Goal: Task Accomplishment & Management: Use online tool/utility

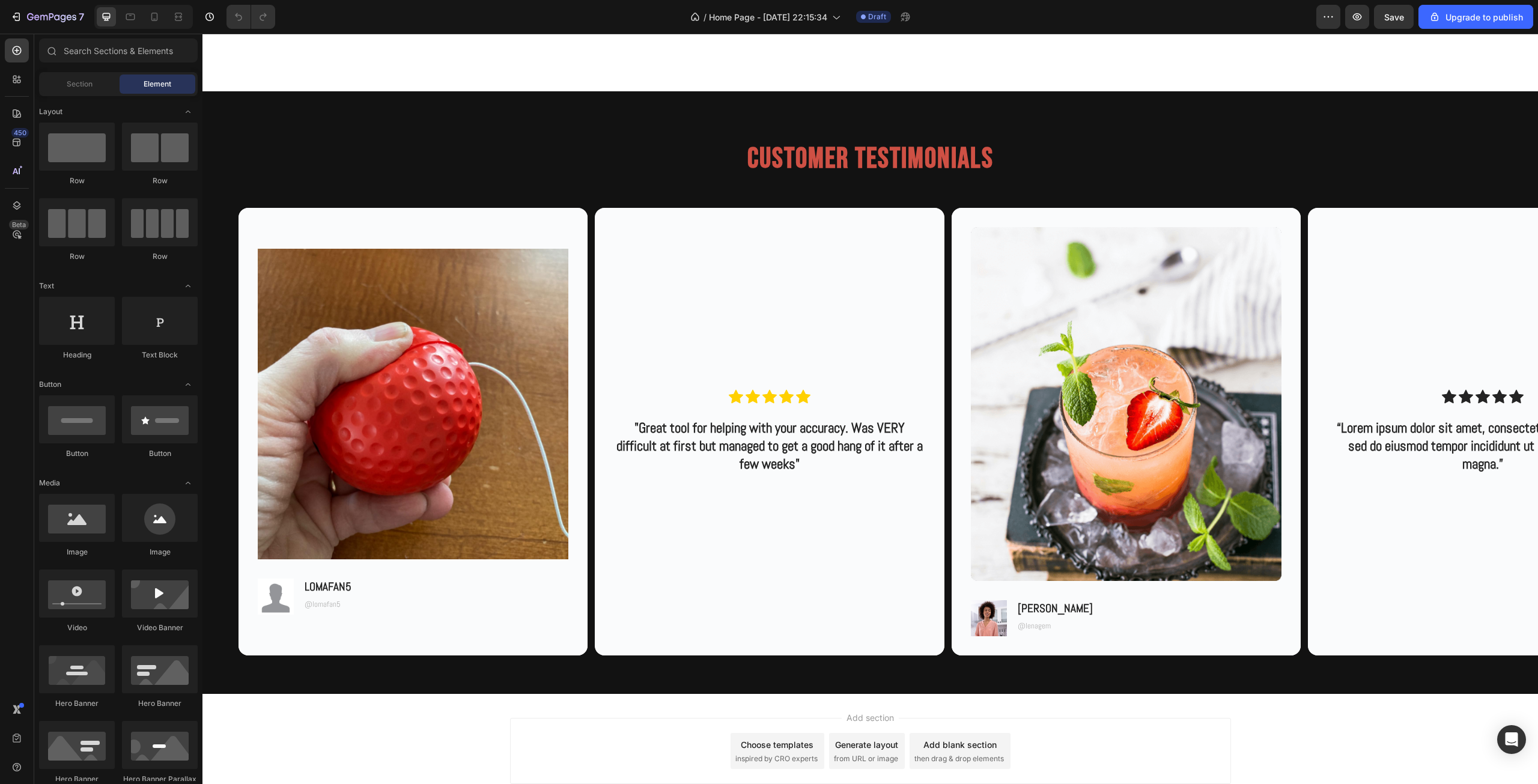
scroll to position [2605, 0]
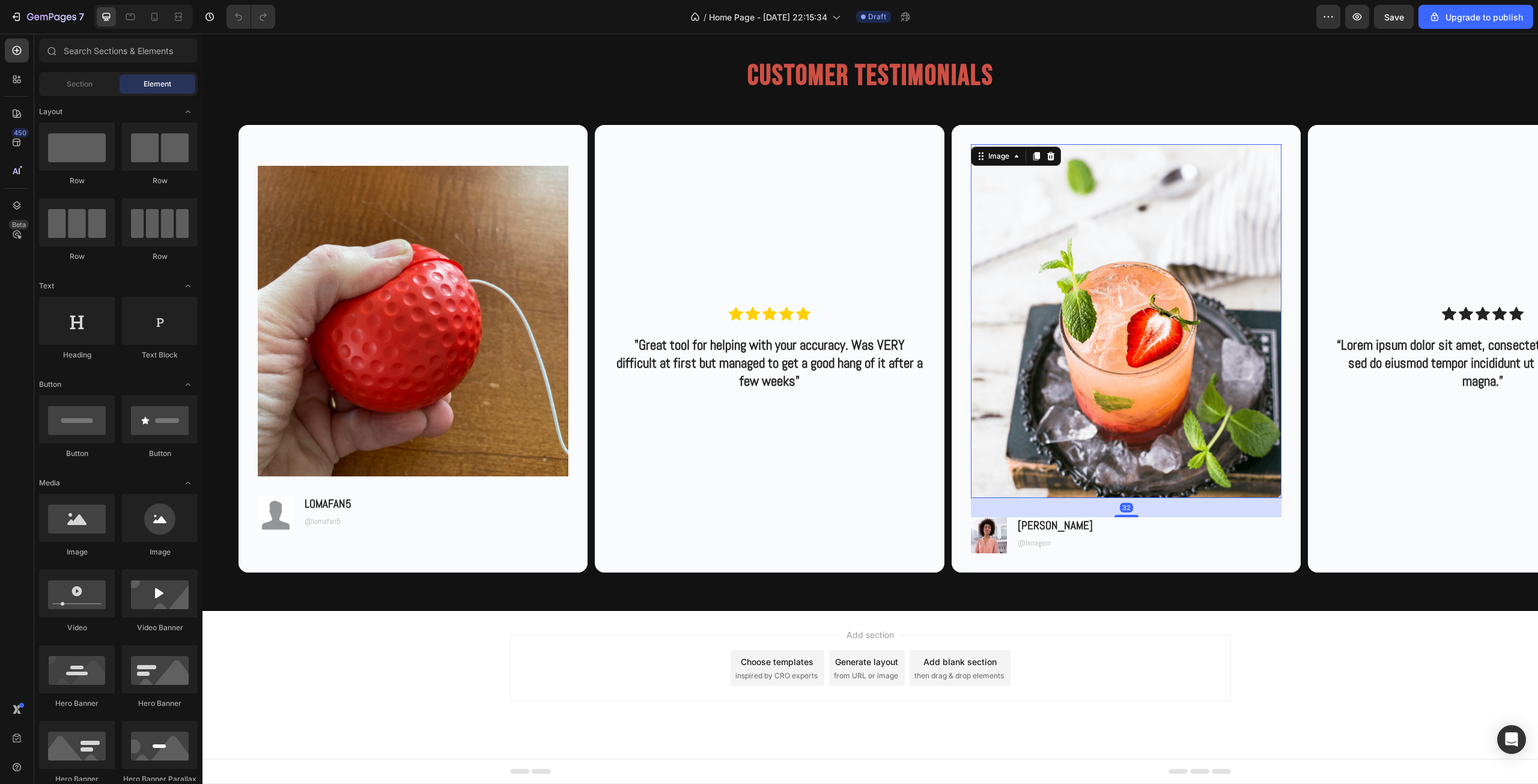
click at [1177, 435] on img at bounding box center [1126, 321] width 310 height 354
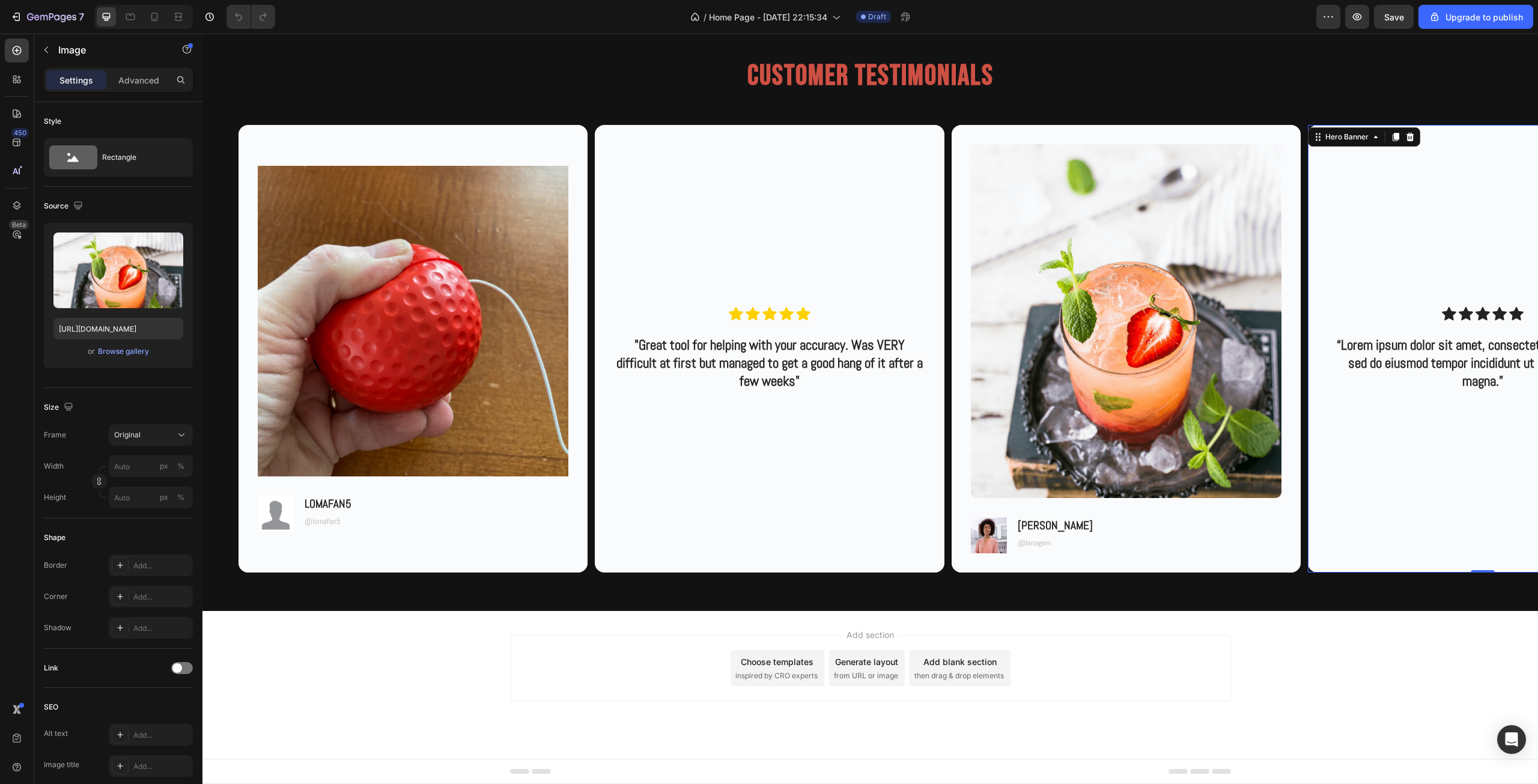
click at [1406, 421] on div "Background Image" at bounding box center [1482, 348] width 349 height 447
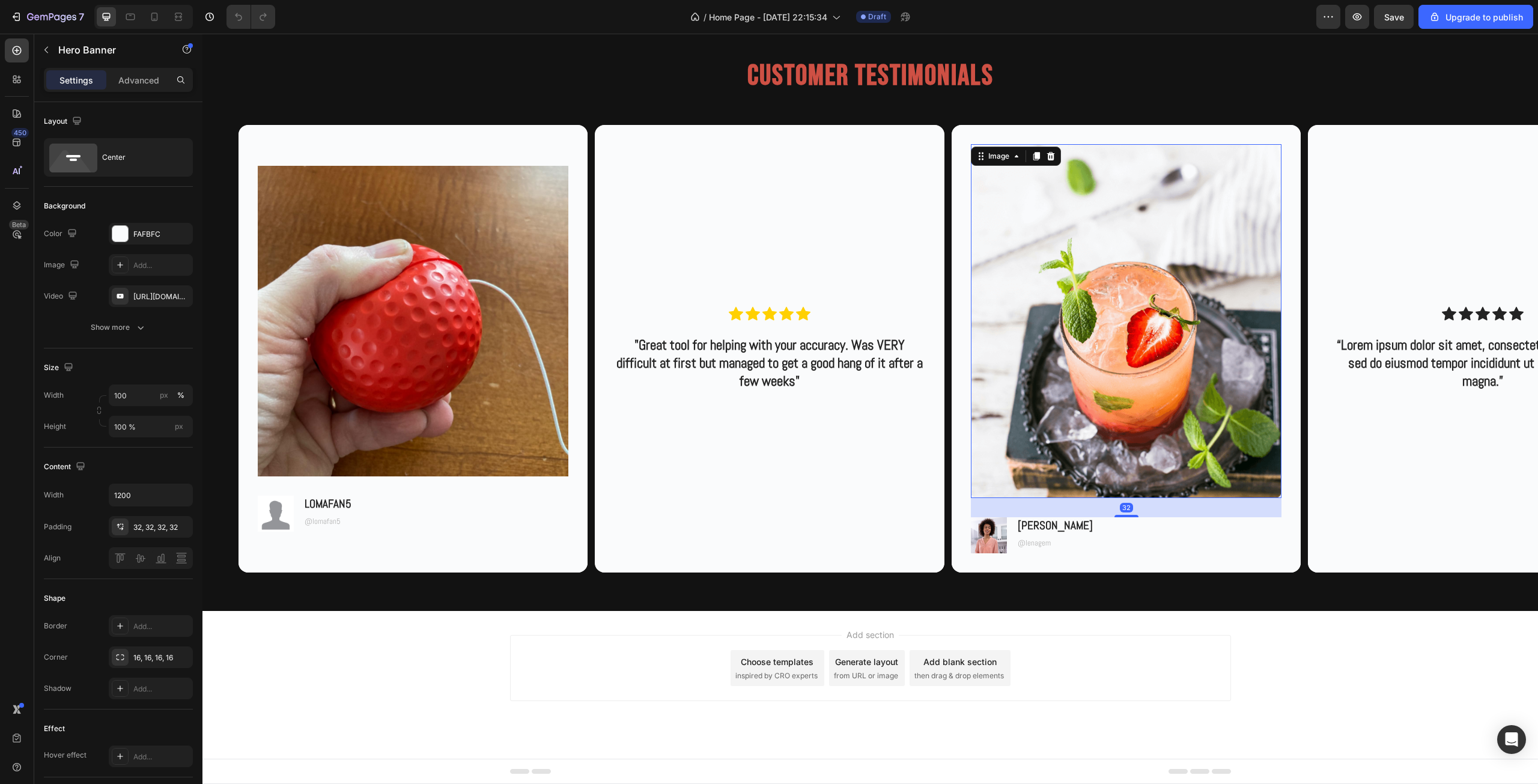
click at [1147, 416] on img at bounding box center [1126, 321] width 310 height 354
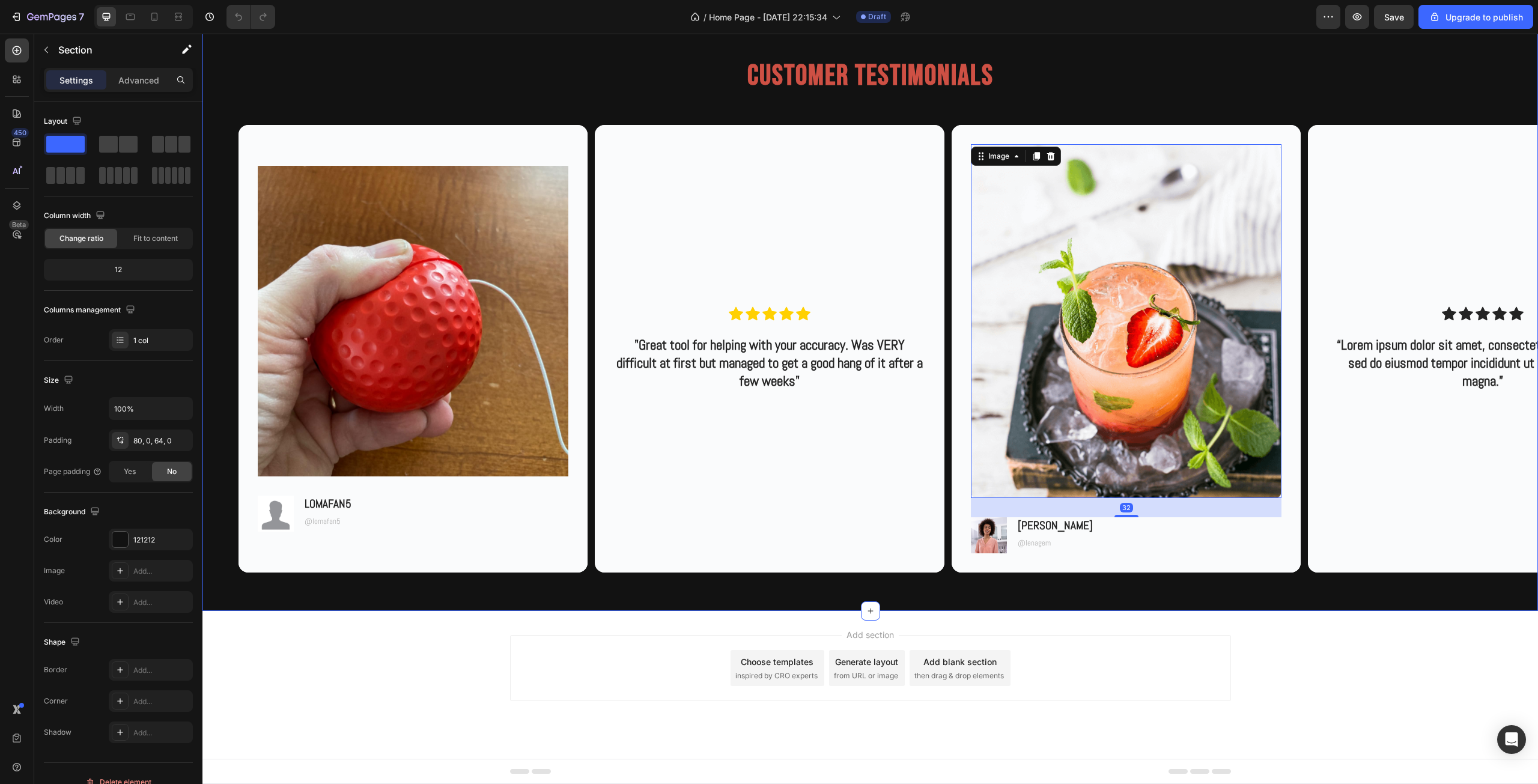
click at [742, 573] on div "Customer Testimonials Heading Row Image Image LOMAFAN5 Text Block @lomafan5 Tex…" at bounding box center [870, 309] width 1335 height 602
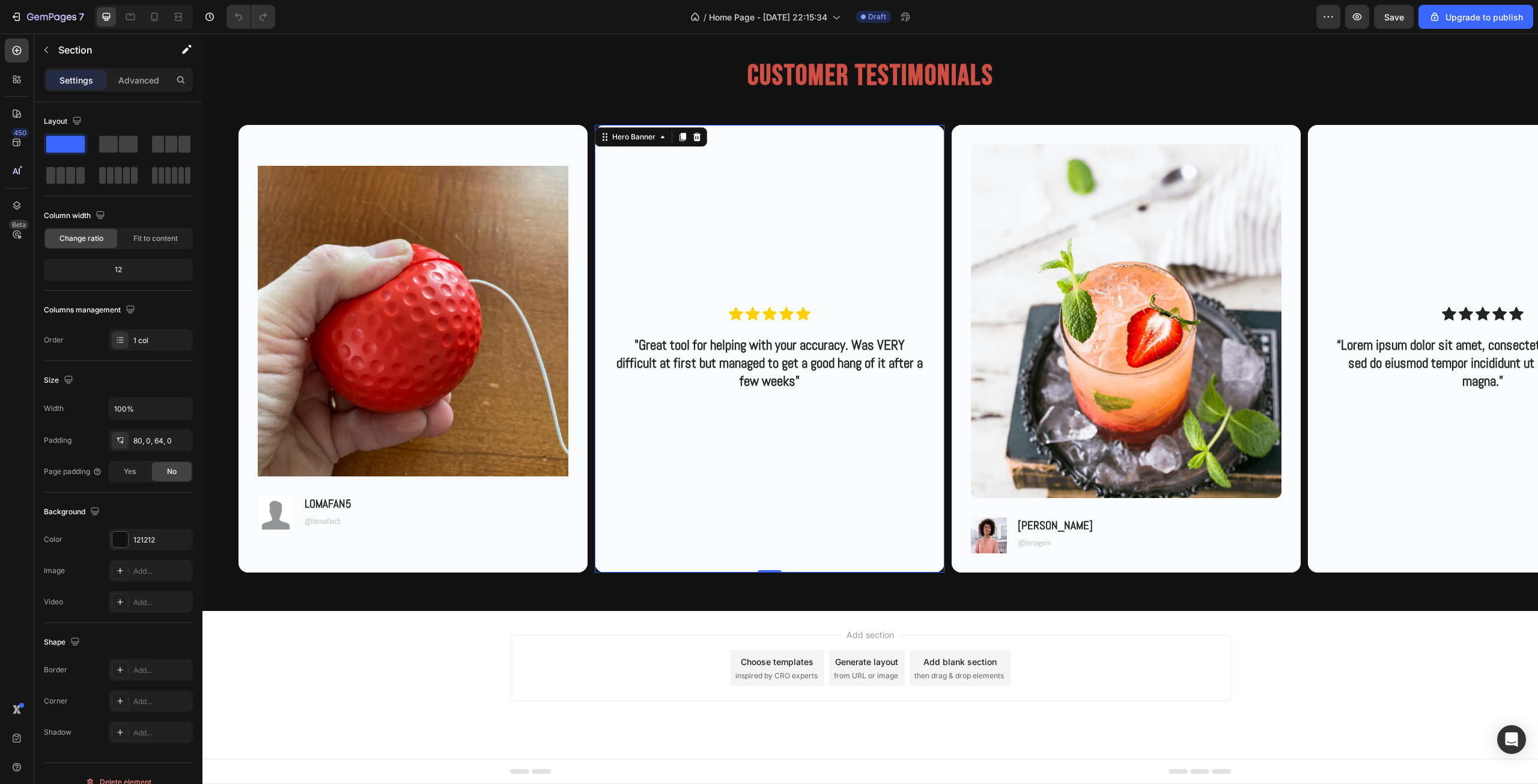
click at [758, 556] on div "Background Image" at bounding box center [768, 348] width 349 height 447
click at [765, 594] on div "Customer Testimonials Heading Row Image Image LOMAFAN5 Text Block @lomafan5 Tex…" at bounding box center [870, 309] width 1335 height 602
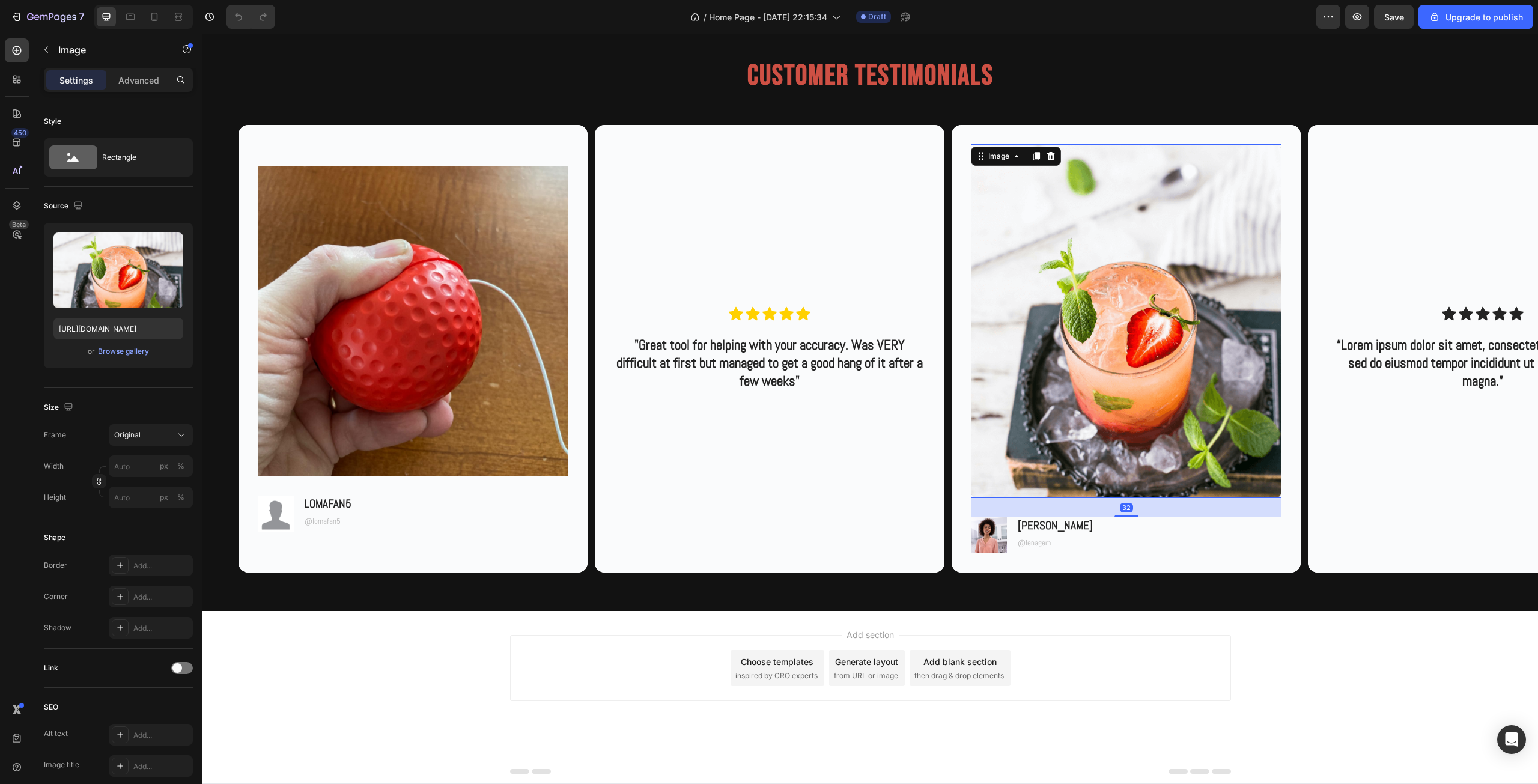
click at [1154, 386] on img at bounding box center [1126, 321] width 310 height 354
click at [1225, 370] on img at bounding box center [1126, 321] width 310 height 354
click at [1014, 159] on icon at bounding box center [1016, 156] width 10 height 10
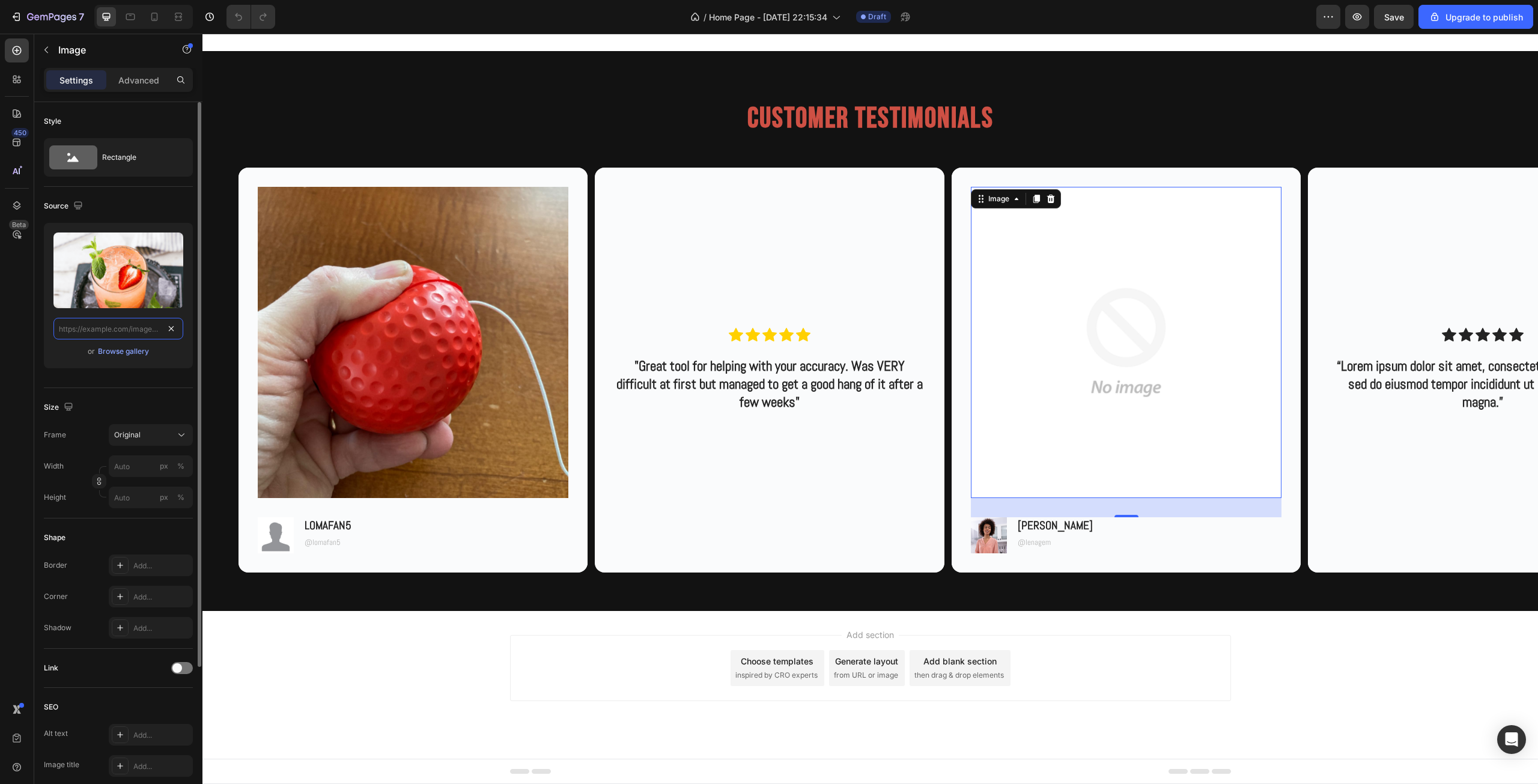
scroll to position [0, 0]
click at [128, 273] on input "file" at bounding box center [118, 270] width 82 height 21
type input "[URL][DOMAIN_NAME]"
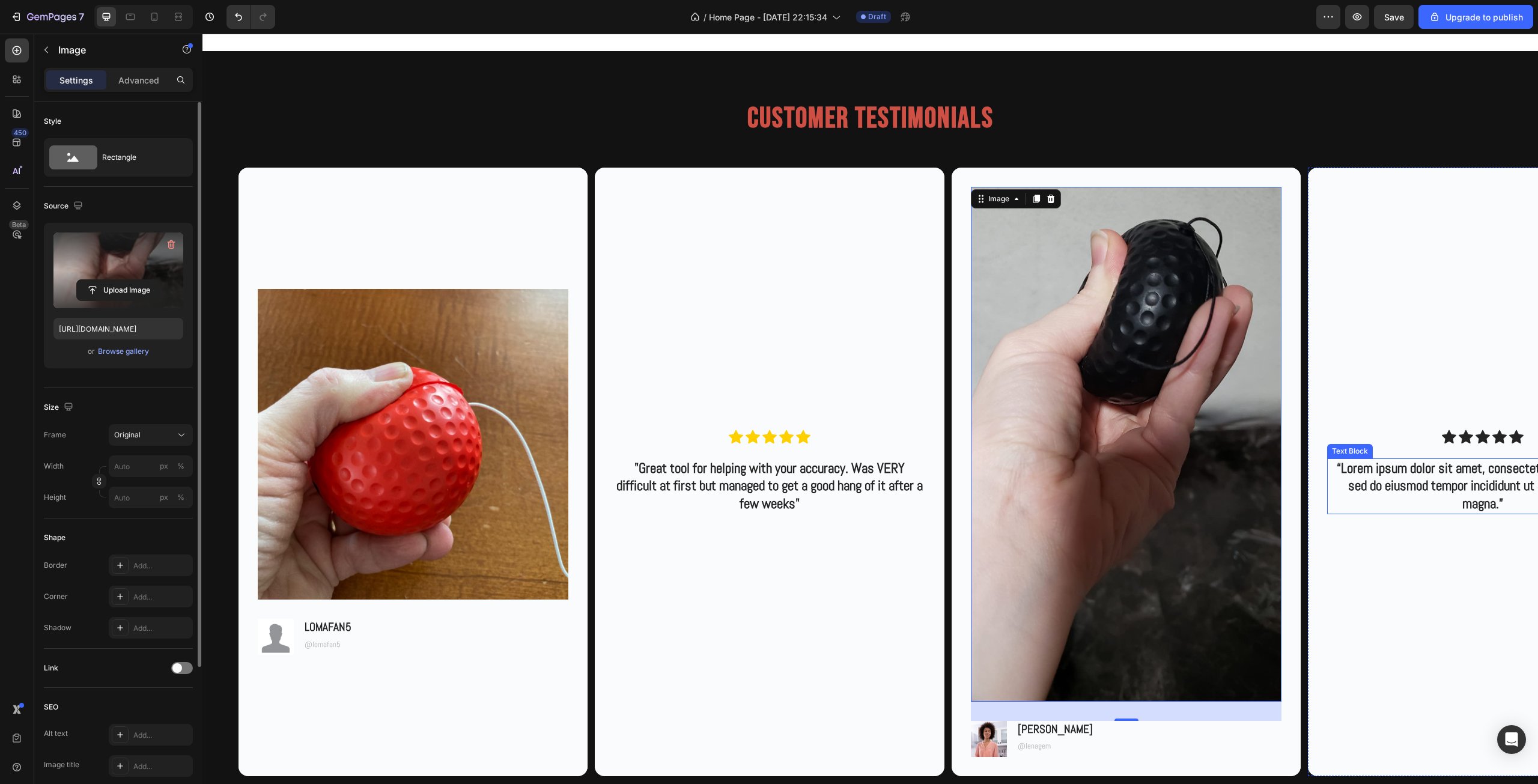
scroll to position [2605, 0]
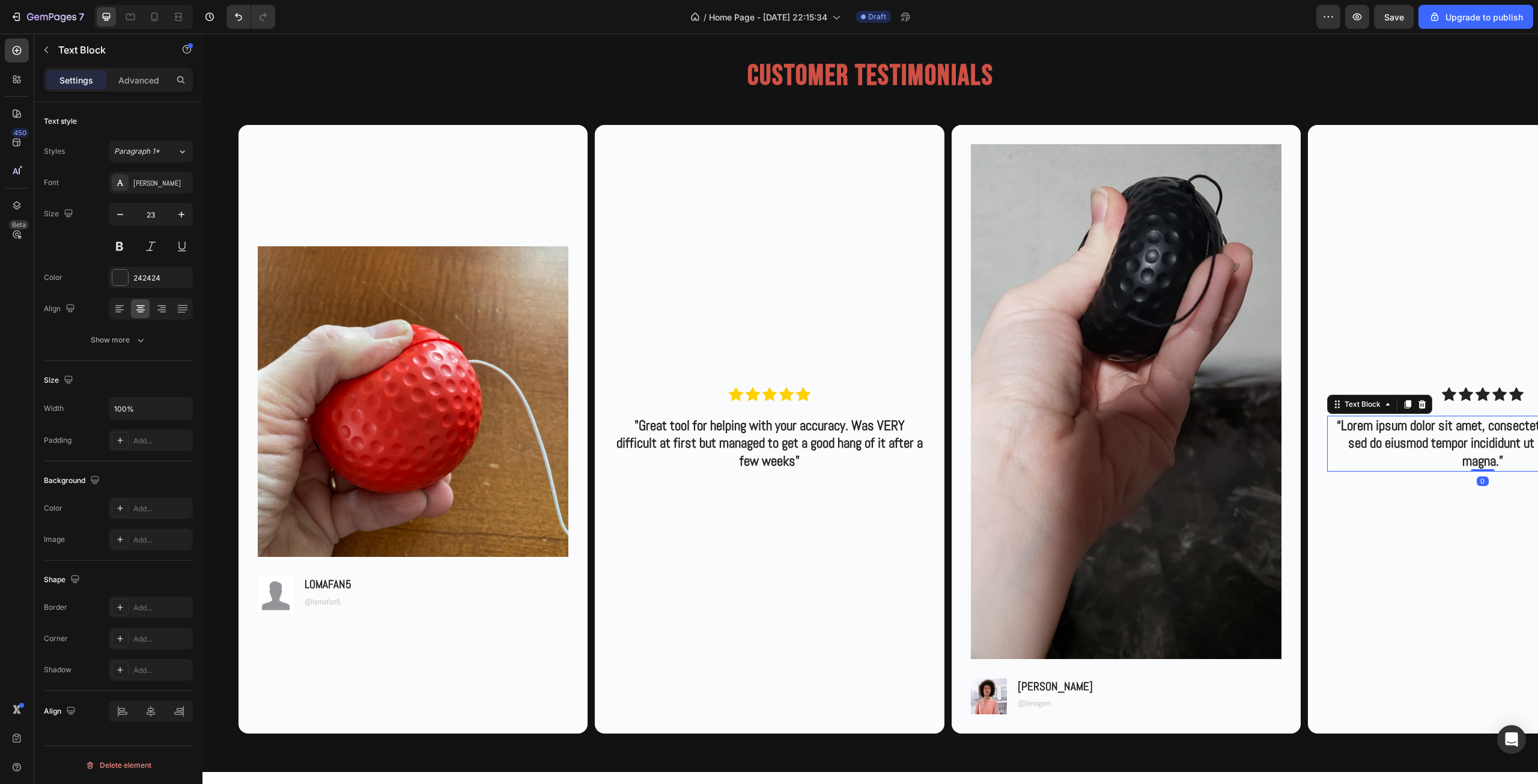
click at [1399, 432] on p "“Lorem ipsum dolor sit amet, consectetur adipiscing elit, sed do eiusmod tempor…" at bounding box center [1482, 444] width 308 height 54
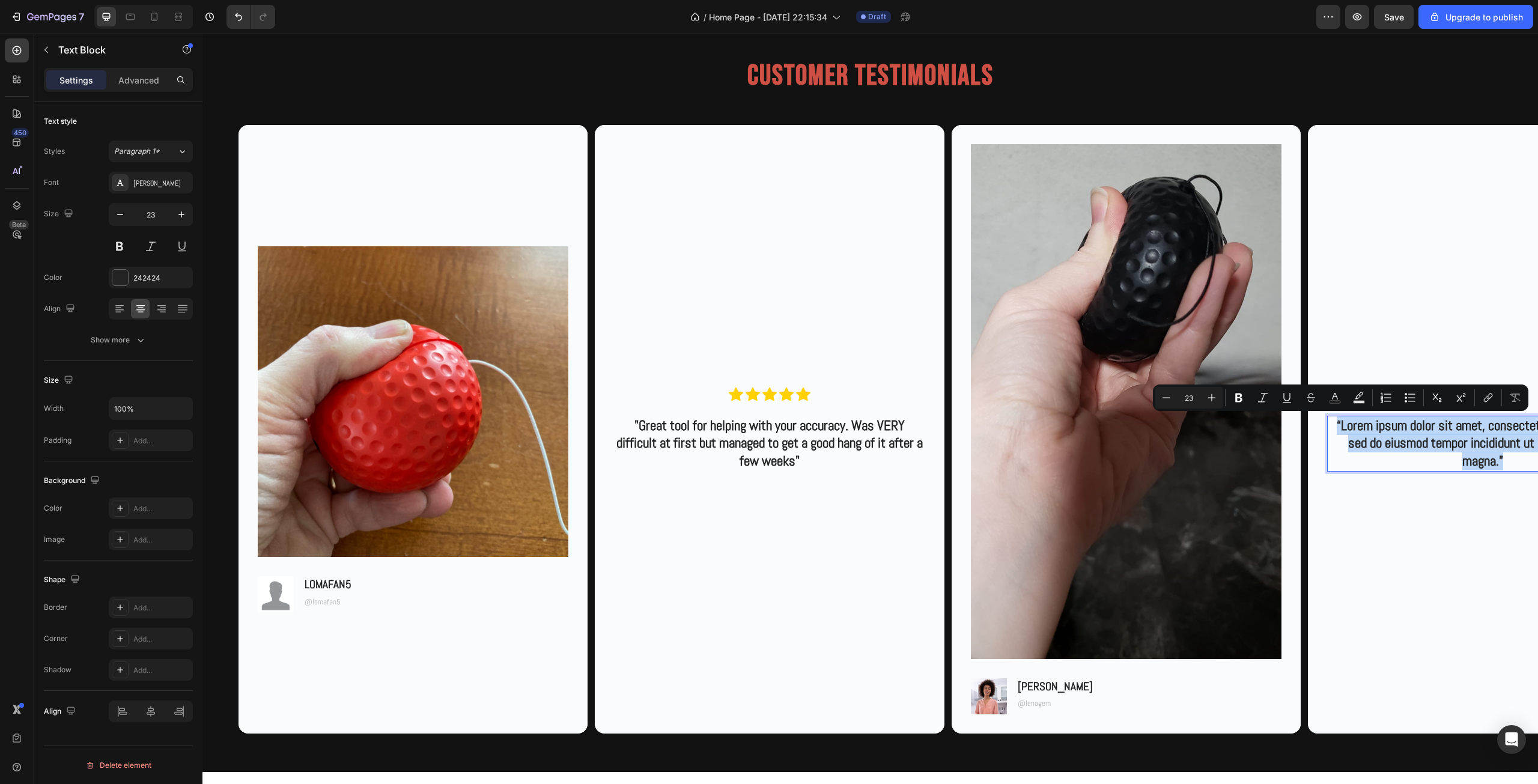
click at [1449, 443] on p "“Lorem ipsum dolor sit amet, consectetur adipiscing elit, sed do eiusmod tempor…" at bounding box center [1482, 444] width 308 height 54
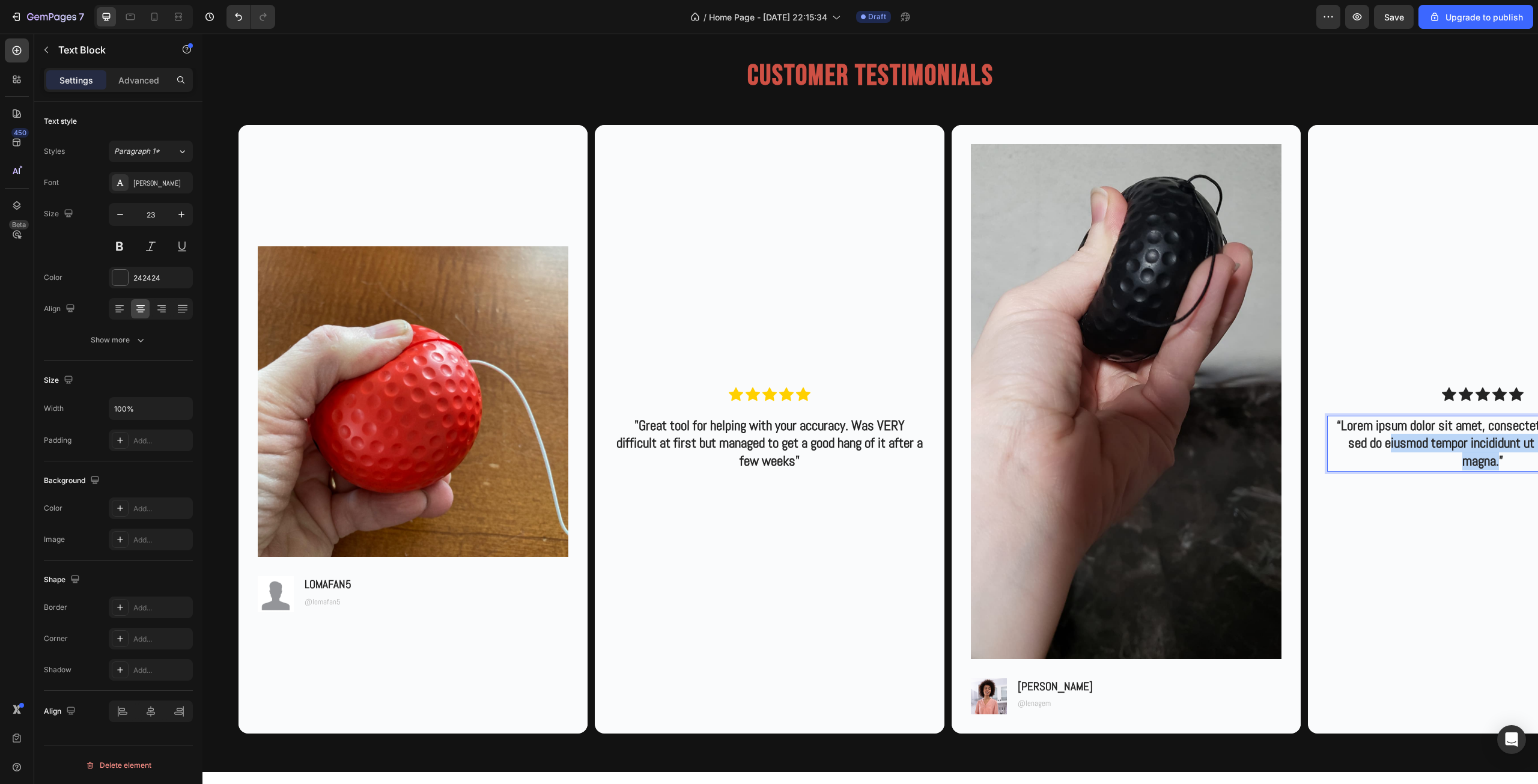
drag, startPoint x: 1499, startPoint y: 465, endPoint x: 1389, endPoint y: 444, distance: 112.0
click at [1389, 444] on p "“Lorem ipsum dolor sit amet, consectetur adipiscing elit, sed do eiusmod tempor…" at bounding box center [1482, 444] width 308 height 54
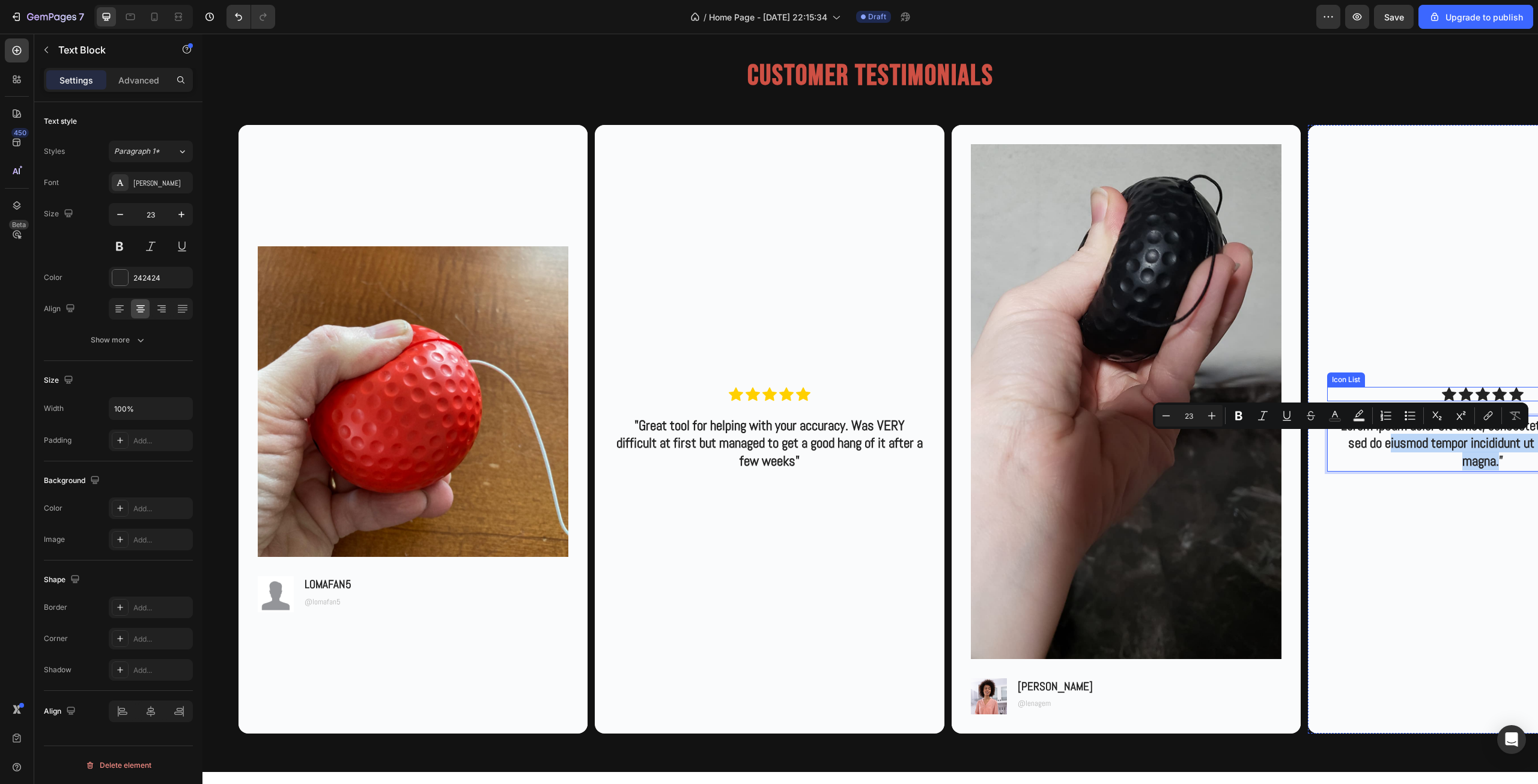
click at [1456, 395] on div "Icon Icon Icon Icon Icon" at bounding box center [1482, 394] width 310 height 14
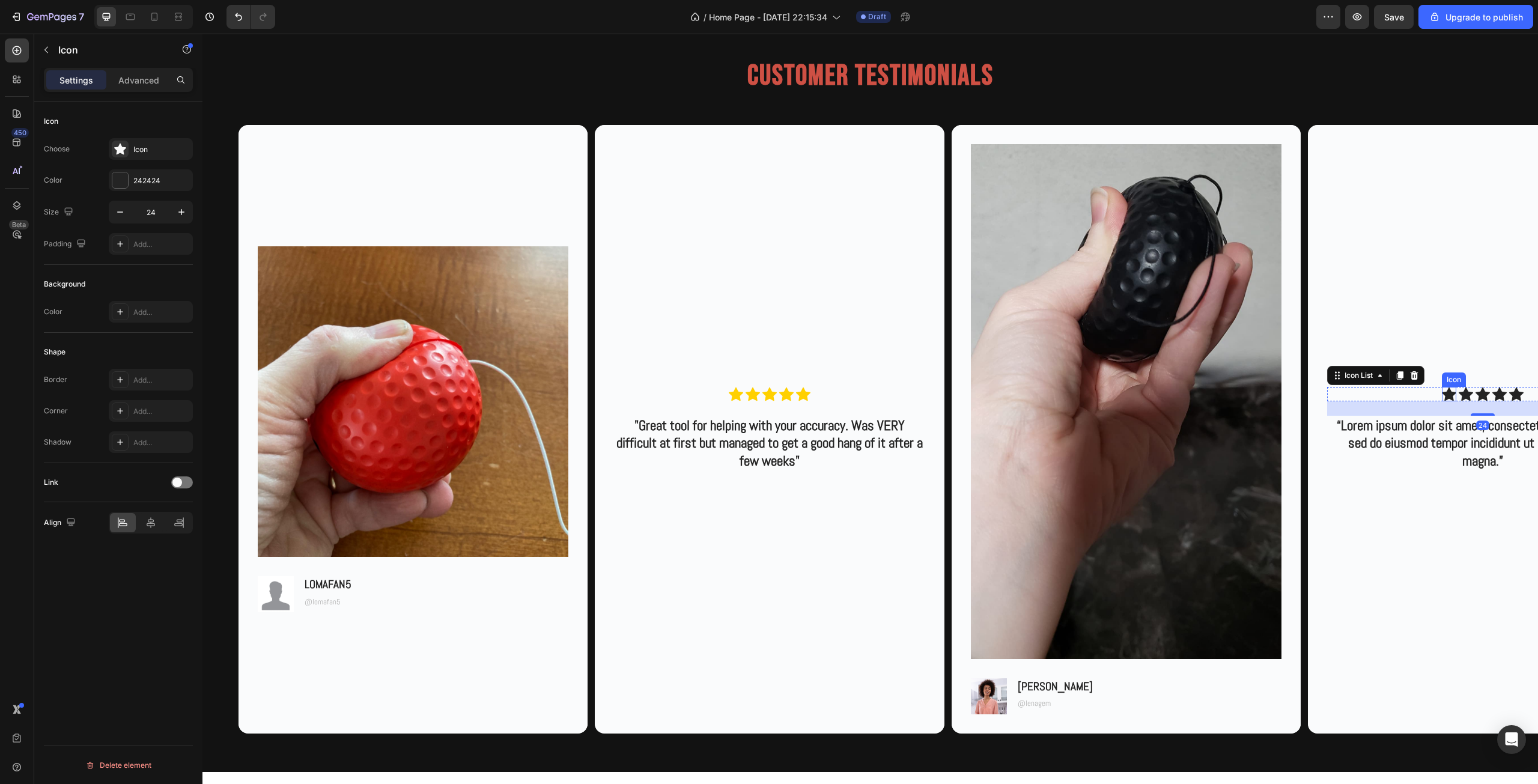
click at [1447, 392] on icon at bounding box center [1448, 393] width 14 height 13
click at [1461, 394] on icon at bounding box center [1465, 393] width 14 height 13
click at [1486, 394] on icon at bounding box center [1482, 393] width 14 height 13
click at [1445, 396] on div "Icon 0" at bounding box center [1448, 394] width 14 height 14
click at [133, 177] on div "242424" at bounding box center [151, 180] width 84 height 22
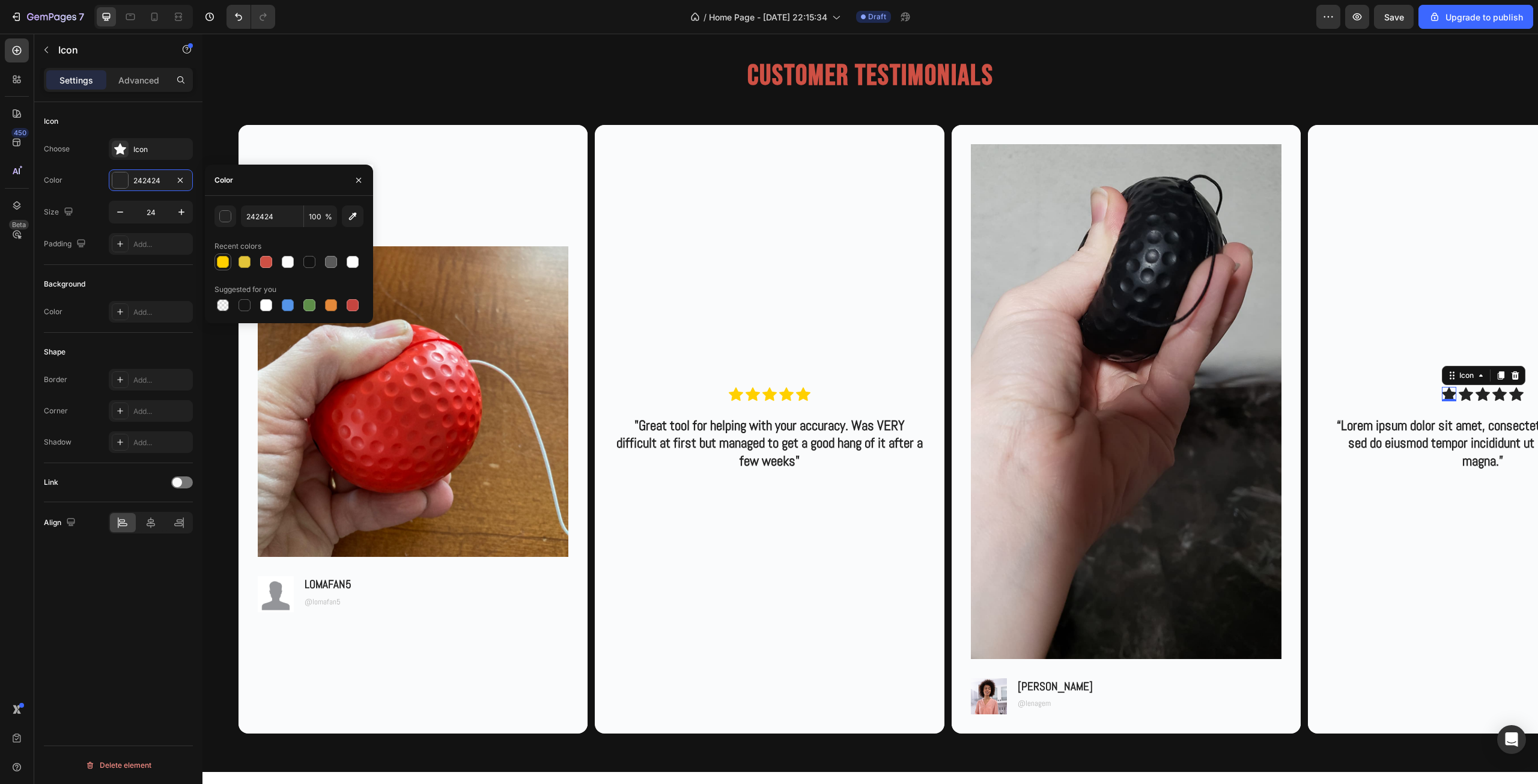
click at [227, 263] on div at bounding box center [222, 261] width 12 height 12
type input "FFD000"
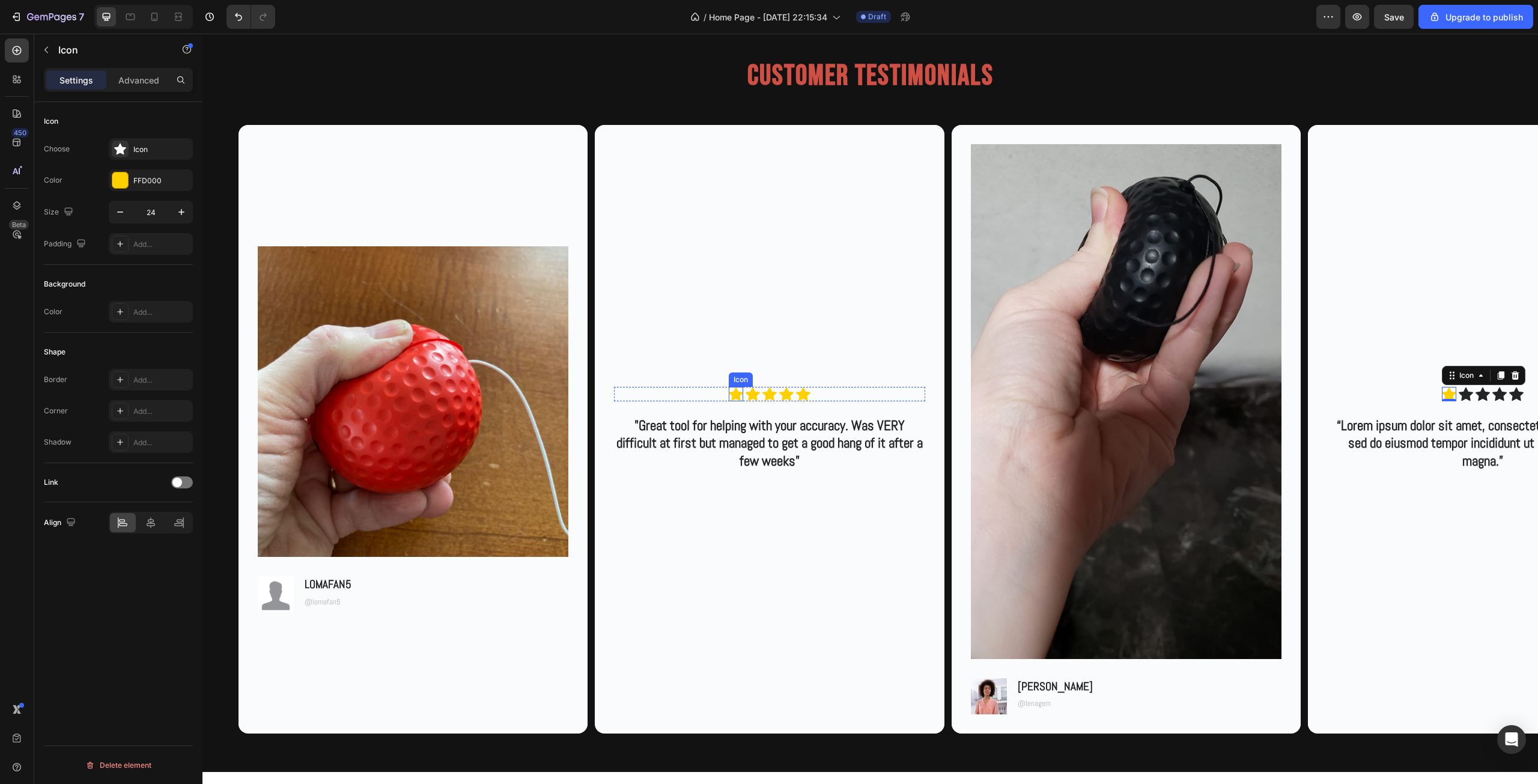
click at [737, 397] on div "Icon" at bounding box center [736, 394] width 14 height 14
click at [1449, 392] on icon at bounding box center [1448, 393] width 14 height 13
click at [1459, 394] on icon at bounding box center [1465, 394] width 14 height 14
click at [165, 179] on div "242424" at bounding box center [151, 181] width 35 height 11
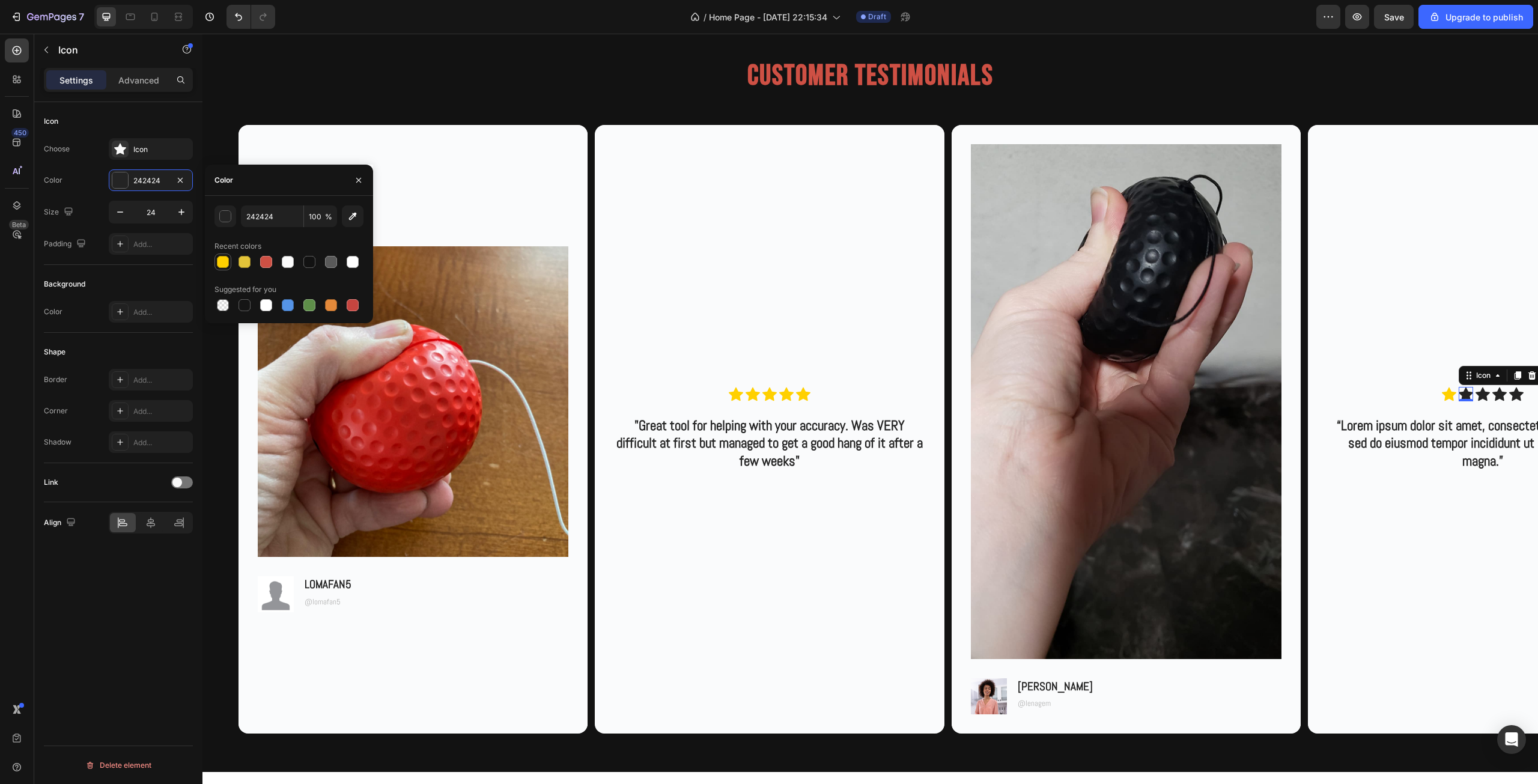
click at [223, 263] on div at bounding box center [222, 261] width 12 height 12
type input "FFD000"
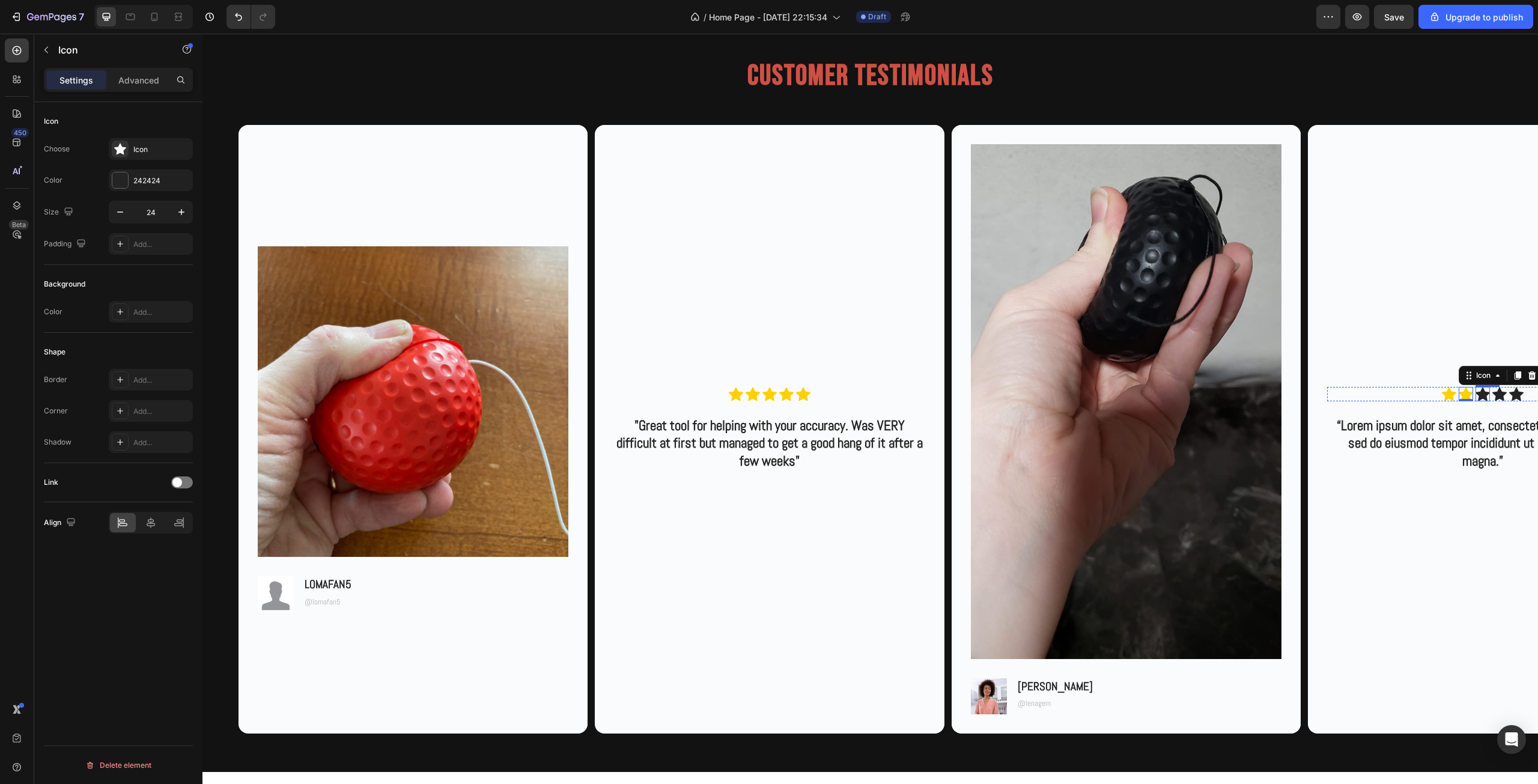
click at [1480, 394] on icon at bounding box center [1482, 393] width 14 height 13
click at [158, 185] on div "242424" at bounding box center [151, 181] width 35 height 11
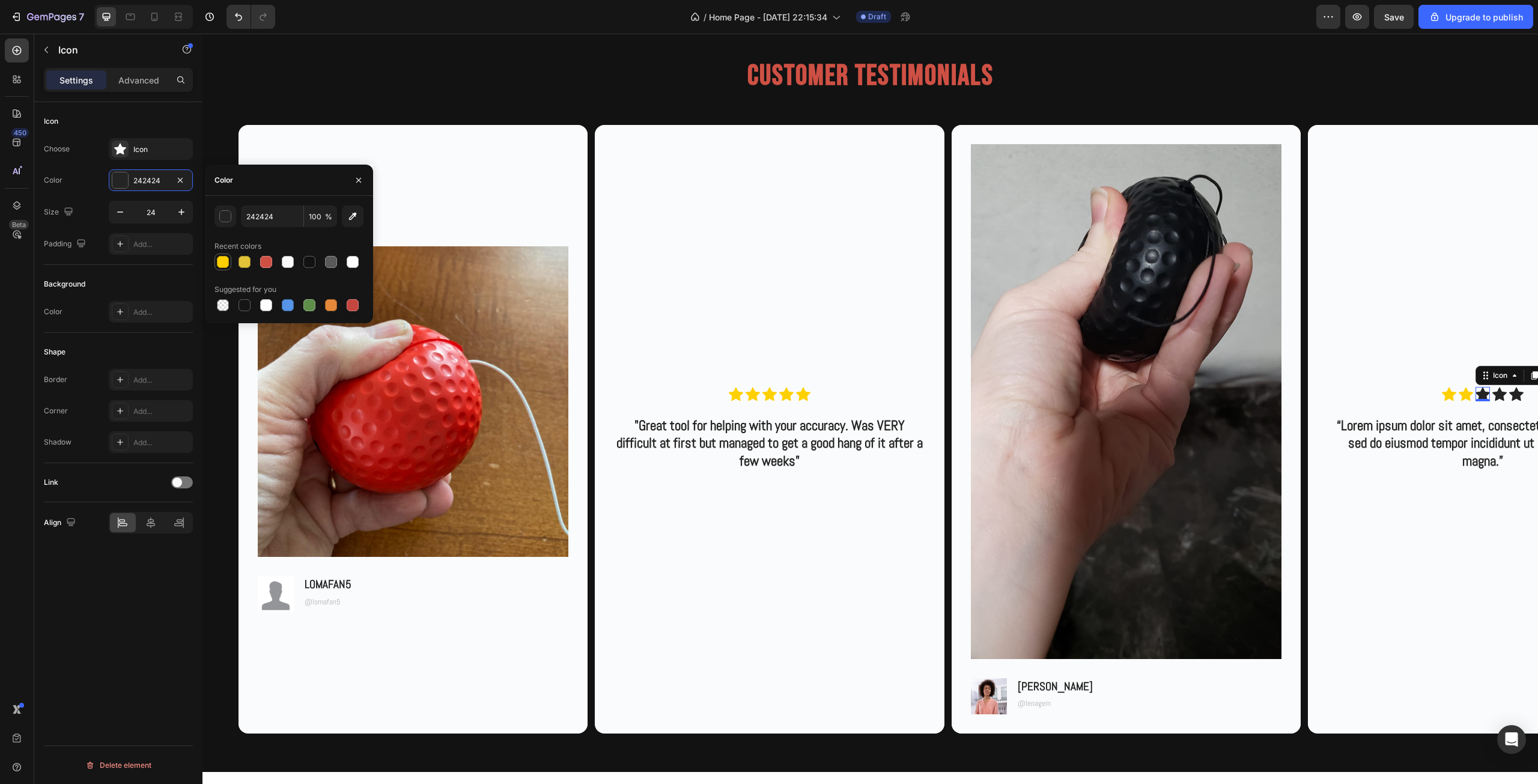
click at [220, 257] on div at bounding box center [222, 261] width 12 height 12
type input "FFD000"
click at [1498, 394] on icon at bounding box center [1499, 393] width 14 height 13
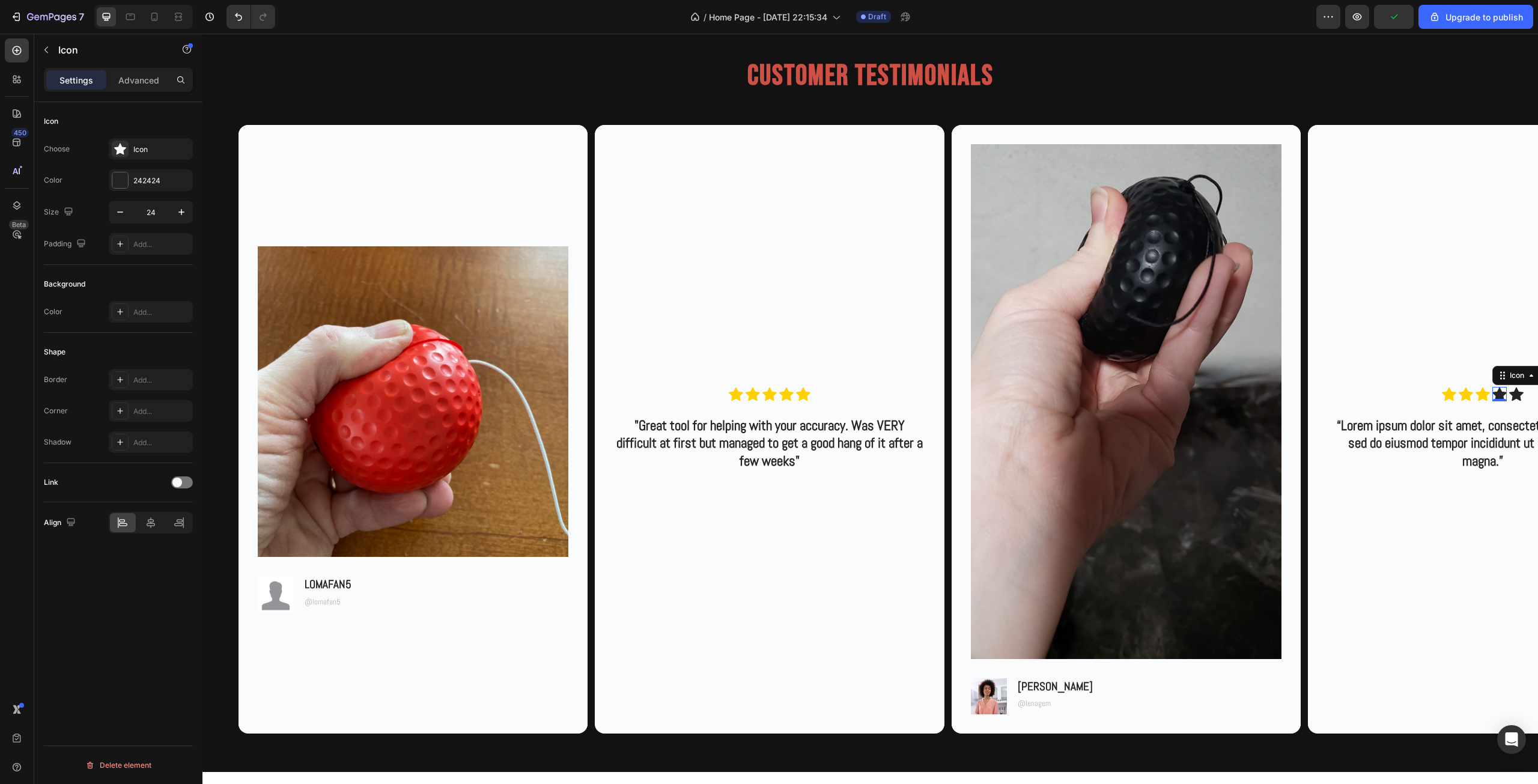
click at [137, 165] on div "Choose Icon Color 242424 Size 24 Padding Add..." at bounding box center [118, 196] width 149 height 116
click at [137, 174] on div "242424" at bounding box center [151, 180] width 84 height 22
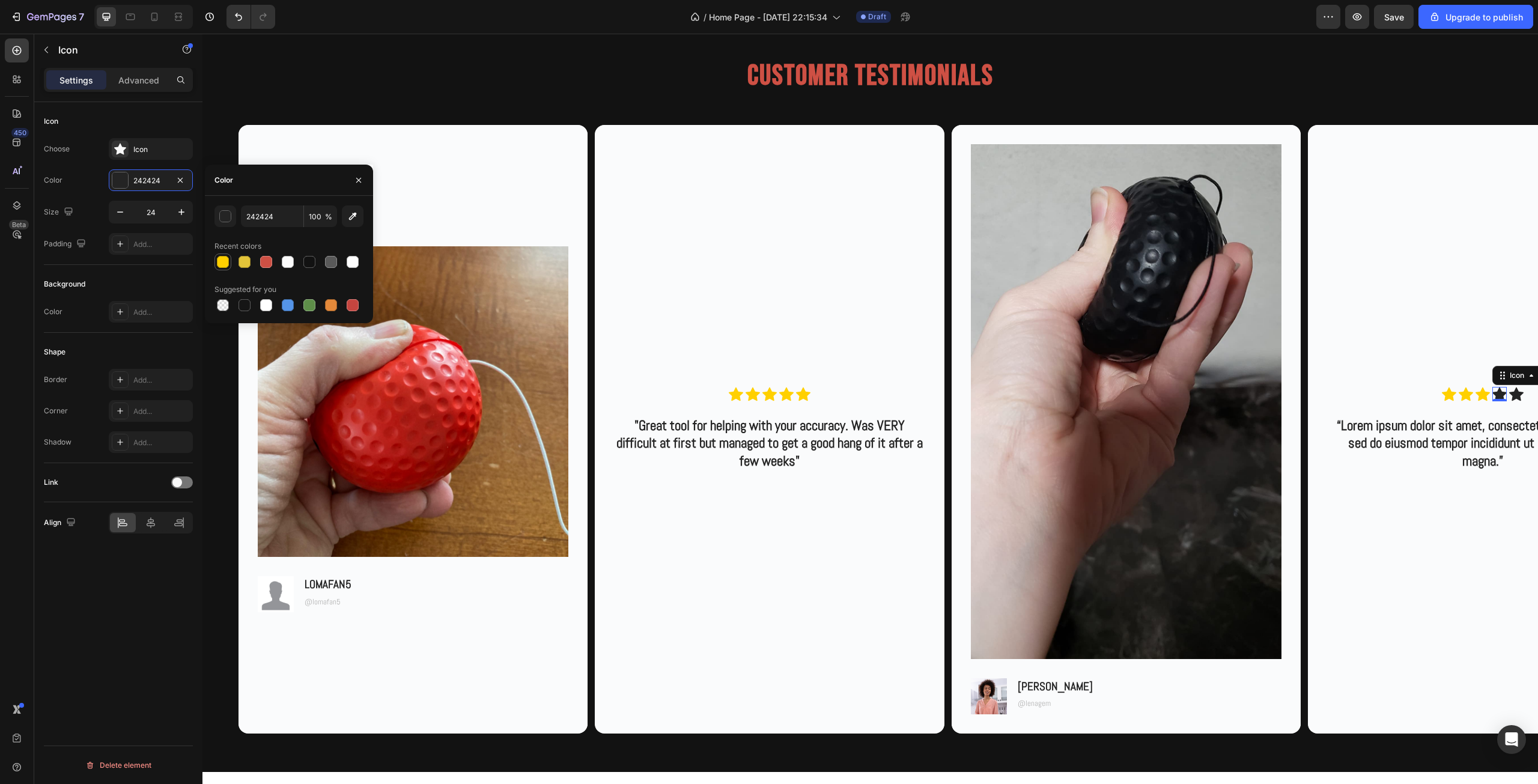
click at [223, 263] on div at bounding box center [222, 261] width 12 height 12
type input "FFD000"
click at [1519, 396] on div "Icon" at bounding box center [1516, 394] width 14 height 14
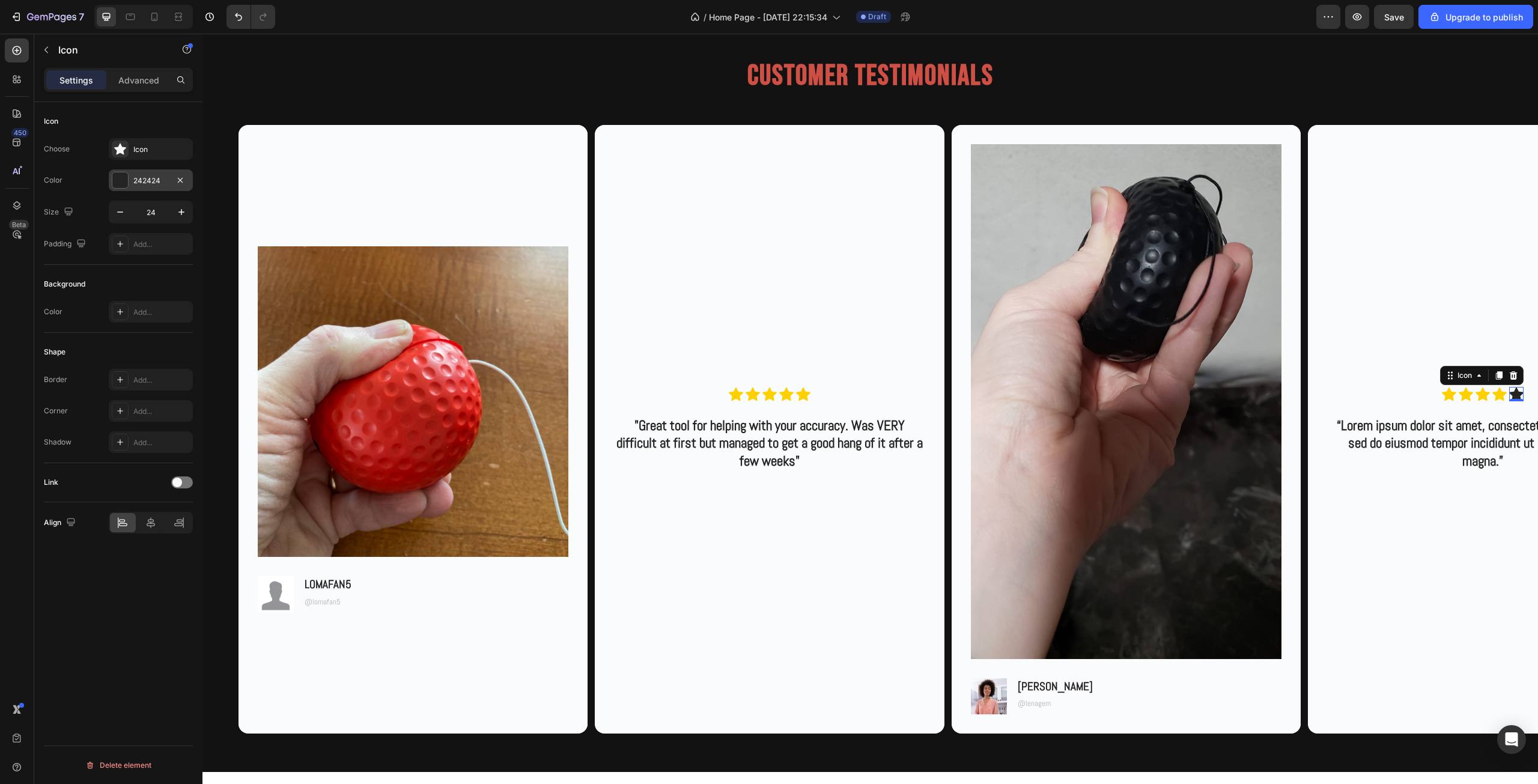
click at [138, 177] on div "242424" at bounding box center [151, 181] width 35 height 11
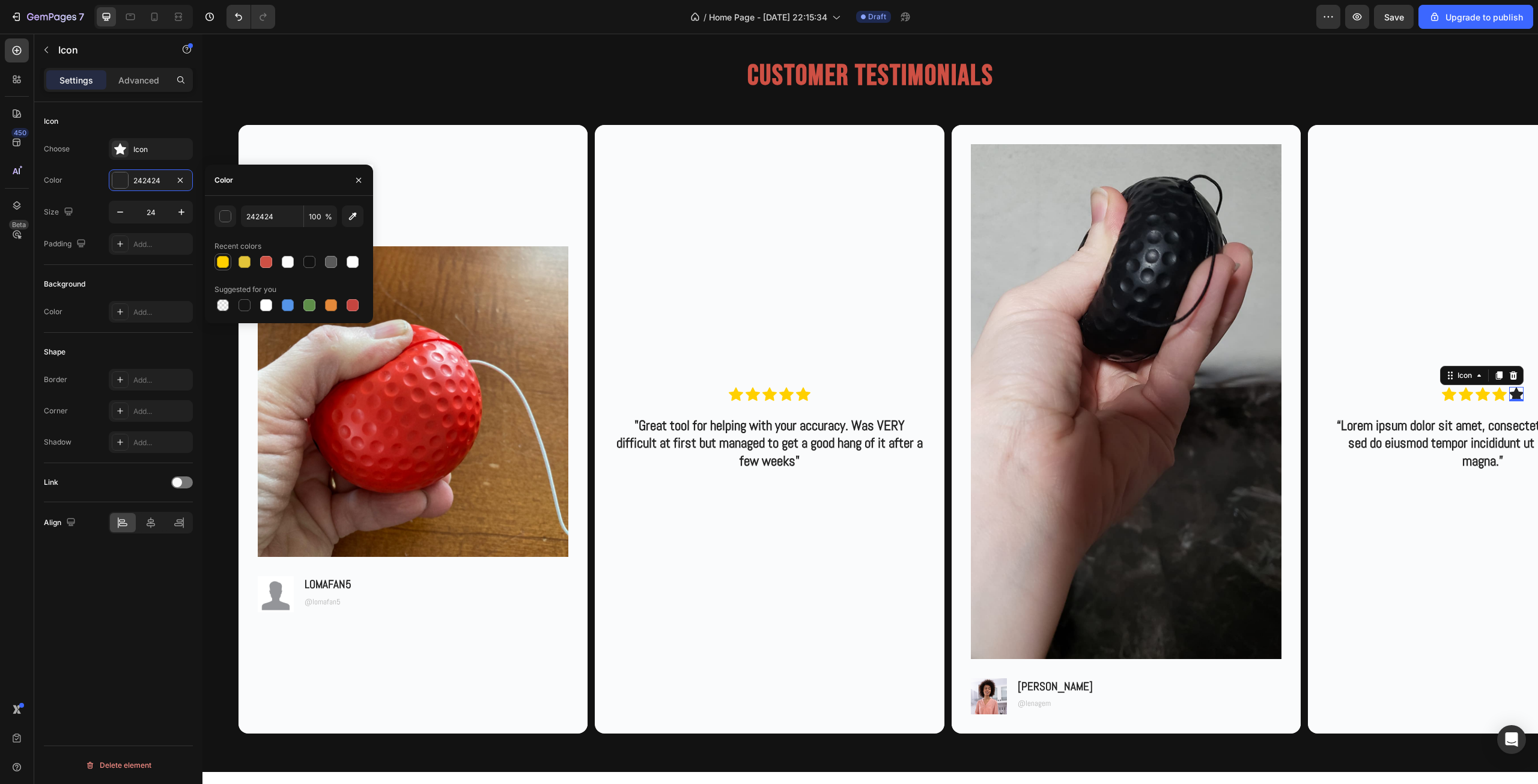
click at [218, 260] on div at bounding box center [222, 261] width 12 height 12
type input "FFD000"
click at [325, 771] on div "Customer Testimonials Heading Row Image Image LOMAFAN5 Text Block @lomafan5 Tex…" at bounding box center [870, 390] width 1335 height 763
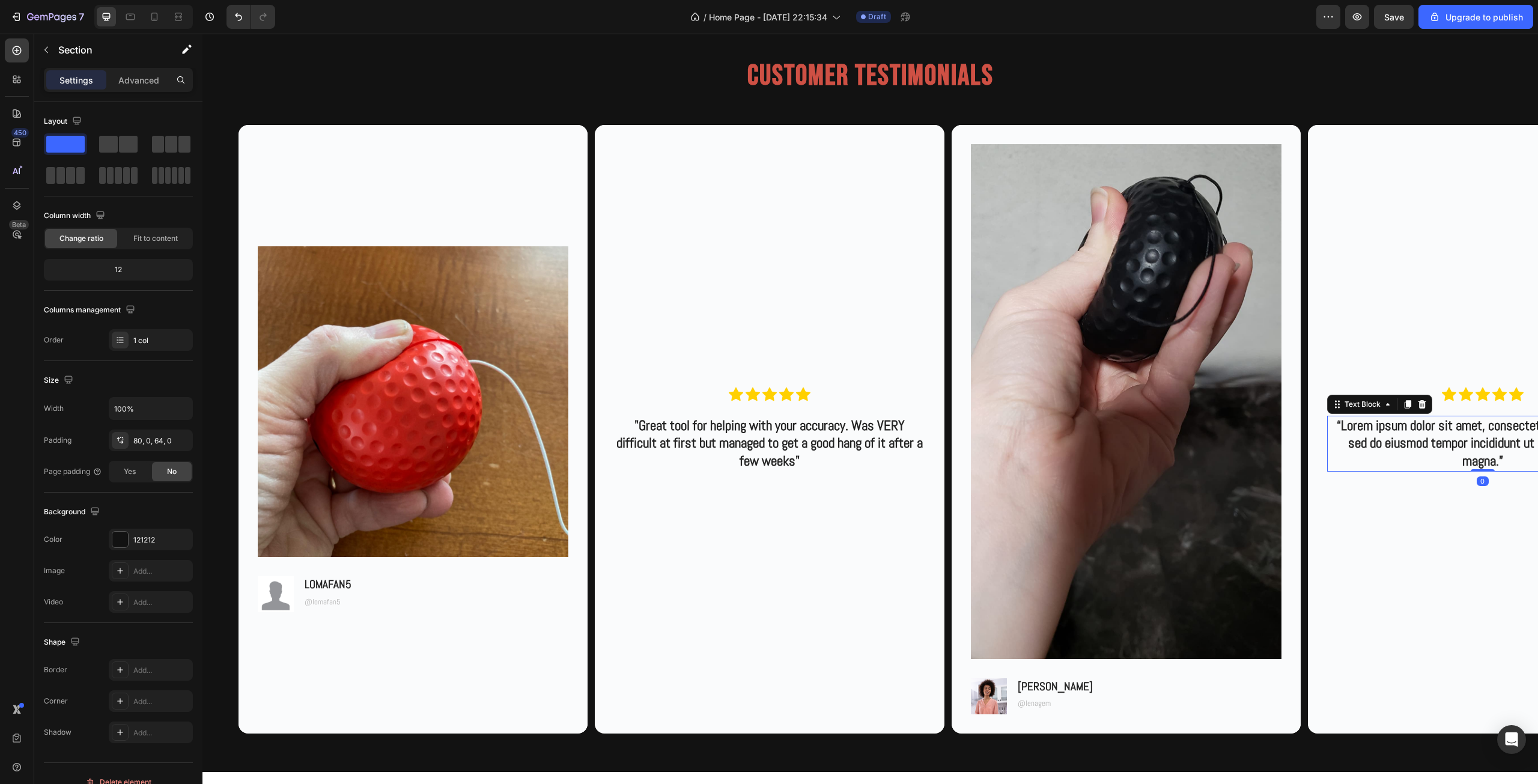
click at [1410, 428] on p "“Lorem ipsum dolor sit amet, consectetur adipiscing elit, sed do eiusmod tempor…" at bounding box center [1482, 444] width 308 height 54
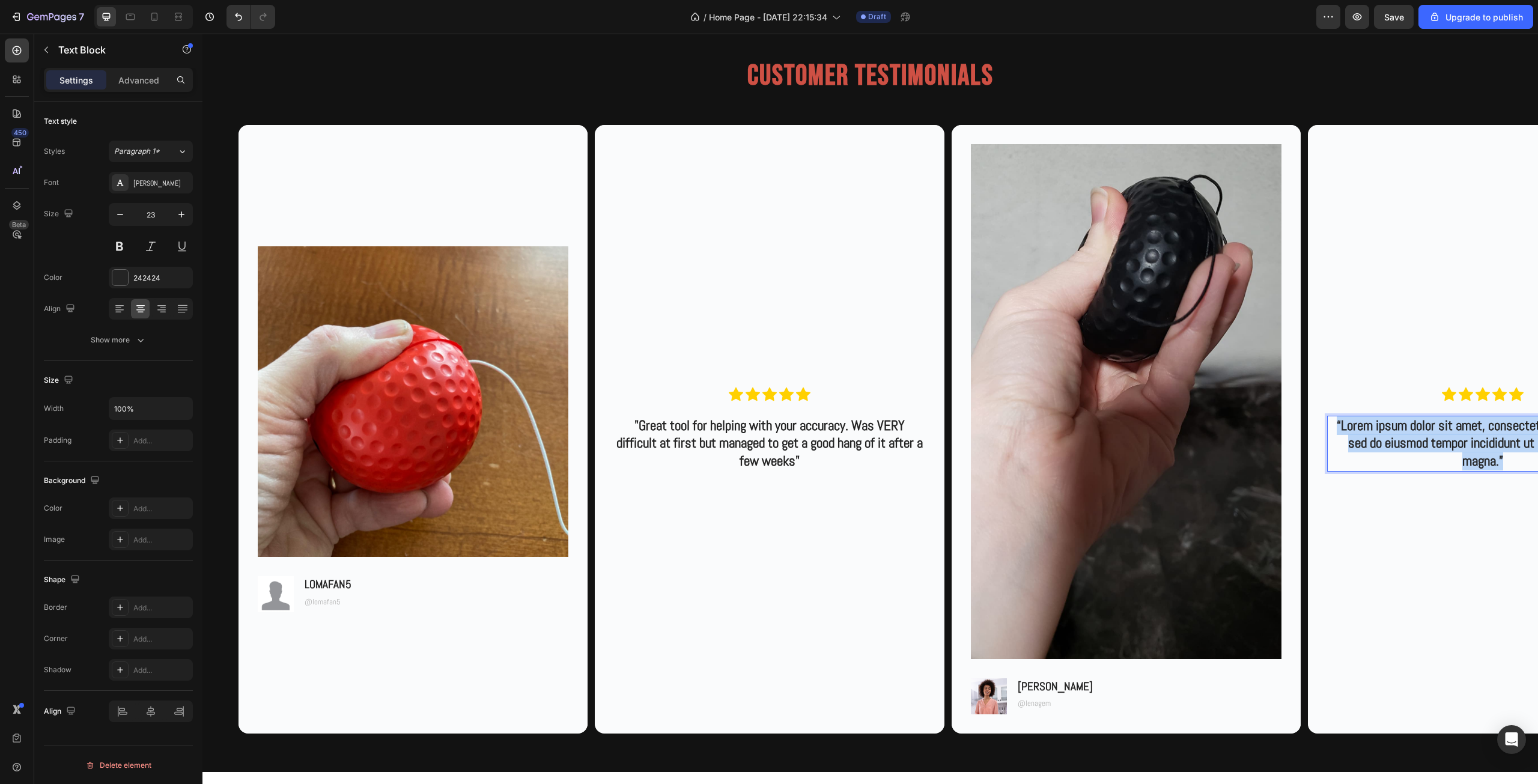
click at [1410, 428] on p "“Lorem ipsum dolor sit amet, consectetur adipiscing elit, sed do eiusmod tempor…" at bounding box center [1482, 444] width 308 height 54
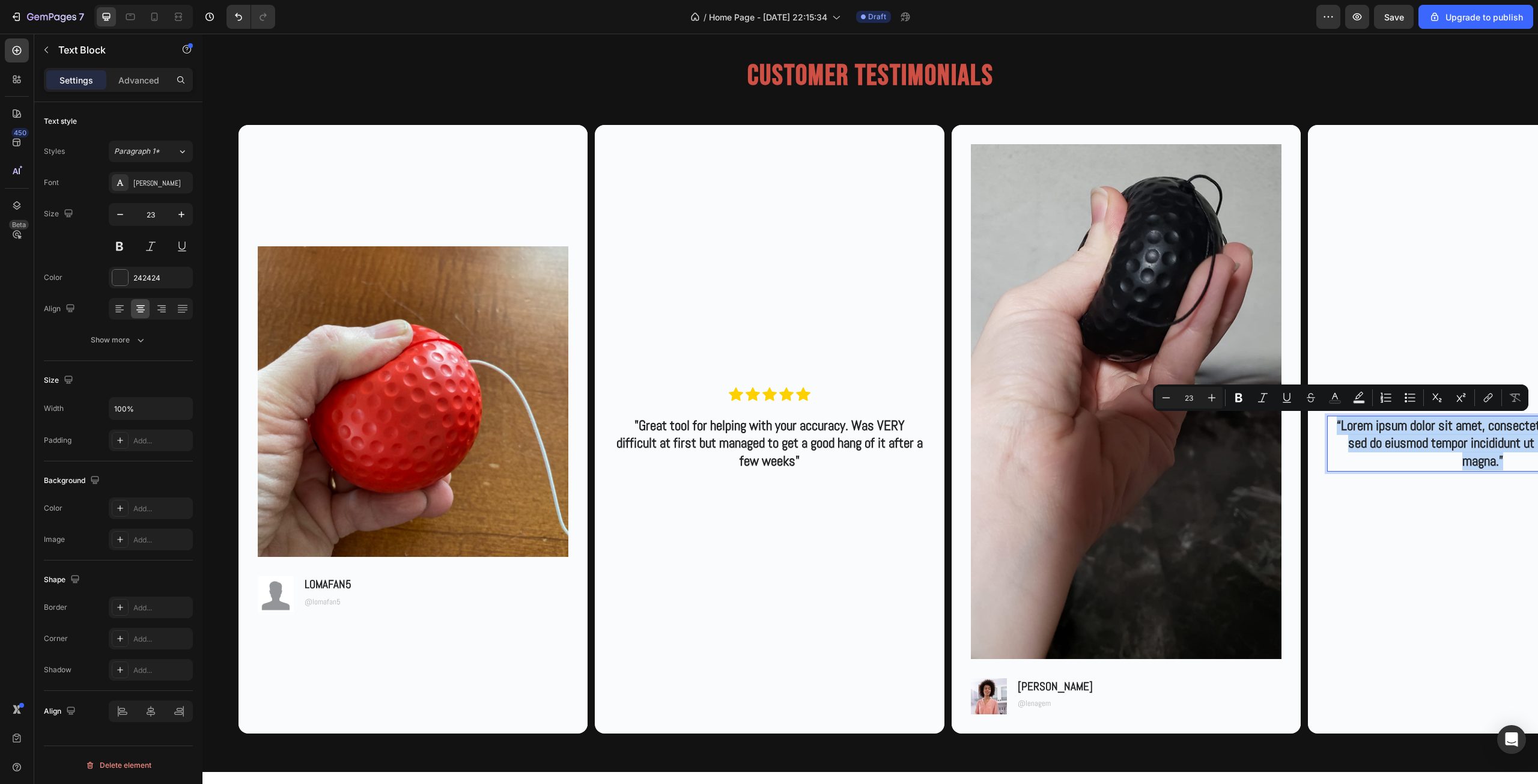
click at [1487, 457] on p "“Lorem ipsum dolor sit amet, consectetur adipiscing elit, sed do eiusmod tempor…" at bounding box center [1482, 444] width 308 height 54
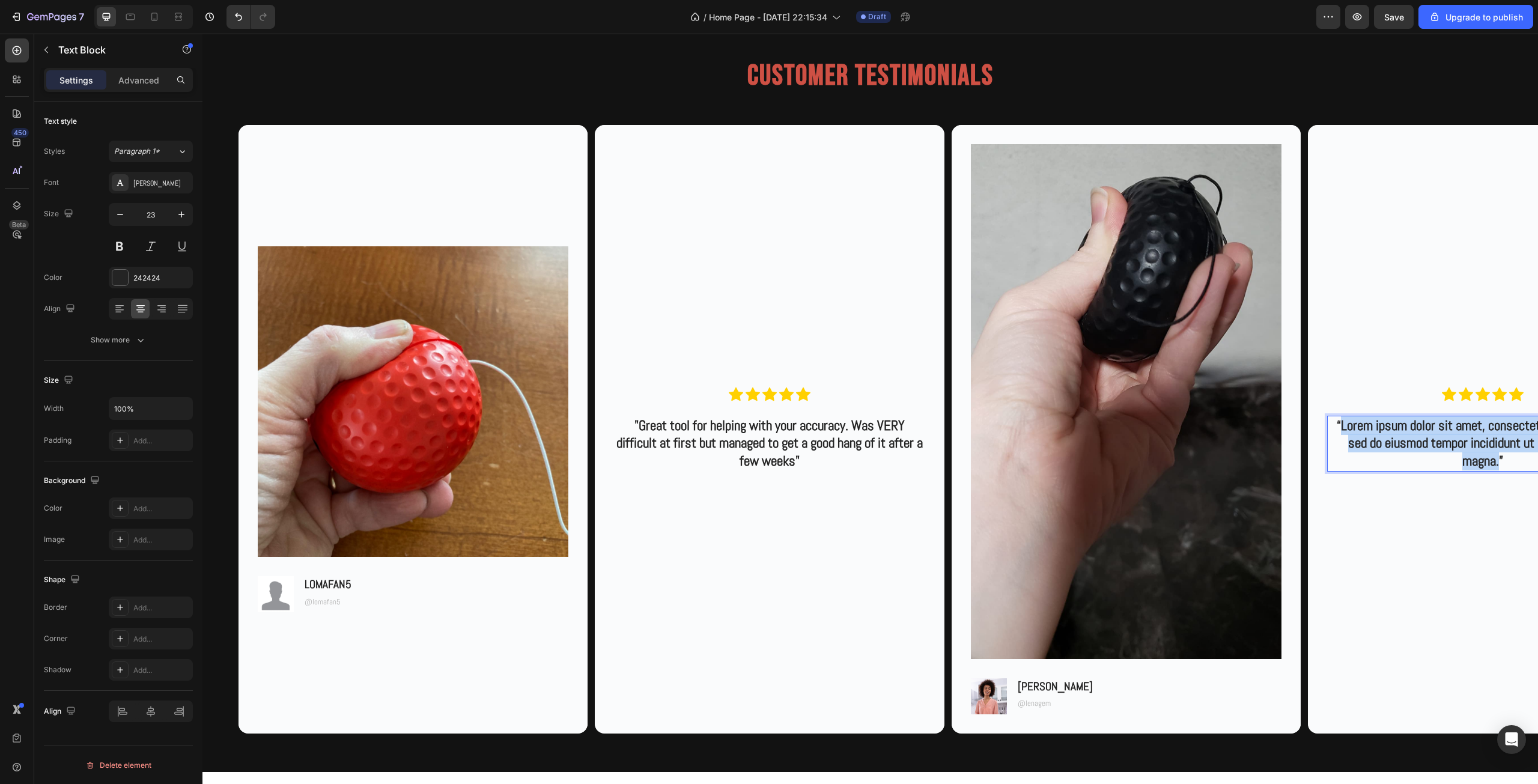
drag, startPoint x: 1499, startPoint y: 462, endPoint x: 1341, endPoint y: 433, distance: 160.6
click at [1341, 433] on p "“Lorem ipsum dolor sit amet, consectetur adipiscing elit, sed do eiusmod tempor…" at bounding box center [1482, 444] width 308 height 54
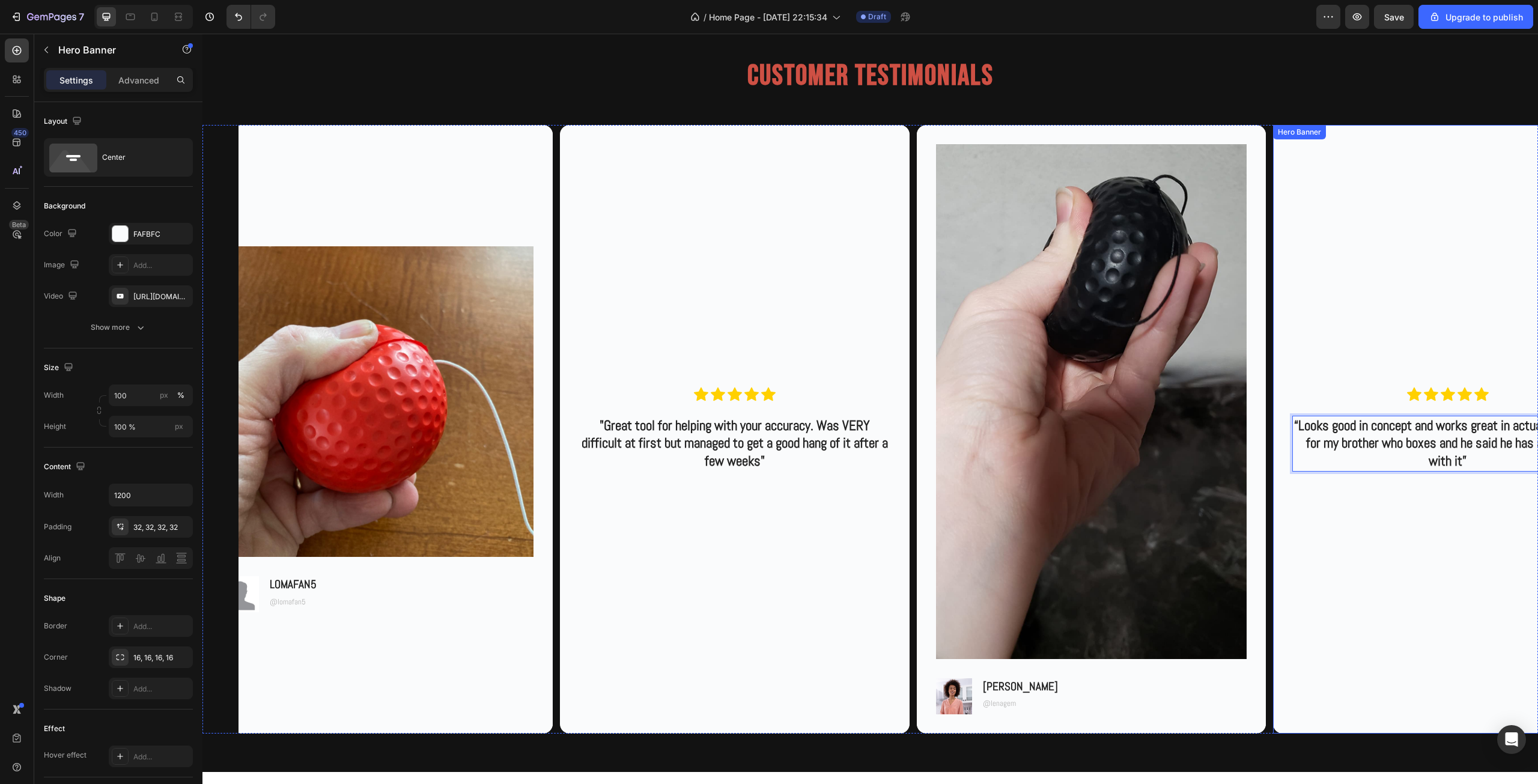
click at [1350, 495] on div "Background Image" at bounding box center [1447, 428] width 349 height 607
click at [1079, 719] on div "Image Image Lena H. Text Block @lenagem Text Block Row" at bounding box center [1091, 428] width 349 height 607
click at [961, 694] on img at bounding box center [954, 696] width 36 height 36
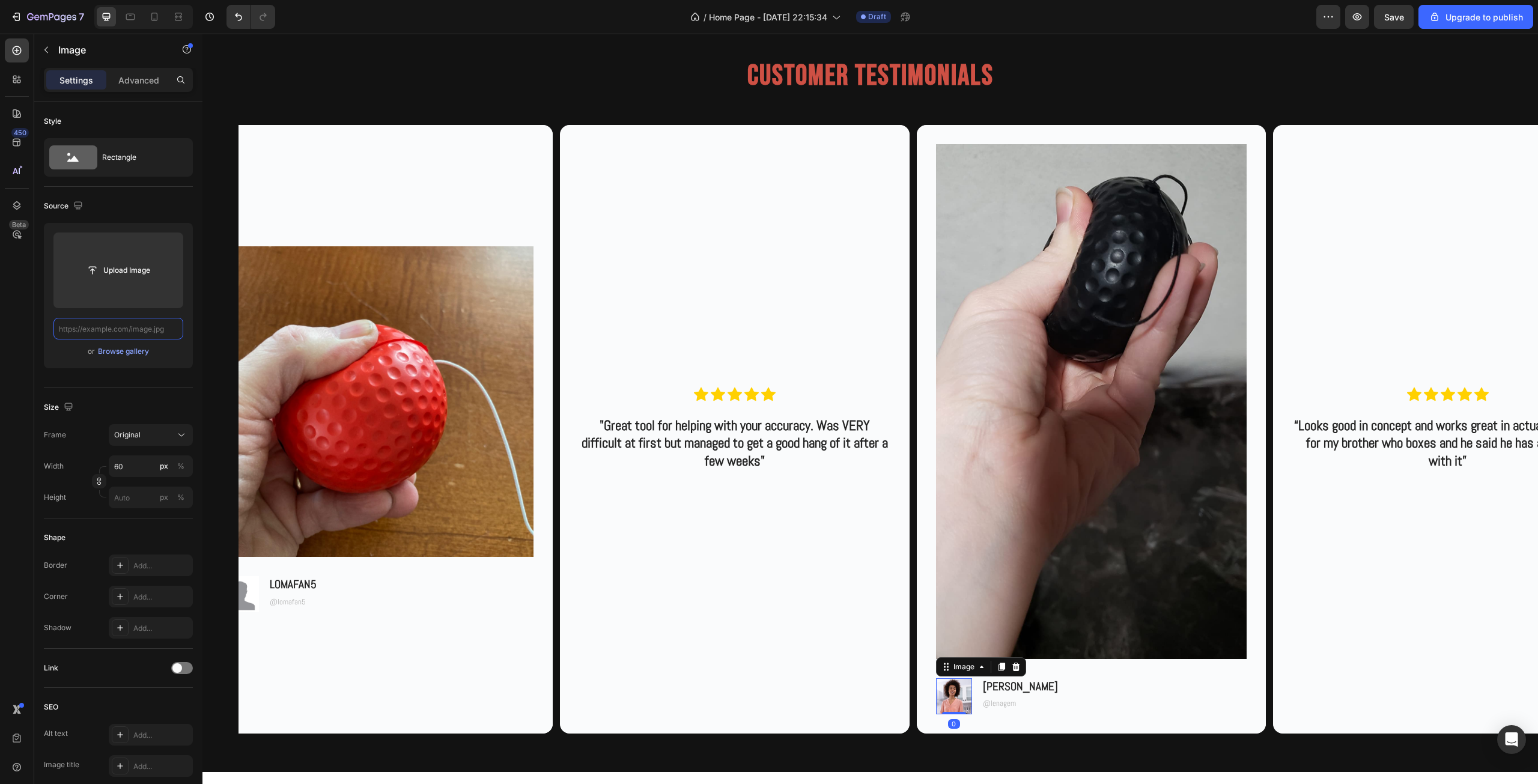
scroll to position [0, 0]
click at [103, 258] on input "file" at bounding box center [118, 270] width 130 height 75
type input "https://cdn.shopify.com/s/files/1/0639/9705/1087/files/gempages_581005896159593…"
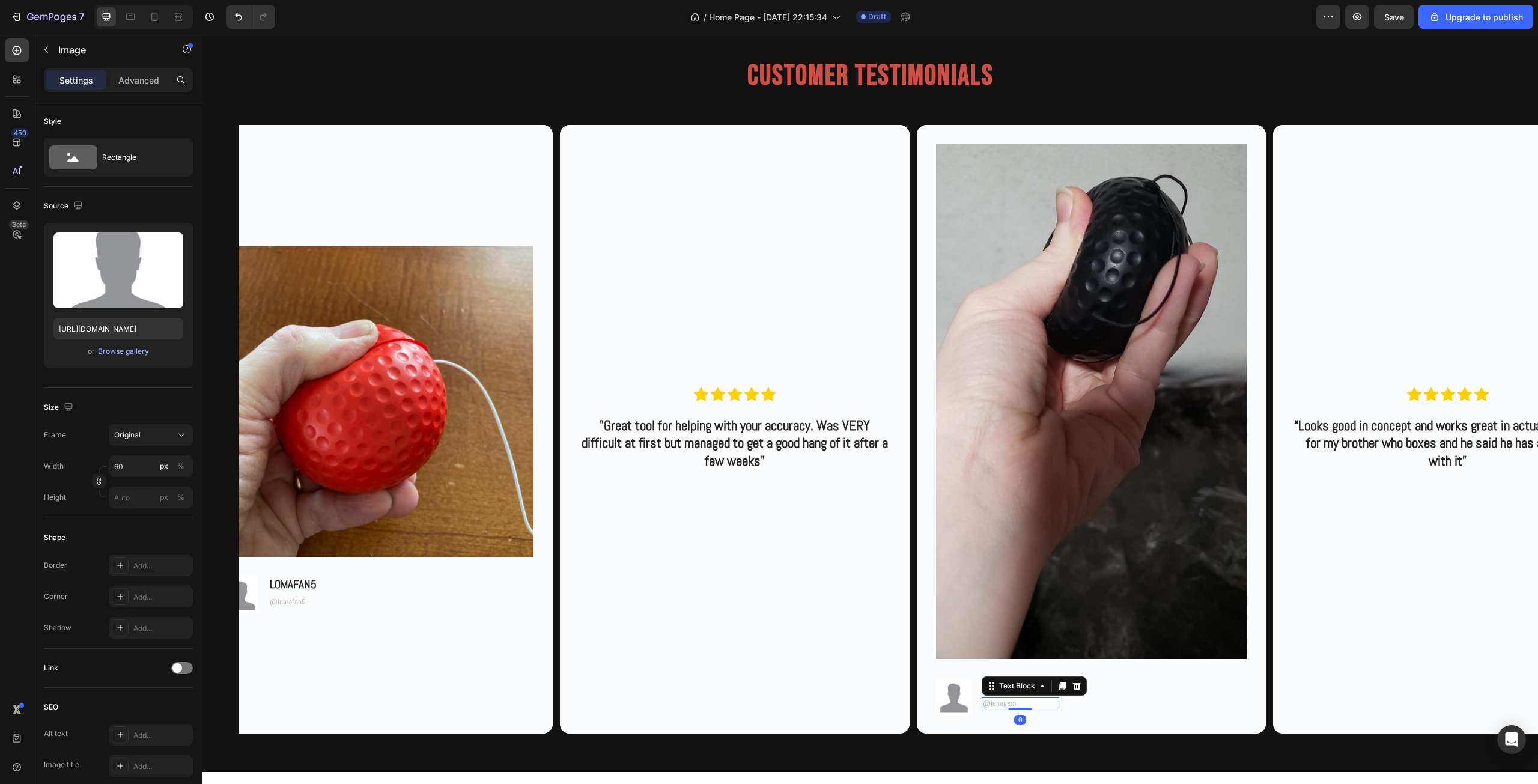
click at [1006, 703] on p "@lenagem" at bounding box center [1020, 702] width 75 height 10
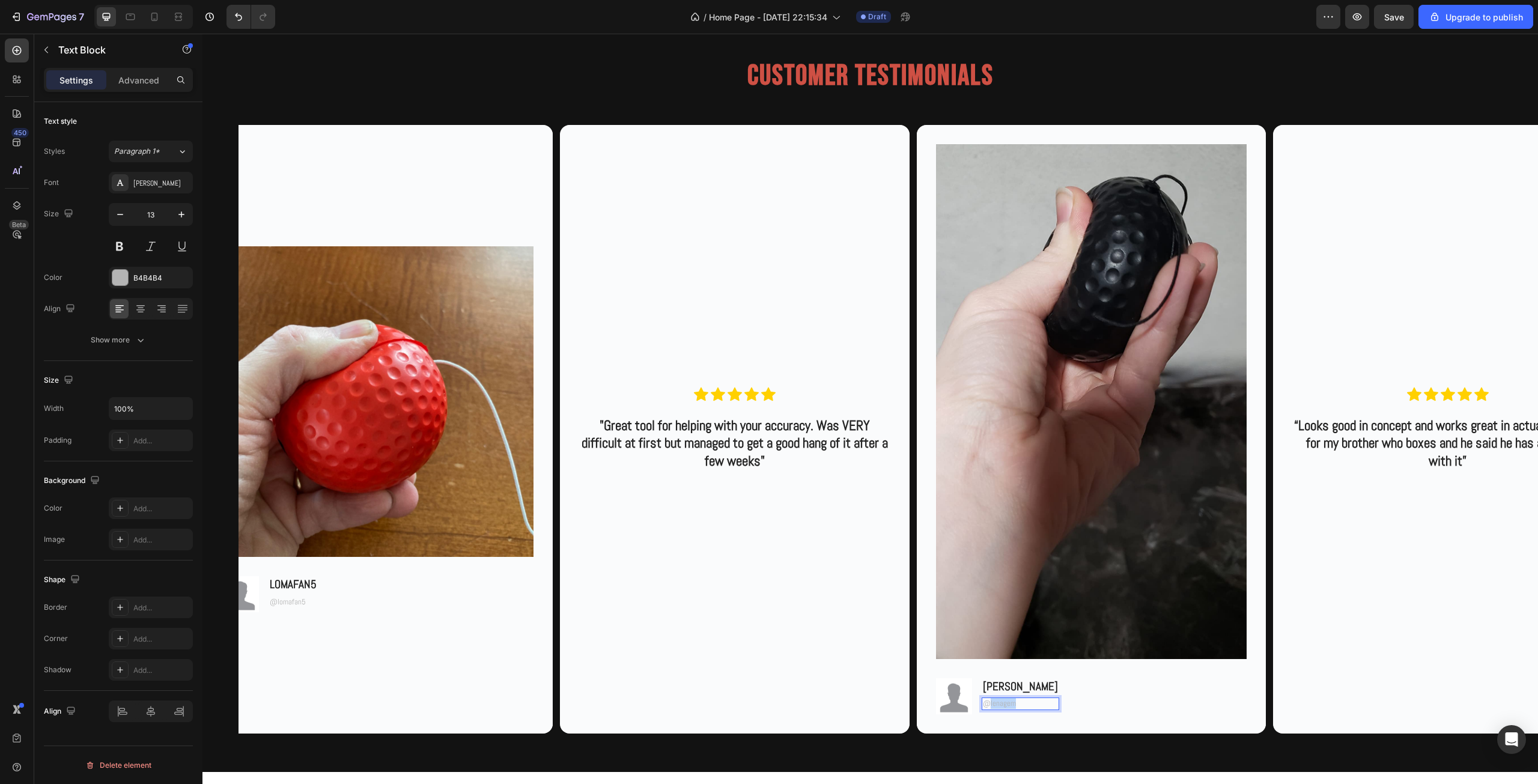
click at [1006, 703] on p "@lenagem" at bounding box center [1020, 702] width 75 height 10
click at [1009, 684] on p "Lena H." at bounding box center [1020, 686] width 75 height 15
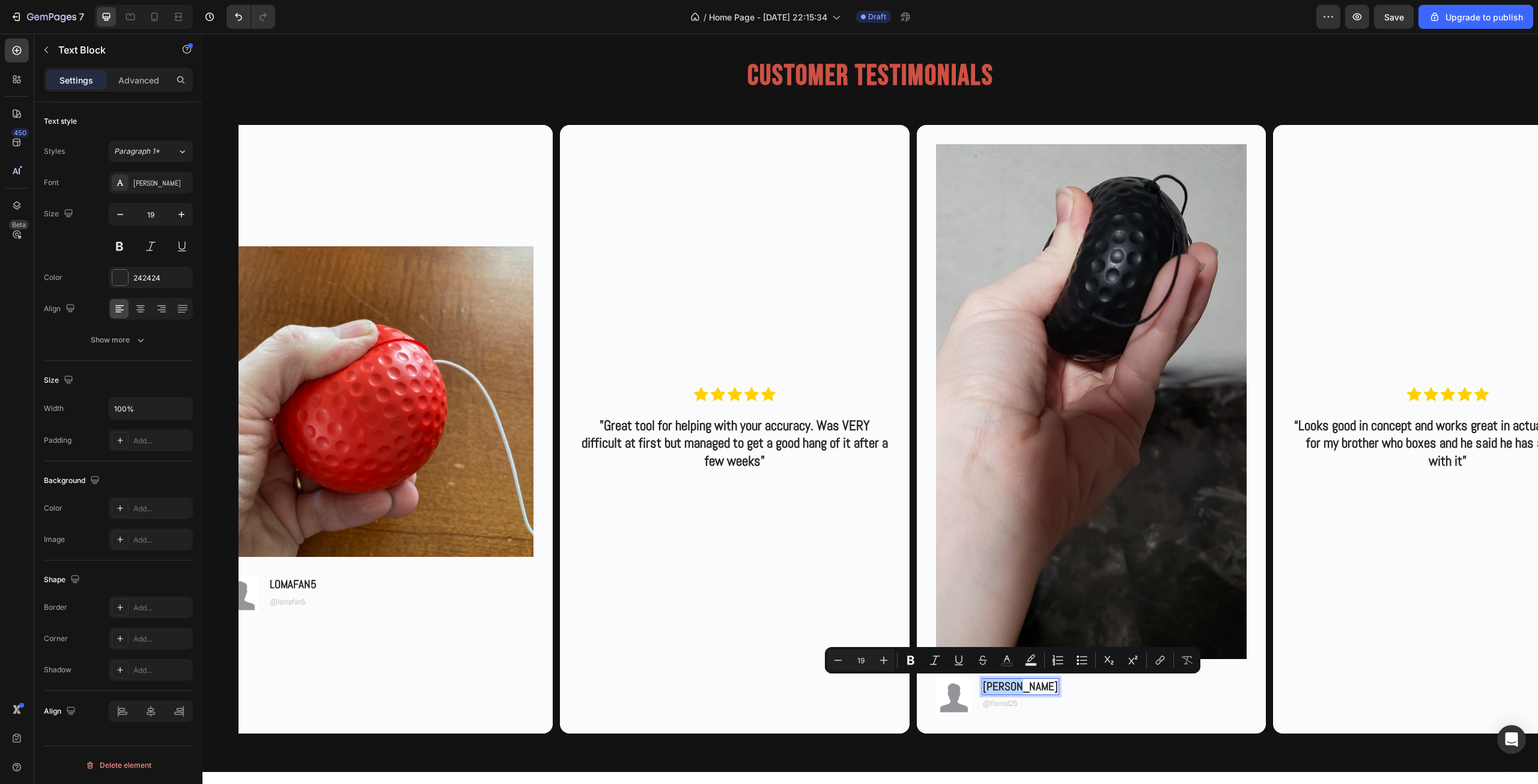
click at [1009, 684] on p "Lena H." at bounding box center [1020, 686] width 75 height 15
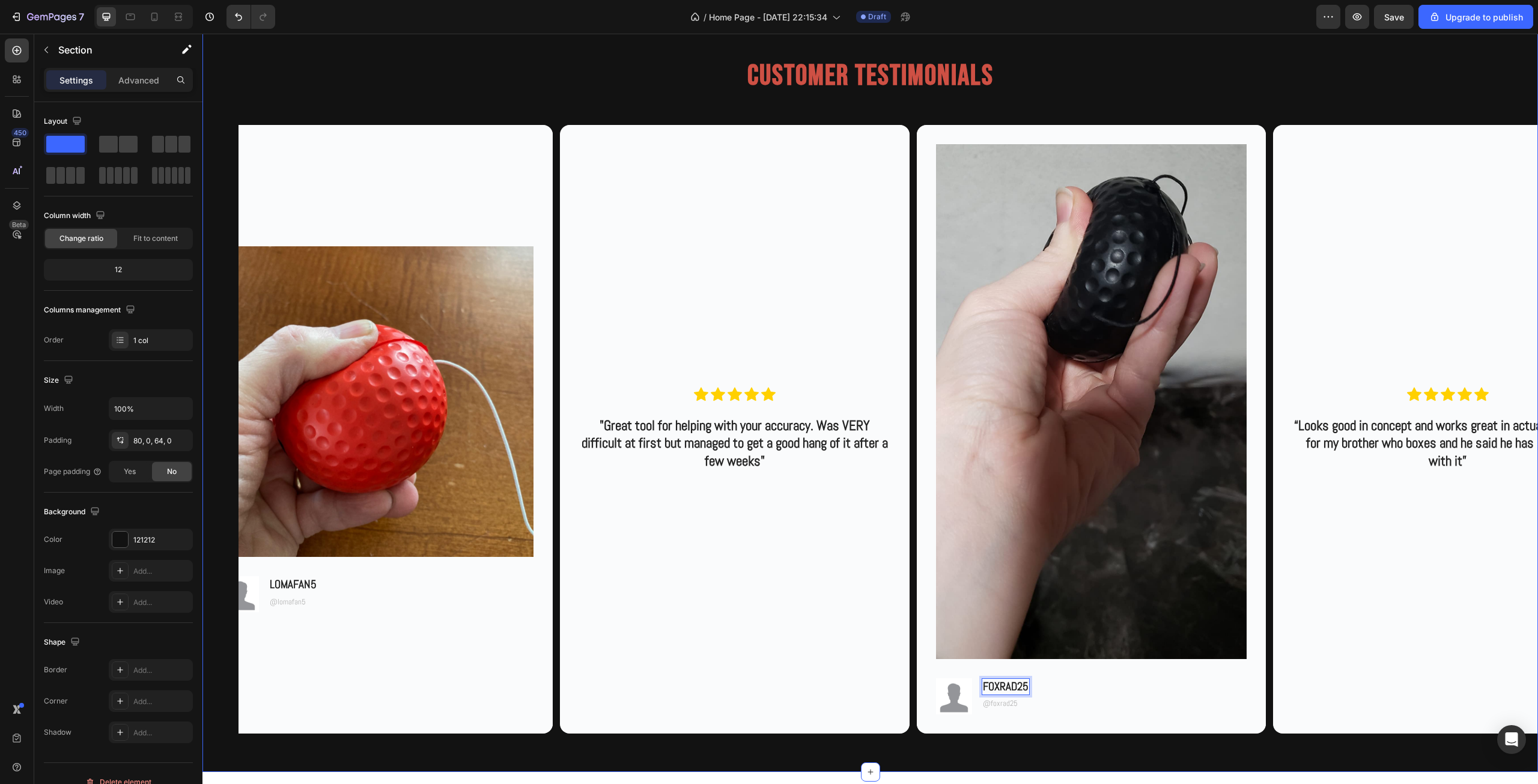
click at [1136, 753] on div "Customer Testimonials Heading Row Image Image LOMAFAN5 Text Block @lomafan5 Tex…" at bounding box center [870, 390] width 1335 height 763
click at [1404, 14] on span "Save" at bounding box center [1394, 16] width 20 height 10
click at [1355, 13] on icon "button" at bounding box center [1356, 16] width 12 height 12
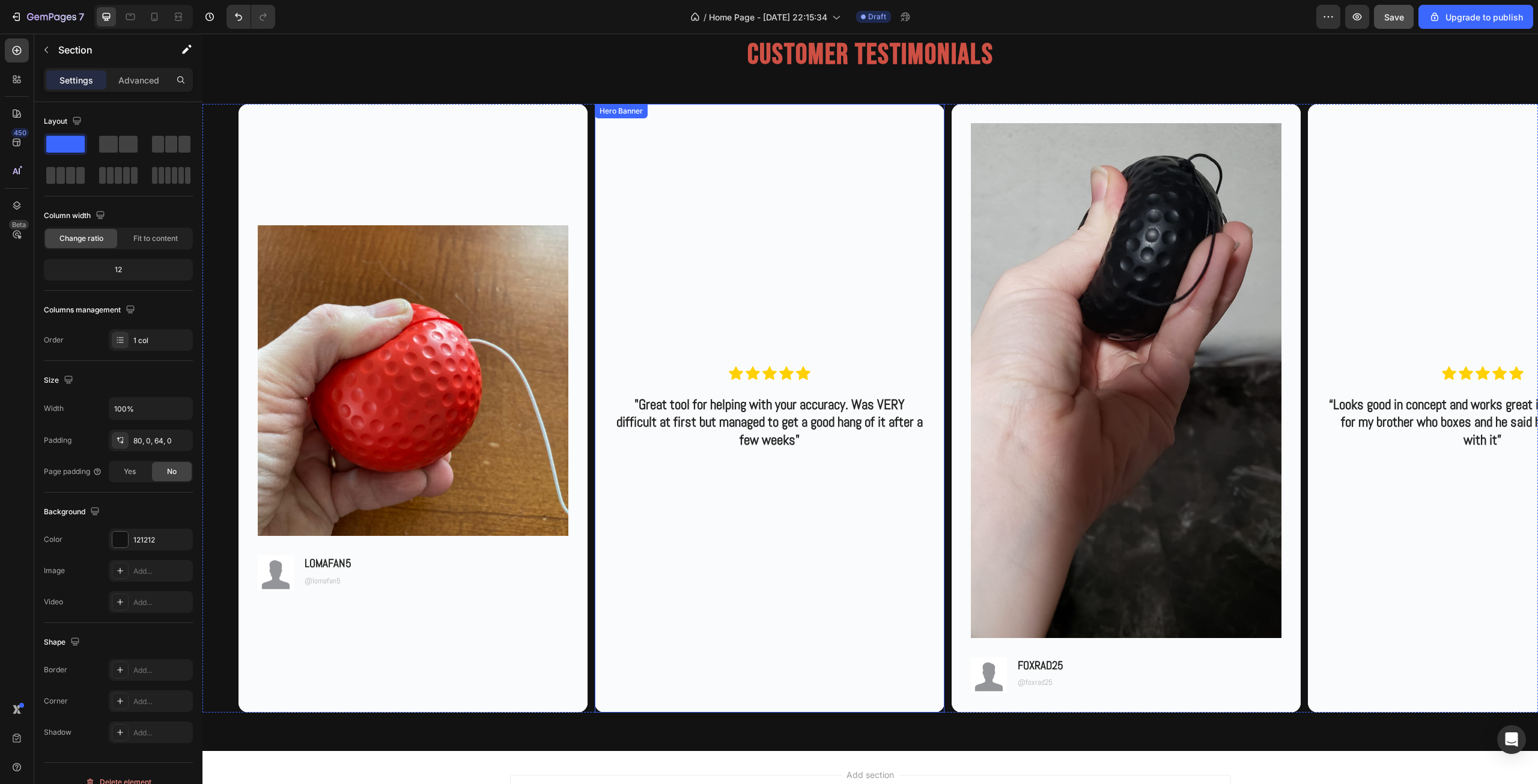
scroll to position [2766, 0]
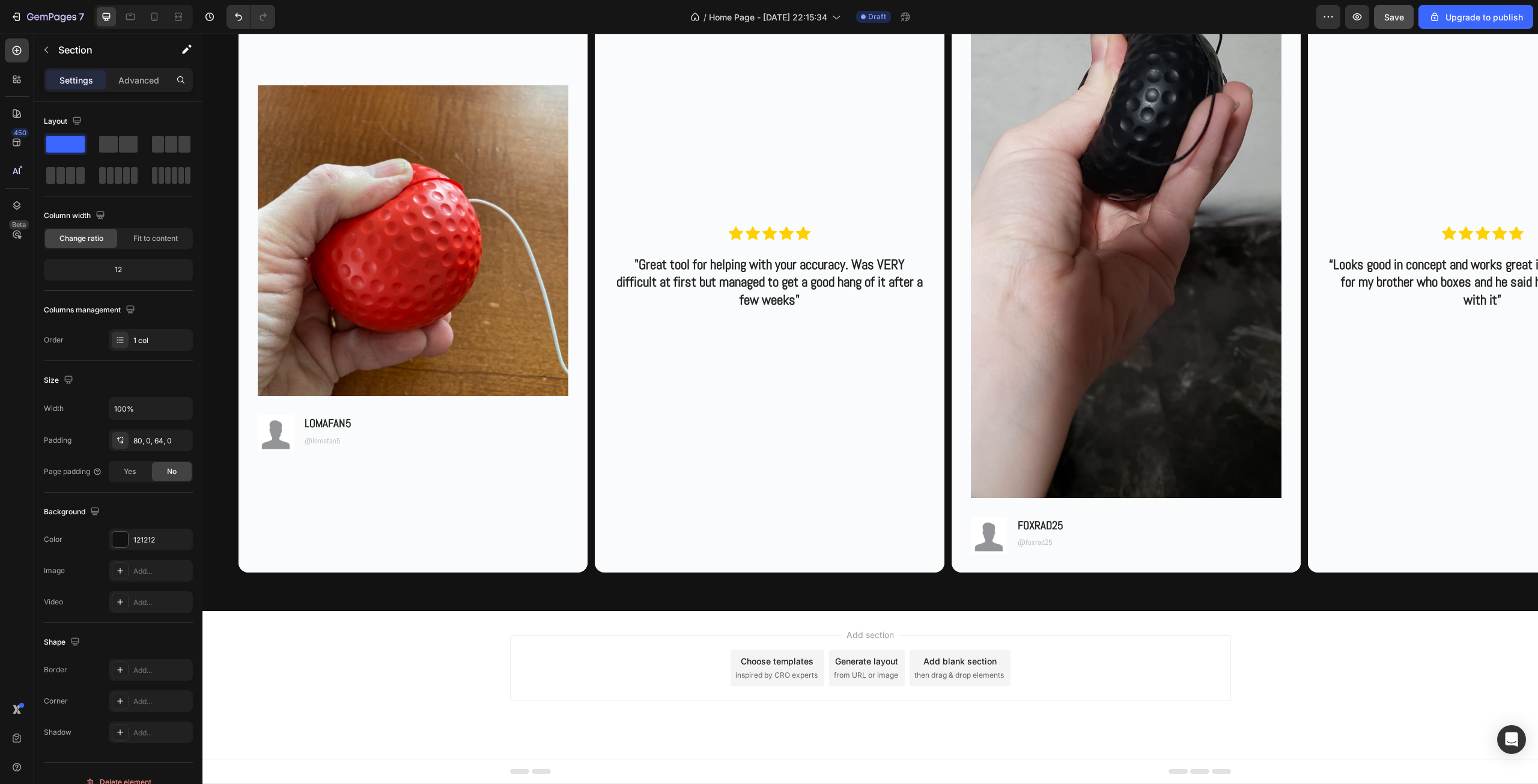
click at [963, 677] on span "then drag & drop elements" at bounding box center [959, 675] width 90 height 11
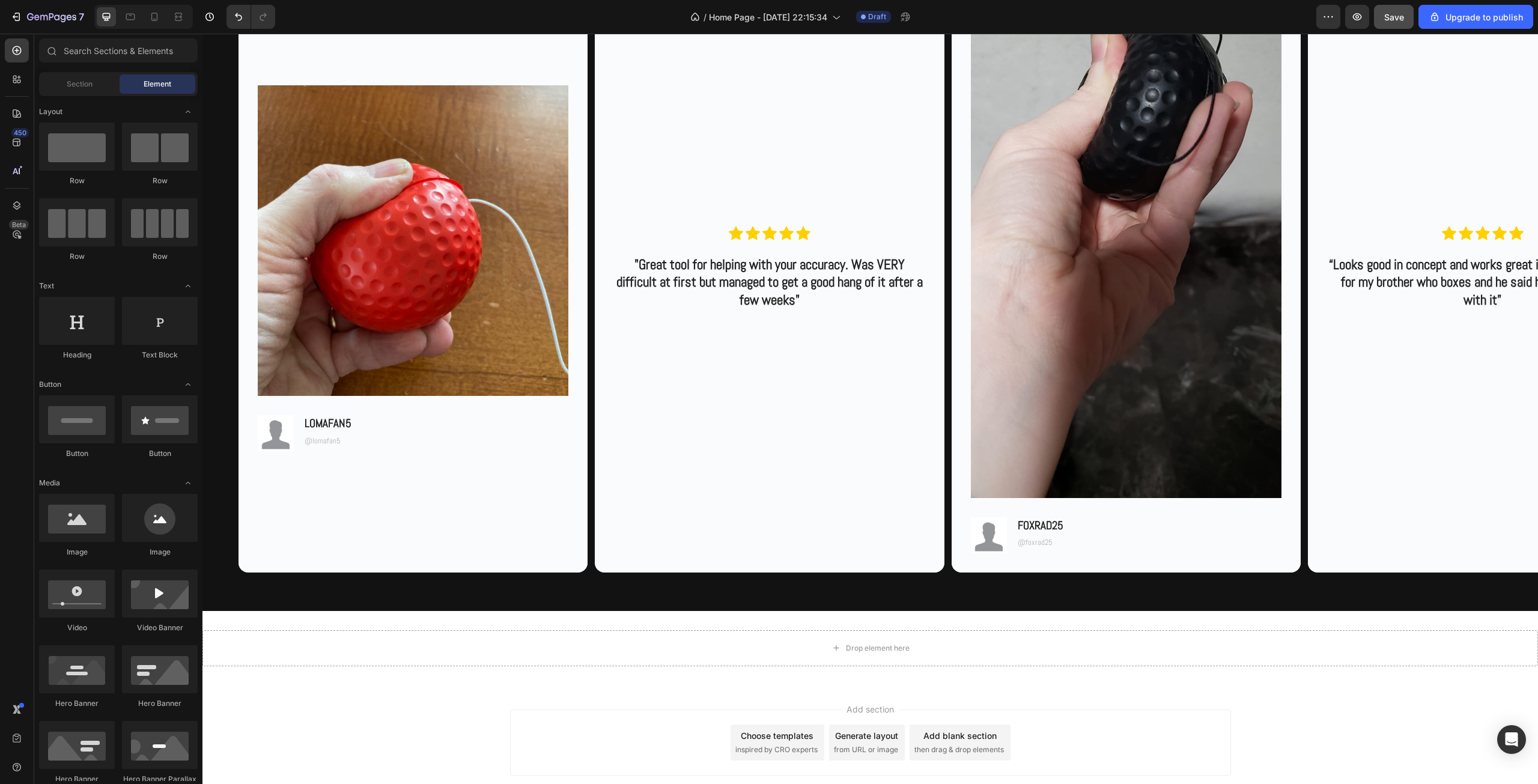
click at [767, 730] on div "Choose templates" at bounding box center [776, 736] width 73 height 13
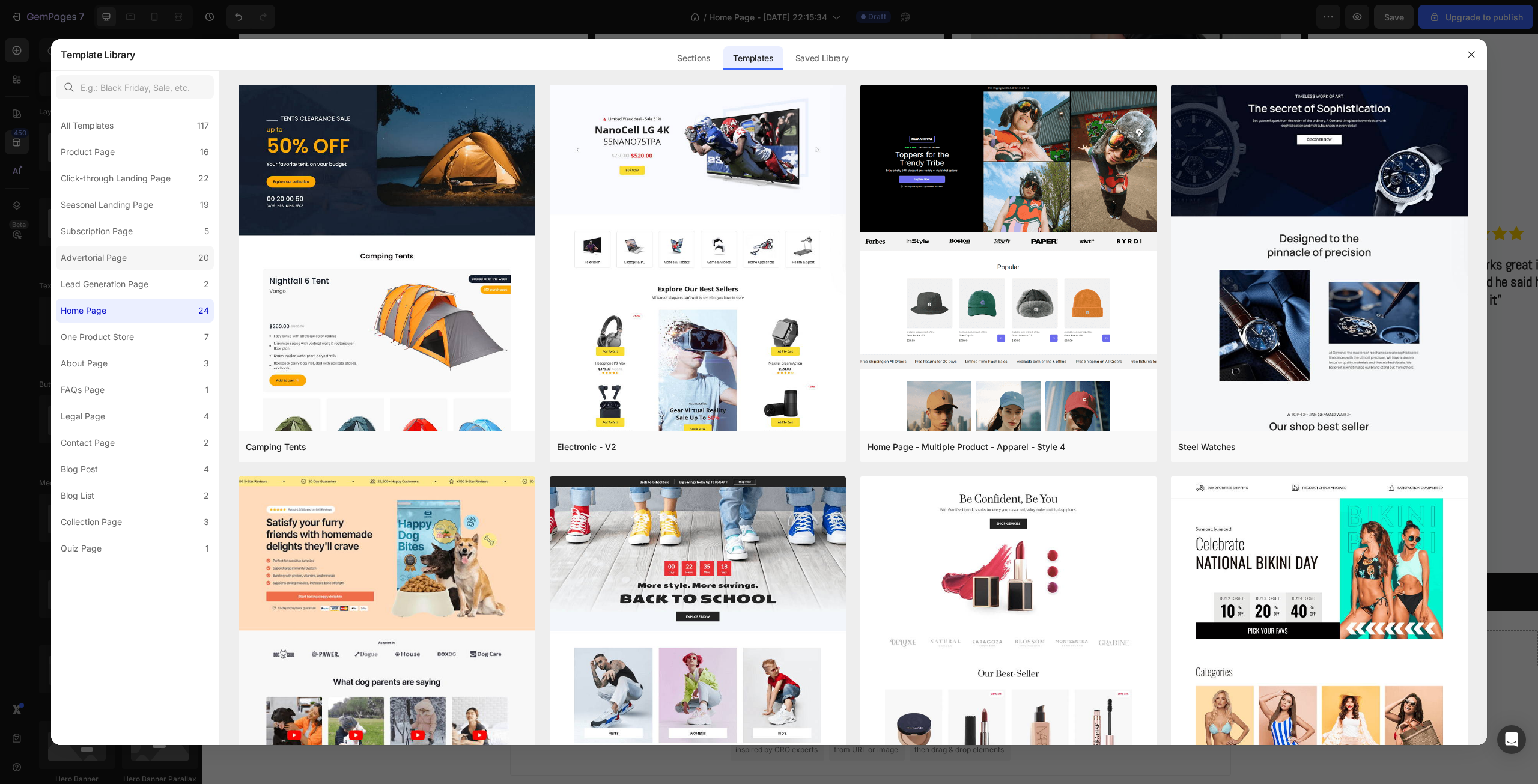
click at [149, 259] on label "Advertorial Page 20" at bounding box center [134, 257] width 158 height 24
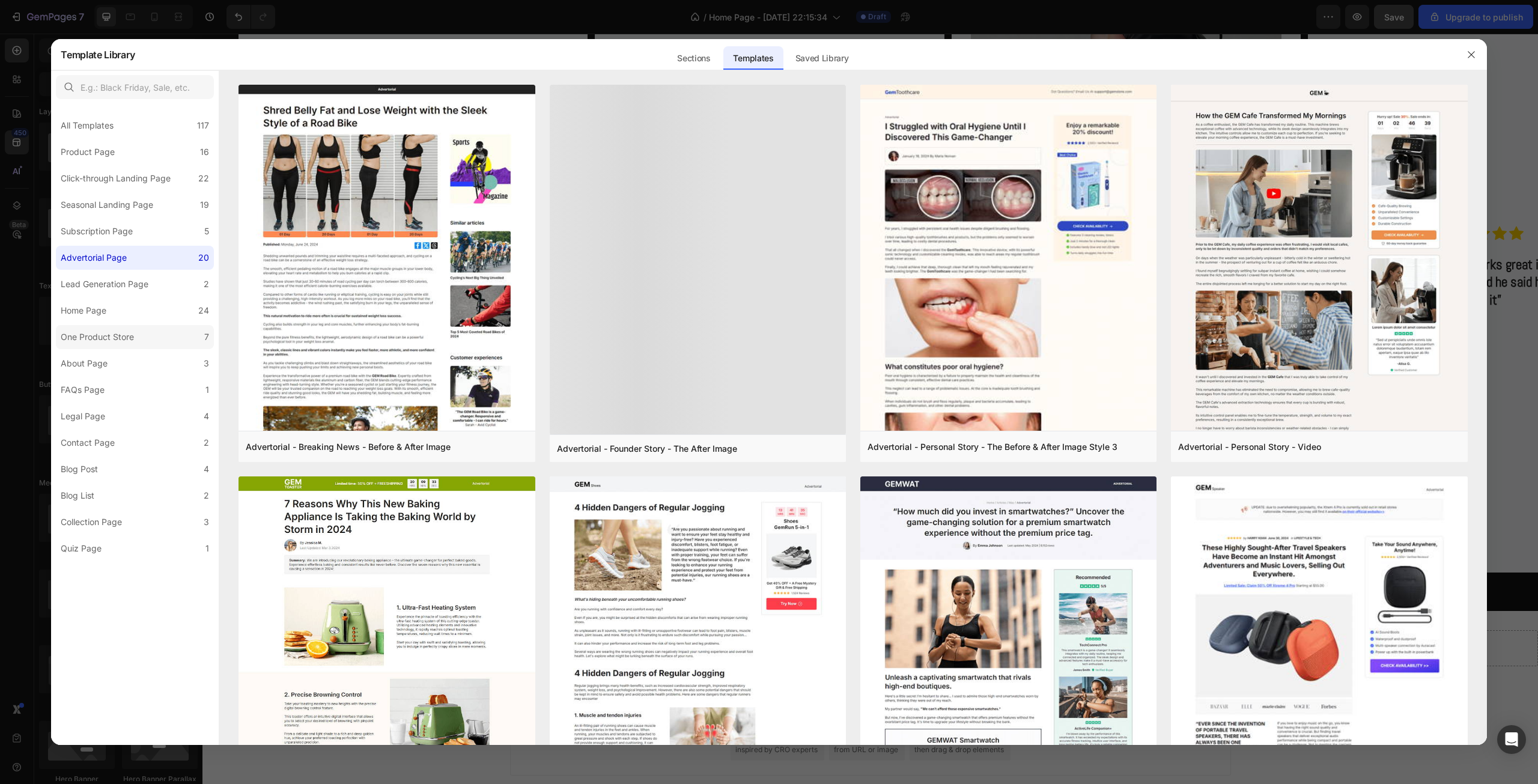
click at [136, 344] on div "One Product Store" at bounding box center [99, 337] width 78 height 14
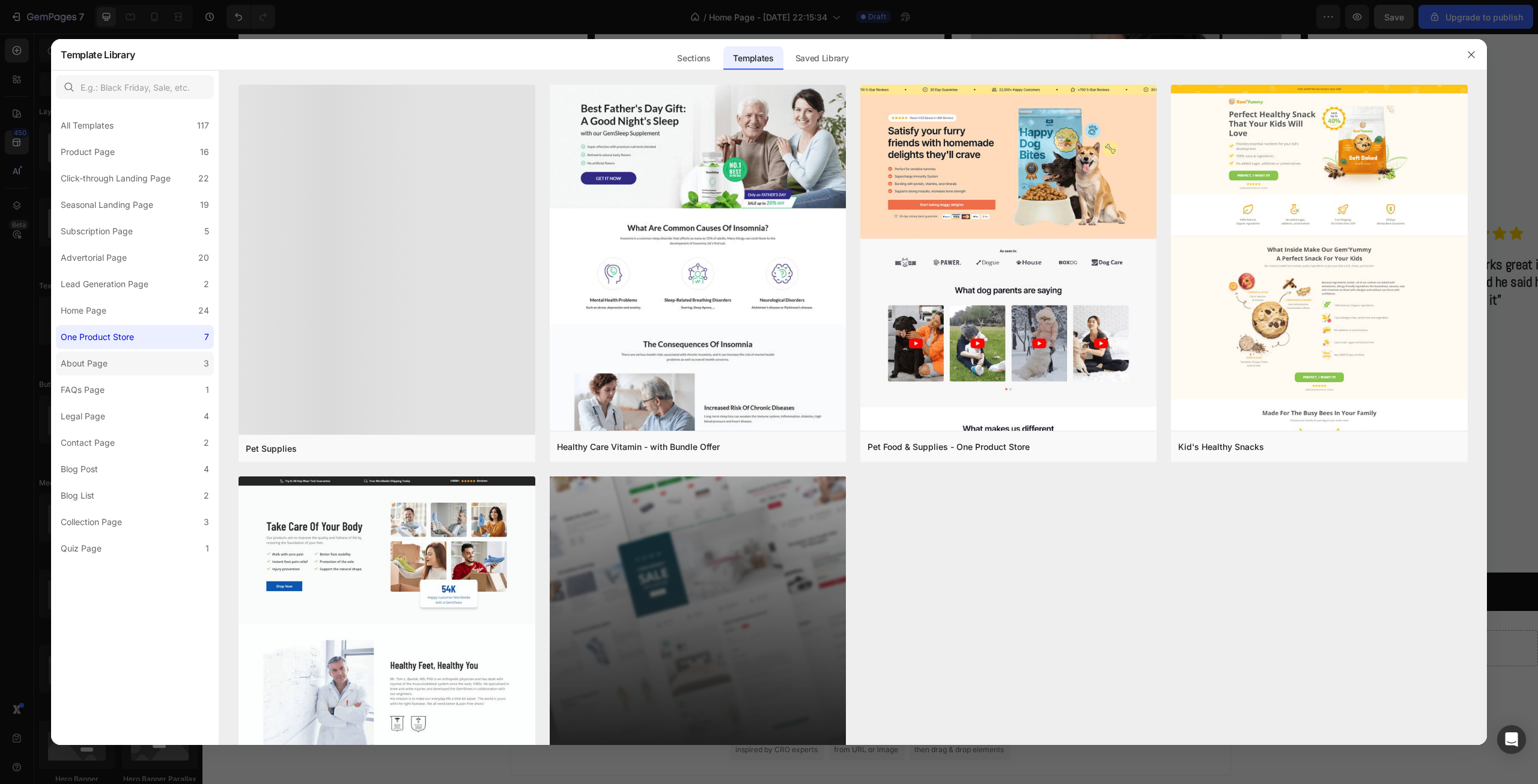
click at [134, 362] on label "About Page 3" at bounding box center [134, 363] width 158 height 24
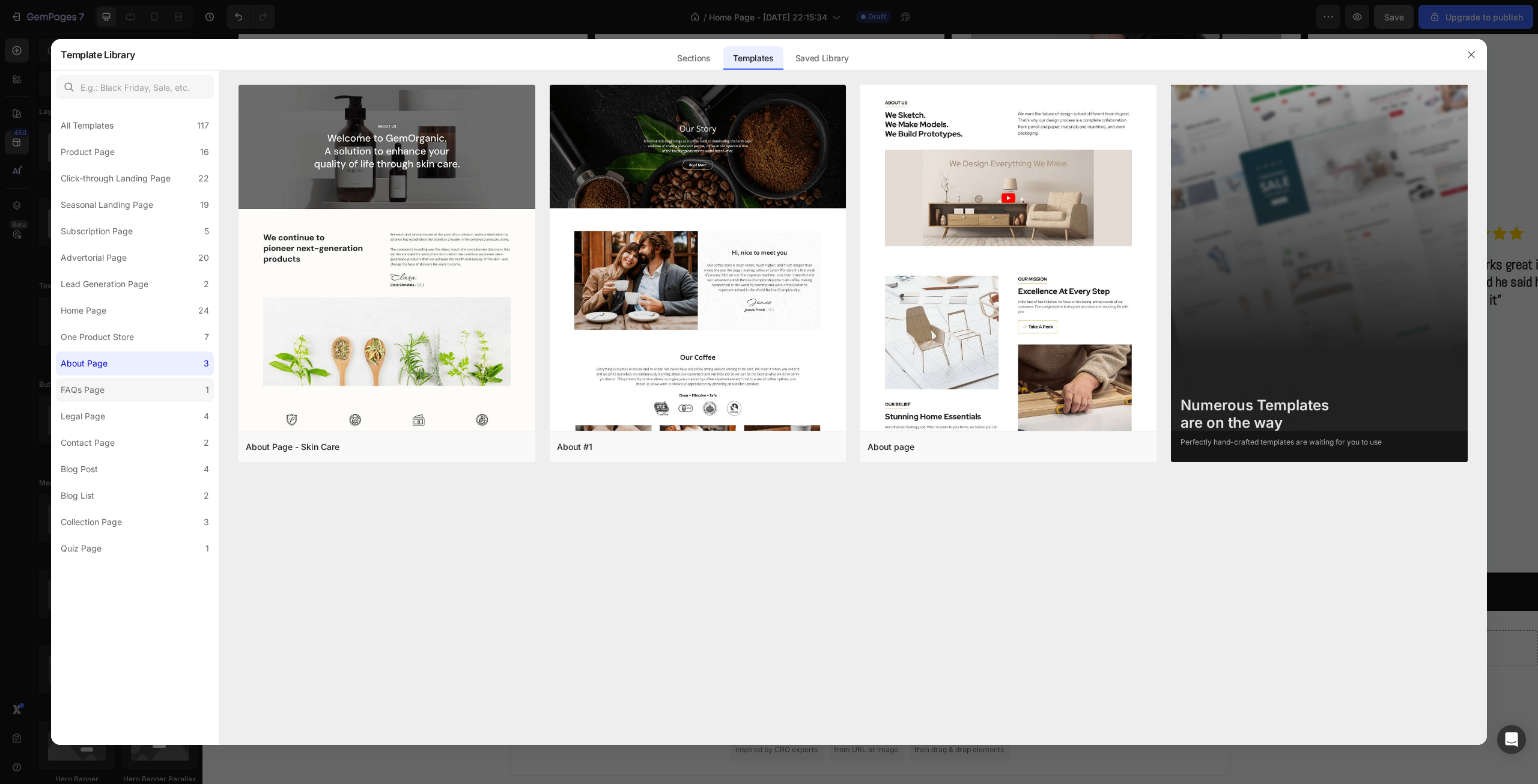
click at [142, 387] on label "FAQs Page 1" at bounding box center [134, 390] width 158 height 24
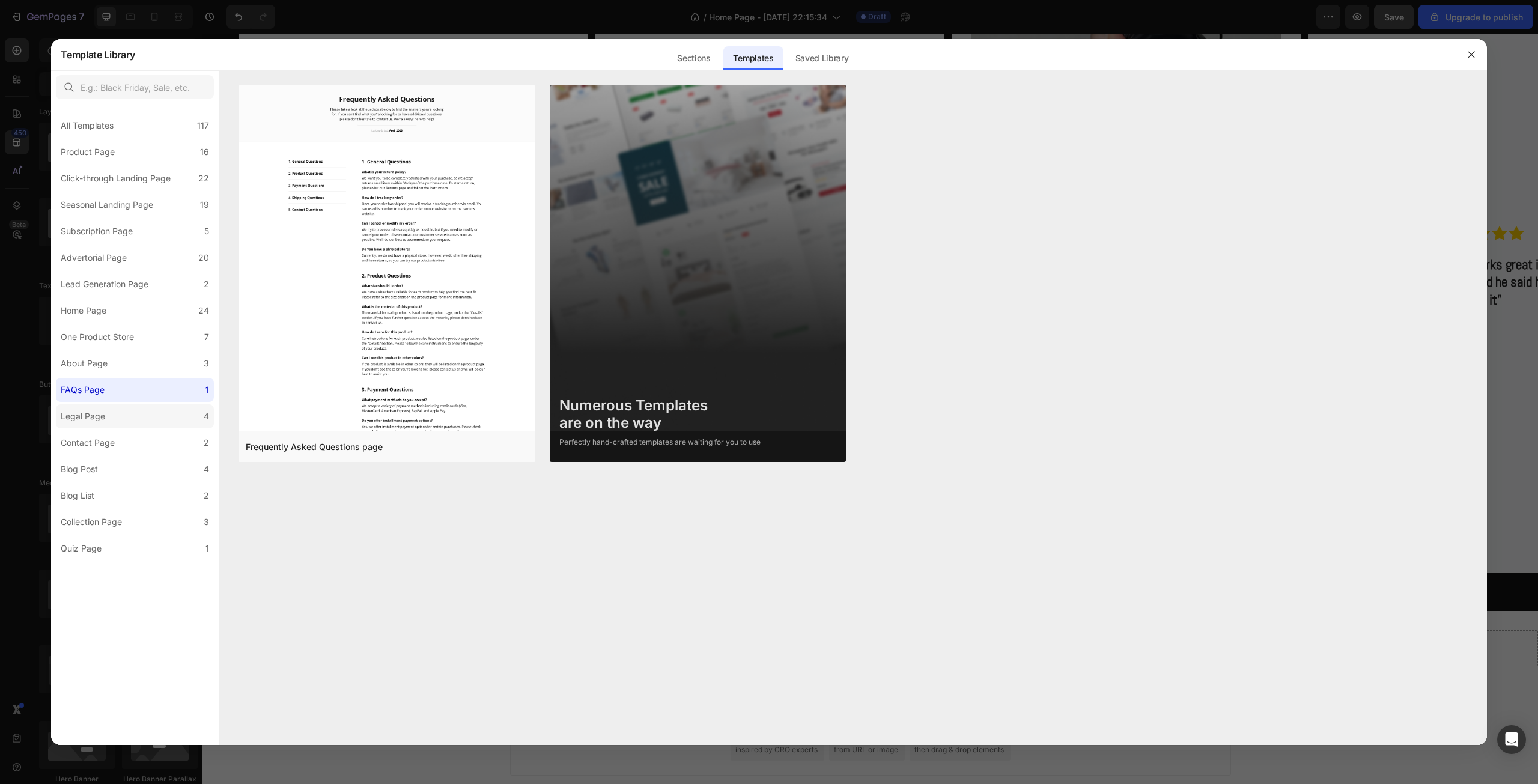
click at [139, 415] on label "Legal Page 4" at bounding box center [134, 416] width 158 height 24
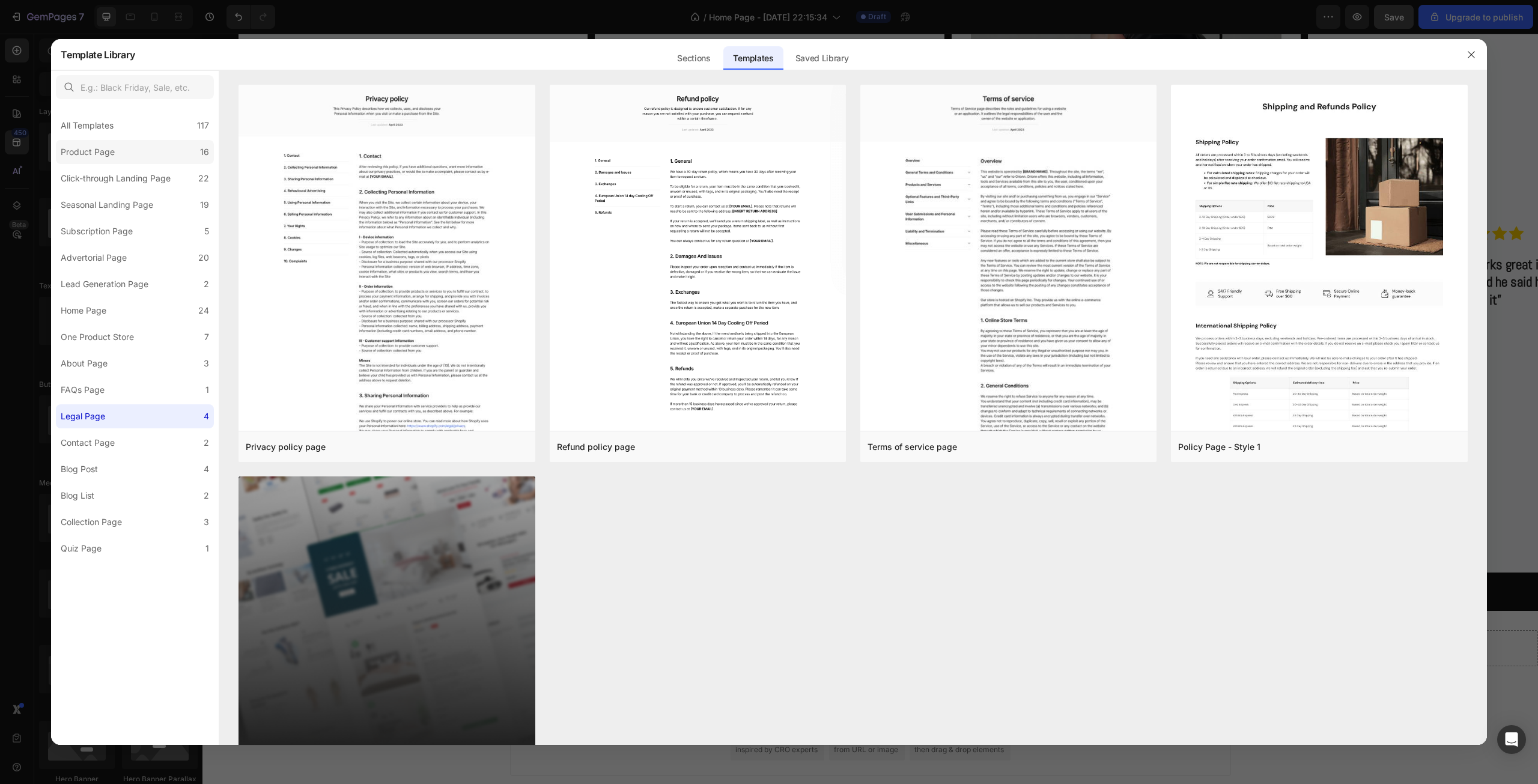
click at [137, 151] on label "Product Page 16" at bounding box center [134, 151] width 158 height 24
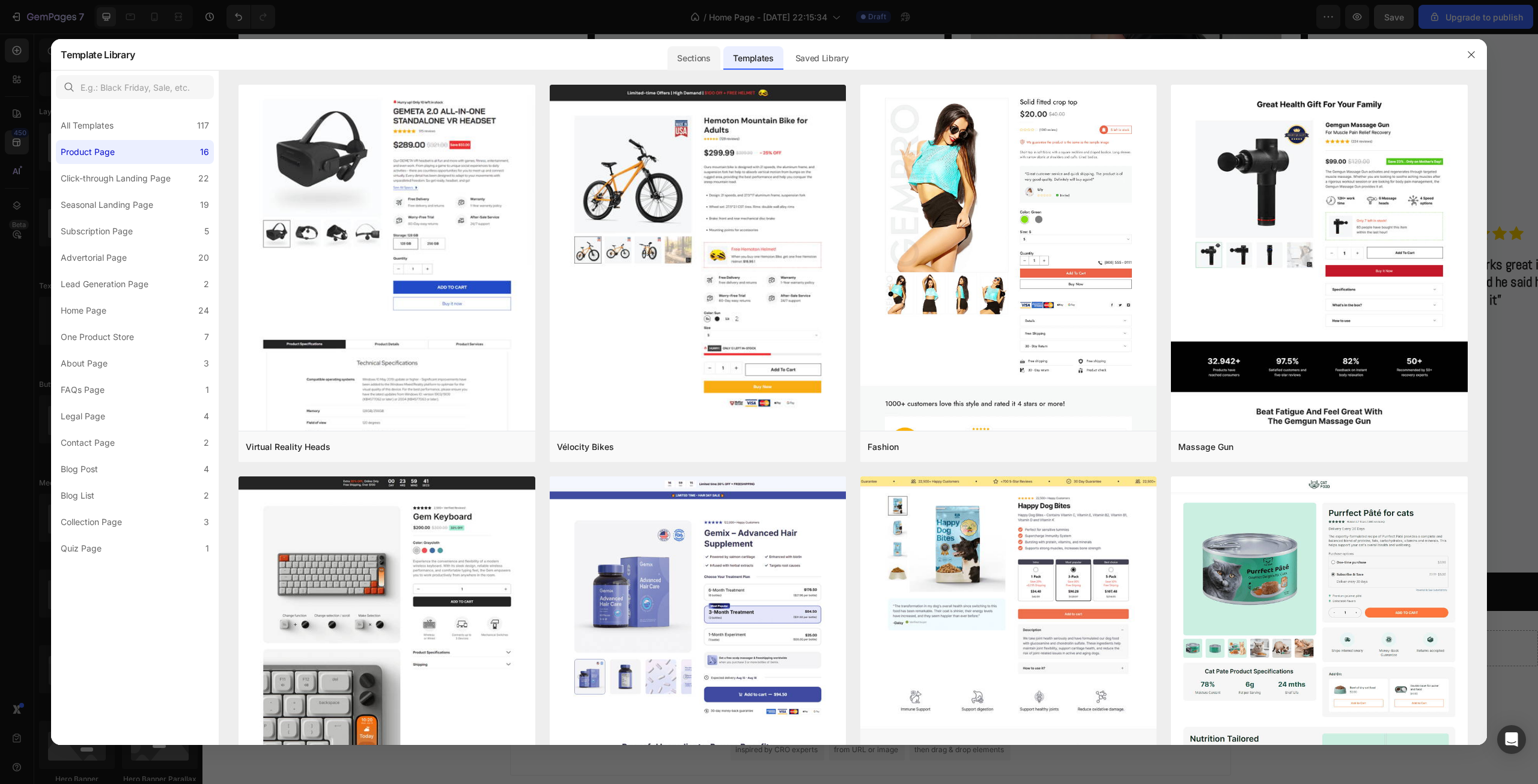
click at [696, 56] on div "Sections" at bounding box center [694, 58] width 52 height 24
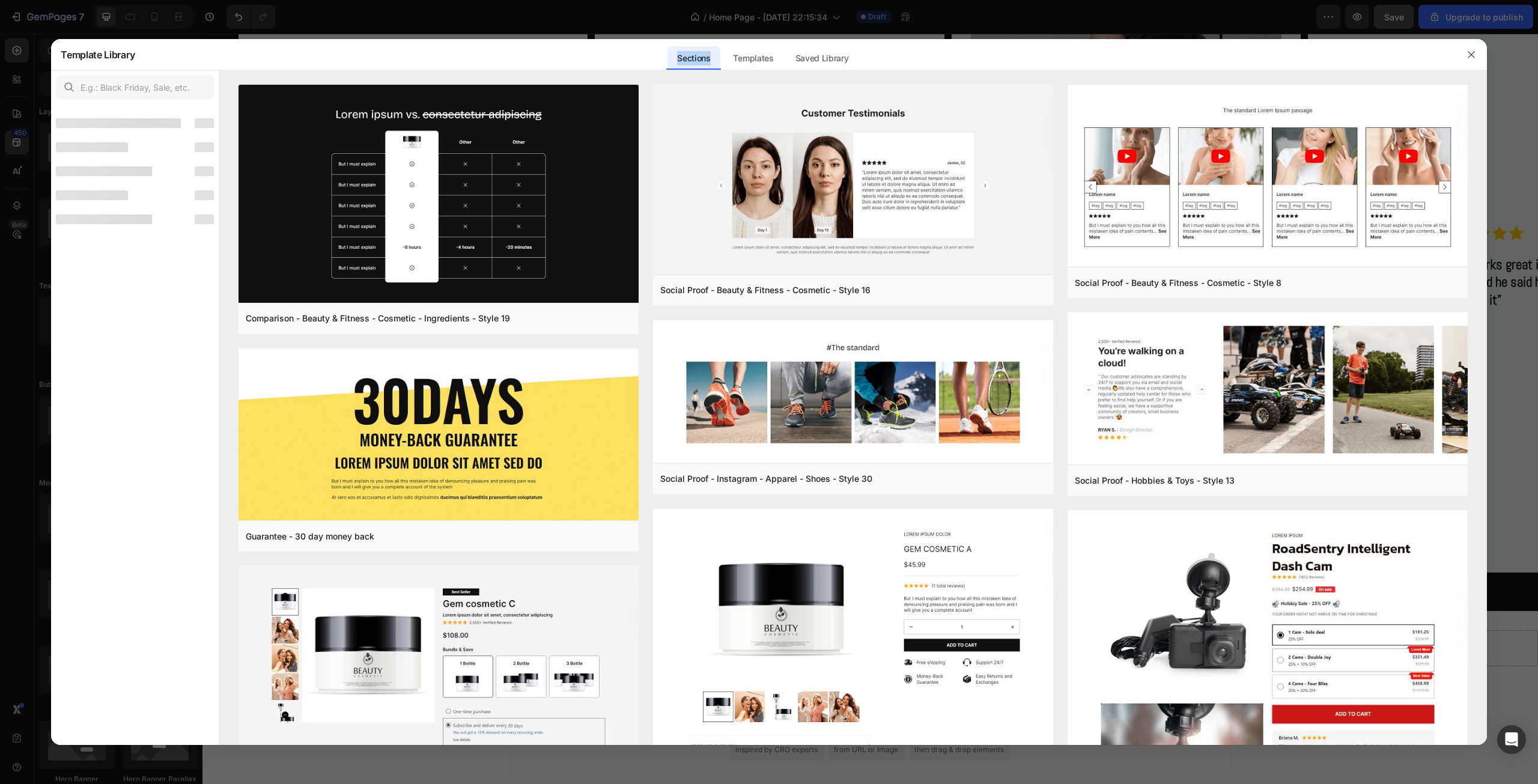
click at [696, 56] on div "Sections" at bounding box center [694, 58] width 52 height 24
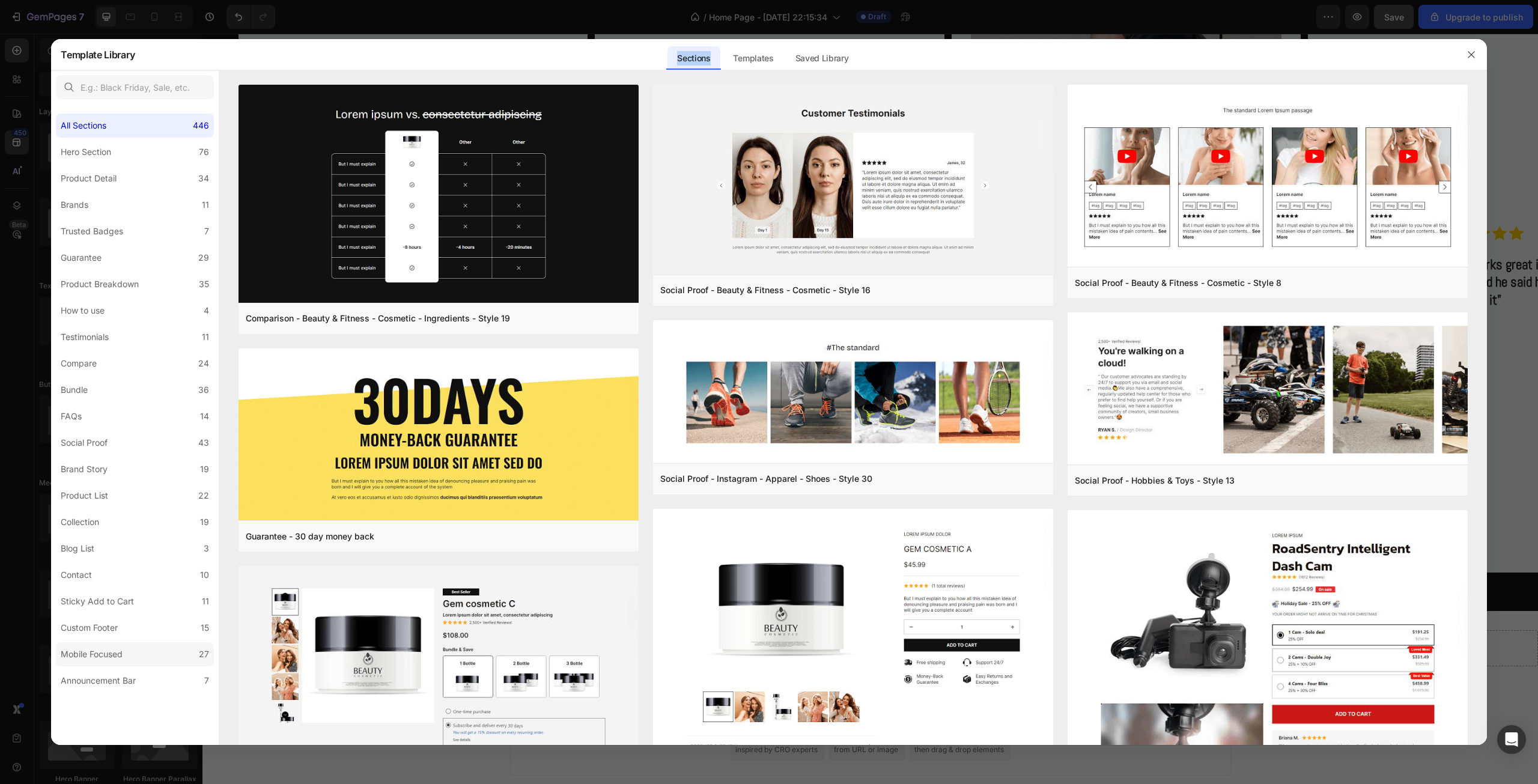
click at [114, 662] on label "Mobile Focused 27" at bounding box center [134, 653] width 158 height 24
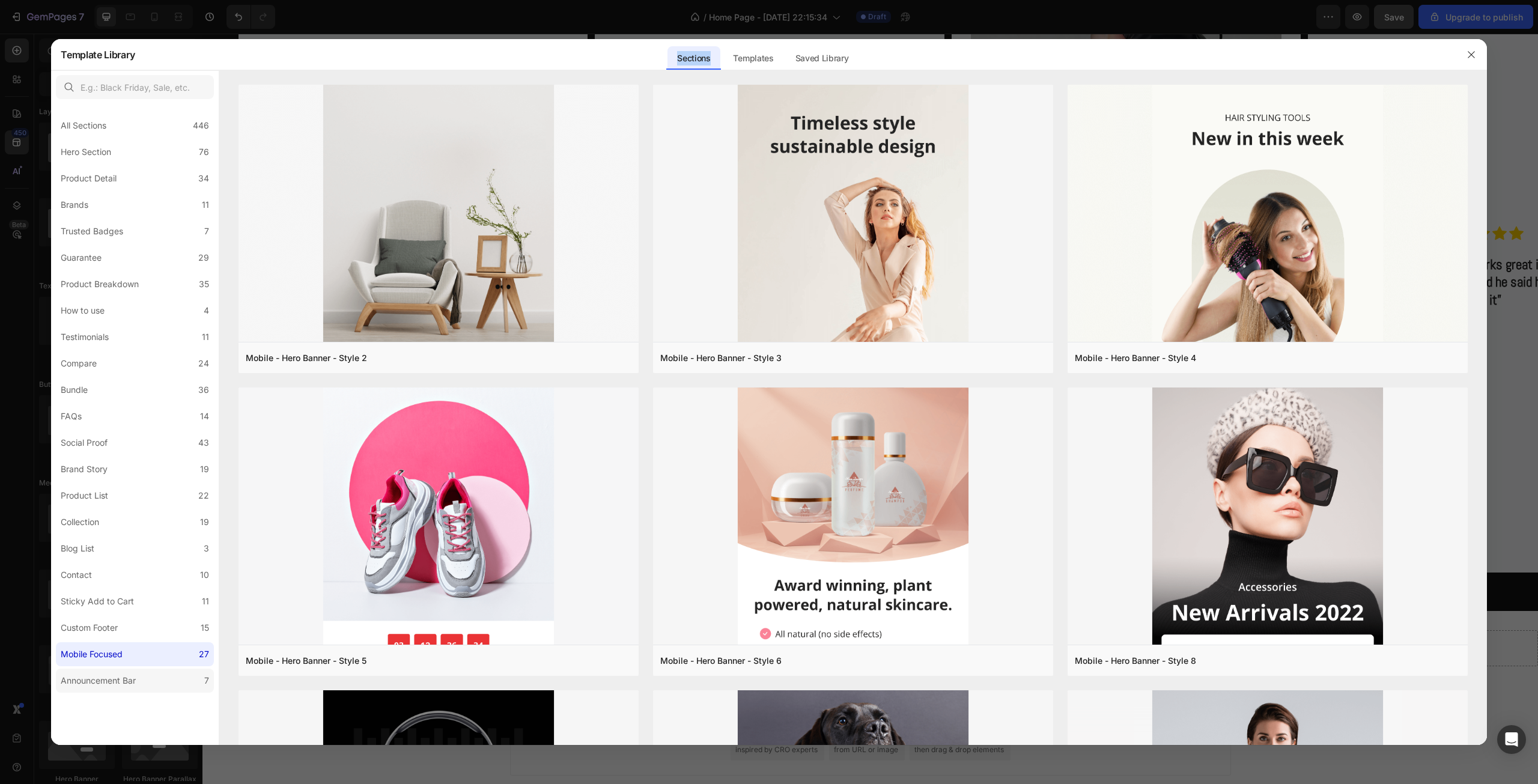
click at [116, 687] on div "Announcement Bar" at bounding box center [99, 680] width 75 height 14
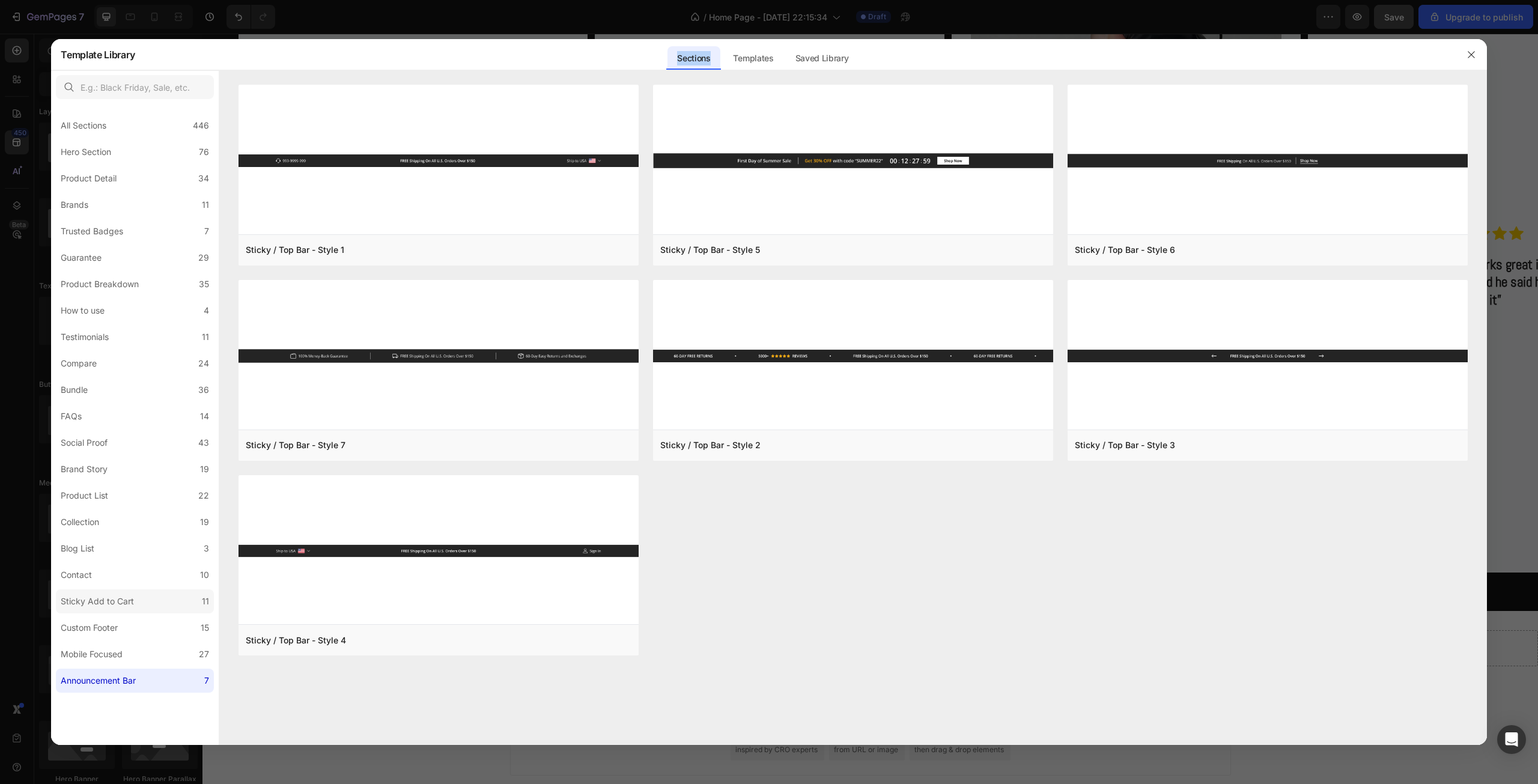
click at [106, 607] on div "Sticky Add to Cart" at bounding box center [98, 601] width 73 height 14
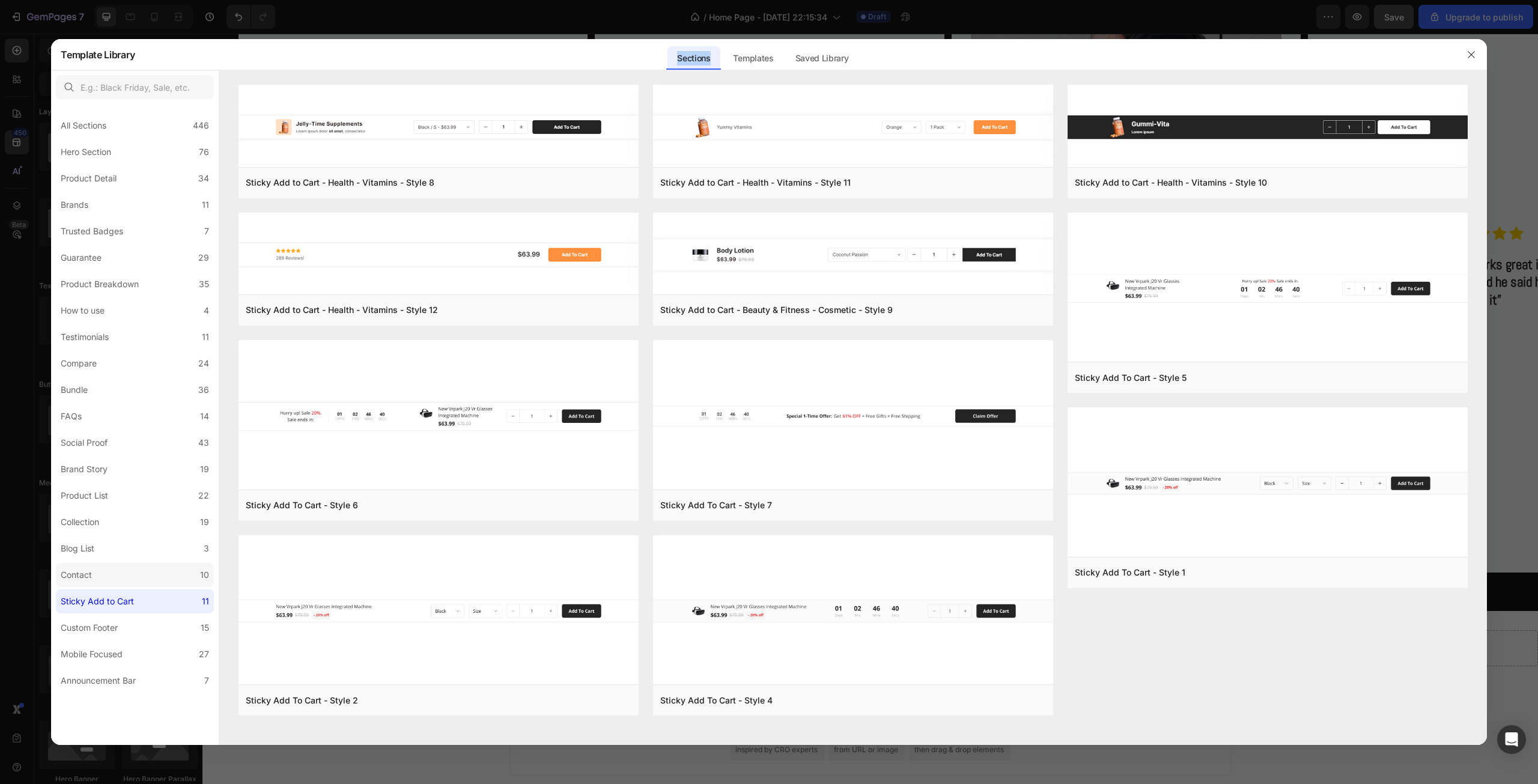
click at [111, 576] on label "Contact 10" at bounding box center [134, 574] width 158 height 24
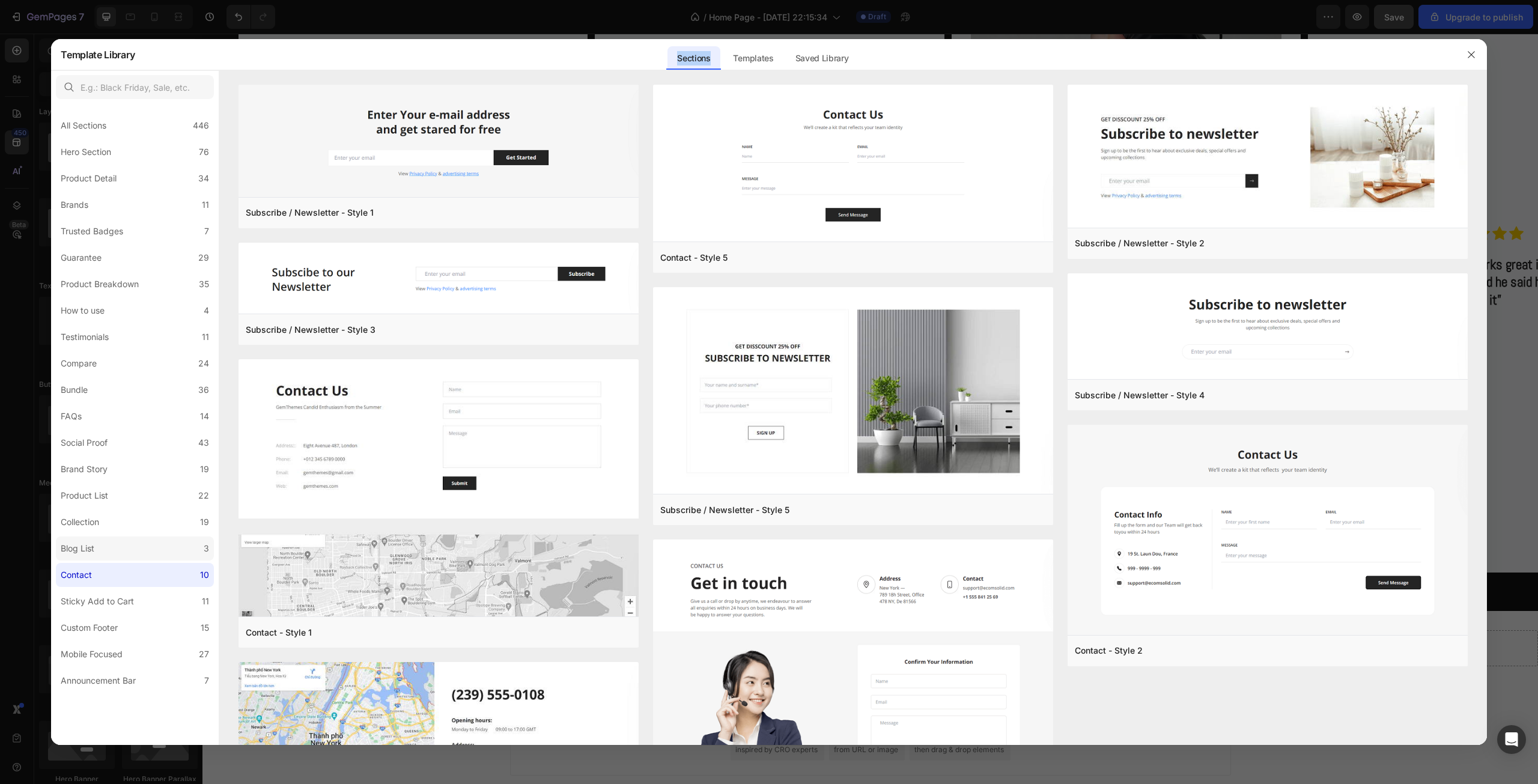
click at [111, 543] on label "Blog List 3" at bounding box center [134, 547] width 158 height 24
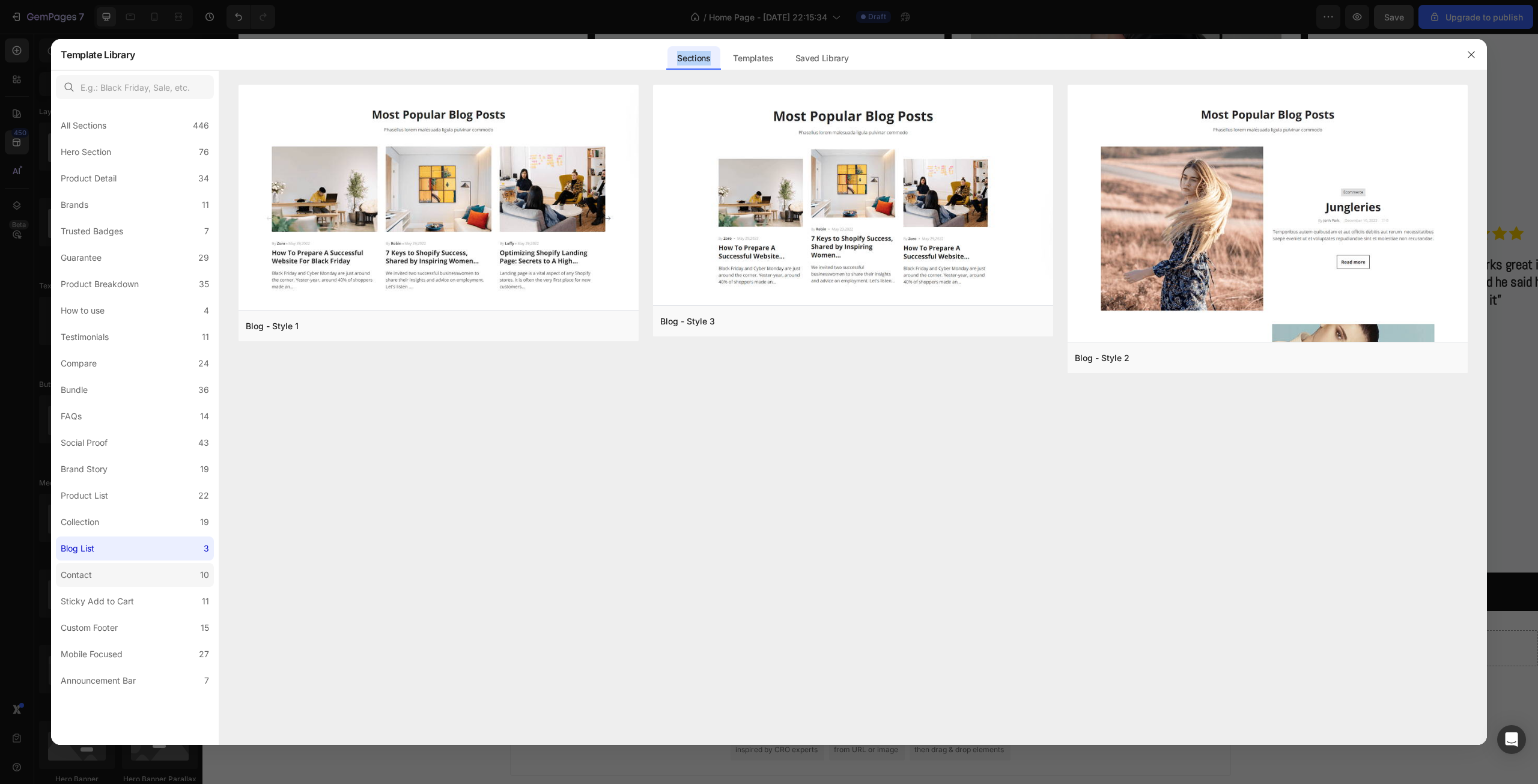
click at [99, 569] on label "Contact 10" at bounding box center [134, 574] width 158 height 24
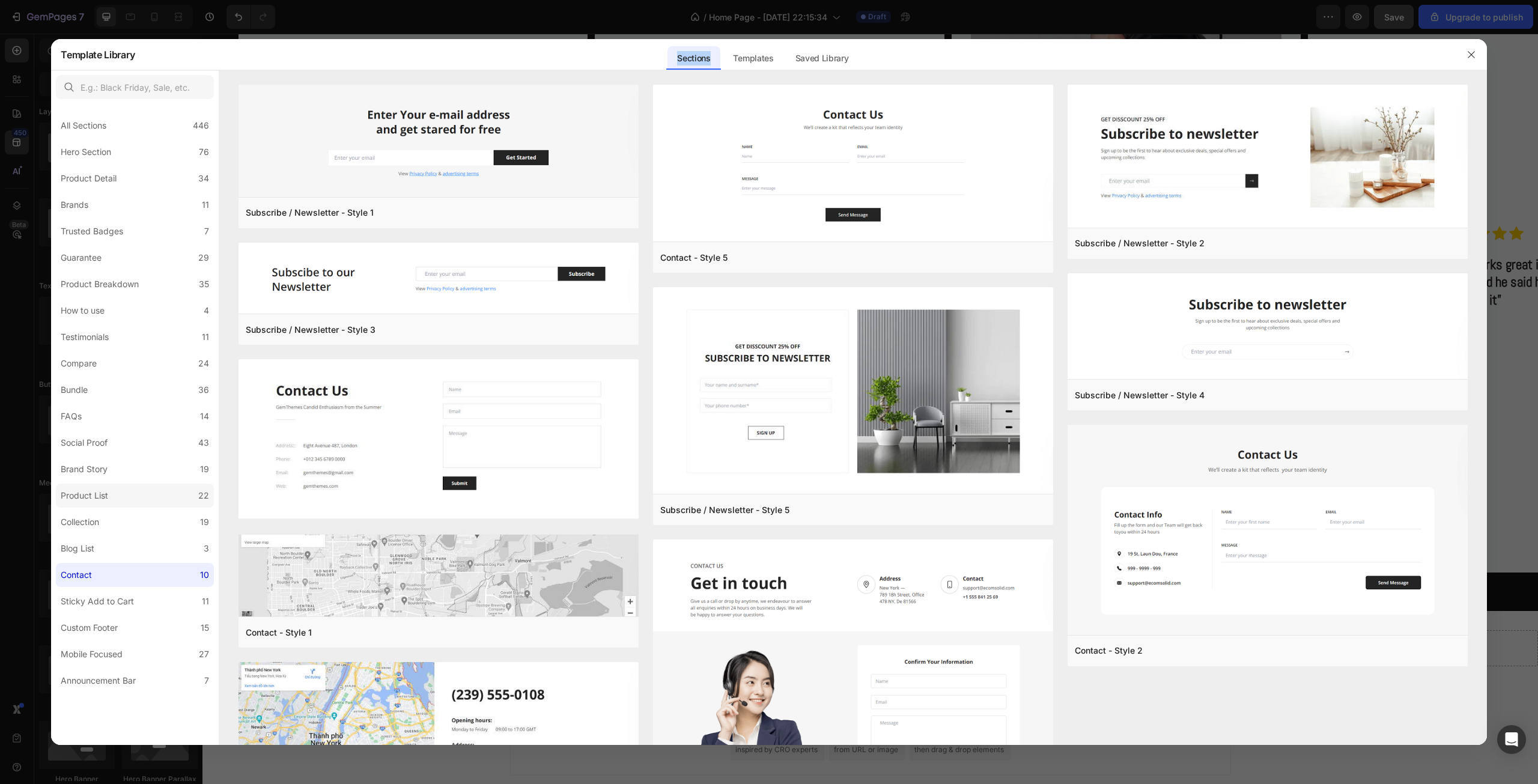
click at [106, 496] on div "Product List" at bounding box center [84, 495] width 48 height 14
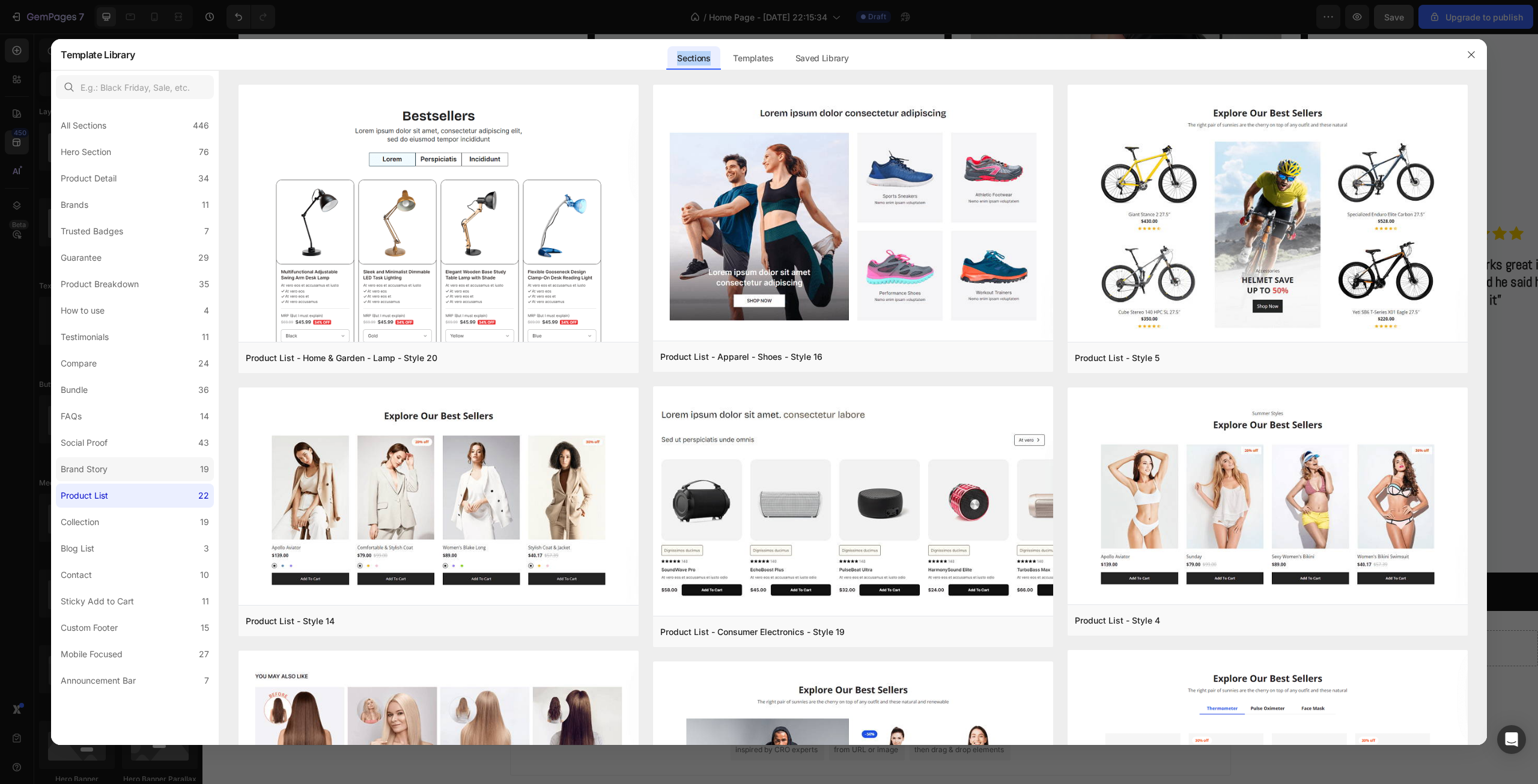
click at [119, 474] on label "Brand Story 19" at bounding box center [134, 469] width 158 height 24
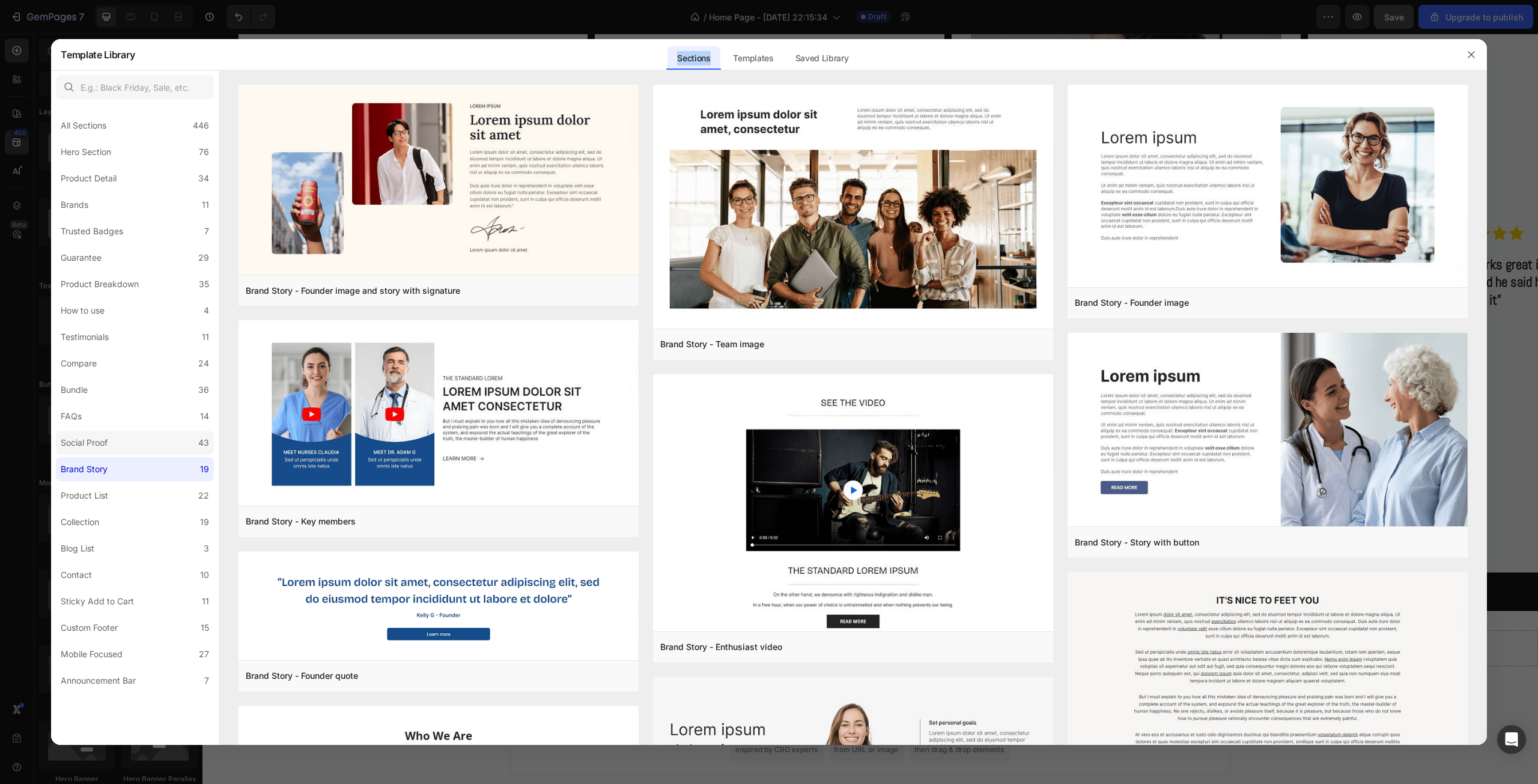
click at [124, 454] on label "Social Proof 43" at bounding box center [134, 442] width 158 height 24
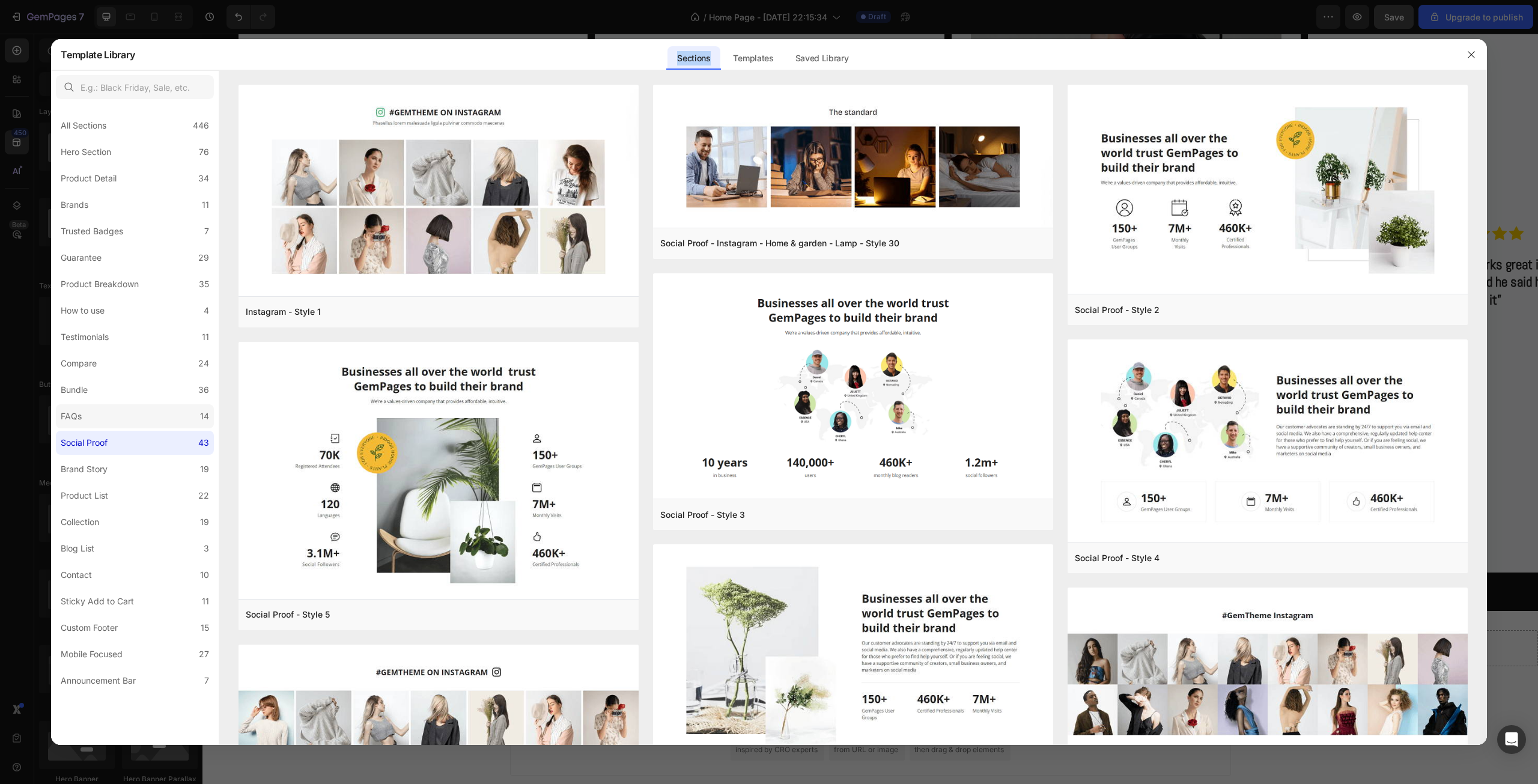
click at [154, 408] on label "FAQs 14" at bounding box center [134, 416] width 158 height 24
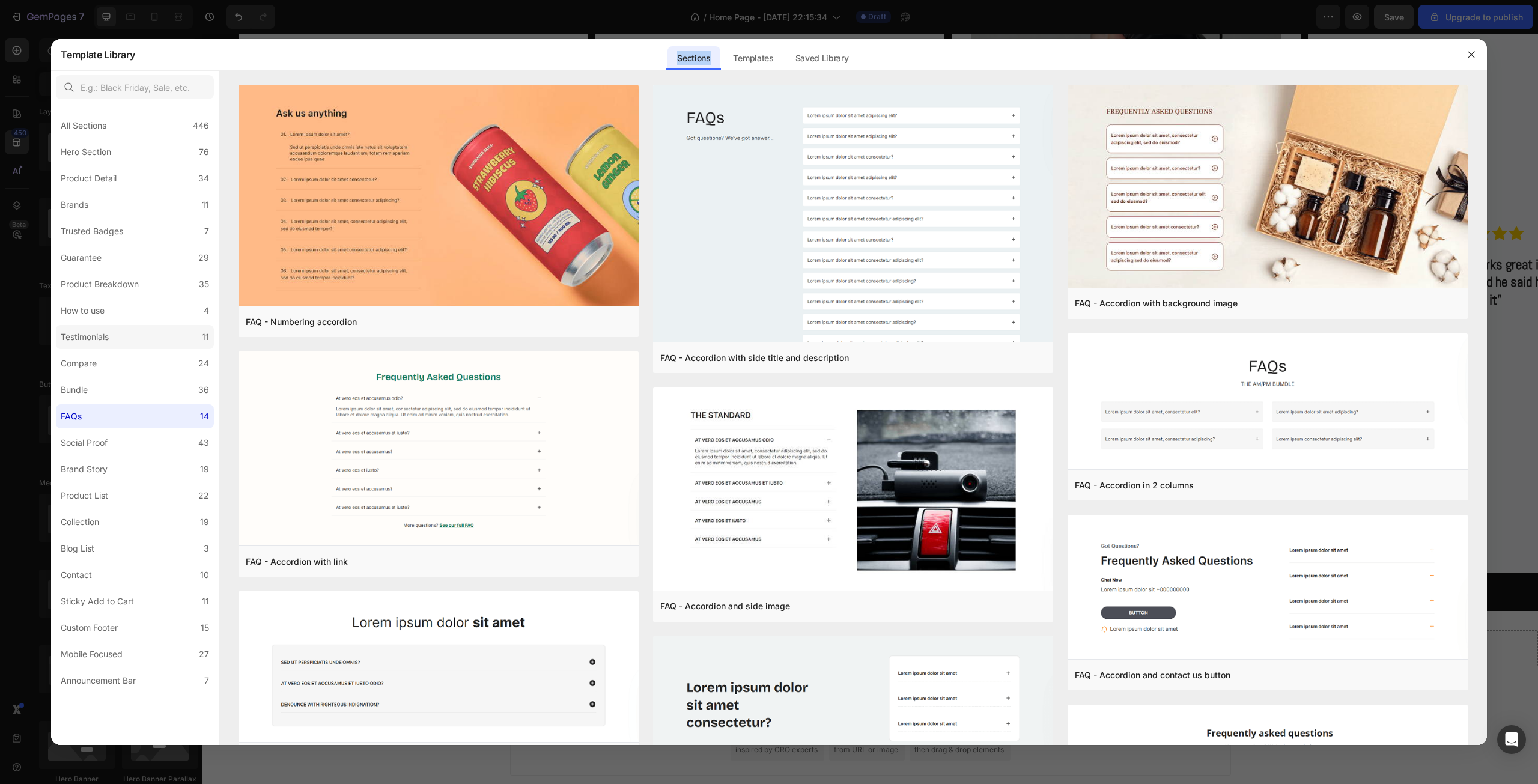
click at [119, 331] on label "Testimonials 11" at bounding box center [134, 337] width 158 height 24
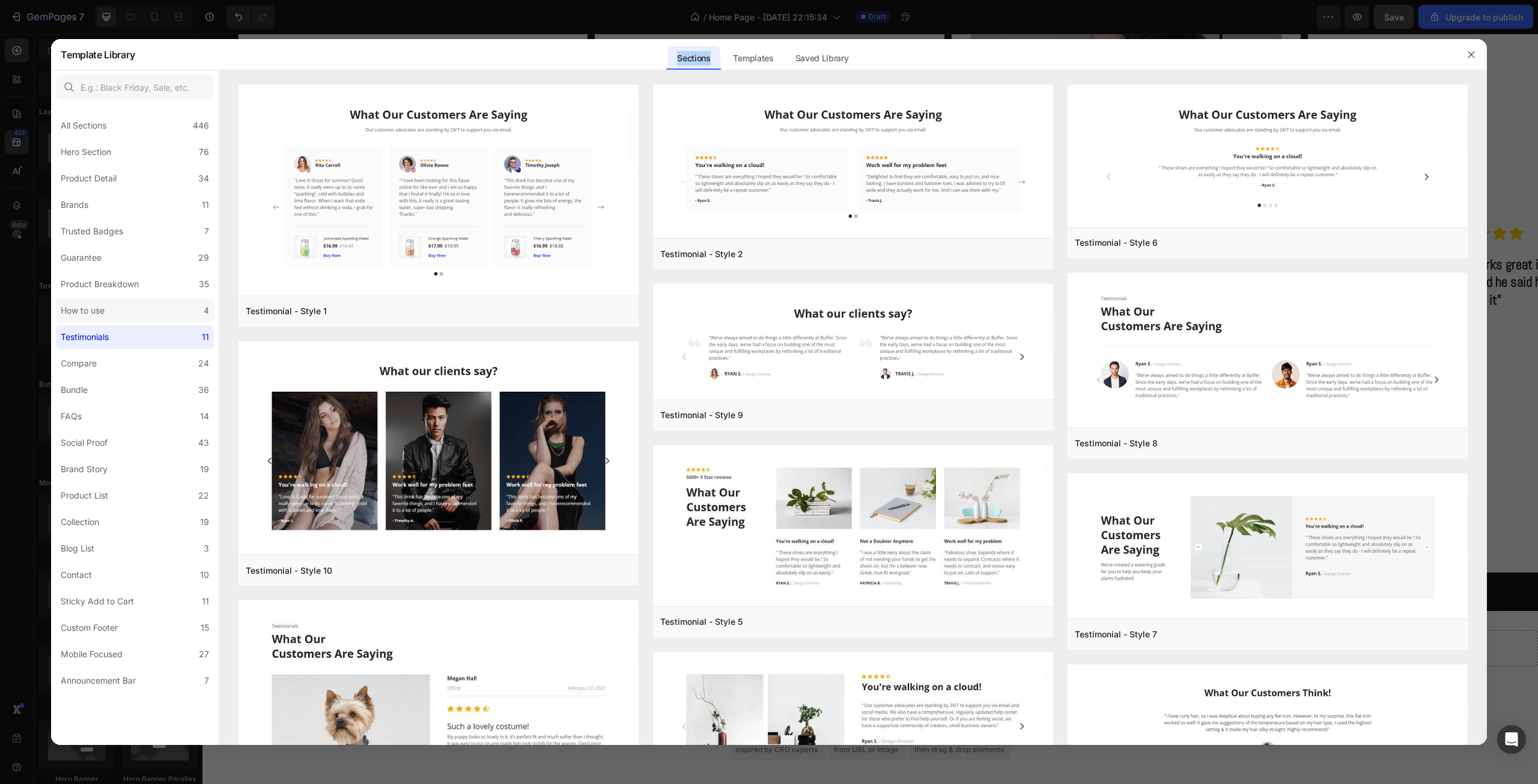
click at [126, 320] on label "How to use 4" at bounding box center [134, 310] width 158 height 24
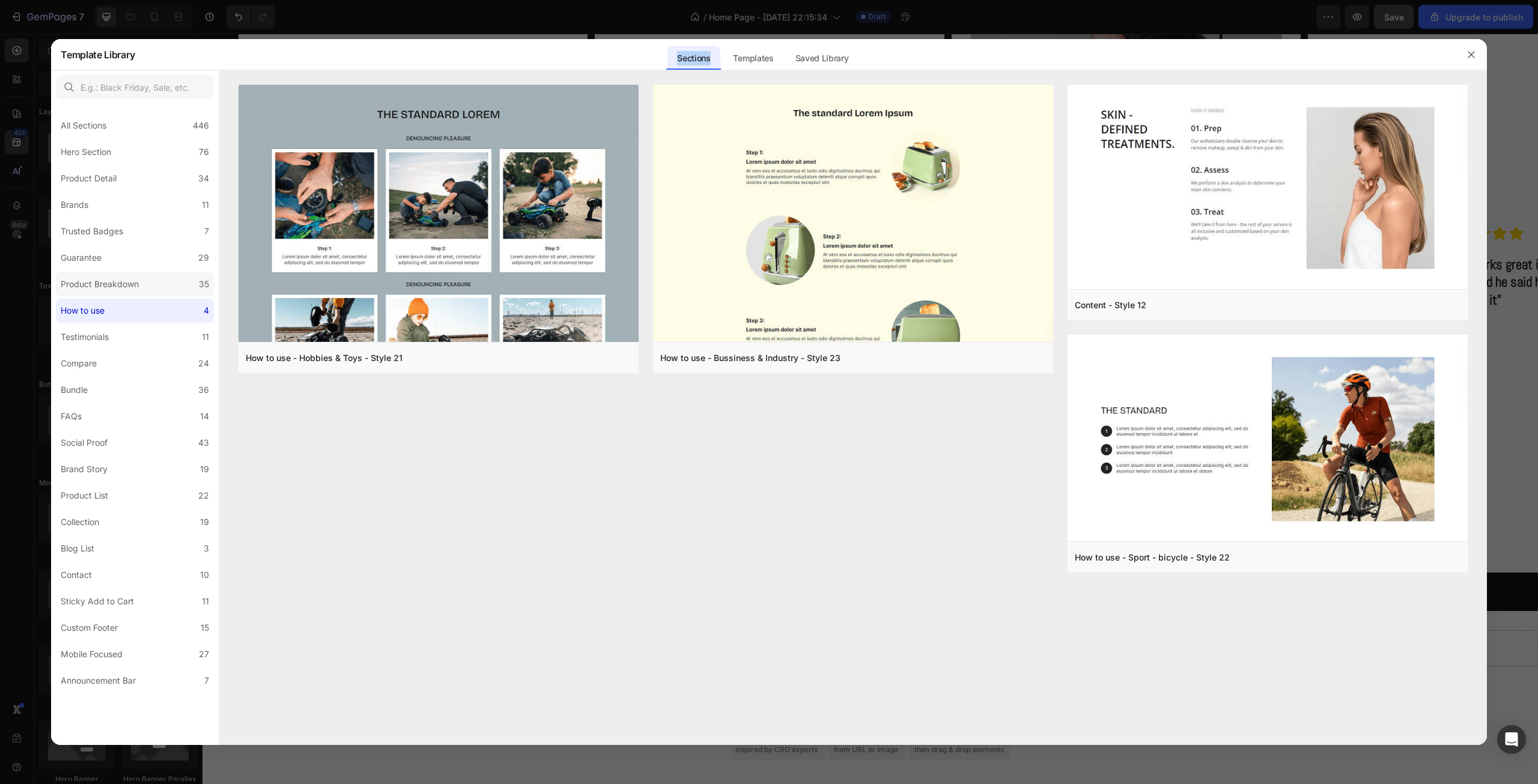
click at [156, 293] on label "Product Breakdown 35" at bounding box center [134, 284] width 158 height 24
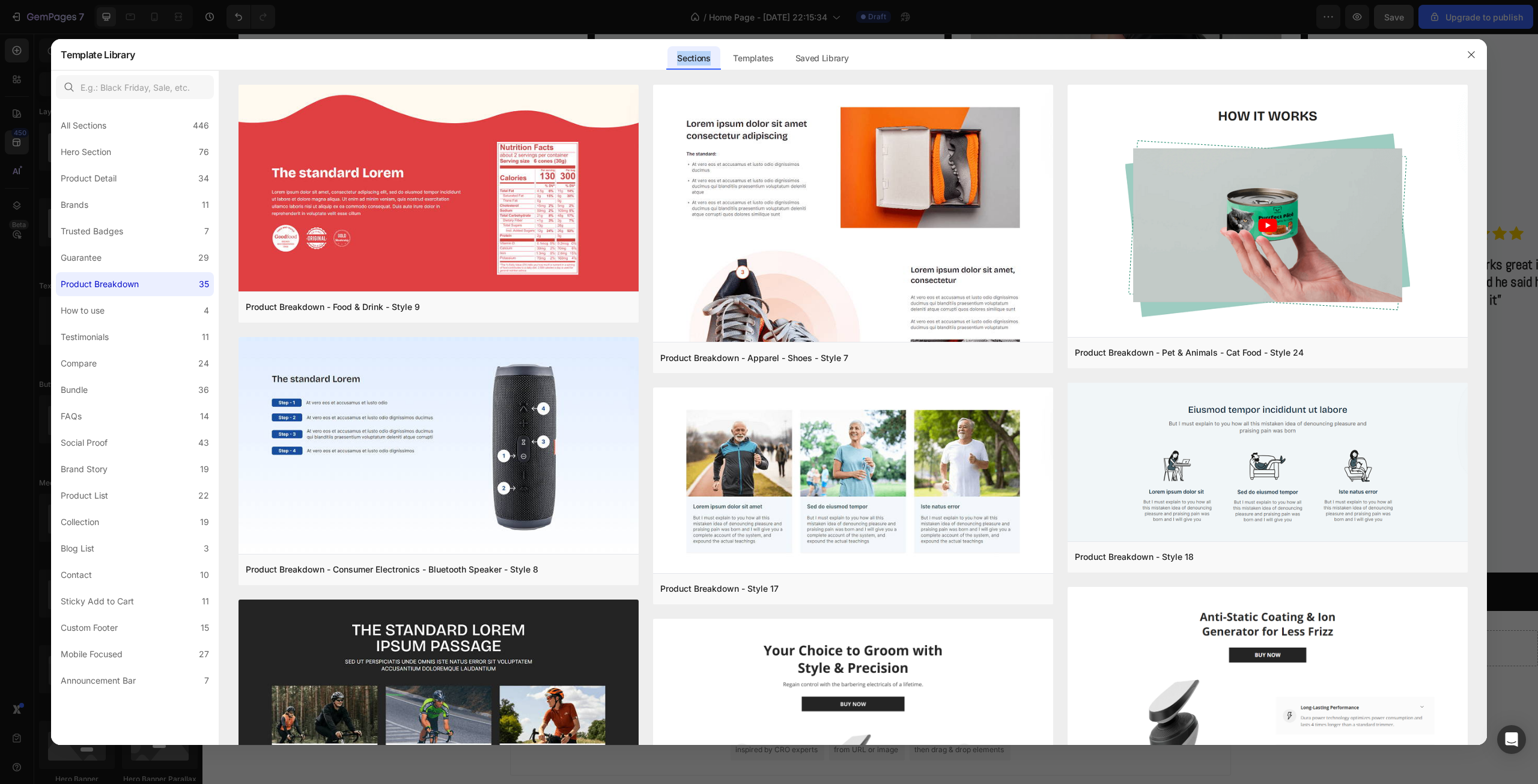
click at [433, 65] on div "Sections Templates Existing pages Saved Library Templates Saved Library" at bounding box center [762, 55] width 1256 height 31
click at [153, 275] on label "Product Breakdown 35" at bounding box center [134, 284] width 158 height 24
click at [167, 258] on label "Guarantee 29" at bounding box center [134, 257] width 158 height 24
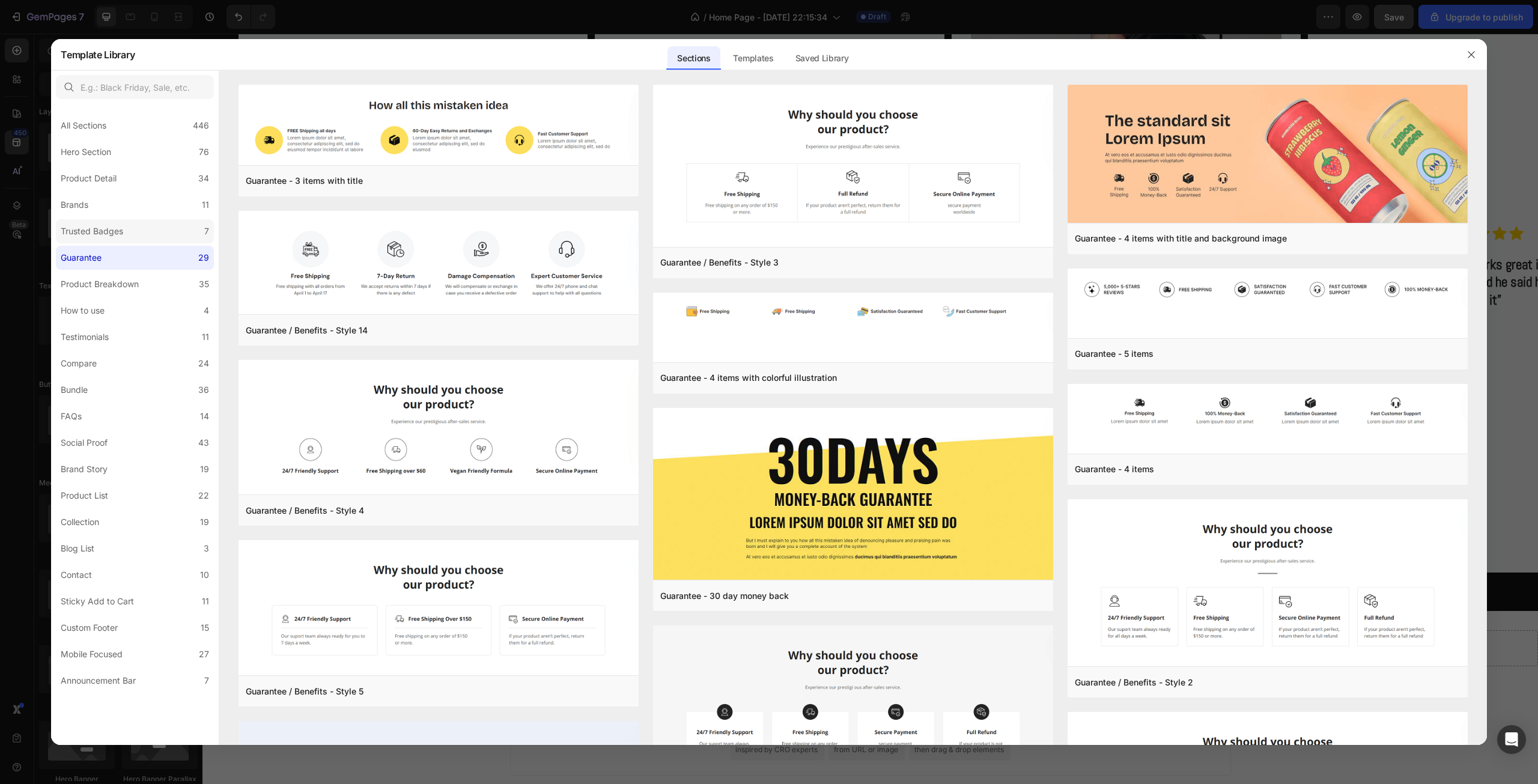
click at [186, 236] on label "Trusted Badges 7" at bounding box center [134, 231] width 158 height 24
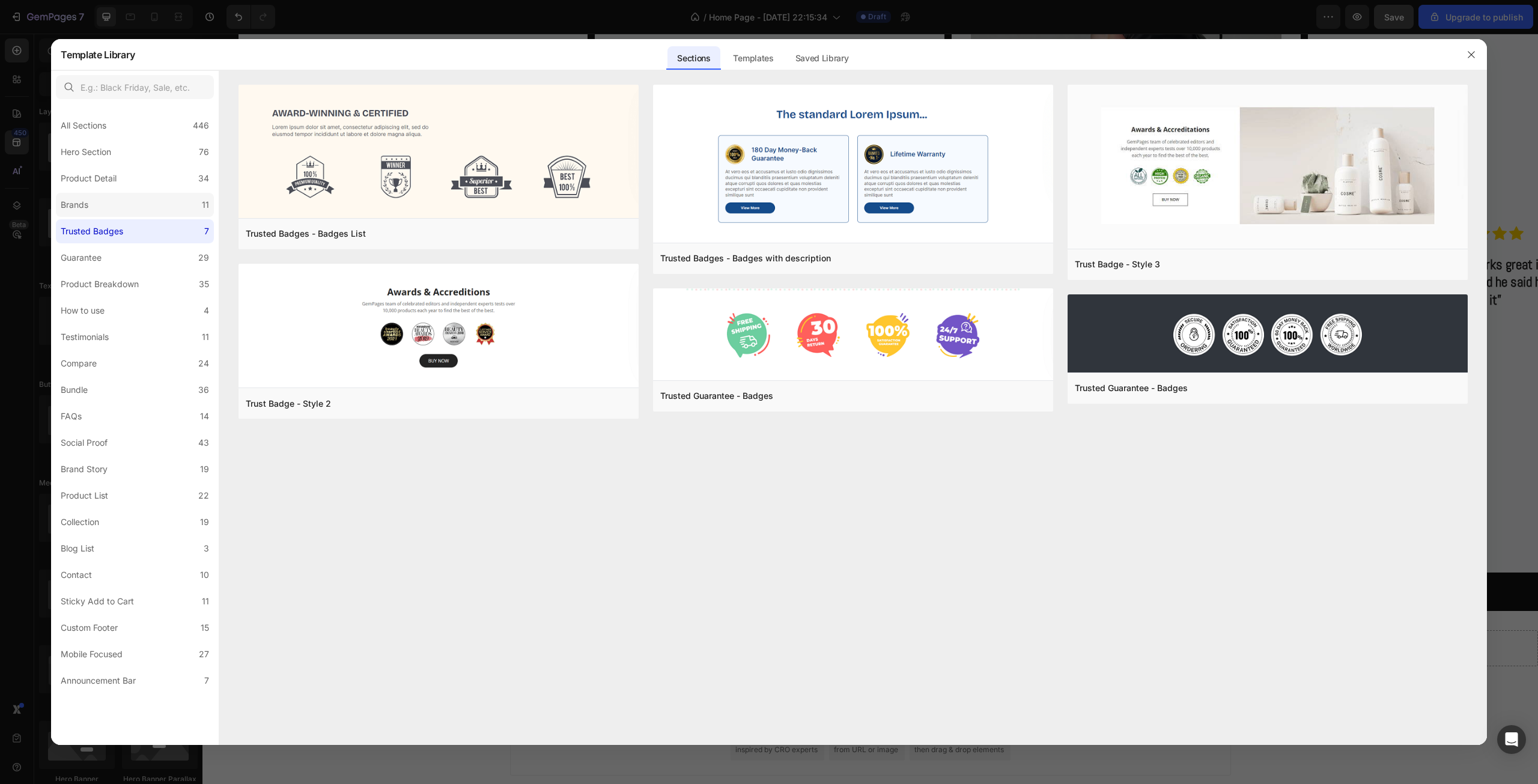
click at [168, 211] on label "Brands 11" at bounding box center [134, 204] width 158 height 24
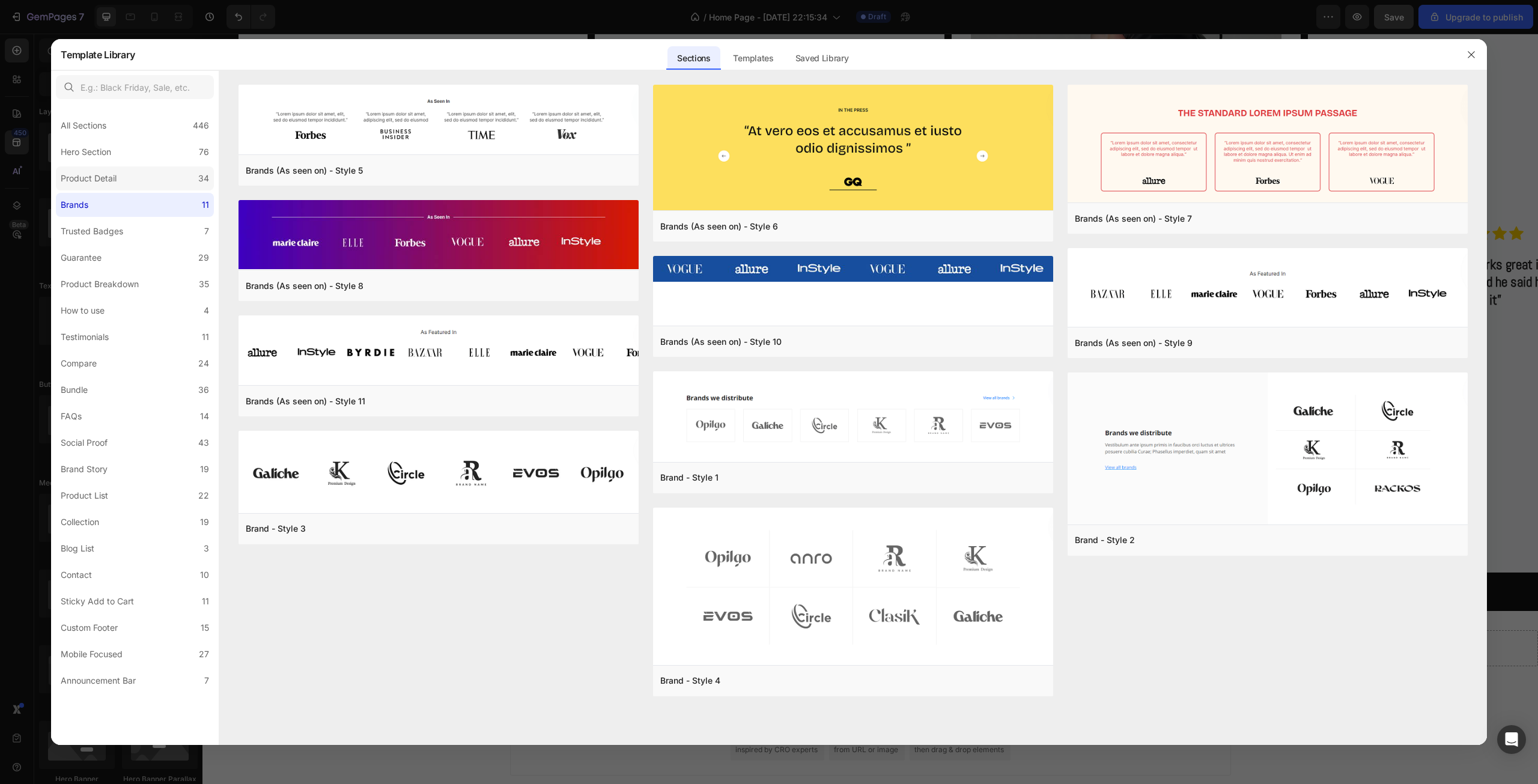
click at [172, 174] on label "Product Detail 34" at bounding box center [134, 178] width 158 height 24
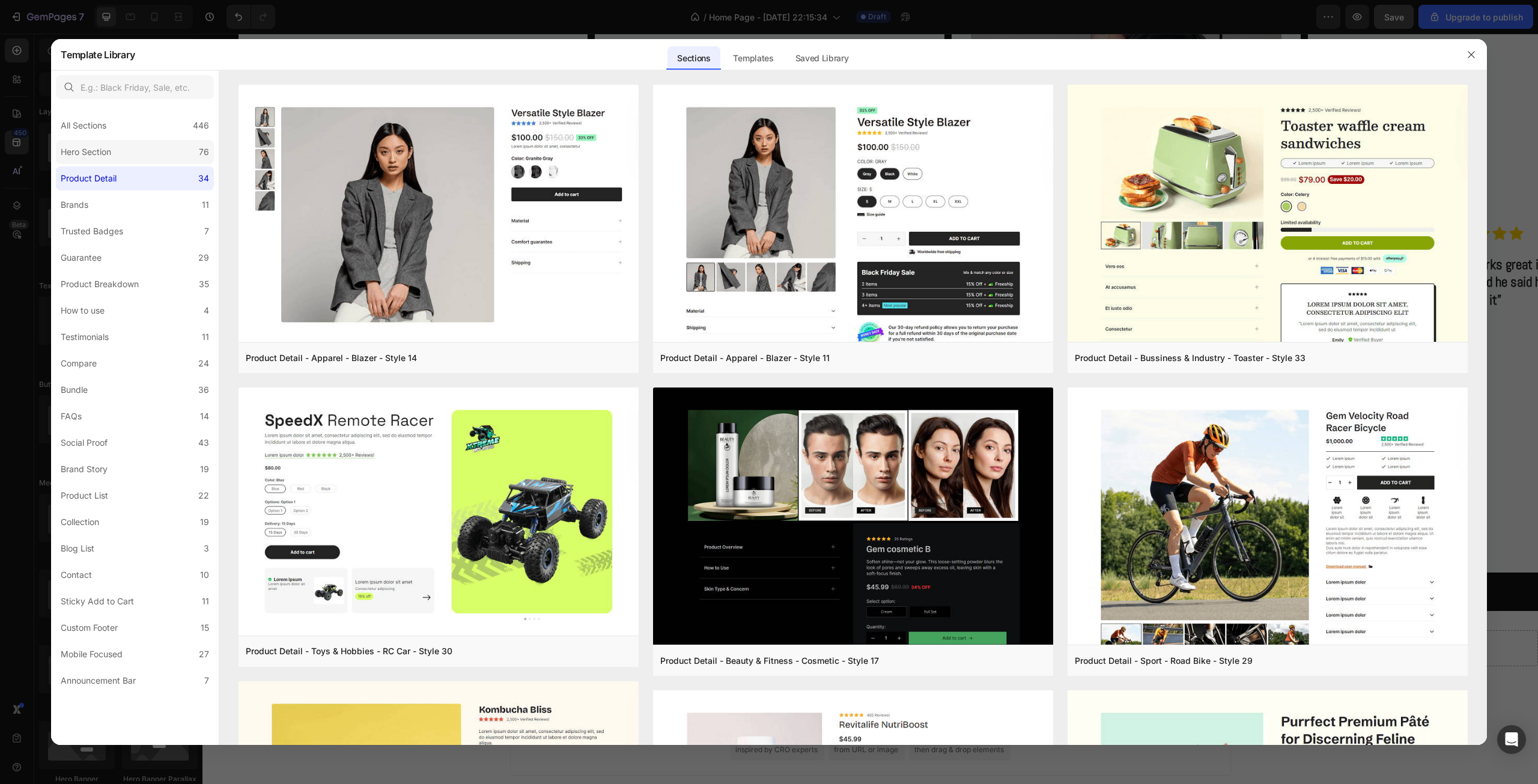
click at [178, 154] on label "Hero Section 76" at bounding box center [134, 151] width 158 height 24
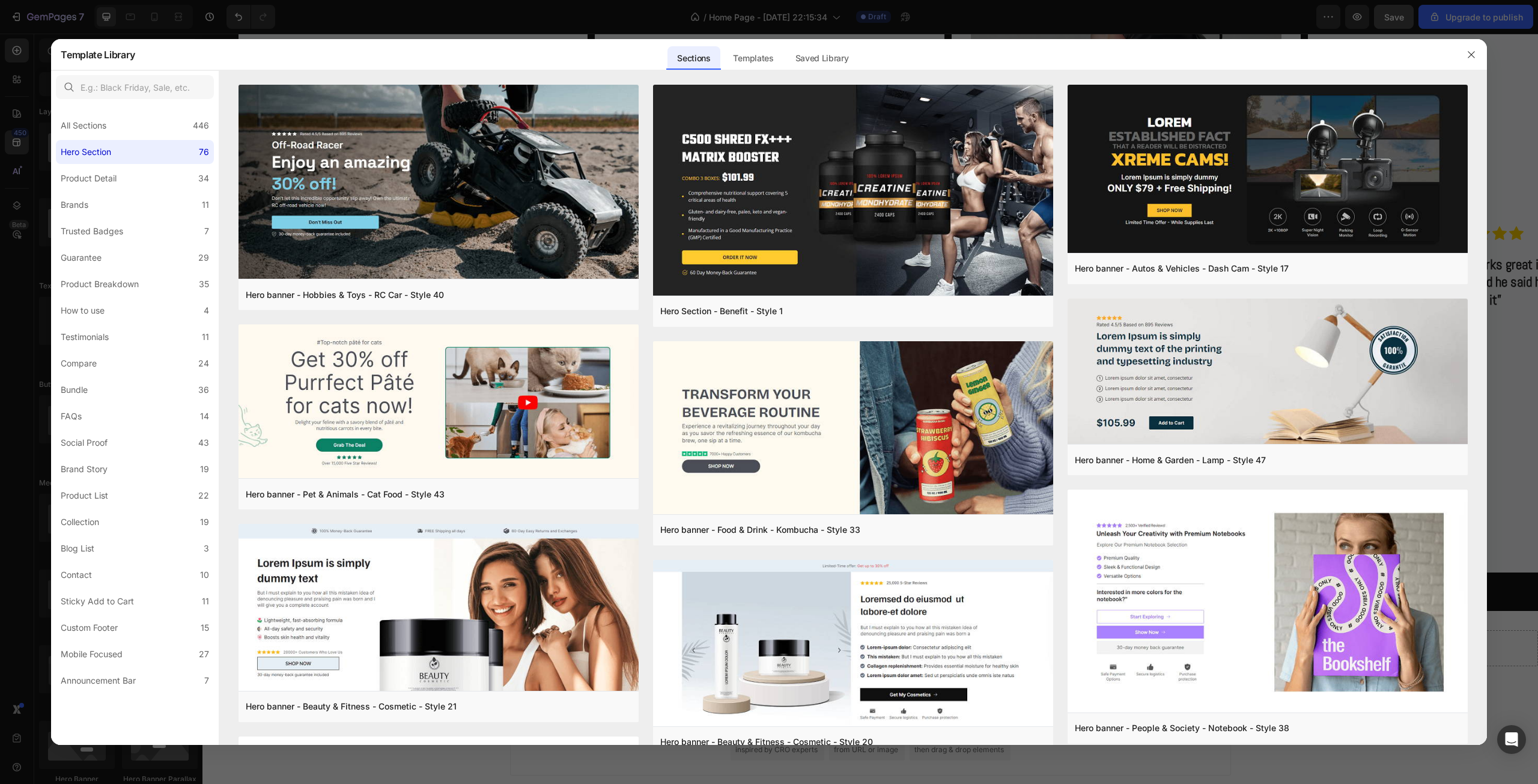
click at [164, 297] on div "All Sections 446 Hero Section 76 Product Detail 34 Brands 11 Trusted Badges 7 G…" at bounding box center [134, 398] width 168 height 589
click at [151, 396] on label "Bundle 36" at bounding box center [134, 390] width 158 height 24
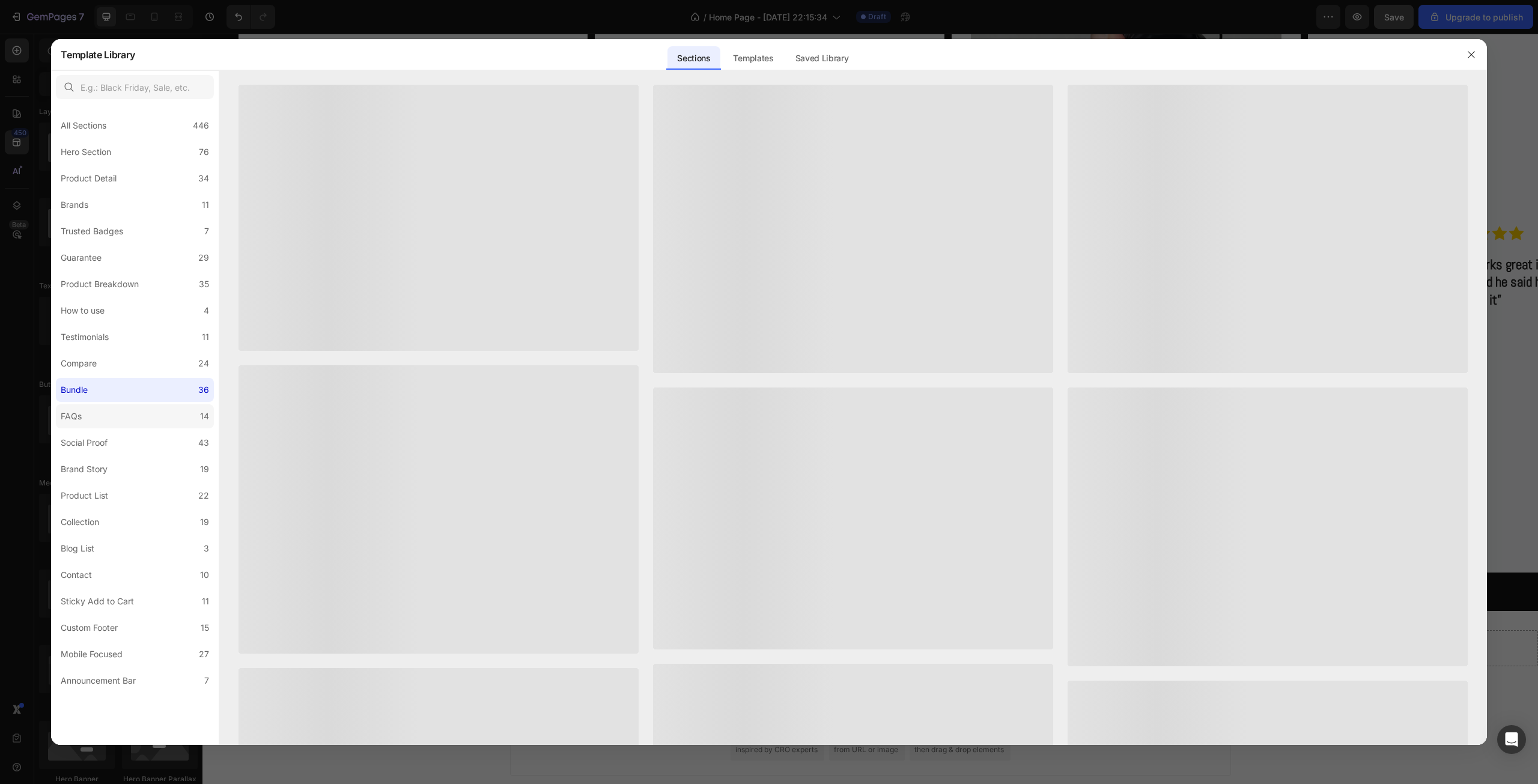
click at [151, 420] on label "FAQs 14" at bounding box center [134, 416] width 158 height 24
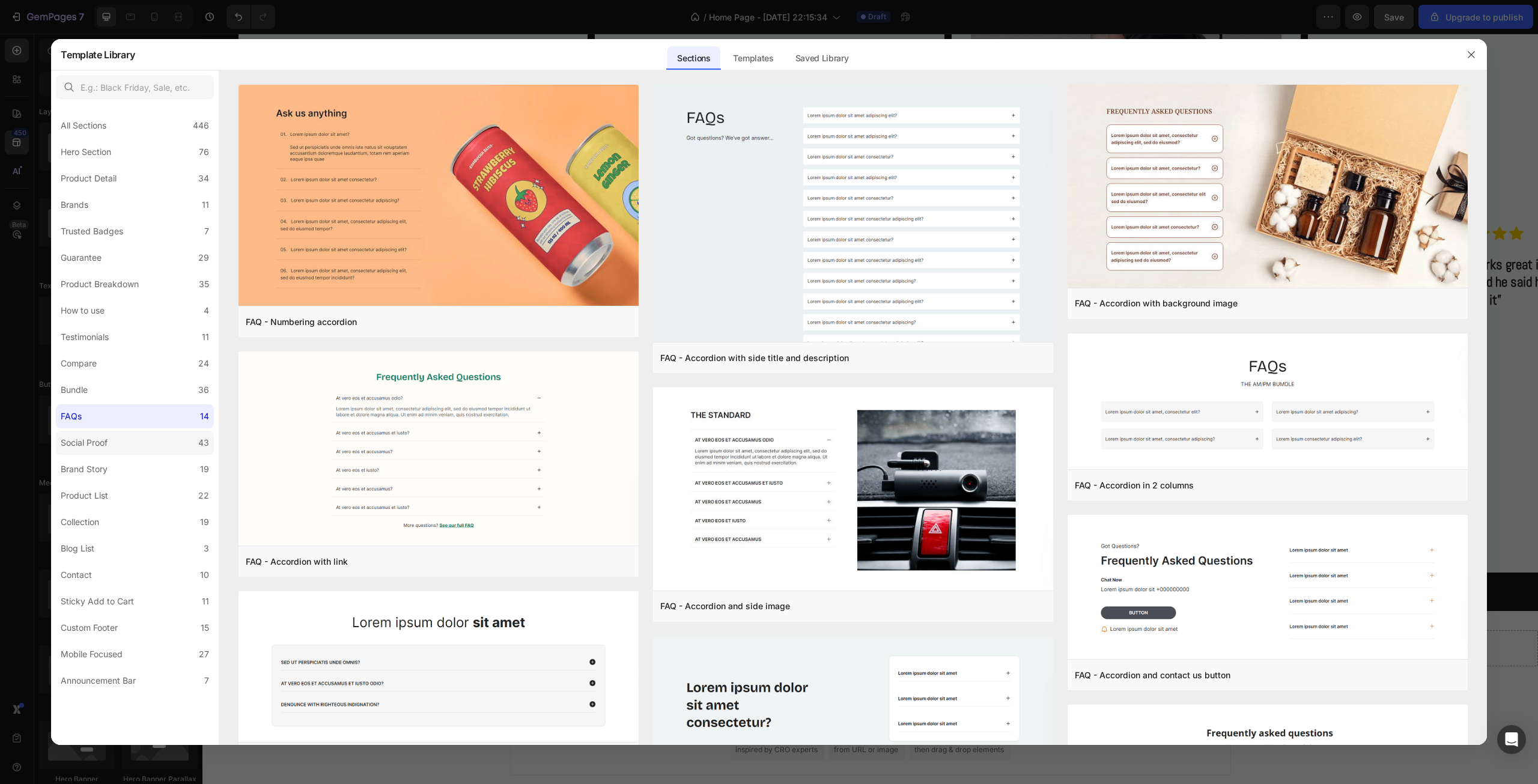
click at [122, 449] on label "Social Proof 43" at bounding box center [134, 442] width 158 height 24
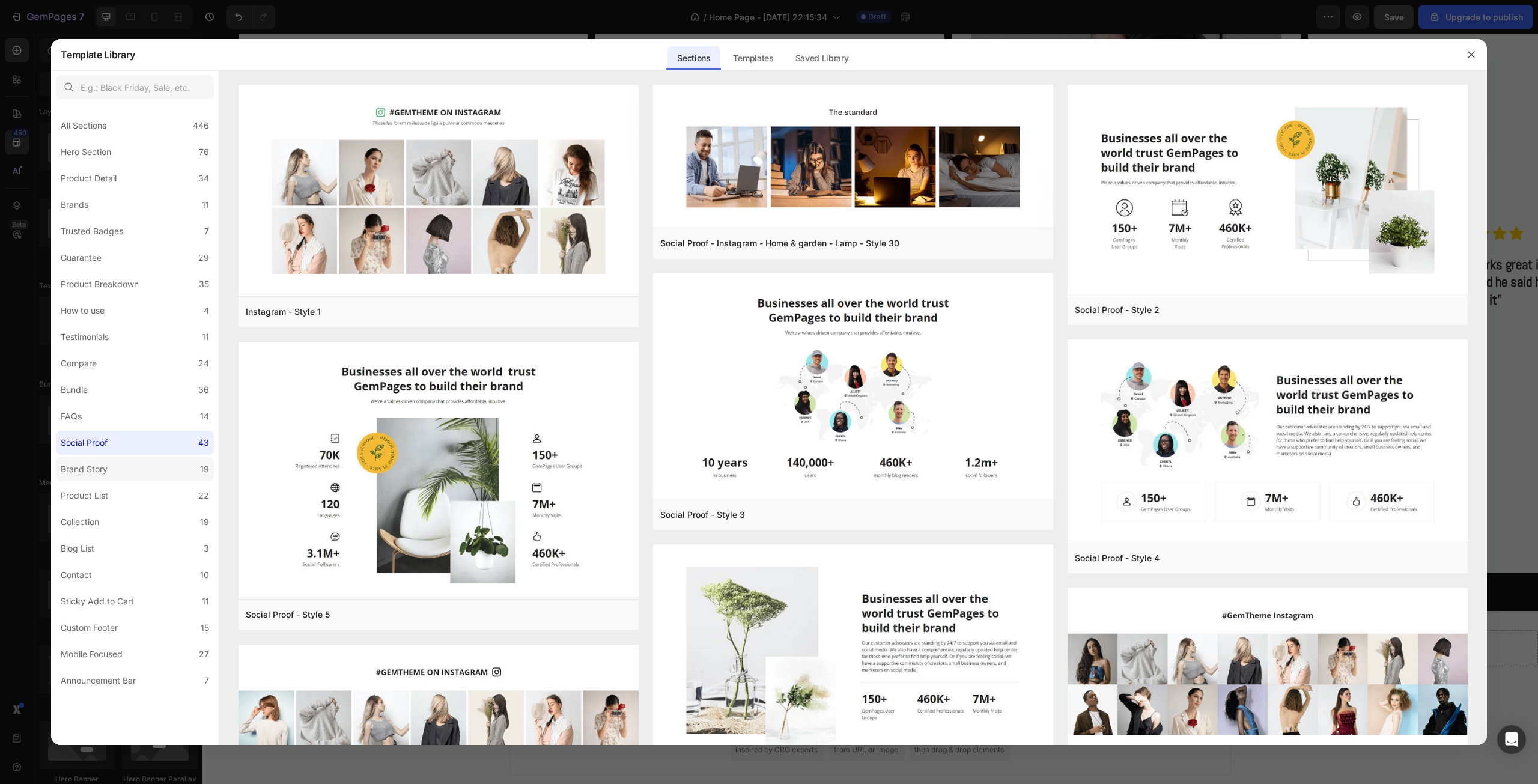
click at [121, 467] on label "Brand Story 19" at bounding box center [134, 469] width 158 height 24
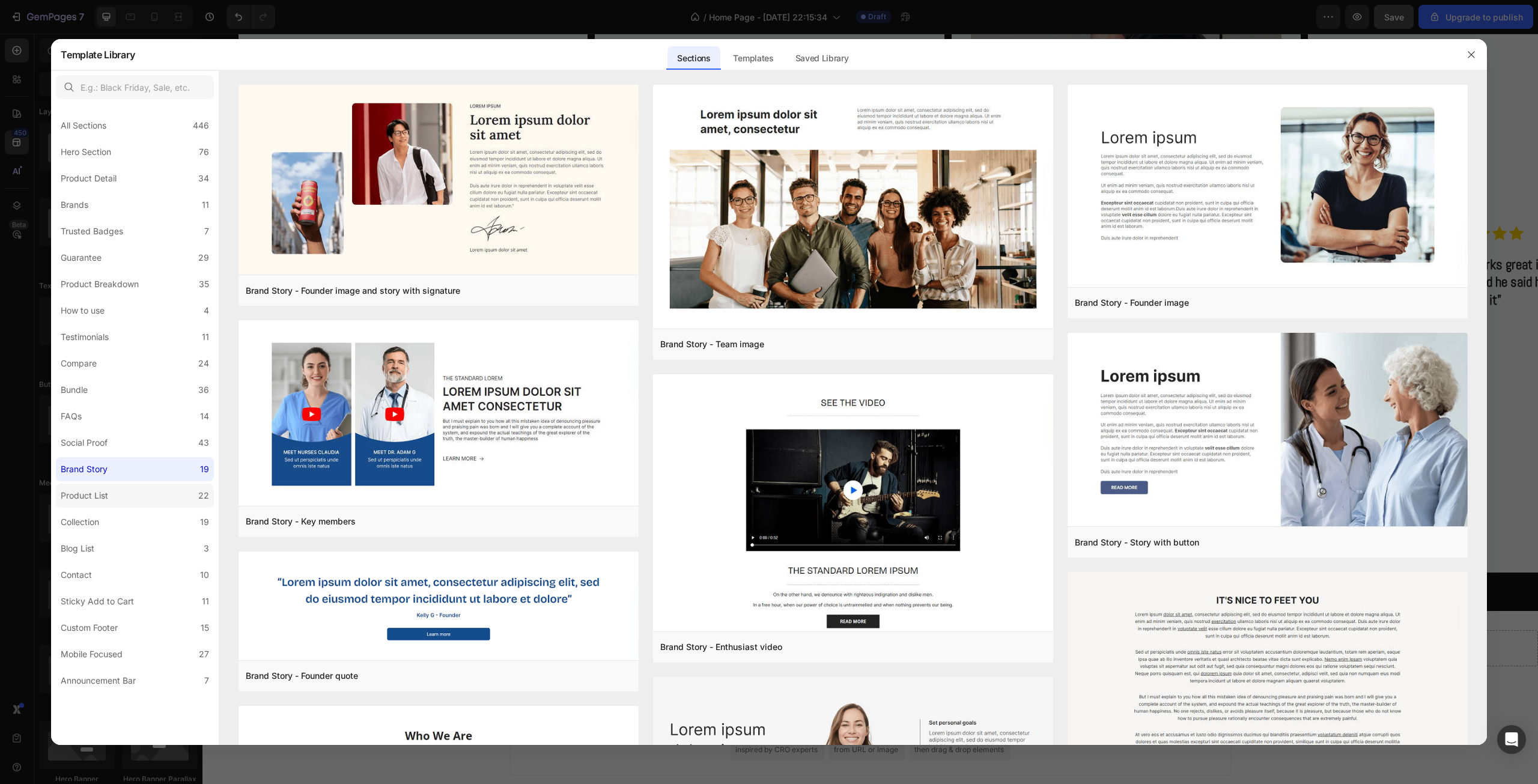
click at [123, 487] on label "Product List 22" at bounding box center [134, 495] width 158 height 24
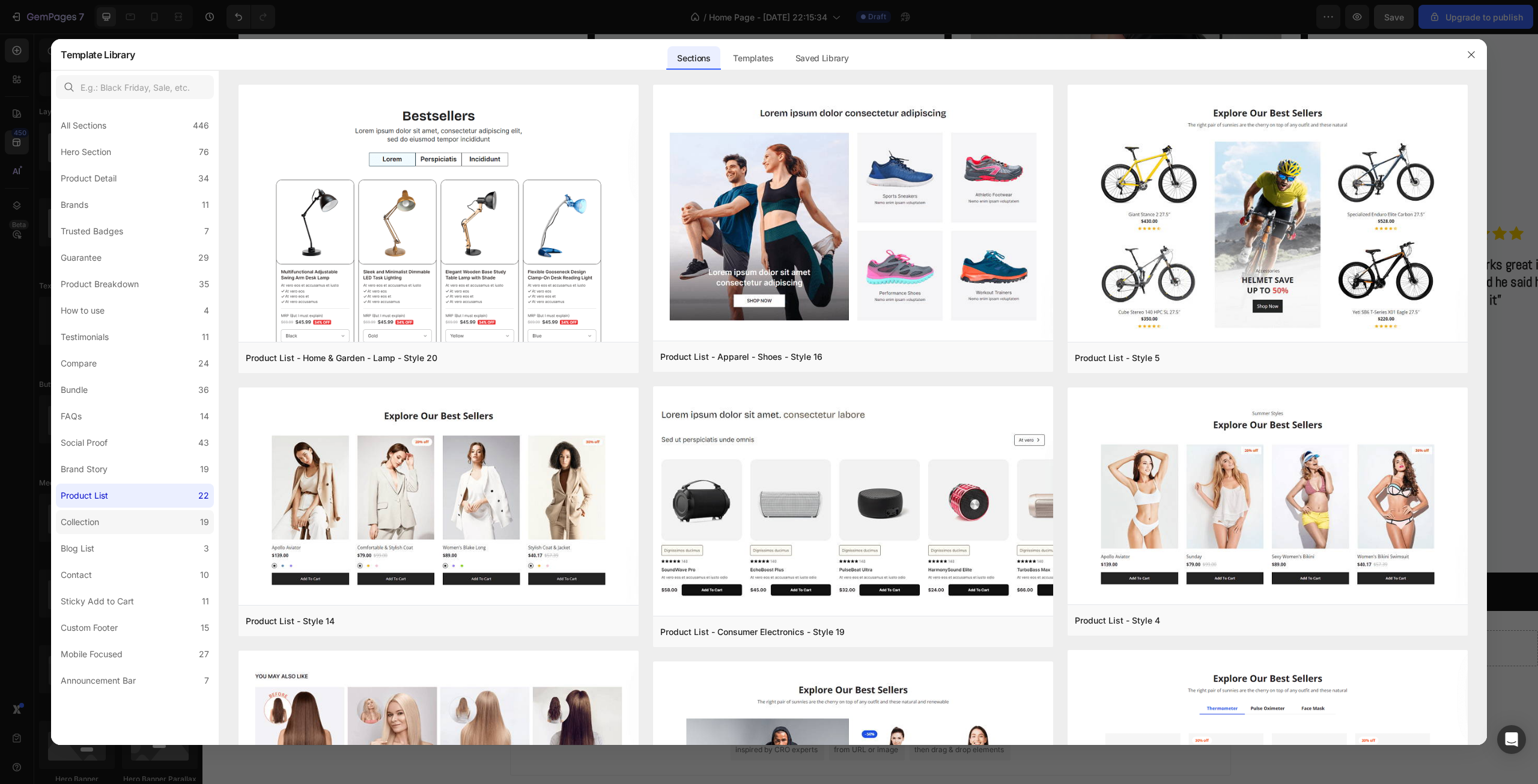
click at [123, 514] on label "Collection 19" at bounding box center [134, 521] width 158 height 24
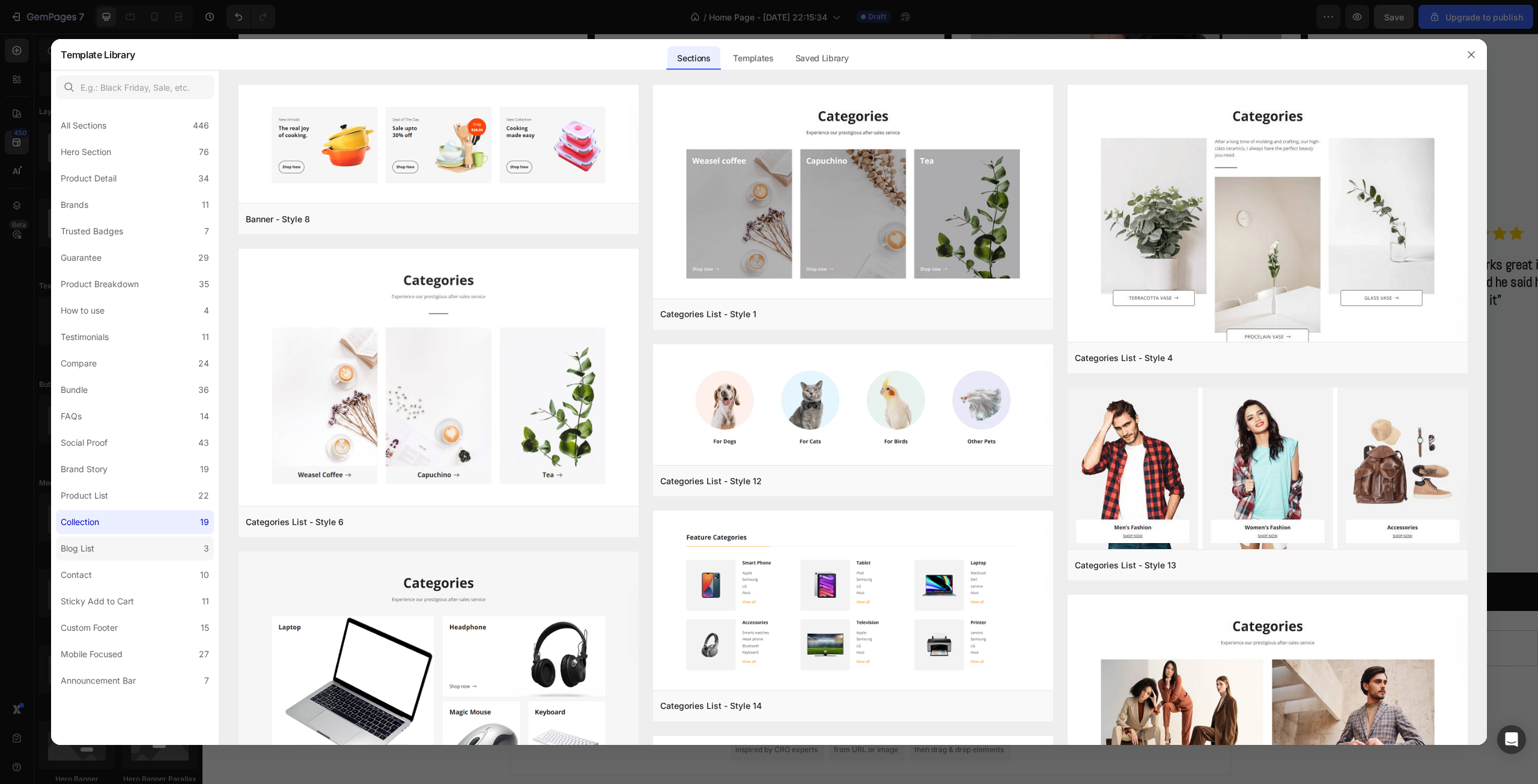
click at [144, 542] on label "Blog List 3" at bounding box center [134, 547] width 158 height 24
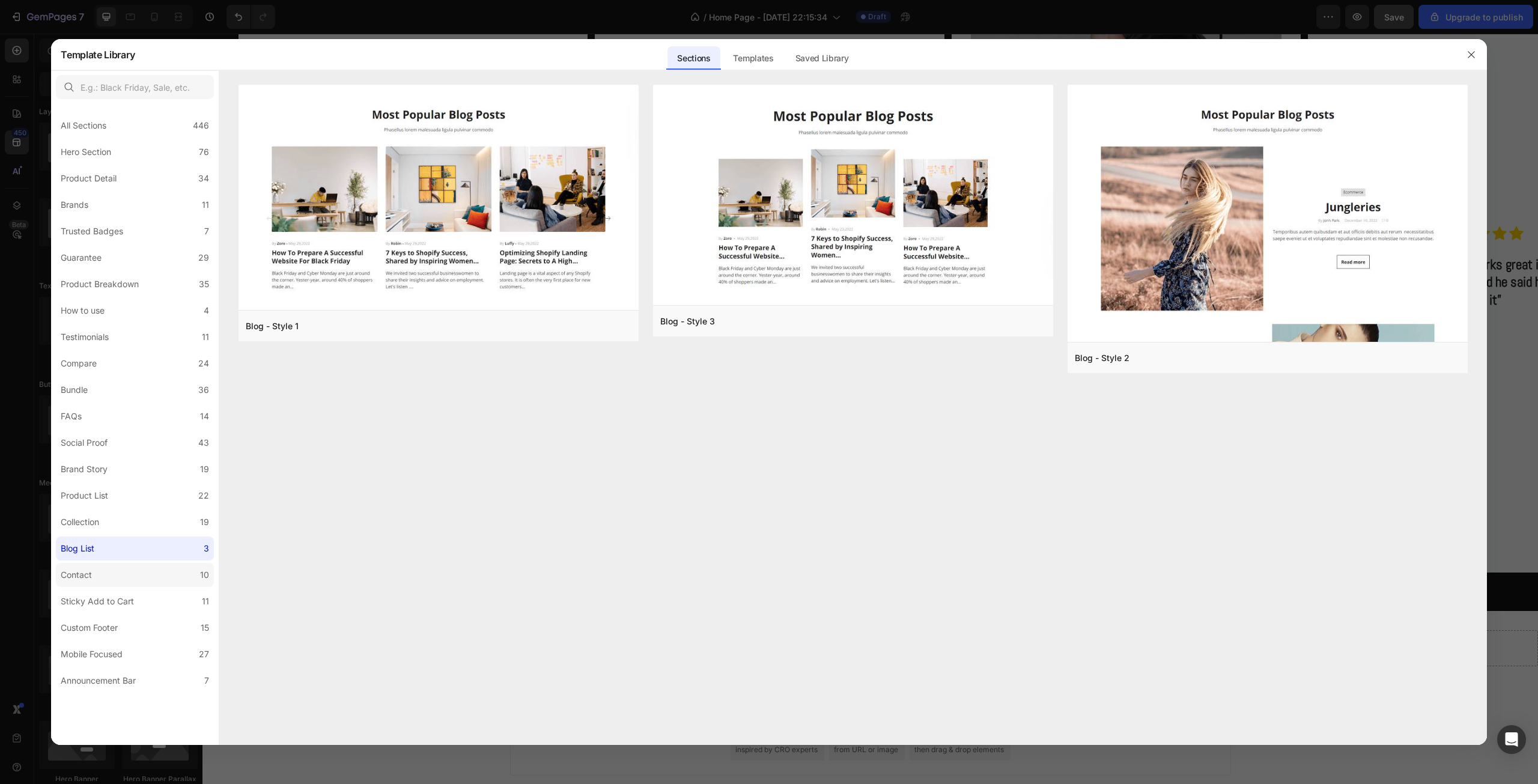
click at [134, 568] on label "Contact 10" at bounding box center [134, 574] width 158 height 24
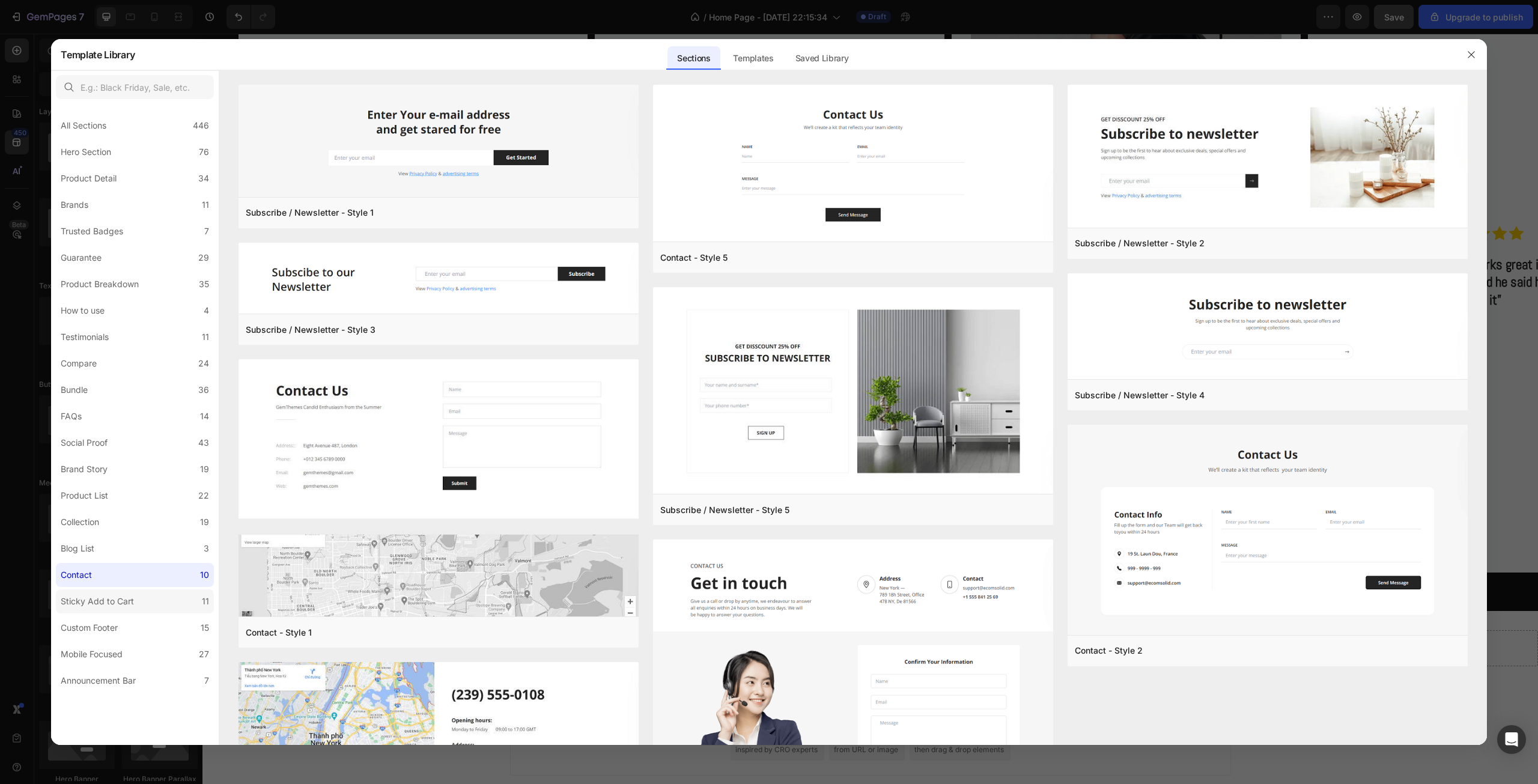
click at [147, 602] on label "Sticky Add to Cart 11" at bounding box center [134, 600] width 158 height 24
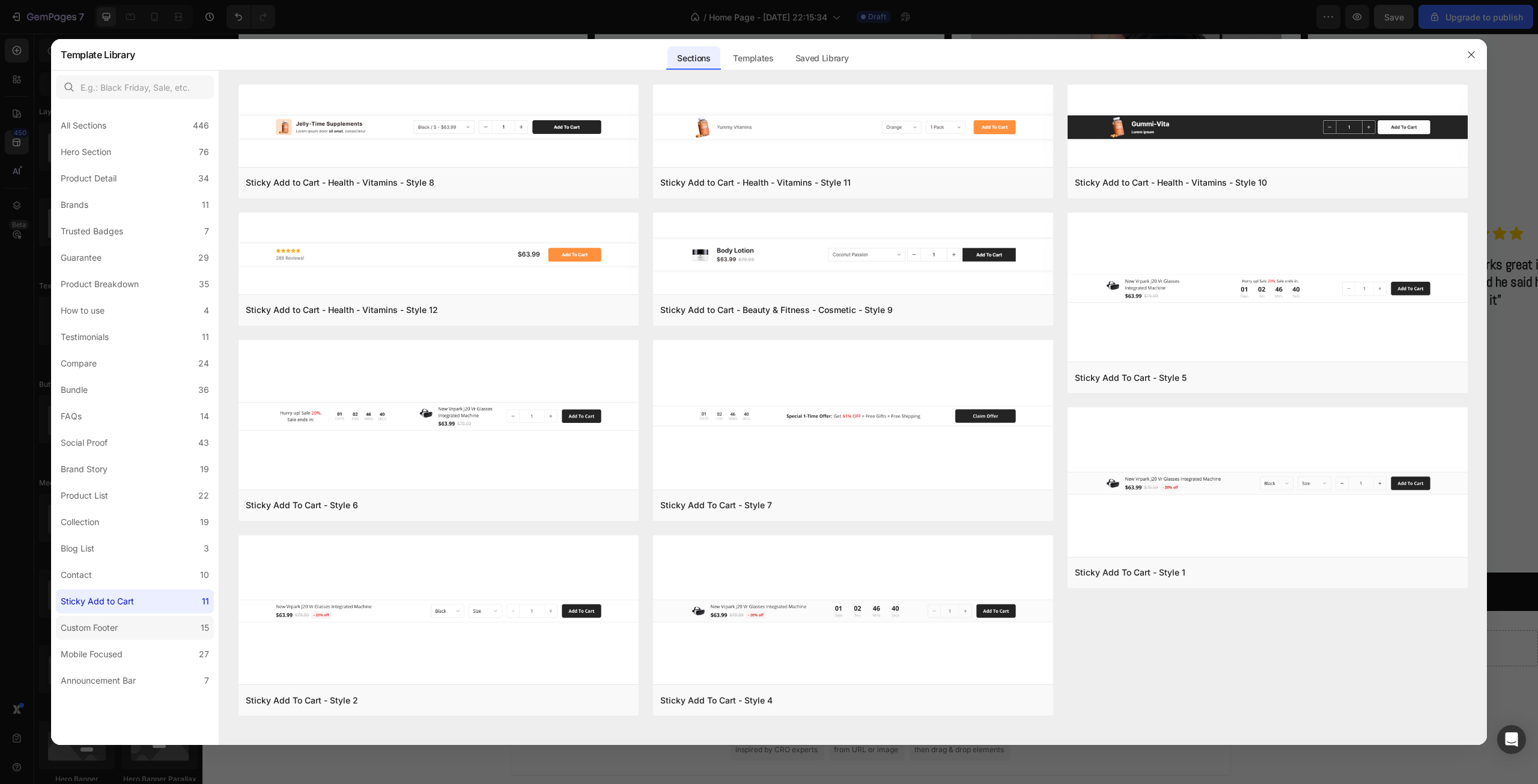
click at [143, 627] on label "Custom Footer 15" at bounding box center [134, 627] width 158 height 24
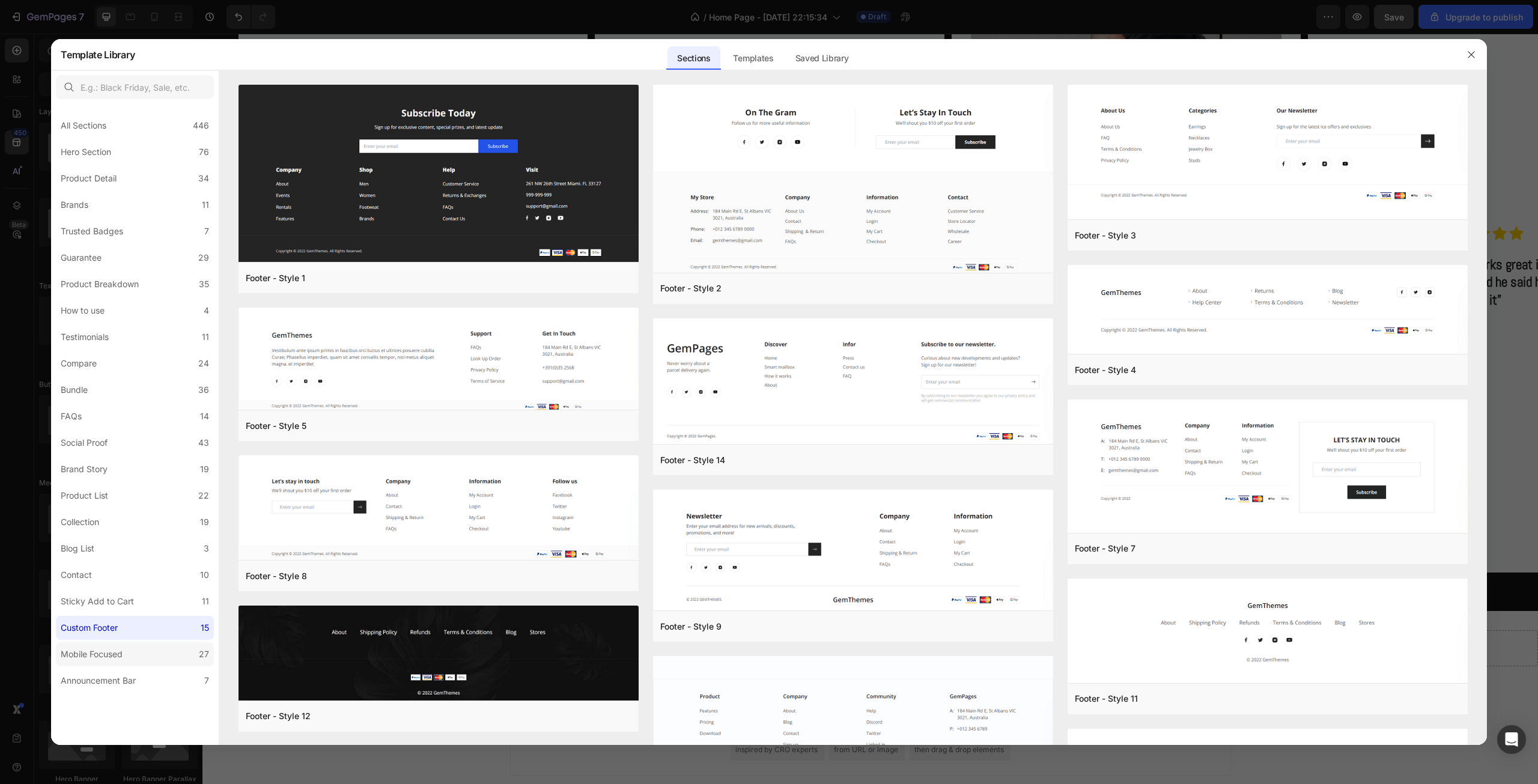
click at [144, 648] on label "Mobile Focused 27" at bounding box center [134, 653] width 158 height 24
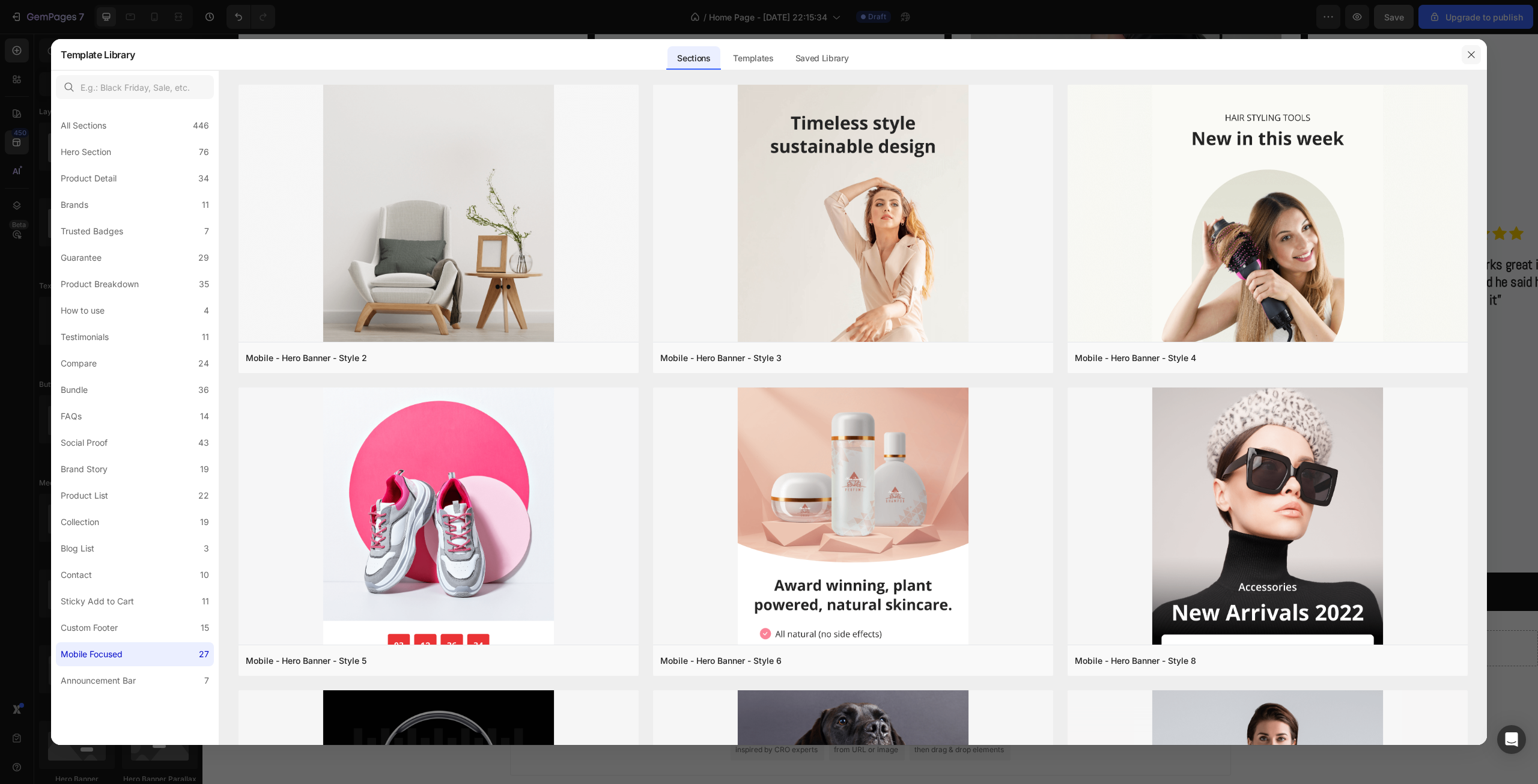
click at [1478, 52] on button "button" at bounding box center [1470, 54] width 19 height 19
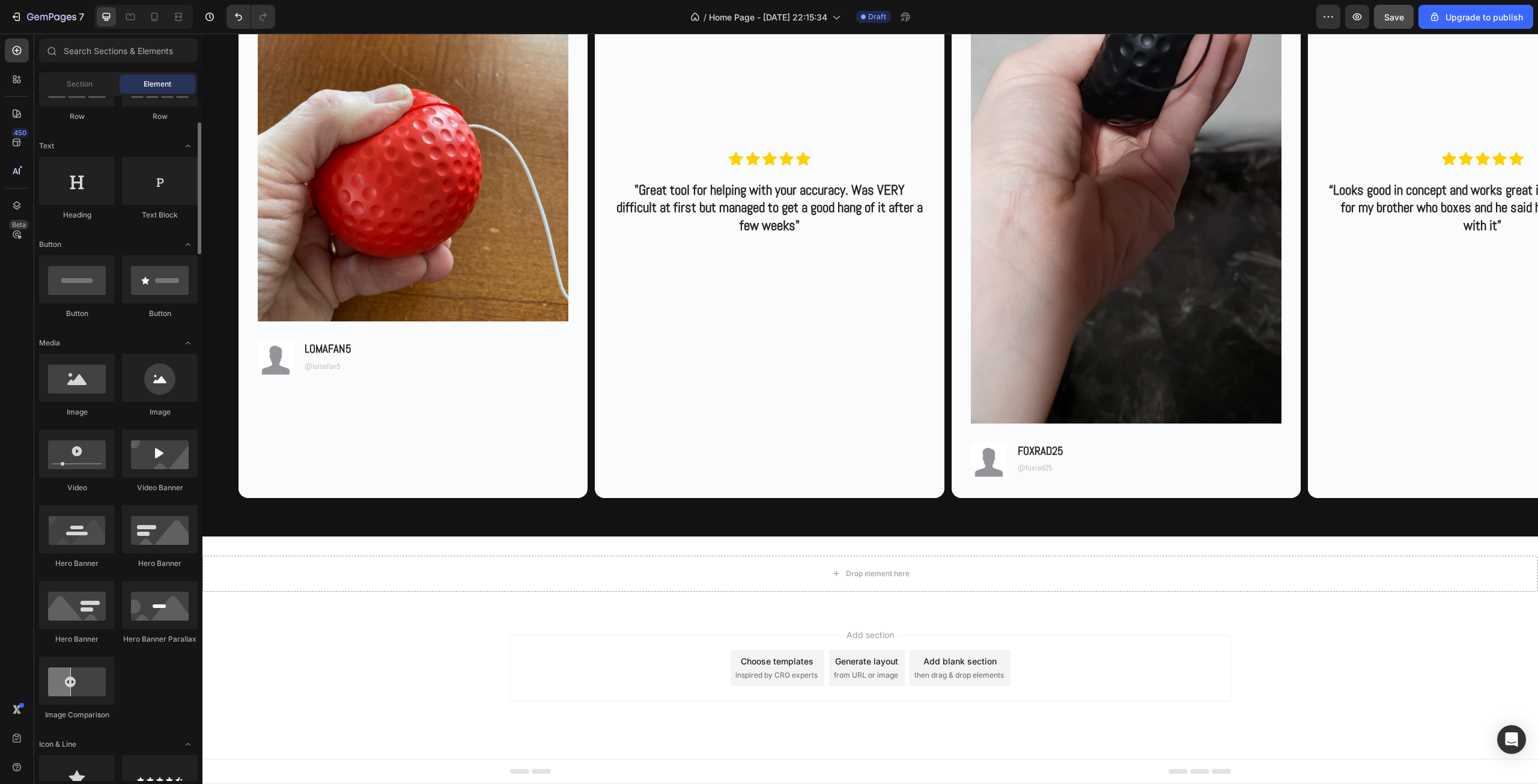
scroll to position [280, 0]
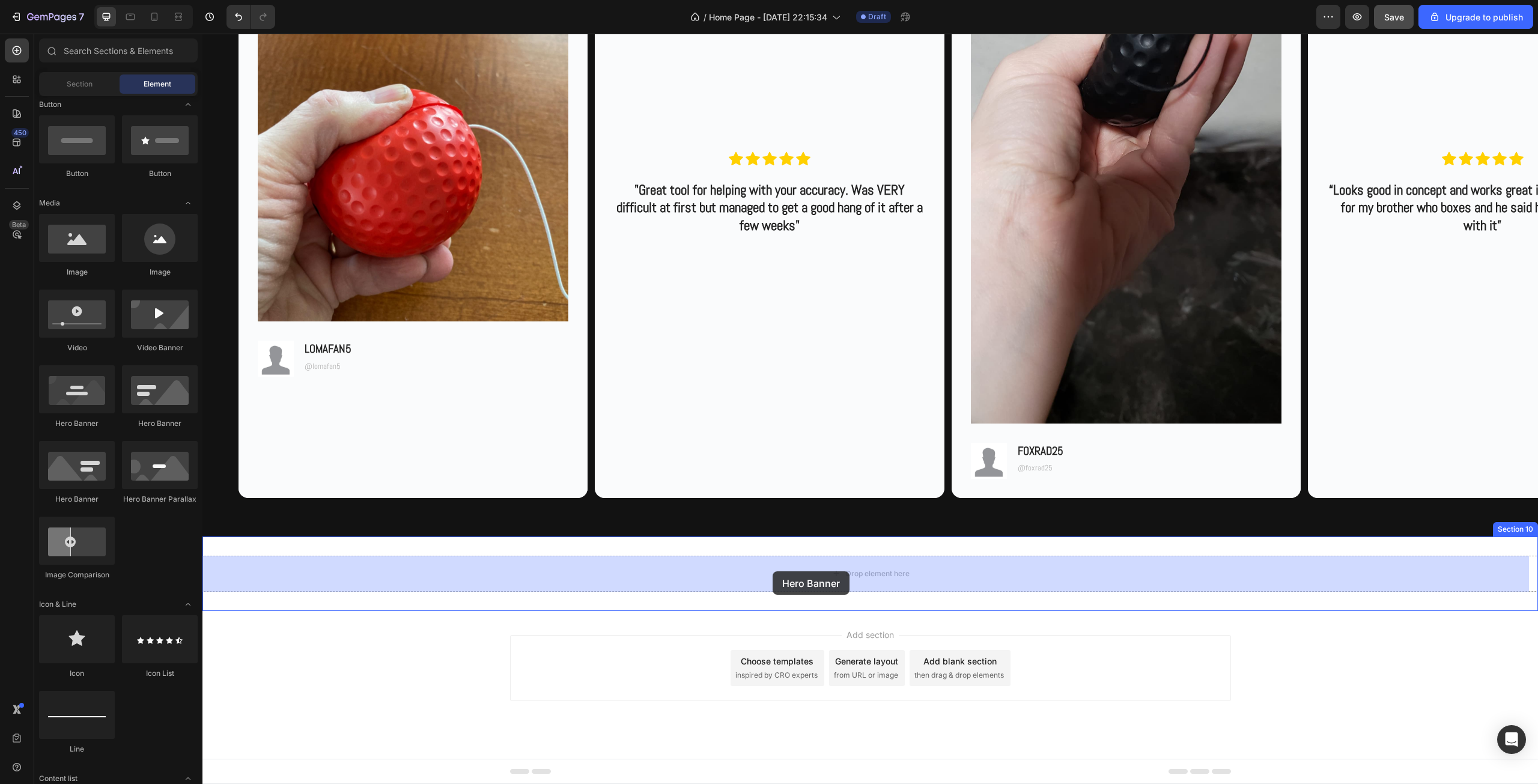
drag, startPoint x: 346, startPoint y: 427, endPoint x: 773, endPoint y: 571, distance: 450.6
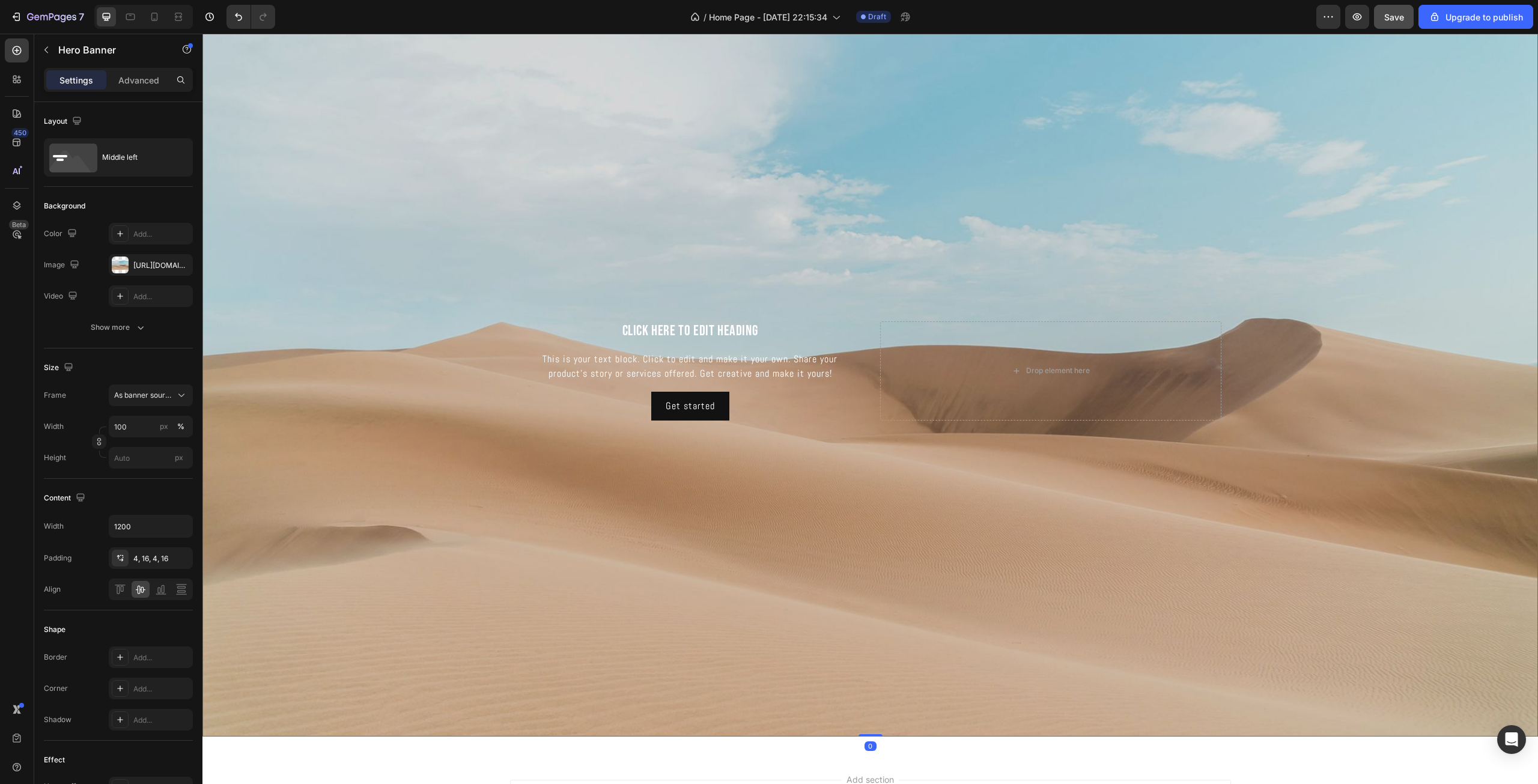
scroll to position [3250, 0]
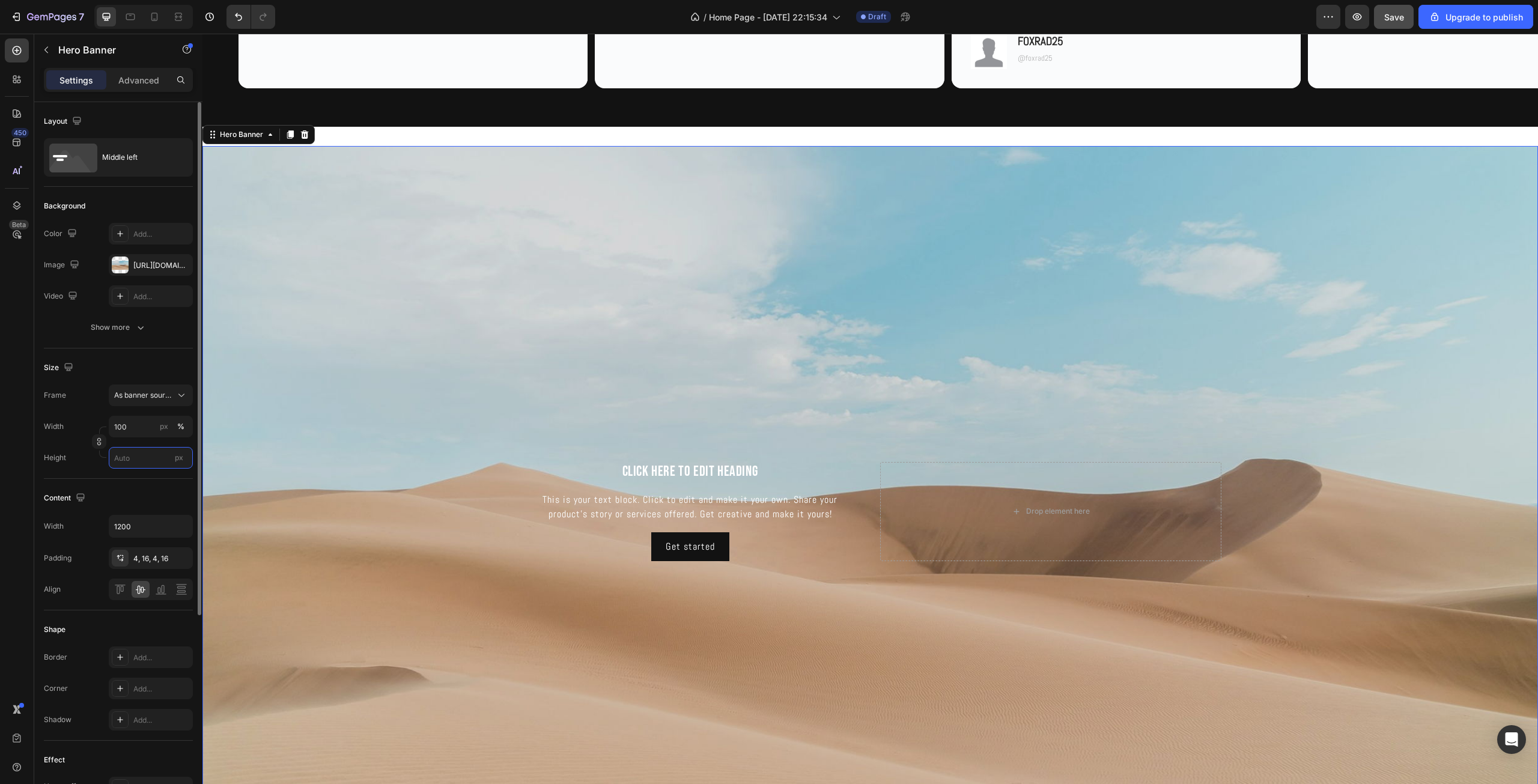
click at [143, 453] on input "px" at bounding box center [151, 458] width 84 height 22
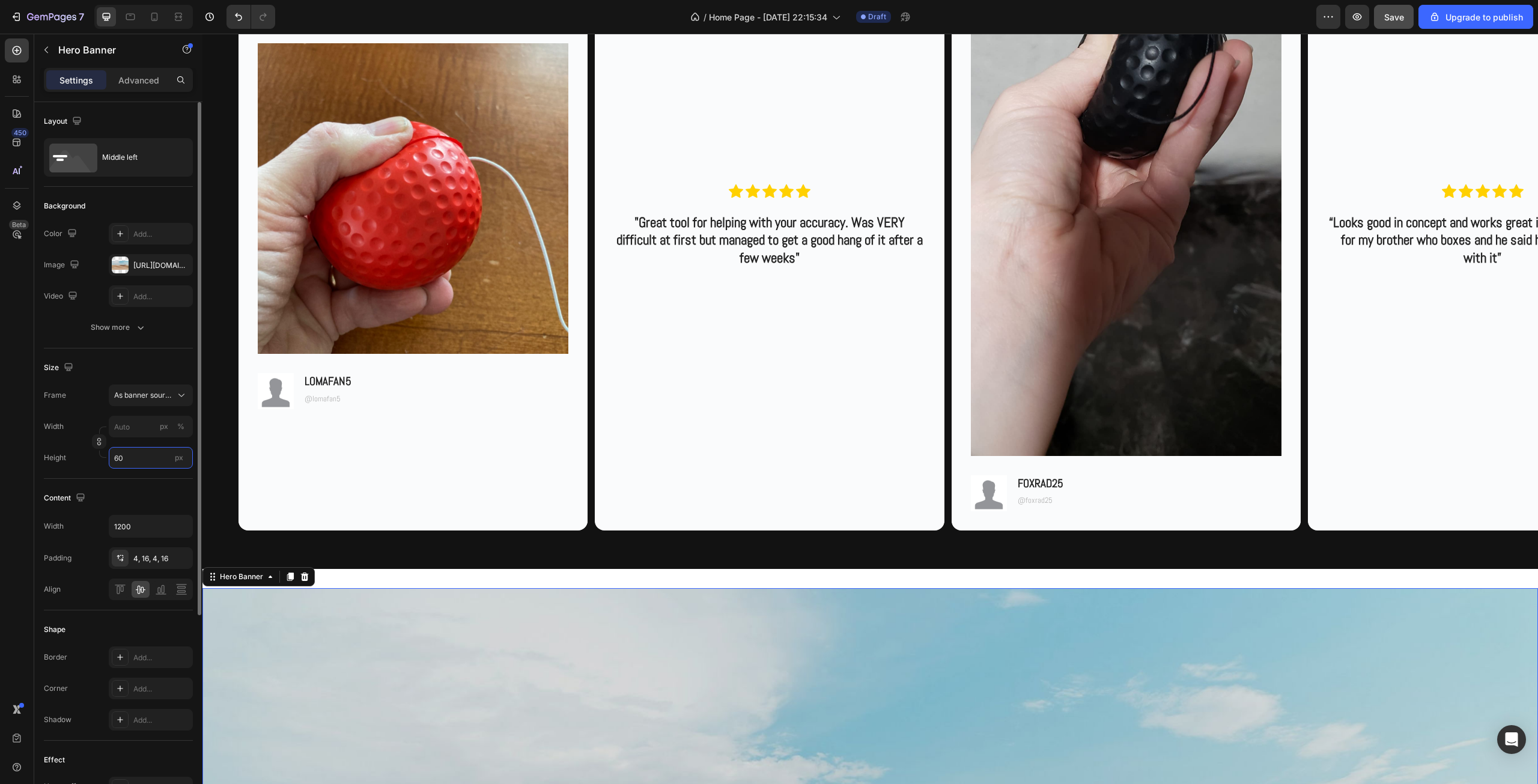
scroll to position [2840, 0]
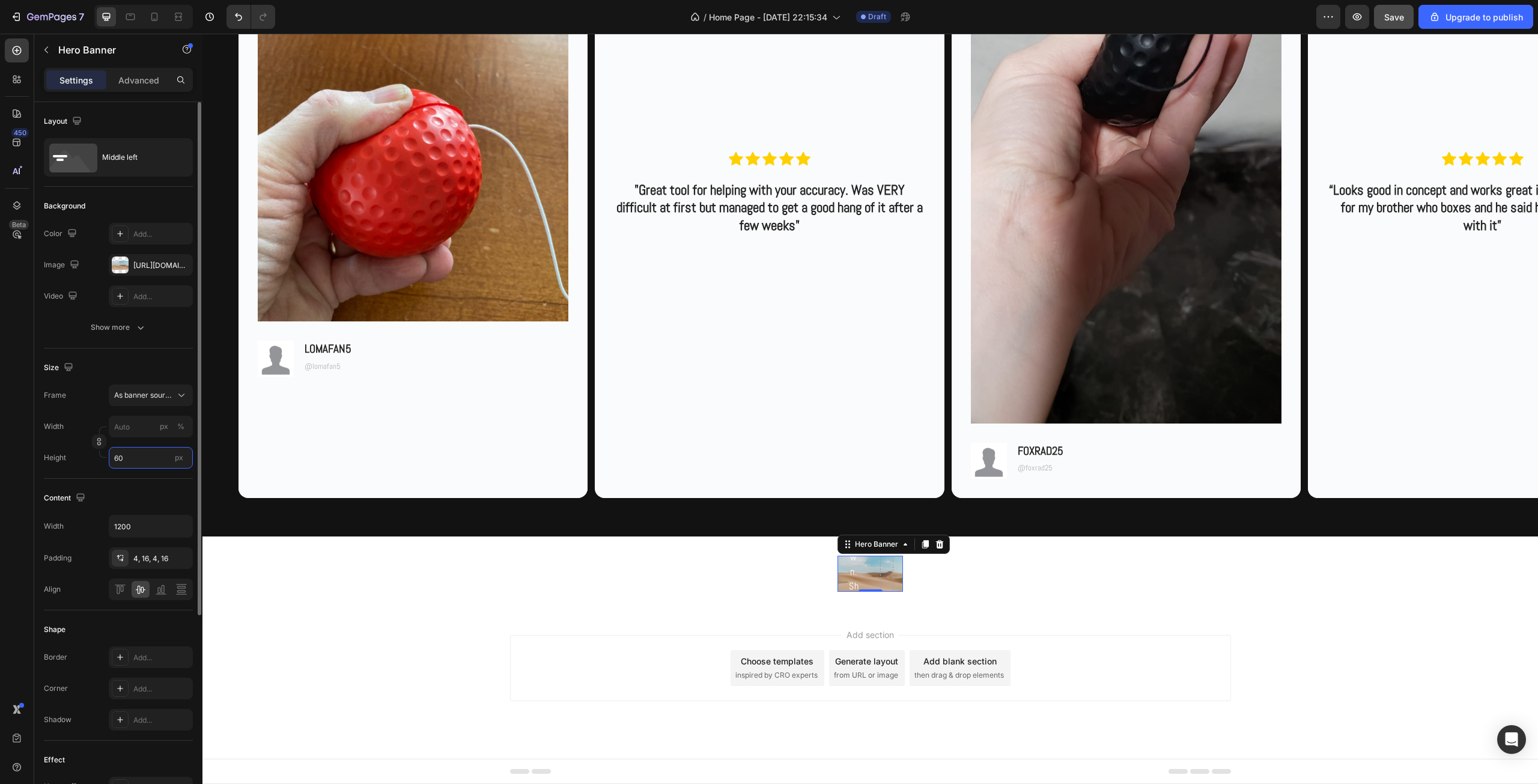
type input "6"
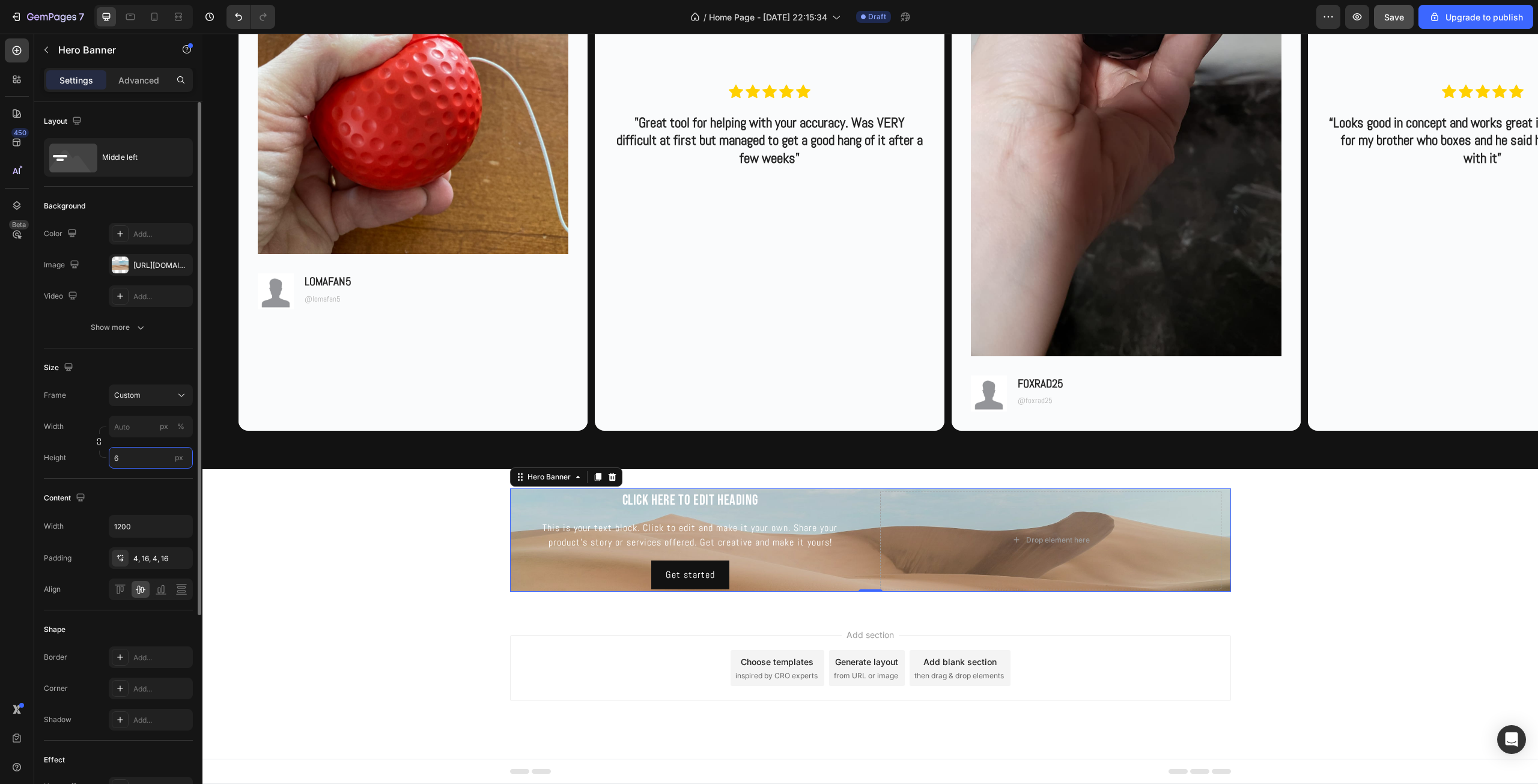
scroll to position [2808, 0]
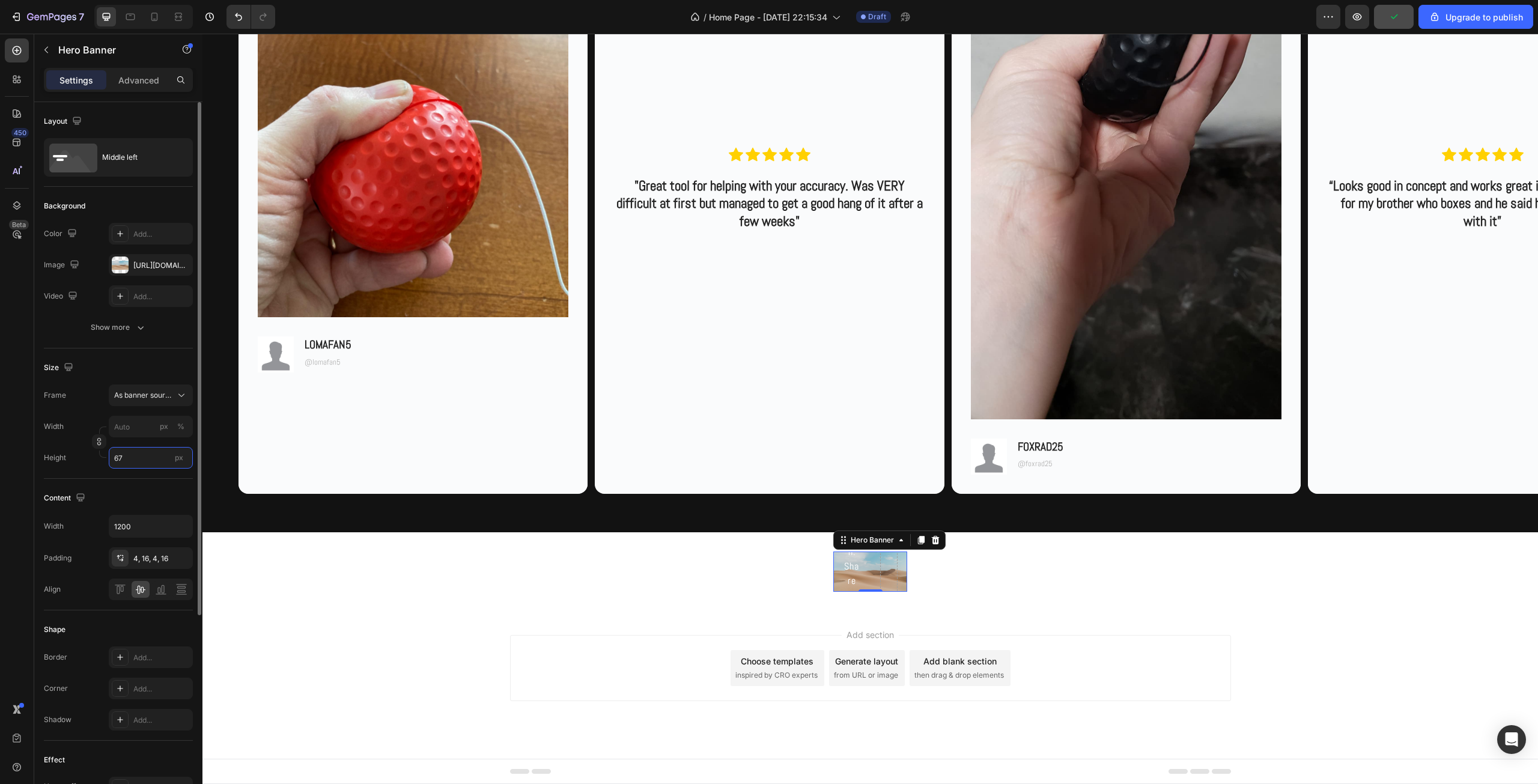
type input "6"
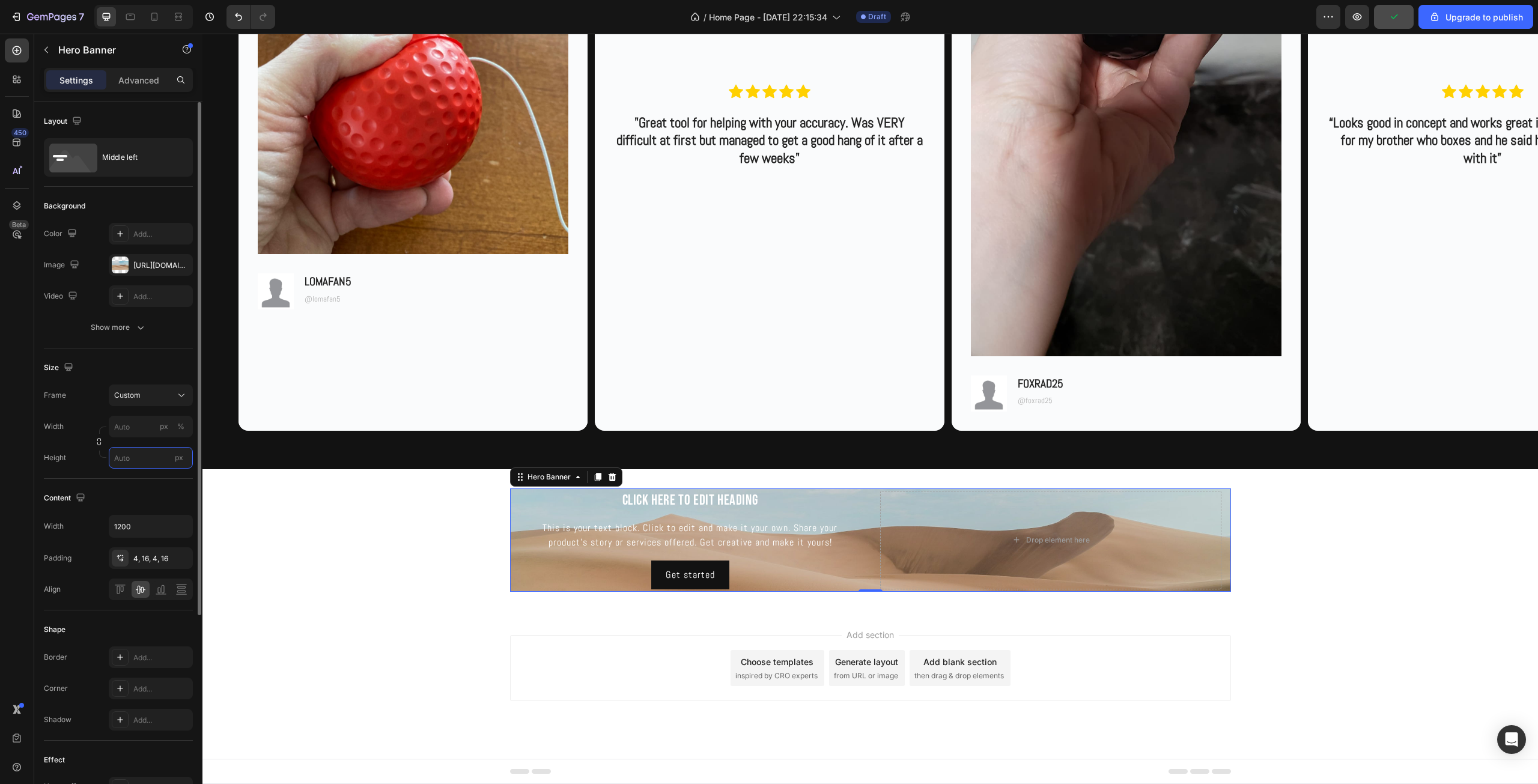
type input "6"
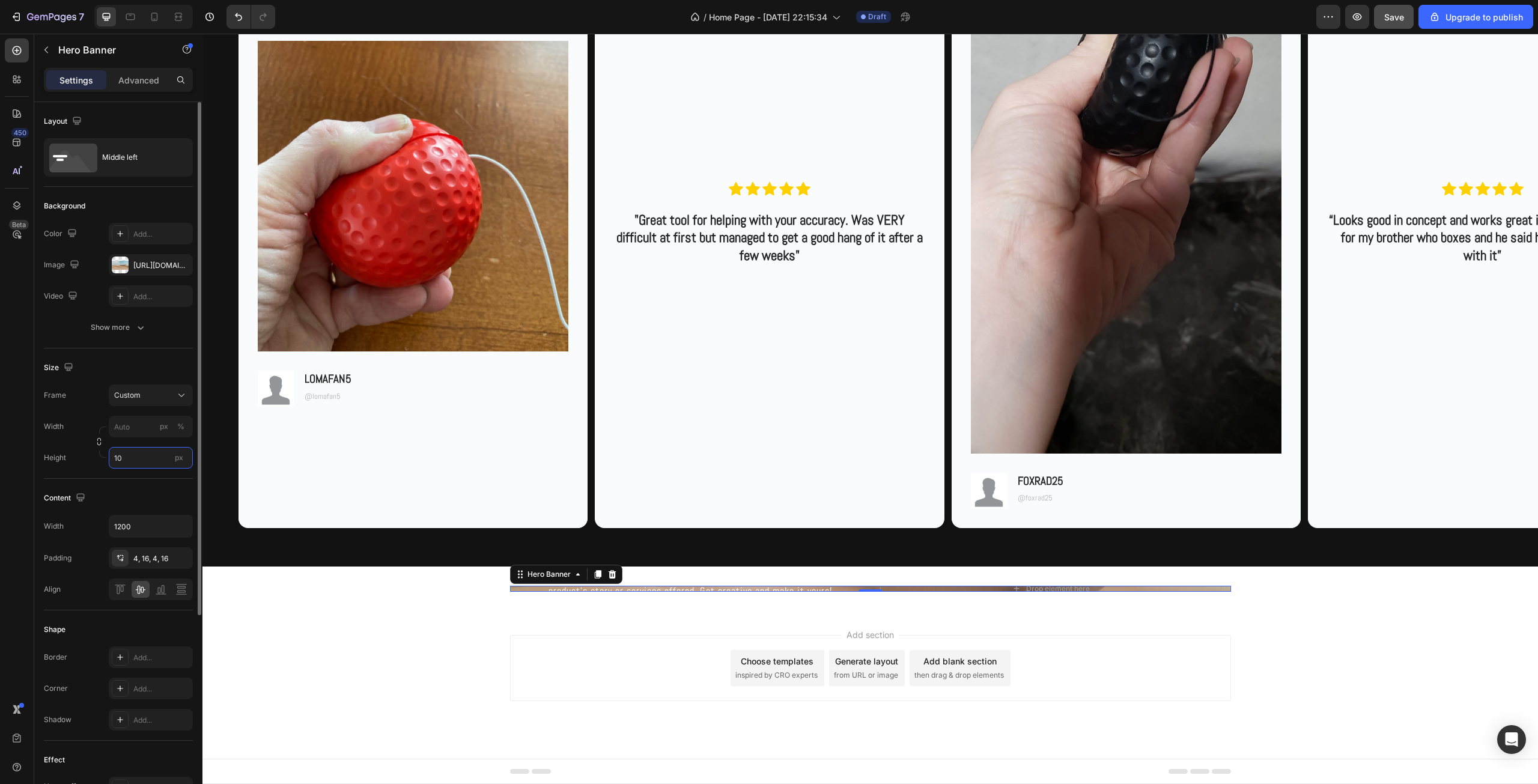
type input "1"
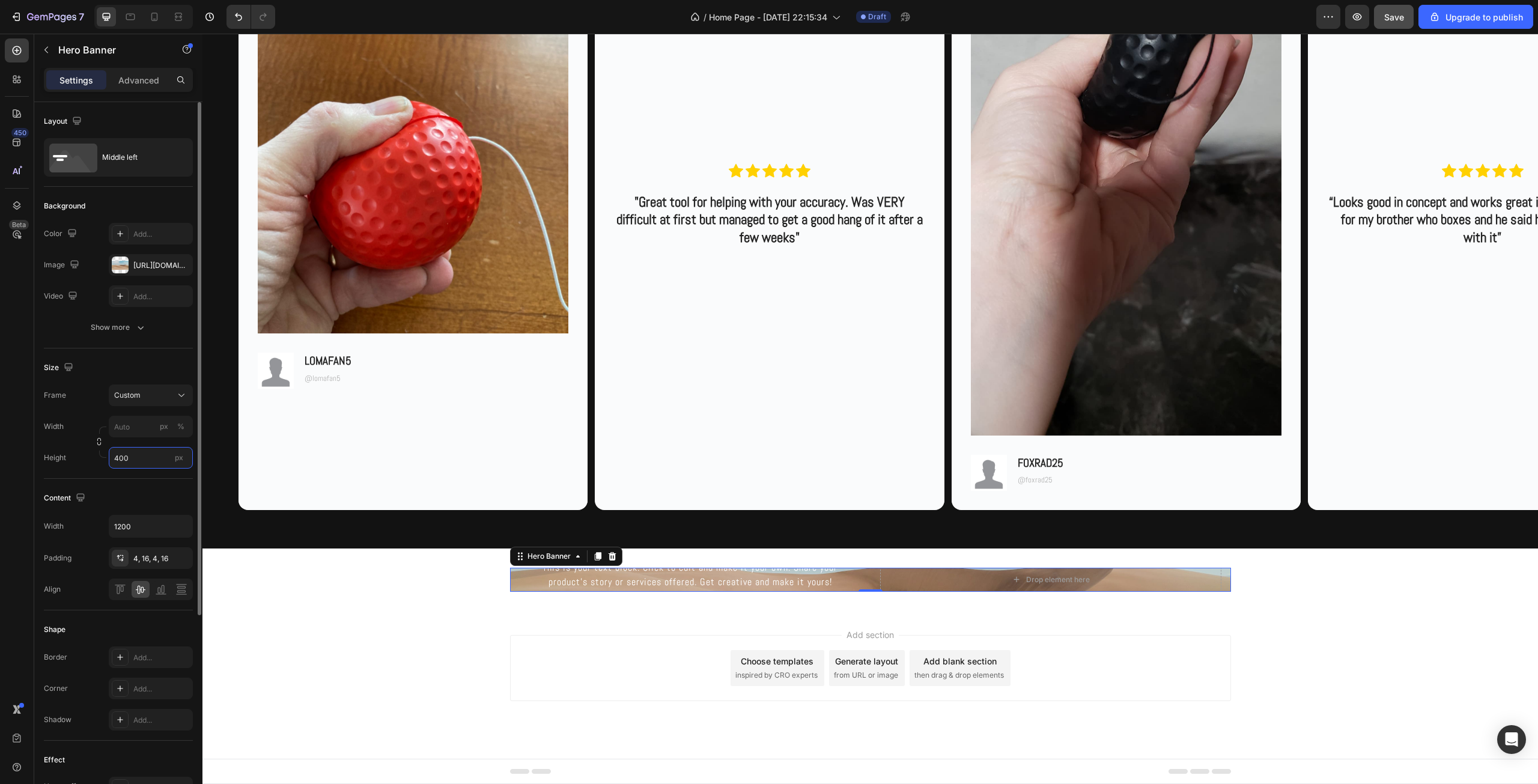
scroll to position [3045, 0]
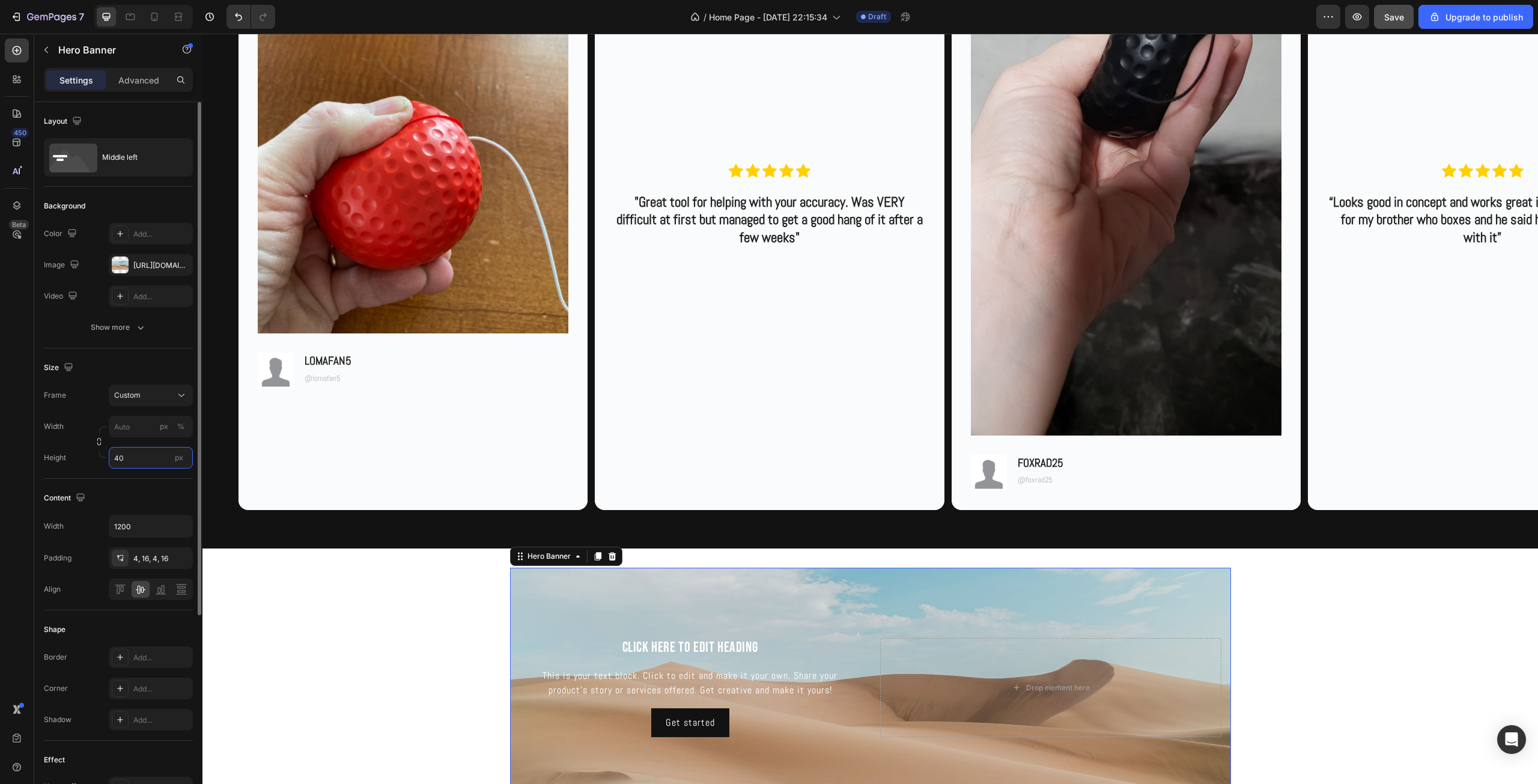
type input "4"
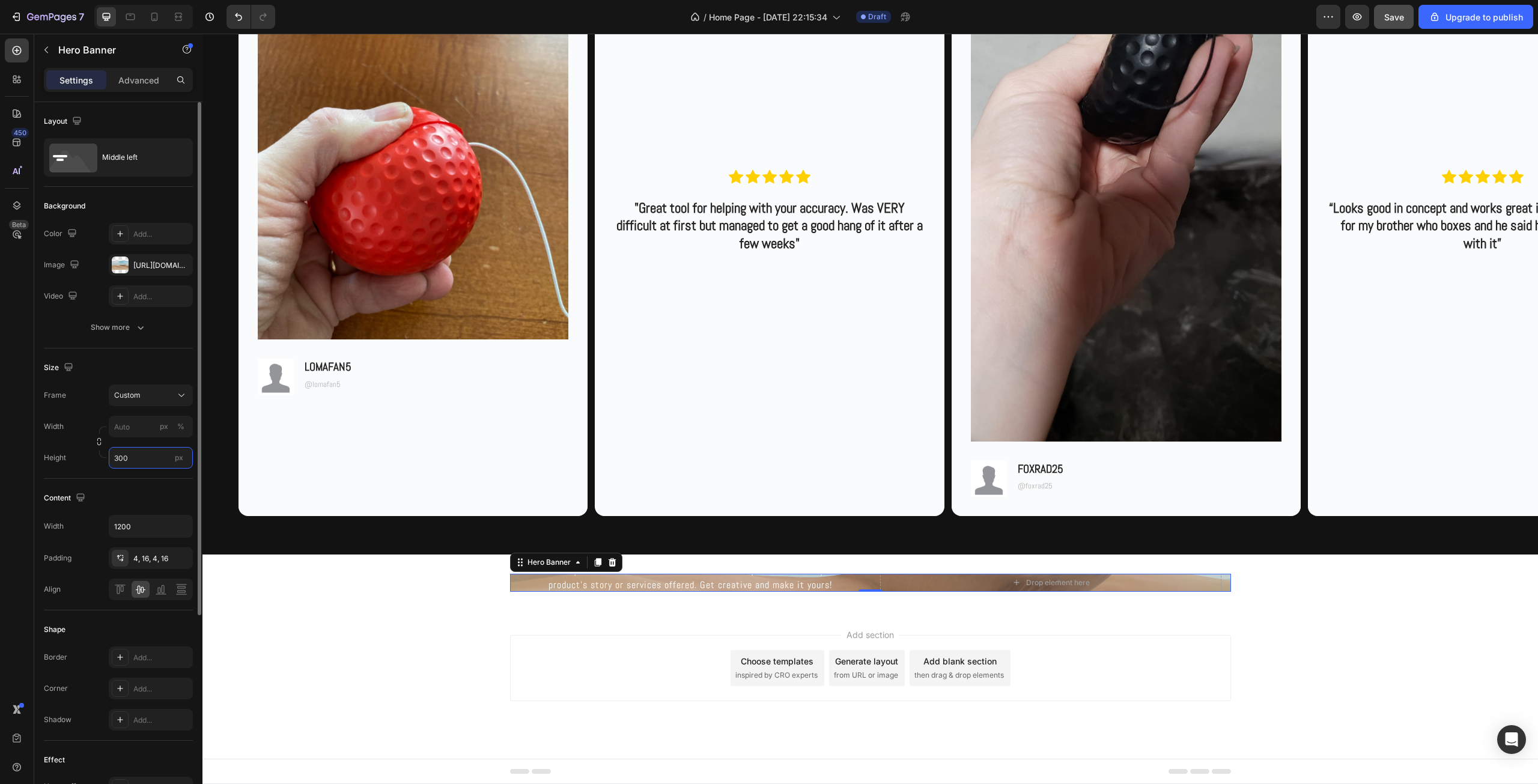
scroll to position [2985, 0]
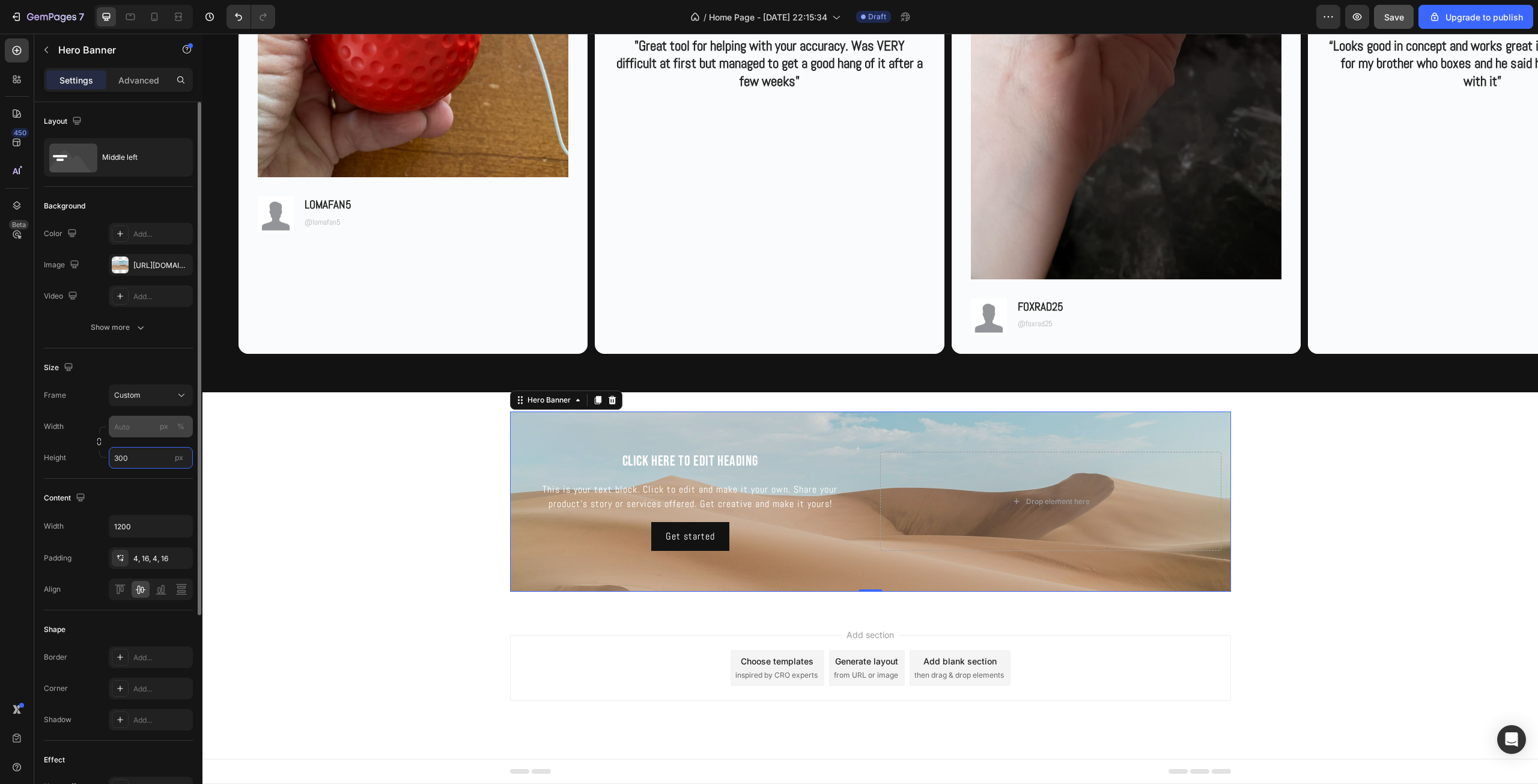
type input "300"
click at [126, 422] on input "px %" at bounding box center [151, 426] width 84 height 22
click at [143, 459] on p "Full 100%" at bounding box center [149, 455] width 70 height 11
type input "100"
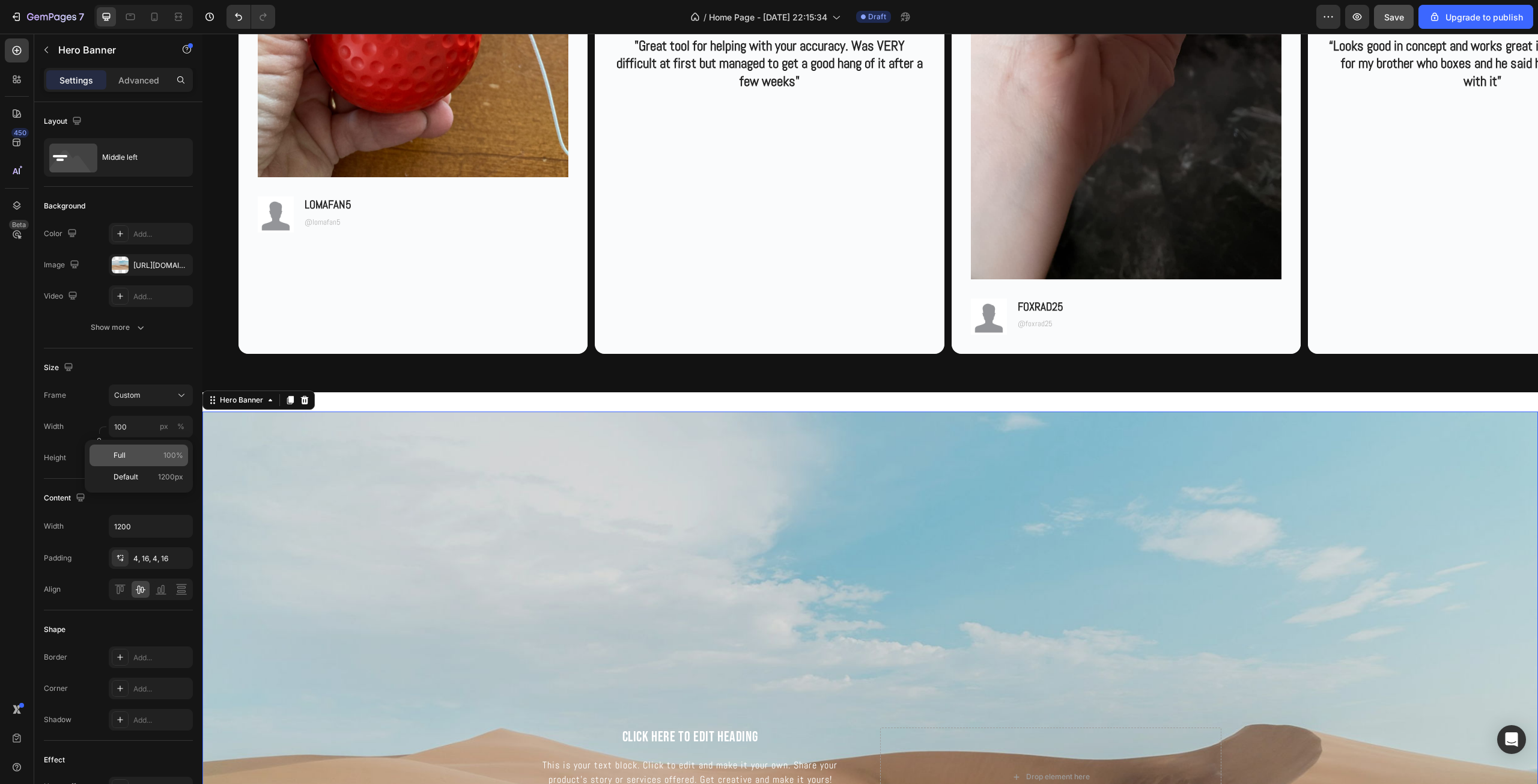
scroll to position [3250, 0]
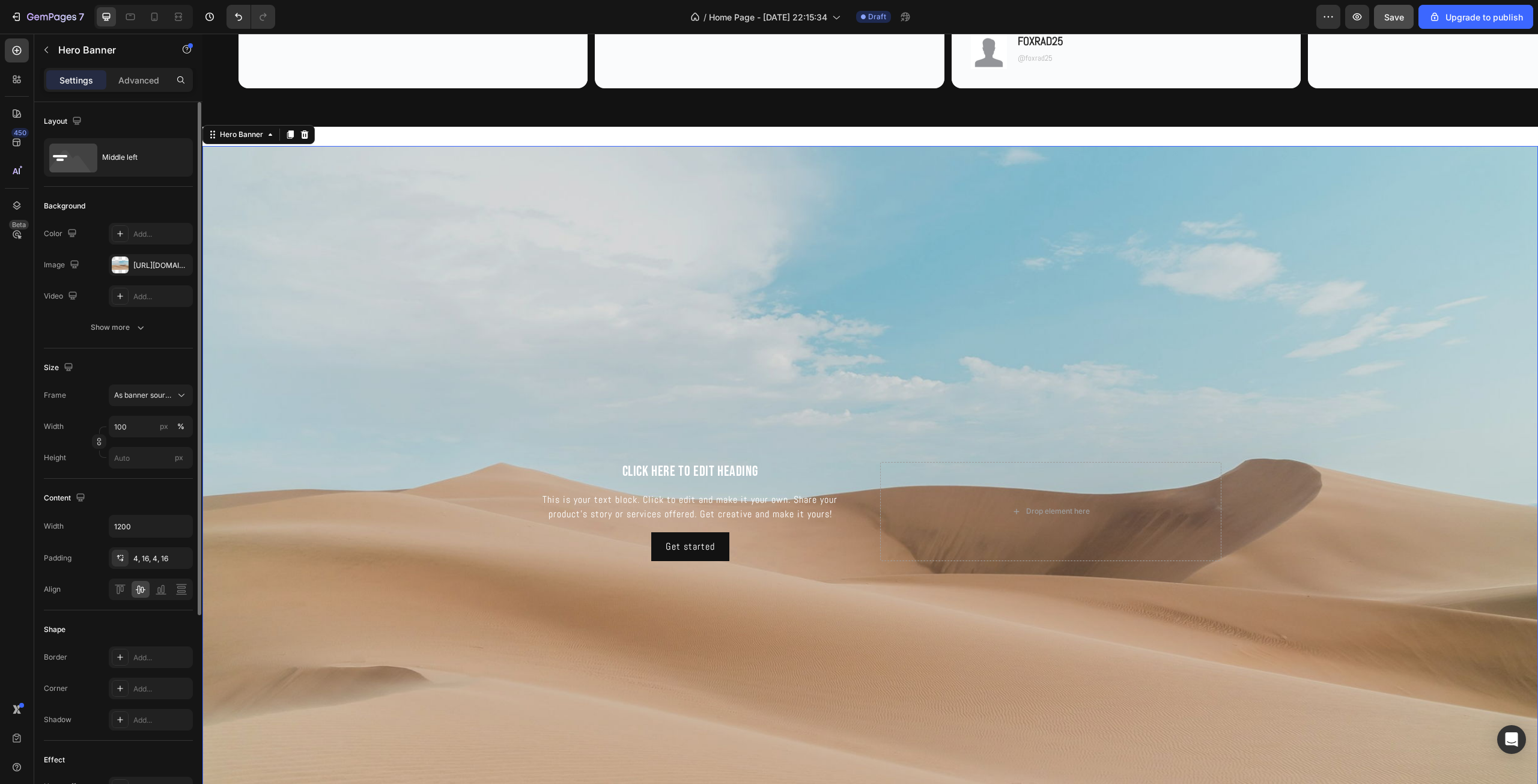
click at [147, 470] on div "Size Frame As banner source Width 100 px % Height px" at bounding box center [118, 413] width 149 height 130
click at [148, 460] on input "px" at bounding box center [151, 458] width 84 height 22
click at [101, 445] on icon "button" at bounding box center [99, 441] width 8 height 8
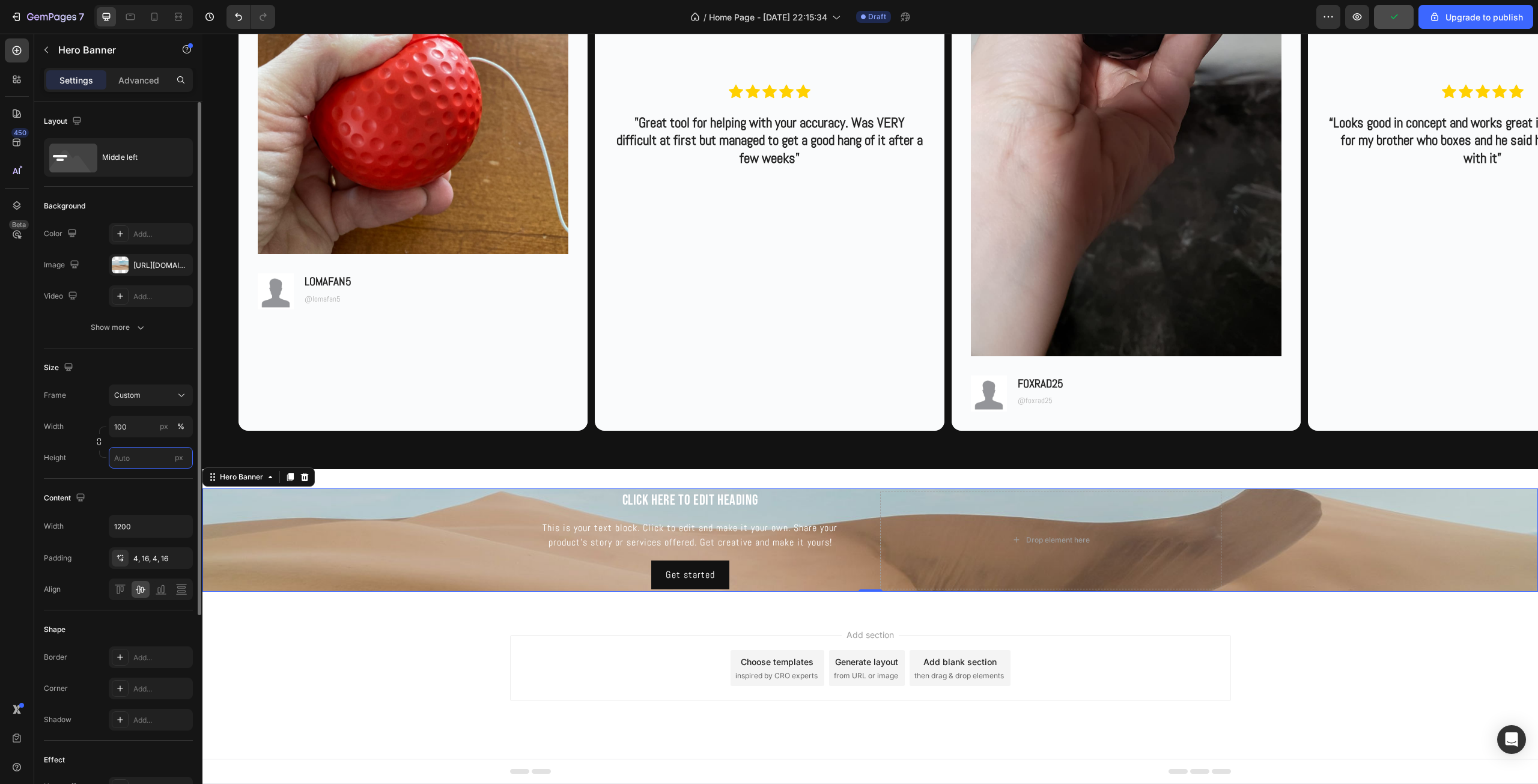
click at [130, 458] on input "px" at bounding box center [151, 458] width 84 height 22
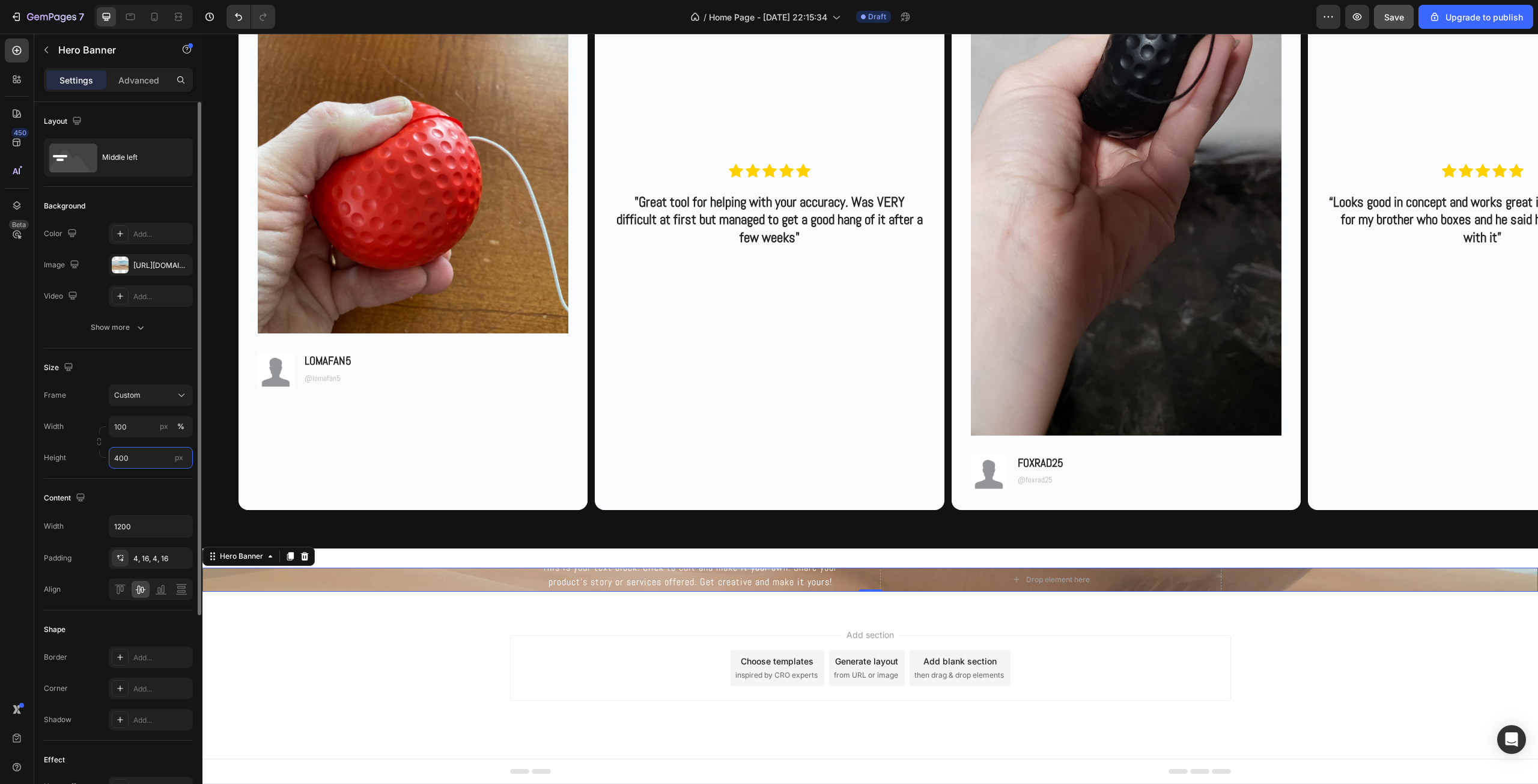
scroll to position [3045, 0]
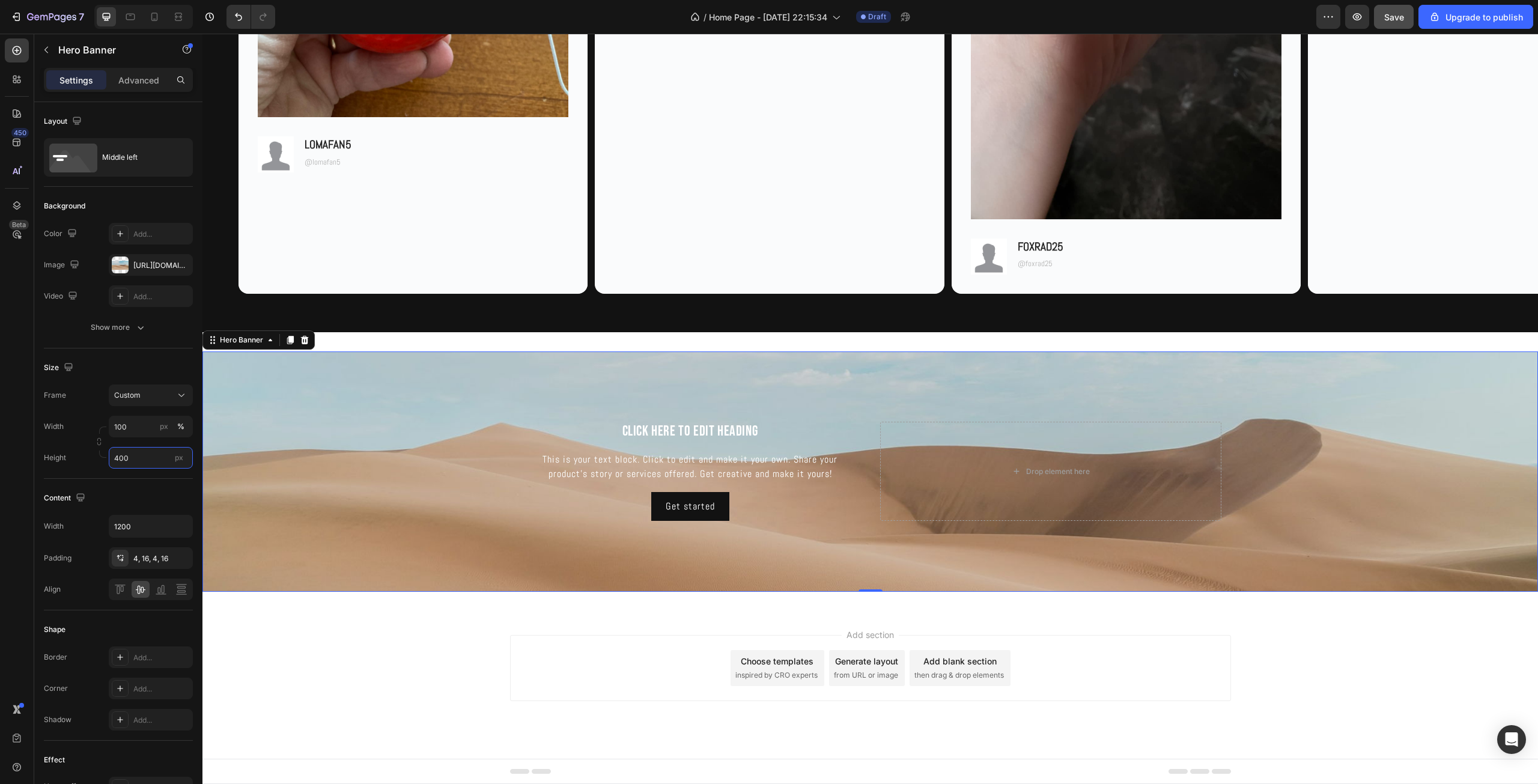
type input "400"
click at [361, 589] on div "Background Image" at bounding box center [870, 471] width 1335 height 240
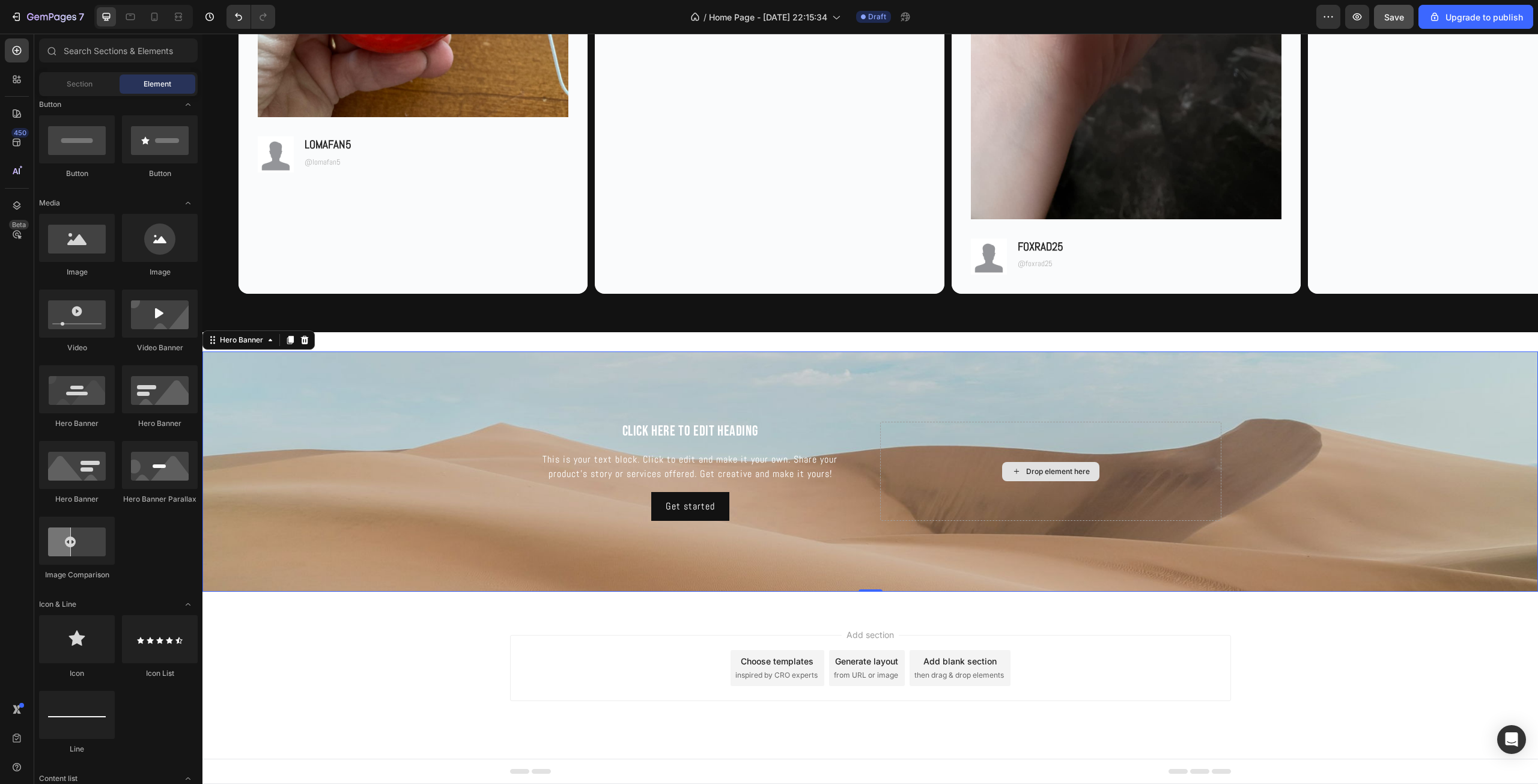
click at [1064, 467] on div "Drop element here" at bounding box center [1058, 471] width 64 height 10
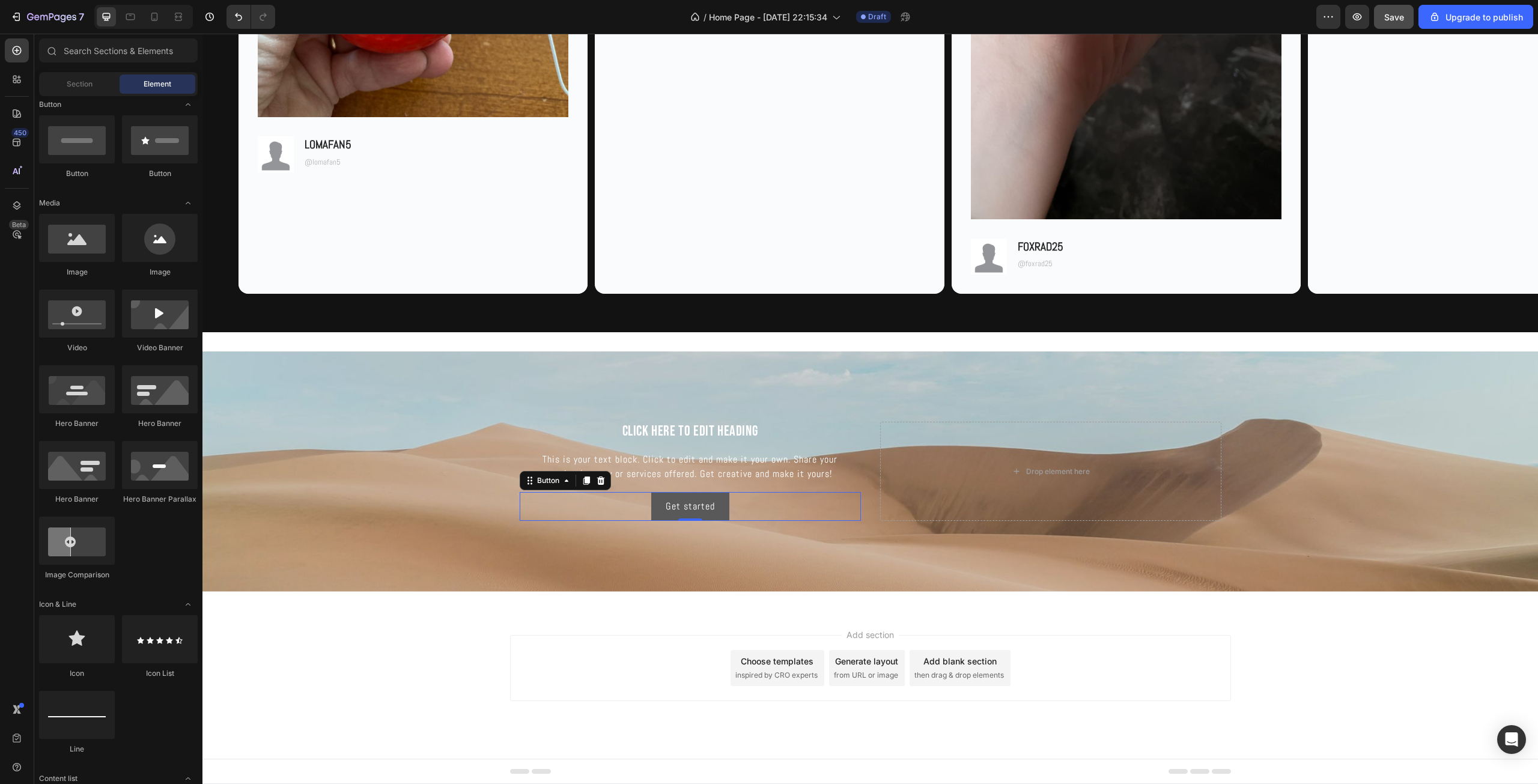
click at [720, 509] on button "Get started" at bounding box center [689, 506] width 78 height 29
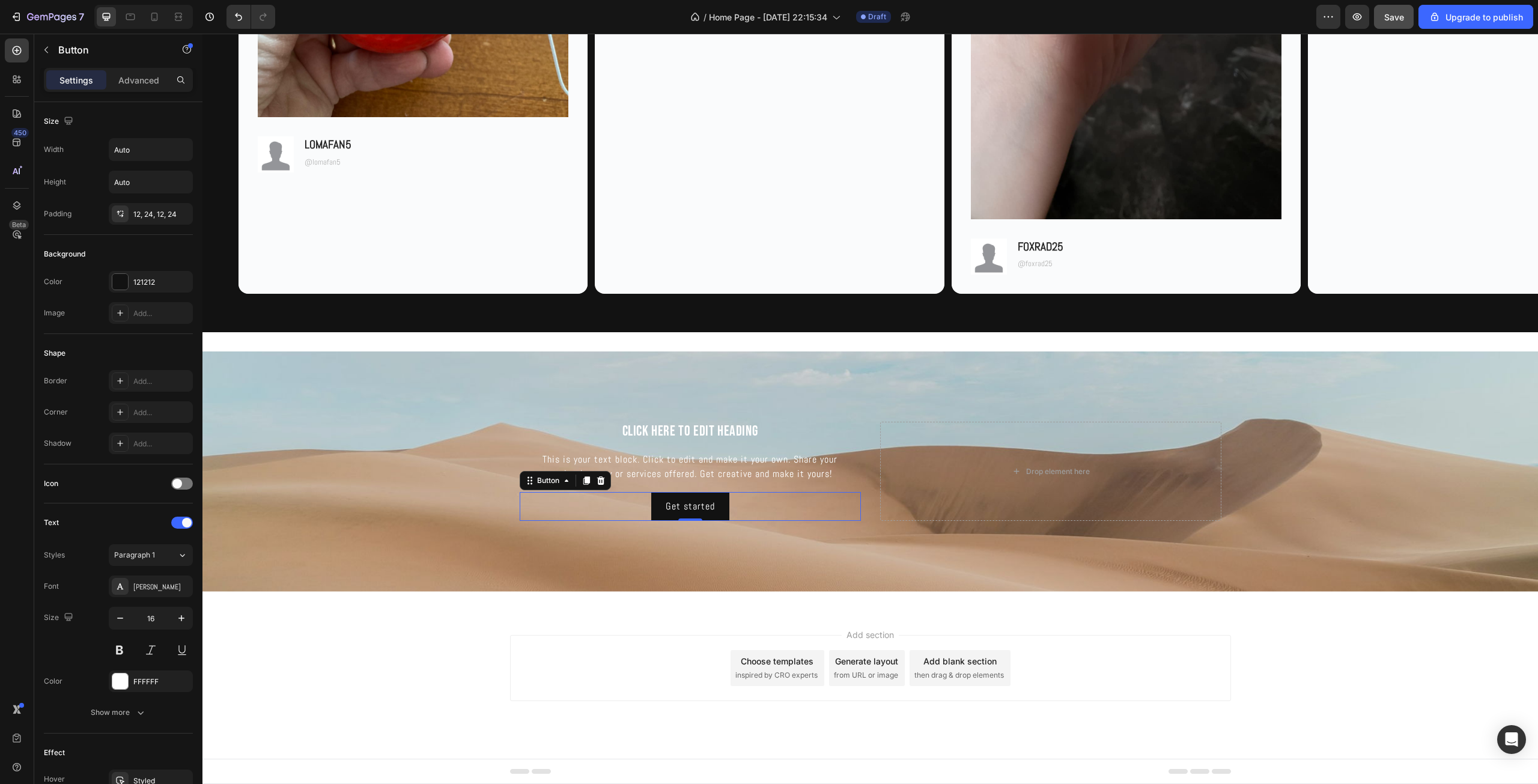
click at [764, 509] on div "Get started Button 0" at bounding box center [690, 506] width 341 height 29
click at [602, 483] on div at bounding box center [601, 480] width 14 height 14
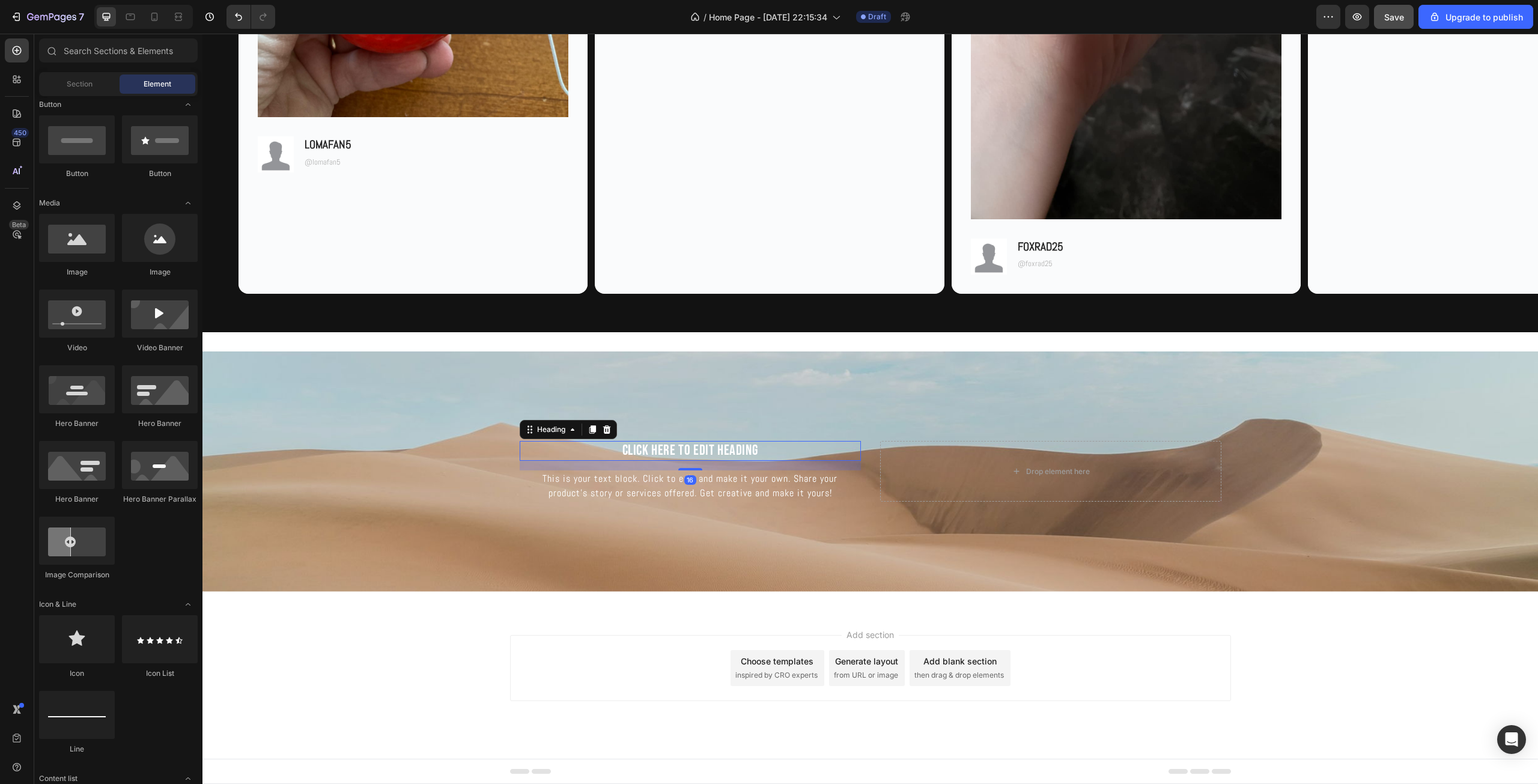
click at [668, 444] on h2 "Click here to edit heading" at bounding box center [690, 451] width 341 height 20
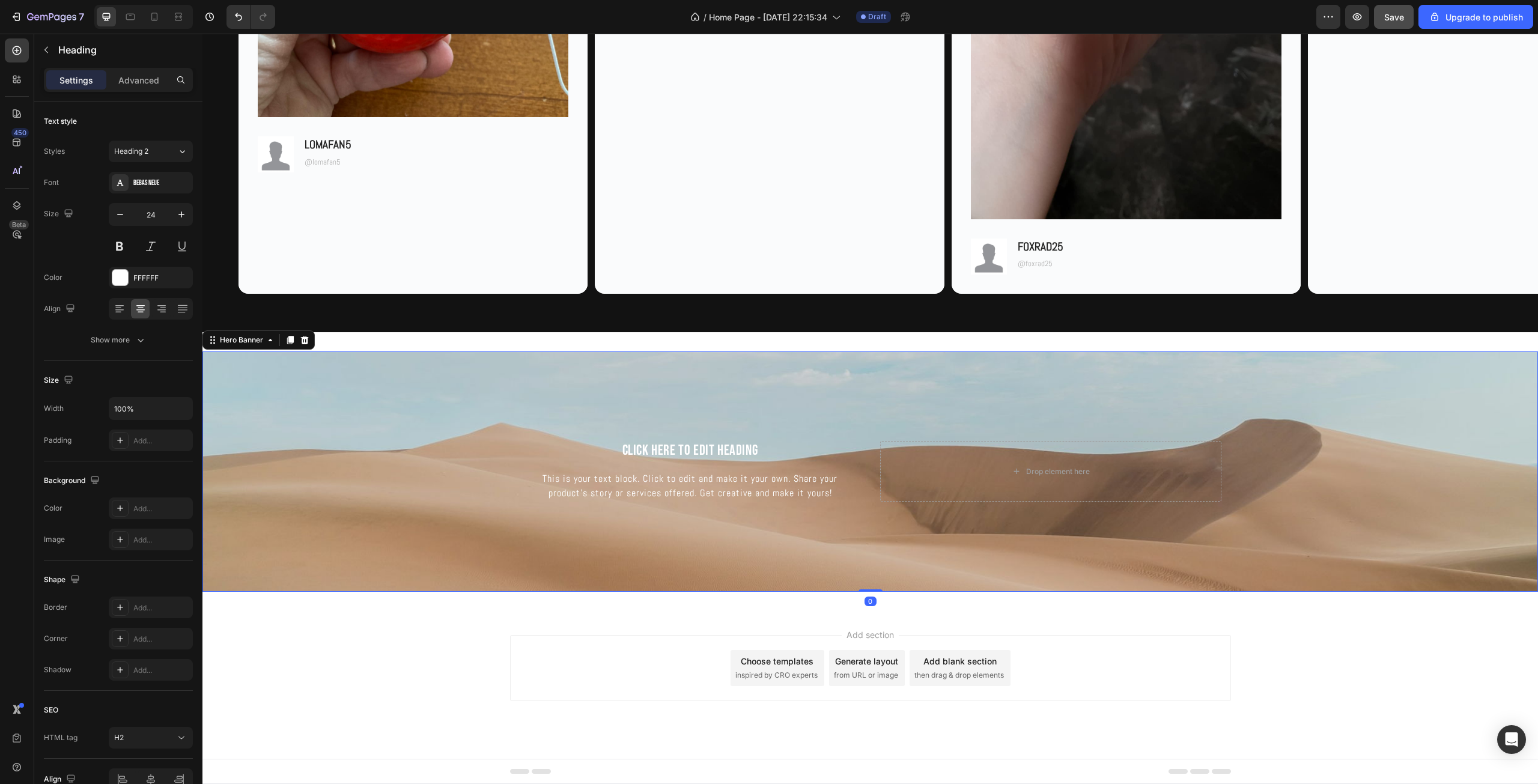
click at [436, 447] on div "Background Image" at bounding box center [870, 471] width 1335 height 240
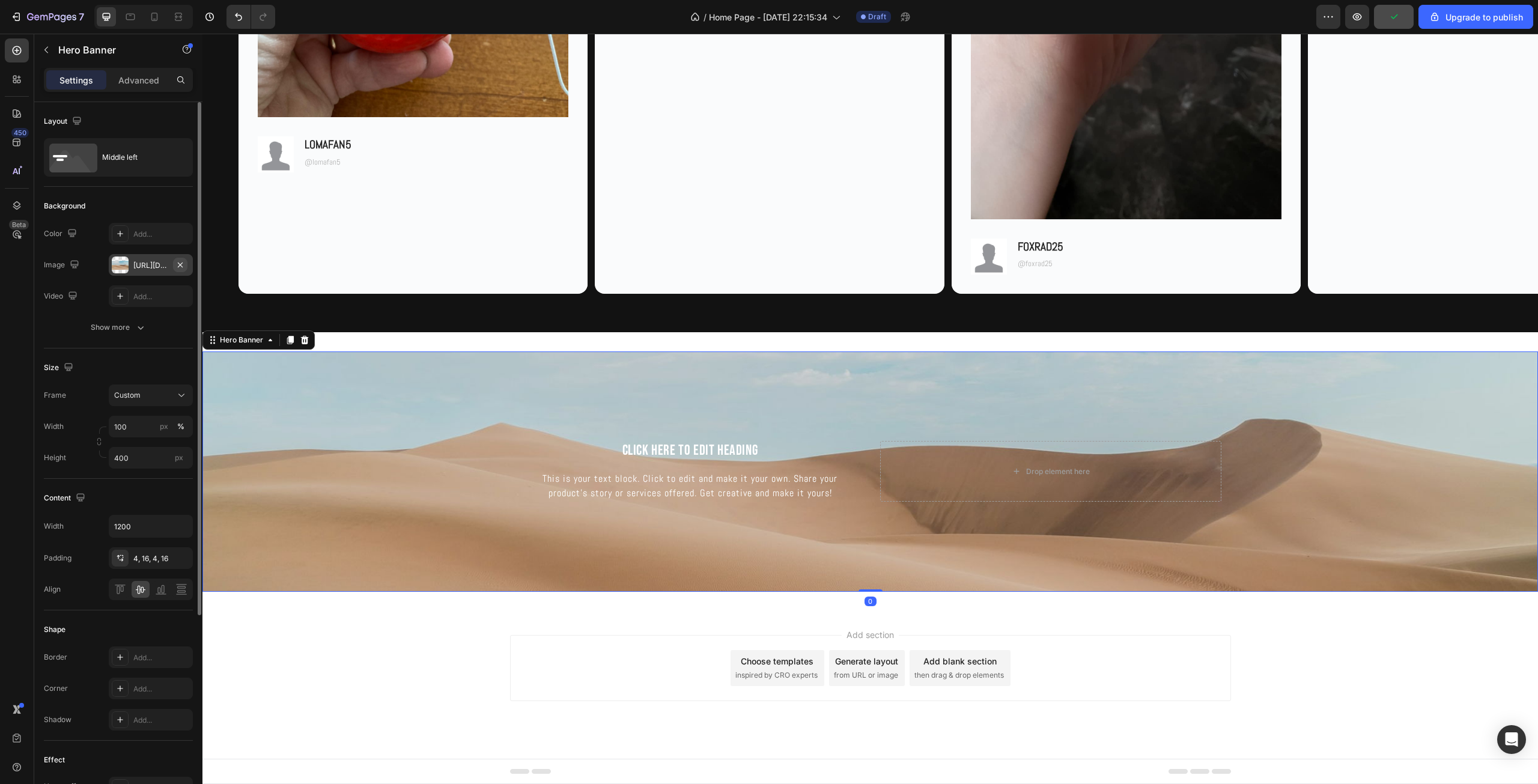
click at [182, 265] on icon "button" at bounding box center [180, 264] width 10 height 10
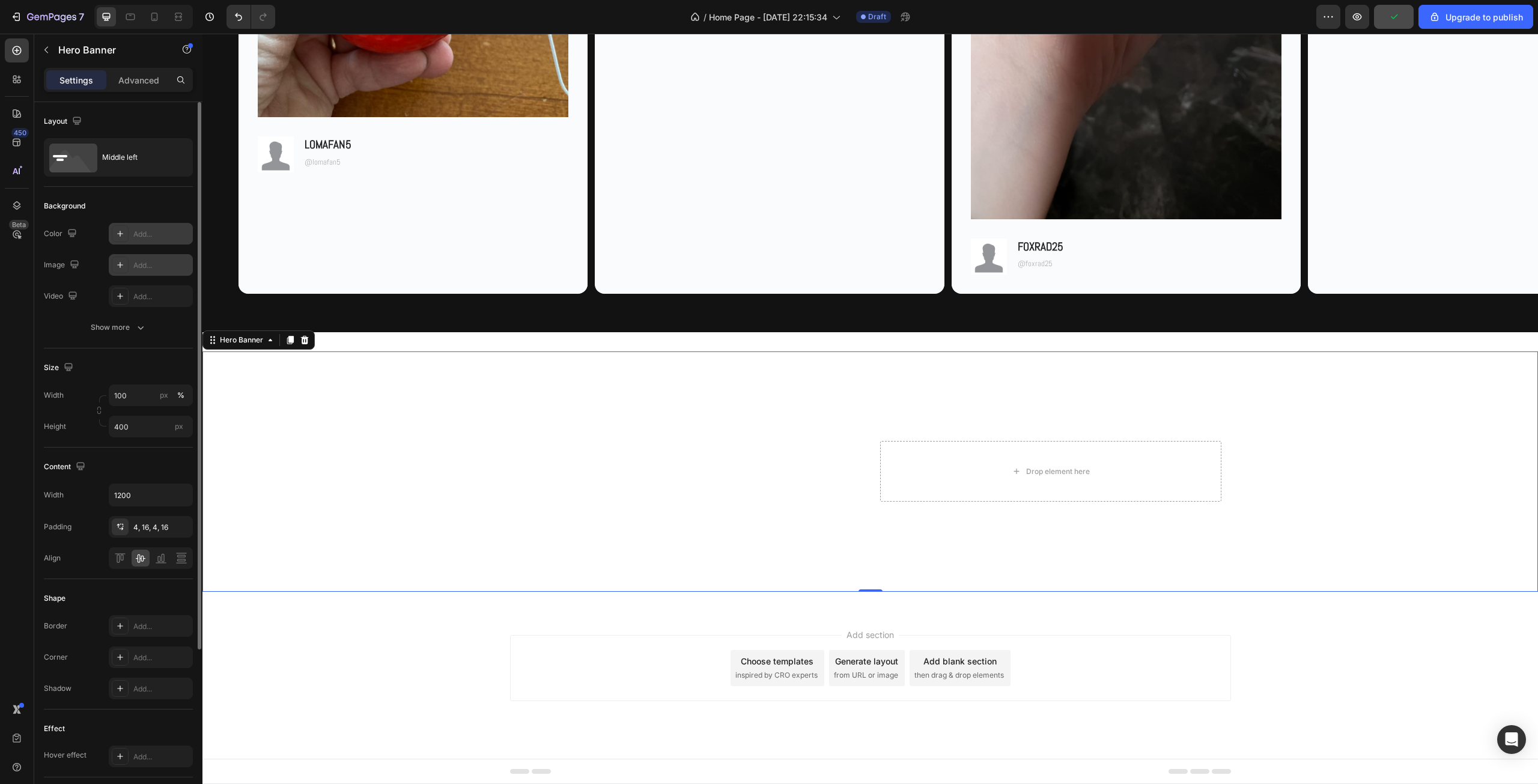
click at [163, 239] on div "Add..." at bounding box center [161, 234] width 56 height 11
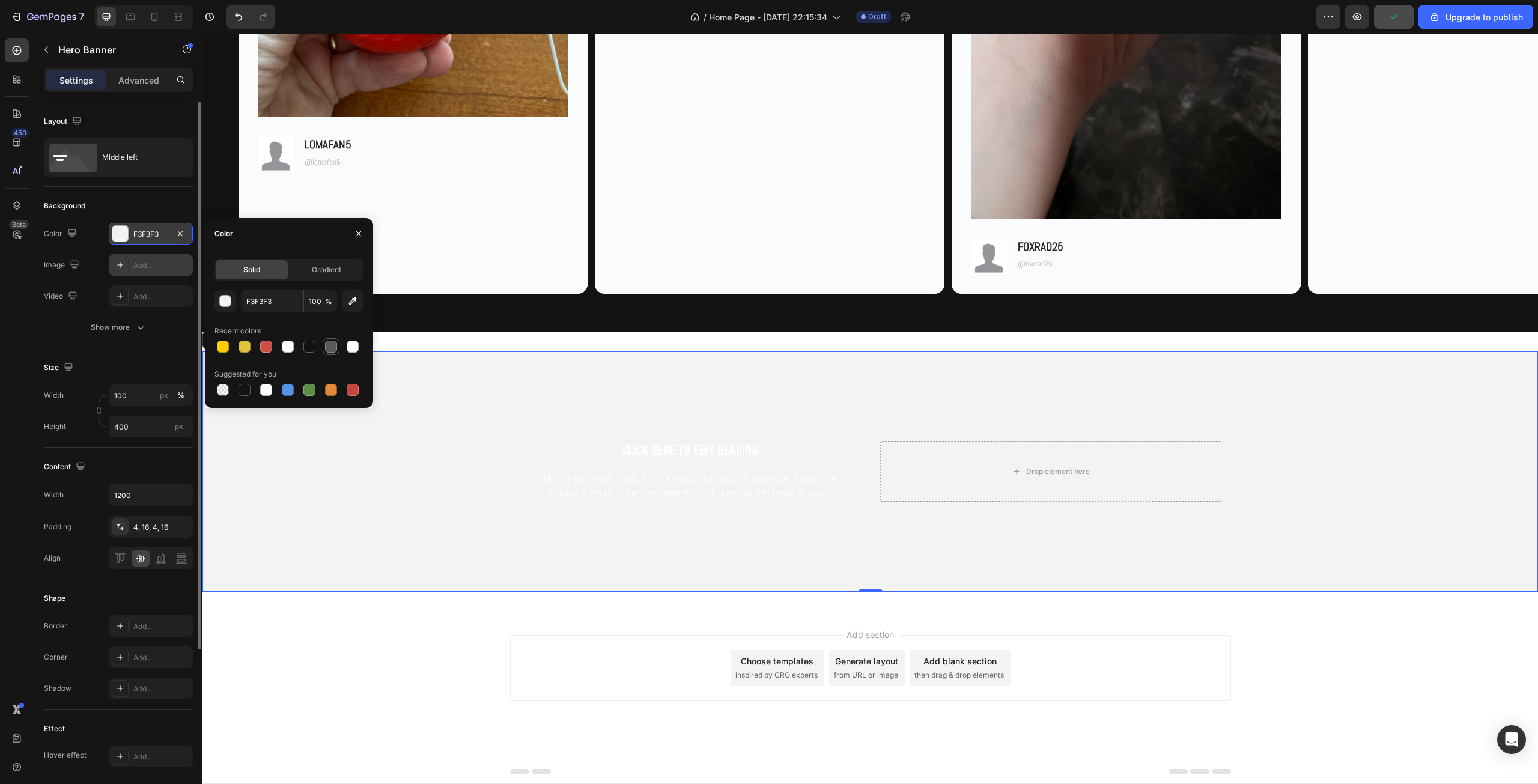
click at [331, 344] on div at bounding box center [331, 346] width 12 height 12
type input "595959"
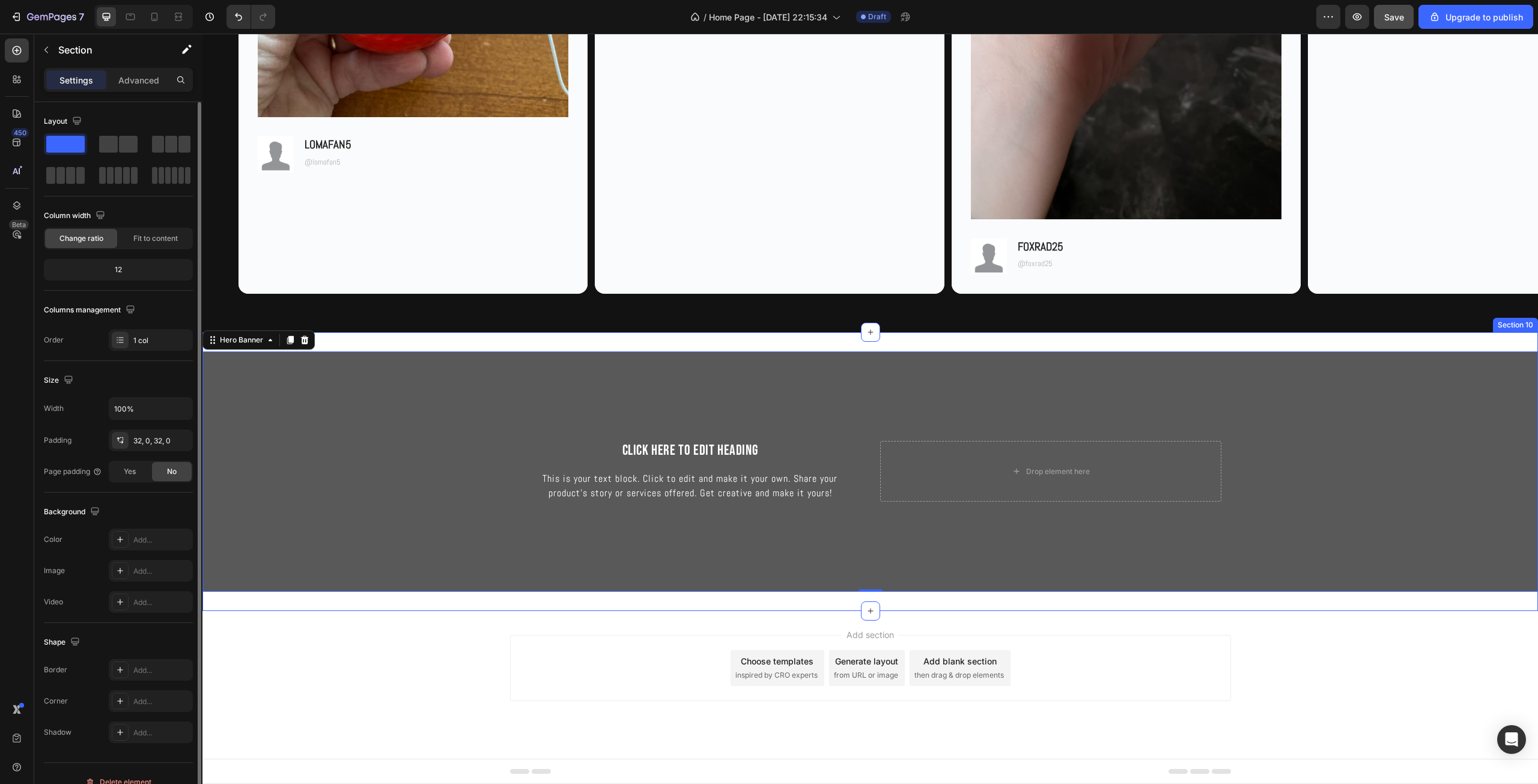
click at [680, 349] on div "Click here to edit heading Heading This is your text block. Click to edit and m…" at bounding box center [870, 471] width 1335 height 279
click at [700, 340] on div "Click here to edit heading Heading This is your text block. Click to edit and m…" at bounding box center [870, 471] width 1335 height 279
click at [908, 333] on div "Click here to edit heading Heading This is your text block. Click to edit and m…" at bounding box center [870, 471] width 1335 height 279
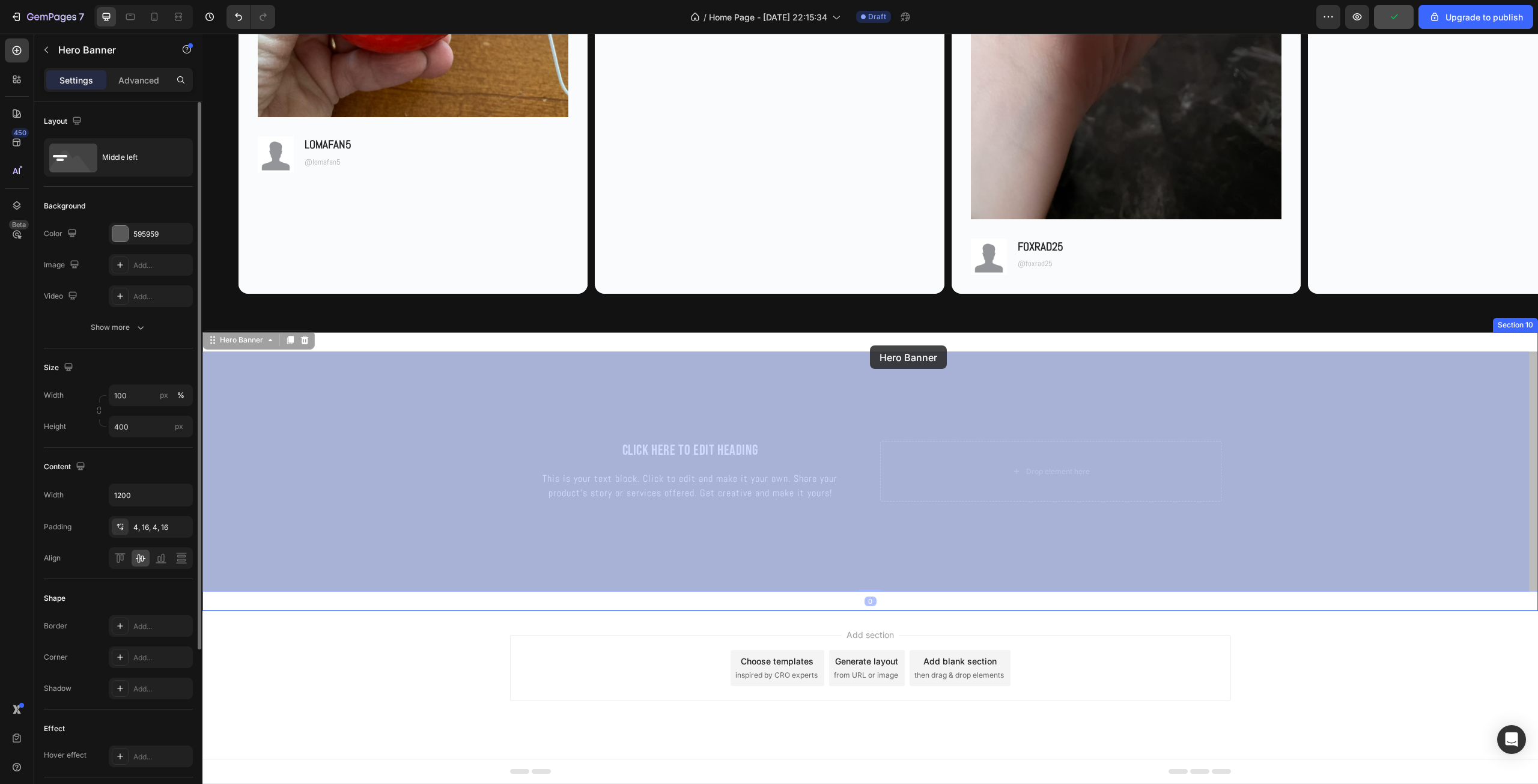
drag, startPoint x: 873, startPoint y: 407, endPoint x: 869, endPoint y: 345, distance: 62.1
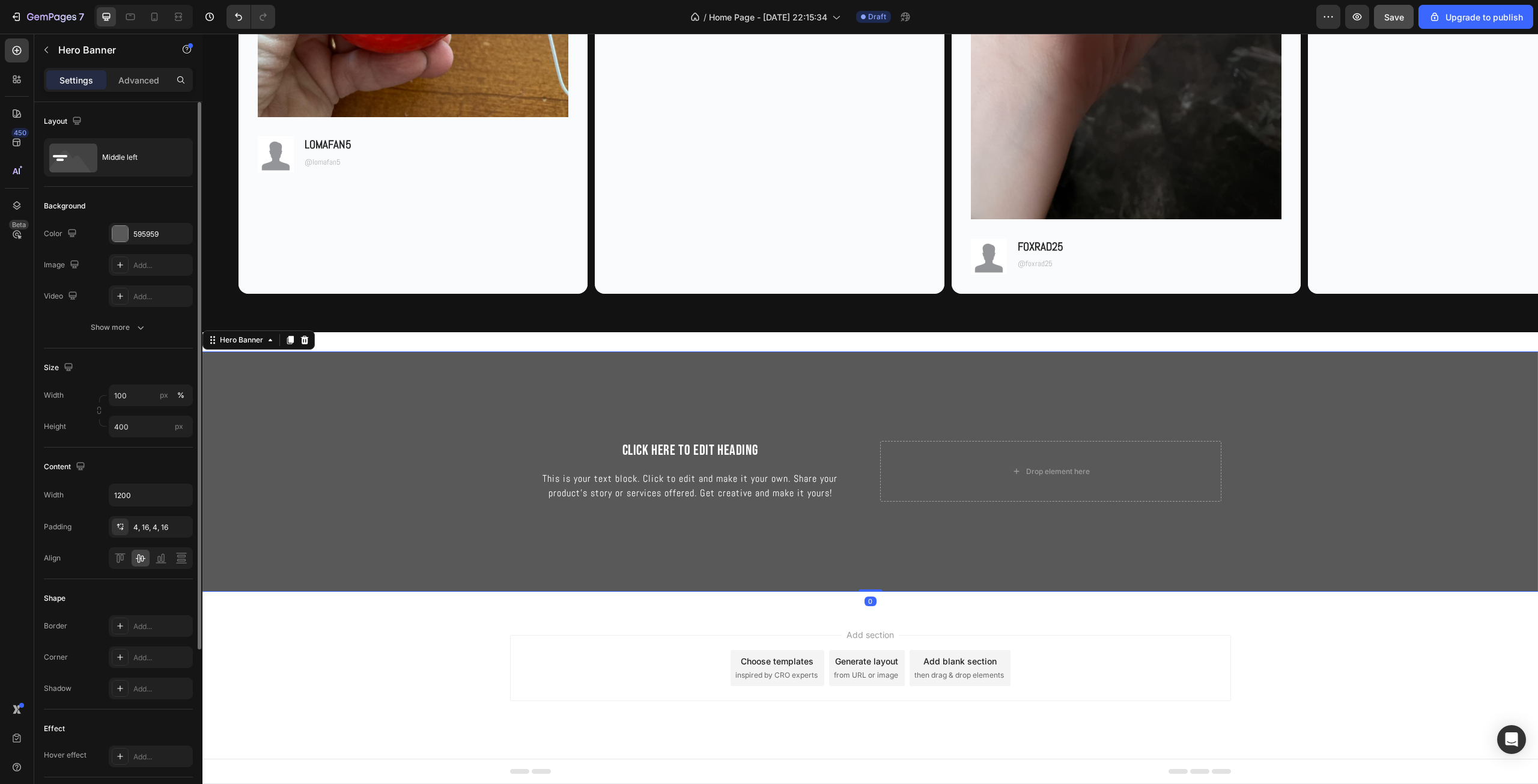
scroll to position [2904, 0]
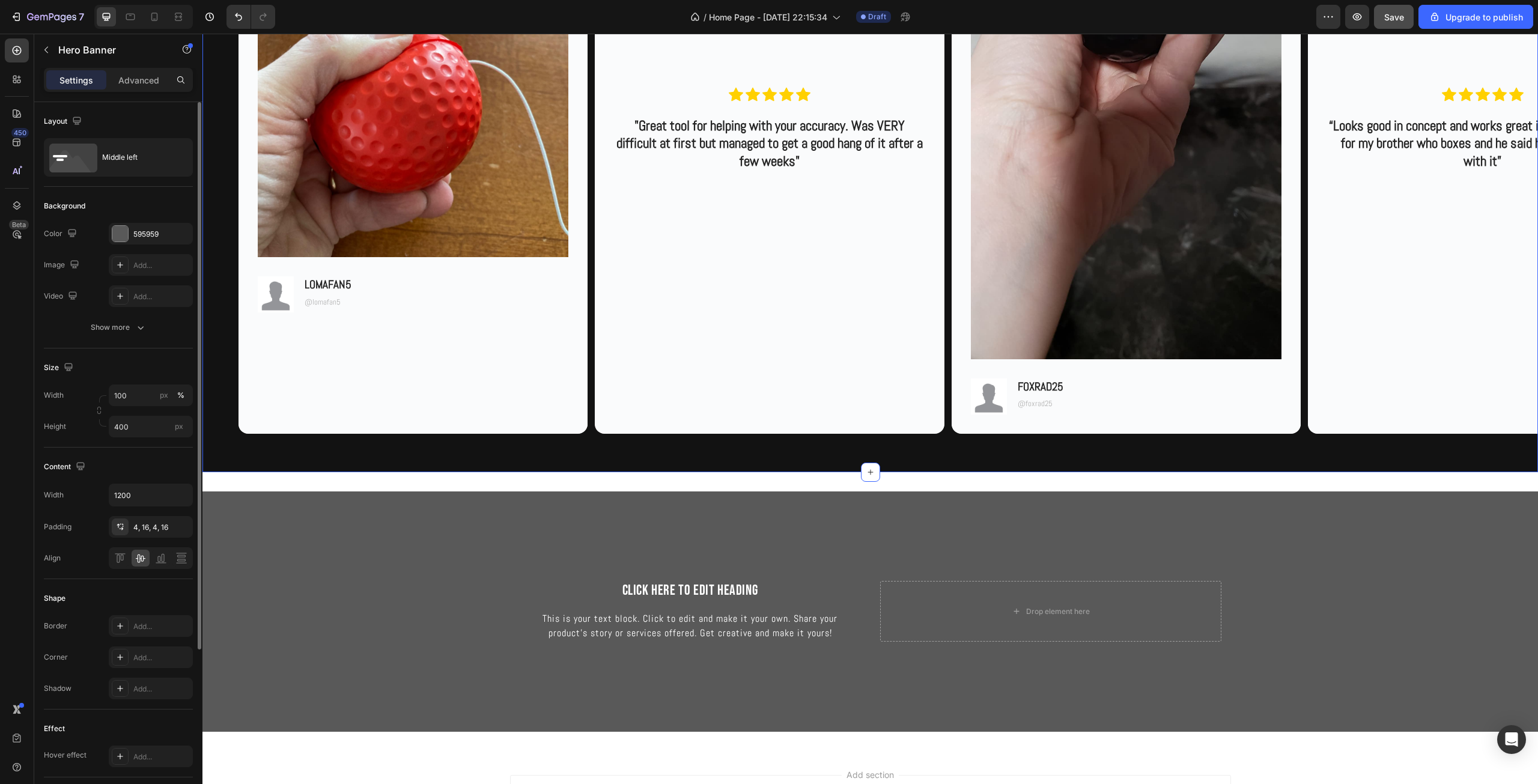
click at [738, 447] on div "Customer Testimonials Heading Row Image Image LOMAFAN5 Text Block @lomafan5 Tex…" at bounding box center [870, 90] width 1335 height 763
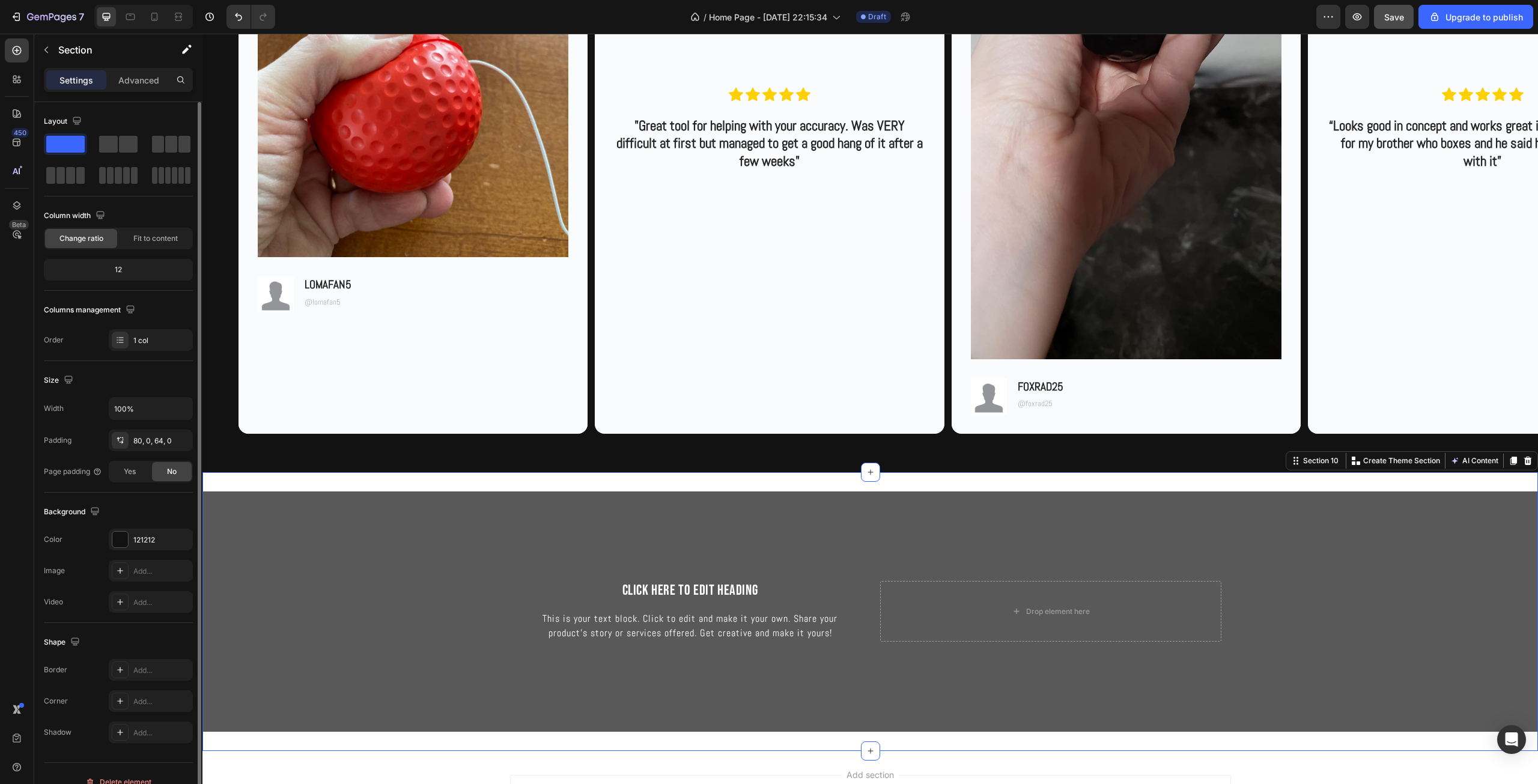
click at [728, 479] on div "Click here to edit heading Heading This is your text block. Click to edit and m…" at bounding box center [870, 611] width 1335 height 279
click at [709, 517] on div "Background Image" at bounding box center [870, 611] width 1335 height 240
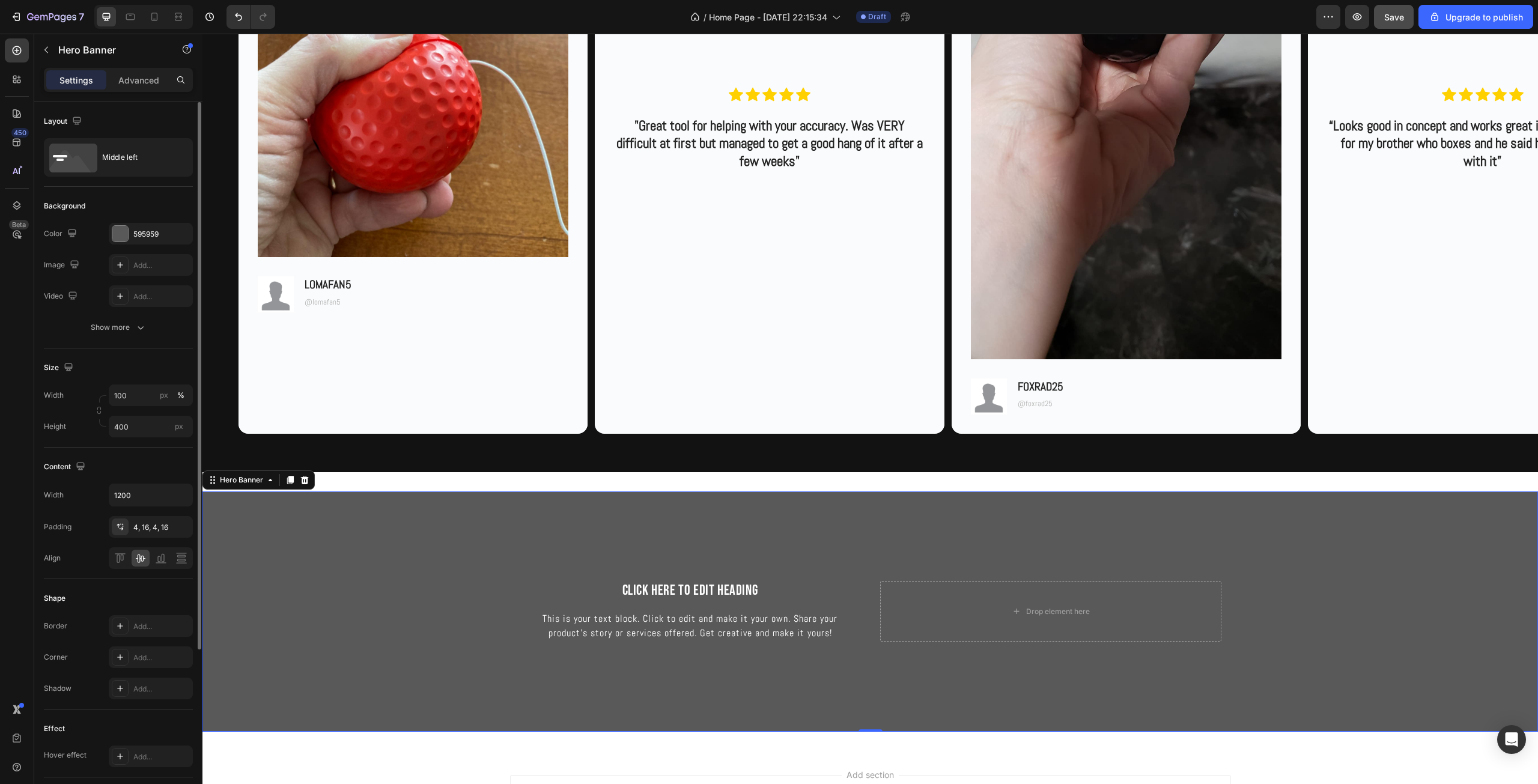
click at [408, 583] on div "Background Image" at bounding box center [870, 611] width 1335 height 240
click at [234, 481] on div "Hero Banner" at bounding box center [242, 479] width 48 height 11
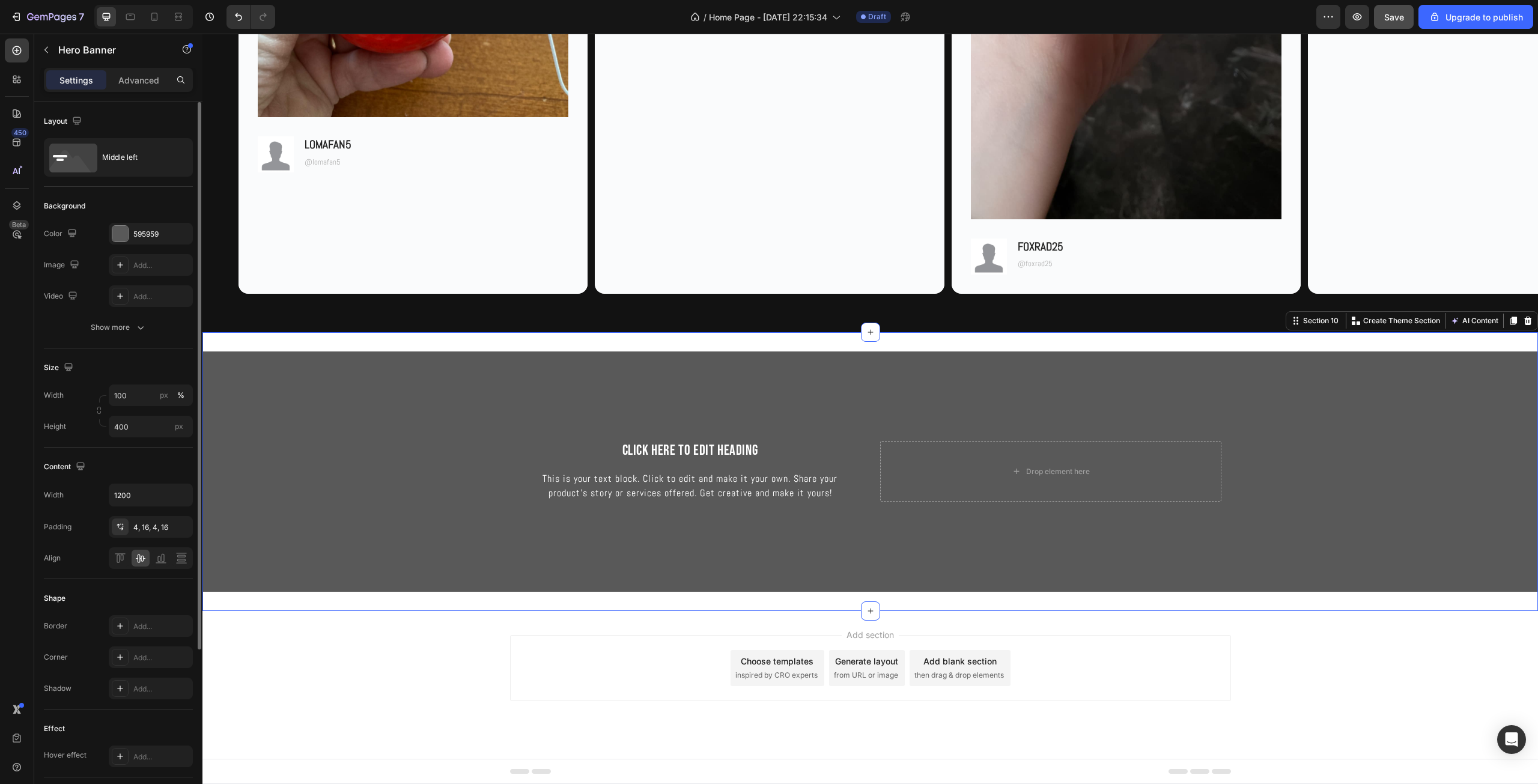
click at [460, 346] on div "Click here to edit heading Heading This is your text block. Click to edit and m…" at bounding box center [870, 471] width 1335 height 279
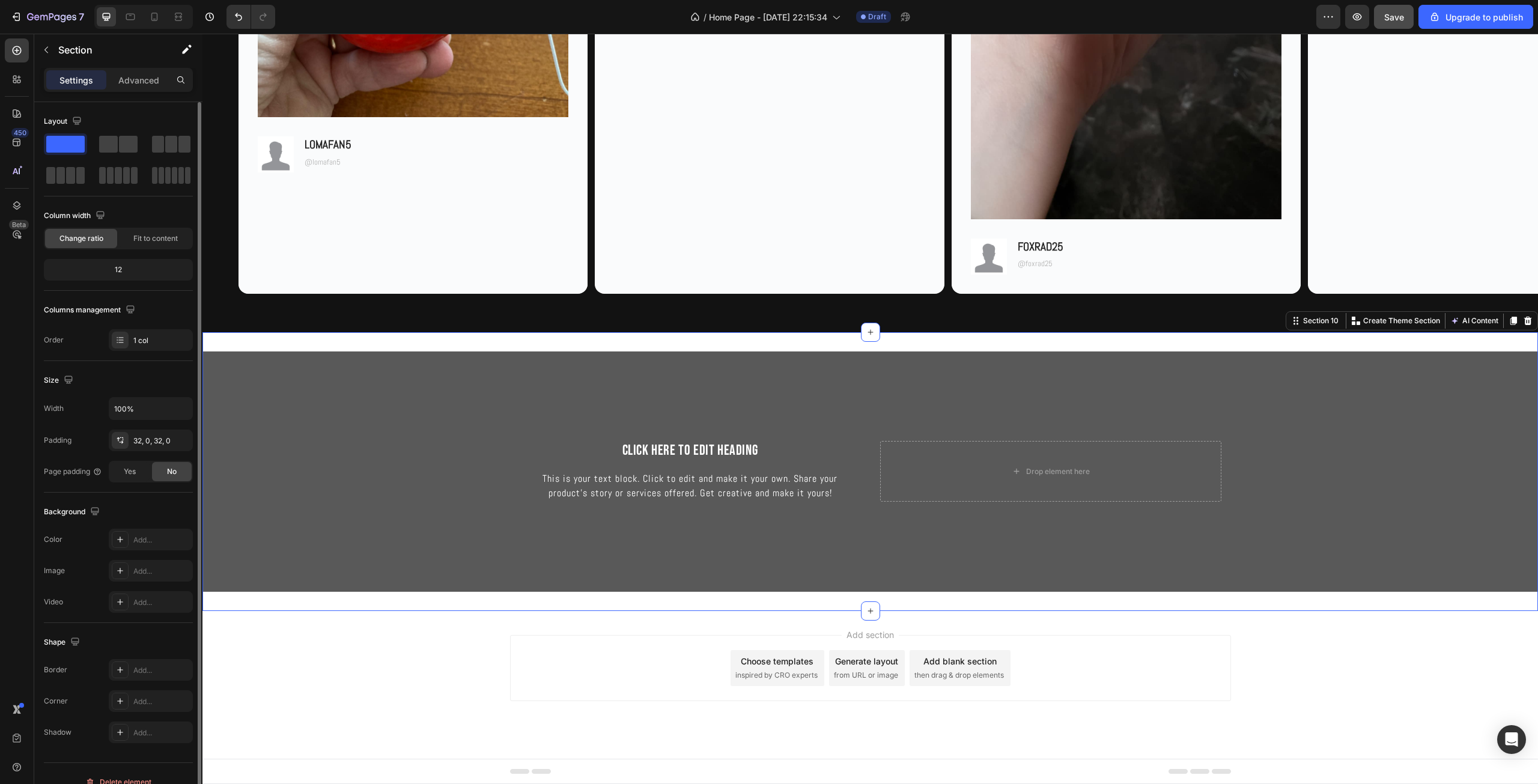
click at [220, 347] on div "Click here to edit heading Heading This is your text block. Click to edit and m…" at bounding box center [870, 471] width 1335 height 279
click at [65, 51] on p "Section" at bounding box center [108, 50] width 99 height 14
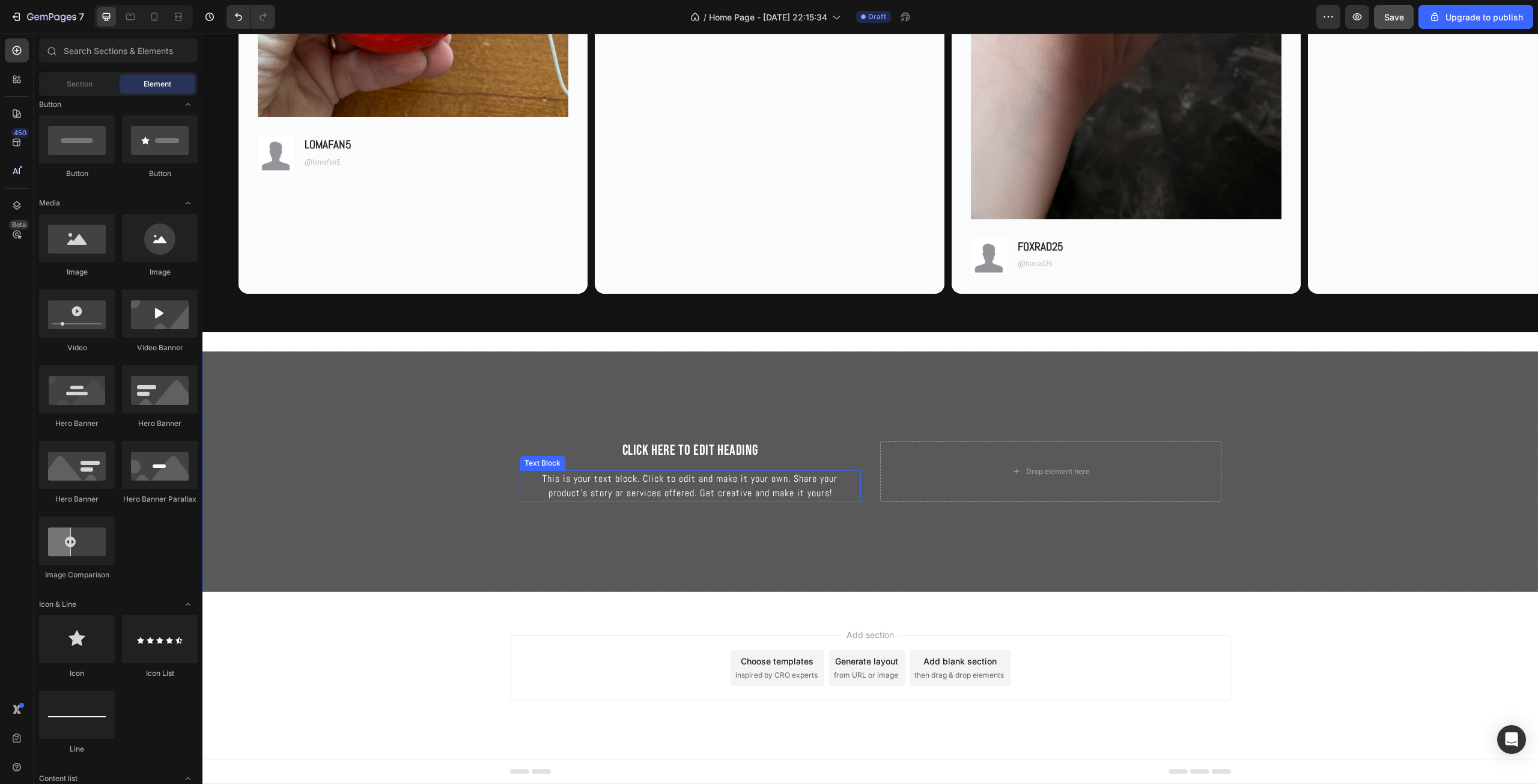
click at [591, 470] on div "This is your text block. Click to edit and make it your own. Share your product…" at bounding box center [690, 486] width 341 height 31
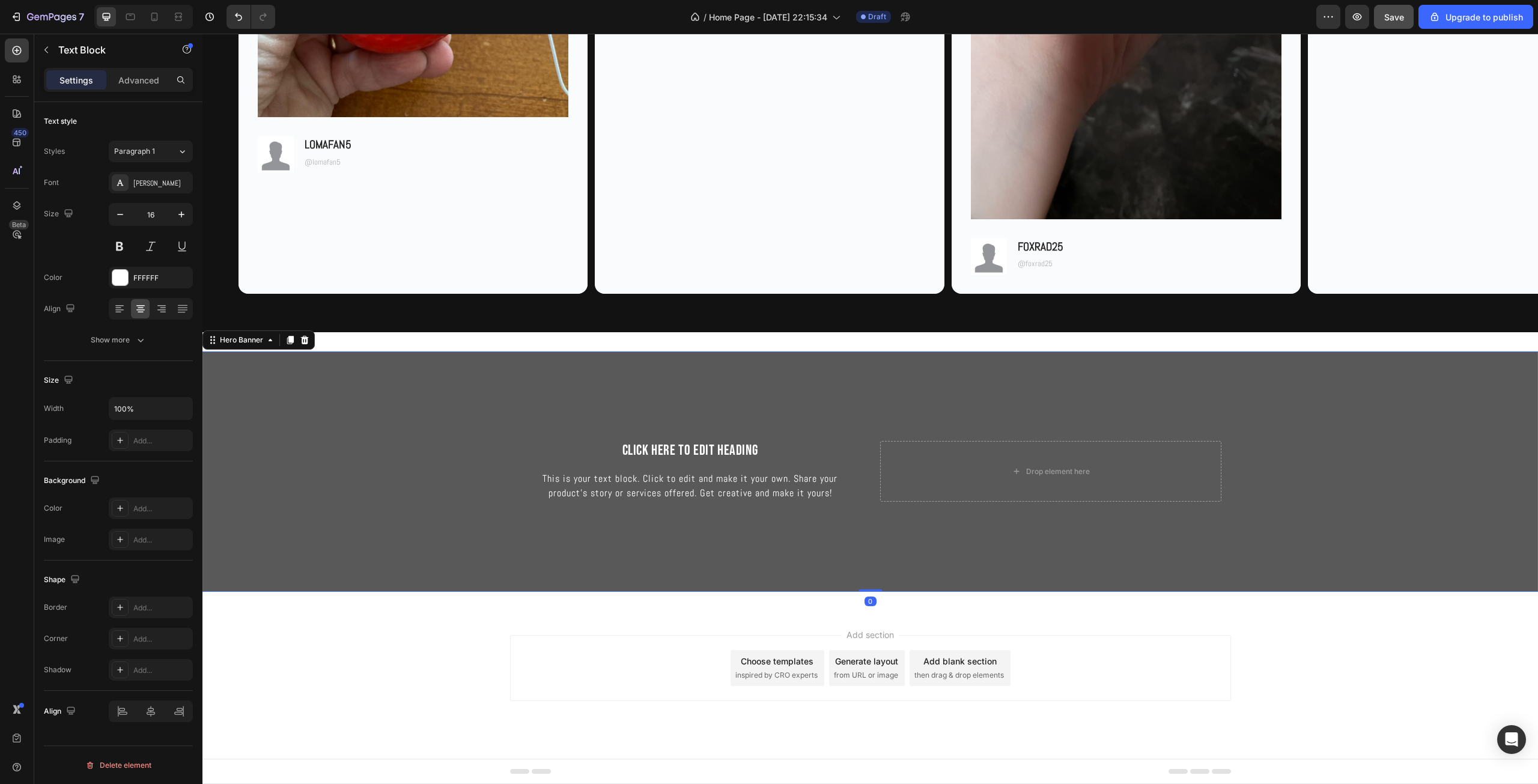
click at [429, 426] on div "Background Image" at bounding box center [870, 471] width 1335 height 240
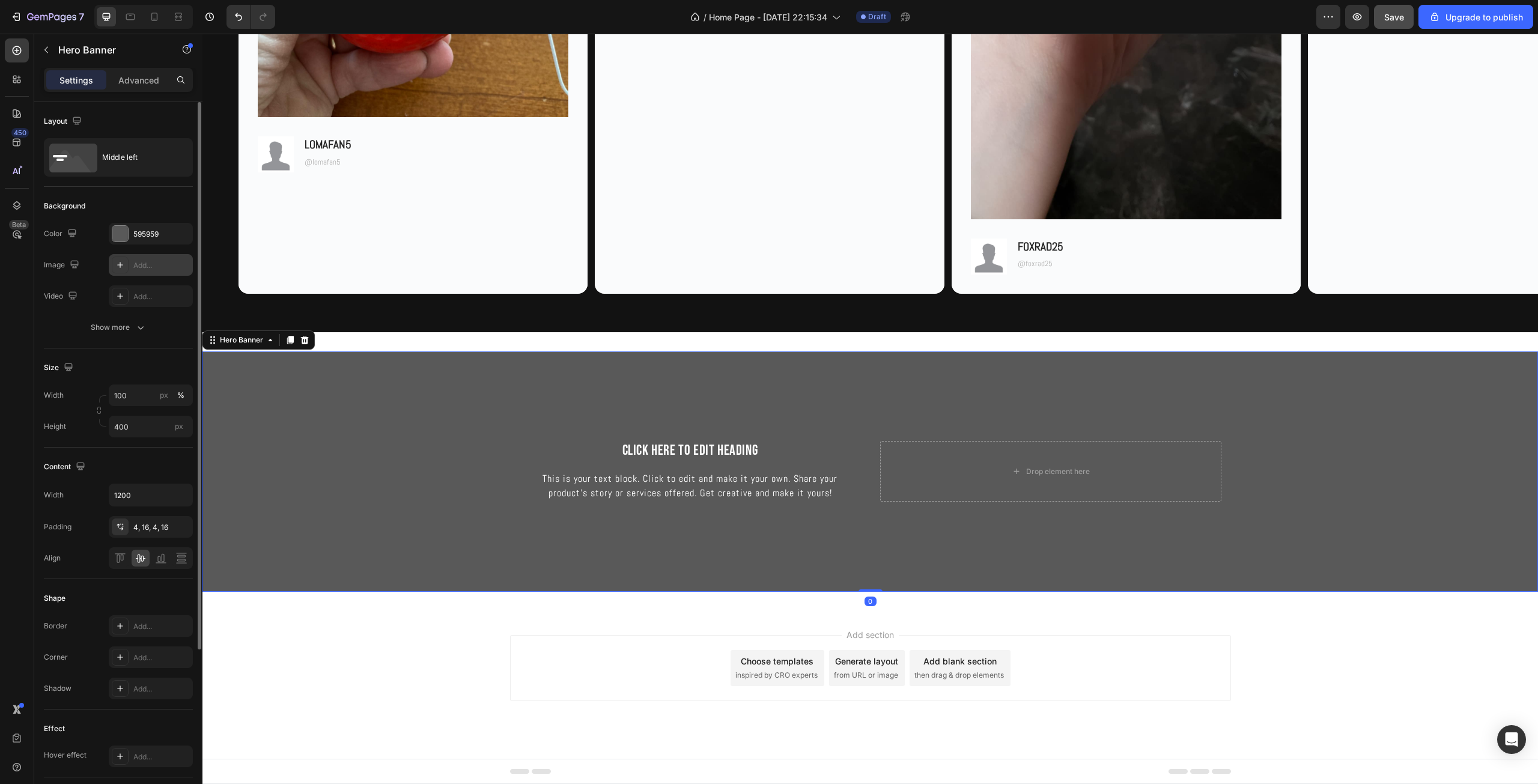
click at [147, 263] on div "Add..." at bounding box center [161, 265] width 56 height 11
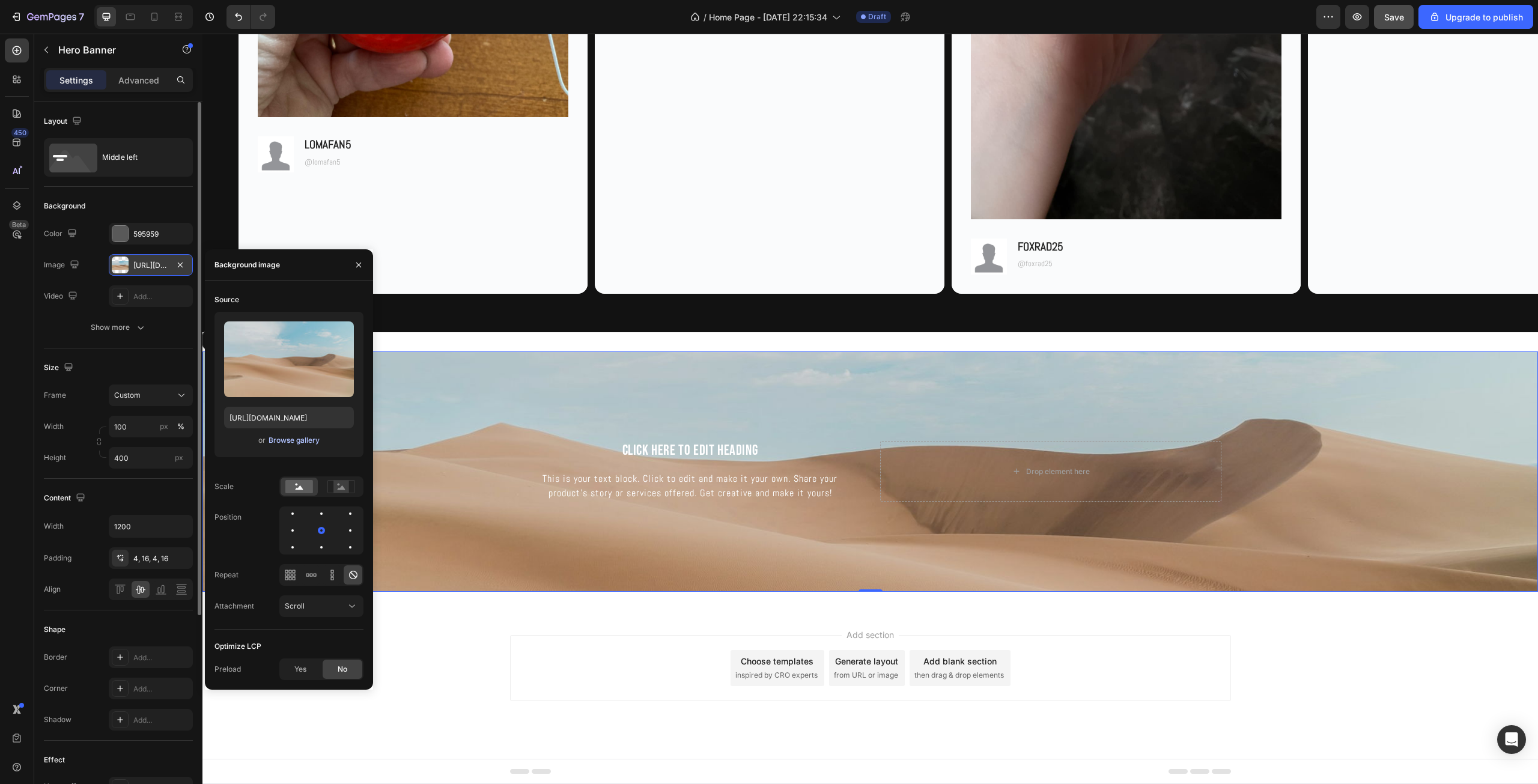
click at [308, 440] on div "Browse gallery" at bounding box center [294, 440] width 51 height 11
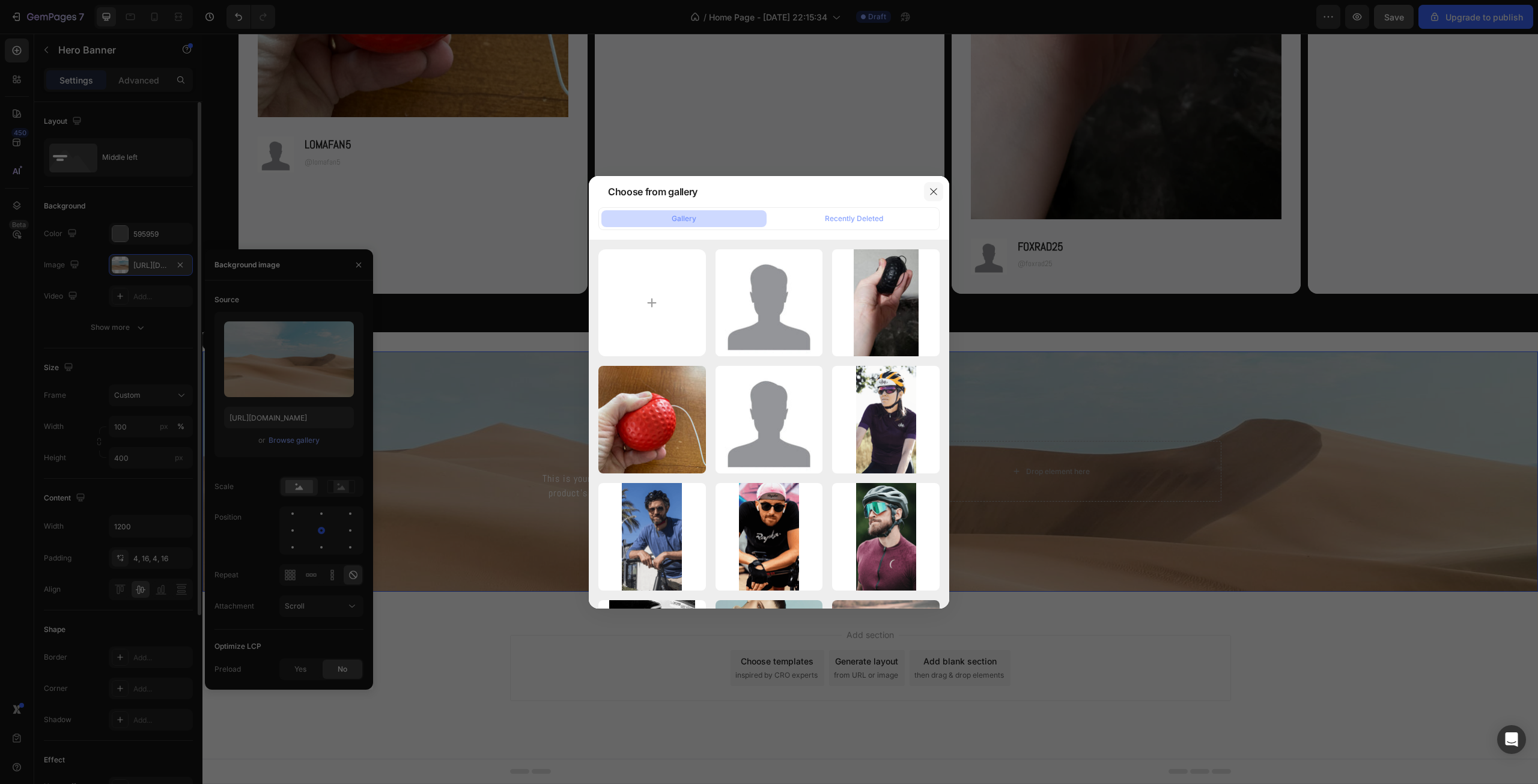
click at [929, 193] on icon "button" at bounding box center [933, 191] width 10 height 10
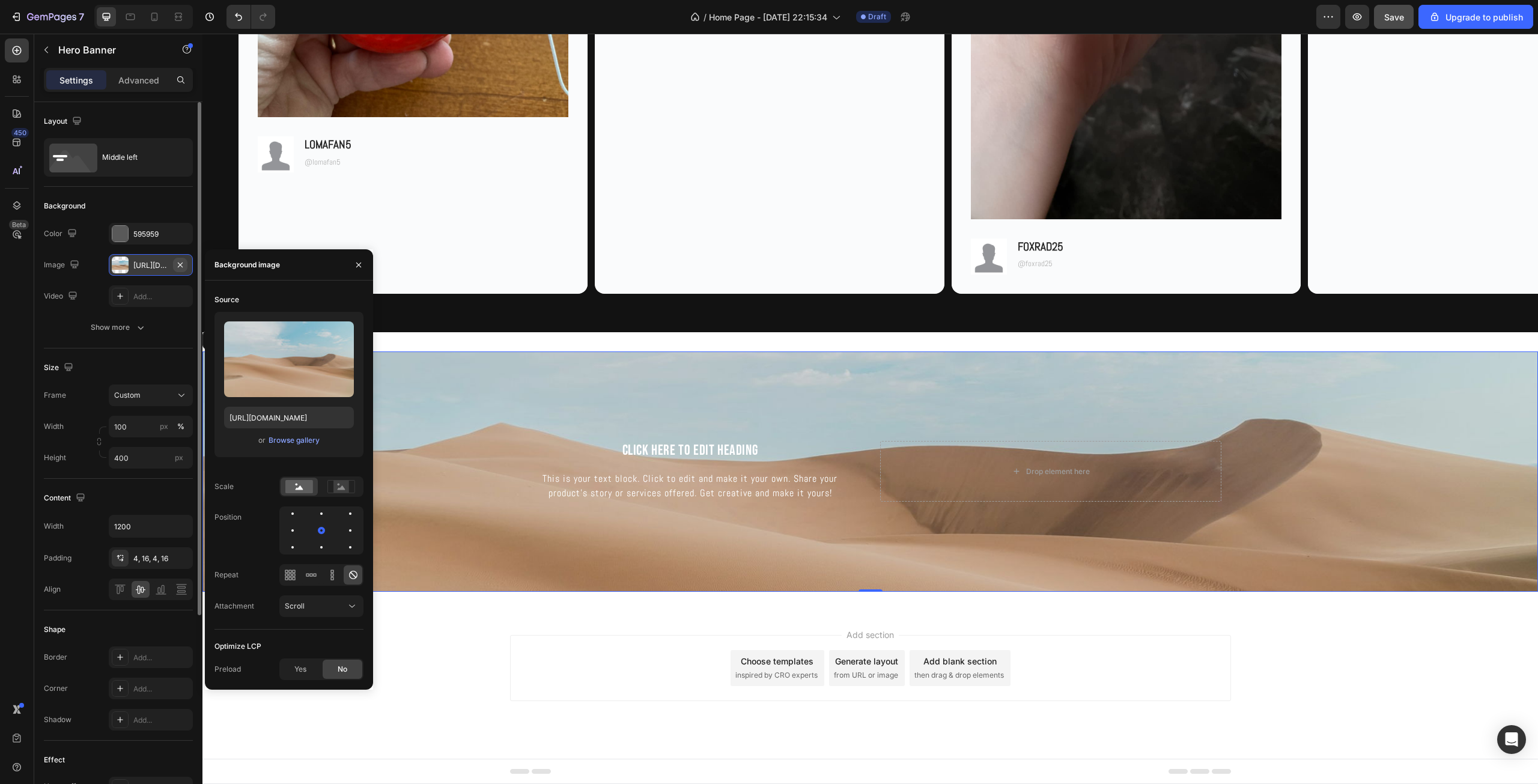
click at [178, 263] on icon "button" at bounding box center [180, 264] width 10 height 10
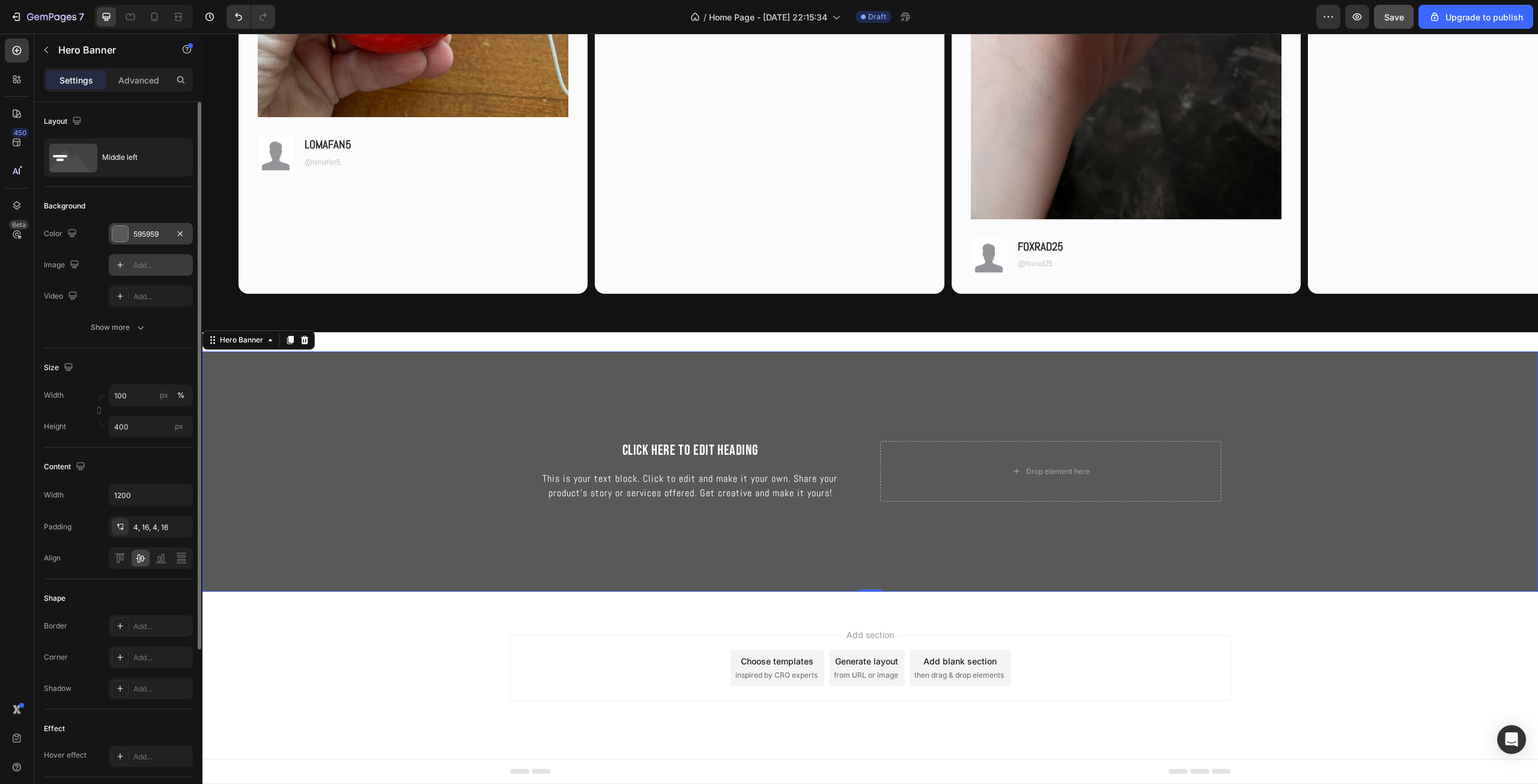
click at [156, 230] on div "595959" at bounding box center [151, 234] width 35 height 11
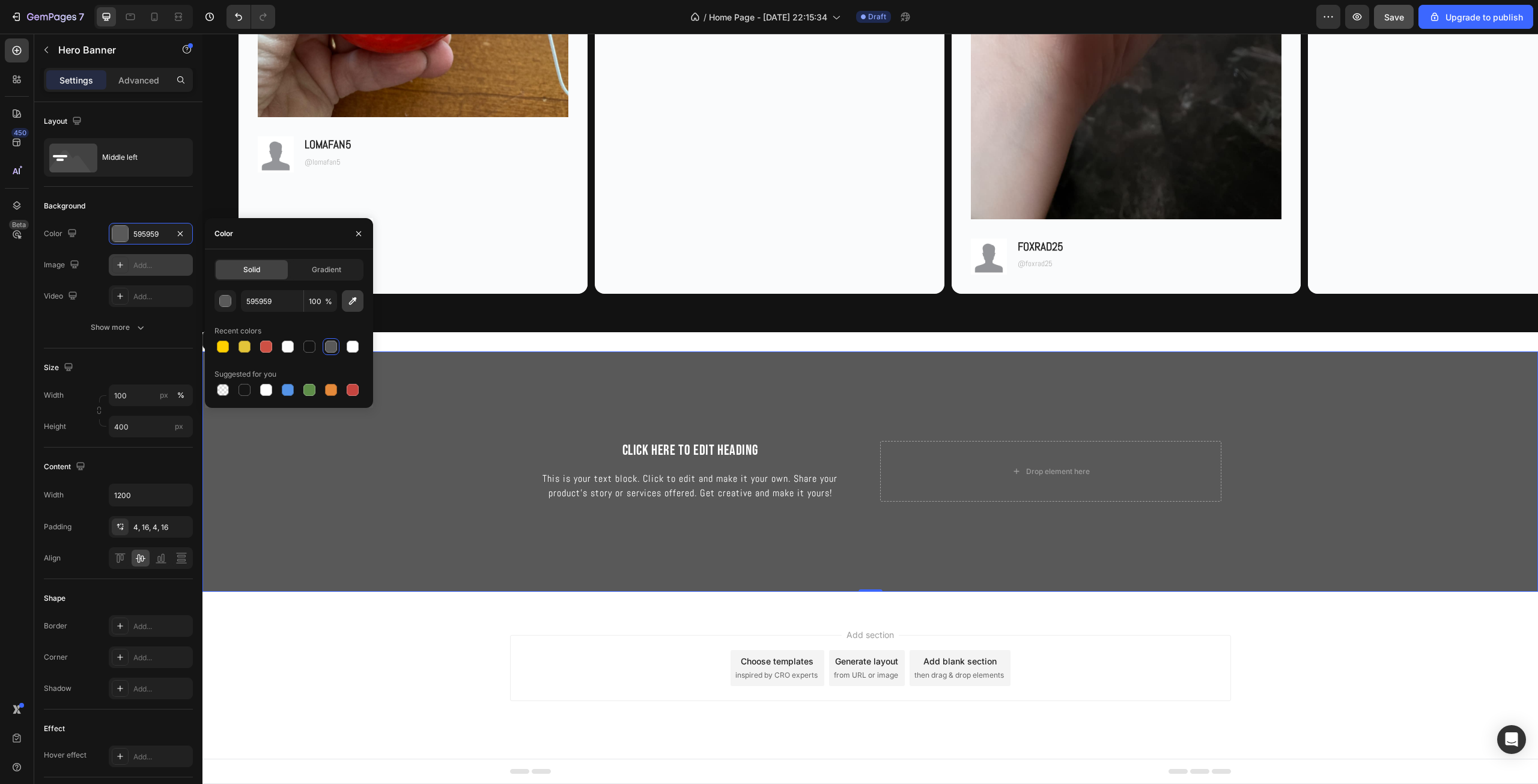
click at [354, 305] on icon "button" at bounding box center [352, 300] width 12 height 12
type input "121212"
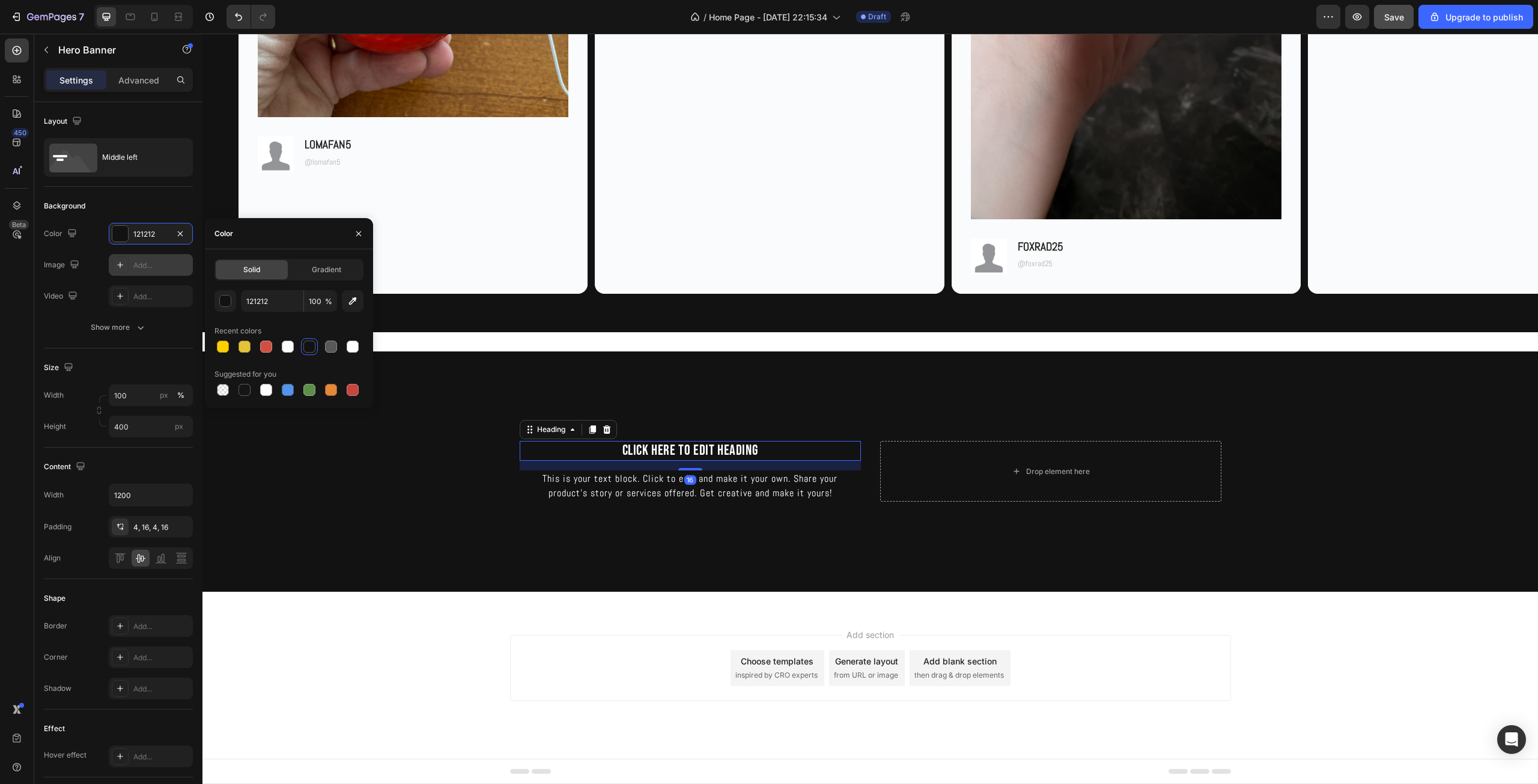
click at [718, 444] on h2 "Click here to edit heading" at bounding box center [690, 451] width 341 height 20
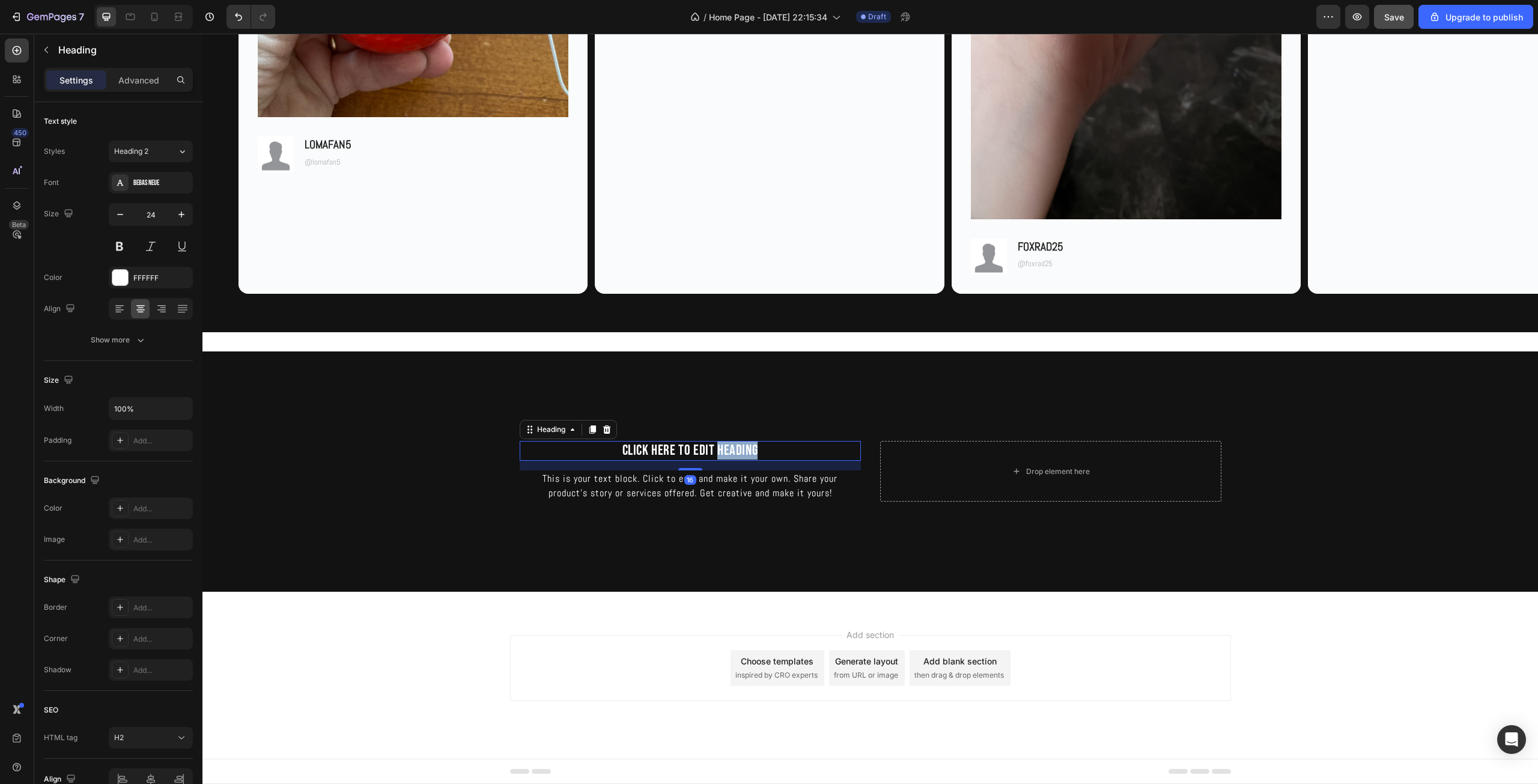
click at [718, 444] on h2 "Click here to edit heading" at bounding box center [690, 451] width 341 height 20
click at [718, 444] on p "Click here to edit heading" at bounding box center [690, 450] width 339 height 17
click at [731, 458] on p "OUR MISSION" at bounding box center [690, 450] width 339 height 17
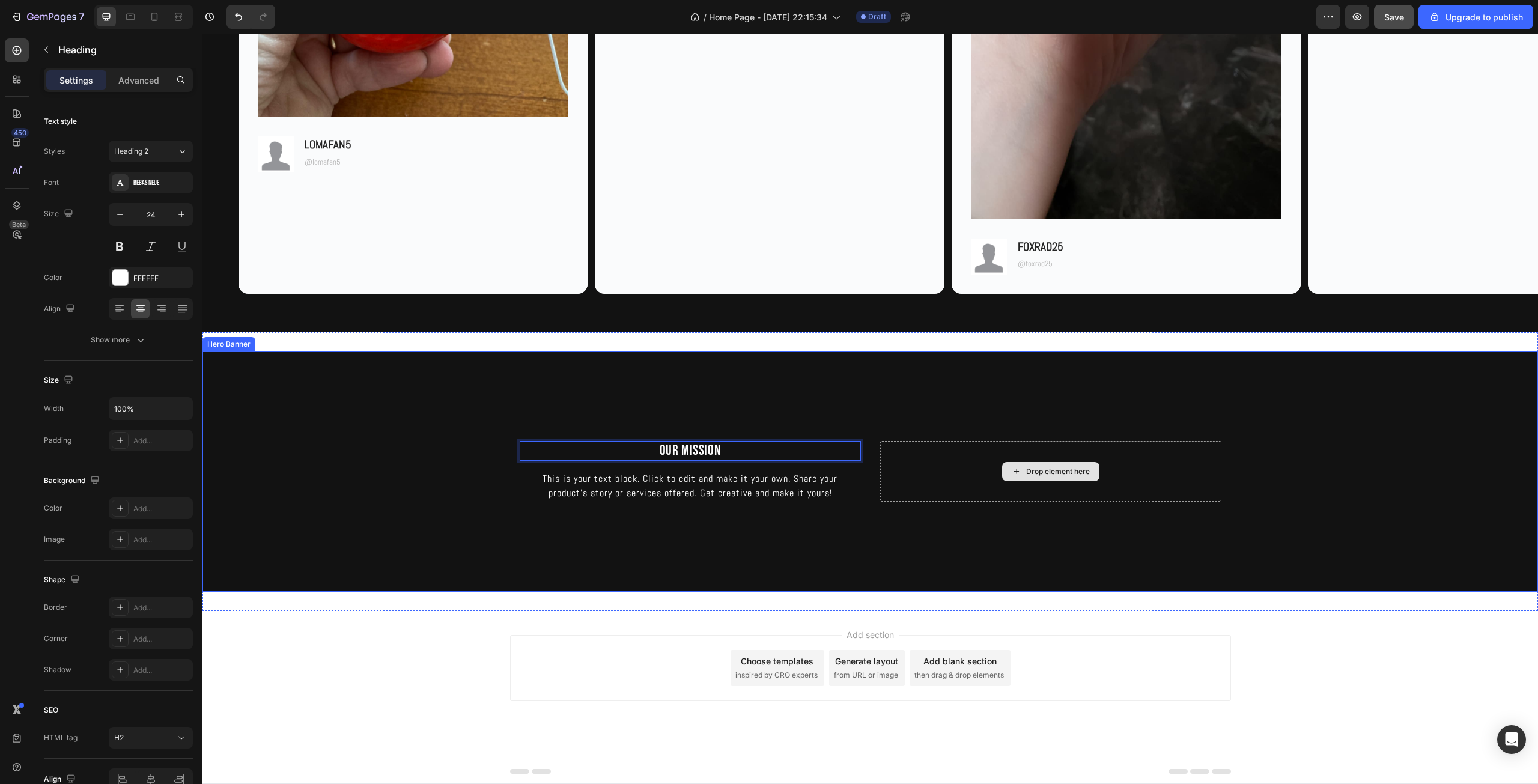
click at [1039, 472] on div "Drop element here" at bounding box center [1058, 471] width 64 height 10
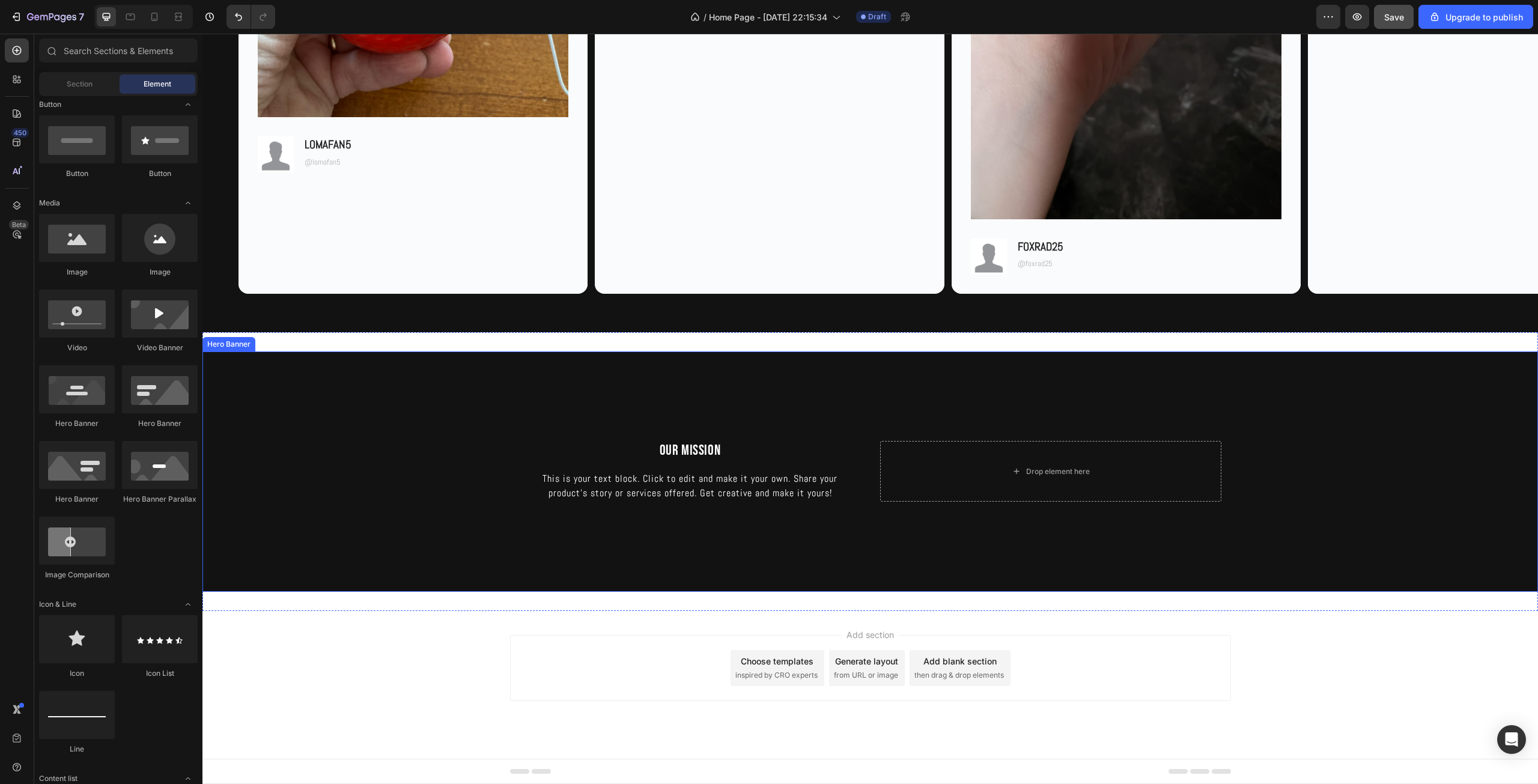
click at [733, 454] on p "OUR MISSION" at bounding box center [690, 450] width 339 height 17
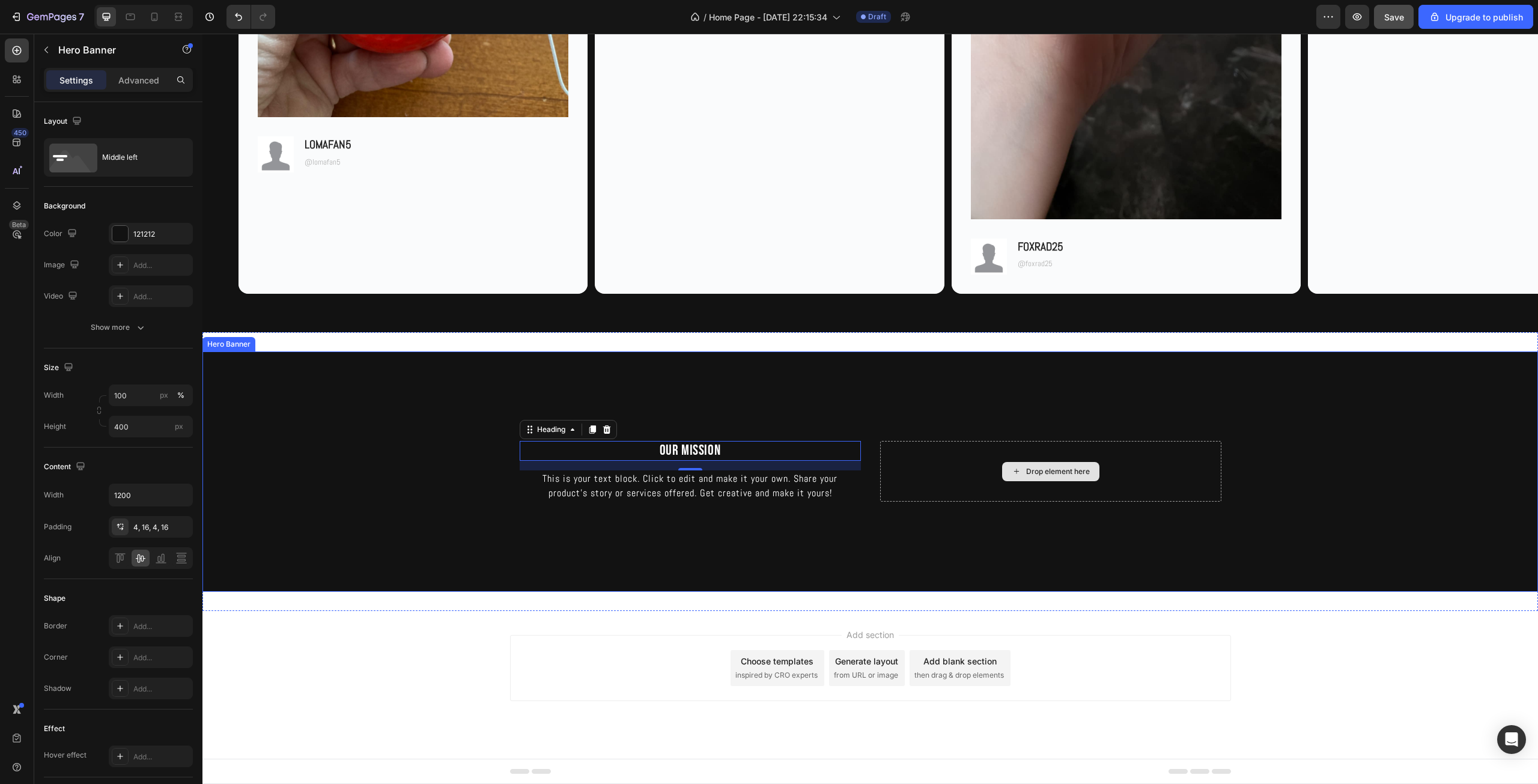
click at [929, 472] on div "Drop element here" at bounding box center [1050, 471] width 341 height 61
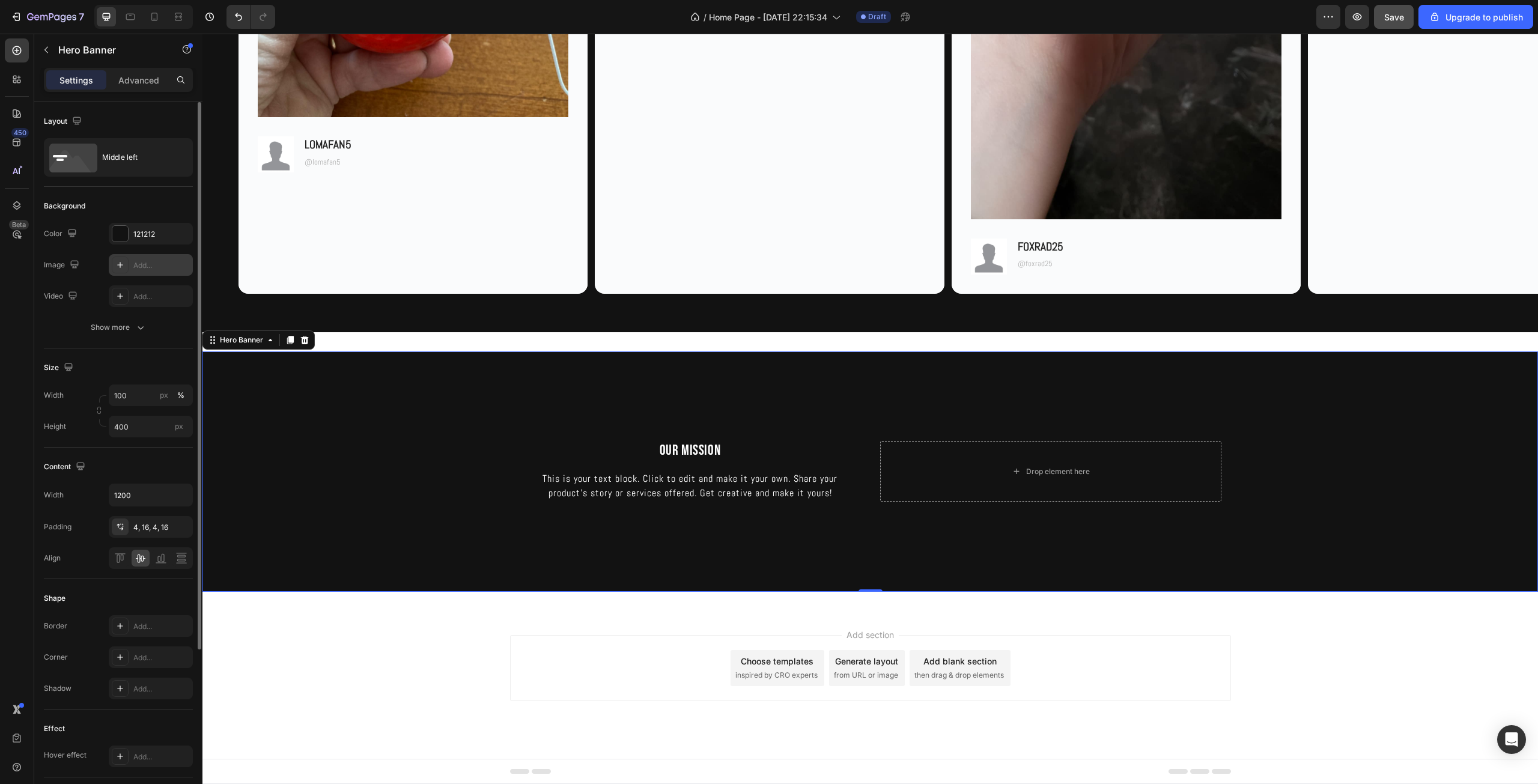
click at [158, 263] on div "Add..." at bounding box center [161, 265] width 56 height 11
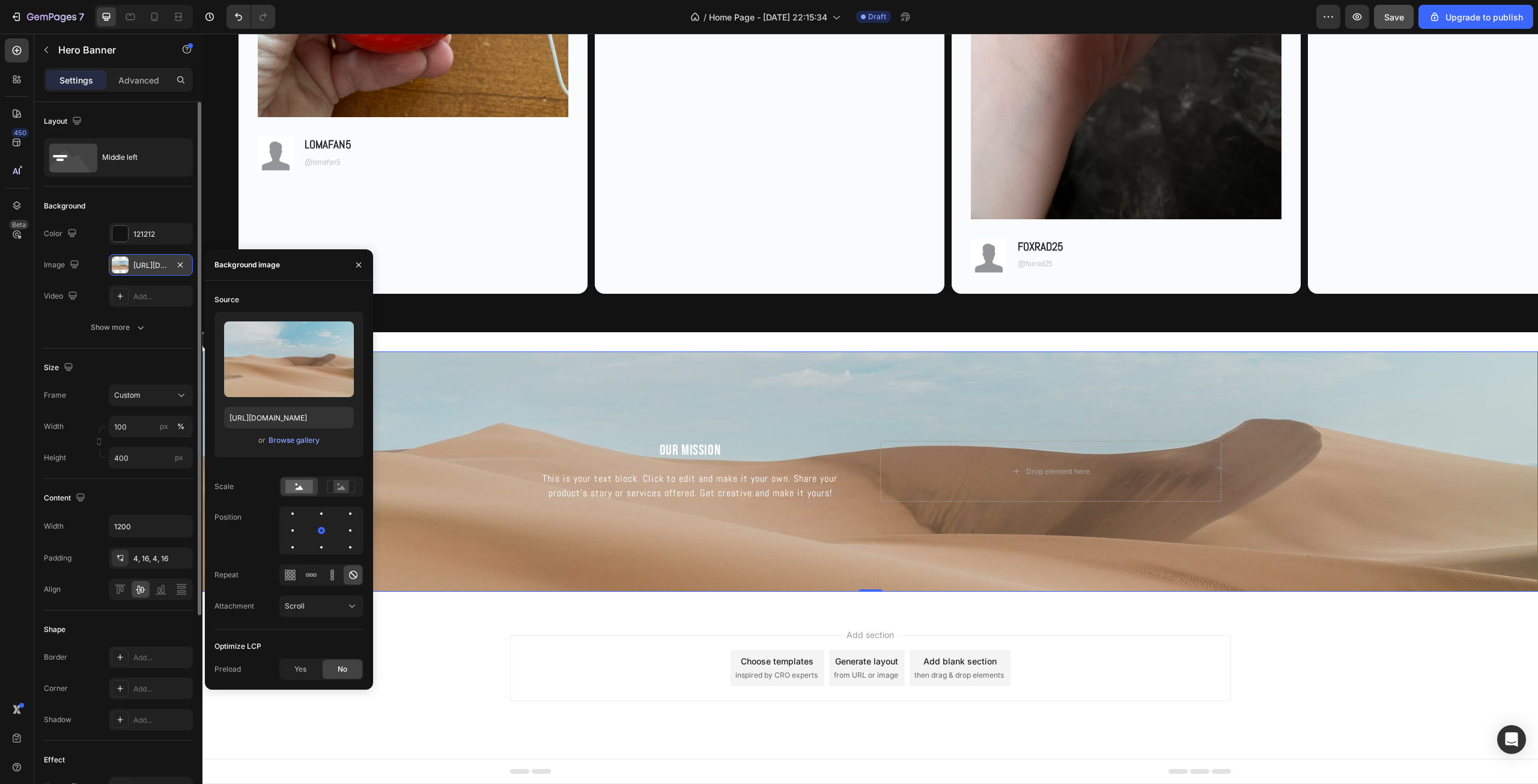
click at [345, 260] on div at bounding box center [359, 264] width 29 height 30
click at [243, 8] on button "Undo/Redo" at bounding box center [238, 16] width 24 height 24
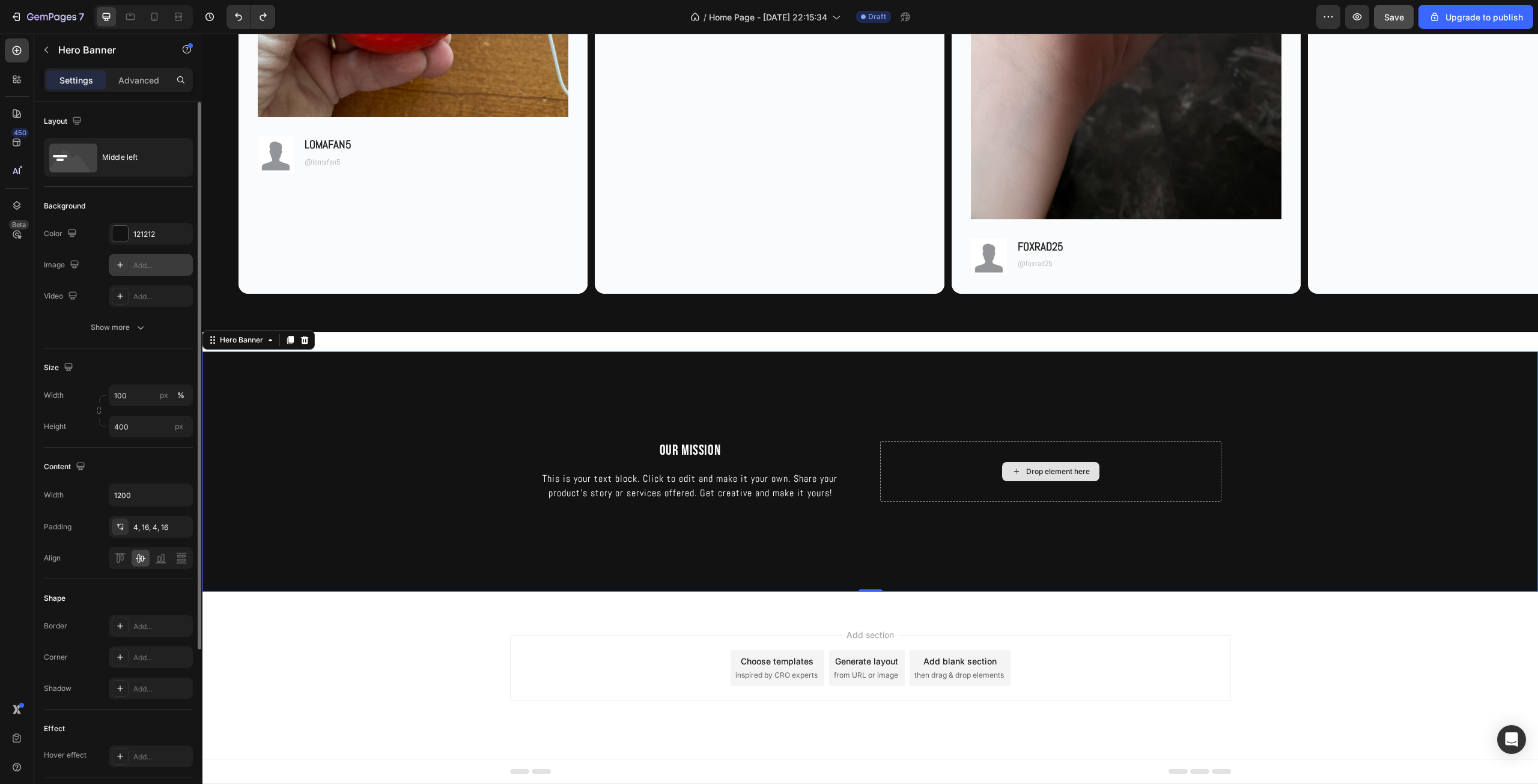
click at [1077, 470] on div "Drop element here" at bounding box center [1058, 471] width 64 height 10
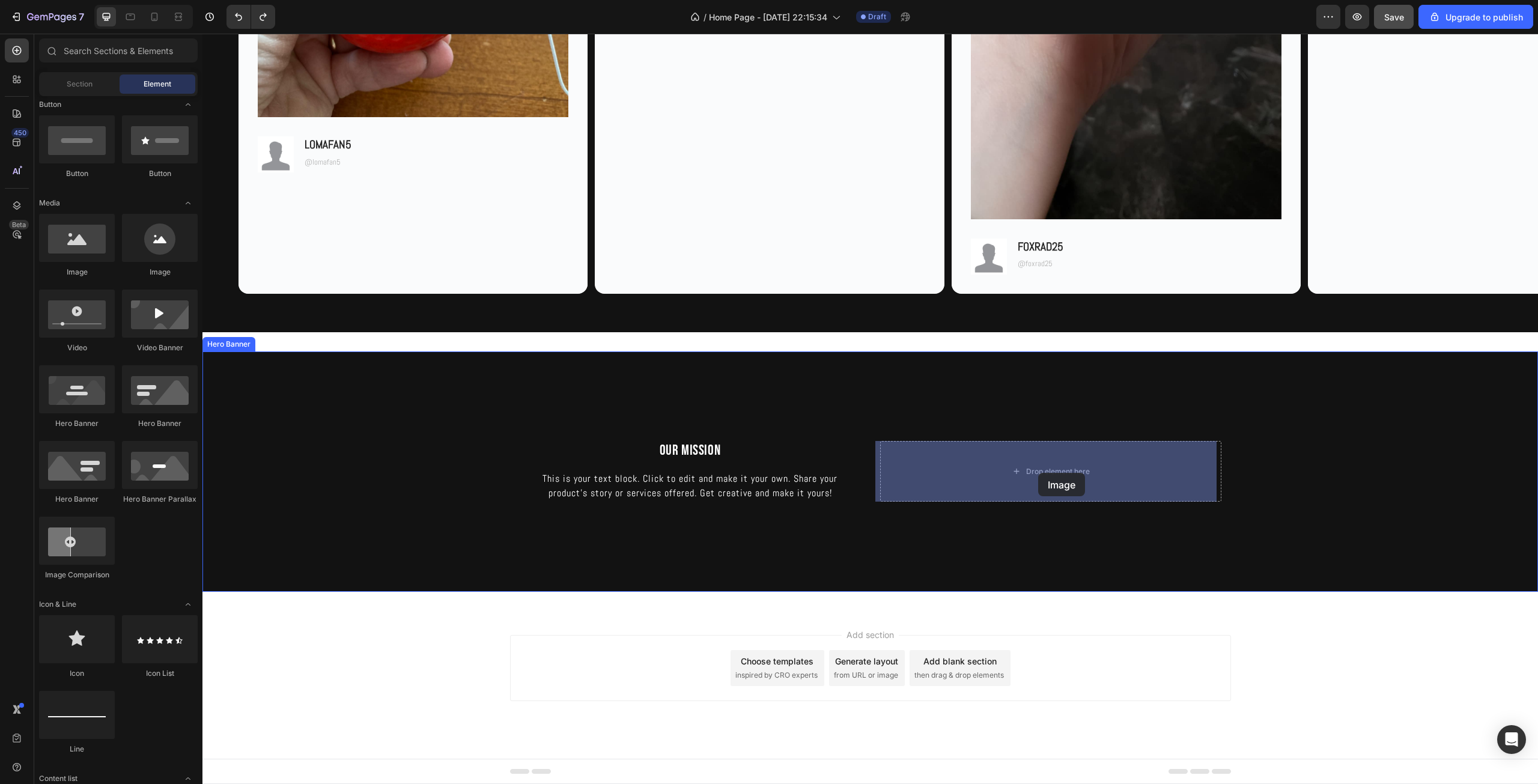
drag, startPoint x: 288, startPoint y: 279, endPoint x: 1038, endPoint y: 472, distance: 774.4
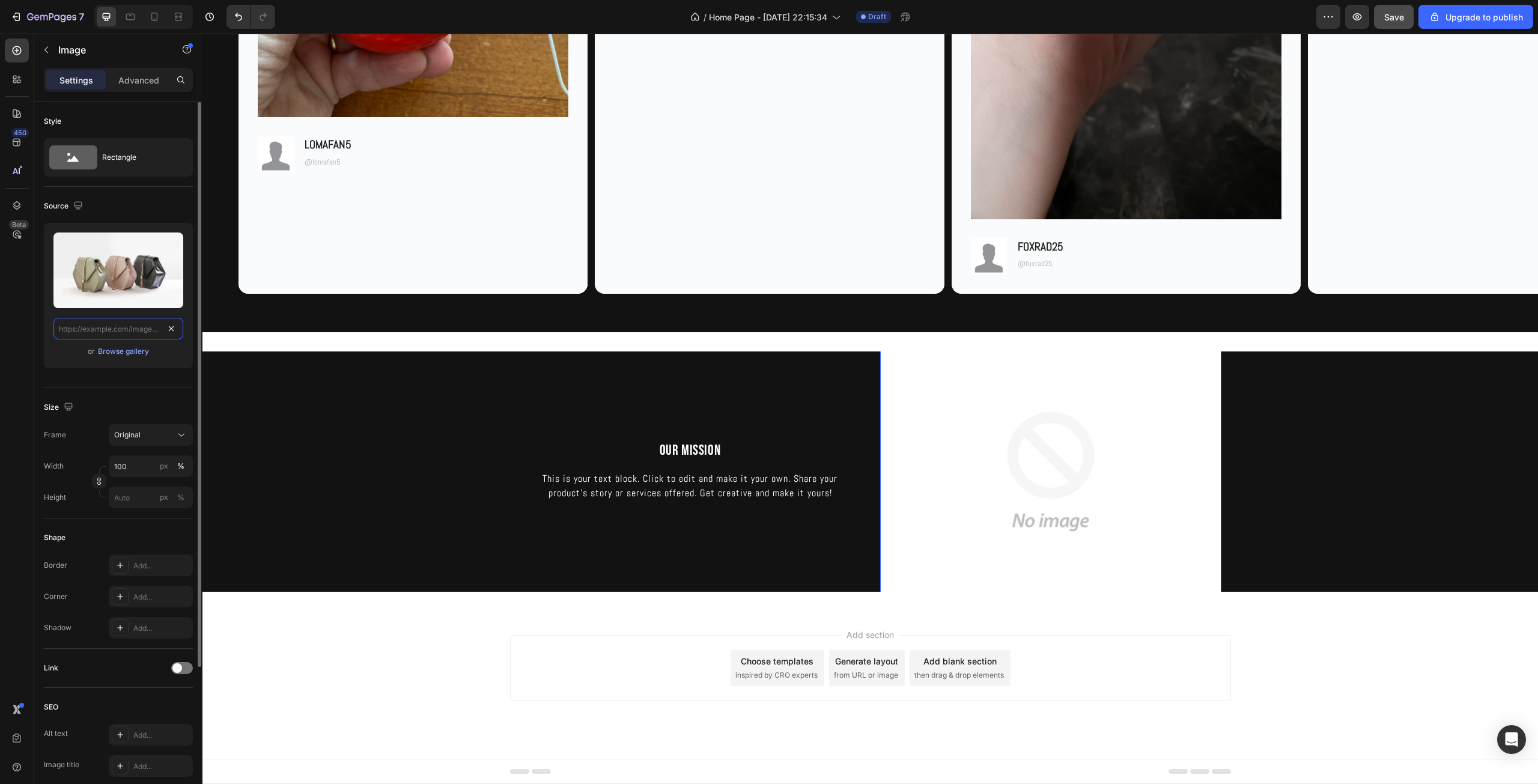
scroll to position [0, 0]
click at [138, 274] on input "file" at bounding box center [118, 270] width 82 height 21
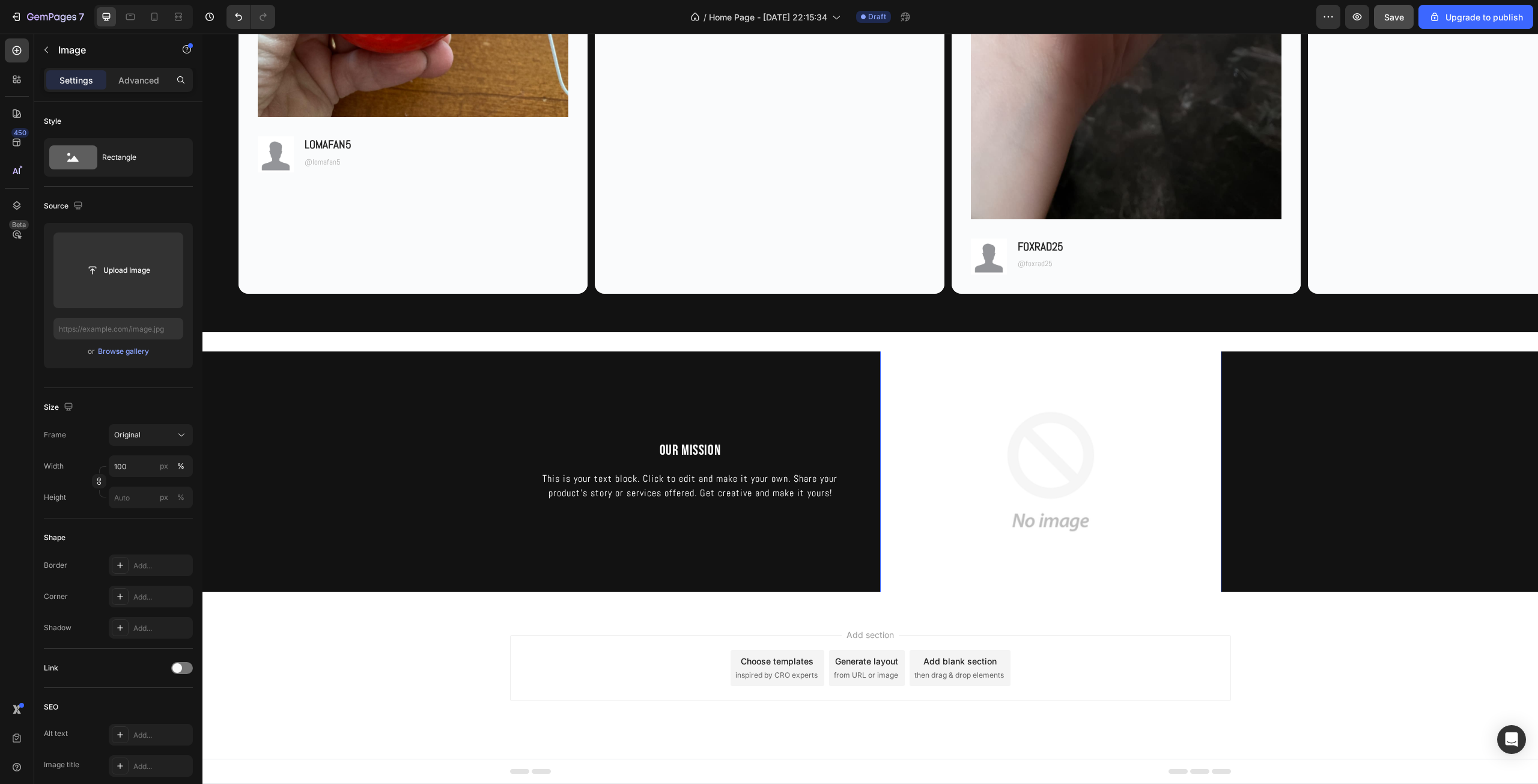
click at [997, 468] on img at bounding box center [1050, 471] width 341 height 341
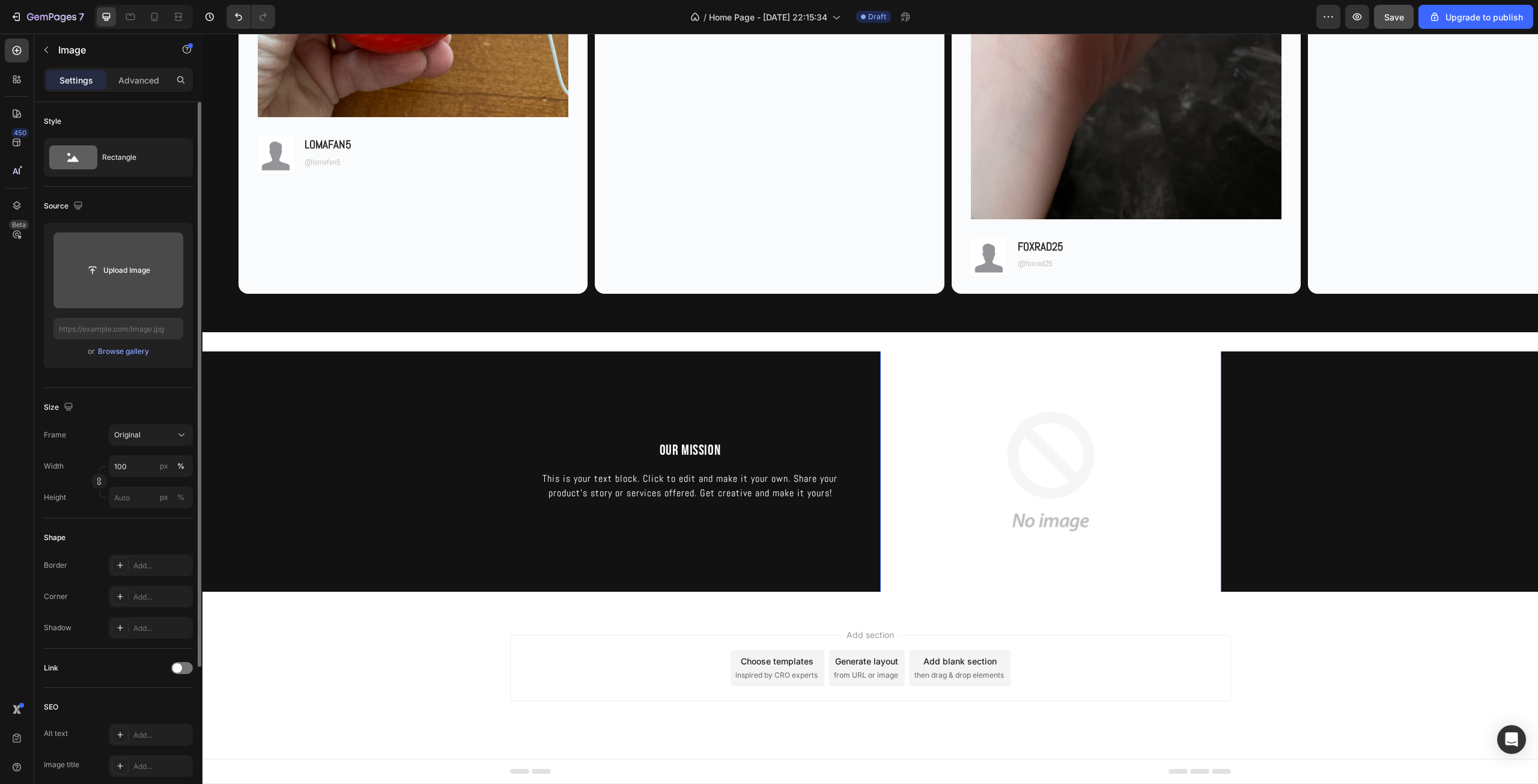
click at [135, 269] on input "file" at bounding box center [118, 270] width 82 height 21
type input "https://cdn.shopify.com/s/files/1/0639/9705/1087/files/gempages_581005896159593…"
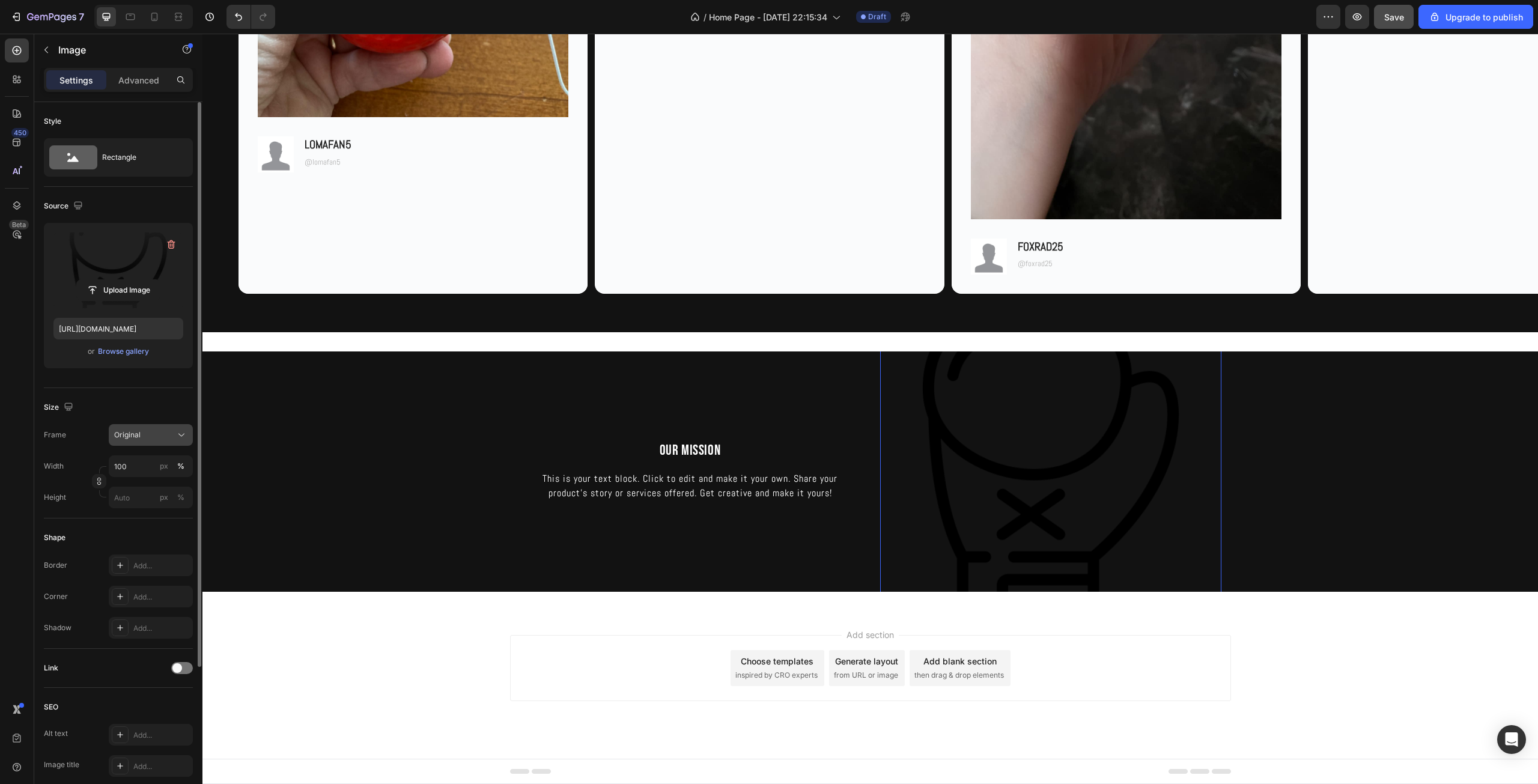
click at [161, 430] on div "Original" at bounding box center [143, 435] width 59 height 11
click at [158, 460] on div "Square" at bounding box center [149, 463] width 70 height 12
click at [160, 461] on div "Square" at bounding box center [143, 465] width 59 height 11
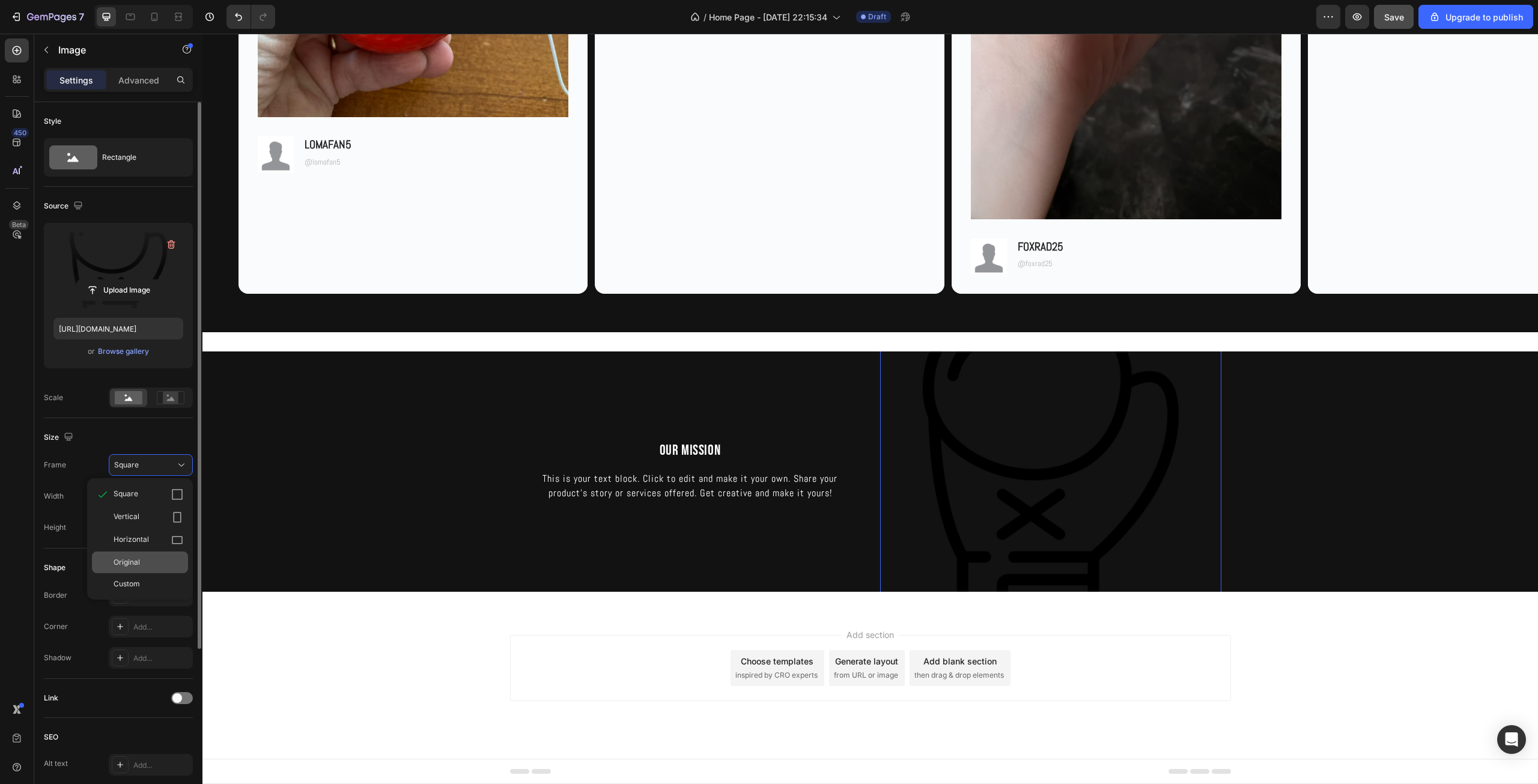
click at [151, 562] on div "Original" at bounding box center [149, 562] width 70 height 11
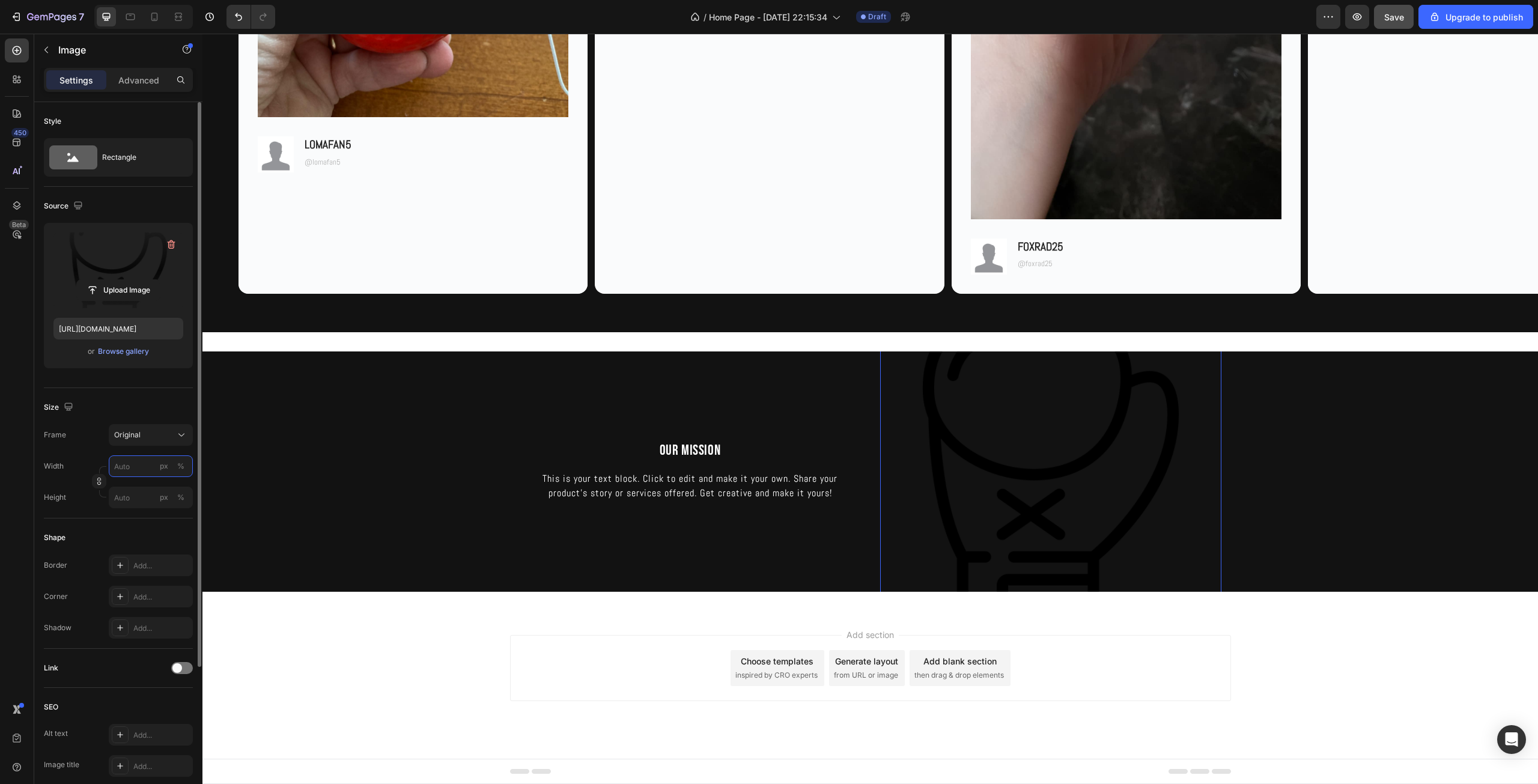
click at [137, 468] on input "px %" at bounding box center [151, 466] width 84 height 22
type input "4"
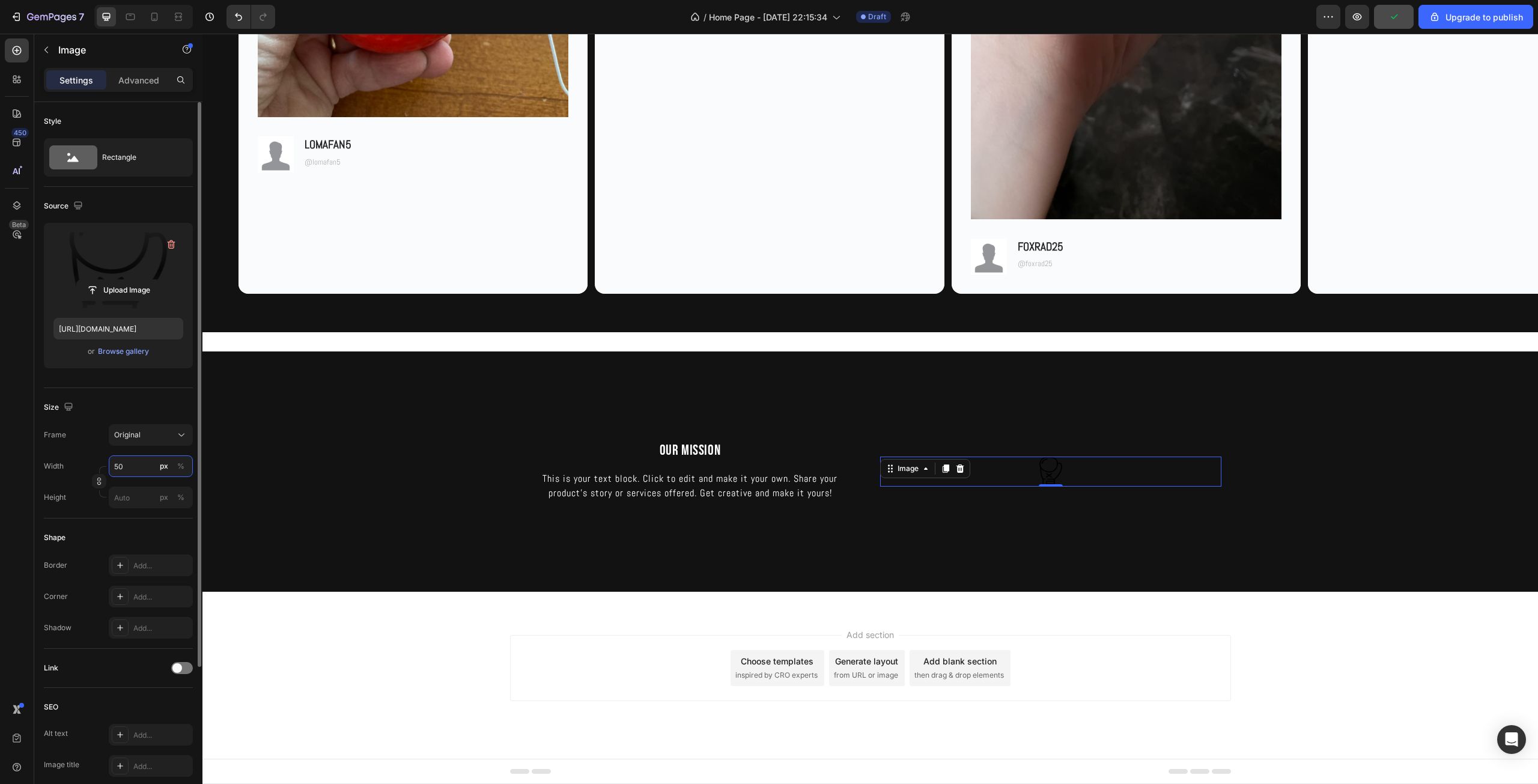
type input "5"
type input "7"
type input "8"
type input "9"
type input "190"
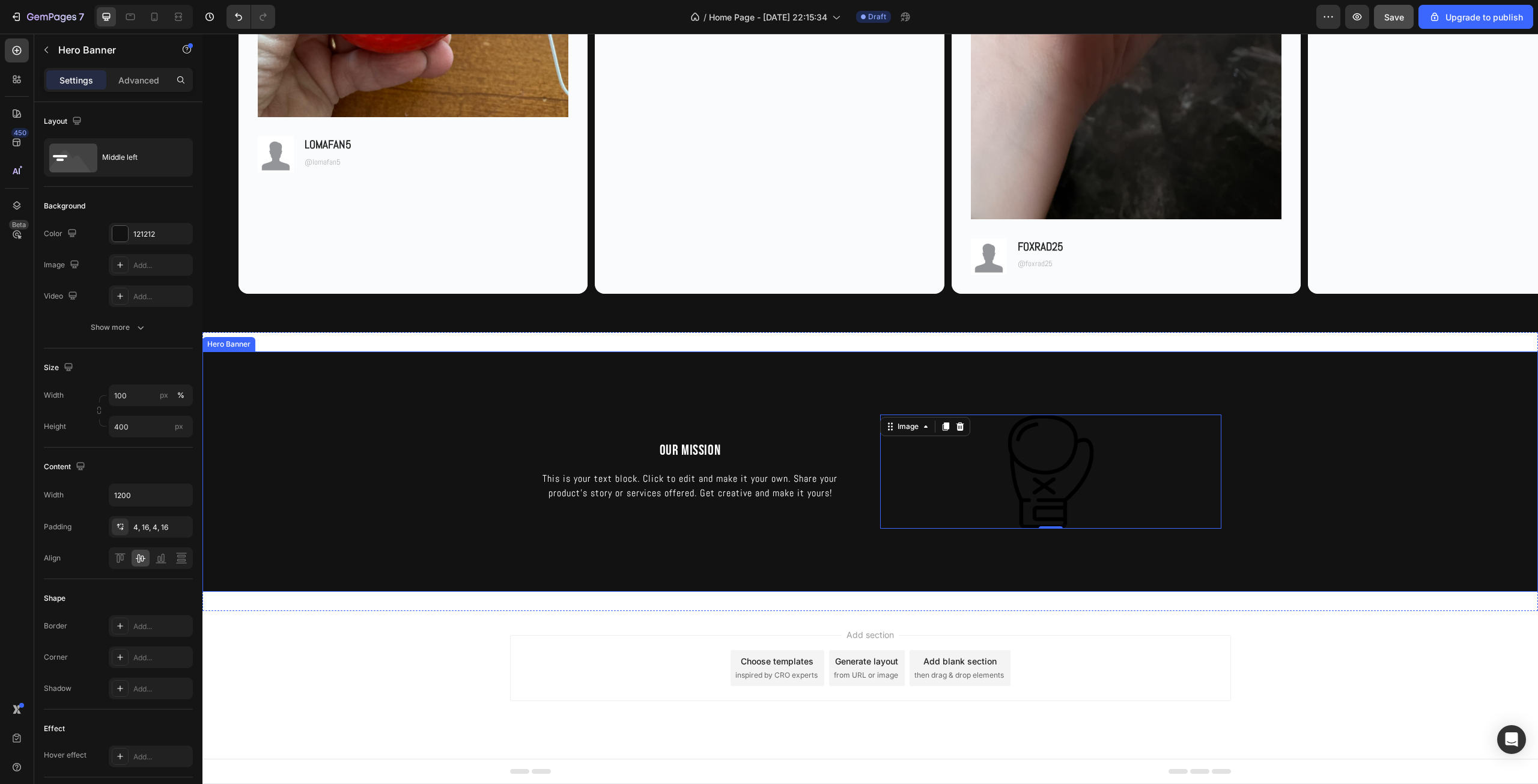
click at [478, 527] on div "Background Image" at bounding box center [870, 471] width 1335 height 240
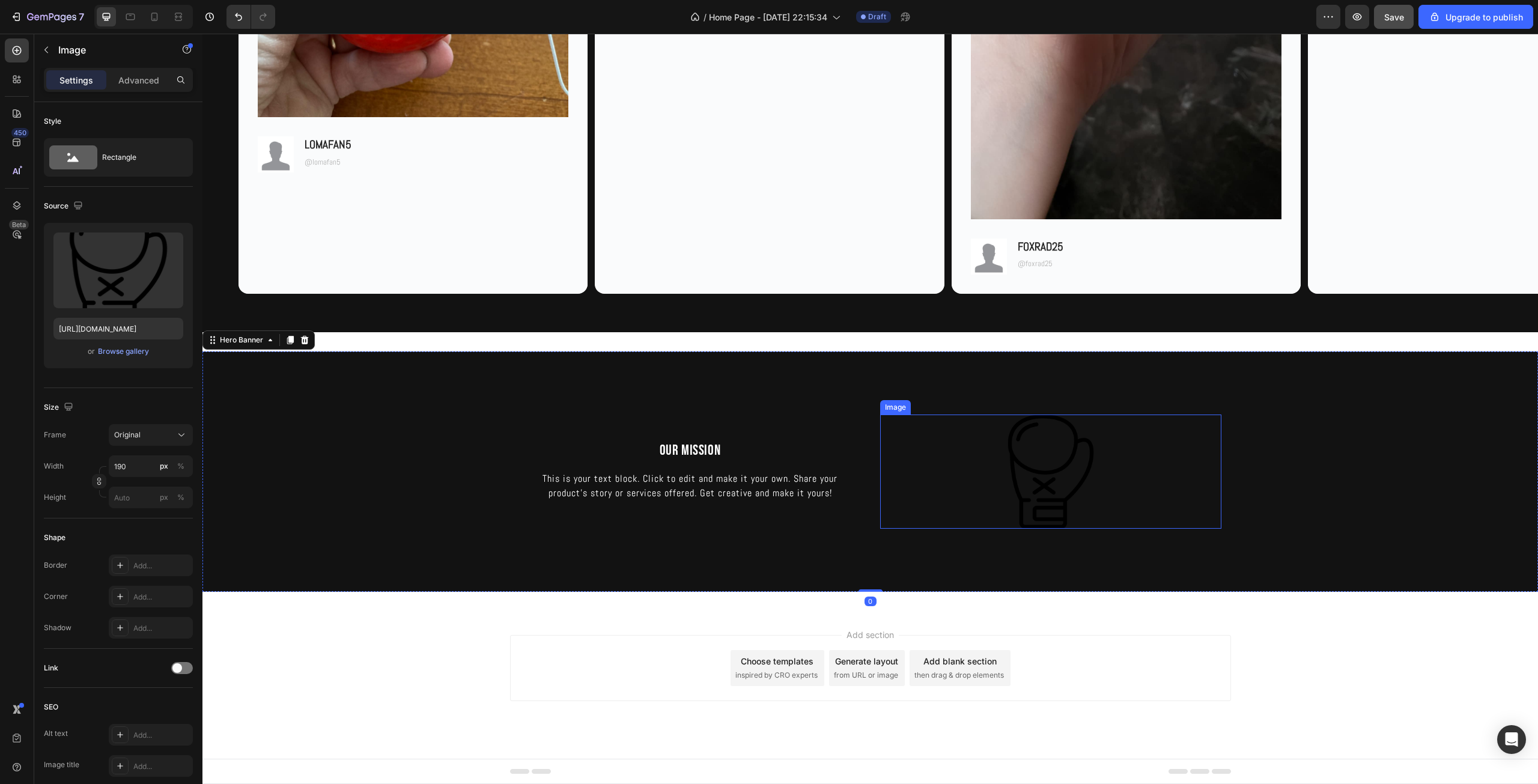
click at [1051, 458] on img at bounding box center [1050, 470] width 114 height 114
click at [955, 403] on icon at bounding box center [960, 402] width 10 height 10
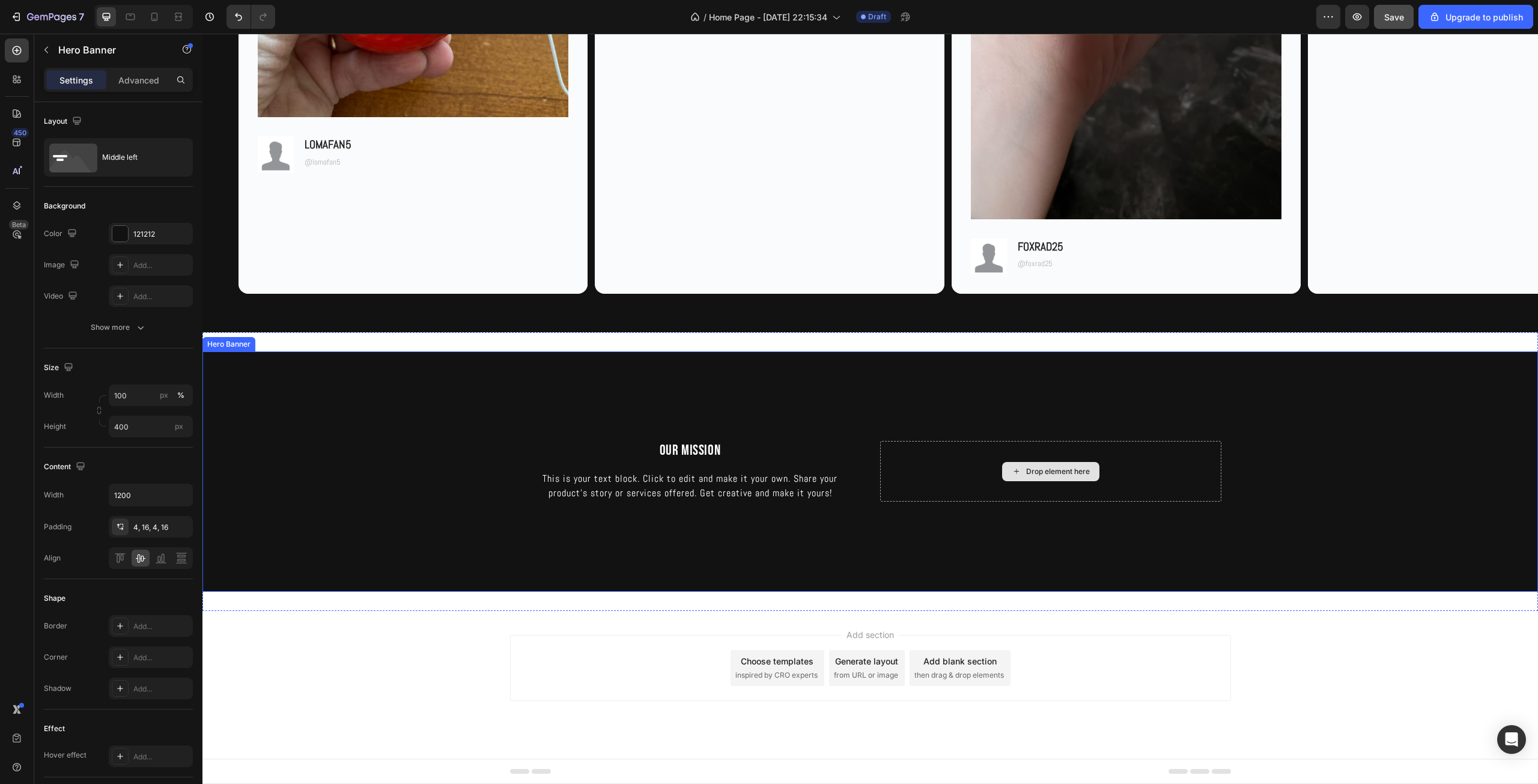
click at [959, 484] on div "Drop element here" at bounding box center [1050, 471] width 341 height 61
click at [56, 53] on button "button" at bounding box center [46, 49] width 19 height 19
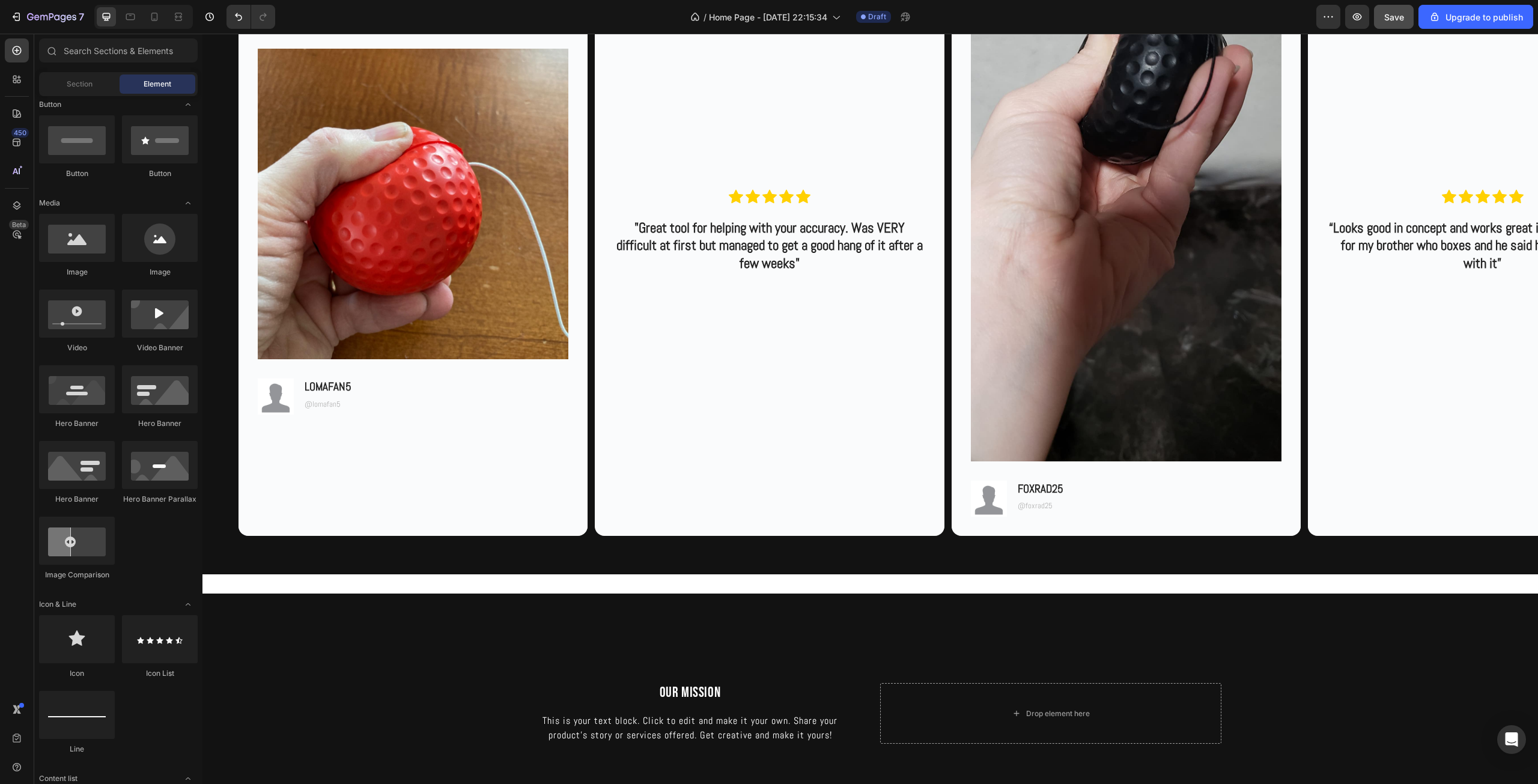
scroll to position [3045, 0]
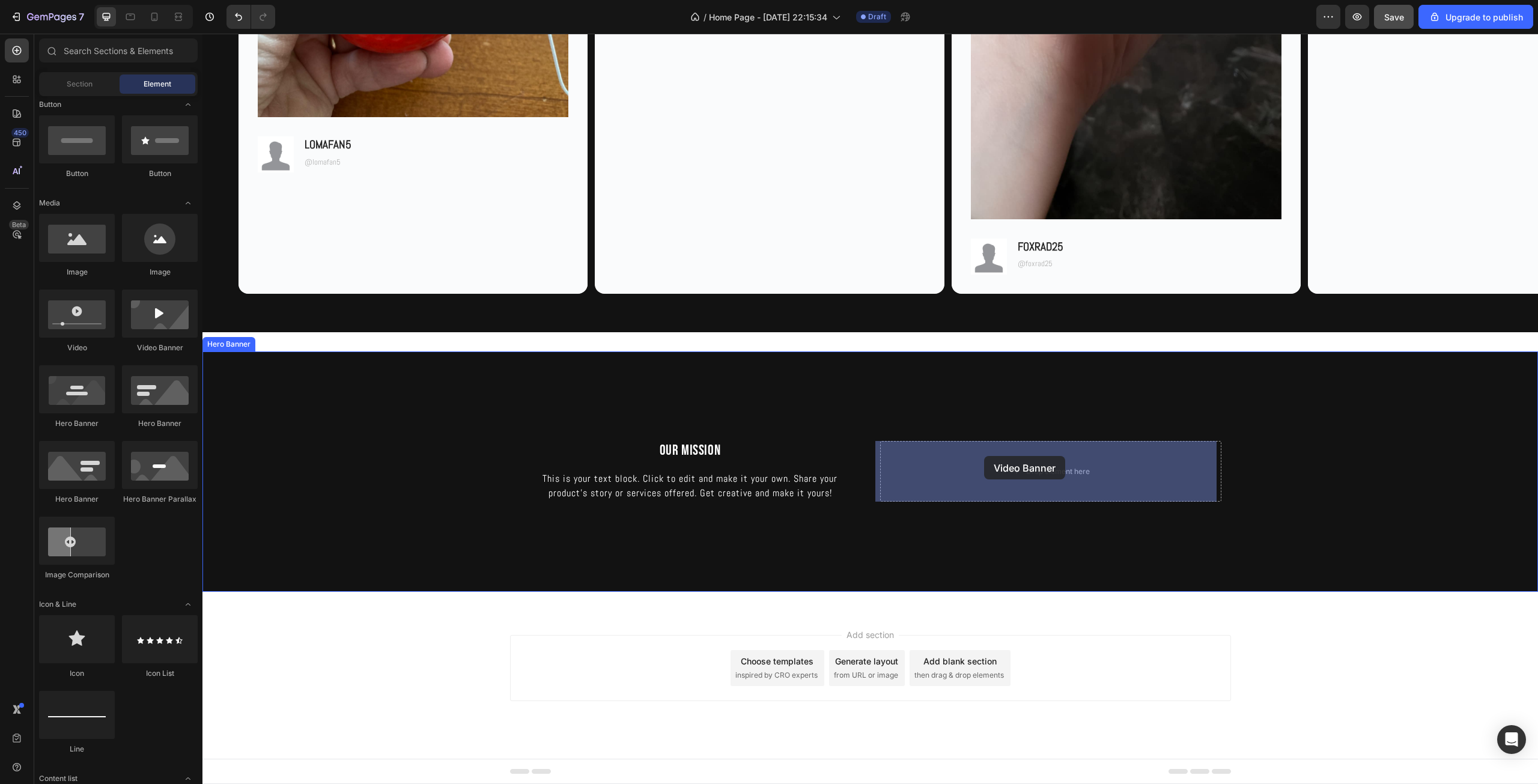
drag, startPoint x: 359, startPoint y: 359, endPoint x: 991, endPoint y: 469, distance: 641.5
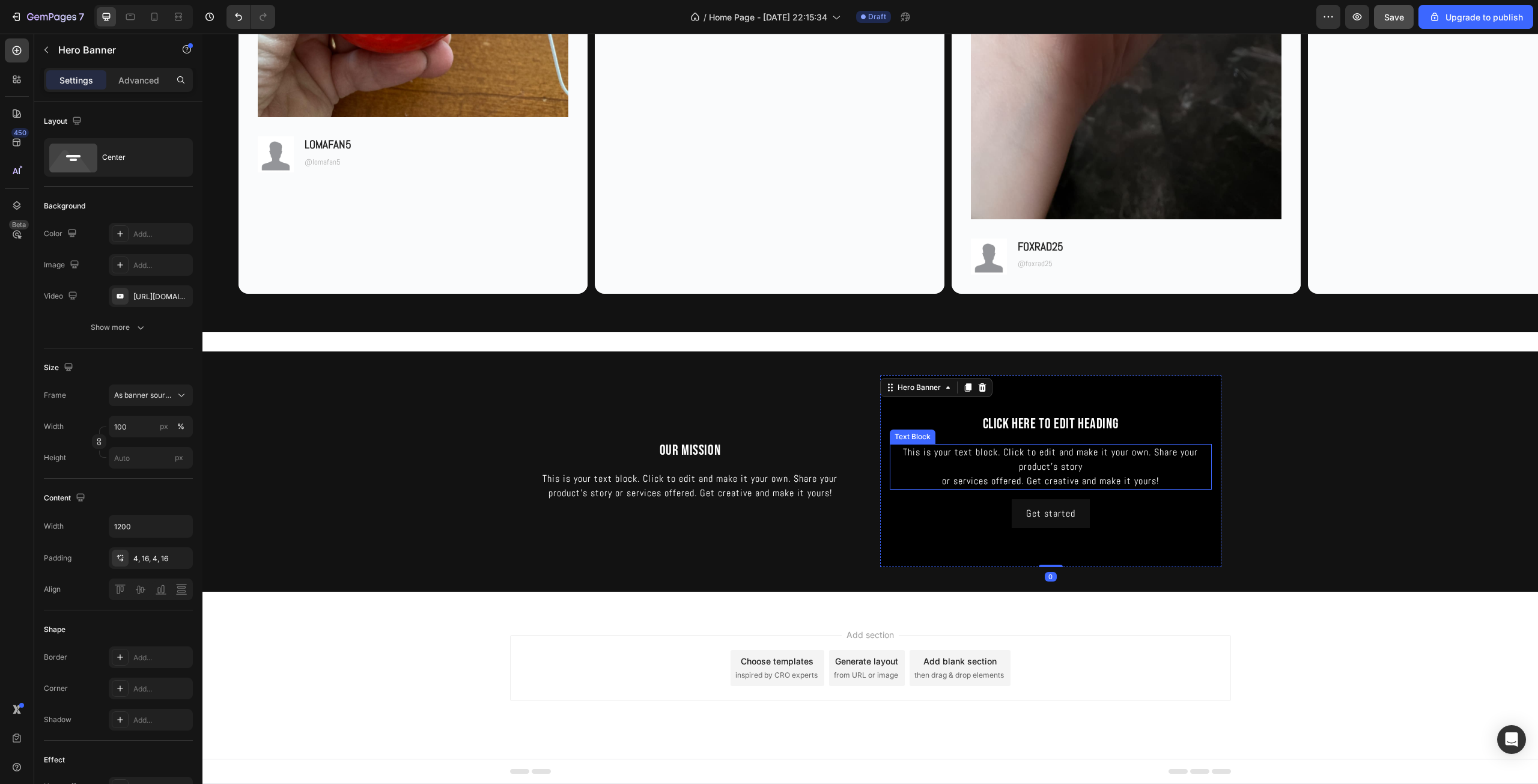
click at [1102, 469] on div "This is your text block. Click to edit and make it your own. Share your product…" at bounding box center [1050, 466] width 322 height 46
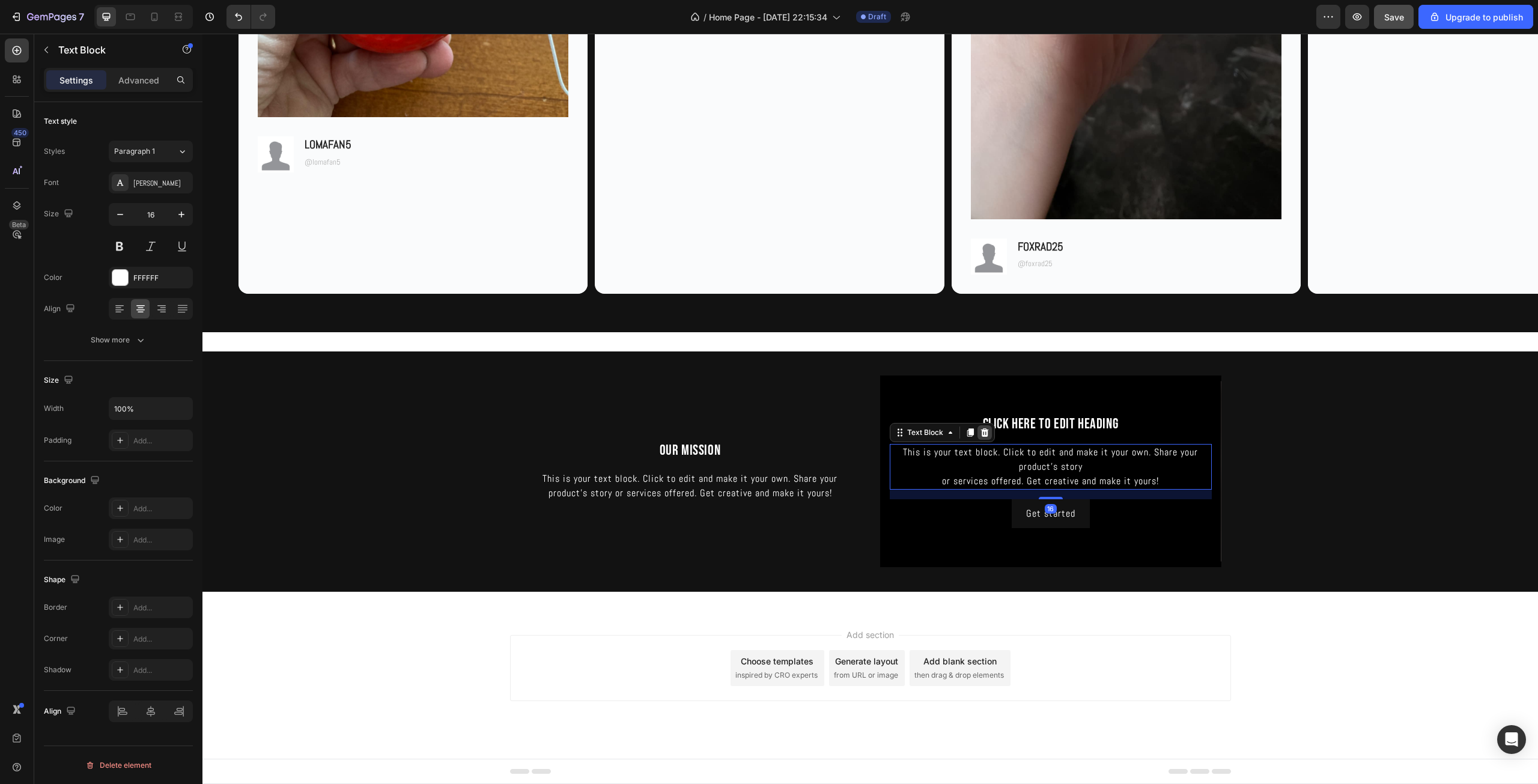
click at [983, 433] on icon at bounding box center [984, 432] width 10 height 10
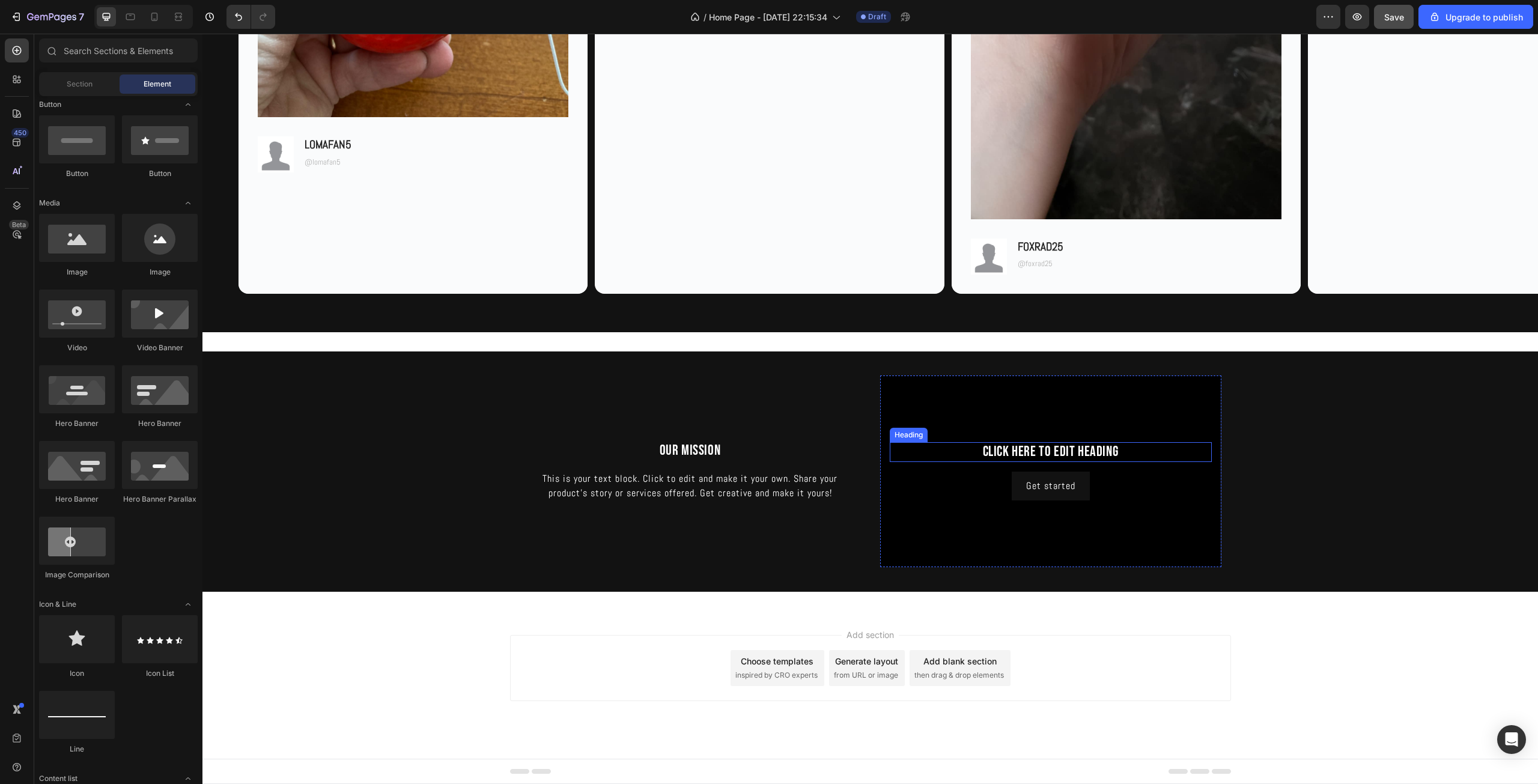
click at [1093, 452] on h2 "Click here to edit heading" at bounding box center [1050, 452] width 322 height 20
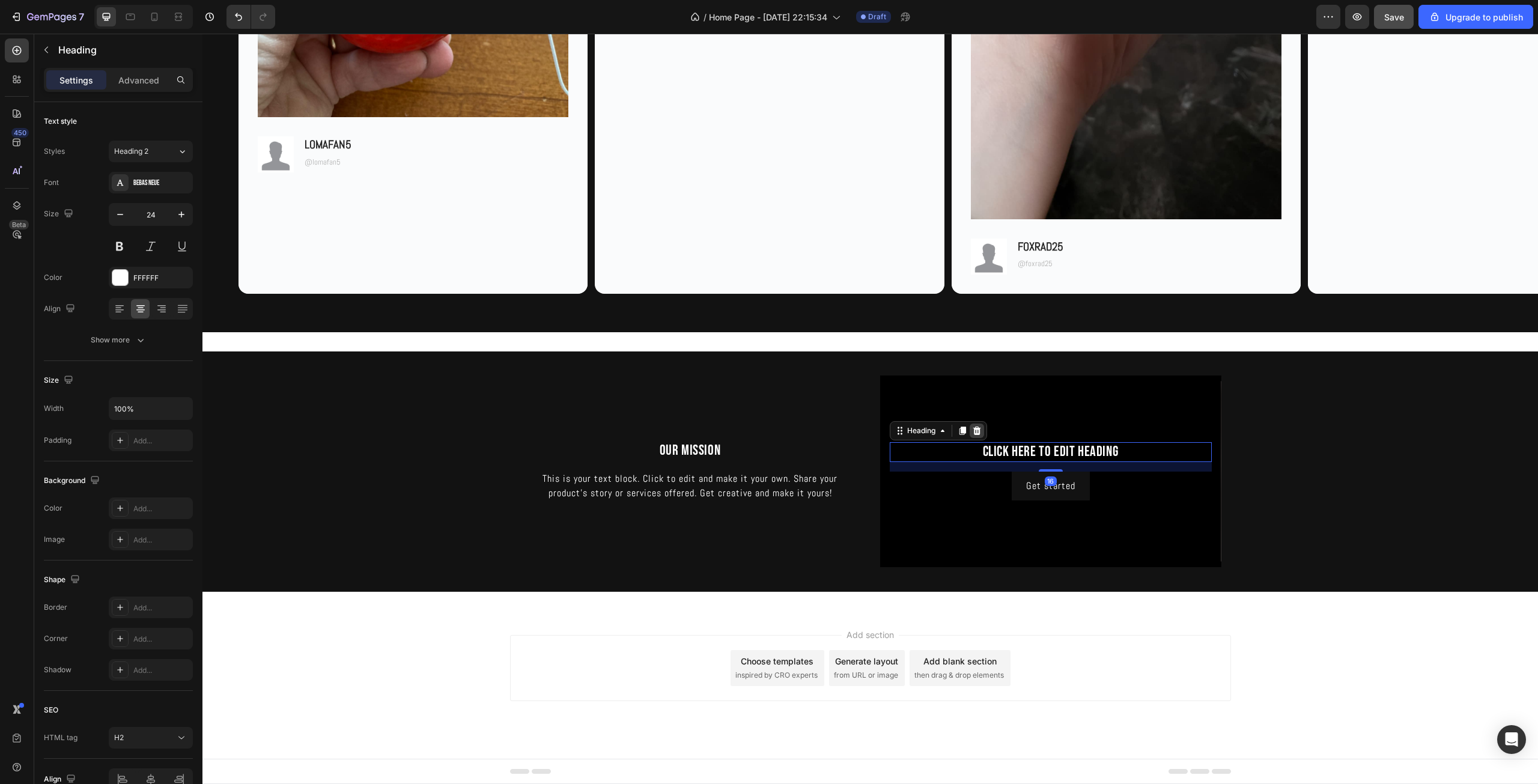
click at [972, 427] on icon at bounding box center [976, 430] width 10 height 10
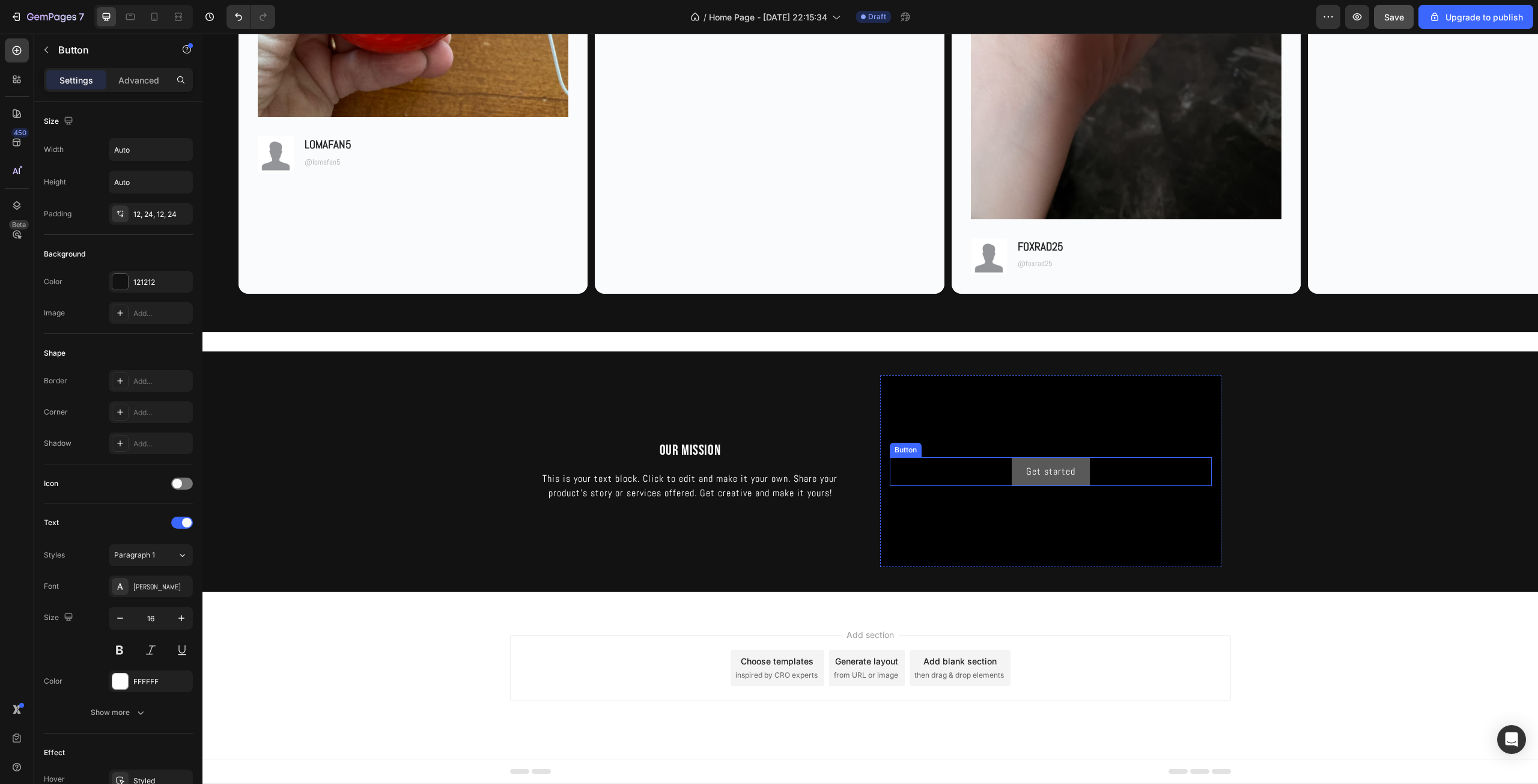
click at [1084, 472] on button "Get started" at bounding box center [1050, 471] width 78 height 29
click at [966, 444] on icon at bounding box center [971, 445] width 10 height 10
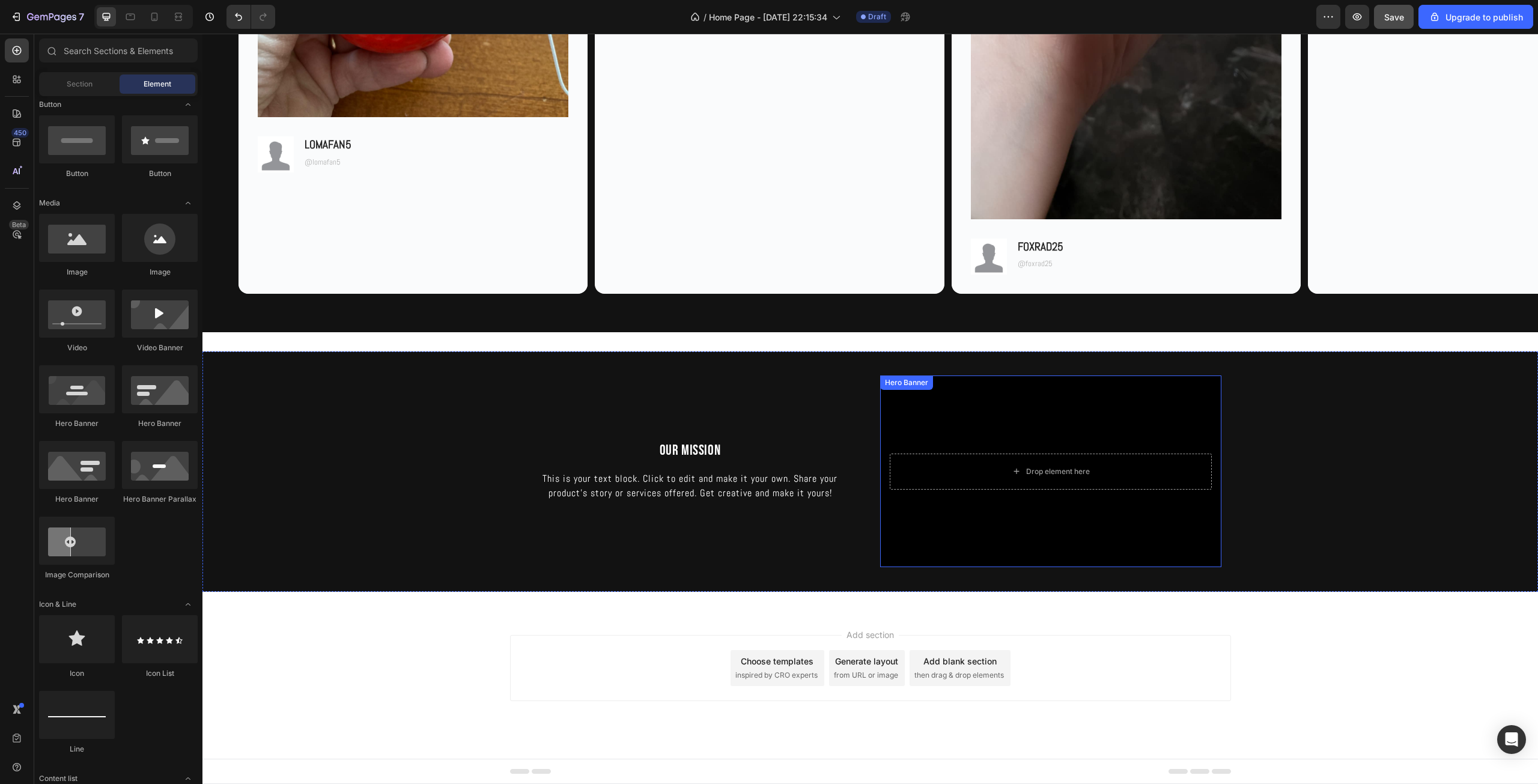
click at [1041, 400] on div "Background Image" at bounding box center [1050, 471] width 341 height 192
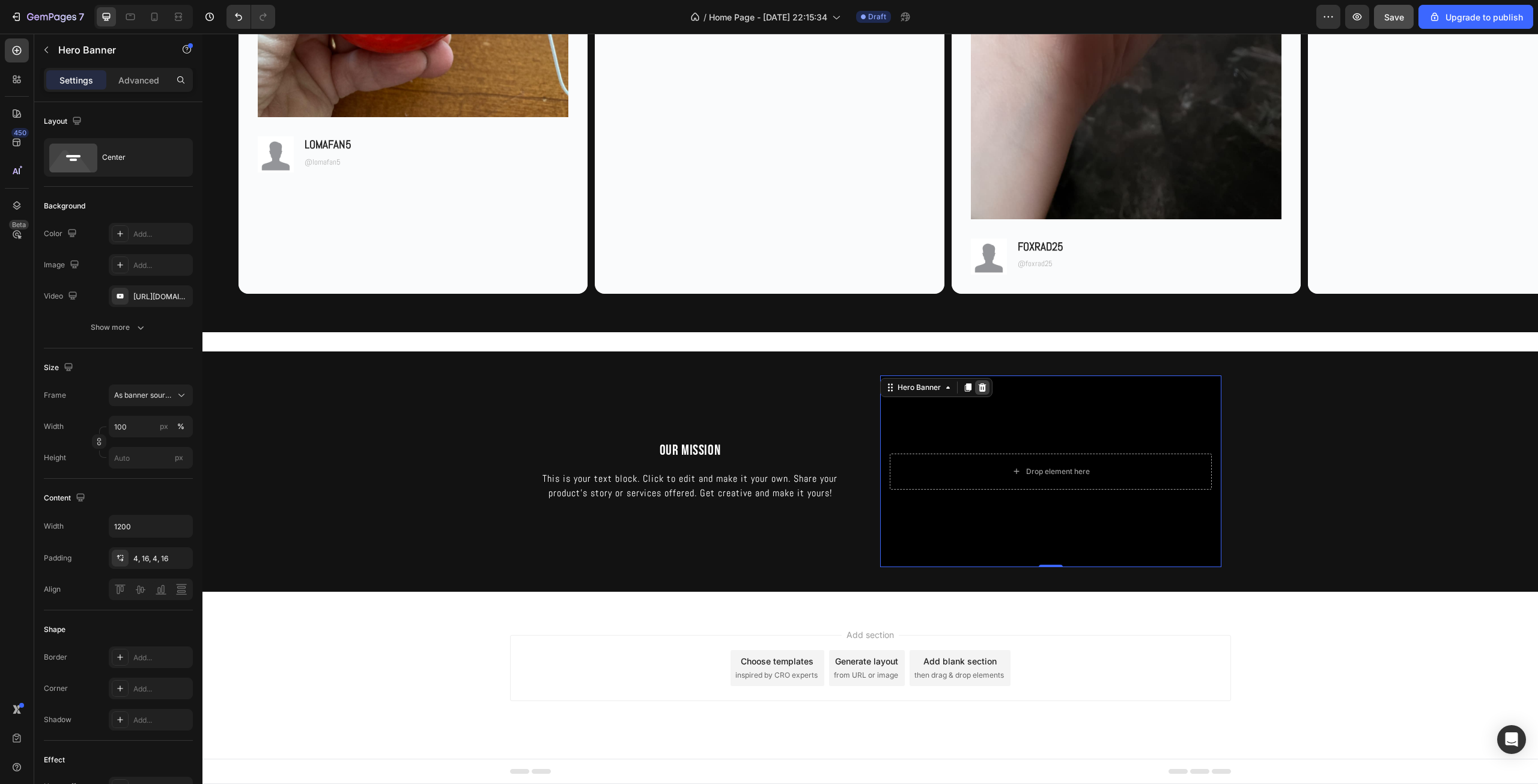
click at [979, 383] on icon at bounding box center [981, 387] width 10 height 10
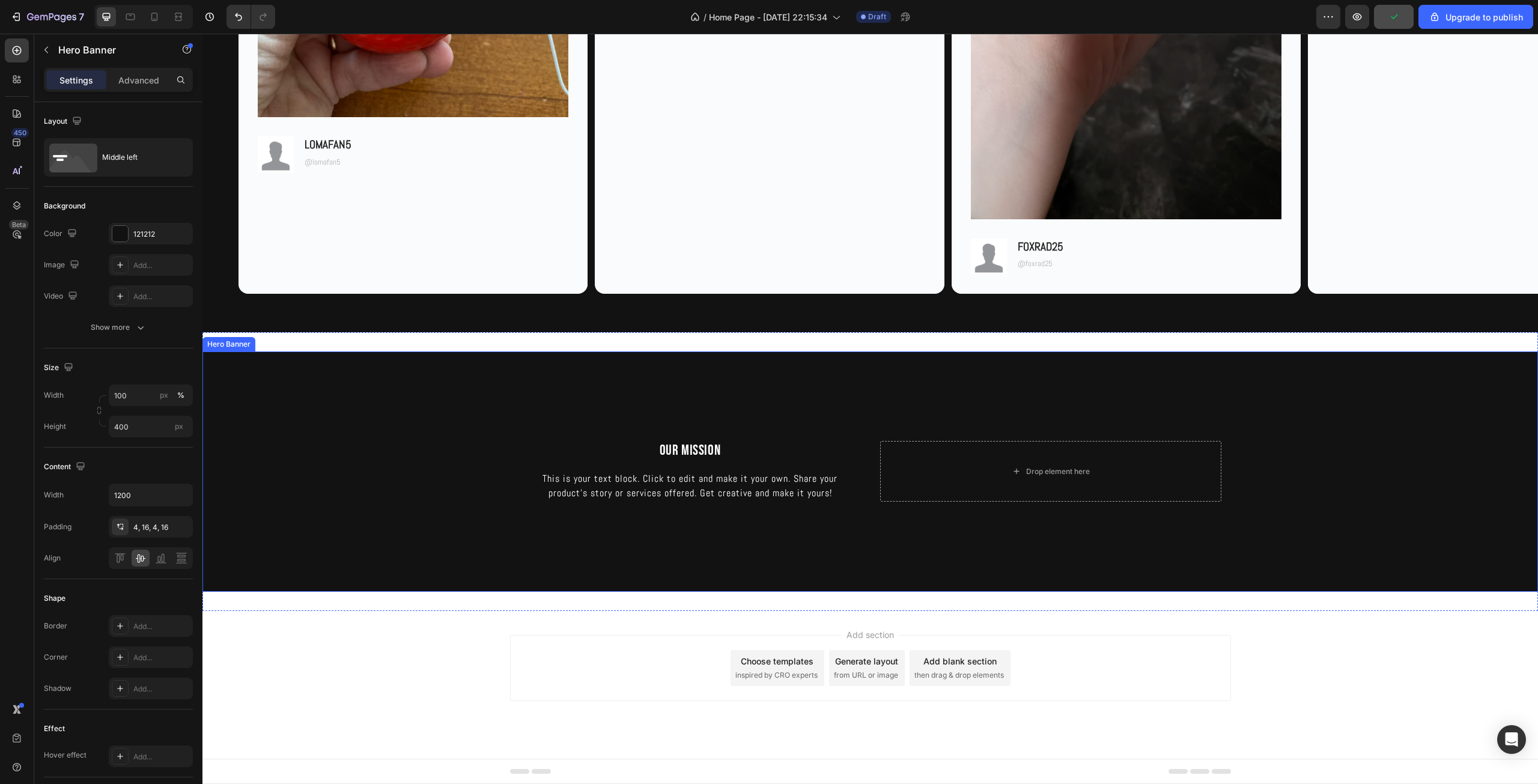
click at [860, 539] on div "Background Image" at bounding box center [870, 471] width 1335 height 240
click at [891, 412] on div "Background Image" at bounding box center [870, 471] width 1335 height 240
click at [682, 454] on h2 "OUR MISSION" at bounding box center [690, 451] width 341 height 20
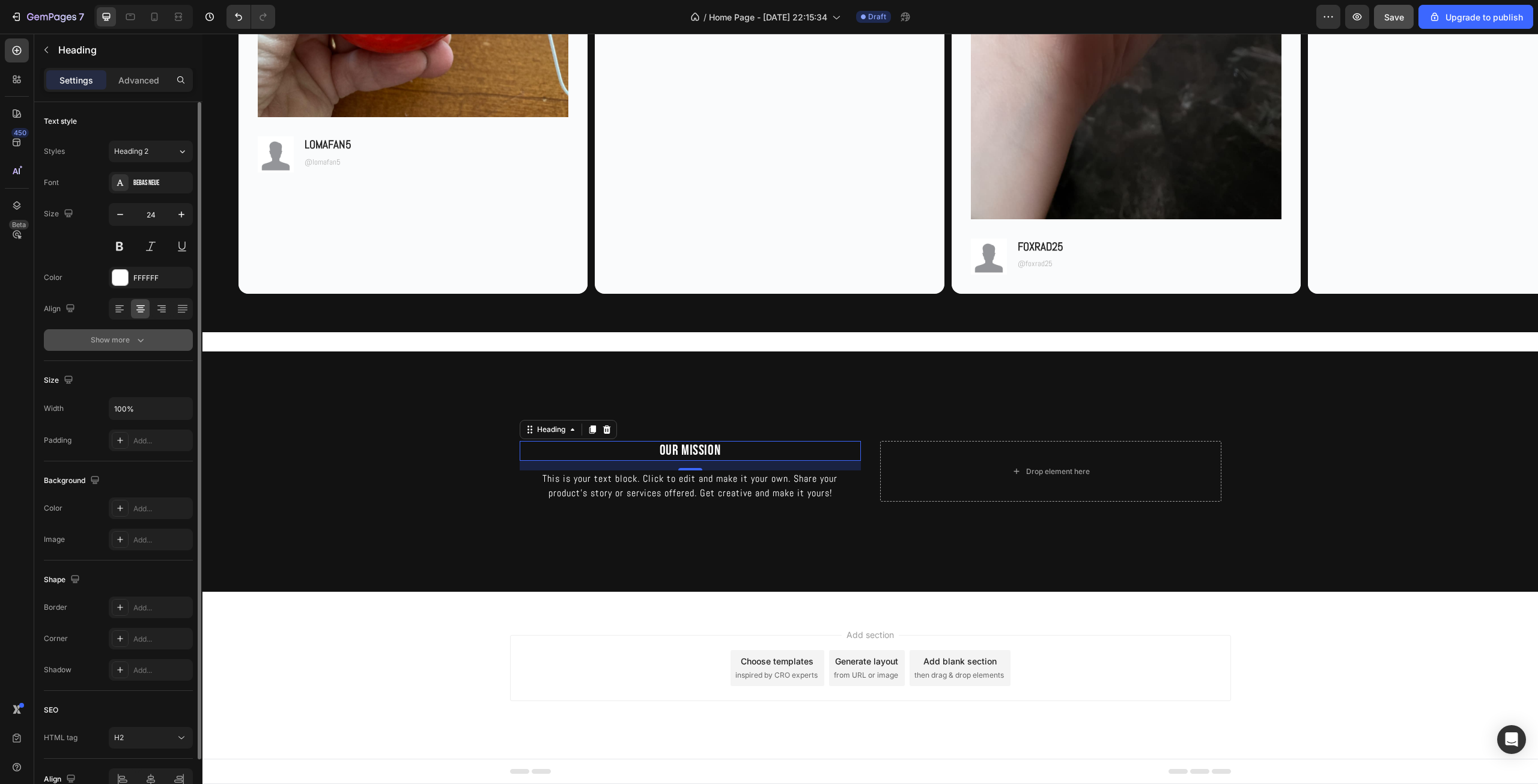
click at [119, 338] on div "Show more" at bounding box center [118, 340] width 56 height 12
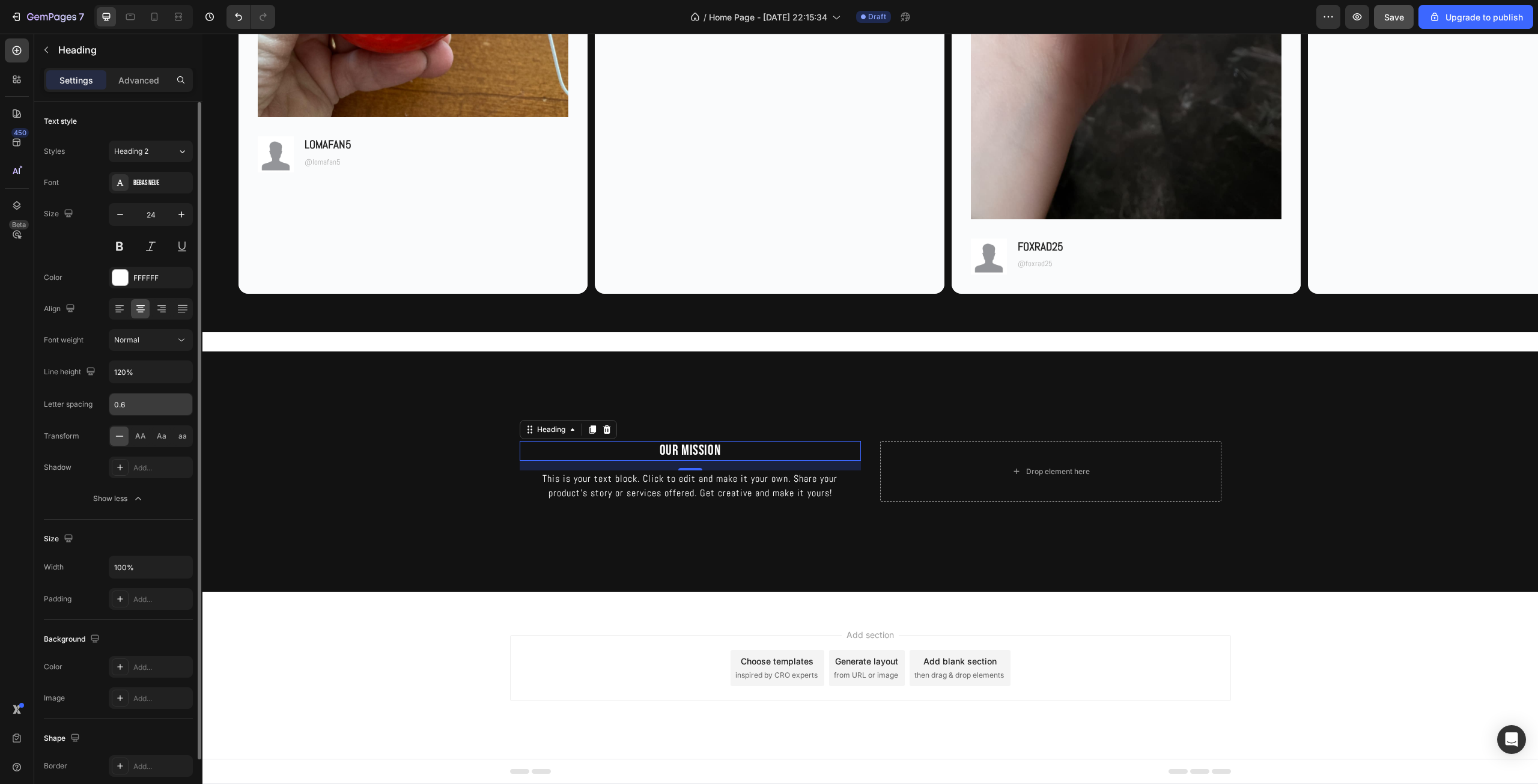
click at [143, 401] on input "0.6" at bounding box center [151, 404] width 82 height 22
type input "2"
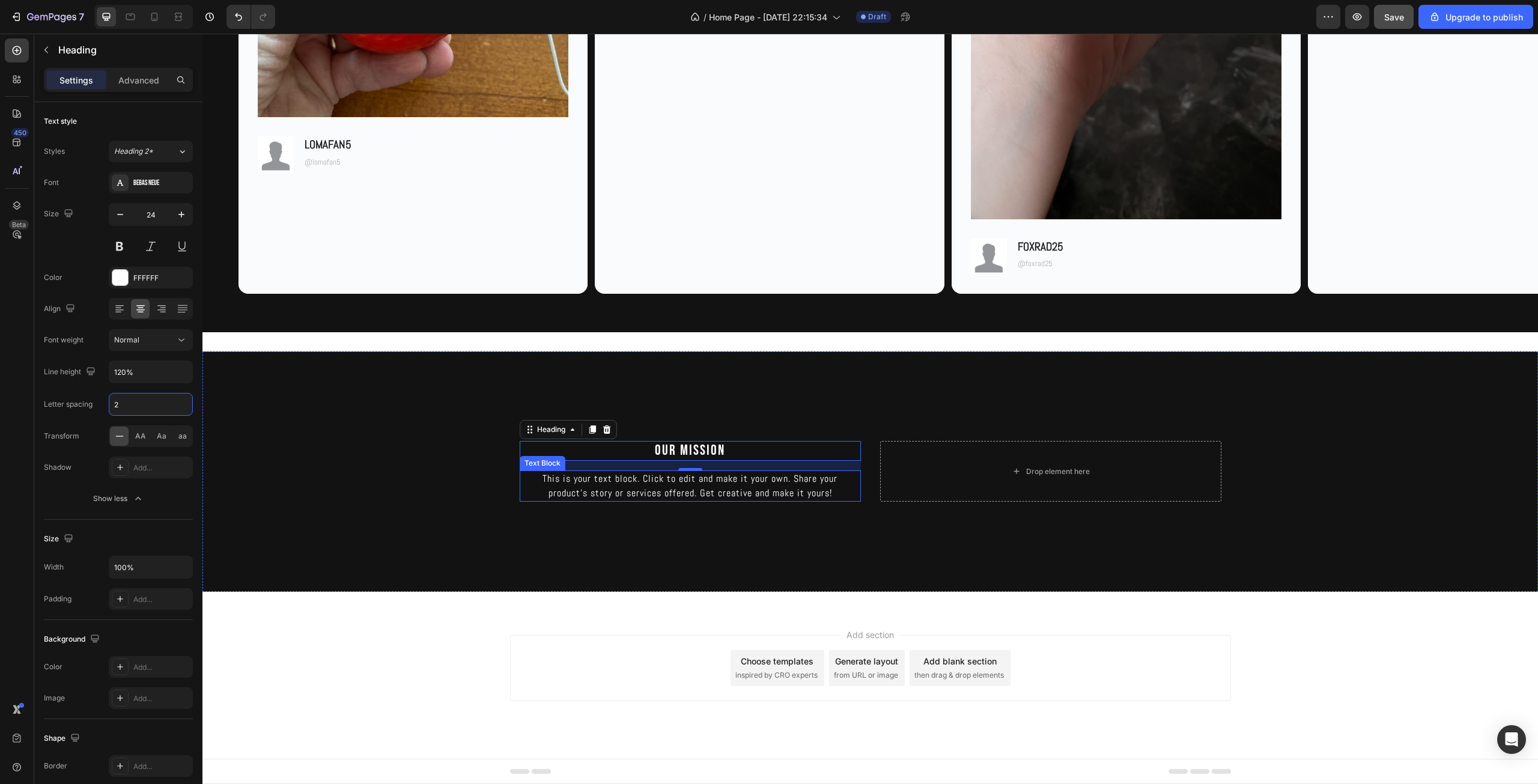
click at [638, 484] on div "This is your text block. Click to edit and make it your own. Share your product…" at bounding box center [690, 486] width 341 height 31
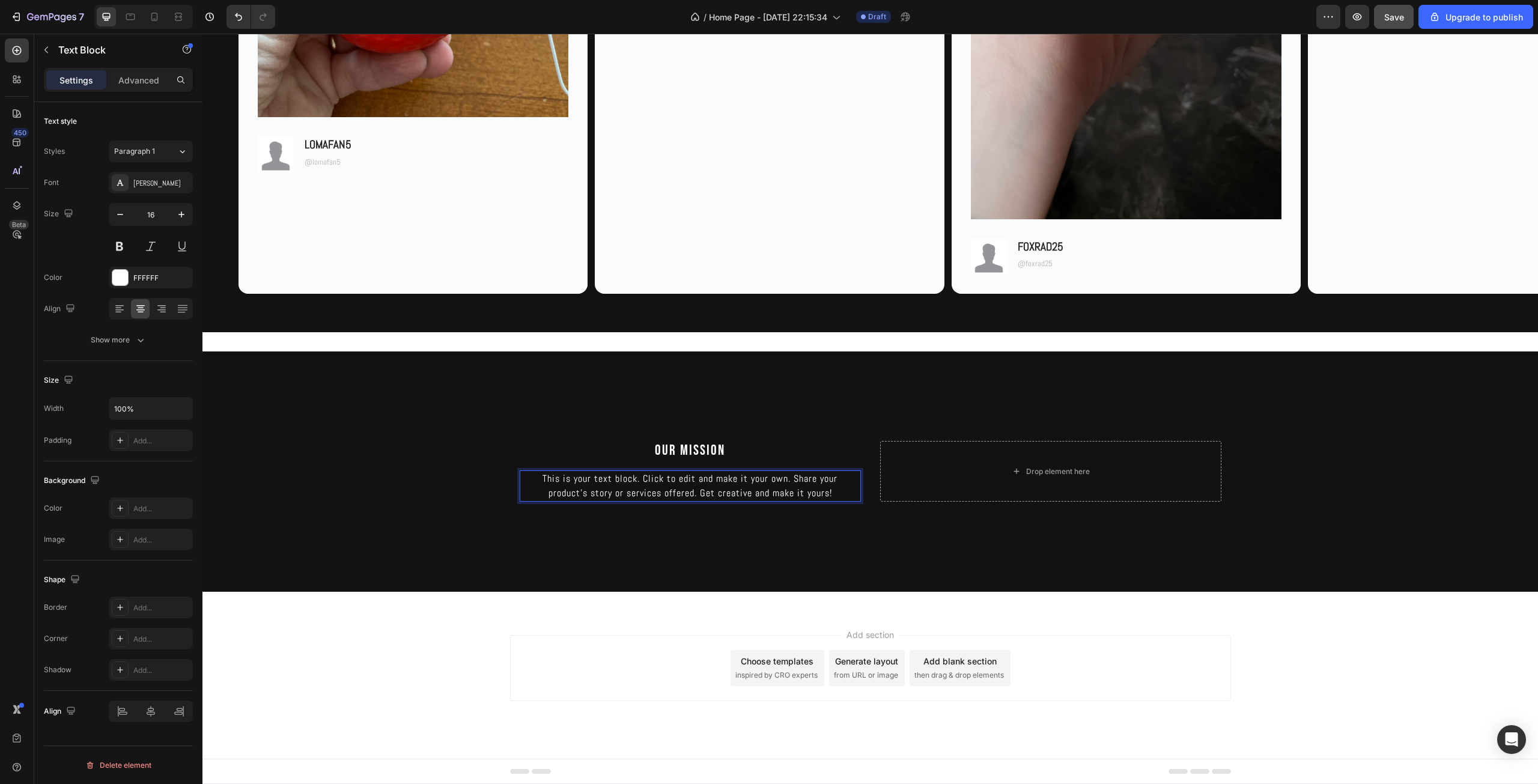
click at [638, 484] on div "This is your text block. Click to edit and make it your own. Share your product…" at bounding box center [690, 486] width 341 height 31
click at [636, 497] on p "This is your text block. Click to edit and make it your own. Share your product…" at bounding box center [690, 486] width 339 height 29
click at [696, 479] on p "This is your text block. Click to edit and make it your own. Share your product…" at bounding box center [690, 486] width 339 height 29
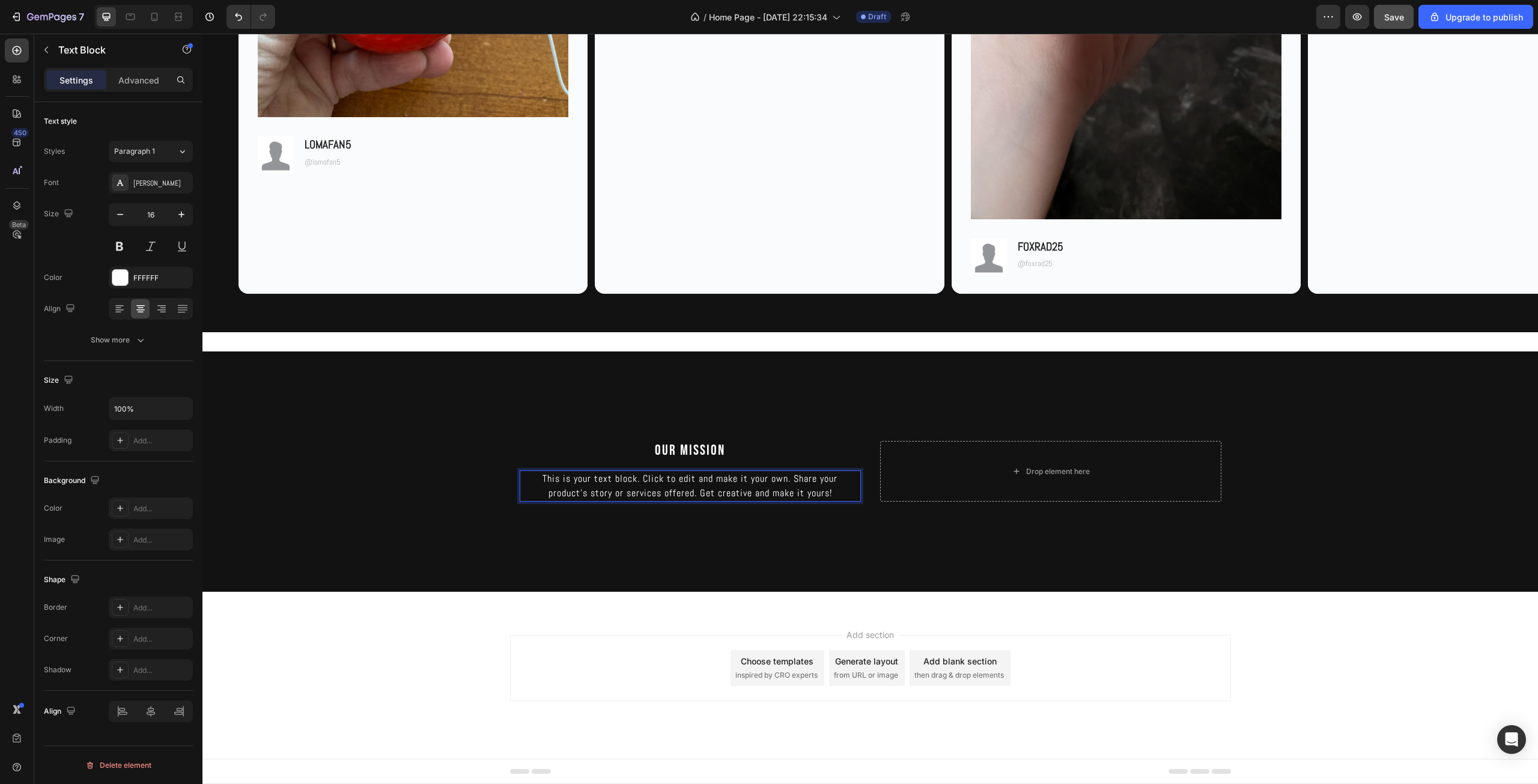
click at [817, 496] on p "This is your text block. Click to edit and make it your own. Share your product…" at bounding box center [690, 486] width 339 height 29
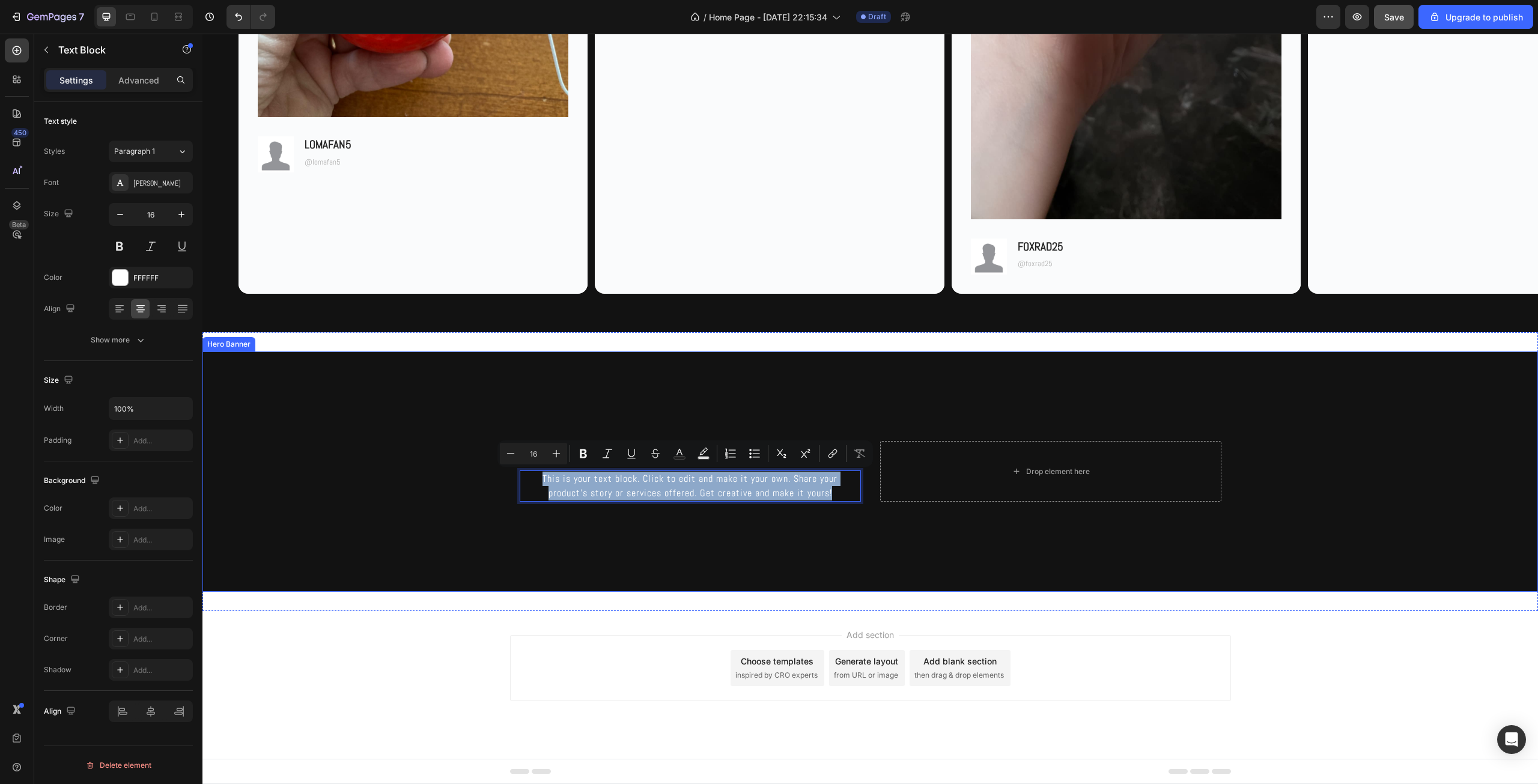
drag, startPoint x: 822, startPoint y: 493, endPoint x: 493, endPoint y: 468, distance: 329.9
click at [493, 468] on div "OUR MISSION Heading This is your text block. Click to edit and make it your own…" at bounding box center [870, 471] width 1335 height 240
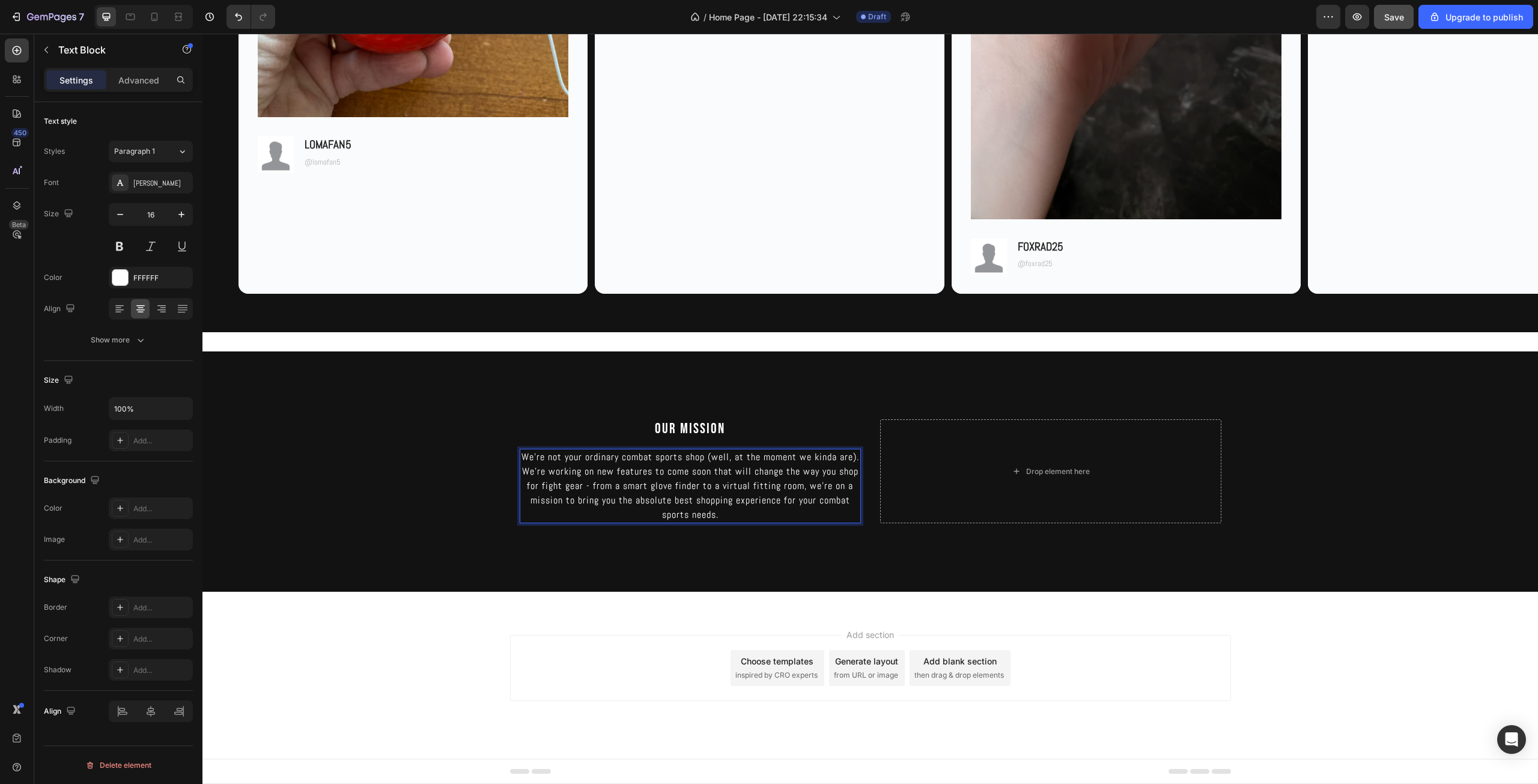
click at [553, 458] on p "We're not your ordinary combat sports shop (well, at the moment we kinda are). …" at bounding box center [690, 486] width 339 height 72
drag, startPoint x: 557, startPoint y: 456, endPoint x: 528, endPoint y: 457, distance: 29.0
click at [528, 457] on p "We're not your ordinary combat sports shop (well, at the moment we kinda are). …" at bounding box center [690, 486] width 339 height 72
click at [817, 459] on p "We're not your ordinary combat sports shop (well, at the moment we kinda are). …" at bounding box center [690, 486] width 339 height 72
drag, startPoint x: 831, startPoint y: 456, endPoint x: 808, endPoint y: 455, distance: 23.0
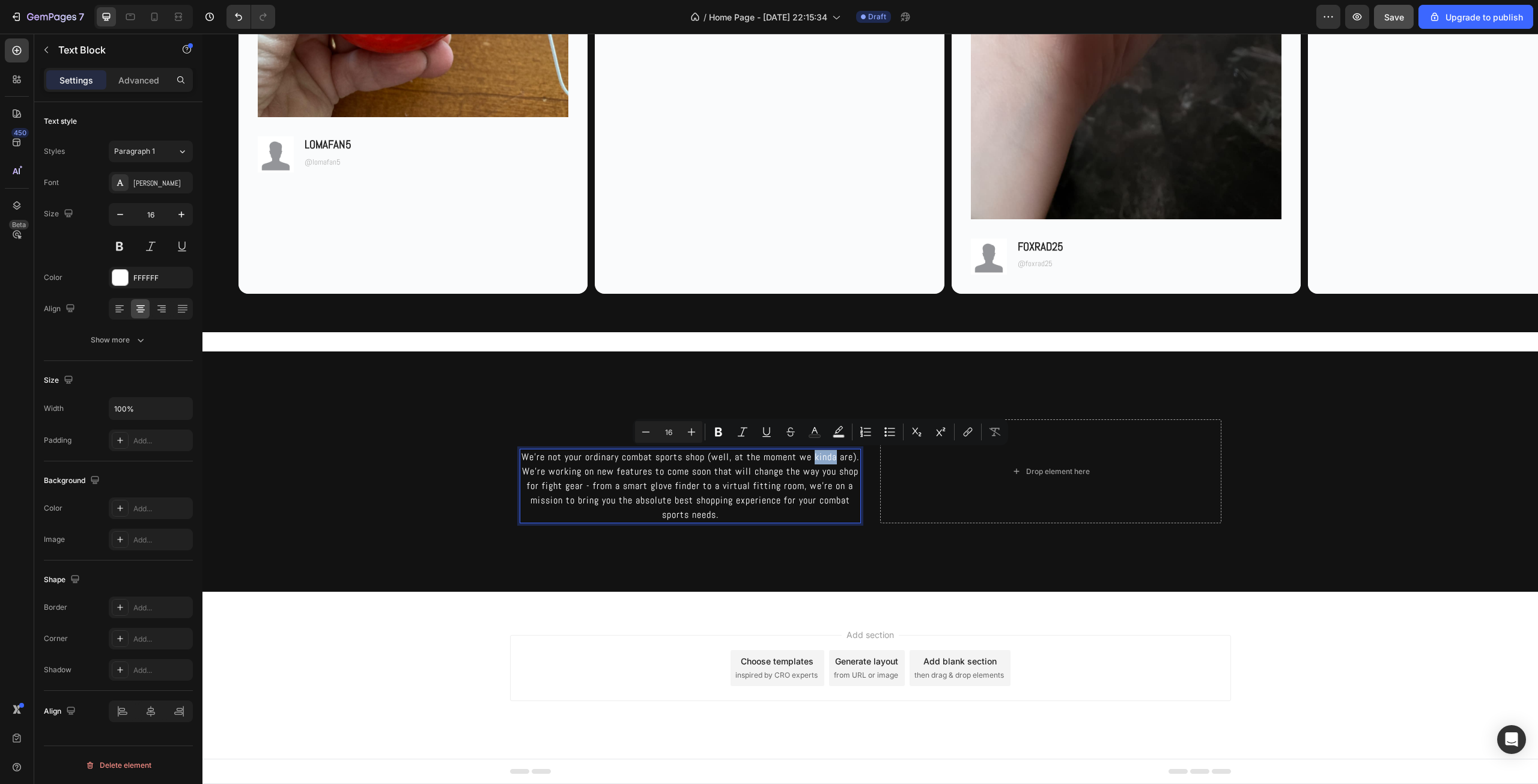
click at [808, 455] on p "We're not your ordinary combat sports shop (well, at the moment we kinda are). …" at bounding box center [690, 486] width 339 height 72
click at [603, 481] on p "We're not your ordinary combat sports shop (well, at the moment we sort of are)…" at bounding box center [690, 486] width 339 height 72
drag, startPoint x: 668, startPoint y: 471, endPoint x: 636, endPoint y: 478, distance: 32.8
click at [633, 472] on p "We're not your ordinary combat sports shop (well, at the moment we sort of are)…" at bounding box center [690, 486] width 339 height 72
click at [677, 472] on p "We're not your ordinary combat sports shop (well, at the moment we sort of are)…" at bounding box center [690, 486] width 339 height 72
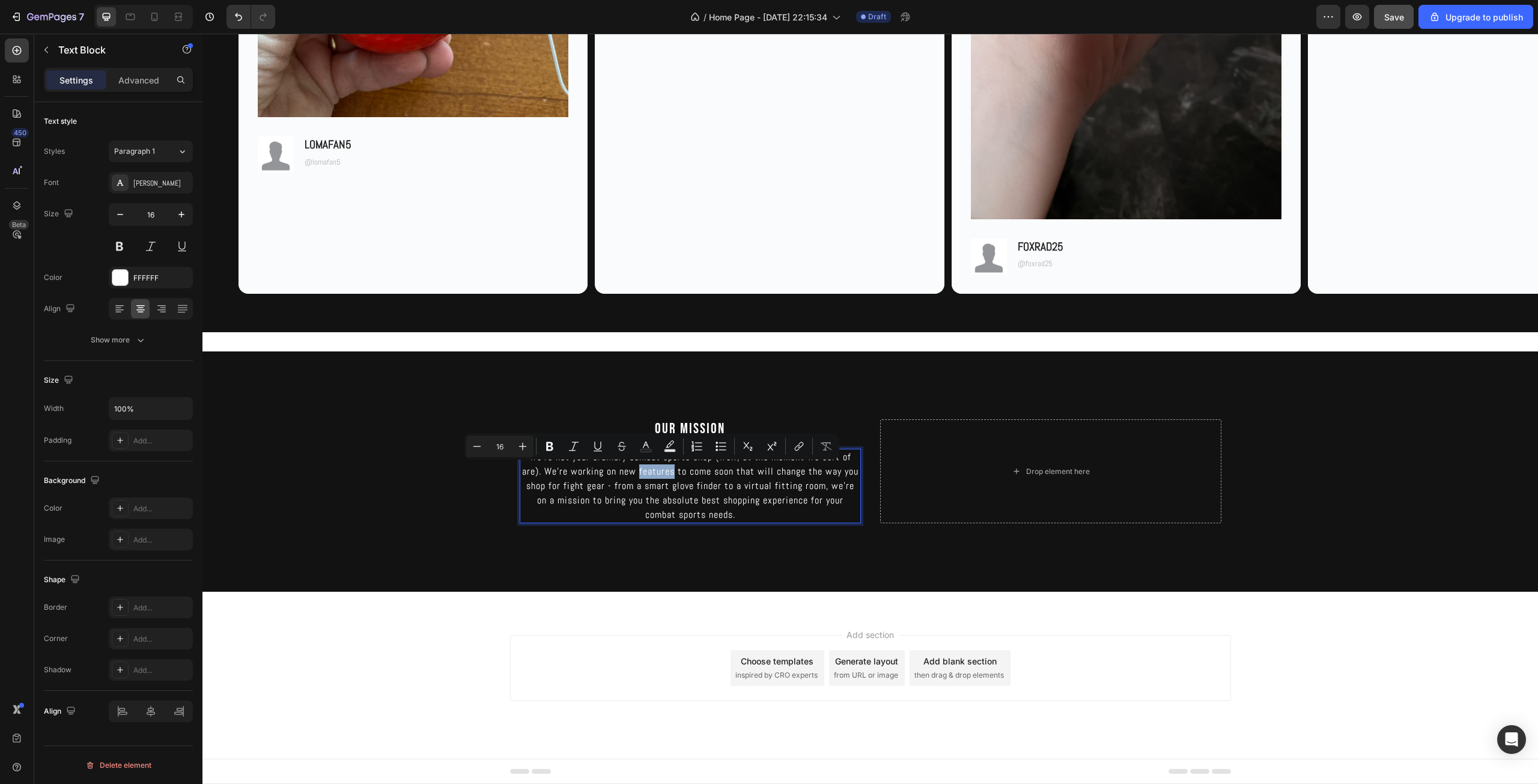
drag, startPoint x: 669, startPoint y: 470, endPoint x: 634, endPoint y: 475, distance: 35.4
click at [634, 475] on p "We're not your ordinary combat sports shop (well, at the moment we sort of are)…" at bounding box center [690, 486] width 339 height 72
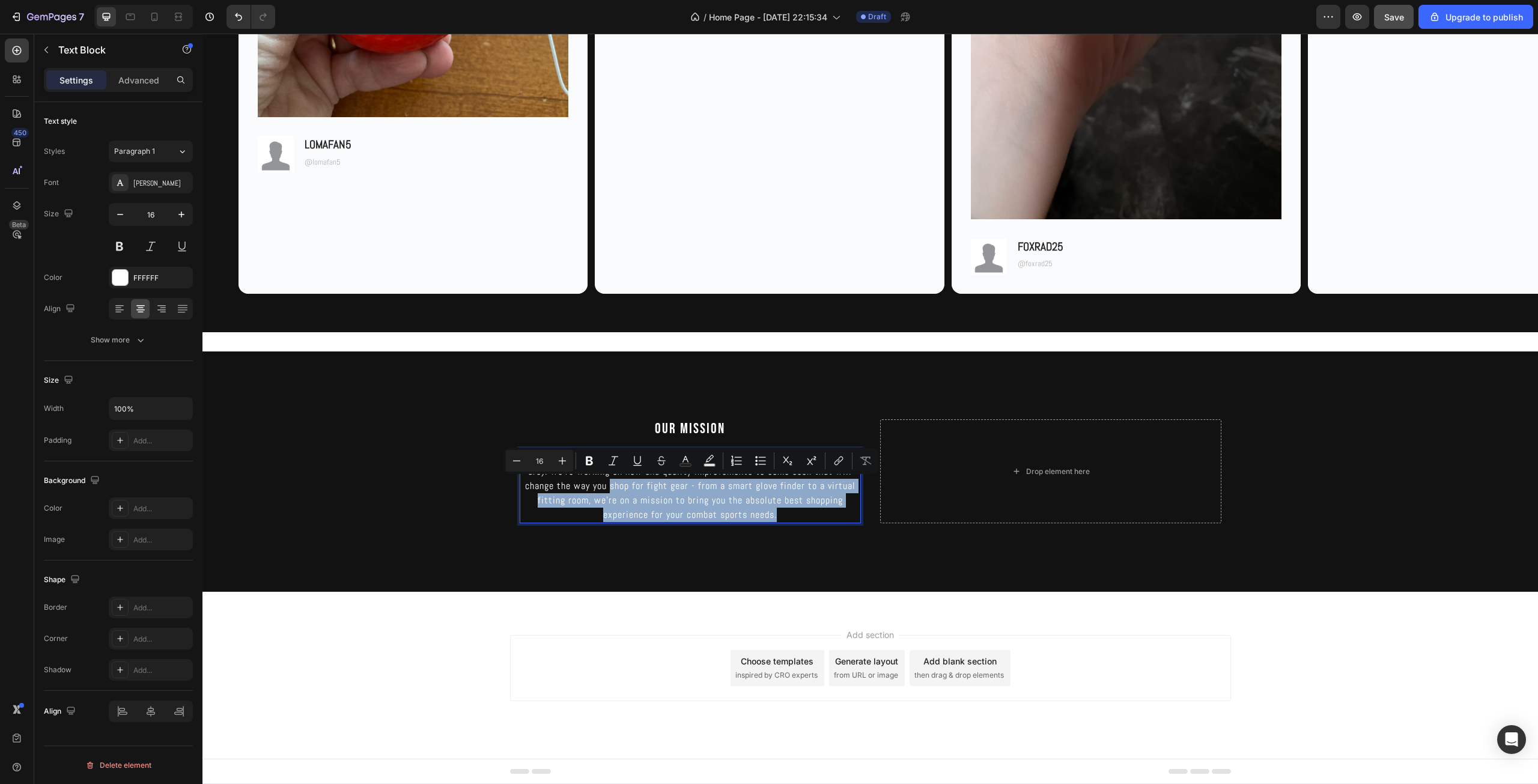
drag, startPoint x: 788, startPoint y: 513, endPoint x: 605, endPoint y: 487, distance: 184.8
click at [605, 487] on p "We're not your ordinary combat sports shop (well, at the moment we sort of are)…" at bounding box center [690, 486] width 339 height 72
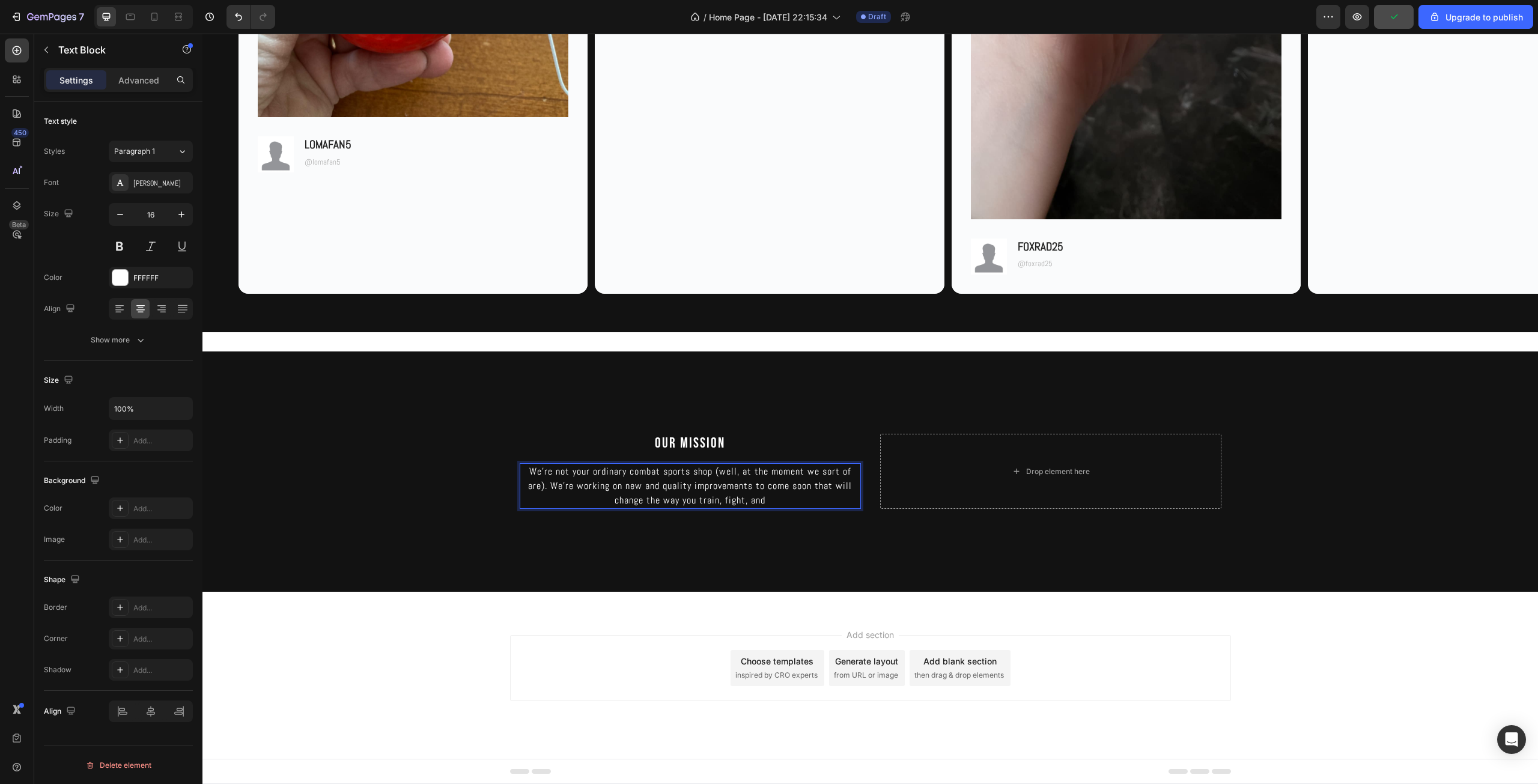
click at [701, 483] on p "We're not your ordinary combat sports shop (well, at the moment we sort of are)…" at bounding box center [690, 486] width 339 height 43
click at [794, 500] on p "We're not your ordinary combat sports shop (well, at the moment we sort of are)…" at bounding box center [690, 486] width 339 height 43
click at [808, 490] on p "We're not your ordinary combat sports shop (well, at the moment we sort of are)…" at bounding box center [690, 486] width 339 height 43
click at [811, 471] on p "We're not your ordinary combat sports shop (well, at the moment we sort of are)…" at bounding box center [690, 486] width 339 height 72
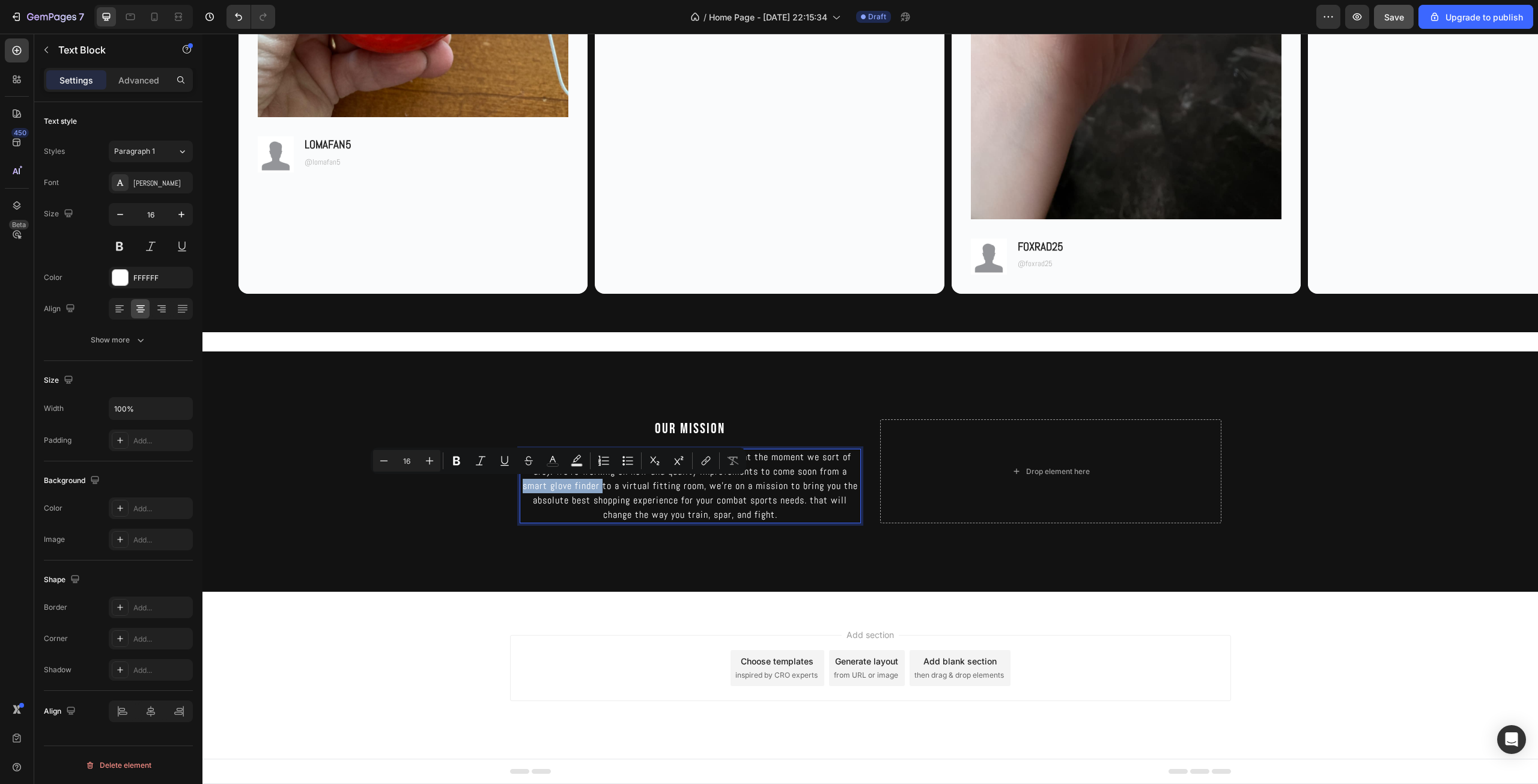
drag, startPoint x: 598, startPoint y: 484, endPoint x: 518, endPoint y: 488, distance: 80.1
click at [521, 488] on p "We're not your ordinary combat sports shop (well, at the moment we sort of are)…" at bounding box center [690, 486] width 339 height 72
click at [545, 489] on p "We're not your ordinary combat sports shop (well, at the moment we sort of are)…" at bounding box center [690, 486] width 339 height 72
drag, startPoint x: 596, startPoint y: 485, endPoint x: 836, endPoint y: 471, distance: 240.4
click at [836, 471] on p "We're not your ordinary combat sports shop (well, at the moment we sort of are)…" at bounding box center [690, 486] width 339 height 72
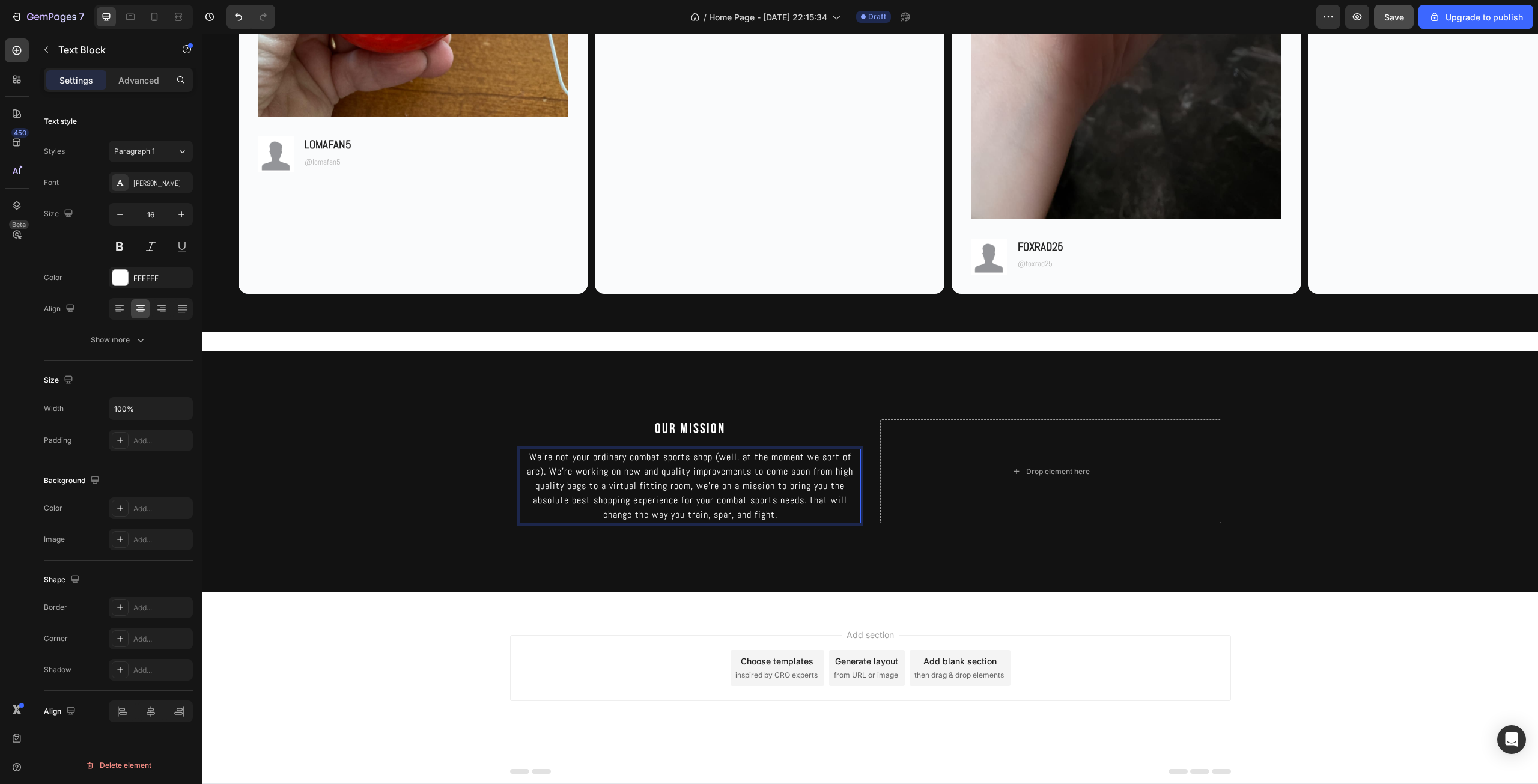
click at [687, 486] on p "We're not your ordinary combat sports shop (well, at the moment we sort of are)…" at bounding box center [690, 486] width 339 height 72
drag, startPoint x: 686, startPoint y: 486, endPoint x: 606, endPoint y: 489, distance: 80.1
click at [606, 489] on p "We're not your ordinary combat sports shop (well, at the moment we sort of are)…" at bounding box center [690, 486] width 339 height 72
click at [758, 508] on p "We're not your ordinary combat sports shop (well, at the moment we sort of are)…" at bounding box center [690, 486] width 339 height 72
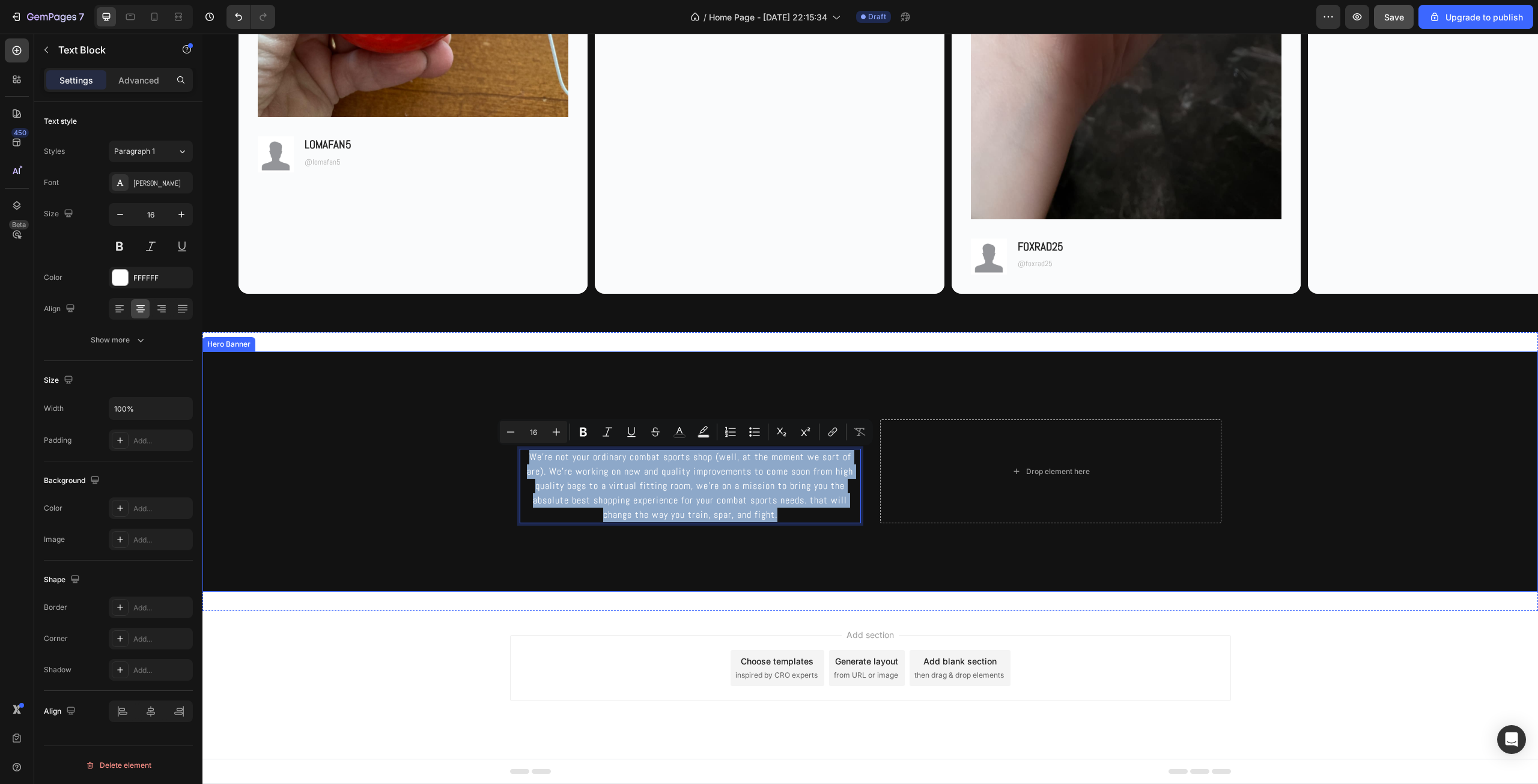
drag, startPoint x: 786, startPoint y: 518, endPoint x: 503, endPoint y: 456, distance: 289.7
click at [503, 456] on div "OUR MISSION Heading We're not your ordinary combat sports shop (well, at the mo…" at bounding box center [870, 471] width 1335 height 240
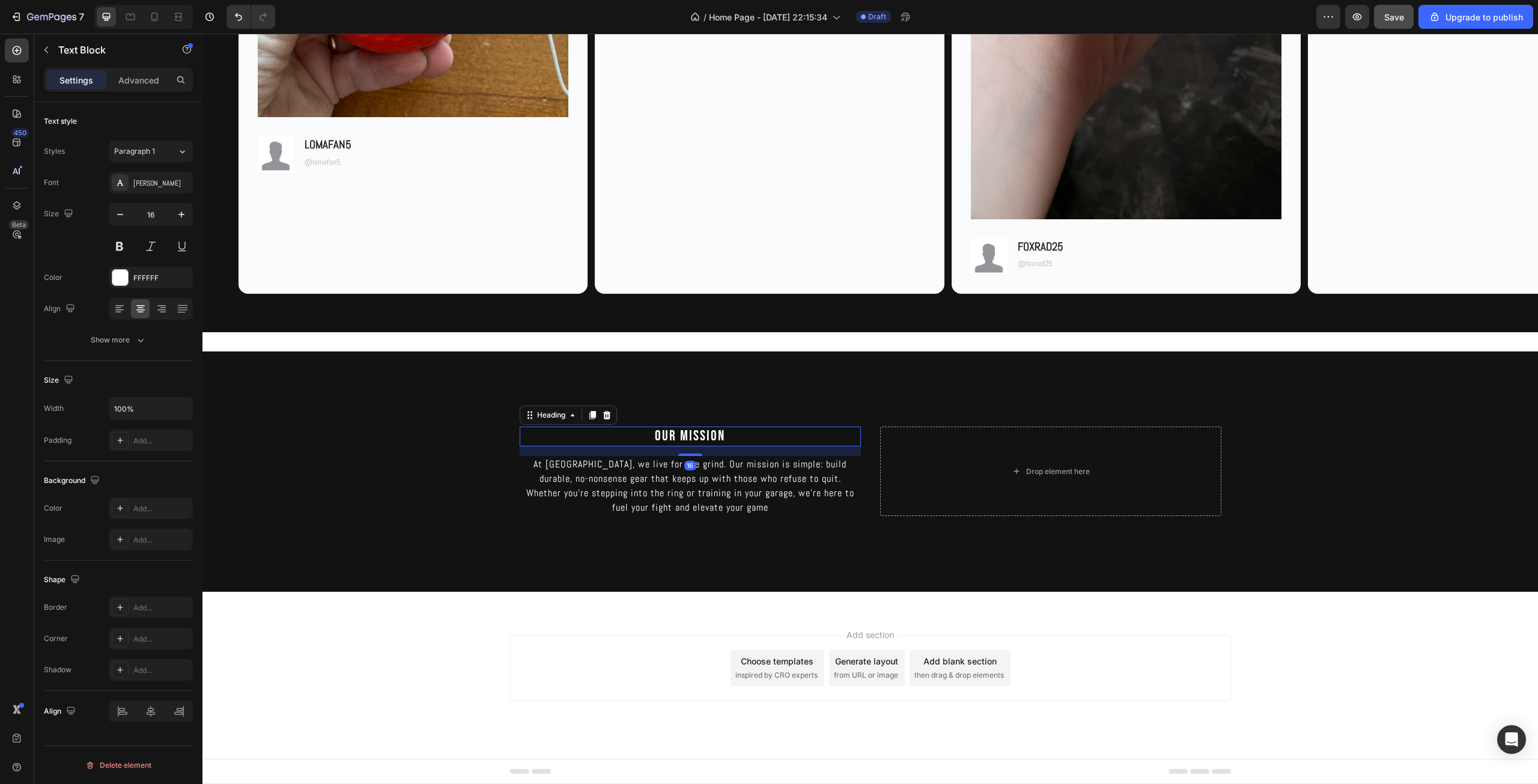
click at [700, 441] on h2 "OUR MISSION" at bounding box center [690, 436] width 341 height 20
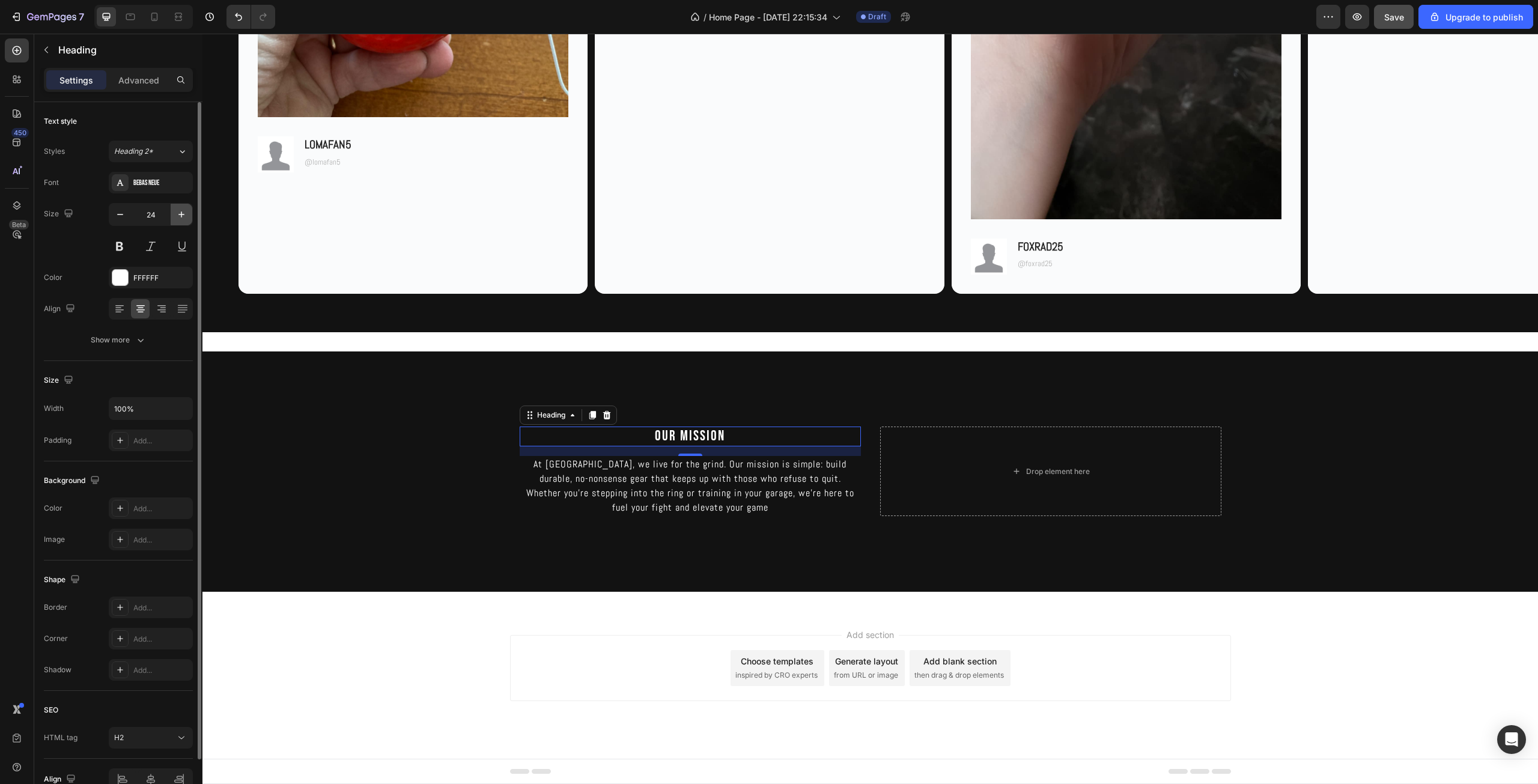
click at [177, 214] on icon "button" at bounding box center [181, 214] width 12 height 12
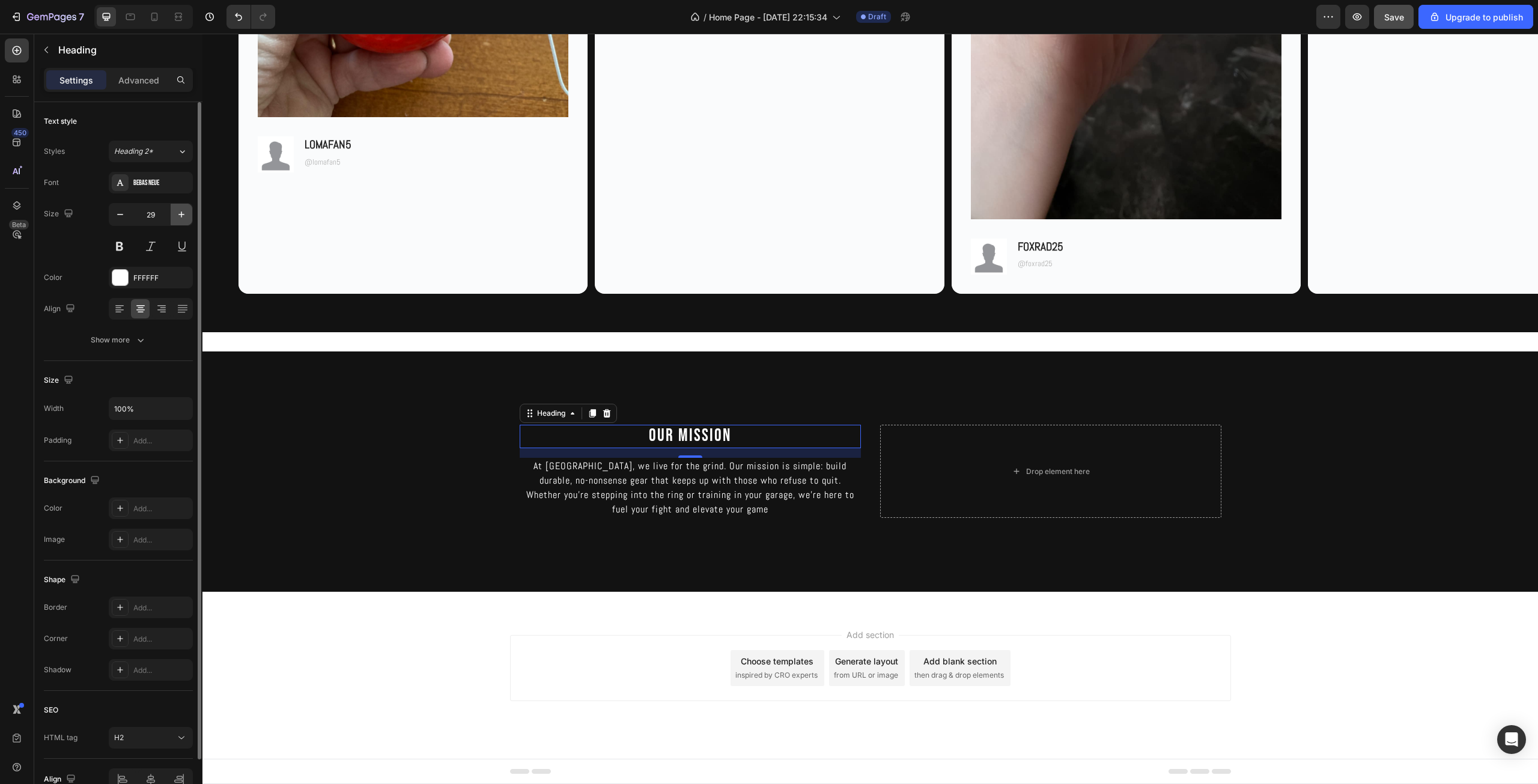
click at [177, 214] on icon "button" at bounding box center [181, 214] width 12 height 12
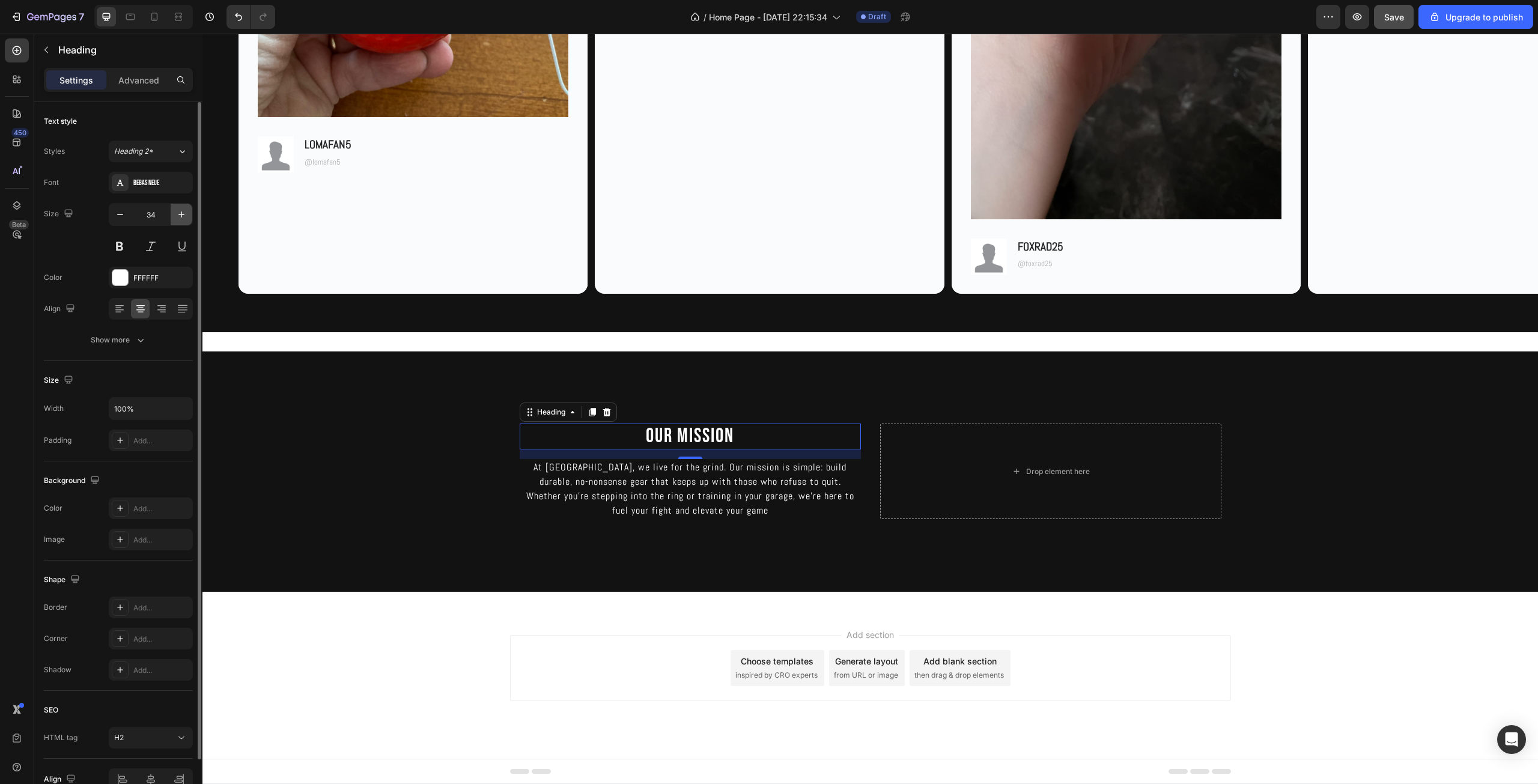
click at [177, 214] on icon "button" at bounding box center [181, 214] width 12 height 12
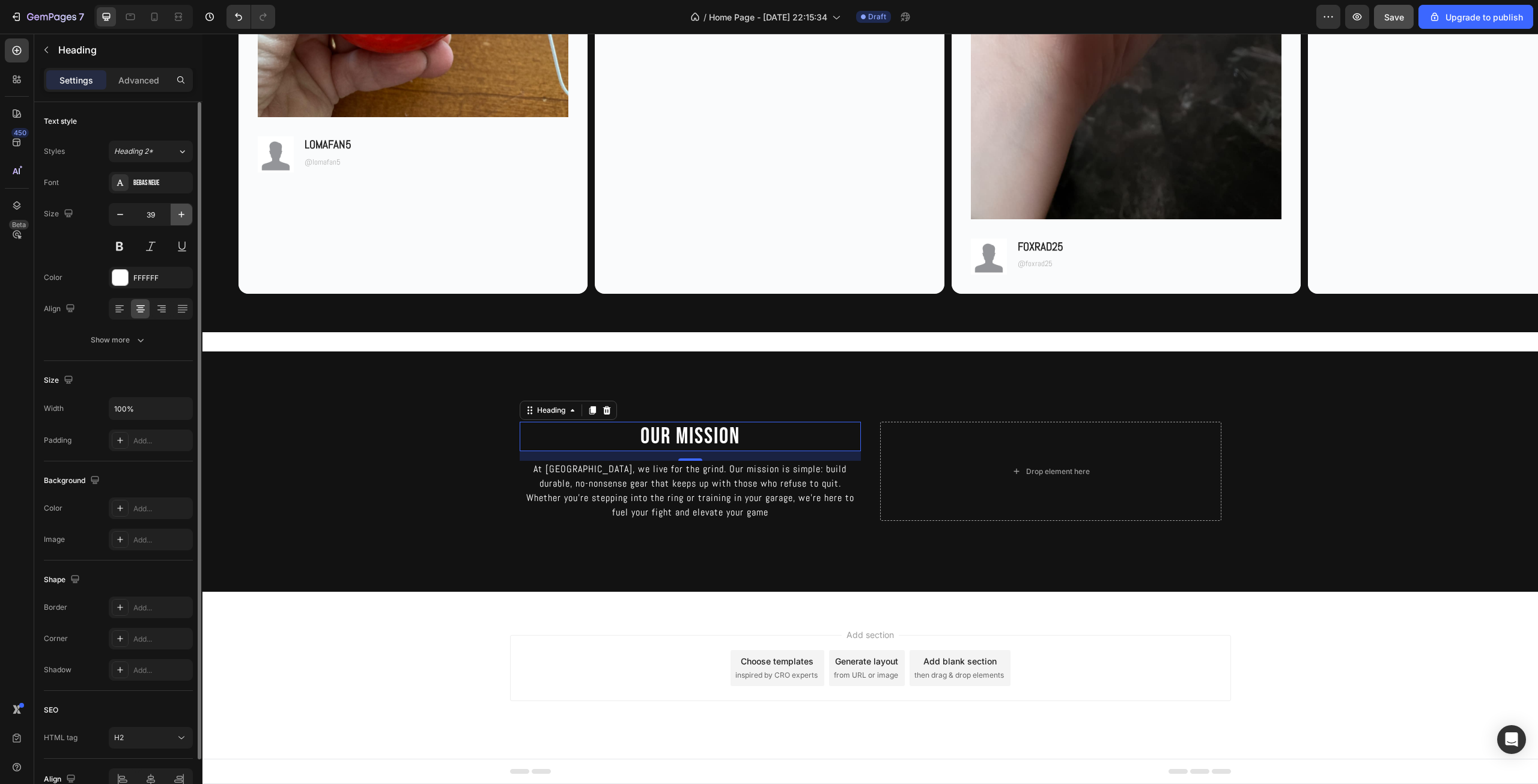
click at [177, 214] on icon "button" at bounding box center [181, 214] width 12 height 12
type input "43"
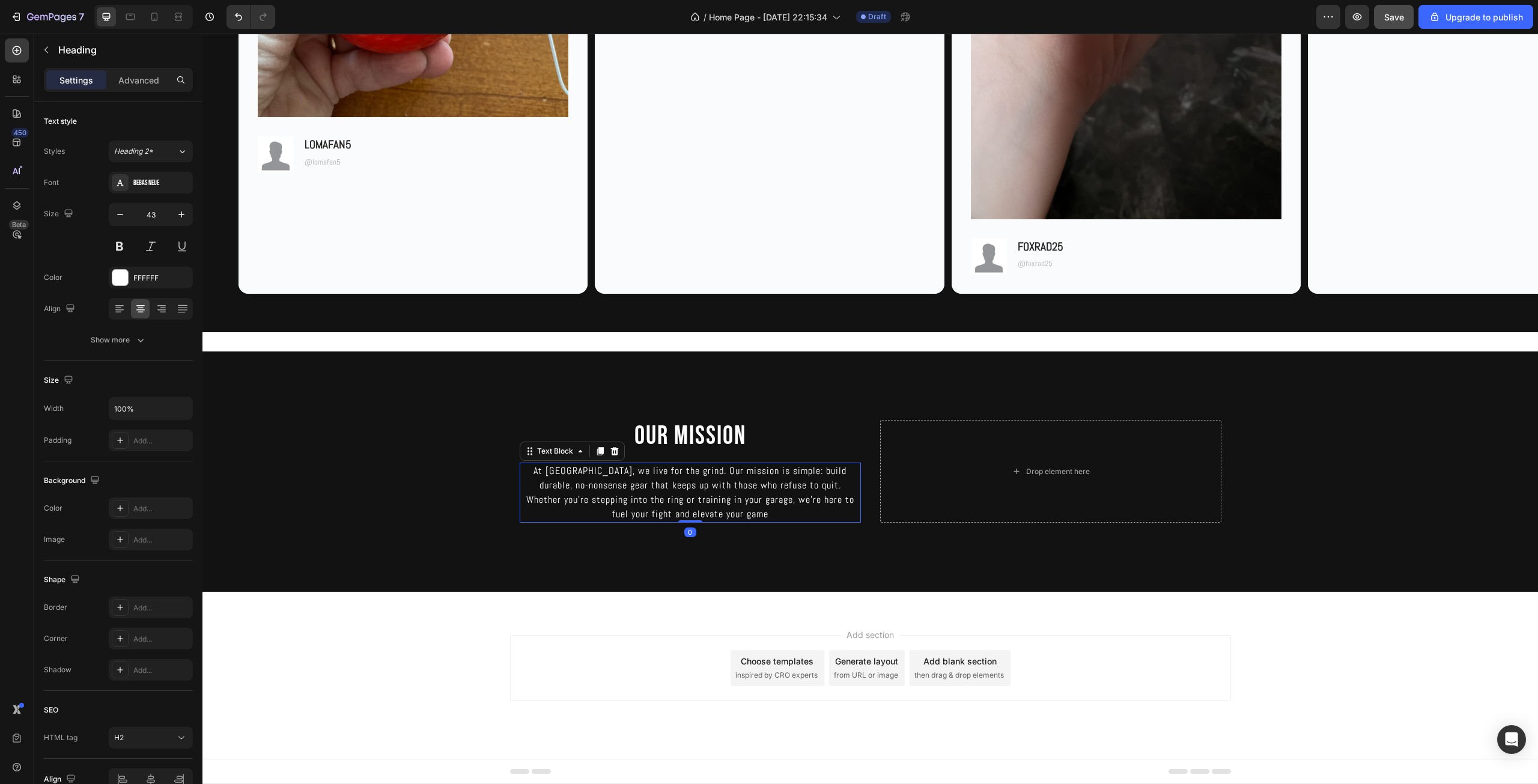
click at [741, 495] on p "At Knockra, we live for the grind. Our mission is simple: build durable, no-non…" at bounding box center [690, 492] width 339 height 57
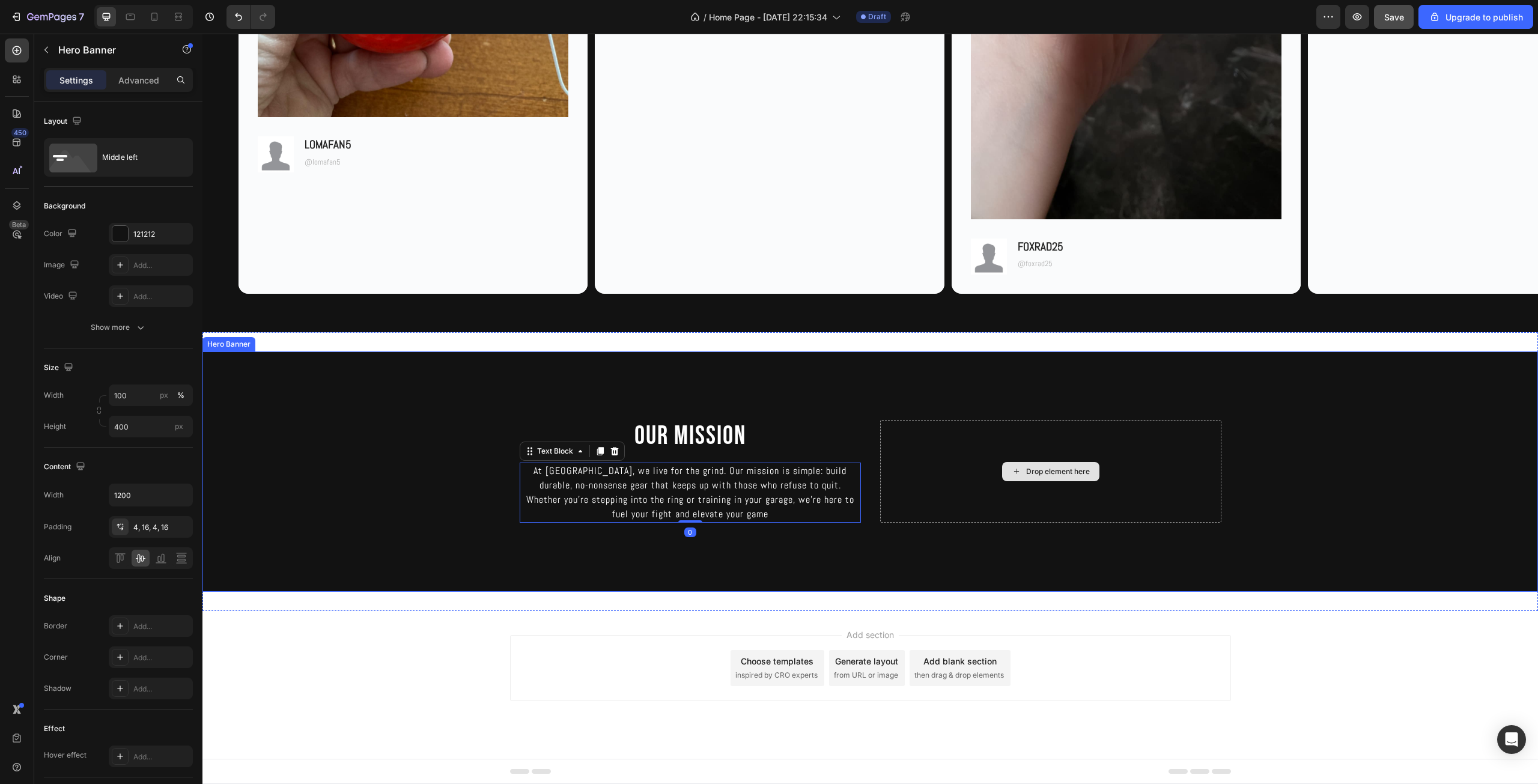
click at [987, 507] on div "Drop element here" at bounding box center [1050, 470] width 341 height 103
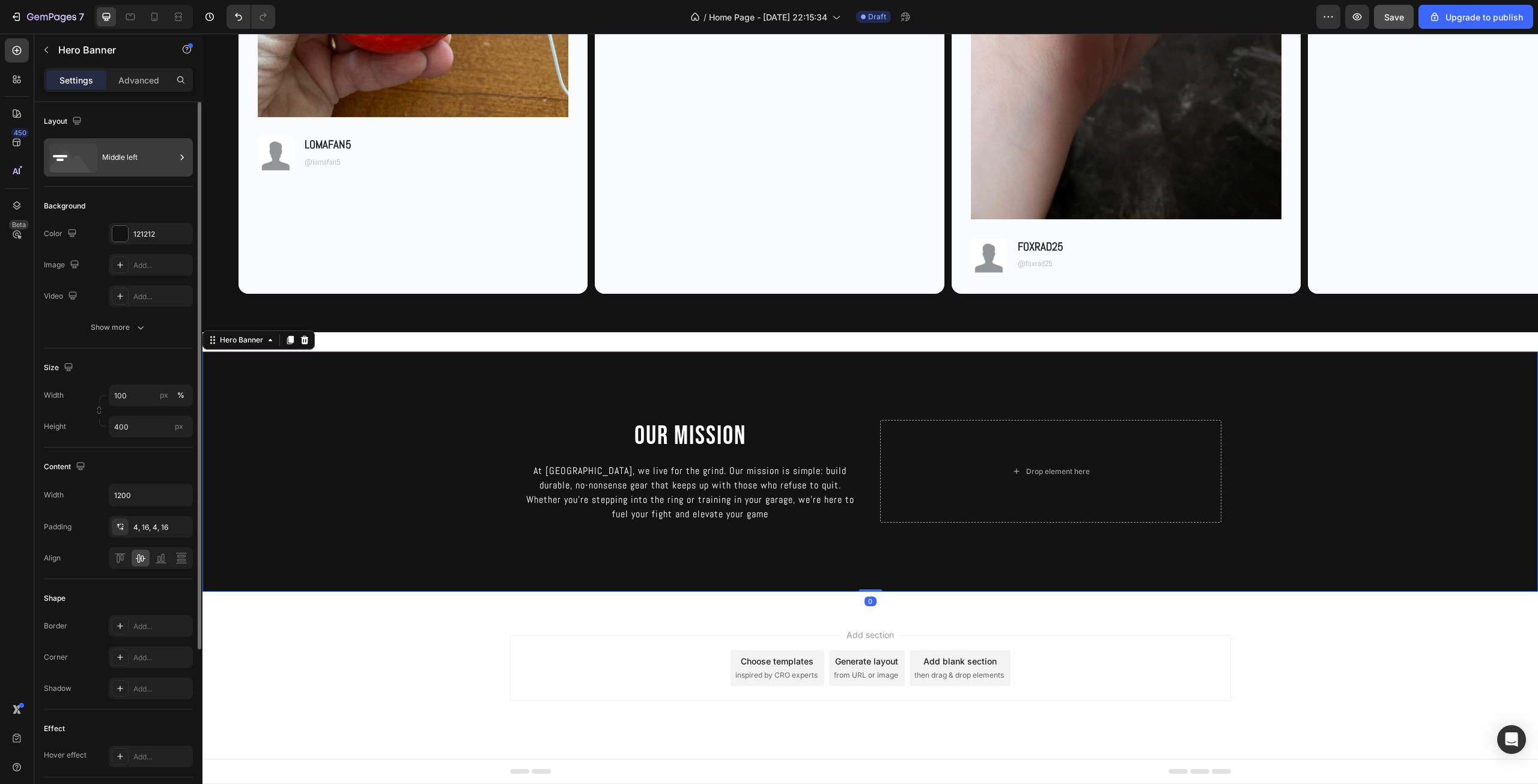
click at [114, 167] on div "Middle left" at bounding box center [139, 157] width 73 height 28
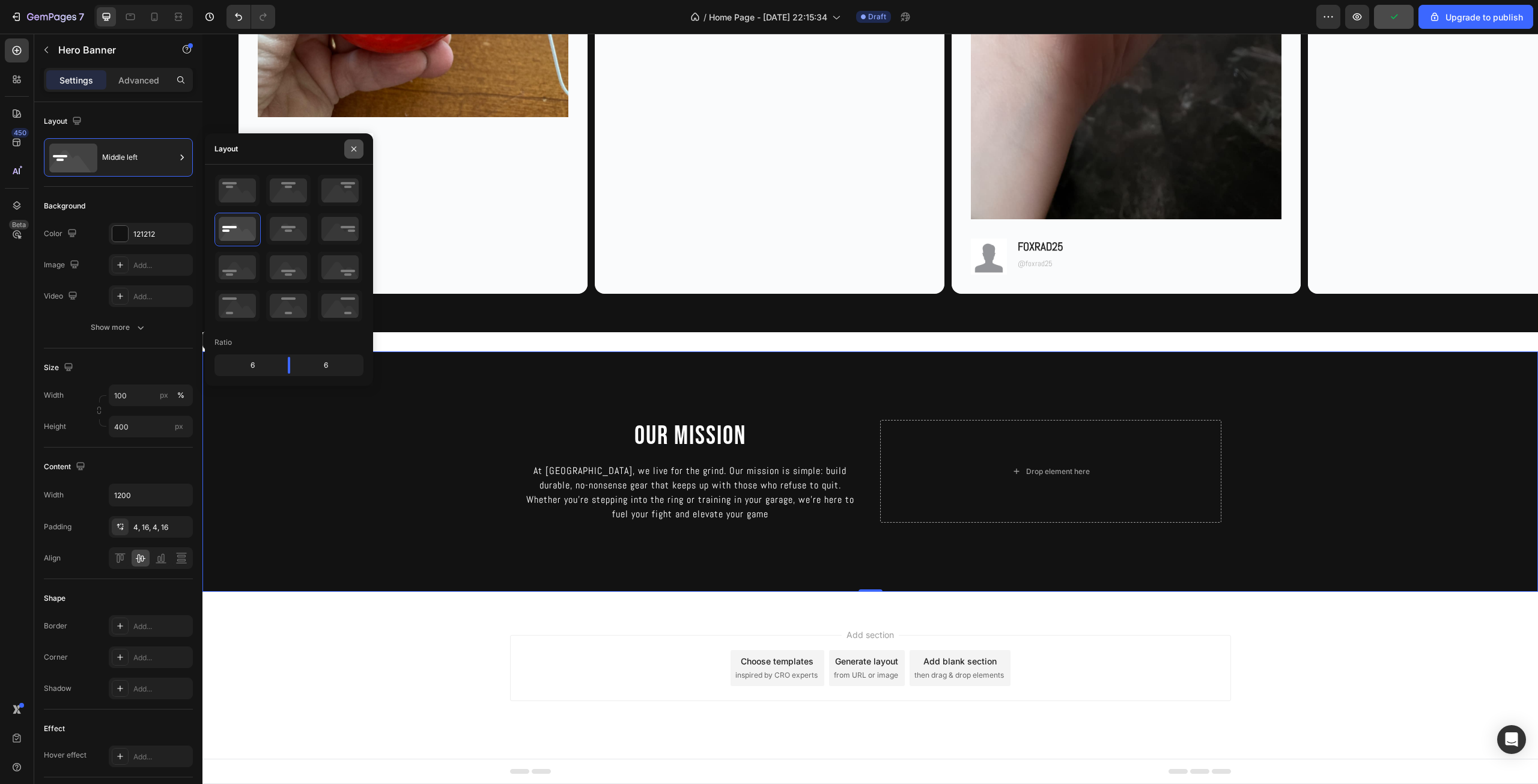
click at [350, 149] on icon "button" at bounding box center [353, 149] width 10 height 10
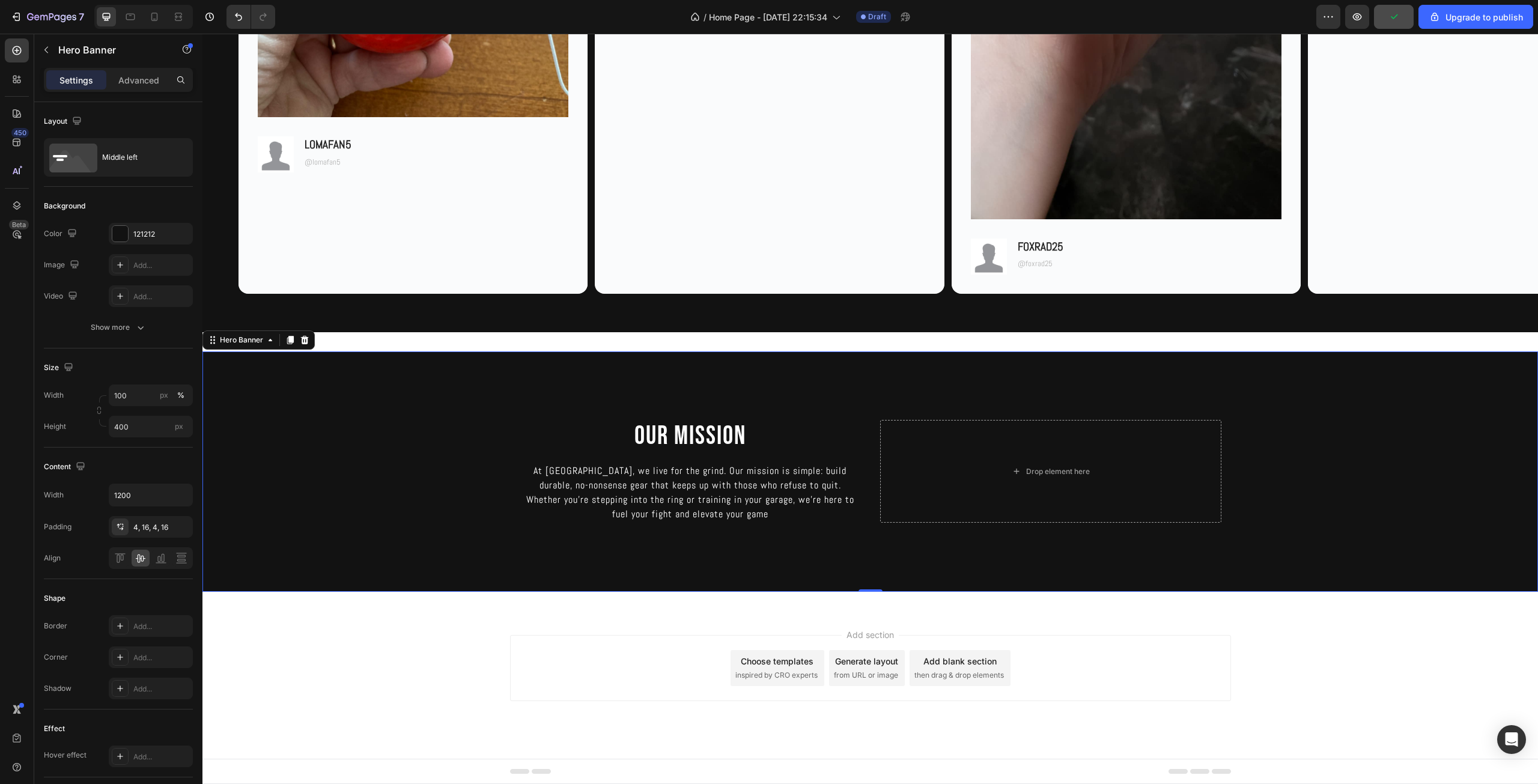
click at [695, 569] on div "Background Image" at bounding box center [870, 471] width 1335 height 240
click at [123, 163] on div "Middle left" at bounding box center [139, 157] width 73 height 28
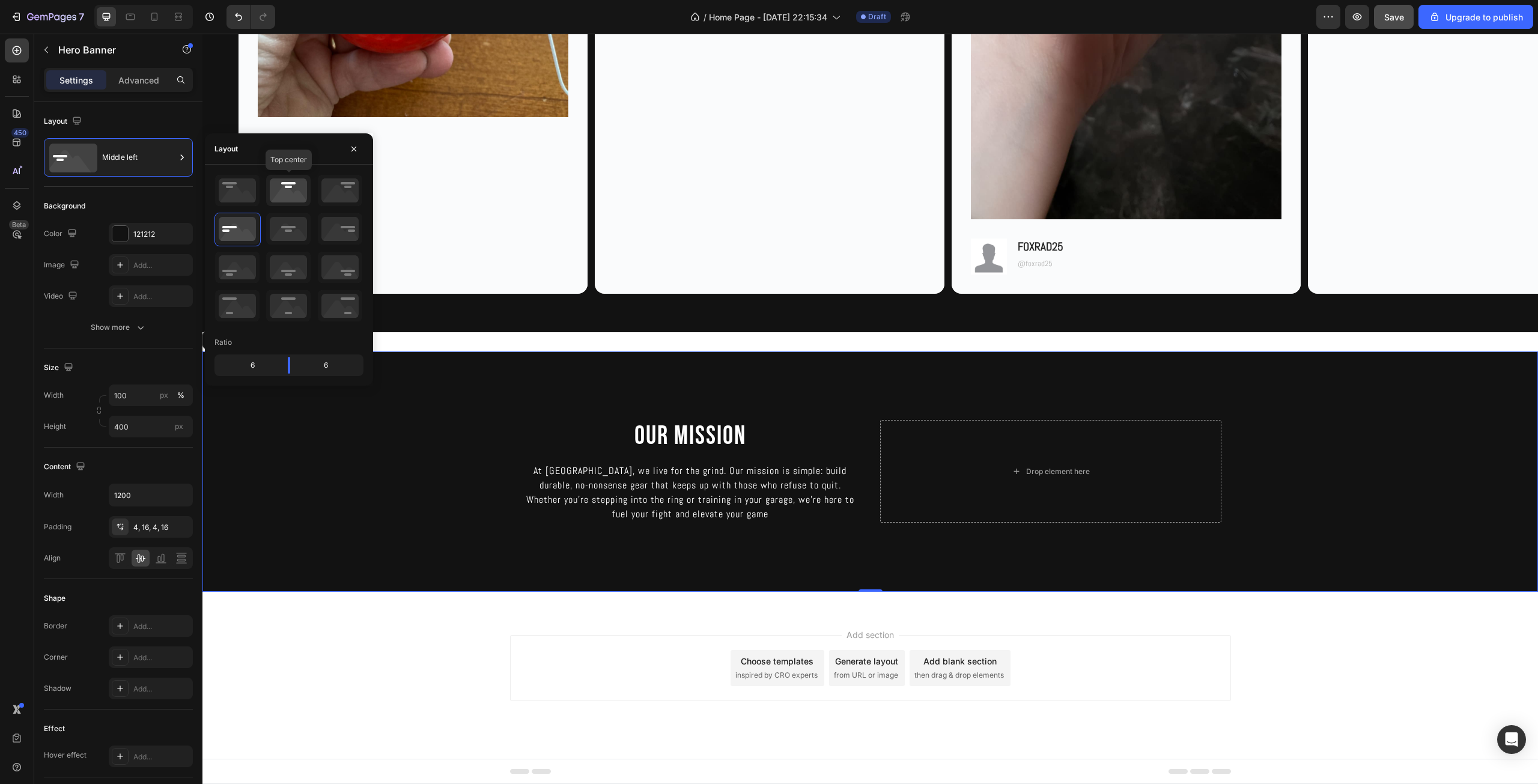
click at [296, 192] on icon at bounding box center [289, 190] width 45 height 31
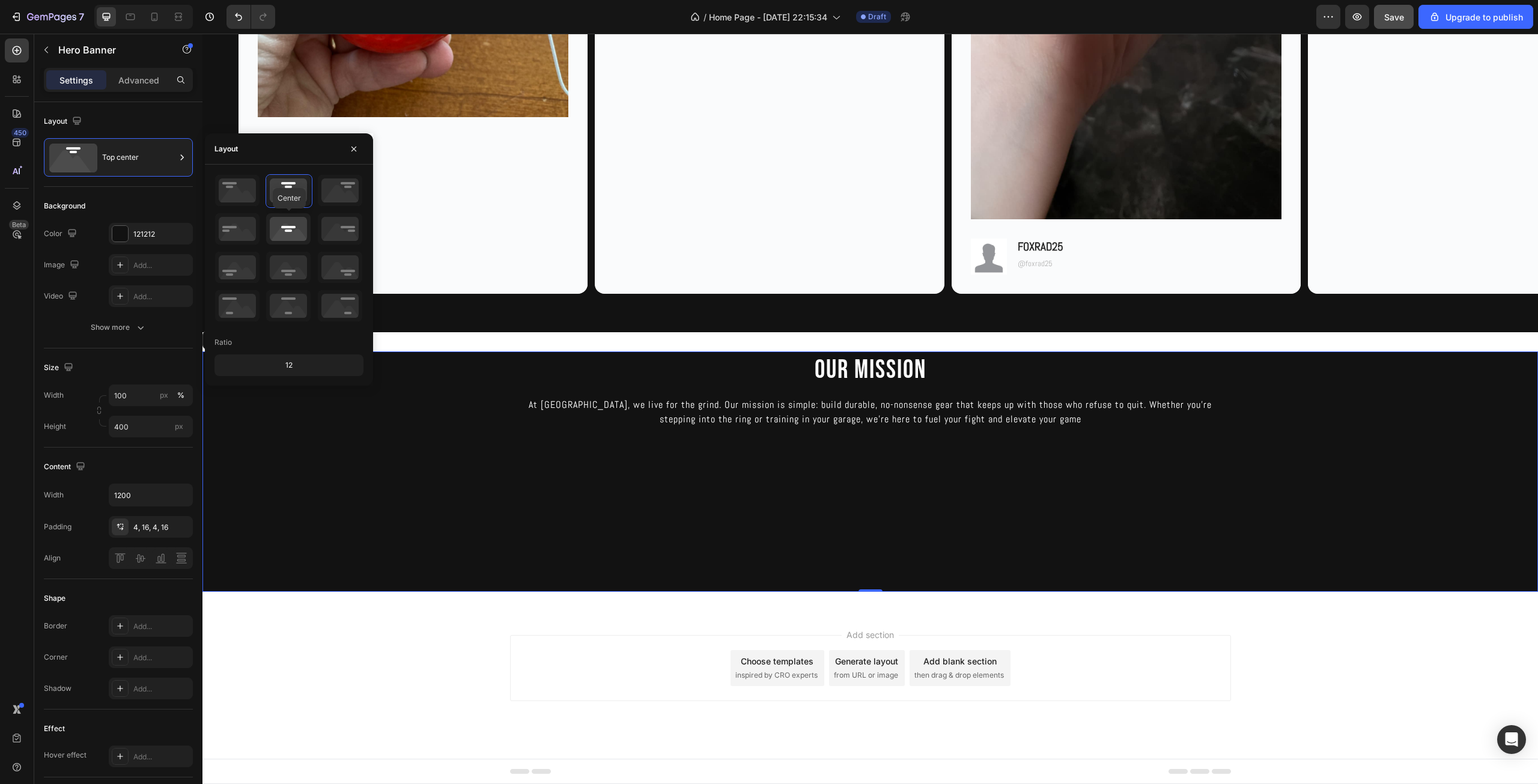
click at [291, 231] on icon at bounding box center [289, 228] width 45 height 31
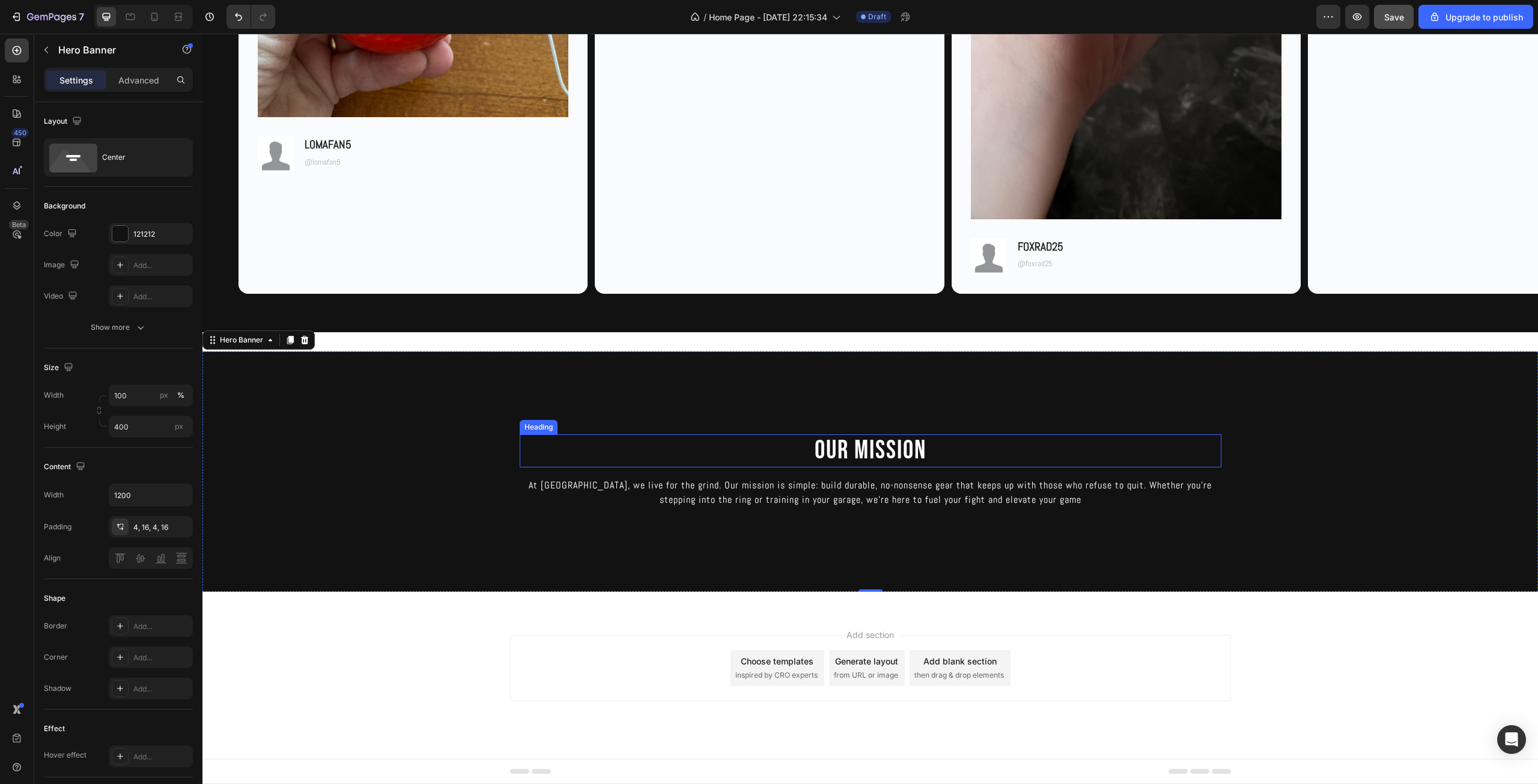
click at [981, 417] on div "Background Image" at bounding box center [870, 471] width 1335 height 240
click at [291, 460] on div "Background Image" at bounding box center [870, 471] width 1335 height 240
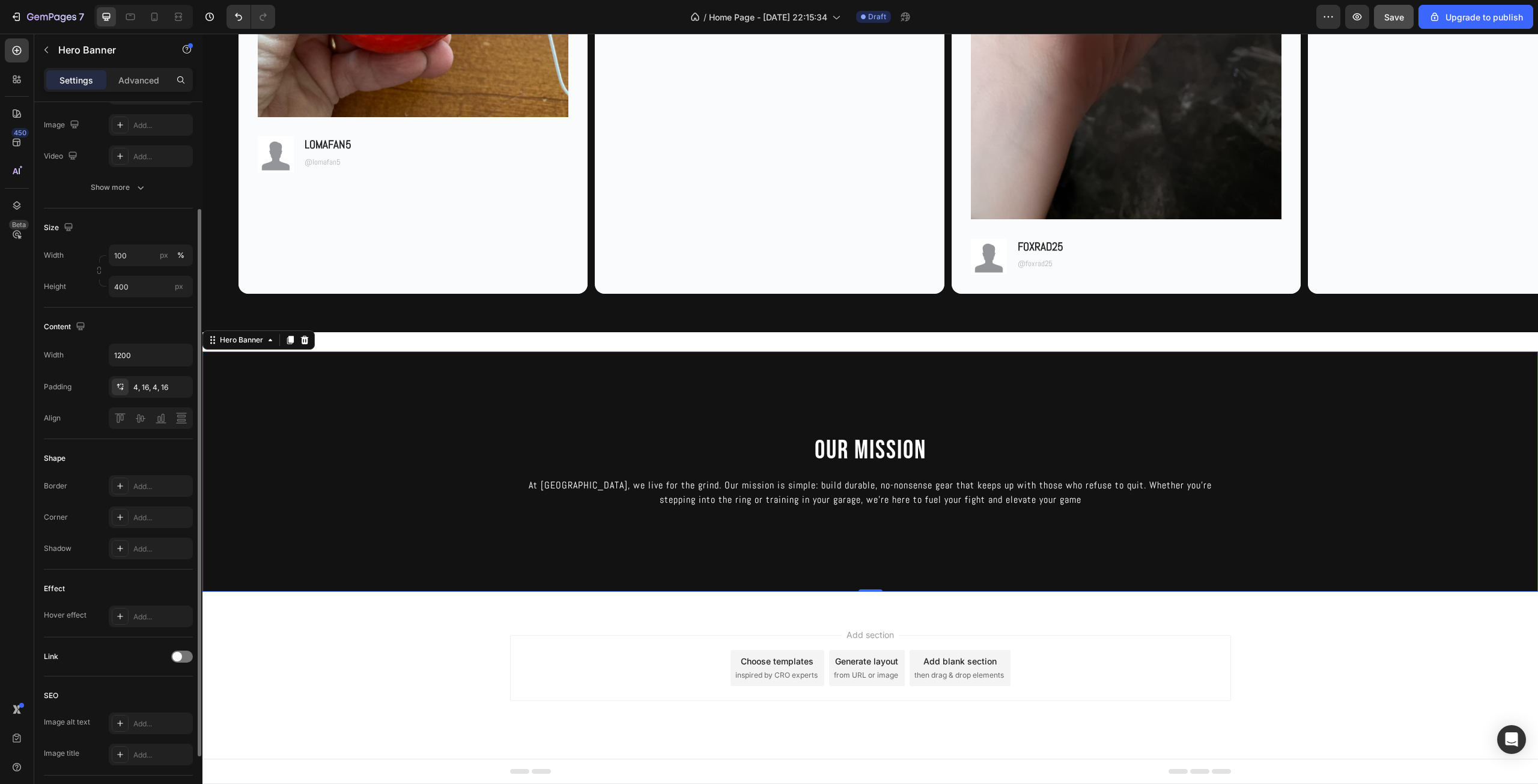
scroll to position [220, 0]
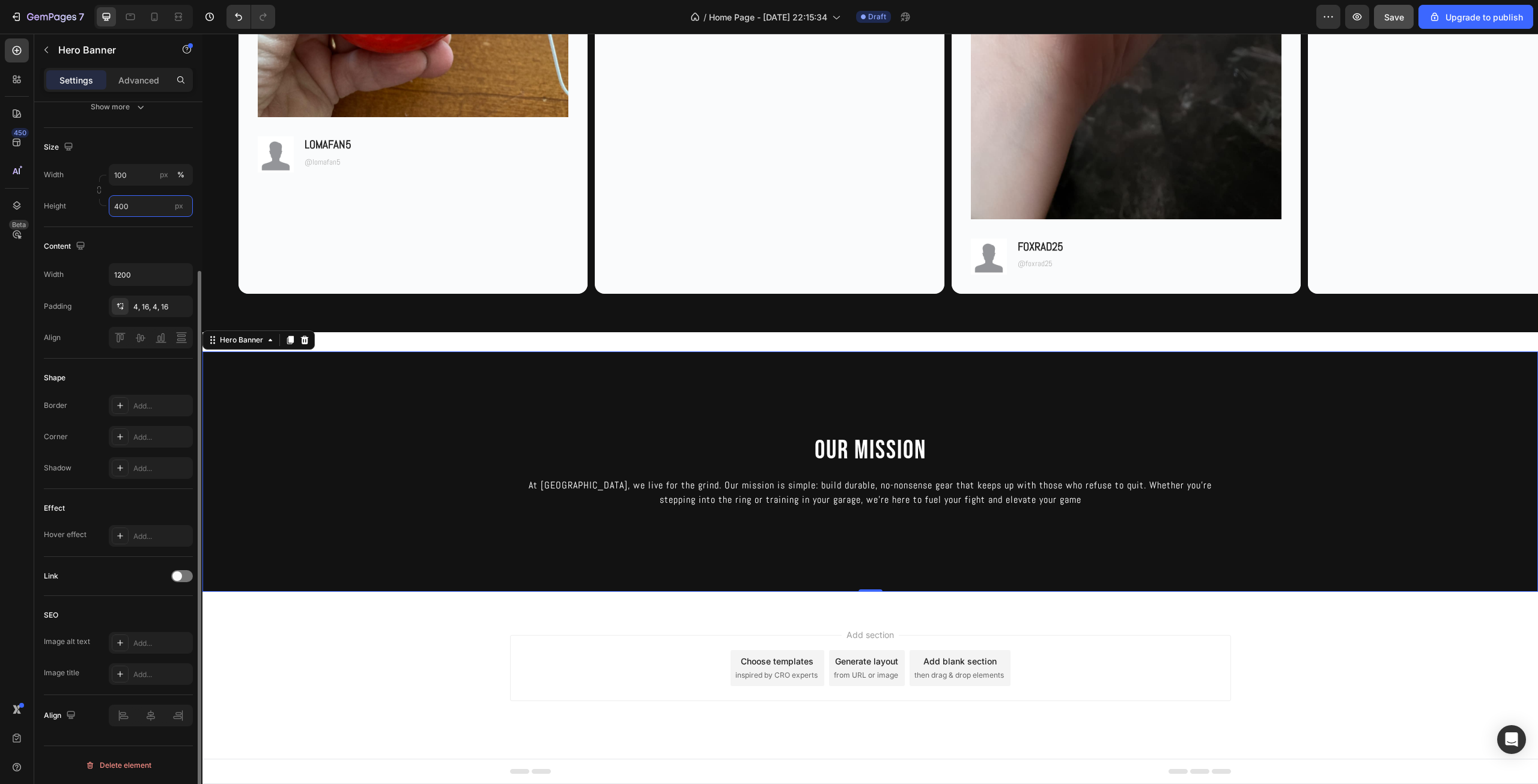
click at [141, 205] on input "400" at bounding box center [151, 206] width 84 height 22
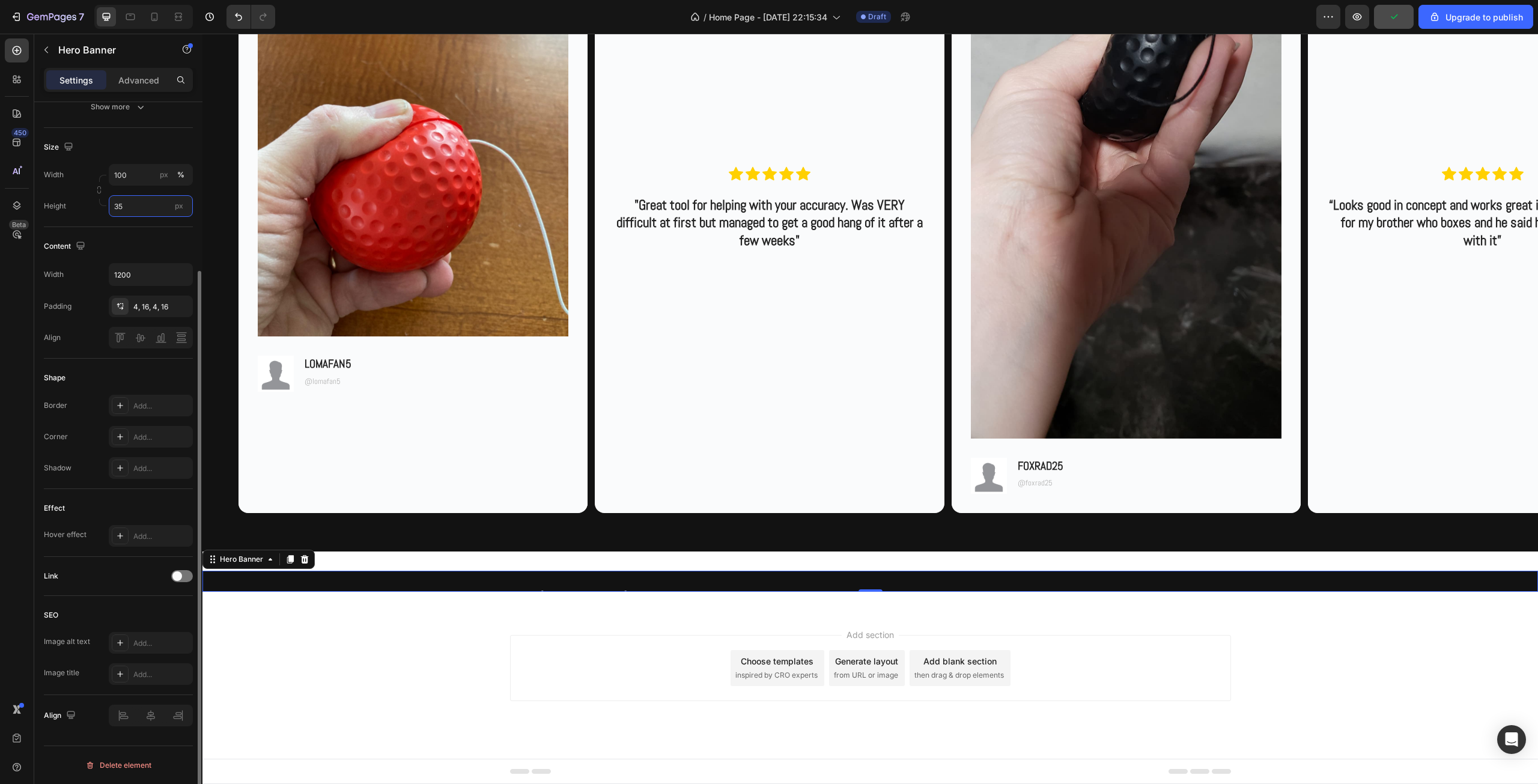
scroll to position [3014, 0]
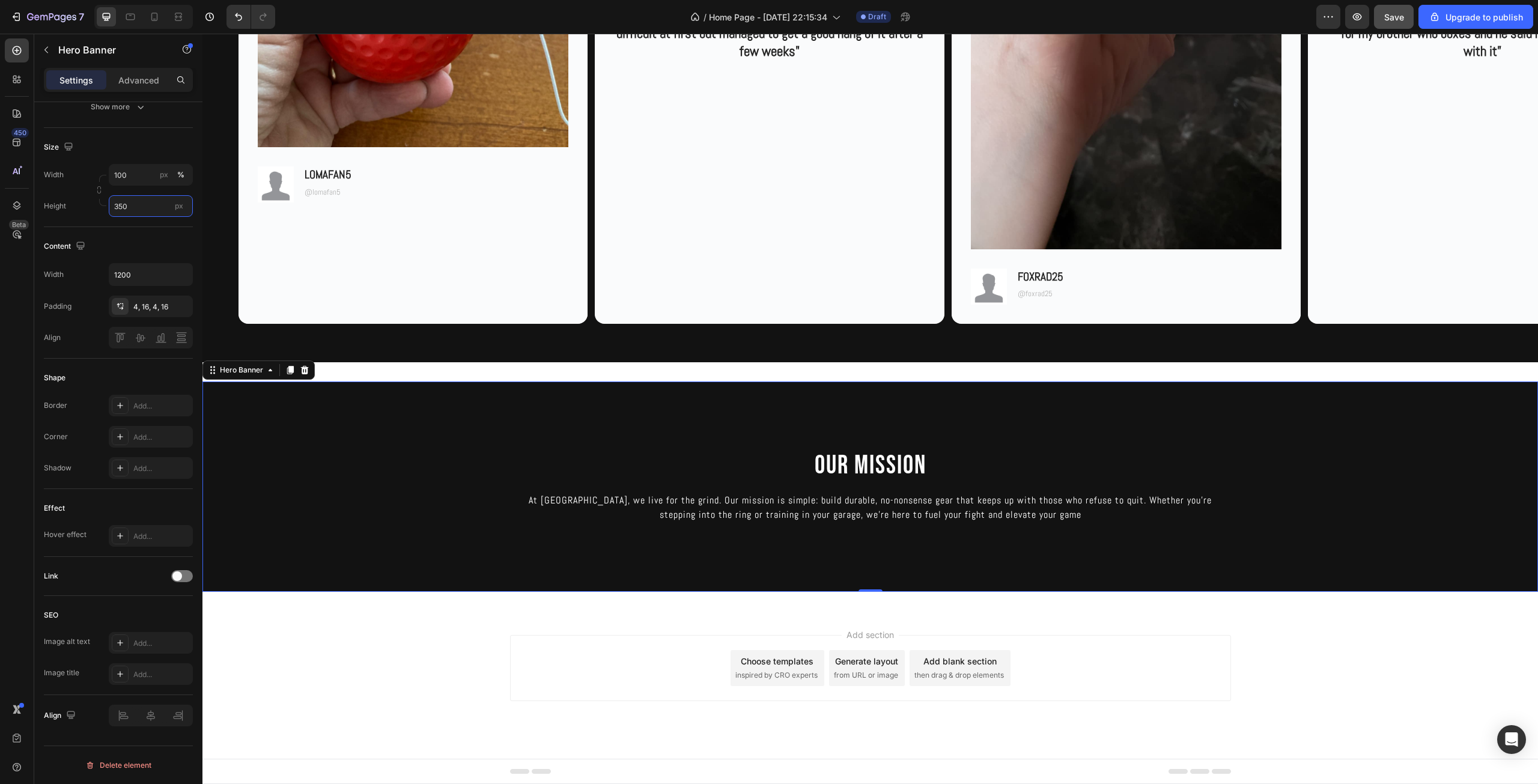
type input "350"
click at [494, 551] on div "Background Image" at bounding box center [870, 487] width 1335 height 211
click at [422, 638] on div "Add section Choose templates inspired by CRO experts Generate layout from URL o…" at bounding box center [870, 685] width 1335 height 148
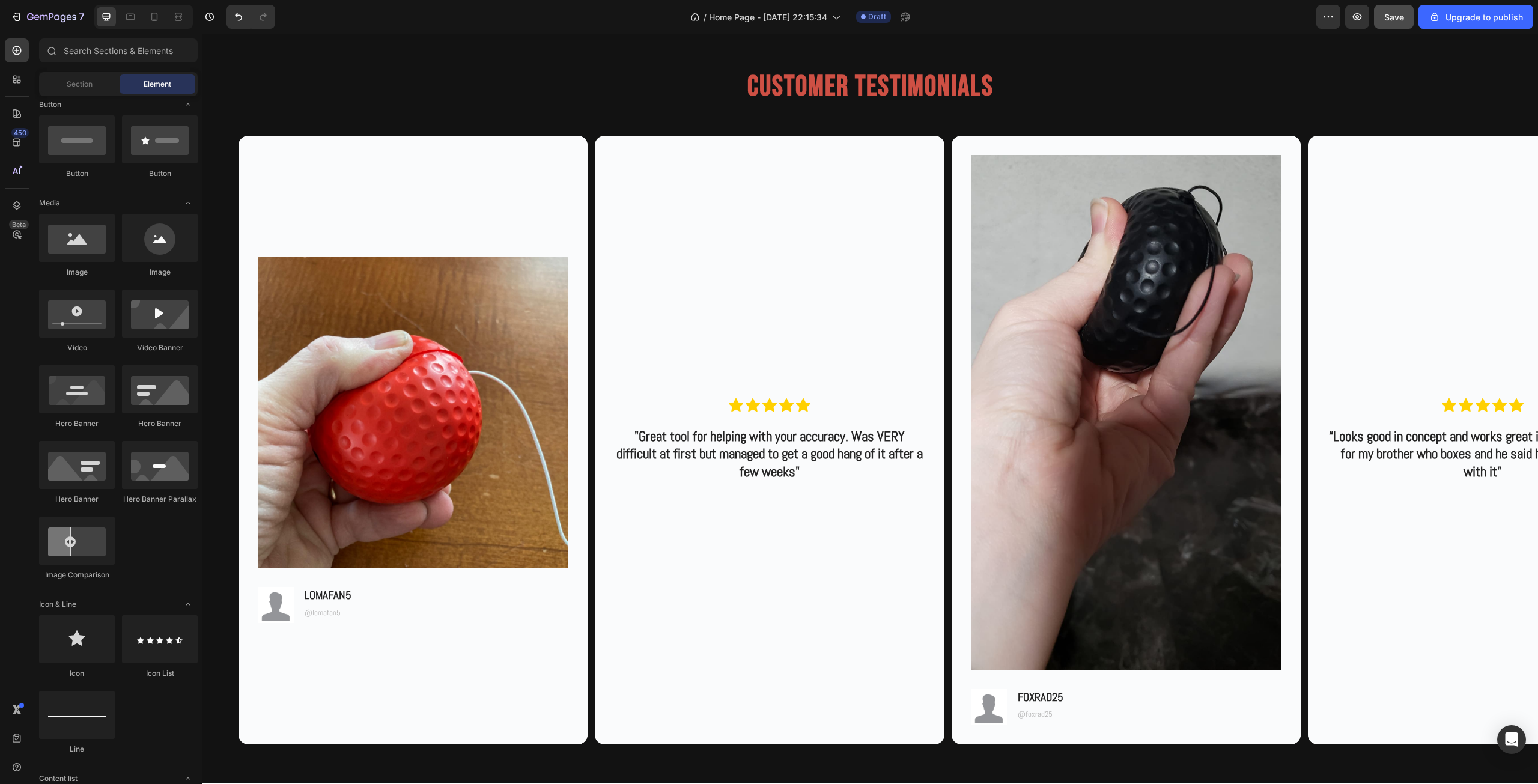
scroll to position [2994, 0]
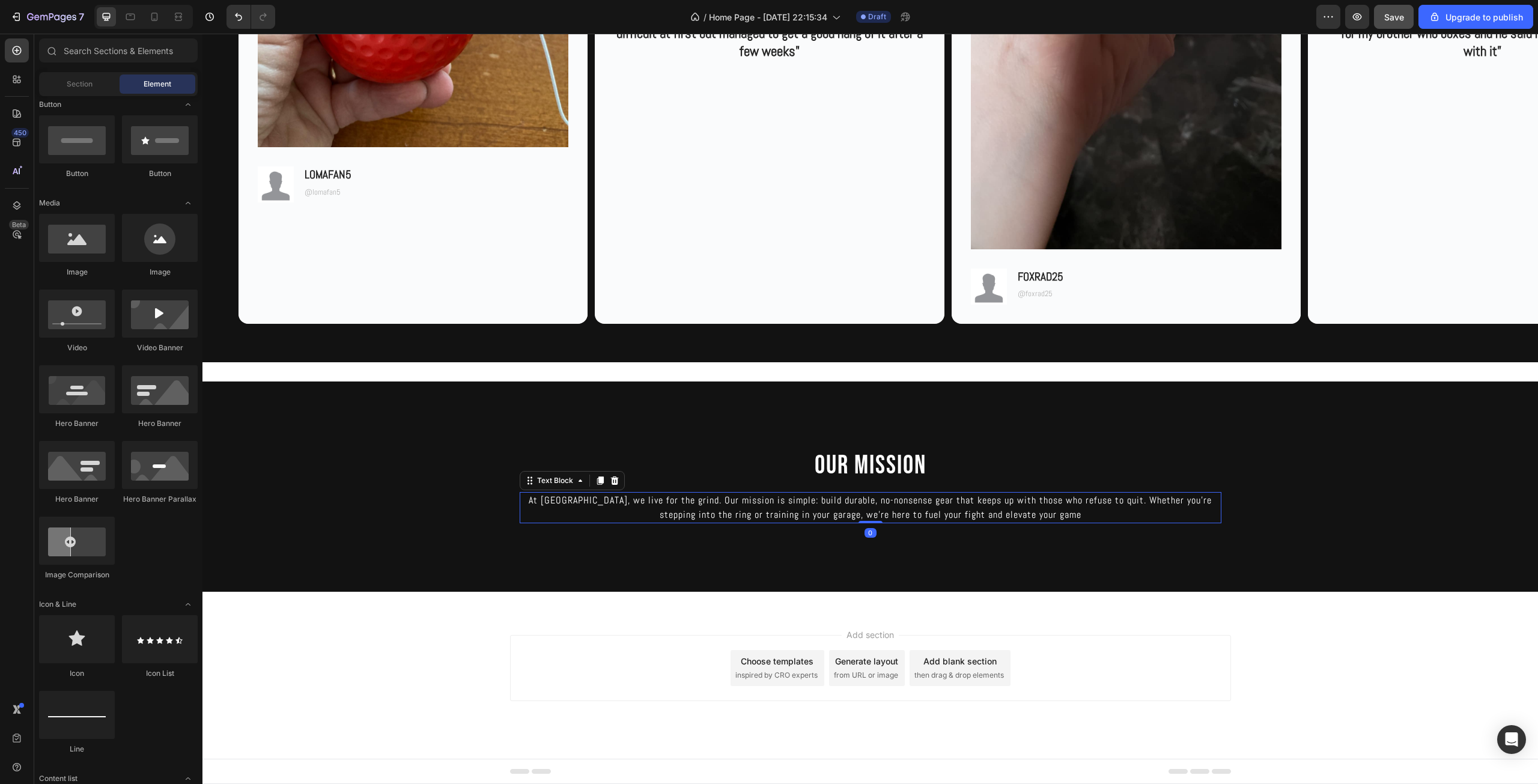
click at [644, 503] on p "At Knockra, we live for the grind. Our mission is simple: build durable, no-non…" at bounding box center [870, 507] width 699 height 29
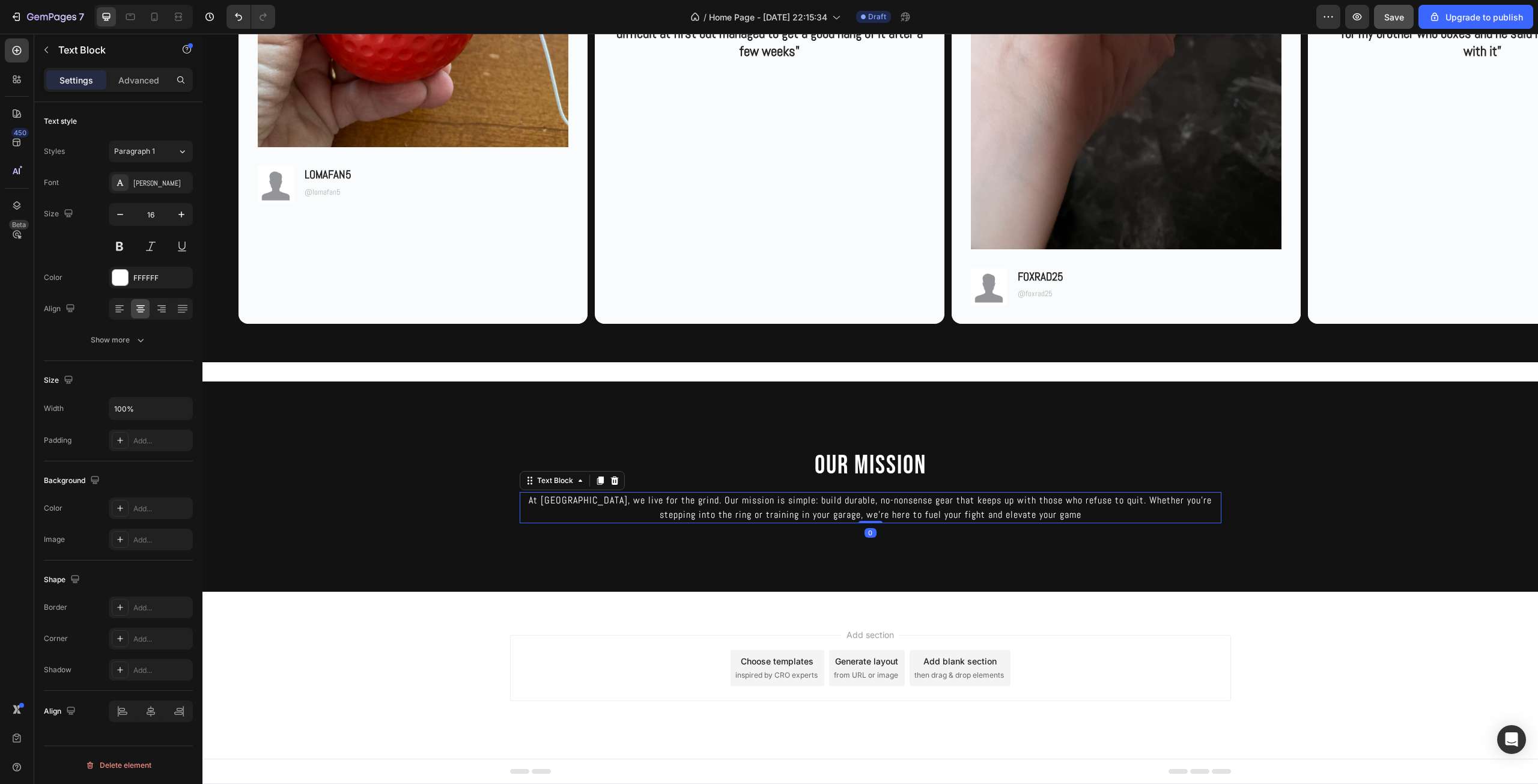
click at [666, 503] on p "At Knockra, we live for the grind. Our mission is simple: build durable, no-non…" at bounding box center [870, 507] width 699 height 29
click at [548, 499] on p "At Knockra, we live for the grind. Our mission is simple: build durable, no-non…" at bounding box center [870, 507] width 699 height 29
click at [649, 500] on p "At KNOCKRA, we live for the grind. Our mission is simple: build durable, no-non…" at bounding box center [870, 507] width 699 height 29
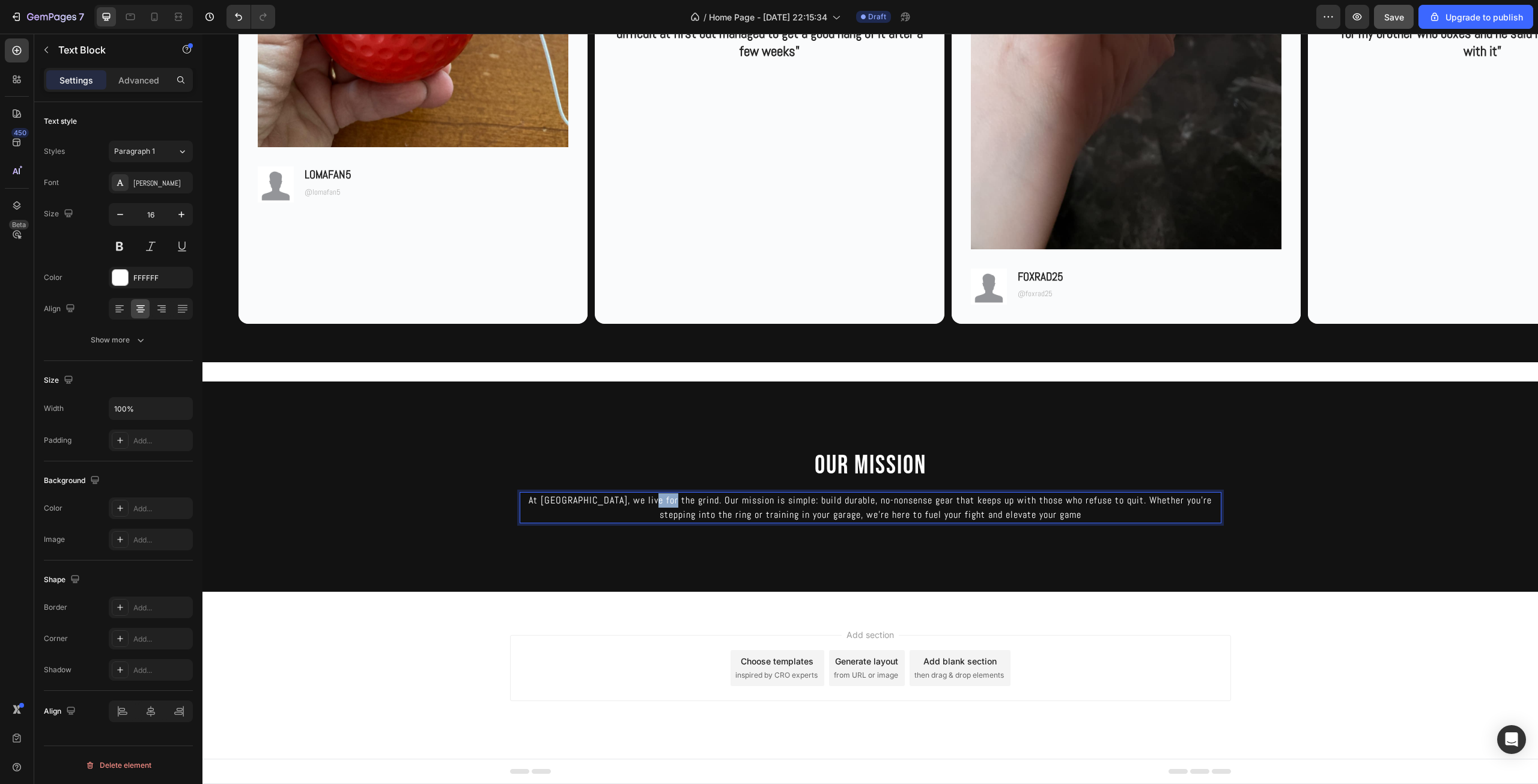
click at [649, 500] on p "At KNOCKRA, we live for the grind. Our mission is simple: build durable, no-non…" at bounding box center [870, 507] width 699 height 29
click at [123, 248] on button at bounding box center [119, 246] width 22 height 22
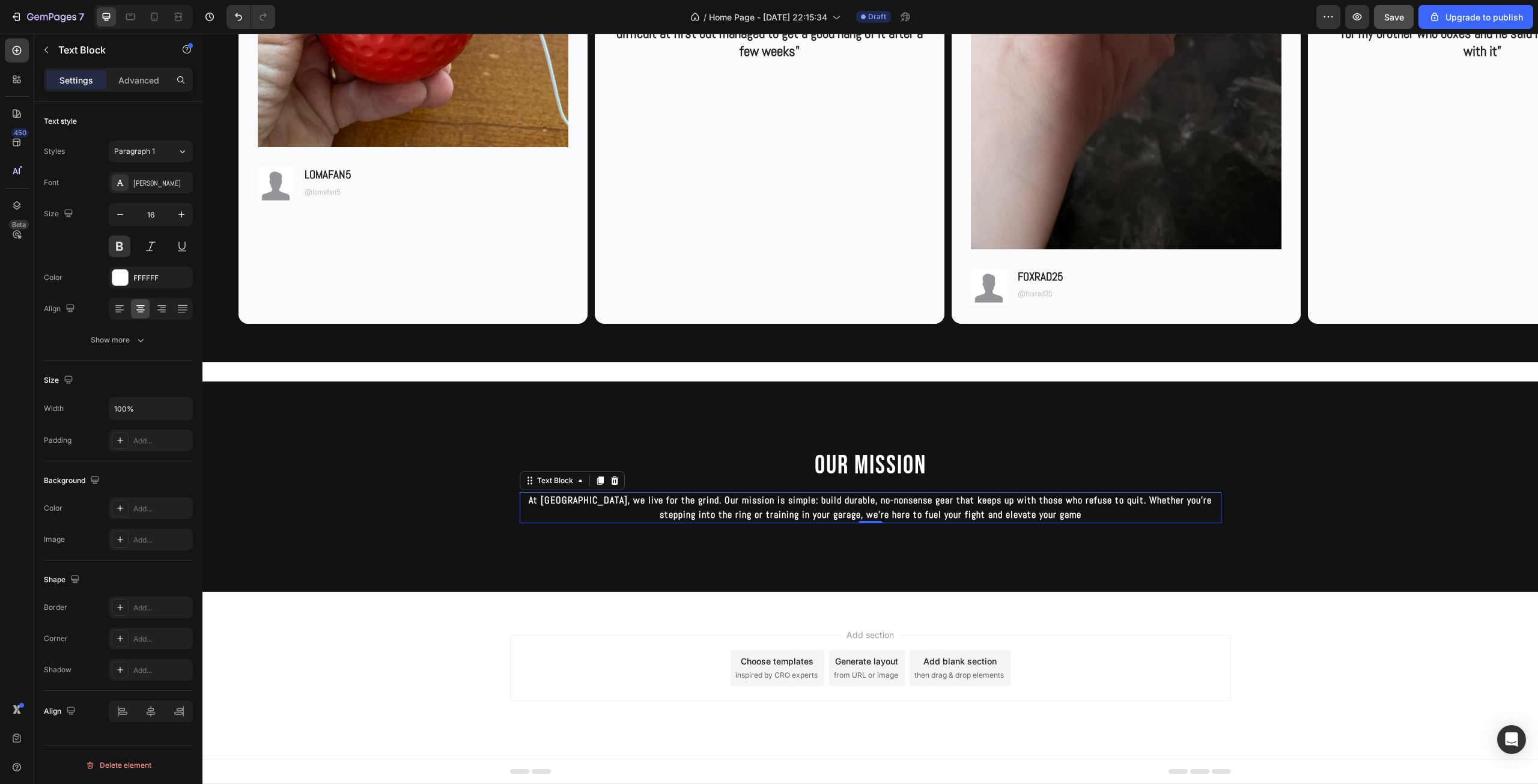
click at [644, 500] on p "At KNOCKRA, we live for the grind. Our mission is simple: build durable, no-non…" at bounding box center [870, 507] width 699 height 29
click at [112, 241] on button at bounding box center [119, 246] width 22 height 22
click at [644, 504] on p "At KNOCKRA, we live for the grind. Our mission is simple: build durable, no-non…" at bounding box center [870, 507] width 699 height 29
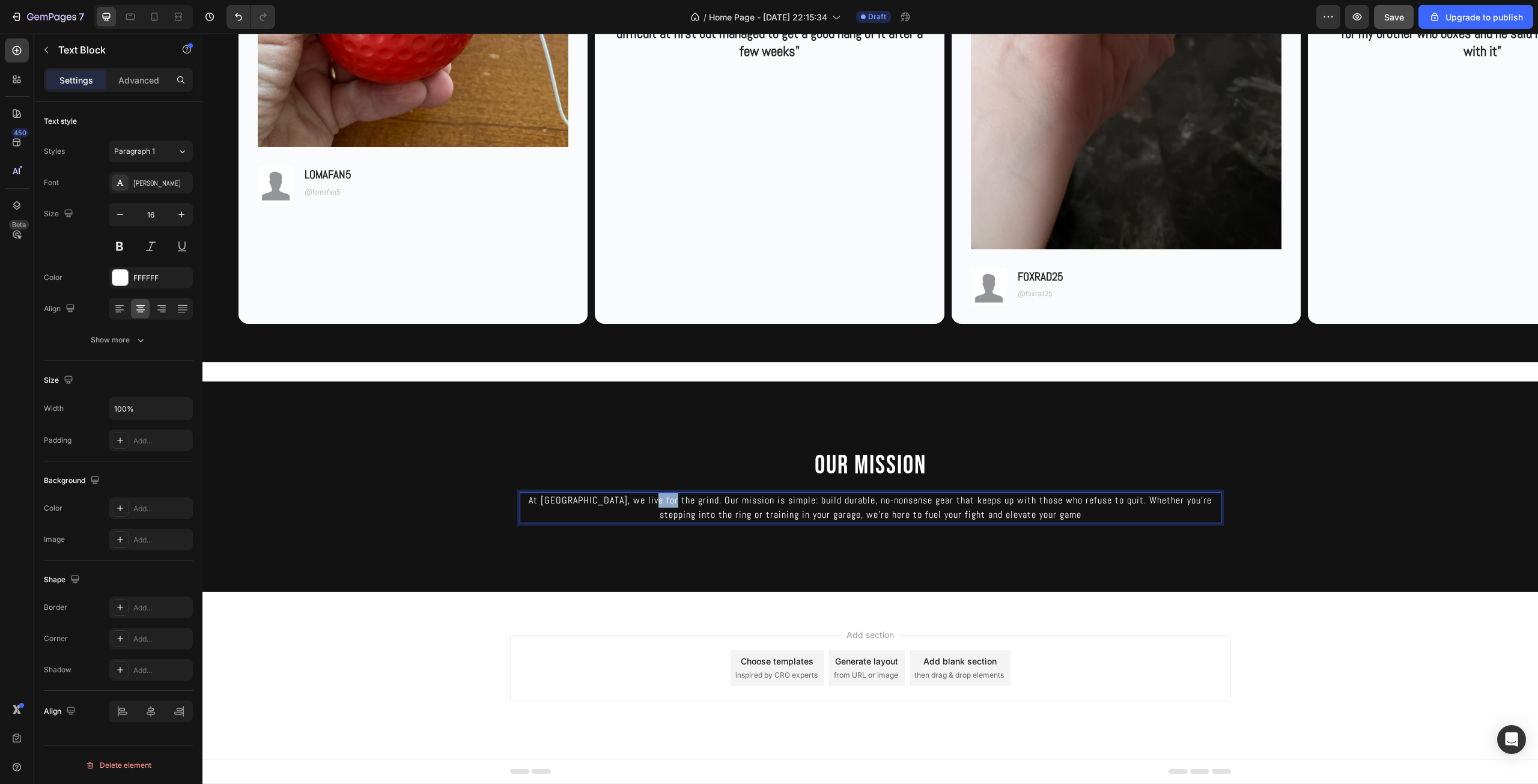
click at [644, 504] on p "At KNOCKRA, we live for the grind. Our mission is simple: build durable, no-non…" at bounding box center [870, 507] width 699 height 29
click at [546, 467] on button "Bold" at bounding box center [548, 476] width 22 height 22
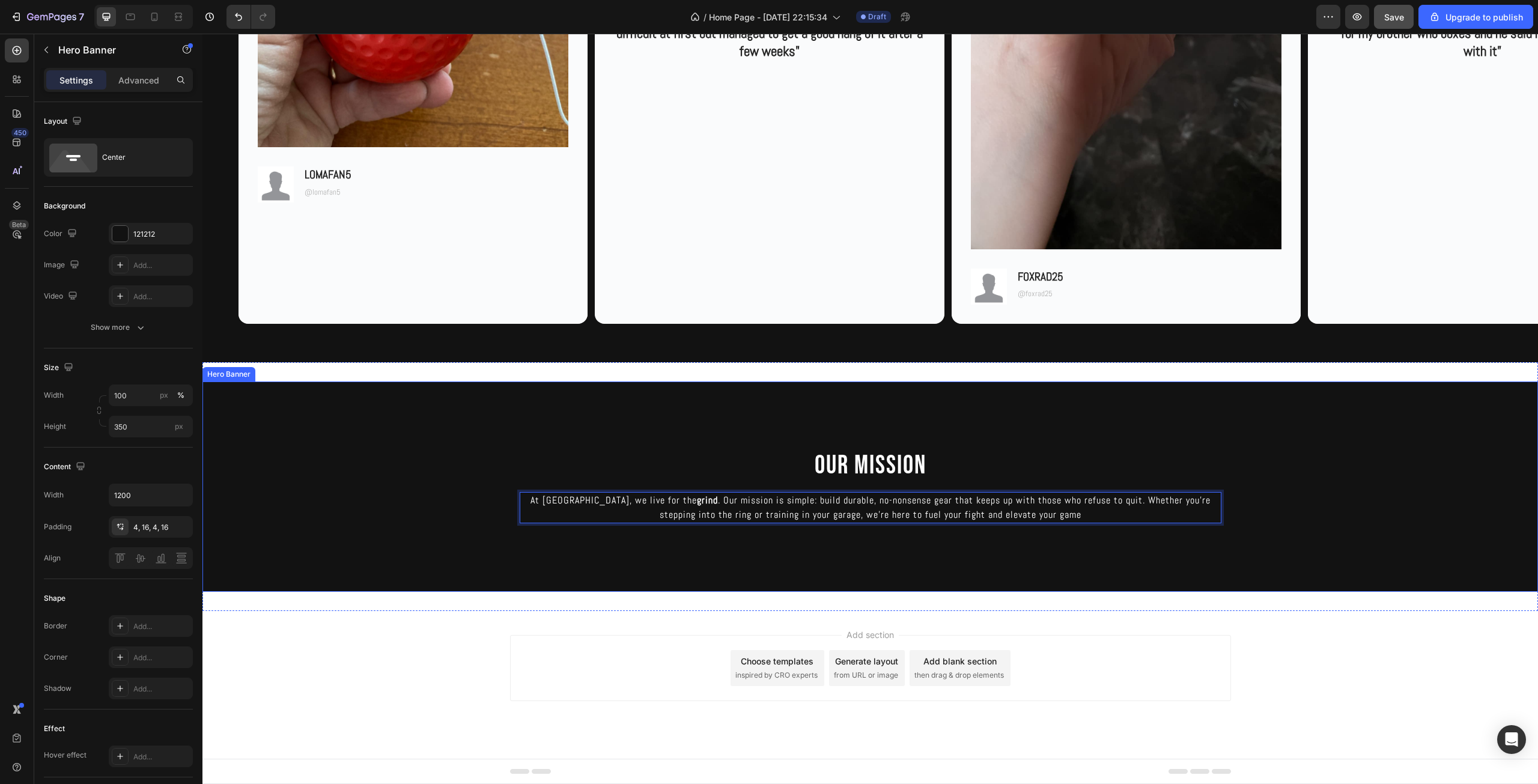
click at [730, 530] on div "Background Image" at bounding box center [870, 487] width 1335 height 211
click at [540, 491] on div "OUR MISSION Heading At KNOCKRA, we live for the grind . Our mission is simple: …" at bounding box center [870, 486] width 702 height 74
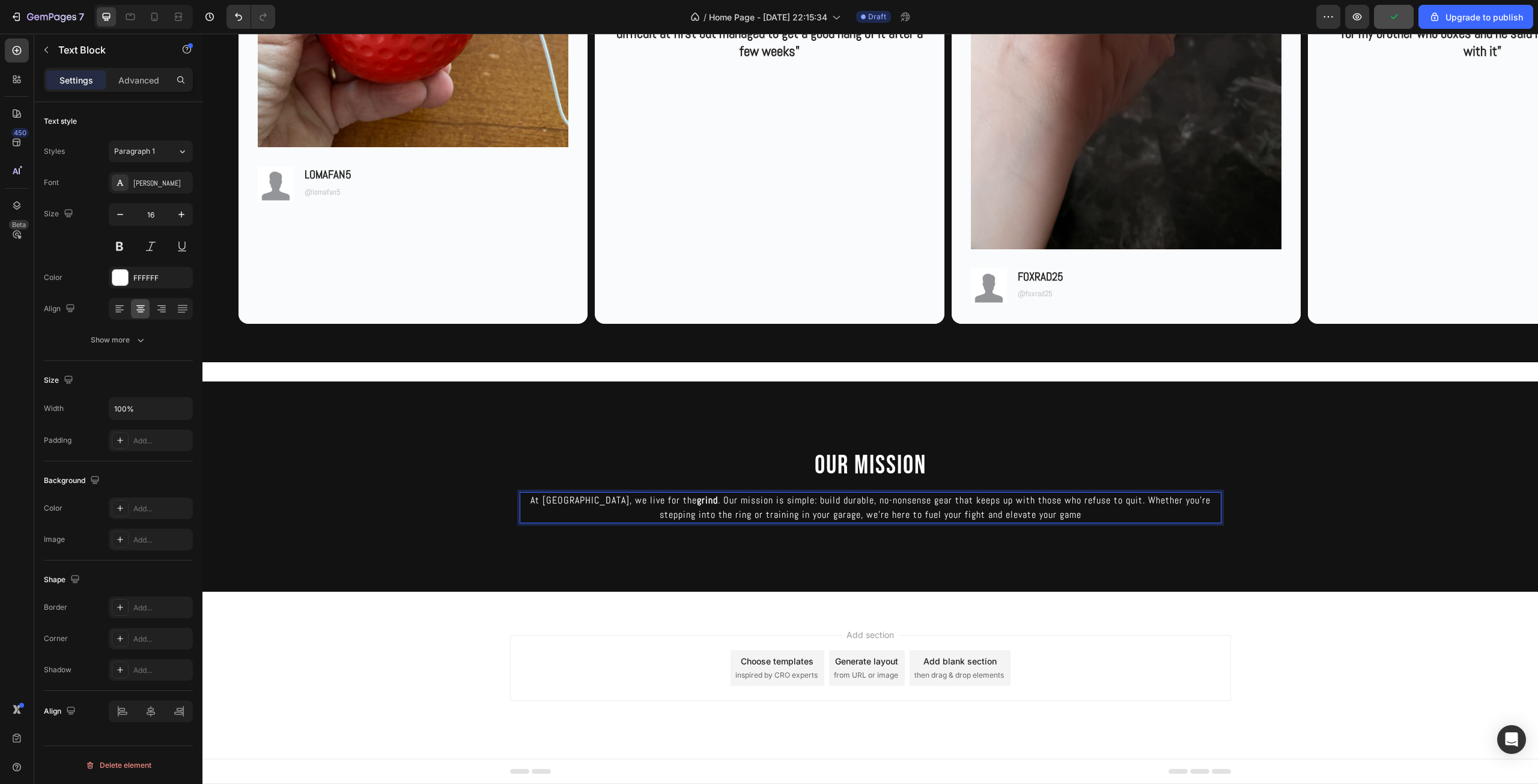
click at [549, 497] on p "At KNOCKRA, we live for the grind . Our mission is simple: build durable, no-no…" at bounding box center [870, 507] width 699 height 29
click at [442, 476] on button "Bold" at bounding box center [449, 476] width 22 height 22
click at [617, 514] on p "At KNOCKRA , we live for the grind . Our mission is simple: build durable, no-n…" at bounding box center [870, 507] width 699 height 29
click at [773, 504] on p "At KNOCKRA , we live for the grind . Our mission is simple: build durable, no-n…" at bounding box center [870, 507] width 699 height 29
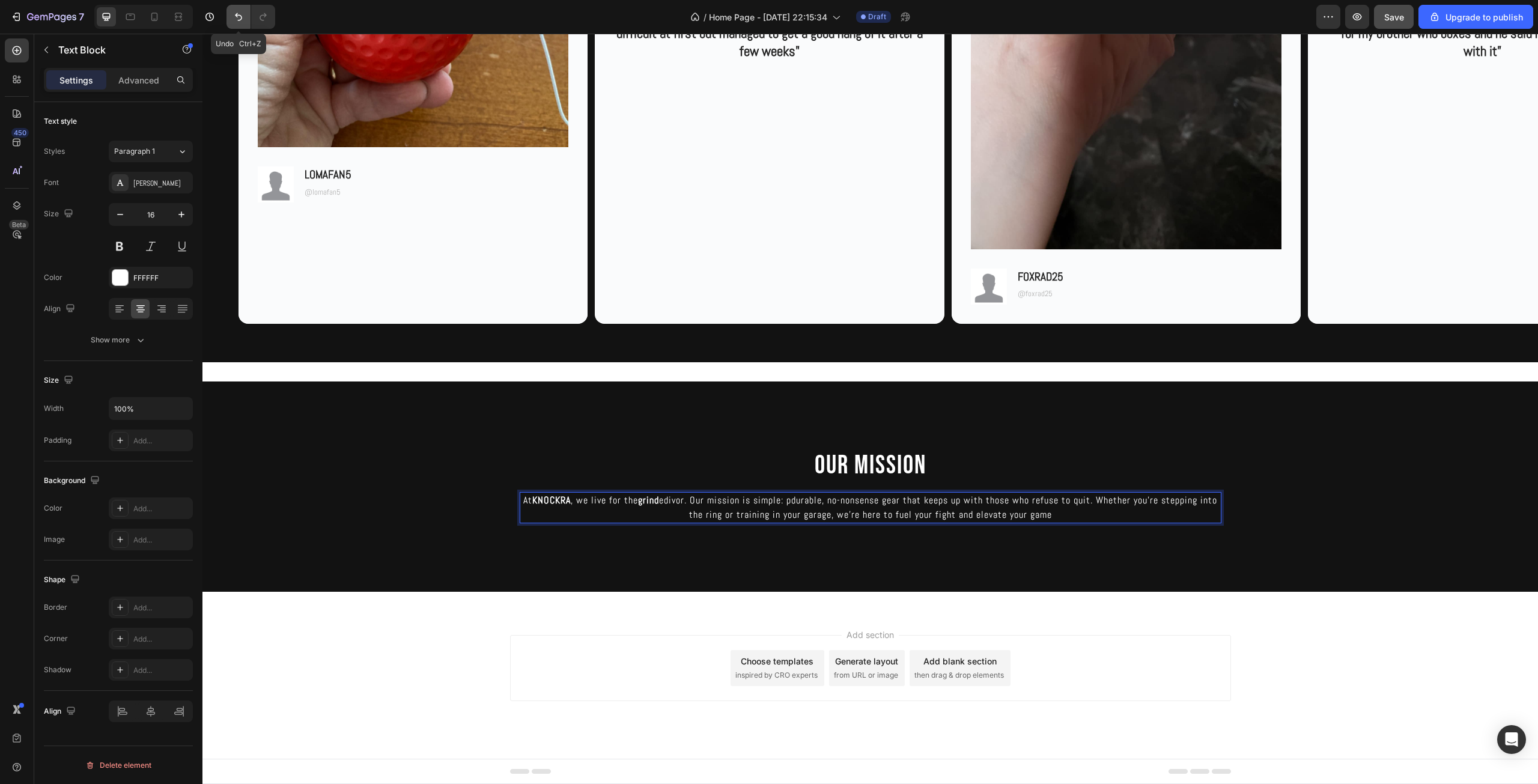
click at [233, 22] on icon "Undo/Redo" at bounding box center [238, 16] width 12 height 12
click at [799, 502] on p "At KNOCKRA , we live for the grind edivor. Our mission is simple: pdurable, no-…" at bounding box center [870, 507] width 699 height 29
click at [696, 501] on p "At KNOCKRA , we live for the grind edivor. Our mission is simple: provide durab…" at bounding box center [870, 507] width 699 height 29
click at [714, 504] on p "At KNOCKRA , we live for the grind . Our mission is simple: provide durable, no…" at bounding box center [870, 507] width 699 height 29
click at [649, 502] on strong "grind" at bounding box center [646, 500] width 21 height 13
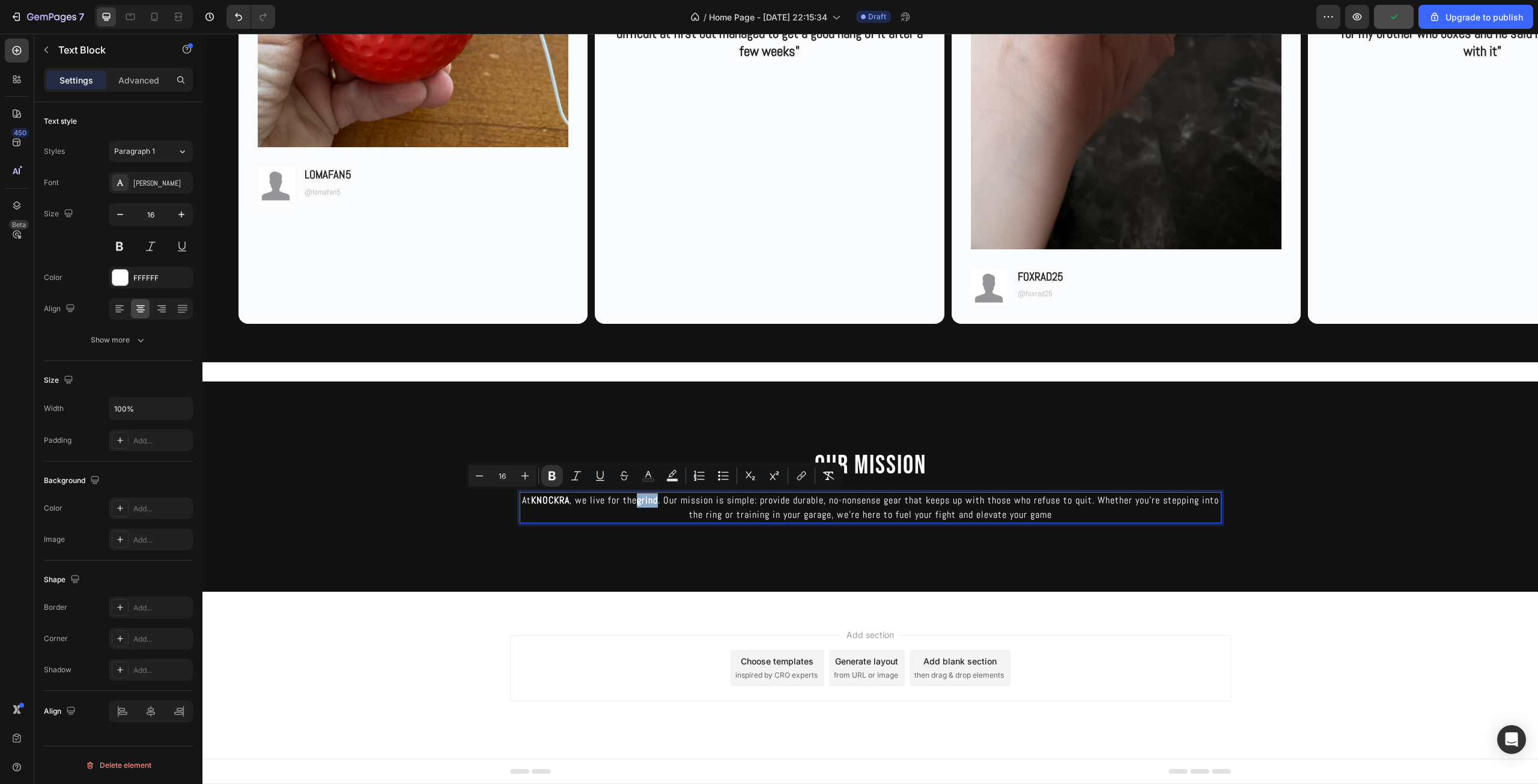
click at [649, 502] on strong "grind" at bounding box center [646, 500] width 21 height 13
click at [672, 503] on p "At KNOCKRA , we live for the grind . Our mission is simple: provide durable, no…" at bounding box center [870, 507] width 699 height 29
click at [1138, 506] on p "At KNOCKRA , we live for the grind . Our mission is simple: provide durable, no…" at bounding box center [870, 507] width 699 height 29
click at [1105, 517] on p "At KNOCKRA , we live for the grind . Our mission is simple: provide durable, no…" at bounding box center [870, 507] width 699 height 29
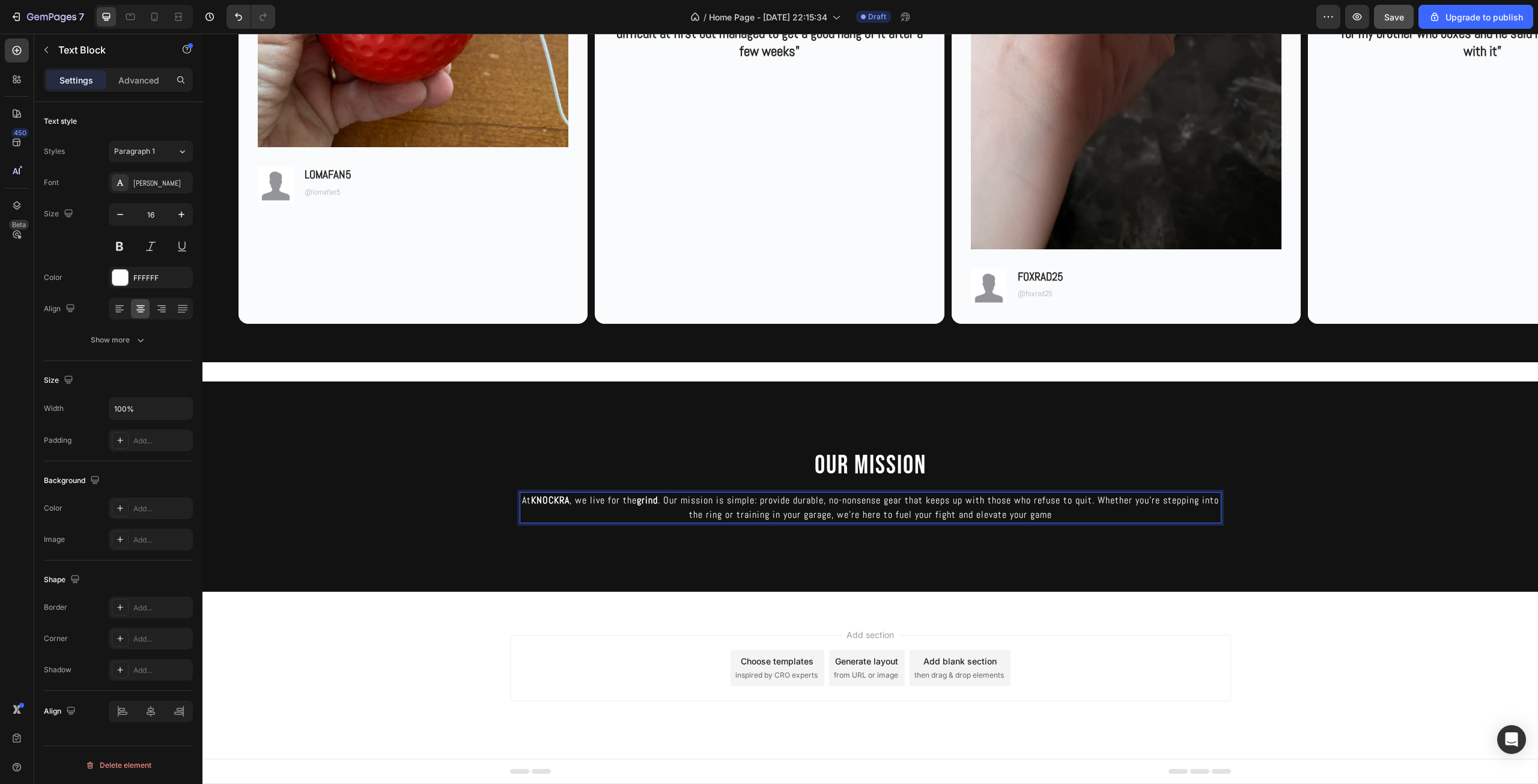
click at [814, 514] on p "At KNOCKRA , we live for the grind . Our mission is simple: provide durable, no…" at bounding box center [870, 507] width 699 height 29
click at [1059, 517] on p "At KNOCKRA , we live for the grind . Our mission is simple: provide durable, no…" at bounding box center [870, 507] width 699 height 29
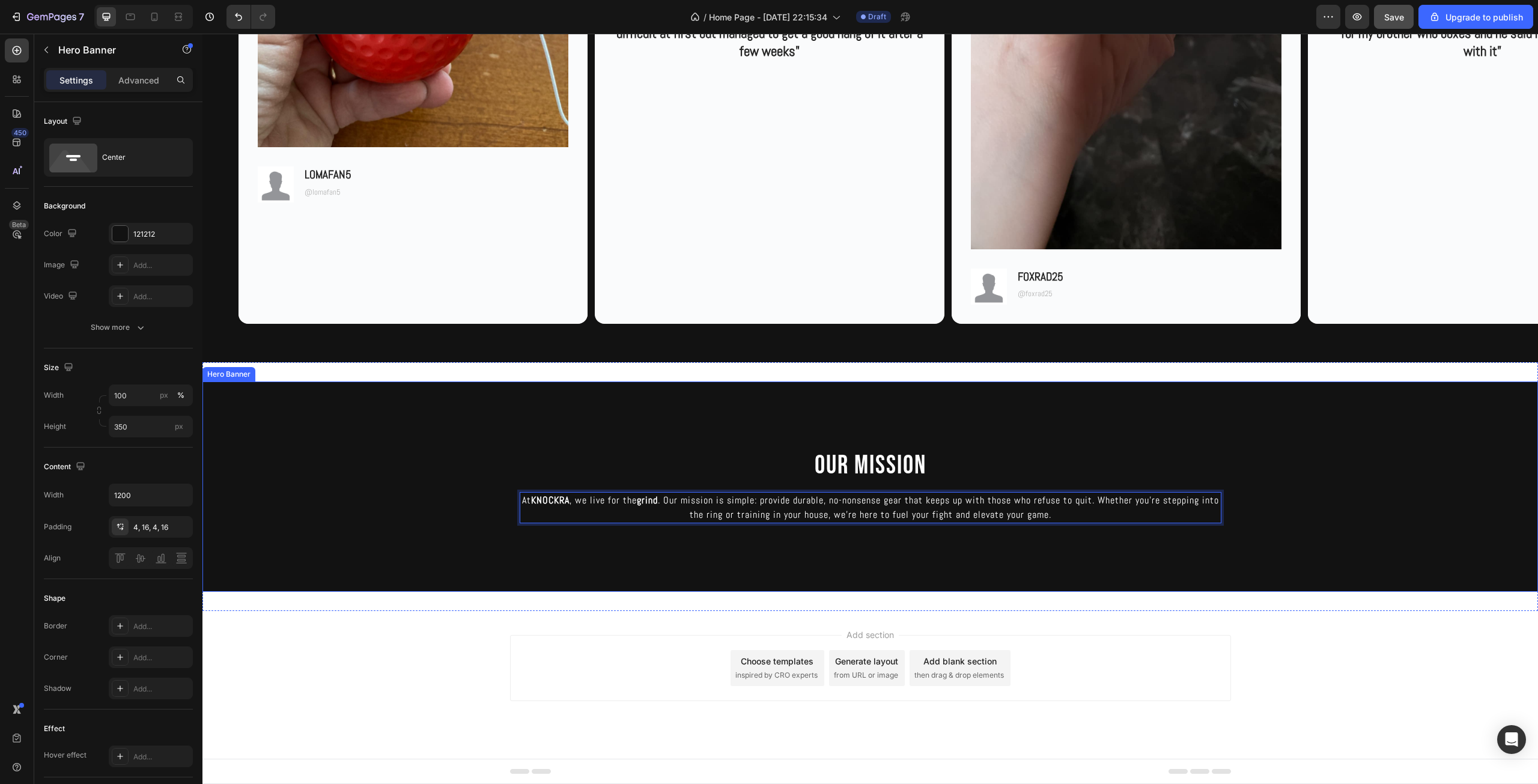
click at [945, 549] on div "Background Image" at bounding box center [870, 487] width 1335 height 211
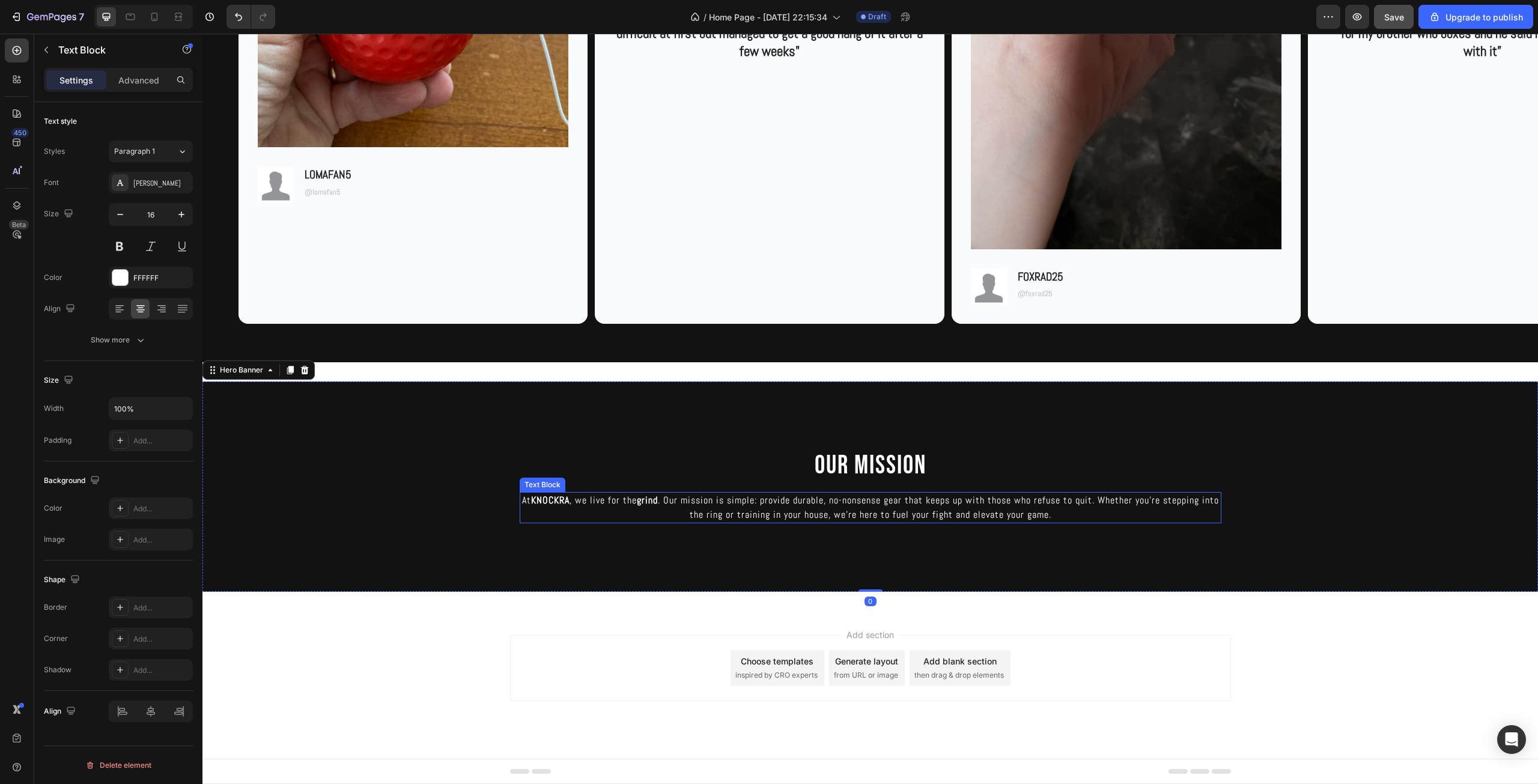
click at [1033, 513] on p "At KNOCKRA , we live for the grind . Our mission is simple: provide durable, no…" at bounding box center [870, 507] width 699 height 29
click at [991, 426] on div "Background Image" at bounding box center [870, 487] width 1335 height 211
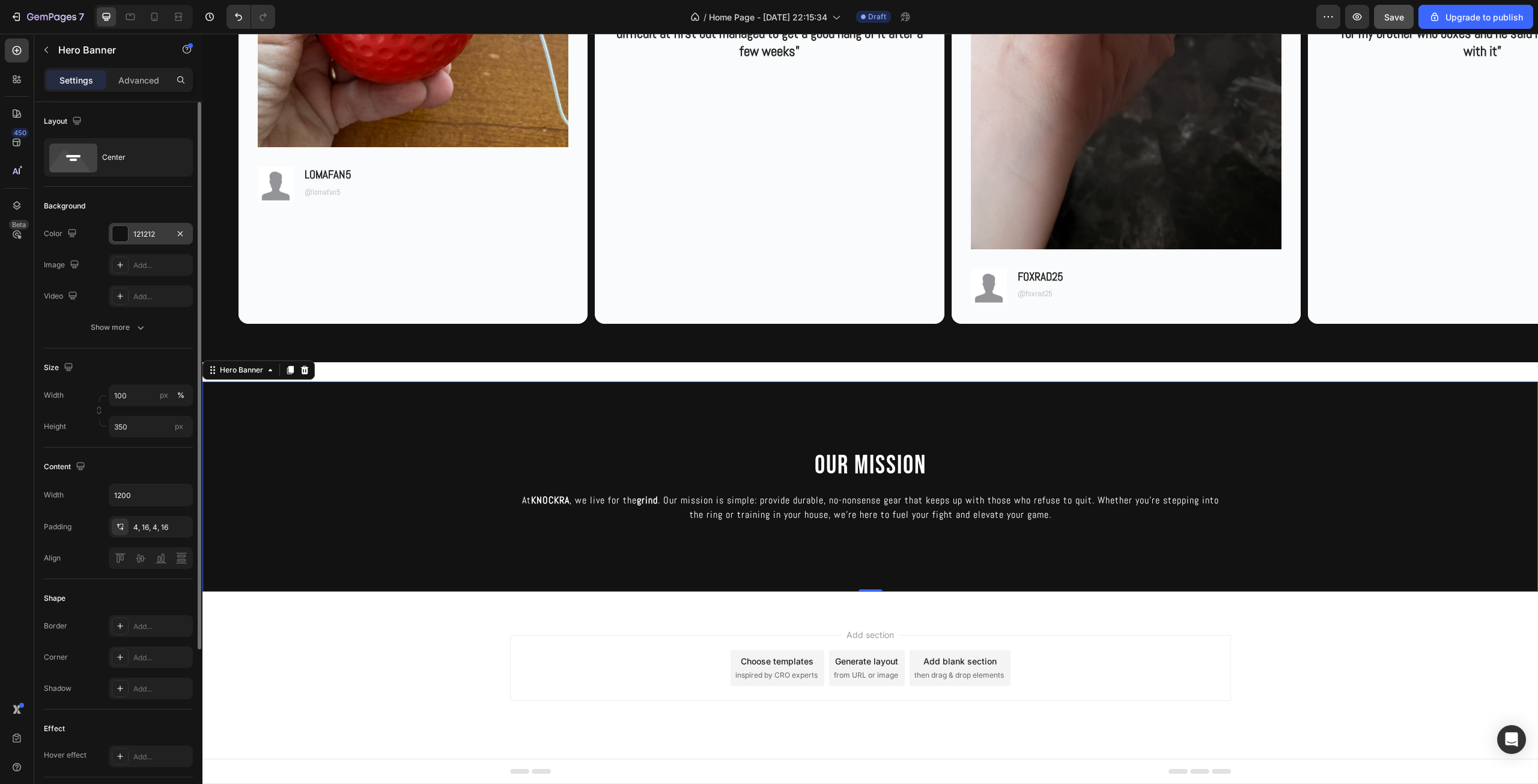
click at [163, 233] on div "121212" at bounding box center [151, 234] width 35 height 11
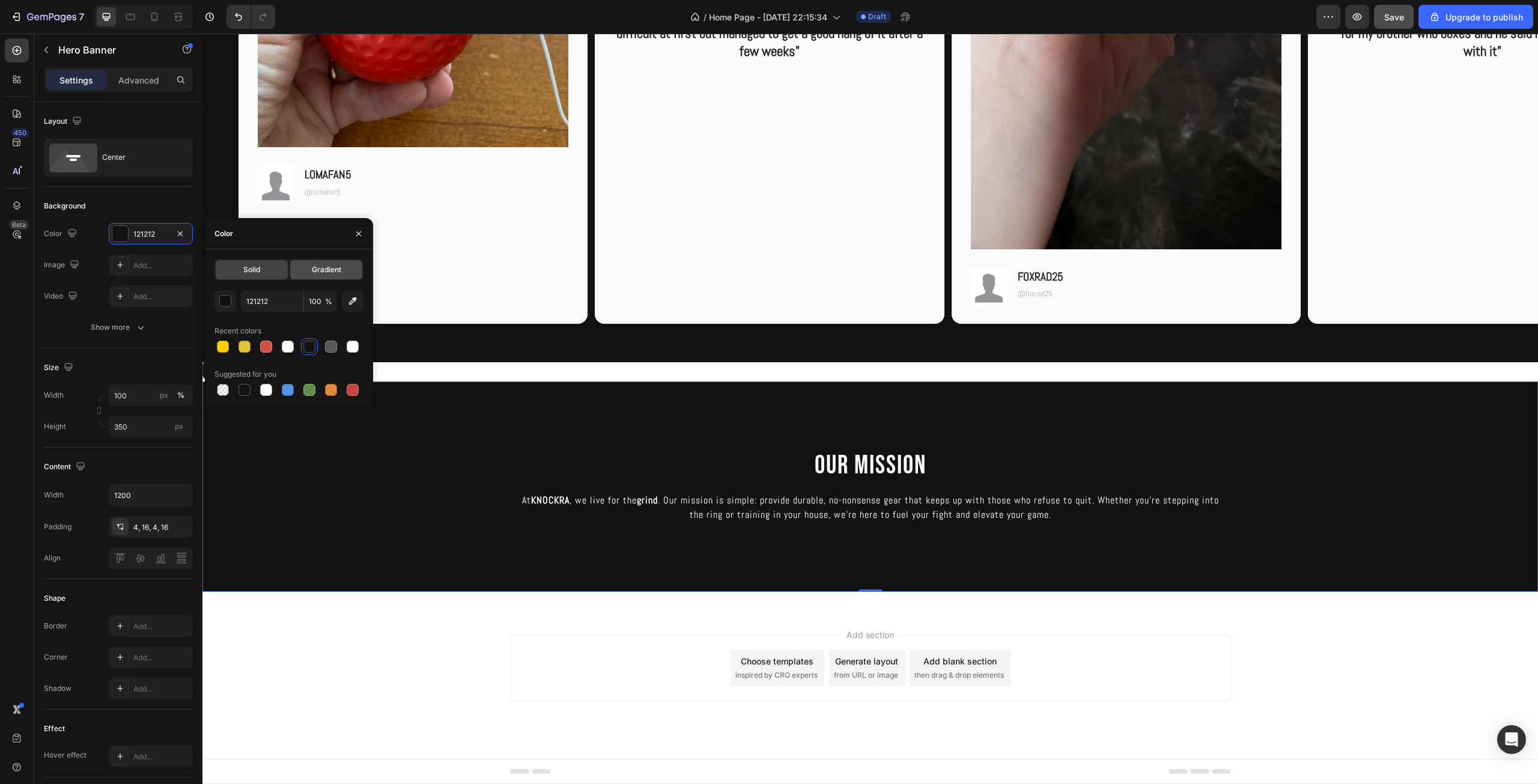
click at [323, 269] on span "Gradient" at bounding box center [326, 270] width 30 height 11
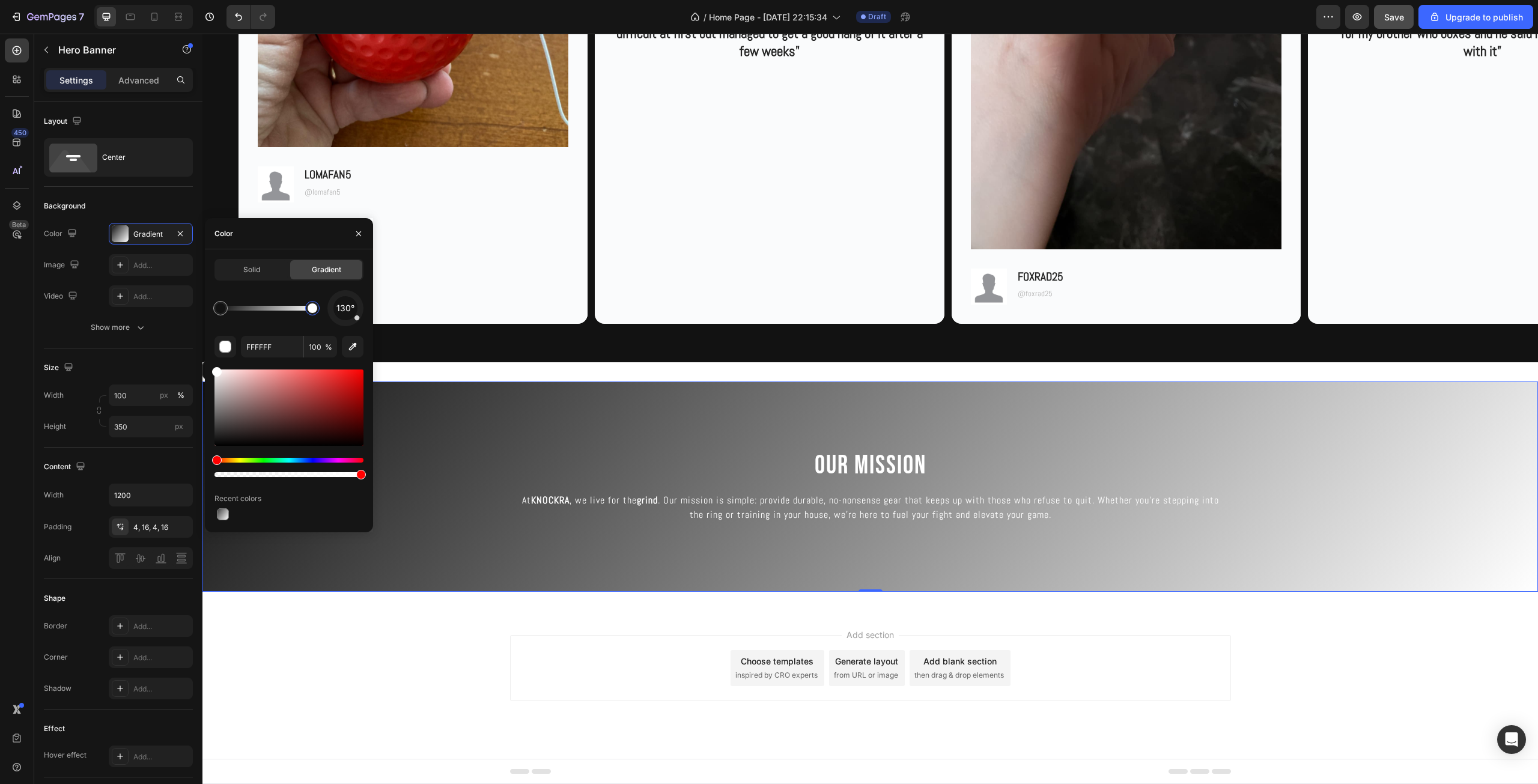
click at [305, 311] on div at bounding box center [312, 308] width 22 height 22
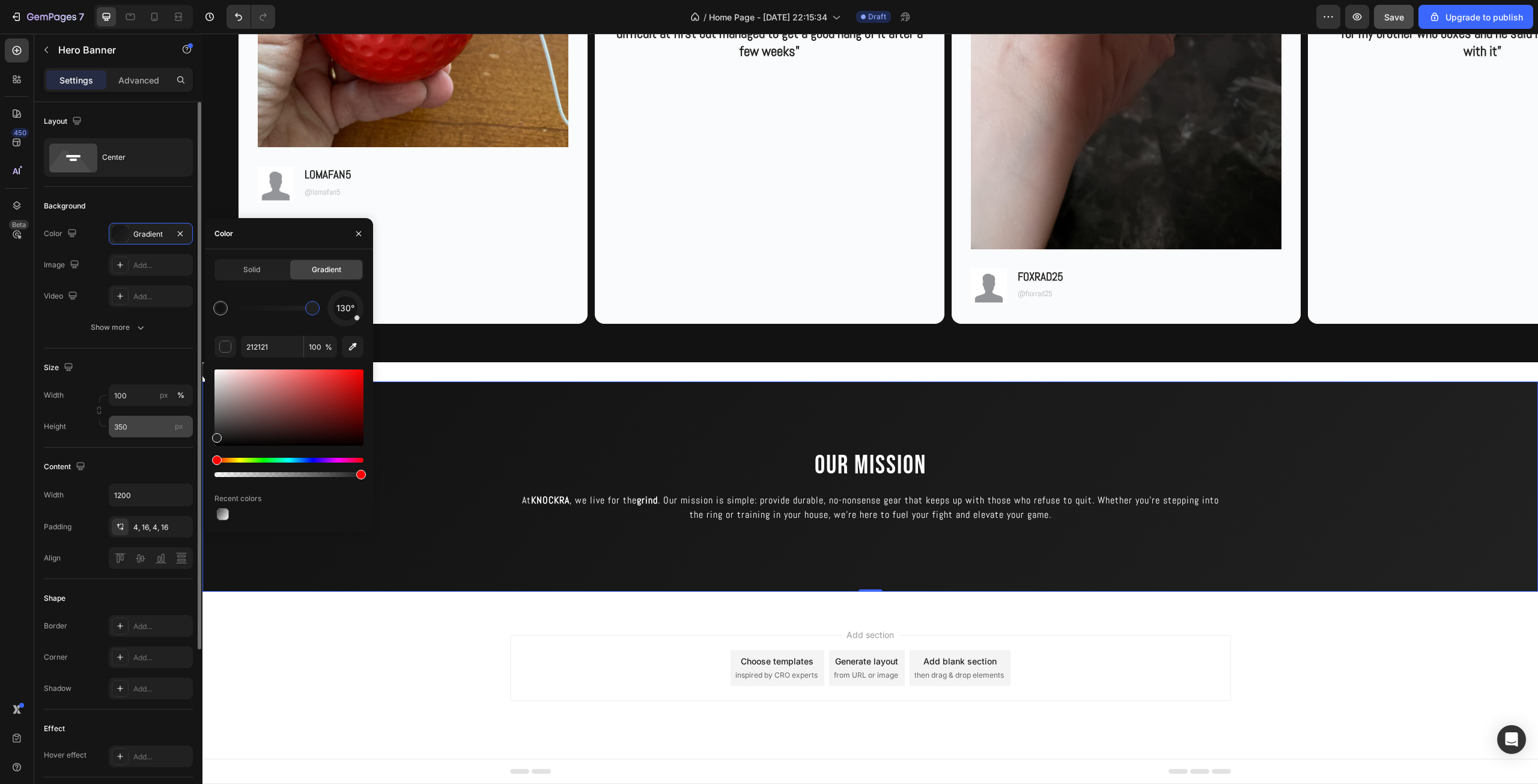
drag, startPoint x: 220, startPoint y: 378, endPoint x: 190, endPoint y: 436, distance: 65.3
drag, startPoint x: 358, startPoint y: 320, endPoint x: 354, endPoint y: 291, distance: 29.3
click at [356, 285] on div "Solid Gradient 27° 212121 100 % Recent colors" at bounding box center [289, 391] width 149 height 263
drag, startPoint x: 352, startPoint y: 300, endPoint x: 338, endPoint y: 298, distance: 14.1
click at [338, 298] on div "325°" at bounding box center [345, 307] width 24 height 24
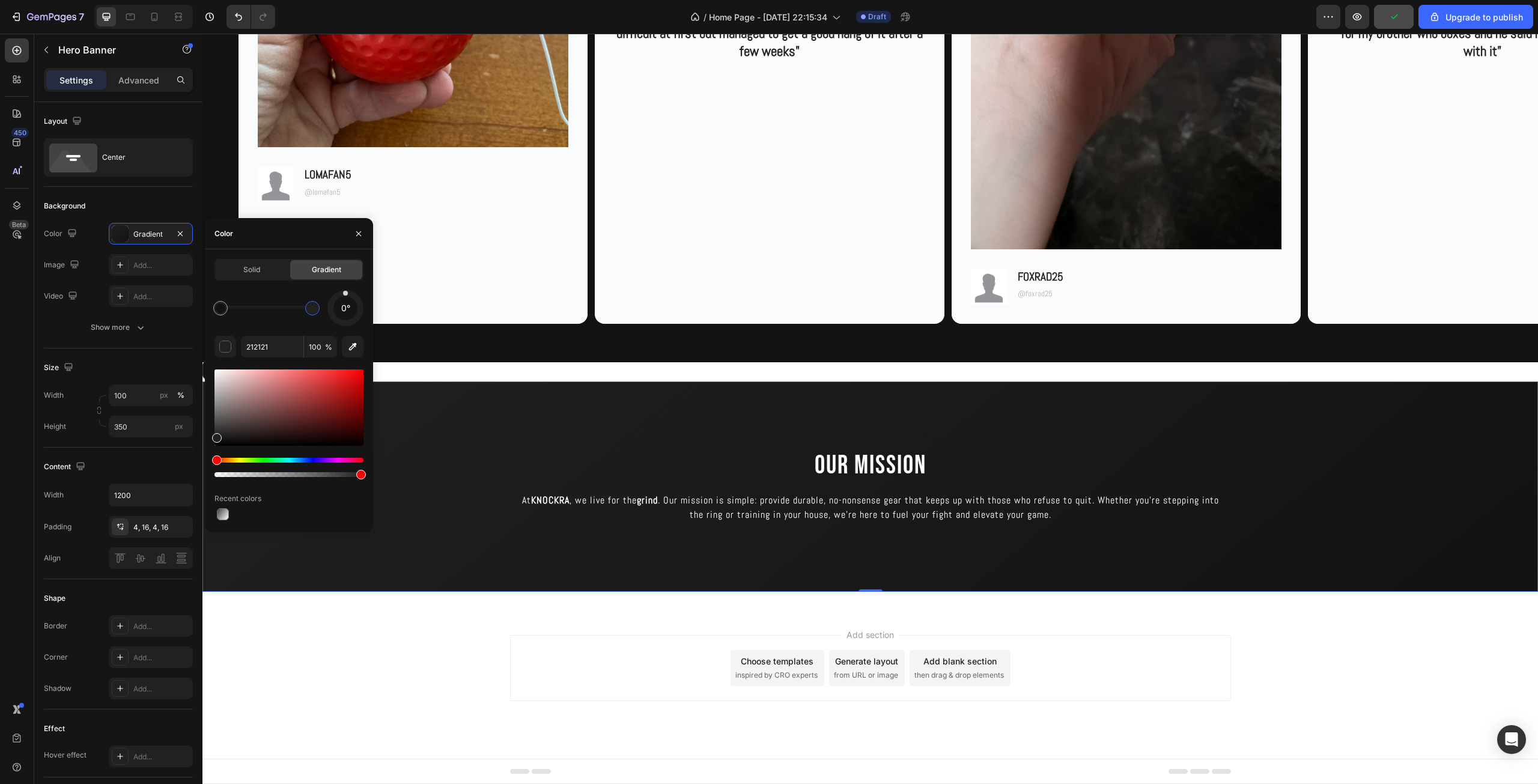
drag, startPoint x: 338, startPoint y: 298, endPoint x: 345, endPoint y: 294, distance: 8.1
click at [345, 294] on div "0°" at bounding box center [345, 308] width 36 height 36
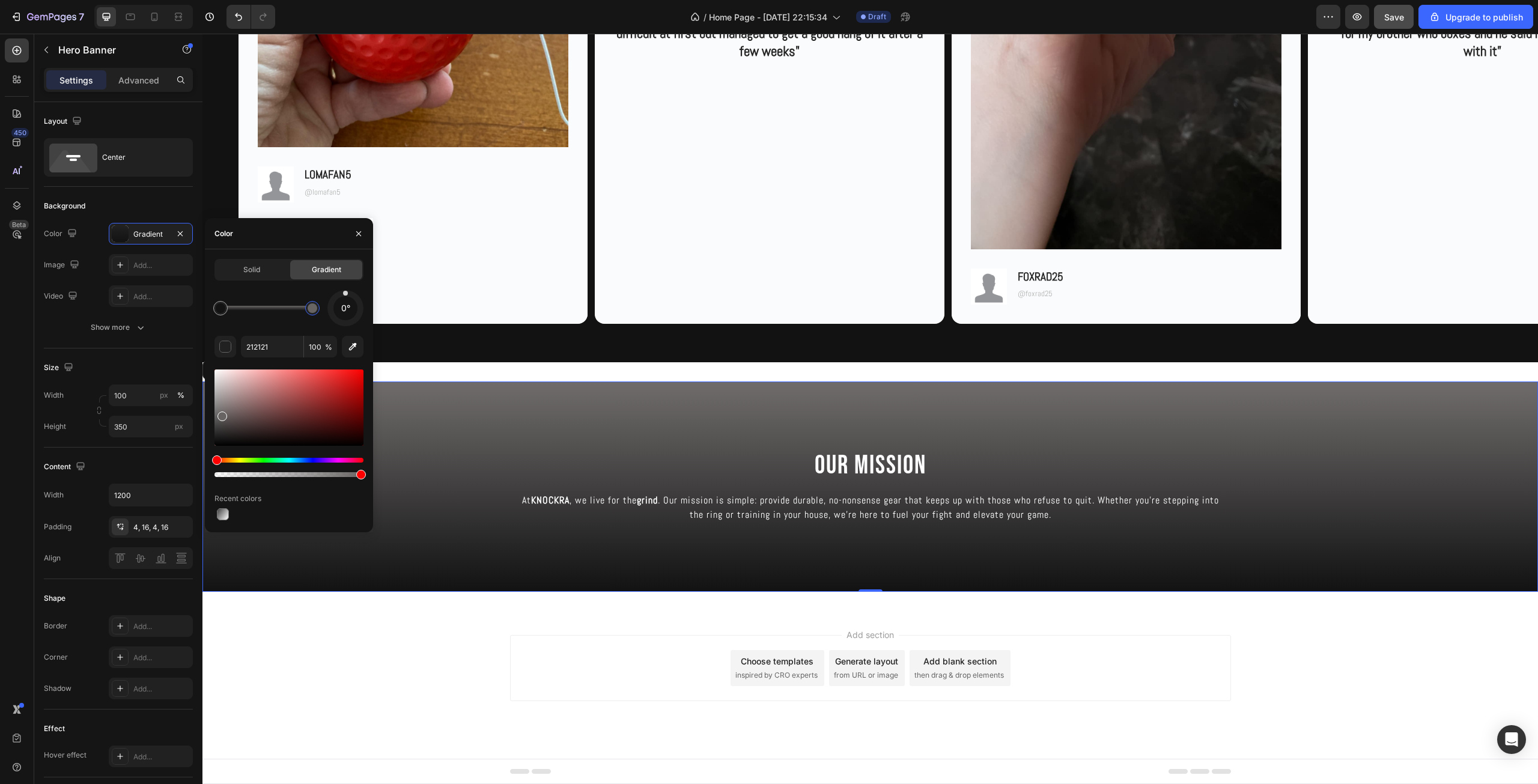
drag, startPoint x: 220, startPoint y: 418, endPoint x: 220, endPoint y: 412, distance: 6.0
click at [220, 412] on div at bounding box center [289, 407] width 149 height 76
type input "706C6C"
drag, startPoint x: 421, startPoint y: 445, endPoint x: 203, endPoint y: 337, distance: 243.3
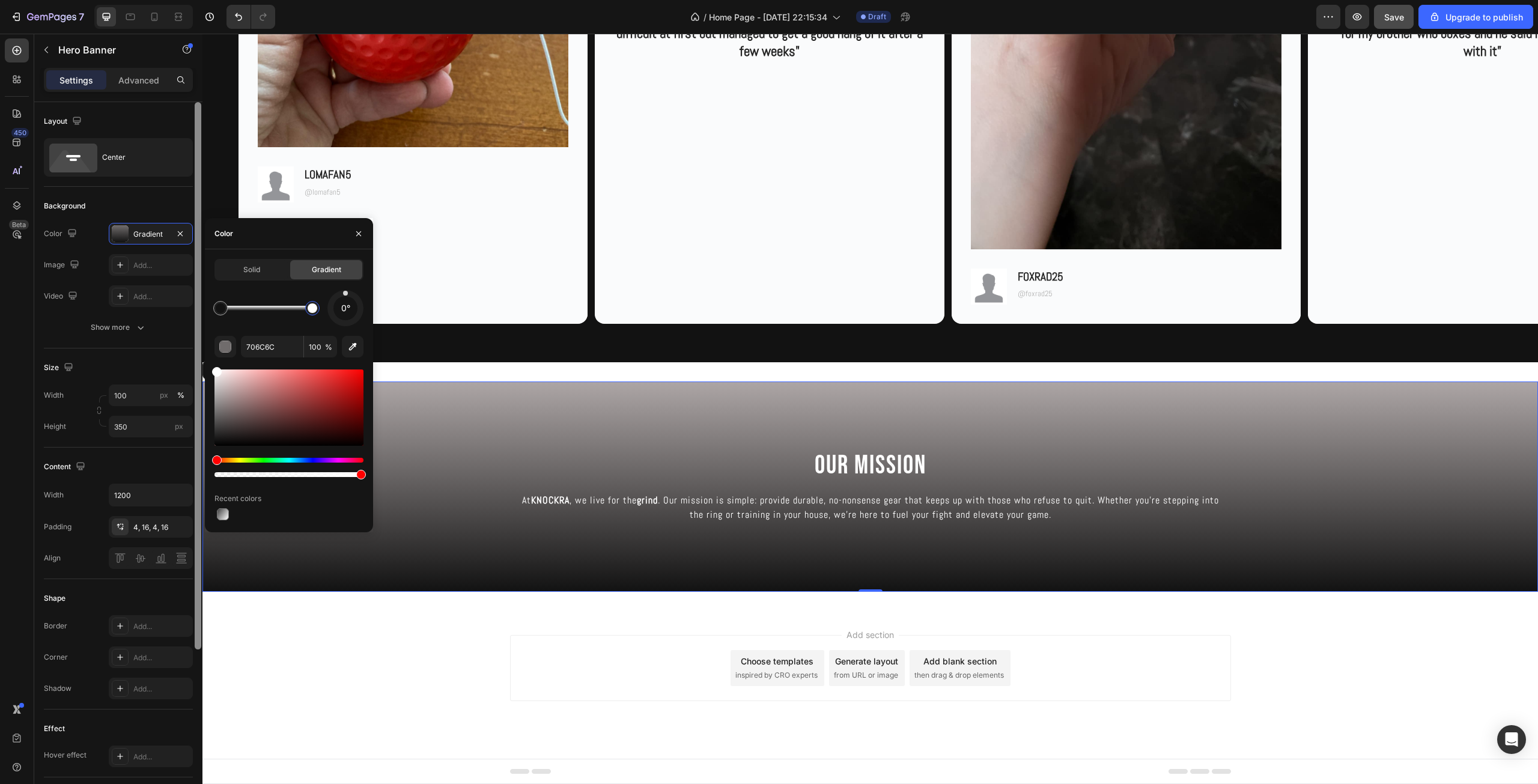
drag, startPoint x: 205, startPoint y: 361, endPoint x: 197, endPoint y: 337, distance: 25.3
click at [197, 338] on div "450 Beta Sections(18) Elements(83) Section Element Hero Section Product Detail …" at bounding box center [101, 409] width 203 height 750
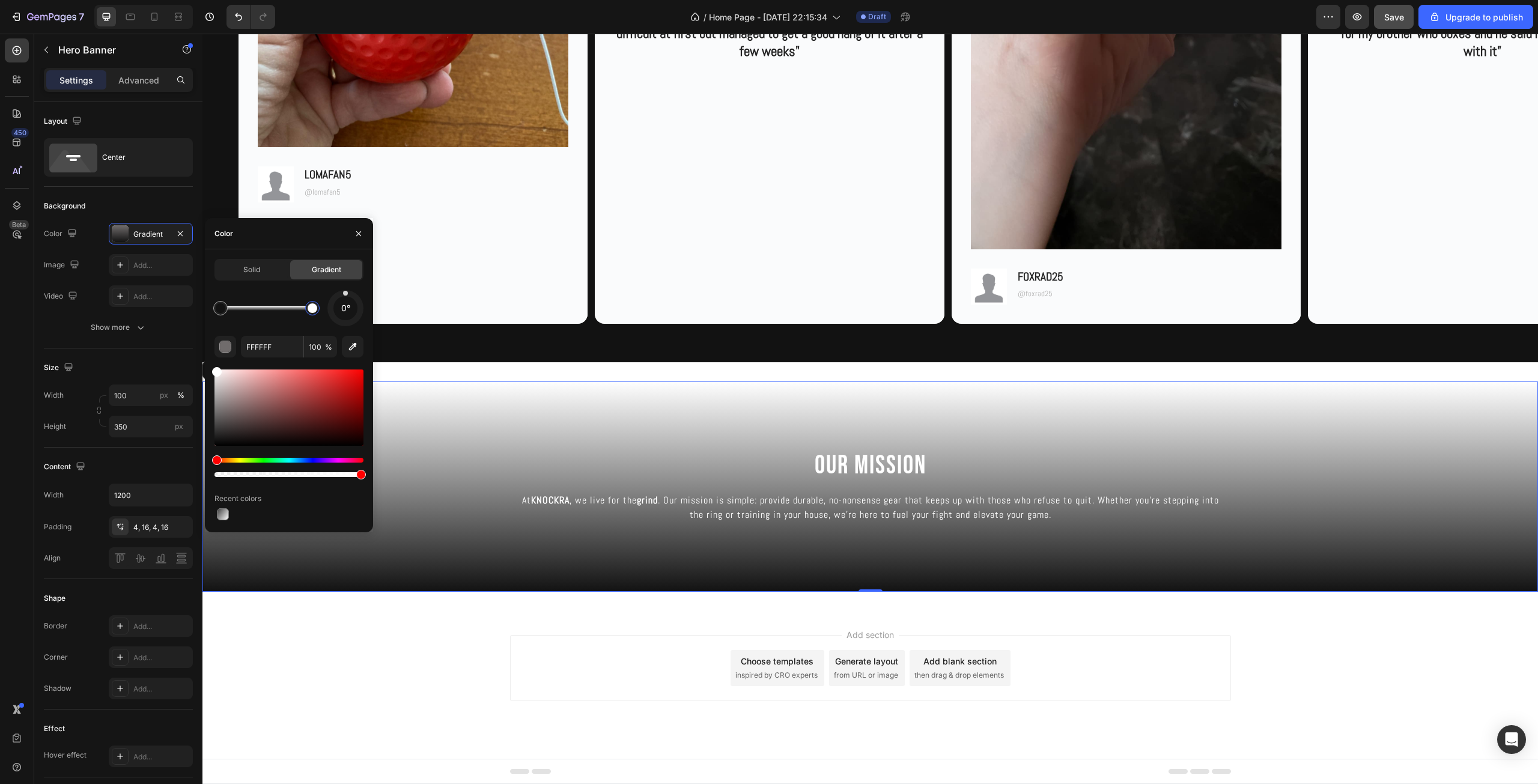
click at [485, 663] on div "Add section Choose templates inspired by CRO experts Generate layout from URL o…" at bounding box center [870, 685] width 1335 height 148
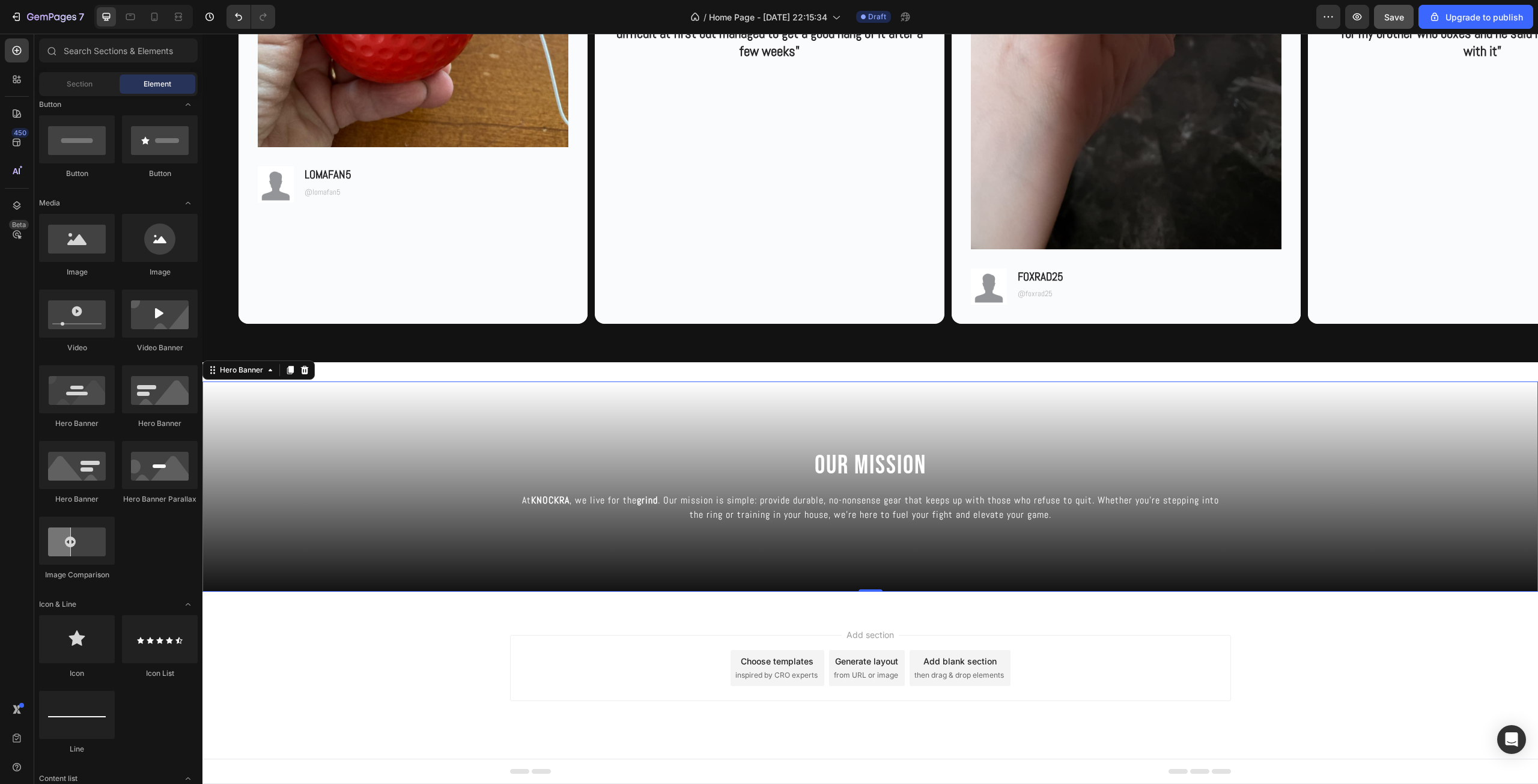
click at [388, 530] on div "Background Image" at bounding box center [870, 487] width 1335 height 211
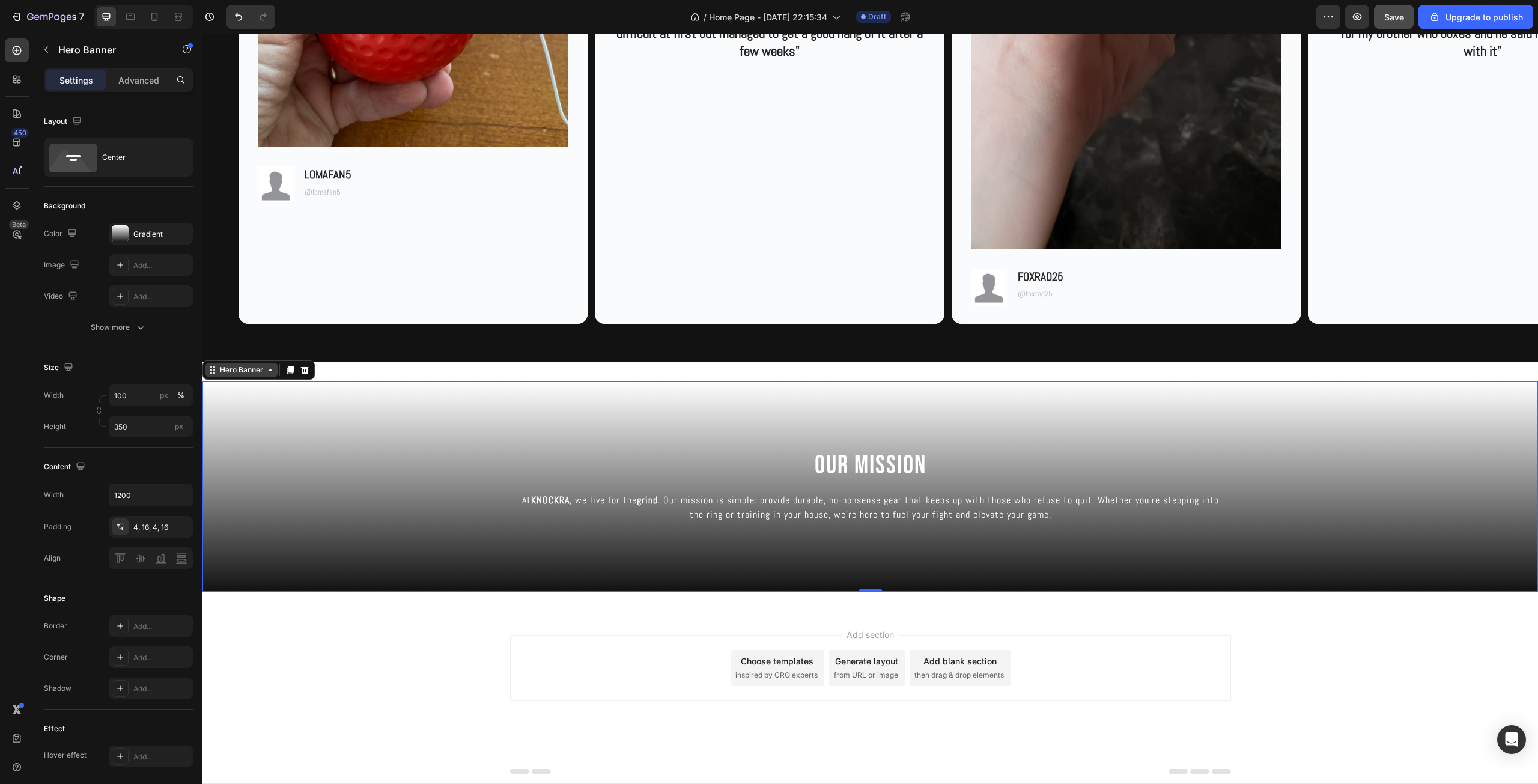
click at [269, 370] on icon at bounding box center [271, 369] width 4 height 3
click at [132, 230] on div "Gradient" at bounding box center [151, 234] width 84 height 22
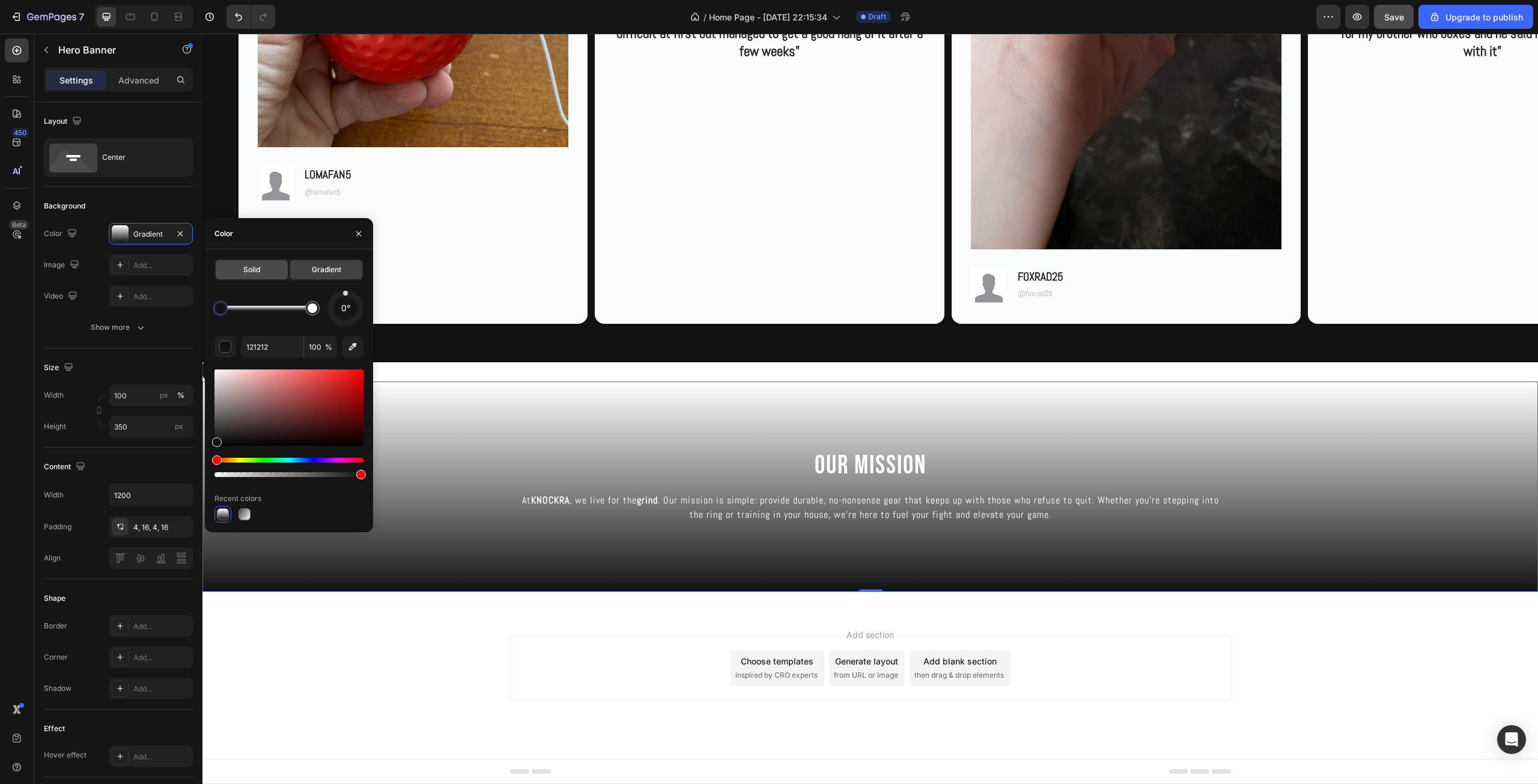
click at [257, 273] on span "Solid" at bounding box center [251, 270] width 17 height 11
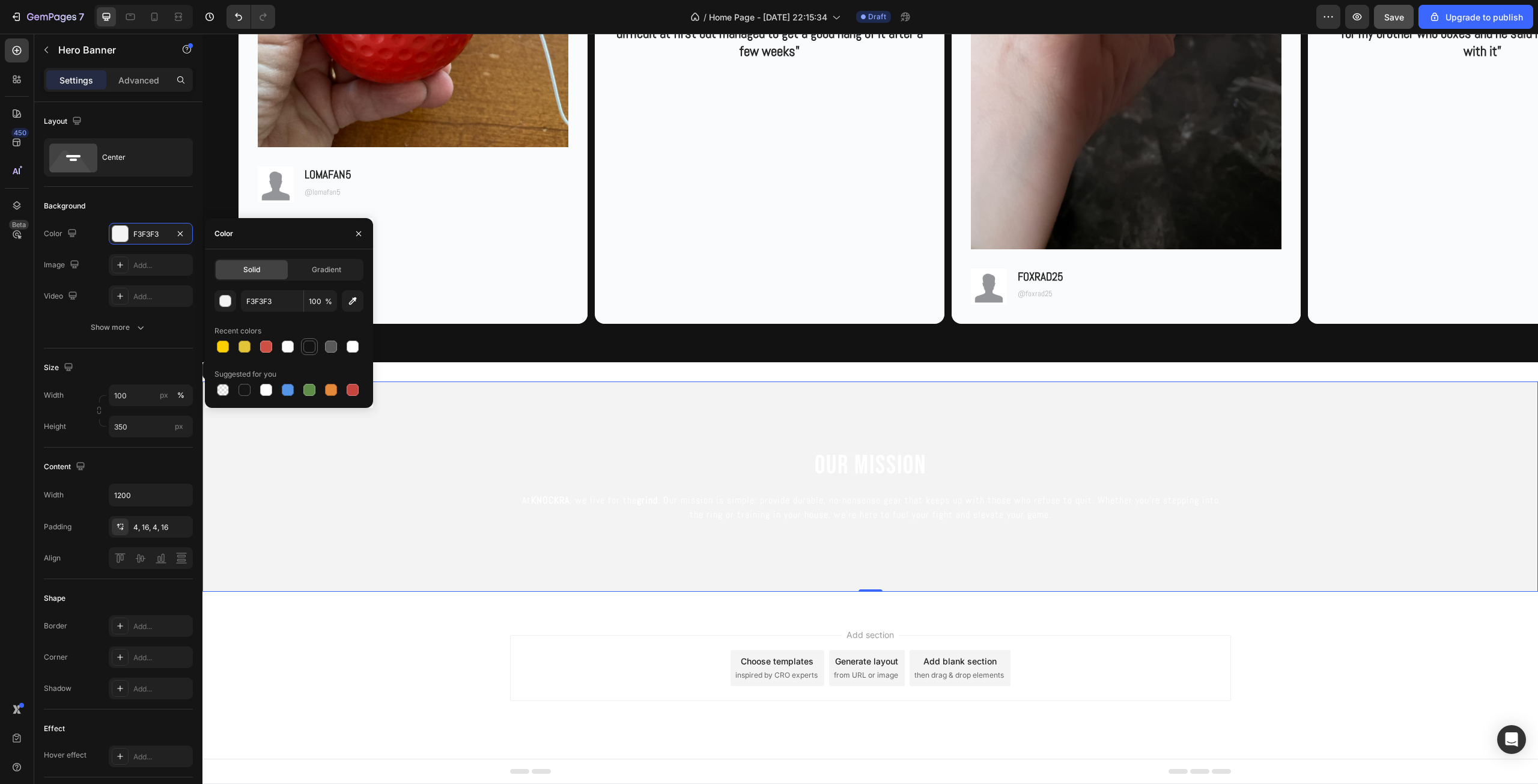
click at [305, 345] on div at bounding box center [308, 346] width 12 height 12
type input "121212"
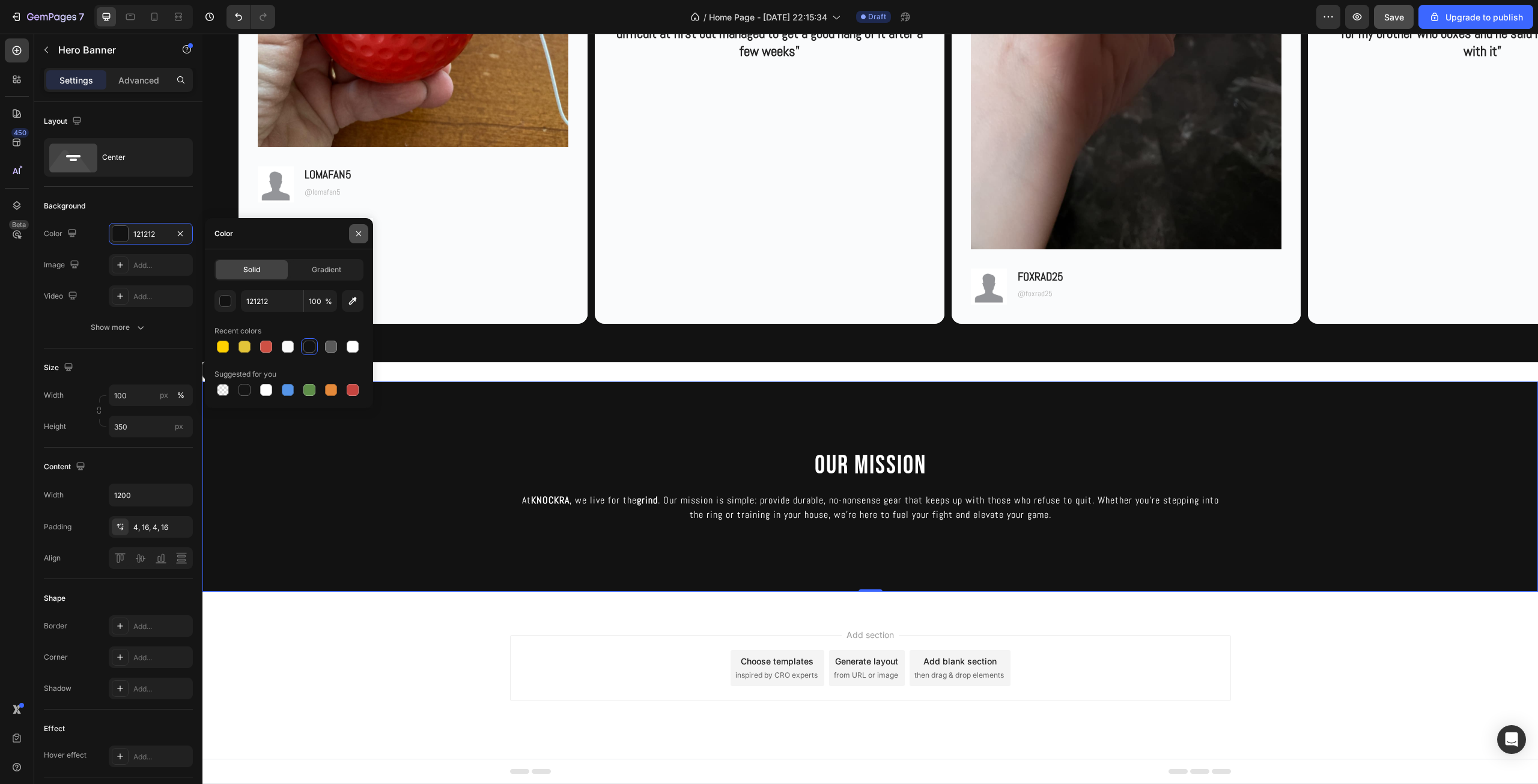
click at [361, 239] on button "button" at bounding box center [358, 233] width 19 height 19
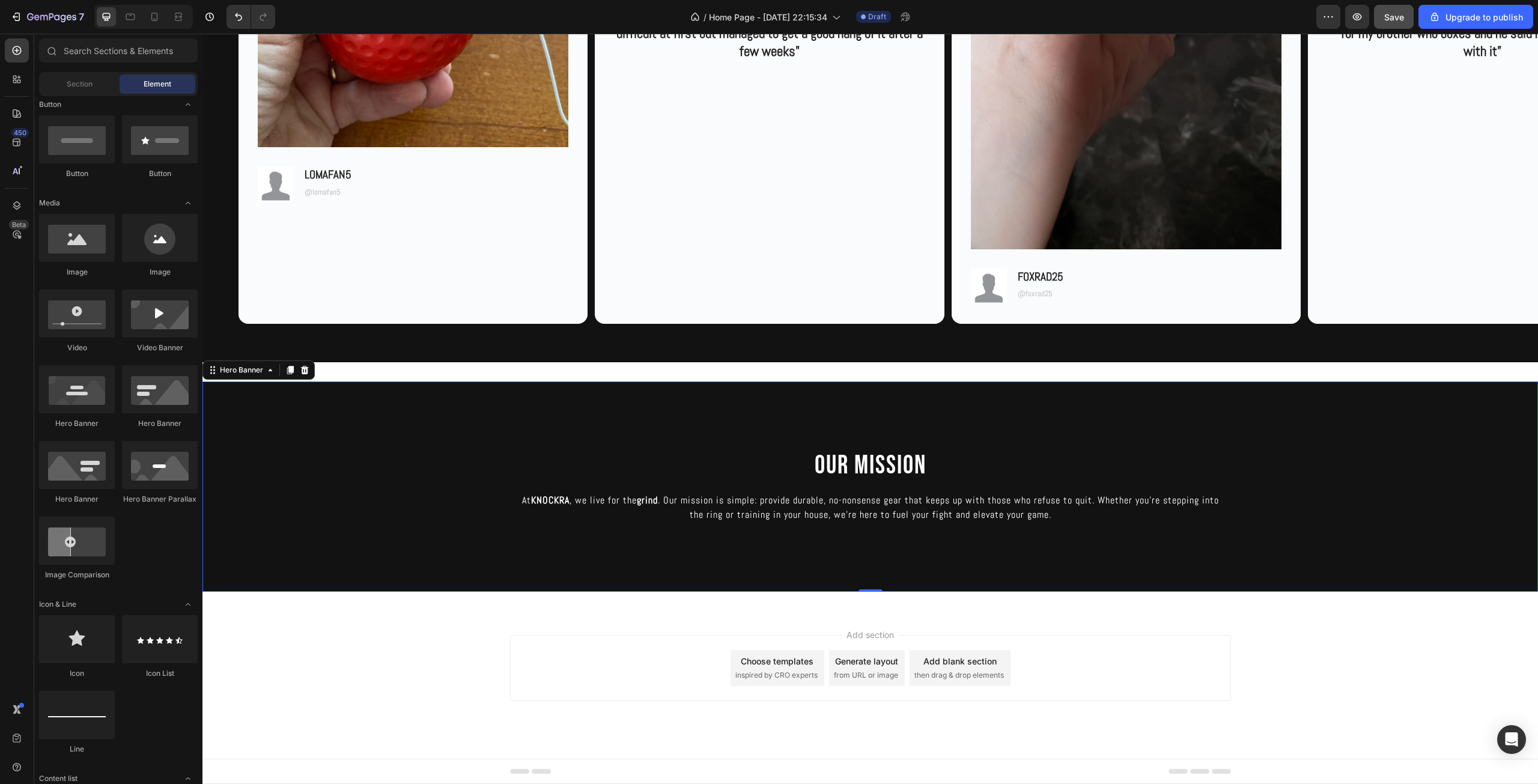
click at [404, 617] on div "Add section Choose templates inspired by CRO experts Generate layout from URL o…" at bounding box center [870, 685] width 1335 height 148
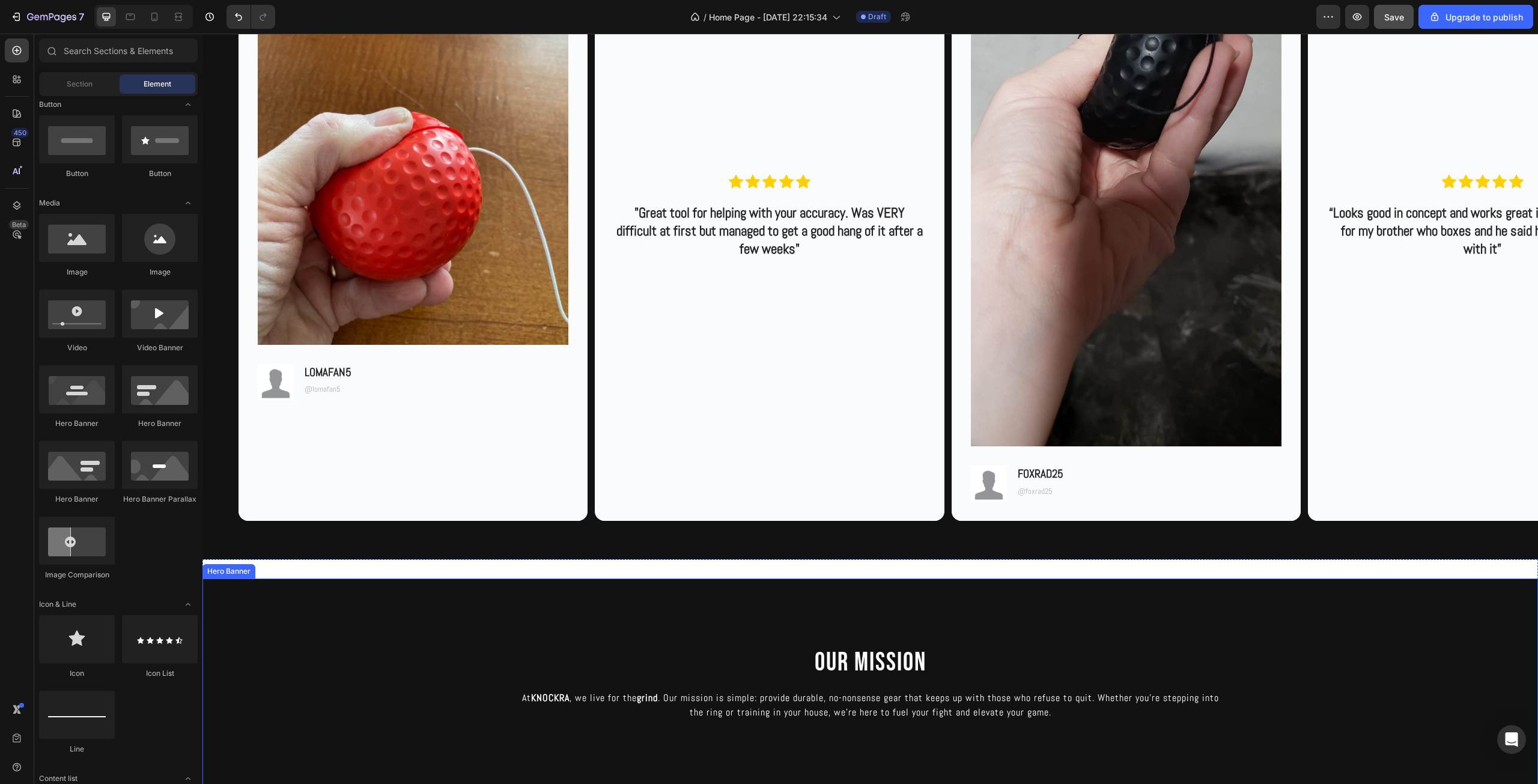
scroll to position [2574, 0]
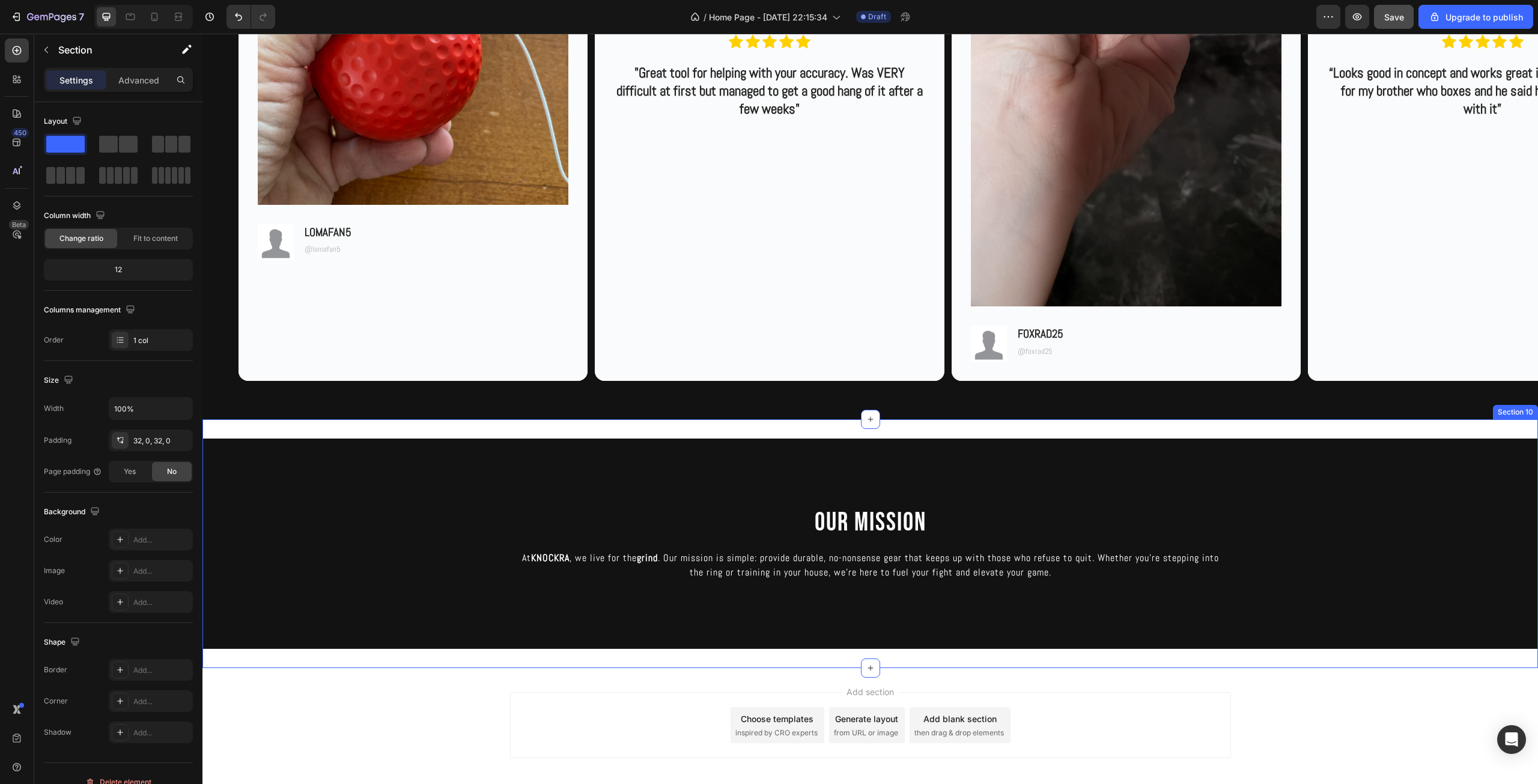
click at [554, 421] on div "OUR MISSION Heading At KNOCKRA , we live for the grind . Our mission is simple:…" at bounding box center [870, 543] width 1335 height 248
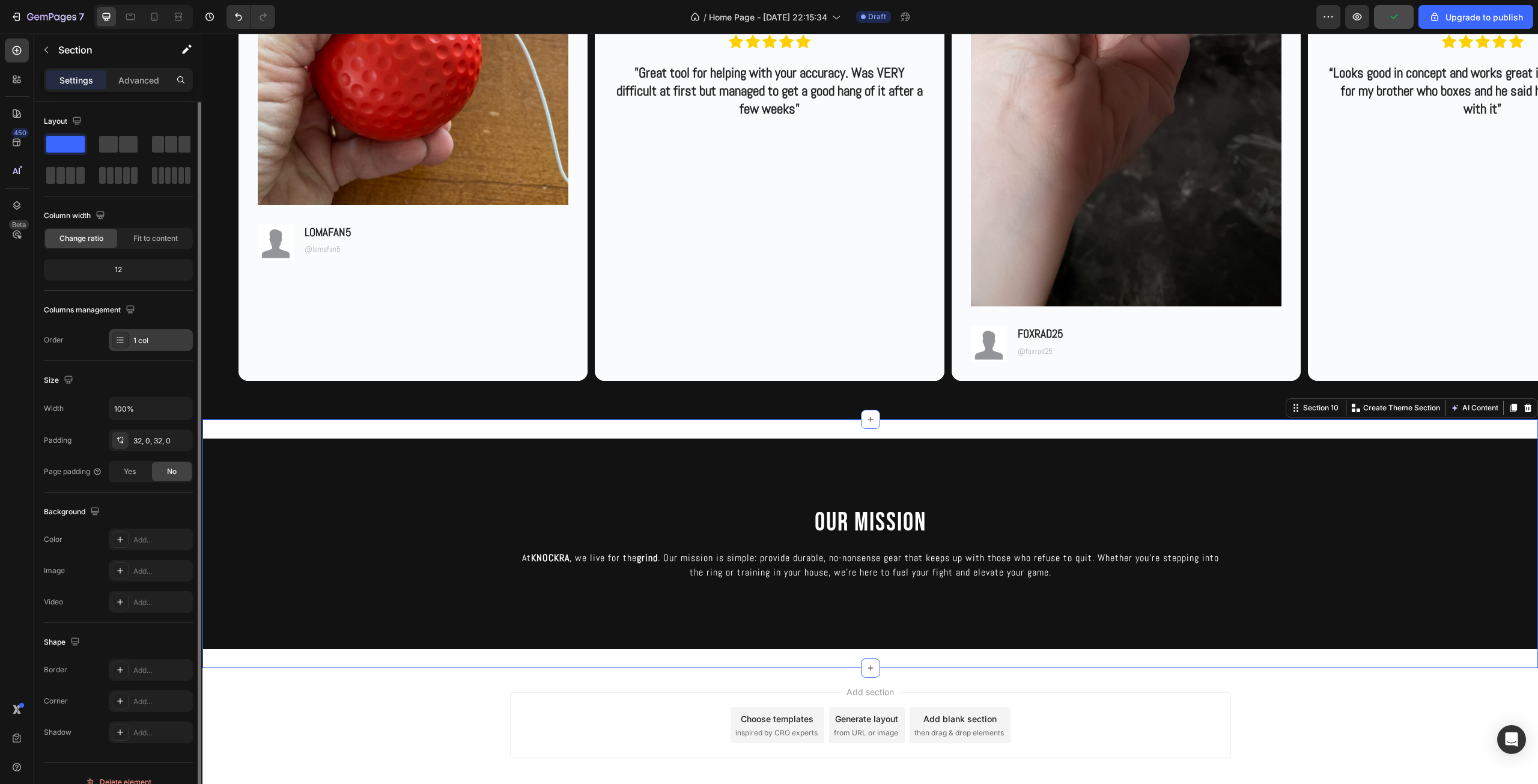
click at [147, 345] on div "1 col" at bounding box center [161, 340] width 56 height 11
click at [155, 442] on div "32, 0, 32, 0" at bounding box center [151, 441] width 35 height 11
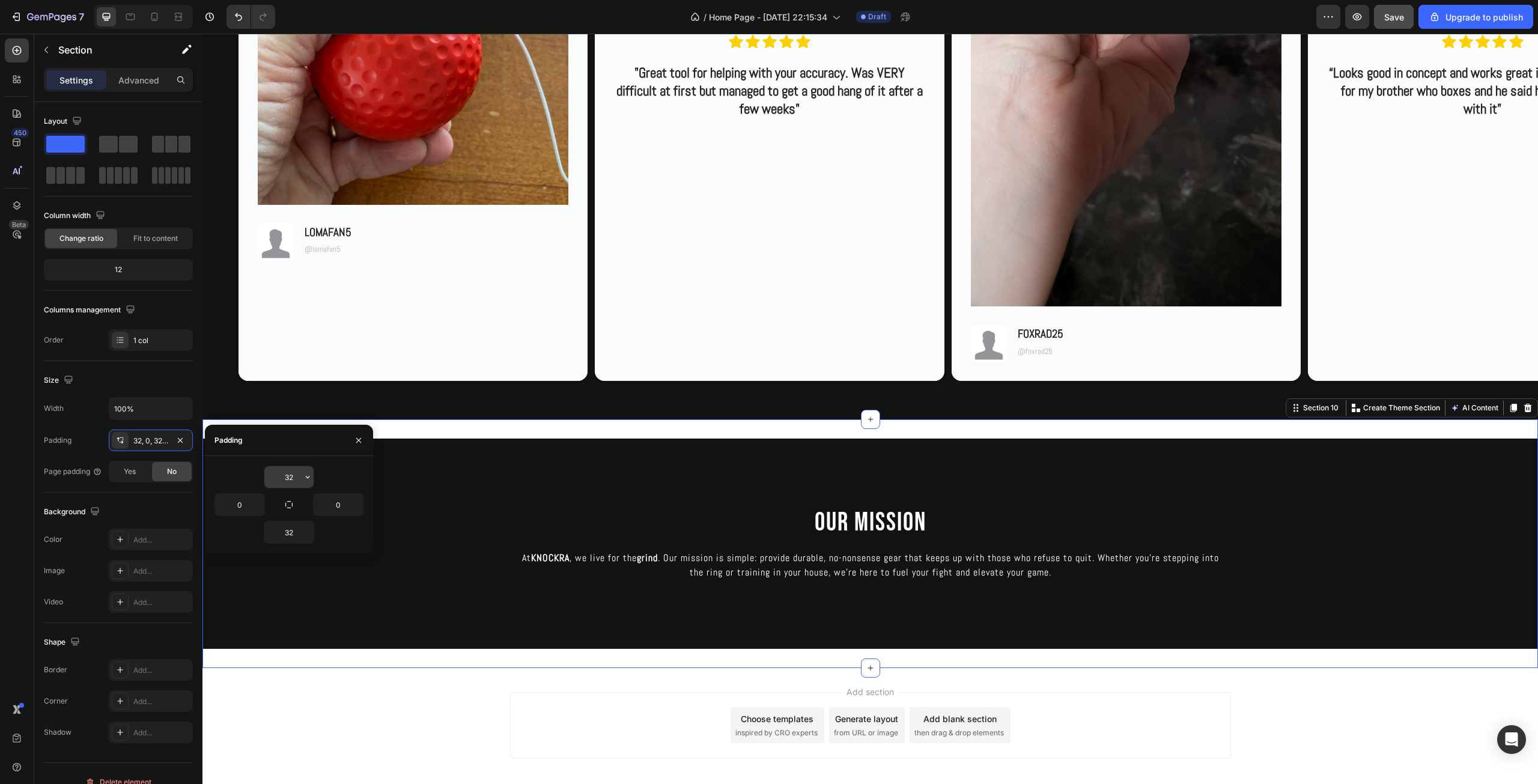
click at [292, 474] on input "32" at bounding box center [289, 477] width 49 height 22
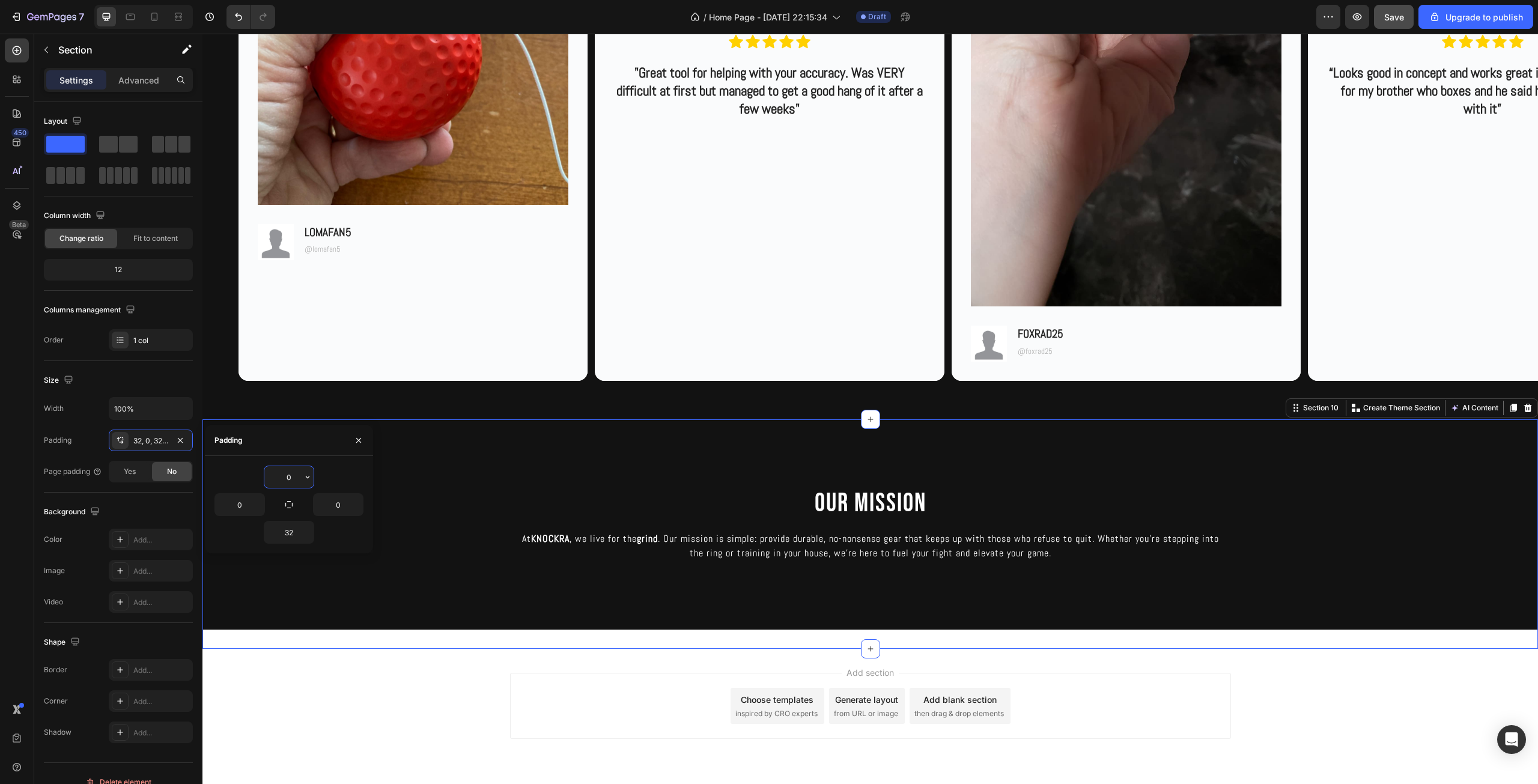
type input "0"
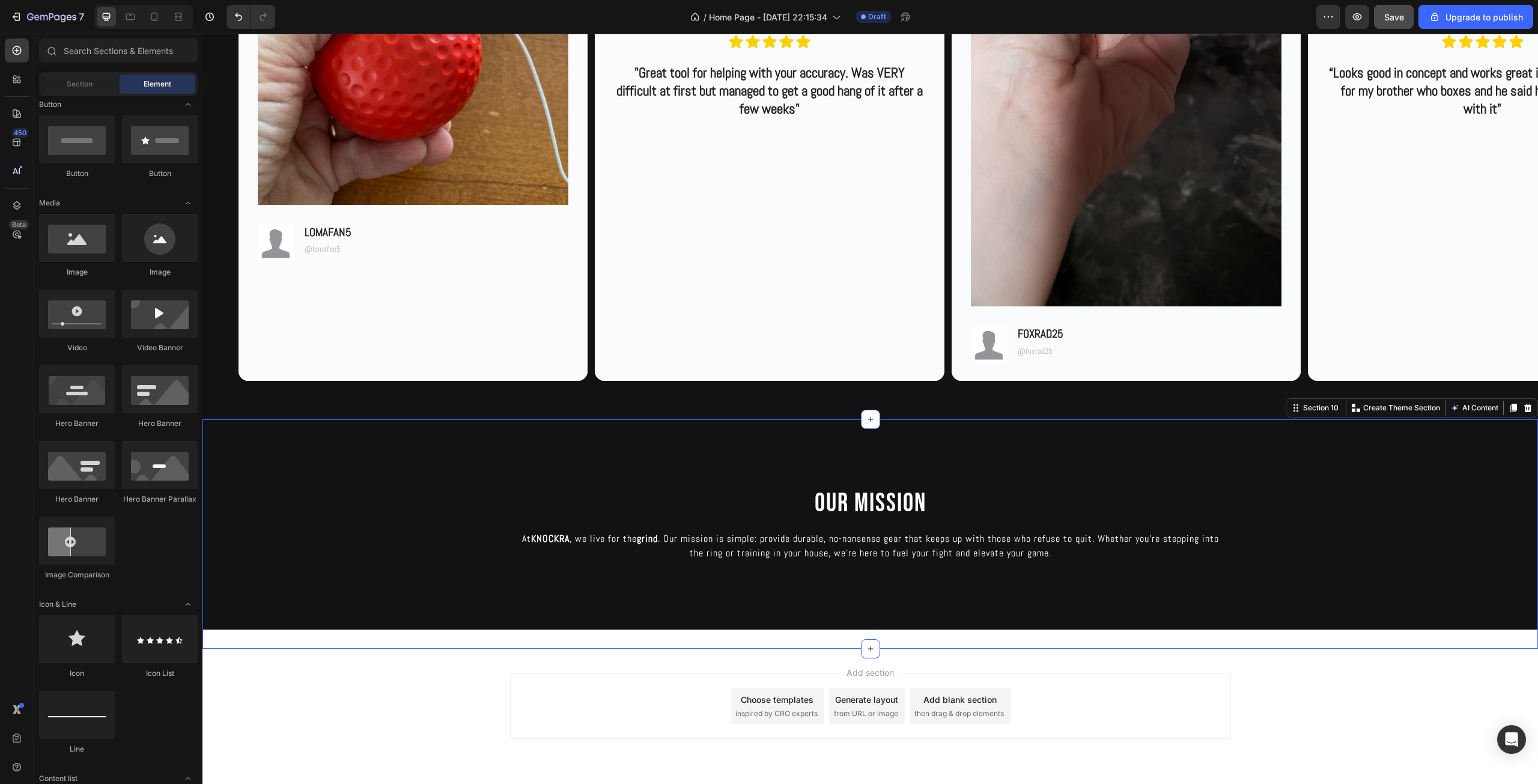
click at [497, 744] on div "Add section Choose templates inspired by CRO experts Generate layout from URL o…" at bounding box center [870, 722] width 1335 height 148
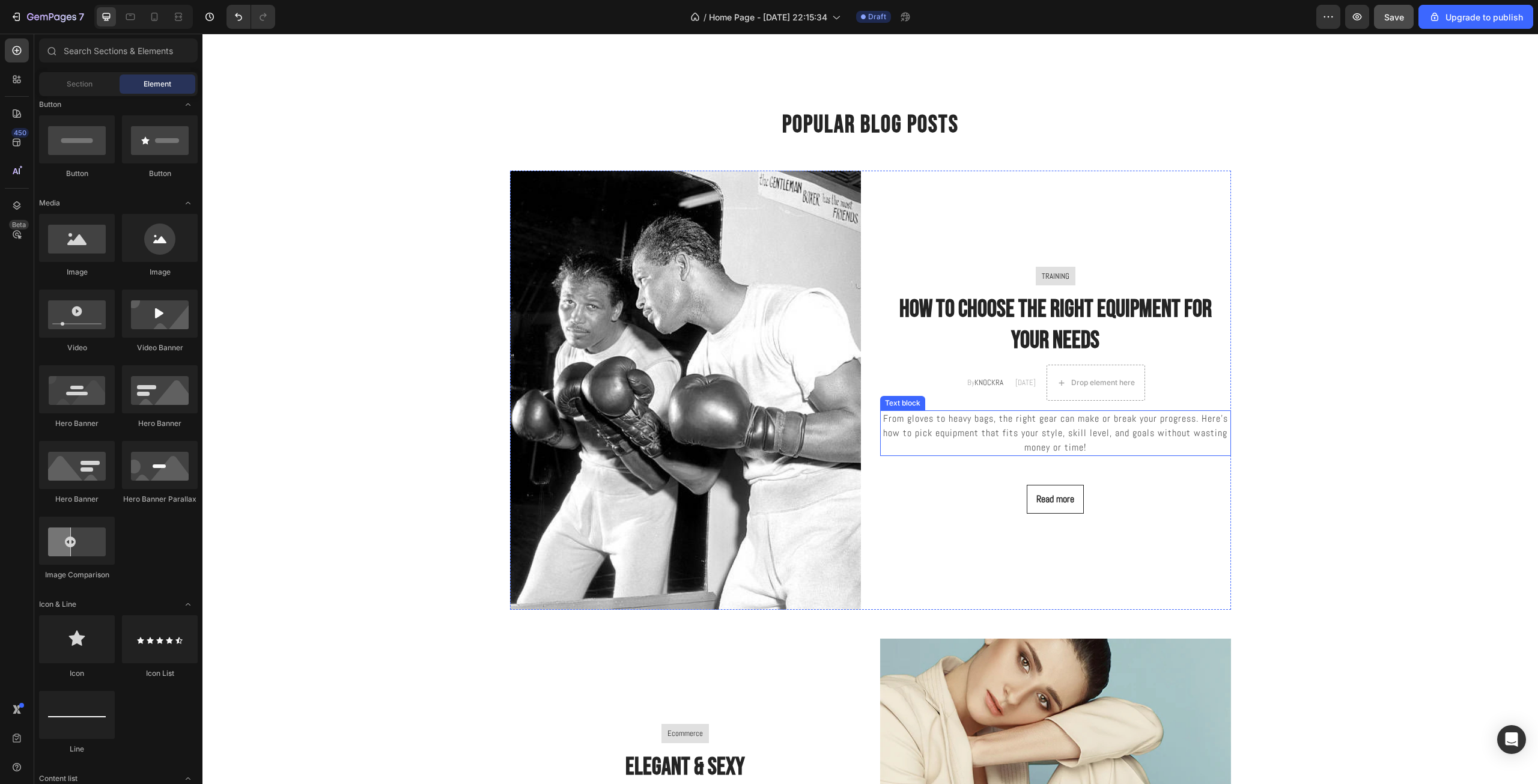
scroll to position [1154, 0]
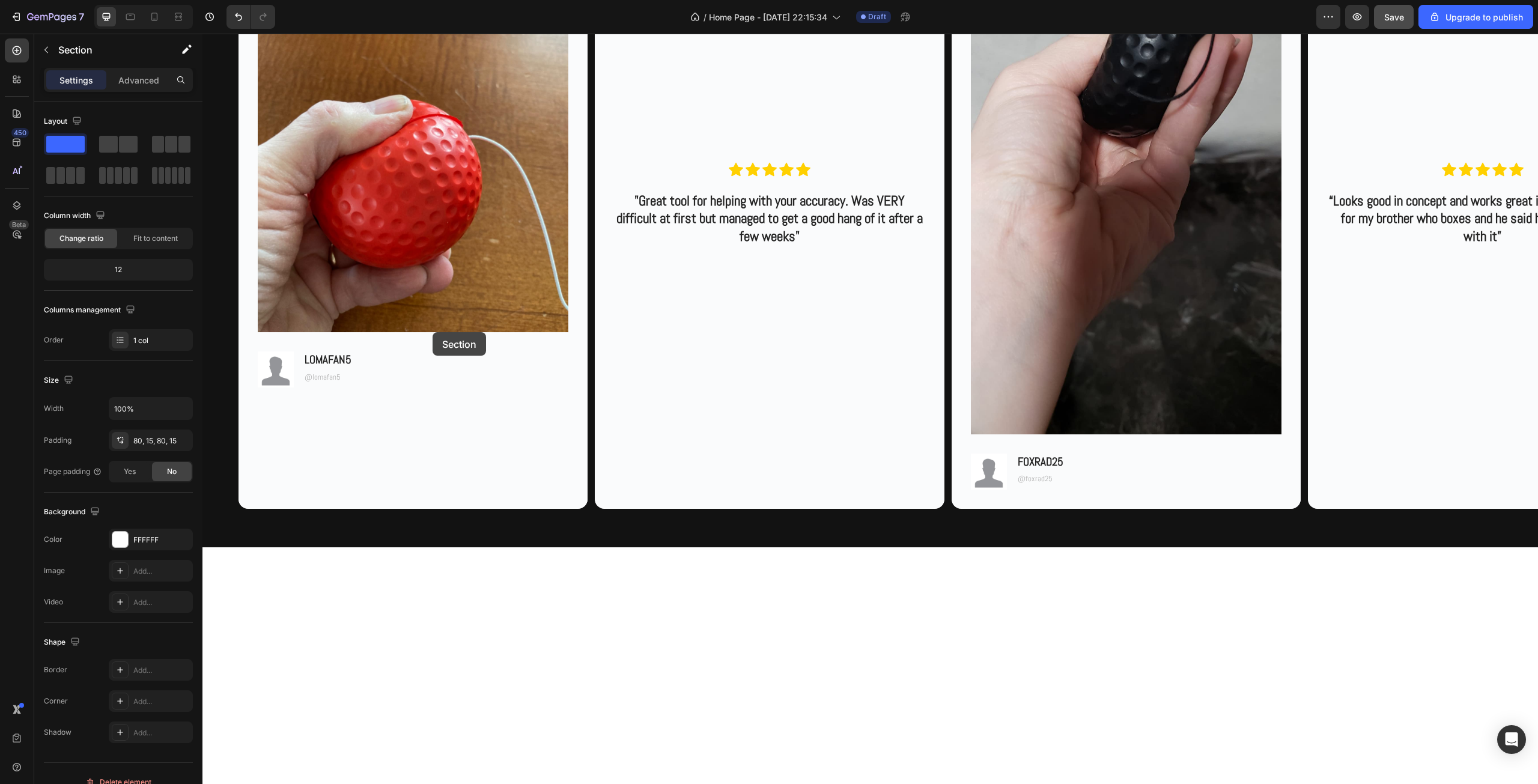
drag, startPoint x: 432, startPoint y: 359, endPoint x: 453, endPoint y: 409, distance: 54.2
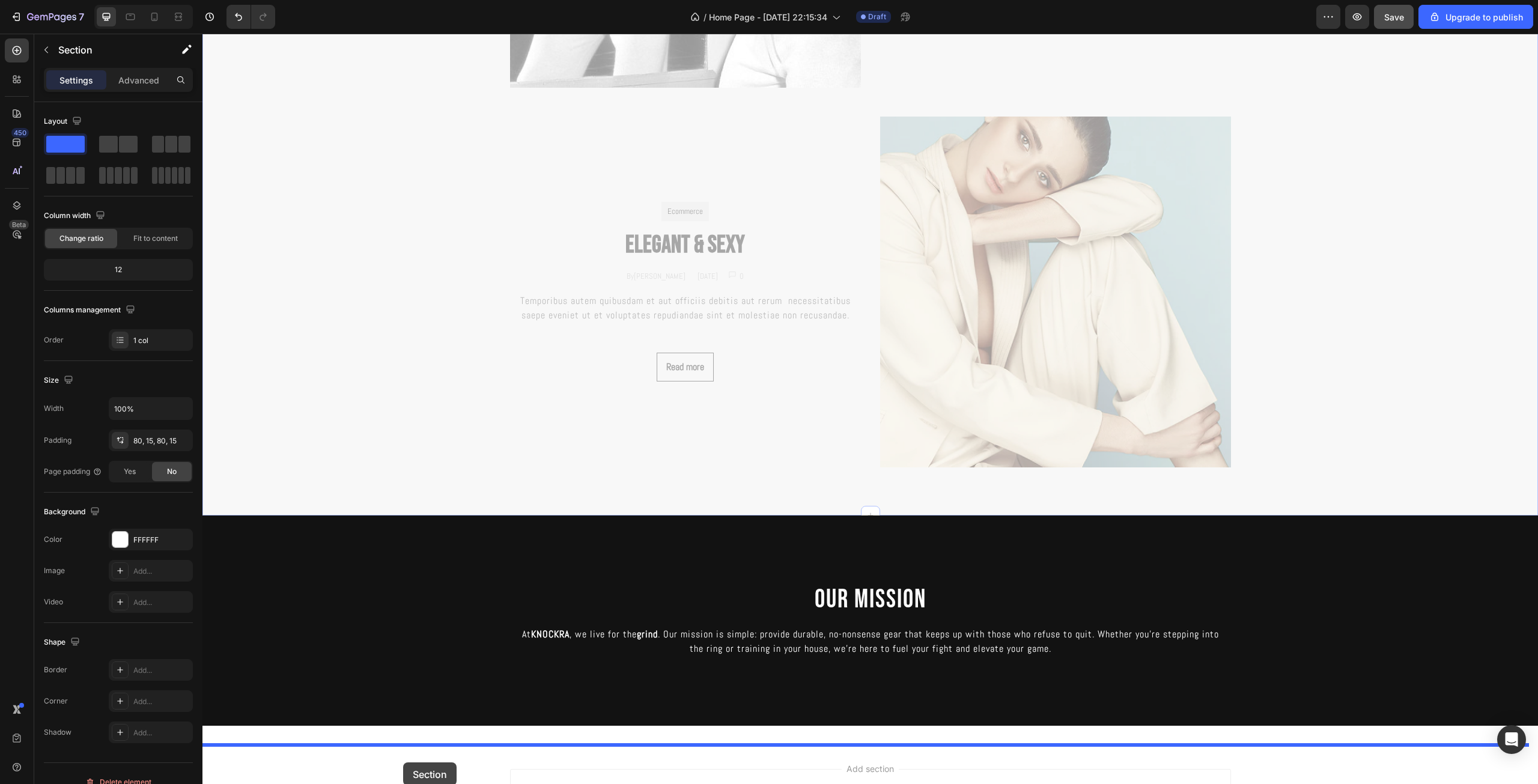
scroll to position [2976, 0]
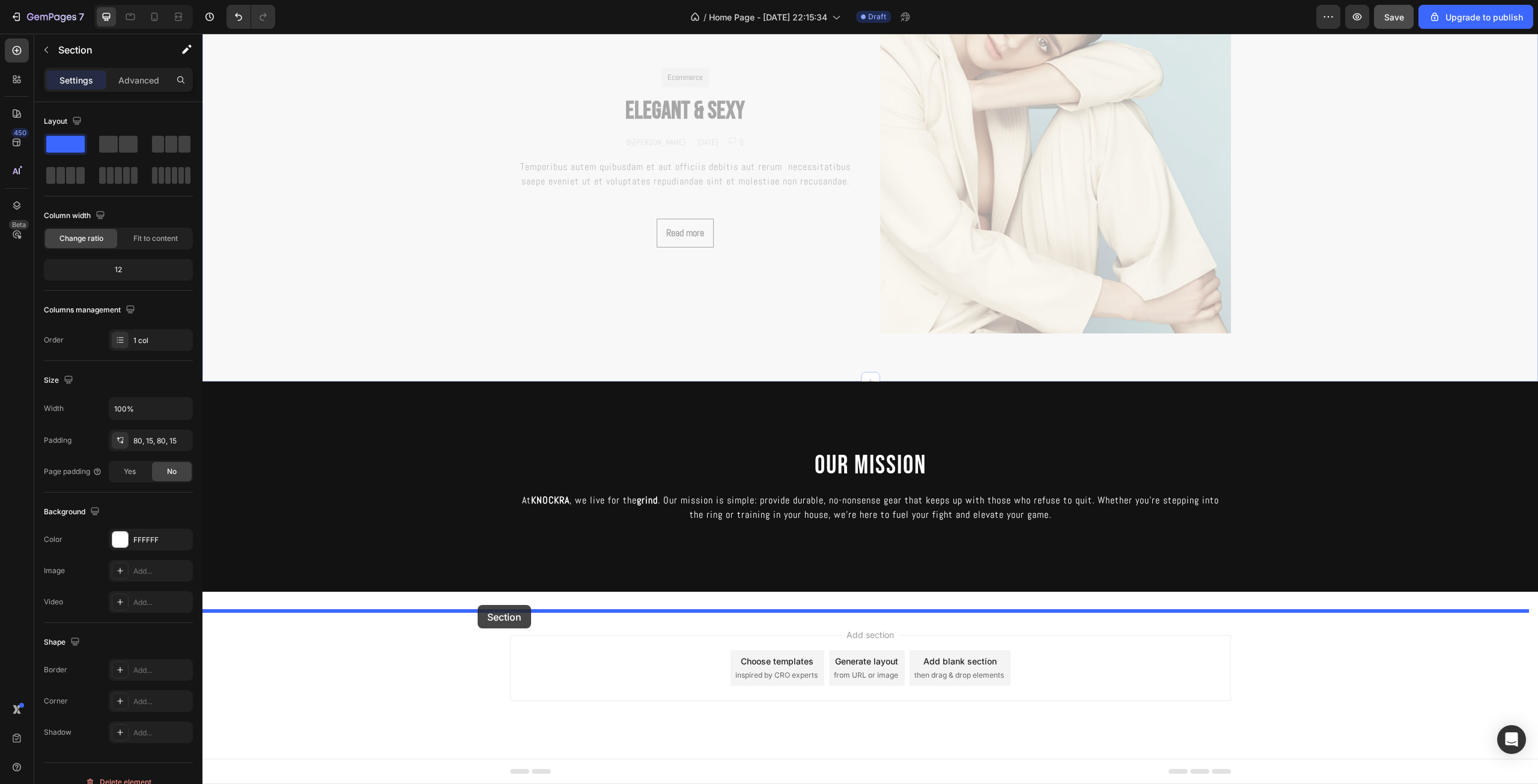
drag, startPoint x: 442, startPoint y: 421, endPoint x: 478, endPoint y: 605, distance: 187.5
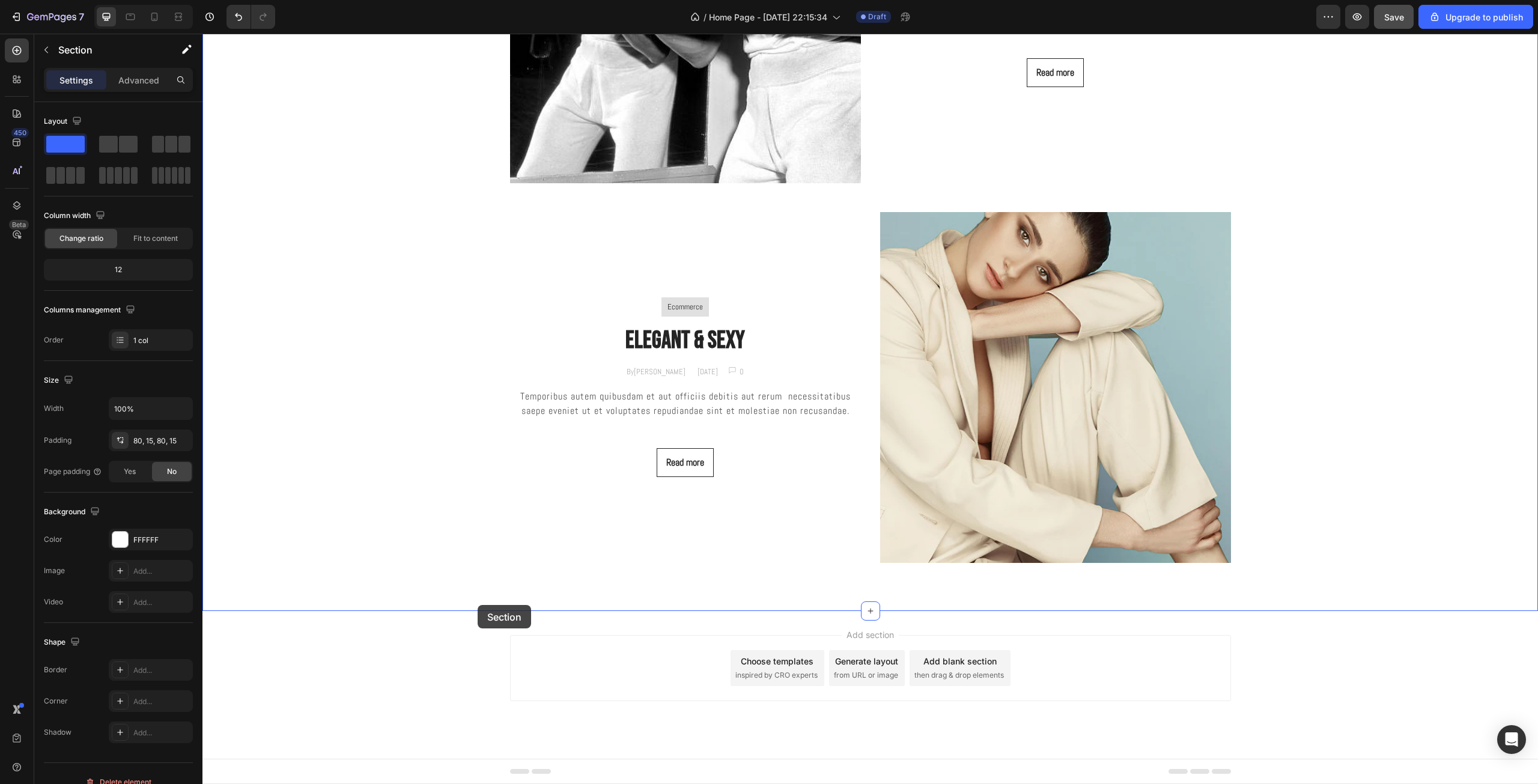
scroll to position [1998, 0]
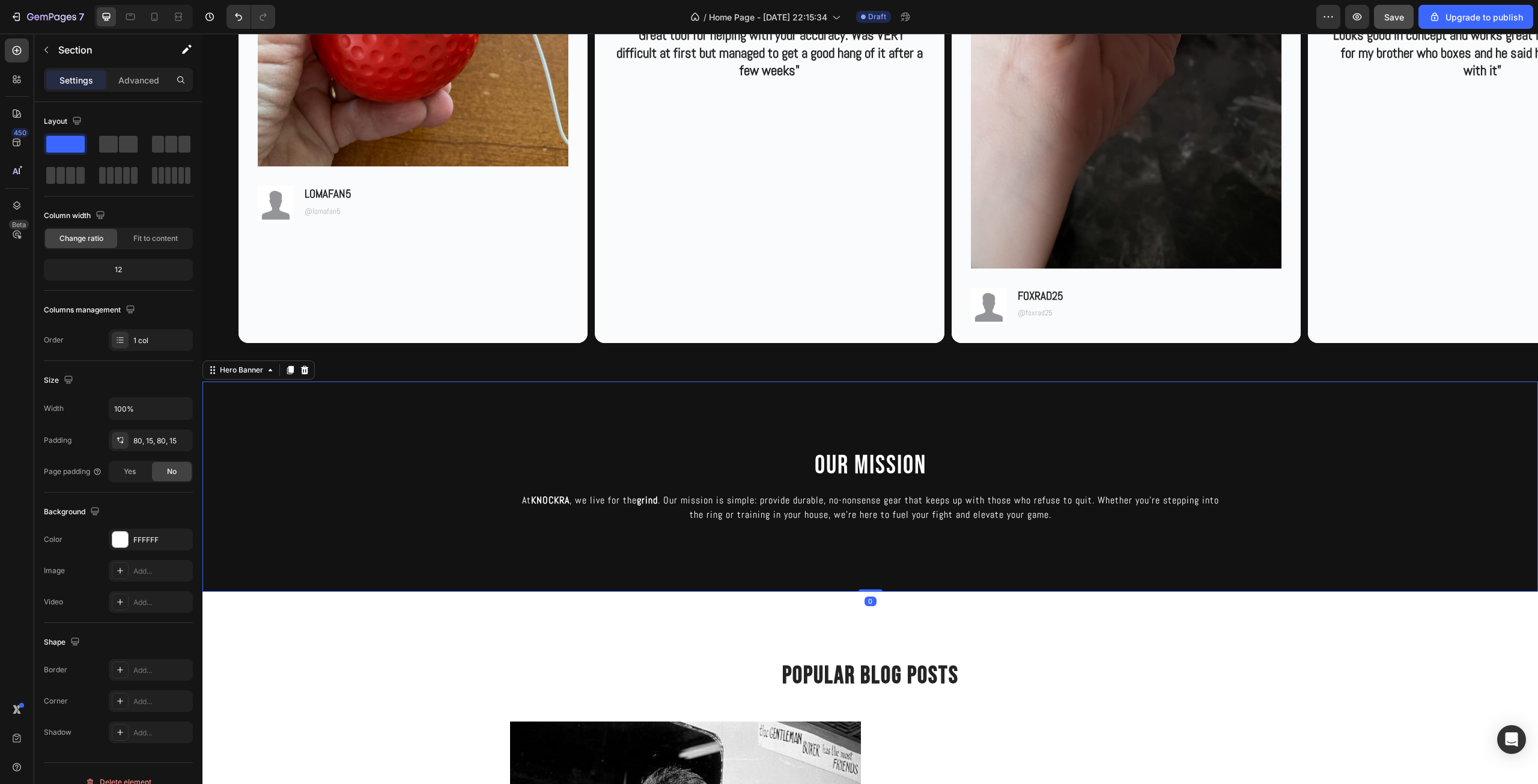
click at [402, 487] on div "Background Image" at bounding box center [870, 487] width 1335 height 211
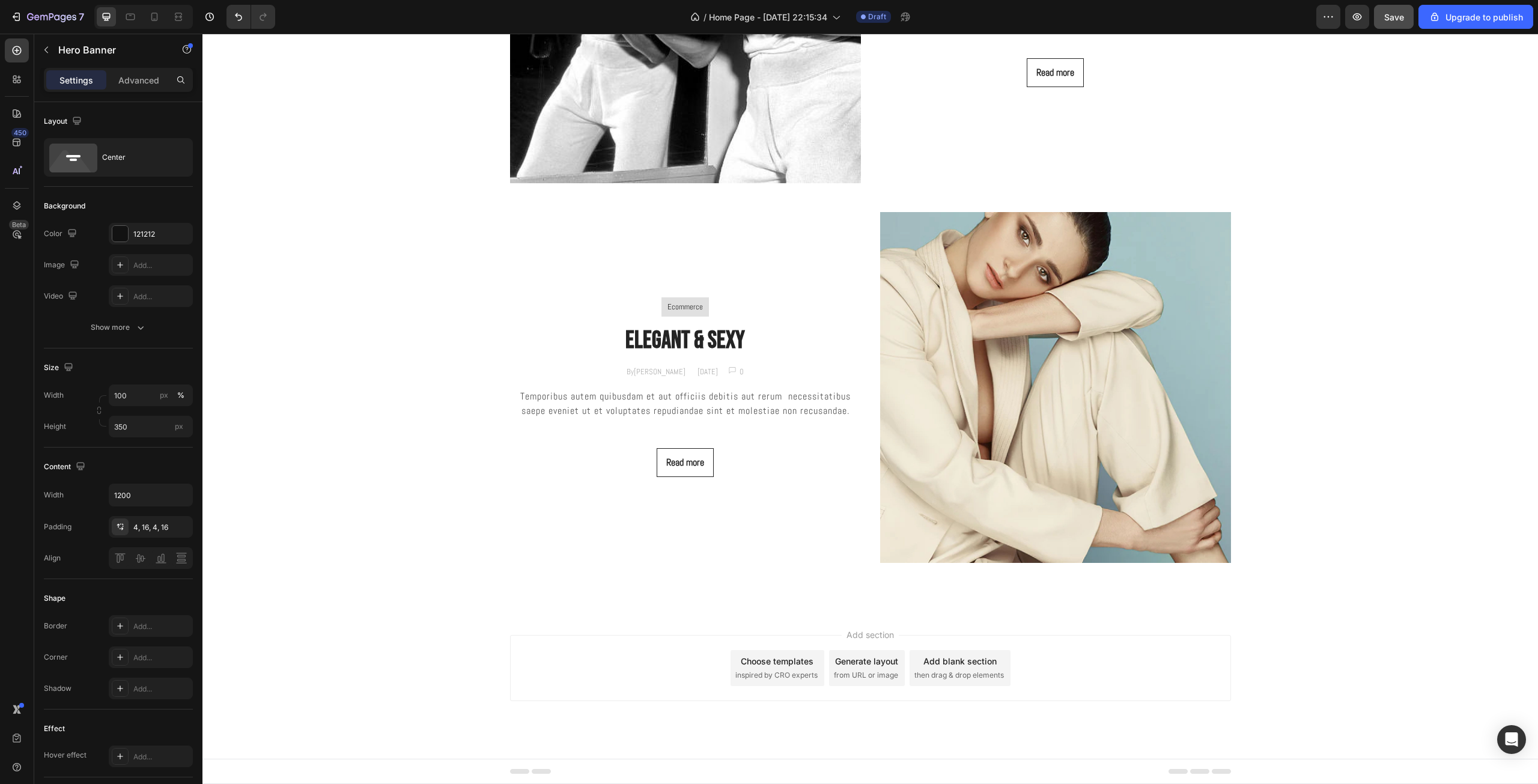
scroll to position [2695, 0]
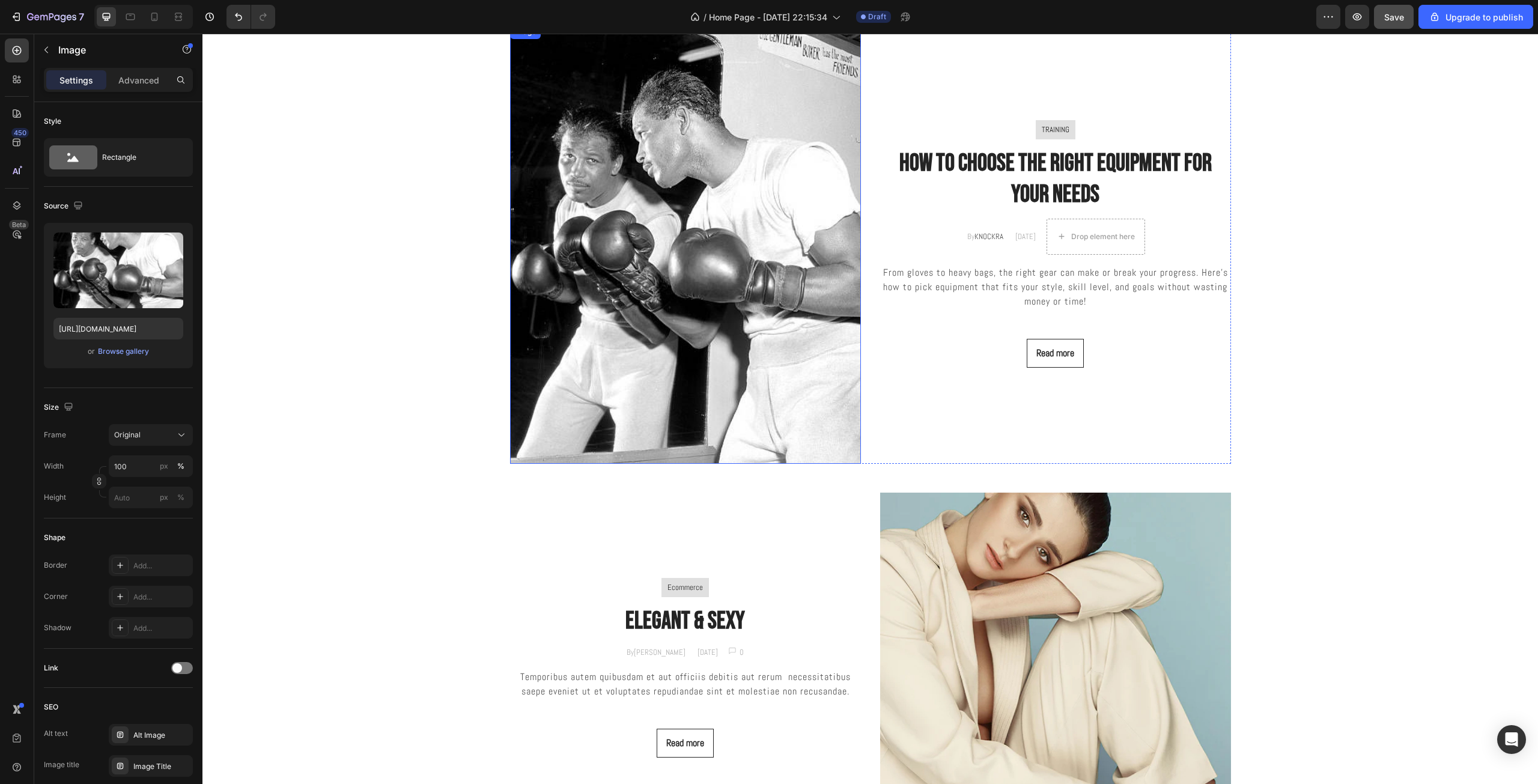
click at [782, 278] on img at bounding box center [685, 244] width 350 height 439
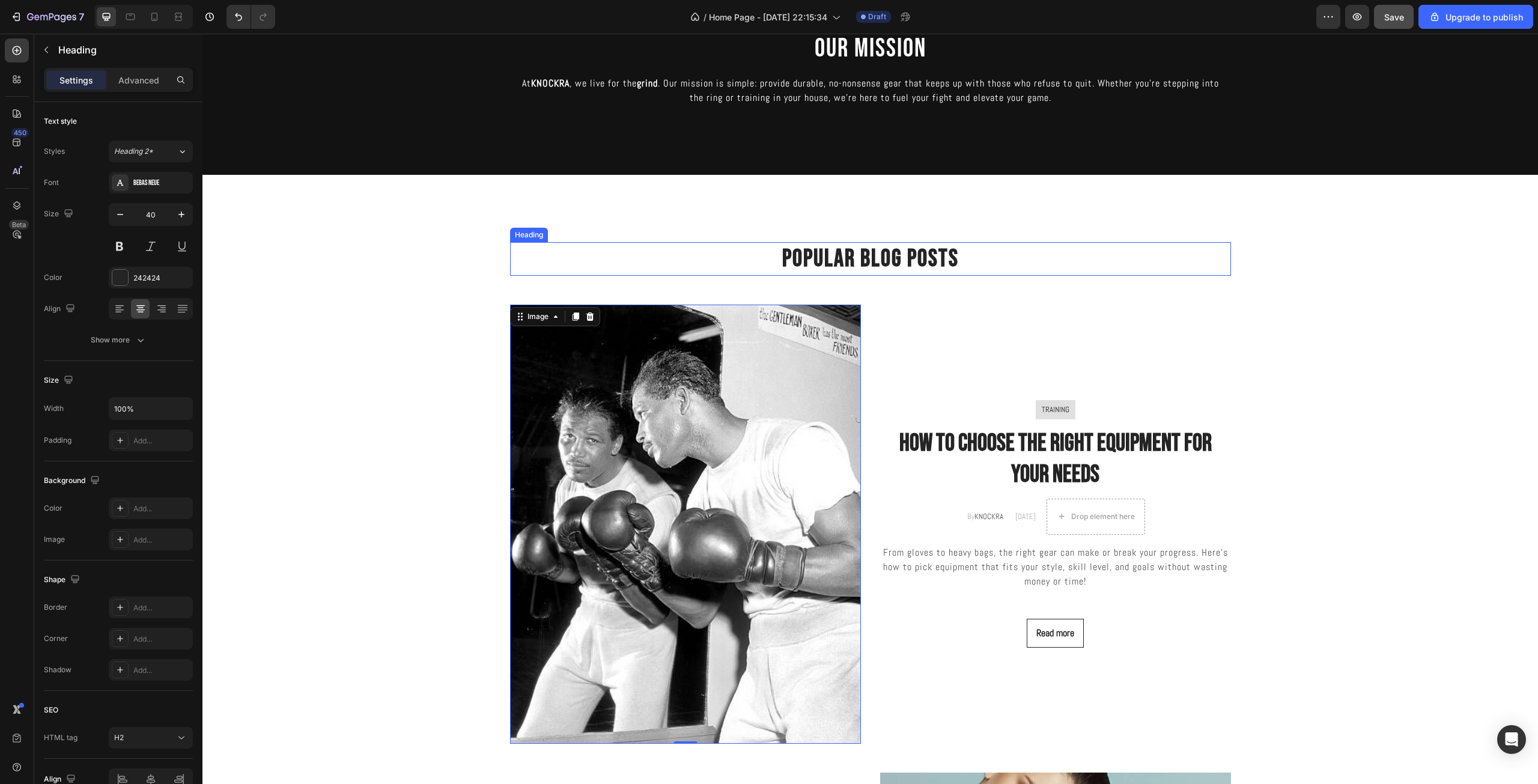
click at [854, 258] on h2 "Popular Blog Posts" at bounding box center [870, 259] width 721 height 34
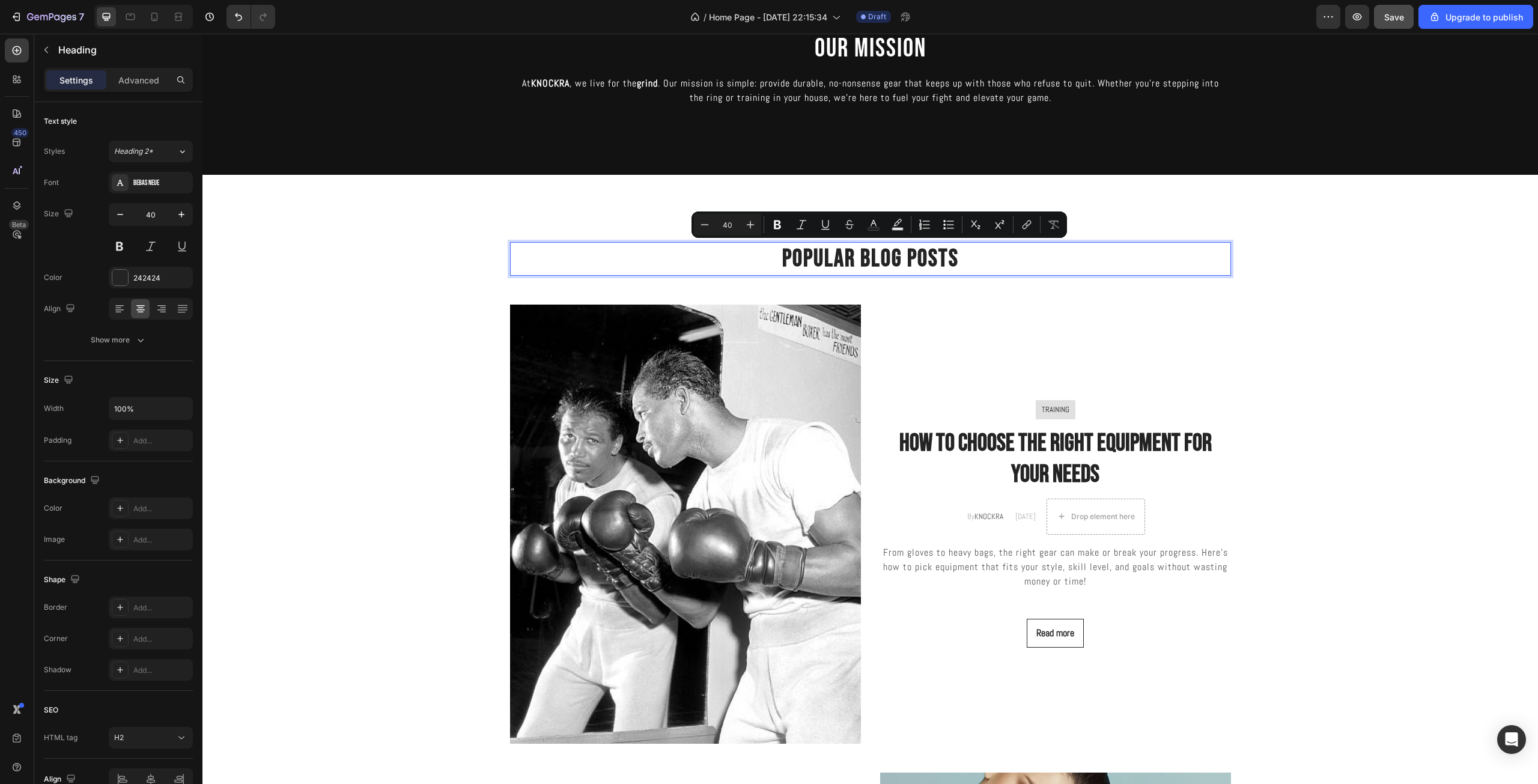
click at [855, 258] on p "Popular Blog Posts" at bounding box center [869, 258] width 718 height 31
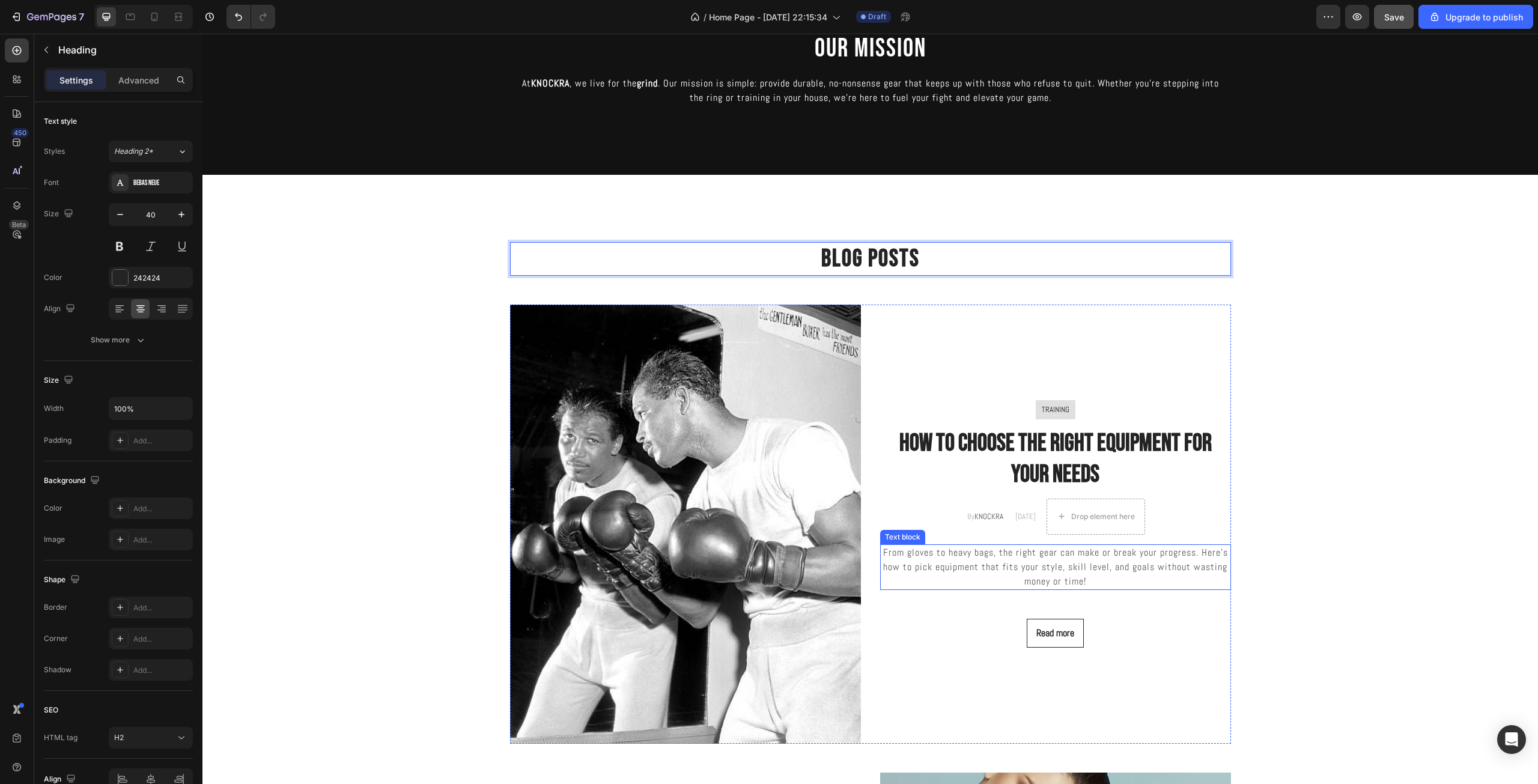
scroll to position [2554, 0]
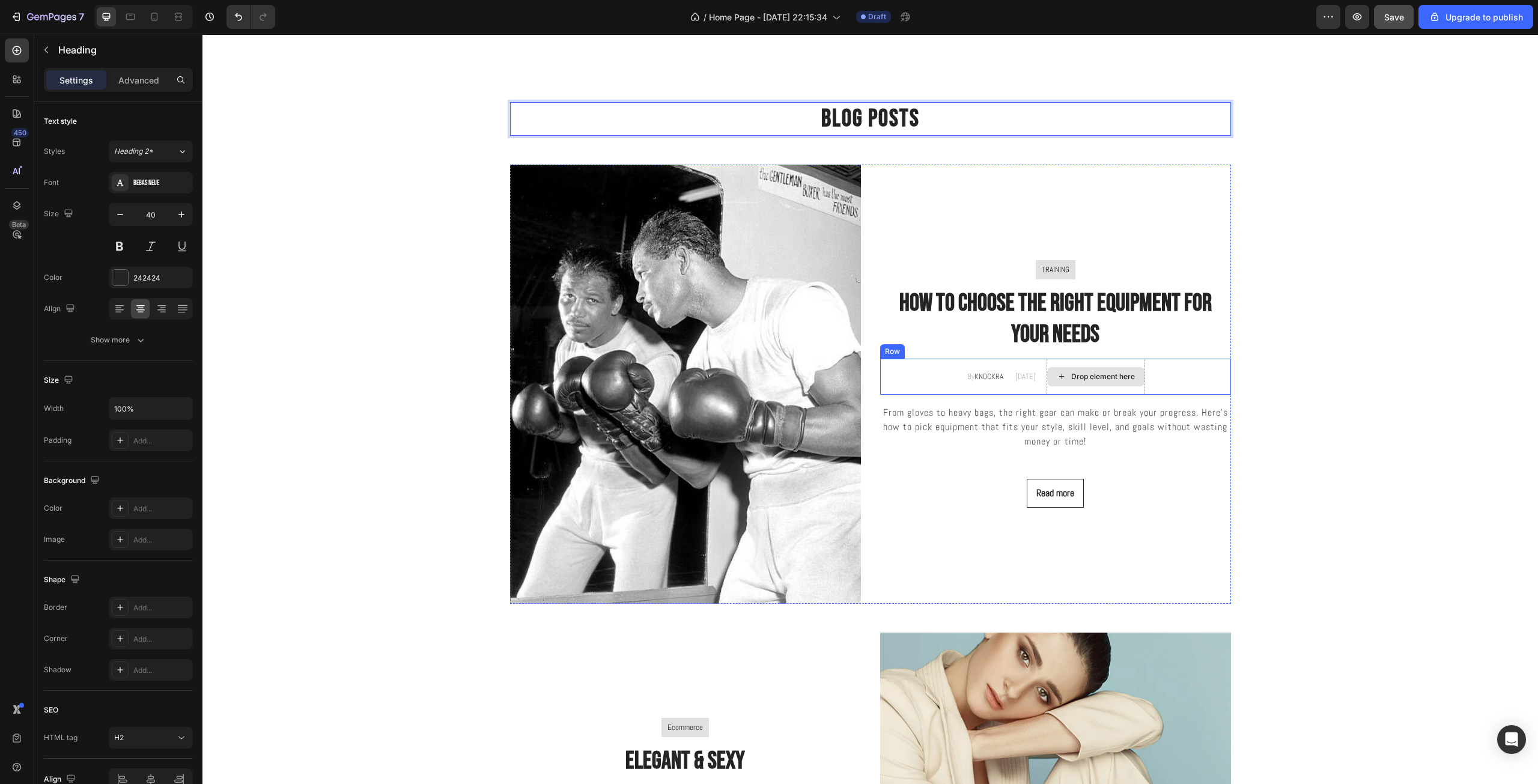
click at [1076, 372] on div "Drop element here" at bounding box center [1102, 376] width 64 height 10
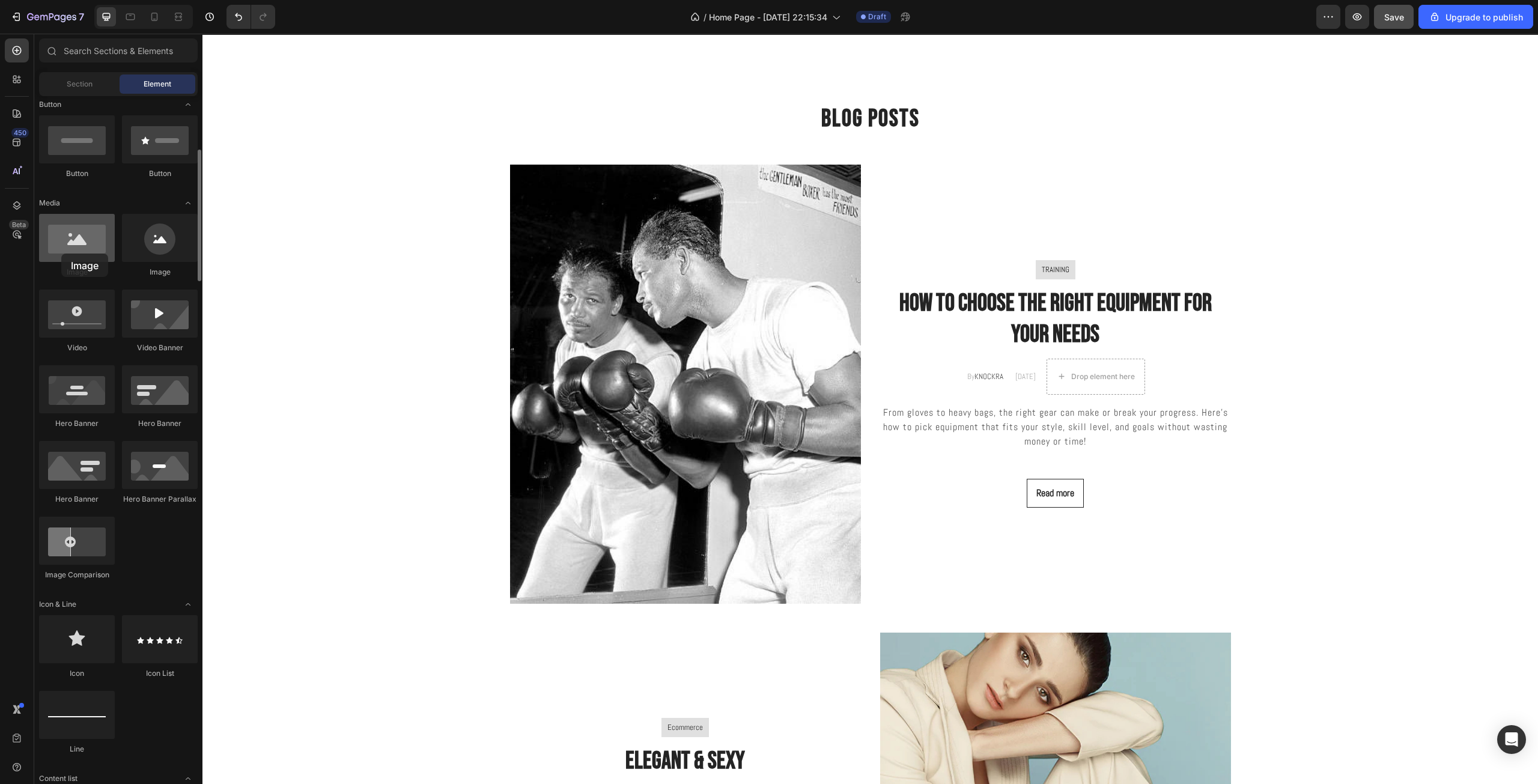
drag, startPoint x: 73, startPoint y: 240, endPoint x: 61, endPoint y: 254, distance: 18.4
click at [61, 254] on div at bounding box center [77, 238] width 75 height 48
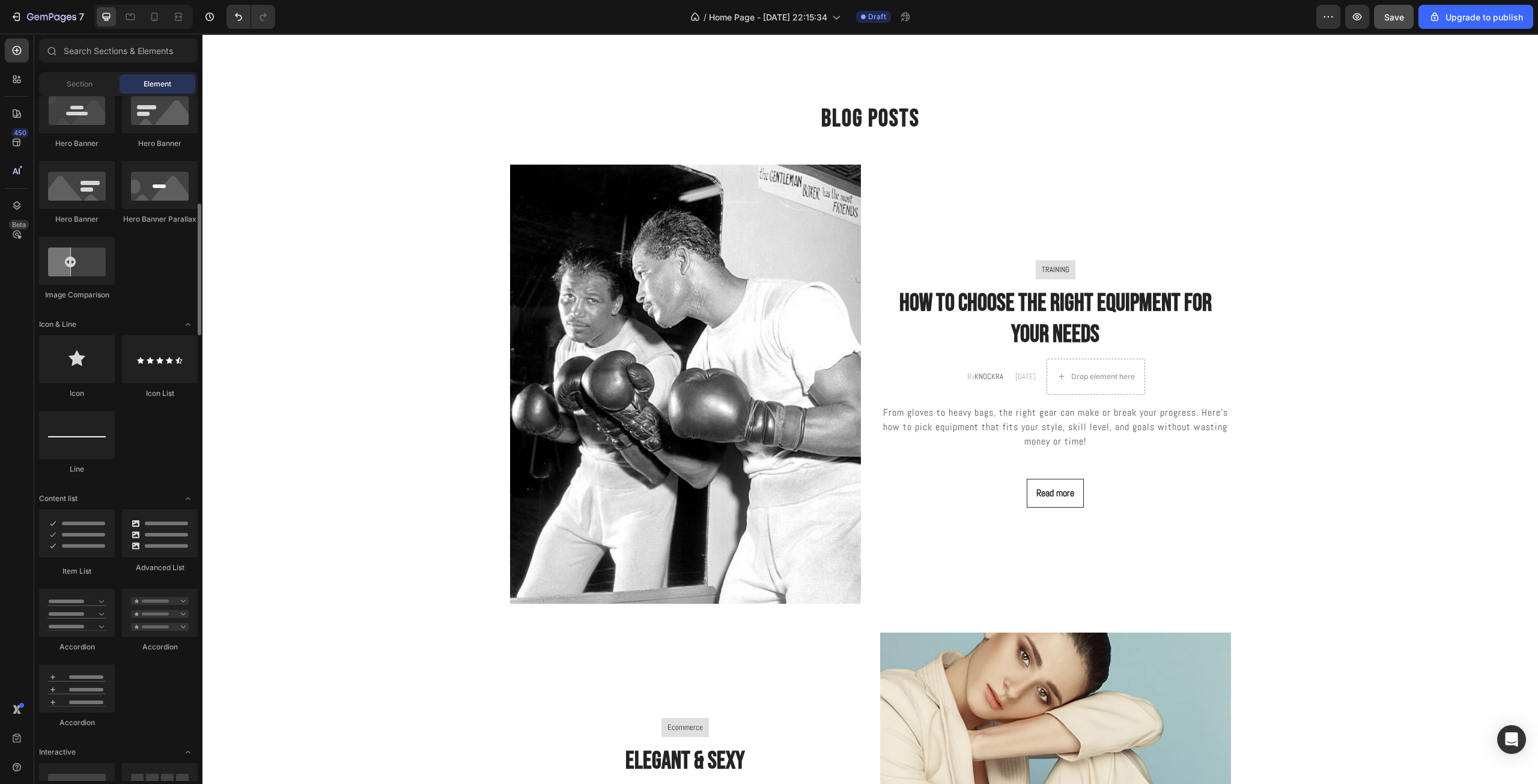
scroll to position [560, 0]
drag, startPoint x: 285, startPoint y: 398, endPoint x: 1090, endPoint y: 378, distance: 805.2
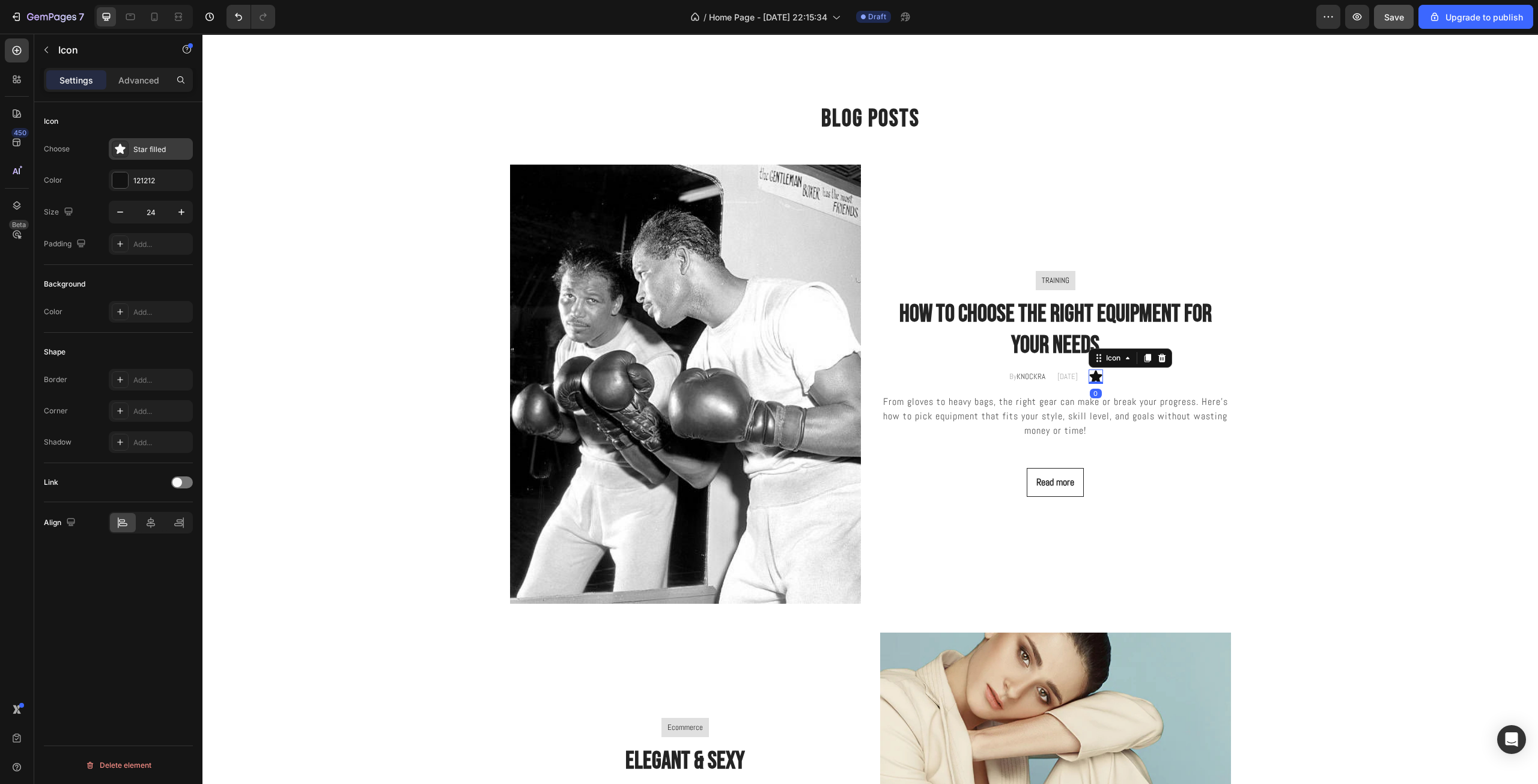
click at [159, 151] on div "Star filled" at bounding box center [161, 150] width 56 height 11
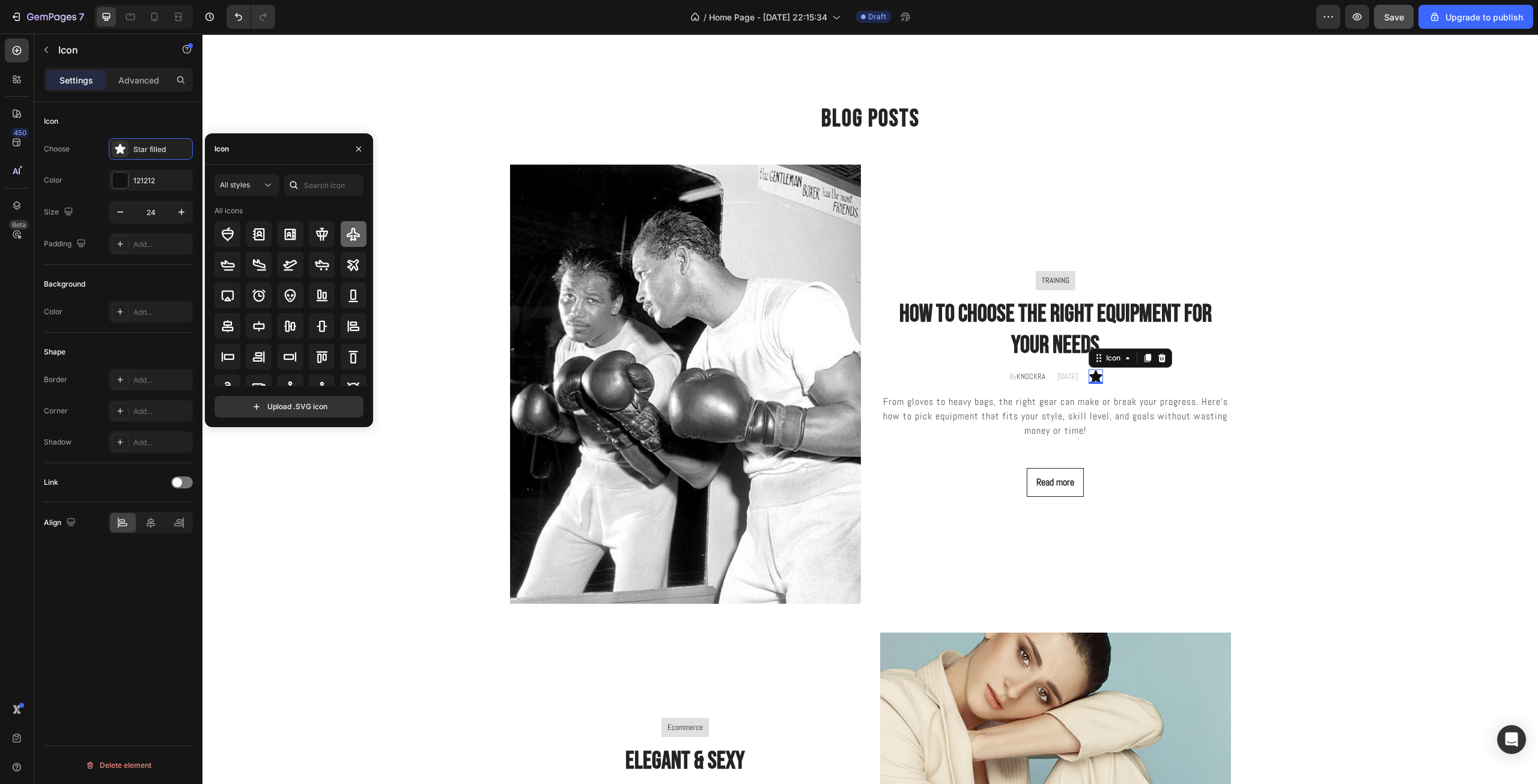
click at [346, 229] on icon at bounding box center [353, 234] width 14 height 14
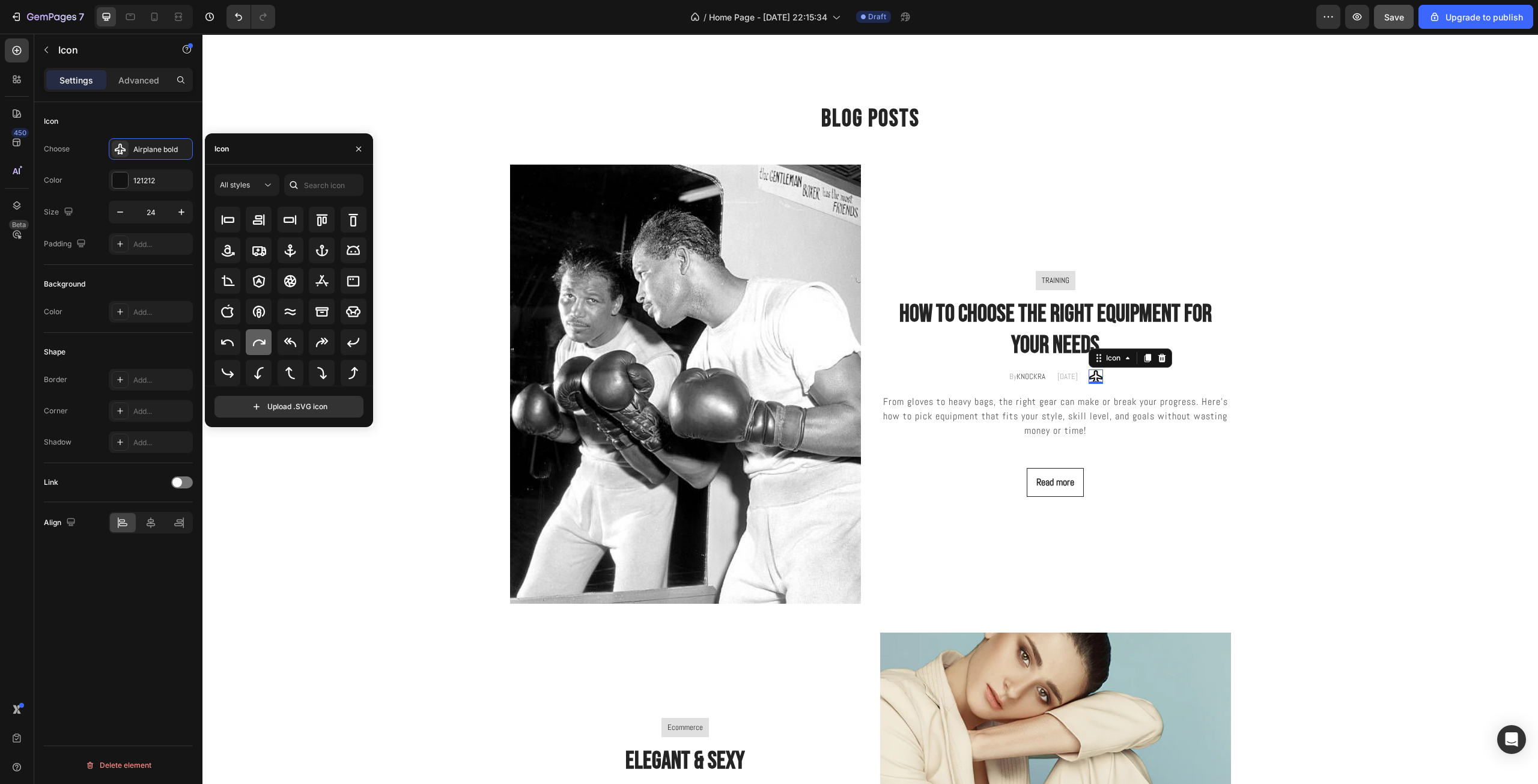
click at [260, 352] on div at bounding box center [258, 341] width 26 height 26
click at [256, 181] on div "All styles" at bounding box center [240, 185] width 42 height 11
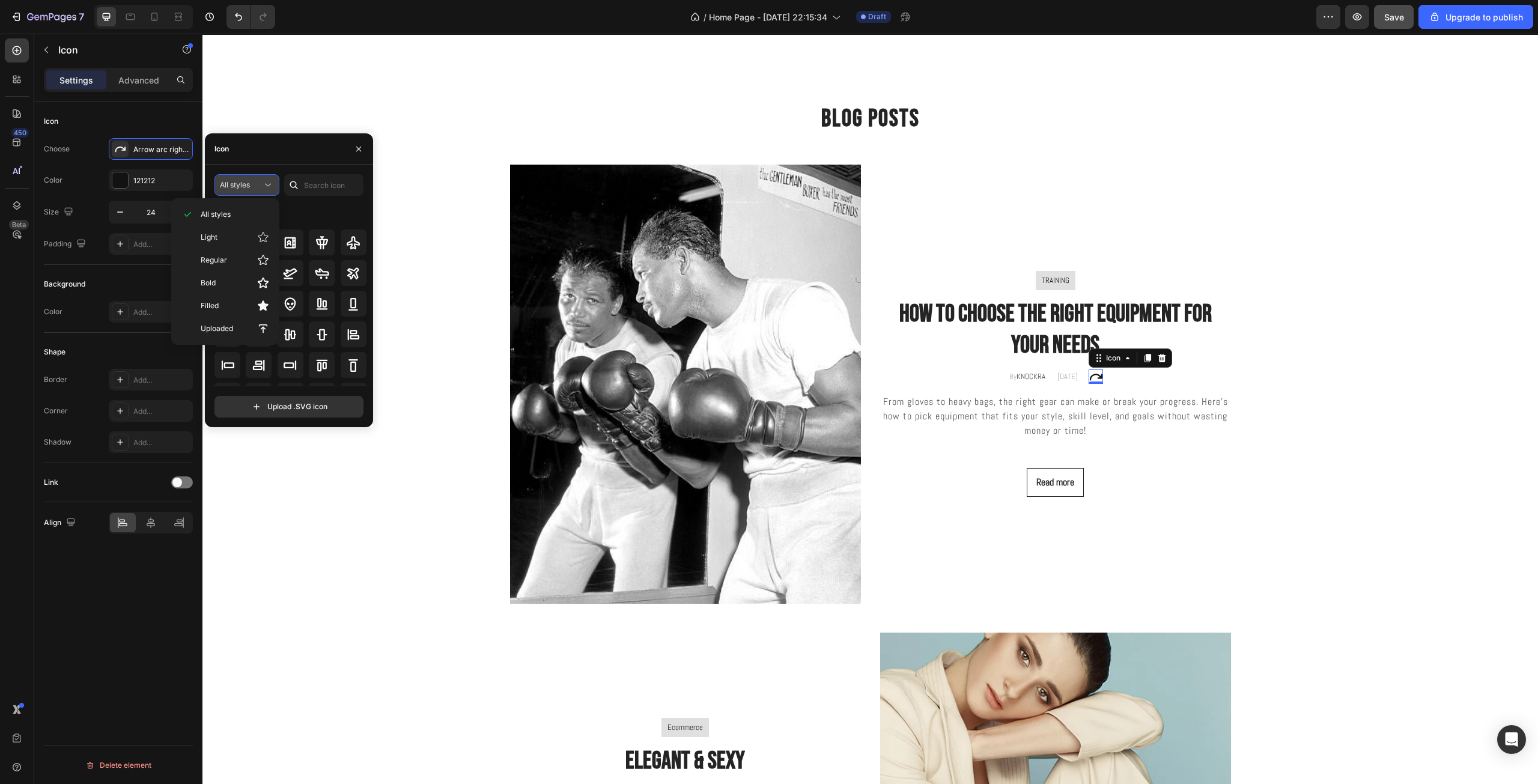
click at [259, 180] on div "All styles" at bounding box center [240, 185] width 42 height 11
click at [254, 187] on div "All styles" at bounding box center [240, 185] width 42 height 11
click at [232, 235] on p "Light" at bounding box center [235, 237] width 68 height 12
click at [251, 185] on div "Light" at bounding box center [240, 185] width 42 height 11
click at [238, 216] on p "All styles" at bounding box center [235, 214] width 68 height 11
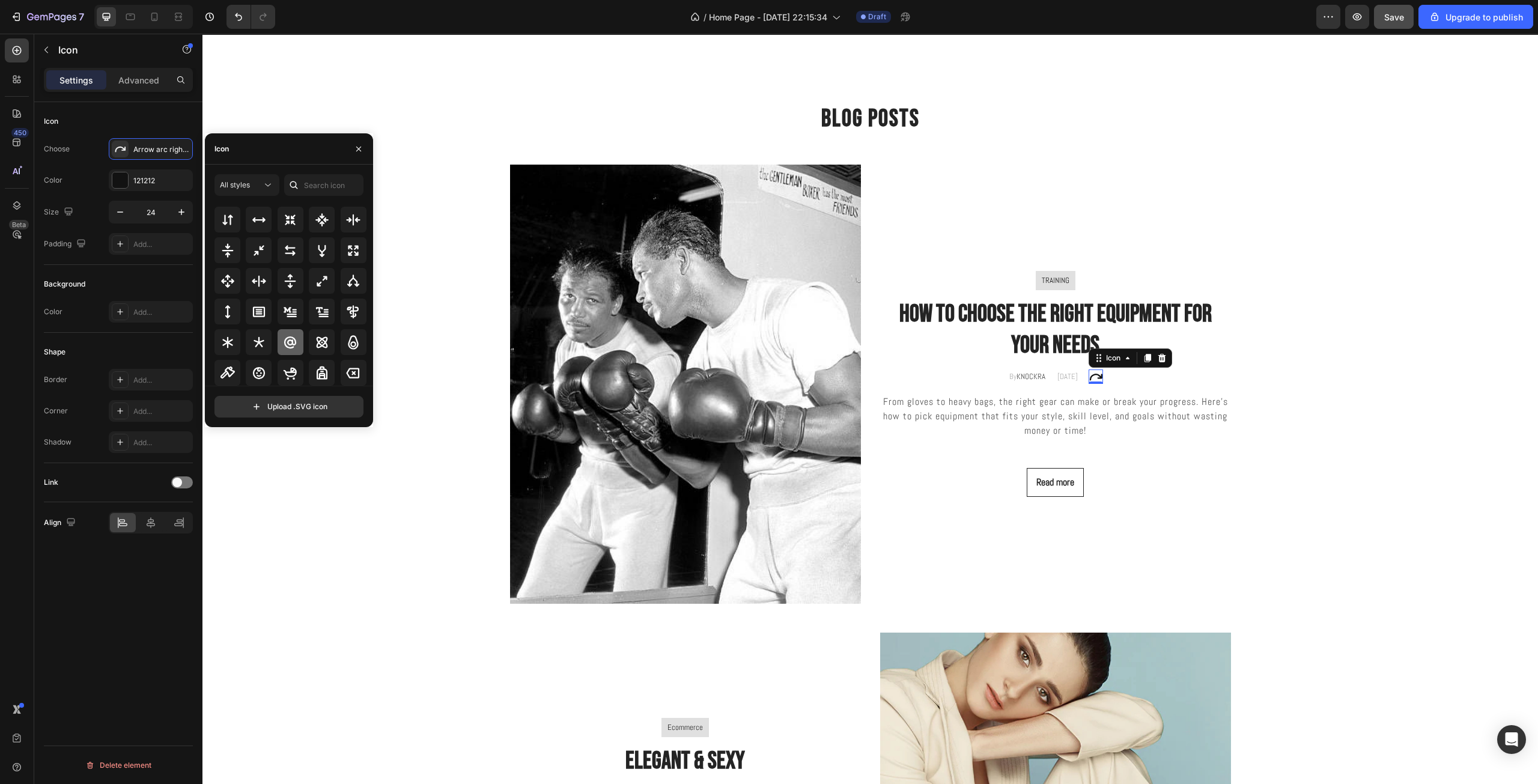
scroll to position [788, 0]
click at [237, 276] on div at bounding box center [227, 270] width 26 height 26
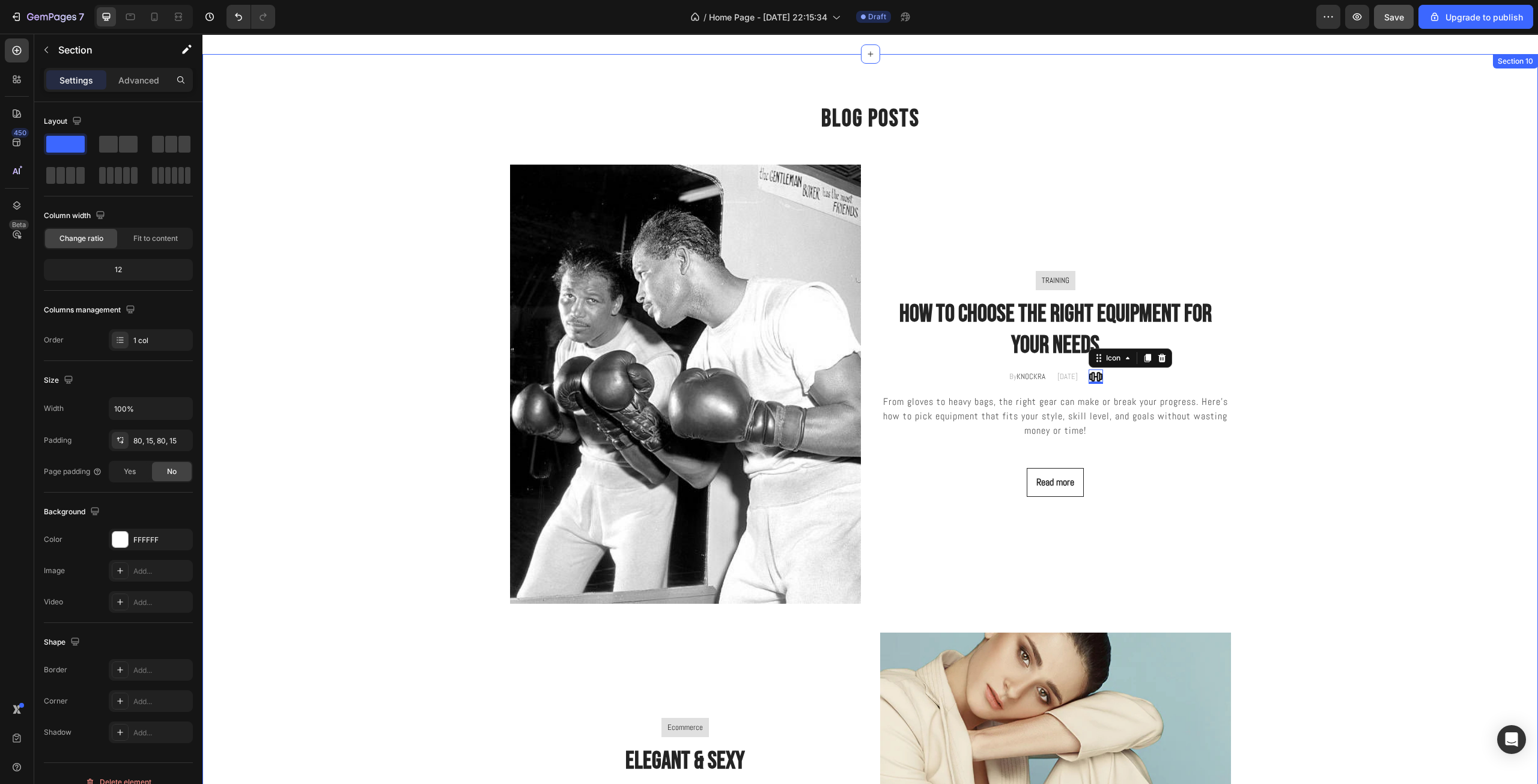
click at [1379, 496] on div "Blog Posts Heading Row Image TRAINING Text block Row how to choose the right eq…" at bounding box center [870, 542] width 1318 height 881
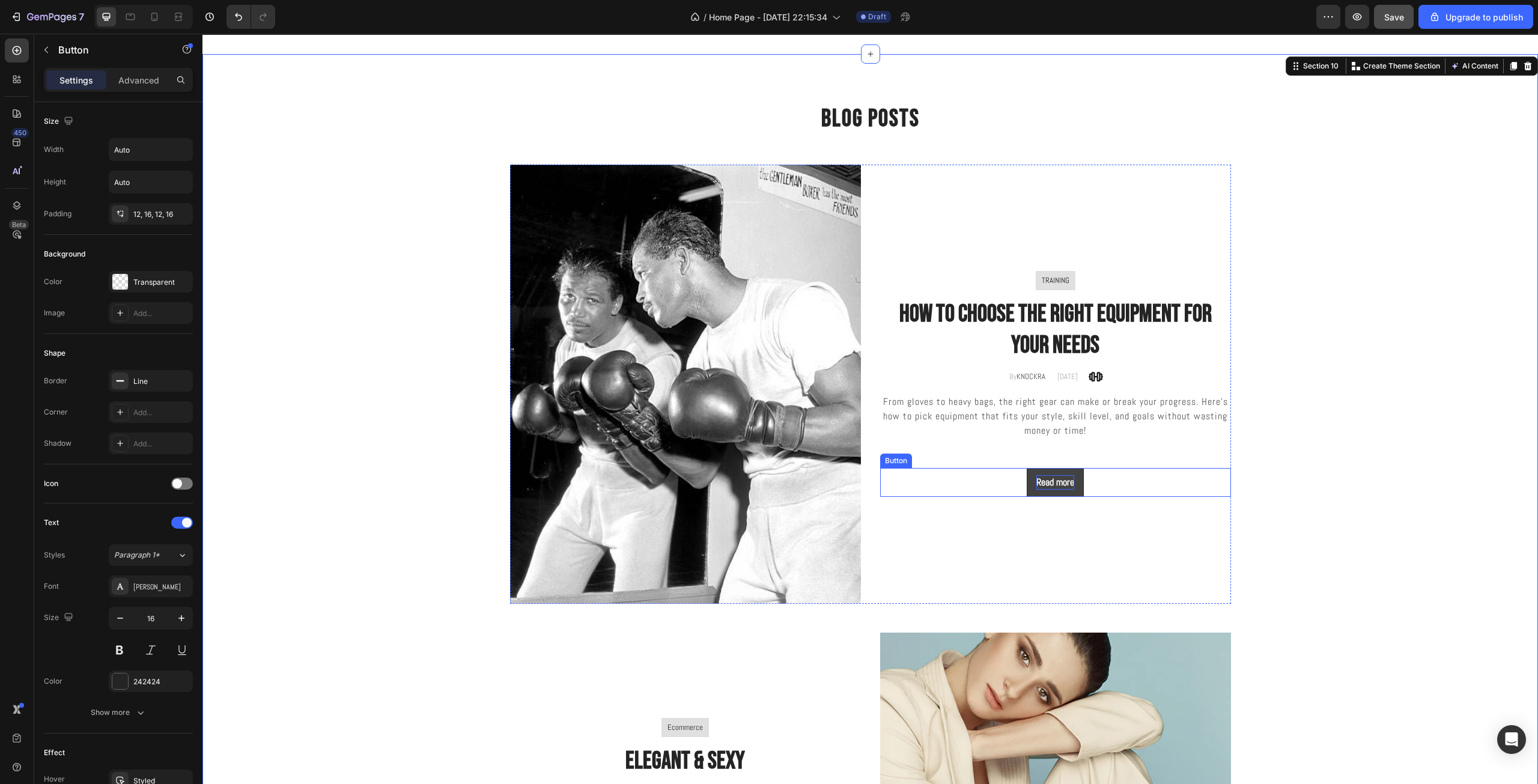
click at [1052, 485] on div "Read more" at bounding box center [1055, 482] width 38 height 14
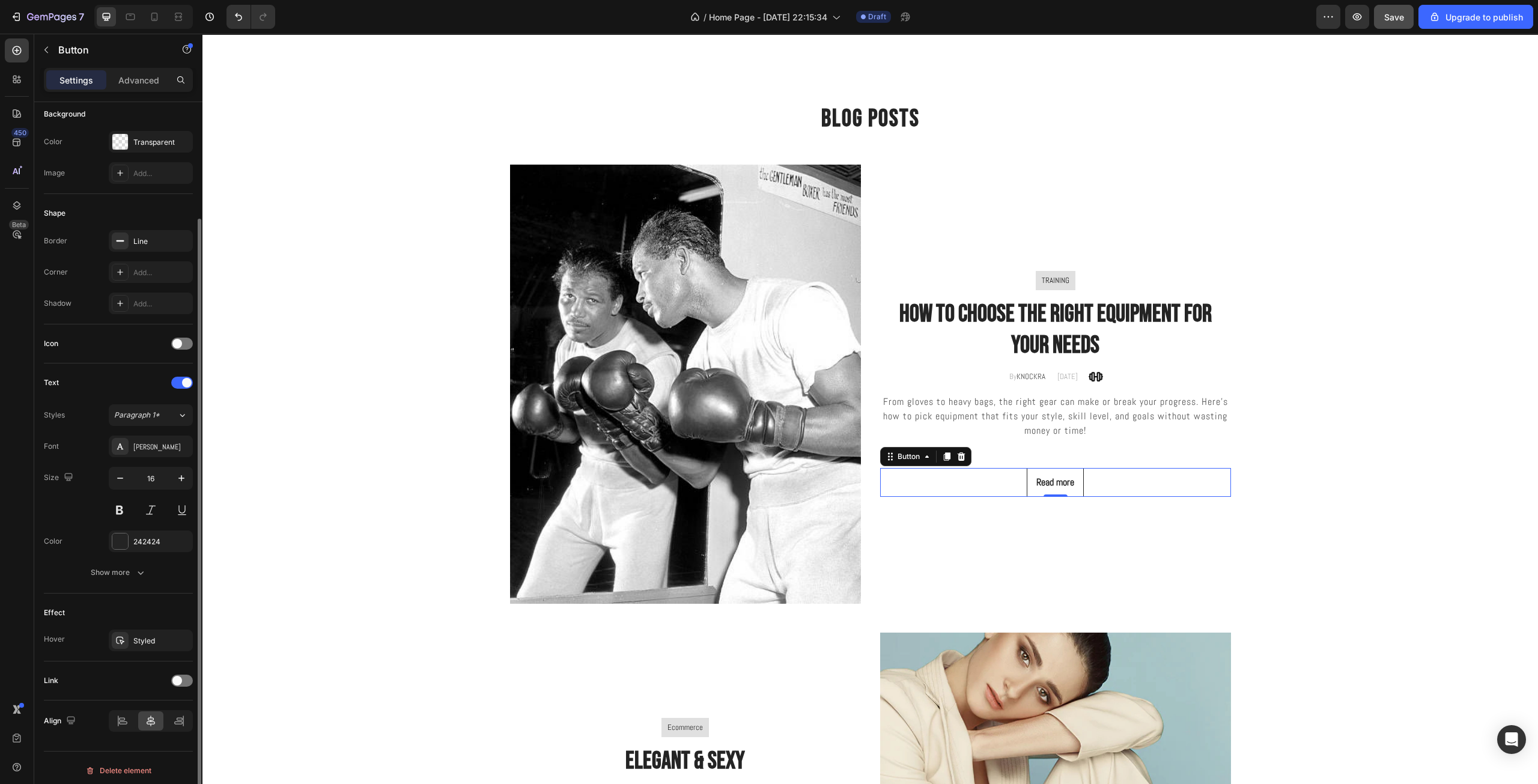
scroll to position [145, 0]
click at [176, 671] on span at bounding box center [177, 675] width 10 height 10
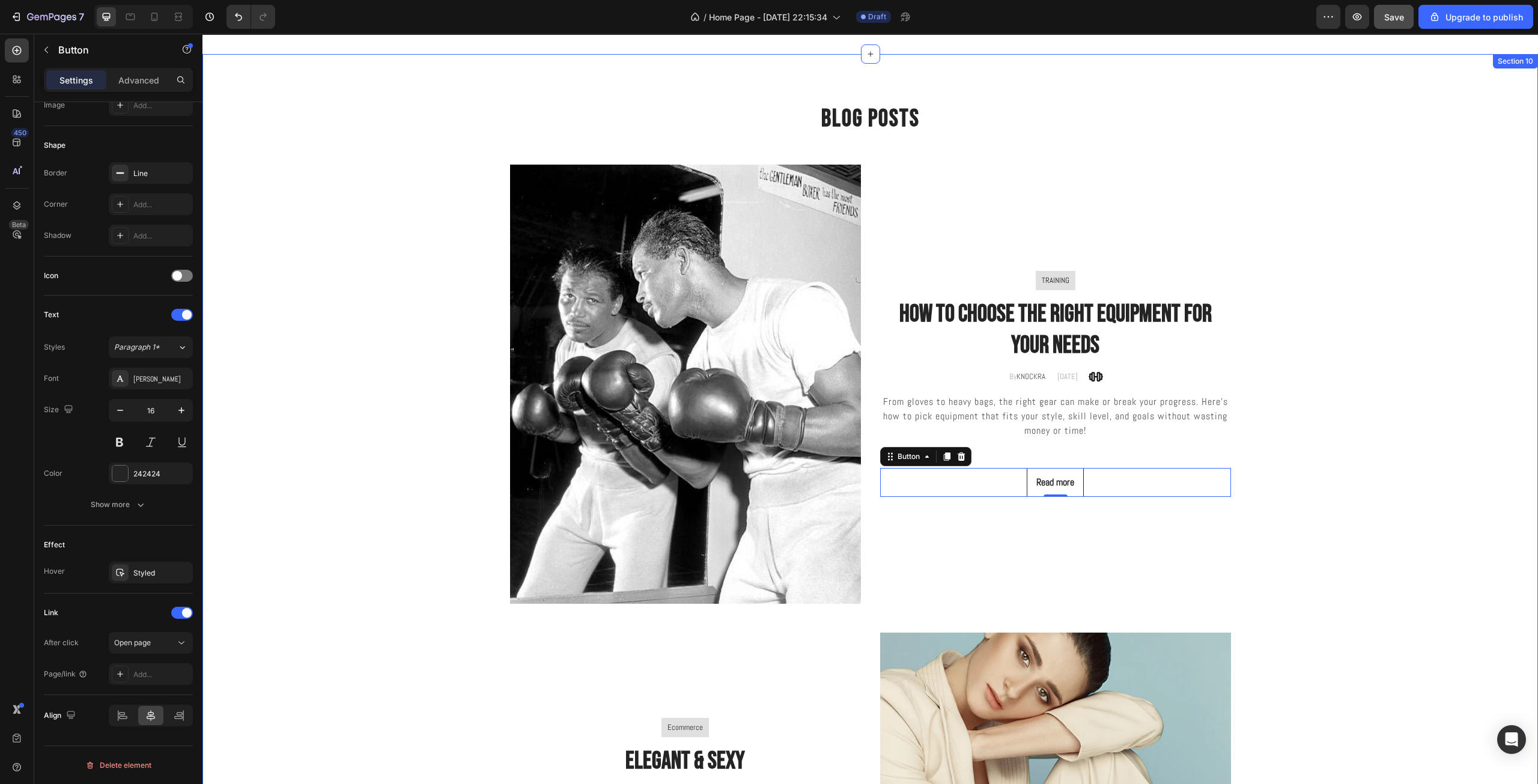
scroll to position [2835, 0]
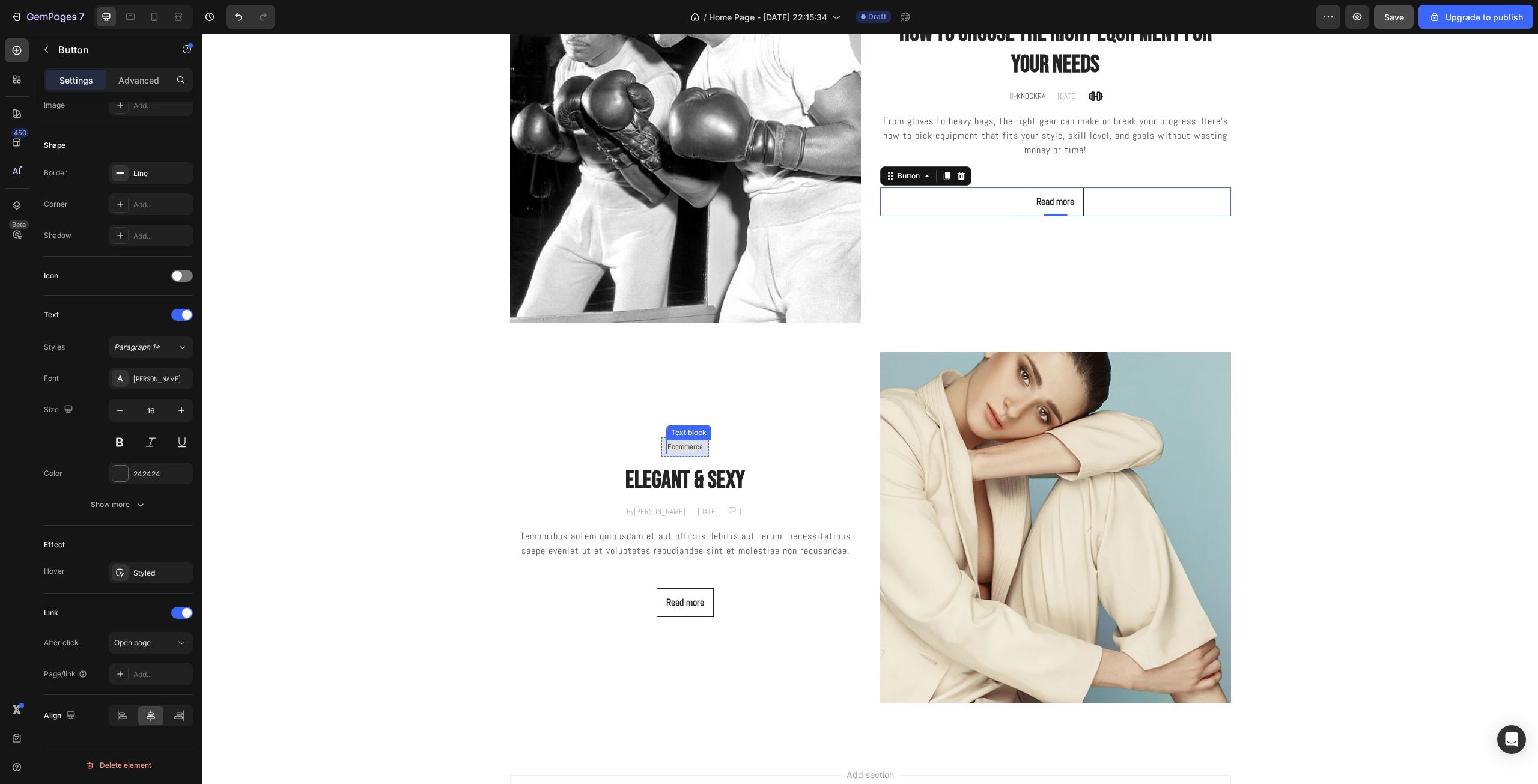
click at [686, 451] on div "Ecommerce Text block" at bounding box center [685, 447] width 38 height 14
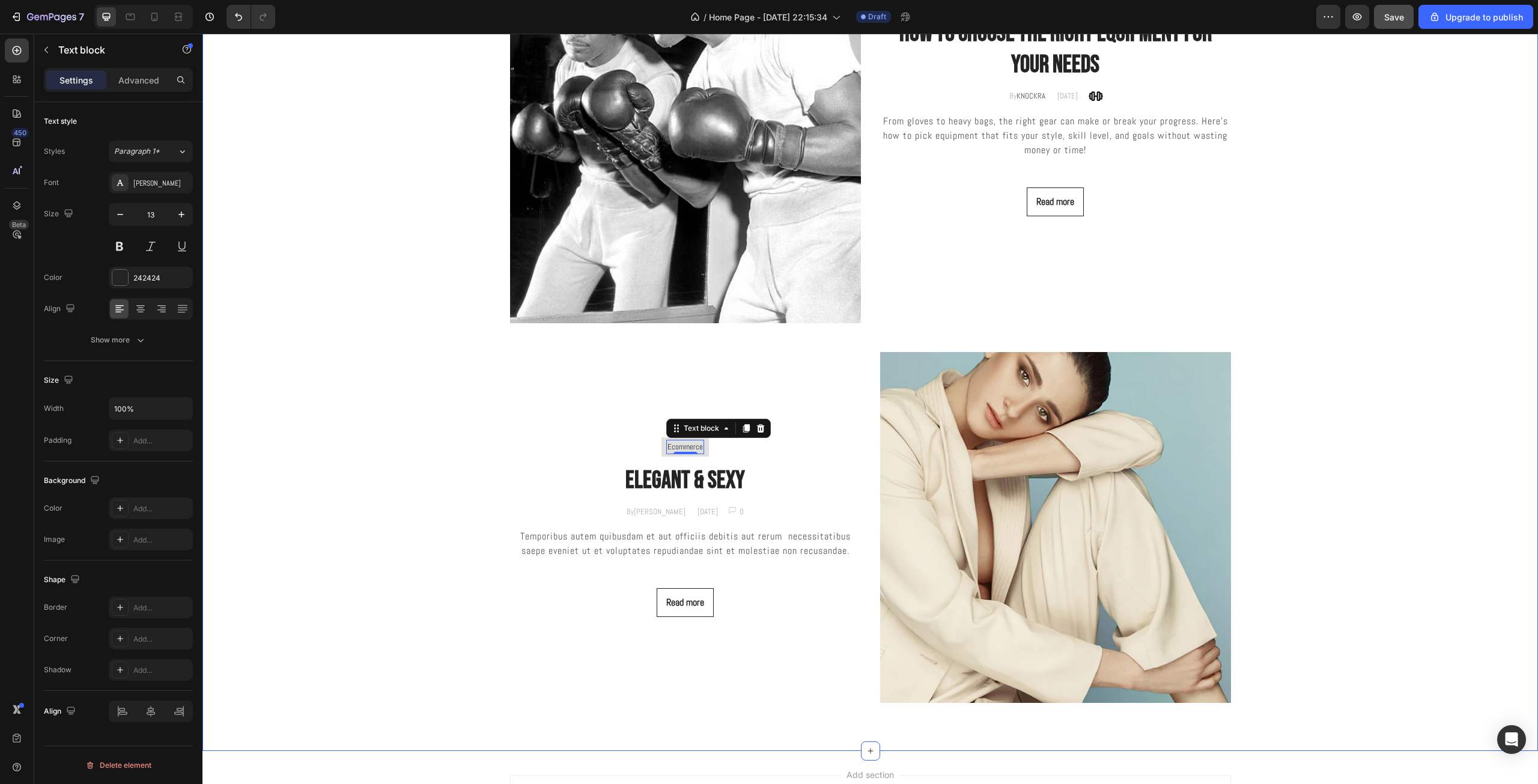
click at [1367, 426] on div "Blog Posts Heading Row Image TRAINING Text block Row how to choose the right eq…" at bounding box center [870, 262] width 1318 height 881
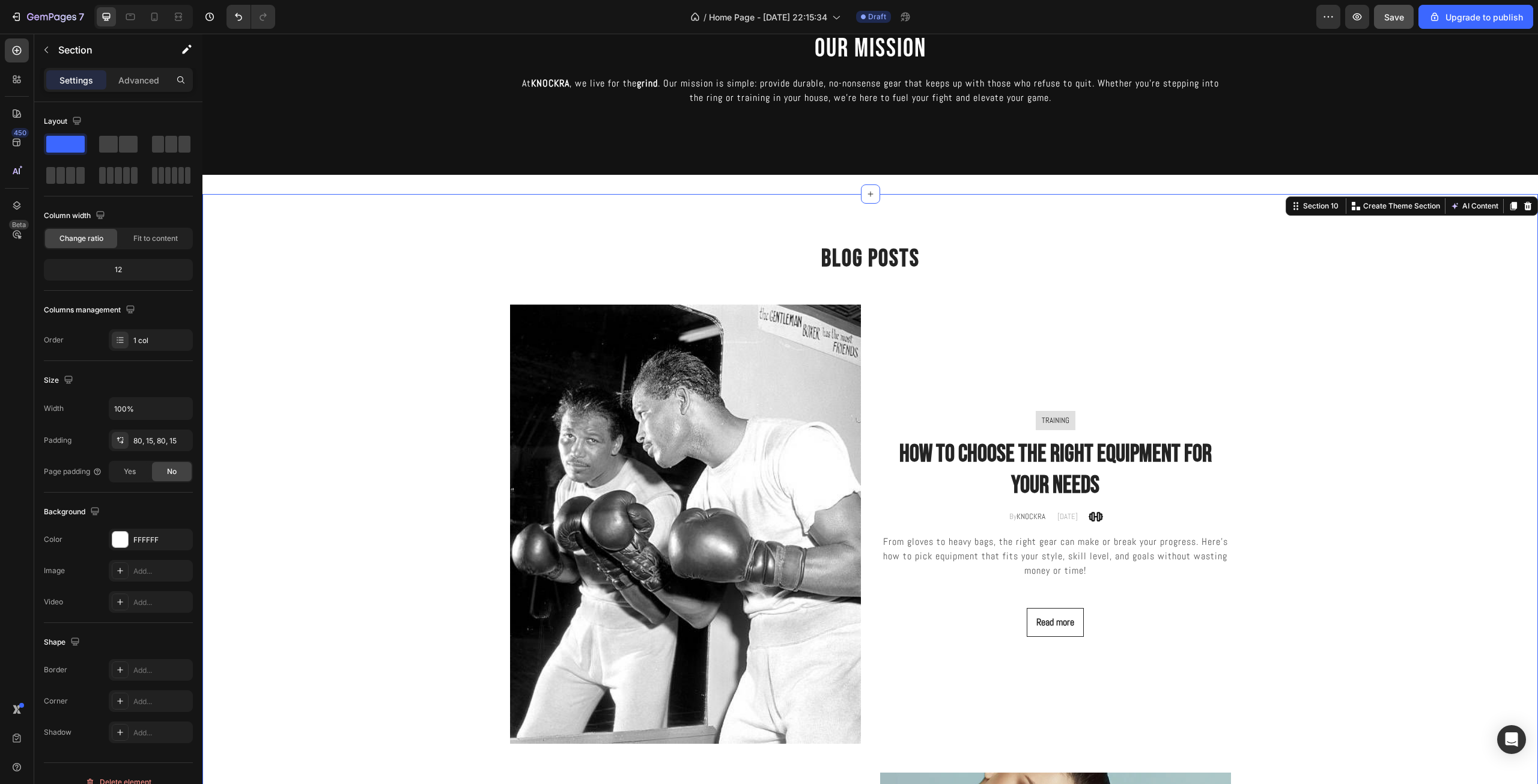
scroll to position [1994, 0]
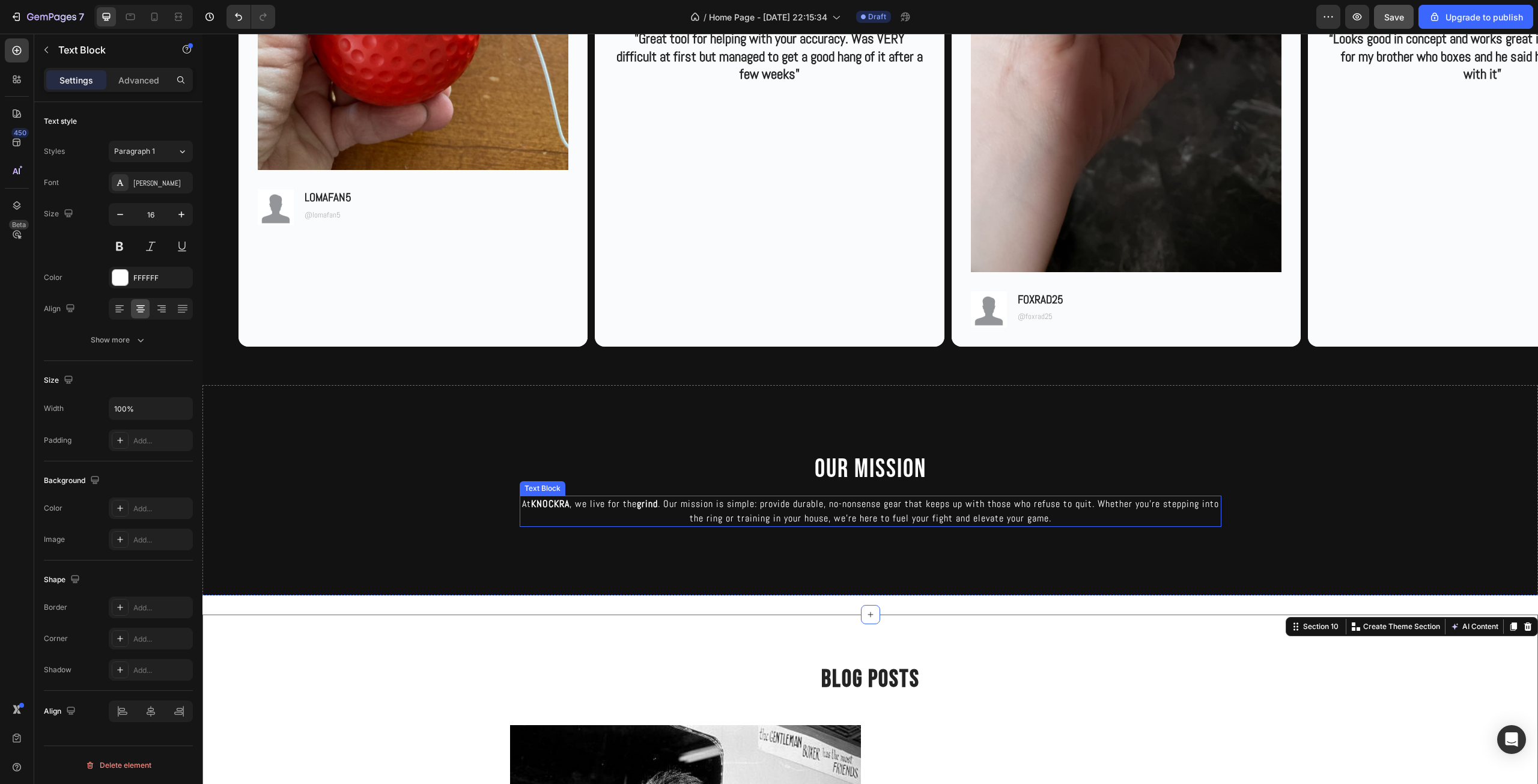
click at [952, 521] on p "At KNOCKRA , we live for the grind . Our mission is simple: provide durable, no…" at bounding box center [870, 511] width 699 height 29
click at [1070, 516] on p "At KNOCKRA , we live for the grind . Our mission is simple: provide durable, no…" at bounding box center [870, 511] width 699 height 29
click at [1111, 508] on p "At KNOCKRA , we live for the grind . Our mission is simple: provide durable, no…" at bounding box center [870, 511] width 699 height 29
click at [1103, 507] on p "At KNOCKRA , we live for the grind . Our mission is simple: provide durable, no…" at bounding box center [870, 511] width 699 height 29
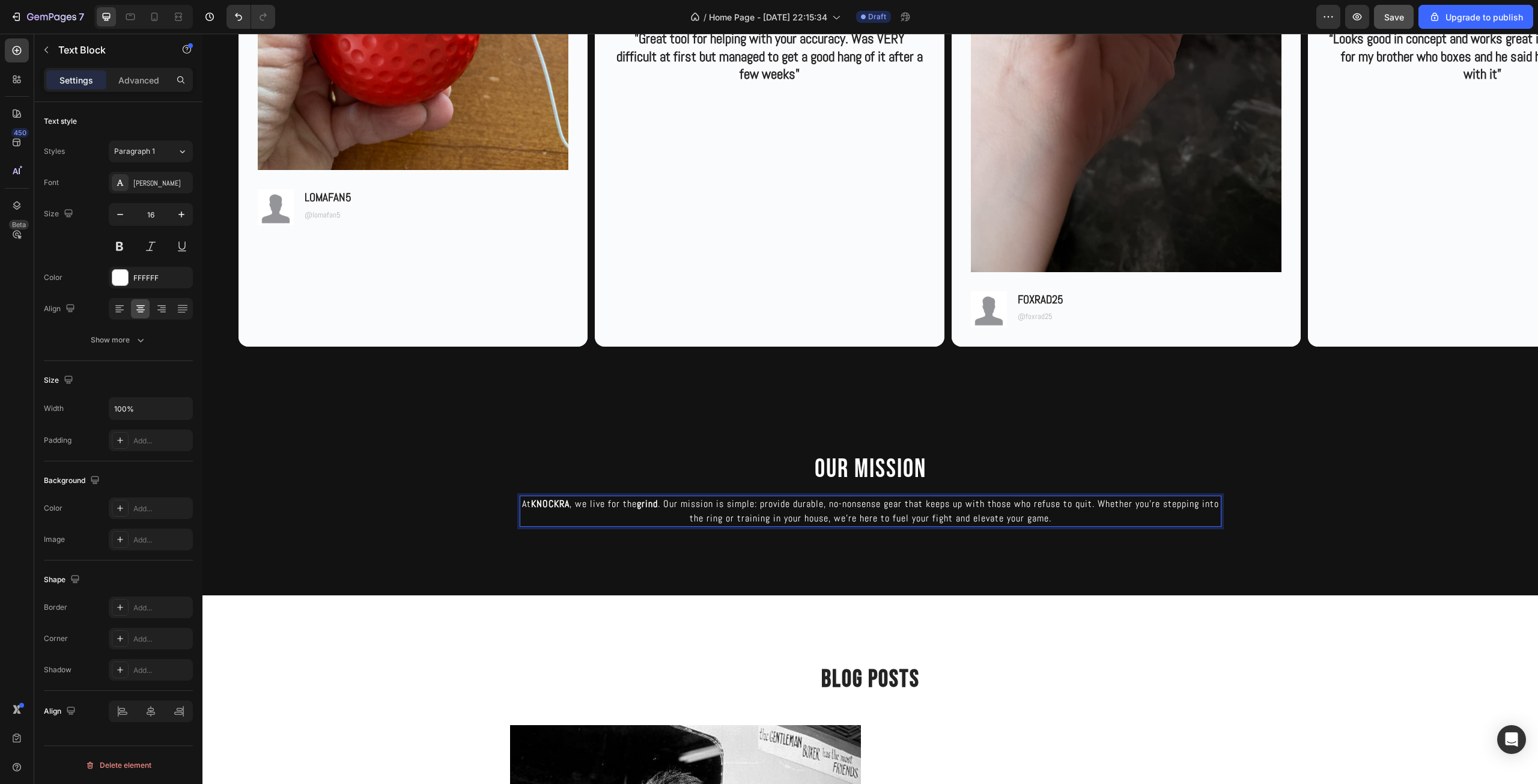
click at [1058, 520] on p "At KNOCKRA , we live for the grind . Our mission is simple: provide durable, no…" at bounding box center [870, 511] width 699 height 29
click at [1104, 669] on p "Blog Posts" at bounding box center [869, 678] width 718 height 31
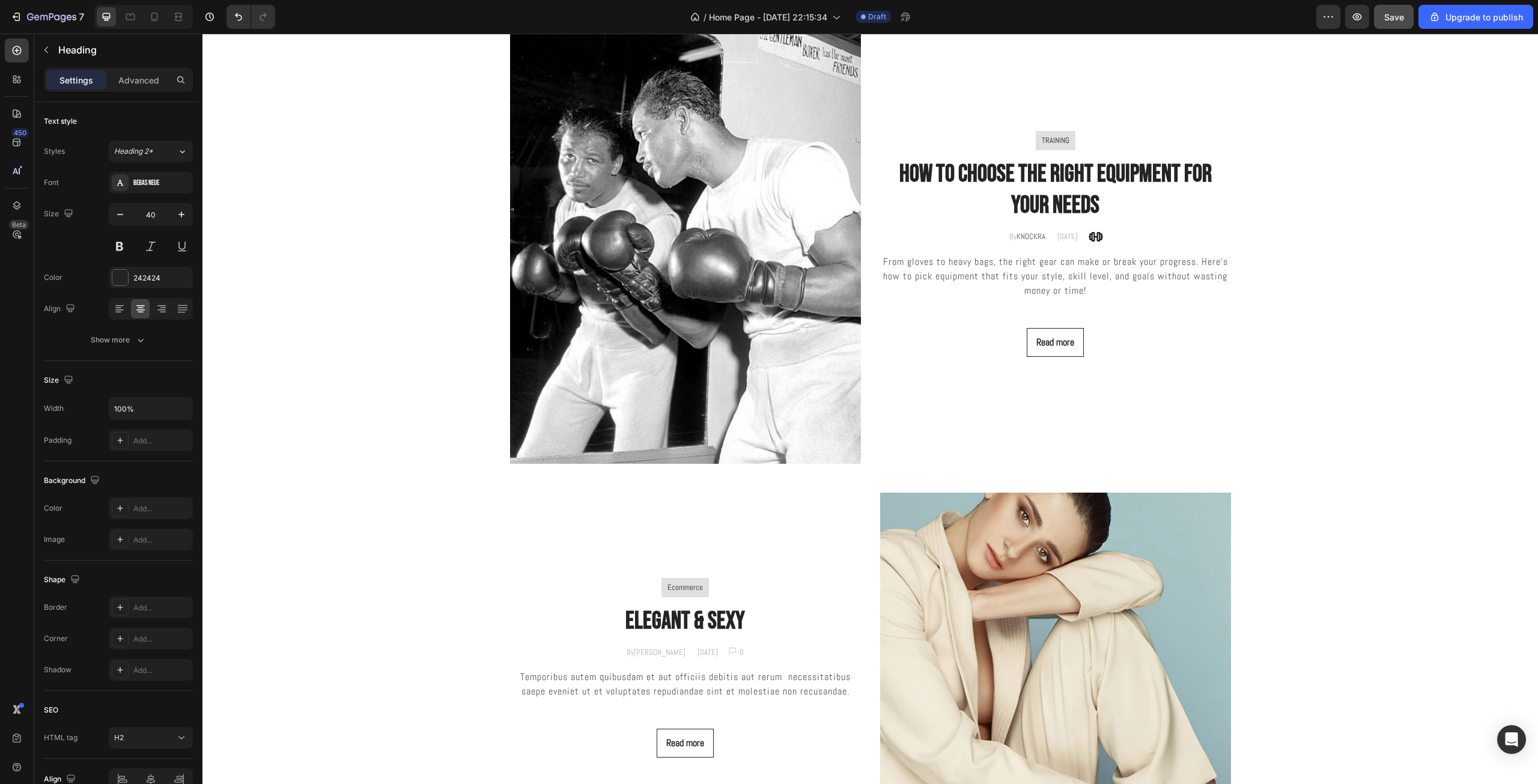
scroll to position [2976, 0]
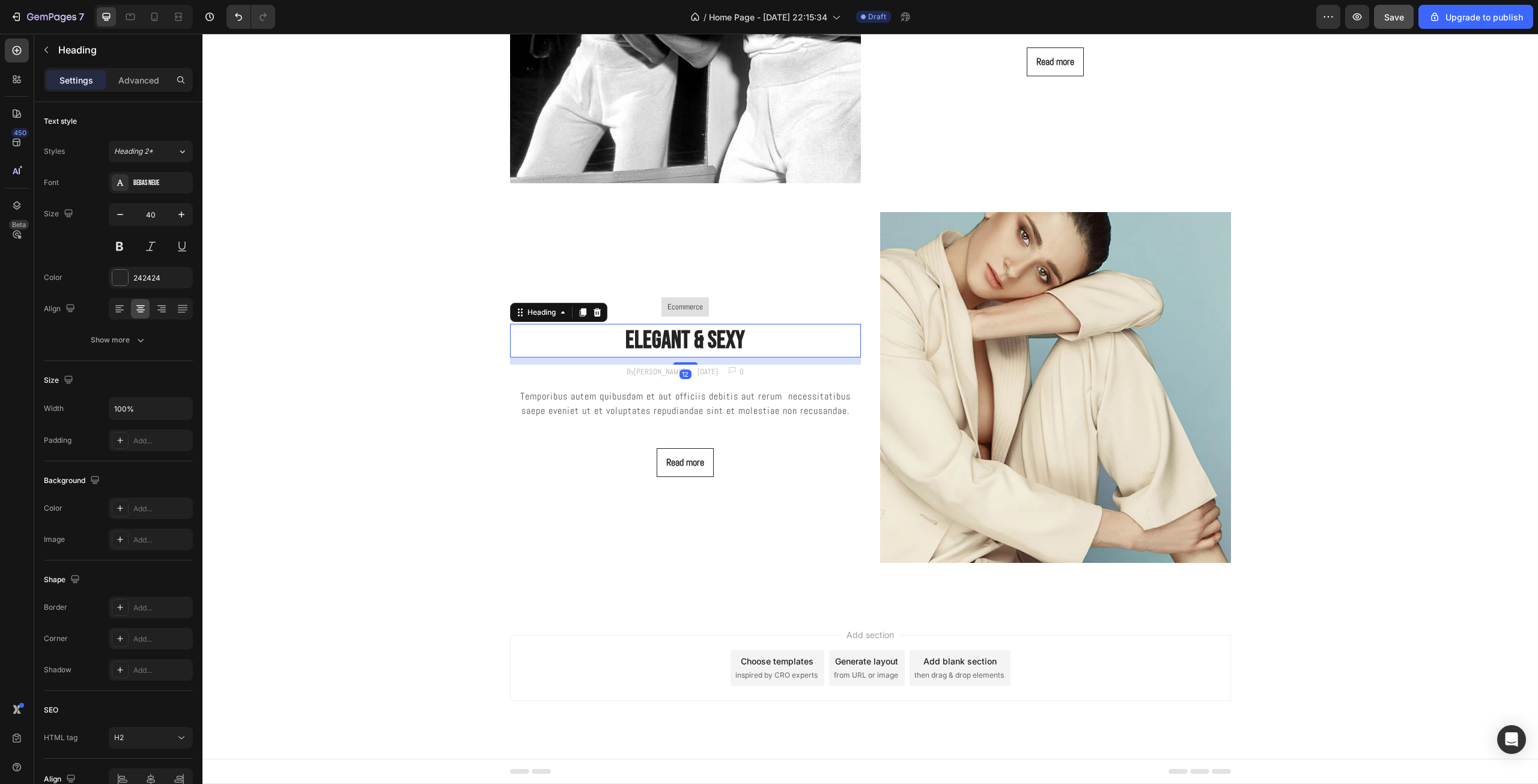
click at [693, 345] on p "Elegant & Sexy" at bounding box center [685, 340] width 349 height 31
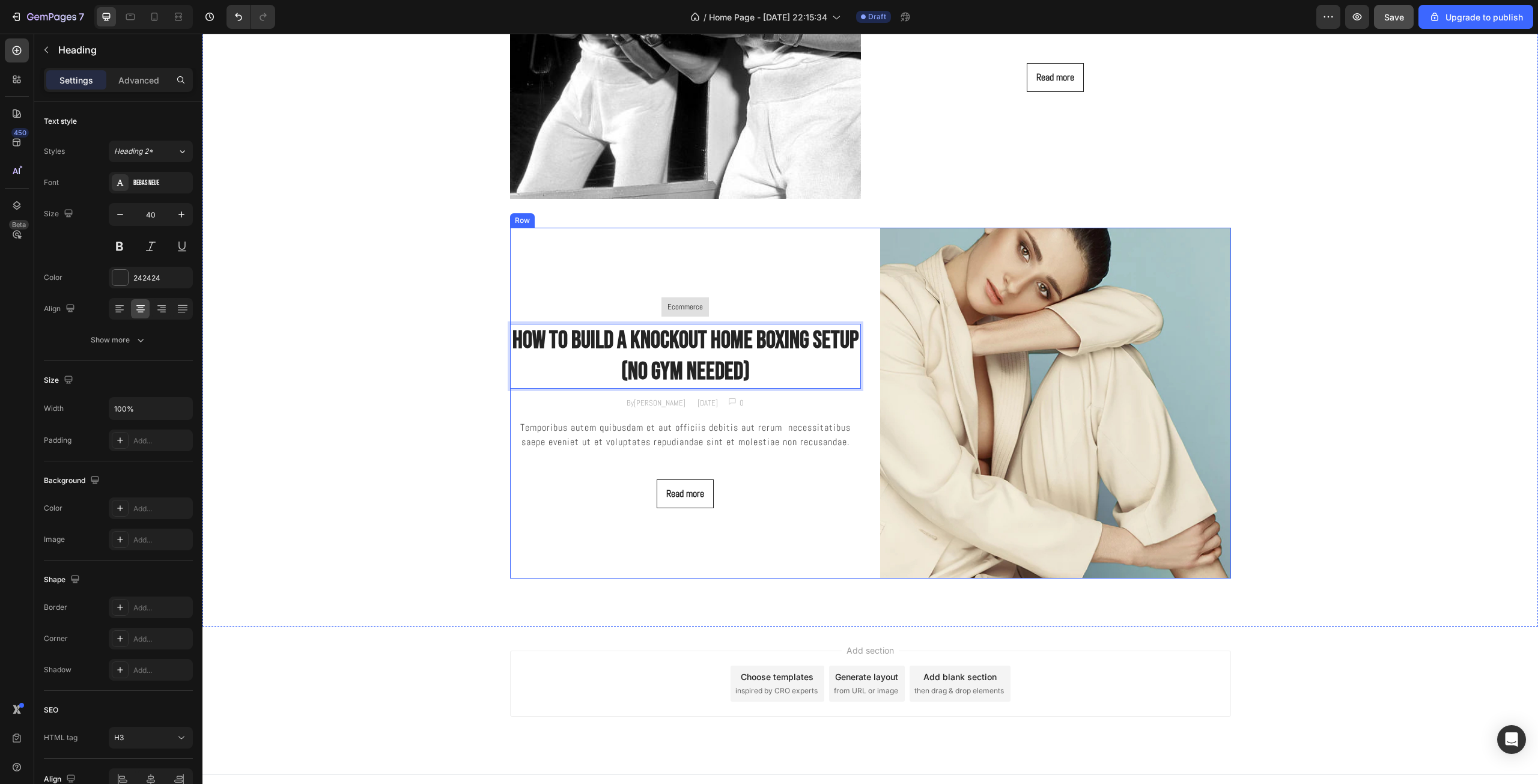
scroll to position [2820, 0]
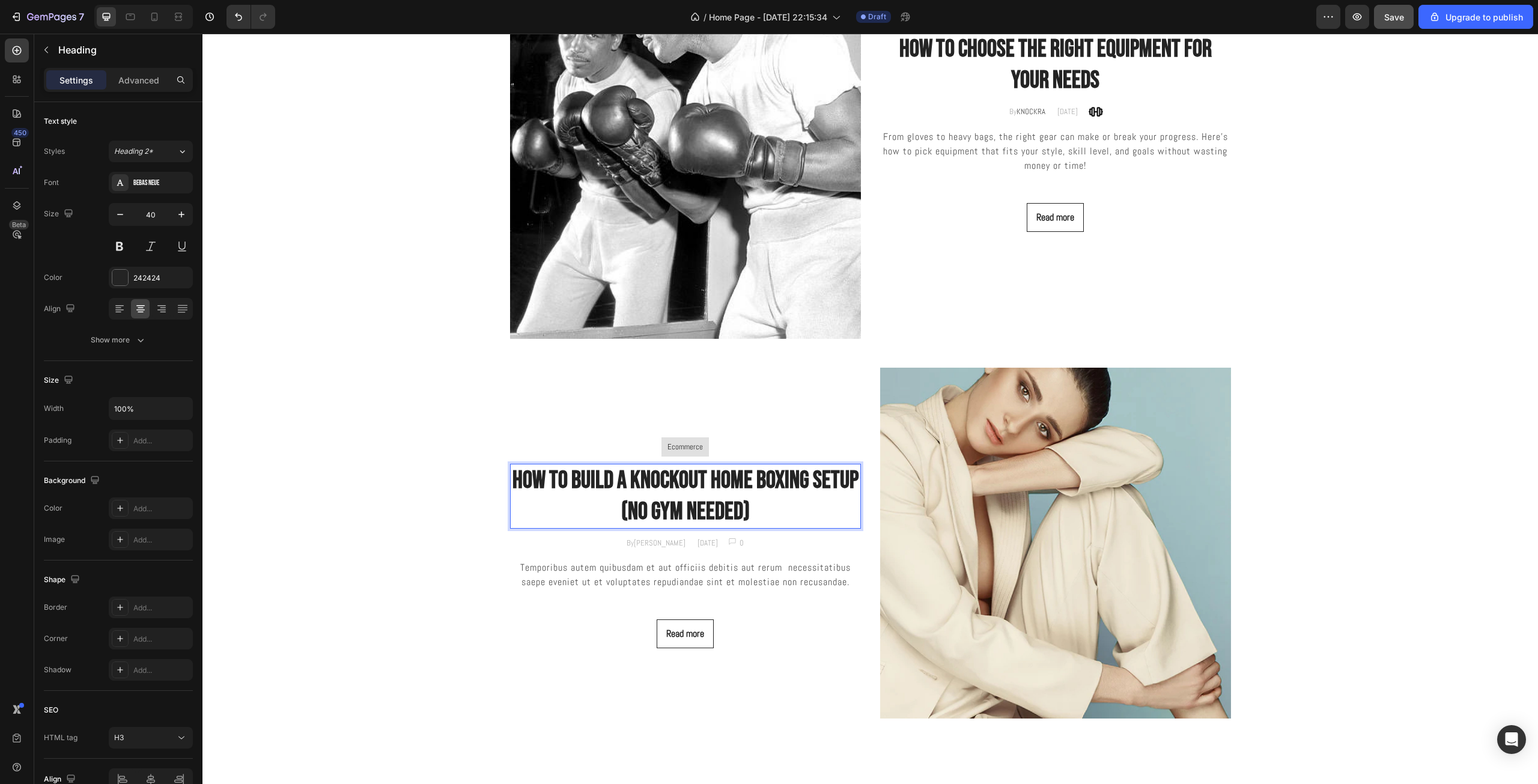
click at [783, 495] on p "How to Build a Knockout Home Boxing Setup (No Gym Needed)" at bounding box center [685, 496] width 349 height 63
drag, startPoint x: 762, startPoint y: 507, endPoint x: 617, endPoint y: 507, distance: 145.0
click at [617, 507] on p "How to Build a Knockout Home Boxing Setup (No Gym Needed)" at bounding box center [685, 496] width 349 height 63
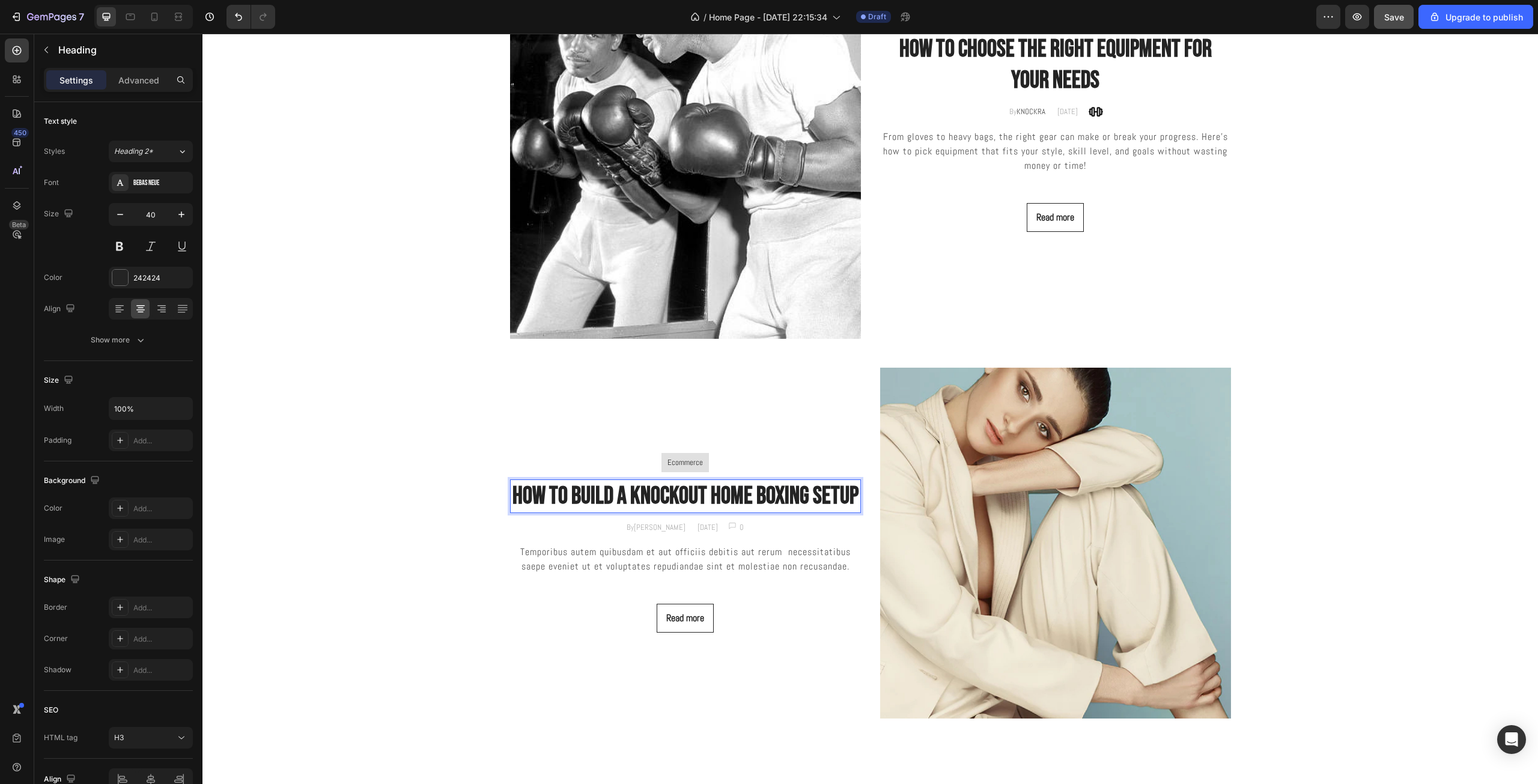
scroll to position [2835, 0]
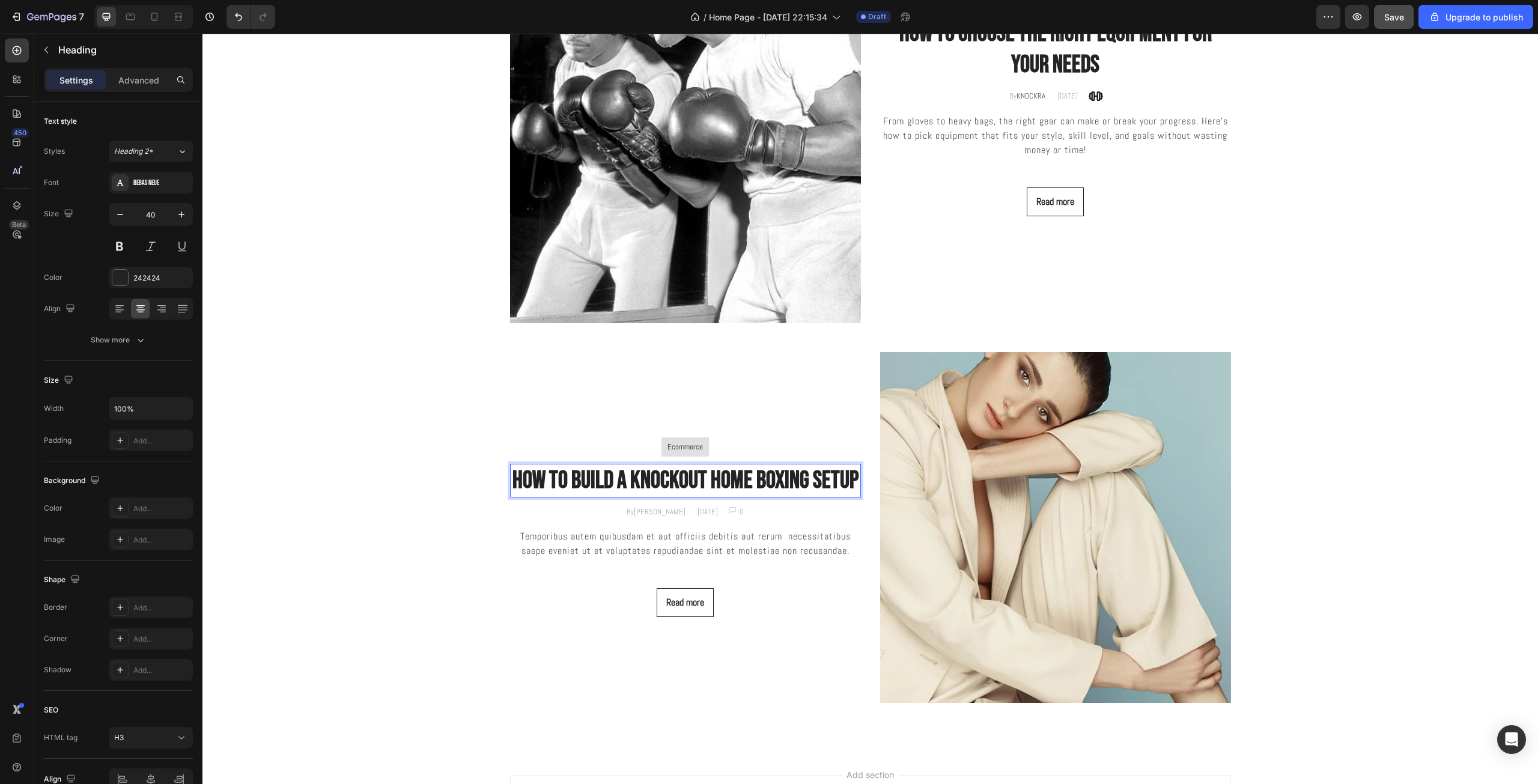
click at [696, 481] on p "How to Build a Knockout Home Boxing Setup" at bounding box center [685, 480] width 349 height 31
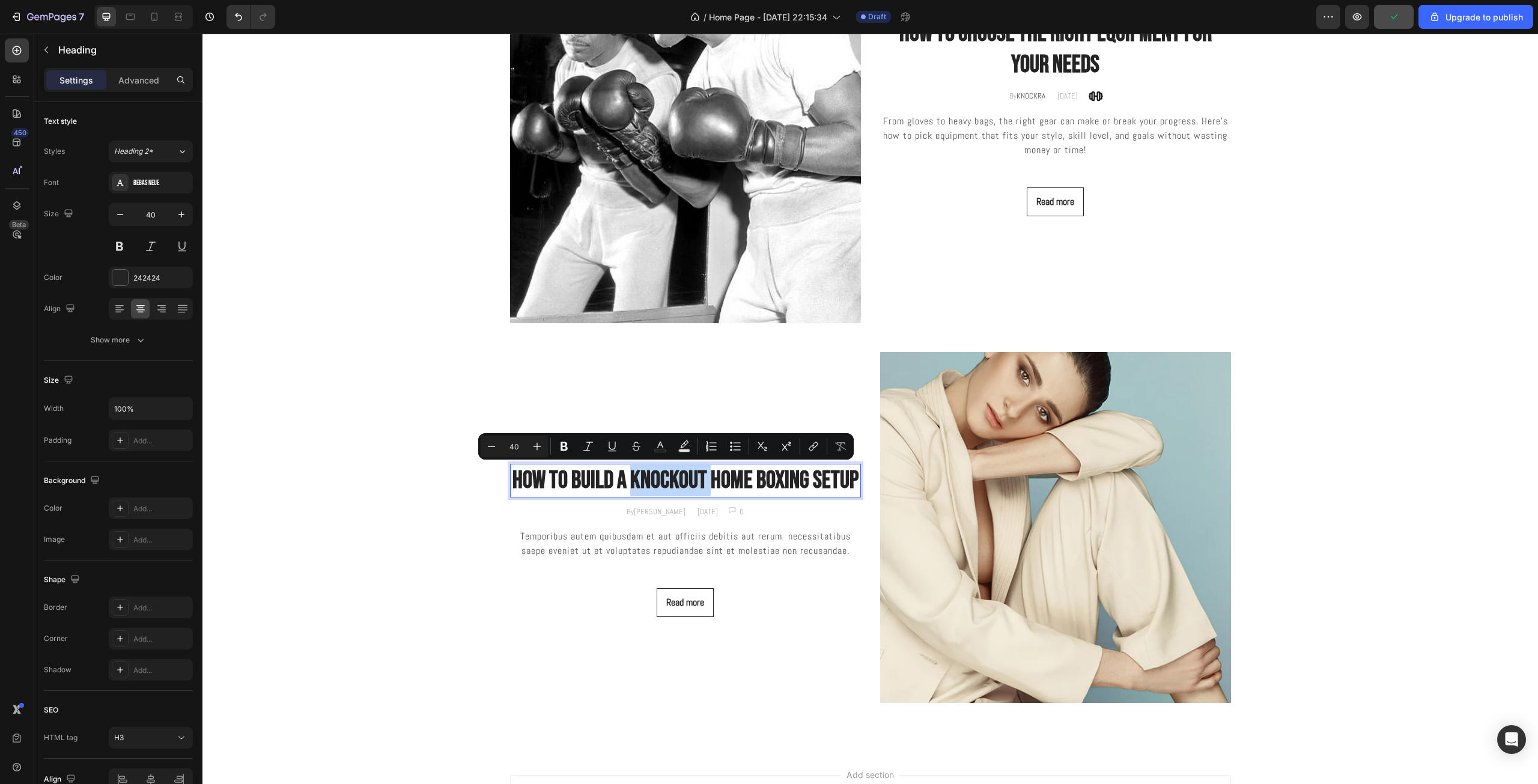
drag, startPoint x: 705, startPoint y: 479, endPoint x: 626, endPoint y: 481, distance: 79.0
click at [626, 481] on p "How to Build a Knockout Home Boxing Setup" at bounding box center [685, 480] width 349 height 31
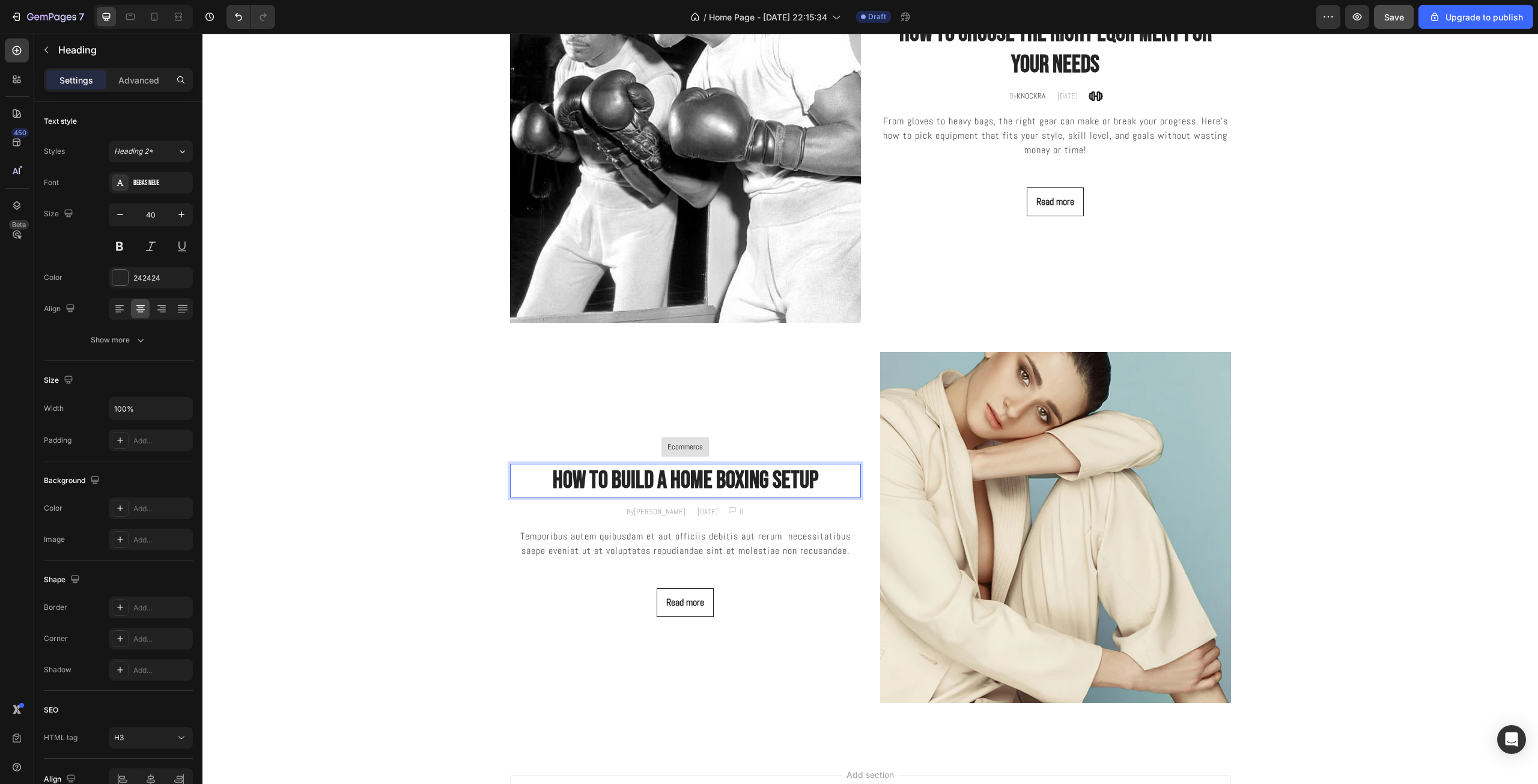
click at [831, 482] on p "How to Build a Home Boxing Setup" at bounding box center [685, 480] width 349 height 31
click at [666, 480] on p "How to Build a Home Boxing Setup" at bounding box center [685, 480] width 349 height 31
click at [237, 11] on icon "Undo/Redo" at bounding box center [238, 16] width 12 height 12
click at [237, 12] on icon "Undo/Redo" at bounding box center [238, 16] width 12 height 12
click at [234, 18] on icon "Undo/Redo" at bounding box center [238, 16] width 12 height 12
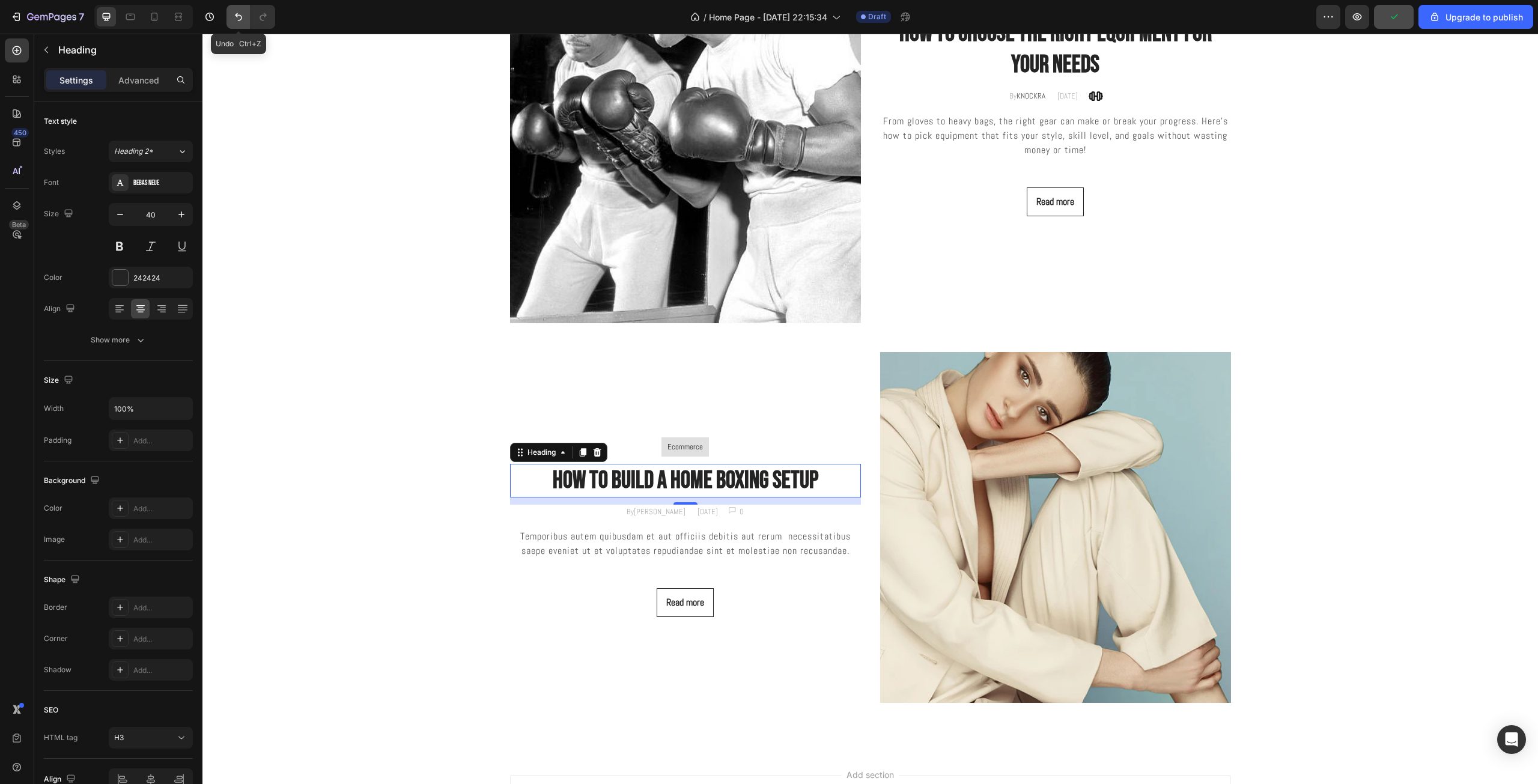
click at [234, 18] on icon "Undo/Redo" at bounding box center [238, 16] width 12 height 12
click at [671, 481] on h3 "How to Build a Home Boxing Setup" at bounding box center [685, 480] width 350 height 34
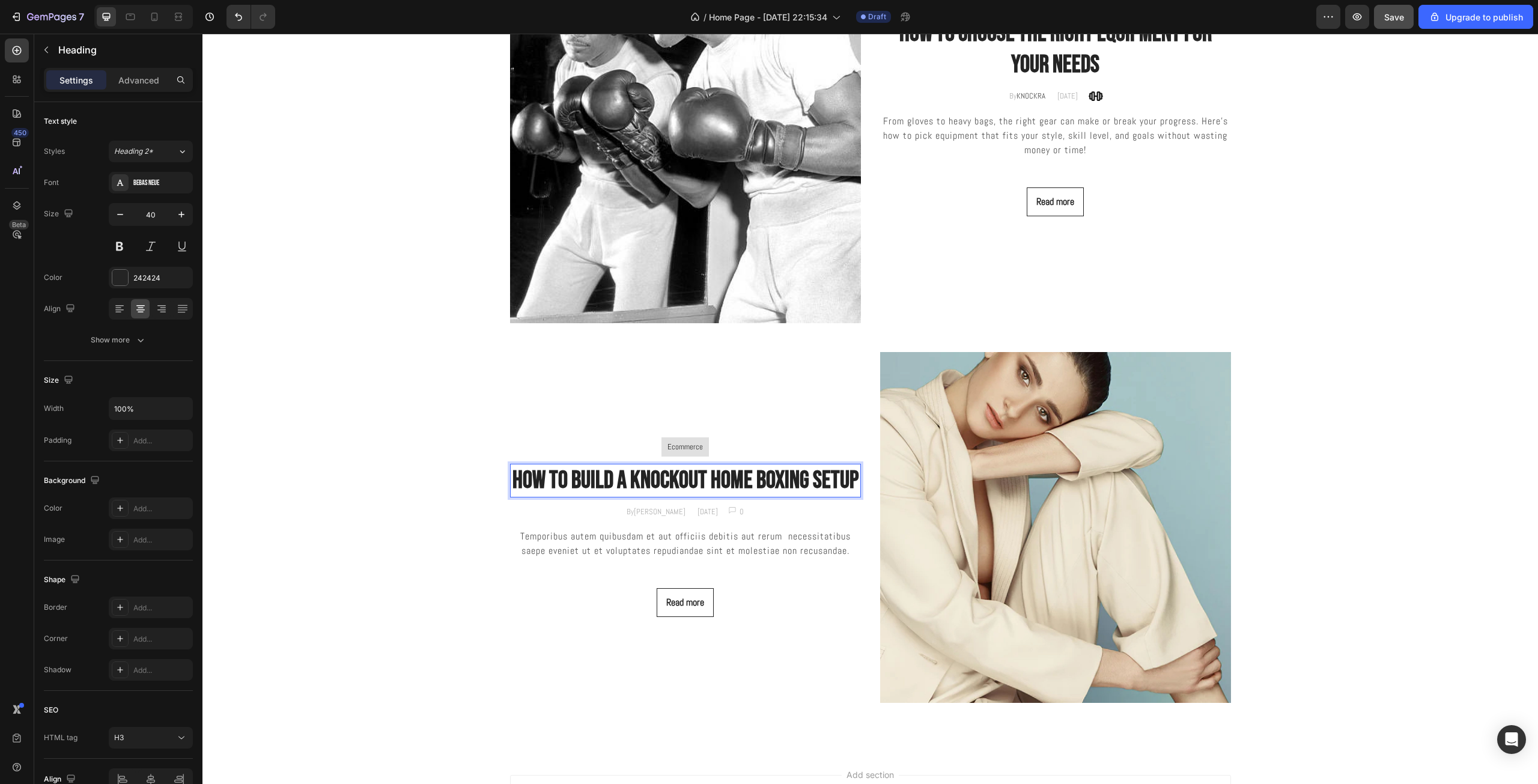
scroll to position [2820, 0]
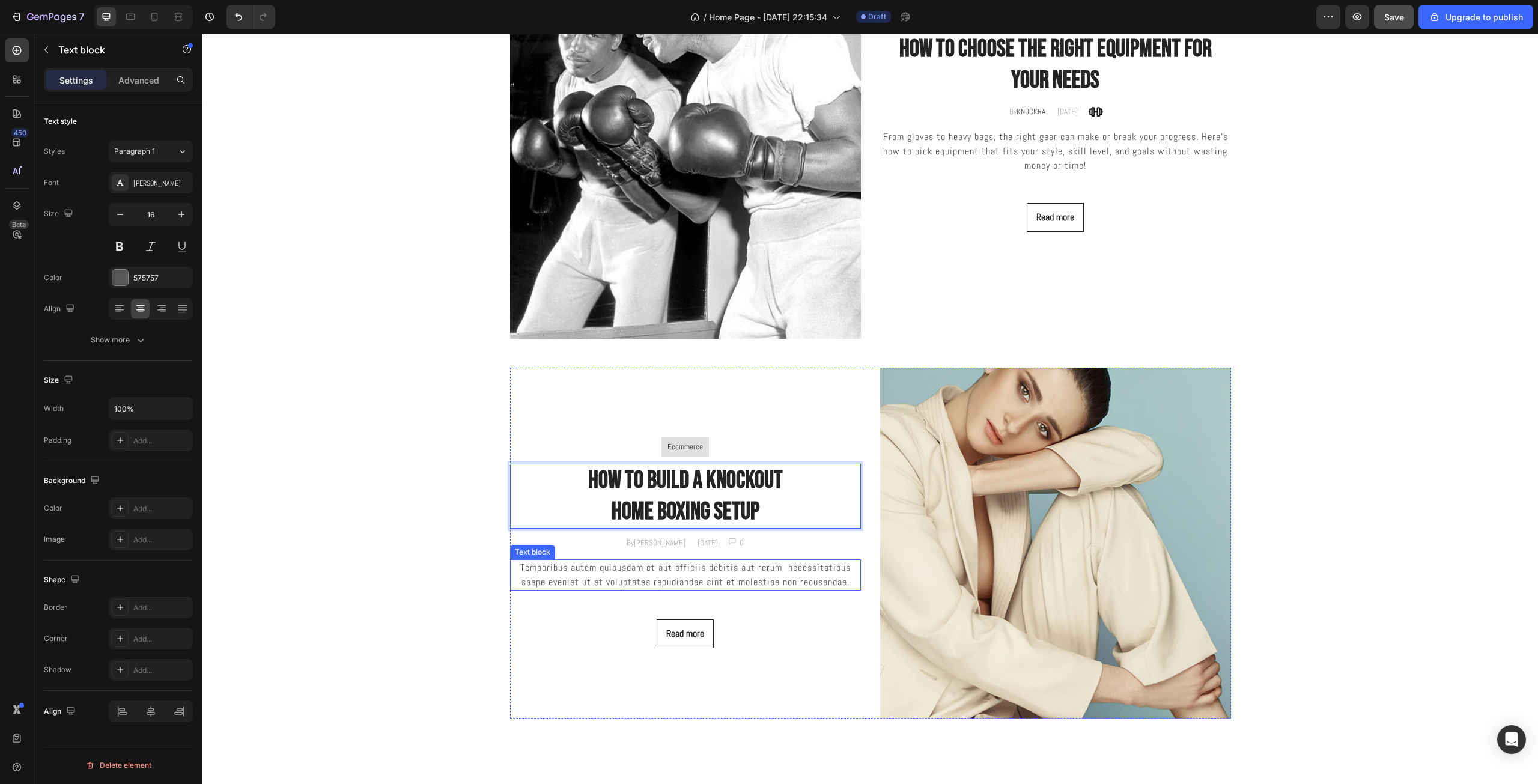
click at [752, 582] on p "Temporibus autem quibusdam et aut officiis debitis aut rerum necessitatibus sae…" at bounding box center [685, 574] width 349 height 29
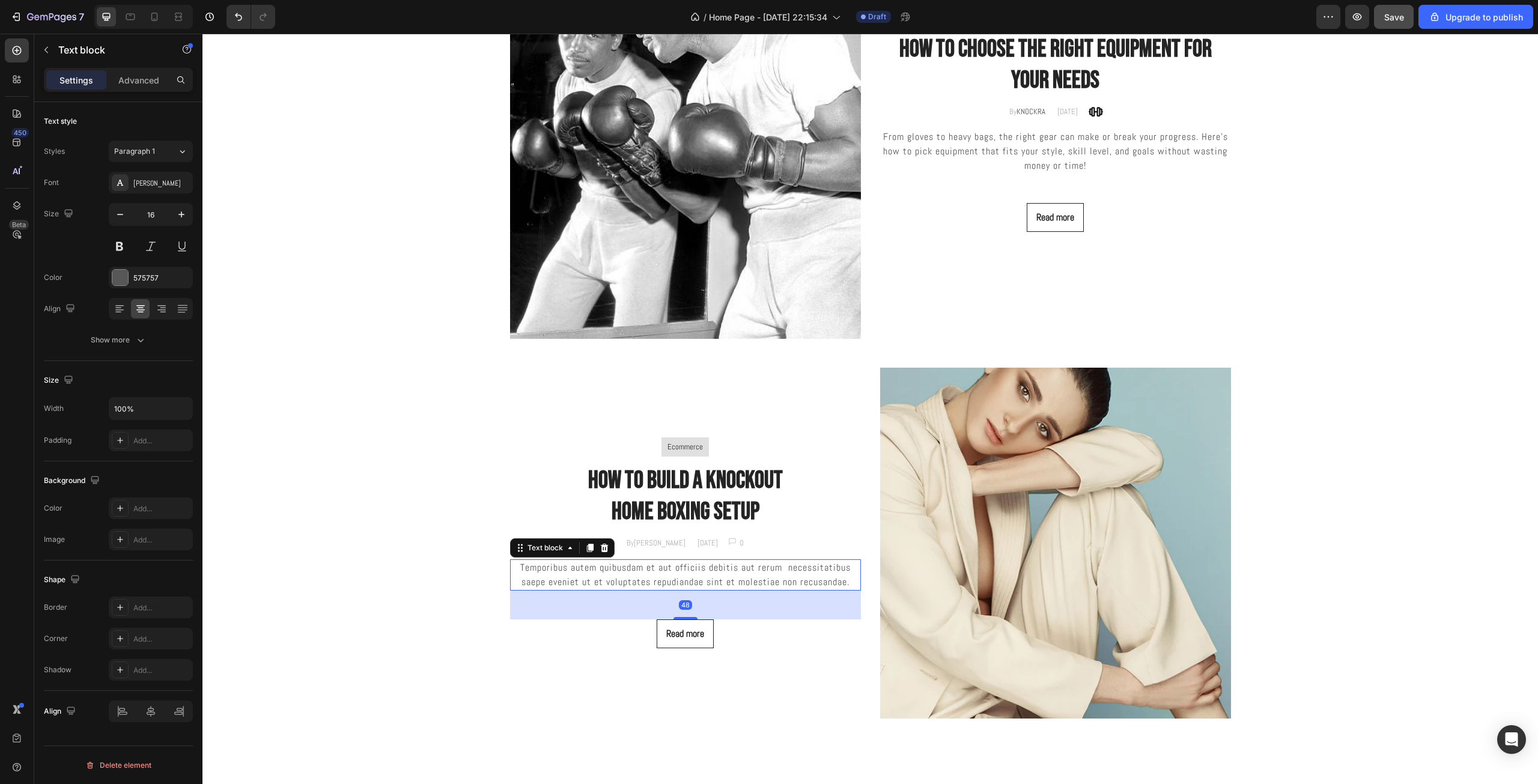
click at [841, 536] on div "By Jonh Park Text block December 10, 2022 Text block Image 0 Text block Row Row" at bounding box center [685, 543] width 350 height 14
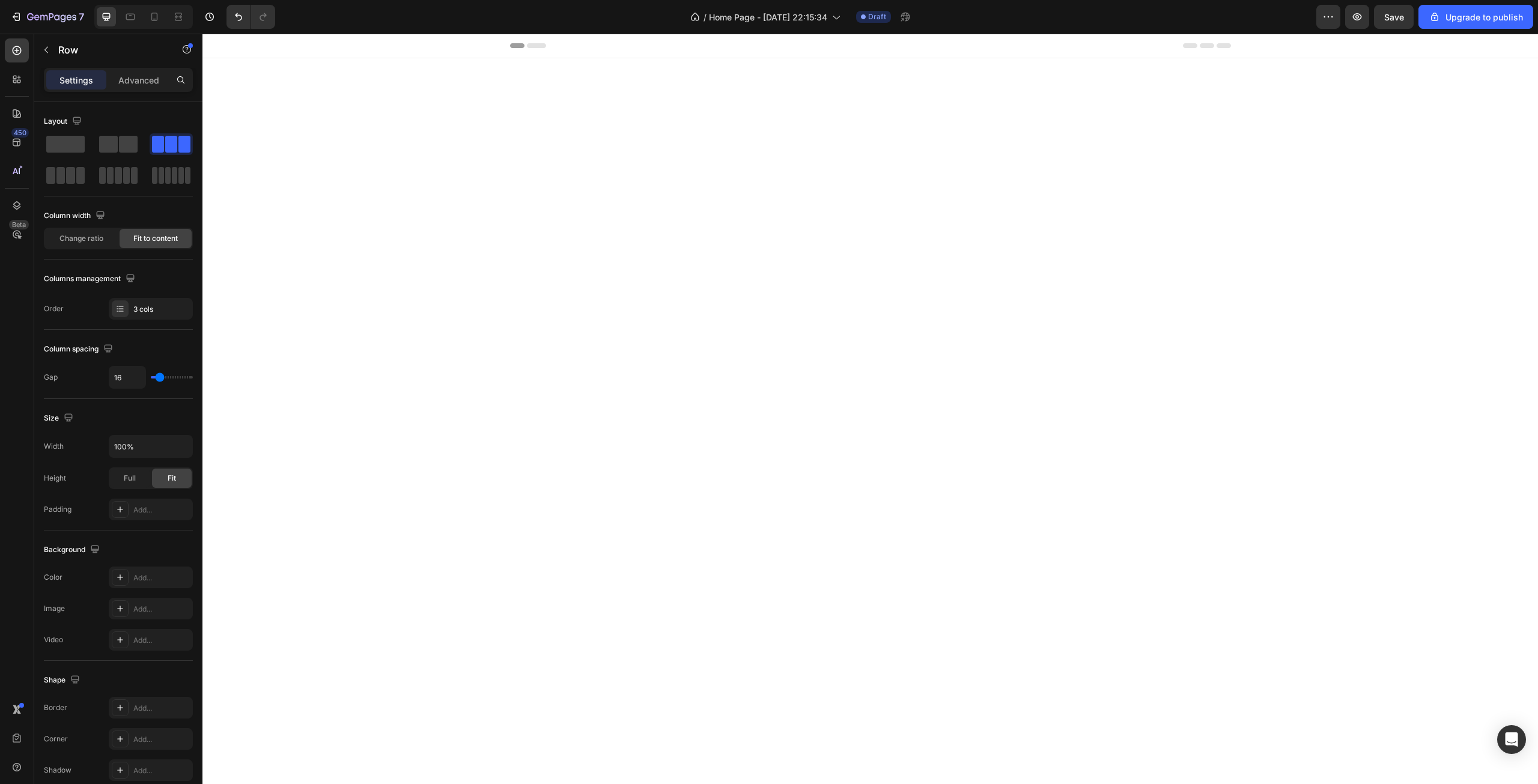
scroll to position [2820, 0]
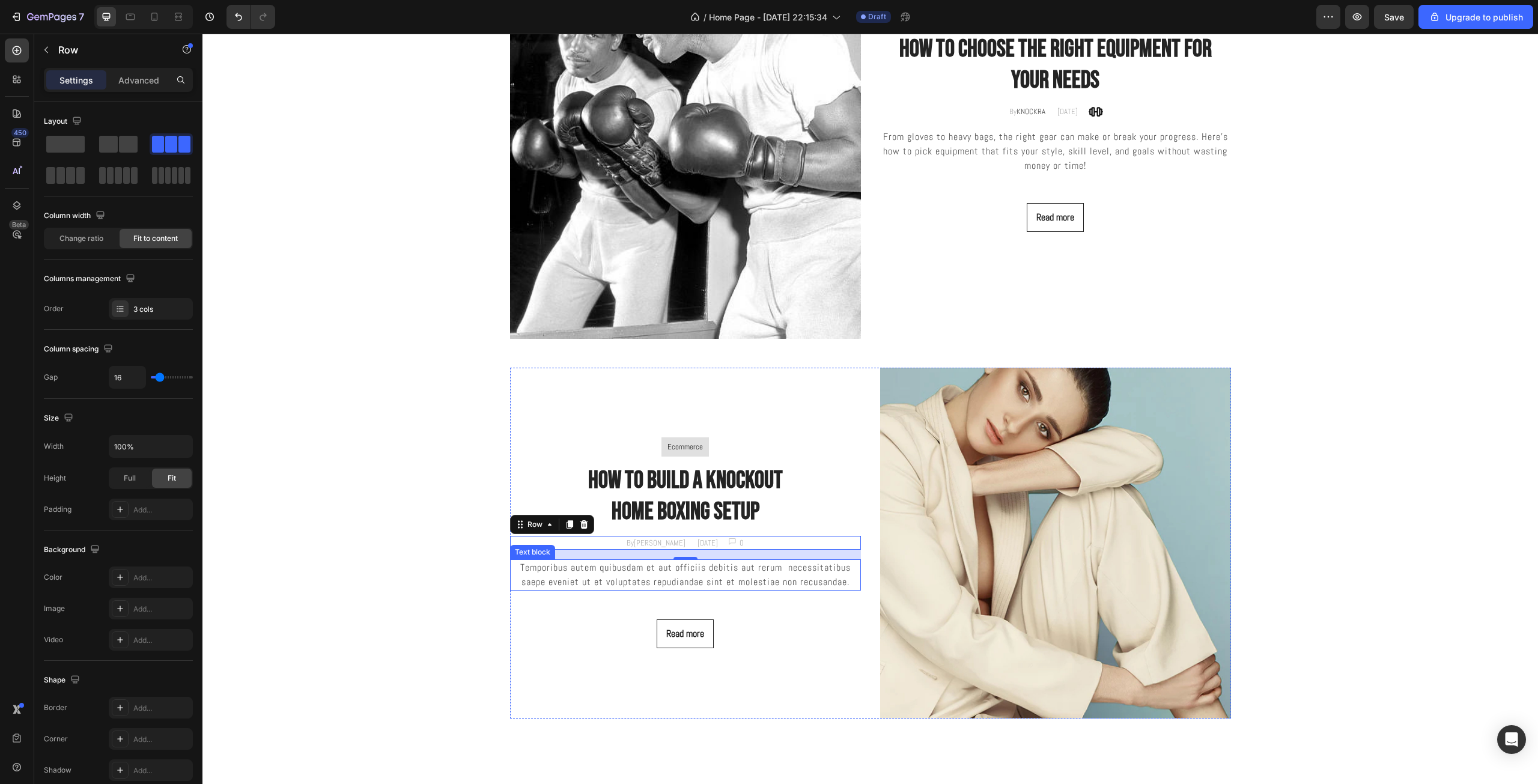
click at [756, 577] on p "Temporibus autem quibusdam et aut officiis debitis aut rerum necessitatibus sae…" at bounding box center [685, 574] width 349 height 29
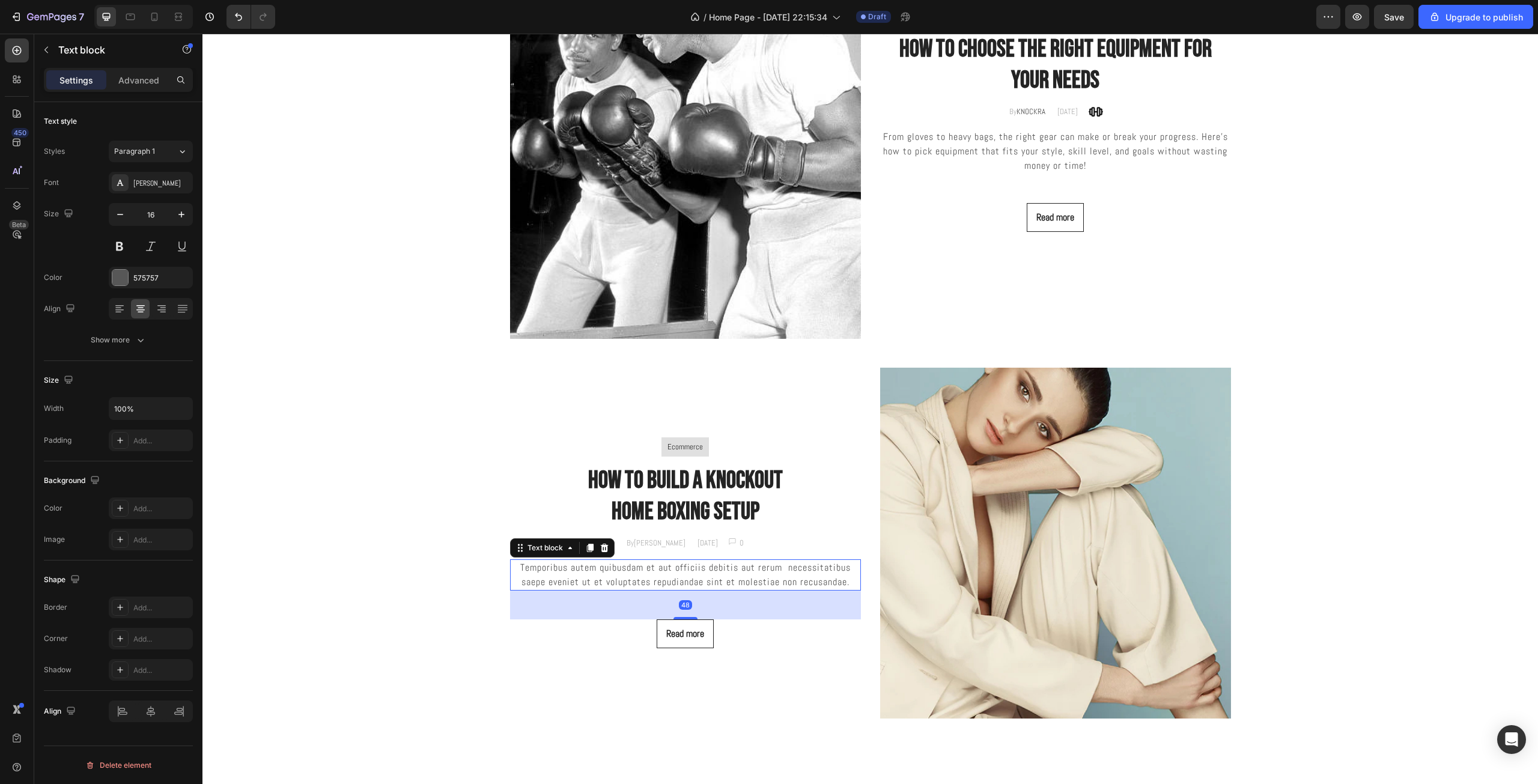
click at [756, 577] on p "Temporibus autem quibusdam et aut officiis debitis aut rerum necessitatibus sae…" at bounding box center [685, 574] width 349 height 29
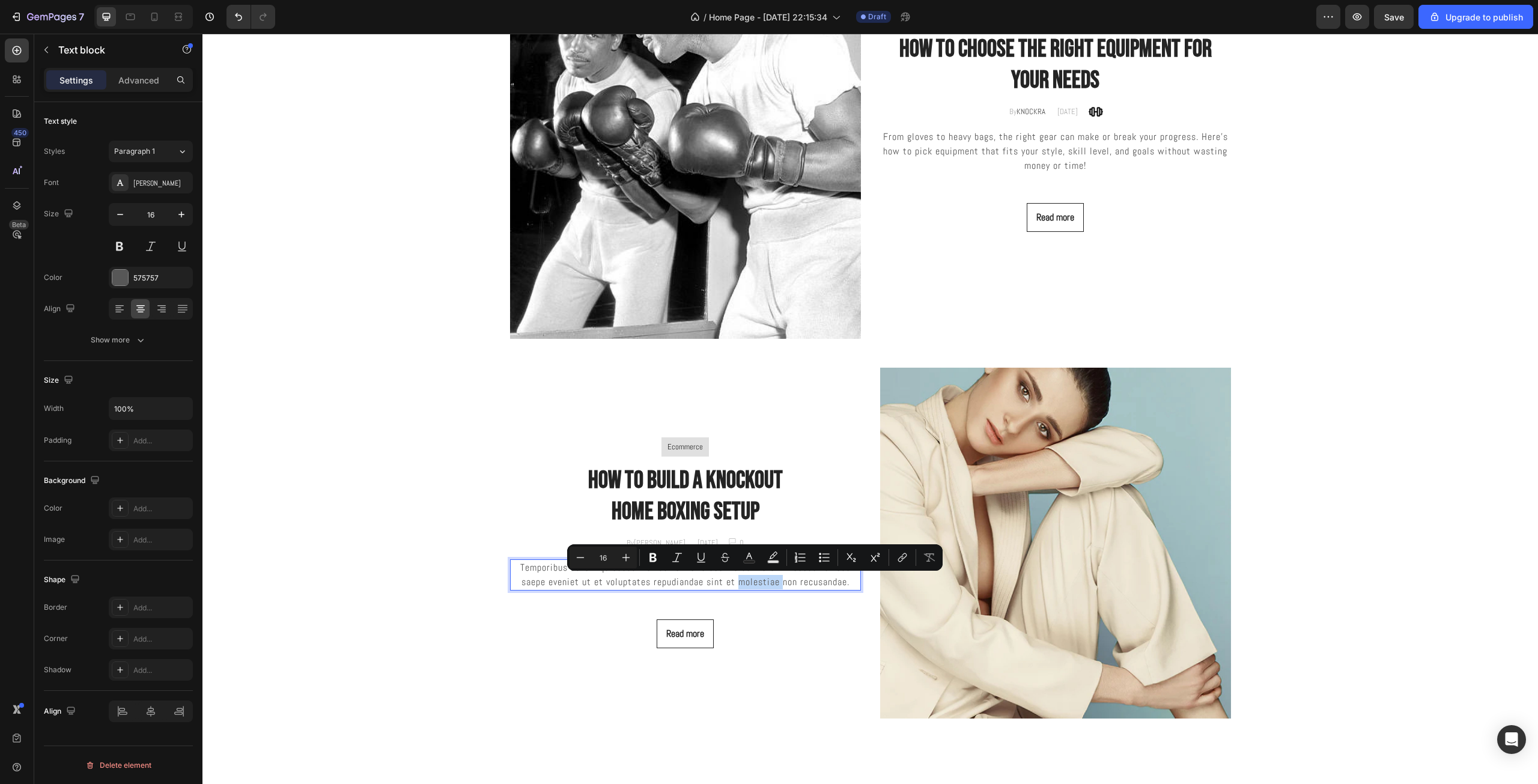
click at [756, 577] on p "Temporibus autem quibusdam et aut officiis debitis aut rerum necessitatibus sae…" at bounding box center [685, 574] width 349 height 29
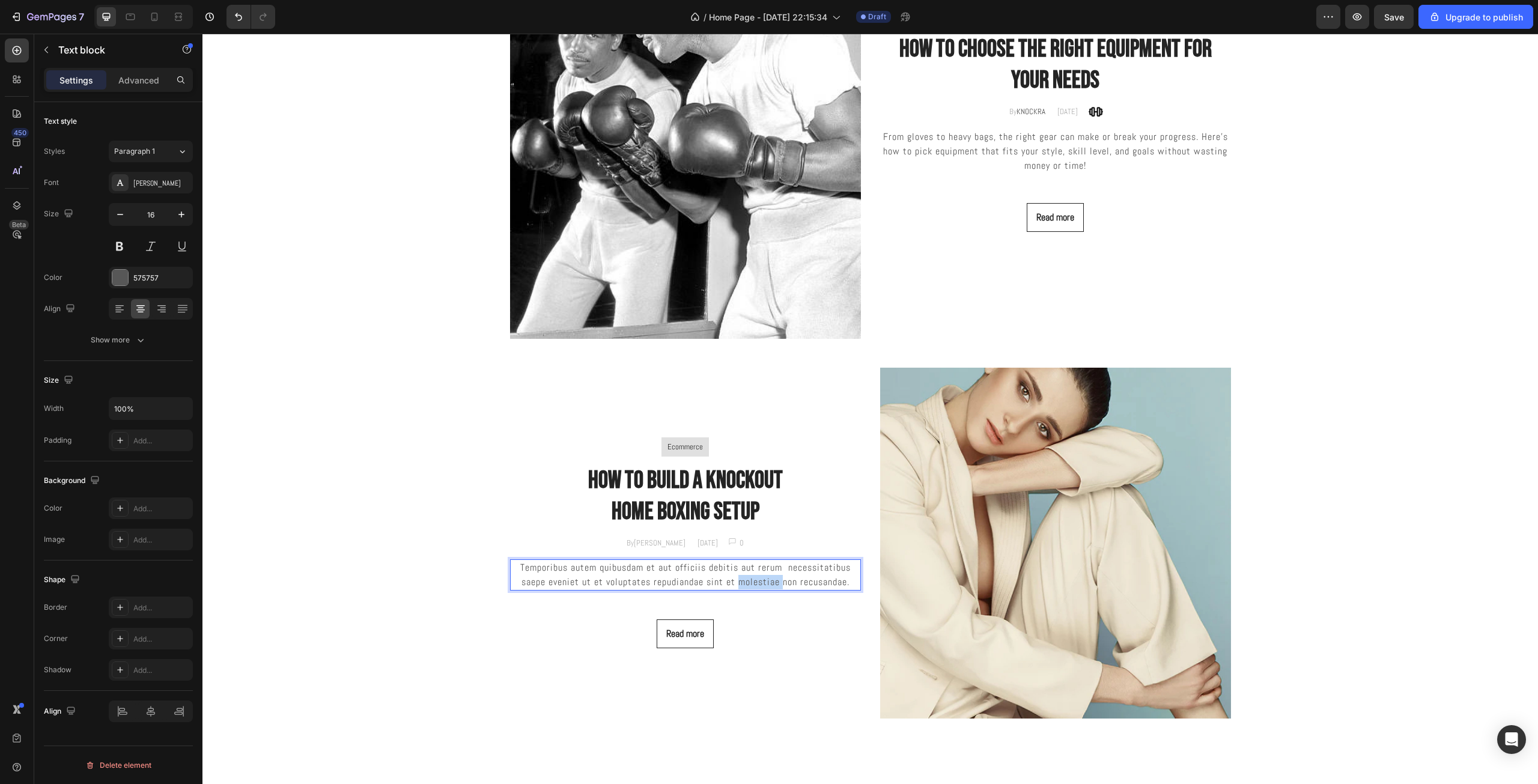
click at [756, 577] on p "Temporibus autem quibusdam et aut officiis debitis aut rerum necessitatibus sae…" at bounding box center [685, 574] width 349 height 29
click at [567, 566] on p "From choosing the right bag to maximizing small spaces, this guide shows you ho…" at bounding box center [685, 574] width 349 height 29
click at [739, 568] on p "From choosing the right bag to maximizing small spaces, this guide shows you ho…" at bounding box center [685, 574] width 349 height 29
click at [671, 566] on p "From choosing the right bag to maximizing small spaces, this guide shows you ho…" at bounding box center [685, 574] width 349 height 29
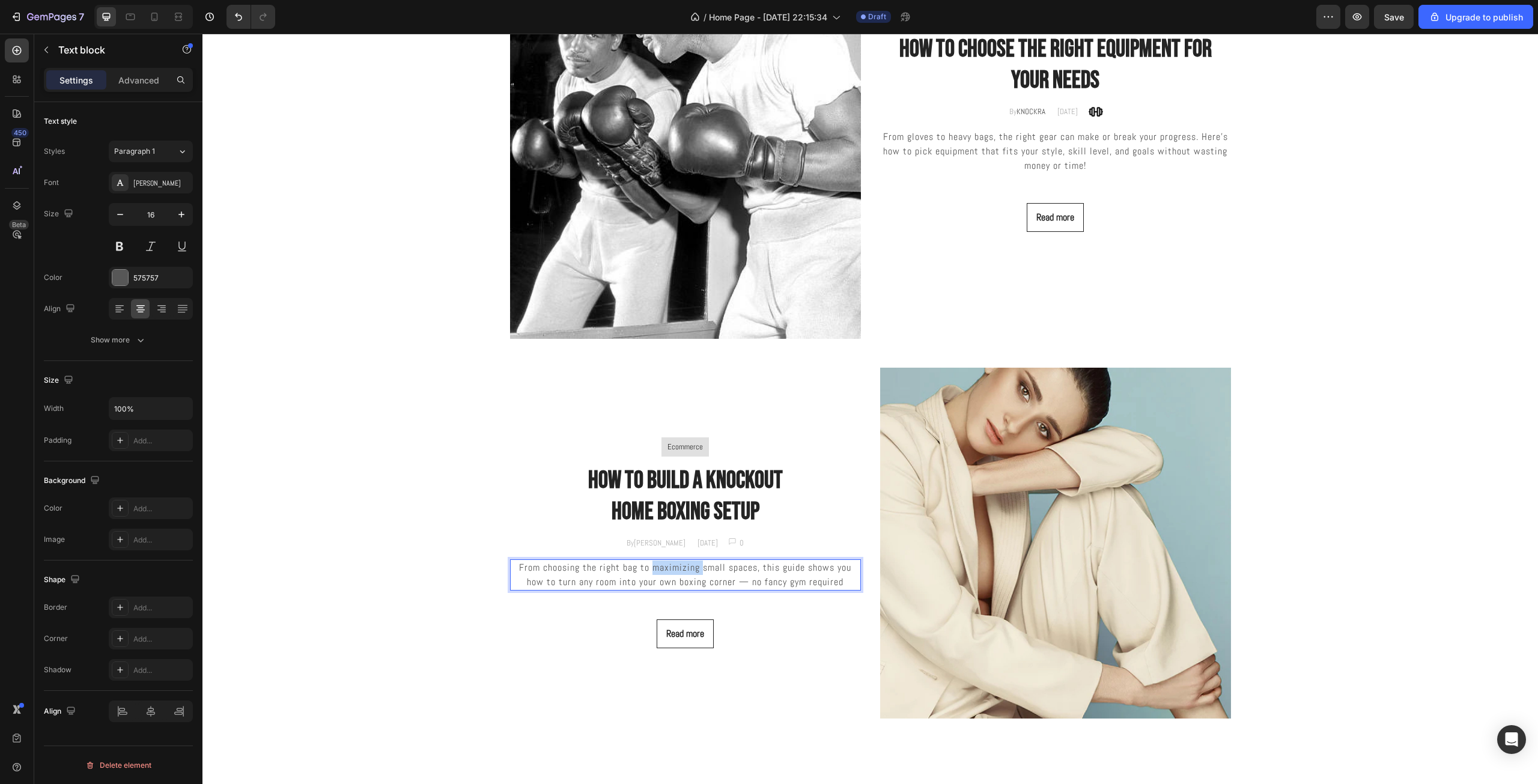
click at [671, 566] on p "From choosing the right bag to maximizing small spaces, this guide shows you ho…" at bounding box center [685, 574] width 349 height 29
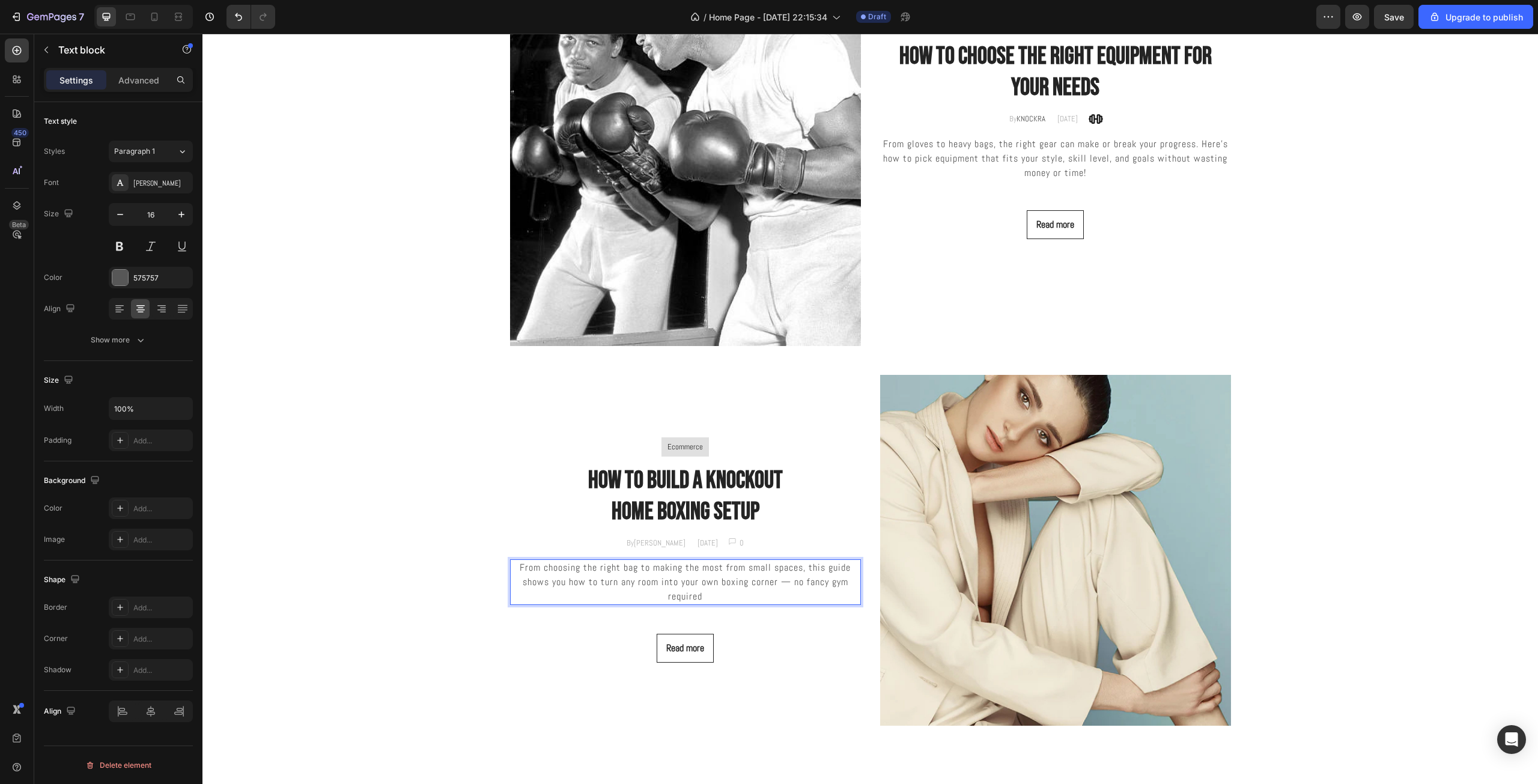
click at [712, 587] on p "From choosing the right bag to making the most from small spaces, this guide sh…" at bounding box center [685, 582] width 349 height 43
click at [711, 590] on p "From choosing the right bag to making the most from small spaces, this guide sh…" at bounding box center [685, 582] width 349 height 43
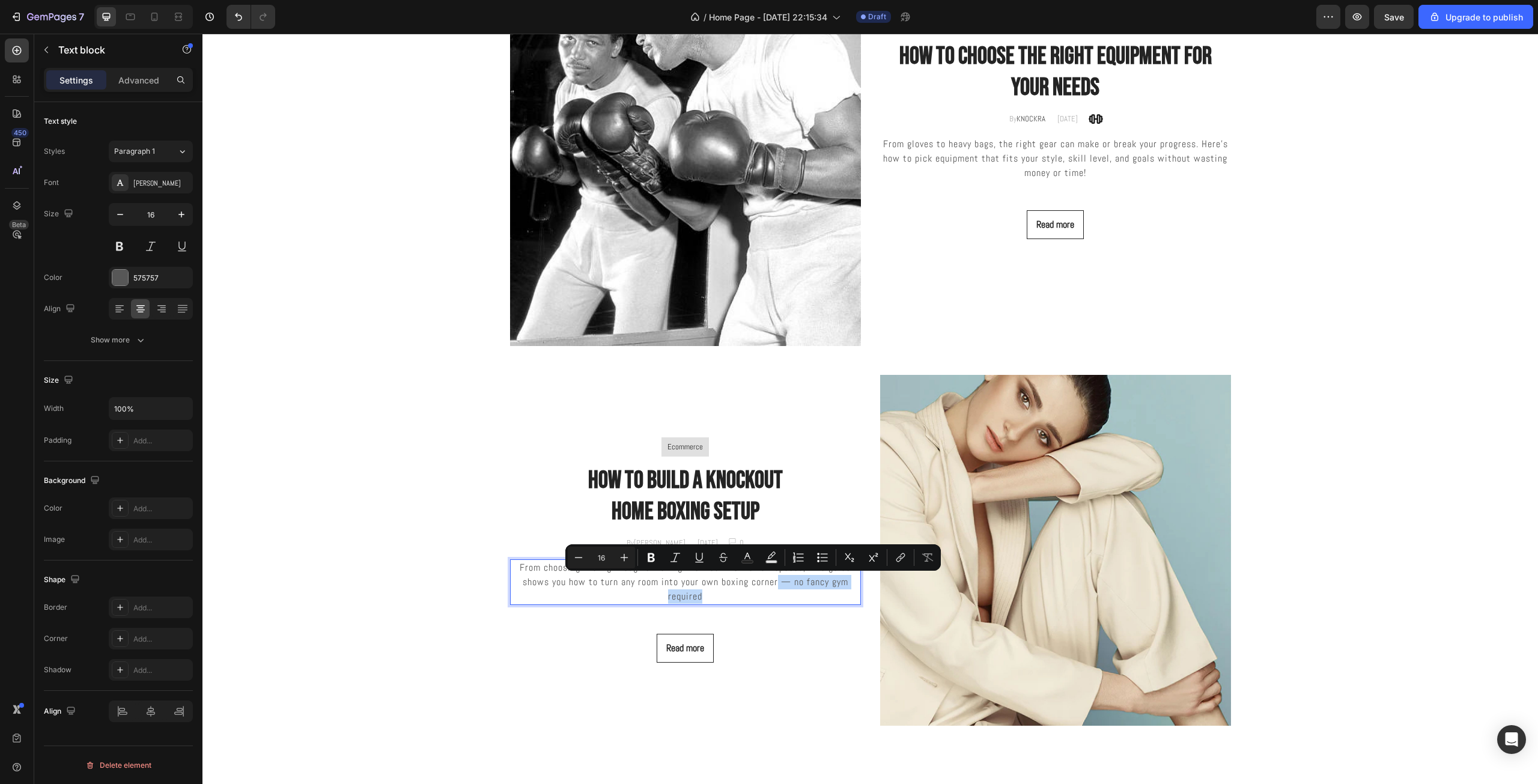
drag, startPoint x: 711, startPoint y: 594, endPoint x: 773, endPoint y: 581, distance: 63.3
click at [773, 581] on p "From choosing the right bag to making the most from small spaces, this guide sh…" at bounding box center [685, 582] width 349 height 43
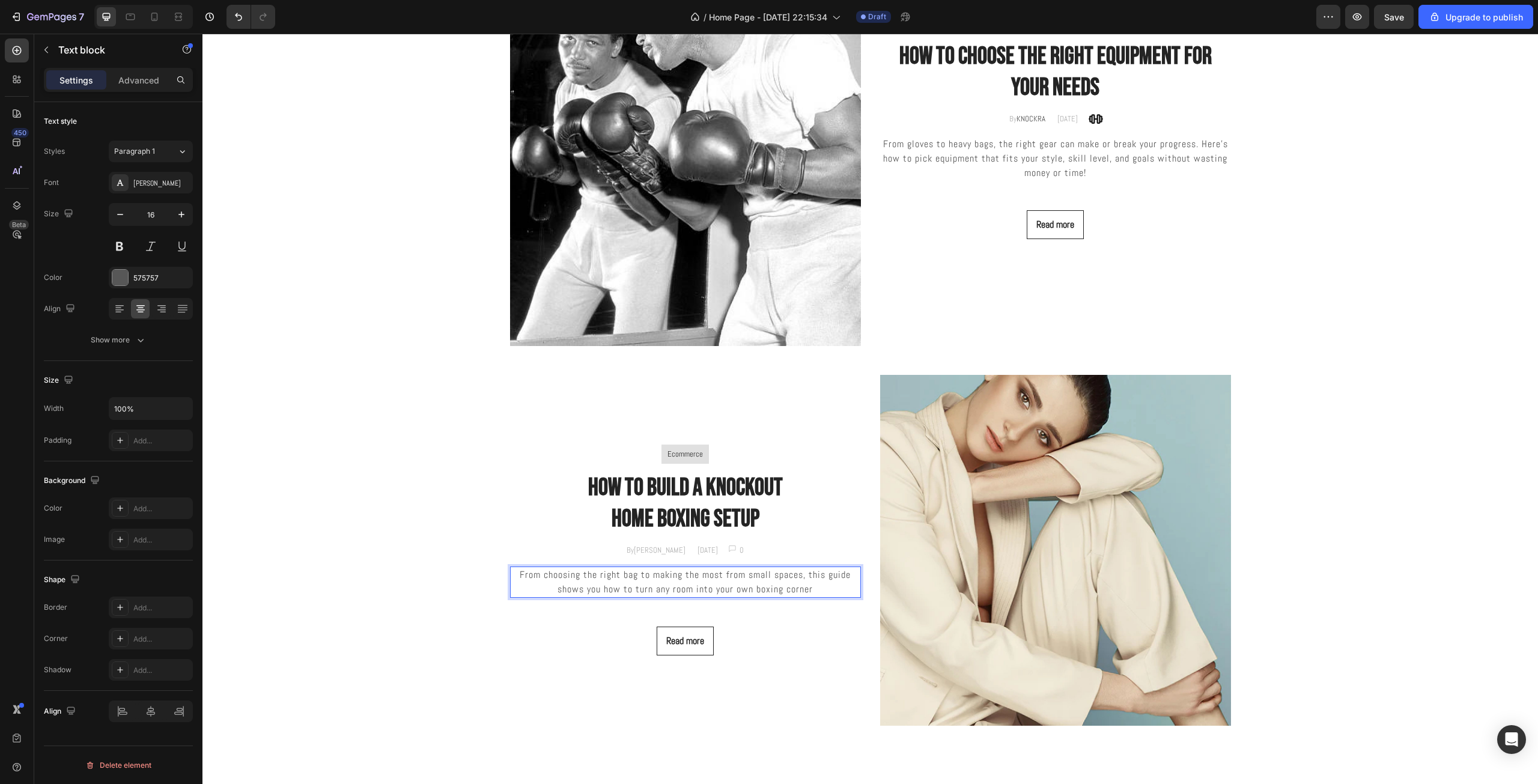
scroll to position [2820, 0]
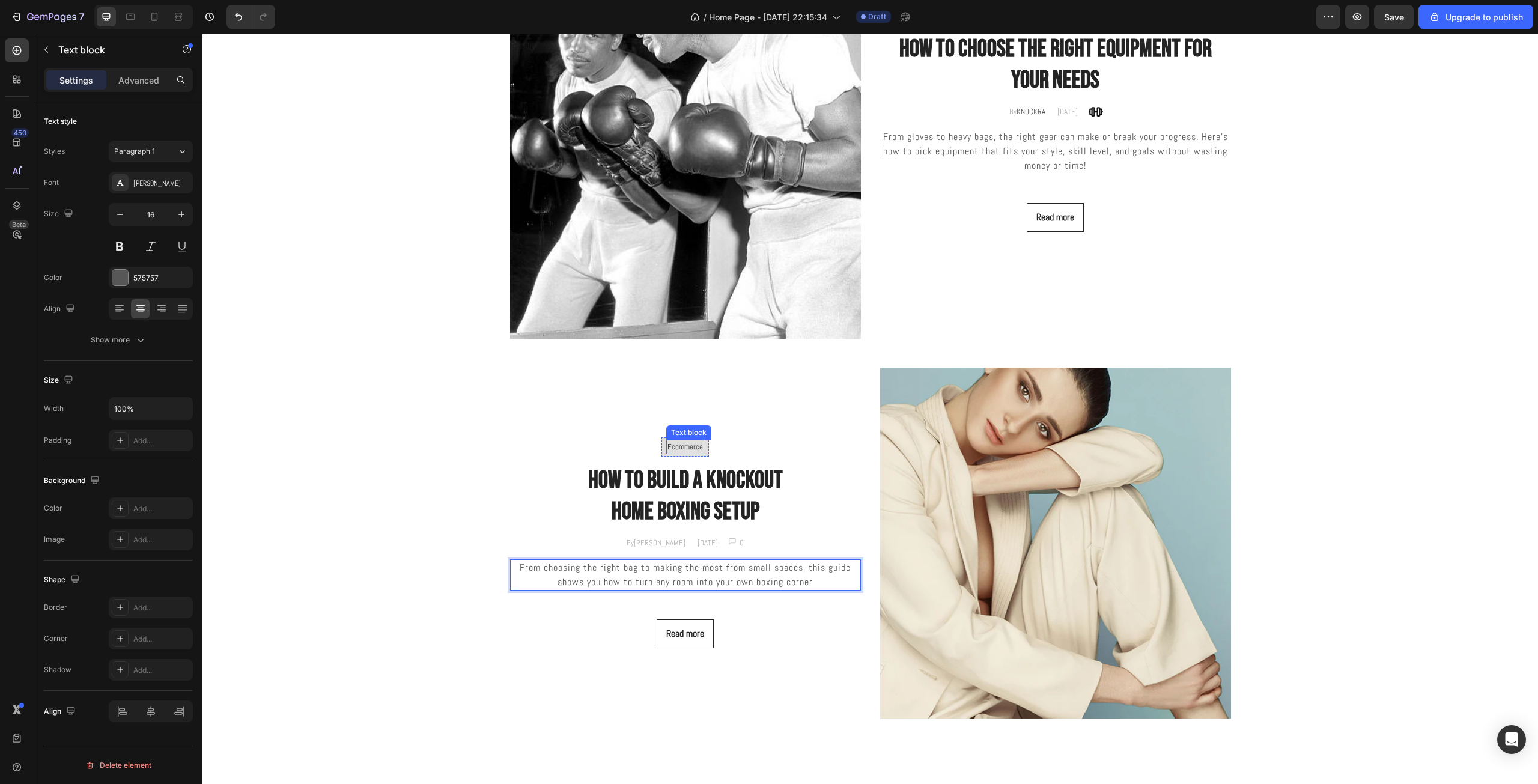
click at [682, 443] on p "Ecommerce" at bounding box center [686, 446] width 36 height 12
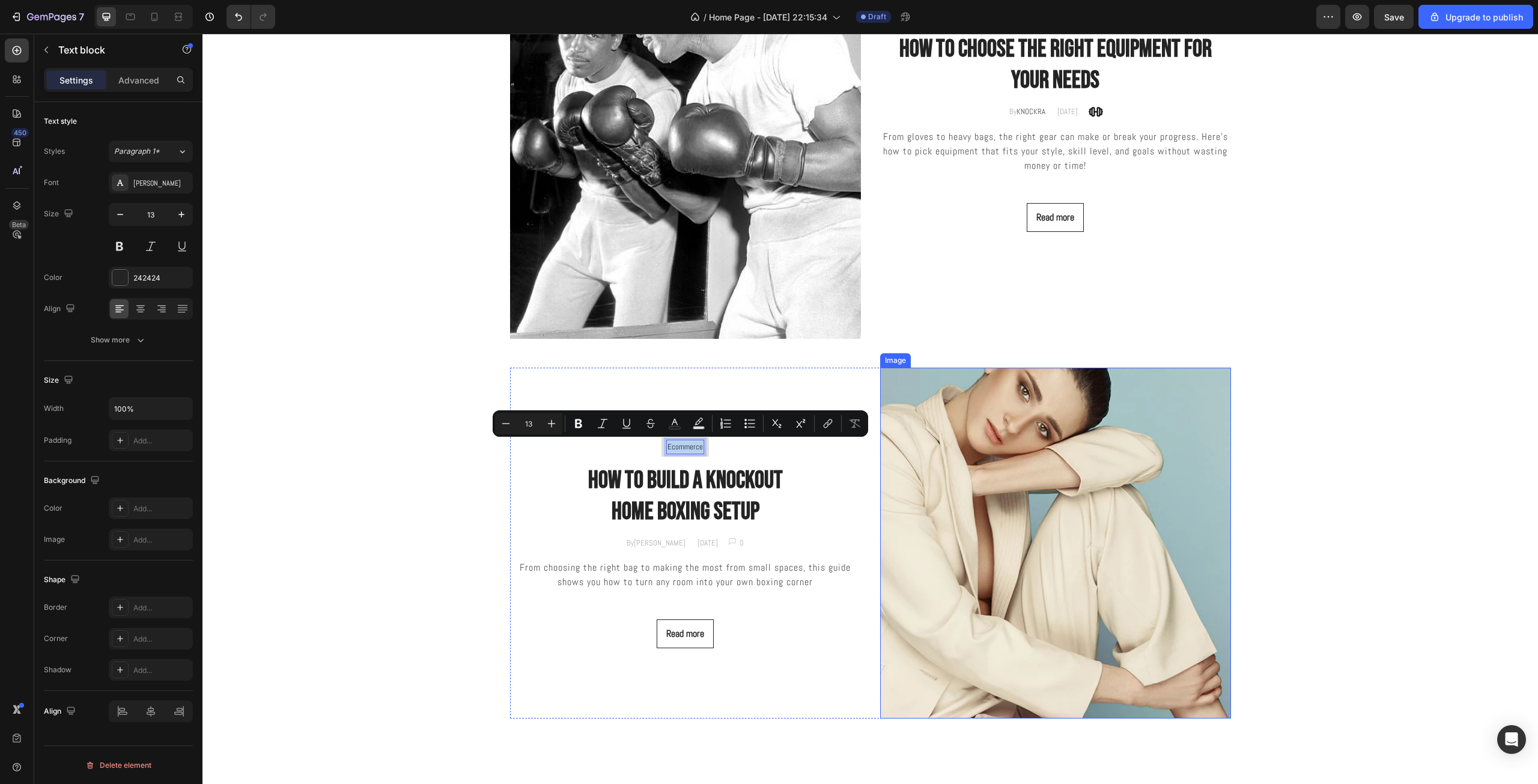
scroll to position [2679, 0]
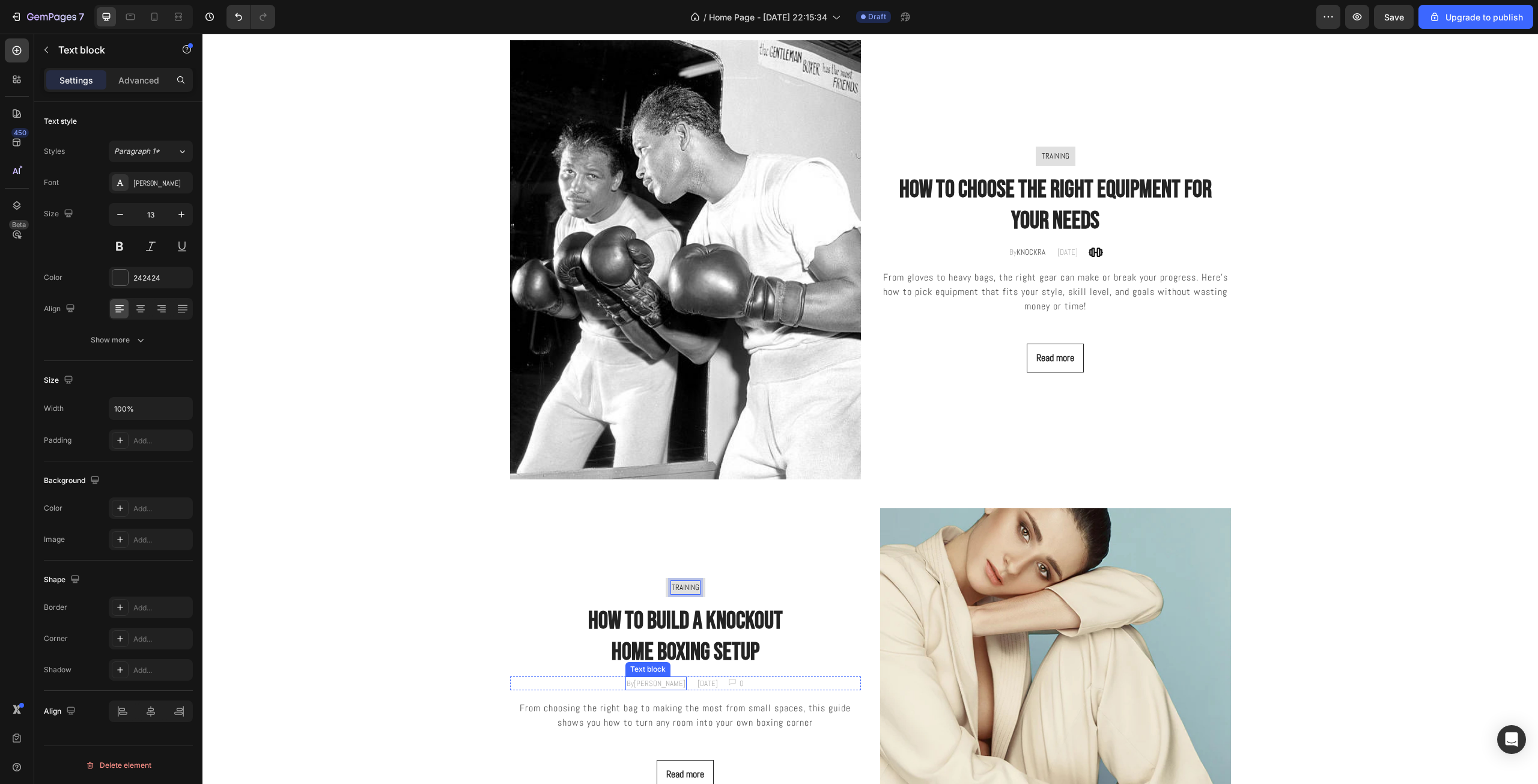
click at [633, 680] on p "By Jonh Park" at bounding box center [656, 683] width 59 height 12
click at [641, 682] on p "By Jonh Park" at bounding box center [656, 683] width 59 height 12
click at [640, 682] on p "By KNOCKRA" at bounding box center [656, 683] width 36 height 12
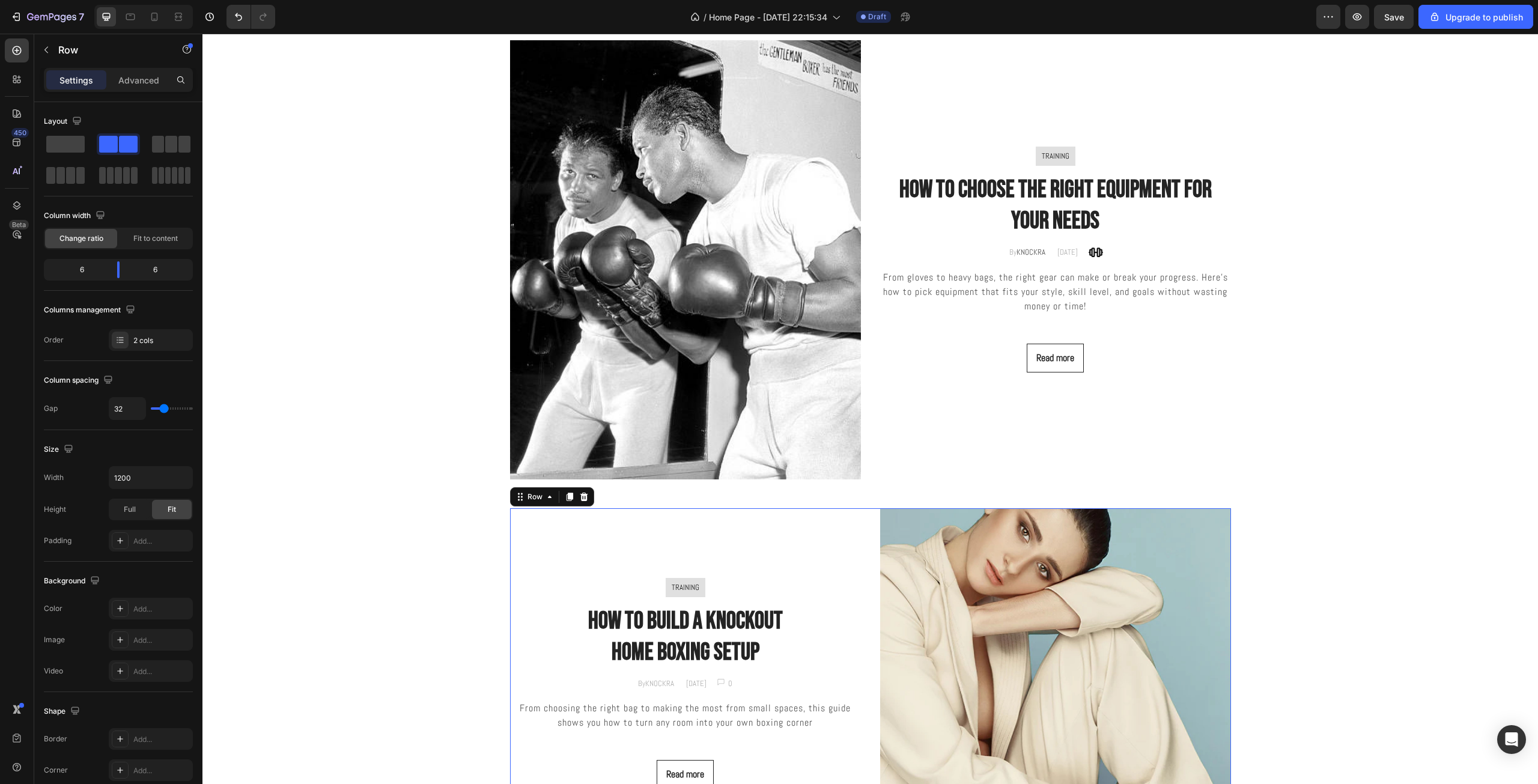
click at [622, 691] on div "TRAINING Text block Row How to Build a knockout Home Boxing Setup Heading By KN…" at bounding box center [685, 683] width 350 height 350
click at [638, 682] on p "By KNOCKRA" at bounding box center [656, 683] width 36 height 12
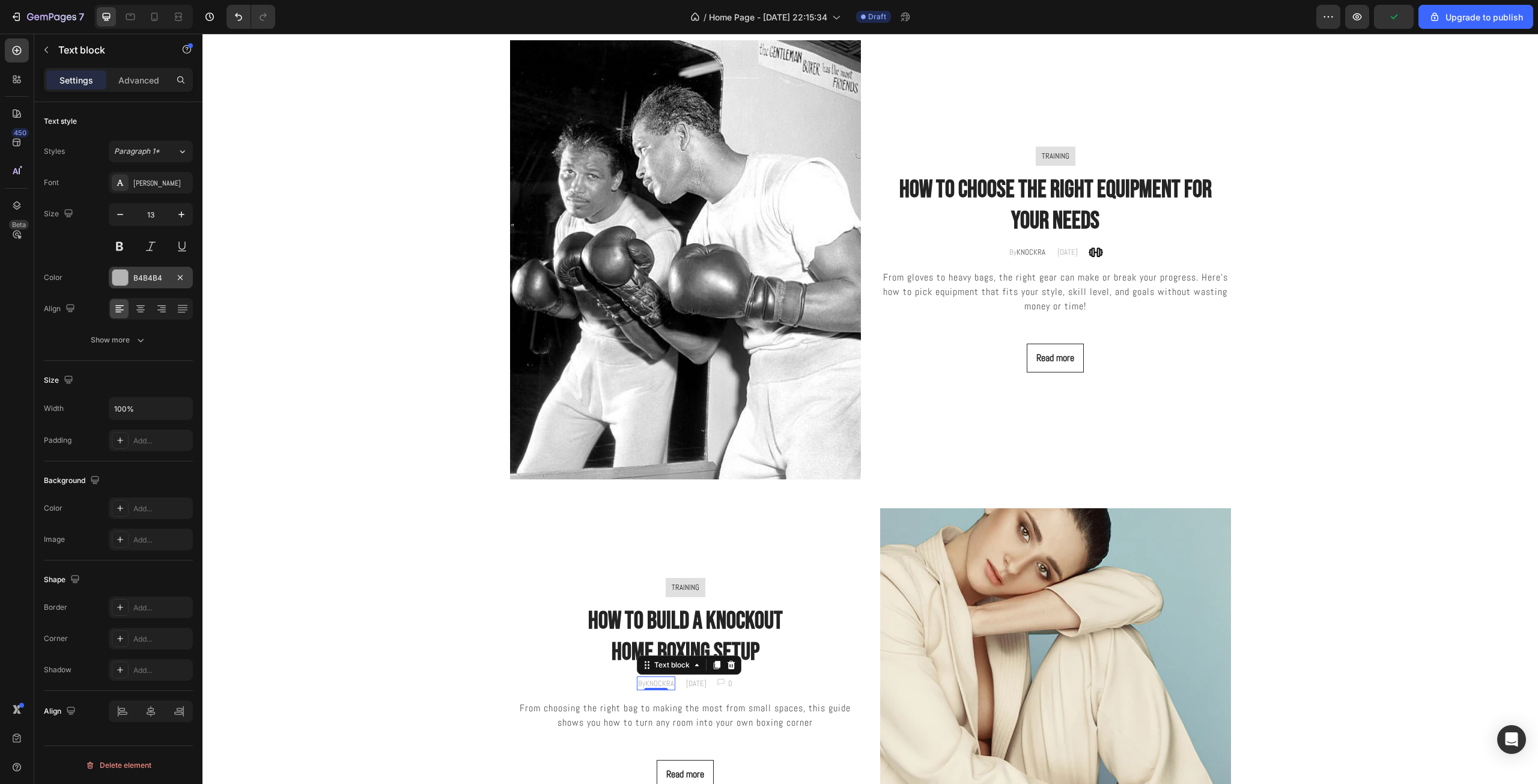
click at [131, 283] on div "B4B4B4" at bounding box center [151, 278] width 84 height 22
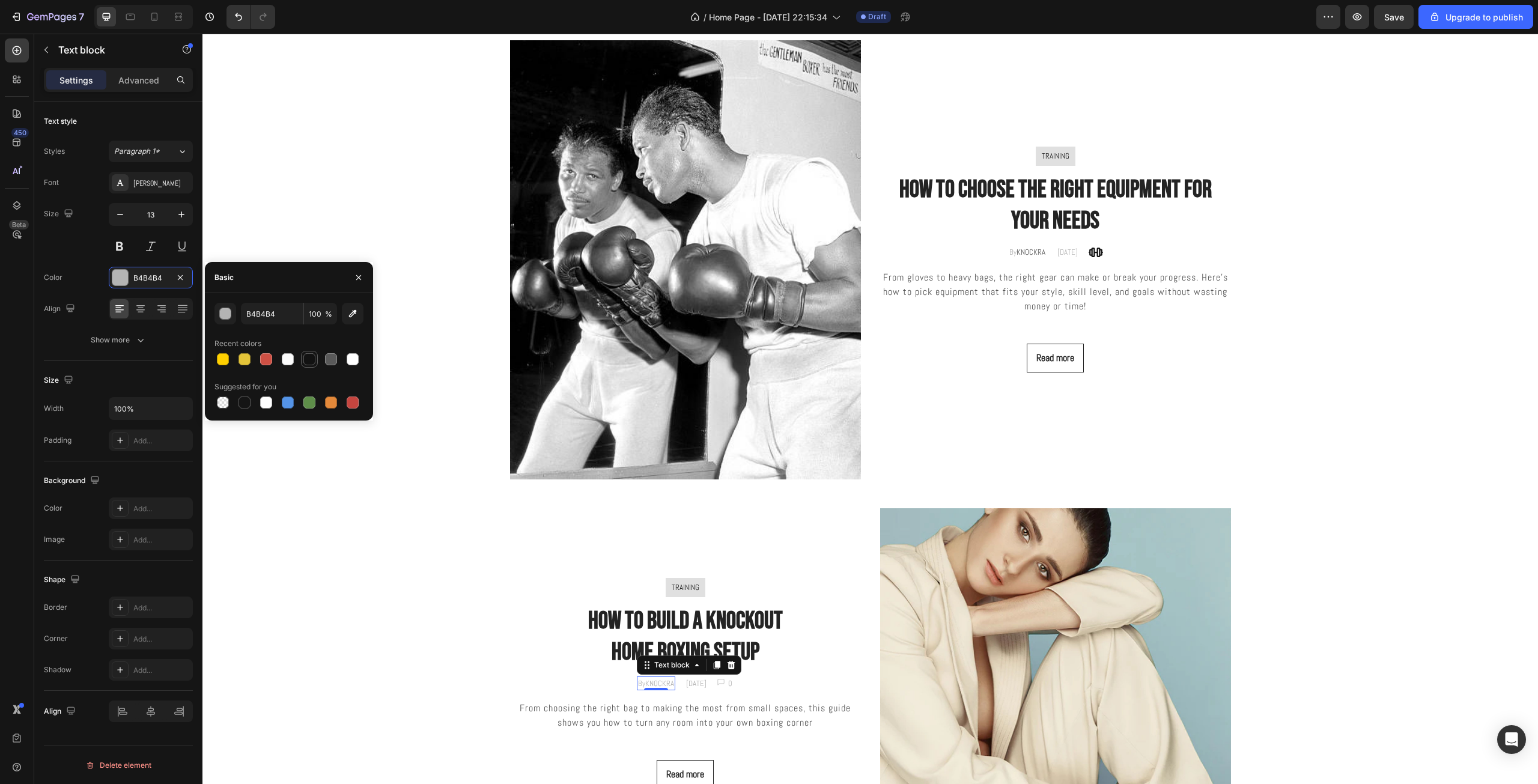
click at [308, 358] on div at bounding box center [308, 358] width 12 height 12
type input "121212"
click at [1056, 484] on div "Blog Posts Heading Row Image TRAINING Text block Row how to choose the right eq…" at bounding box center [870, 418] width 1318 height 881
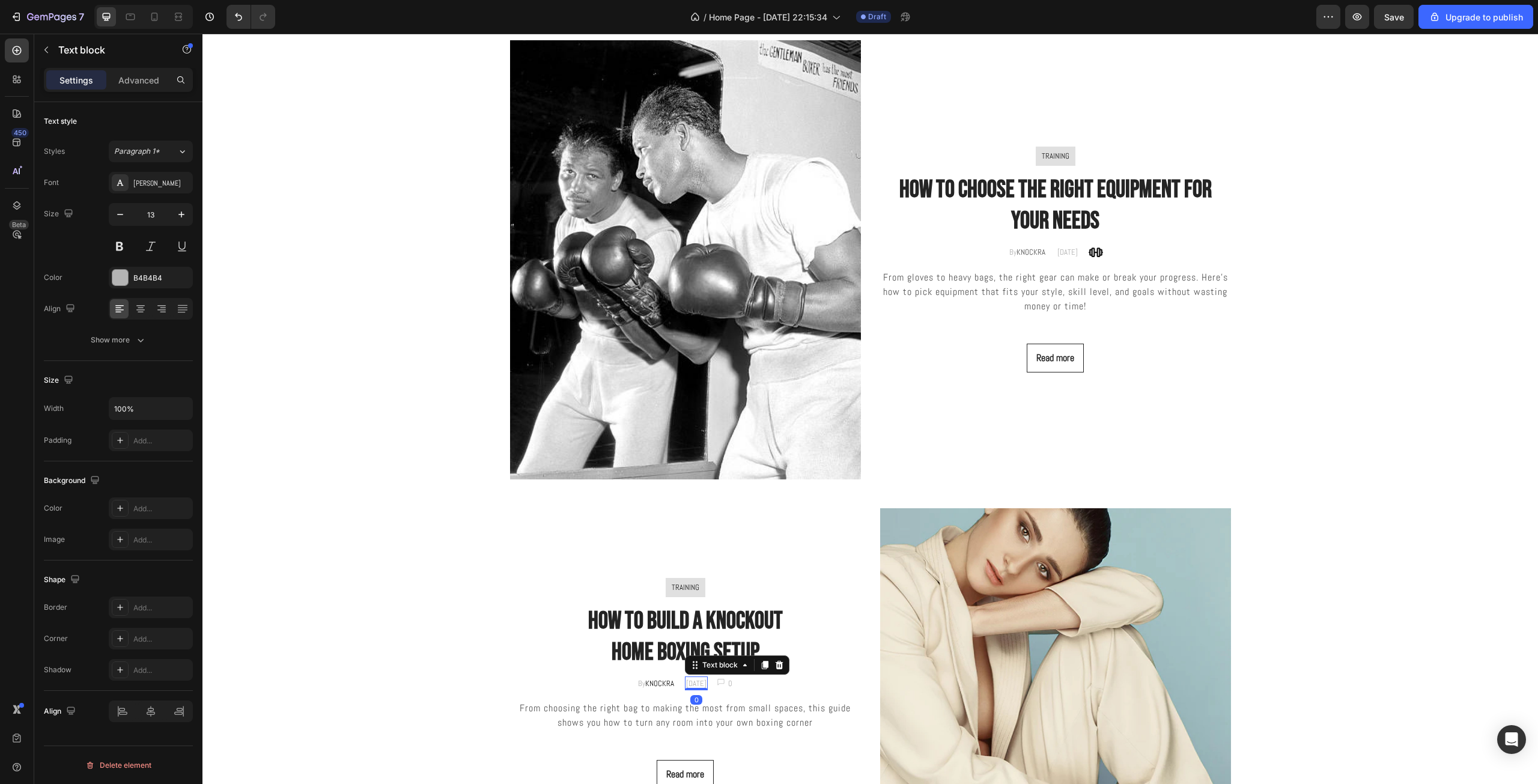
click at [686, 682] on p "[DATE]" at bounding box center [696, 683] width 21 height 12
click at [686, 682] on p "December 10, 2022" at bounding box center [696, 683] width 21 height 12
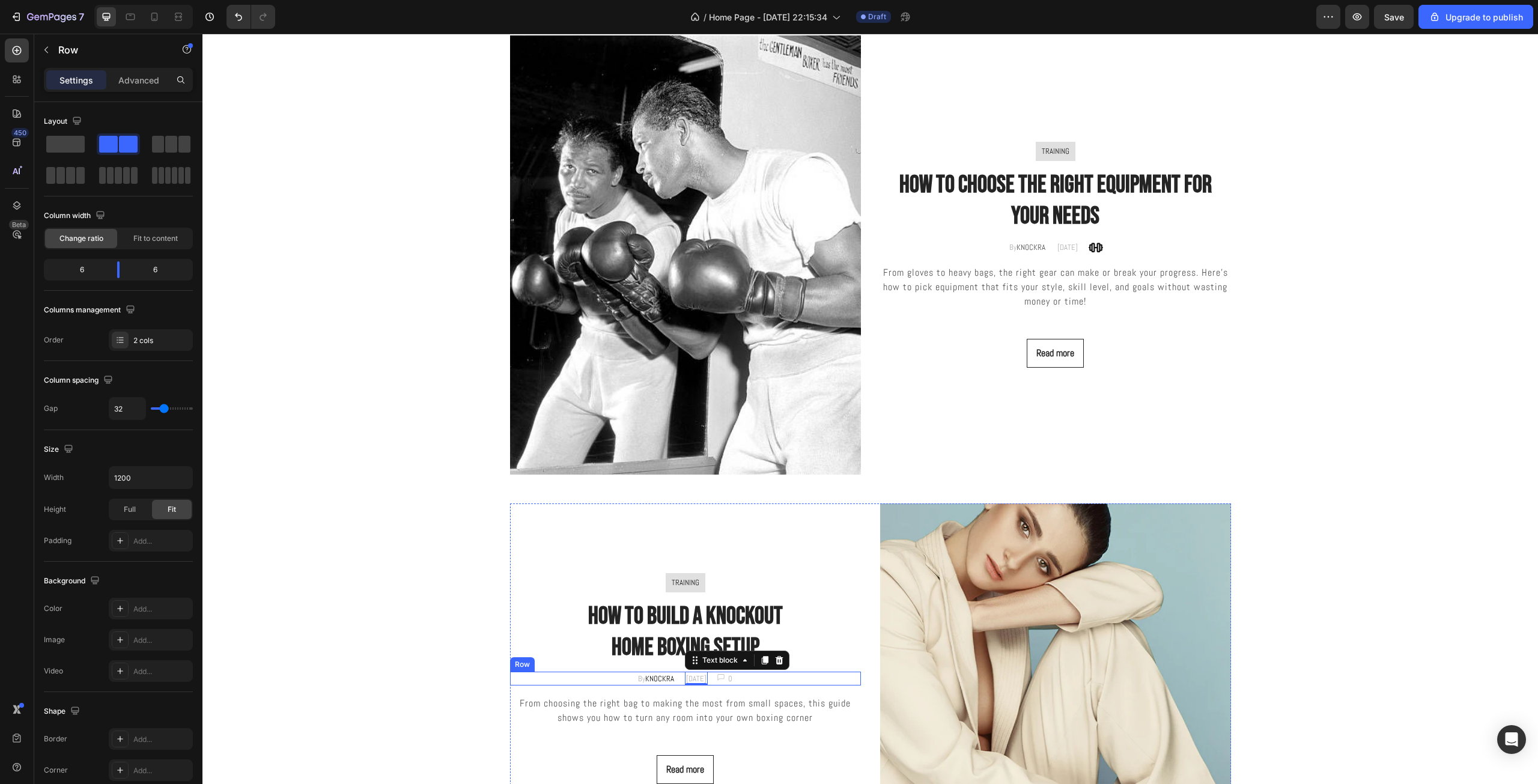
click at [761, 689] on div "TRAINING Text block Row How to Build a knockout Home Boxing Setup Heading By KN…" at bounding box center [685, 678] width 350 height 350
click at [743, 714] on p "From choosing the right bag to making the most from small spaces, this guide sh…" at bounding box center [685, 711] width 349 height 29
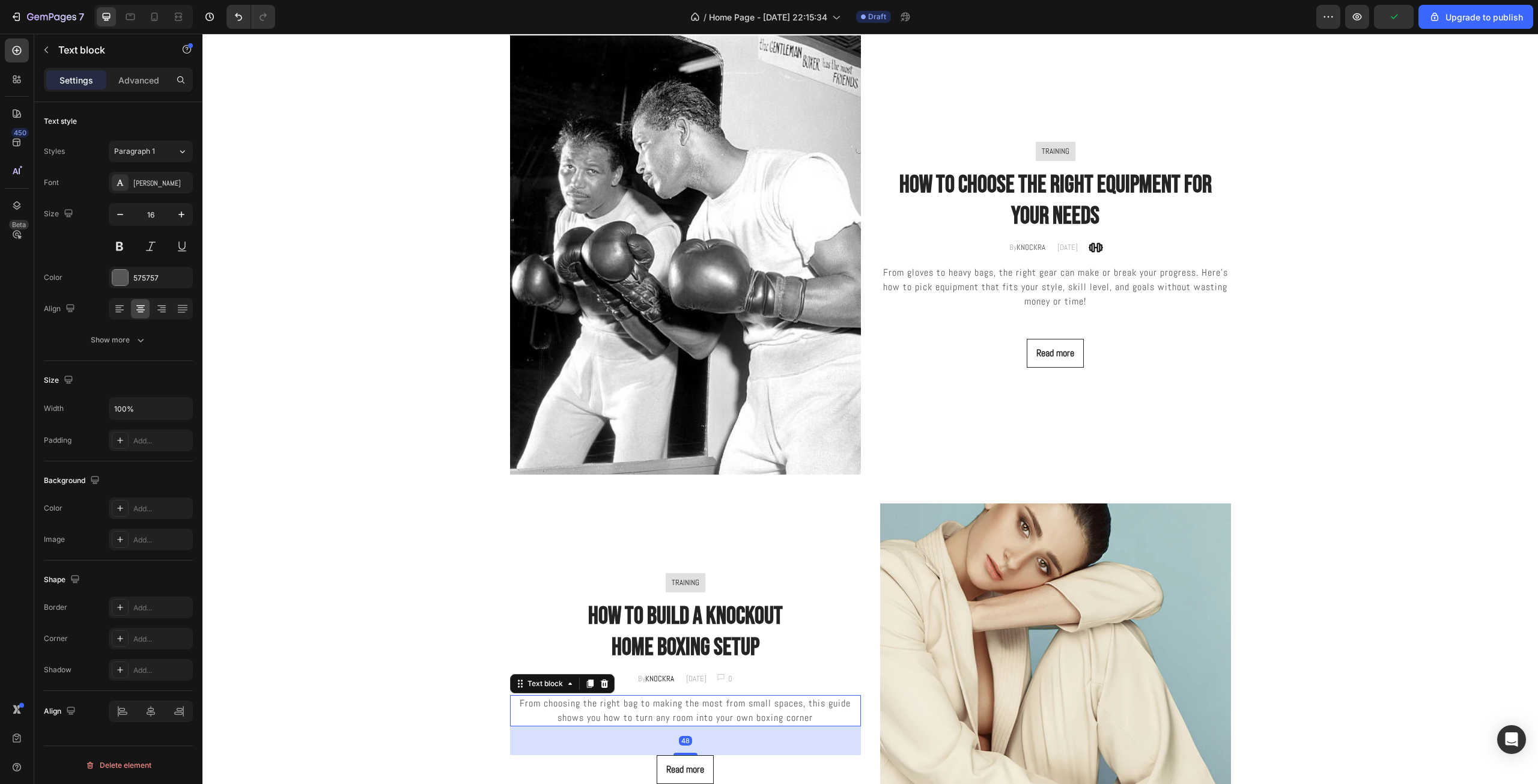
scroll to position [2824, 0]
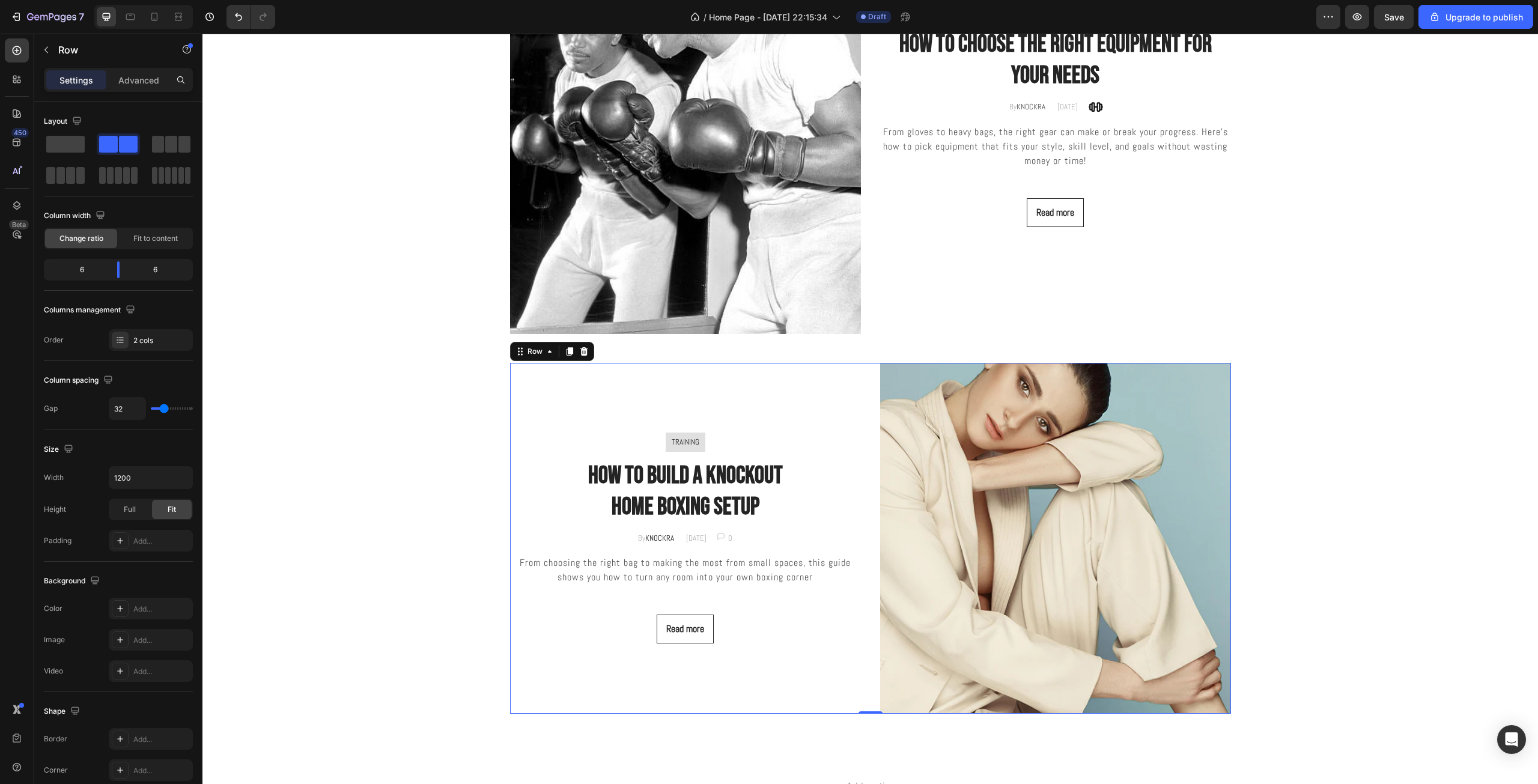
click at [742, 711] on div "TRAINING Text block Row How to Build a knockout Home Boxing Setup Heading By KN…" at bounding box center [685, 538] width 350 height 350
click at [724, 539] on div "Image" at bounding box center [721, 536] width 7 height 6
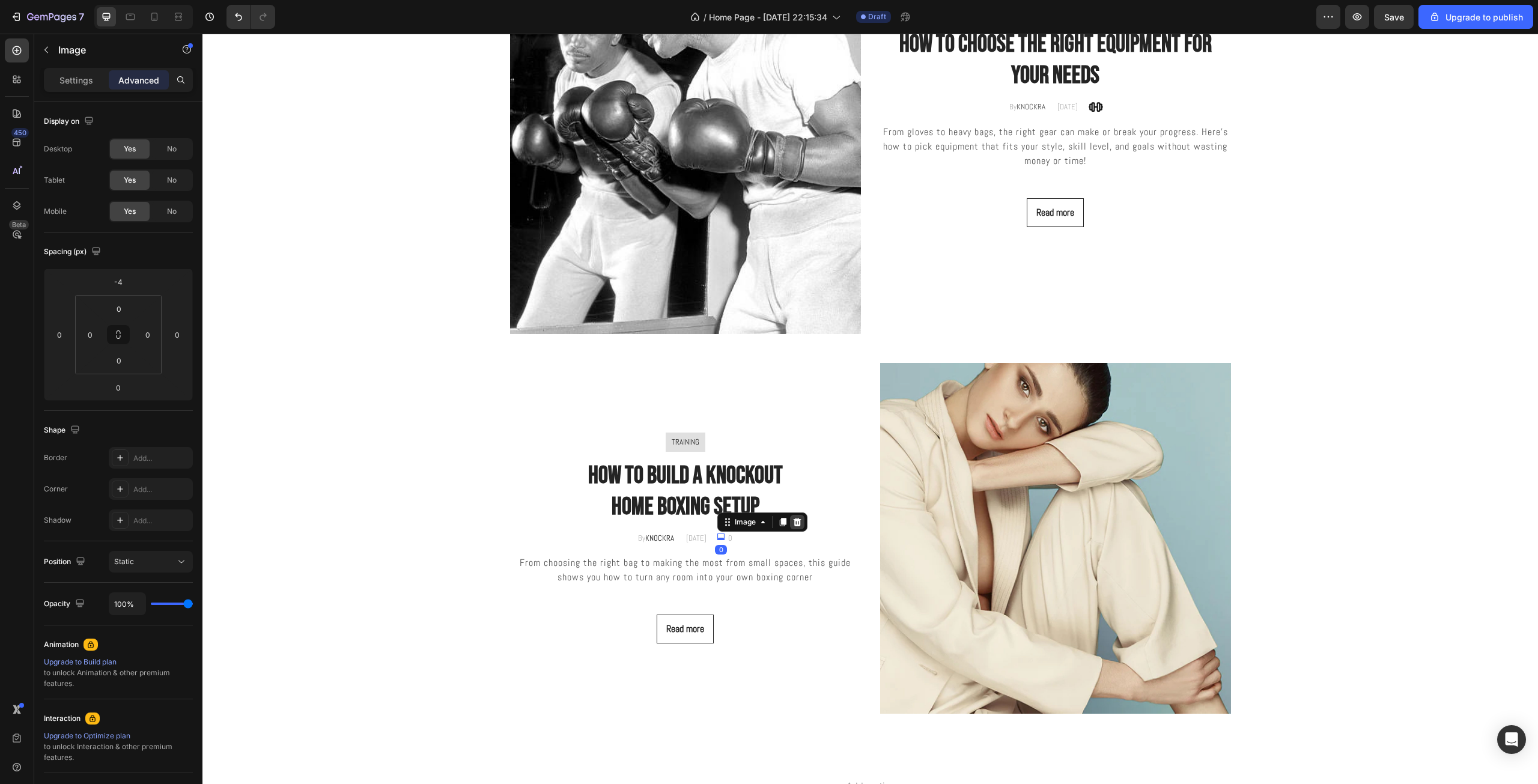
click at [799, 525] on icon at bounding box center [797, 521] width 8 height 8
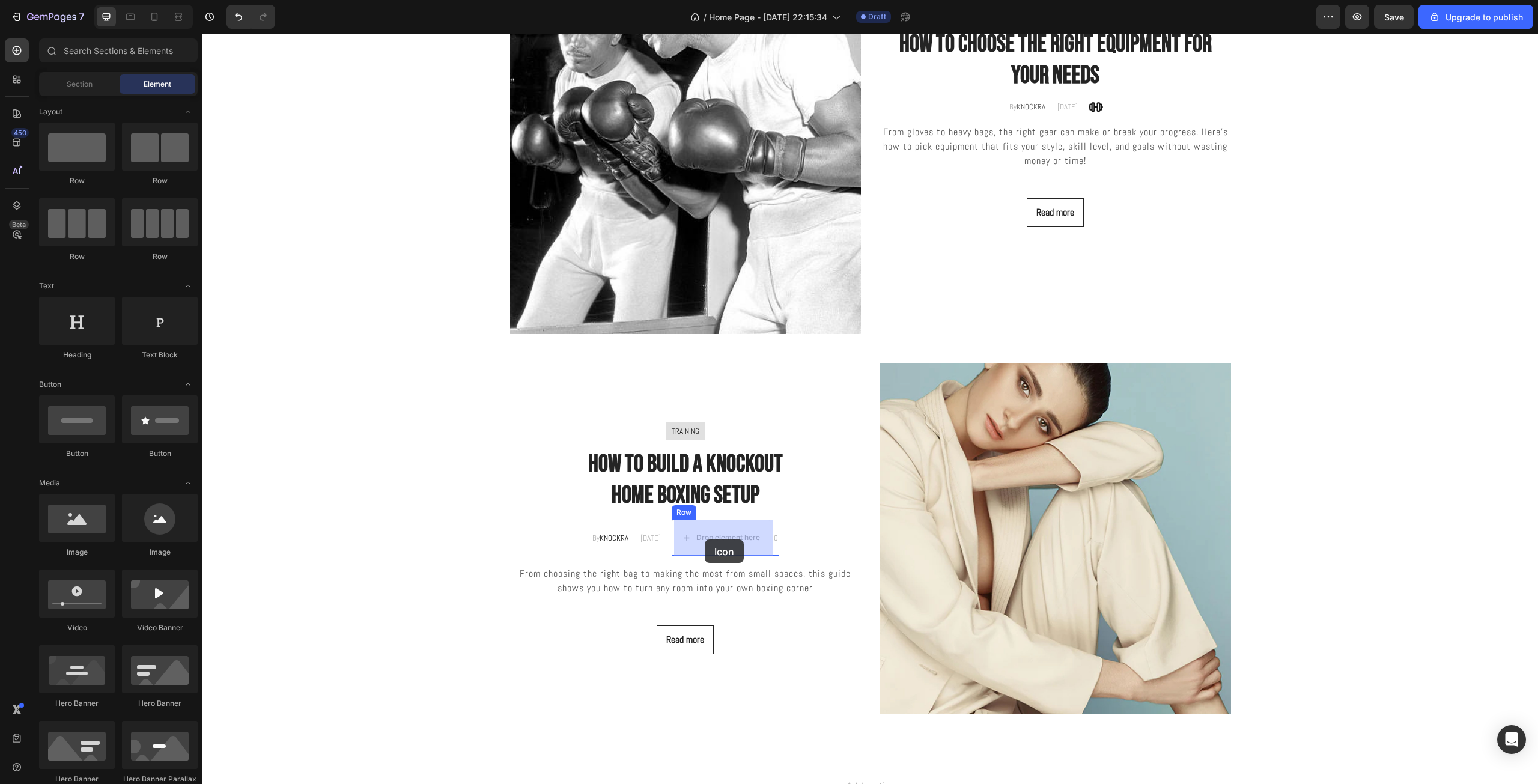
drag, startPoint x: 274, startPoint y: 402, endPoint x: 704, endPoint y: 539, distance: 451.3
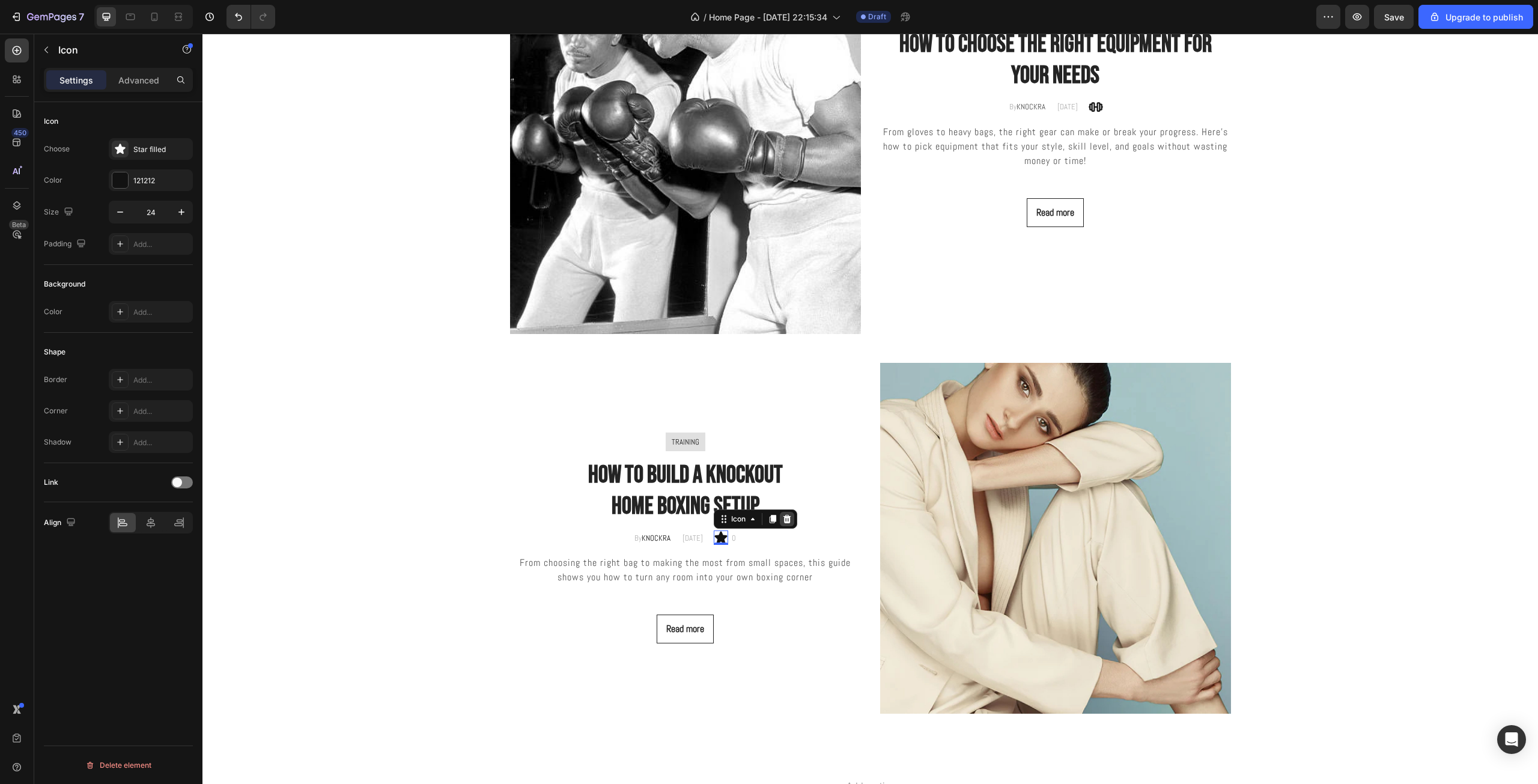
click at [786, 516] on icon at bounding box center [787, 519] width 10 height 10
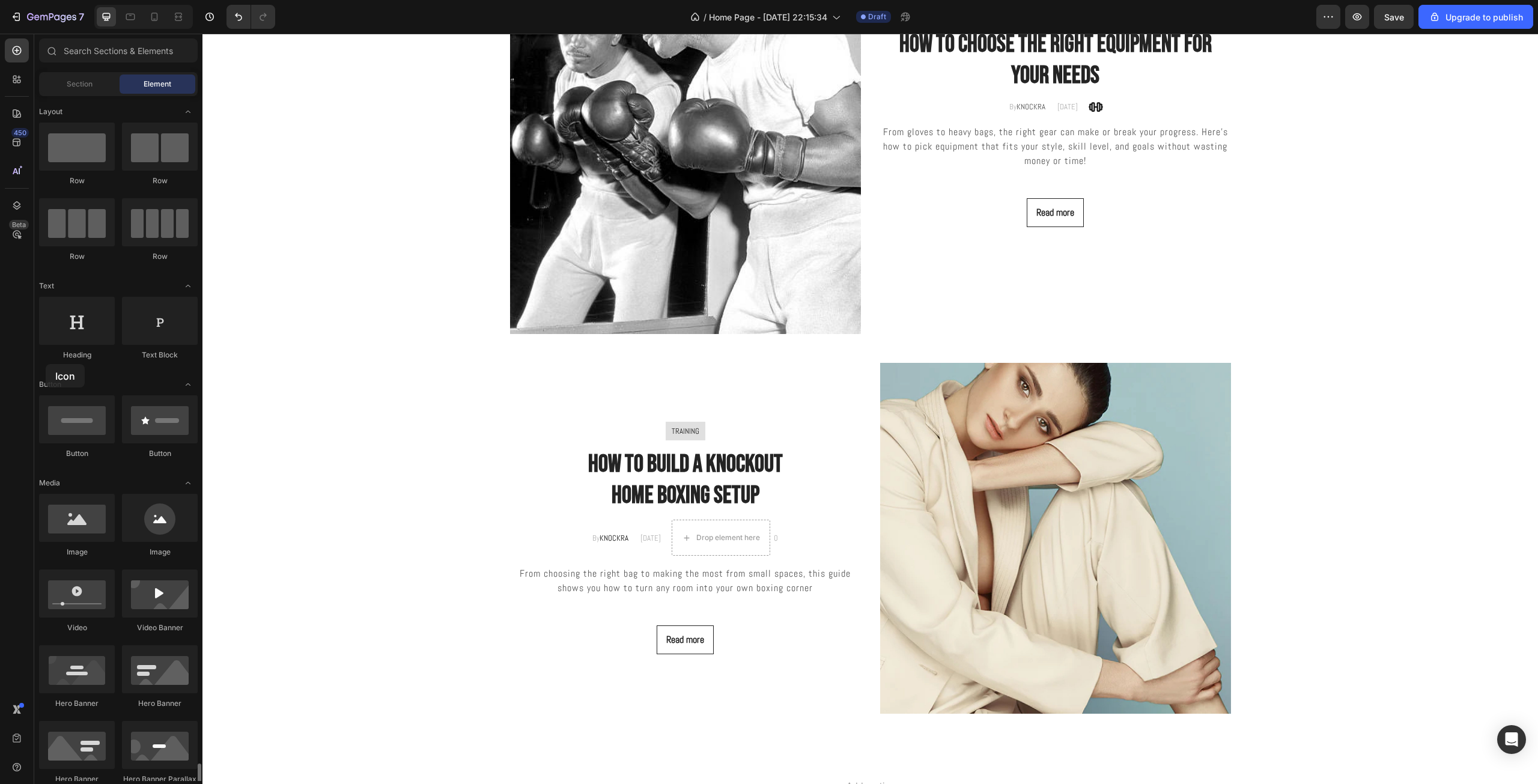
drag, startPoint x: 56, startPoint y: 356, endPoint x: 51, endPoint y: 364, distance: 9.4
drag, startPoint x: 281, startPoint y: 396, endPoint x: 732, endPoint y: 539, distance: 473.1
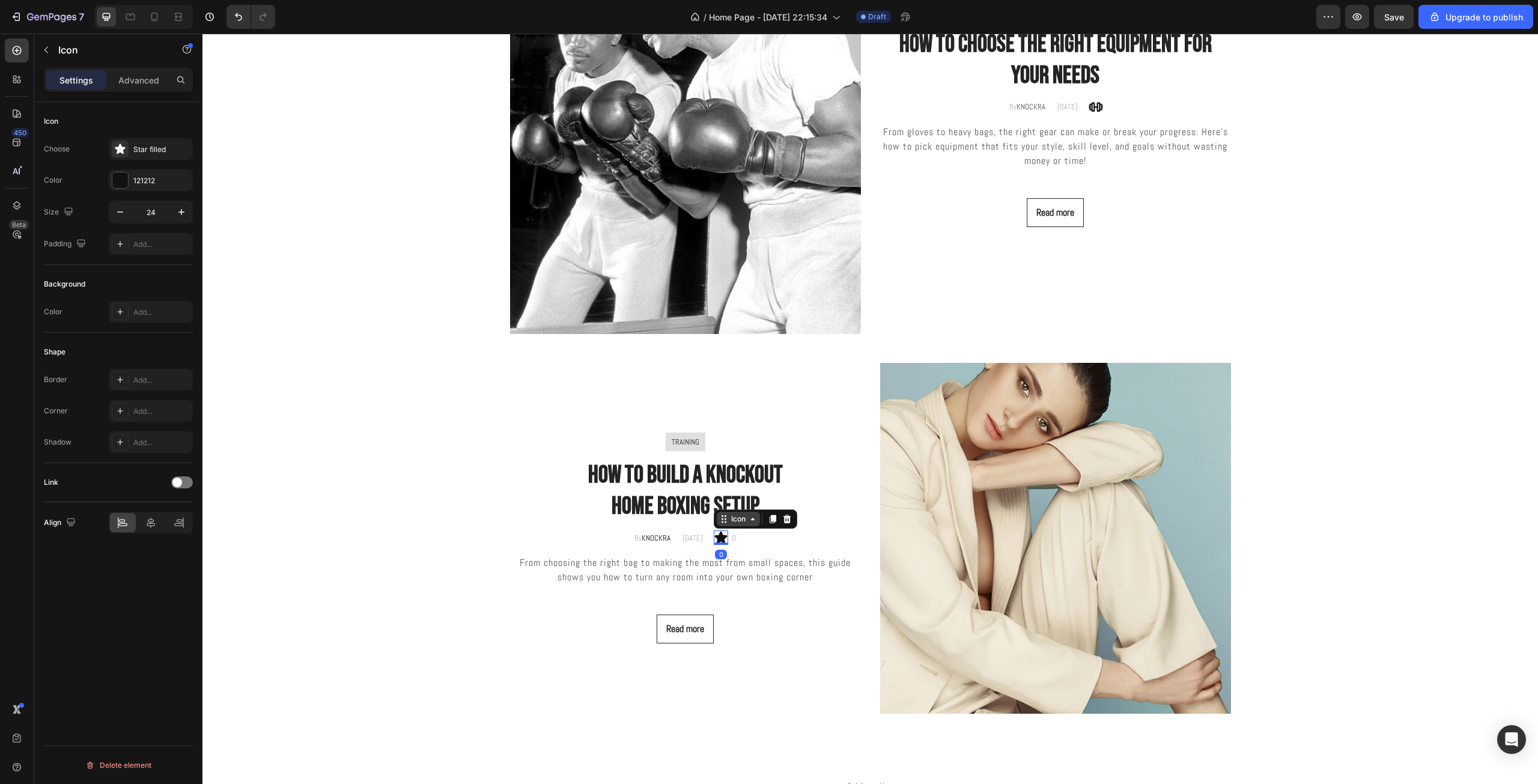
click at [737, 519] on div "Icon" at bounding box center [738, 519] width 19 height 0
click at [738, 519] on div "Icon" at bounding box center [738, 519] width 19 height 0
click at [150, 157] on div "Star filled" at bounding box center [151, 149] width 84 height 22
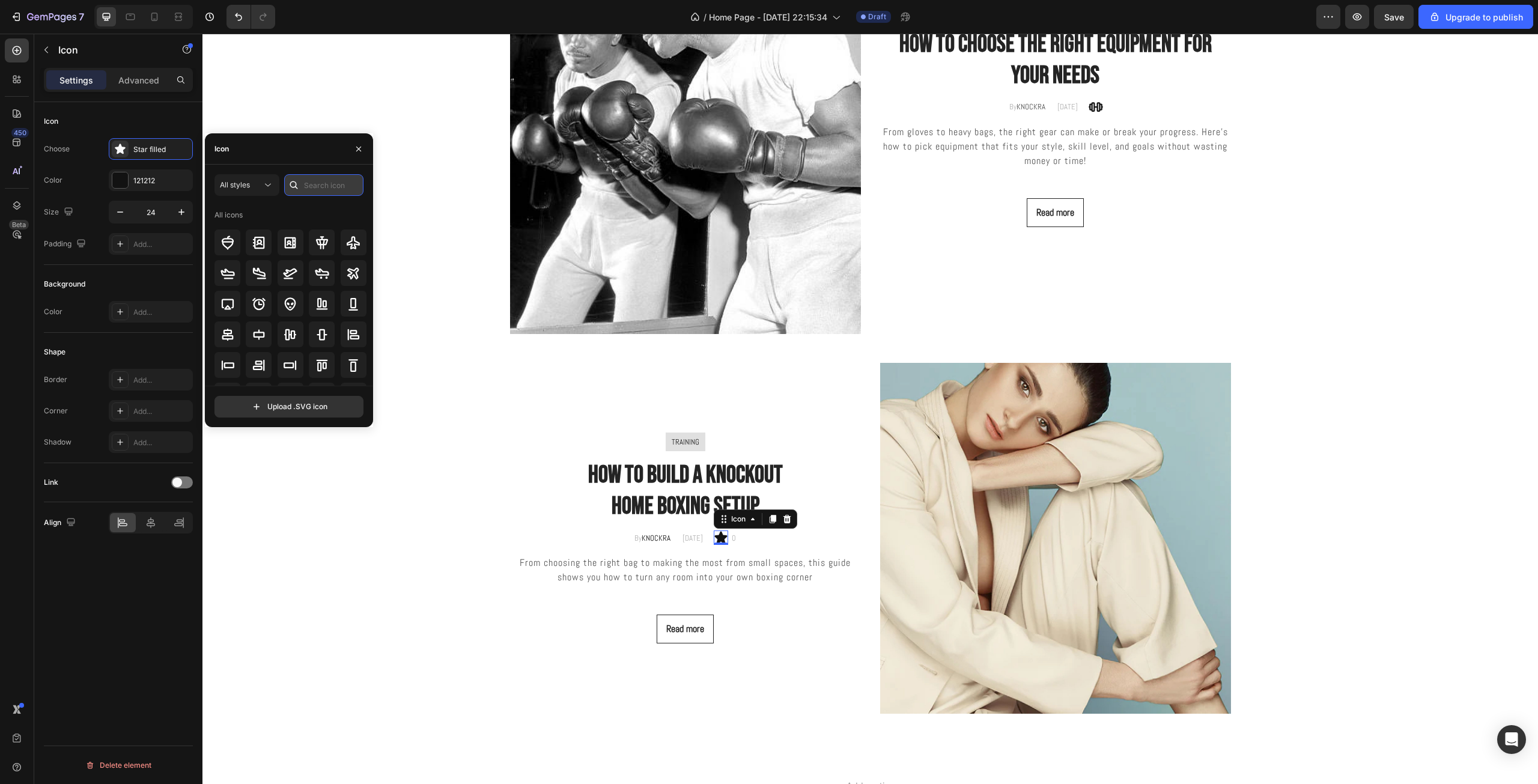
click at [327, 192] on input "text" at bounding box center [324, 185] width 79 height 22
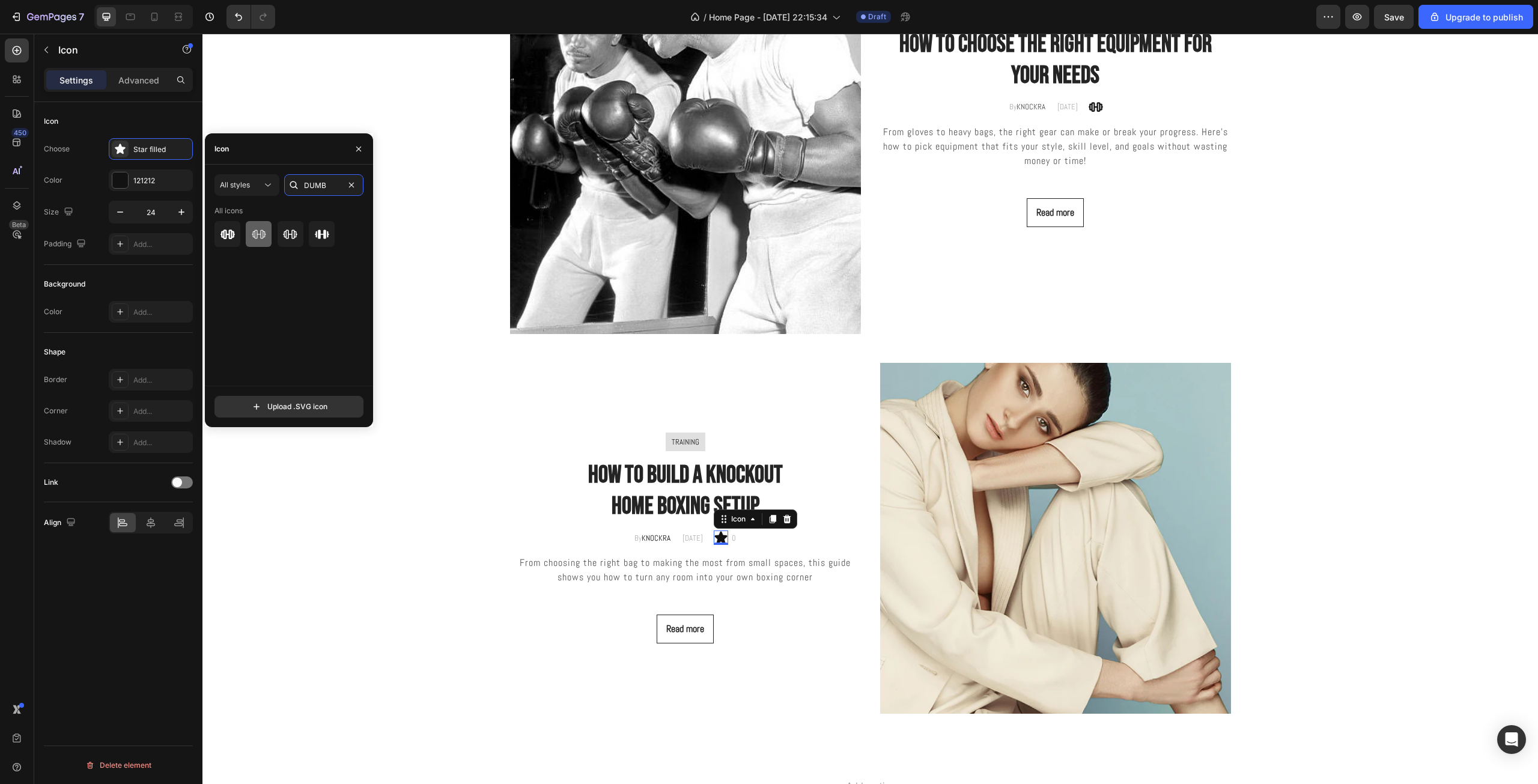
type input "DUMB"
drag, startPoint x: 255, startPoint y: 232, endPoint x: 264, endPoint y: 267, distance: 36.1
click at [264, 267] on div "All icons" at bounding box center [293, 295] width 158 height 180
click at [265, 227] on icon at bounding box center [259, 234] width 14 height 14
click at [495, 530] on div "Blog Posts Heading Row Image TRAINING Text block Row how to choose the right eq…" at bounding box center [870, 272] width 1318 height 881
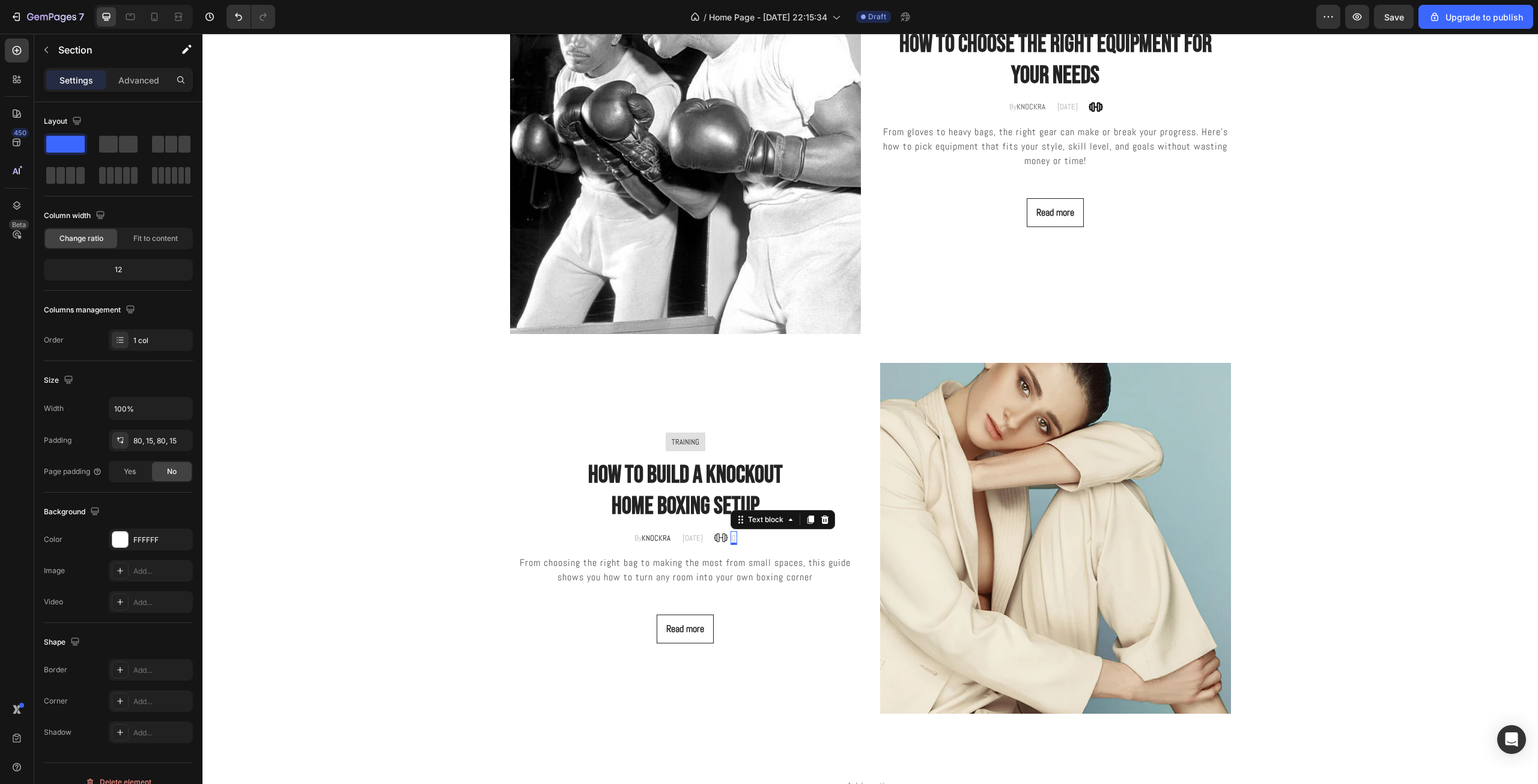
click at [737, 541] on div "0 Text block 0" at bounding box center [733, 538] width 6 height 14
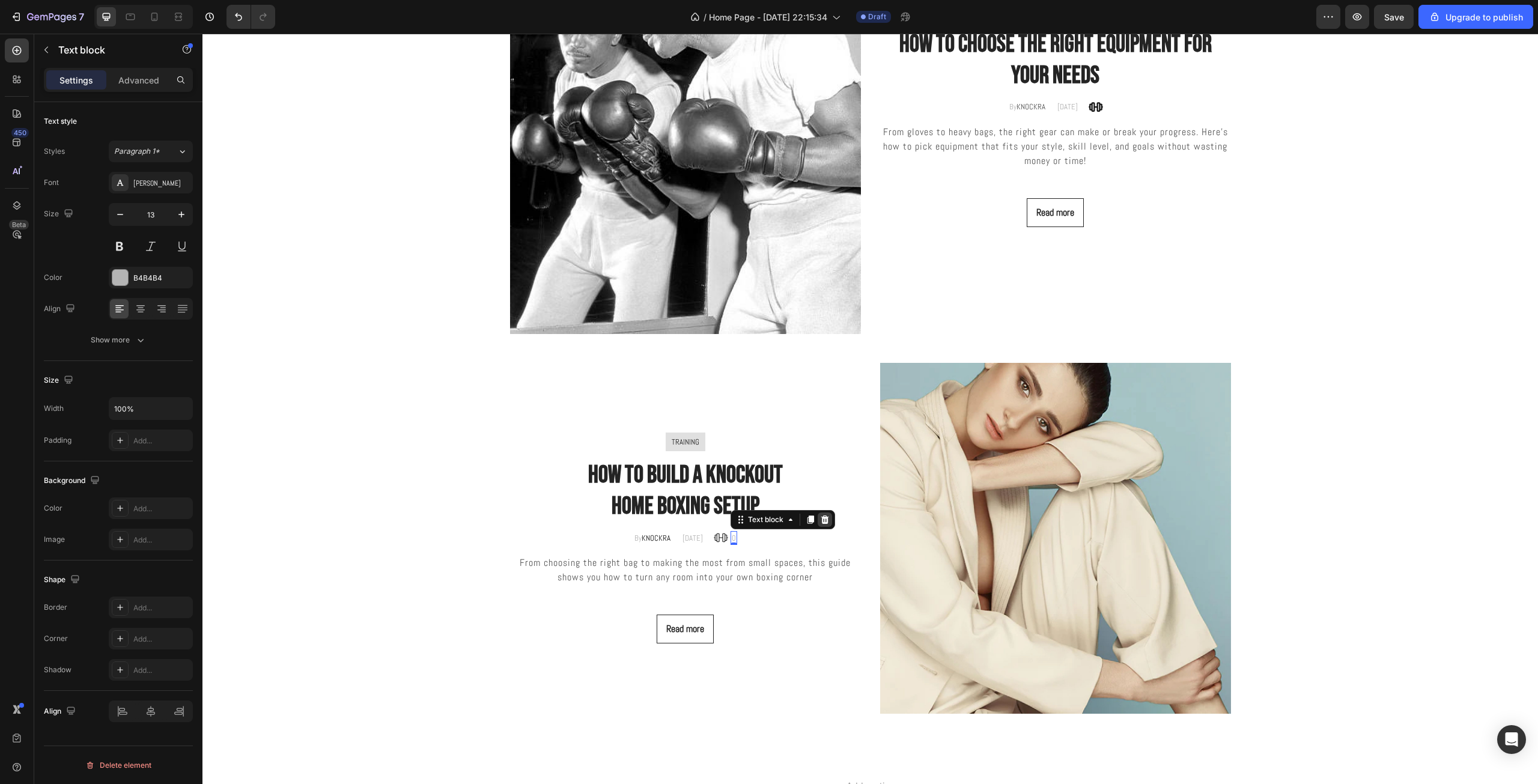
click at [829, 522] on icon at bounding box center [825, 518] width 8 height 8
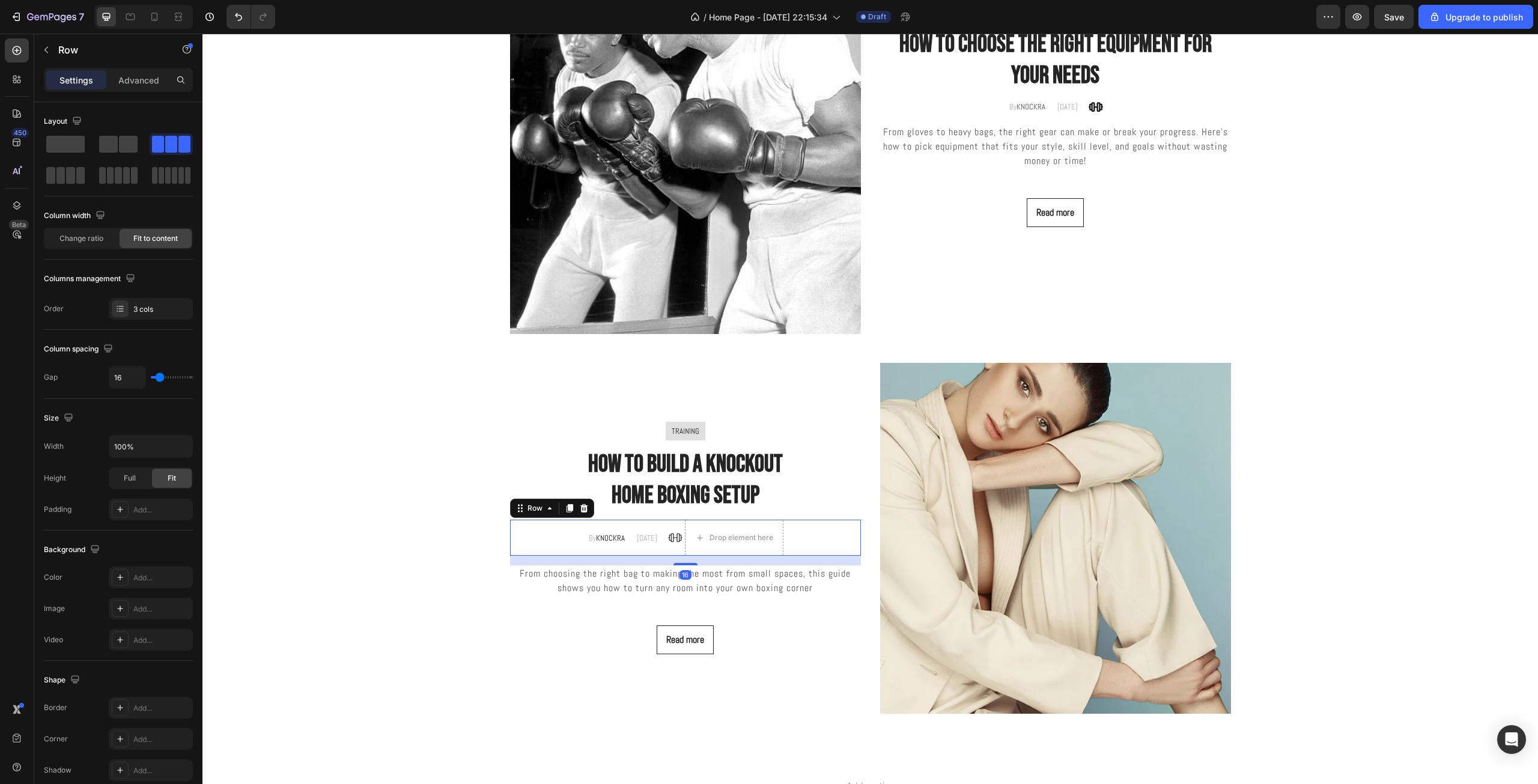
click at [808, 537] on div "By KNOCKRA Text block 06/2/2025 Text block Icon Drop element here Row Row 16" at bounding box center [685, 538] width 350 height 36
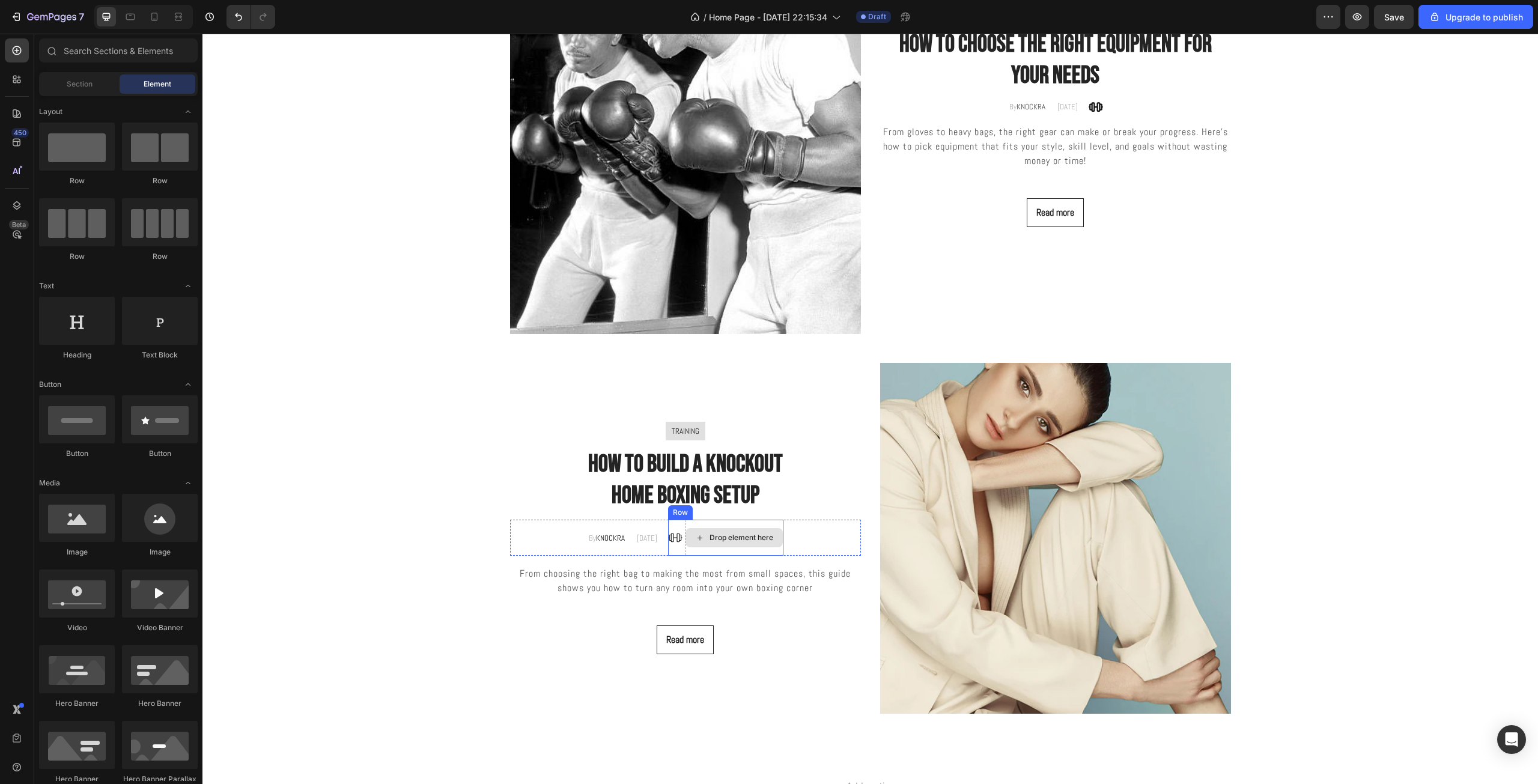
click at [745, 541] on div "Drop element here" at bounding box center [740, 537] width 64 height 10
click at [779, 527] on div "Drop element here" at bounding box center [734, 538] width 99 height 36
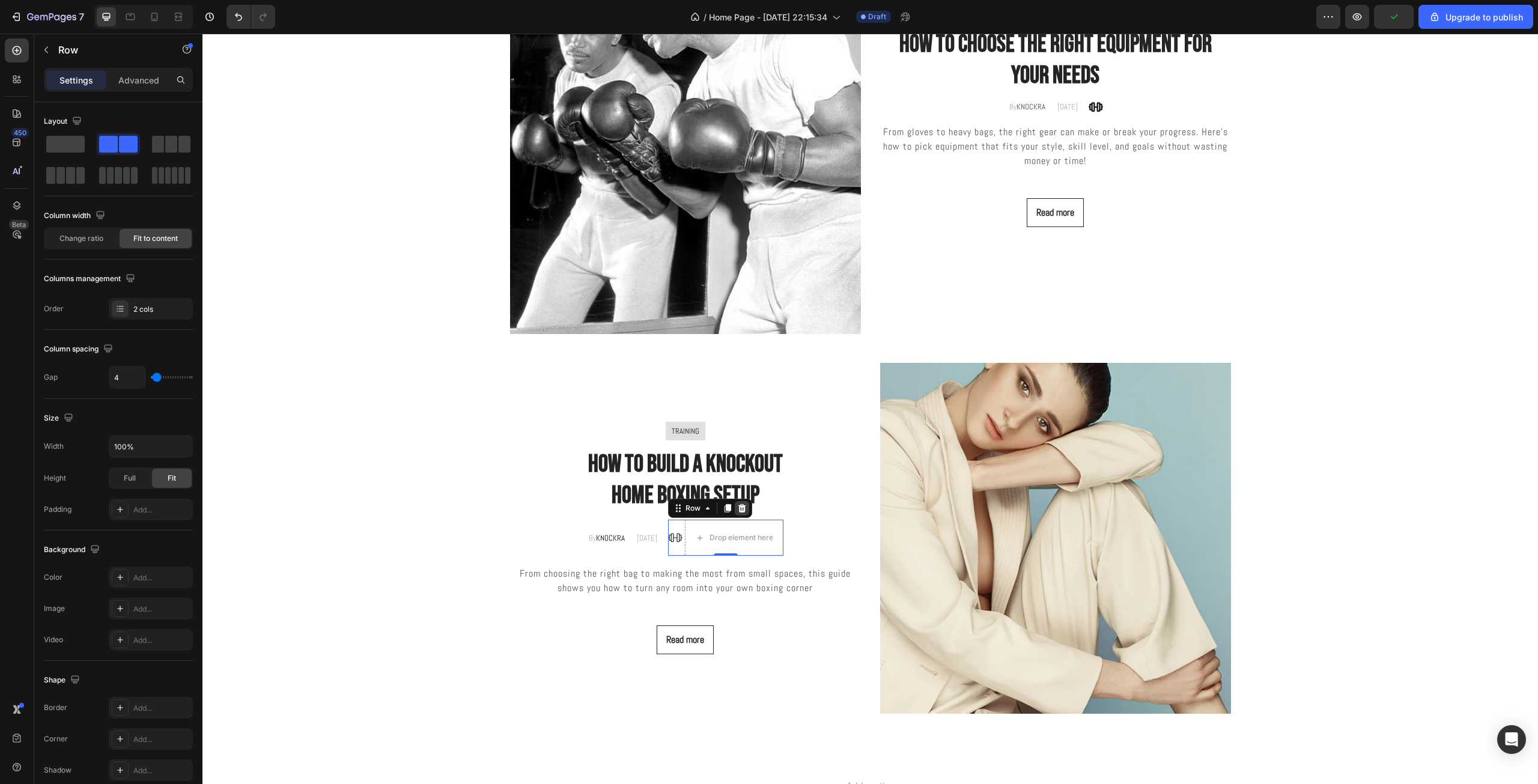
click at [744, 511] on icon at bounding box center [741, 507] width 8 height 8
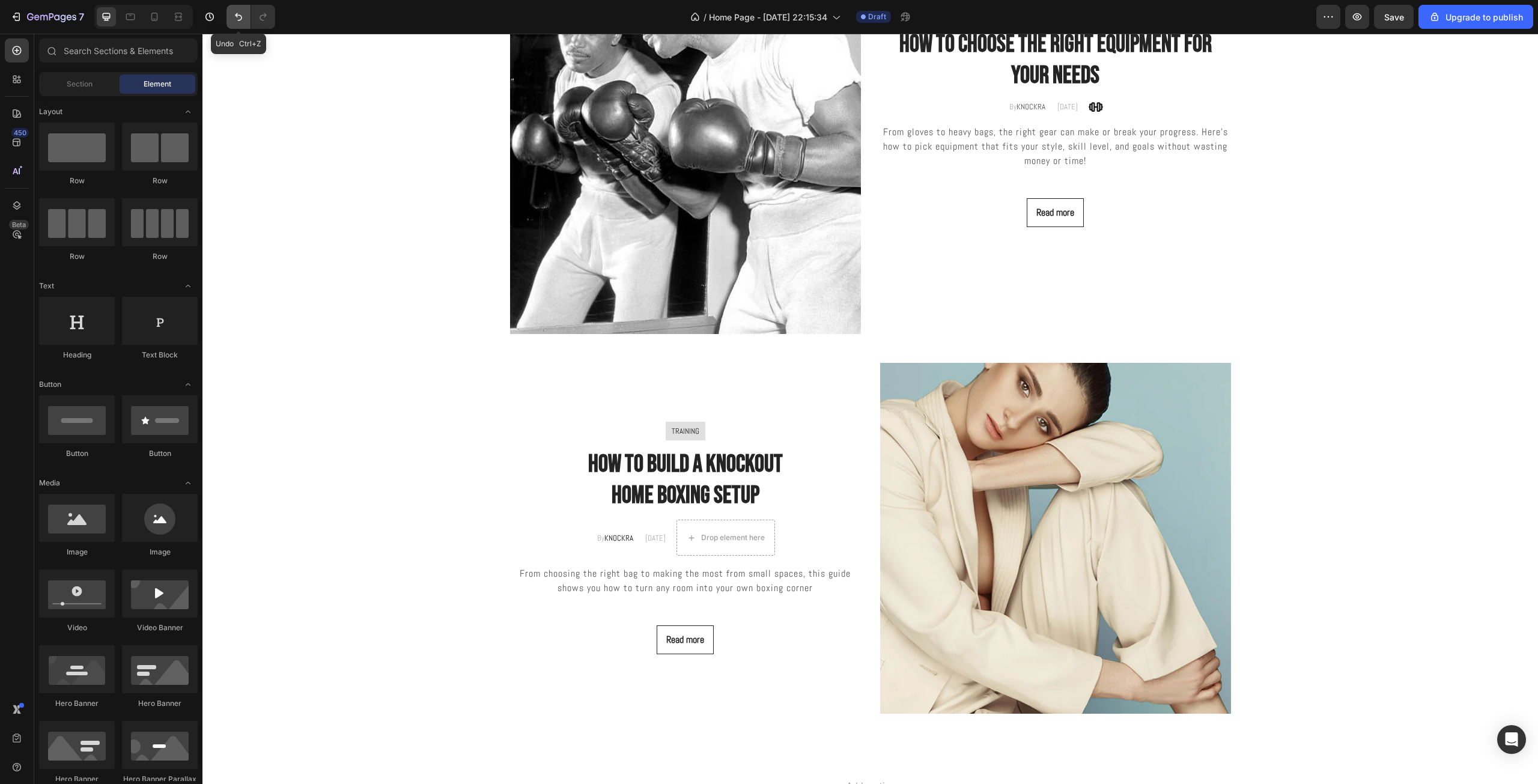
click at [235, 10] on button "Undo/Redo" at bounding box center [238, 16] width 24 height 24
click at [739, 527] on div "Drop element here" at bounding box center [734, 538] width 99 height 36
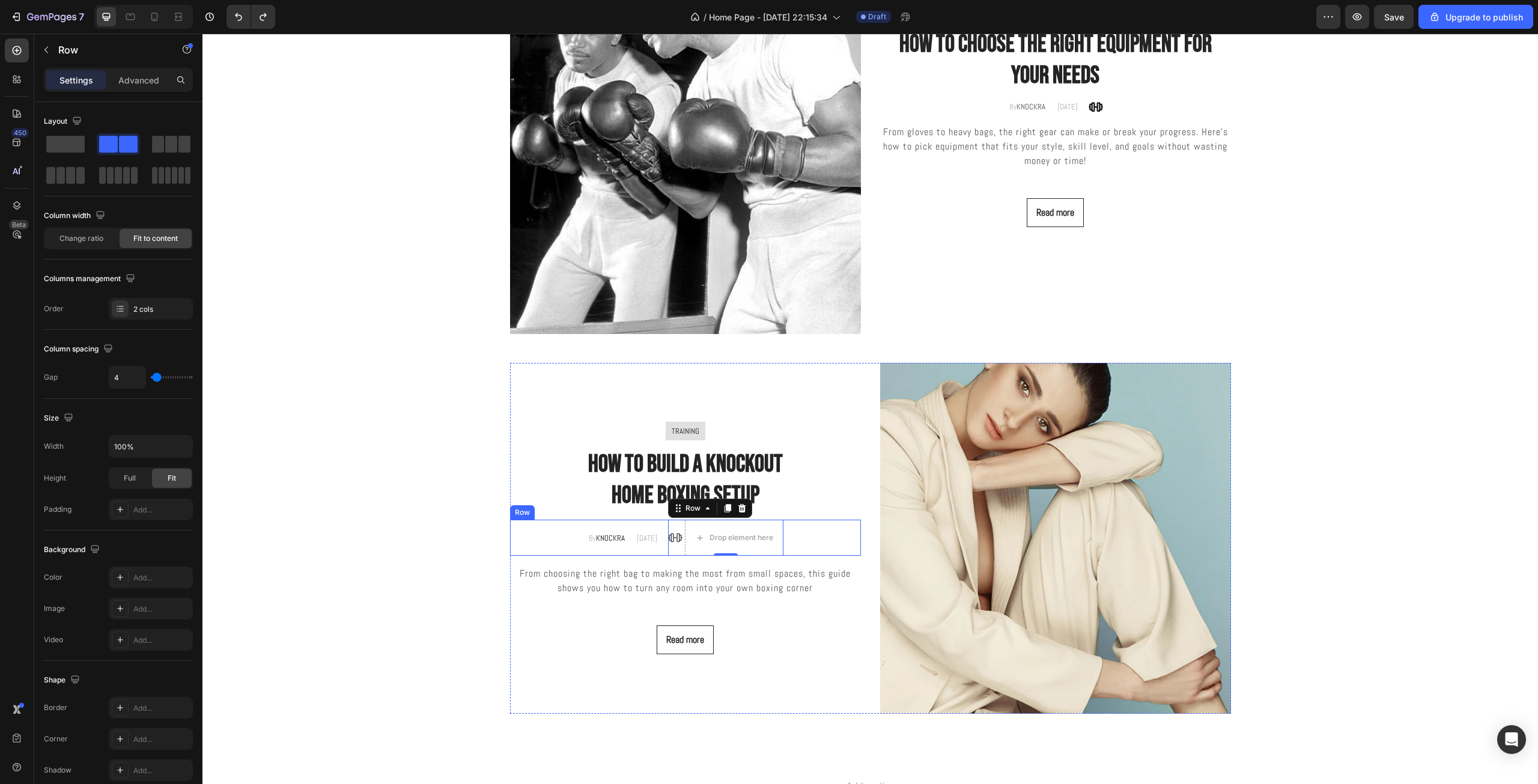
click at [788, 528] on div "By KNOCKRA Text block 06/2/2025 Text block Icon Drop element here Row 0 Row" at bounding box center [685, 538] width 350 height 36
click at [774, 553] on div "Drop element here" at bounding box center [734, 538] width 99 height 36
click at [638, 547] on div "06/2/2025 Text block" at bounding box center [646, 538] width 22 height 36
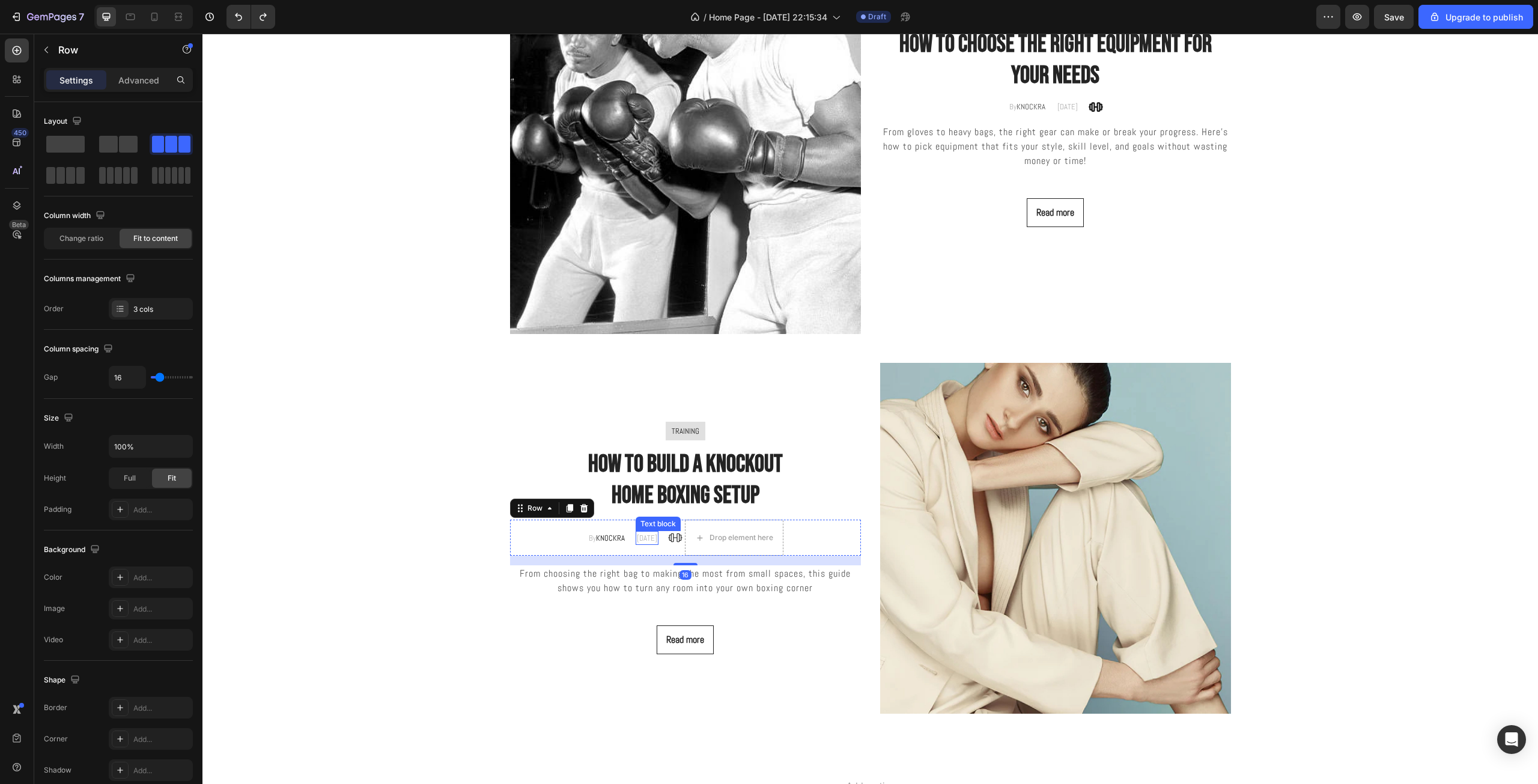
click at [637, 538] on p "06/2/2025" at bounding box center [646, 538] width 21 height 12
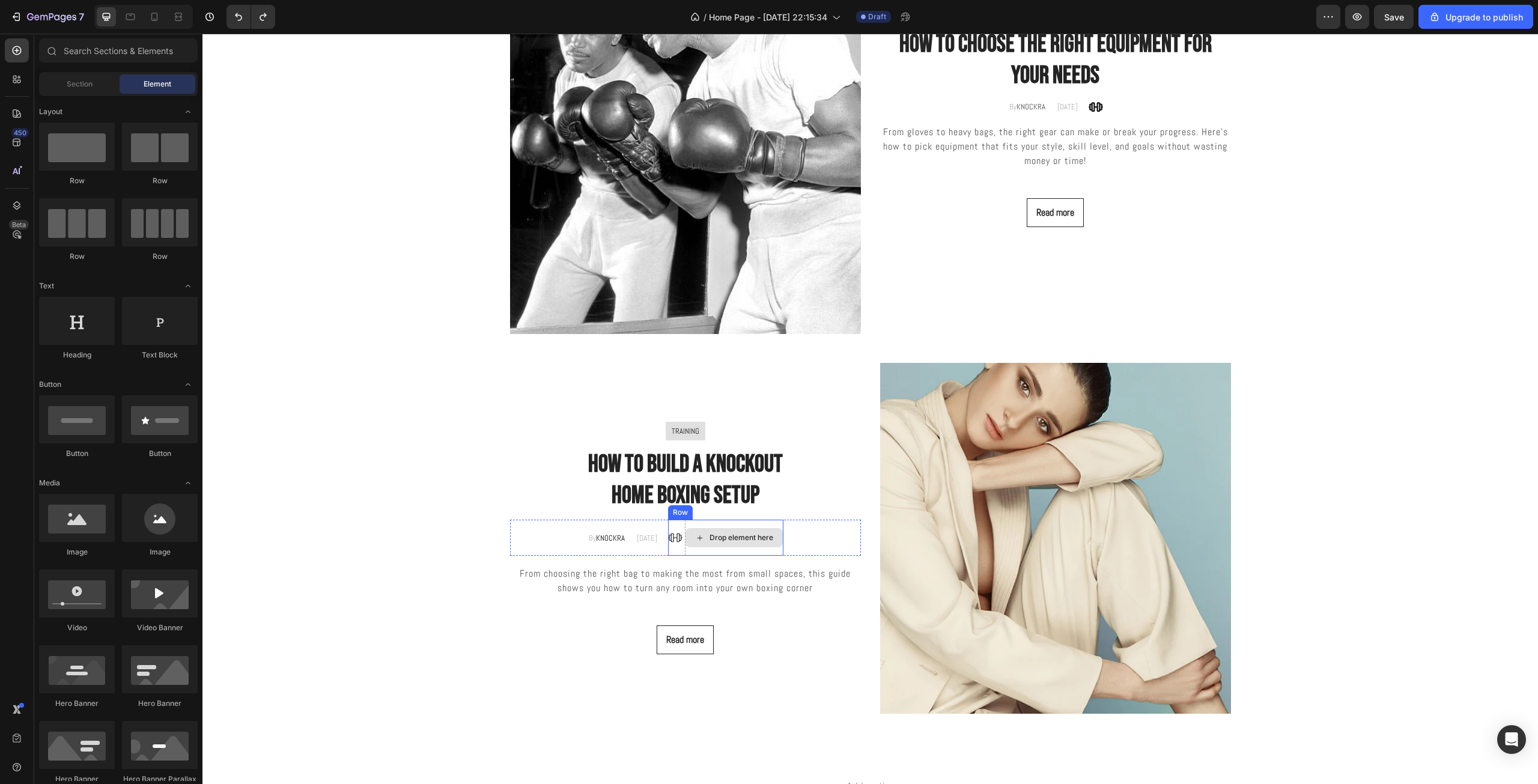
click at [716, 541] on div "Drop element here" at bounding box center [740, 537] width 64 height 10
click at [701, 545] on div "Drop element here" at bounding box center [734, 537] width 98 height 19
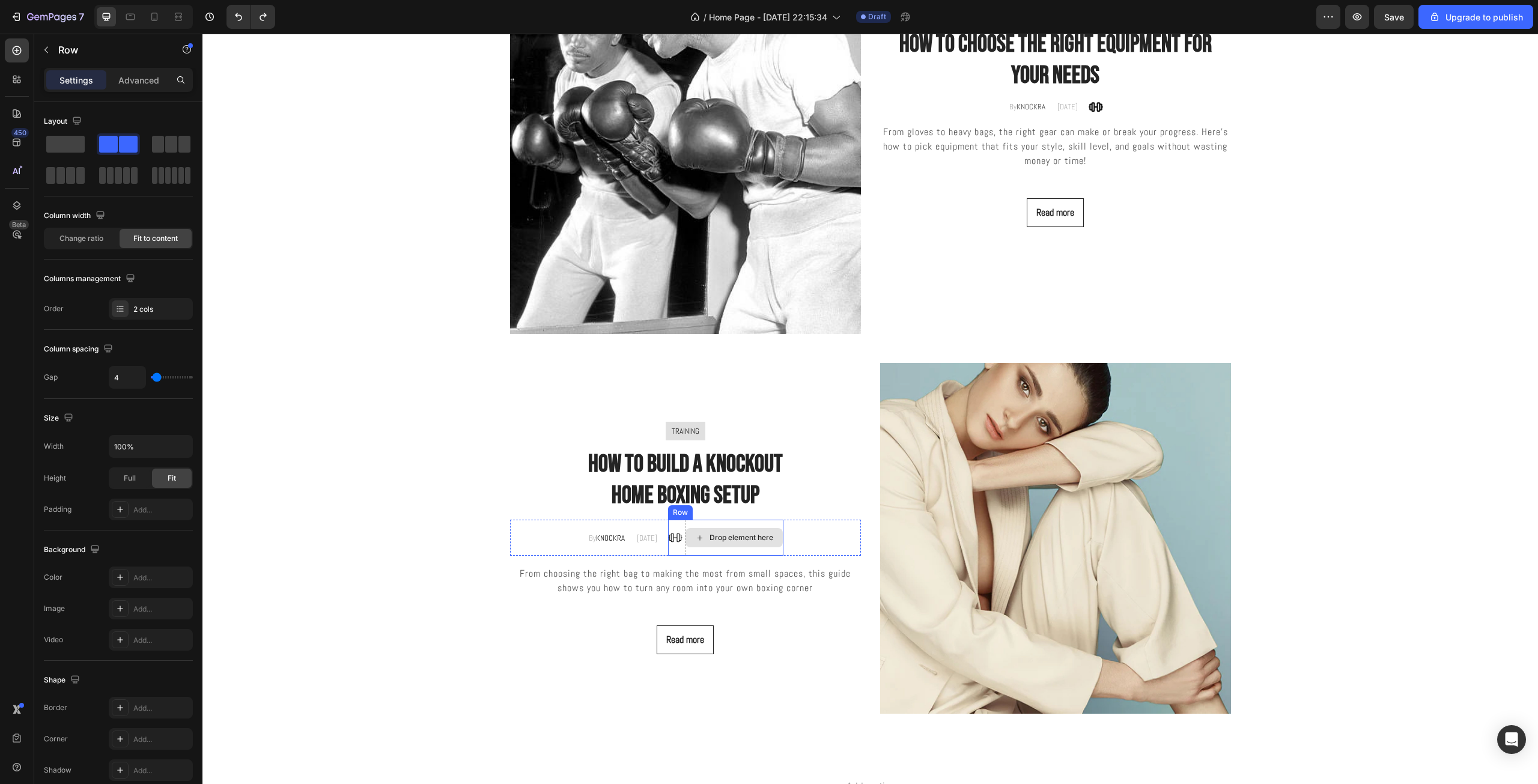
click at [701, 552] on div "Drop element here" at bounding box center [734, 538] width 99 height 36
click at [739, 507] on div at bounding box center [742, 508] width 14 height 14
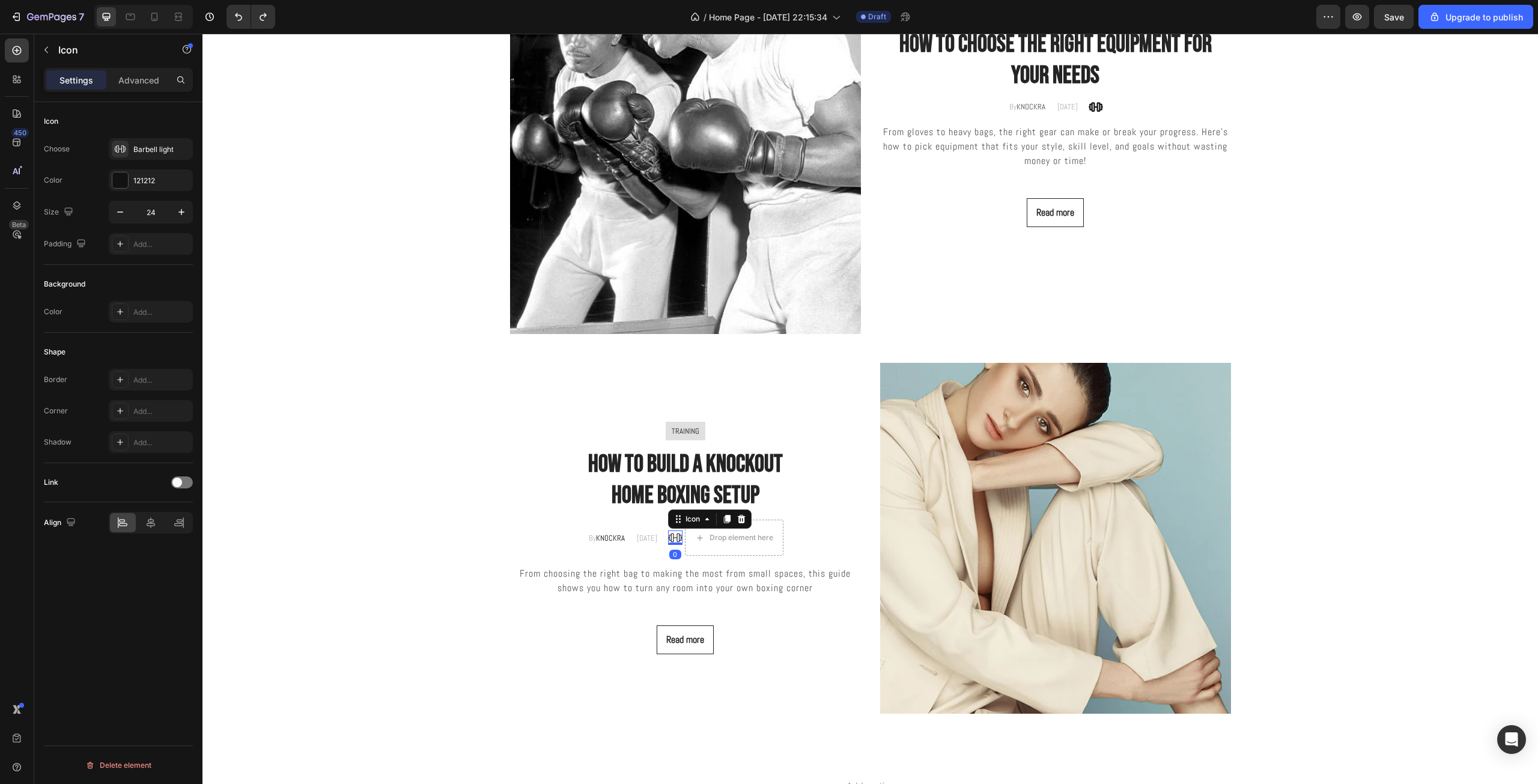
click at [677, 535] on icon at bounding box center [675, 538] width 14 height 14
click at [740, 519] on icon at bounding box center [741, 519] width 10 height 10
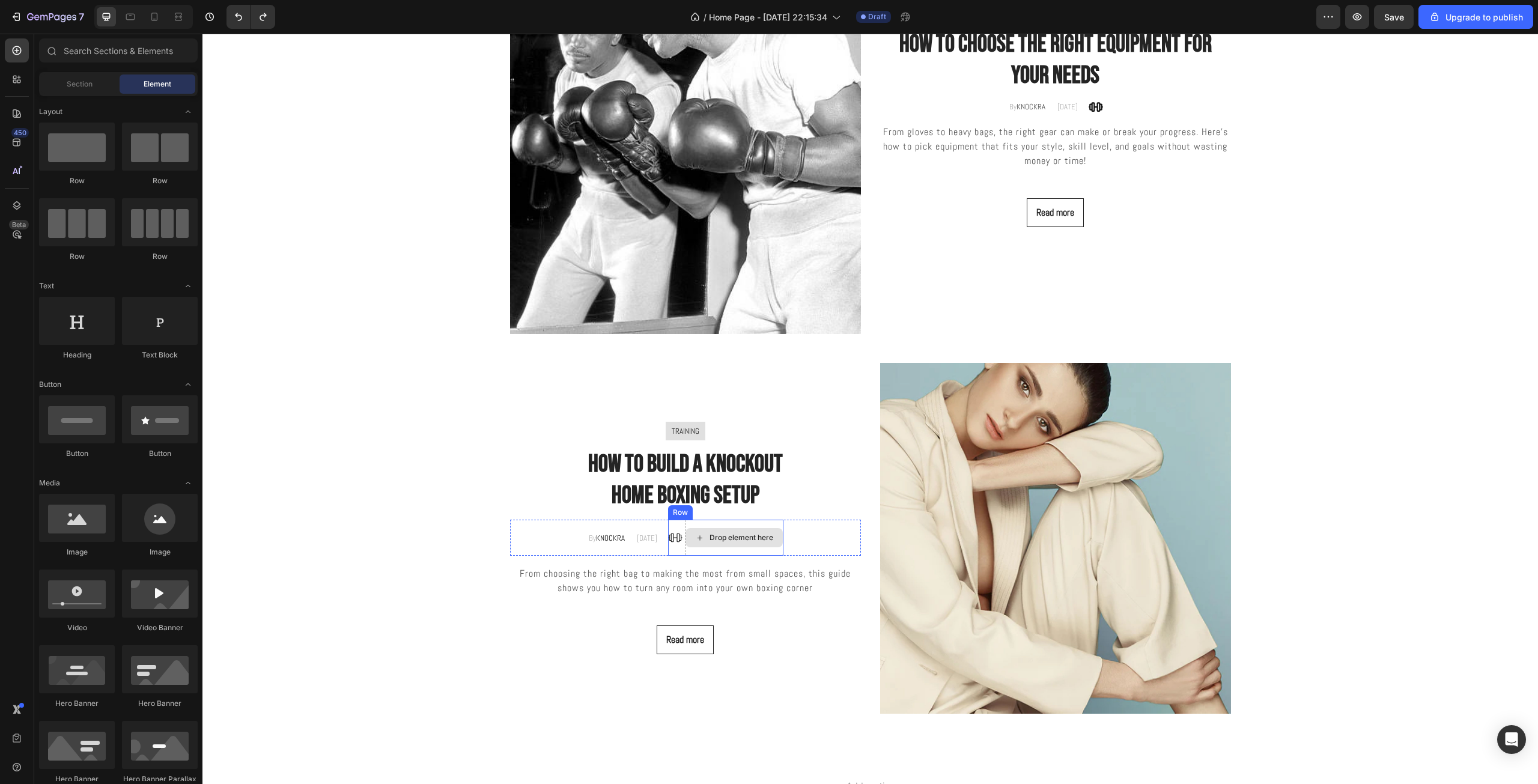
click at [752, 546] on div "Drop element here" at bounding box center [734, 537] width 98 height 19
click at [773, 532] on div "Drop element here" at bounding box center [734, 537] width 98 height 19
click at [778, 527] on div "Drop element here" at bounding box center [734, 538] width 99 height 36
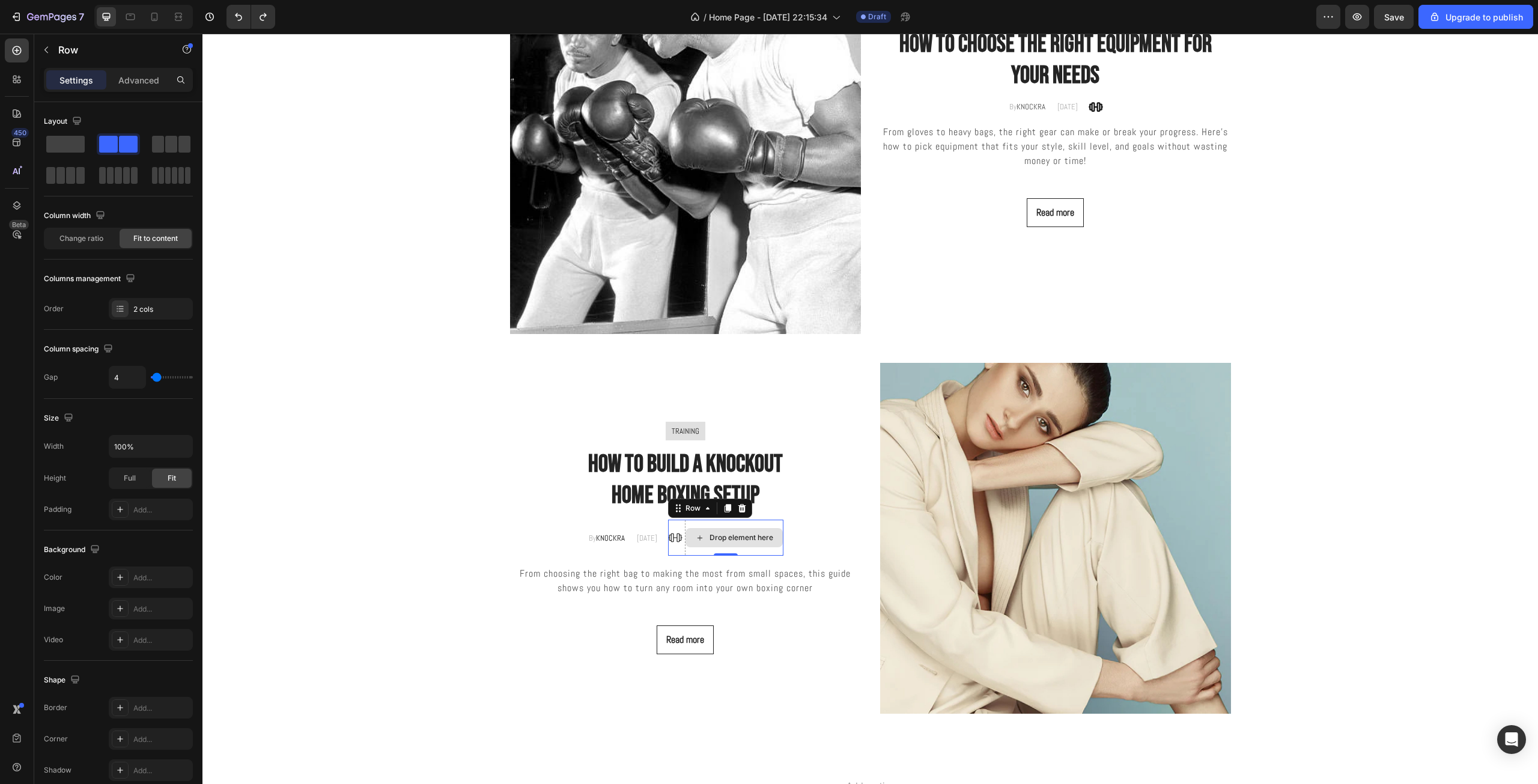
click at [778, 527] on div "Drop element here" at bounding box center [734, 538] width 99 height 36
click at [742, 505] on icon at bounding box center [741, 507] width 8 height 8
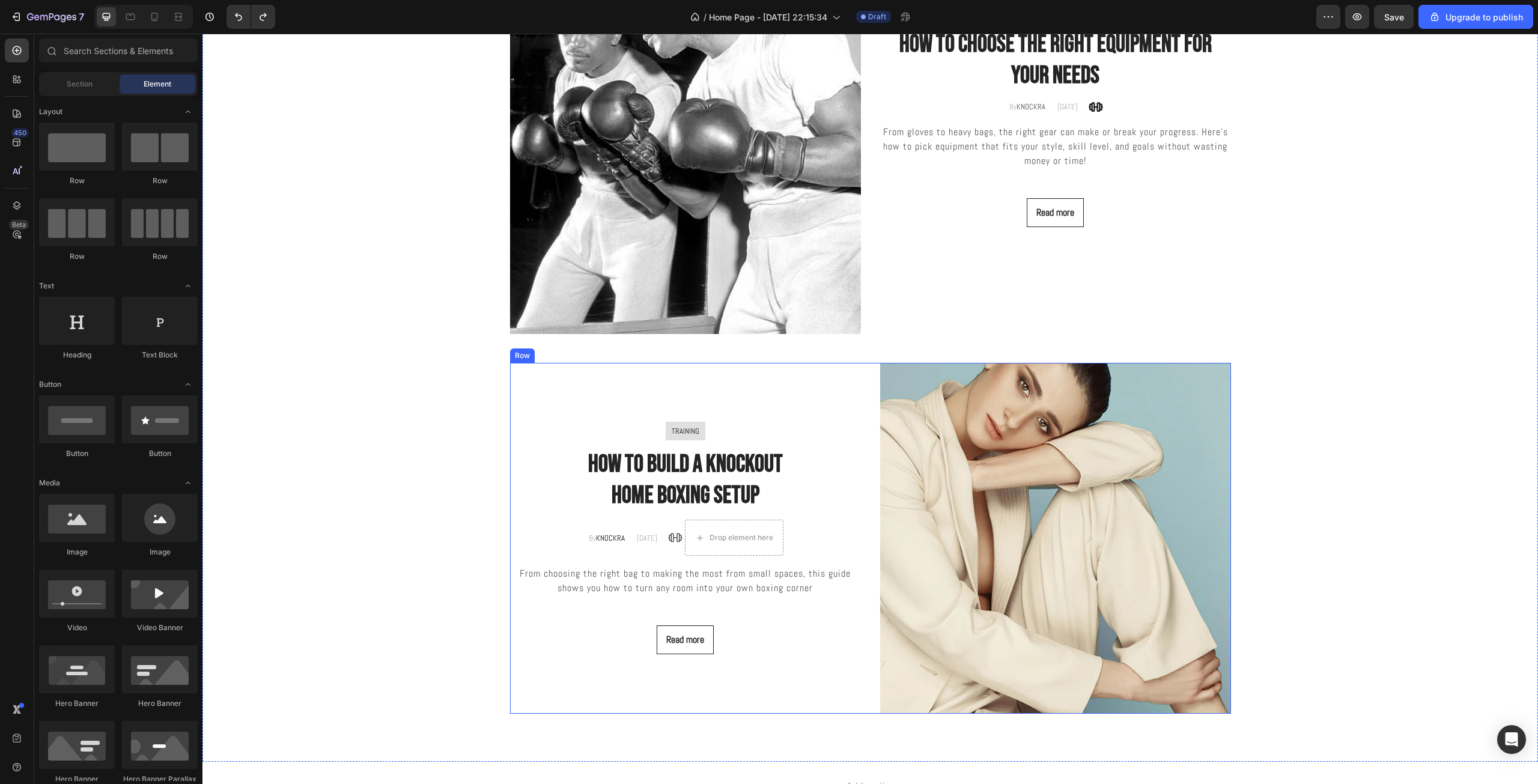
click at [762, 578] on p "From choosing the right bag to making the most from small spaces, this guide sh…" at bounding box center [685, 581] width 349 height 29
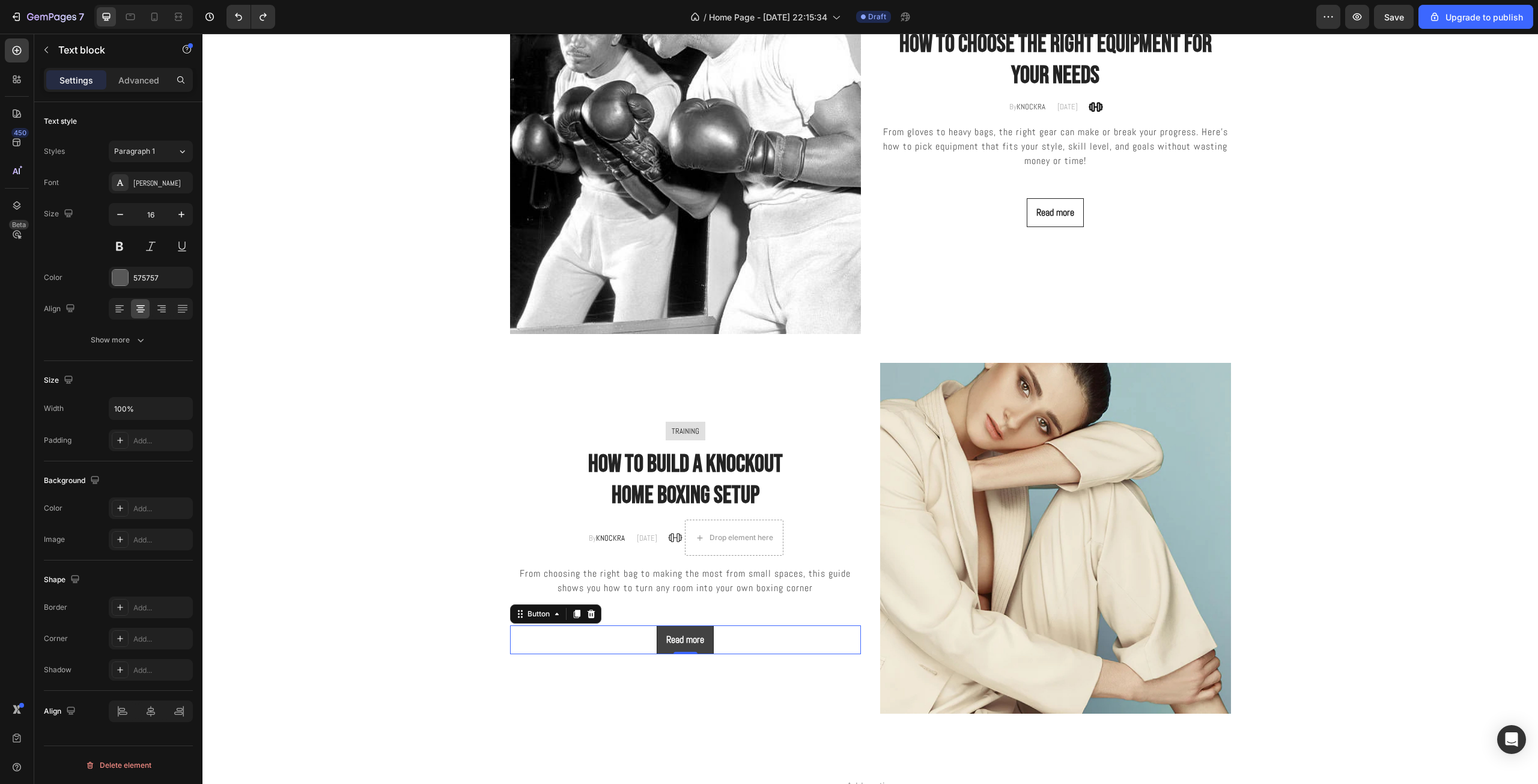
click at [704, 642] on button "Read more" at bounding box center [685, 640] width 57 height 29
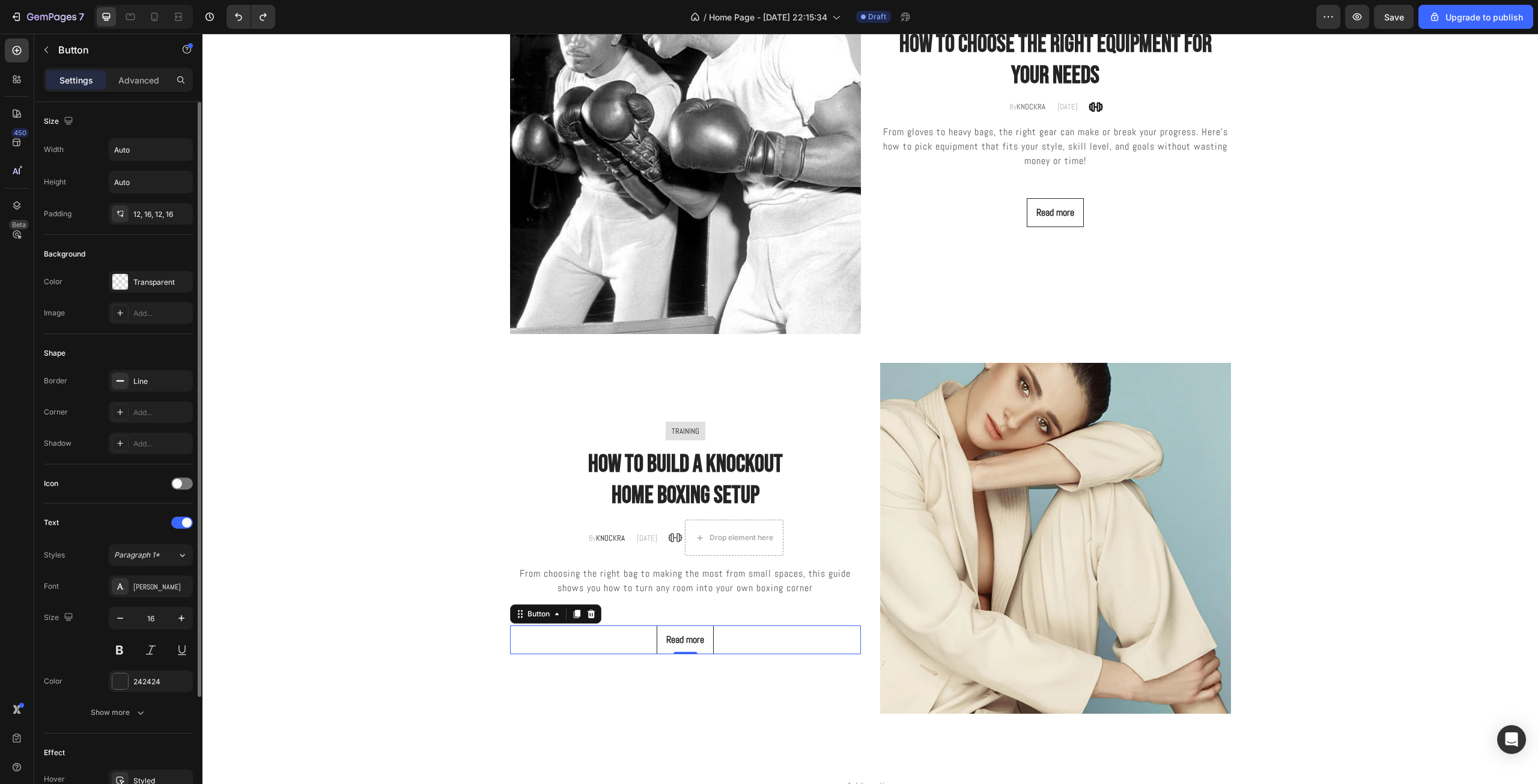
scroll to position [140, 0]
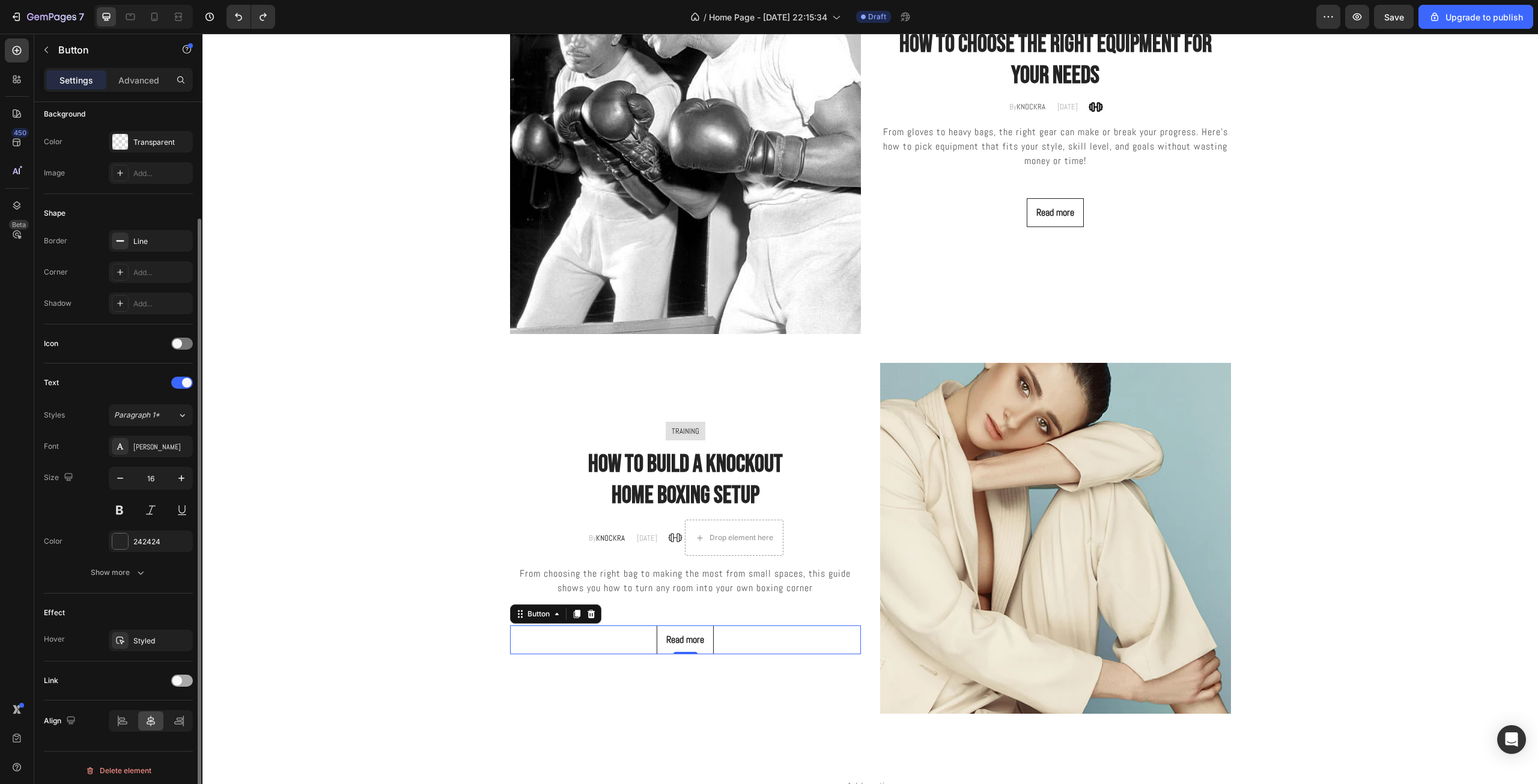
click at [182, 680] on div at bounding box center [182, 680] width 22 height 12
click at [152, 645] on div "Styled" at bounding box center [151, 641] width 35 height 11
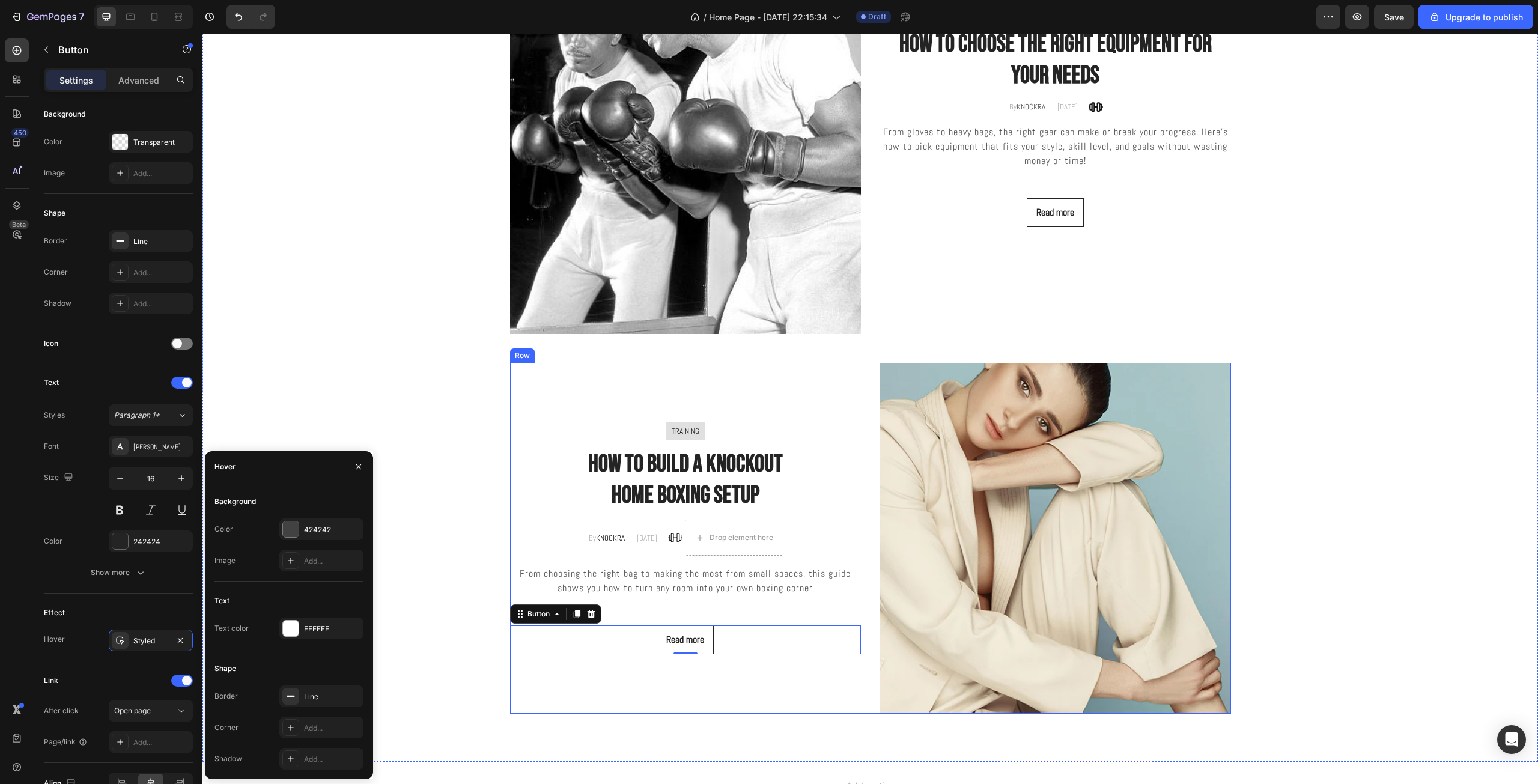
click at [779, 665] on div "TRAINING Text block Row How to Build a knockout Home Boxing Setup Heading By KN…" at bounding box center [685, 538] width 350 height 350
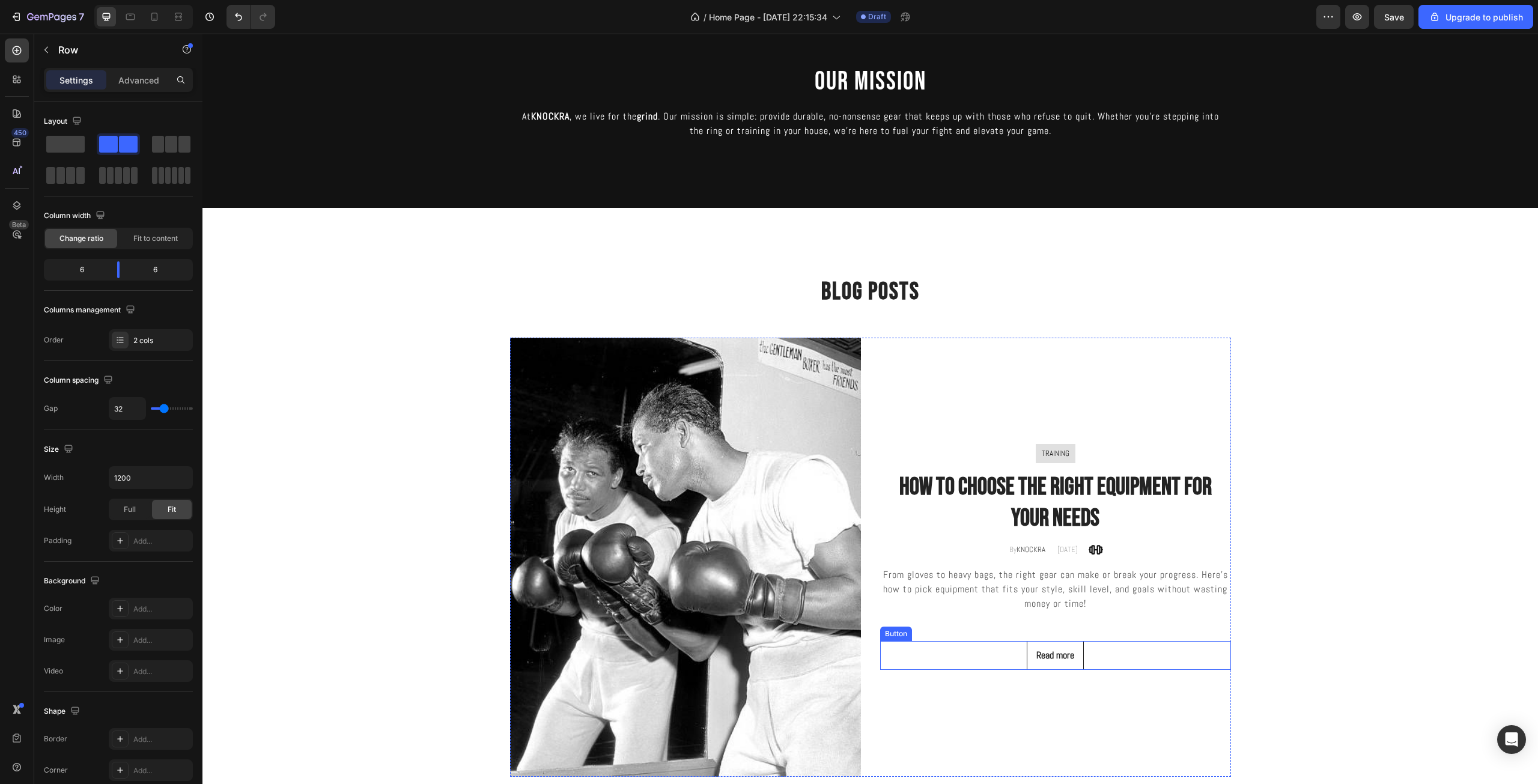
scroll to position [2522, 0]
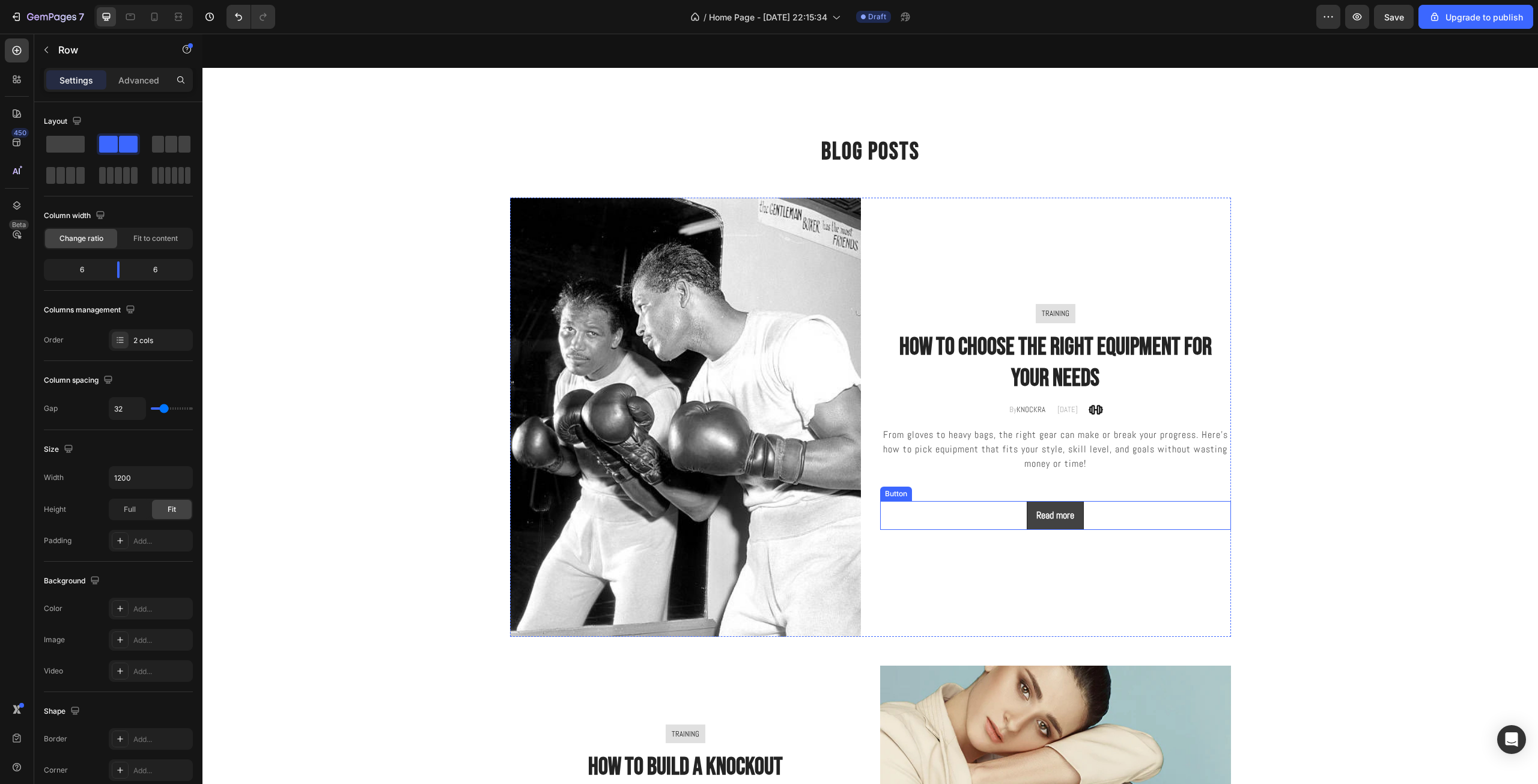
click at [1074, 529] on button "Read more" at bounding box center [1055, 515] width 57 height 29
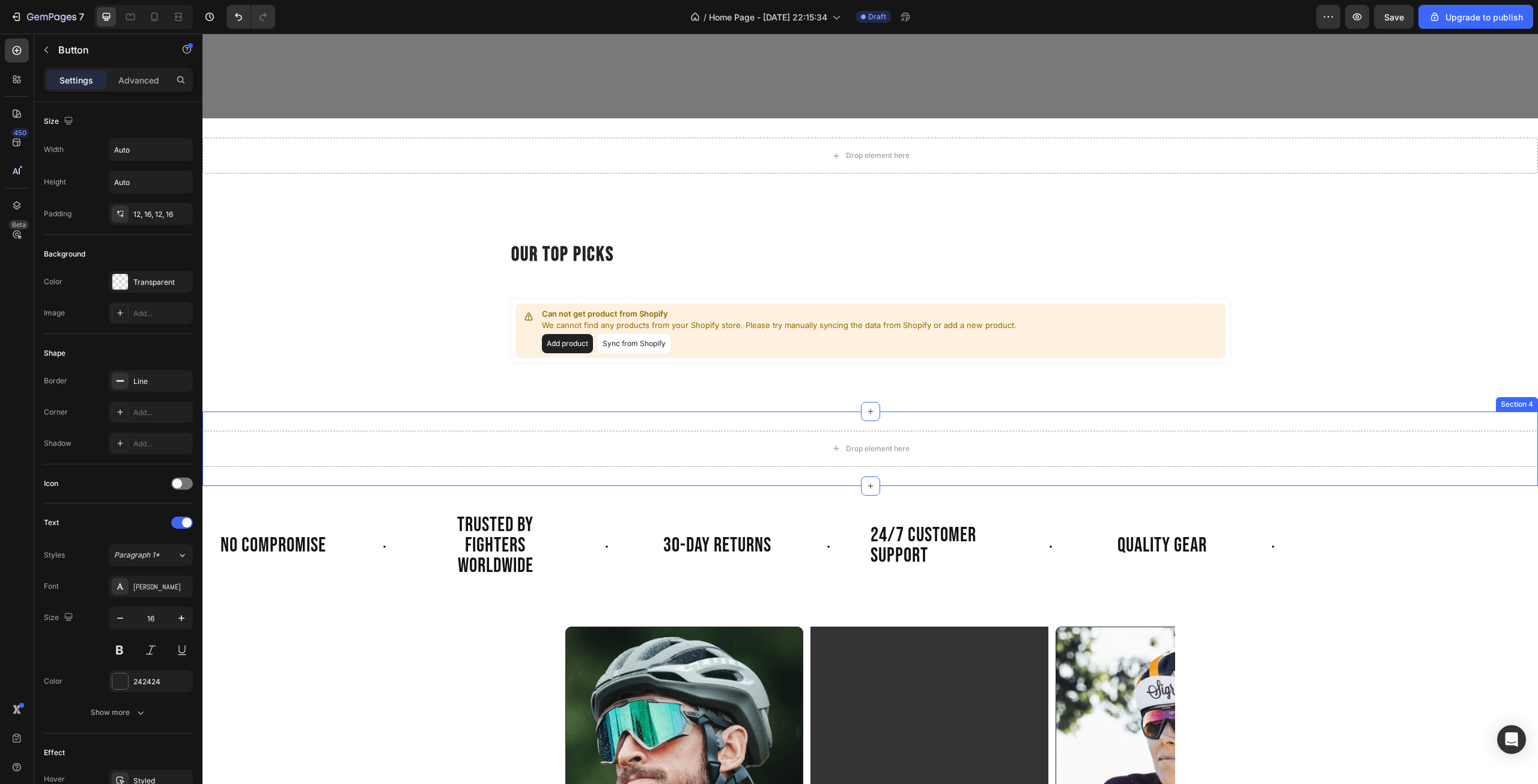
scroll to position [0, 0]
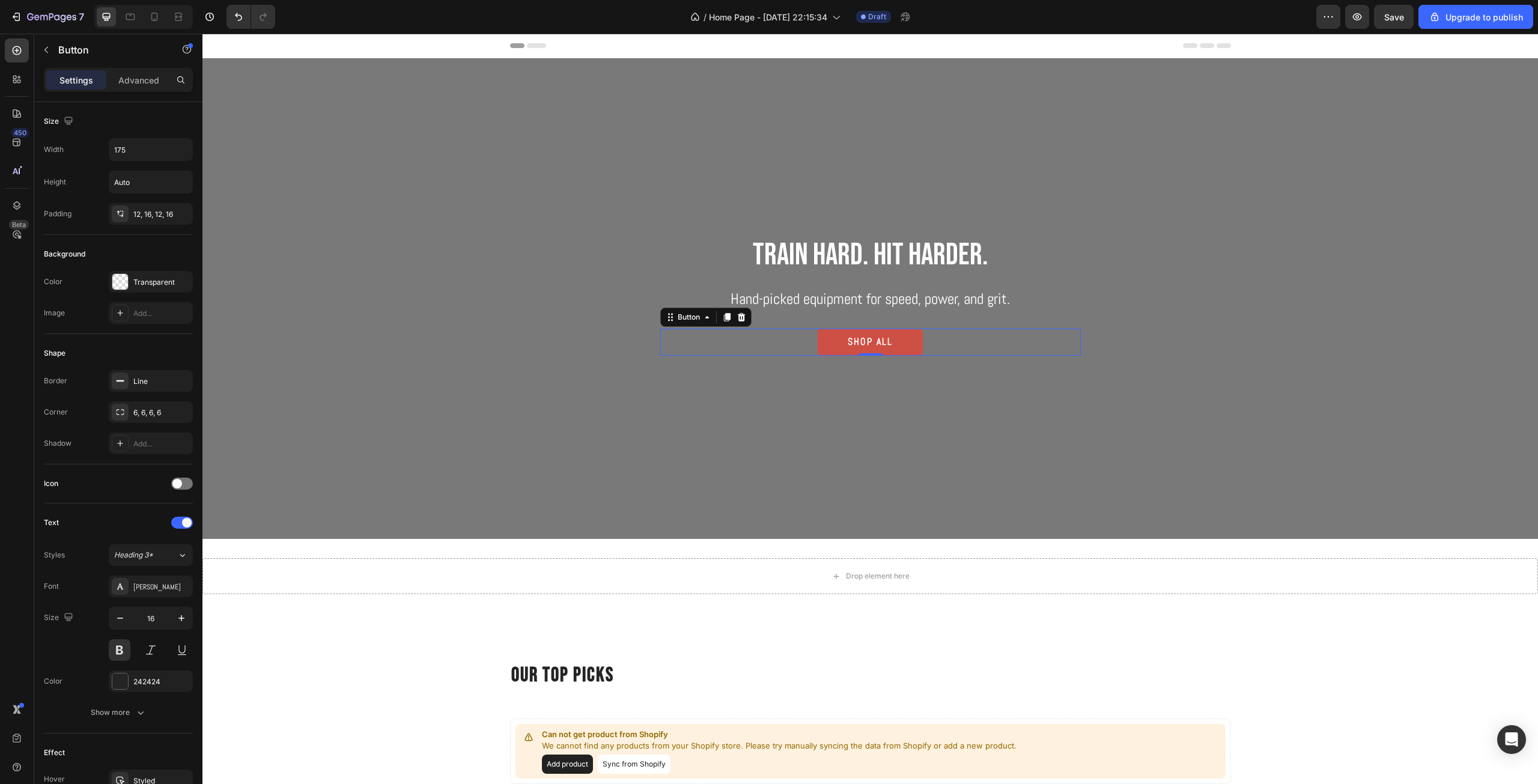
click at [897, 348] on button "SHOP ALL" at bounding box center [869, 342] width 105 height 27
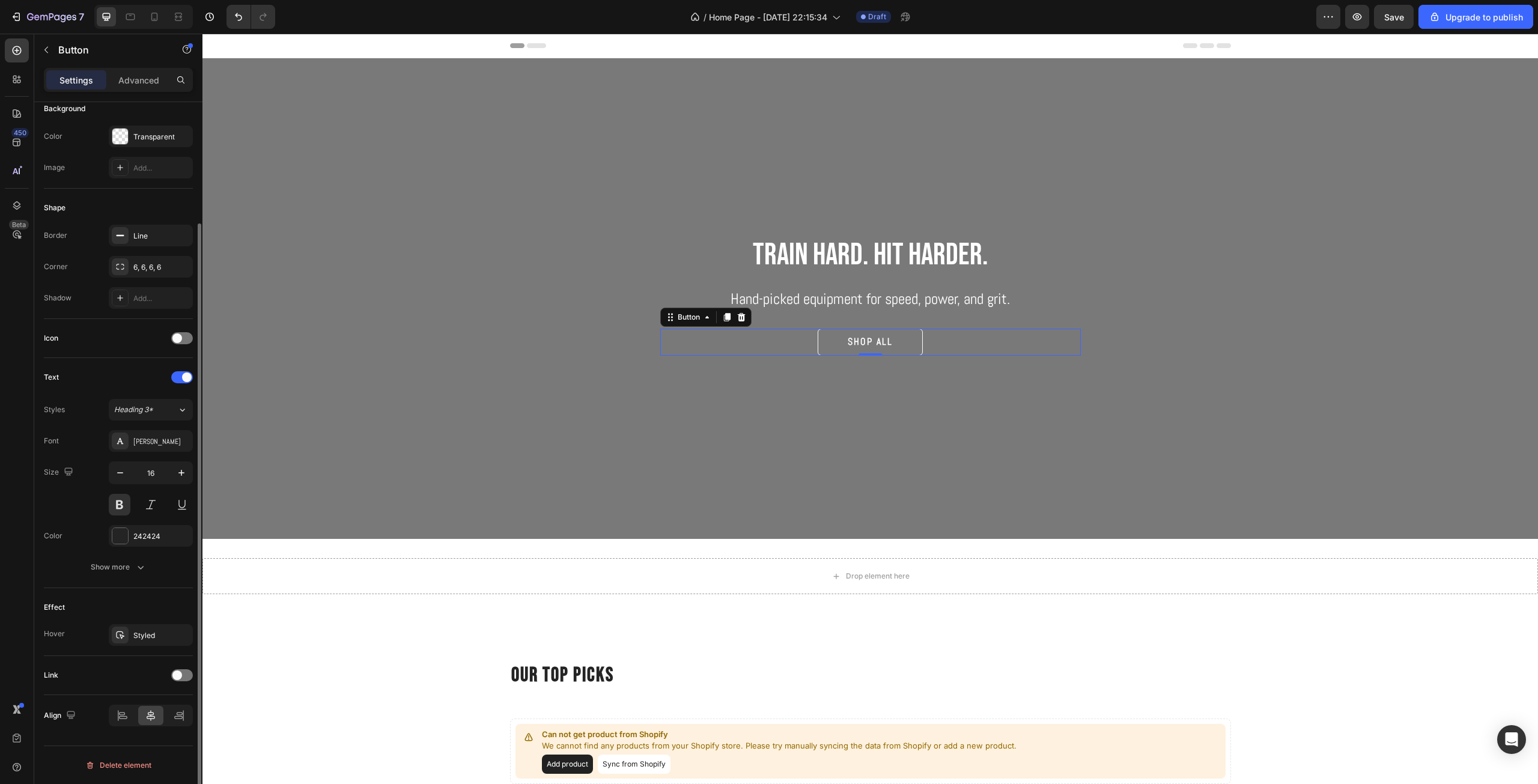
click at [97, 600] on div "Effect" at bounding box center [118, 607] width 149 height 19
click at [105, 687] on div "Link" at bounding box center [118, 676] width 149 height 39
click at [903, 344] on button "SHOP ALL" at bounding box center [869, 342] width 105 height 27
click at [879, 340] on span "SHOP ALL" at bounding box center [870, 341] width 45 height 13
click at [901, 335] on button "SHOP ALL" at bounding box center [869, 342] width 105 height 27
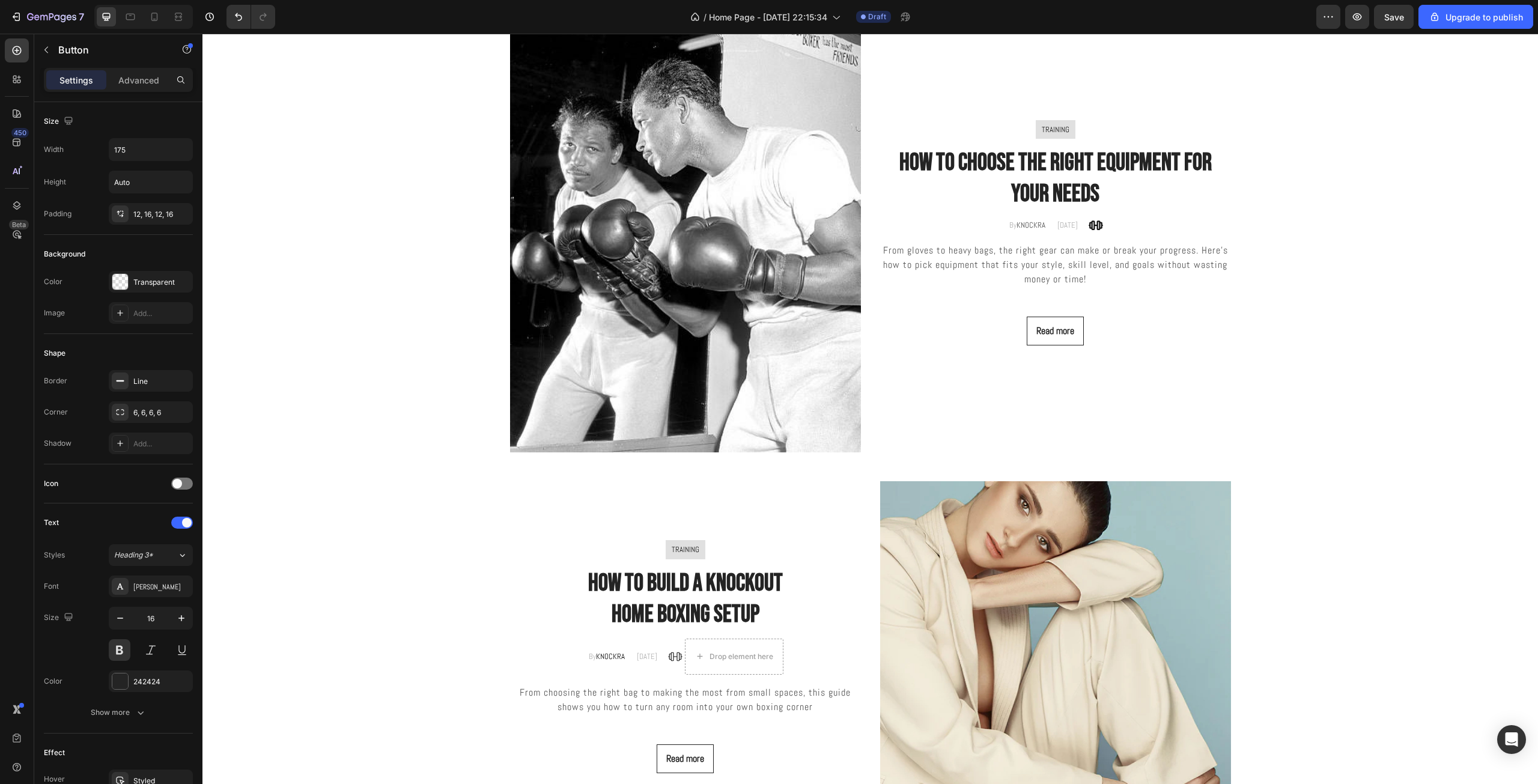
scroll to position [2522, 0]
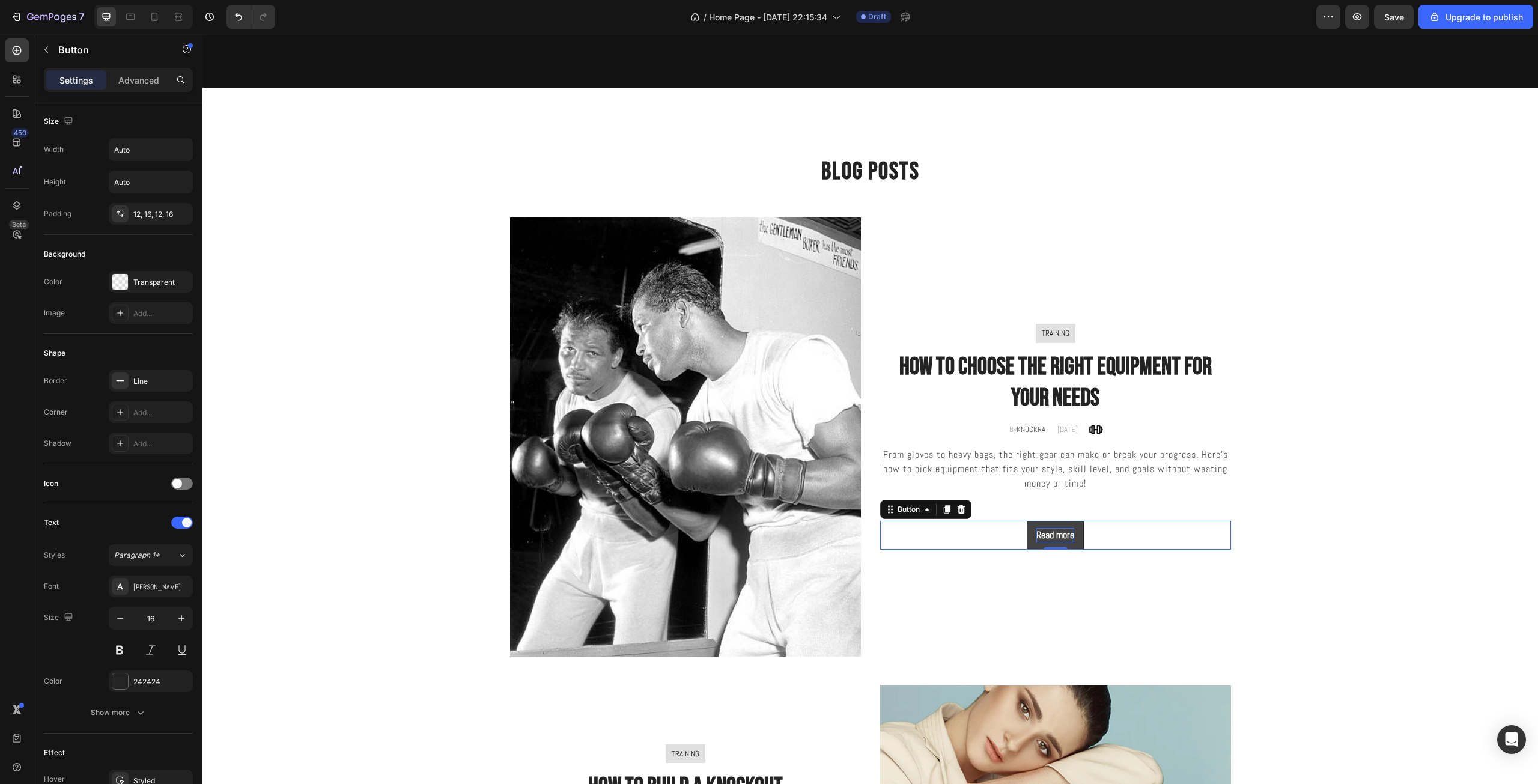
click at [1070, 538] on div "Read more" at bounding box center [1055, 535] width 38 height 14
click at [134, 408] on div "Add..." at bounding box center [161, 412] width 56 height 11
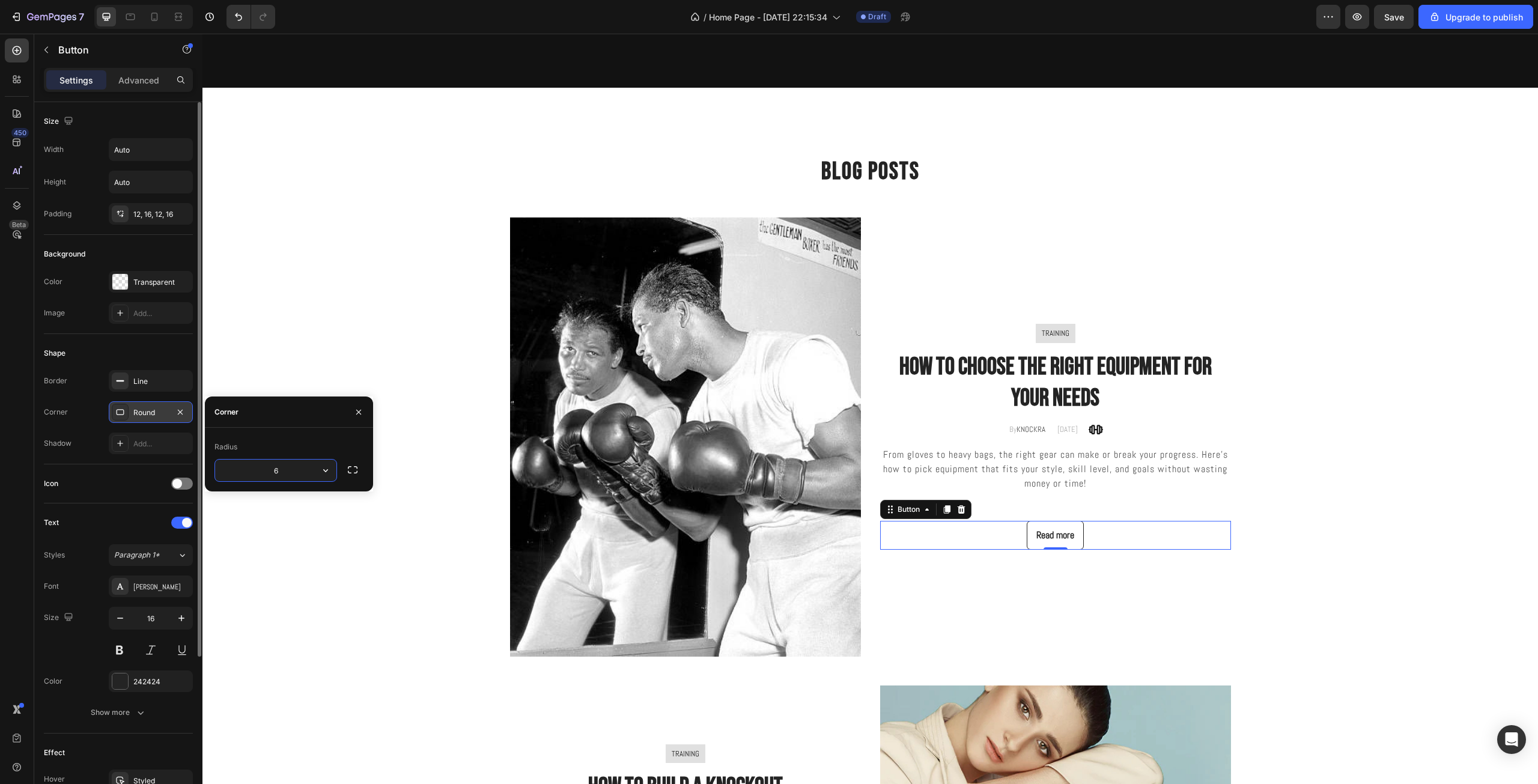
type input "6"
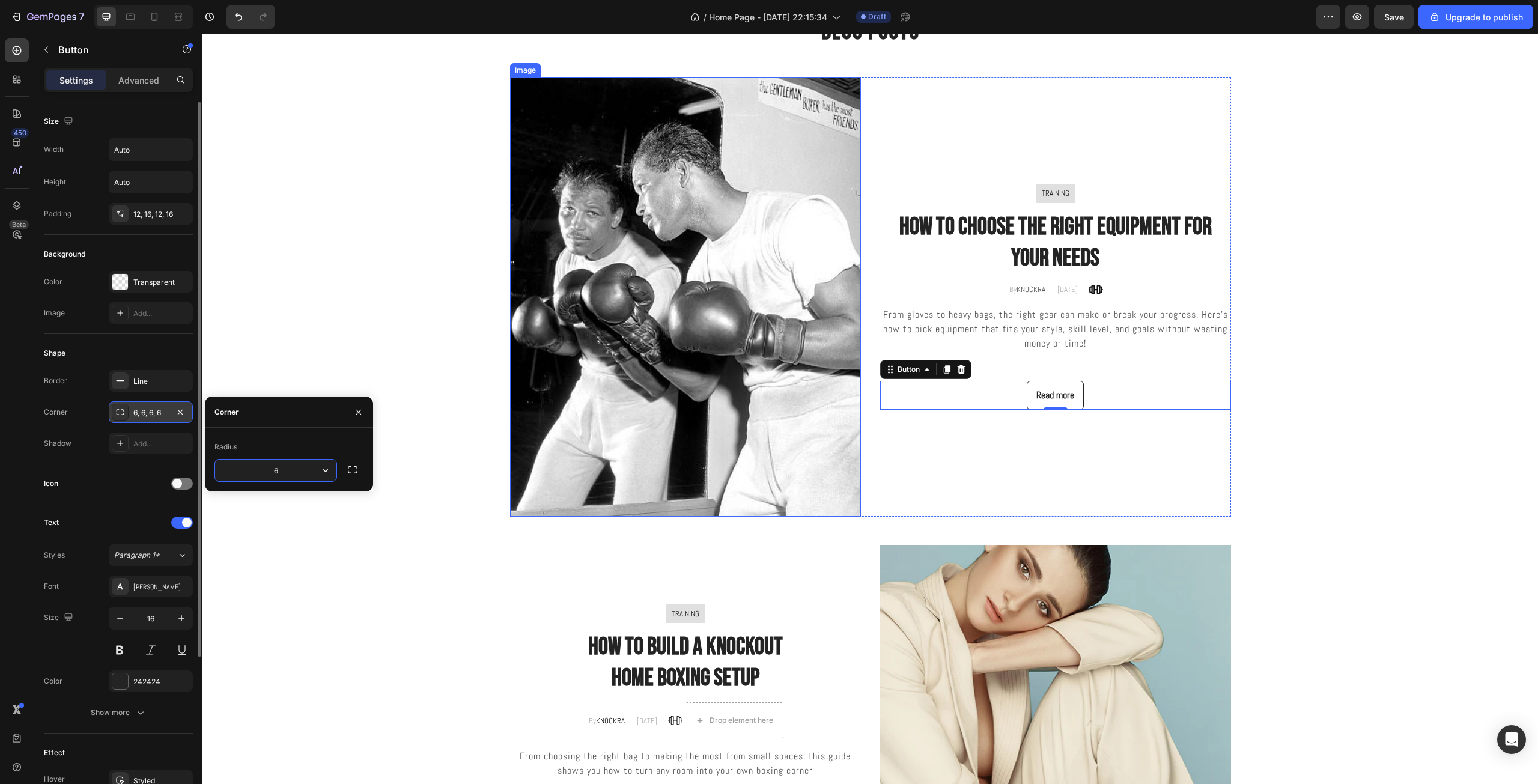
scroll to position [2803, 0]
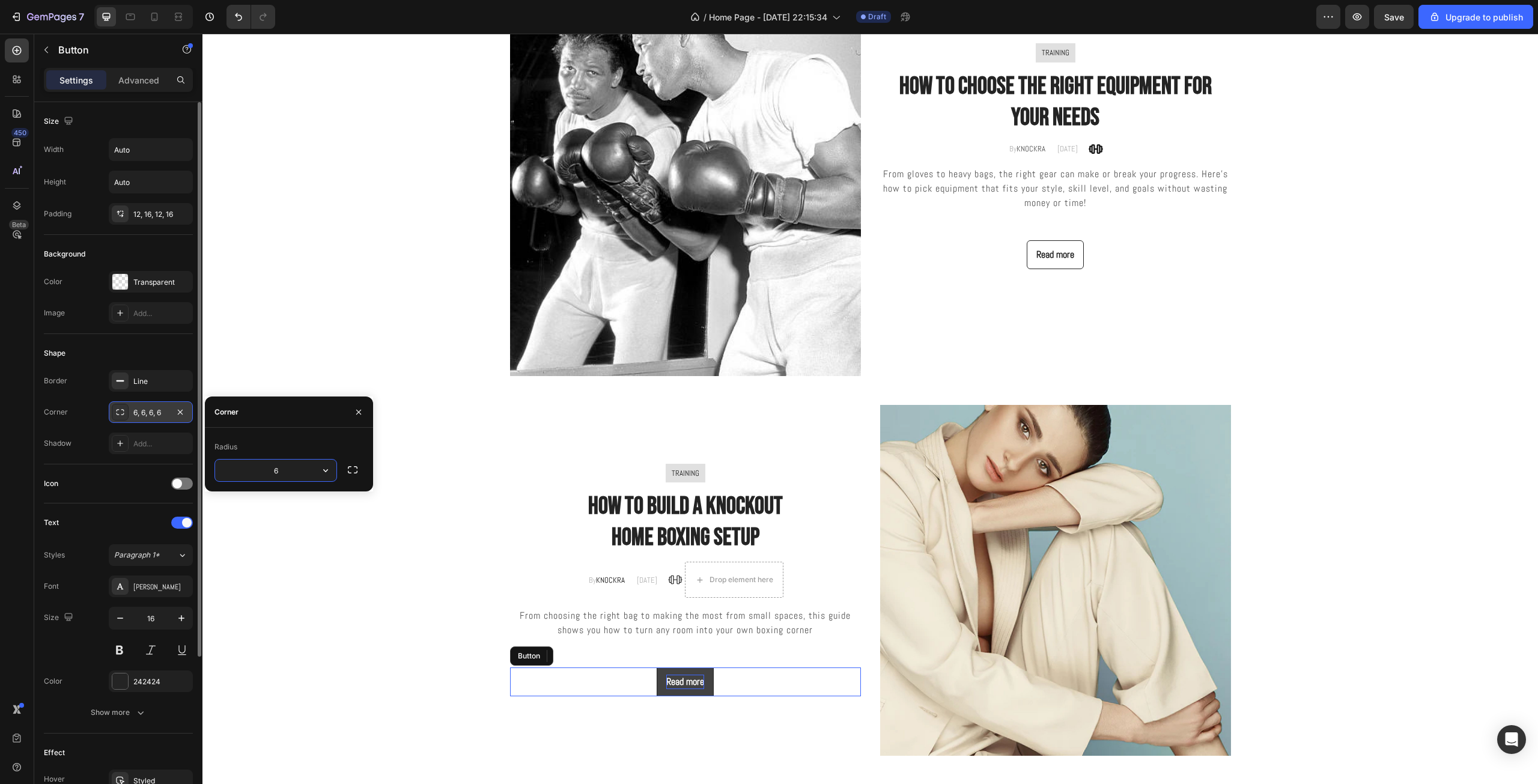
click at [686, 682] on div "Read more" at bounding box center [685, 682] width 38 height 14
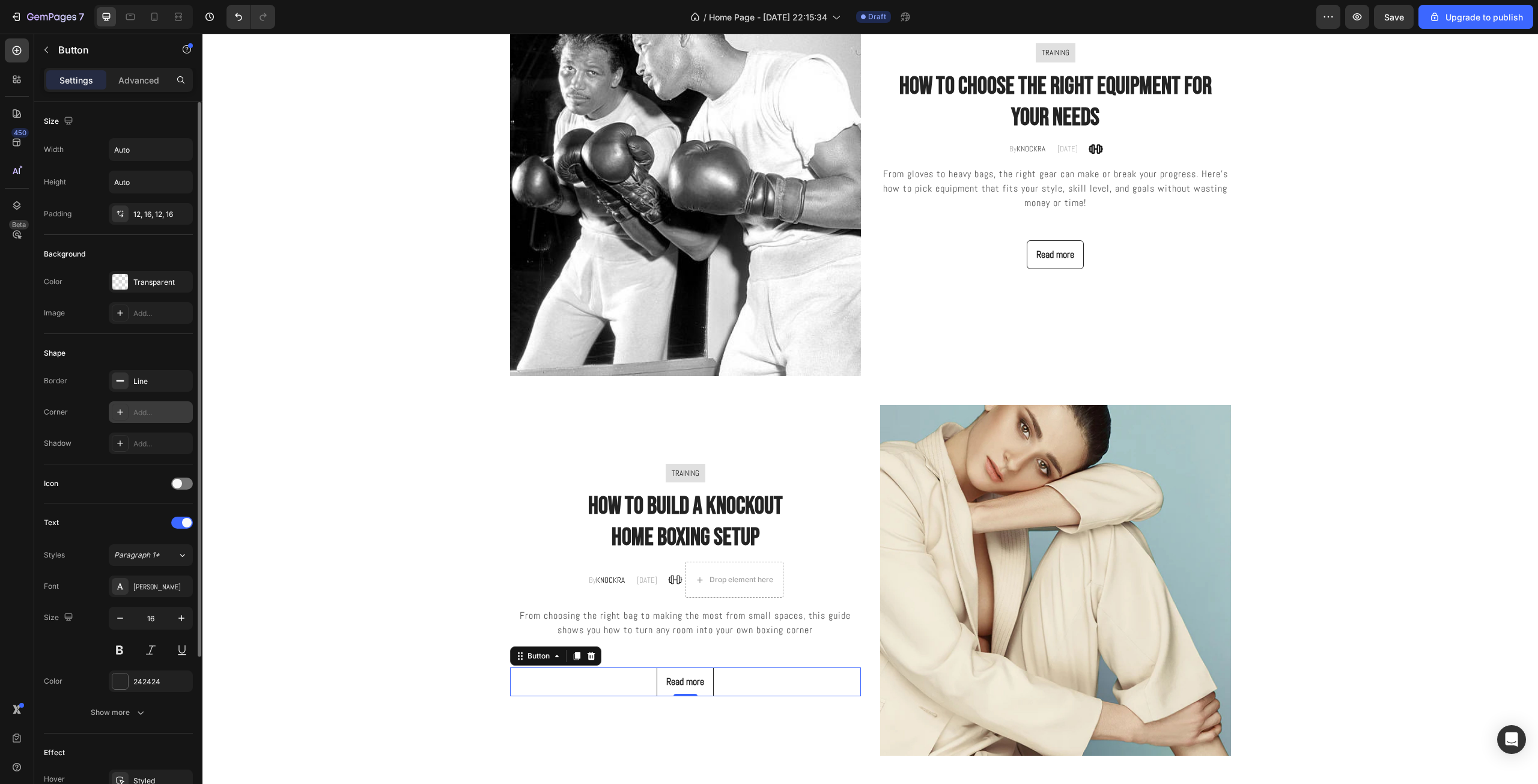
click at [152, 405] on div "Add..." at bounding box center [151, 412] width 84 height 22
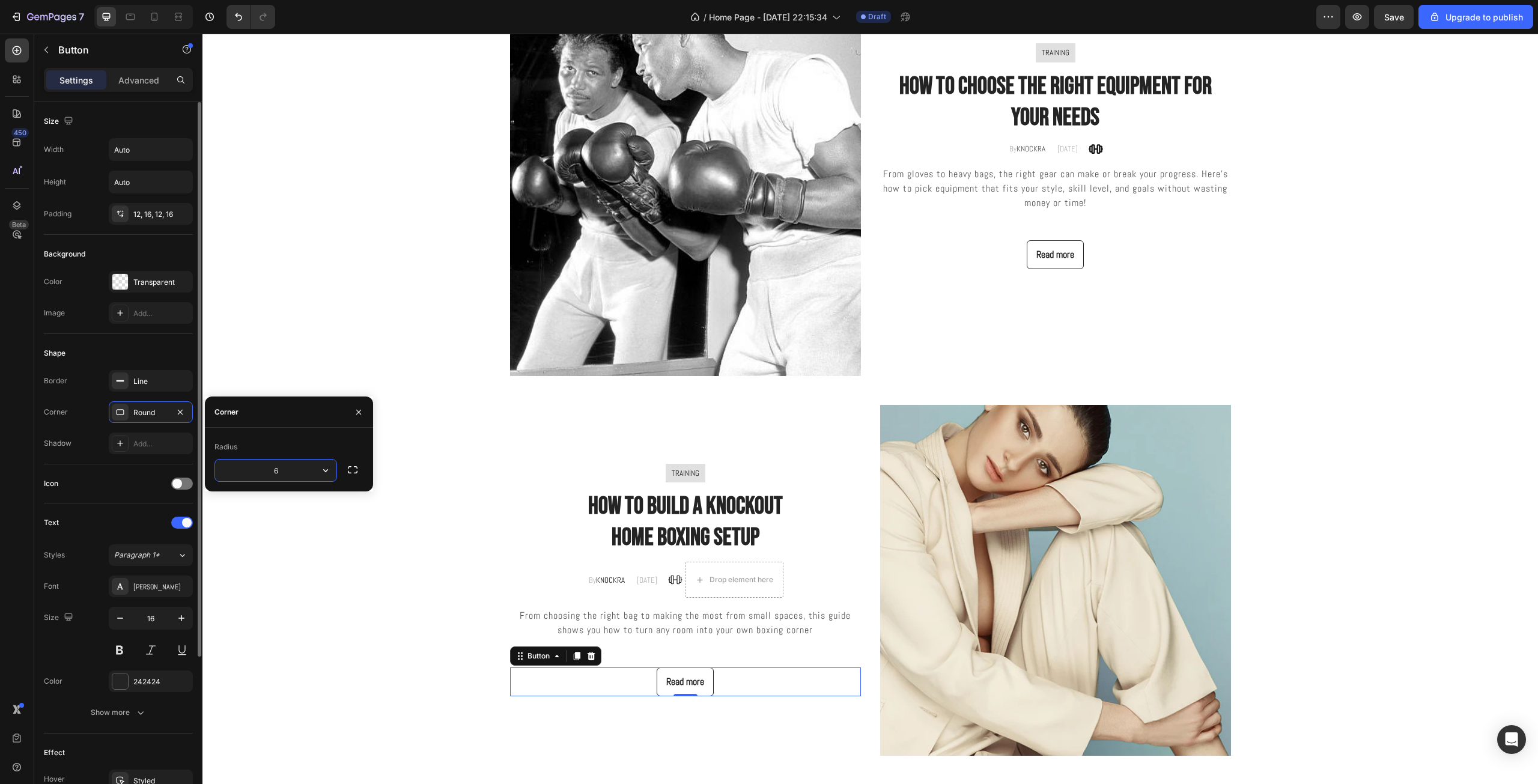
type input "6"
click at [454, 502] on div "Blog Posts Heading Row Image TRAINING Text block Row how to choose the right eq…" at bounding box center [870, 314] width 1318 height 881
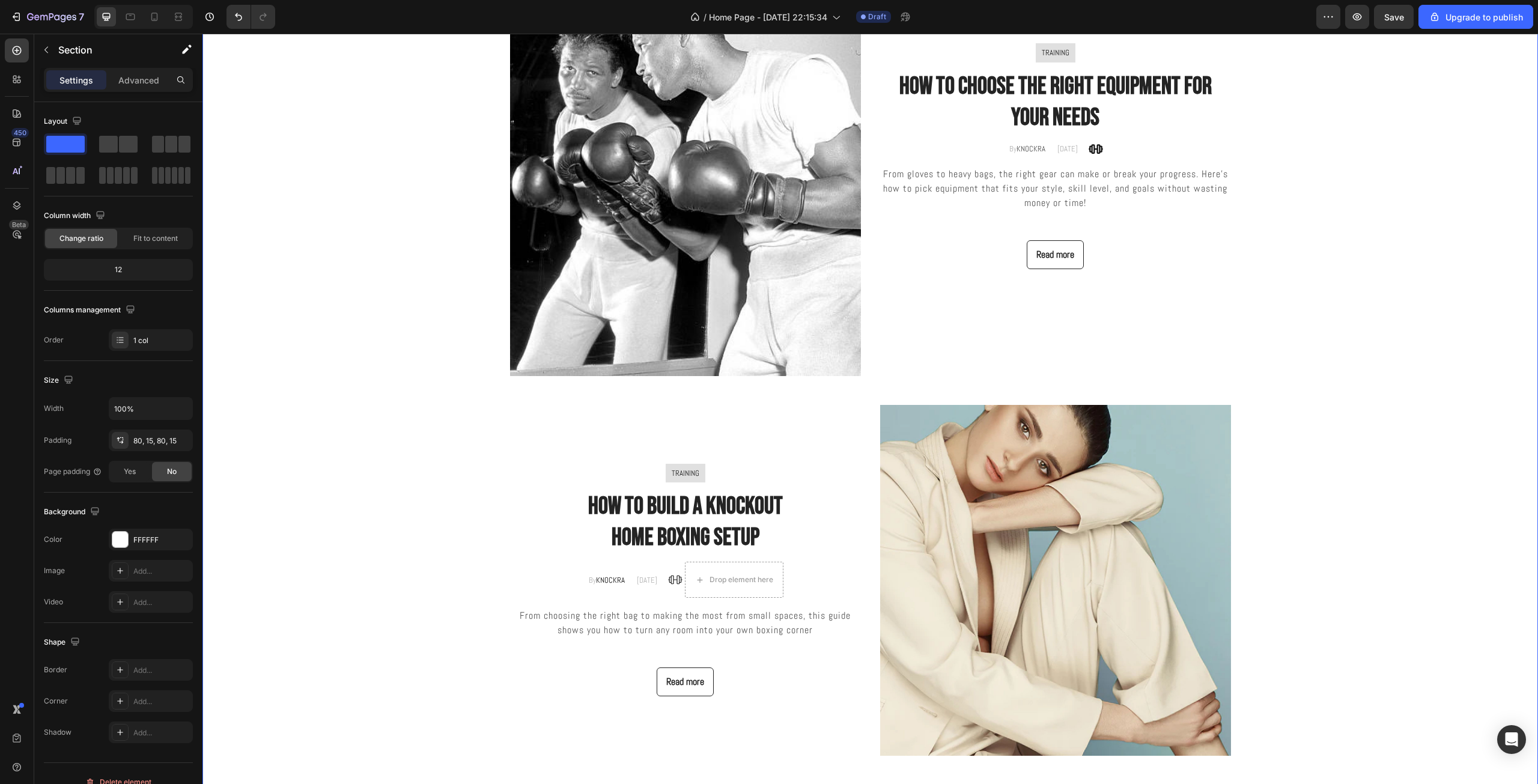
scroll to position [2662, 0]
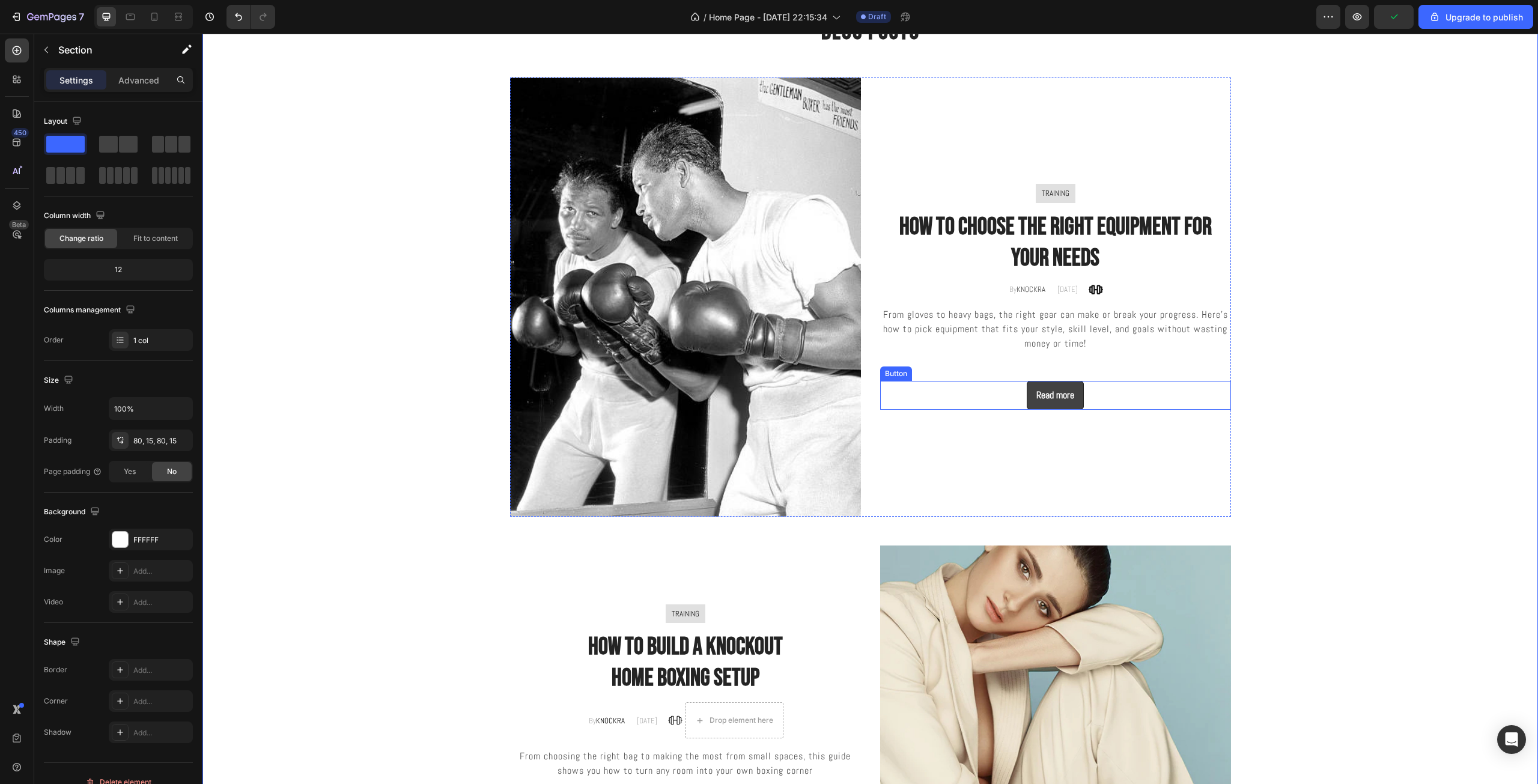
click at [1049, 404] on div "Read more Button" at bounding box center [1055, 395] width 350 height 29
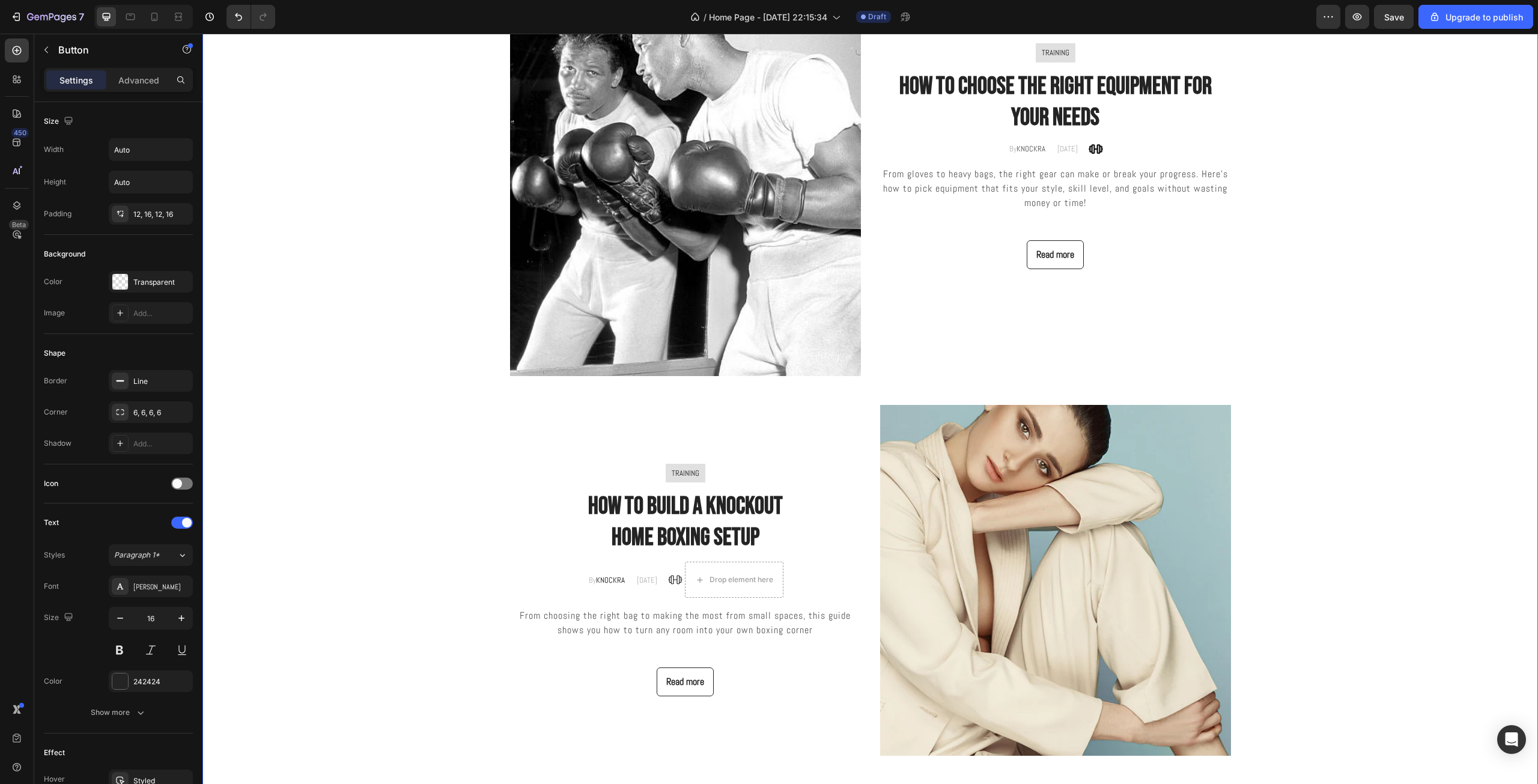
scroll to position [2995, 0]
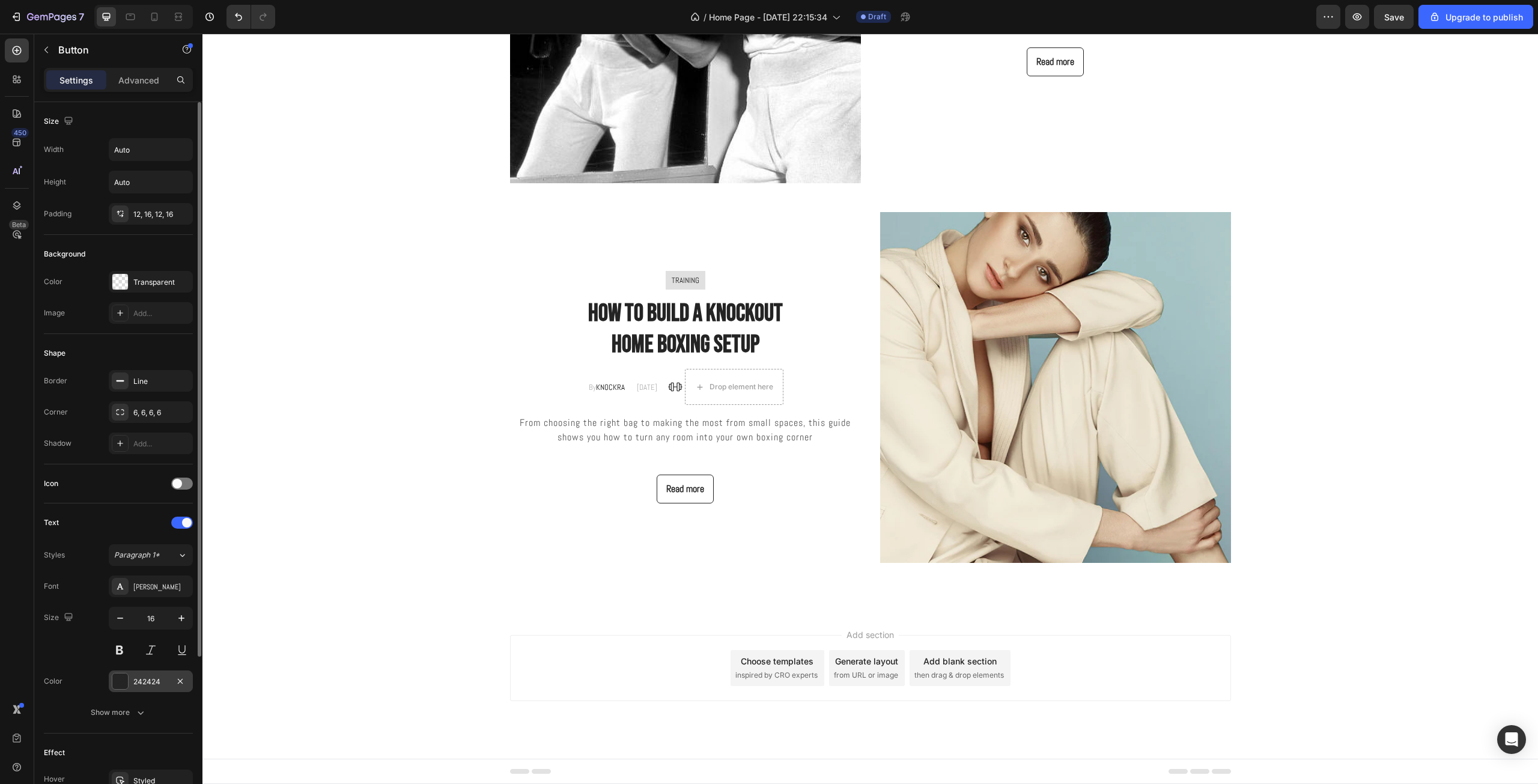
click at [127, 680] on div at bounding box center [119, 680] width 15 height 15
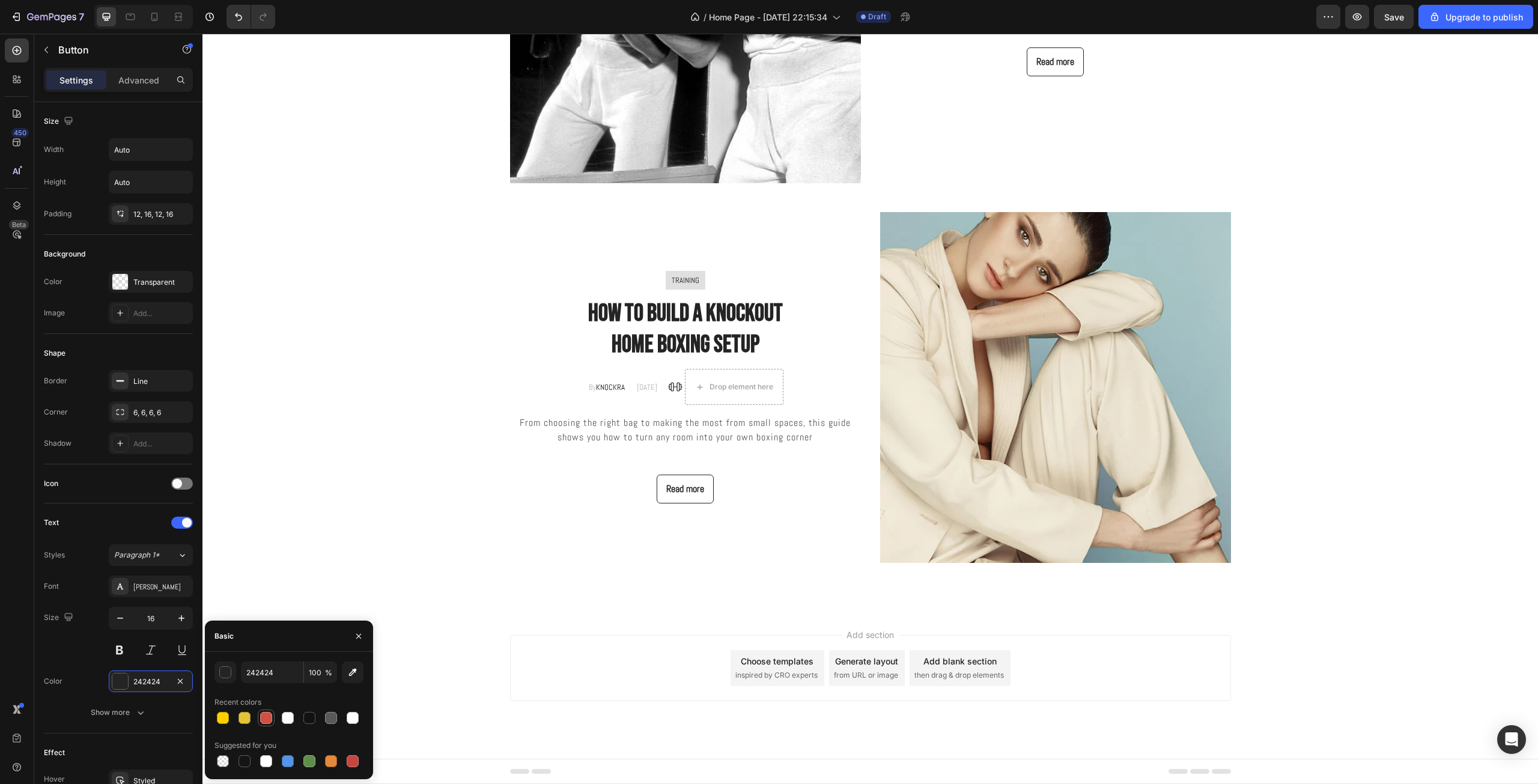
click at [261, 712] on div at bounding box center [265, 717] width 12 height 12
type input "CE5044"
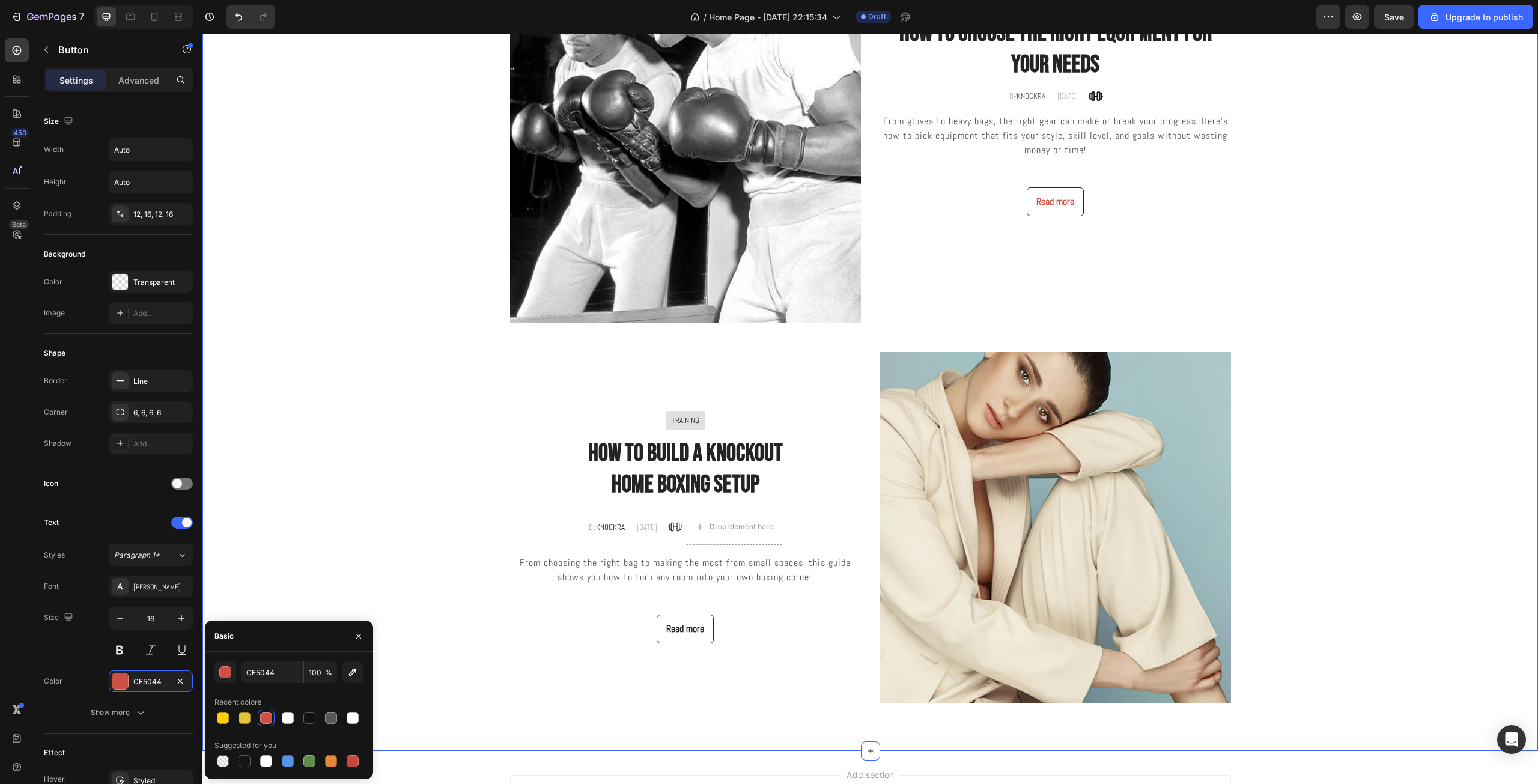
scroll to position [2715, 0]
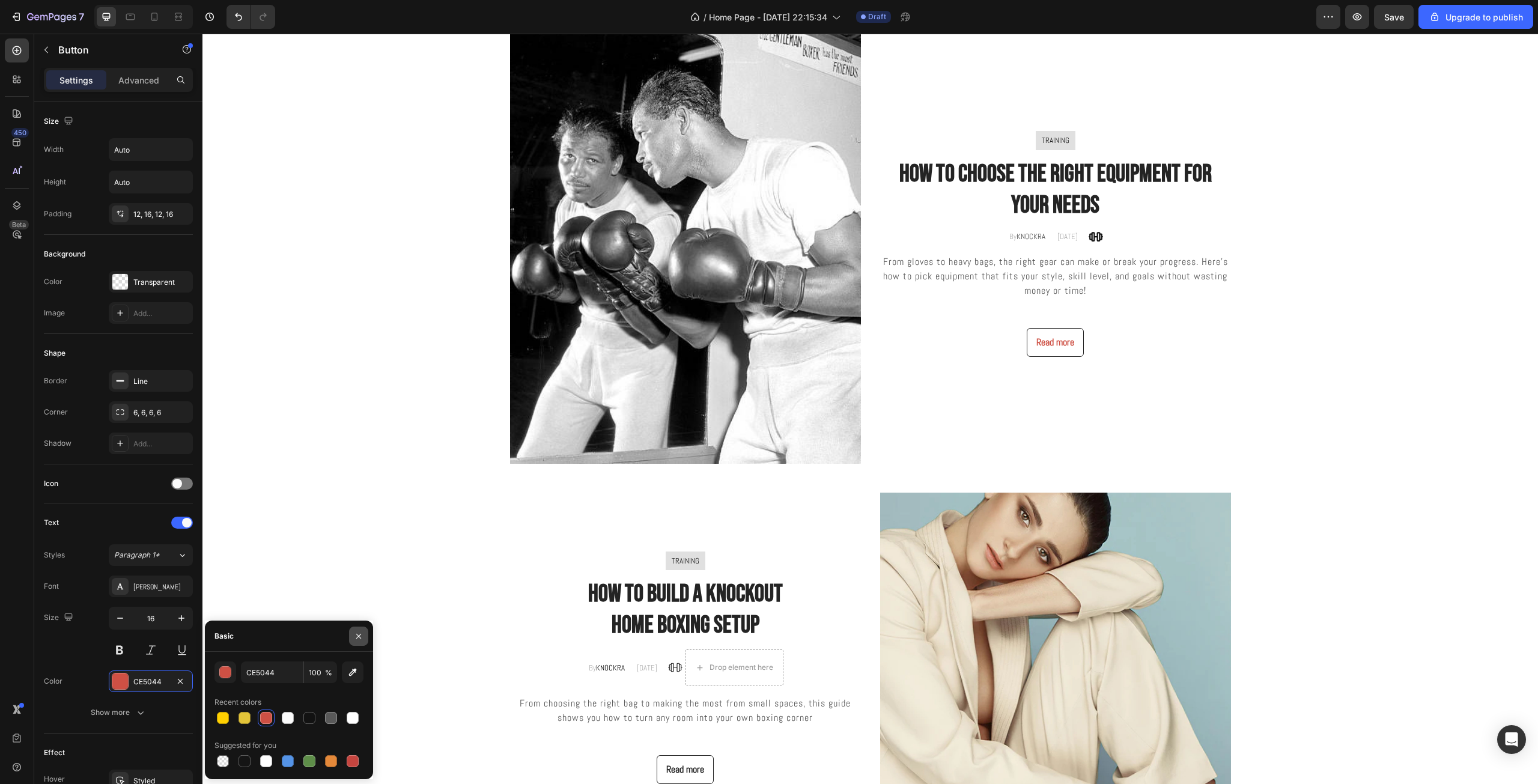
click at [355, 629] on button "button" at bounding box center [358, 635] width 19 height 19
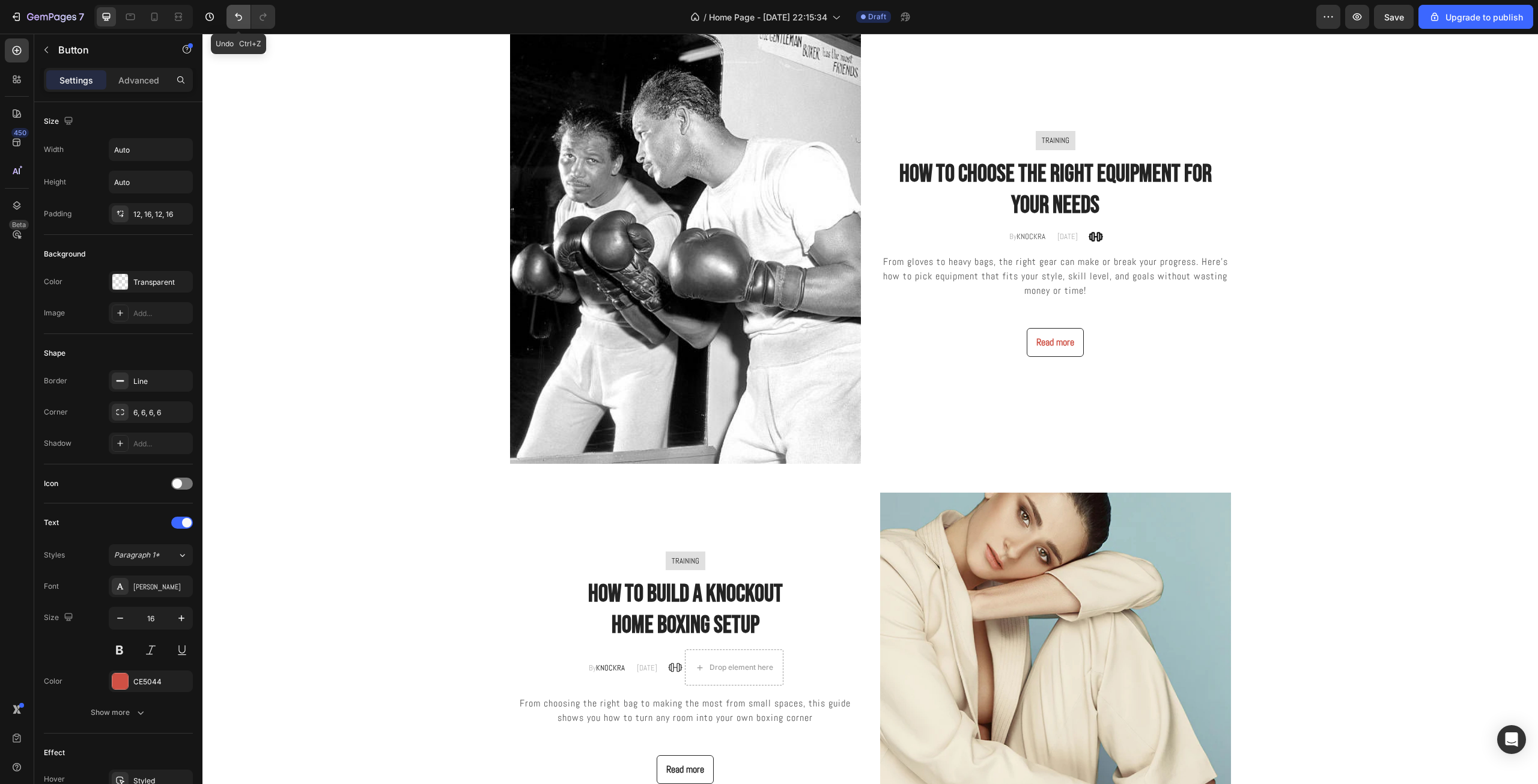
click at [236, 18] on icon "Undo/Redo" at bounding box center [238, 16] width 12 height 12
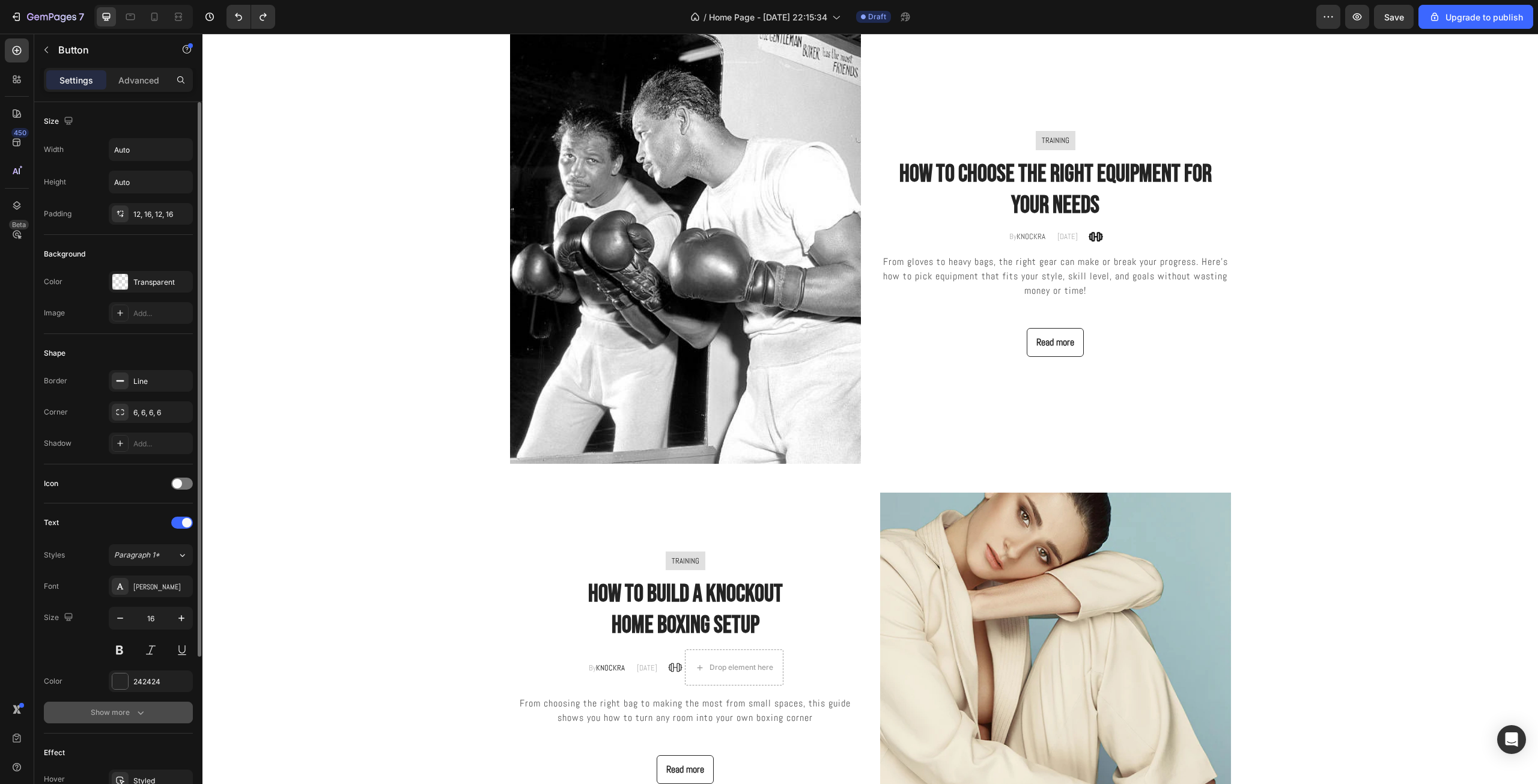
click at [139, 705] on button "Show more" at bounding box center [118, 712] width 149 height 22
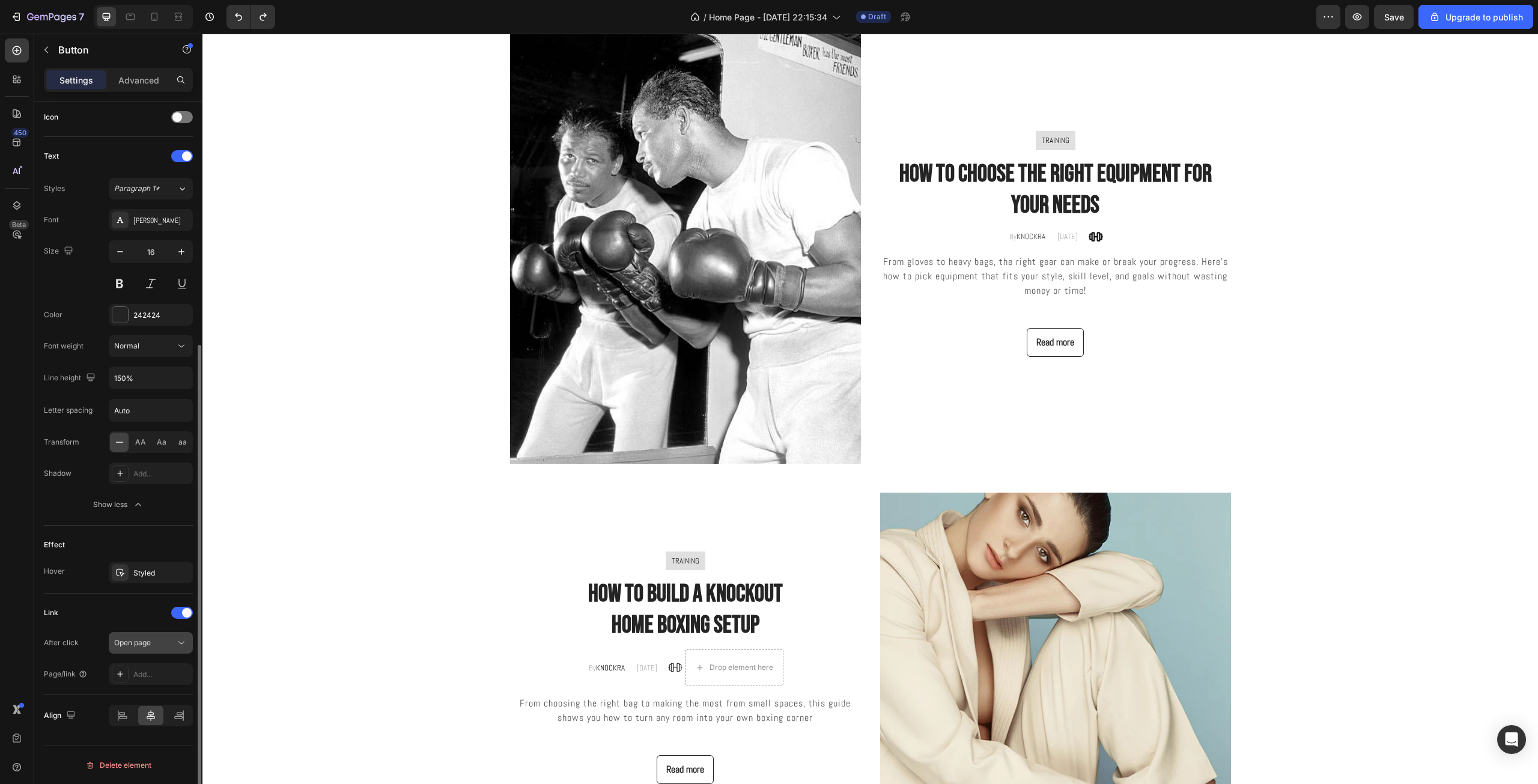
click at [136, 644] on span "Open page" at bounding box center [132, 642] width 37 height 9
click at [143, 576] on div "Styled" at bounding box center [151, 573] width 35 height 11
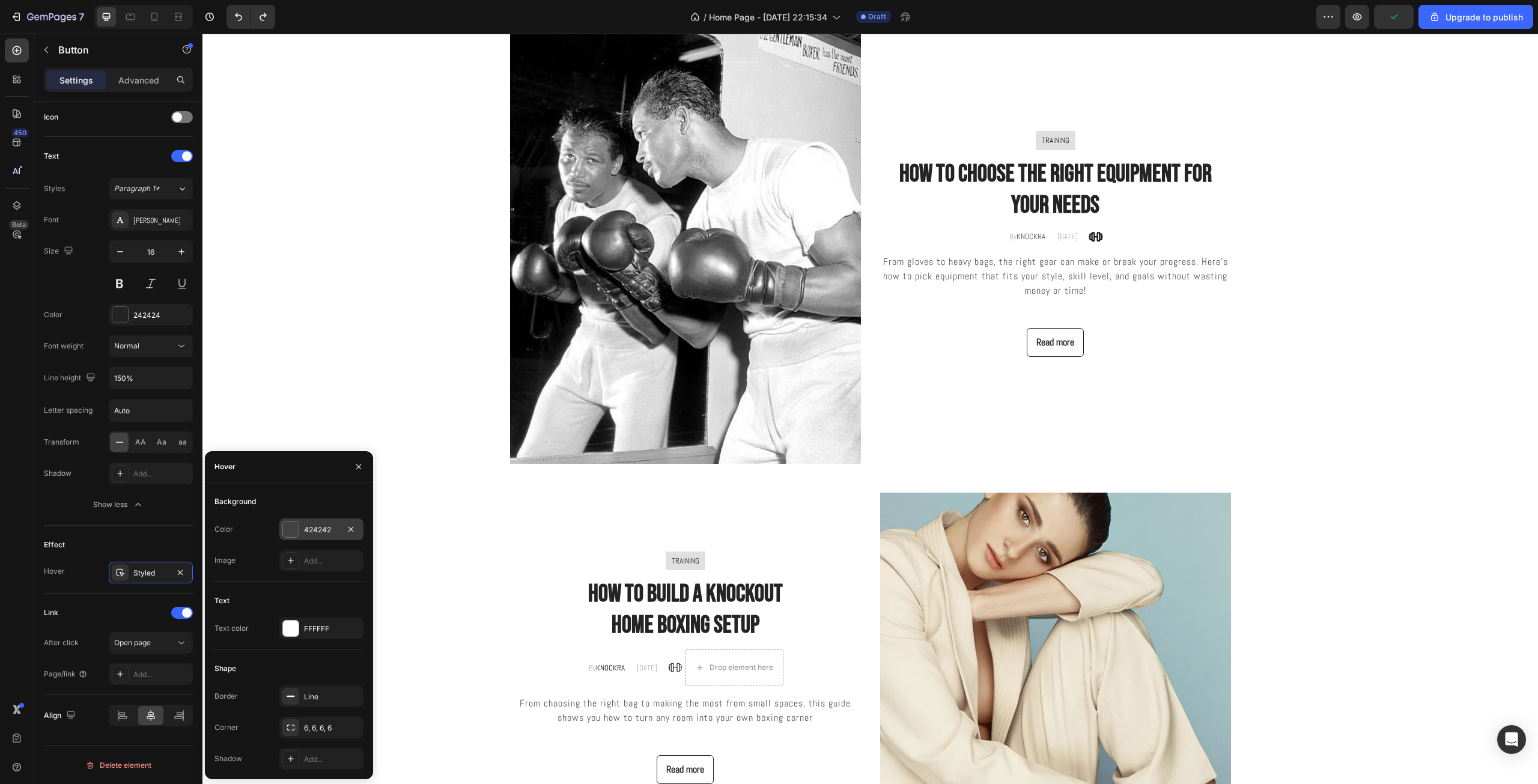
click at [313, 527] on div "424242" at bounding box center [321, 530] width 35 height 11
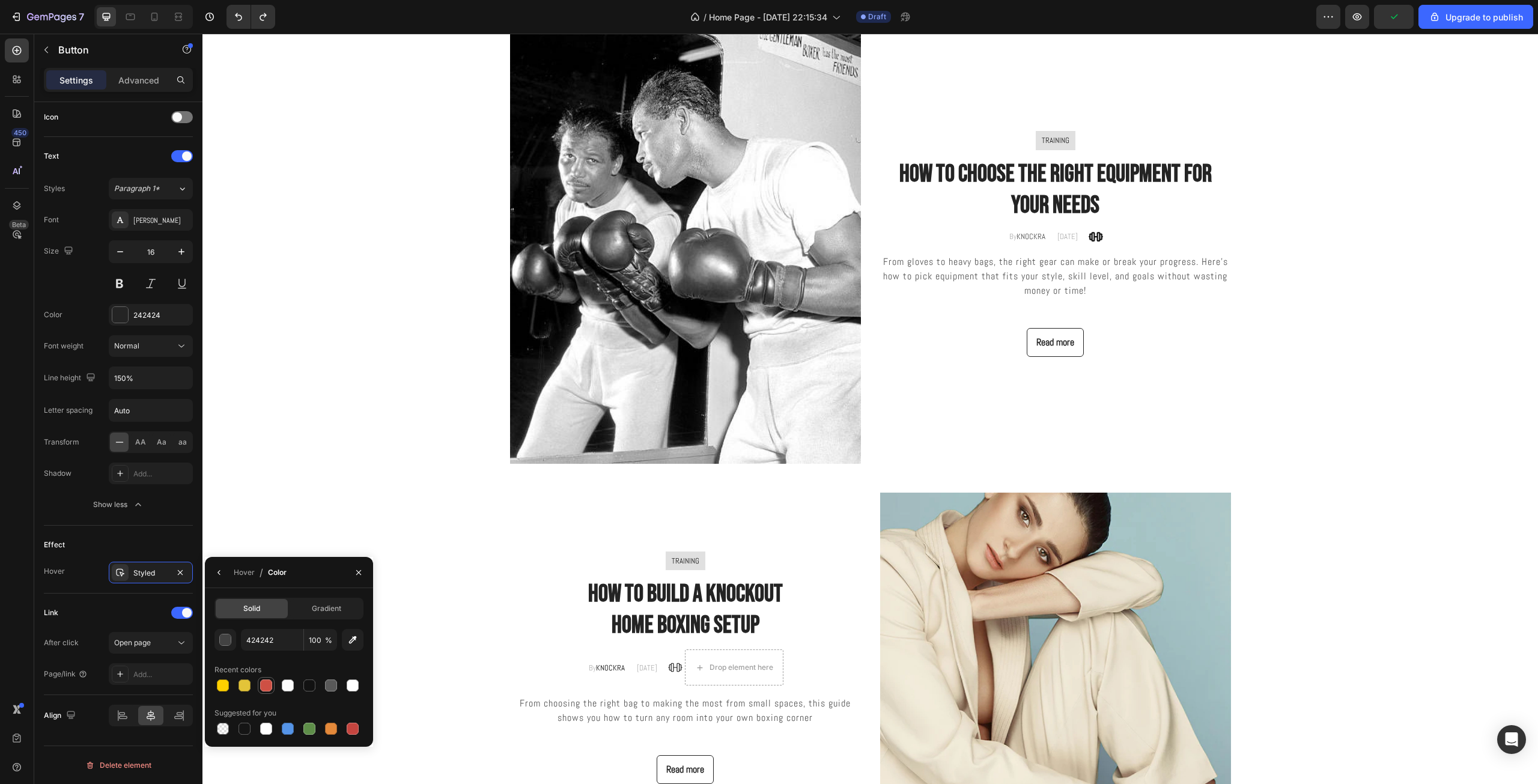
click at [269, 684] on div at bounding box center [265, 685] width 12 height 12
type input "CE5044"
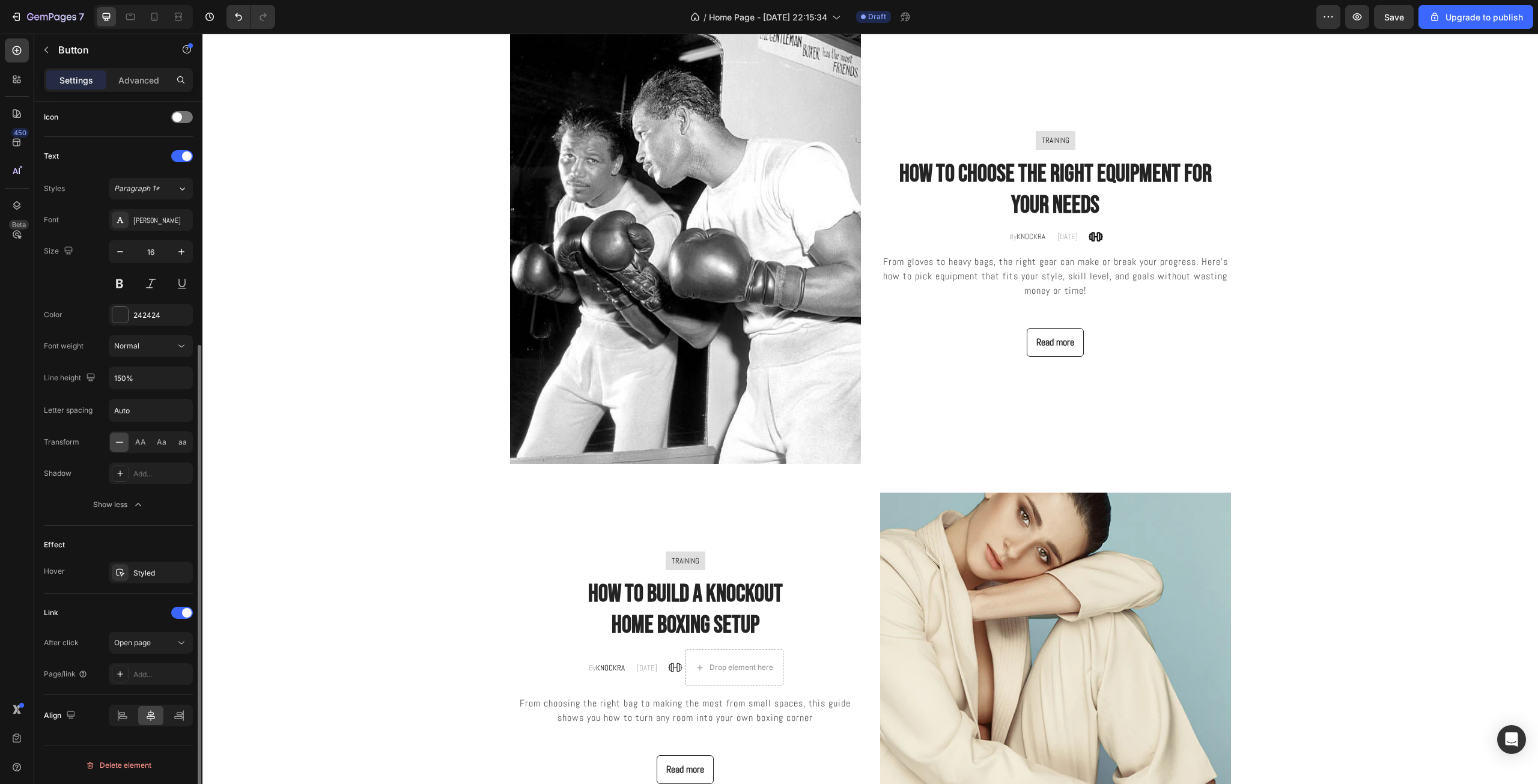
click at [141, 598] on div "Link After click Open page Page/link Add..." at bounding box center [118, 643] width 149 height 101
click at [156, 574] on div "Styled" at bounding box center [151, 573] width 35 height 11
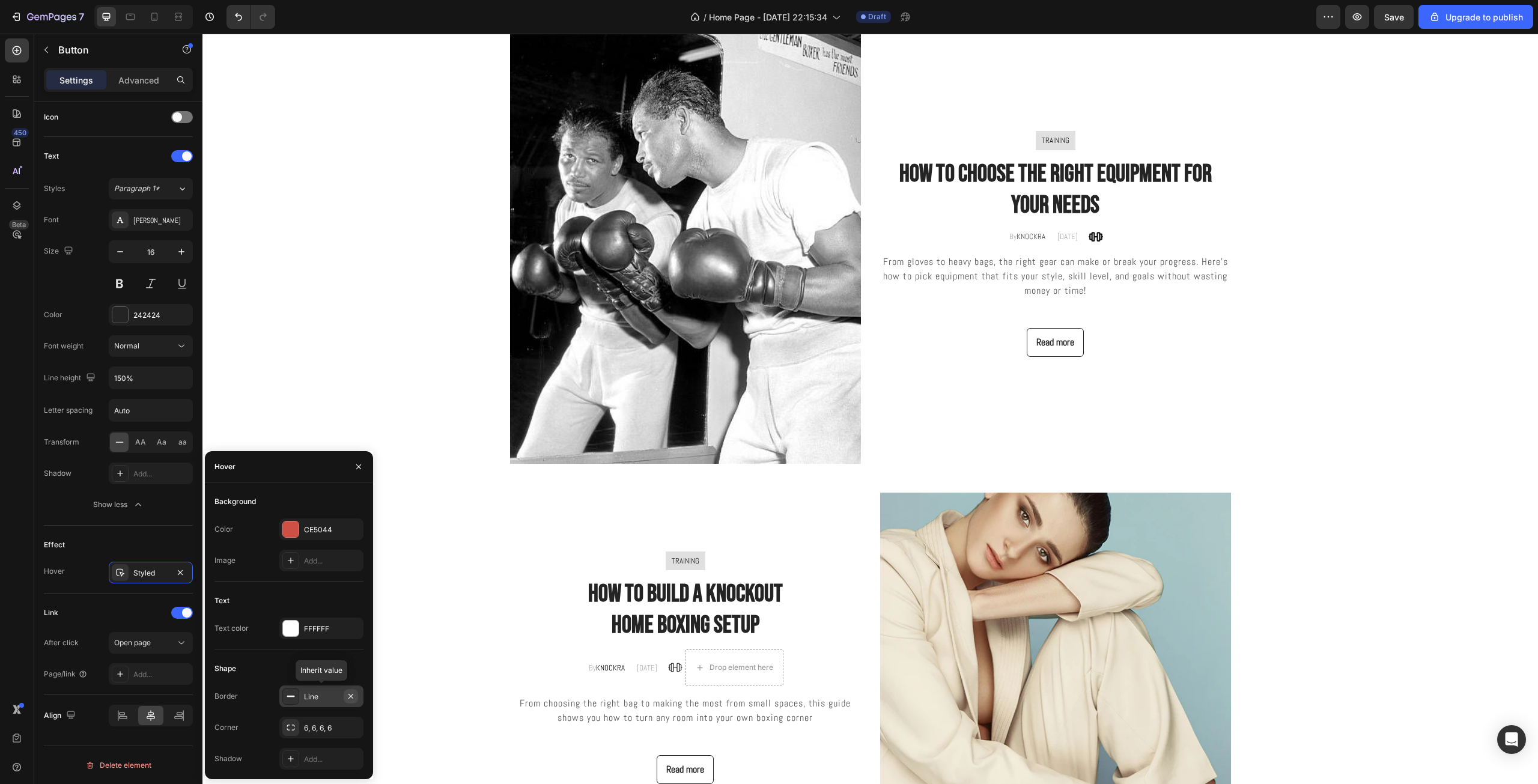
click at [352, 695] on icon "button" at bounding box center [350, 695] width 10 height 10
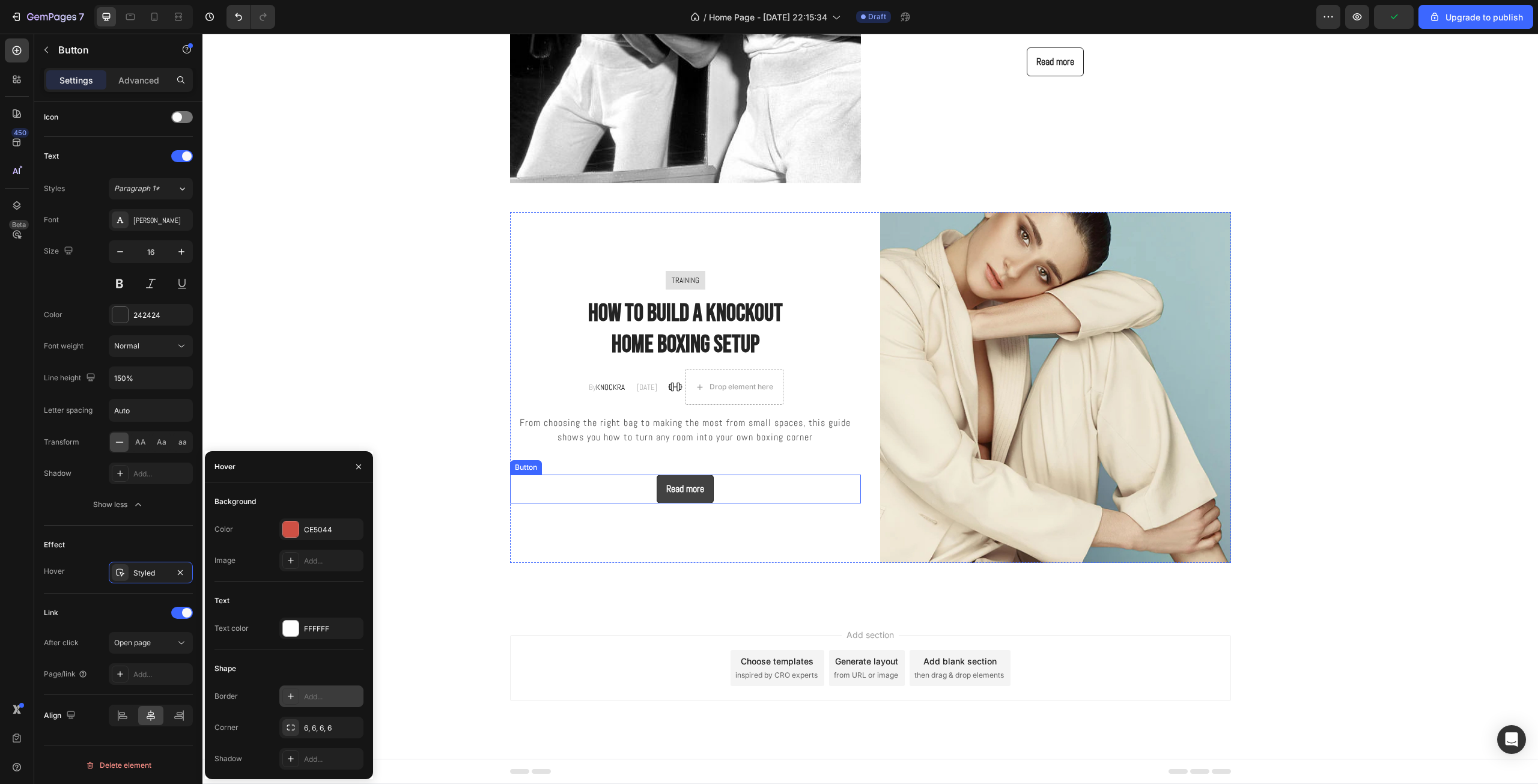
click at [702, 503] on button "Read more" at bounding box center [685, 488] width 57 height 29
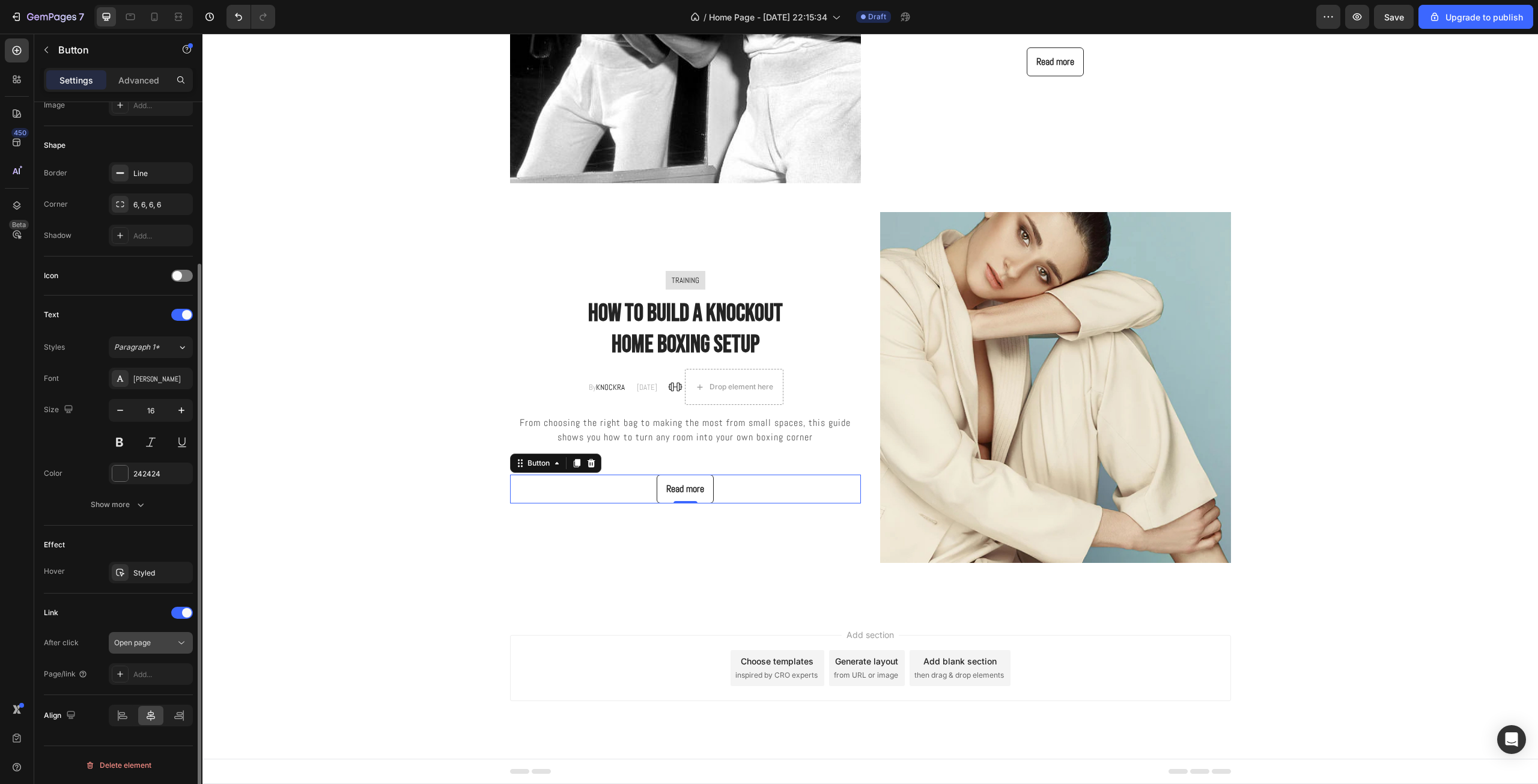
click at [148, 637] on span "Open page" at bounding box center [132, 642] width 37 height 11
click at [152, 640] on div "Open page" at bounding box center [144, 642] width 61 height 11
click at [139, 575] on div "Styled" at bounding box center [151, 573] width 35 height 11
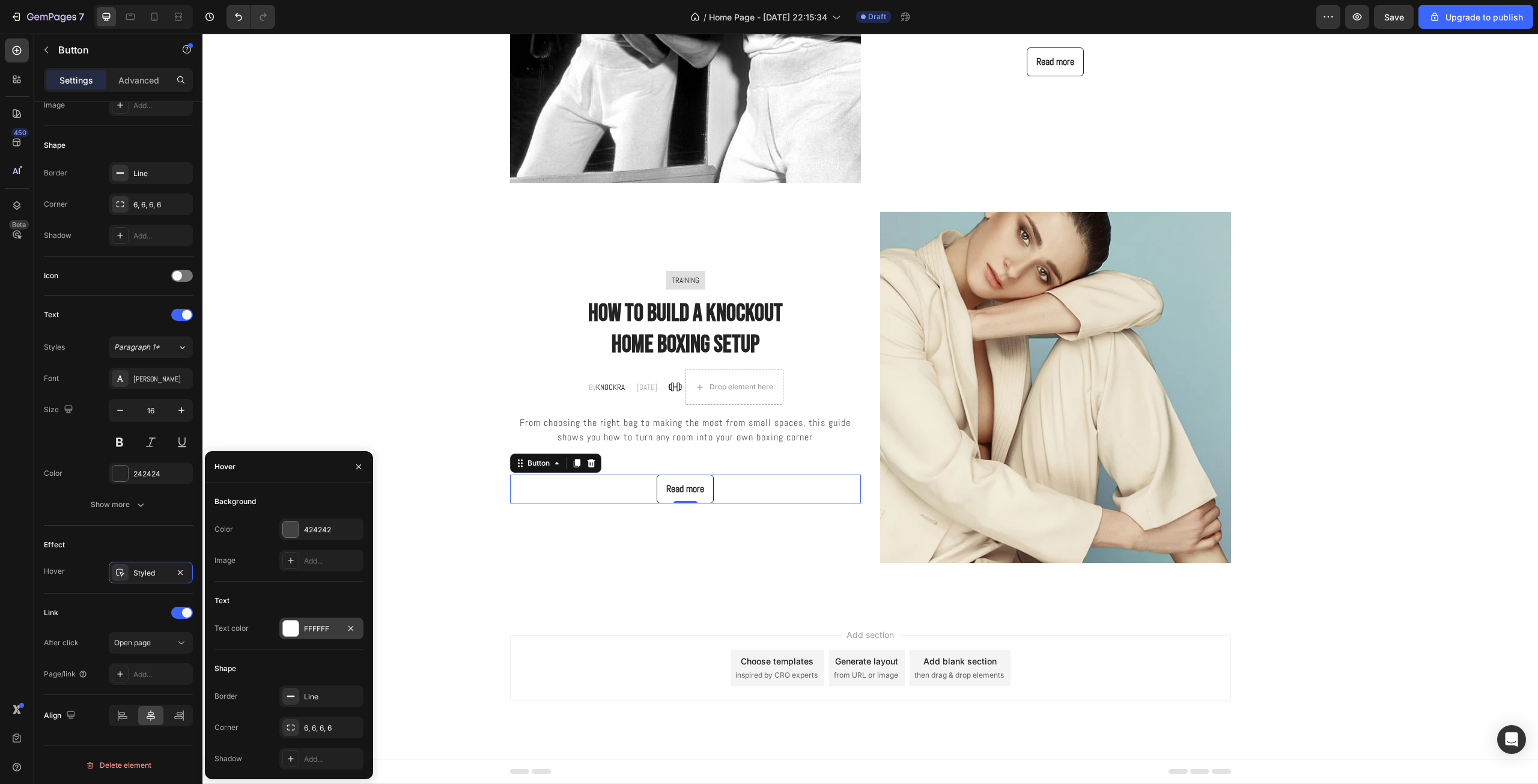
click at [307, 633] on div "FFFFFF" at bounding box center [321, 629] width 35 height 11
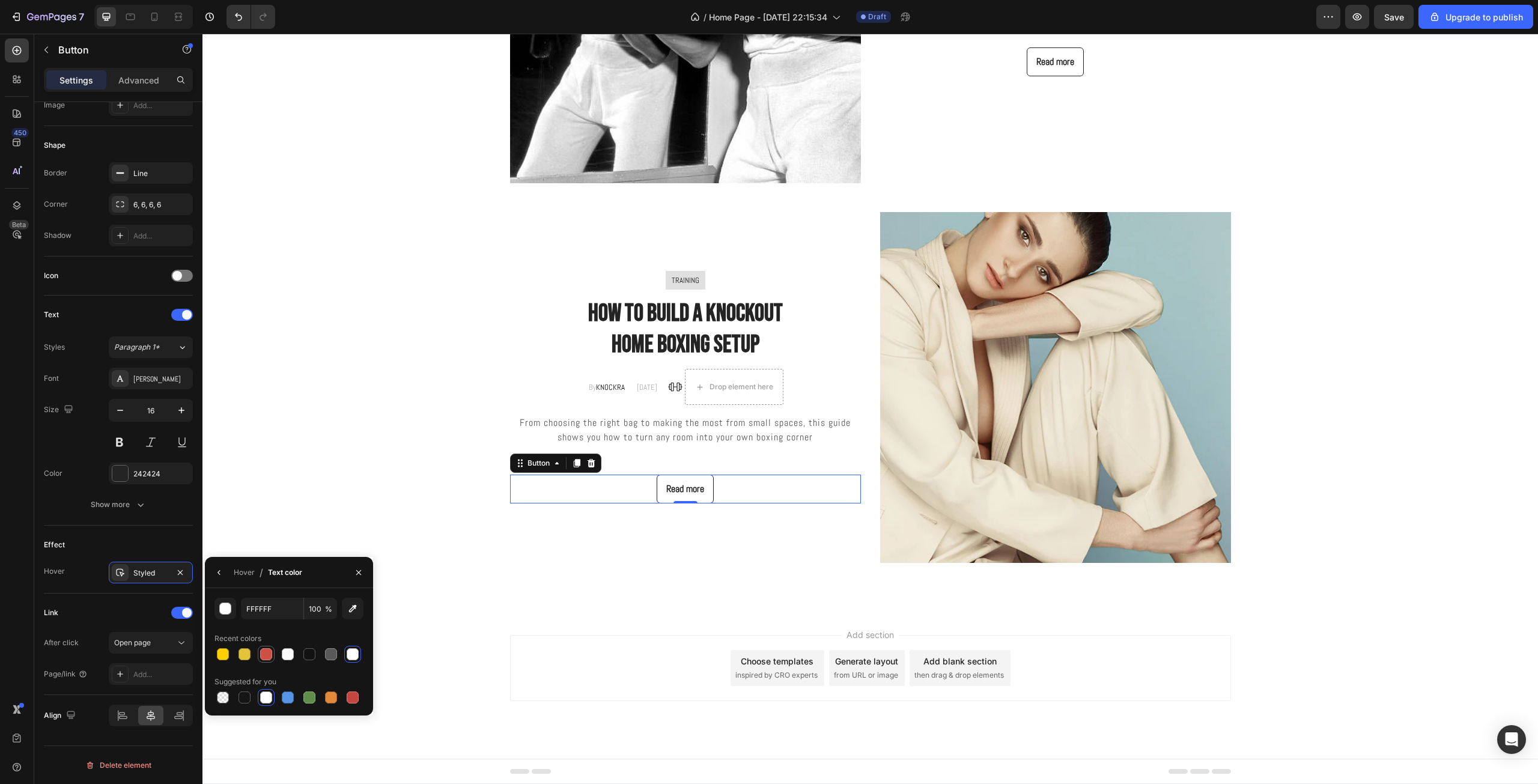
click at [265, 649] on div at bounding box center [265, 653] width 12 height 12
click at [220, 579] on button "button" at bounding box center [219, 572] width 19 height 19
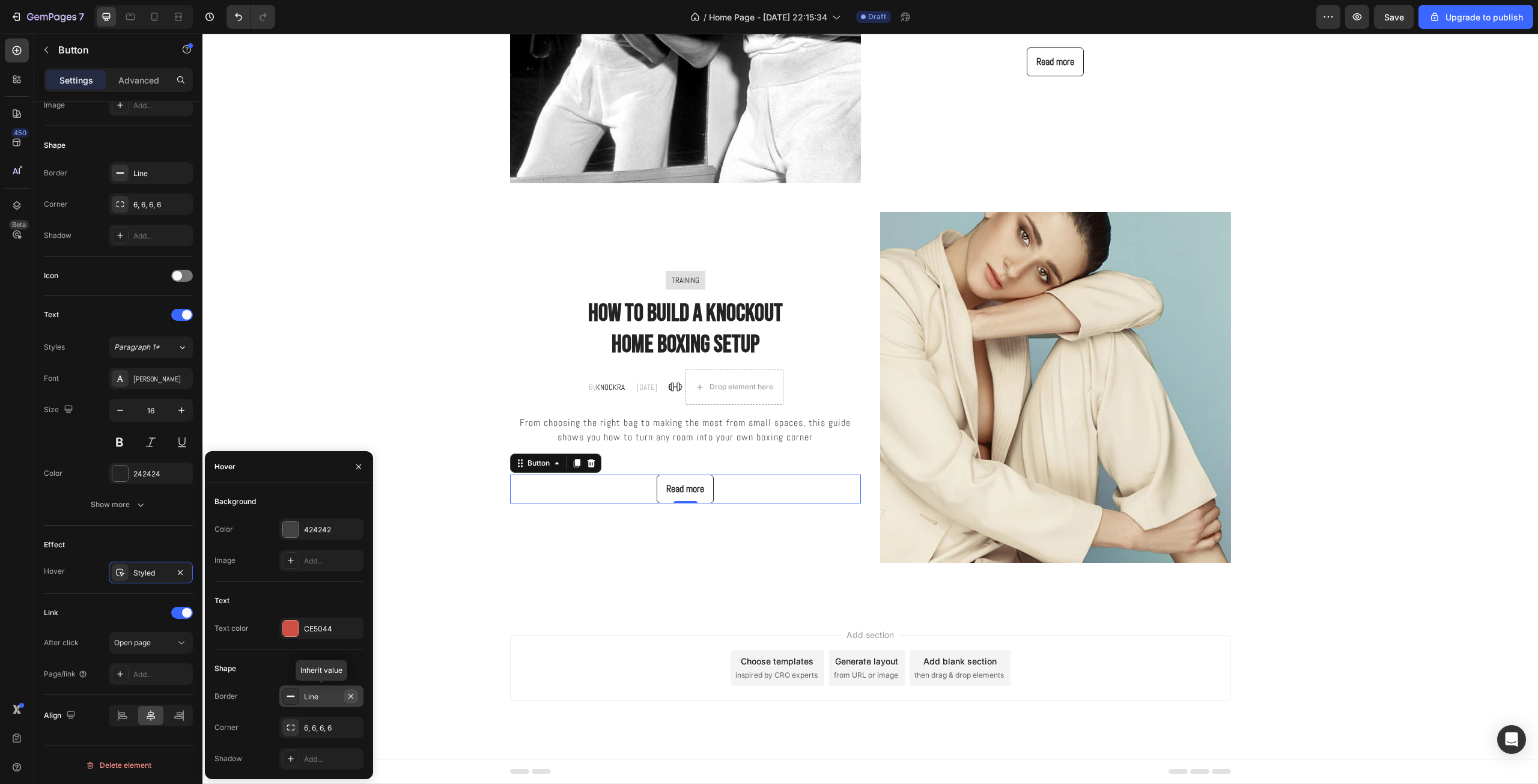
click at [354, 695] on icon "button" at bounding box center [350, 695] width 10 height 10
click at [329, 662] on div "Shape" at bounding box center [289, 668] width 149 height 19
click at [291, 627] on div at bounding box center [290, 627] width 15 height 15
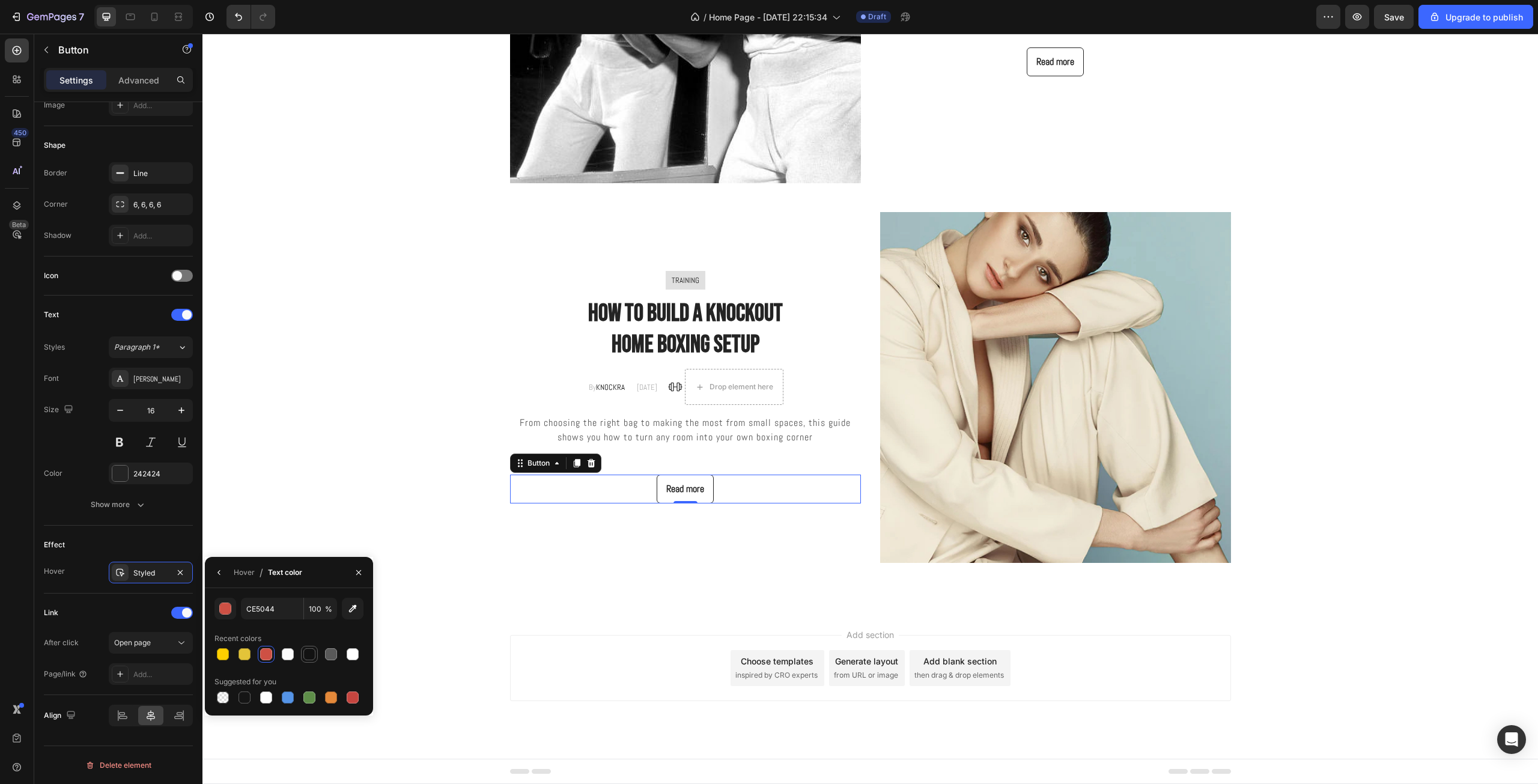
click at [312, 654] on div at bounding box center [308, 653] width 12 height 12
click at [355, 574] on icon "button" at bounding box center [359, 572] width 10 height 10
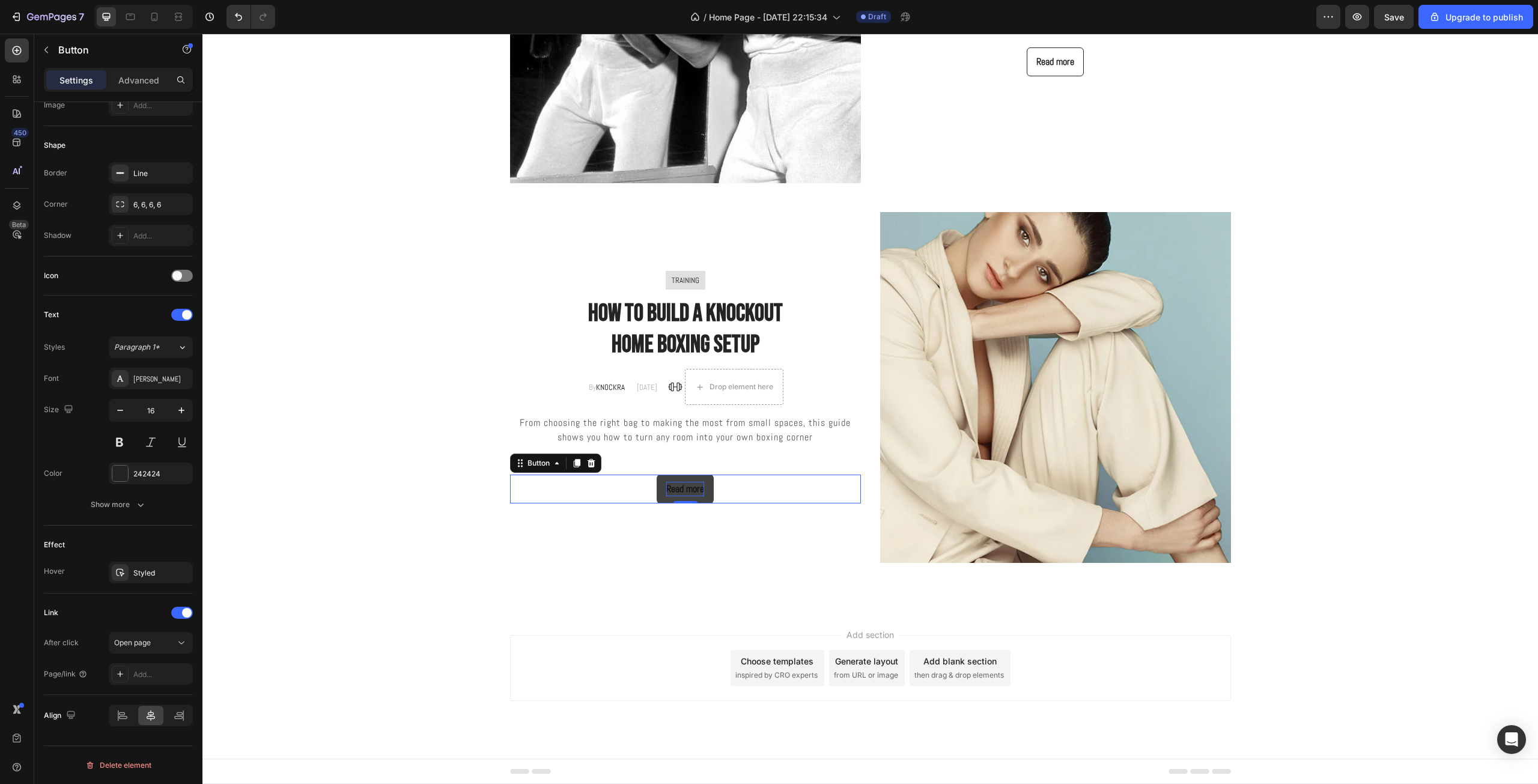
click at [685, 495] on div "Read more" at bounding box center [685, 488] width 38 height 14
click at [700, 490] on button "Read more" at bounding box center [685, 488] width 57 height 29
click at [165, 567] on div "Styled" at bounding box center [151, 573] width 35 height 11
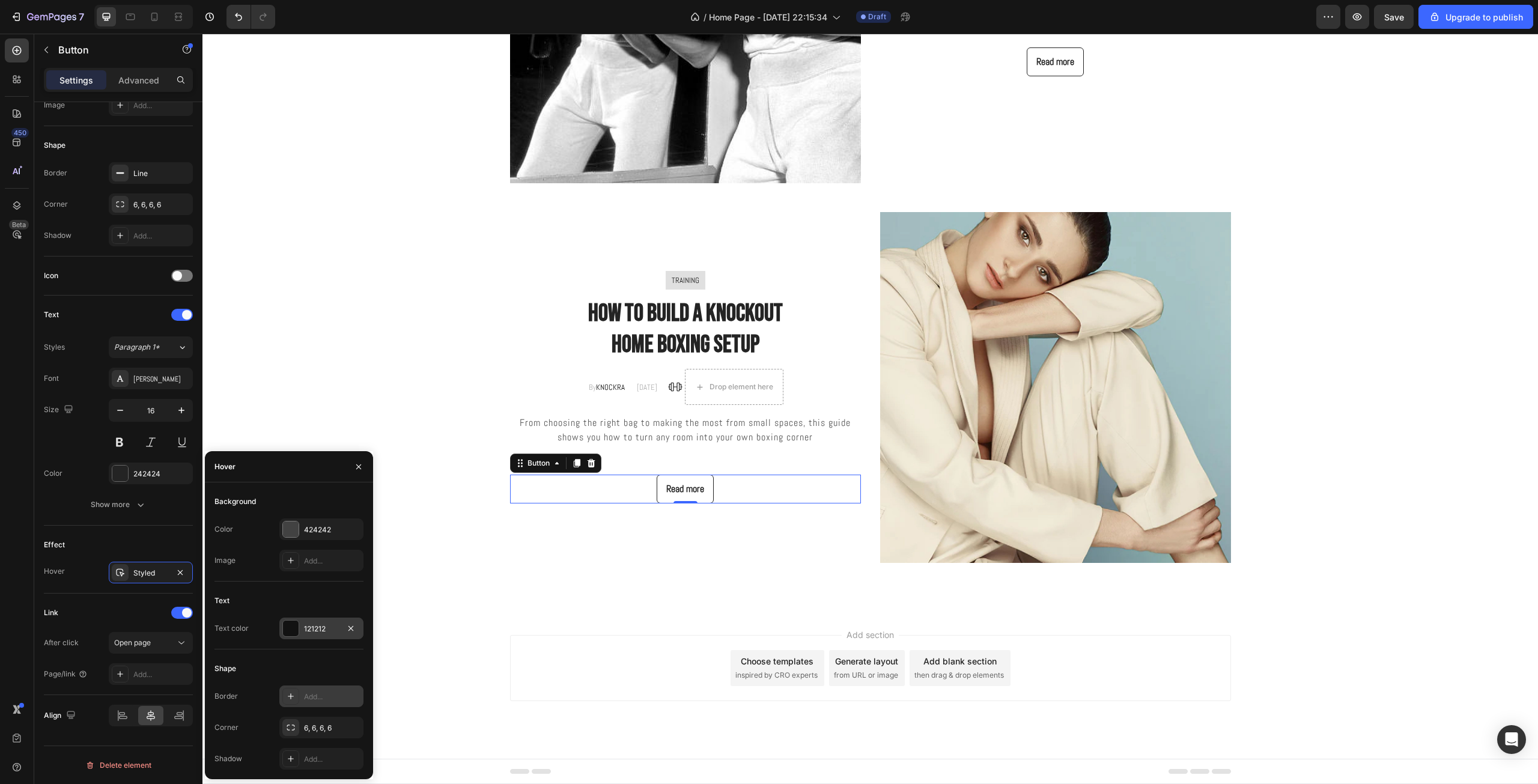
click at [308, 622] on div "121212" at bounding box center [322, 628] width 84 height 22
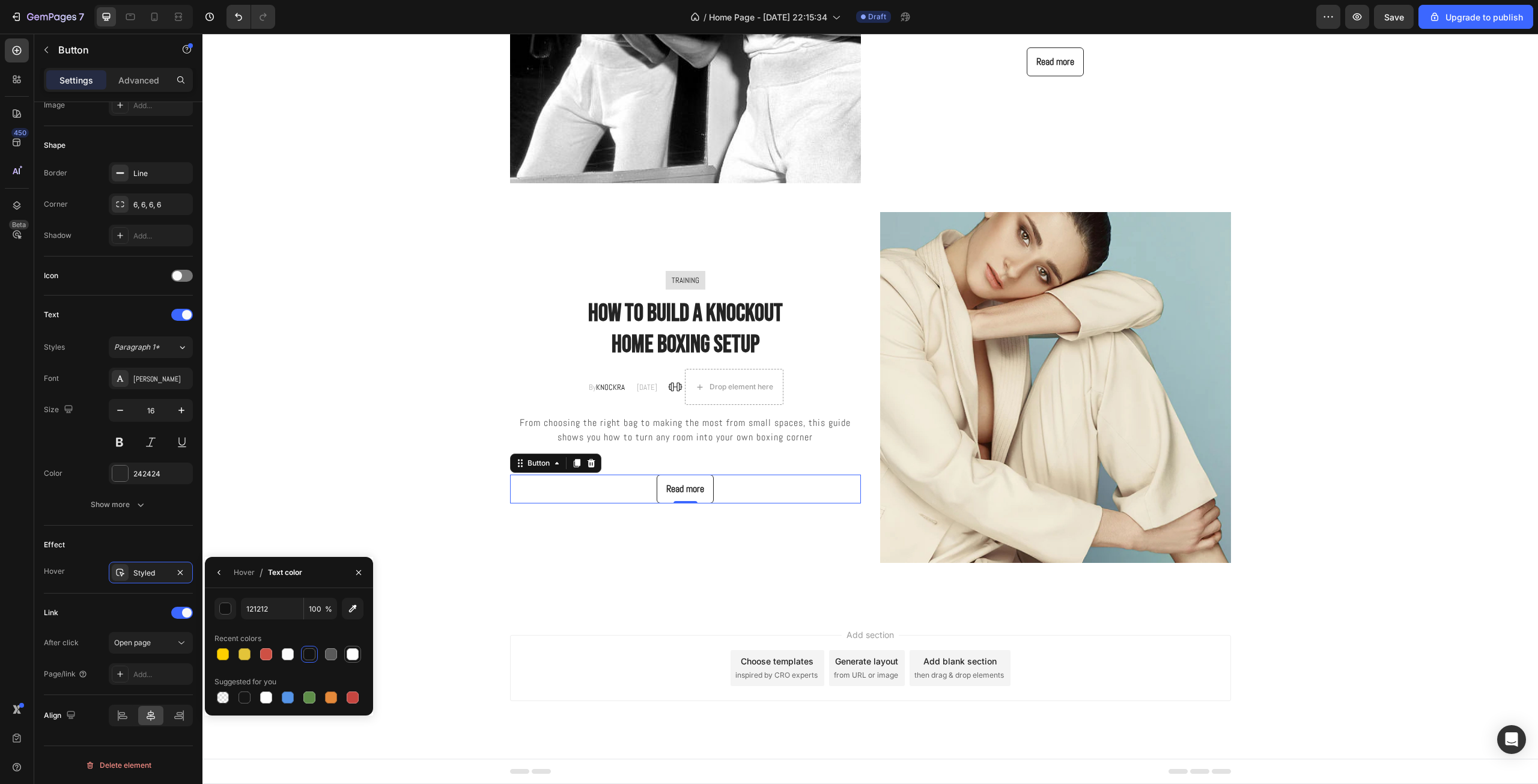
click at [350, 653] on div at bounding box center [352, 653] width 12 height 12
type input "FFFFFF"
click at [220, 576] on icon "button" at bounding box center [219, 572] width 10 height 10
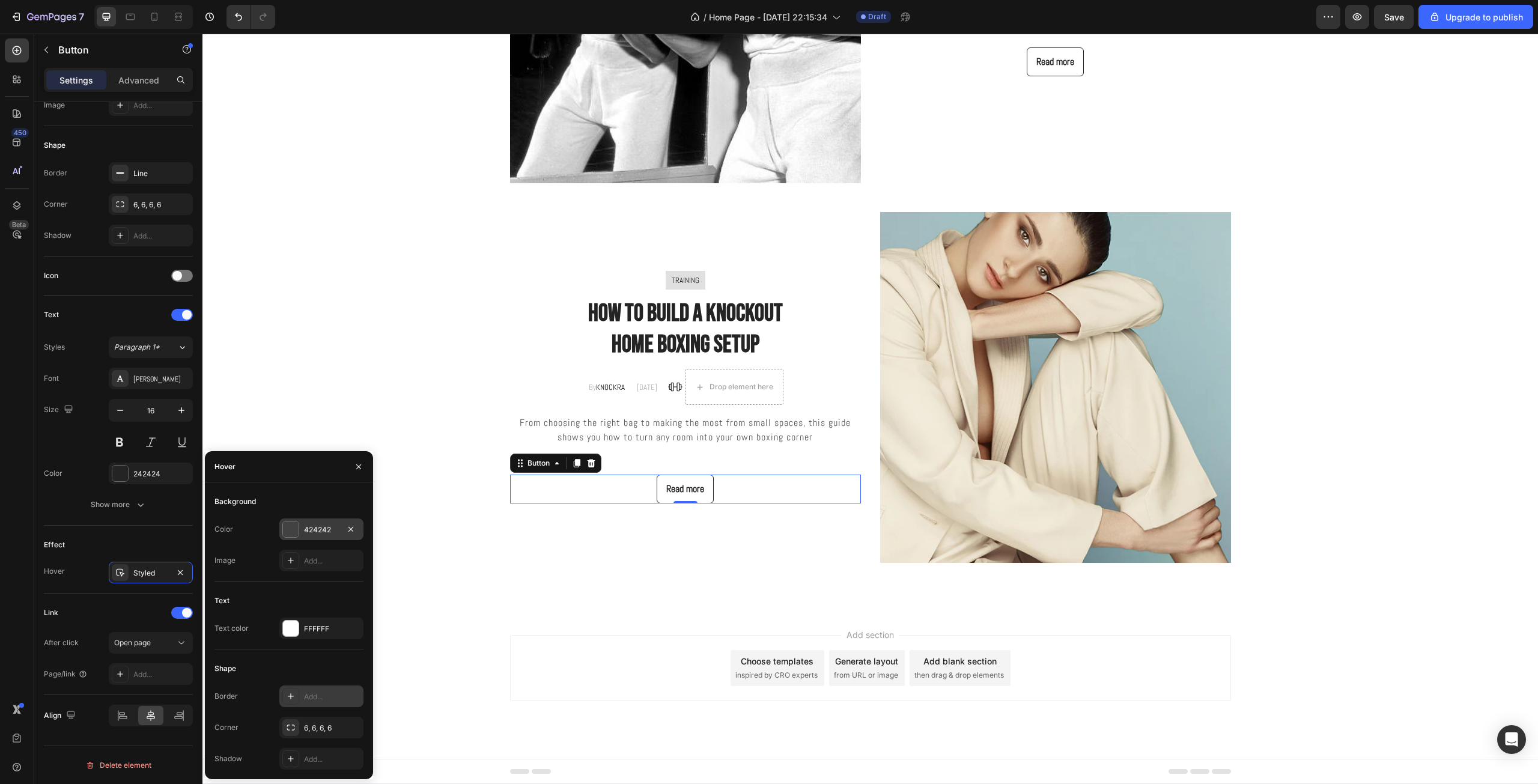
click at [318, 525] on div "424242" at bounding box center [321, 530] width 35 height 11
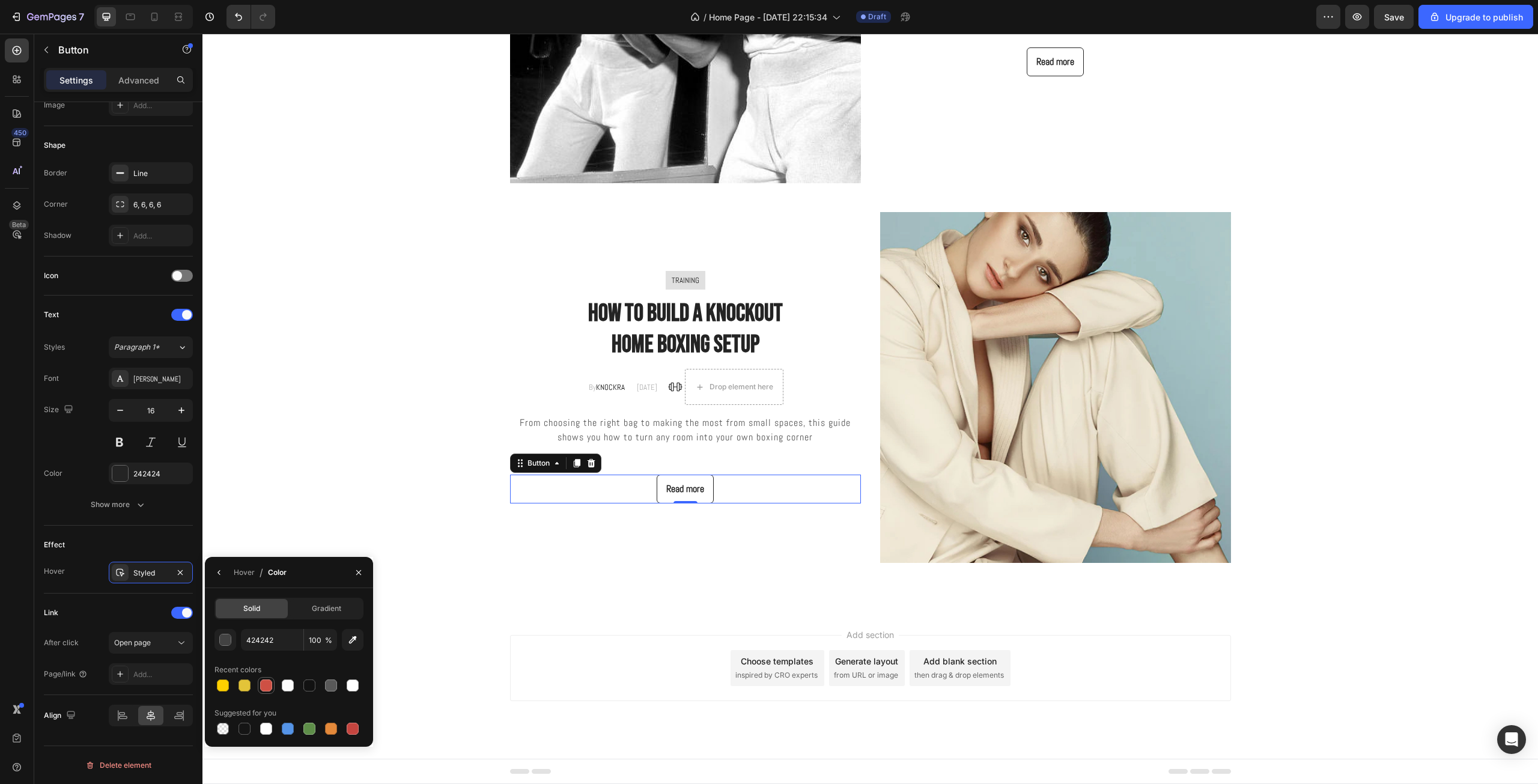
click at [268, 682] on div at bounding box center [265, 685] width 12 height 12
type input "CE5044"
click at [353, 571] on button "button" at bounding box center [358, 572] width 19 height 19
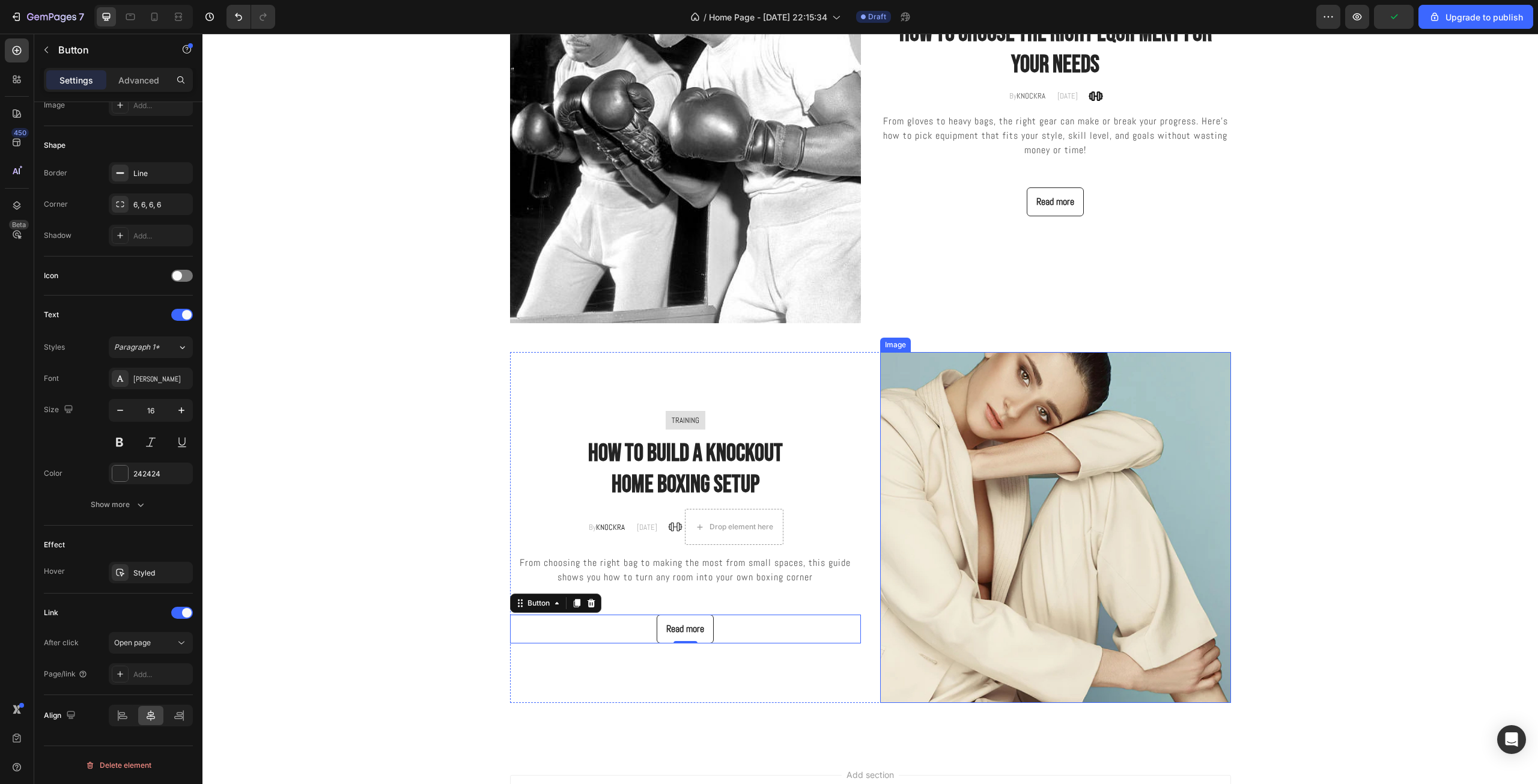
scroll to position [2715, 0]
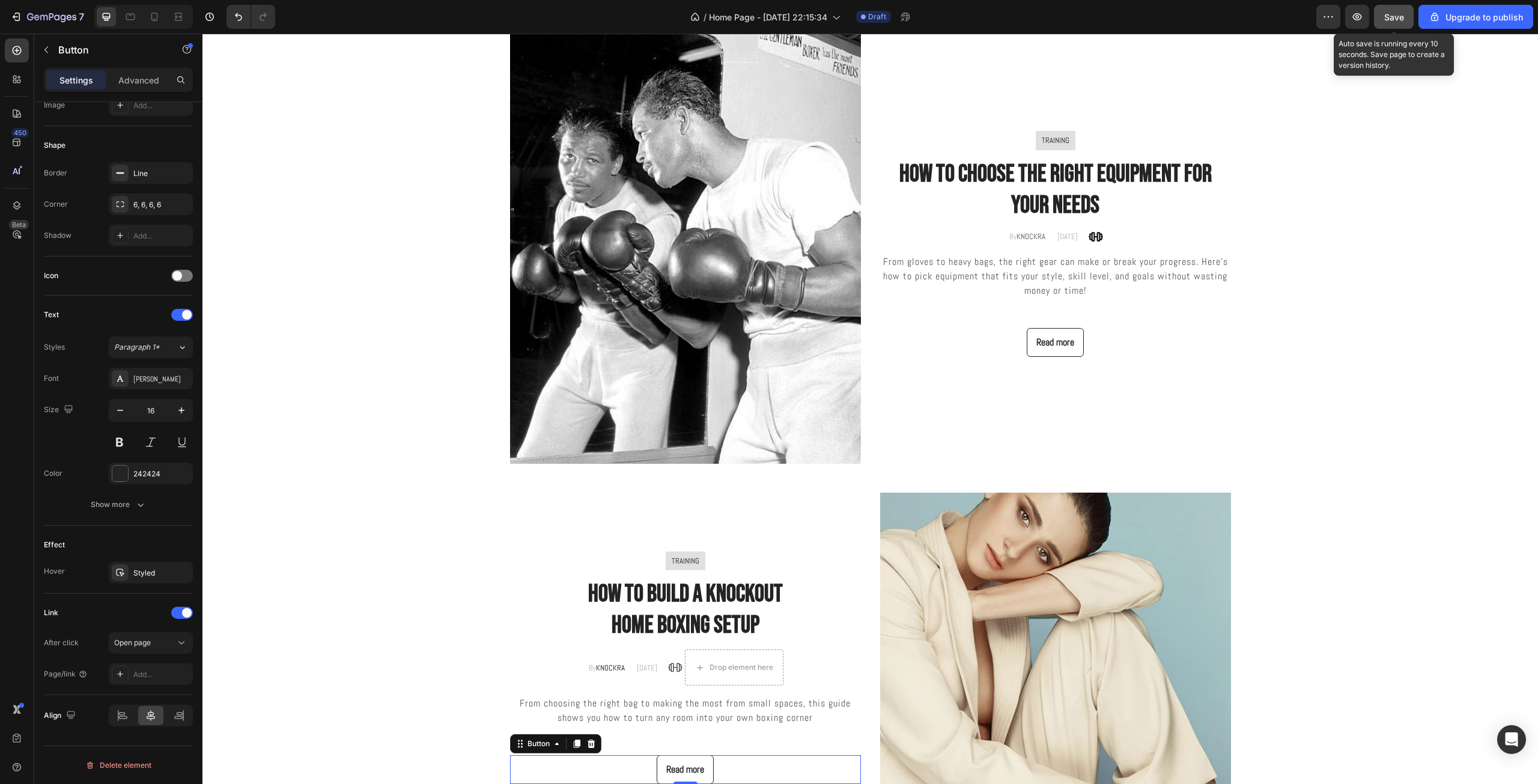
click at [1394, 16] on span "Save" at bounding box center [1394, 16] width 20 height 10
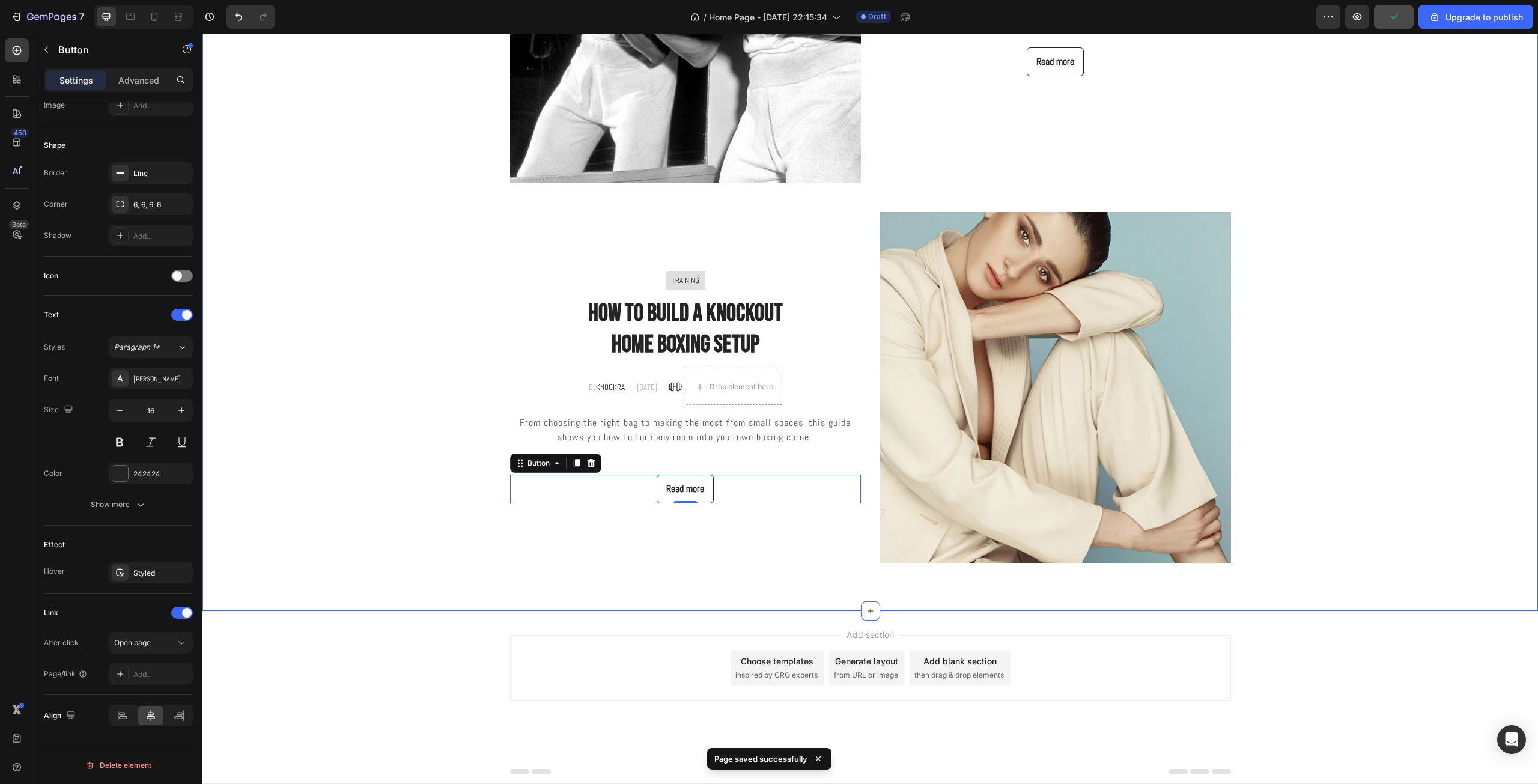
scroll to position [2855, 0]
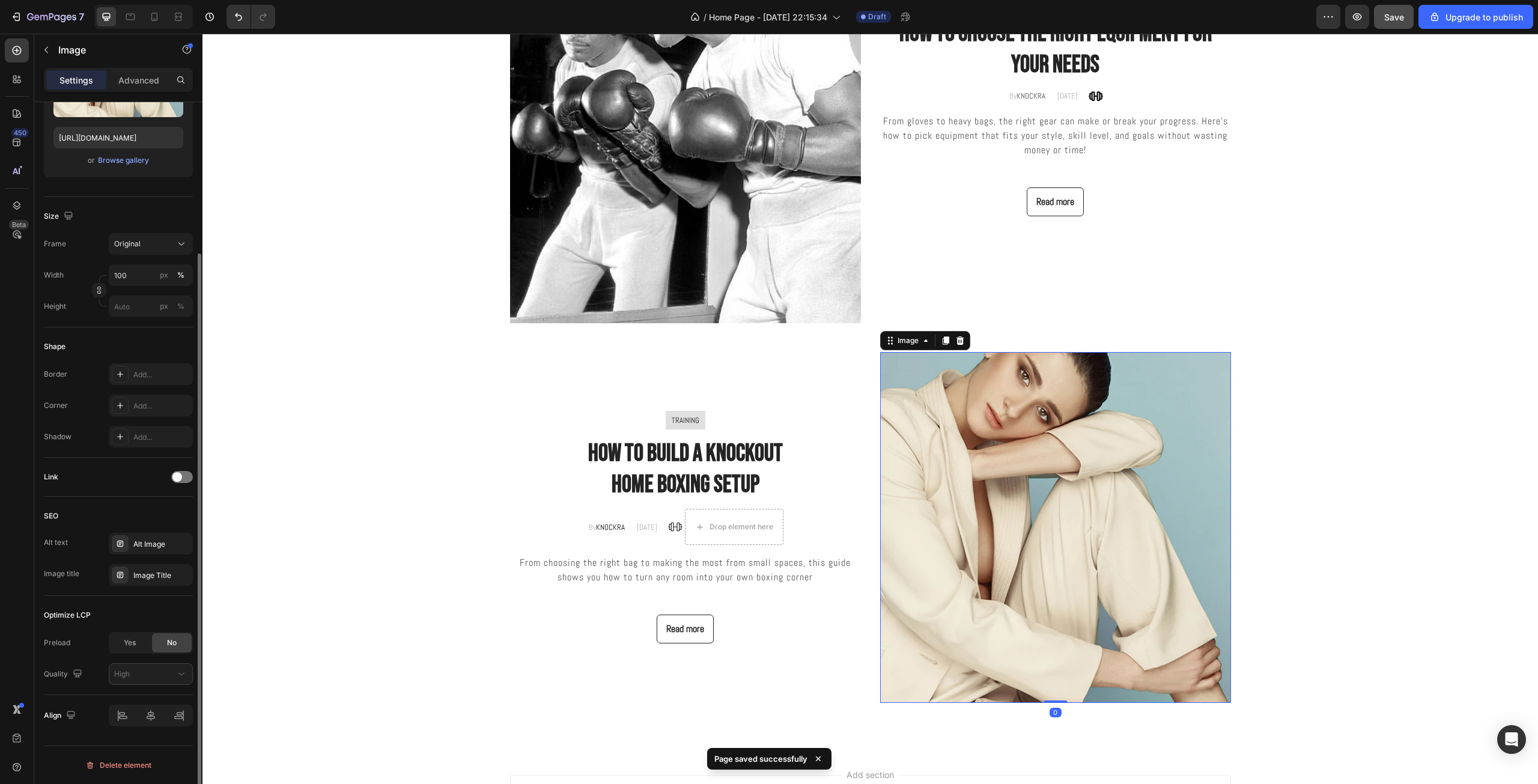
click at [929, 611] on img at bounding box center [1055, 527] width 350 height 350
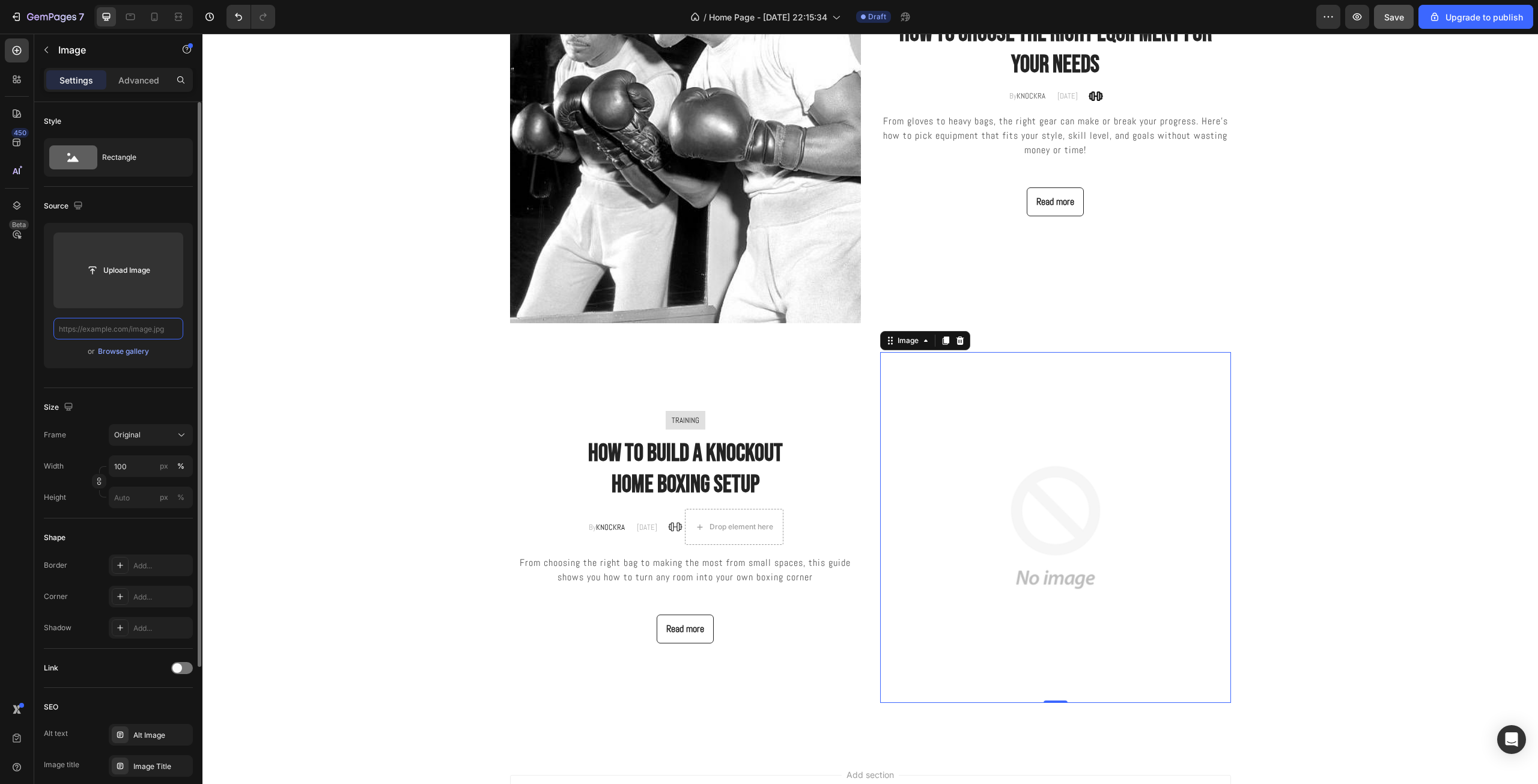
scroll to position [0, 0]
click at [131, 272] on input "file" at bounding box center [118, 270] width 82 height 21
type input "https://cdn.shopify.com/s/files/1/0639/9705/1087/files/gempages_581005896159593…"
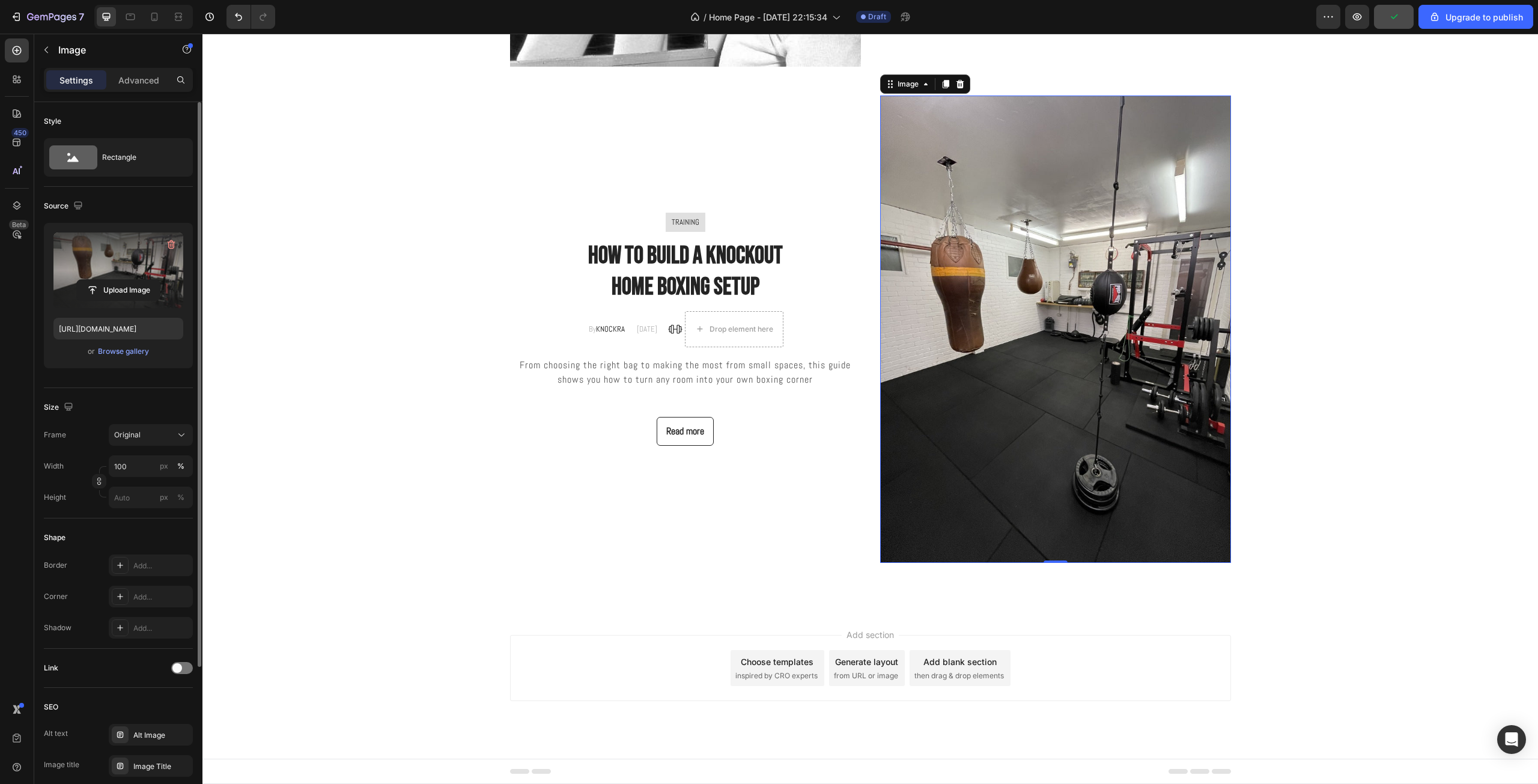
scroll to position [2971, 0]
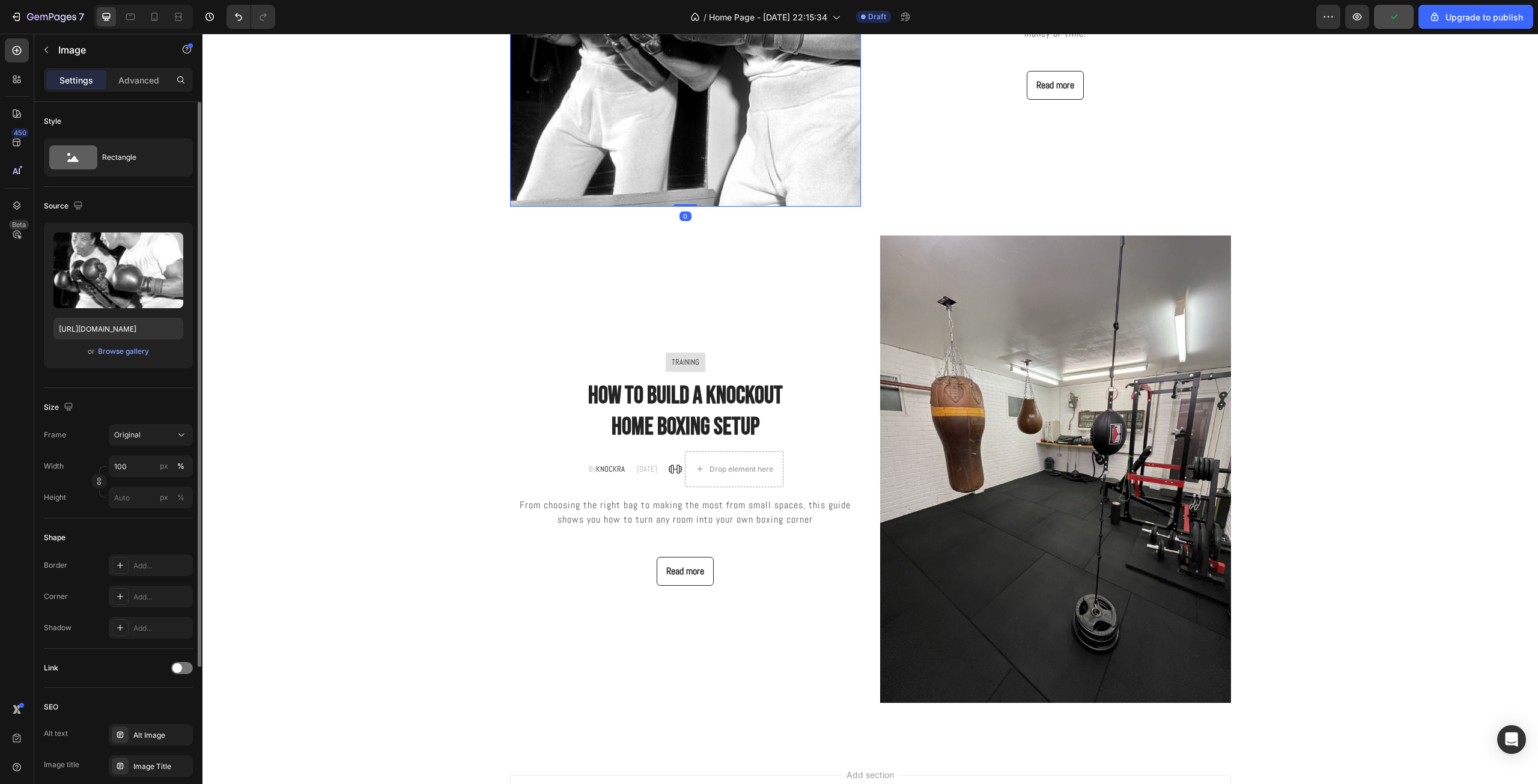
click at [167, 422] on div "Size Frame Original Width 100 px % Height px %" at bounding box center [118, 452] width 149 height 130
click at [161, 430] on div "Original" at bounding box center [143, 435] width 59 height 11
click at [160, 462] on div "Square" at bounding box center [149, 463] width 70 height 12
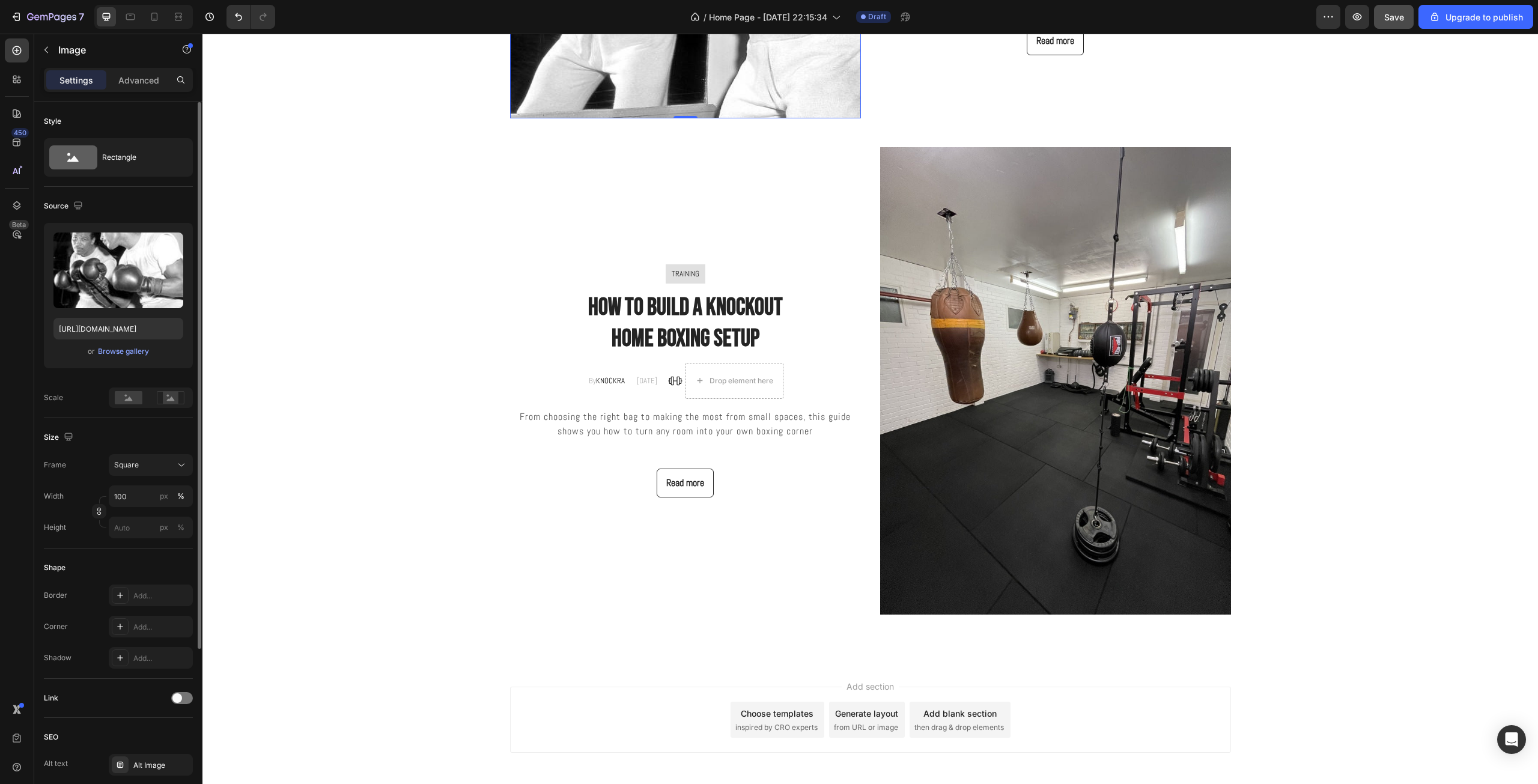
scroll to position [2551, 0]
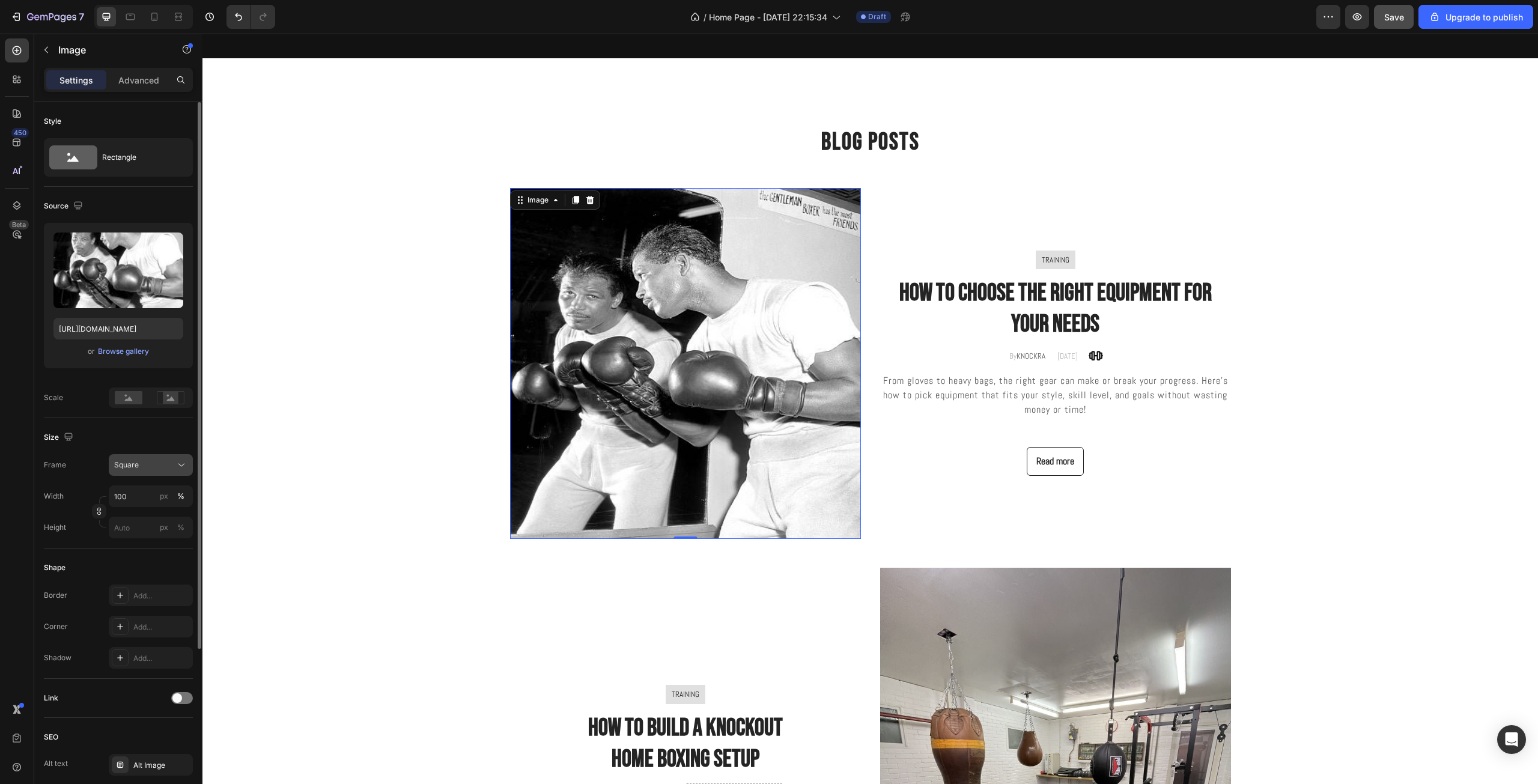
click at [165, 469] on div "Square" at bounding box center [143, 465] width 59 height 11
click at [161, 514] on div "Vertical" at bounding box center [149, 516] width 70 height 12
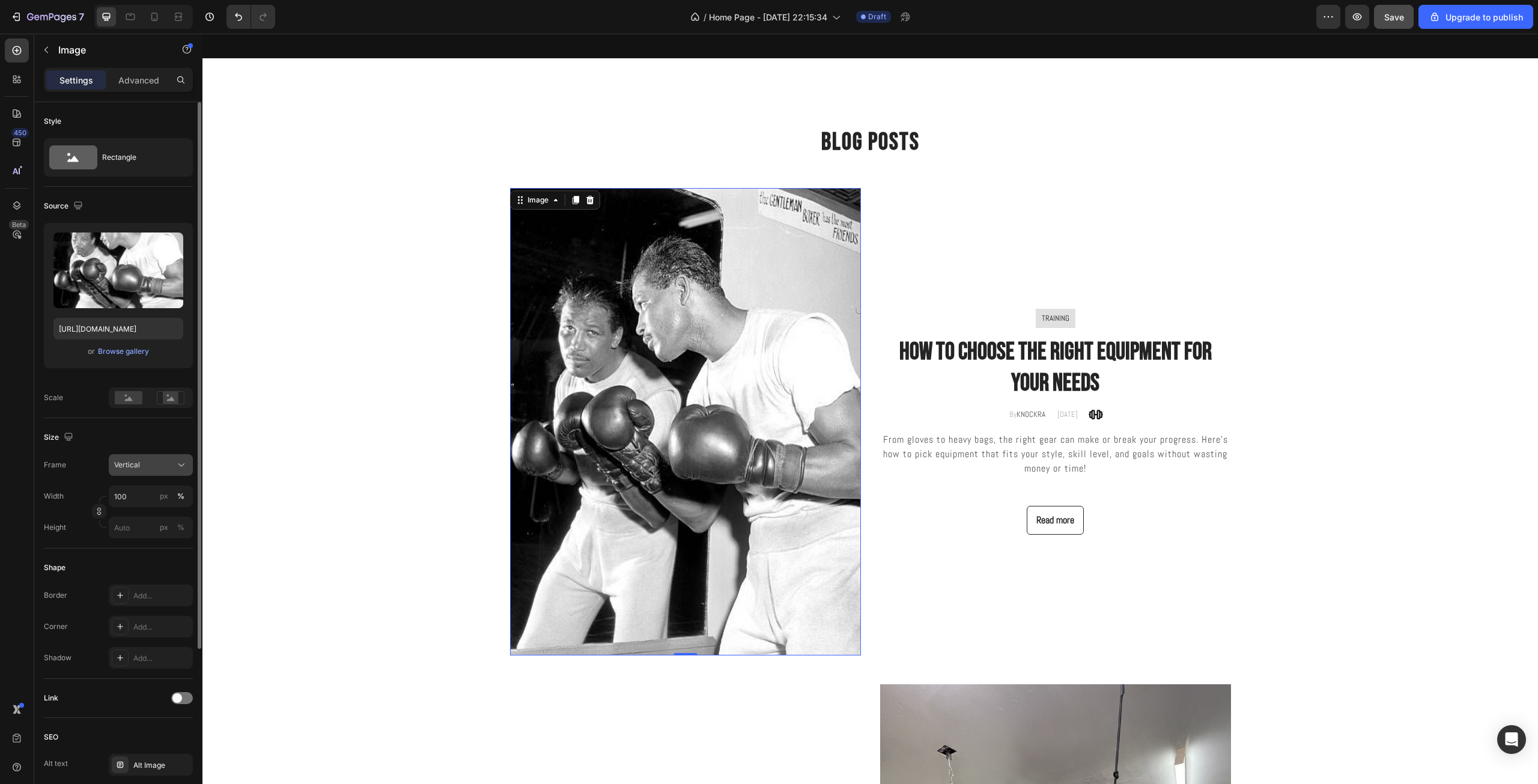
click at [139, 463] on span "Vertical" at bounding box center [126, 465] width 26 height 11
click at [143, 556] on div "Original" at bounding box center [140, 562] width 96 height 22
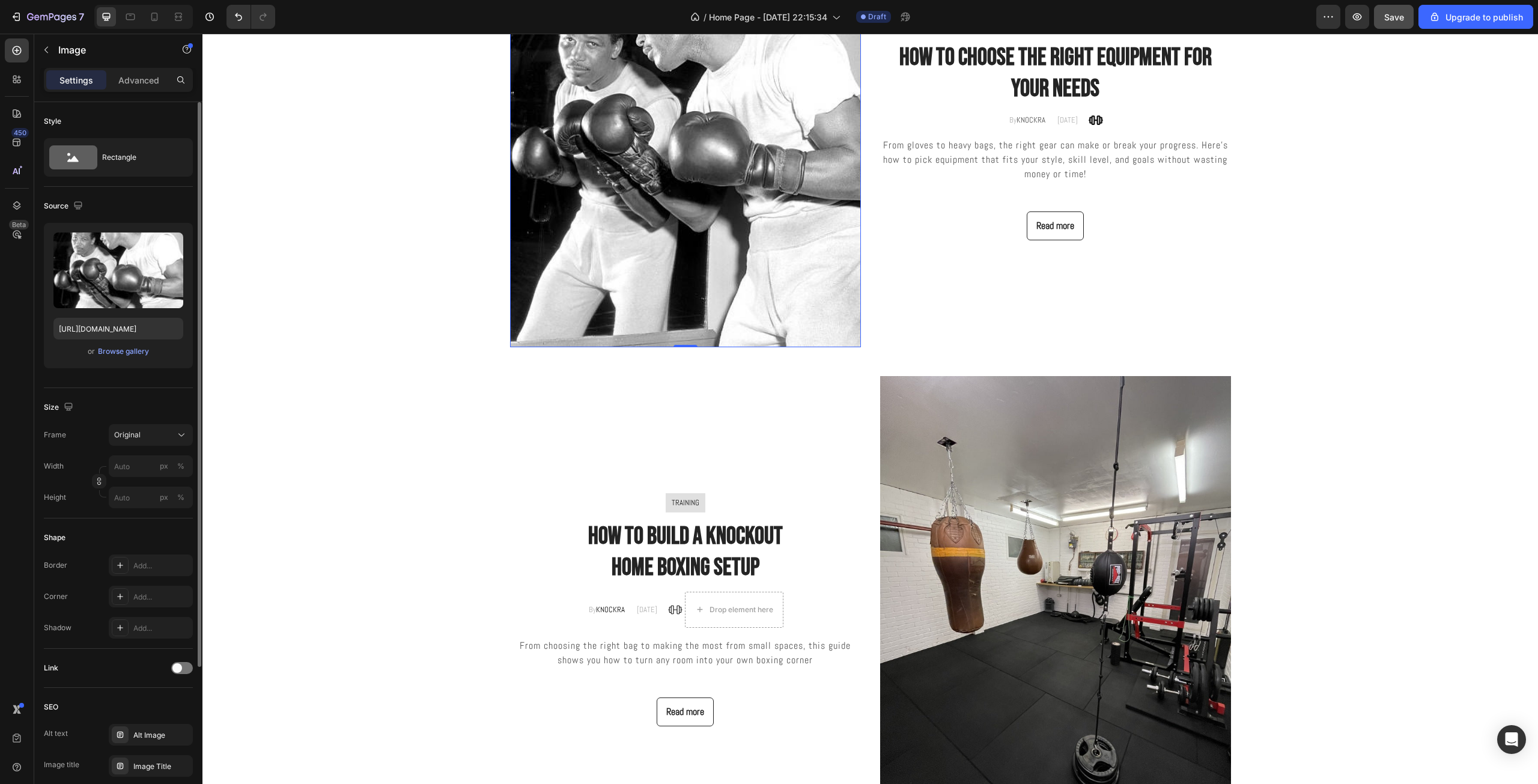
scroll to position [2971, 0]
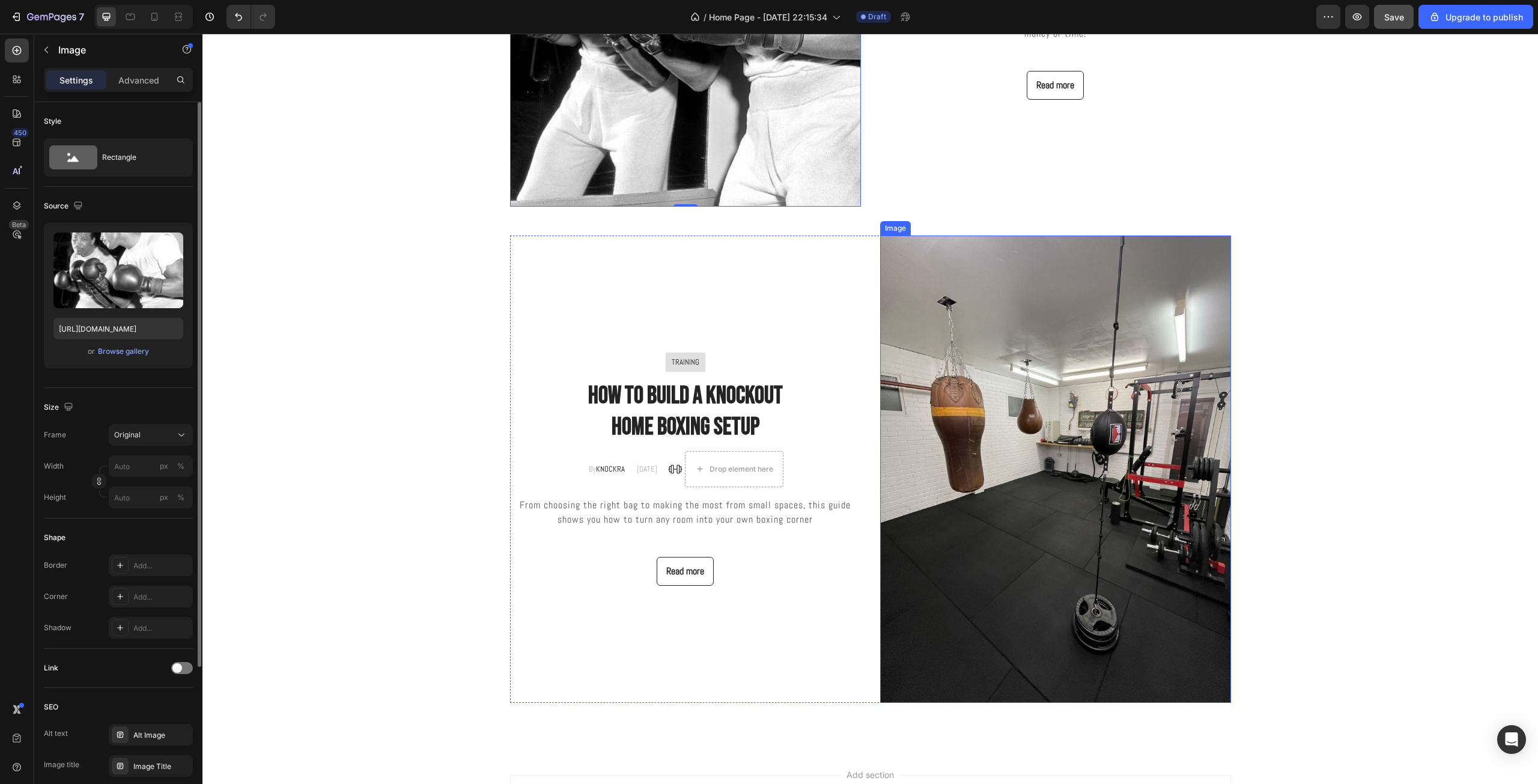
click at [1047, 545] on img at bounding box center [1055, 470] width 350 height 468
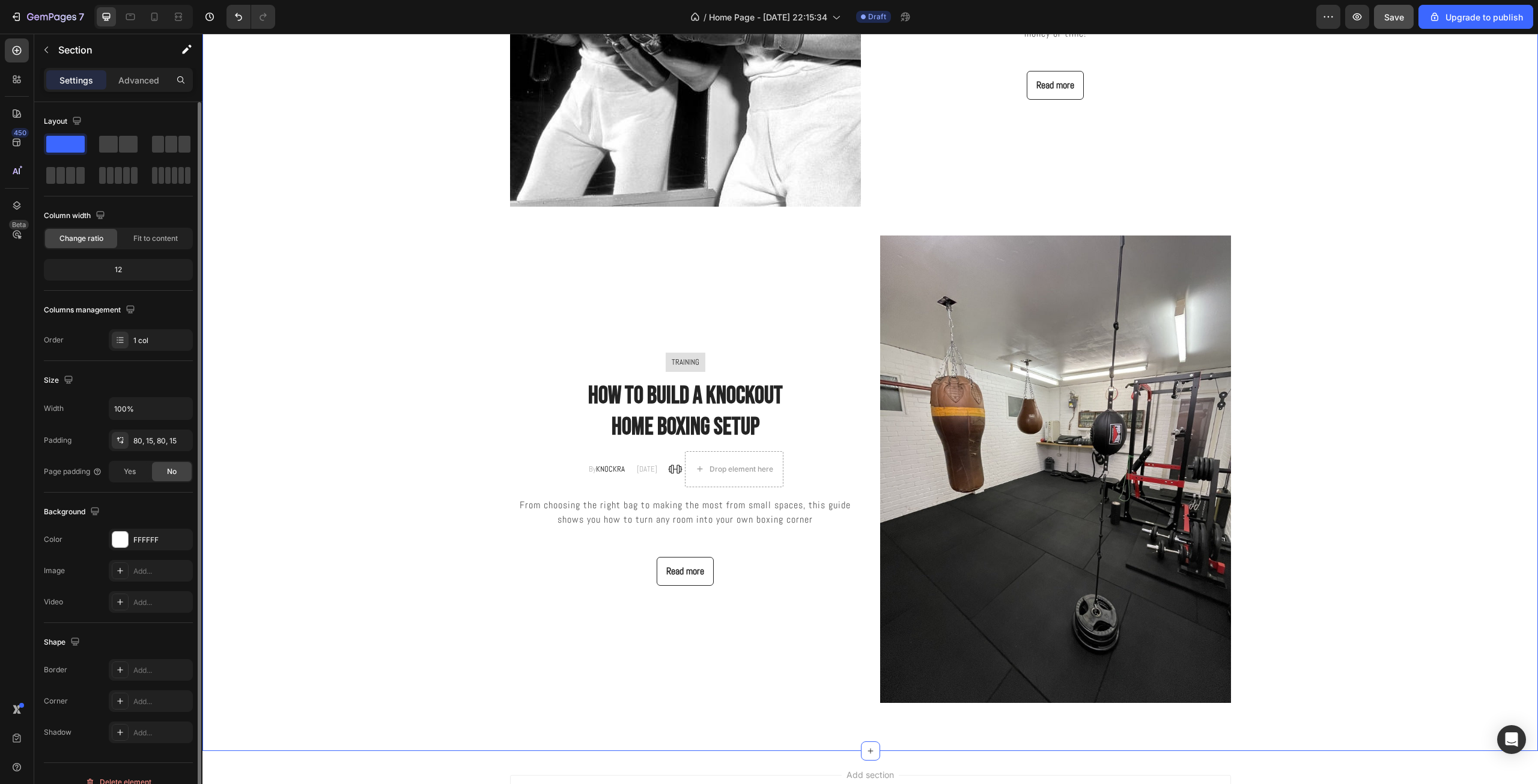
click at [1292, 478] on div "Blog Posts Heading Row Image TRAINING Text block Row how to choose the right eq…" at bounding box center [870, 204] width 1318 height 998
click at [1111, 498] on img at bounding box center [1055, 470] width 350 height 468
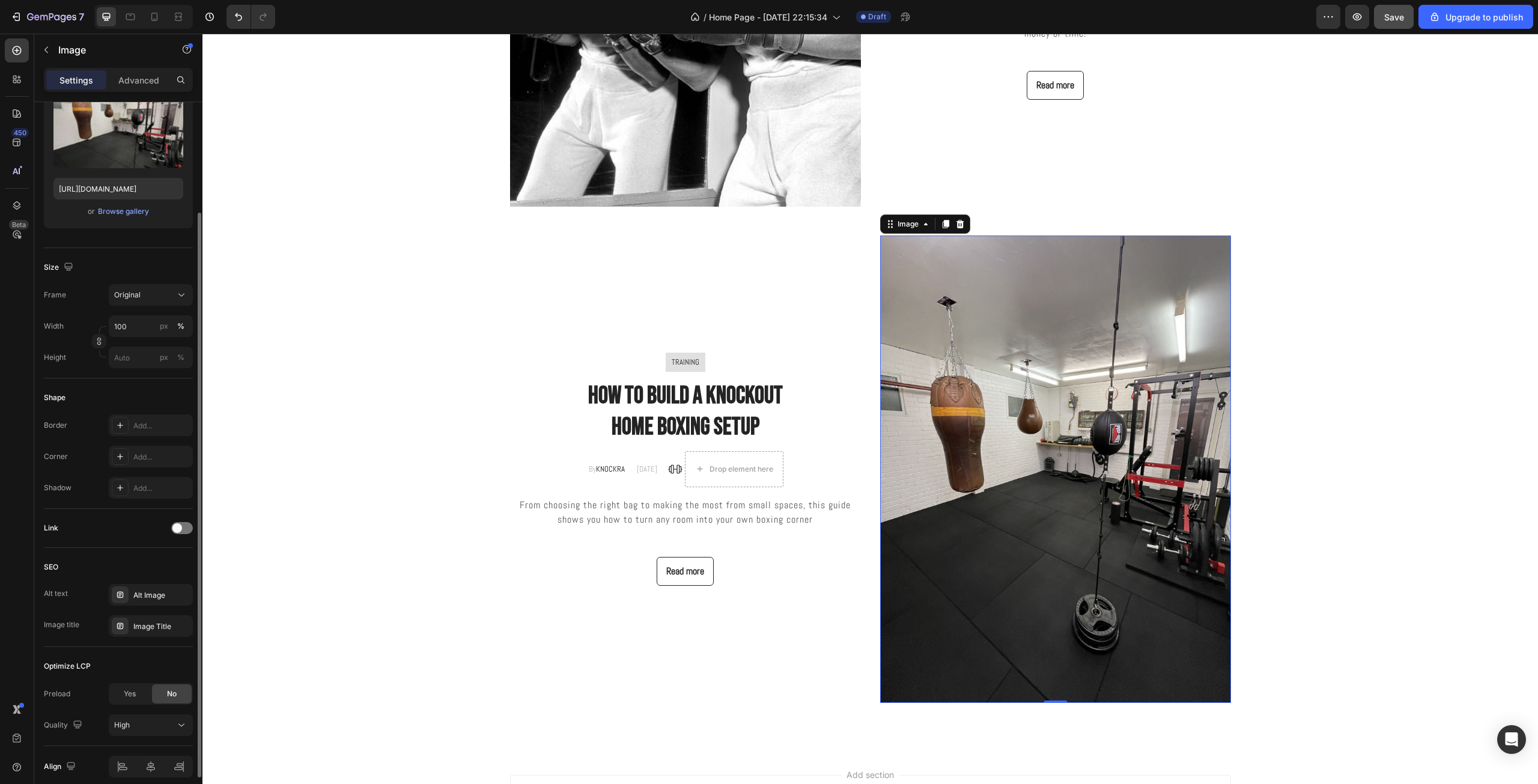
scroll to position [191, 0]
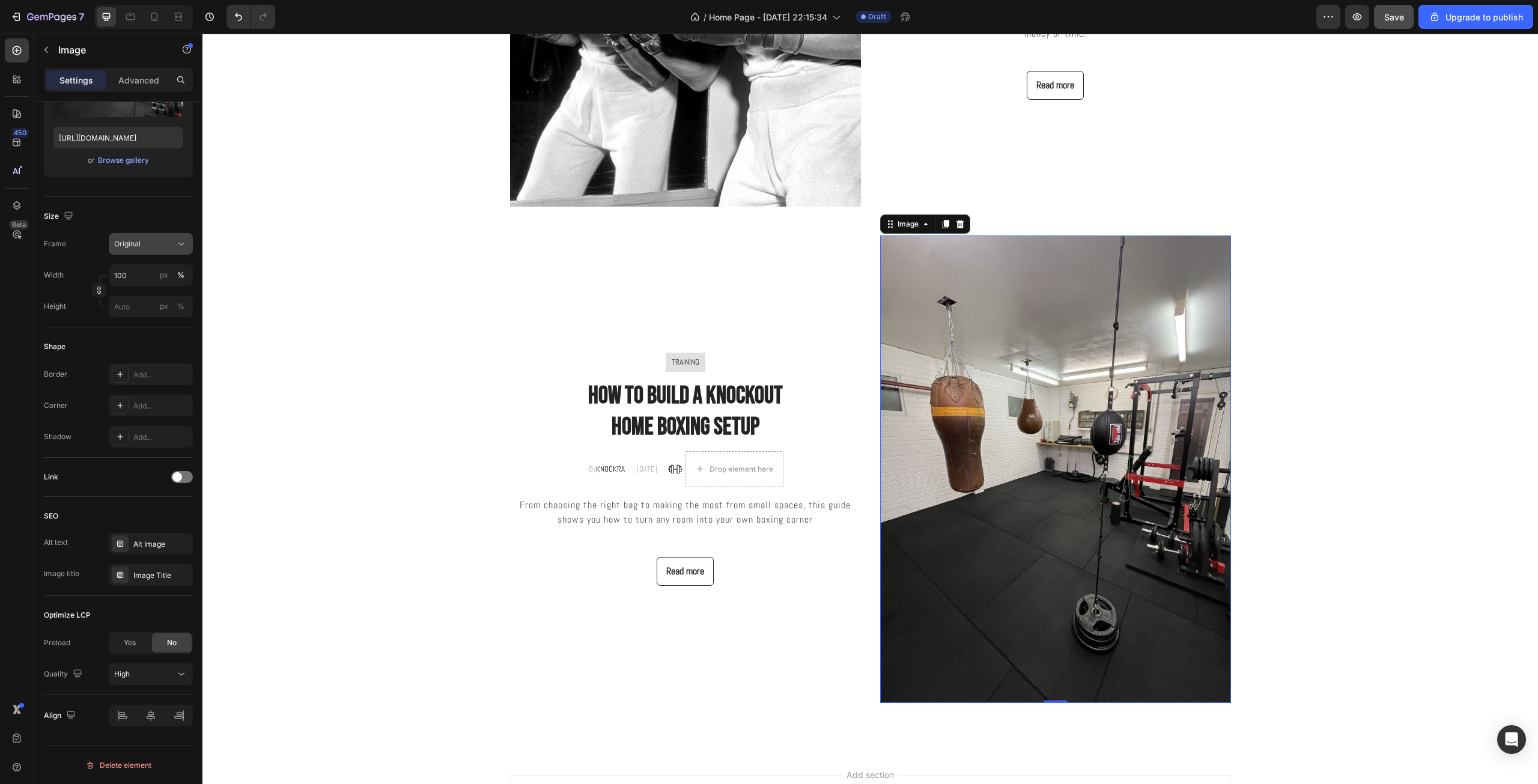
click at [164, 252] on button "Original" at bounding box center [151, 244] width 84 height 22
click at [164, 254] on div "Frame Original Width 100 px % Height px %" at bounding box center [118, 275] width 149 height 84
click at [151, 248] on div "Original" at bounding box center [143, 244] width 59 height 11
click at [152, 358] on div "Custom" at bounding box center [149, 363] width 70 height 11
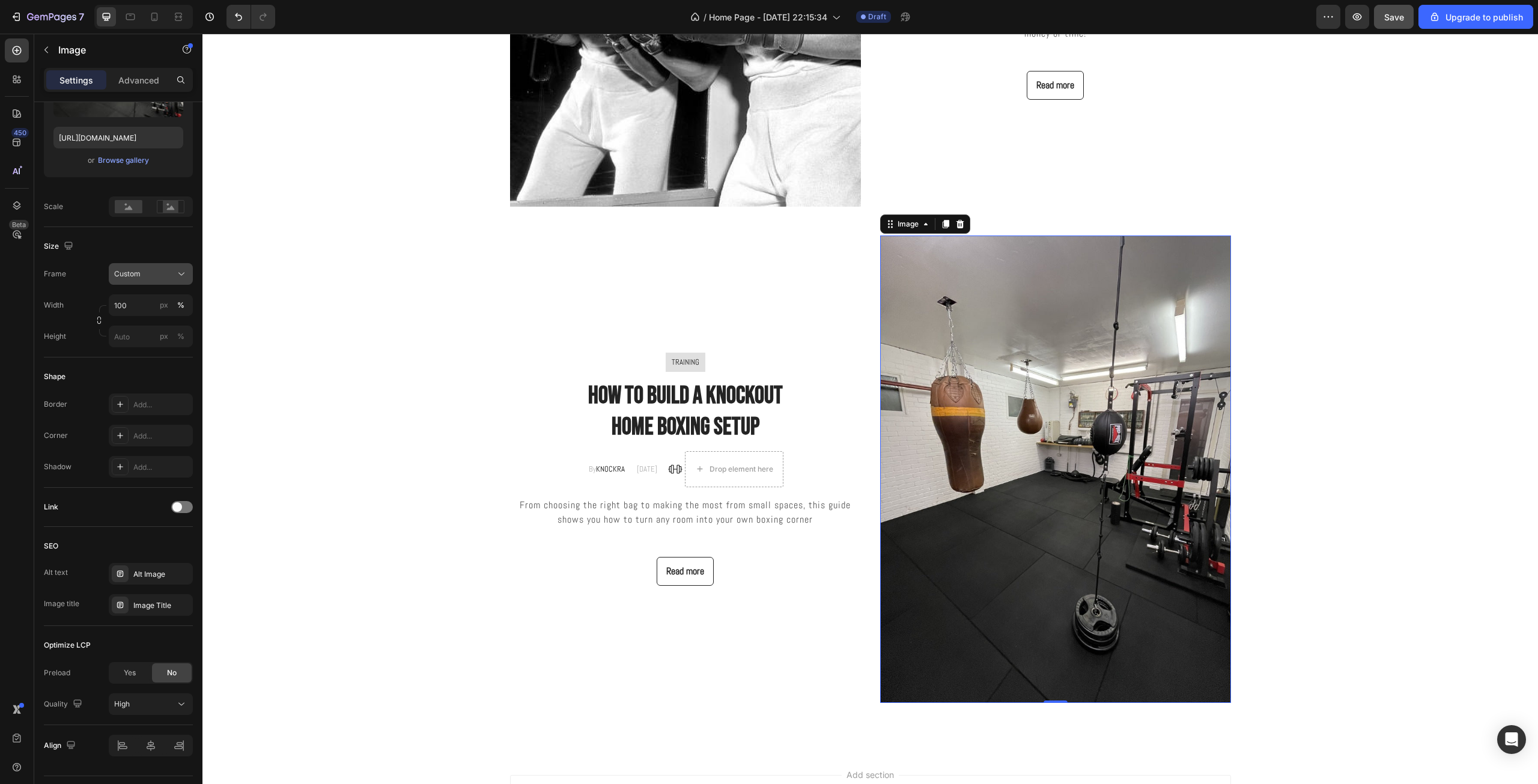
click at [163, 272] on div "Custom" at bounding box center [143, 274] width 59 height 11
click at [134, 375] on span "Original" at bounding box center [126, 371] width 26 height 11
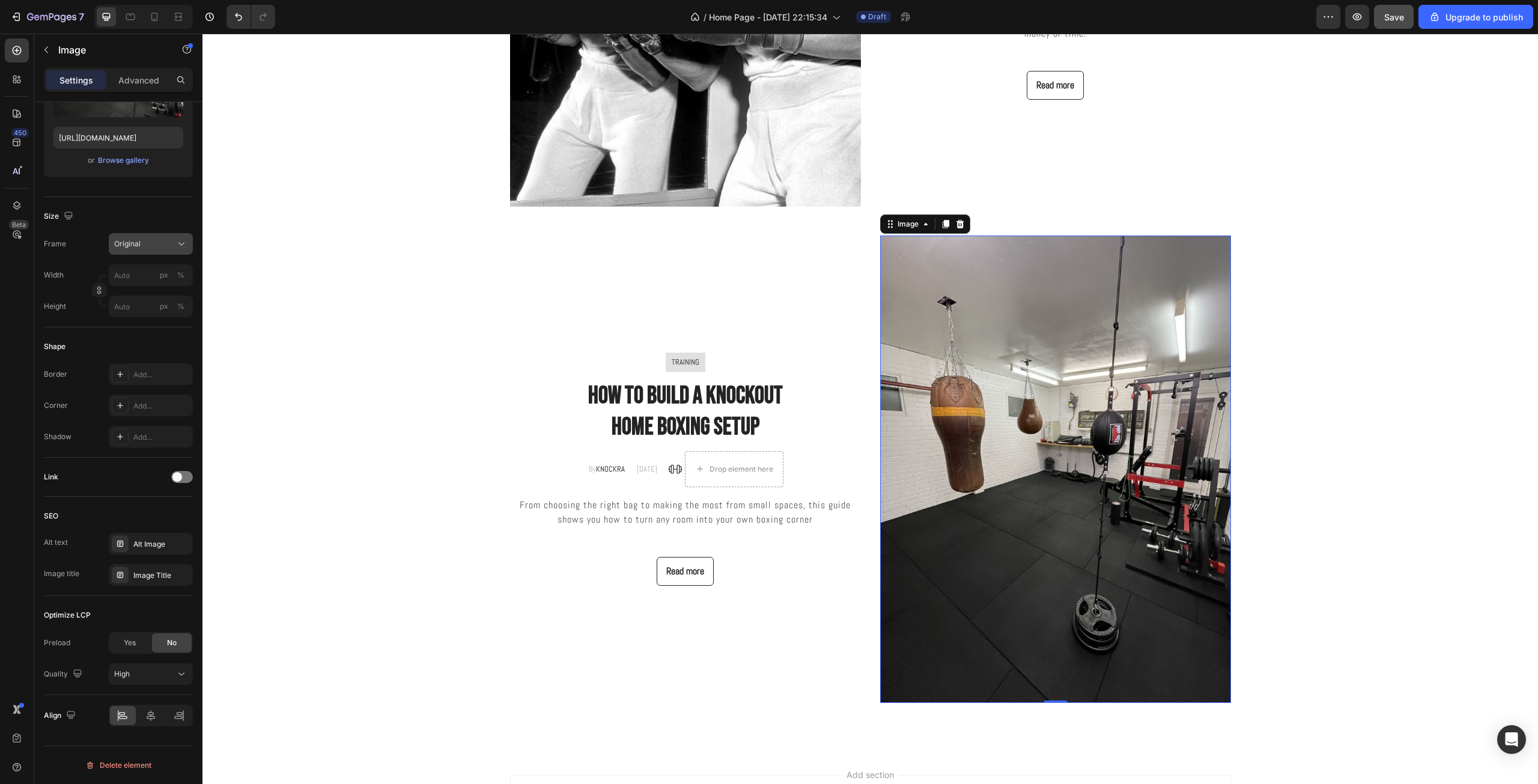
click at [157, 239] on div "Original" at bounding box center [143, 244] width 59 height 11
click at [153, 290] on div "Vertical" at bounding box center [149, 296] width 70 height 12
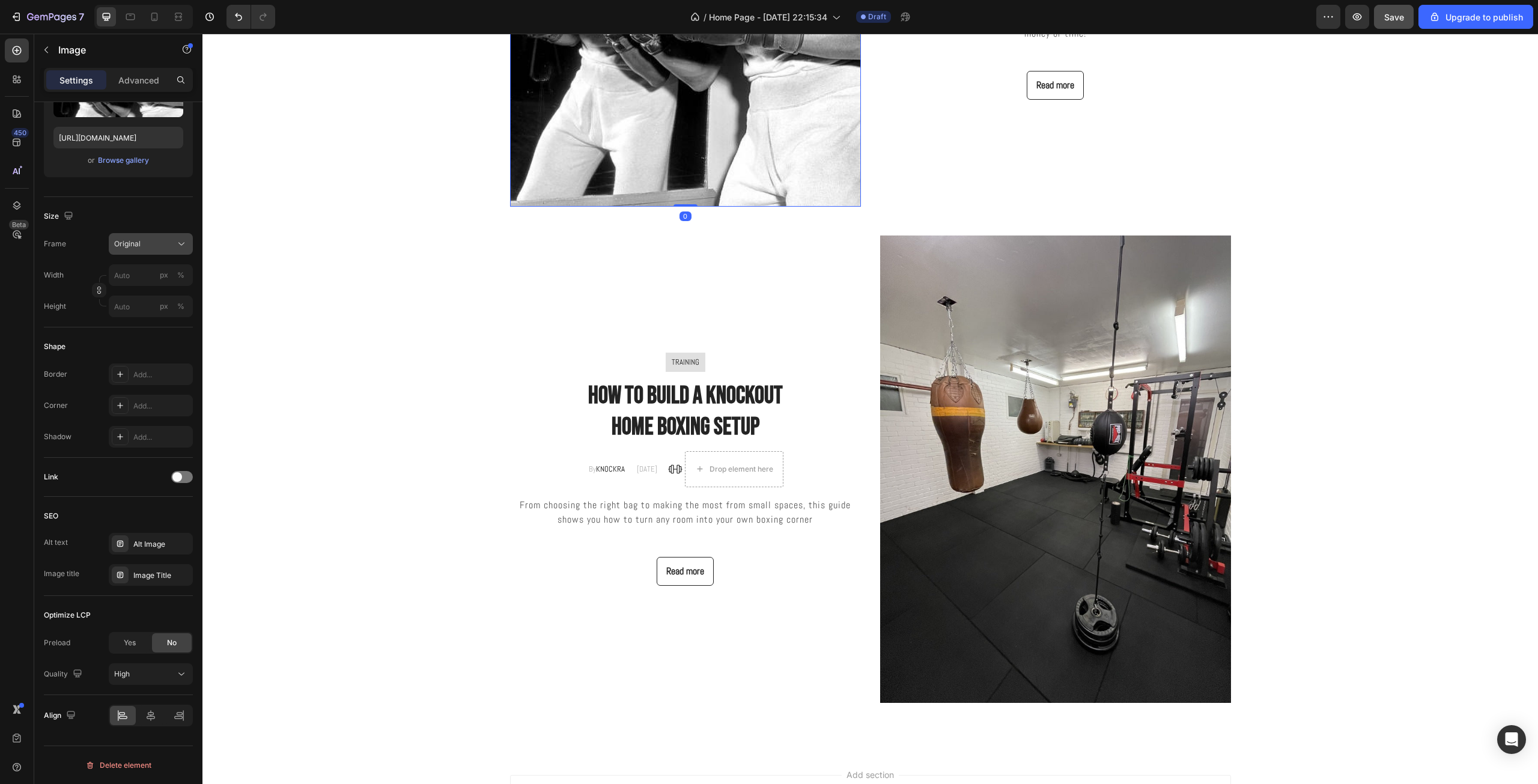
click at [162, 243] on div "Original" at bounding box center [143, 244] width 59 height 11
click at [158, 296] on div "Vertical" at bounding box center [149, 296] width 70 height 12
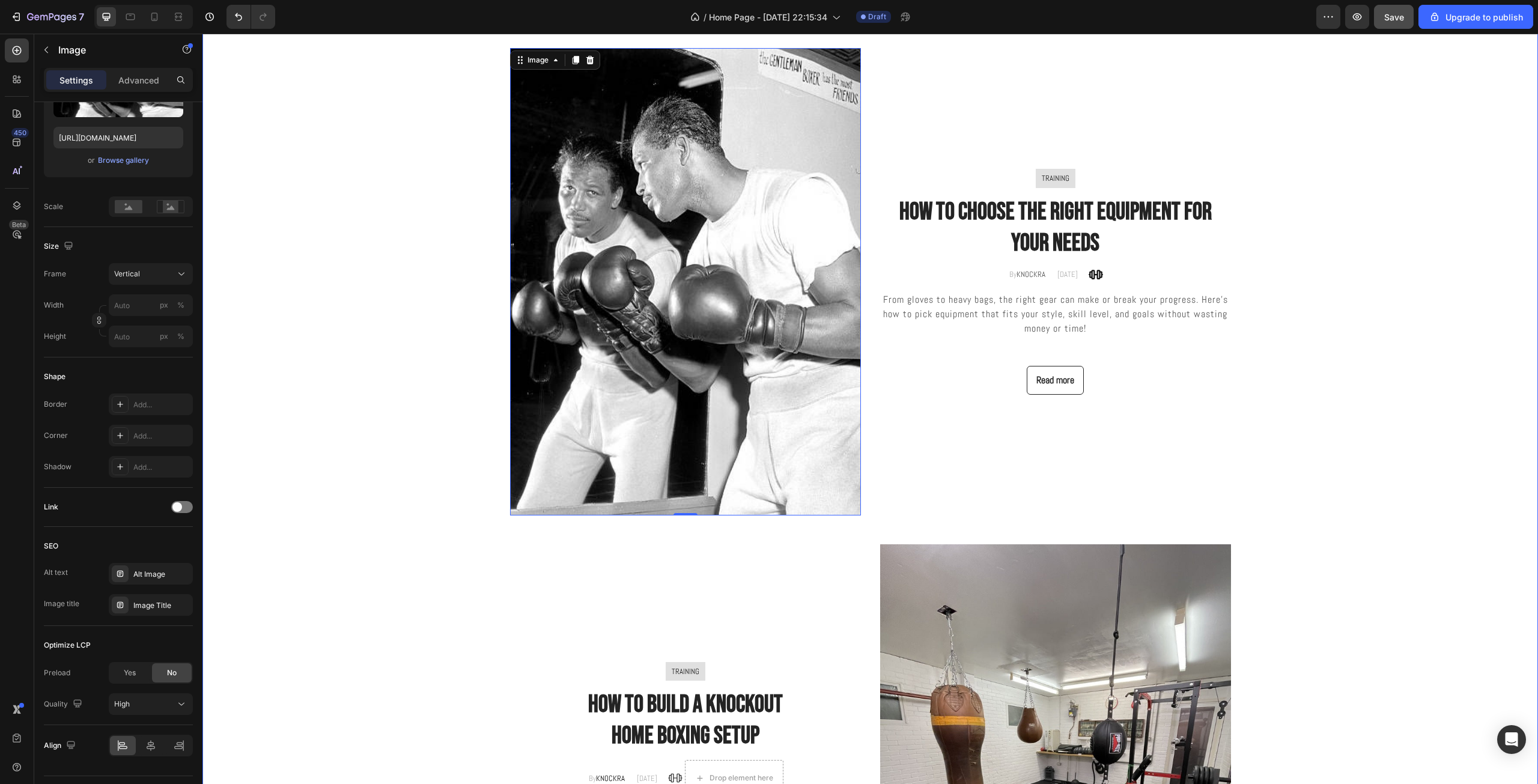
scroll to position [2551, 0]
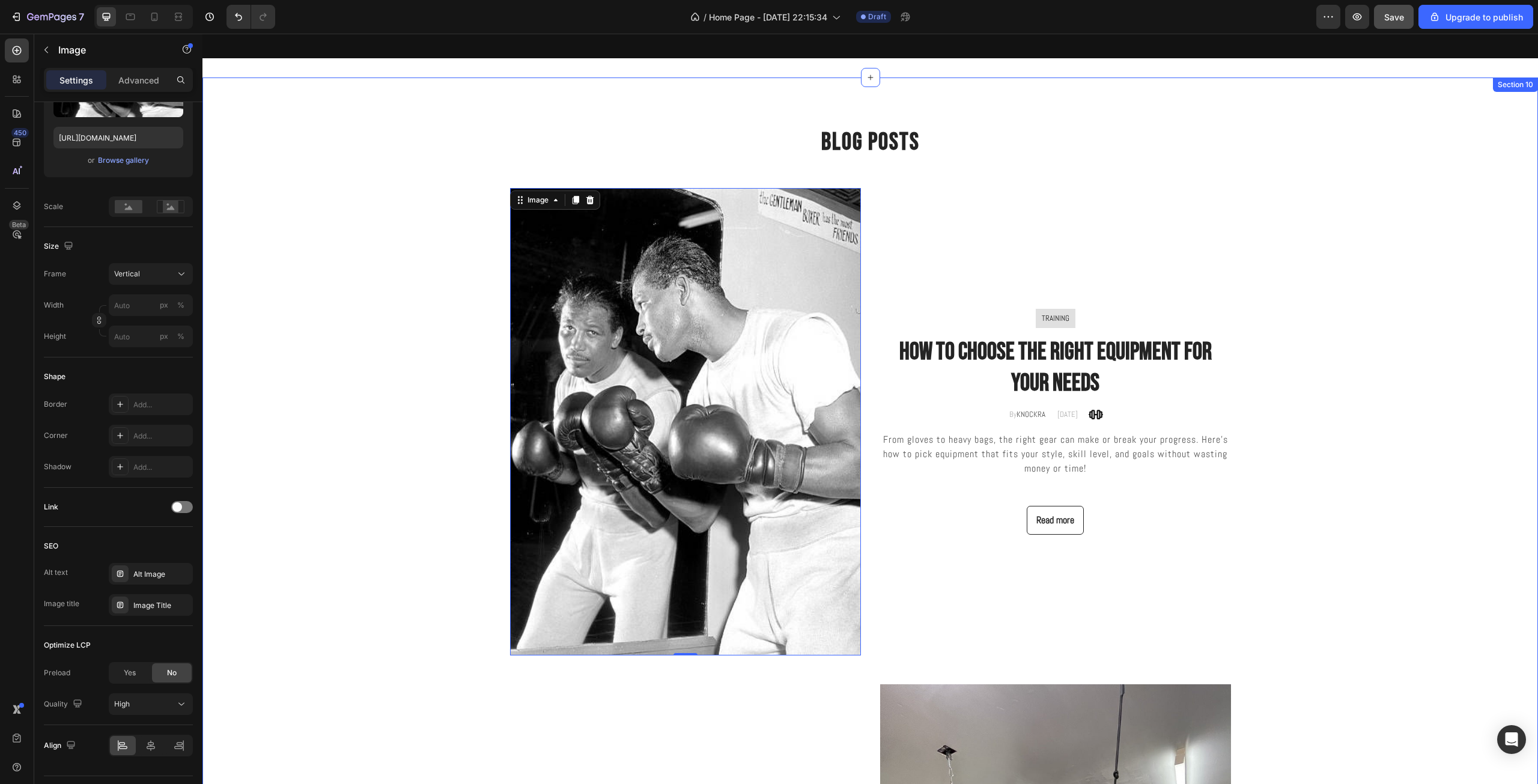
click at [349, 476] on div "Blog Posts Heading Row Image 0 TRAINING Text block Row how to choose the right …" at bounding box center [870, 638] width 1318 height 1026
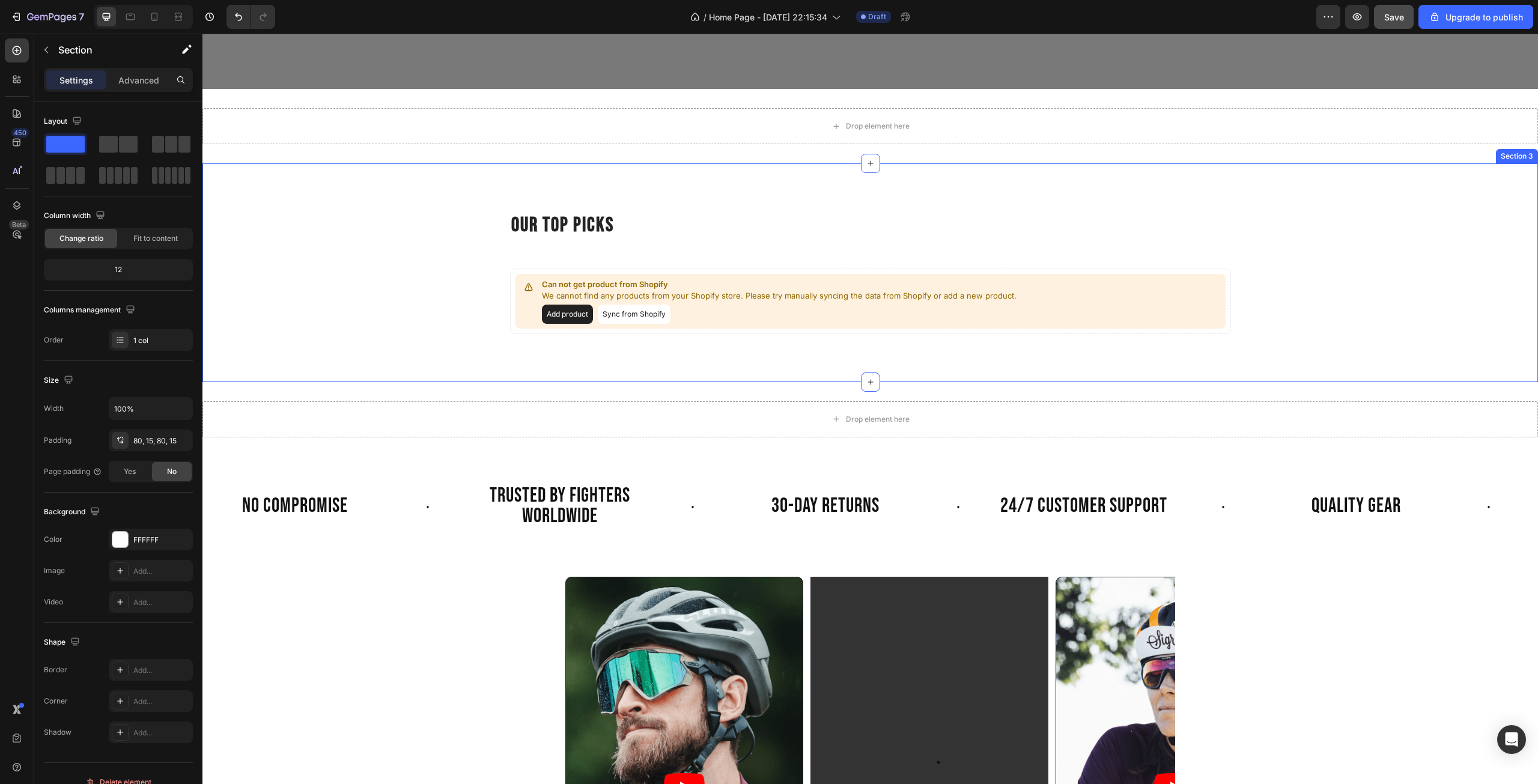
scroll to position [169, 0]
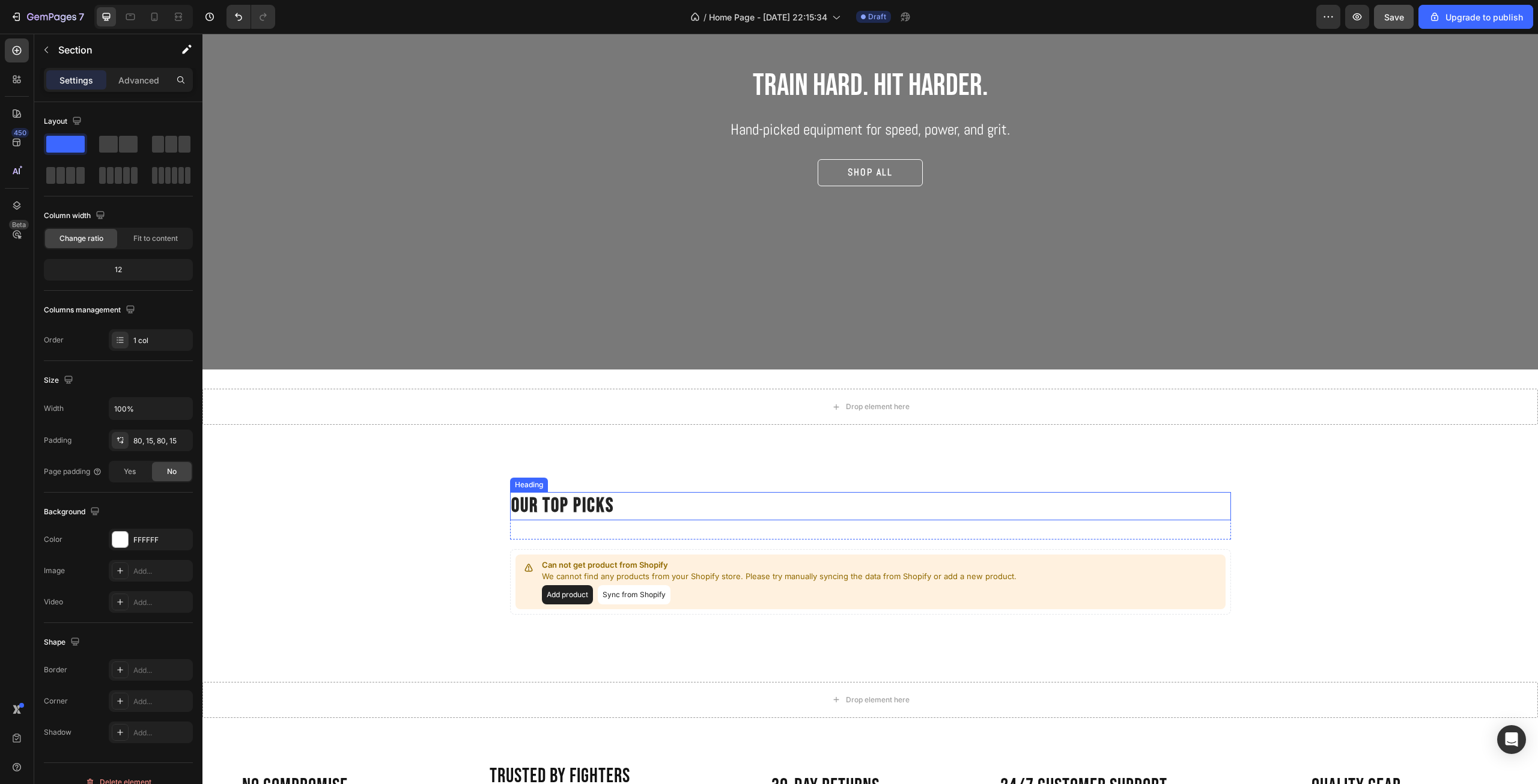
click at [578, 513] on h2 "our top picks" at bounding box center [870, 505] width 721 height 28
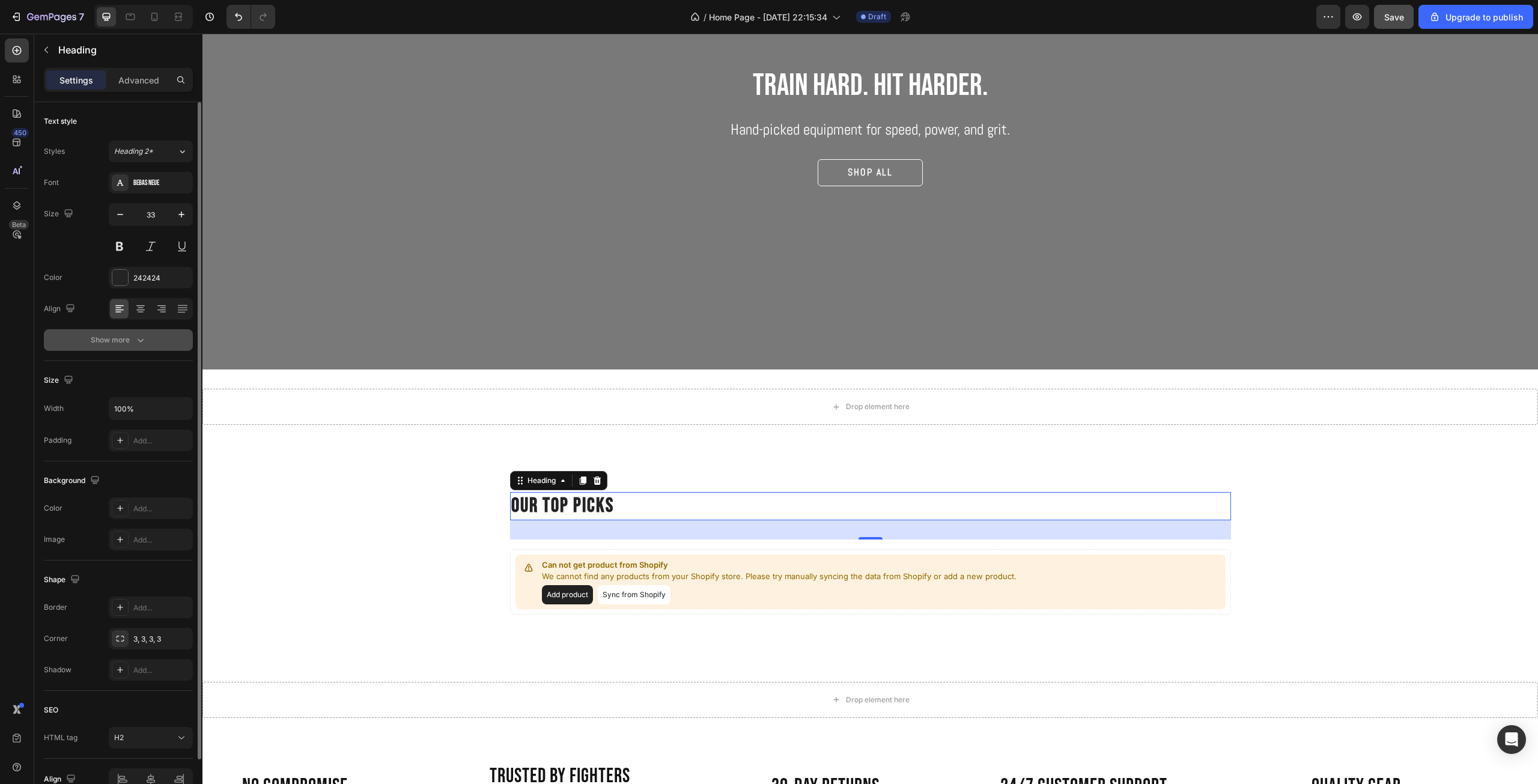
click at [97, 345] on div "Show more" at bounding box center [118, 340] width 56 height 12
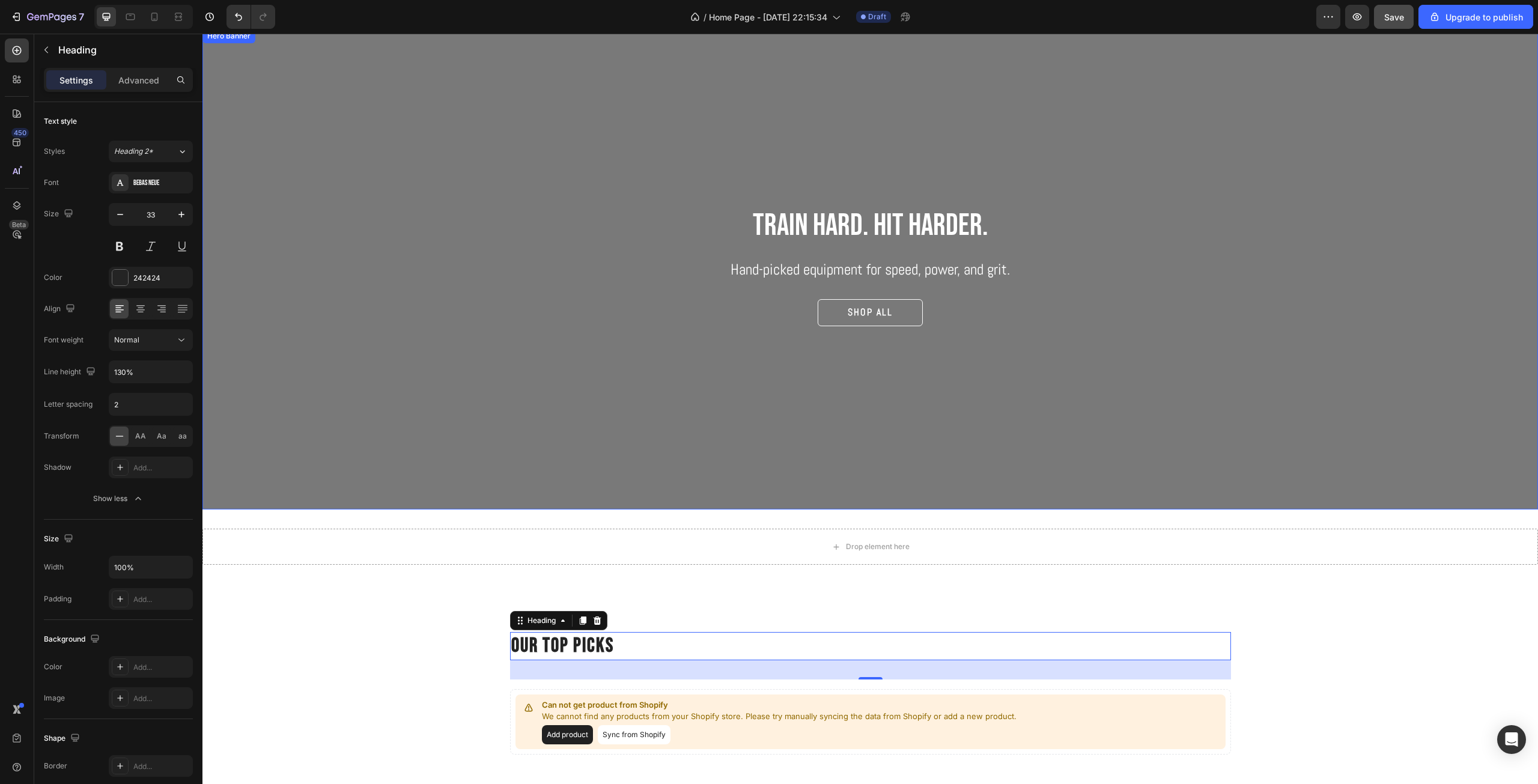
scroll to position [0, 0]
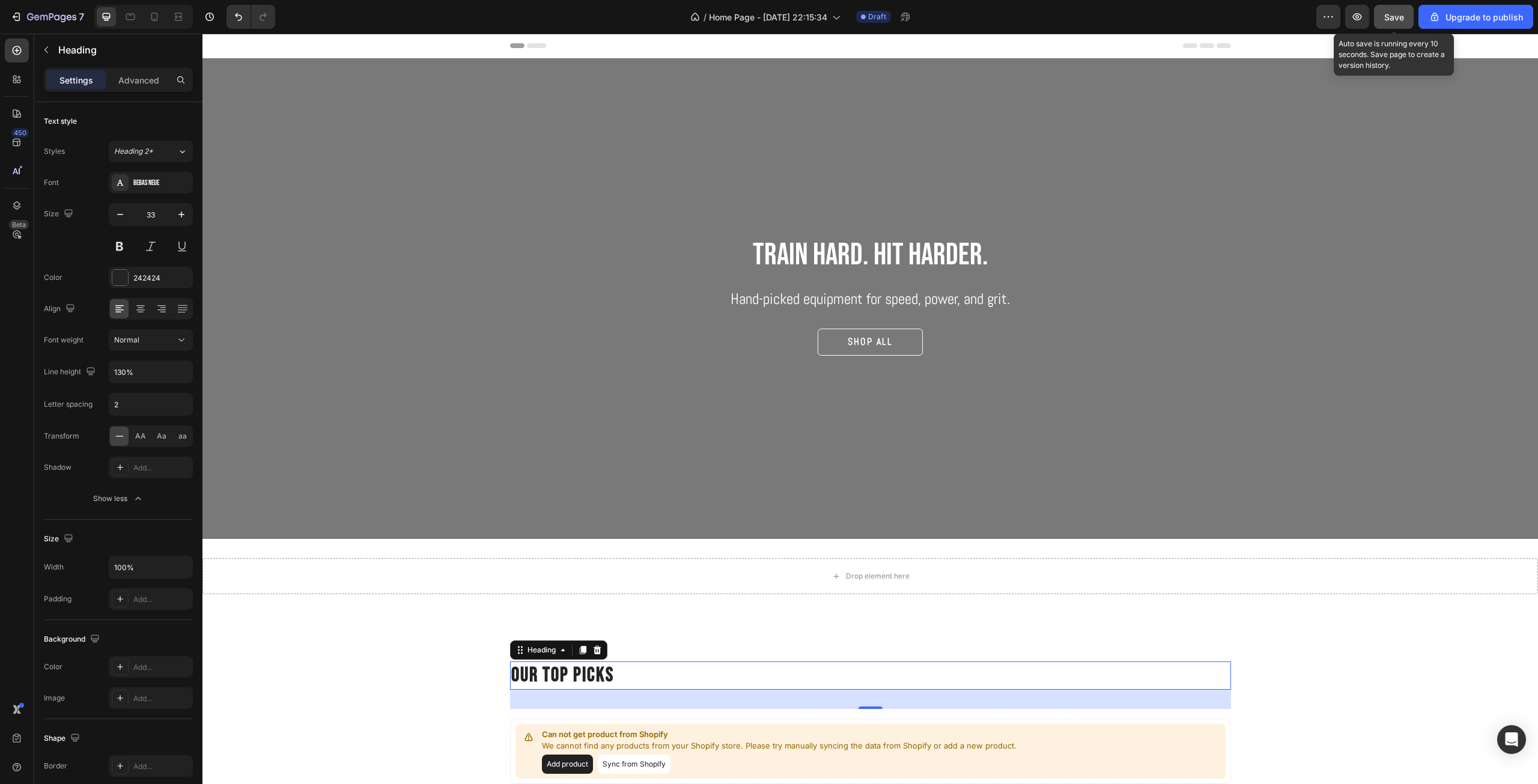
click at [1393, 17] on span "Save" at bounding box center [1394, 16] width 20 height 10
click at [1367, 15] on button "button" at bounding box center [1356, 16] width 24 height 24
click at [1395, 21] on span "Save" at bounding box center [1394, 16] width 20 height 10
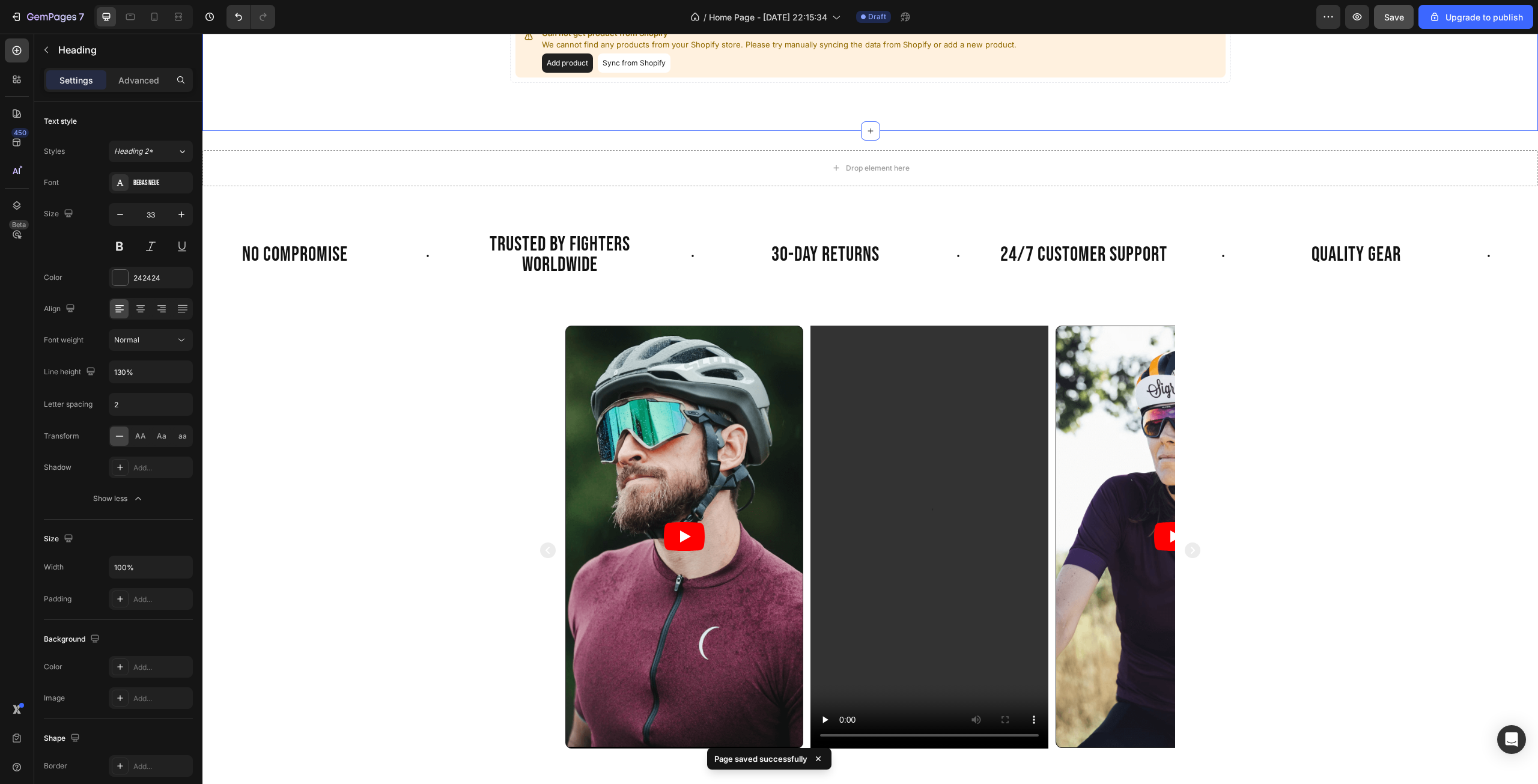
scroll to position [840, 0]
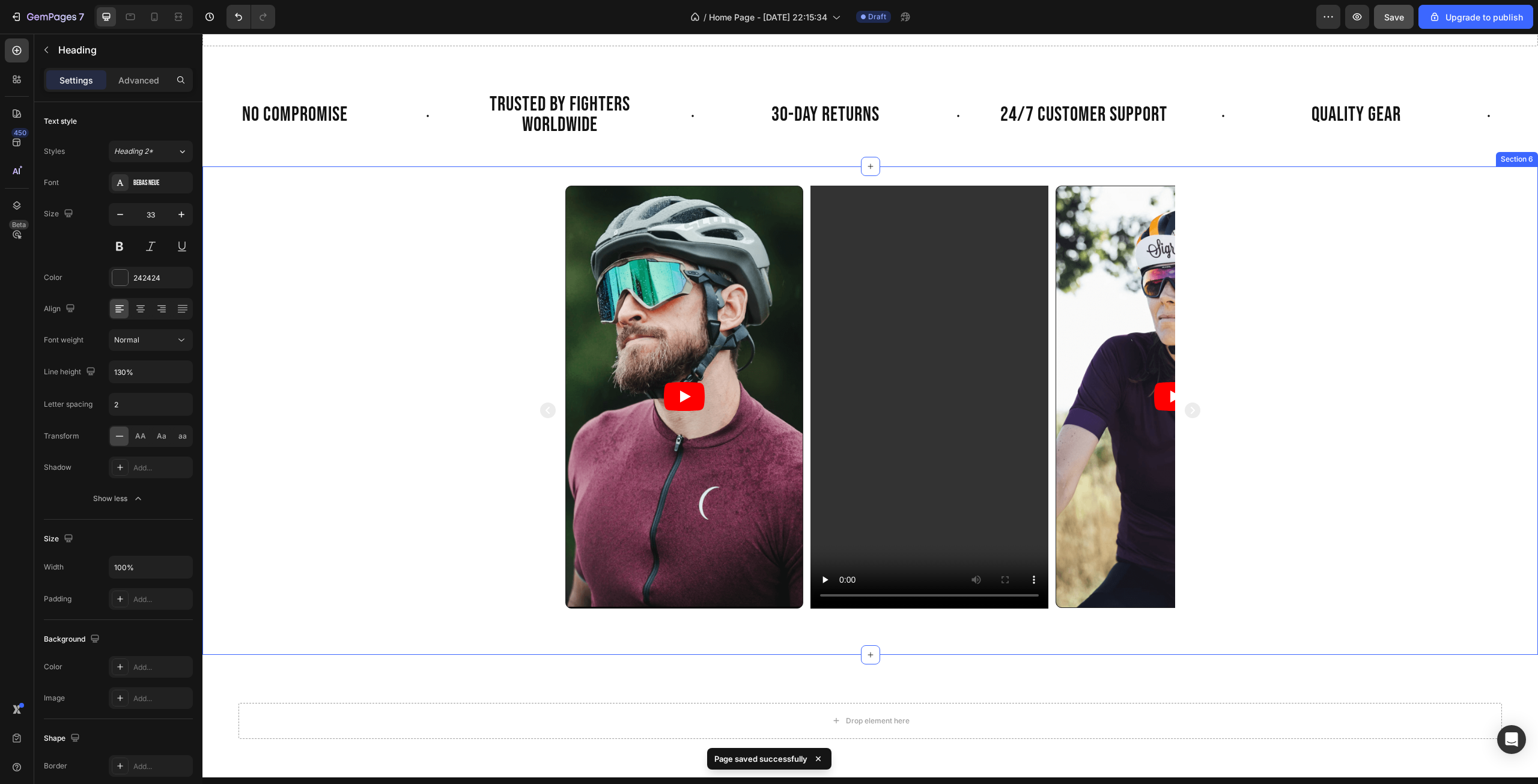
click at [1277, 332] on div "Video Video Video Video Video Carousel" at bounding box center [870, 410] width 1335 height 450
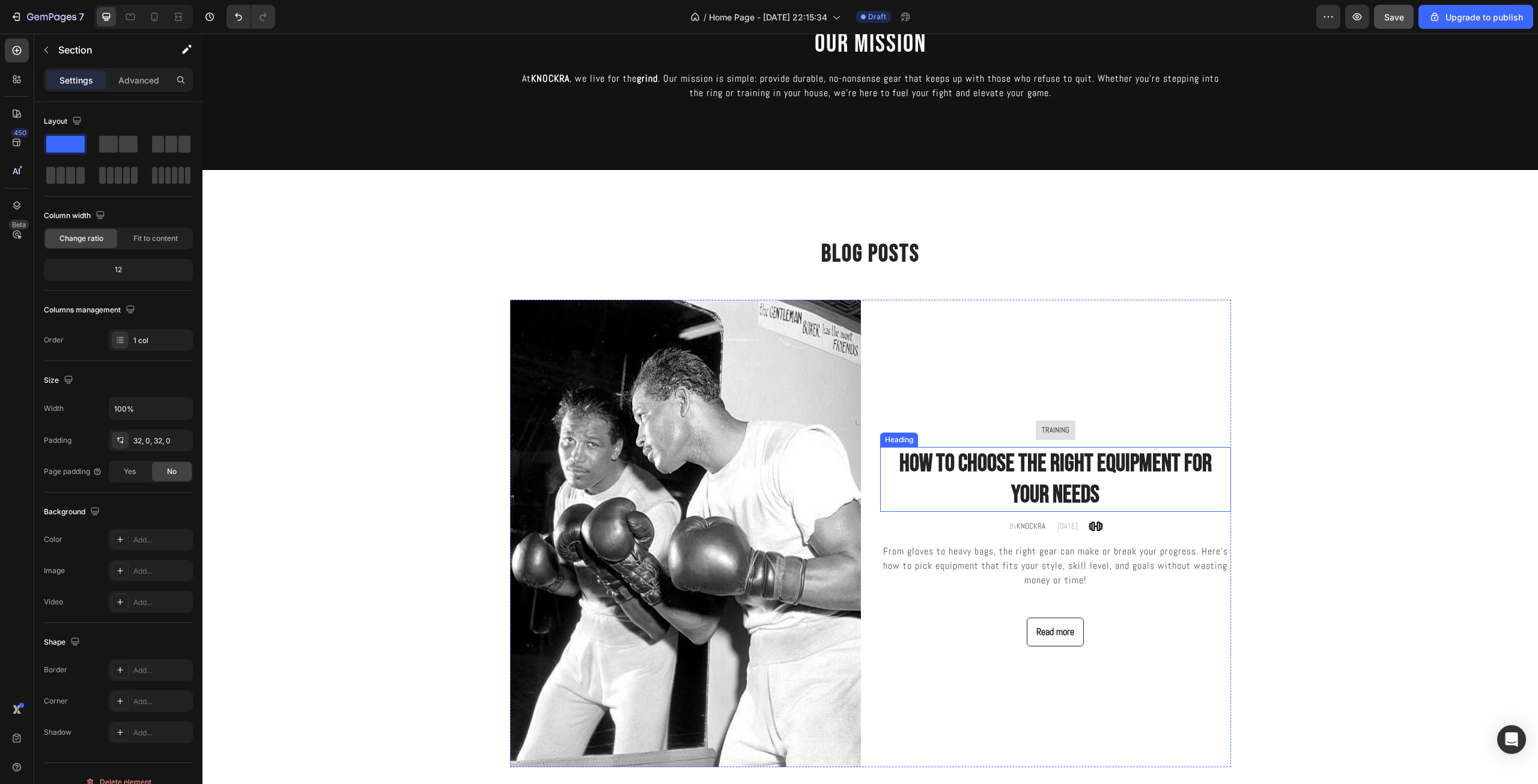
scroll to position [2560, 0]
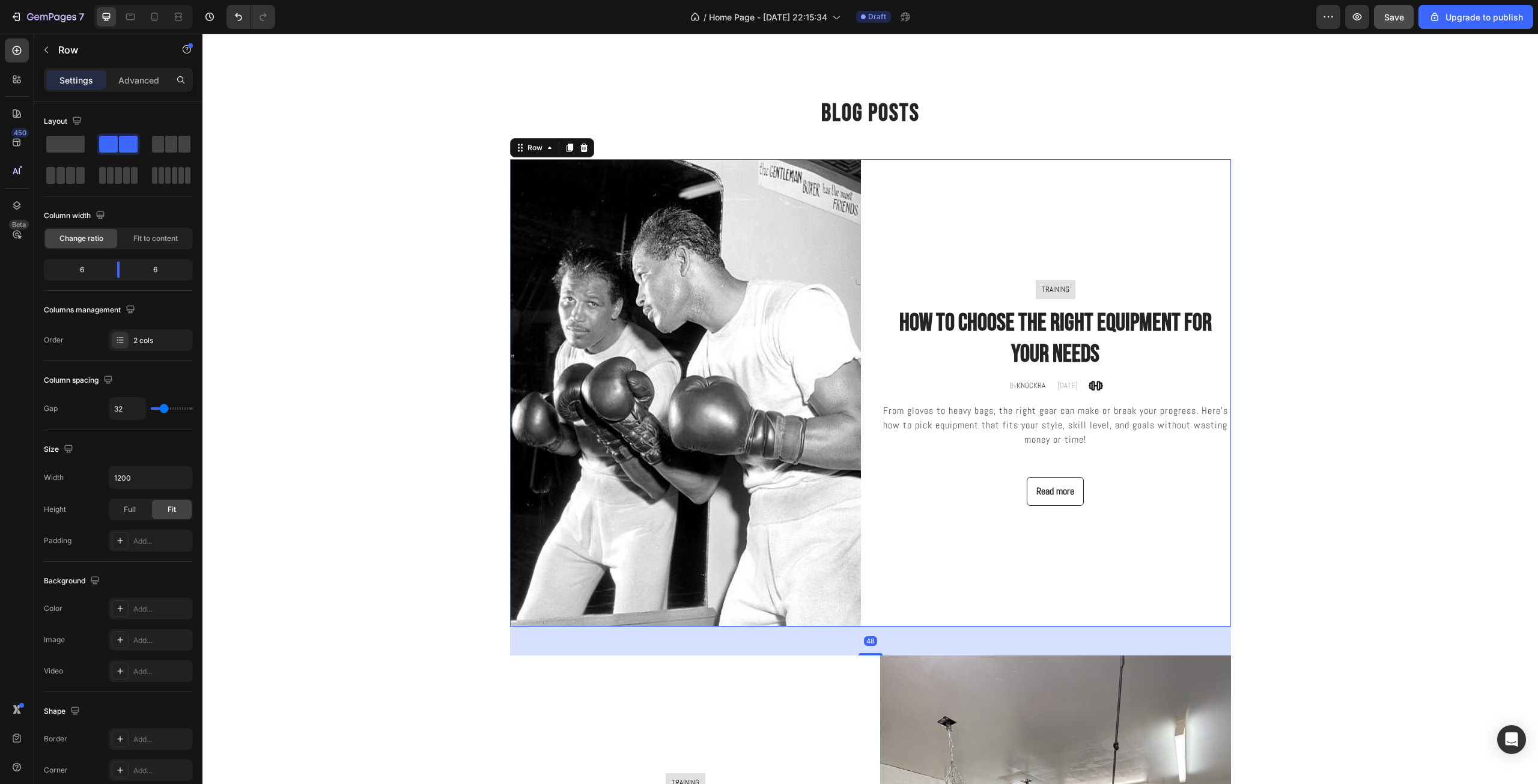
click at [1192, 551] on div "TRAINING Text block Row how to choose the right equipment for your needs Headin…" at bounding box center [1055, 393] width 350 height 468
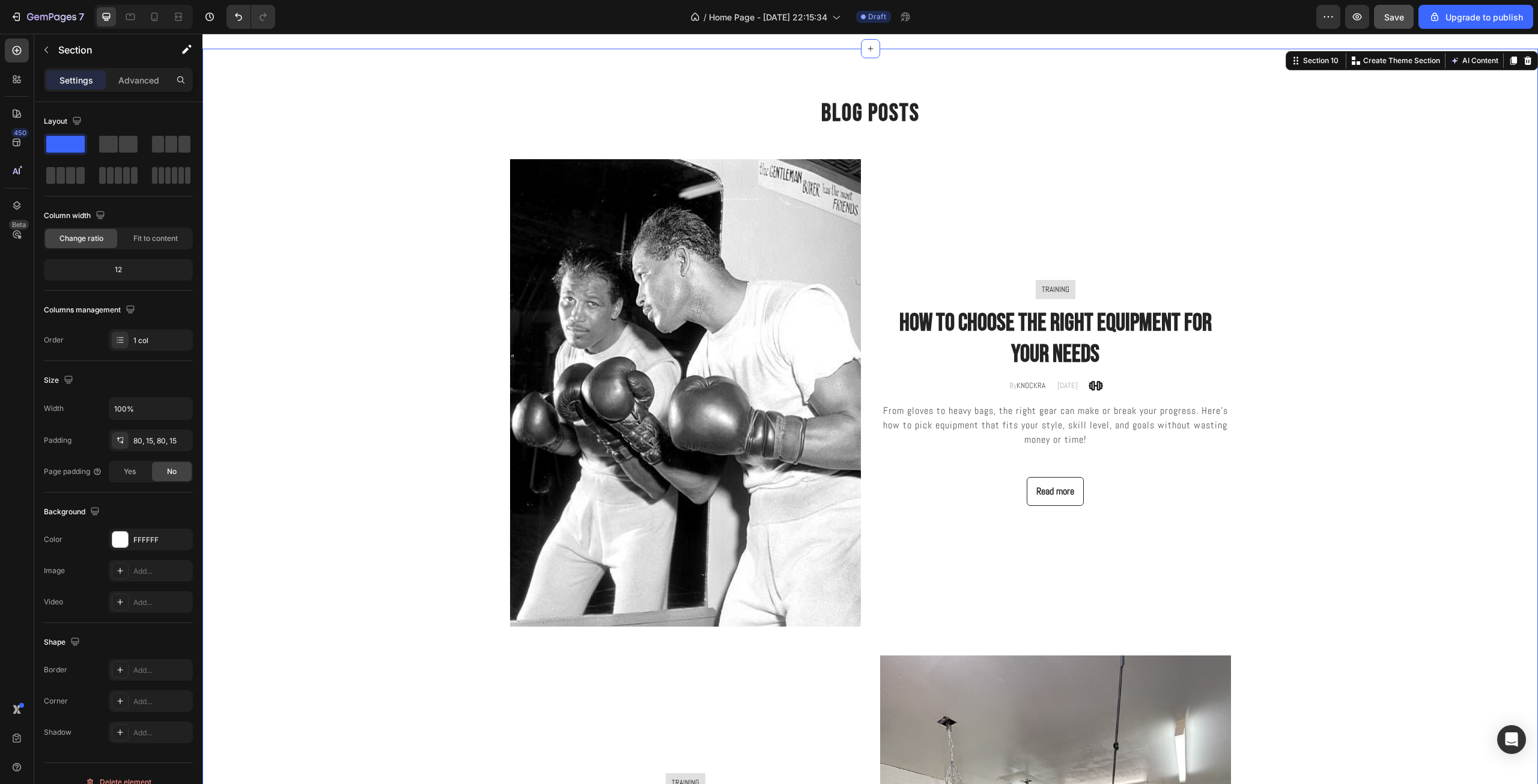
click at [1353, 516] on div "Blog Posts Heading Row Image TRAINING Text block Row how to choose the right eq…" at bounding box center [870, 609] width 1318 height 1026
click at [357, 442] on div "Blog Posts Heading Row Image TRAINING Text block Row how to choose the right eq…" at bounding box center [870, 609] width 1318 height 1026
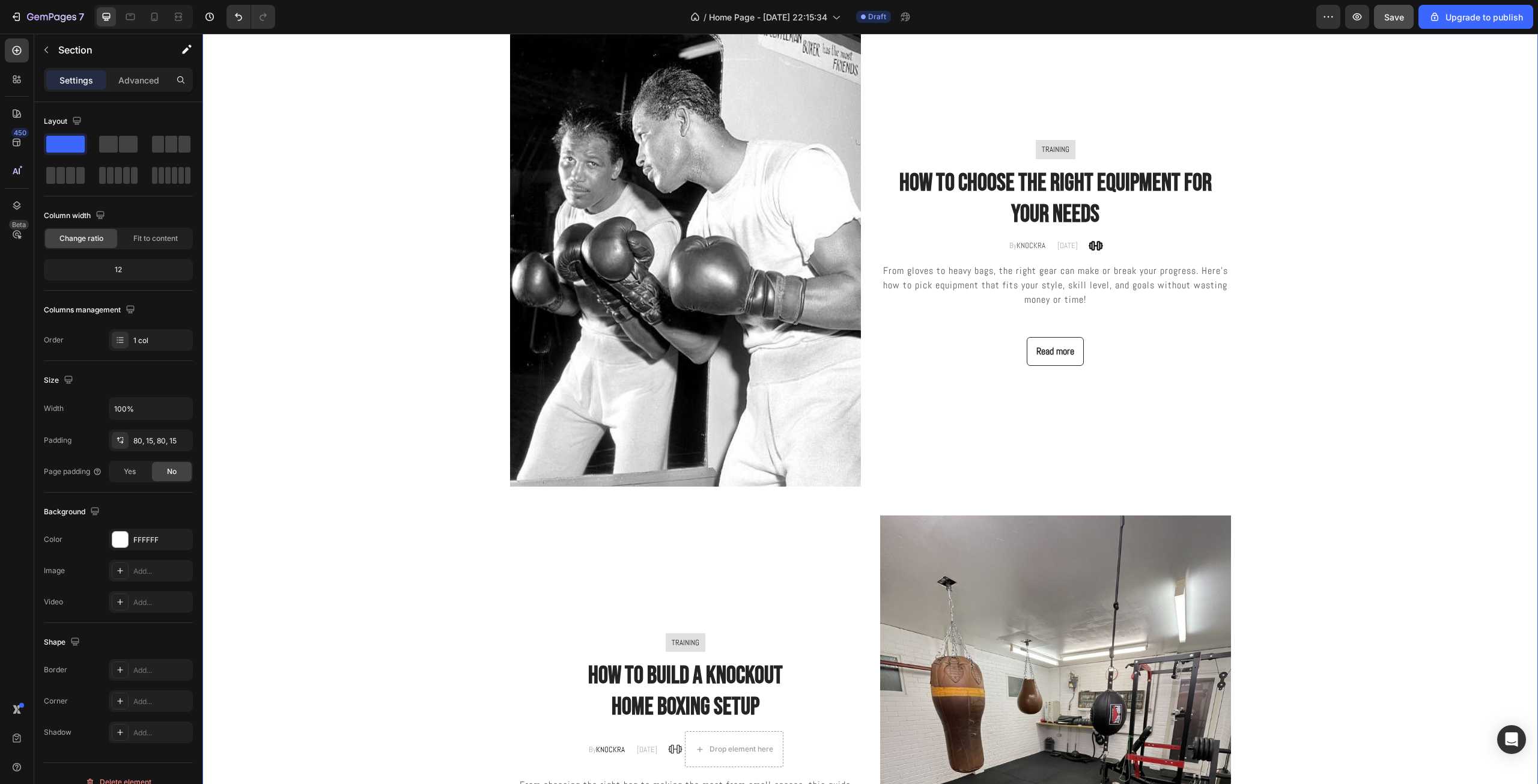
scroll to position [2840, 0]
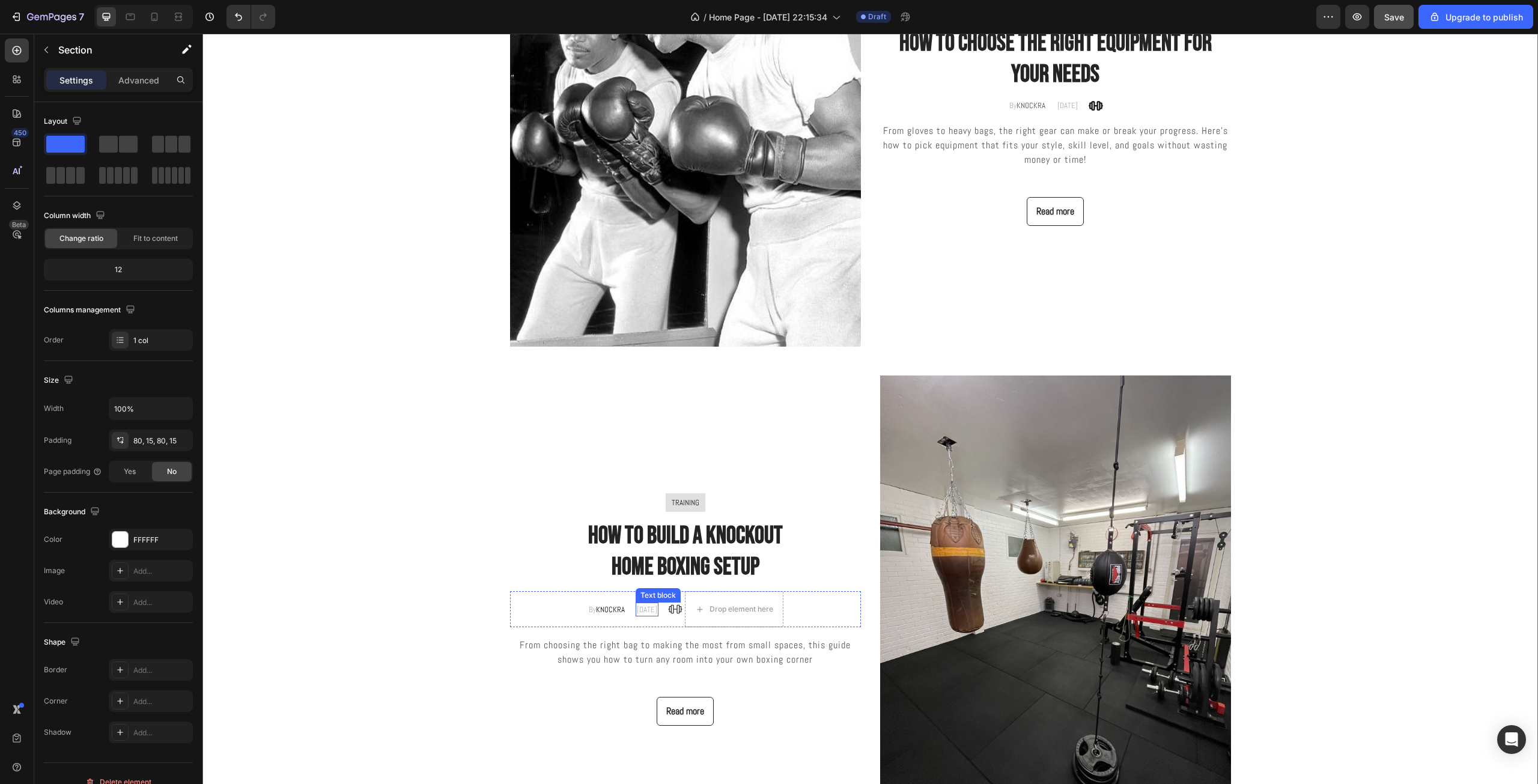
click at [654, 613] on p "06/2/2025" at bounding box center [646, 608] width 21 height 12
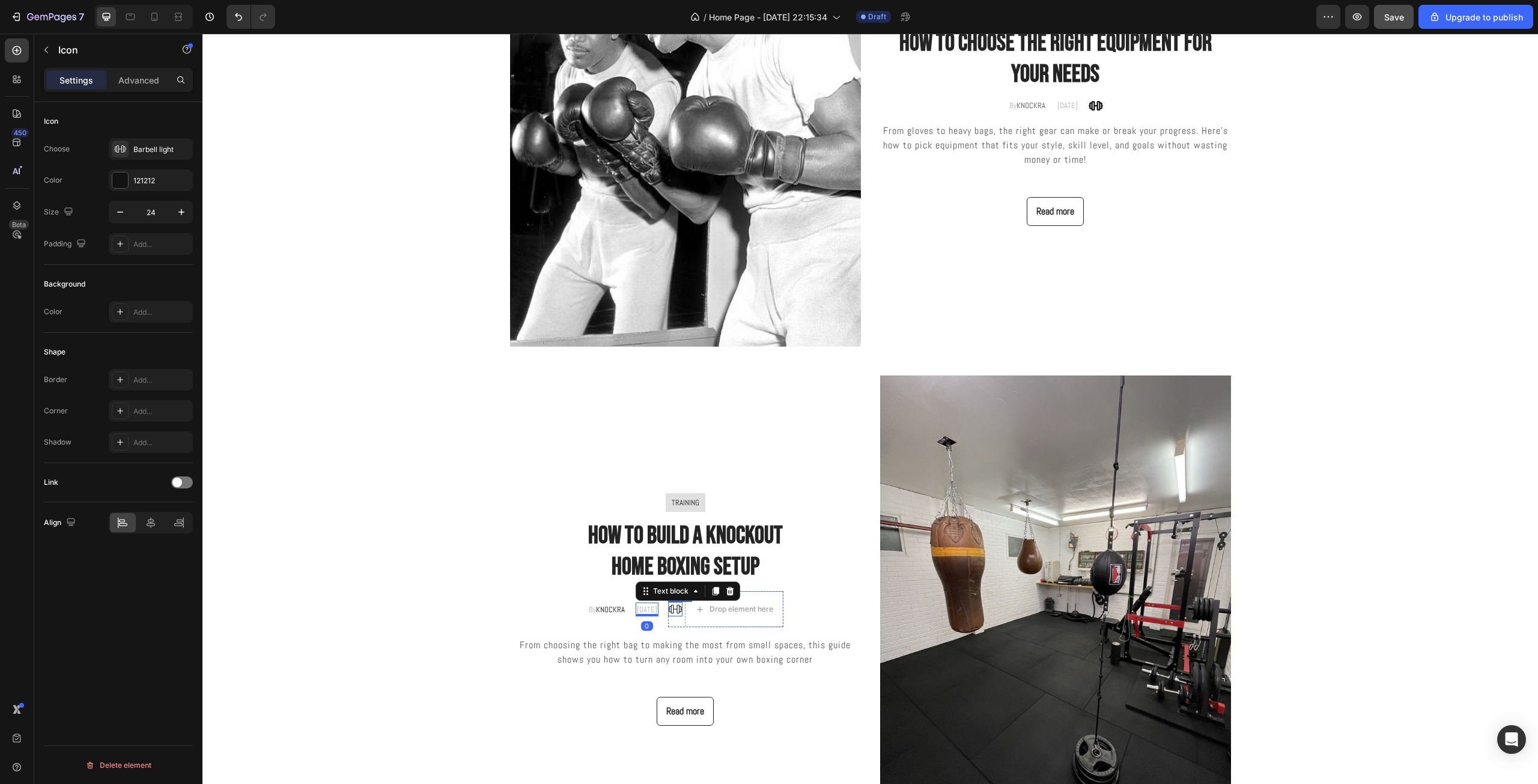
click at [678, 615] on div "Icon" at bounding box center [675, 608] width 14 height 14
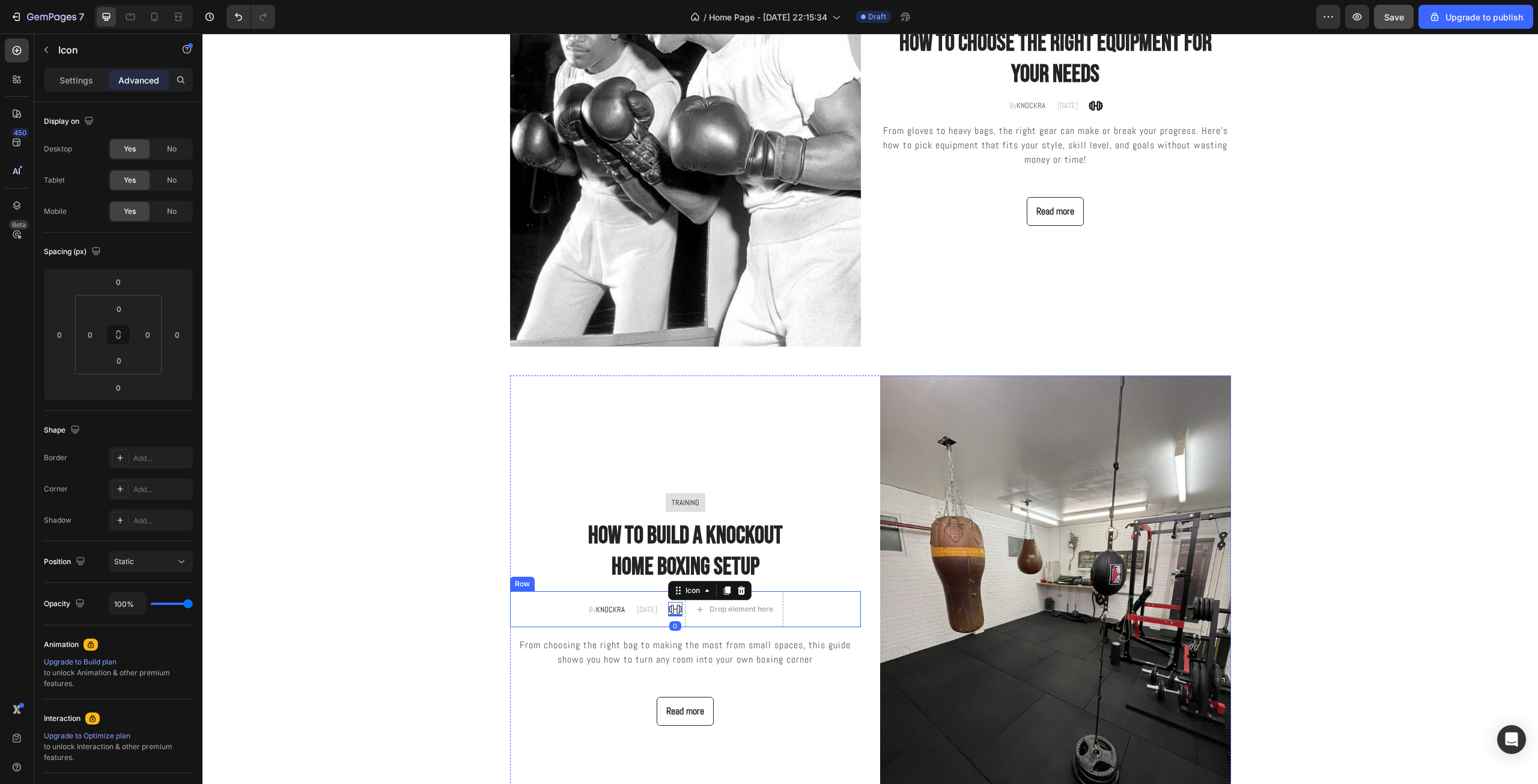
click at [668, 621] on div "By KNOCKRA Text block 06/2/2025 Text block Icon 0 Drop element here Row Row" at bounding box center [685, 608] width 350 height 36
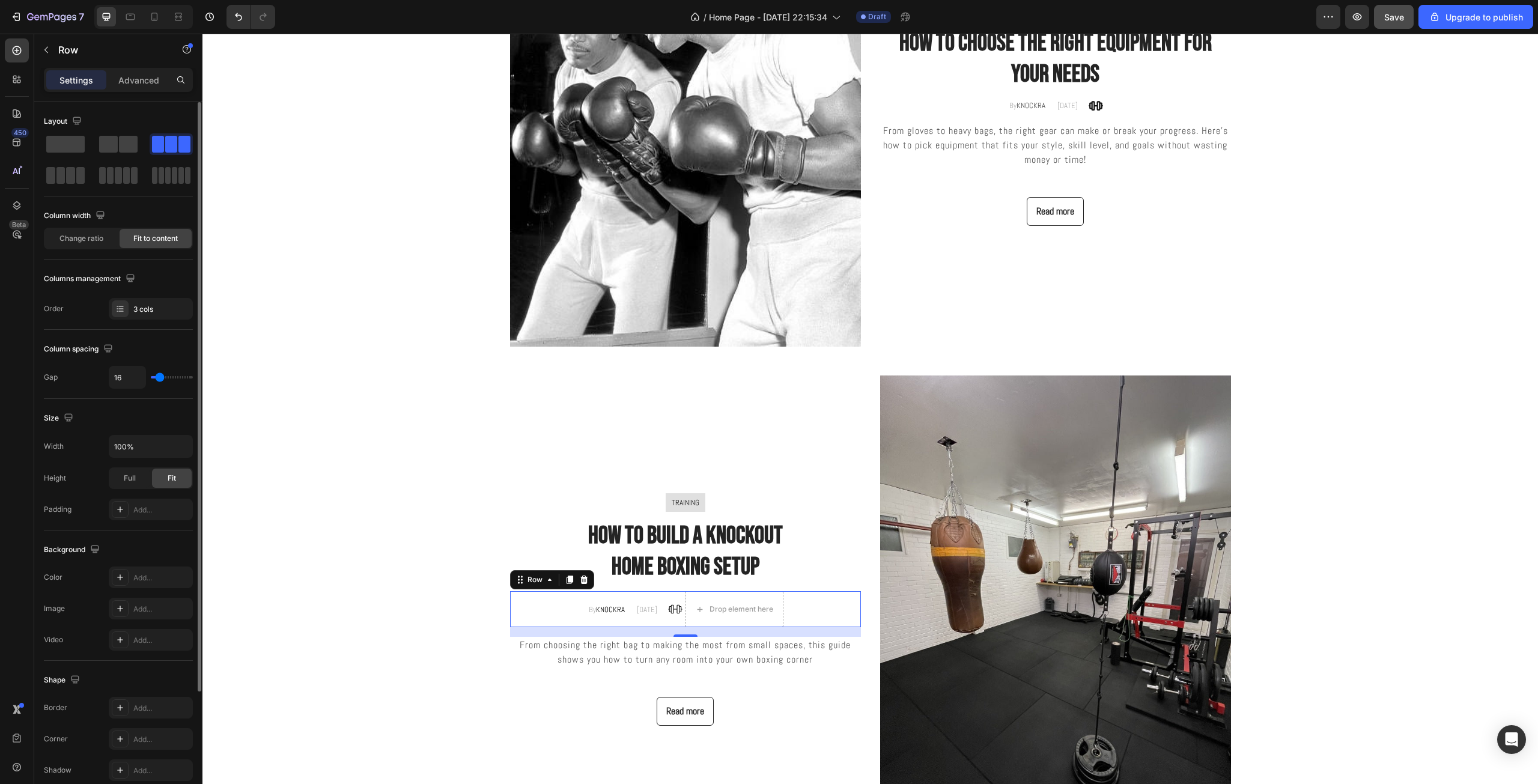
click at [176, 134] on div at bounding box center [171, 144] width 43 height 22
click at [125, 146] on span at bounding box center [128, 143] width 19 height 17
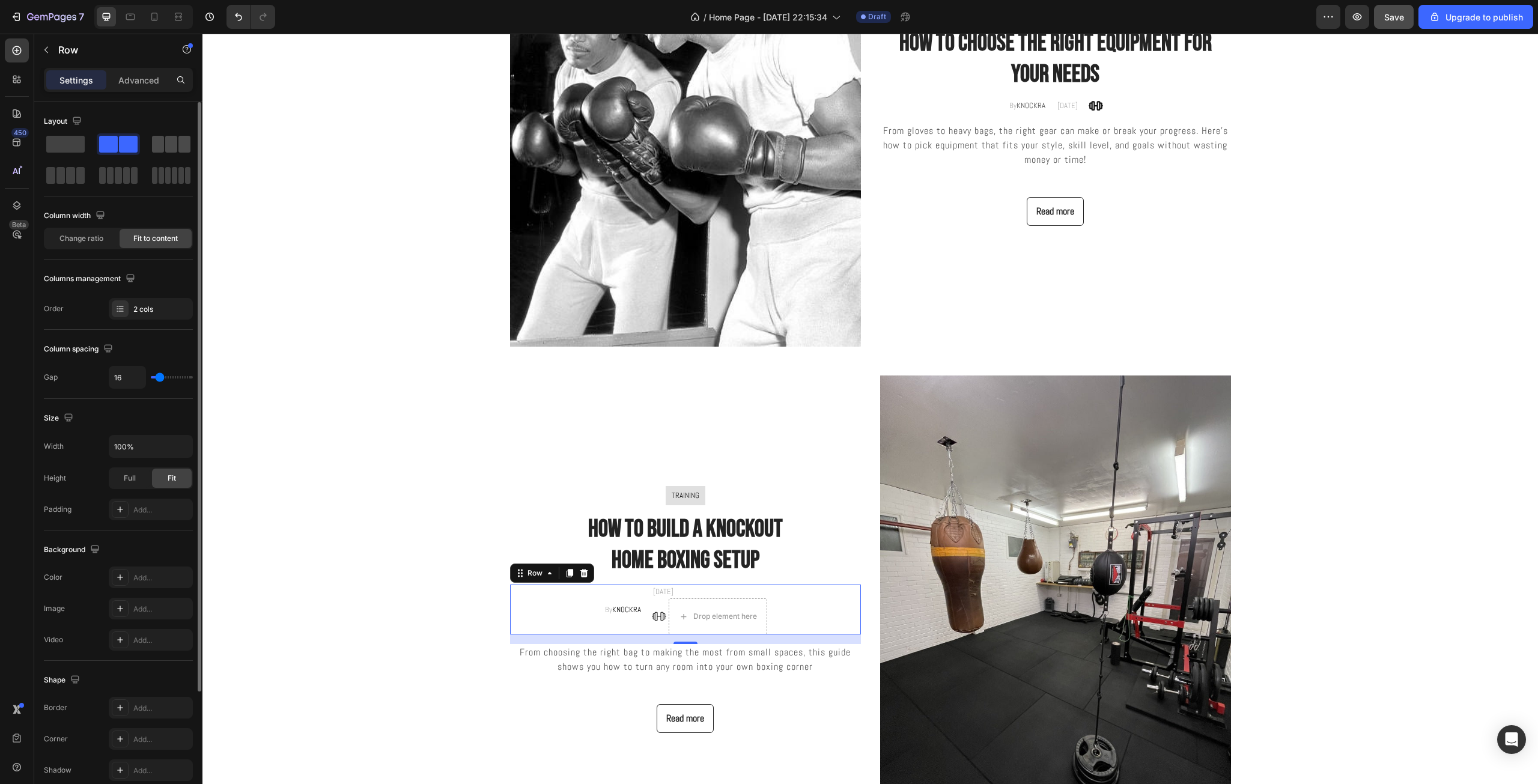
click at [157, 146] on span at bounding box center [158, 143] width 12 height 17
click at [238, 19] on icon "Undo/Redo" at bounding box center [238, 16] width 12 height 12
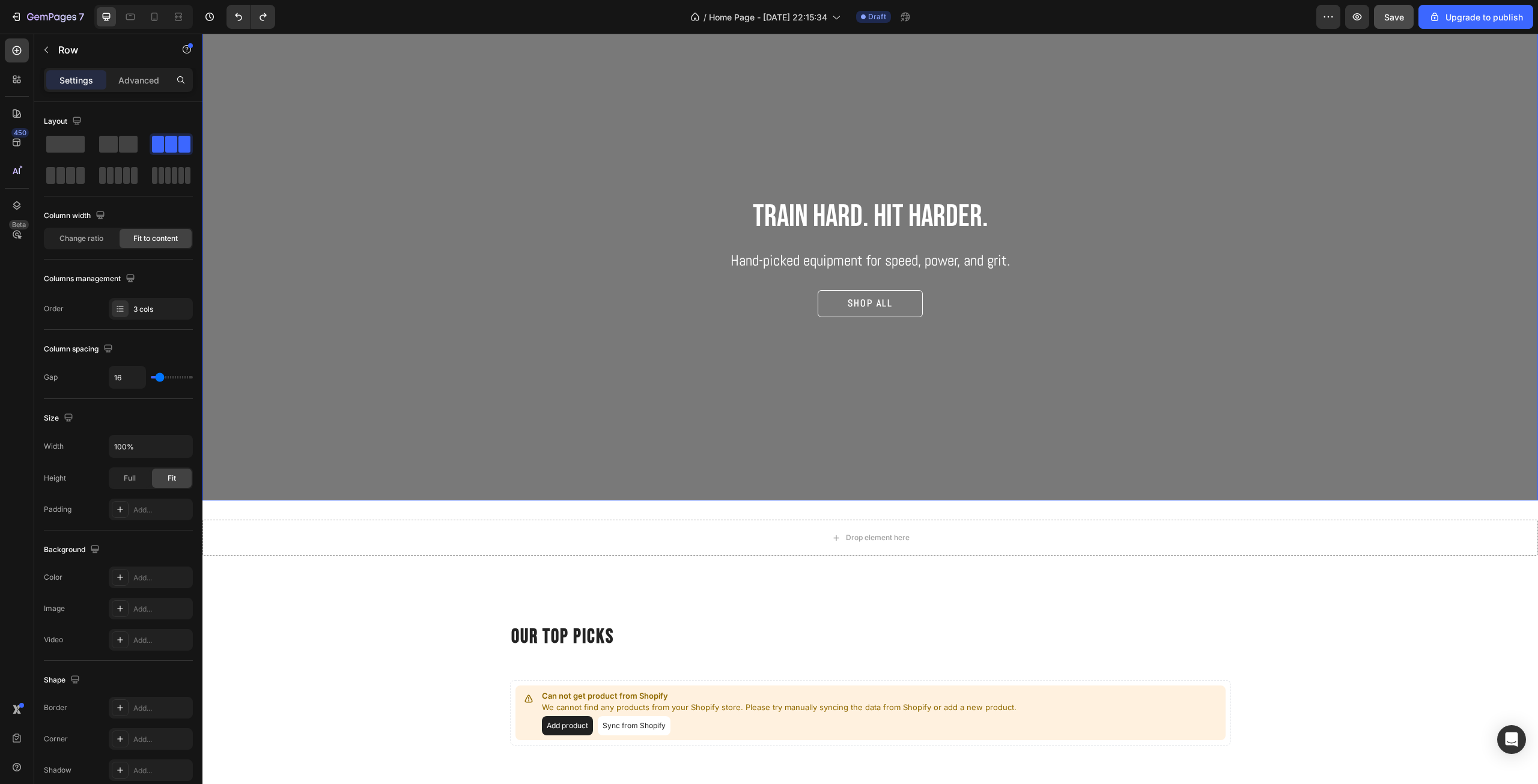
scroll to position [738, 0]
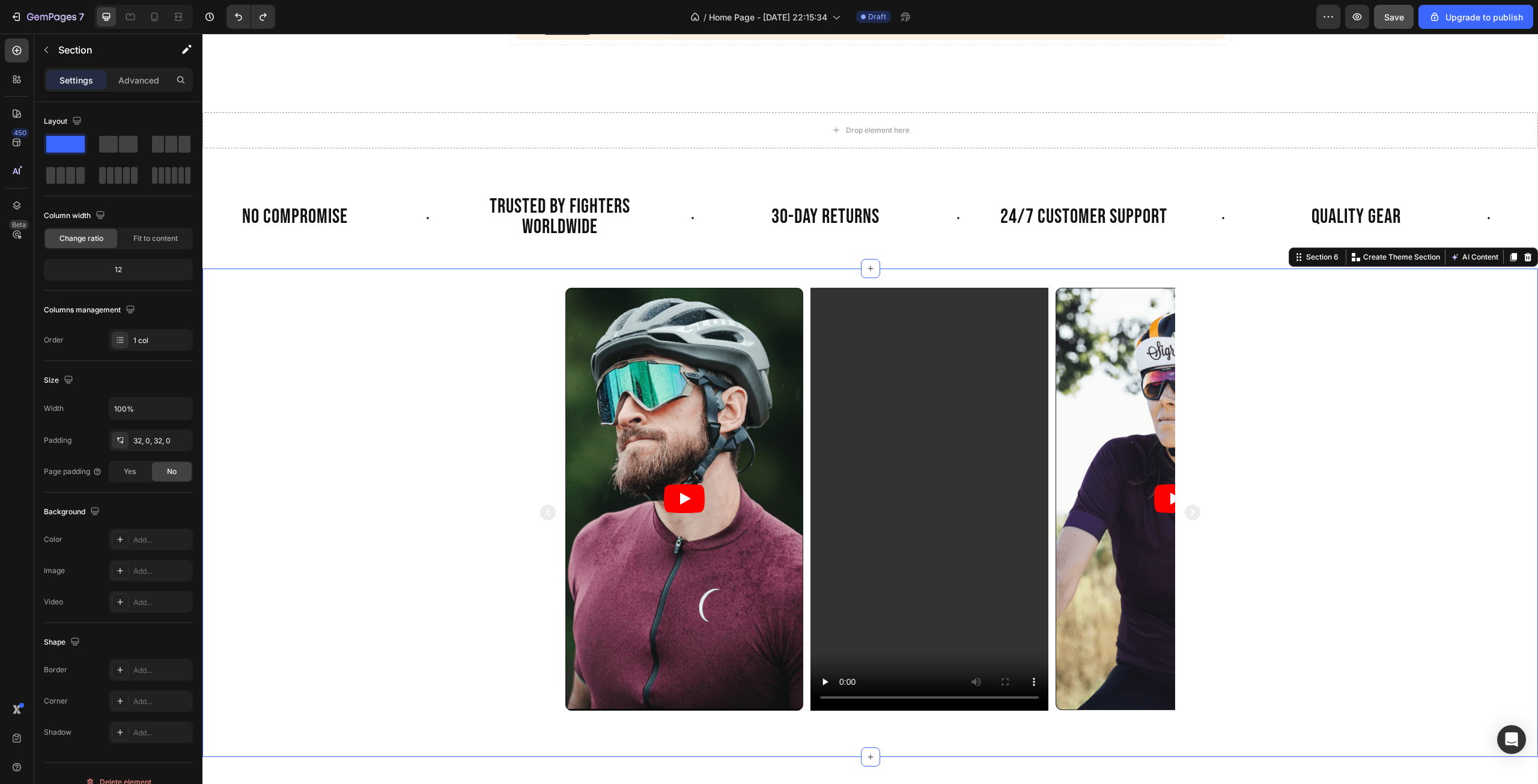
click at [1249, 463] on div "Video Video Video Video Video Carousel" at bounding box center [870, 513] width 1335 height 450
click at [1523, 256] on icon at bounding box center [1527, 256] width 10 height 10
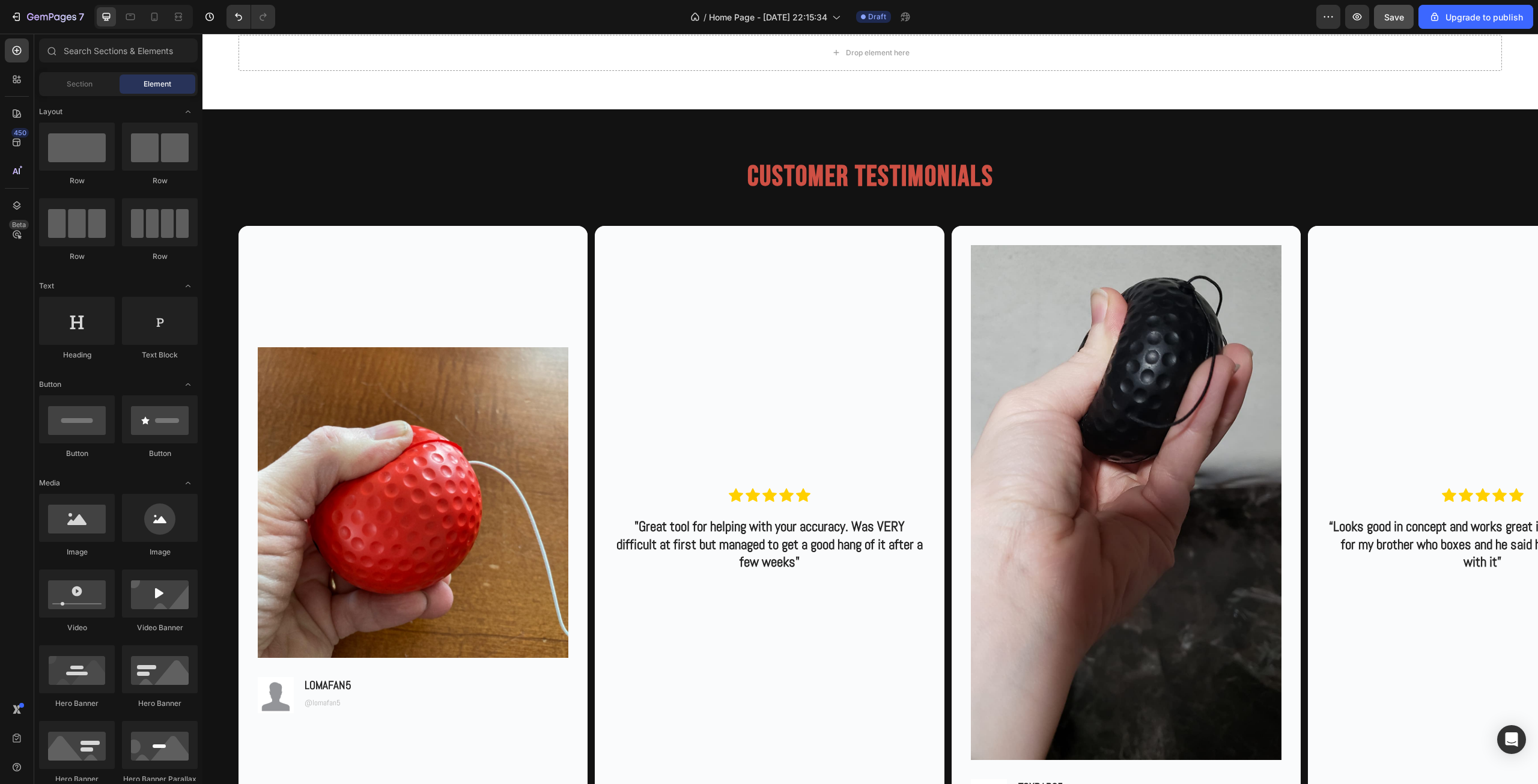
scroll to position [879, 0]
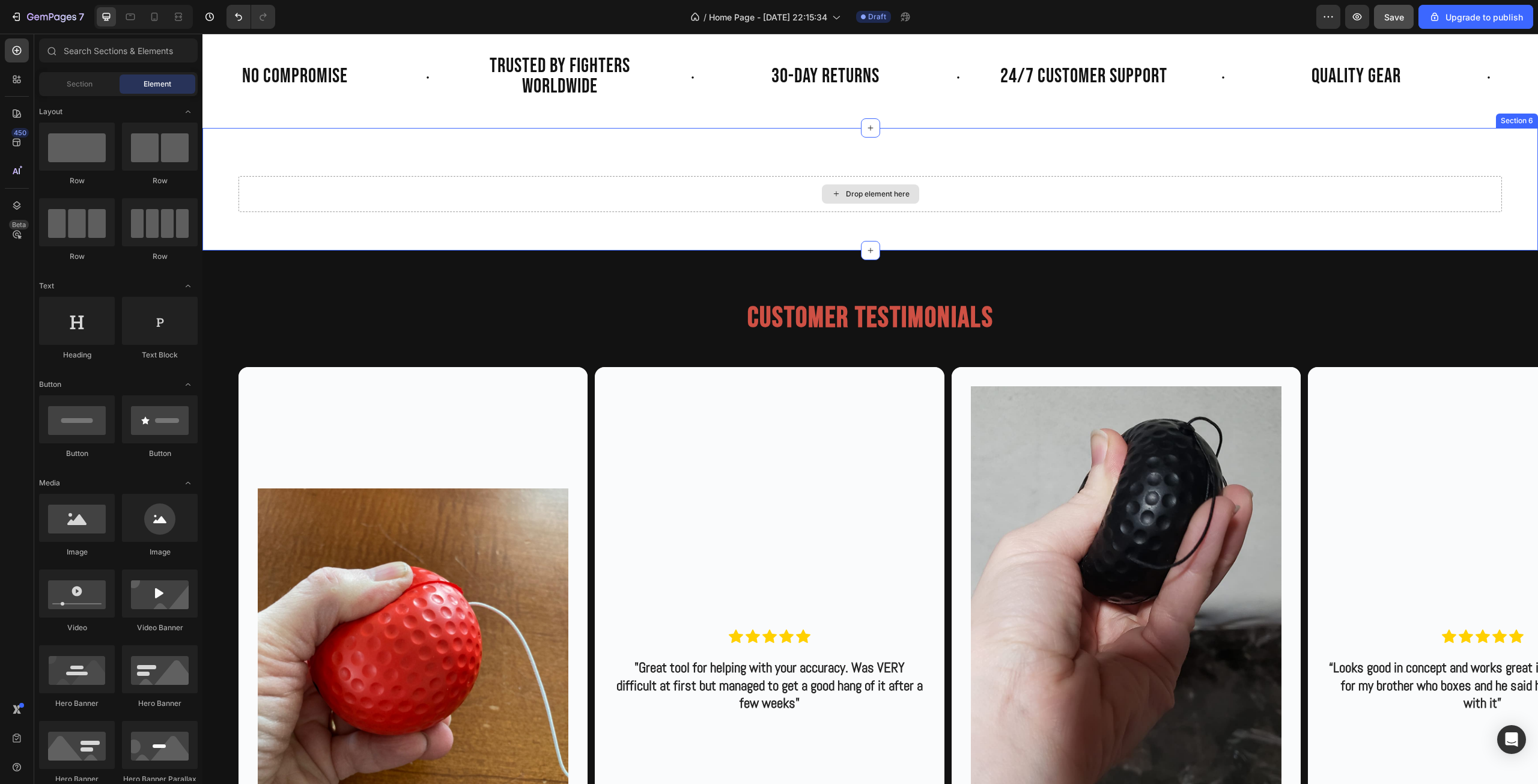
click at [1040, 209] on div "Drop element here" at bounding box center [869, 194] width 1263 height 36
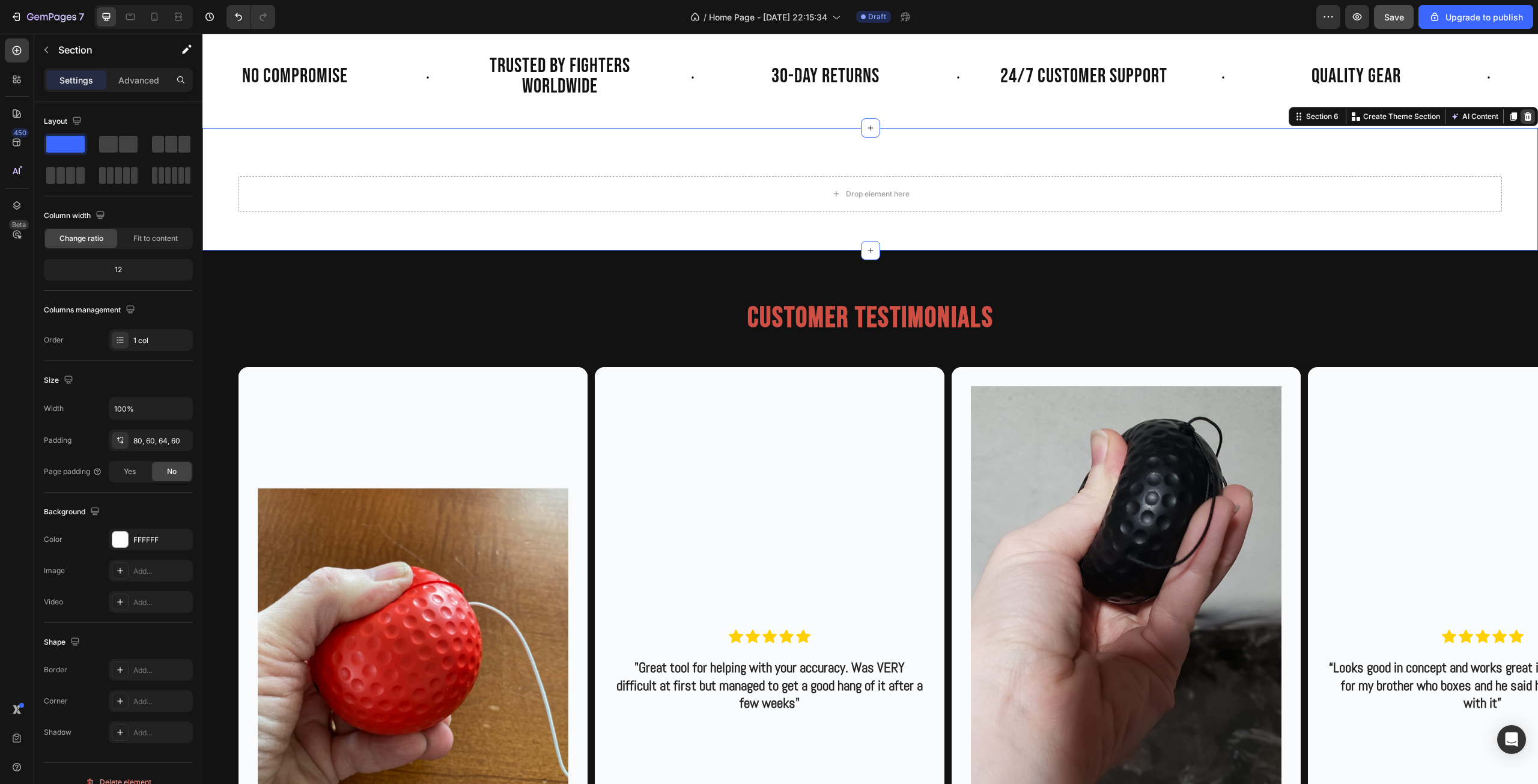
click at [1520, 120] on div at bounding box center [1527, 116] width 14 height 14
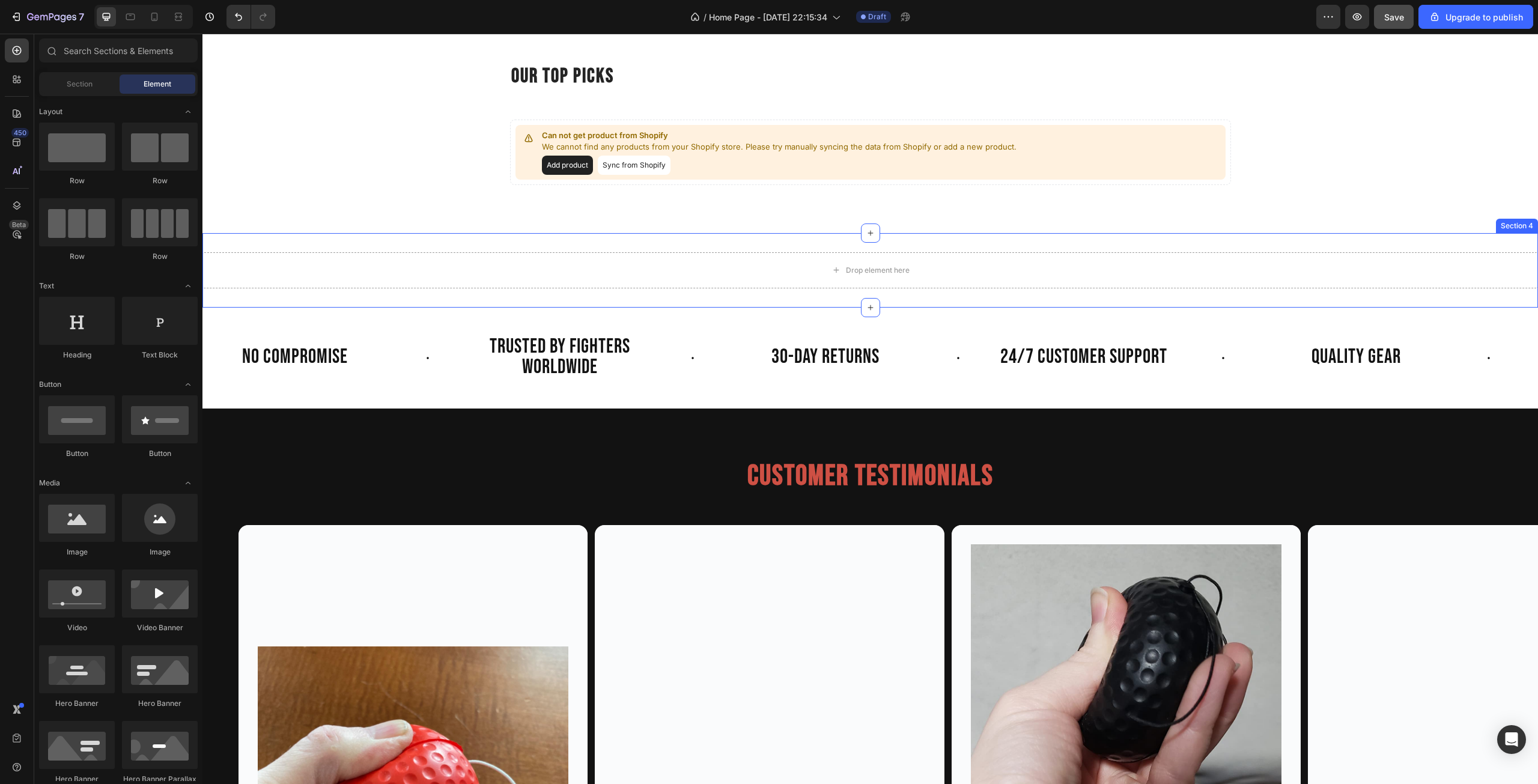
scroll to position [459, 0]
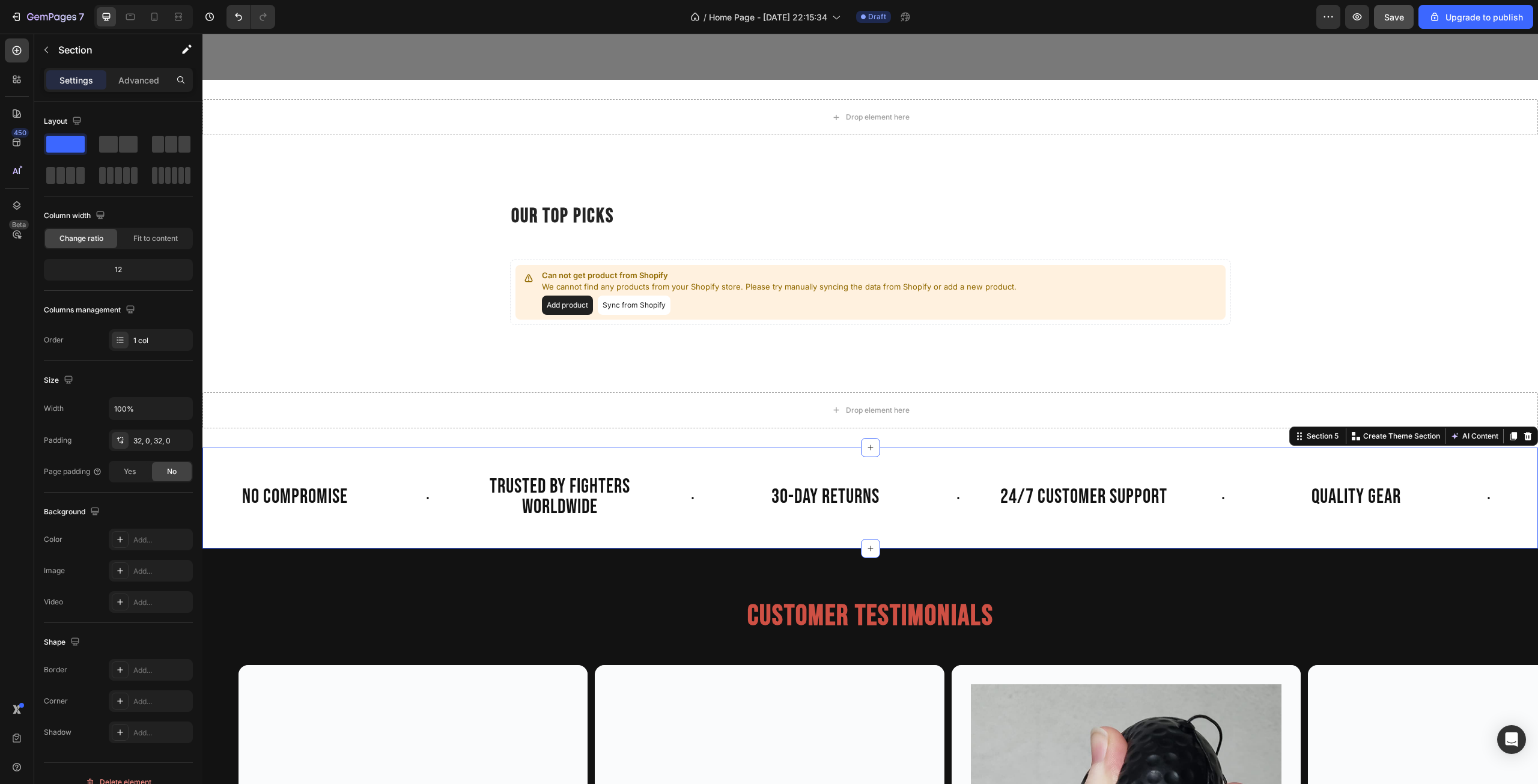
click at [935, 543] on div "NO COMPROMISE Text Block TRUSTED BY FIGHTERS WORLDWIDE Text Block 30-DAY RETURN…" at bounding box center [870, 497] width 1335 height 101
drag, startPoint x: 868, startPoint y: 547, endPoint x: 869, endPoint y: 560, distance: 13.0
click at [911, 534] on div "NO COMPROMISE Text Block TRUSTED BY FIGHTERS WORLDWIDE Text Block 30-DAY RETURN…" at bounding box center [870, 497] width 1335 height 101
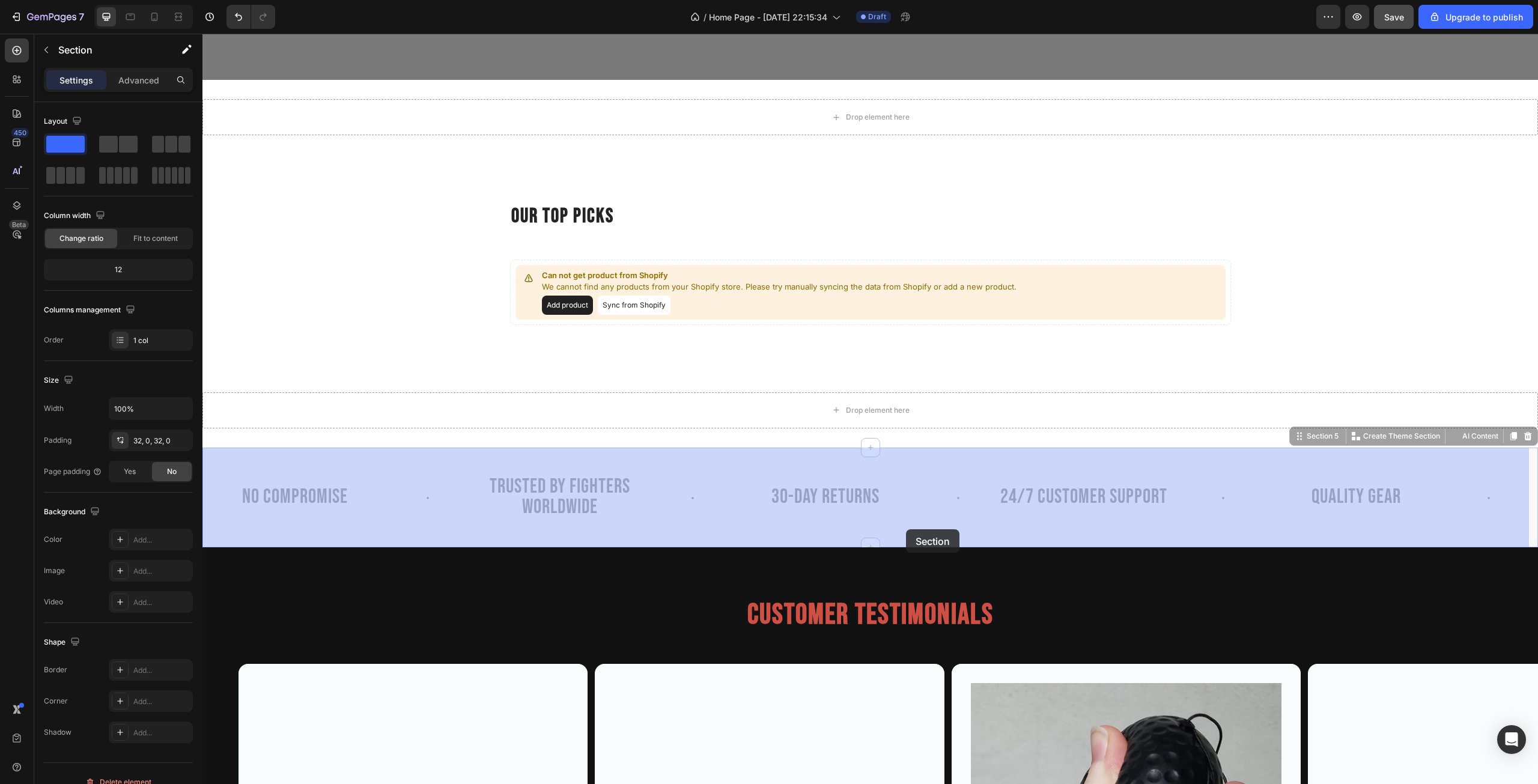
drag, startPoint x: 911, startPoint y: 534, endPoint x: 906, endPoint y: 529, distance: 7.1
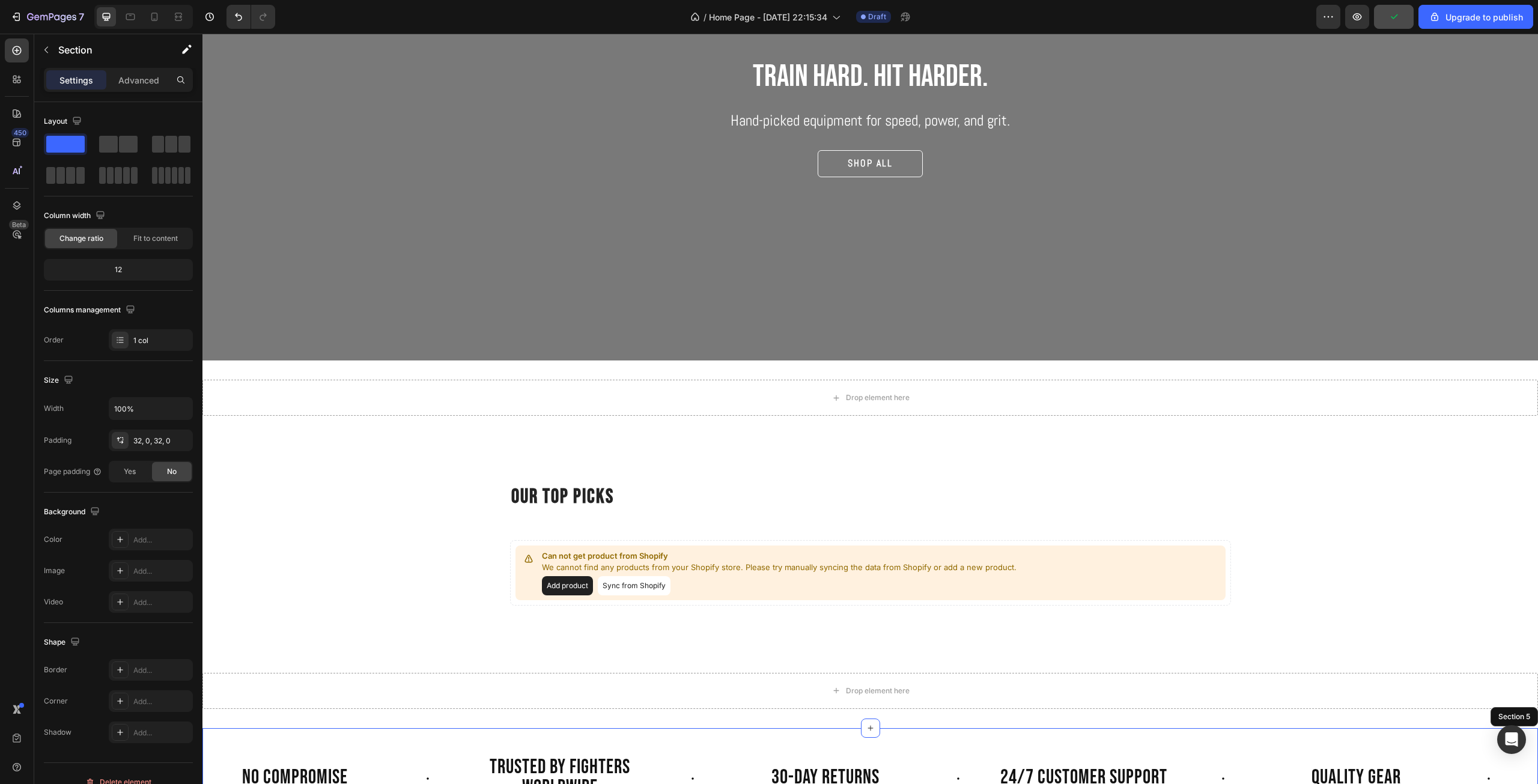
scroll to position [879, 0]
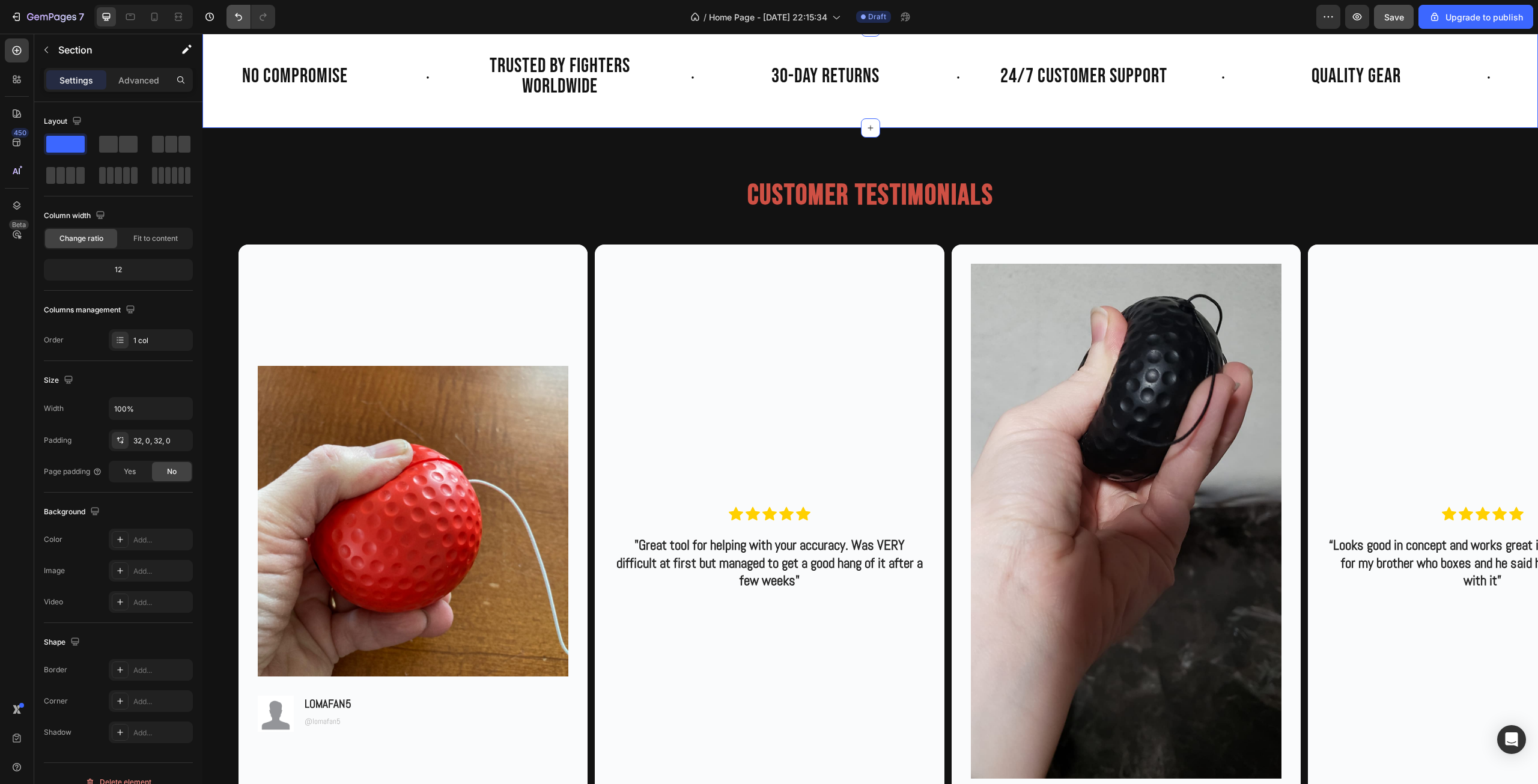
click at [239, 17] on icon "Undo/Redo" at bounding box center [238, 16] width 12 height 12
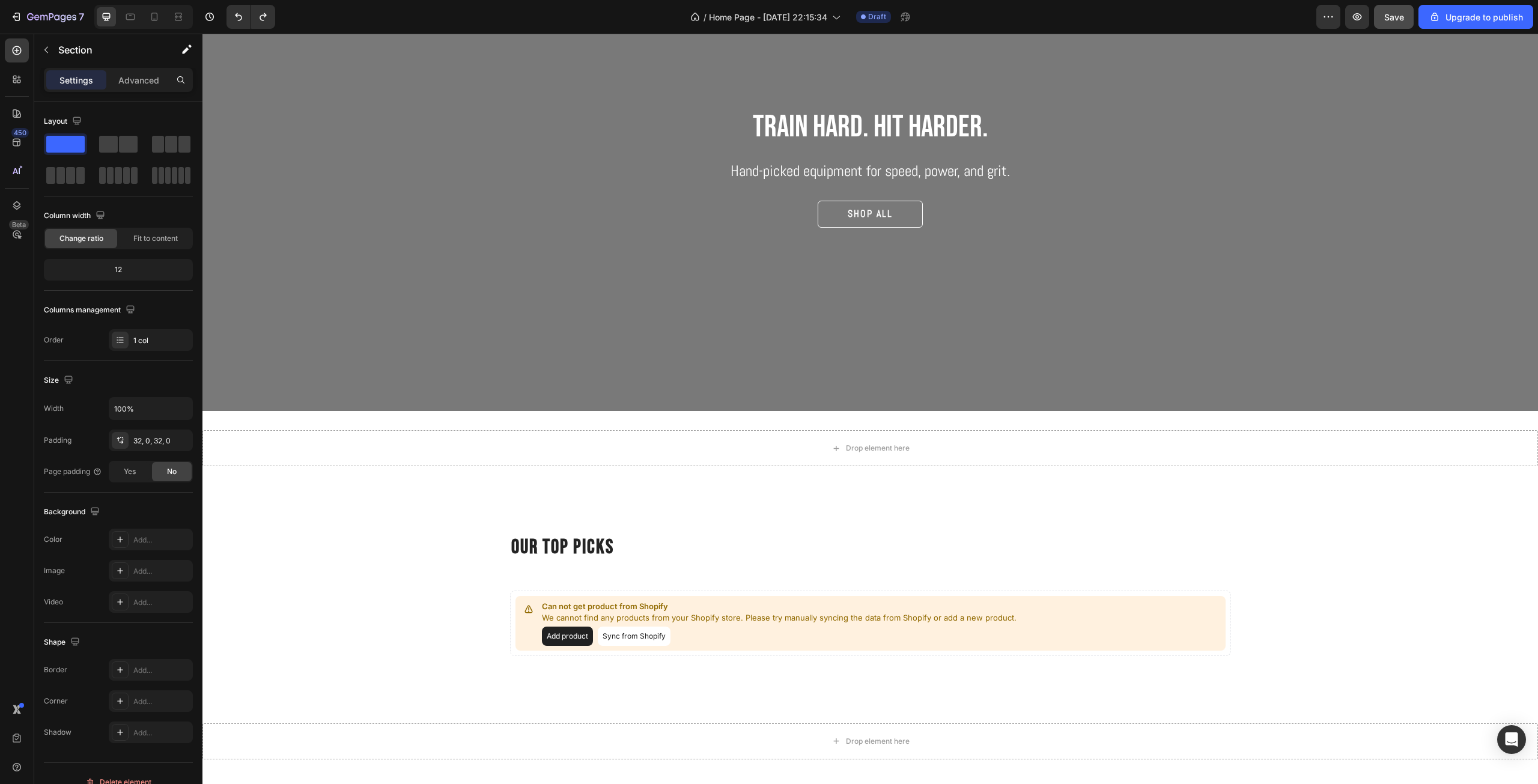
scroll to position [0, 0]
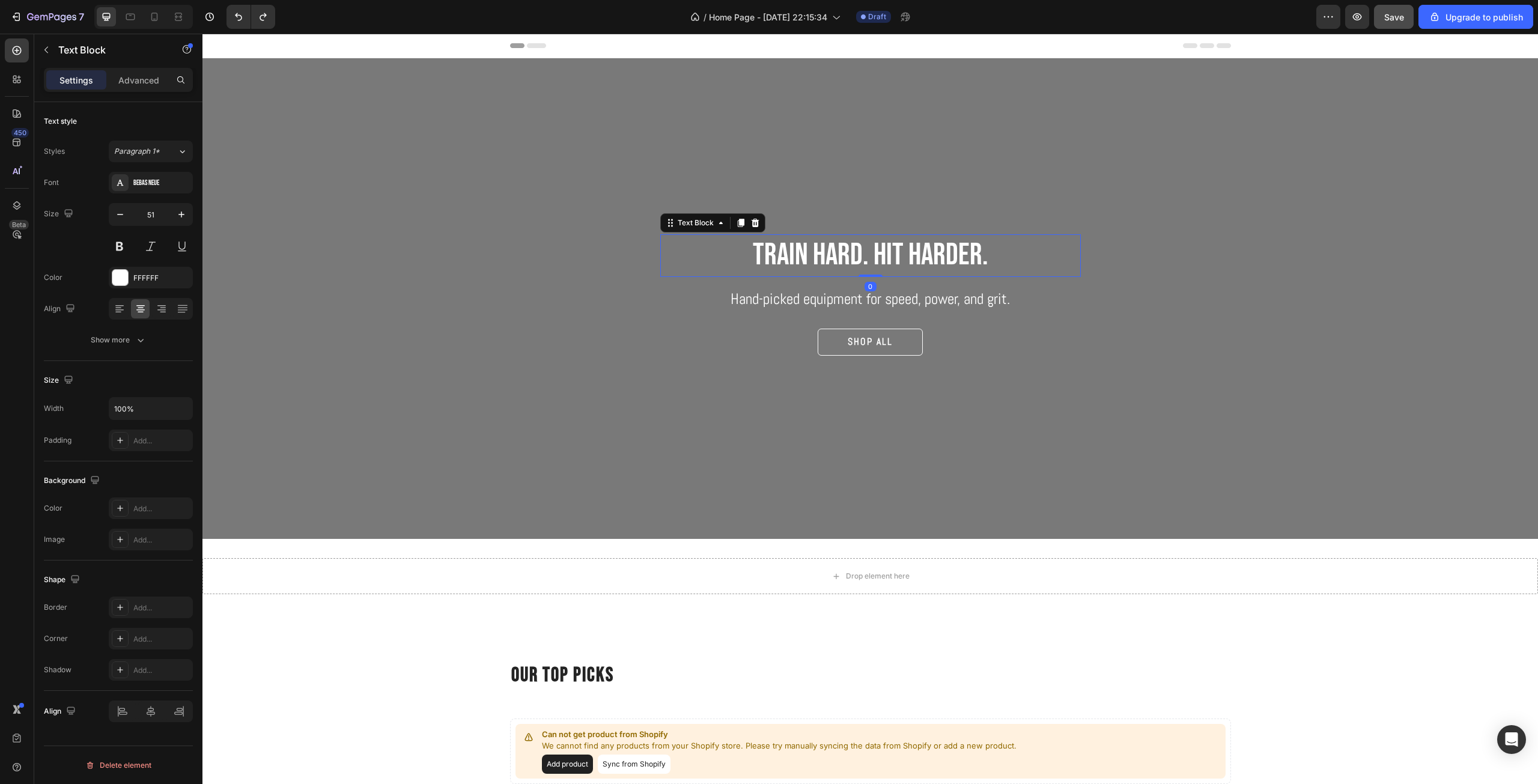
click at [889, 246] on p "Train hard. hit harder." at bounding box center [870, 255] width 418 height 39
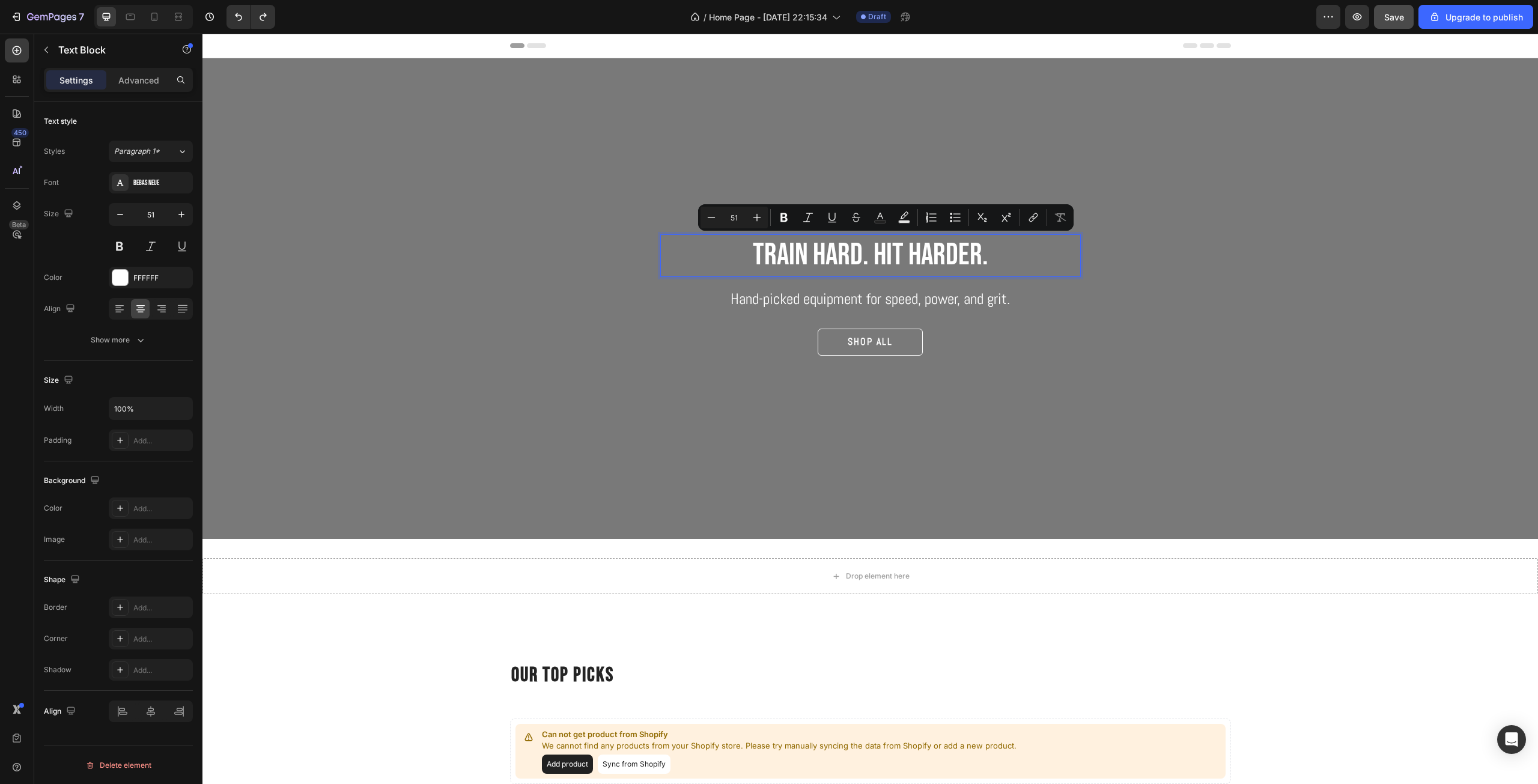
click at [942, 254] on p "Train hard. hit harder." at bounding box center [870, 255] width 418 height 39
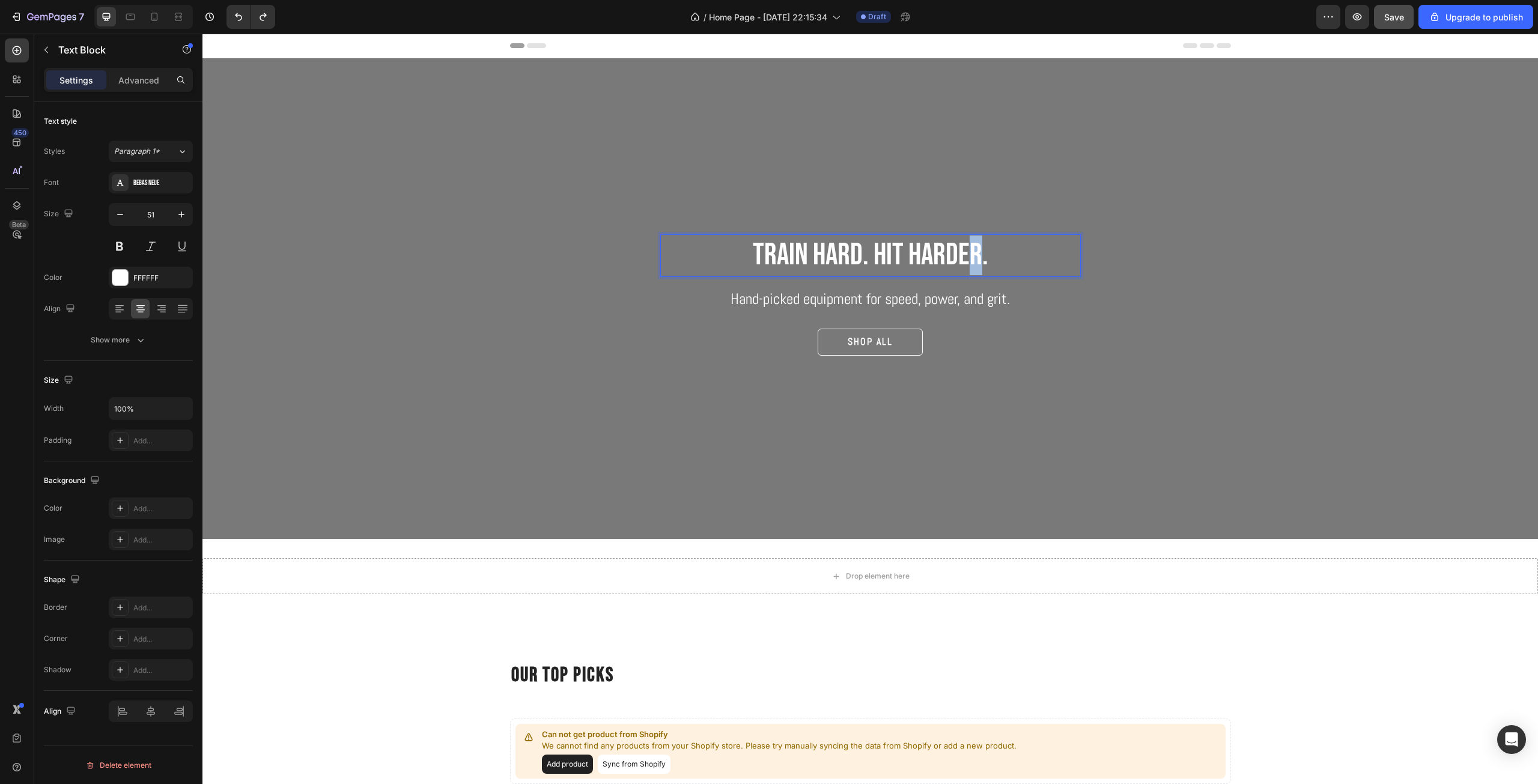
drag, startPoint x: 980, startPoint y: 252, endPoint x: 964, endPoint y: 252, distance: 16.0
click at [964, 252] on p "Train hard. hit harder." at bounding box center [870, 255] width 418 height 39
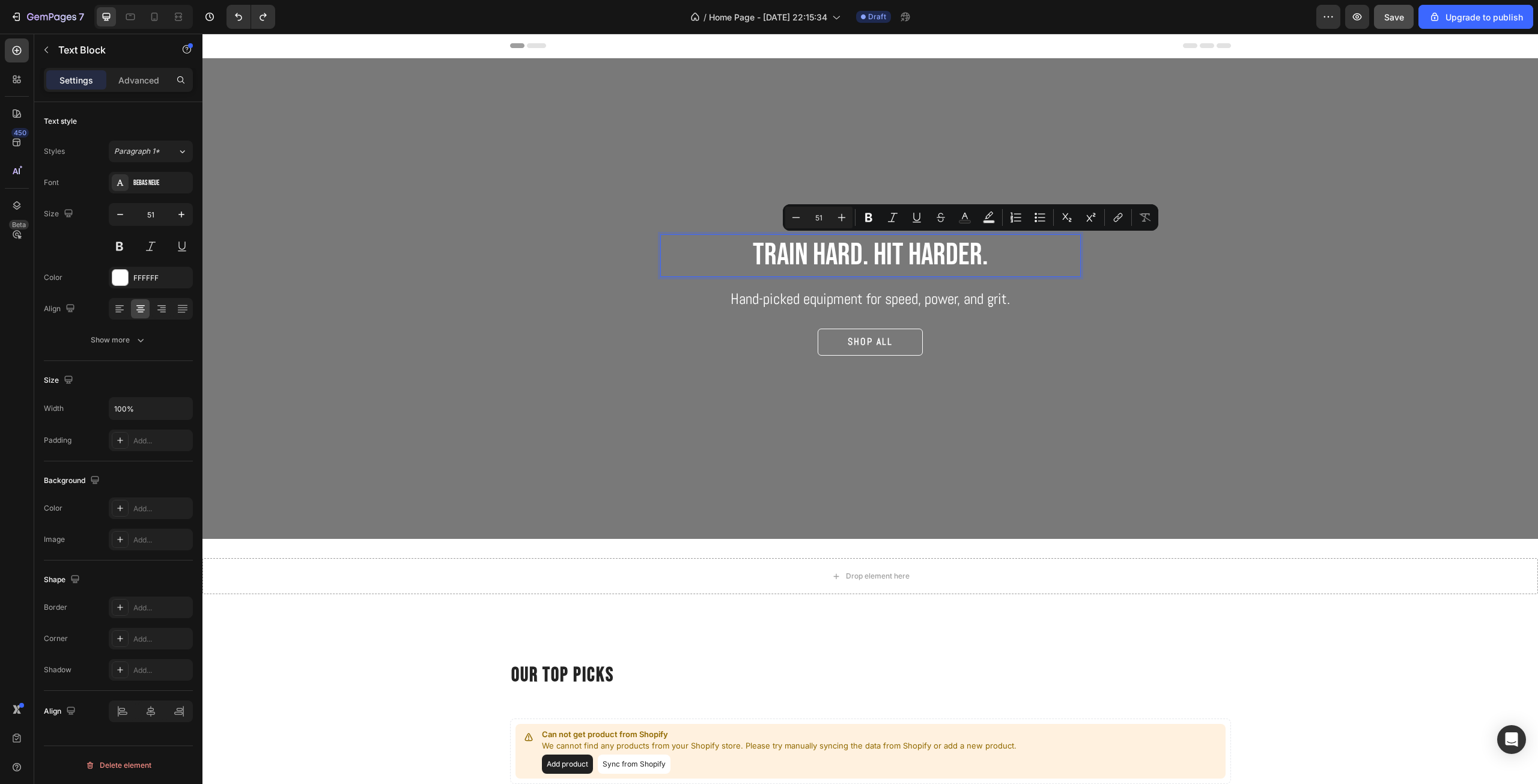
click at [983, 252] on p "Train hard. hit harder." at bounding box center [870, 255] width 418 height 39
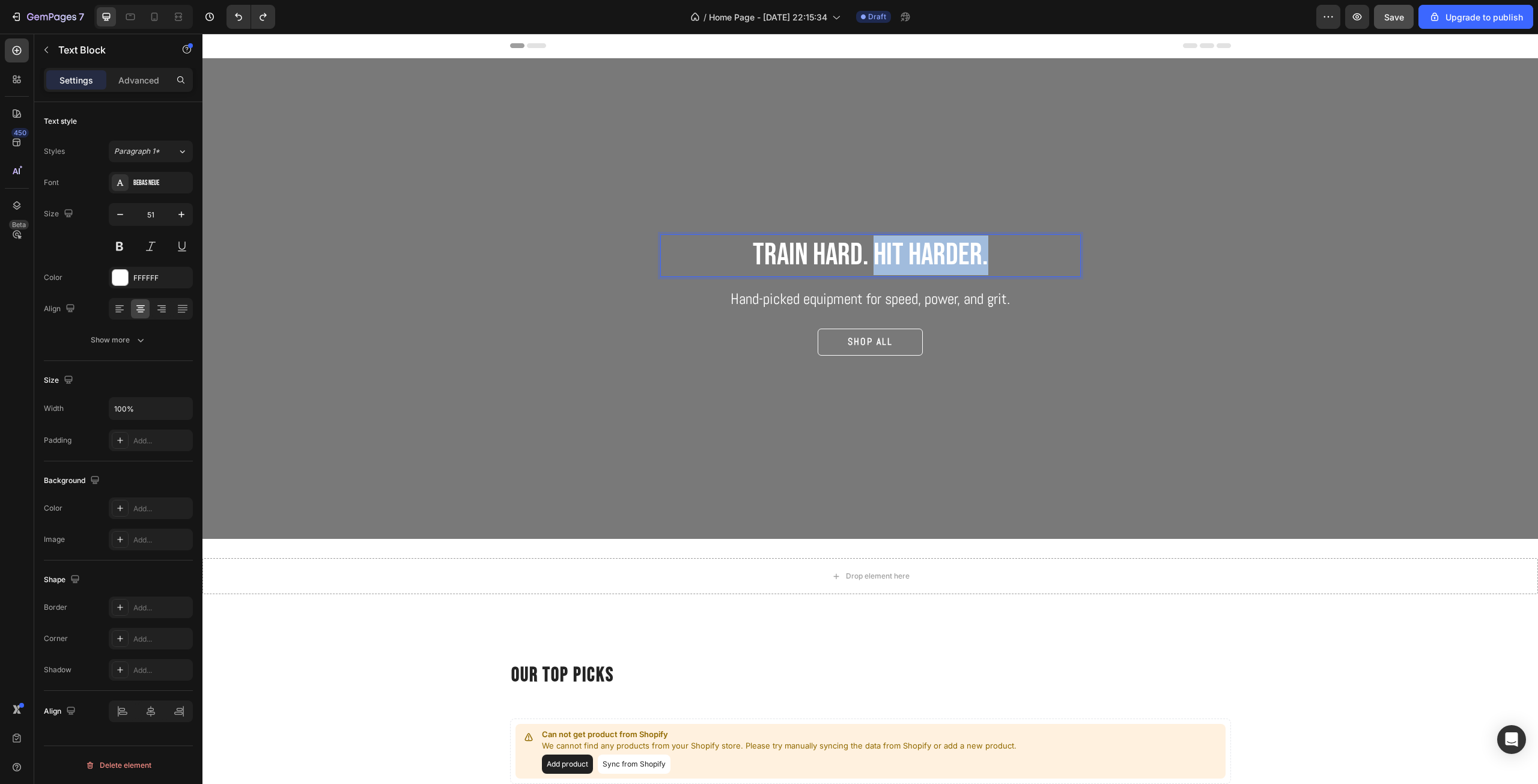
drag, startPoint x: 987, startPoint y: 253, endPoint x: 868, endPoint y: 253, distance: 119.0
click at [868, 253] on p "Train hard. hit harder." at bounding box center [870, 255] width 418 height 39
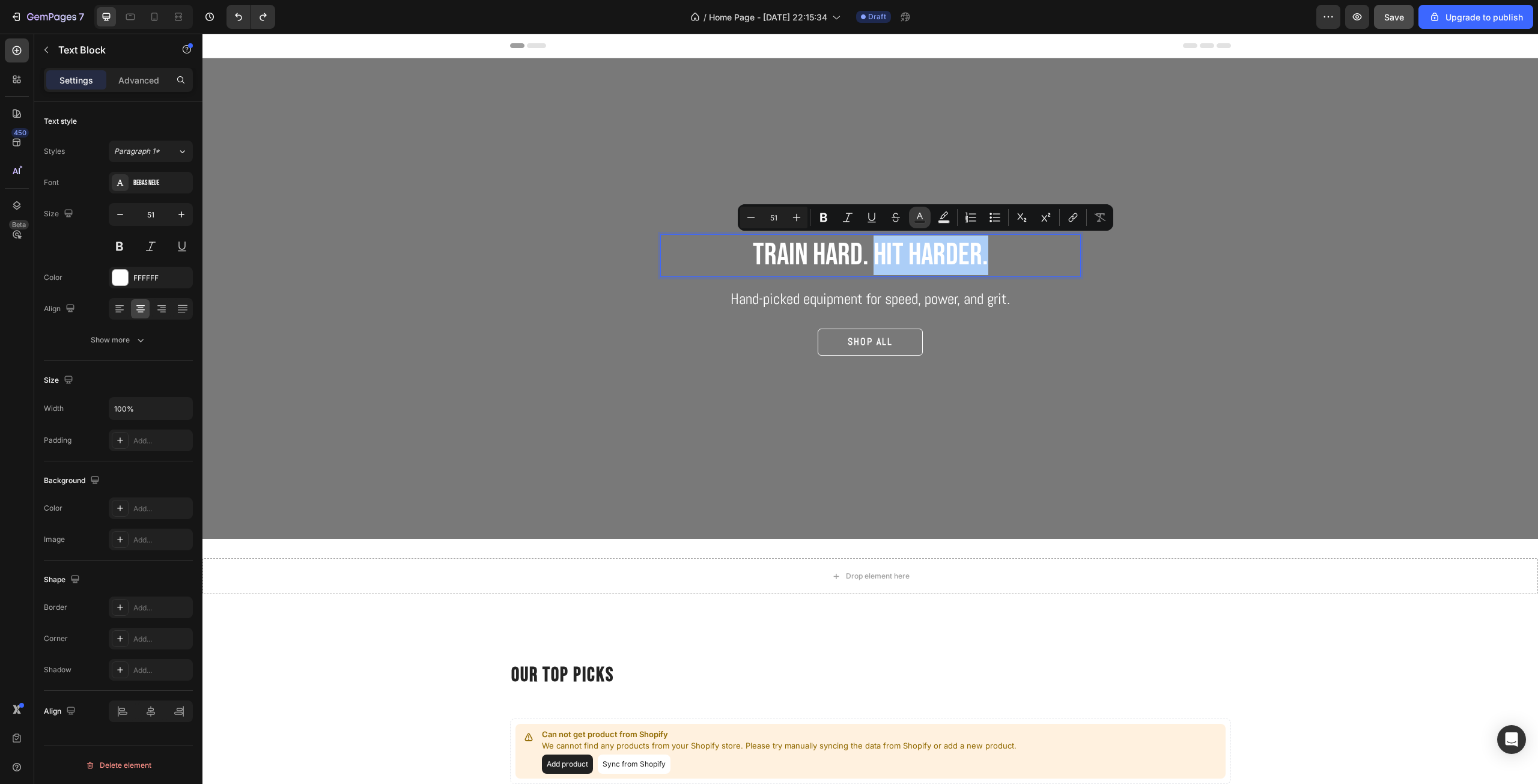
click at [923, 219] on icon "Editor contextual toolbar" at bounding box center [919, 217] width 12 height 12
type input "FFFFFF"
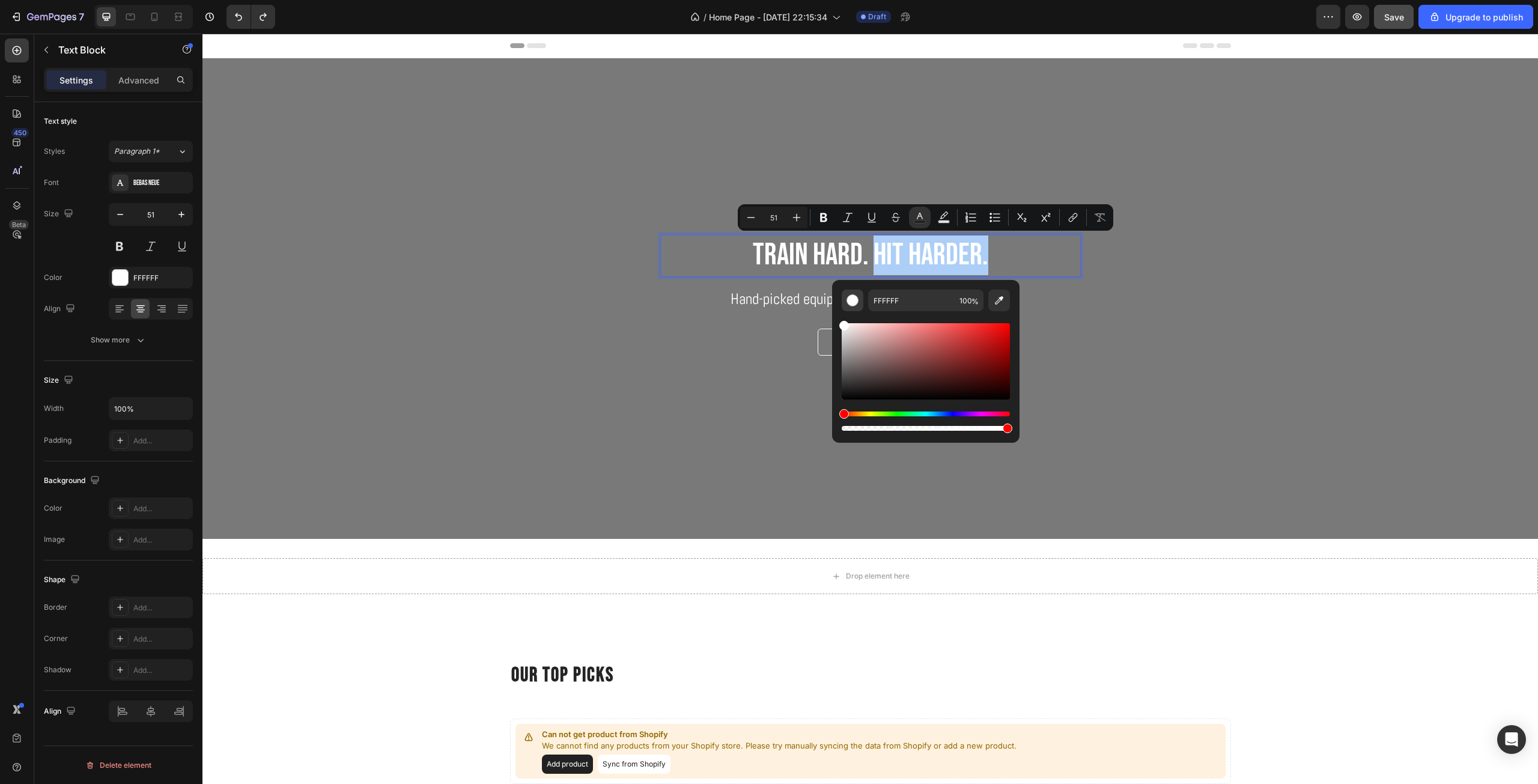
click at [851, 301] on div "Editor contextual toolbar" at bounding box center [851, 299] width 12 height 12
click at [924, 212] on icon "Editor contextual toolbar" at bounding box center [919, 217] width 12 height 12
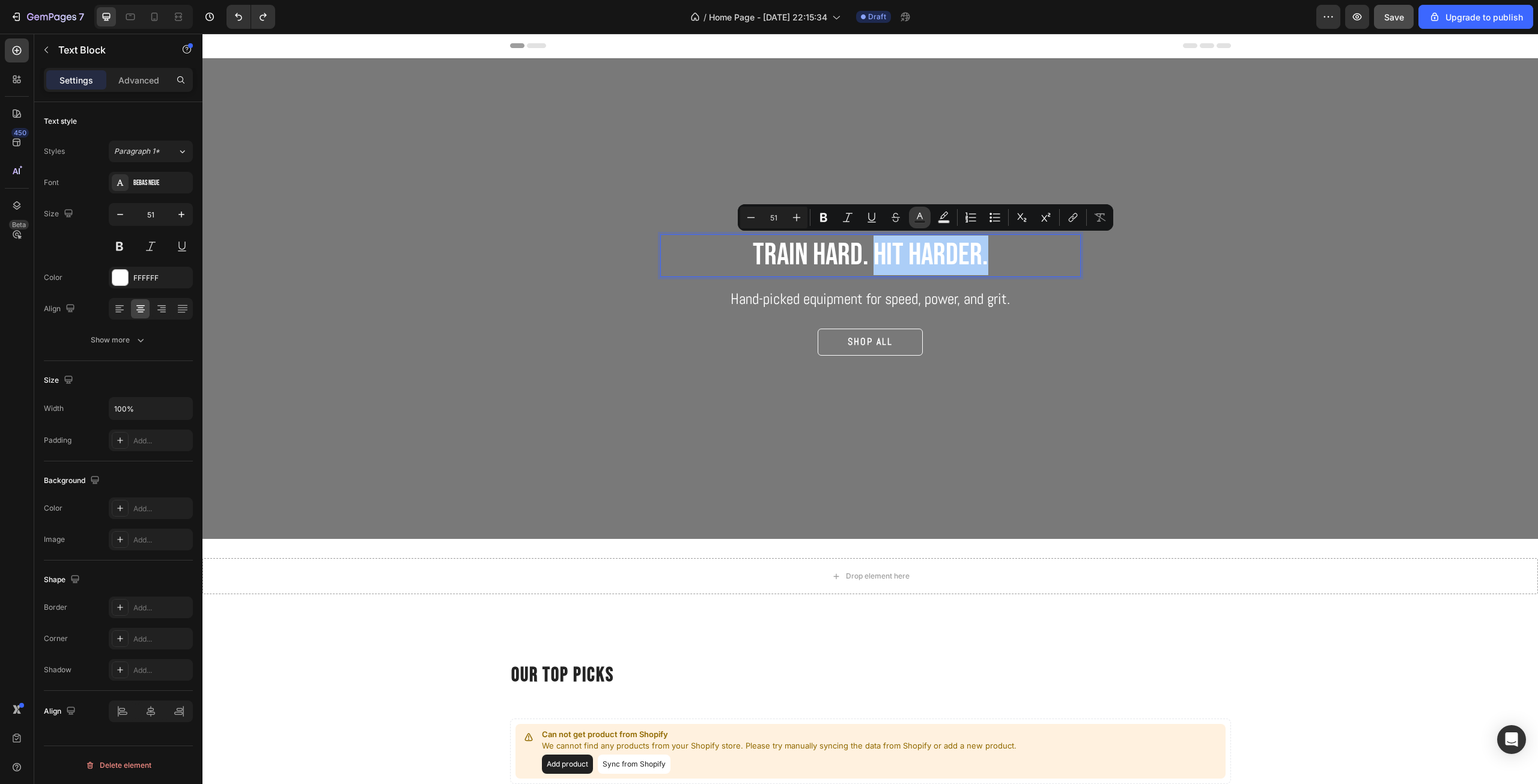
click at [924, 212] on icon "Editor contextual toolbar" at bounding box center [919, 217] width 12 height 12
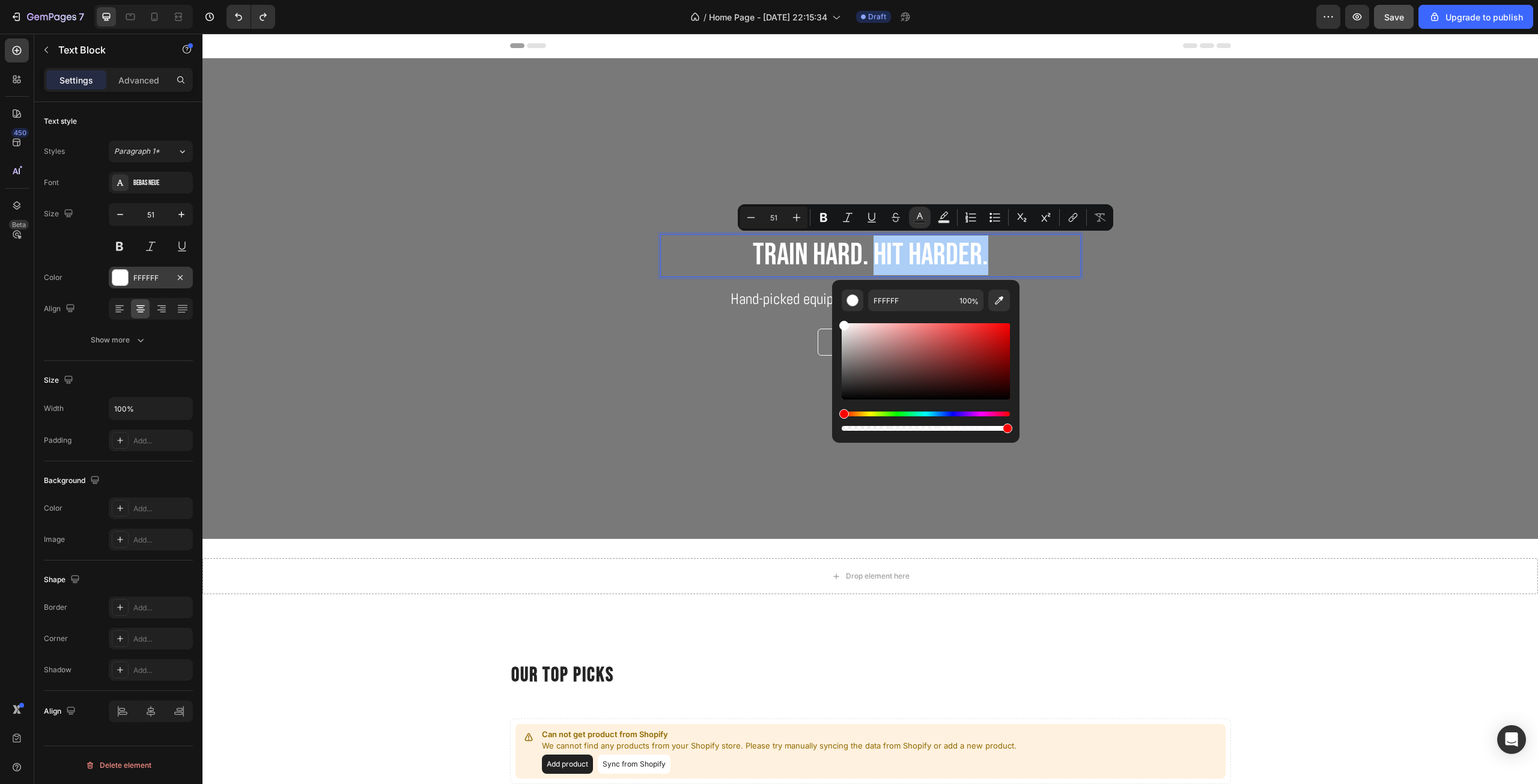
click at [153, 277] on div "FFFFFF" at bounding box center [151, 278] width 35 height 11
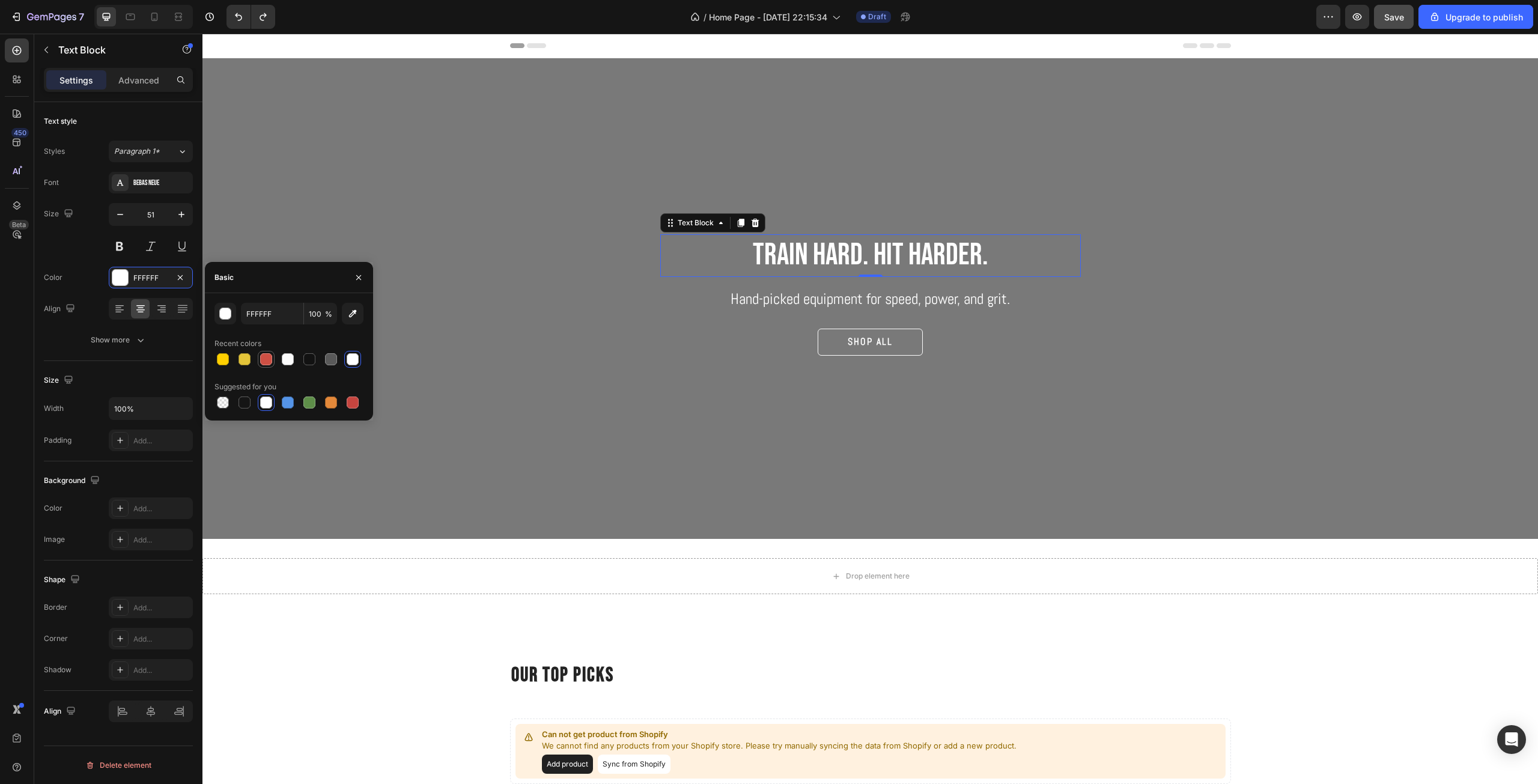
click at [262, 356] on div at bounding box center [265, 358] width 12 height 12
click at [274, 320] on input "CE5044" at bounding box center [272, 314] width 63 height 22
click at [349, 356] on div at bounding box center [352, 358] width 12 height 12
type input "FFFFFF"
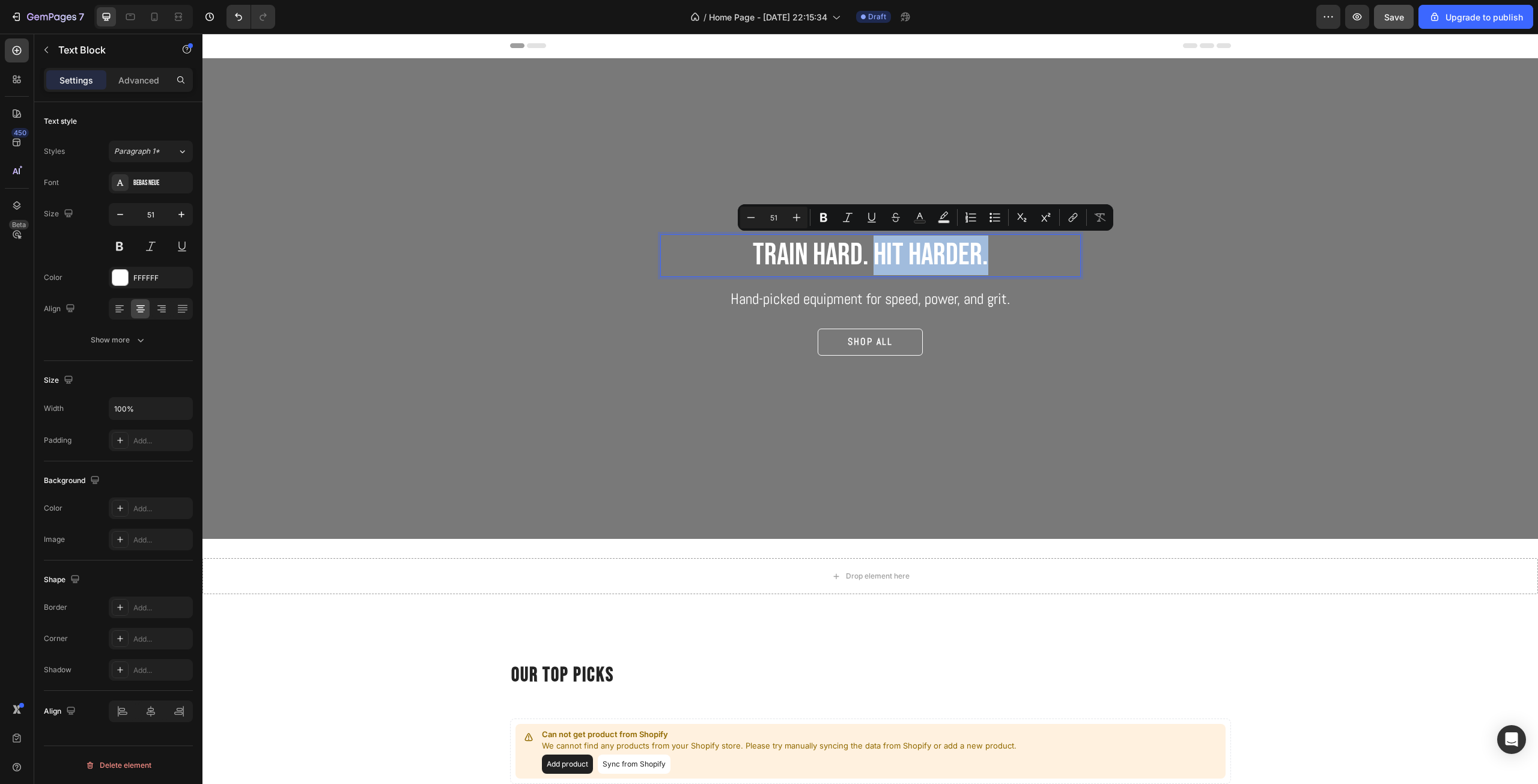
drag, startPoint x: 981, startPoint y: 252, endPoint x: 868, endPoint y: 253, distance: 113.0
click at [868, 253] on p "Train hard. hit harder." at bounding box center [870, 255] width 418 height 39
click at [921, 217] on icon "Editor contextual toolbar" at bounding box center [920, 215] width 6 height 6
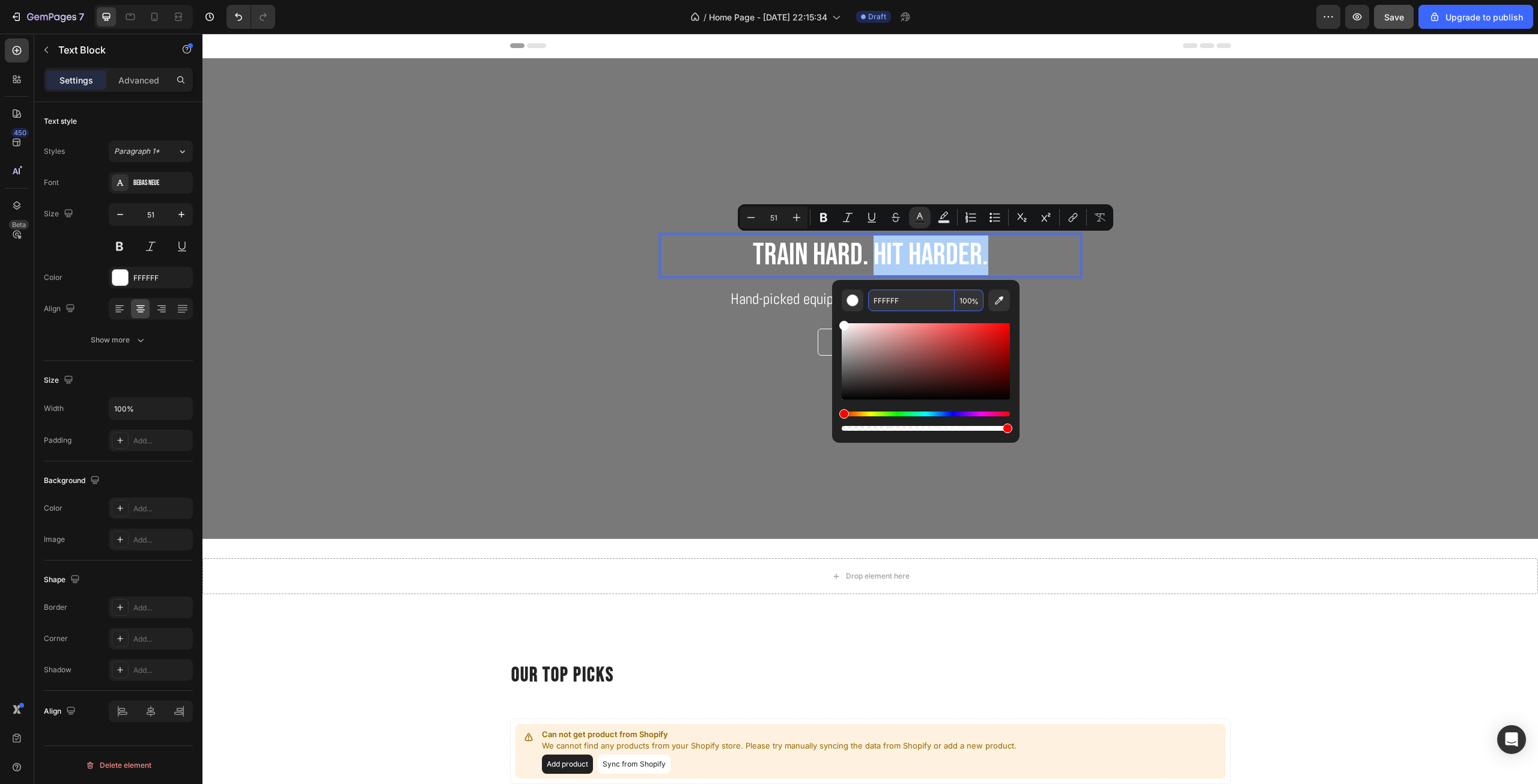
click at [918, 297] on input "FFFFFF" at bounding box center [911, 300] width 86 height 22
paste input "CE5044"
type input "CE5044"
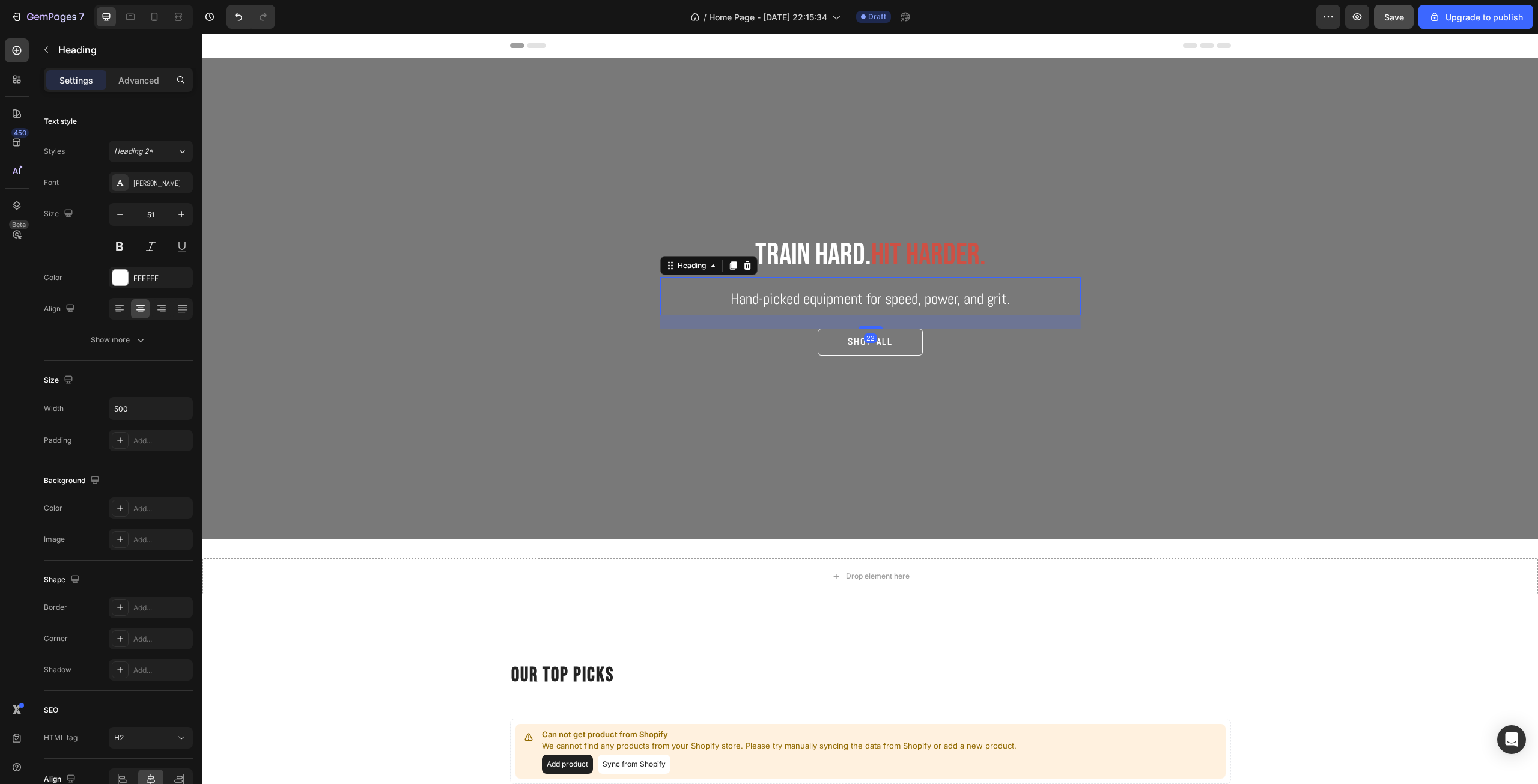
click at [920, 298] on span "Hand-picked equipment for speed, power, and grit." at bounding box center [870, 298] width 280 height 19
click at [972, 254] on span "hit harder." at bounding box center [929, 254] width 115 height 37
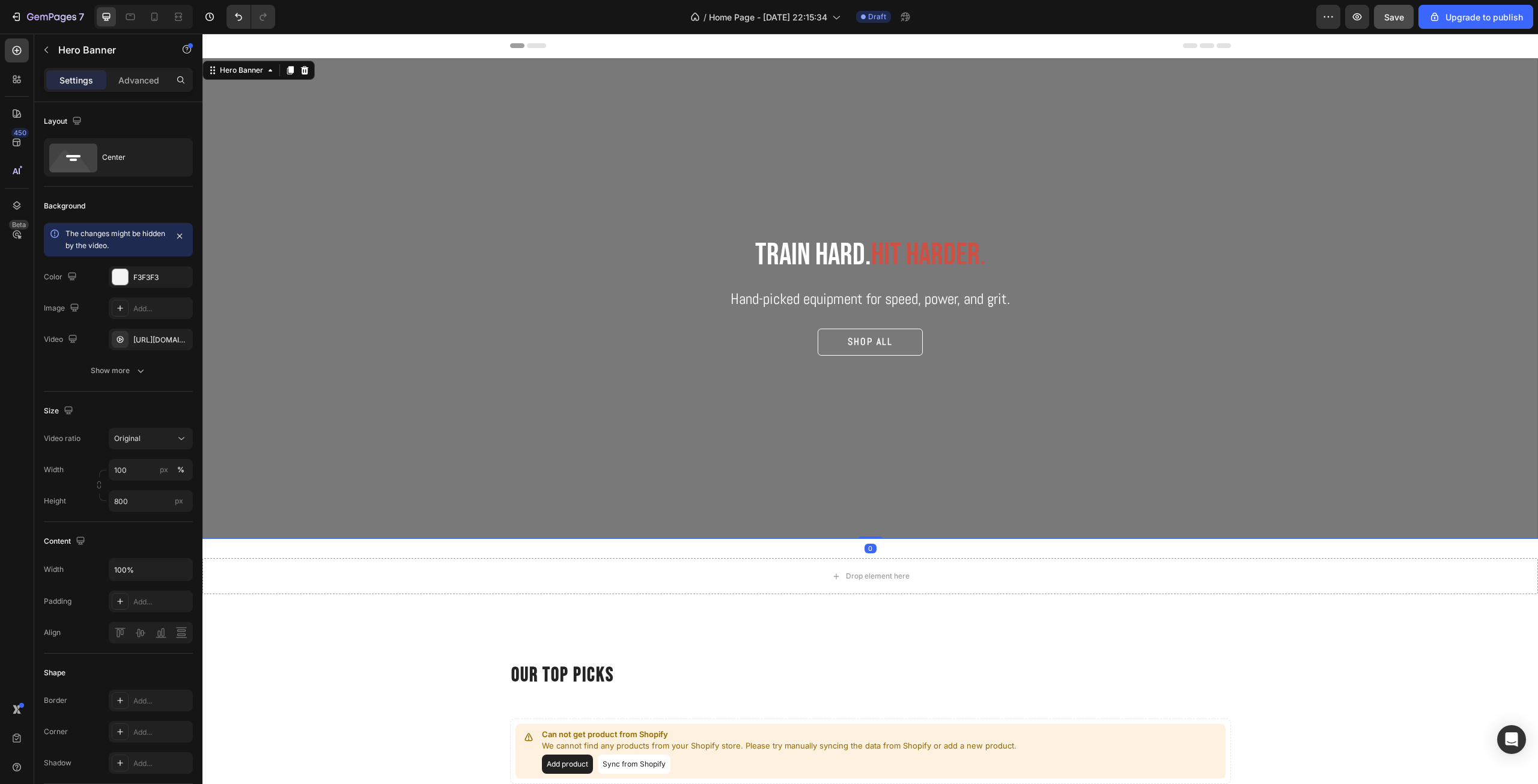
click at [490, 321] on div "Train hard. hit harder. Text Block Hand-picked equipment for speed, power, and …" at bounding box center [870, 297] width 1335 height 128
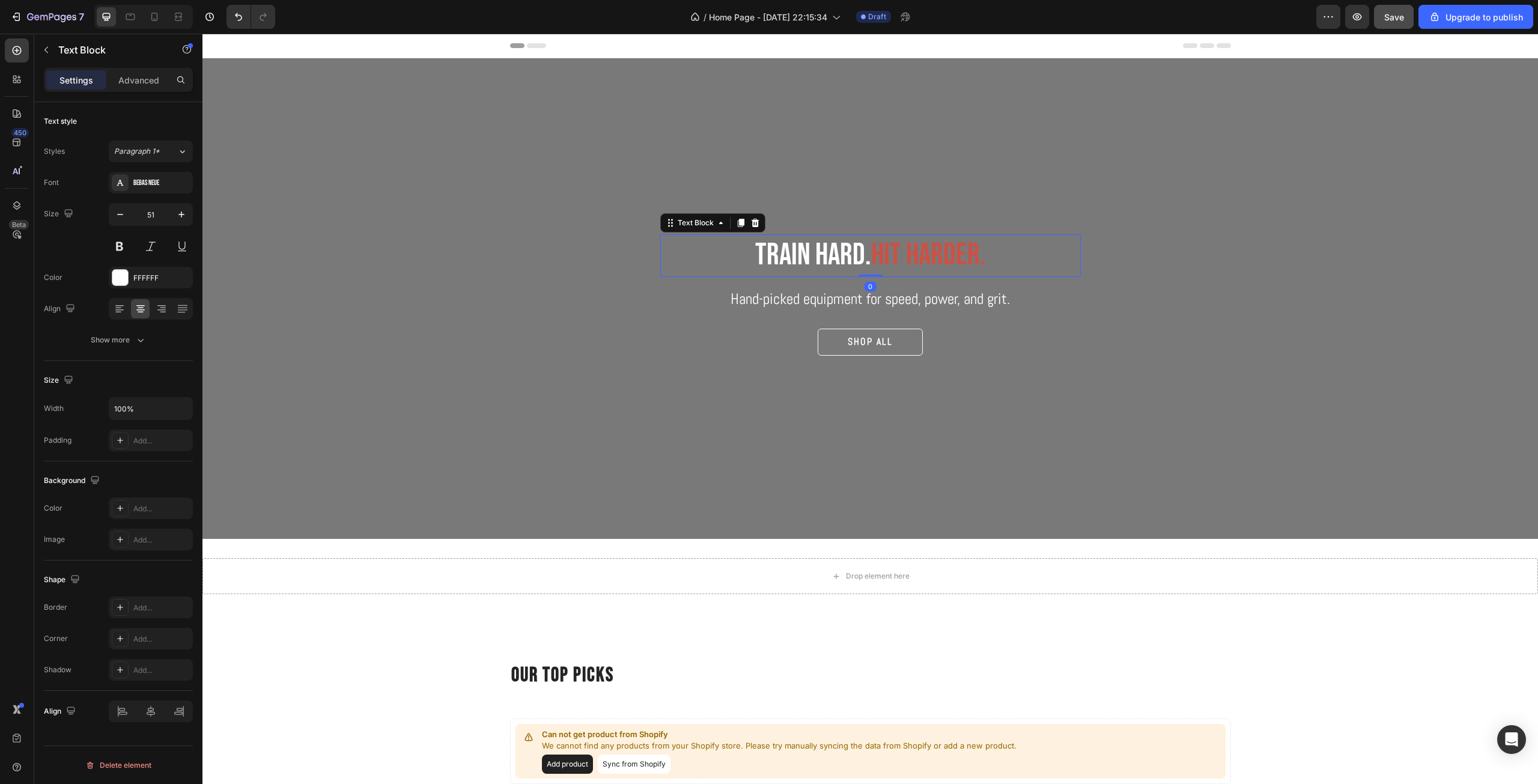
click at [981, 255] on span "hit harder." at bounding box center [929, 254] width 115 height 37
drag, startPoint x: 984, startPoint y: 255, endPoint x: 871, endPoint y: 257, distance: 113.0
click at [871, 257] on p "Train hard. hit harder." at bounding box center [870, 255] width 418 height 39
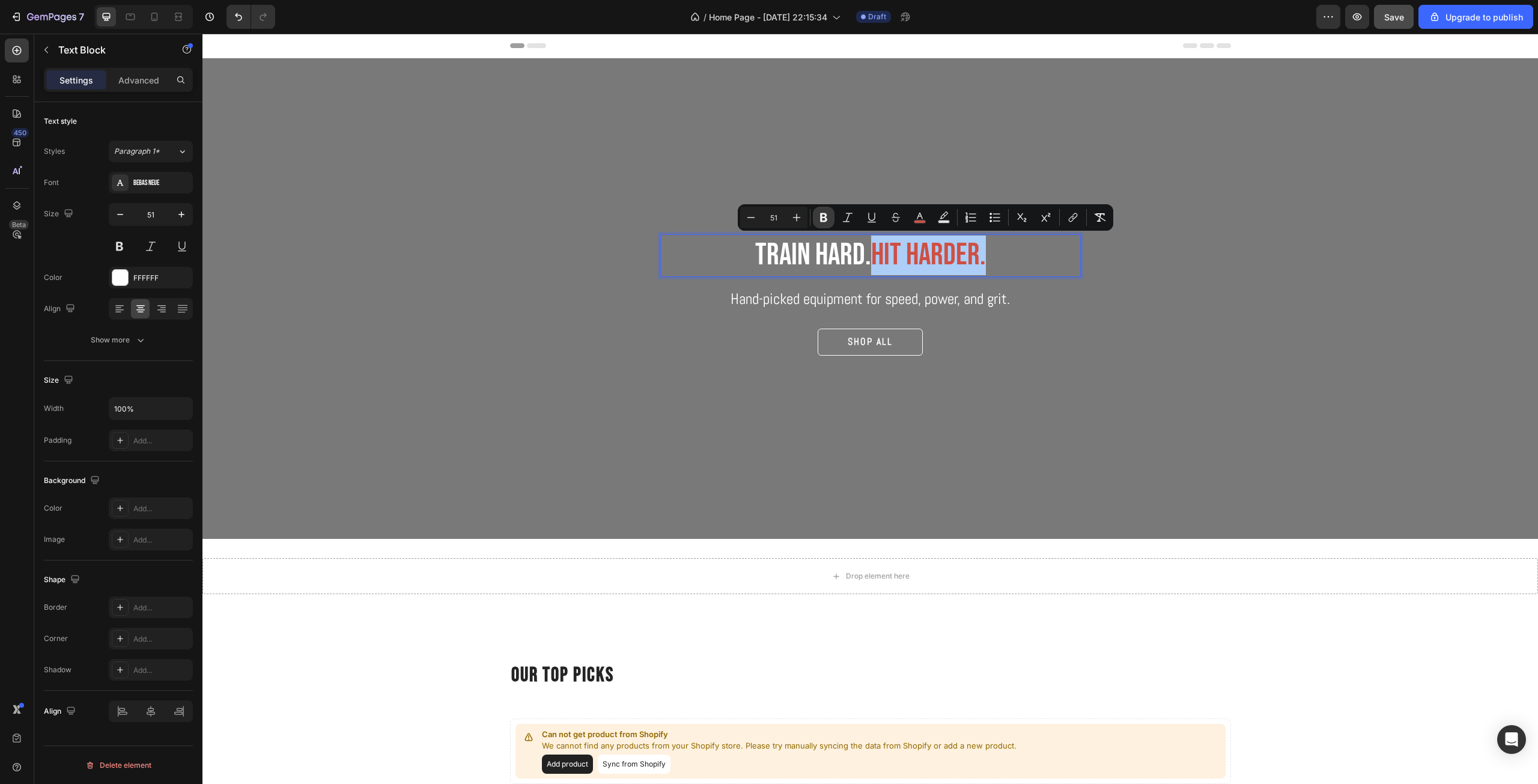
click at [828, 218] on icon "Editor contextual toolbar" at bounding box center [823, 217] width 12 height 12
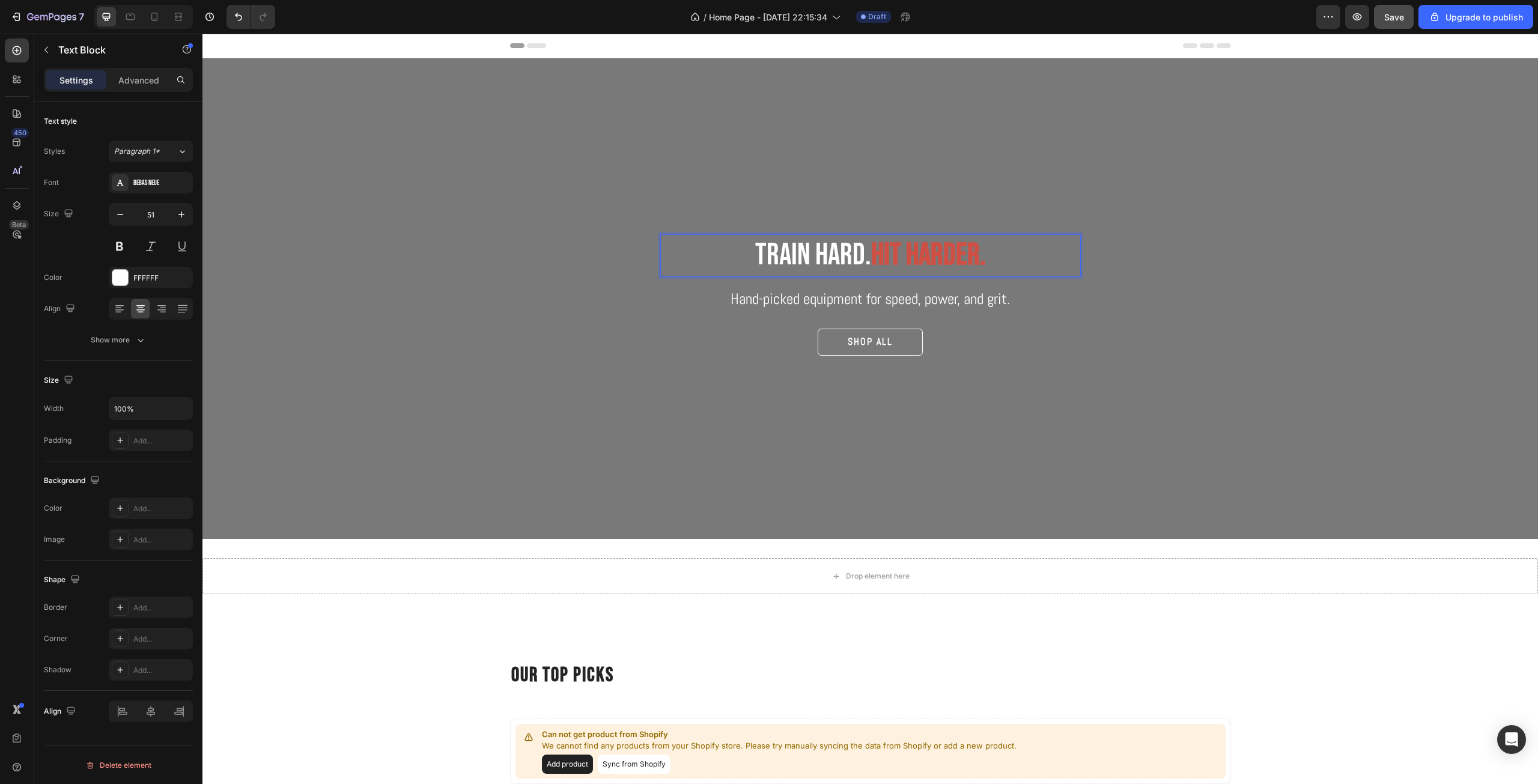
click at [862, 252] on p "Train hard. hit harder." at bounding box center [870, 255] width 418 height 39
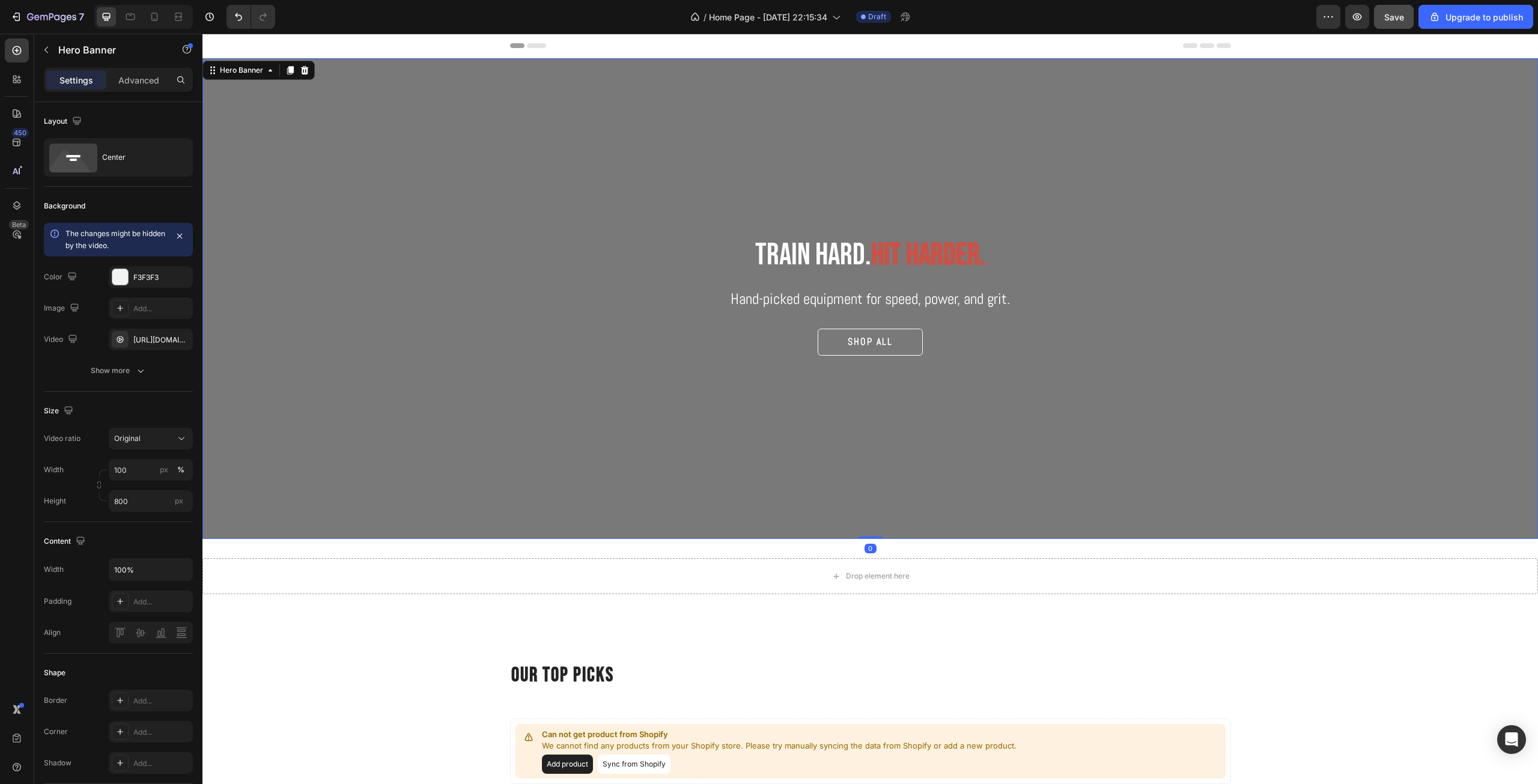
click at [1074, 488] on div "Overlay" at bounding box center [870, 298] width 1335 height 480
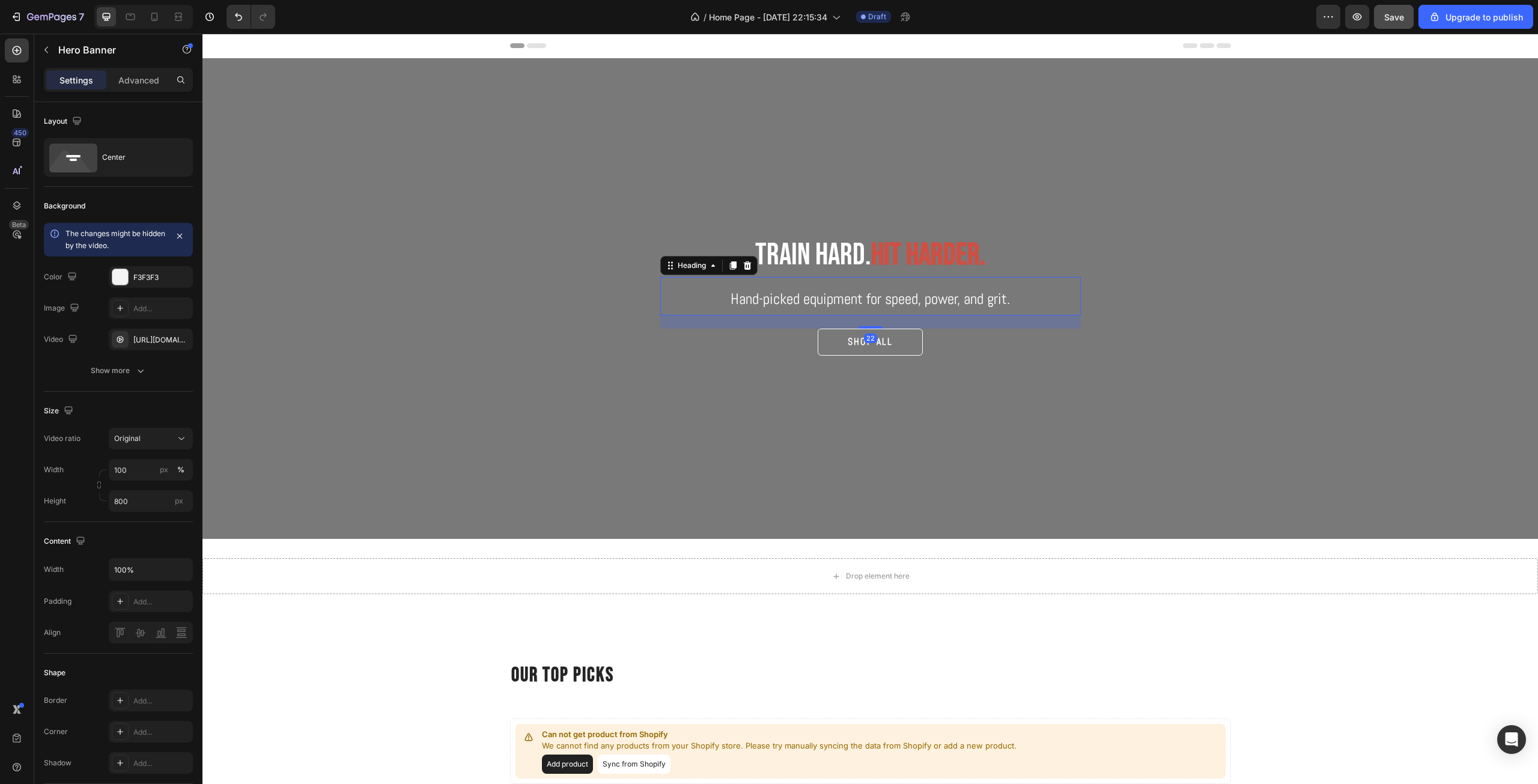
click at [920, 287] on h2 "Hand-picked equipment for speed, power, and grit." at bounding box center [869, 296] width 300 height 39
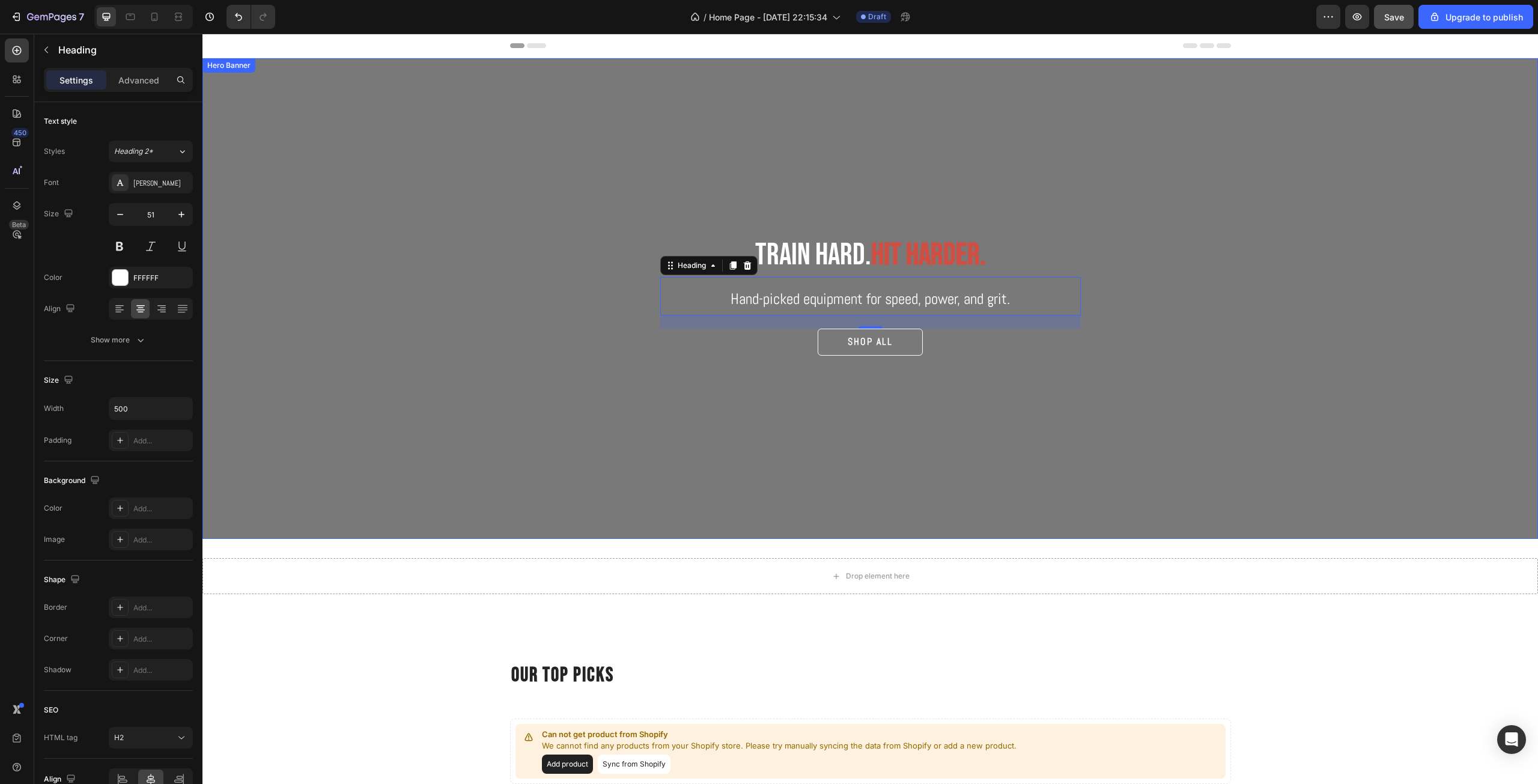
click at [1014, 372] on div "Overlay" at bounding box center [870, 298] width 1335 height 480
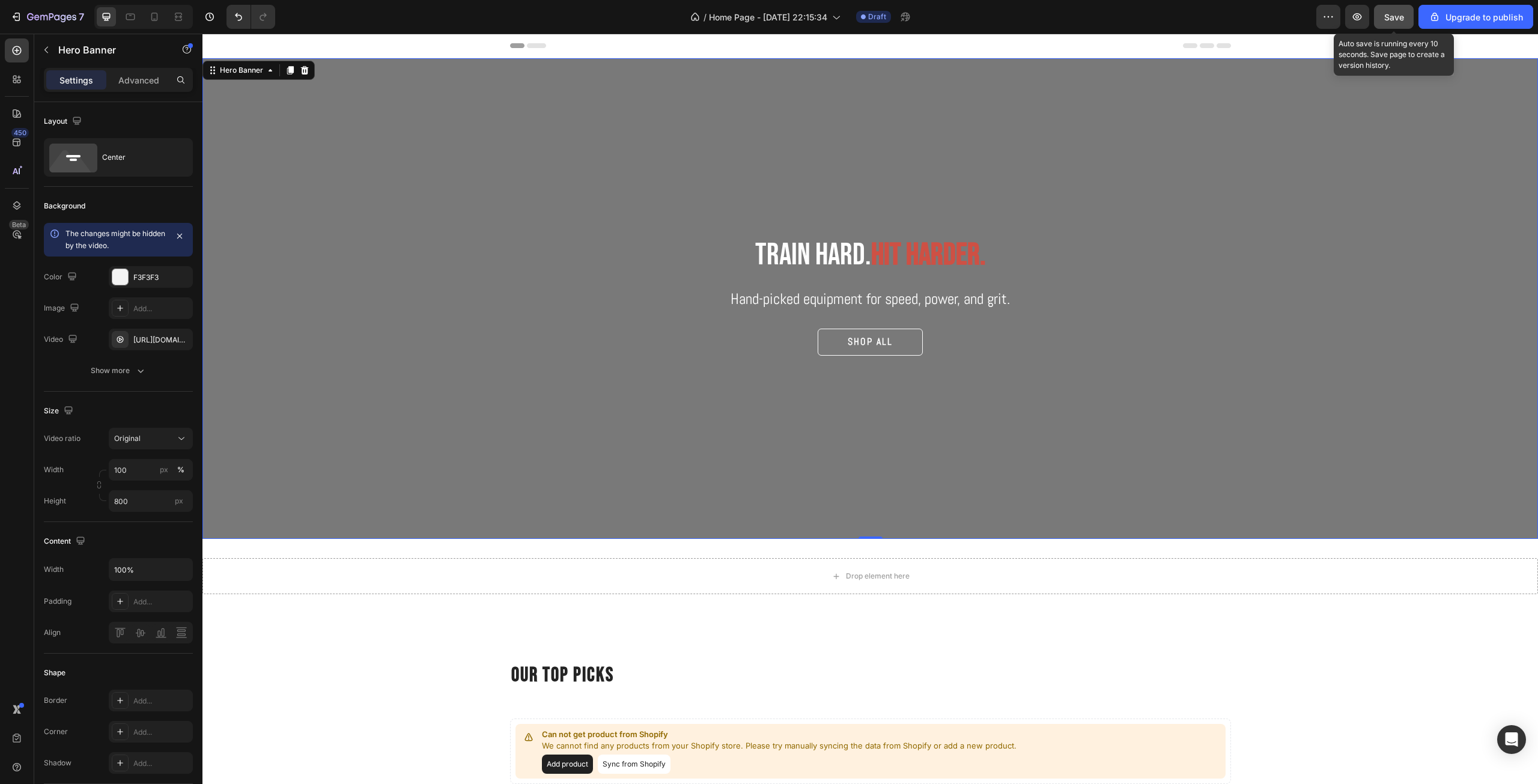
click at [1394, 13] on span "Save" at bounding box center [1394, 16] width 20 height 10
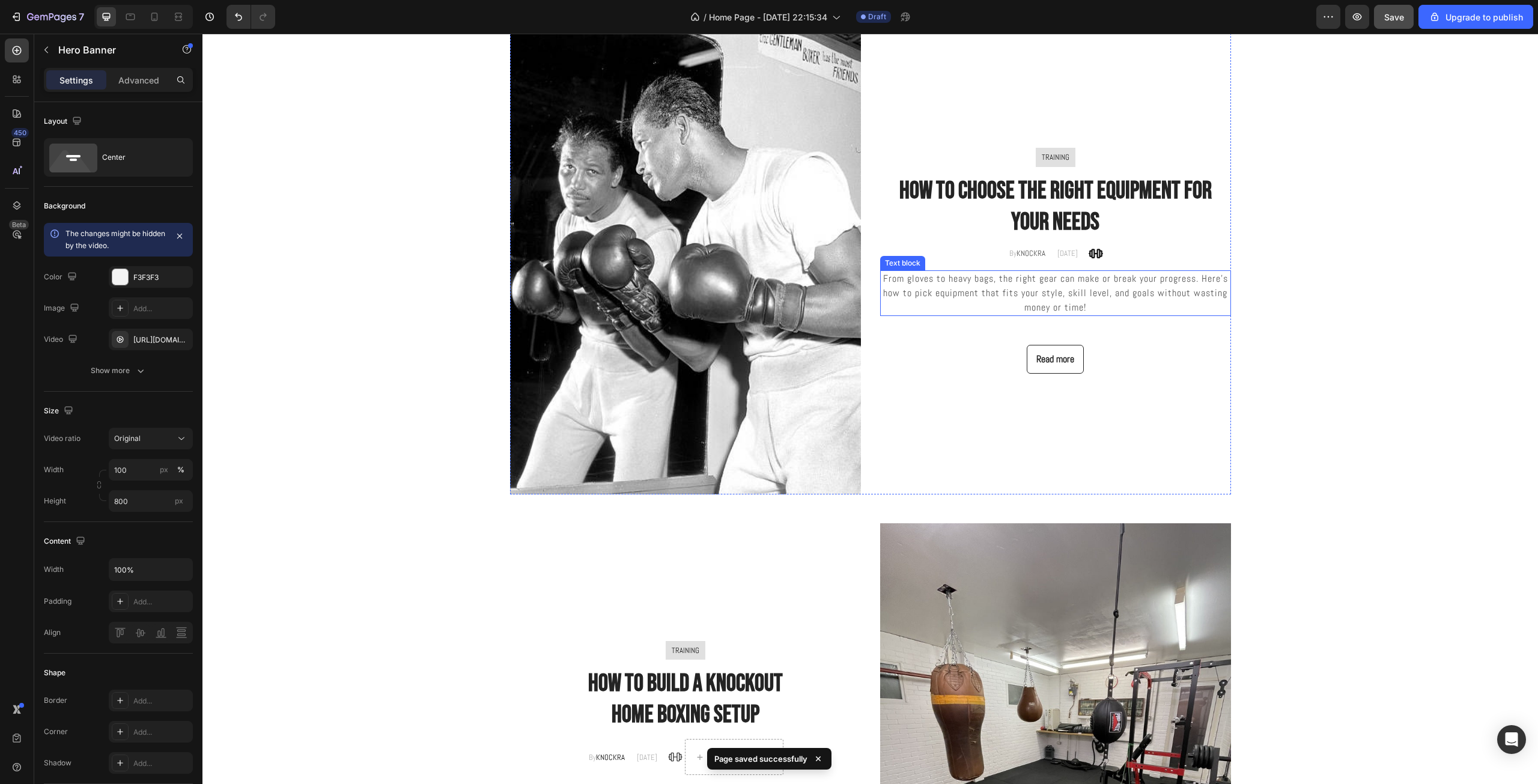
scroll to position [2529, 0]
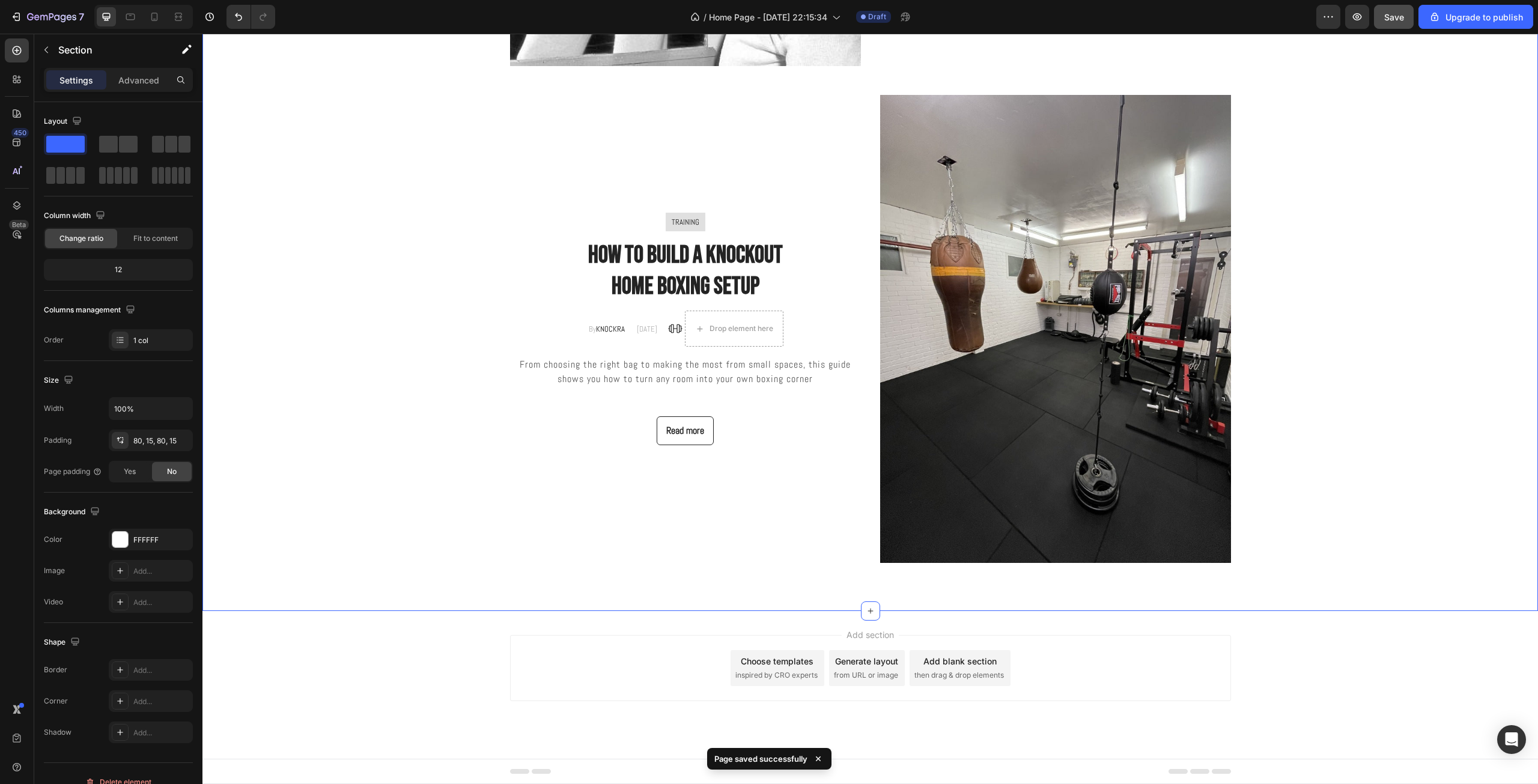
click at [1326, 442] on div "Blog Posts Heading Row Image TRAINING Text block Row how to choose the right eq…" at bounding box center [870, 49] width 1318 height 1026
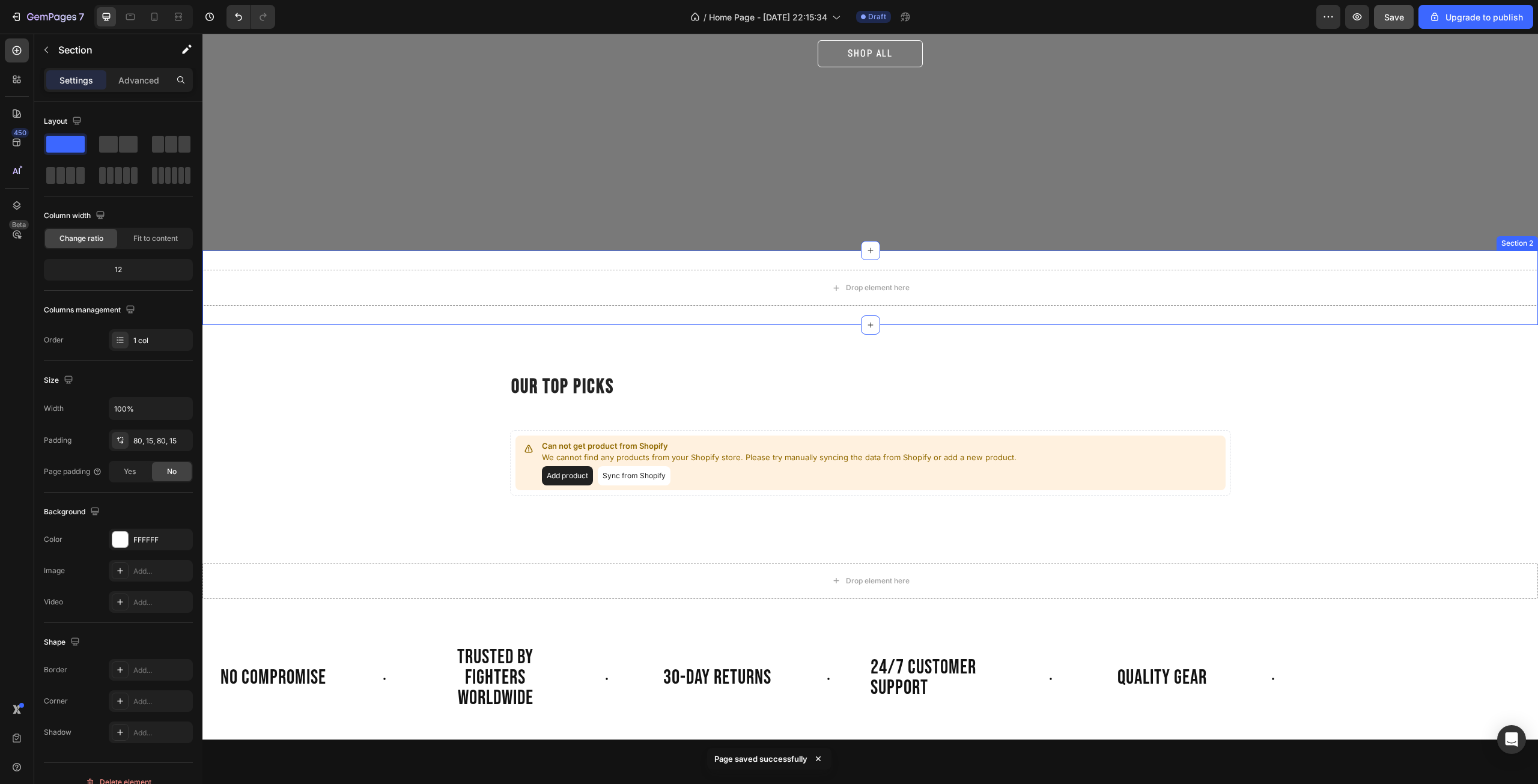
scroll to position [0, 0]
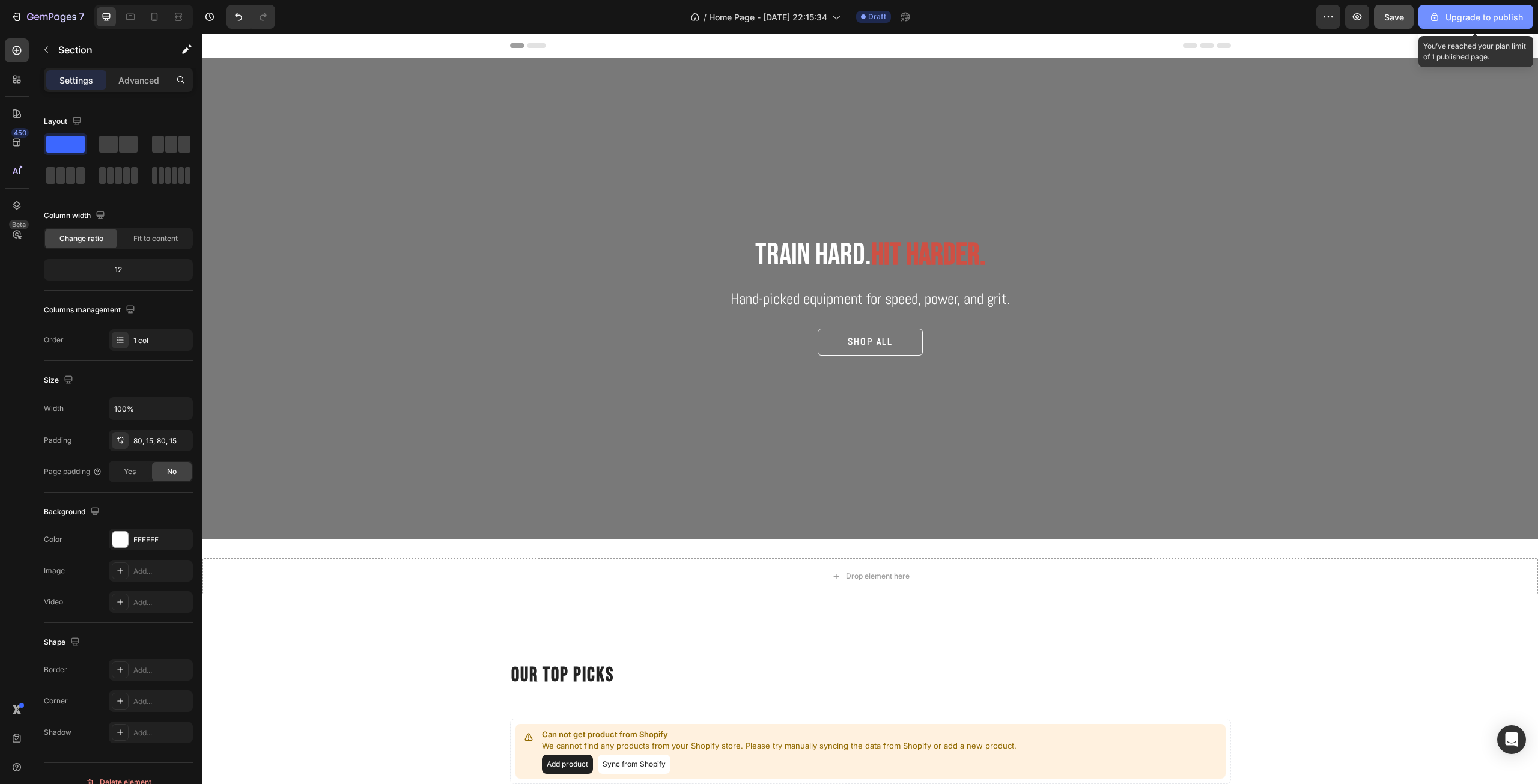
click at [1483, 17] on div "Upgrade to publish" at bounding box center [1475, 17] width 94 height 13
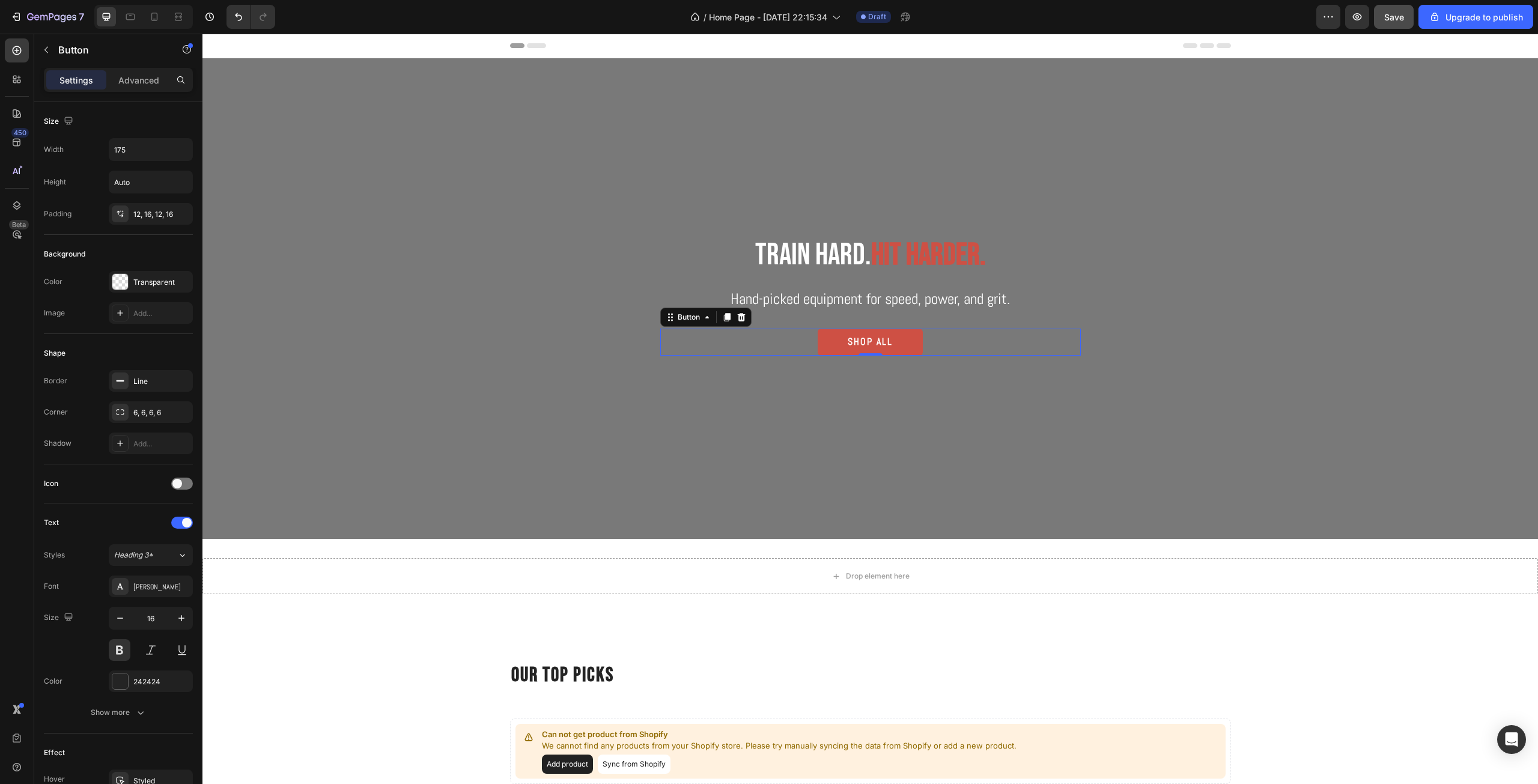
click at [840, 332] on button "SHOP ALL" at bounding box center [869, 342] width 105 height 27
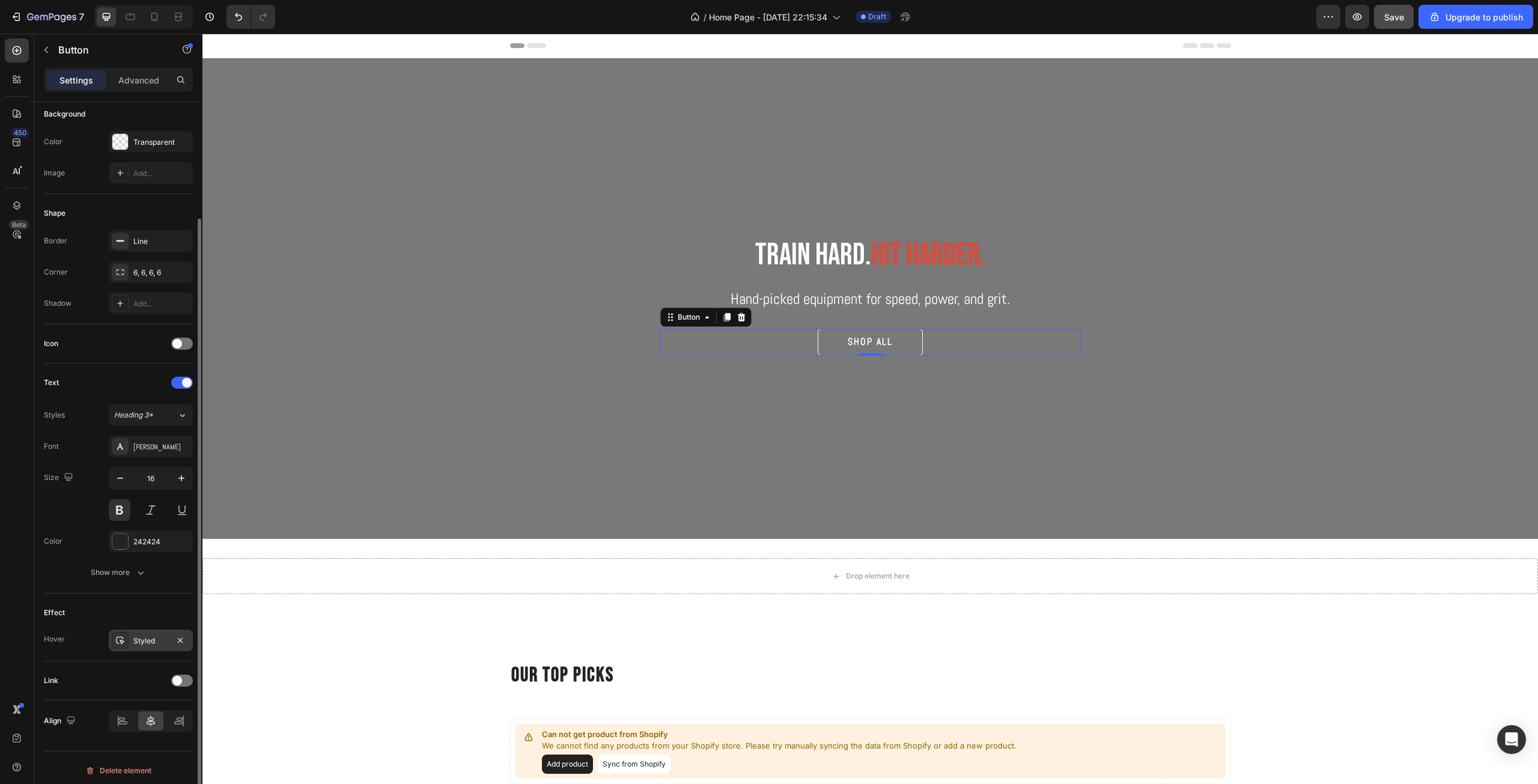
scroll to position [145, 0]
click at [161, 676] on div "Link" at bounding box center [118, 675] width 149 height 19
click at [183, 676] on div at bounding box center [182, 675] width 22 height 12
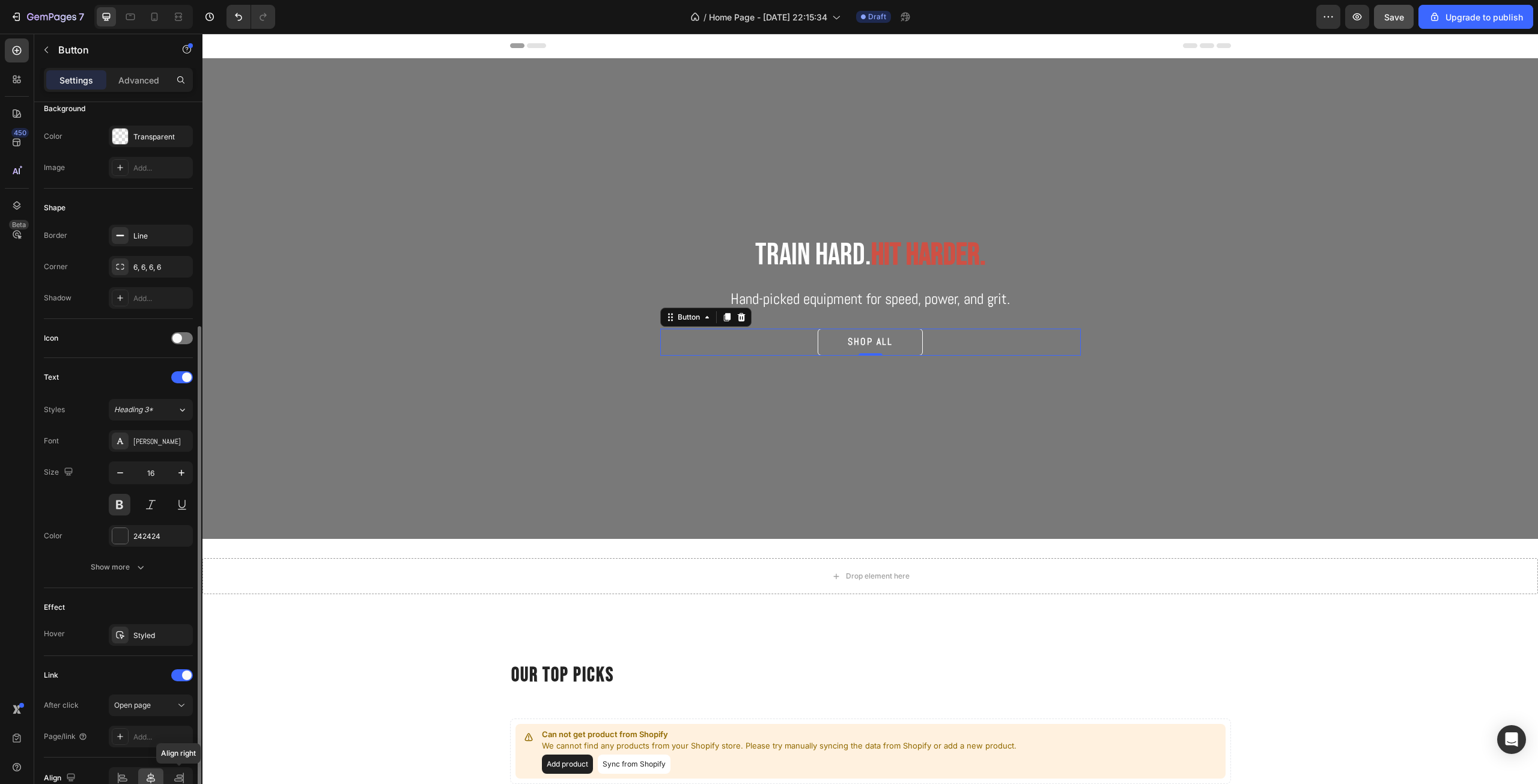
scroll to position [208, 0]
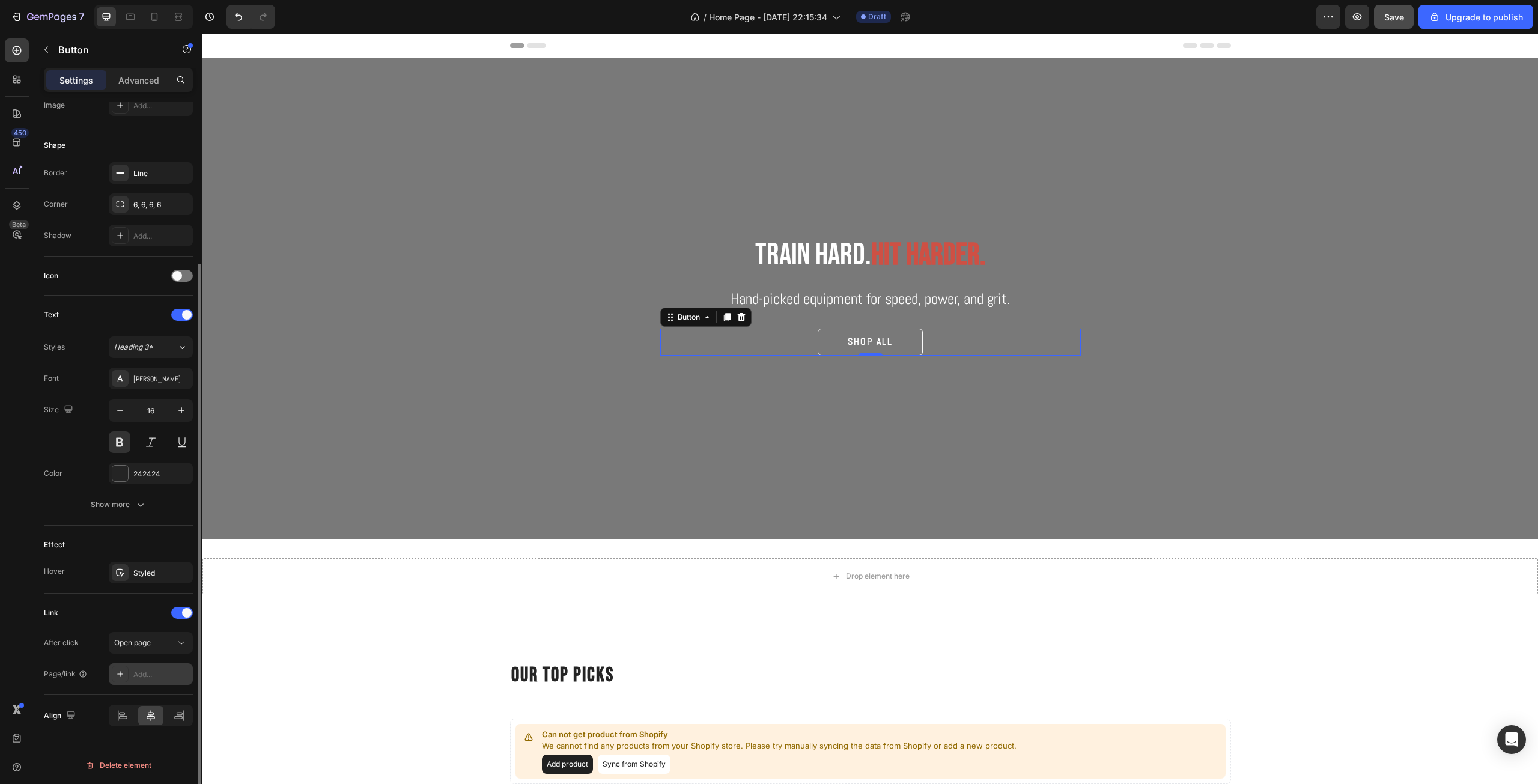
click at [167, 671] on div "Add..." at bounding box center [161, 675] width 56 height 11
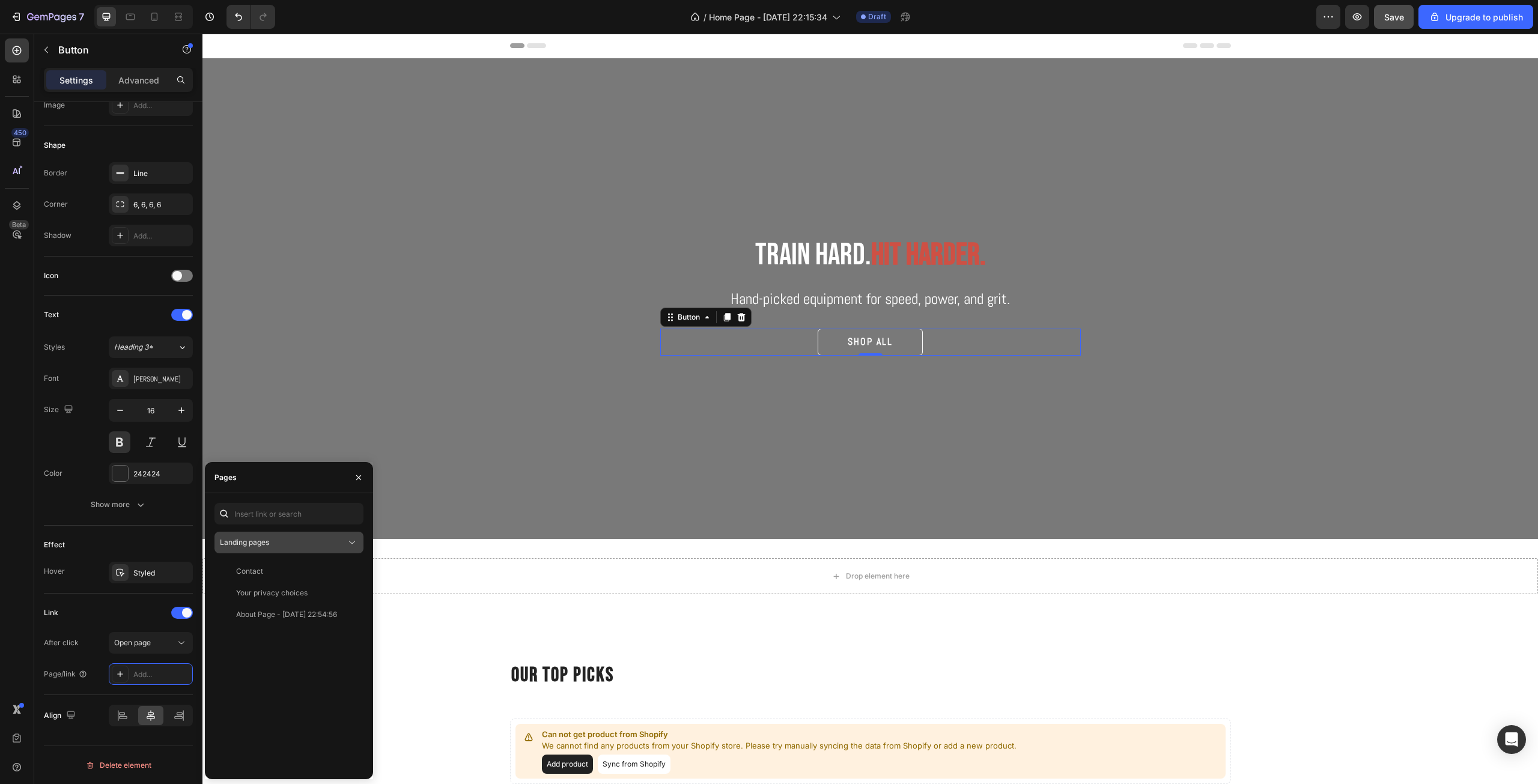
click at [252, 548] on button "Landing pages" at bounding box center [289, 542] width 149 height 22
click at [282, 551] on button "Landing pages" at bounding box center [289, 542] width 149 height 22
click at [273, 590] on span "Collection pages" at bounding box center [272, 594] width 56 height 11
click at [283, 547] on div "Collection pages" at bounding box center [289, 541] width 138 height 12
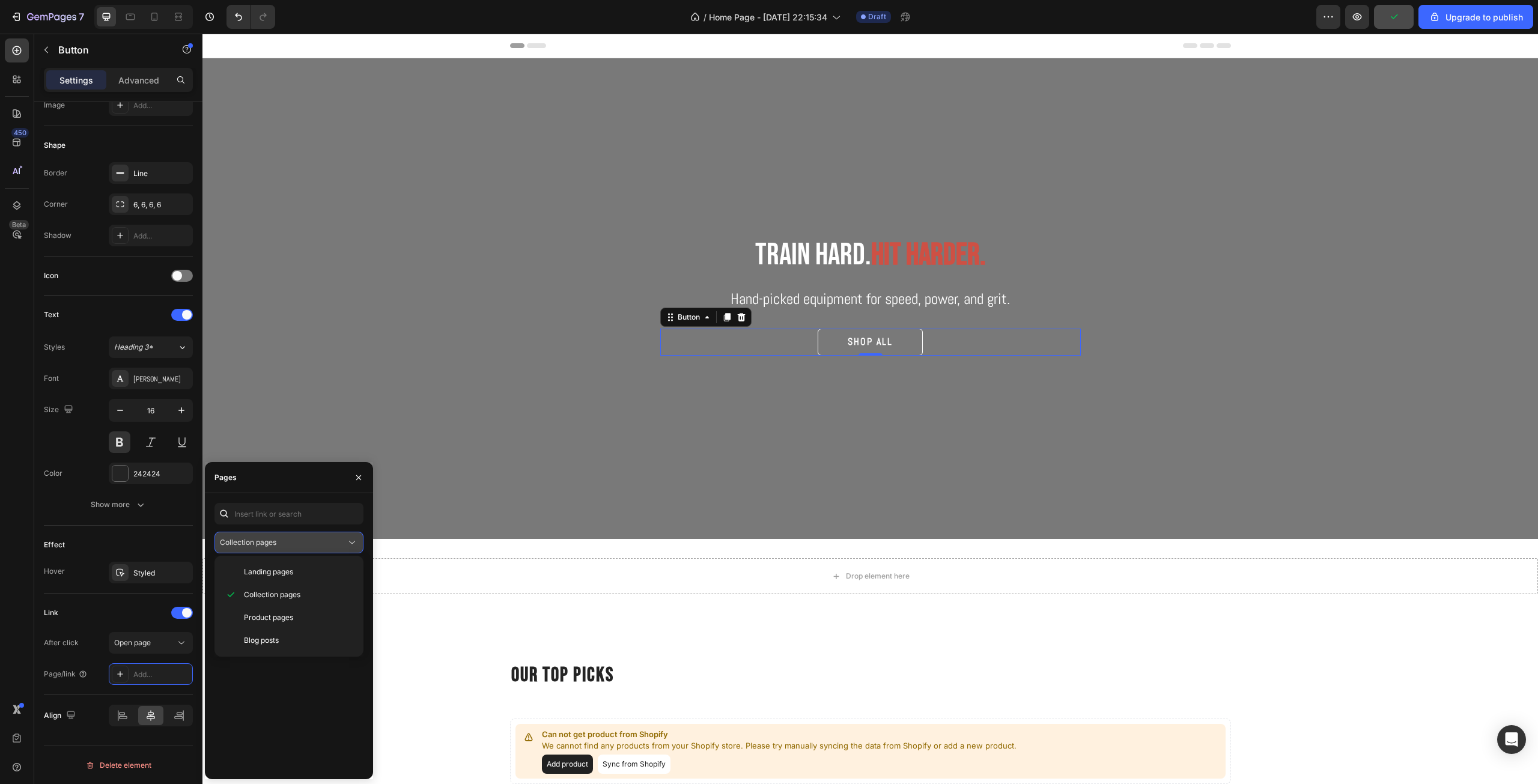
click at [287, 543] on div "Collection pages" at bounding box center [282, 542] width 126 height 11
click at [294, 573] on div "All Products" at bounding box center [287, 571] width 134 height 11
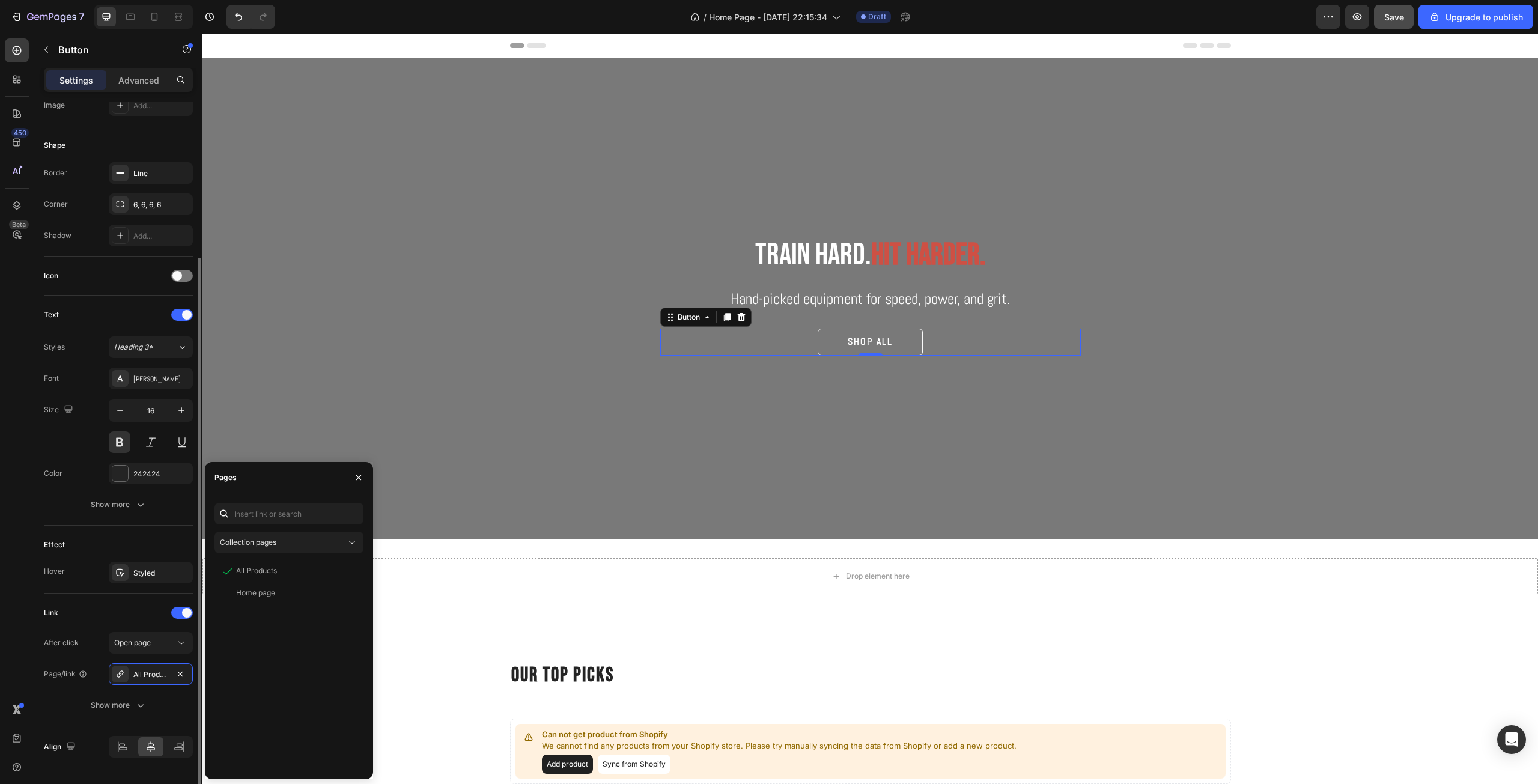
click at [102, 618] on div "Link" at bounding box center [118, 612] width 149 height 19
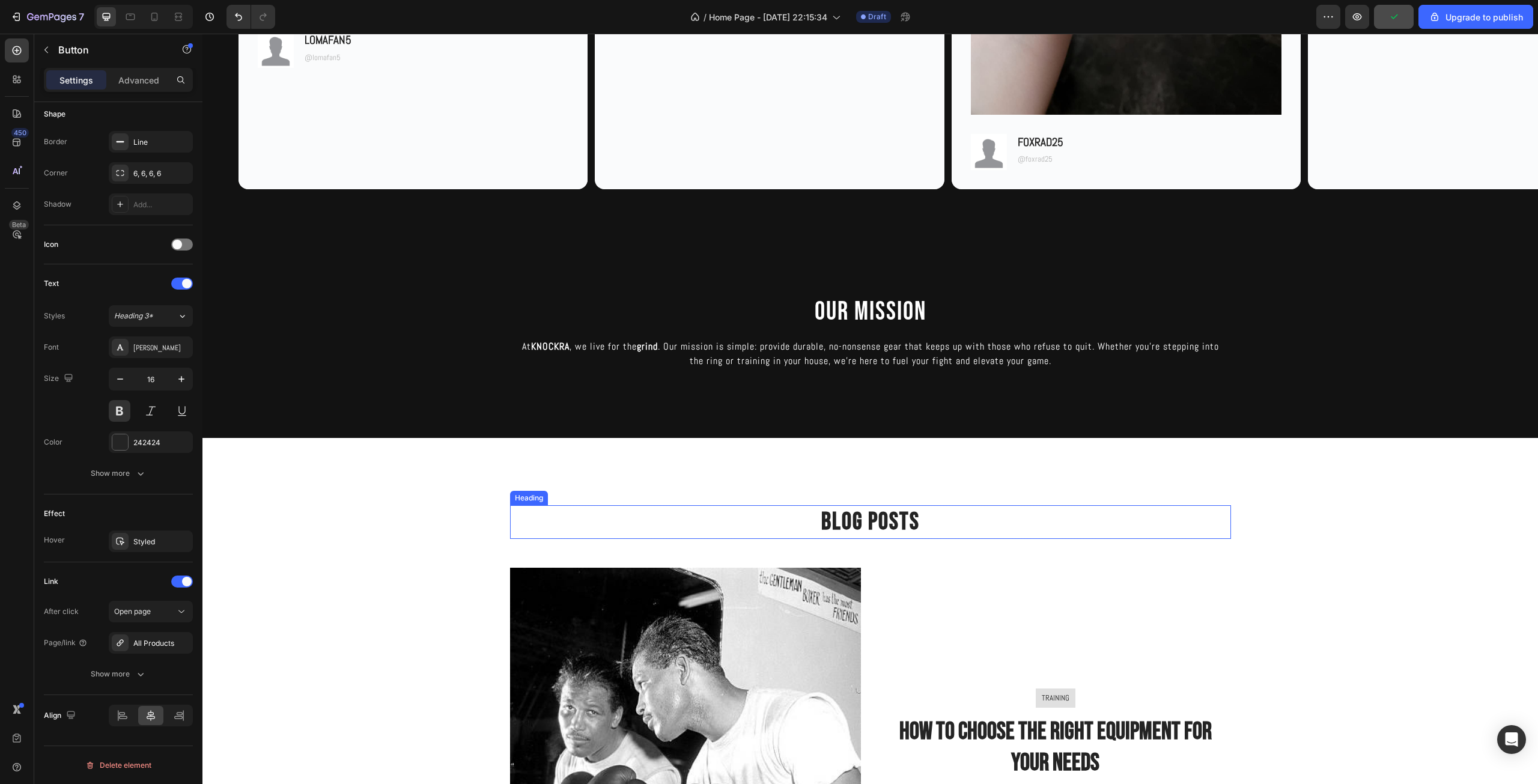
scroll to position [1121, 0]
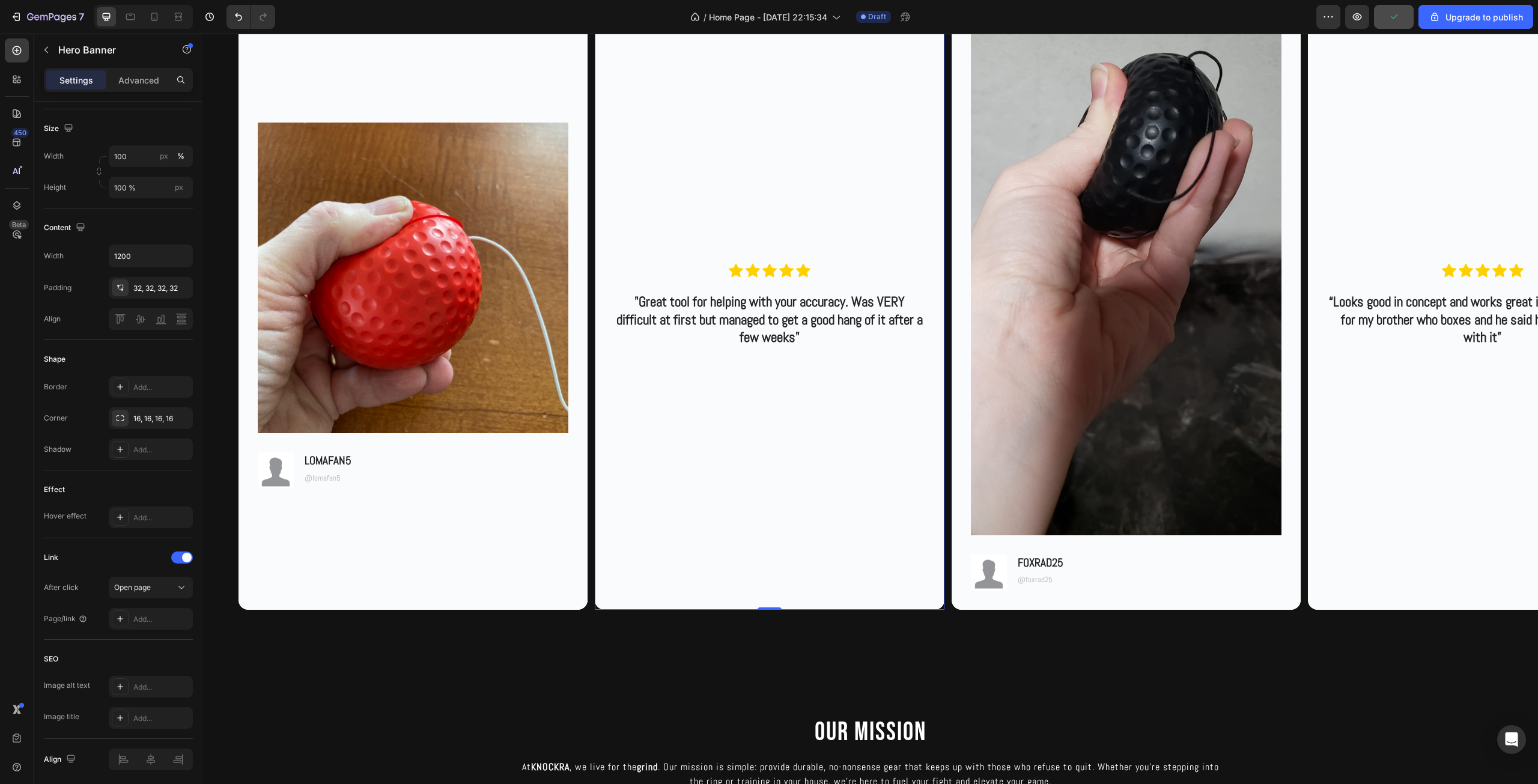
click at [821, 553] on div "Background Image" at bounding box center [768, 305] width 349 height 607
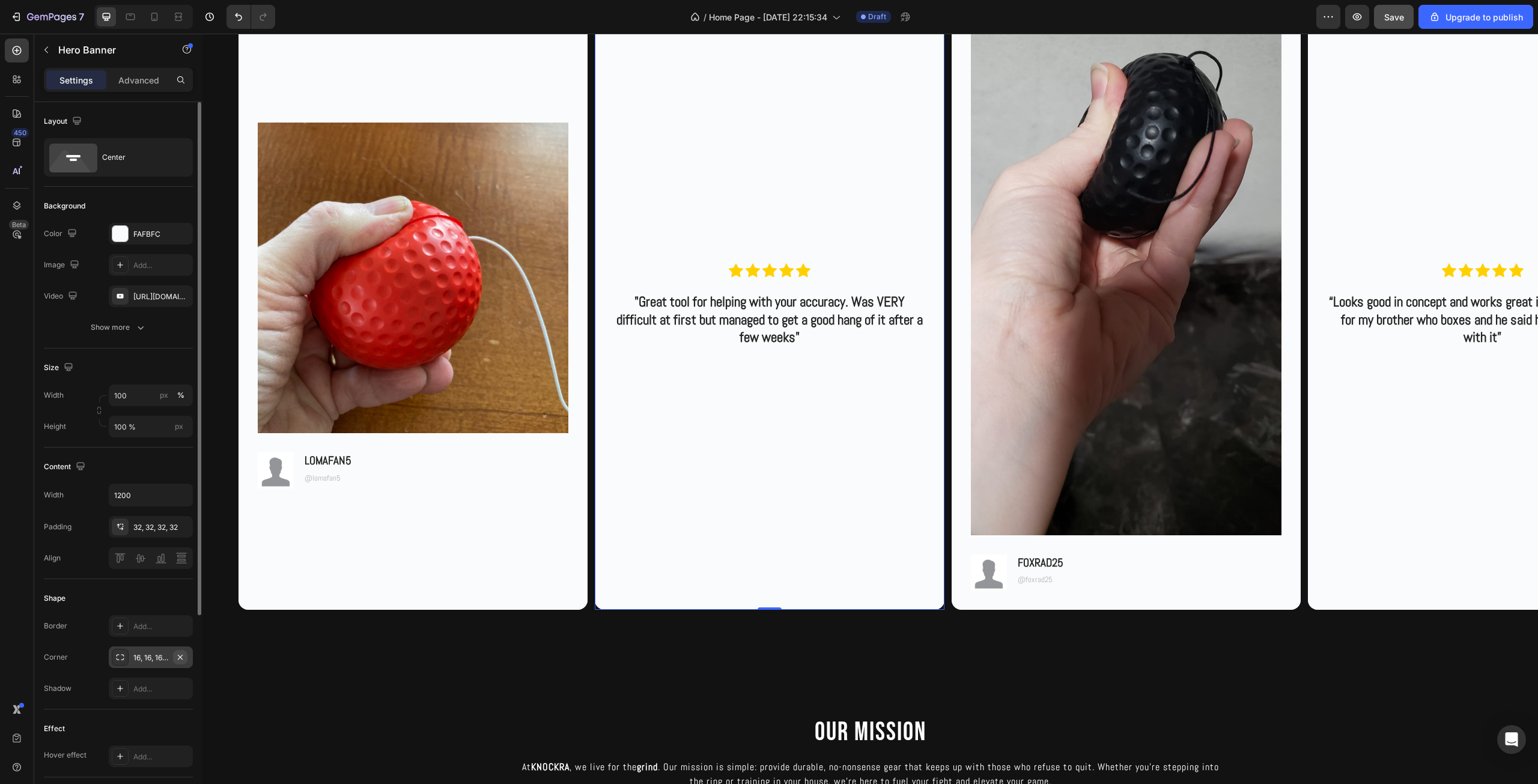
click at [181, 654] on icon "button" at bounding box center [180, 657] width 10 height 10
click at [488, 557] on div "Background Image" at bounding box center [412, 305] width 349 height 607
click at [178, 659] on icon "button" at bounding box center [179, 656] width 4 height 4
click at [1150, 600] on div "Image Image FOXRAD25 Text Block @foxrad25 Text Block Row" at bounding box center [1125, 305] width 349 height 607
click at [178, 656] on icon "button" at bounding box center [180, 657] width 10 height 10
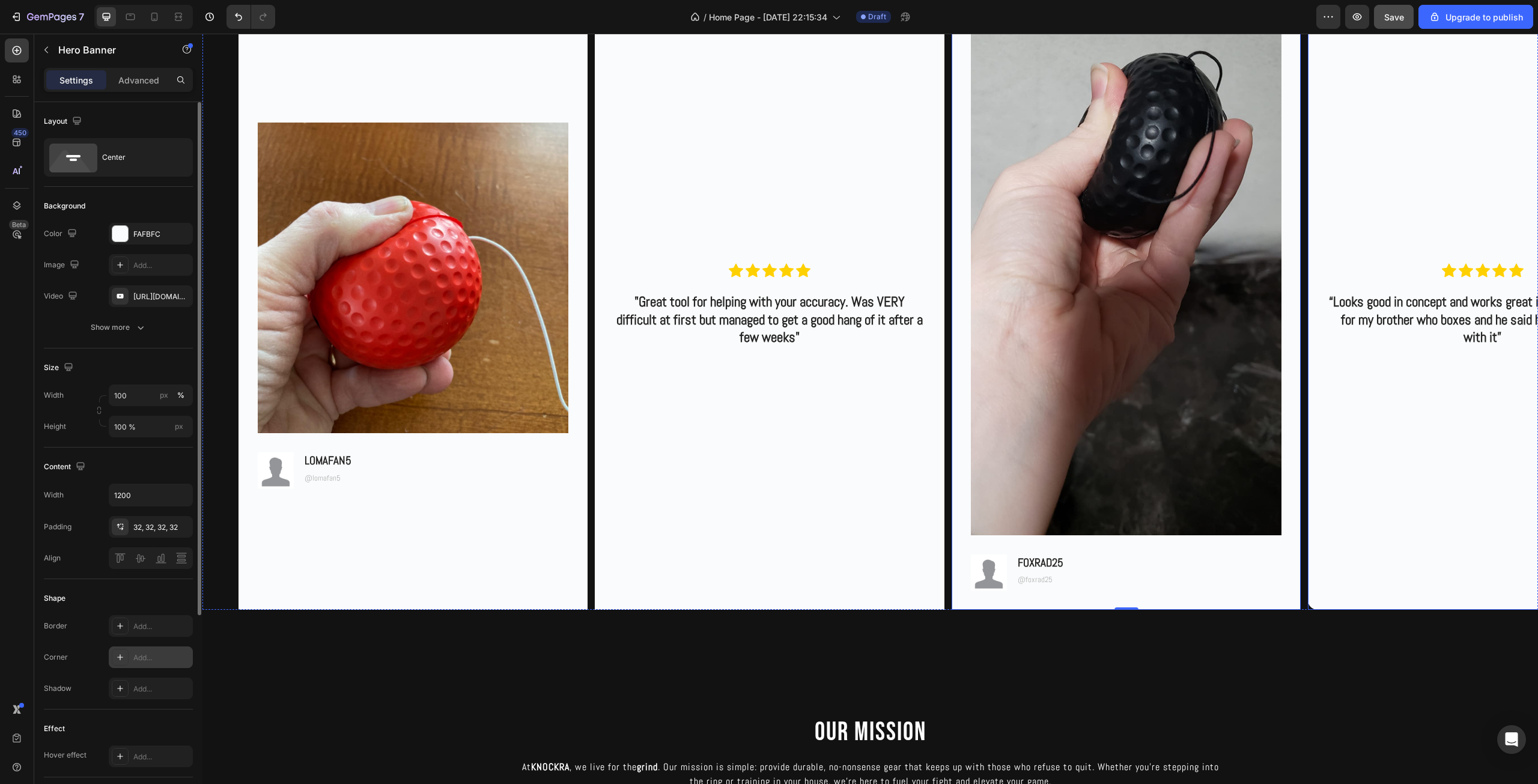
click at [1374, 590] on div "Background Image" at bounding box center [1482, 305] width 349 height 607
click at [184, 656] on icon "button" at bounding box center [180, 657] width 10 height 10
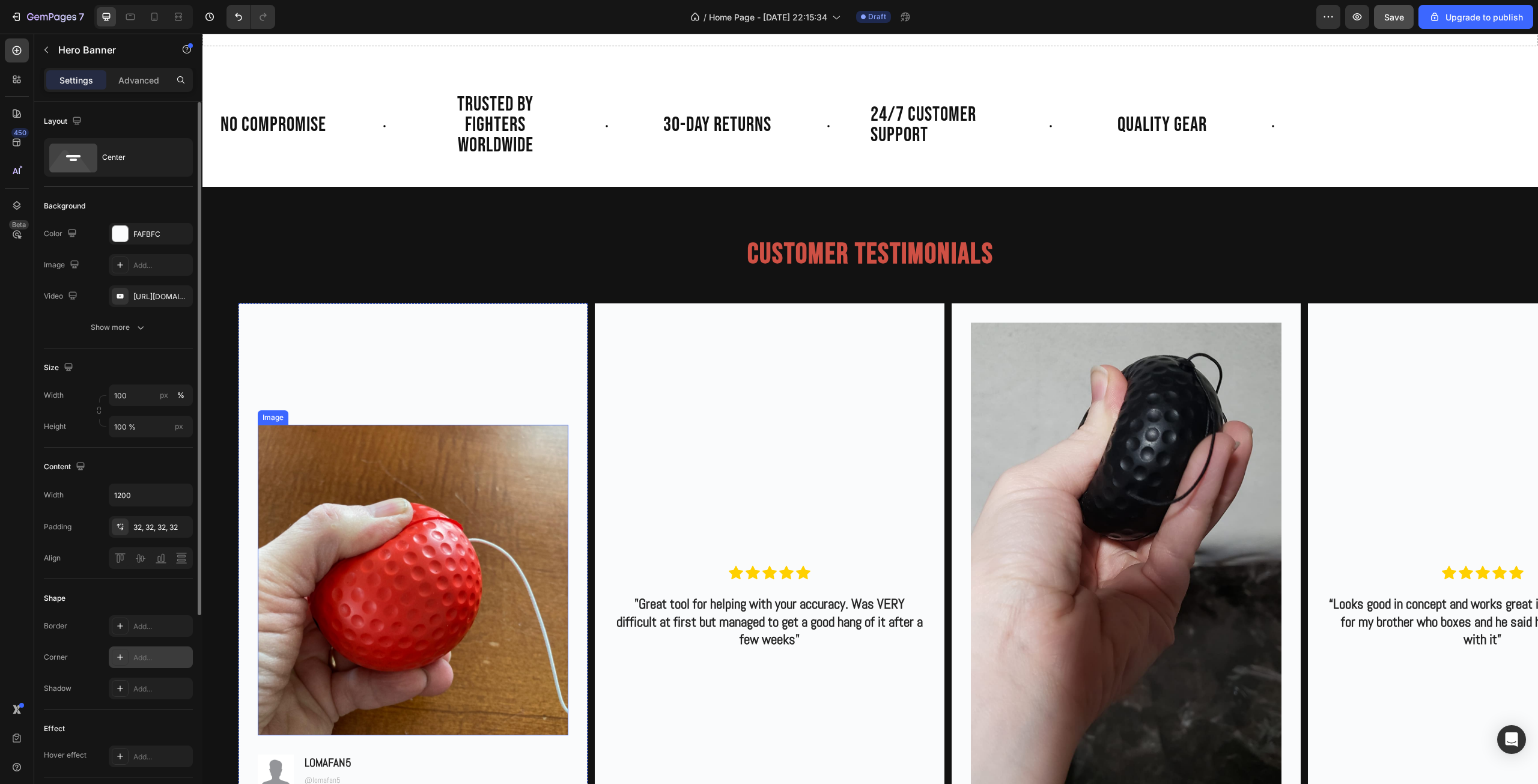
scroll to position [980, 0]
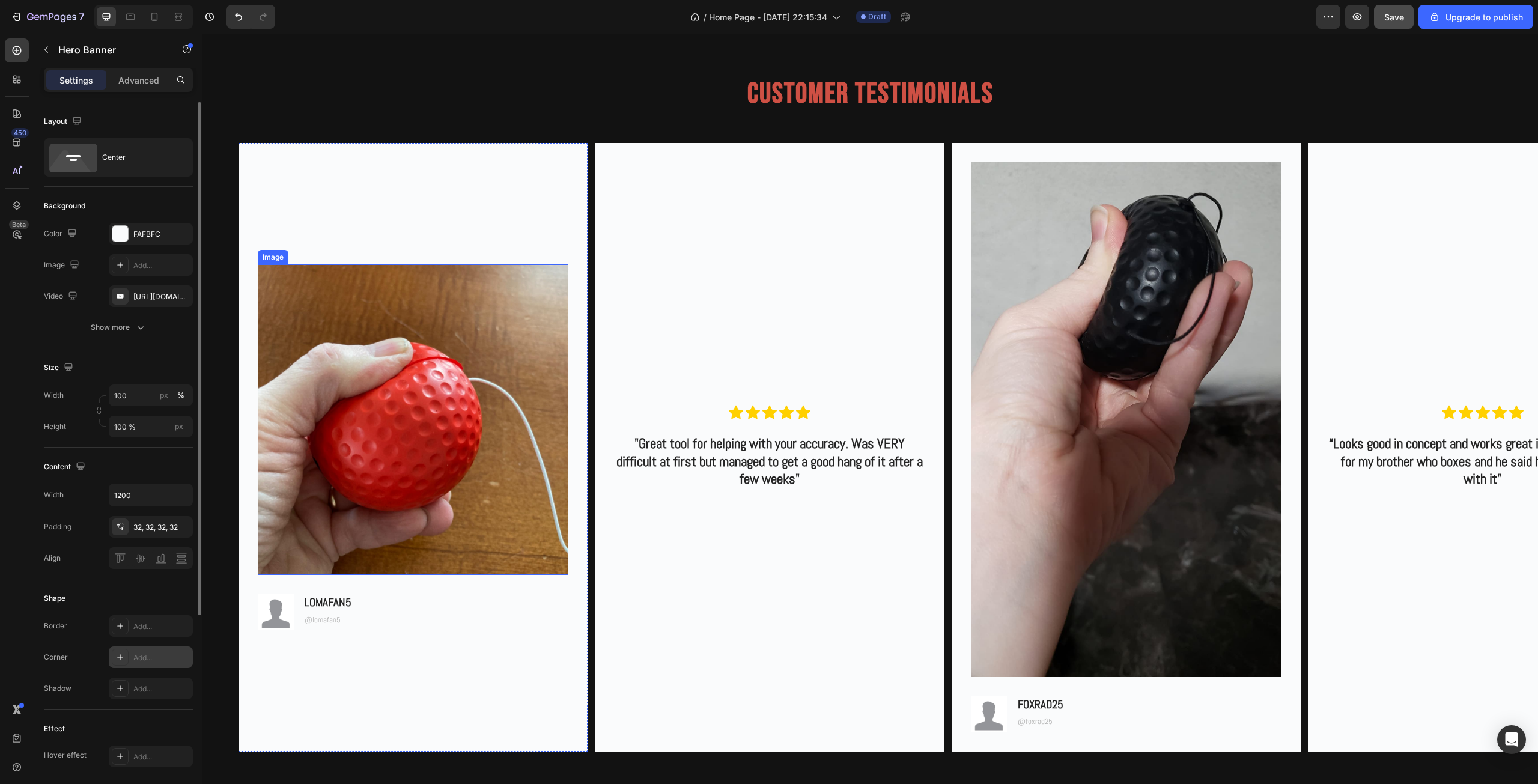
click at [452, 454] on img at bounding box center [412, 419] width 310 height 310
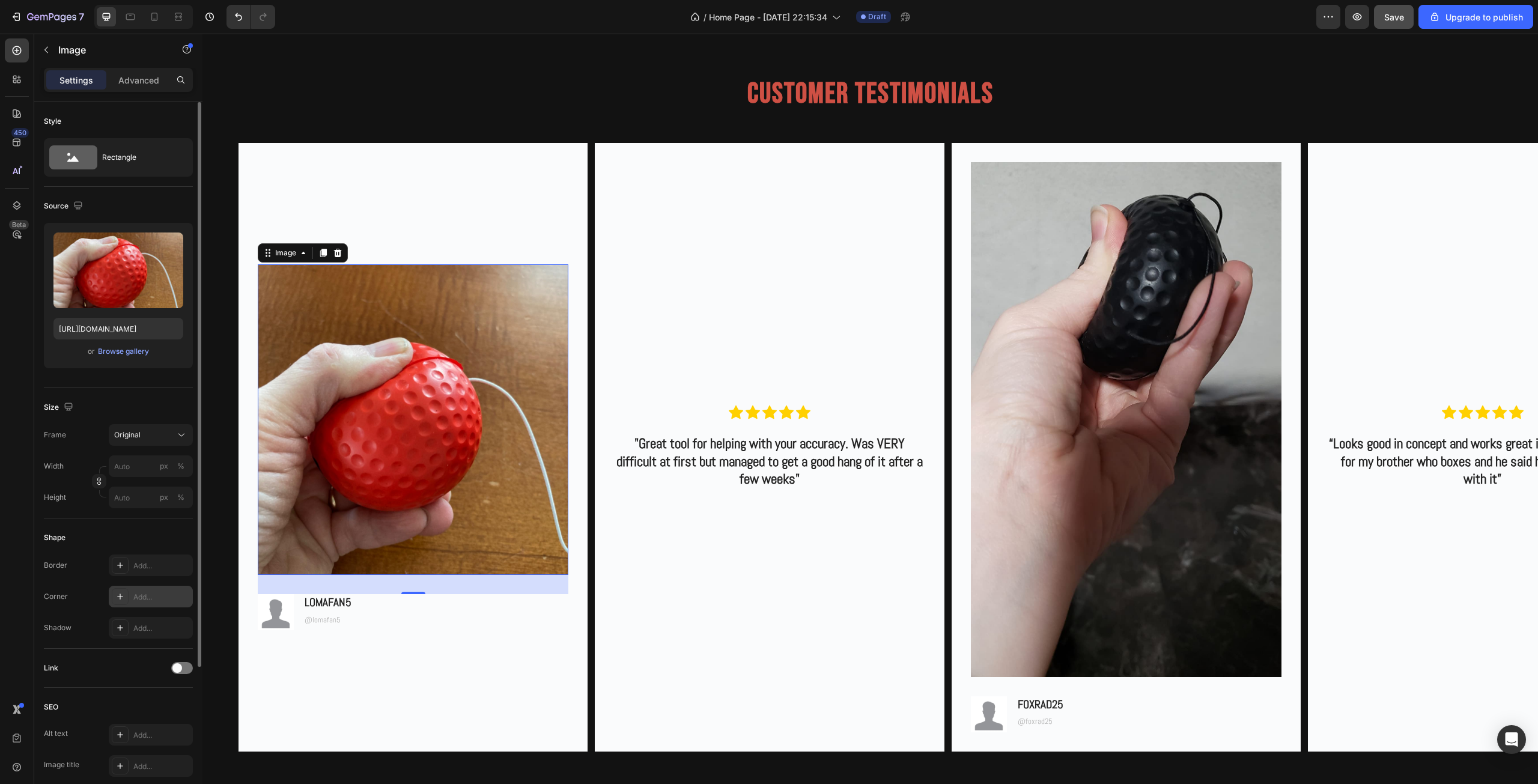
click at [154, 599] on div "Add..." at bounding box center [161, 597] width 56 height 11
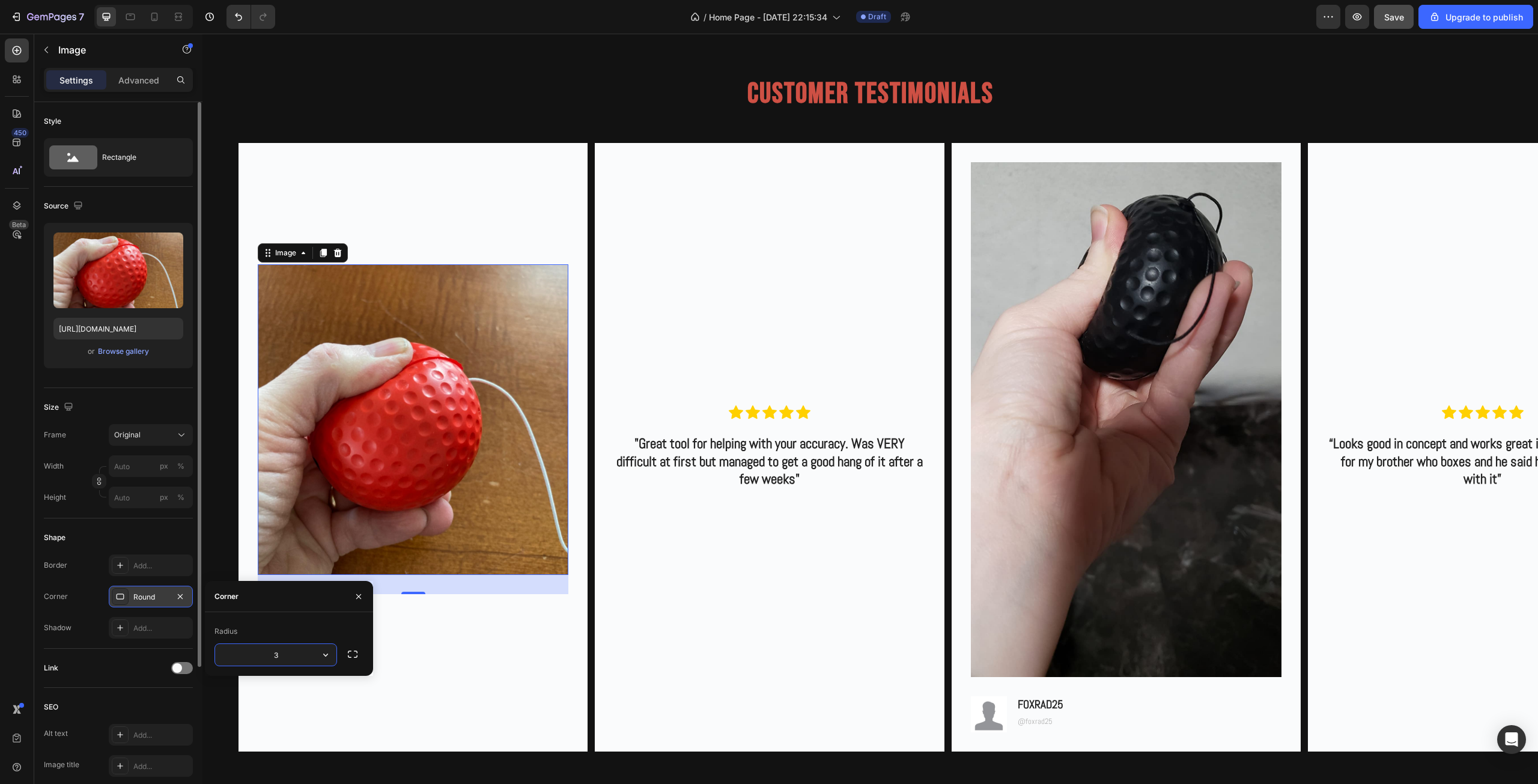
type input "3"
click at [354, 587] on button "button" at bounding box center [358, 596] width 19 height 19
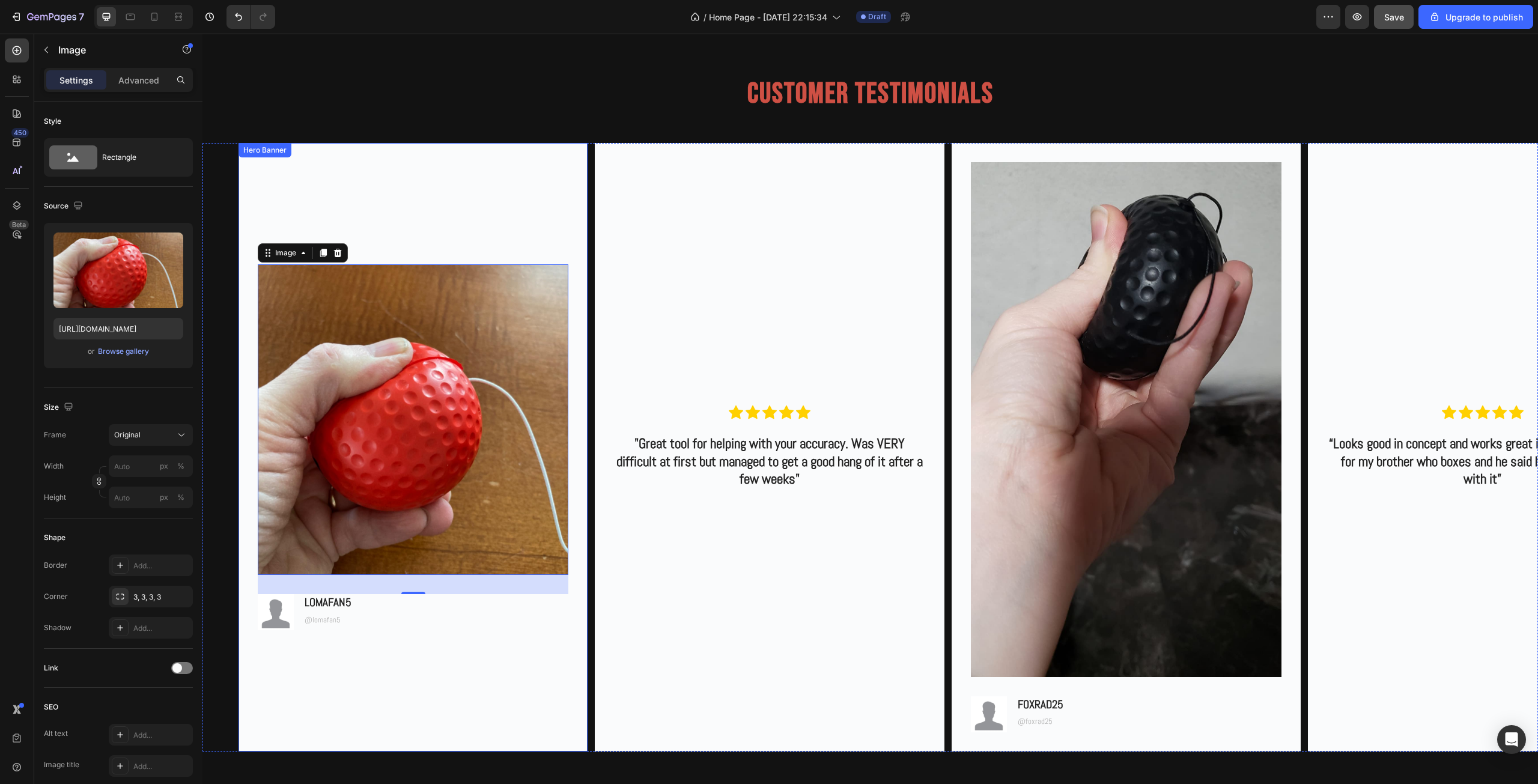
click at [402, 669] on div "Background Image" at bounding box center [412, 446] width 349 height 607
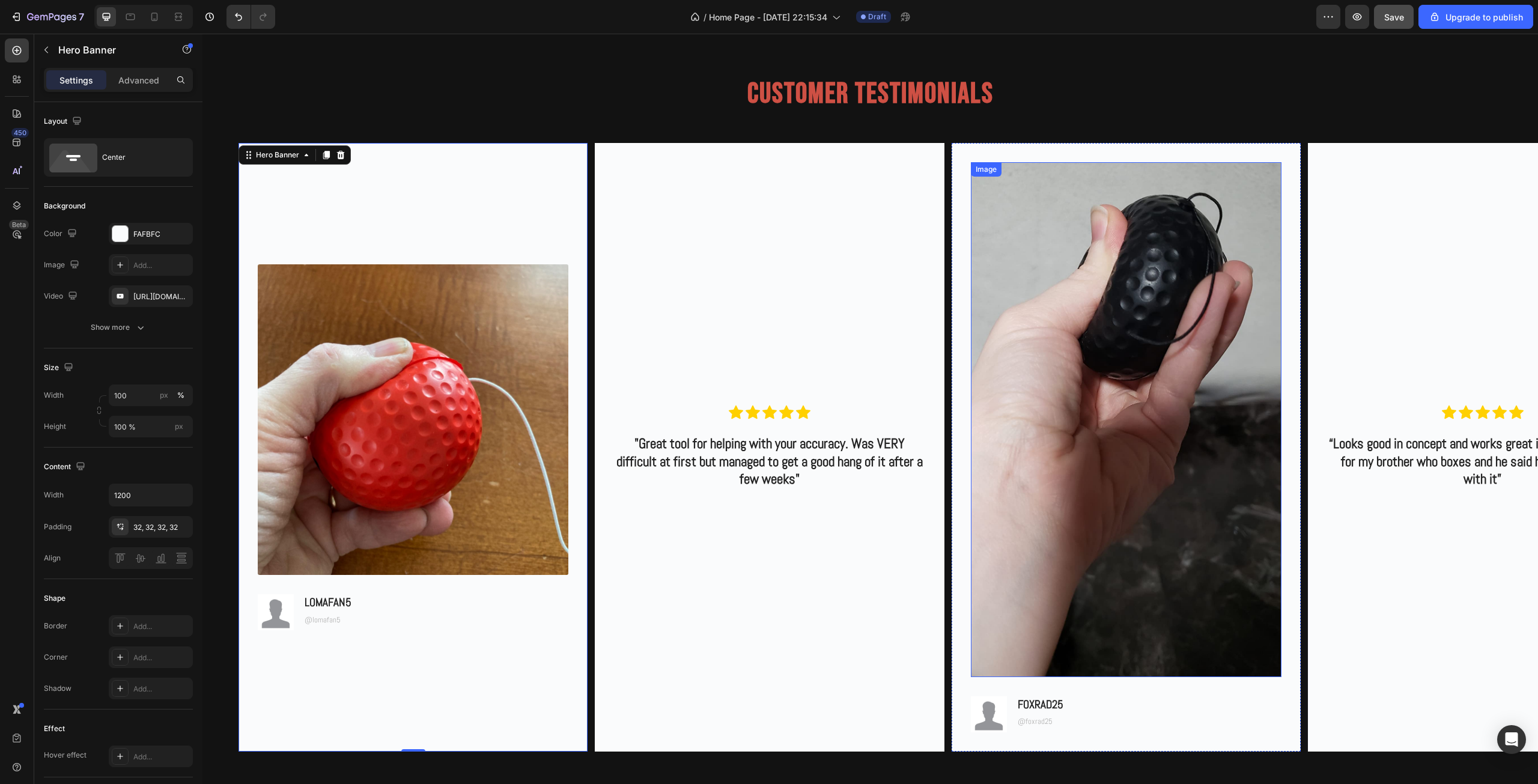
click at [1123, 474] on img at bounding box center [1126, 419] width 310 height 514
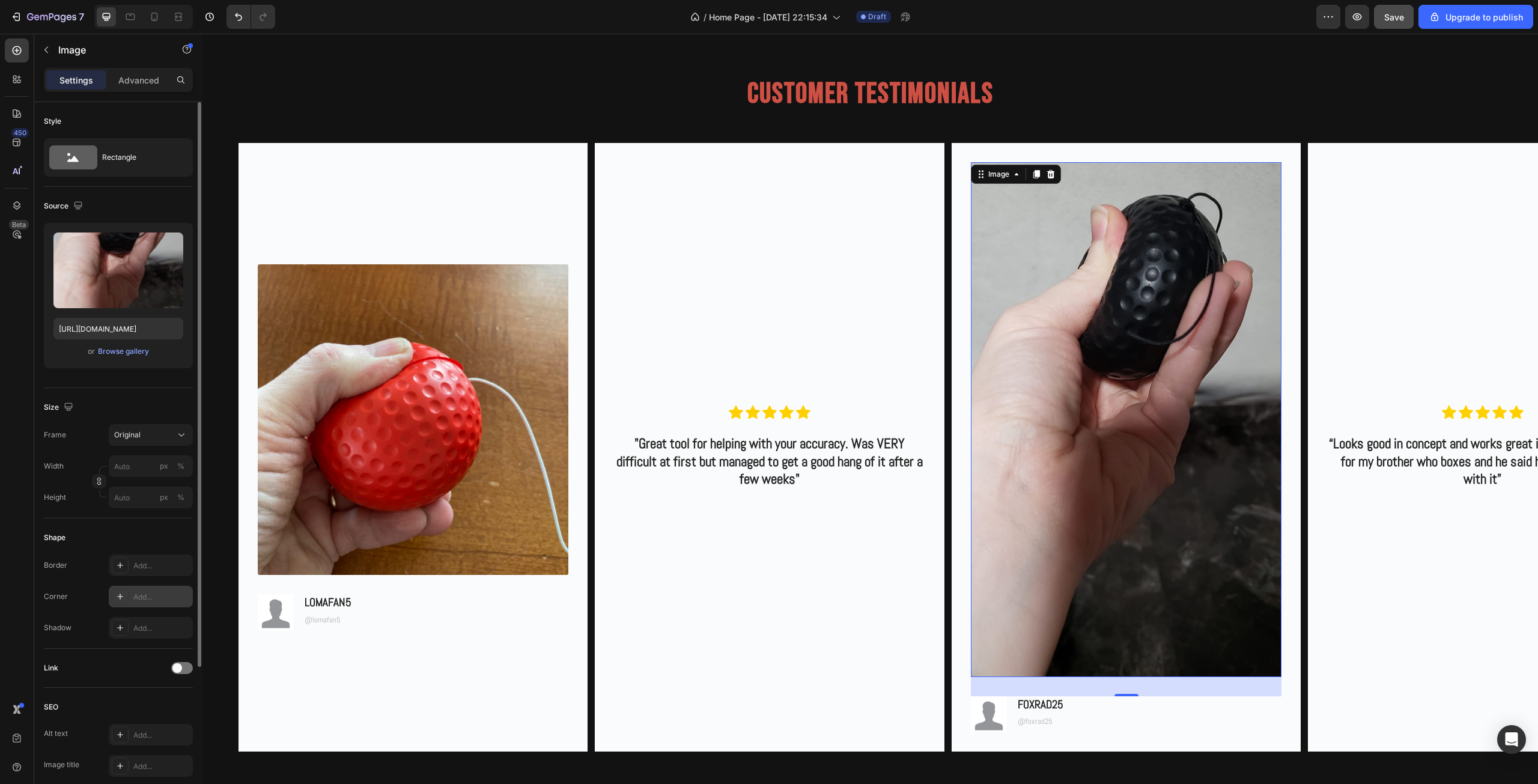
click at [163, 599] on div "Add..." at bounding box center [161, 597] width 56 height 11
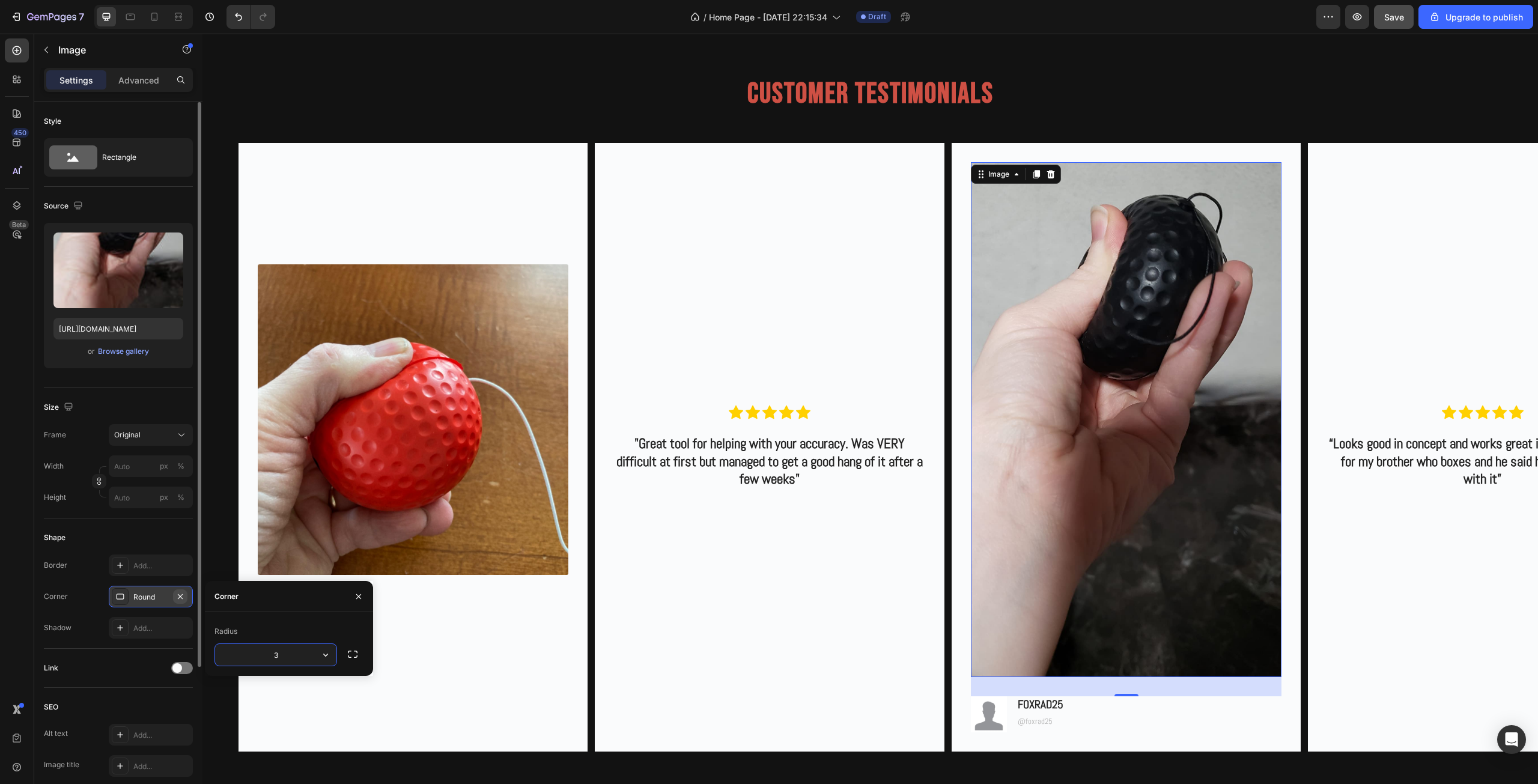
type input "3"
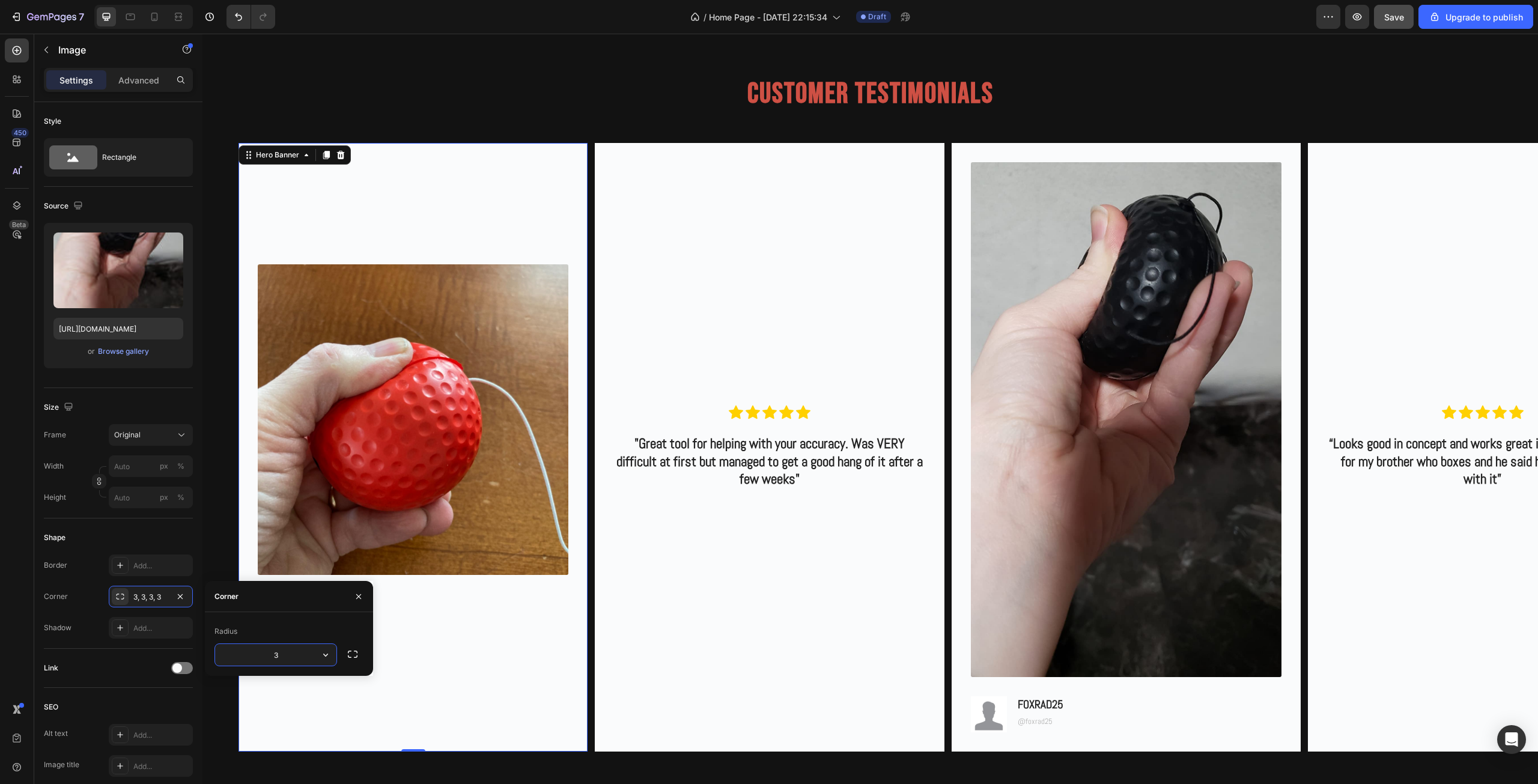
click at [555, 716] on div "Background Image" at bounding box center [412, 446] width 349 height 607
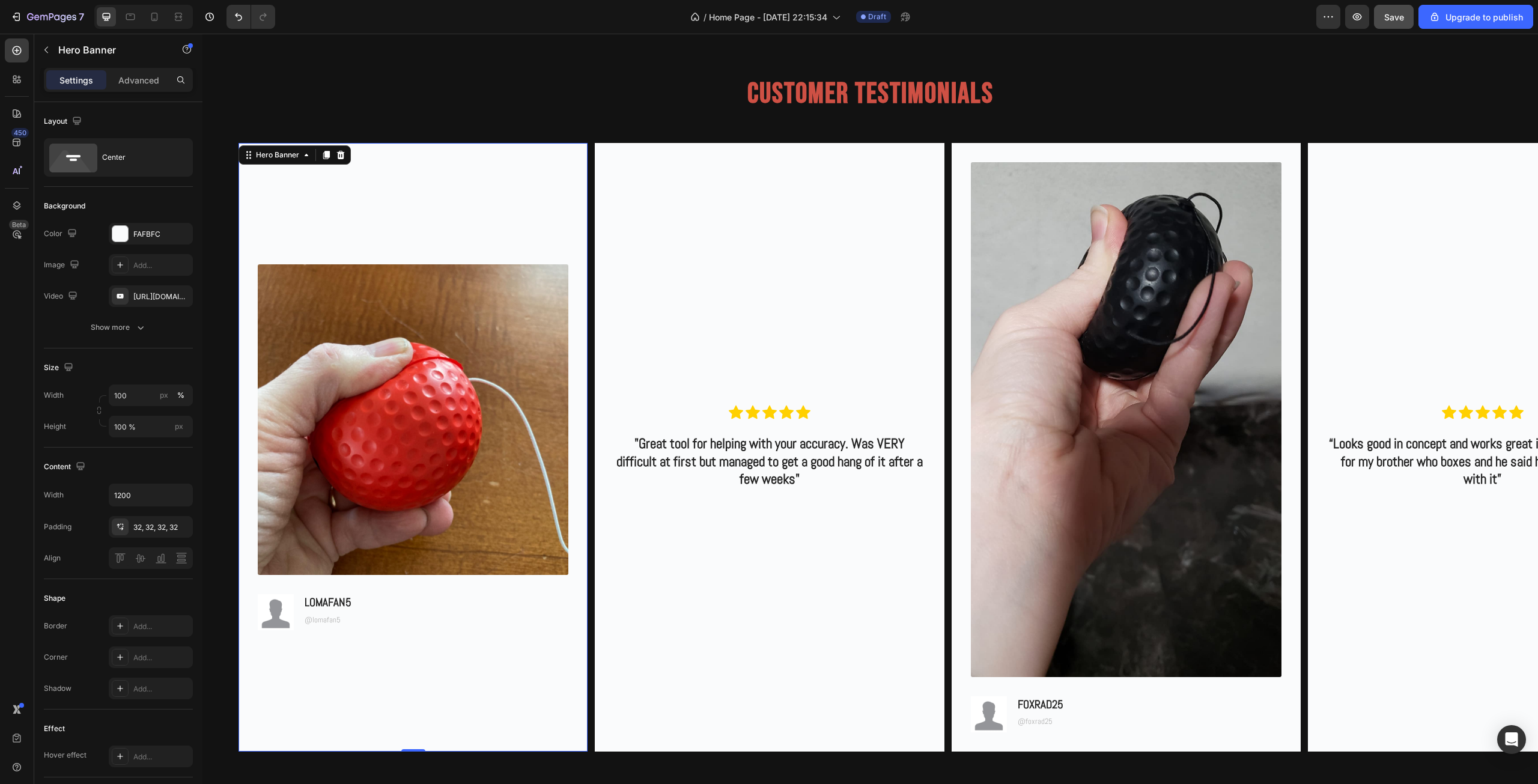
click at [438, 712] on div "Background Image" at bounding box center [412, 446] width 349 height 607
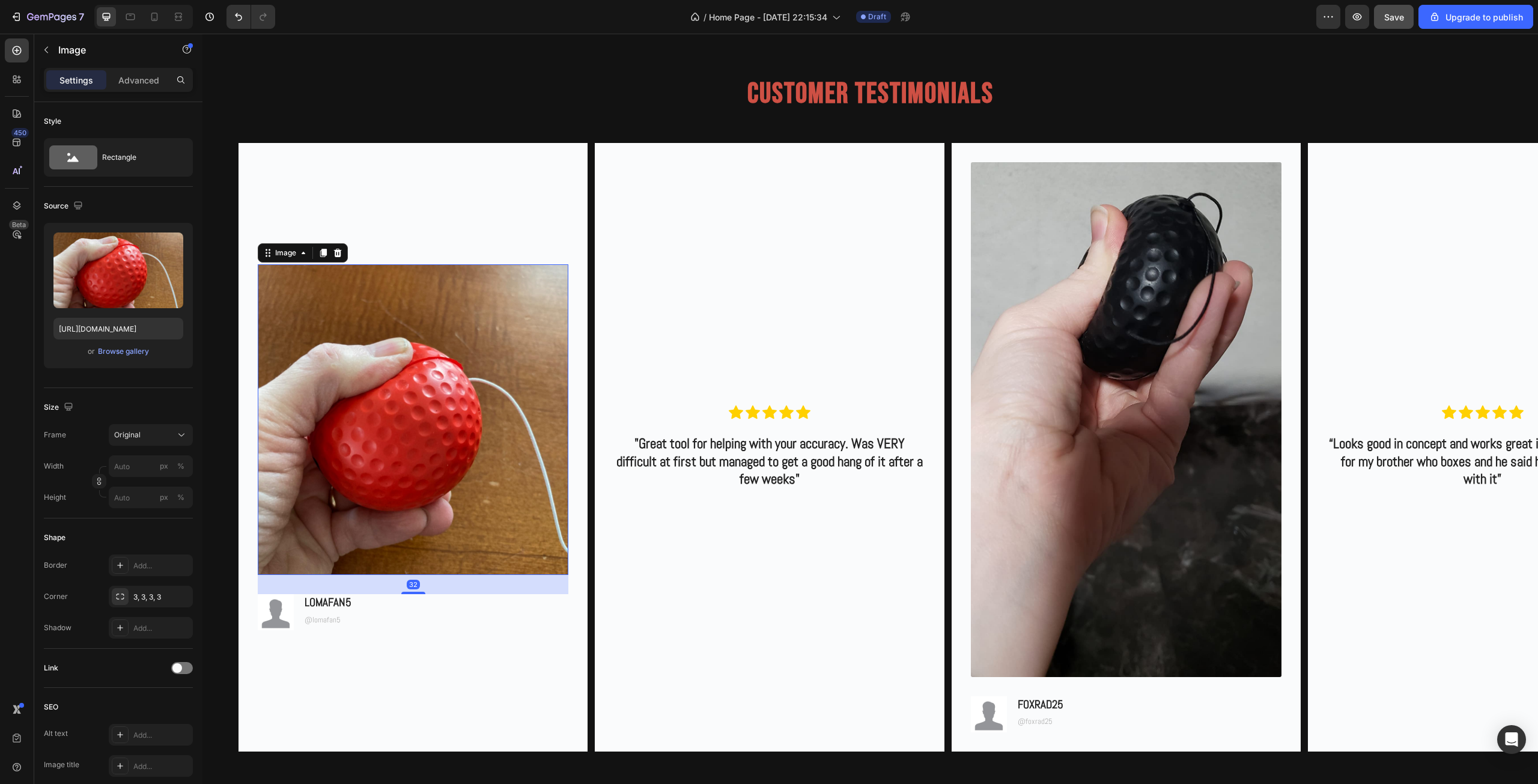
click at [459, 483] on img at bounding box center [412, 419] width 310 height 310
click at [186, 598] on button "button" at bounding box center [180, 596] width 14 height 14
click at [1053, 518] on img at bounding box center [1126, 419] width 310 height 514
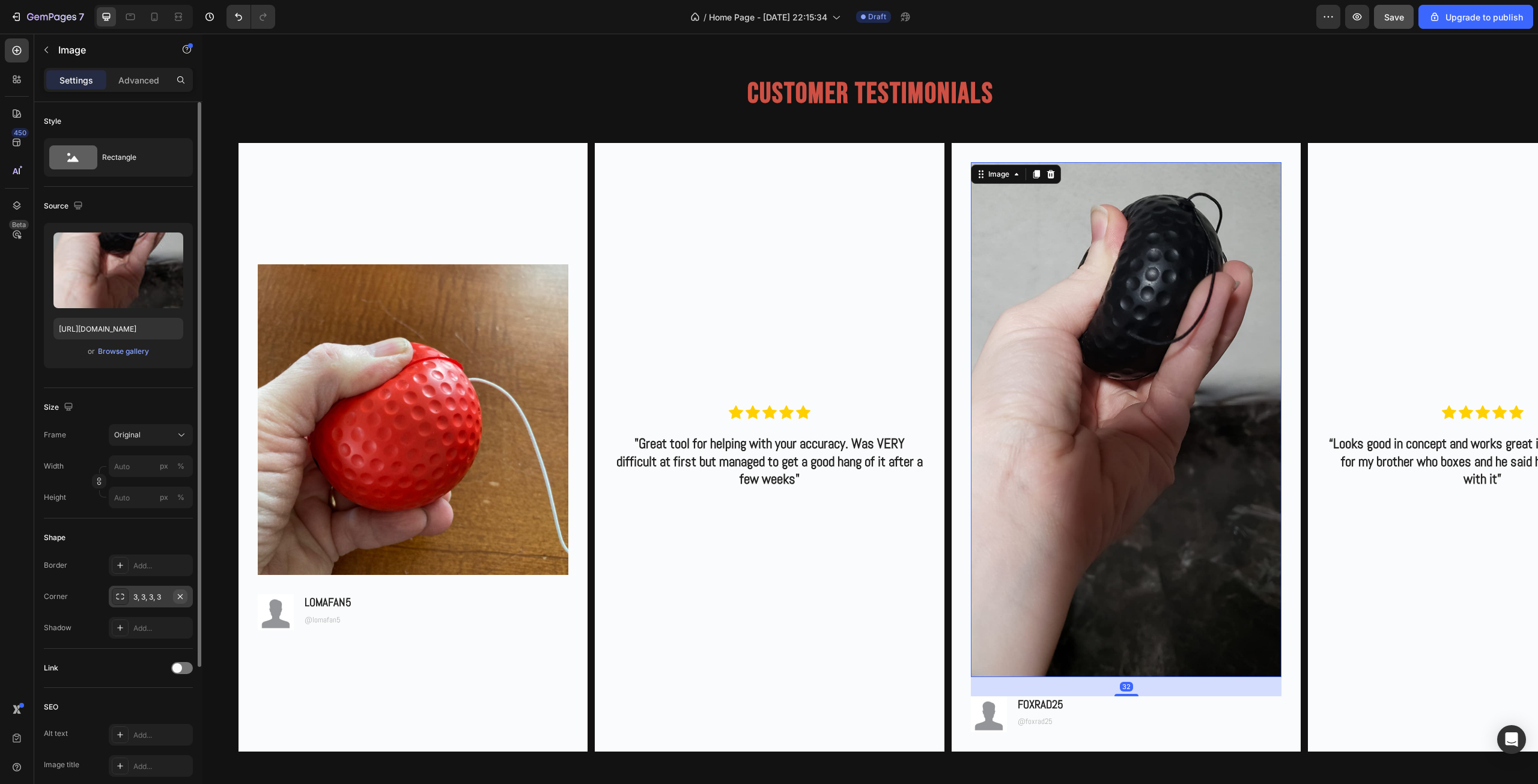
click at [177, 595] on icon "button" at bounding box center [180, 596] width 10 height 10
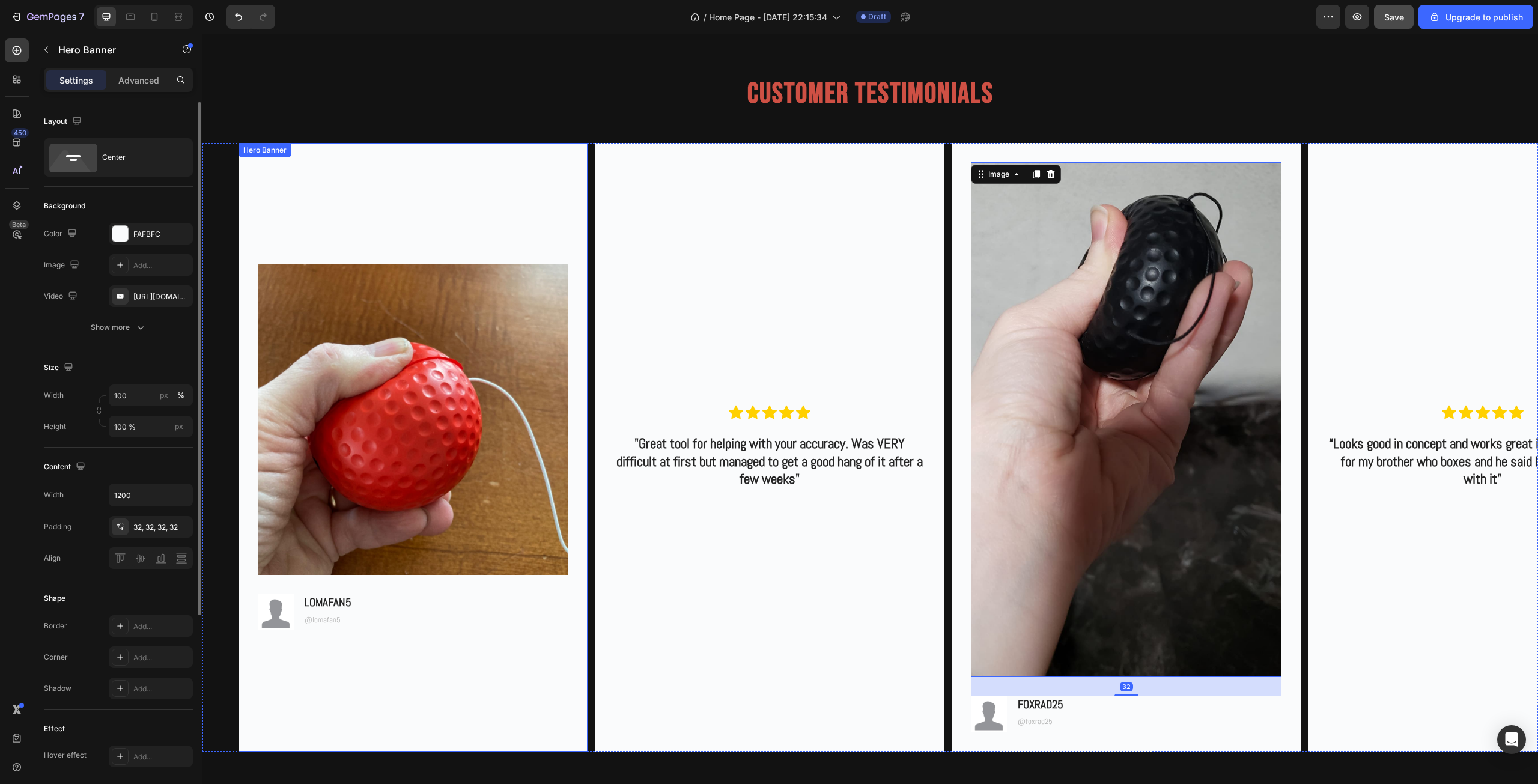
click at [392, 686] on div "Background Image" at bounding box center [412, 446] width 349 height 607
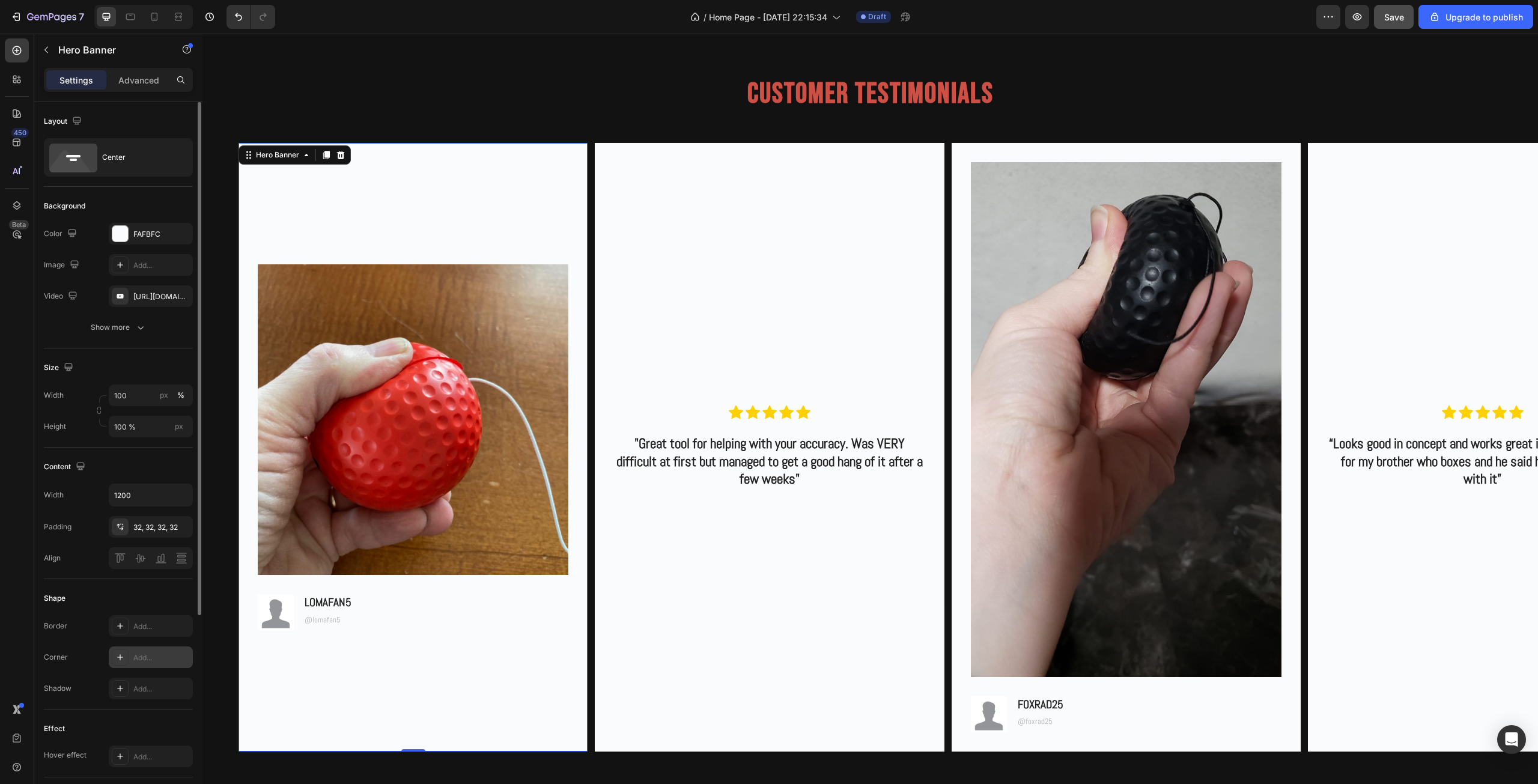
click at [156, 654] on div "Add..." at bounding box center [161, 658] width 56 height 11
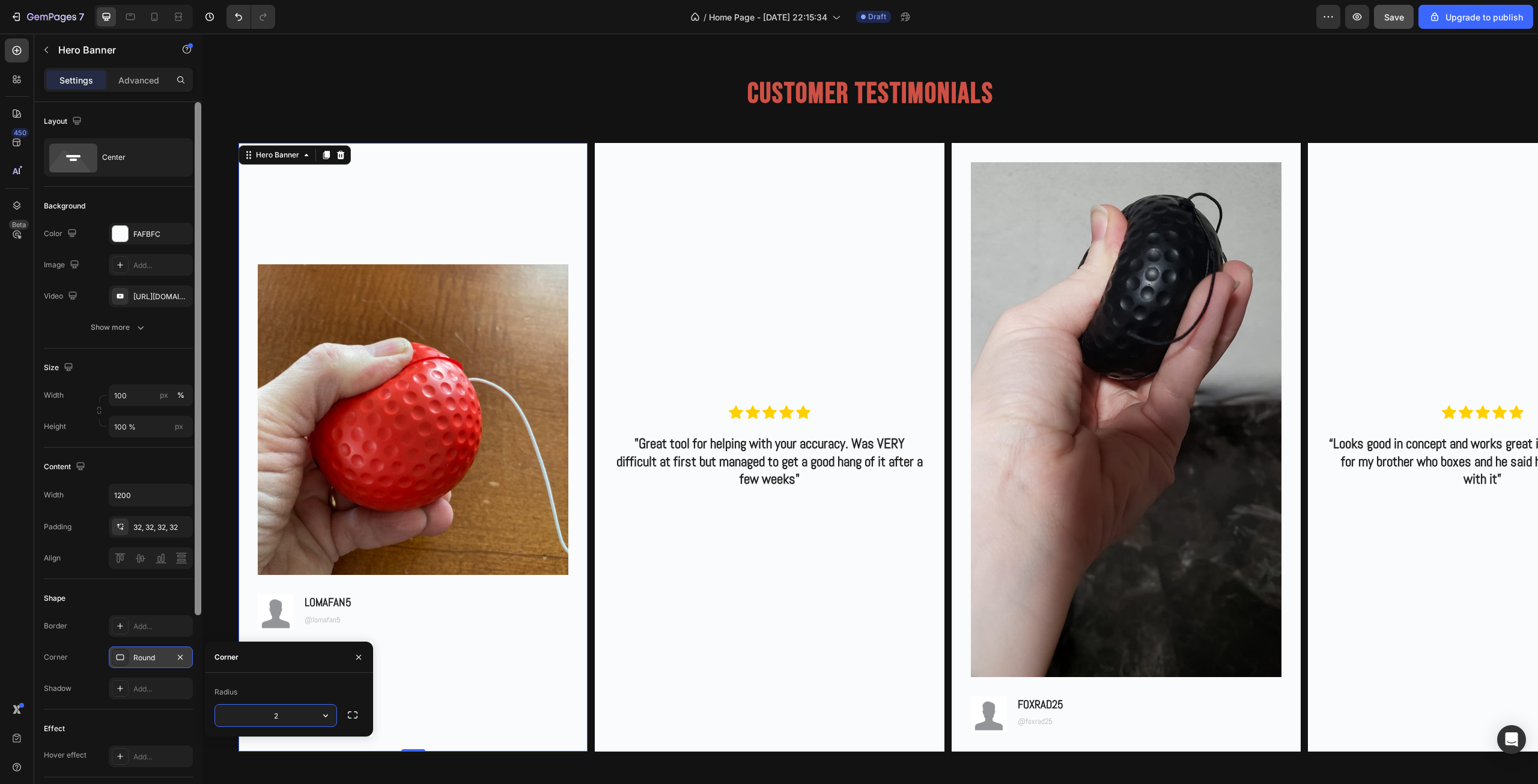
type input "2"
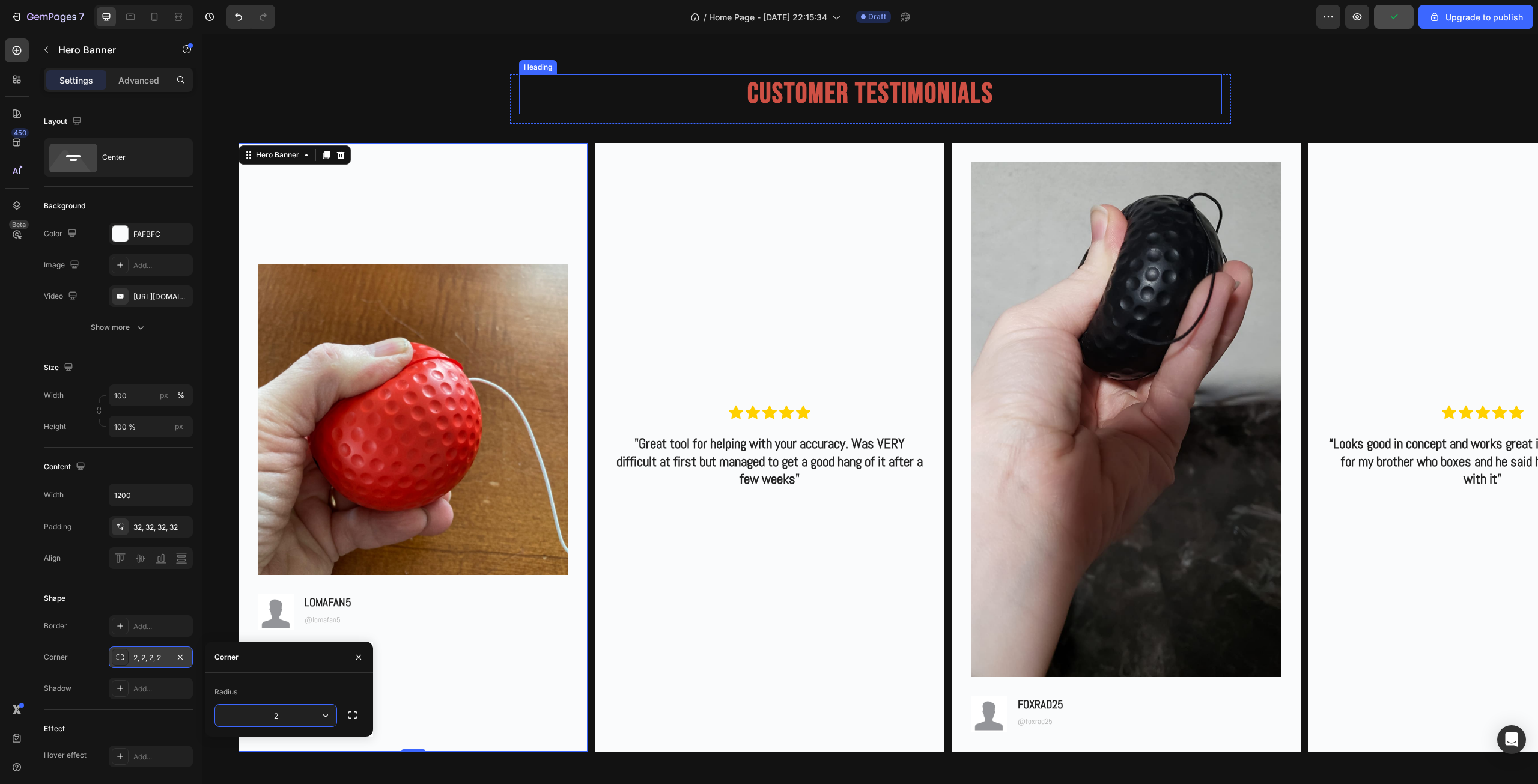
click at [649, 107] on h2 "Customer Testimonials" at bounding box center [870, 94] width 703 height 39
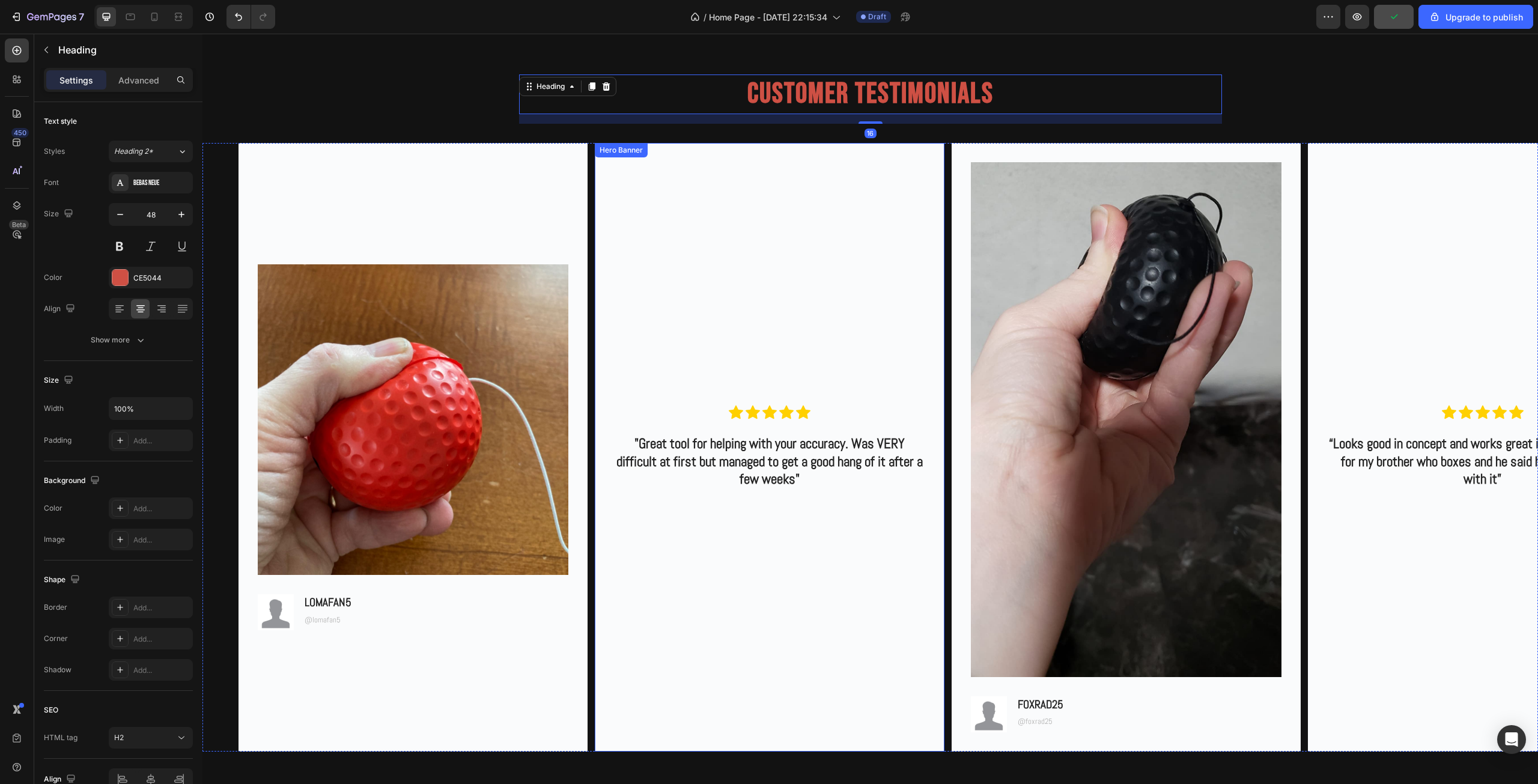
click at [725, 262] on div "Background Image" at bounding box center [768, 446] width 349 height 607
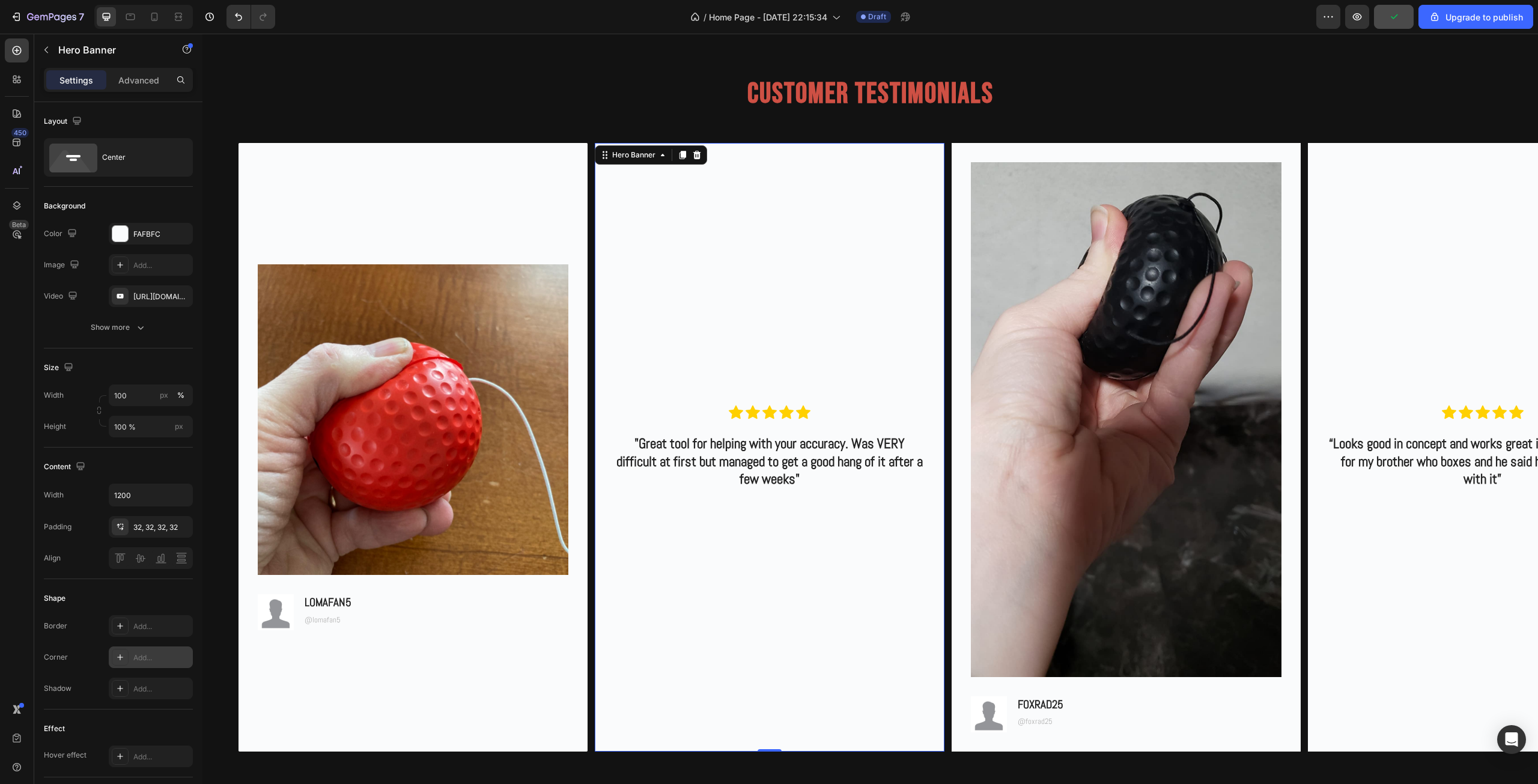
click at [149, 661] on div "Add..." at bounding box center [161, 658] width 56 height 11
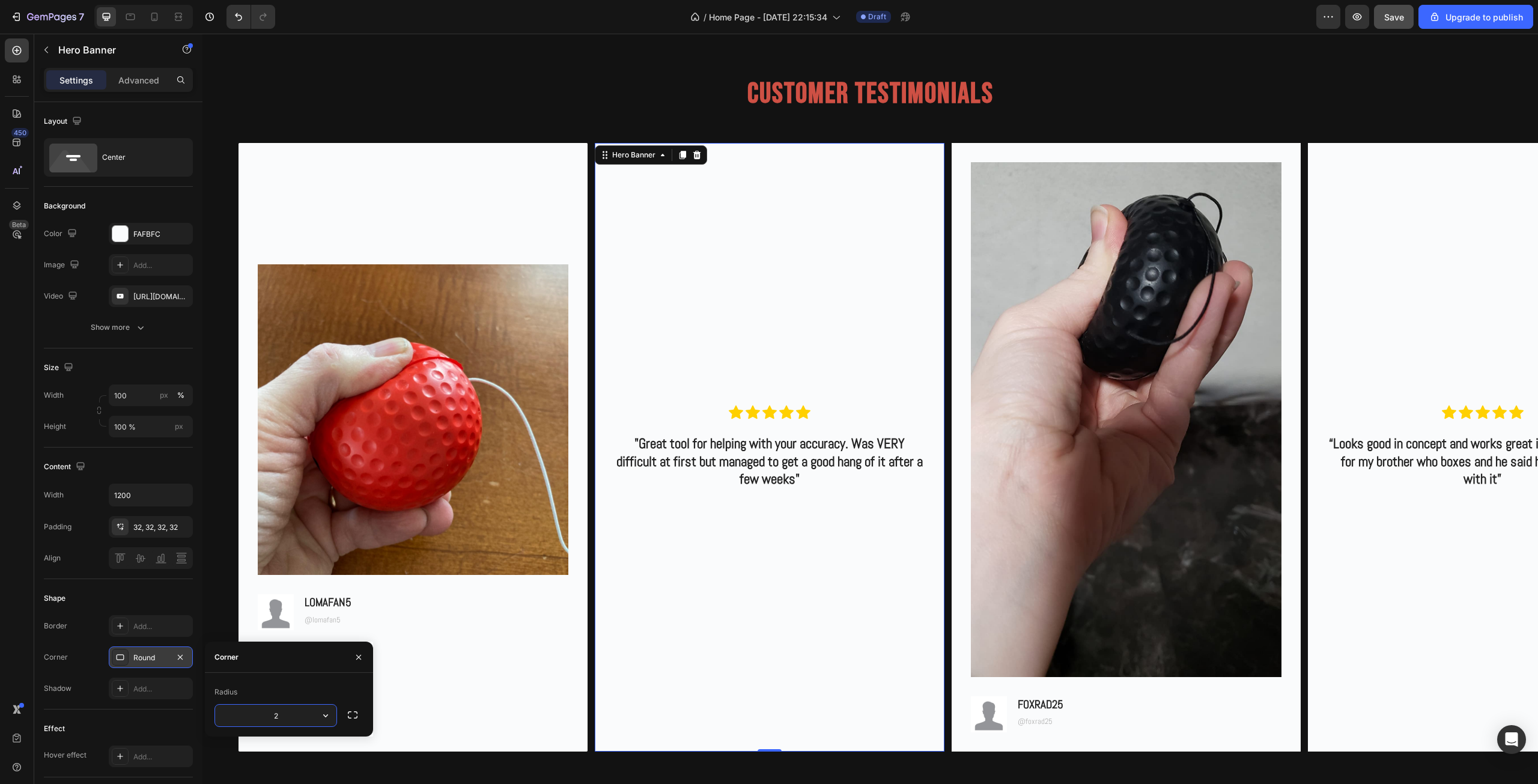
type input "2"
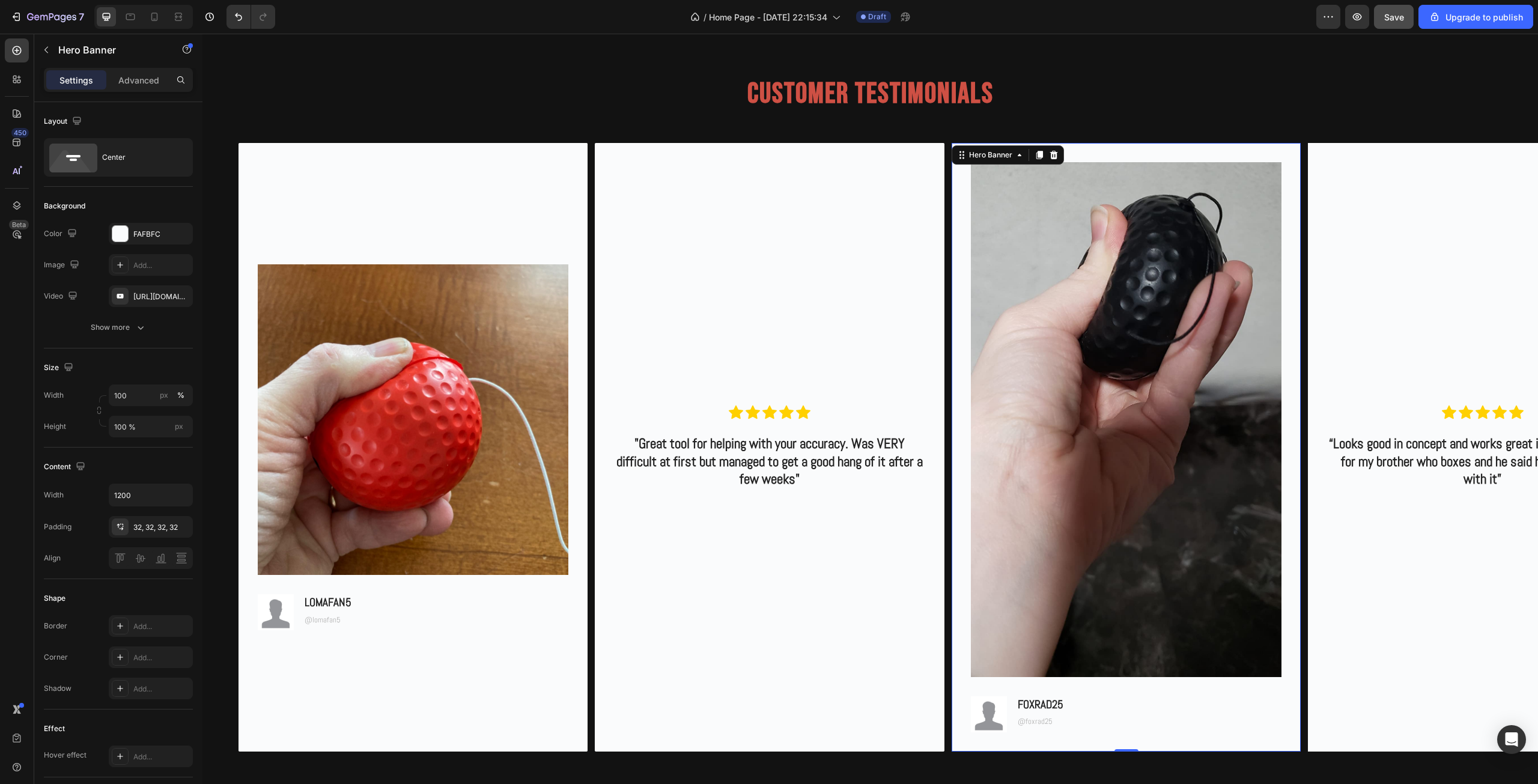
click at [1111, 148] on div "Image Image FOXRAD25 Text Block @foxrad25 Text Block Row" at bounding box center [1125, 446] width 349 height 607
click at [143, 666] on div "Add..." at bounding box center [151, 657] width 84 height 22
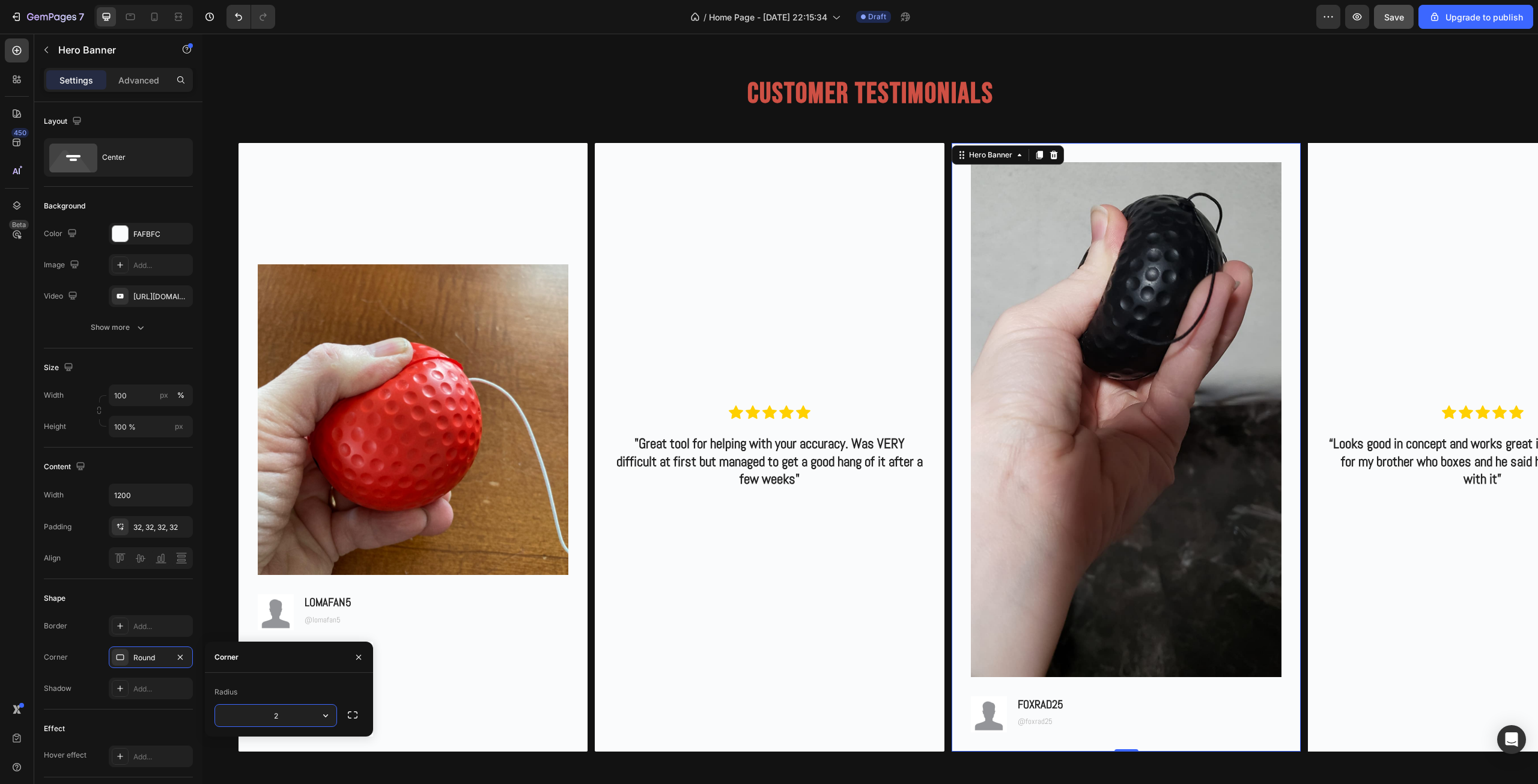
type input "2"
click at [1438, 235] on div "Background Image" at bounding box center [1482, 446] width 349 height 607
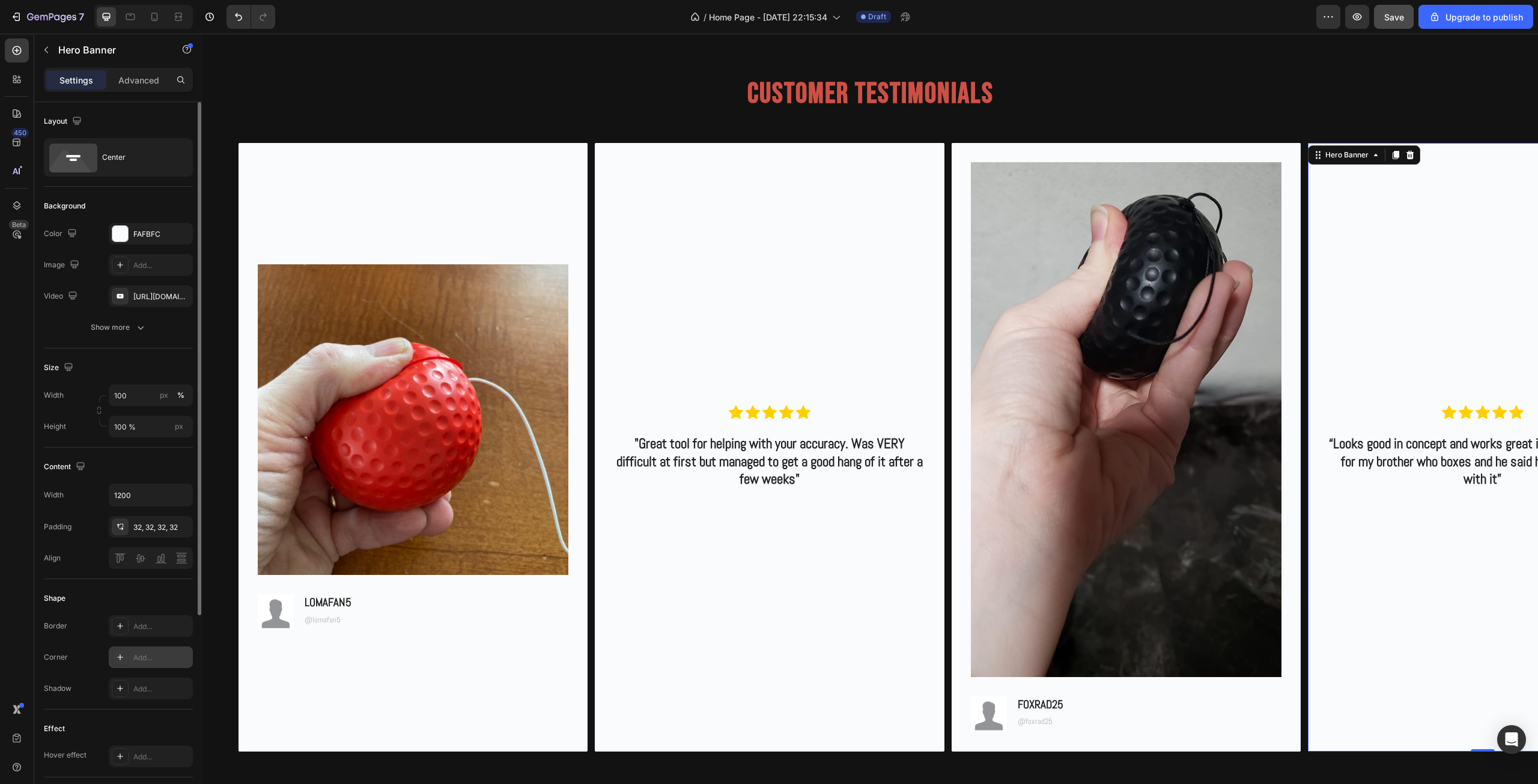
click at [143, 647] on div "Add..." at bounding box center [151, 657] width 84 height 22
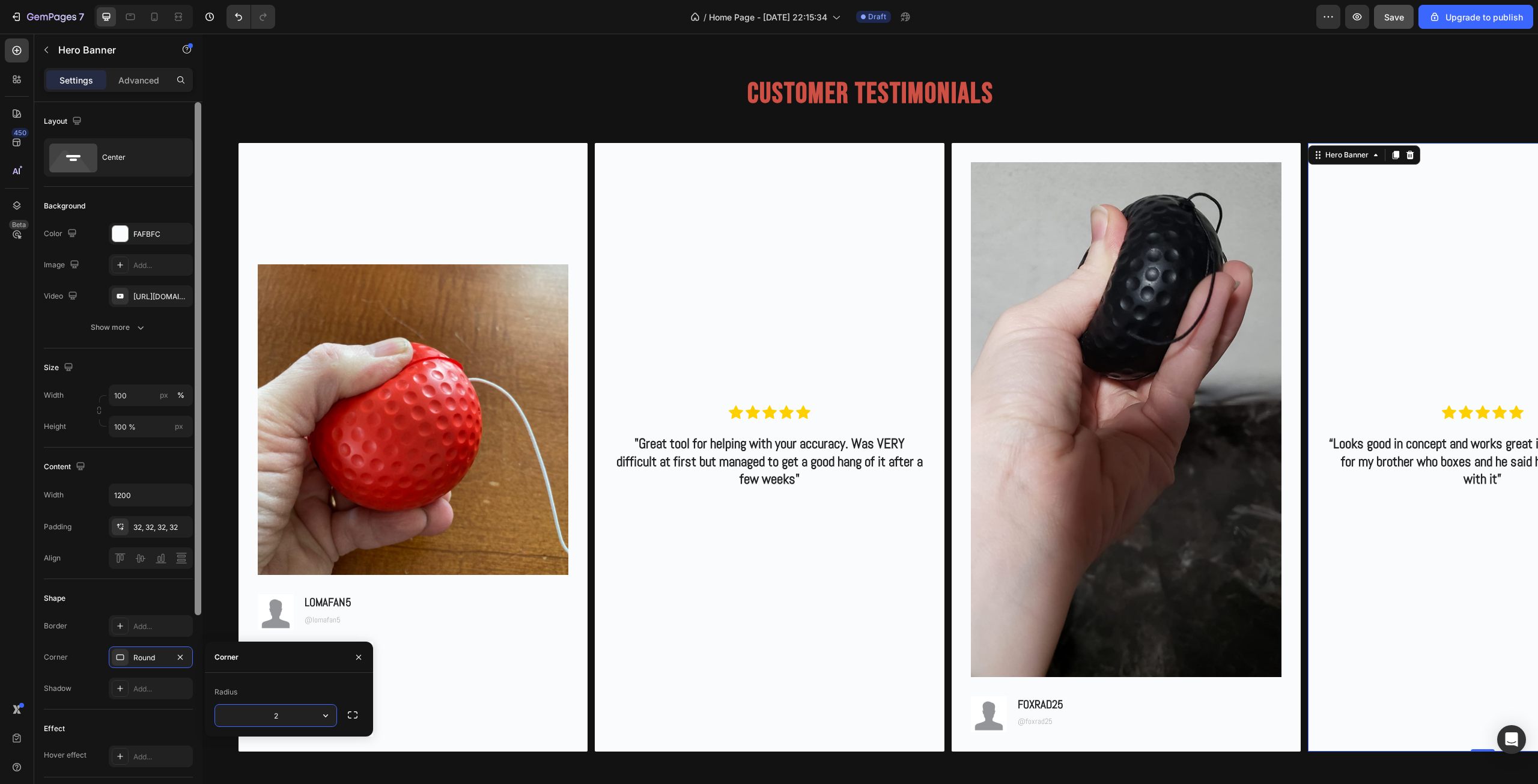
type input "2"
click at [578, 573] on div "Image Image LOMAFAN5 Text Block @lomafan5 Text Block Row" at bounding box center [412, 446] width 349 height 404
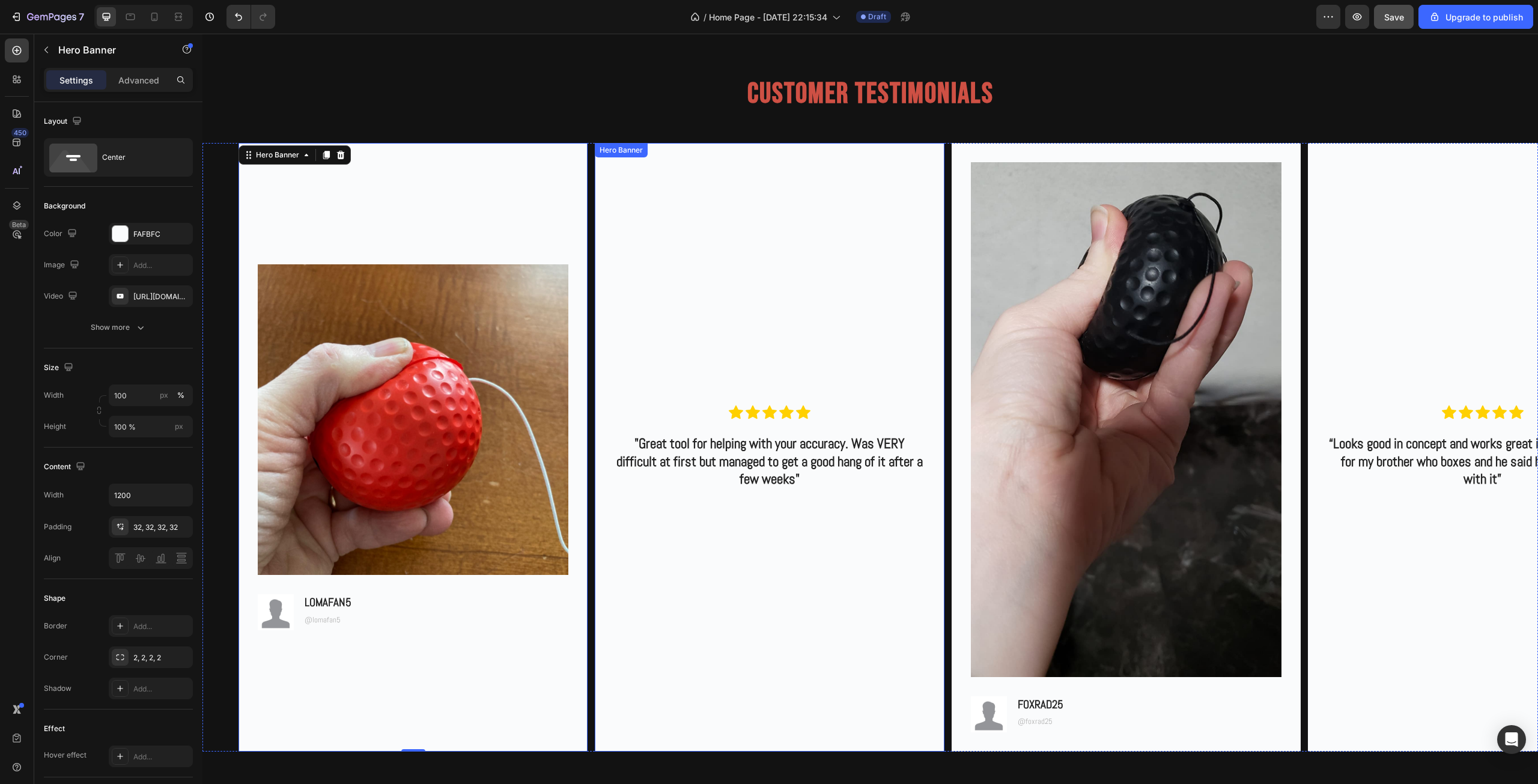
click at [694, 650] on div "Background Image" at bounding box center [768, 446] width 349 height 607
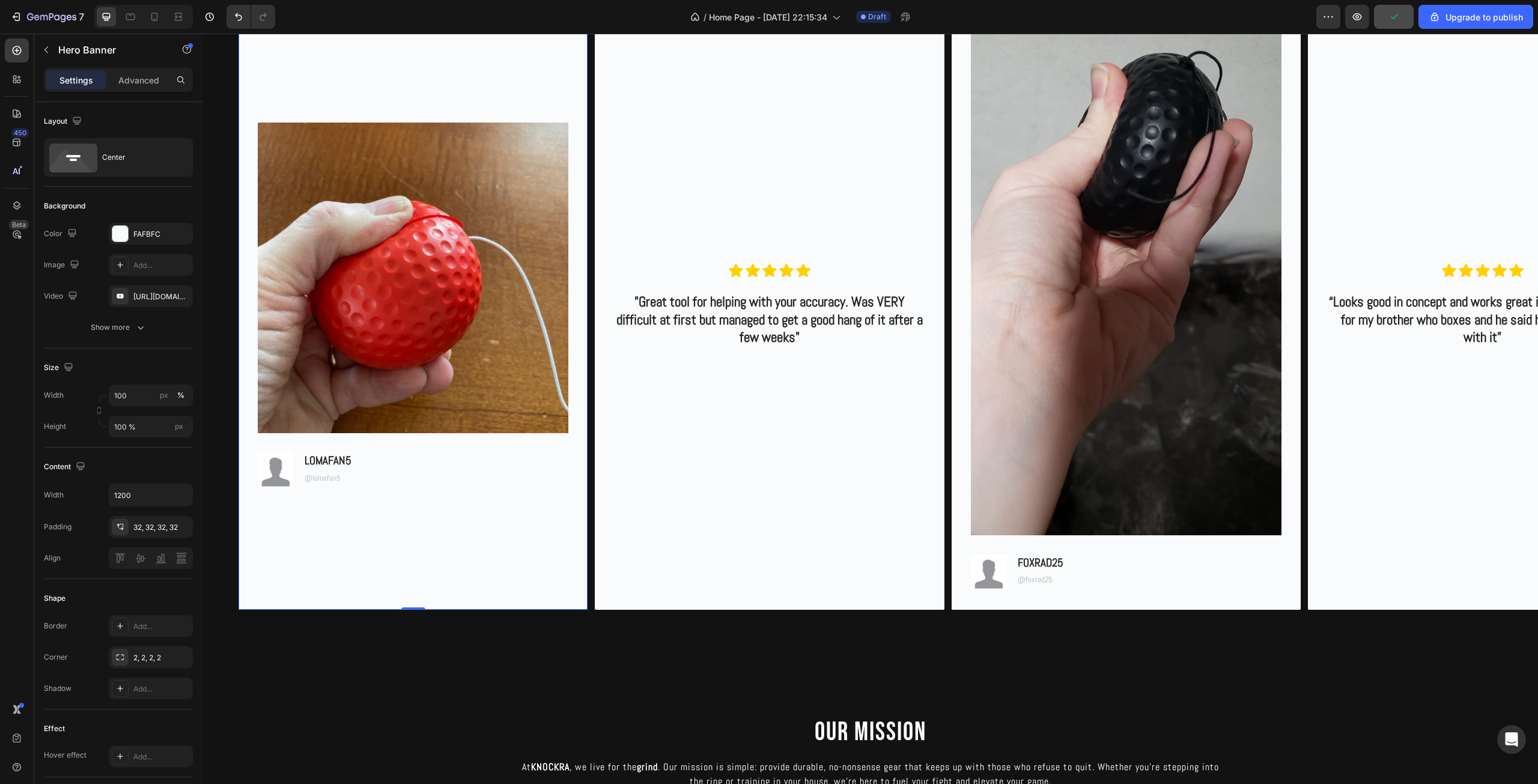
click at [451, 578] on div "Background Image" at bounding box center [412, 305] width 349 height 607
click at [151, 631] on div "Add..." at bounding box center [161, 626] width 56 height 11
click at [290, 668] on div at bounding box center [290, 661] width 15 height 15
click at [331, 714] on div at bounding box center [331, 707] width 17 height 17
type input "595959"
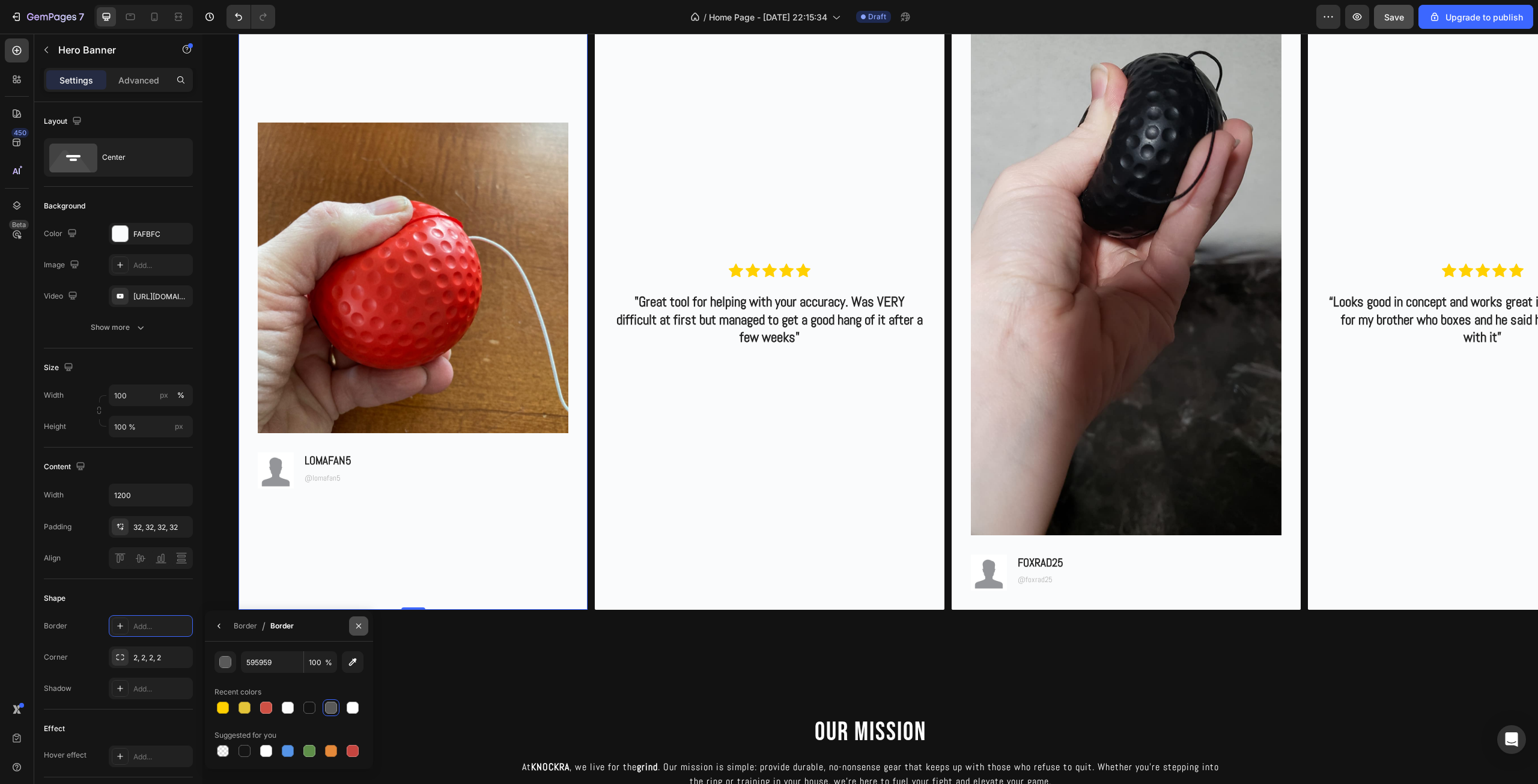
click at [359, 633] on button "button" at bounding box center [358, 625] width 19 height 19
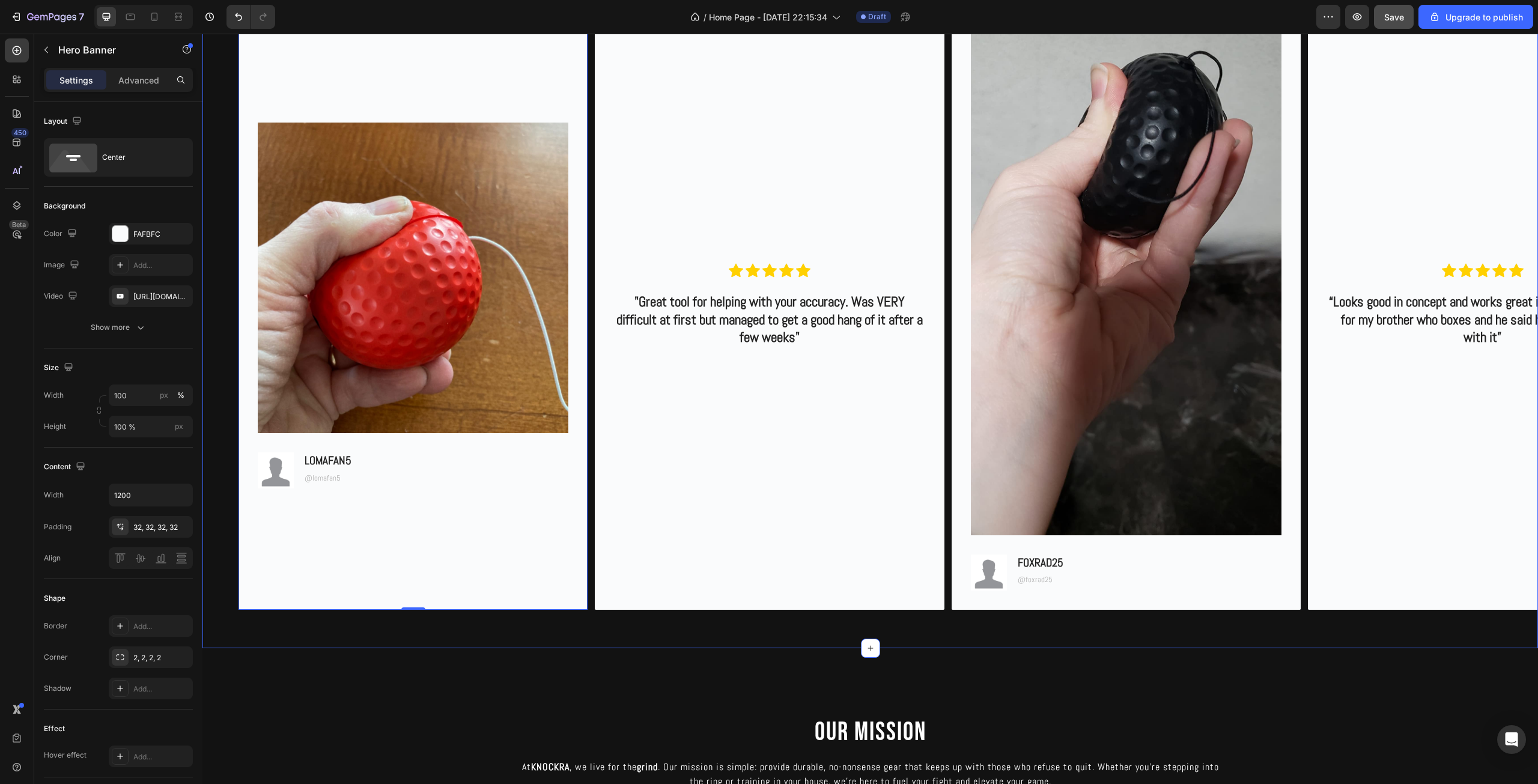
click at [374, 658] on div "Background Image" at bounding box center [870, 753] width 1335 height 211
click at [365, 580] on div "Background Image" at bounding box center [412, 305] width 349 height 607
click at [427, 703] on div "Background Image" at bounding box center [870, 753] width 1335 height 211
click at [427, 602] on div "Background Image" at bounding box center [412, 305] width 349 height 607
click at [428, 391] on img at bounding box center [412, 278] width 310 height 310
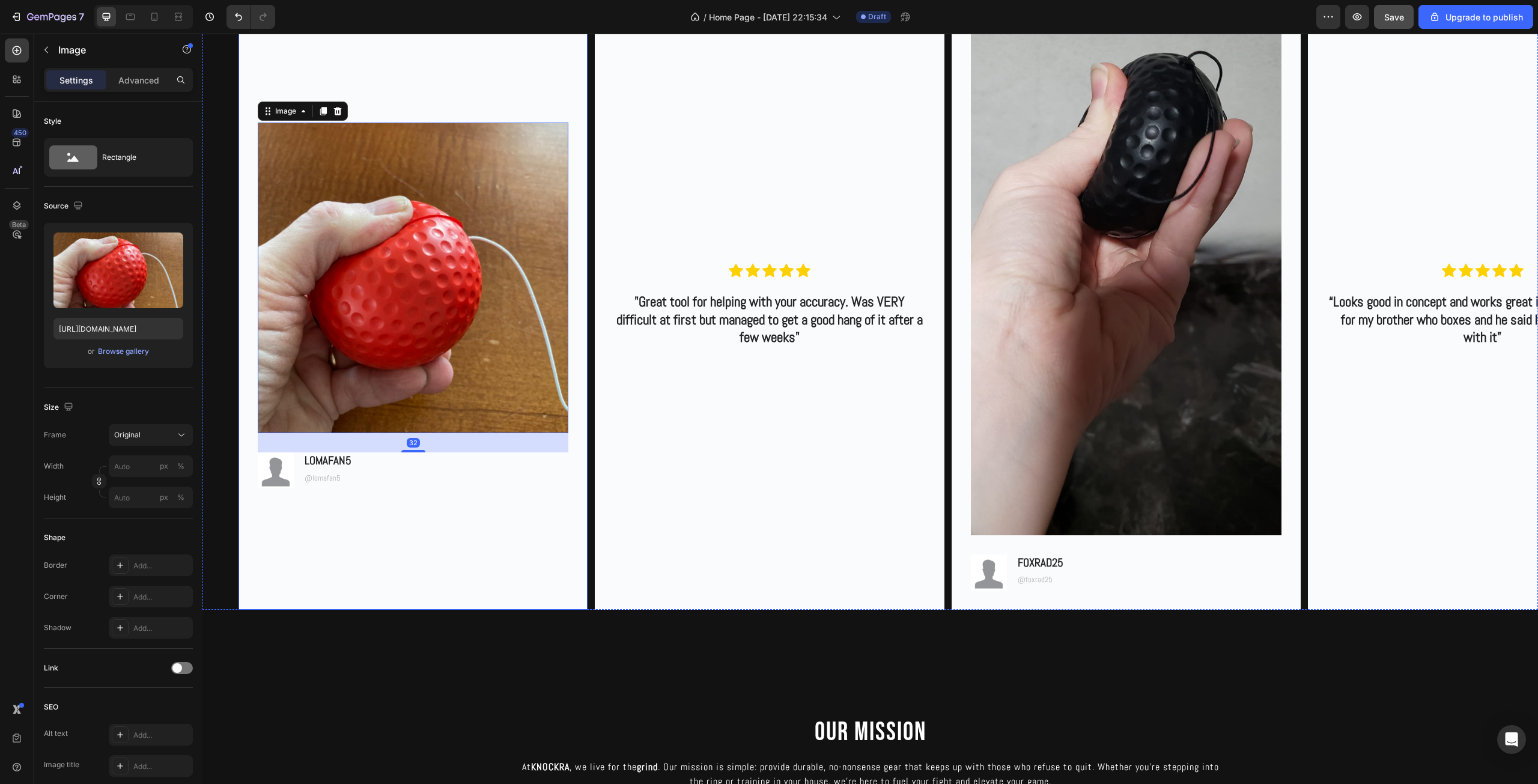
click at [438, 503] on div "Image 32 Image LOMAFAN5 Text Block @lomafan5 Text Block Row" at bounding box center [412, 305] width 349 height 404
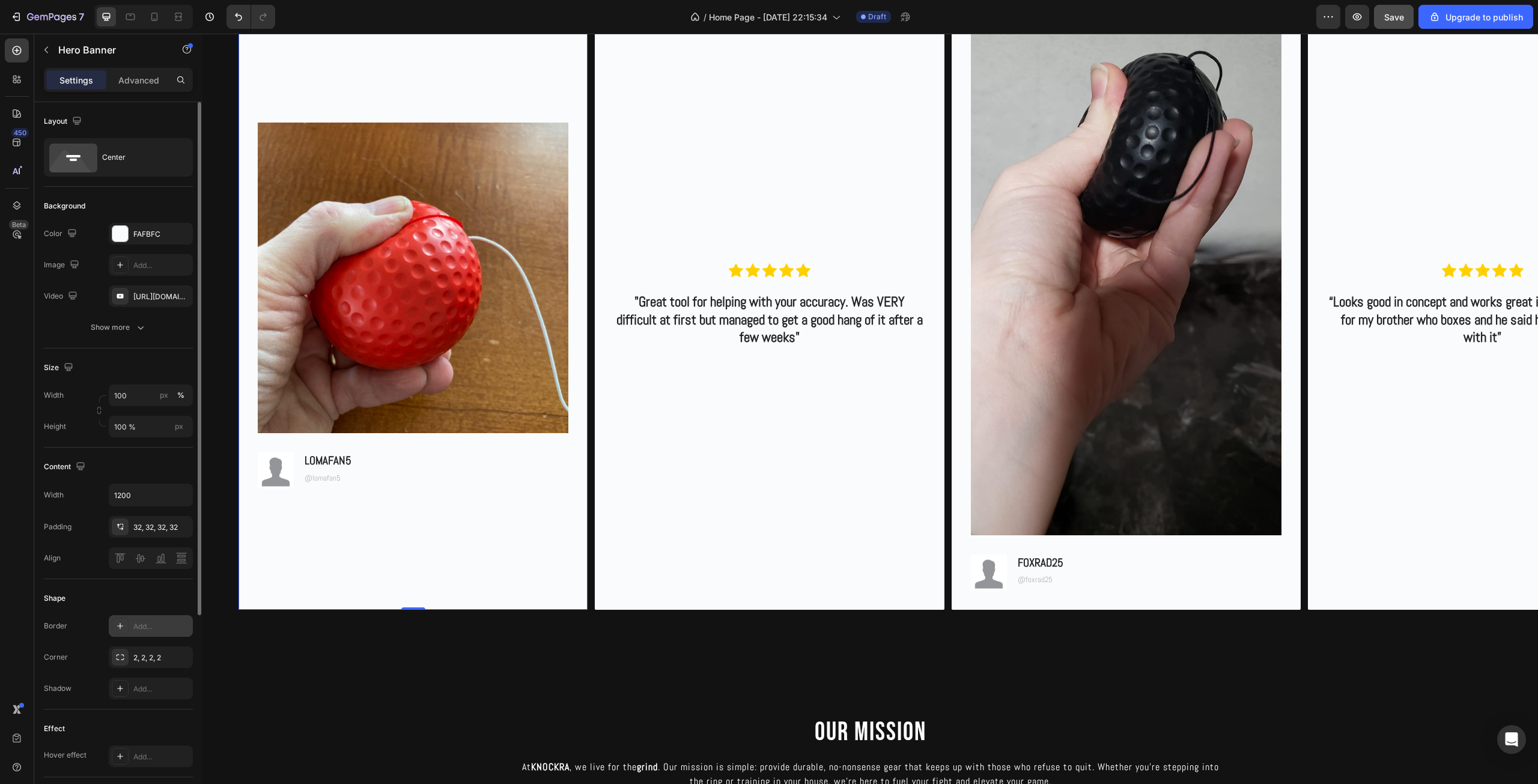
click at [135, 627] on div "Add..." at bounding box center [161, 626] width 56 height 11
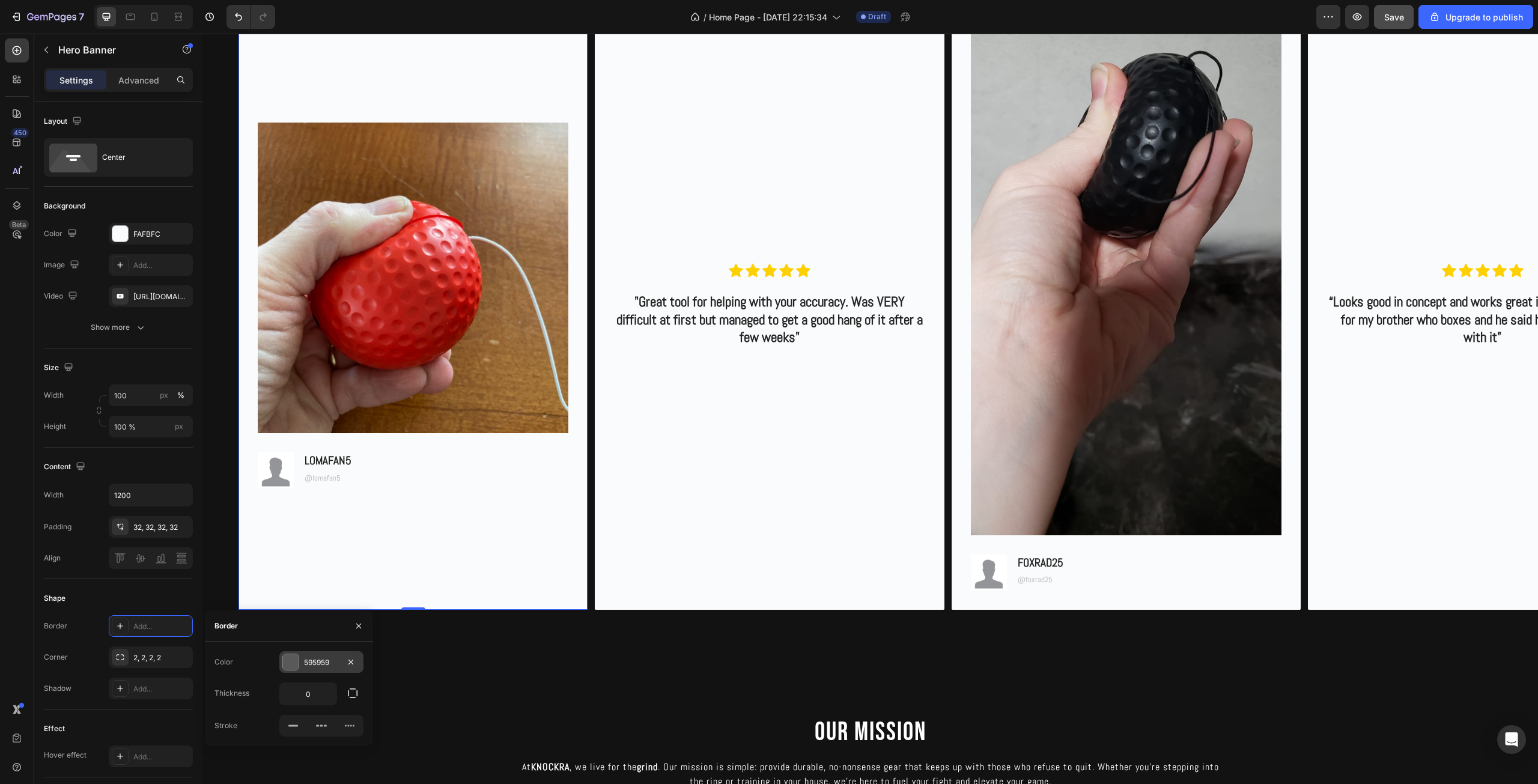
click at [290, 666] on div at bounding box center [290, 661] width 15 height 15
click at [220, 633] on button "button" at bounding box center [219, 625] width 19 height 19
click at [315, 685] on input "0" at bounding box center [307, 694] width 56 height 22
type input "1"
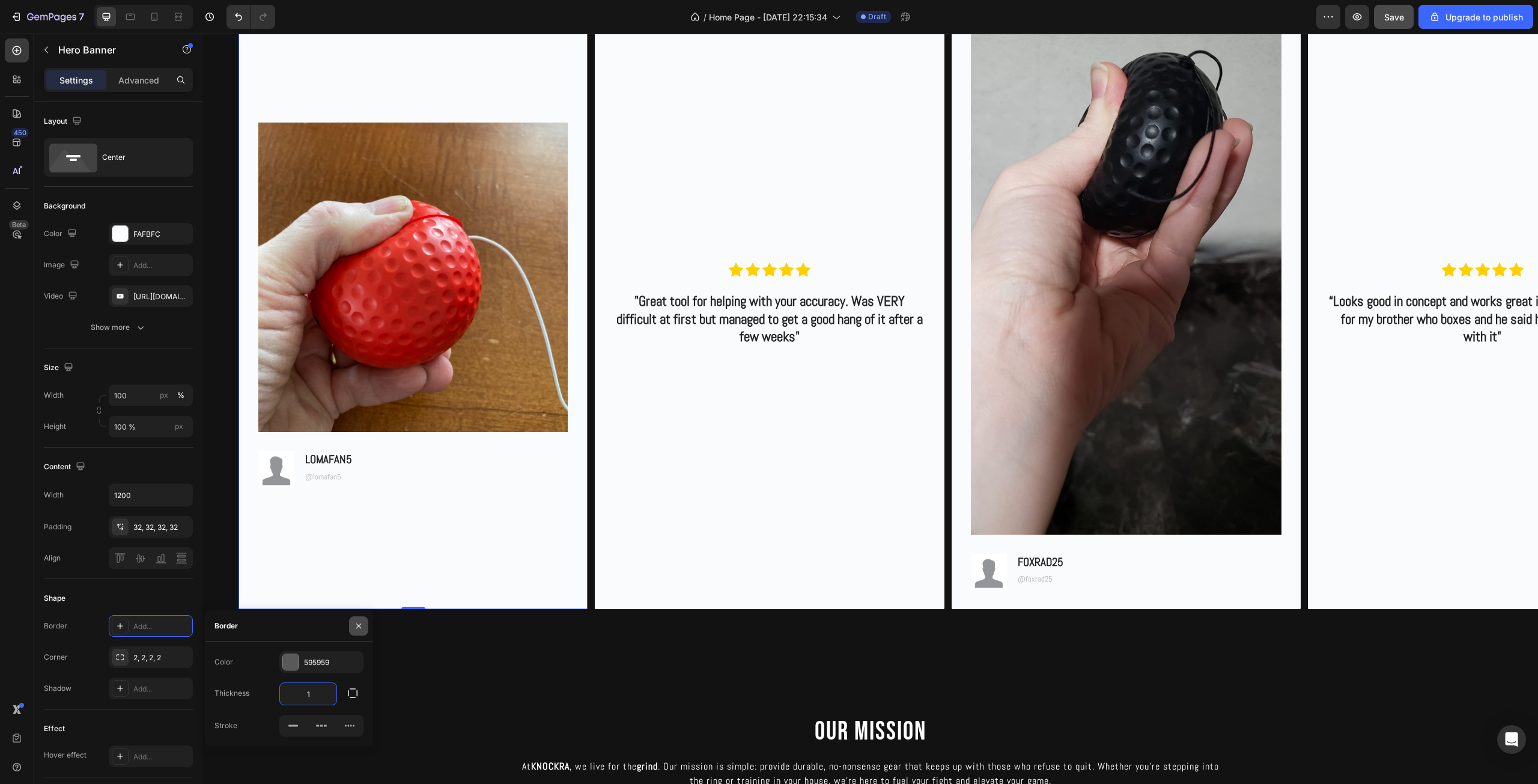
click at [354, 621] on icon "button" at bounding box center [359, 625] width 10 height 10
click at [361, 659] on div "Background Image" at bounding box center [870, 752] width 1335 height 211
click at [469, 551] on div "Background Image" at bounding box center [413, 304] width 348 height 607
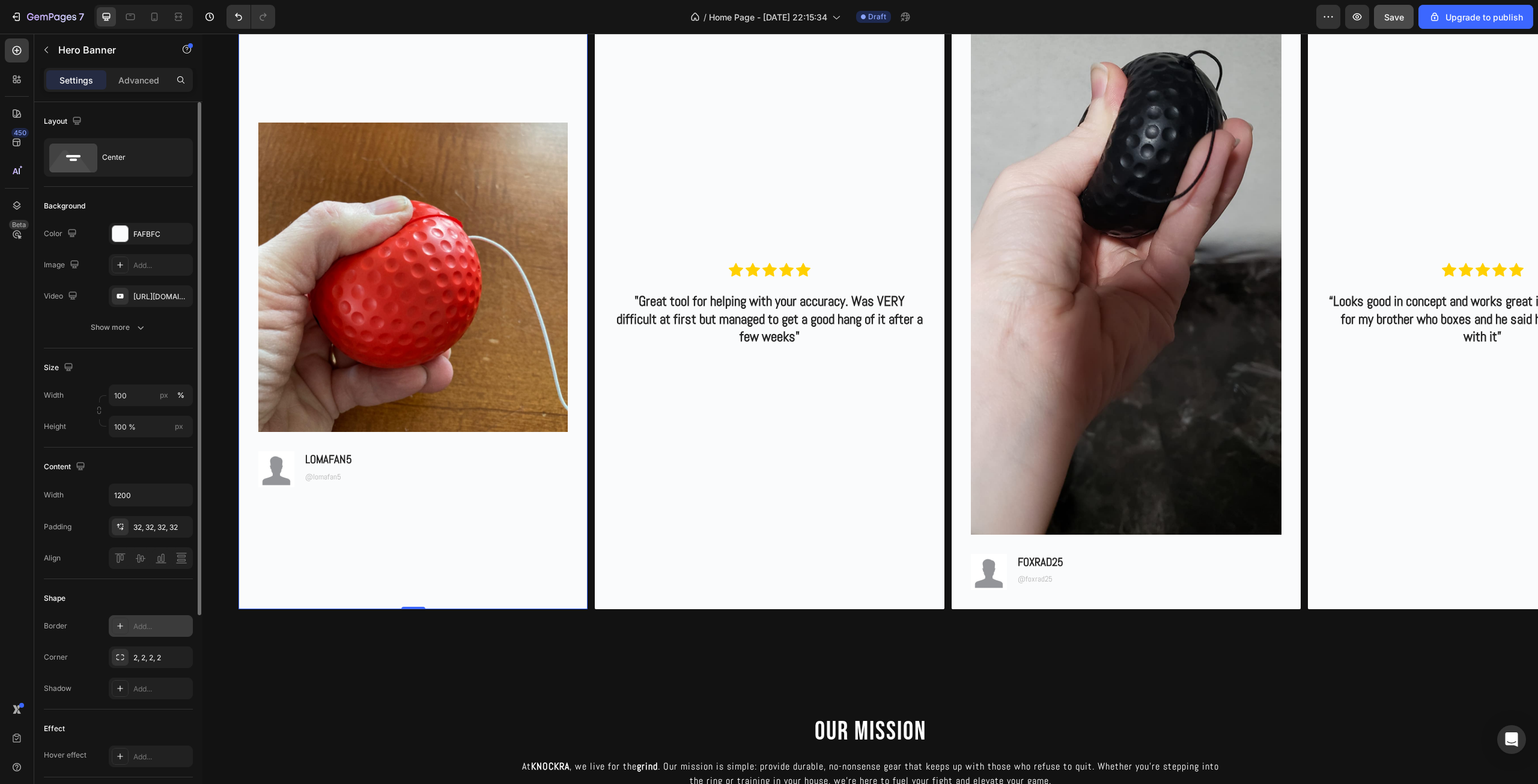
click at [165, 631] on div "Add..." at bounding box center [161, 626] width 56 height 11
click at [176, 625] on div "Add..." at bounding box center [161, 626] width 56 height 11
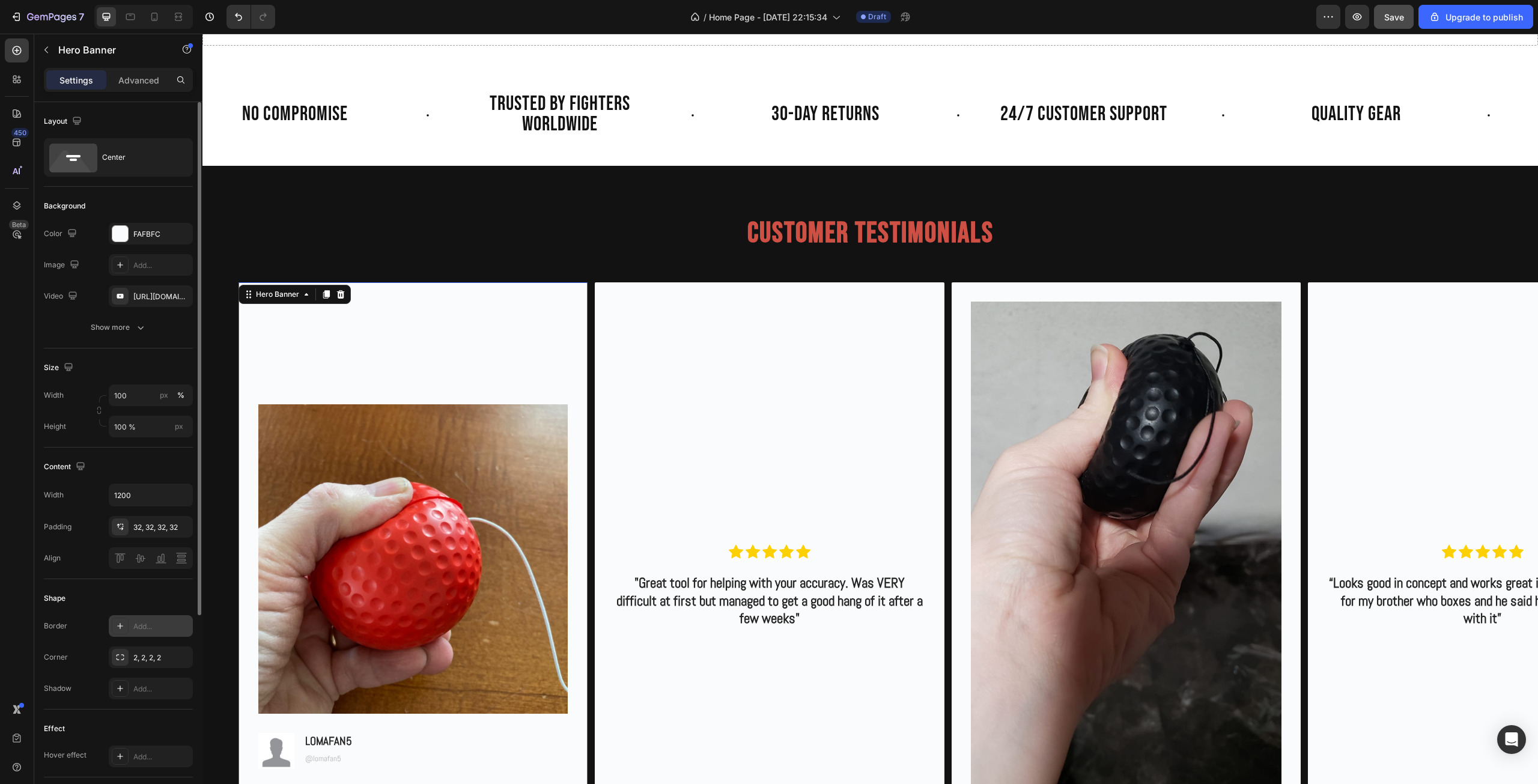
click at [171, 622] on div "Add..." at bounding box center [161, 626] width 56 height 11
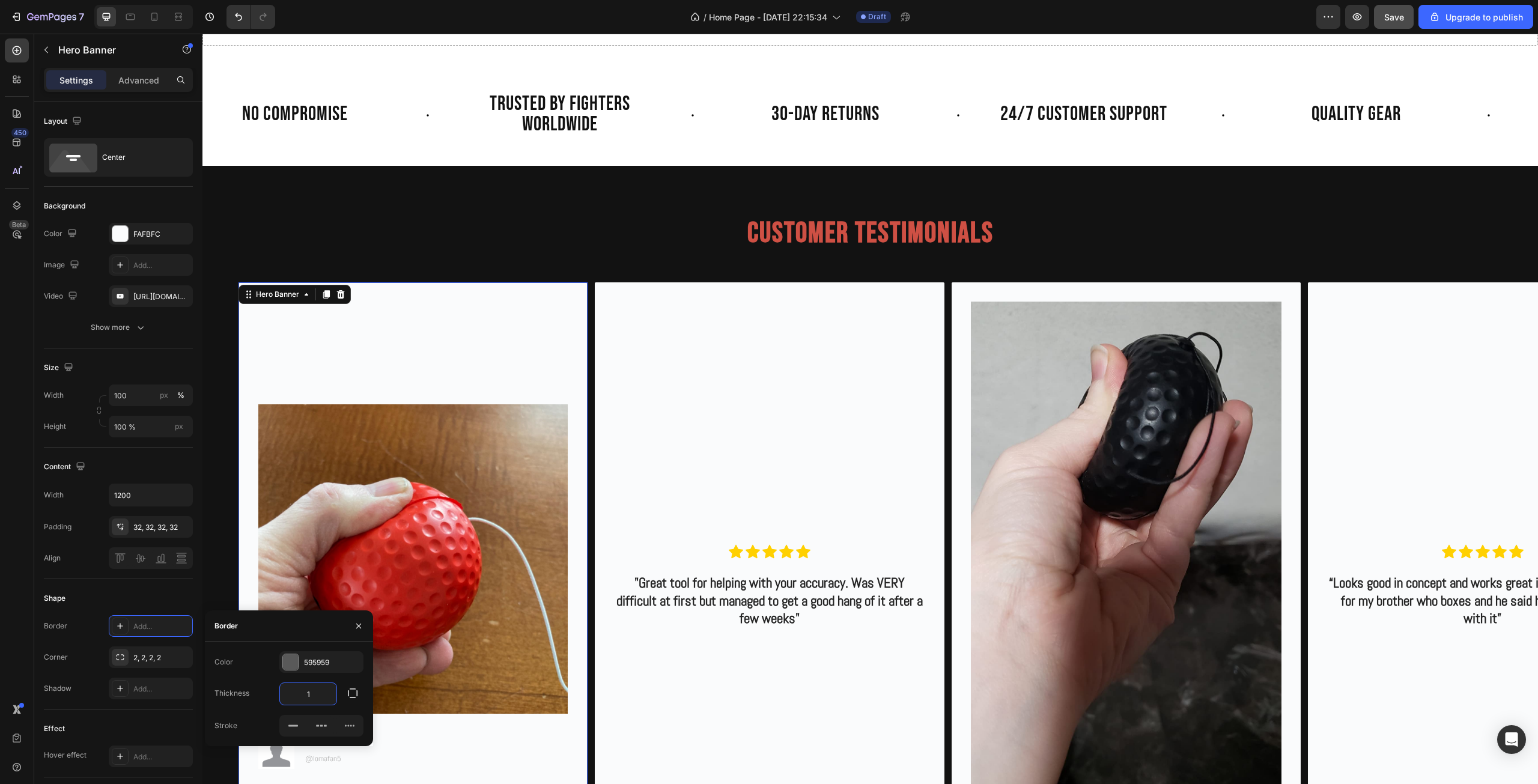
click at [320, 691] on input "1" at bounding box center [307, 694] width 56 height 22
type input "0"
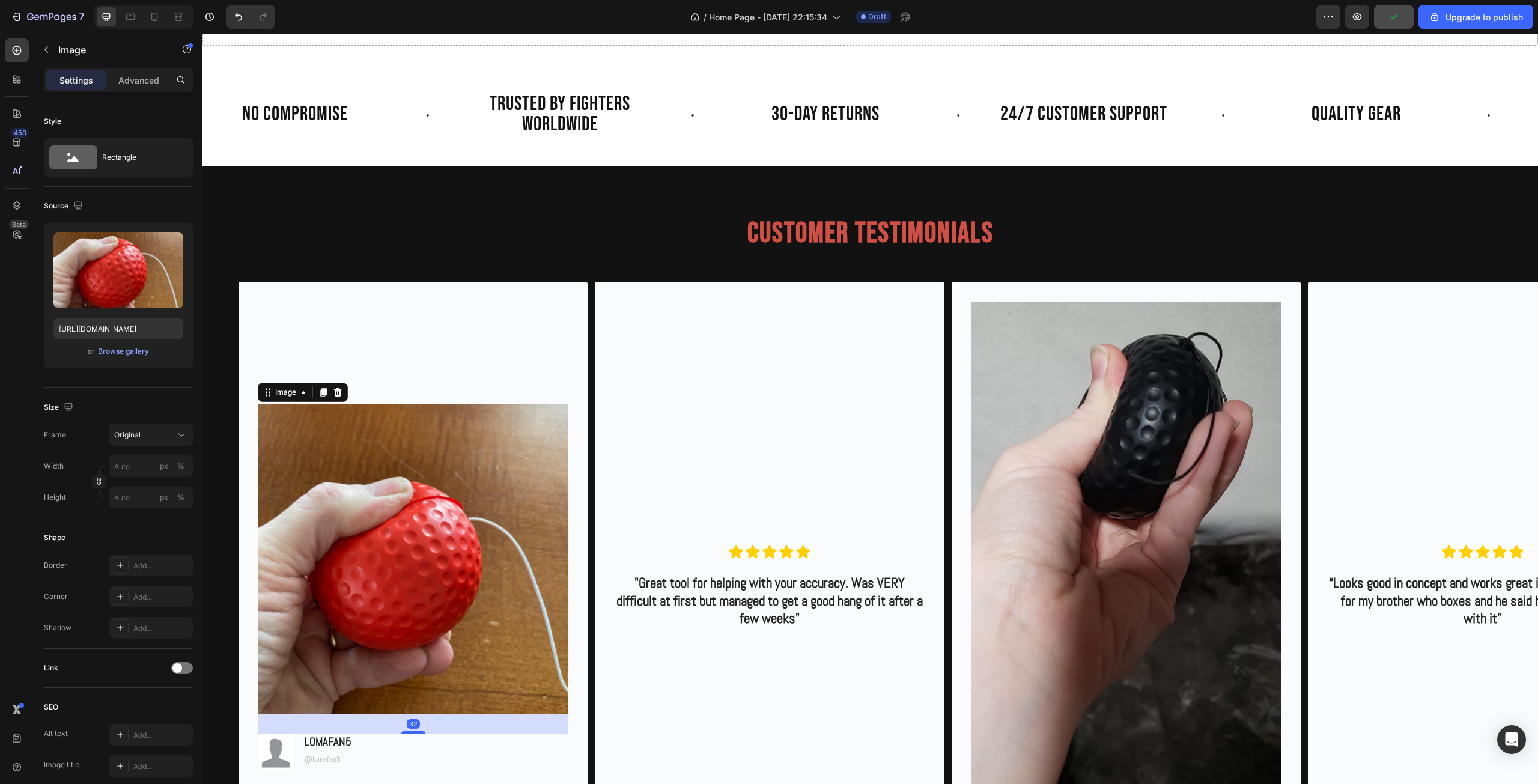
click at [479, 487] on img at bounding box center [412, 558] width 310 height 310
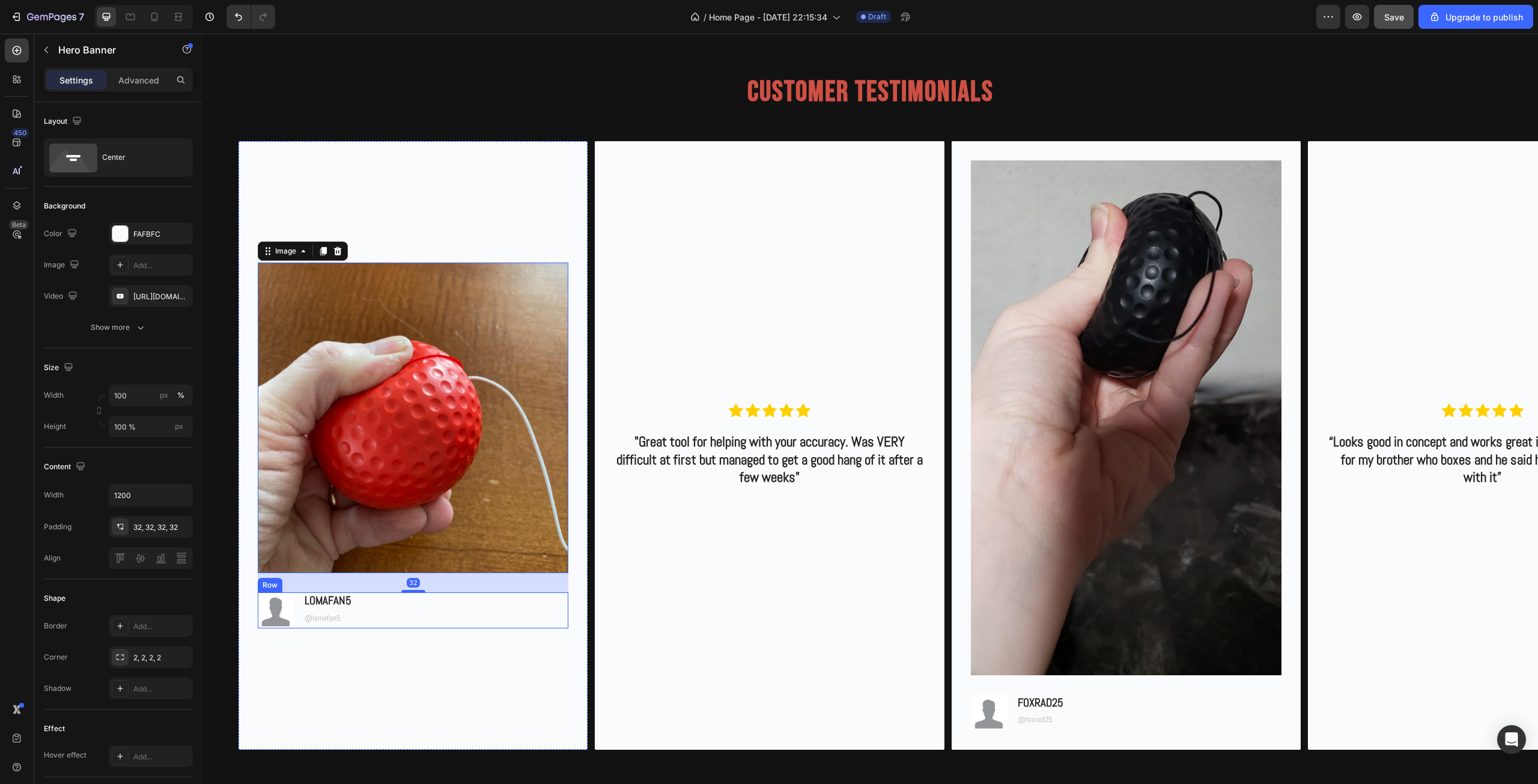
click at [599, 698] on div "Background Image" at bounding box center [768, 444] width 349 height 607
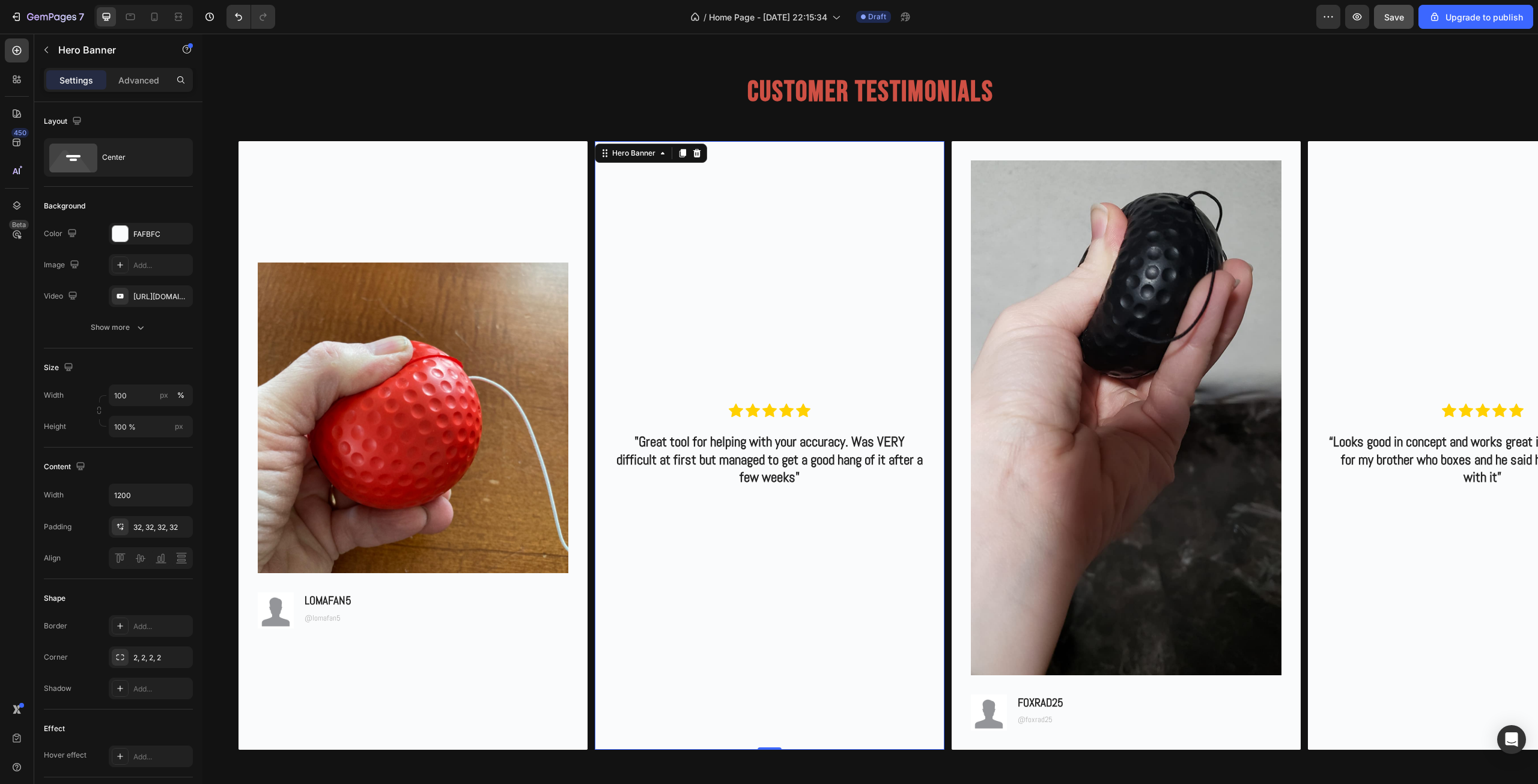
scroll to position [1122, 0]
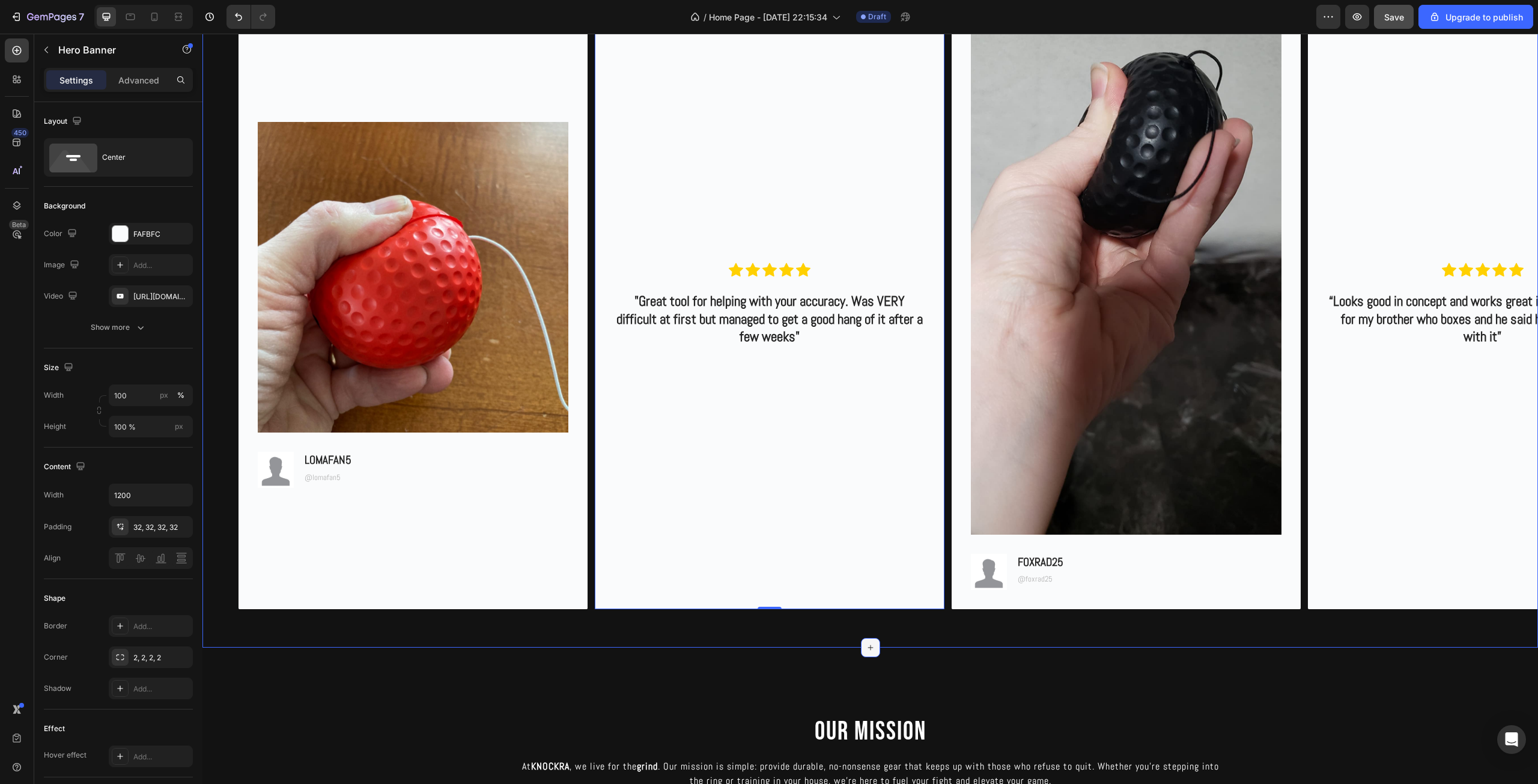
click at [873, 652] on div at bounding box center [869, 647] width 19 height 19
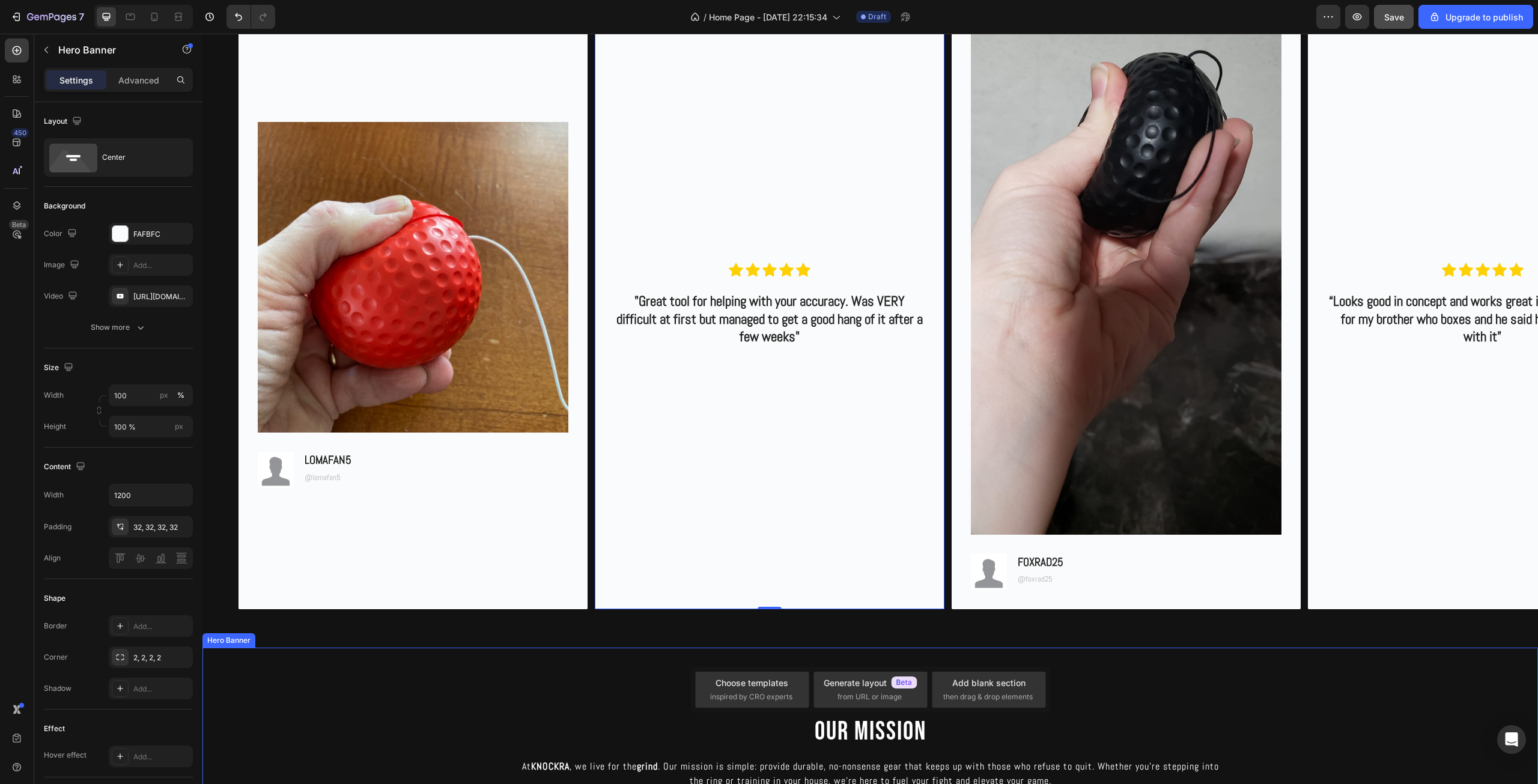
click at [488, 666] on div "Background Image" at bounding box center [870, 752] width 1335 height 211
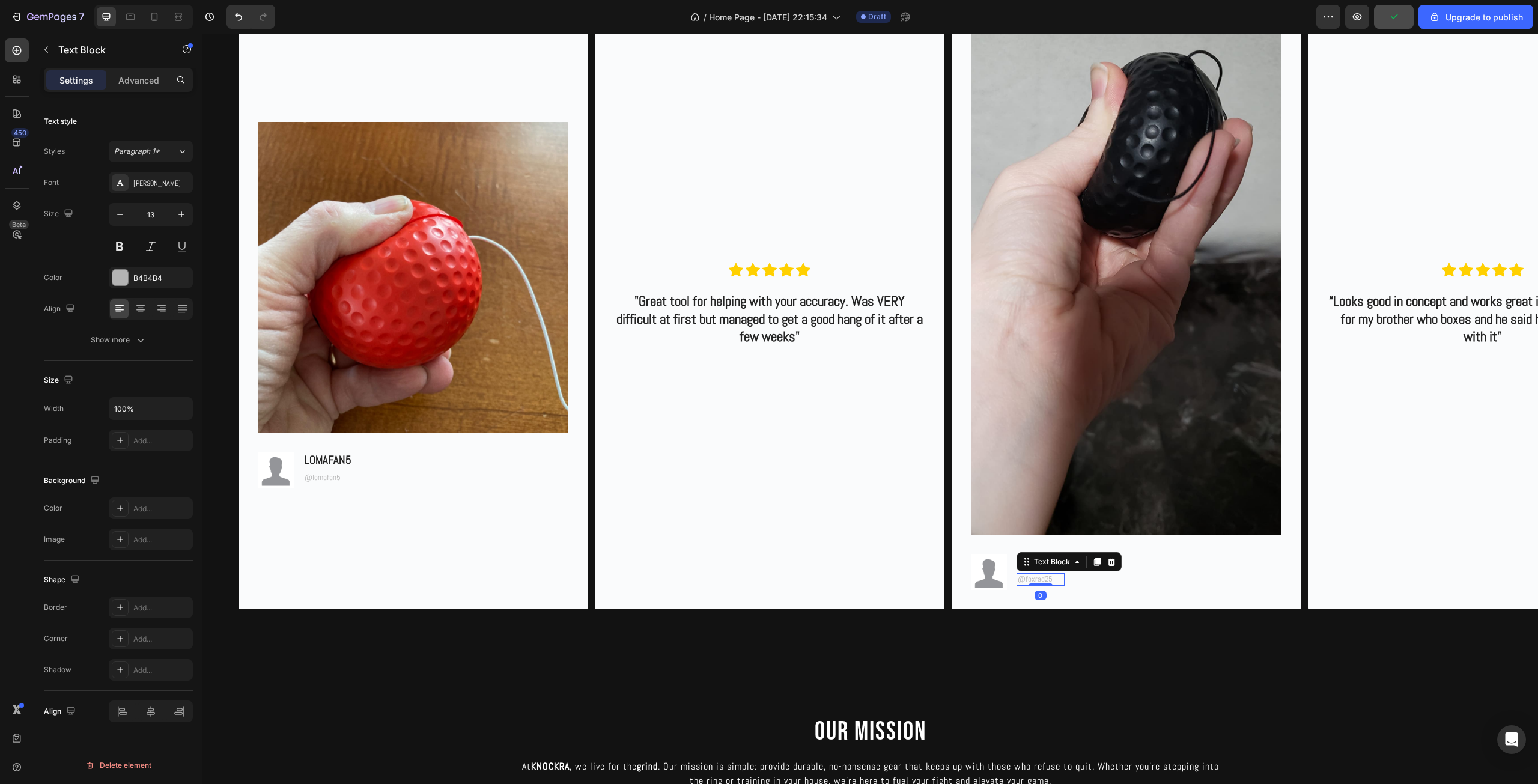
click at [1050, 578] on p "@foxrad25" at bounding box center [1040, 579] width 46 height 10
click at [1064, 565] on div "FOXRAD25" at bounding box center [1041, 562] width 48 height 17
click at [1071, 646] on div "Customer Testimonials Heading Row Image Image LOMAFAN5 Text Block @lomafan5 Tex…" at bounding box center [870, 266] width 1335 height 763
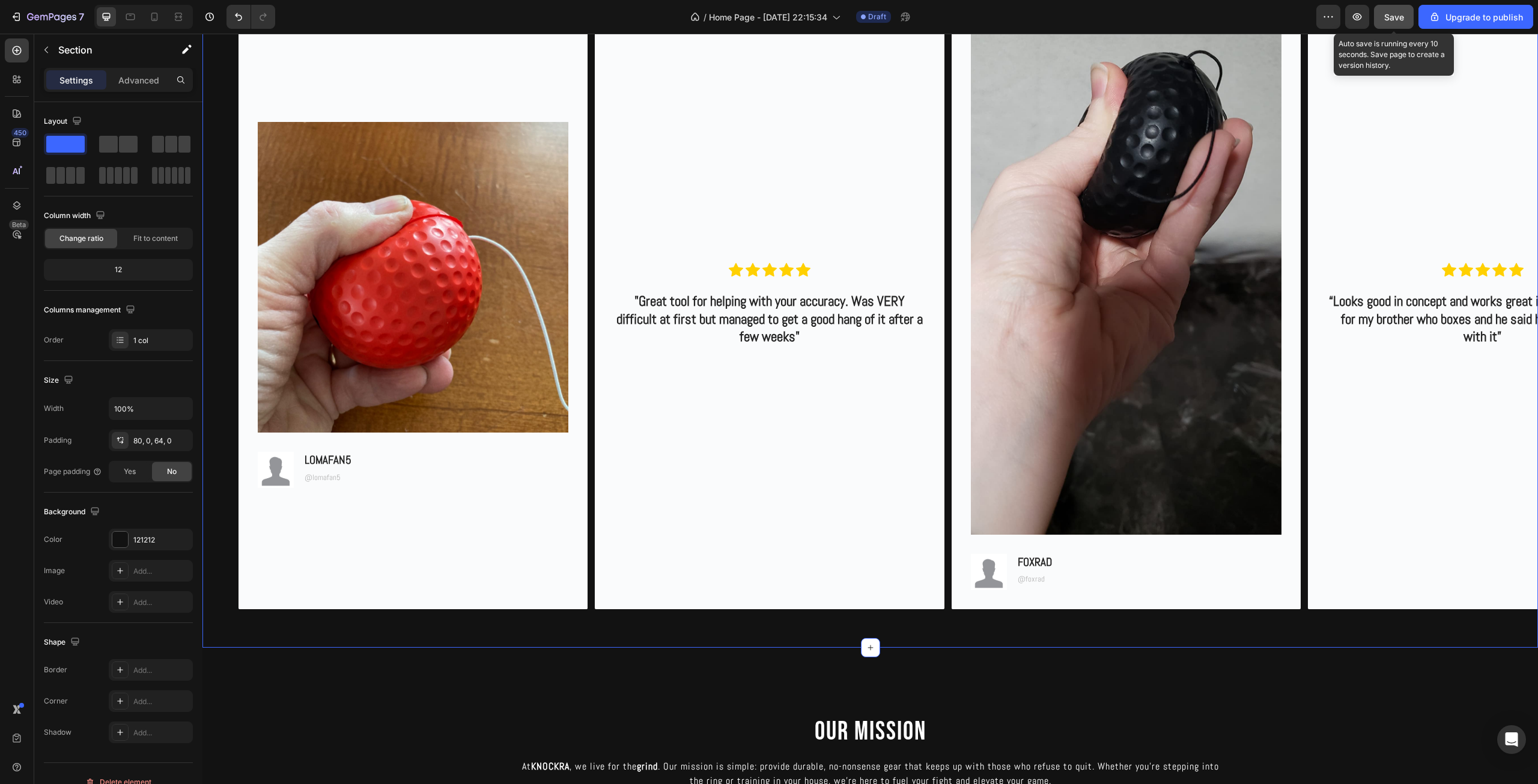
click at [1396, 13] on span "Save" at bounding box center [1394, 16] width 20 height 10
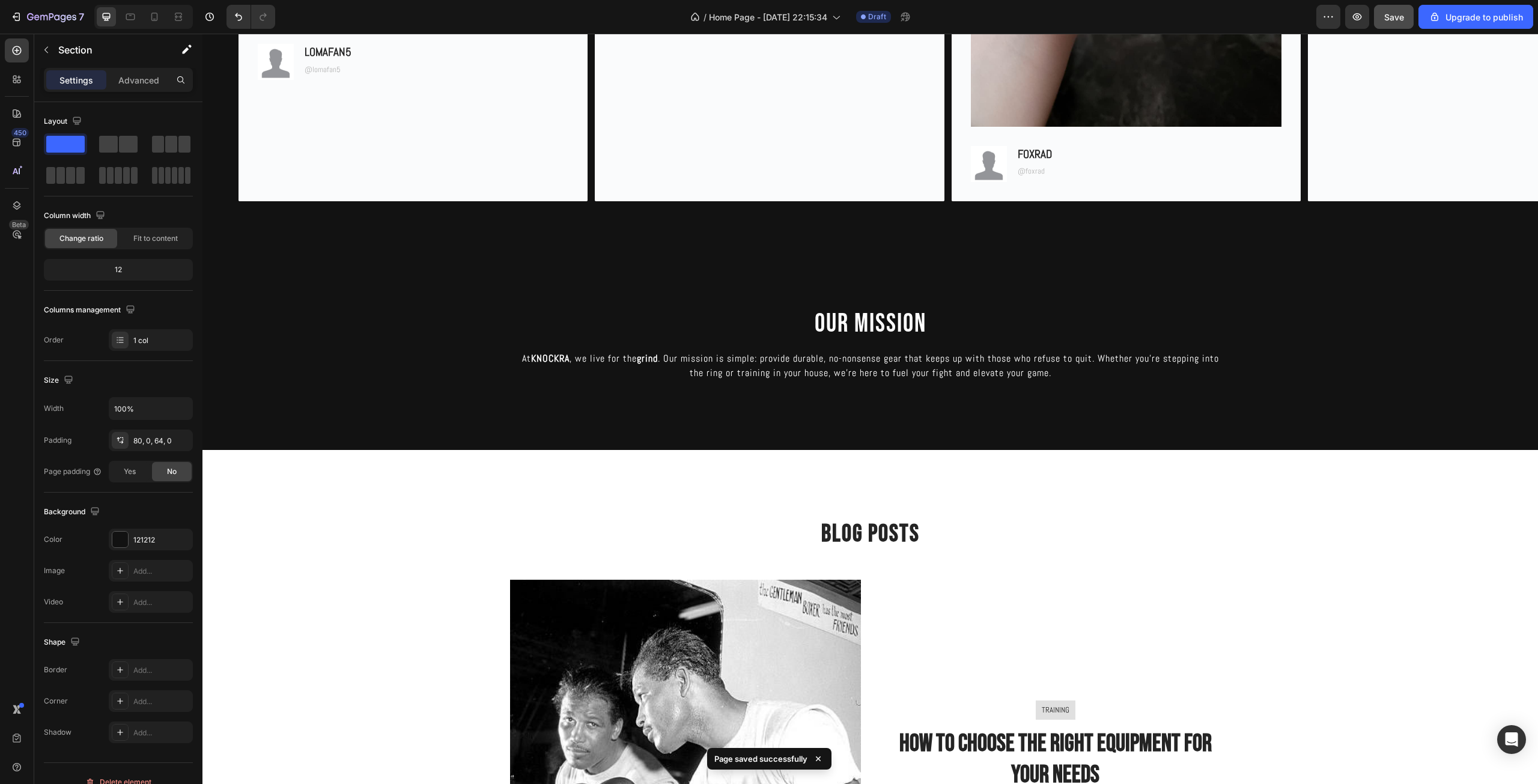
scroll to position [1389, 0]
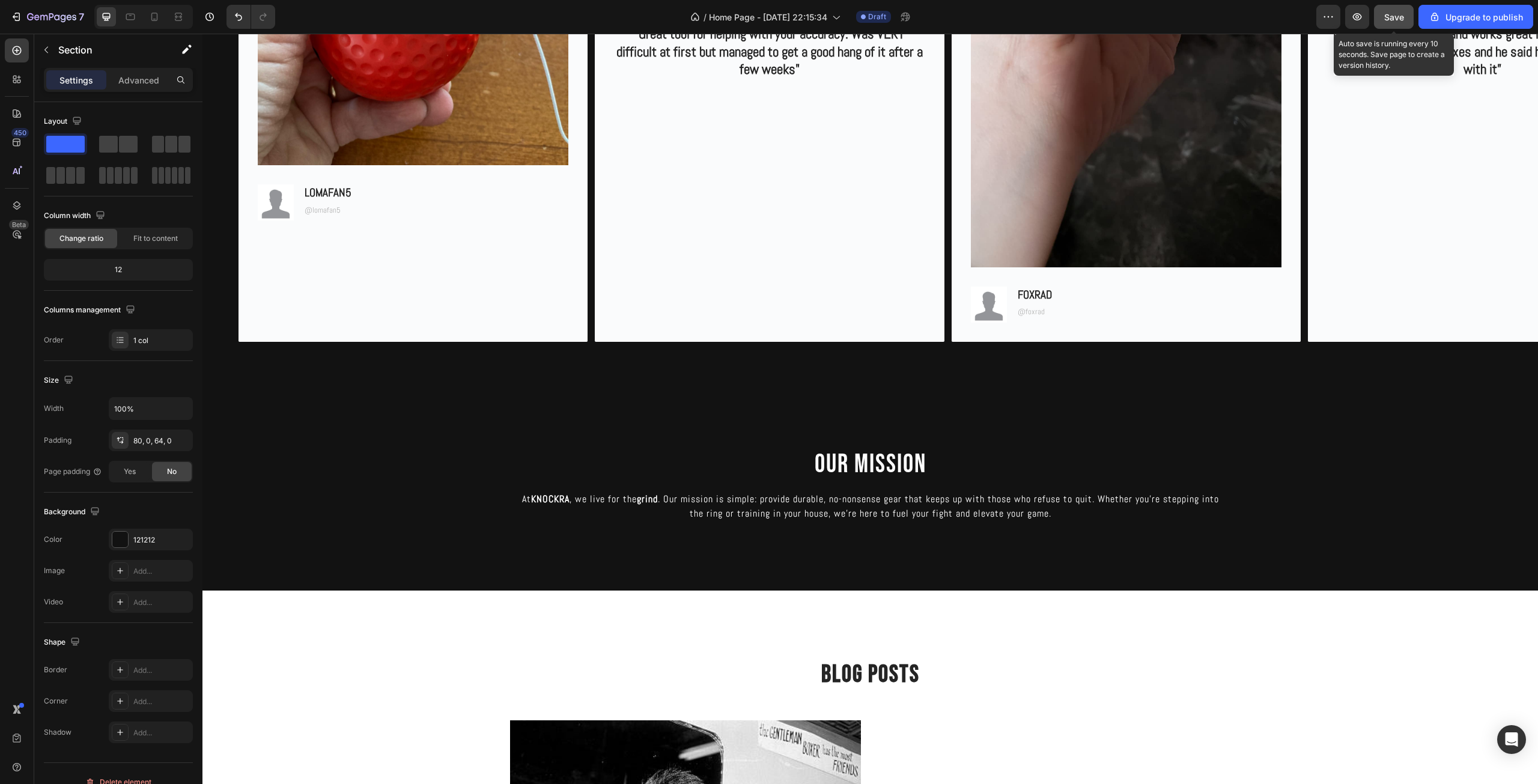
click at [1392, 19] on span "Save" at bounding box center [1394, 16] width 20 height 10
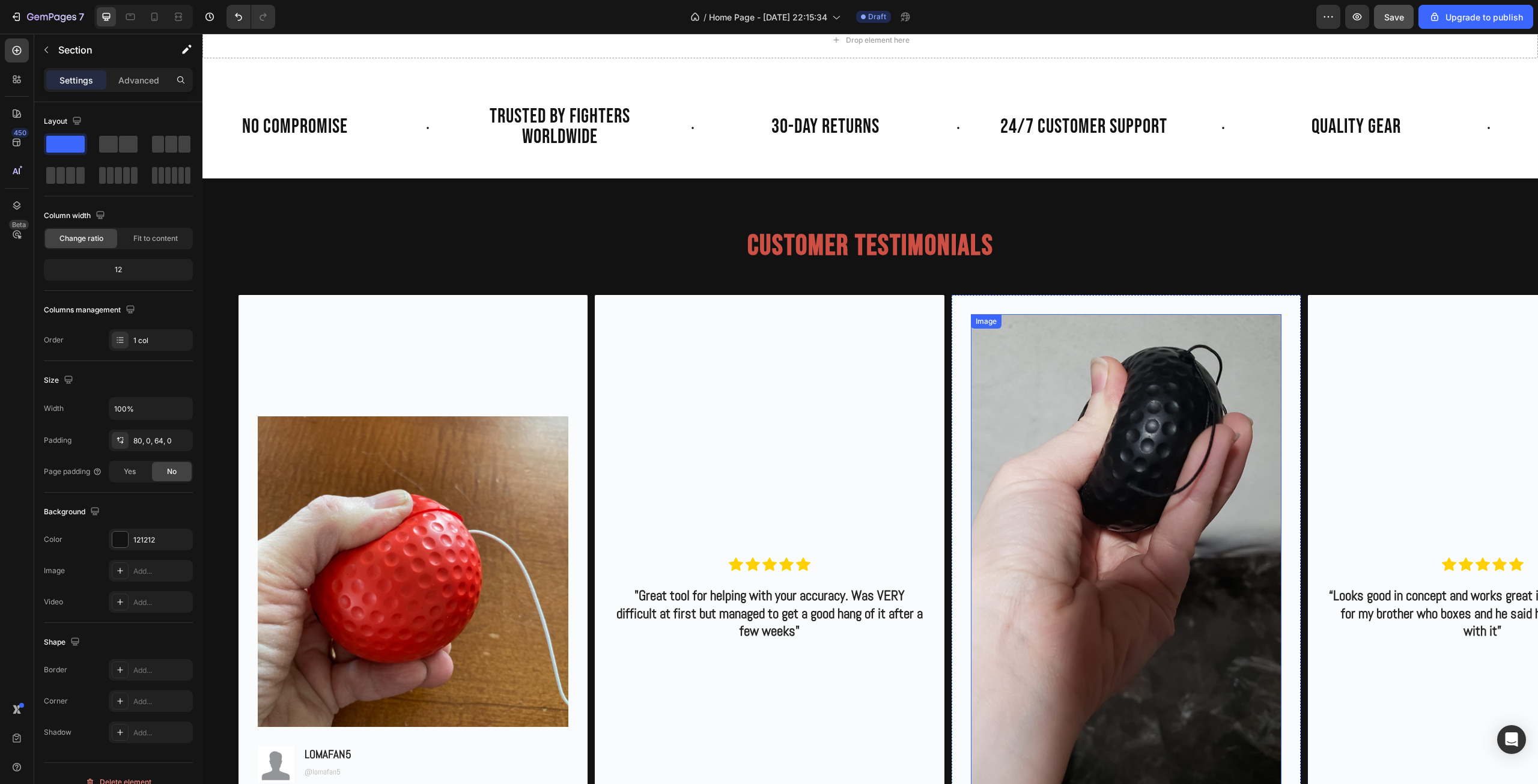
scroll to position [409, 0]
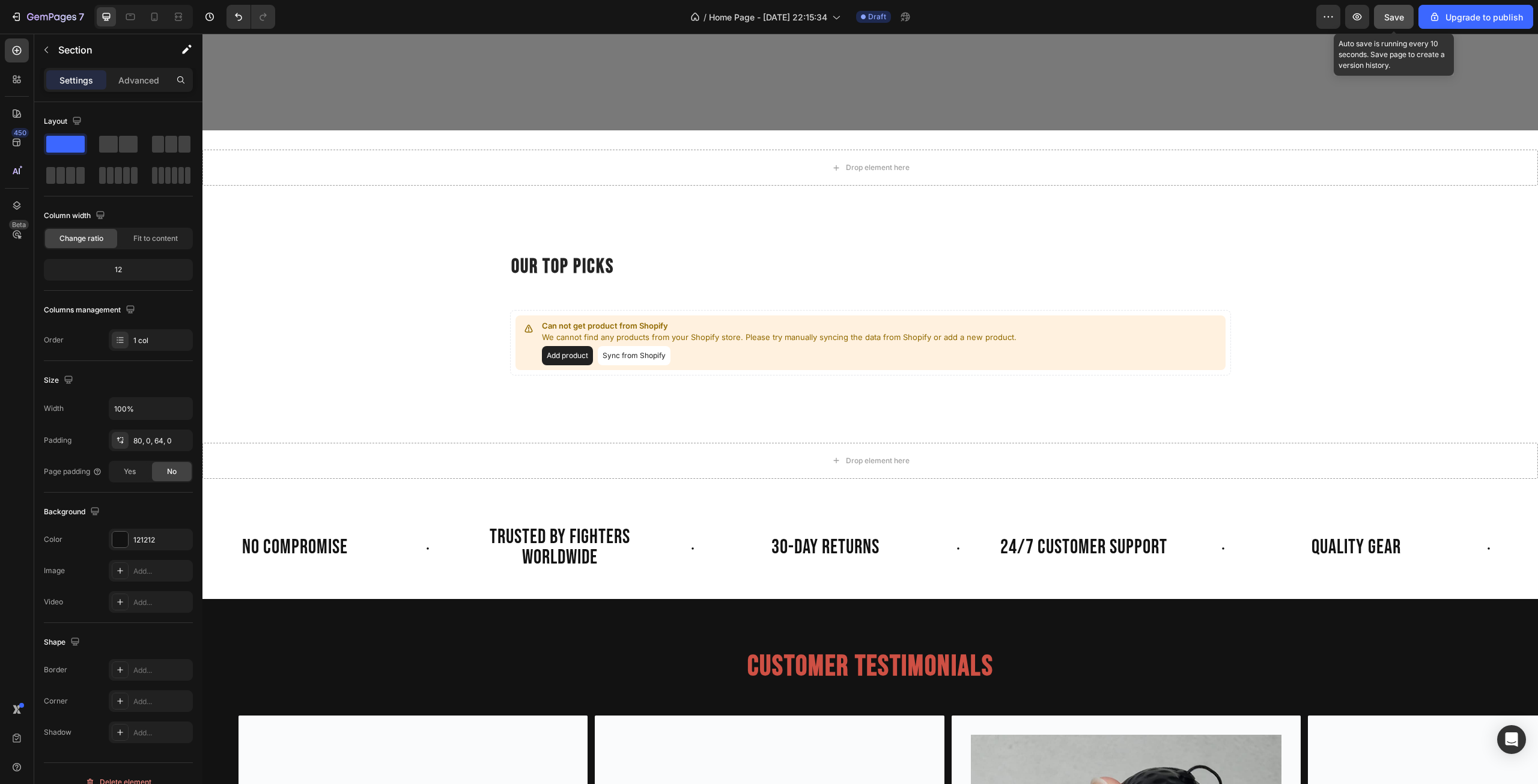
click at [1390, 13] on span "Save" at bounding box center [1394, 16] width 20 height 10
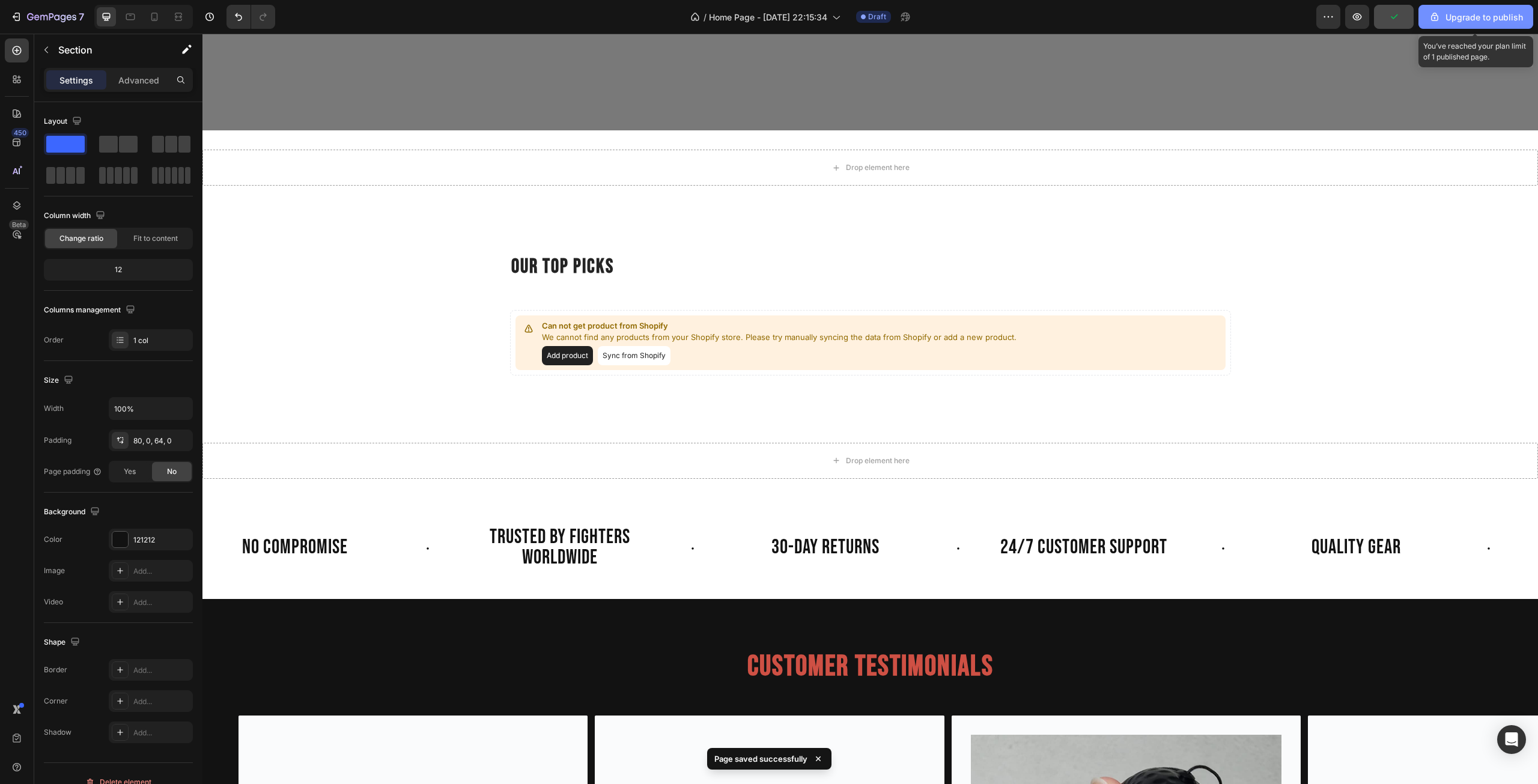
click at [1463, 11] on div "Upgrade to publish" at bounding box center [1475, 17] width 94 height 13
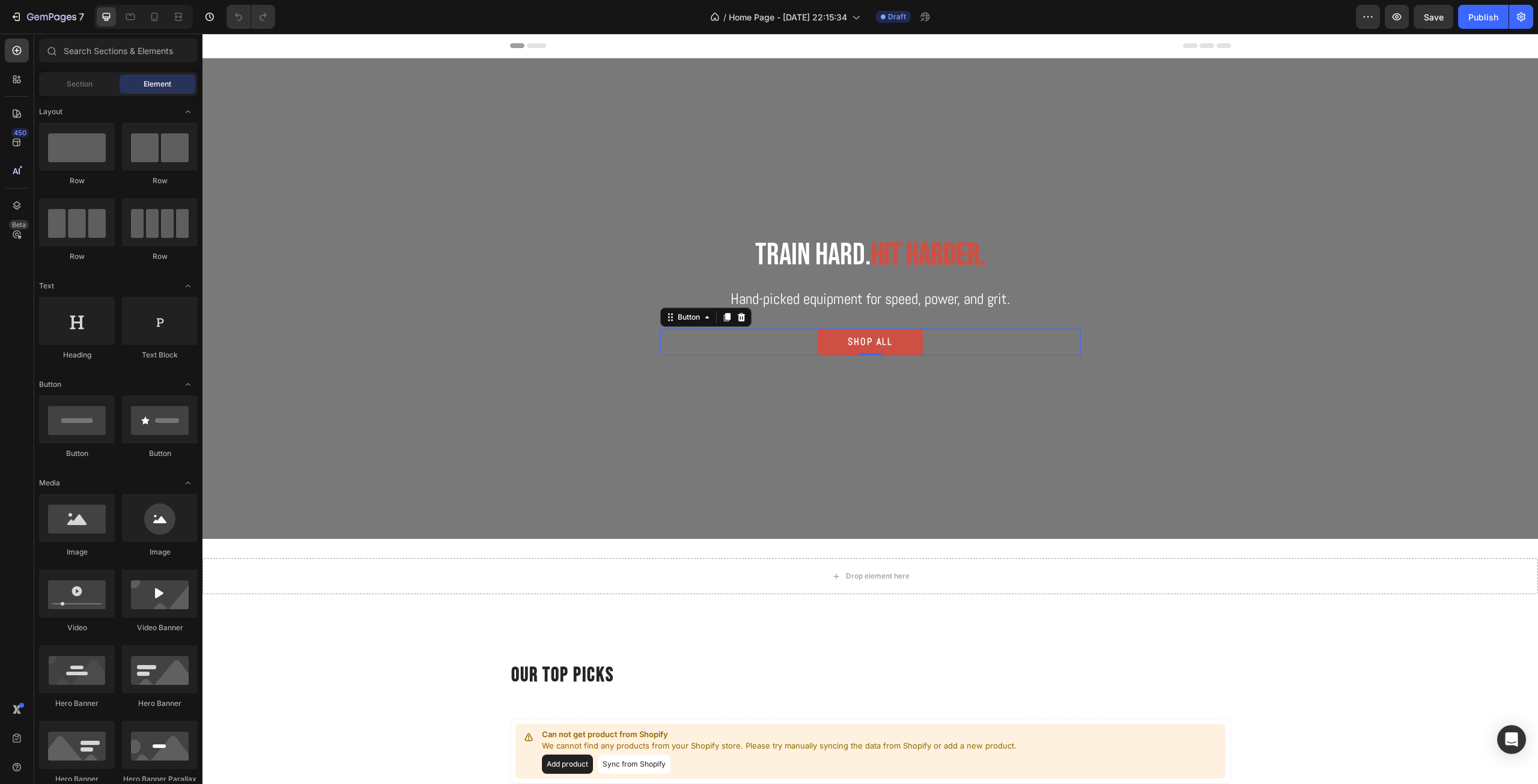
click at [903, 349] on button "SHOP ALL" at bounding box center [869, 342] width 105 height 27
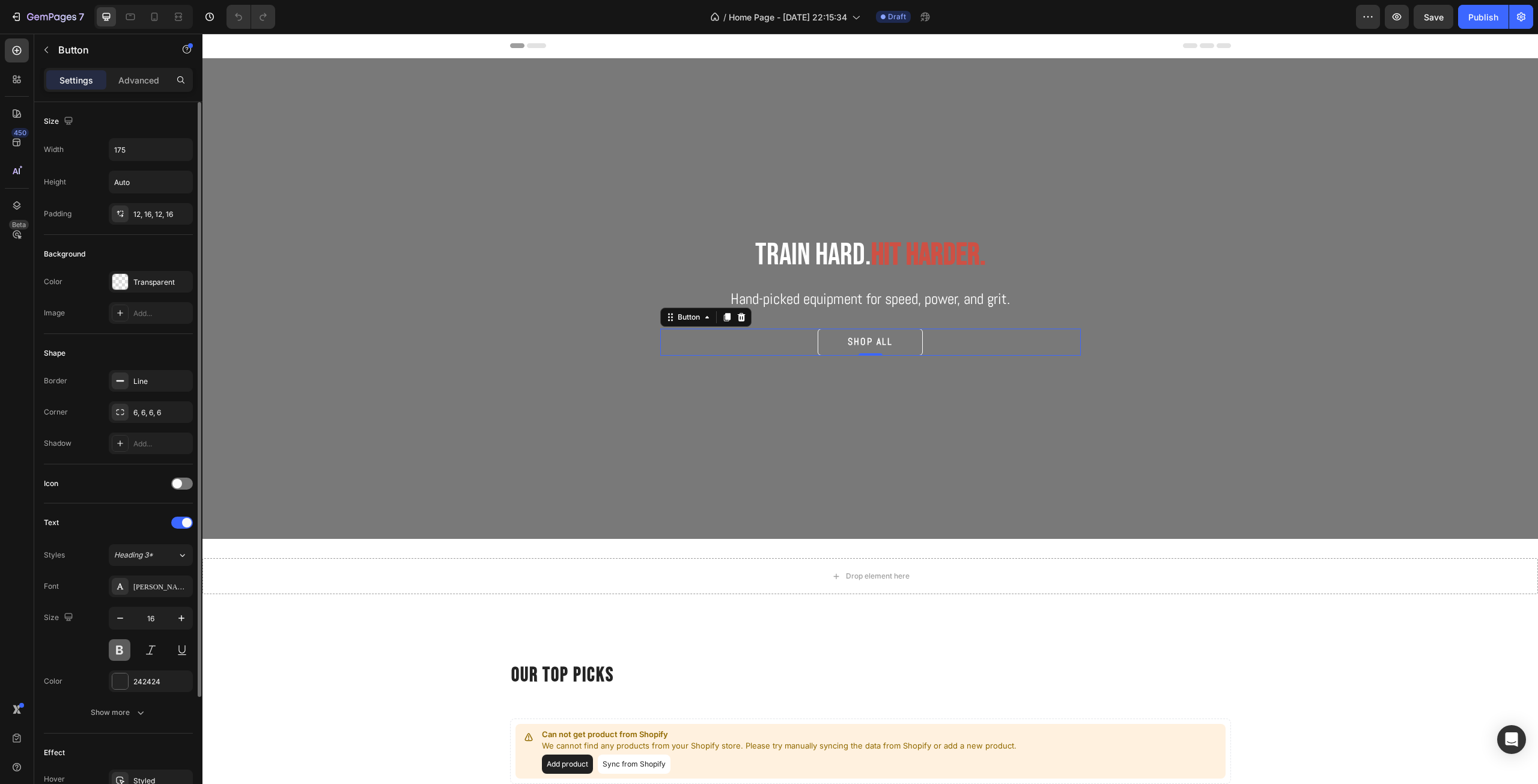
scroll to position [145, 0]
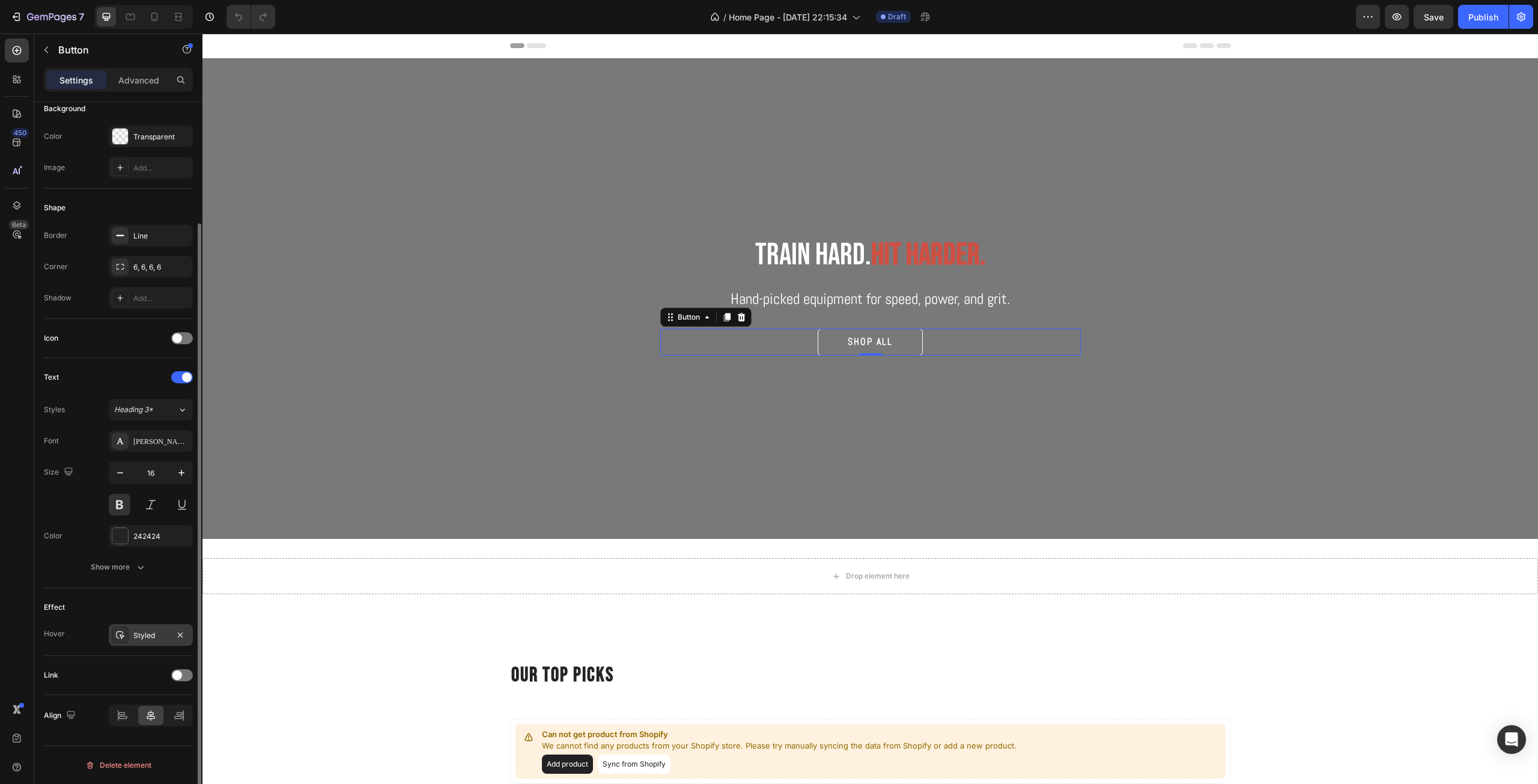
click at [149, 630] on div "Styled" at bounding box center [151, 635] width 35 height 11
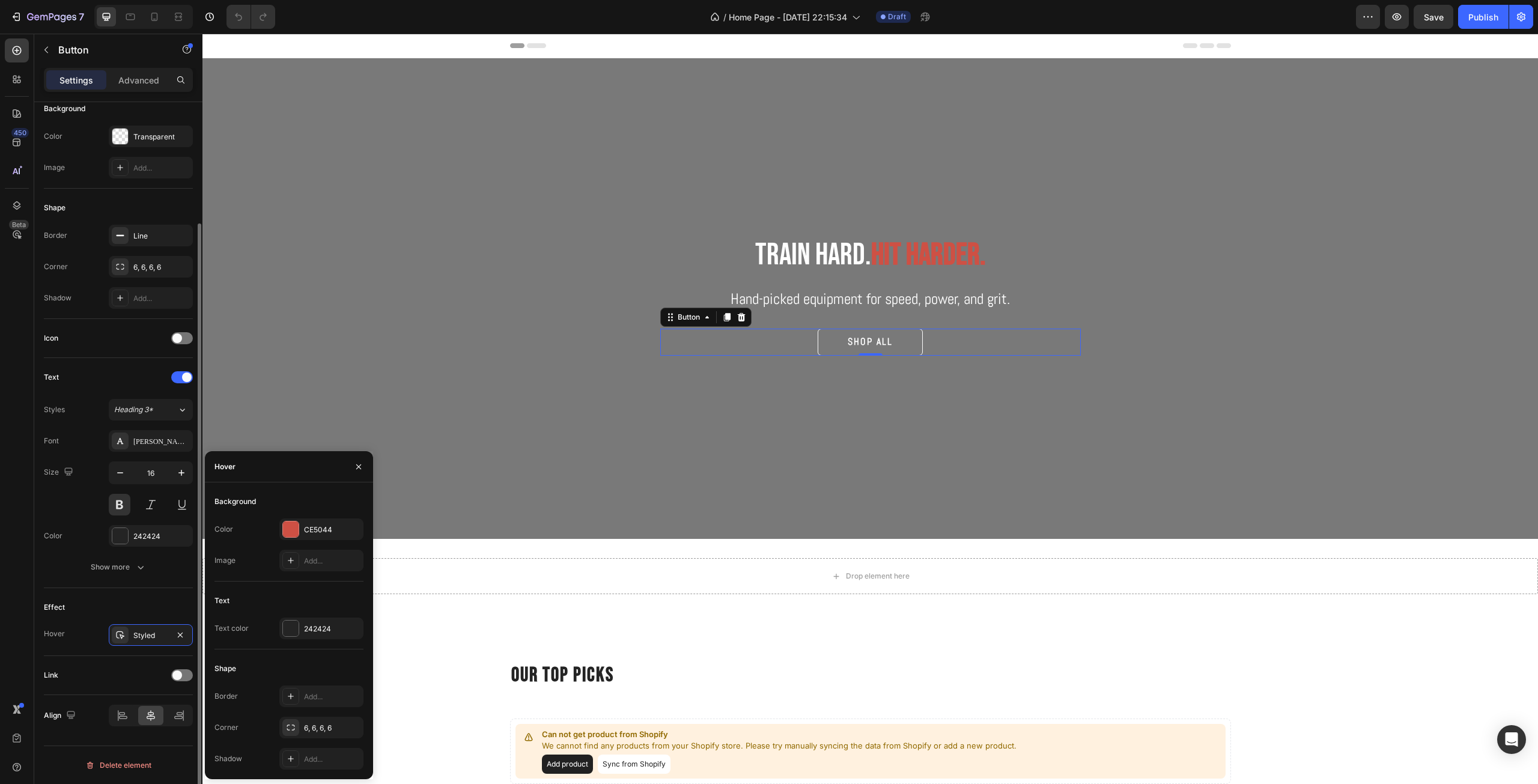
click at [141, 607] on div "Effect" at bounding box center [118, 607] width 149 height 19
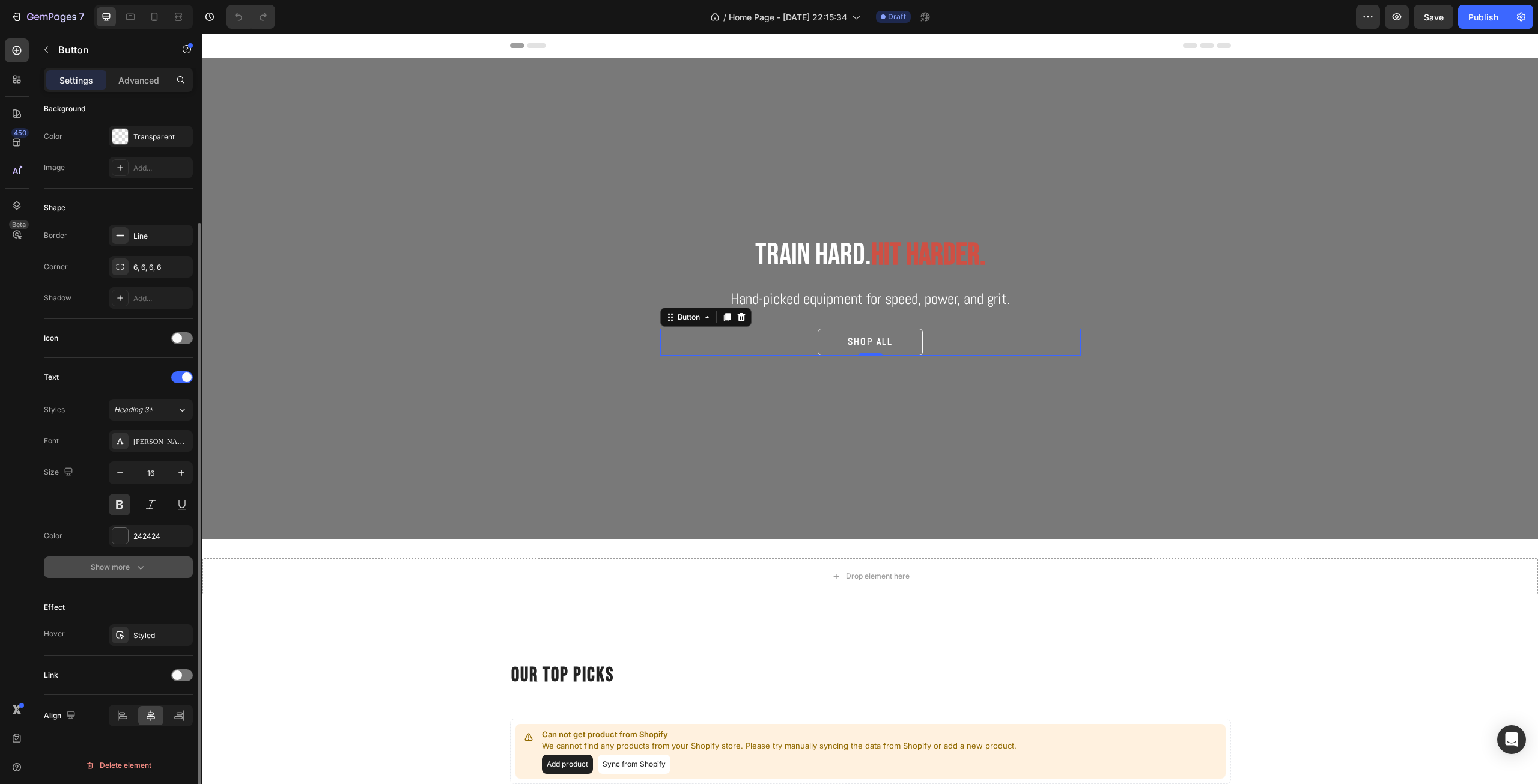
click at [136, 564] on icon "button" at bounding box center [140, 566] width 12 height 12
click at [99, 726] on div "Show less" at bounding box center [118, 725] width 51 height 12
click at [132, 631] on div "Styled" at bounding box center [151, 634] width 84 height 22
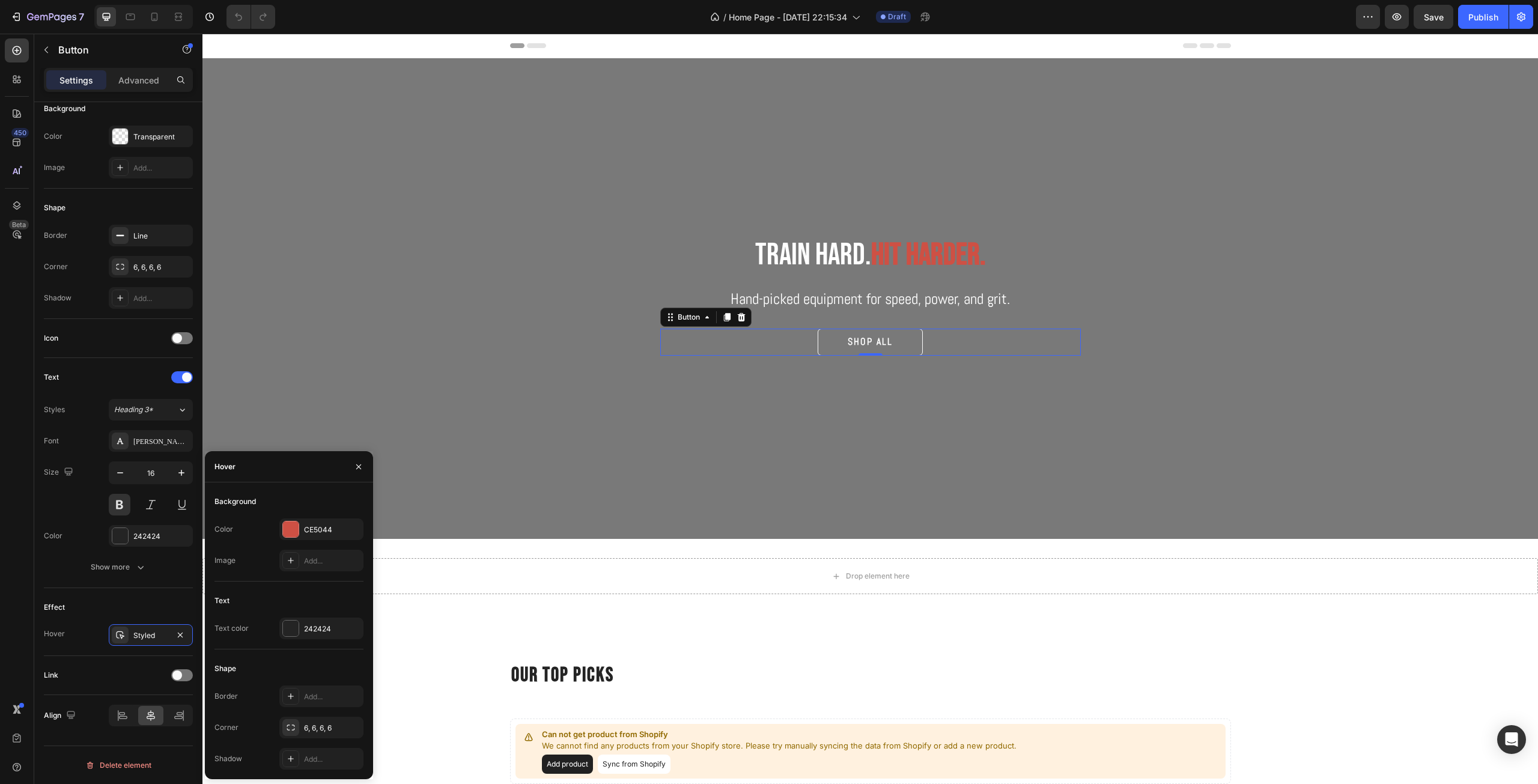
click at [271, 596] on div "Text" at bounding box center [289, 599] width 149 height 19
click at [240, 504] on div "Background" at bounding box center [235, 502] width 41 height 11
click at [289, 762] on icon at bounding box center [290, 758] width 10 height 10
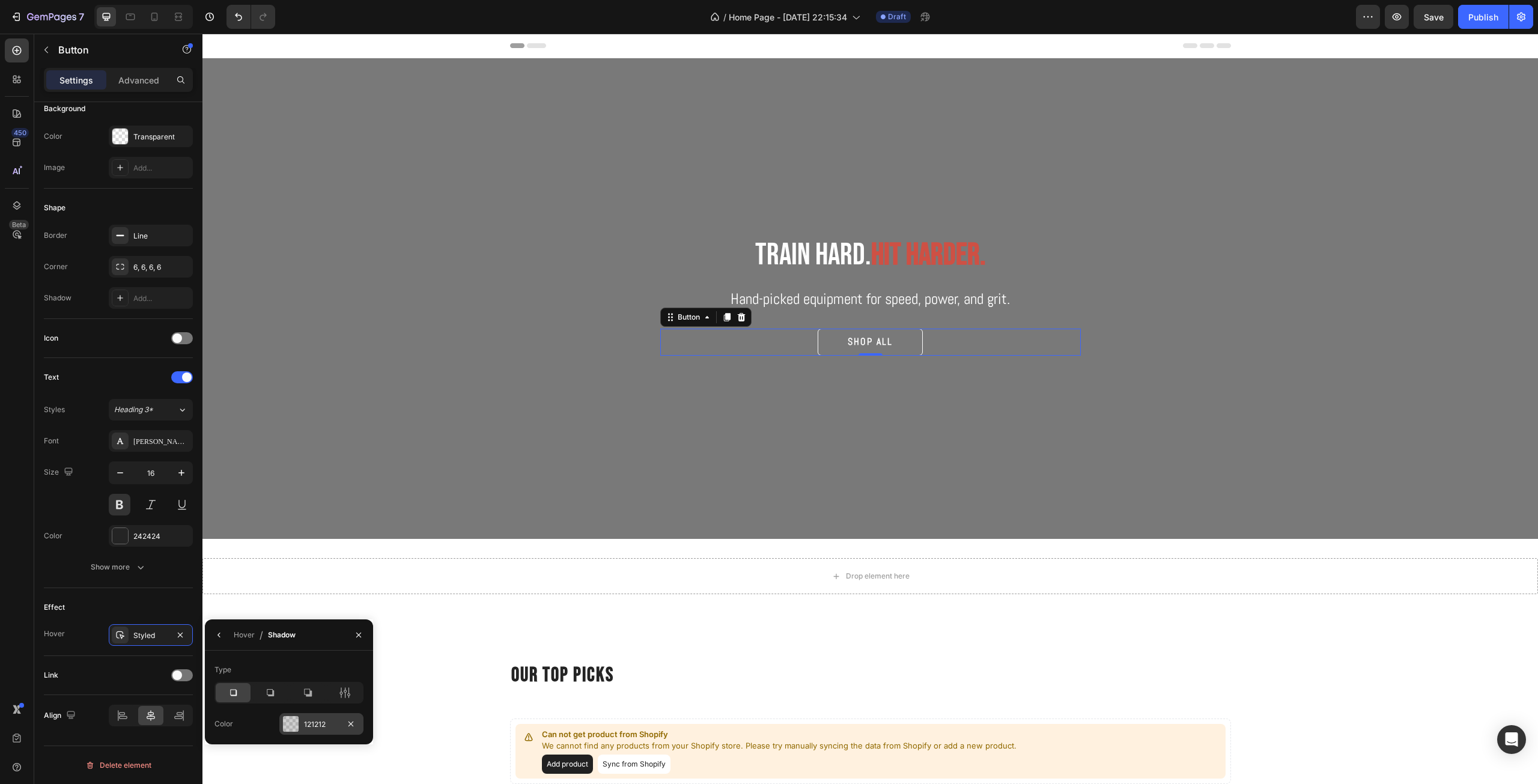
click at [293, 715] on div at bounding box center [290, 723] width 17 height 17
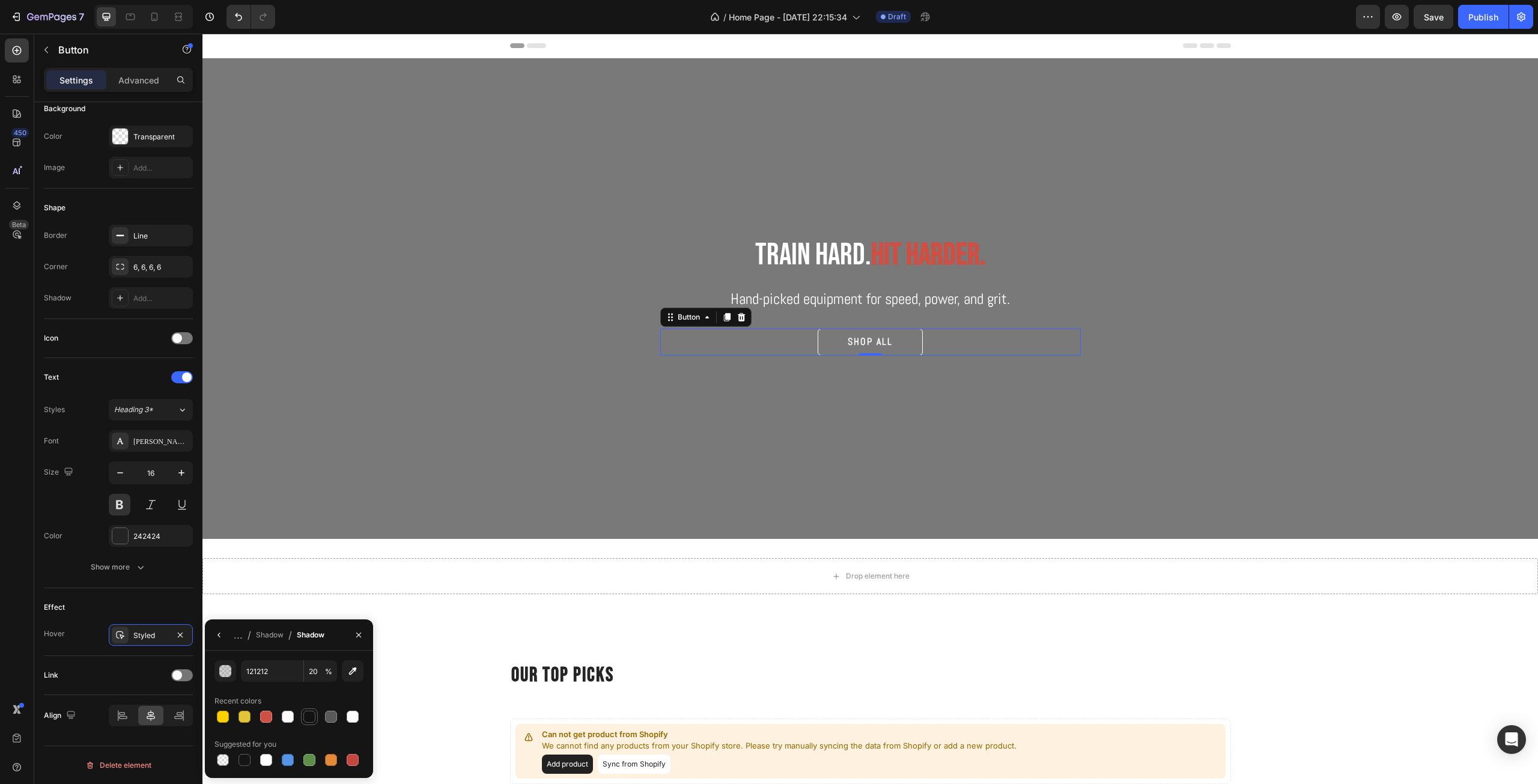
click at [307, 716] on div at bounding box center [308, 716] width 12 height 12
type input "100"
click at [225, 758] on div at bounding box center [222, 759] width 12 height 12
type input "000000"
type input "0"
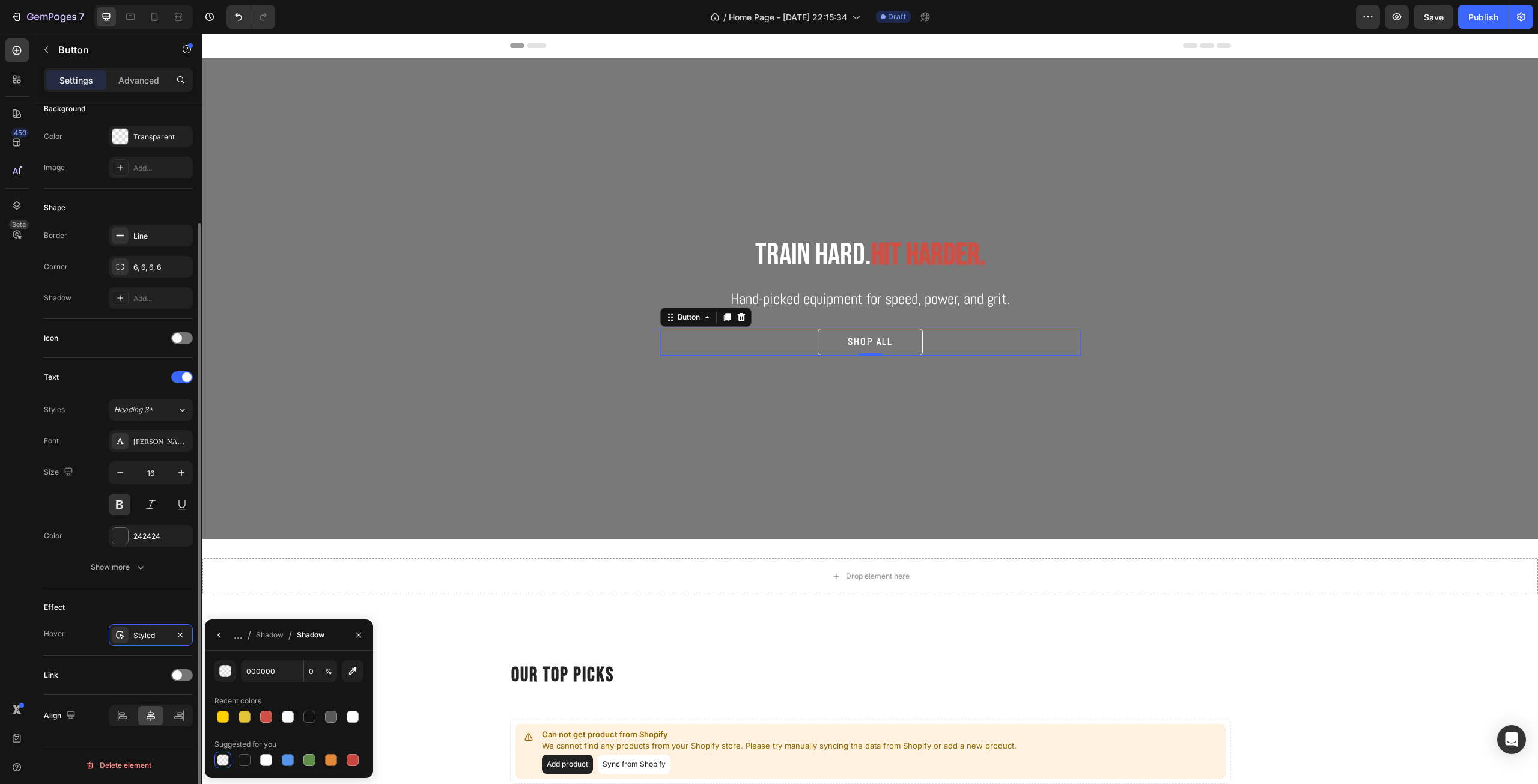
click at [118, 668] on div "Link" at bounding box center [118, 675] width 149 height 19
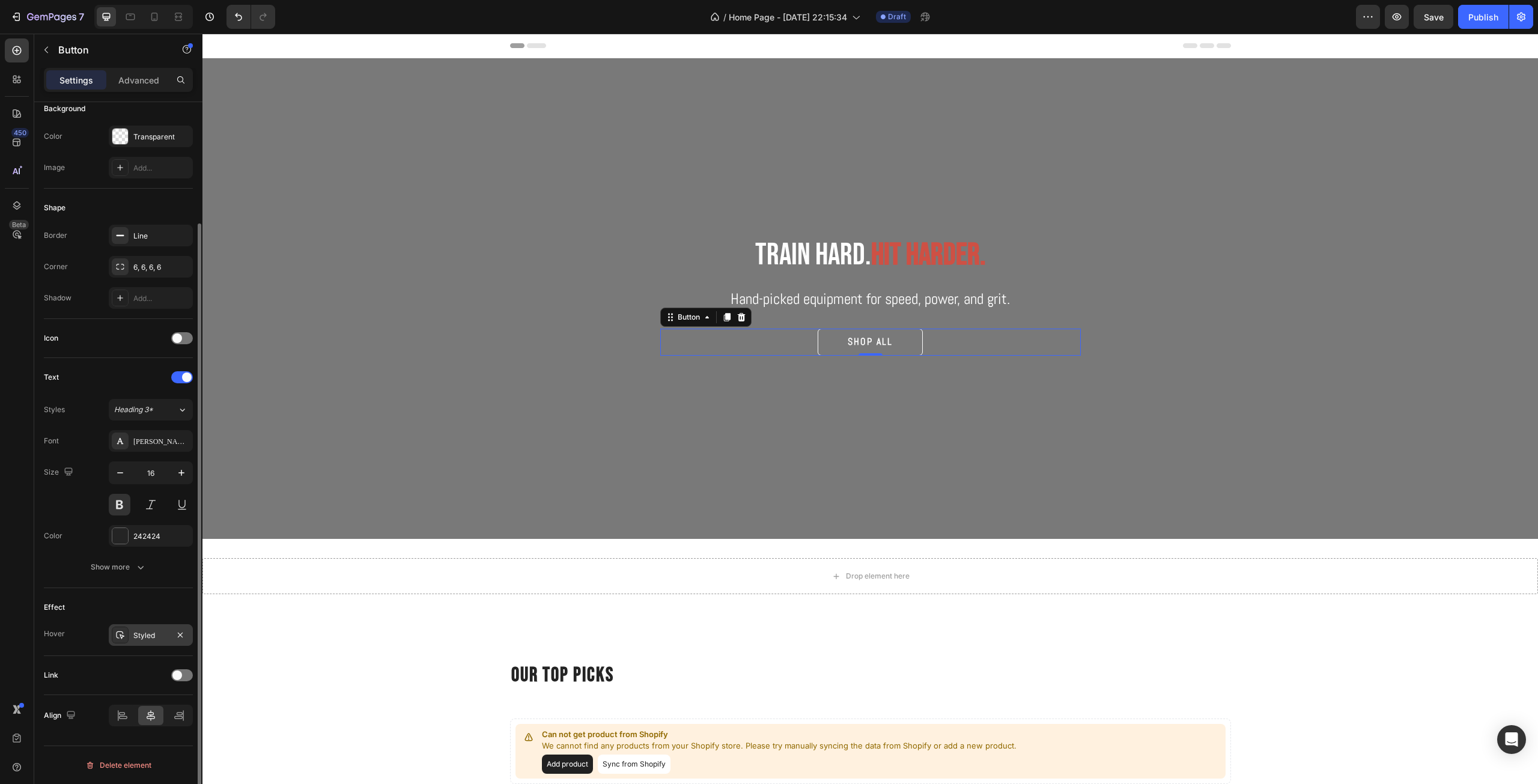
click at [165, 642] on div "Styled" at bounding box center [151, 634] width 84 height 22
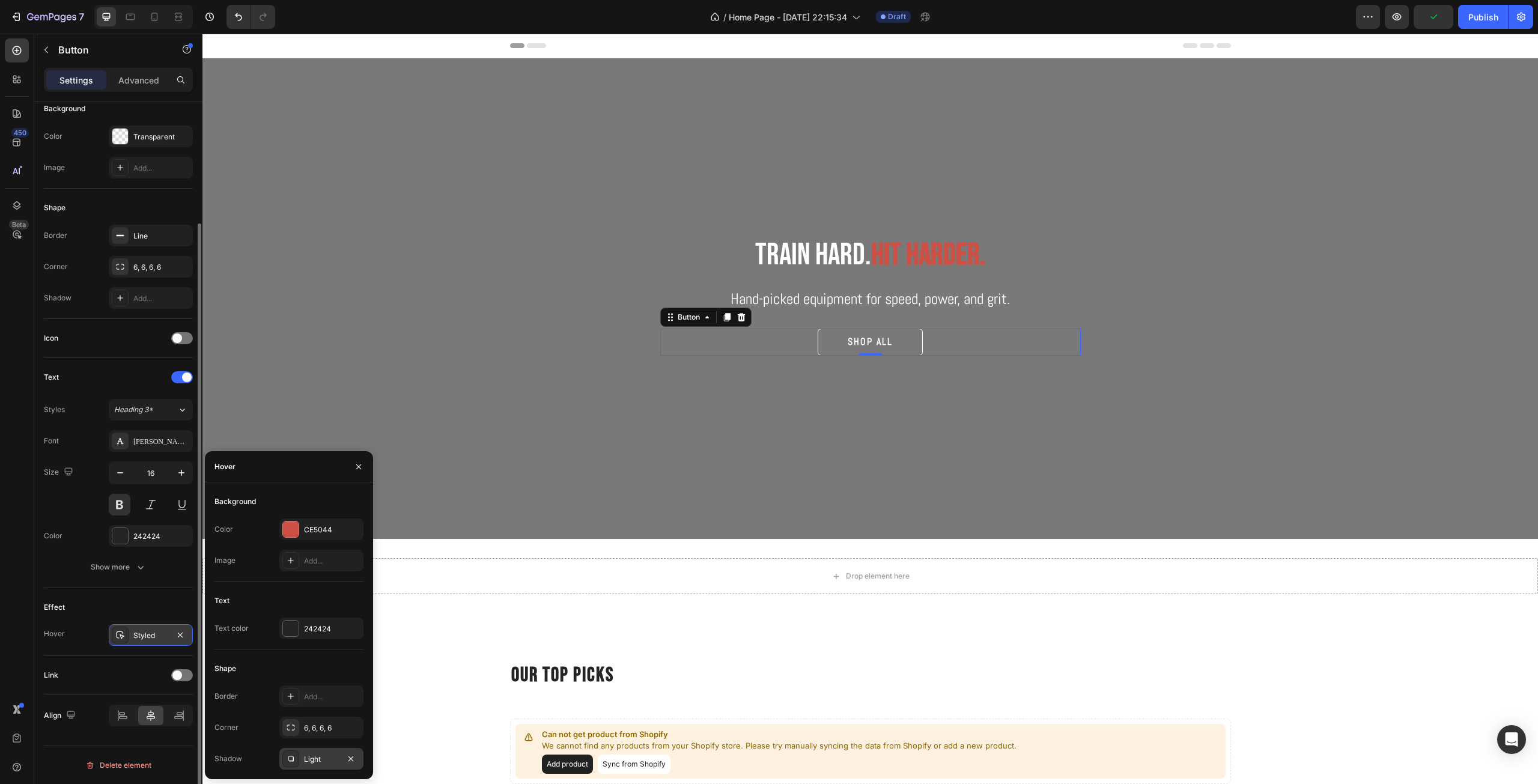
click at [150, 640] on div "Styled" at bounding box center [151, 635] width 35 height 11
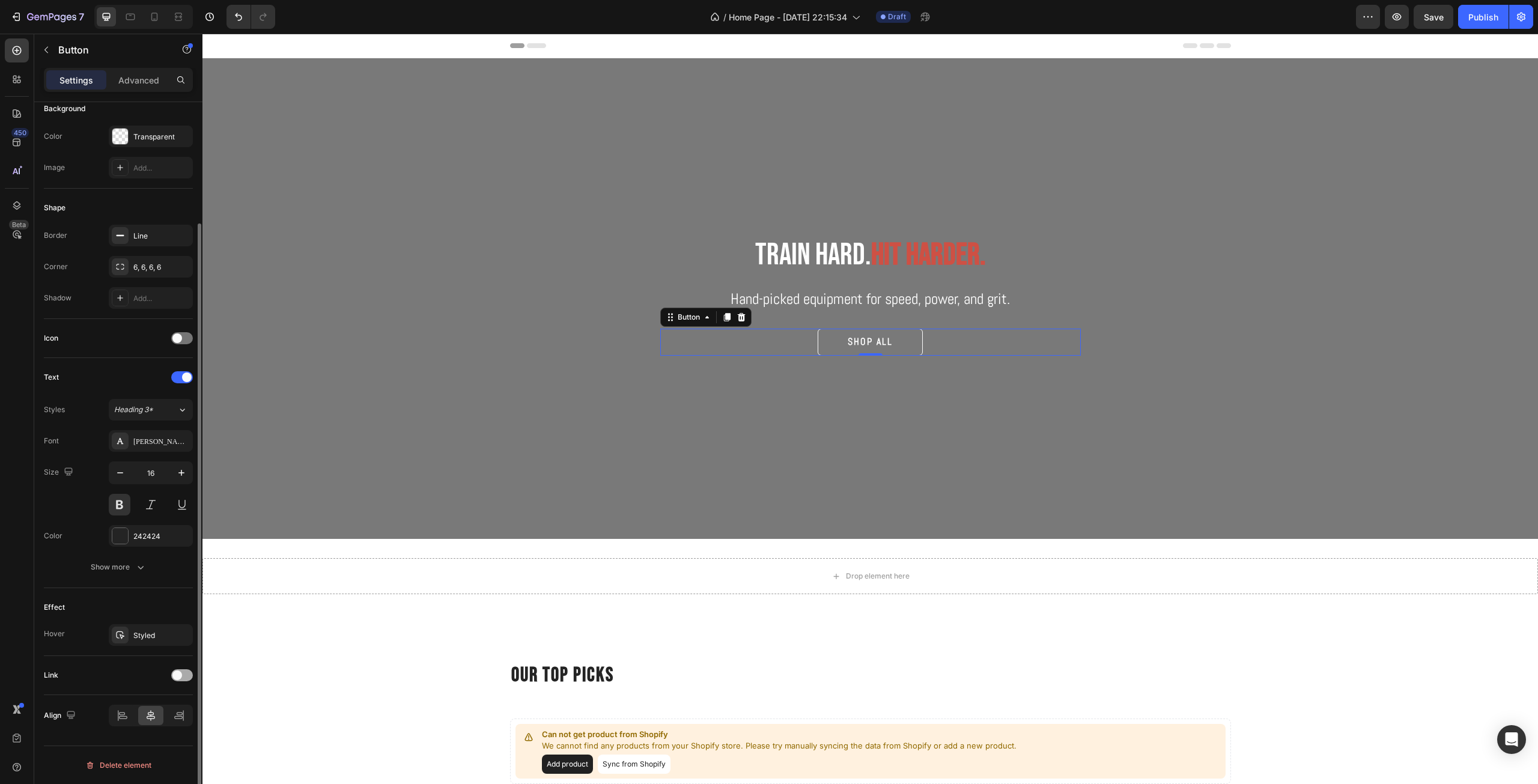
click at [175, 671] on span at bounding box center [177, 675] width 10 height 10
click at [163, 700] on div "Open page" at bounding box center [144, 705] width 61 height 11
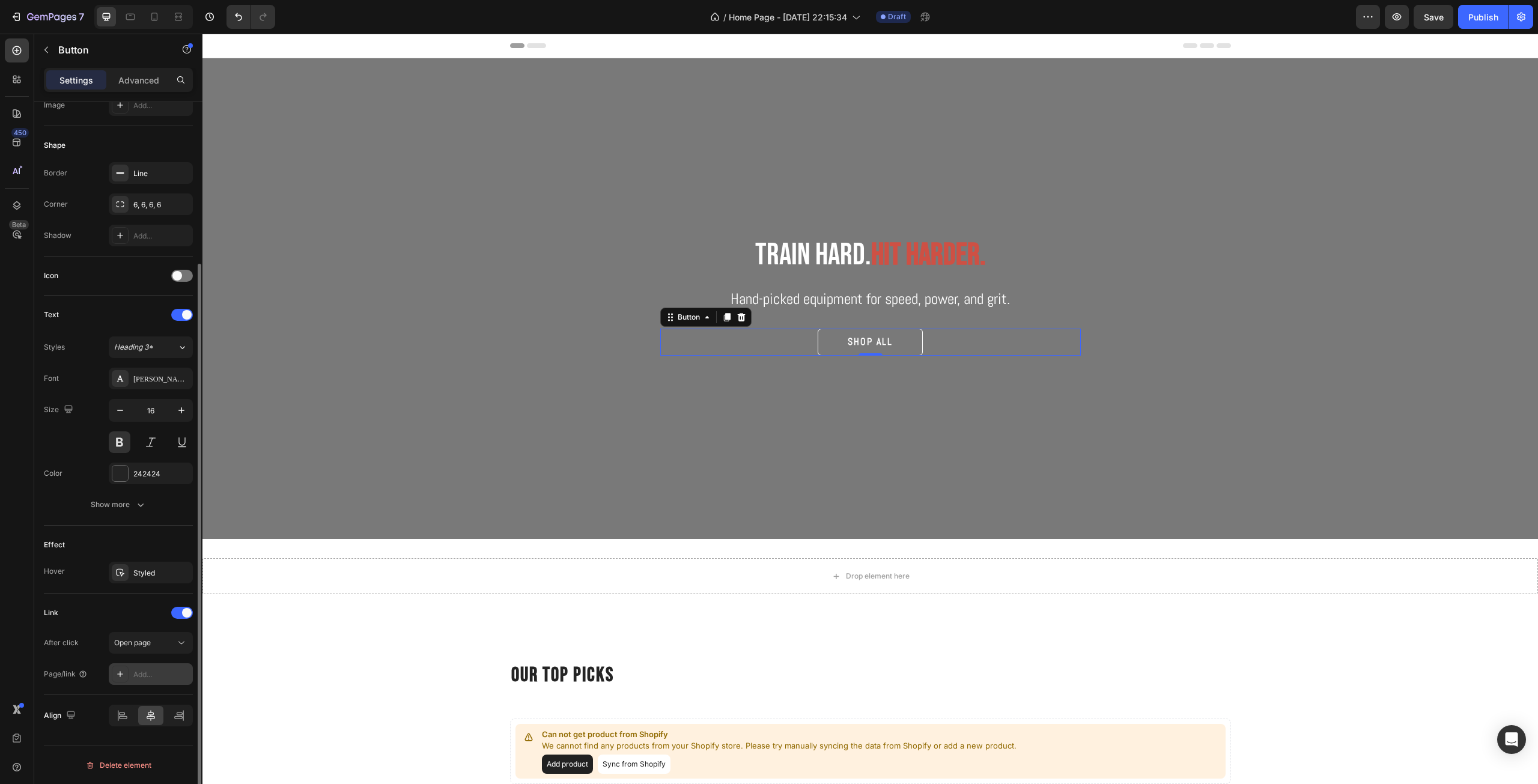
click at [135, 676] on div "Add..." at bounding box center [161, 675] width 56 height 11
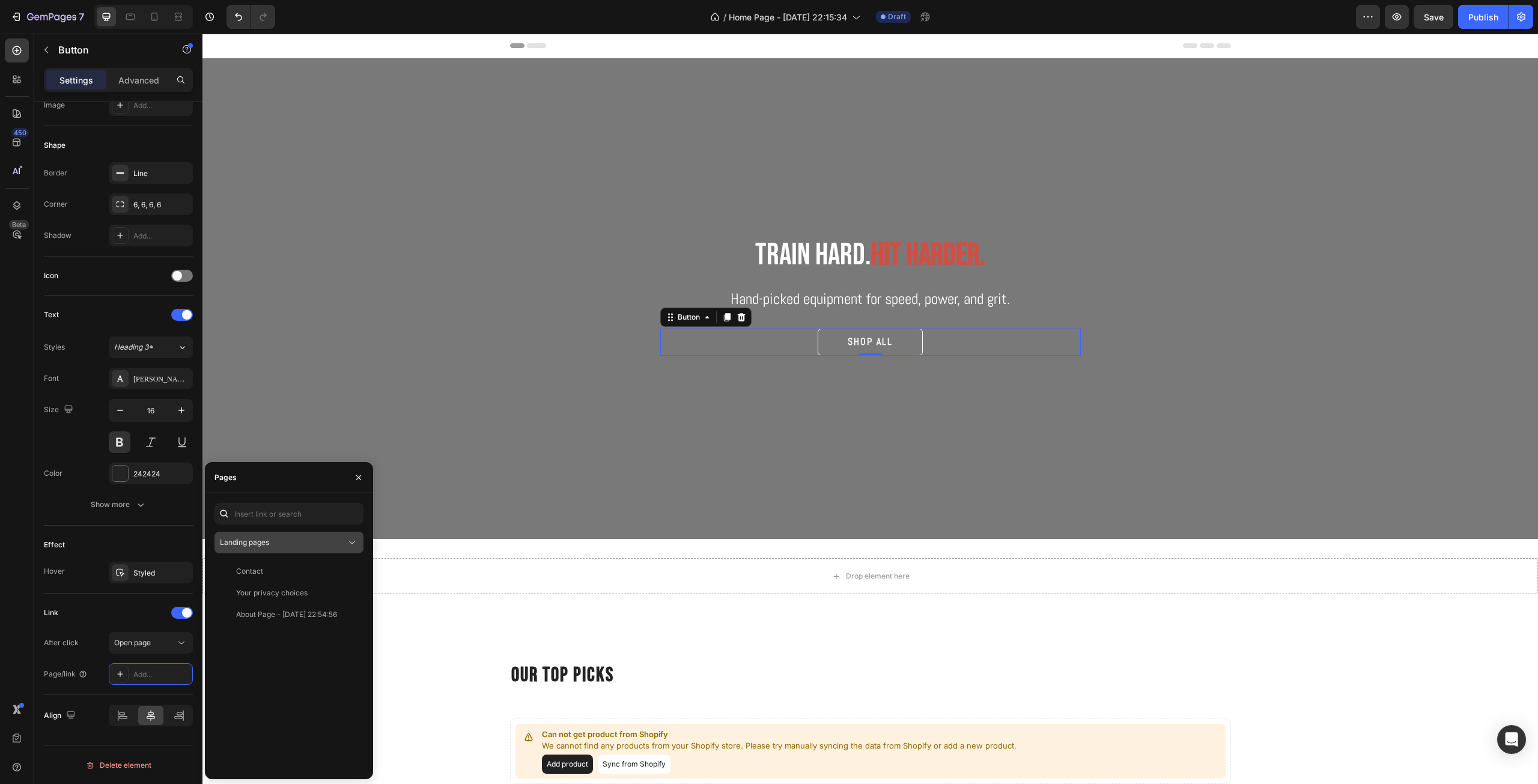
click at [274, 536] on button "Landing pages" at bounding box center [289, 542] width 149 height 22
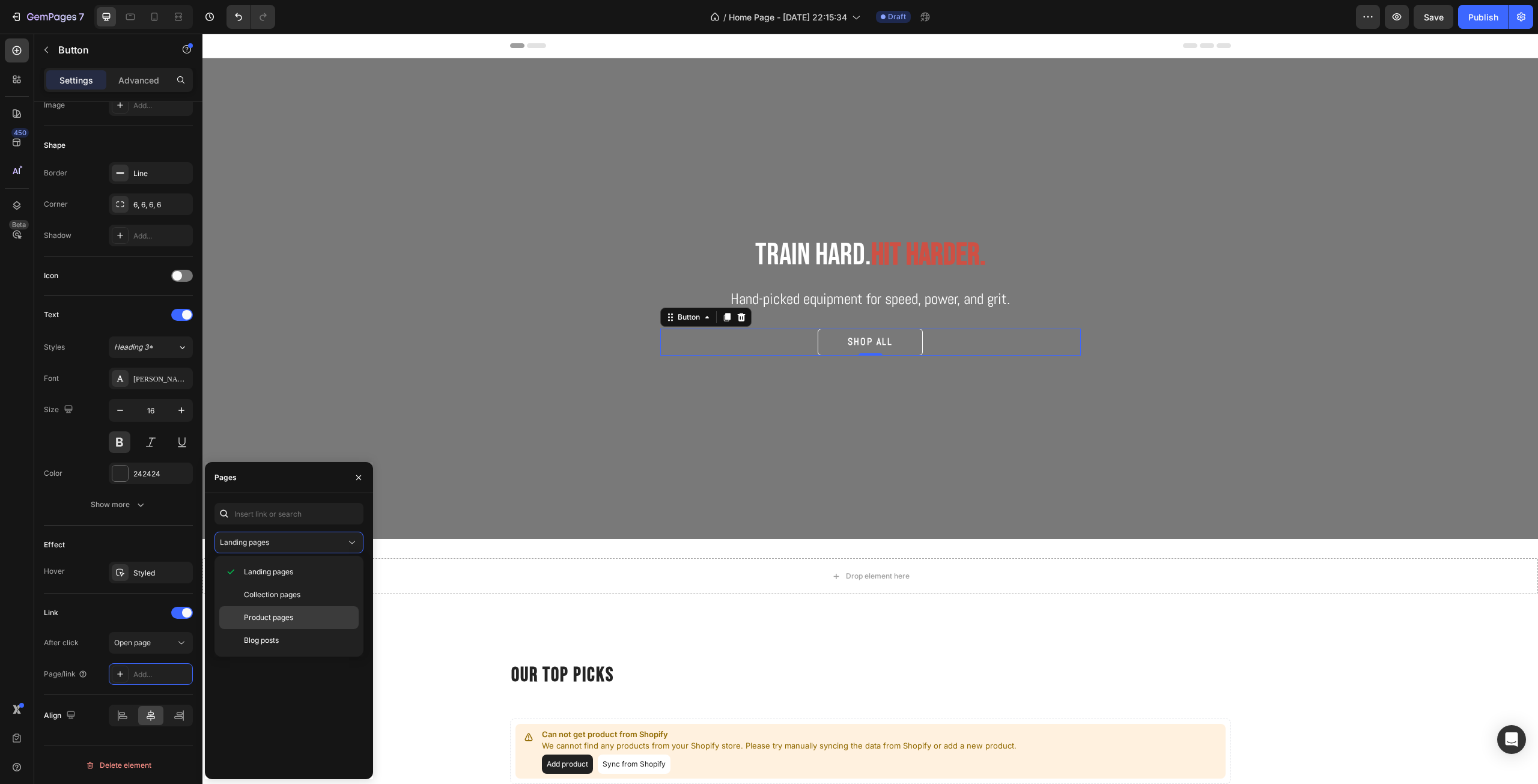
click at [274, 614] on span "Product pages" at bounding box center [268, 617] width 49 height 11
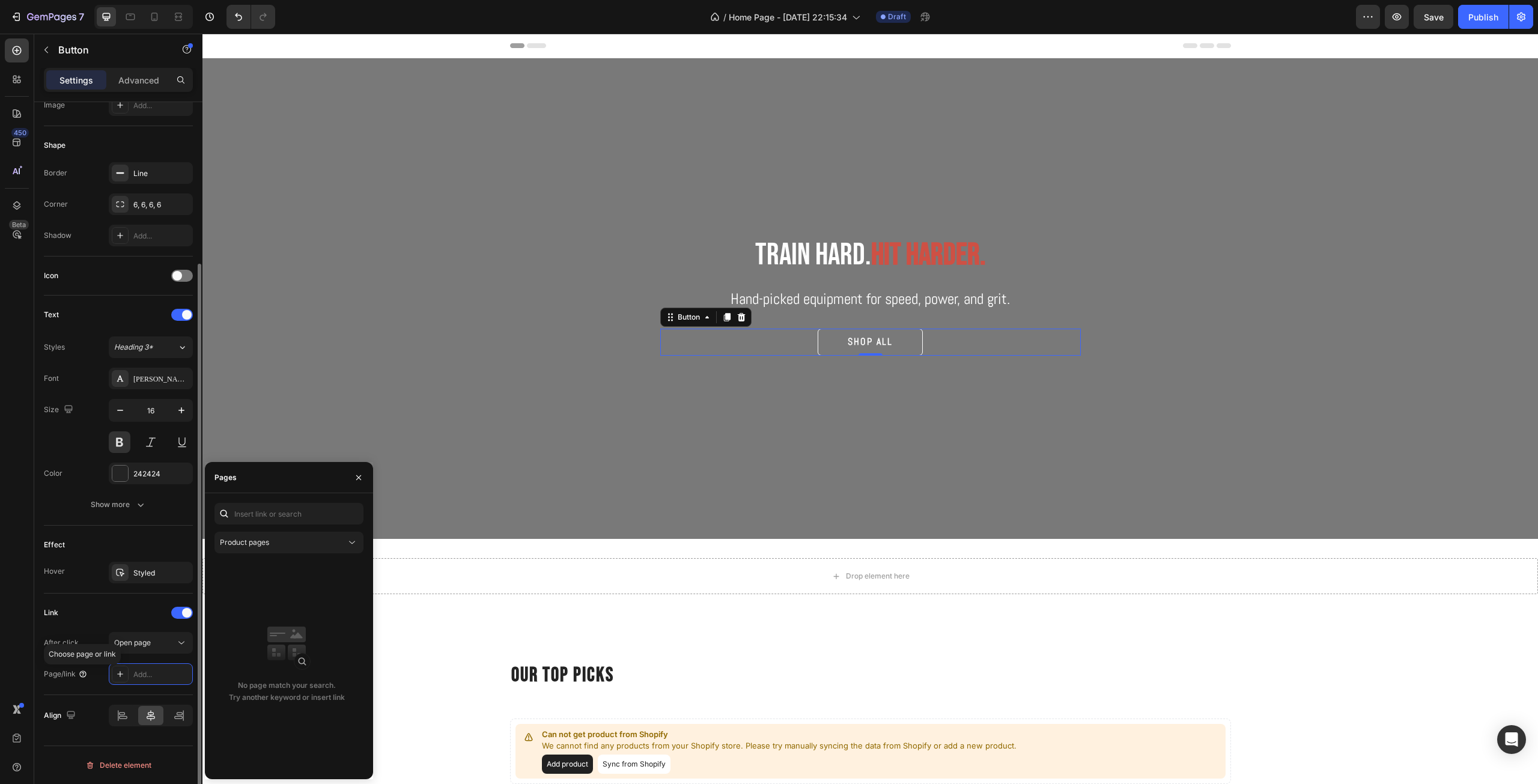
click at [86, 674] on icon at bounding box center [82, 673] width 6 height 6
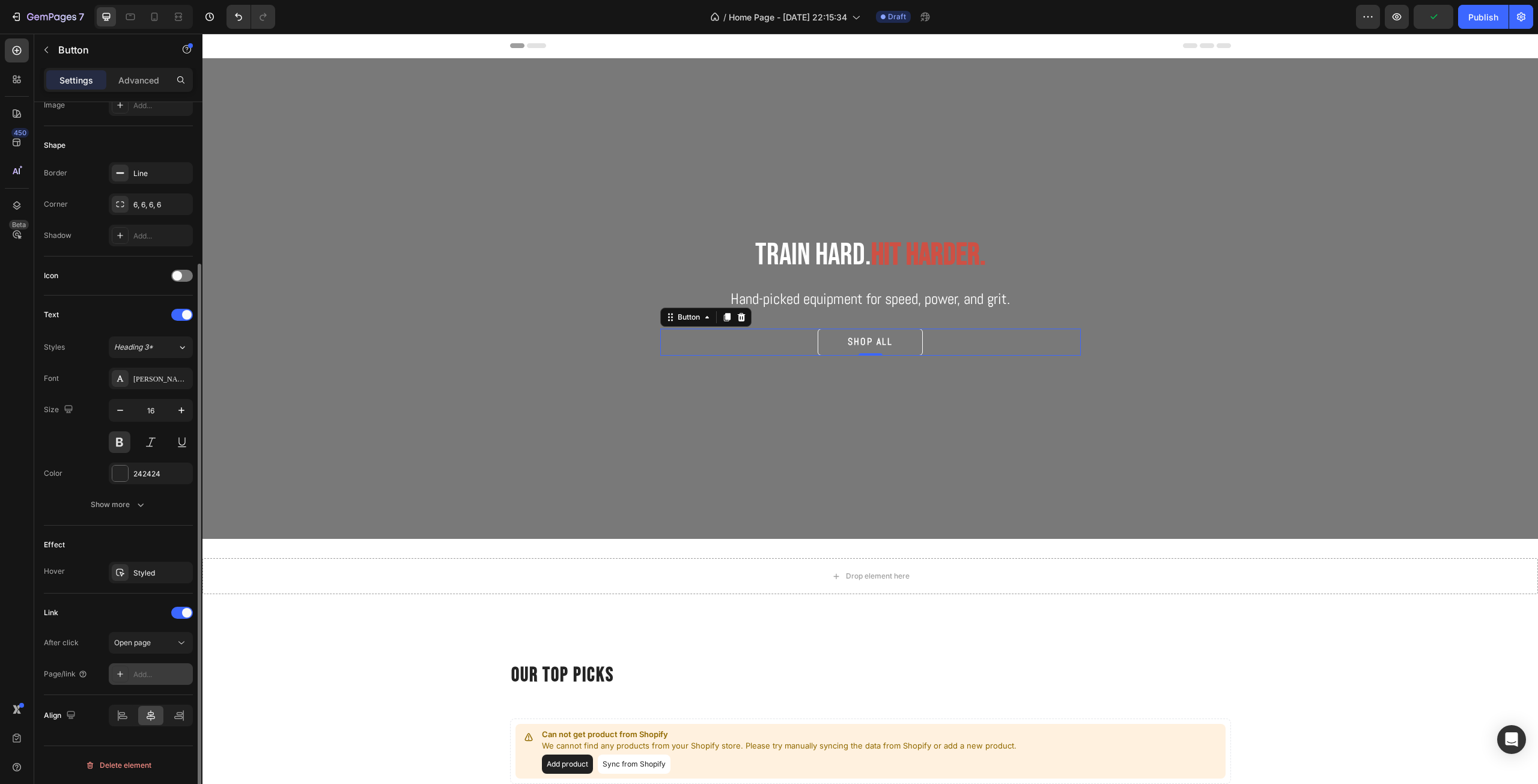
click at [138, 677] on div "Add..." at bounding box center [161, 675] width 56 height 11
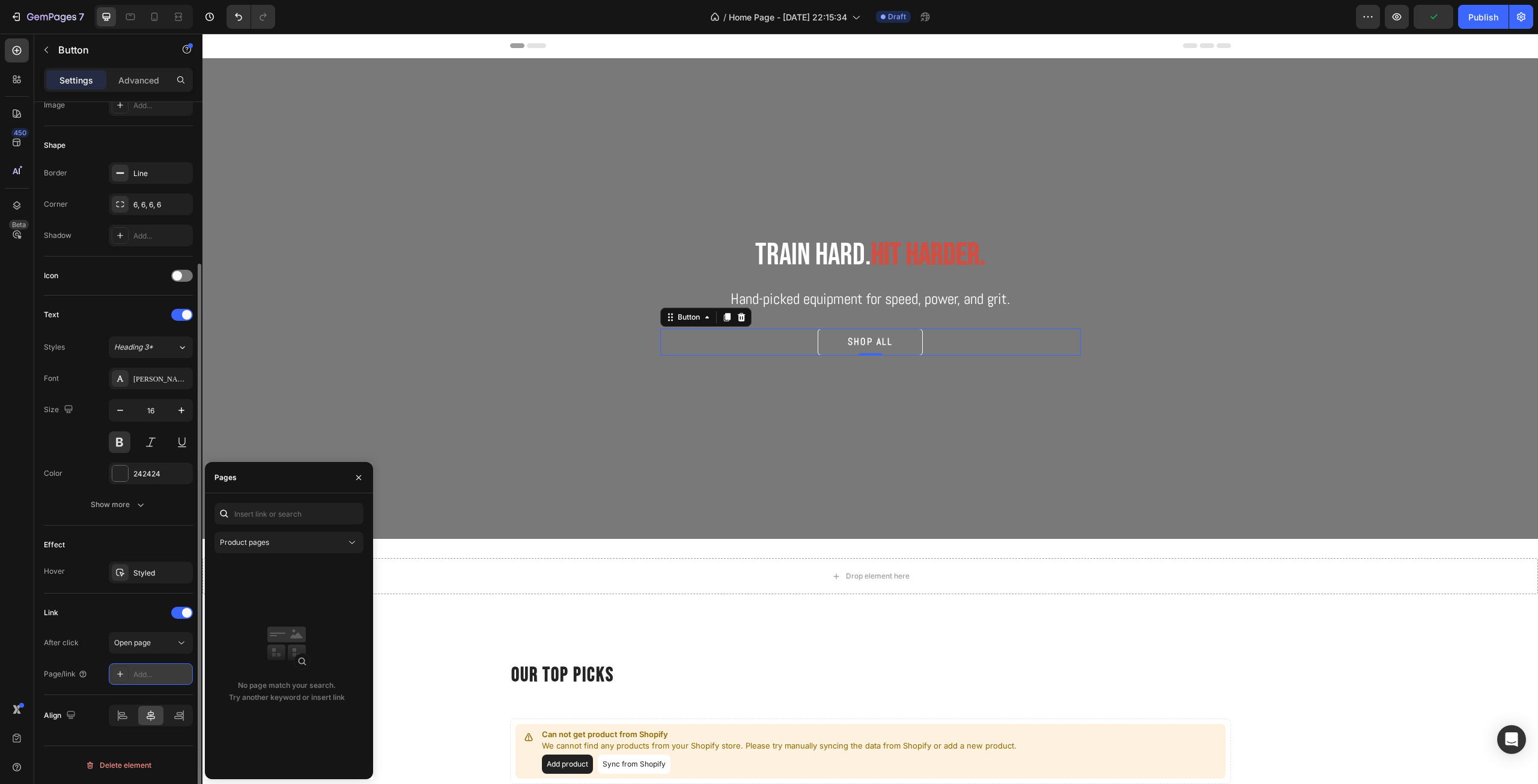
click at [138, 677] on div "Add..." at bounding box center [161, 675] width 56 height 11
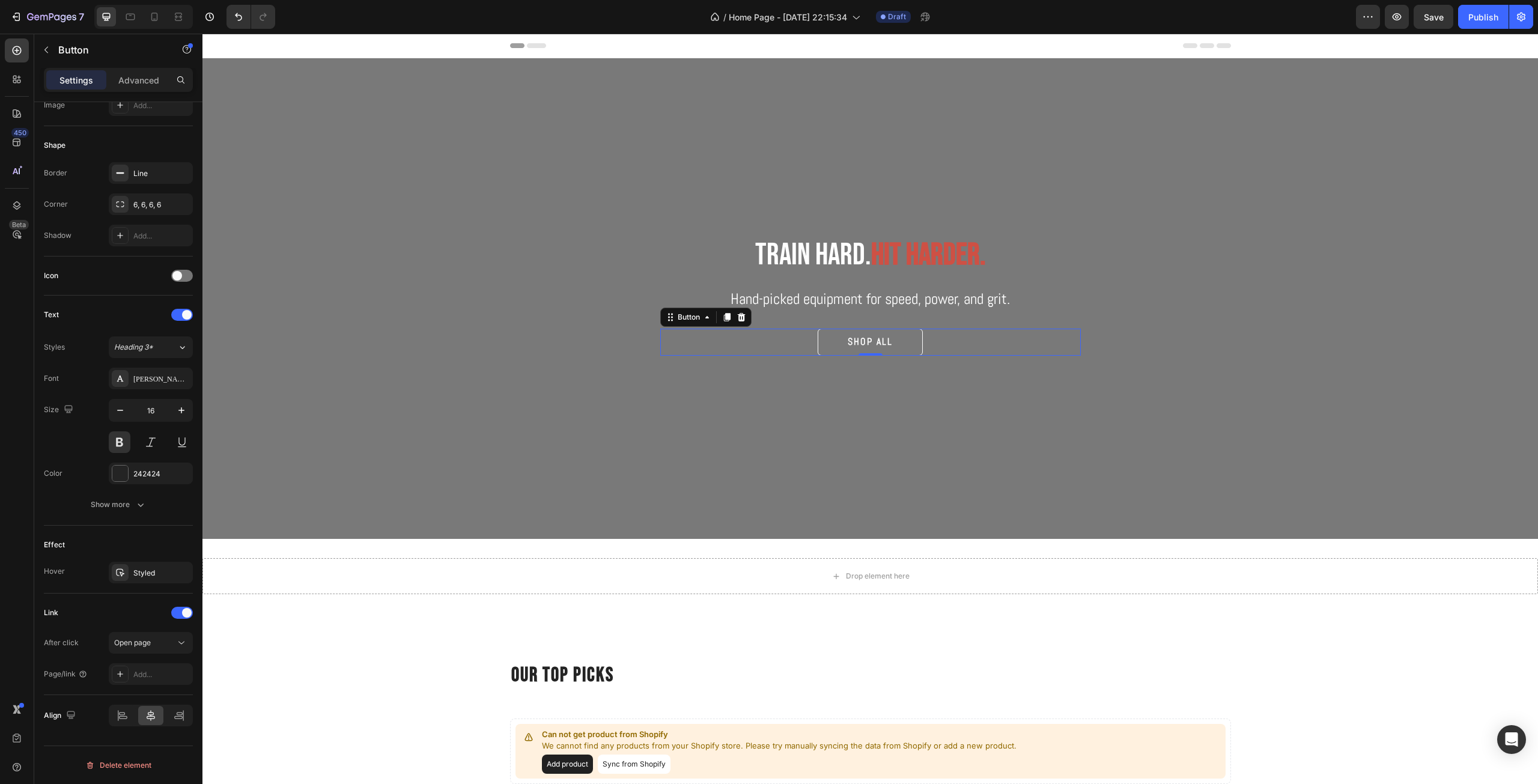
drag, startPoint x: 54, startPoint y: 24, endPoint x: 328, endPoint y: 25, distance: 274.0
click at [328, 25] on div "7 Version history / Home Page - Aug 23, 22:15:34 Draft Preview Save Publish" at bounding box center [769, 17] width 1538 height 34
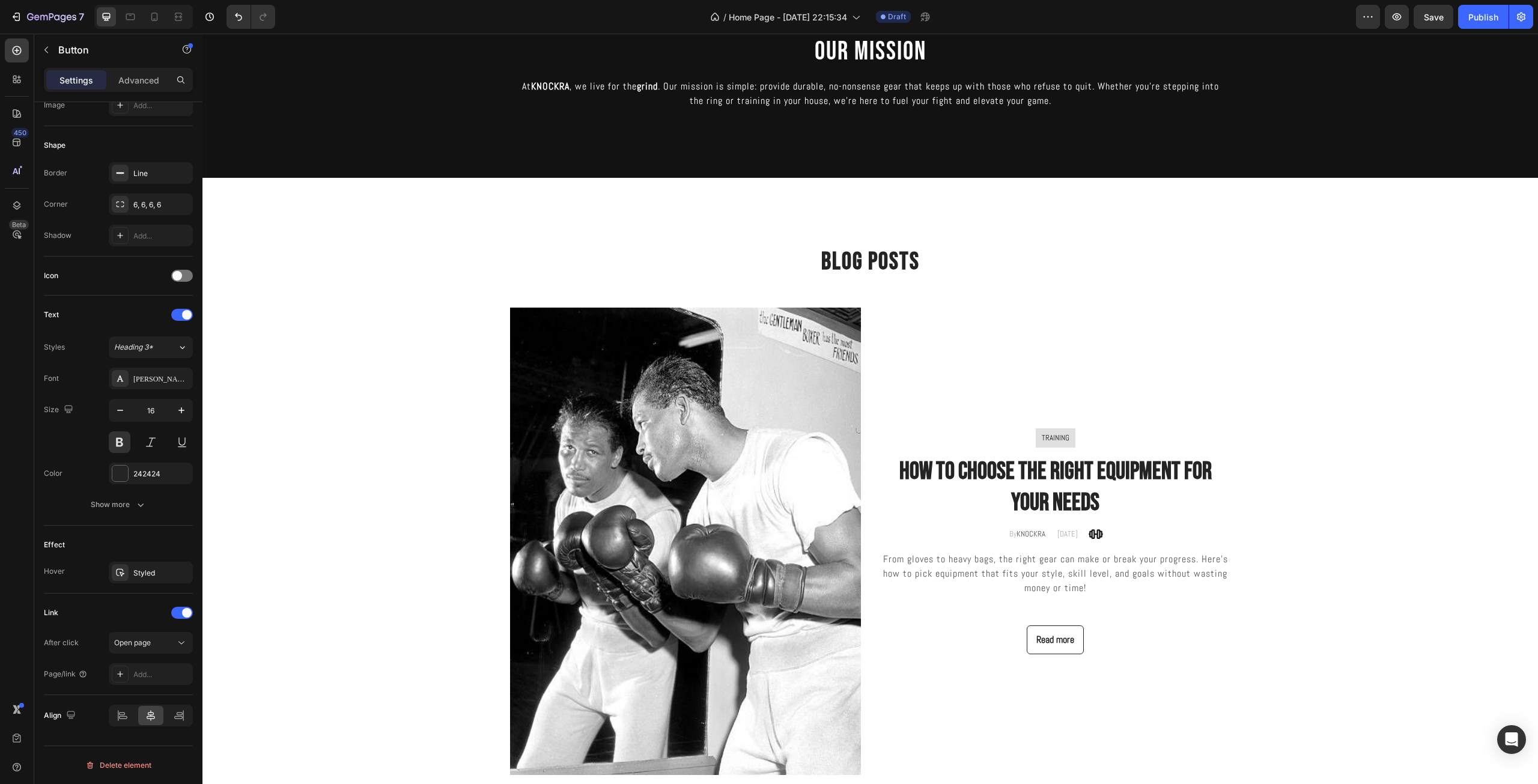
scroll to position [2382, 0]
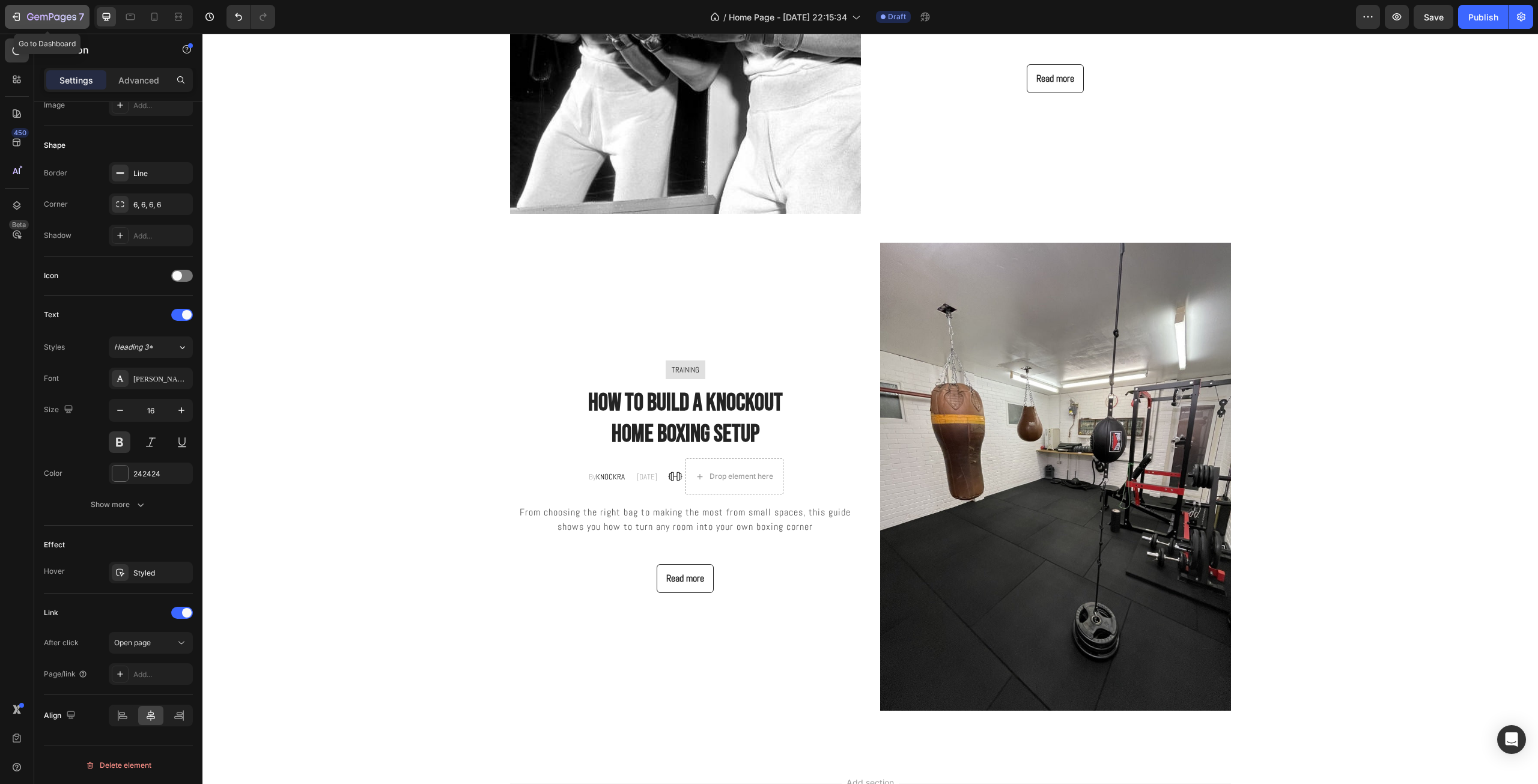
click at [43, 21] on icon "button" at bounding box center [51, 17] width 49 height 10
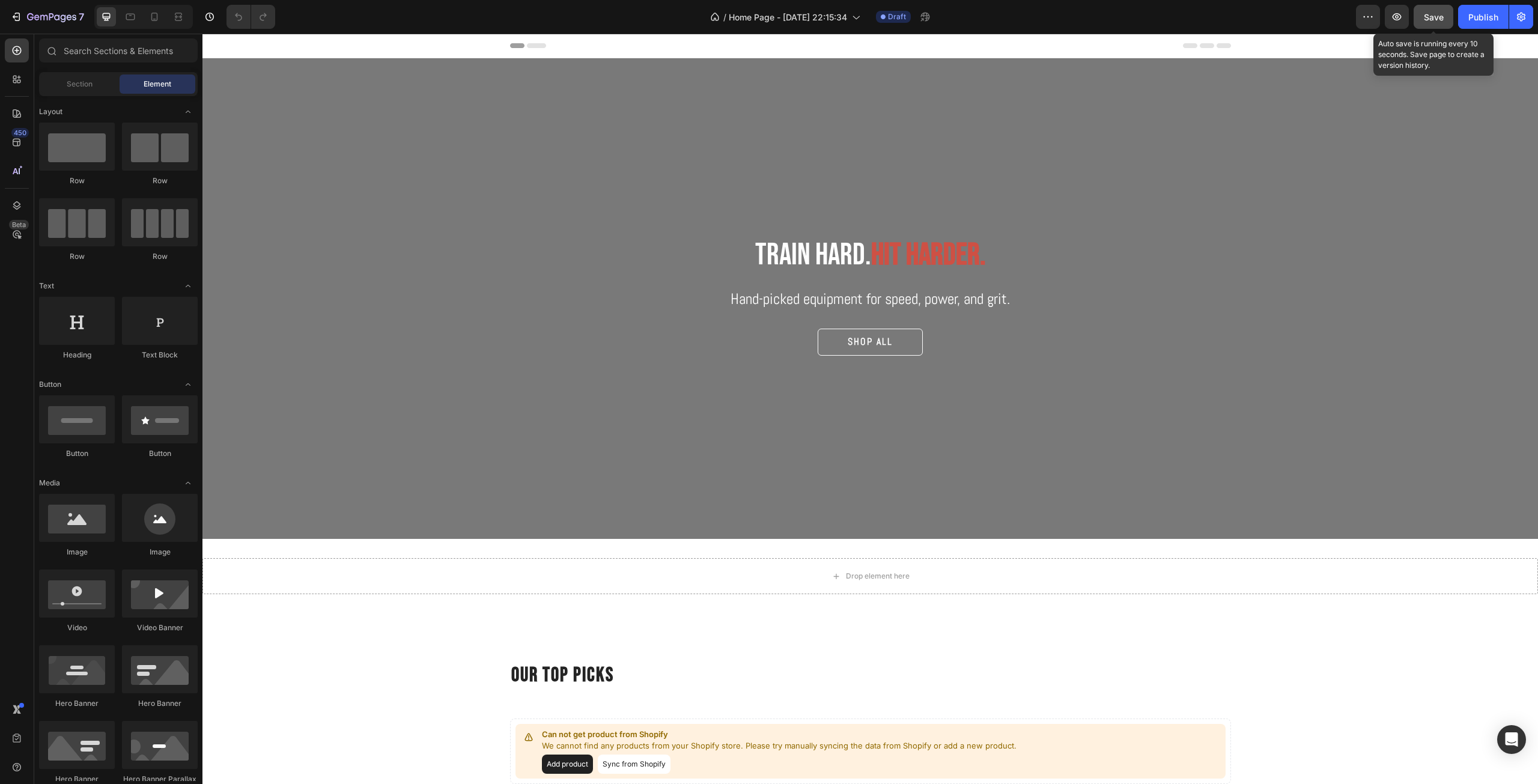
click at [1430, 19] on span "Save" at bounding box center [1433, 16] width 20 height 10
click at [1482, 16] on div "Publish" at bounding box center [1483, 17] width 30 height 13
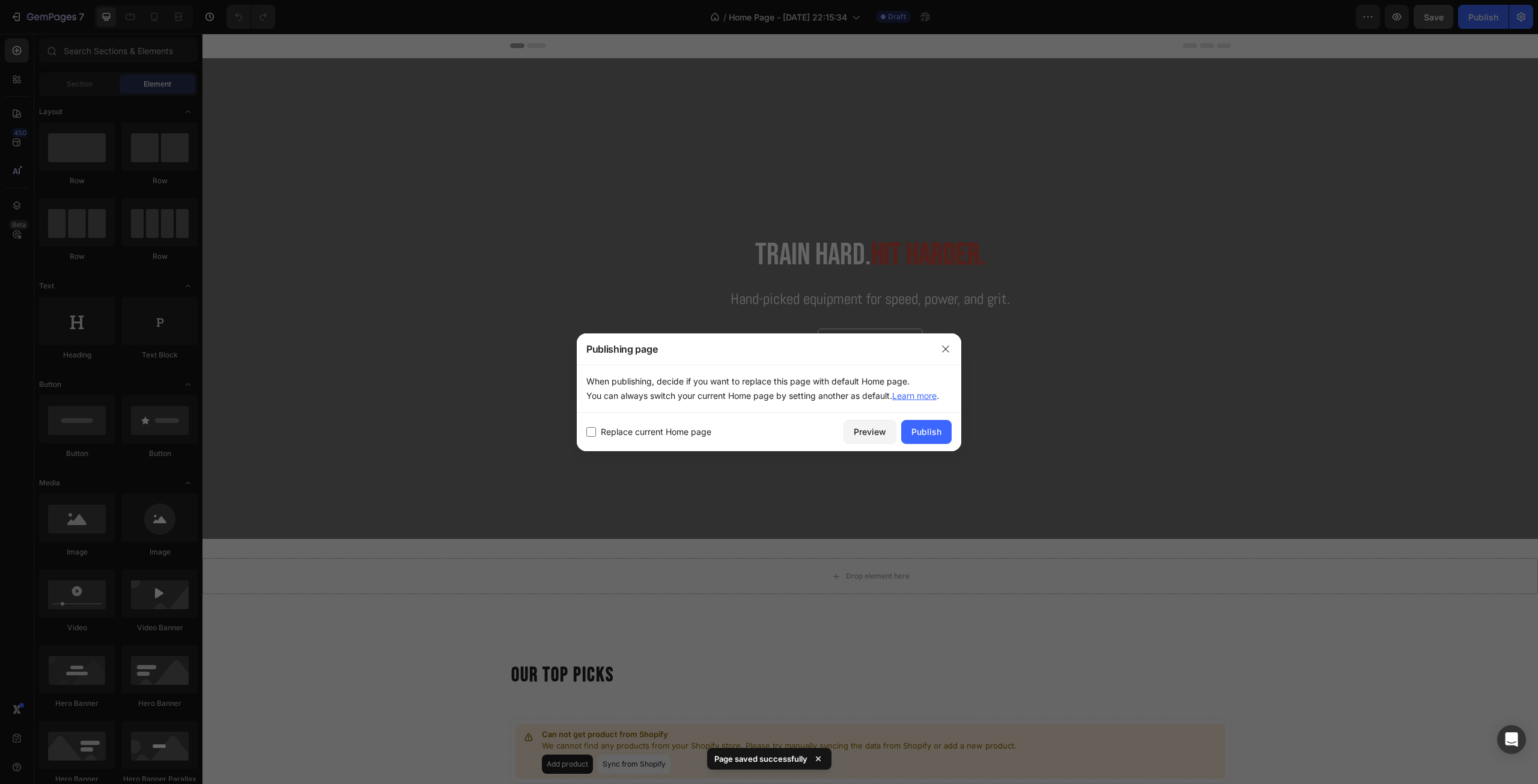
click at [599, 435] on label "Replace current Home page" at bounding box center [653, 432] width 116 height 14
checkbox input "true"
click at [933, 434] on div "Publish" at bounding box center [927, 431] width 30 height 13
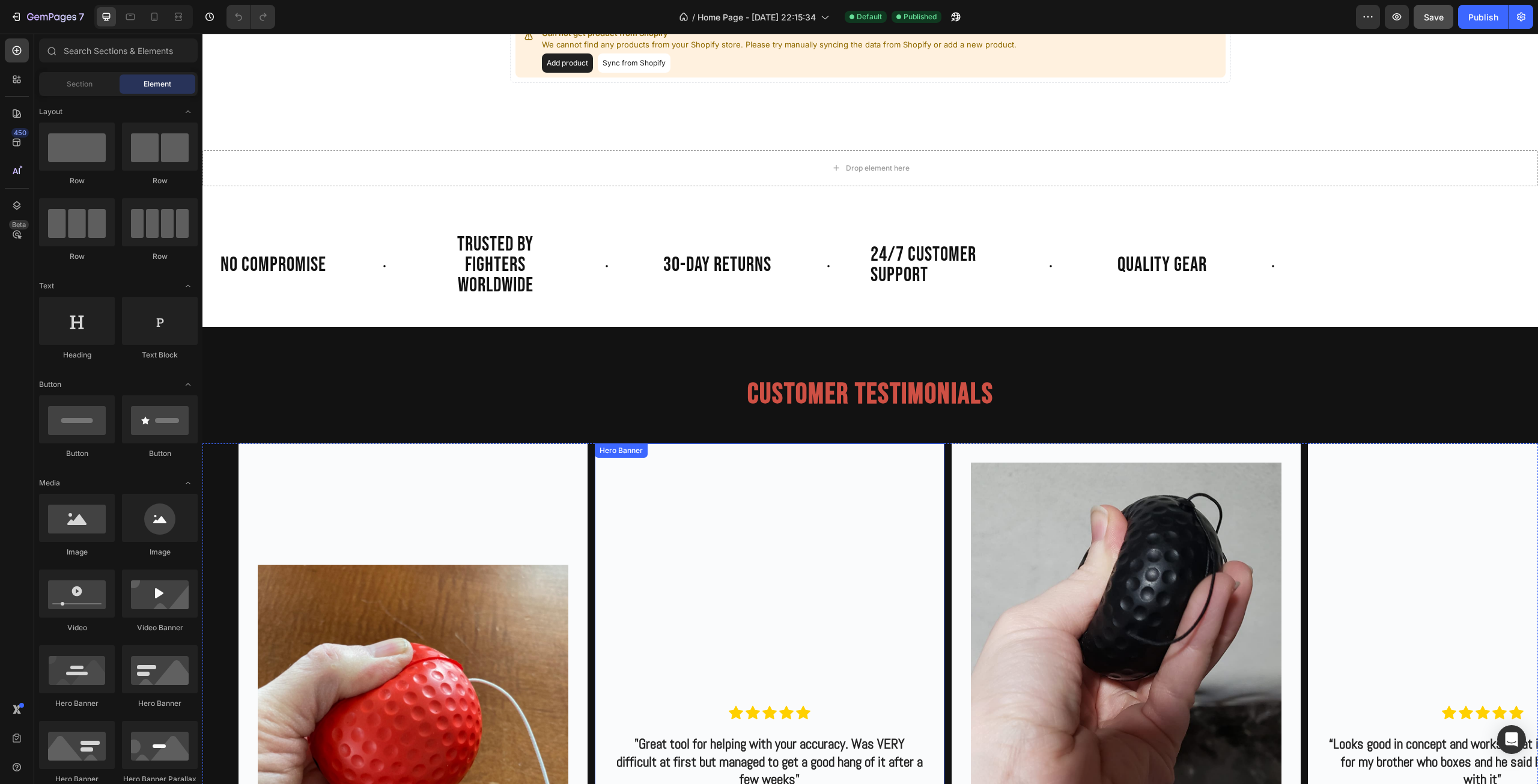
scroll to position [1261, 0]
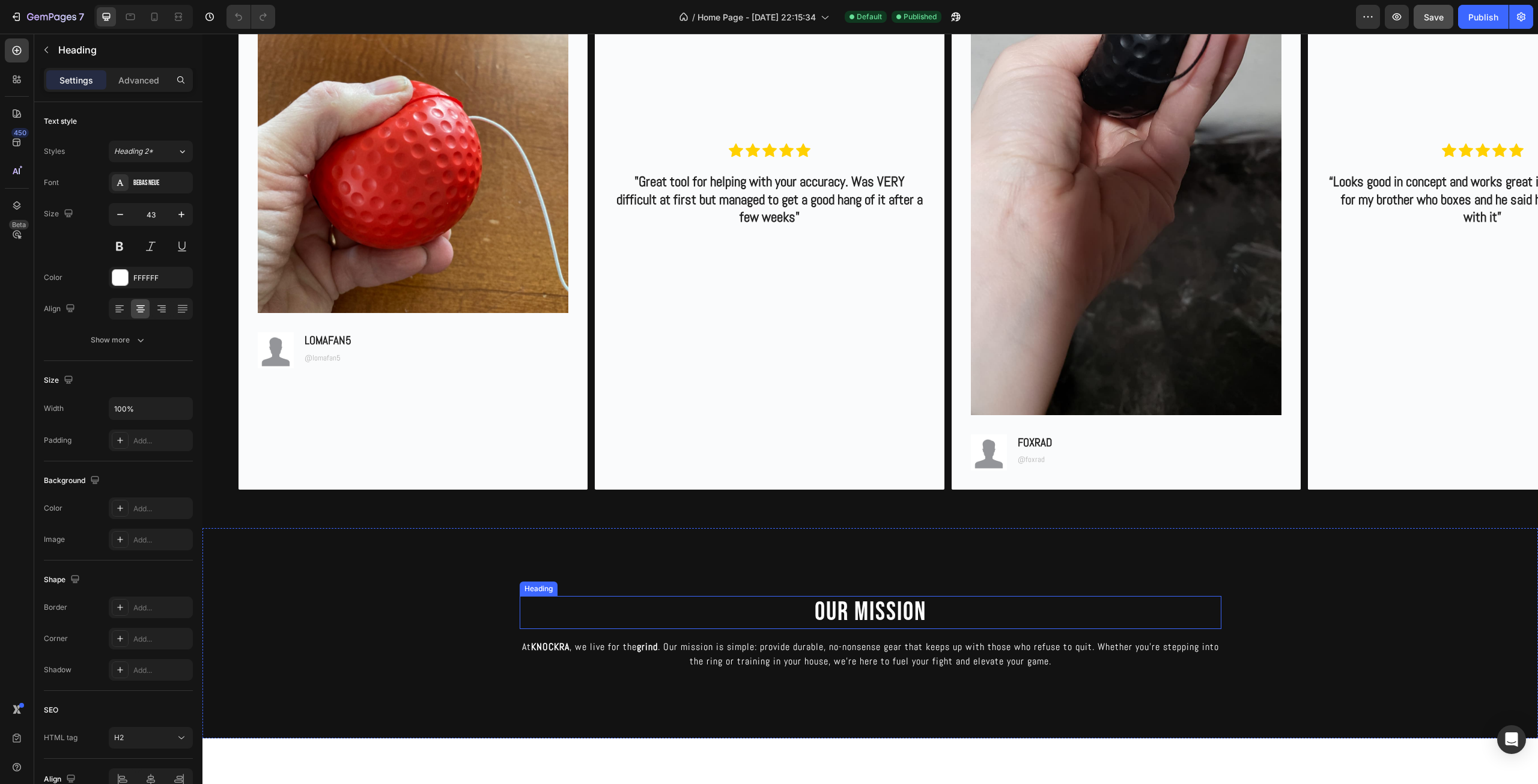
click at [1053, 618] on h2 "OUR MISSION" at bounding box center [870, 613] width 702 height 34
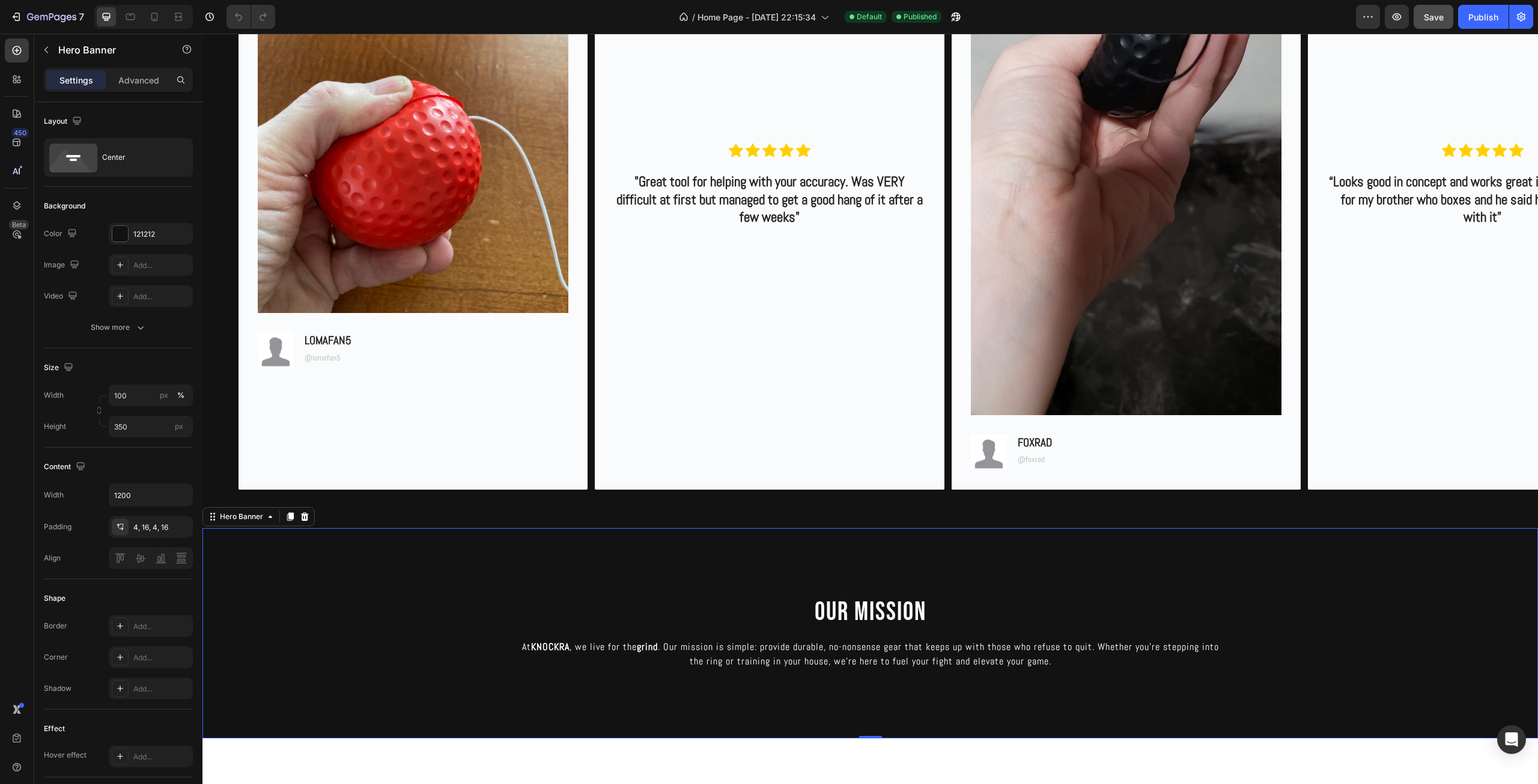
click at [1050, 574] on div "Background Image" at bounding box center [870, 633] width 1335 height 211
click at [1047, 632] on div "OUR MISSION Heading At KNOCKRA , we live for the grind . Our mission is simple:…" at bounding box center [870, 633] width 702 height 74
click at [1050, 611] on h2 "OUR MISSION" at bounding box center [870, 613] width 702 height 34
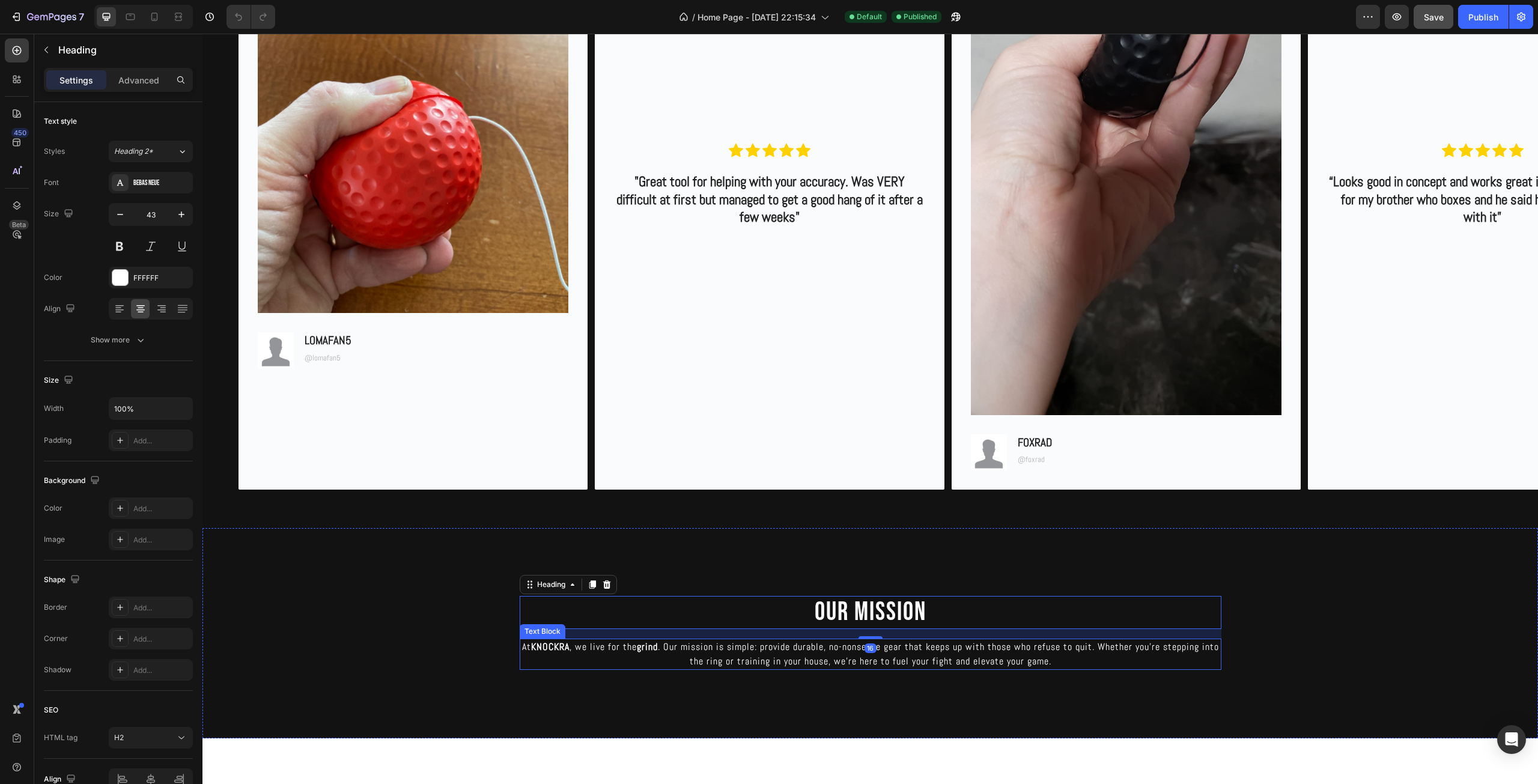
click at [1184, 640] on p "At [GEOGRAPHIC_DATA] , we live for the grind . Our mission is simple: provide d…" at bounding box center [870, 654] width 699 height 29
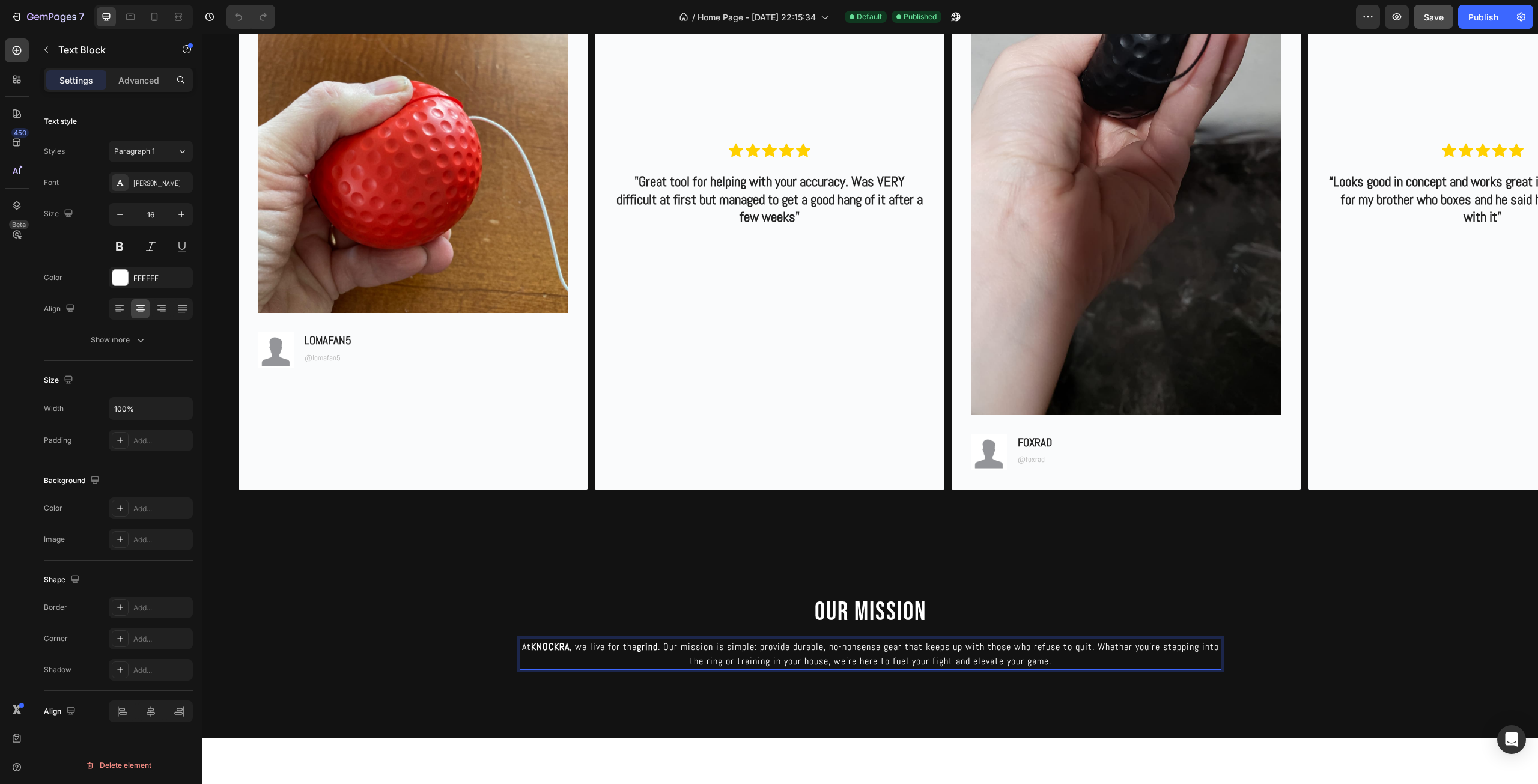
click at [1178, 668] on p "At [GEOGRAPHIC_DATA] , we live for the grind . Our mission is simple: provide d…" at bounding box center [870, 654] width 699 height 29
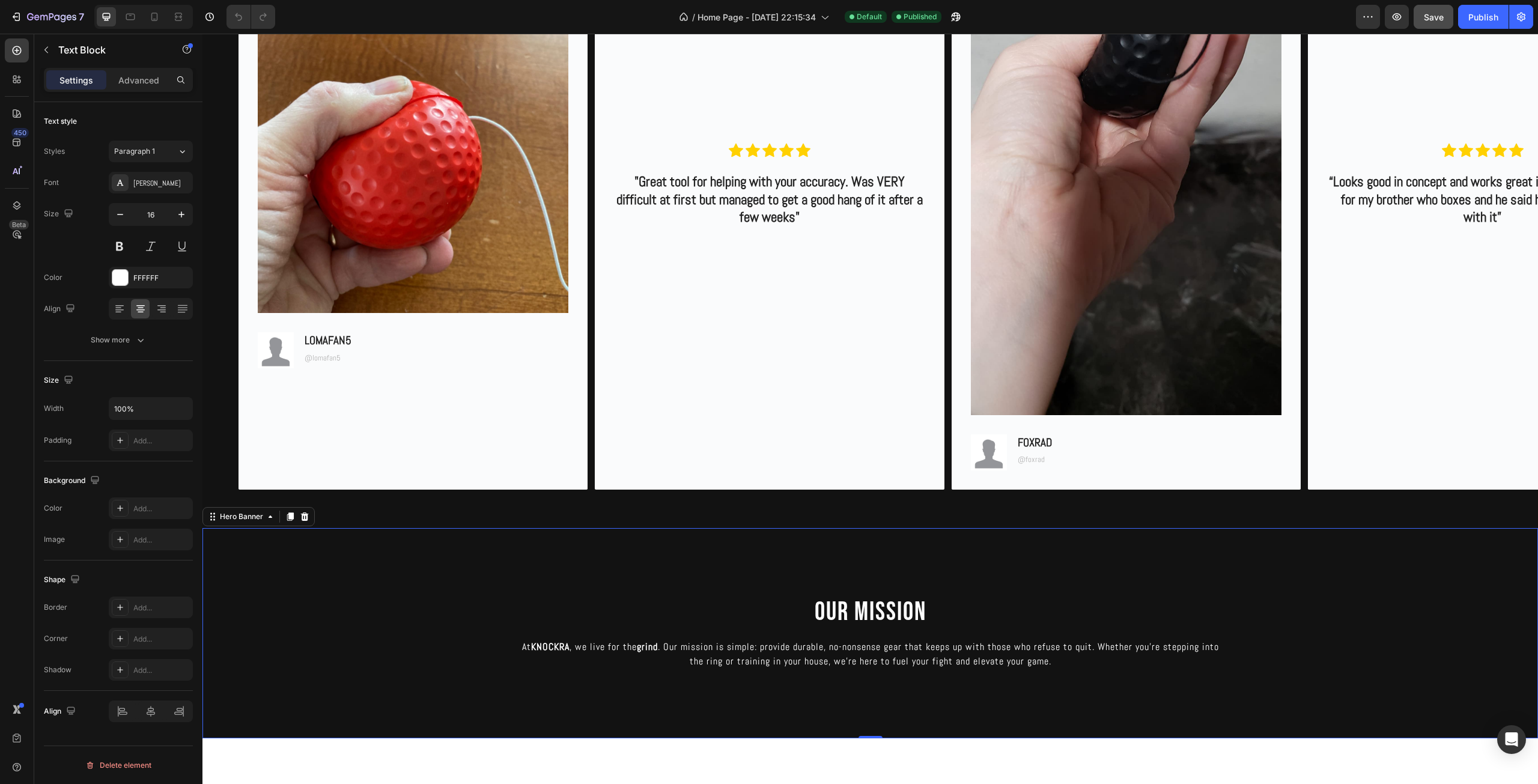
click at [1165, 693] on div "Background Image" at bounding box center [870, 633] width 1335 height 211
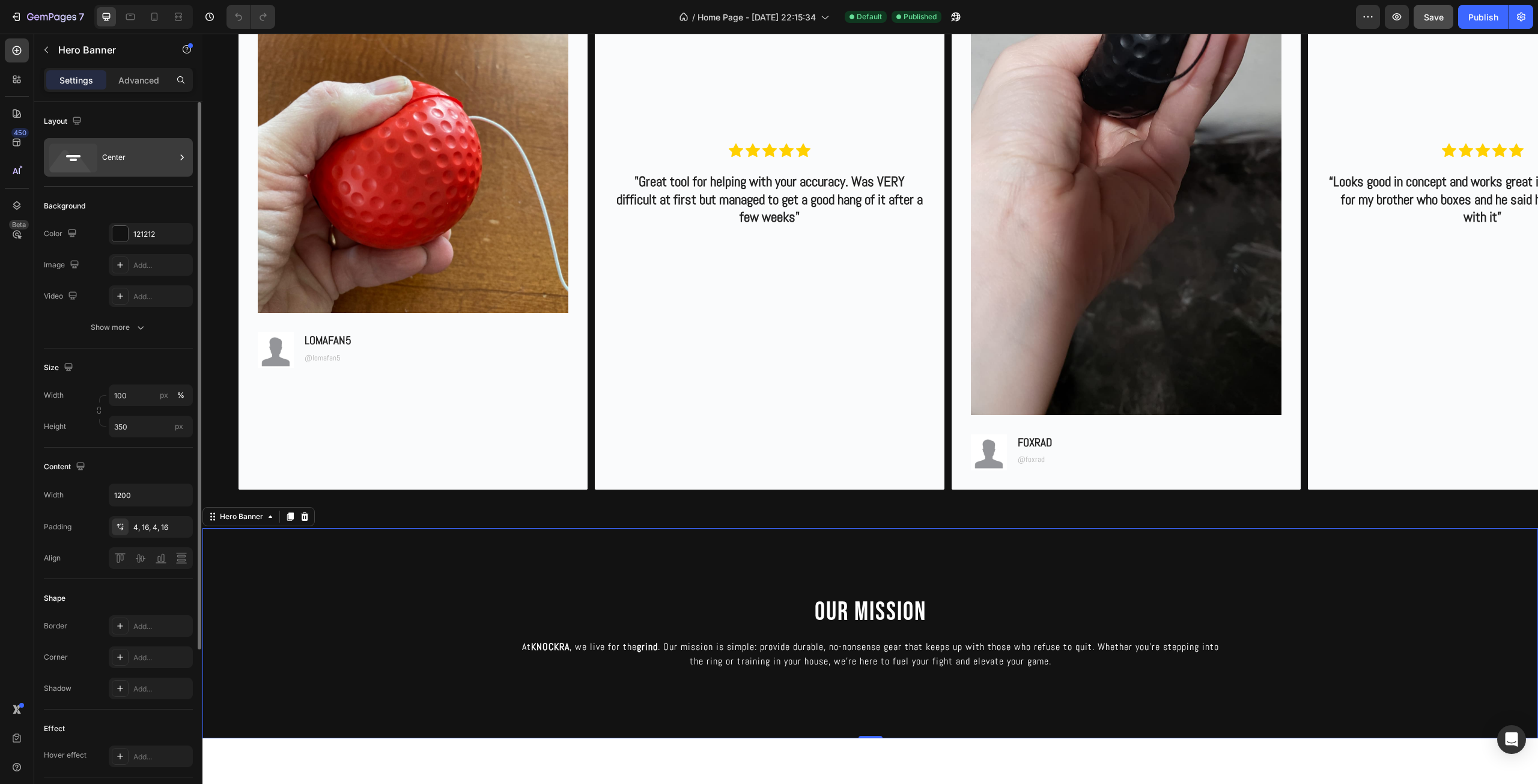
click at [145, 148] on div "Center" at bounding box center [139, 157] width 73 height 28
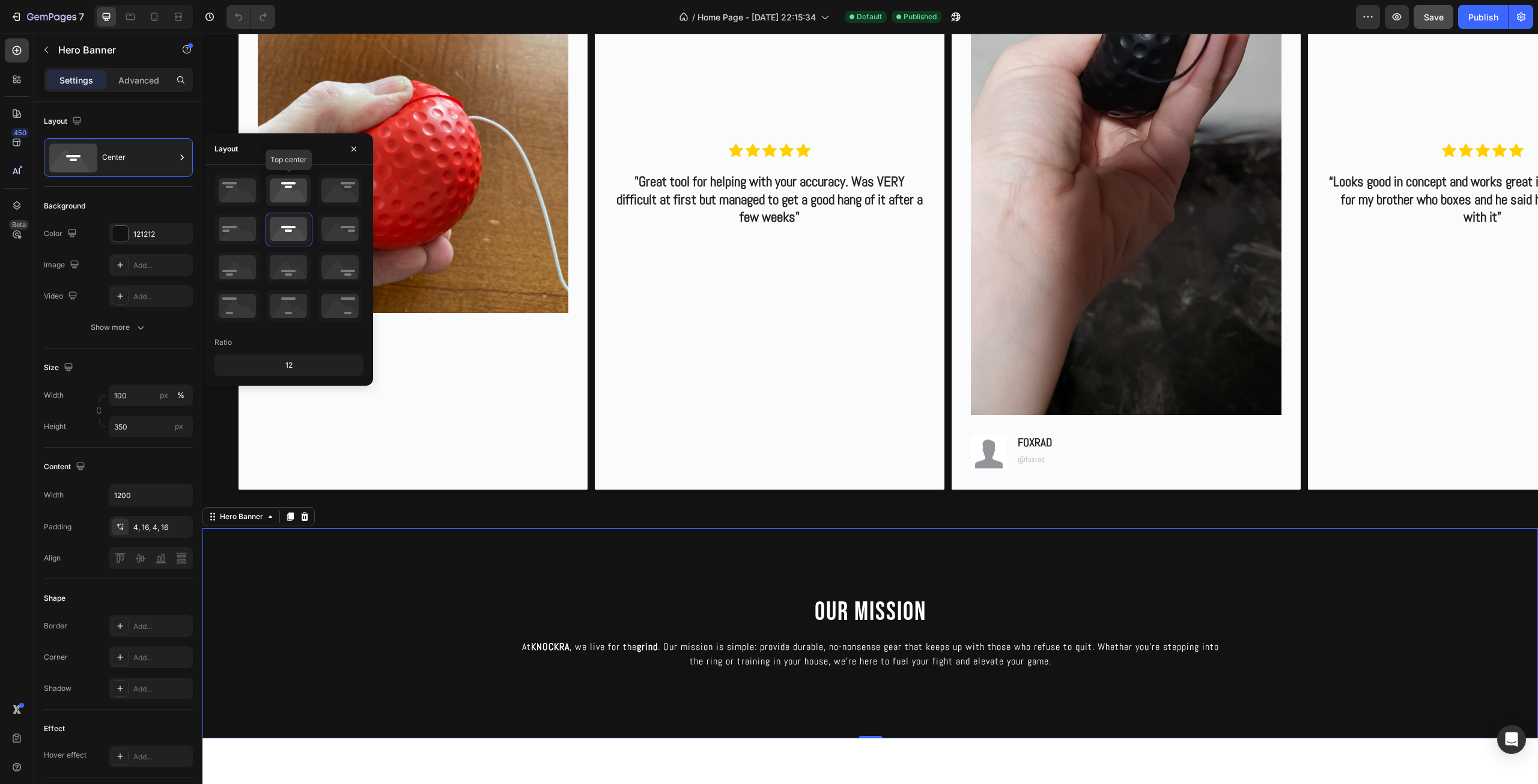
click at [285, 197] on icon at bounding box center [289, 190] width 45 height 31
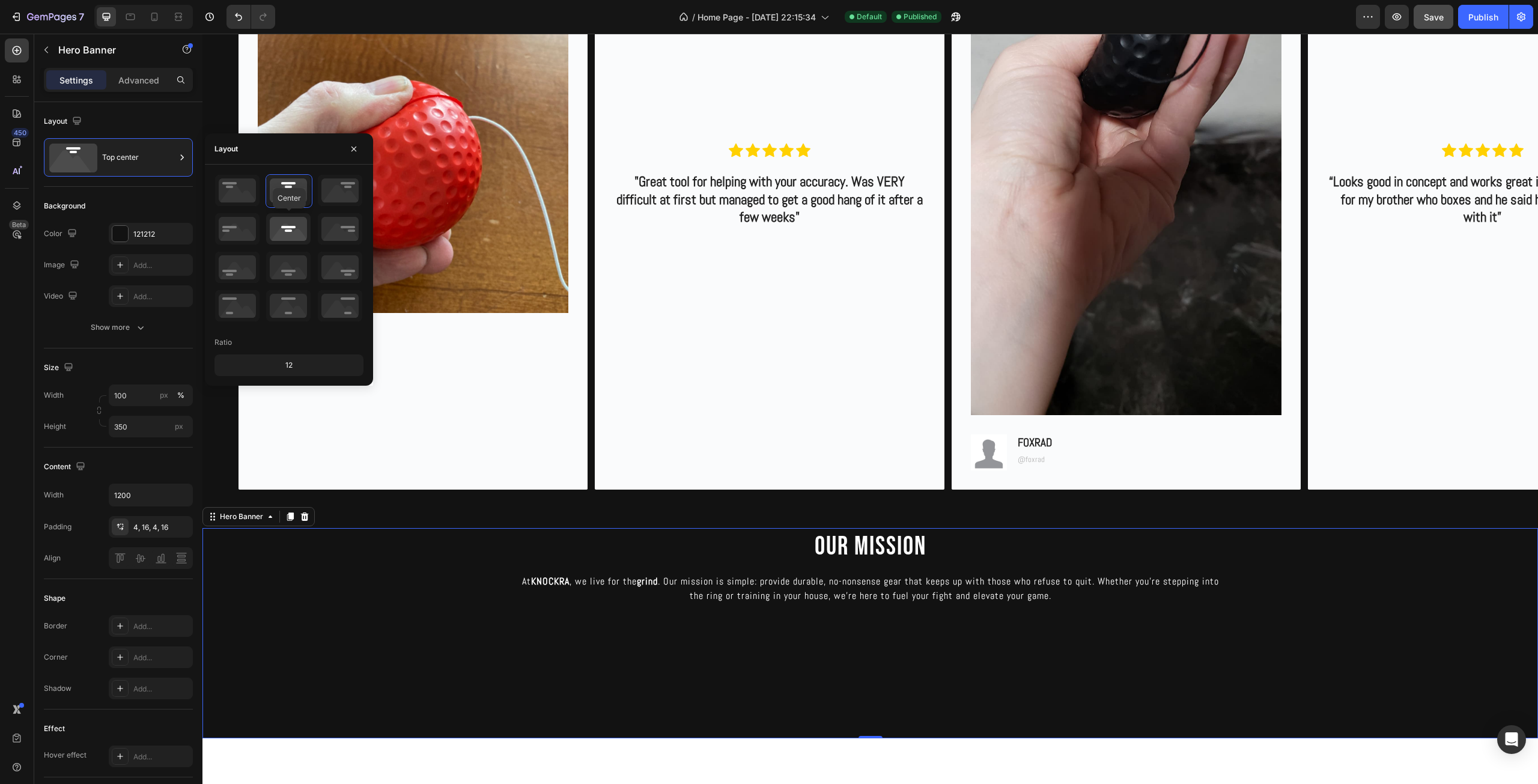
click at [294, 237] on icon at bounding box center [289, 228] width 45 height 31
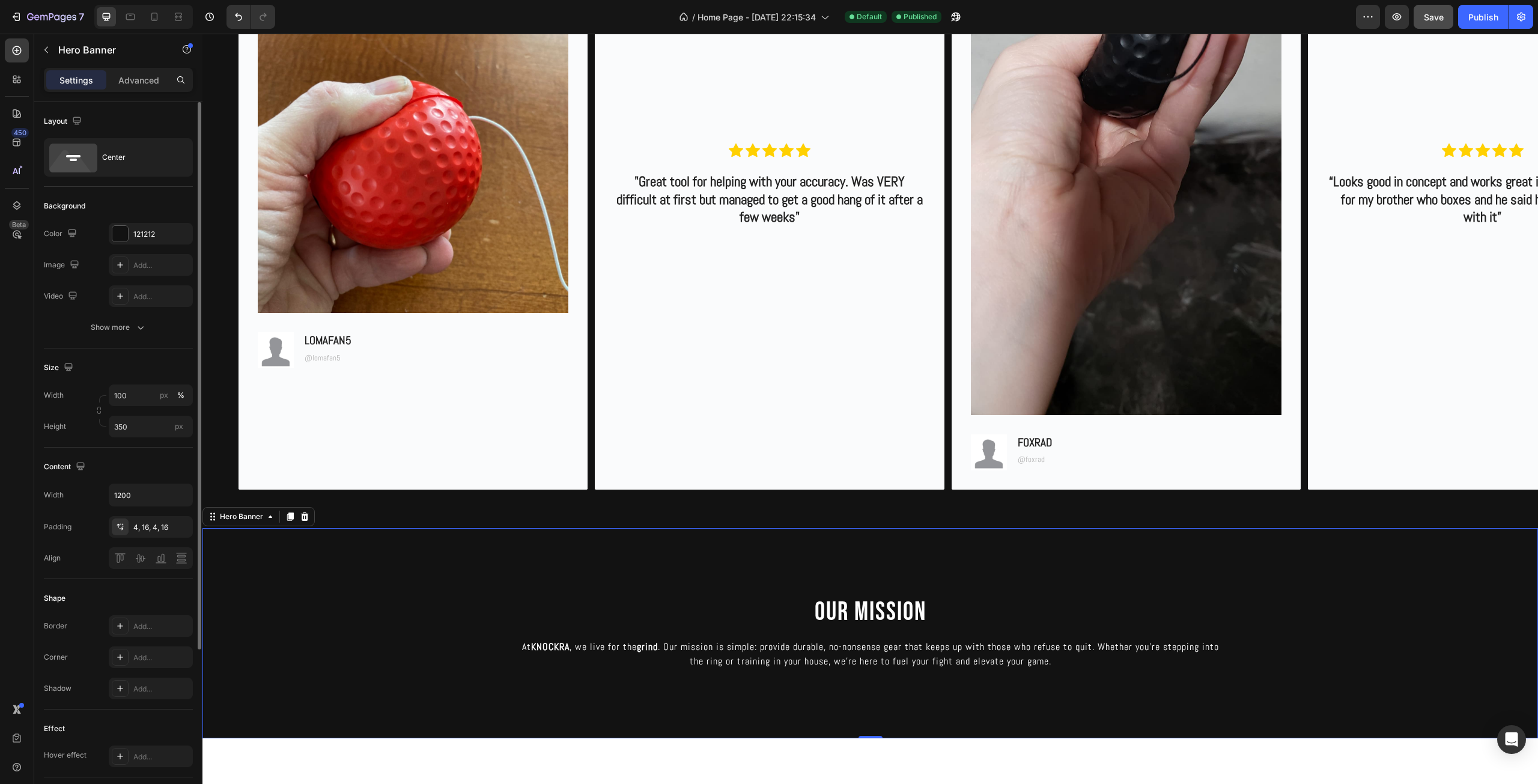
click at [108, 709] on div "Background The changes might be hidden by the video. Color 121212 Image Add... …" at bounding box center [118, 743] width 149 height 68
click at [156, 163] on div "Center" at bounding box center [139, 157] width 73 height 28
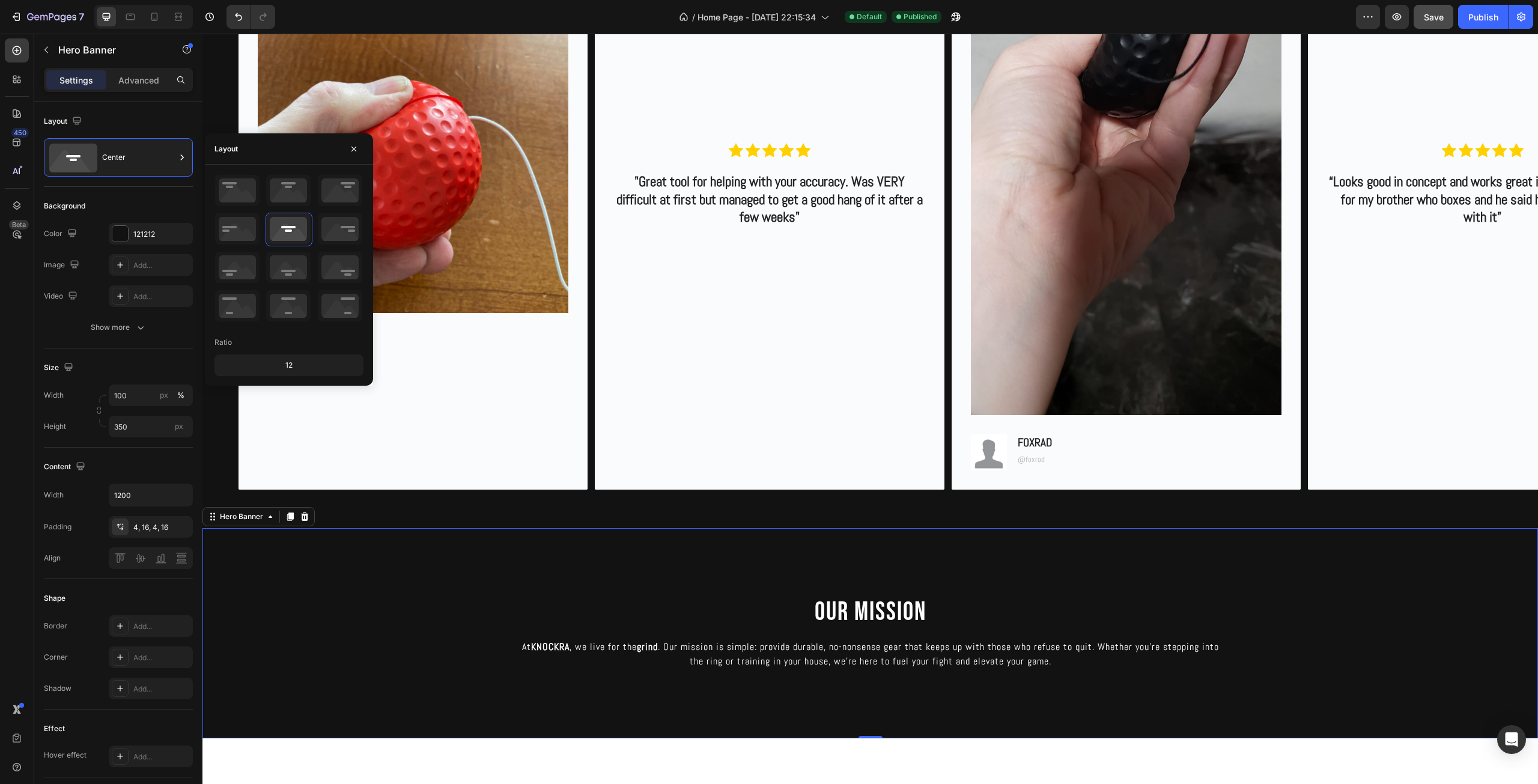
click at [303, 367] on div "12" at bounding box center [289, 365] width 144 height 17
click at [288, 367] on div "12" at bounding box center [289, 365] width 144 height 17
click at [278, 367] on div "12" at bounding box center [289, 365] width 144 height 17
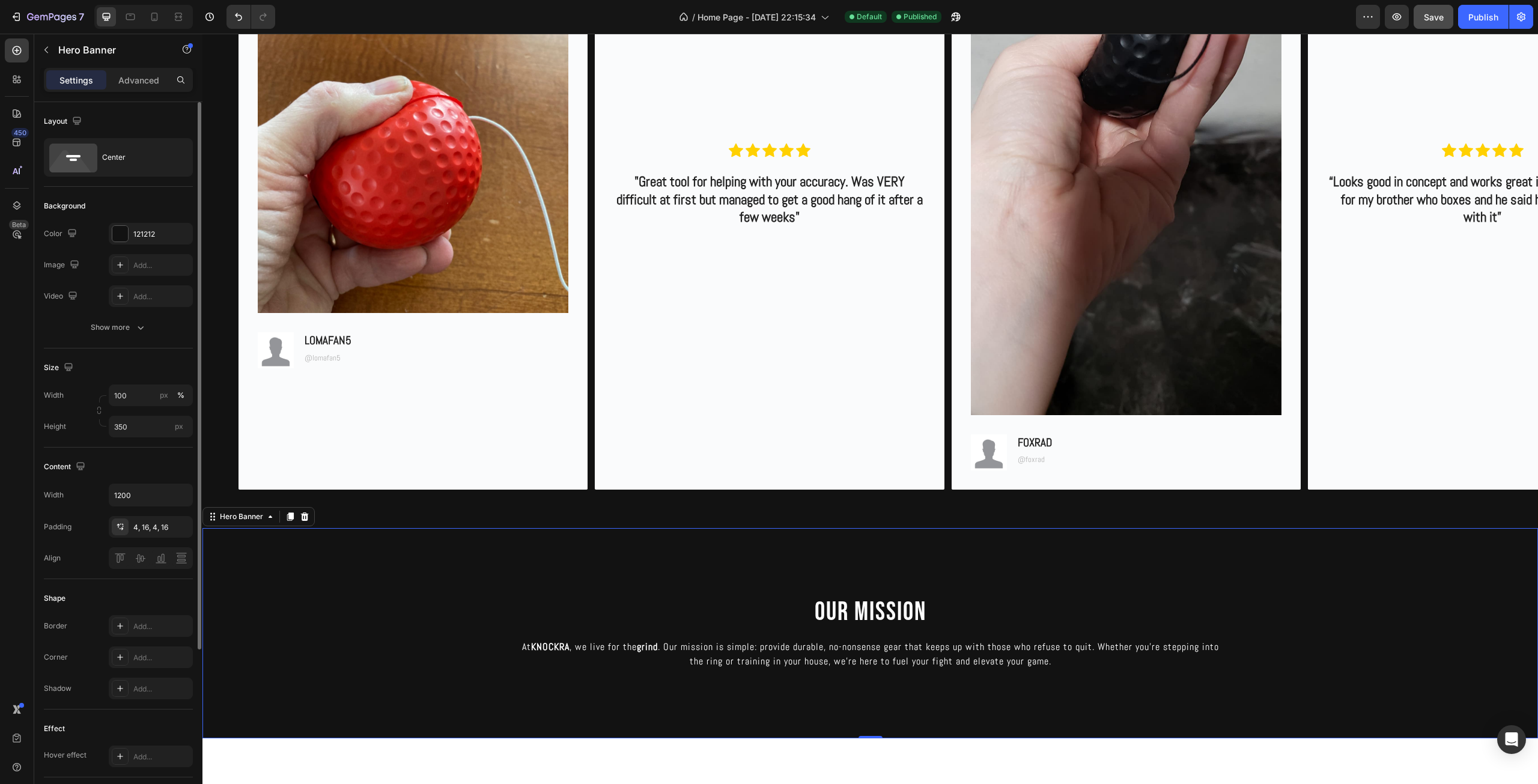
click at [149, 352] on div "Size Width 100 px % Height 350 px" at bounding box center [118, 398] width 149 height 99
click at [148, 332] on button "Show more" at bounding box center [118, 327] width 149 height 22
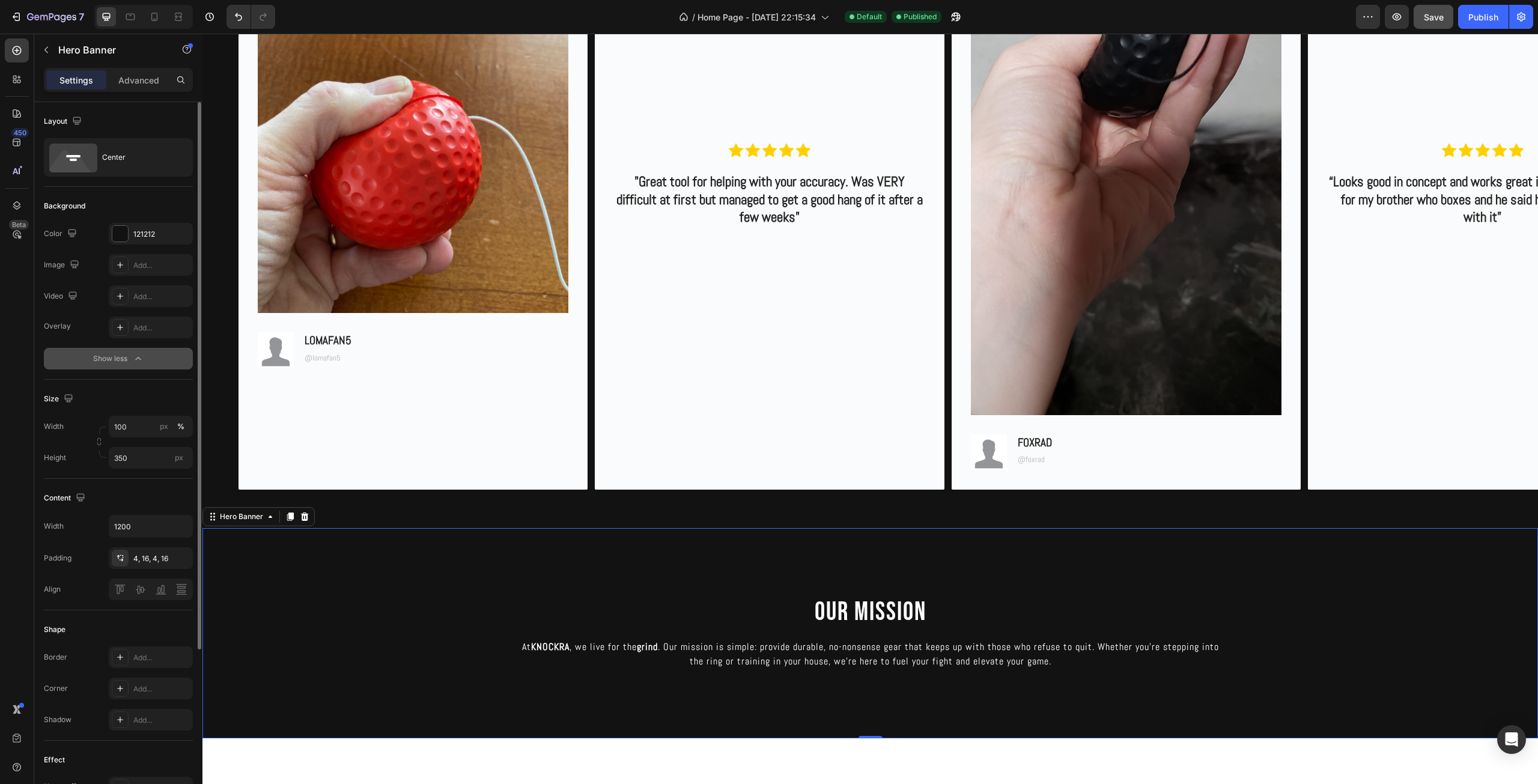
click at [136, 358] on icon "button" at bounding box center [138, 358] width 5 height 3
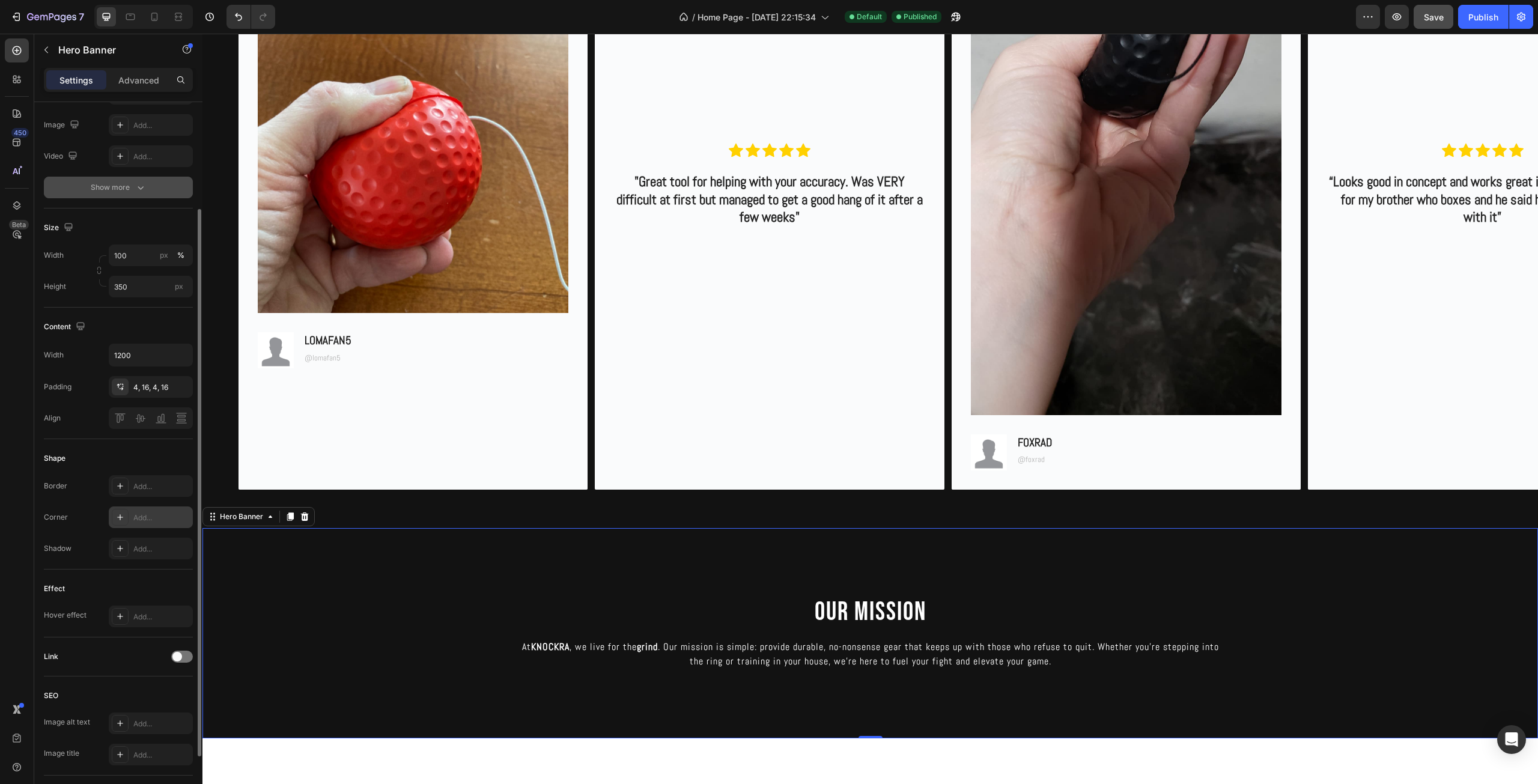
scroll to position [220, 0]
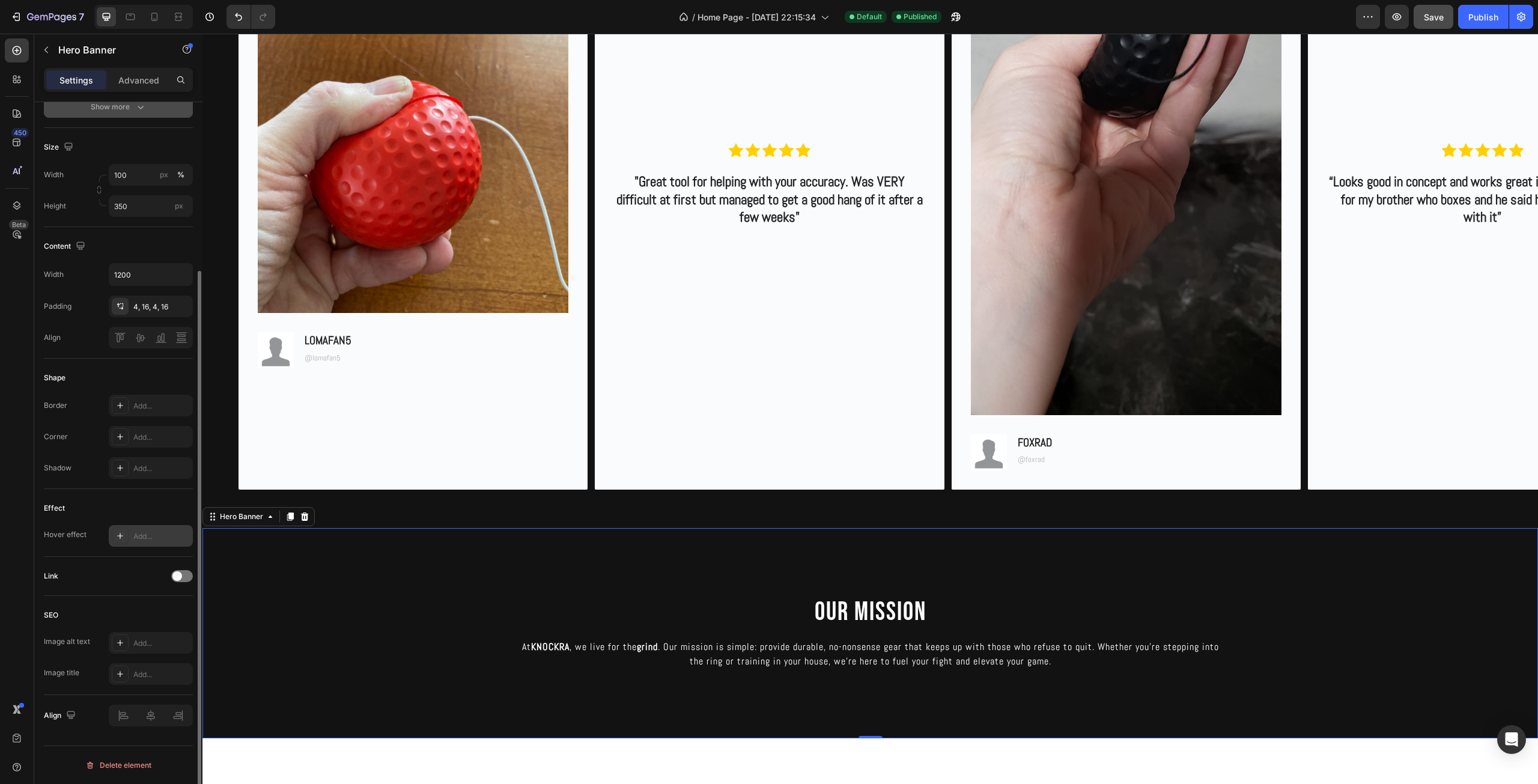
click at [160, 534] on div "Add..." at bounding box center [161, 536] width 56 height 11
click at [318, 565] on div "Add..." at bounding box center [322, 572] width 84 height 22
type input "24%"
type input "24"
type input "26%"
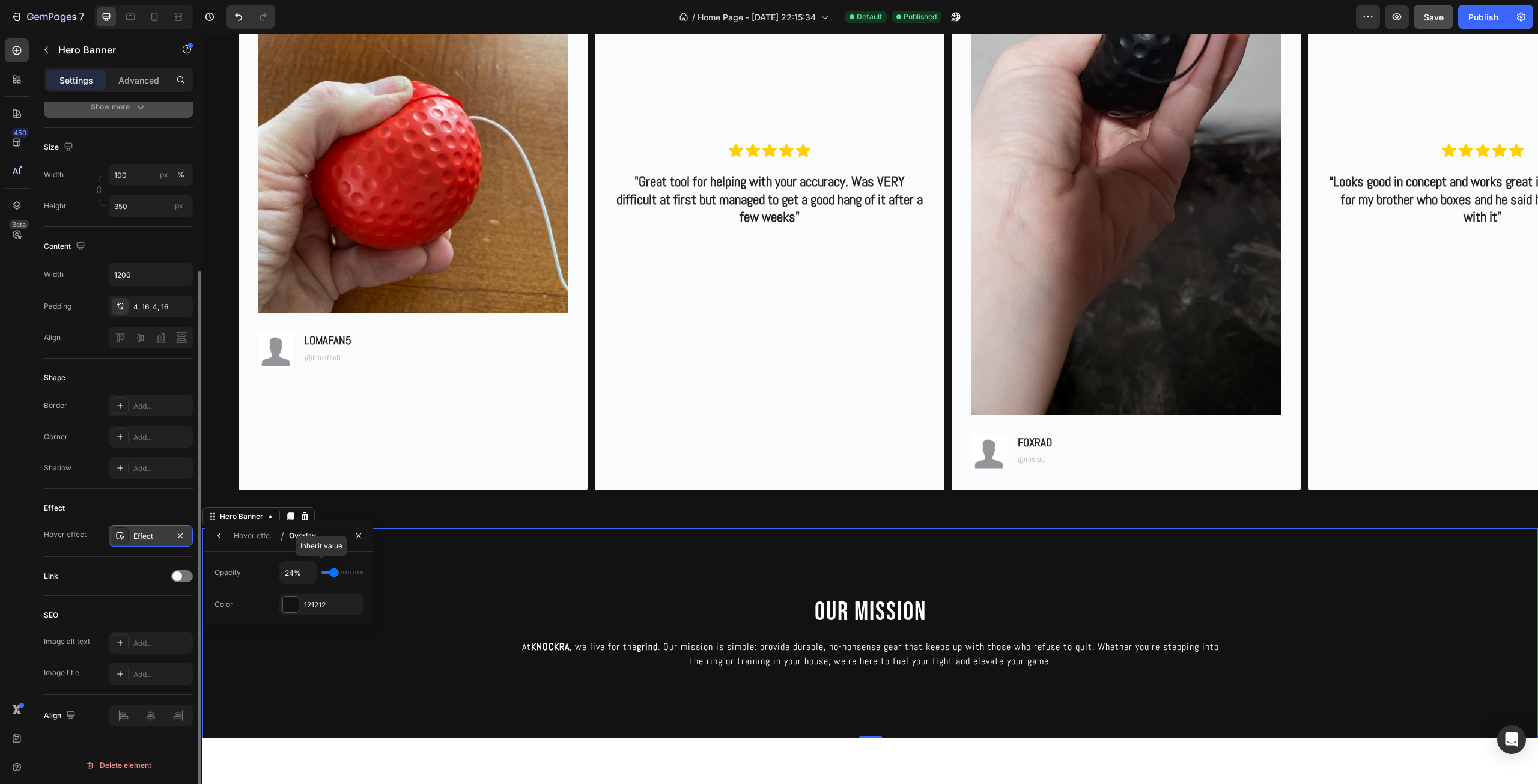
type input "26"
type input "30%"
type input "30"
type input "31%"
type input "31"
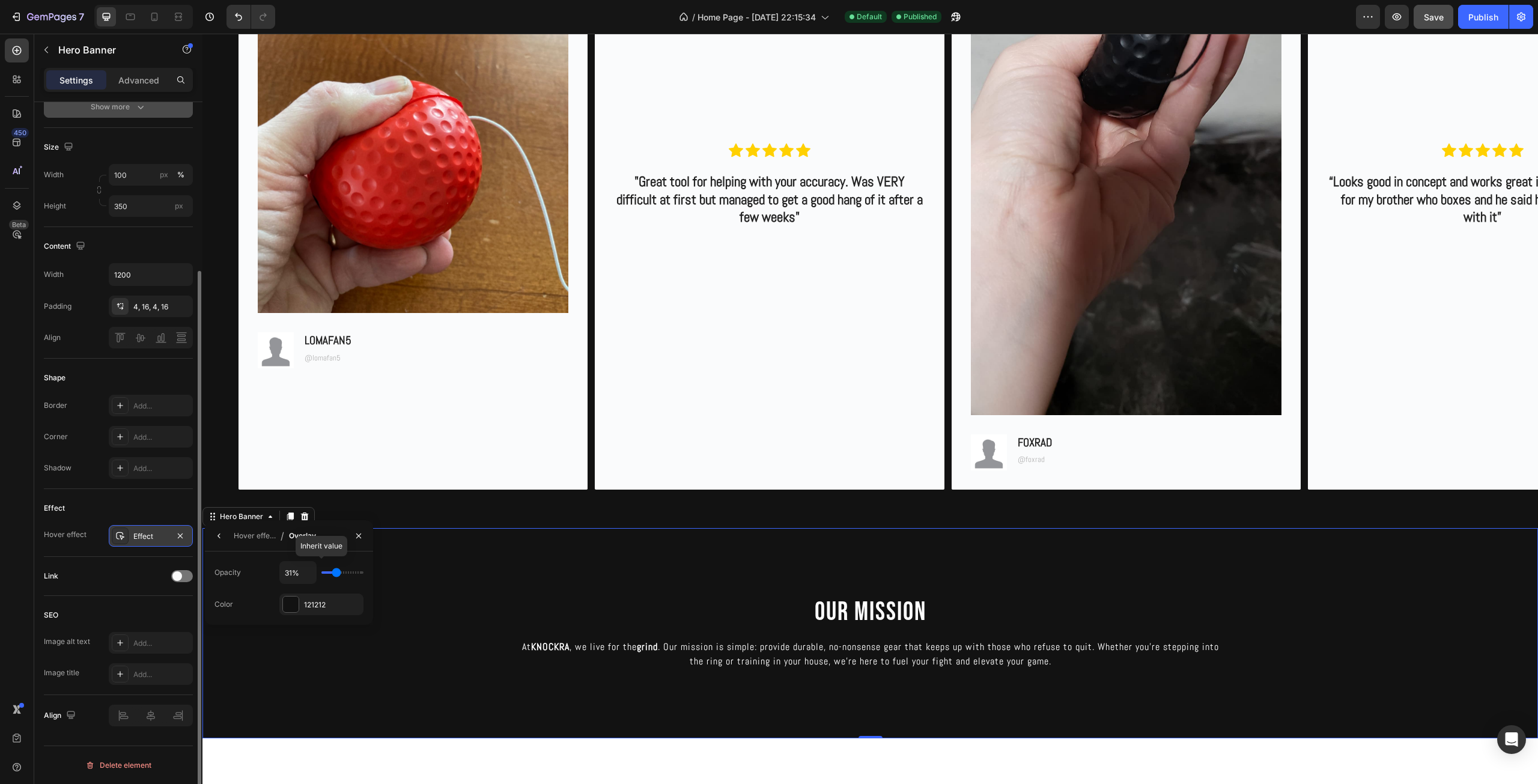
type input "35%"
type input "35"
type input "41%"
type input "41"
type input "69%"
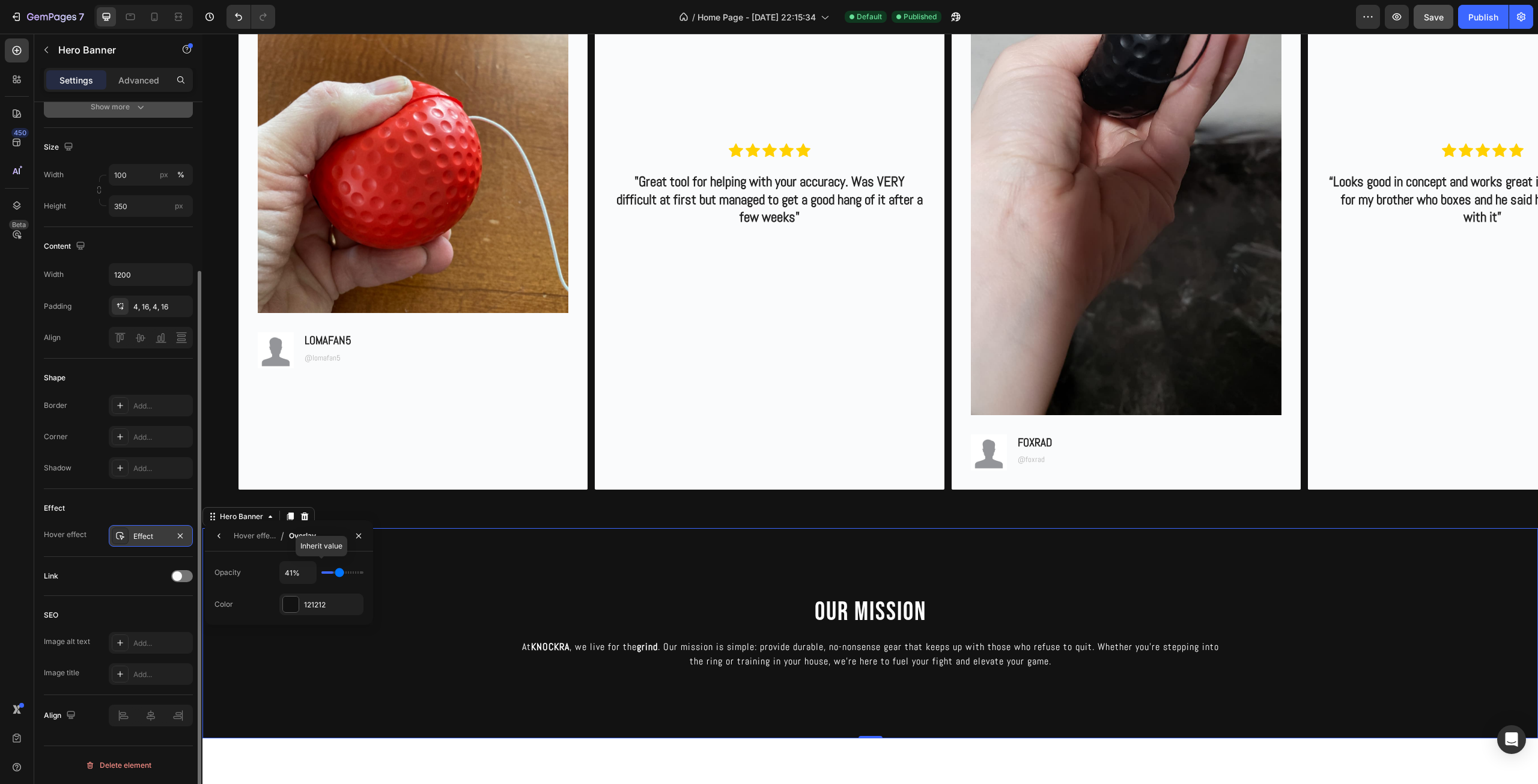
type input "69"
type input "76%"
type input "76"
type input "81%"
type input "81"
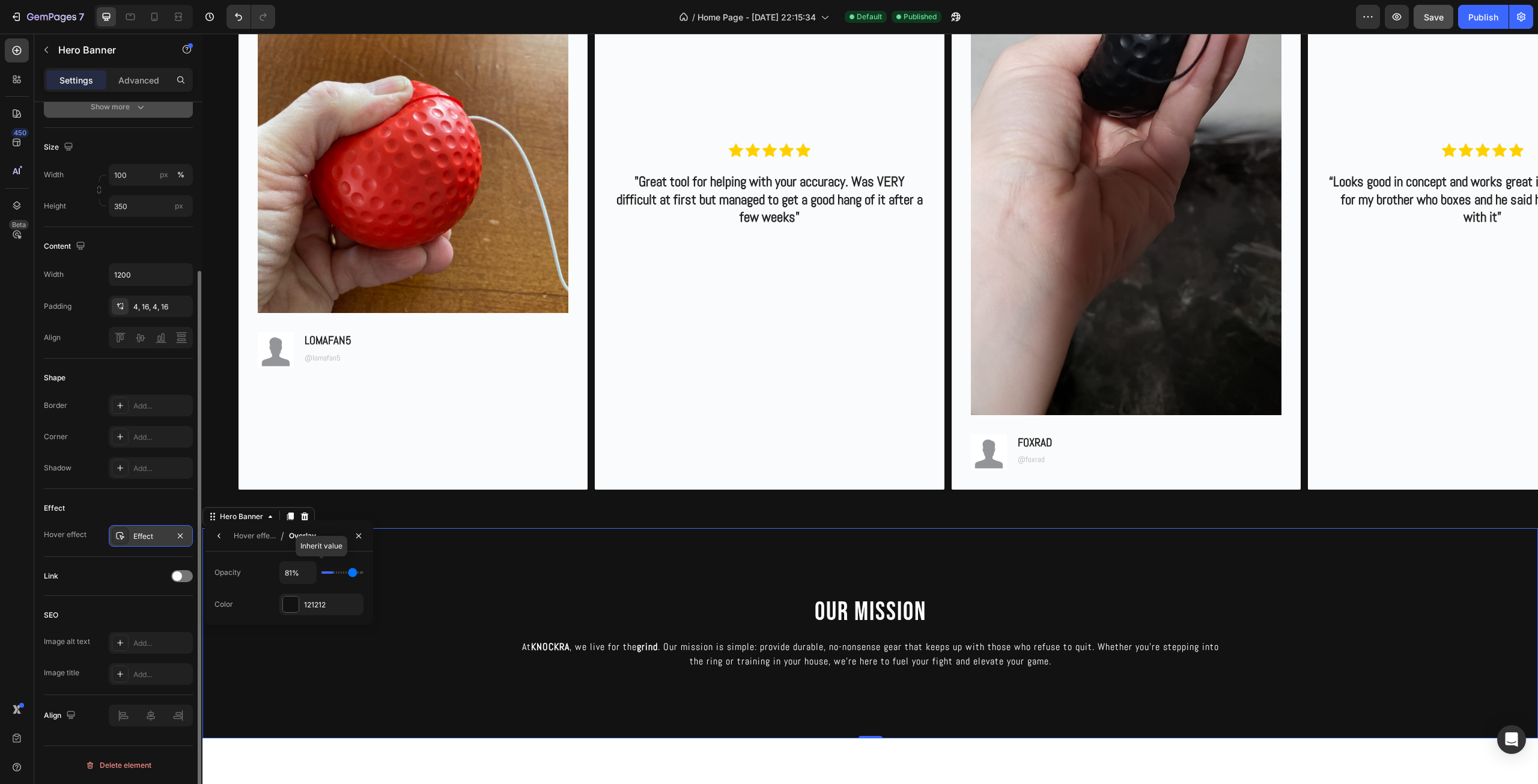
type input "83%"
type input "83"
type input "85%"
type input "85"
type input "87%"
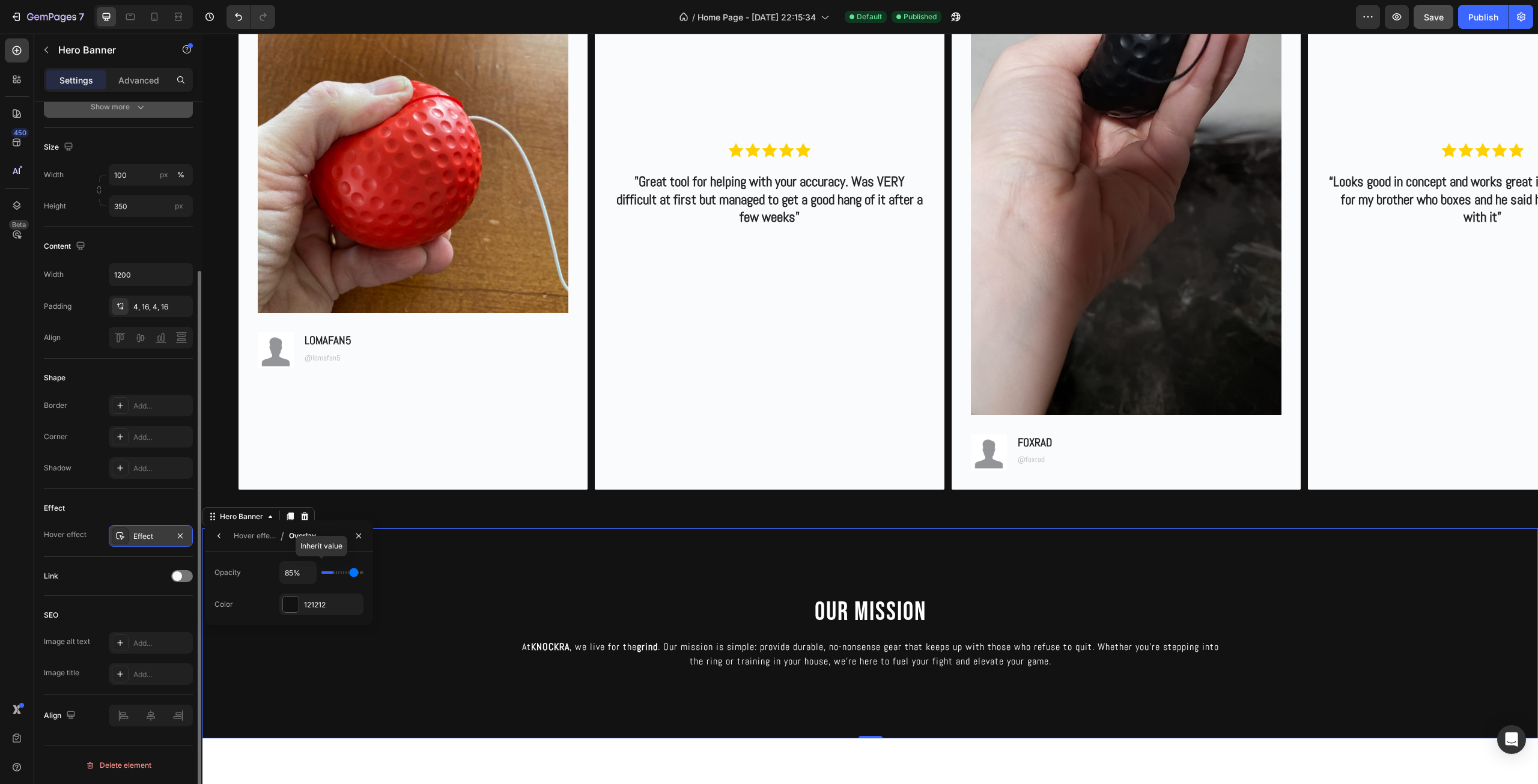
type input "87"
type input "89%"
type input "89"
type input "91%"
type input "91"
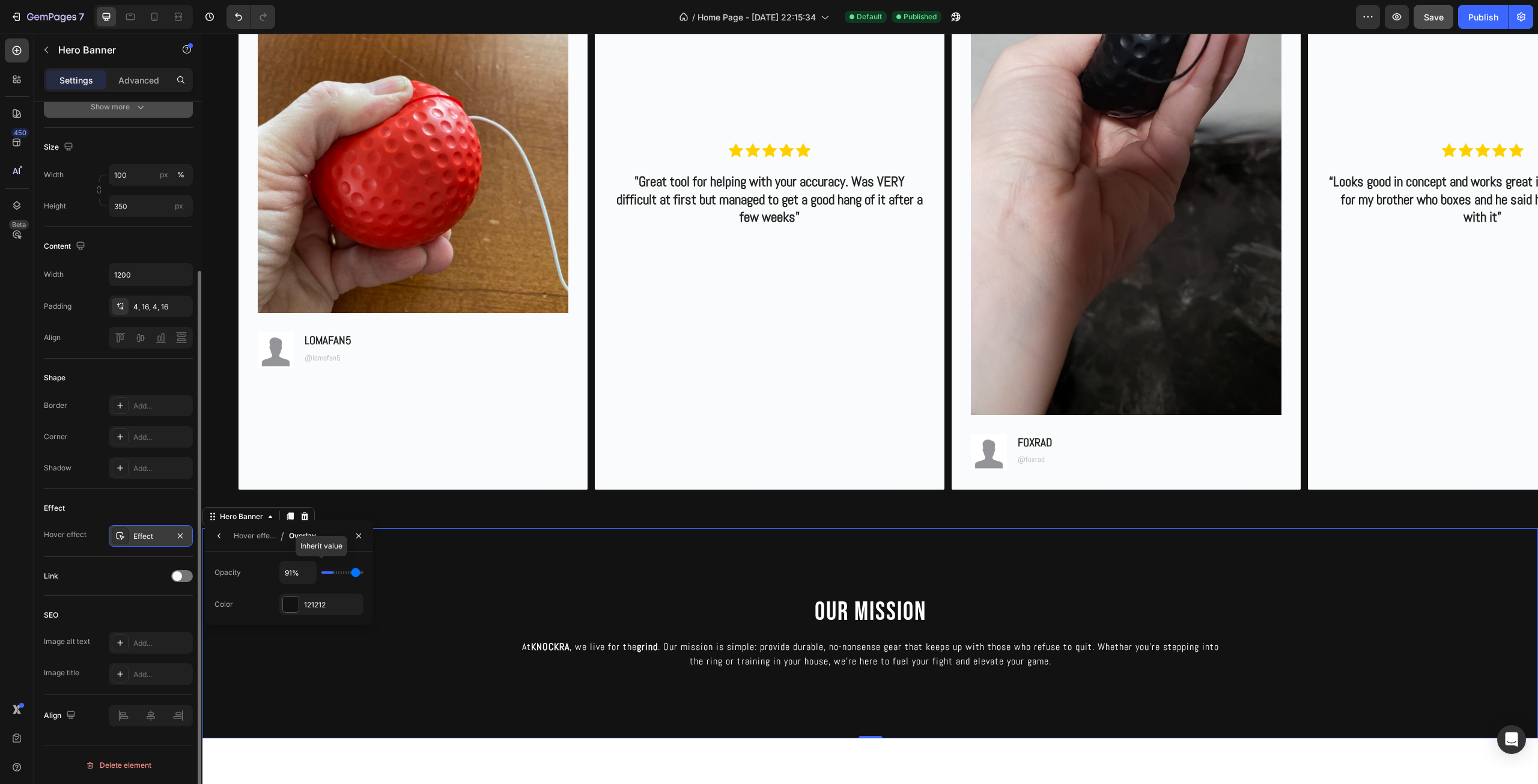
type input "93%"
type input "93"
type input "94%"
type input "94"
type input "96%"
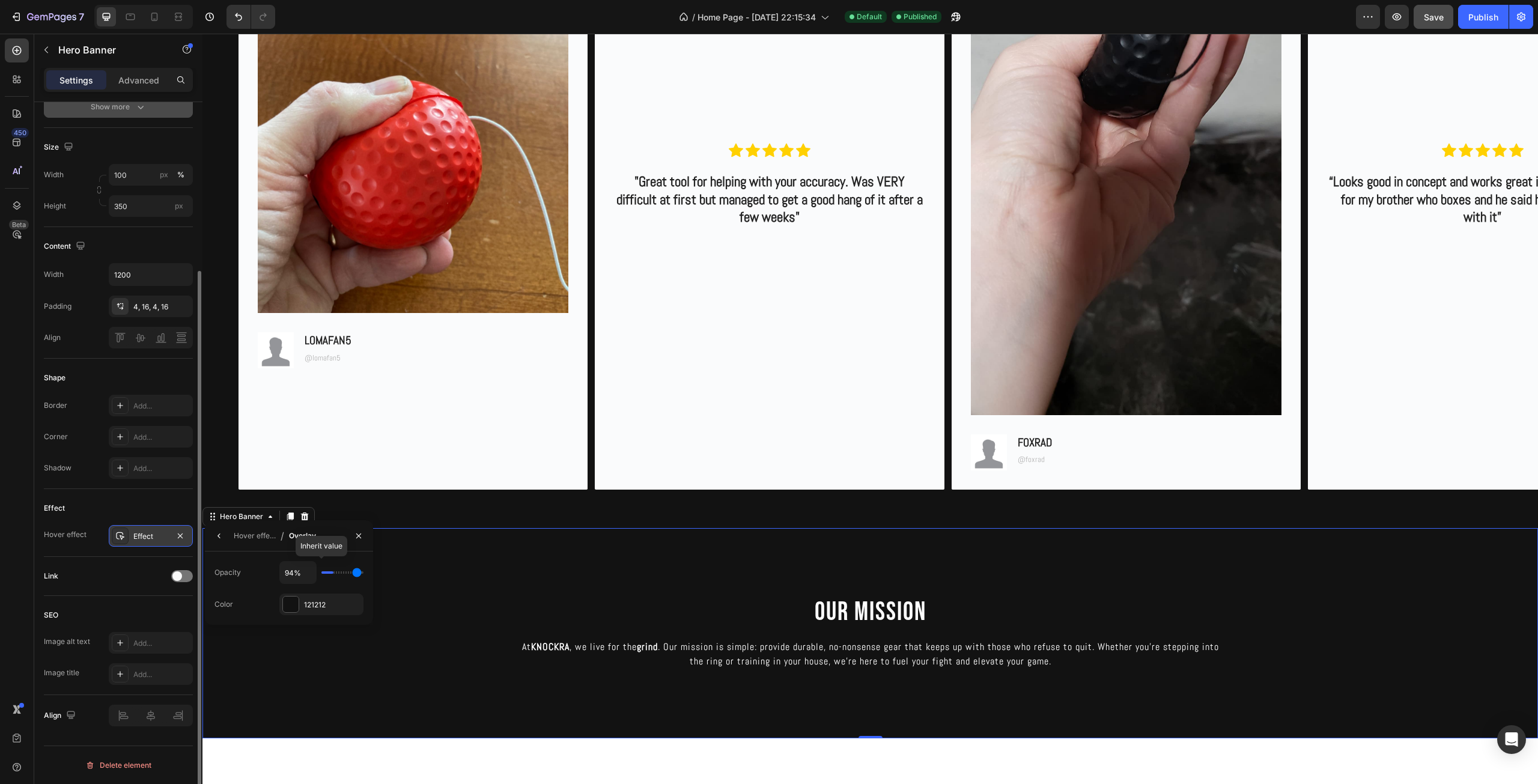
type input "96"
type input "98%"
type input "98"
type input "100%"
type input "100"
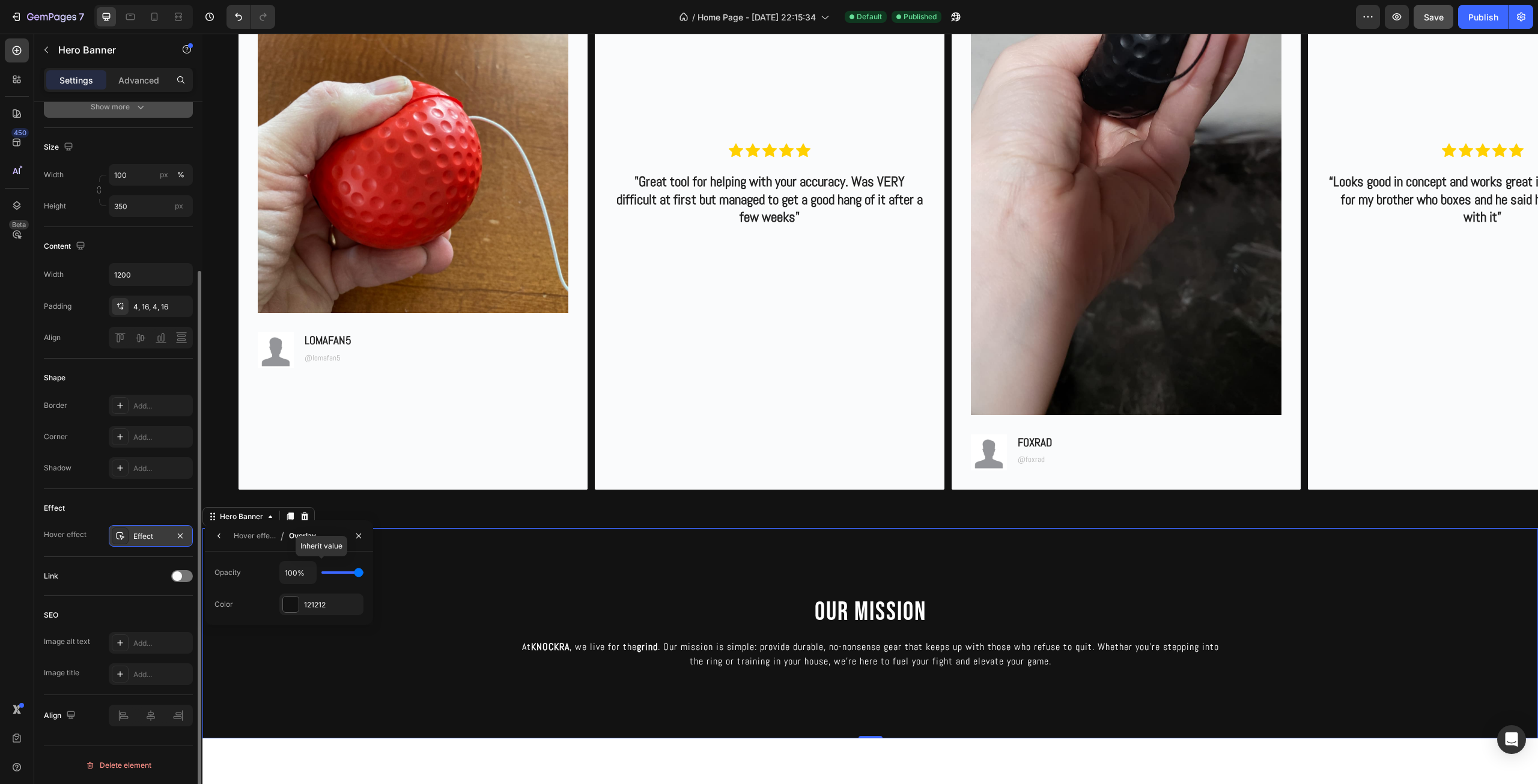
type input "98%"
type input "98"
type input "93%"
type input "93"
type input "83%"
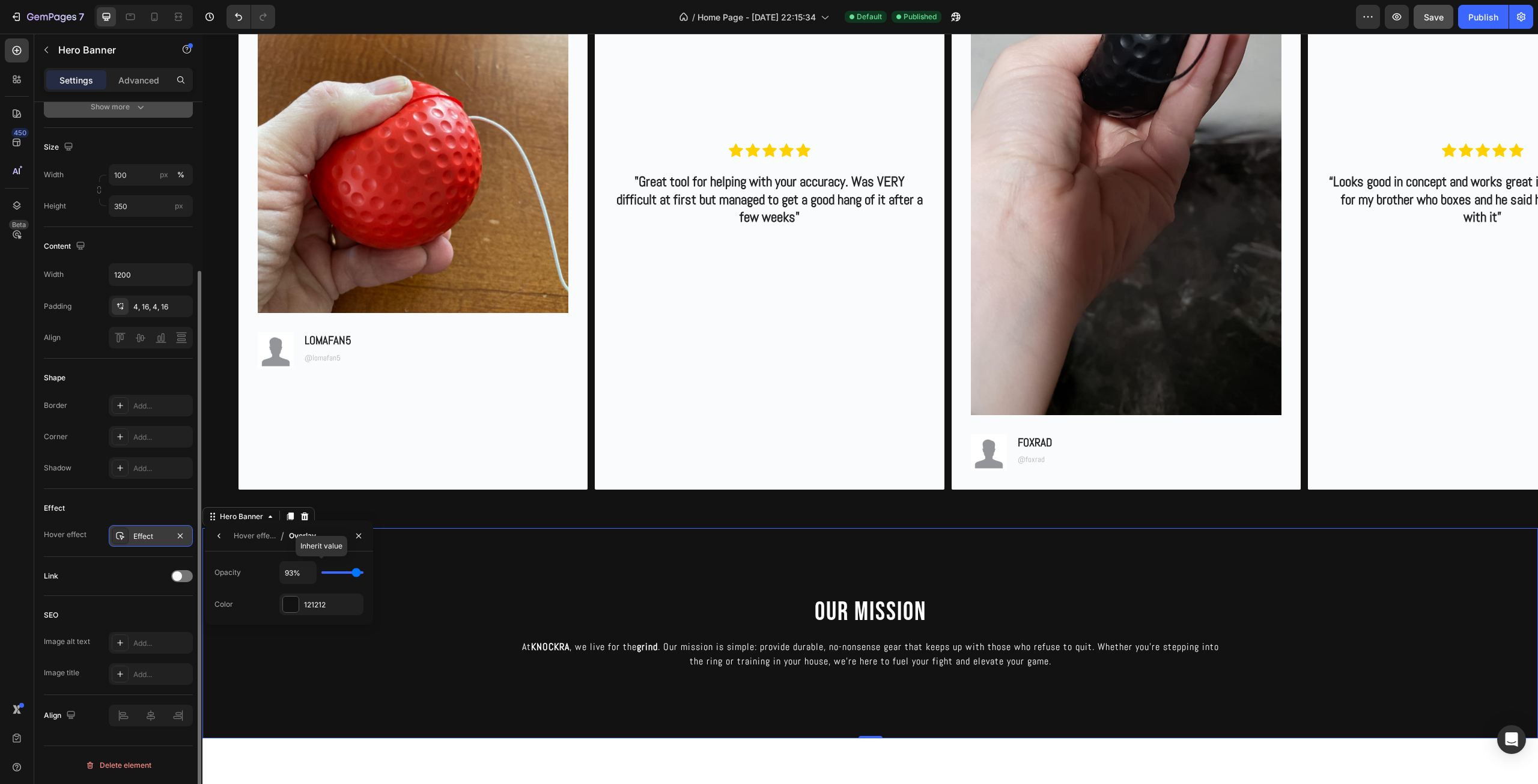
type input "83"
type input "76%"
type input "76"
type input "69%"
type input "69"
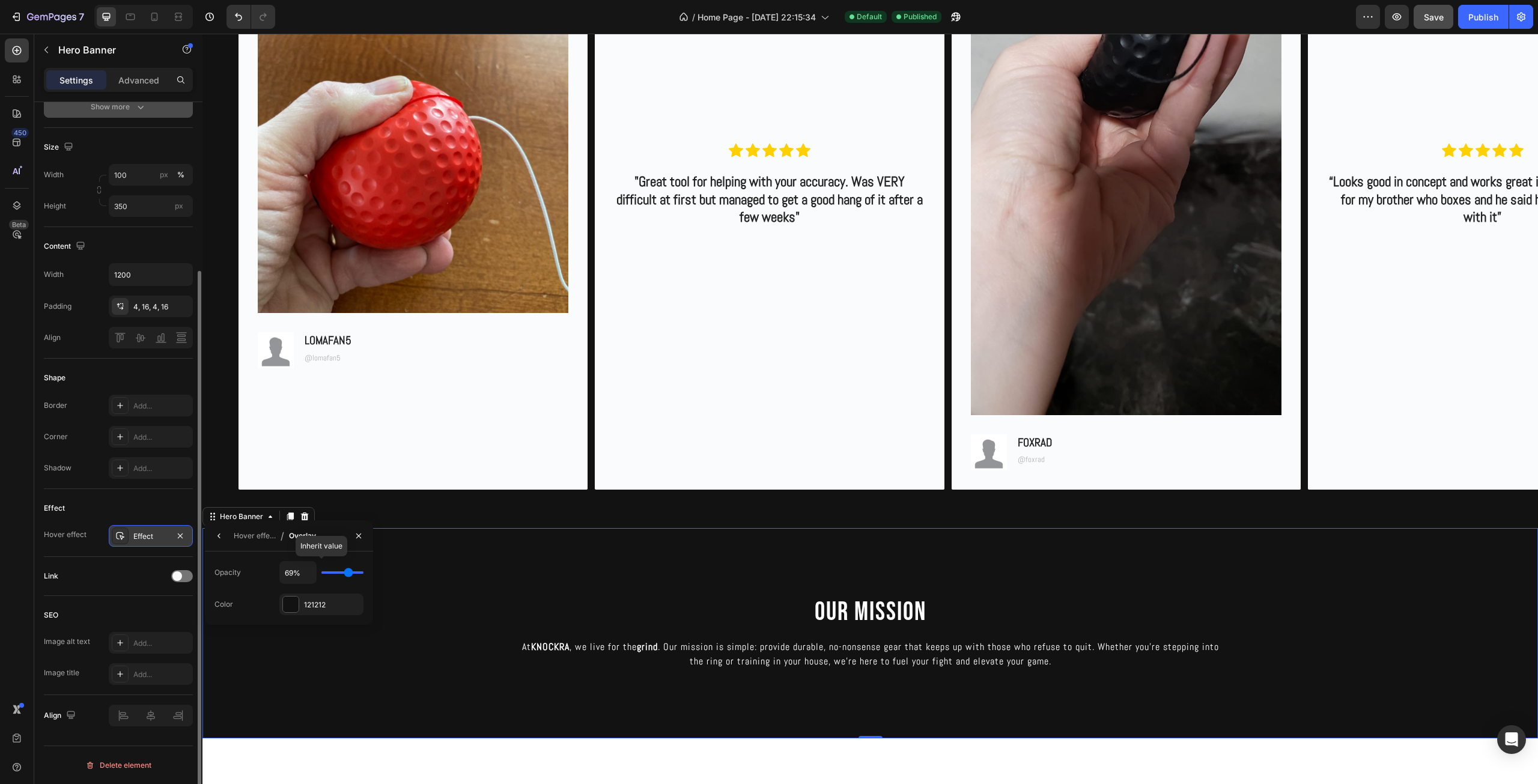
type input "59%"
type input "59"
type input "54%"
type input "54"
type input "46%"
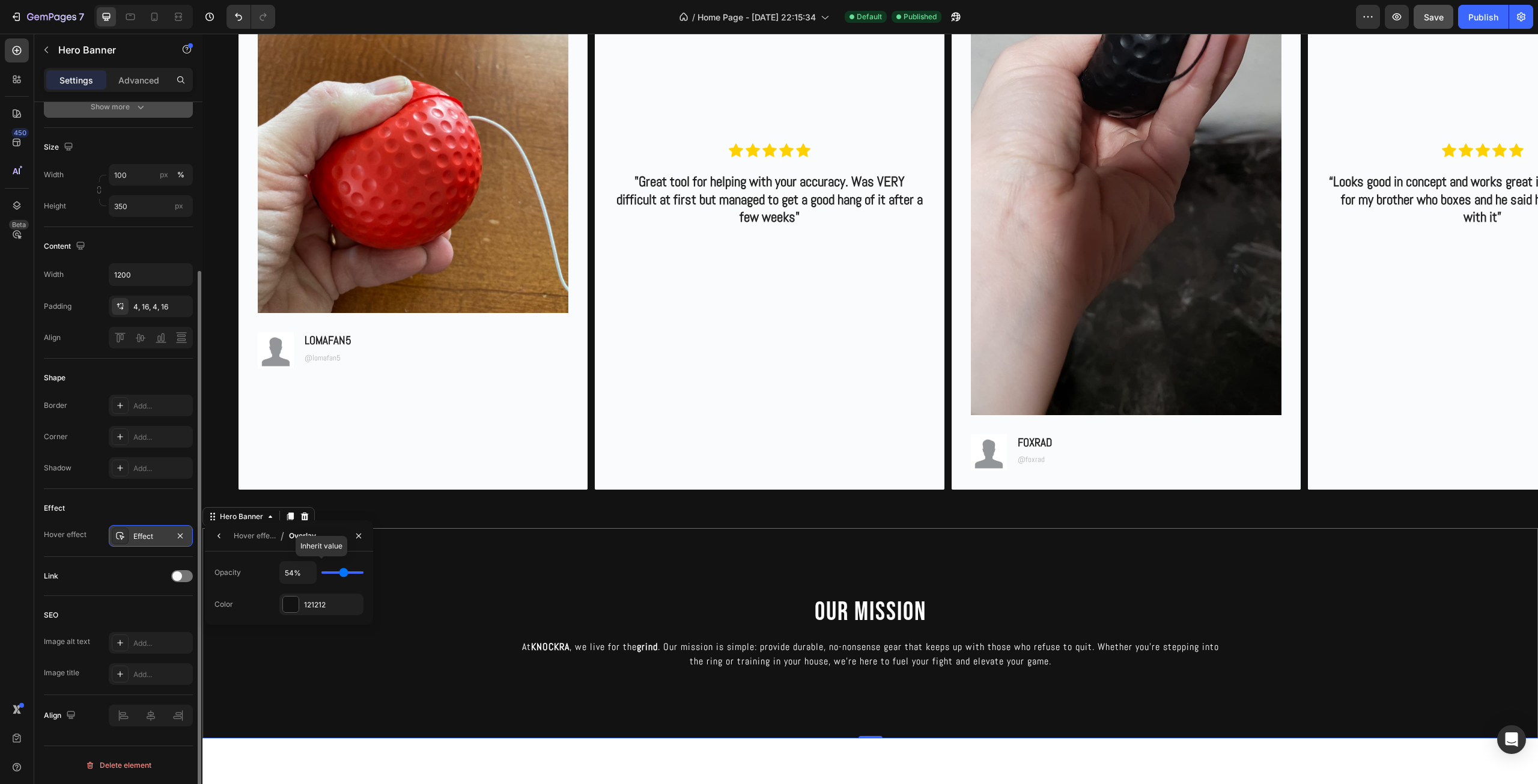
type input "46"
type input "41%"
type input "41"
type input "35%"
type input "35"
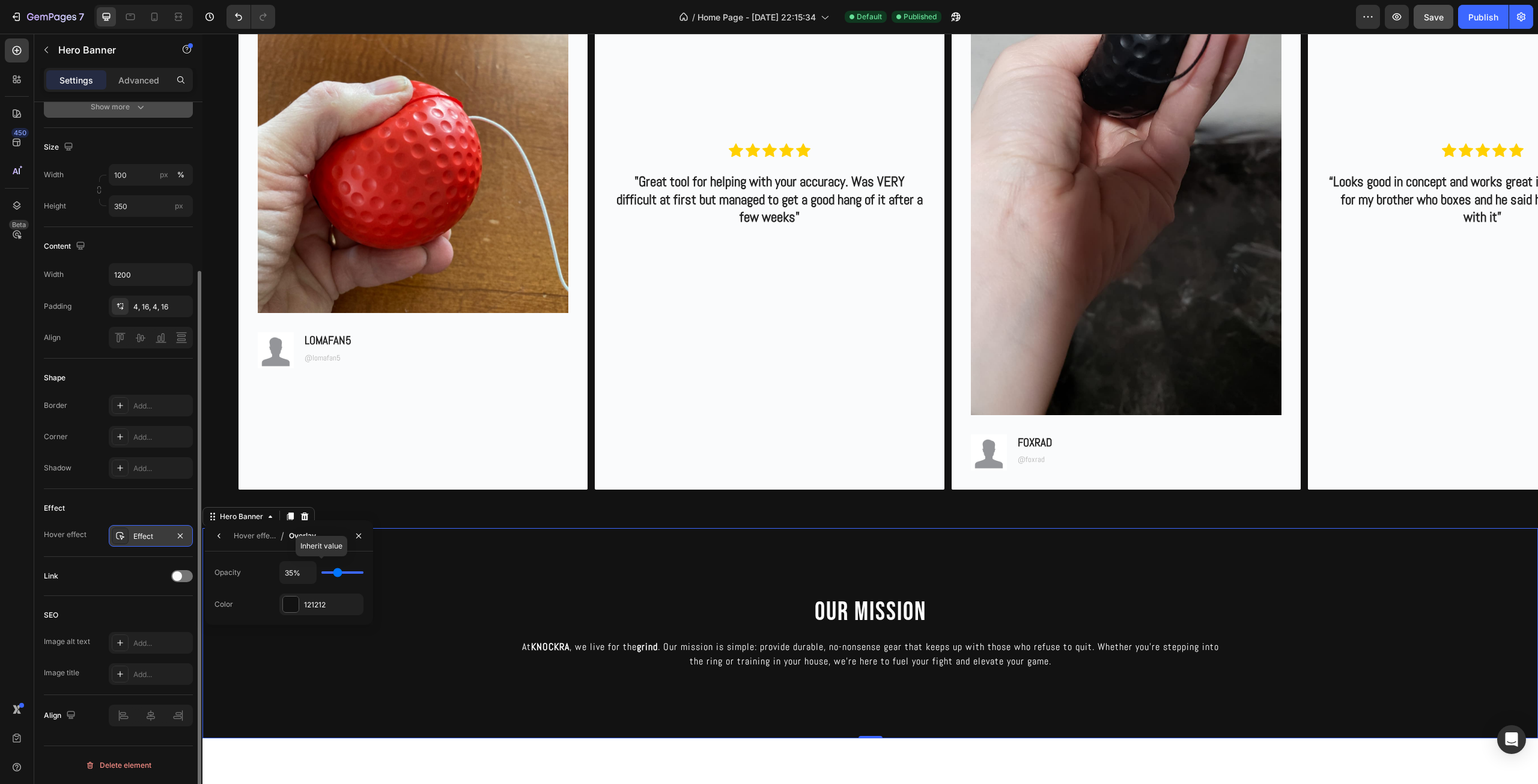
type input "31%"
type input "31"
type input "28%"
type input "28"
type input "26%"
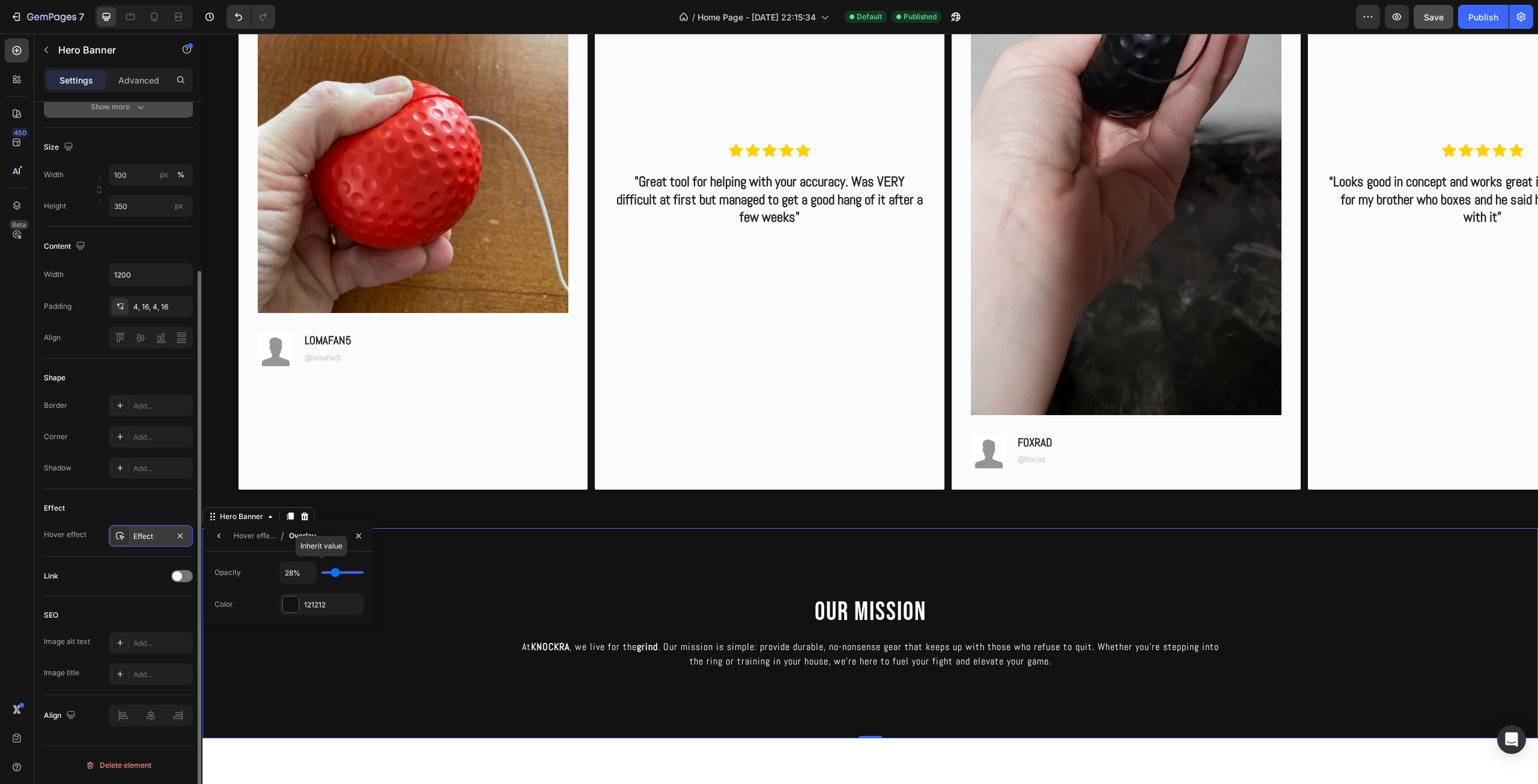
type input "26"
type input "24%"
type input "24"
type input "22%"
type input "22"
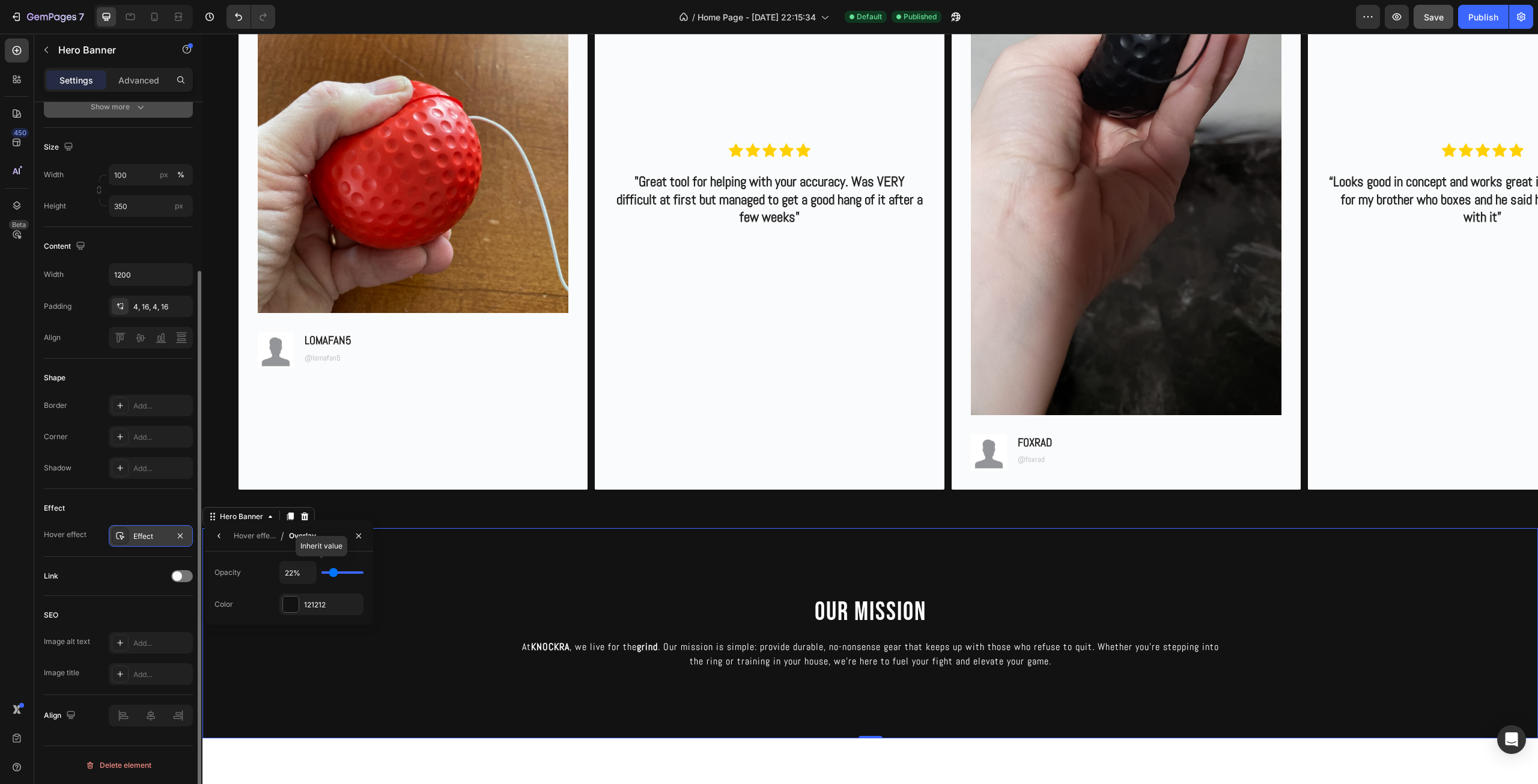
type input "20%"
type input "20"
type input "19%"
type input "19"
type input "17%"
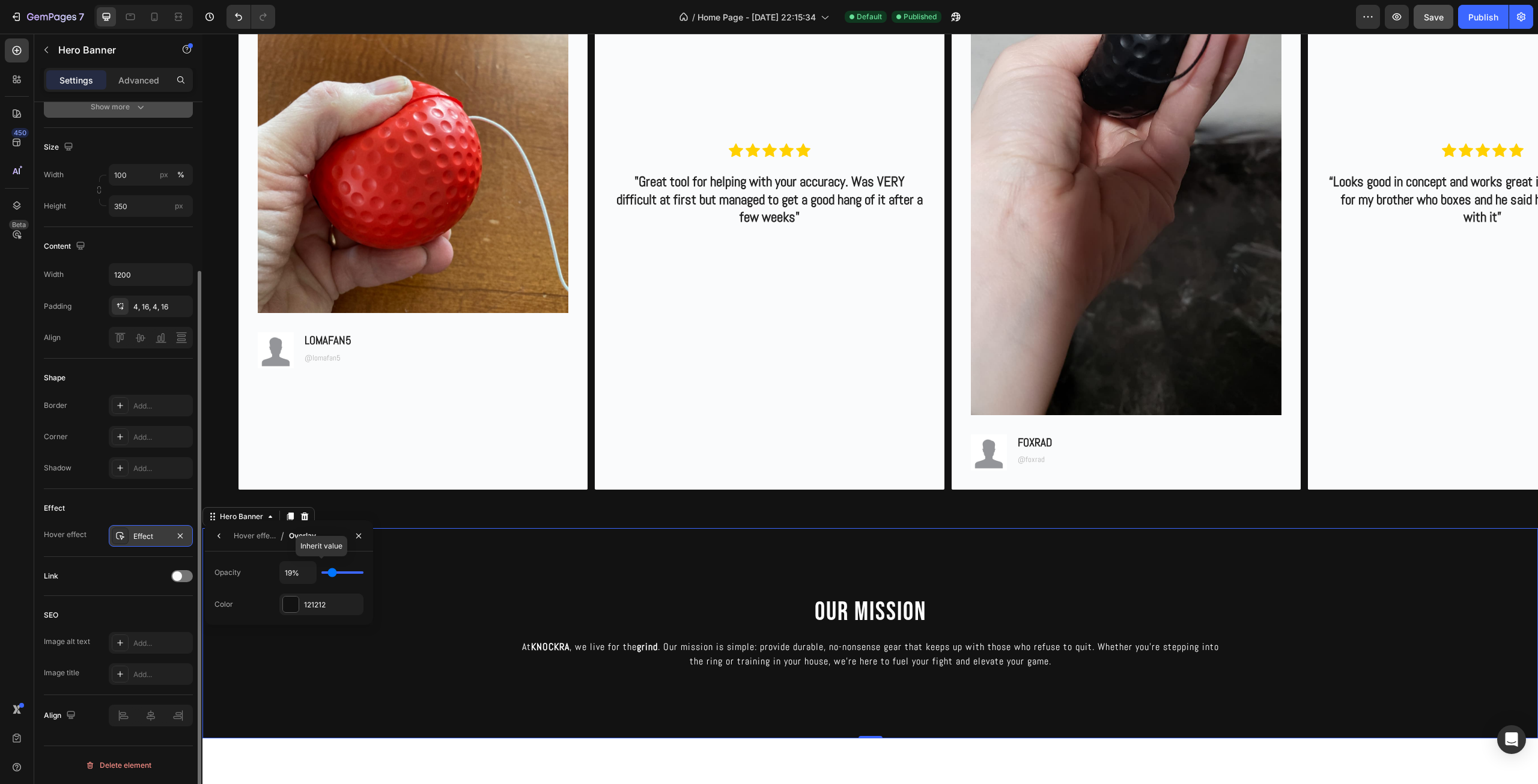
type input "17"
type input "15%"
type input "15"
type input "13%"
type input "13"
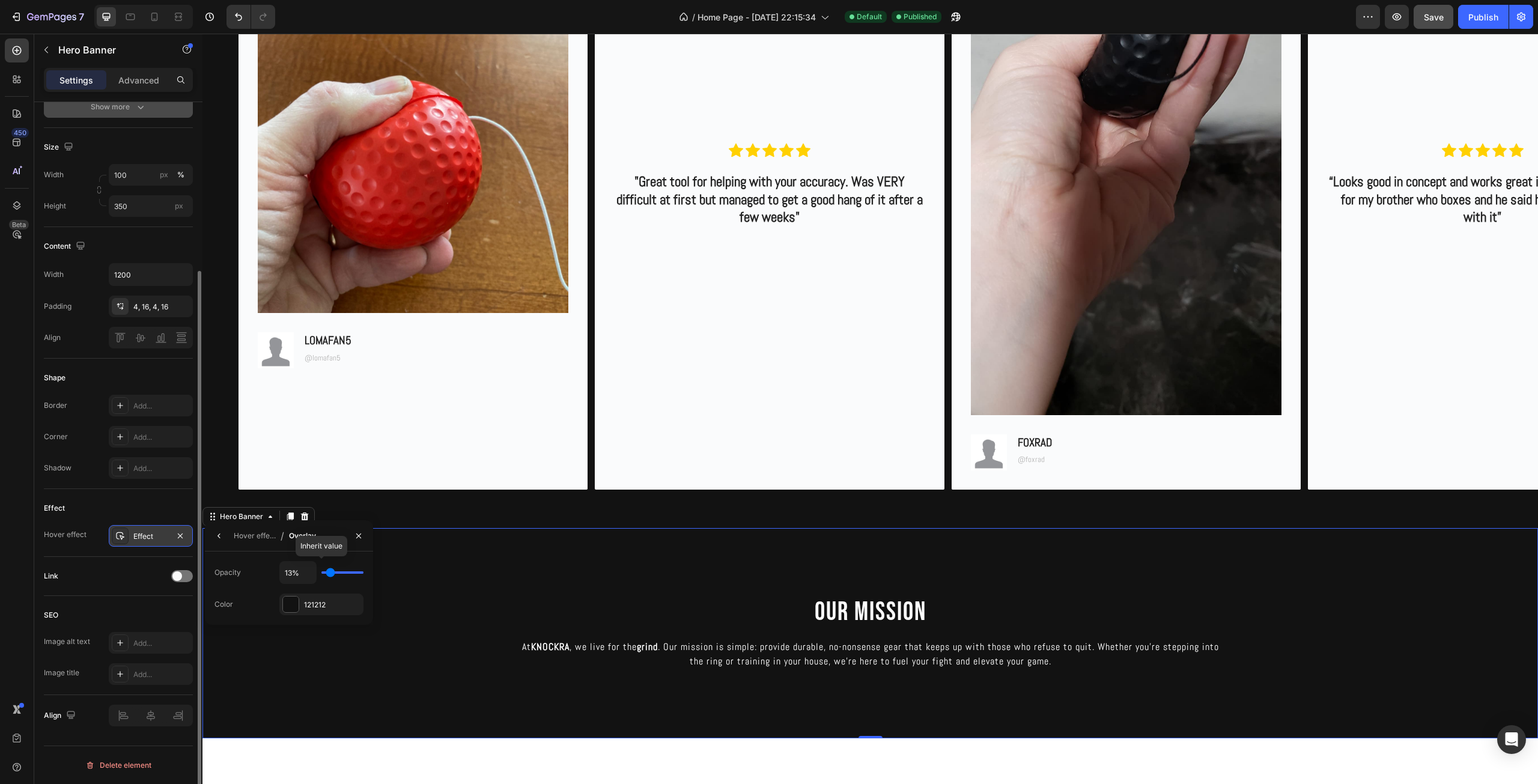
type input "11%"
type input "11"
type input "9%"
type input "9"
type input "7%"
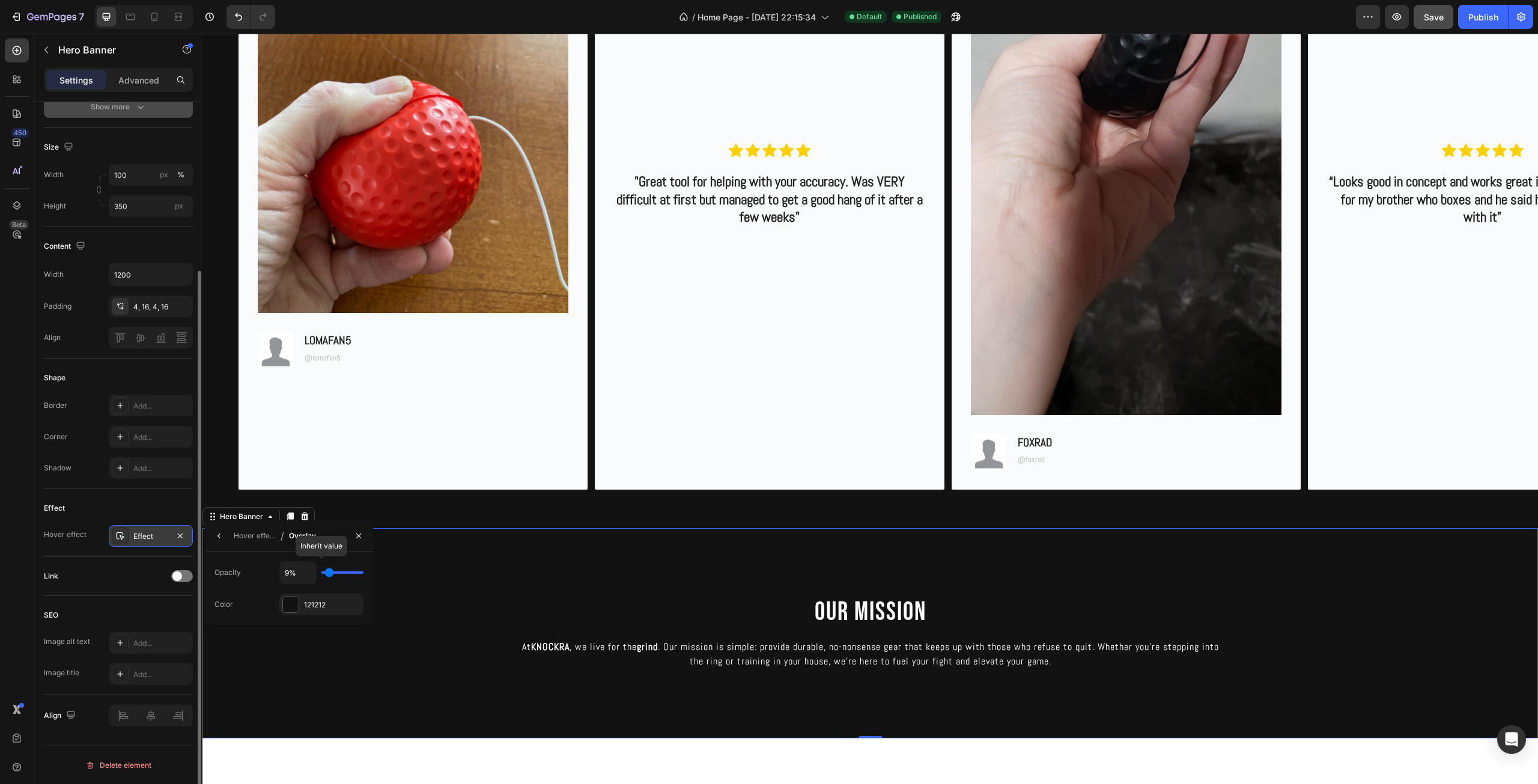
type input "7"
type input "6%"
type input "6"
type input "4%"
type input "4"
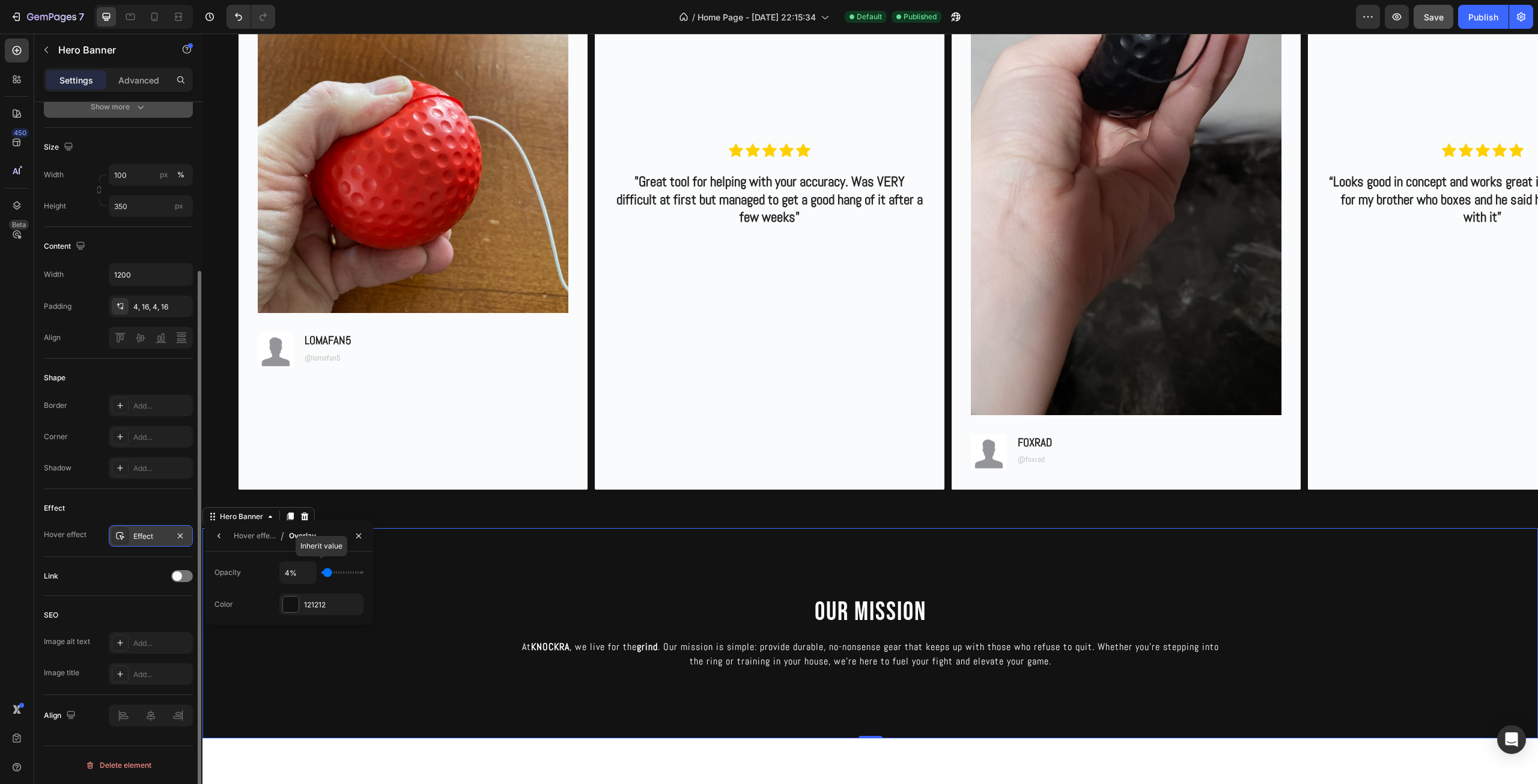
type input "2%"
type input "2"
type input "0%"
type input "0"
type input "7%"
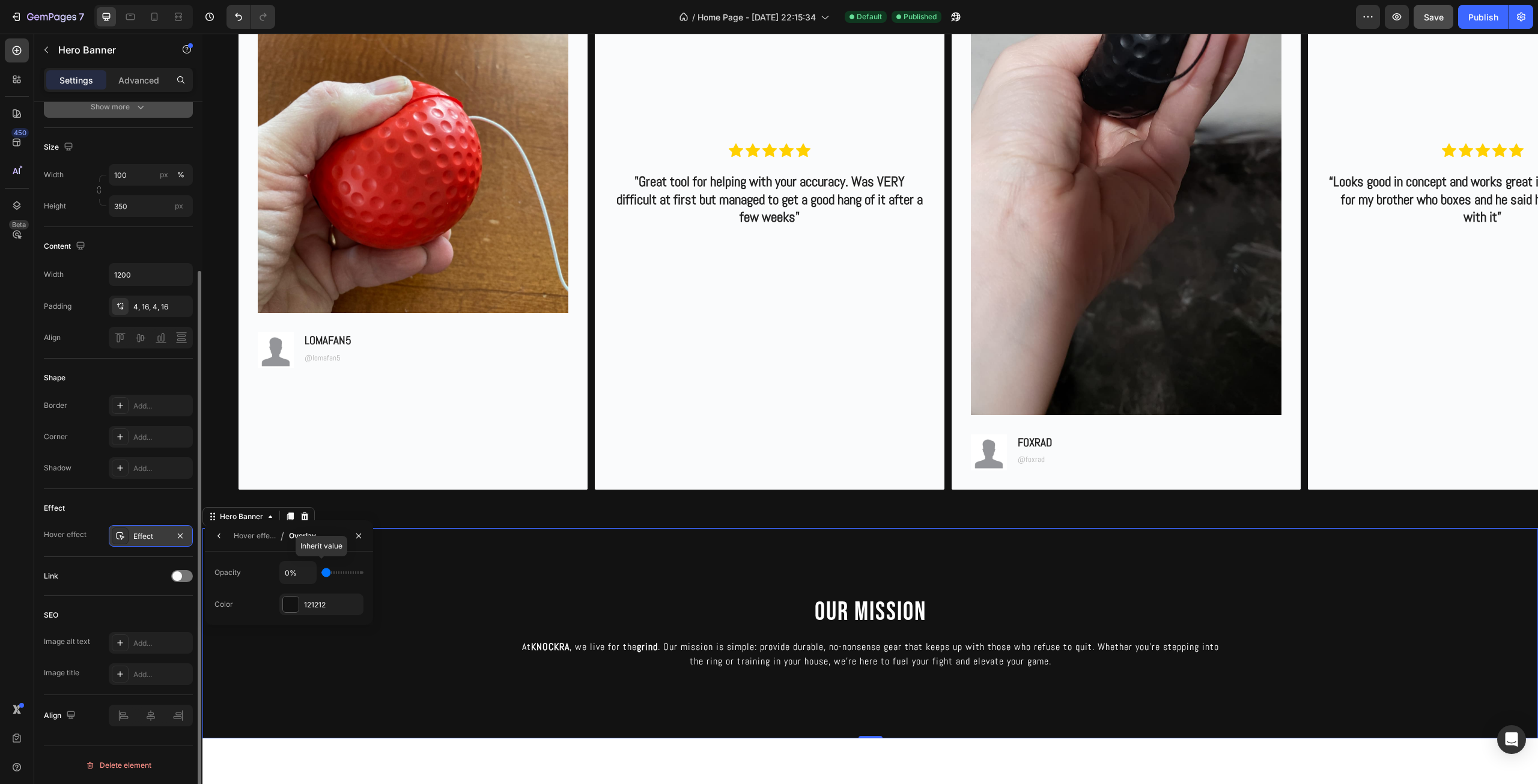
type input "7"
type input "13%"
type input "13"
type input "17%"
type input "17"
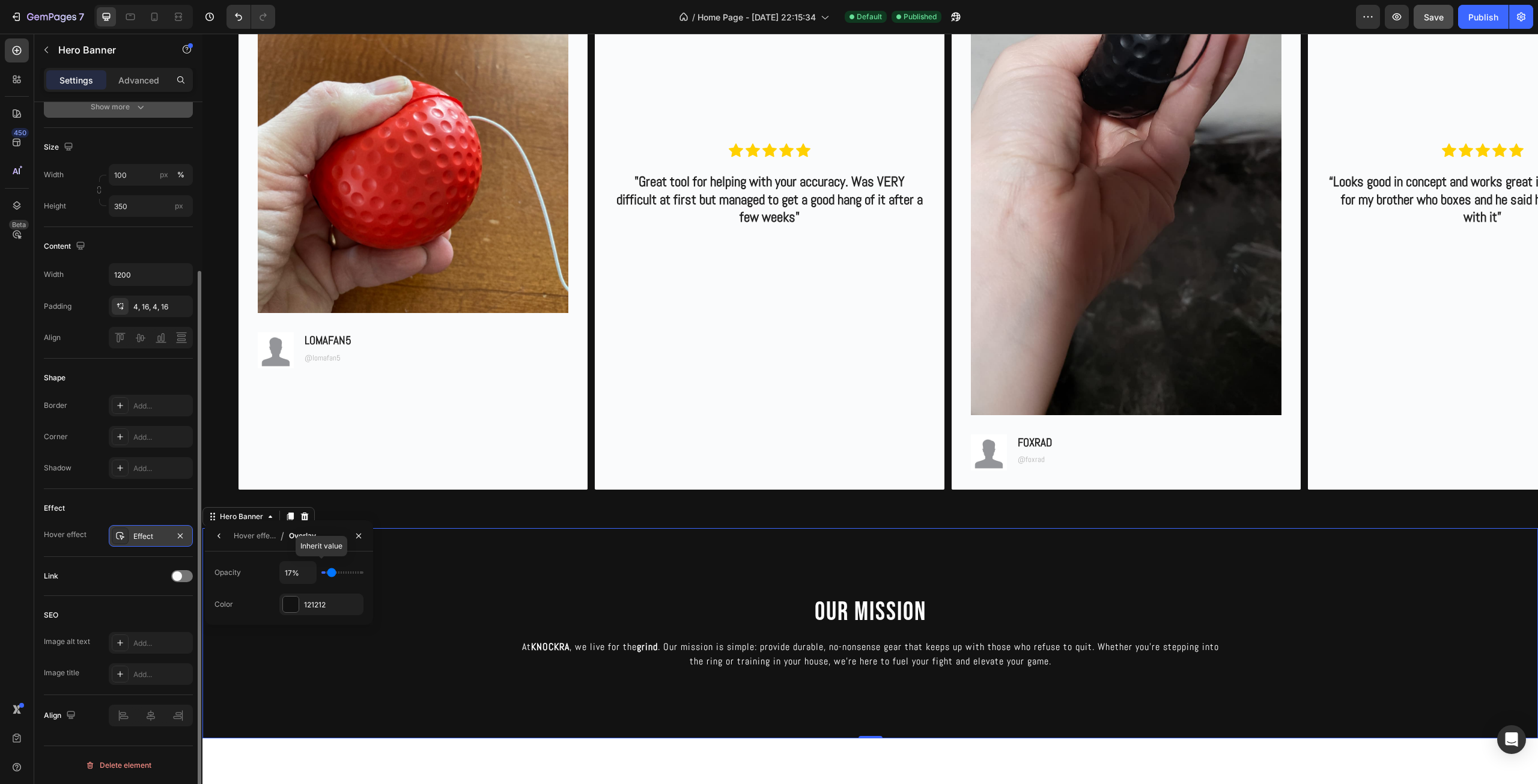
type input "28%"
type input "28"
type input "35%"
type input "35"
type input "44%"
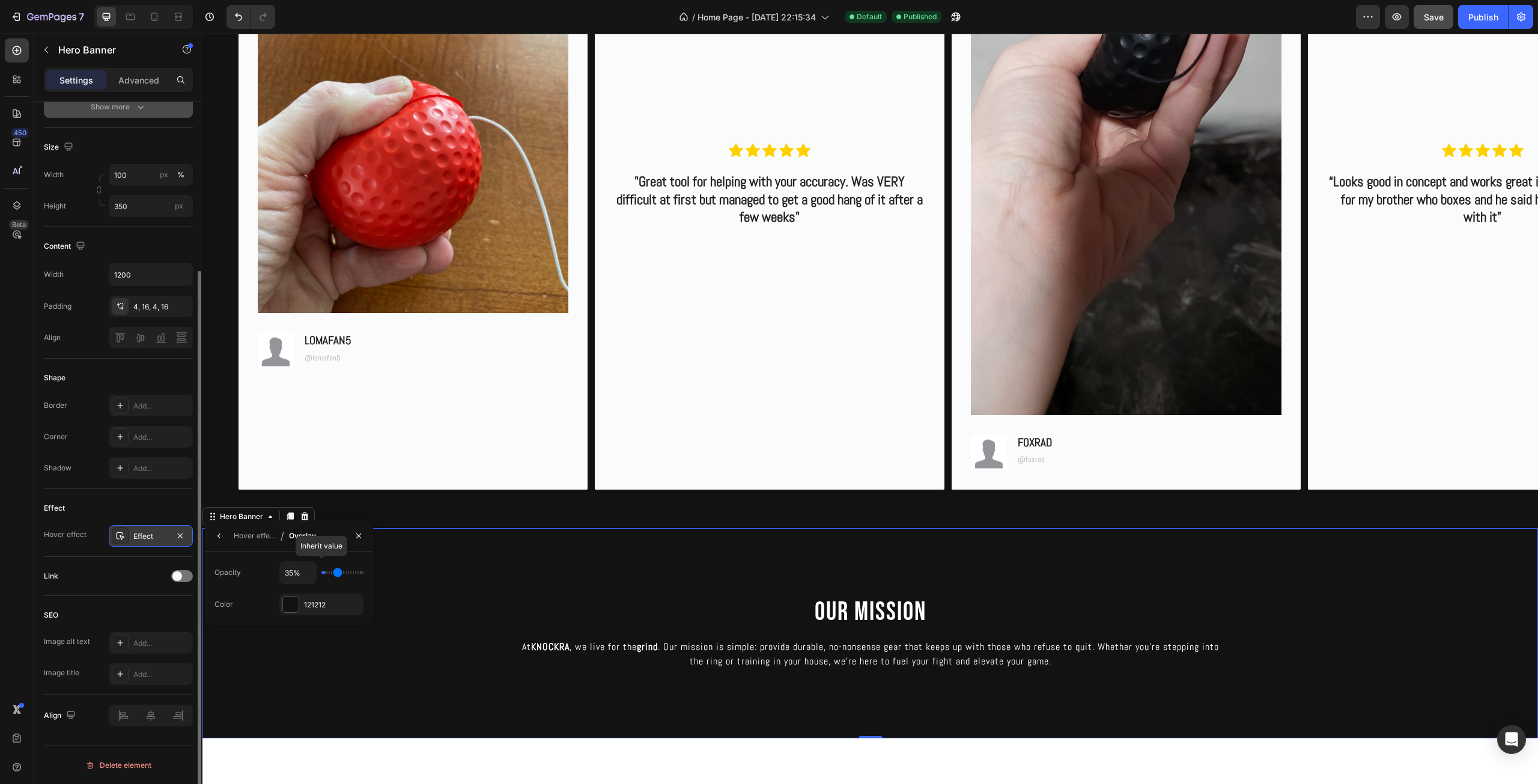
type input "44"
type input "54%"
type input "54"
type input "63%"
type input "63"
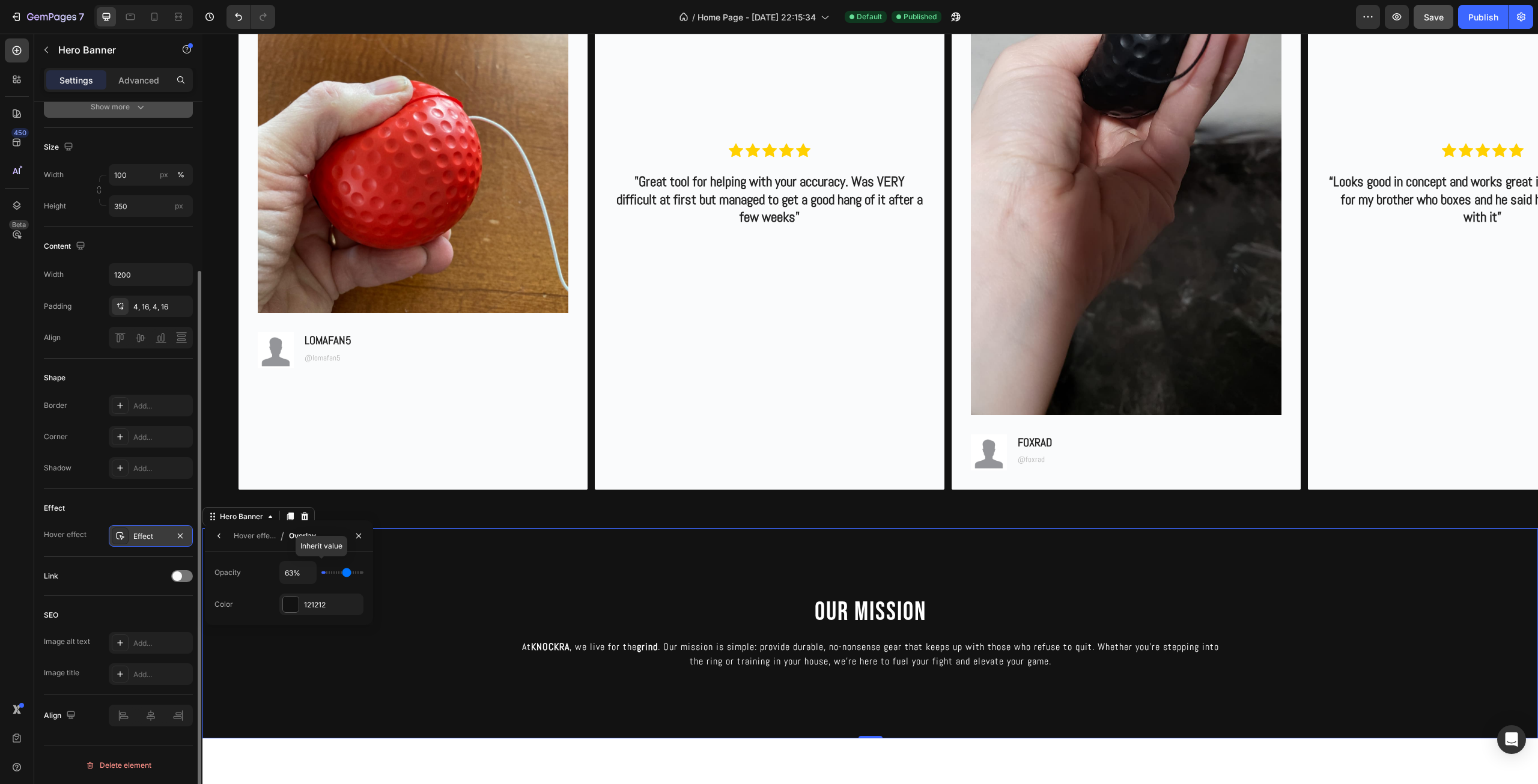
type input "70%"
type input "70"
type input "80%"
type input "80"
type input "85%"
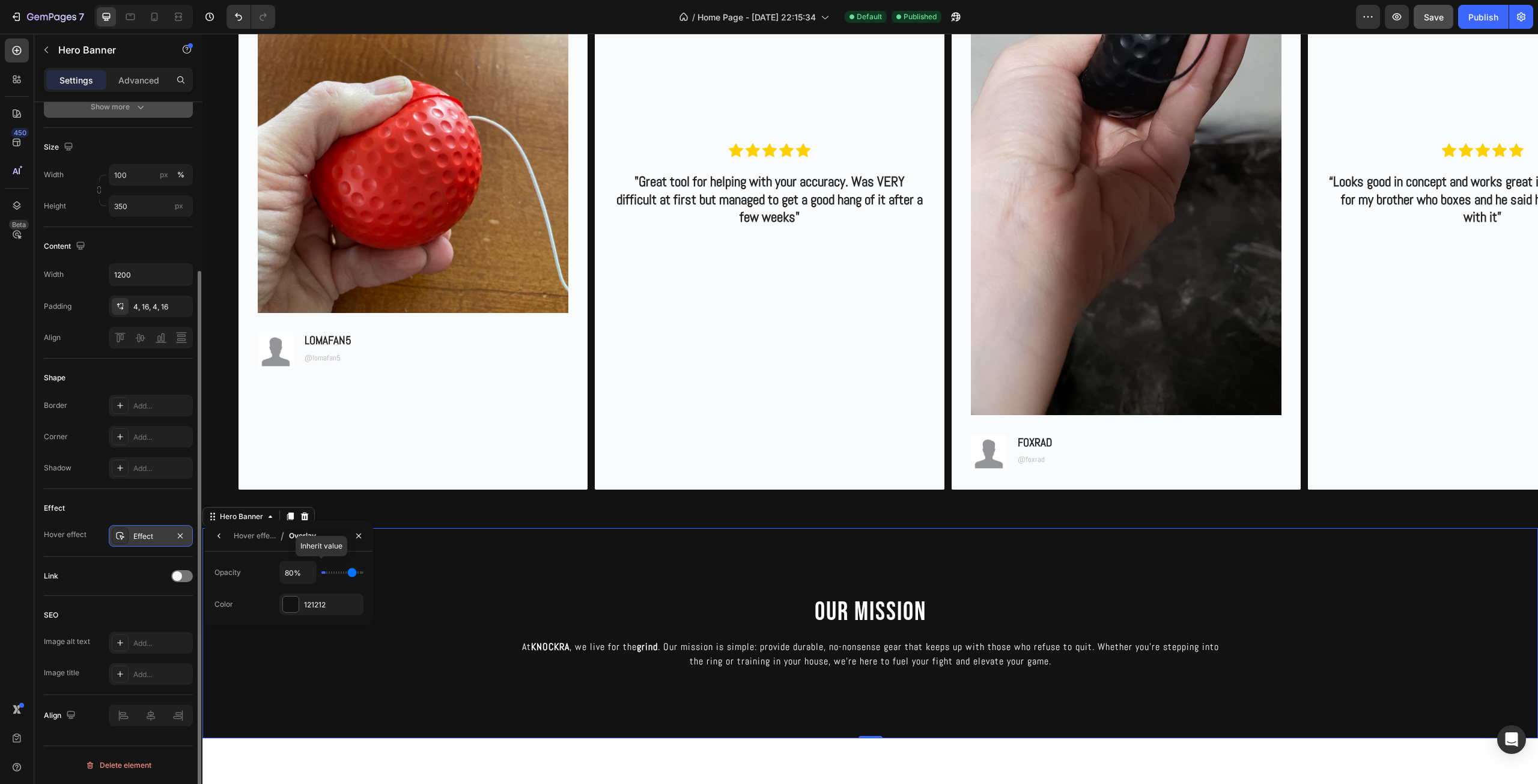
type input "85"
type input "93%"
type input "93"
type input "98%"
type input "98"
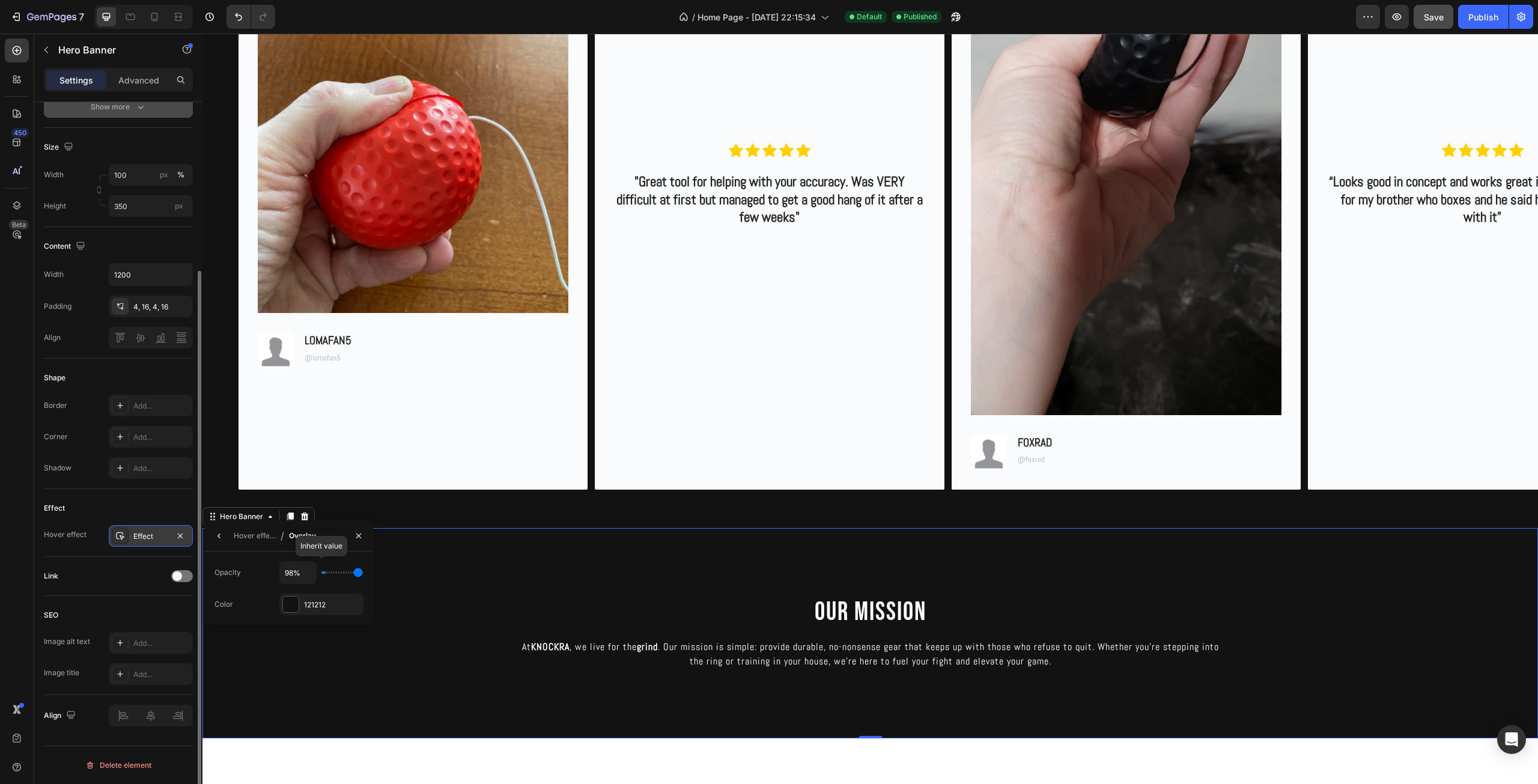
type input "100%"
type input "100"
type input "78%"
type input "78"
type input "50%"
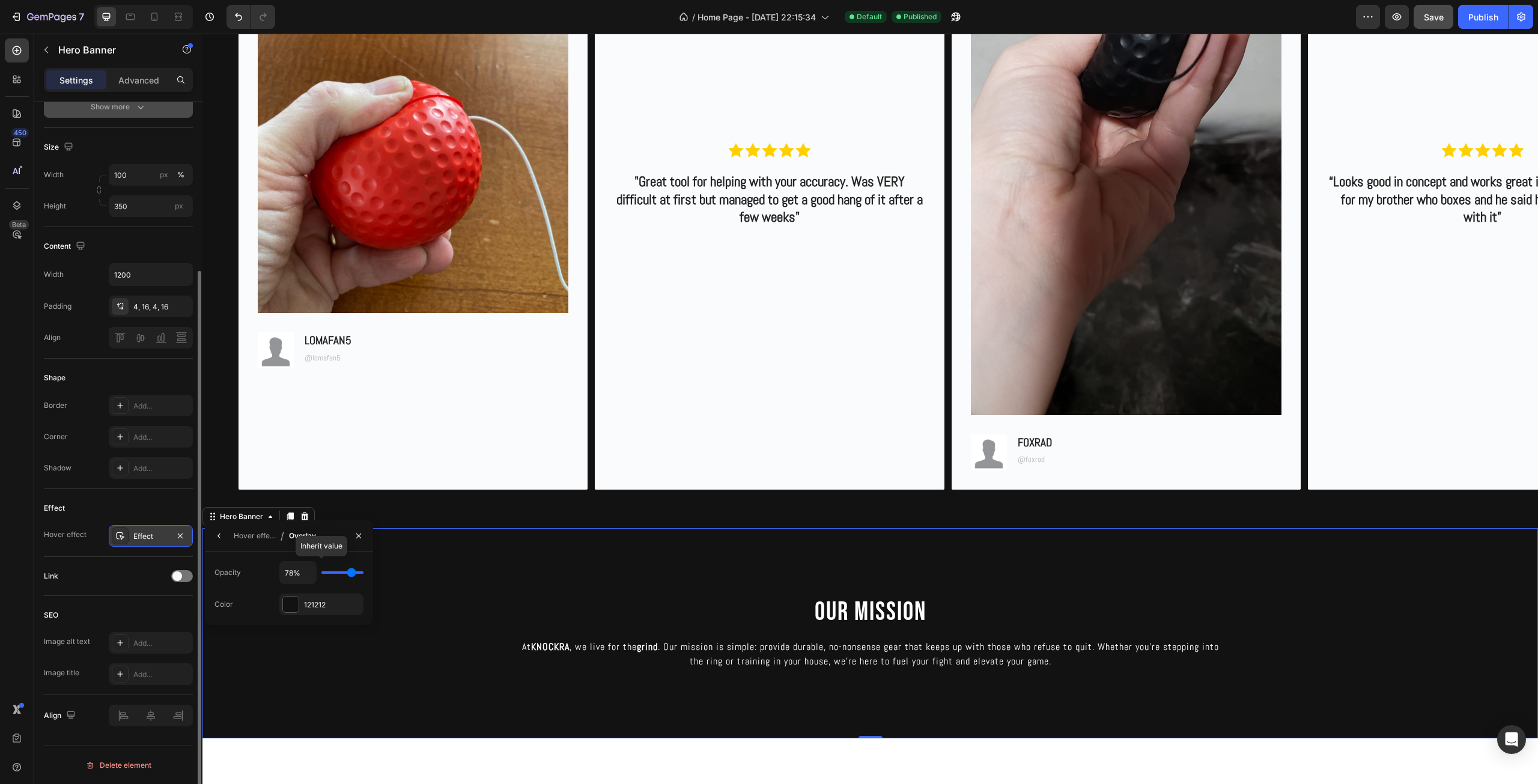
type input "50"
type input "24%"
type input "24"
type input "0%"
type input "0"
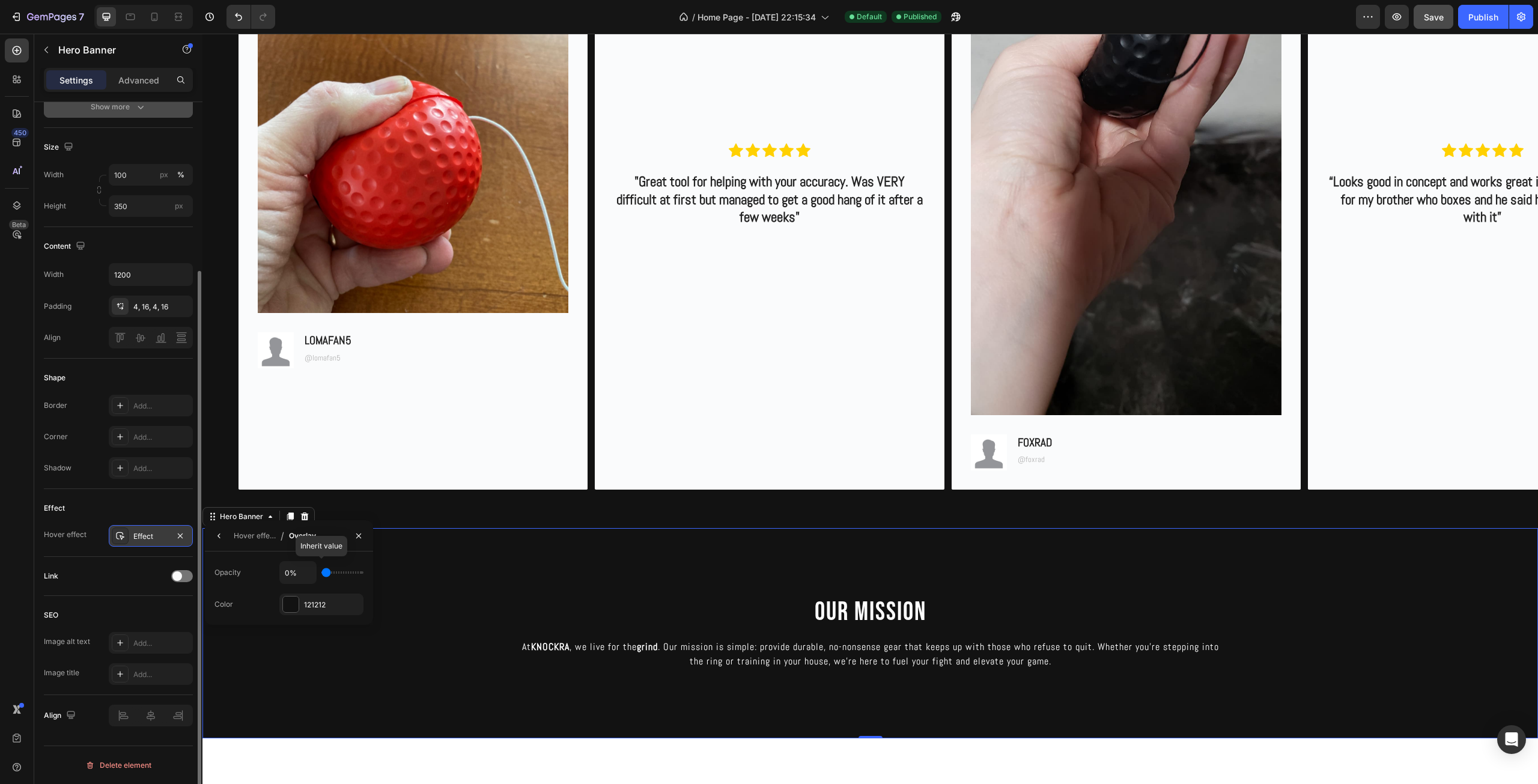
type input "20%"
type input "20"
type input "39%"
type input "39"
type input "54%"
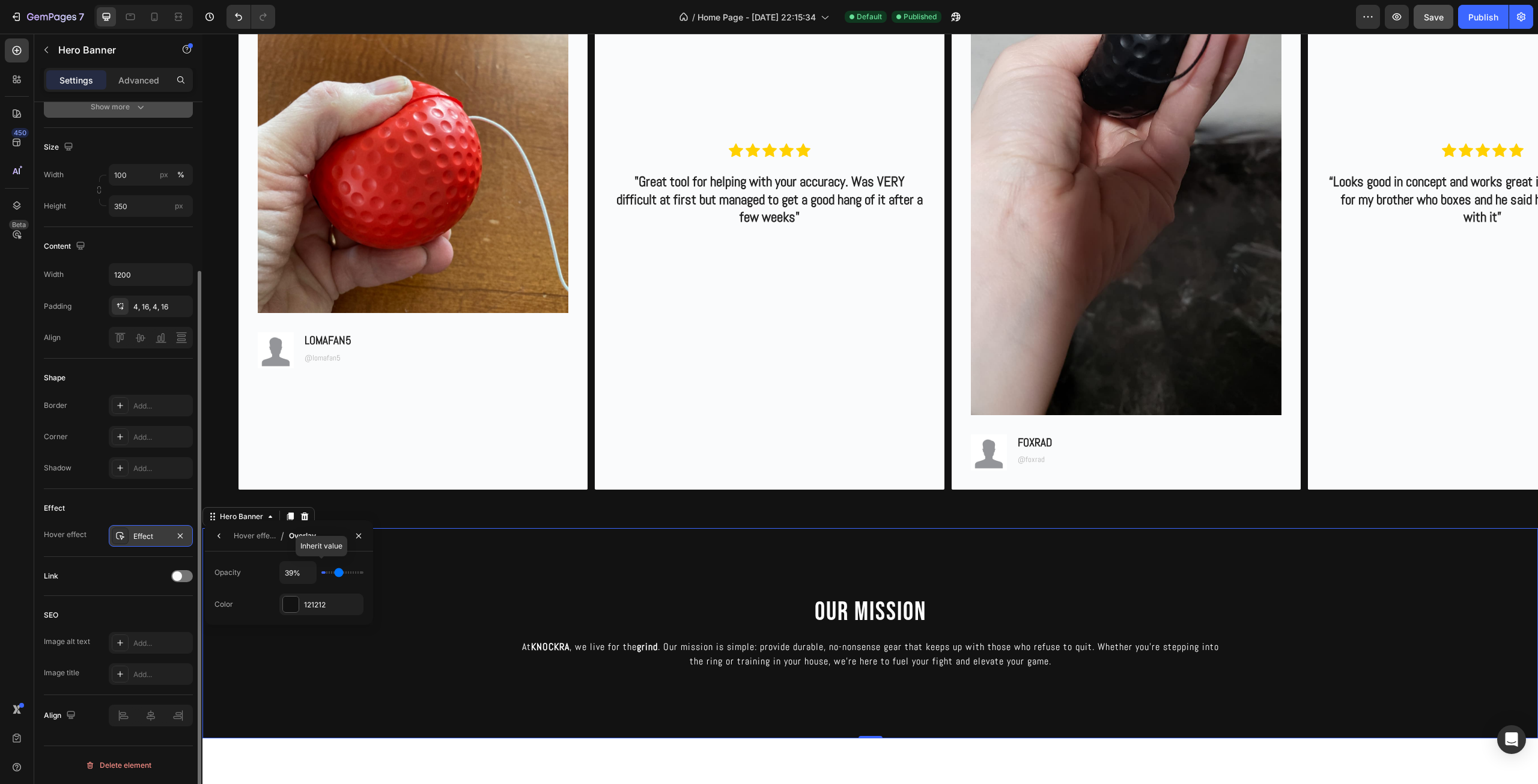
type input "54"
type input "70%"
type input "70"
type input "78%"
type input "78"
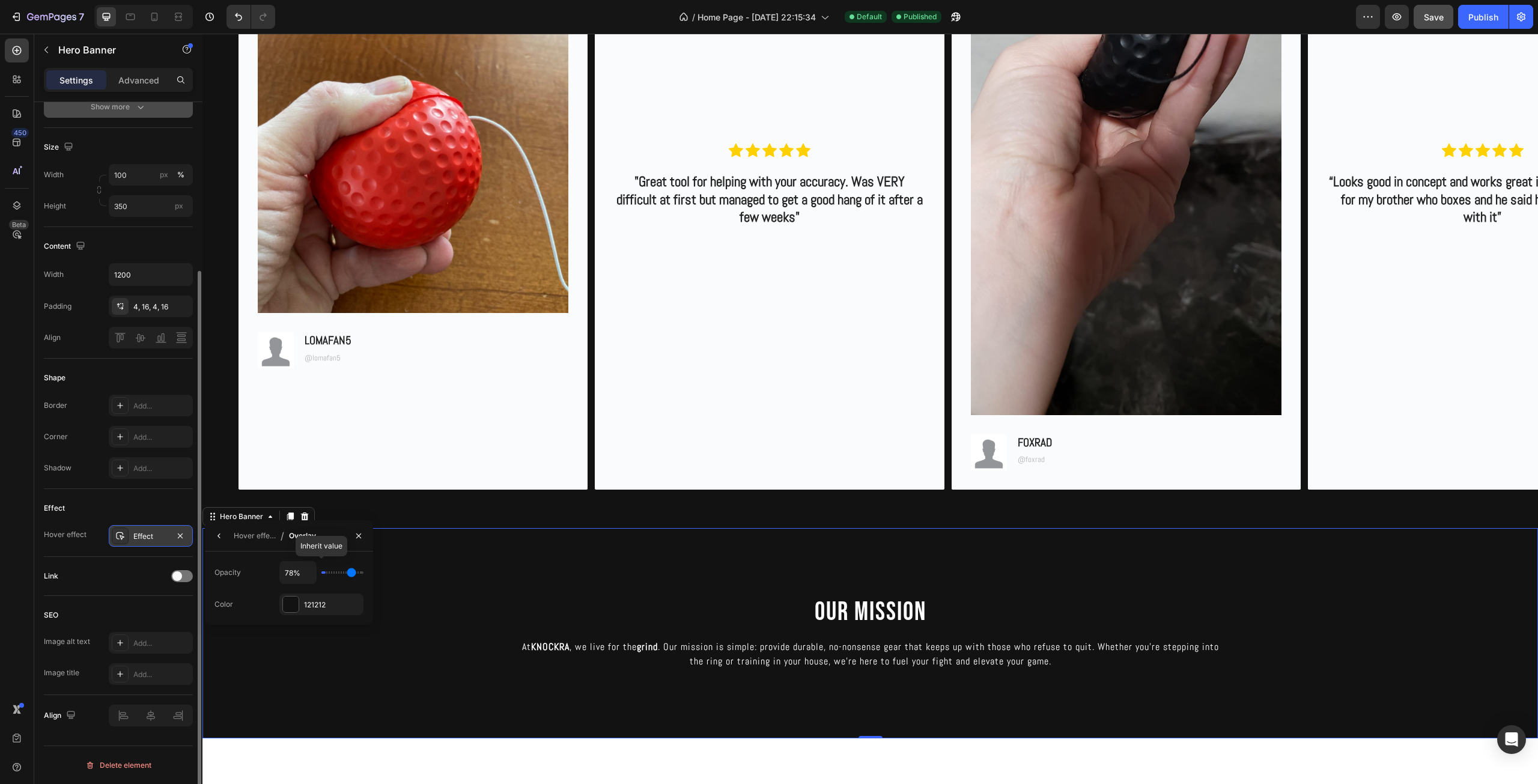
type input "87%"
type input "87"
type input "94%"
type input "94"
type input "96%"
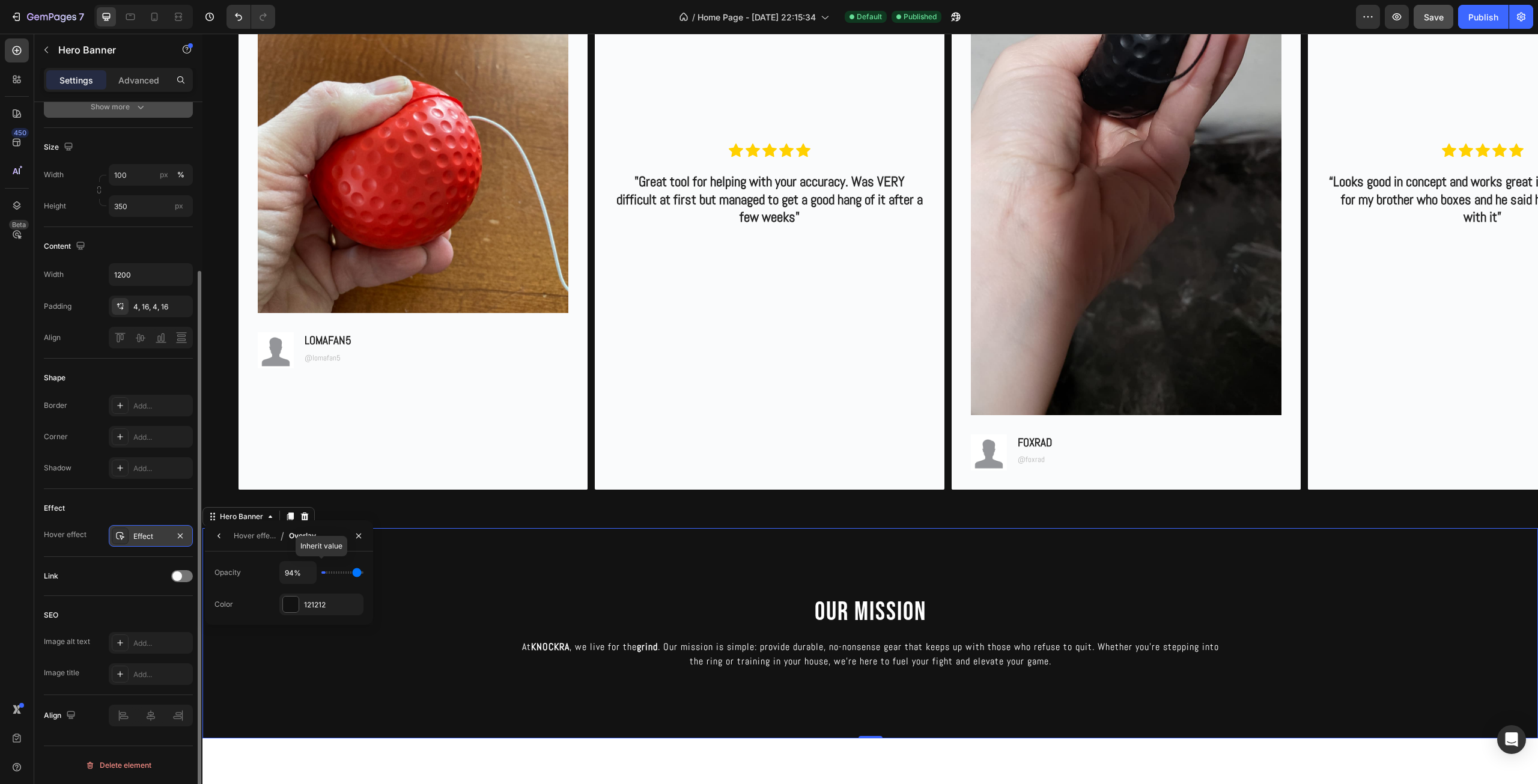
type input "96"
type input "91%"
type input "91"
type input "83%"
type input "83"
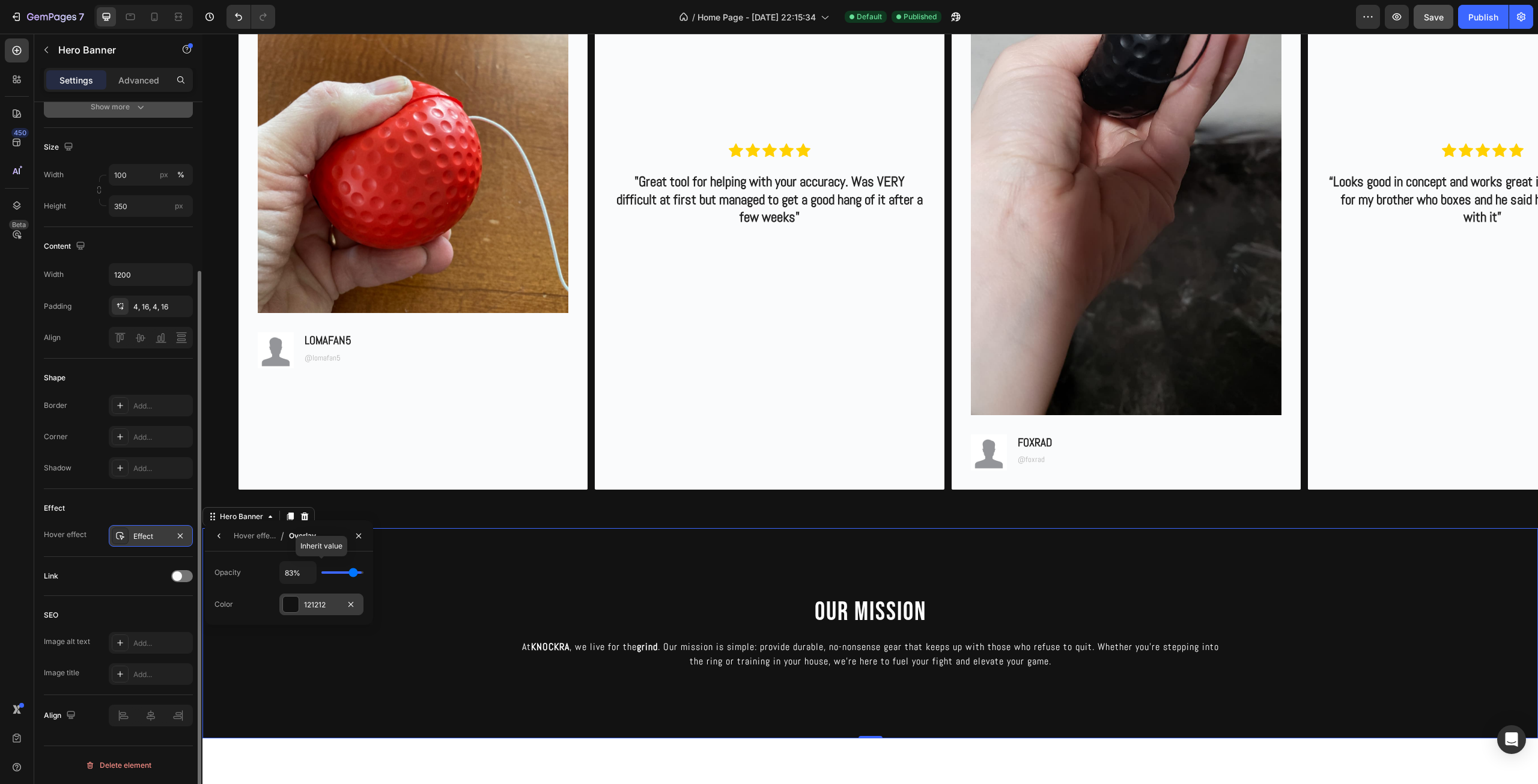
type input "74%"
type input "74"
type input "65%"
type input "65"
type input "54%"
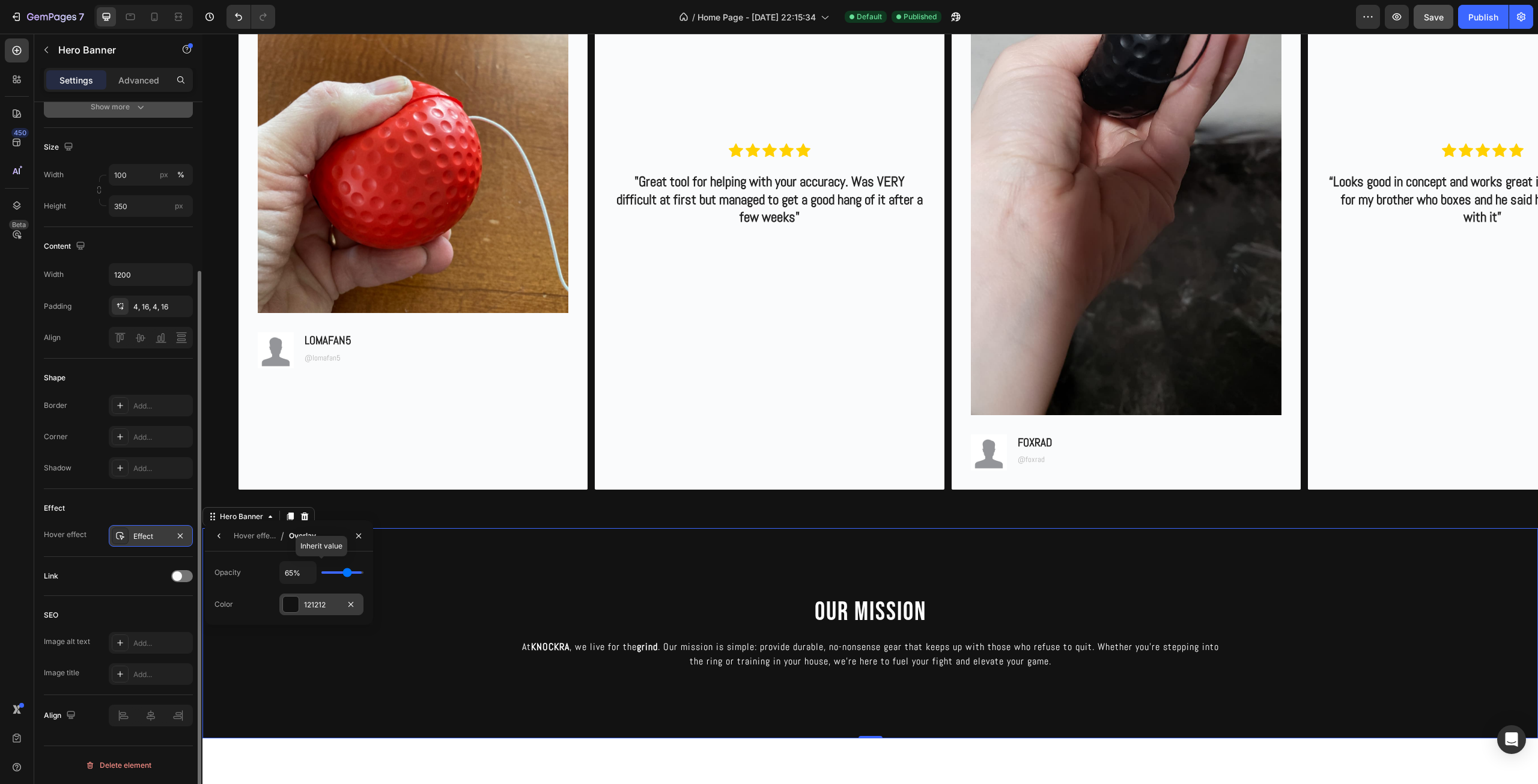
type input "54"
type input "43%"
drag, startPoint x: 333, startPoint y: 570, endPoint x: 301, endPoint y: 596, distance: 41.2
type input "26"
click at [334, 573] on input "range" at bounding box center [342, 572] width 42 height 3
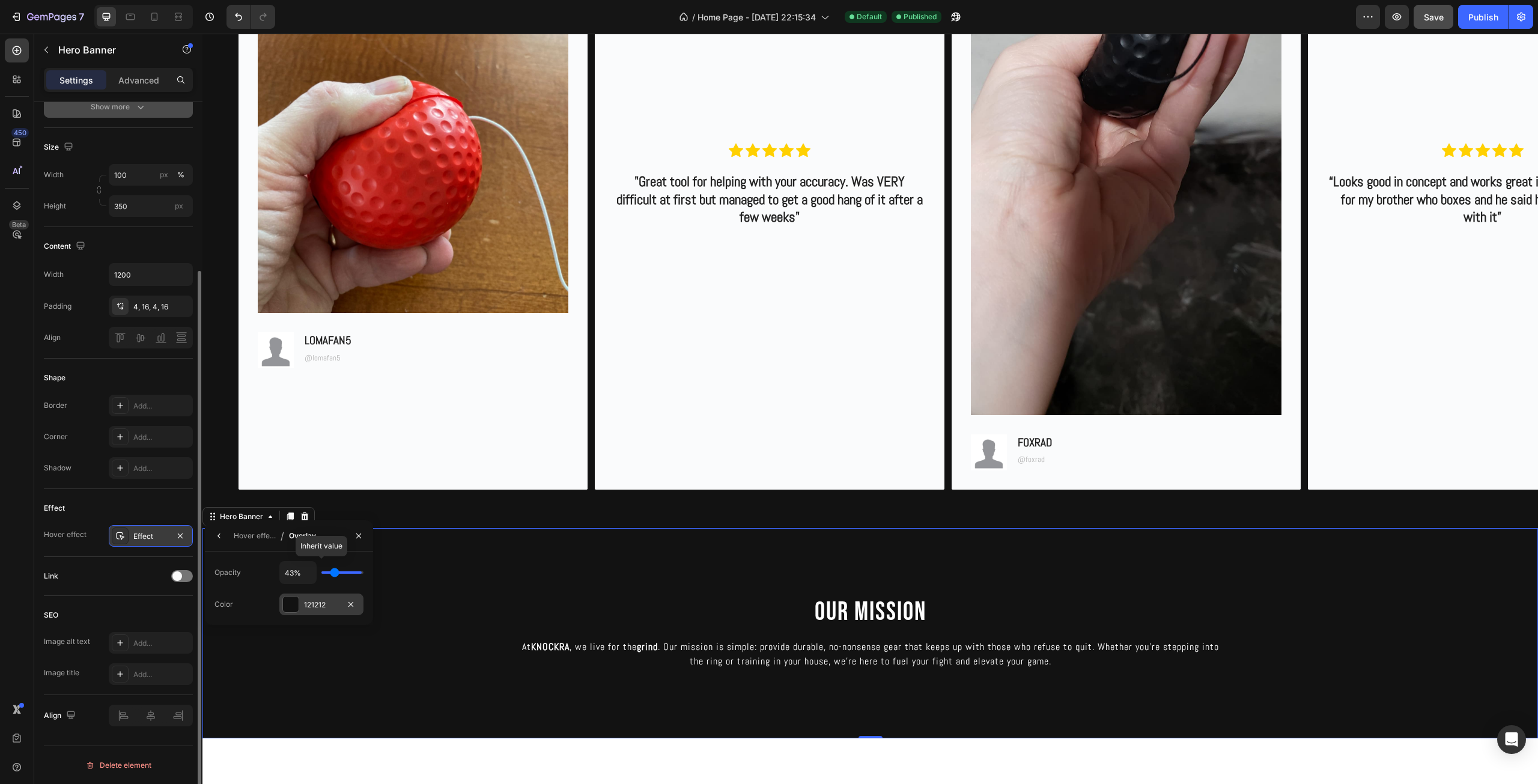
type input "26%"
click at [296, 603] on div at bounding box center [290, 603] width 15 height 15
click at [358, 618] on div at bounding box center [352, 616] width 12 height 12
type input "FFFFFF"
click at [222, 538] on icon "button" at bounding box center [219, 535] width 10 height 10
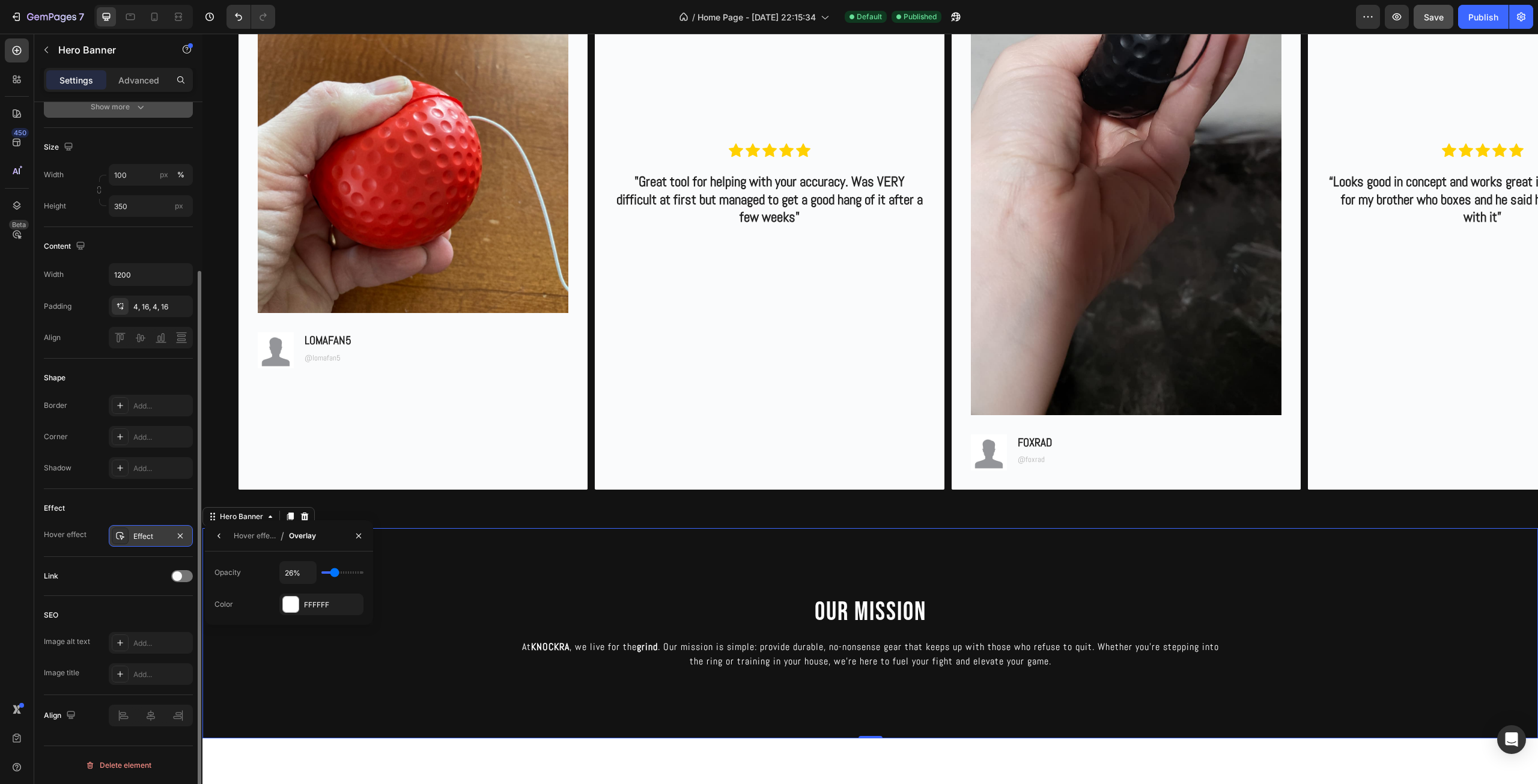
type input "43%"
type input "43"
type input "44%"
type input "44"
type input "50%"
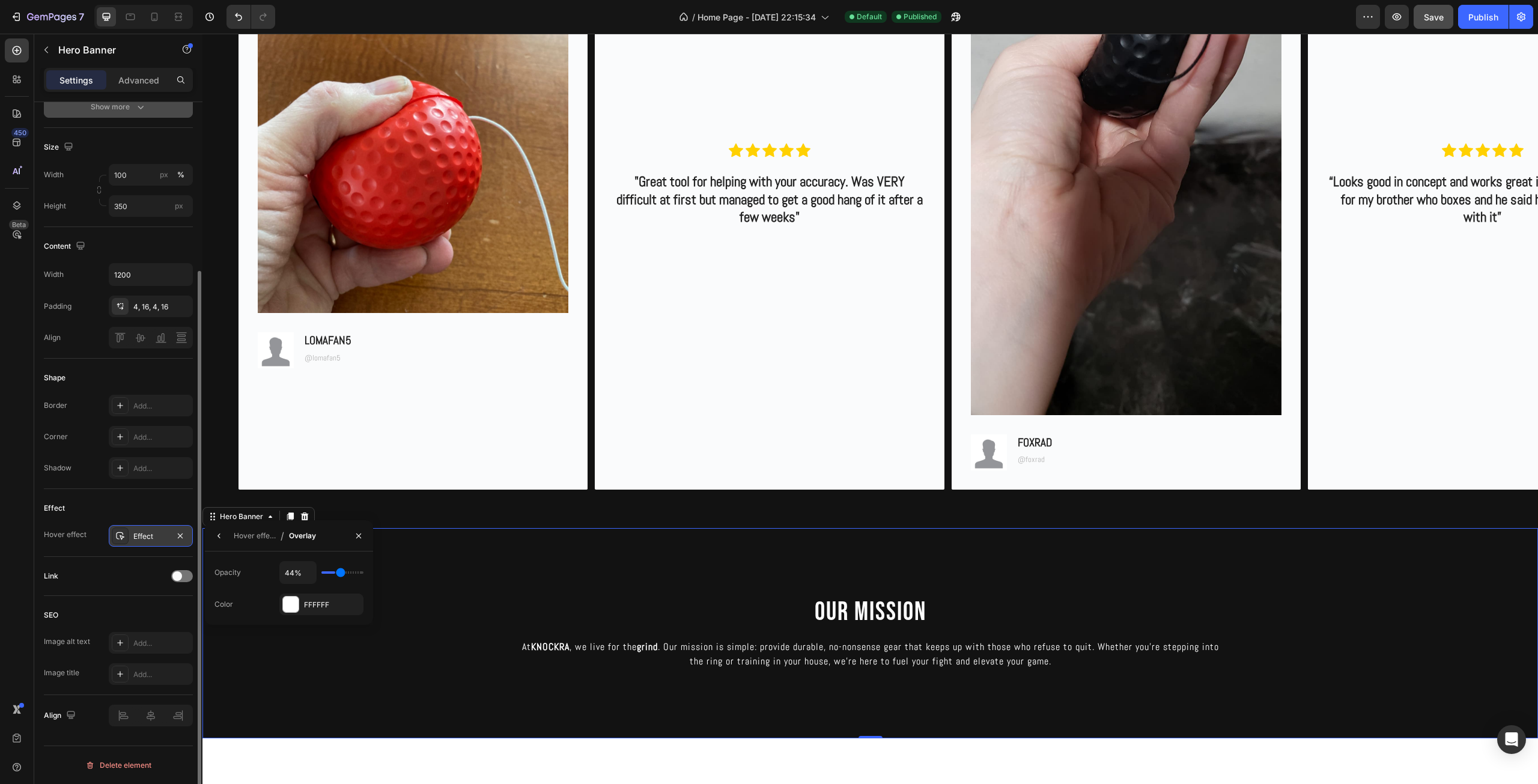
type input "50"
type input "57%"
type input "57"
type input "63%"
type input "63"
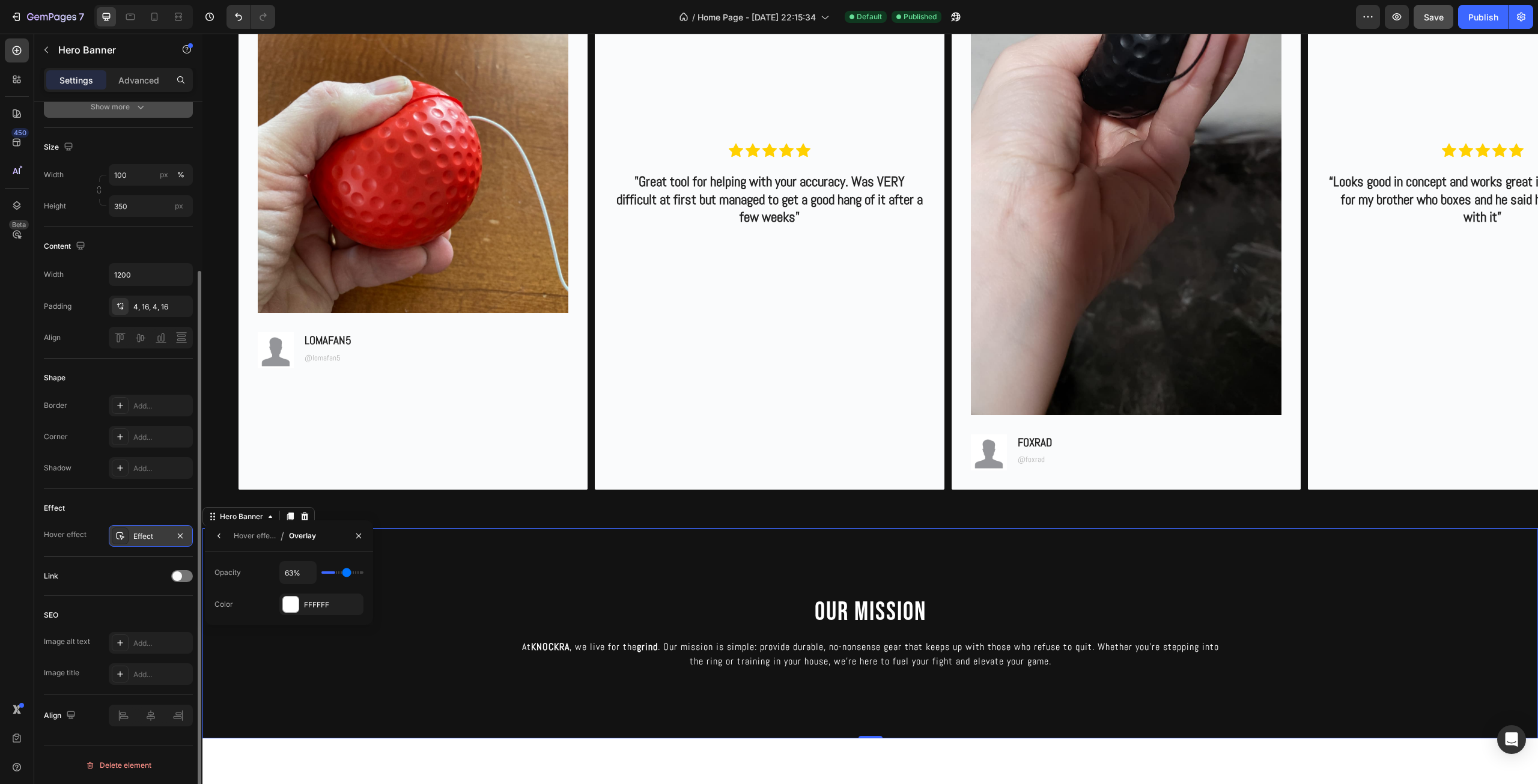
type input "69%"
type input "69"
type input "76%"
type input "76"
type input "80%"
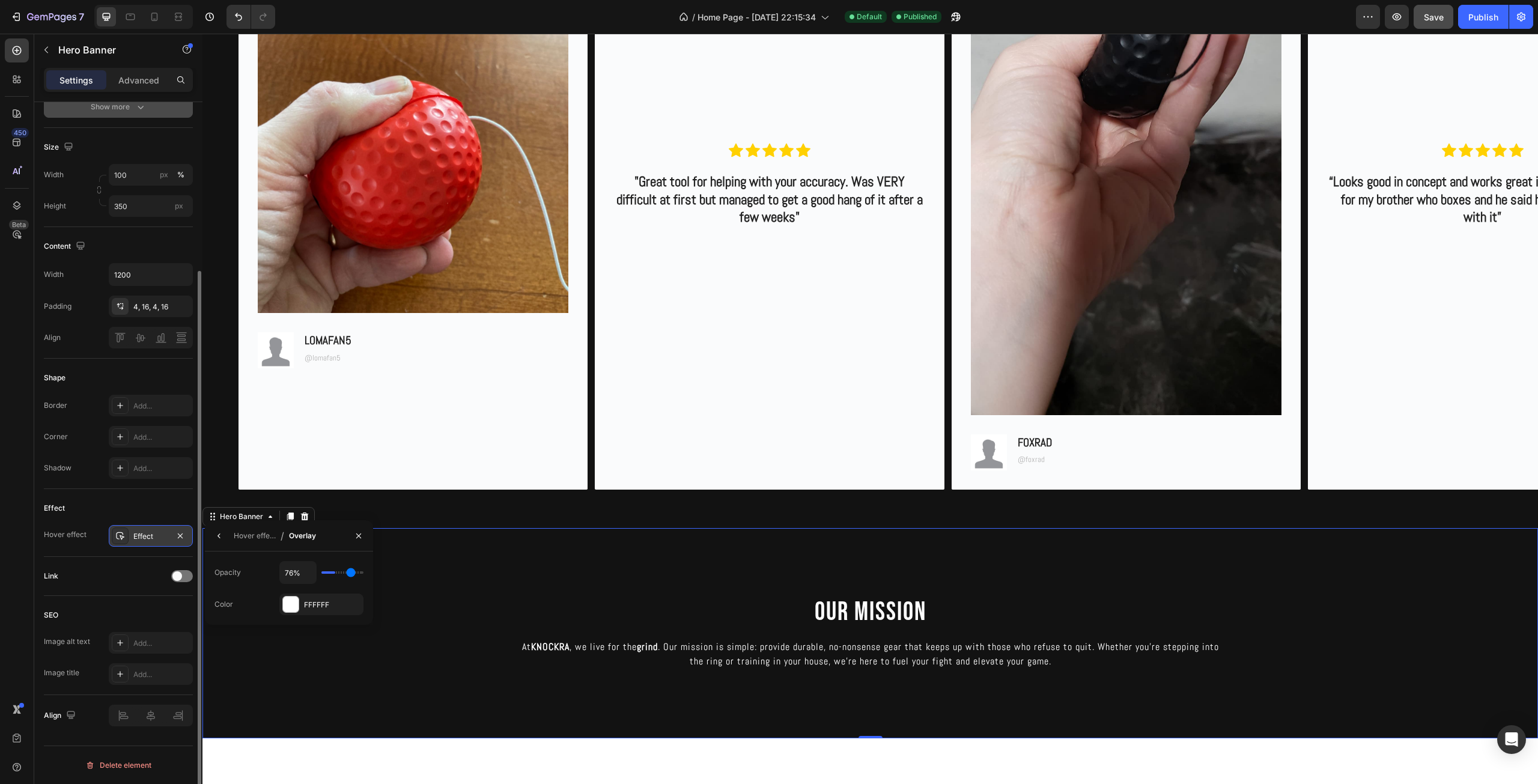
type input "80"
type input "89%"
type input "89"
type input "94%"
type input "94"
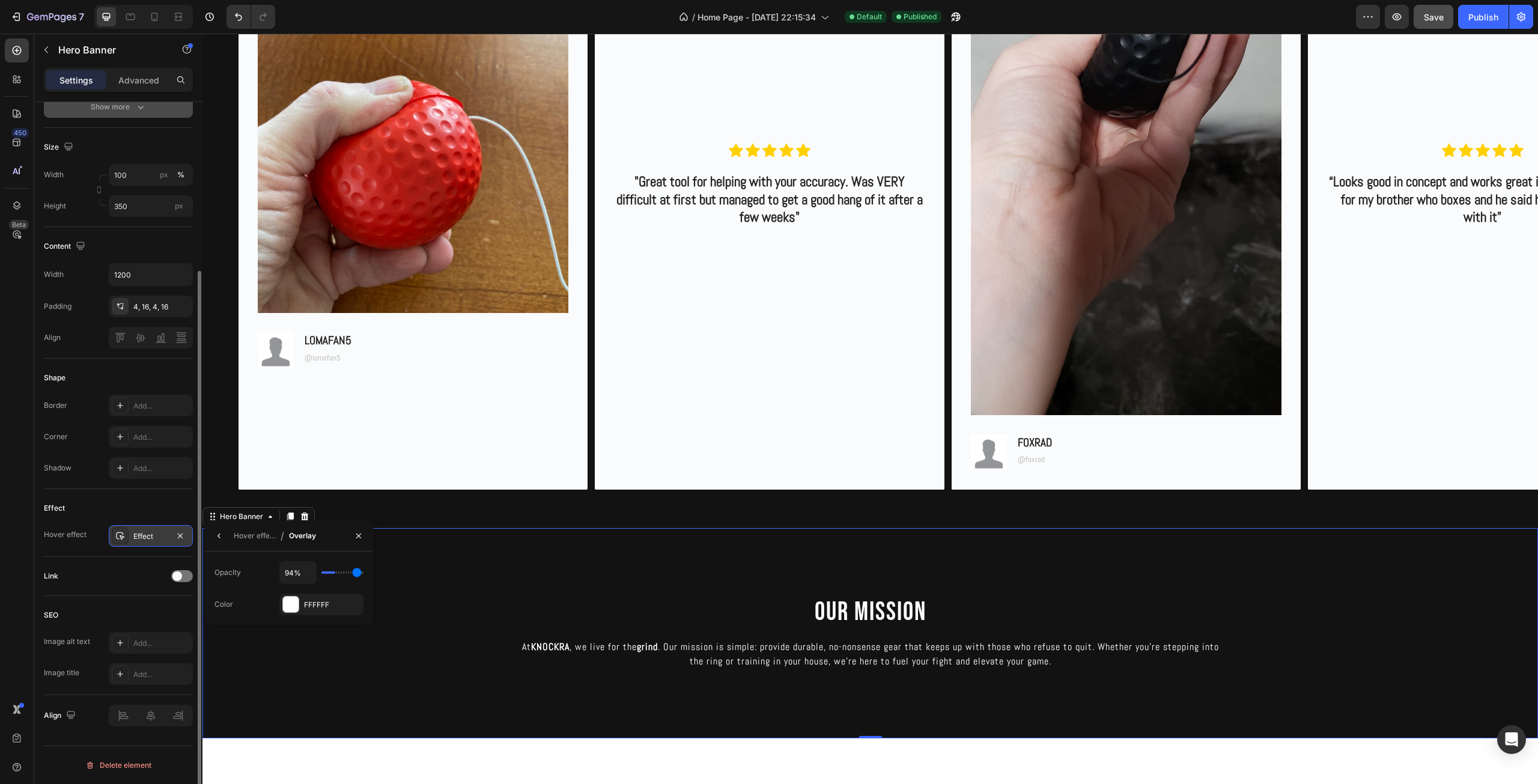
type input "100%"
type input "100"
type input "98%"
type input "98"
type input "94%"
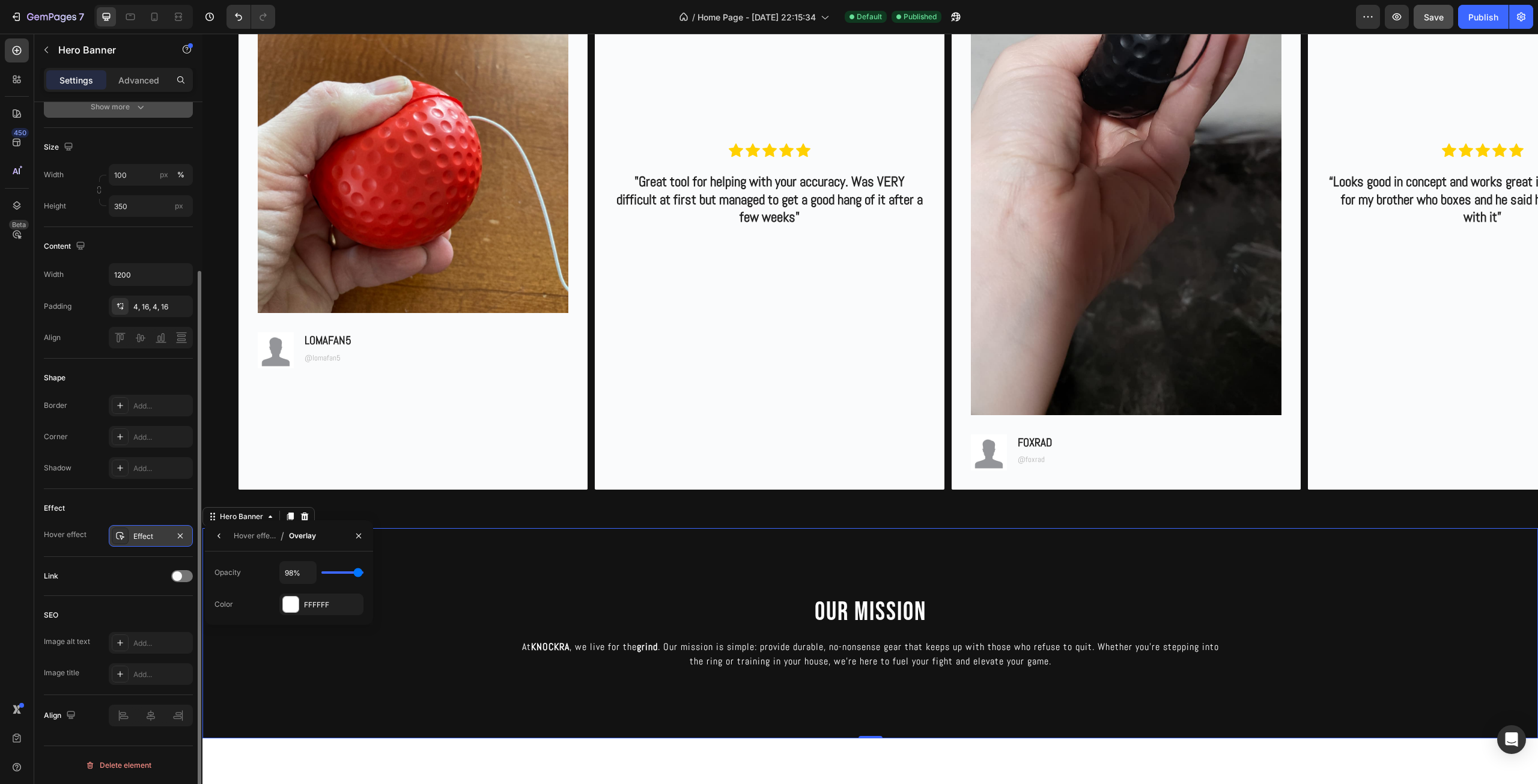
type input "94"
type input "89%"
type input "89"
type input "85%"
type input "85"
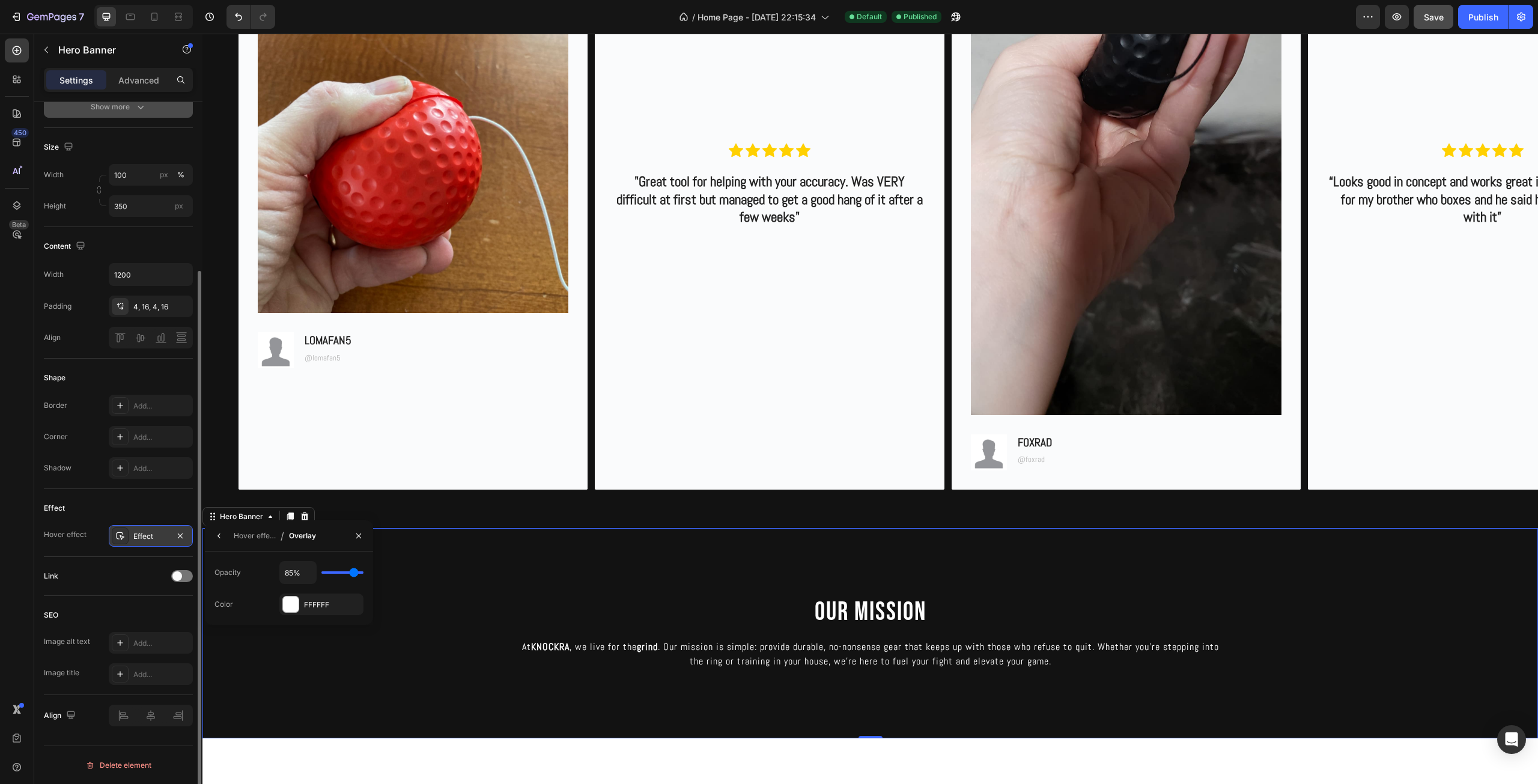
type input "81%"
type input "81"
type input "80%"
type input "80"
type input "76%"
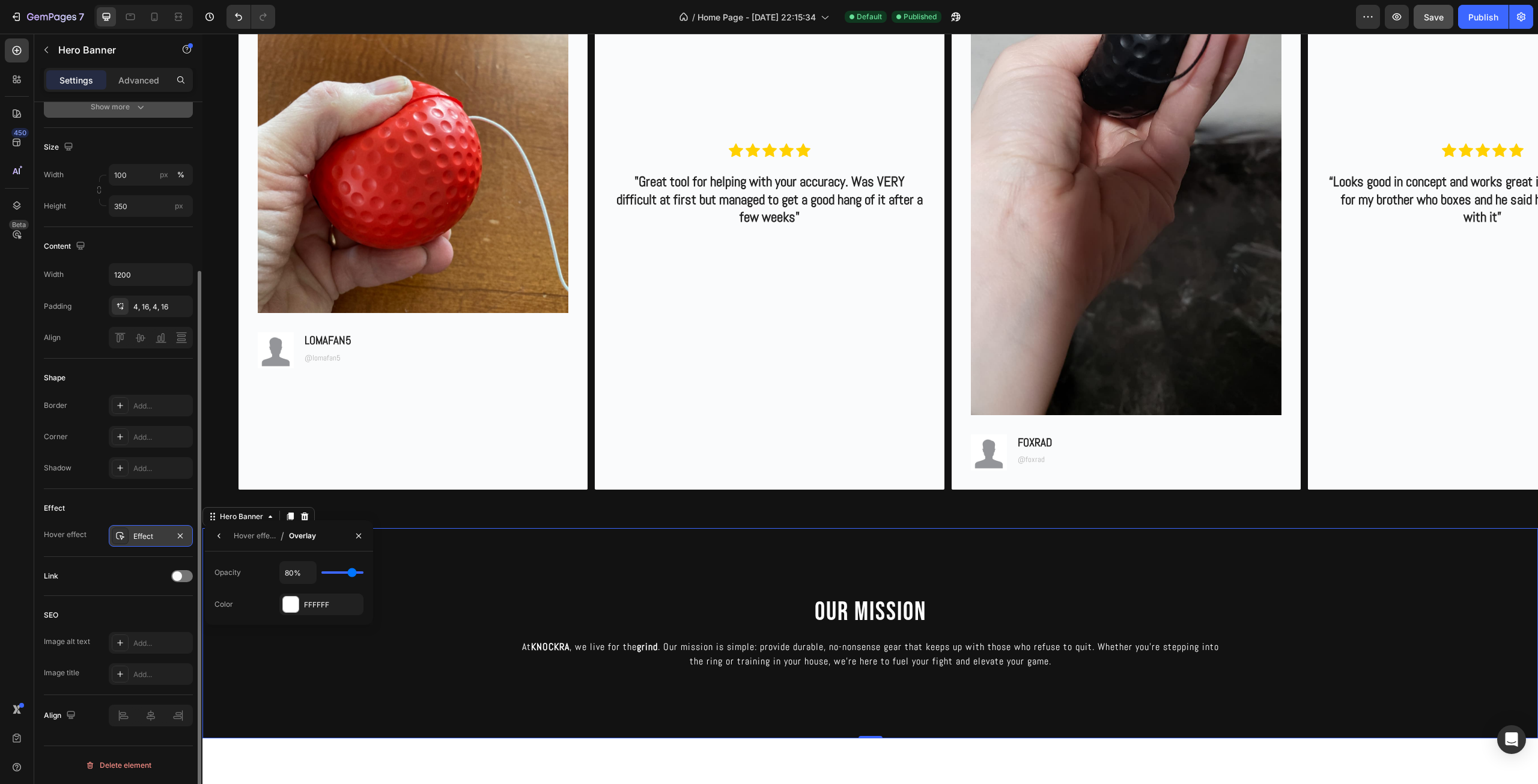
type input "76"
type input "72%"
type input "72"
type input "67%"
type input "67"
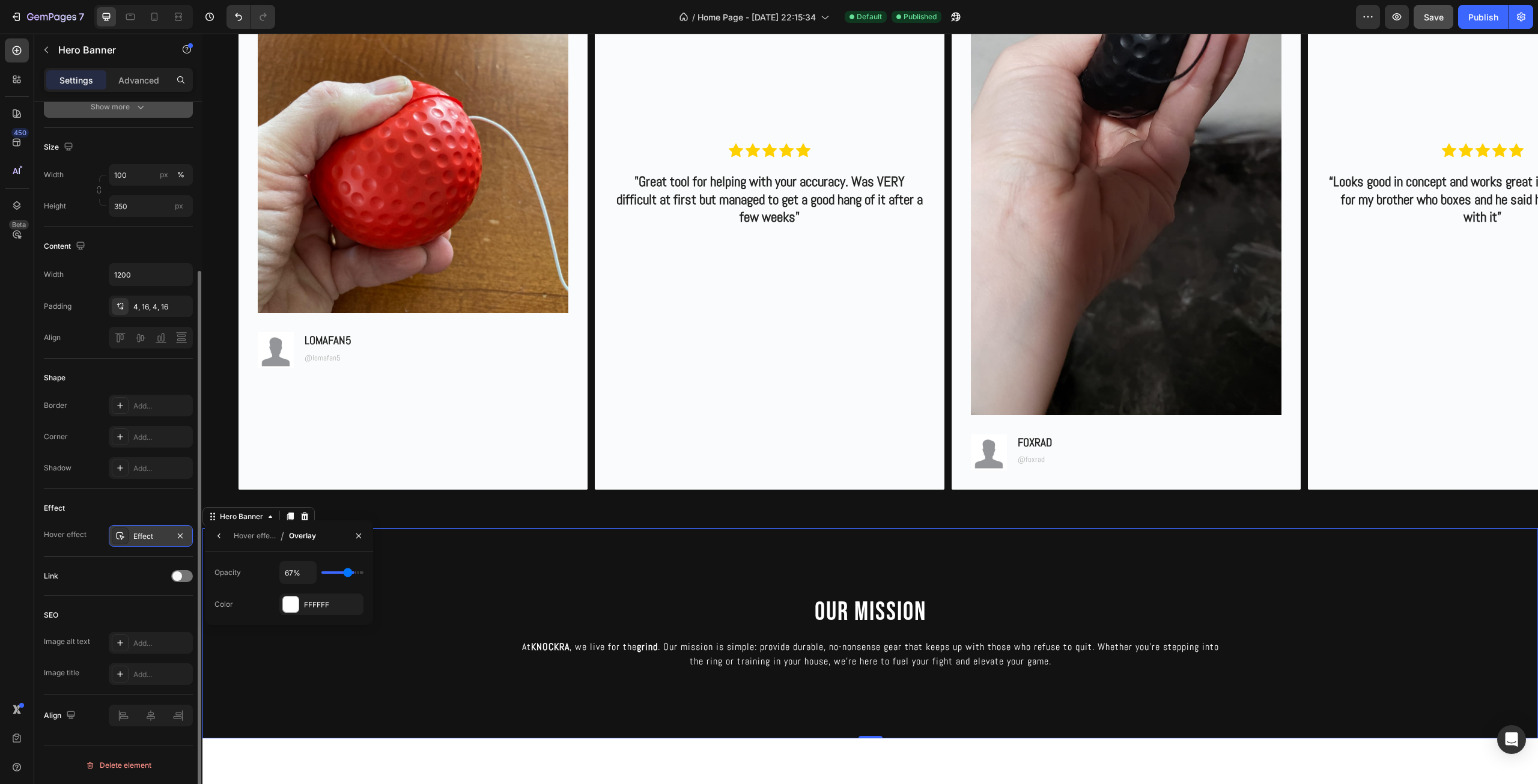
type input "63%"
drag, startPoint x: 338, startPoint y: 573, endPoint x: 292, endPoint y: 563, distance: 47.1
click at [338, 573] on input "range" at bounding box center [342, 572] width 42 height 3
click at [179, 536] on icon "button" at bounding box center [180, 535] width 10 height 10
click at [510, 600] on div "OUR MISSION Heading At KNOCKRA , we live for the grind . Our mission is simple:…" at bounding box center [870, 633] width 721 height 79
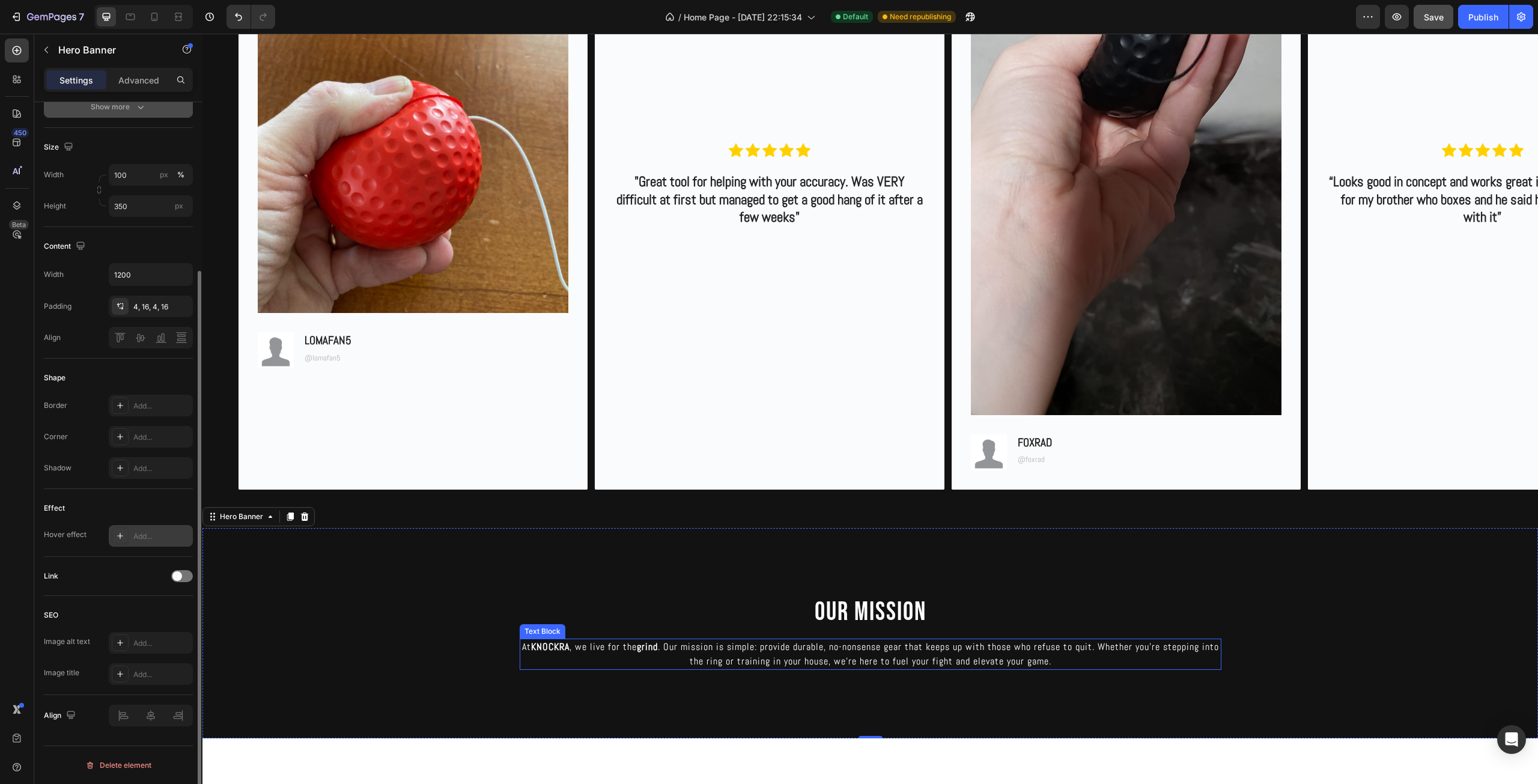
click at [713, 653] on p "At KNOCKRA , we live for the grind . Our mission is simple: provide durable, no…" at bounding box center [870, 654] width 699 height 29
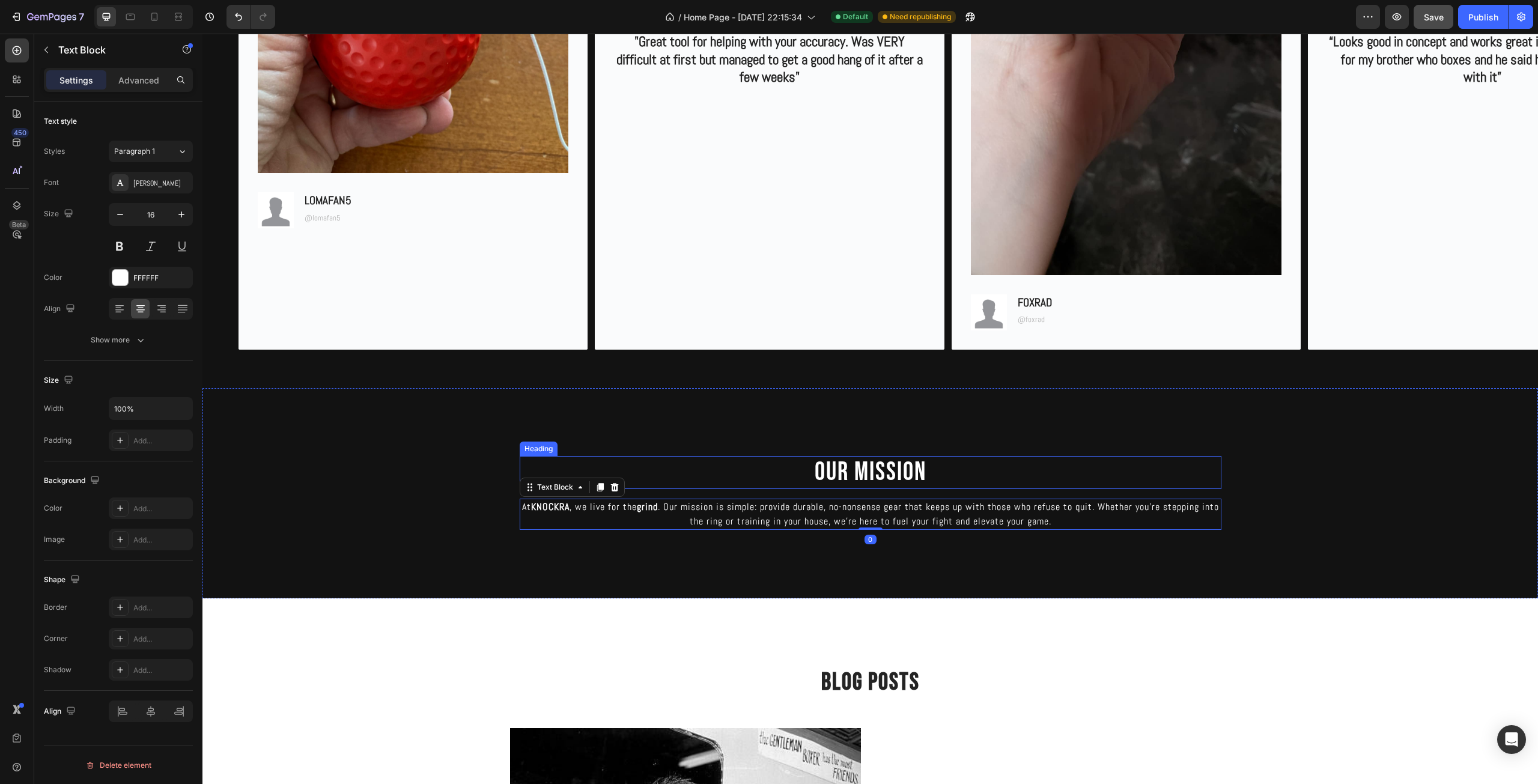
scroll to position [1541, 0]
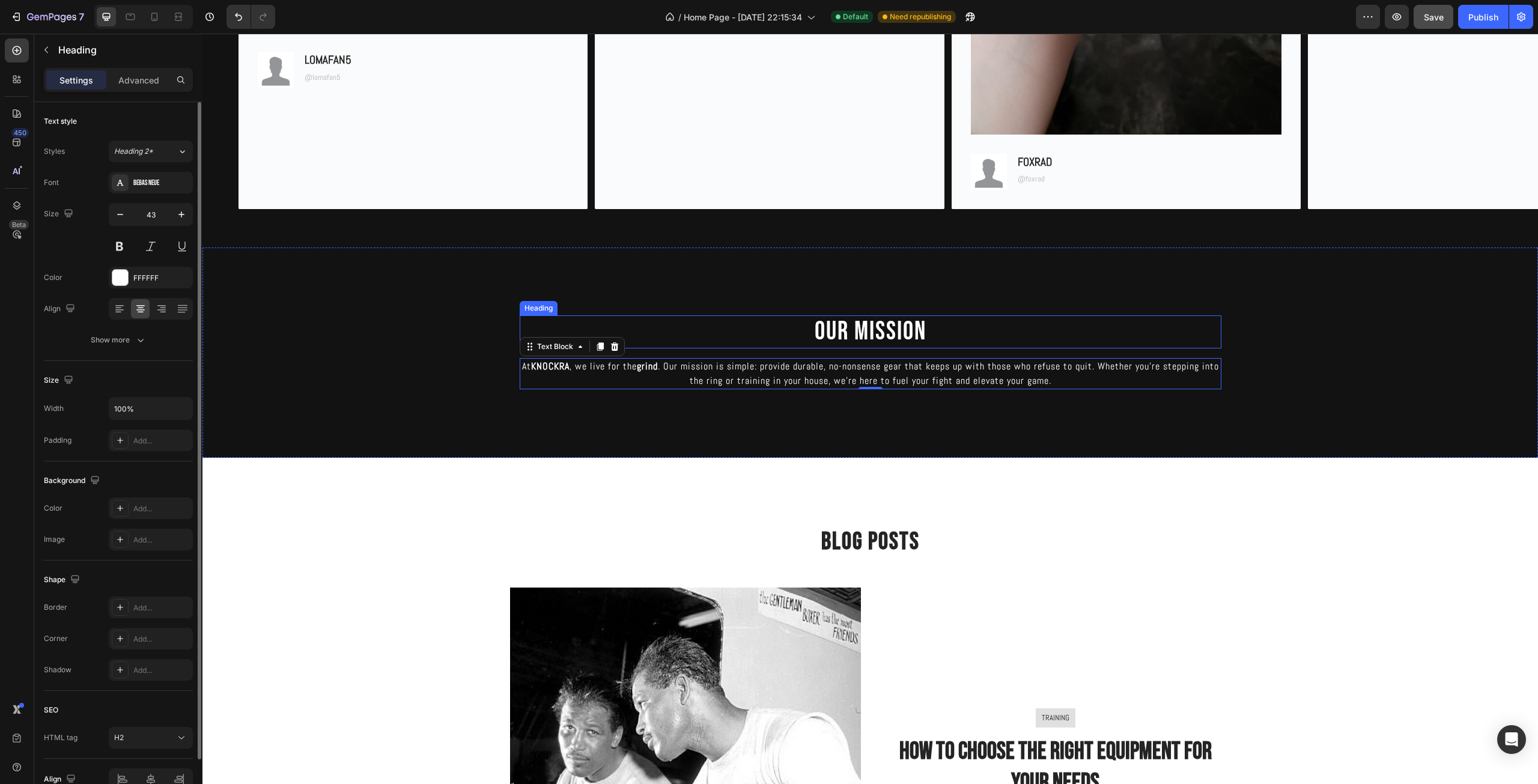
click at [891, 332] on h2 "OUR MISSION" at bounding box center [870, 332] width 702 height 34
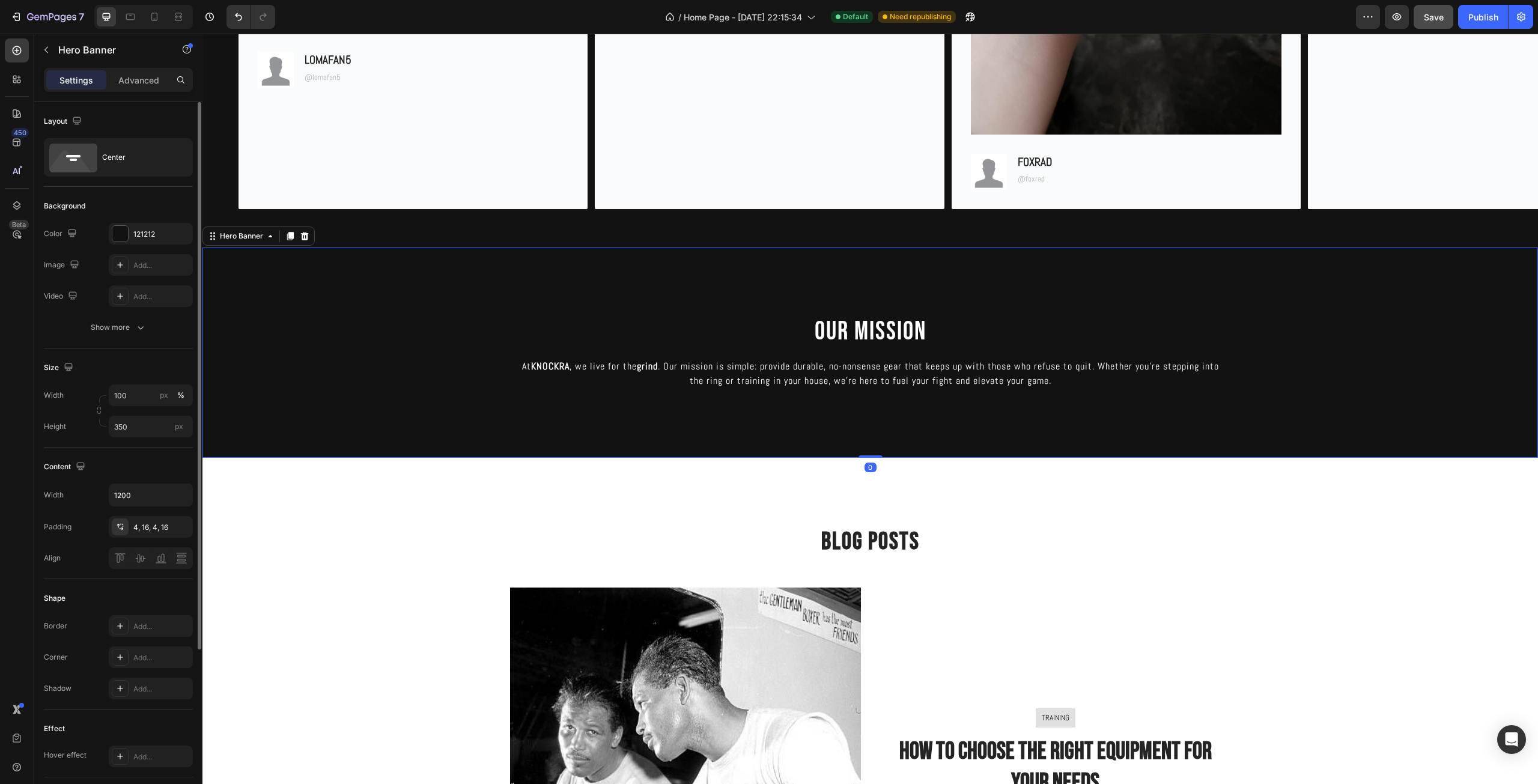
click at [1013, 418] on div "Overlay" at bounding box center [870, 352] width 1335 height 211
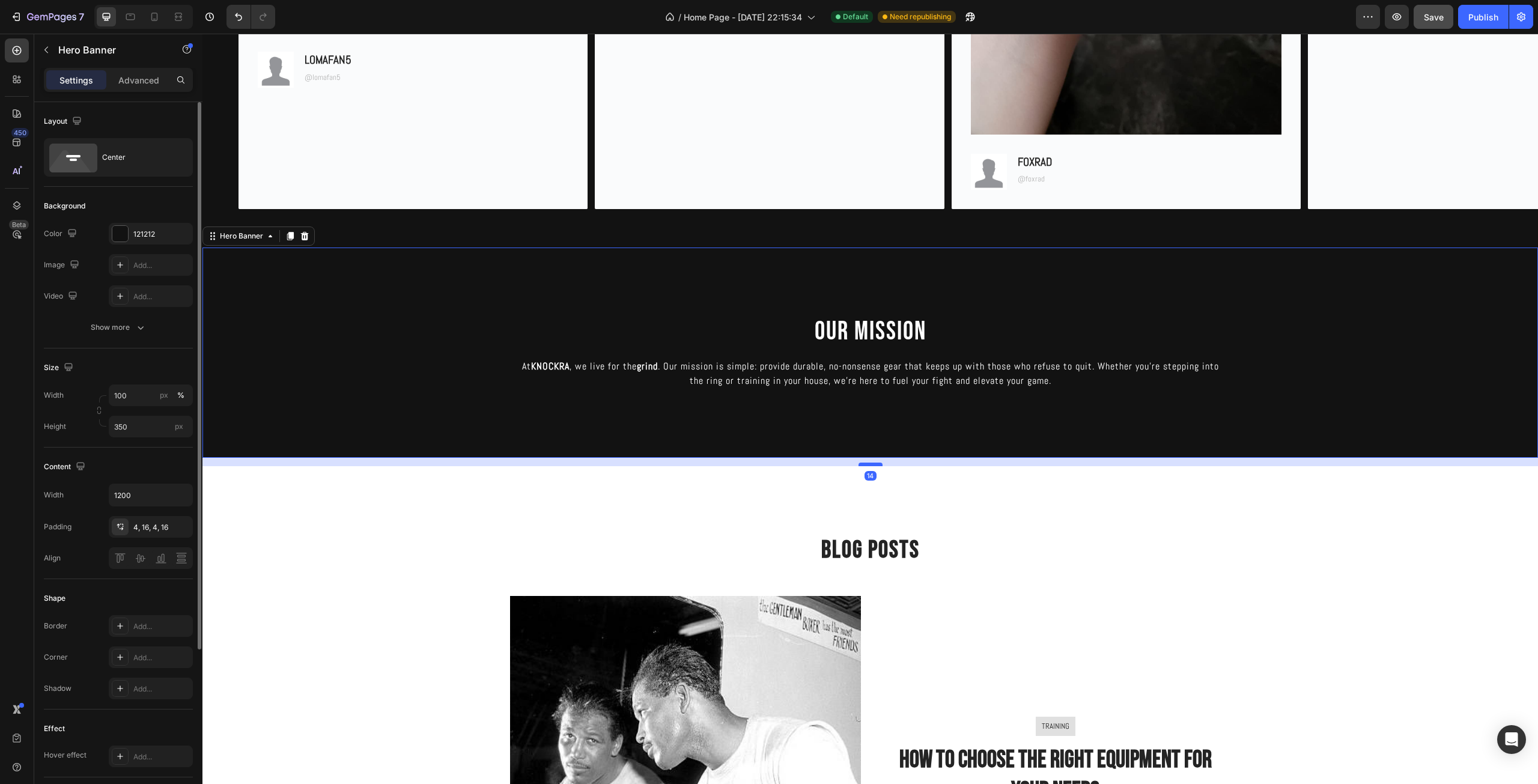
drag, startPoint x: 868, startPoint y: 455, endPoint x: 866, endPoint y: 463, distance: 8.2
click at [866, 463] on div at bounding box center [870, 464] width 24 height 4
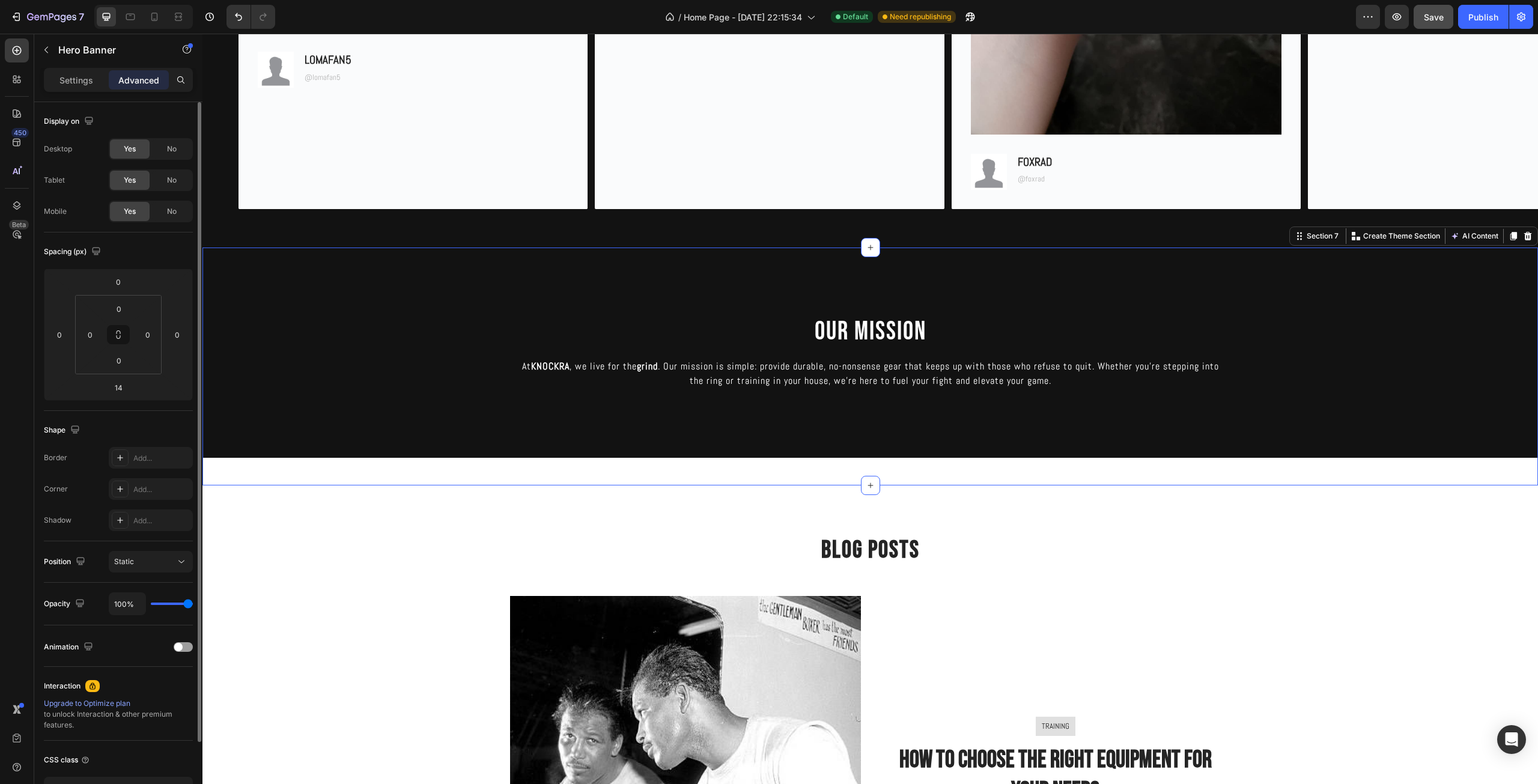
click at [898, 472] on div "OUR MISSION Heading At KNOCKRA , we live for the grind . Our mission is simple:…" at bounding box center [870, 366] width 1335 height 237
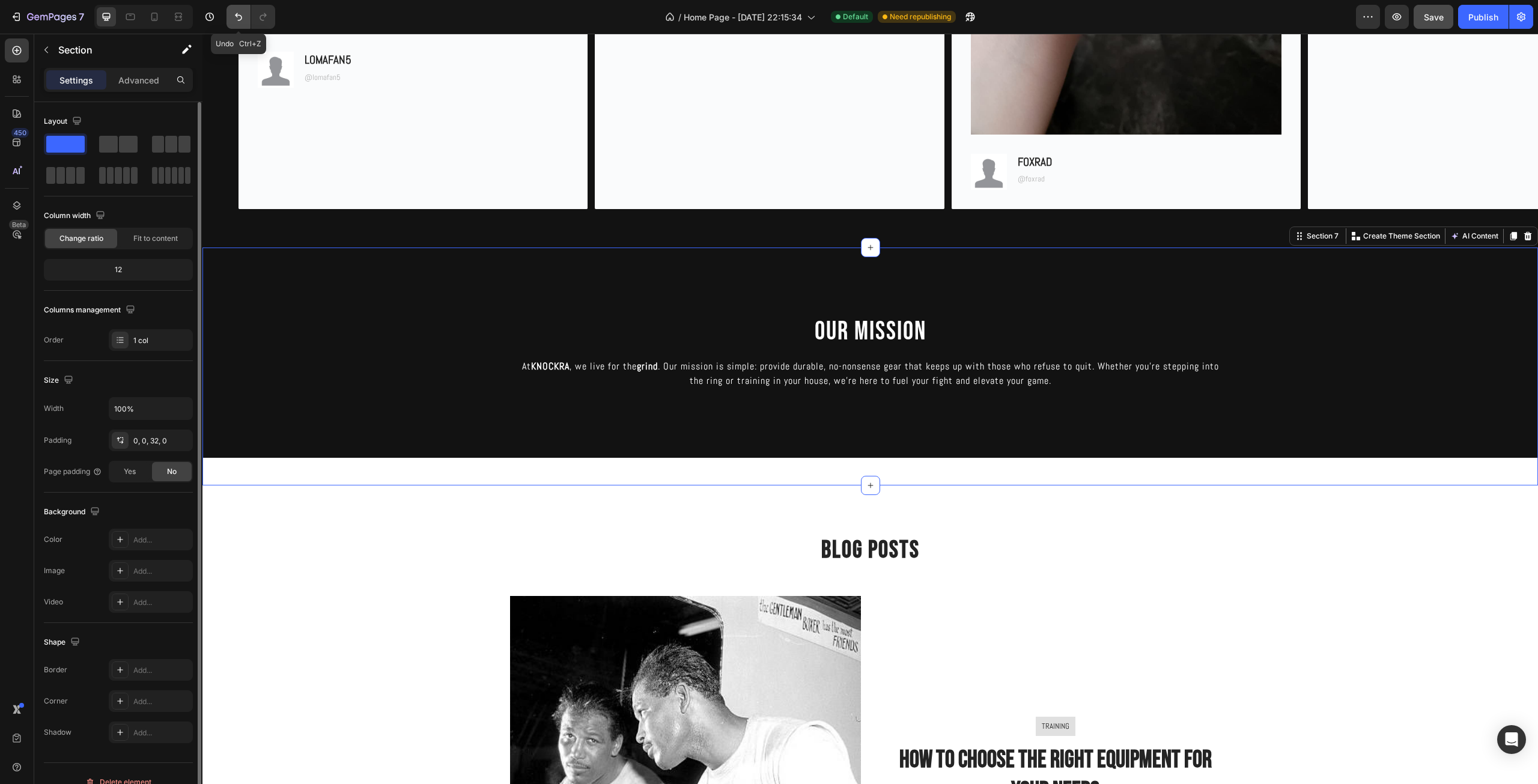
click at [238, 15] on icon "Undo/Redo" at bounding box center [238, 17] width 7 height 8
click at [368, 382] on div "Overlay" at bounding box center [870, 352] width 1335 height 211
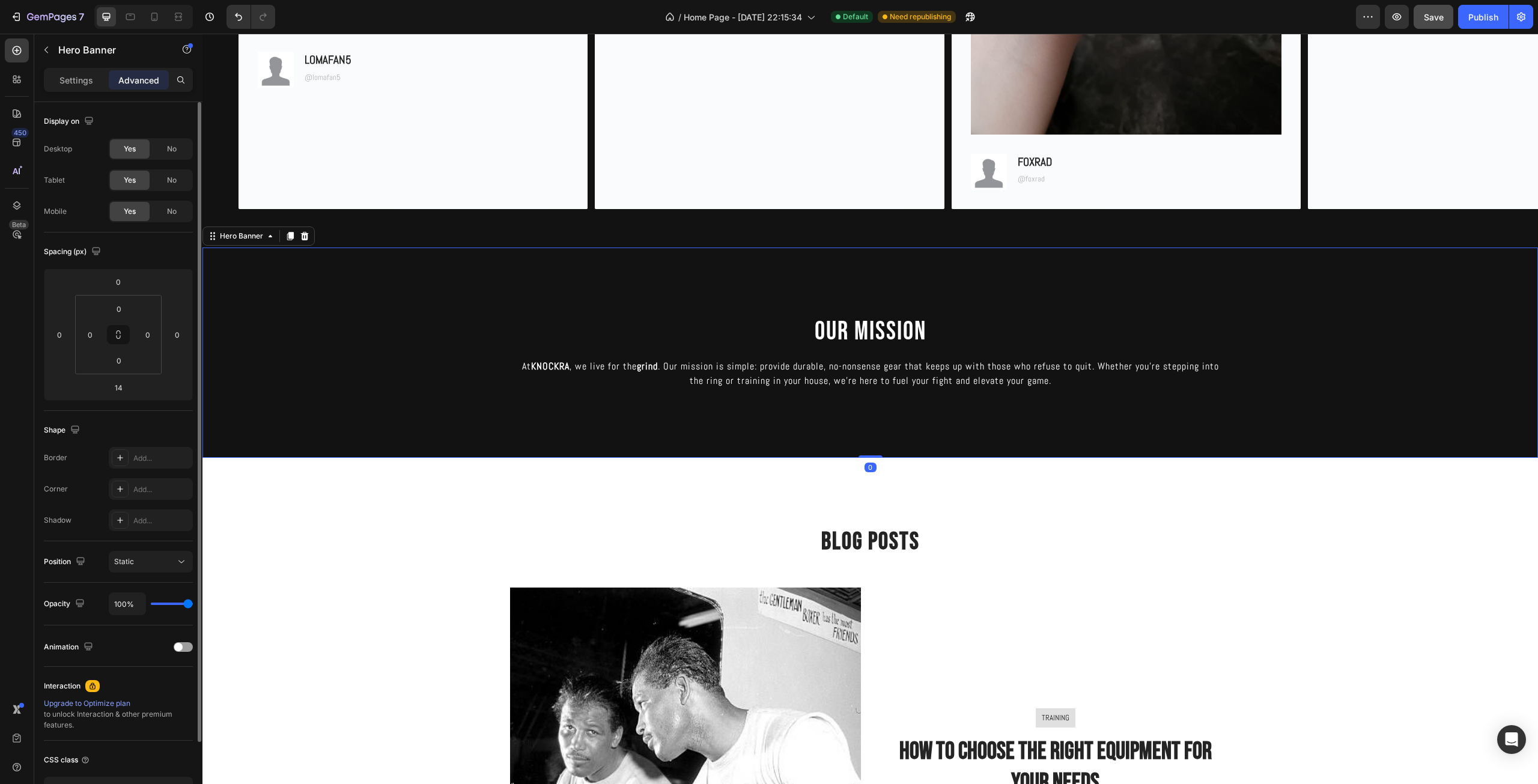
drag, startPoint x: 868, startPoint y: 464, endPoint x: 868, endPoint y: 451, distance: 13.0
click at [868, 451] on div "OUR MISSION Heading At KNOCKRA , we live for the grind . Our mission is simple:…" at bounding box center [870, 352] width 1335 height 211
click at [52, 54] on button "button" at bounding box center [46, 49] width 19 height 19
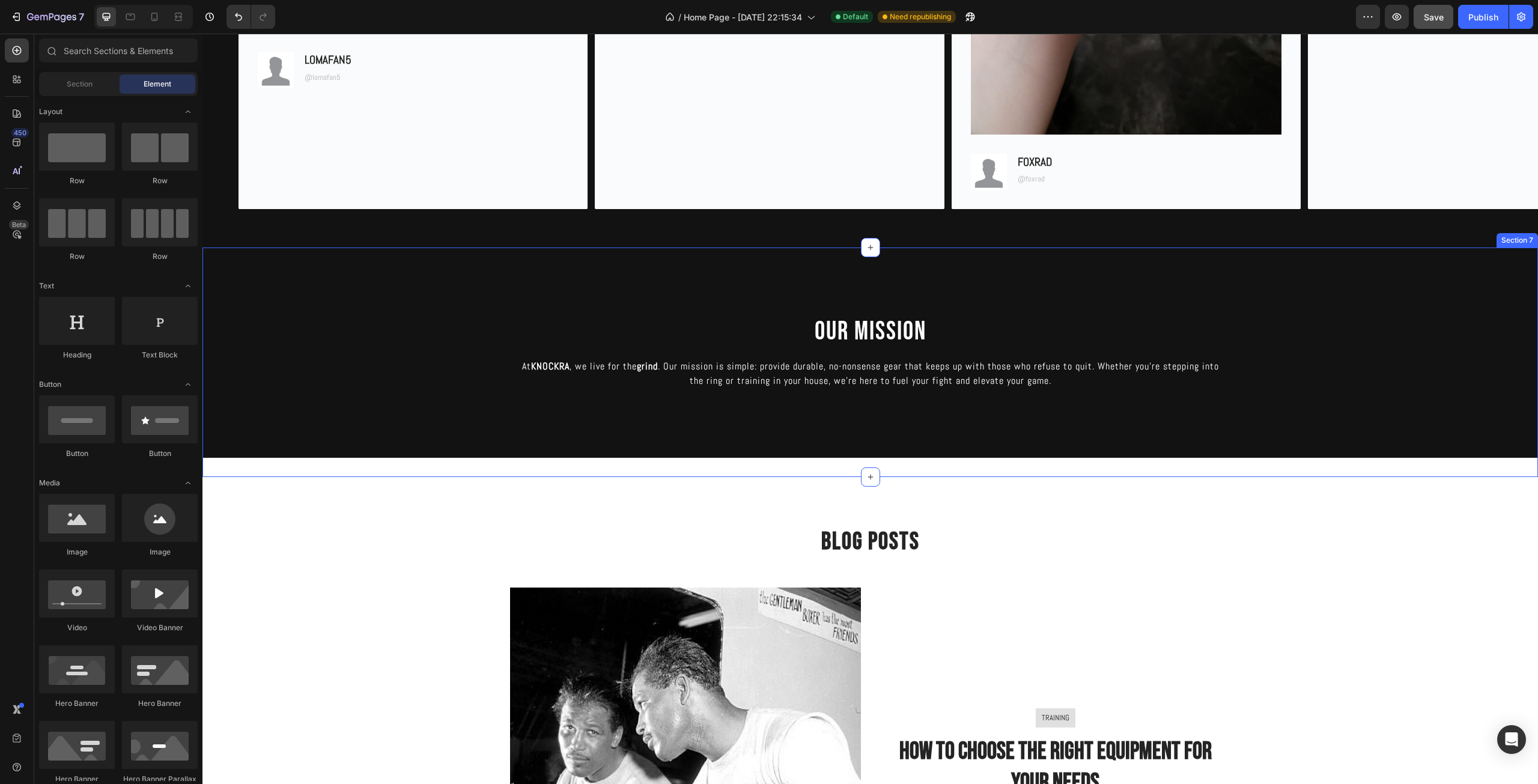
click at [841, 468] on div "OUR MISSION Heading At KNOCKRA , we live for the grind . Our mission is simple:…" at bounding box center [870, 362] width 1335 height 229
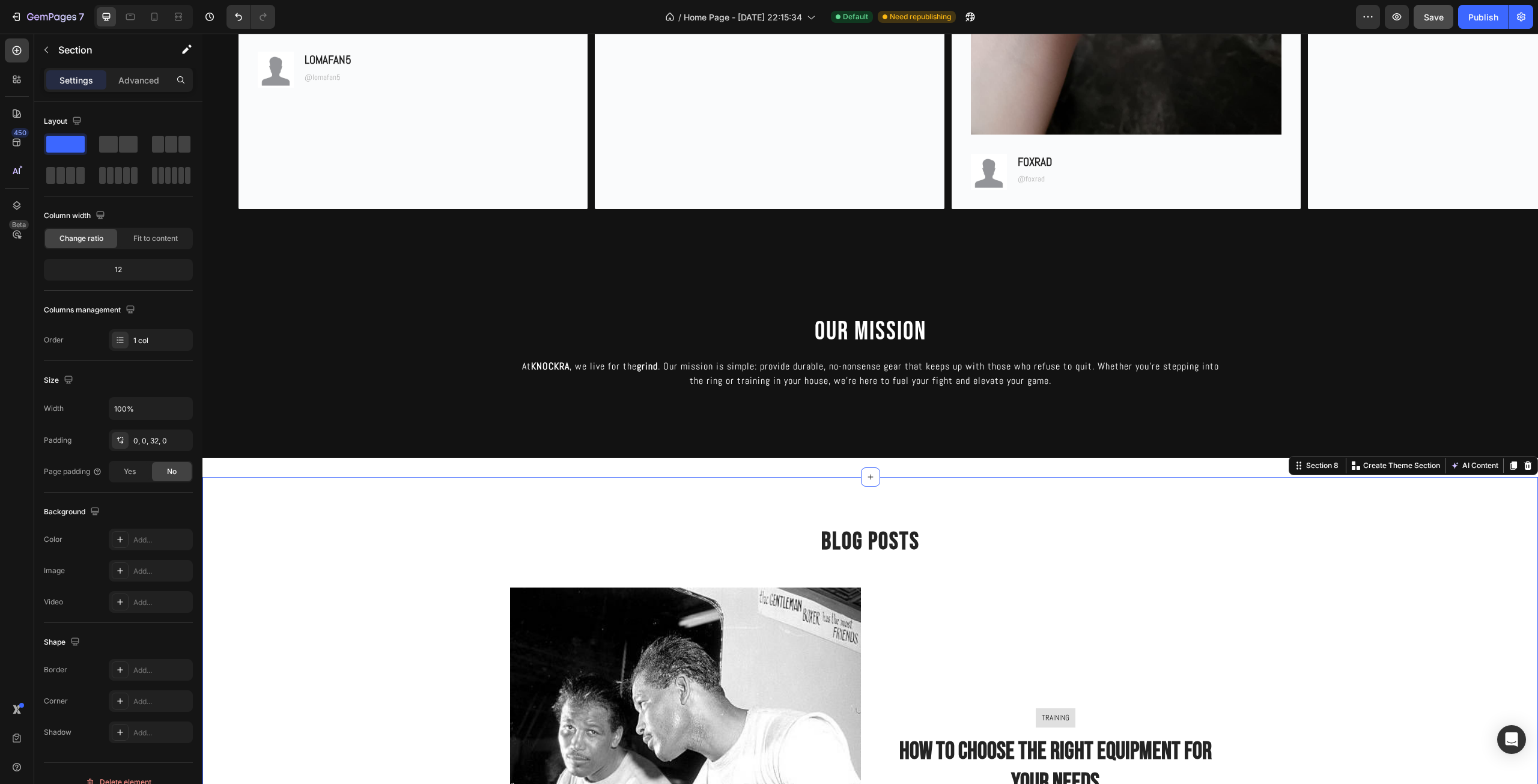
click at [817, 440] on div "Overlay" at bounding box center [870, 352] width 1335 height 211
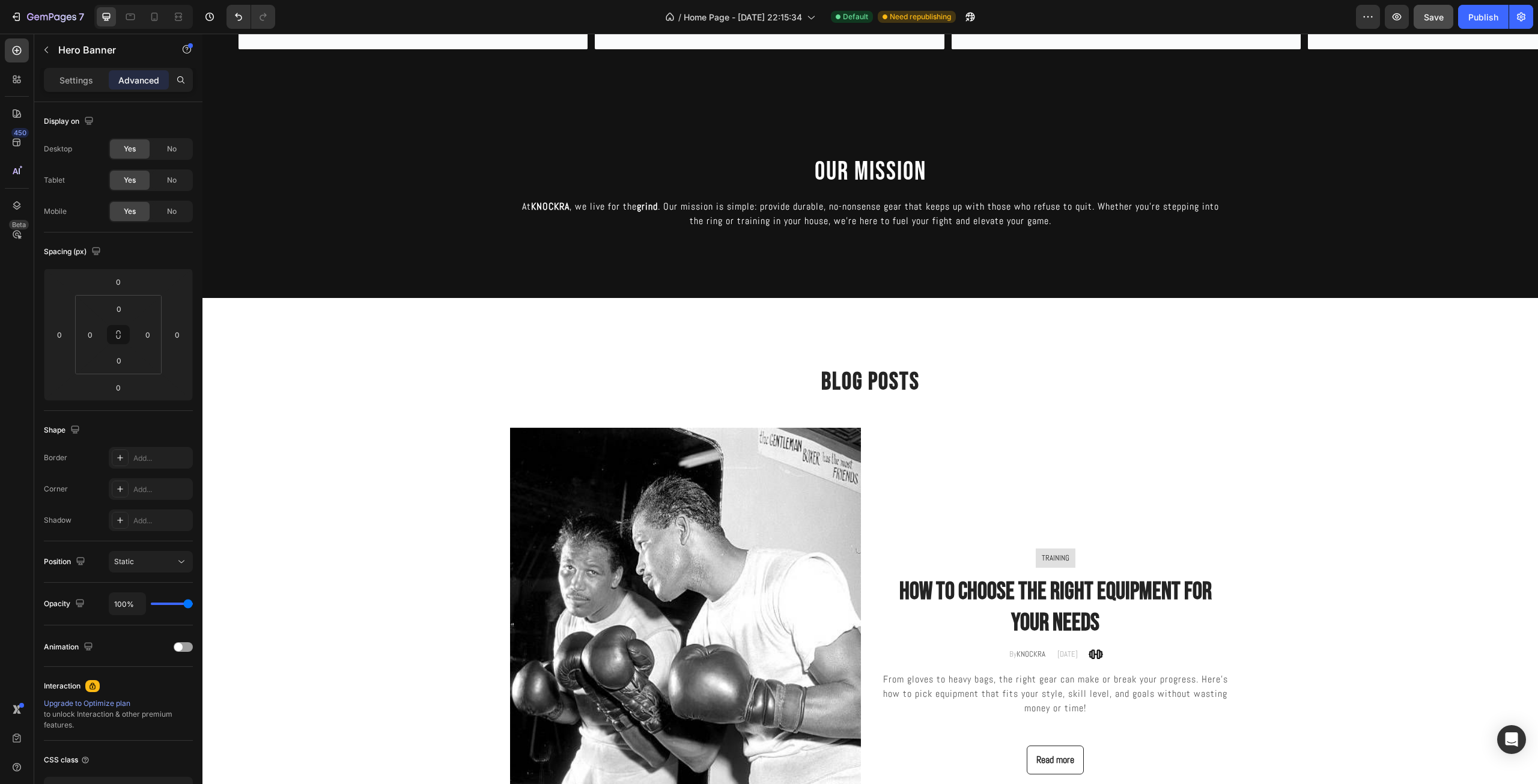
scroll to position [1400, 0]
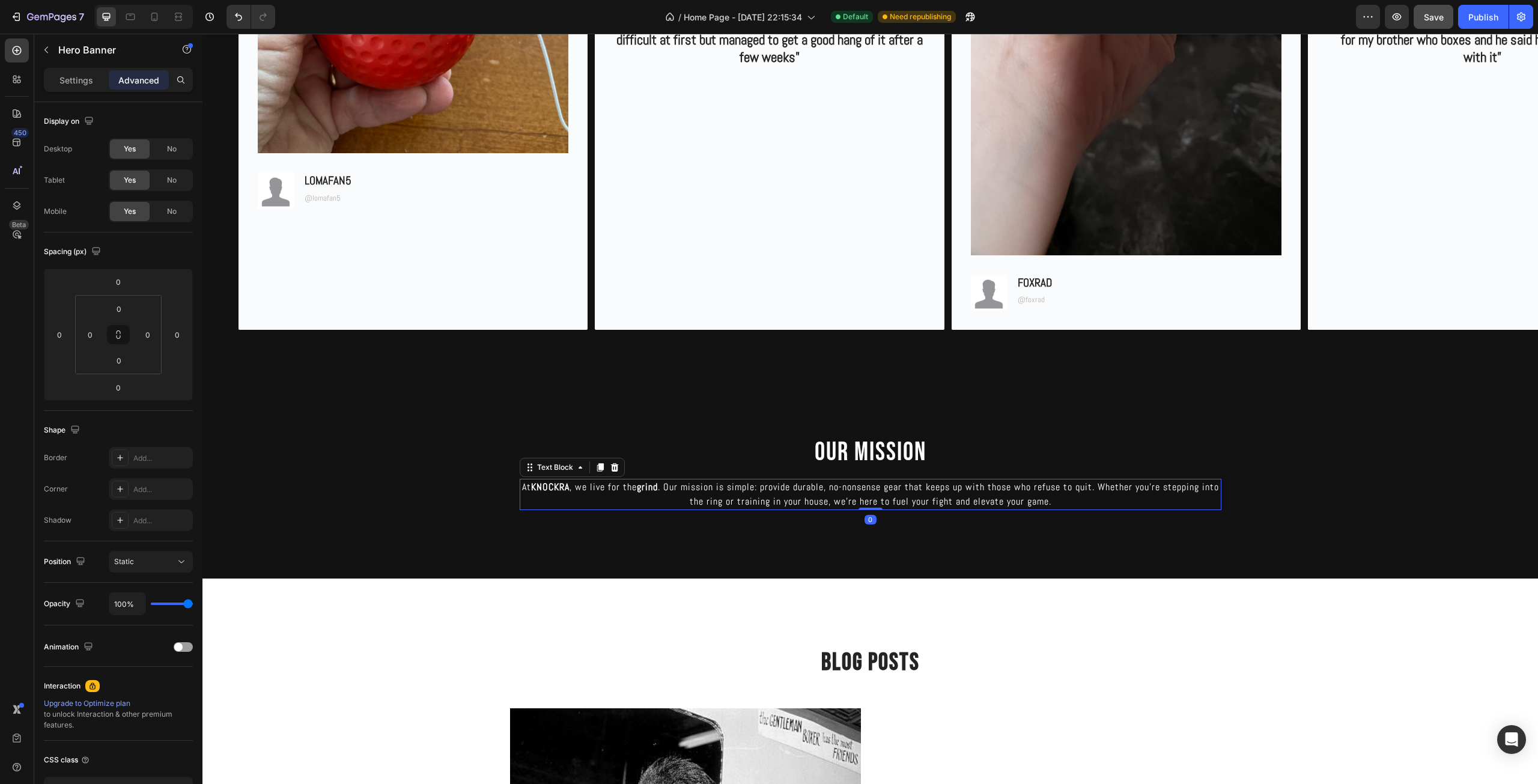
click at [993, 493] on p "At KNOCKRA , we live for the grind . Our mission is simple: provide durable, no…" at bounding box center [870, 494] width 699 height 29
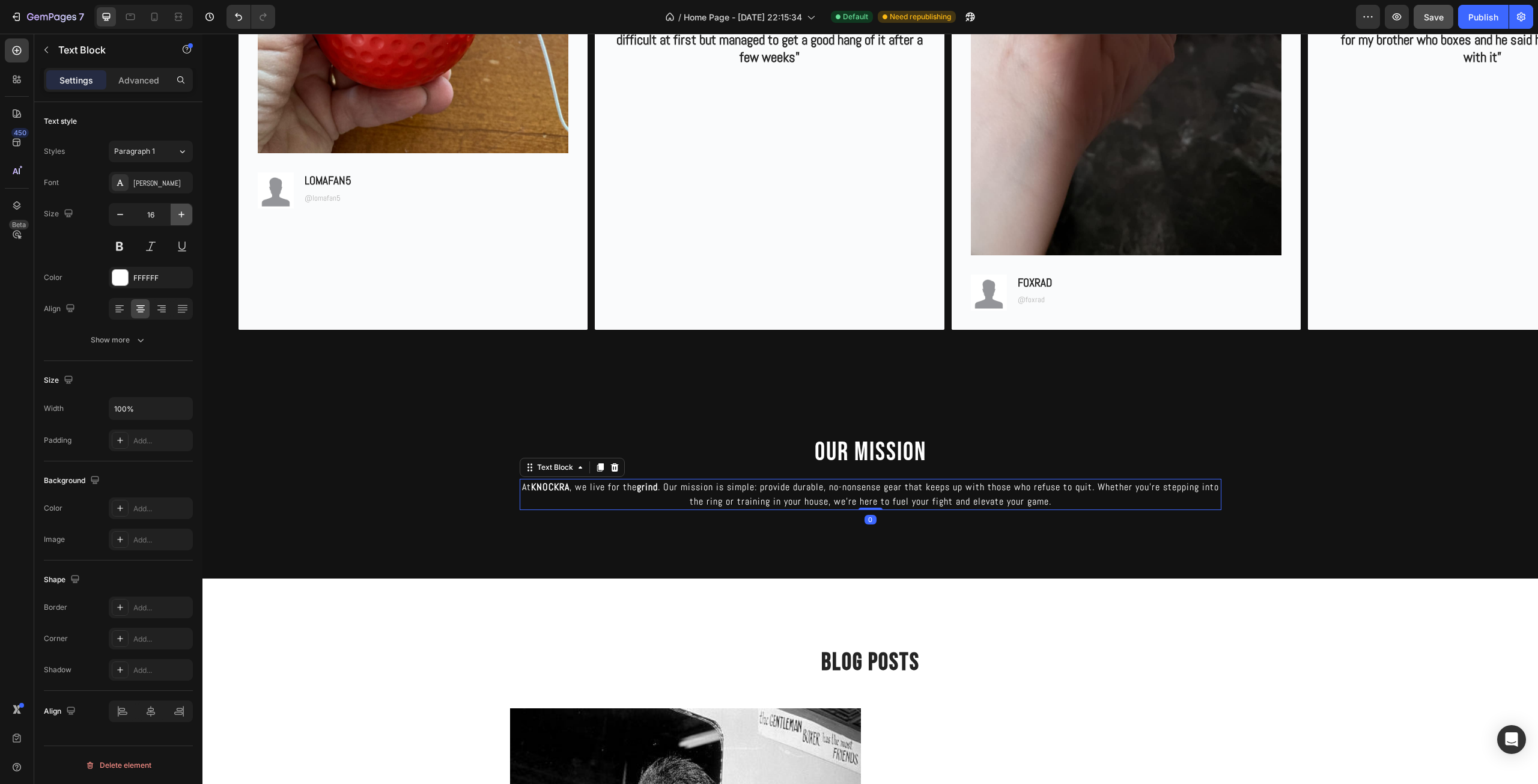
click at [176, 218] on icon "button" at bounding box center [181, 214] width 12 height 12
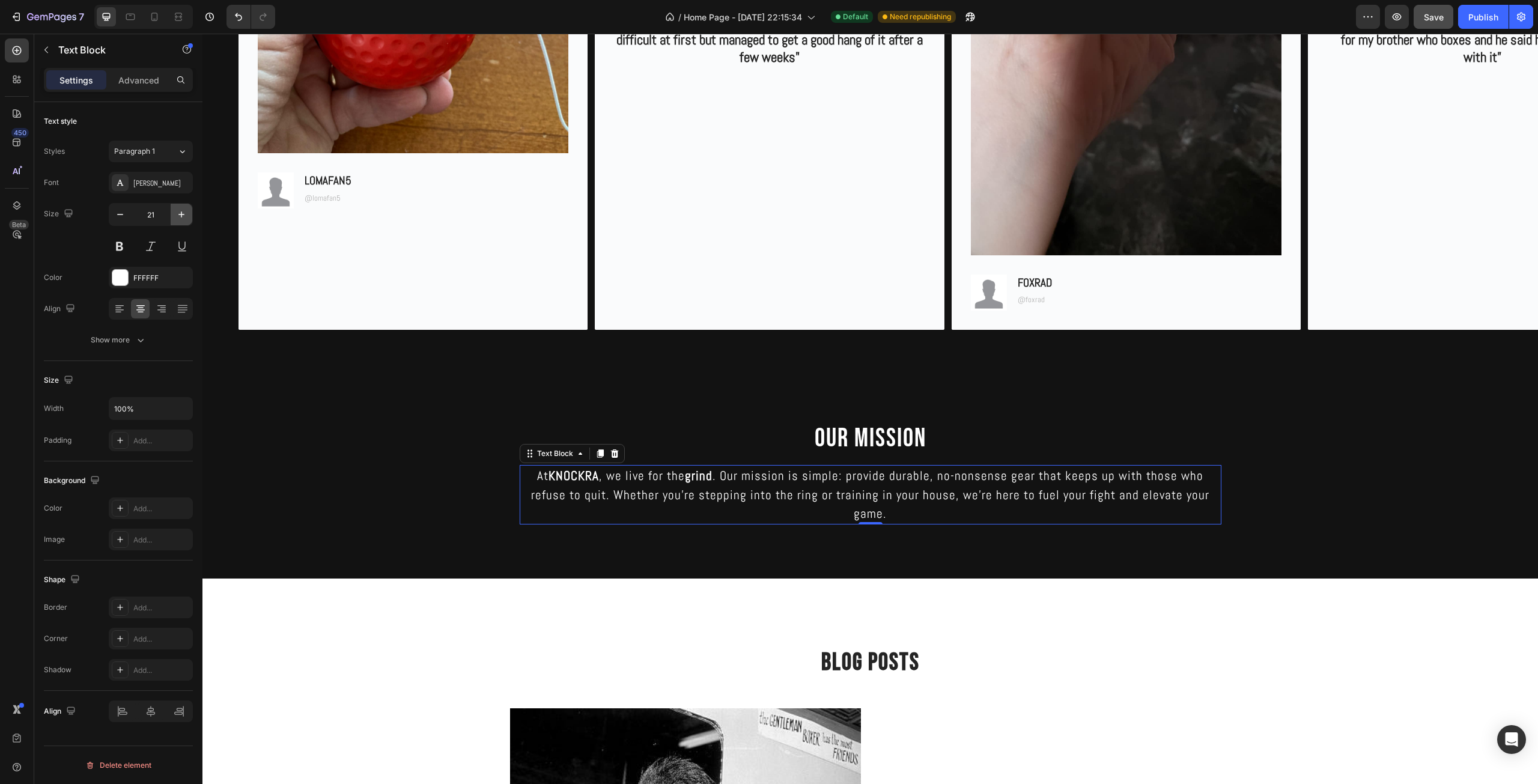
click at [176, 218] on icon "button" at bounding box center [181, 214] width 12 height 12
click at [318, 517] on div "Overlay" at bounding box center [870, 473] width 1335 height 211
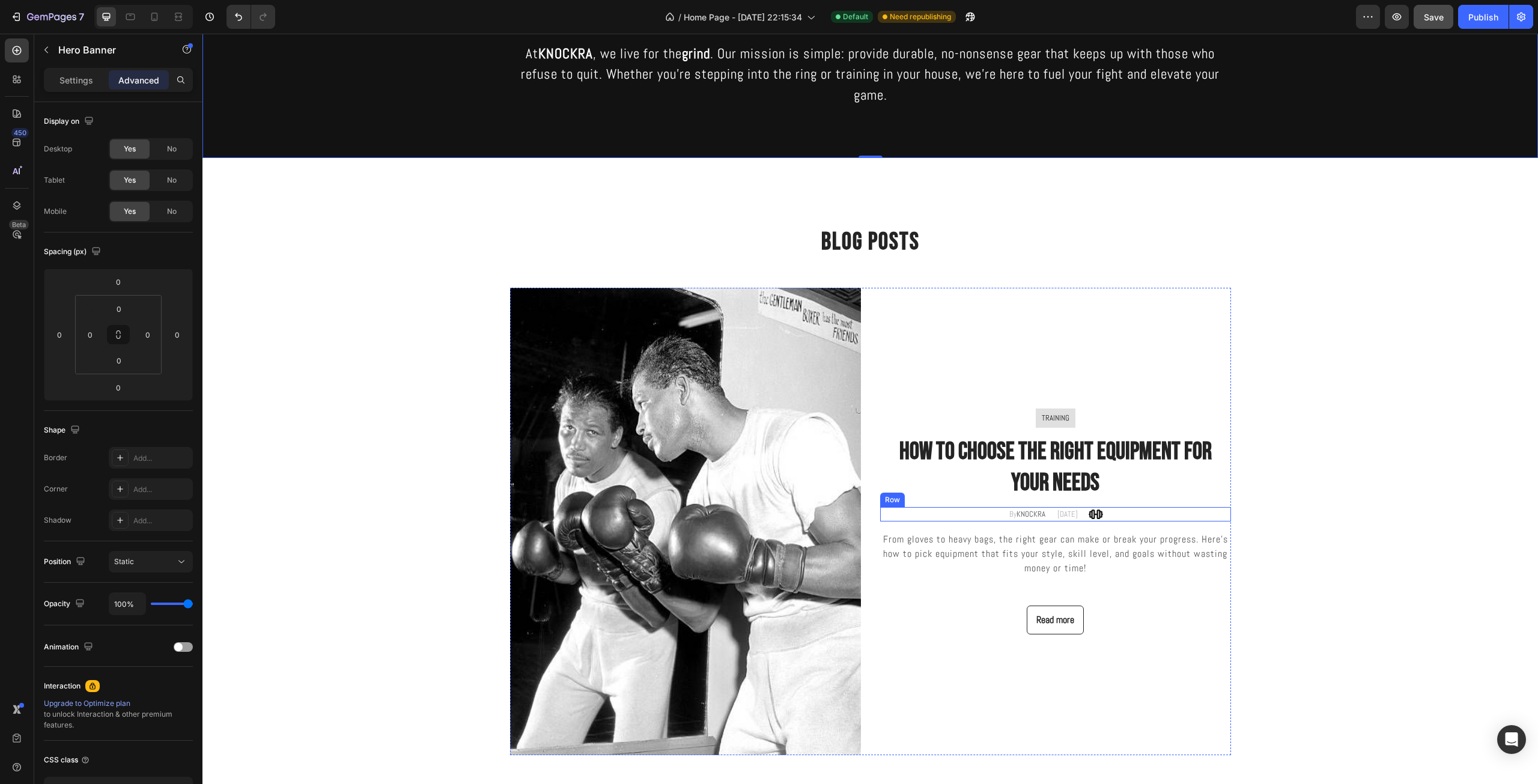
scroll to position [2101, 0]
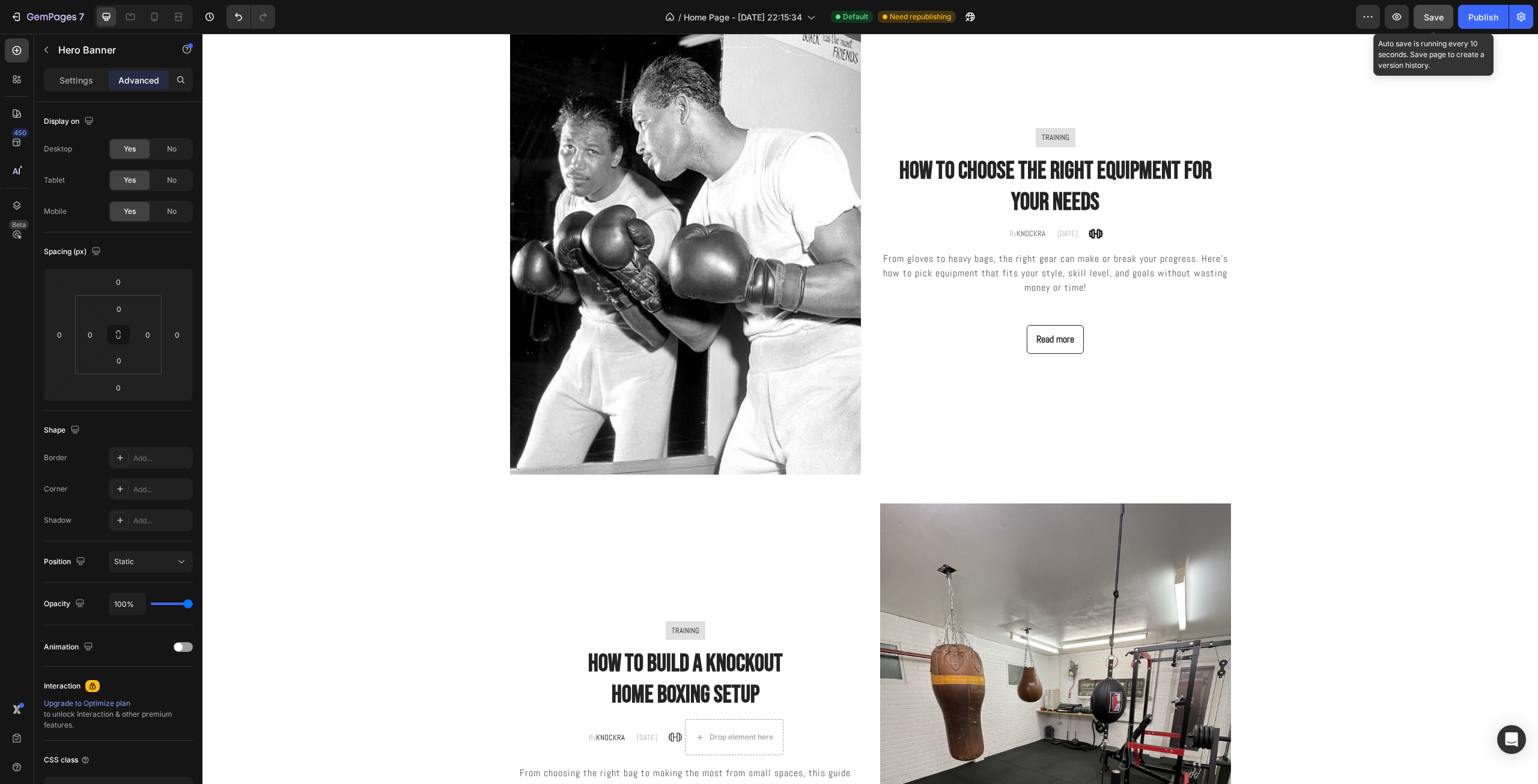
click at [1425, 24] on button "Save" at bounding box center [1433, 16] width 39 height 24
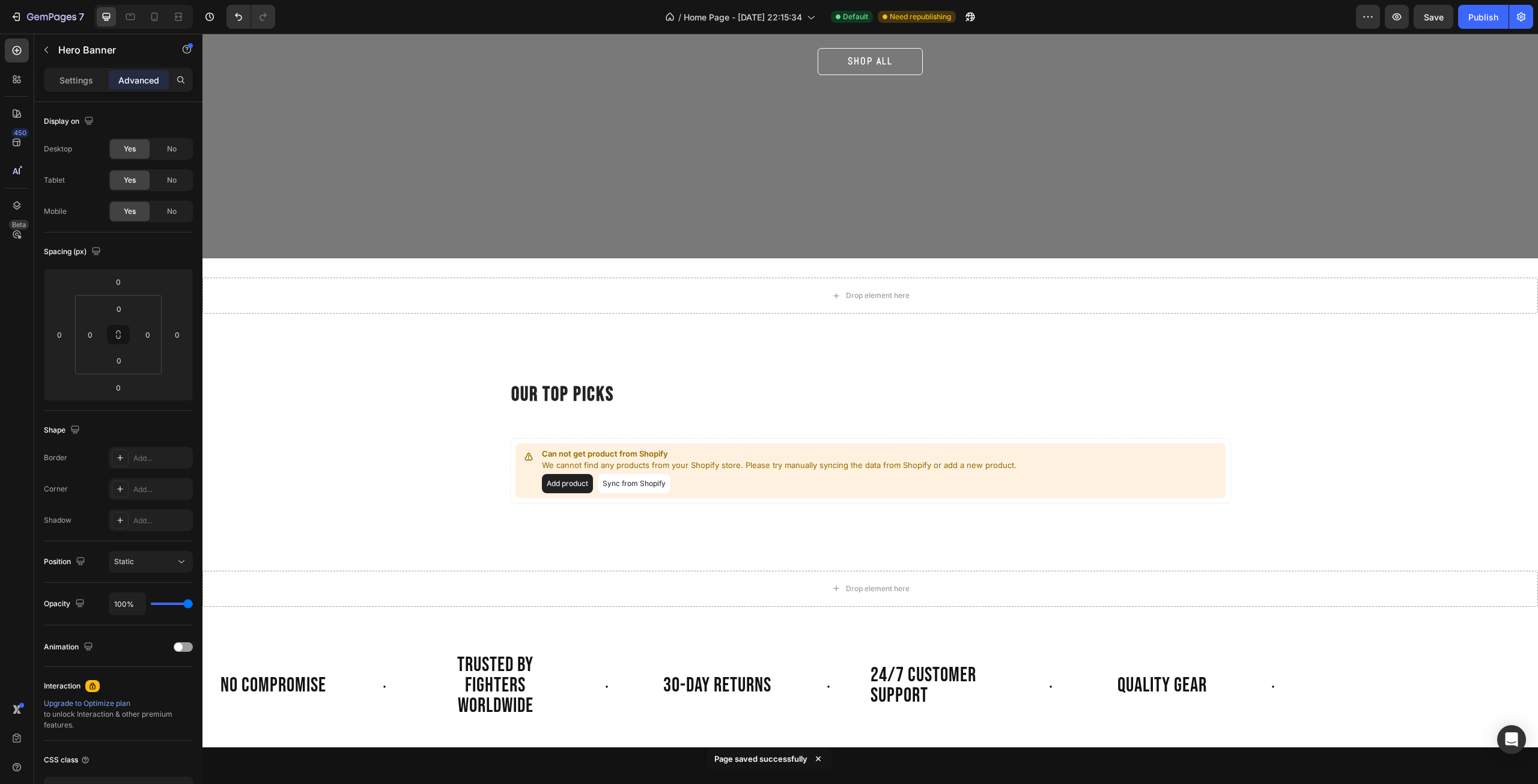
scroll to position [0, 0]
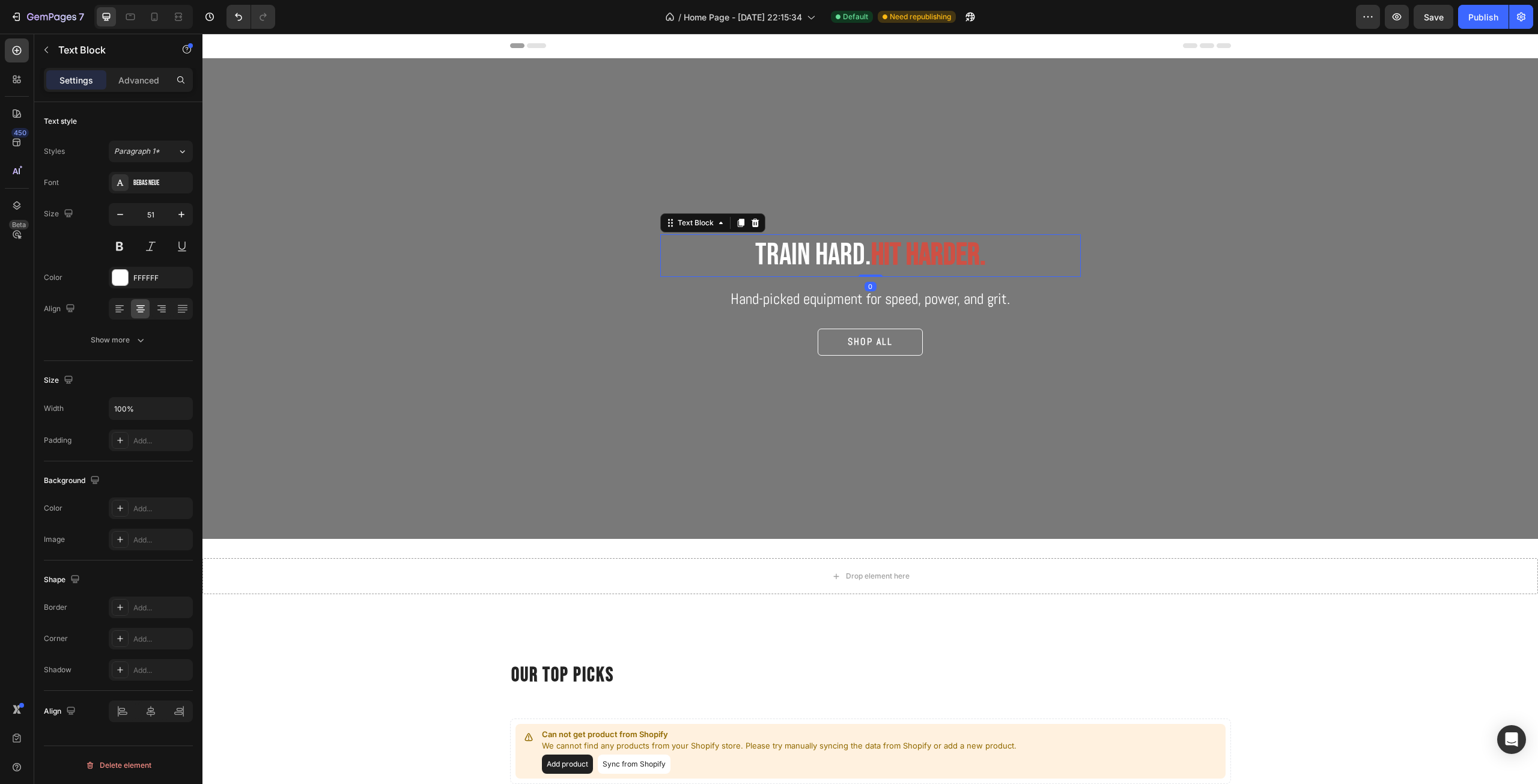
click at [913, 257] on strong "hit harder." at bounding box center [929, 254] width 115 height 37
click at [124, 344] on div "Show more" at bounding box center [118, 340] width 56 height 12
click at [133, 405] on input "Auto" at bounding box center [151, 404] width 82 height 22
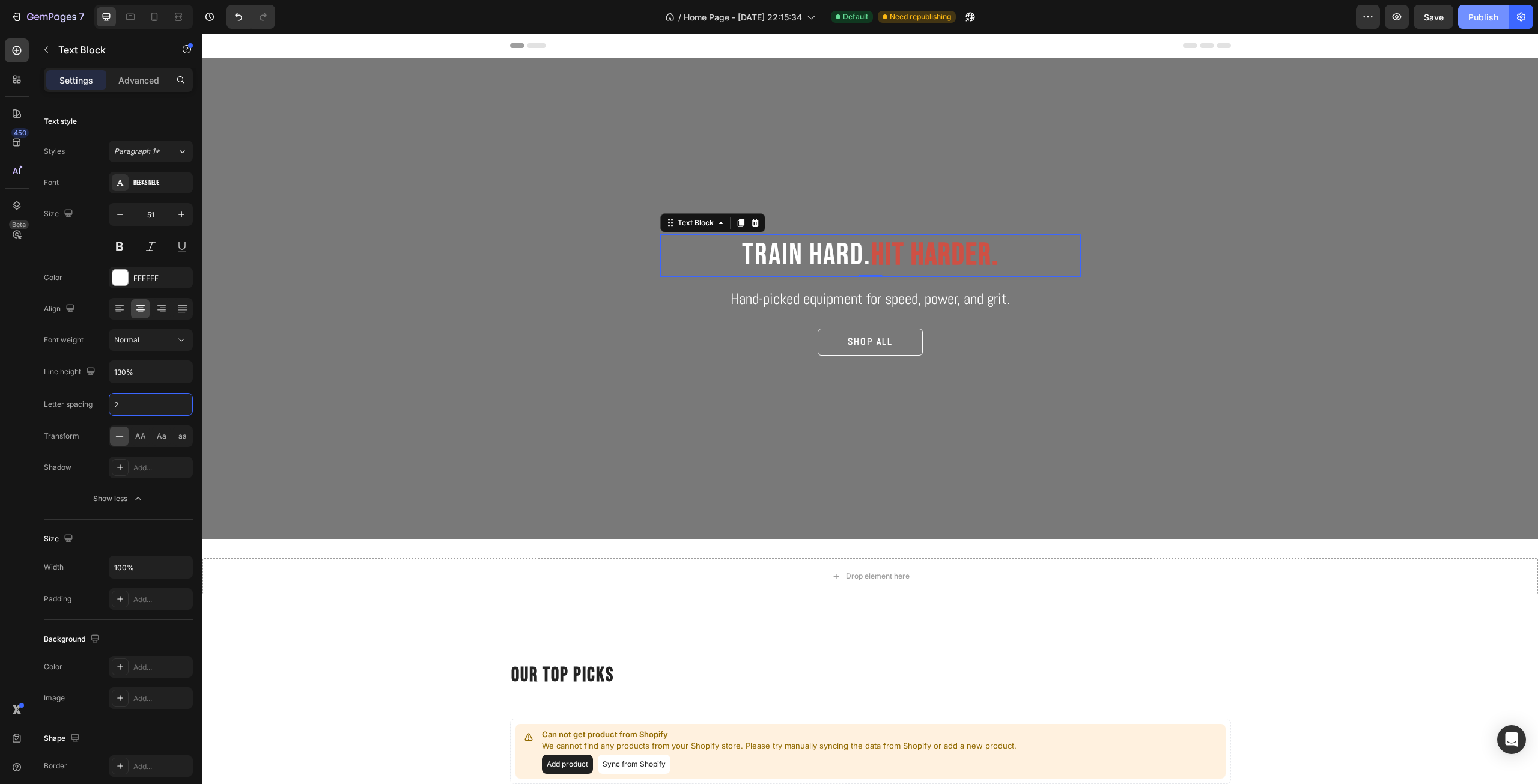
click at [1480, 19] on div "Publish" at bounding box center [1483, 17] width 30 height 13
click at [1443, 17] on span "Save" at bounding box center [1433, 16] width 20 height 10
click at [1476, 15] on div "Publish" at bounding box center [1483, 17] width 30 height 13
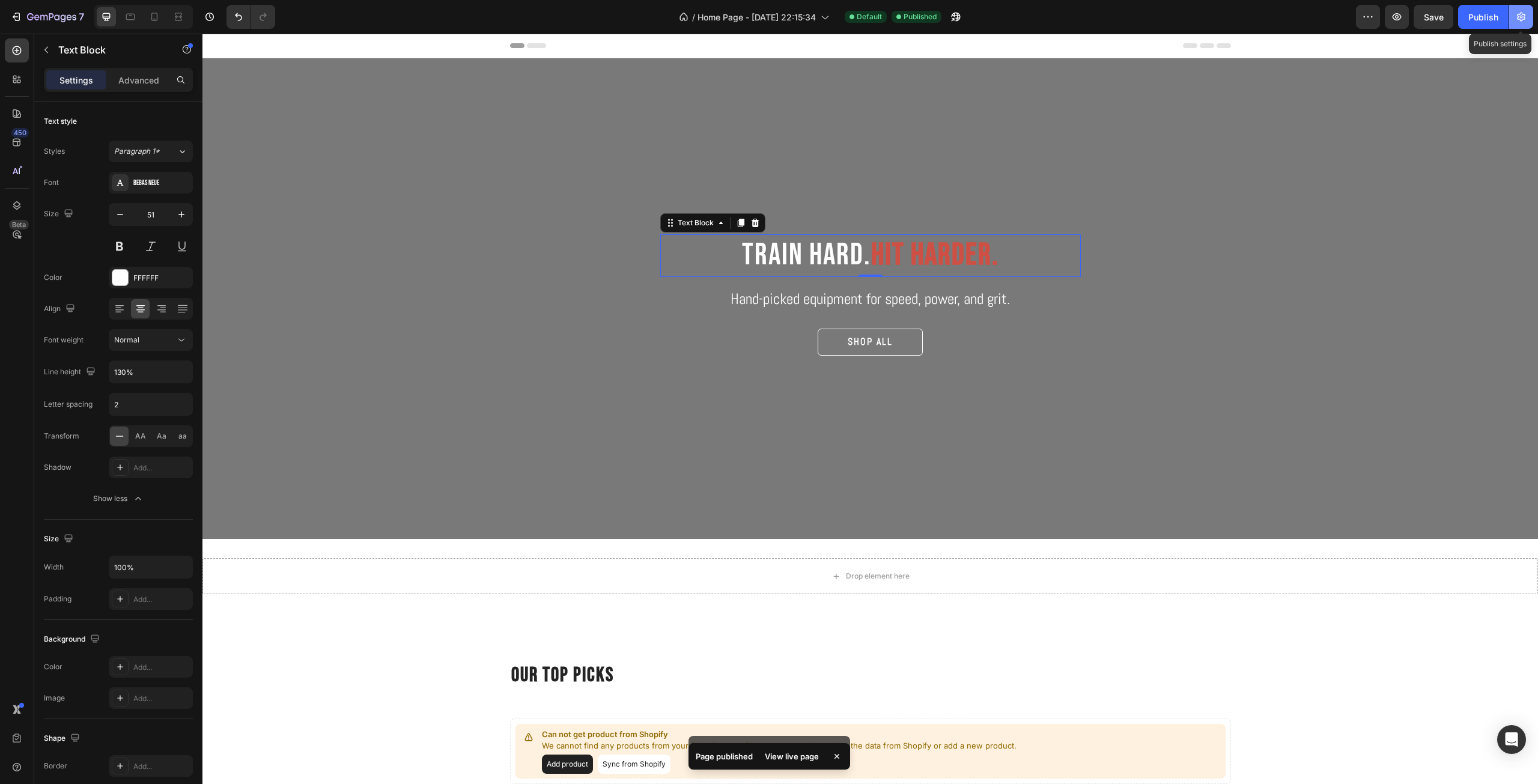
click at [1517, 19] on icon "button" at bounding box center [1520, 17] width 8 height 9
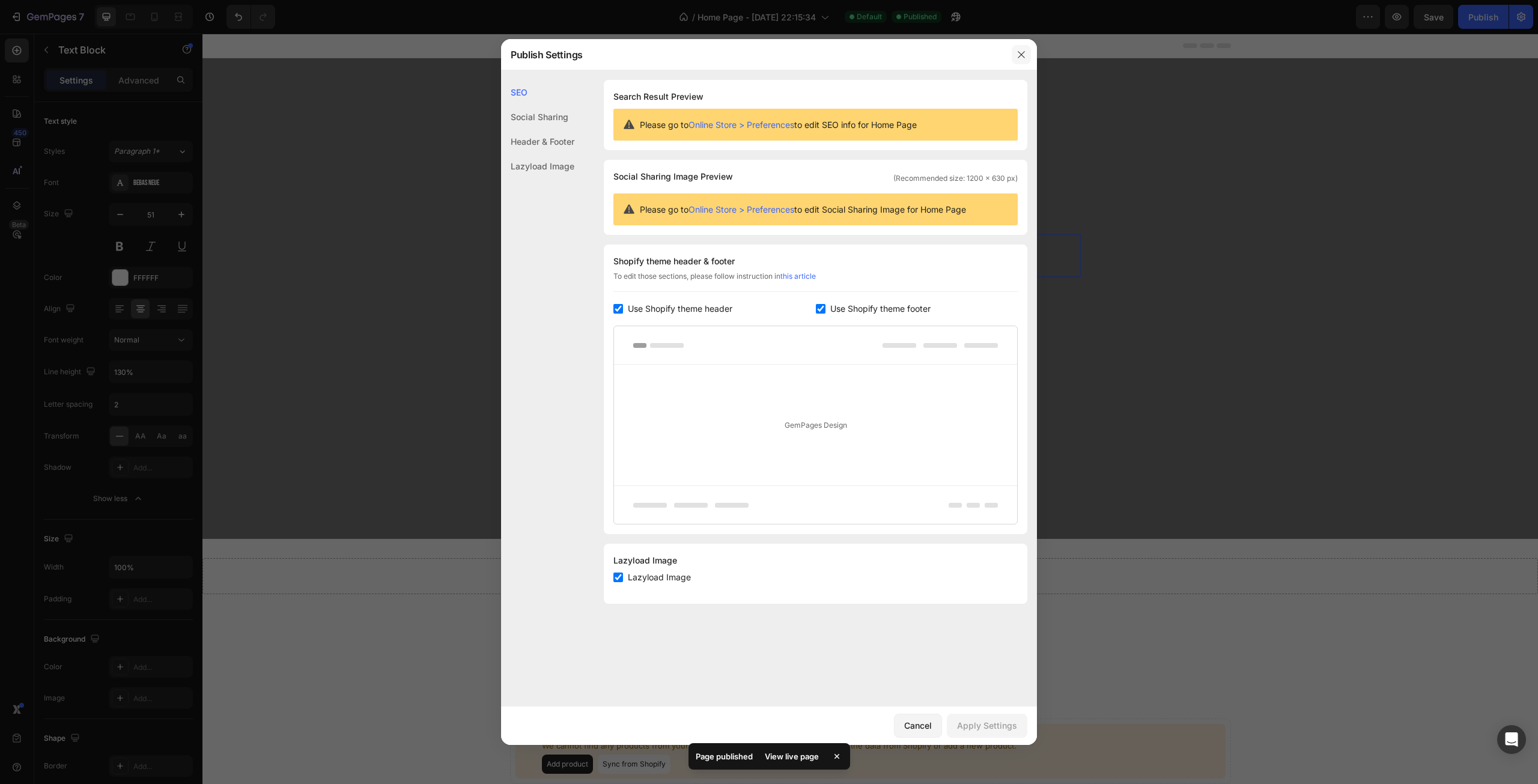
click at [1024, 55] on icon "button" at bounding box center [1021, 55] width 10 height 10
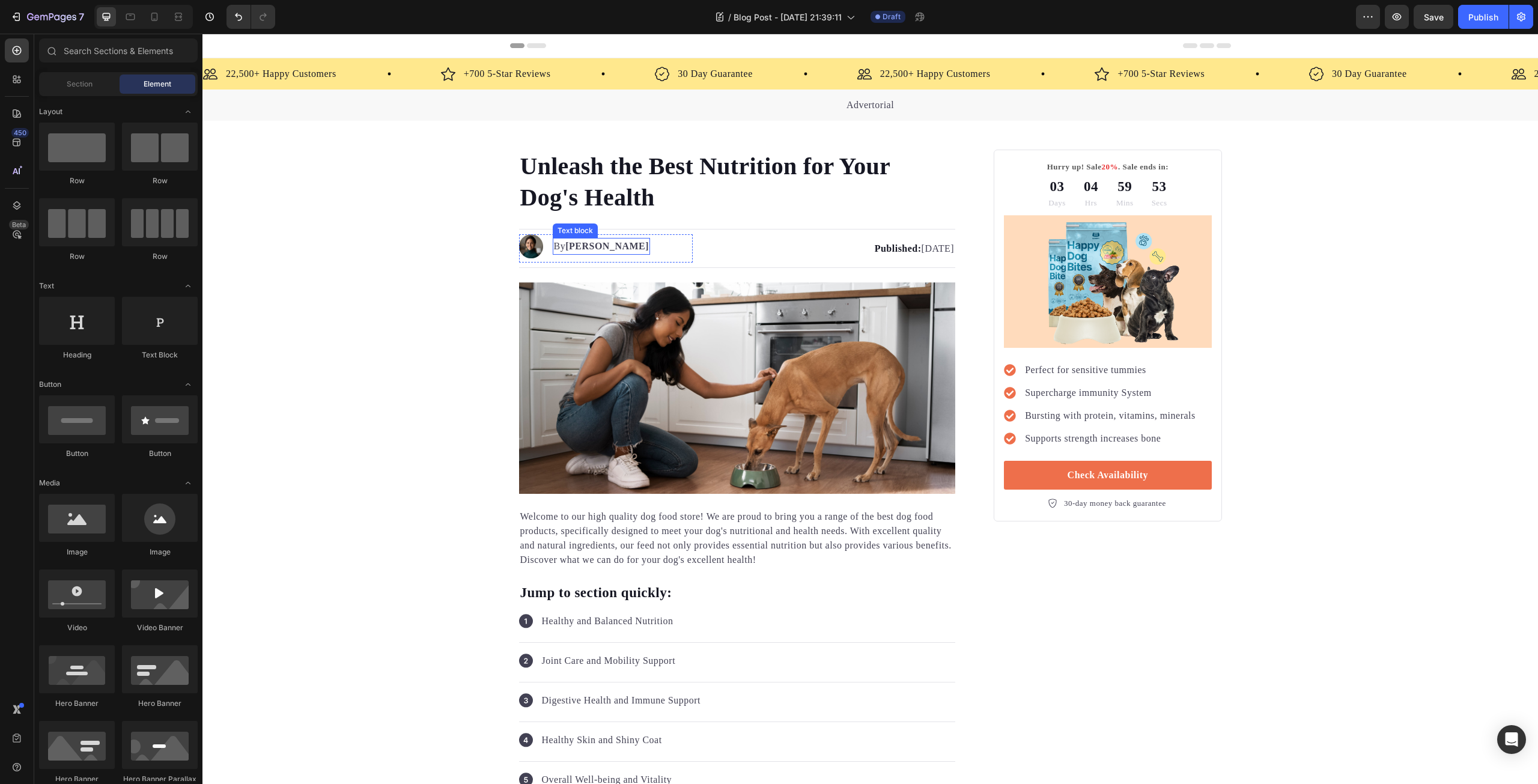
click at [605, 247] on strong "[PERSON_NAME]" at bounding box center [607, 246] width 83 height 10
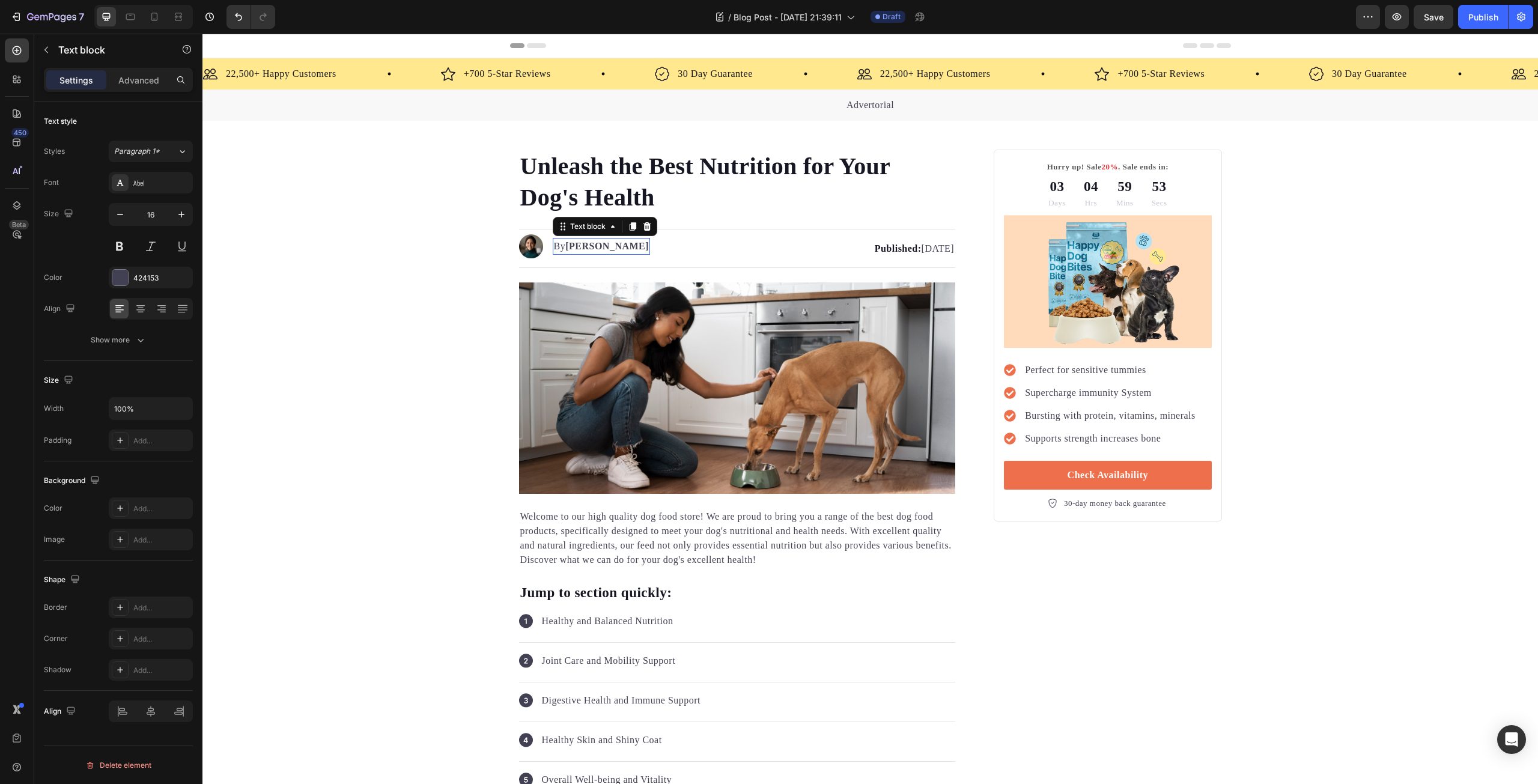
click at [605, 247] on strong "[PERSON_NAME]" at bounding box center [607, 246] width 83 height 10
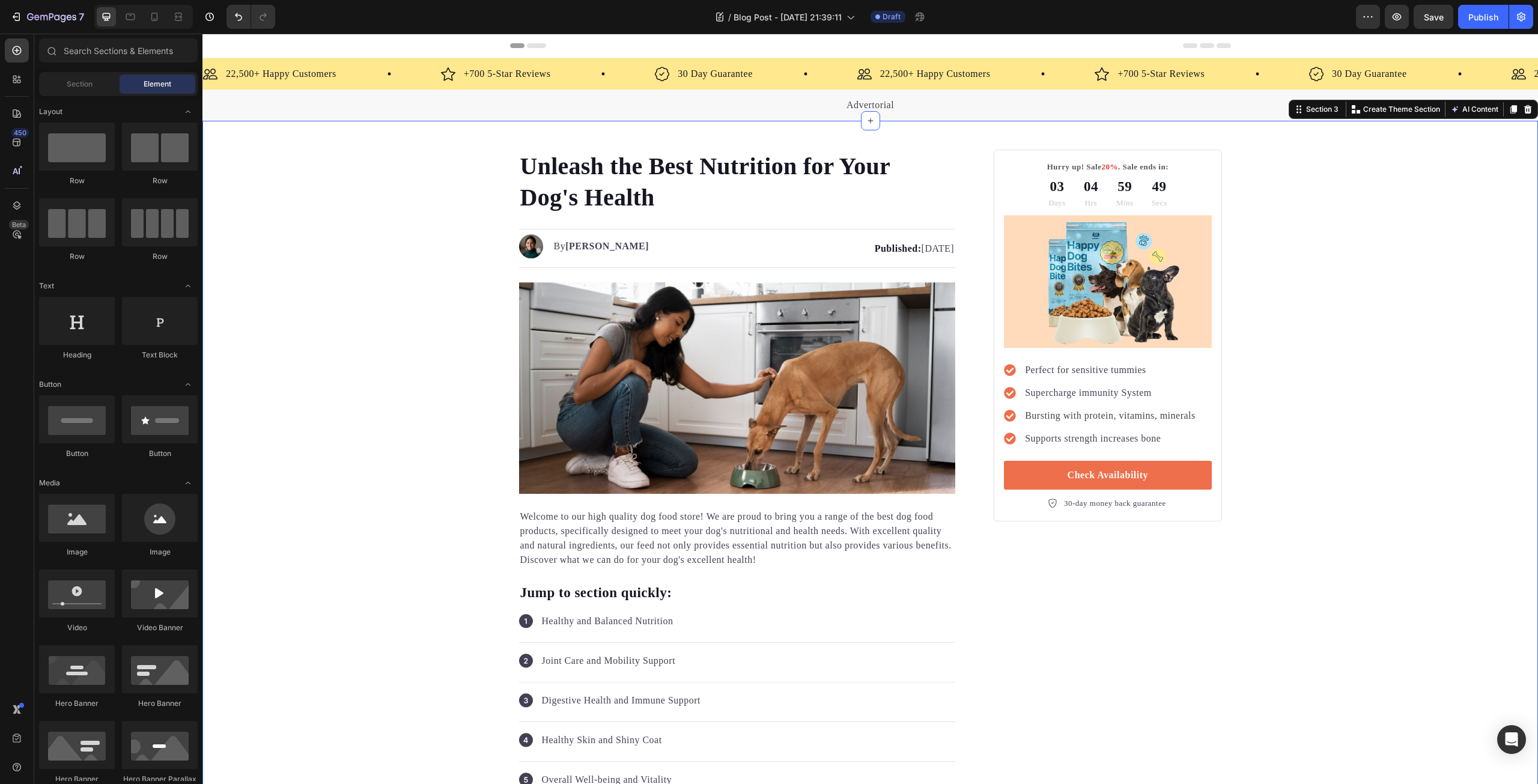
click at [663, 54] on div "Header" at bounding box center [870, 46] width 721 height 24
click at [677, 72] on div "30 Day Guarantee" at bounding box center [715, 73] width 77 height 17
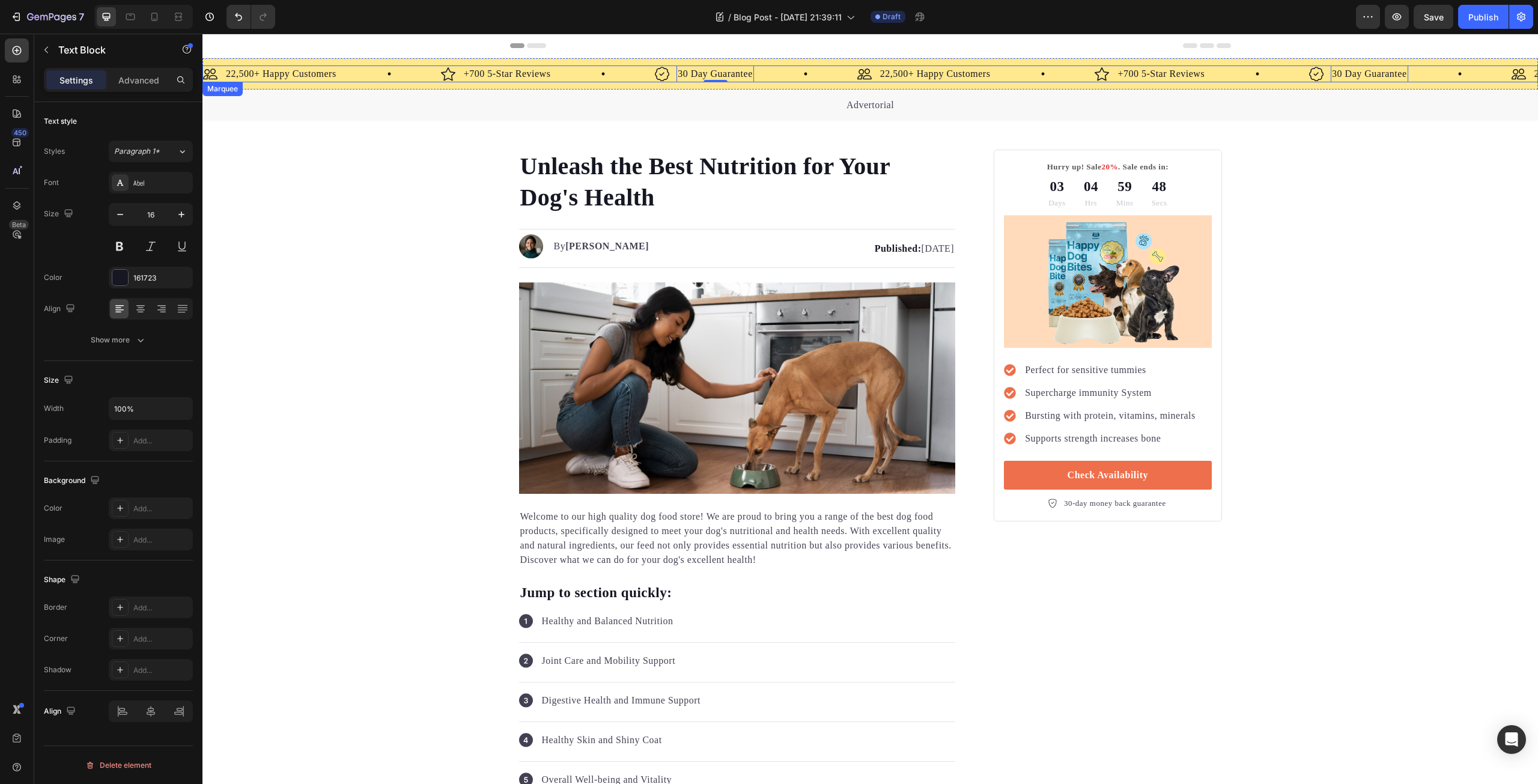
click at [626, 76] on div "Image +700 5-Star Reviews Text Block Row" at bounding box center [548, 73] width 214 height 17
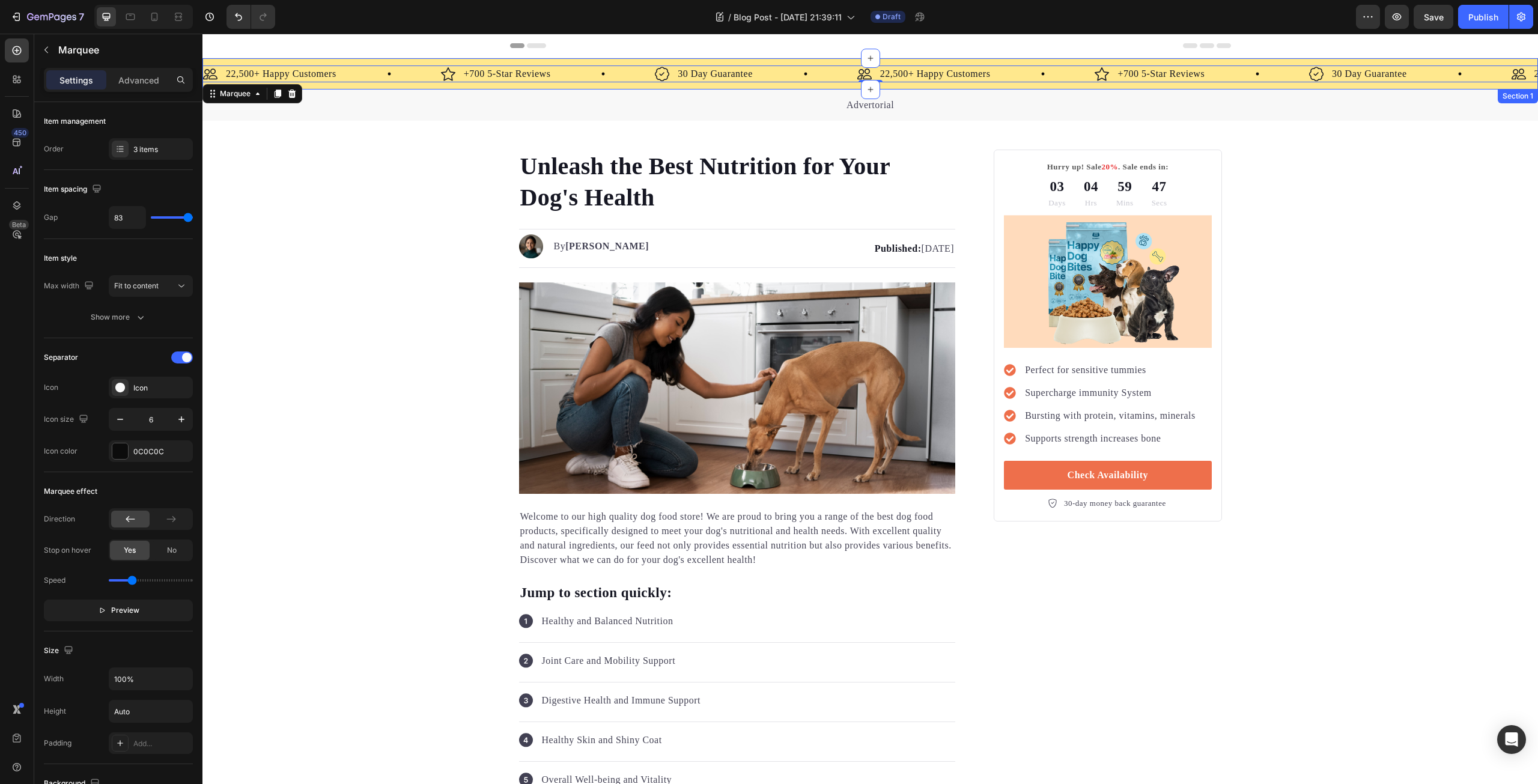
click at [627, 87] on div "Image 22,500+ Happy Customers Text Block Row Image +700 5-Star Reviews Text Blo…" at bounding box center [870, 73] width 1335 height 31
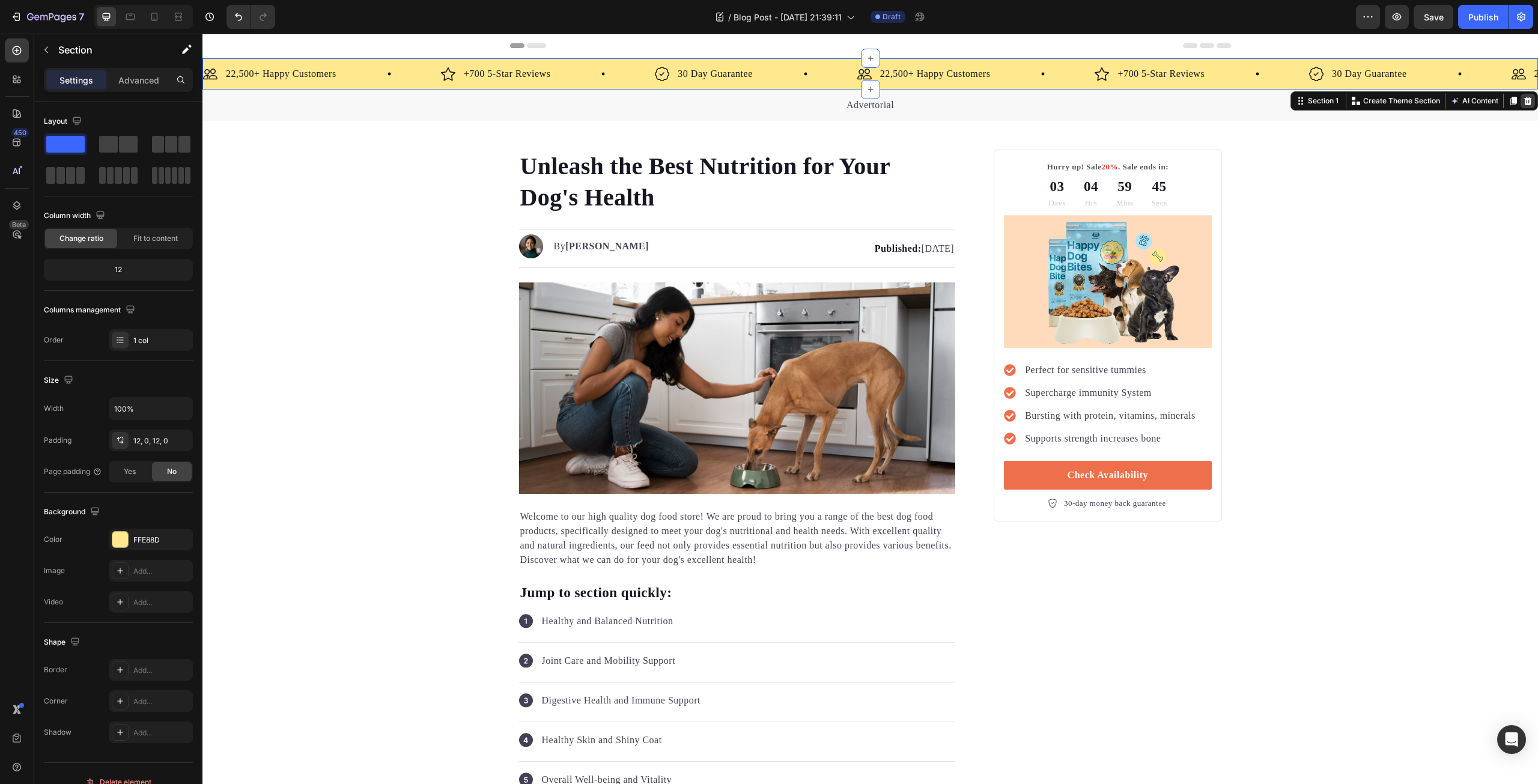
click at [1524, 98] on icon at bounding box center [1527, 100] width 8 height 8
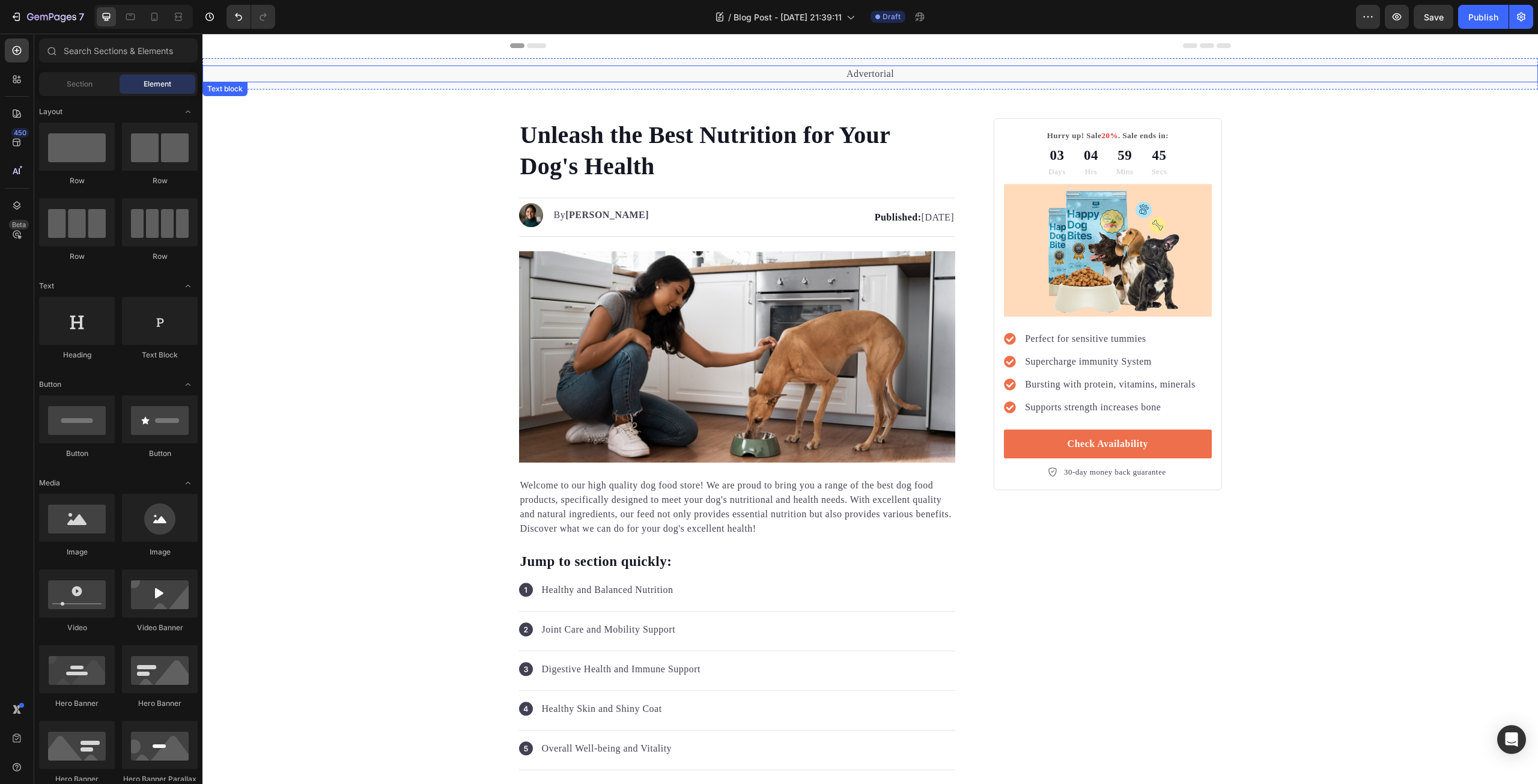
click at [1077, 70] on p "Advertorial" at bounding box center [869, 73] width 1333 height 14
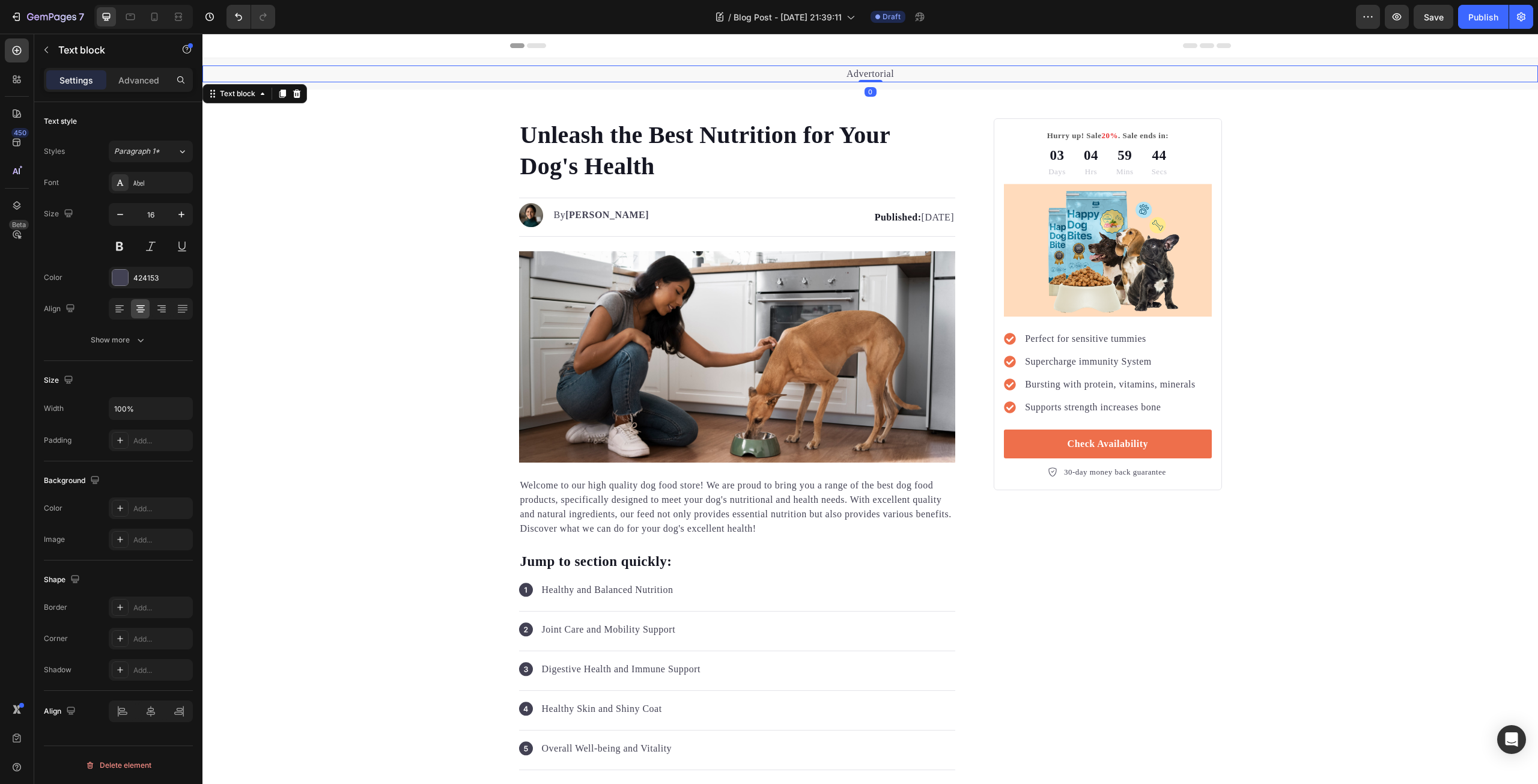
click at [1077, 81] on p "Advertorial" at bounding box center [869, 73] width 1333 height 14
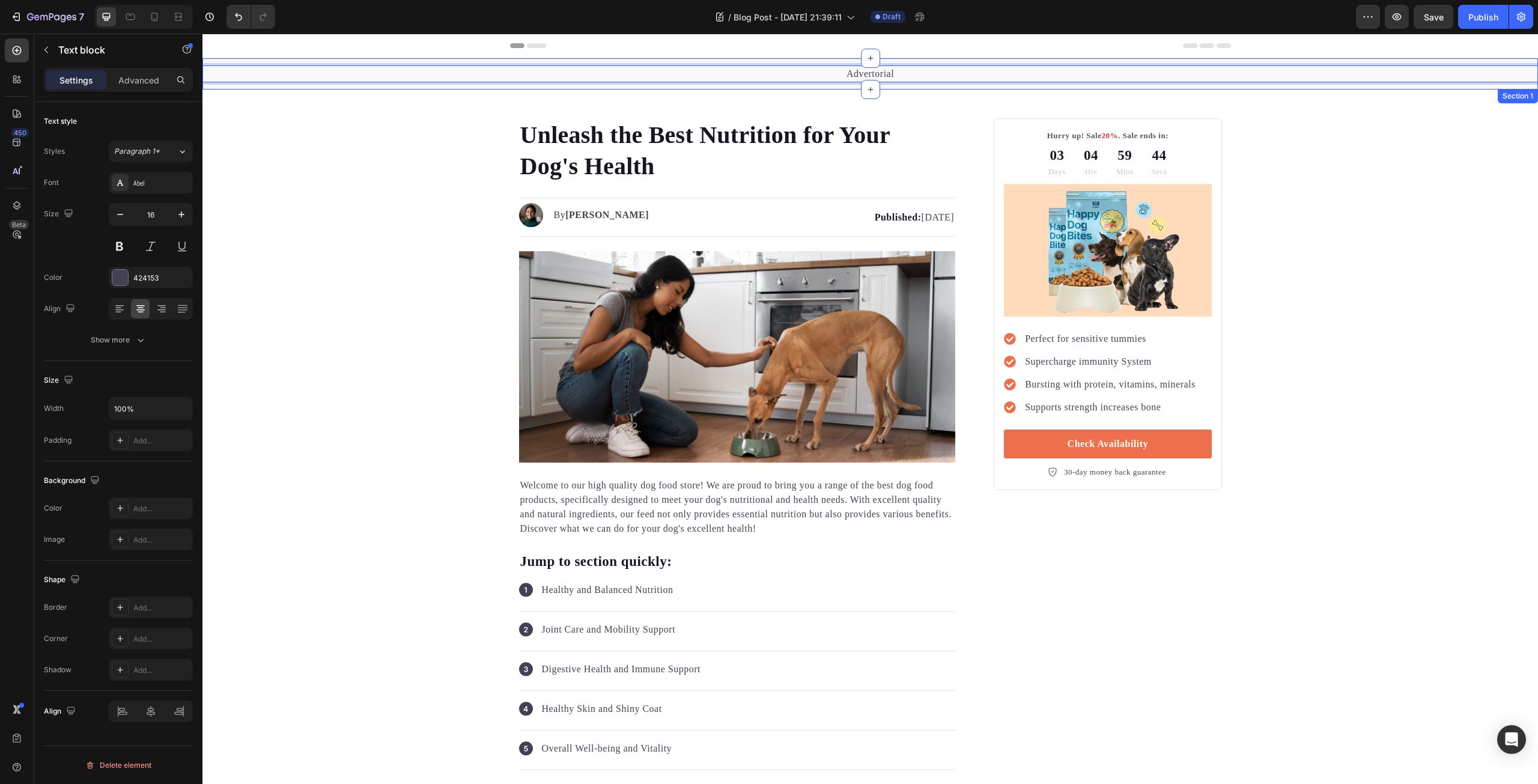
click at [1077, 82] on div "Advertorial Text block 0 Section 1" at bounding box center [870, 73] width 1335 height 31
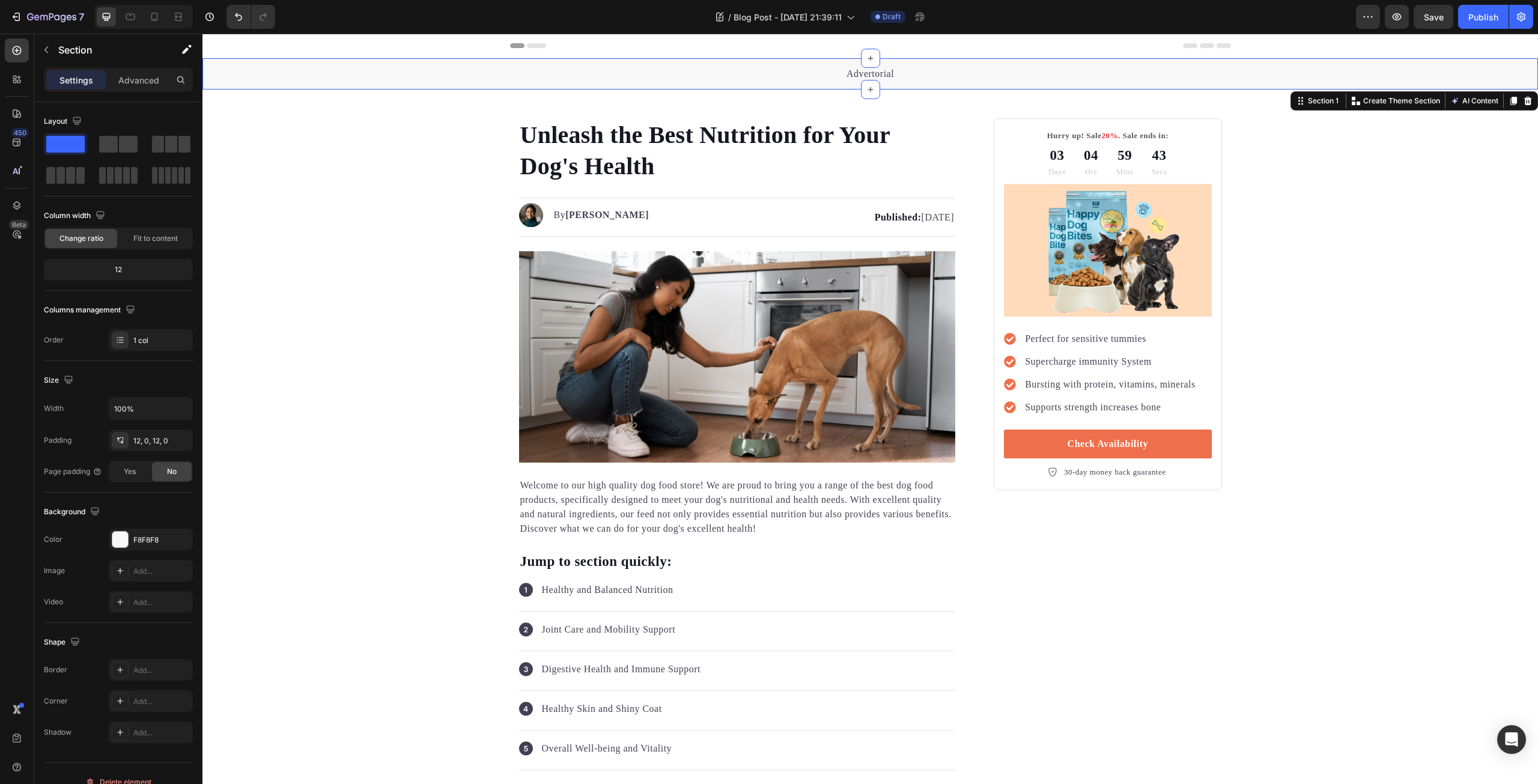
click at [1068, 88] on div "Advertorial Text block Section 1 You can create reusable sections Create Theme …" at bounding box center [870, 73] width 1335 height 31
click at [1523, 101] on icon at bounding box center [1527, 100] width 10 height 10
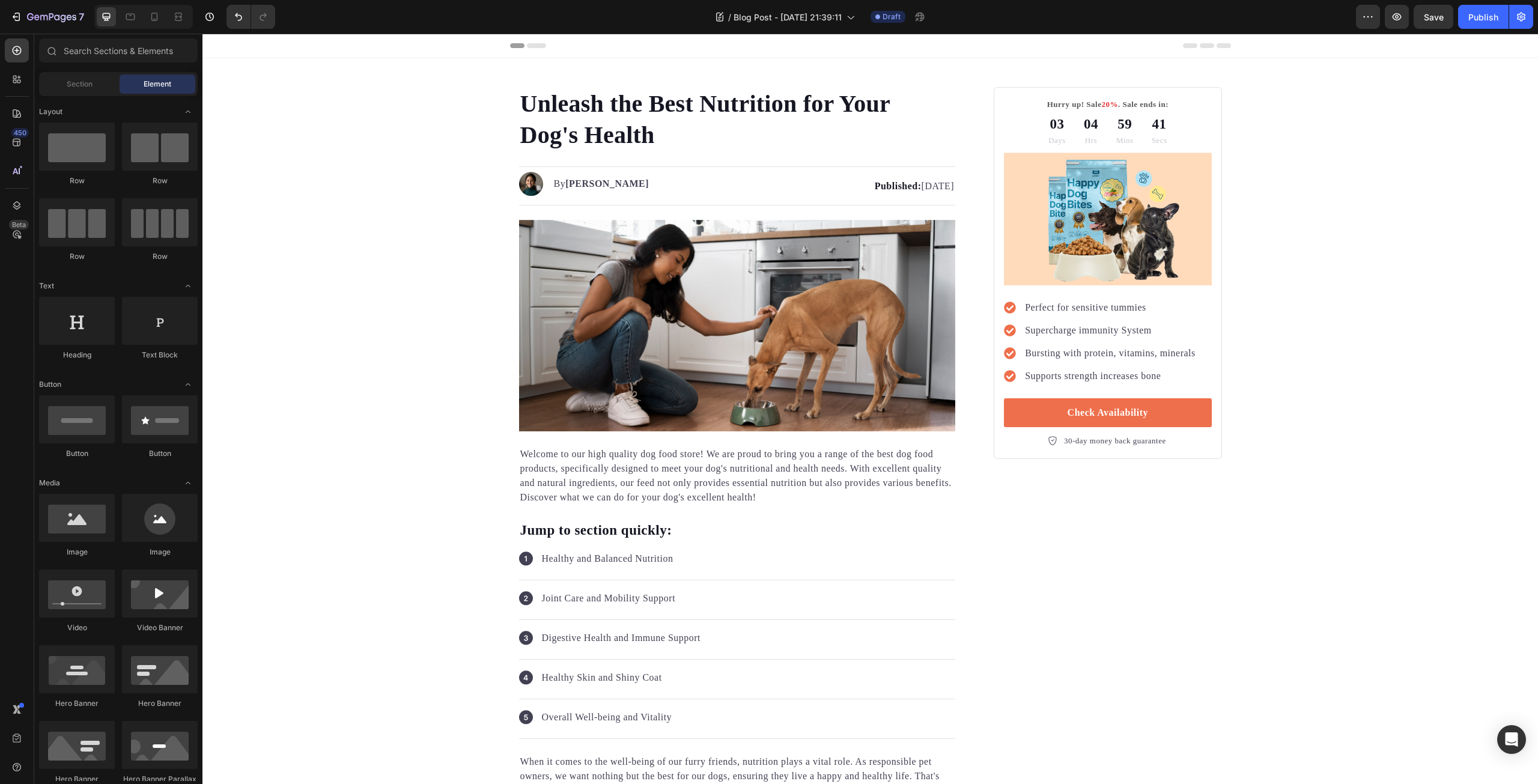
click at [710, 46] on div "Header" at bounding box center [870, 46] width 721 height 24
click at [699, 50] on div "Header" at bounding box center [870, 46] width 721 height 24
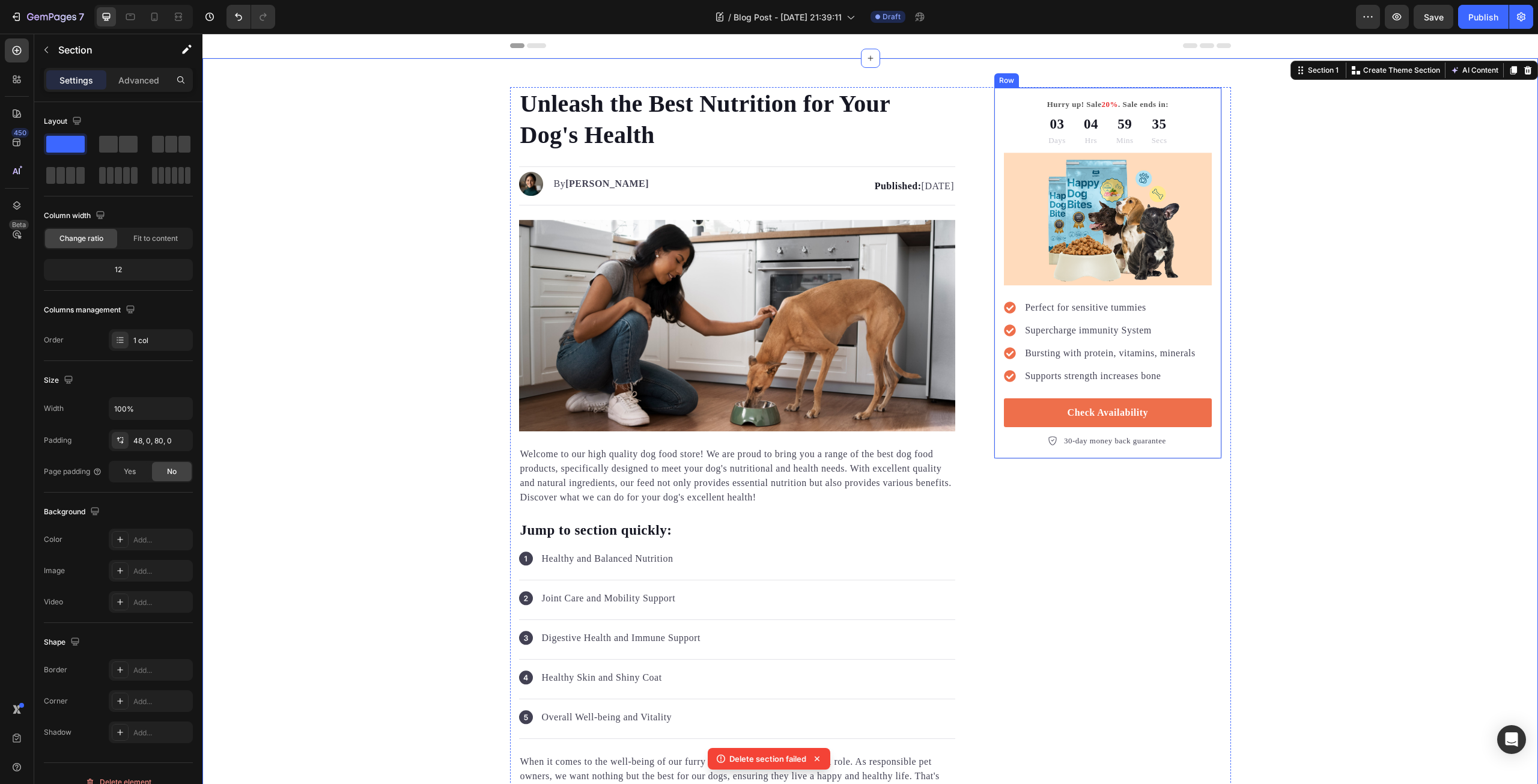
click at [1209, 101] on div "Hurry up! Sale 20% . Sale ends in: Text block 03 Days 04 Hrs 59 Mins 35 Secs Co…" at bounding box center [1107, 272] width 228 height 372
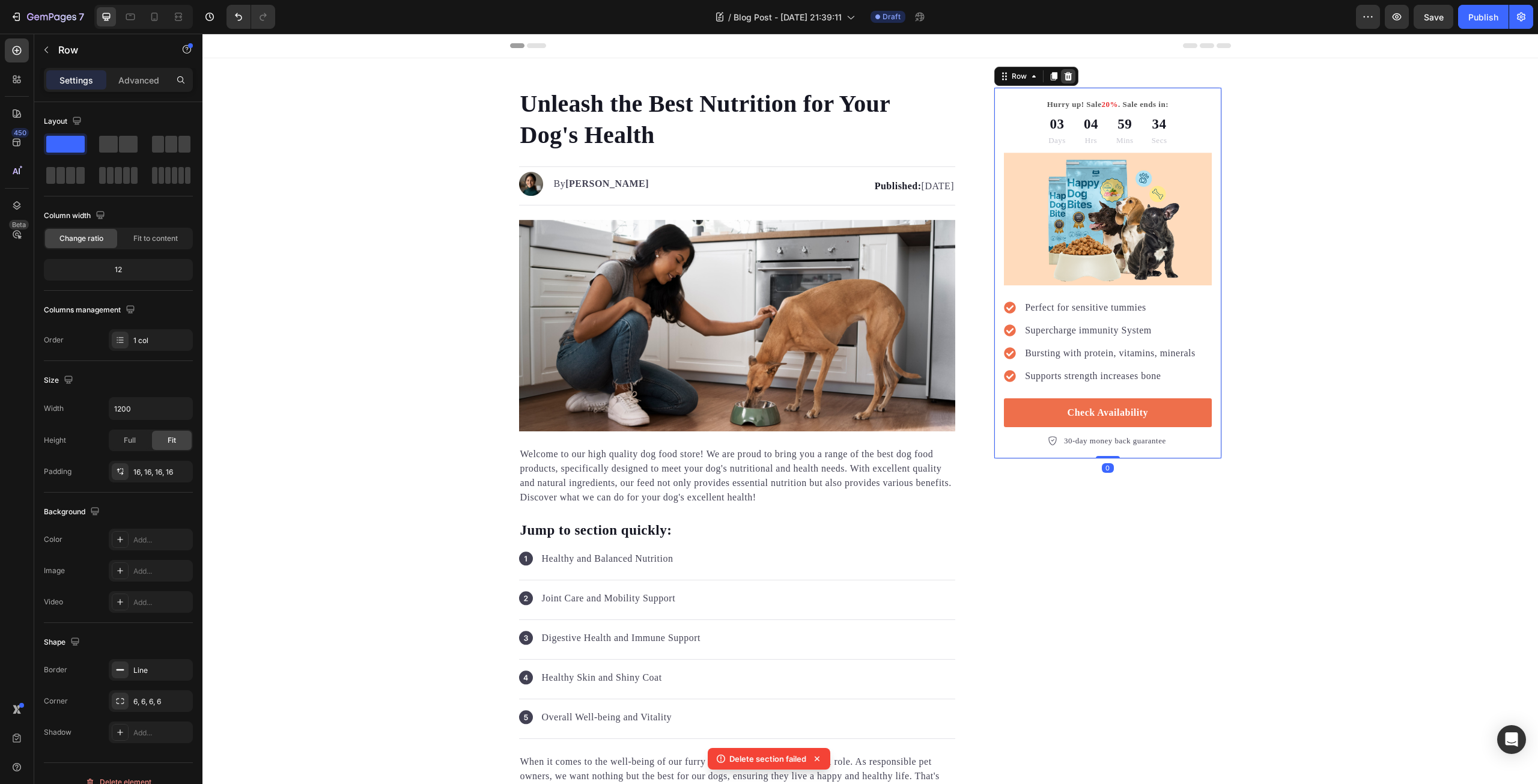
click at [1064, 77] on icon at bounding box center [1067, 75] width 8 height 8
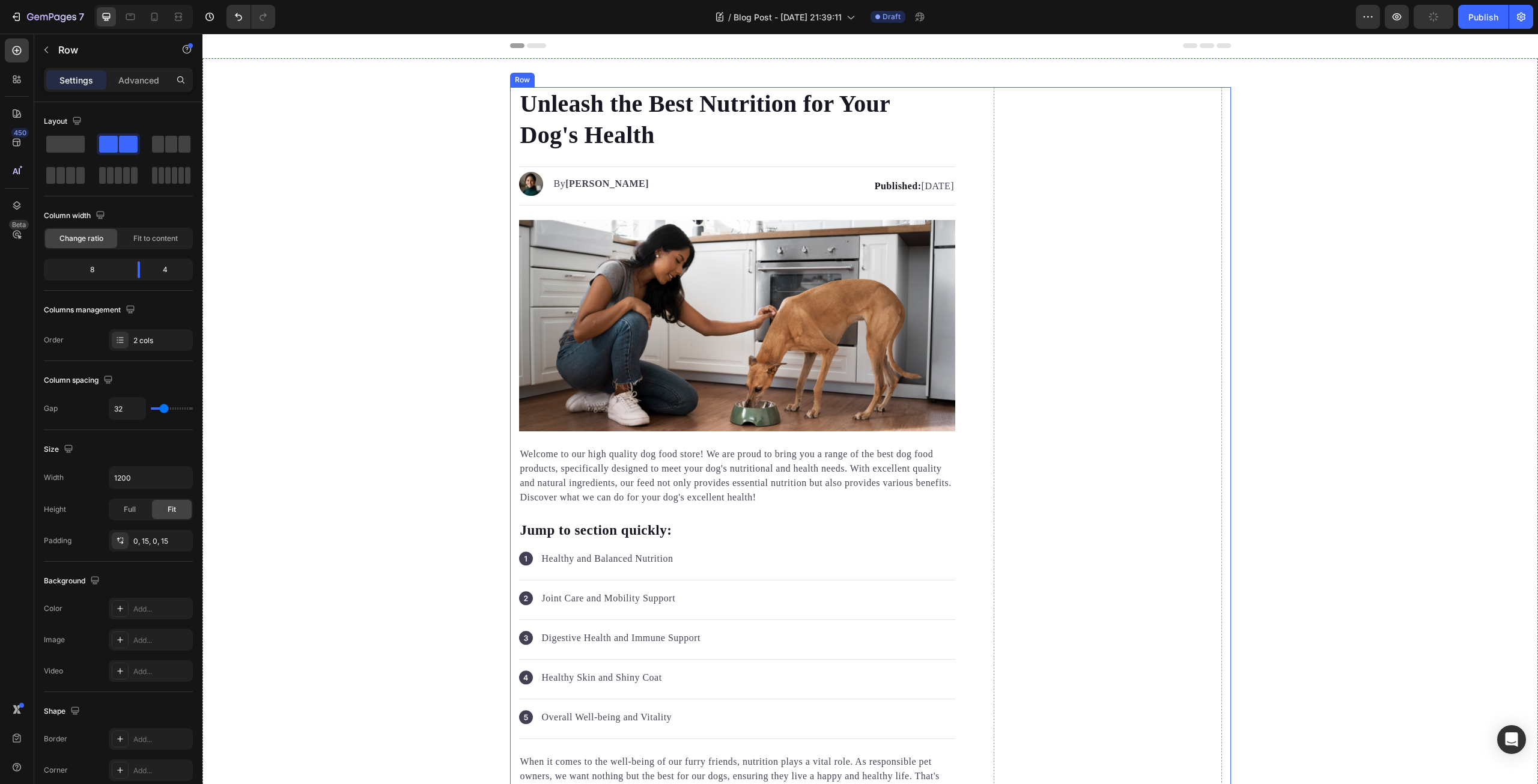
click at [70, 150] on span at bounding box center [65, 143] width 39 height 17
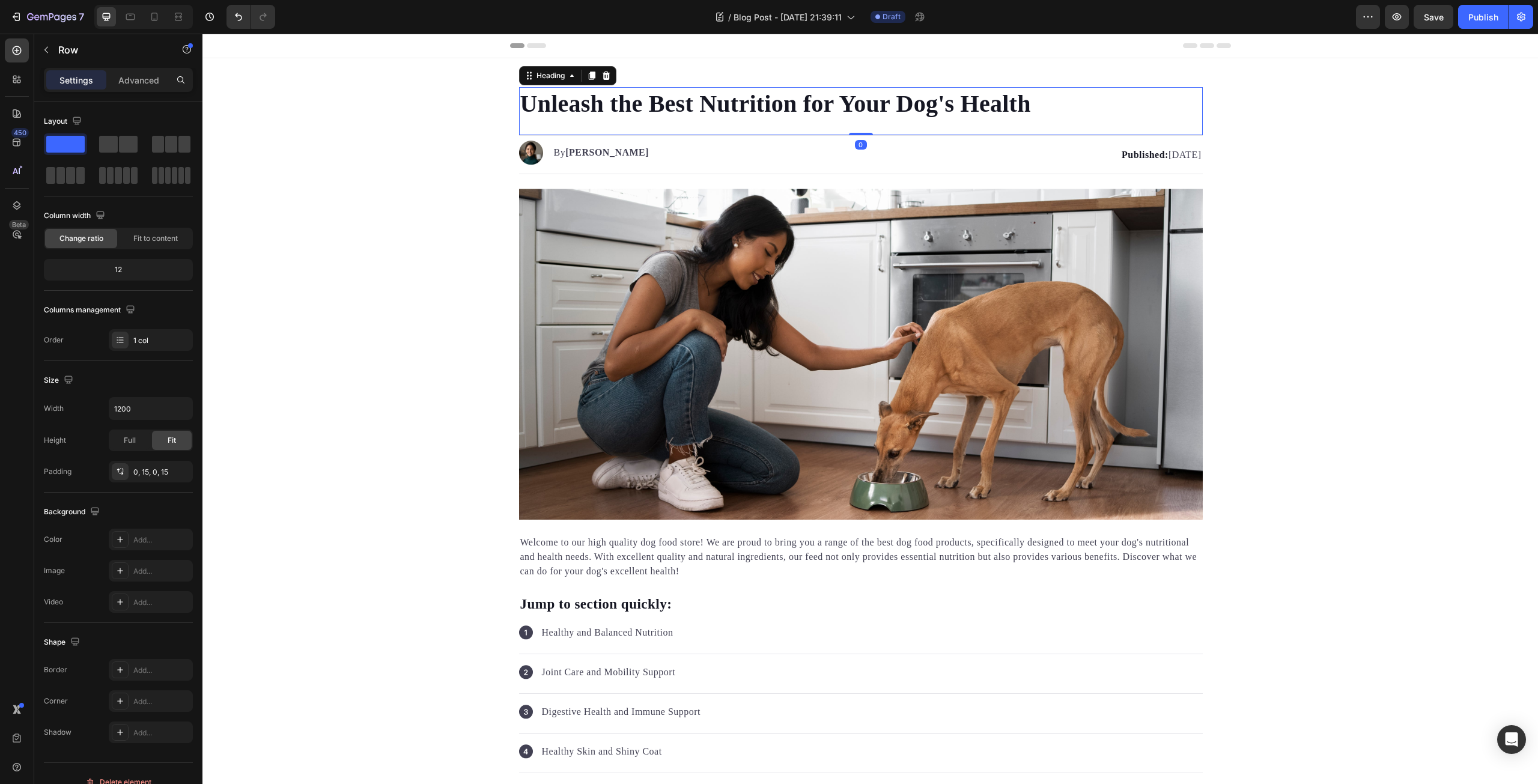
click at [727, 105] on h1 "Unleash the Best Nutrition for Your Dog's Health" at bounding box center [860, 104] width 684 height 34
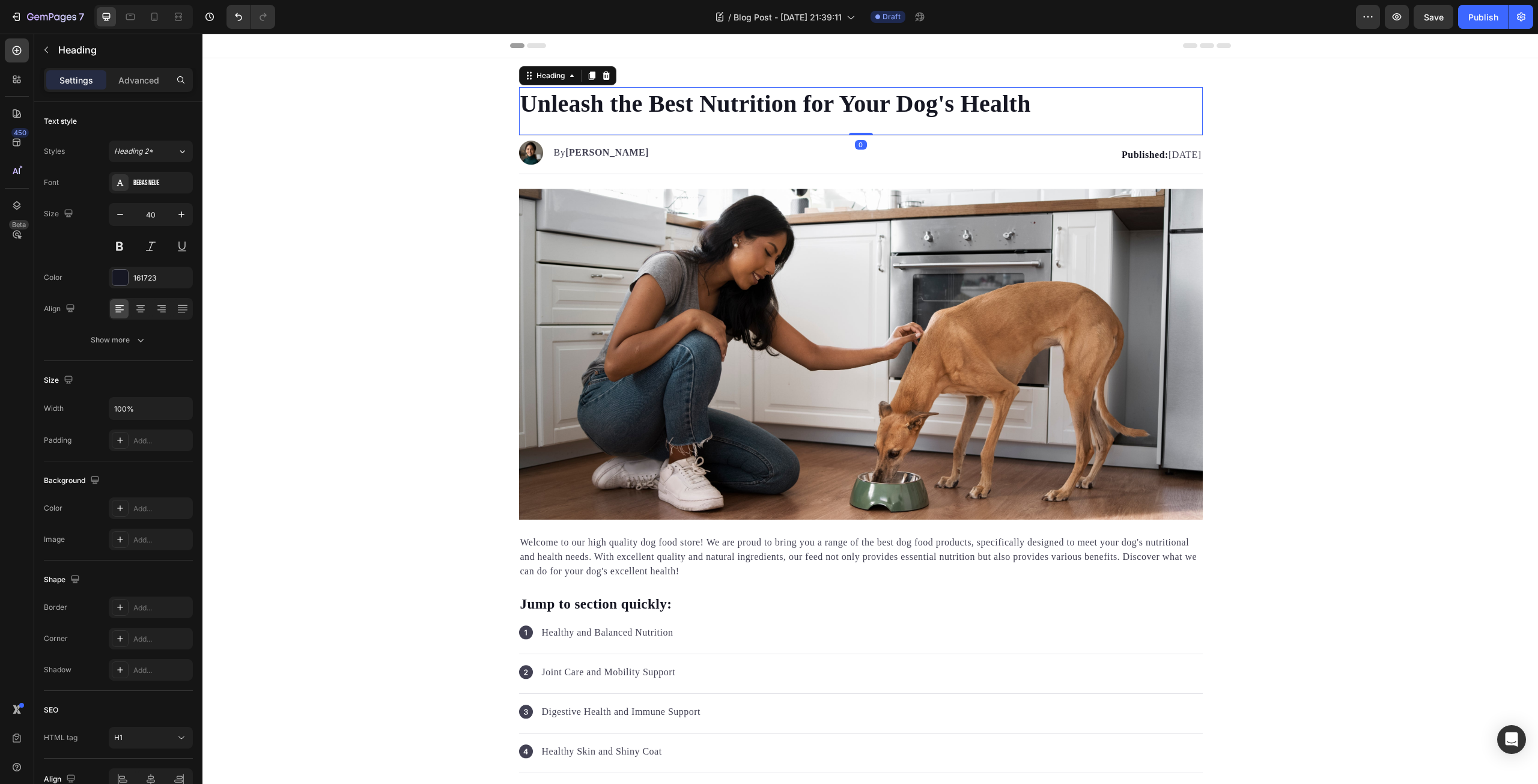
click at [727, 105] on h1 "Unleash the Best Nutrition for Your Dog's Health" at bounding box center [860, 104] width 684 height 34
click at [653, 111] on p "Unleash the Best Nutrition for Your Dog's Health" at bounding box center [860, 104] width 681 height 31
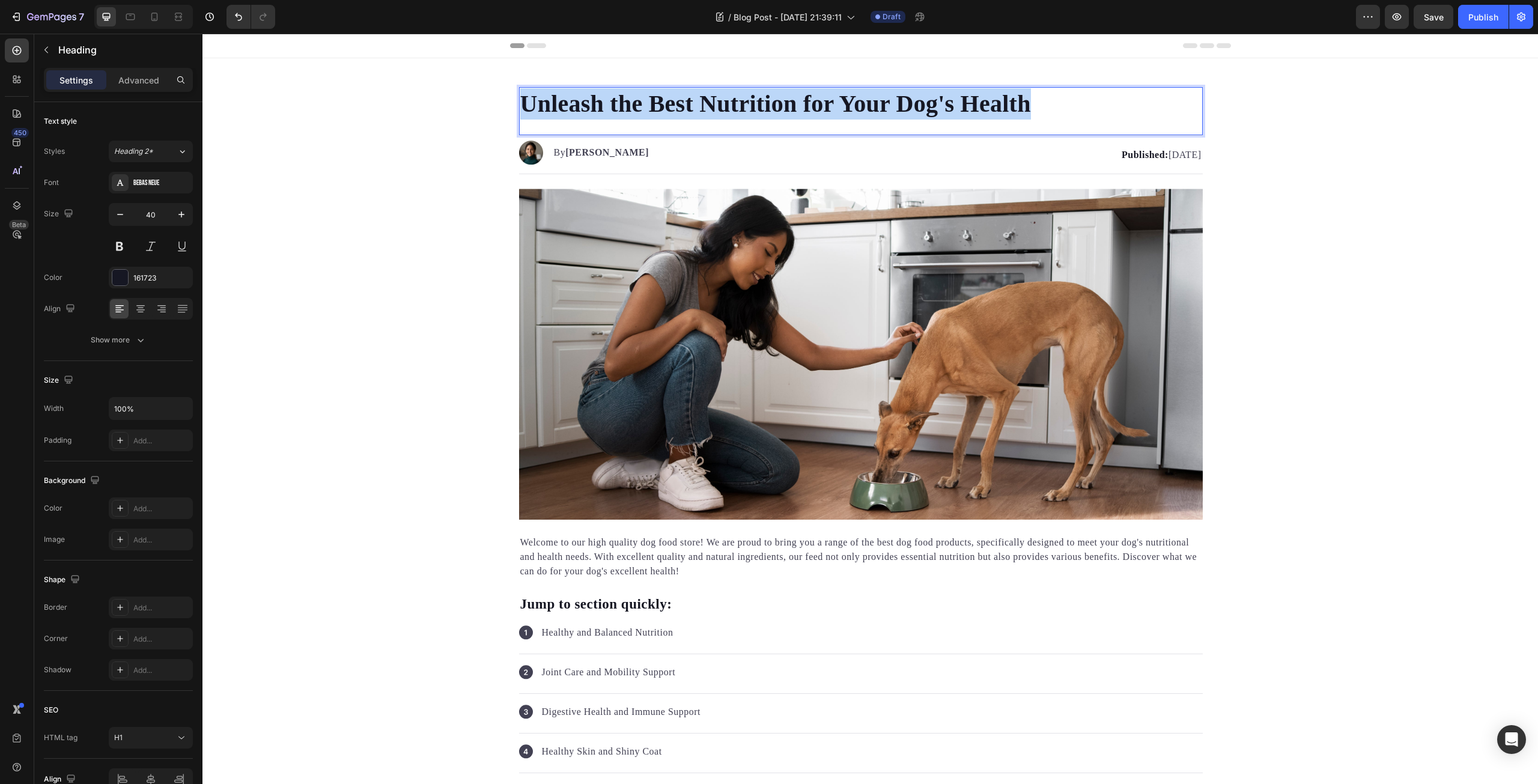
click at [653, 111] on p "Unleash the Best Nutrition for Your Dog's Health" at bounding box center [860, 104] width 681 height 31
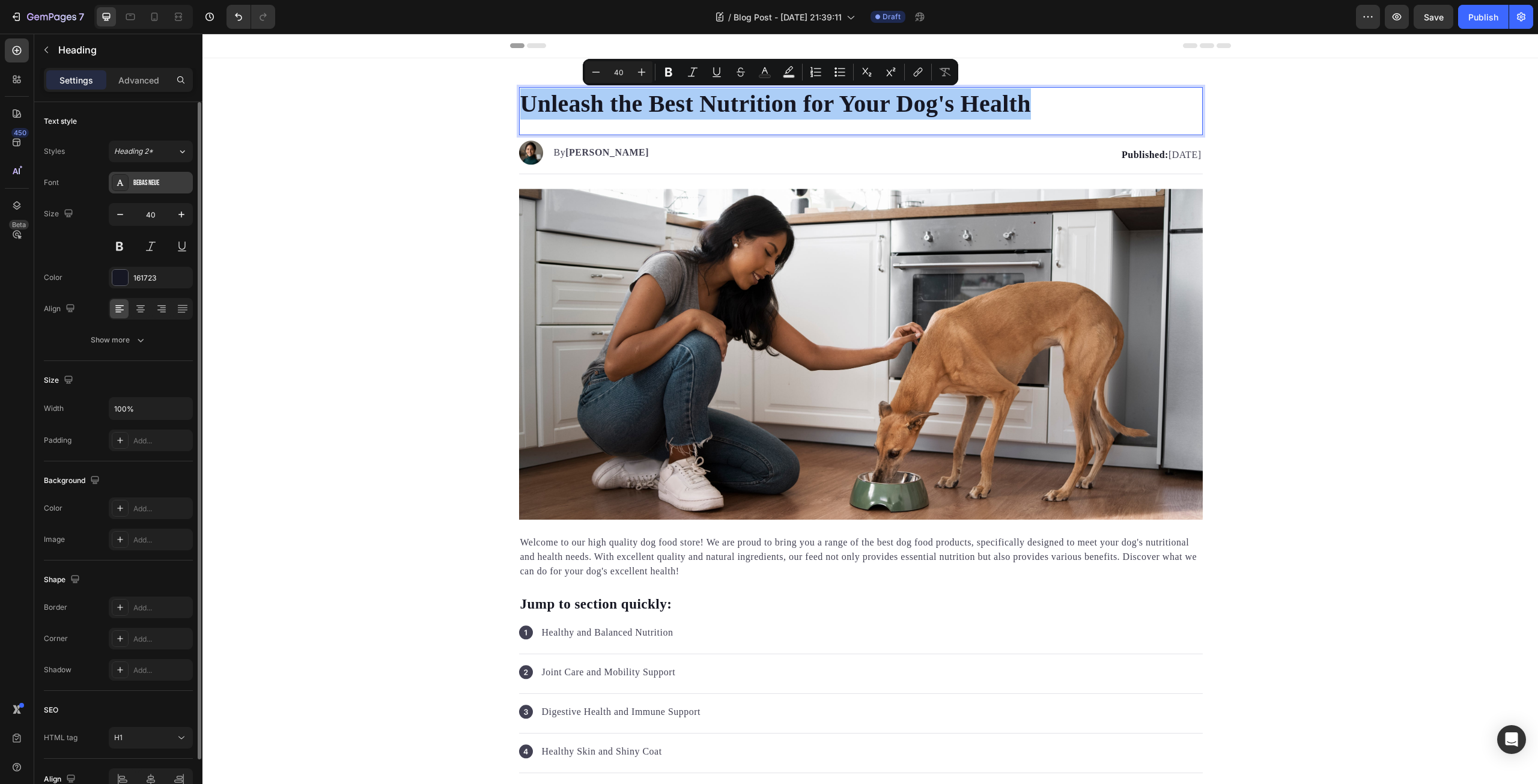
click at [145, 187] on div "Bebas Neue" at bounding box center [161, 183] width 56 height 11
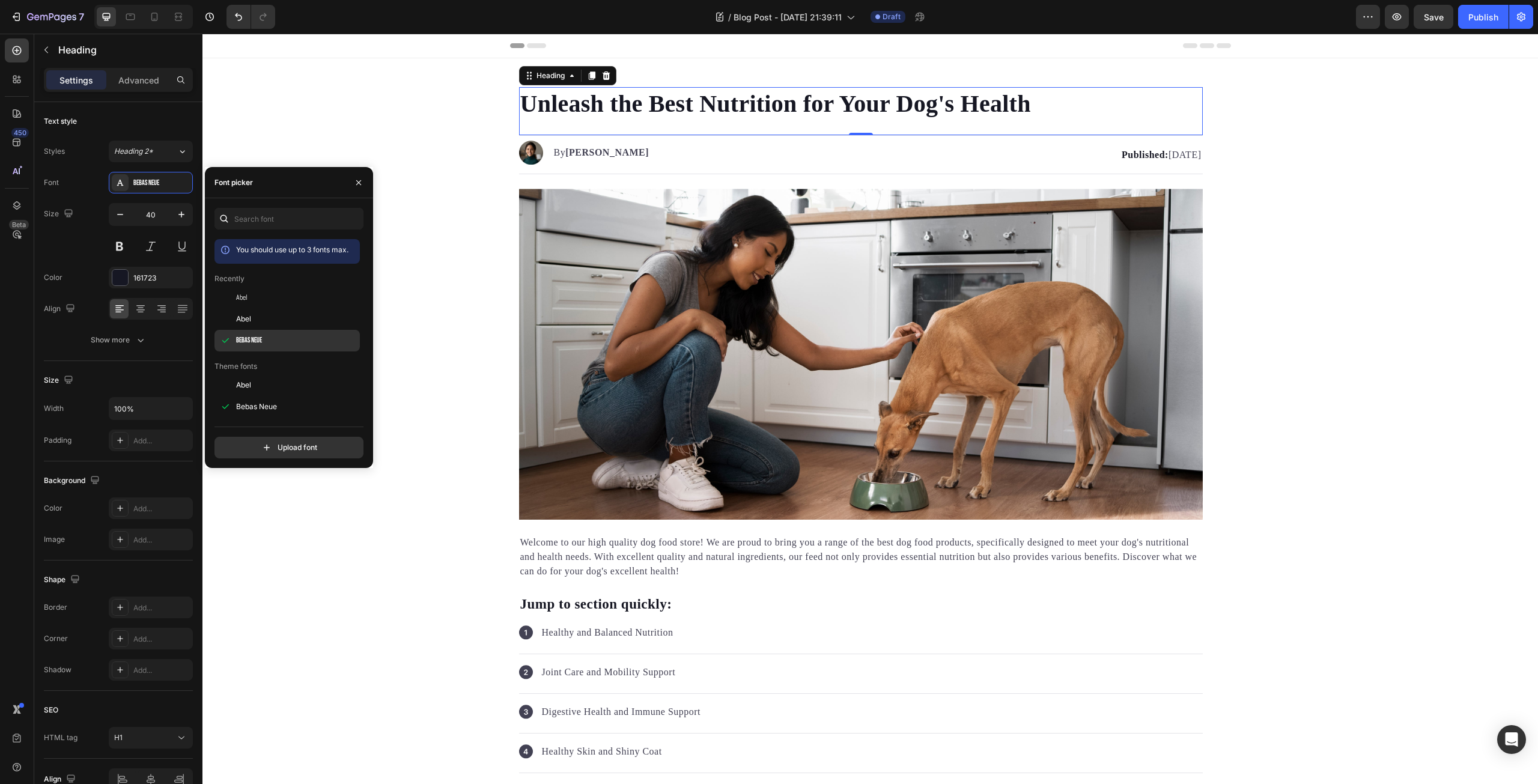
click at [262, 344] on span "Bebas Neue" at bounding box center [248, 340] width 26 height 11
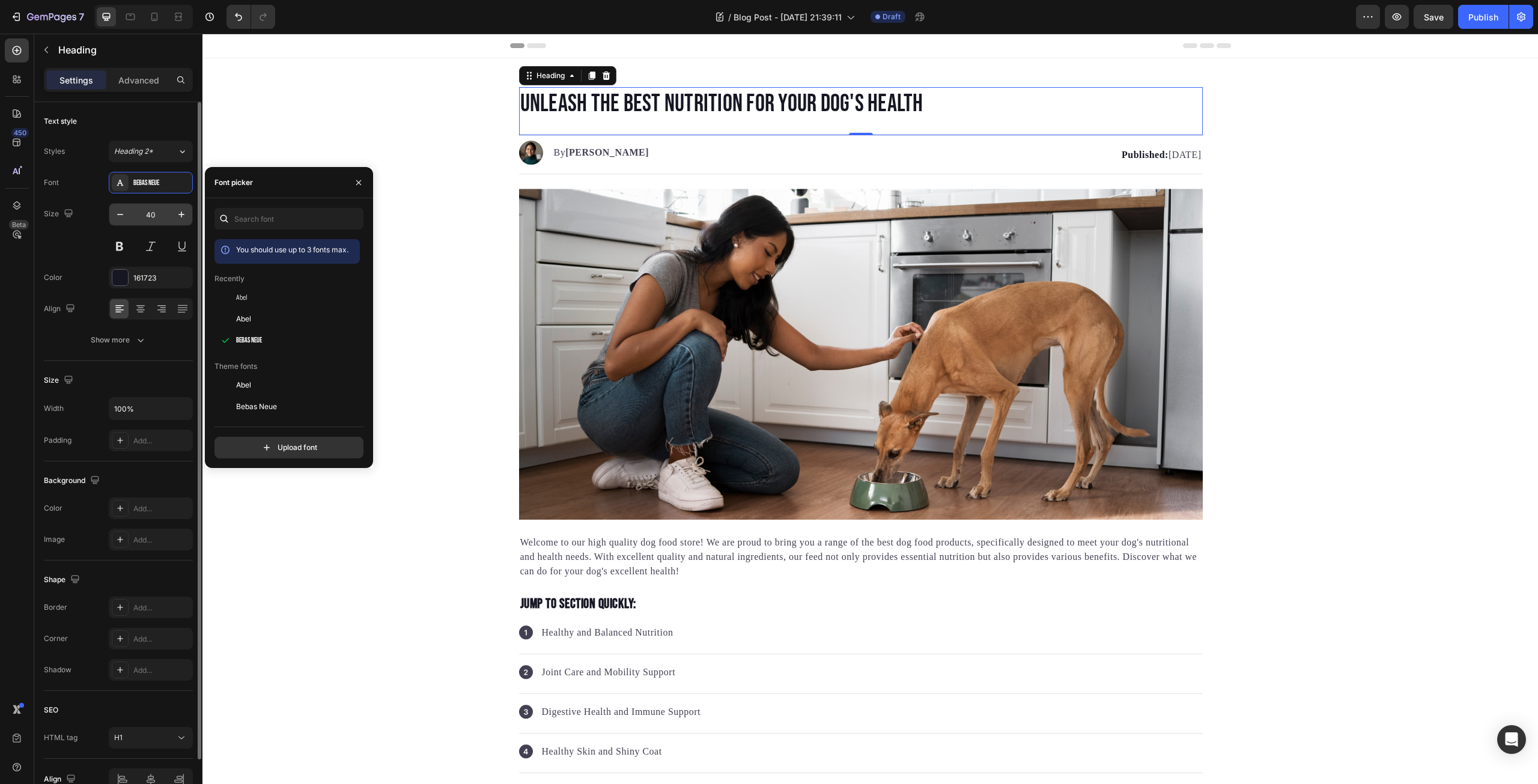
click at [151, 218] on input "40" at bounding box center [151, 214] width 39 height 22
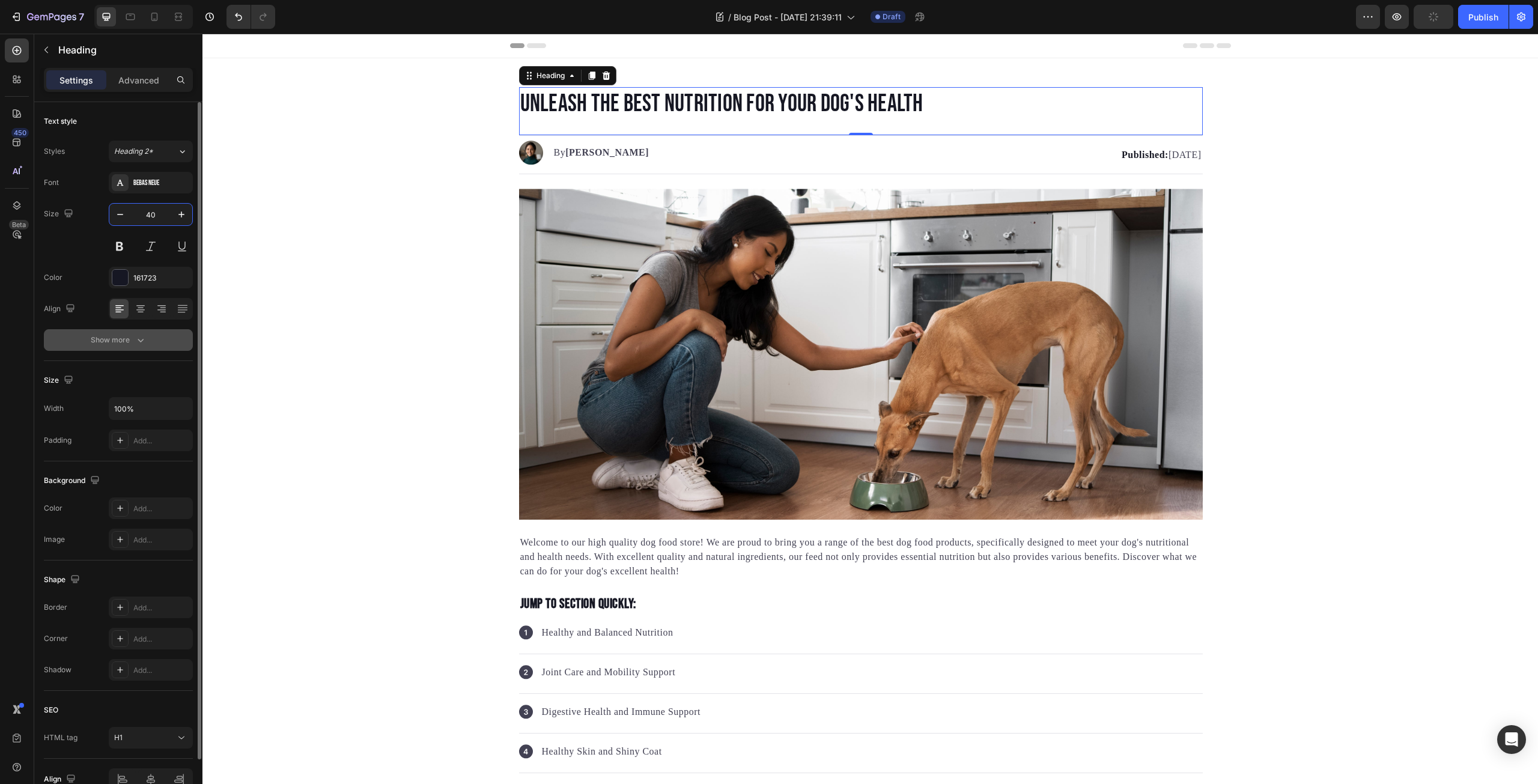
click at [125, 332] on button "Show more" at bounding box center [118, 340] width 149 height 22
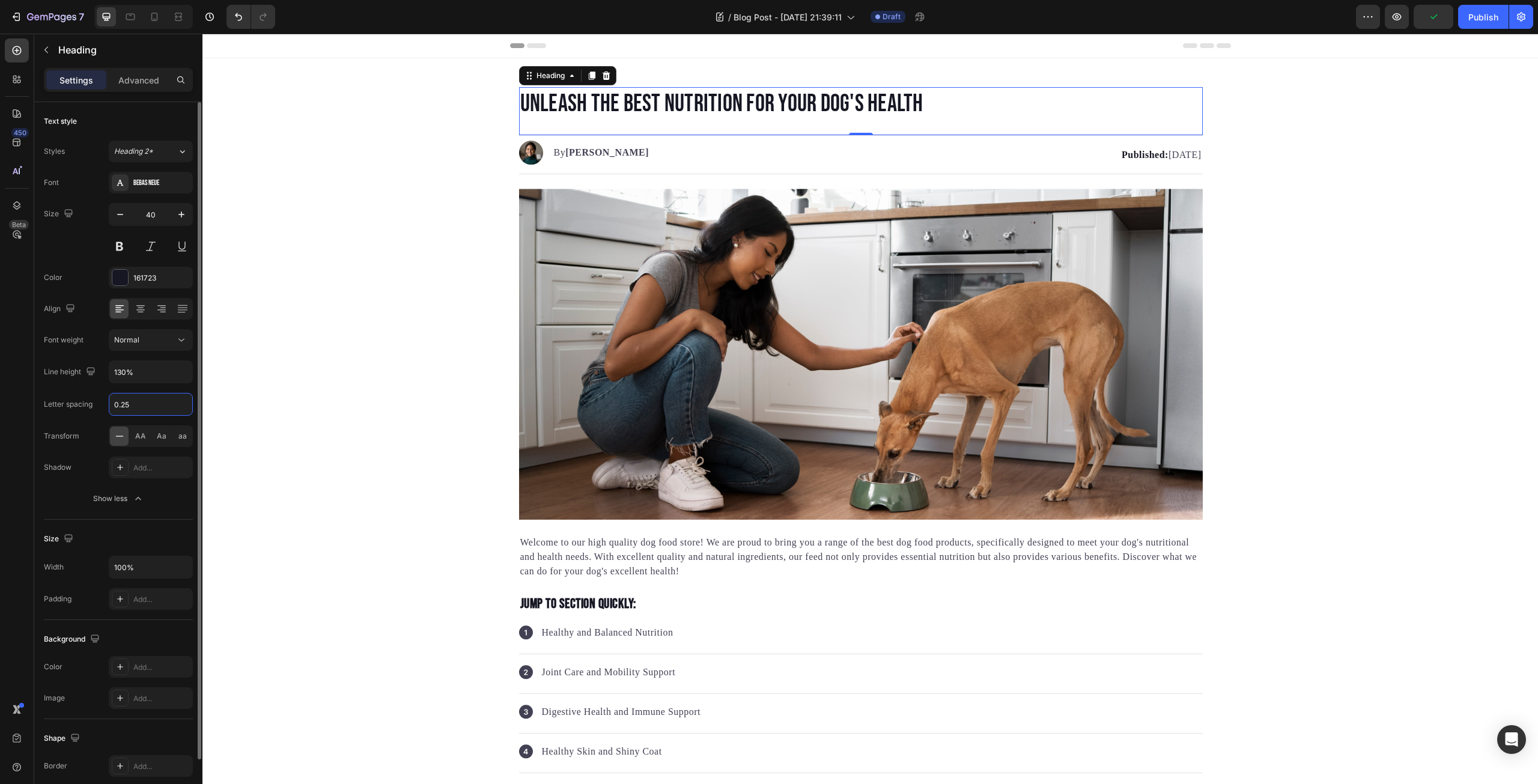
click at [137, 405] on input "0.25" at bounding box center [151, 404] width 82 height 22
type input "2"
click at [115, 240] on button at bounding box center [119, 246] width 22 height 22
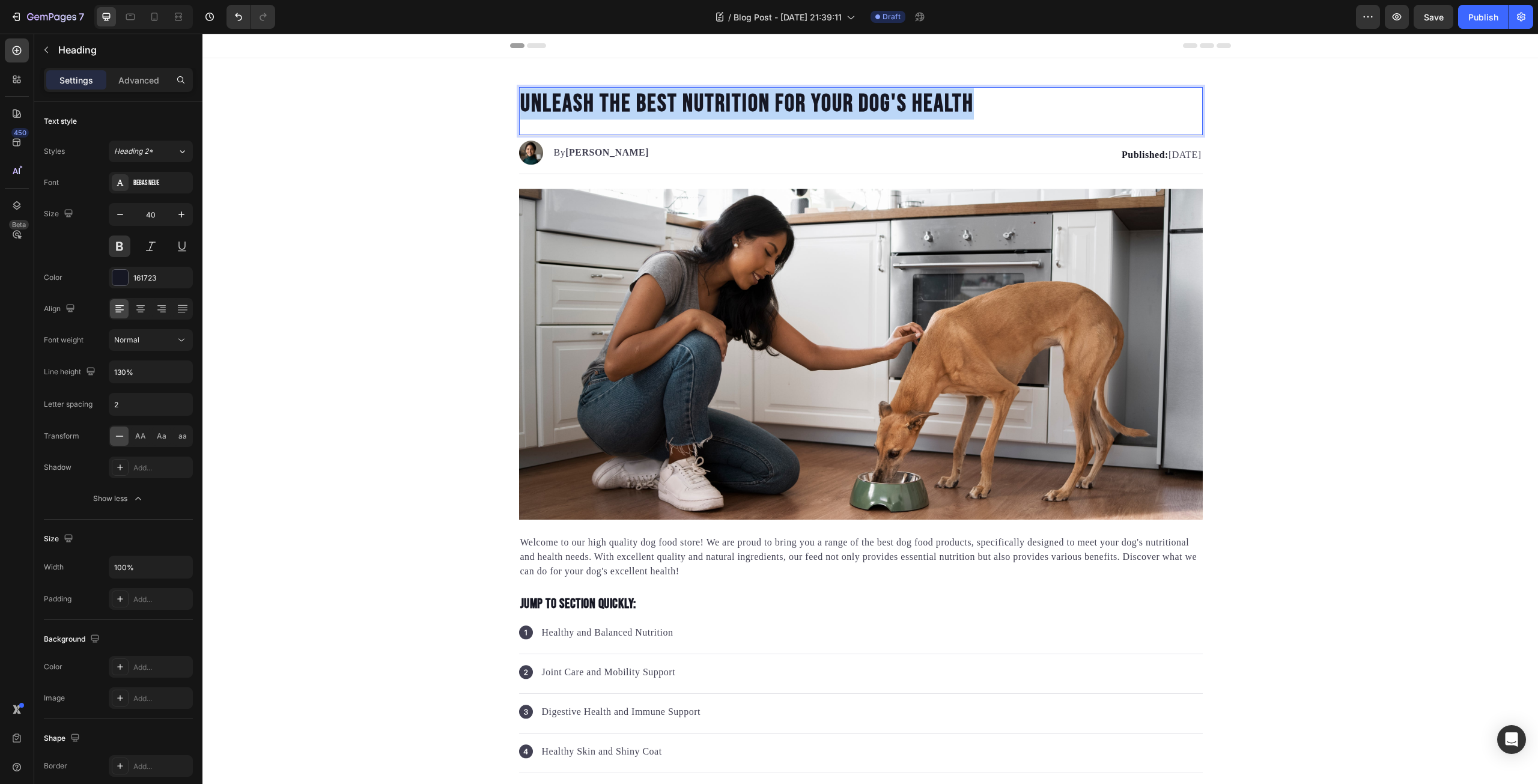
click at [851, 101] on p "Unleash the Best Nutrition for Your Dog's Health" at bounding box center [860, 104] width 681 height 31
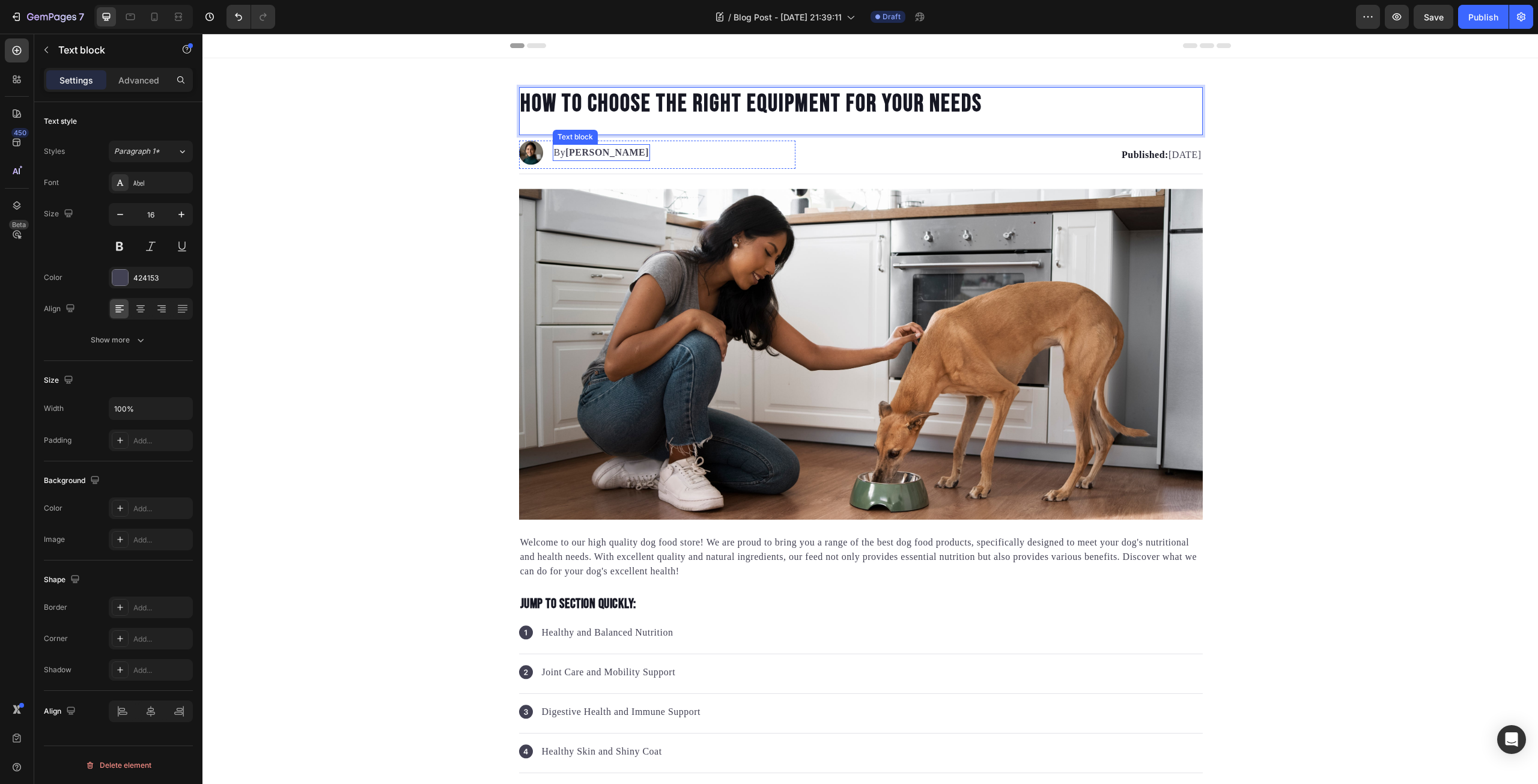
click at [600, 154] on strong "[PERSON_NAME]" at bounding box center [607, 151] width 83 height 10
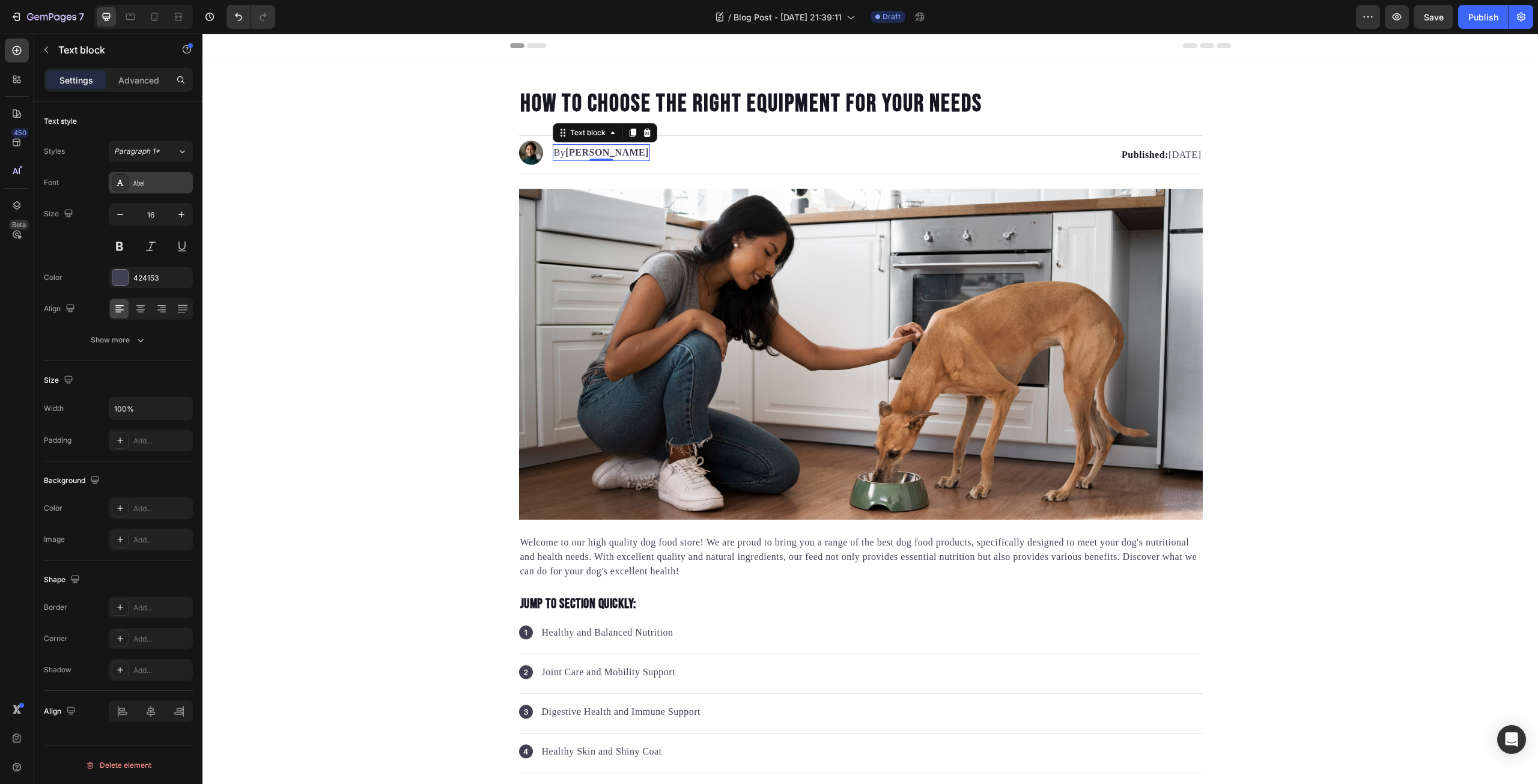
click at [153, 192] on div "Abel" at bounding box center [151, 183] width 84 height 22
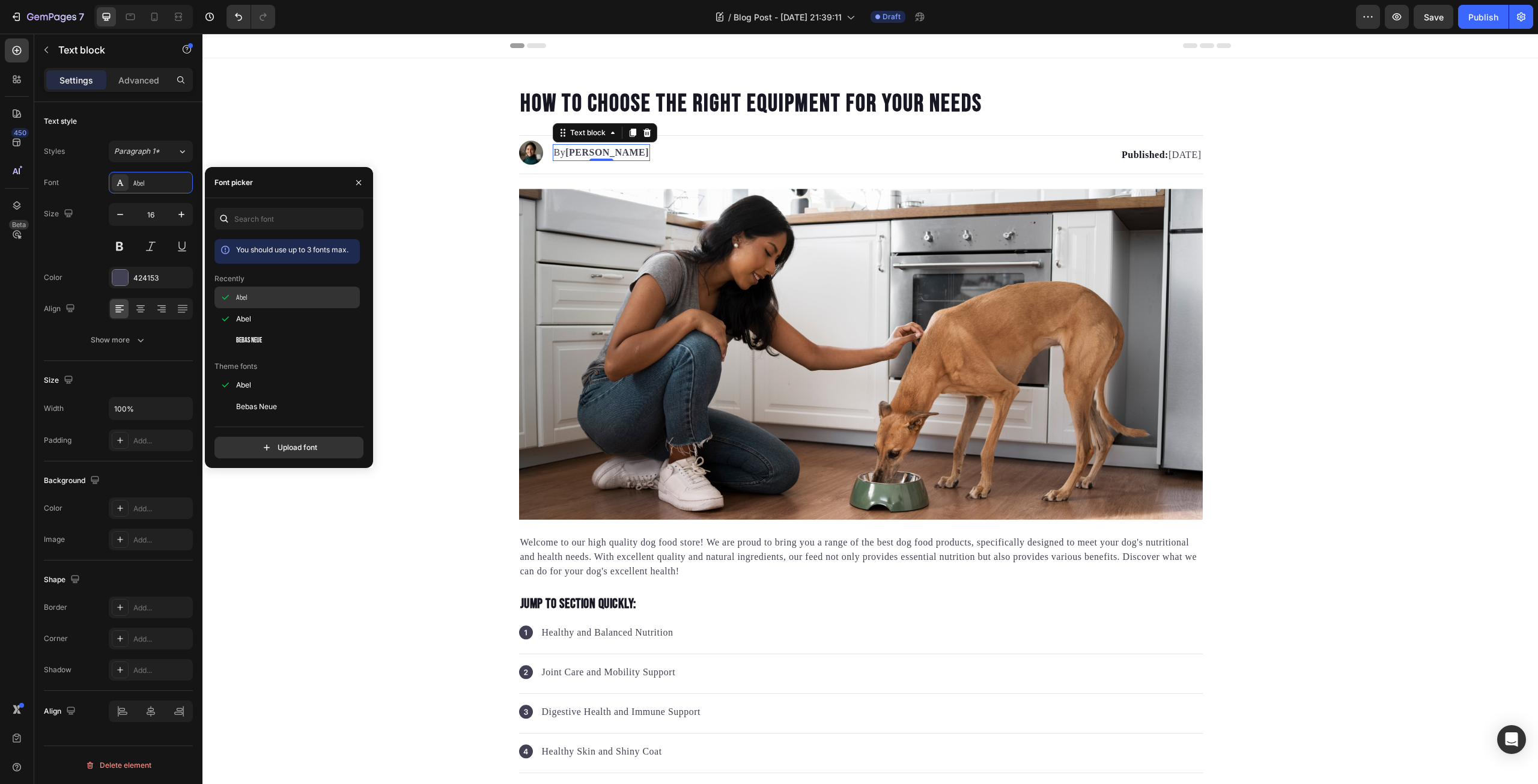
click at [246, 302] on span "Abel" at bounding box center [241, 297] width 12 height 11
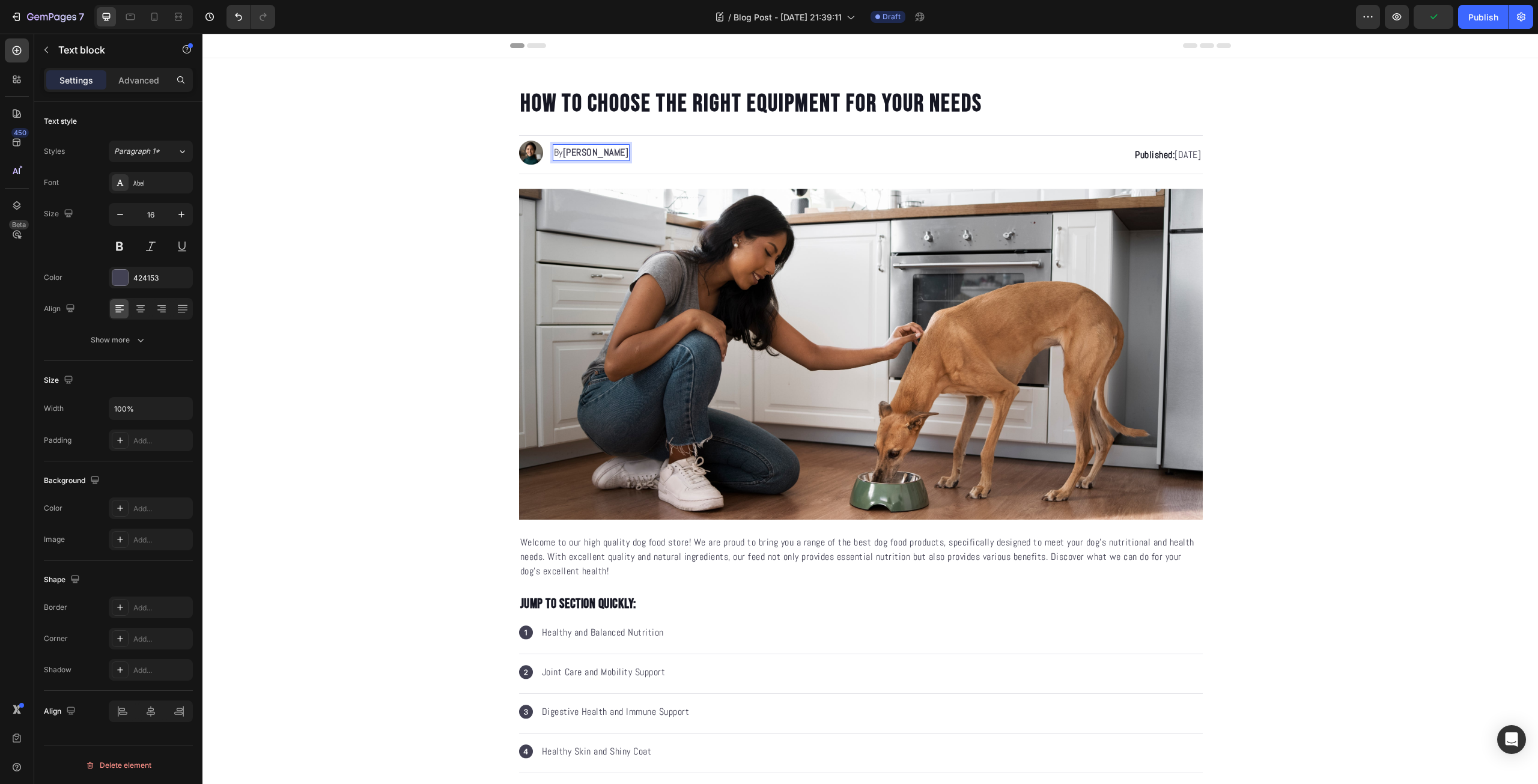
click at [597, 152] on strong "[PERSON_NAME]" at bounding box center [596, 152] width 66 height 13
click at [577, 152] on p "By KNOCKRA" at bounding box center [578, 152] width 48 height 14
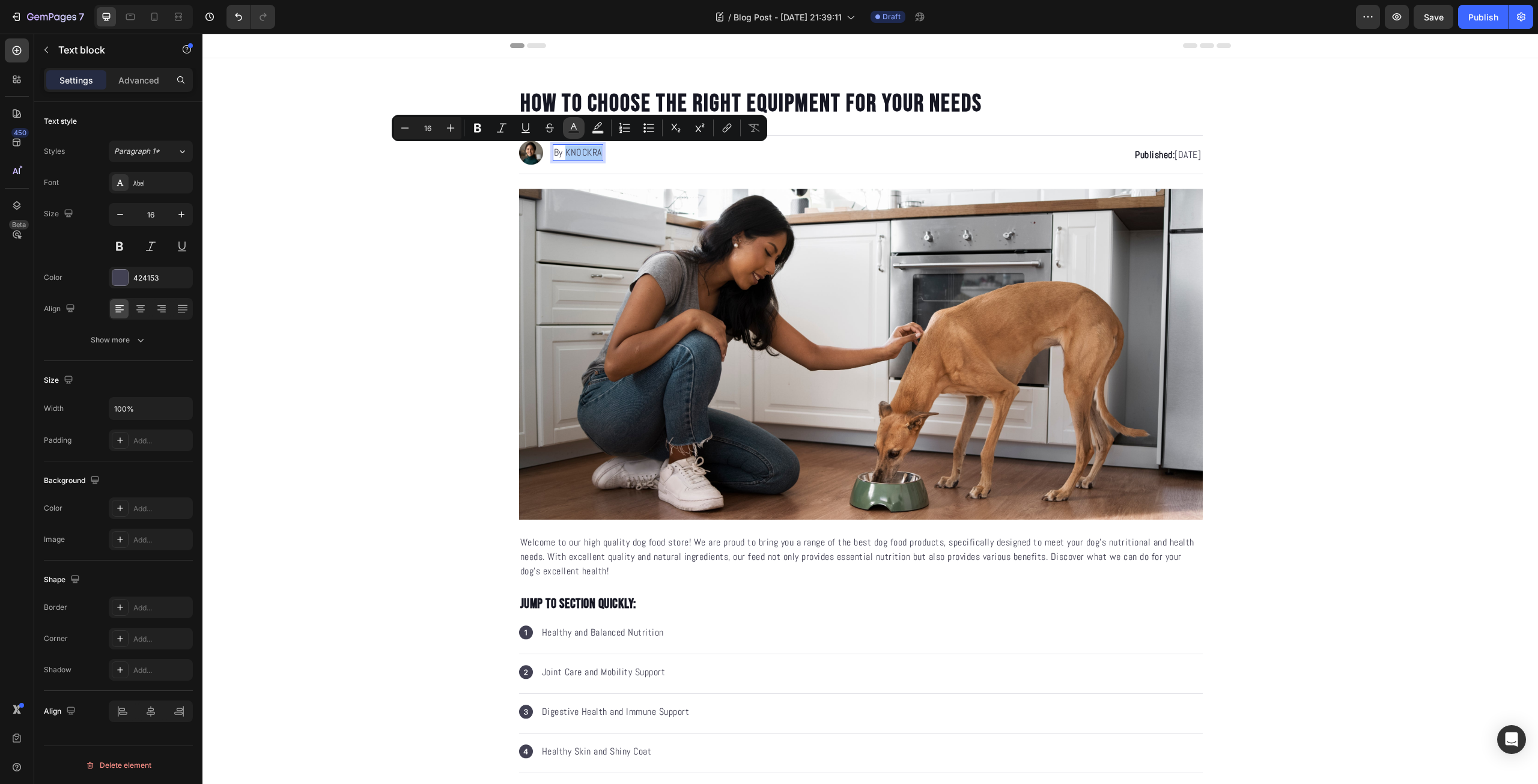
click at [569, 131] on rect "Editor contextual toolbar" at bounding box center [574, 132] width 12 height 3
type input "424153"
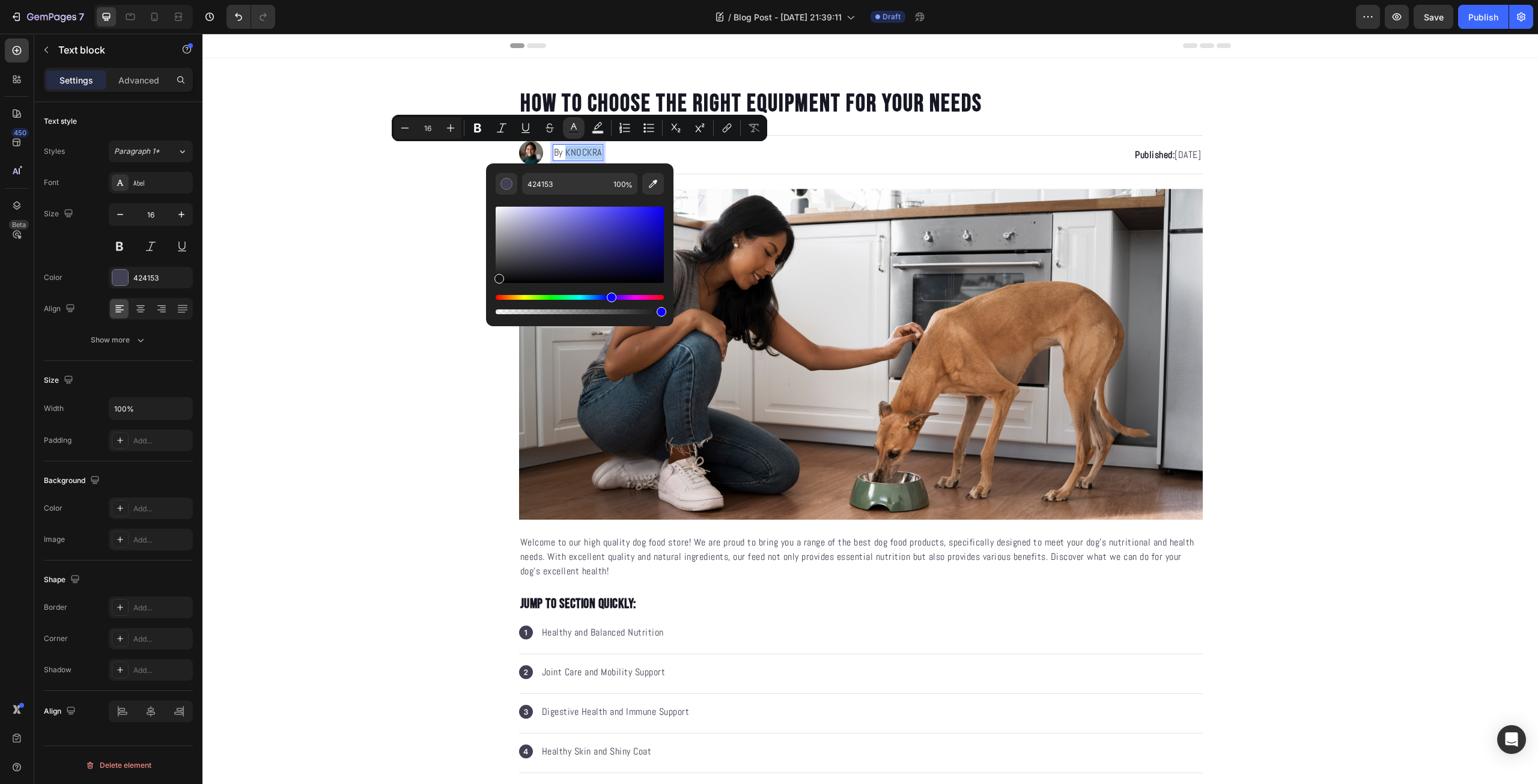
drag, startPoint x: 728, startPoint y: 297, endPoint x: 420, endPoint y: 299, distance: 308.0
type input "0C0C0C"
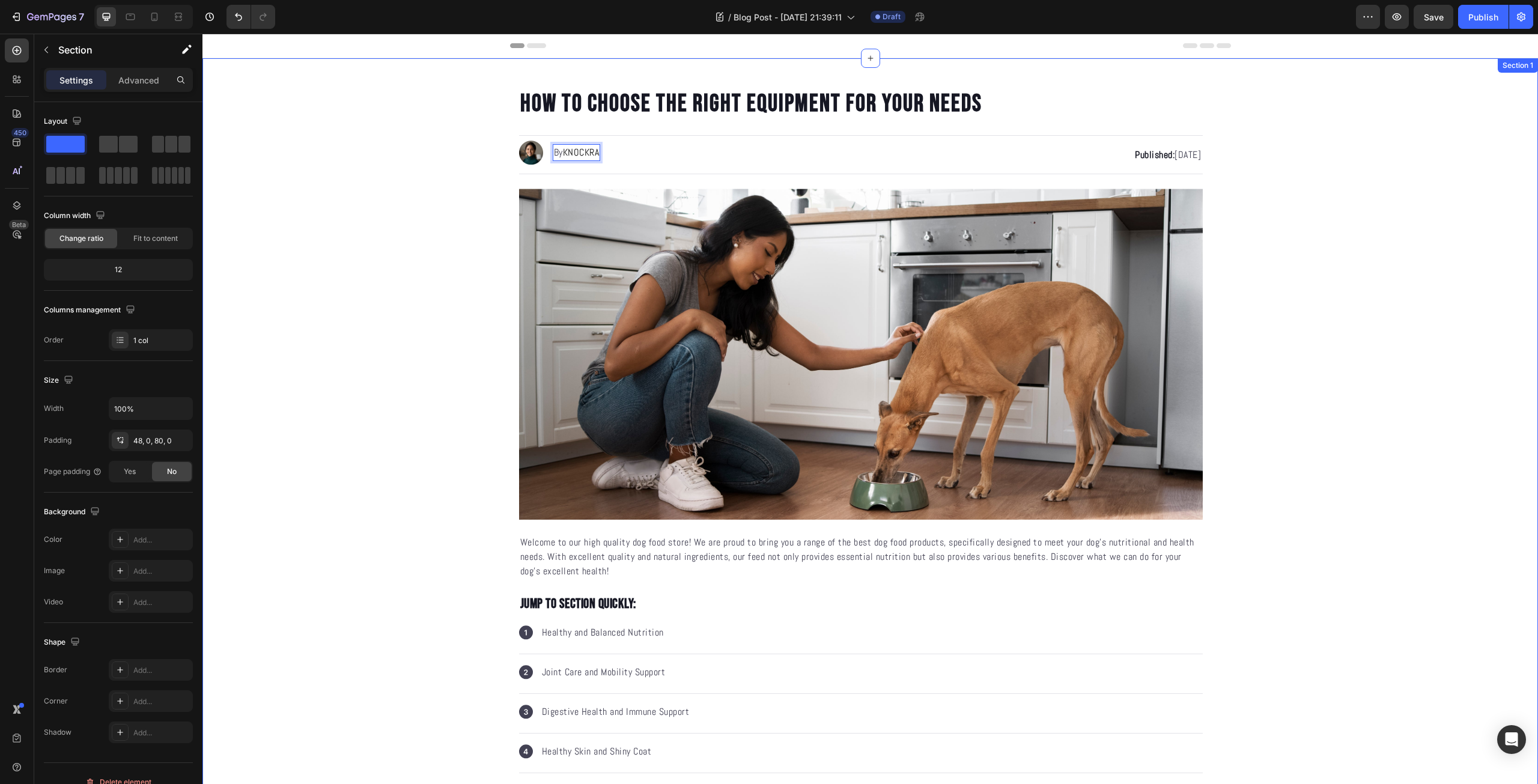
click at [525, 153] on img at bounding box center [531, 152] width 24 height 24
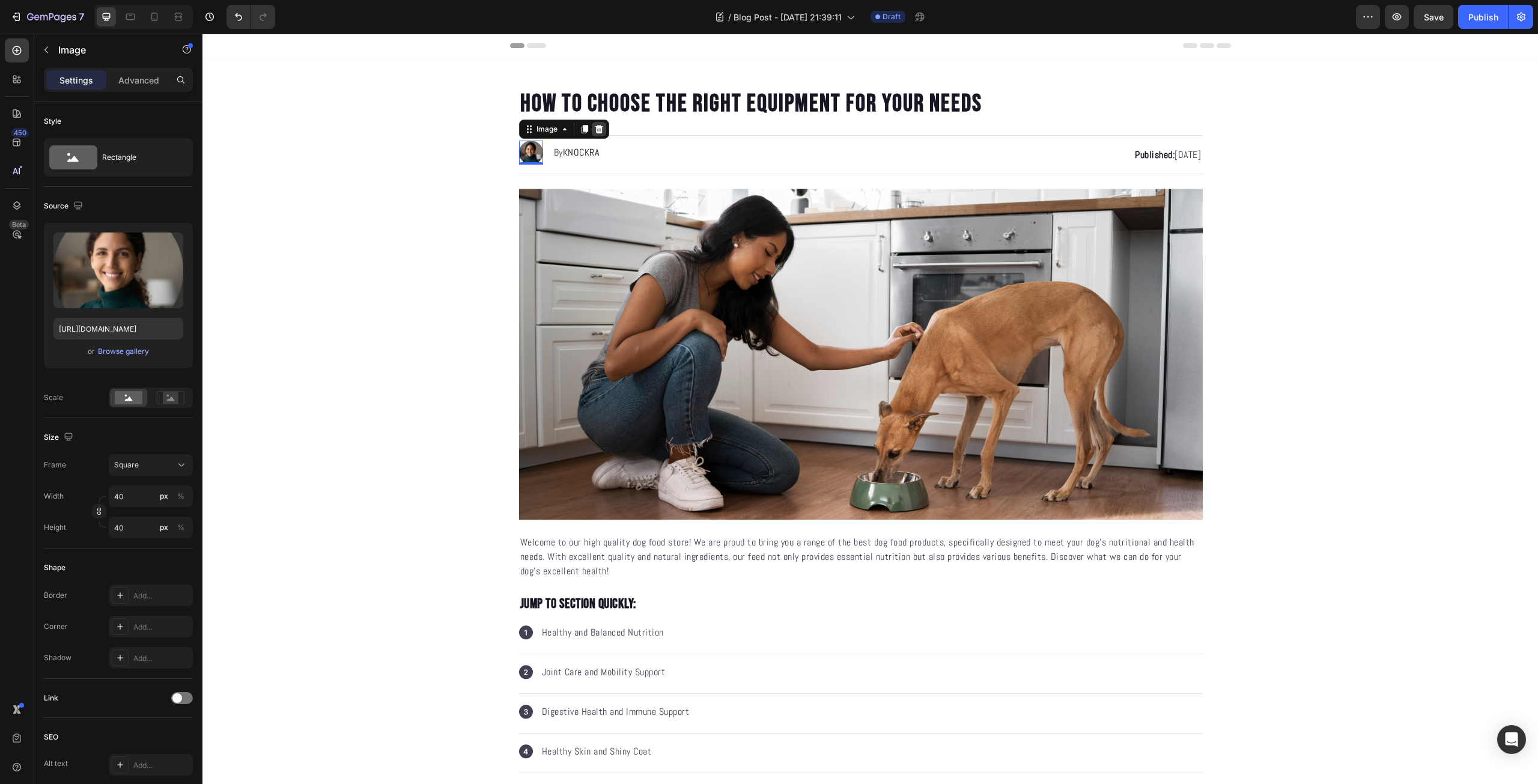
click at [595, 128] on icon at bounding box center [598, 128] width 8 height 8
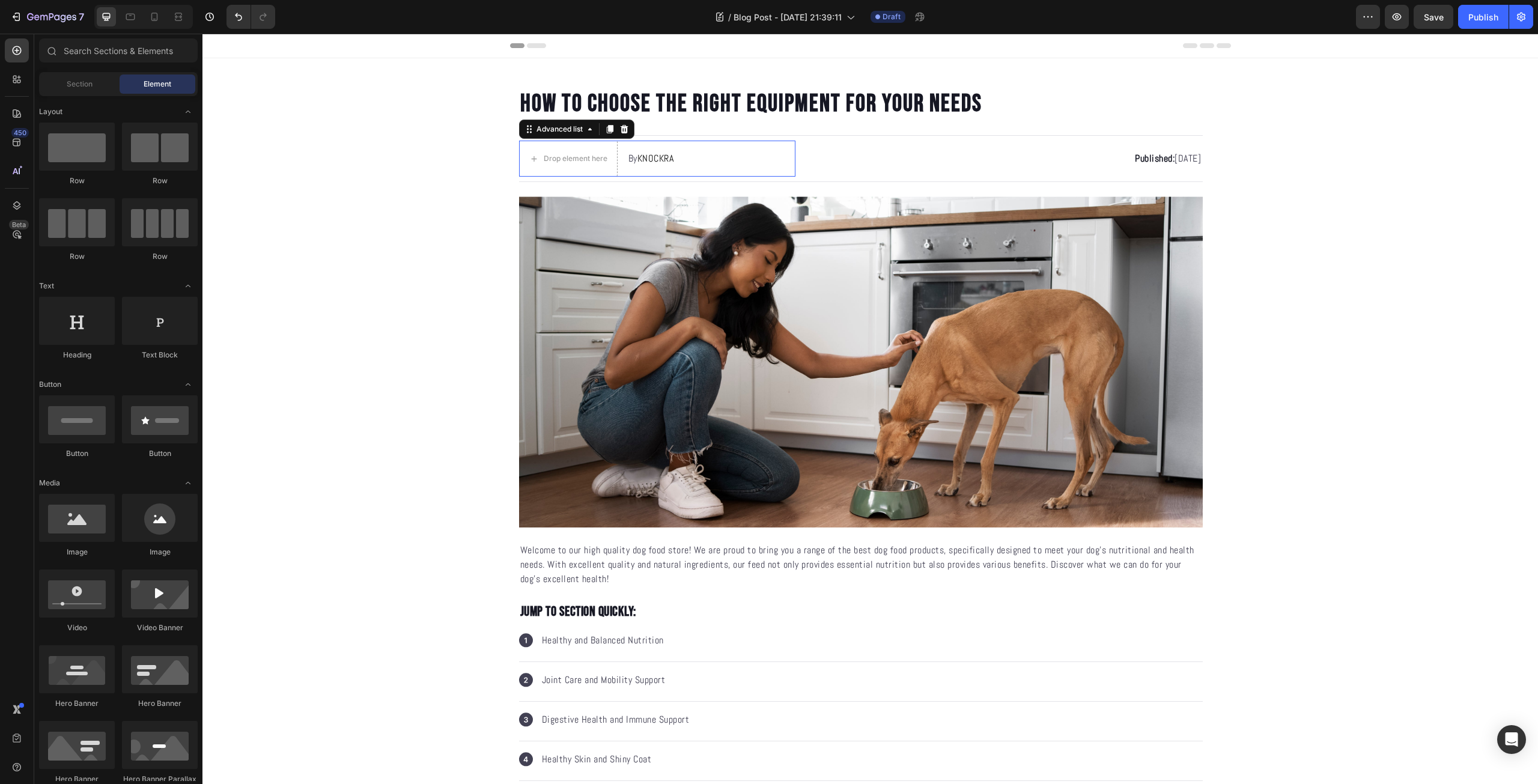
click at [619, 169] on li "Drop element here By KNOCKRA Text block" at bounding box center [597, 159] width 156 height 36
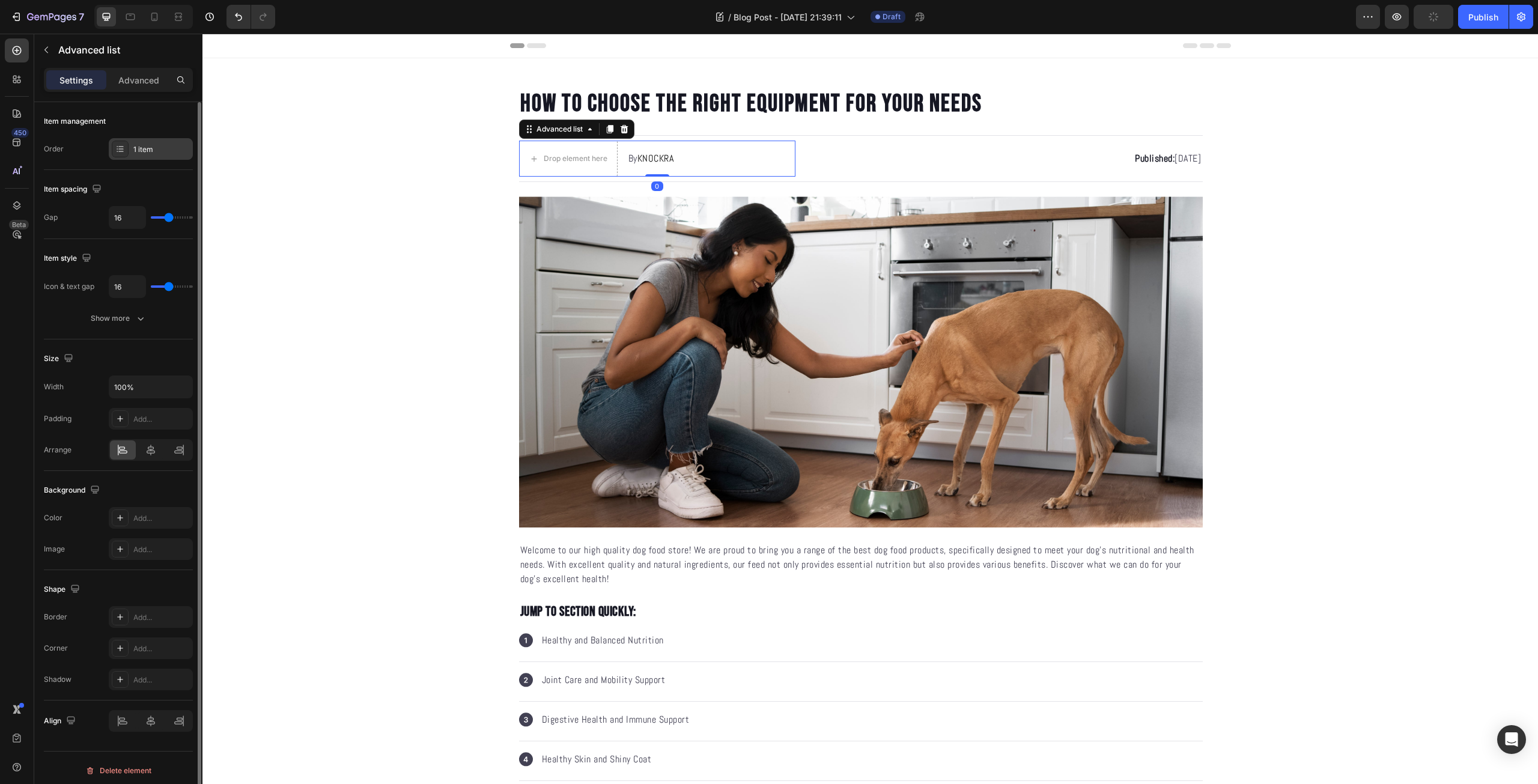
click at [149, 154] on div "1 item" at bounding box center [161, 150] width 56 height 11
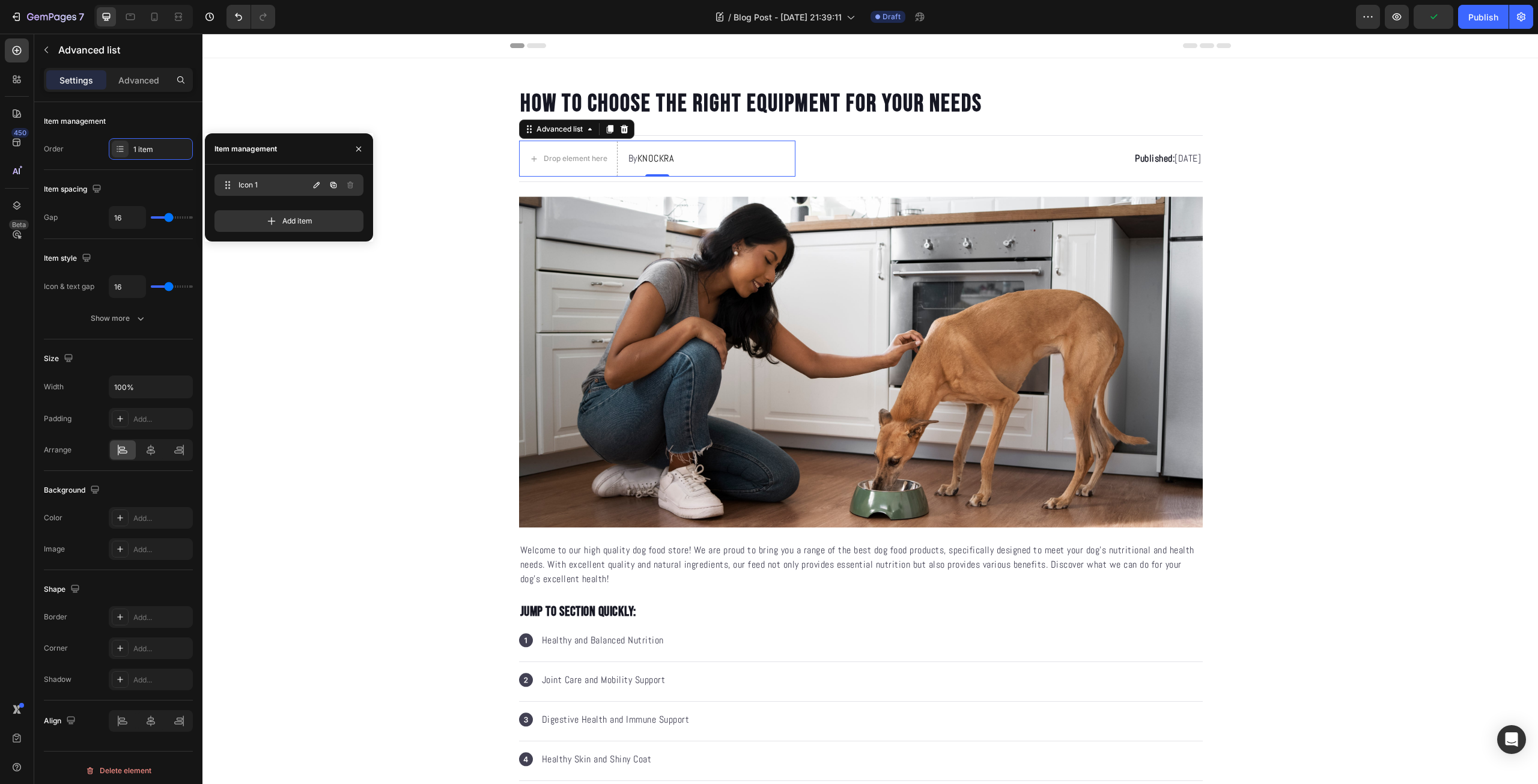
click at [262, 177] on div "Icon 1 Icon 1" at bounding box center [264, 185] width 89 height 17
click at [363, 149] on icon "button" at bounding box center [359, 149] width 10 height 10
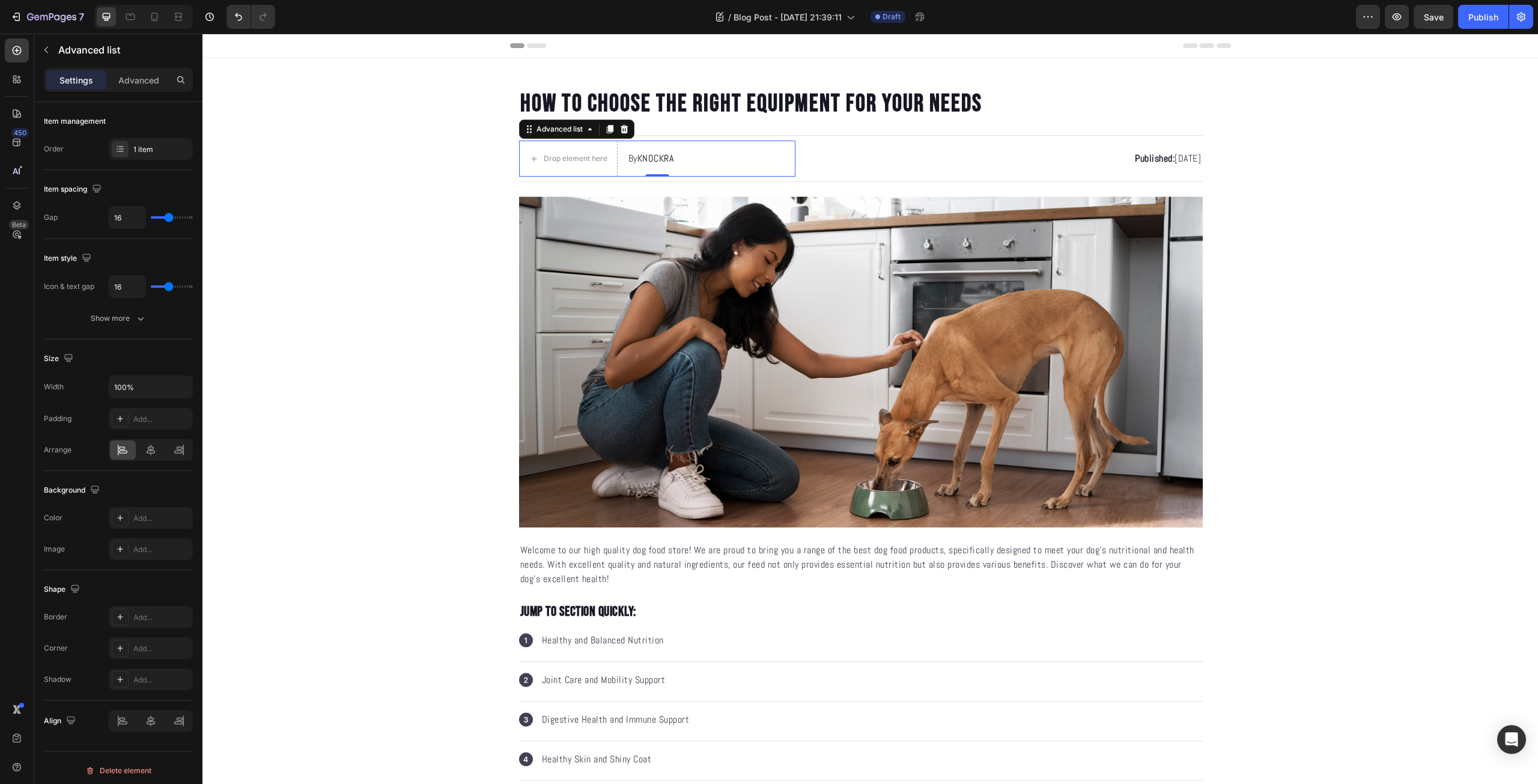
click at [706, 154] on div "Drop element here By KNOCKRA Text block" at bounding box center [657, 159] width 277 height 36
click at [861, 154] on p "Published: [DATE]" at bounding box center [1008, 159] width 385 height 14
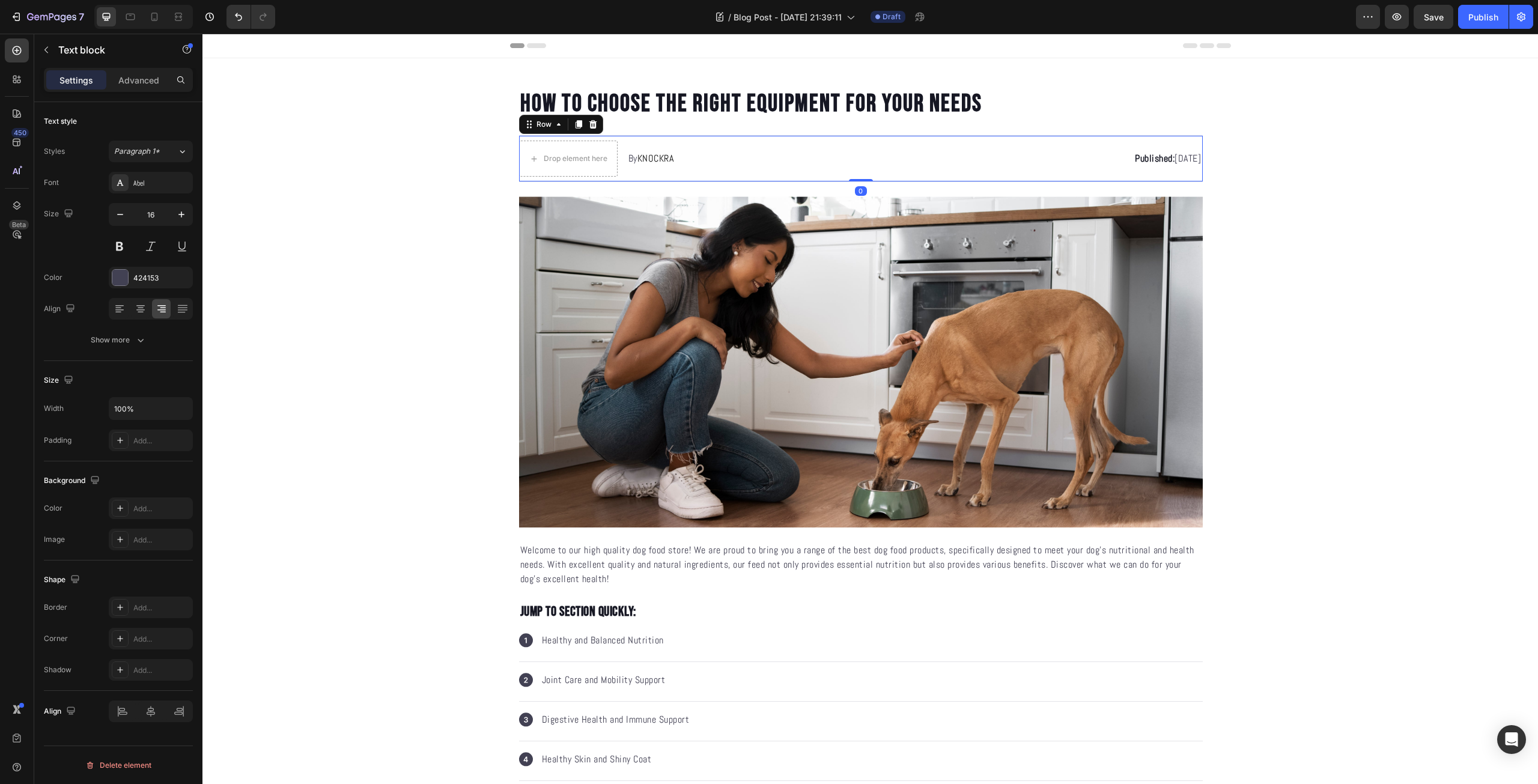
click at [815, 167] on div "Published: [DATE] Text block" at bounding box center [1008, 159] width 387 height 36
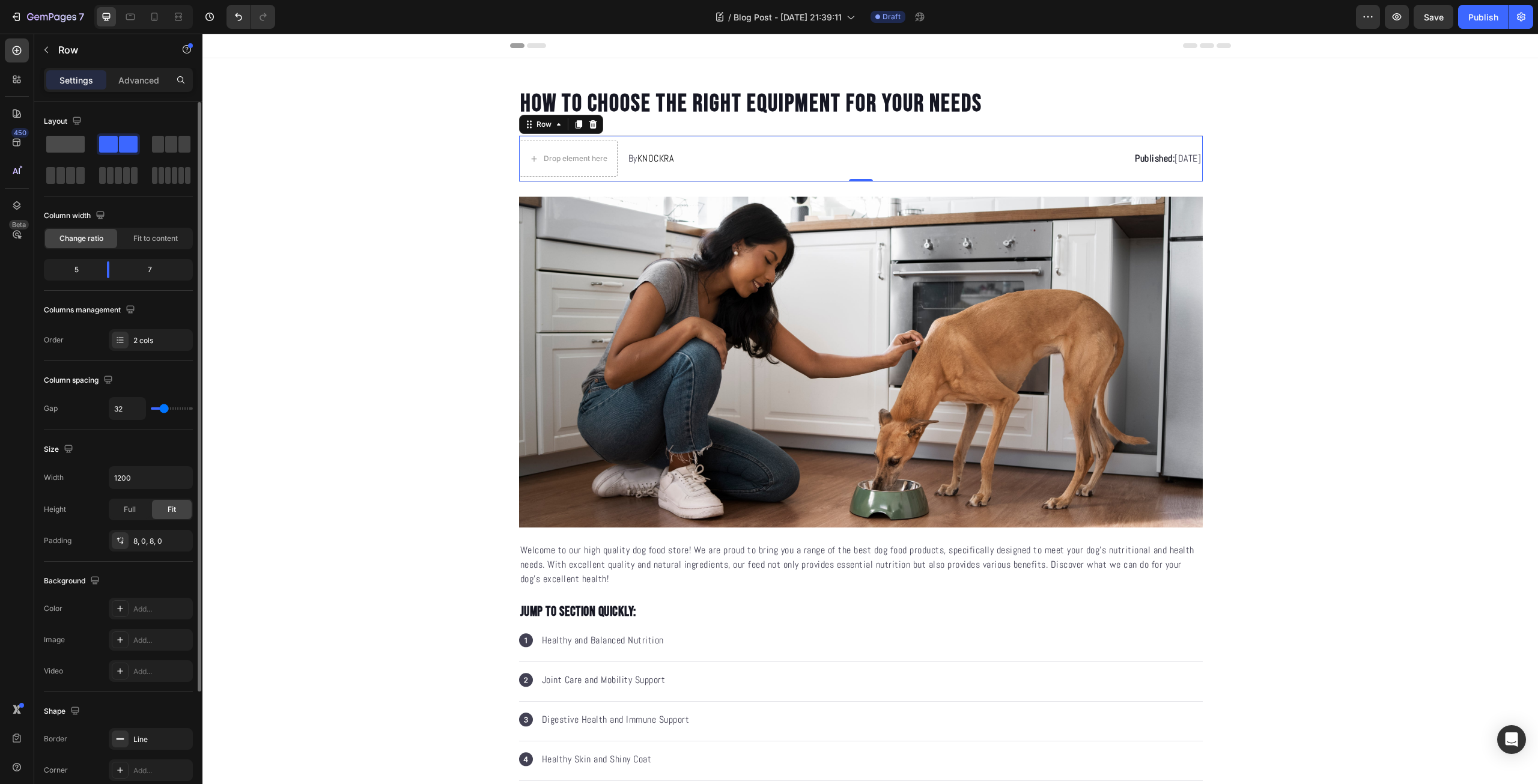
click at [73, 142] on span at bounding box center [65, 143] width 39 height 17
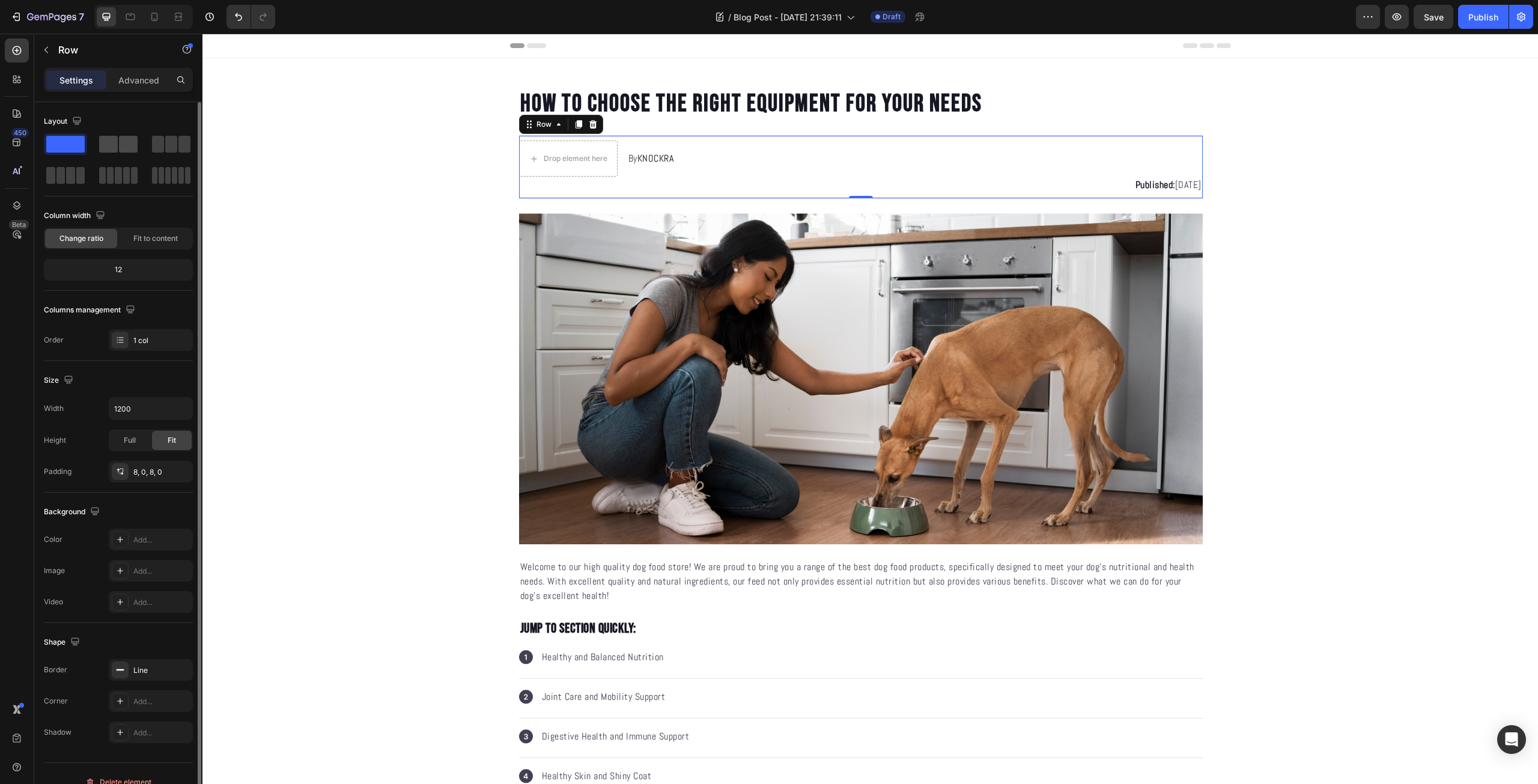
click at [110, 142] on span at bounding box center [108, 143] width 19 height 17
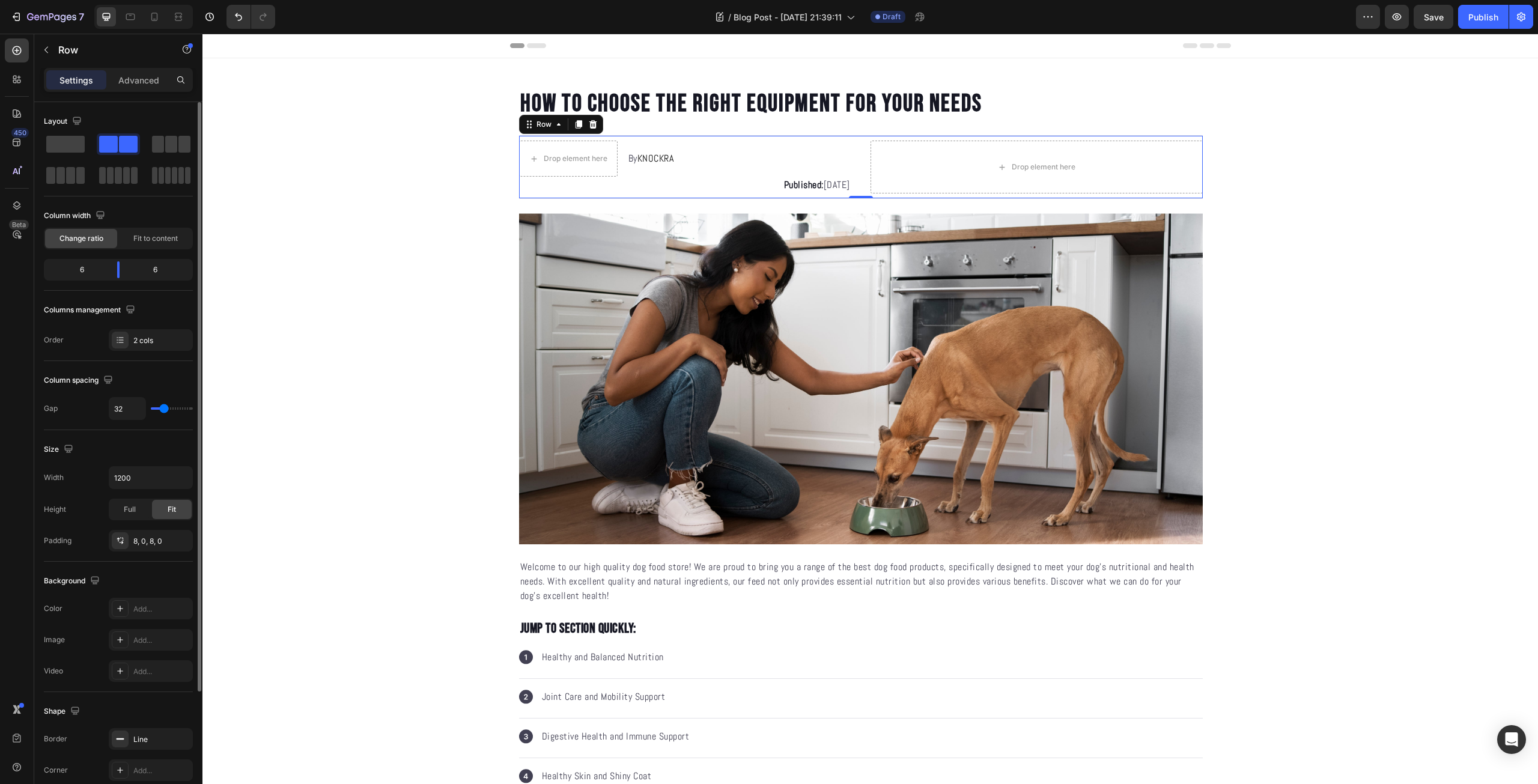
click at [92, 142] on div at bounding box center [118, 159] width 149 height 53
click at [79, 142] on span at bounding box center [65, 143] width 39 height 17
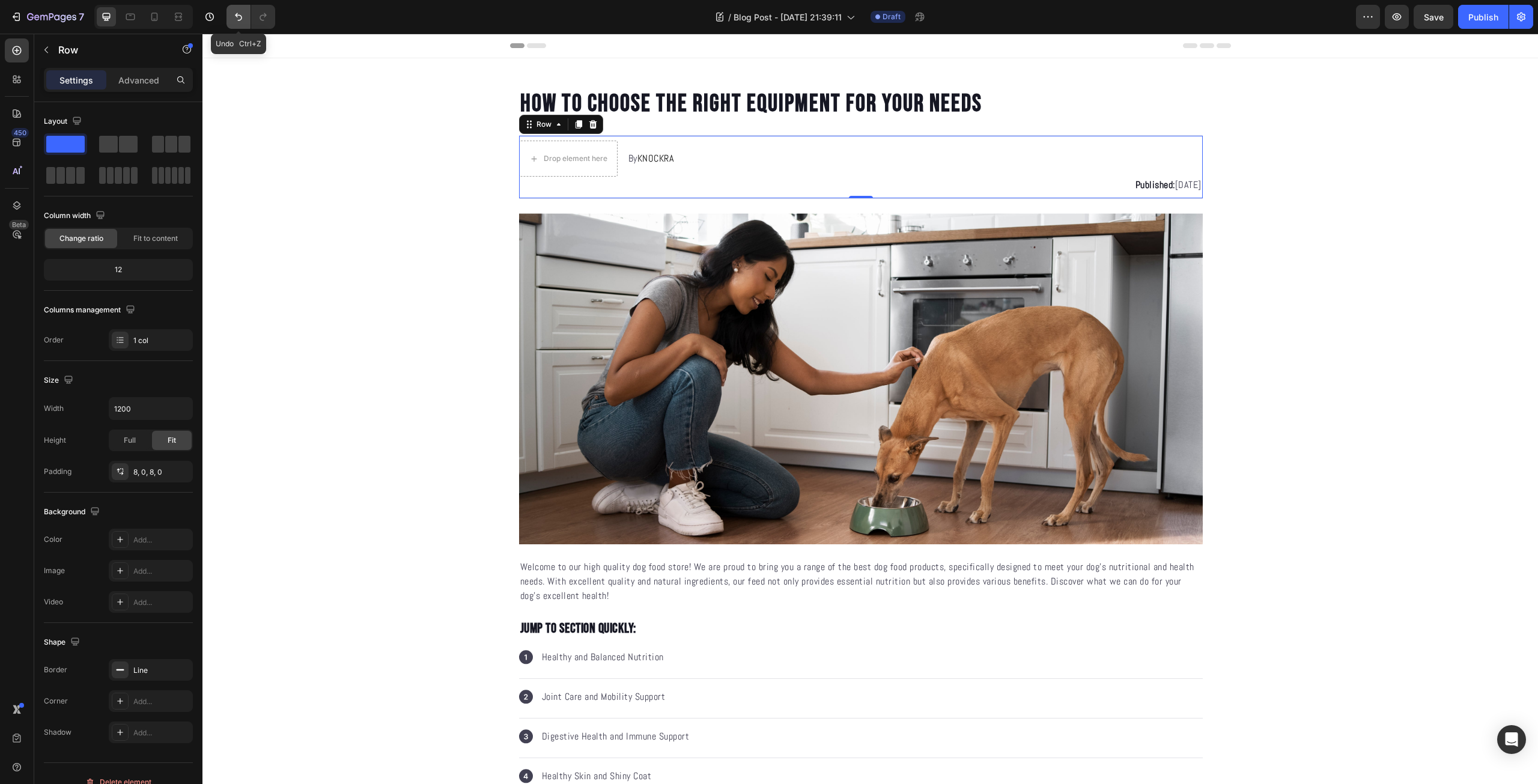
click at [238, 23] on button "Undo/Redo" at bounding box center [238, 16] width 24 height 24
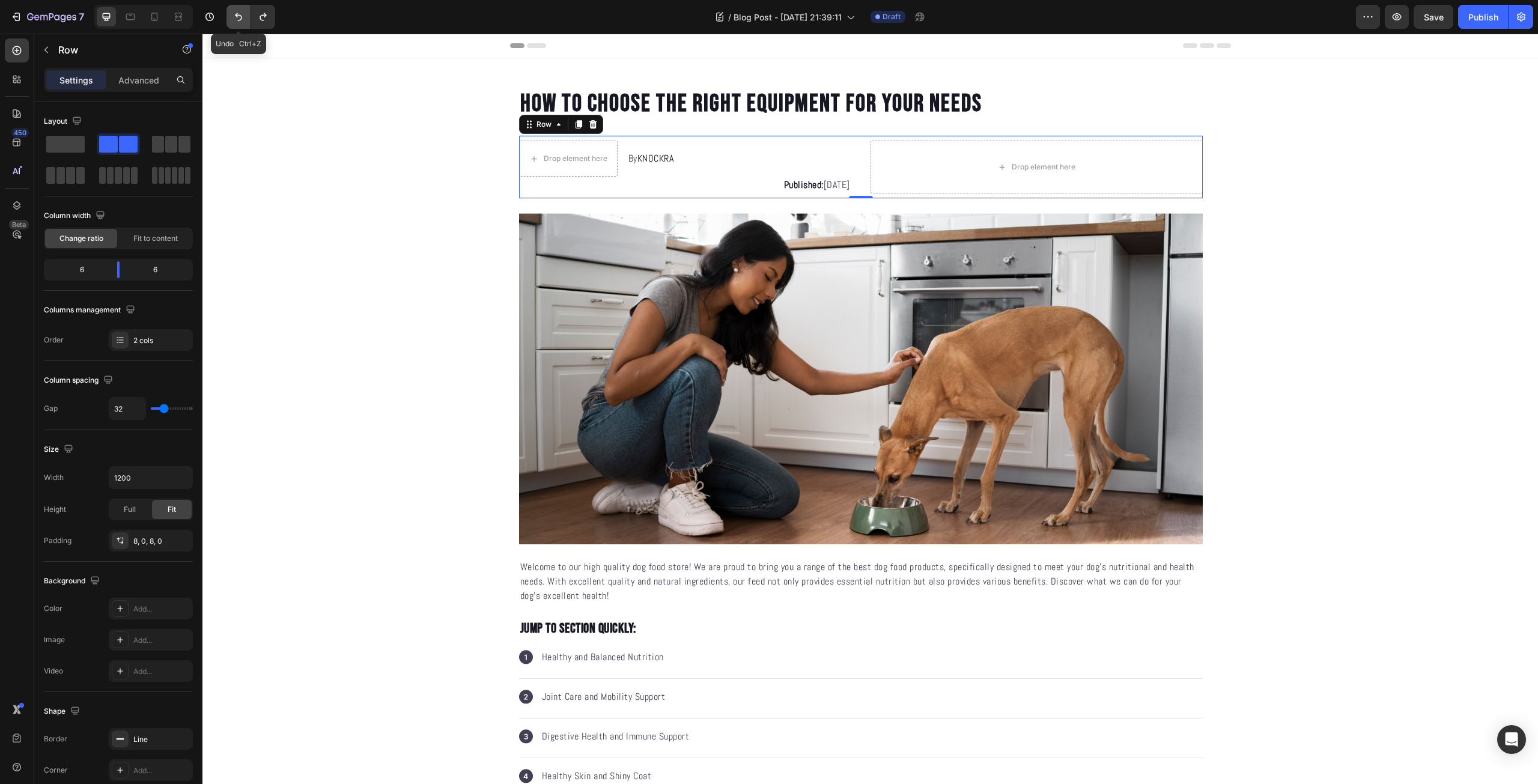
click at [238, 23] on button "Undo/Redo" at bounding box center [238, 16] width 24 height 24
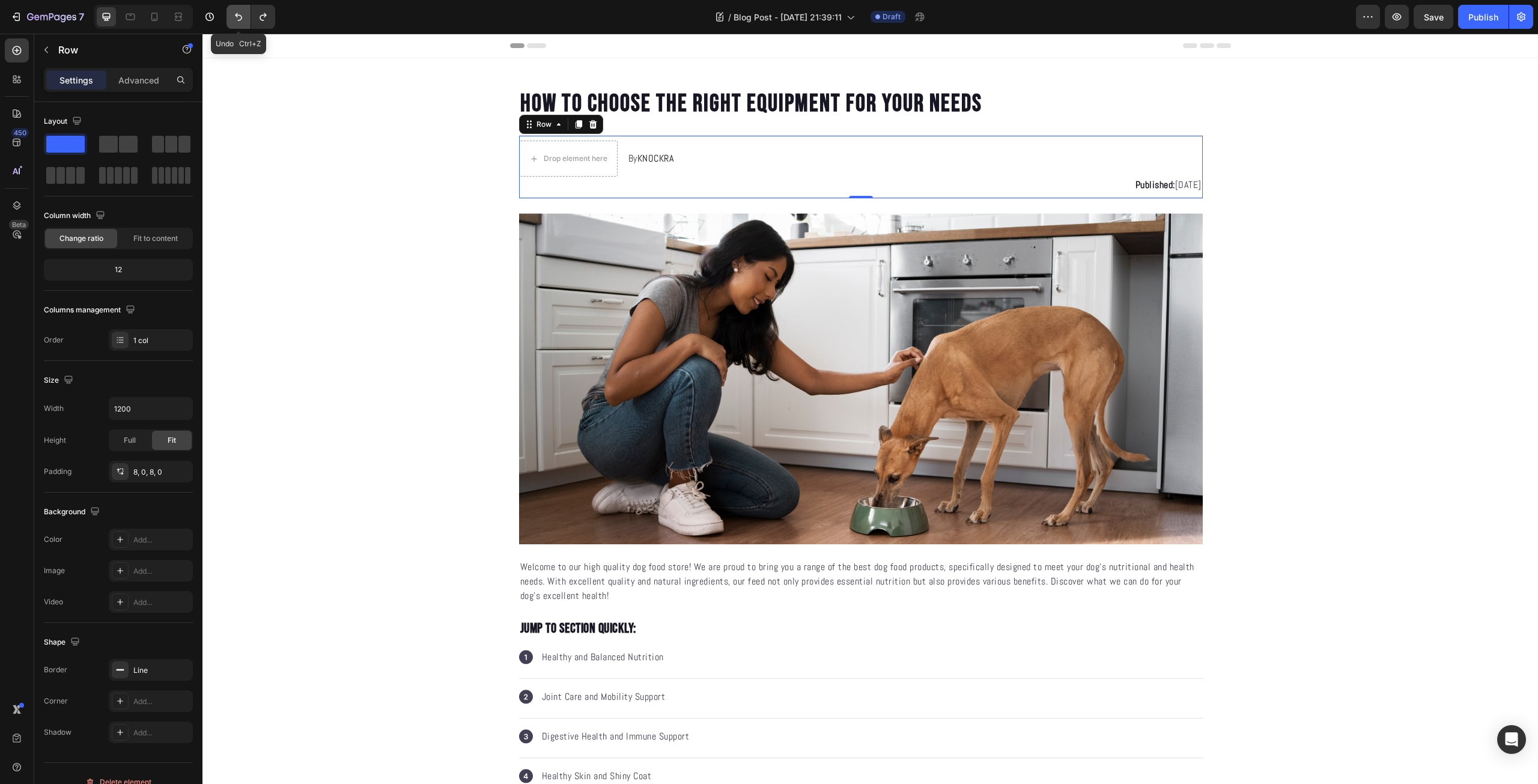
click at [238, 23] on button "Undo/Redo" at bounding box center [238, 16] width 24 height 24
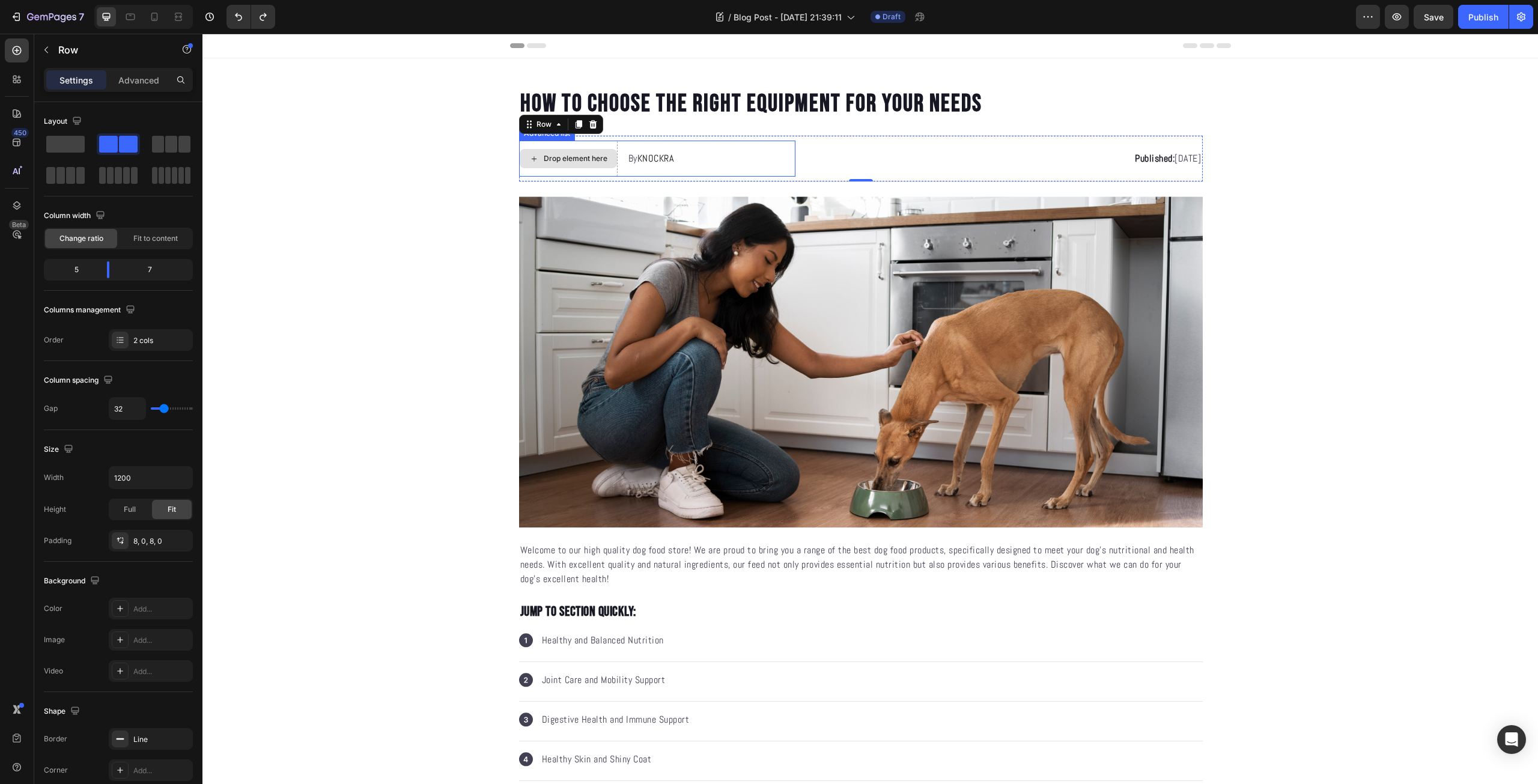
click at [575, 165] on div "Drop element here" at bounding box center [568, 158] width 98 height 19
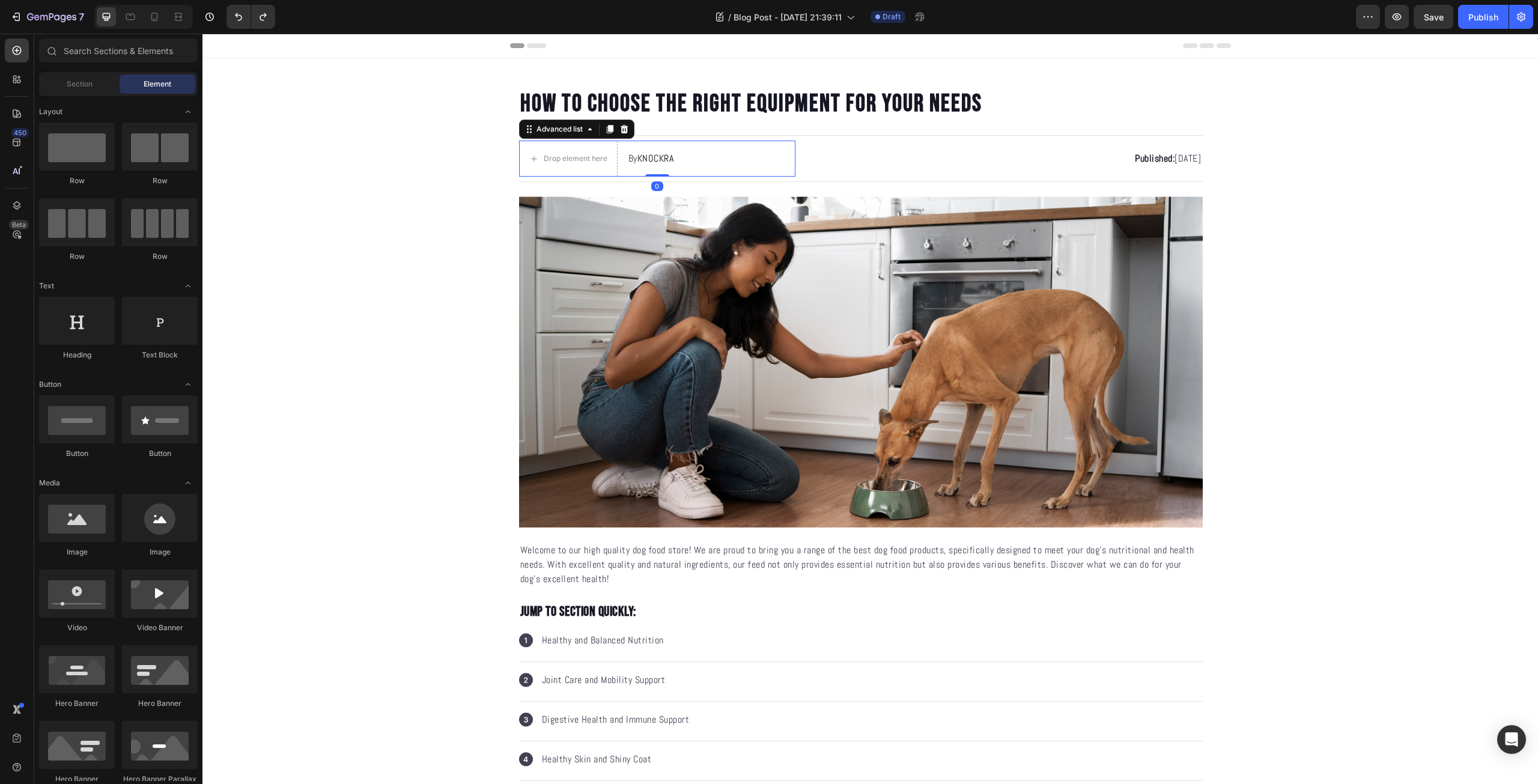
click at [684, 170] on div "Drop element here By KNOCKRA Text block" at bounding box center [657, 159] width 277 height 36
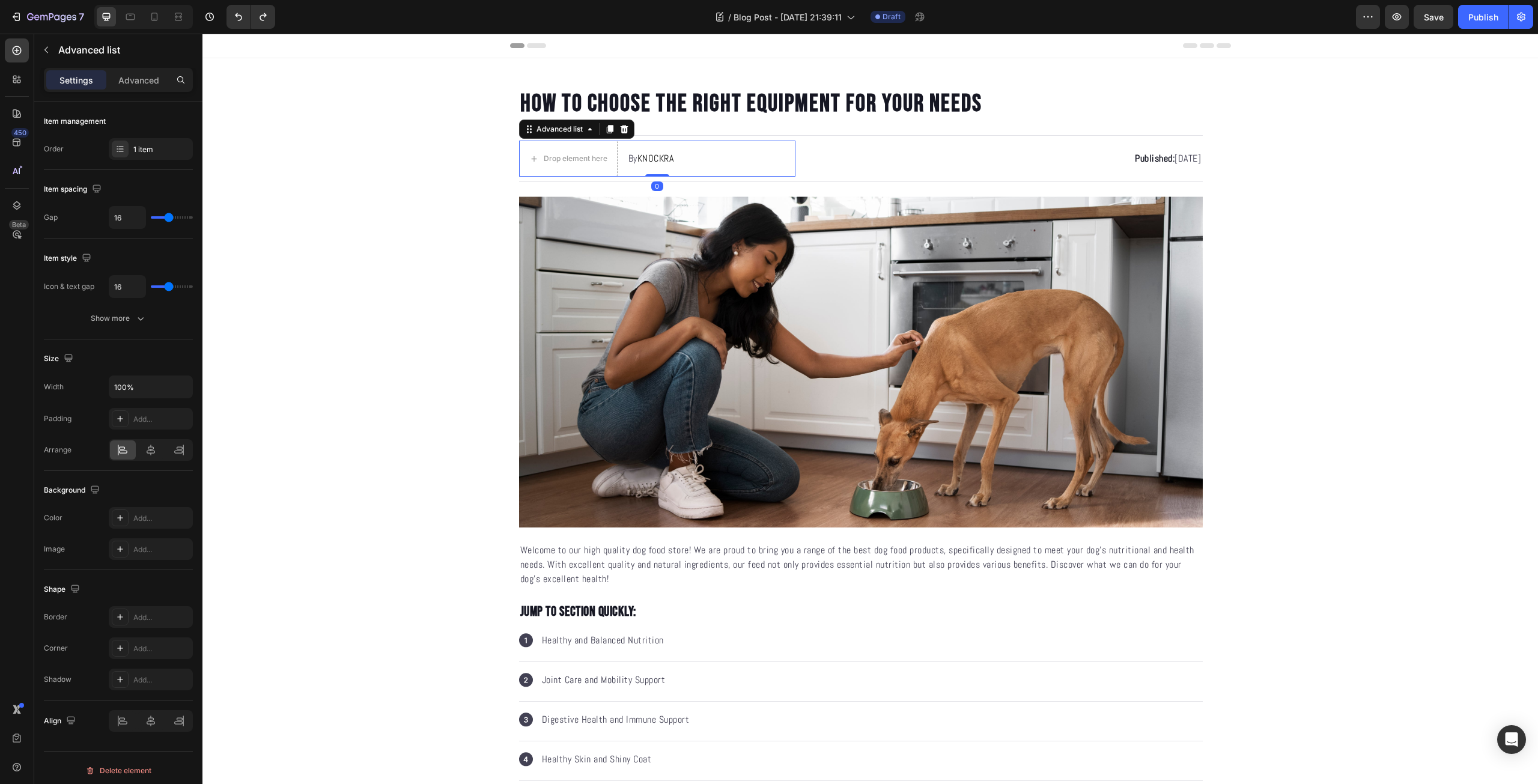
click at [713, 162] on div "Drop element here By KNOCKRA Text block" at bounding box center [657, 159] width 277 height 36
click at [139, 147] on div "1 item" at bounding box center [161, 150] width 56 height 11
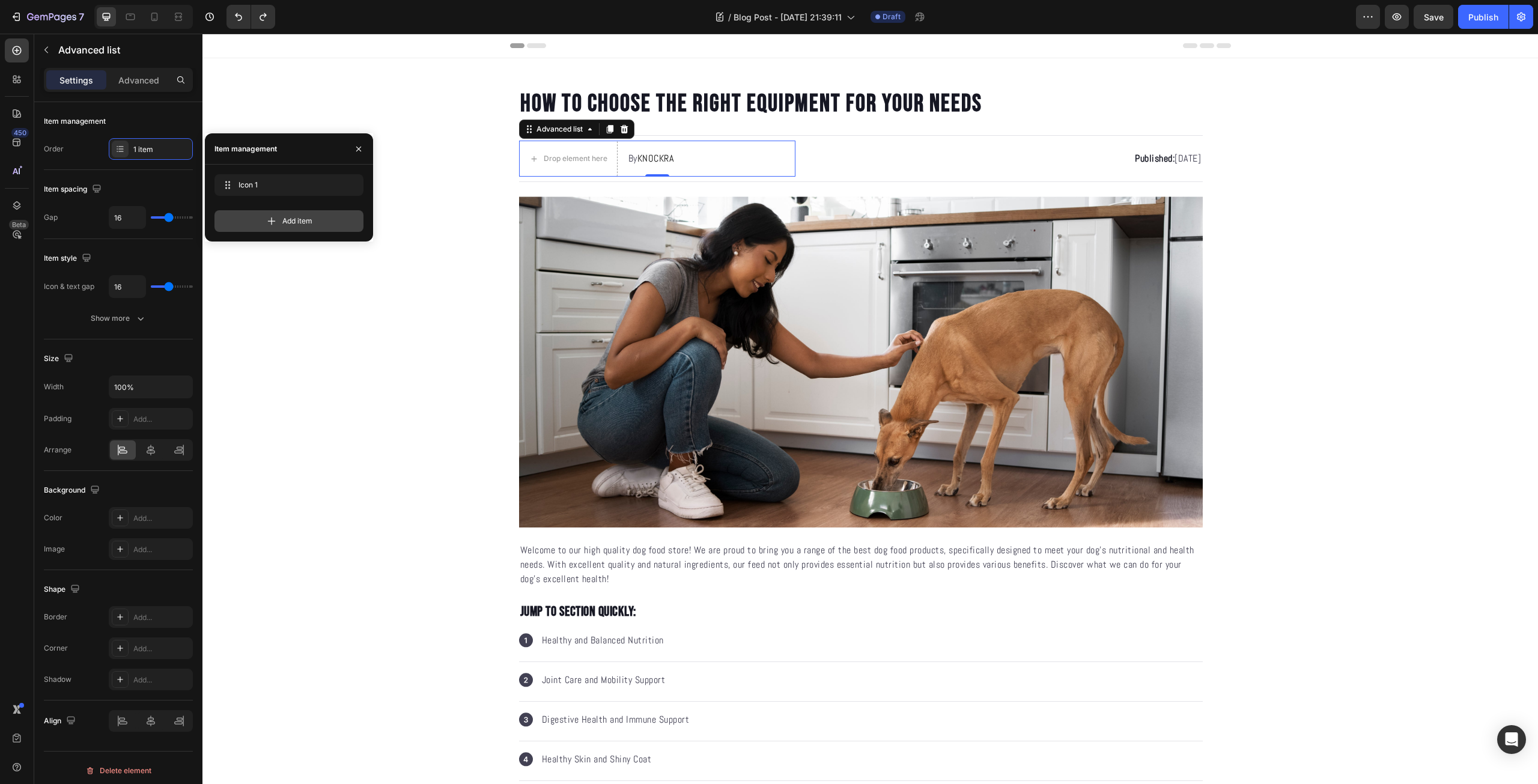
click at [325, 228] on div "Add item" at bounding box center [289, 221] width 149 height 22
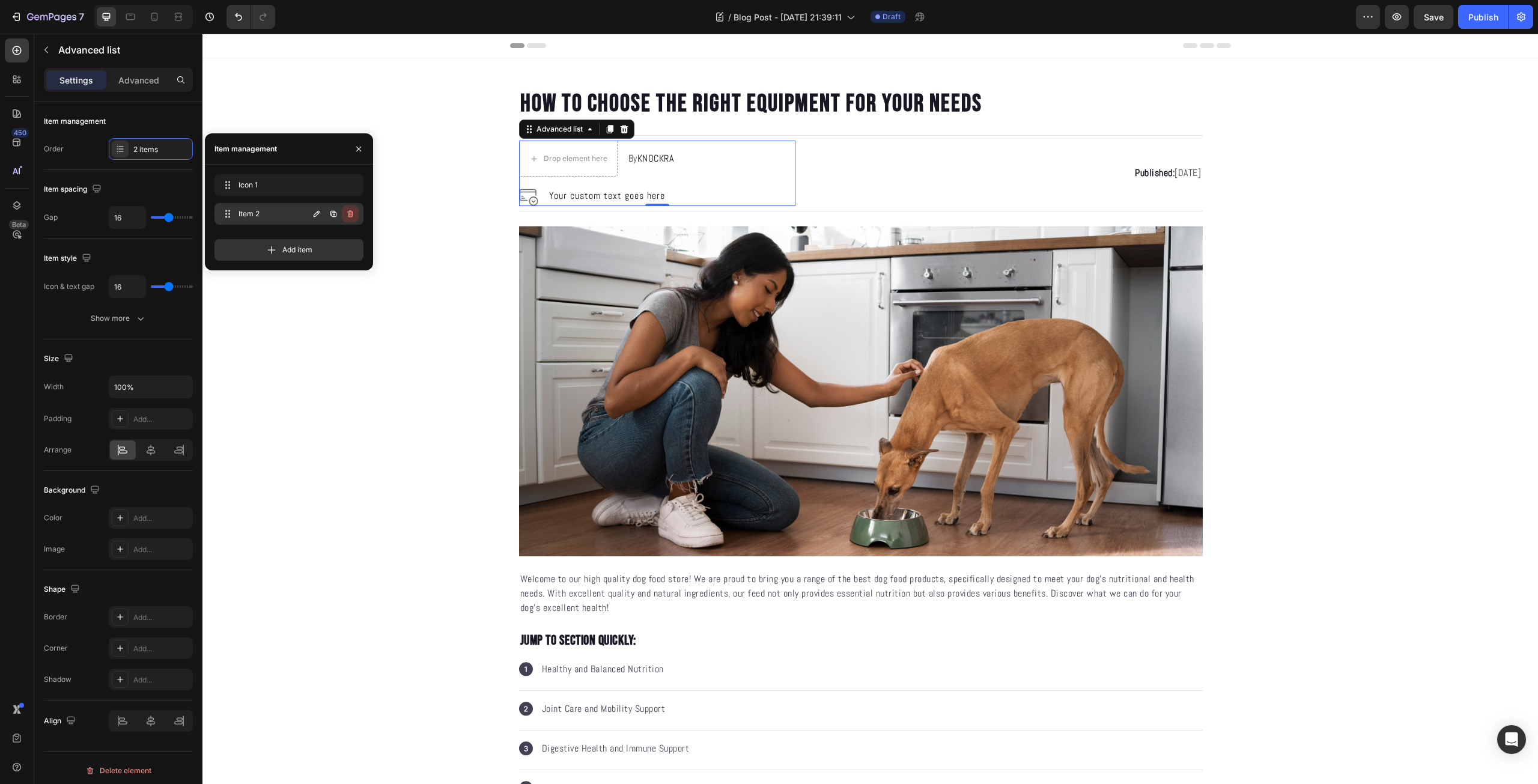
click at [349, 211] on icon "button" at bounding box center [350, 213] width 10 height 10
click at [349, 184] on icon "button" at bounding box center [350, 185] width 10 height 10
click at [349, 188] on div "Delete" at bounding box center [341, 185] width 22 height 11
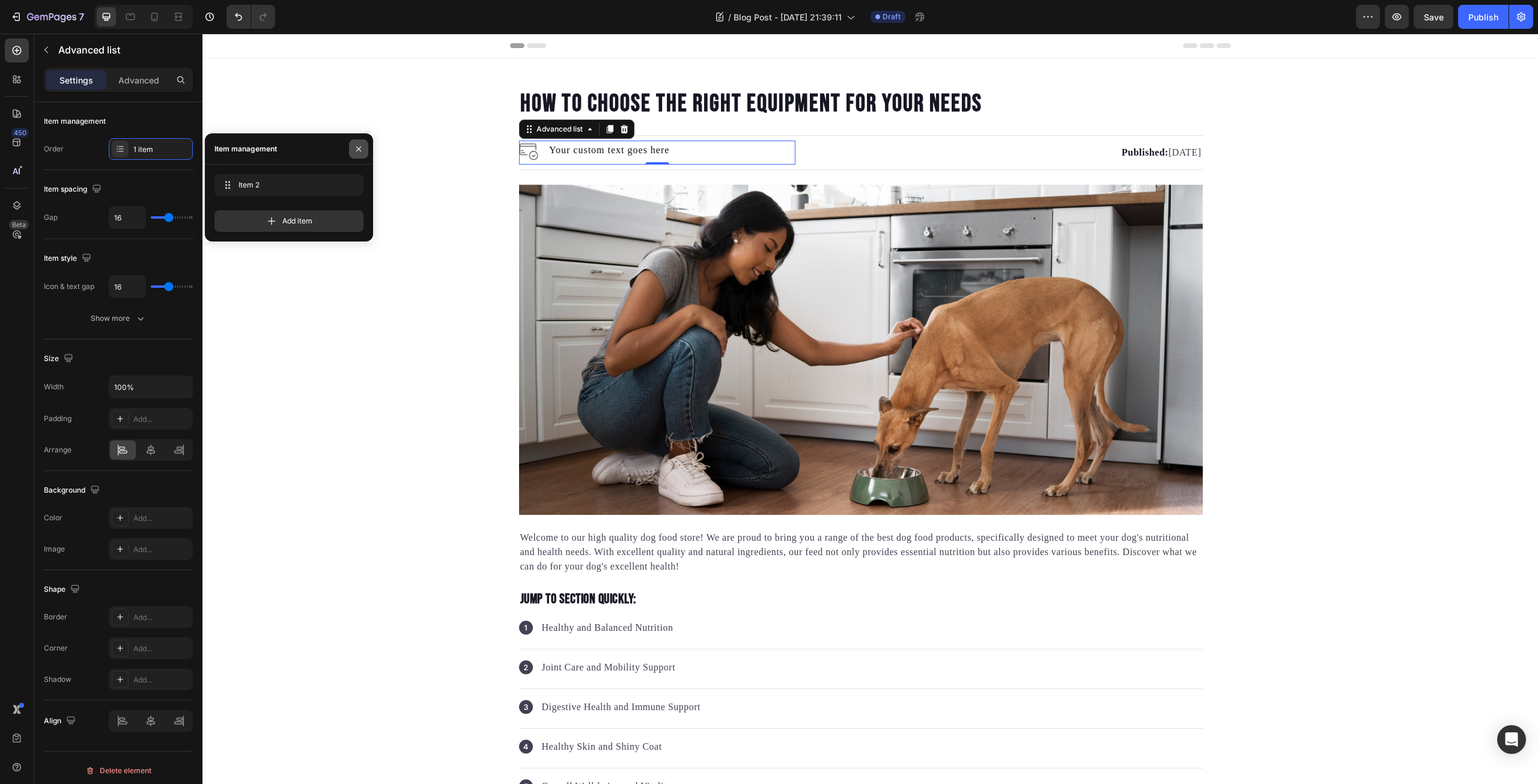
click at [358, 149] on icon "button" at bounding box center [358, 148] width 4 height 4
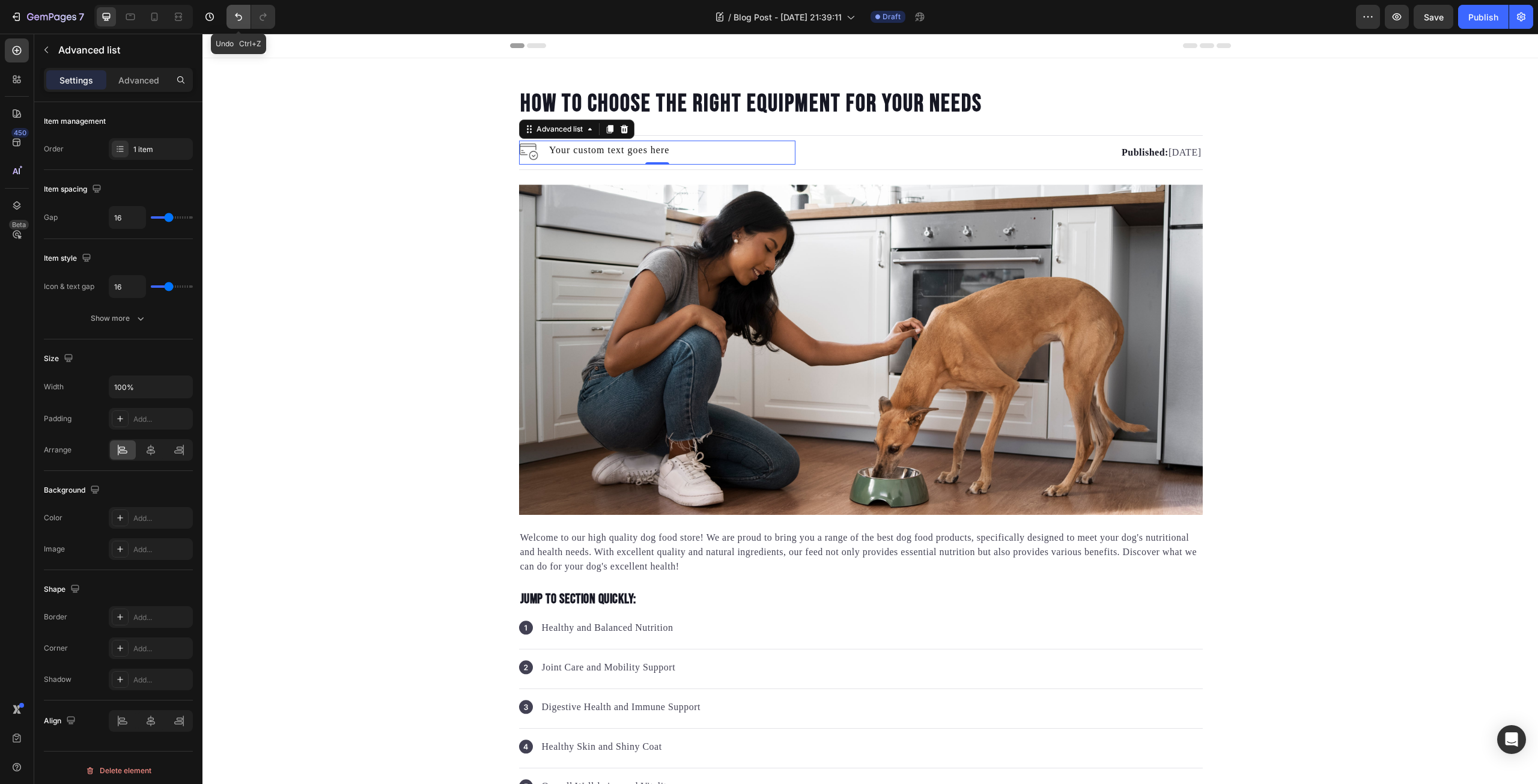
click at [240, 22] on icon "Undo/Redo" at bounding box center [238, 16] width 12 height 12
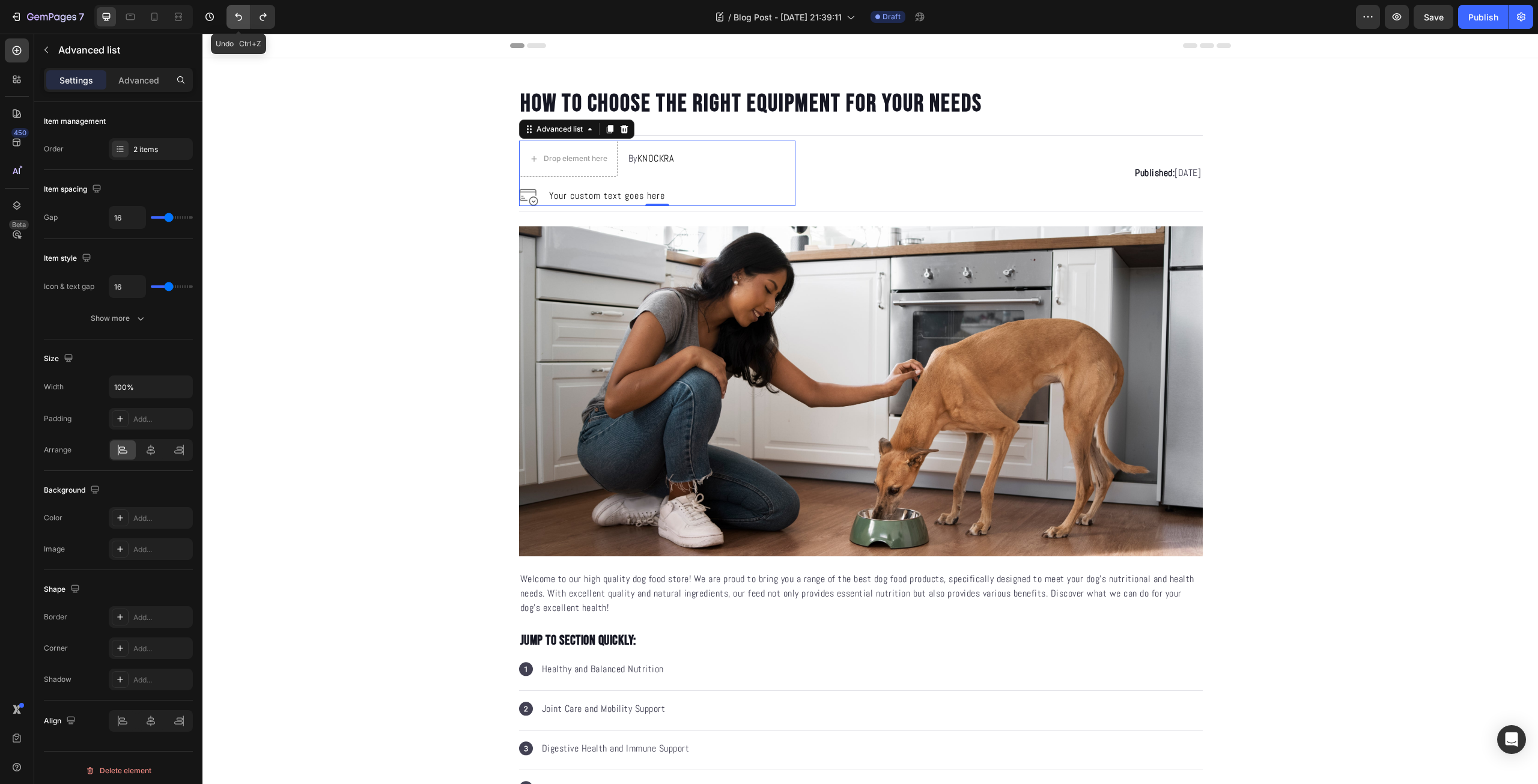
click at [240, 22] on icon "Undo/Redo" at bounding box center [238, 16] width 12 height 12
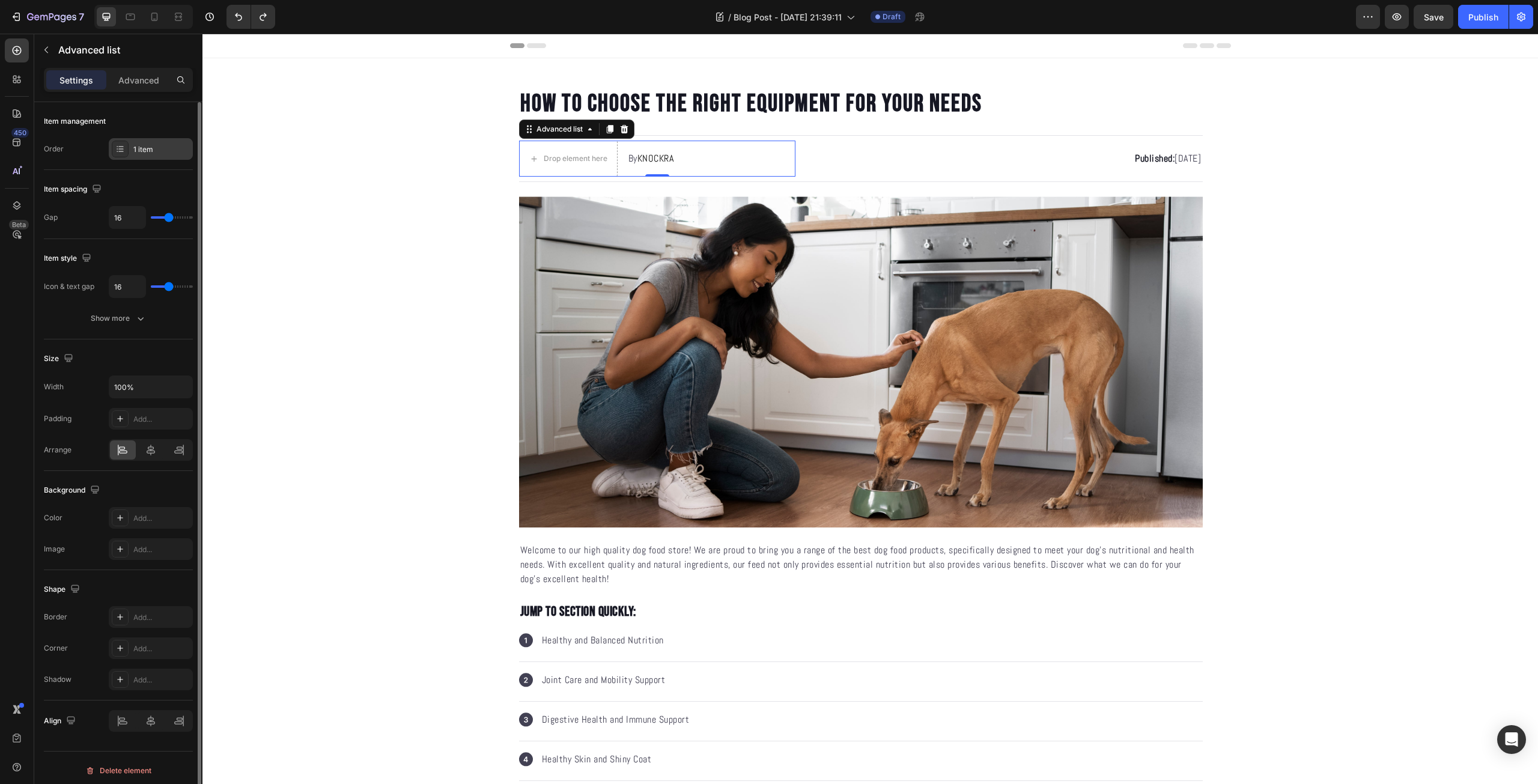
click at [151, 155] on div "1 item" at bounding box center [151, 149] width 84 height 22
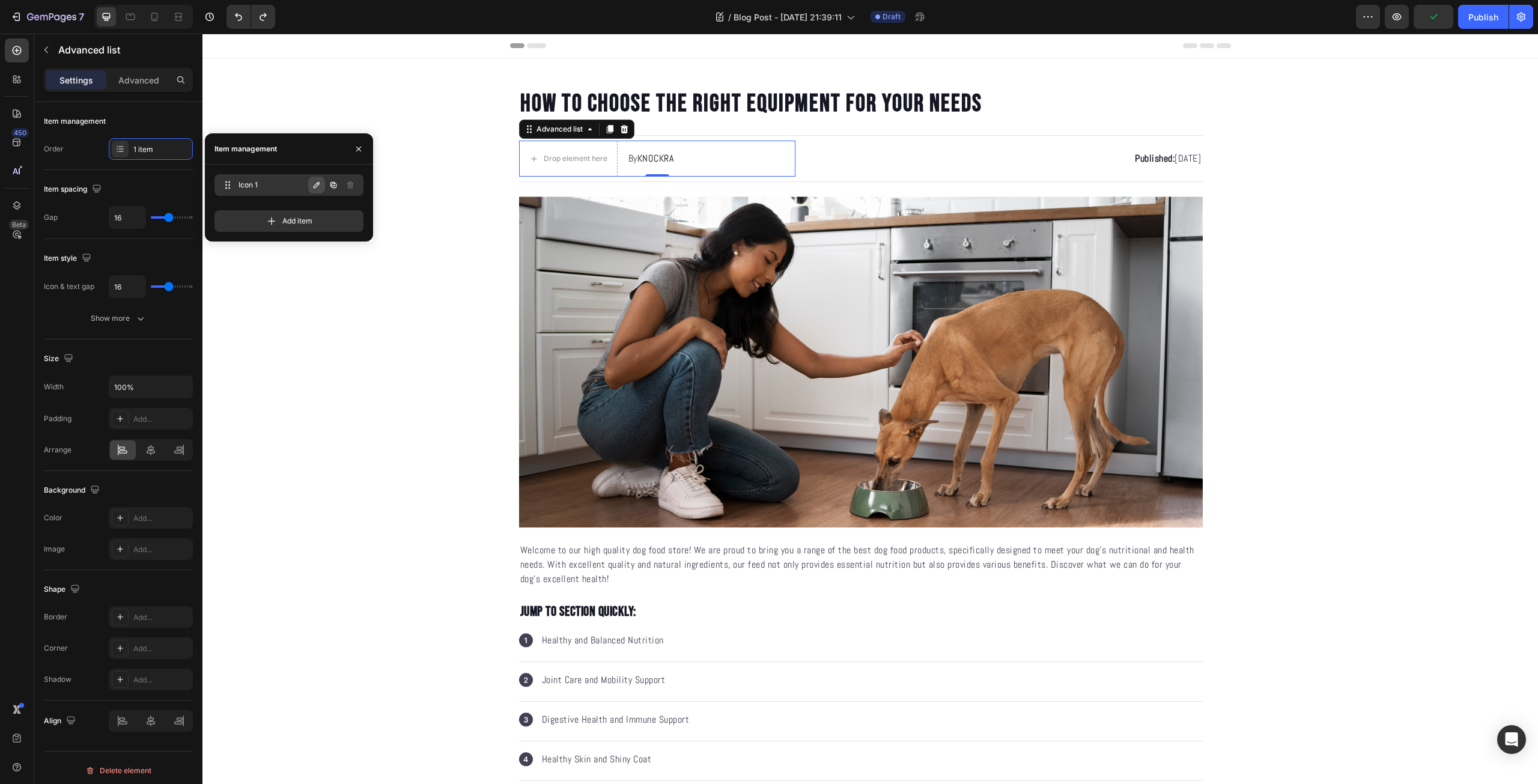
click at [309, 186] on button "button" at bounding box center [316, 185] width 17 height 17
click at [347, 186] on icon "button" at bounding box center [350, 185] width 10 height 10
click at [331, 185] on icon "button" at bounding box center [333, 185] width 6 height 6
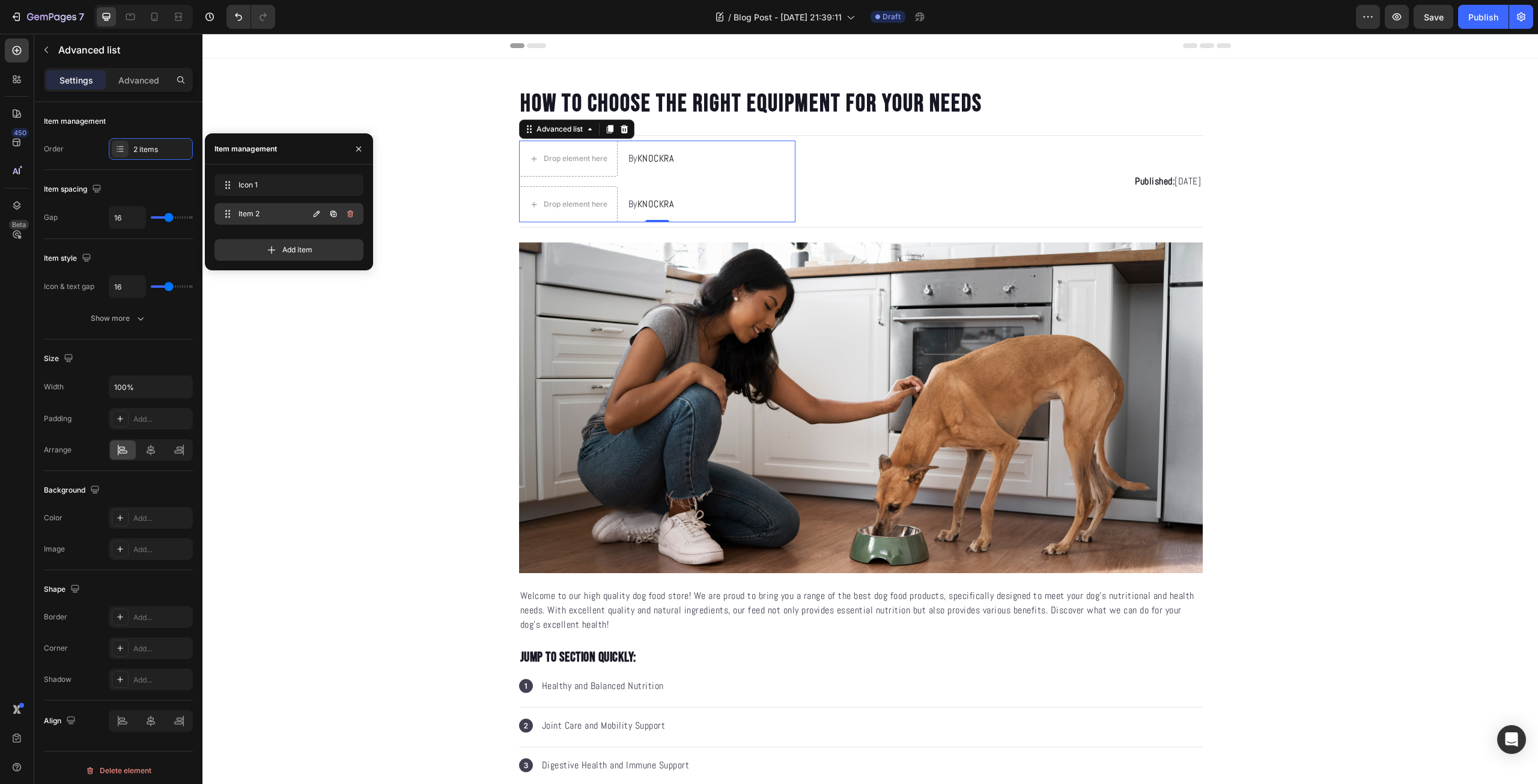
click at [354, 211] on icon "button" at bounding box center [350, 213] width 10 height 10
click at [341, 209] on div "Delete" at bounding box center [341, 214] width 22 height 11
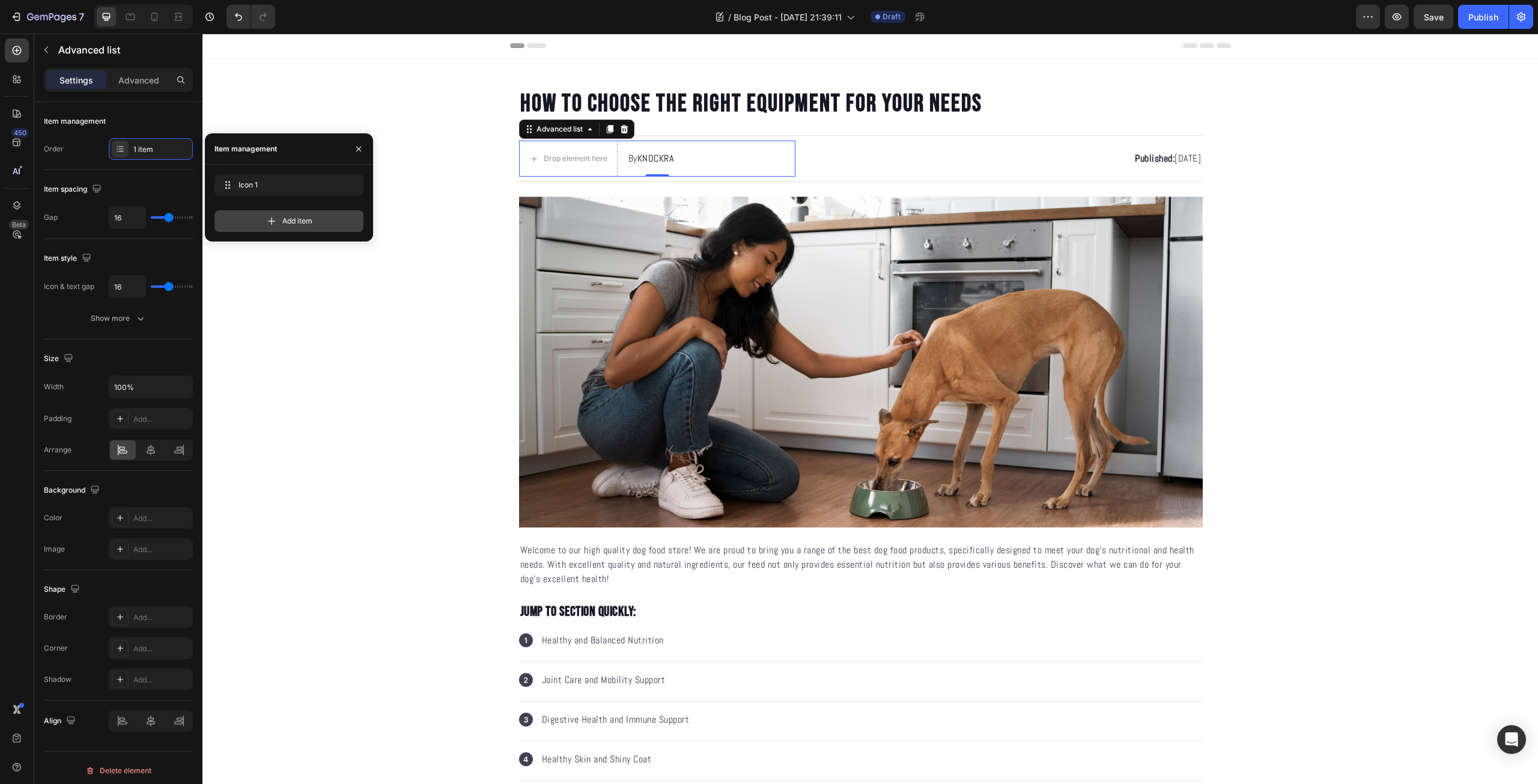
click at [325, 227] on div "Add item" at bounding box center [289, 221] width 149 height 22
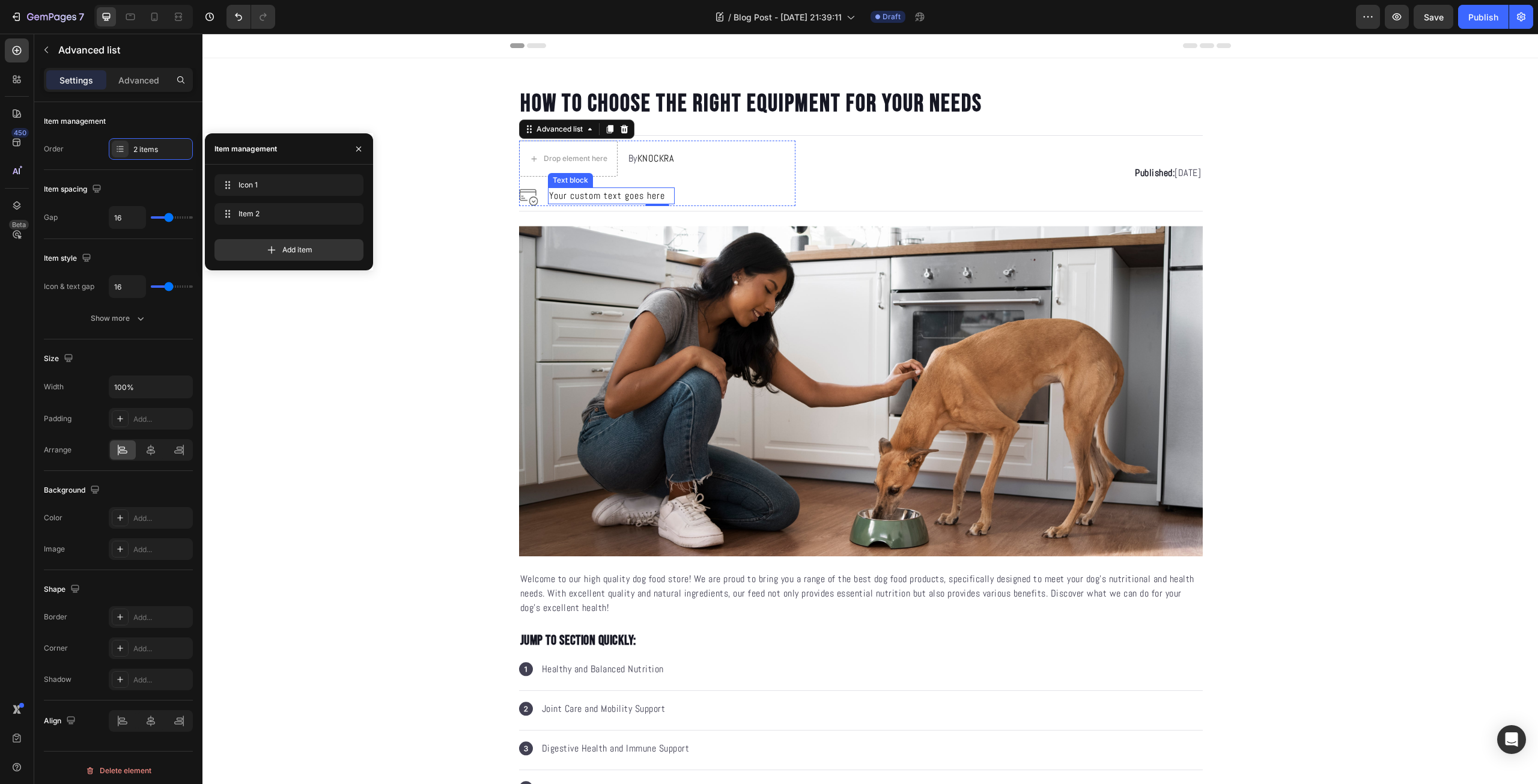
click at [578, 195] on div "Your custom text goes here" at bounding box center [610, 195] width 126 height 17
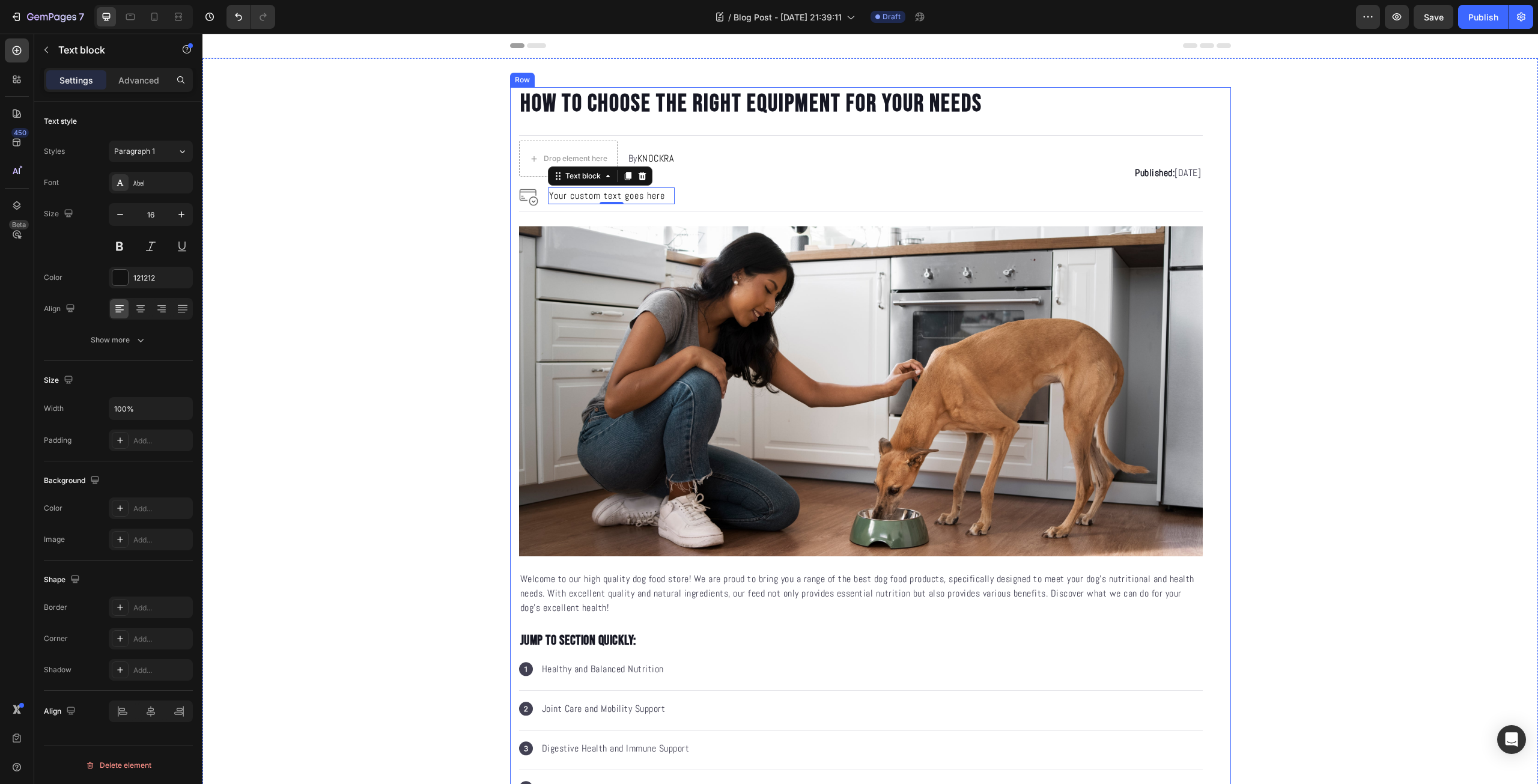
click at [519, 189] on img at bounding box center [529, 196] width 20 height 20
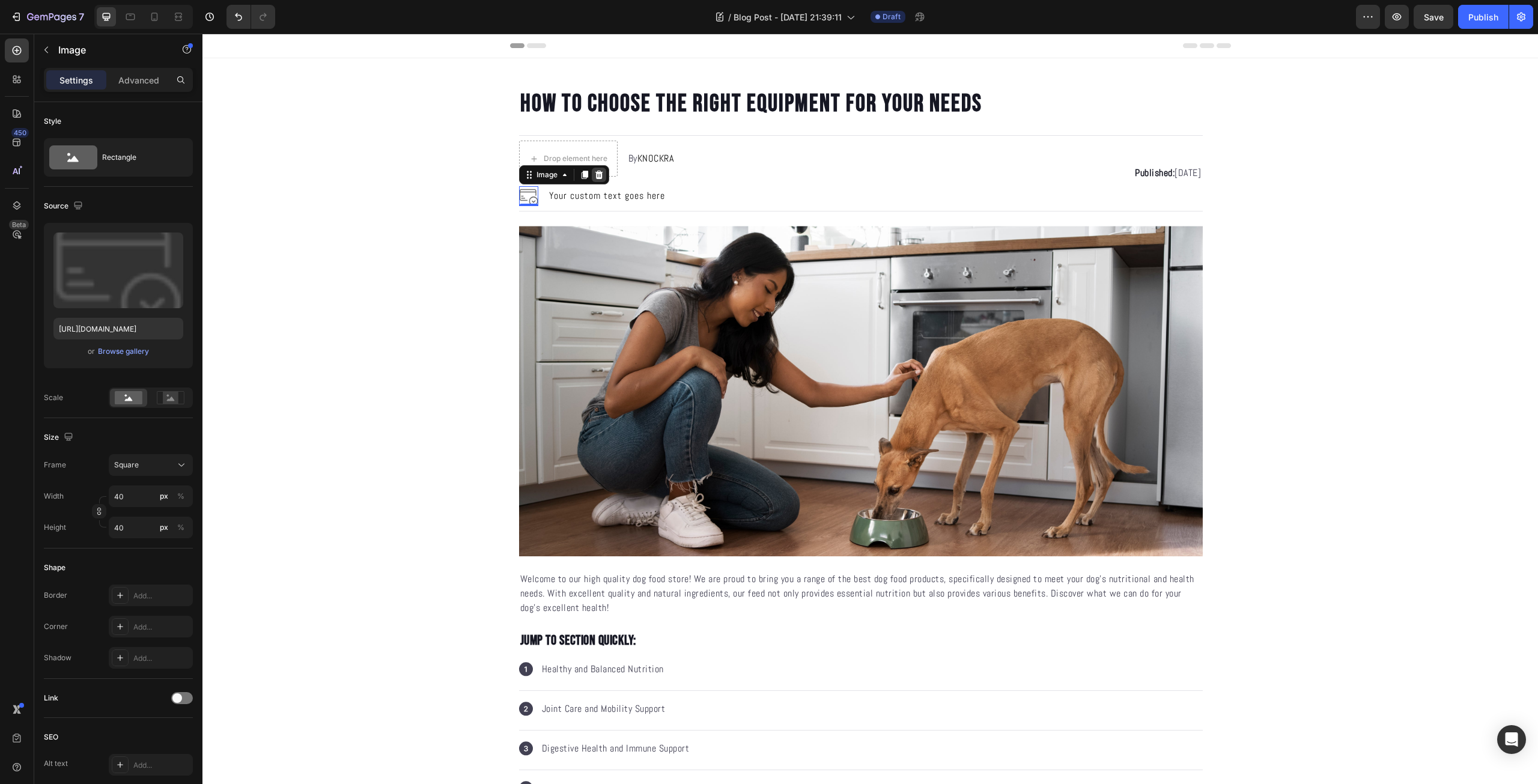
click at [594, 174] on icon at bounding box center [599, 175] width 10 height 10
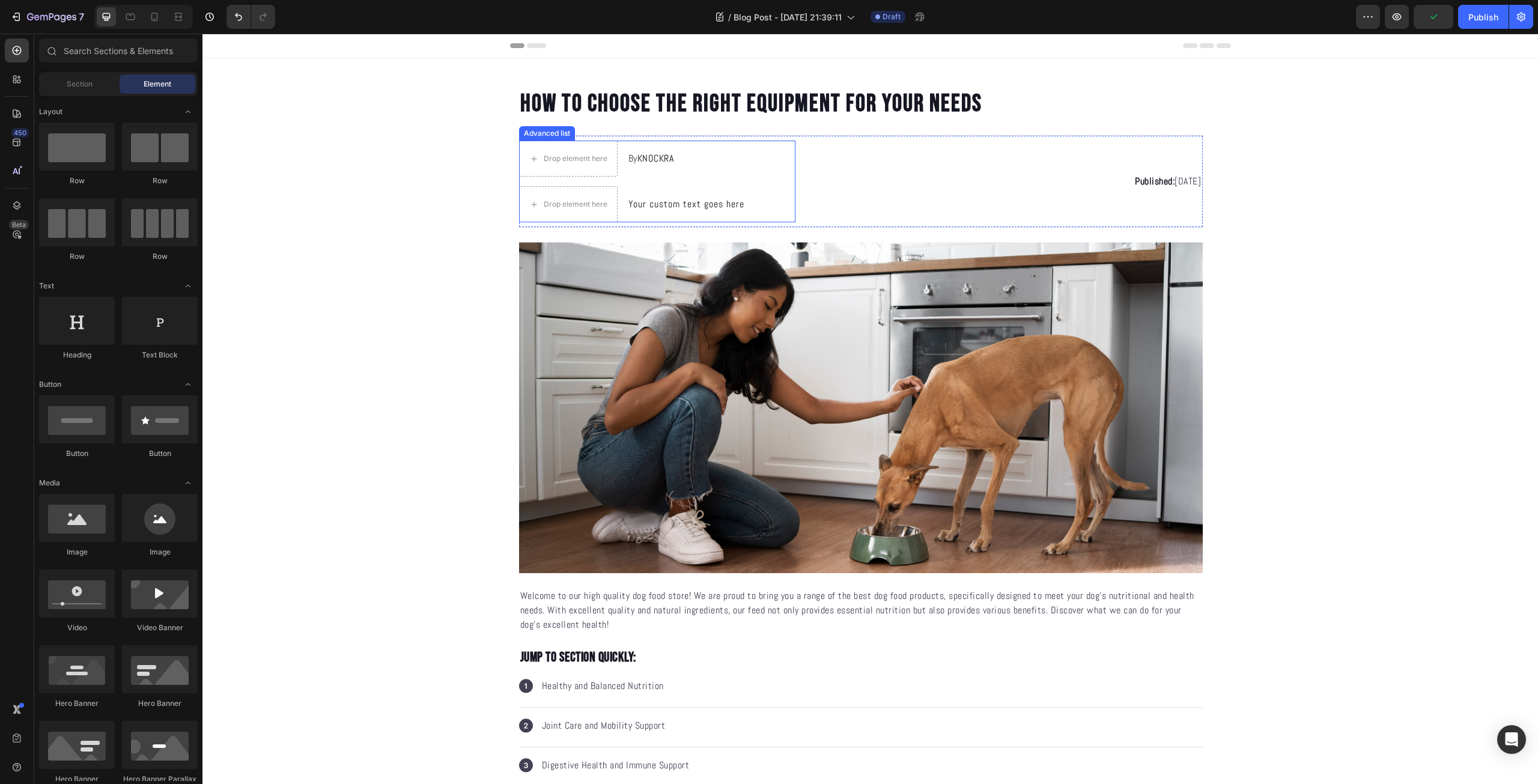
click at [760, 188] on div "Drop element here By KNOCKRA Text block Drop element here Your custom text goes…" at bounding box center [657, 181] width 277 height 82
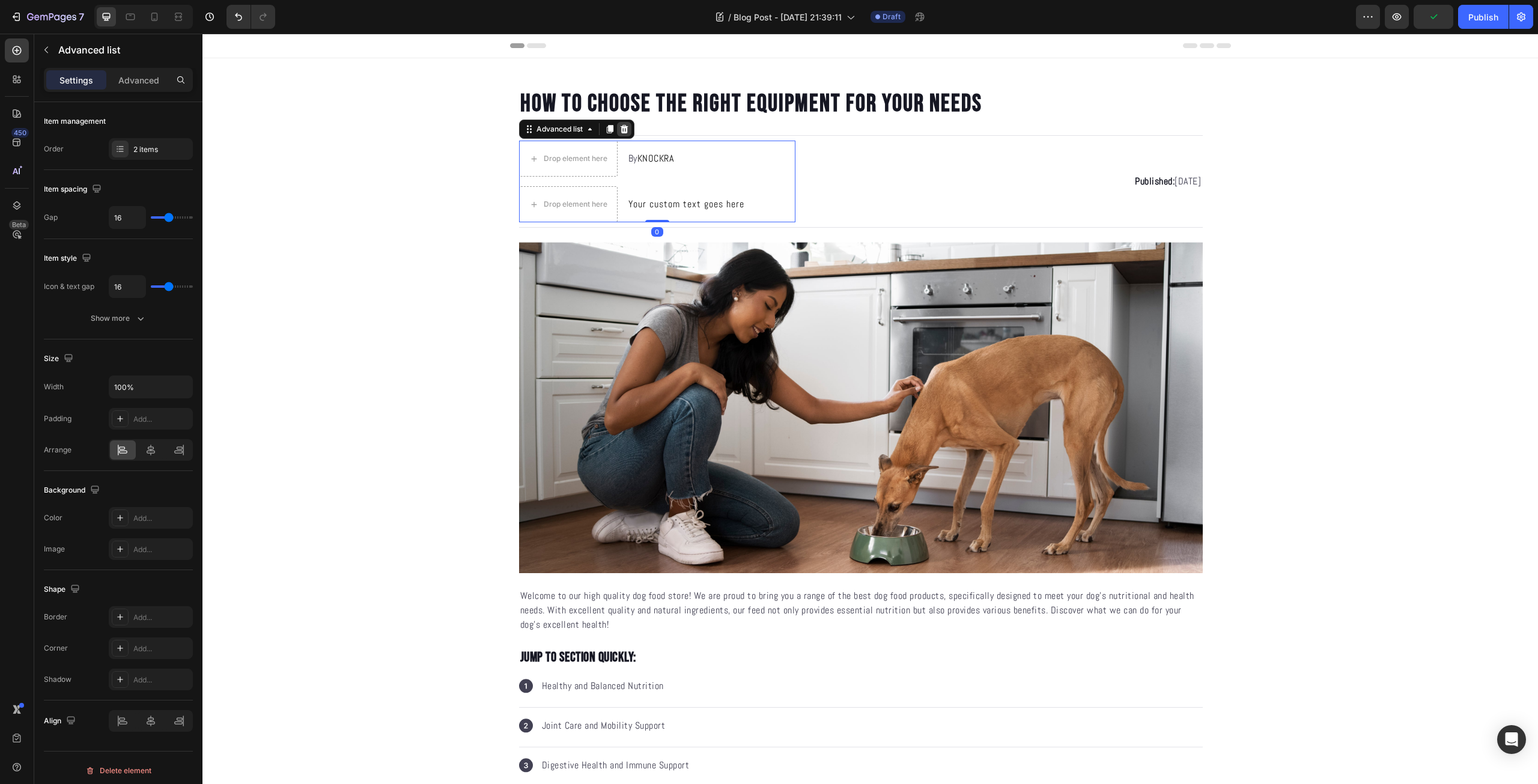
click at [626, 130] on div at bounding box center [624, 129] width 14 height 14
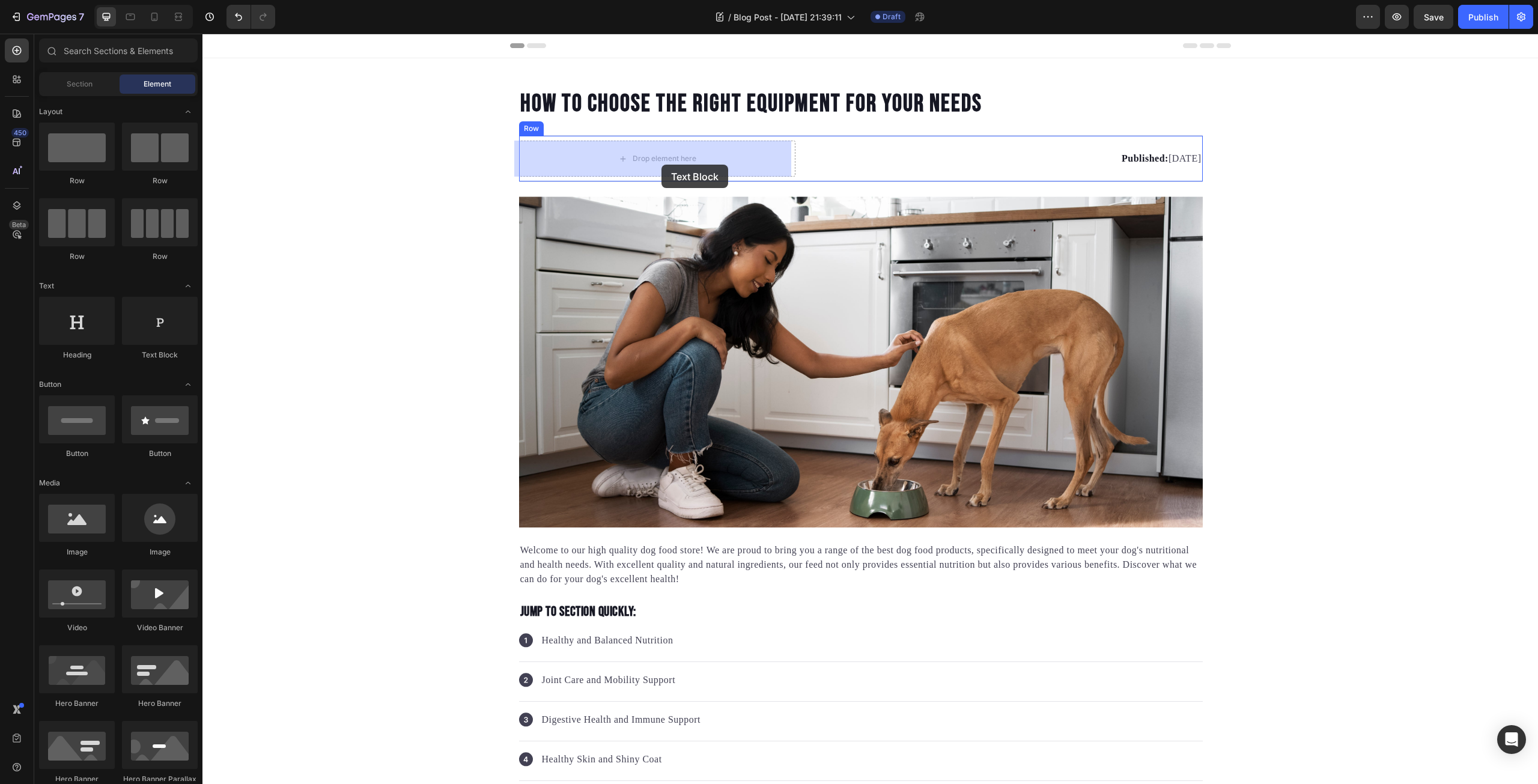
drag, startPoint x: 368, startPoint y: 361, endPoint x: 661, endPoint y: 167, distance: 351.4
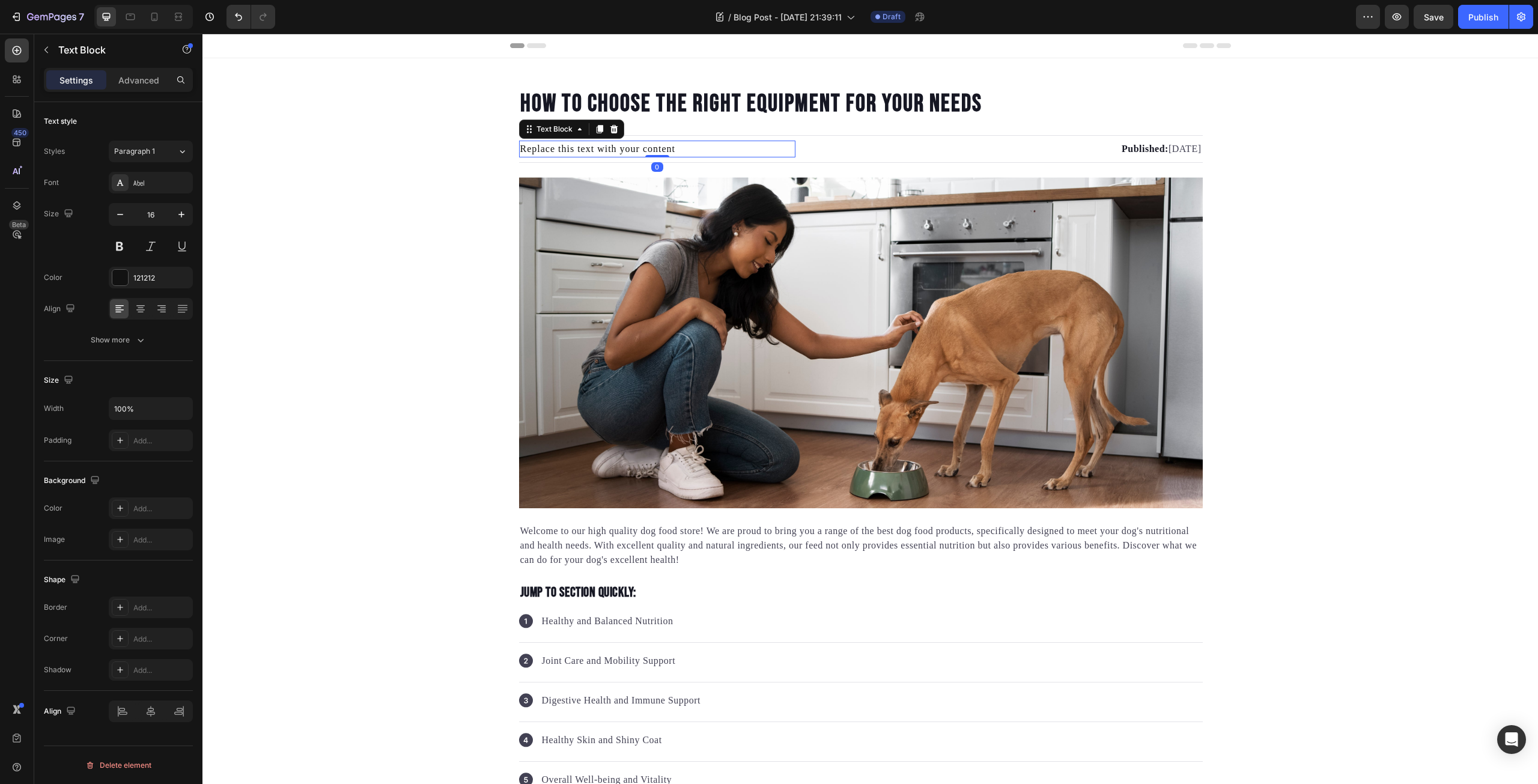
click at [669, 147] on div "Replace this text with your content" at bounding box center [657, 149] width 277 height 17
click at [669, 147] on p "Replace this text with your content" at bounding box center [657, 149] width 274 height 14
click at [156, 174] on div "Abel" at bounding box center [151, 183] width 84 height 22
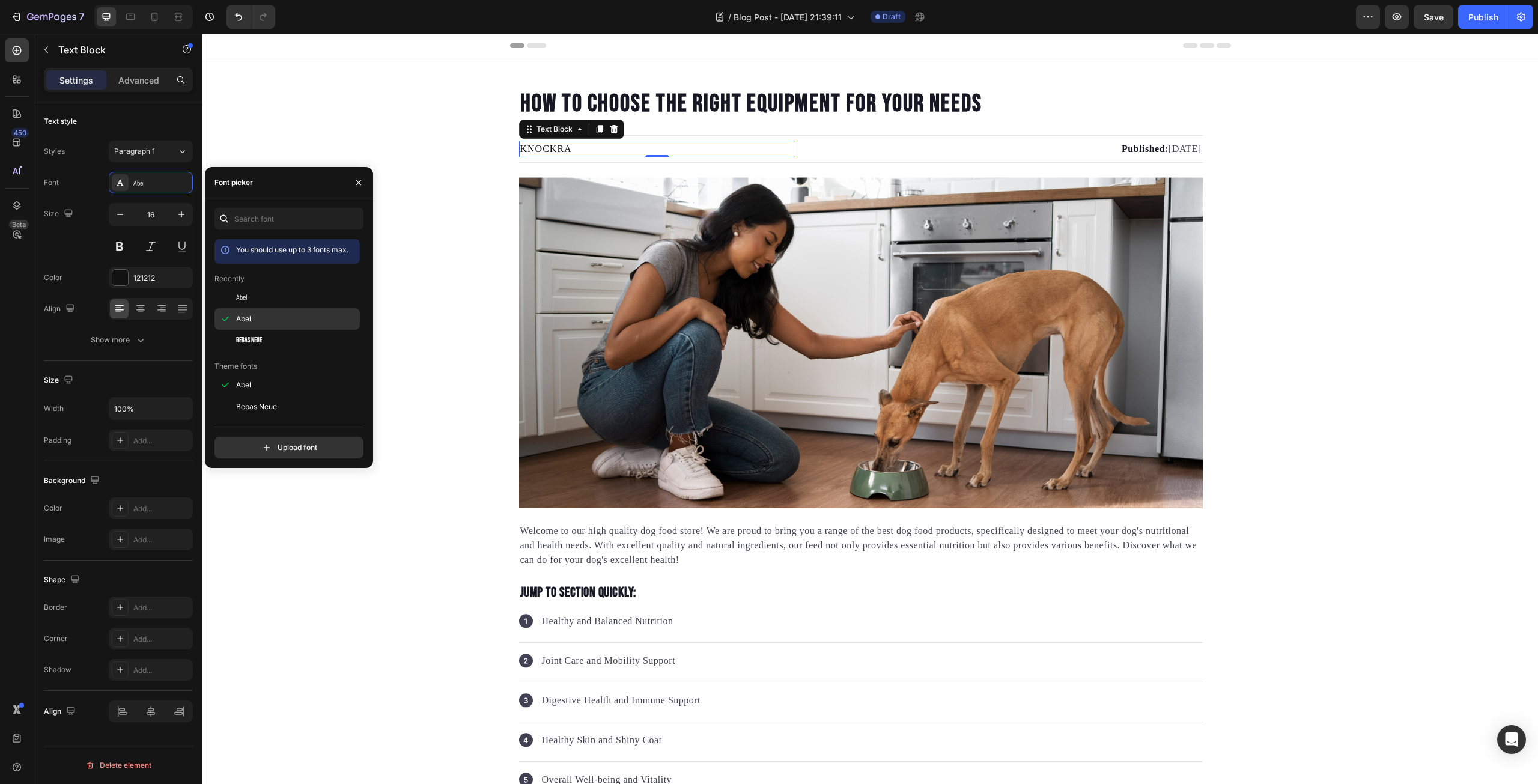
click at [274, 314] on div "Abel" at bounding box center [296, 319] width 121 height 11
click at [560, 148] on p "KNOCKRA" at bounding box center [657, 149] width 274 height 14
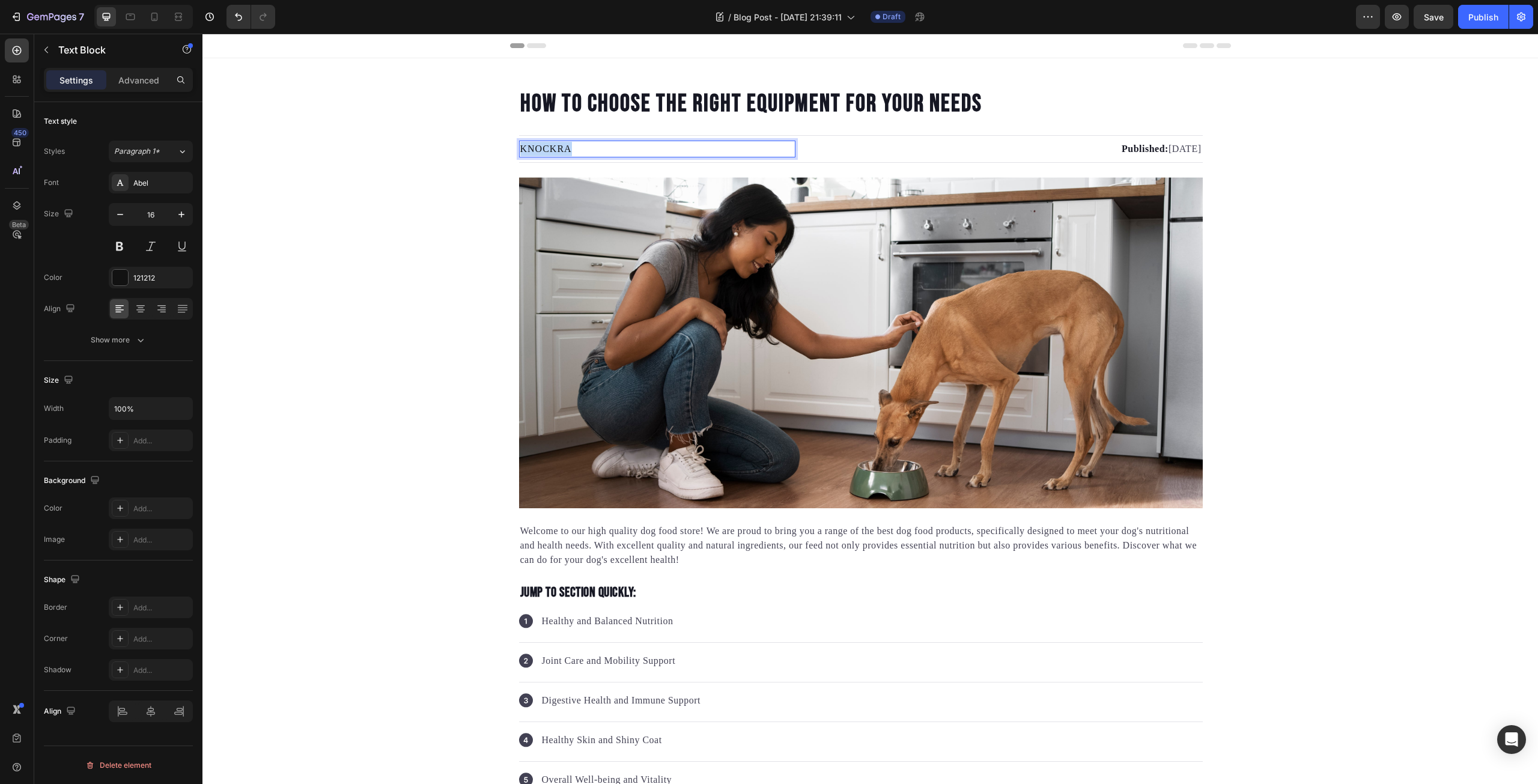
click at [560, 148] on p "KNOCKRA" at bounding box center [657, 149] width 274 height 14
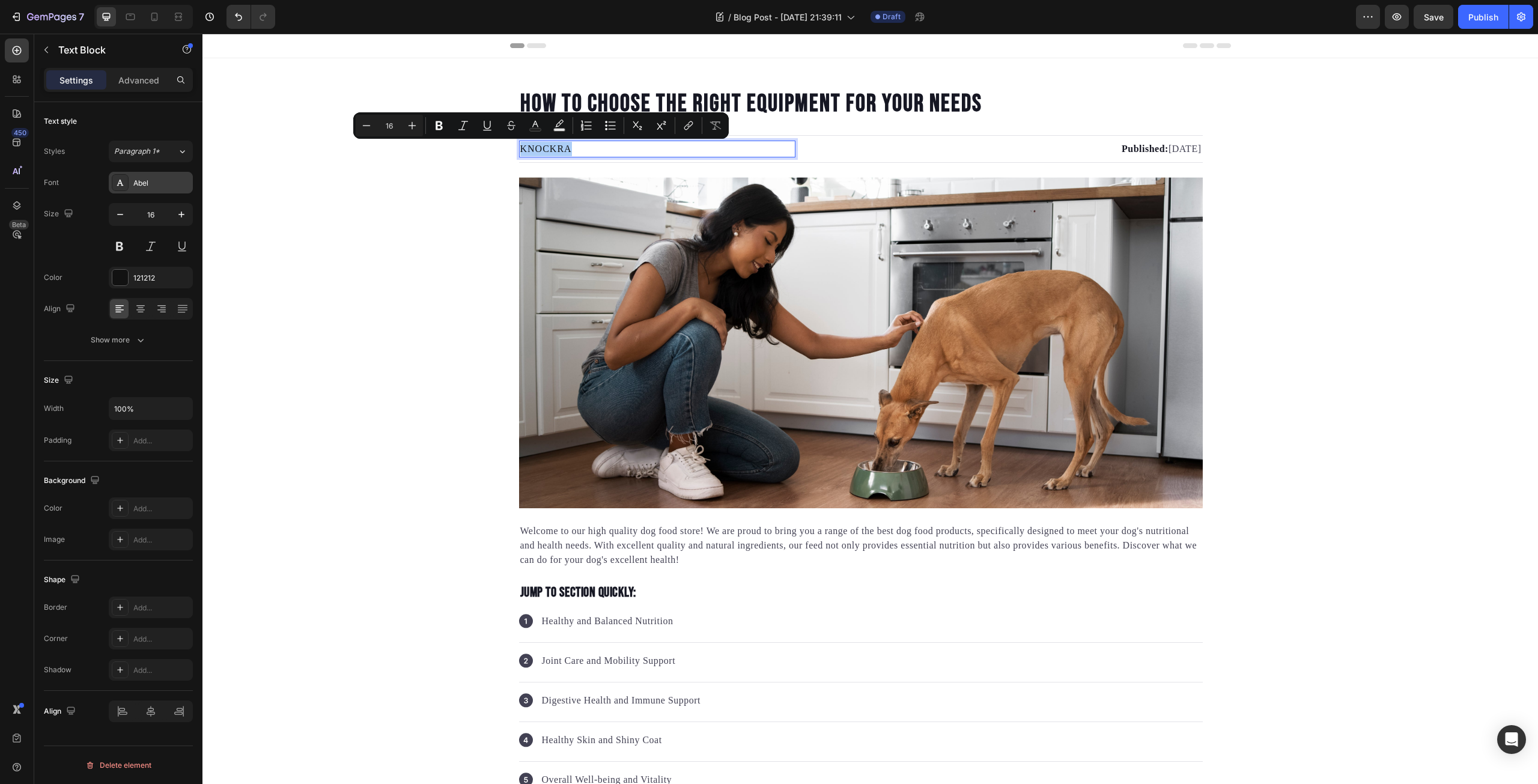
click at [176, 179] on div "Abel" at bounding box center [161, 183] width 56 height 11
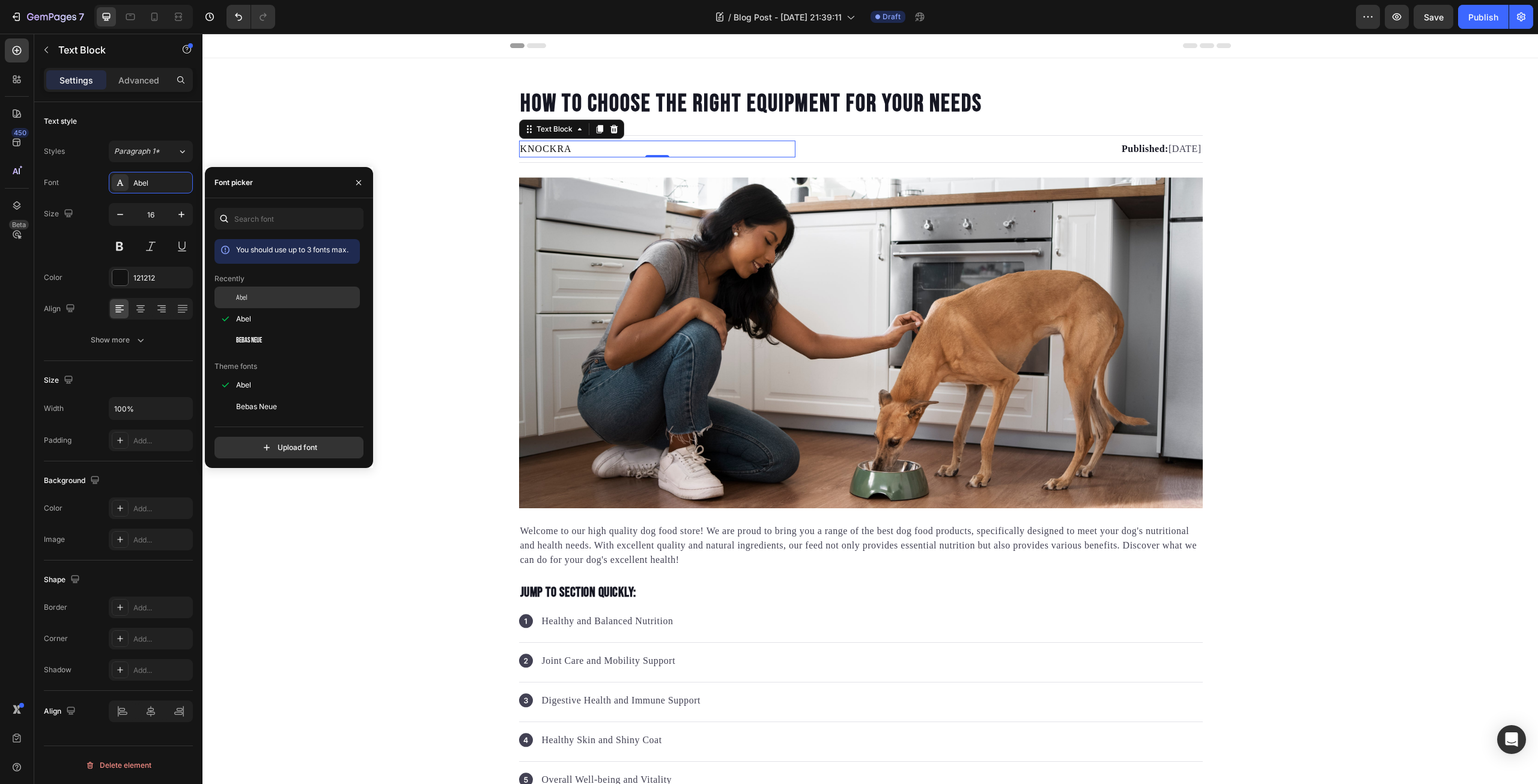
click at [261, 374] on div "Abel" at bounding box center [287, 384] width 145 height 22
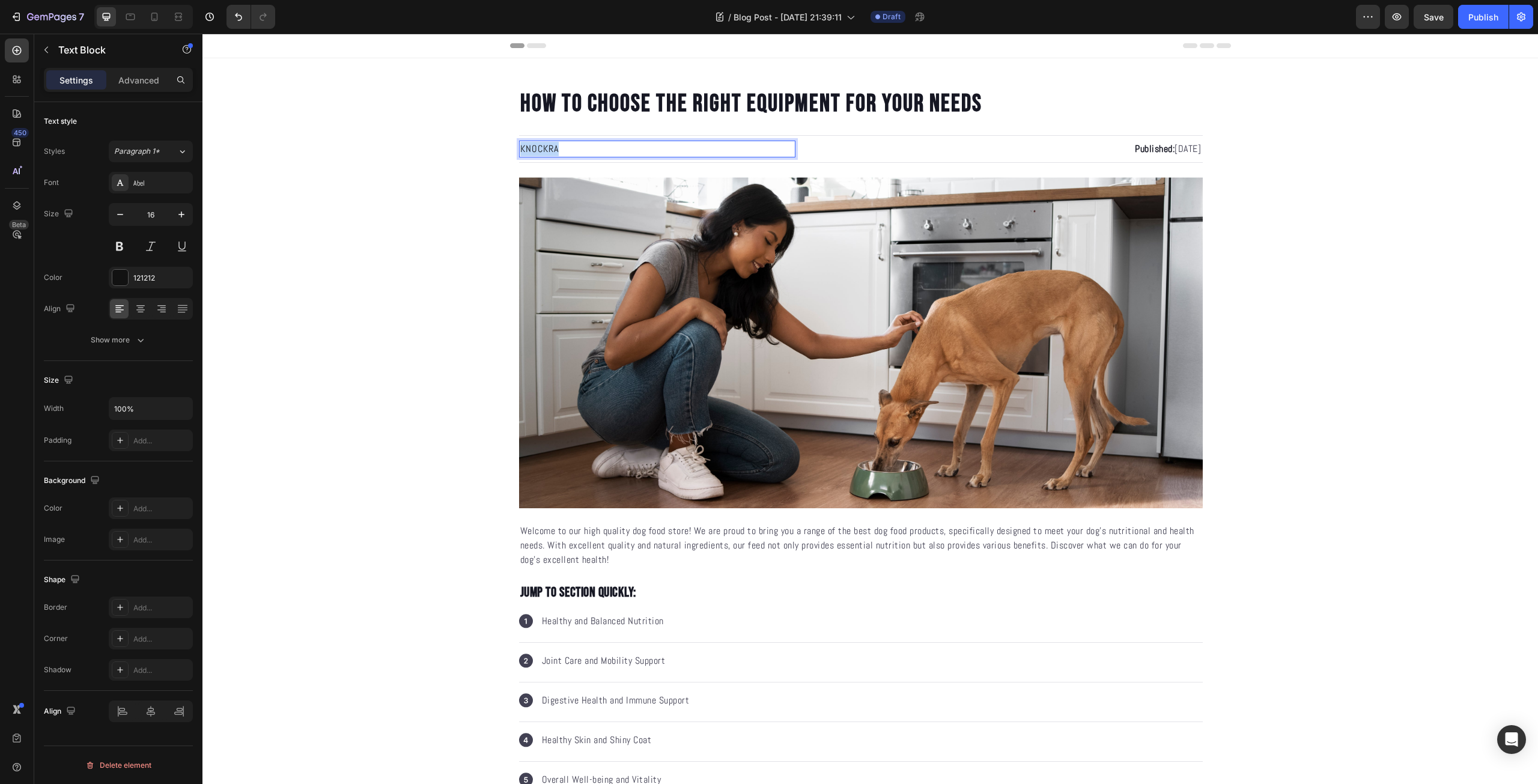
click at [540, 149] on p "KNOCKRA" at bounding box center [657, 149] width 274 height 14
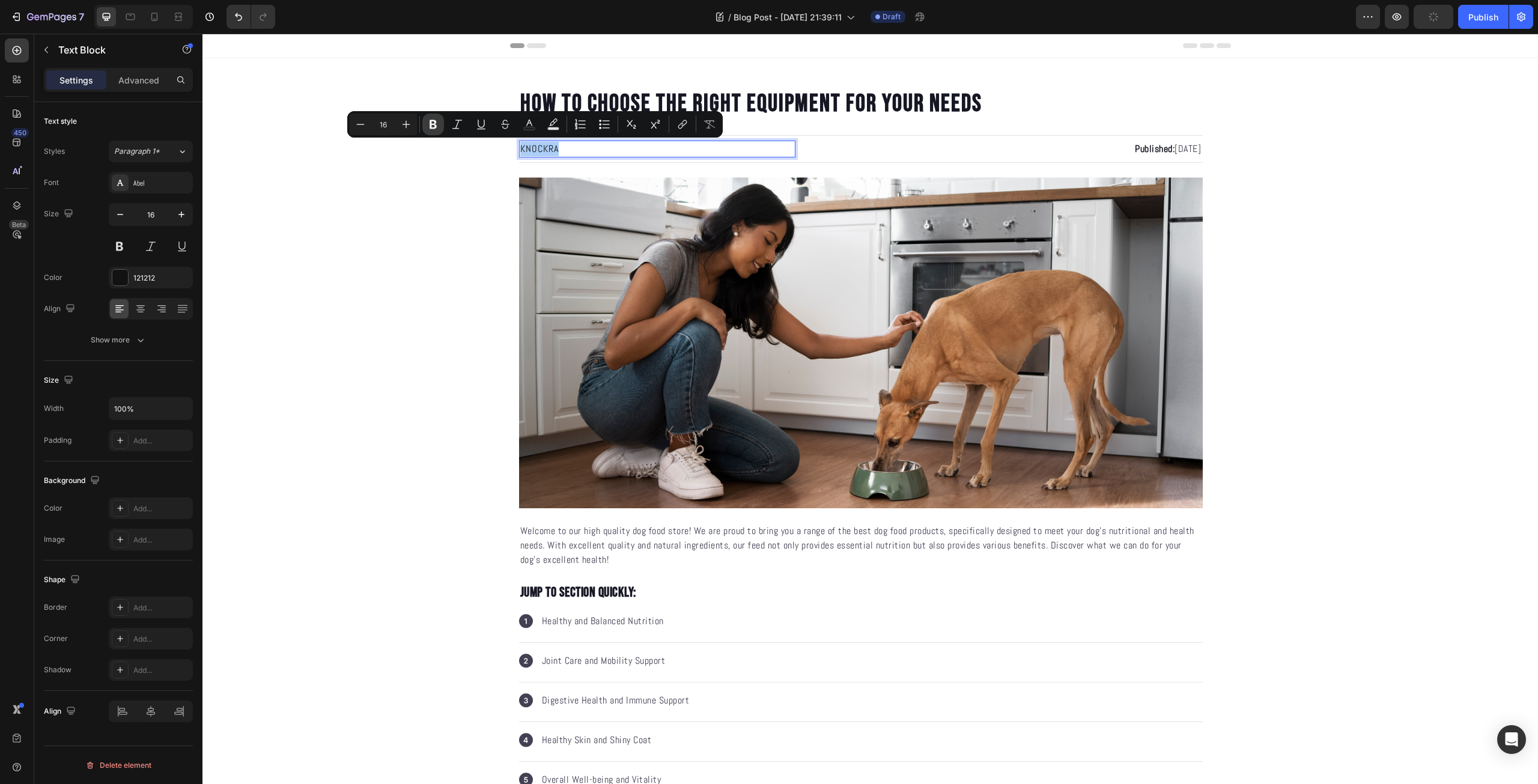
click at [430, 125] on icon "Editor contextual toolbar" at bounding box center [433, 125] width 7 height 9
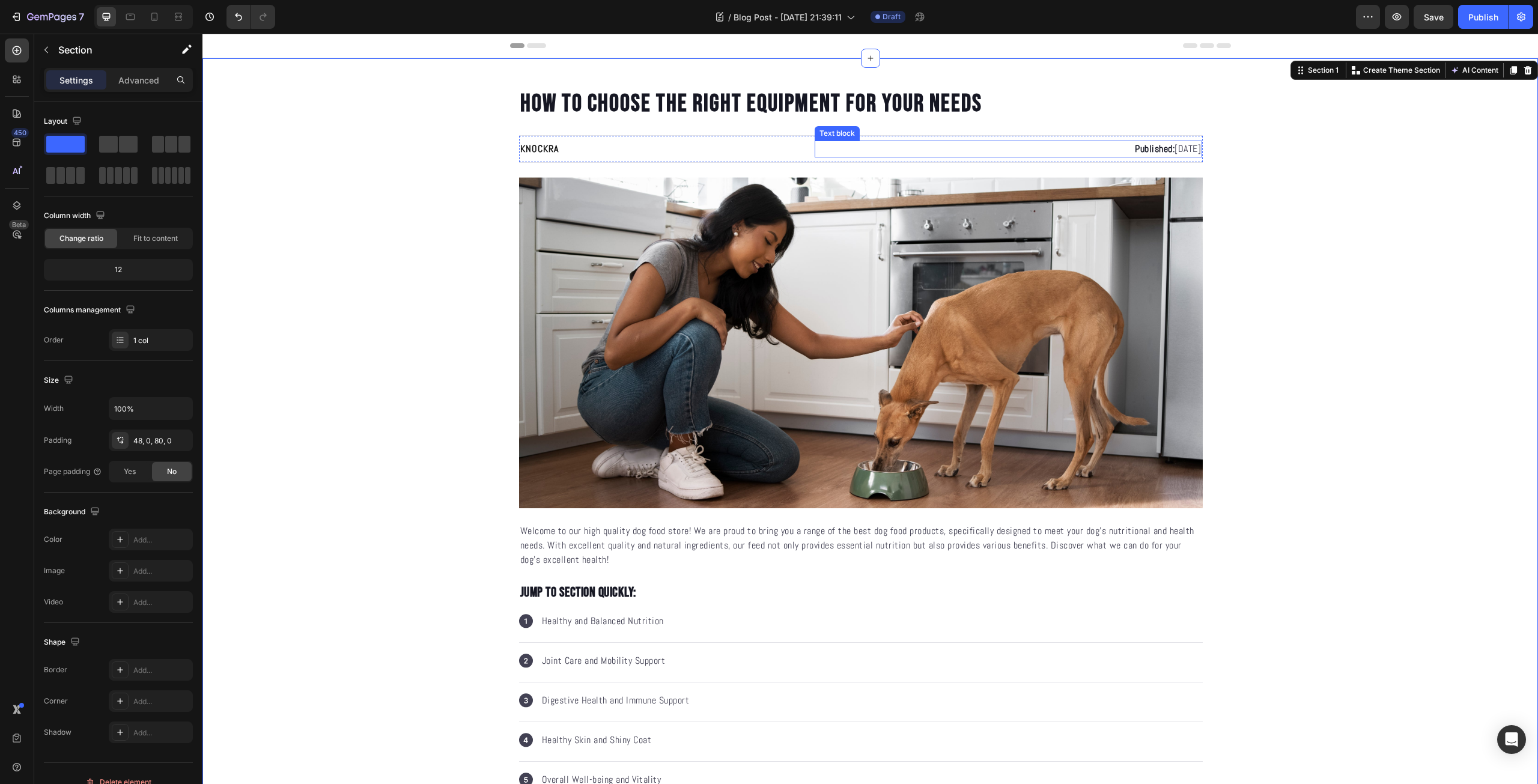
click at [1136, 151] on p "Published: [DATE]" at bounding box center [1008, 149] width 385 height 14
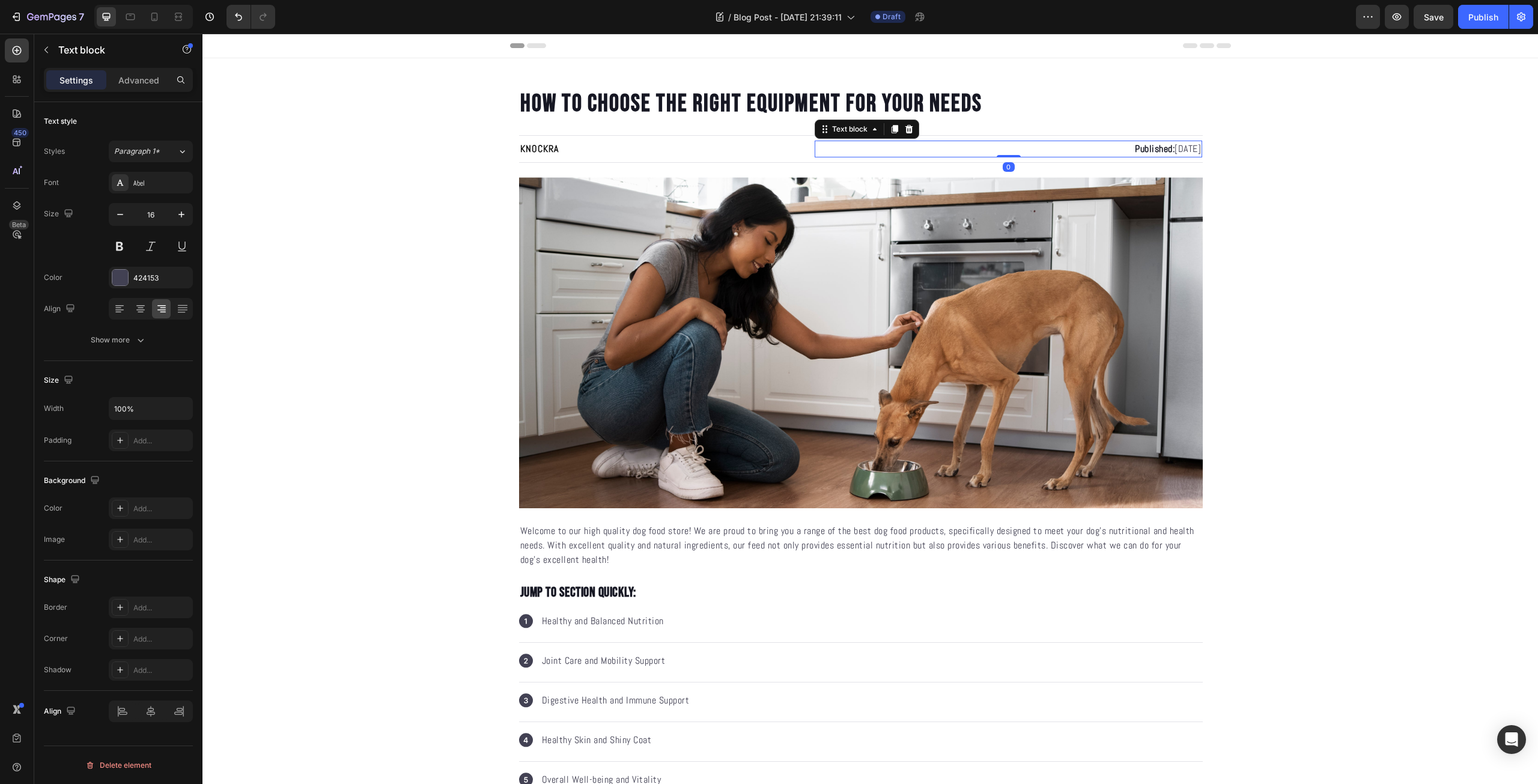
click at [1136, 151] on p "Published: [DATE]" at bounding box center [1008, 149] width 385 height 14
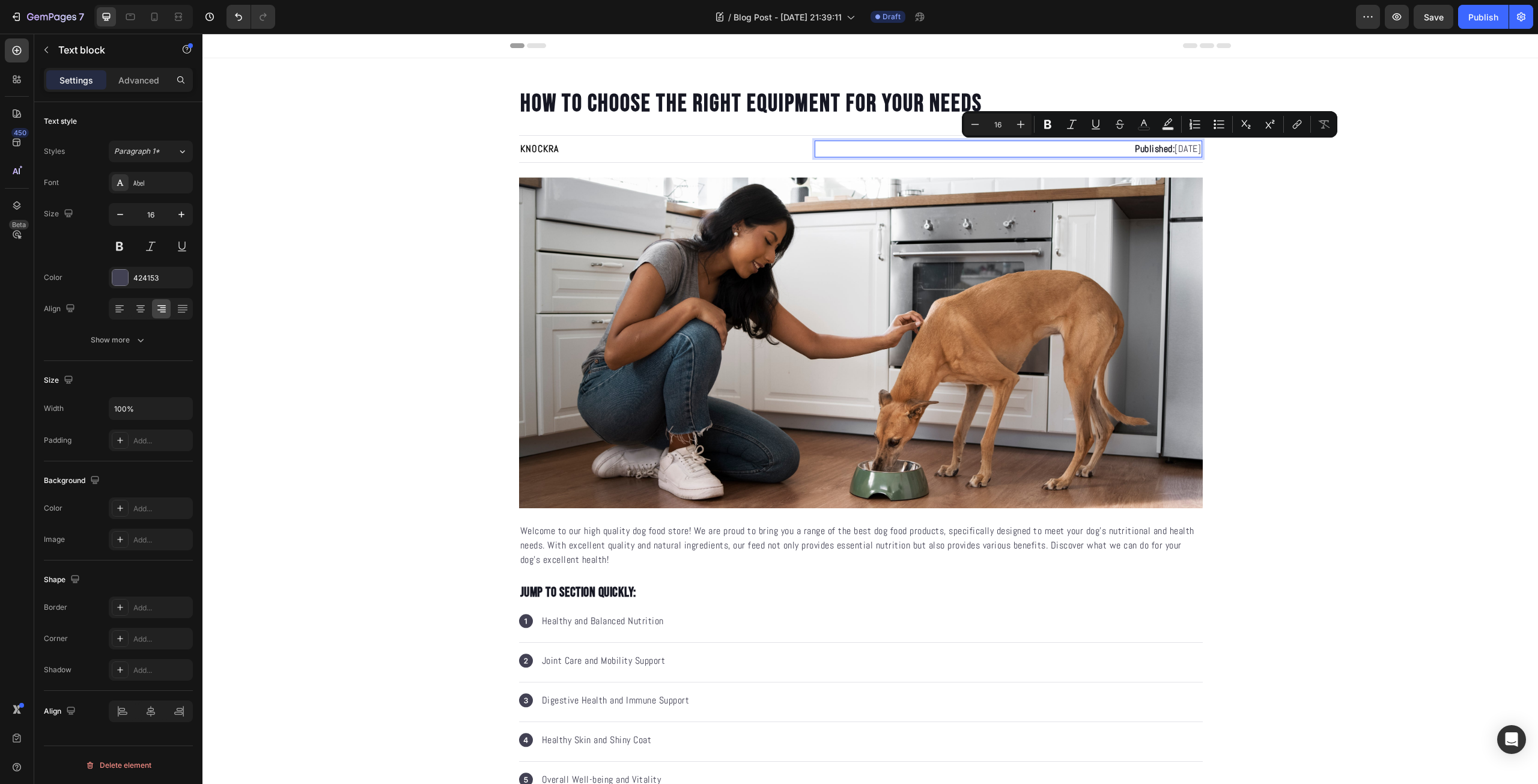
click at [1132, 151] on p "Published: [DATE]" at bounding box center [1008, 149] width 385 height 14
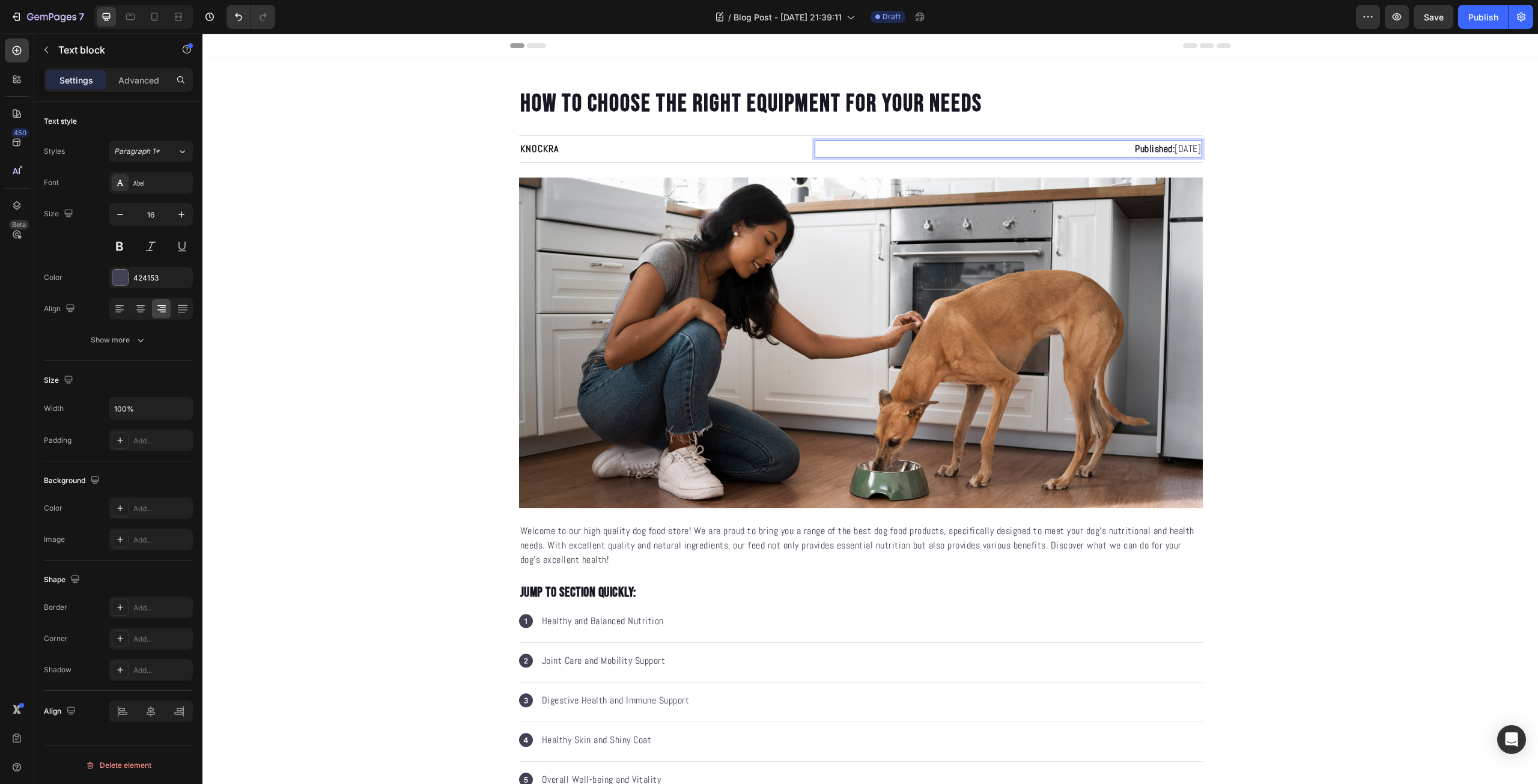
click at [1145, 146] on p "Published: [DATE]" at bounding box center [1008, 149] width 385 height 14
click at [1185, 151] on p "Published: [DATE]" at bounding box center [1008, 149] width 385 height 14
click at [1196, 148] on p "Published: [DATE]" at bounding box center [1008, 149] width 385 height 14
click at [833, 331] on img at bounding box center [860, 342] width 684 height 331
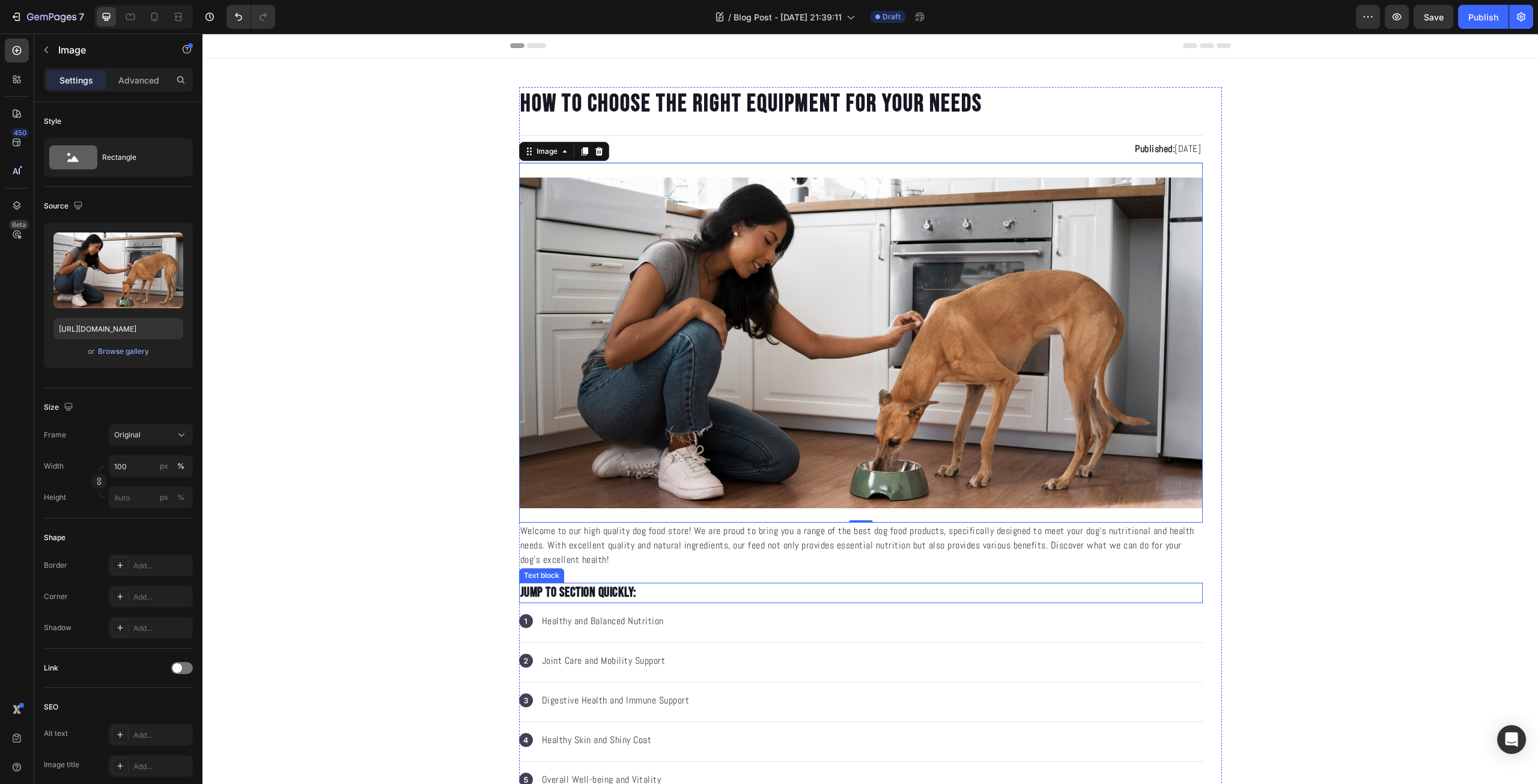
click at [734, 586] on p "Jump to section quickly:" at bounding box center [860, 592] width 681 height 18
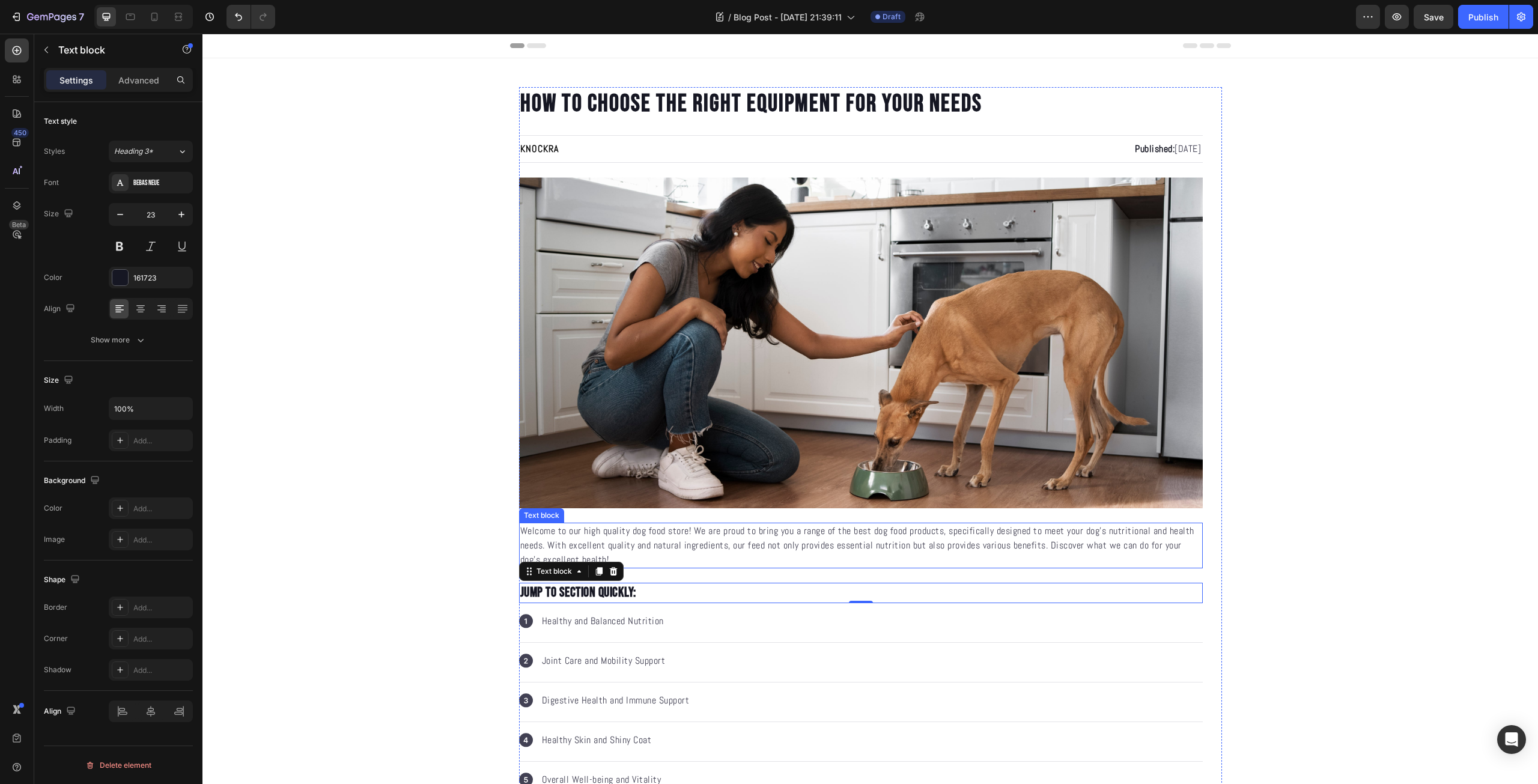
click at [629, 547] on p "Welcome to our high quality dog food store! We are proud to bring you a range o…" at bounding box center [860, 545] width 681 height 43
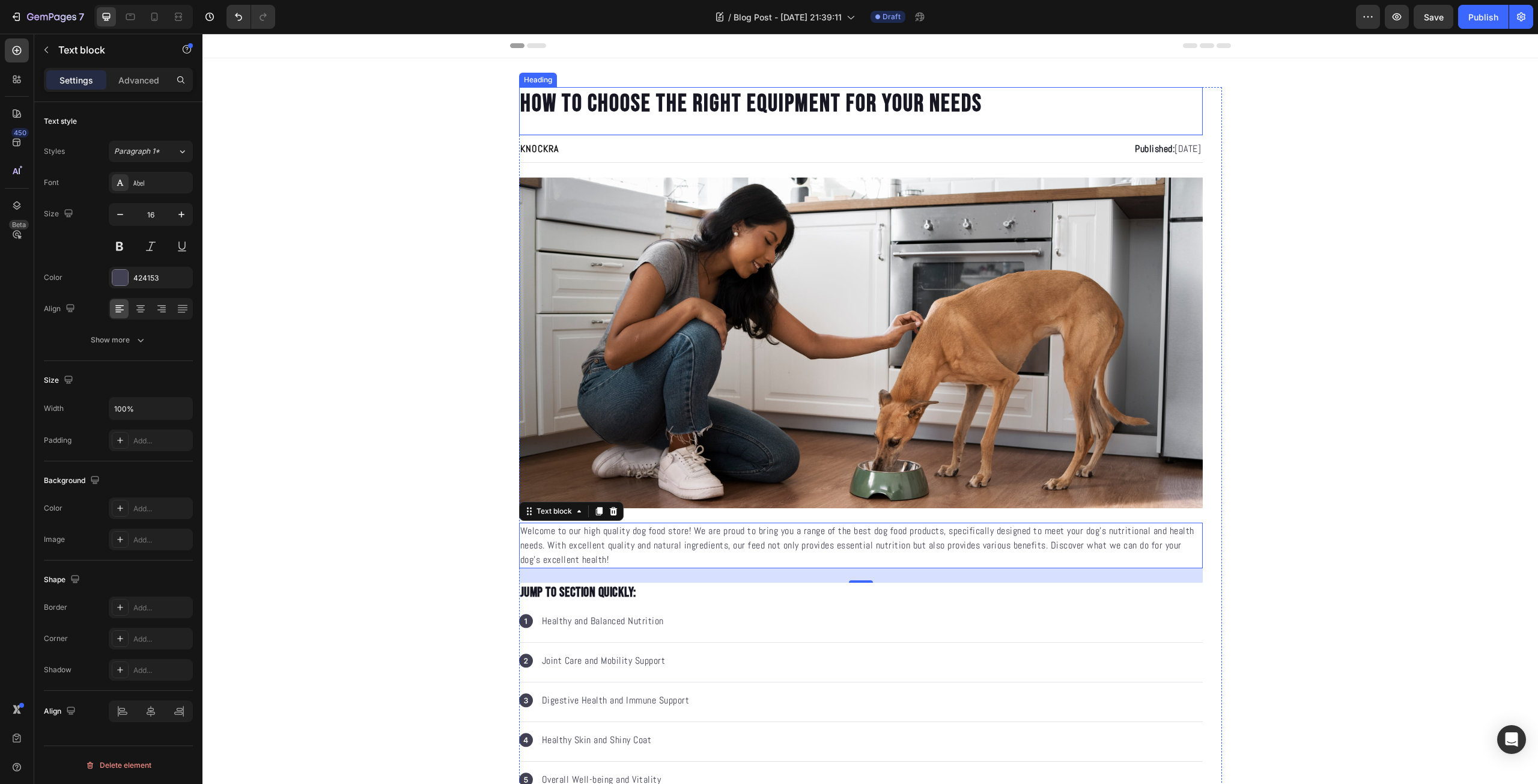
click at [647, 101] on p "HOW TO CHOOSE THE RIGHT EQUIPMENT FOR YOUR NEEDS" at bounding box center [860, 104] width 681 height 31
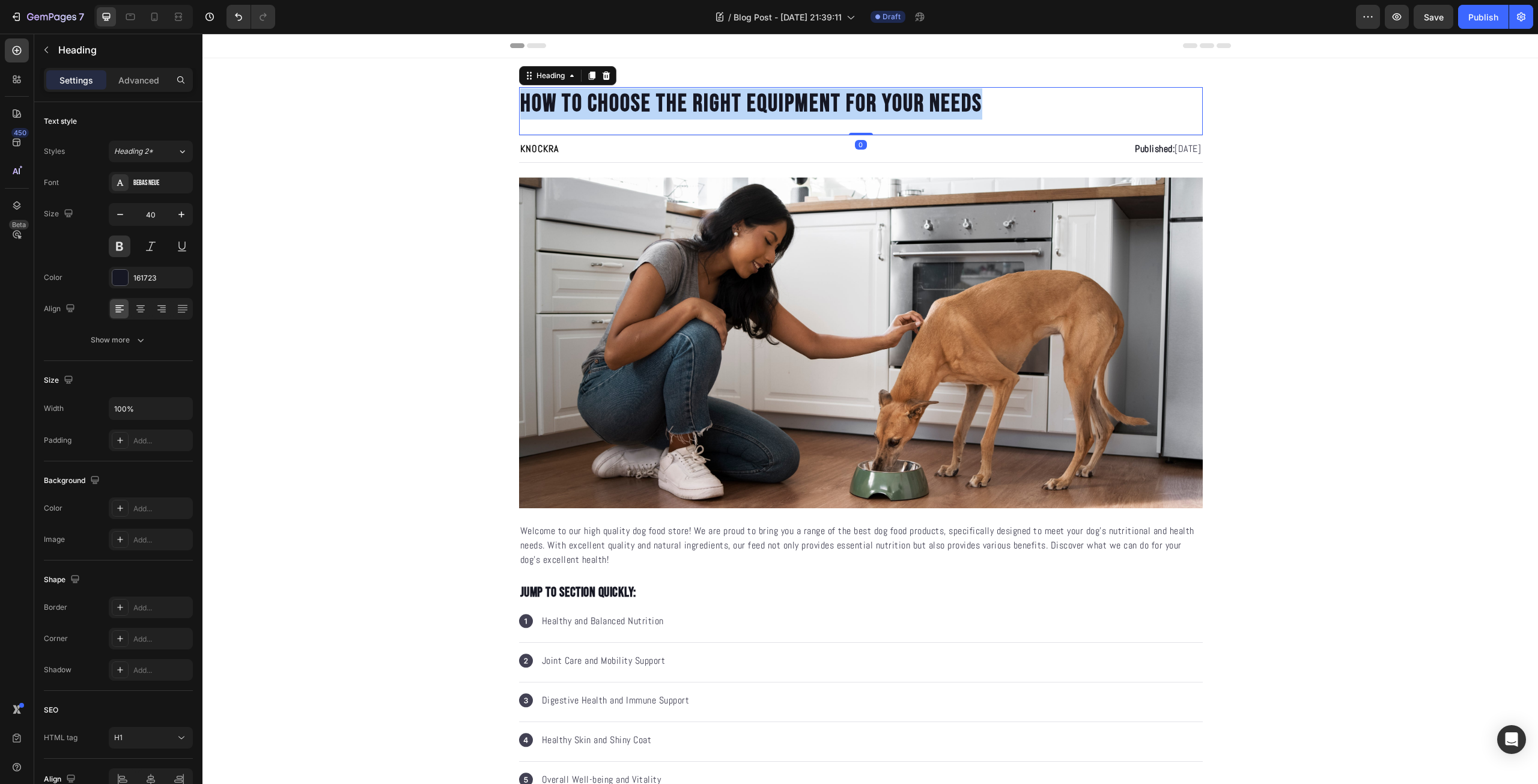
click at [647, 101] on p "HOW TO CHOOSE THE RIGHT EQUIPMENT FOR YOUR NEEDS" at bounding box center [860, 104] width 681 height 31
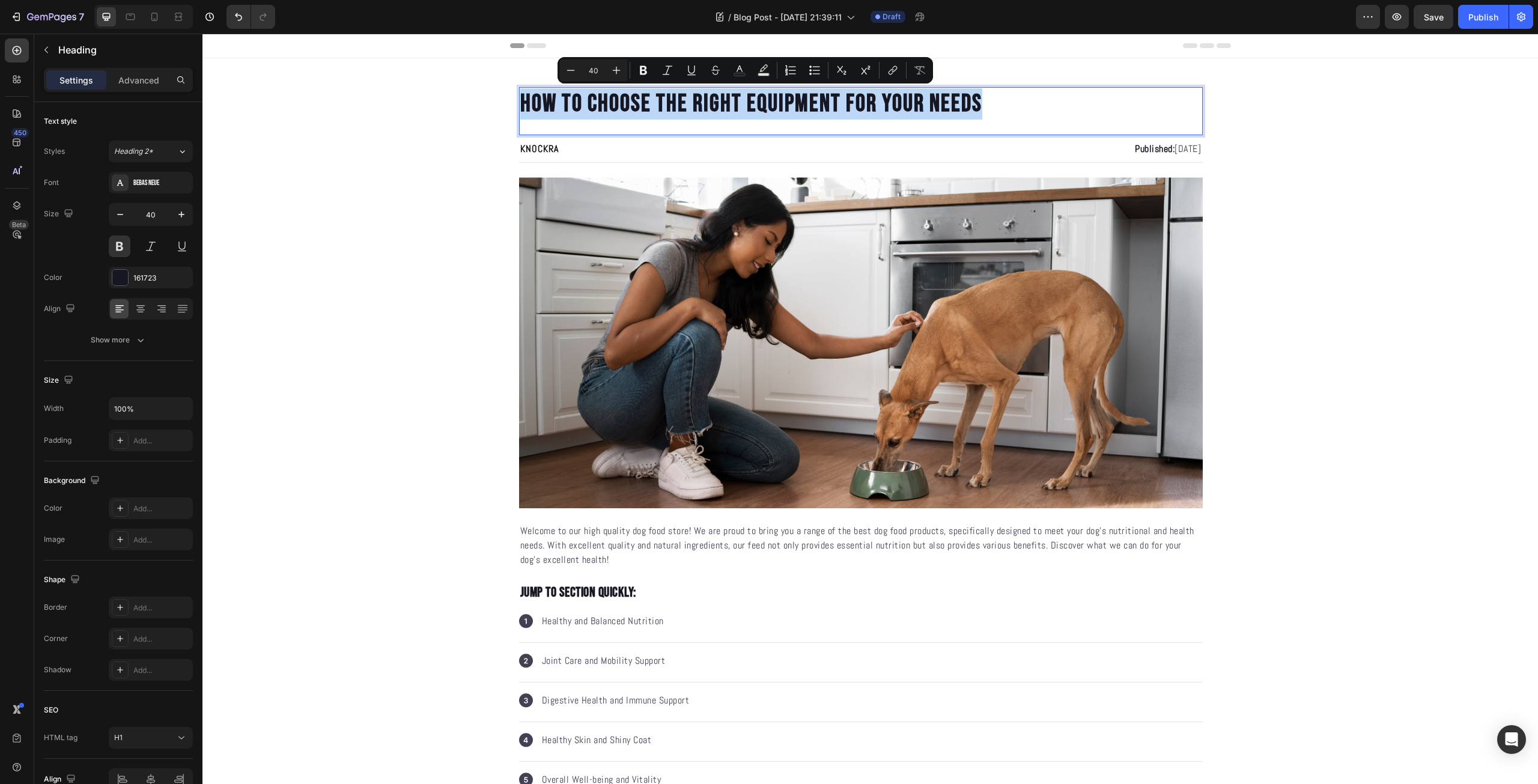
copy p "HOW TO CHOOSE THE RIGHT EQUIPMENT FOR YOUR NEEDS"
click at [773, 540] on p "Welcome to our high quality dog food store! We are proud to bring you a range o…" at bounding box center [860, 545] width 681 height 43
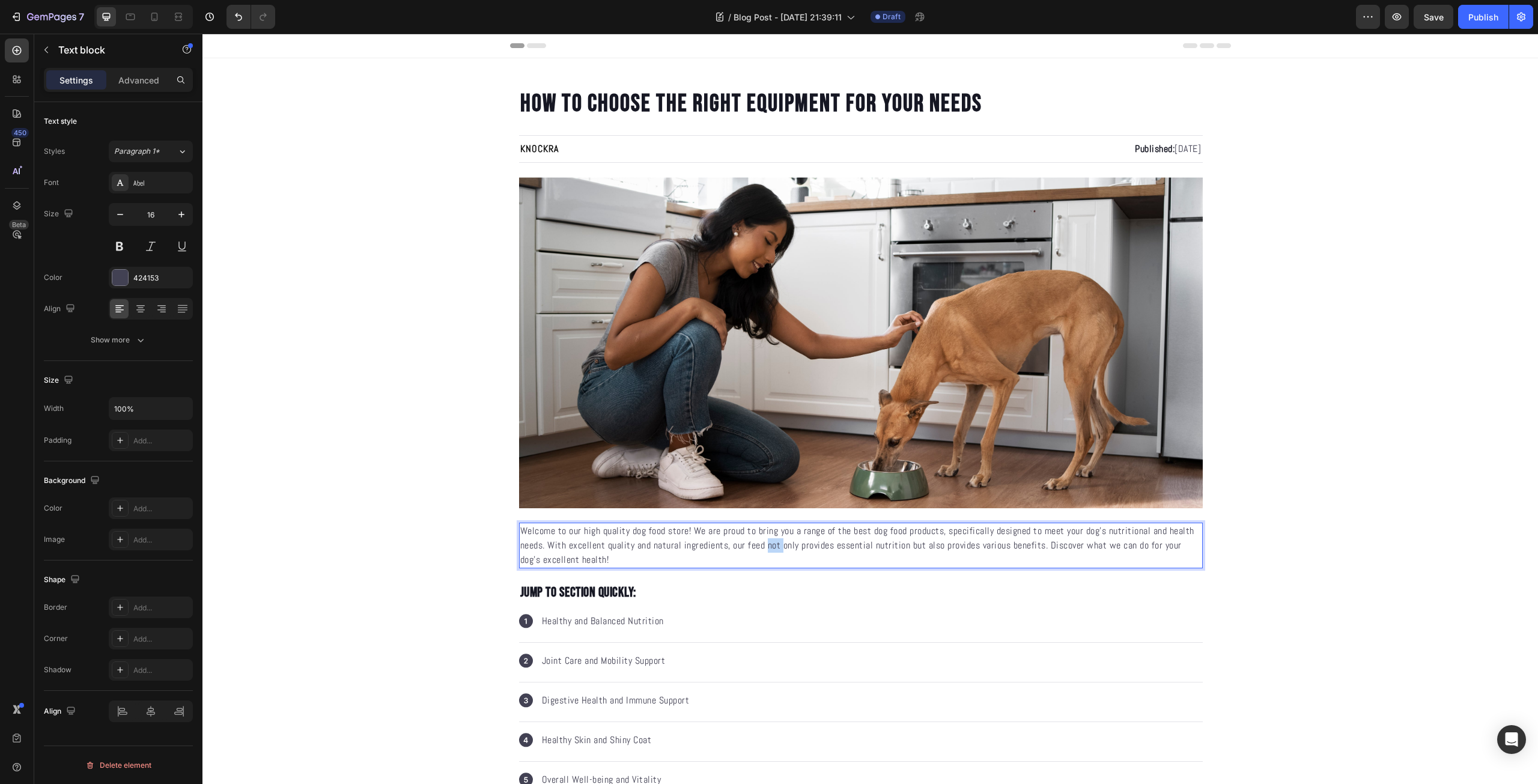
click at [773, 540] on p "Welcome to our high quality dog food store! We are proud to bring you a range o…" at bounding box center [860, 545] width 681 height 43
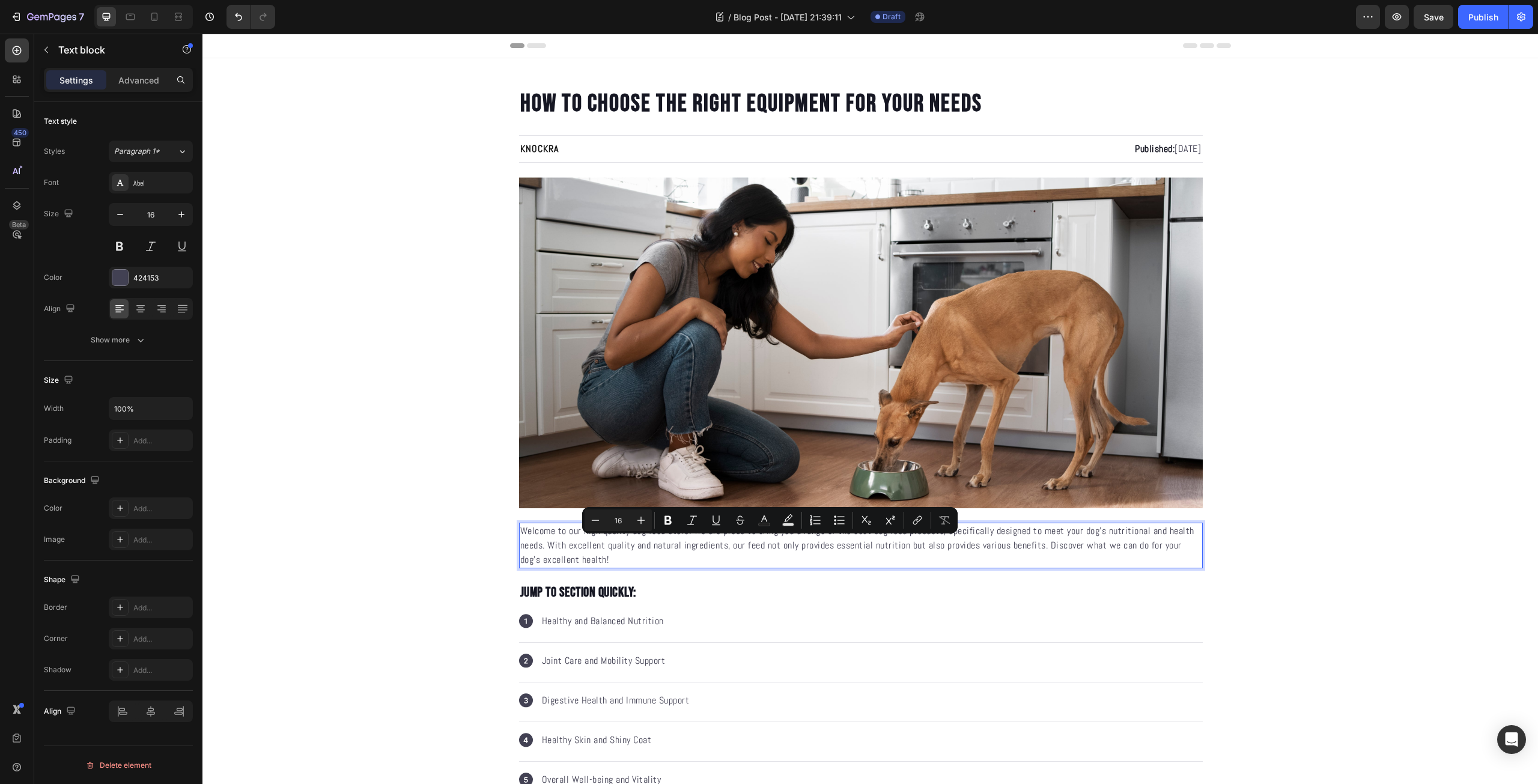
click at [737, 554] on p "Welcome to our high quality dog food store! We are proud to bring you a range o…" at bounding box center [860, 545] width 681 height 43
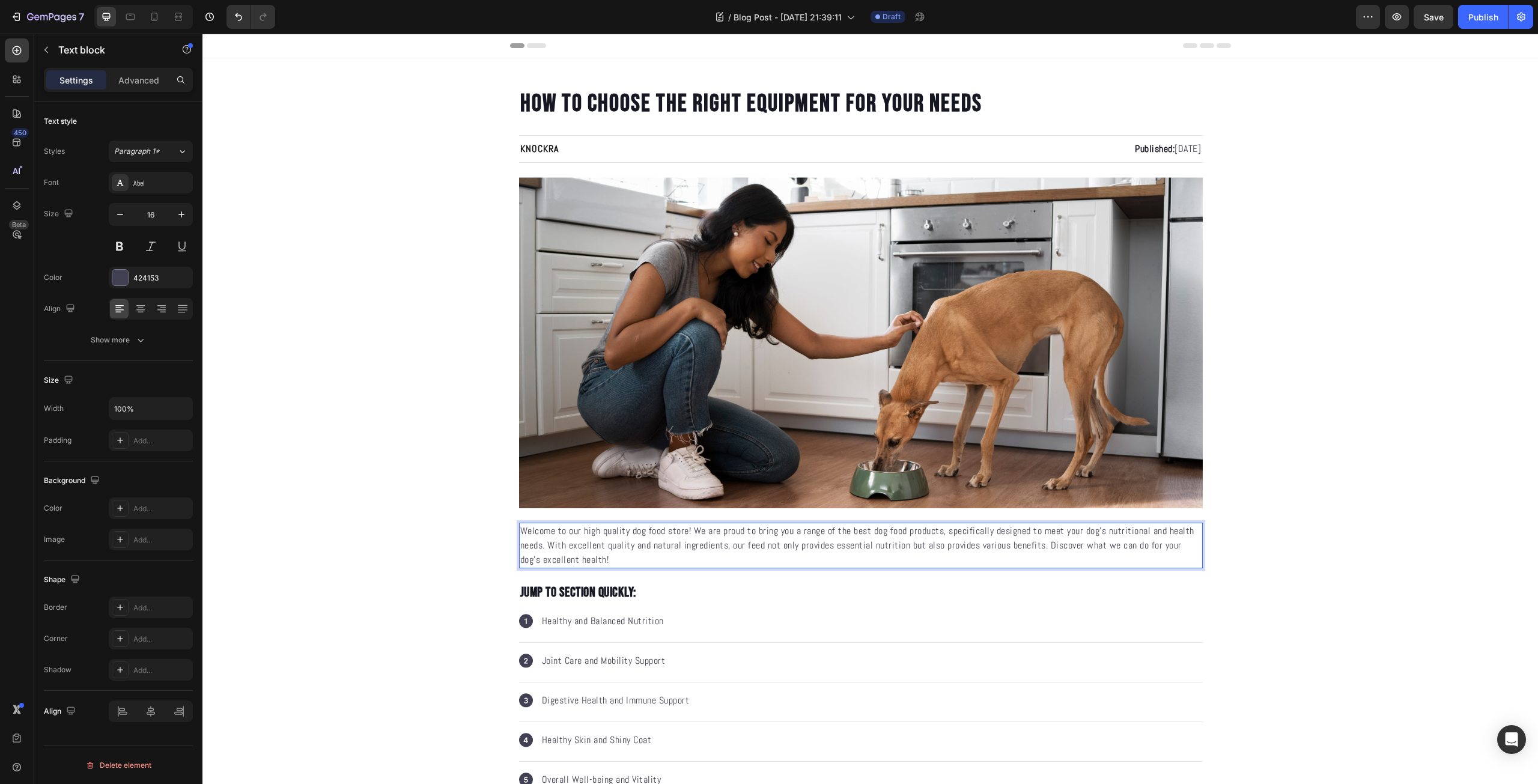
click at [737, 554] on p "Welcome to our high quality dog food store! We are proud to bring you a range o…" at bounding box center [860, 545] width 681 height 43
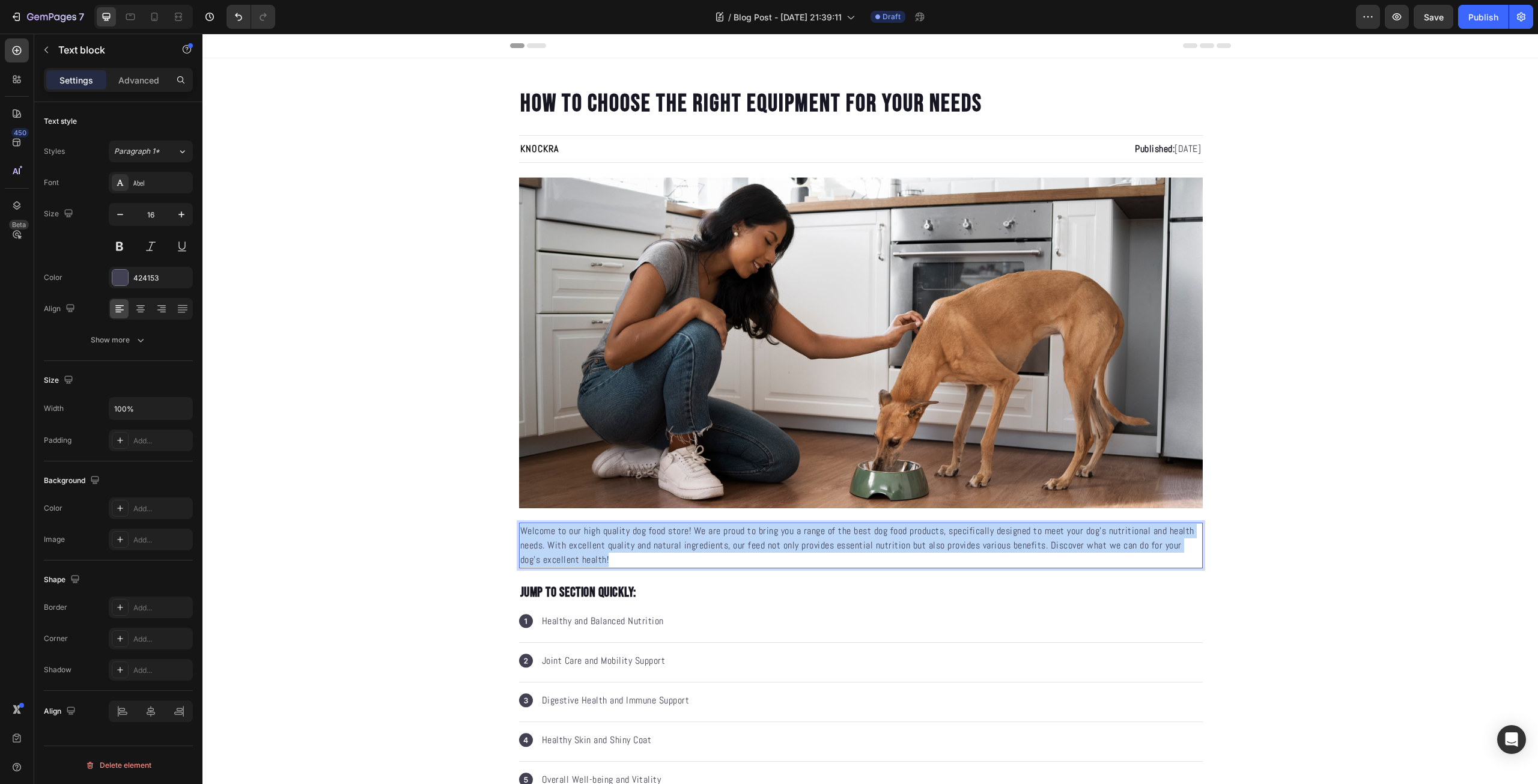
click at [737, 554] on p "Welcome to our high quality dog food store! We are proud to bring you a range o…" at bounding box center [860, 545] width 681 height 43
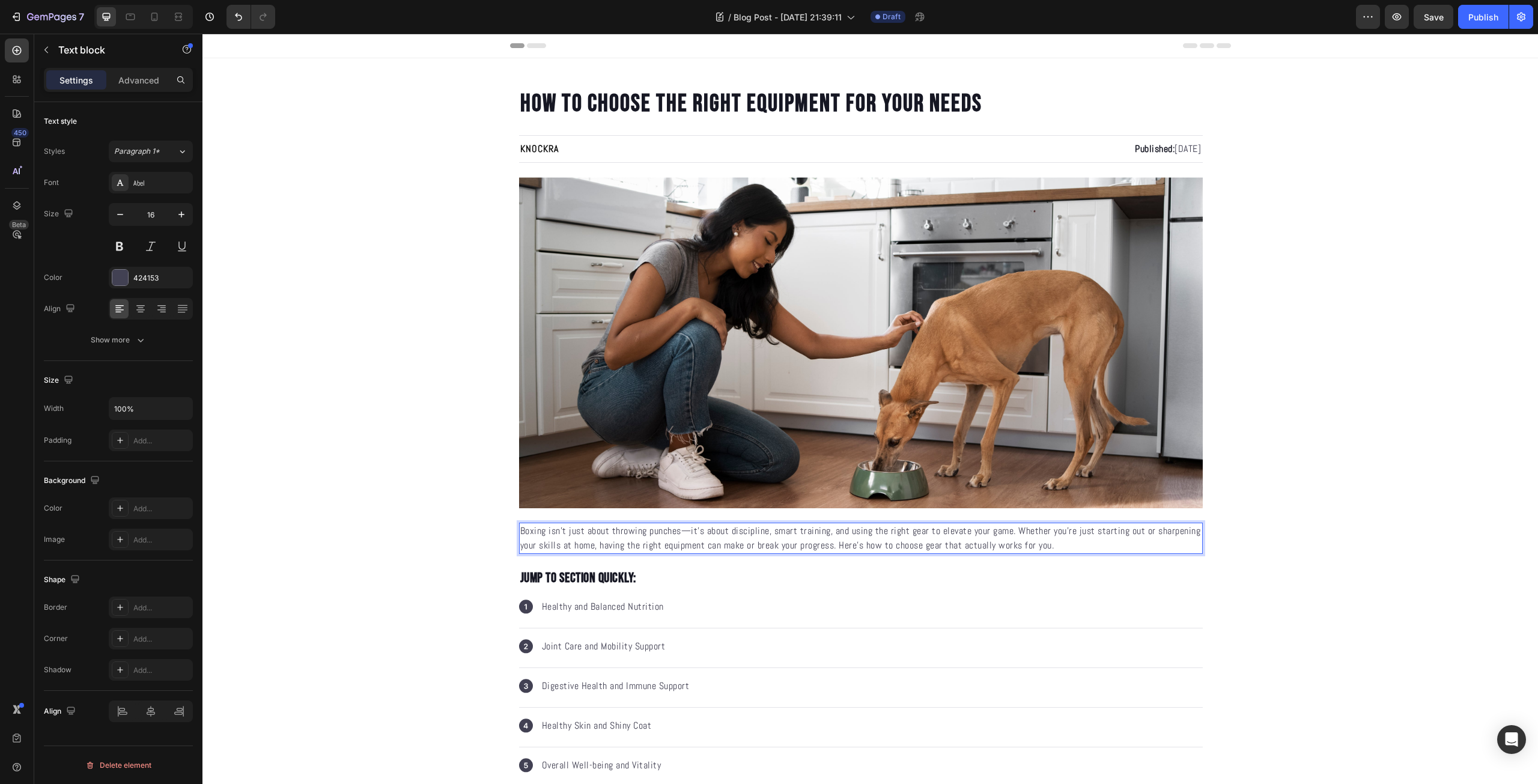
click at [684, 534] on p "Boxing isn’t just about throwing punches—it’s about discipline, smart training,…" at bounding box center [860, 538] width 681 height 29
click at [675, 532] on p "Boxing isn’t just about throwing punches—it’s about discipline, smart training,…" at bounding box center [860, 538] width 681 height 29
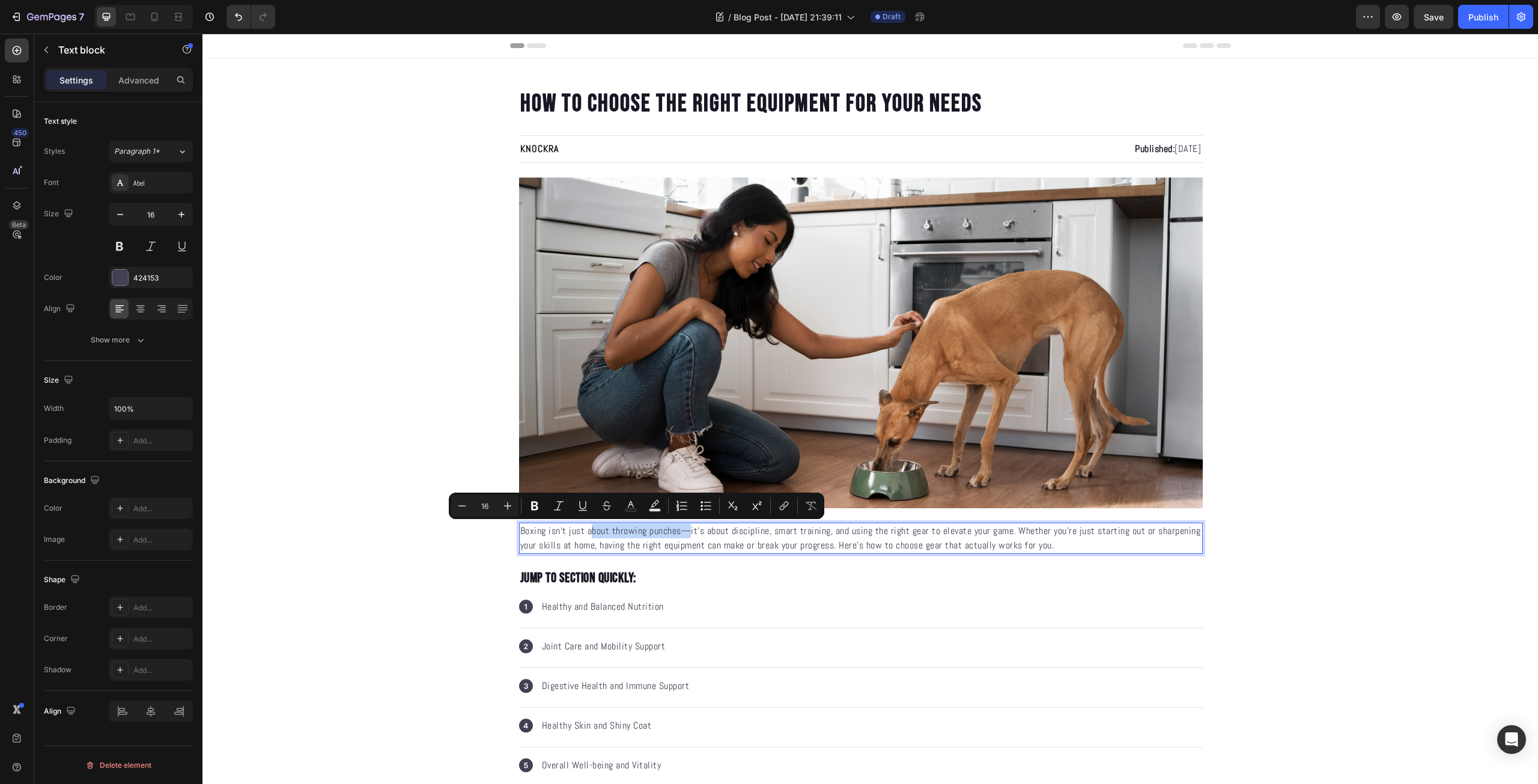
drag, startPoint x: 684, startPoint y: 532, endPoint x: 588, endPoint y: 532, distance: 96.0
click at [588, 532] on p "Boxing isn’t just about throwing punches—it’s about discipline, smart training,…" at bounding box center [860, 538] width 681 height 29
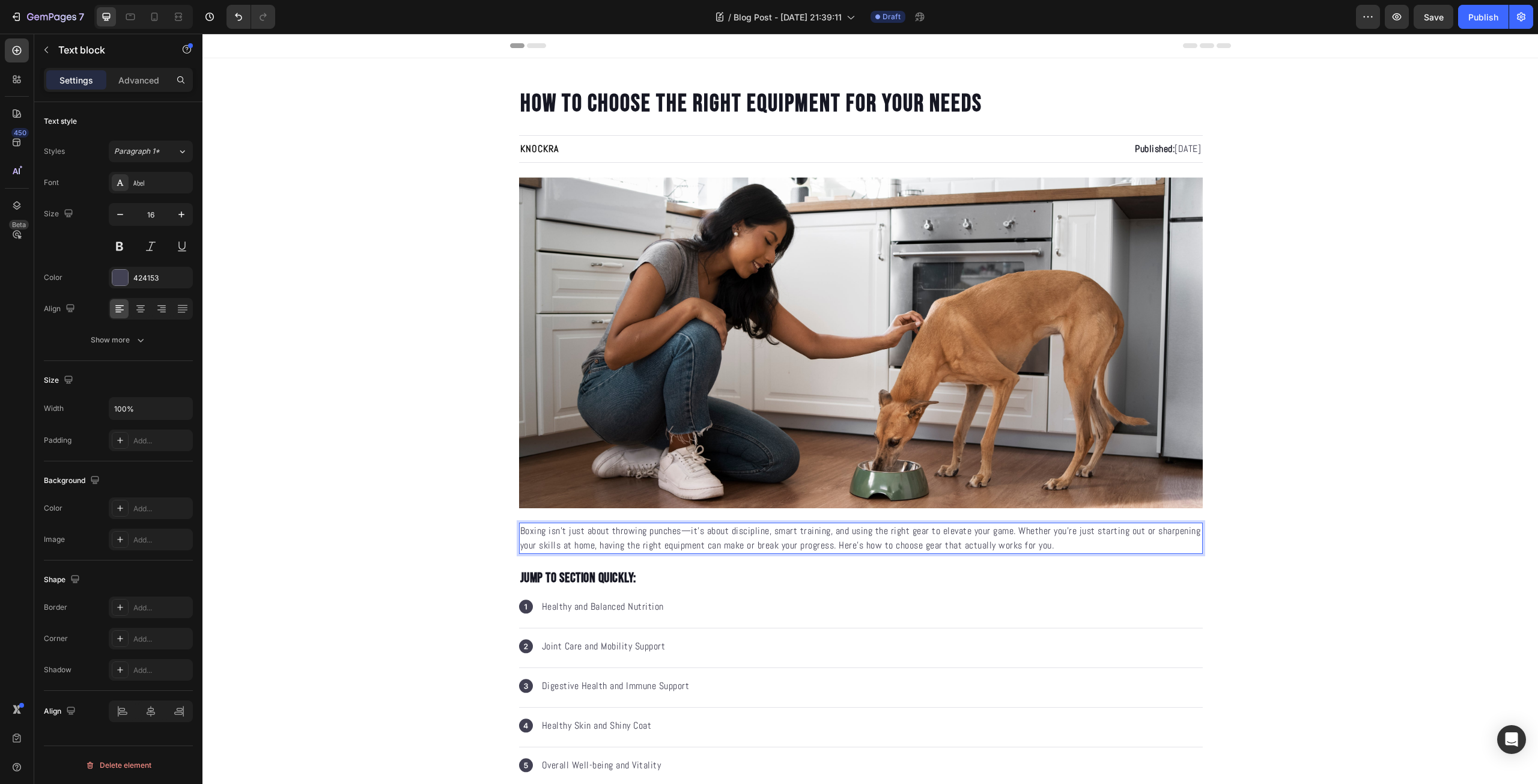
click at [685, 532] on p "Boxing isn’t just about throwing punches—it’s about discipline, smart training,…" at bounding box center [860, 538] width 681 height 29
click at [529, 532] on p "Boxing isn’t just about throwing punches—it’s about discipline, smart training,…" at bounding box center [860, 538] width 681 height 29
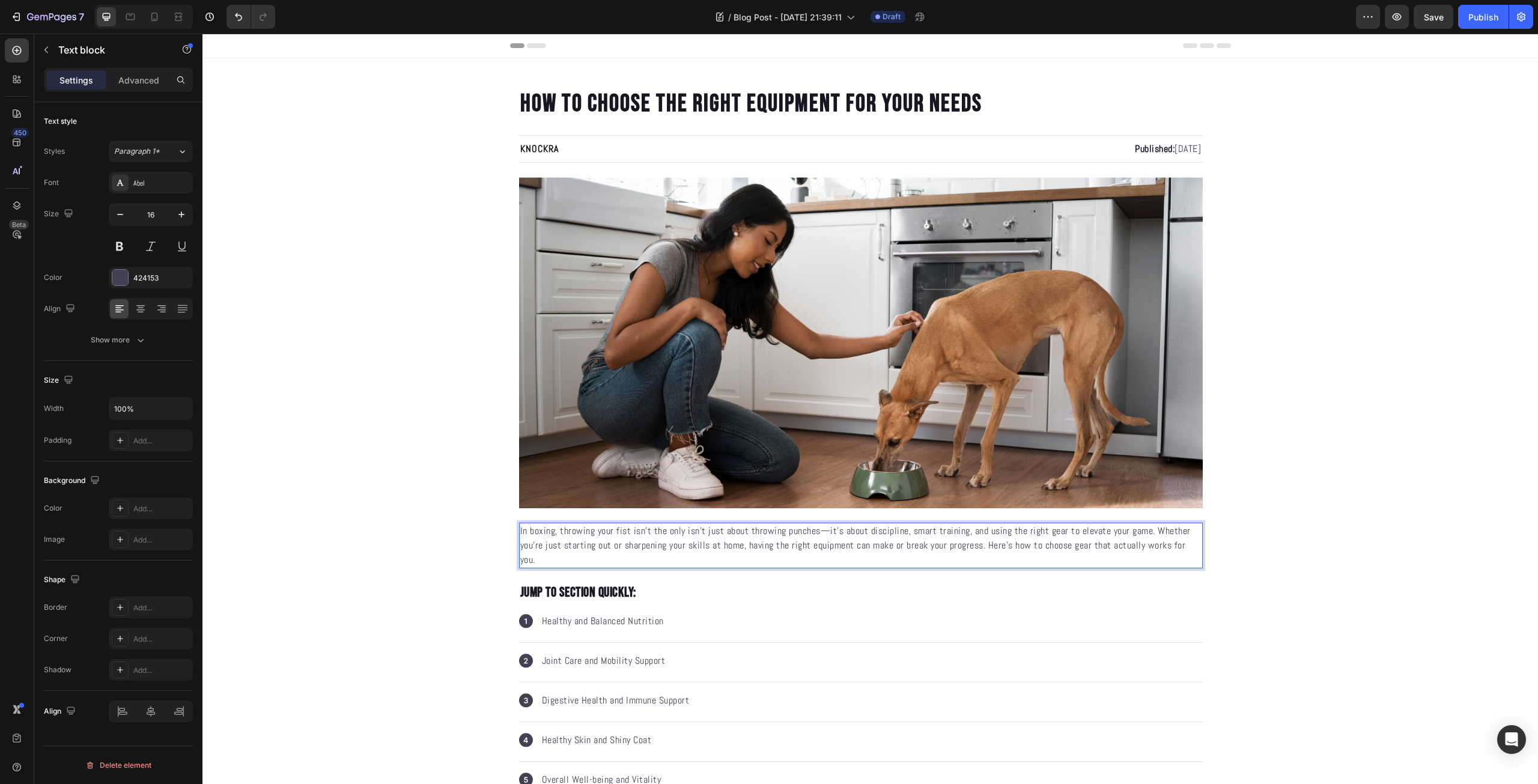
click at [559, 533] on p "In boxing, throwing your fist isn't the only isn’t just about throwing punches—…" at bounding box center [860, 545] width 681 height 43
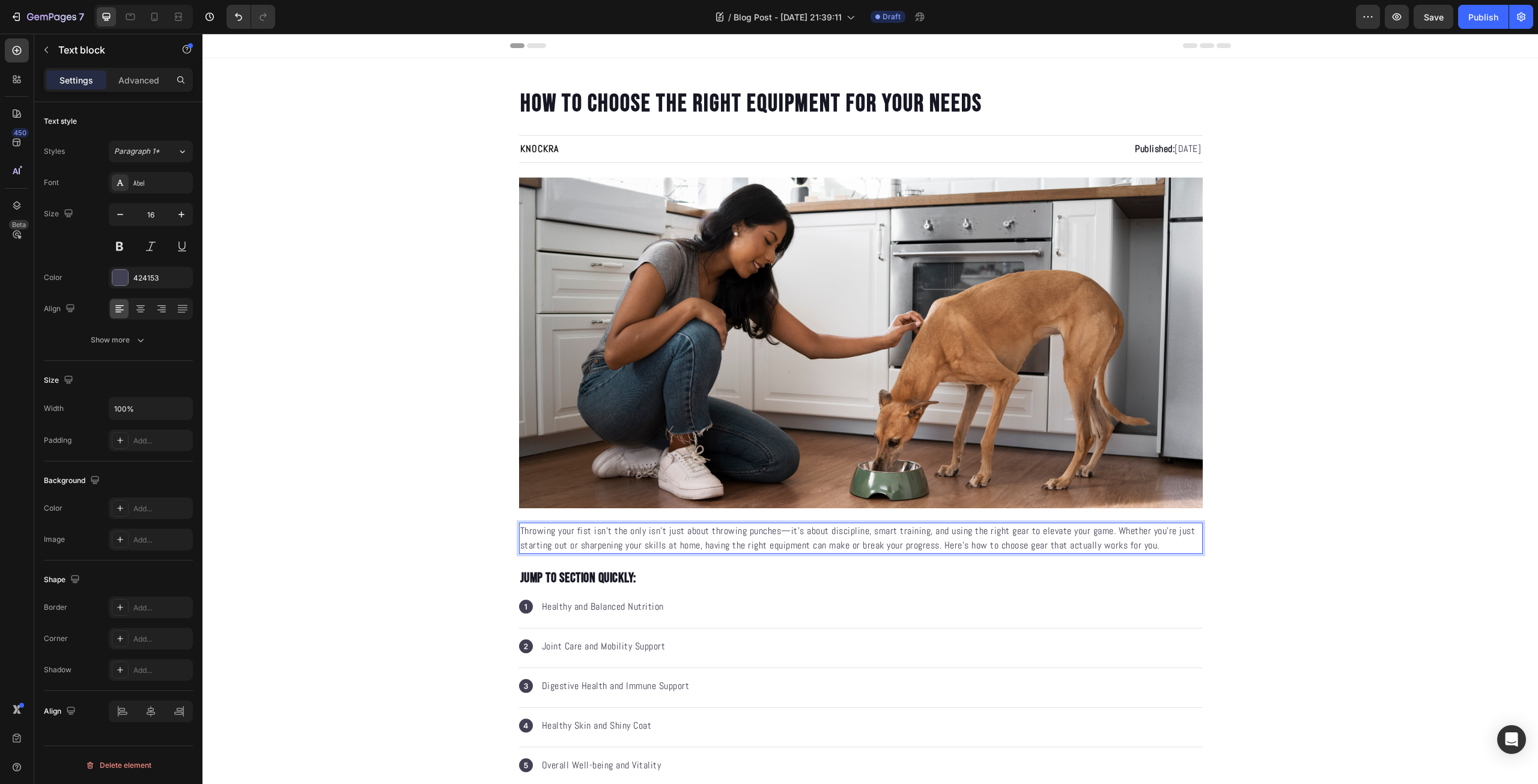
click at [645, 531] on p "Throwing your fist isn't the only isn’t just about throwing punches—it’s about …" at bounding box center [860, 538] width 681 height 29
click at [536, 526] on p "Throwing your fist isn't the only isn’t just about throwing punches—it’s about …" at bounding box center [860, 538] width 681 height 29
click at [649, 532] on p "Launching your fist isn't the only isn’t just about throwing punches—it’s about…" at bounding box center [860, 538] width 681 height 29
click at [644, 532] on p "Launching your fist isn't the only isn’t just about throwing punches—it’s about…" at bounding box center [860, 538] width 681 height 29
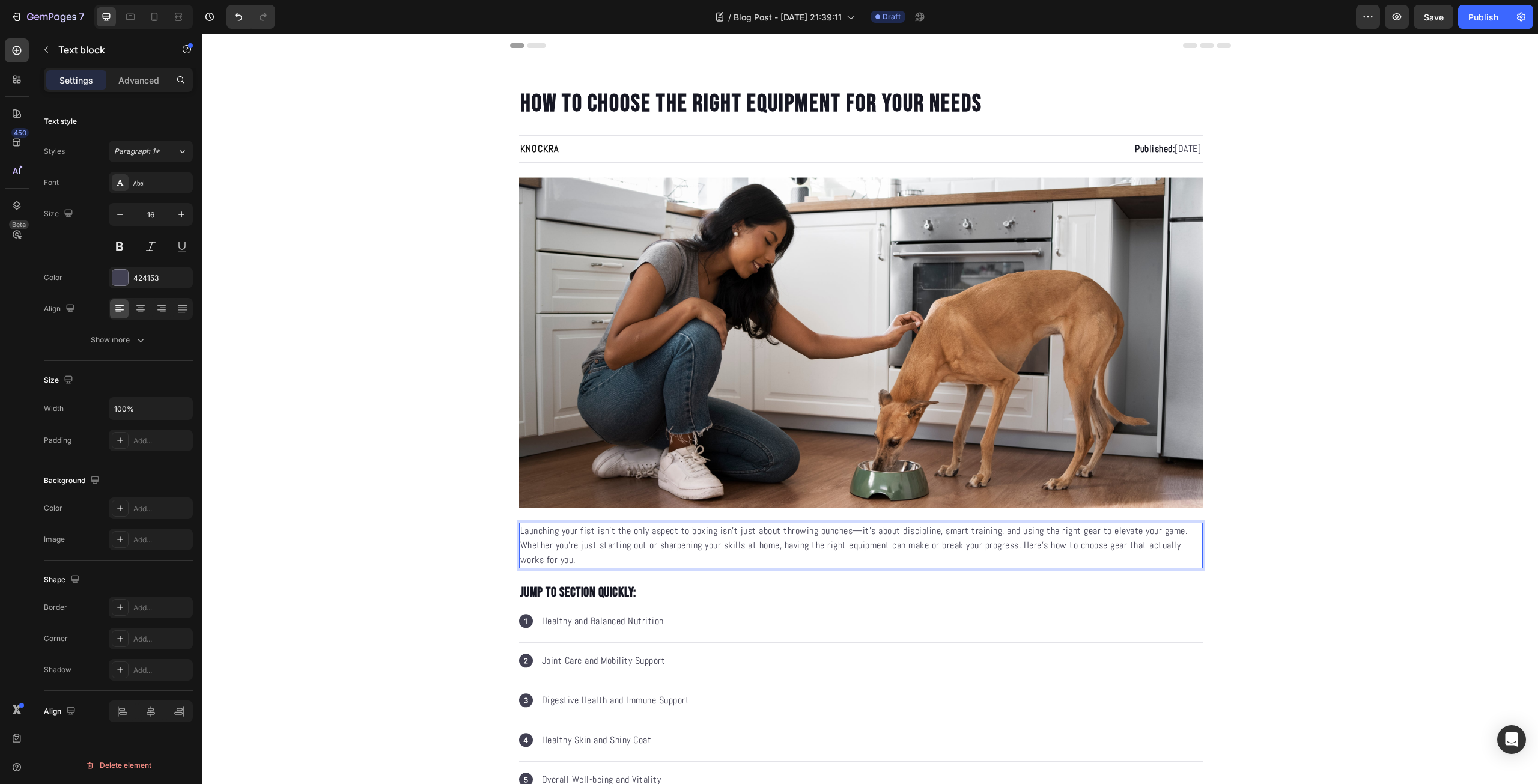
click at [851, 530] on p "Launching your fist isn't the only aspect to boxing isn’t just about throwing p…" at bounding box center [860, 545] width 681 height 43
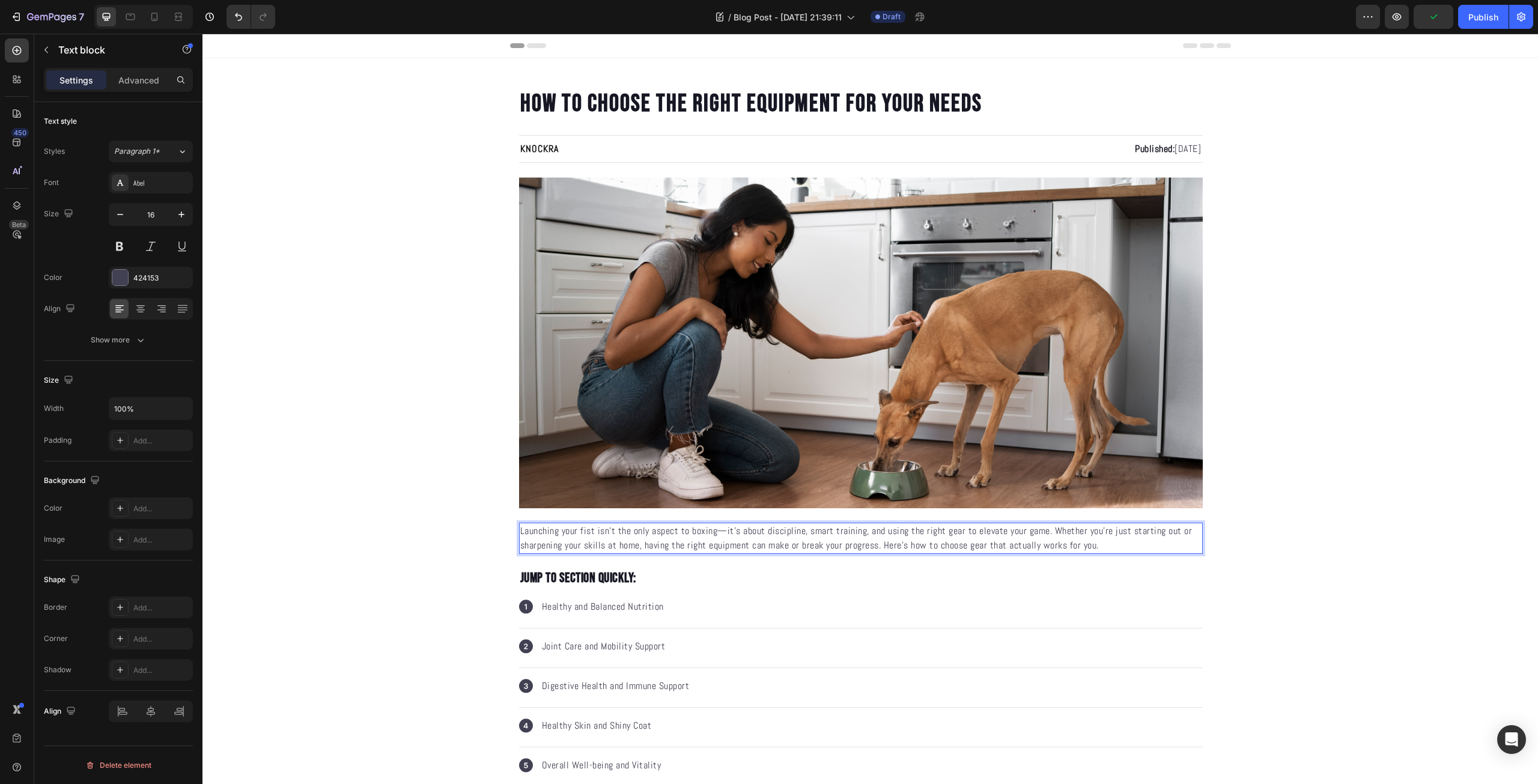
click at [802, 527] on p "Launching your fist isn't the only aspect to boxing—it’s about discipline, smar…" at bounding box center [860, 538] width 681 height 29
click at [887, 534] on p "Launching your fist isn't the only aspect to boxing—it’s about discipline, smar…" at bounding box center [860, 538] width 681 height 29
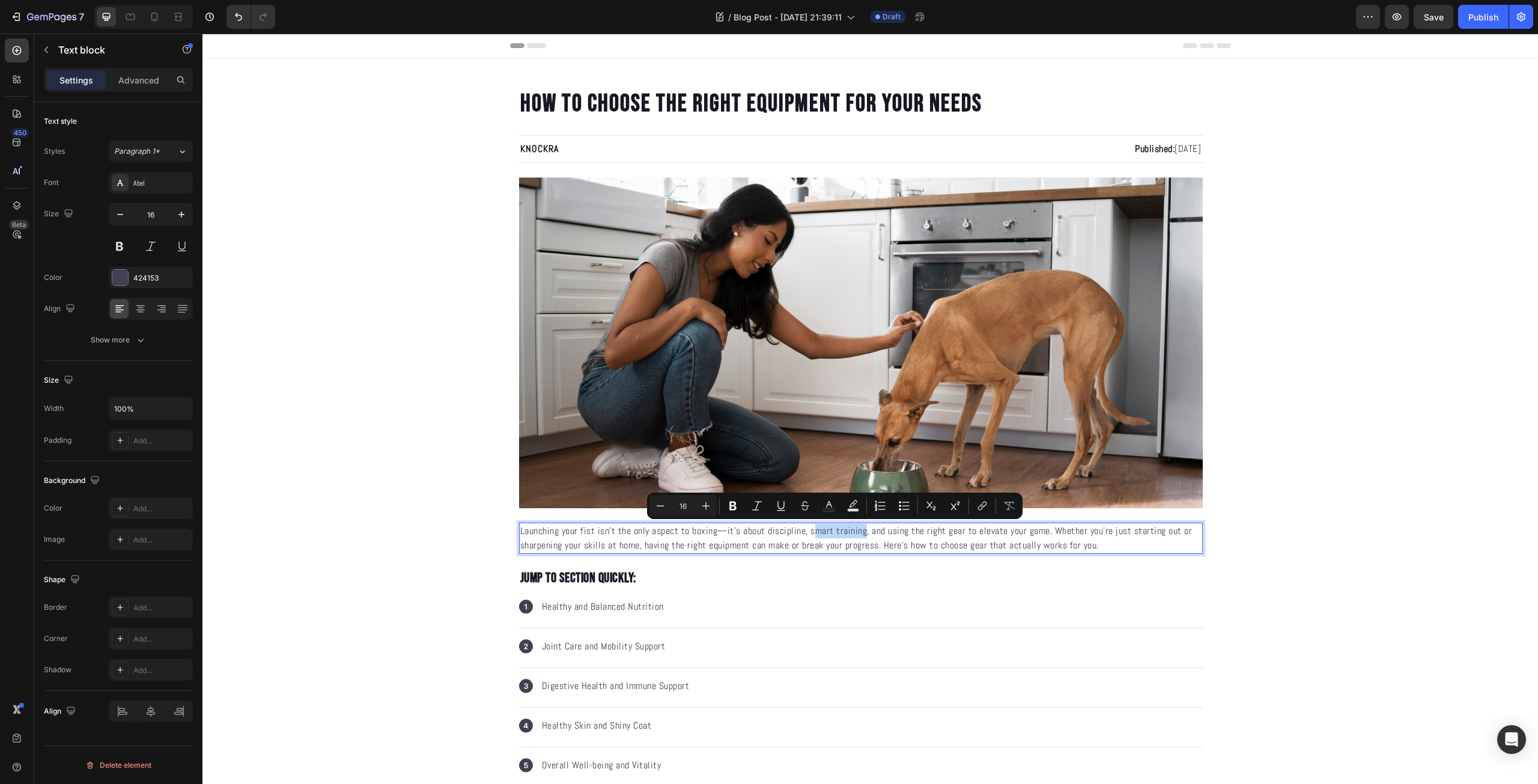
drag, startPoint x: 860, startPoint y: 534, endPoint x: 808, endPoint y: 533, distance: 52.0
click at [808, 533] on p "Launching your fist isn't the only aspect to boxing—it’s about discipline, smar…" at bounding box center [860, 538] width 681 height 29
click at [912, 539] on p "Launching your fist isn't the only aspect to boxing—it’s about discipline, smar…" at bounding box center [860, 538] width 681 height 29
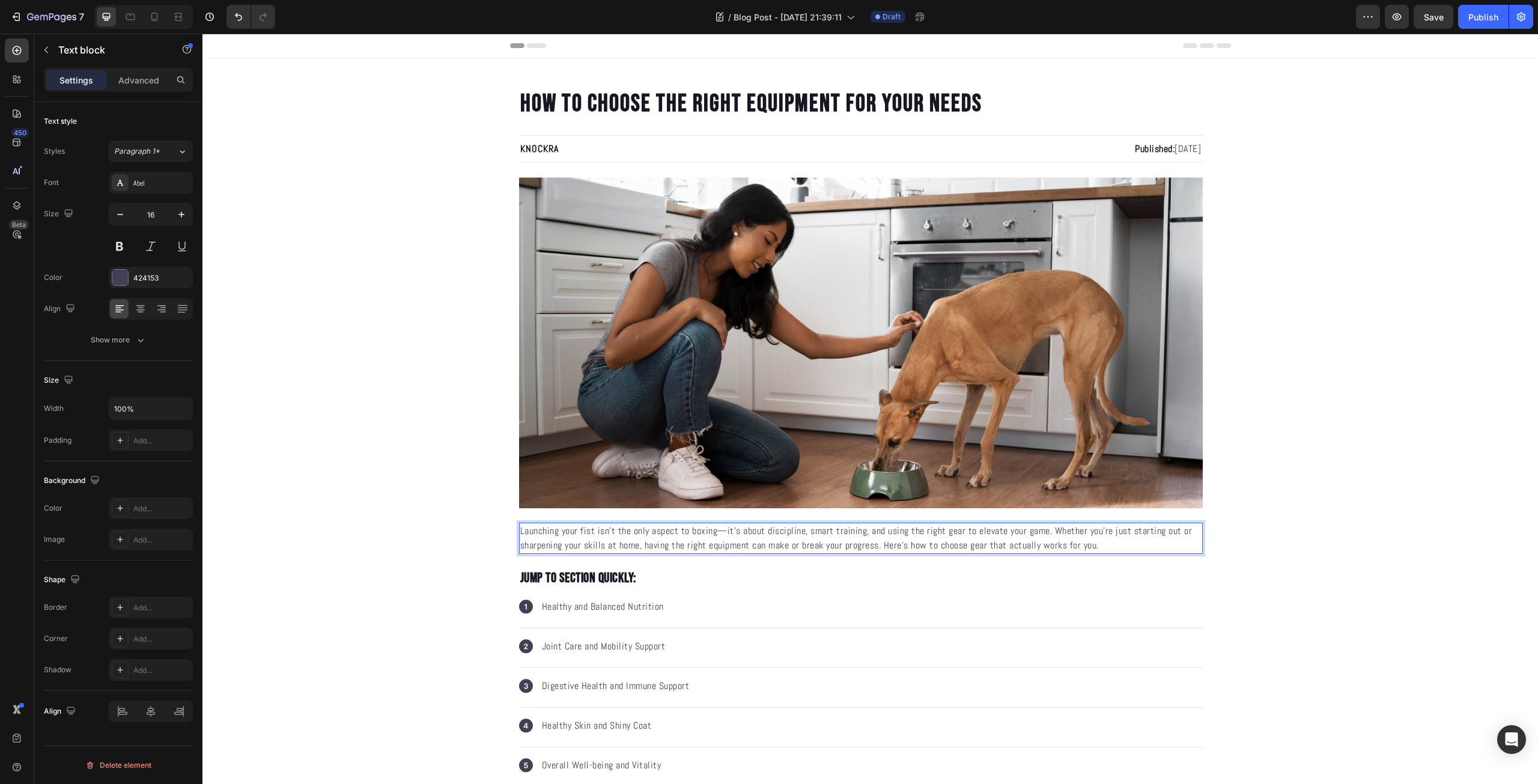
click at [1104, 543] on p "Launching your fist isn't the only aspect to boxing—it’s about discipline, smar…" at bounding box center [860, 538] width 681 height 29
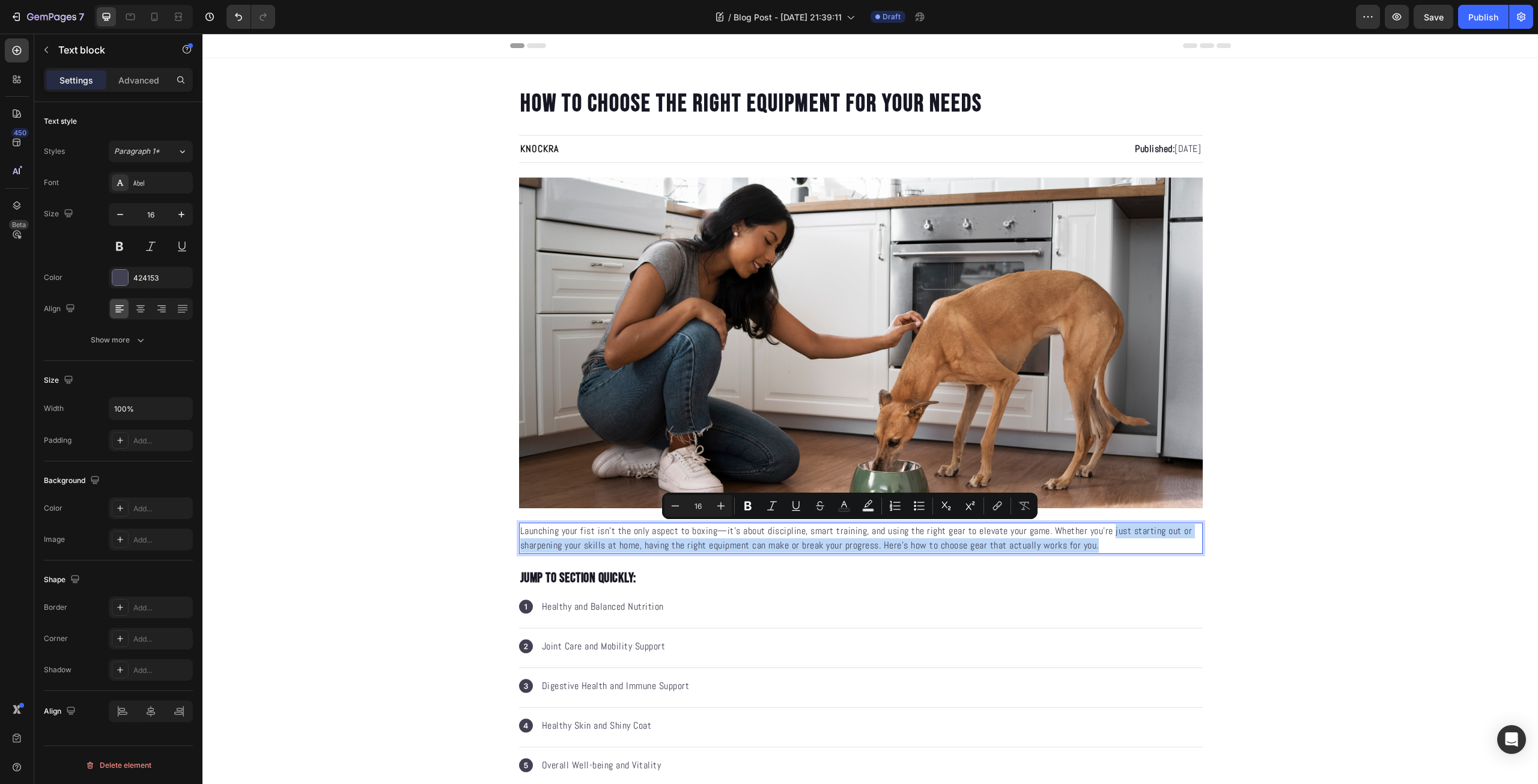
drag, startPoint x: 1111, startPoint y: 547, endPoint x: 1110, endPoint y: 532, distance: 15.0
click at [1110, 532] on p "Launching your fist isn't the only aspect to boxing—it’s about discipline, smar…" at bounding box center [860, 538] width 681 height 29
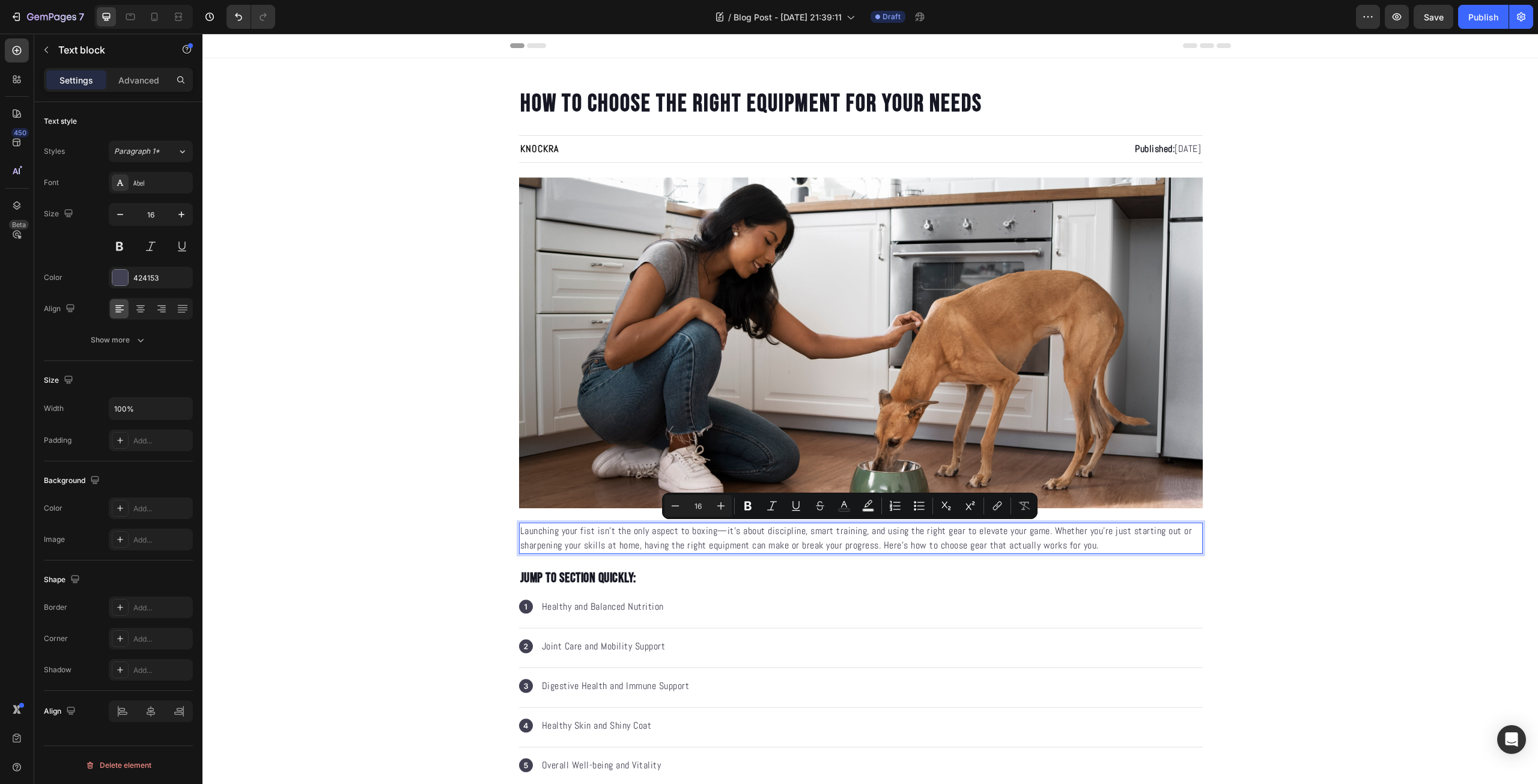
click at [1108, 532] on p "Launching your fist isn't the only aspect to boxing—it’s about discipline, smar…" at bounding box center [860, 538] width 681 height 29
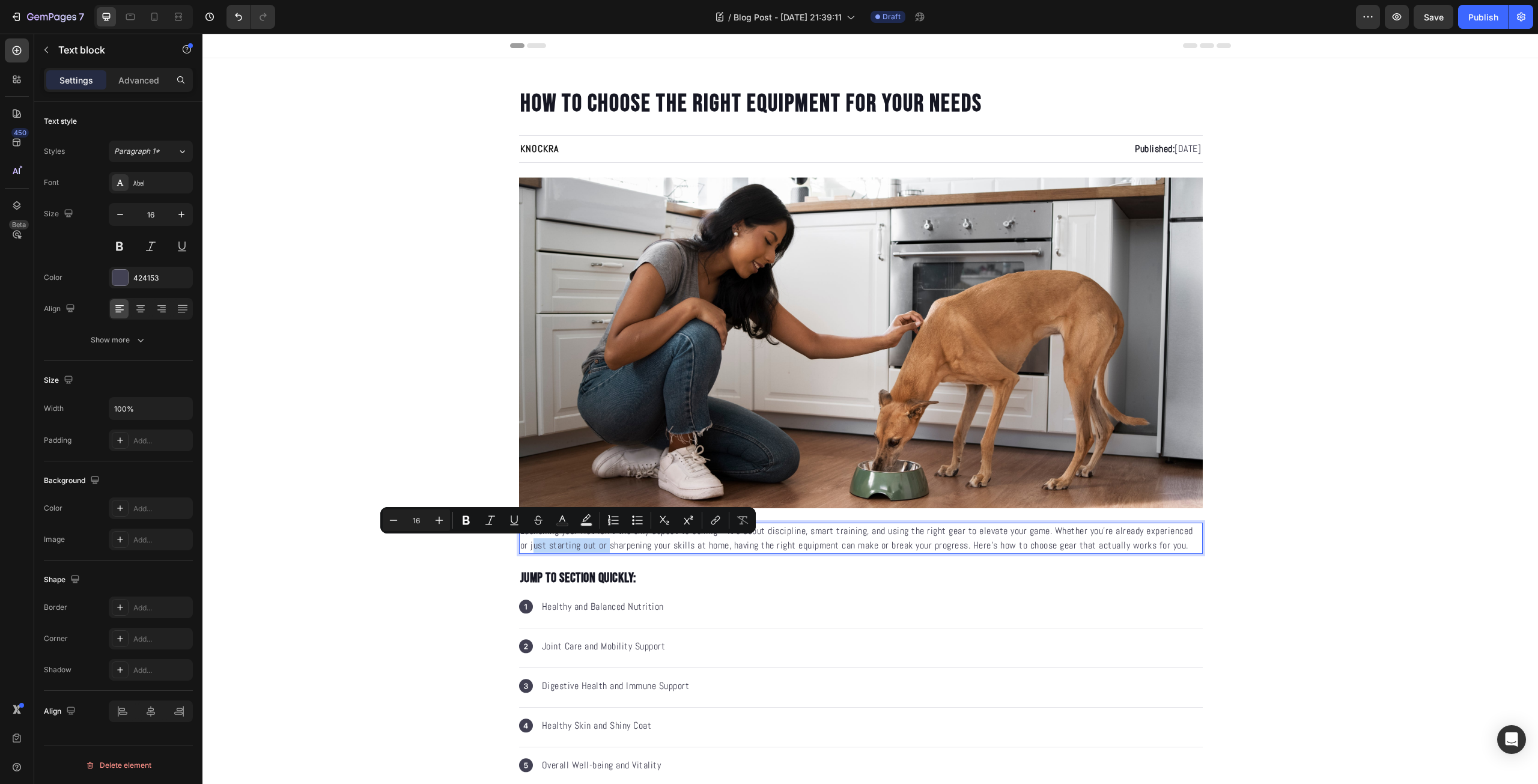
drag, startPoint x: 602, startPoint y: 547, endPoint x: 527, endPoint y: 551, distance: 75.1
click at [527, 551] on p "Launching your fist isn't the only aspect to boxing—it’s about discipline, smar…" at bounding box center [860, 538] width 681 height 29
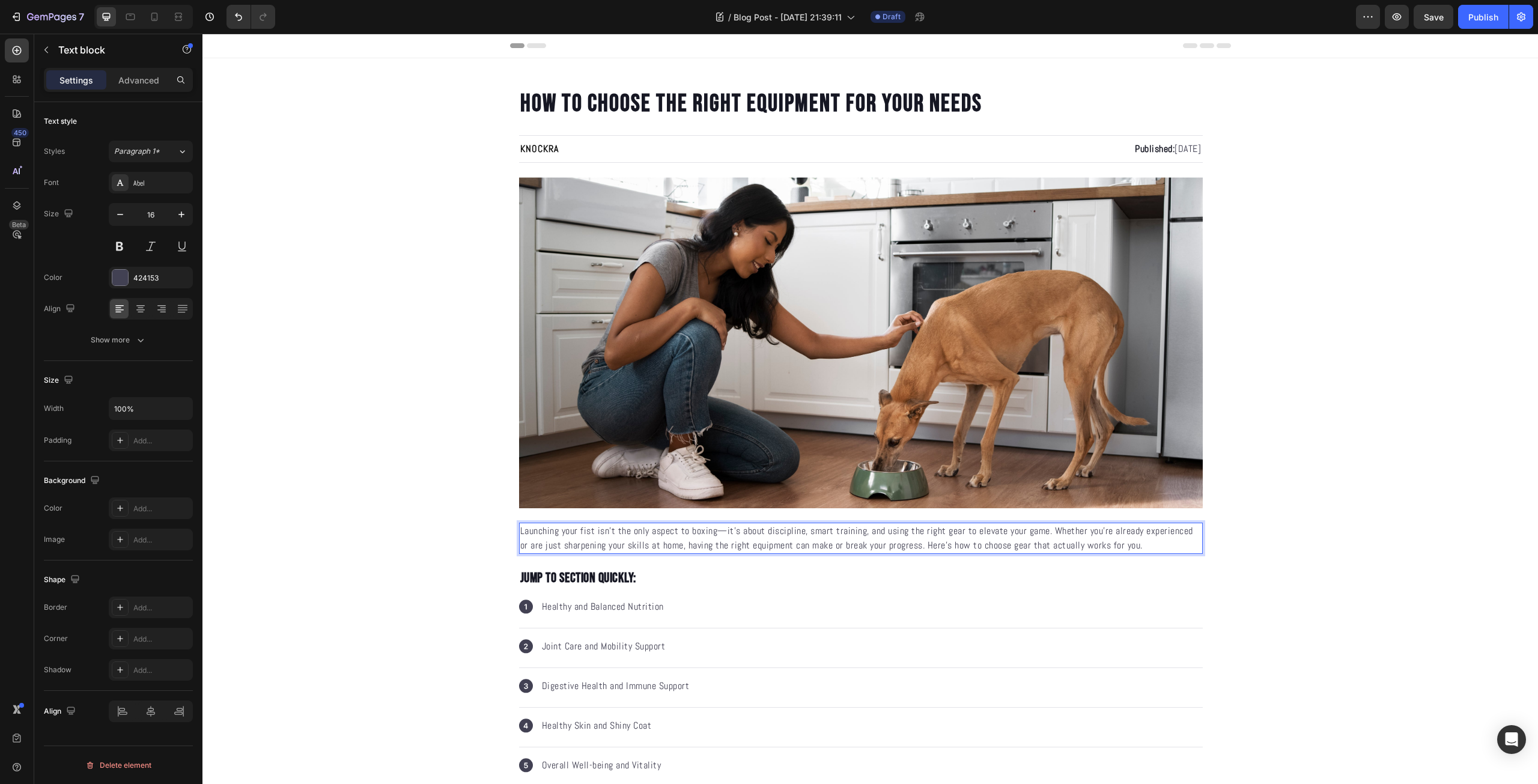
click at [551, 544] on p "Launching your fist isn't the only aspect to boxing—it’s about discipline, smar…" at bounding box center [860, 538] width 681 height 29
click at [741, 547] on p "Launching your fist isn't the only aspect to boxing—it’s about discipline, smar…" at bounding box center [860, 538] width 681 height 29
click at [706, 547] on p "Launching your fist isn't the only aspect to boxing—it’s about discipline, smar…" at bounding box center [860, 538] width 681 height 29
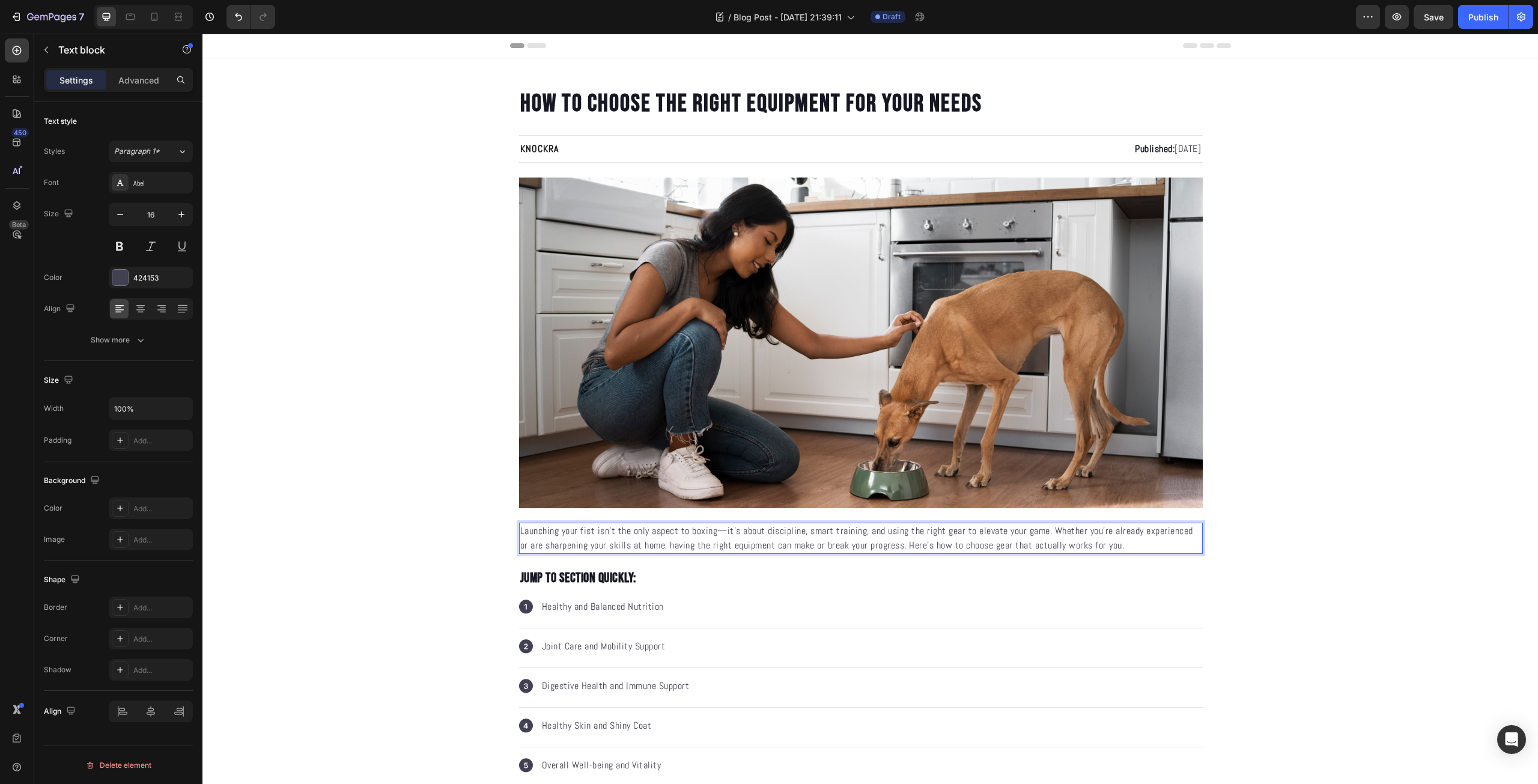
click at [774, 547] on p "Launching your fist isn't the only aspect to boxing—it’s about discipline, smar…" at bounding box center [860, 538] width 681 height 29
click at [824, 547] on p "Launching your fist isn't the only aspect to boxing—it’s about discipline, smar…" at bounding box center [860, 538] width 681 height 29
click at [886, 547] on p "Launching your fist isn't the only aspect to boxing—it’s about discipline, smar…" at bounding box center [860, 538] width 681 height 29
click at [909, 547] on p "Launching your fist isn't the only aspect to boxing—it’s about discipline, smar…" at bounding box center [860, 538] width 681 height 29
click at [1133, 547] on p "Launching your fist isn't the only aspect to boxing—it’s about discipline, smar…" at bounding box center [860, 538] width 681 height 29
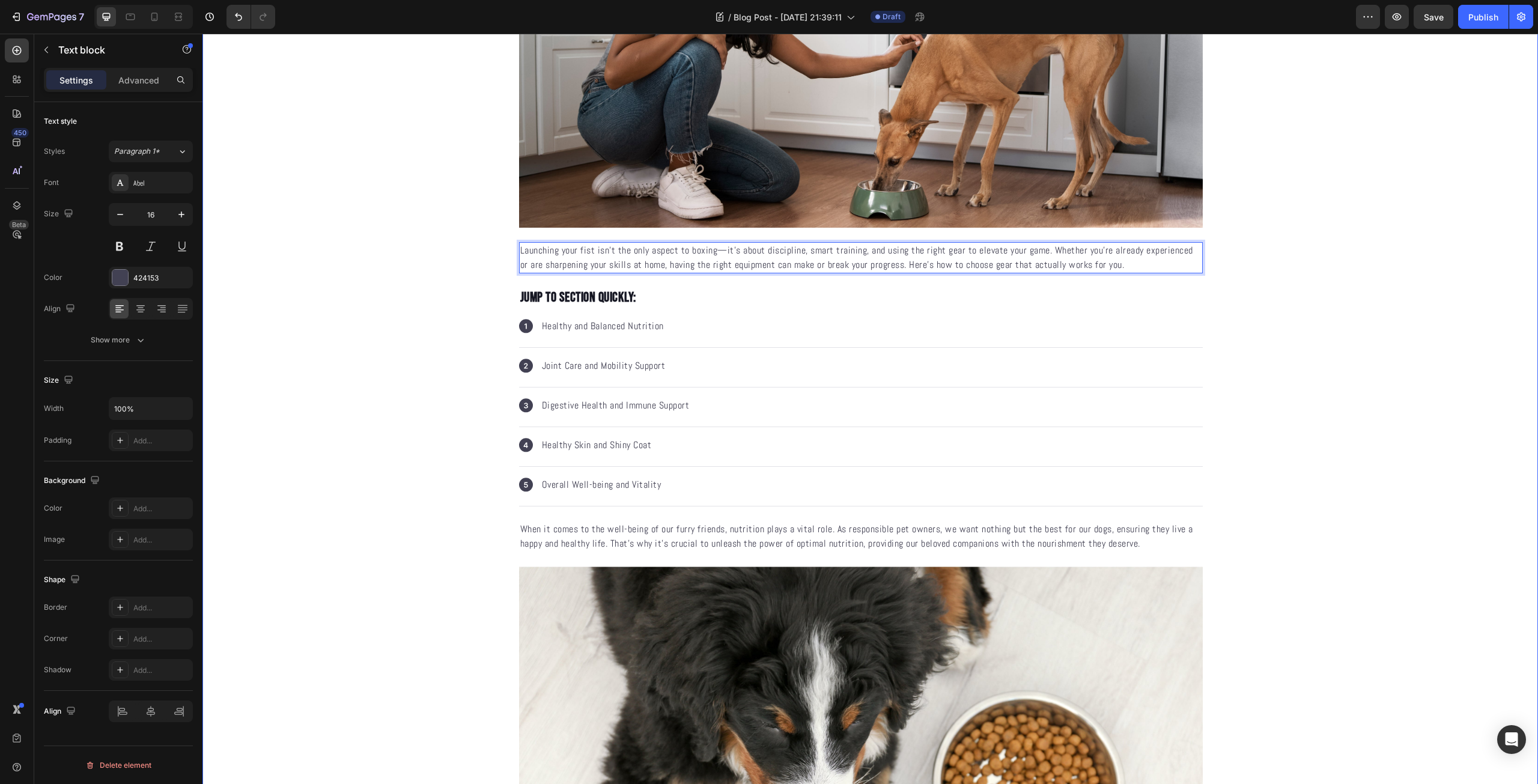
scroll to position [140, 0]
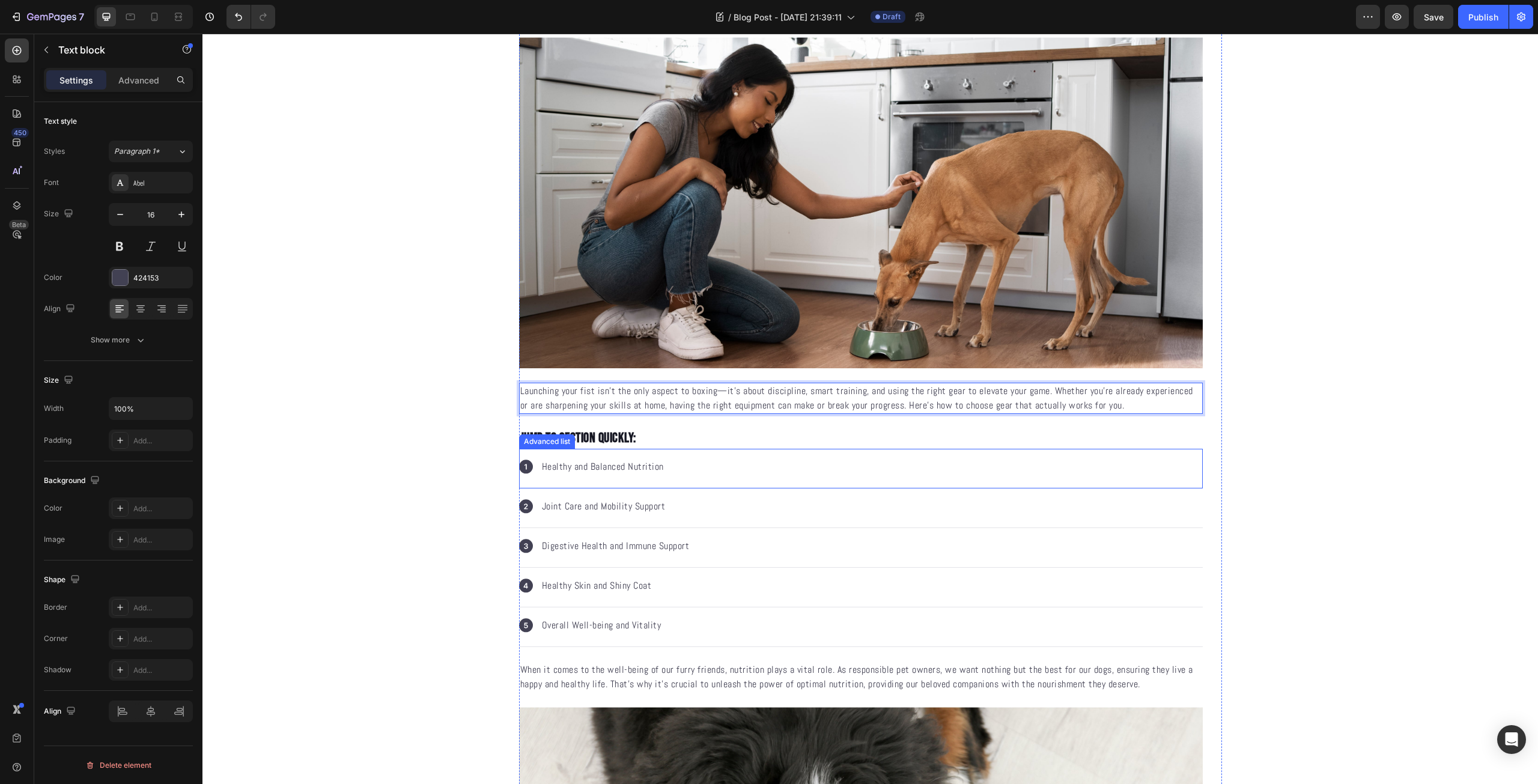
click at [644, 476] on div "Icon Healthy and Balanced Nutrition Text block" at bounding box center [860, 469] width 684 height 39
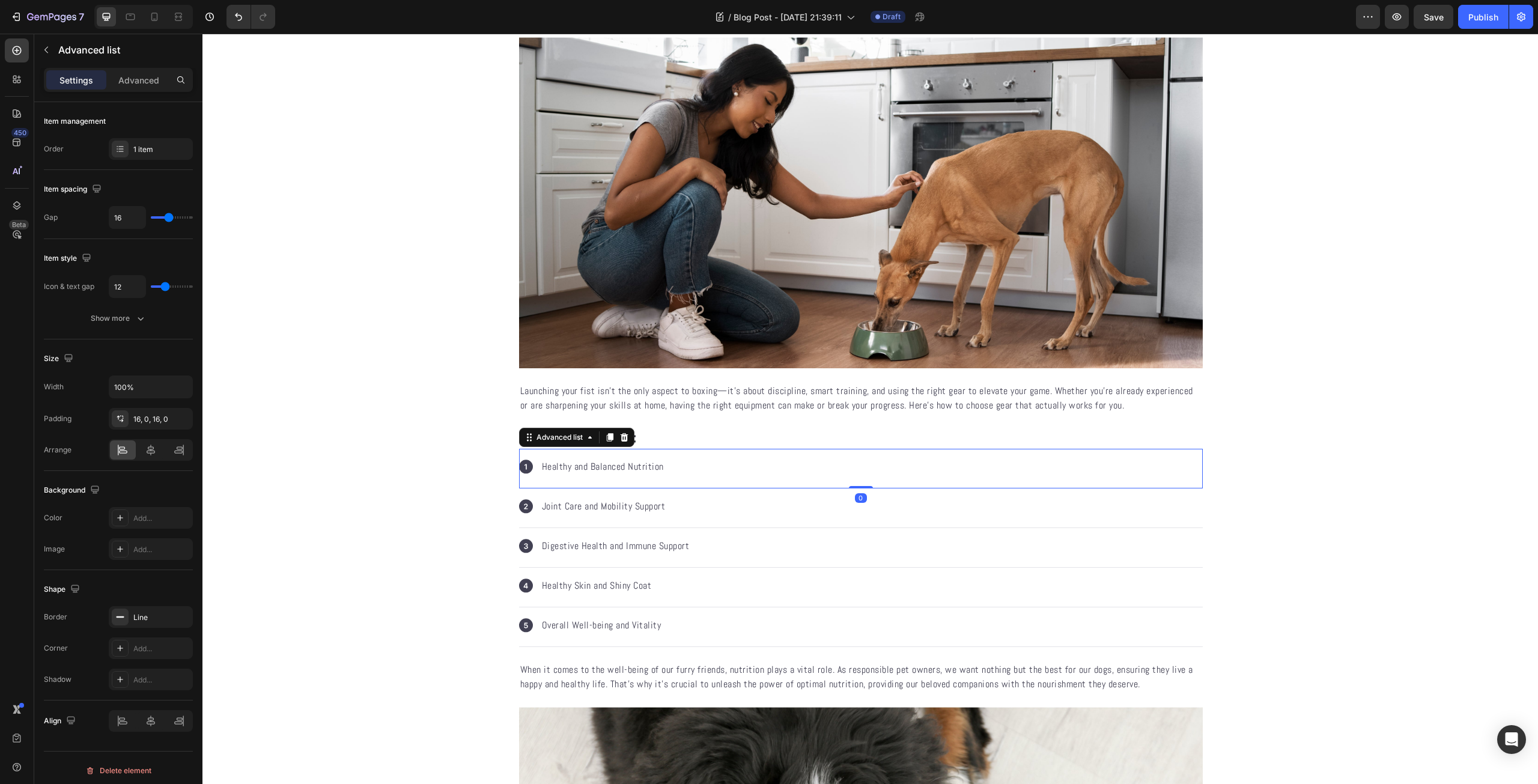
click at [644, 476] on div "Icon Healthy and Balanced Nutrition Text block" at bounding box center [860, 469] width 684 height 39
click at [648, 469] on p "Healthy and Balanced Nutrition" at bounding box center [602, 467] width 122 height 14
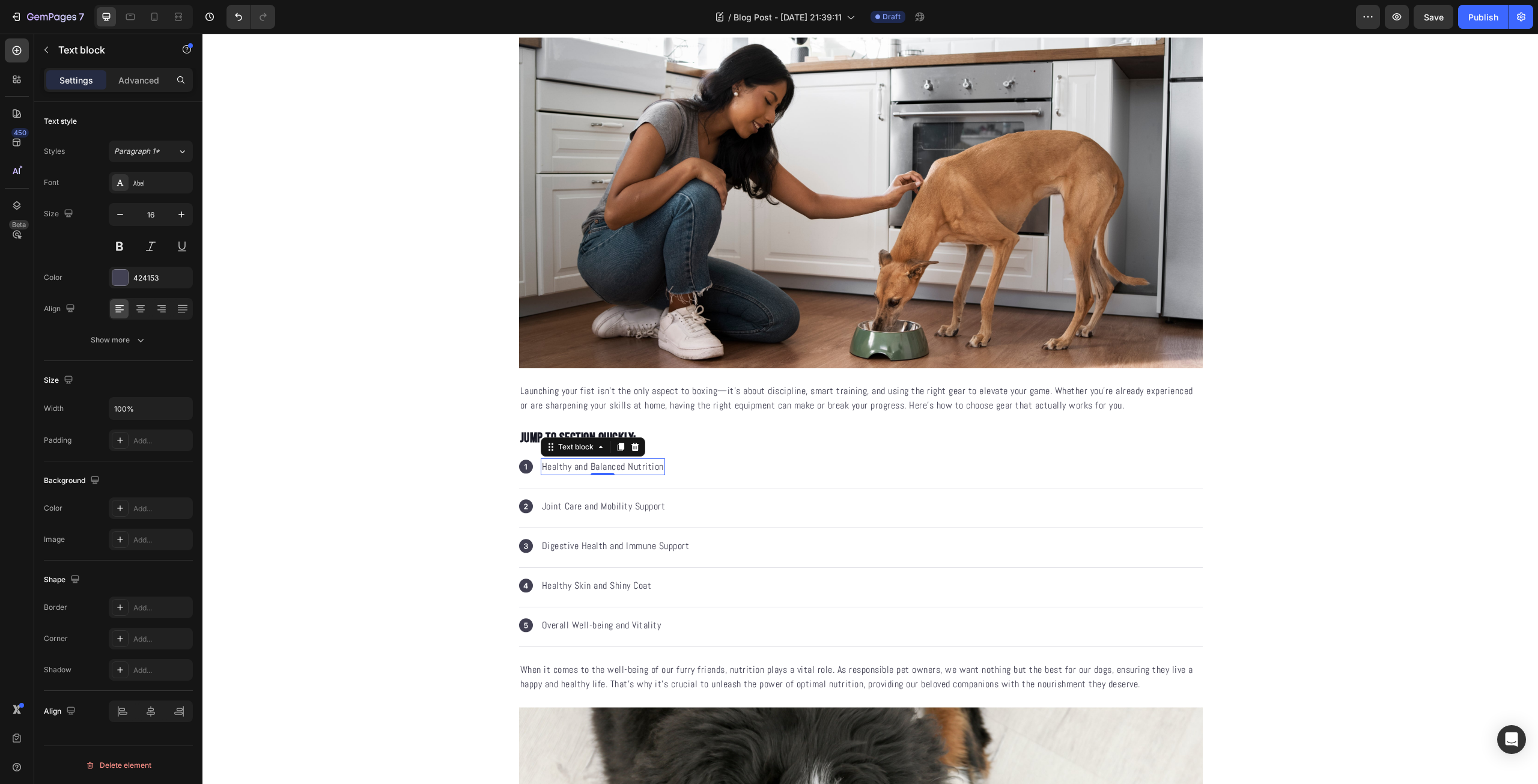
click at [648, 469] on p "Healthy and Balanced Nutrition" at bounding box center [602, 467] width 122 height 14
click at [658, 463] on div "Icon Find Your Fight Goal Text block 0" at bounding box center [860, 469] width 684 height 39
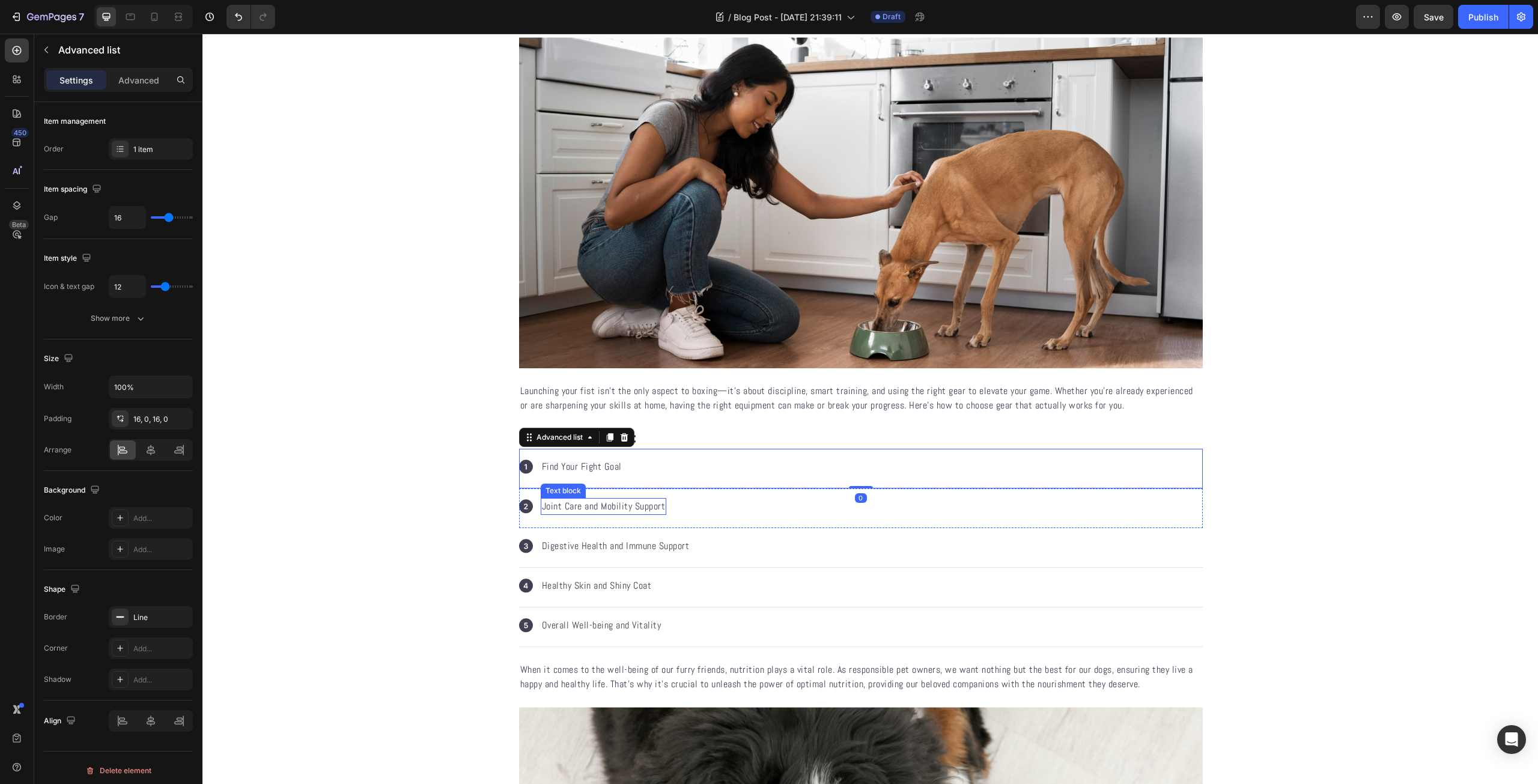
scroll to position [420, 0]
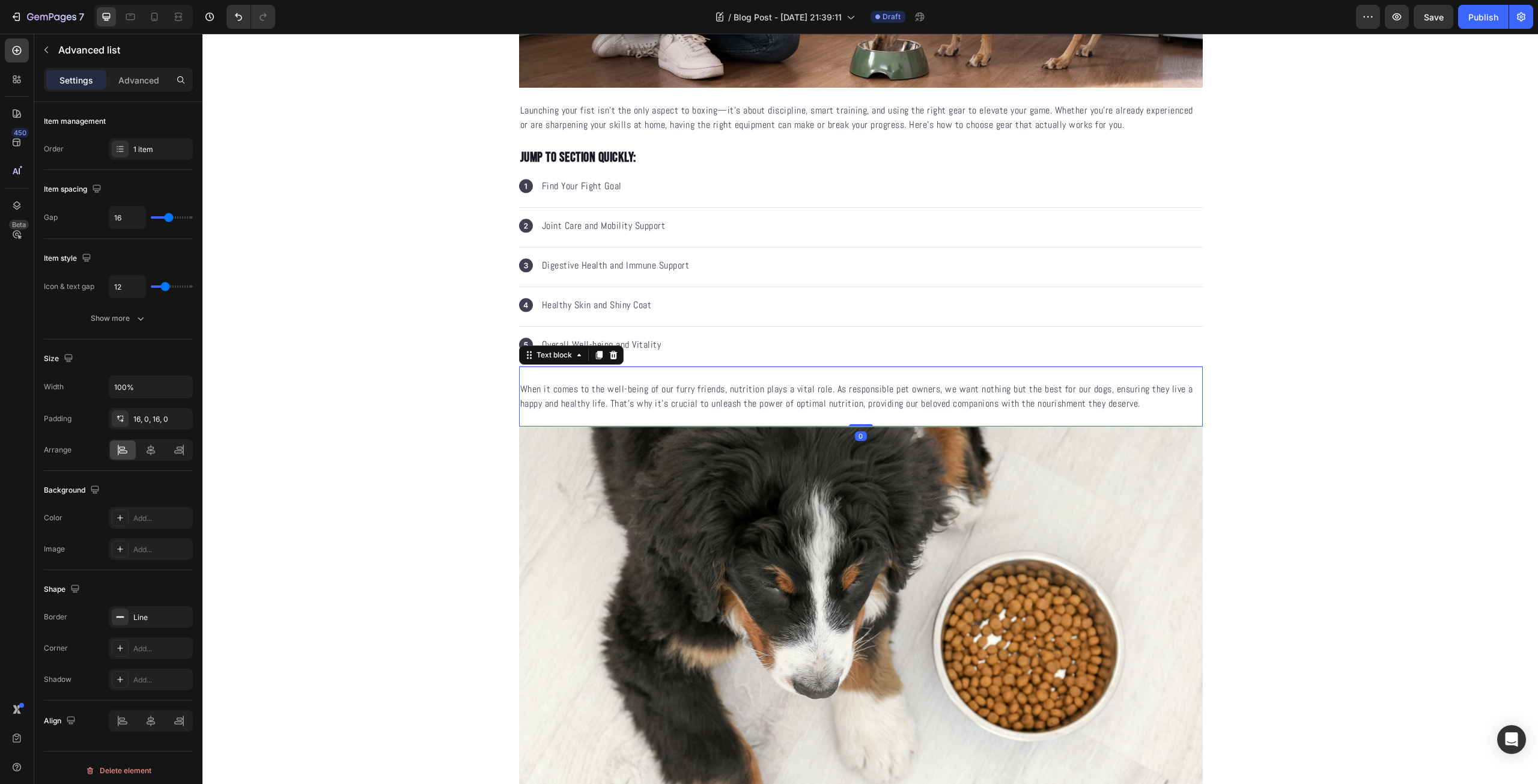
click at [645, 405] on p "When it comes to the well-being of our furry friends, nutrition plays a vital r…" at bounding box center [860, 396] width 681 height 29
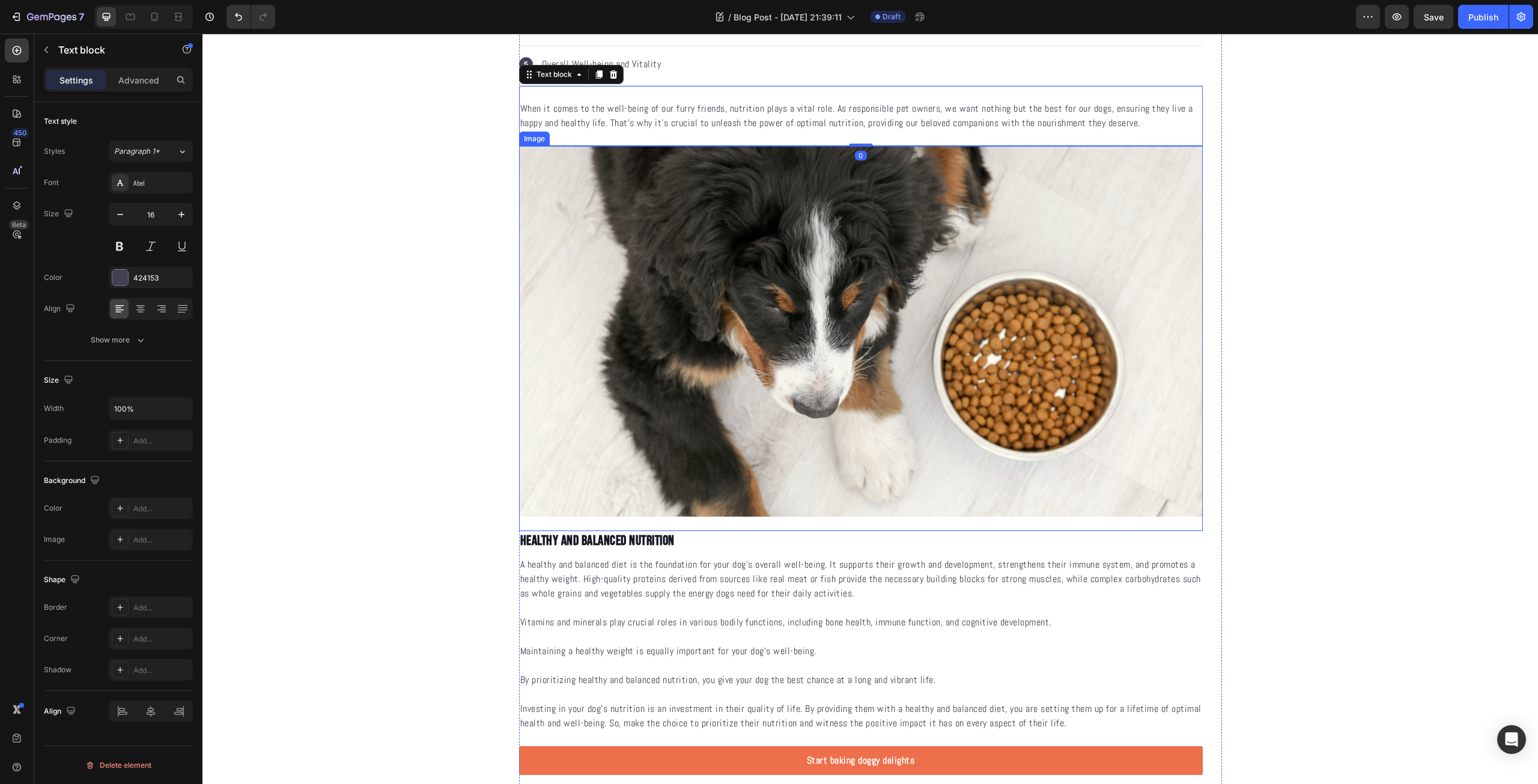
scroll to position [560, 0]
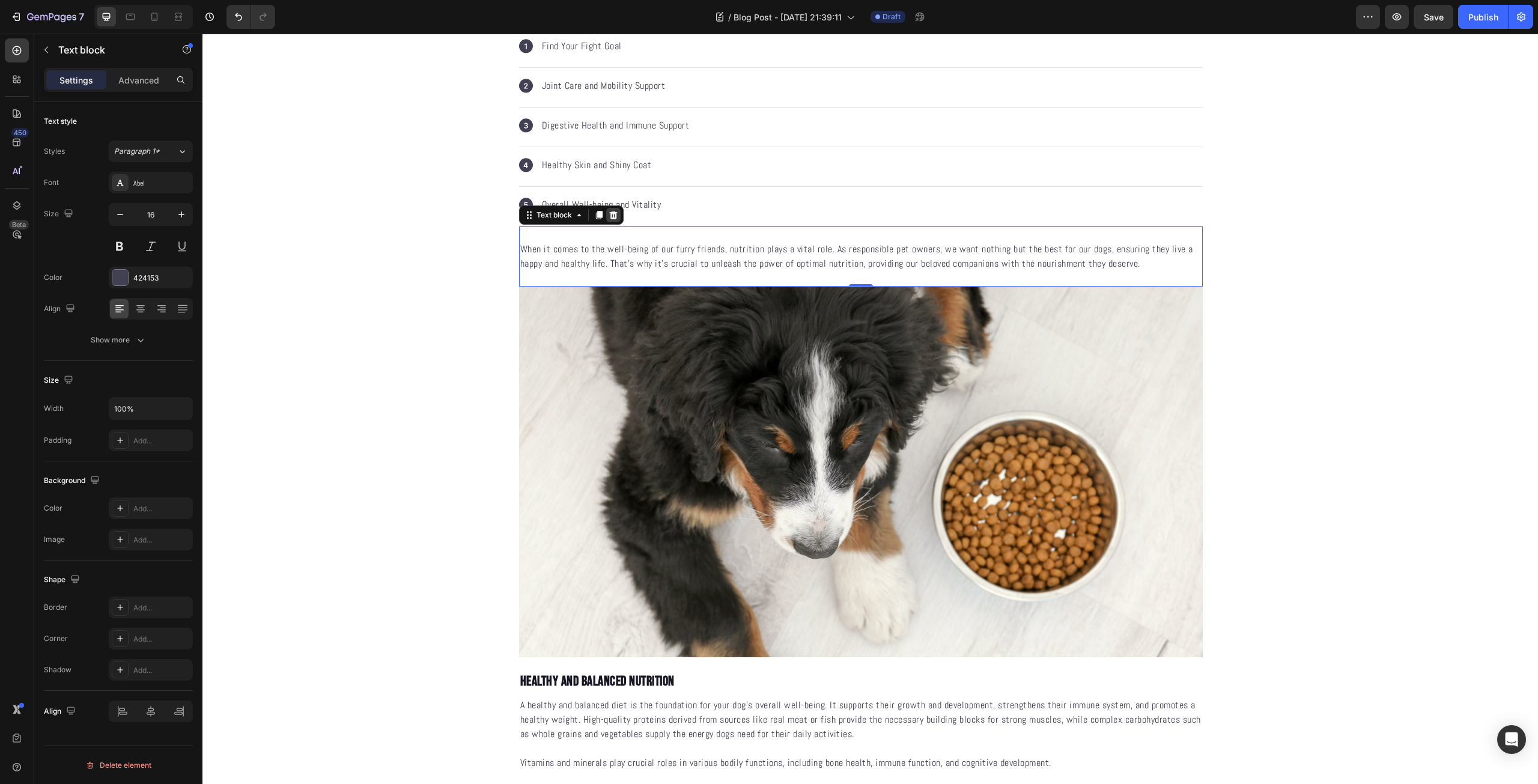
click at [612, 218] on icon at bounding box center [613, 215] width 10 height 10
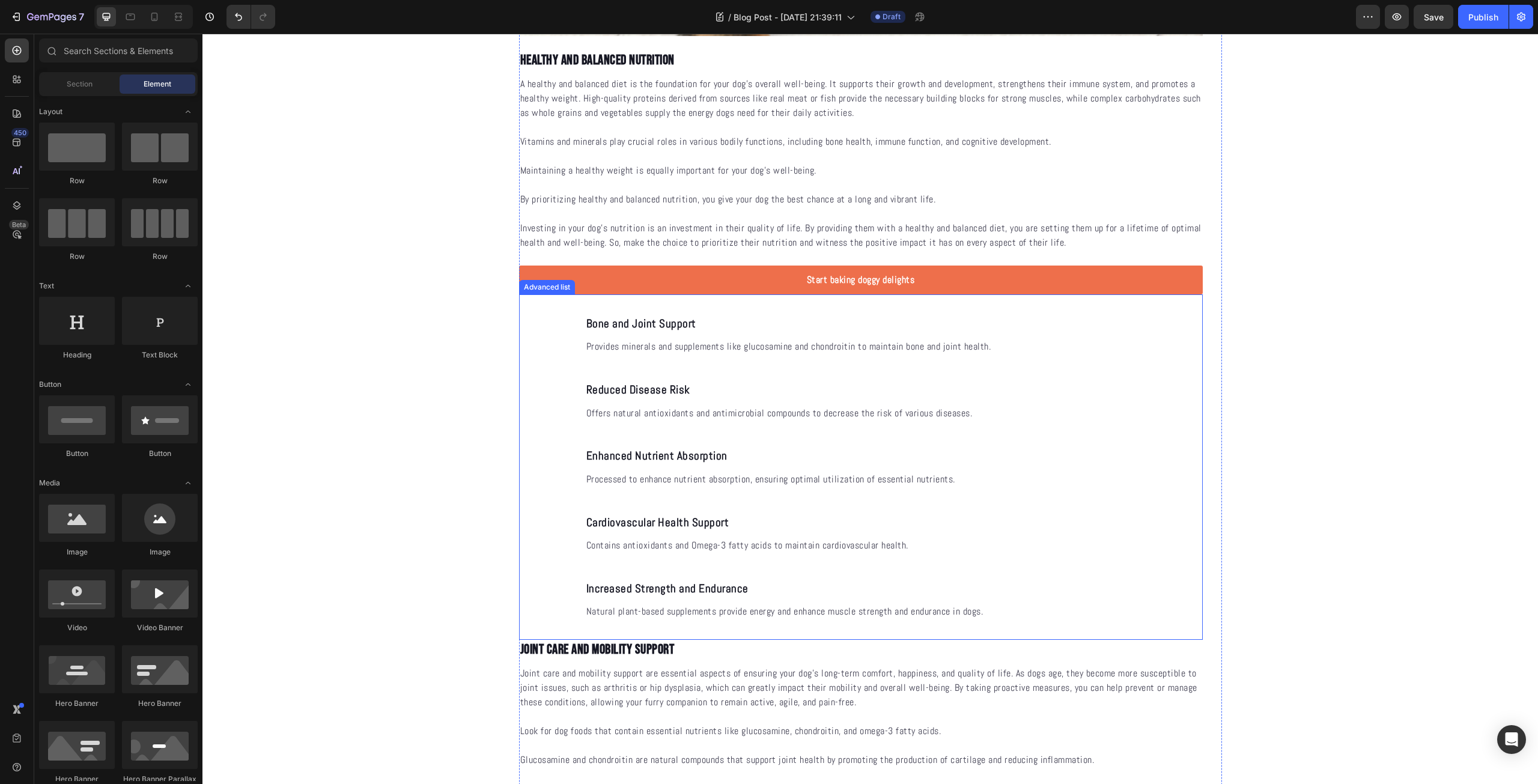
scroll to position [980, 0]
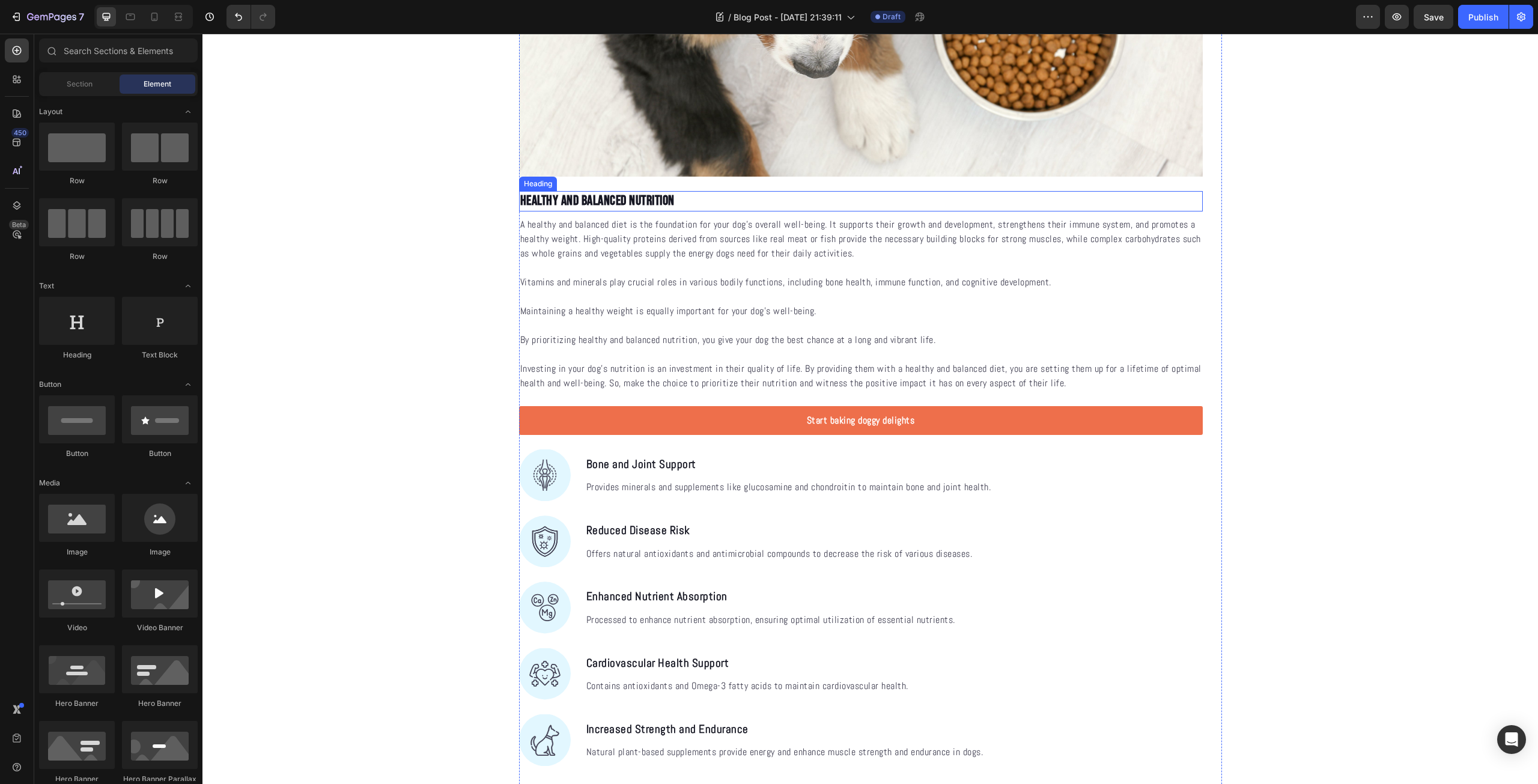
click at [622, 198] on p "Healthy and Balanced Nutrition" at bounding box center [860, 201] width 681 height 18
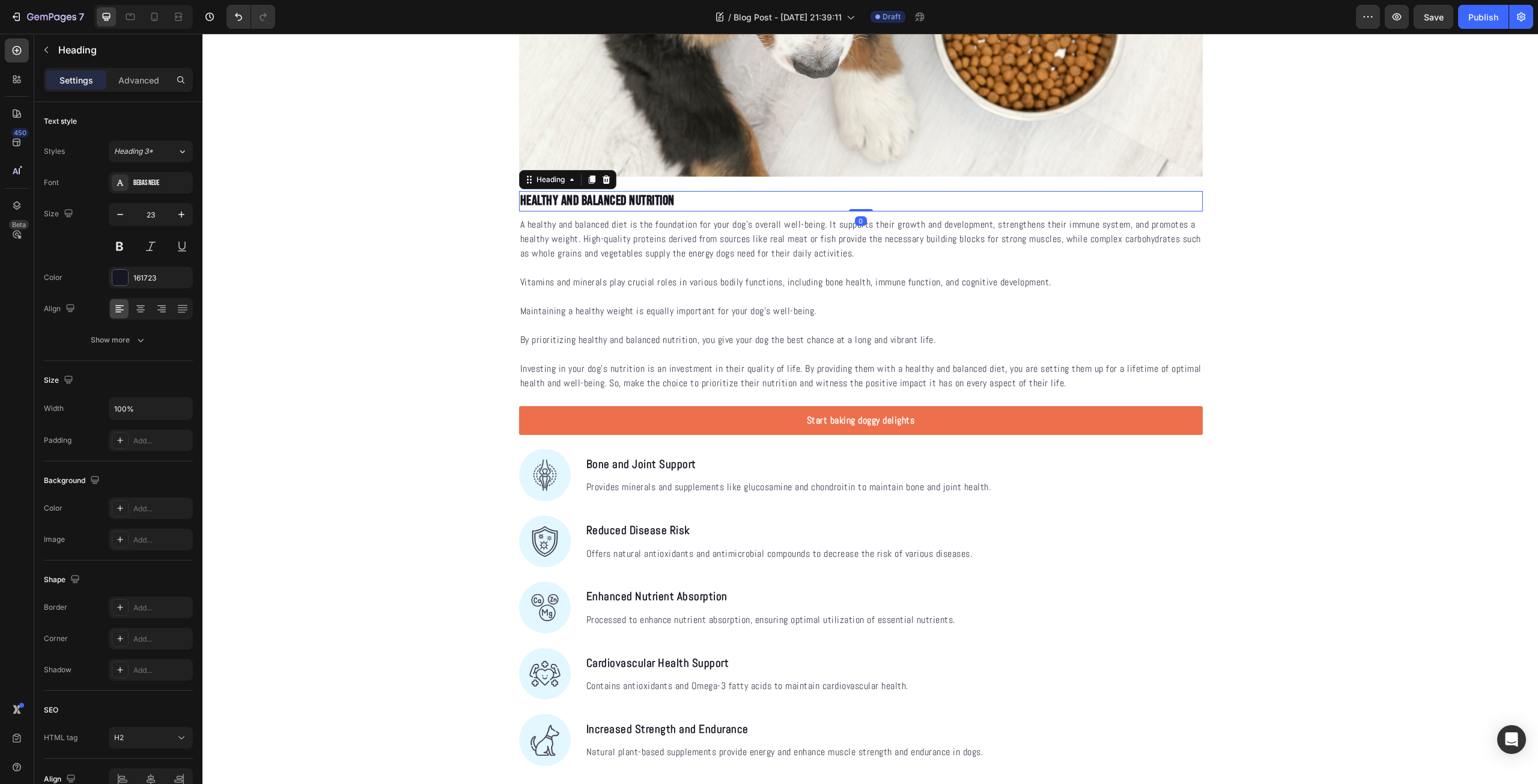
click at [622, 198] on p "Healthy and Balanced Nutrition" at bounding box center [860, 201] width 681 height 18
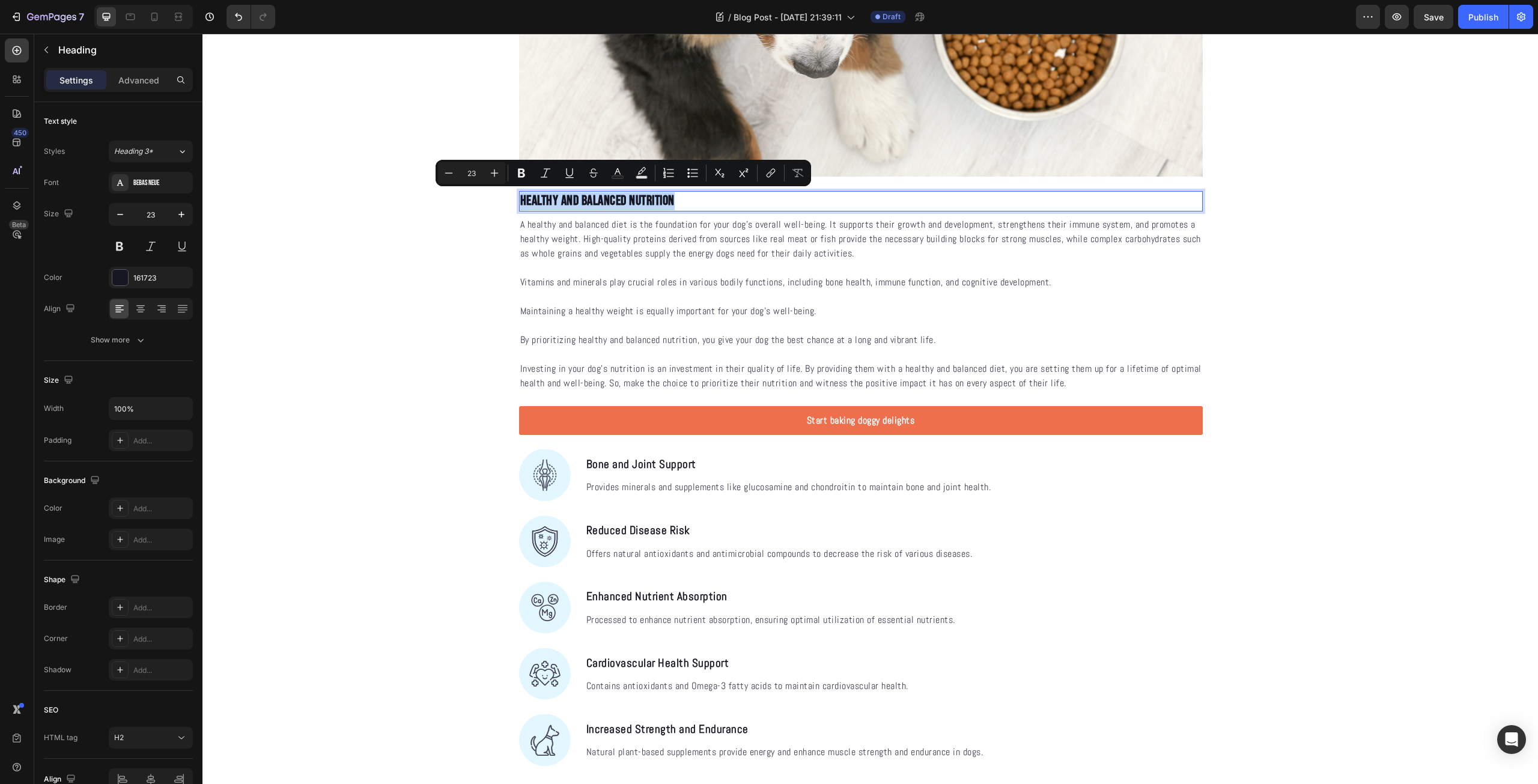
click at [622, 198] on p "Healthy and Balanced Nutrition" at bounding box center [860, 201] width 681 height 18
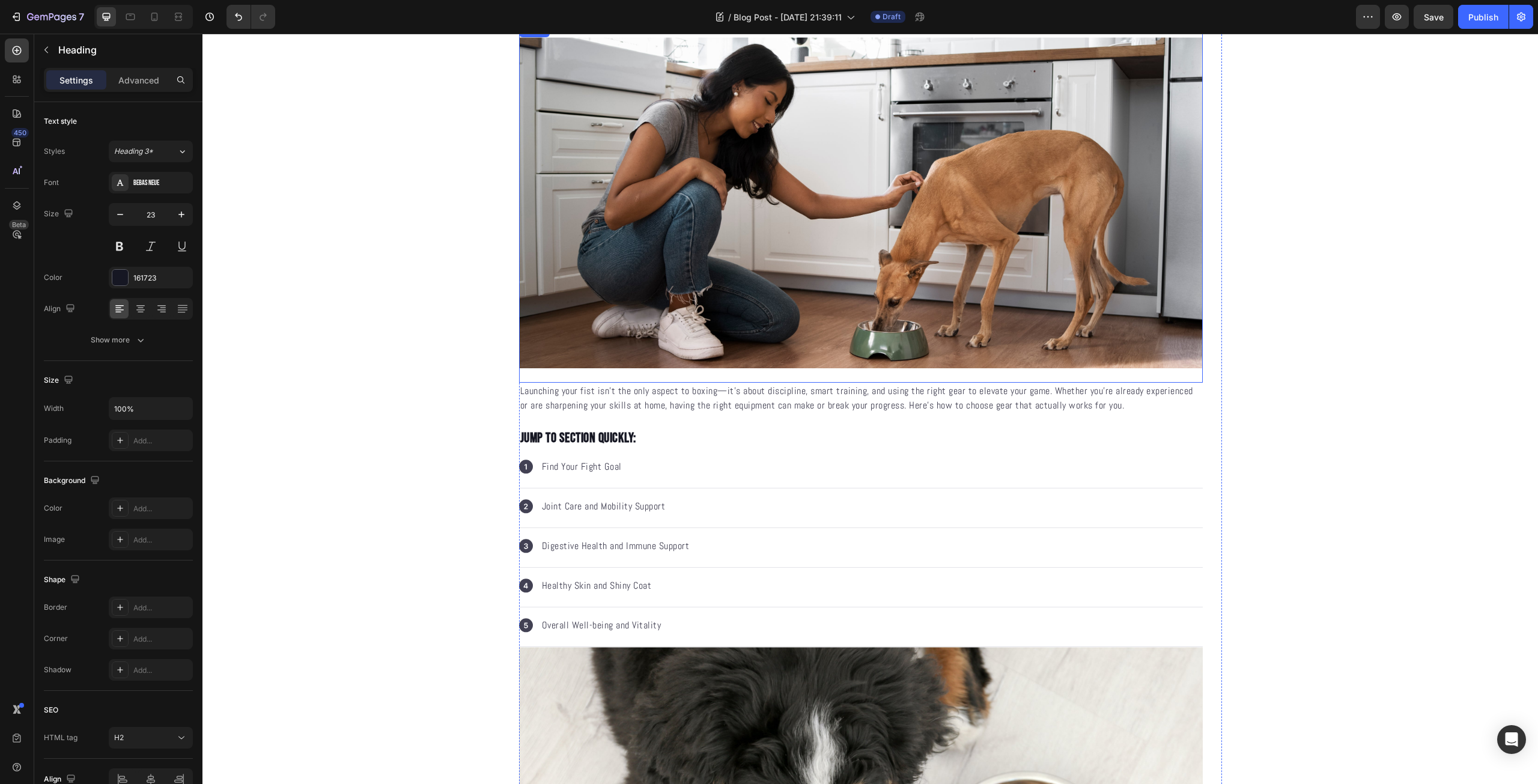
scroll to position [0, 0]
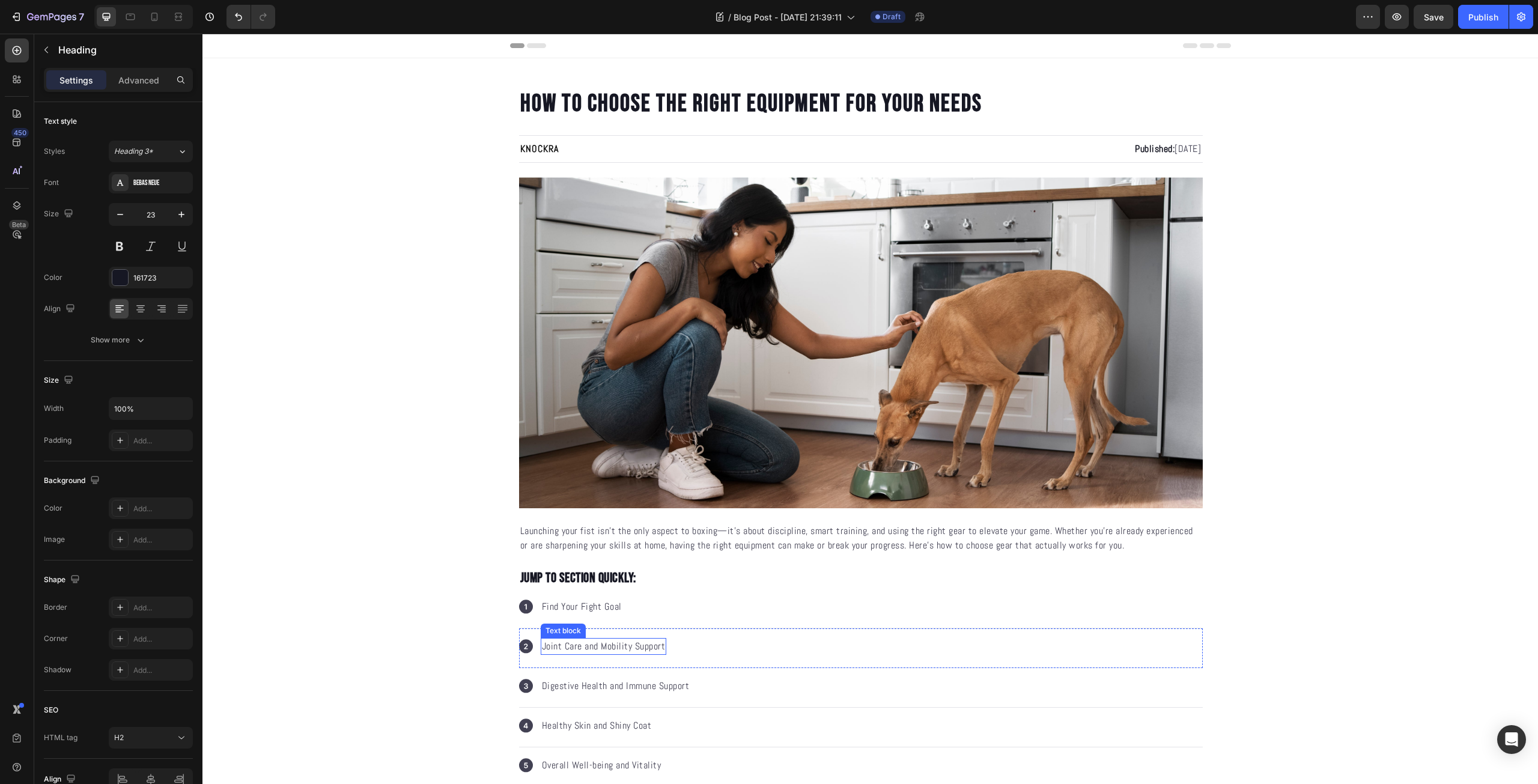
click at [624, 641] on p "Joint Care and Mobility Support" at bounding box center [603, 646] width 124 height 14
click at [598, 689] on p "Digestive Health and Immune Support" at bounding box center [615, 685] width 148 height 14
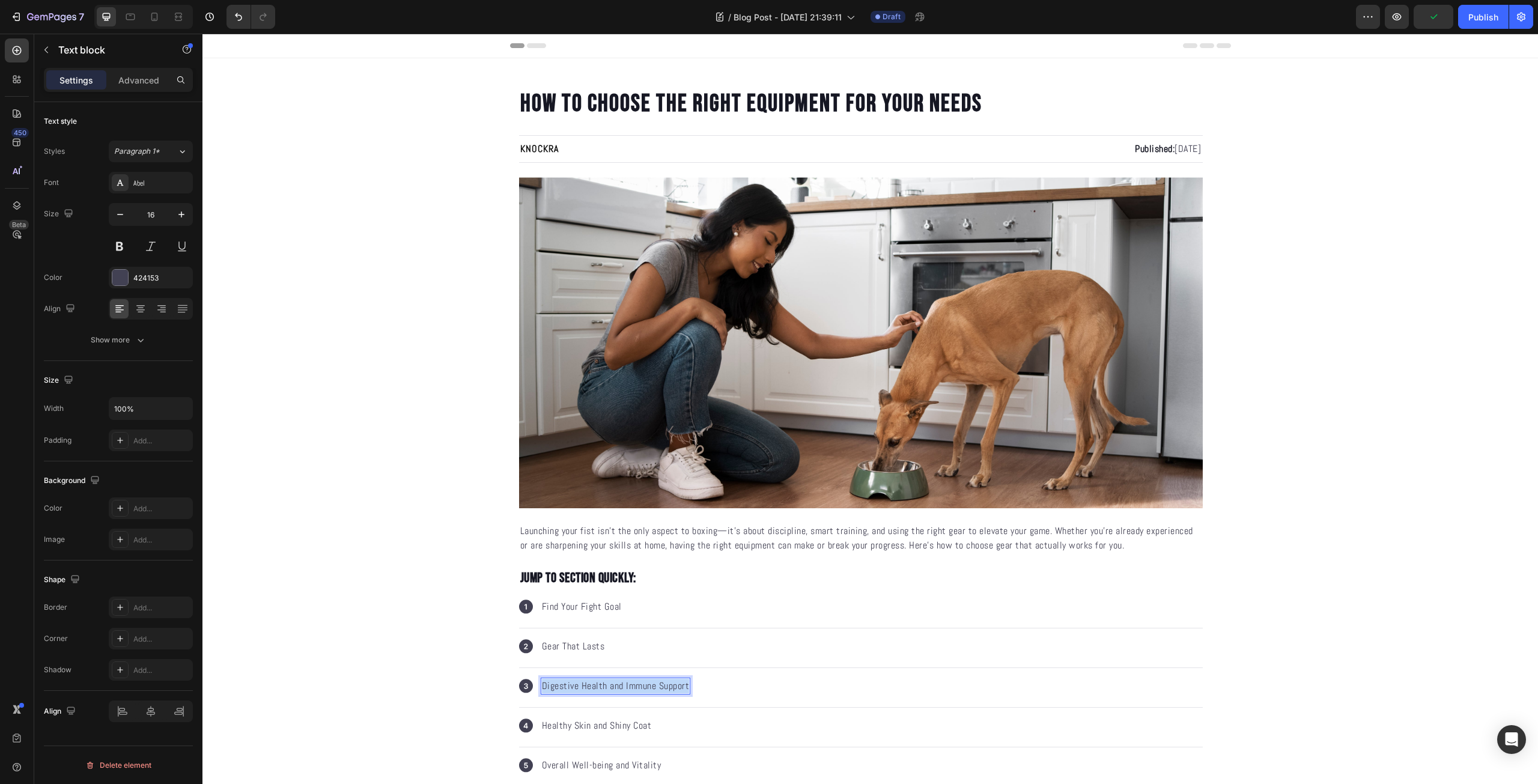
click at [598, 689] on p "Digestive Health and Immune Support" at bounding box center [615, 685] width 148 height 14
click at [598, 720] on p "Healthy Skin and Shiny Coat" at bounding box center [596, 725] width 110 height 14
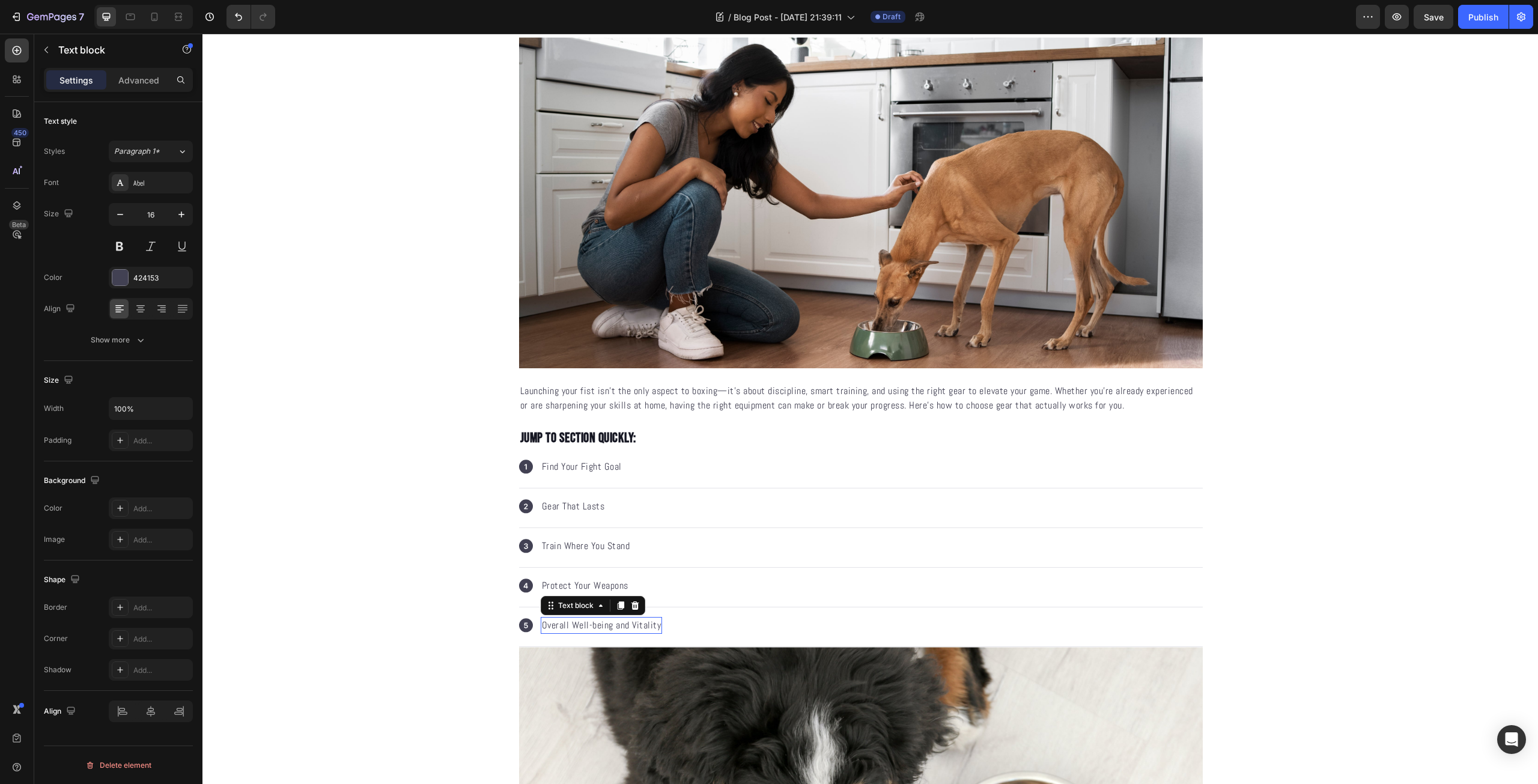
click at [596, 624] on p "Overall Well-being and Vitality" at bounding box center [601, 625] width 119 height 14
click at [620, 622] on p "Overall Well-being and Vitality" at bounding box center [601, 625] width 119 height 14
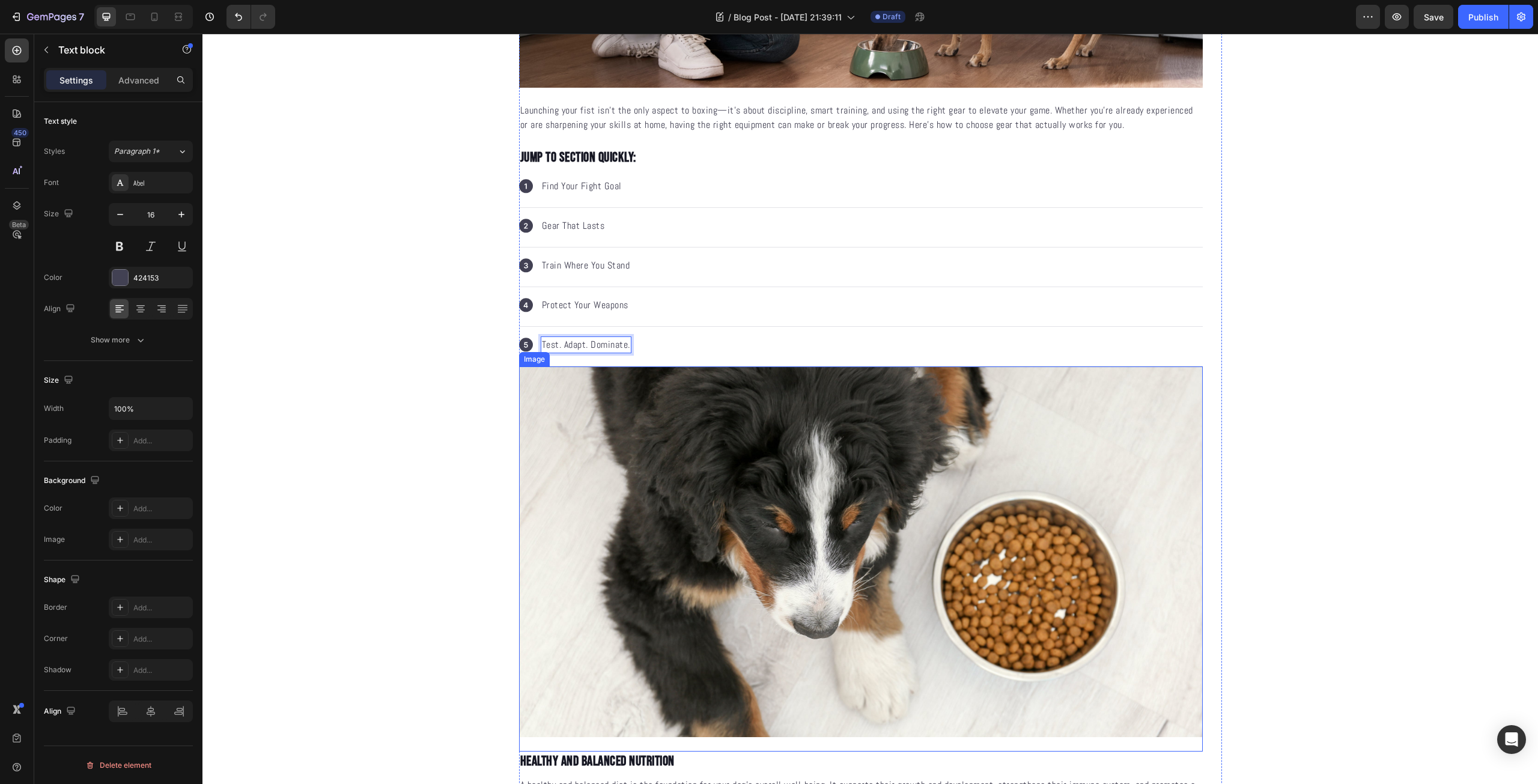
scroll to position [701, 0]
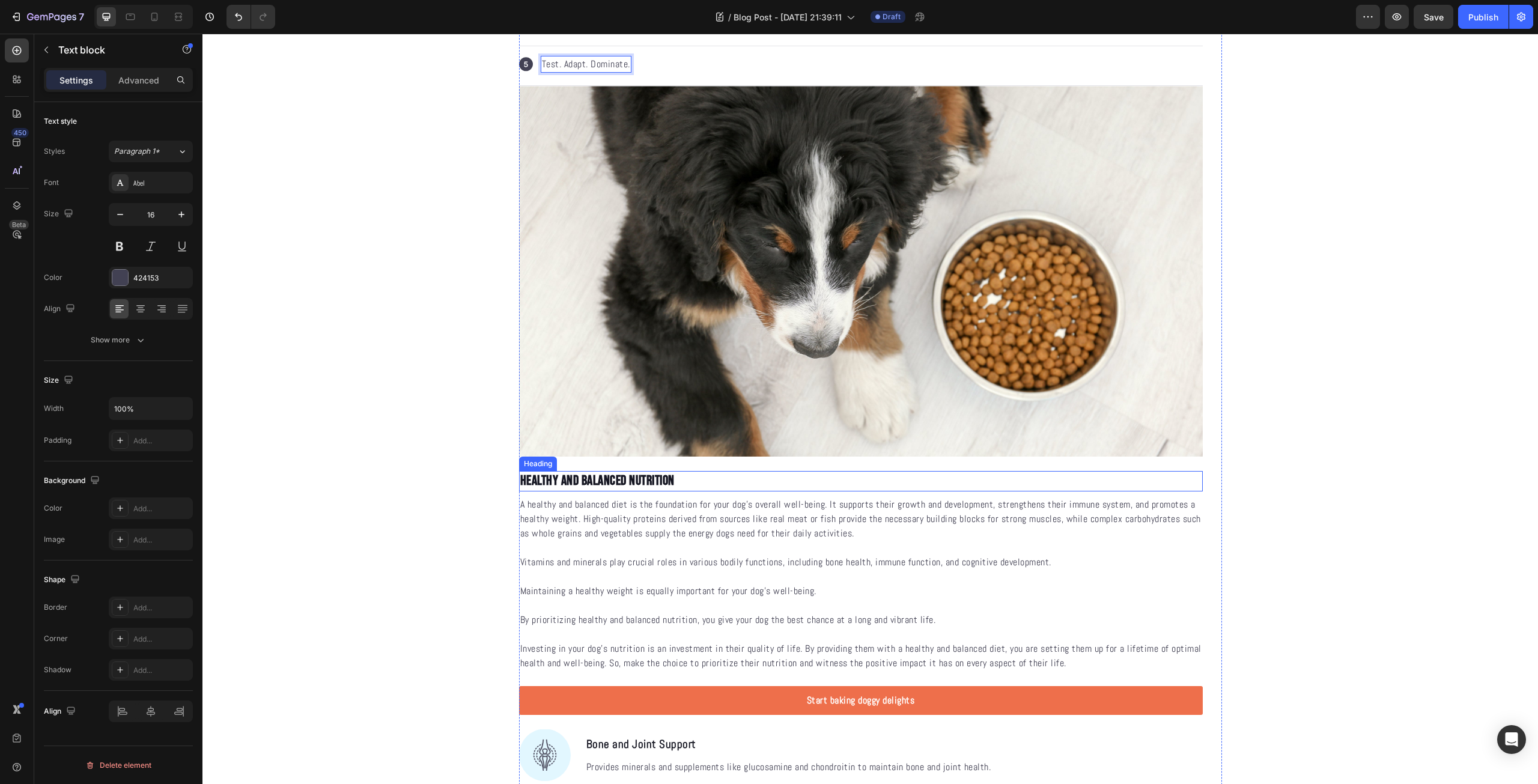
click at [604, 482] on p "Healthy and Balanced Nutrition" at bounding box center [860, 481] width 681 height 18
click at [644, 553] on p "Vitamins and minerals play crucial roles in various bodily functions, including…" at bounding box center [860, 555] width 681 height 29
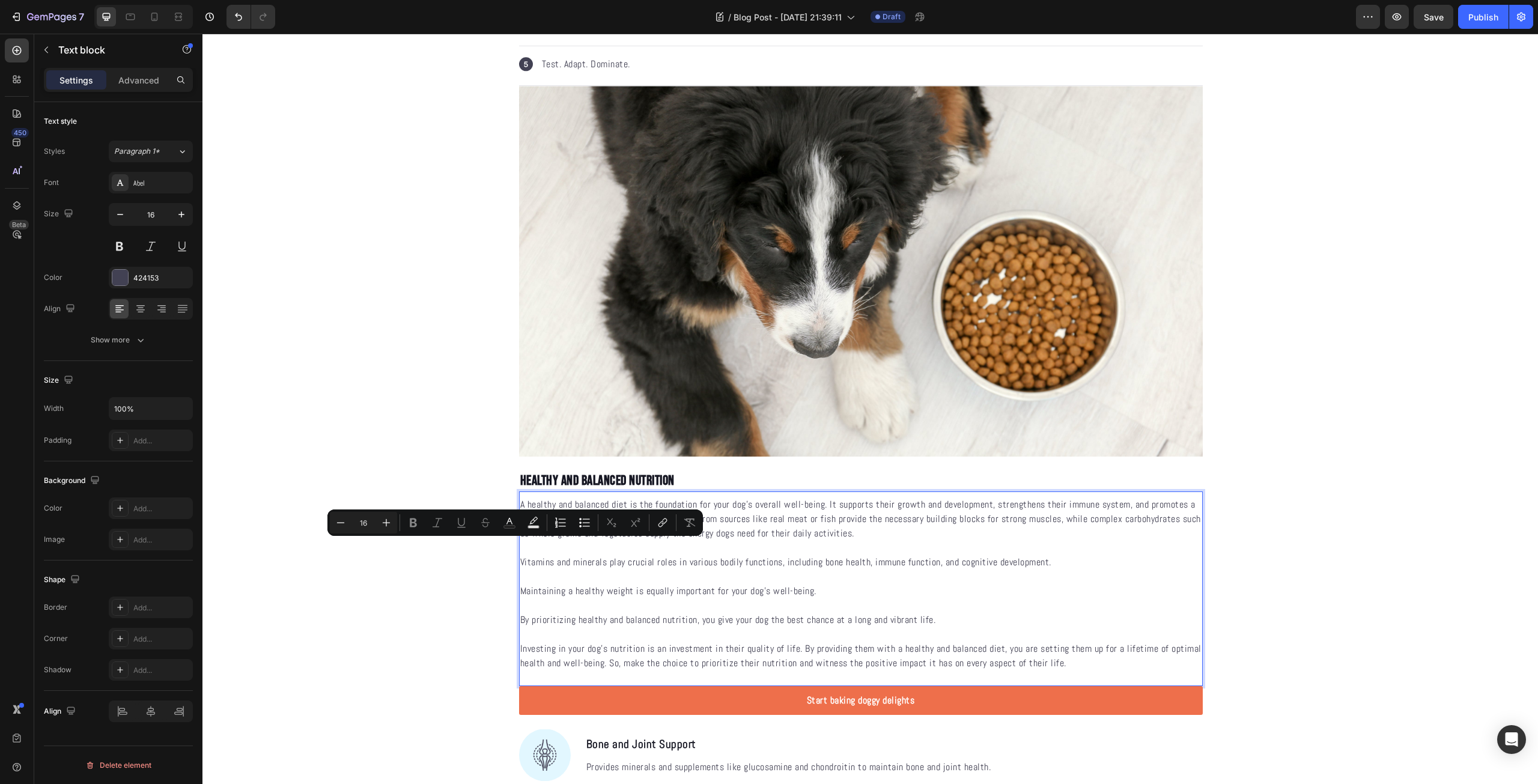
click at [1086, 643] on p "Investing in your dog's nutrition is an investment in their quality of life. By…" at bounding box center [860, 656] width 681 height 29
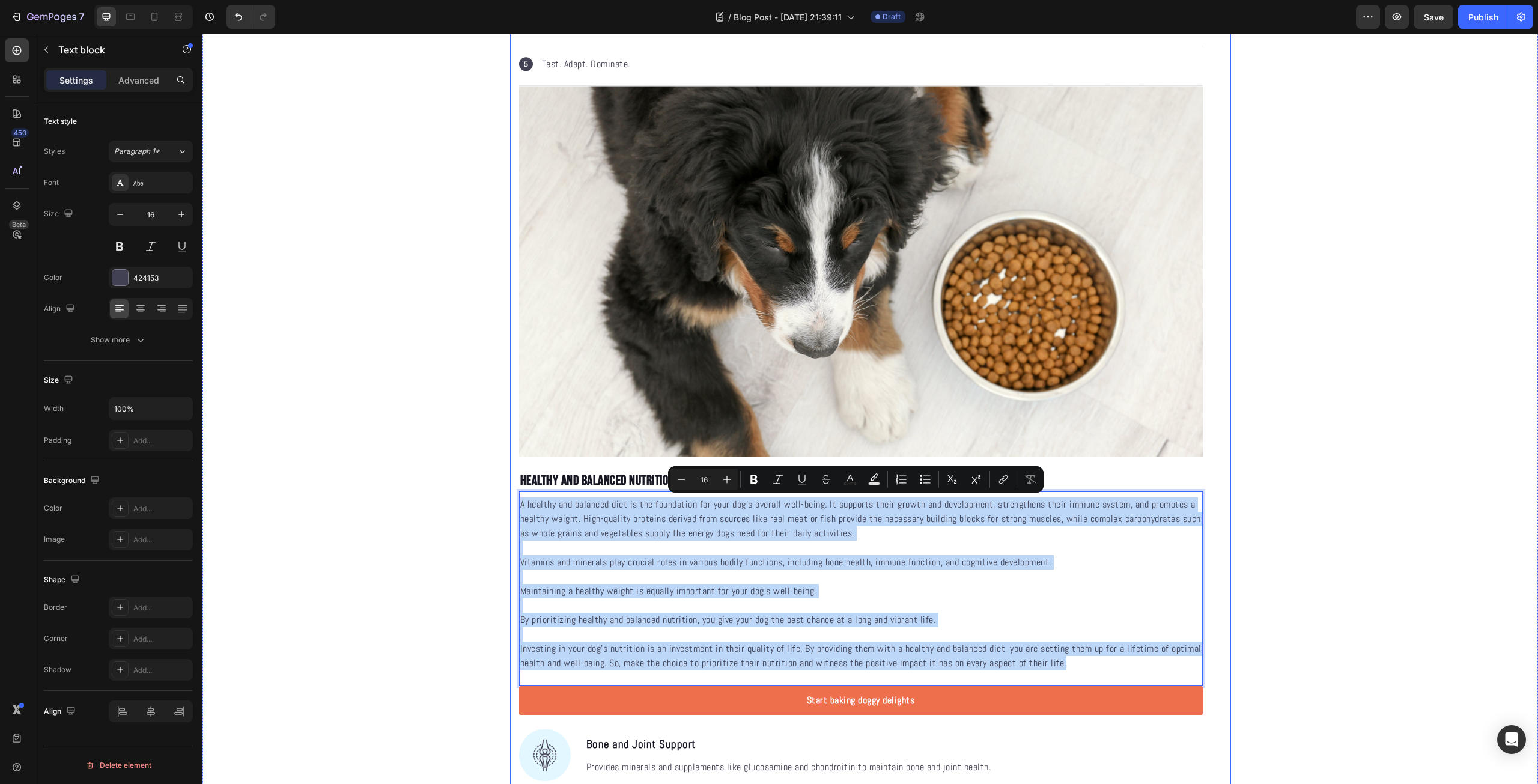
drag, startPoint x: 1086, startPoint y: 666, endPoint x: 513, endPoint y: 508, distance: 594.4
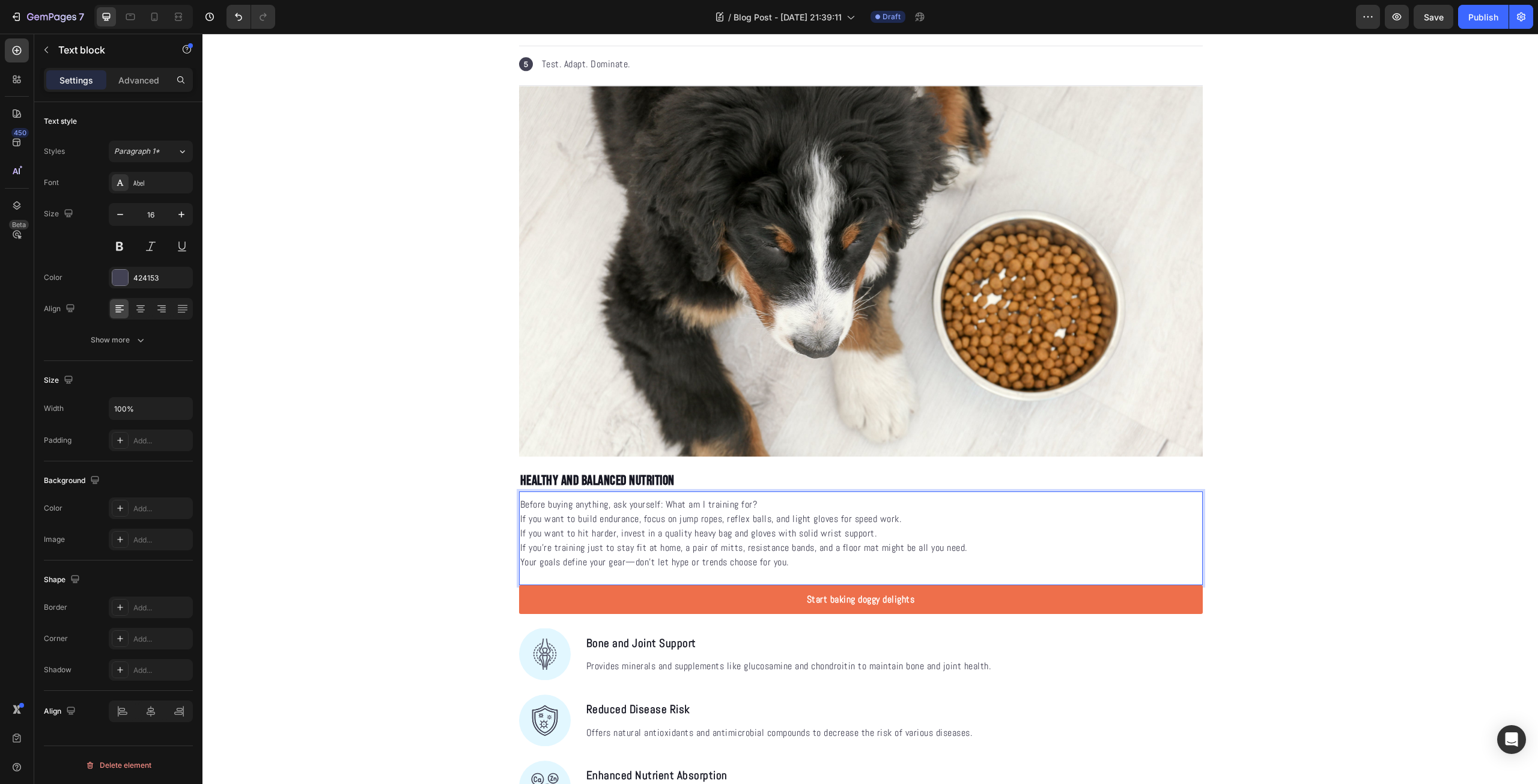
click at [522, 509] on p "Before buying anything, ask yourself: What am I training for?" at bounding box center [860, 504] width 681 height 14
click at [776, 509] on p "Before buying anything, ask yourself: What am I training for?" at bounding box center [860, 504] width 681 height 14
click at [562, 479] on p "Healthy and Balanced Nutrition" at bounding box center [860, 481] width 681 height 18
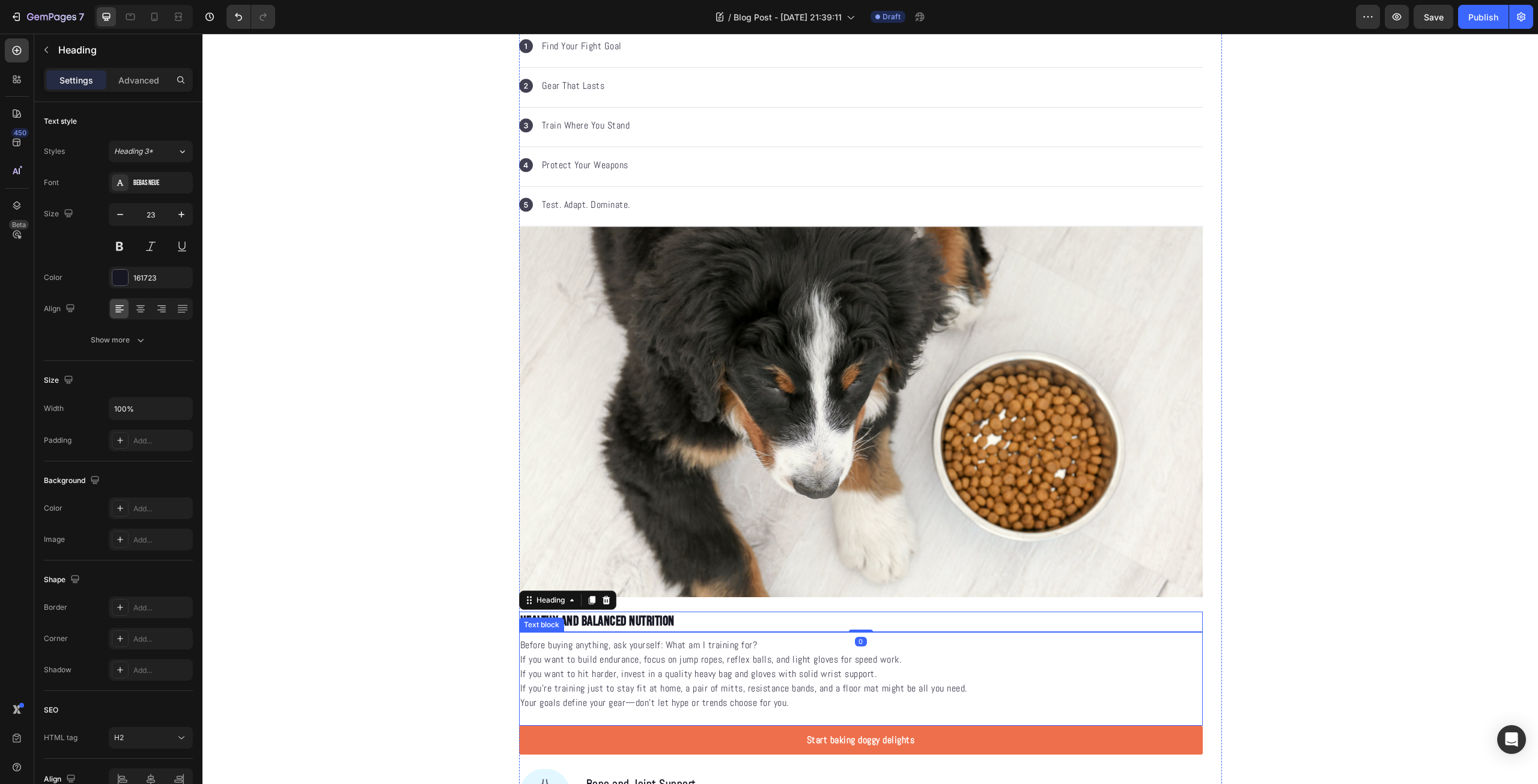
scroll to position [420, 0]
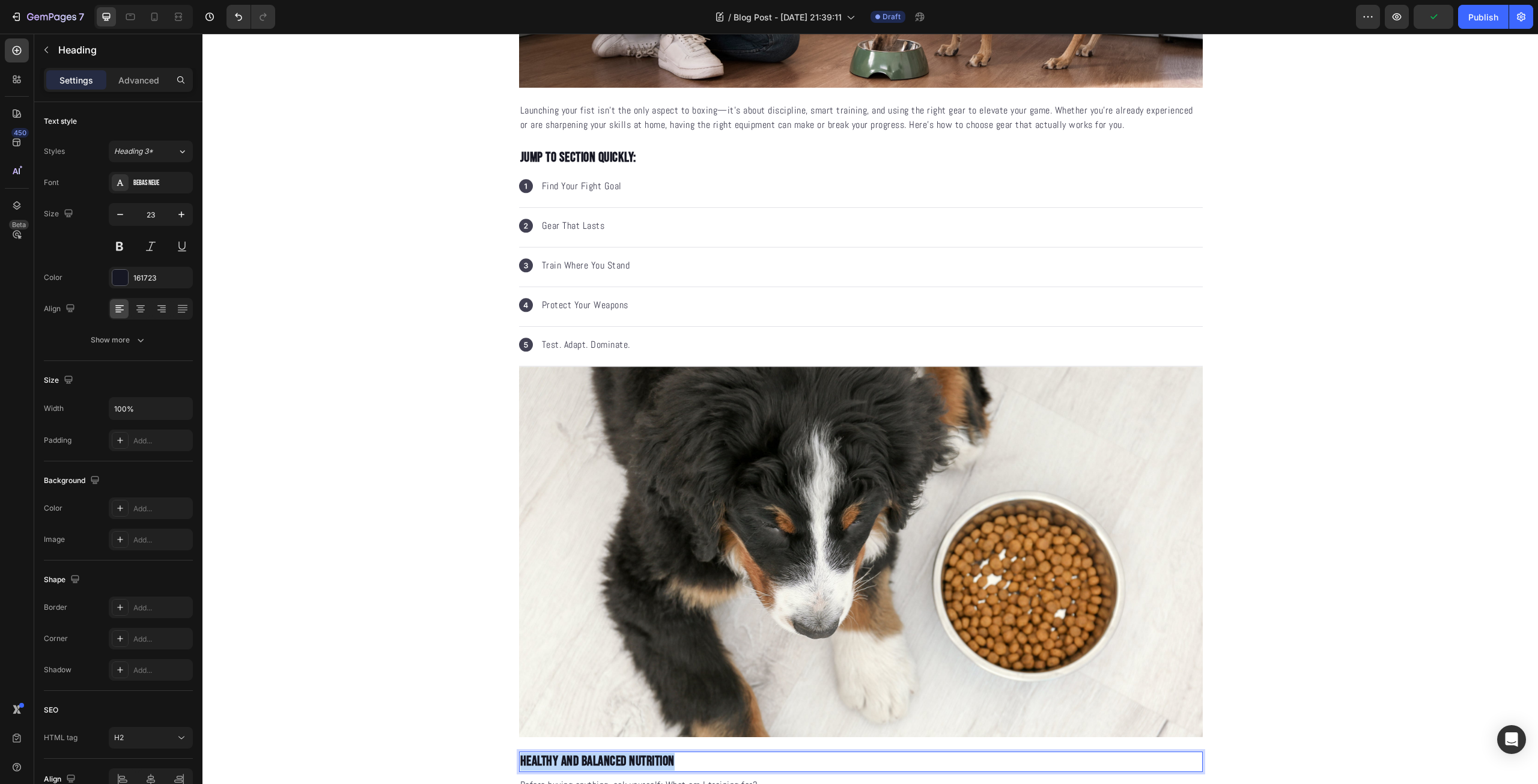
click at [661, 758] on p "Healthy and Balanced Nutrition" at bounding box center [860, 762] width 681 height 18
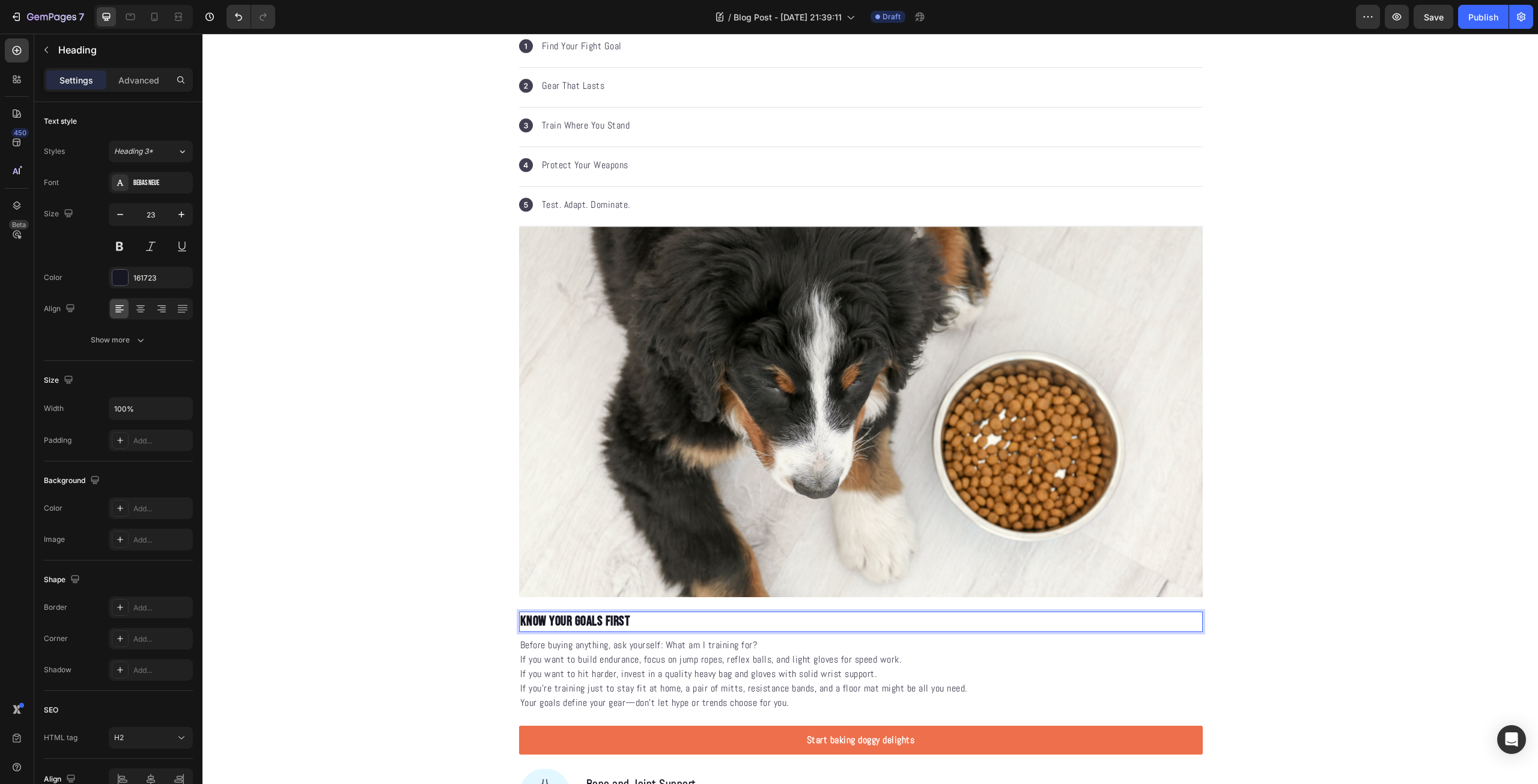
click at [583, 615] on p "Know Your Goals First" at bounding box center [860, 622] width 681 height 18
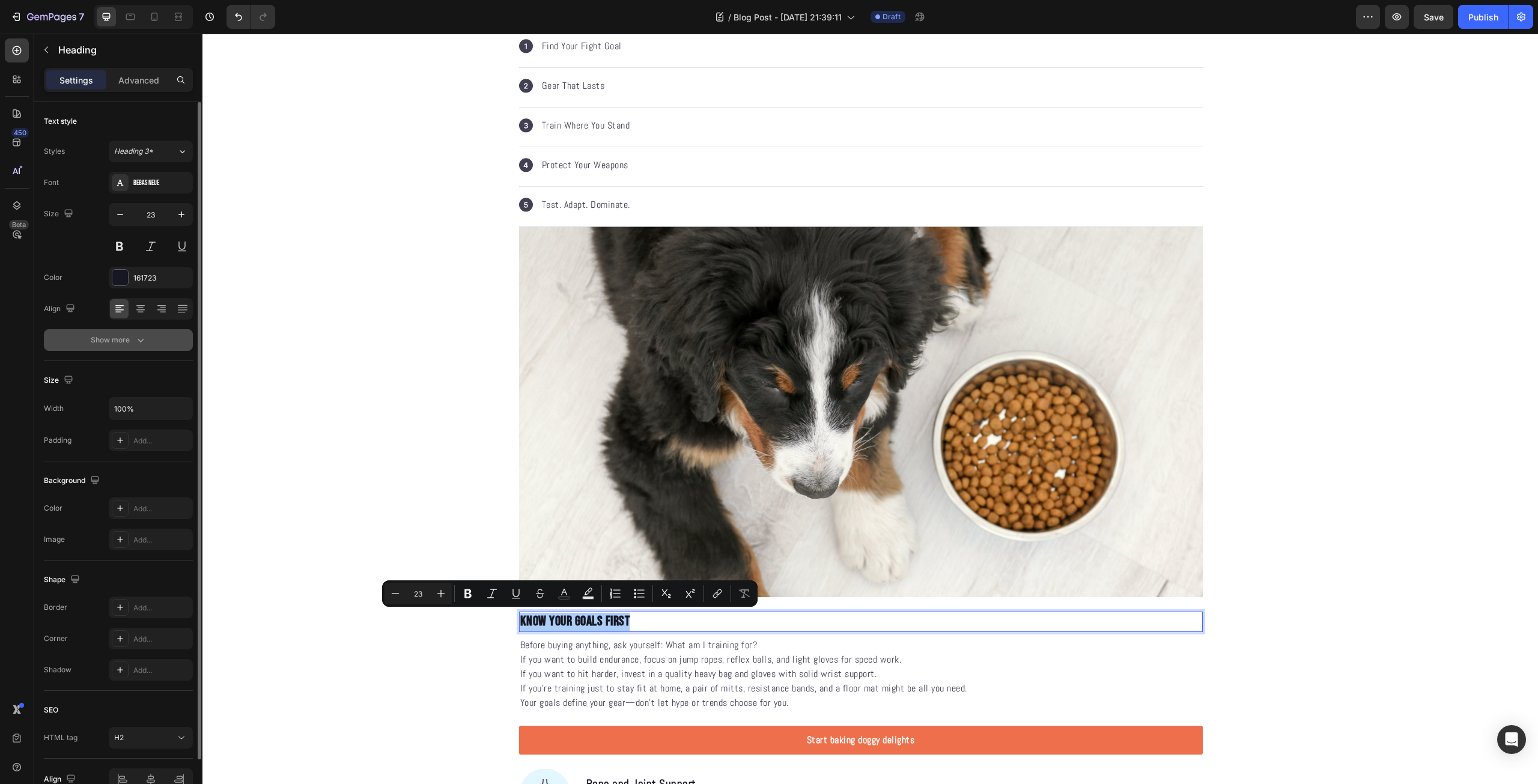
click at [121, 340] on div "Show more" at bounding box center [118, 340] width 56 height 12
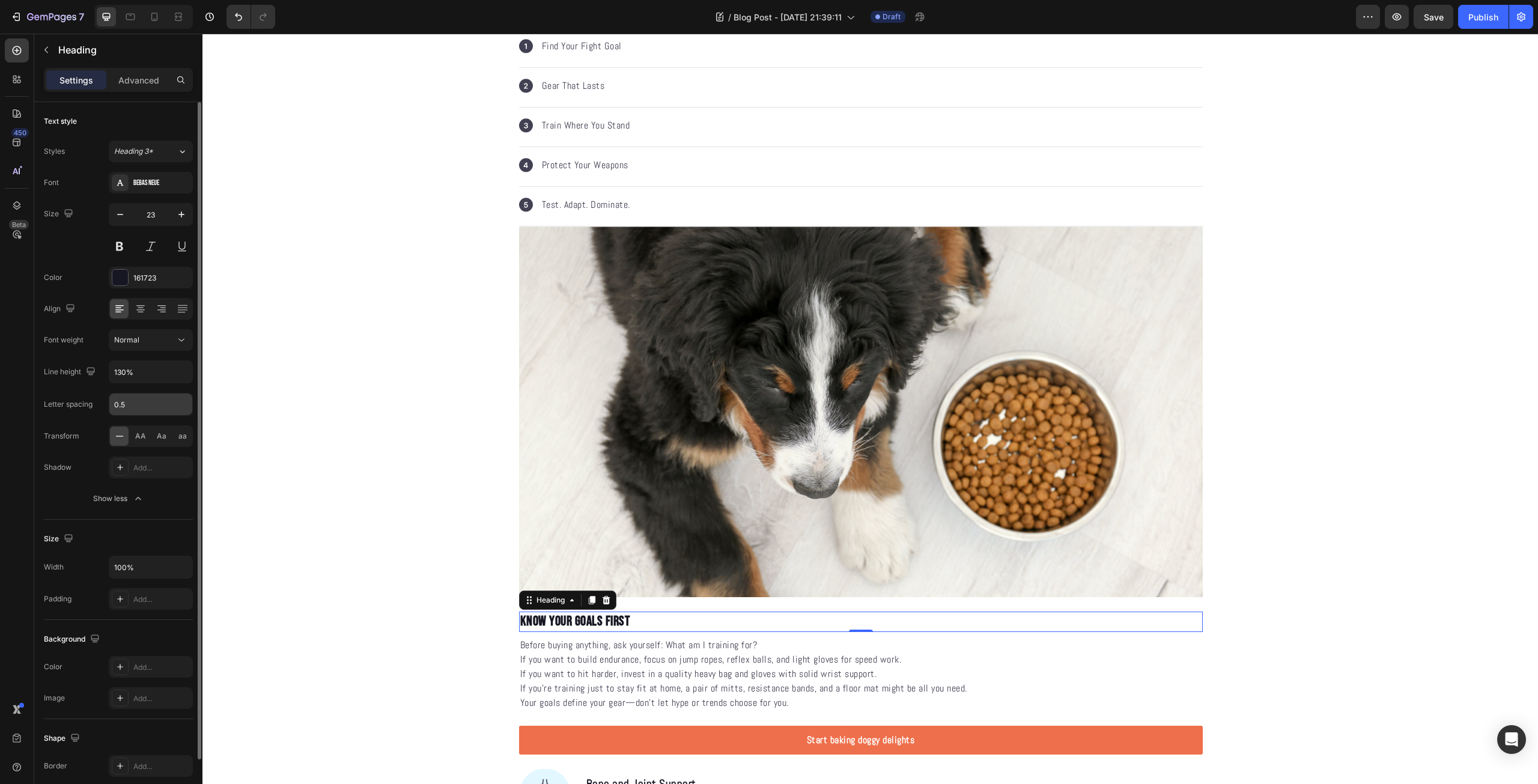
click at [142, 400] on input "0.5" at bounding box center [151, 404] width 82 height 22
type input "2"
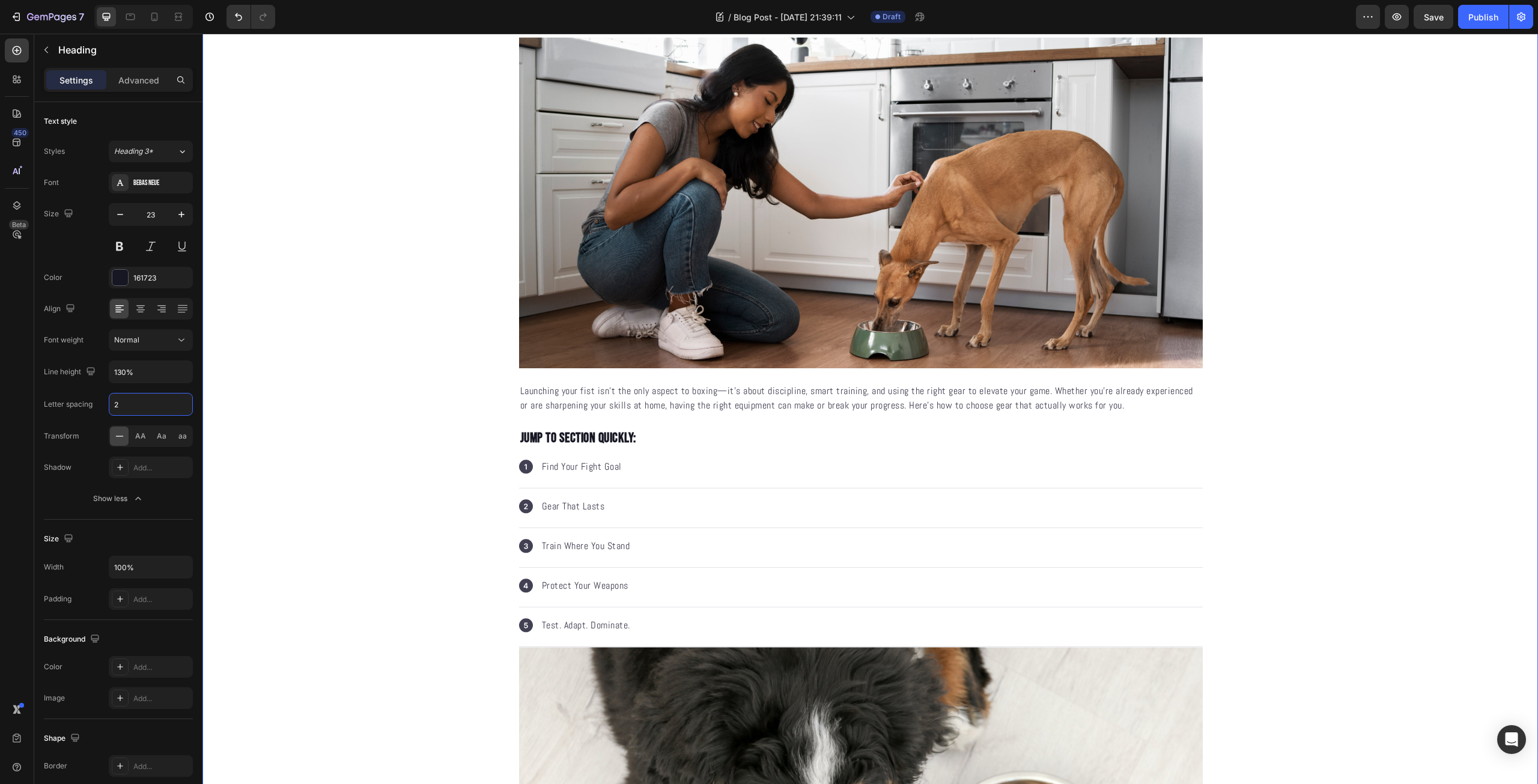
scroll to position [0, 0]
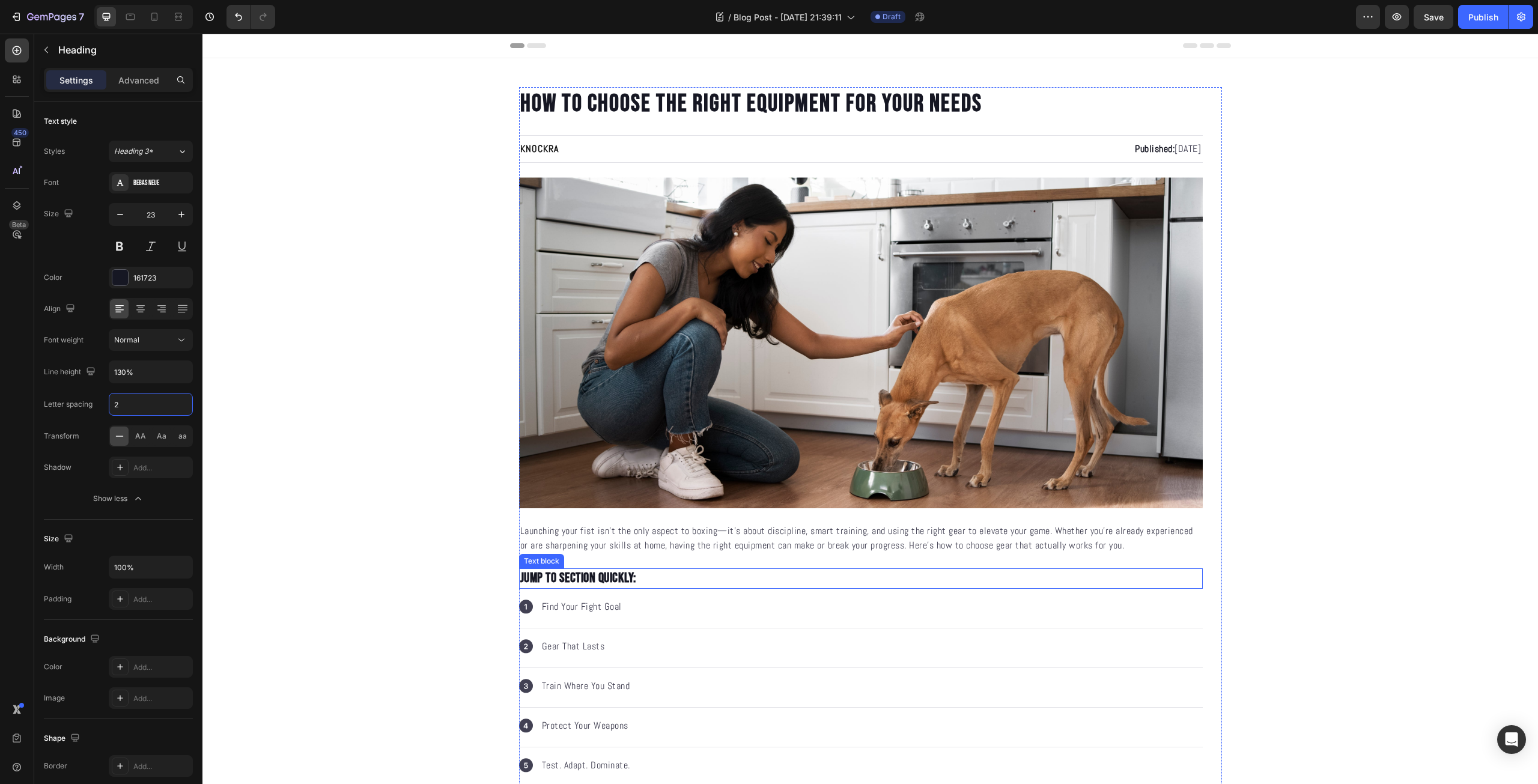
click at [580, 574] on p "Jump to section quickly:" at bounding box center [860, 578] width 681 height 18
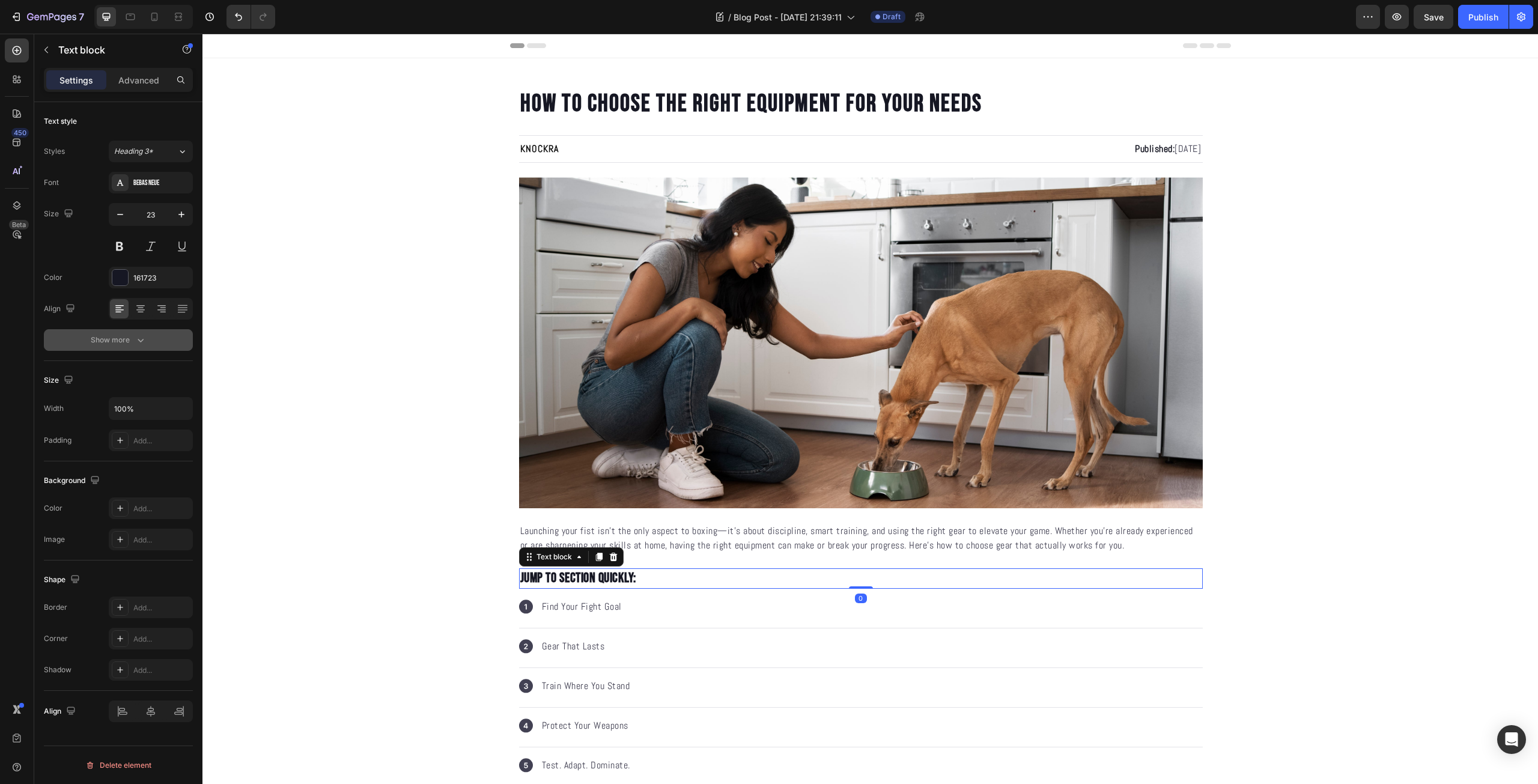
click at [137, 340] on icon "button" at bounding box center [140, 340] width 12 height 12
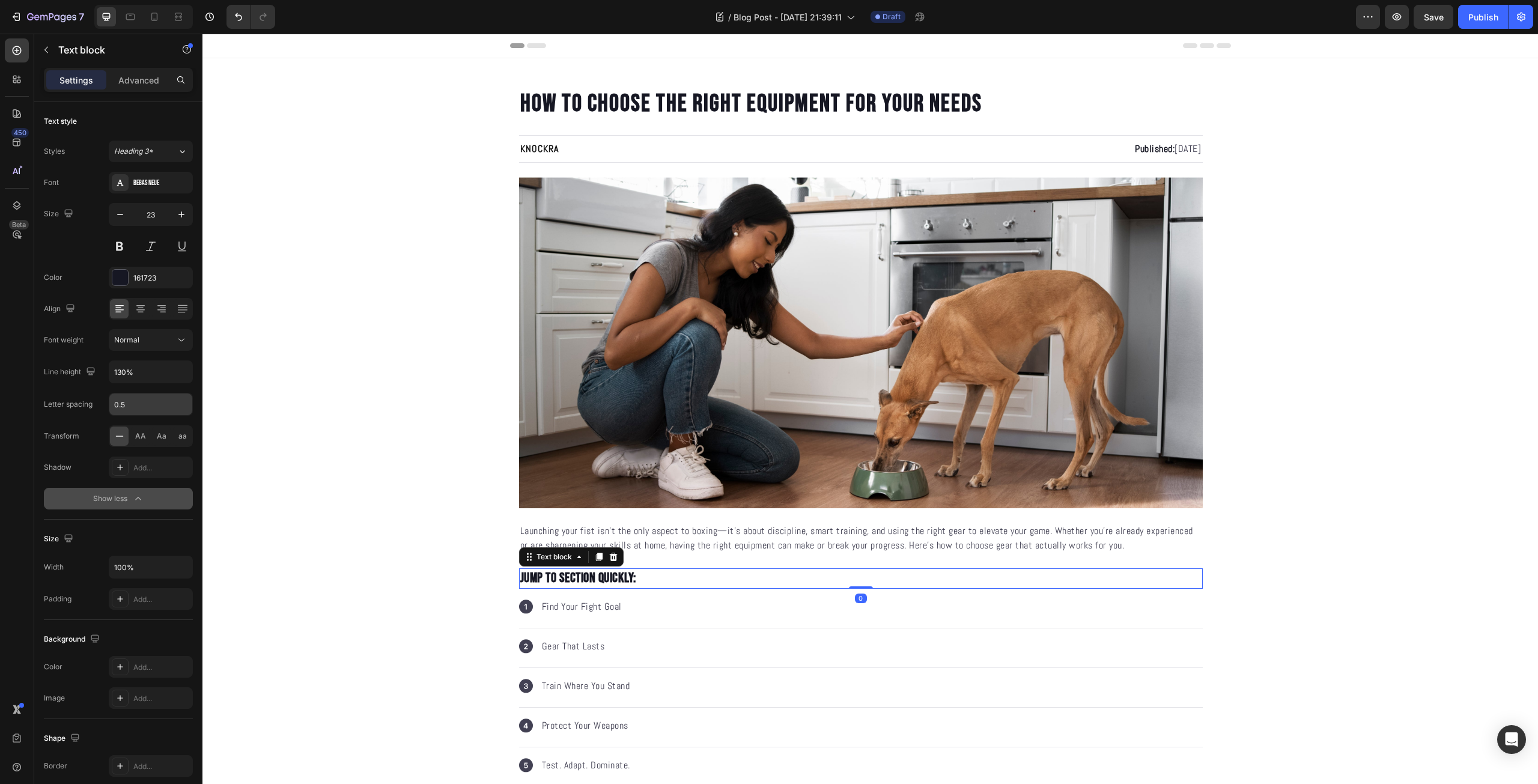
click at [150, 403] on input "0.5" at bounding box center [151, 404] width 82 height 22
type input "2"
click at [653, 107] on p "HOW TO CHOOSE THE RIGHT EQUIPMENT FOR YOUR NEEDS" at bounding box center [860, 104] width 681 height 31
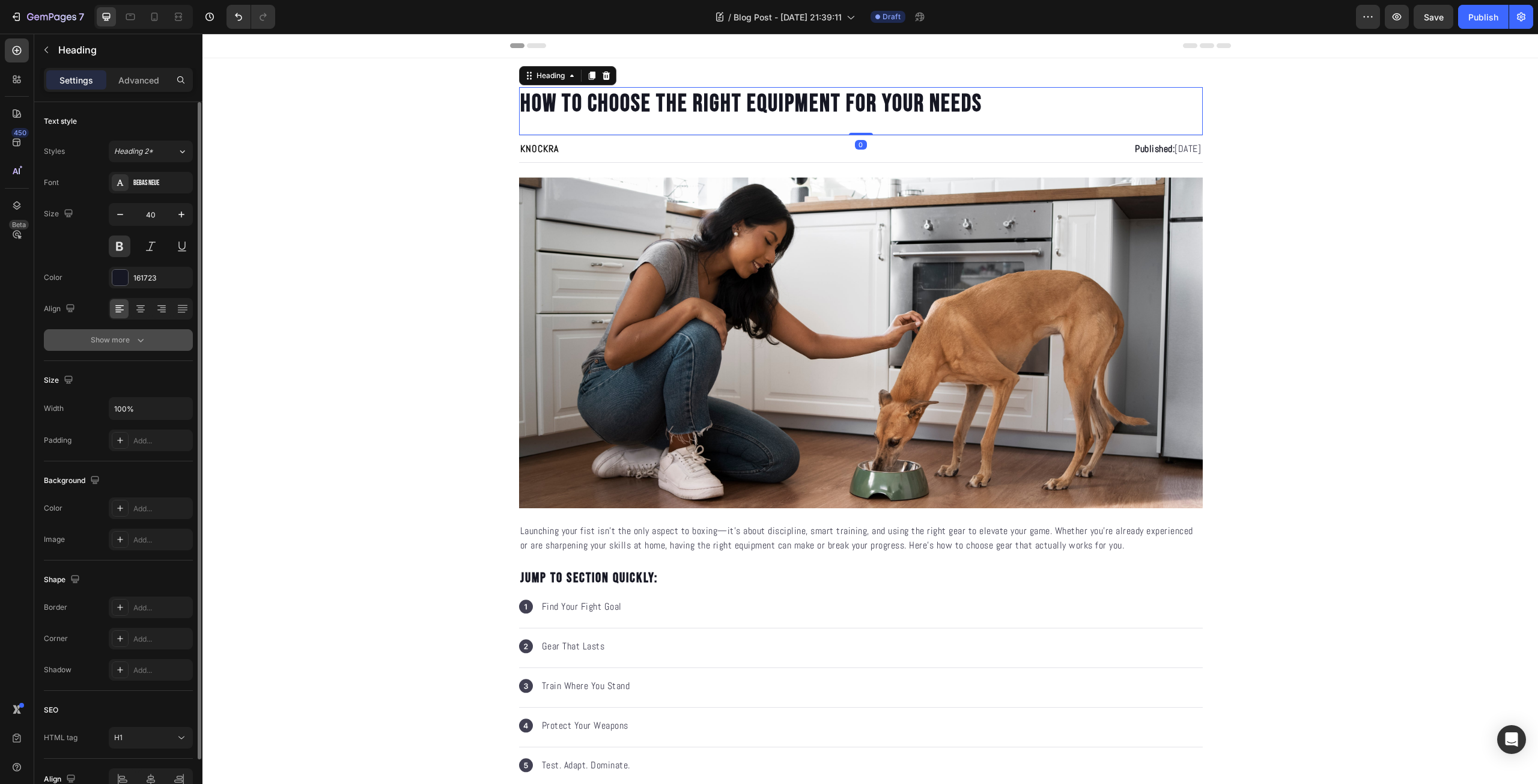
click at [134, 344] on div "Show more" at bounding box center [118, 340] width 56 height 12
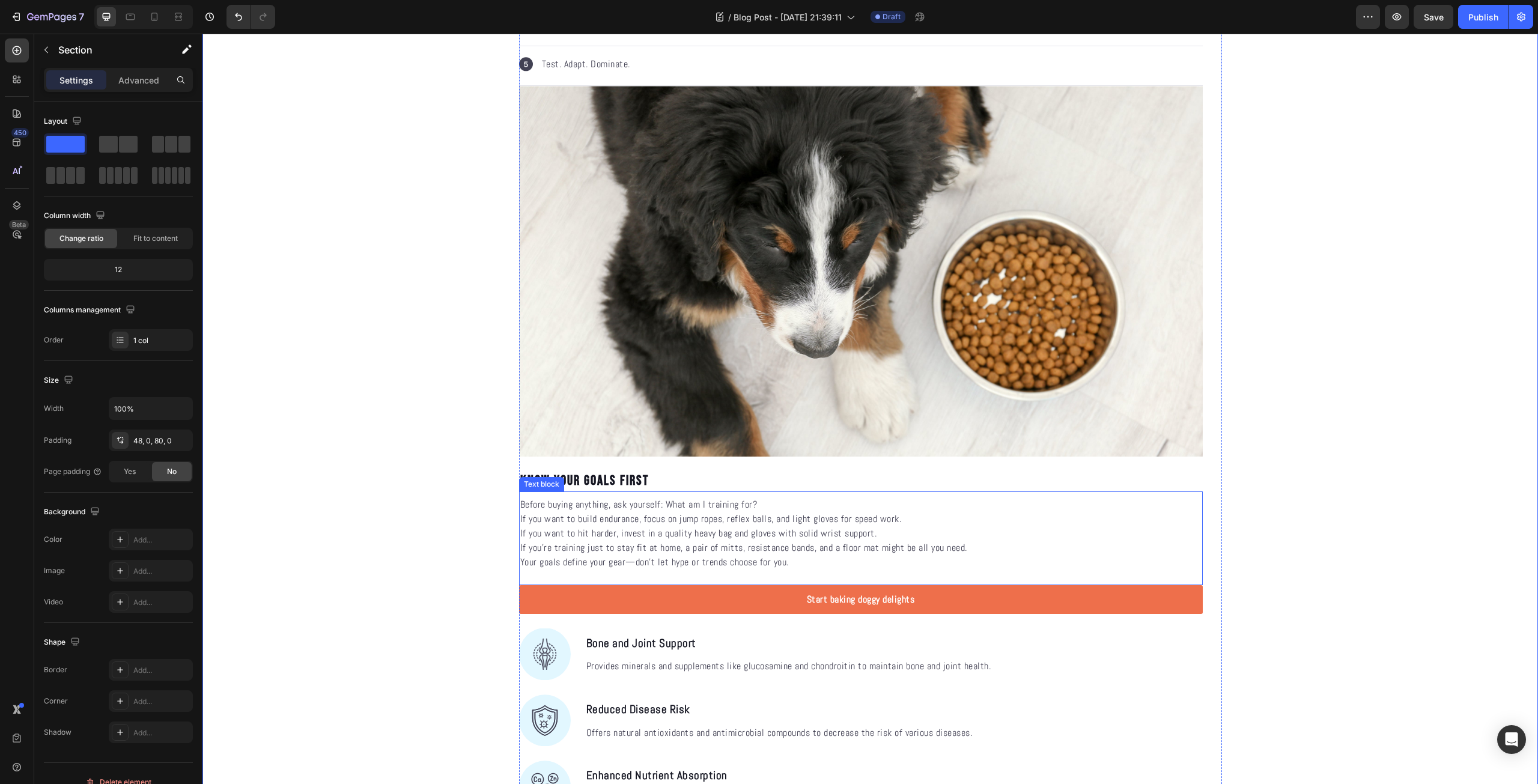
scroll to position [840, 0]
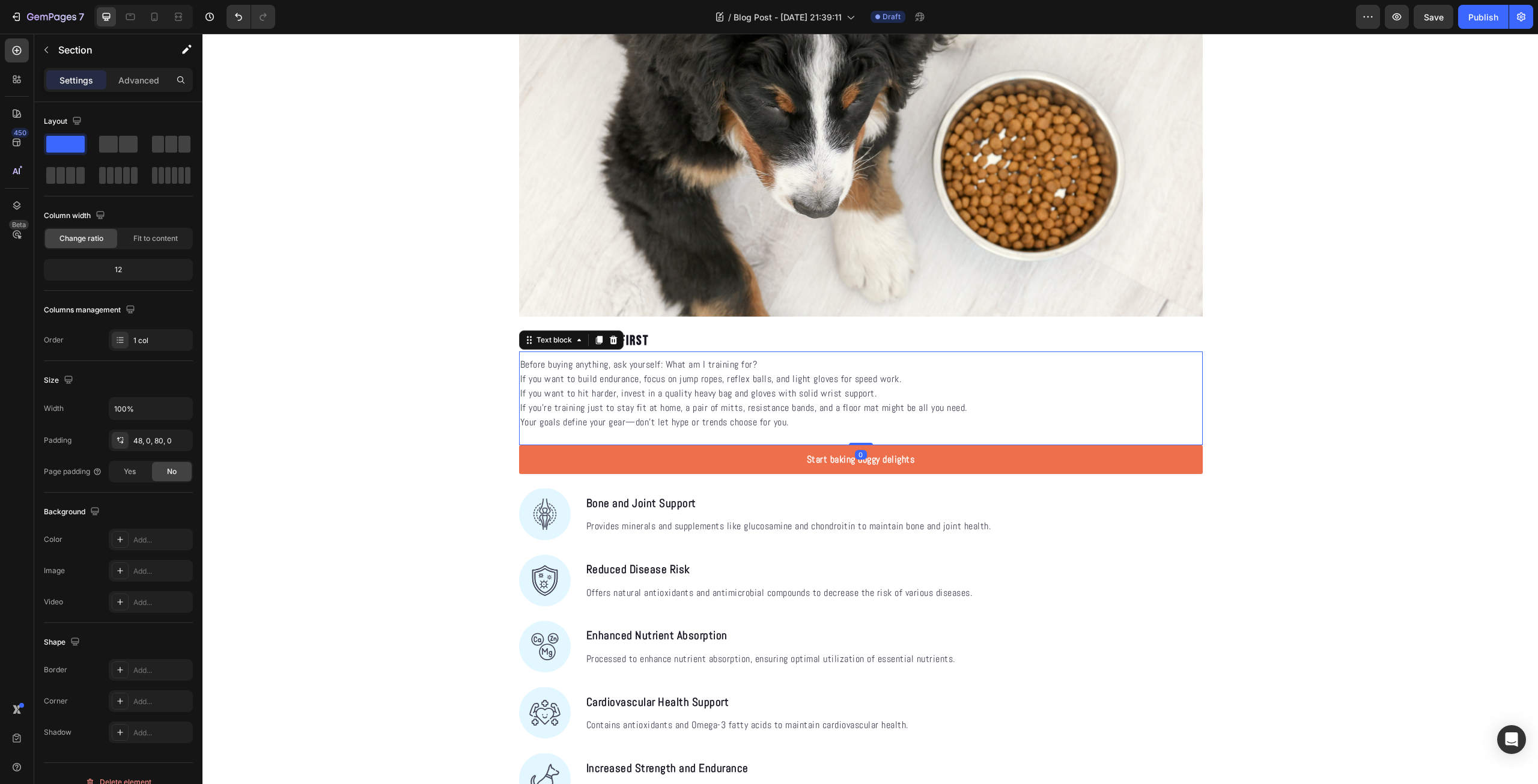
click at [704, 403] on p "If you’re training just to stay fit at home, a pair of mitts, resistance bands,…" at bounding box center [860, 408] width 681 height 14
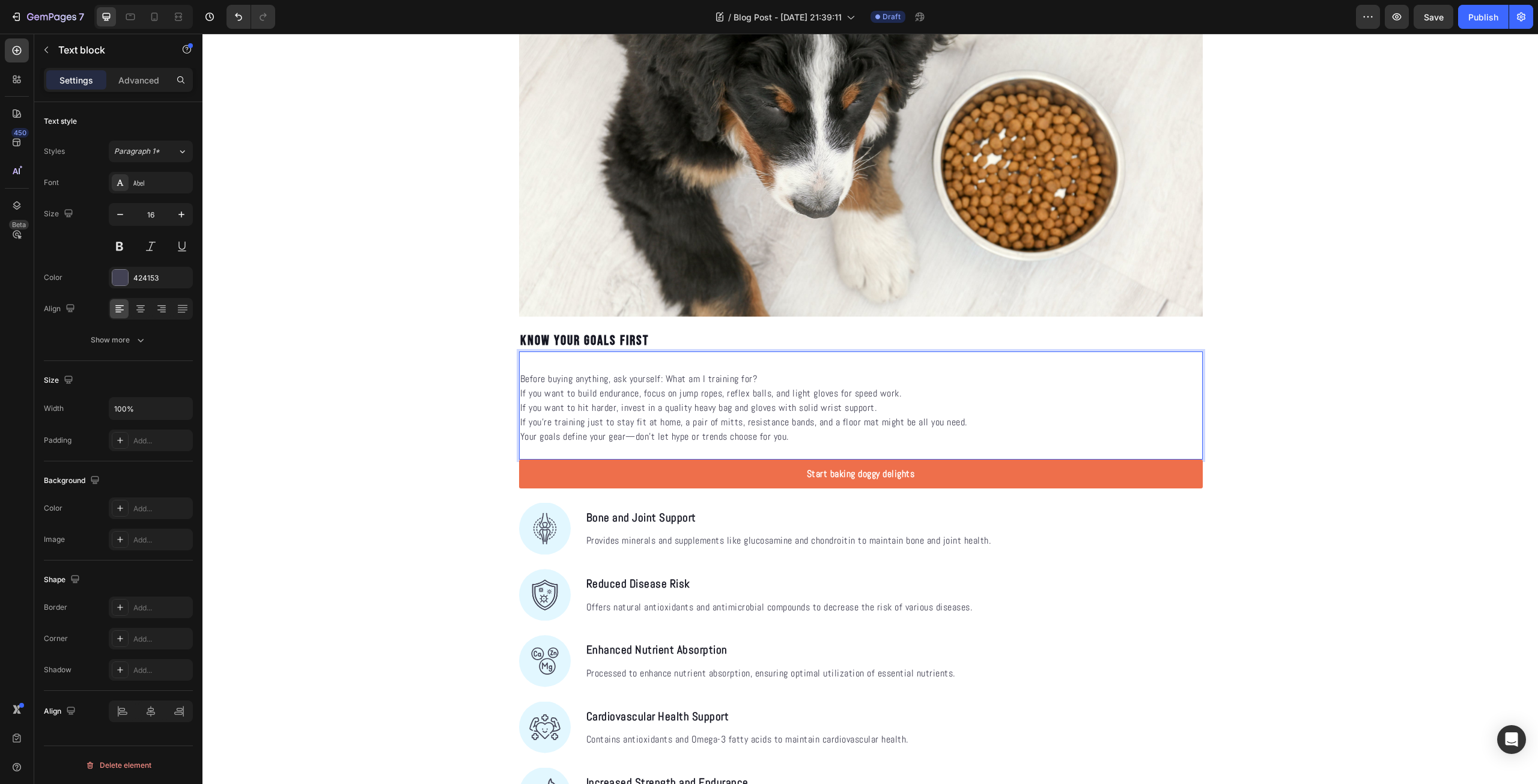
click at [795, 366] on p "Rich Text Editor. Editing area: main" at bounding box center [860, 365] width 681 height 14
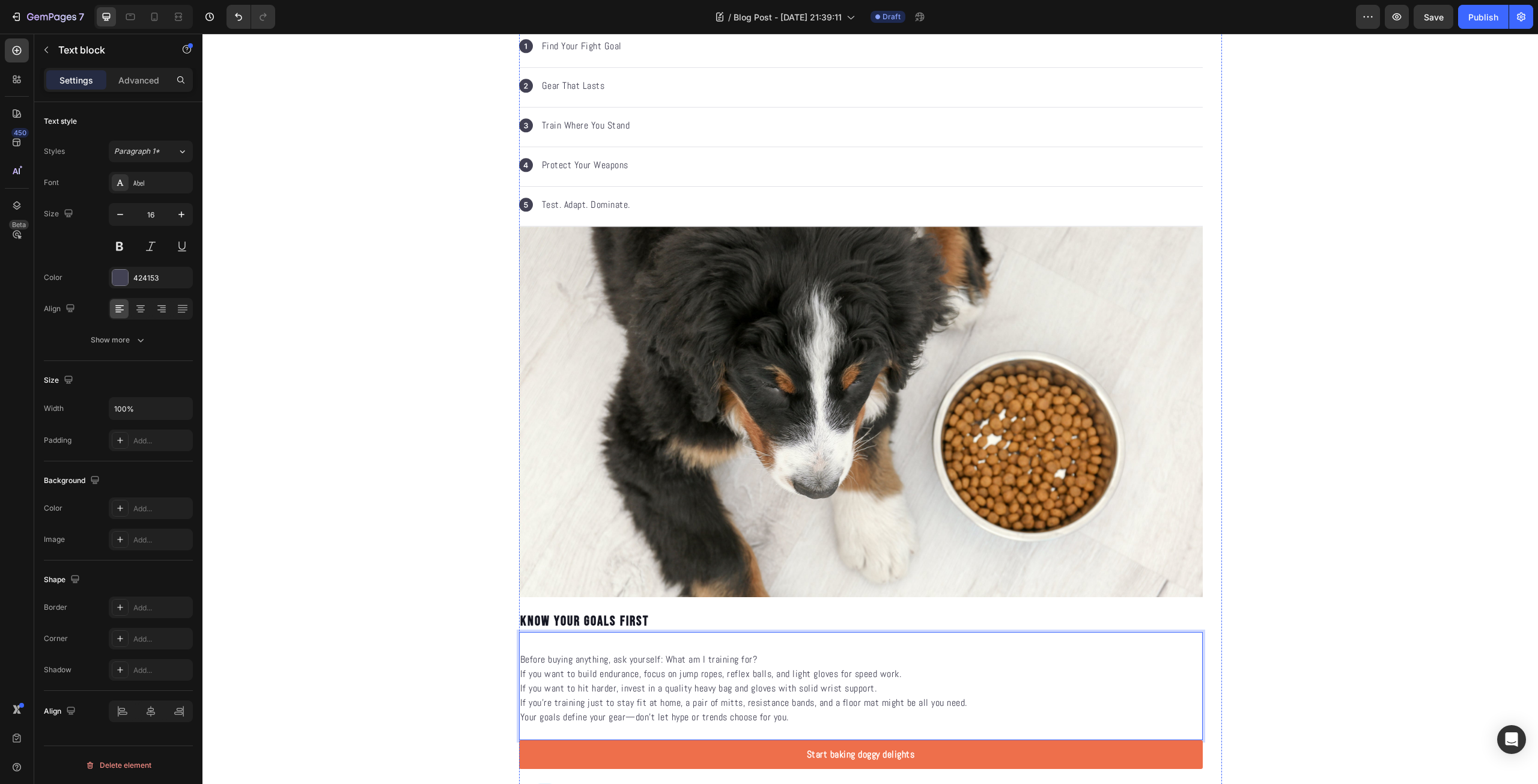
scroll to position [701, 0]
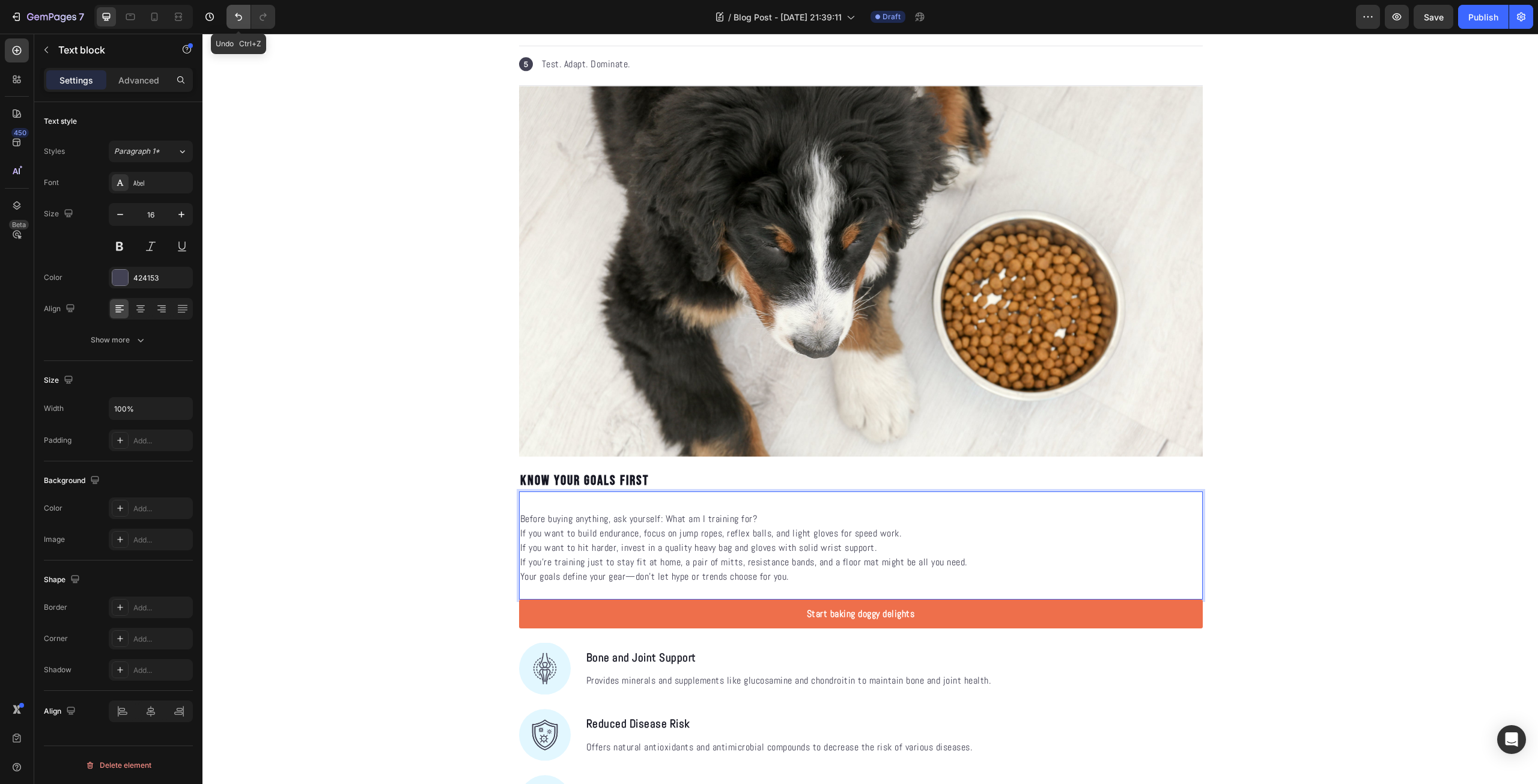
click at [229, 14] on button "Undo/Redo" at bounding box center [238, 16] width 24 height 24
click at [232, 14] on button "Undo/Redo" at bounding box center [238, 16] width 24 height 24
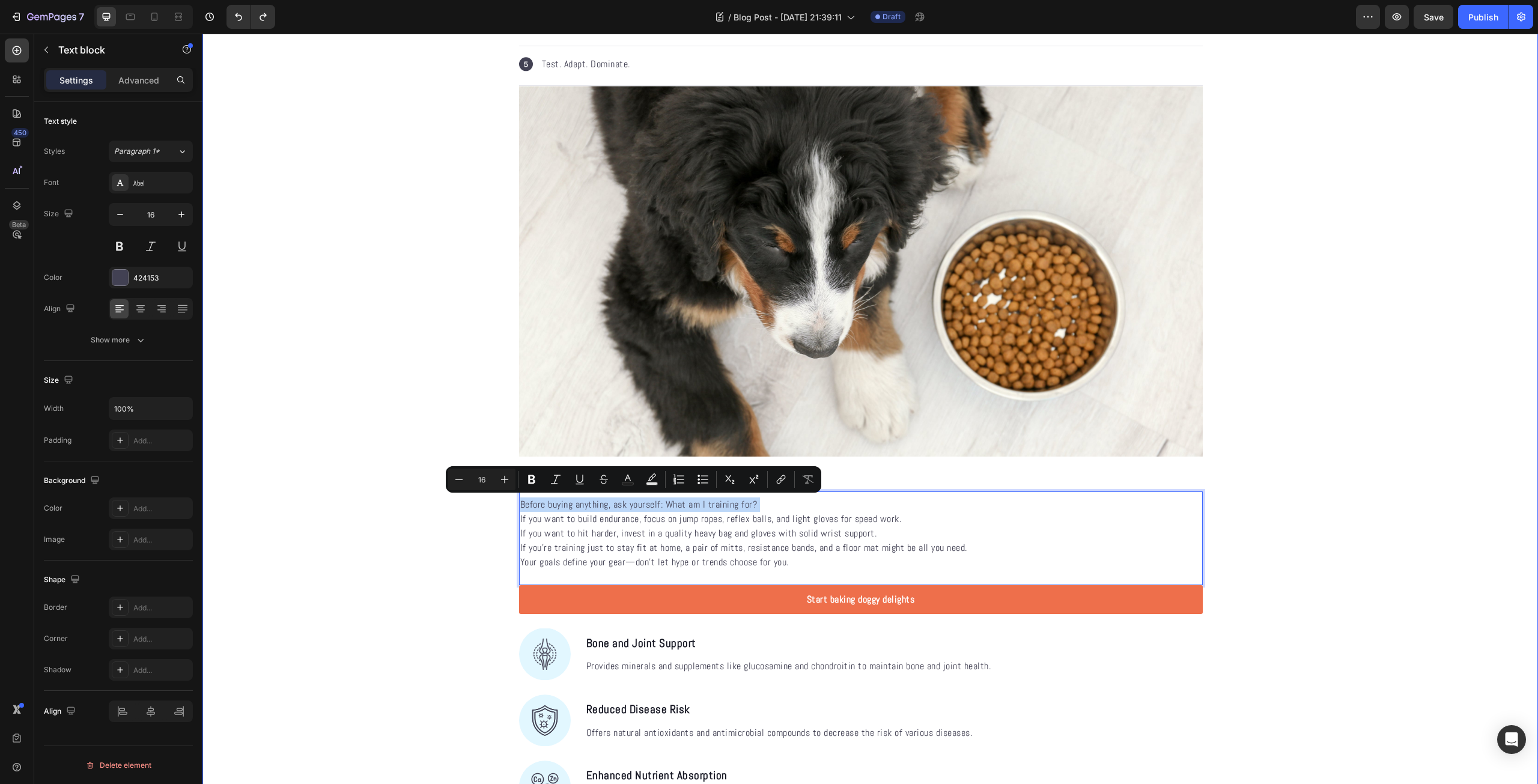
drag, startPoint x: 762, startPoint y: 502, endPoint x: 502, endPoint y: 507, distance: 260.0
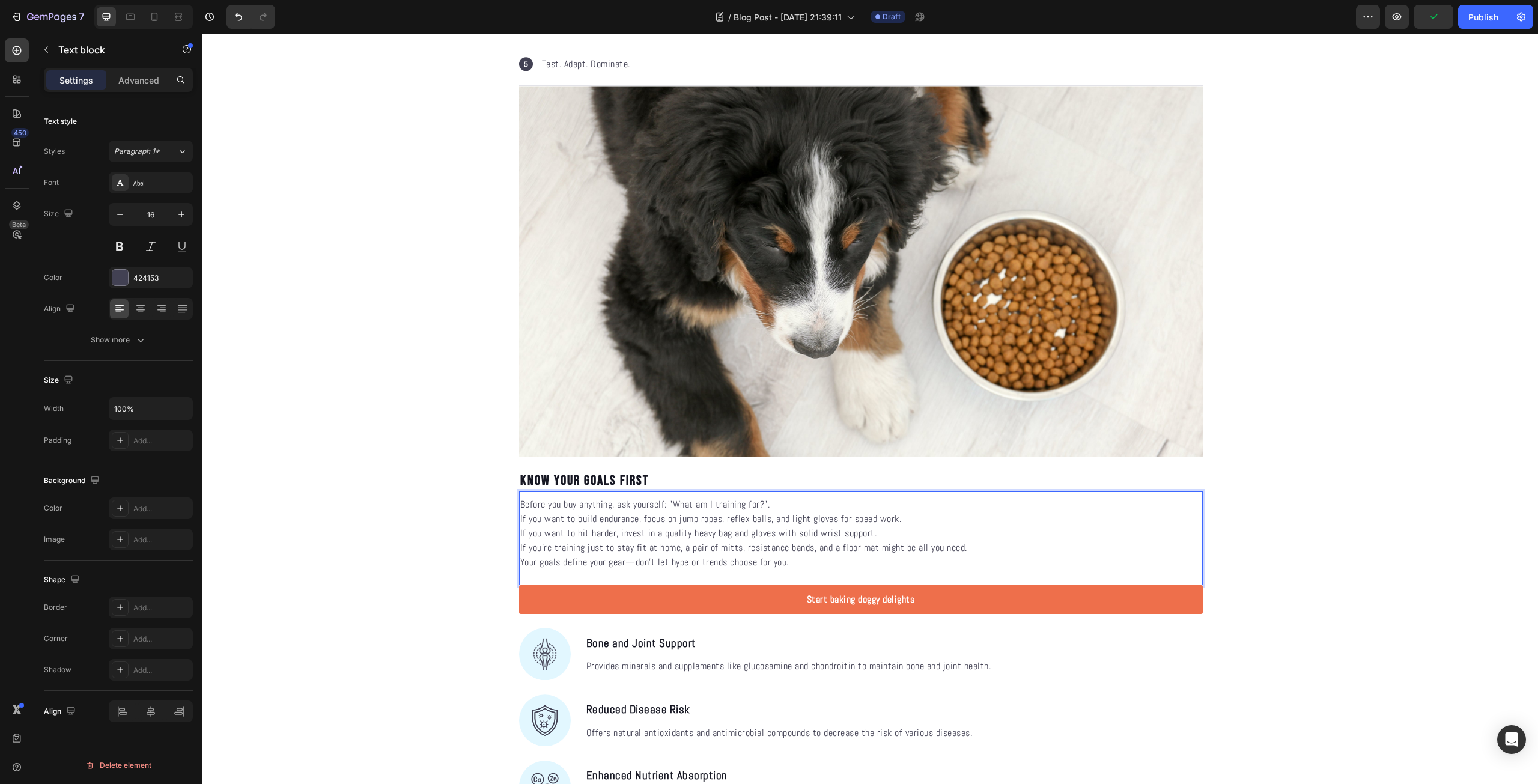
click at [520, 519] on p "If you want to build endurance, focus on jump ropes, reflex balls, and light gl…" at bounding box center [860, 519] width 681 height 14
click at [778, 502] on p "Before you buy anything, ask yourself: "What am I training for?"." at bounding box center [860, 504] width 681 height 14
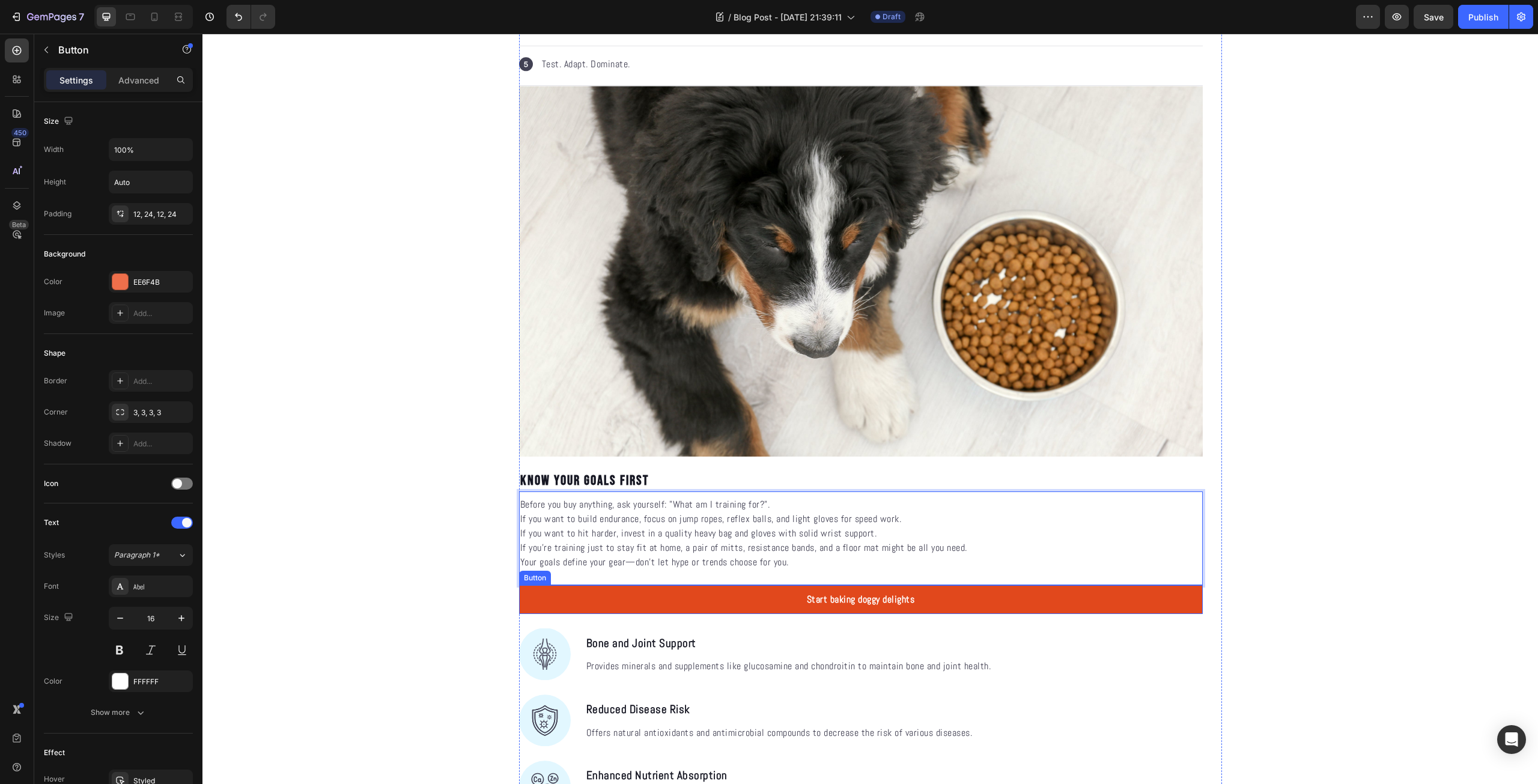
click at [960, 595] on link "Start baking doggy delights" at bounding box center [860, 599] width 684 height 29
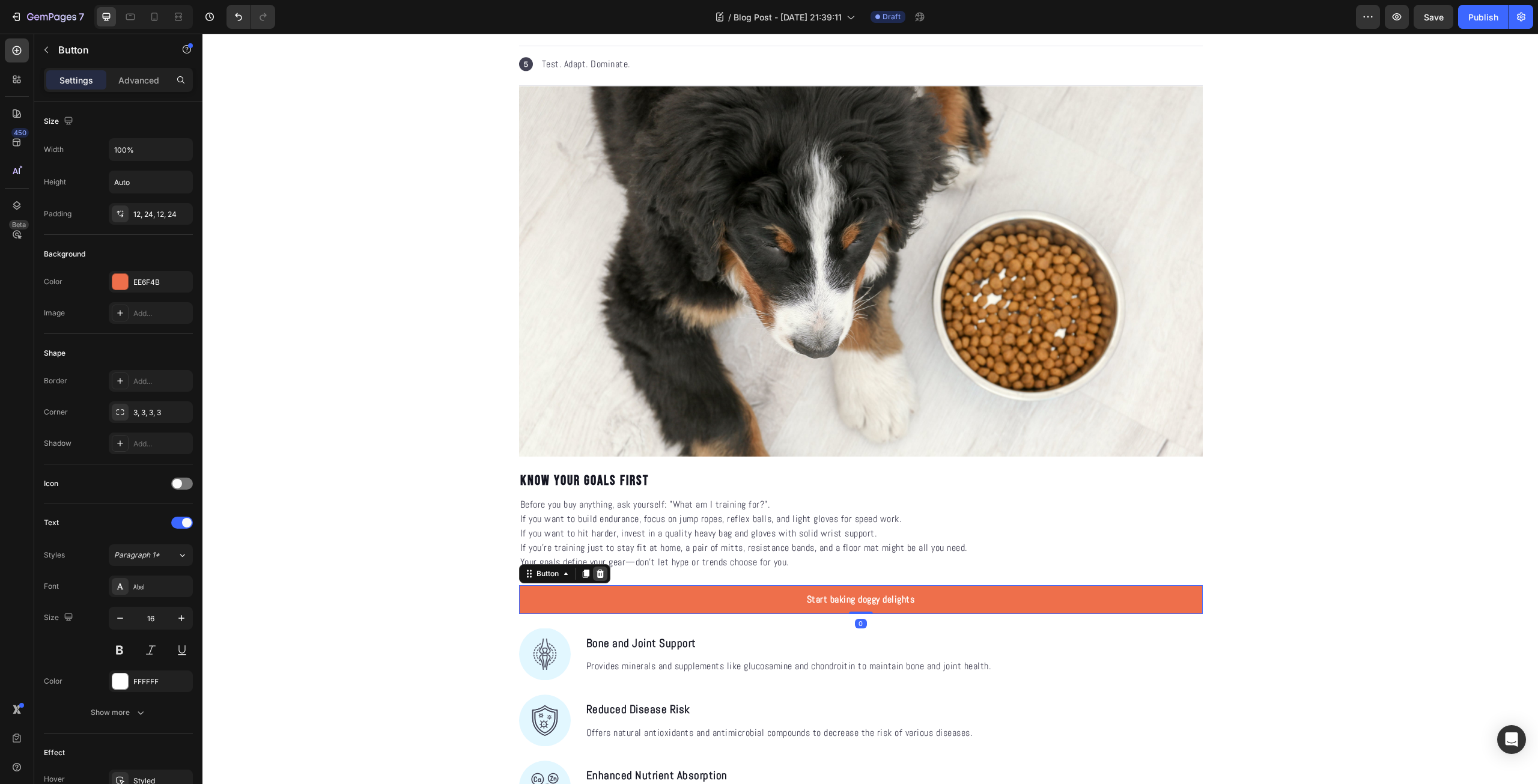
click at [595, 574] on icon at bounding box center [600, 573] width 10 height 10
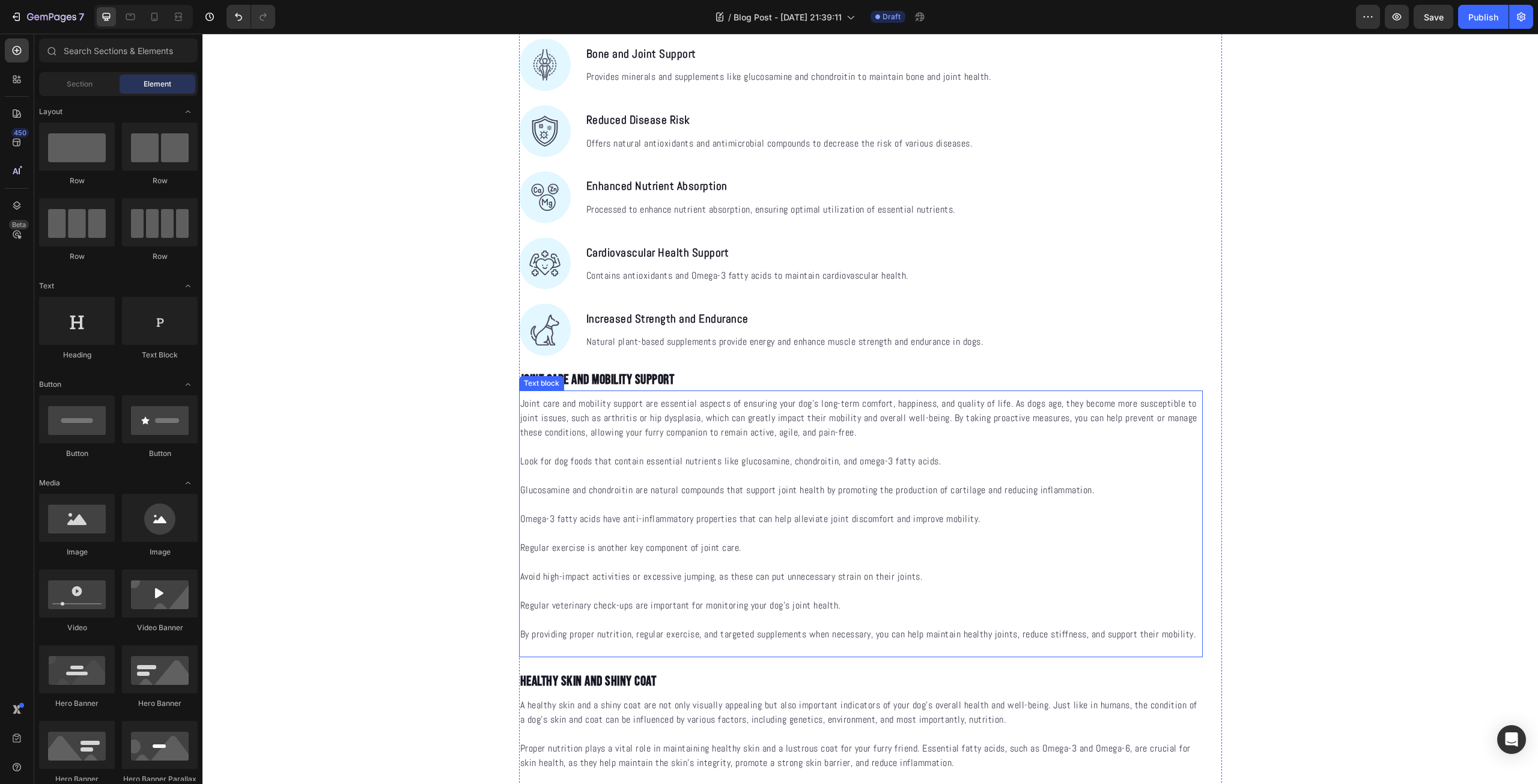
scroll to position [1121, 0]
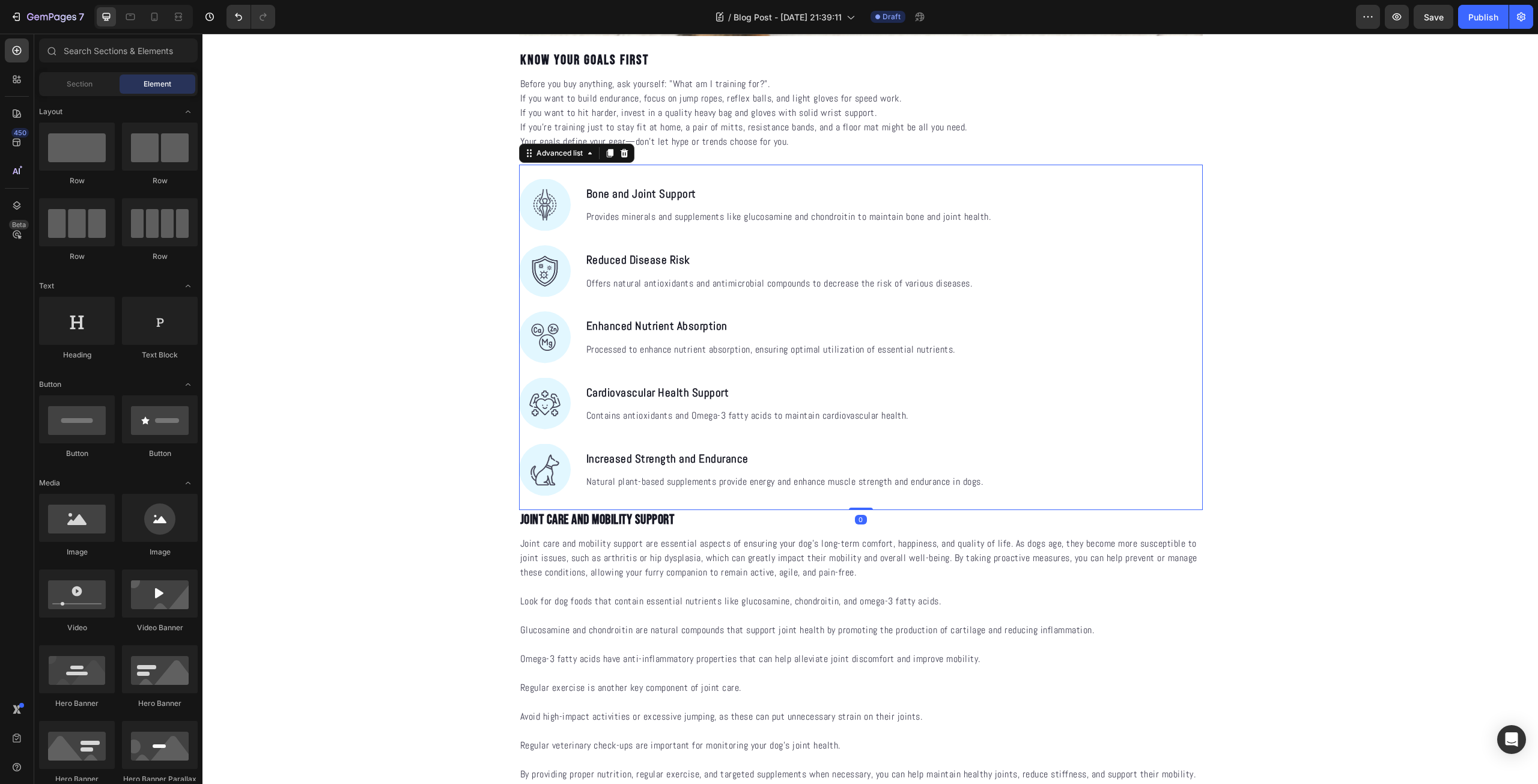
click at [1166, 359] on div "Image Bone and Joint Support Text block Provides minerals and supplements like …" at bounding box center [860, 337] width 684 height 345
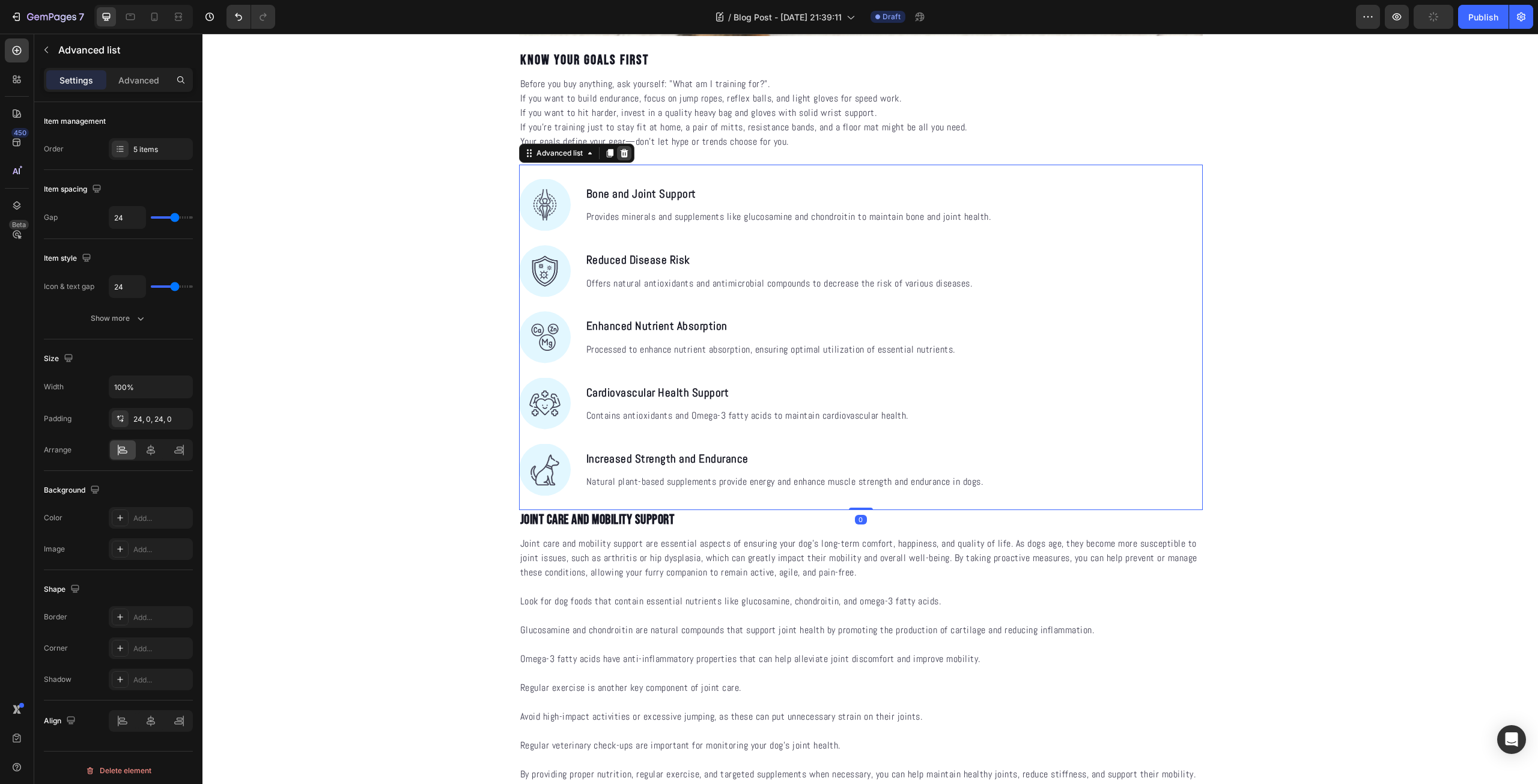
click at [620, 150] on icon at bounding box center [624, 153] width 10 height 10
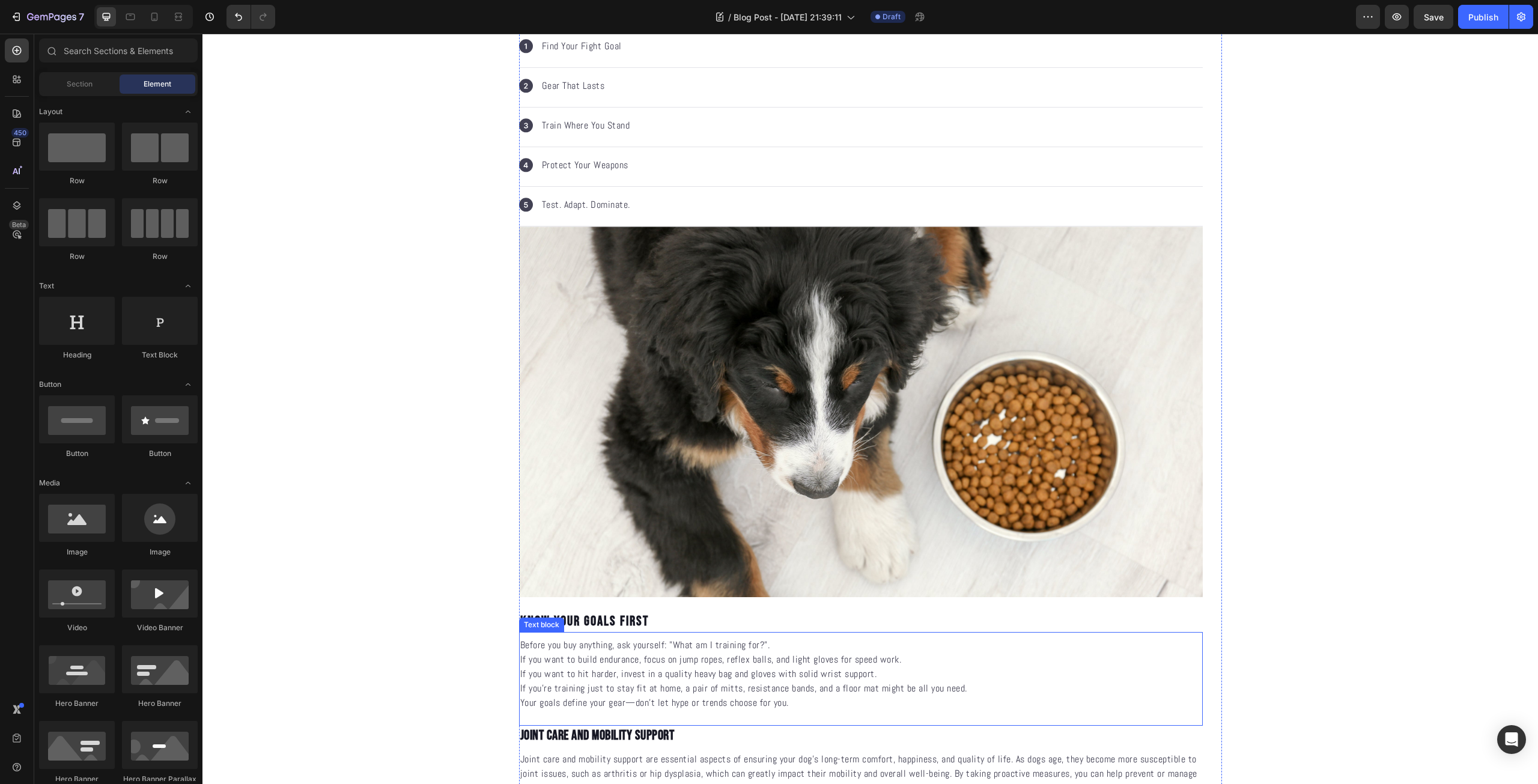
scroll to position [840, 0]
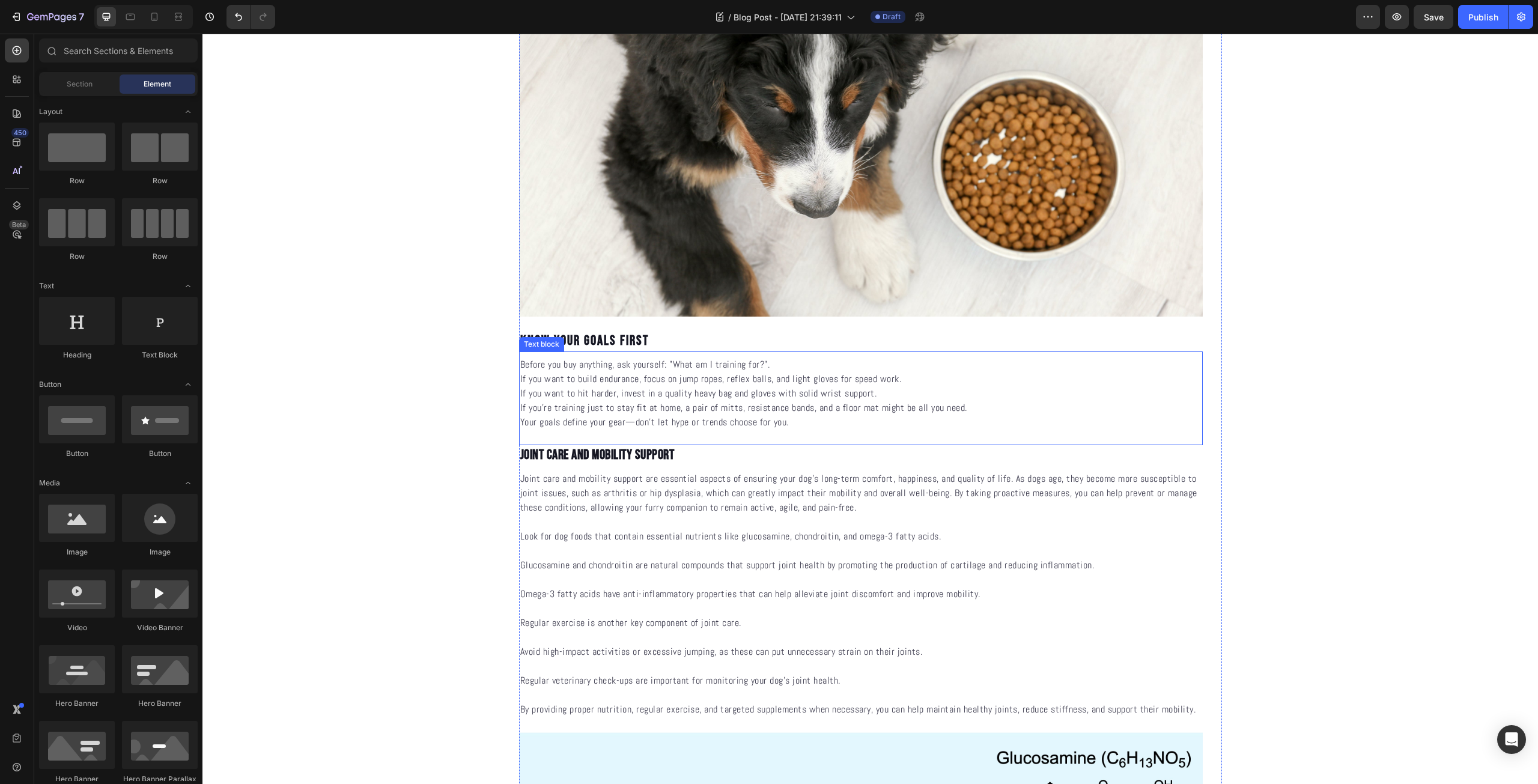
click at [638, 383] on p "If you want to build endurance, focus on jump ropes, reflex balls, and light gl…" at bounding box center [860, 379] width 681 height 14
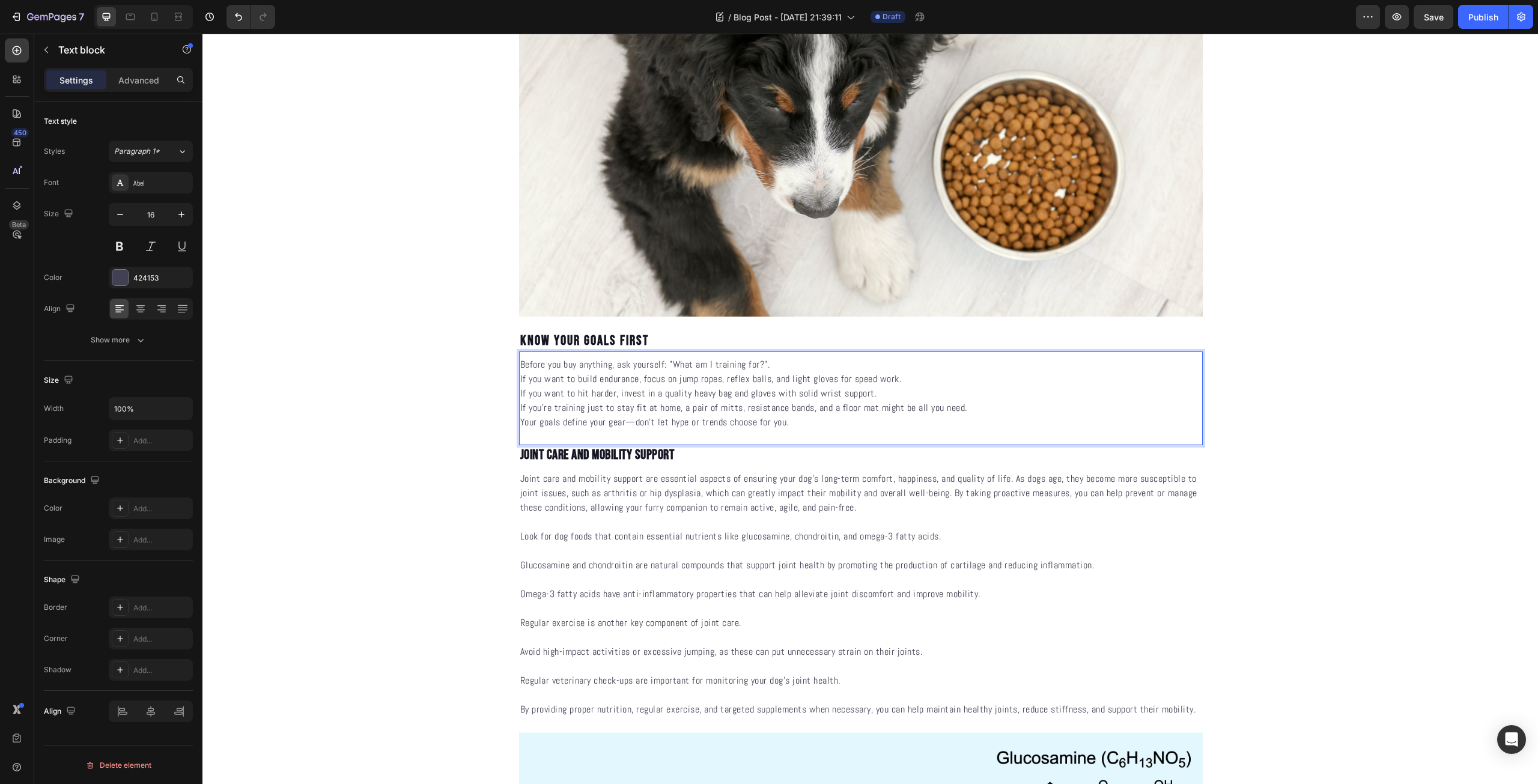
click at [520, 378] on p "If you want to build endurance, focus on jump ropes, reflex balls, and light gl…" at bounding box center [860, 379] width 681 height 14
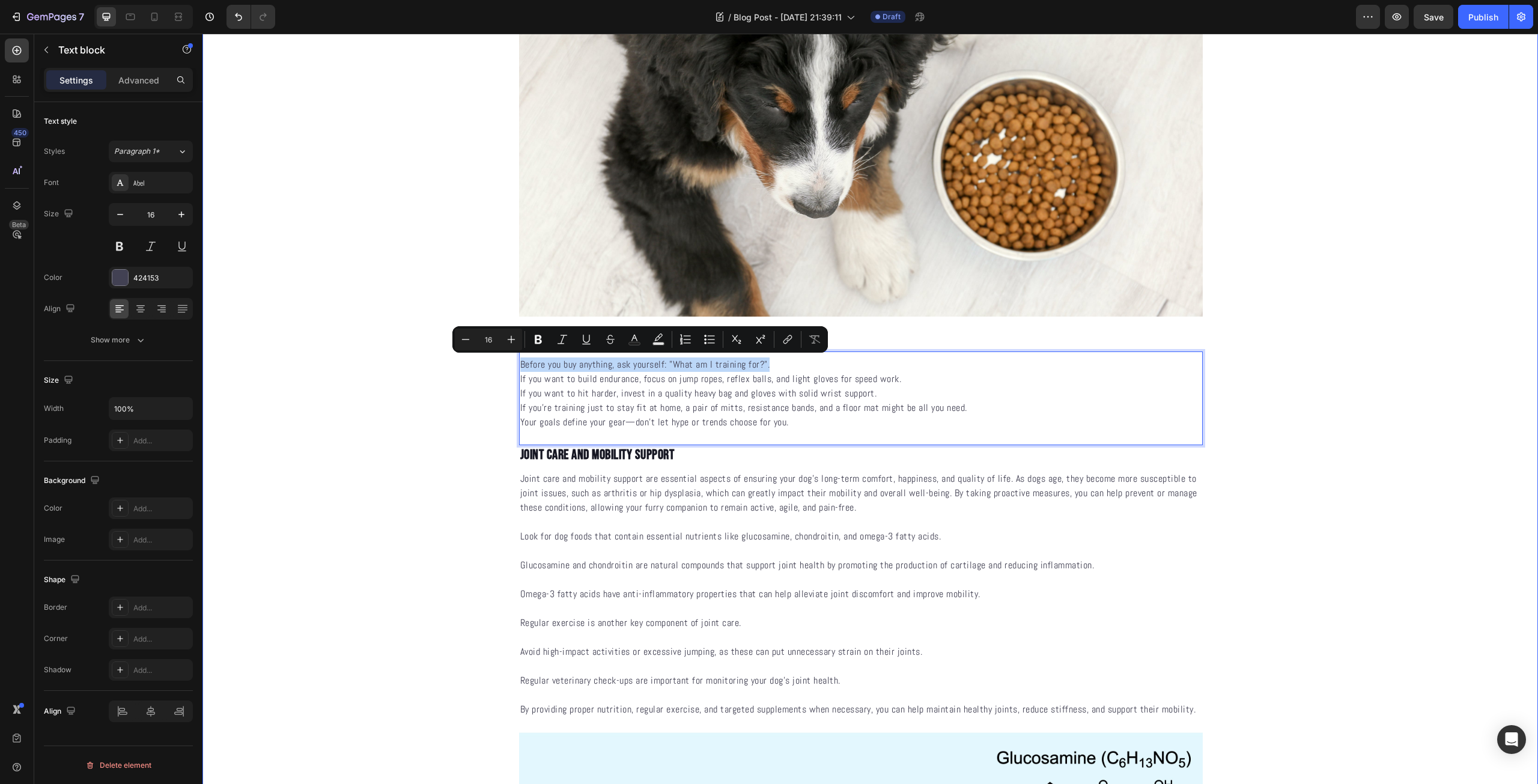
drag, startPoint x: 766, startPoint y: 364, endPoint x: 489, endPoint y: 363, distance: 277.0
click at [127, 248] on button at bounding box center [119, 246] width 22 height 22
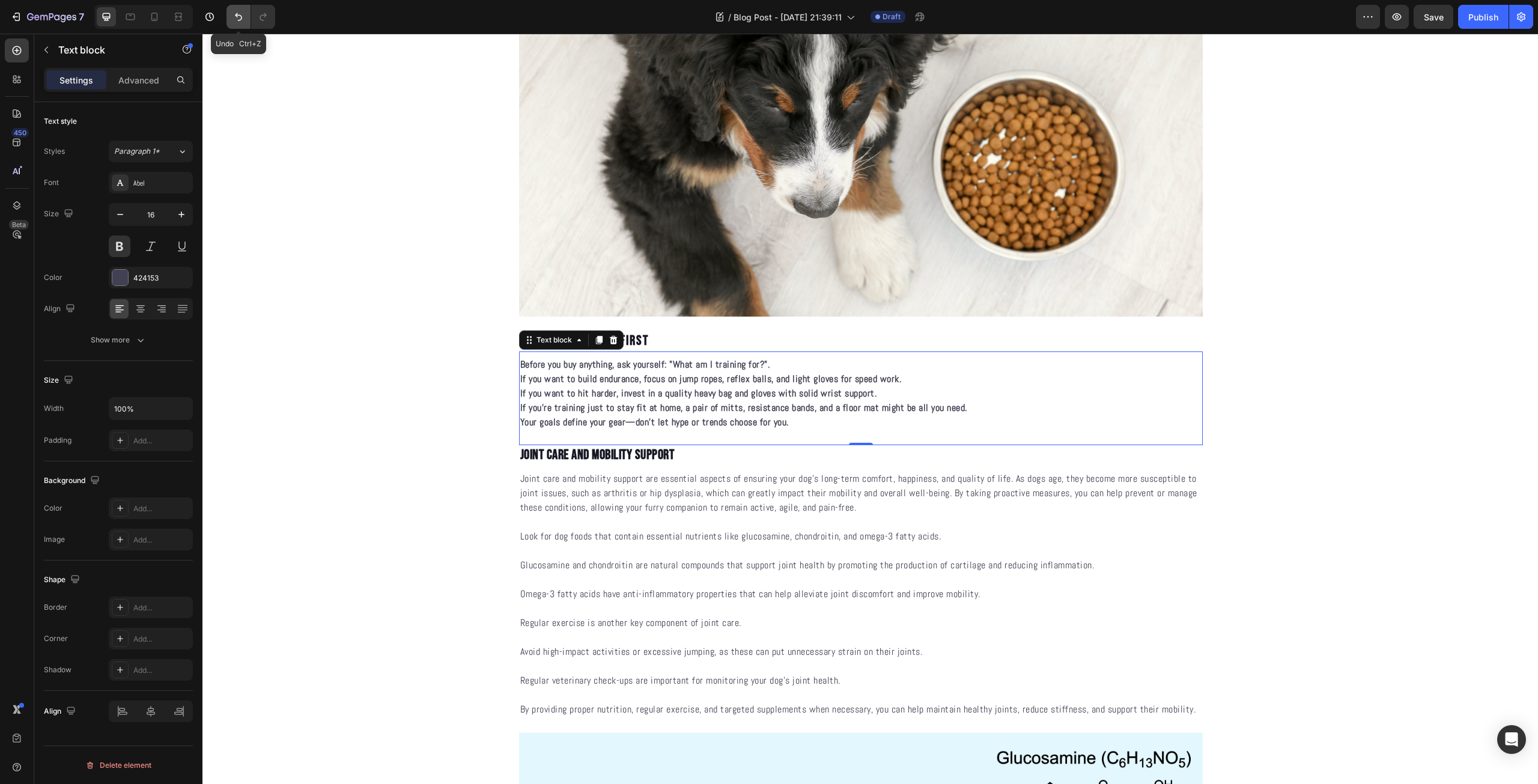
click at [232, 17] on icon "Undo/Redo" at bounding box center [238, 16] width 12 height 12
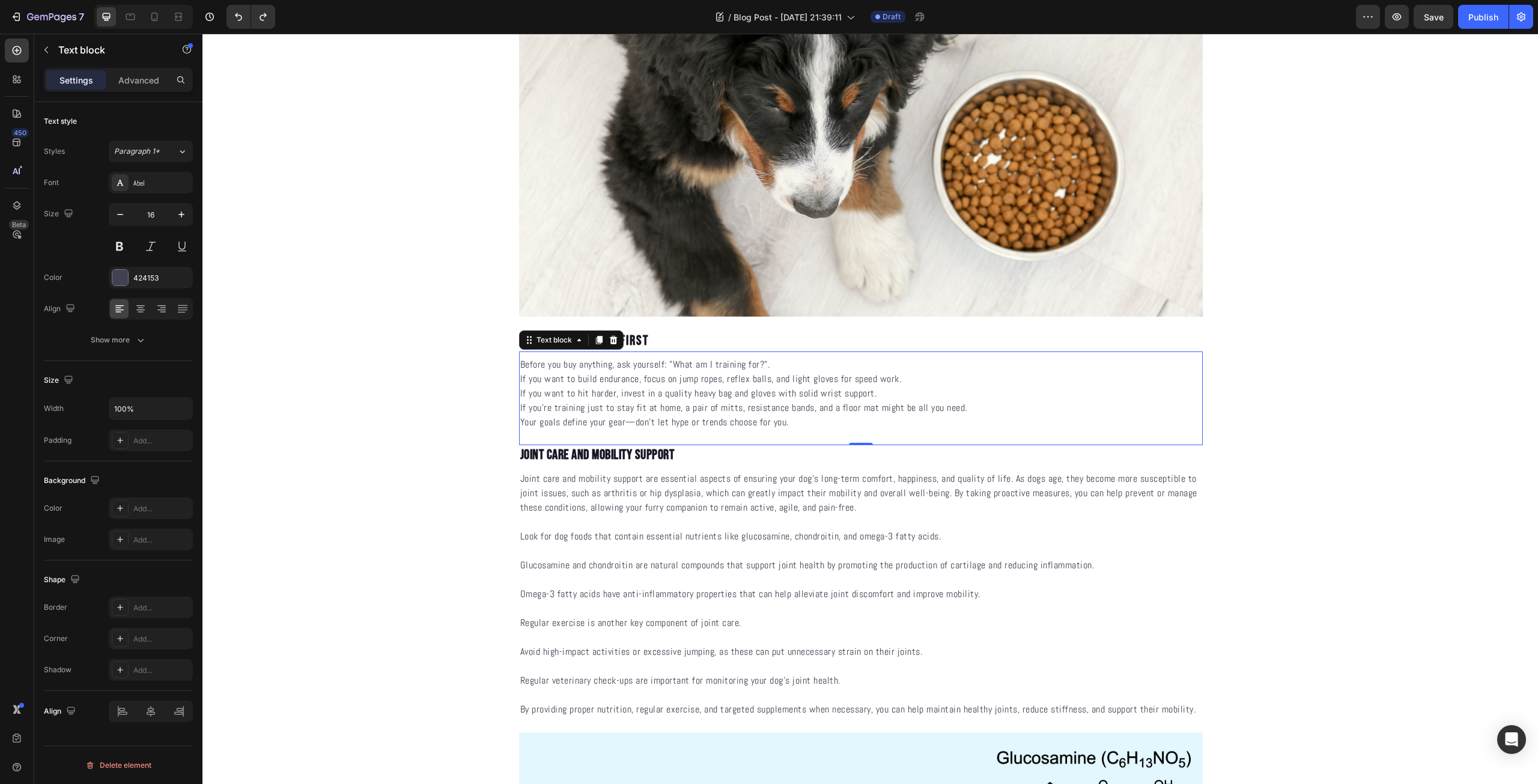
click at [773, 368] on p "Before you buy anything, ask yourself: "What am I training for?"." at bounding box center [860, 365] width 681 height 14
drag, startPoint x: 776, startPoint y: 367, endPoint x: 510, endPoint y: 368, distance: 266.0
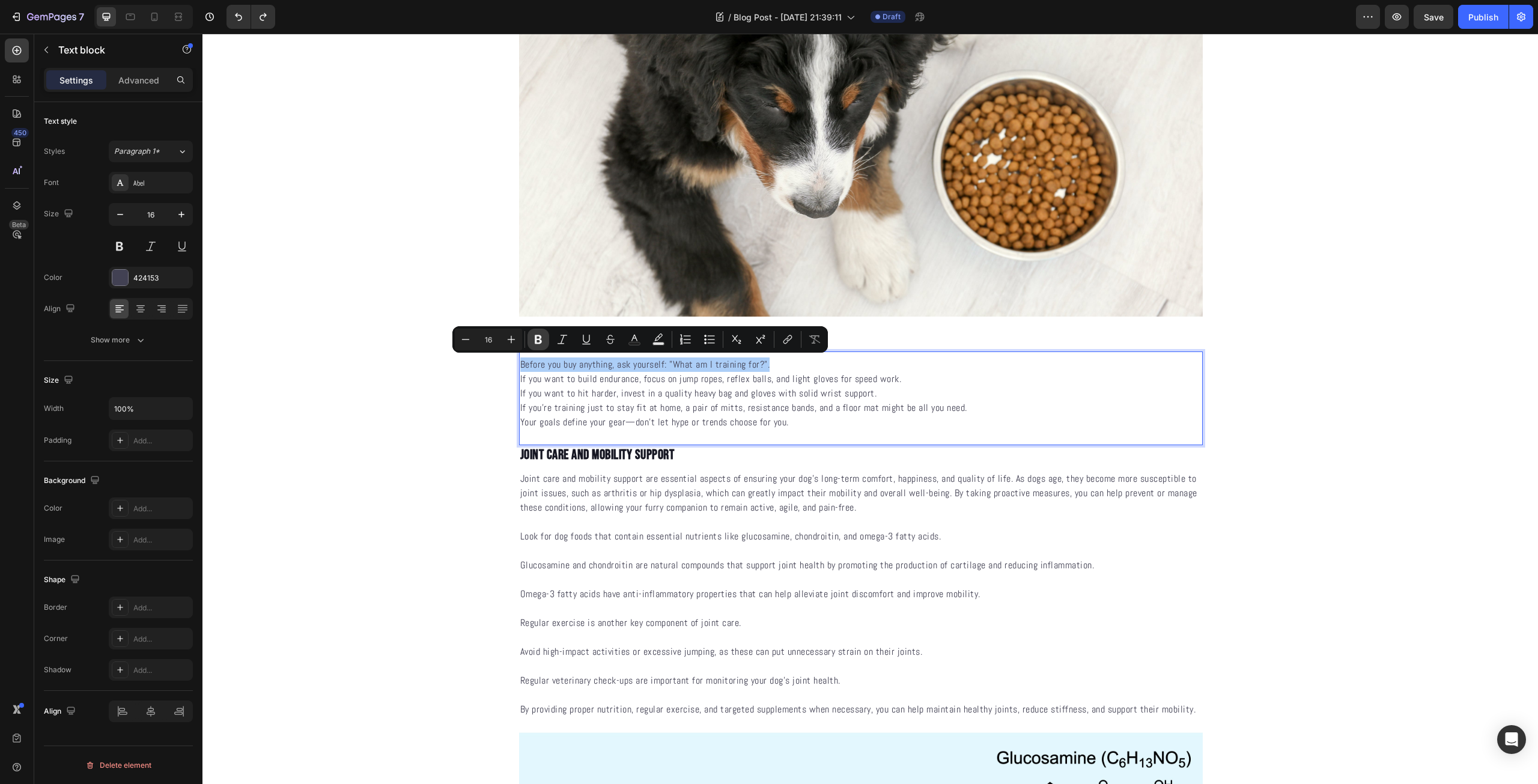
click at [533, 340] on icon "Editor contextual toolbar" at bounding box center [538, 339] width 12 height 12
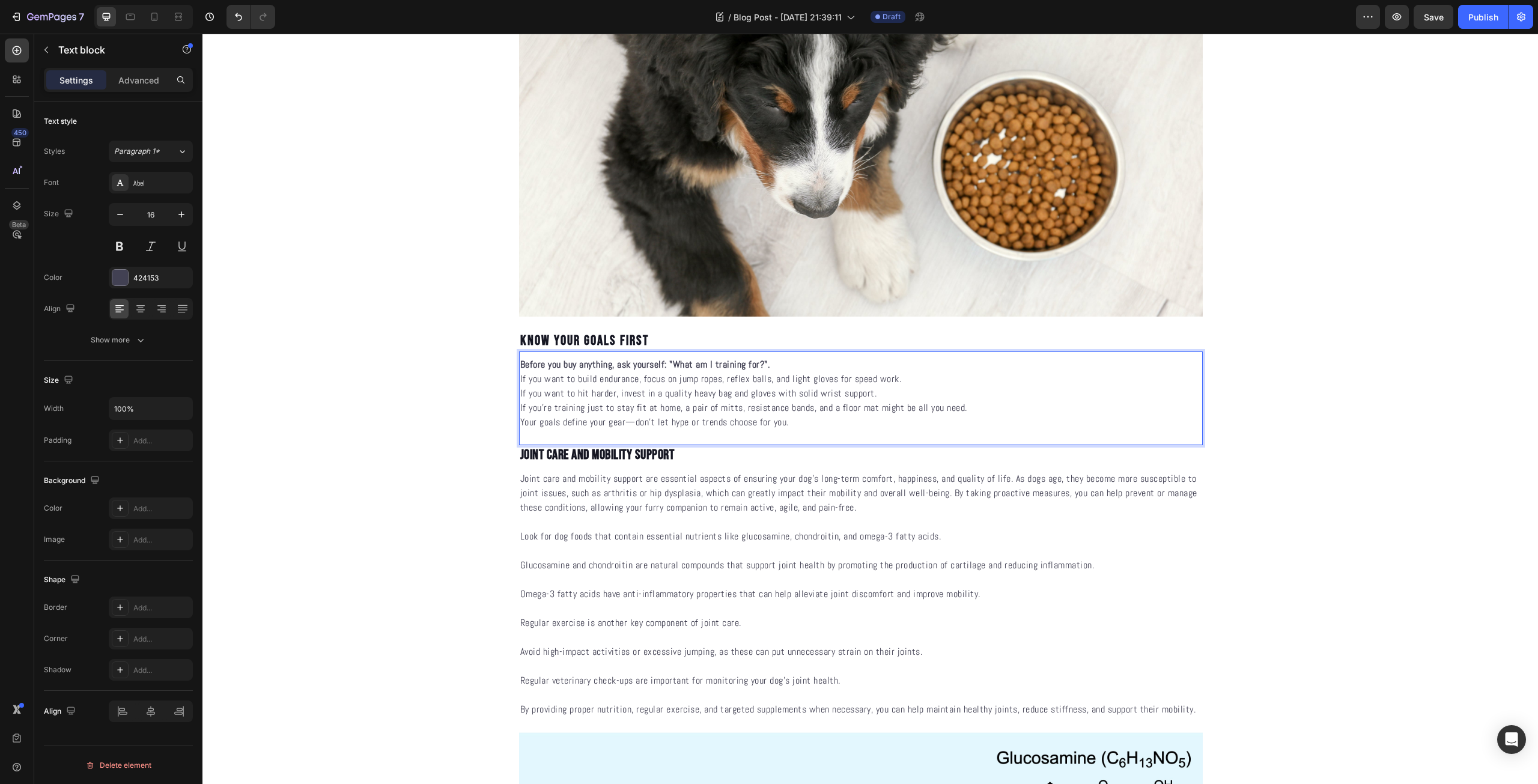
click at [650, 401] on p "If you’re training just to stay fit at home, a pair of mitts, resistance bands,…" at bounding box center [860, 408] width 681 height 14
click at [603, 366] on strong "Before you buy anything, ask yourself: "What am I training for?"." at bounding box center [644, 364] width 250 height 13
click at [128, 281] on div "424153" at bounding box center [151, 278] width 84 height 22
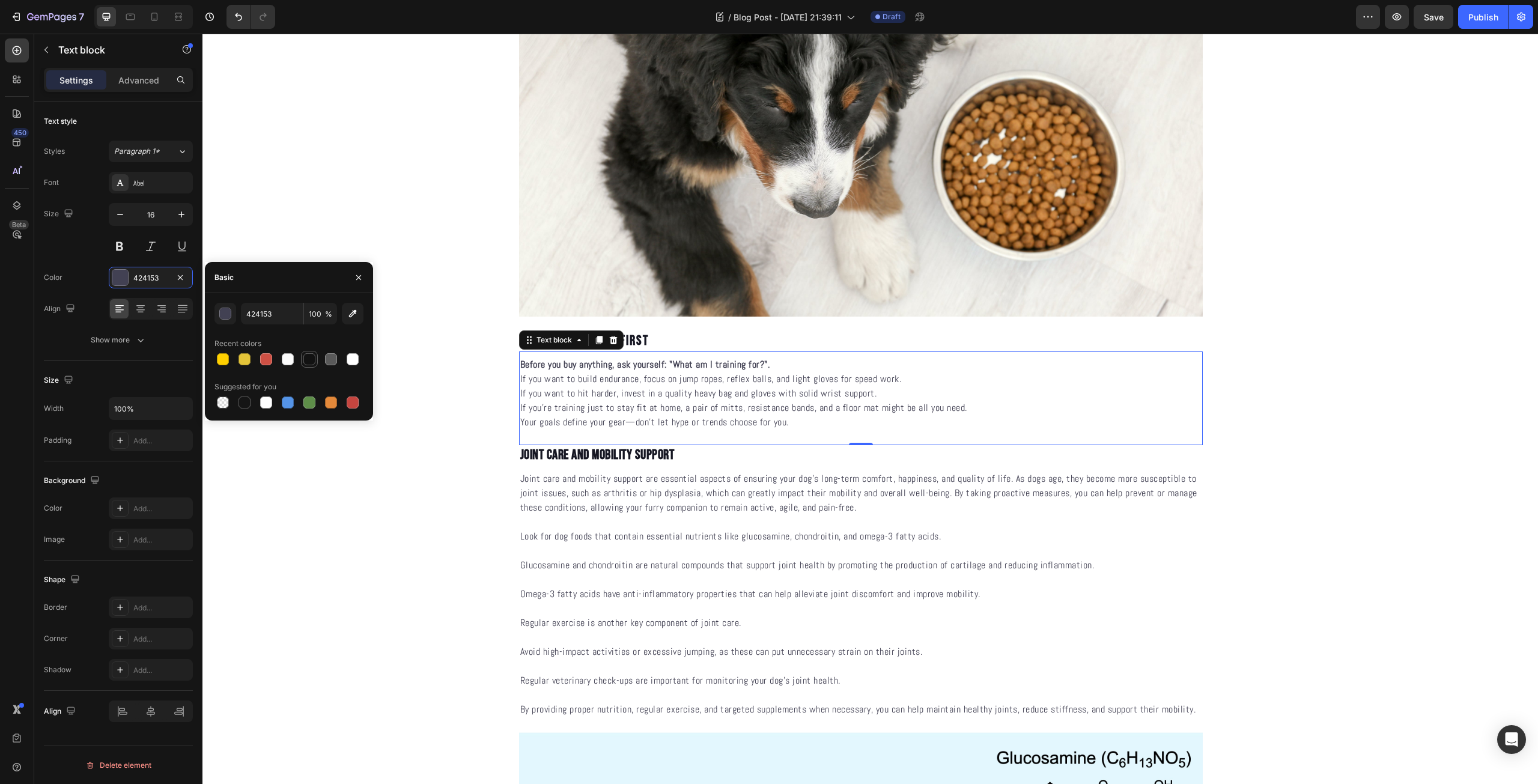
click at [310, 359] on div at bounding box center [308, 358] width 12 height 12
type input "121212"
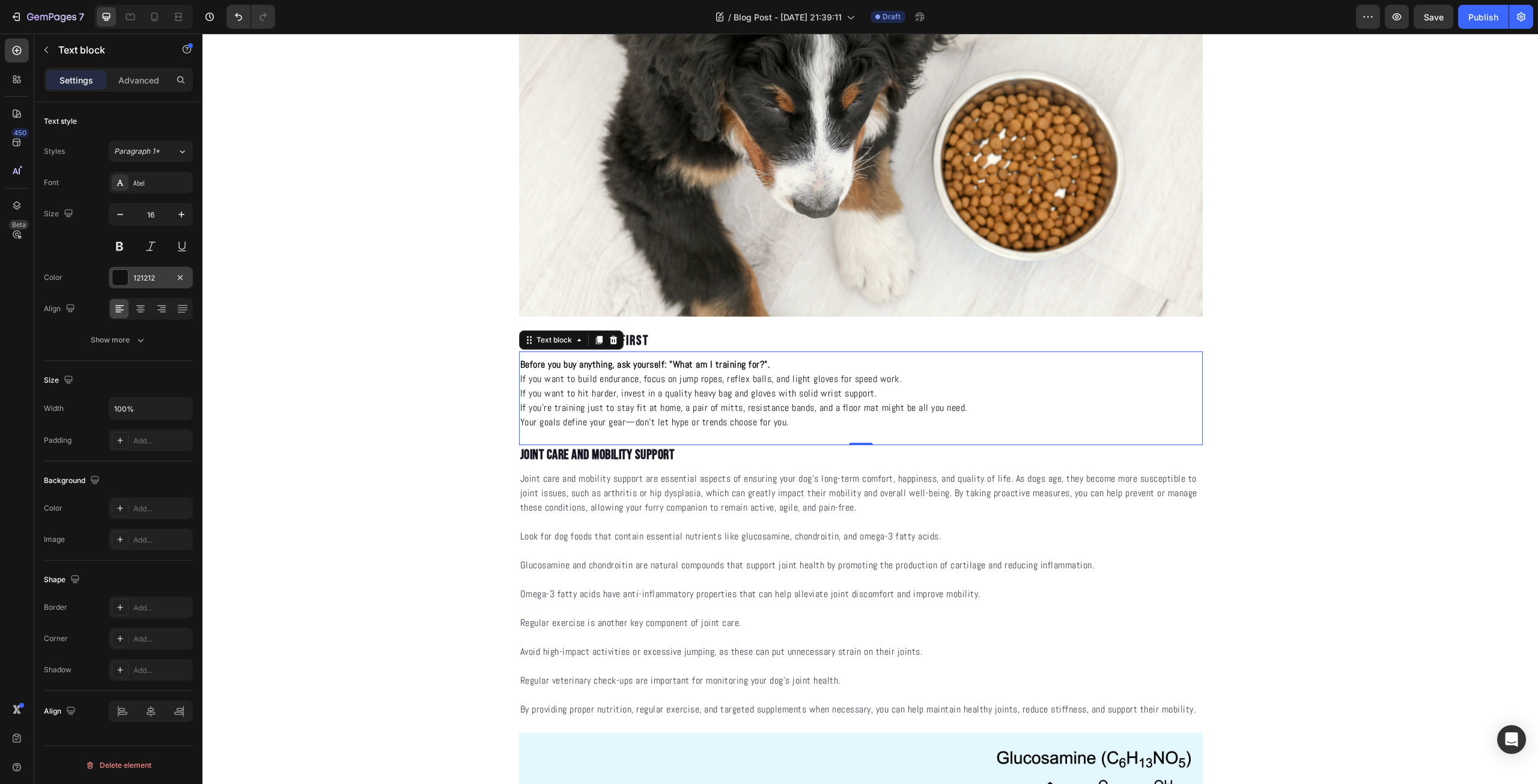
click at [153, 281] on div "121212" at bounding box center [151, 278] width 35 height 11
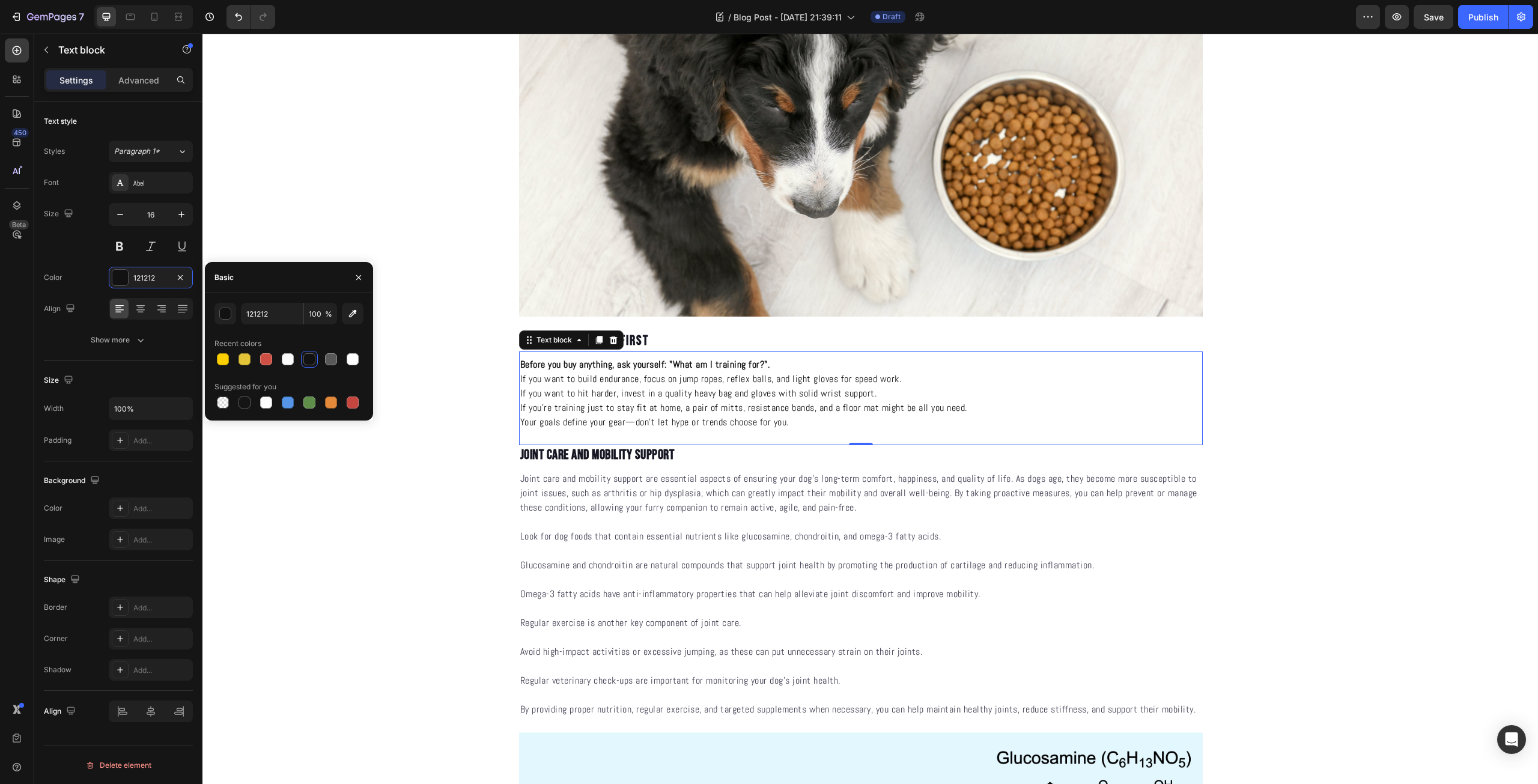
click at [307, 361] on div at bounding box center [308, 358] width 12 height 12
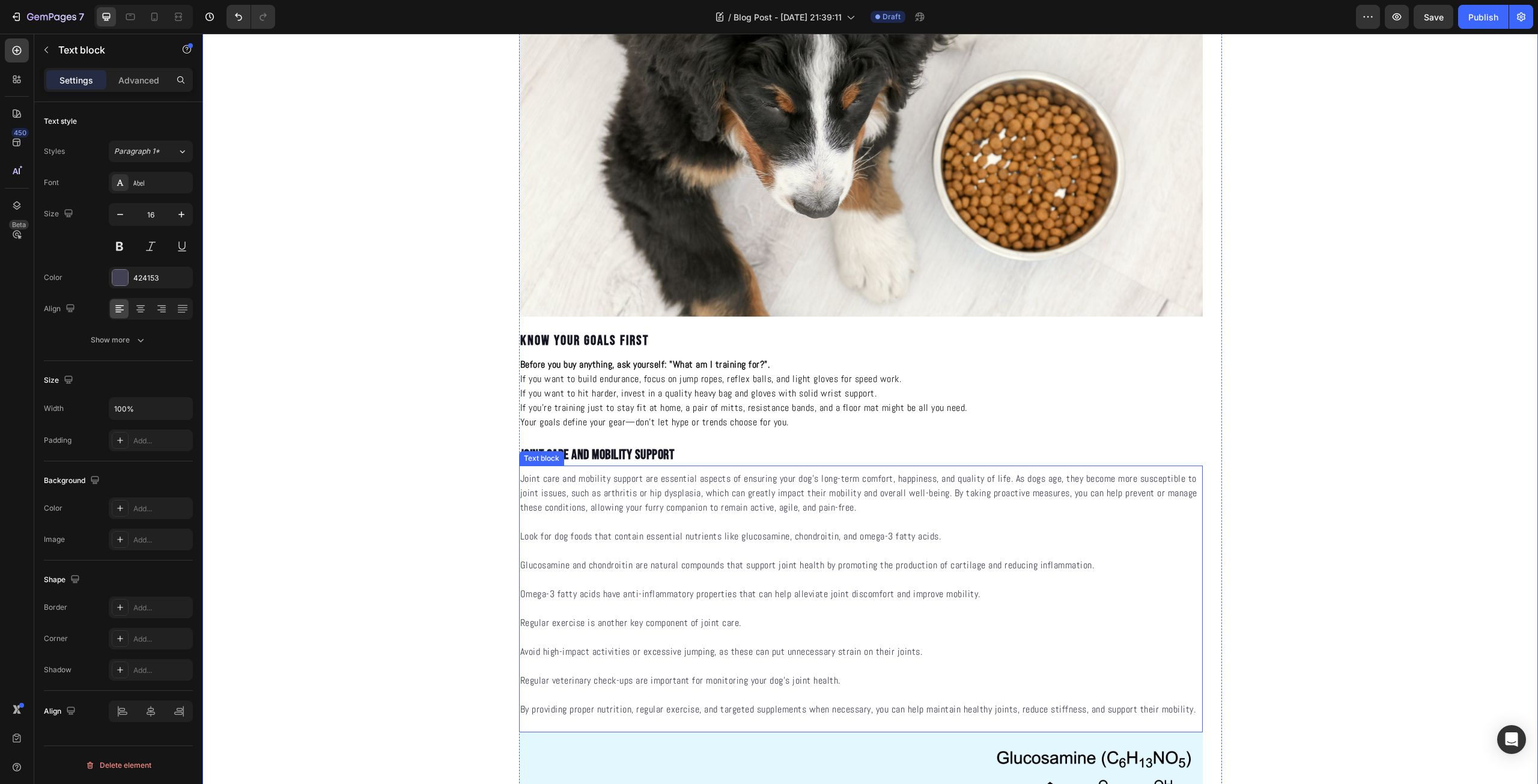
click at [627, 524] on p at bounding box center [860, 521] width 681 height 14
click at [149, 287] on div "424153" at bounding box center [151, 278] width 84 height 22
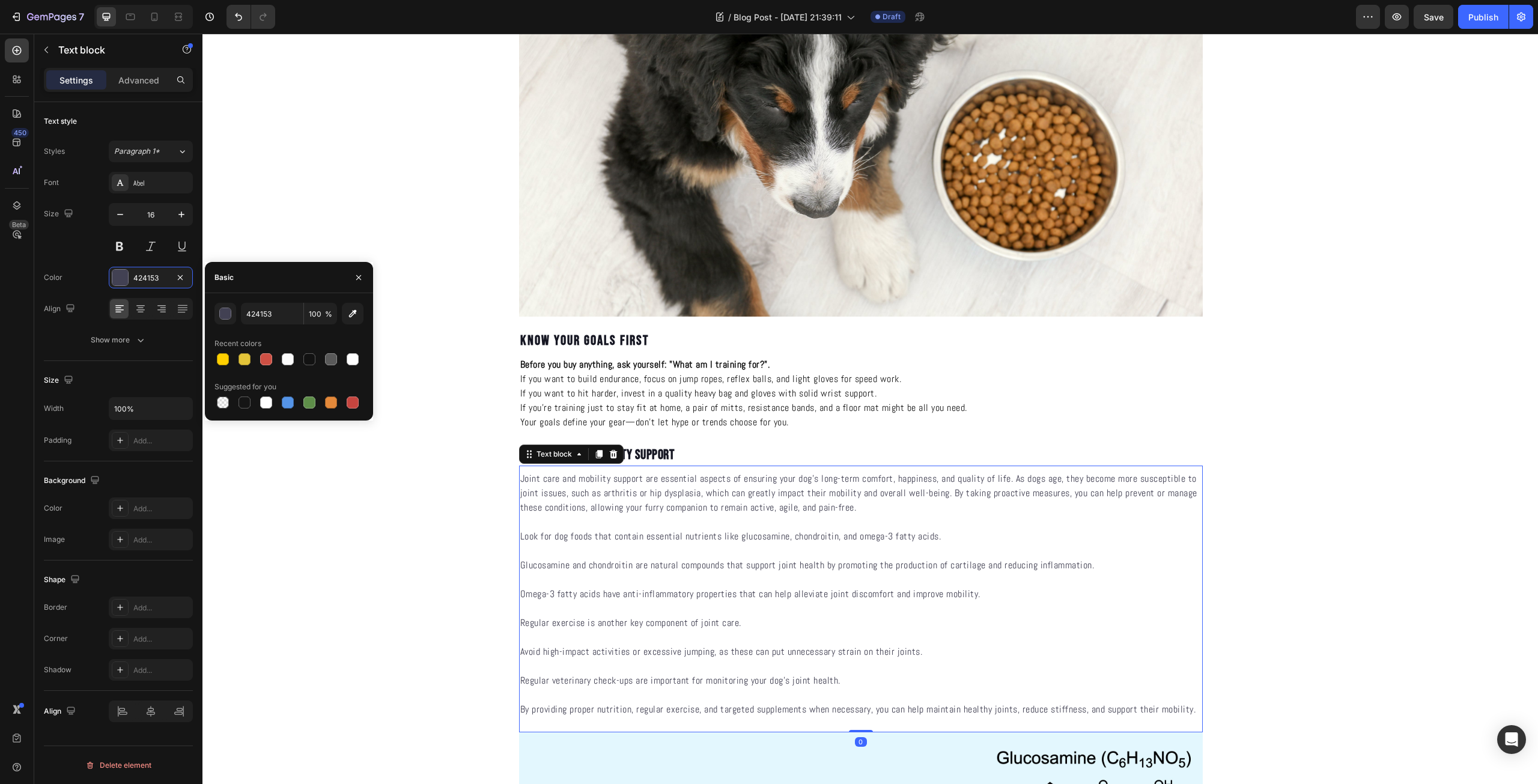
click at [318, 363] on div at bounding box center [289, 358] width 149 height 17
click at [315, 362] on div at bounding box center [309, 359] width 14 height 14
type input "121212"
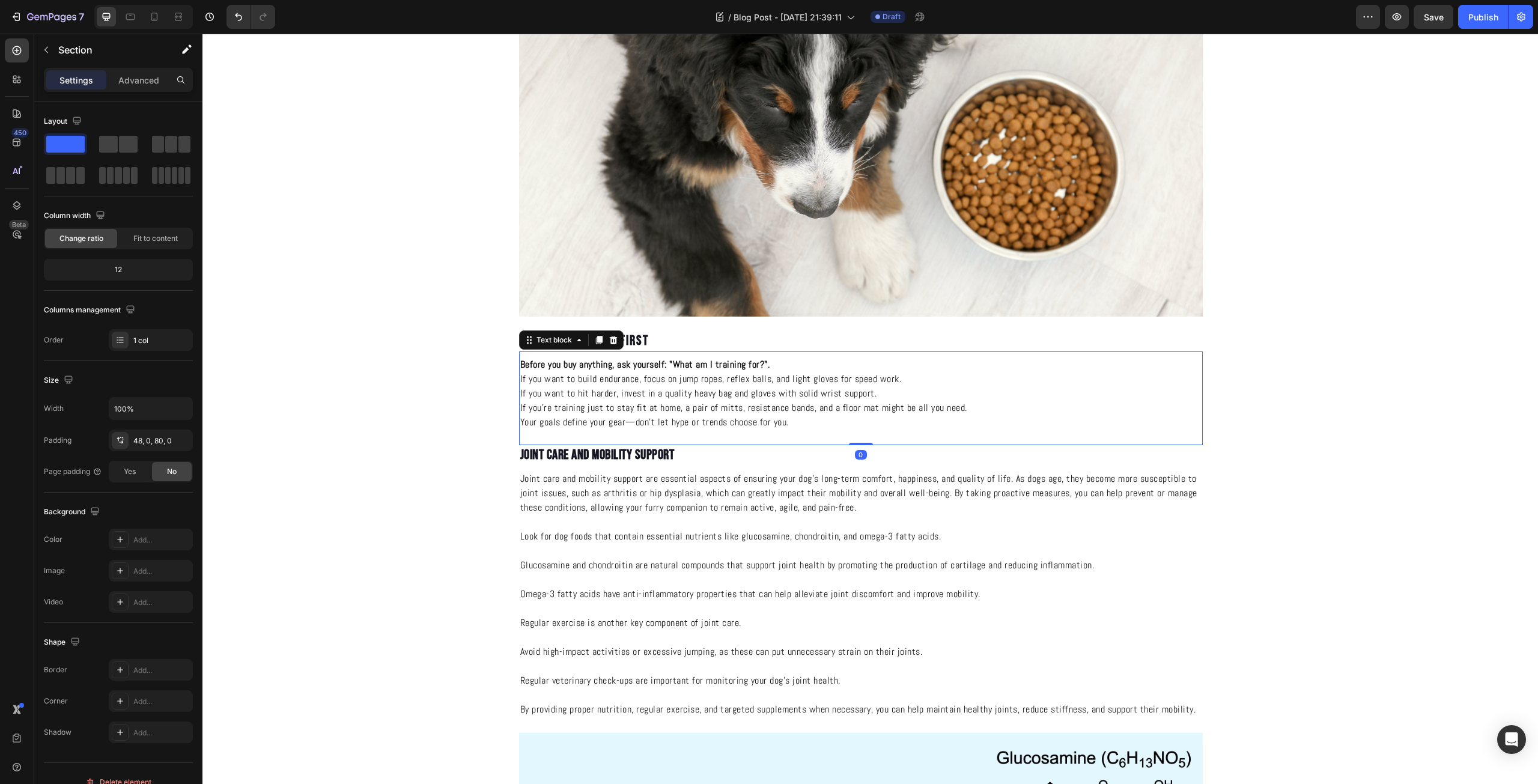
click at [642, 402] on p "If you’re training just to stay fit at home, a pair of mitts, resistance bands,…" at bounding box center [860, 408] width 681 height 14
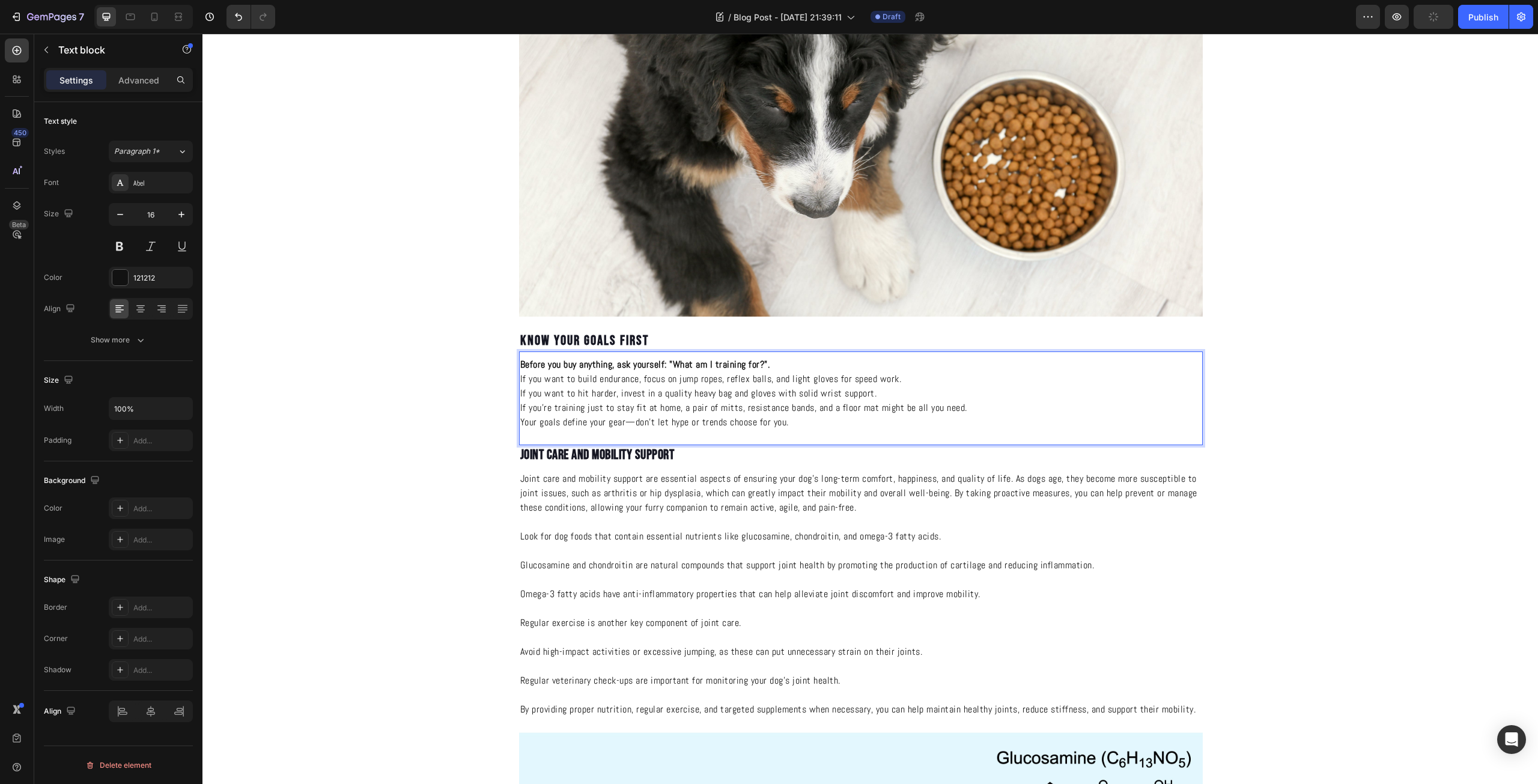
click at [668, 366] on strong "Before you buy anything, ask yourself: "What am I training for?"." at bounding box center [644, 364] width 250 height 13
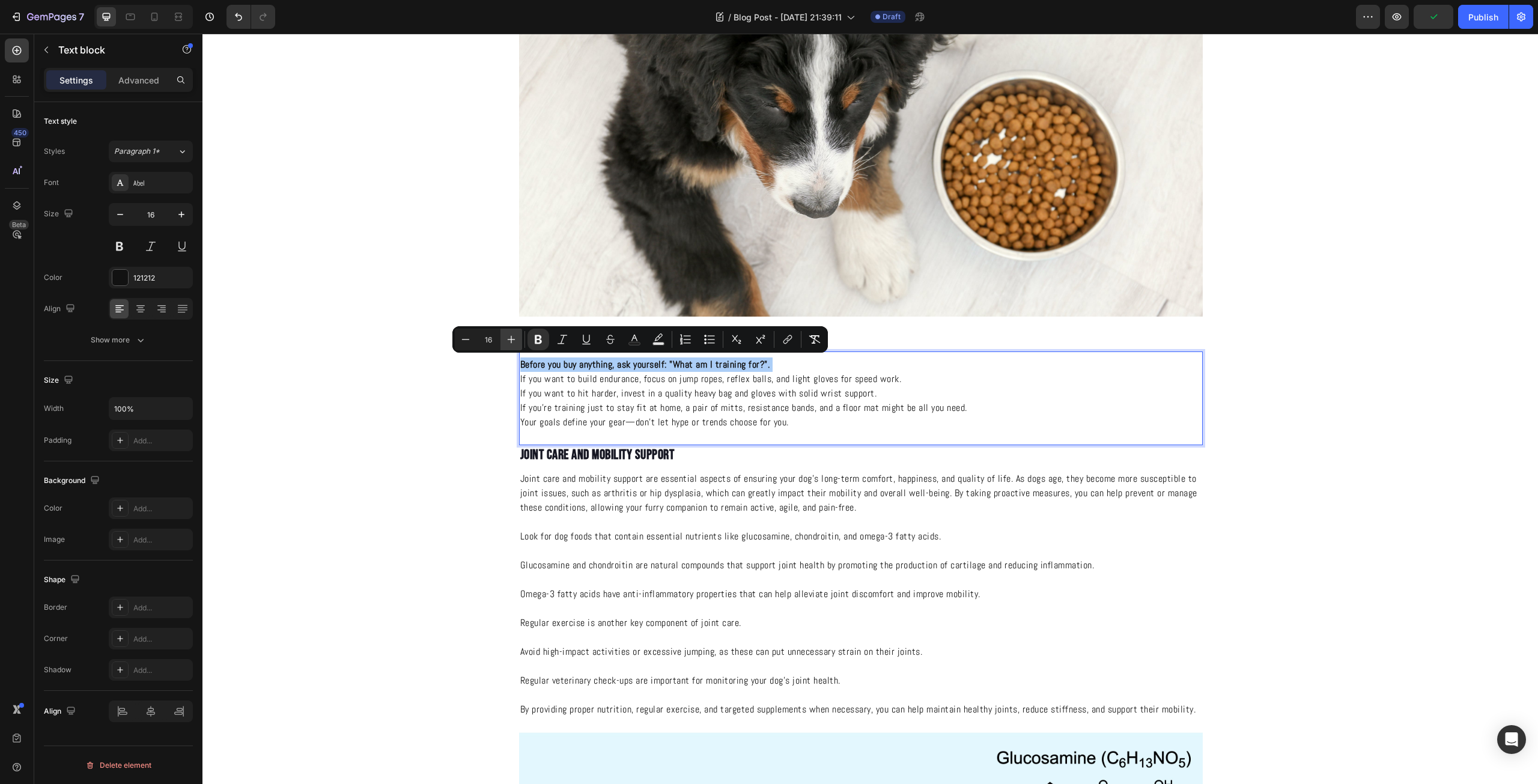
click at [514, 335] on icon "Editor contextual toolbar" at bounding box center [511, 339] width 12 height 12
type input "19"
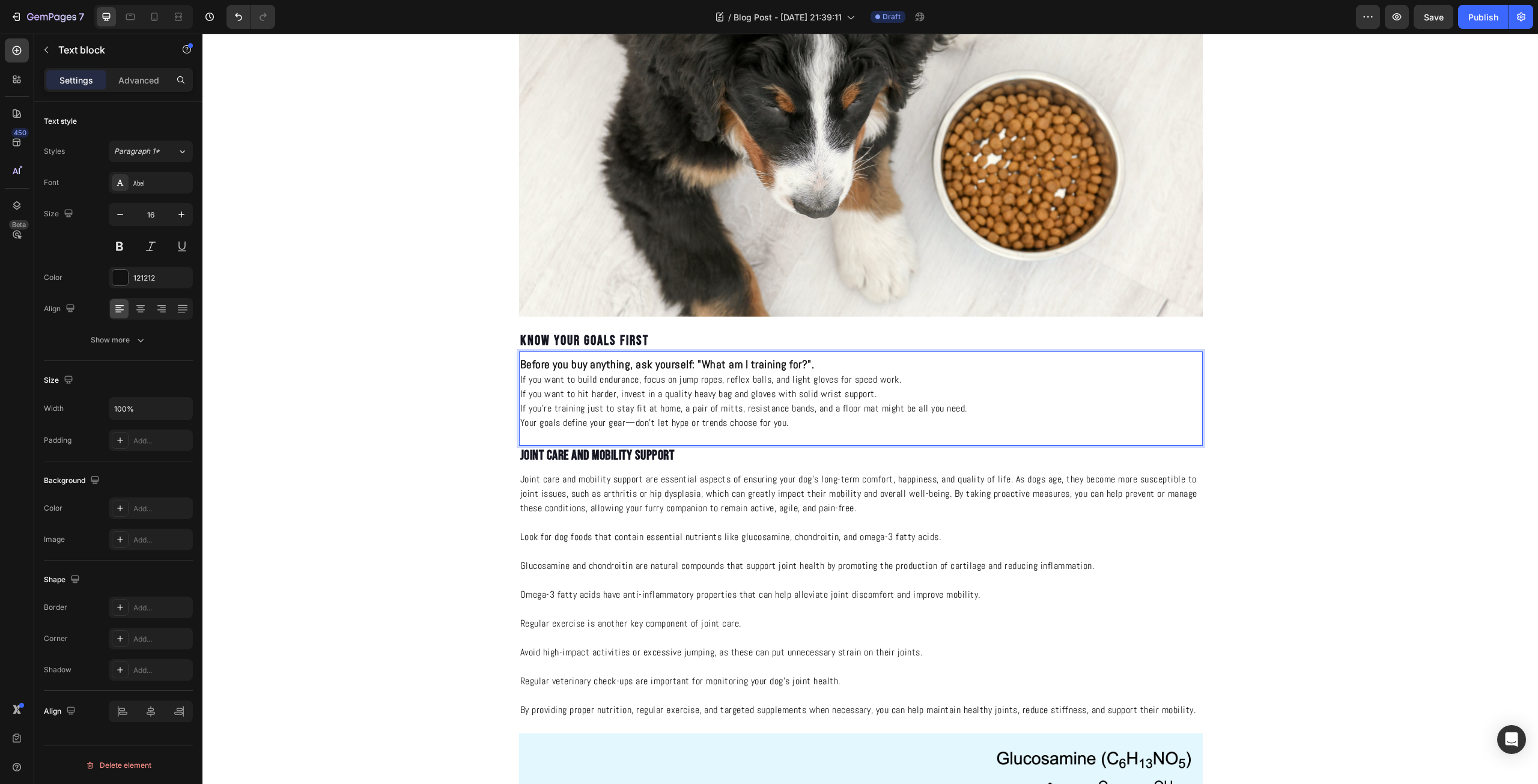
click at [661, 401] on p "If you’re training just to stay fit at home, a pair of mitts, resistance bands,…" at bounding box center [860, 409] width 681 height 14
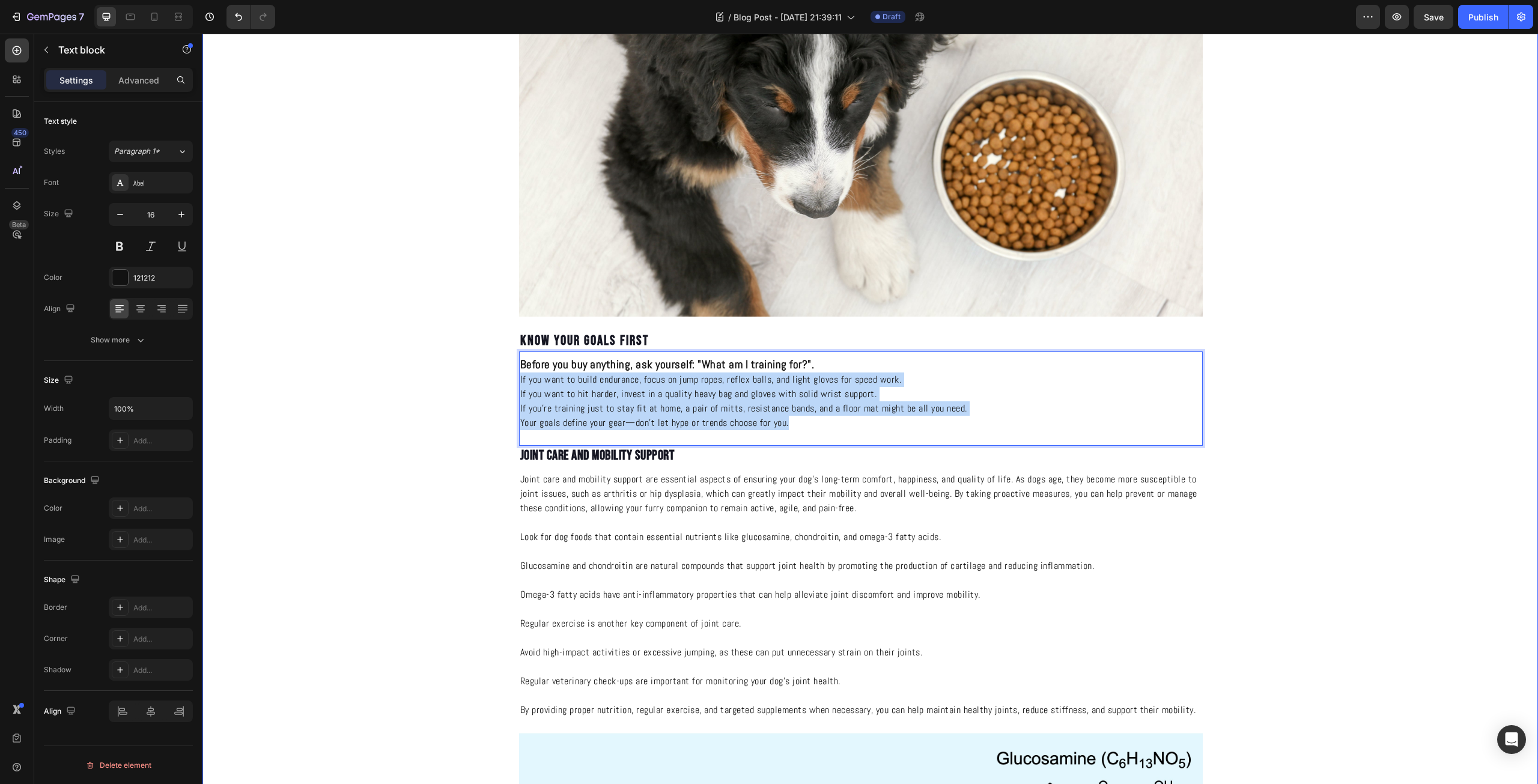
drag, startPoint x: 817, startPoint y: 416, endPoint x: 485, endPoint y: 378, distance: 334.2
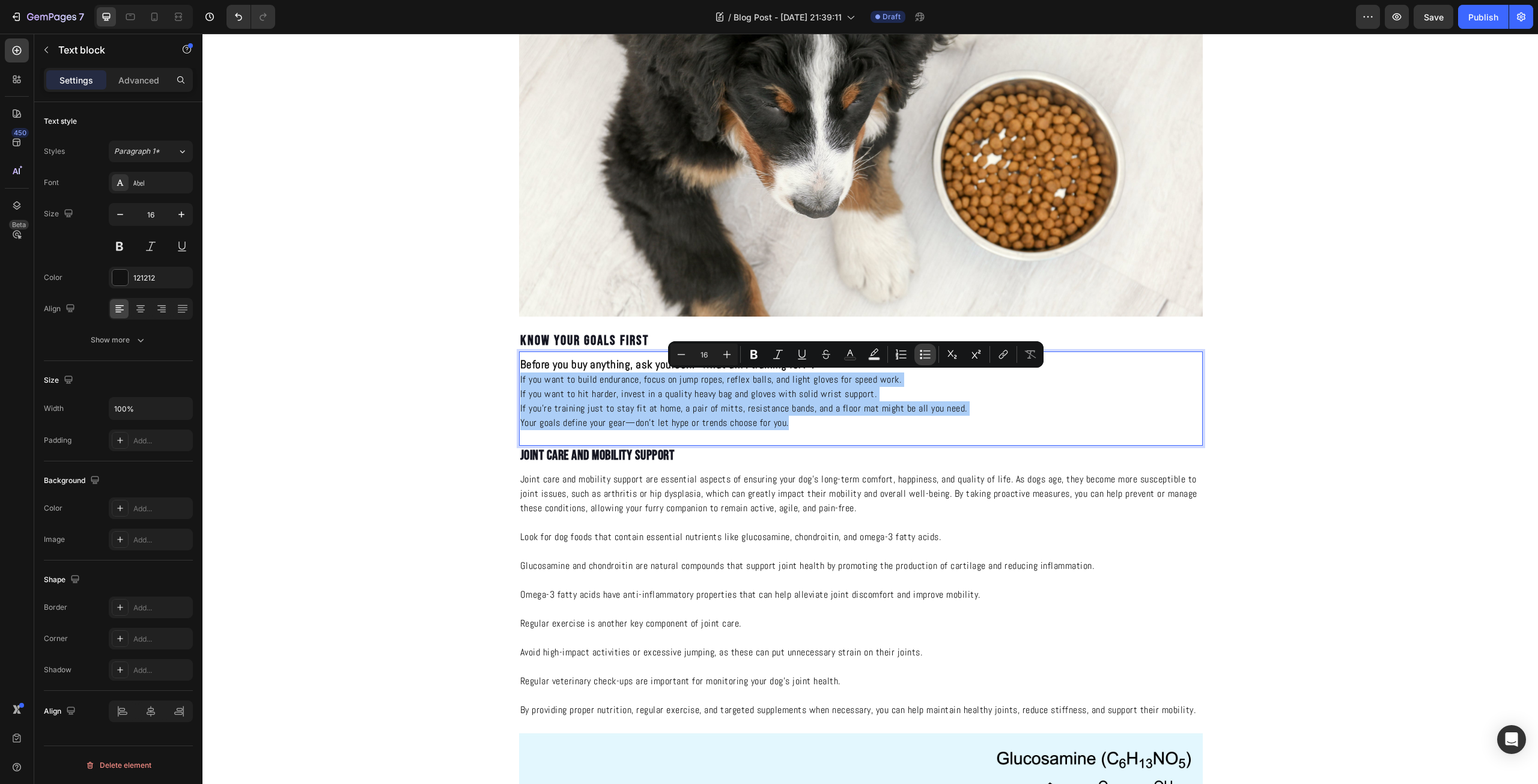
click at [922, 351] on icon "Editor contextual toolbar" at bounding box center [924, 354] width 12 height 12
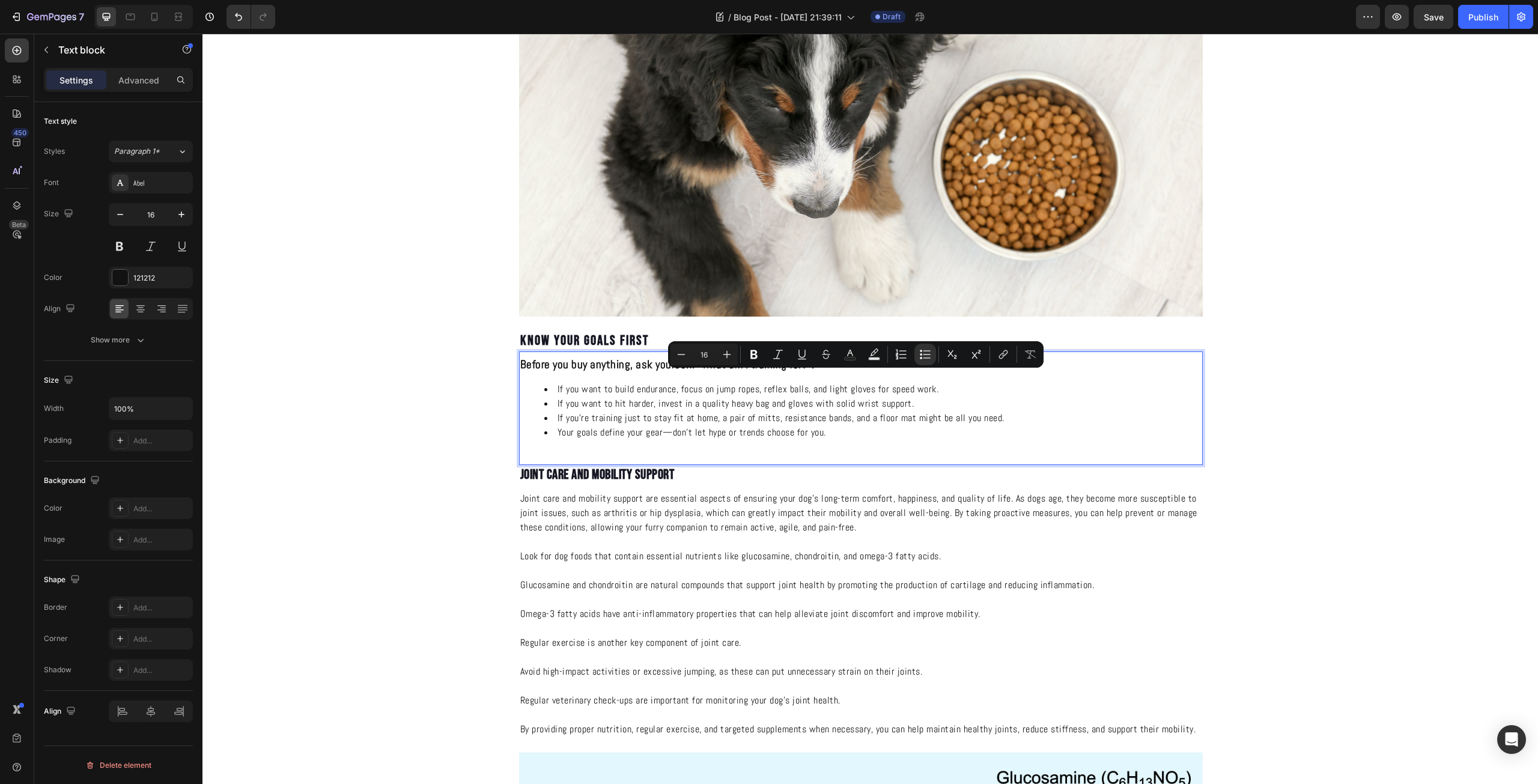
click at [817, 409] on li "If you want to hit harder, invest in a quality heavy bag and gloves with solid …" at bounding box center [872, 403] width 657 height 14
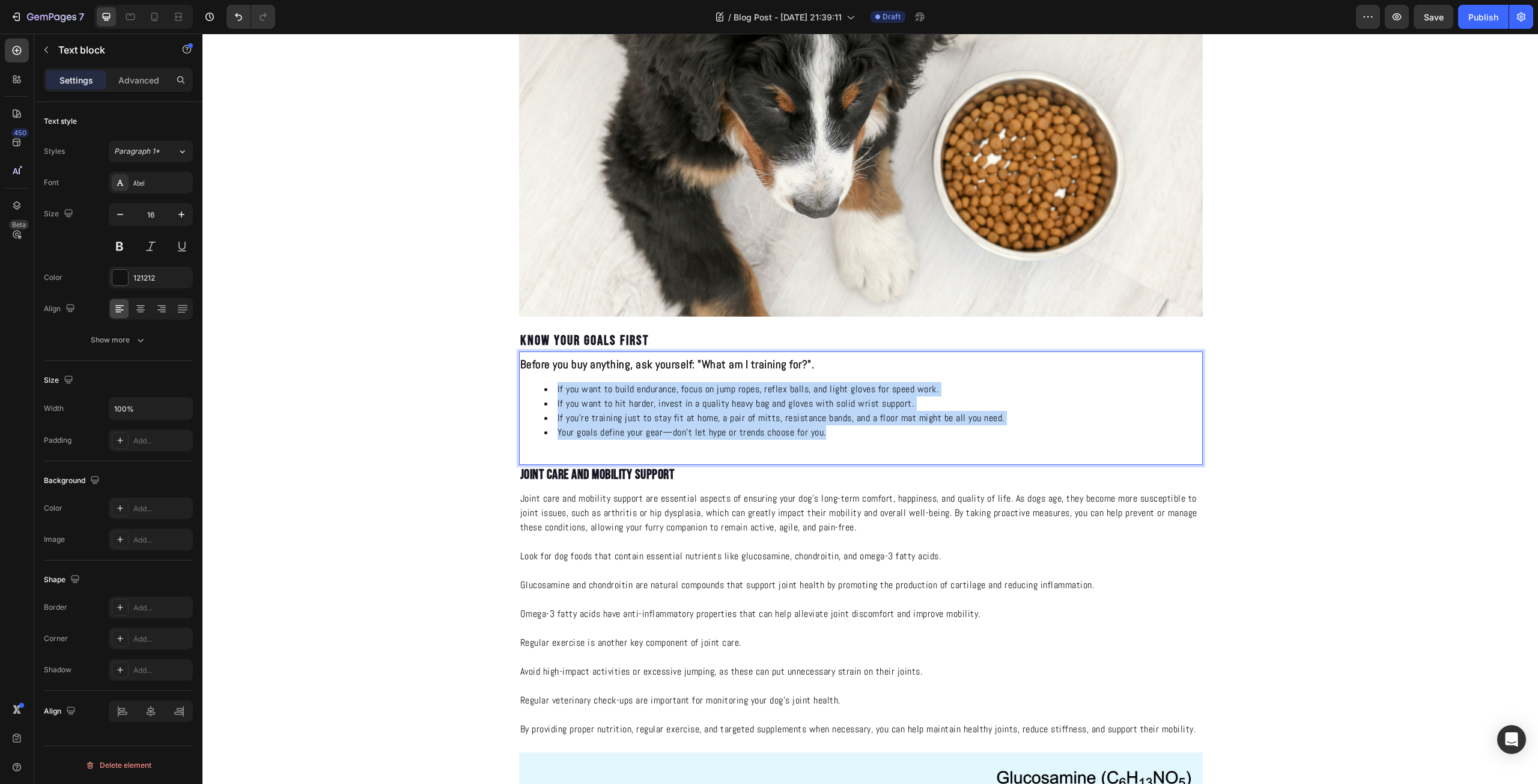
drag, startPoint x: 861, startPoint y: 434, endPoint x: 549, endPoint y: 391, distance: 314.9
click at [549, 391] on ul "If you want to build endurance, focus on jump ropes, reflex balls, and light gl…" at bounding box center [860, 410] width 681 height 57
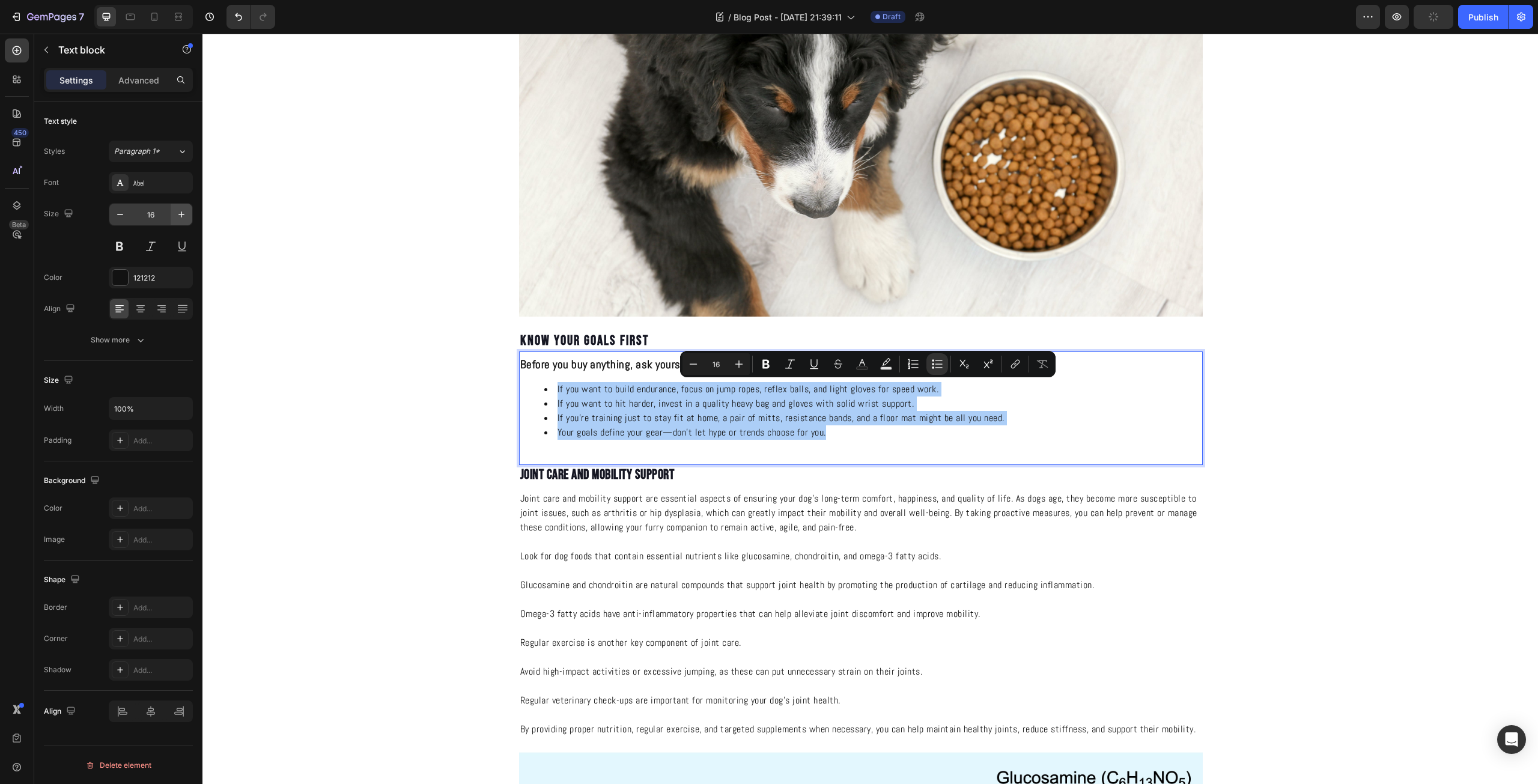
click at [177, 216] on icon "button" at bounding box center [181, 214] width 12 height 12
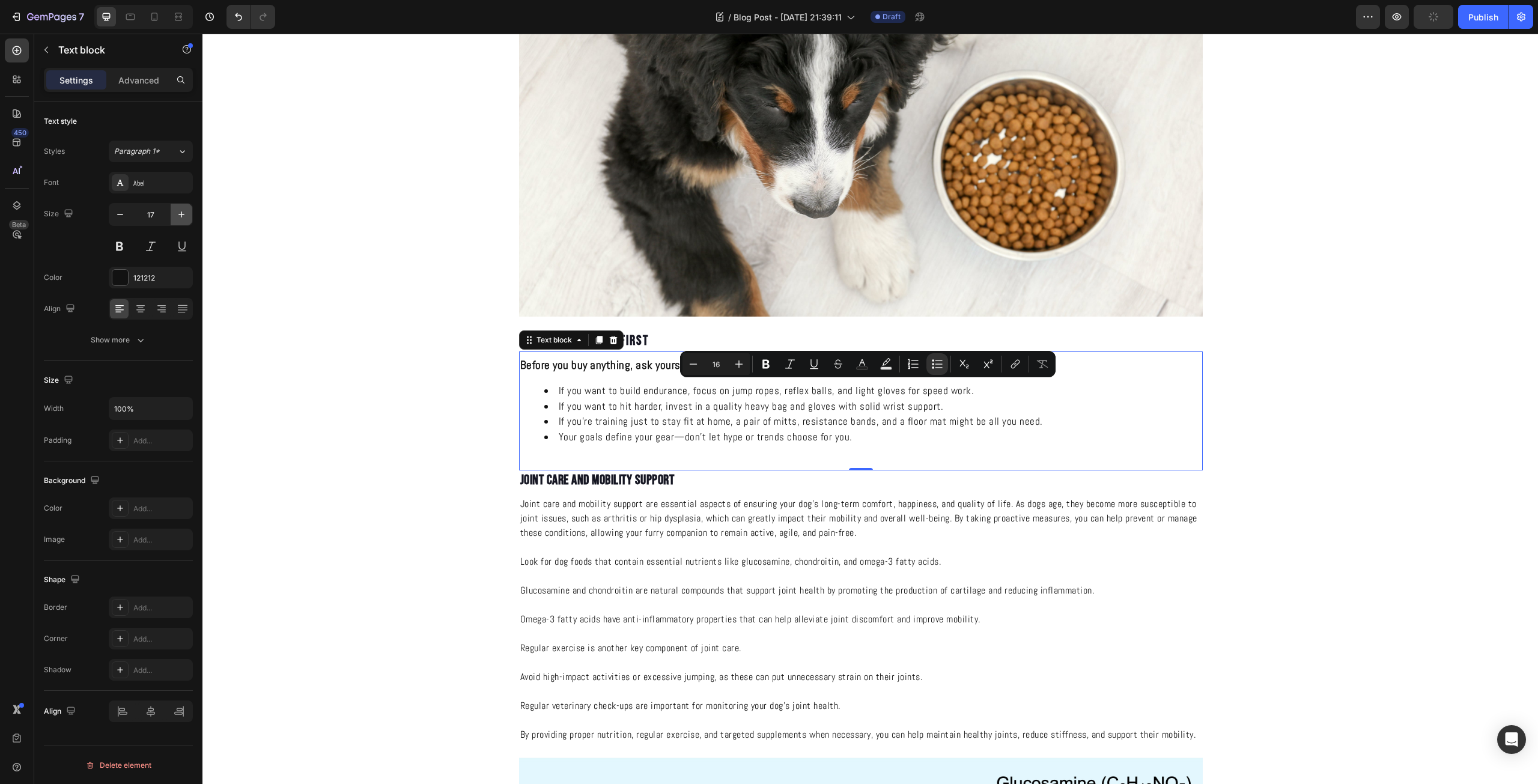
click at [177, 216] on icon "button" at bounding box center [181, 214] width 12 height 12
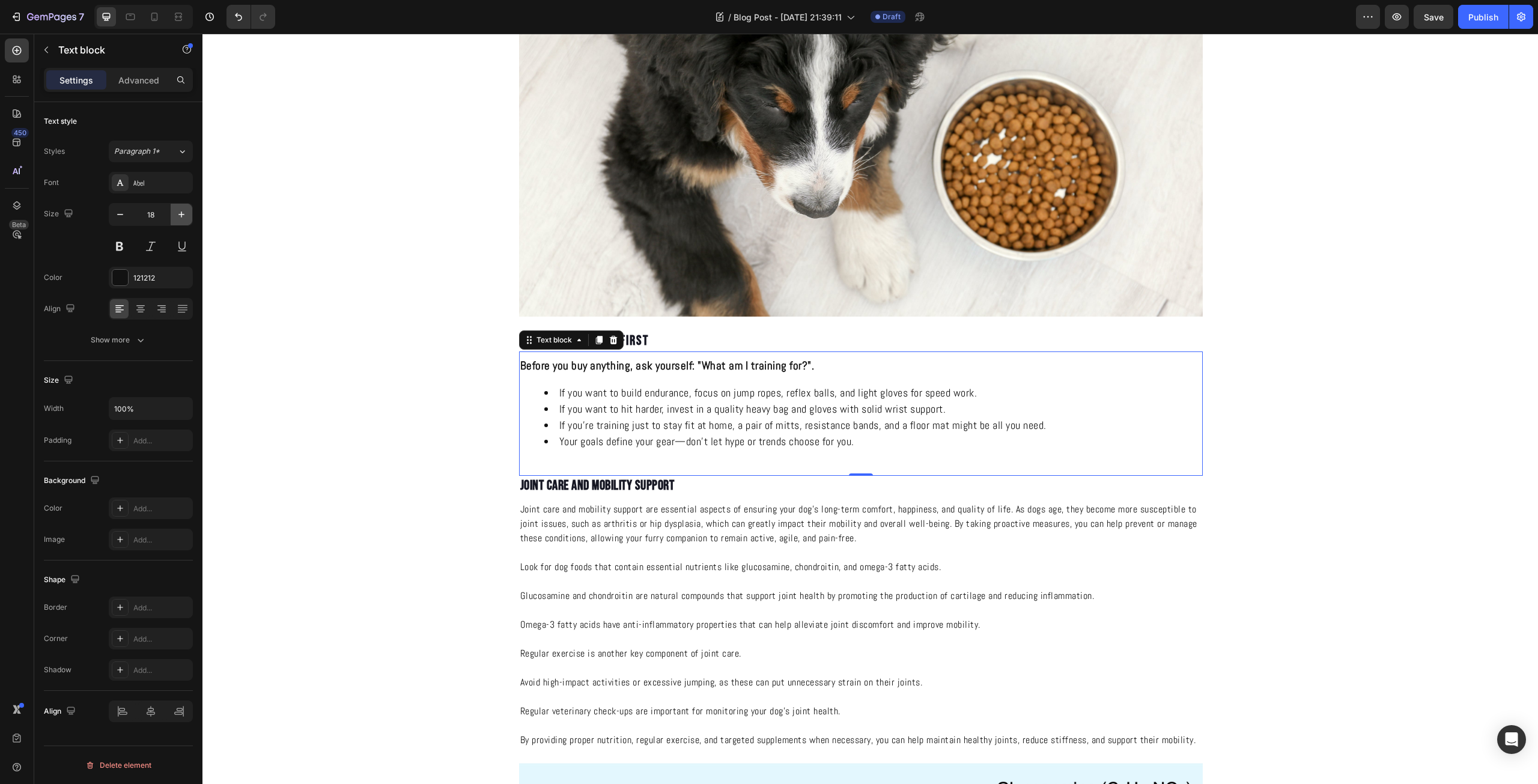
click at [177, 216] on icon "button" at bounding box center [181, 214] width 12 height 12
type input "19"
click at [570, 376] on div "Before you buy anything, ask yourself: "What am I training for?". If you want t…" at bounding box center [860, 411] width 684 height 111
click at [825, 363] on p "Before you buy anything, ask yourself: "What am I training for?"." at bounding box center [860, 366] width 681 height 17
click at [562, 367] on strong "Before you buy anything, ask yourself: "What am I training for?"." at bounding box center [667, 365] width 294 height 15
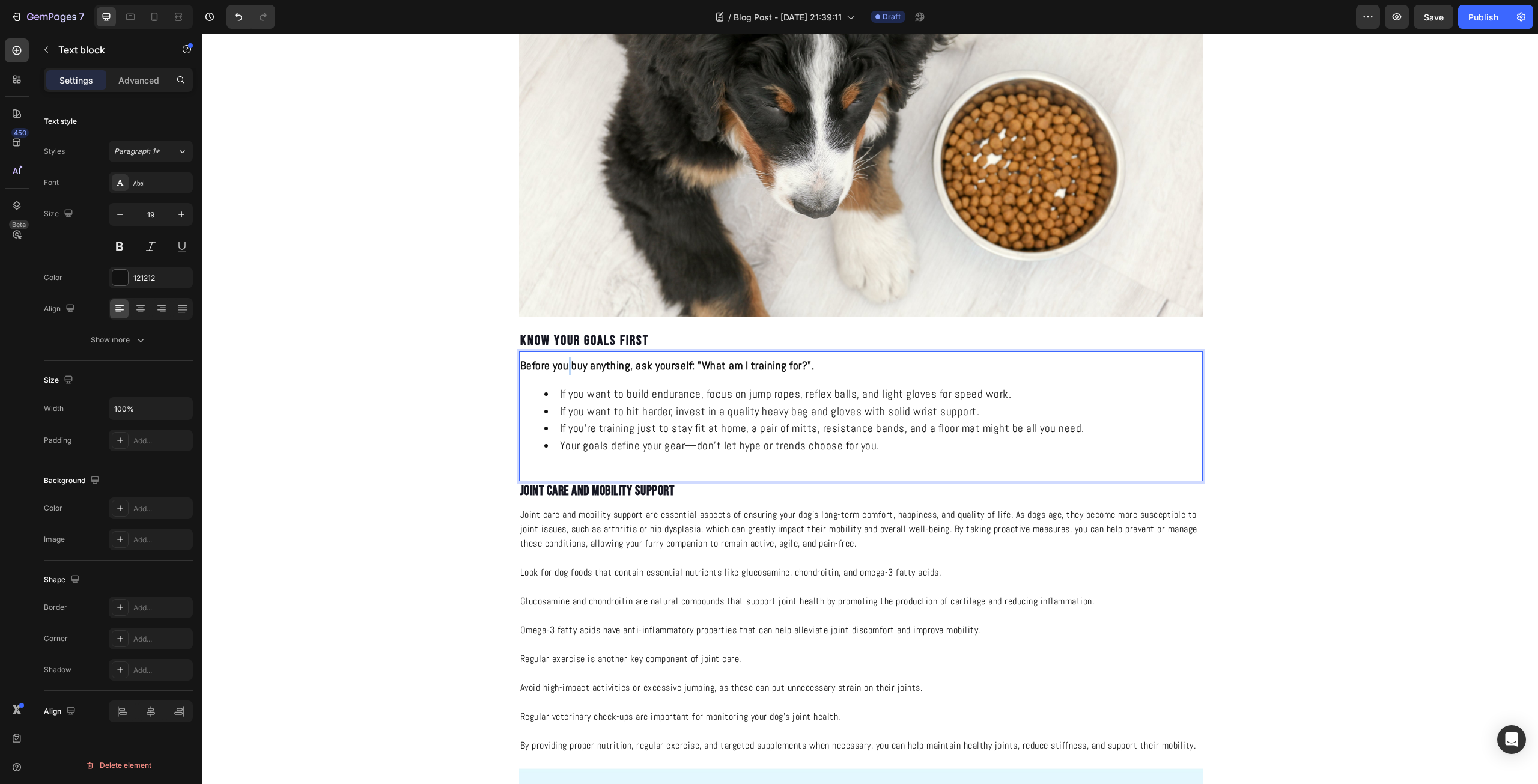
click at [562, 367] on strong "Before you buy anything, ask yourself: "What am I training for?"." at bounding box center [667, 365] width 294 height 15
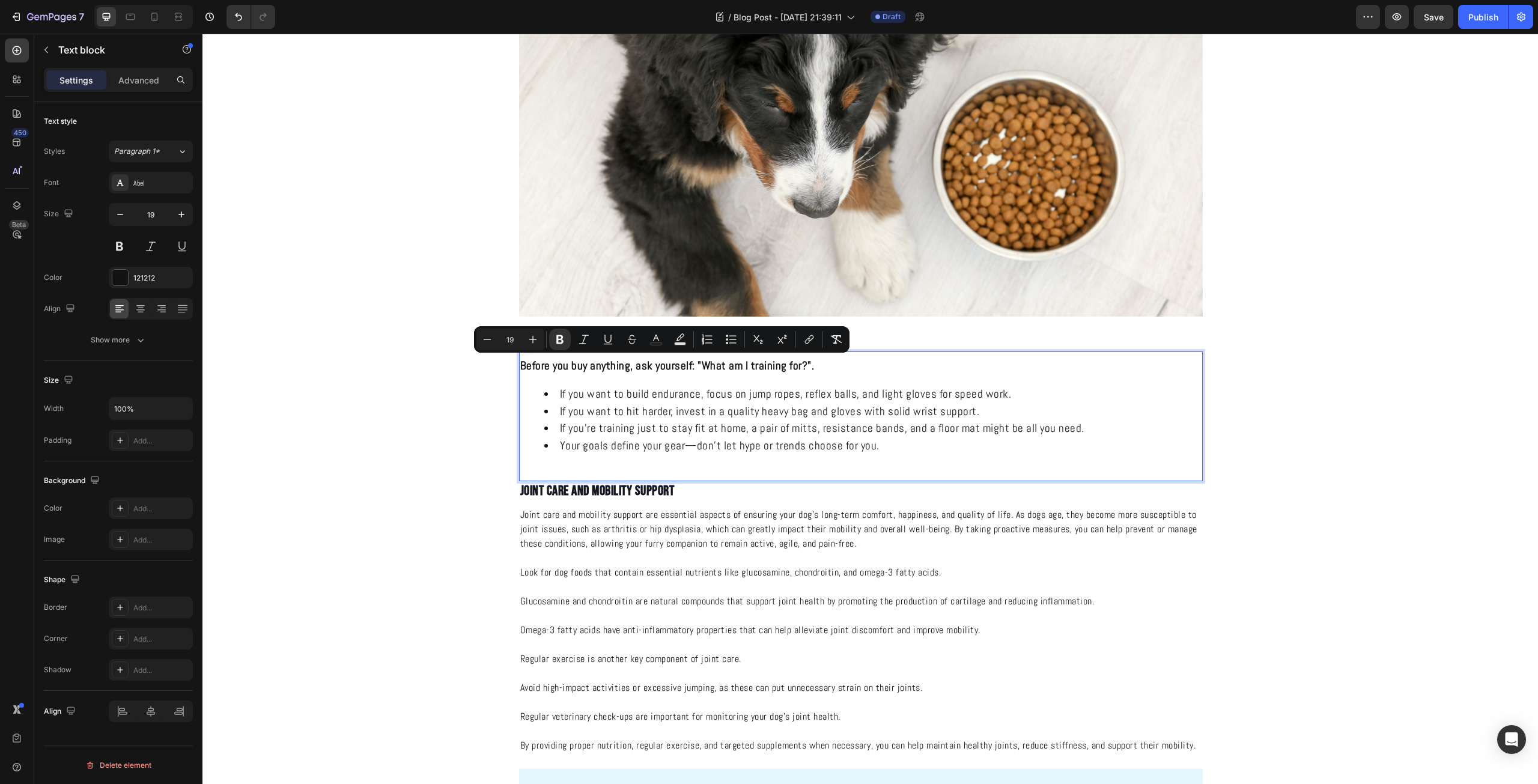
click at [632, 409] on li "If you want to hit harder, invest in a quality heavy bag and gloves with solid …" at bounding box center [872, 411] width 657 height 17
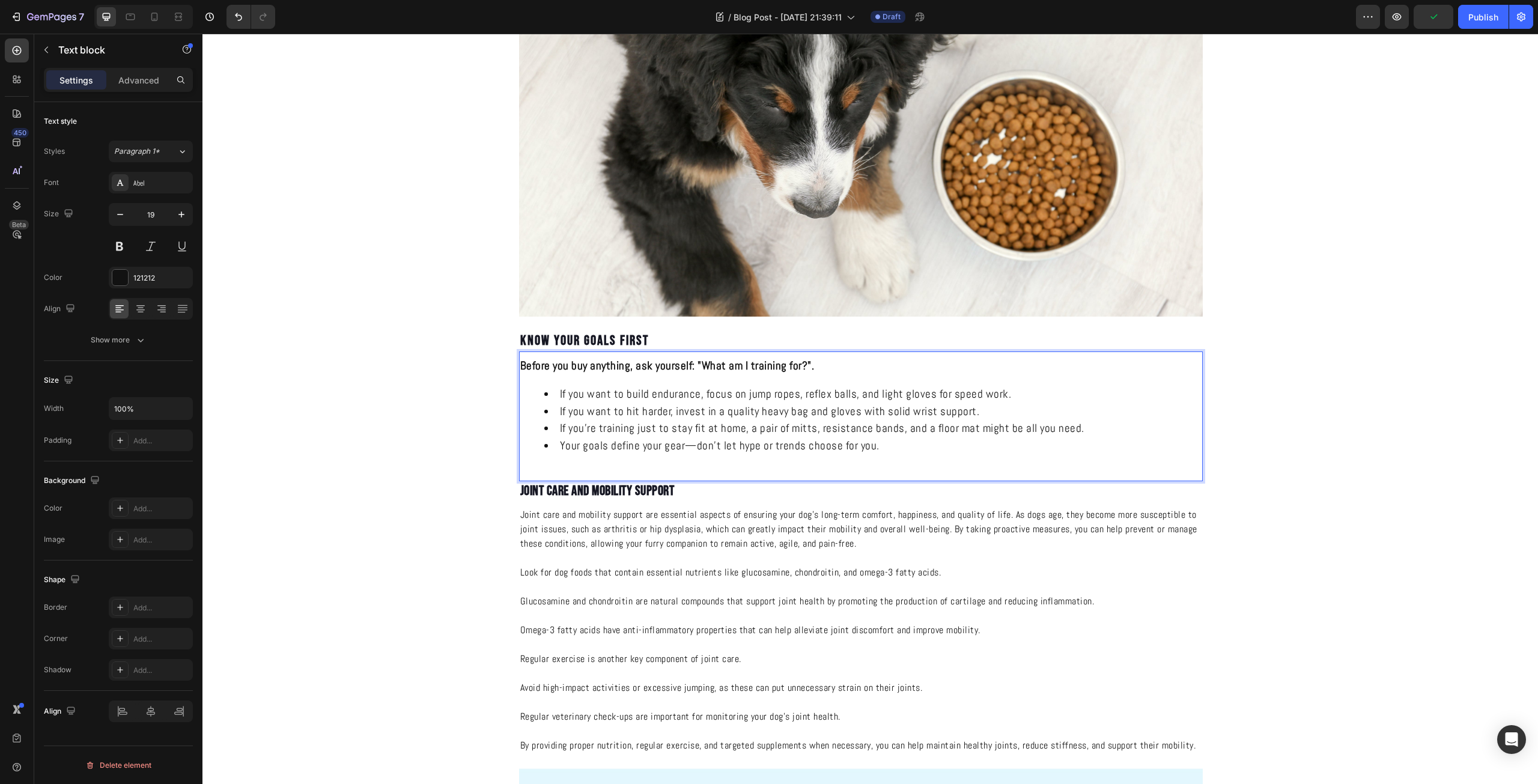
click at [609, 392] on li "If you want to build endurance, focus on jump ropes, reflex balls, and light gl…" at bounding box center [872, 393] width 657 height 17
click at [600, 401] on li "If you want to build endurance, focus on jump ropes, reflex balls, and light gl…" at bounding box center [872, 393] width 657 height 17
click at [603, 368] on strong "Before you buy anything, ask yourself: "What am I training for?"." at bounding box center [667, 365] width 294 height 15
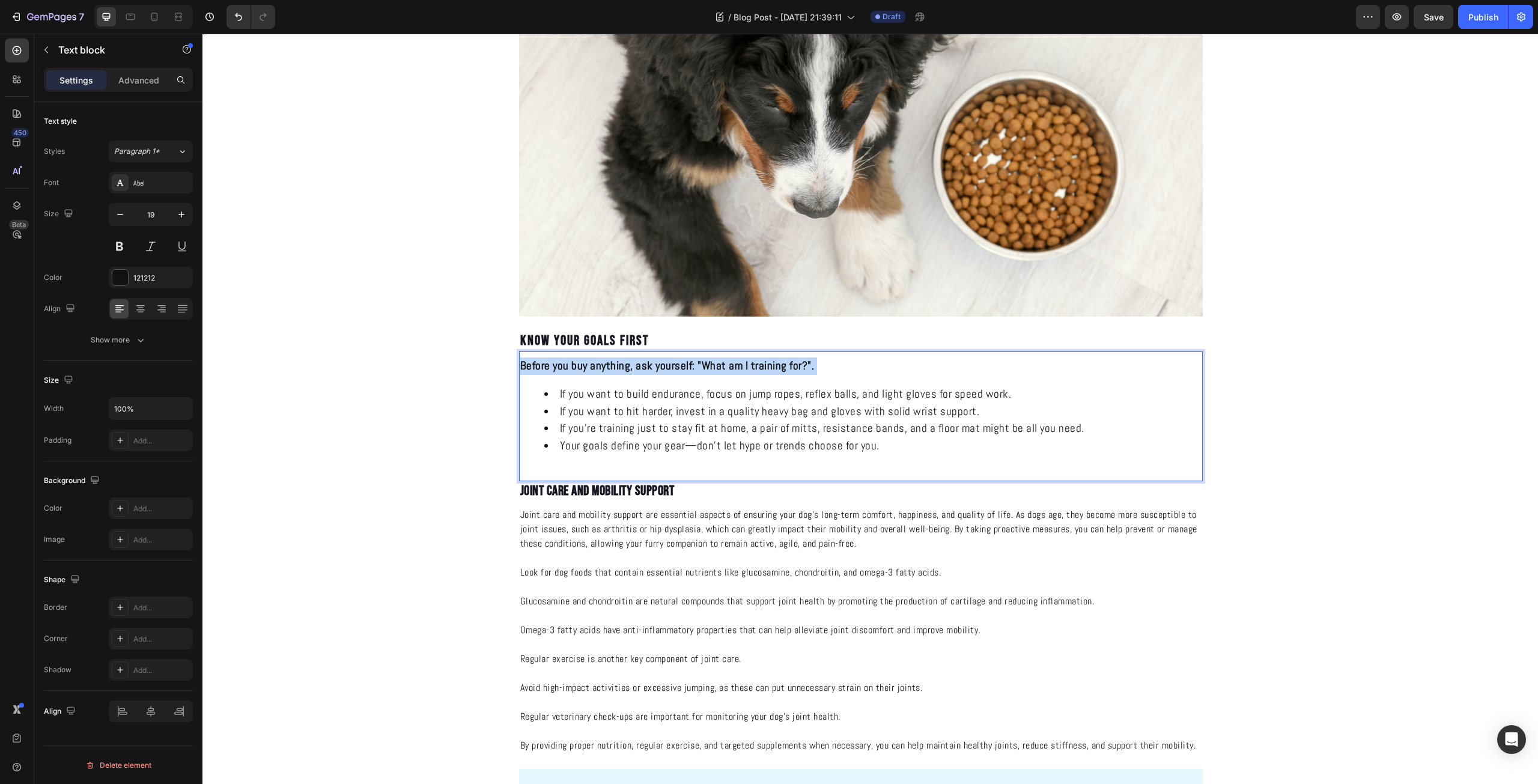
click at [603, 368] on strong "Before you buy anything, ask yourself: "What am I training for?"." at bounding box center [667, 365] width 294 height 15
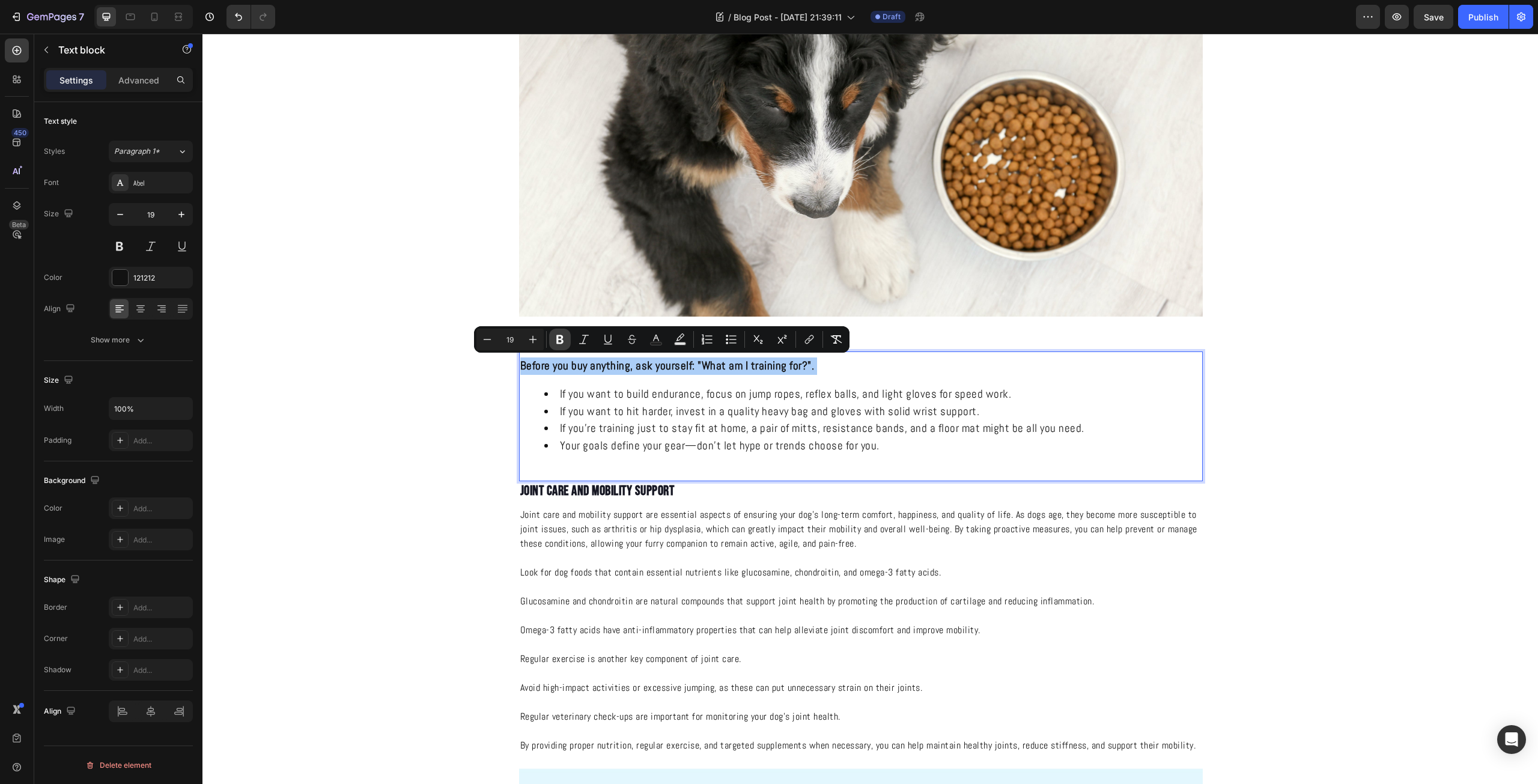
click at [565, 343] on icon "Editor contextual toolbar" at bounding box center [559, 339] width 12 height 12
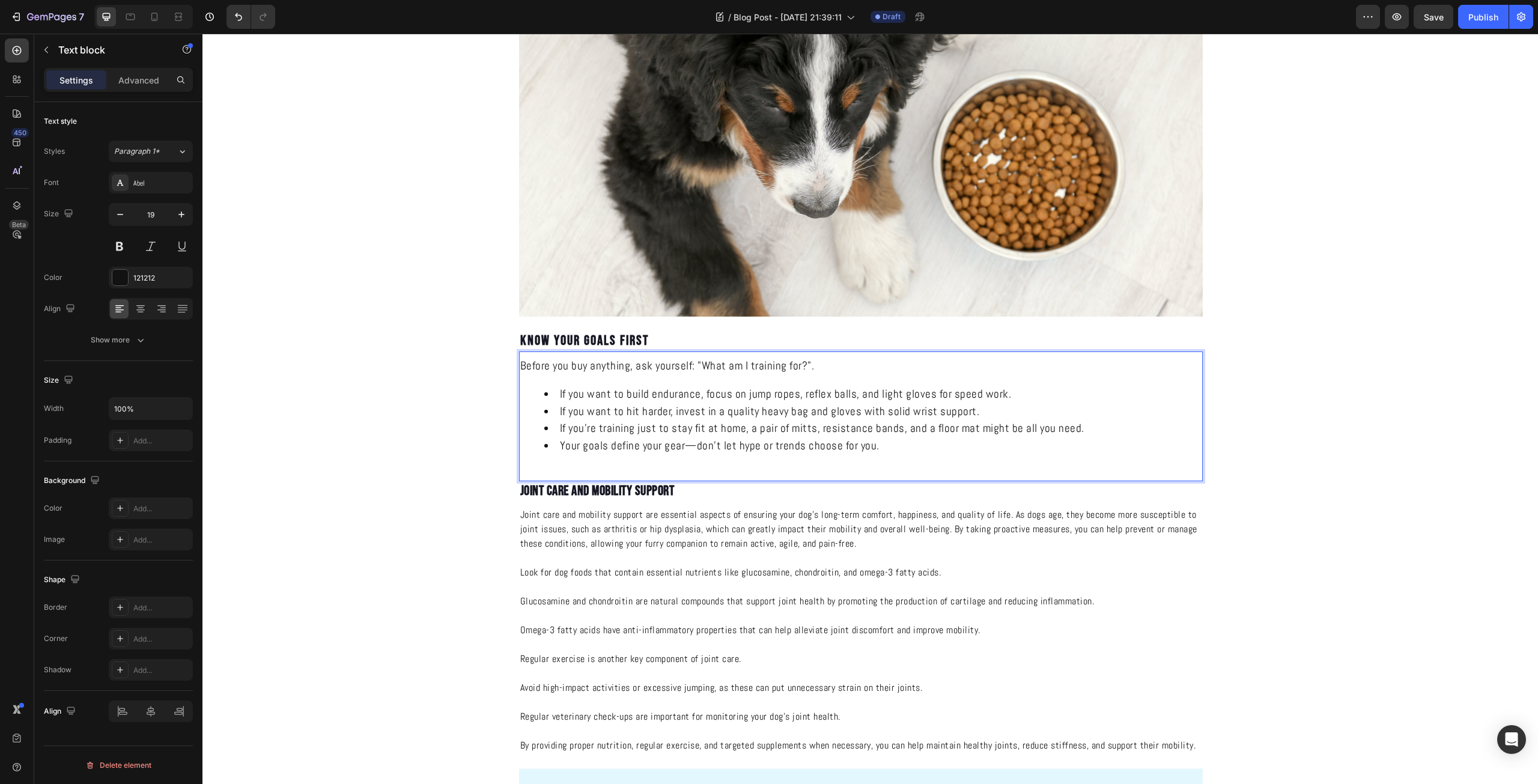
click at [600, 394] on li "If you want to build endurance, focus on jump ropes, reflex balls, and light gl…" at bounding box center [872, 393] width 657 height 17
click at [603, 365] on span "Before you buy anything, ask yourself: "What am I training for?"." at bounding box center [667, 365] width 294 height 15
click at [622, 399] on li "If you want to build endurance, focus on jump ropes, reflex balls, and light gl…" at bounding box center [872, 393] width 657 height 17
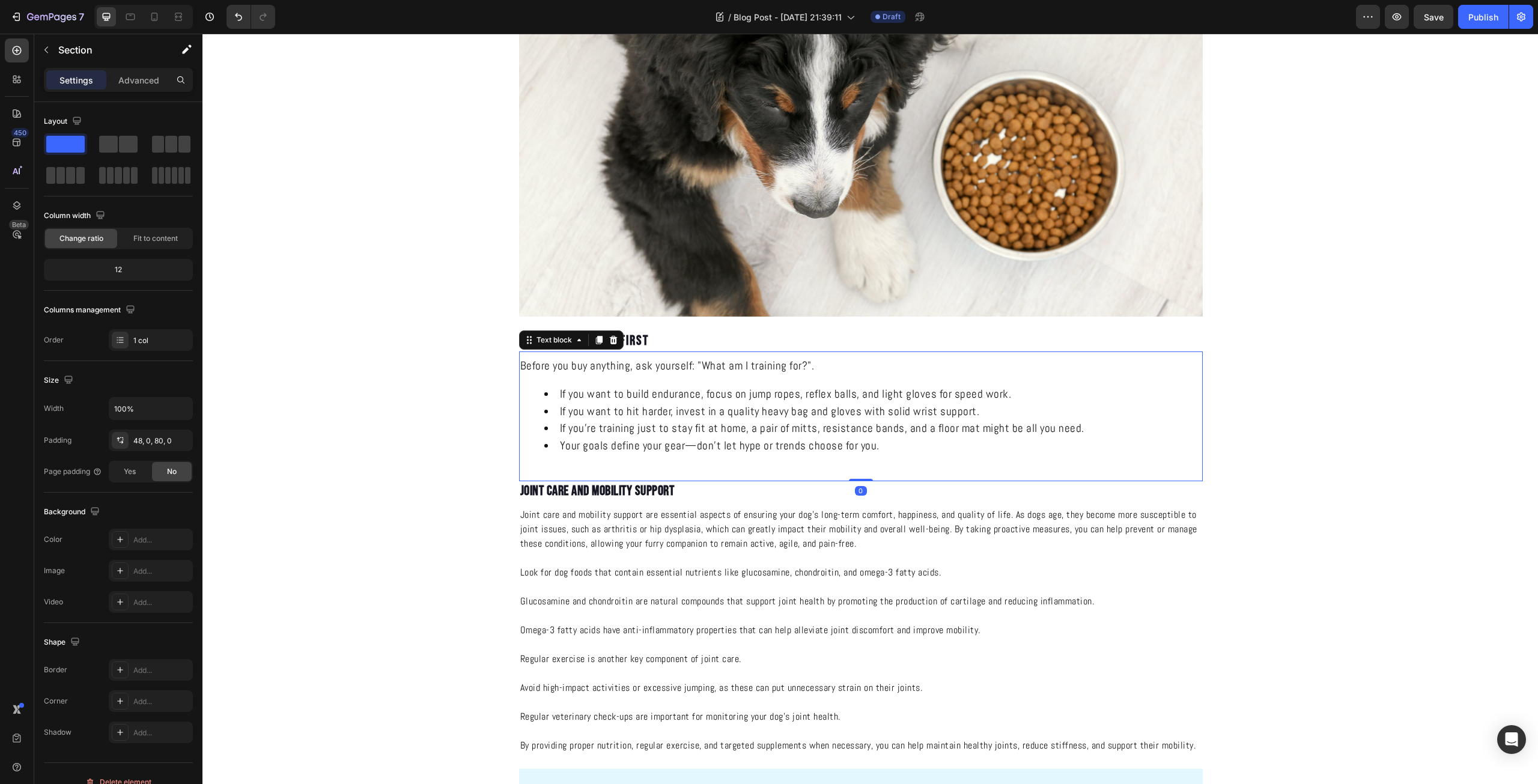
click at [739, 392] on li "If you want to build endurance, focus on jump ropes, reflex balls, and light gl…" at bounding box center [872, 393] width 657 height 17
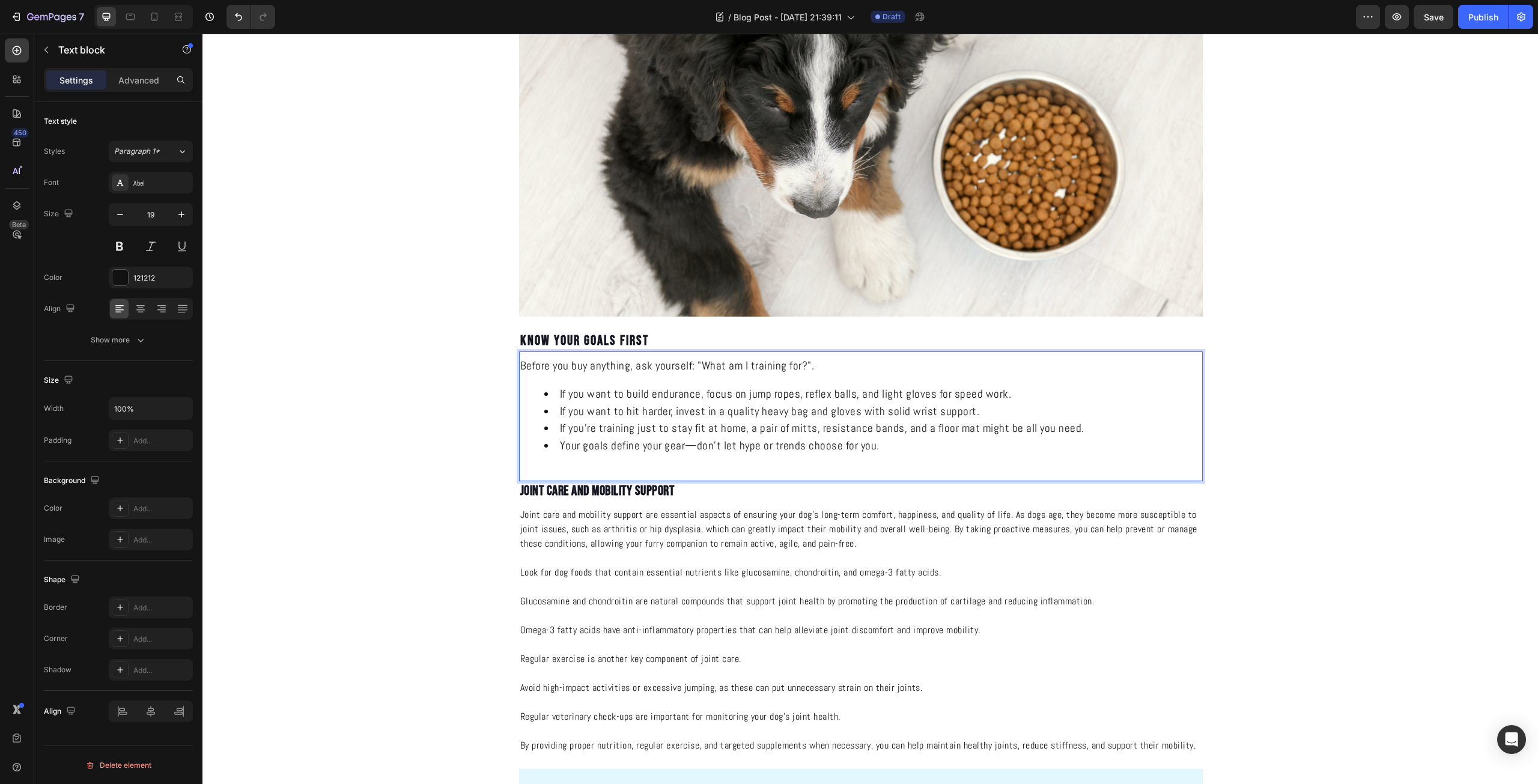
click at [772, 397] on li "If you want to build endurance, focus on jump ropes, reflex balls, and light gl…" at bounding box center [872, 393] width 657 height 17
click at [1006, 399] on li "If you want to build endurance, focus on jump ropes, reflex balls, and light gl…" at bounding box center [872, 393] width 657 height 17
click at [639, 418] on li "If you want to hit harder, invest in a quality heavy bag and gloves with solid …" at bounding box center [872, 411] width 657 height 17
click at [689, 416] on li "If you want to hit harder, invest in a quality heavy bag and gloves with solid …" at bounding box center [872, 411] width 657 height 17
click at [767, 421] on li "If you’re training just to stay fit at home, a pair of mitts, resistance bands,…" at bounding box center [872, 427] width 657 height 17
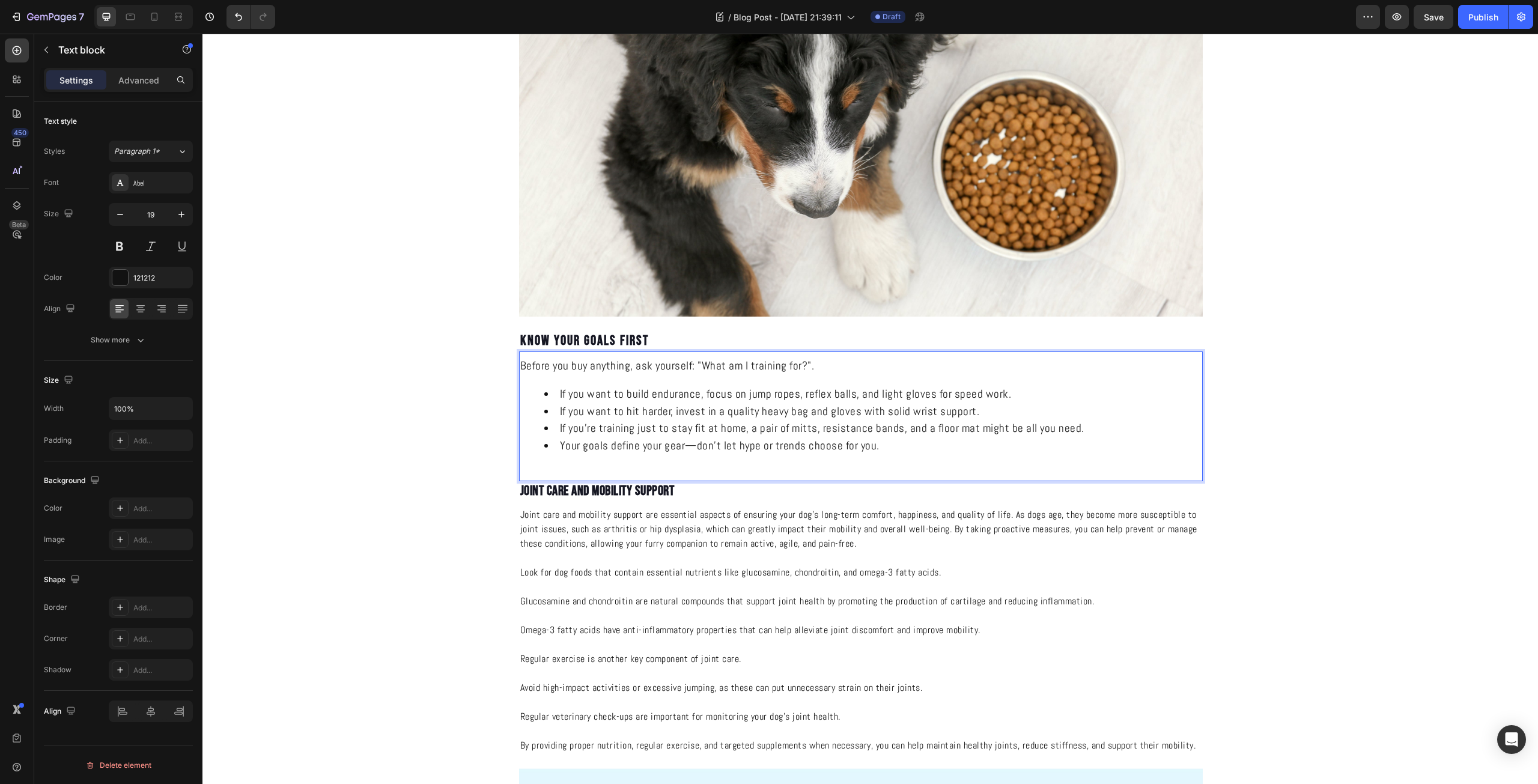
click at [847, 418] on li "If you want to hit harder, invest in a quality heavy bag and gloves with solid …" at bounding box center [872, 411] width 657 height 17
click at [877, 414] on li "If you want to hit harder, invest in a quality heavy bag and gloves with solid …" at bounding box center [872, 411] width 657 height 17
click at [848, 414] on li "If you want to hit harder, invest in a quality heavy bag and gloves with solid …" at bounding box center [872, 411] width 657 height 17
click at [979, 412] on li "If you want to hit harder, invest in a quality heavy bag and gloves with solid …" at bounding box center [872, 411] width 657 height 17
click at [854, 443] on li "Your goals define your gear—don’t let hype or trends choose for you." at bounding box center [872, 445] width 657 height 17
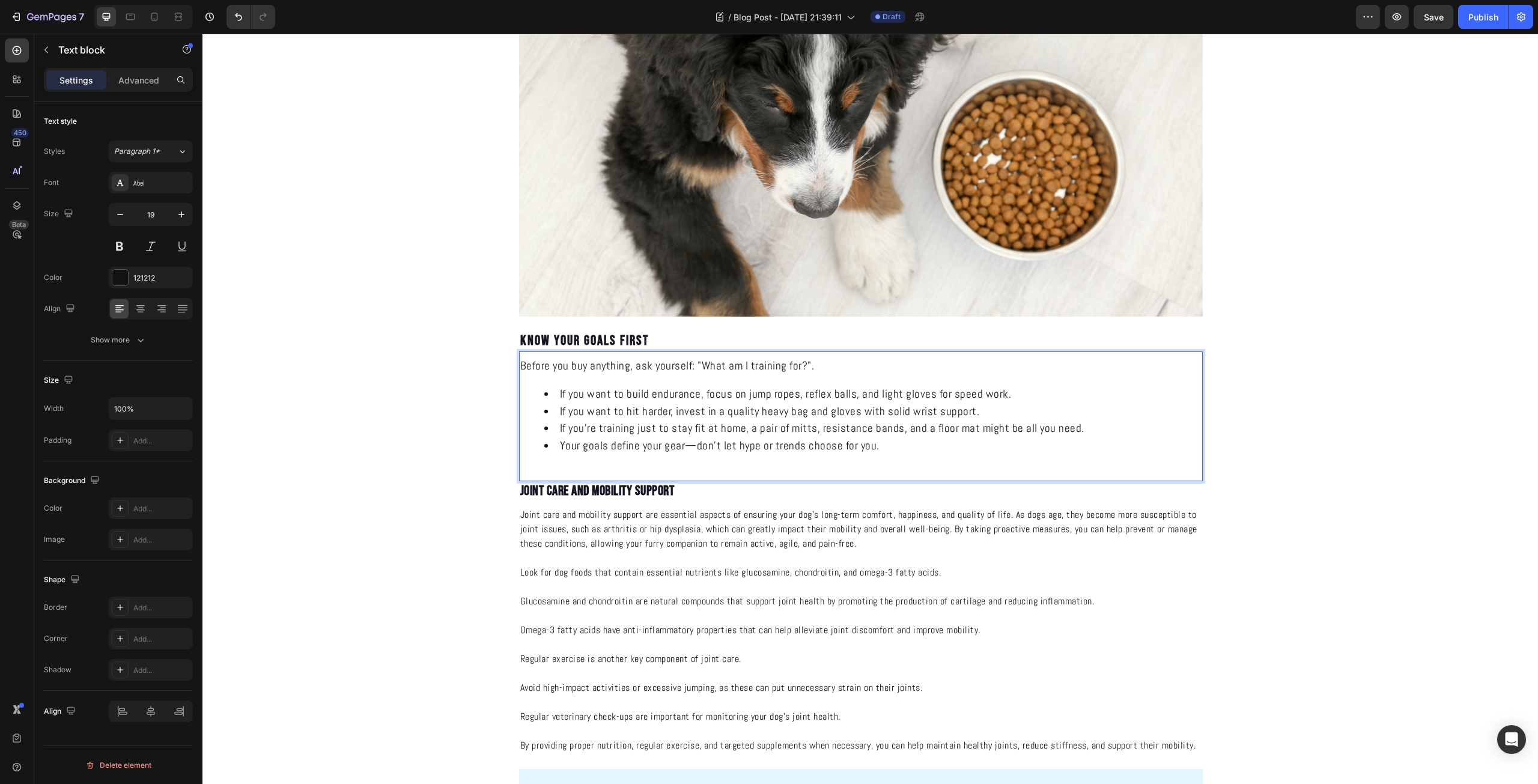
click at [746, 435] on li "If you’re training just to stay fit at home, a pair of mitts, resistance bands,…" at bounding box center [872, 427] width 657 height 17
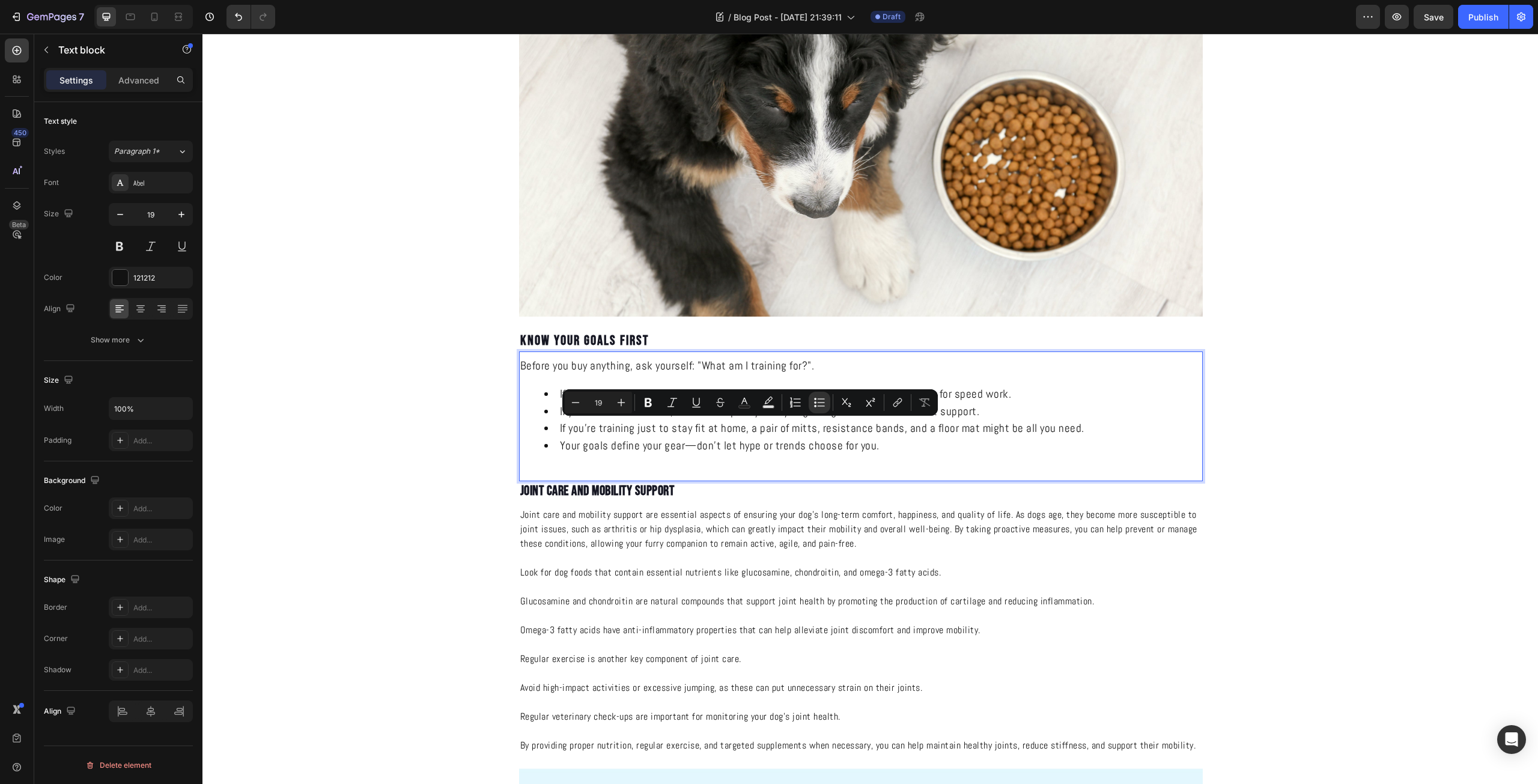
click at [760, 429] on li "If you’re training just to stay fit at home, a pair of mitts, resistance bands,…" at bounding box center [872, 427] width 657 height 17
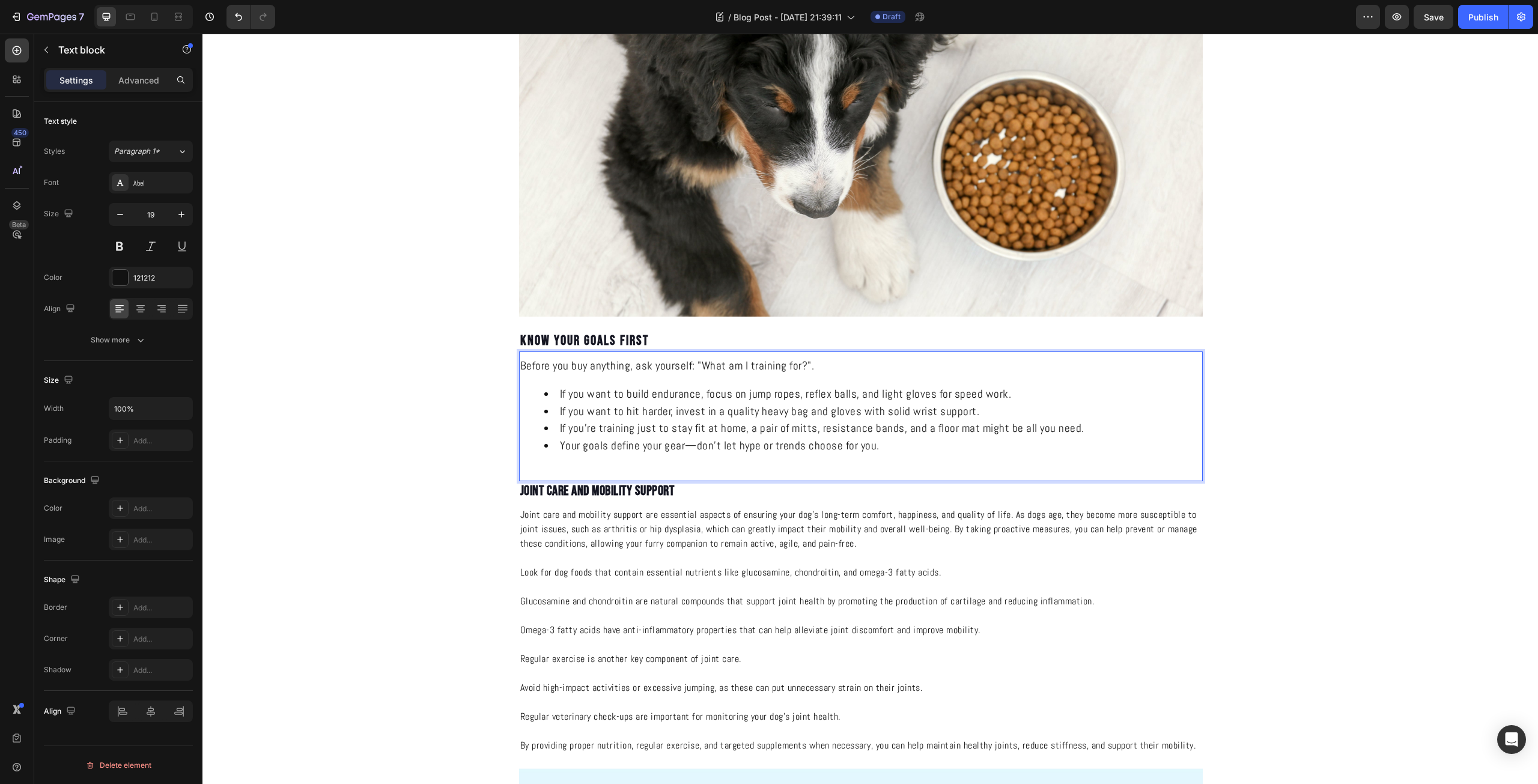
click at [1048, 426] on li "If you’re training just to stay fit at home, a pair of mitts, resistance bands,…" at bounding box center [872, 427] width 657 height 17
click at [1097, 423] on li "If you’re training just to stay fit at home, a pair of mitts, resistance bands,…" at bounding box center [872, 427] width 657 height 17
click at [928, 426] on li "If you’re training just to stay fit at home, a pair of mitts, resistance bands,…" at bounding box center [872, 427] width 657 height 17
click at [951, 424] on li "If you’re training just to stay fit at home, a pair of mitts, resistance bands,…" at bounding box center [872, 427] width 657 height 17
click at [972, 449] on li "Your goals define your gear—don’t let hype or trends choose for you." at bounding box center [872, 445] width 657 height 17
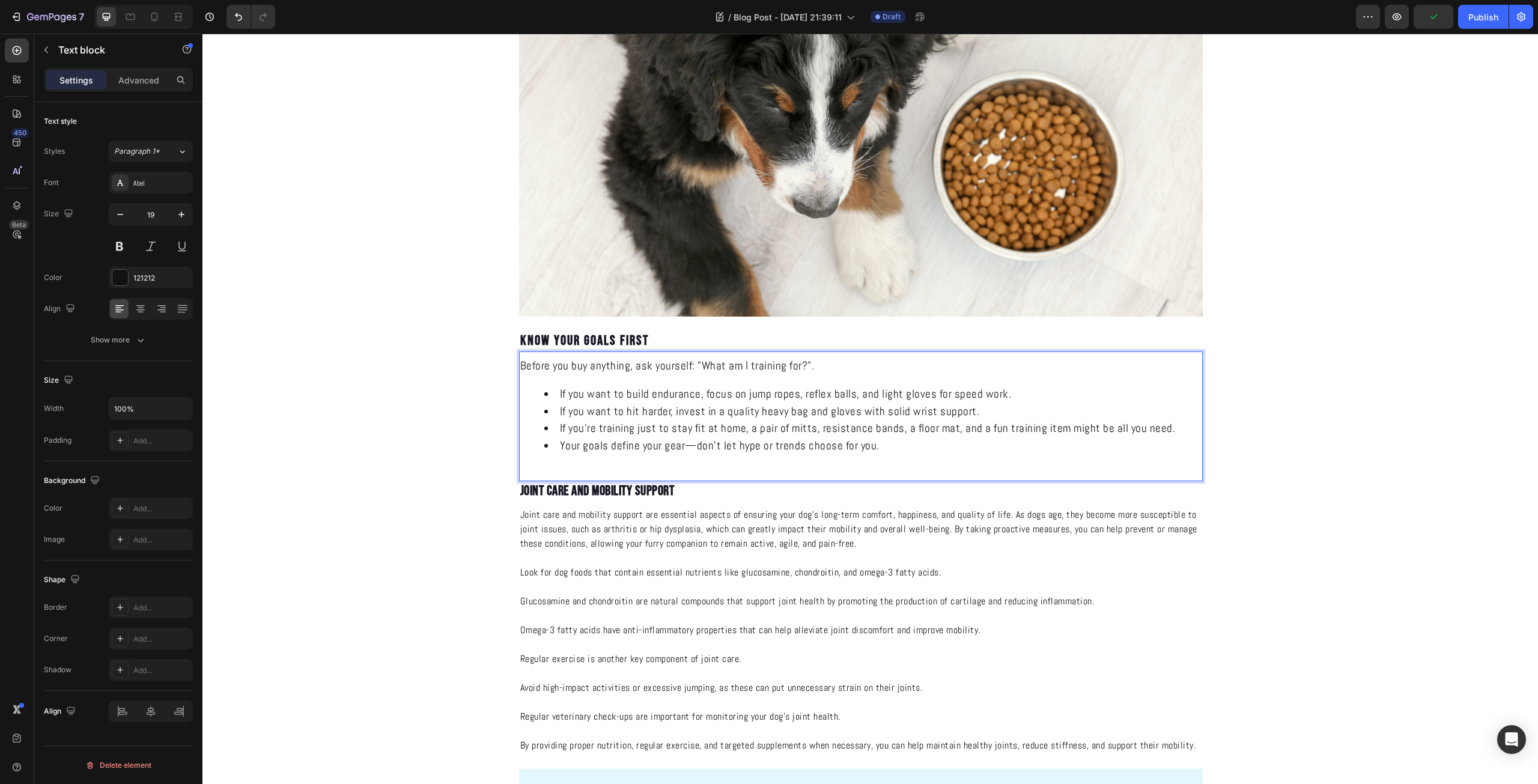
click at [695, 449] on li "Your goals define your gear—don’t let hype or trends choose for you." at bounding box center [872, 445] width 657 height 17
click at [686, 449] on li "Your goals define your gear—don’t let hype or trends choose for you." at bounding box center [872, 445] width 657 height 17
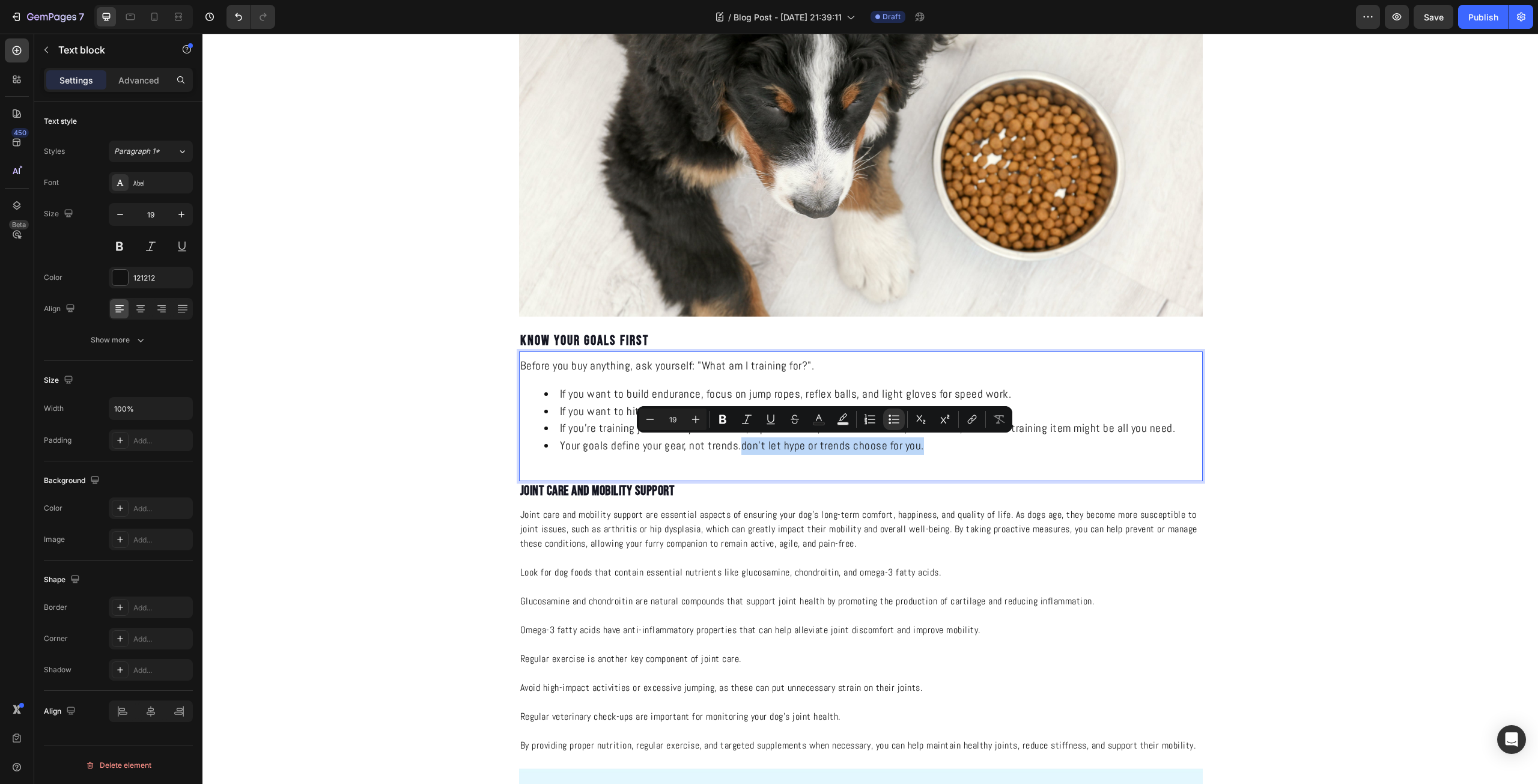
drag, startPoint x: 894, startPoint y: 444, endPoint x: 737, endPoint y: 449, distance: 157.1
click at [737, 449] on li "Your goals define your gear, not trends.don’t let hype or trends choose for you." at bounding box center [872, 445] width 657 height 17
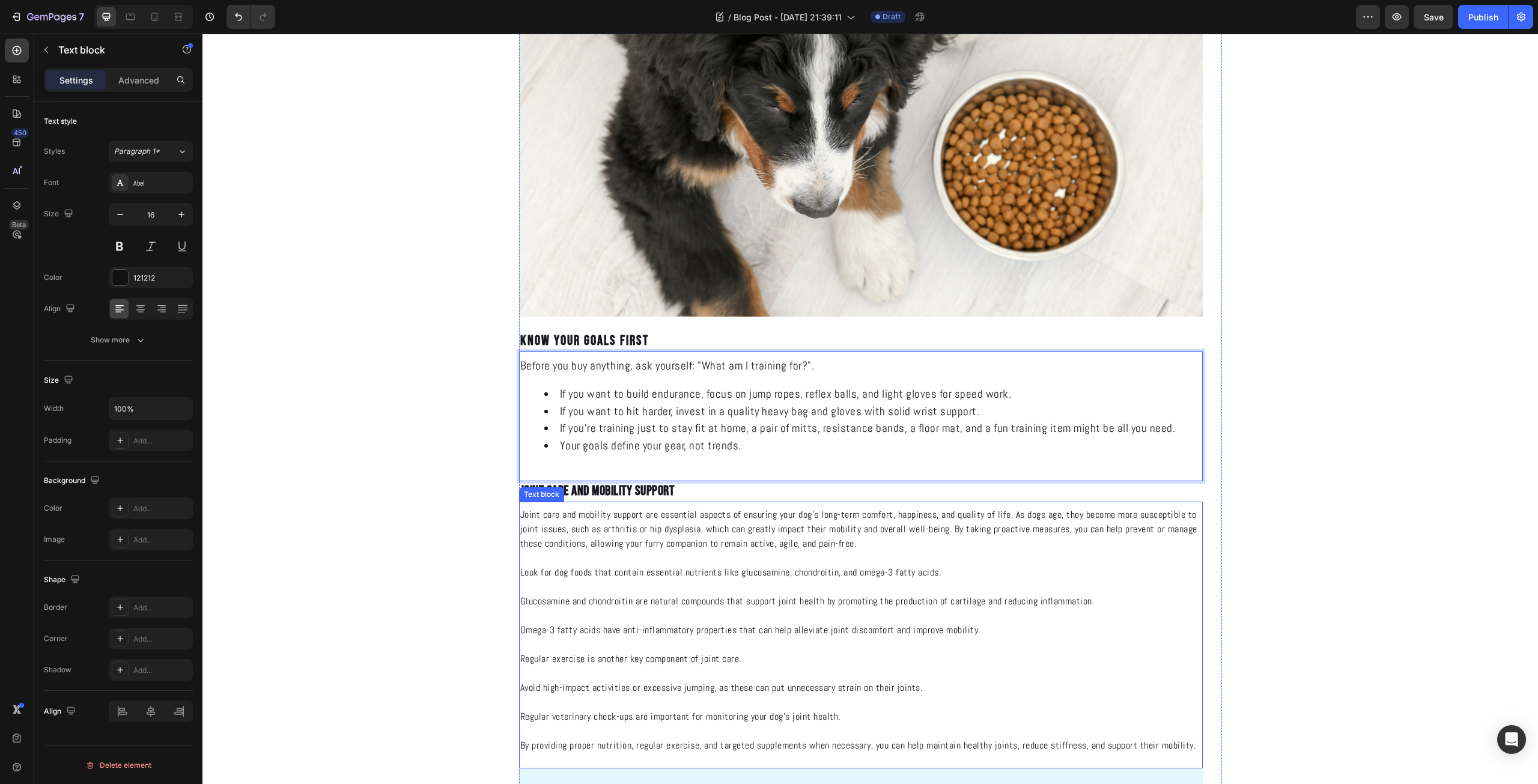
click at [735, 514] on p "Joint care and mobility support are essential aspects of ensuring your dog's lo…" at bounding box center [860, 529] width 681 height 43
click at [658, 490] on p "Joint Care and Mobility Support" at bounding box center [860, 491] width 681 height 18
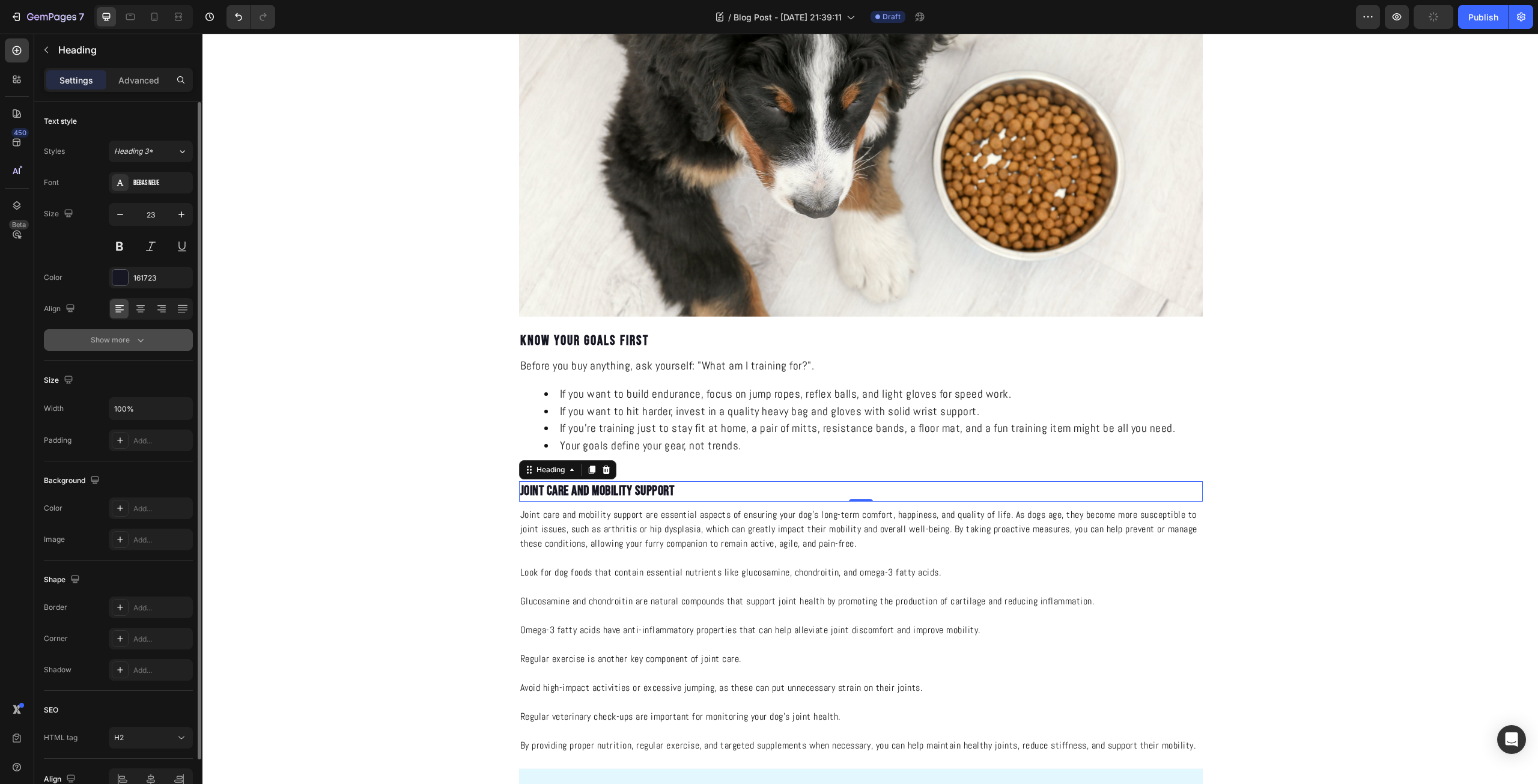
click at [125, 339] on div "Show more" at bounding box center [118, 340] width 56 height 12
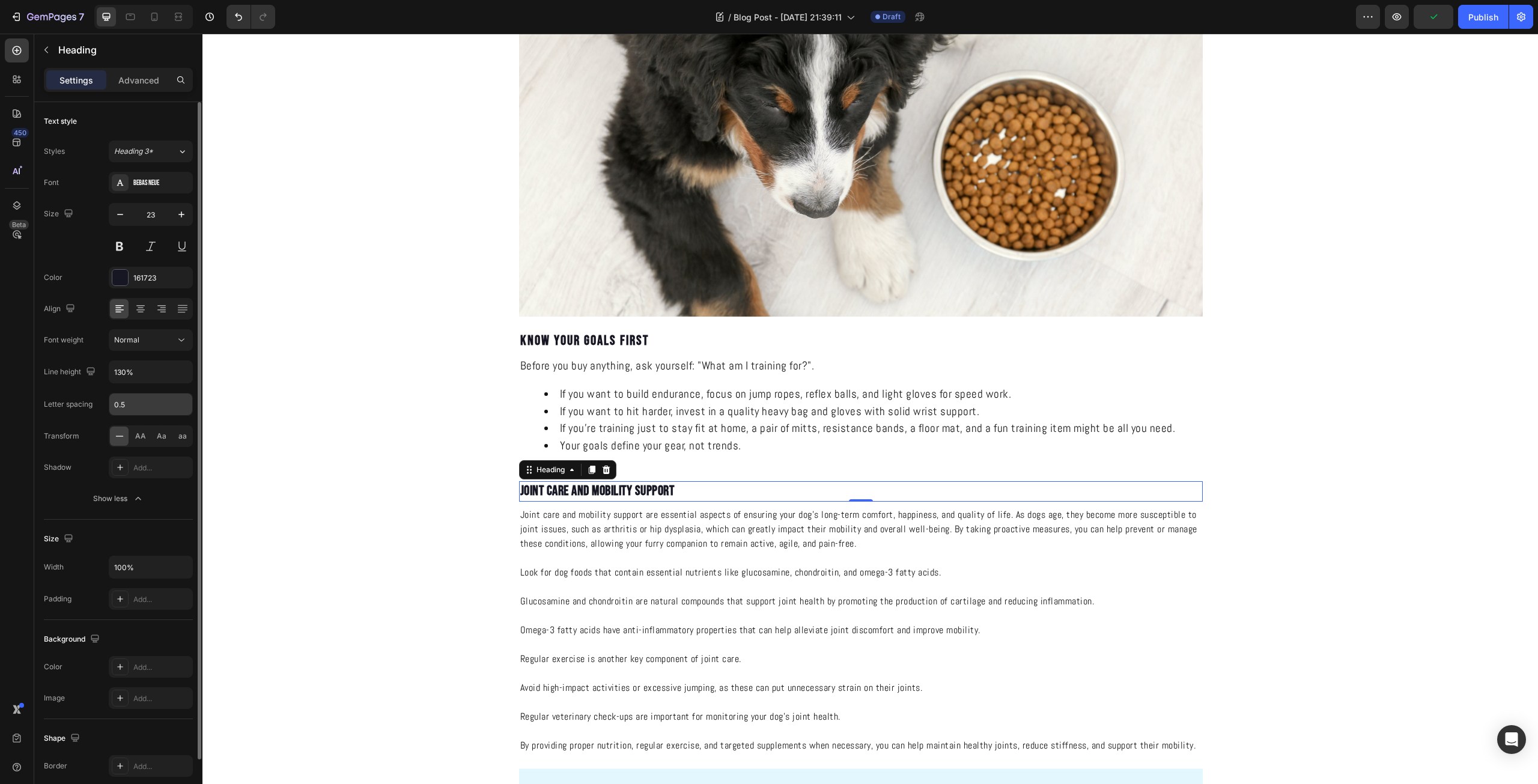
click at [132, 405] on input "0.5" at bounding box center [151, 404] width 82 height 22
type input "2"
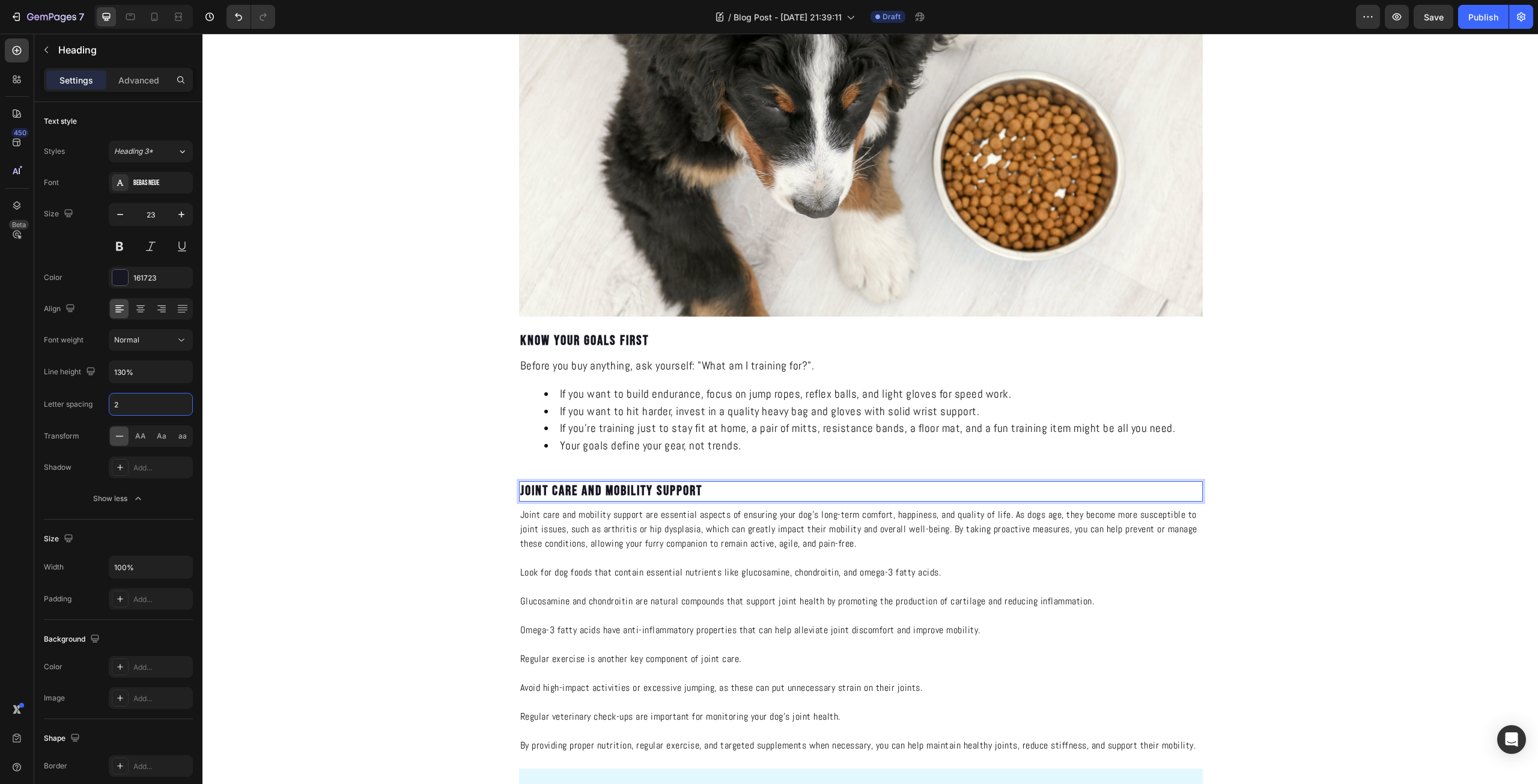
click at [662, 483] on p "Joint Care and Mobility Support" at bounding box center [860, 491] width 681 height 18
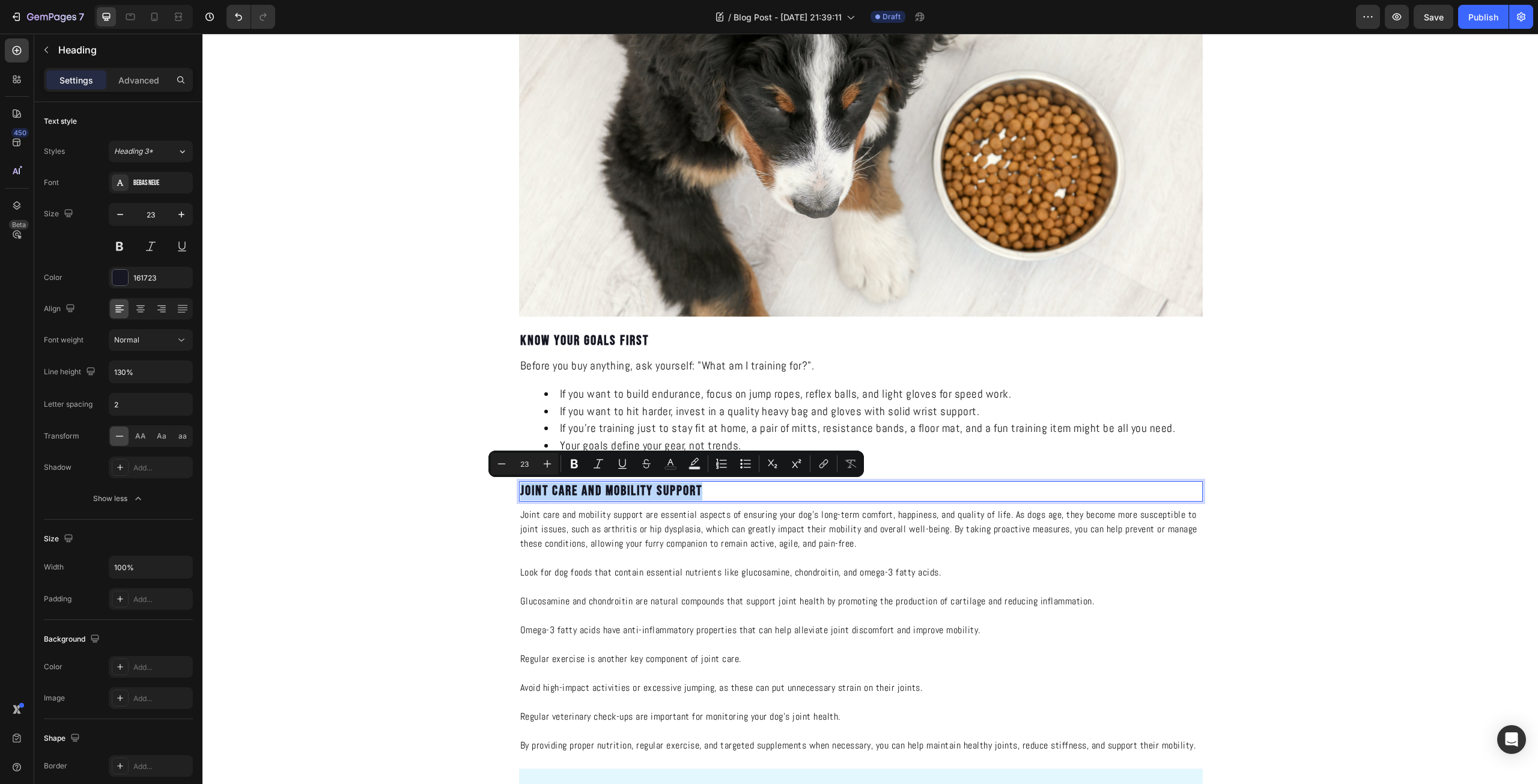
click at [662, 483] on p "Joint Care and Mobility Support" at bounding box center [860, 491] width 681 height 18
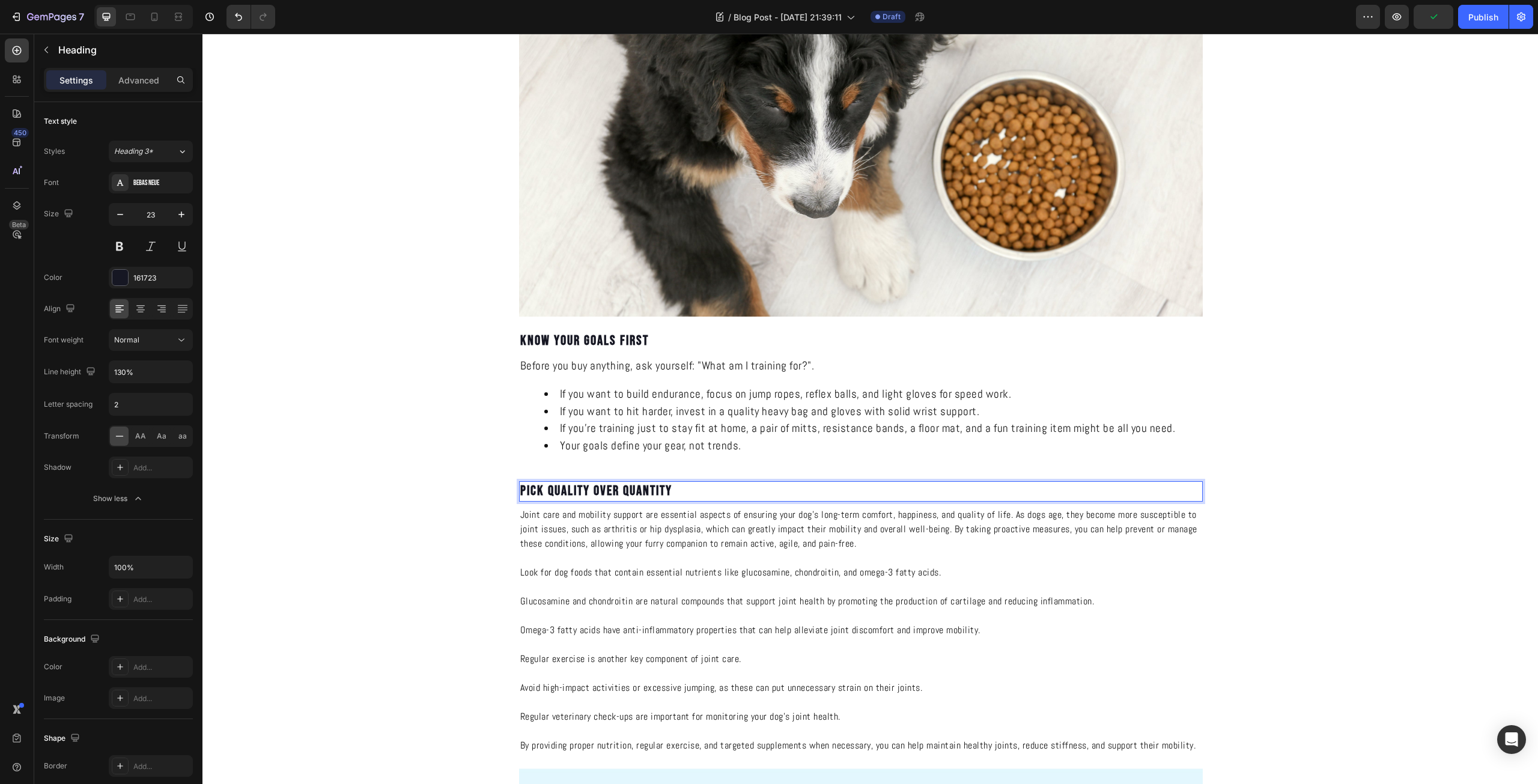
click at [650, 494] on p "Pick Quality Over Quantity" at bounding box center [860, 491] width 681 height 18
click at [609, 513] on p "Joint care and mobility support are essential aspects of ensuring your dog's lo…" at bounding box center [860, 529] width 681 height 43
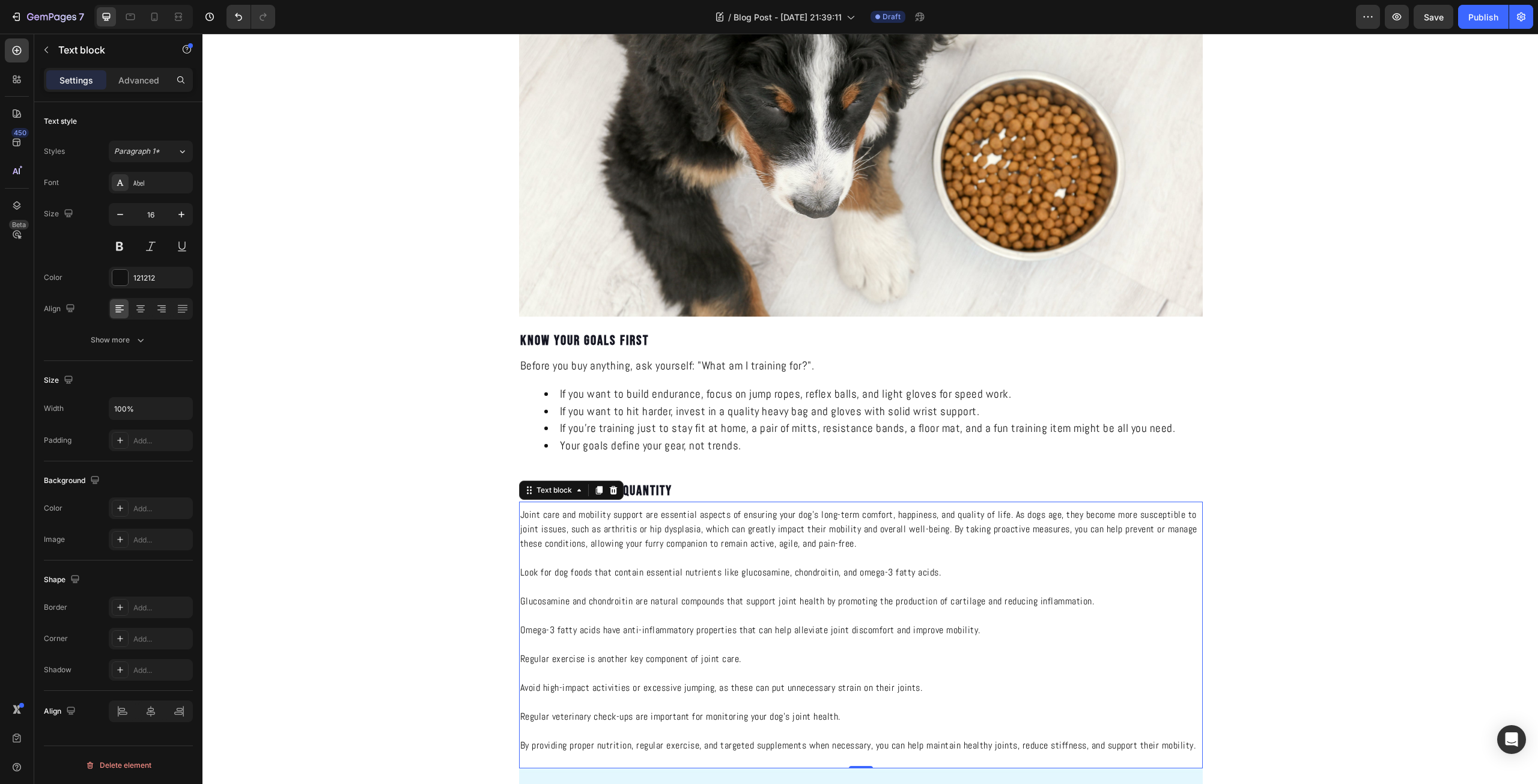
click at [675, 521] on p "Joint care and mobility support are essential aspects of ensuring your dog's lo…" at bounding box center [860, 529] width 681 height 43
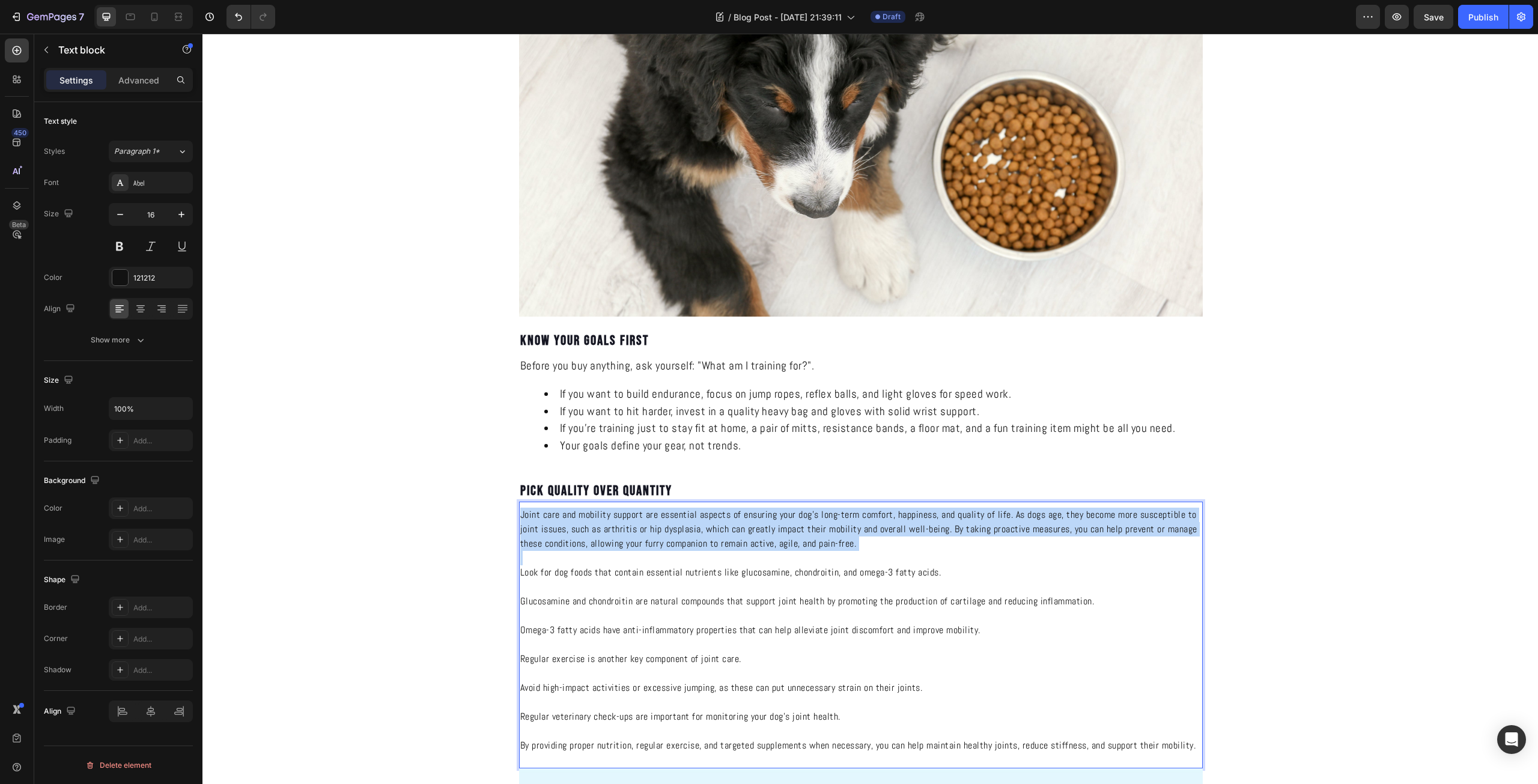
click at [675, 521] on p "Joint care and mobility support are essential aspects of ensuring your dog's lo…" at bounding box center [860, 529] width 681 height 43
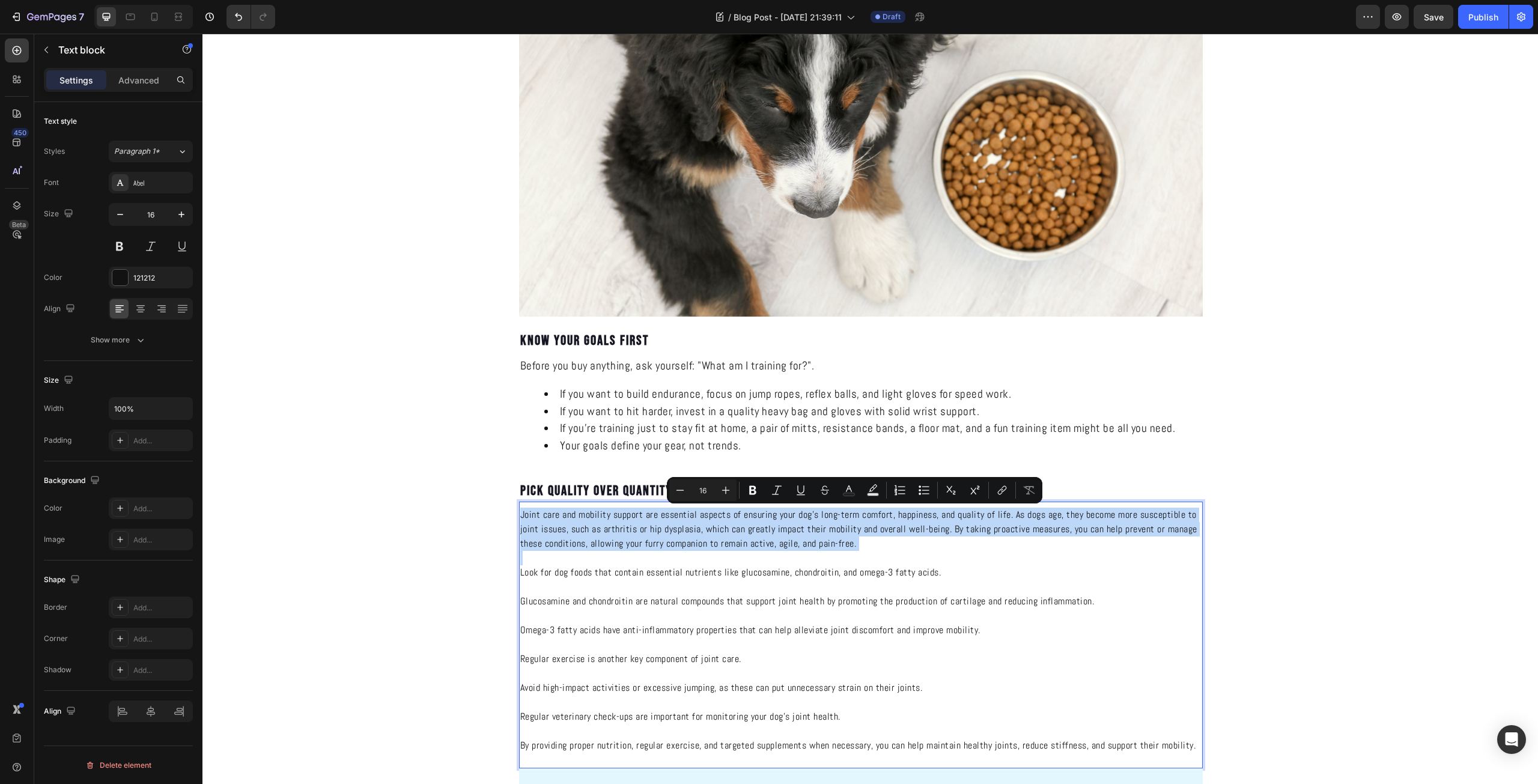
scroll to position [1121, 0]
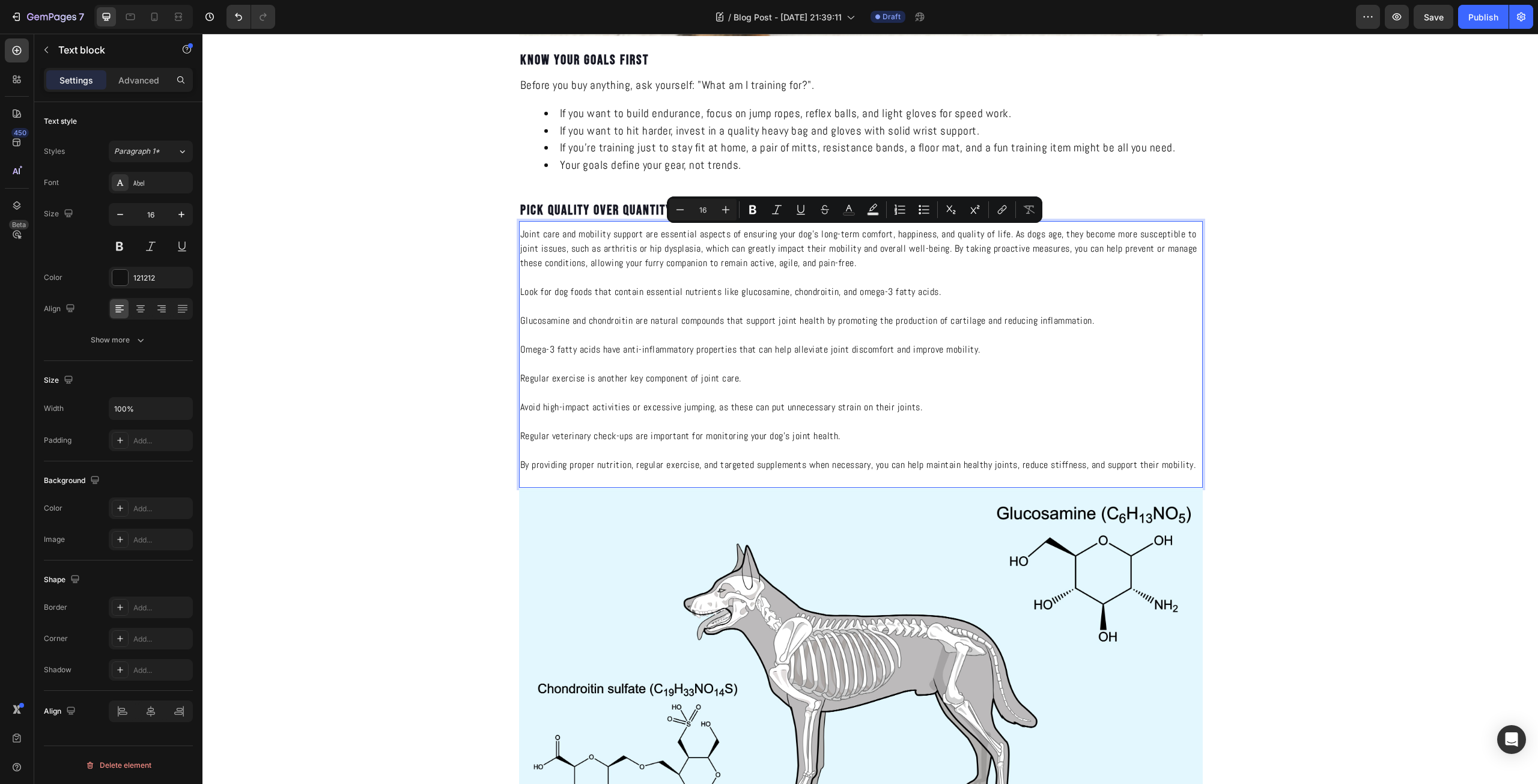
click at [937, 452] on p "Rich Text Editor. Editing area: main" at bounding box center [860, 451] width 681 height 14
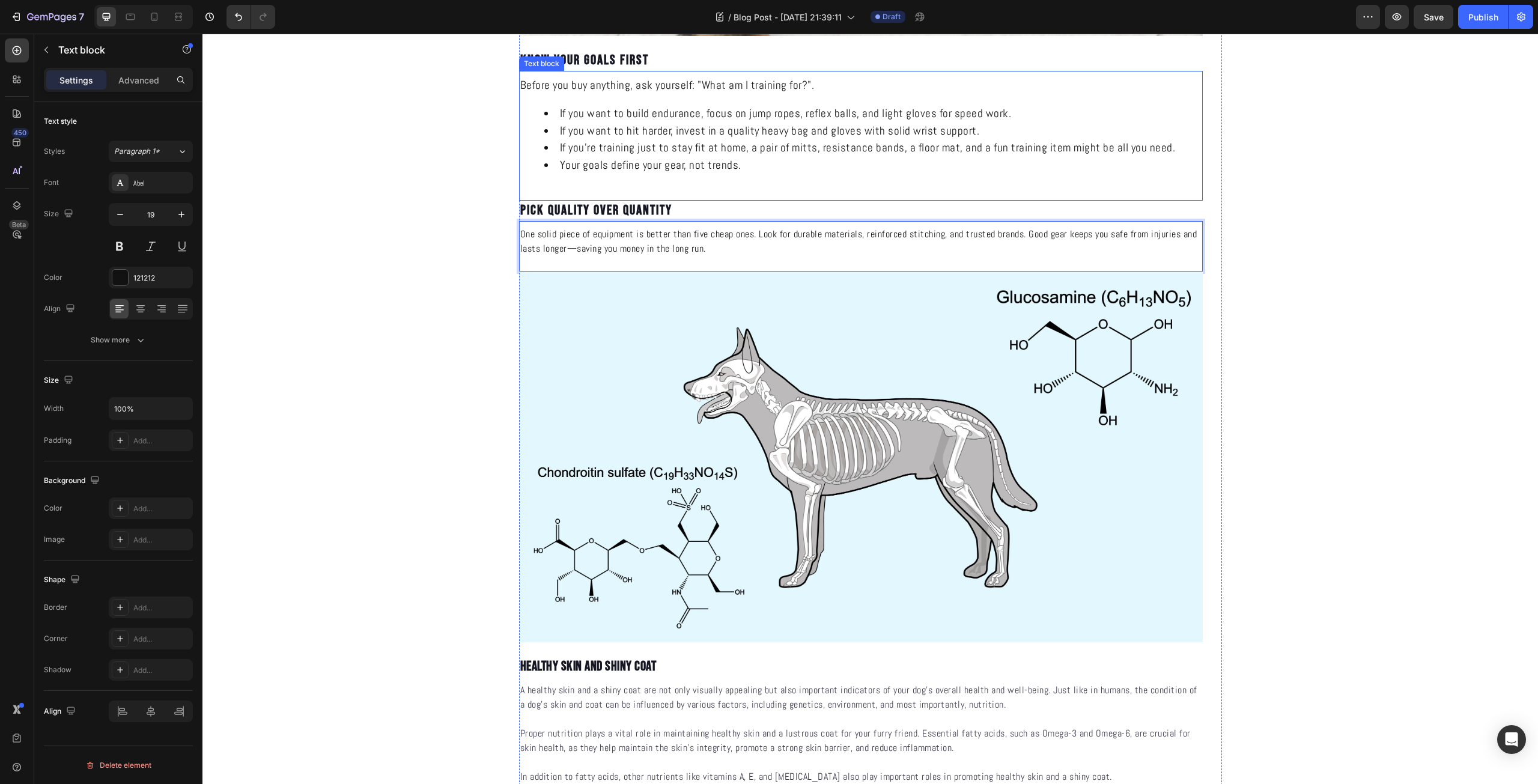
click at [644, 147] on li "If you’re training just to stay fit at home, a pair of mitts, resistance bands,…" at bounding box center [872, 147] width 657 height 17
click at [720, 248] on p "One solid piece of equipment is better than five cheap ones. Look for durable m…" at bounding box center [860, 241] width 681 height 29
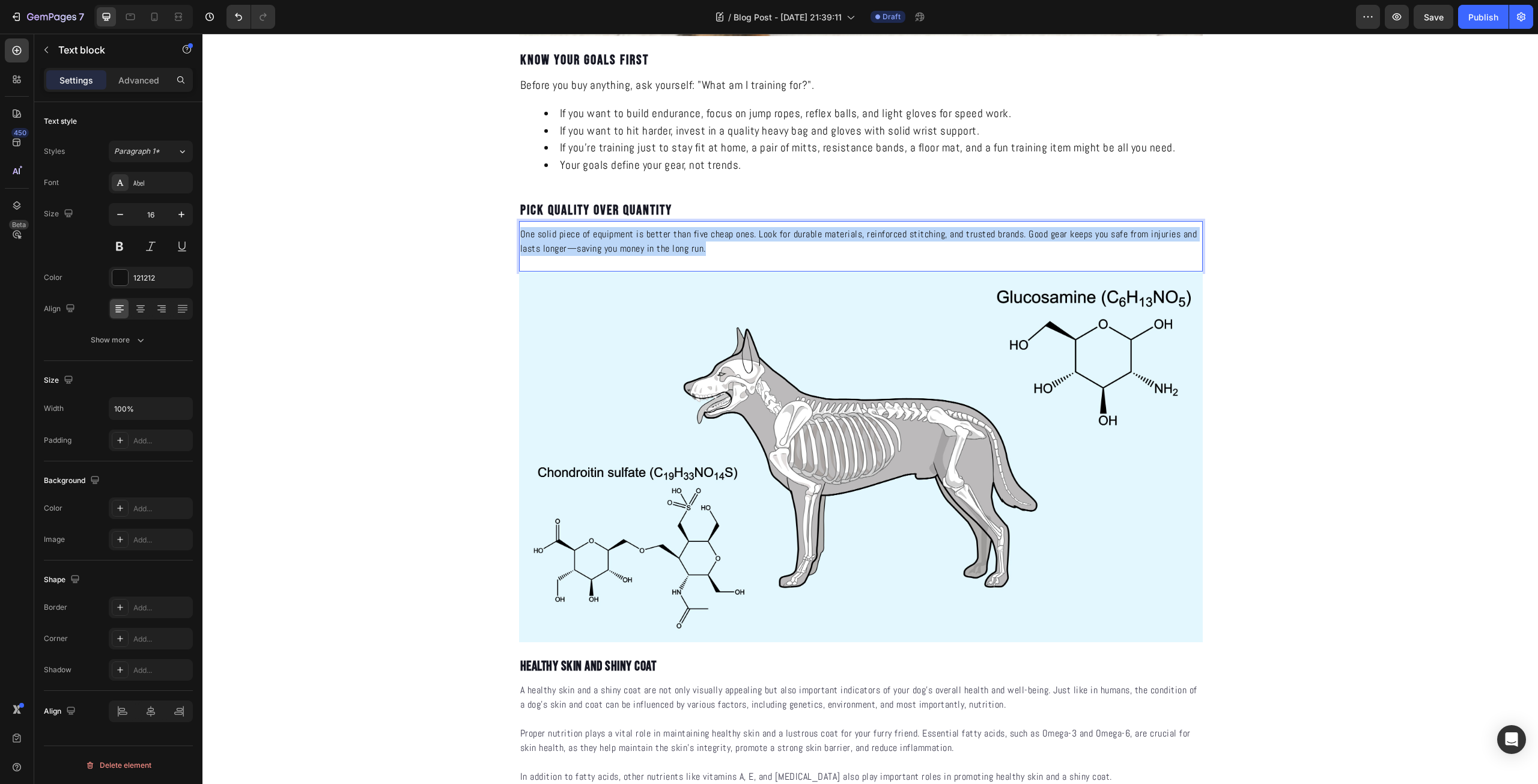
drag, startPoint x: 722, startPoint y: 248, endPoint x: 511, endPoint y: 232, distance: 211.6
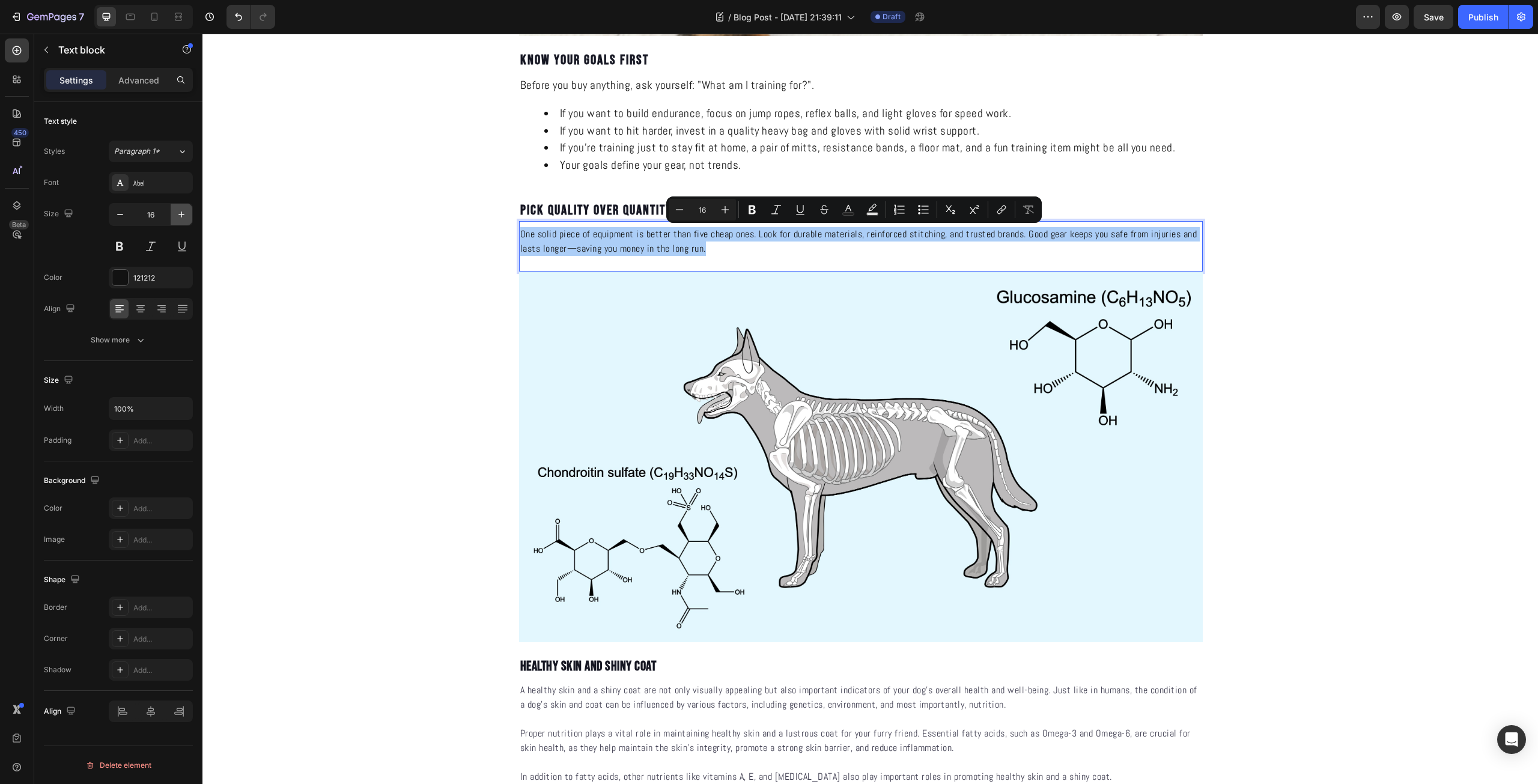
click at [185, 216] on icon "button" at bounding box center [181, 214] width 12 height 12
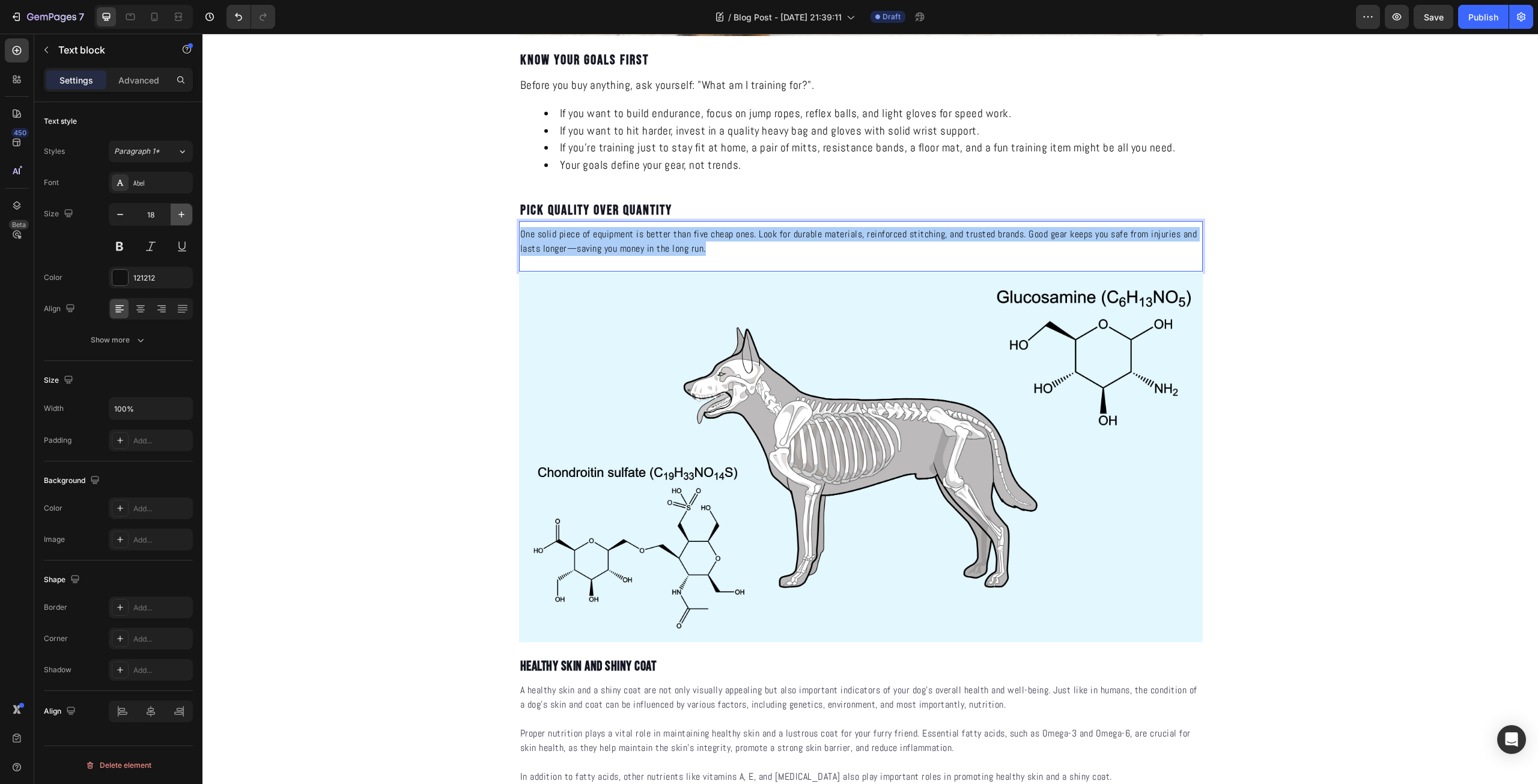
click at [185, 216] on icon "button" at bounding box center [181, 214] width 12 height 12
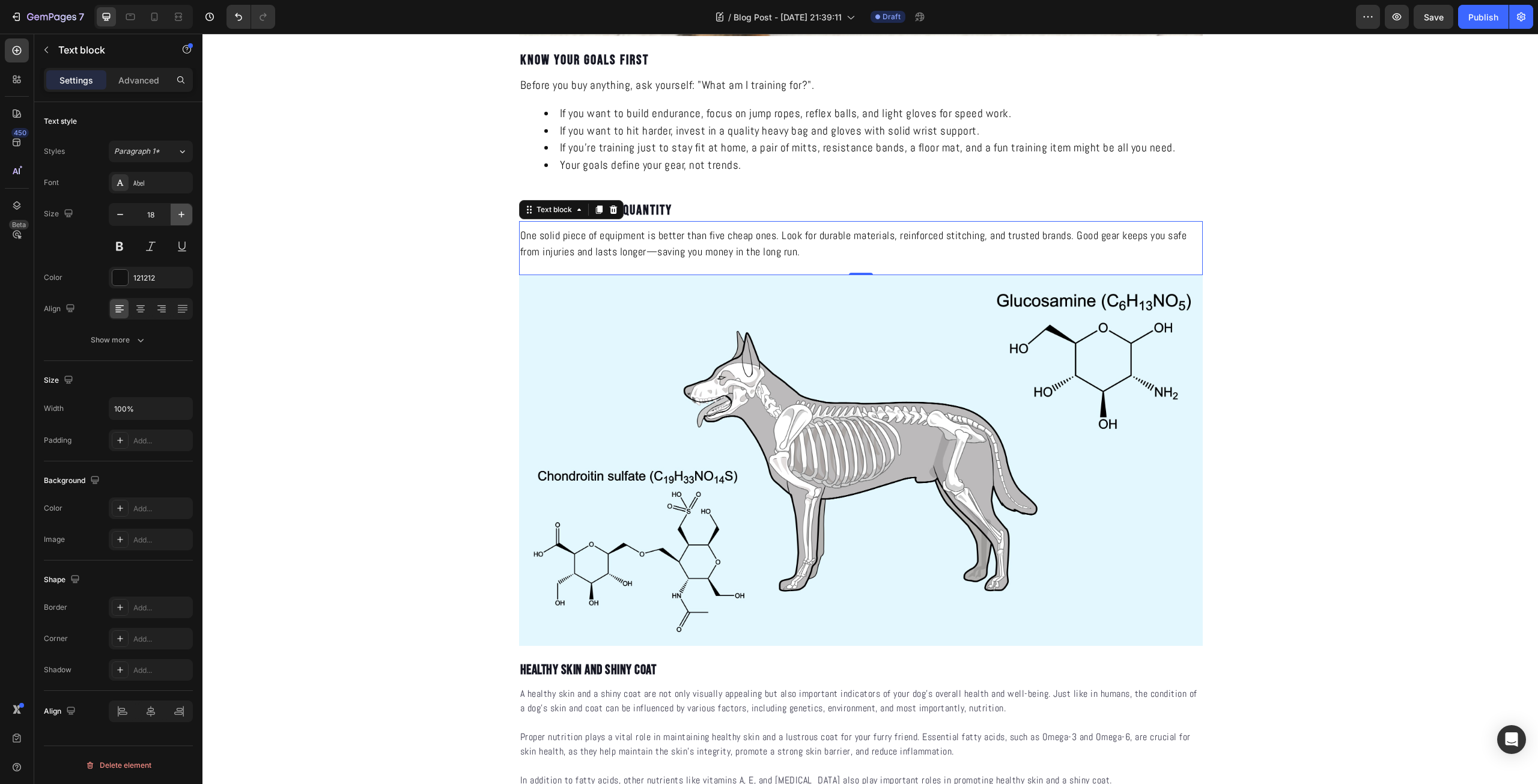
type input "19"
click at [696, 250] on p "One solid piece of equipment is better than five cheap ones. Look for durable m…" at bounding box center [860, 244] width 681 height 34
click at [790, 234] on p "One solid piece of equipment is better than five cheap ones. Look for durable m…" at bounding box center [860, 244] width 681 height 34
click at [742, 237] on p "One solid piece of equipment is better than five cheap ones. Look for durable m…" at bounding box center [860, 244] width 681 height 34
click at [794, 236] on p "One solid piece of equipment is better than five cheap ones. Look for durable m…" at bounding box center [860, 244] width 681 height 34
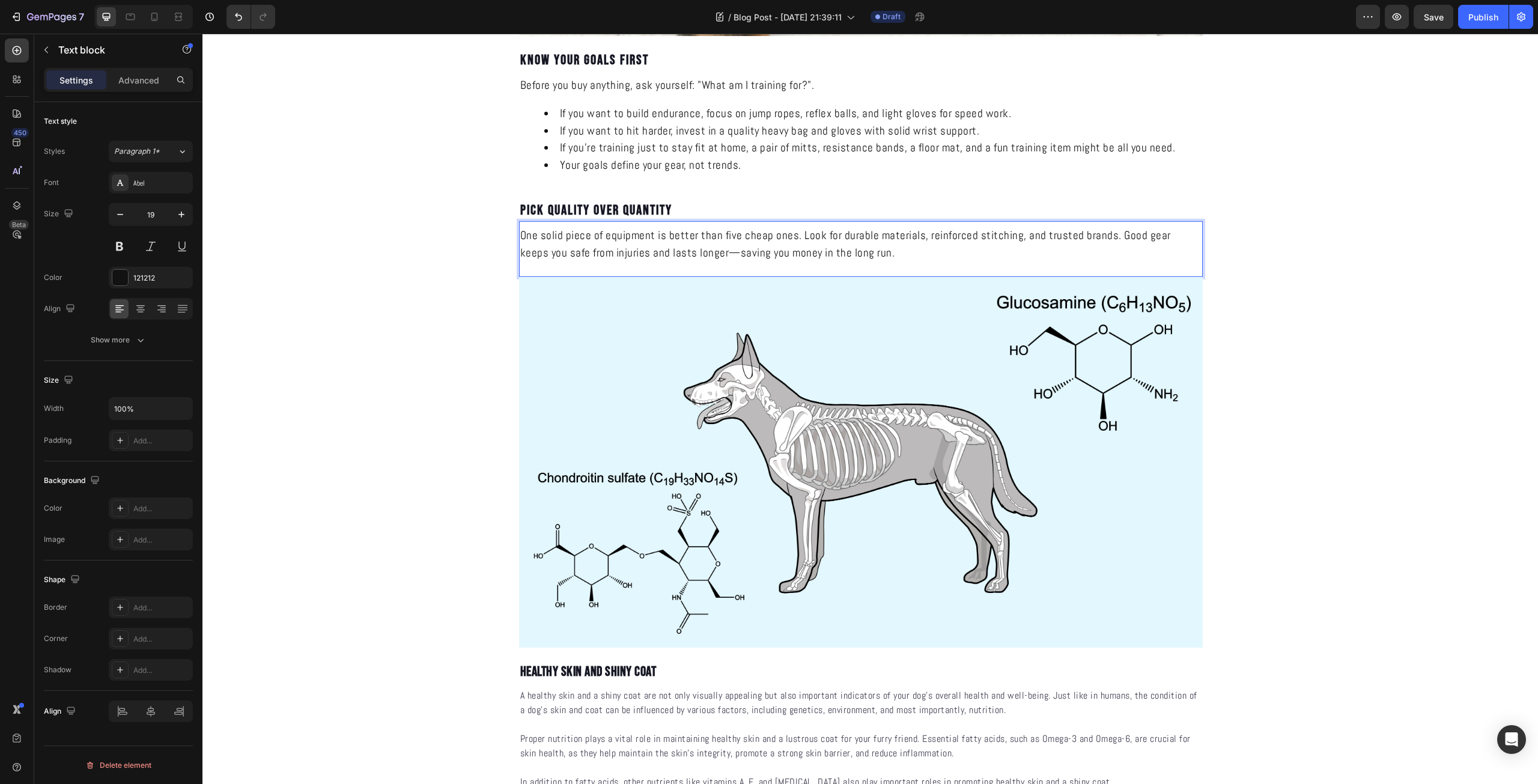
click at [916, 238] on p "One solid piece of equipment is better than five cheap ones. Look for durable m…" at bounding box center [860, 244] width 681 height 34
click at [1007, 238] on p "One solid piece of equipment is better than five cheap ones. Look for durable m…" at bounding box center [860, 244] width 681 height 34
click at [1064, 240] on p "One solid piece of equipment is better than five cheap ones. Look for durable m…" at bounding box center [860, 244] width 681 height 34
click at [1108, 240] on p "One solid piece of equipment is better than five cheap ones. Look for durable m…" at bounding box center [860, 244] width 681 height 34
drag, startPoint x: 1108, startPoint y: 236, endPoint x: 1086, endPoint y: 239, distance: 22.2
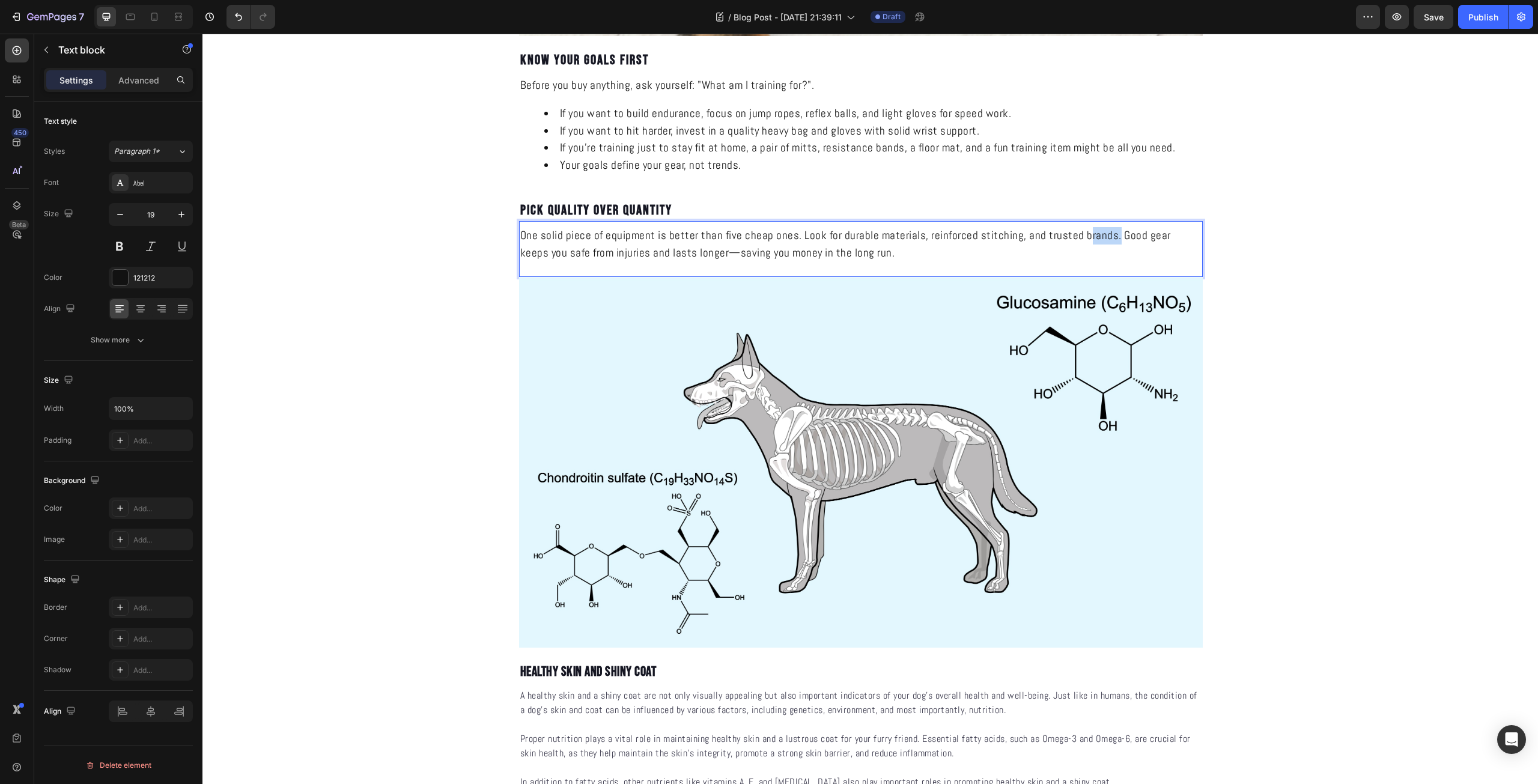
click at [1084, 237] on p "One solid piece of equipment is better than five cheap ones. Look for durable m…" at bounding box center [860, 244] width 681 height 34
click at [1110, 243] on p "One solid piece of equipment is better than five cheap ones. Look for durable m…" at bounding box center [860, 244] width 681 height 34
click at [877, 255] on p "One solid piece of equipment is better than five cheap ones. Look for durable m…" at bounding box center [860, 244] width 681 height 34
click at [704, 255] on p "One solid piece of equipment is better than five cheap ones. Look for durable m…" at bounding box center [860, 244] width 681 height 34
click at [869, 255] on p "One solid piece of equipment is better than five cheap ones. Look for durable m…" at bounding box center [860, 244] width 681 height 34
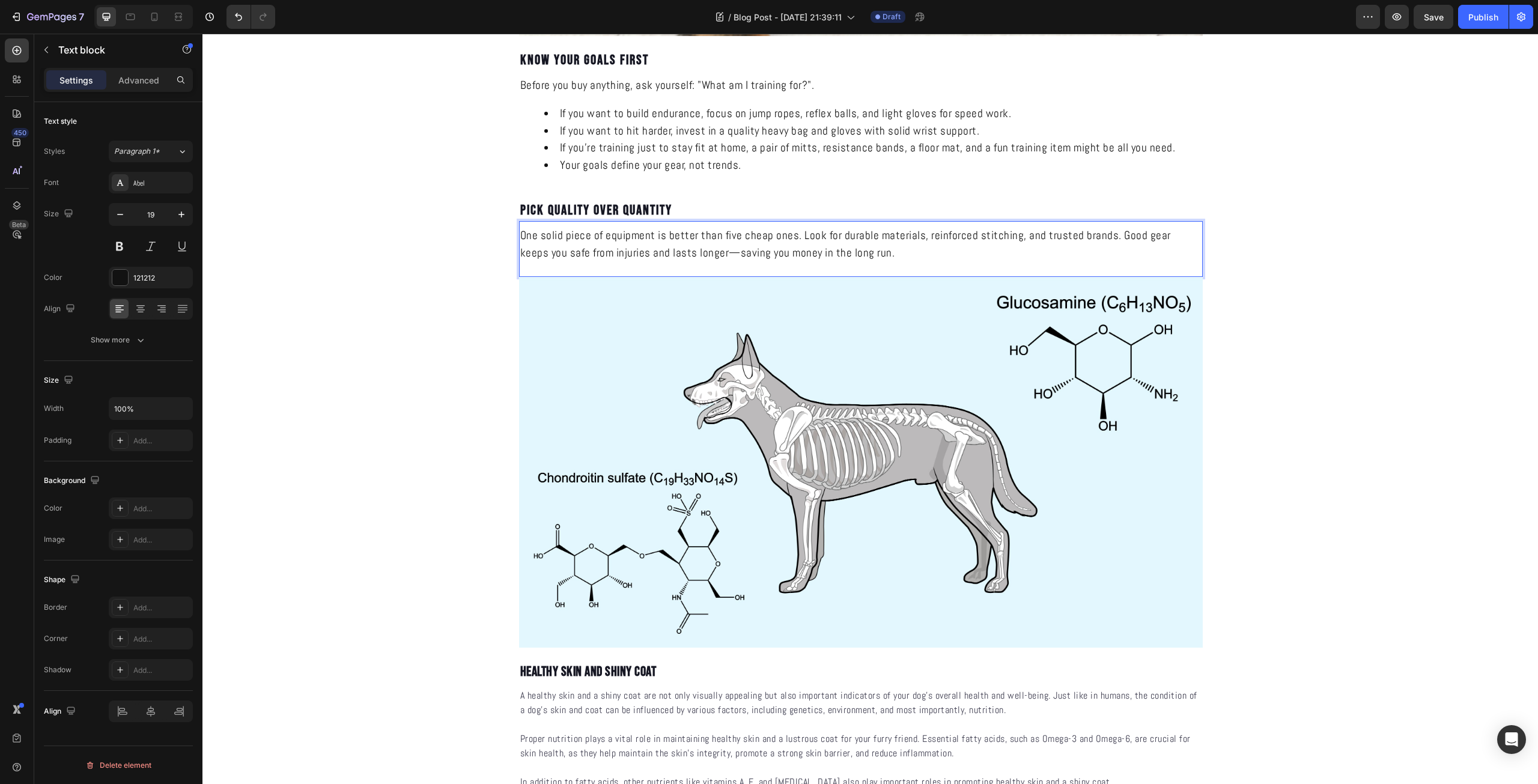
click at [707, 246] on p "One solid piece of equipment is better than five cheap ones. Look for durable m…" at bounding box center [860, 244] width 681 height 34
click at [801, 435] on img at bounding box center [860, 461] width 684 height 370
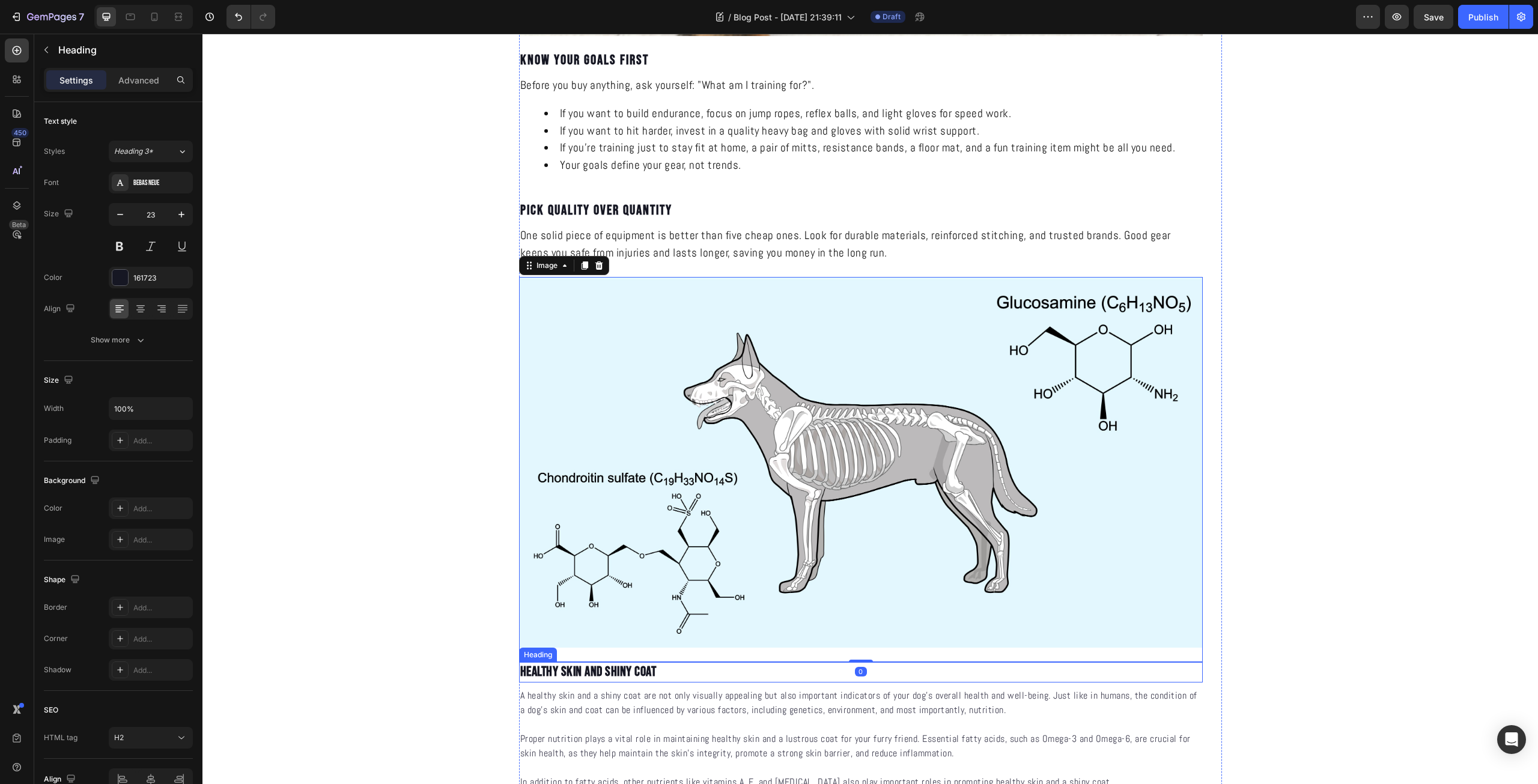
click at [565, 669] on p "Healthy Skin and Shiny Coat" at bounding box center [860, 672] width 681 height 18
click at [585, 671] on p "Healthy Skin and Shiny Coat" at bounding box center [860, 672] width 681 height 18
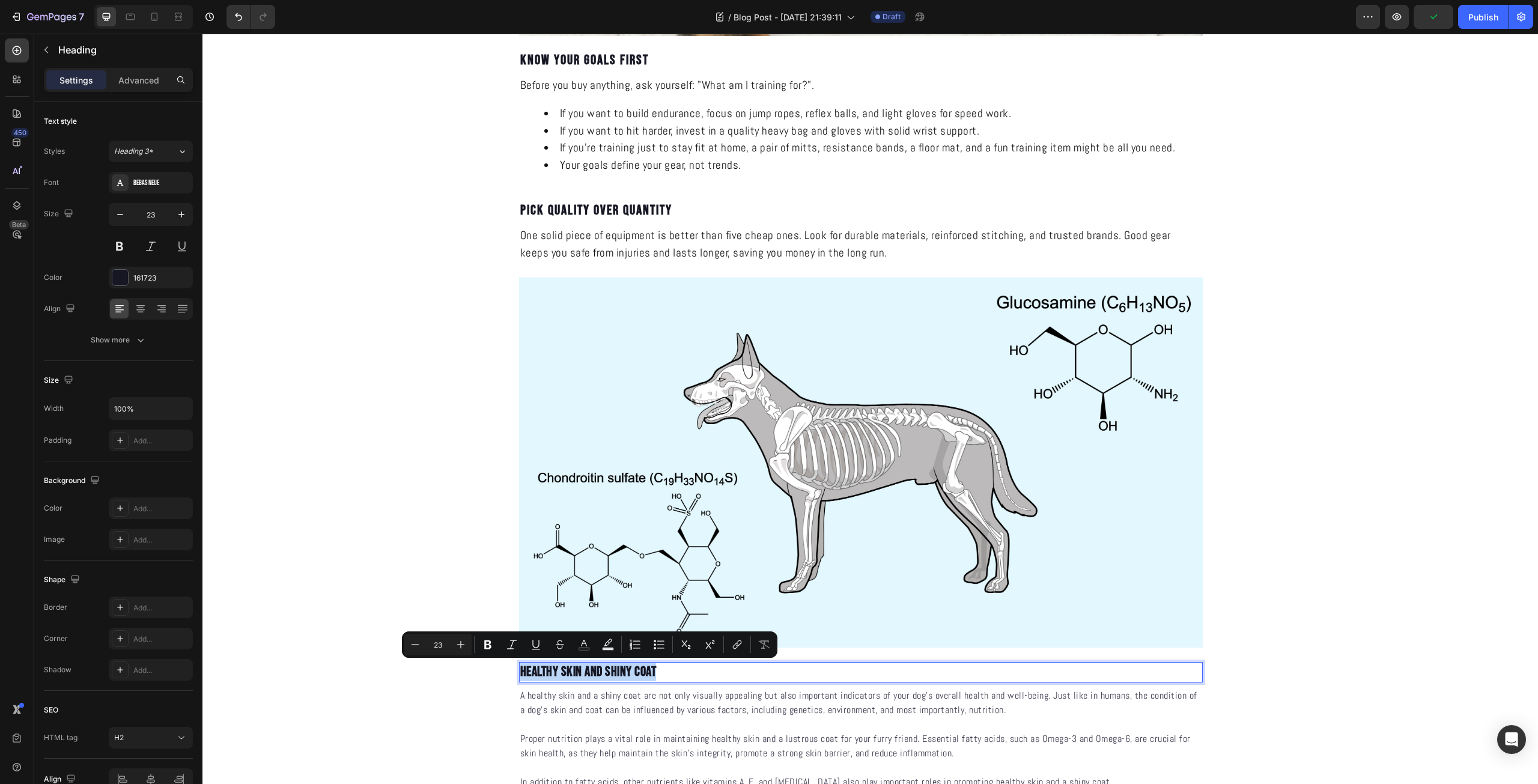
click at [585, 671] on p "Healthy Skin and Shiny Coat" at bounding box center [860, 672] width 681 height 18
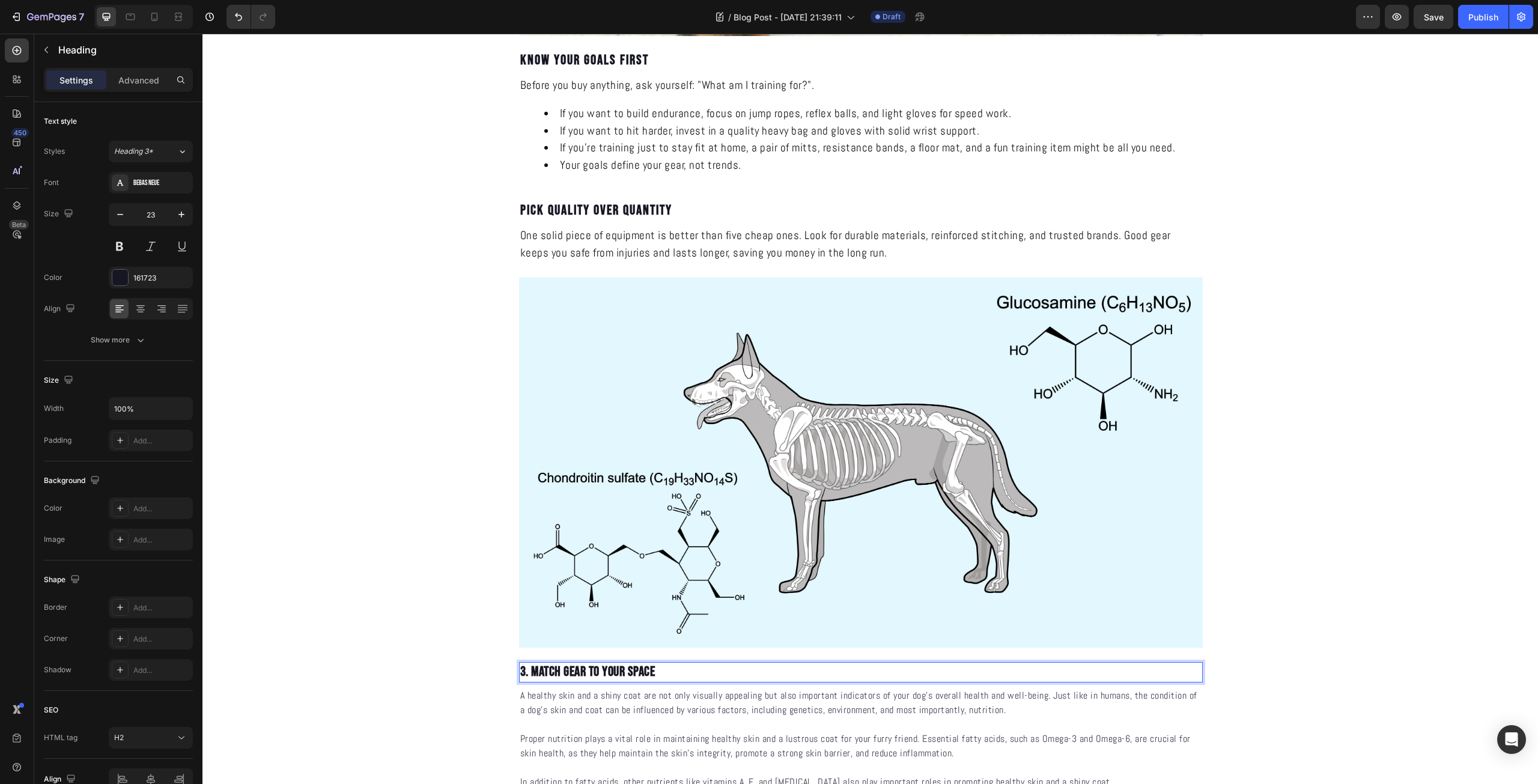
click at [527, 671] on p "3. Match Gear to Your Space" at bounding box center [860, 672] width 681 height 18
click at [560, 670] on p "Match Gear to Your Space" at bounding box center [860, 672] width 681 height 18
click at [128, 344] on div "Show more" at bounding box center [118, 340] width 56 height 12
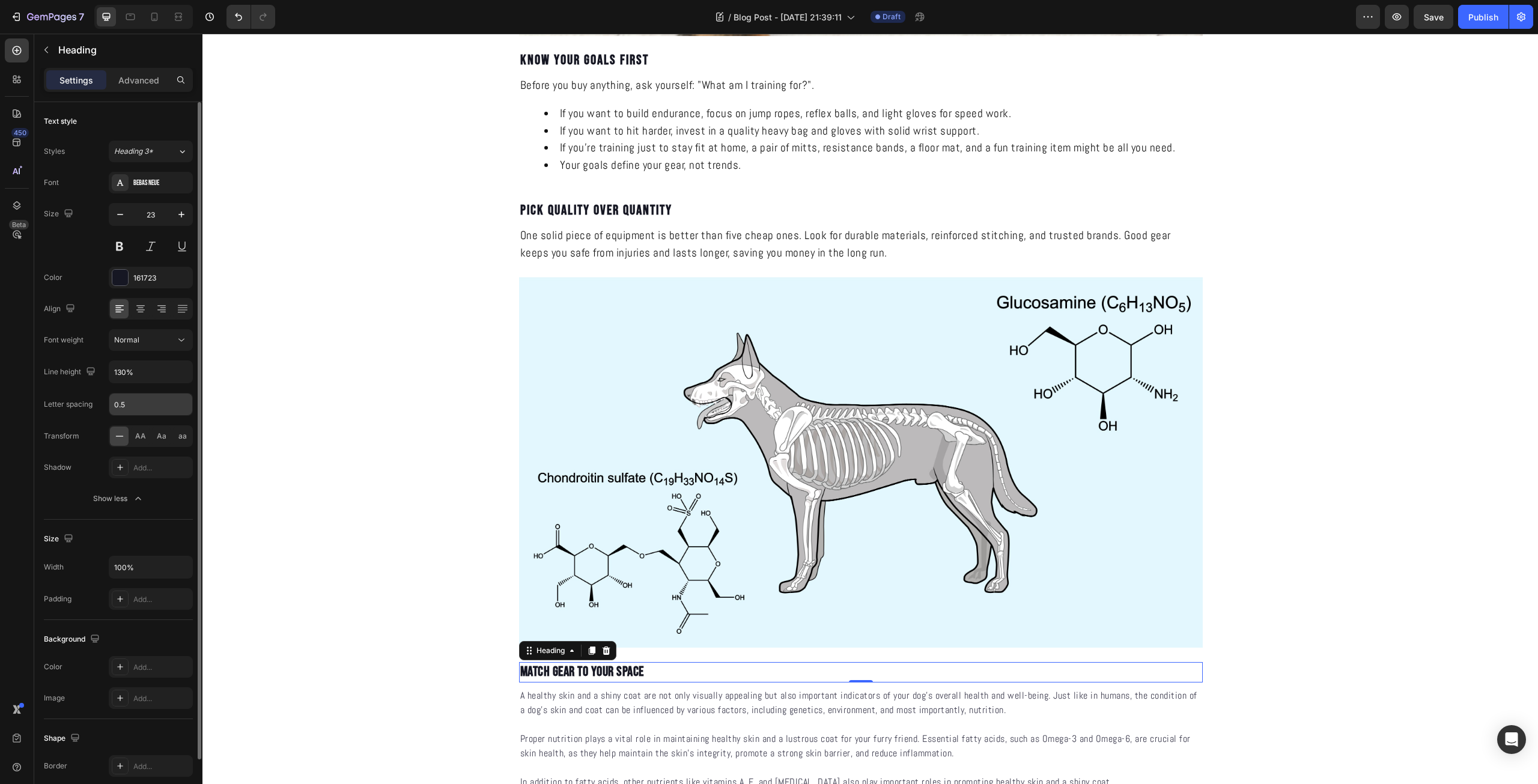
click at [136, 410] on input "0.5" at bounding box center [151, 404] width 82 height 22
type input "2"
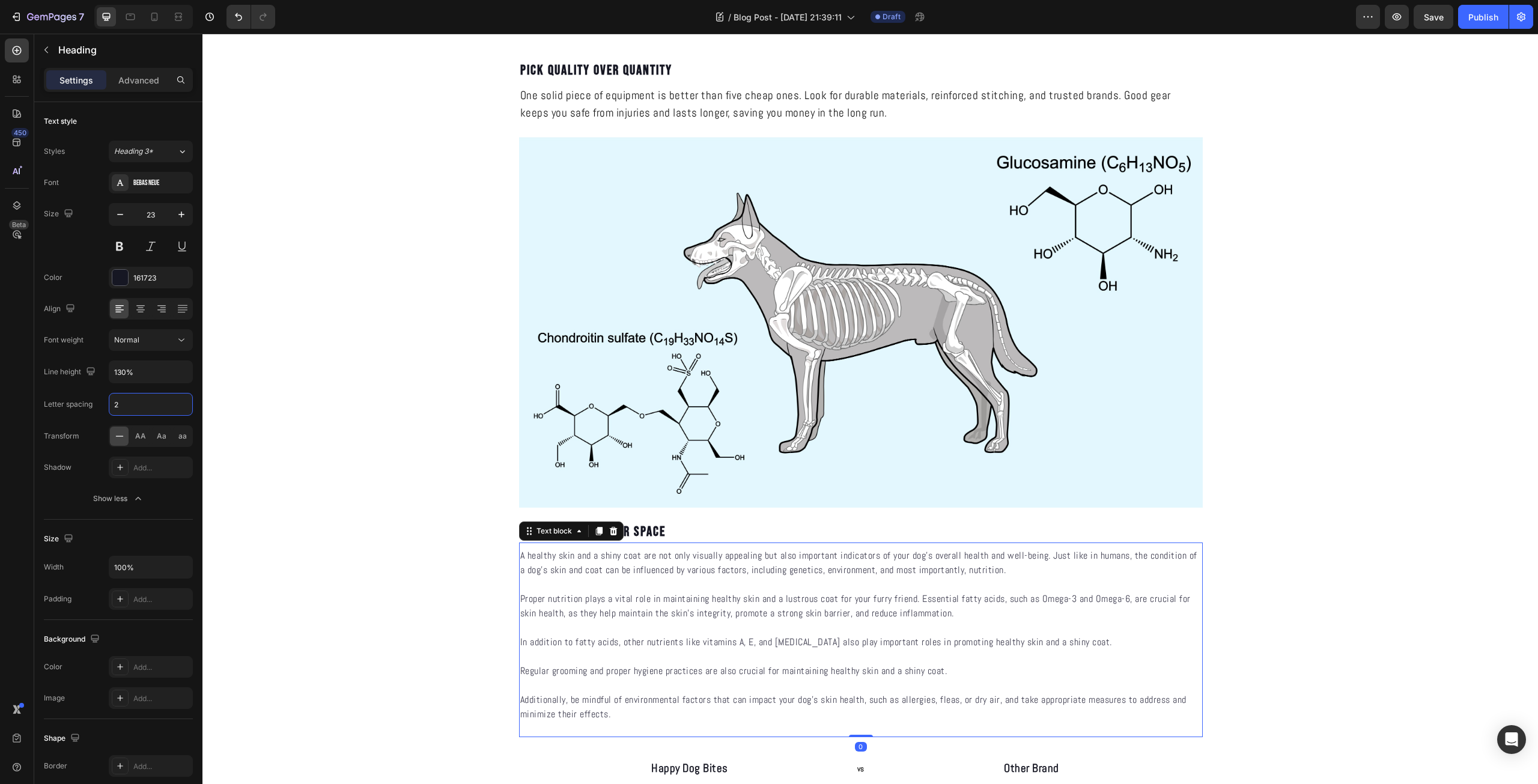
click at [760, 602] on p "Proper nutrition plays a vital role in maintaining healthy skin and a lustrous …" at bounding box center [860, 606] width 681 height 29
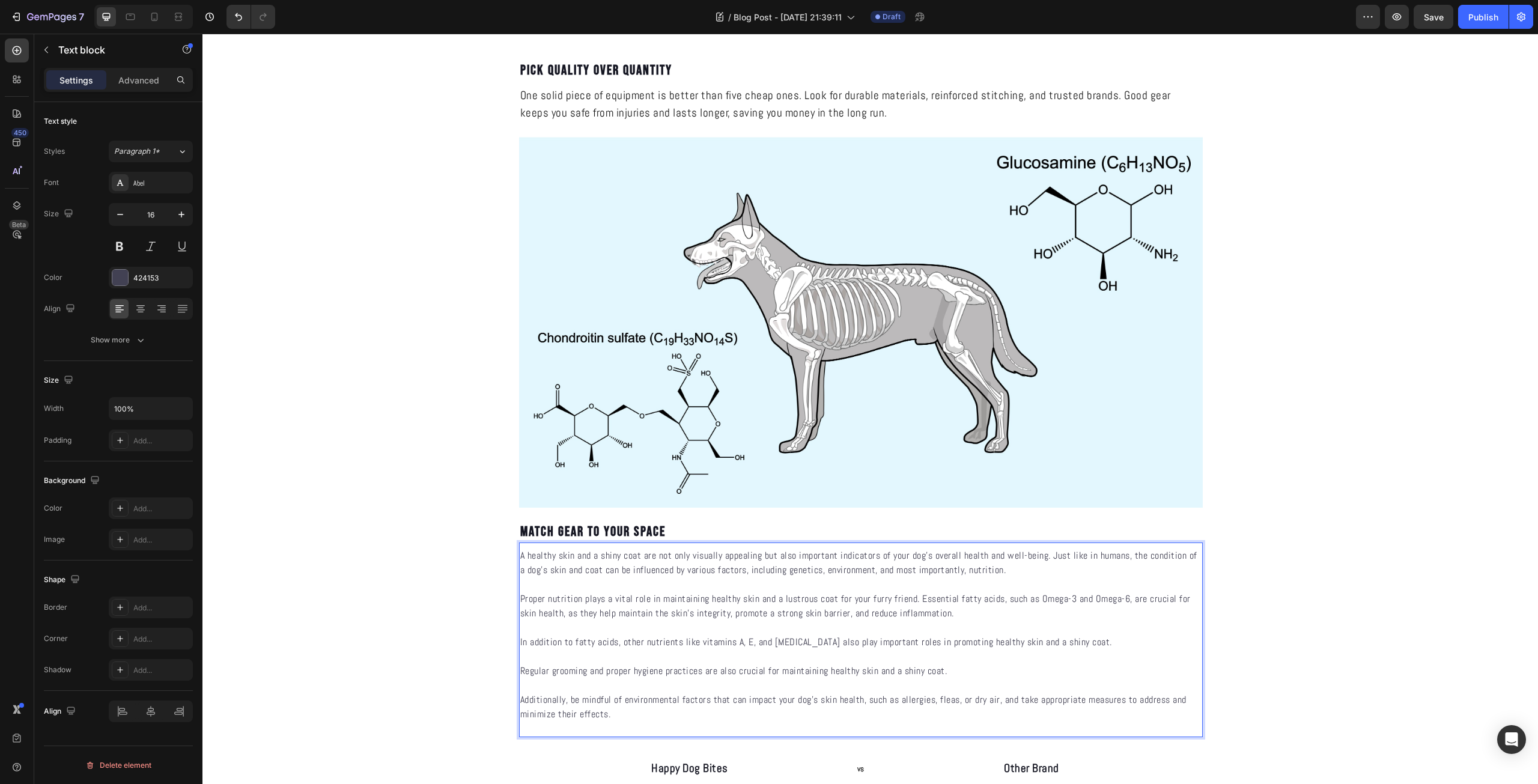
click at [693, 624] on p "Rich Text Editor. Editing area: main" at bounding box center [860, 627] width 681 height 14
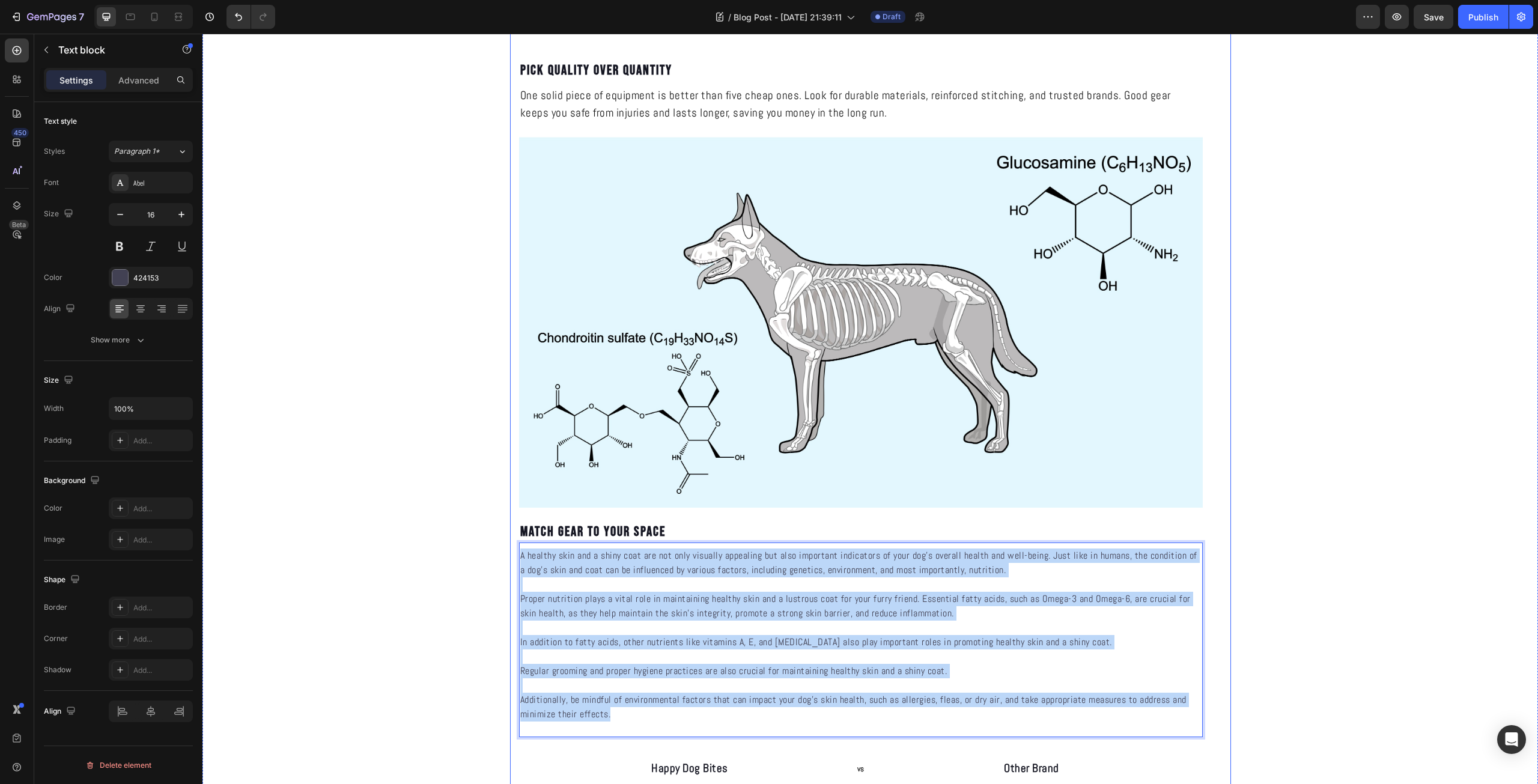
drag, startPoint x: 627, startPoint y: 713, endPoint x: 512, endPoint y: 543, distance: 205.2
click at [512, 543] on div "HOW TO CHOOSE THE RIGHT EQUIPMENT FOR YOUR NEEDS Heading KNOCKRA Text Block Pub…" at bounding box center [870, 379] width 721 height 3106
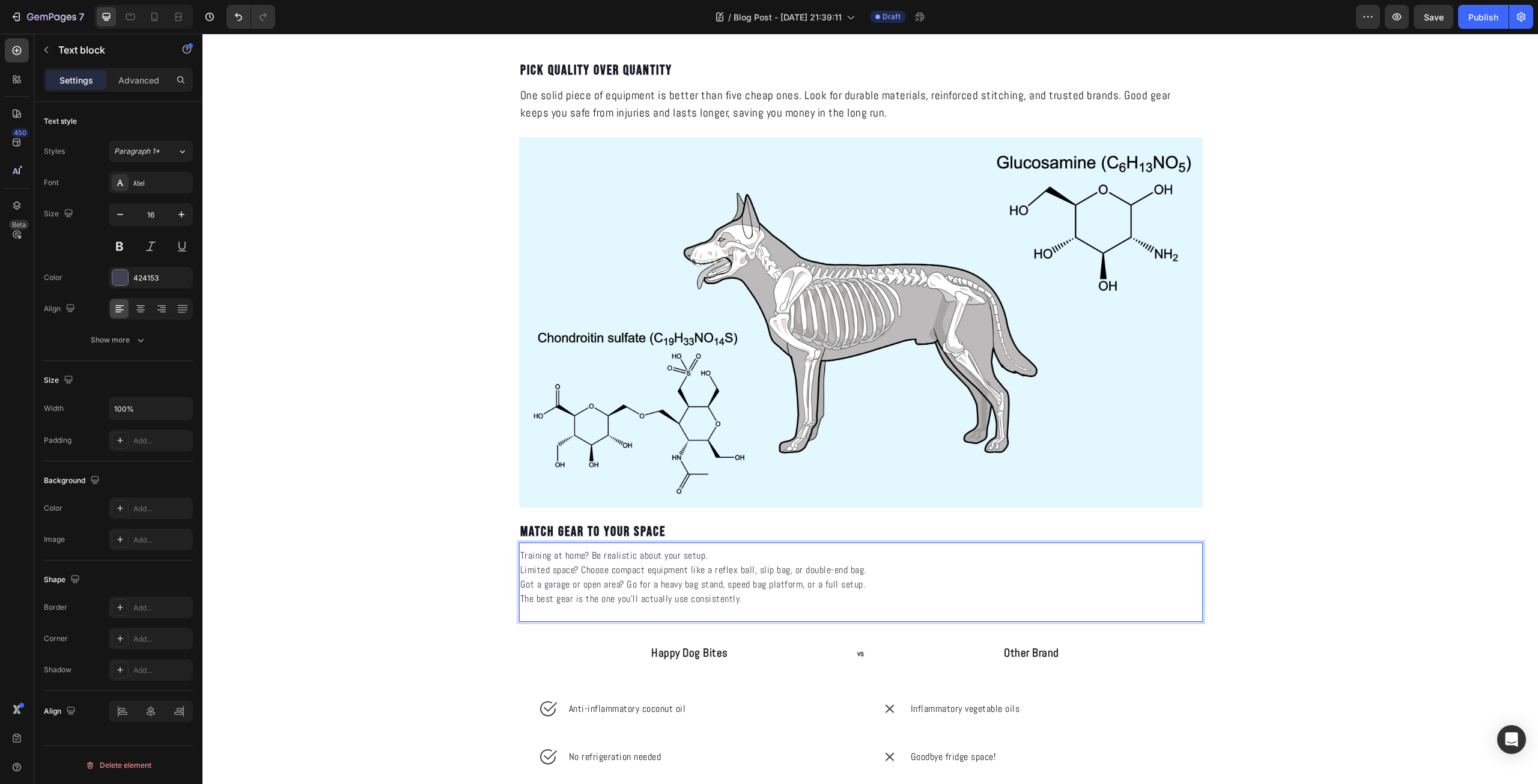
click at [636, 572] on p "Limited space? Choose compact equipment like a reflex ball, slip bag, or double…" at bounding box center [860, 570] width 681 height 14
click at [618, 601] on p "The best gear is the one you’ll actually use consistently." at bounding box center [860, 599] width 681 height 14
click at [181, 216] on icon "button" at bounding box center [181, 214] width 12 height 12
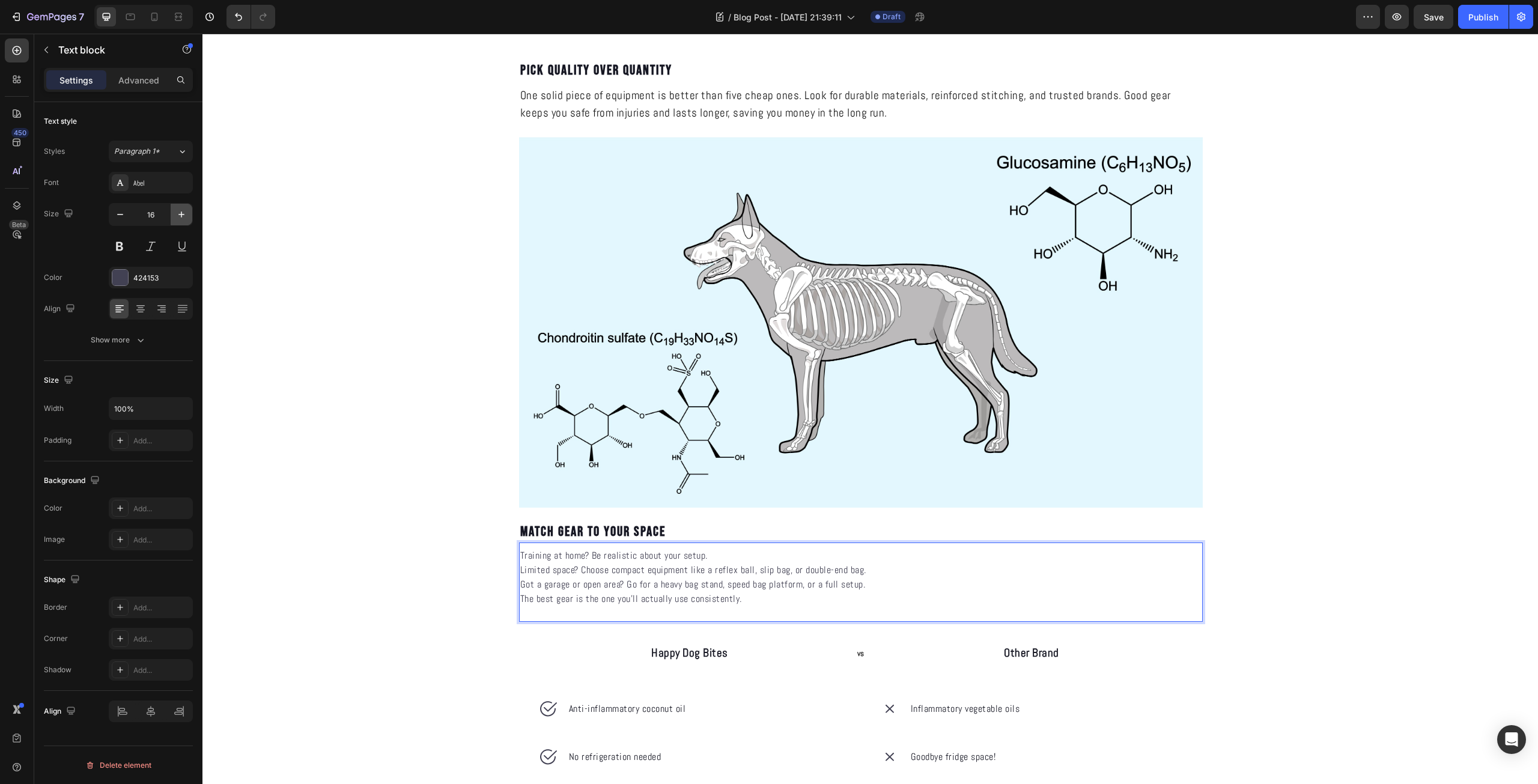
click at [181, 216] on icon "button" at bounding box center [181, 214] width 12 height 12
type input "19"
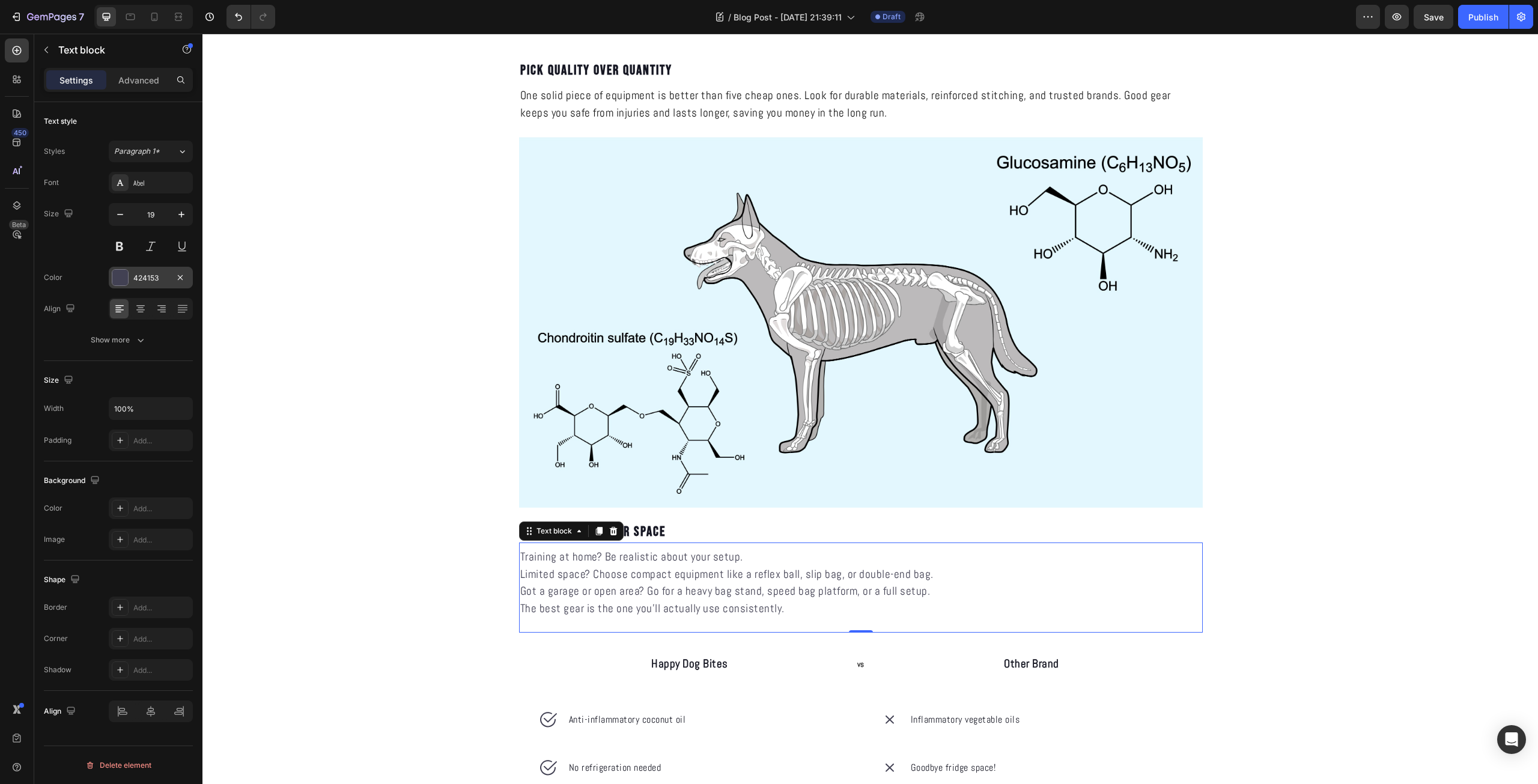
click at [146, 277] on div "424153" at bounding box center [151, 278] width 35 height 11
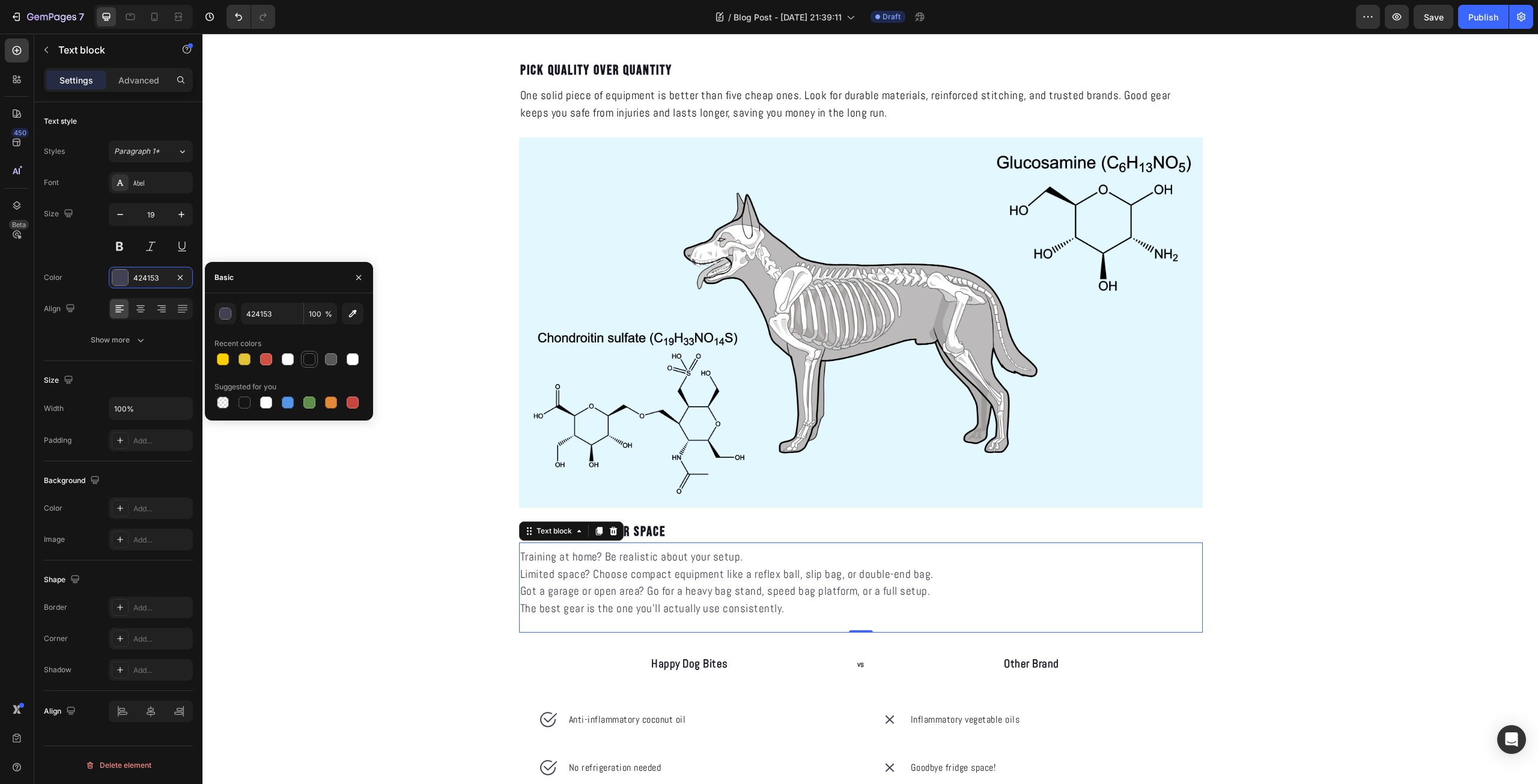
click at [306, 359] on div at bounding box center [308, 358] width 12 height 12
type input "121212"
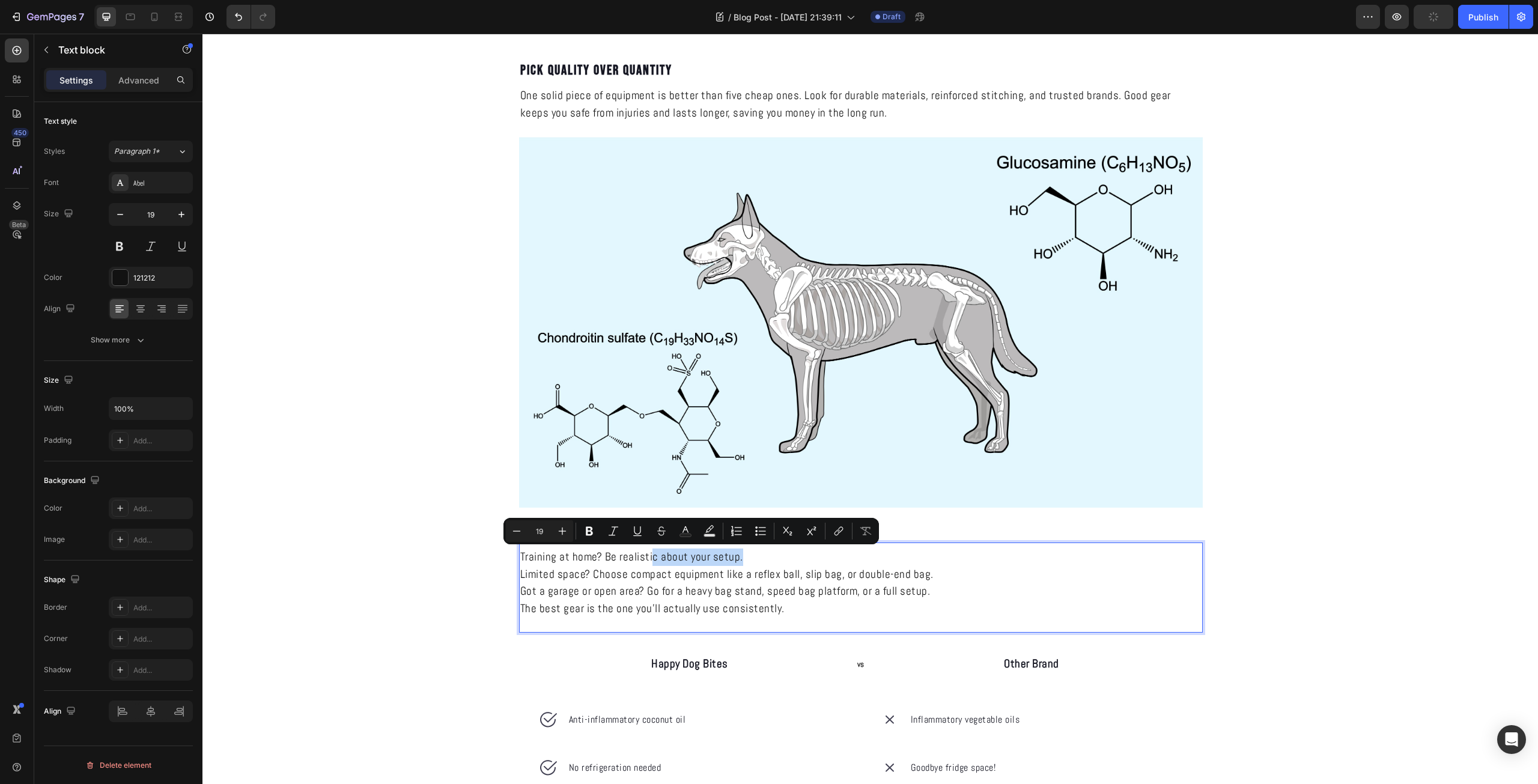
drag, startPoint x: 747, startPoint y: 556, endPoint x: 648, endPoint y: 562, distance: 99.2
click at [648, 562] on p "Training at home? Be realistic about your setup." at bounding box center [860, 556] width 681 height 17
click at [582, 560] on p "Training at home? Be realistic about your setup." at bounding box center [860, 556] width 681 height 17
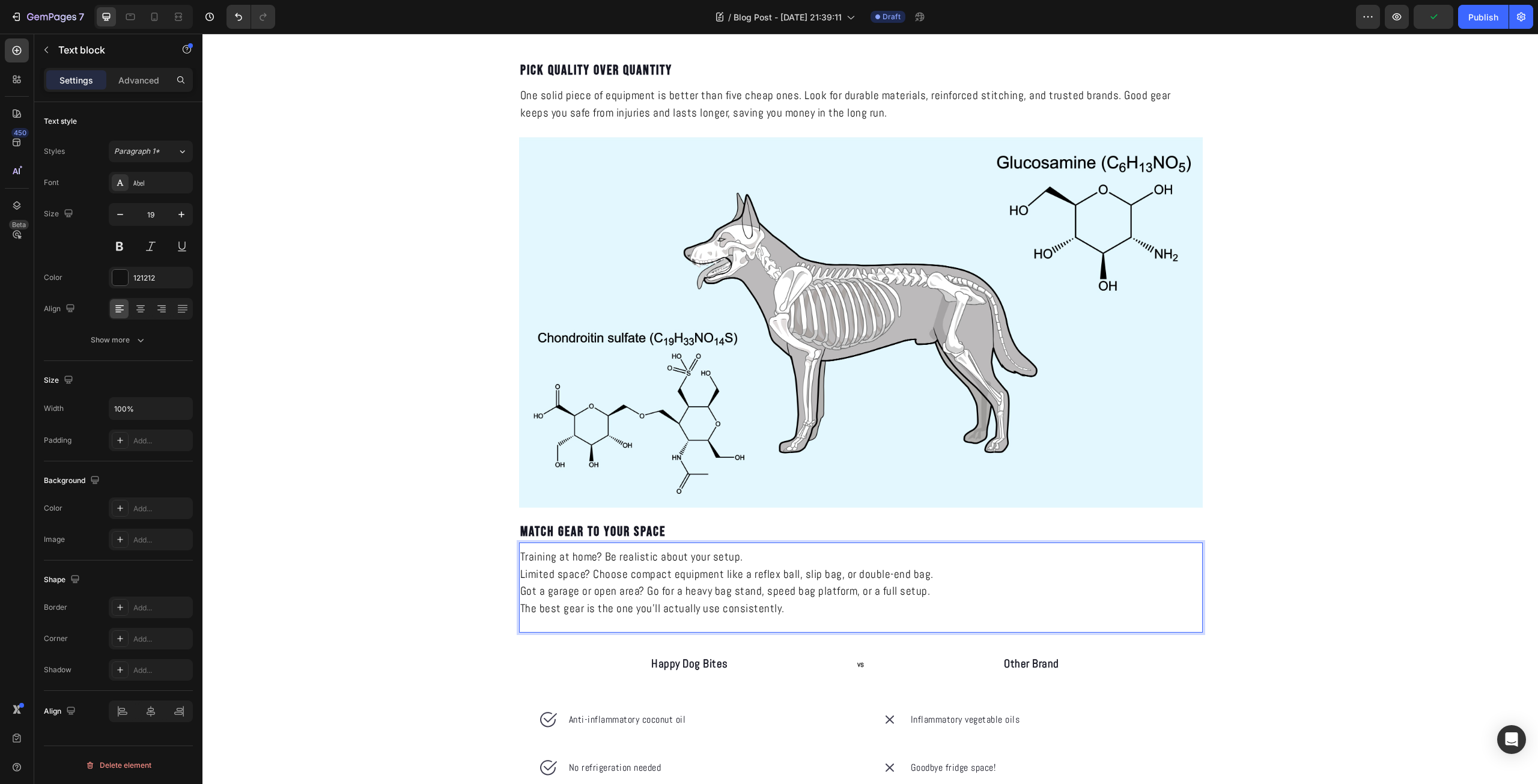
click at [721, 558] on p "Training at home? Be realistic about your setup." at bounding box center [860, 556] width 681 height 17
click at [751, 558] on p "Training at home? Be realistic about your setup." at bounding box center [860, 556] width 681 height 17
click at [645, 593] on p "Got a garage or open area? Go for a heavy bag stand, speed bag platform, or a f…" at bounding box center [860, 590] width 681 height 17
click at [677, 577] on p "Limited space? Choose compact equipment like a reflex ball, slip bag, or double…" at bounding box center [860, 573] width 681 height 17
drag, startPoint x: 1106, startPoint y: 555, endPoint x: 741, endPoint y: 551, distance: 365.0
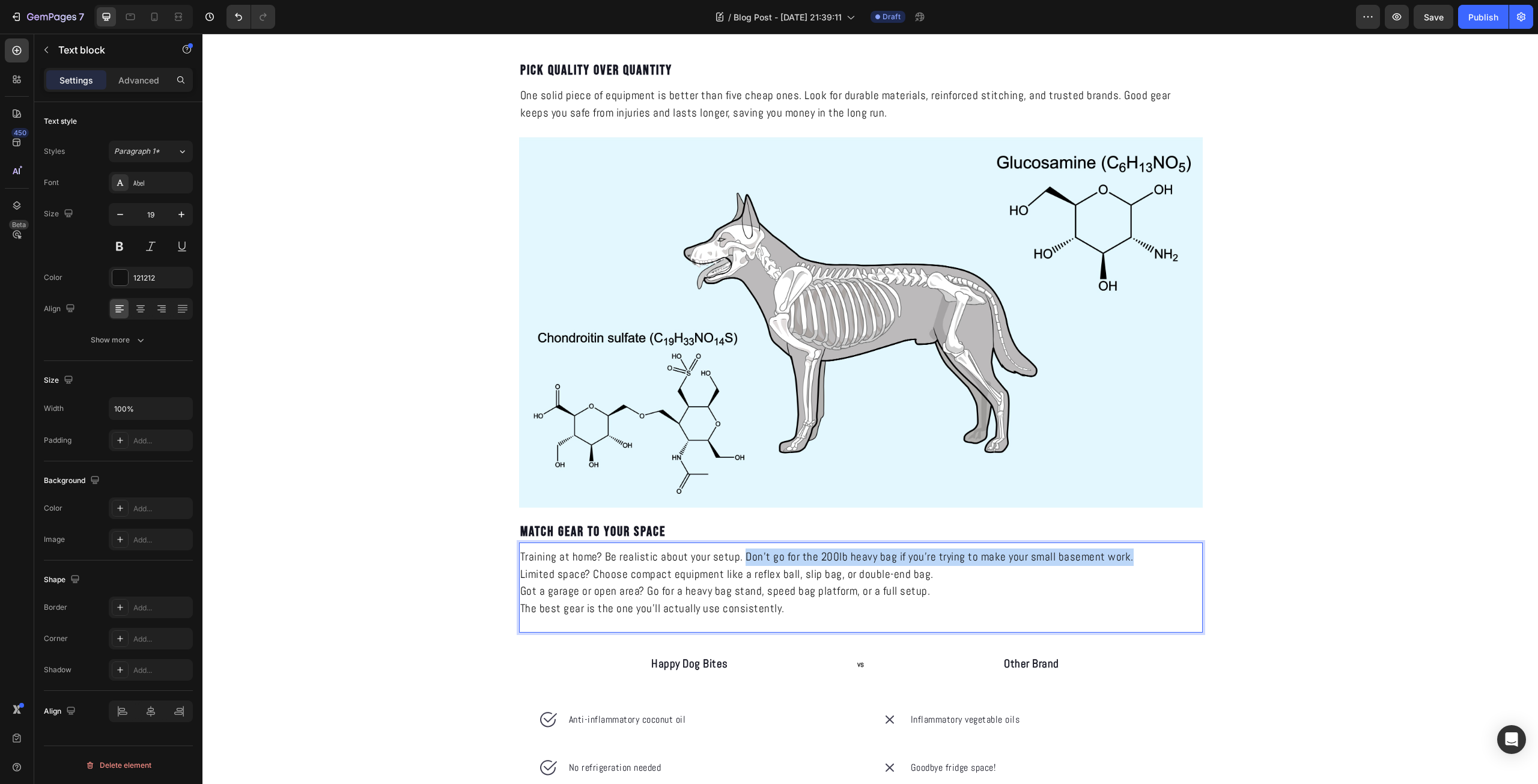
click at [741, 551] on p "Training at home? Be realistic about your setup. Don't go for the 200lb heavy b…" at bounding box center [860, 556] width 681 height 17
copy p "Don't go for the 200lb heavy bag if you're trying to make your small basement w…"
click at [928, 573] on p "Limited space? Choose compact equipment like a reflex ball, slip bag, or double…" at bounding box center [860, 573] width 681 height 17
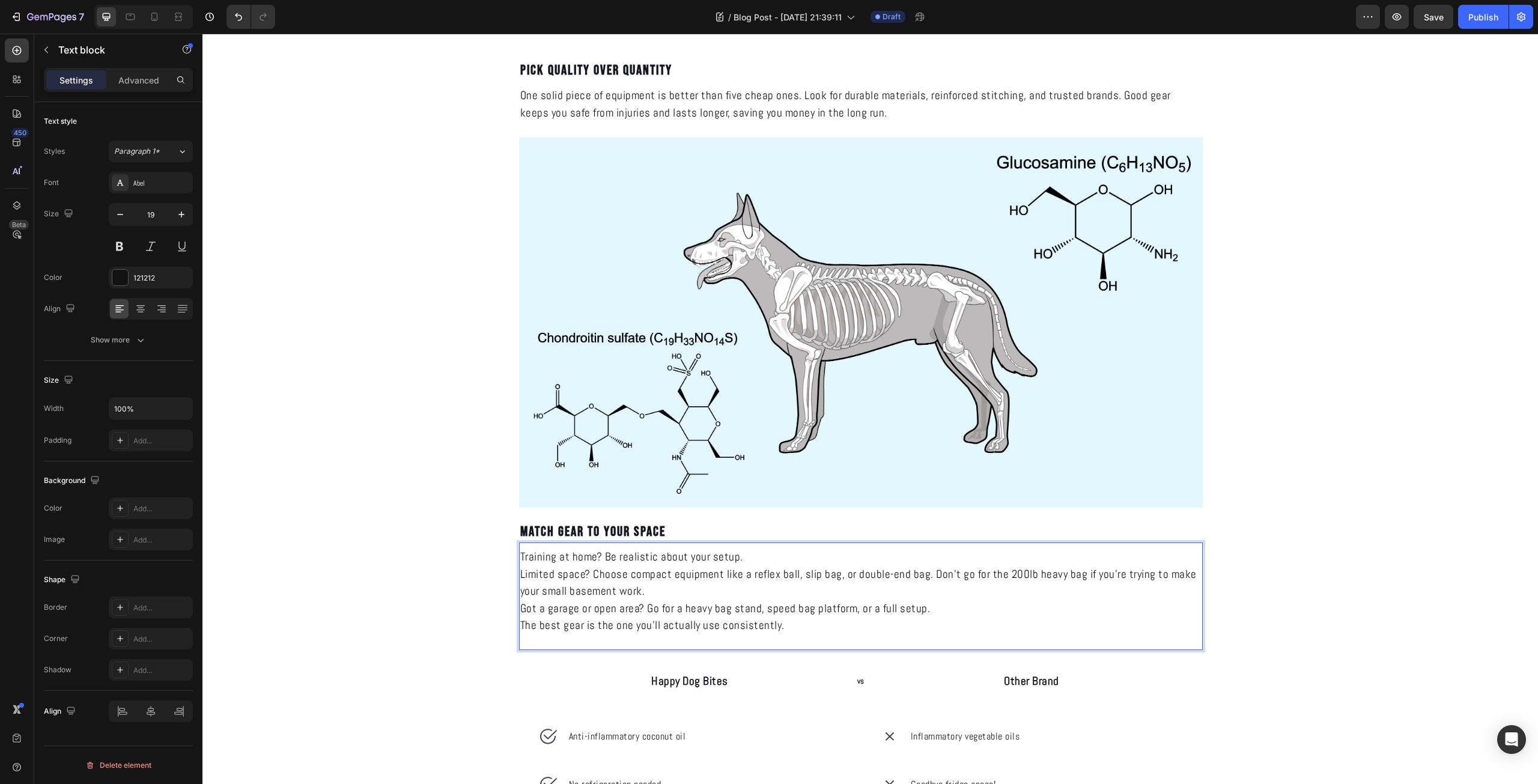
click at [769, 555] on p "Training at home? Be realistic about your setup." at bounding box center [860, 556] width 681 height 17
drag, startPoint x: 598, startPoint y: 555, endPoint x: 507, endPoint y: 558, distance: 91.0
click at [510, 558] on div "HOW TO CHOOSE THE RIGHT EQUIPMENT FOR YOUR NEEDS Heading KNOCKRA Text Block Pub…" at bounding box center [870, 336] width 721 height 3020
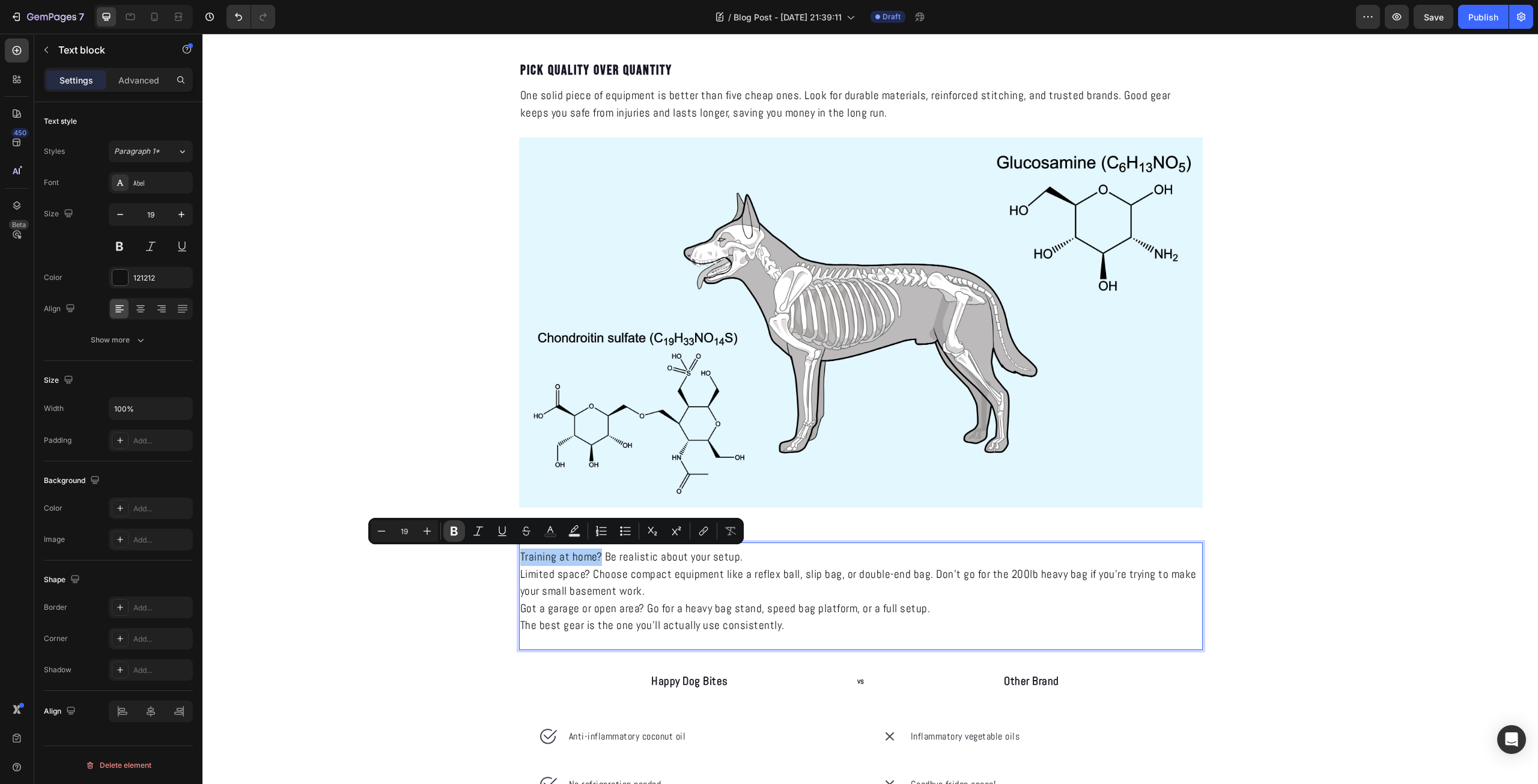
click at [456, 535] on icon "Editor contextual toolbar" at bounding box center [454, 530] width 12 height 12
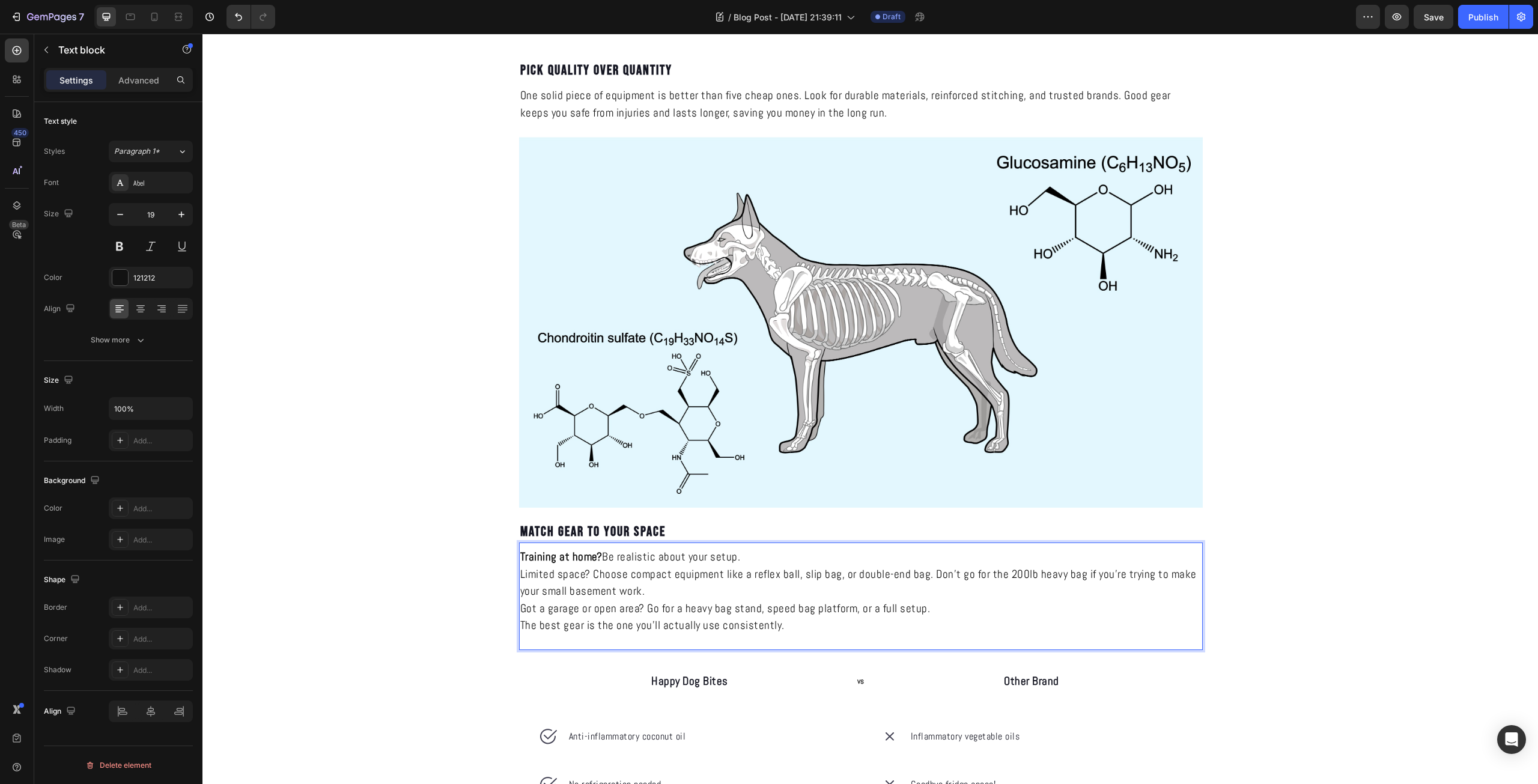
click at [767, 569] on p "Limited space? Choose compact equipment like a reflex ball, slip bag, or double…" at bounding box center [860, 582] width 681 height 34
click at [773, 556] on p "Training at home? Be realistic about your setup." at bounding box center [860, 556] width 681 height 17
click at [773, 560] on p "Training at home? Be realistic about your setup." at bounding box center [860, 556] width 681 height 17
click at [740, 561] on p "Training at home? Be realistic about your setup." at bounding box center [860, 556] width 681 height 17
click at [747, 558] on p "Training at home? Be realistic about your setup." at bounding box center [860, 556] width 681 height 17
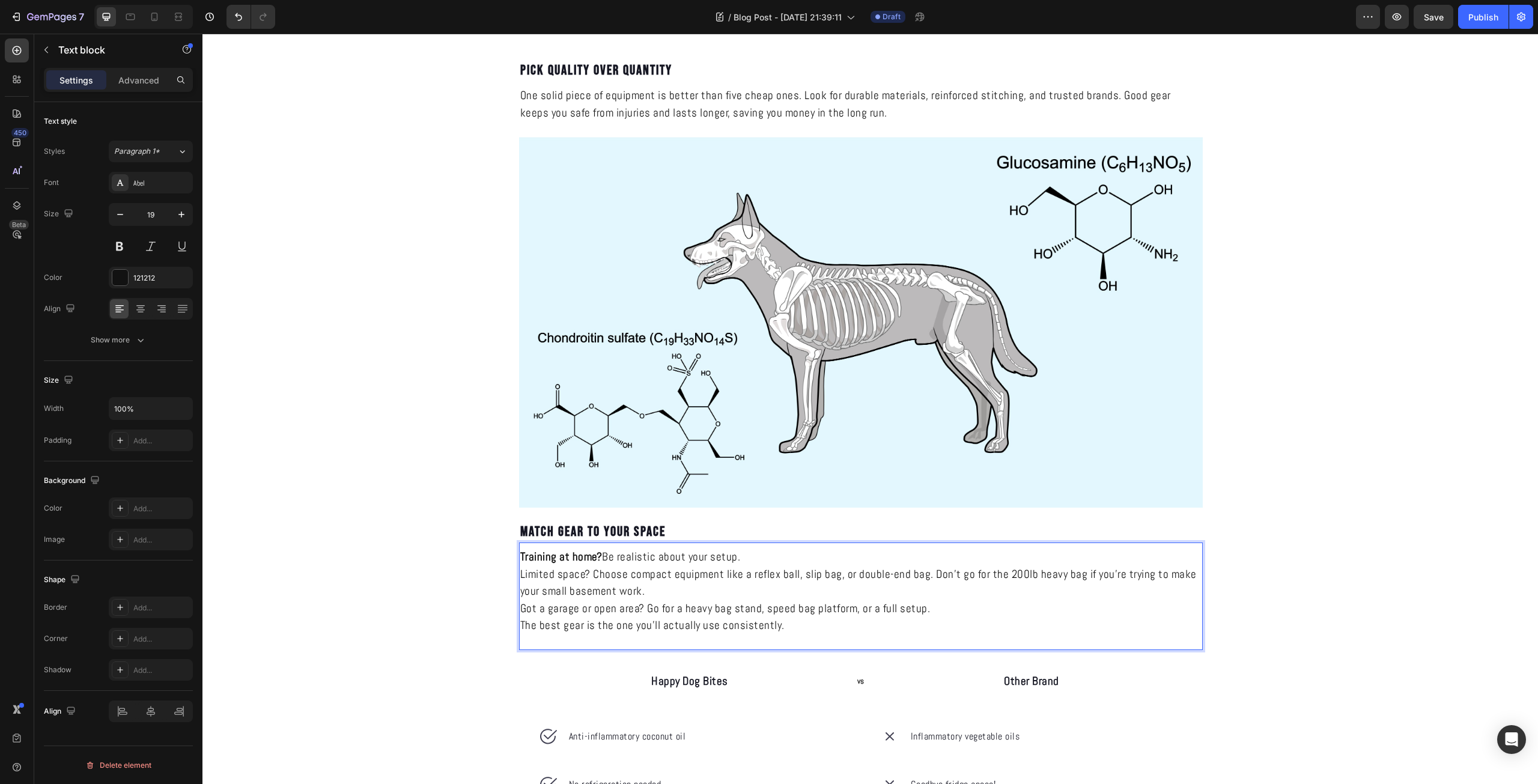
click at [748, 558] on p "Training at home? Be realistic about your setup." at bounding box center [860, 556] width 681 height 17
click at [749, 557] on p "Training at home? Be realistic about your setup. d" at bounding box center [860, 556] width 681 height 17
click at [749, 556] on p "Training at home? Be realistic about your setup." at bounding box center [860, 556] width 681 height 17
click at [241, 17] on icon "Undo/Redo" at bounding box center [238, 17] width 7 height 8
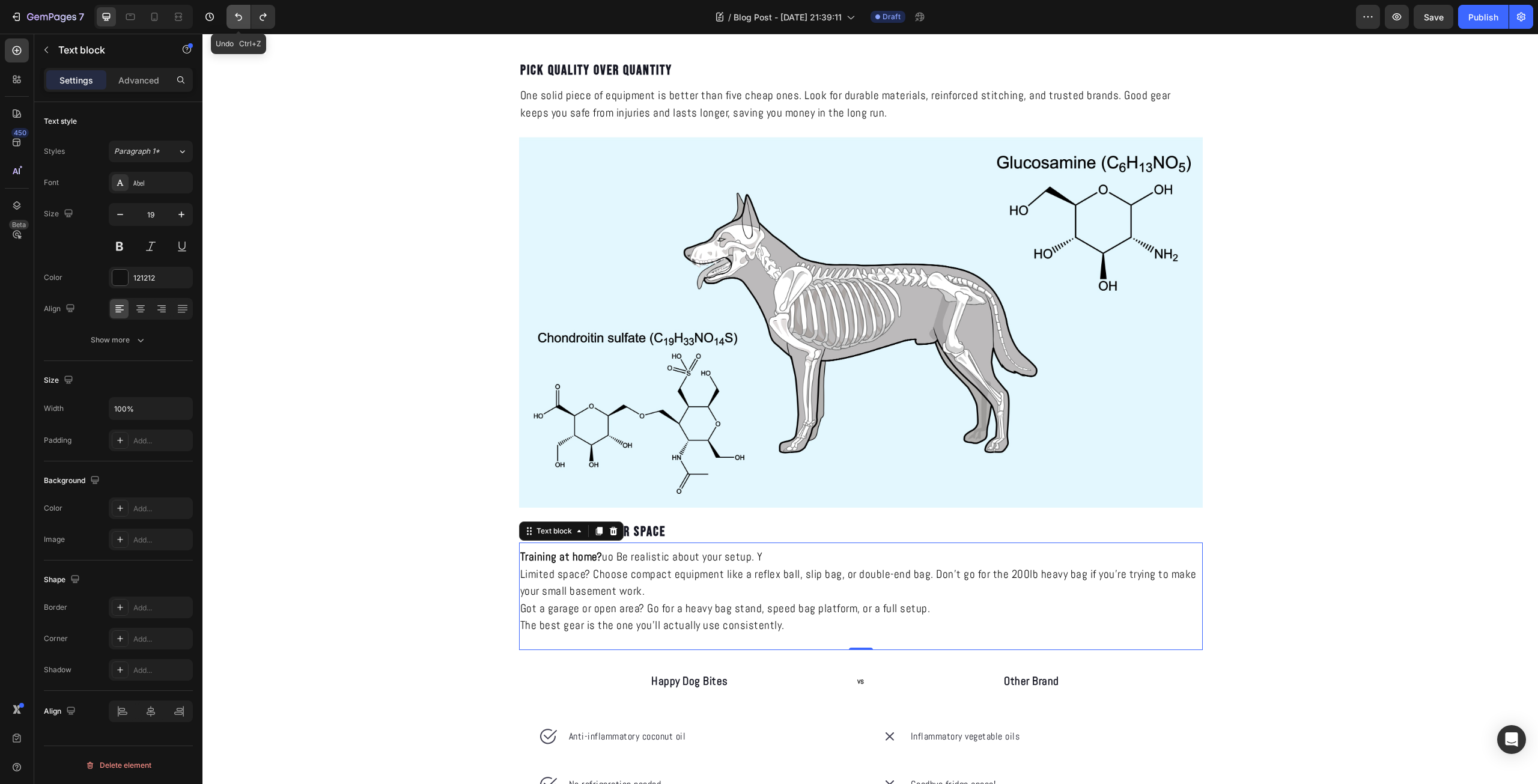
click at [241, 17] on icon "Undo/Redo" at bounding box center [238, 17] width 7 height 8
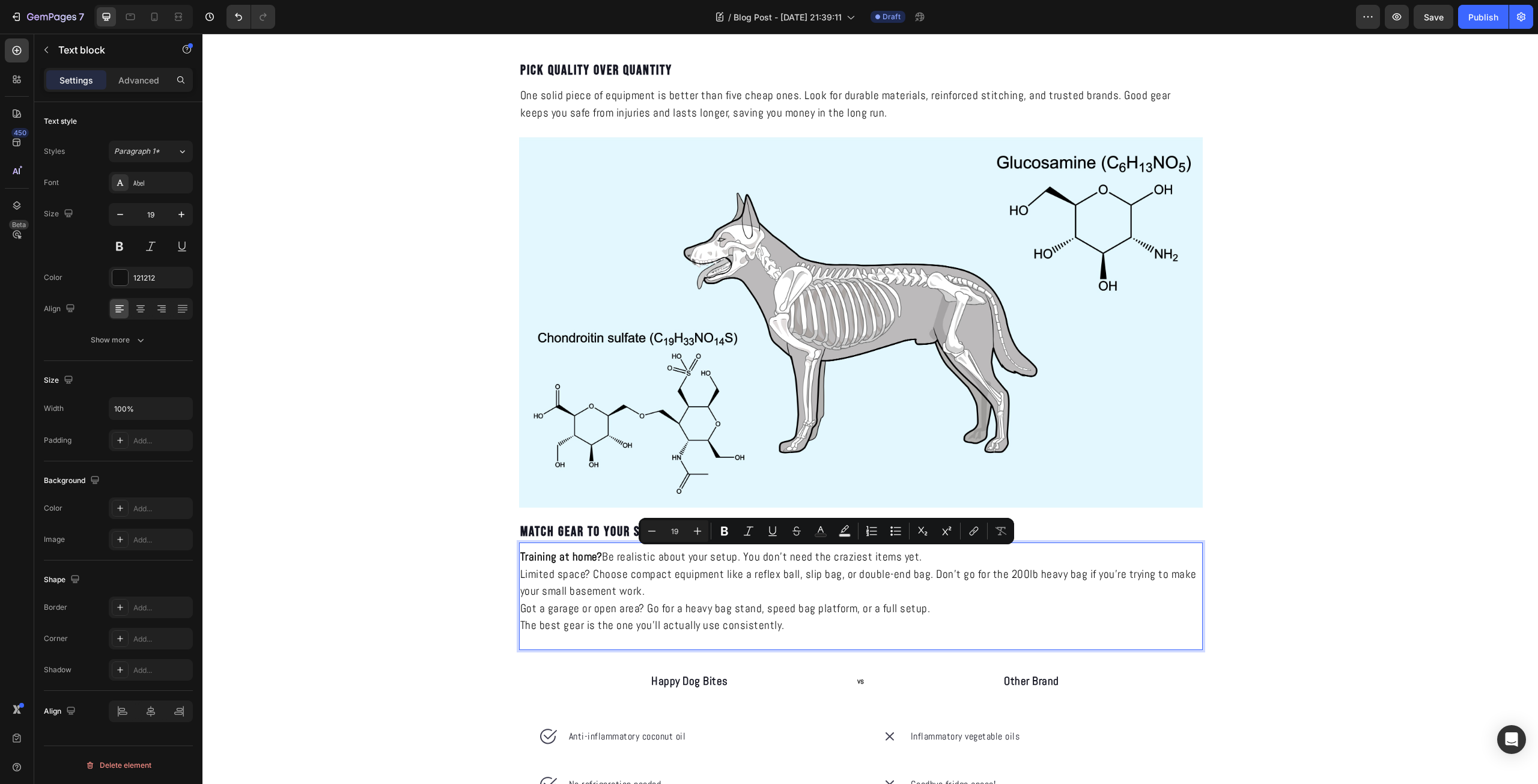
drag, startPoint x: 943, startPoint y: 556, endPoint x: 739, endPoint y: 561, distance: 204.1
click at [739, 561] on p "Training at home? Be realistic about your setup. You don't need the craziest it…" at bounding box center [860, 556] width 681 height 17
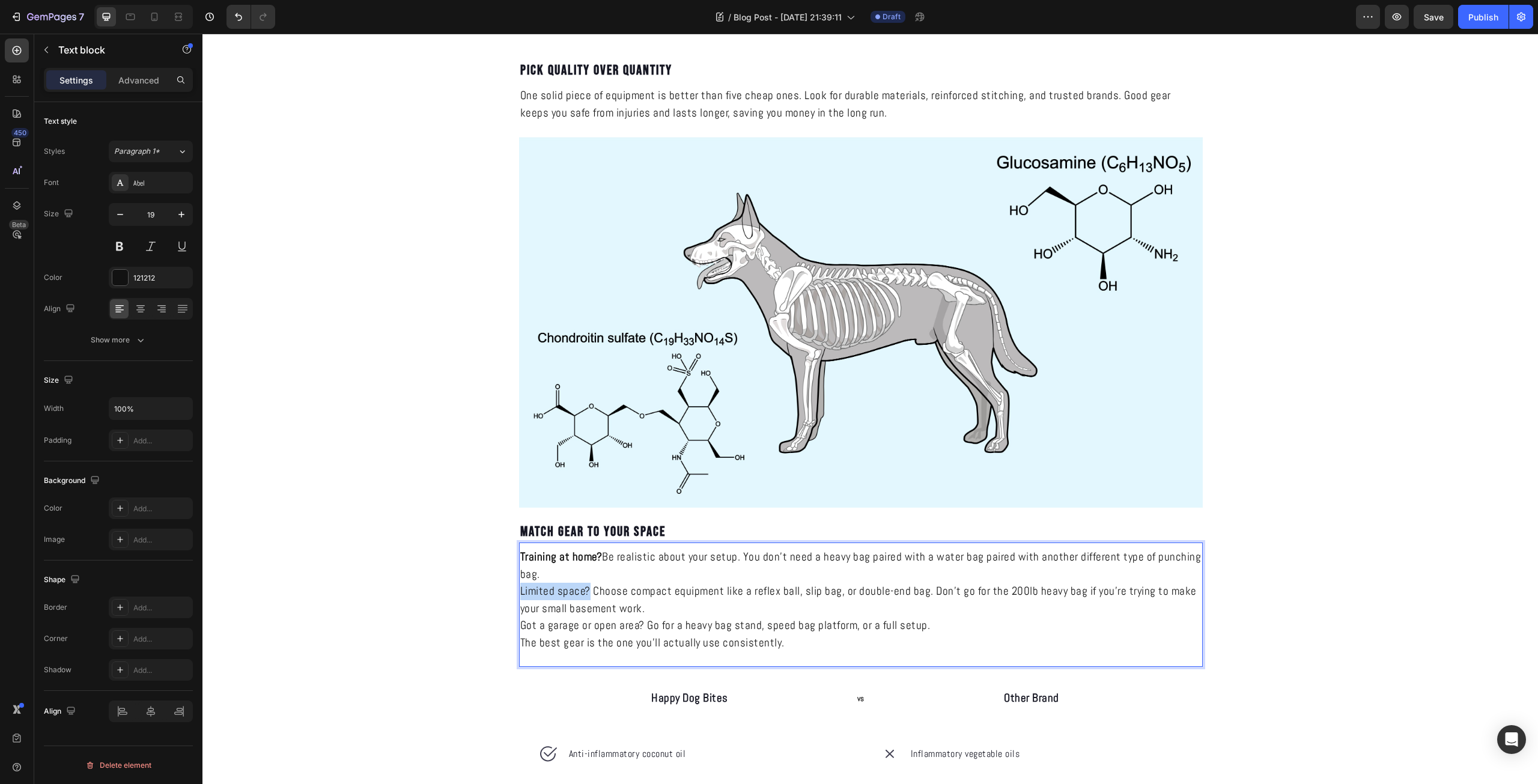
drag, startPoint x: 585, startPoint y: 592, endPoint x: 516, endPoint y: 592, distance: 69.0
click at [520, 592] on p "Limited space? Choose compact equipment like a reflex ball, slip bag, or double…" at bounding box center [860, 599] width 681 height 34
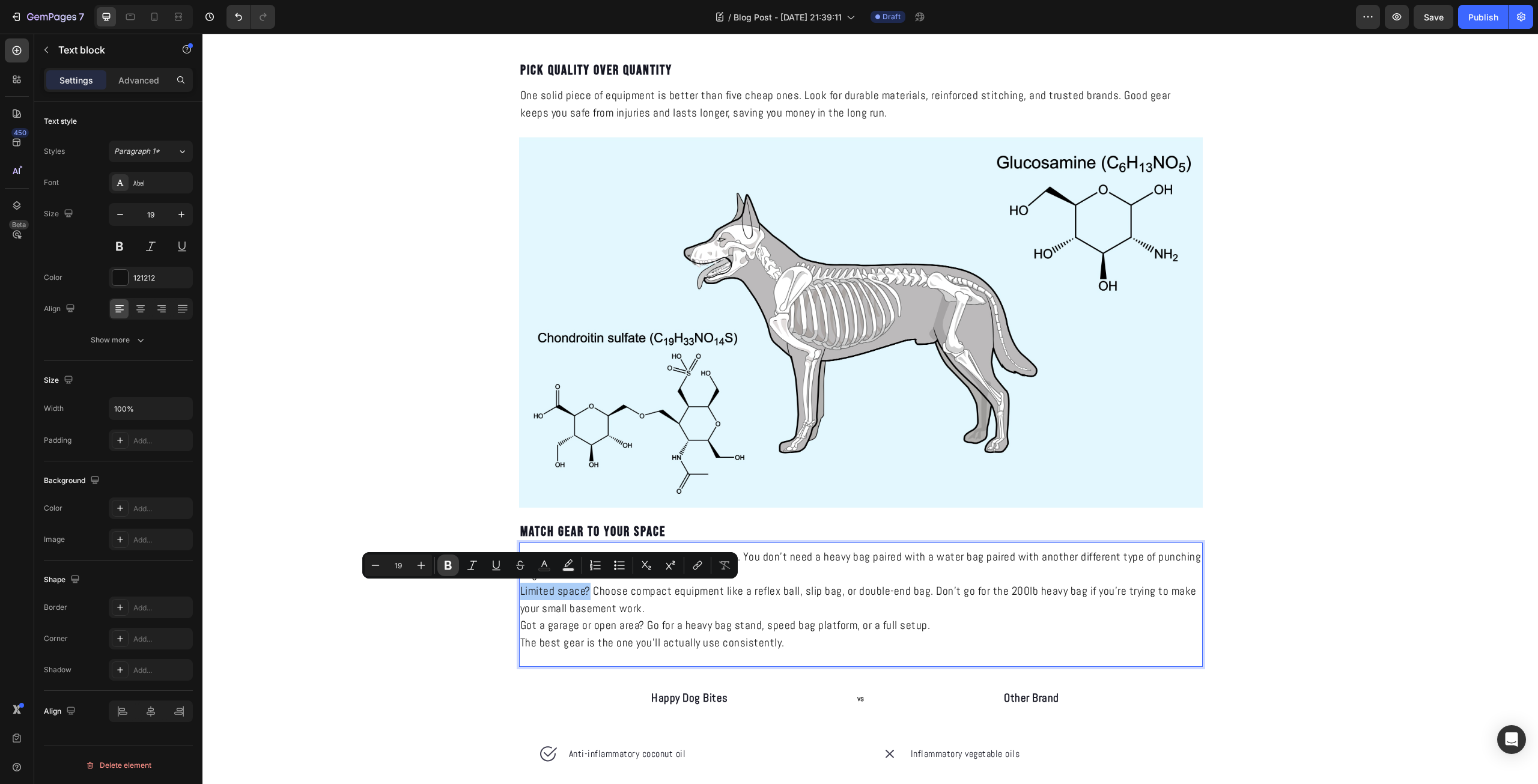
click at [445, 565] on icon "Editor contextual toolbar" at bounding box center [448, 565] width 7 height 9
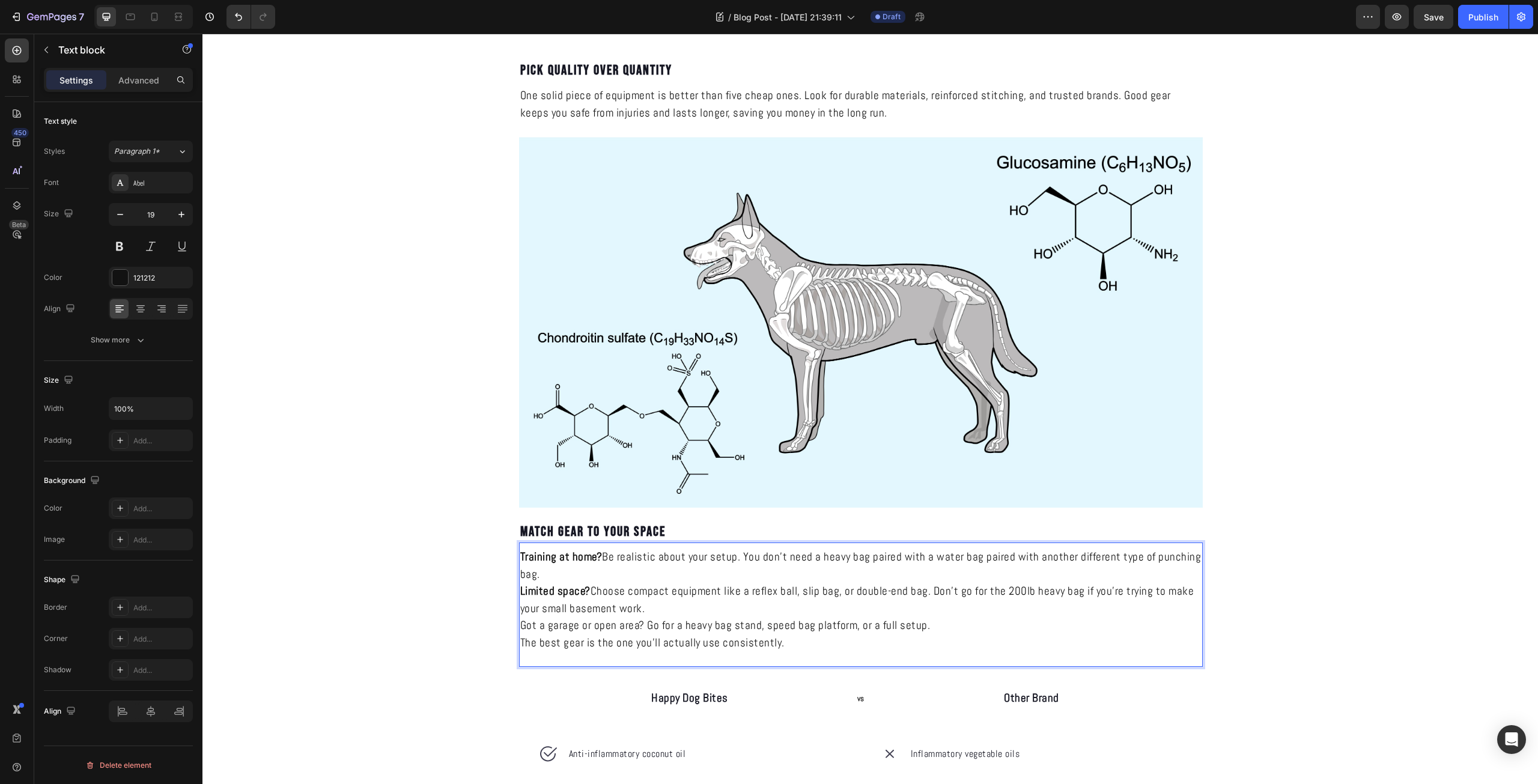
click at [673, 616] on p "Got a garage or open area? Go for a heavy bag stand, speed bag platform, or a f…" at bounding box center [860, 625] width 681 height 17
click at [673, 599] on p "Limited space? Choose compact equipment like a reflex ball, slip bag, or double…" at bounding box center [860, 599] width 681 height 34
click at [843, 592] on p "Limited space? Choose compact equipment like a reflex ball, slip bag, or double…" at bounding box center [860, 599] width 681 height 34
click at [936, 616] on p "Limited space? Choose compact equipment like a reflex ball, slip bag, or double…" at bounding box center [860, 599] width 681 height 34
drag, startPoint x: 987, startPoint y: 607, endPoint x: 989, endPoint y: 590, distance: 17.1
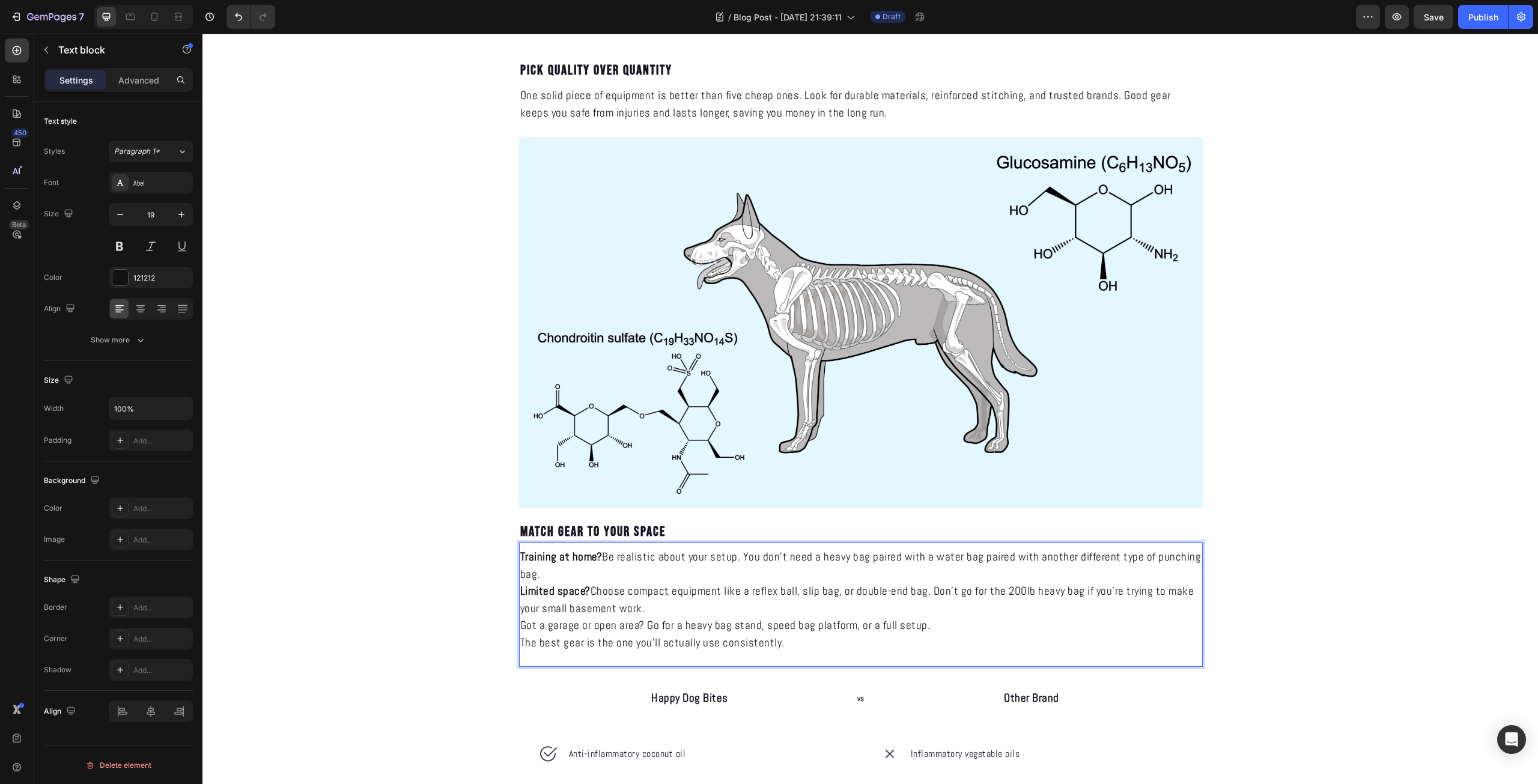
click at [999, 594] on p "Limited space? Choose compact equipment like a reflex ball, slip bag, or double…" at bounding box center [860, 599] width 681 height 34
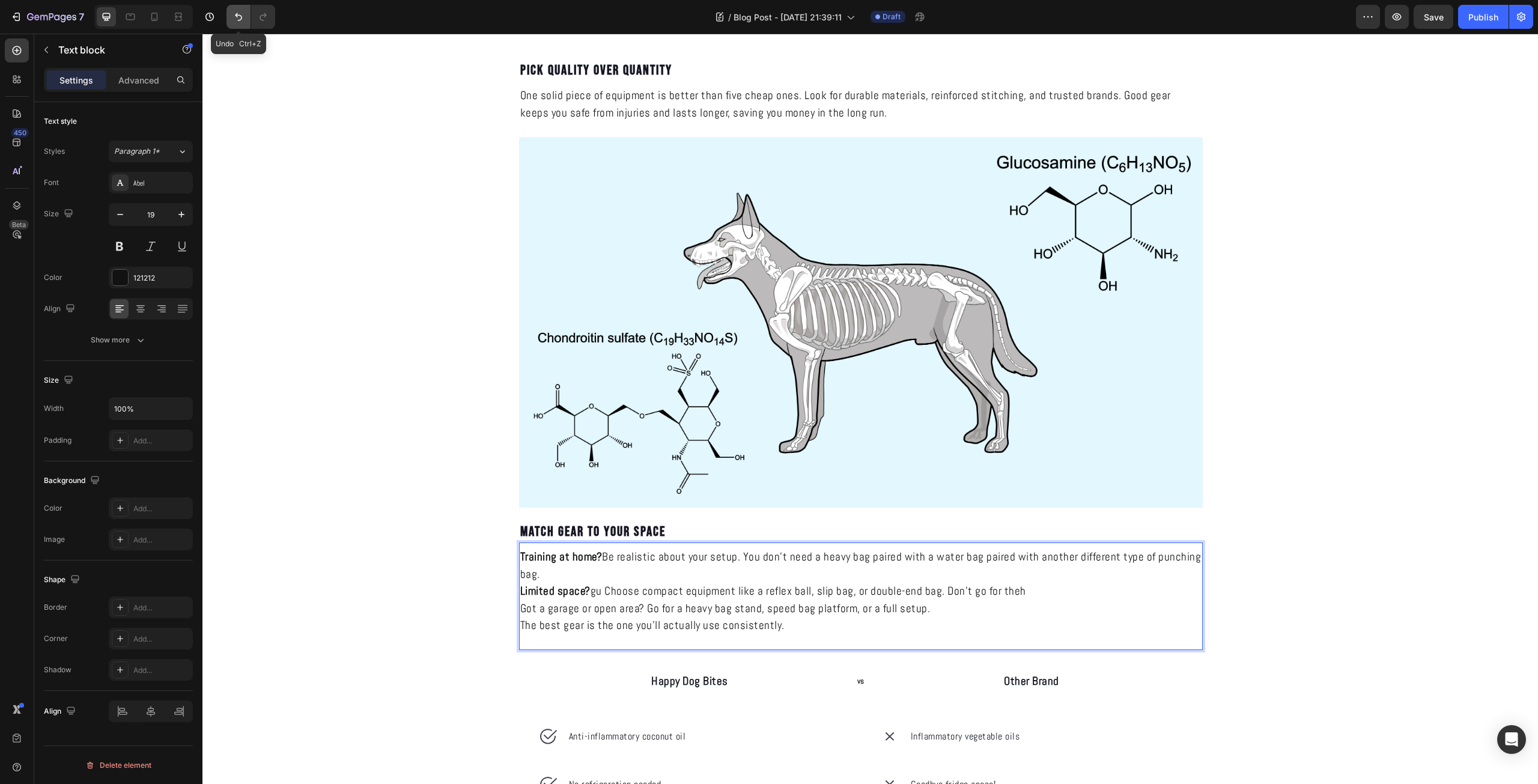
click at [247, 14] on button "Undo/Redo" at bounding box center [238, 16] width 24 height 24
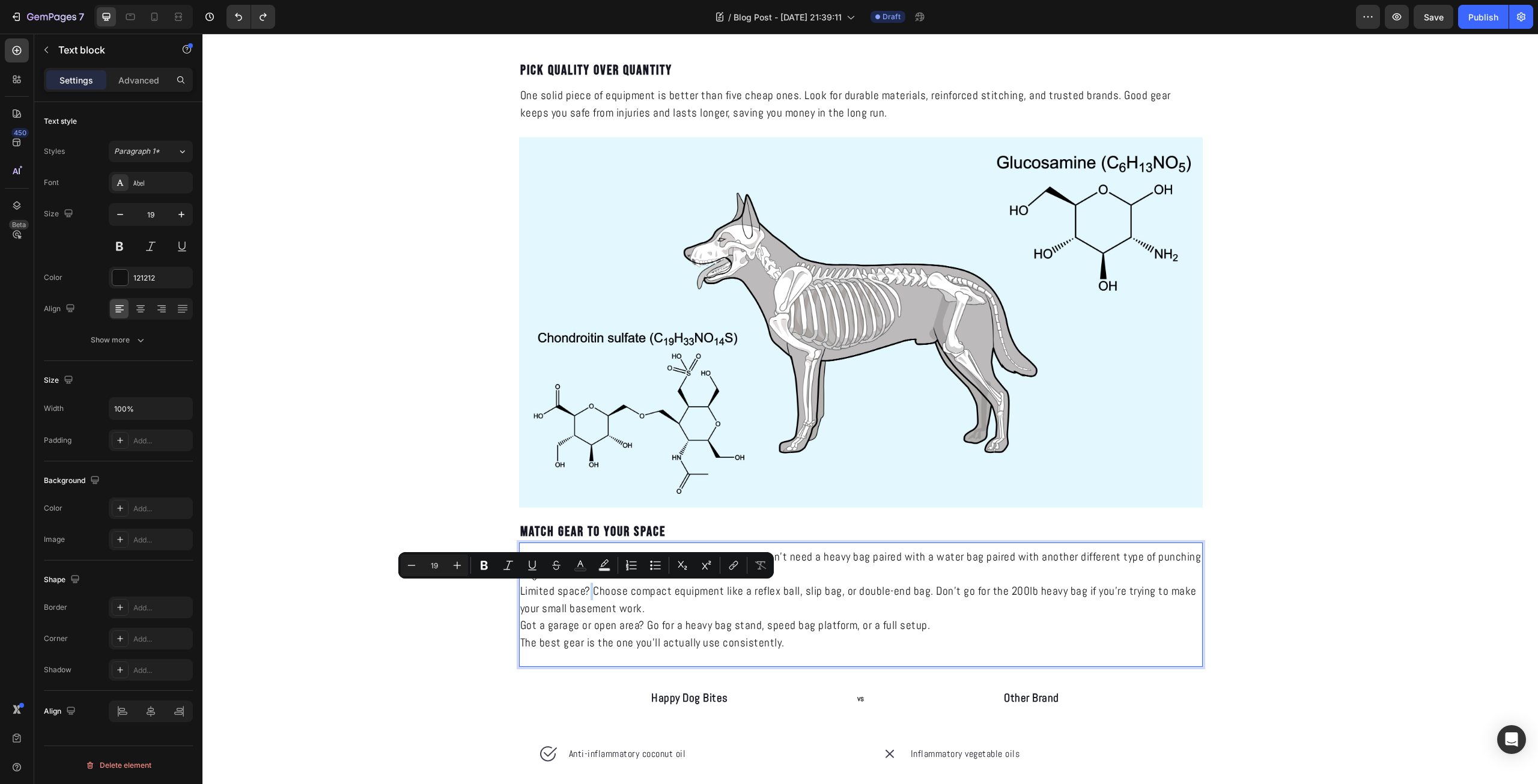
drag, startPoint x: 587, startPoint y: 585, endPoint x: 583, endPoint y: 591, distance: 7.2
click at [585, 594] on p "Limited space? Choose compact equipment like a reflex ball, slip bag, or double…" at bounding box center [860, 599] width 681 height 34
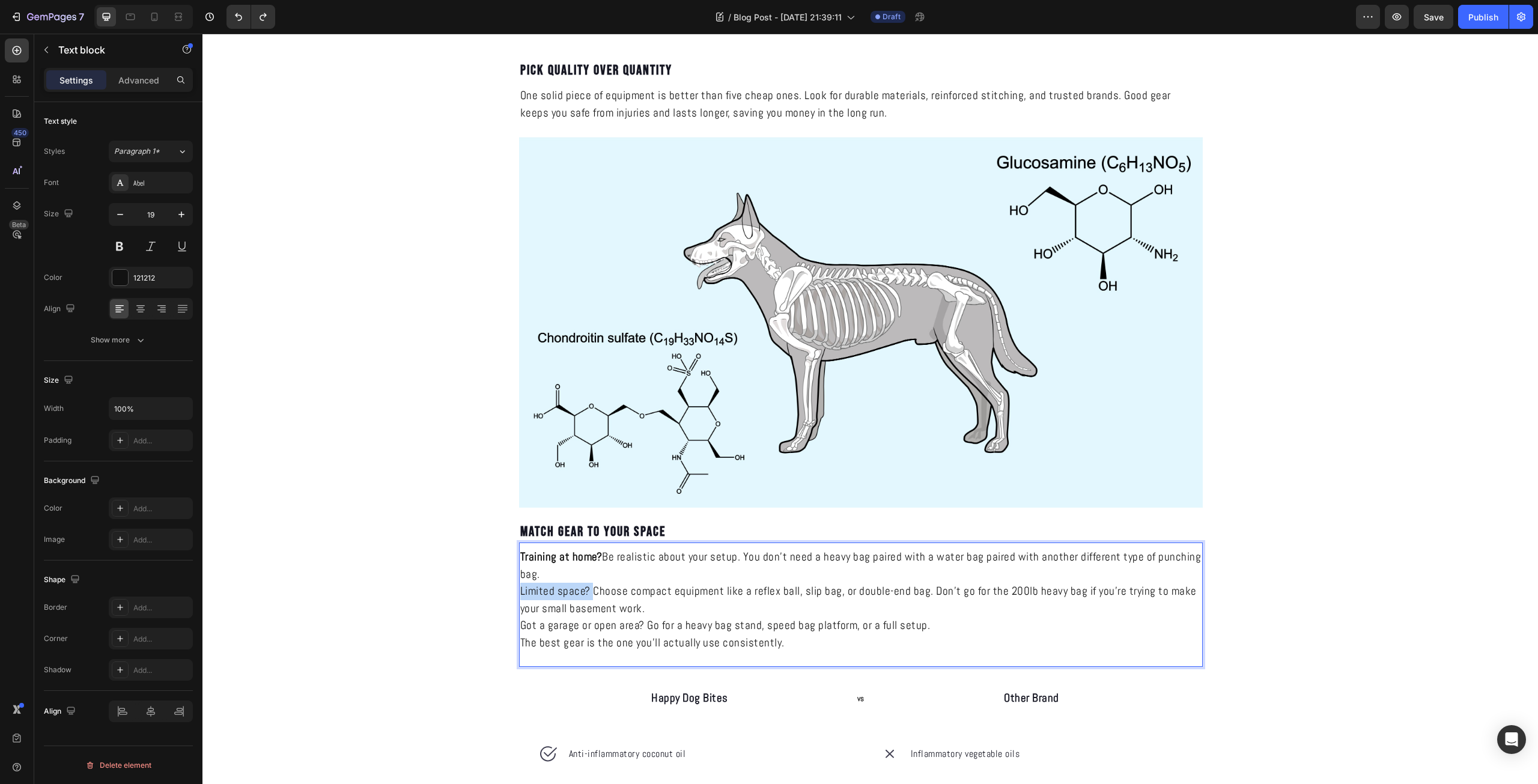
drag, startPoint x: 585, startPoint y: 594, endPoint x: 521, endPoint y: 594, distance: 64.0
click at [521, 594] on p "Limited space? Choose compact equipment like a reflex ball, slip bag, or double…" at bounding box center [860, 599] width 681 height 34
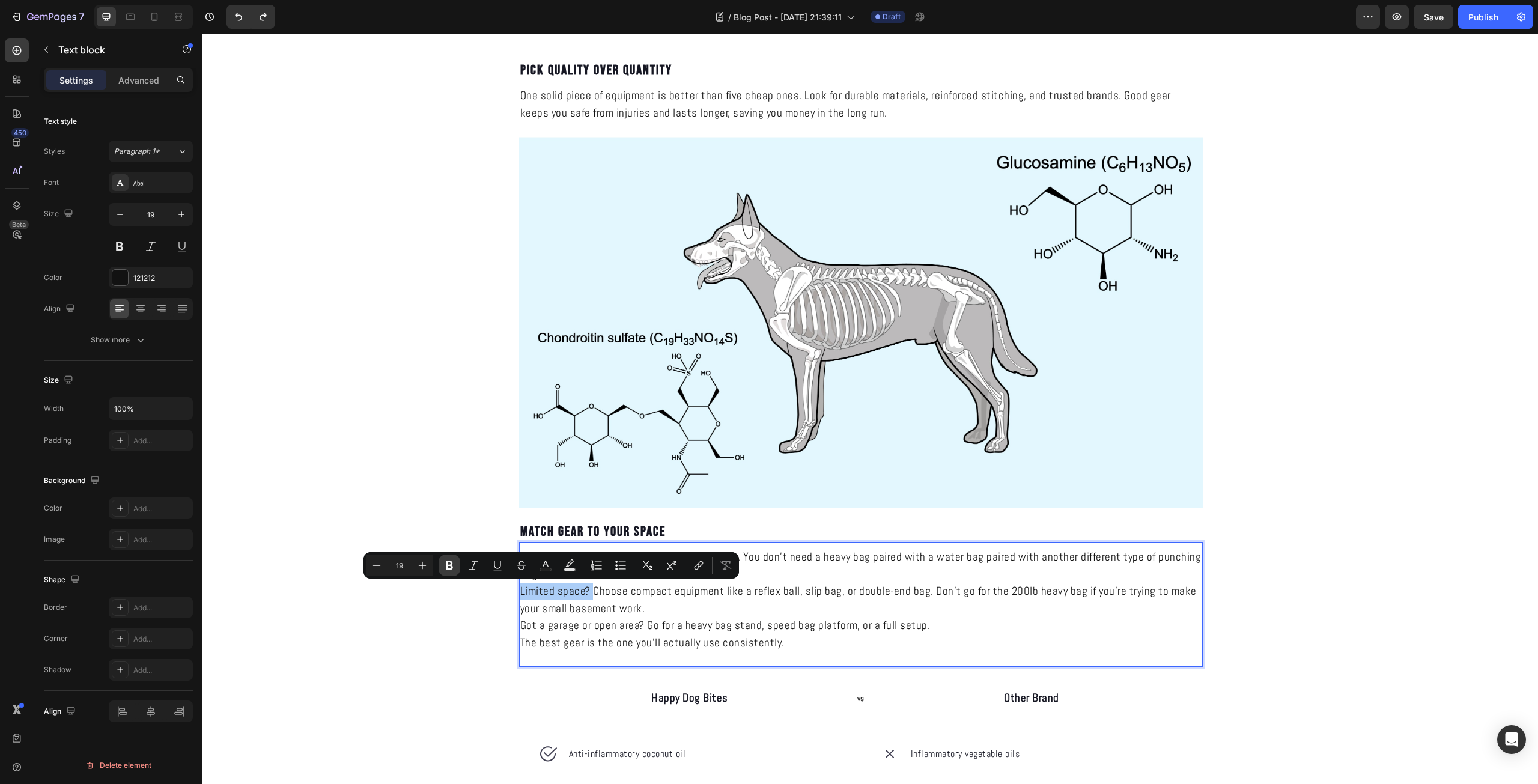
click at [455, 561] on button "Bold" at bounding box center [449, 565] width 22 height 22
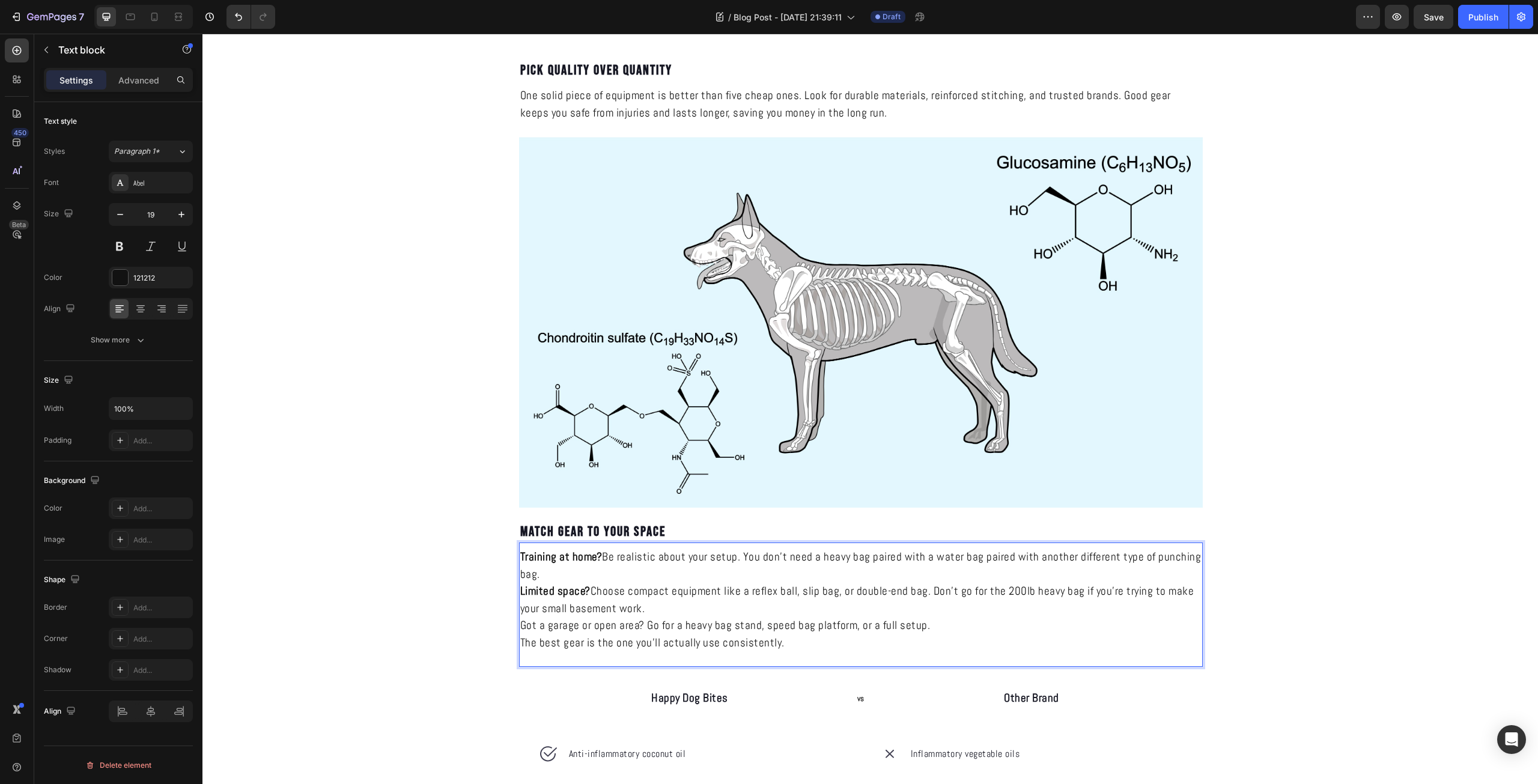
click at [989, 594] on p "Limited space? Choose compact equipment like a reflex ball, slip bag, or double…" at bounding box center [860, 599] width 681 height 34
click at [1006, 590] on p "Limited space? Choose compact equipment like a reflex ball, slip bag, or double…" at bounding box center [860, 599] width 681 height 34
click at [1000, 590] on p "Limited space? Choose compact equipment like a reflex ball, slip bag, or double…" at bounding box center [860, 599] width 681 height 34
click at [995, 588] on p "Limited space? Choose compact equipment like a reflex ball, slip bag, or double…" at bounding box center [860, 599] width 681 height 34
click at [1008, 594] on p "Limited space? Choose compact equipment like a reflex ball, slip bag, or double…" at bounding box center [860, 599] width 681 height 34
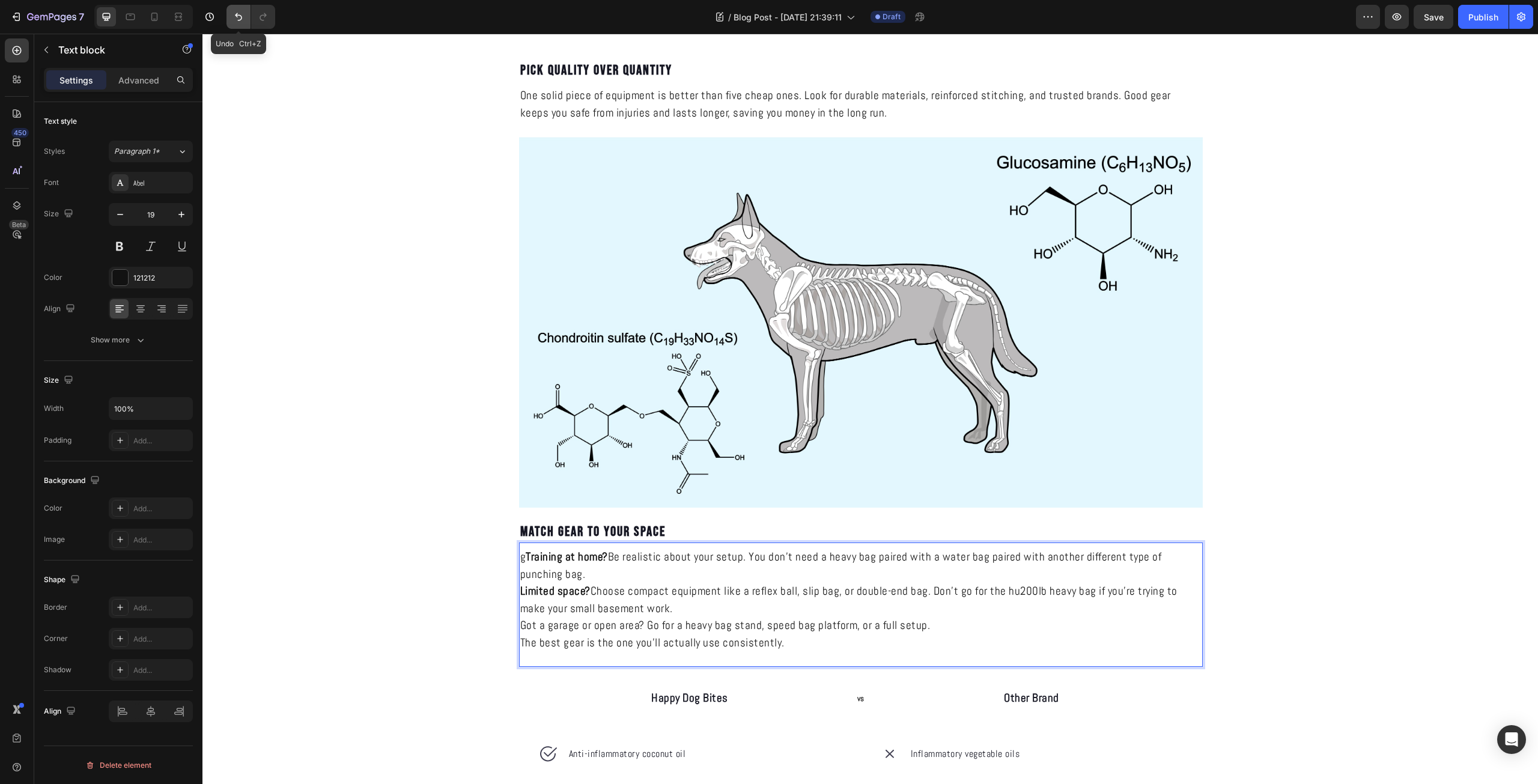
click at [236, 18] on icon "Undo/Redo" at bounding box center [238, 16] width 12 height 12
click at [1012, 592] on p "Limited space? Choose compact equipment like a reflex ball, slip bag, or double…" at bounding box center [860, 599] width 681 height 34
click at [1051, 598] on p "Limited space? Choose compact equipment like a reflex ball, slip bag, or double…" at bounding box center [860, 599] width 681 height 34
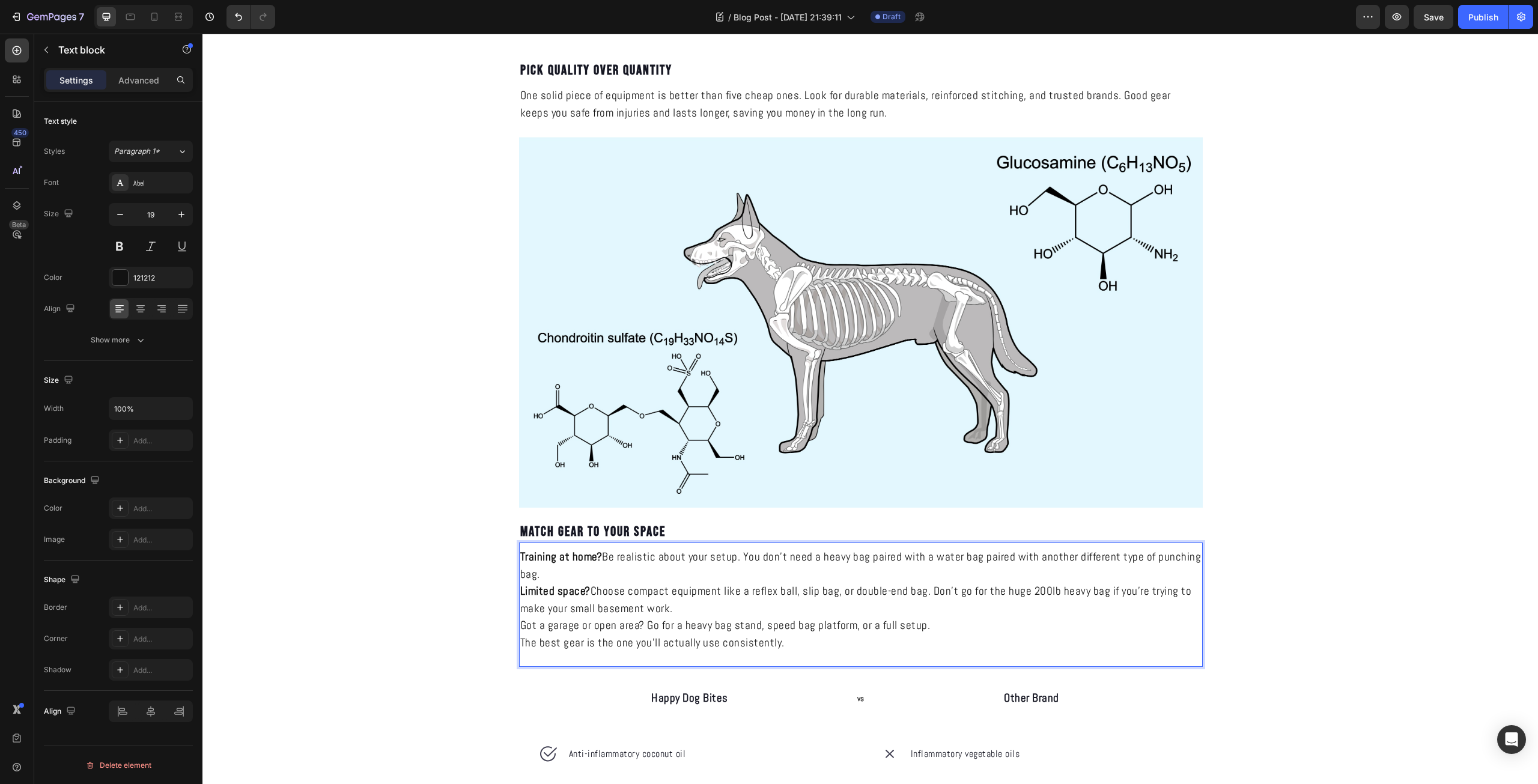
click at [821, 598] on p "Limited space? Choose compact equipment like a reflex ball, slip bag, or double…" at bounding box center [860, 599] width 681 height 34
click at [718, 618] on p "Got a garage or open area? Go for a heavy bag stand, speed bag platform, or a f…" at bounding box center [860, 625] width 681 height 17
click at [690, 612] on p "Limited space? Choose compact equipment like a reflex ball, slip bag, or double…" at bounding box center [860, 599] width 681 height 34
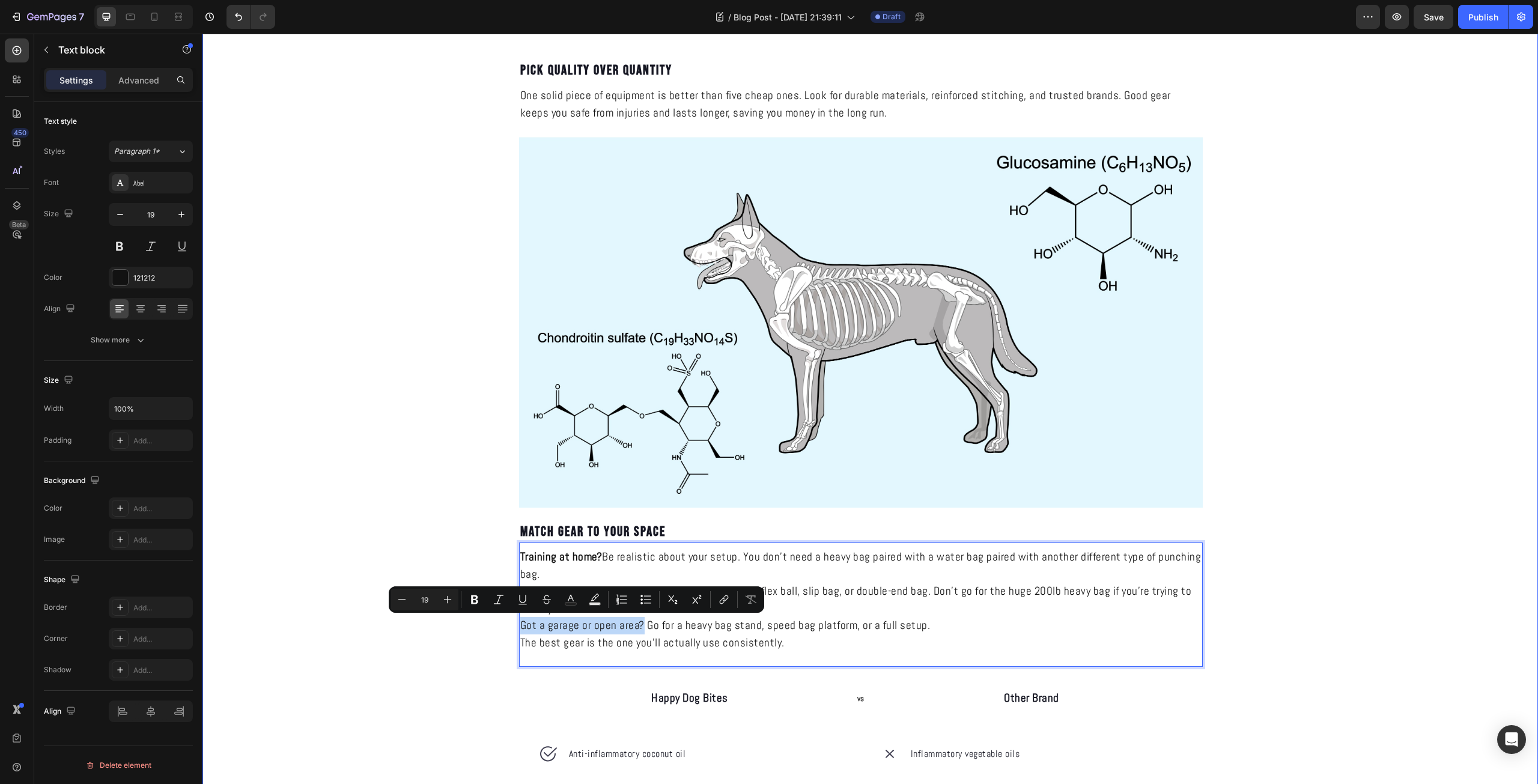
drag, startPoint x: 636, startPoint y: 624, endPoint x: 493, endPoint y: 624, distance: 143.0
click at [493, 624] on div "HOW TO CHOOSE THE RIGHT EQUIPMENT FOR YOUR NEEDS Heading KNOCKRA Text Block Pub…" at bounding box center [870, 344] width 1335 height 3037
click at [473, 596] on icon "Editor contextual toolbar" at bounding box center [474, 599] width 7 height 9
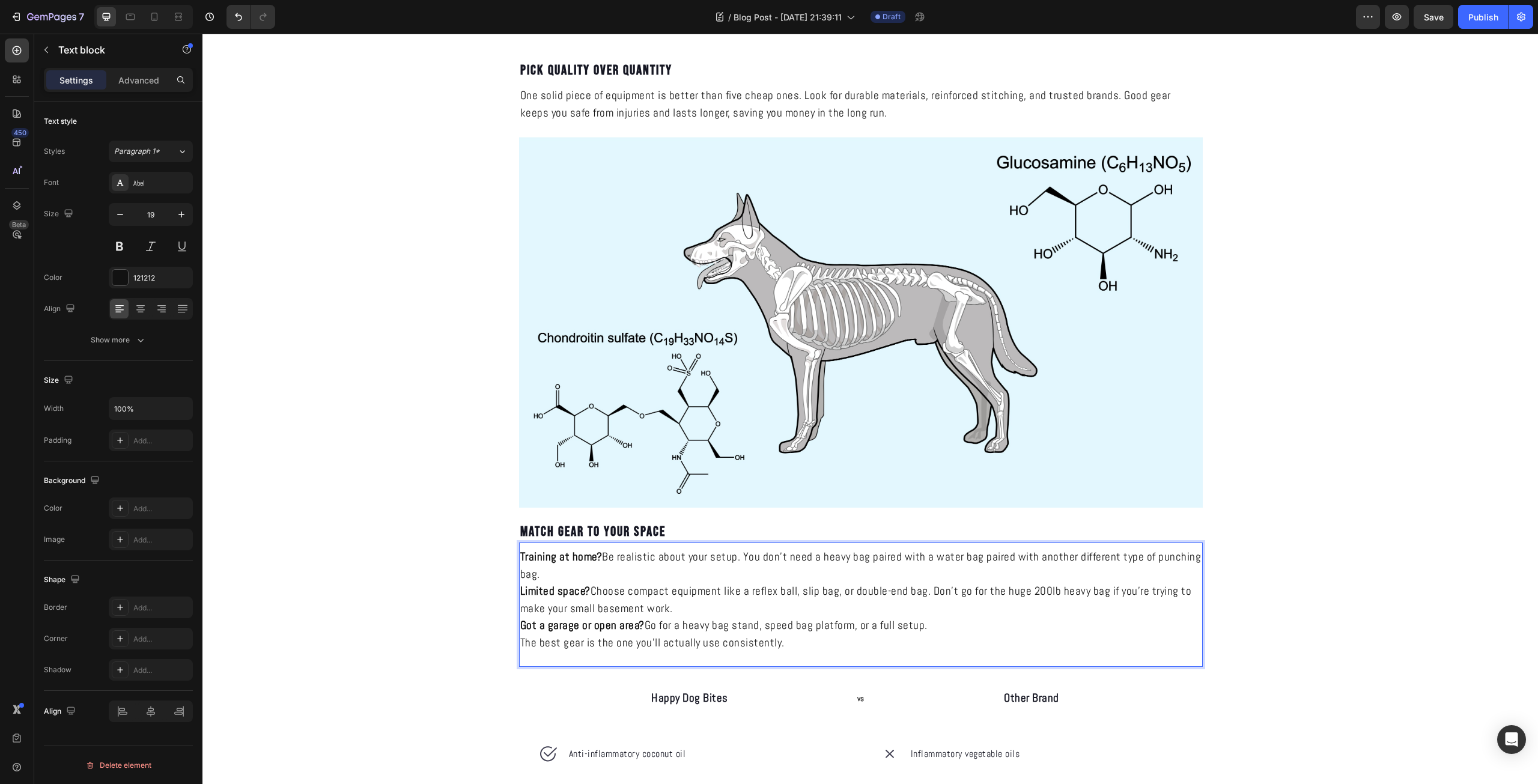
click at [825, 634] on p "The best gear is the one you’ll actually use consistently." at bounding box center [860, 642] width 681 height 17
click at [775, 639] on p "The best gear is the one you’ll actually use consistently." at bounding box center [860, 642] width 681 height 17
click at [908, 633] on p "Got a garage or open area? Go for a heavy bag stand, speed bag platform, or a f…" at bounding box center [860, 625] width 681 height 17
click at [929, 627] on p "Got a garage or open area? Go for a heavy bag stand, speed bag platform, or a f…" at bounding box center [860, 625] width 681 height 17
click at [857, 646] on p "The best gear is the one you’ll actually use consistently." at bounding box center [860, 642] width 681 height 17
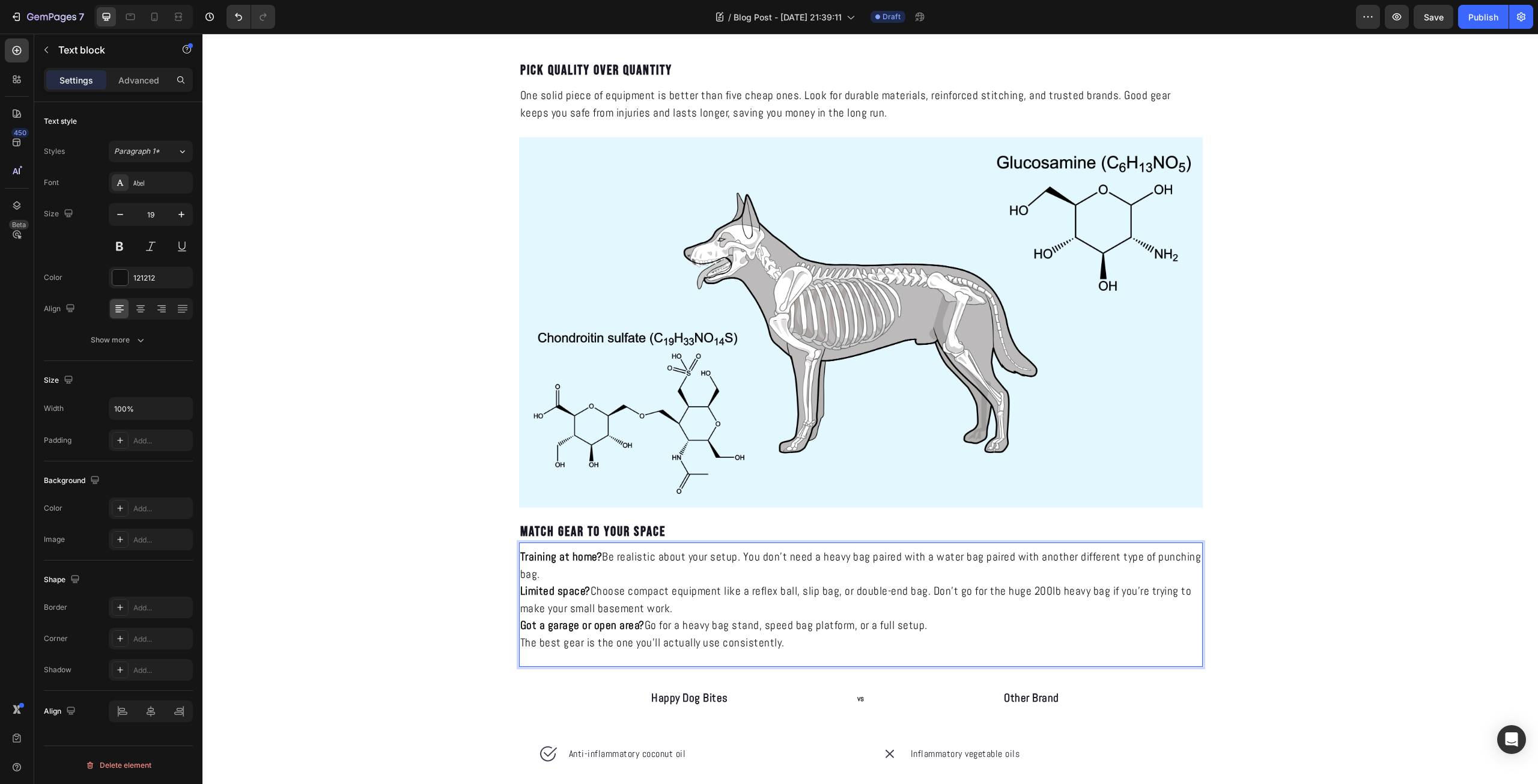
click at [856, 646] on p "The best gear is the one you’ll actually use consistently." at bounding box center [860, 642] width 681 height 17
click at [1018, 642] on p "The best gear is the one you’ll actually use consistently." at bounding box center [860, 642] width 681 height 17
click at [963, 630] on p "Got a garage or open area? Go for a heavy bag stand, speed bag platform, or a f…" at bounding box center [860, 625] width 681 height 17
click at [897, 641] on p "The best gear is the one you’ll actually use consistently." at bounding box center [860, 642] width 681 height 17
click at [945, 633] on p "Got a garage or open area? Go for a heavy bag stand, speed bag platform, or a f…" at bounding box center [860, 625] width 681 height 17
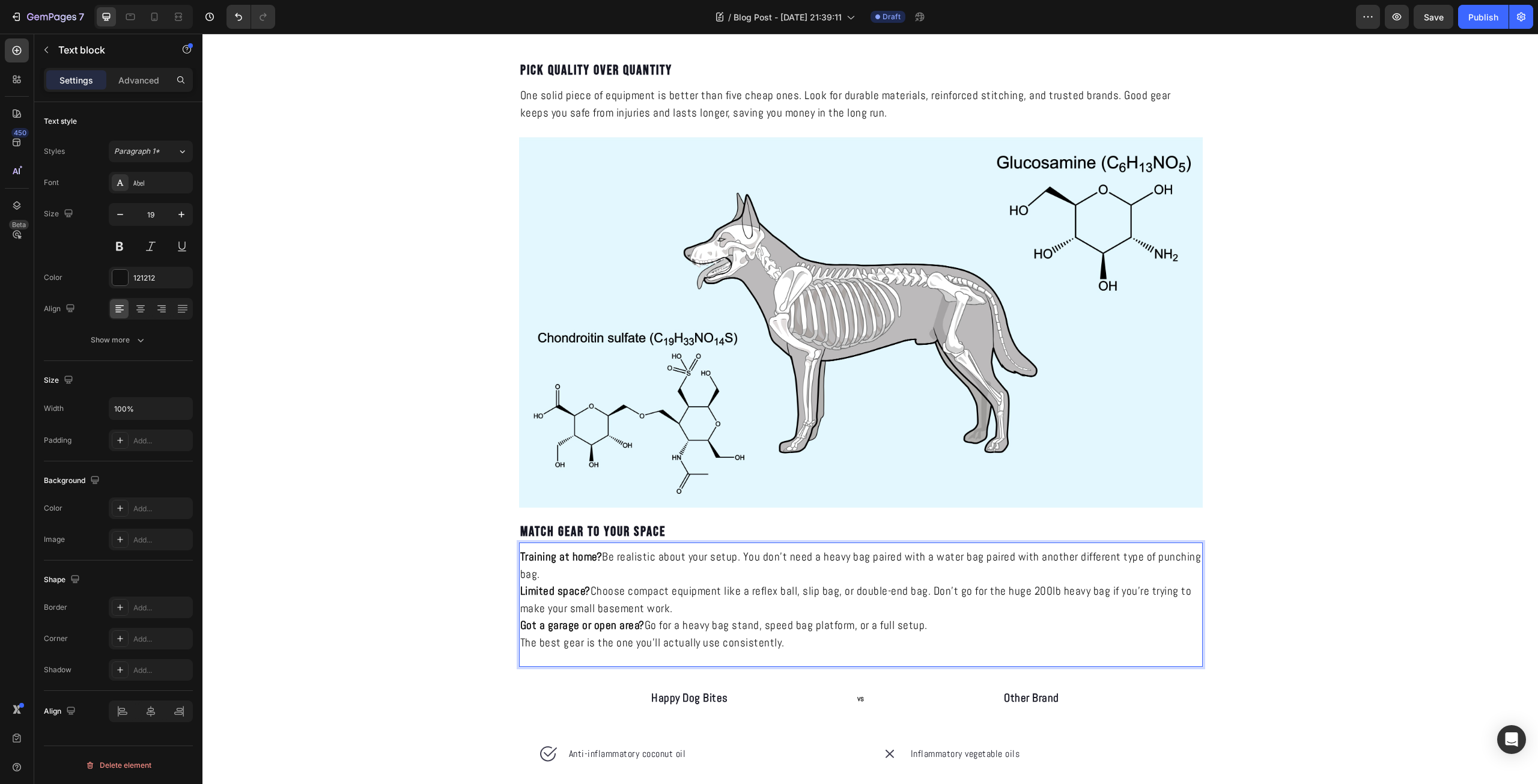
click at [871, 648] on p "The best gear is the one you’ll actually use consistently." at bounding box center [860, 642] width 681 height 17
click at [912, 630] on p "Got a garage or open area? Go for a heavy bag stand, speed bag platform, or a f…" at bounding box center [860, 625] width 681 height 17
click at [932, 628] on p "Got a garage or open area? Go for a heavy bag stand, speed bag platform, or a f…" at bounding box center [860, 625] width 681 height 17
click at [909, 636] on p "The best gear is the one you’ll actually use consistently." at bounding box center [860, 642] width 681 height 17
click at [953, 630] on p "Got a garage or open area? Go for a heavy bag stand, speed bag platform, or a f…" at bounding box center [860, 625] width 681 height 17
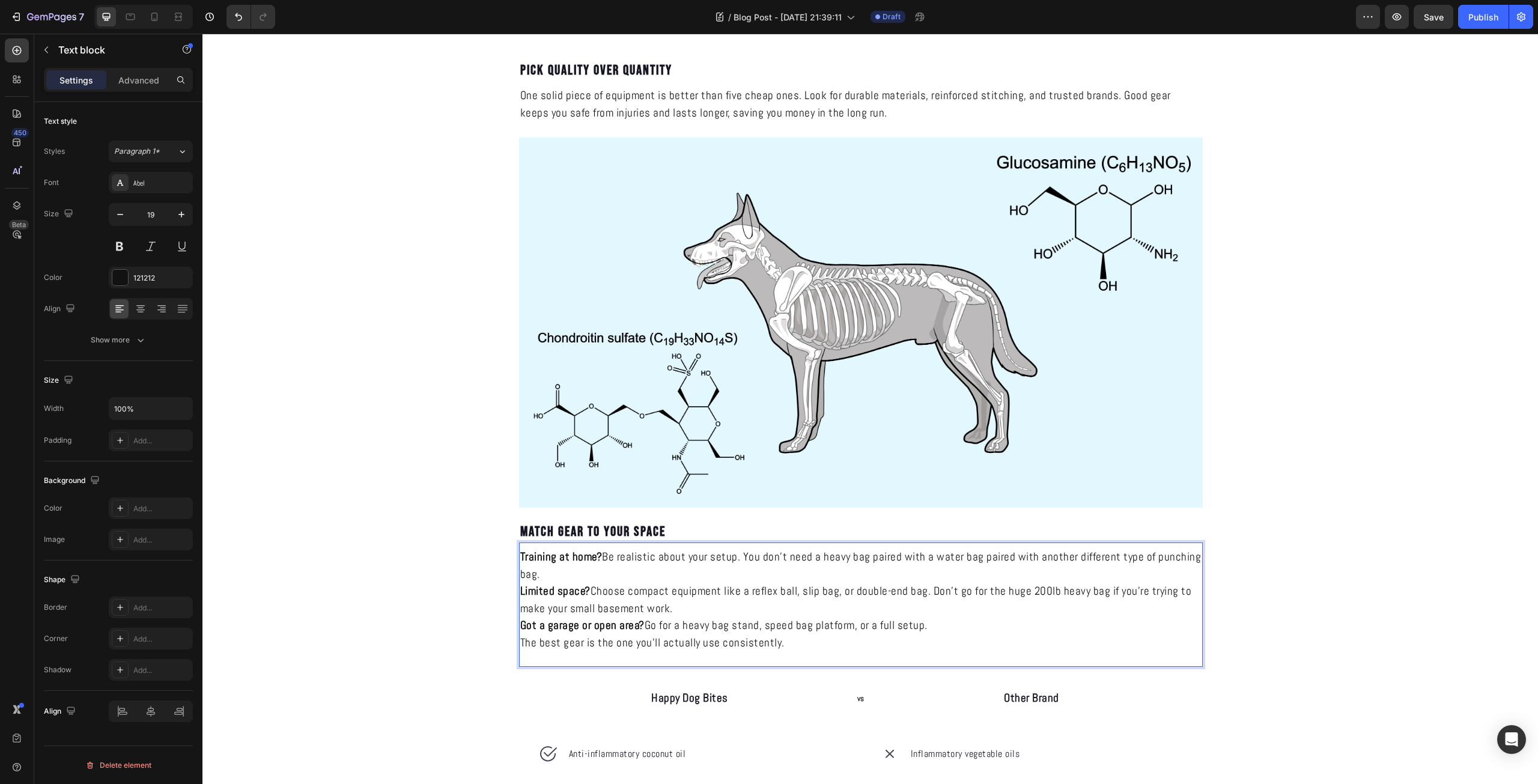
click at [948, 627] on p "Got a garage or open area? Go for a heavy bag stand, speed bag platform, or a f…" at bounding box center [860, 625] width 681 height 17
click at [948, 623] on p "Got a garage or open area? Go for a heavy bag stand, speed bag platform, or a f…" at bounding box center [860, 625] width 681 height 17
click at [246, 19] on button "Undo/Redo" at bounding box center [238, 16] width 24 height 24
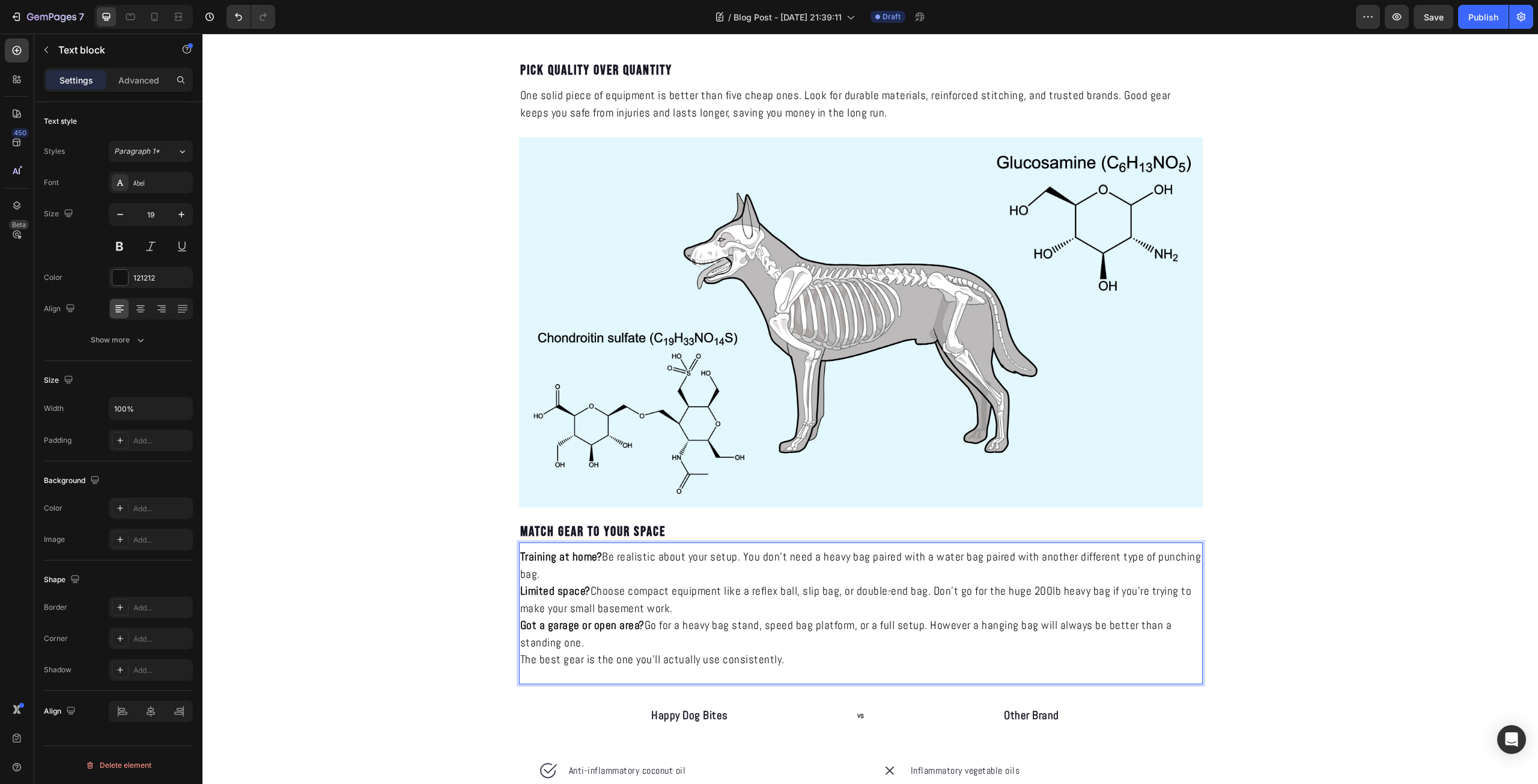
click at [740, 663] on p "The best gear is the one you’ll actually use consistently." at bounding box center [860, 659] width 681 height 17
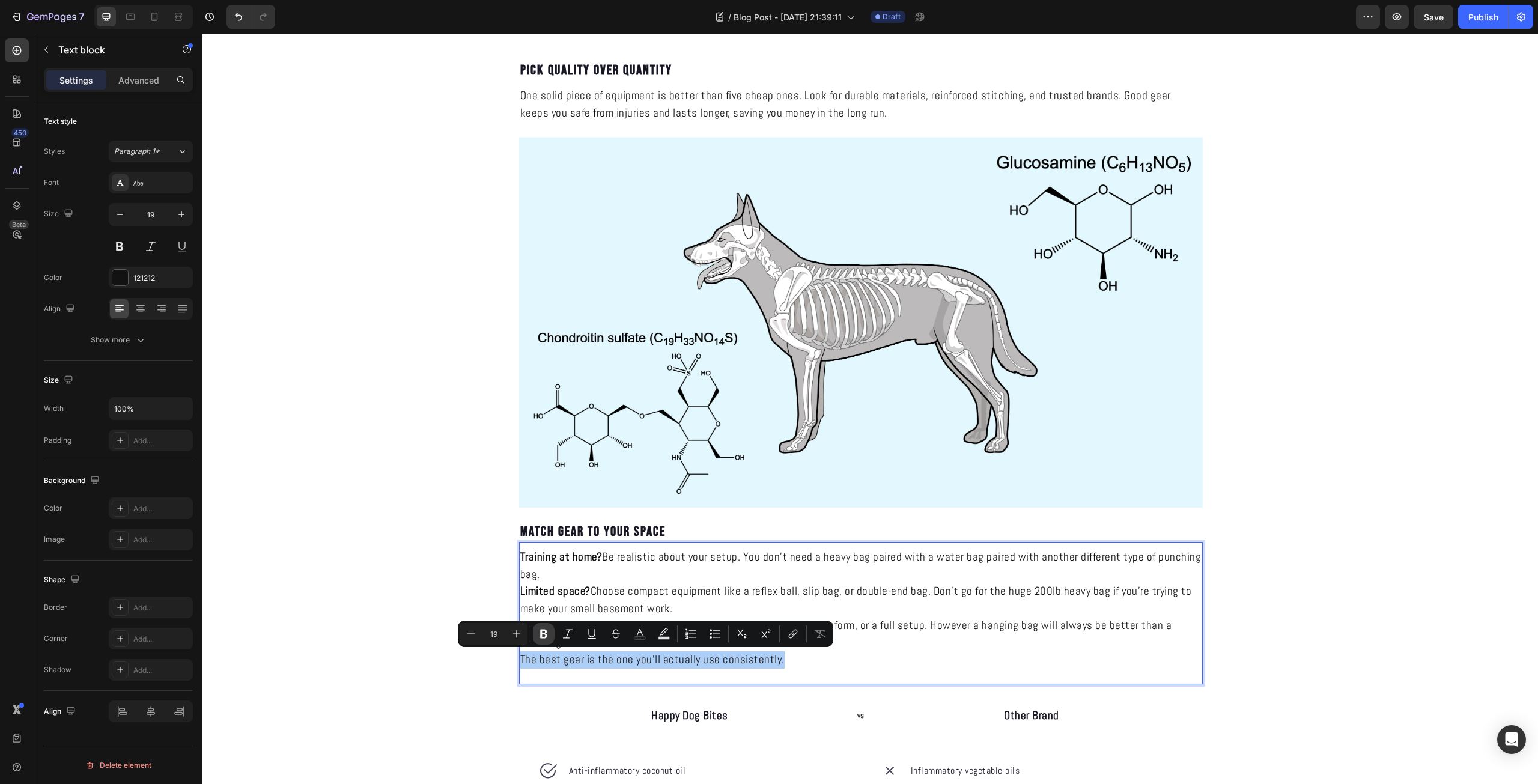
click at [547, 633] on icon "Editor contextual toolbar" at bounding box center [543, 633] width 12 height 12
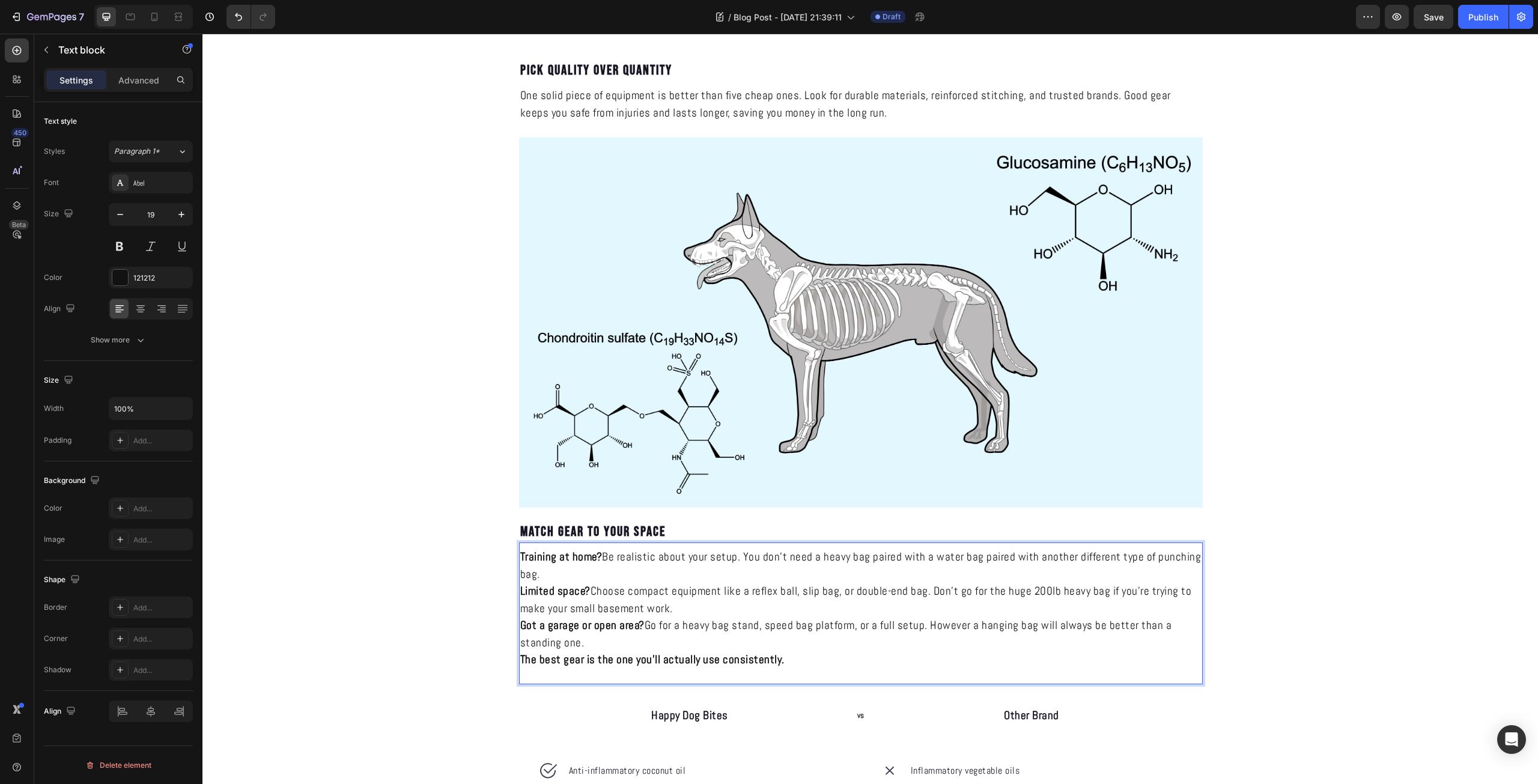
click at [798, 659] on p "The best gear is the one you’ll actually use consistently." at bounding box center [860, 659] width 681 height 17
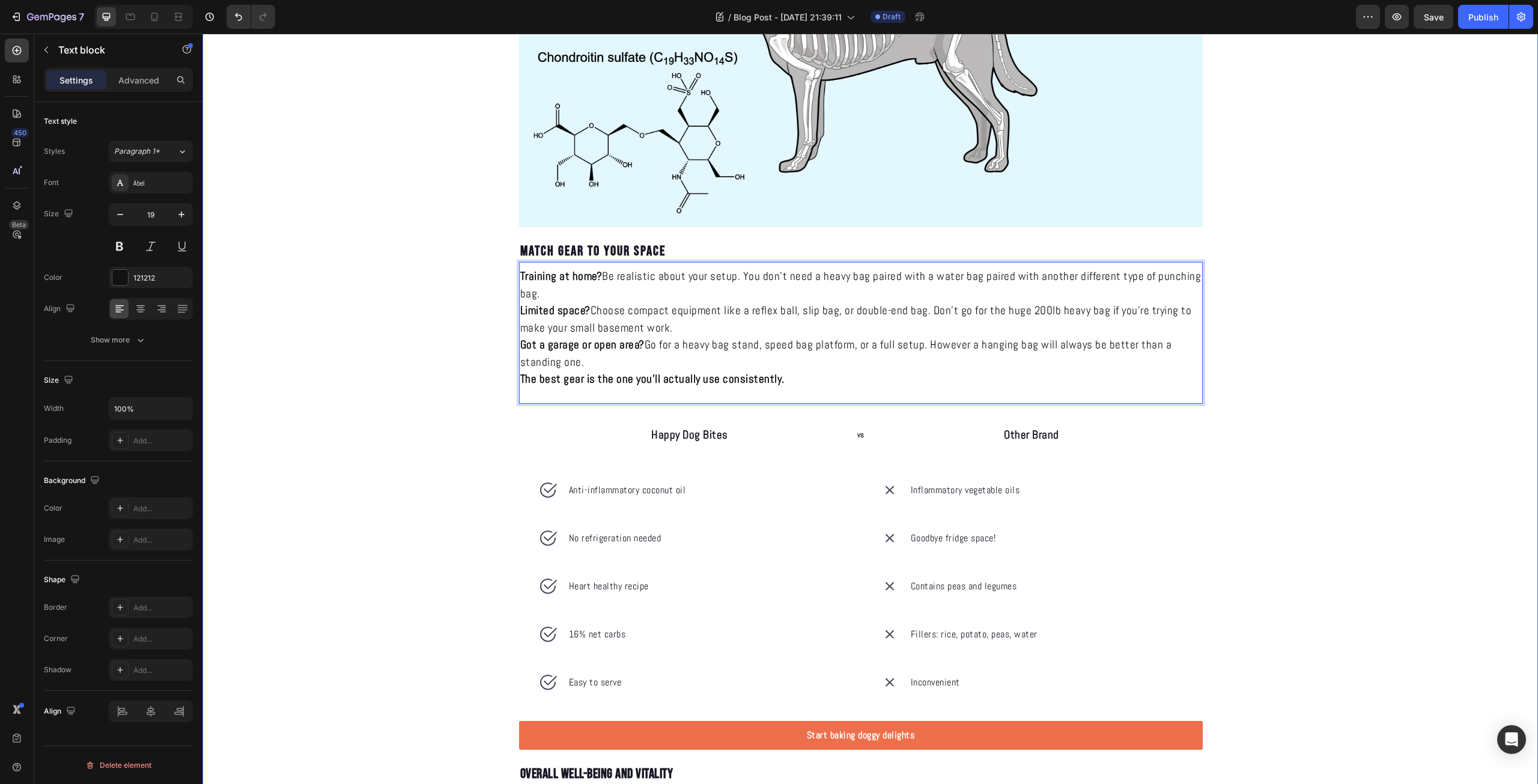
click at [439, 512] on div "HOW TO CHOOSE THE RIGHT EQUIPMENT FOR YOUR NEEDS Heading KNOCKRA Text Block Pub…" at bounding box center [870, 73] width 1335 height 3054
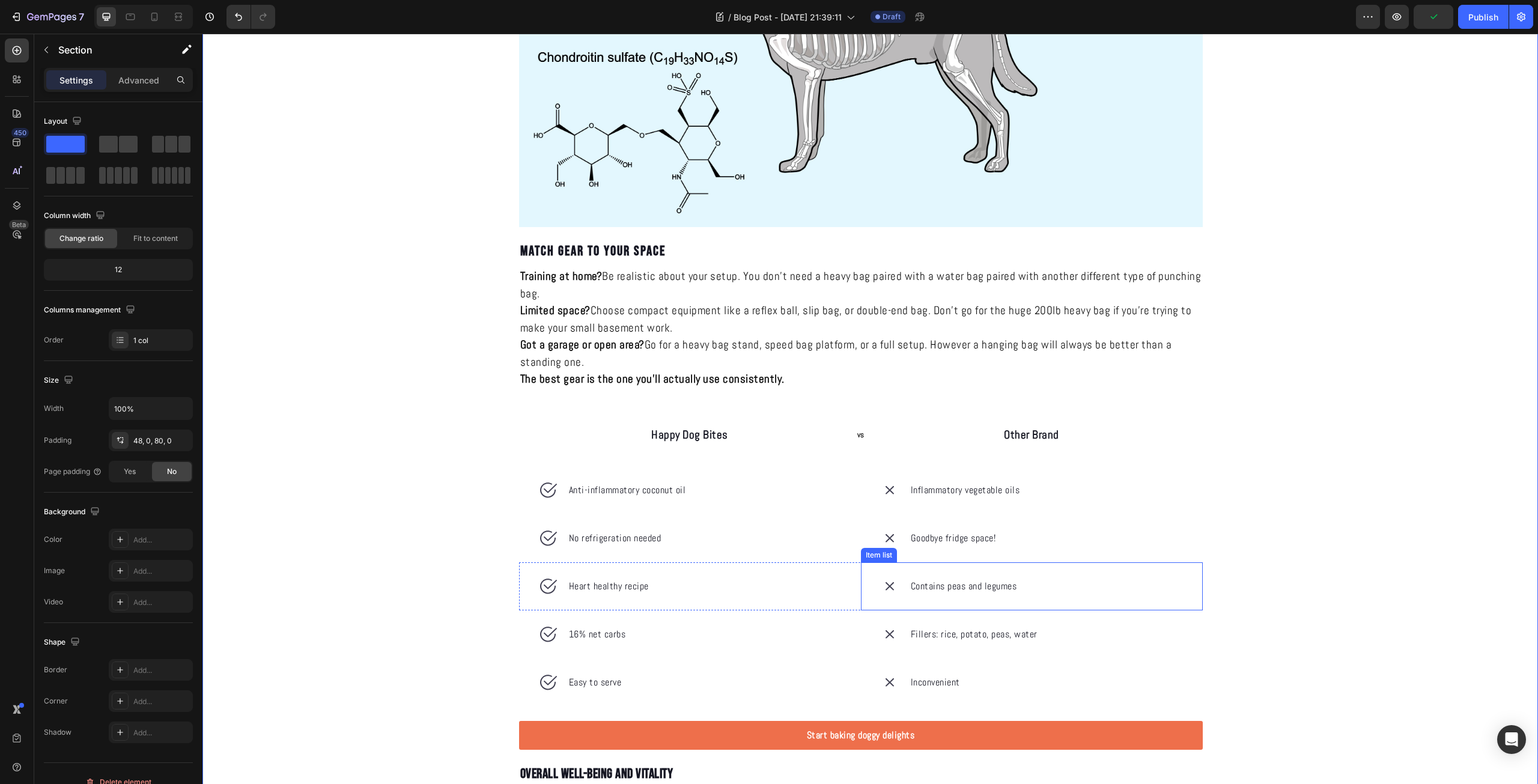
scroll to position [1681, 0]
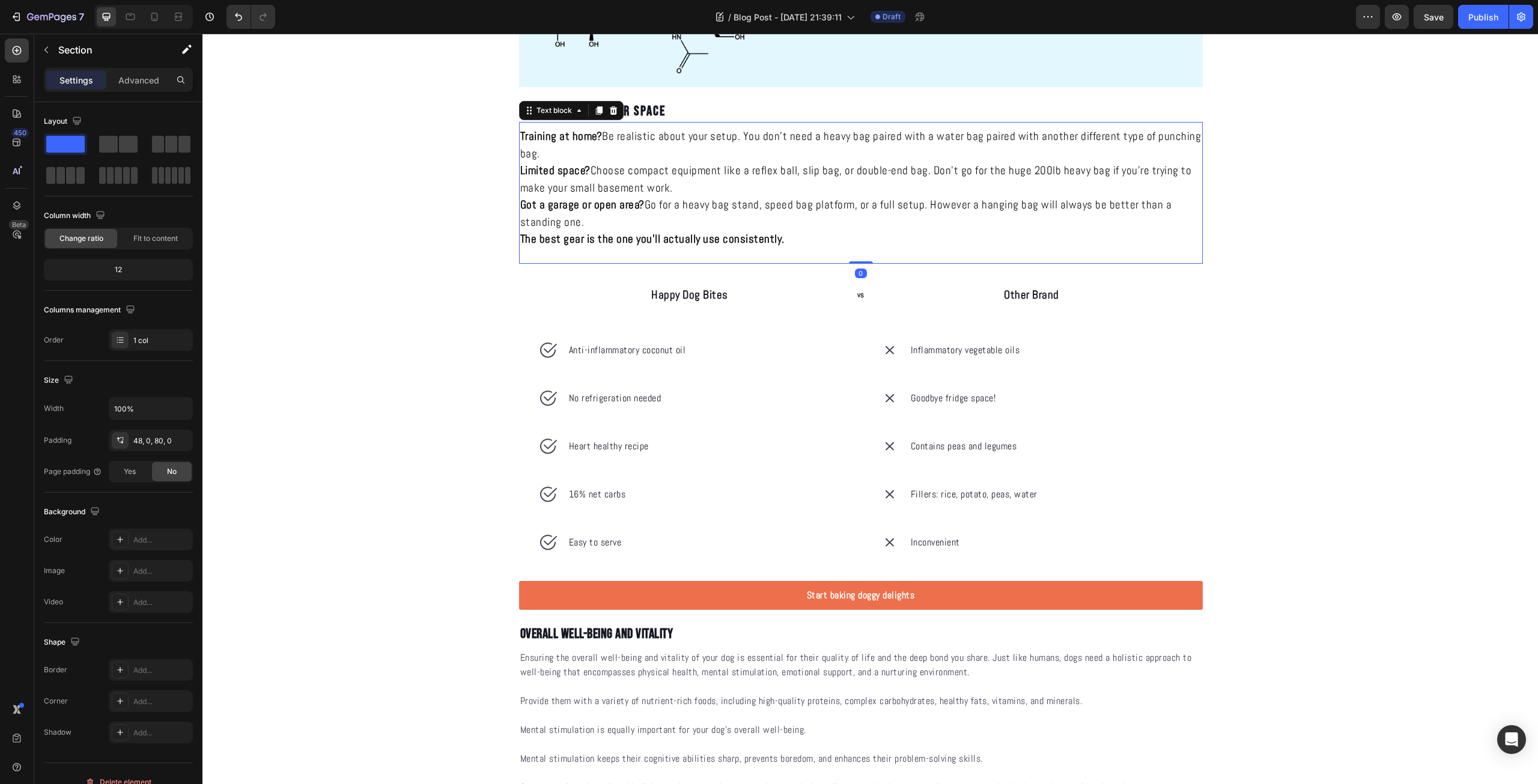
click at [1190, 259] on div "Training at home? Be realistic about your setup. You don't need a heavy bag pai…" at bounding box center [860, 193] width 684 height 142
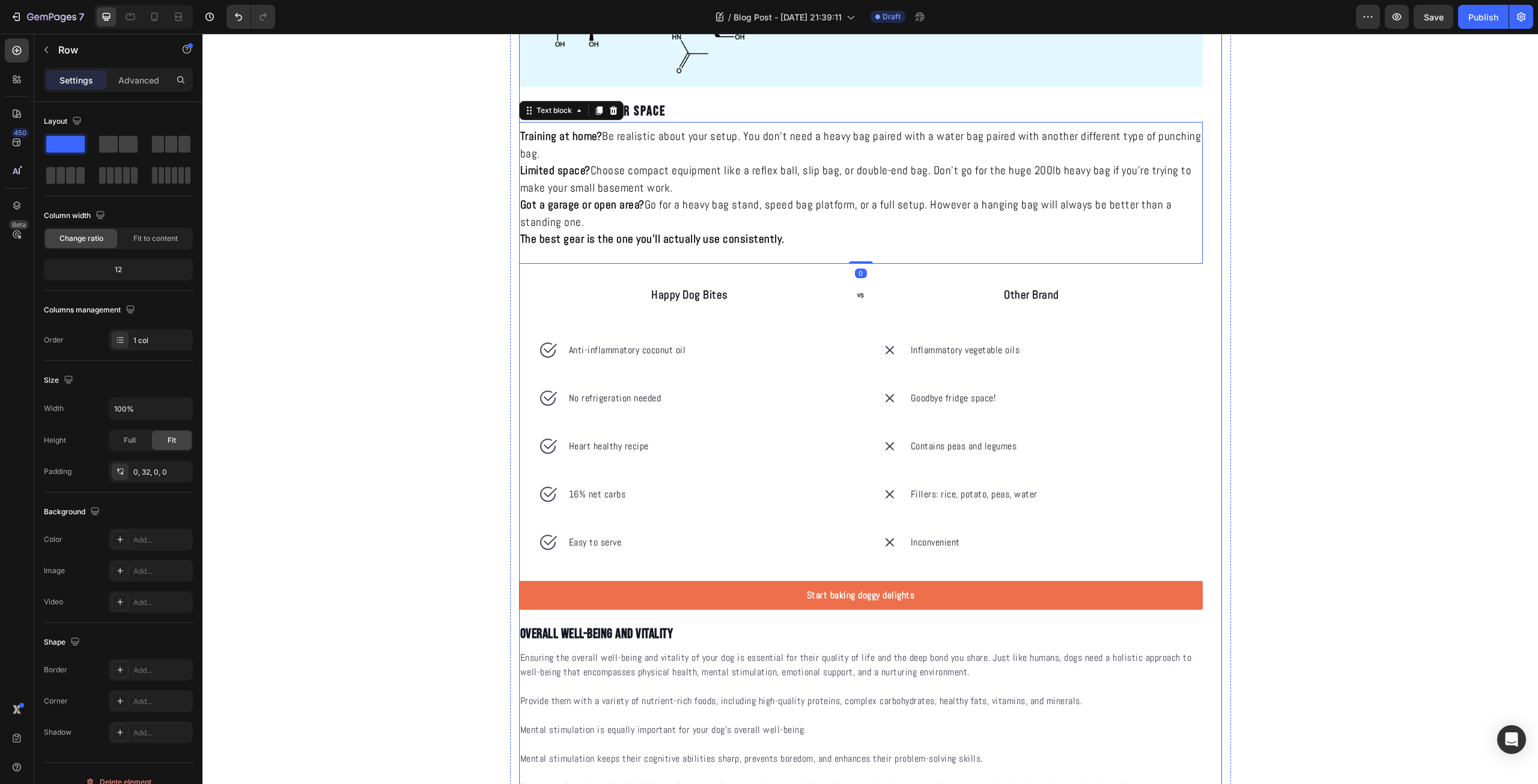
click at [1197, 314] on div "Other Brand Text block" at bounding box center [1031, 295] width 341 height 63
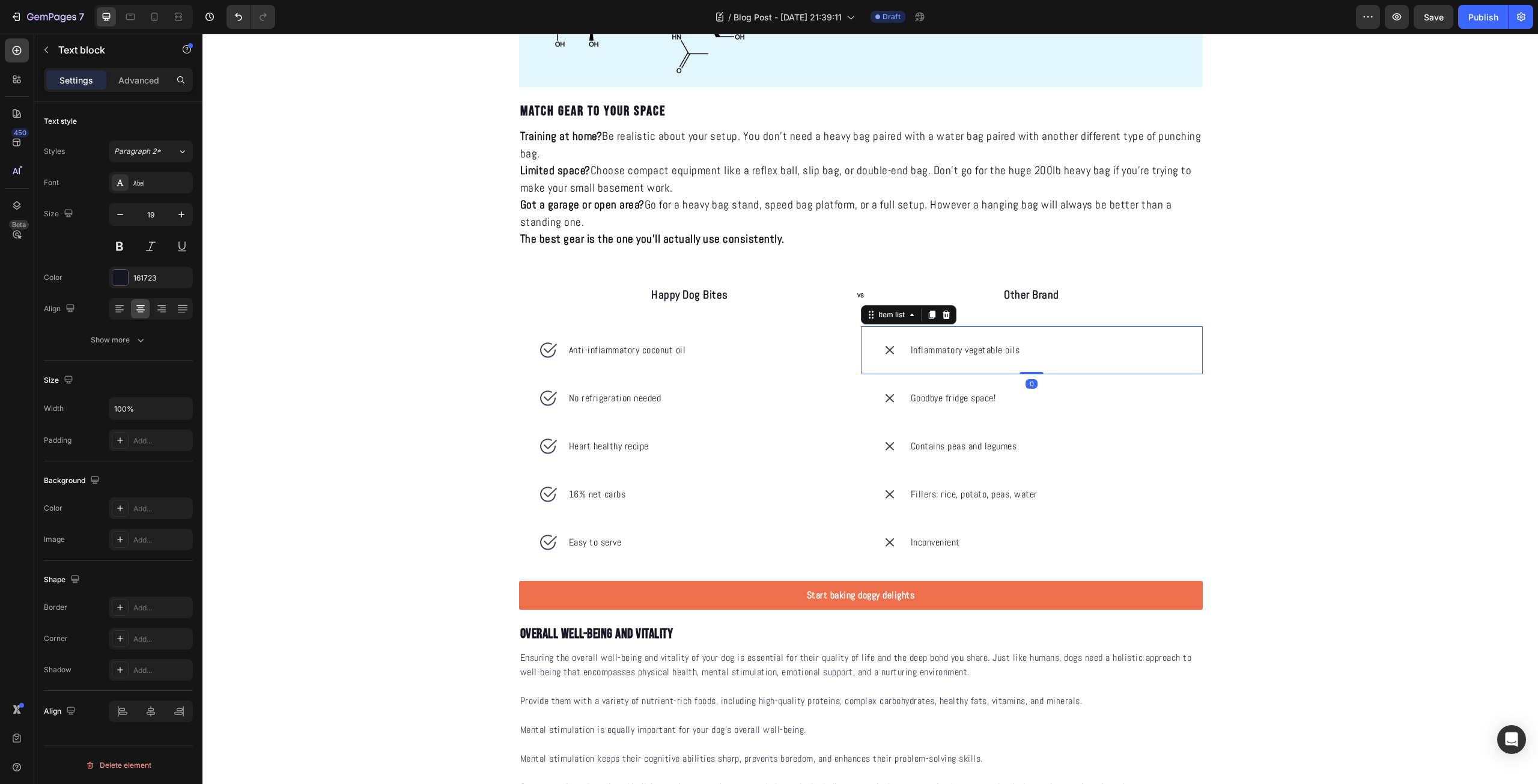
click at [1194, 344] on div "Inflammatory vegetable oils" at bounding box center [1031, 350] width 341 height 48
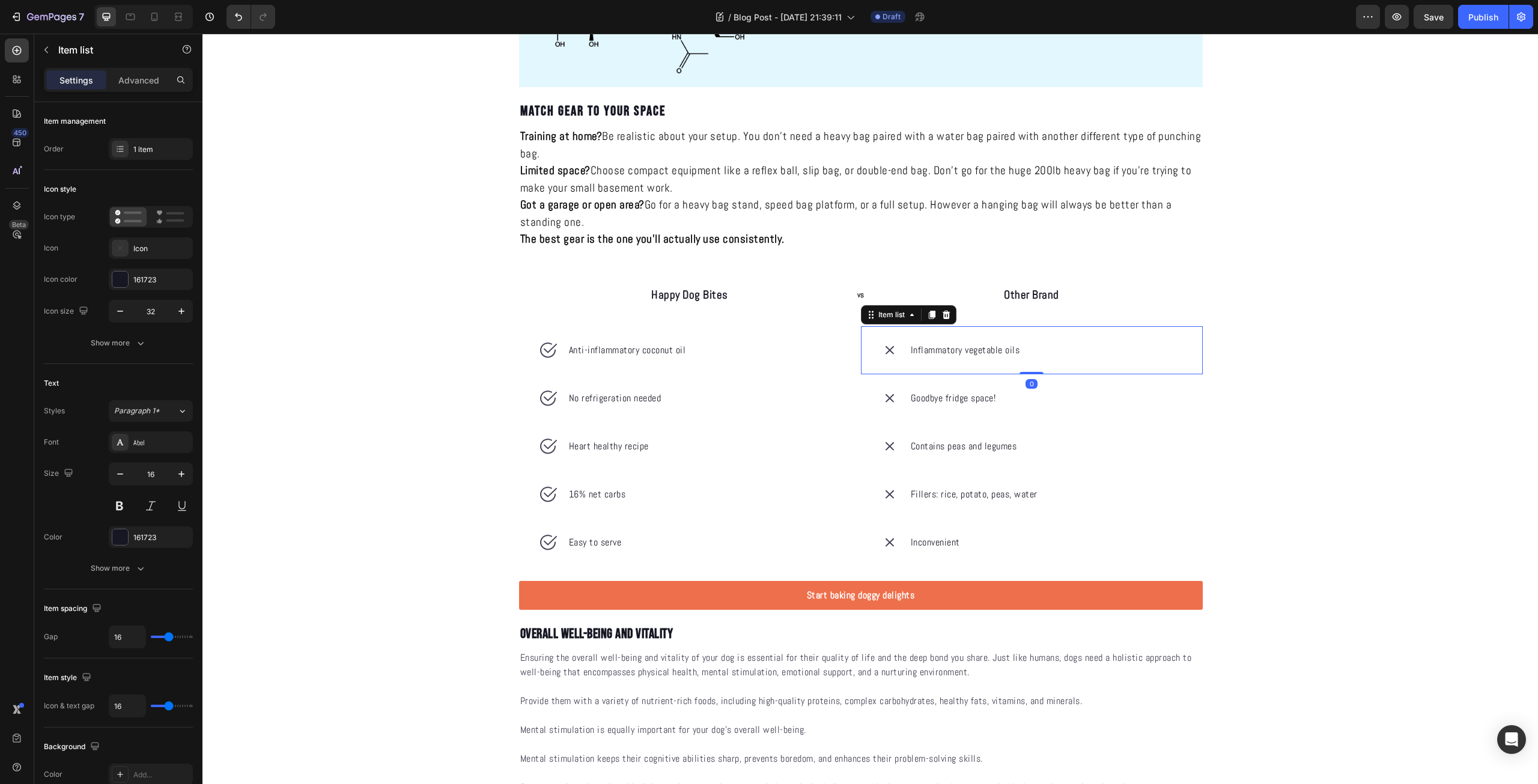
click at [1185, 478] on div "Fillers: rice, potato, peas, water" at bounding box center [1031, 495] width 341 height 48
click at [846, 620] on div "Start baking doggy delights Button 0" at bounding box center [860, 595] width 684 height 57
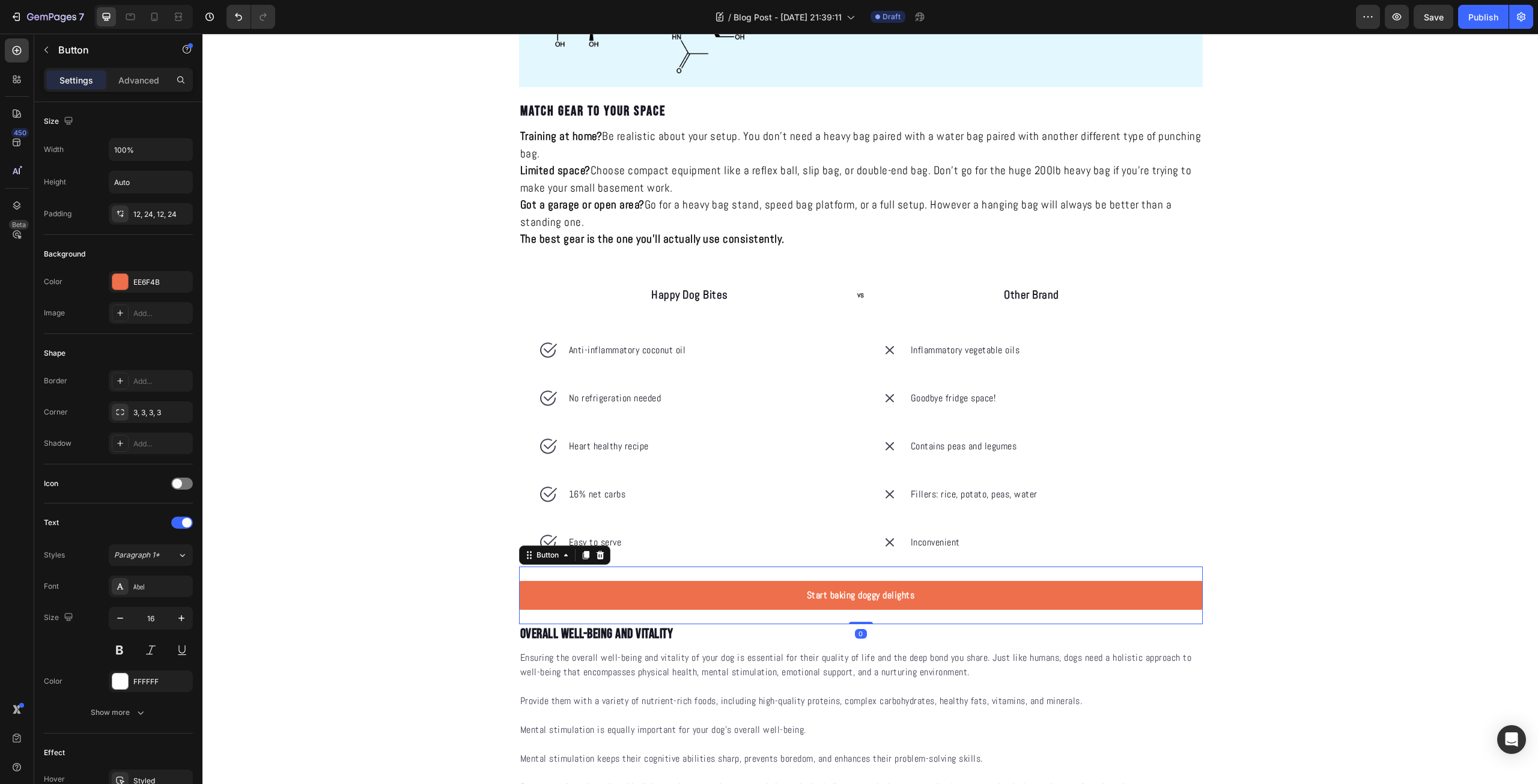
click at [600, 560] on div at bounding box center [600, 555] width 14 height 14
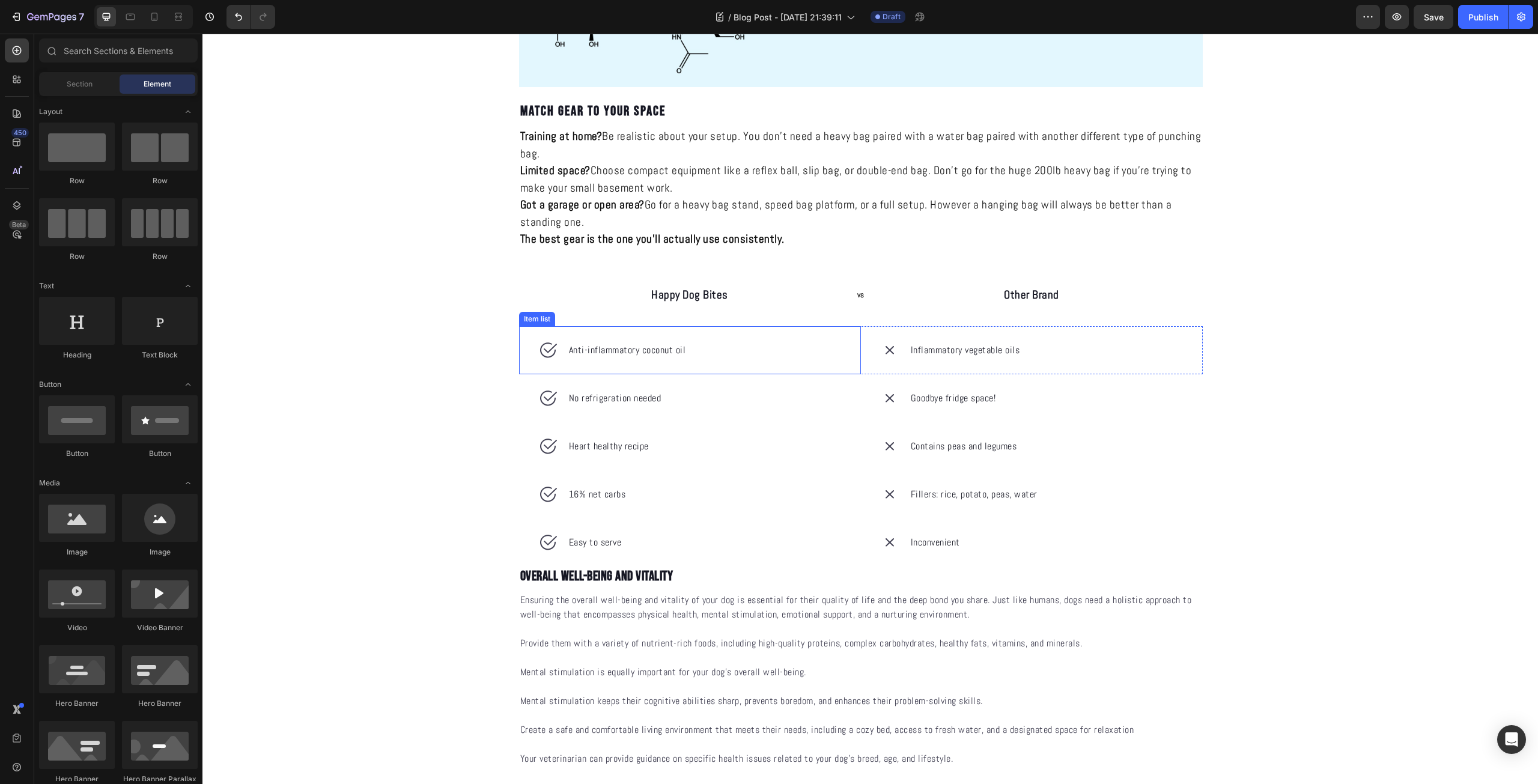
click at [804, 320] on div "Happy Dog Bites Text block" at bounding box center [689, 295] width 341 height 63
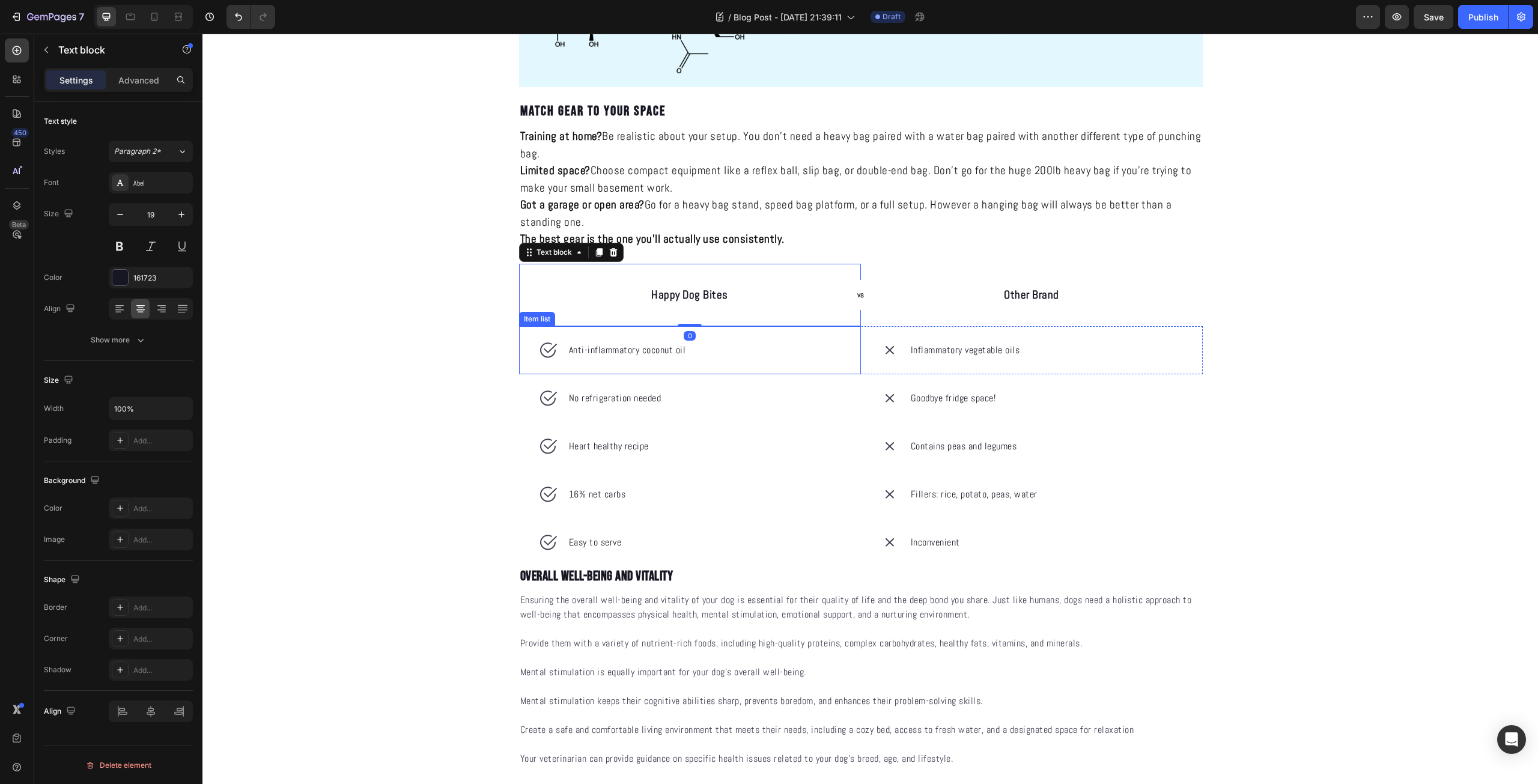
click at [808, 342] on div "Anti-inflammatory coconut oil" at bounding box center [689, 350] width 341 height 48
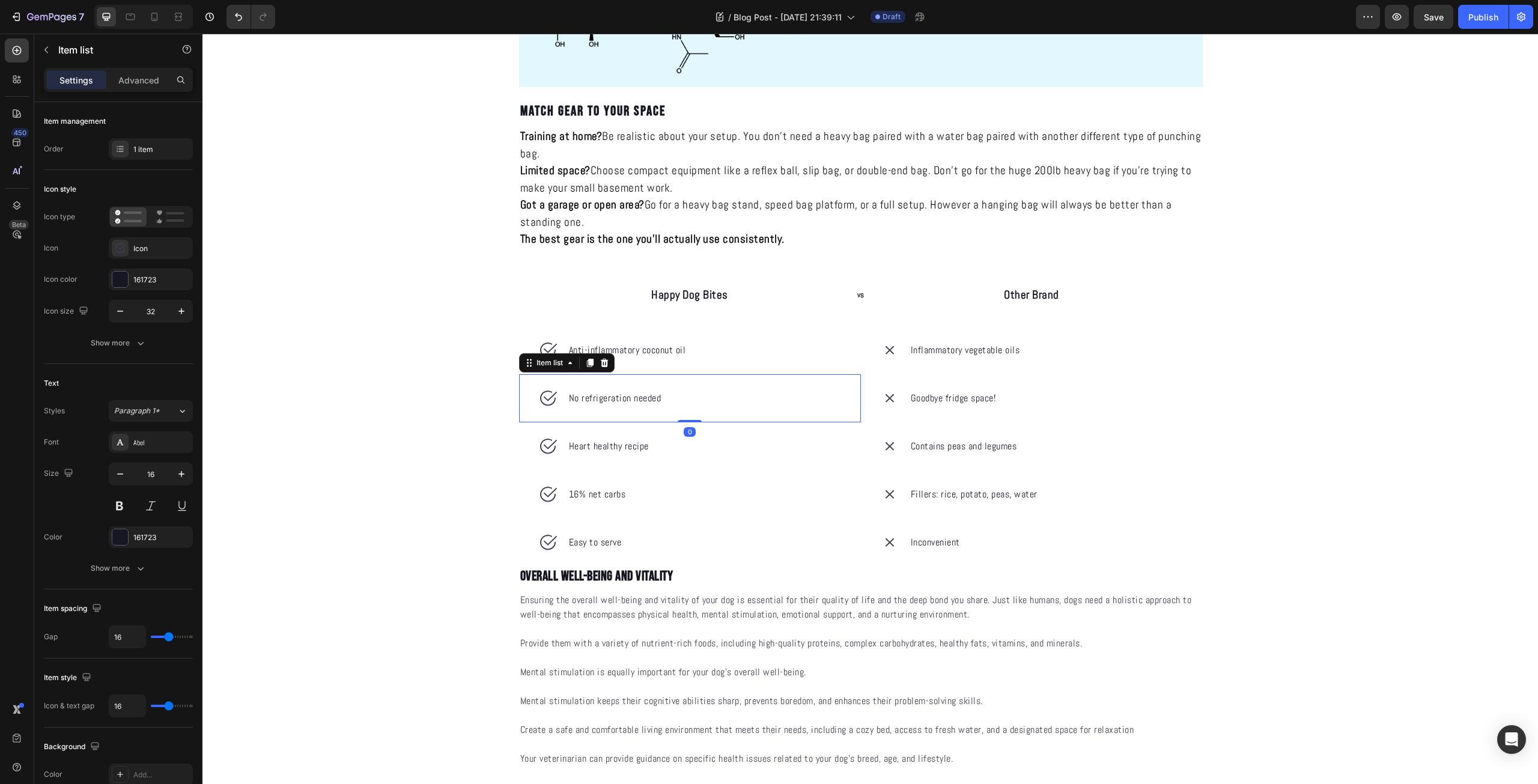
click at [827, 387] on div "No refrigeration needed" at bounding box center [689, 398] width 341 height 48
click at [900, 409] on div "Goodbye fridge space!" at bounding box center [1031, 398] width 341 height 48
click at [534, 283] on div "Happy Dog Bites Text block 0" at bounding box center [689, 295] width 341 height 63
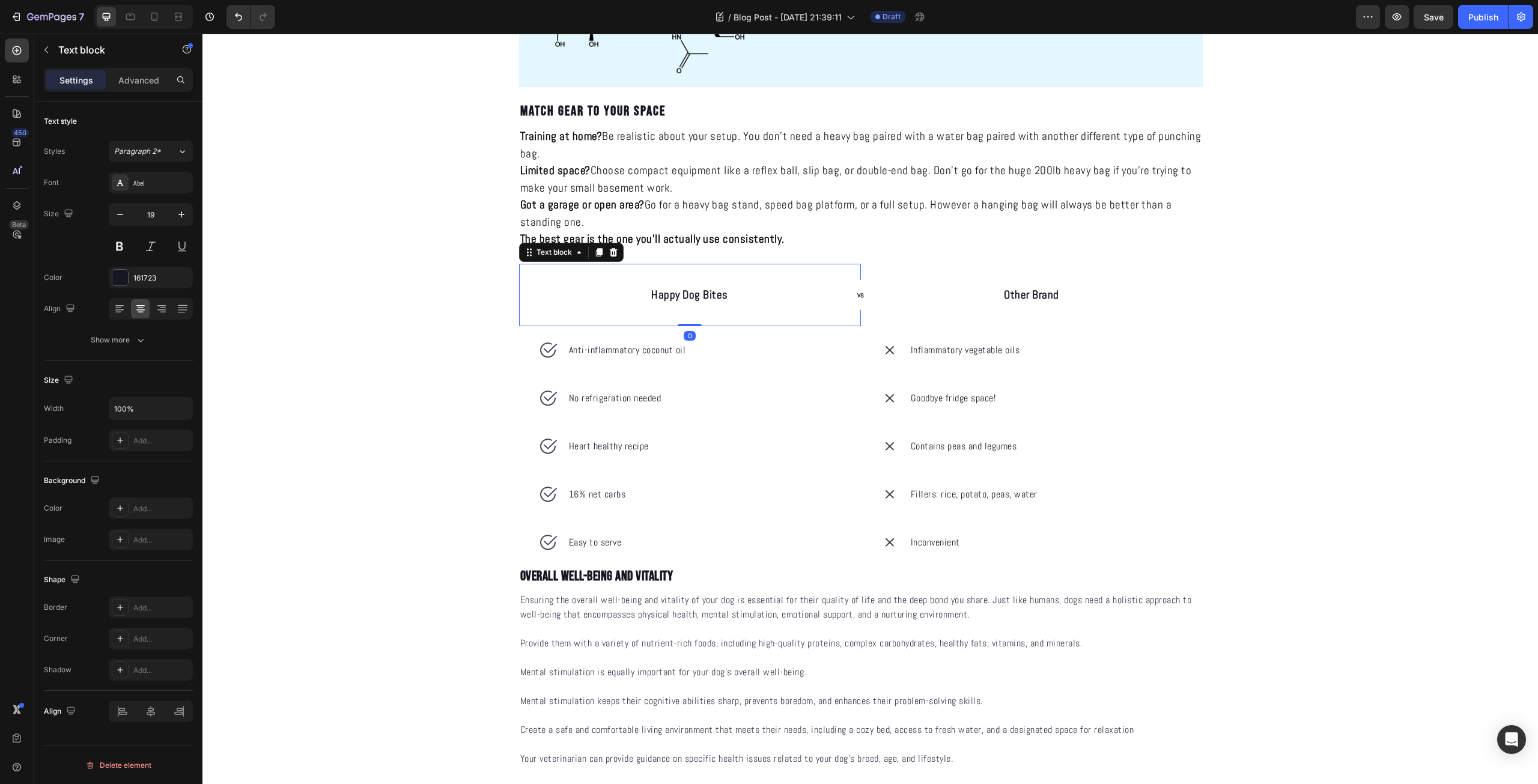
click at [510, 290] on div "HOW TO CHOOSE THE RIGHT EQUIPMENT FOR YOUR NEEDS Heading KNOCKRA Text Block Pub…" at bounding box center [870, 195] width 721 height 3580
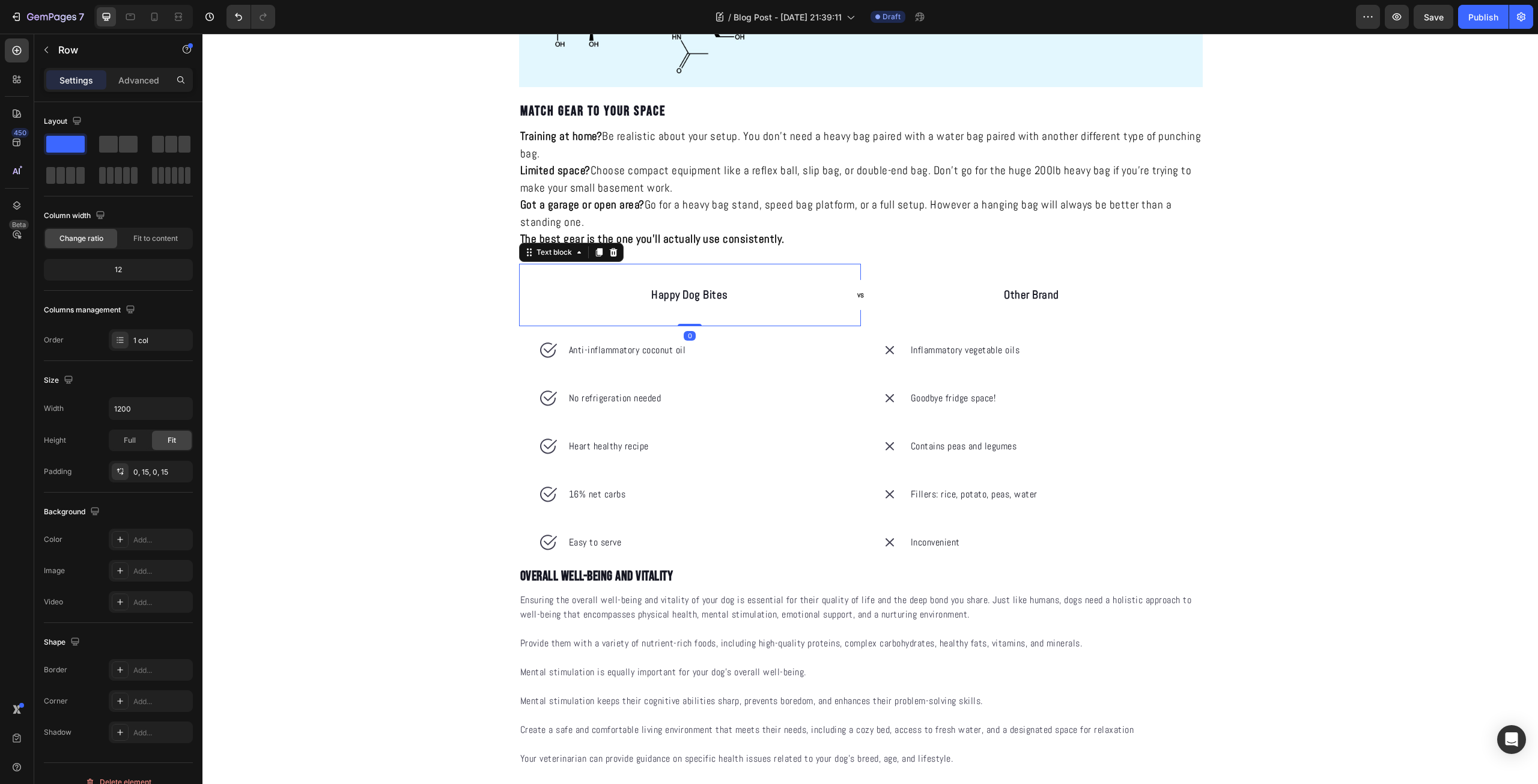
click at [519, 299] on div "Happy Dog Bites" at bounding box center [689, 295] width 341 height 20
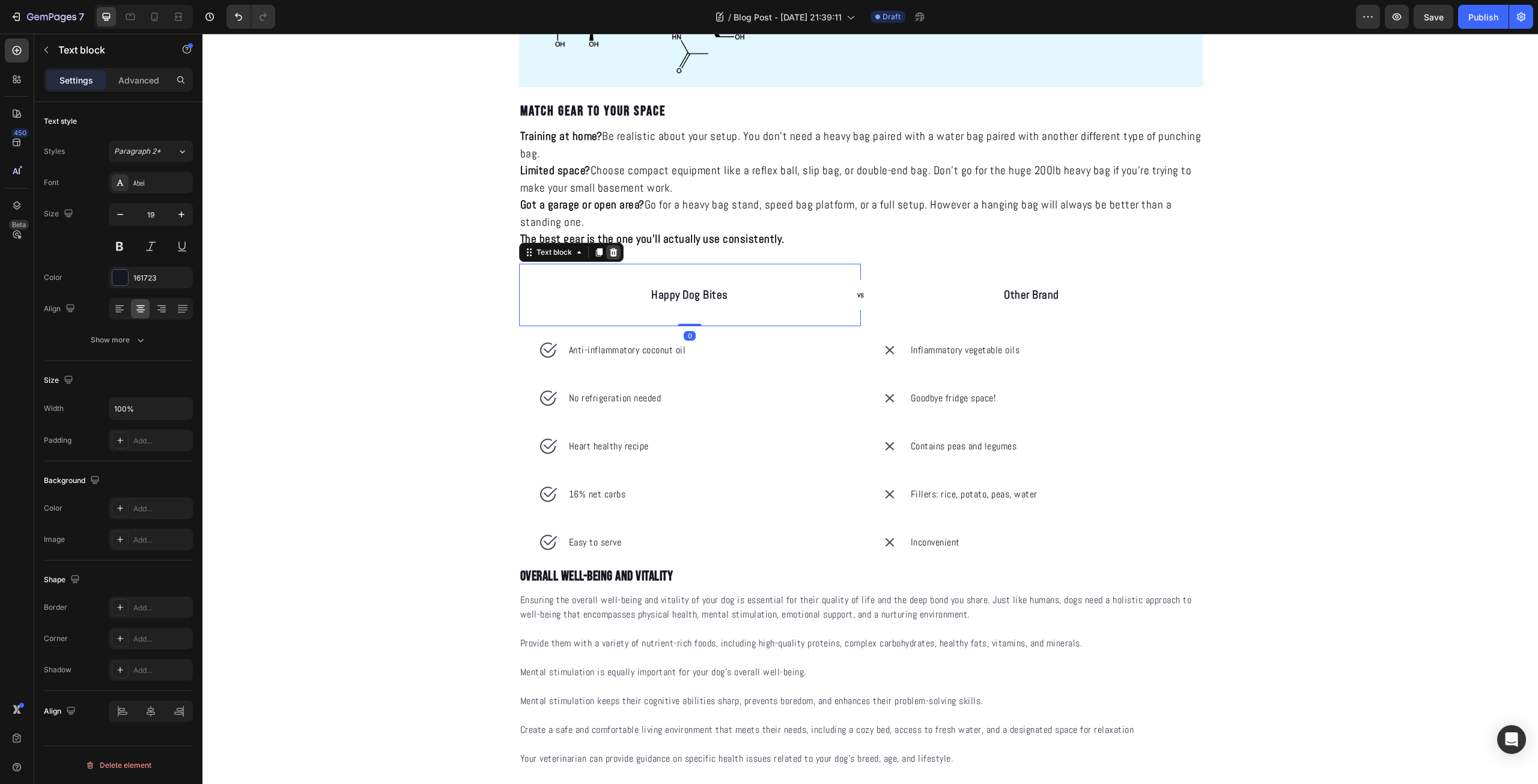
click at [615, 257] on div at bounding box center [613, 252] width 14 height 14
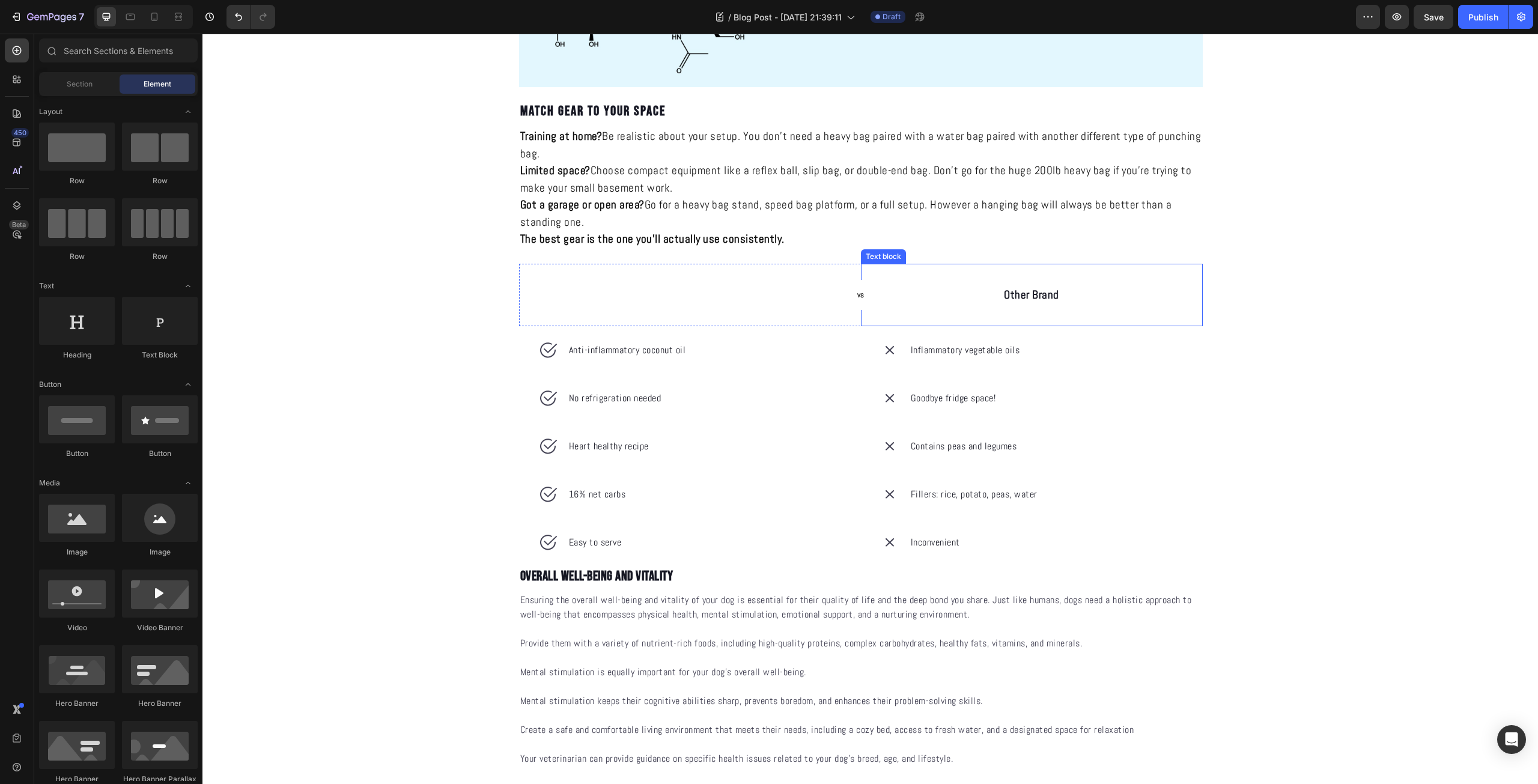
click at [951, 318] on div "Other Brand Text block" at bounding box center [1031, 295] width 341 height 63
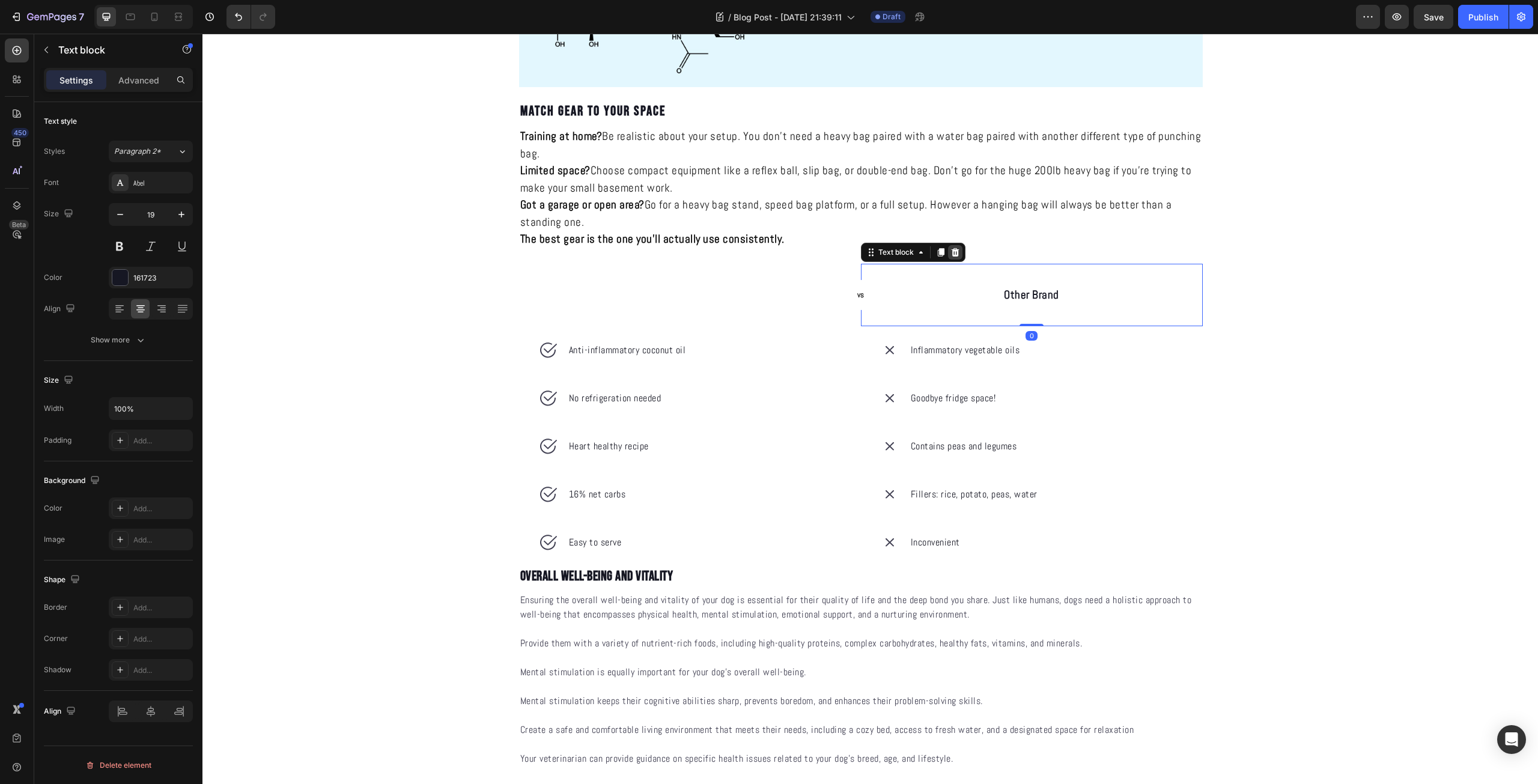
click at [952, 251] on icon at bounding box center [955, 252] width 8 height 8
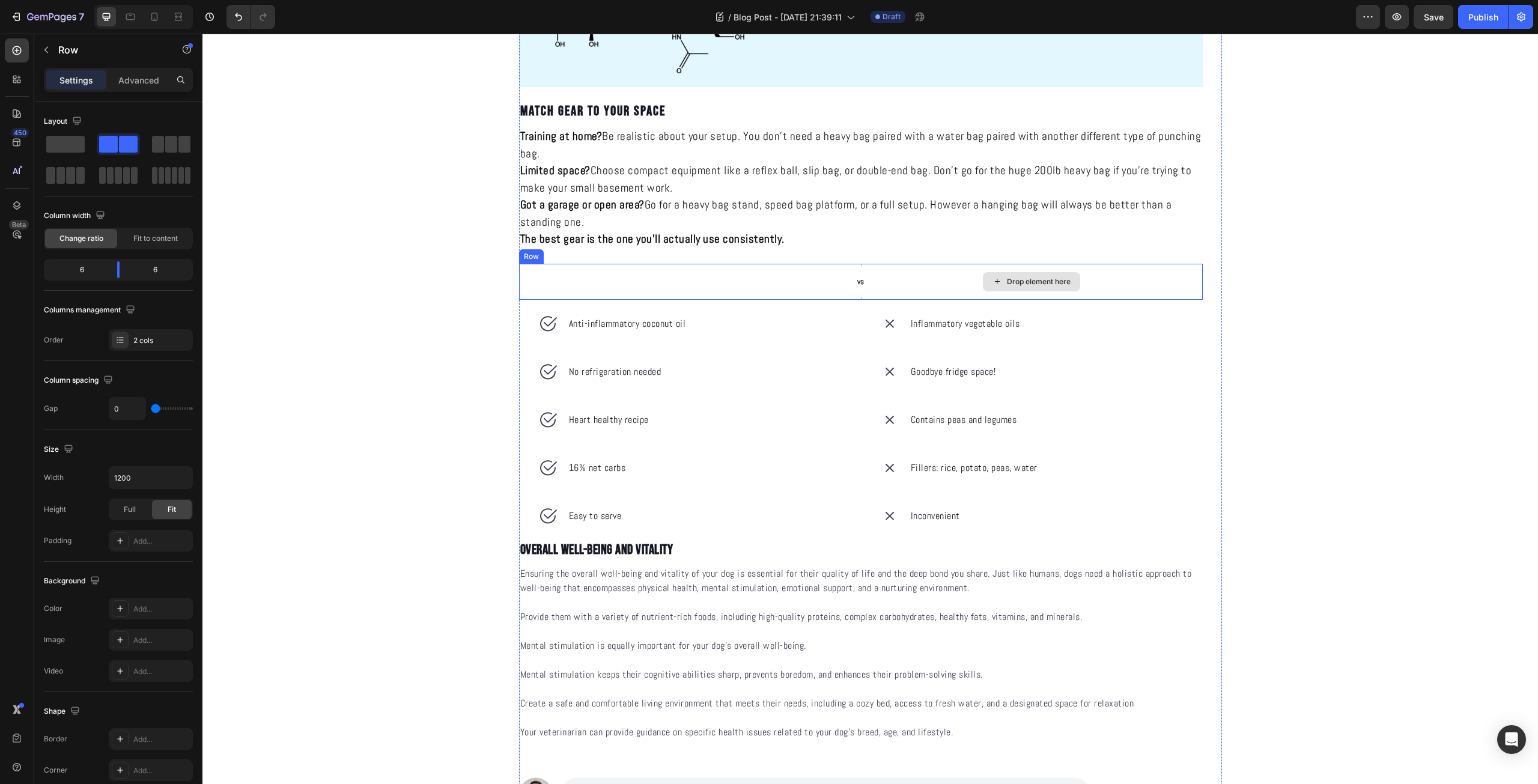
click at [934, 289] on div "Drop element here" at bounding box center [1031, 281] width 341 height 36
click at [590, 253] on icon at bounding box center [592, 252] width 8 height 8
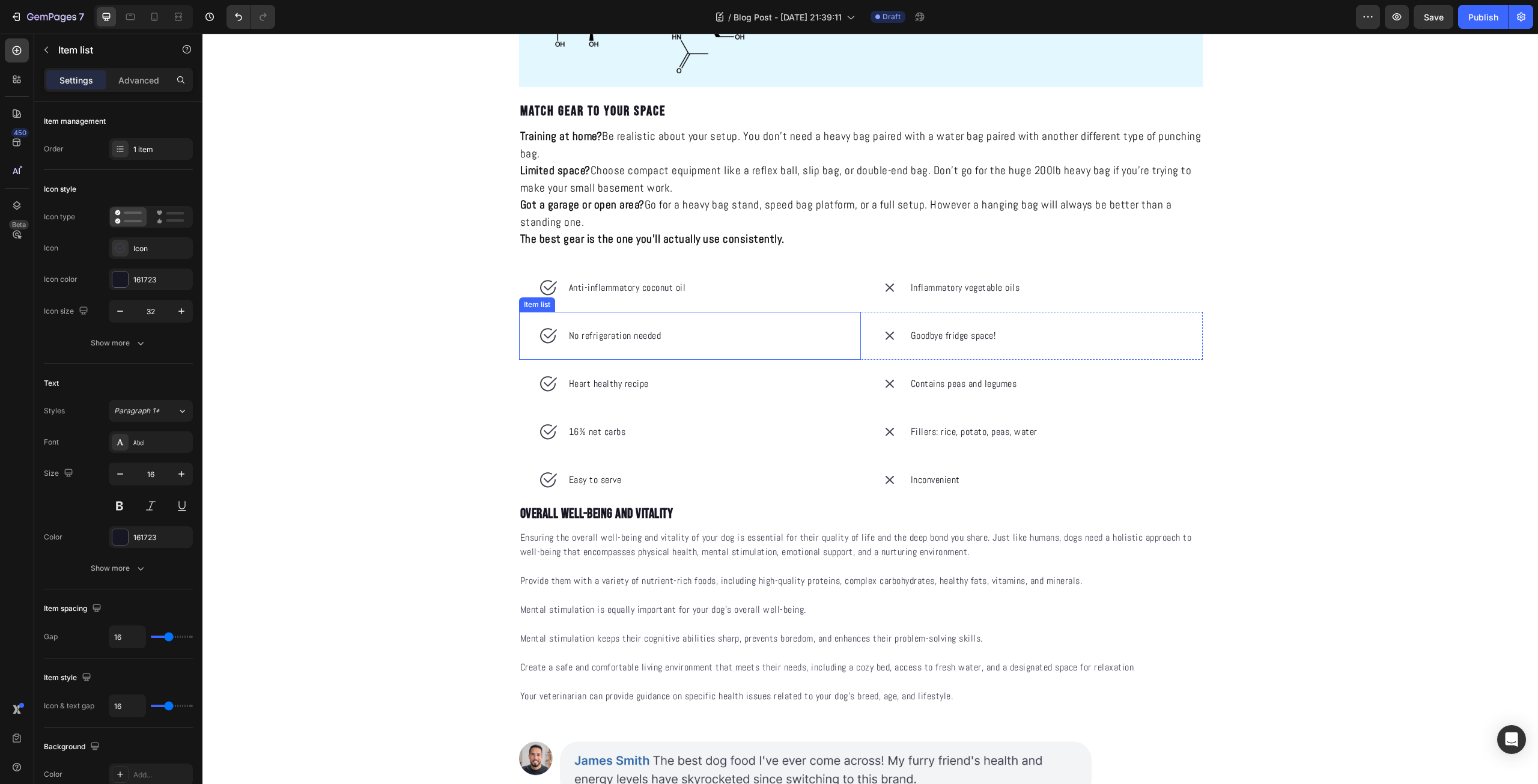
click at [846, 316] on div "No refrigeration needed" at bounding box center [689, 336] width 341 height 48
click at [601, 297] on icon at bounding box center [603, 299] width 8 height 8
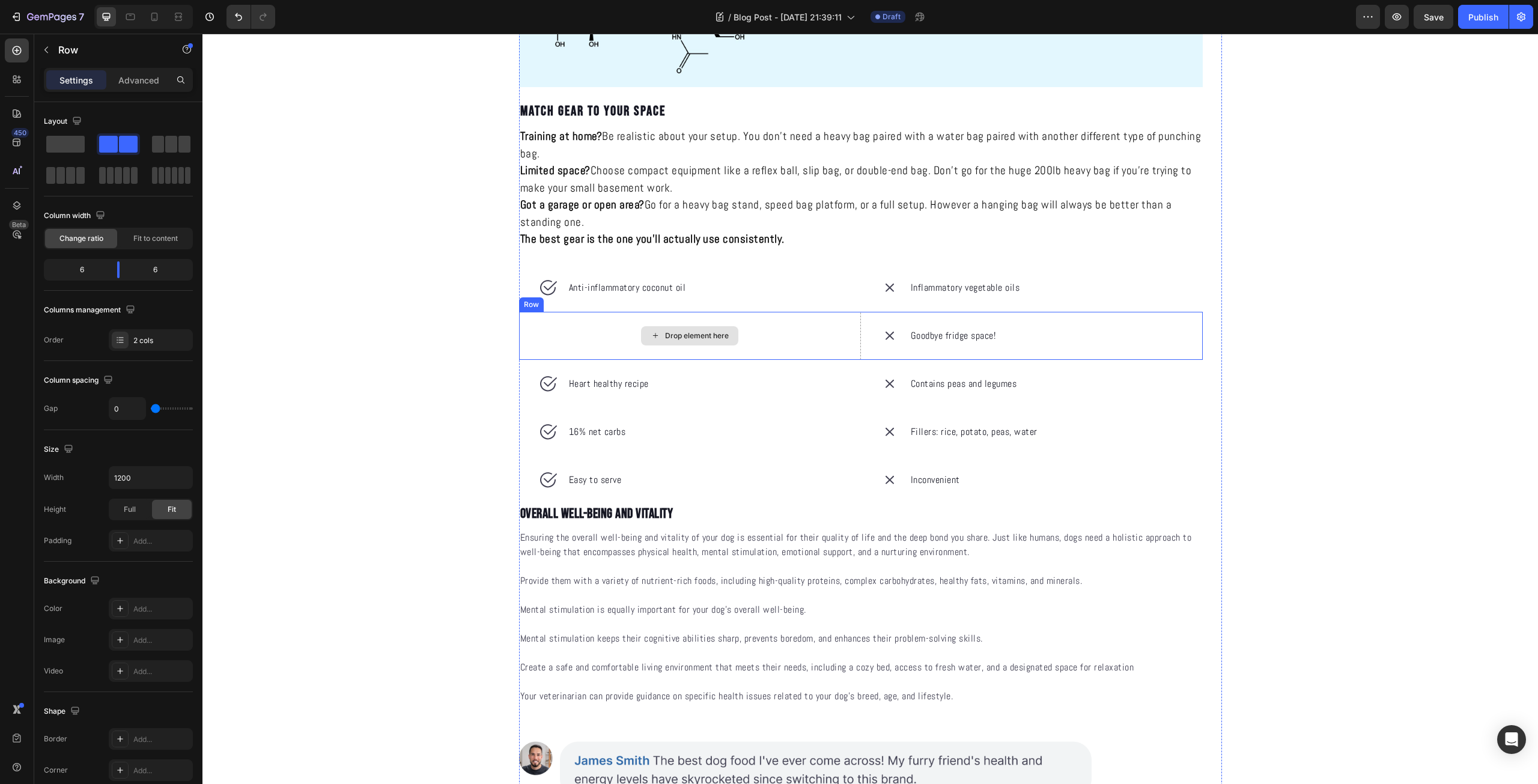
click at [808, 340] on div "Drop element here" at bounding box center [689, 336] width 341 height 48
click at [594, 301] on div at bounding box center [592, 300] width 14 height 14
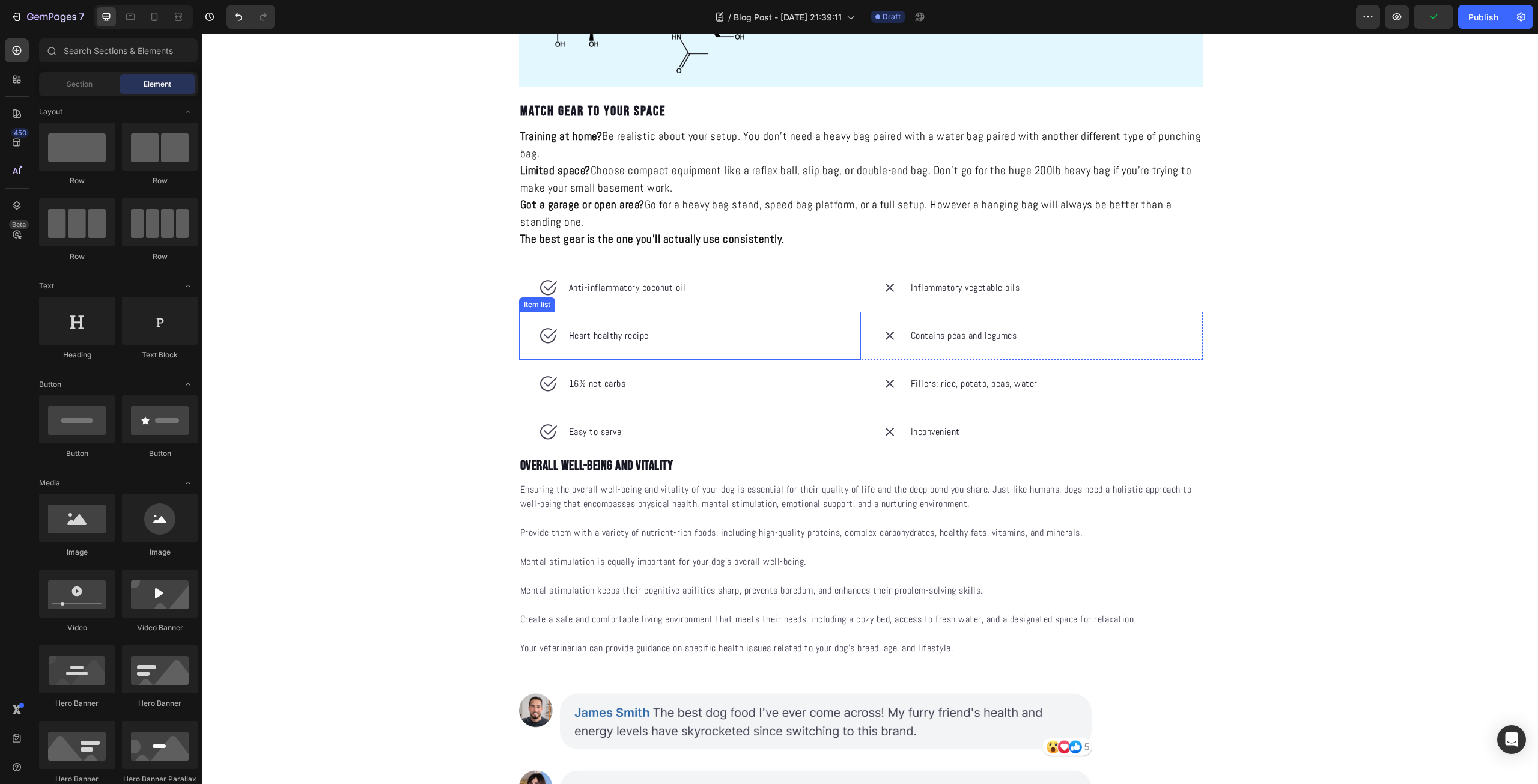
click at [774, 340] on div "Heart healthy recipe" at bounding box center [689, 336] width 341 height 48
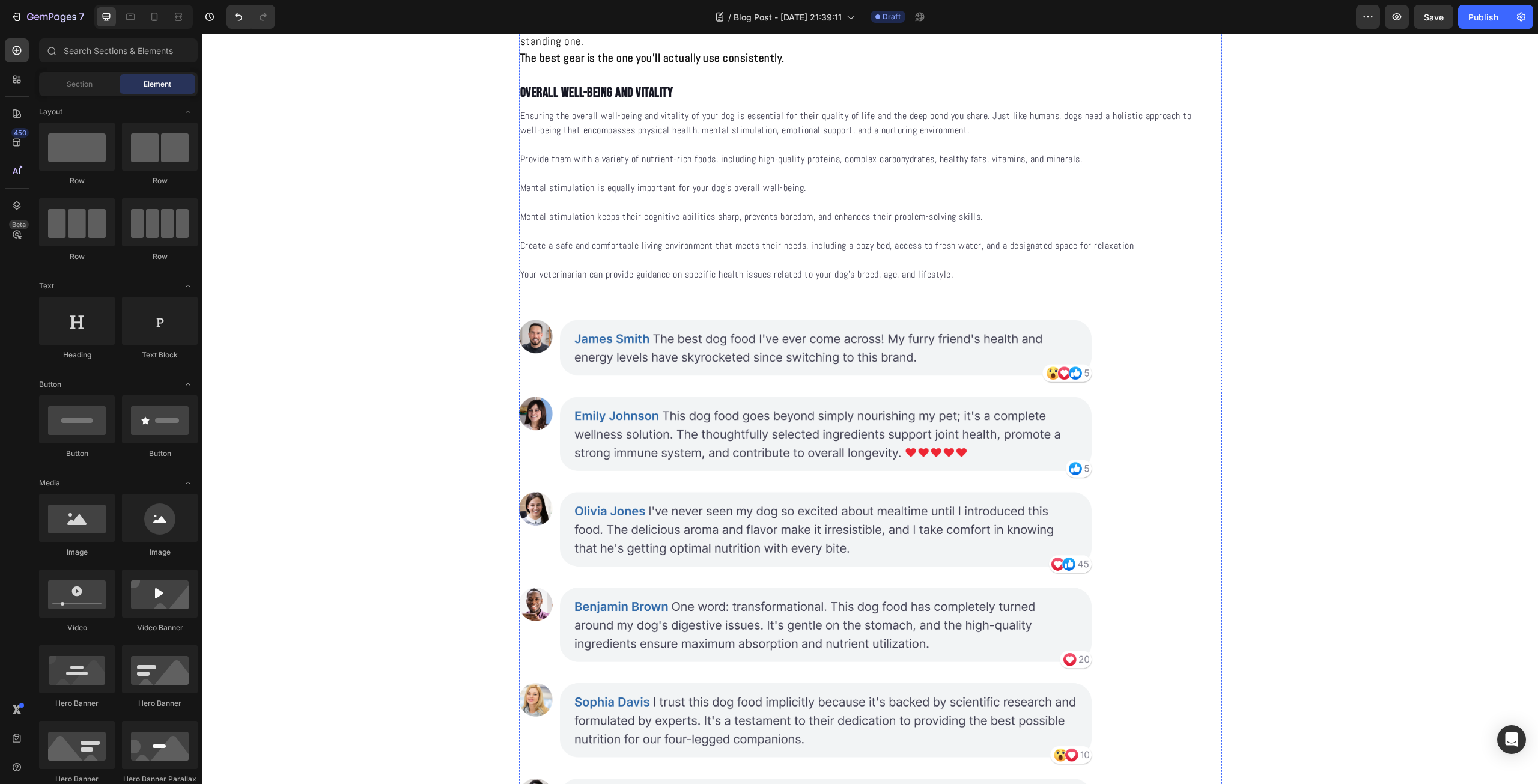
scroll to position [1400, 0]
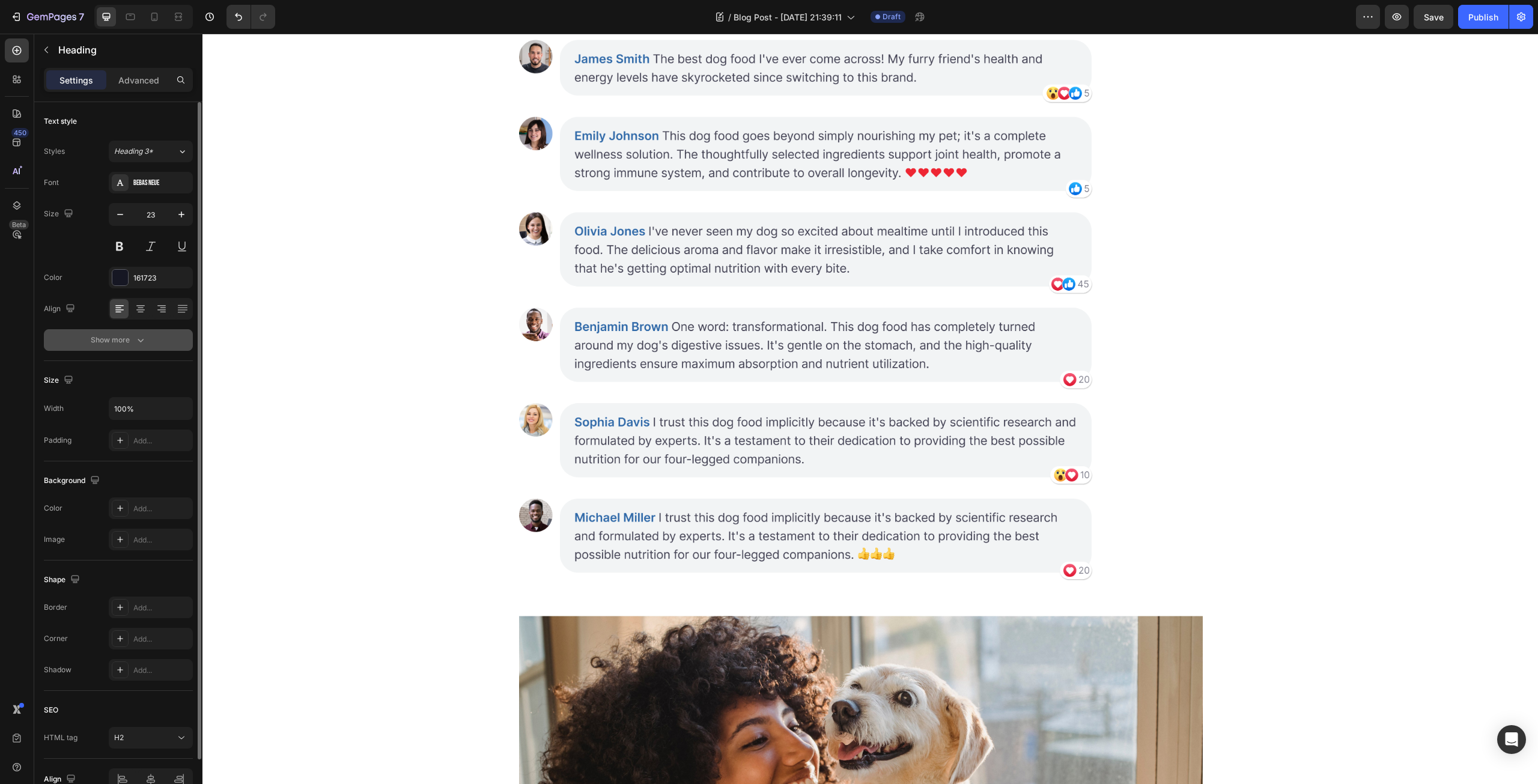
click at [131, 332] on button "Show more" at bounding box center [118, 340] width 149 height 22
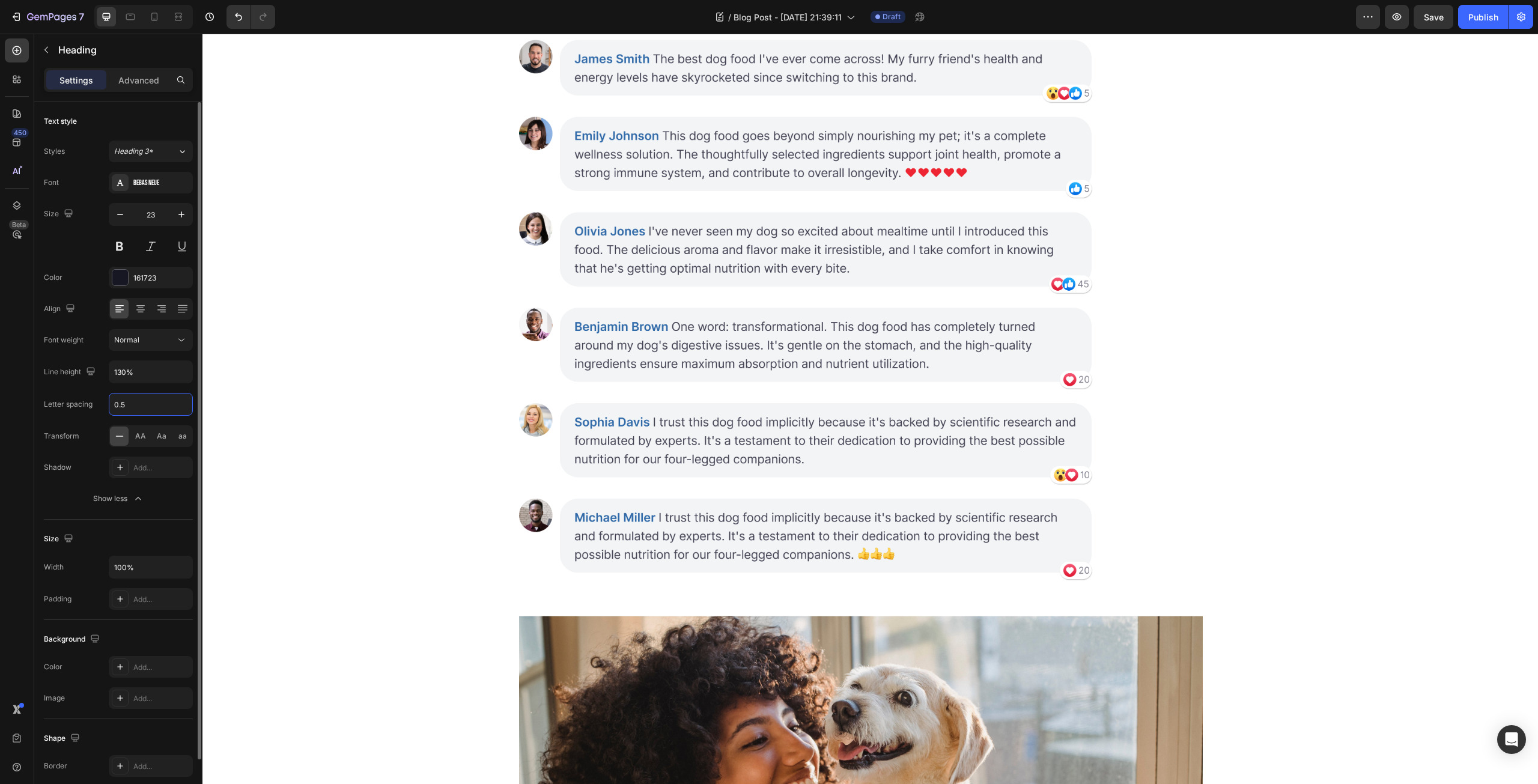
click at [137, 400] on input "0.5" at bounding box center [151, 404] width 82 height 22
type input "2"
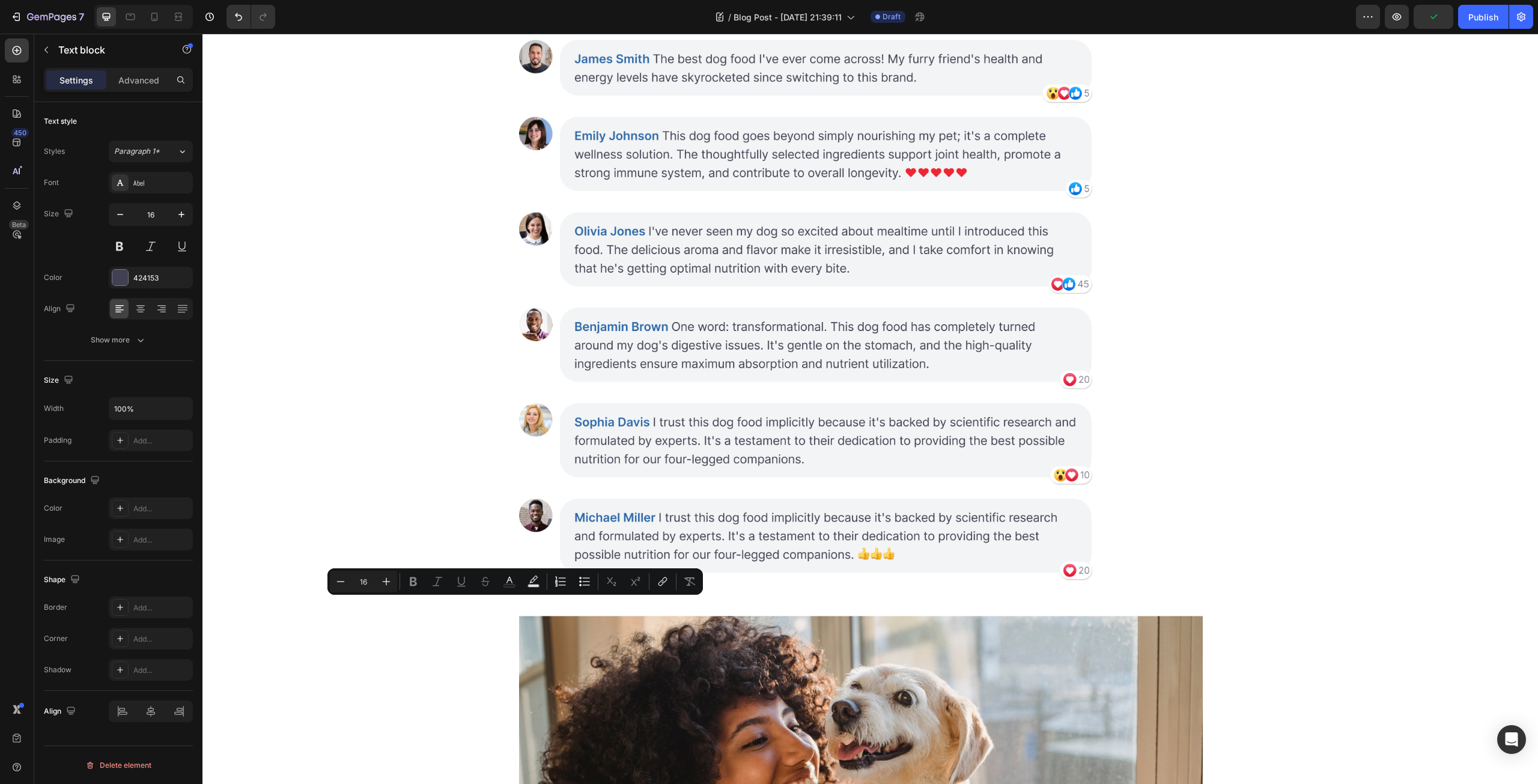
scroll to position [1541, 0]
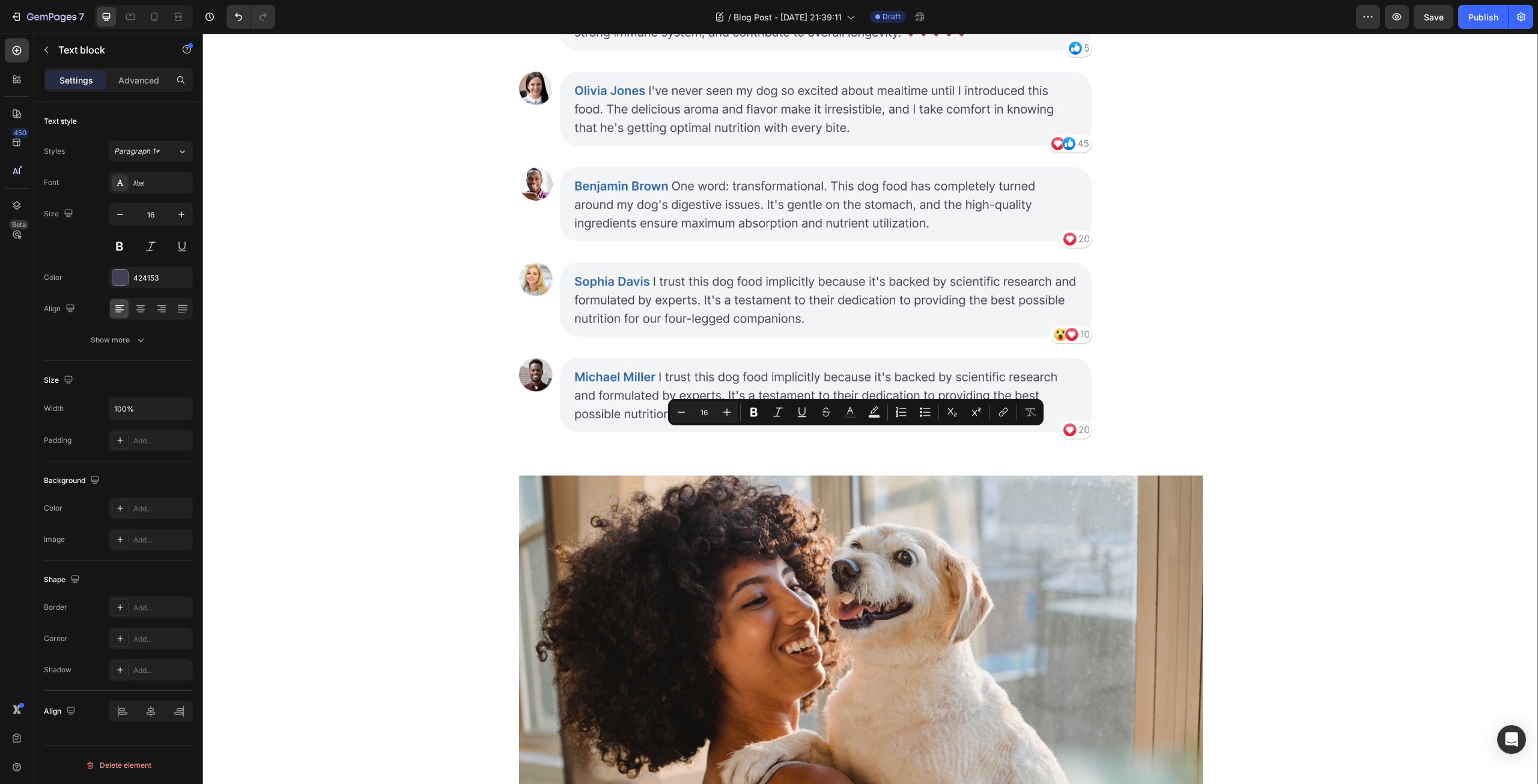
drag, startPoint x: 996, startPoint y: 599, endPoint x: 504, endPoint y: 432, distance: 519.6
click at [504, 432] on div "HOW TO CHOOSE THE RIGHT EQUIPMENT FOR YOUR NEEDS Heading KNOCKRA Text Block Pub…" at bounding box center [870, 55] width 1335 height 3018
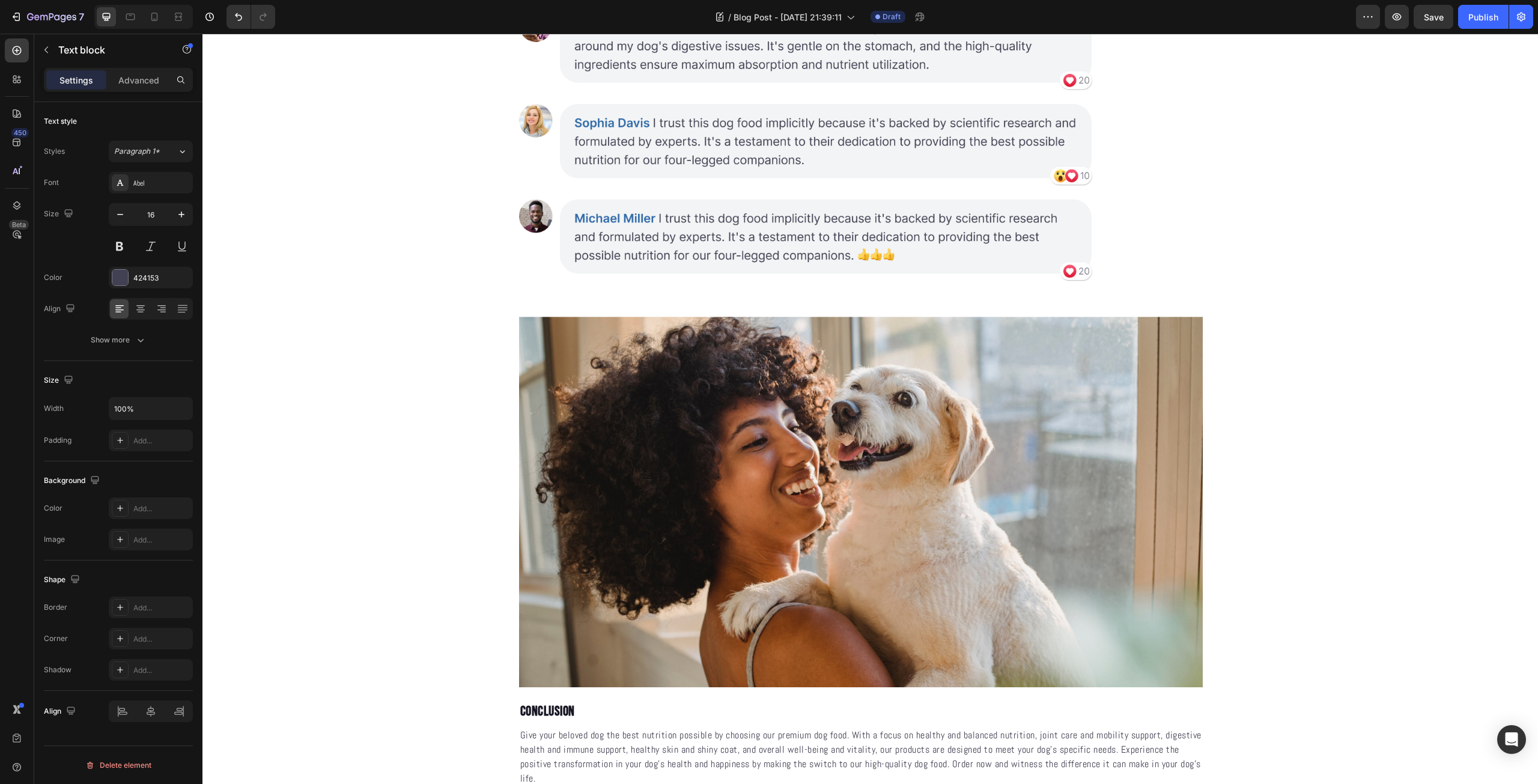
click at [180, 211] on icon "button" at bounding box center [181, 214] width 12 height 12
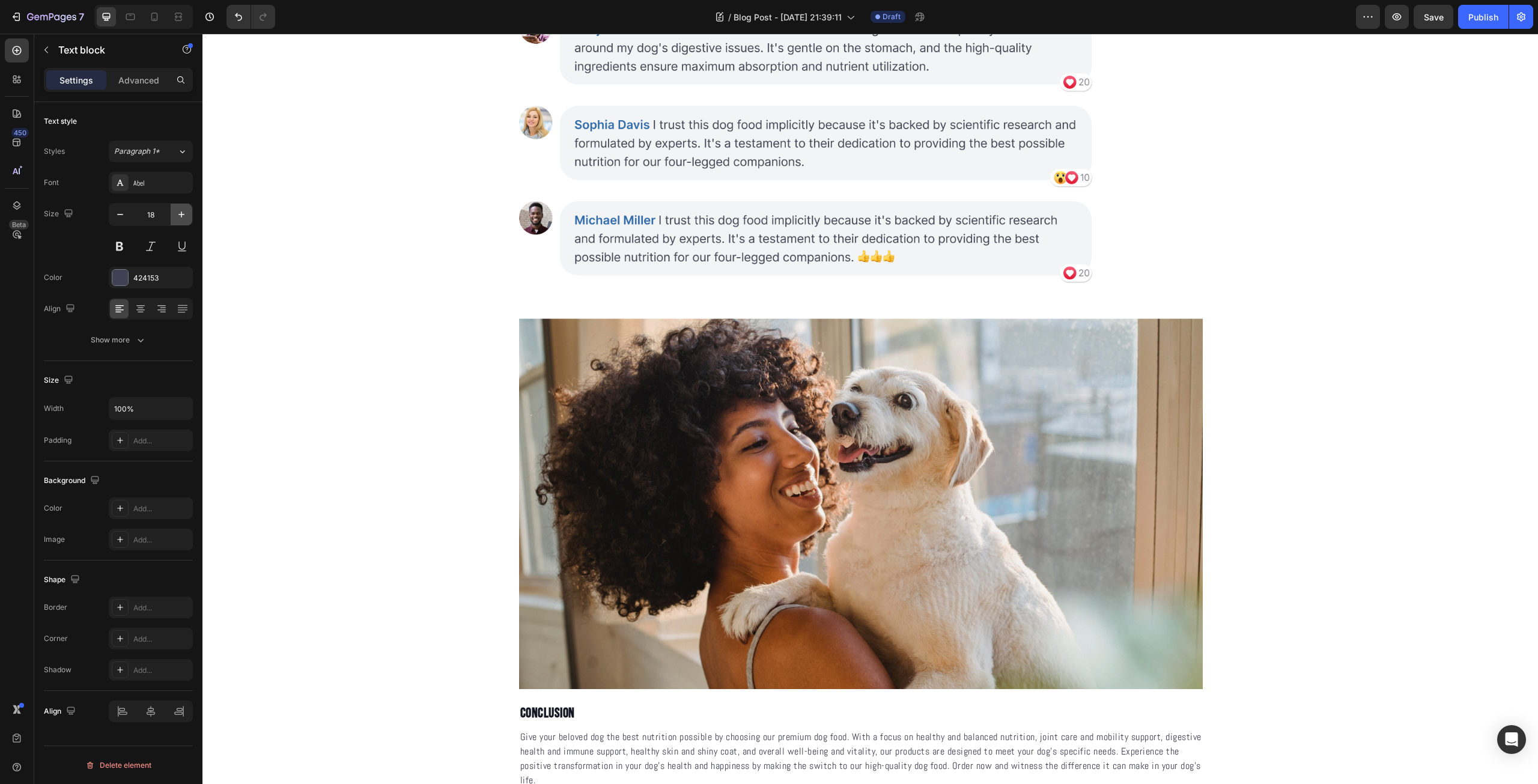
click at [180, 211] on icon "button" at bounding box center [181, 214] width 12 height 12
type input "19"
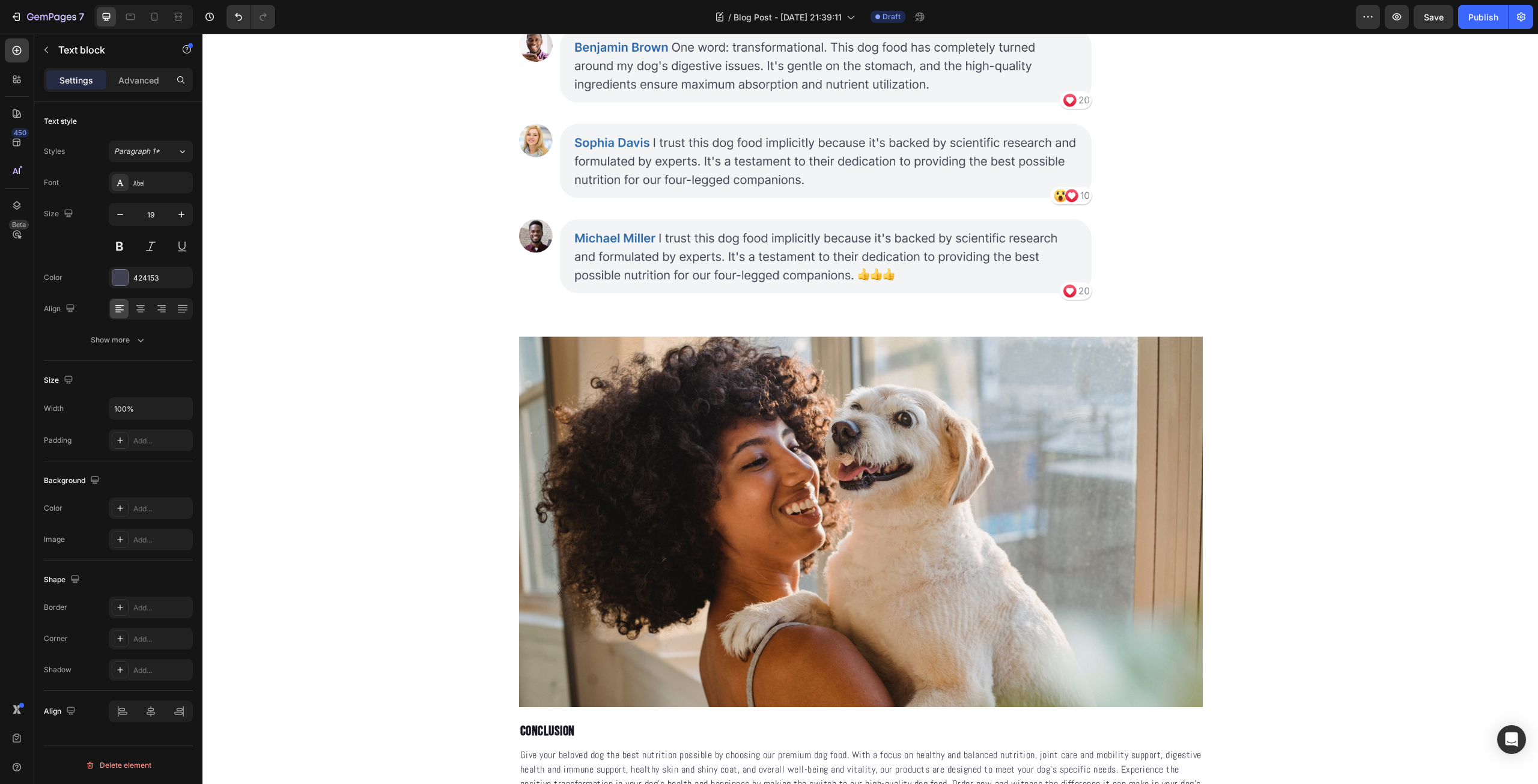
drag, startPoint x: 962, startPoint y: 438, endPoint x: 894, endPoint y: 442, distance: 68.1
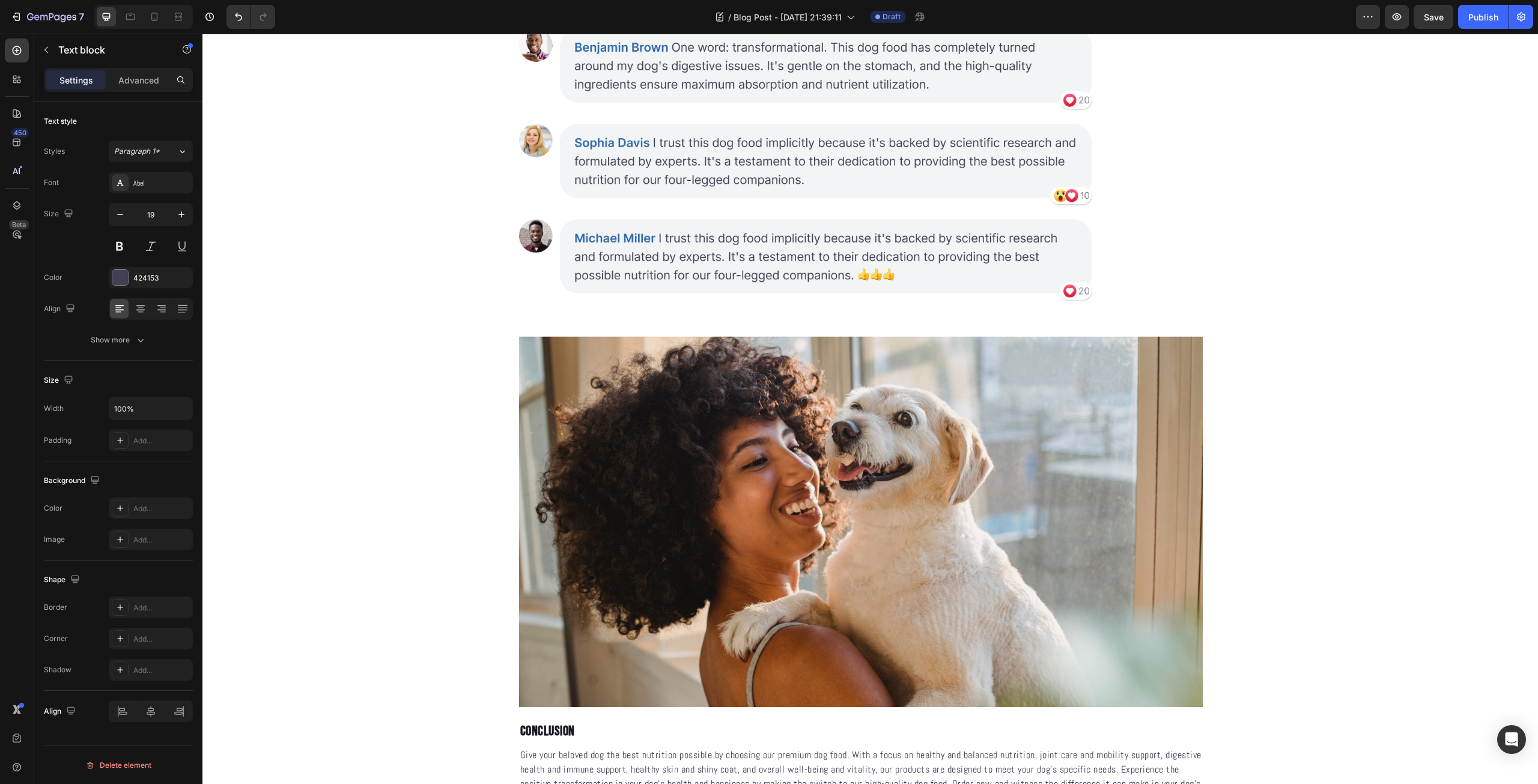
drag, startPoint x: 1046, startPoint y: 455, endPoint x: 934, endPoint y: 459, distance: 112.1
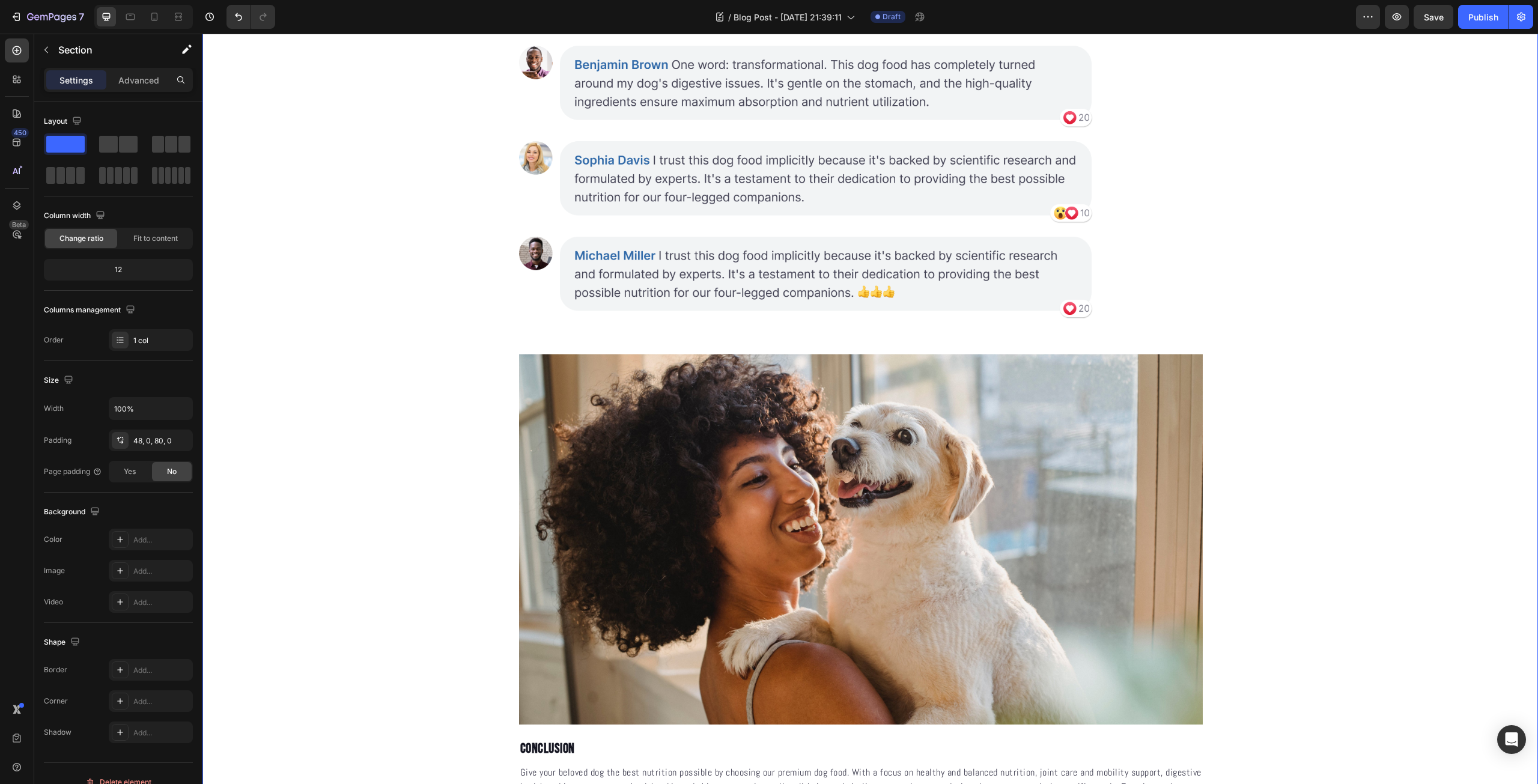
click at [1133, 340] on img at bounding box center [860, 47] width 684 height 583
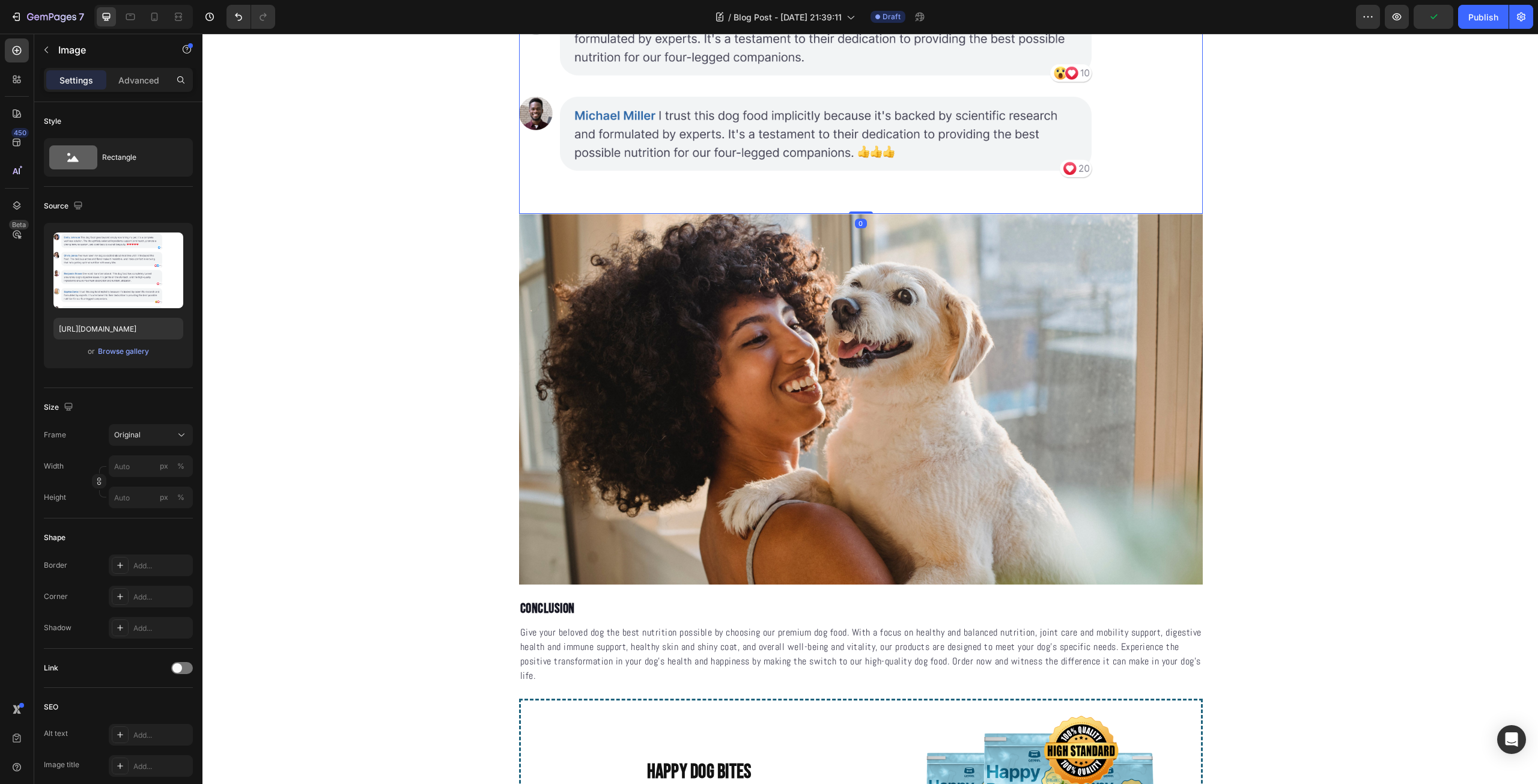
scroll to position [1822, 0]
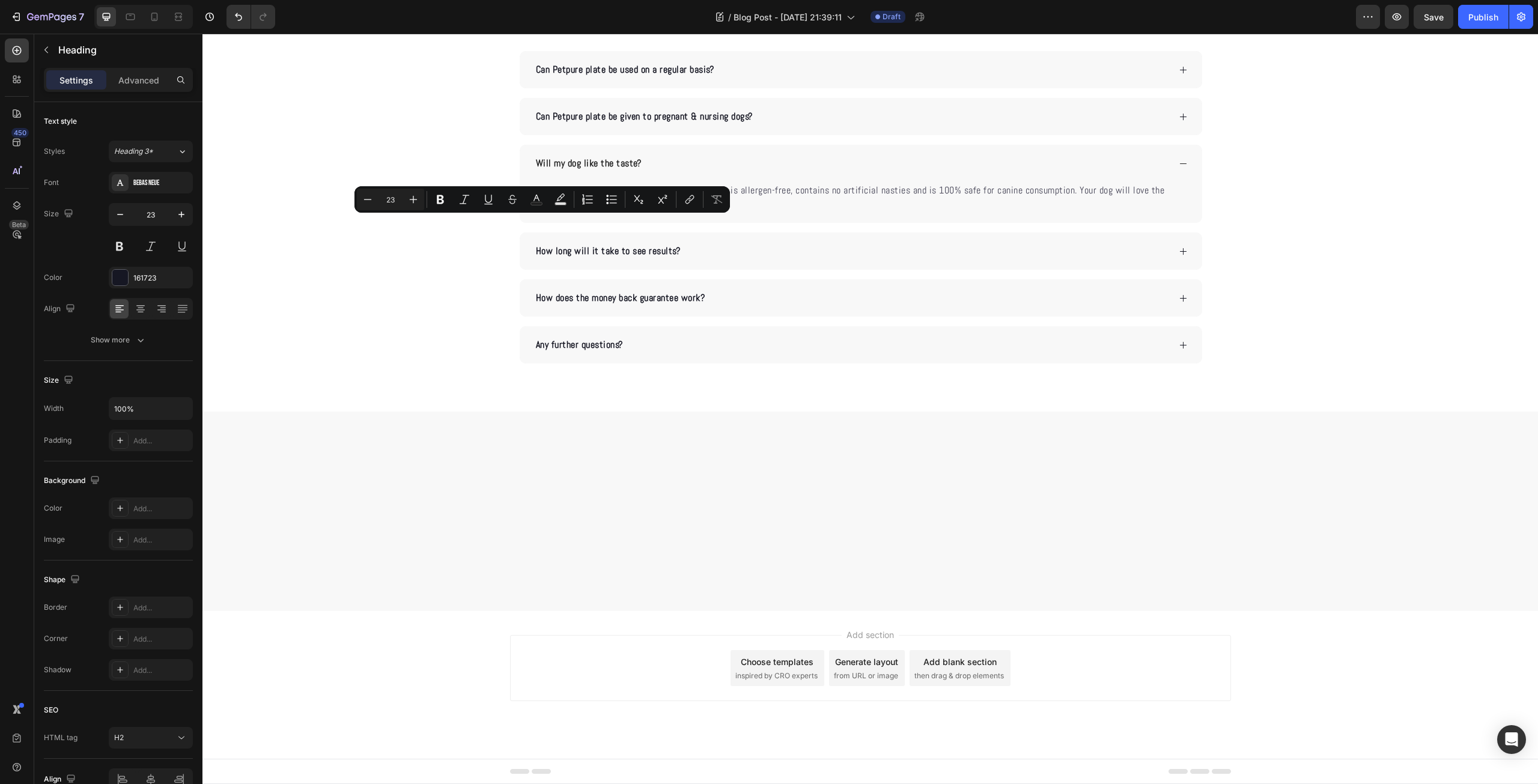
click at [137, 340] on icon "button" at bounding box center [140, 340] width 6 height 4
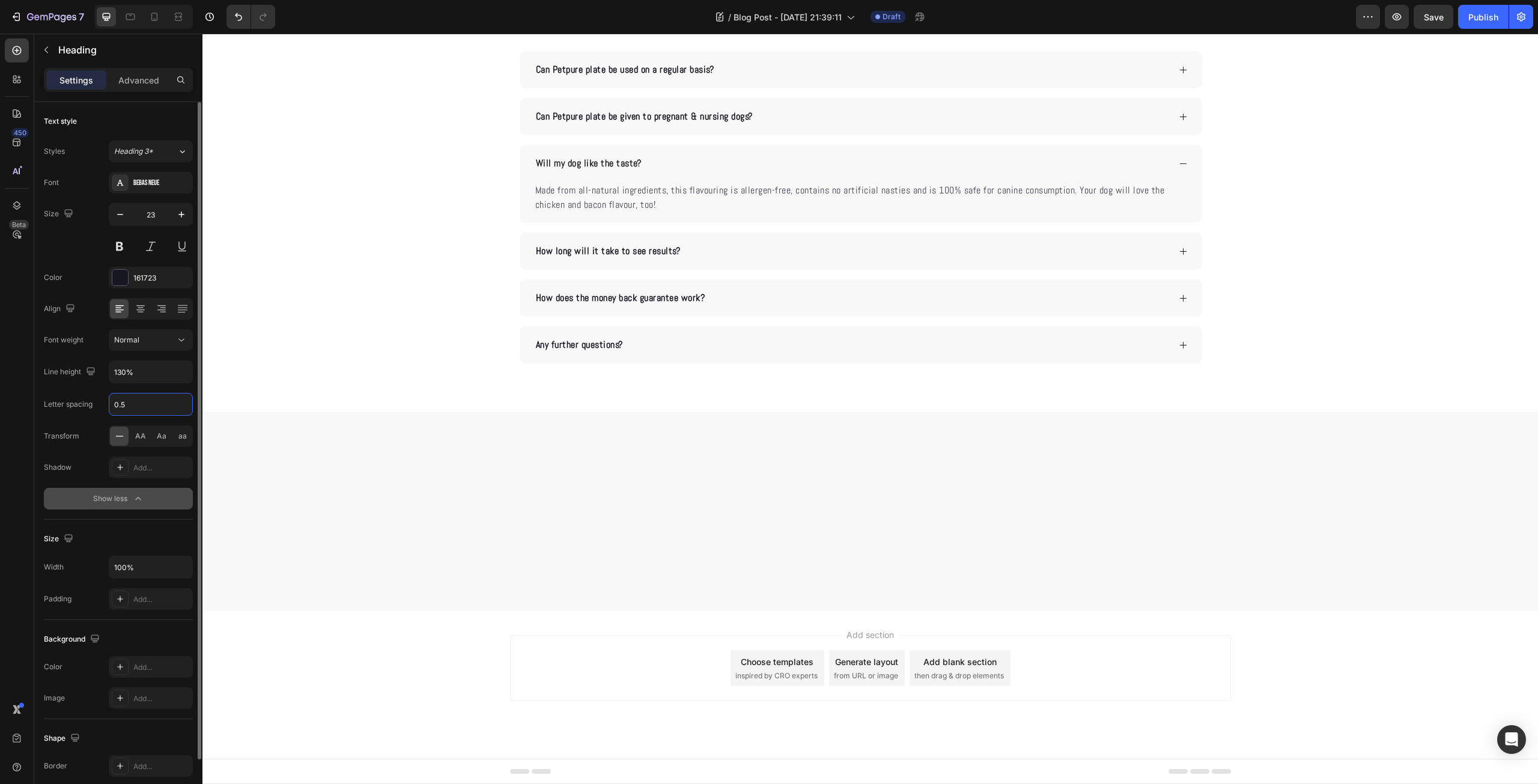
click at [134, 405] on input "0.5" at bounding box center [151, 404] width 82 height 22
type input "2"
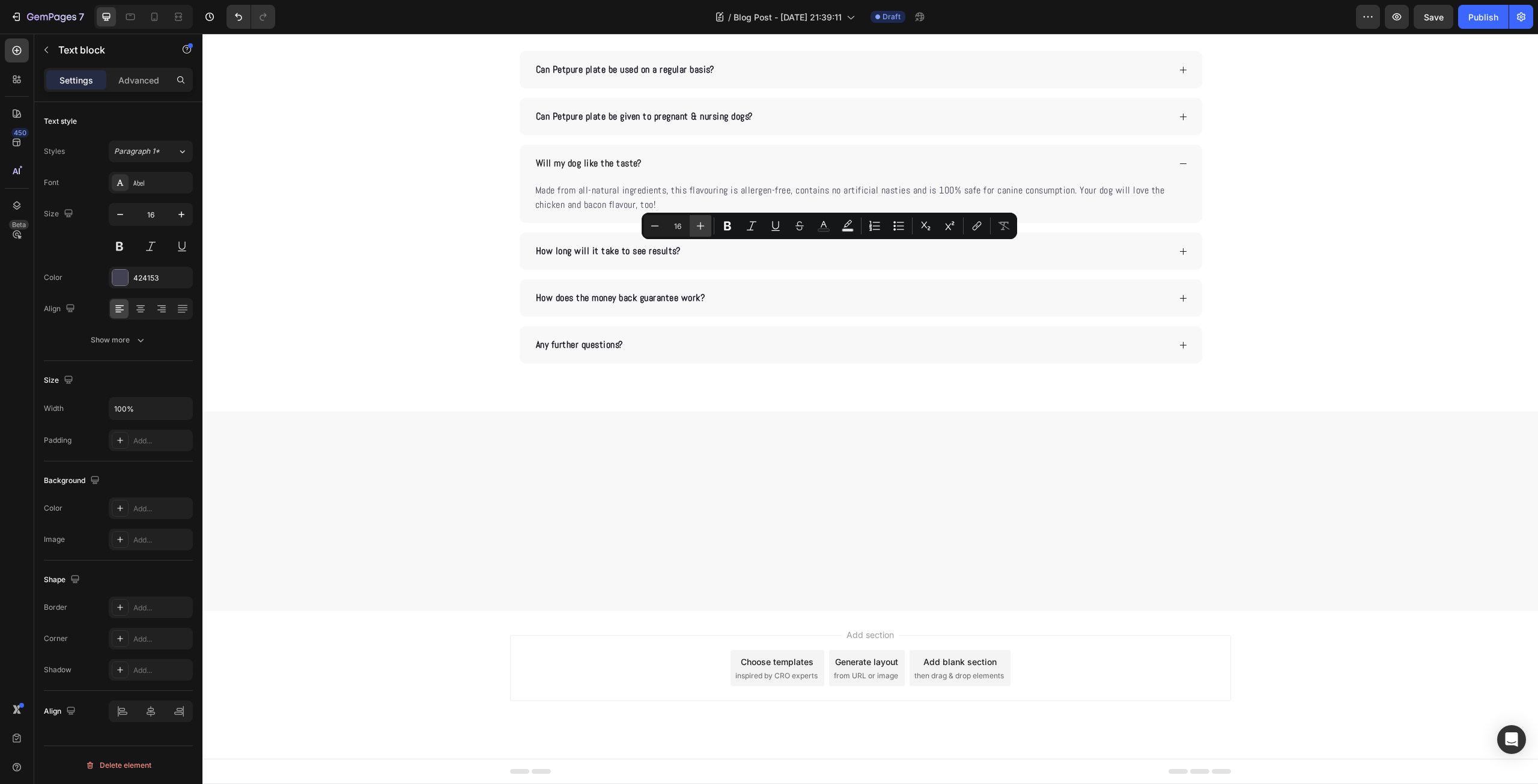
click at [697, 232] on button "Plus" at bounding box center [700, 226] width 22 height 22
type input "19"
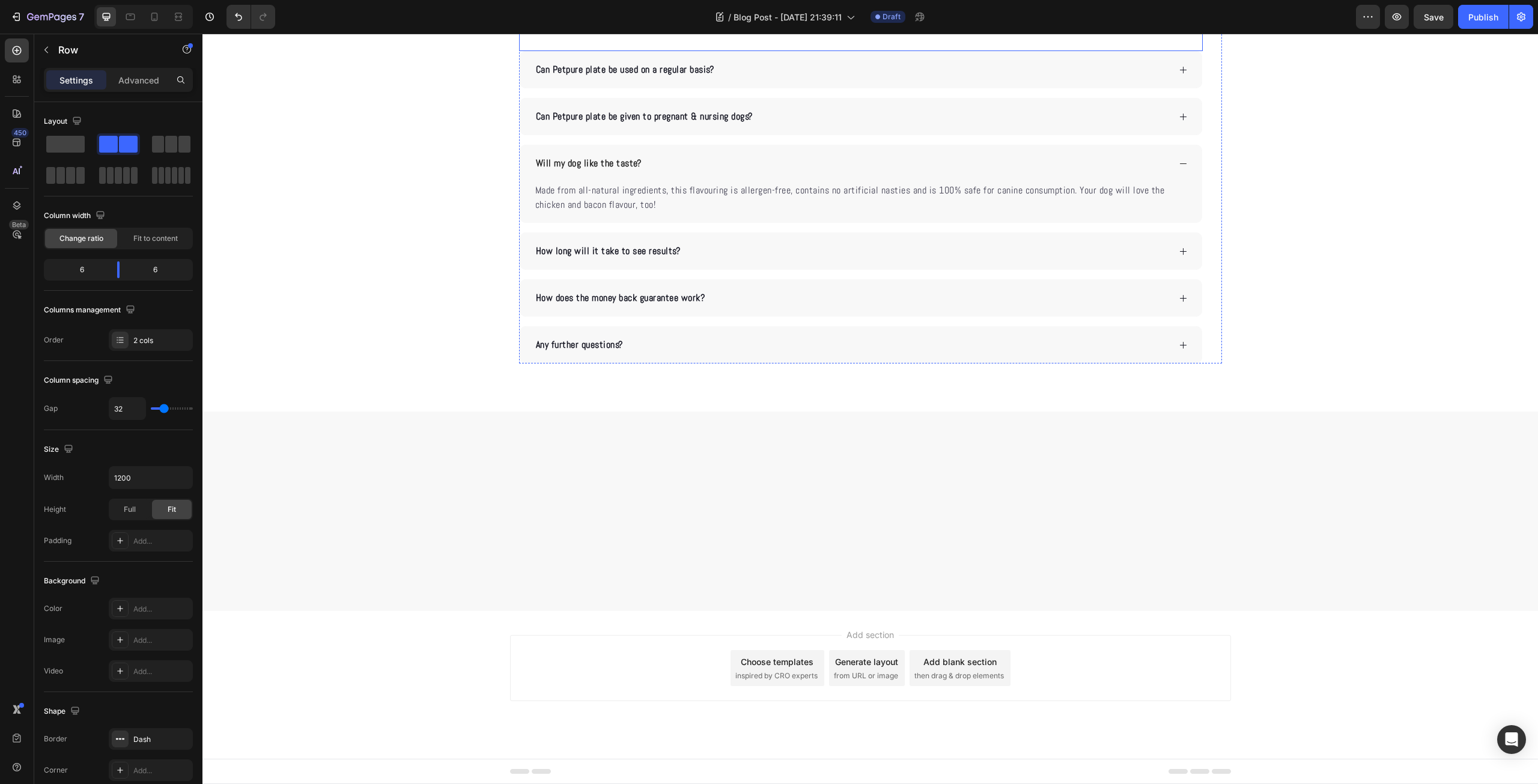
scroll to position [2101, 0]
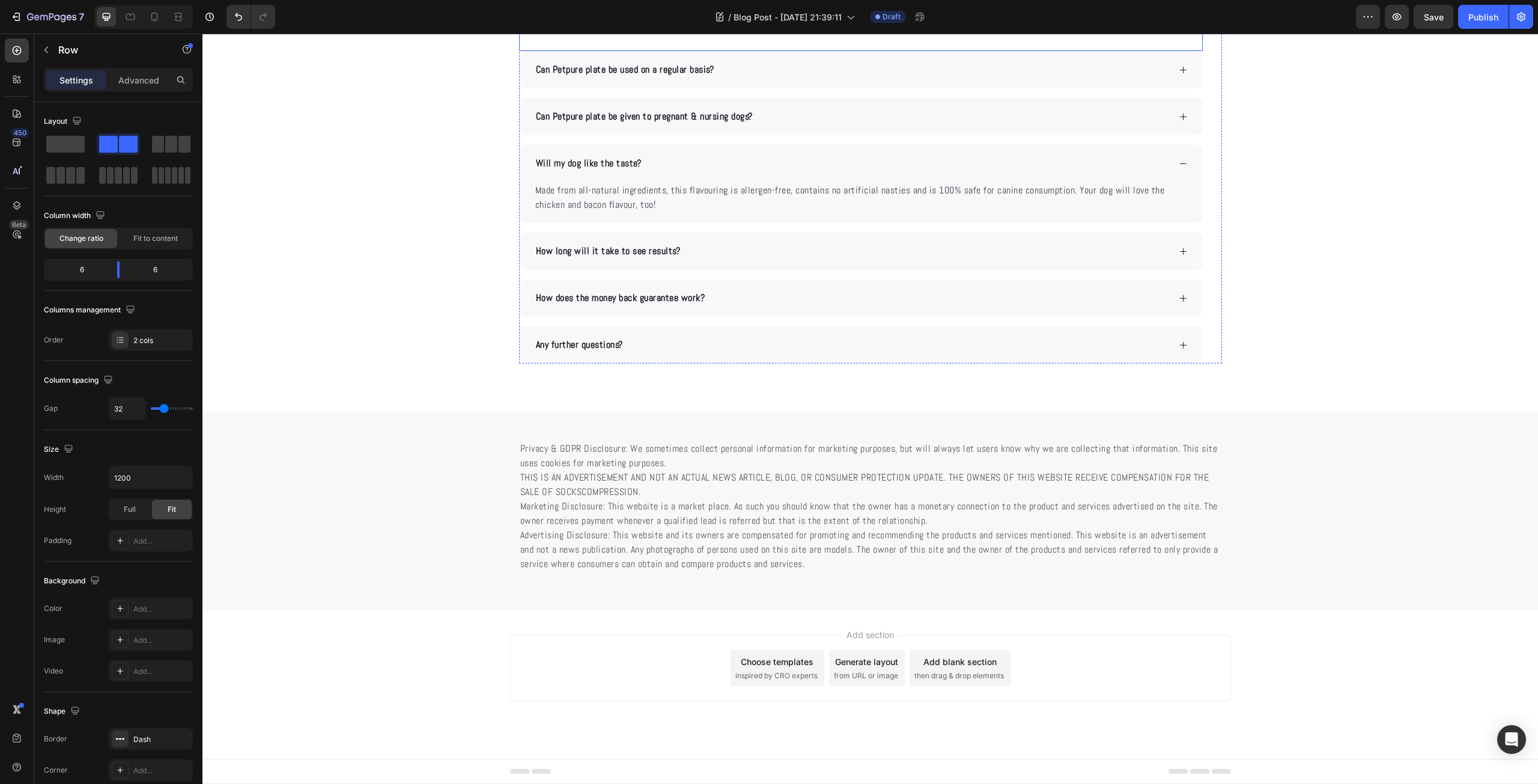
click at [731, 36] on p "Frequently Asked Questions" at bounding box center [860, 26] width 681 height 18
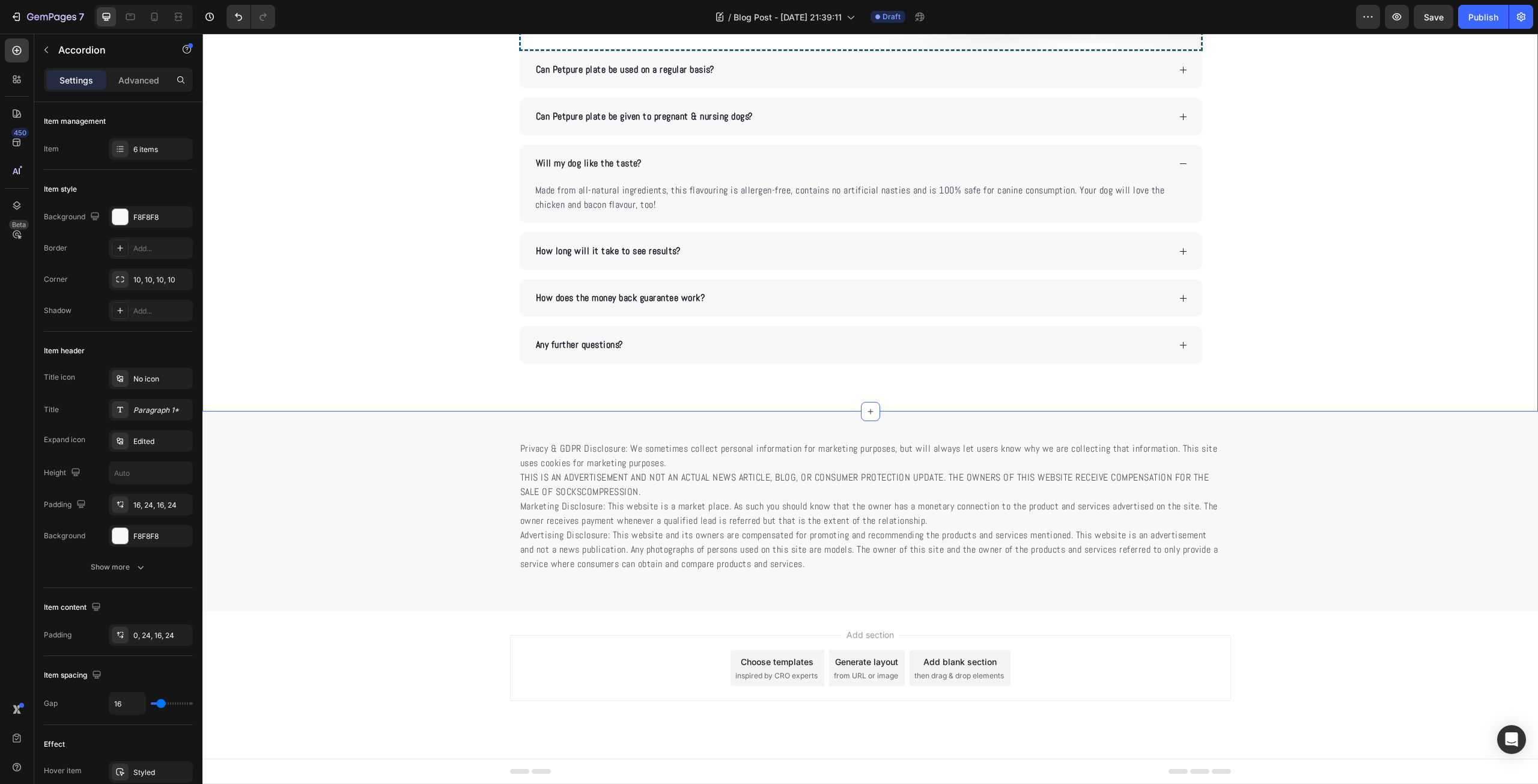
click at [762, 363] on div "Any further questions?" at bounding box center [860, 345] width 682 height 38
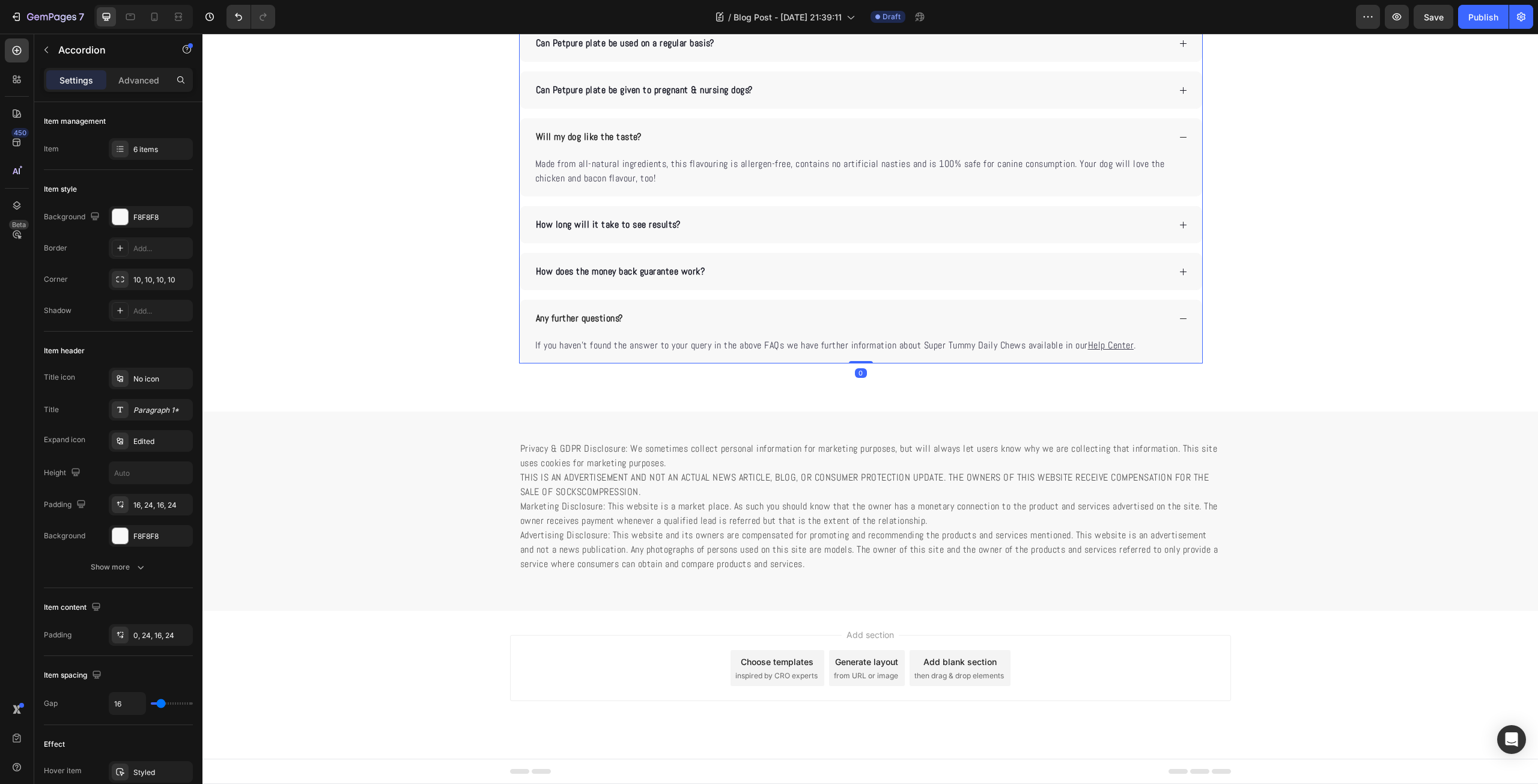
click at [609, 17] on icon at bounding box center [613, 13] width 8 height 8
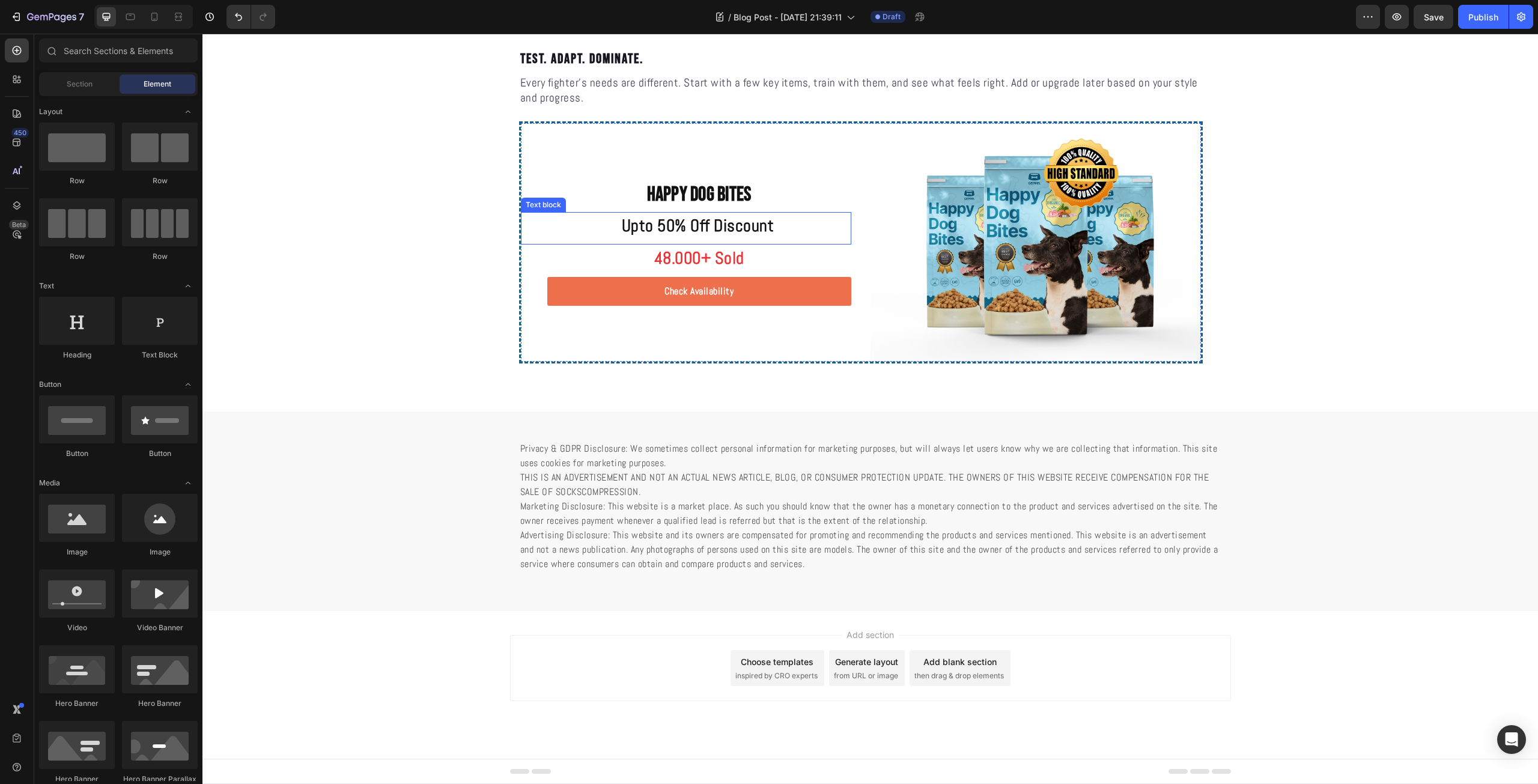
scroll to position [1989, 0]
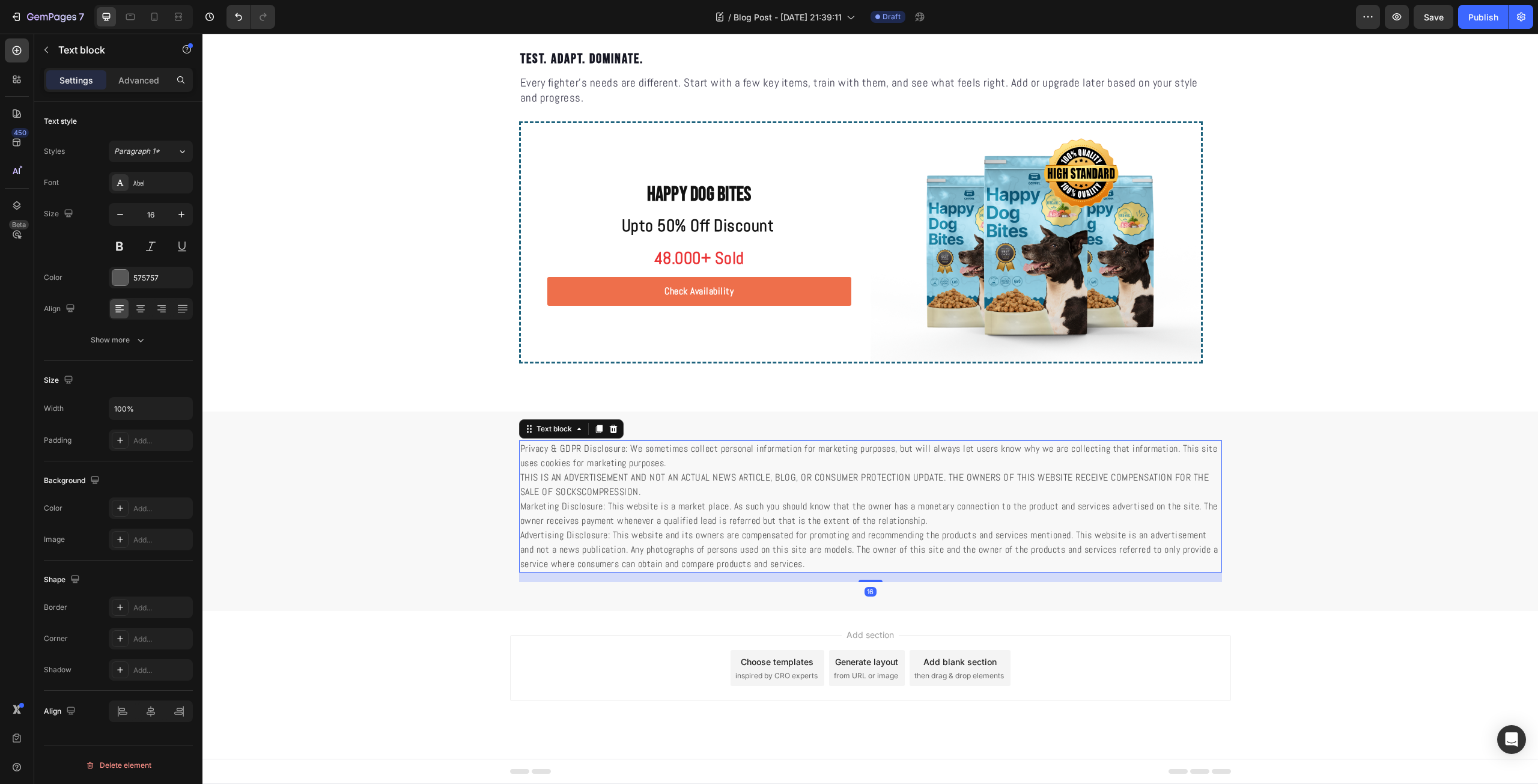
click at [598, 489] on p "Privacy & GDPR Disclosure: We sometimes collect personal information for market…" at bounding box center [869, 506] width 700 height 130
click at [689, 573] on div "16" at bounding box center [870, 577] width 703 height 10
click at [617, 621] on div "Add section Choose templates inspired by CRO experts Generate layout from URL o…" at bounding box center [870, 685] width 1335 height 148
click at [602, 490] on p "Privacy & GDPR Disclosure: We sometimes collect personal information for market…" at bounding box center [869, 506] width 700 height 130
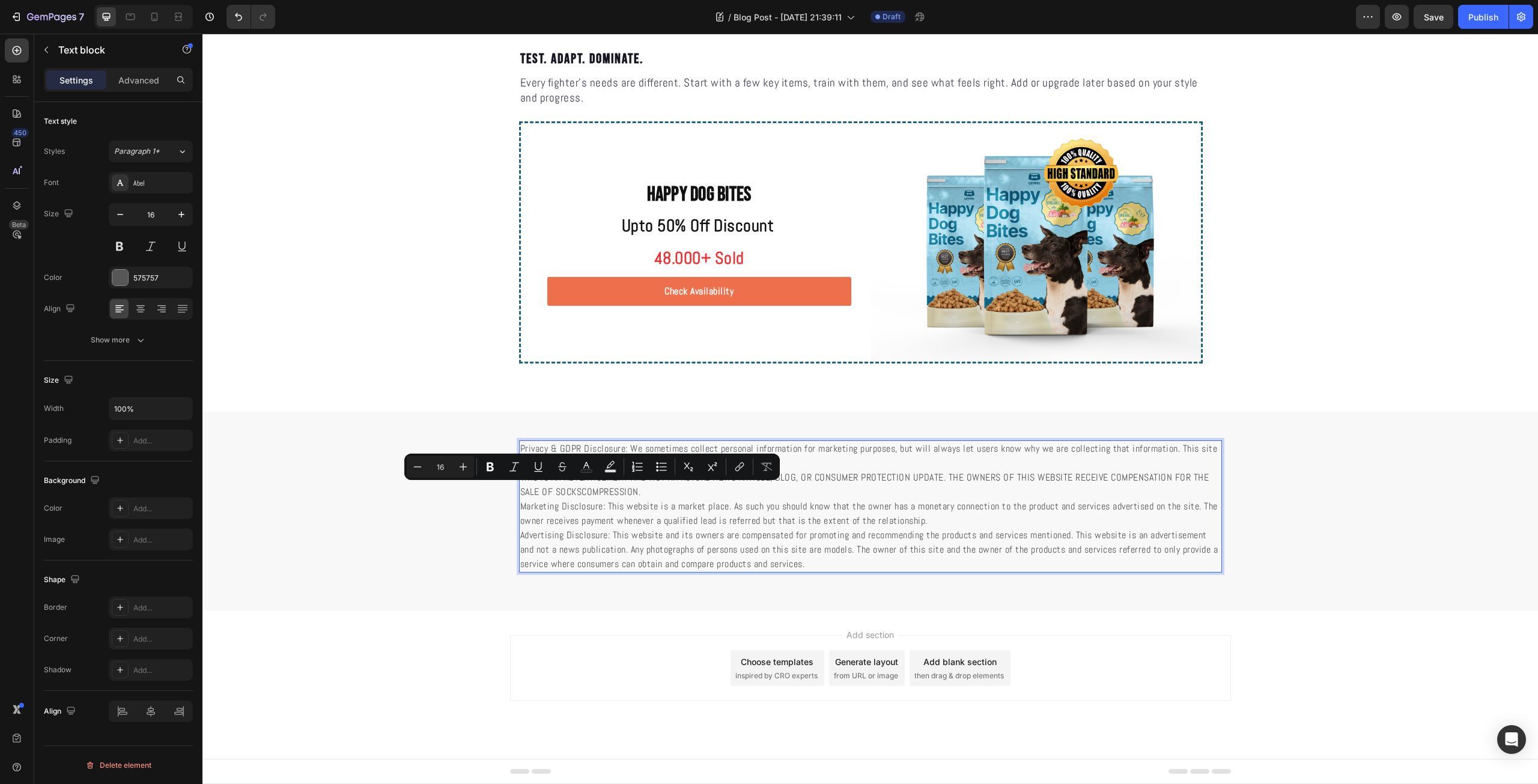
click at [646, 513] on p "Privacy & GDPR Disclosure: We sometimes collect personal information for market…" at bounding box center [869, 506] width 700 height 130
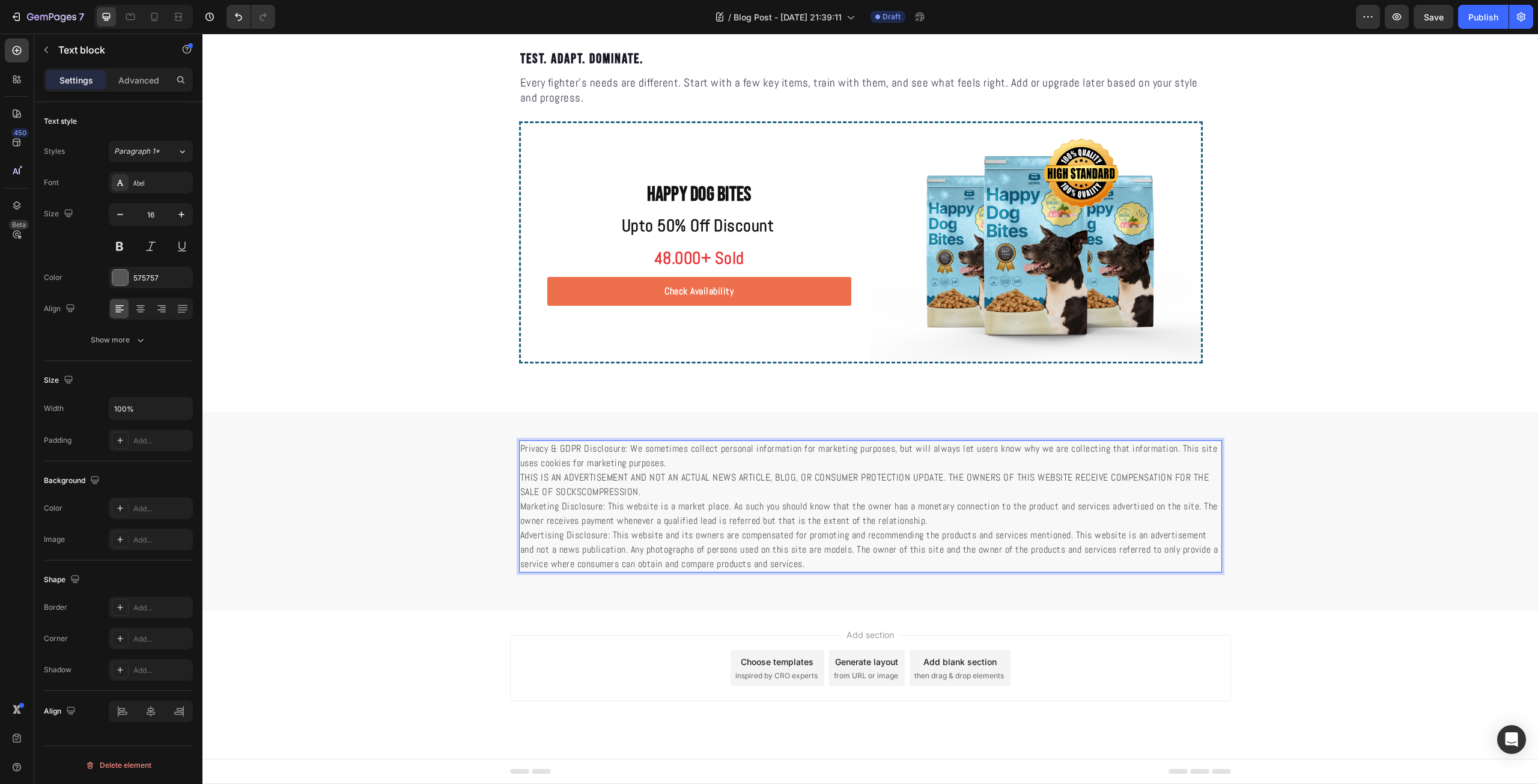
click at [563, 483] on p "Privacy & GDPR Disclosure: We sometimes collect personal information for market…" at bounding box center [869, 506] width 700 height 130
click at [580, 495] on p "Privacy & GDPR Disclosure: We sometimes collect personal information for market…" at bounding box center [869, 506] width 700 height 130
click at [709, 565] on p "Privacy & GDPR Disclosure: We sometimes collect personal information for market…" at bounding box center [869, 506] width 700 height 130
click at [409, 647] on div "Add section Choose templates inspired by CRO experts Generate layout from URL o…" at bounding box center [870, 685] width 1335 height 148
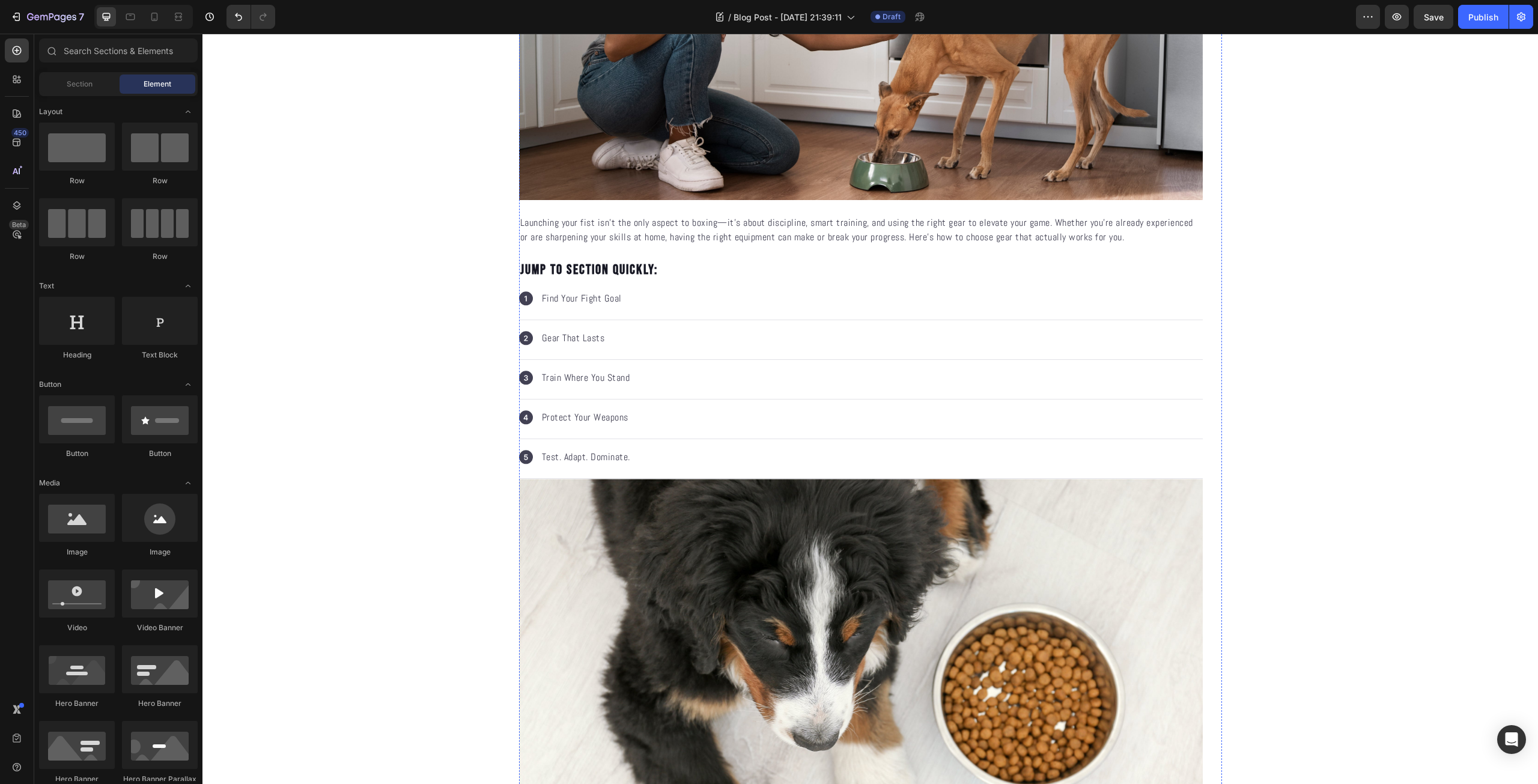
scroll to position [168, 0]
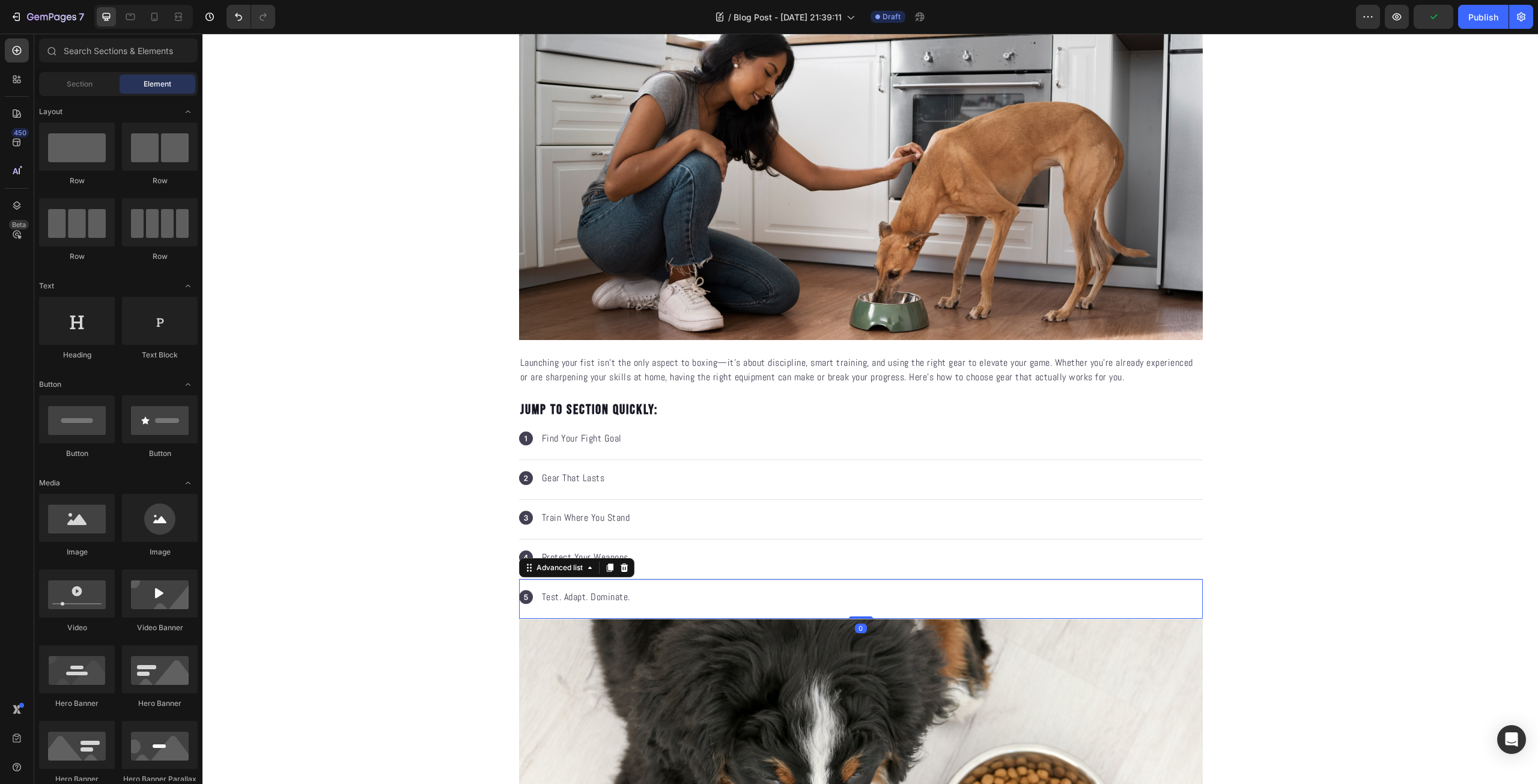
click at [716, 594] on div "Icon Test. Adapt. Dominate. Text block" at bounding box center [860, 599] width 684 height 39
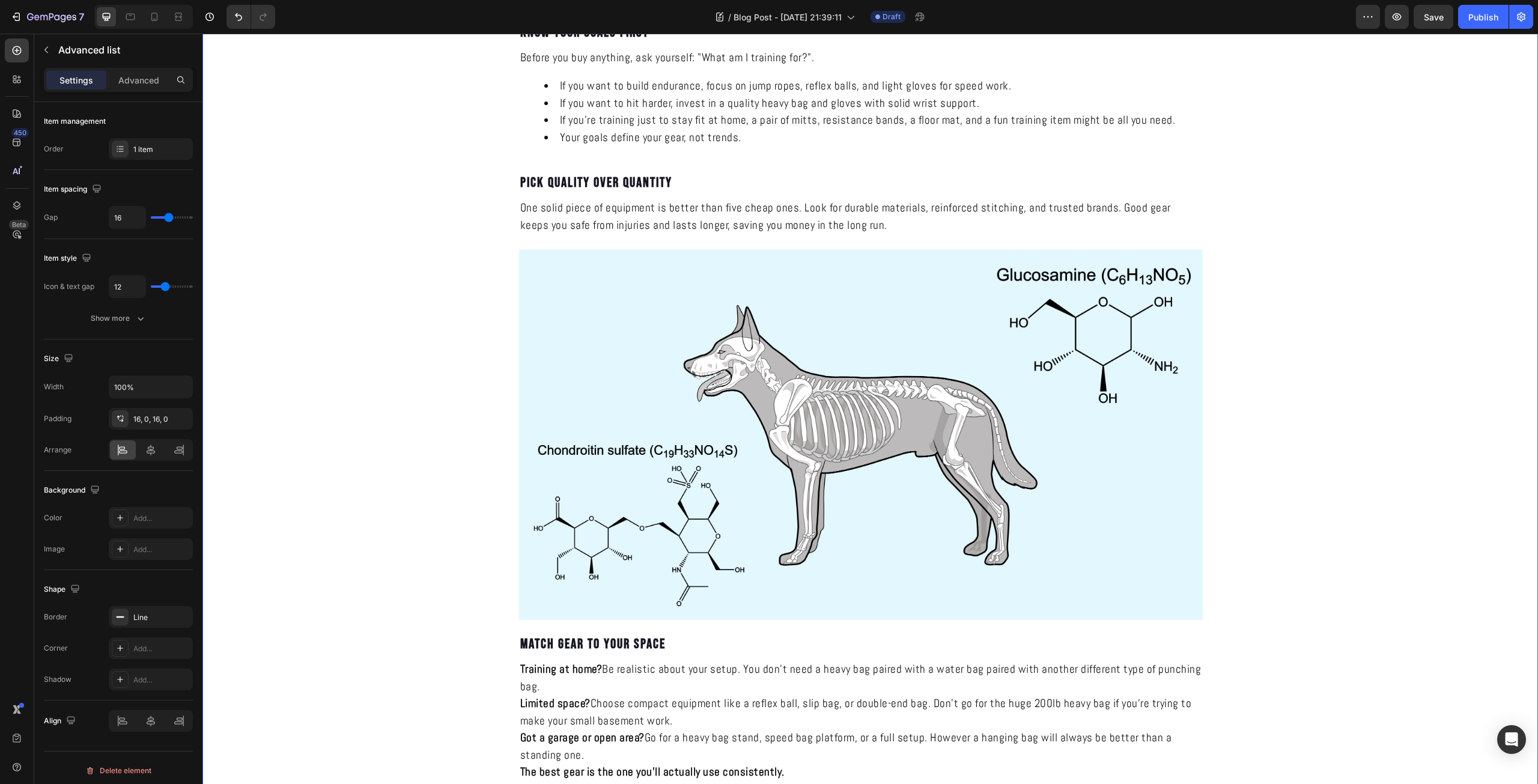
scroll to position [1288, 0]
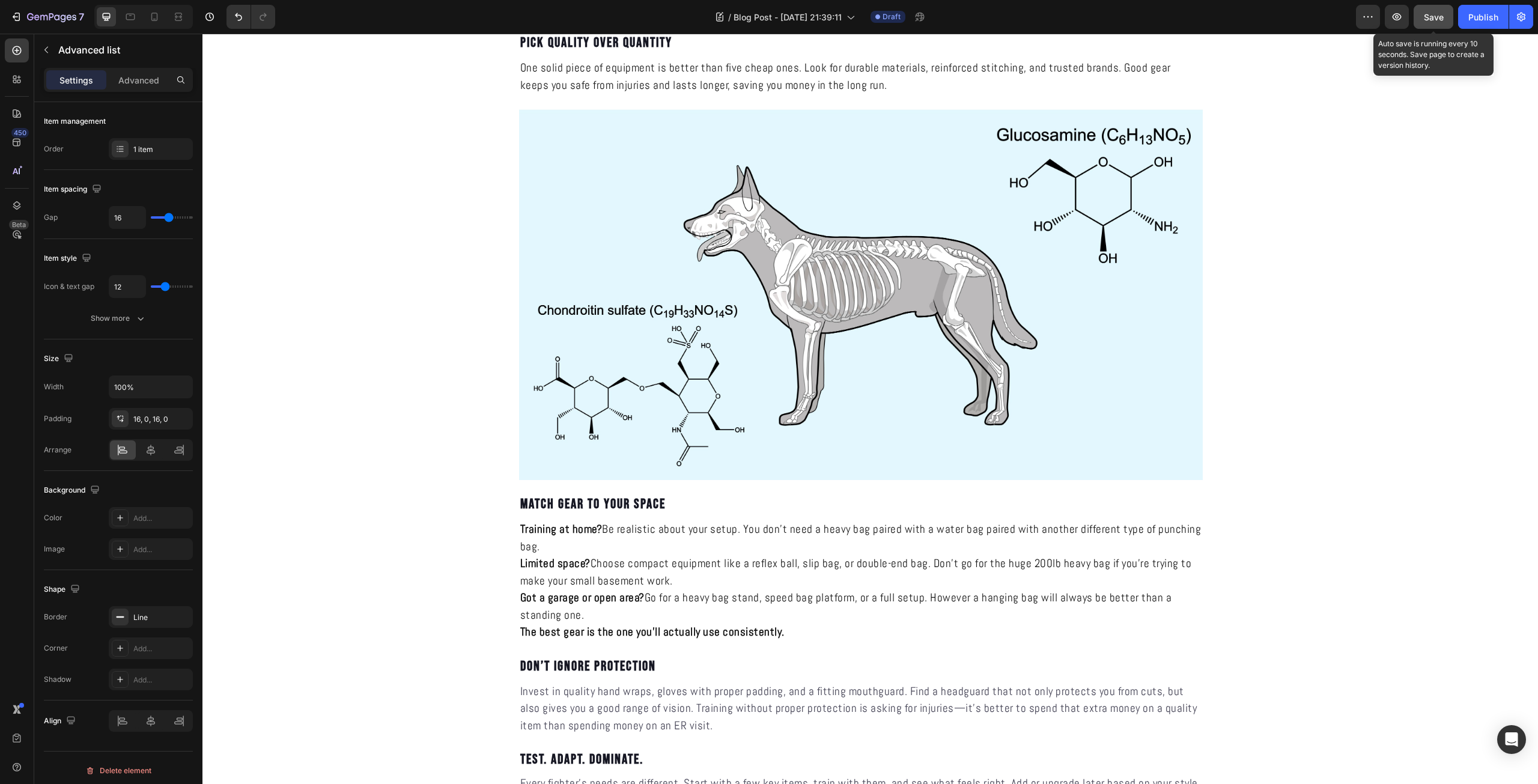
click at [1445, 13] on button "Save" at bounding box center [1433, 16] width 39 height 24
click at [1391, 13] on icon "button" at bounding box center [1395, 16] width 12 height 12
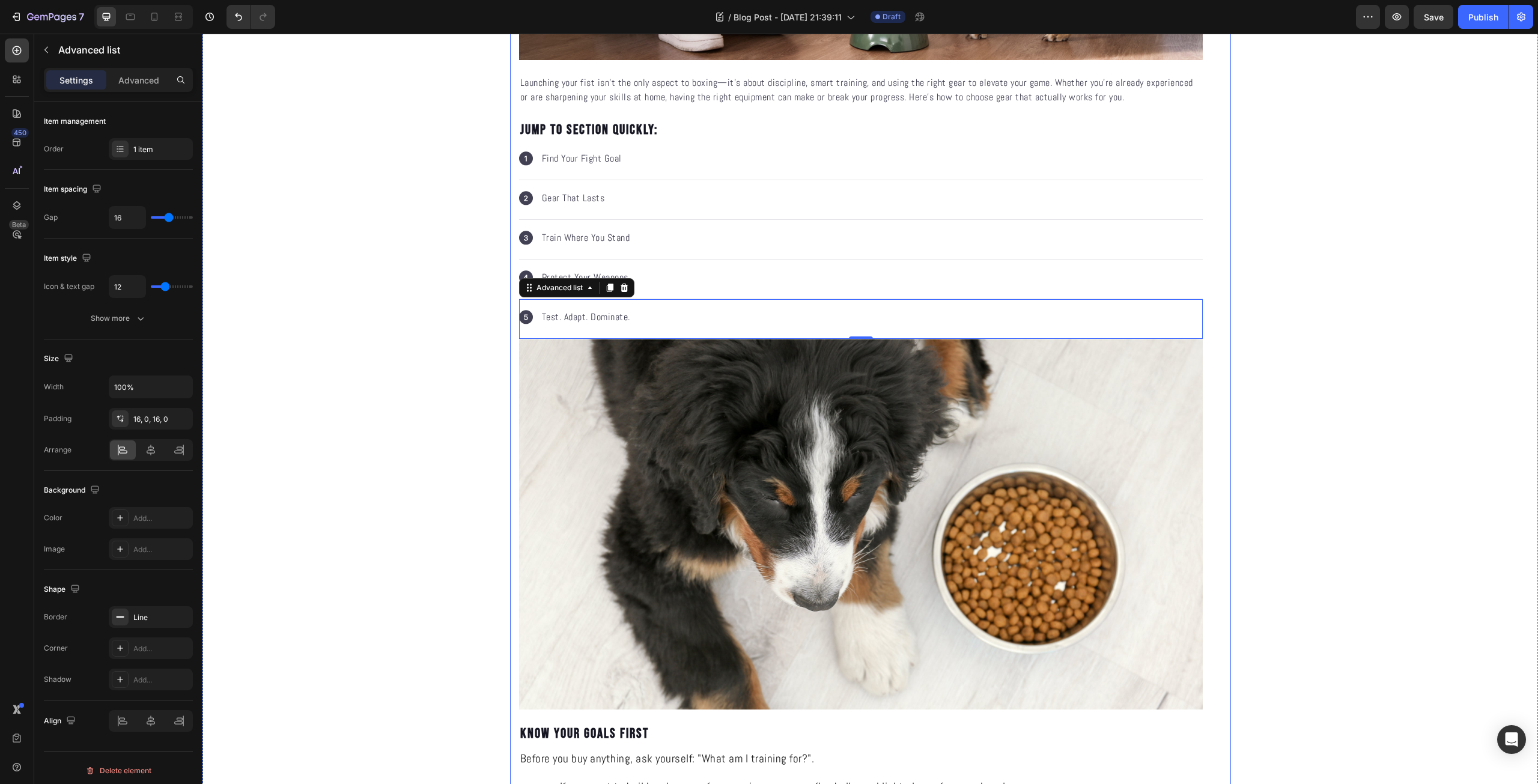
scroll to position [308, 0]
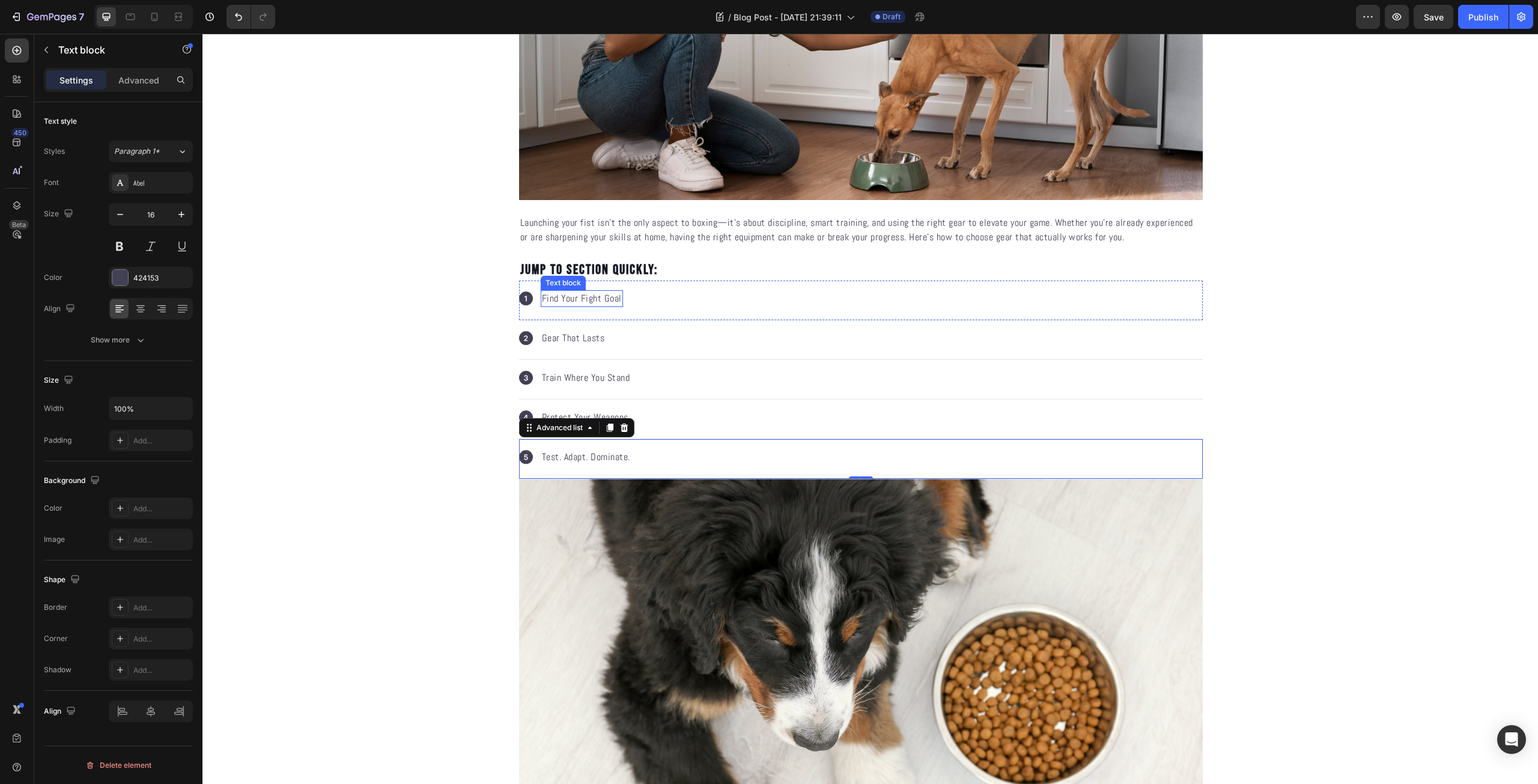
click at [599, 305] on p "Find Your Fight Goal" at bounding box center [581, 298] width 80 height 14
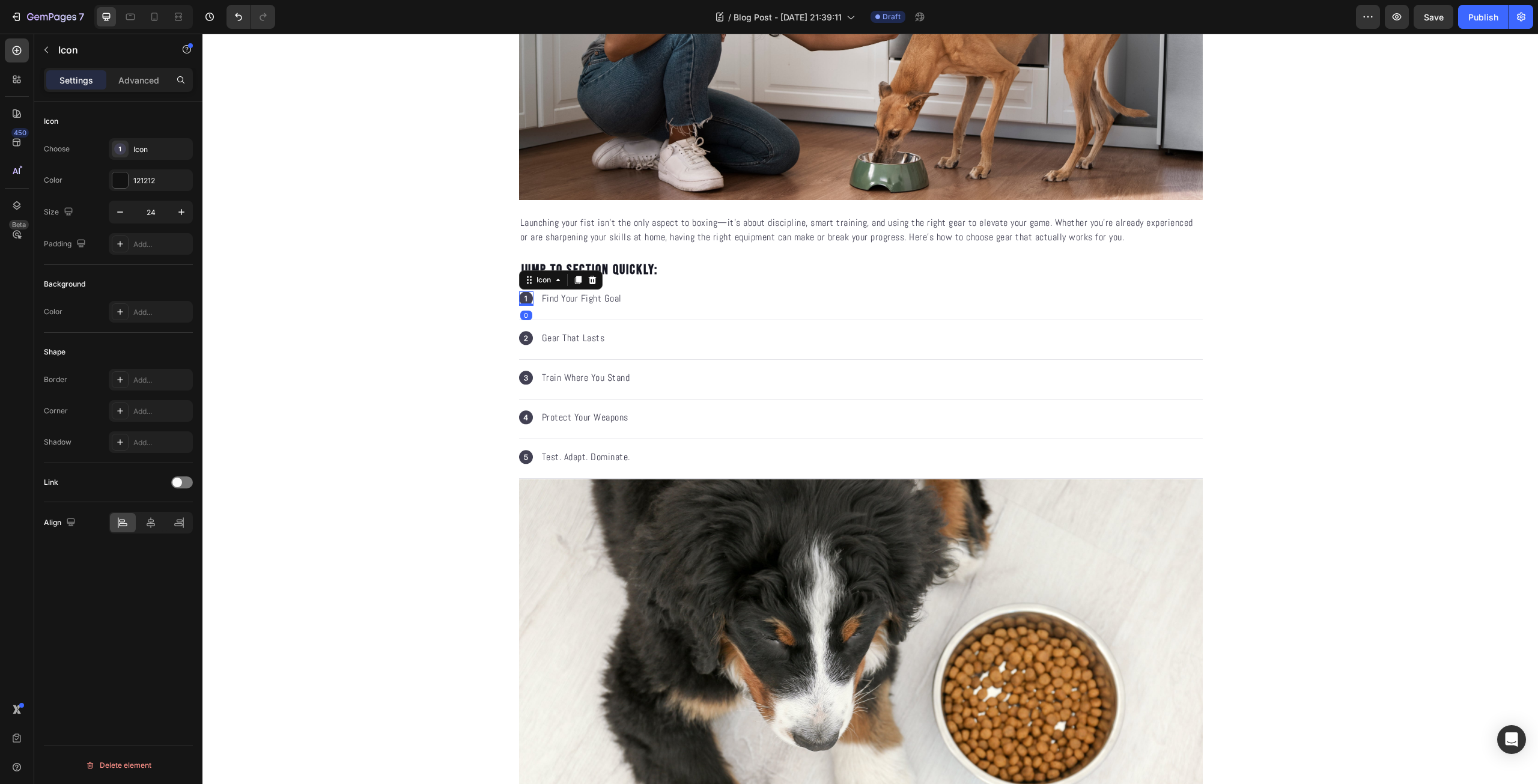
click at [519, 303] on div "Icon 0" at bounding box center [526, 298] width 14 height 14
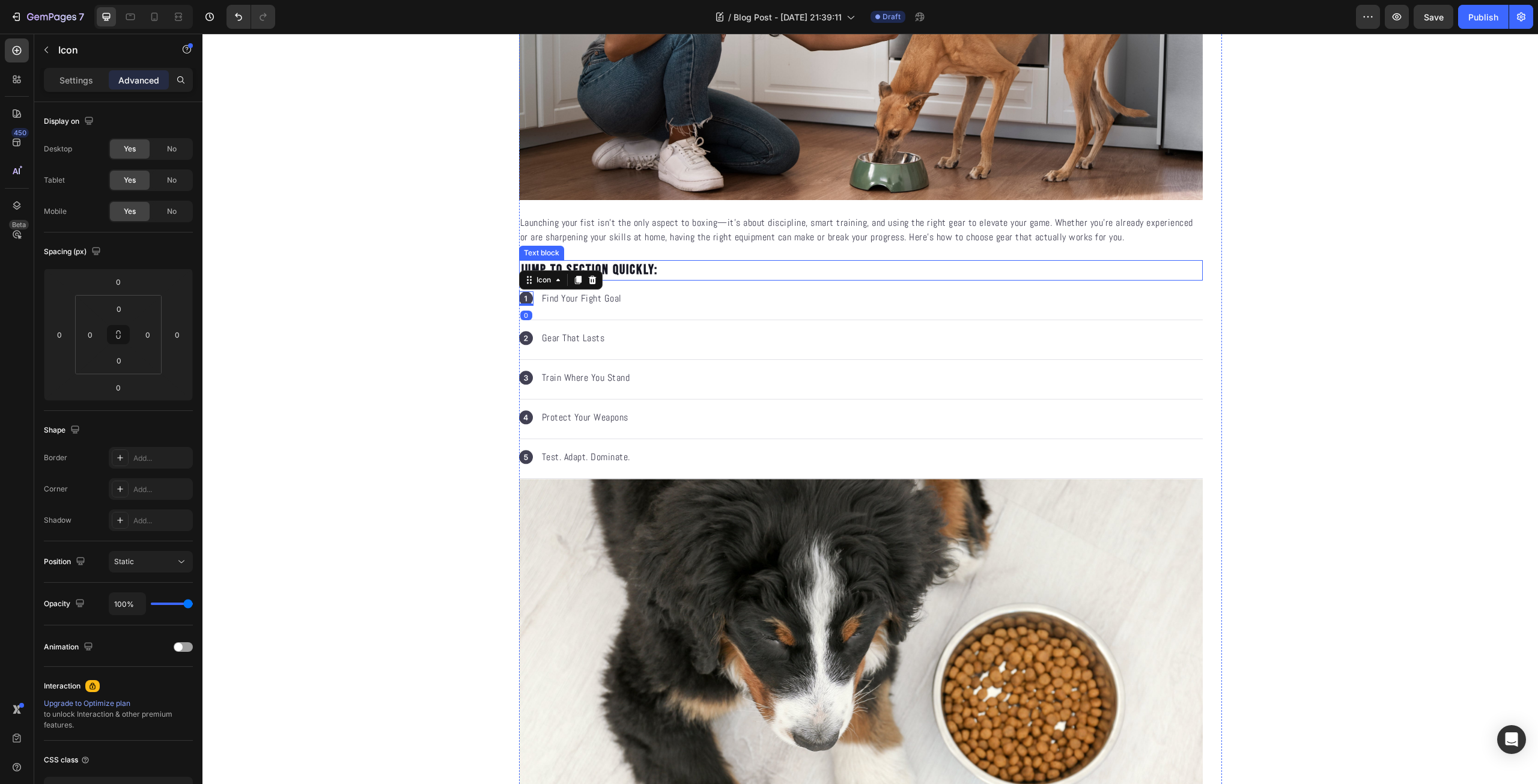
click at [616, 271] on p "Jump to section quickly:" at bounding box center [860, 271] width 681 height 18
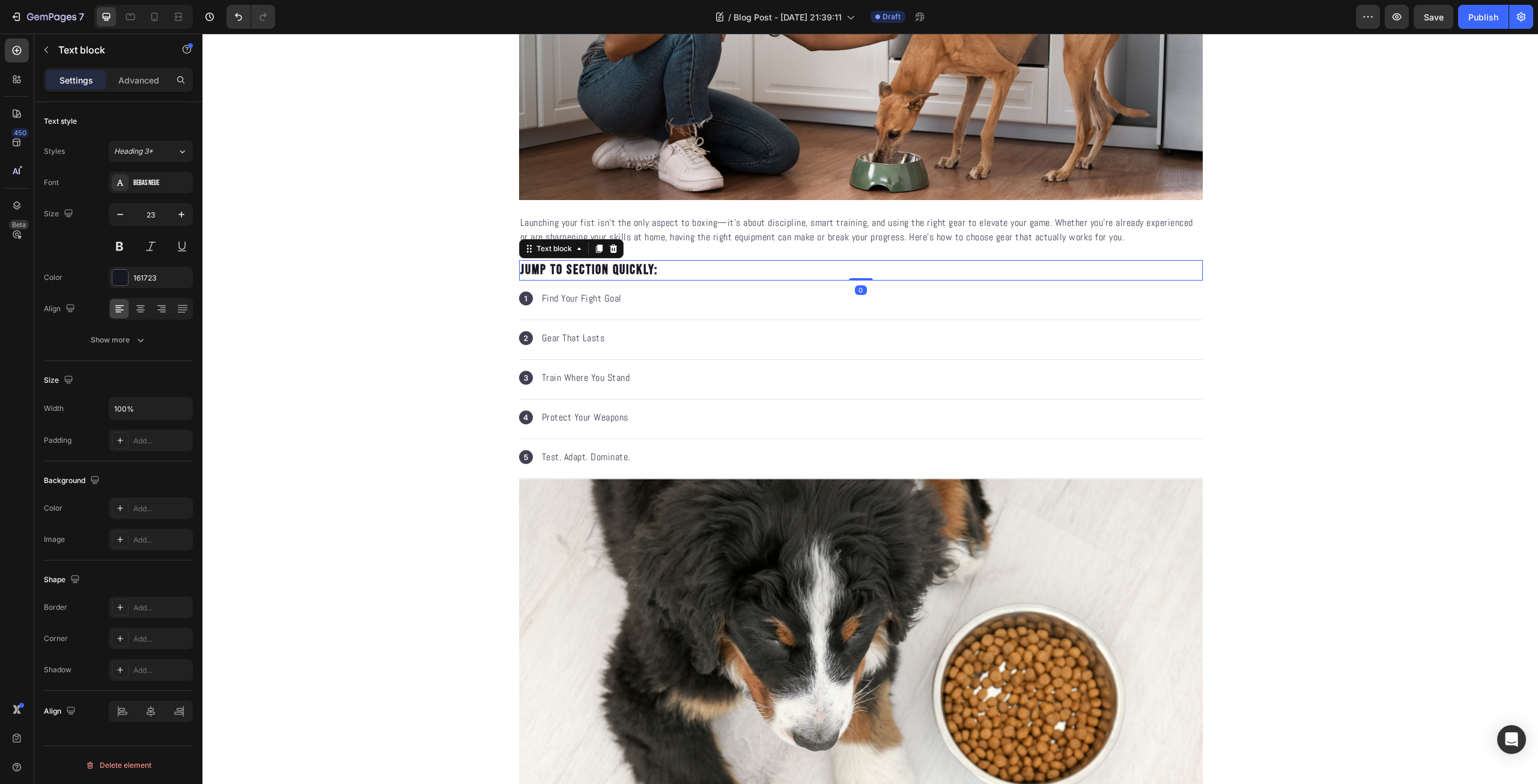
scroll to position [0, 0]
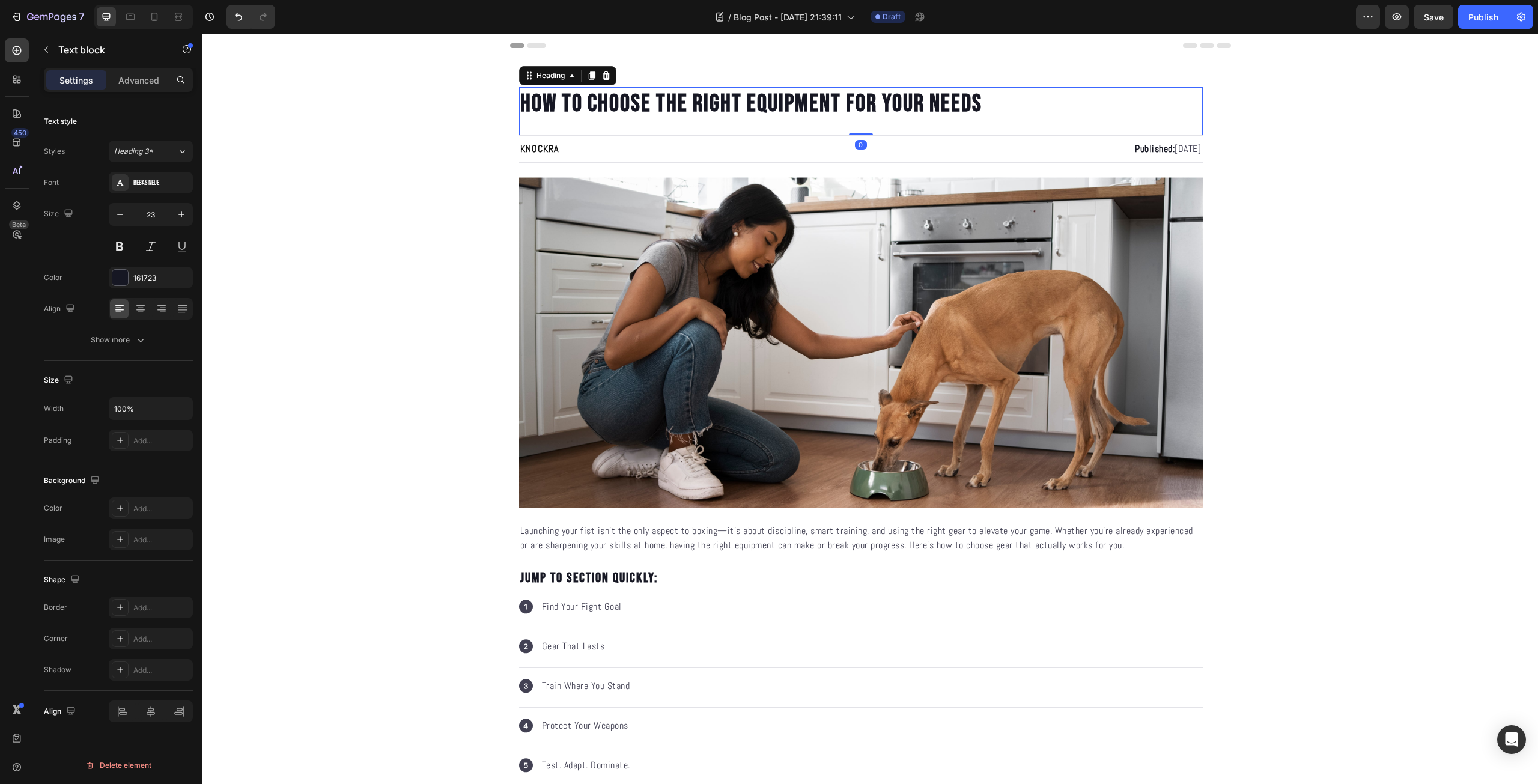
click at [654, 113] on p "HOW TO CHOOSE THE RIGHT EQUIPMENT FOR YOUR NEEDS" at bounding box center [860, 104] width 681 height 31
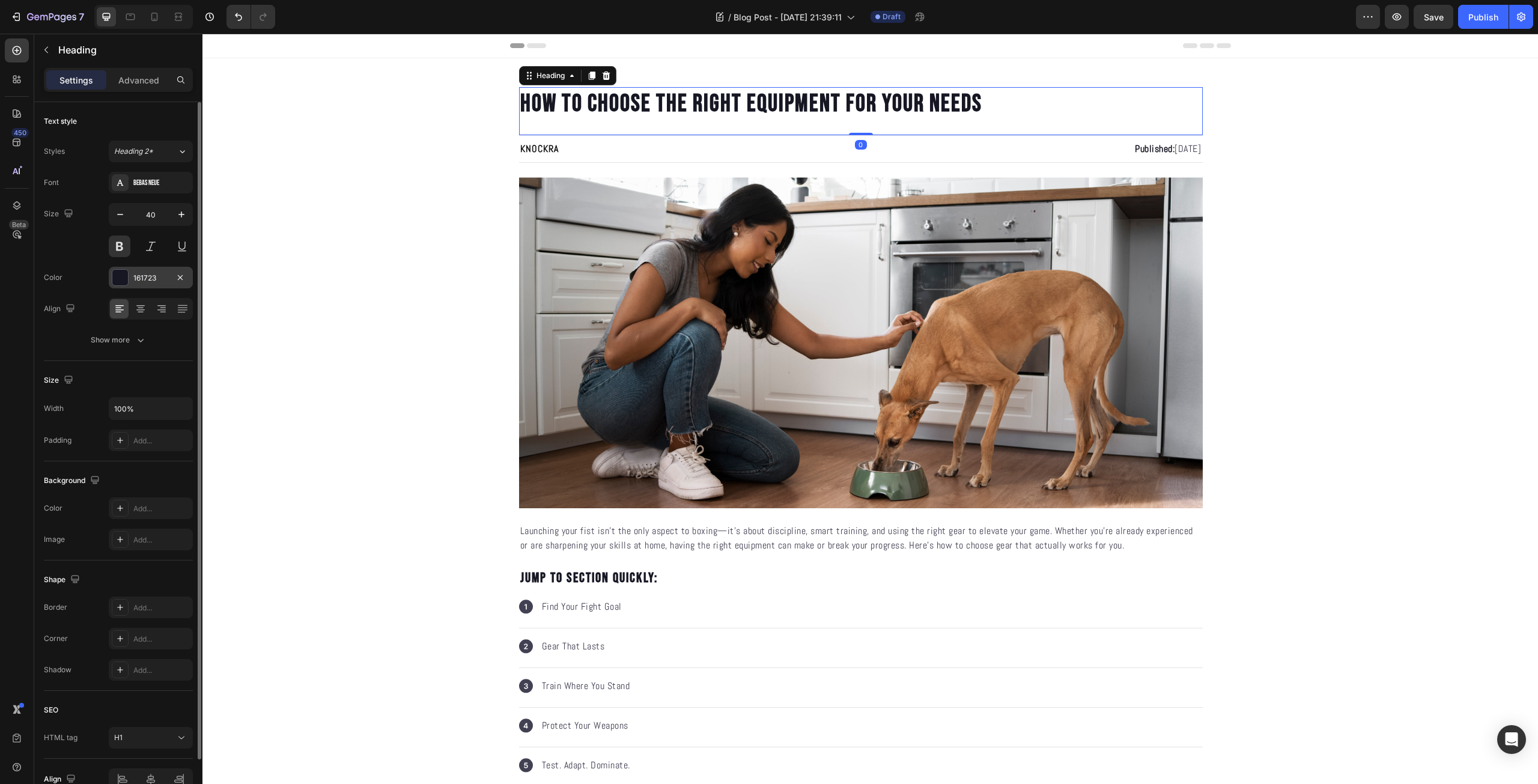
click at [157, 285] on div "161723" at bounding box center [151, 278] width 84 height 22
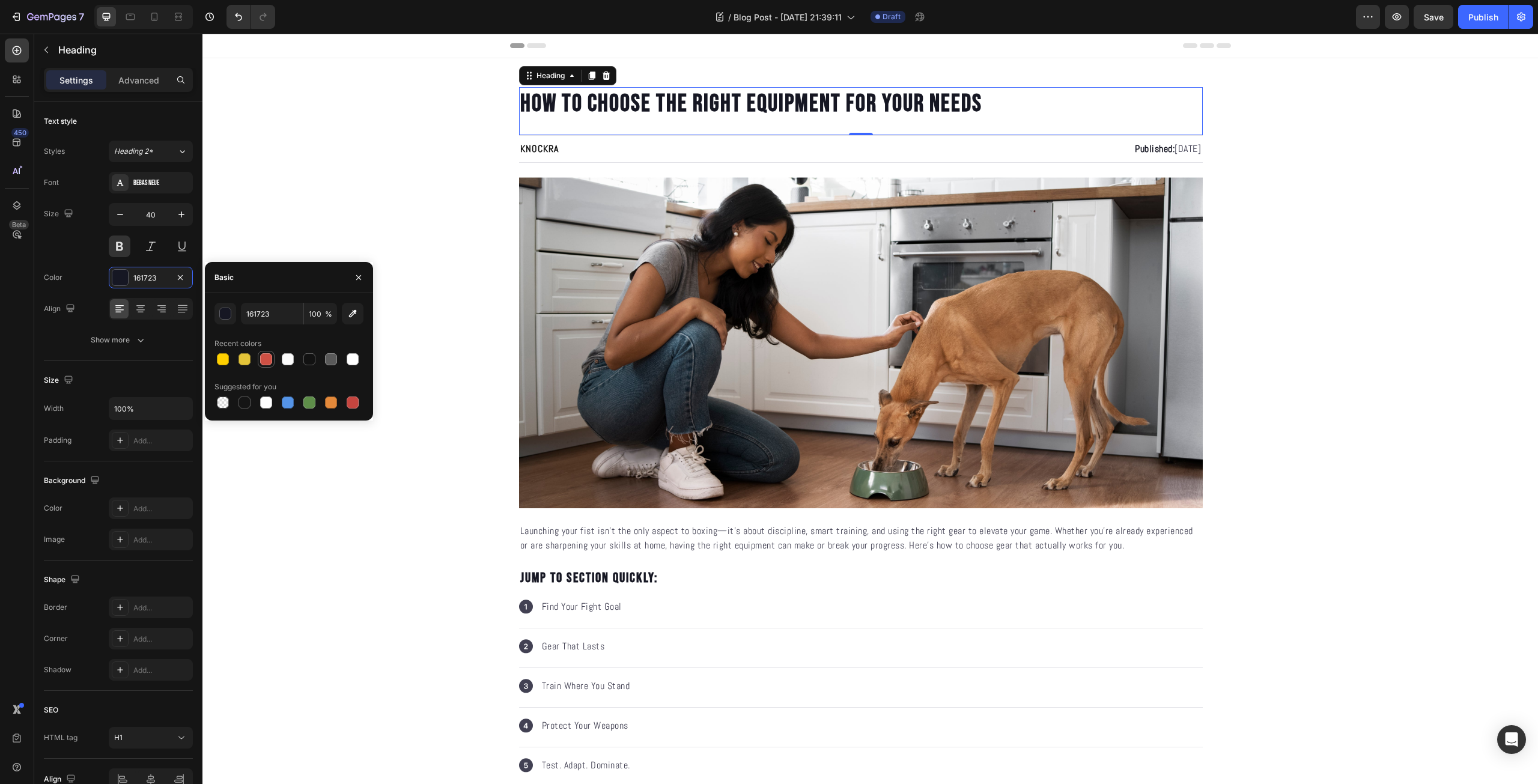
click at [264, 358] on div at bounding box center [265, 358] width 12 height 12
type input "CE5044"
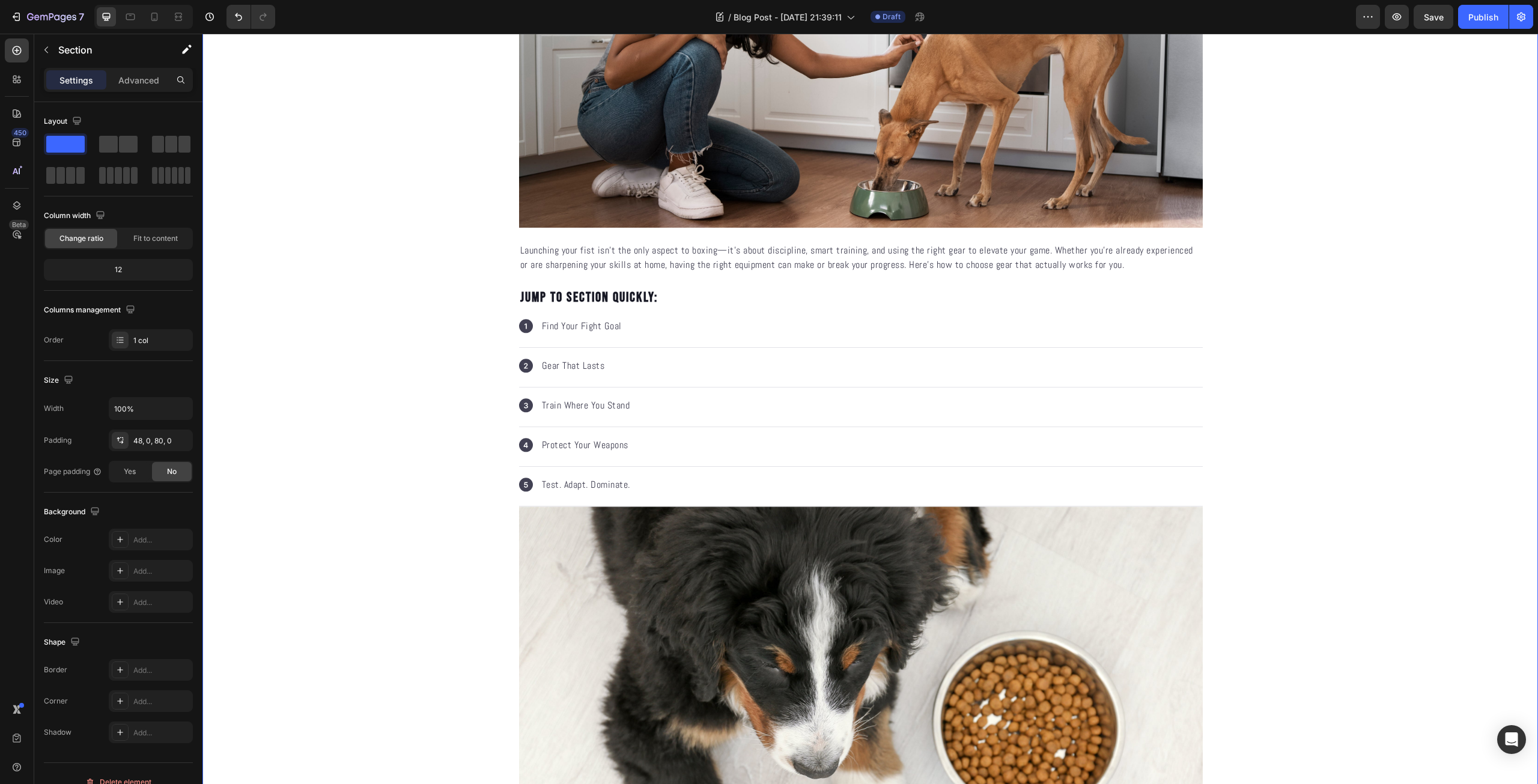
scroll to position [420, 0]
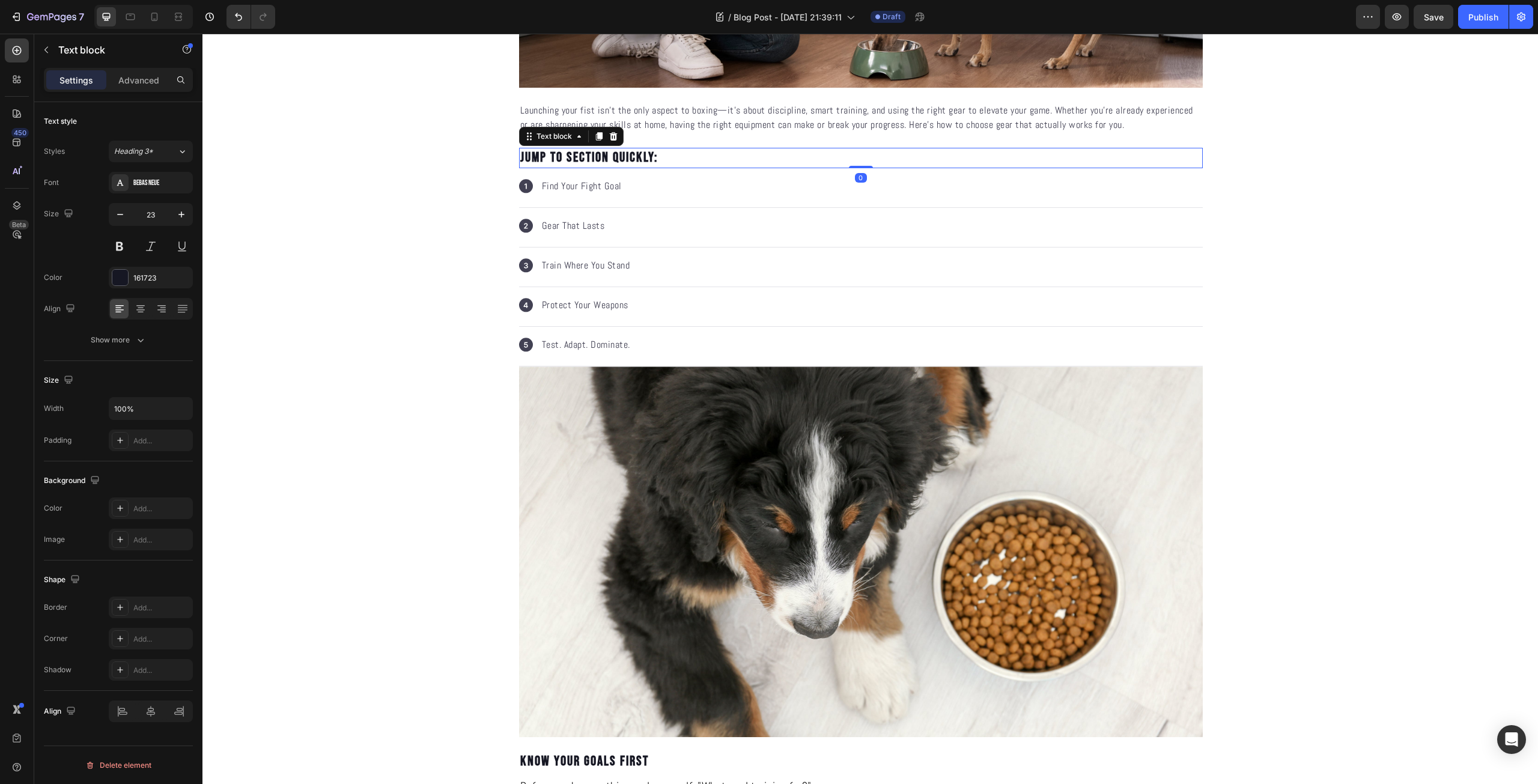
click at [638, 164] on p "Jump to section quickly:" at bounding box center [860, 158] width 681 height 18
click at [122, 282] on div at bounding box center [119, 277] width 15 height 15
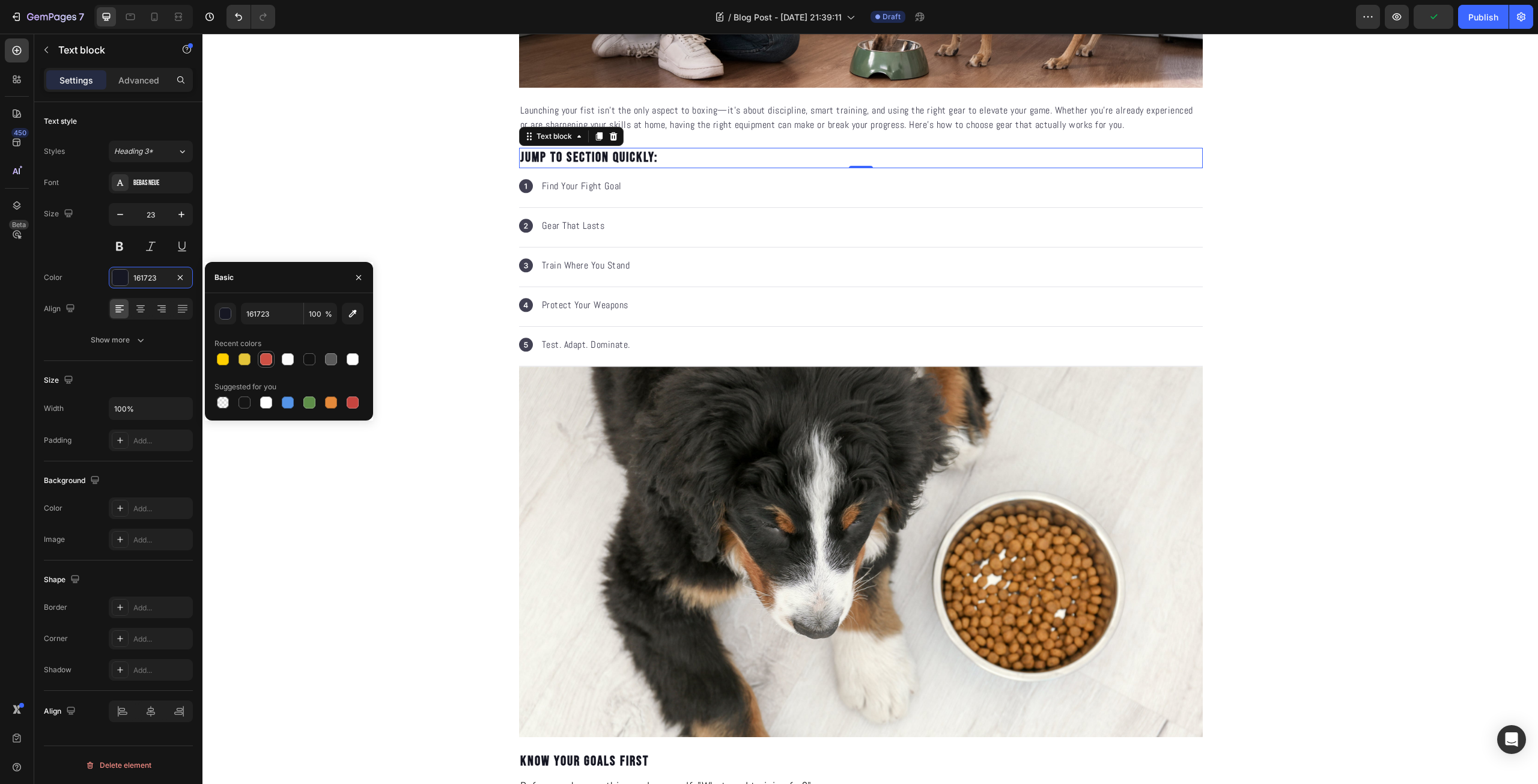
click at [264, 358] on div at bounding box center [265, 358] width 12 height 12
type input "CE5044"
click at [428, 212] on div "HOW TO CHOOSE THE RIGHT EQUIPMENT FOR YOUR NEEDS Heading KNOCKRA Text Block Pub…" at bounding box center [870, 799] width 1335 height 2265
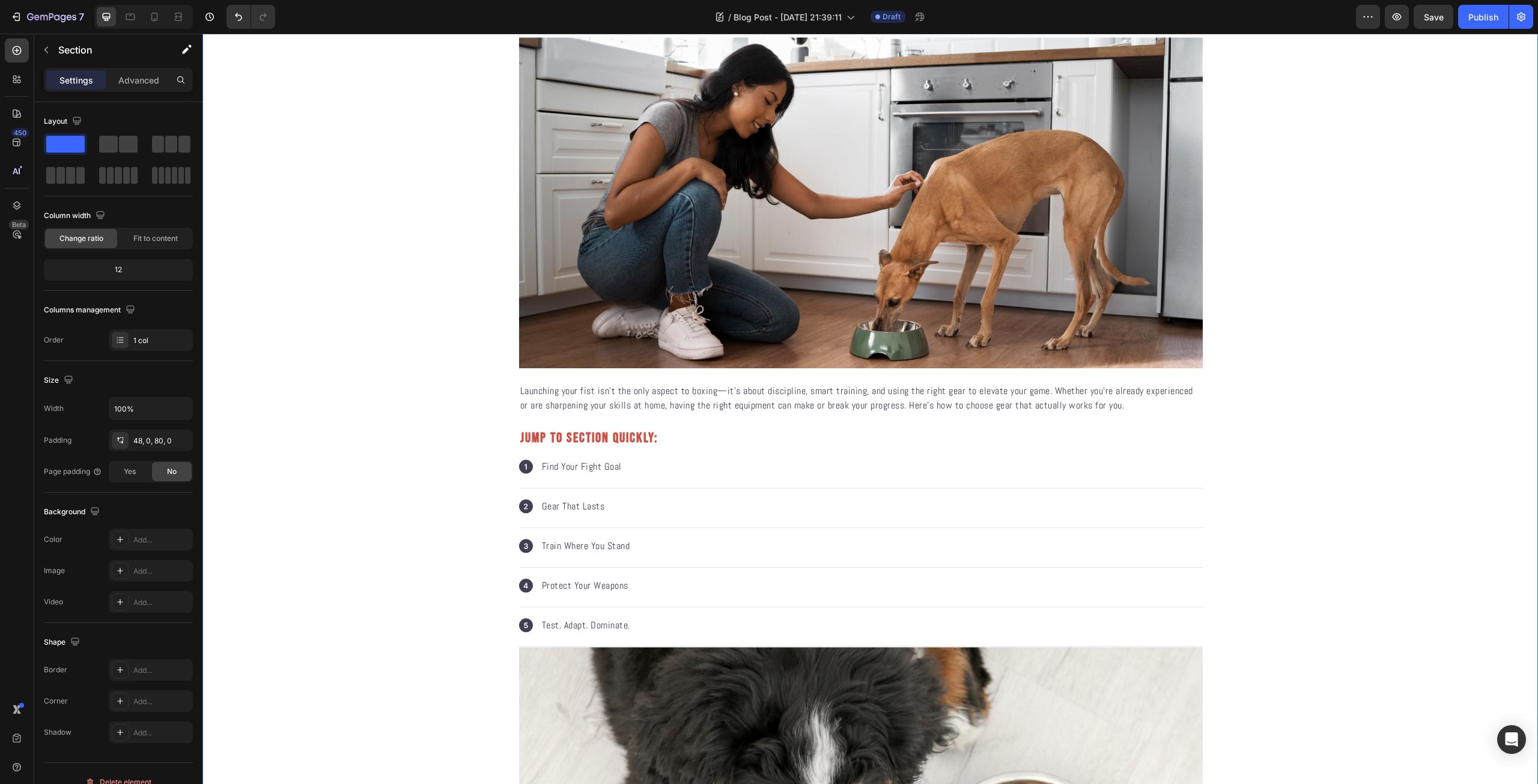
scroll to position [0, 0]
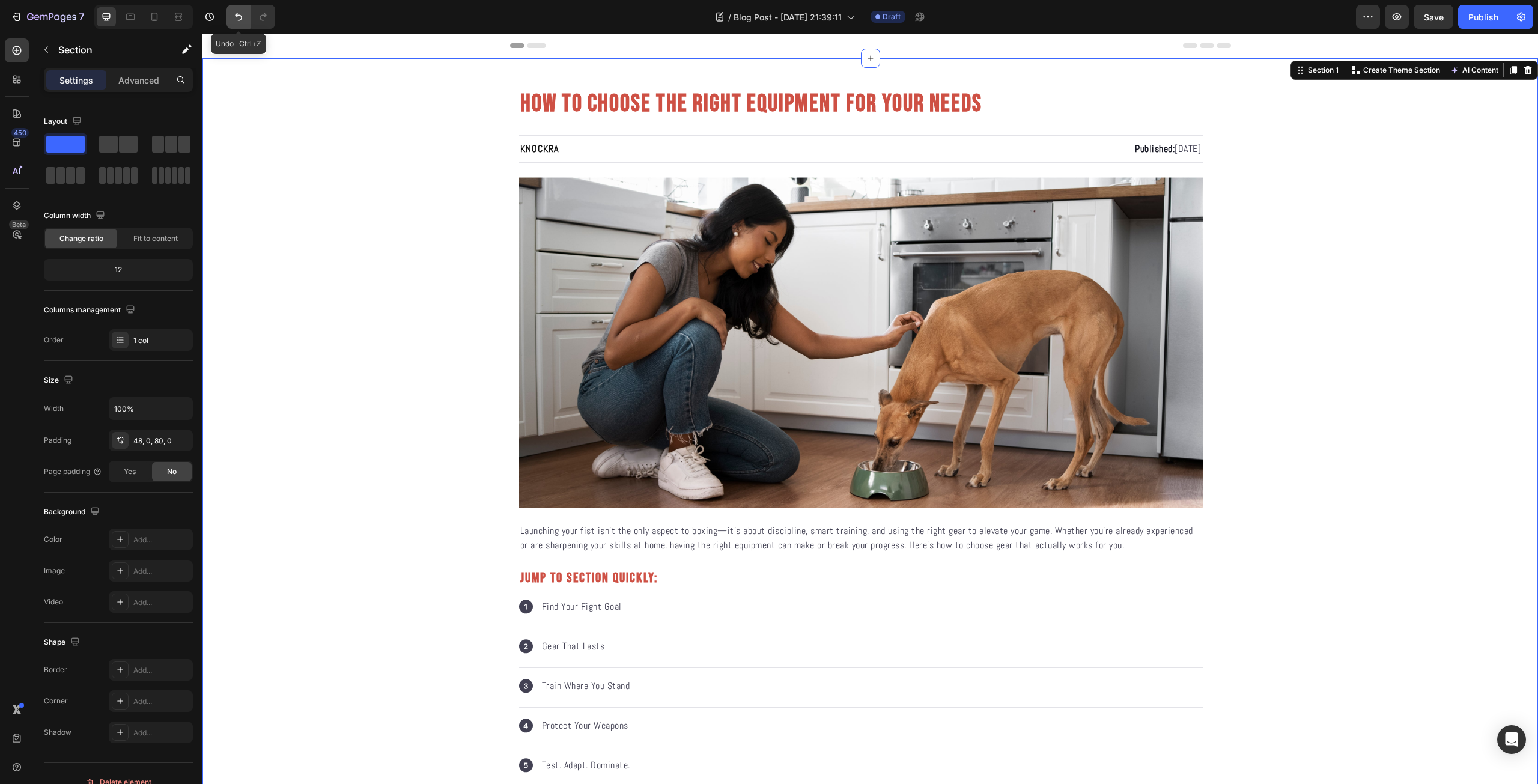
click at [232, 19] on button "Undo/Redo" at bounding box center [238, 16] width 24 height 24
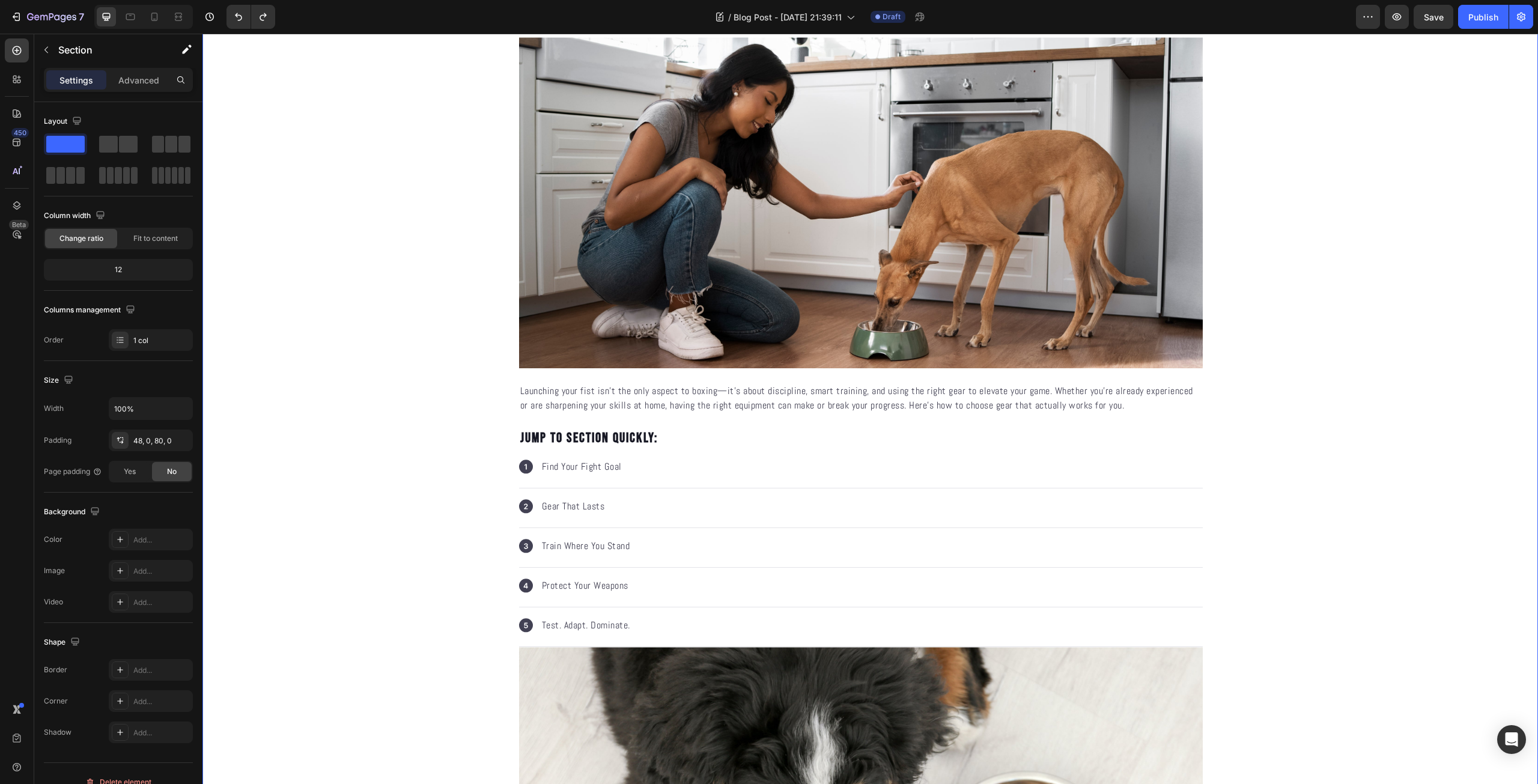
scroll to position [280, 0]
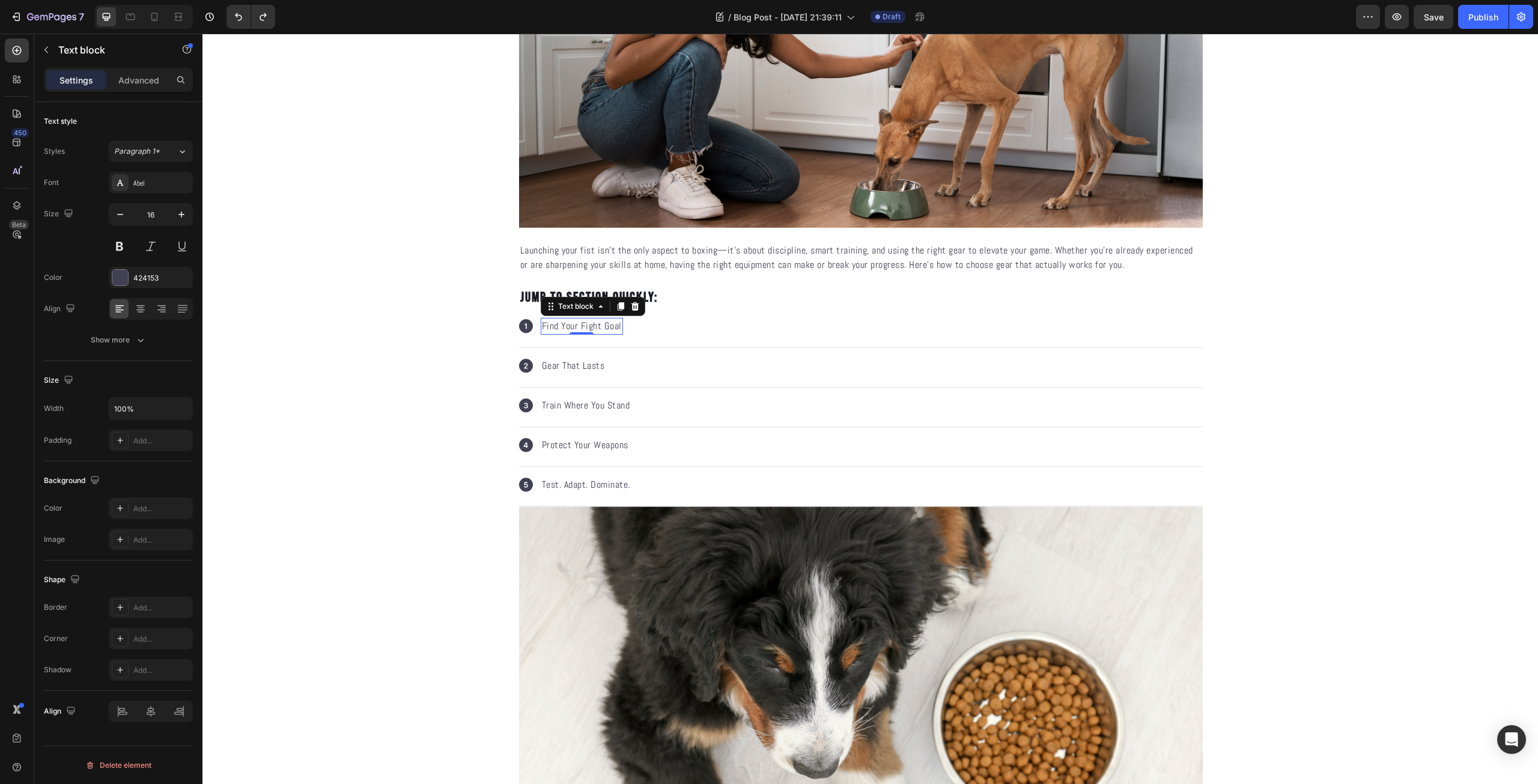
click at [592, 325] on p "Find Your Fight Goal" at bounding box center [581, 326] width 80 height 14
click at [677, 305] on p "Jump to section quickly:" at bounding box center [860, 297] width 681 height 18
click at [626, 297] on p "Jump to section quickly:" at bounding box center [860, 297] width 681 height 18
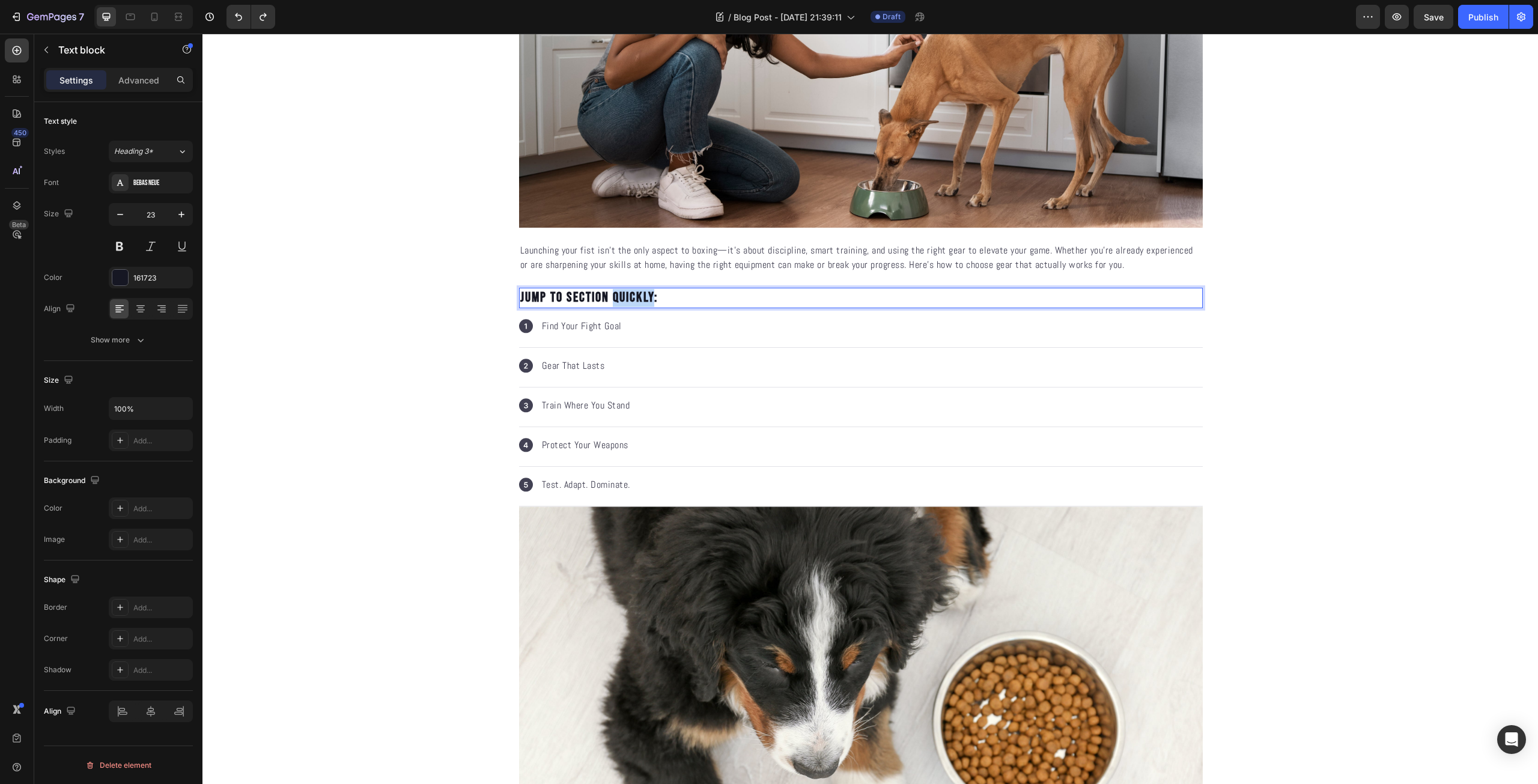
click at [626, 297] on p "Jump to section quickly:" at bounding box center [860, 297] width 681 height 18
click at [132, 340] on div "Show more" at bounding box center [118, 340] width 56 height 12
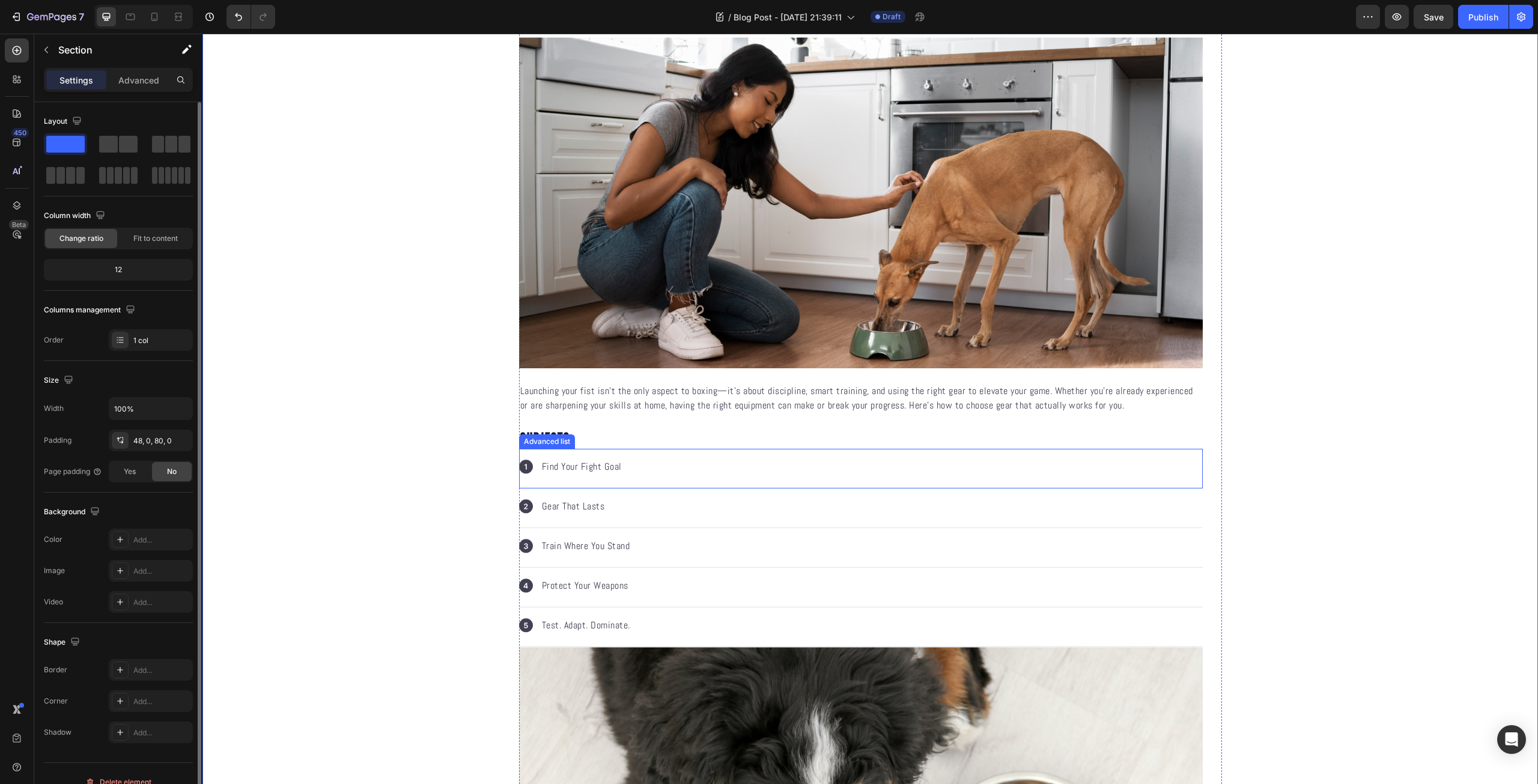
scroll to position [0, 0]
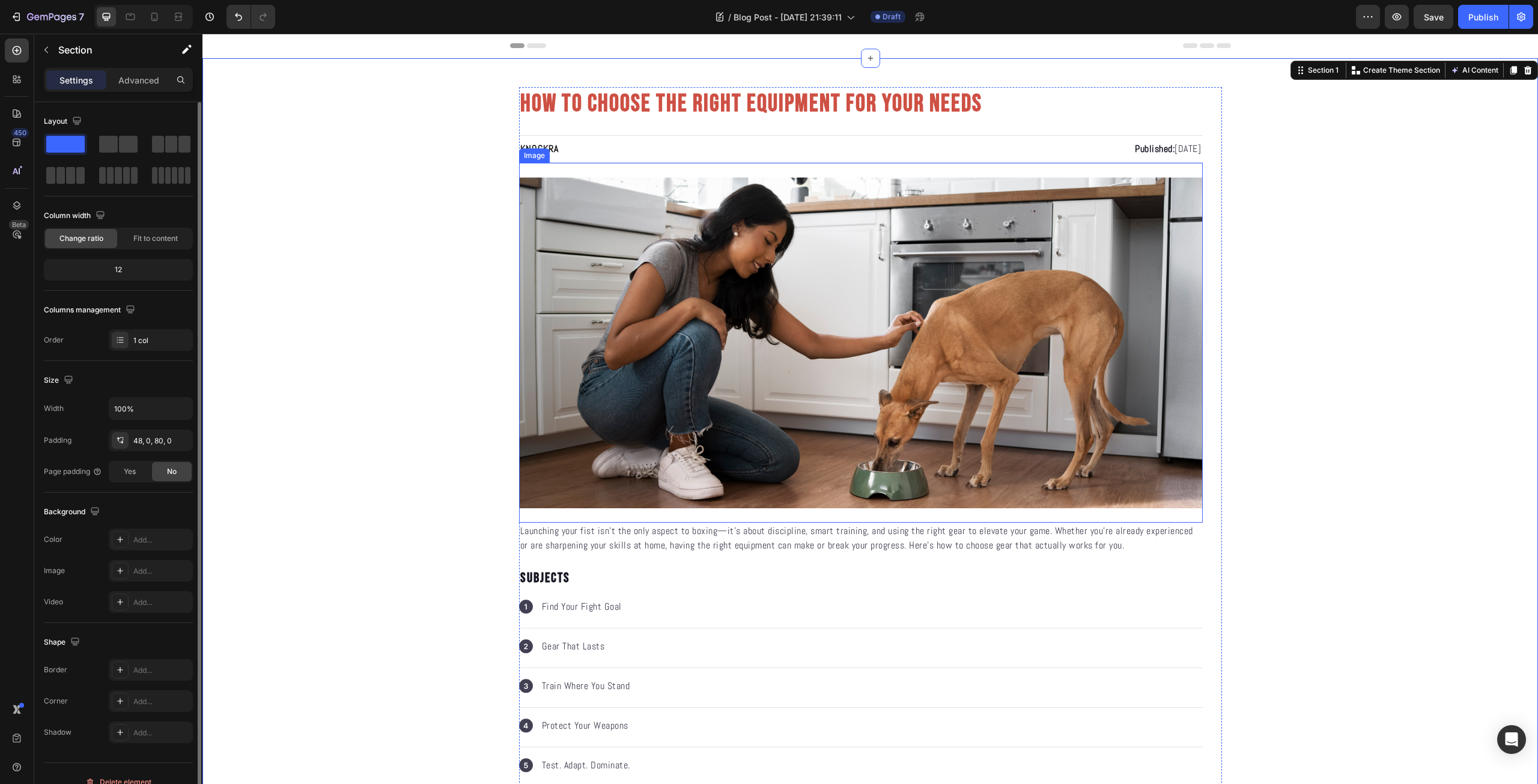
click at [820, 389] on img at bounding box center [860, 342] width 684 height 331
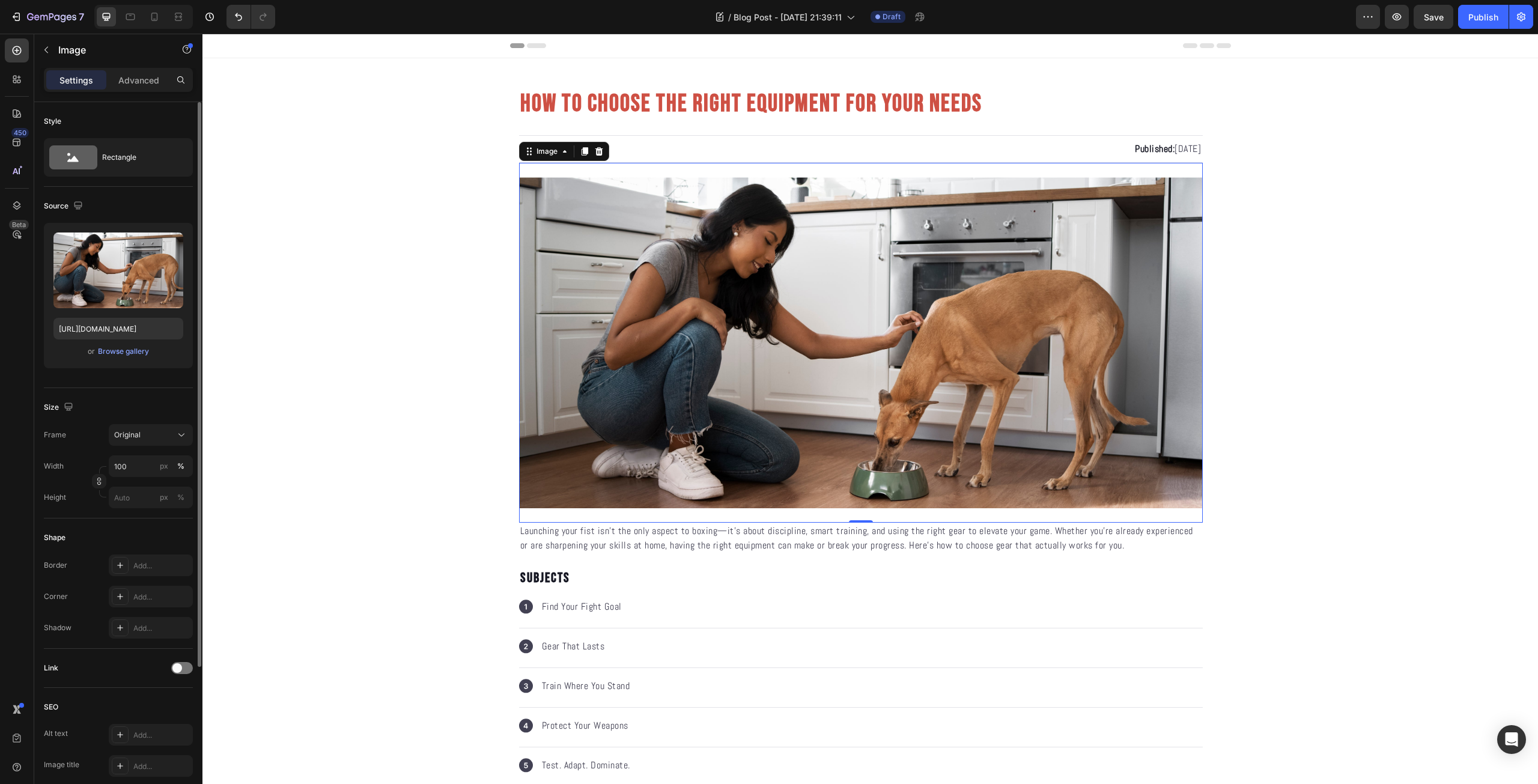
click at [729, 354] on img at bounding box center [860, 342] width 684 height 331
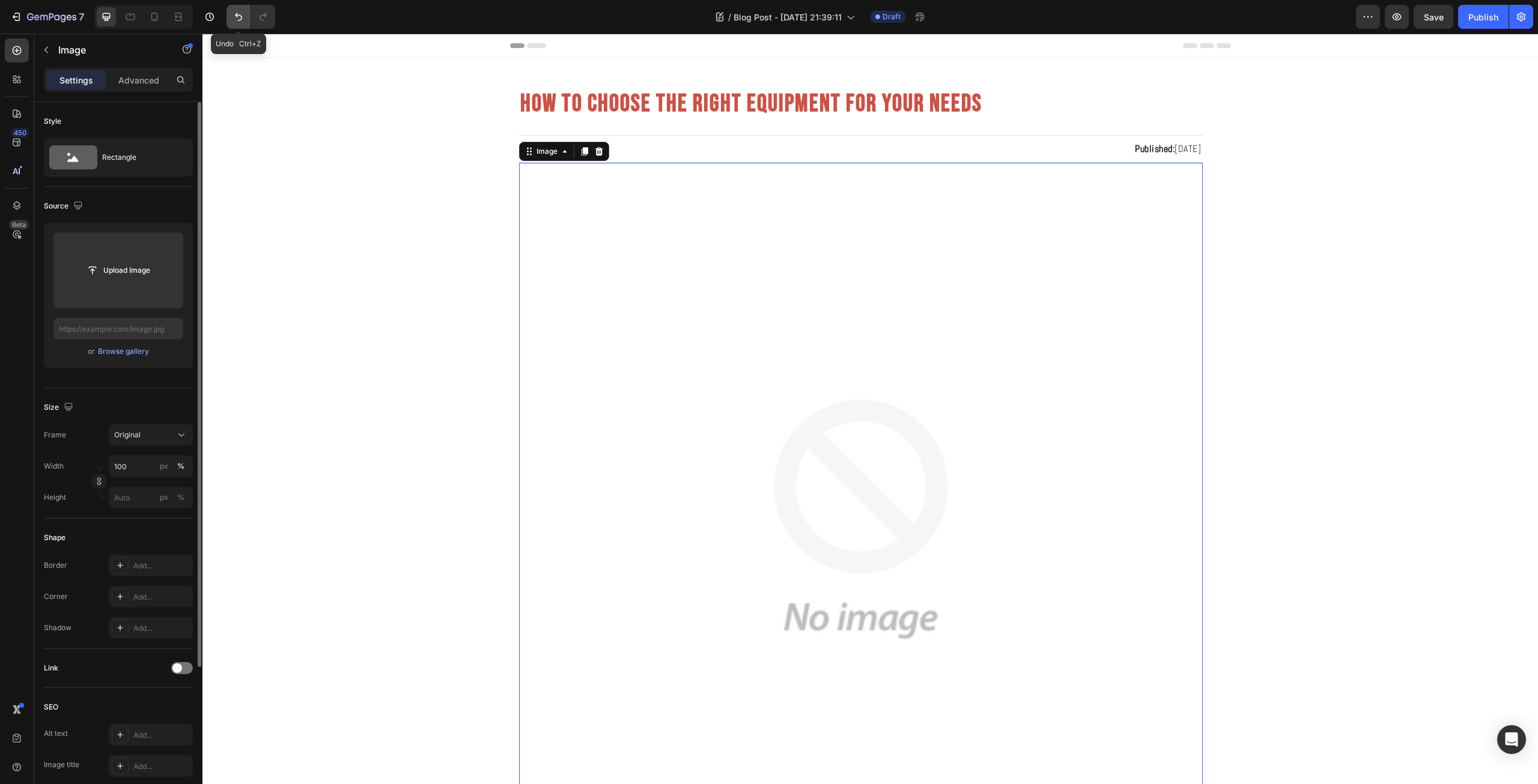
click at [240, 16] on icon "Undo/Redo" at bounding box center [238, 16] width 12 height 12
type input "https://gempages-demo.myshopify.com/cdn/shop/t/1/assets/495611768014373769-f7bb…"
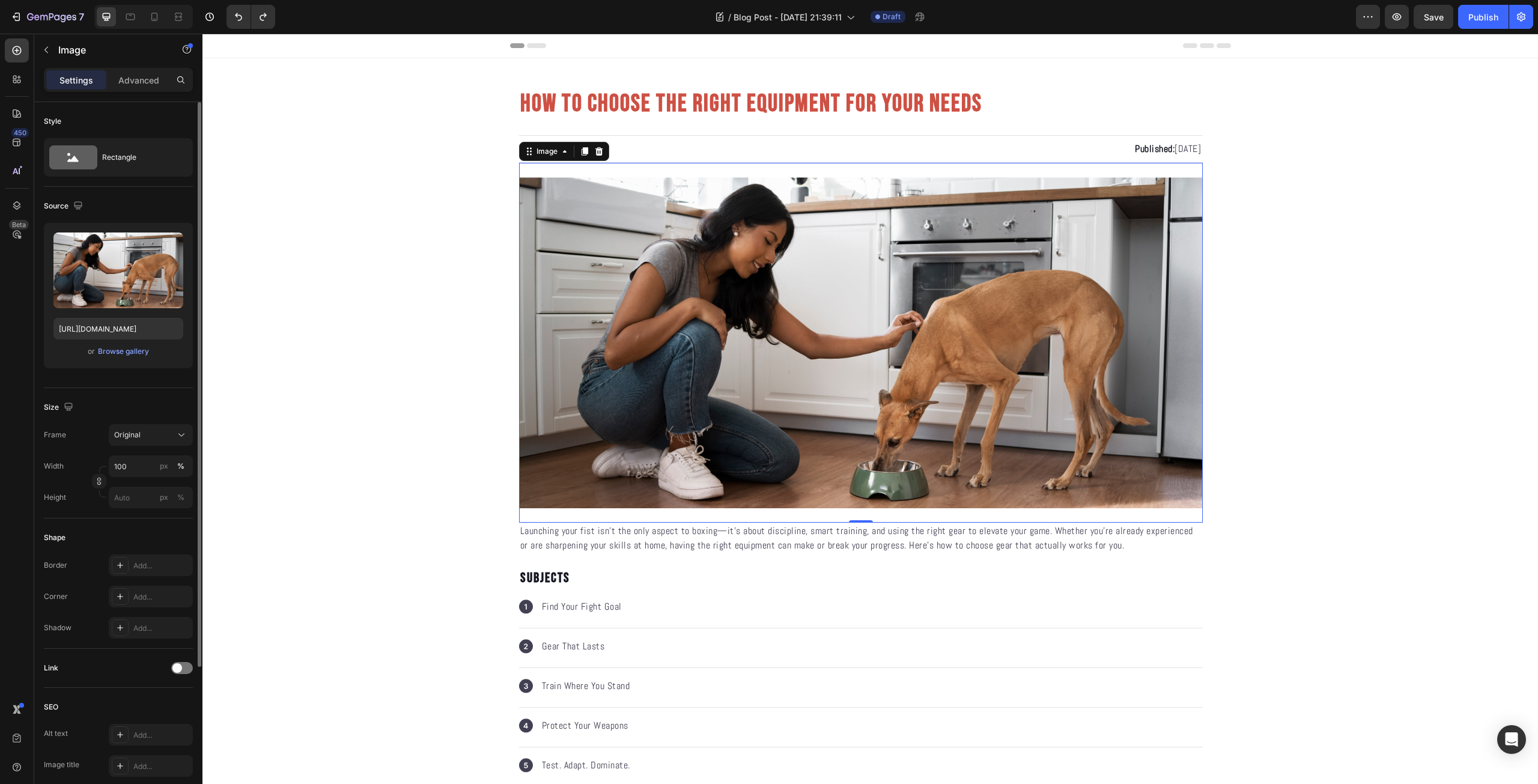
click at [900, 306] on img at bounding box center [860, 342] width 684 height 331
click at [117, 354] on div "Browse gallery" at bounding box center [123, 351] width 51 height 11
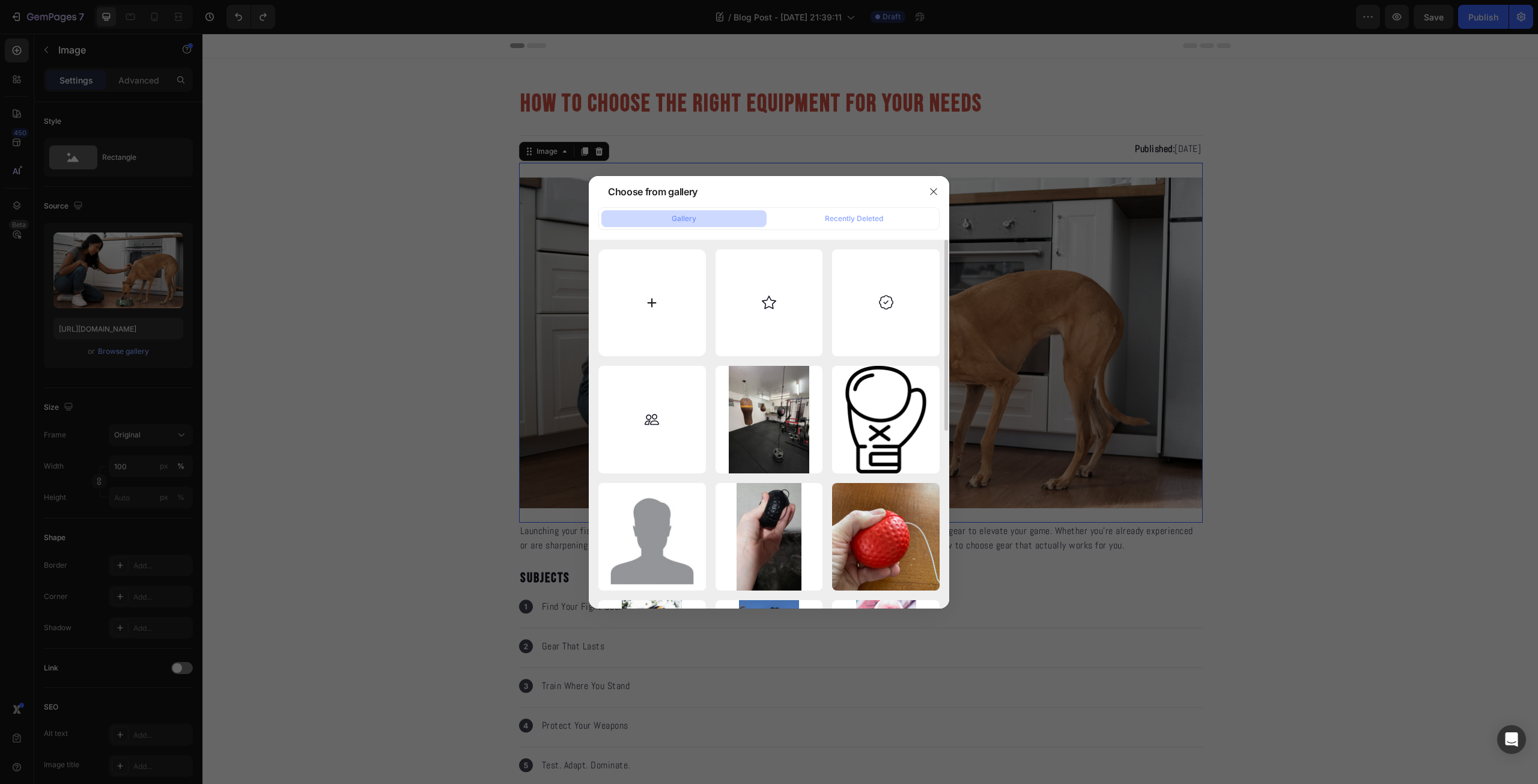
click at [670, 300] on input "file" at bounding box center [652, 303] width 108 height 108
type input "C:\fakepath\pexels-vlad-dediu-161185-2581662.jpg"
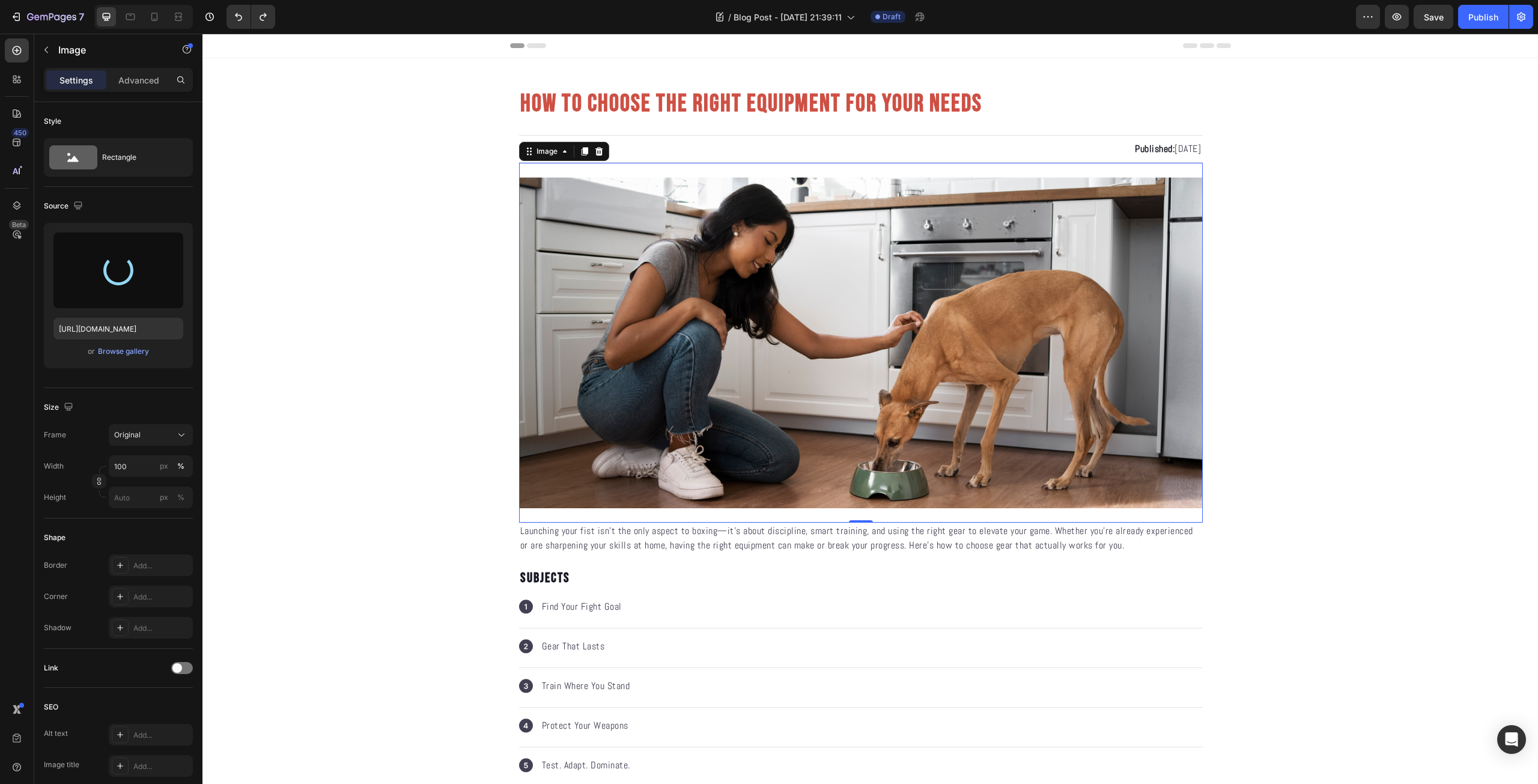
type input "https://cdn.shopify.com/s/files/1/0639/9705/1087/files/gempages_581005896159593…"
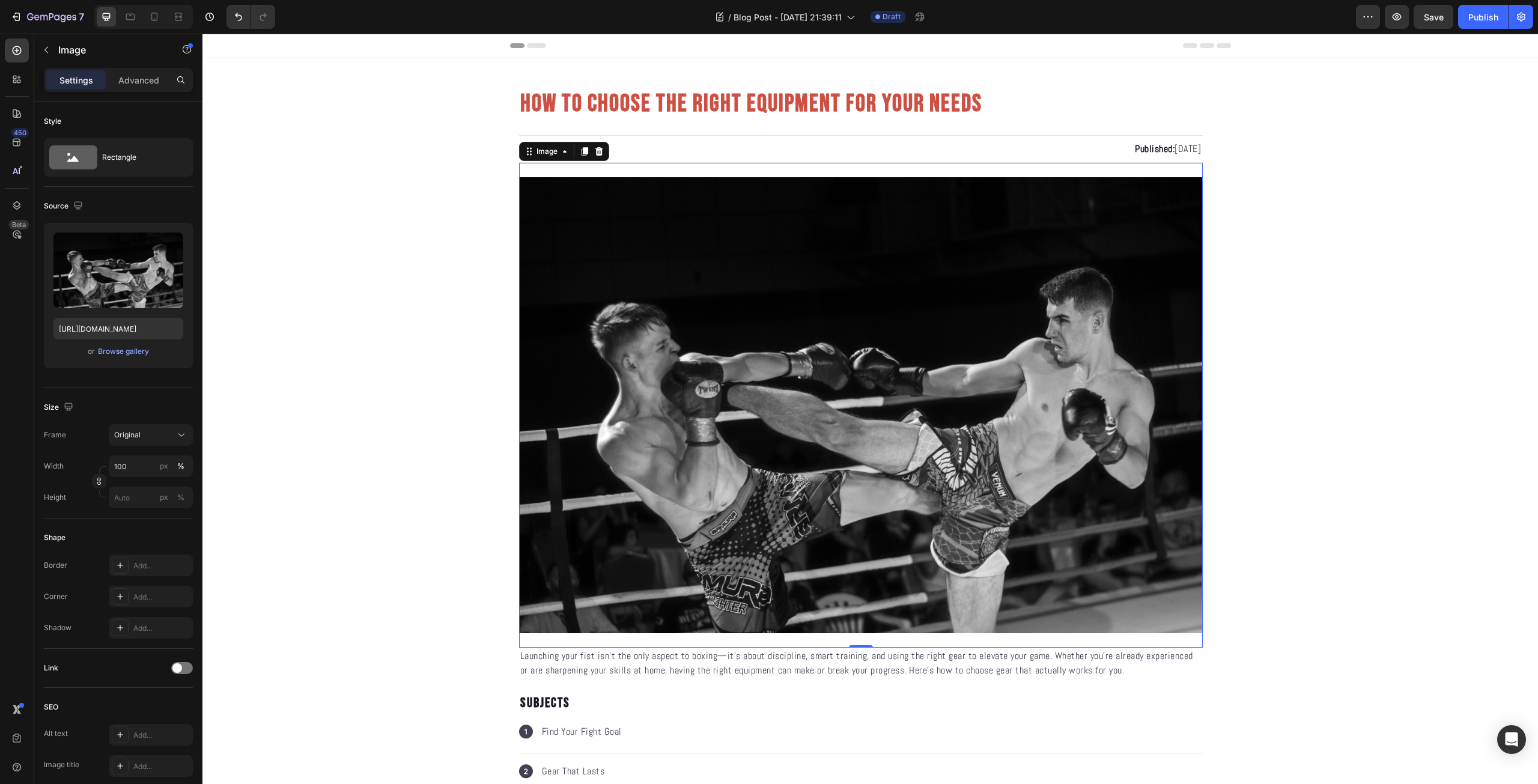
click at [594, 332] on img at bounding box center [860, 405] width 684 height 456
click at [644, 332] on img at bounding box center [860, 405] width 684 height 456
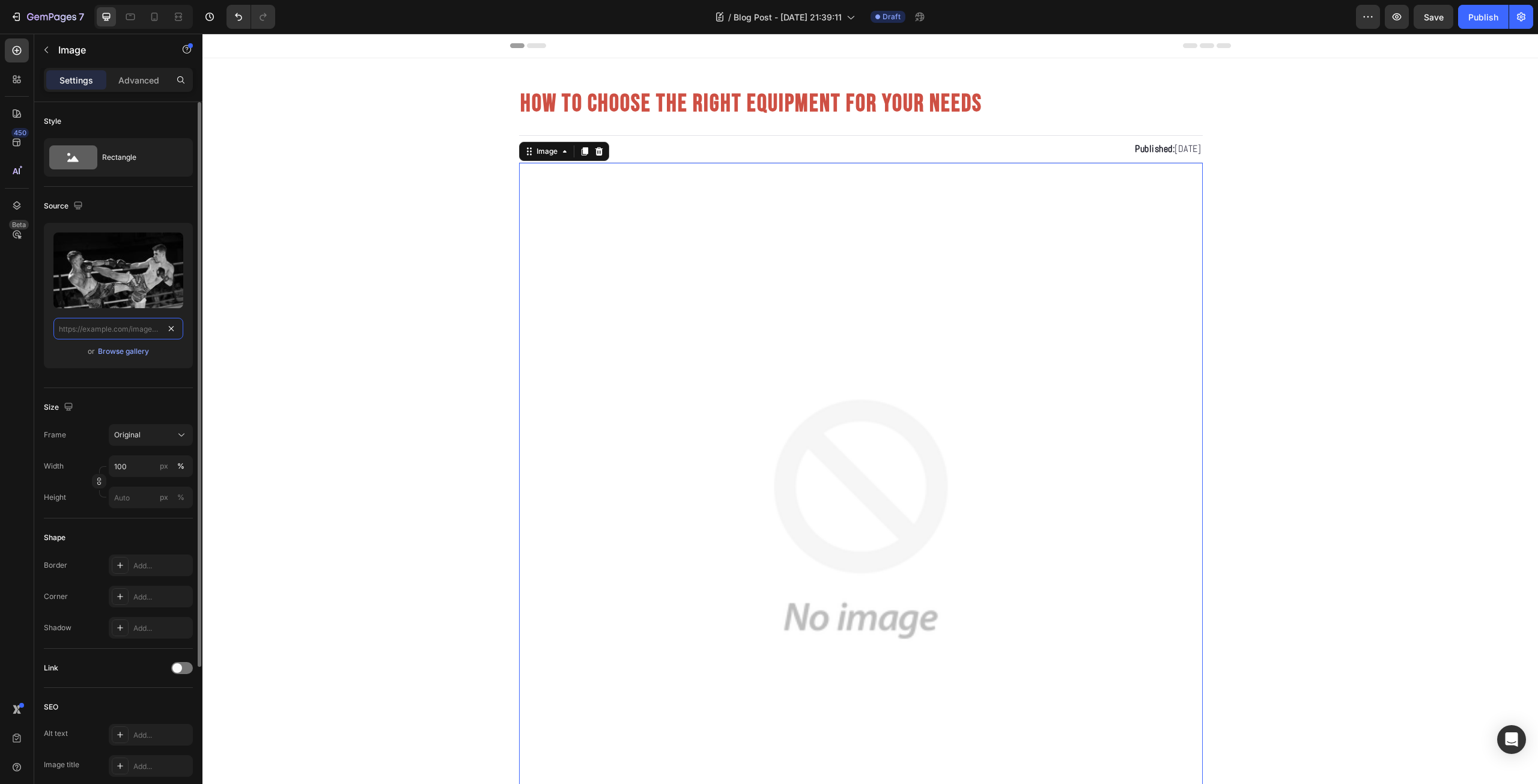
drag, startPoint x: 178, startPoint y: 324, endPoint x: 152, endPoint y: 310, distance: 29.5
click at [126, 277] on input "file" at bounding box center [118, 270] width 82 height 21
click at [136, 281] on input "file" at bounding box center [118, 270] width 130 height 75
click at [176, 437] on icon at bounding box center [181, 434] width 12 height 12
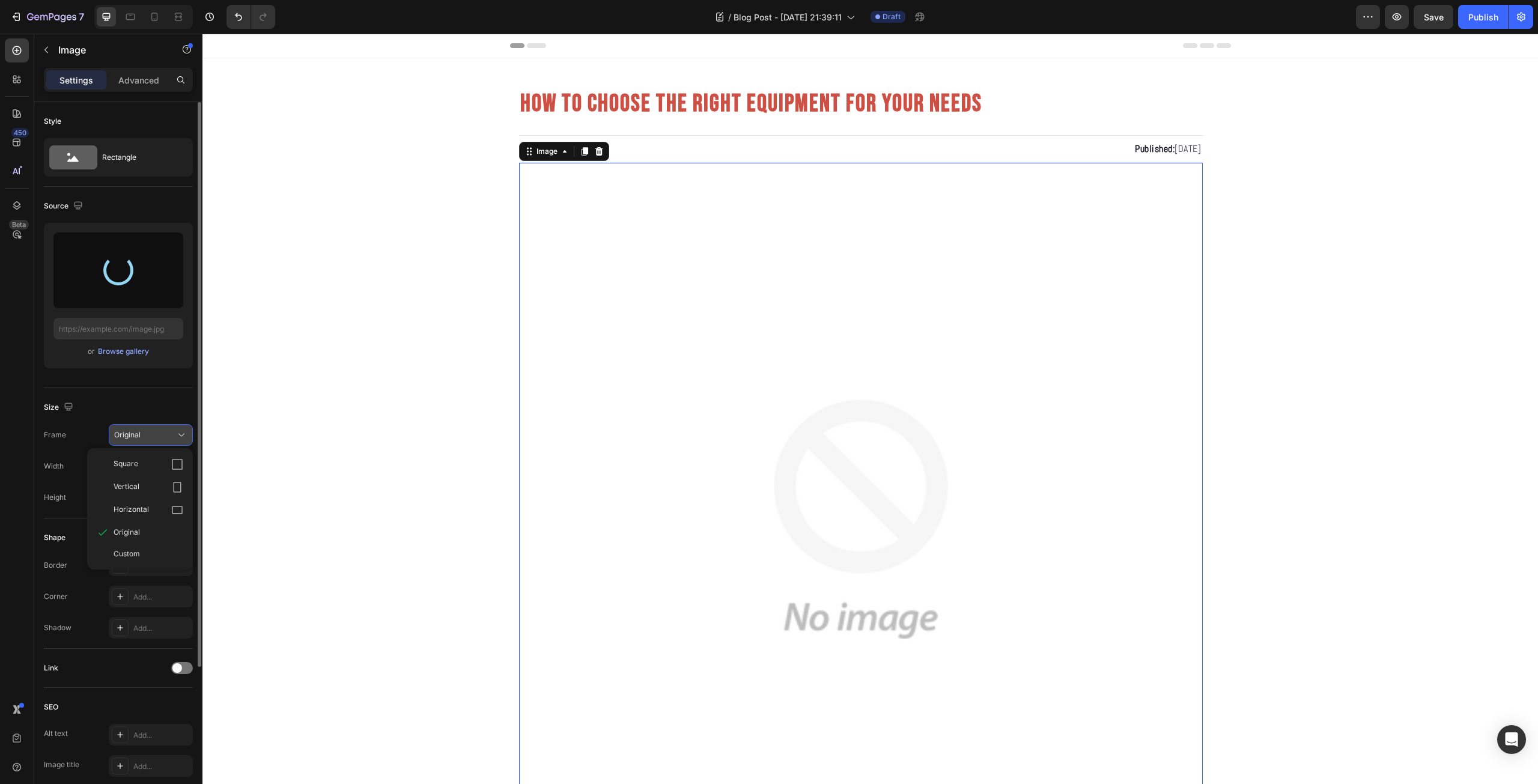
click at [174, 439] on div "Original" at bounding box center [151, 434] width 73 height 12
type input "https://cdn.shopify.com/s/files/1/0639/9705/1087/files/gempages_581005896159593…"
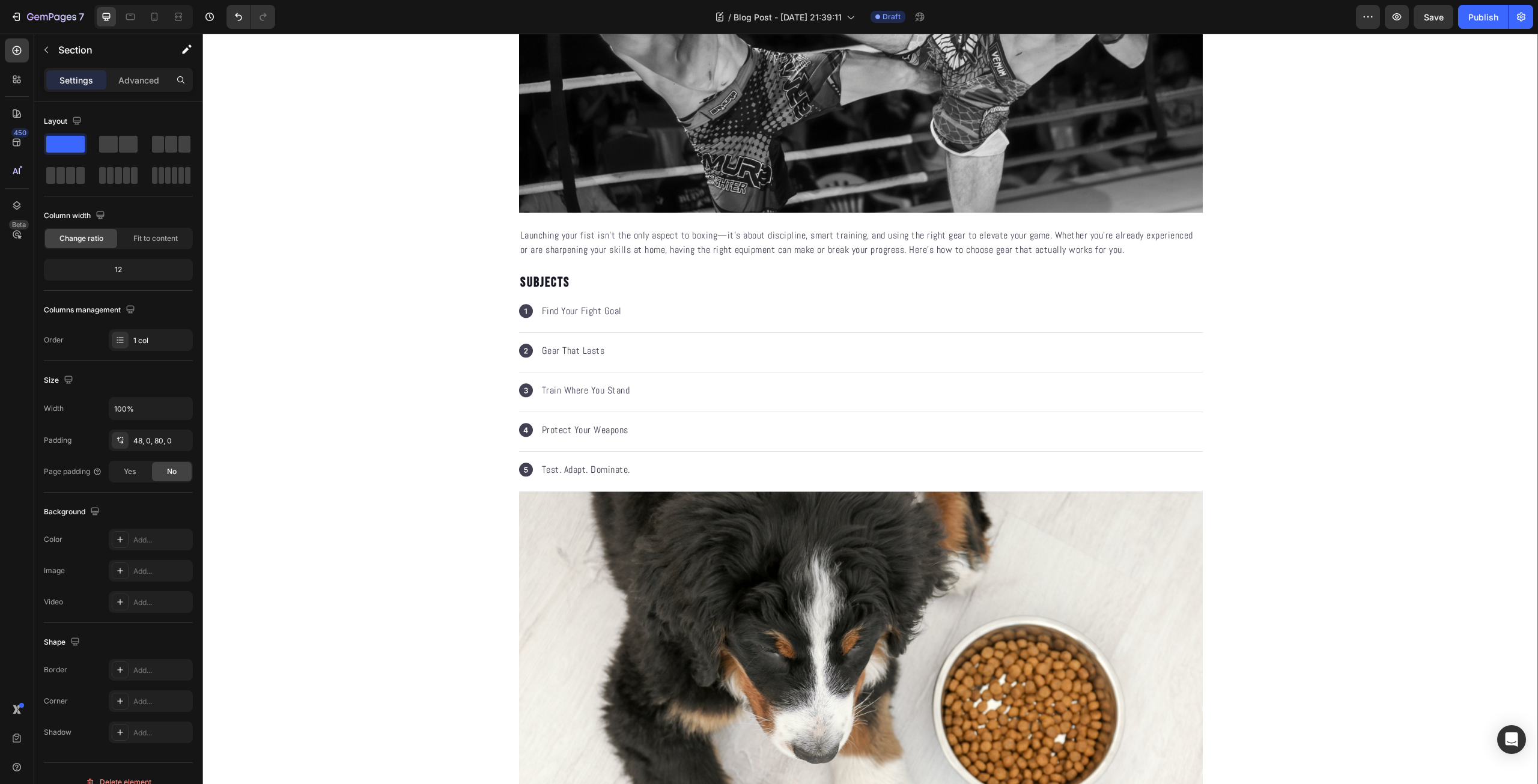
scroll to position [140, 0]
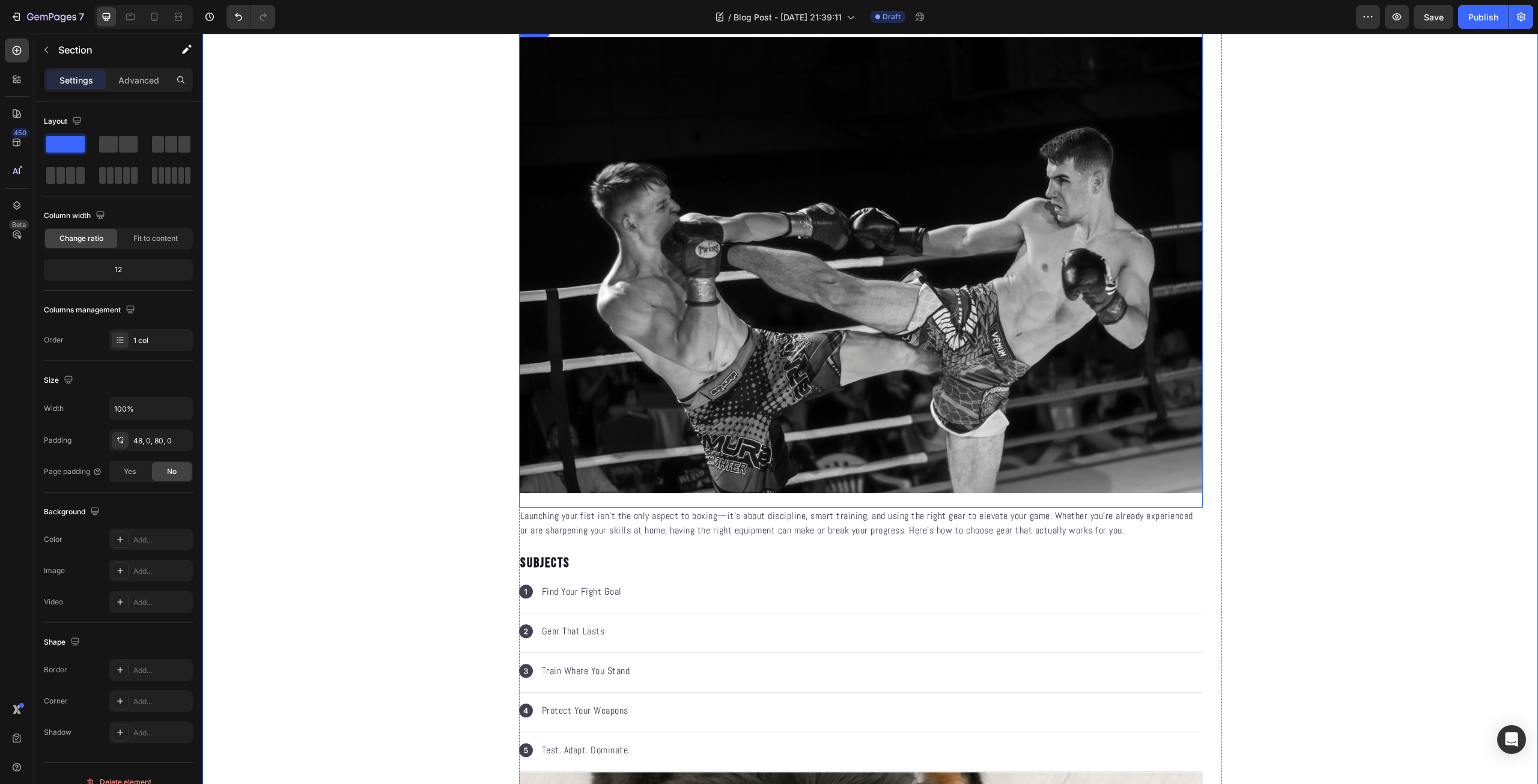
click at [644, 370] on img at bounding box center [860, 265] width 684 height 456
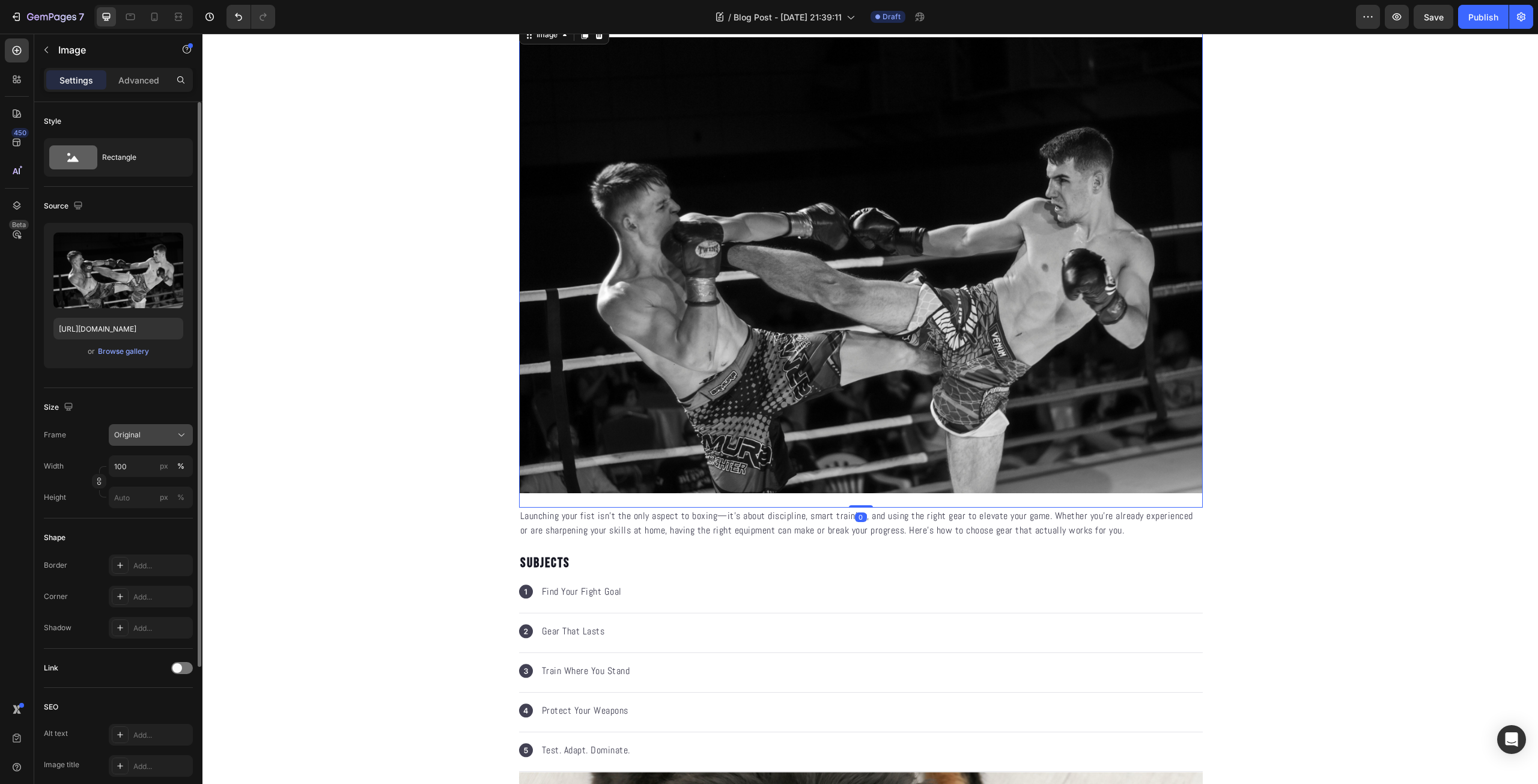
click at [158, 436] on div "Original" at bounding box center [143, 435] width 59 height 11
click at [160, 514] on div "Horizontal" at bounding box center [149, 509] width 70 height 12
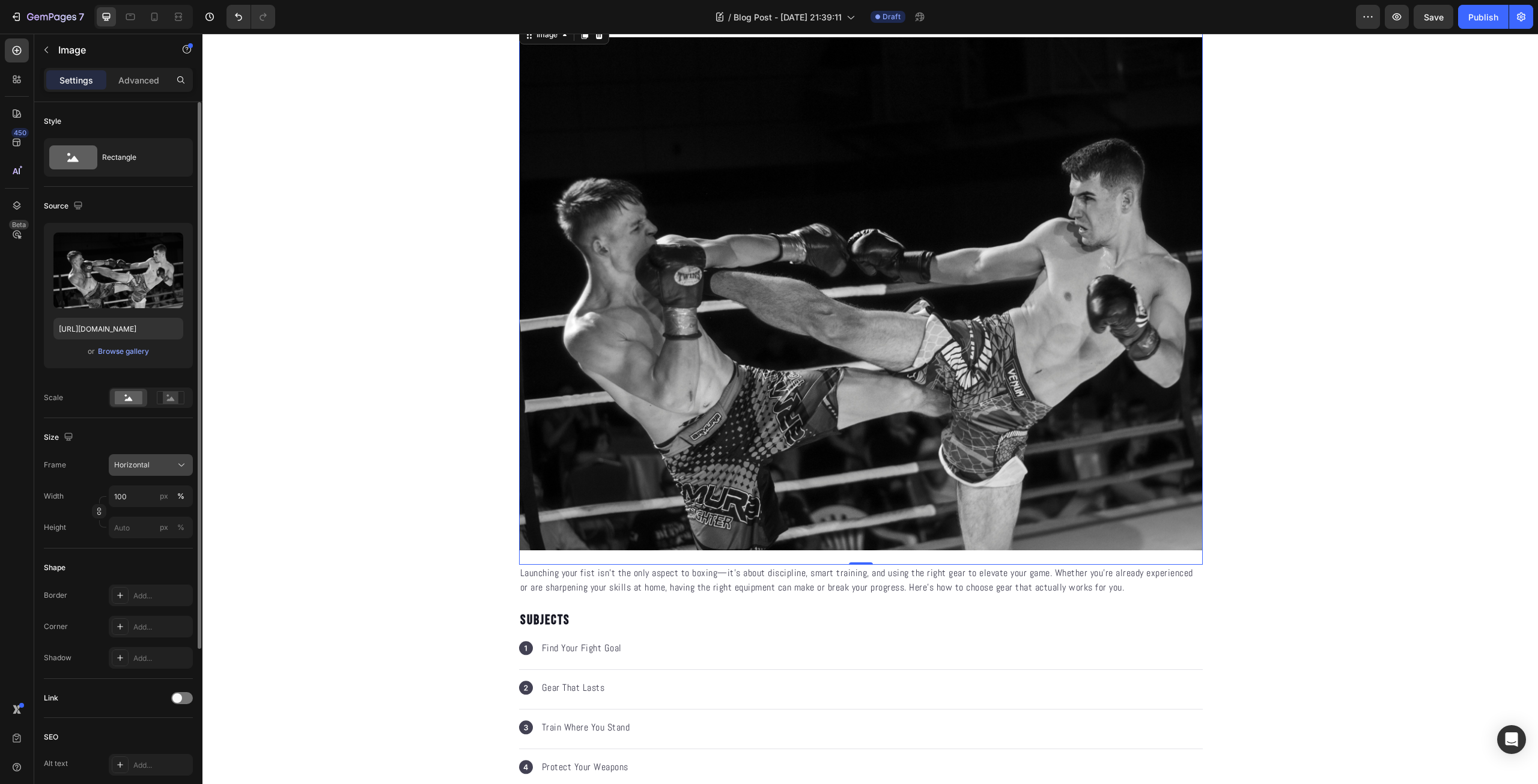
click at [137, 465] on span "Horizontal" at bounding box center [132, 465] width 36 height 11
click at [144, 582] on div "Custom" at bounding box center [149, 583] width 70 height 11
click at [135, 525] on input "px %" at bounding box center [151, 527] width 84 height 22
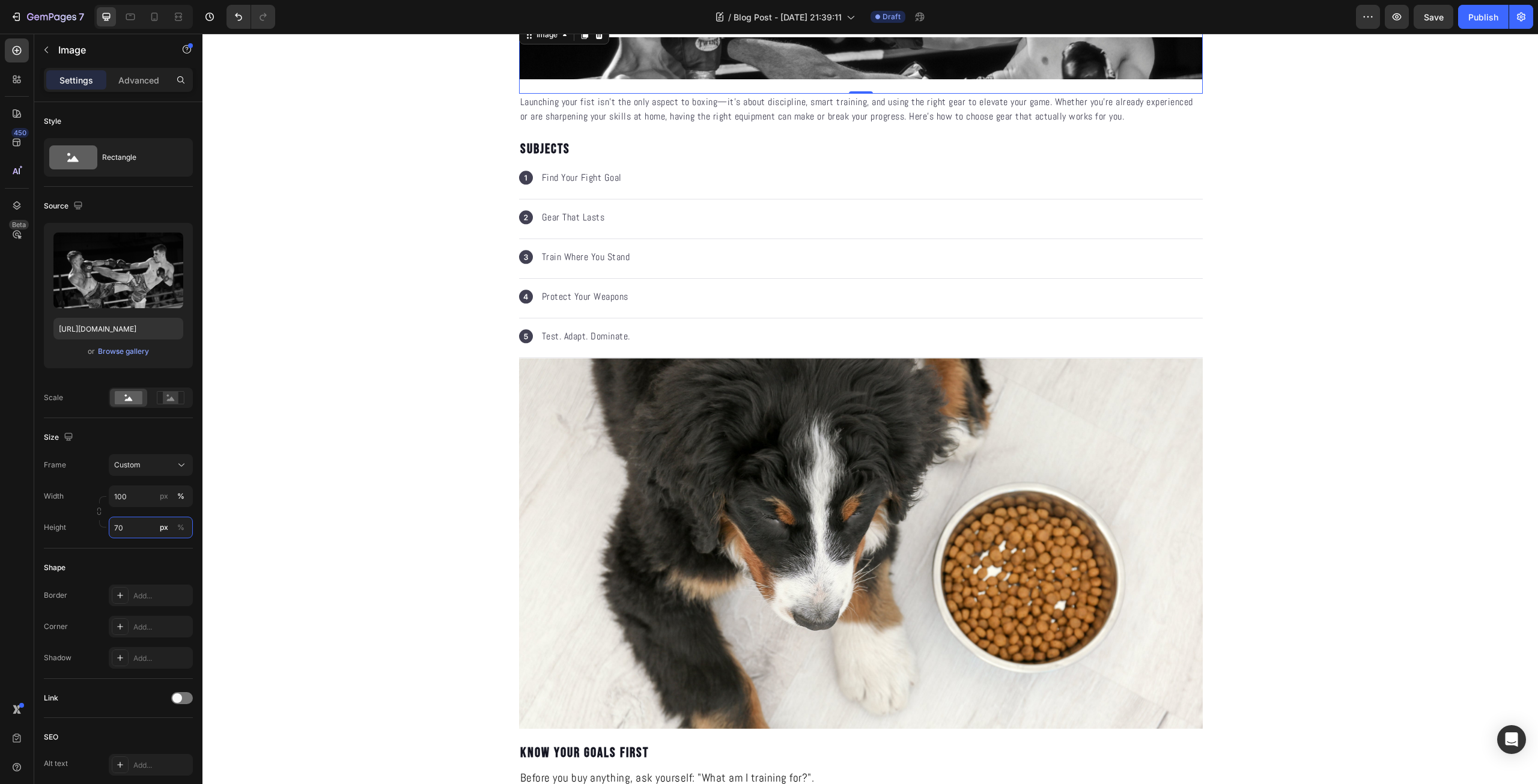
scroll to position [0, 0]
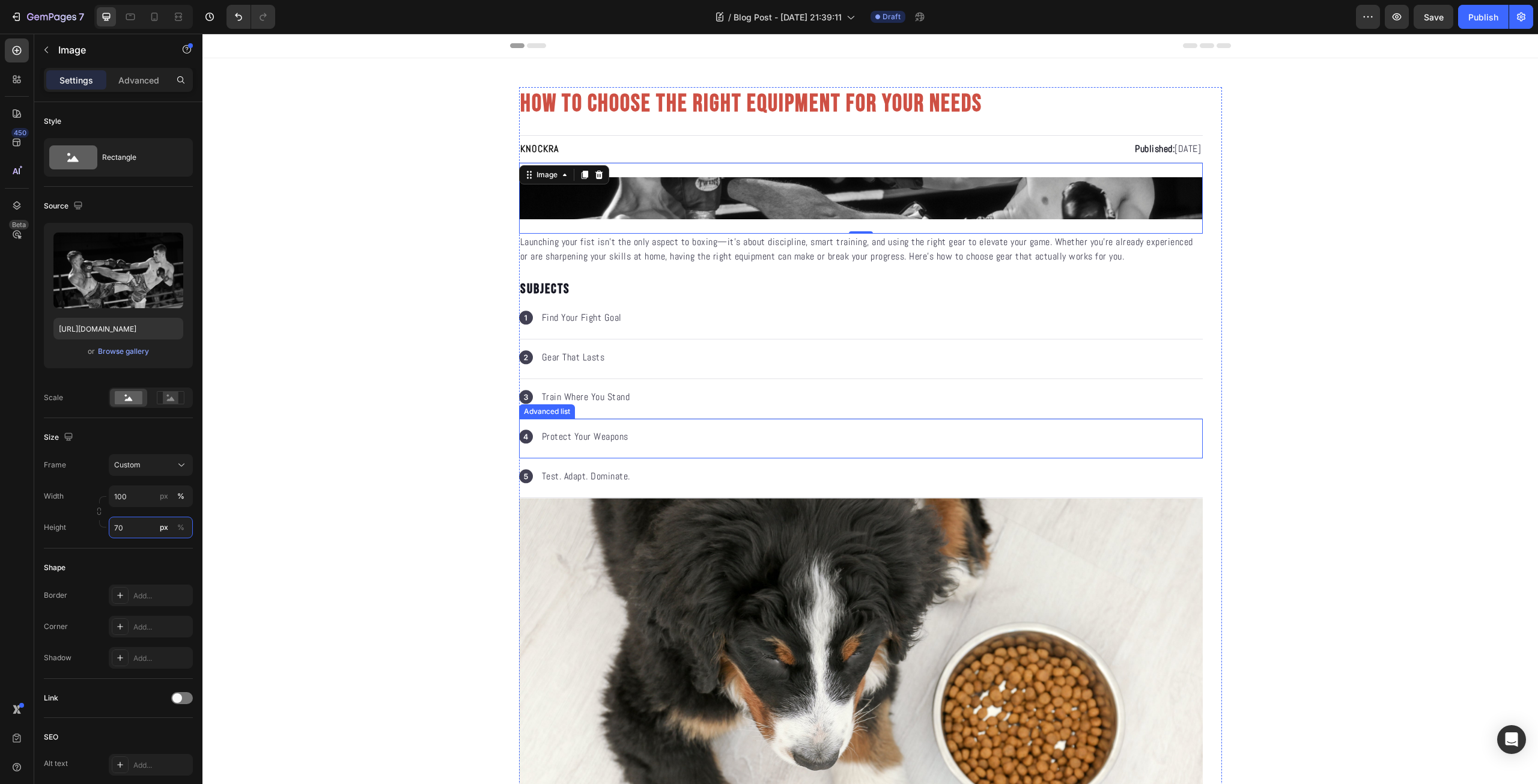
type input "7"
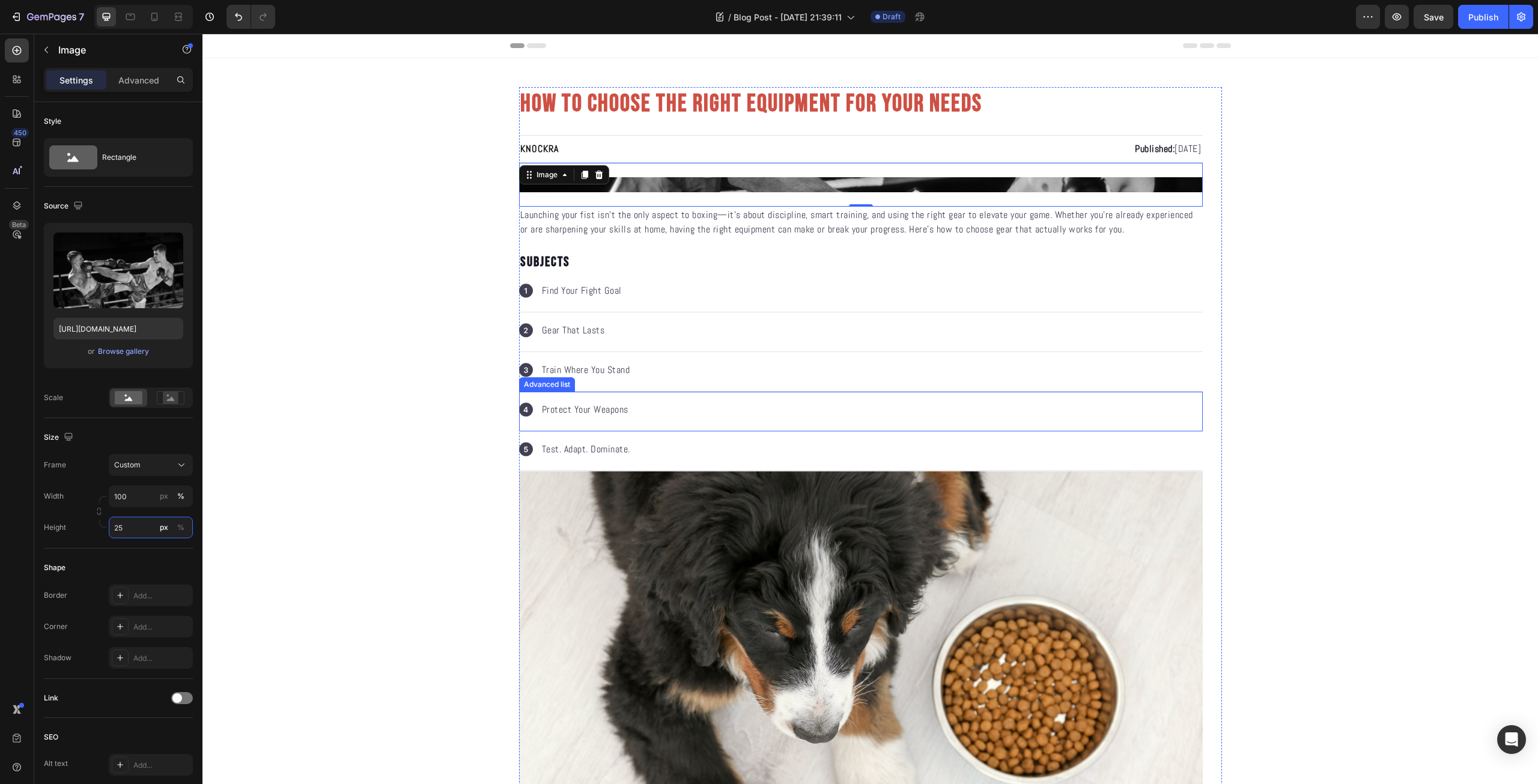
type input "2"
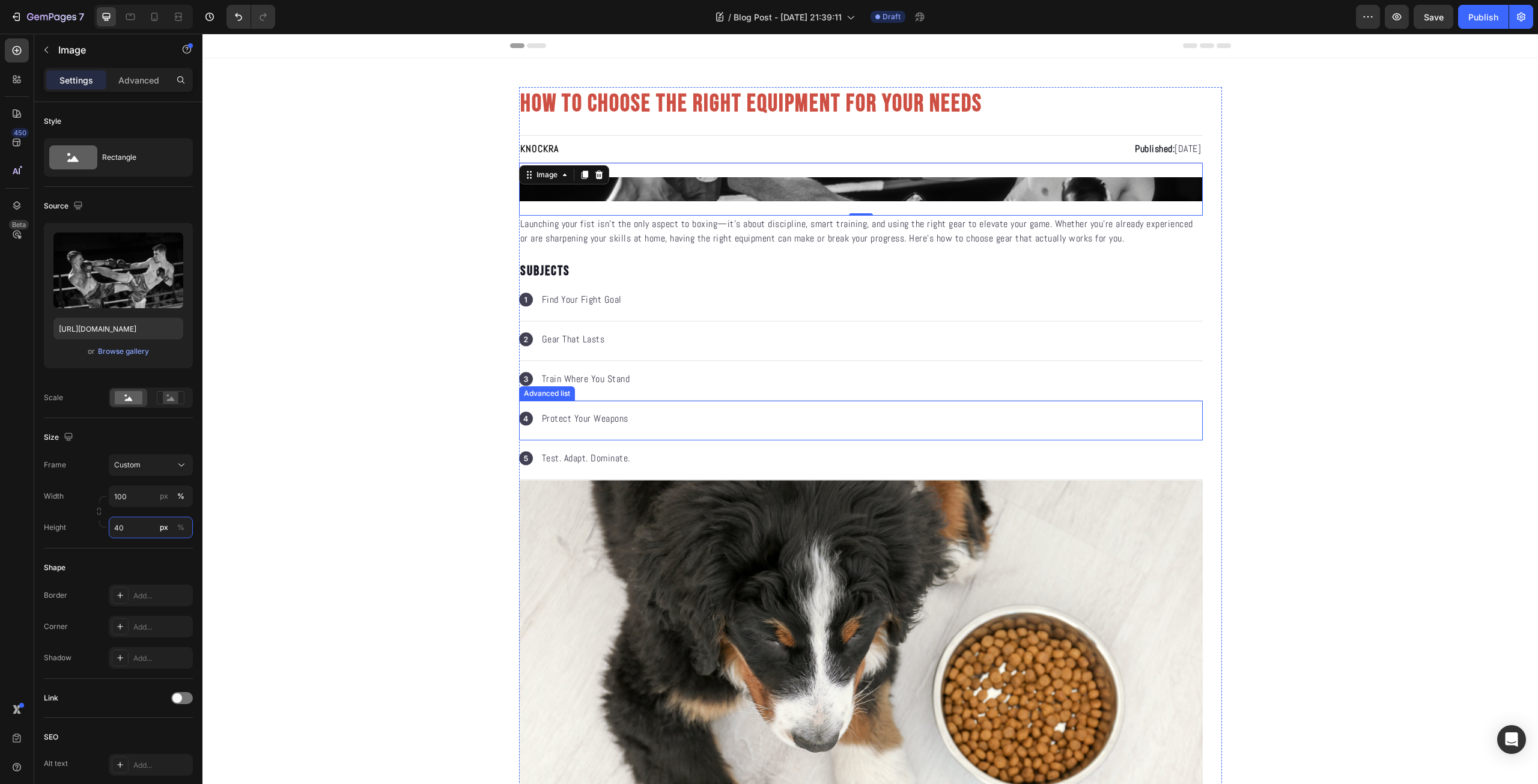
type input "400"
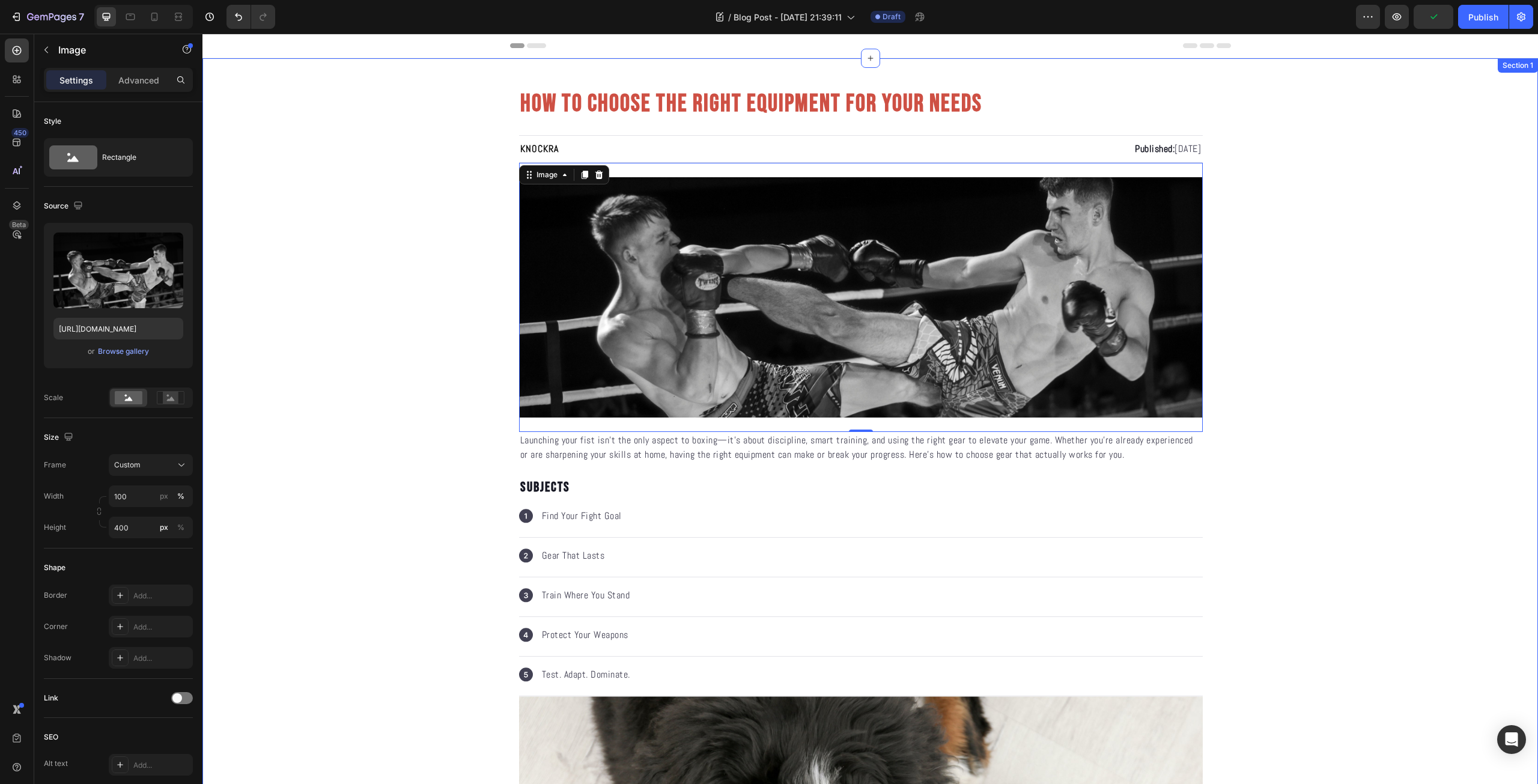
click at [625, 293] on img at bounding box center [860, 297] width 684 height 240
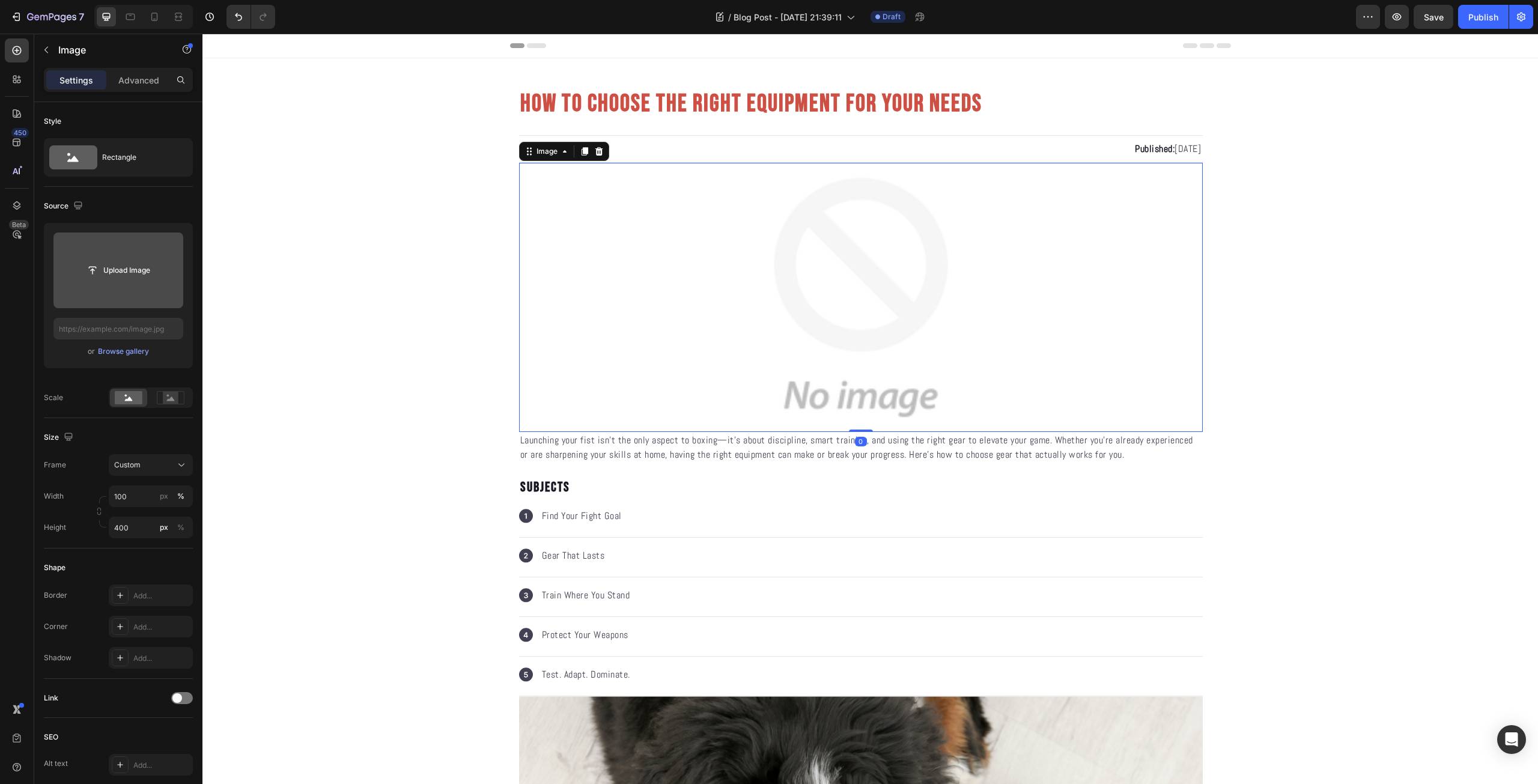
click at [114, 269] on input "file" at bounding box center [118, 270] width 82 height 21
type input "https://cdn.shopify.com/s/files/1/0639/9705/1087/files/gempages_581005896159593…"
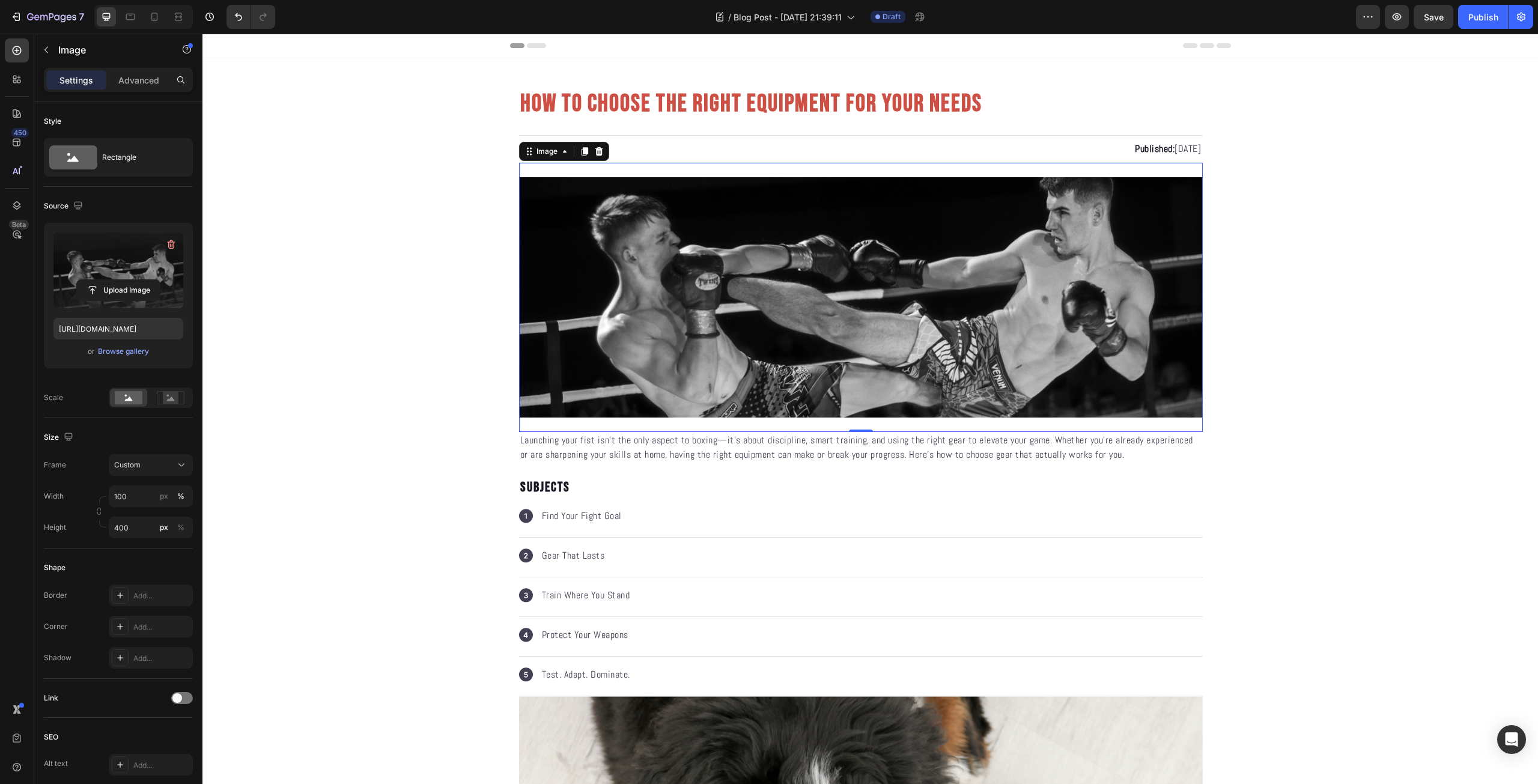
click at [793, 345] on img at bounding box center [860, 297] width 684 height 240
click at [596, 152] on icon at bounding box center [598, 151] width 8 height 8
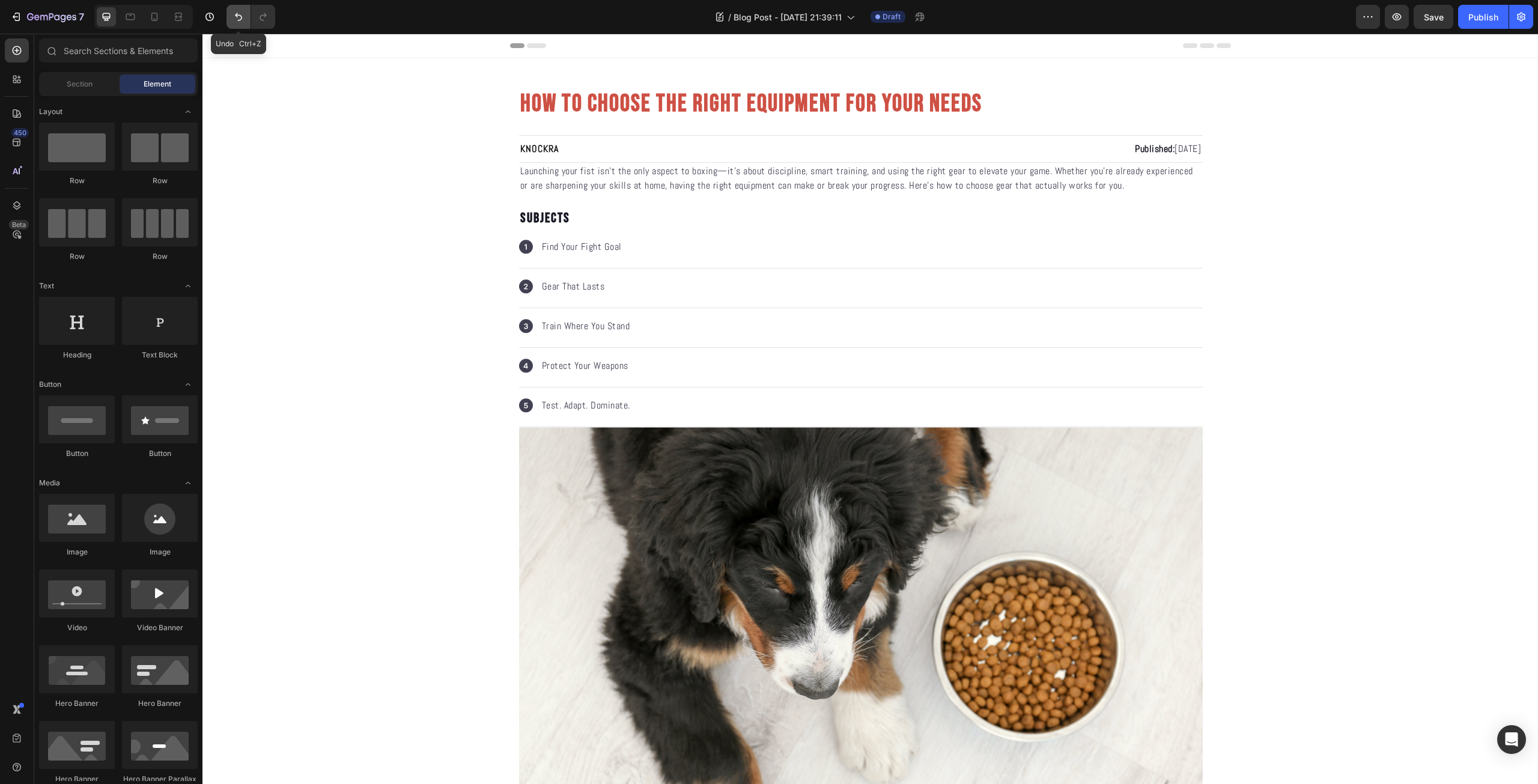
click at [238, 13] on icon "Undo/Redo" at bounding box center [238, 16] width 12 height 12
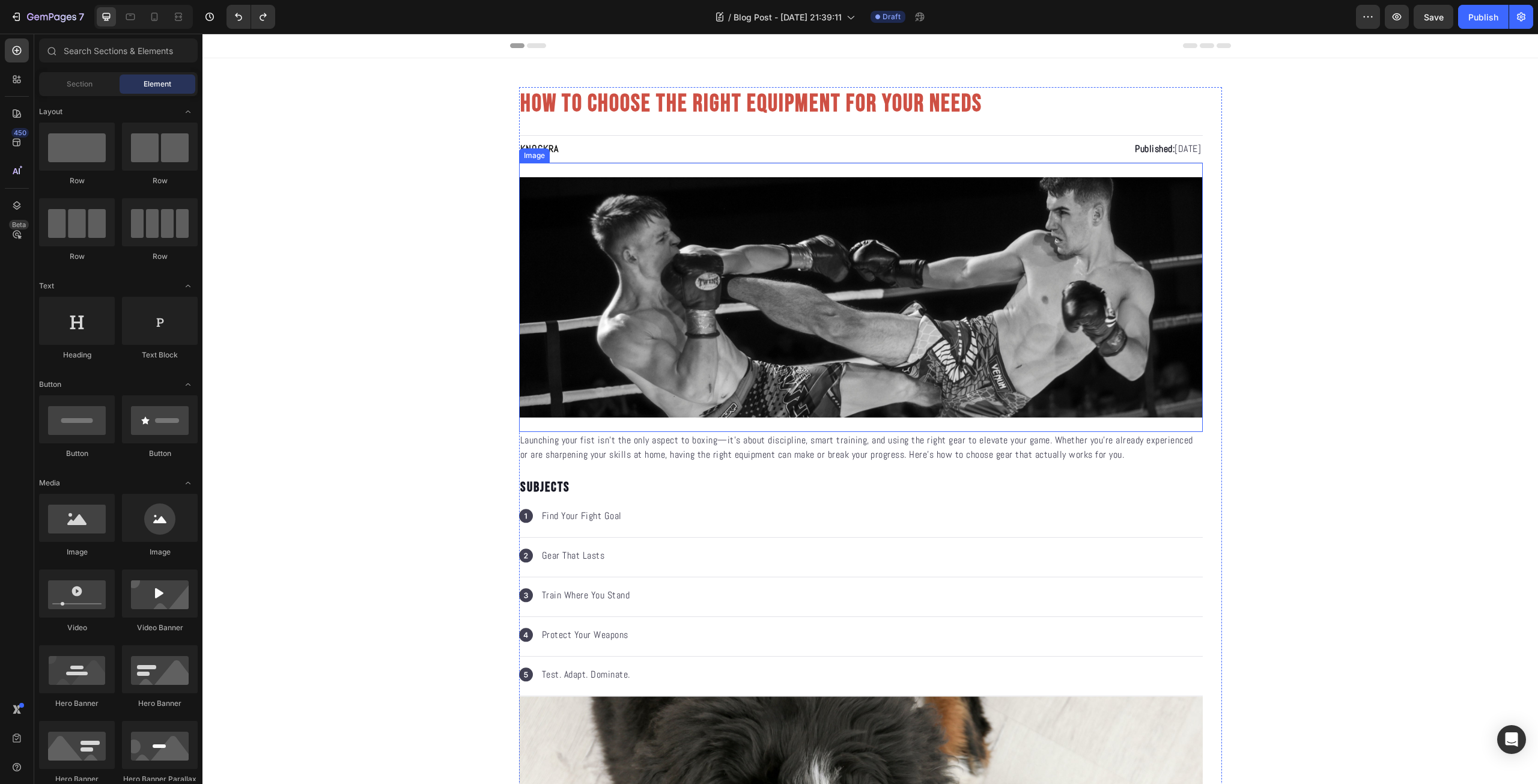
click at [821, 292] on img at bounding box center [860, 297] width 684 height 240
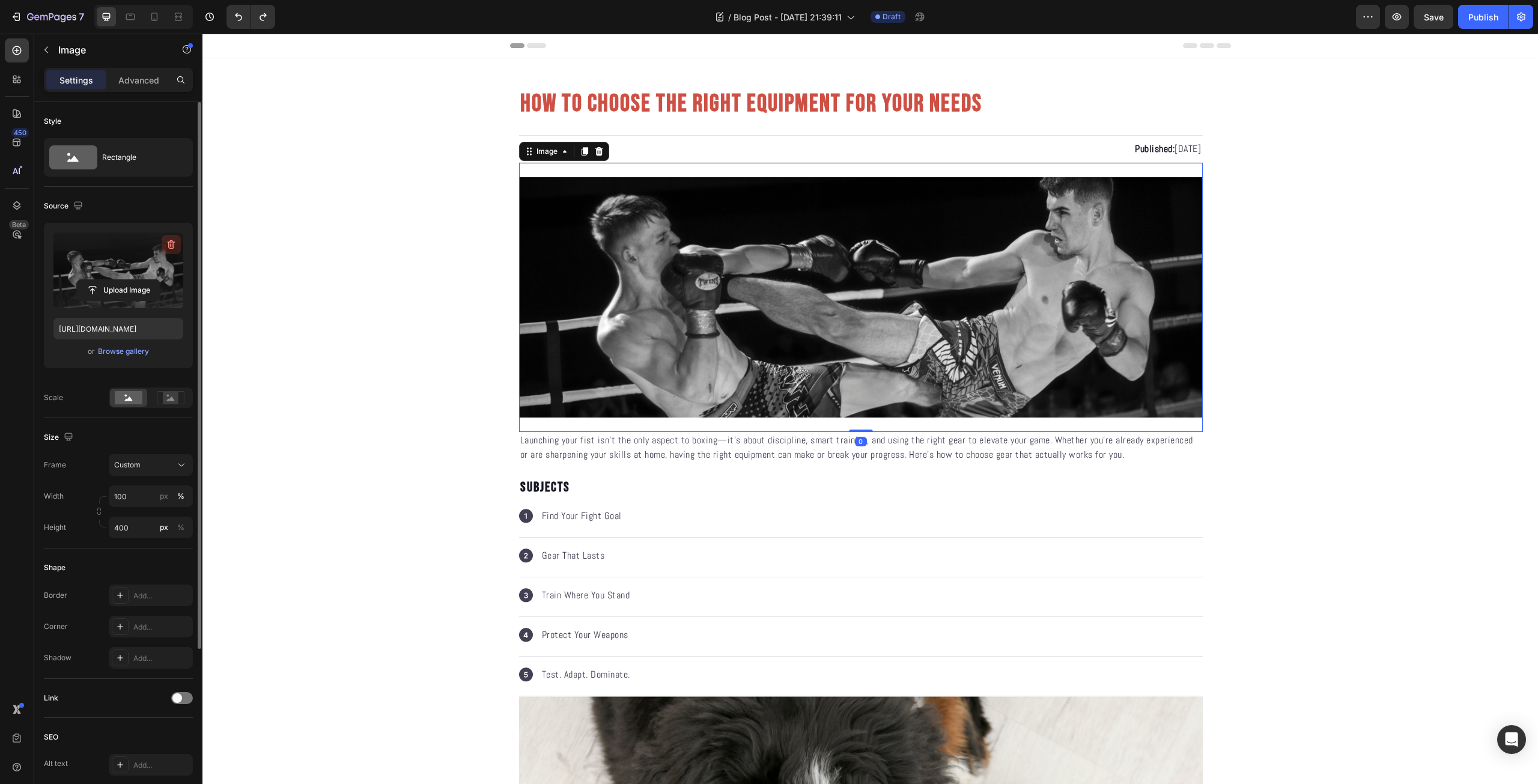
click at [170, 240] on icon "button" at bounding box center [170, 244] width 12 height 12
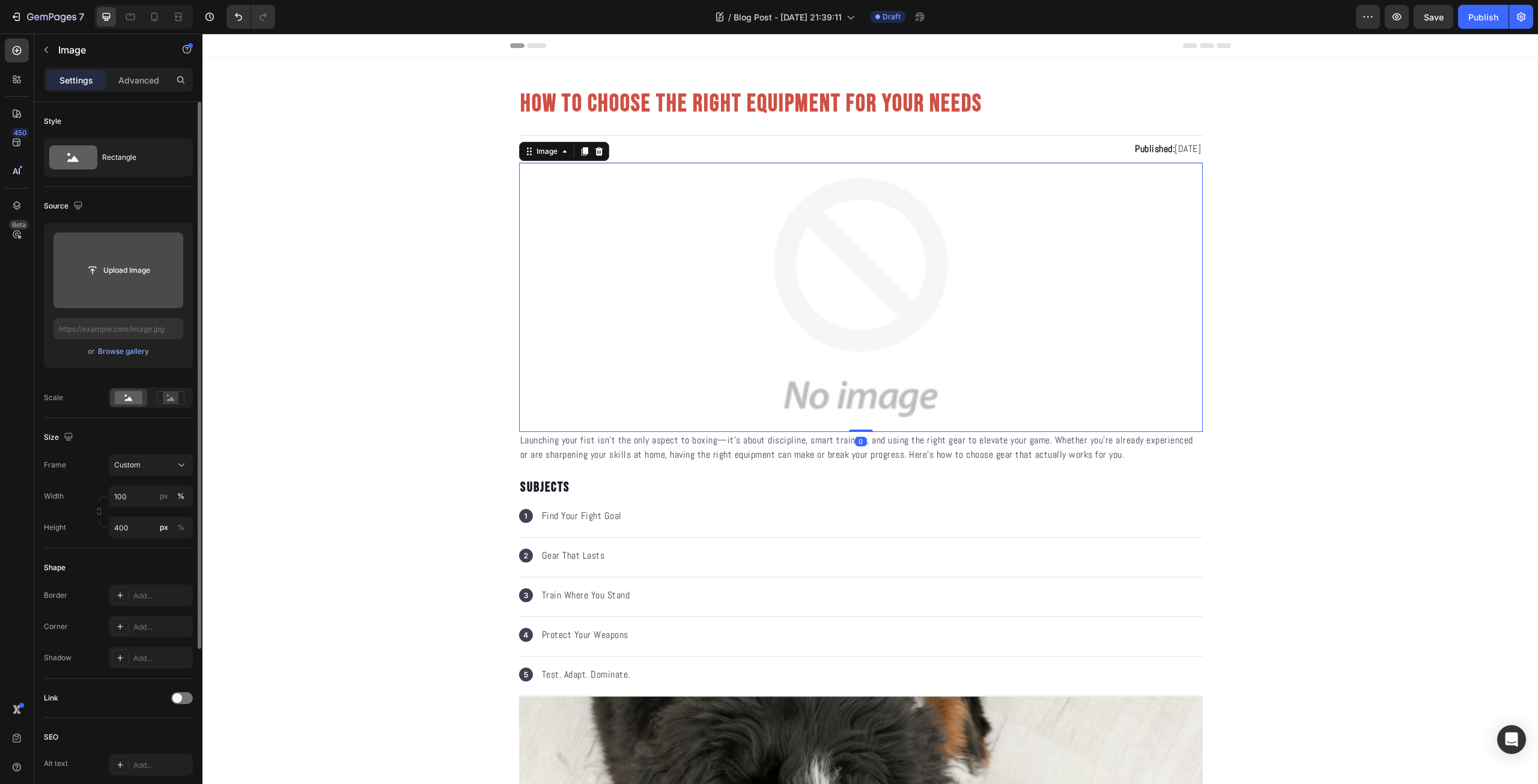
click at [125, 271] on input "file" at bounding box center [118, 270] width 82 height 21
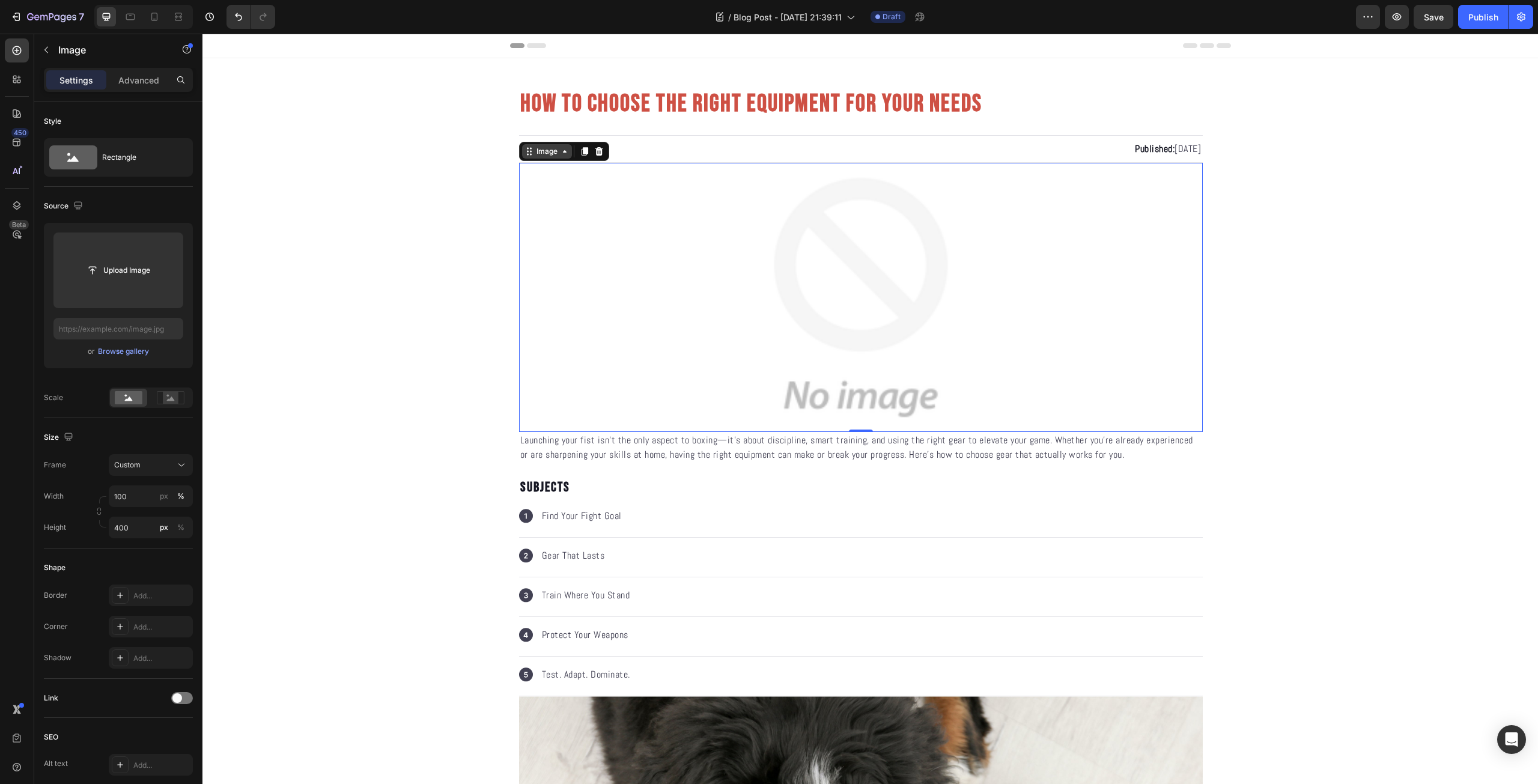
click at [544, 154] on div "Image" at bounding box center [547, 151] width 26 height 11
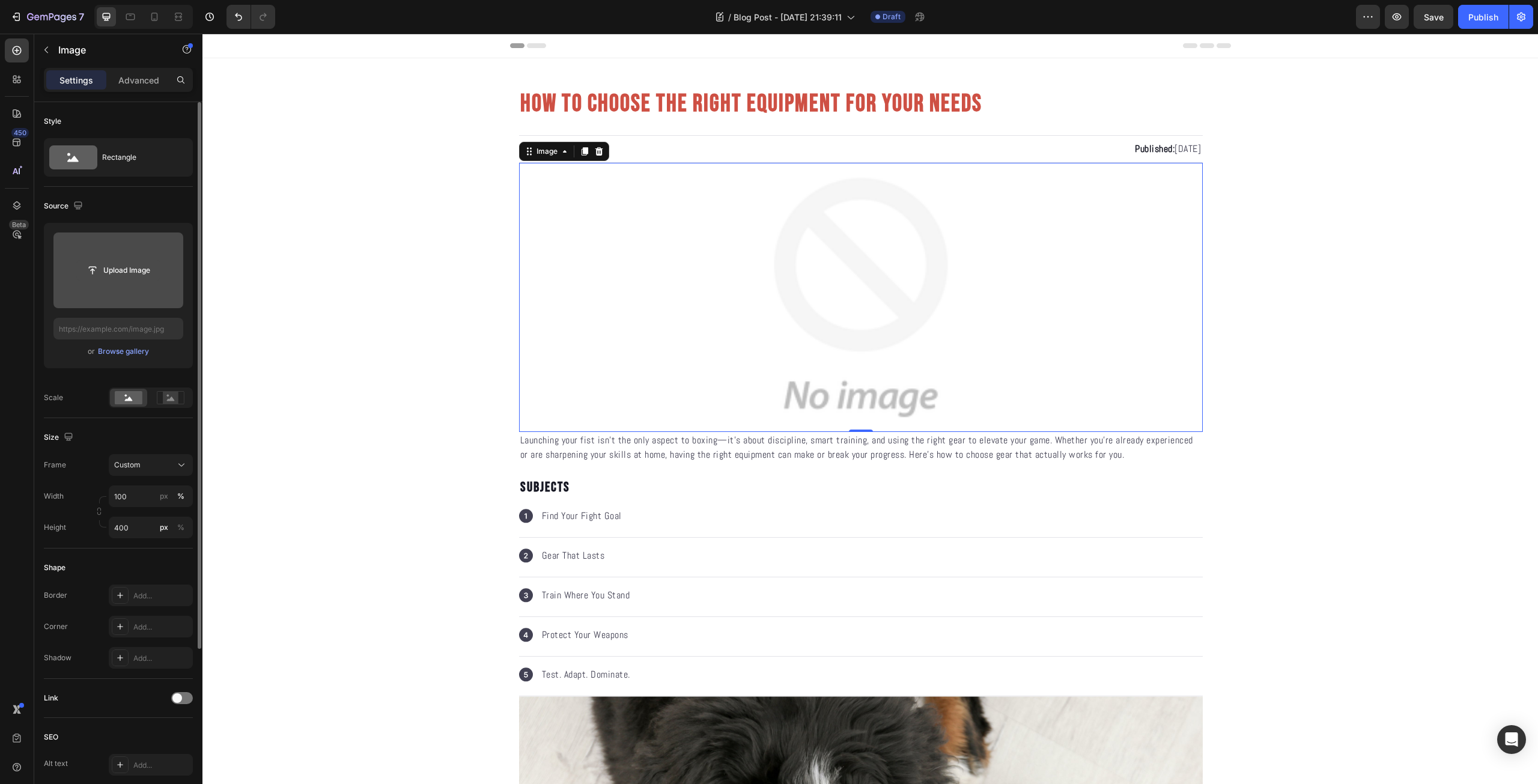
click at [135, 267] on input "file" at bounding box center [118, 270] width 82 height 21
type input "https://cdn.shopify.com/s/files/1/0639/9705/1087/files/gempages_581005896159593…"
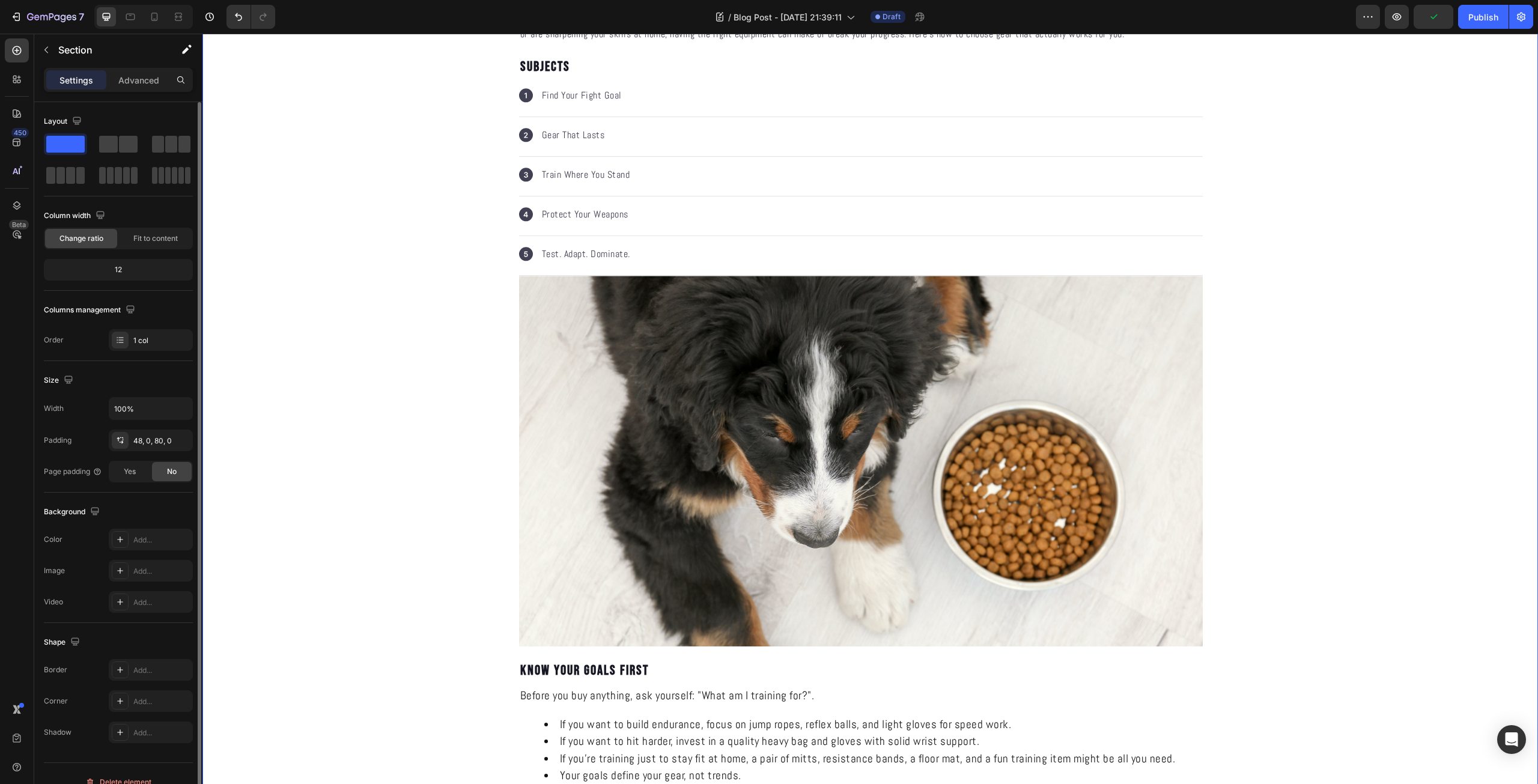
scroll to position [560, 0]
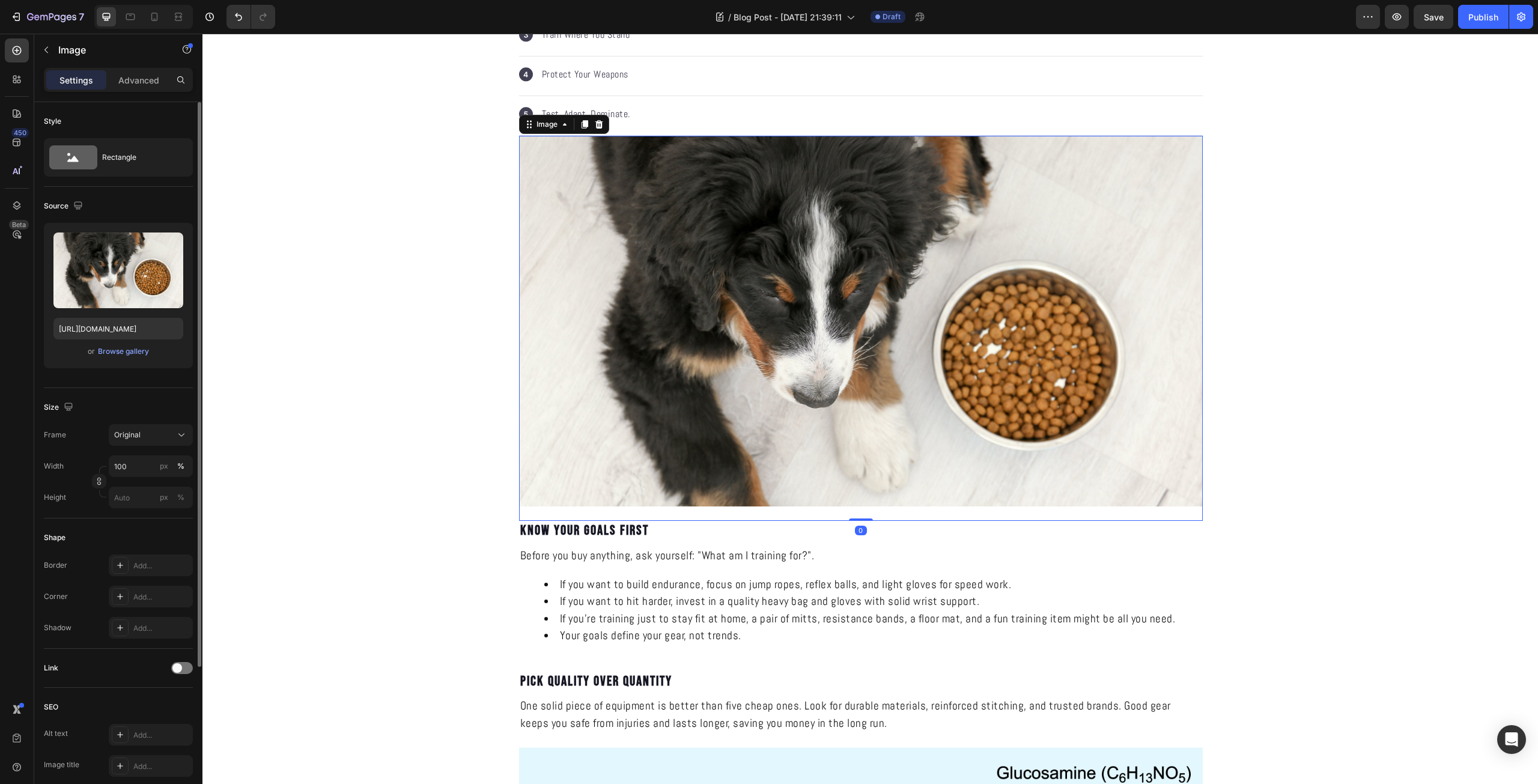
click at [824, 401] on img at bounding box center [860, 320] width 684 height 370
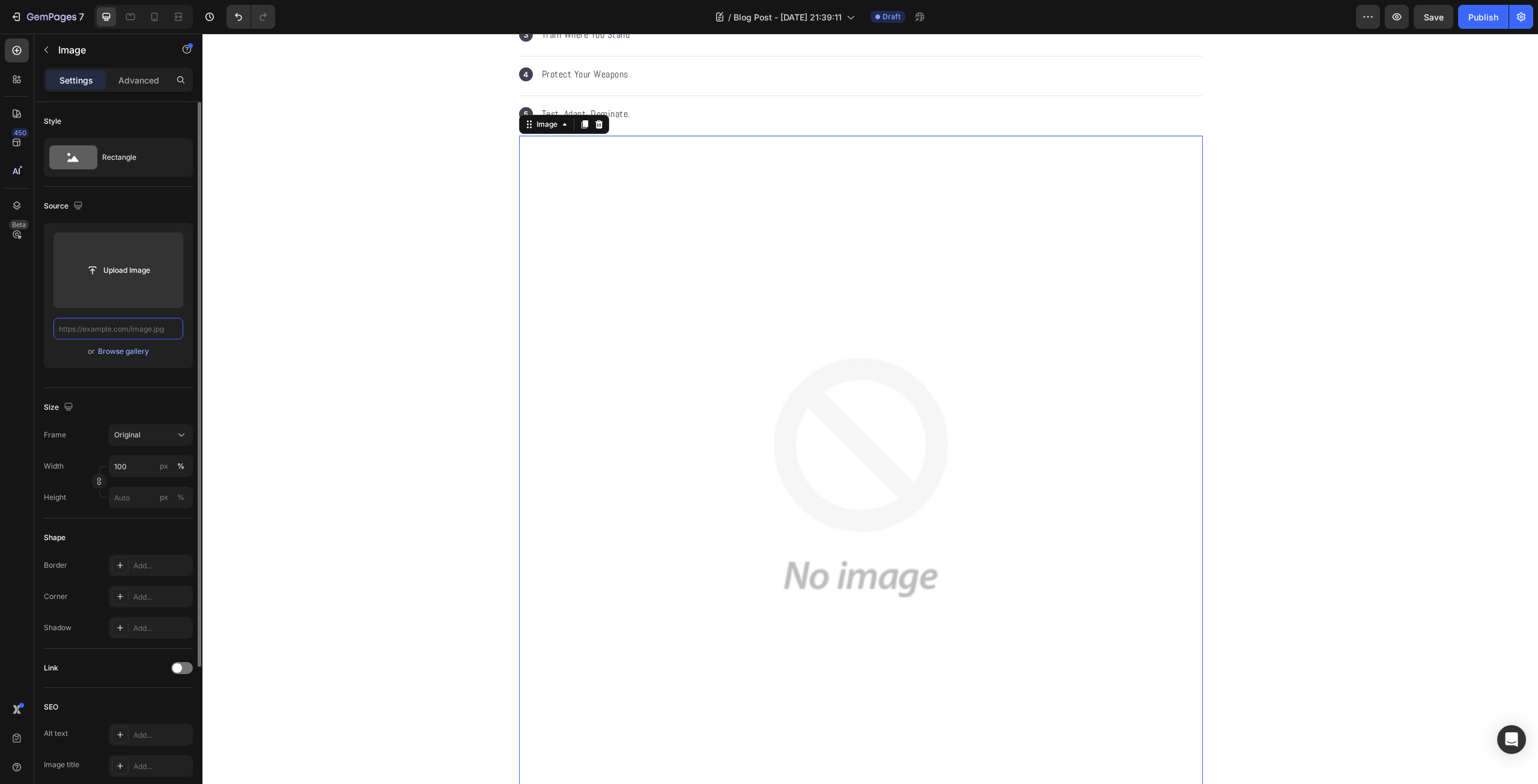
scroll to position [0, 0]
click at [124, 274] on input "file" at bounding box center [118, 270] width 82 height 21
type input "https://cdn.shopify.com/s/files/1/0639/9705/1087/files/gempages_581005896159593…"
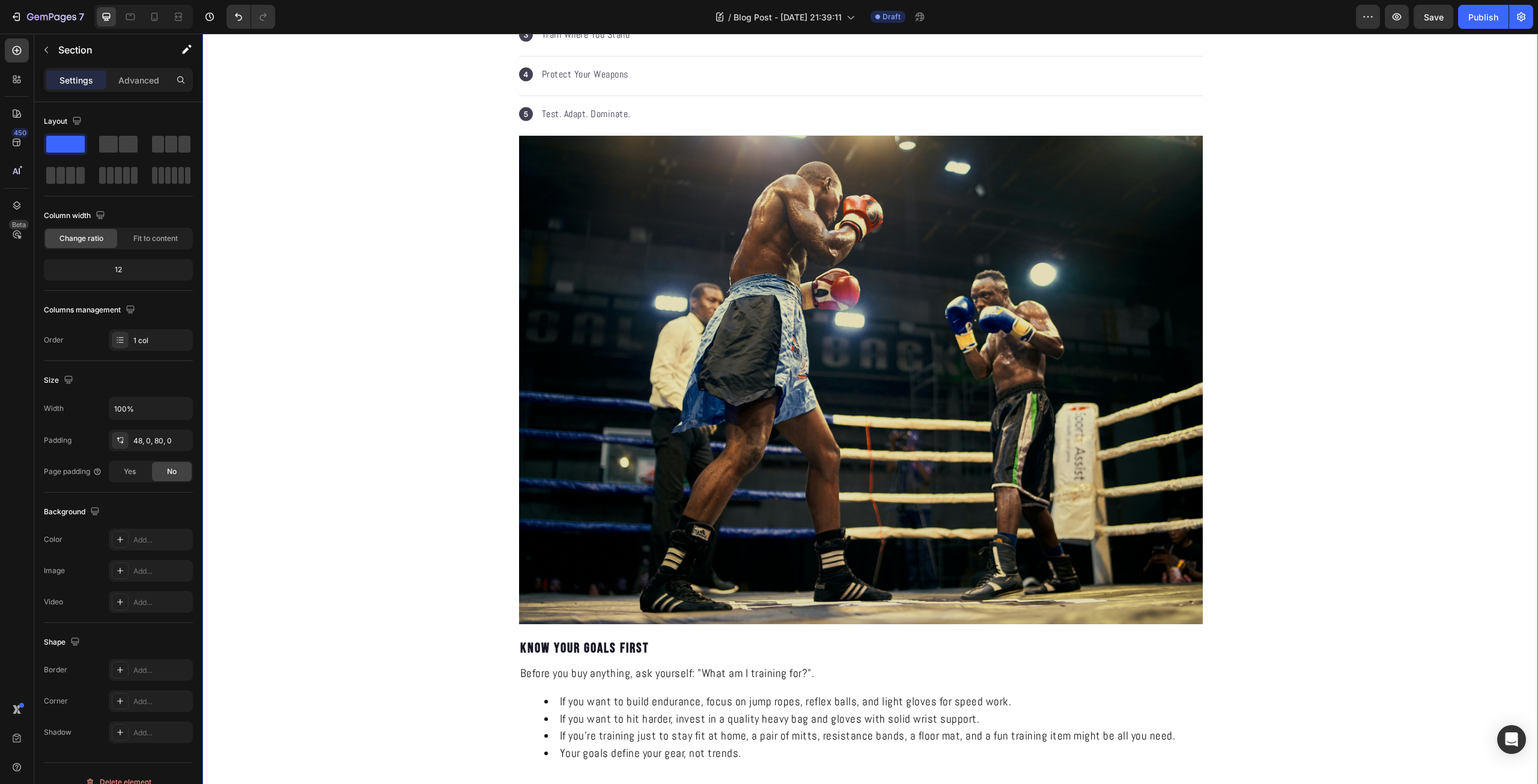
click at [344, 429] on div "HOW TO CHOOSE THE RIGHT EQUIPMENT FOR YOUR NEEDS Heading KNOCKRA Text Block Pub…" at bounding box center [870, 673] width 1335 height 2292
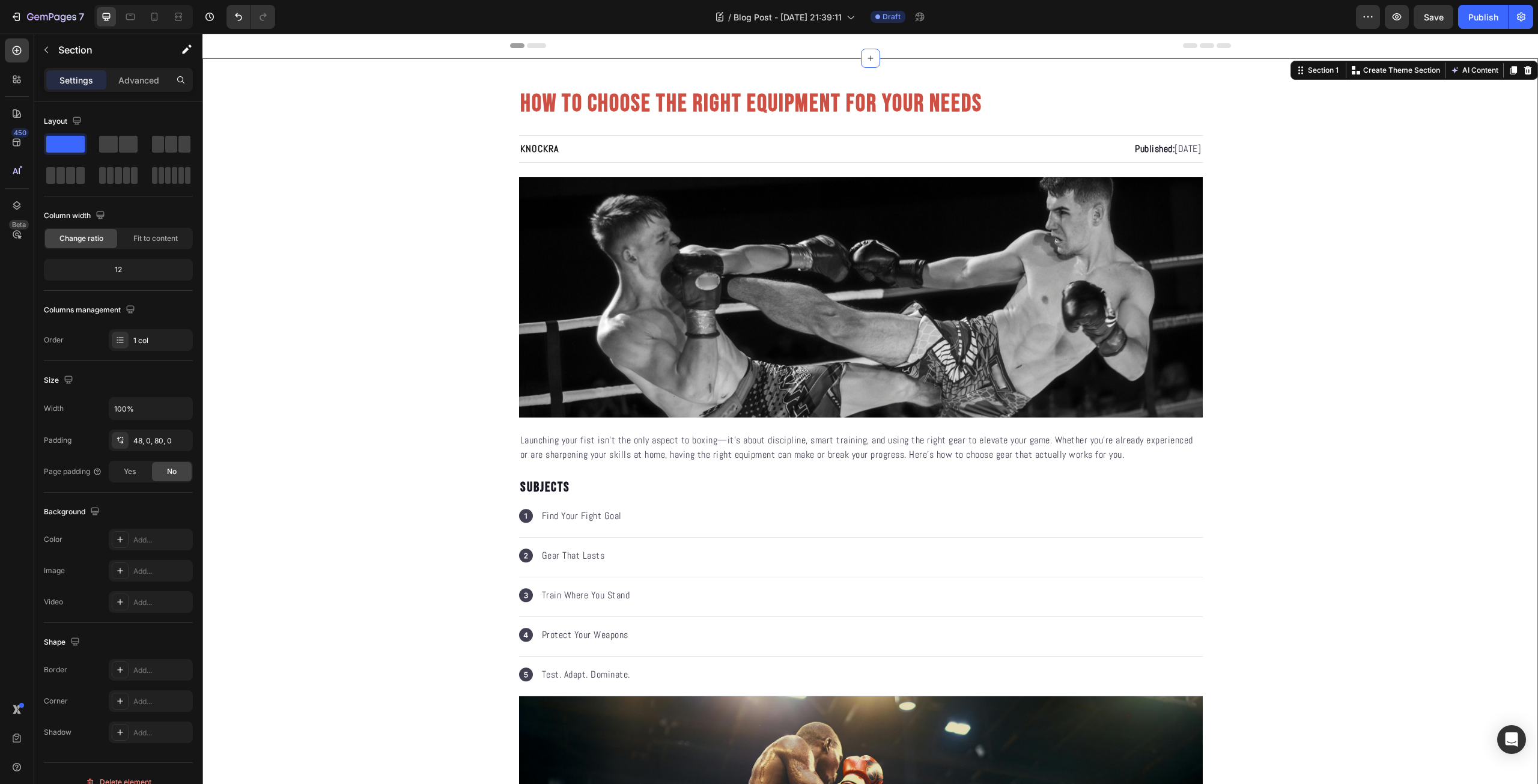
scroll to position [560, 0]
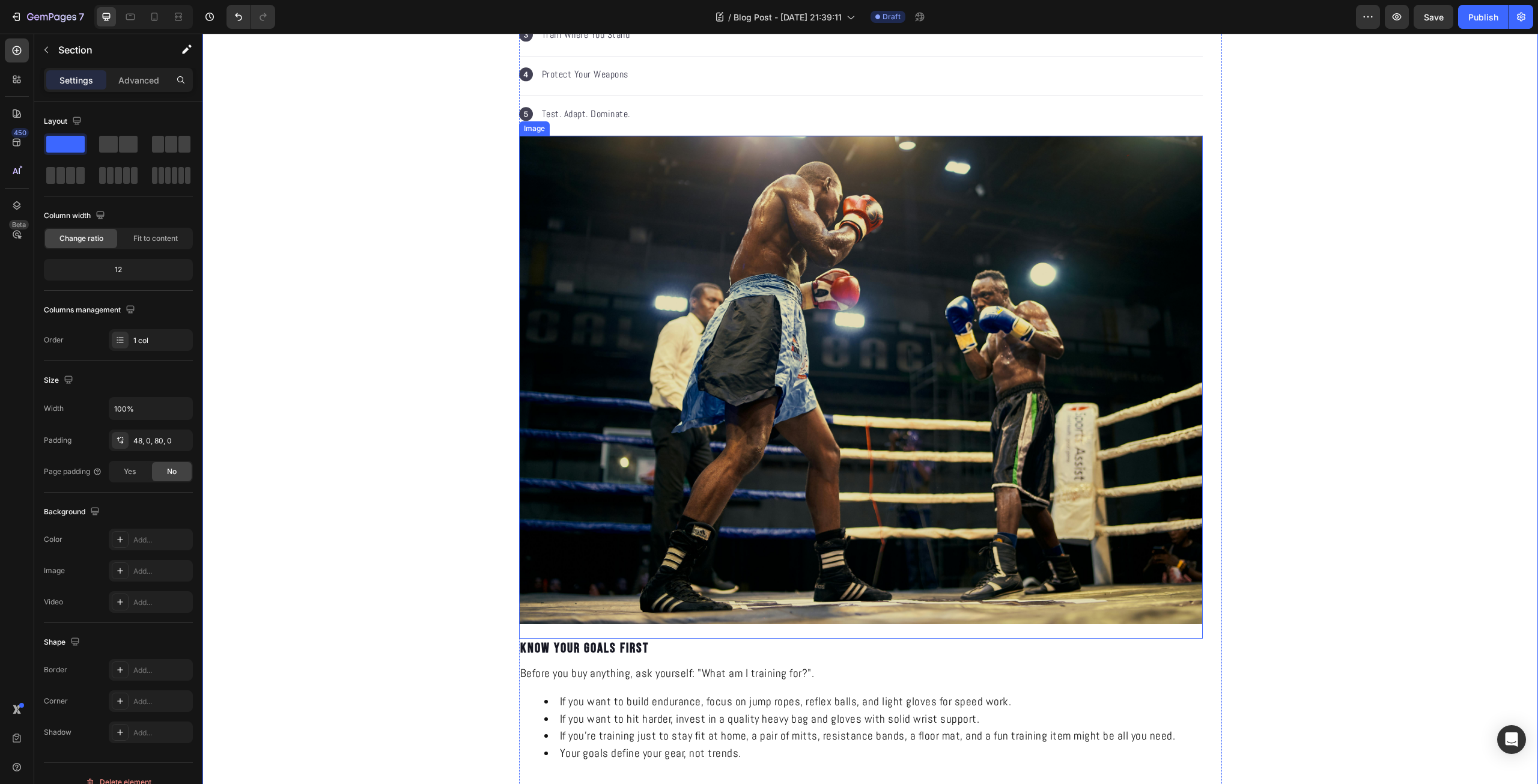
click at [704, 374] on img at bounding box center [860, 379] width 684 height 488
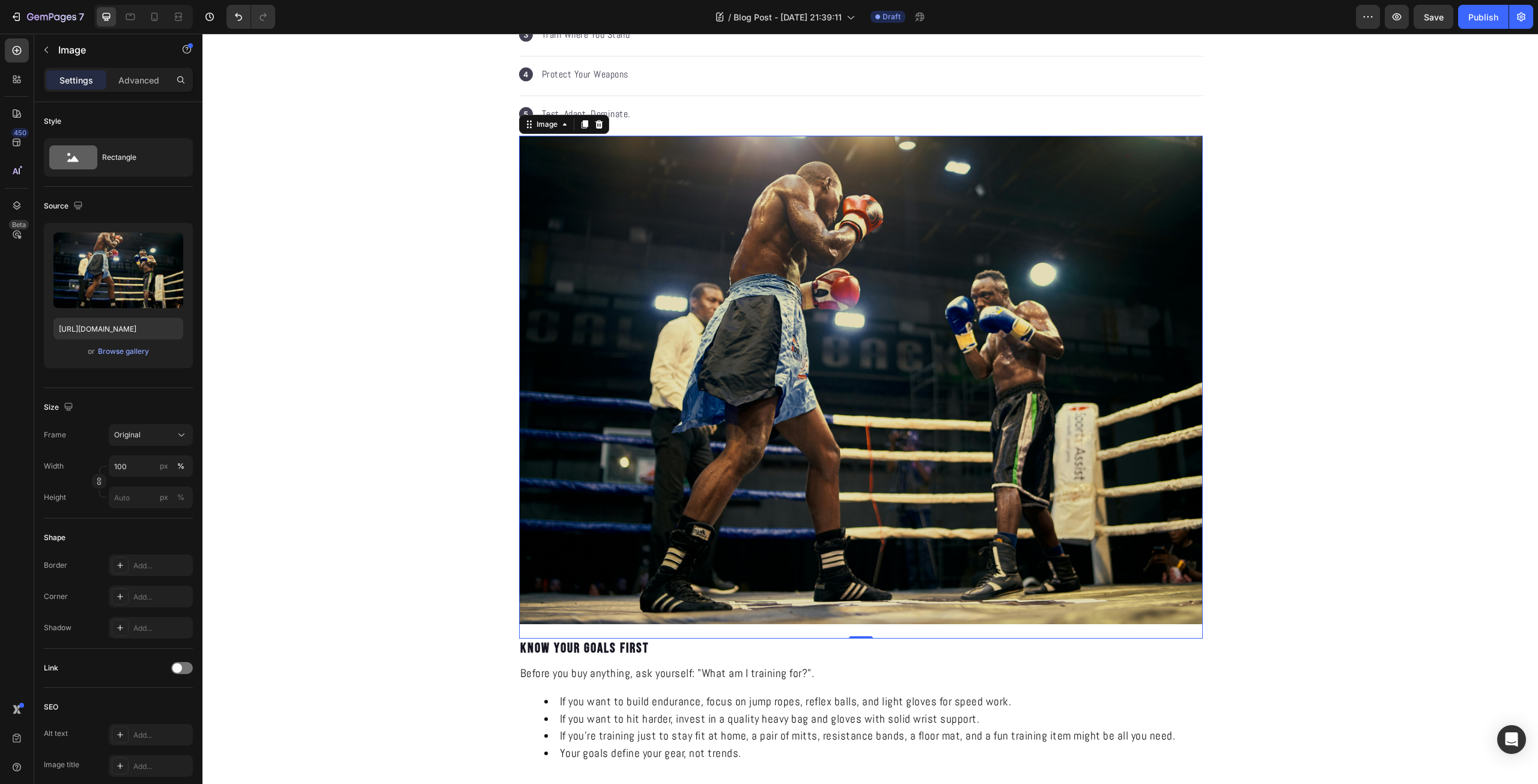
click at [917, 366] on img at bounding box center [860, 379] width 684 height 488
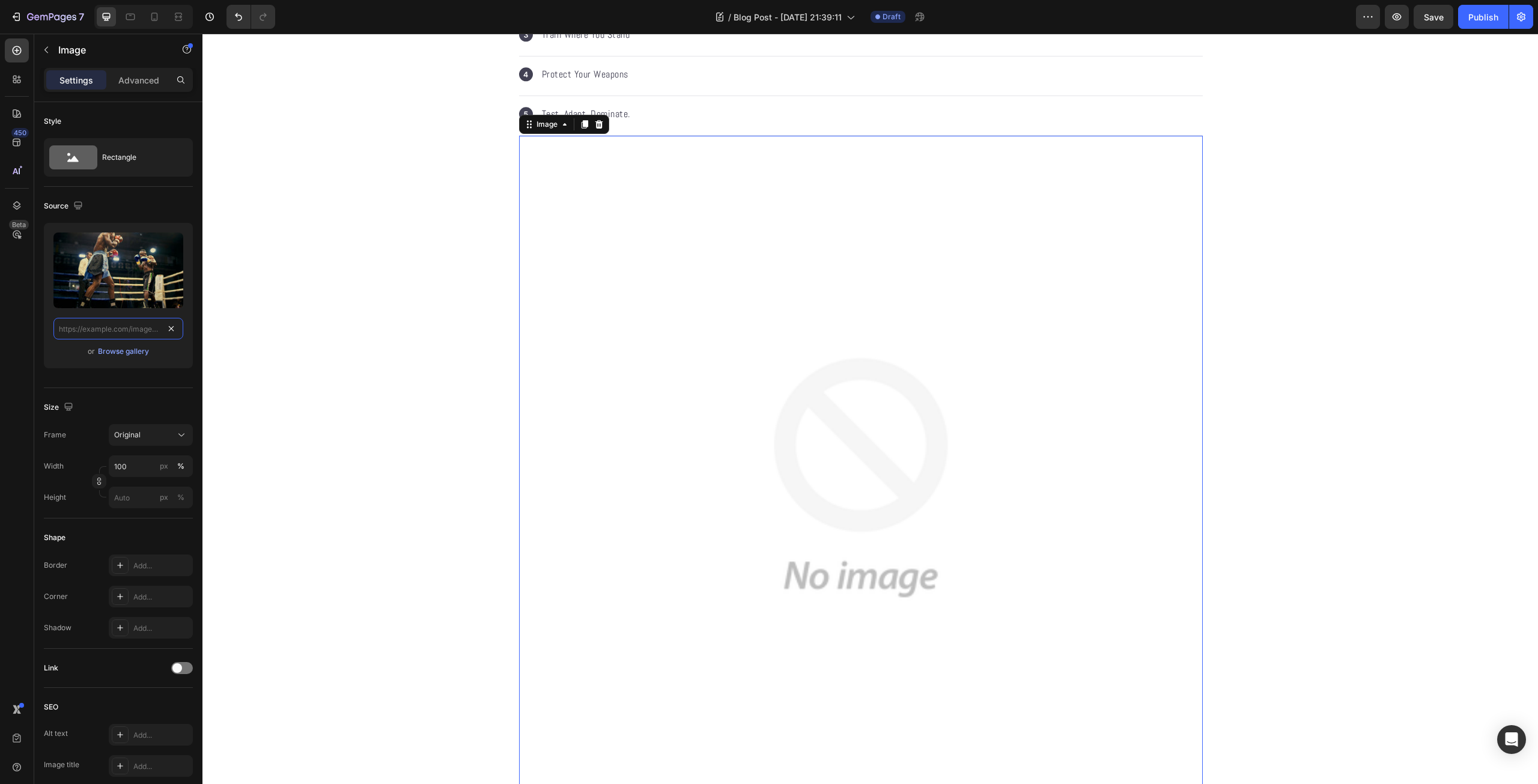
scroll to position [0, 0]
click at [123, 261] on input "file" at bounding box center [118, 270] width 82 height 21
type input "https://cdn.shopify.com/s/files/1/0639/9705/1087/files/gempages_581005896159593…"
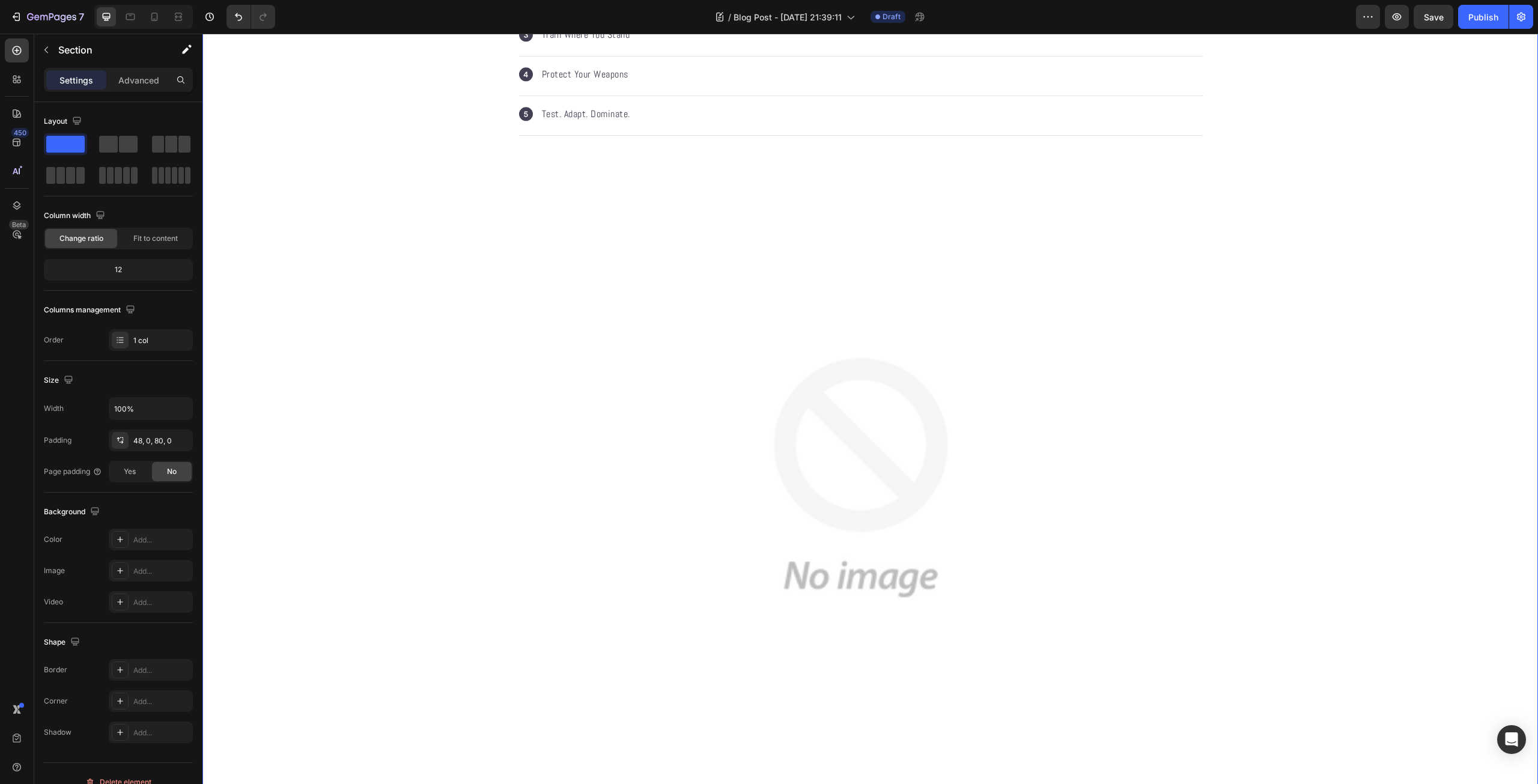
click at [463, 254] on div "HOW TO CHOOSE THE RIGHT EQUIPMENT FOR YOUR NEEDS Heading KNOCKRA Text Block Pub…" at bounding box center [870, 771] width 1335 height 2487
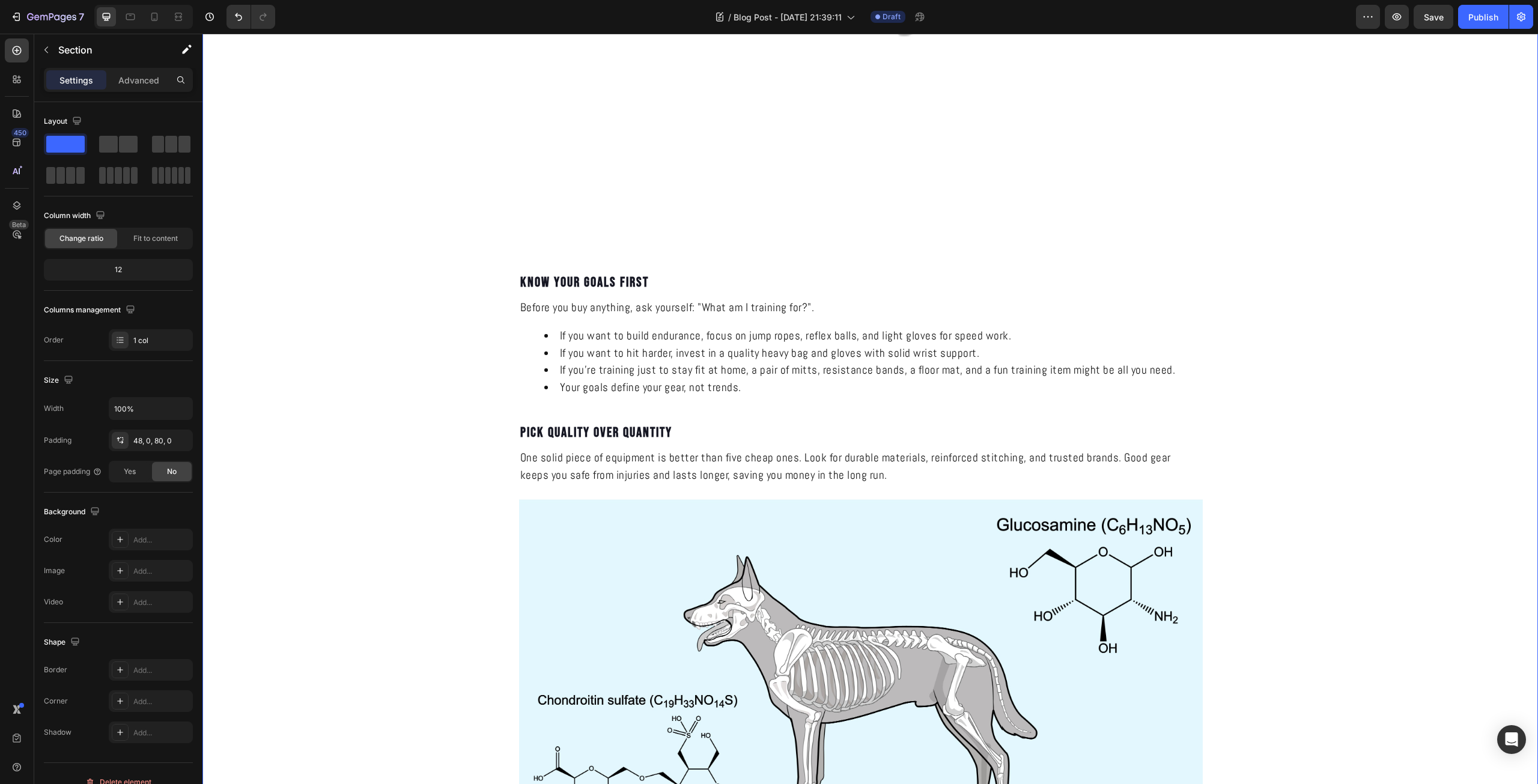
scroll to position [1261, 0]
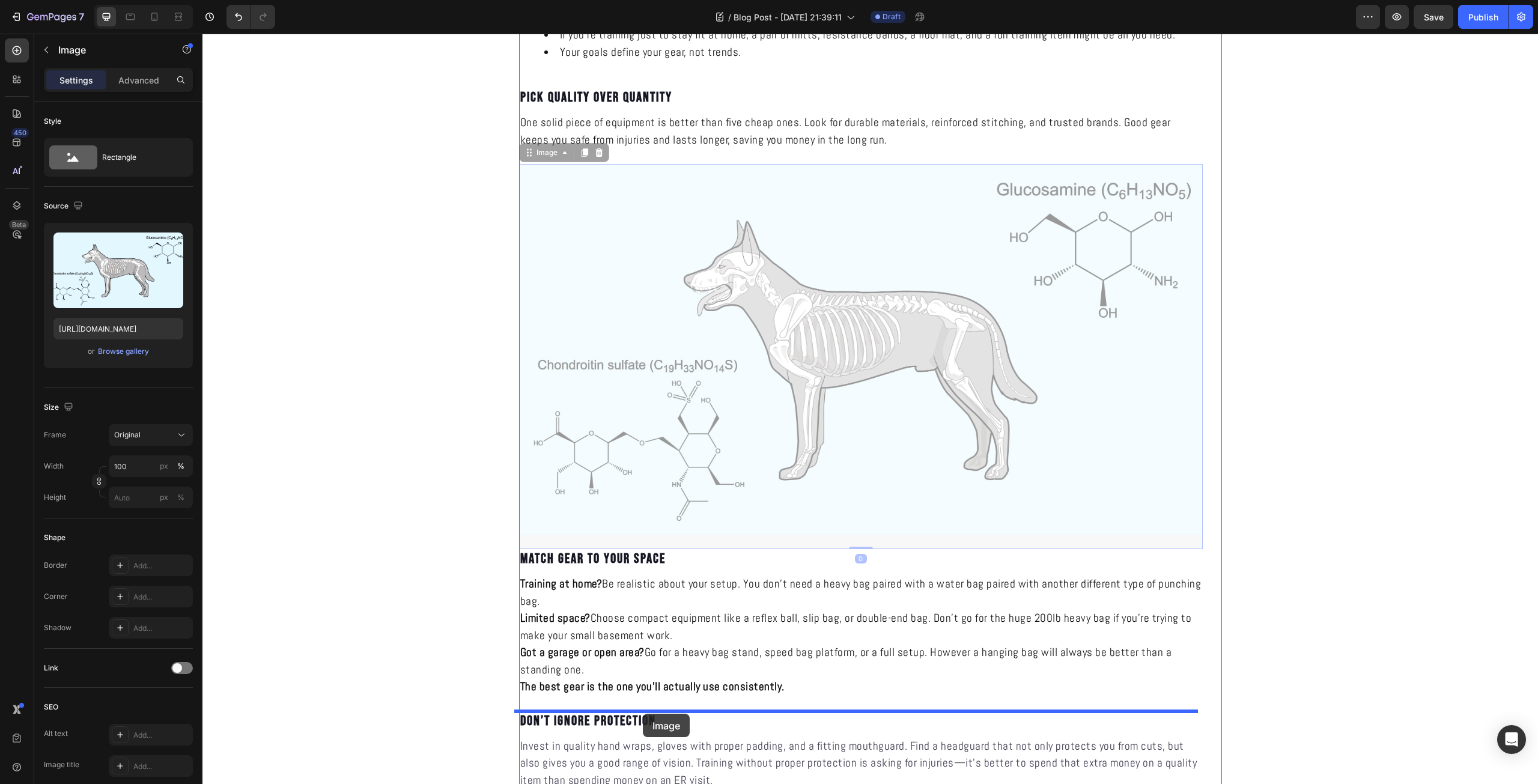
drag, startPoint x: 695, startPoint y: 343, endPoint x: 643, endPoint y: 713, distance: 373.6
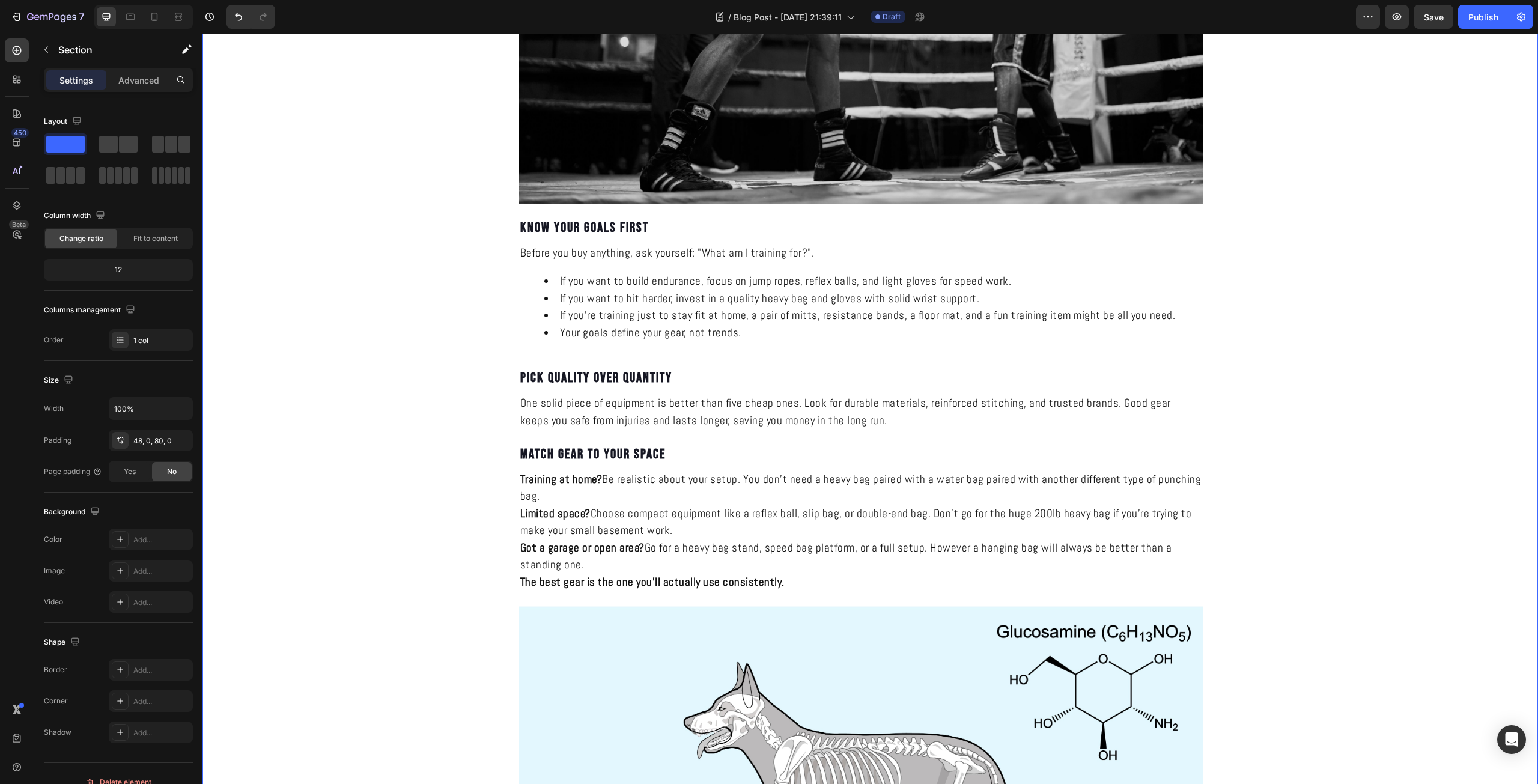
scroll to position [1681, 0]
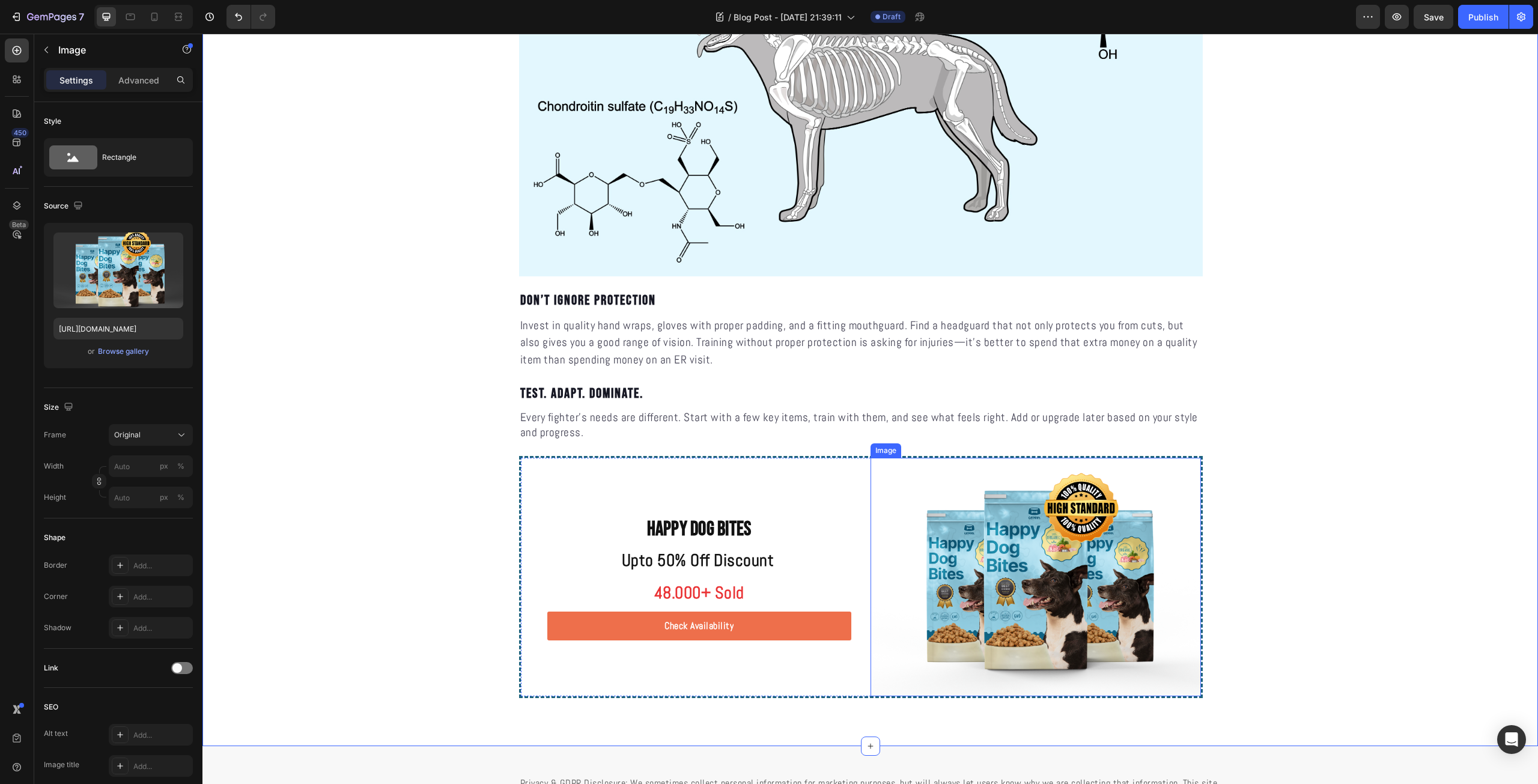
click at [1190, 466] on img at bounding box center [1035, 577] width 331 height 238
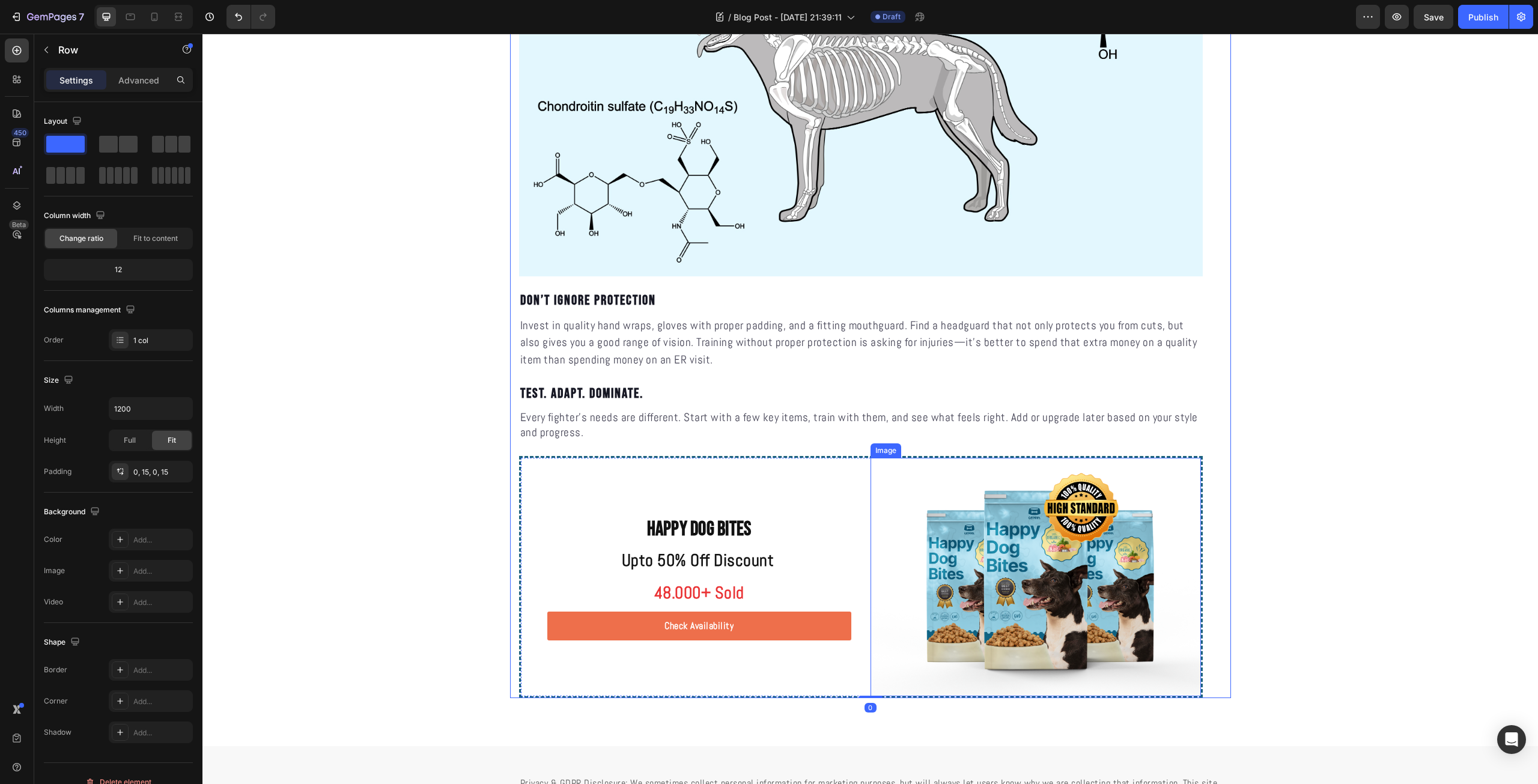
scroll to position [1961, 0]
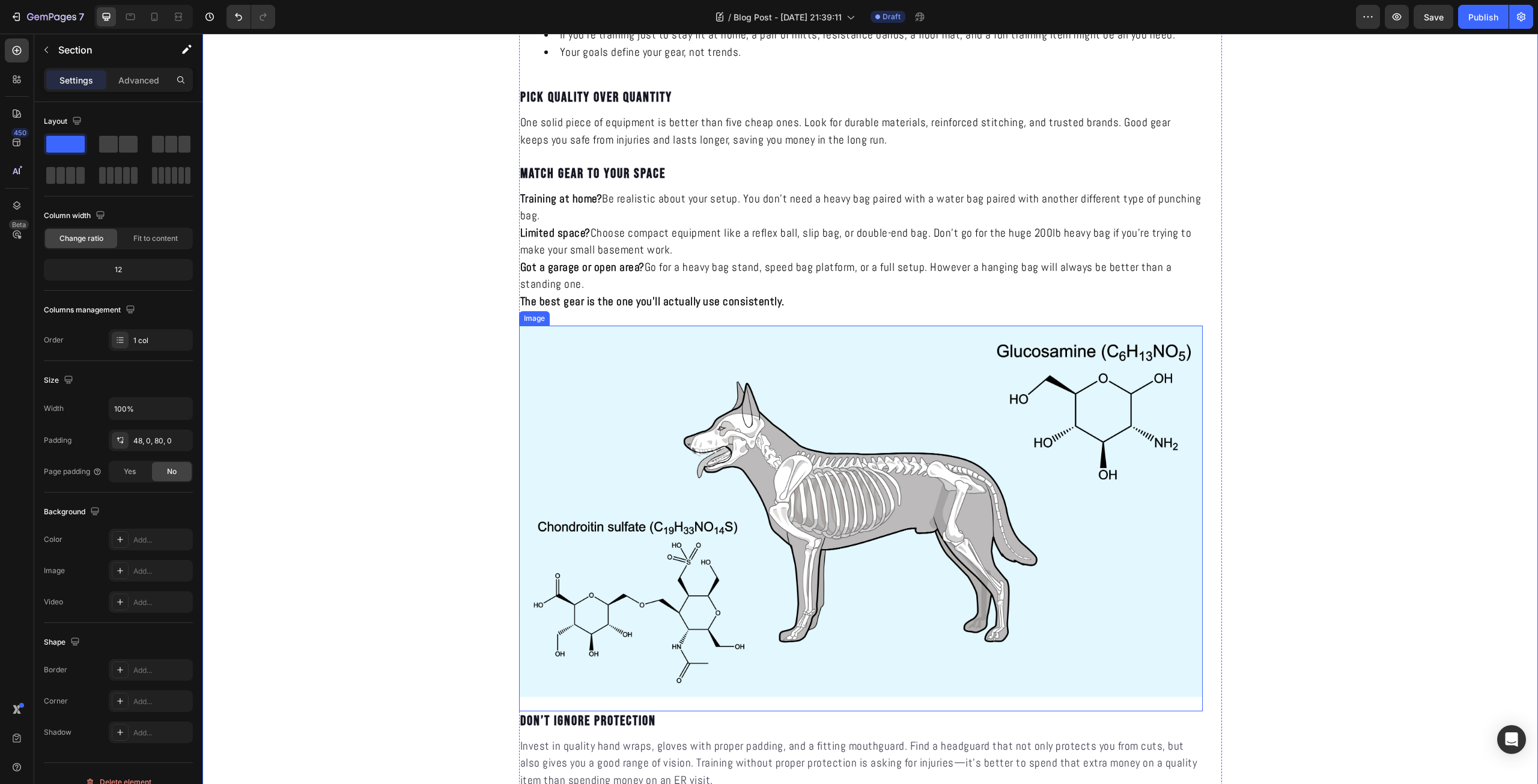
scroll to position [1400, 0]
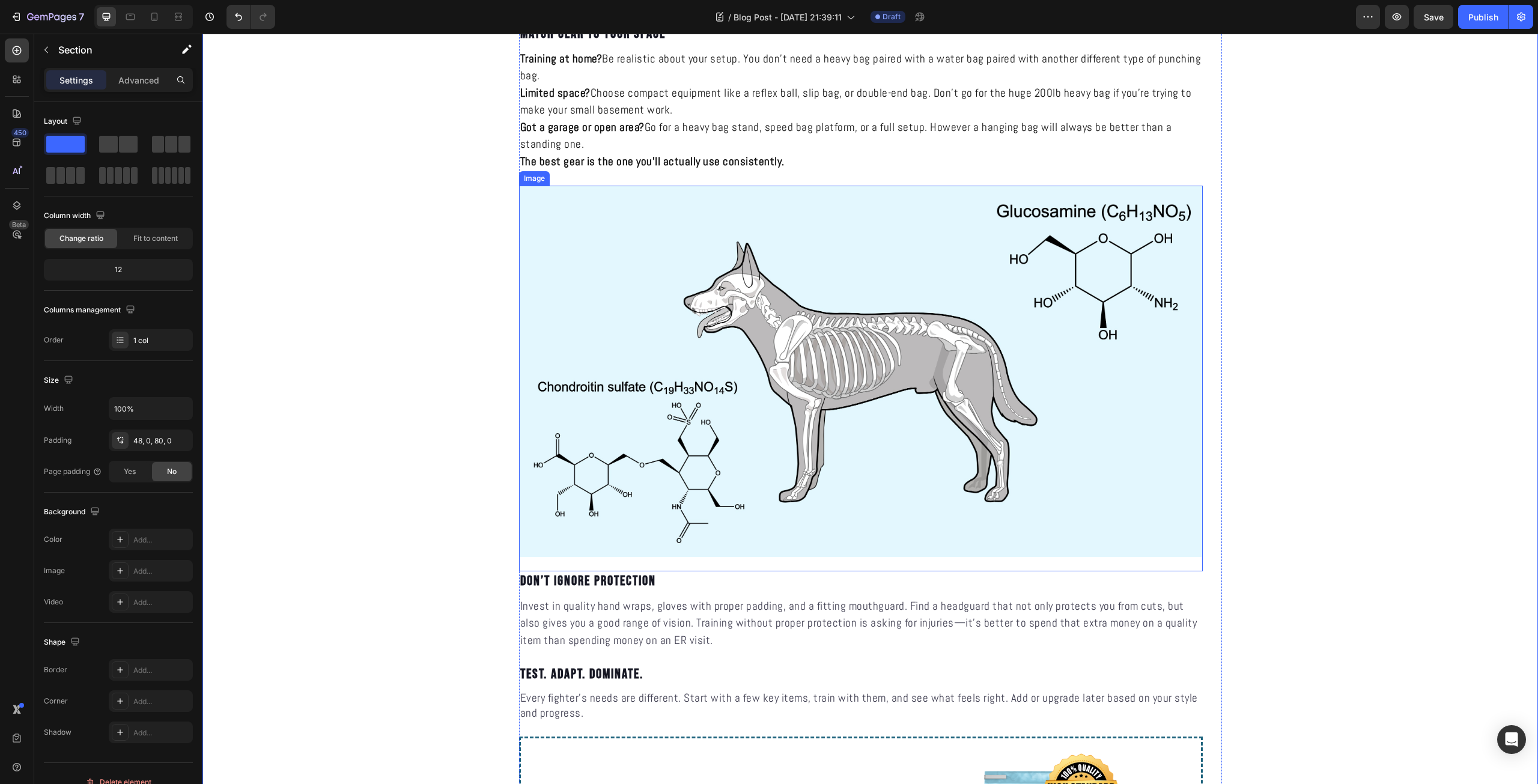
click at [899, 451] on img at bounding box center [860, 370] width 684 height 370
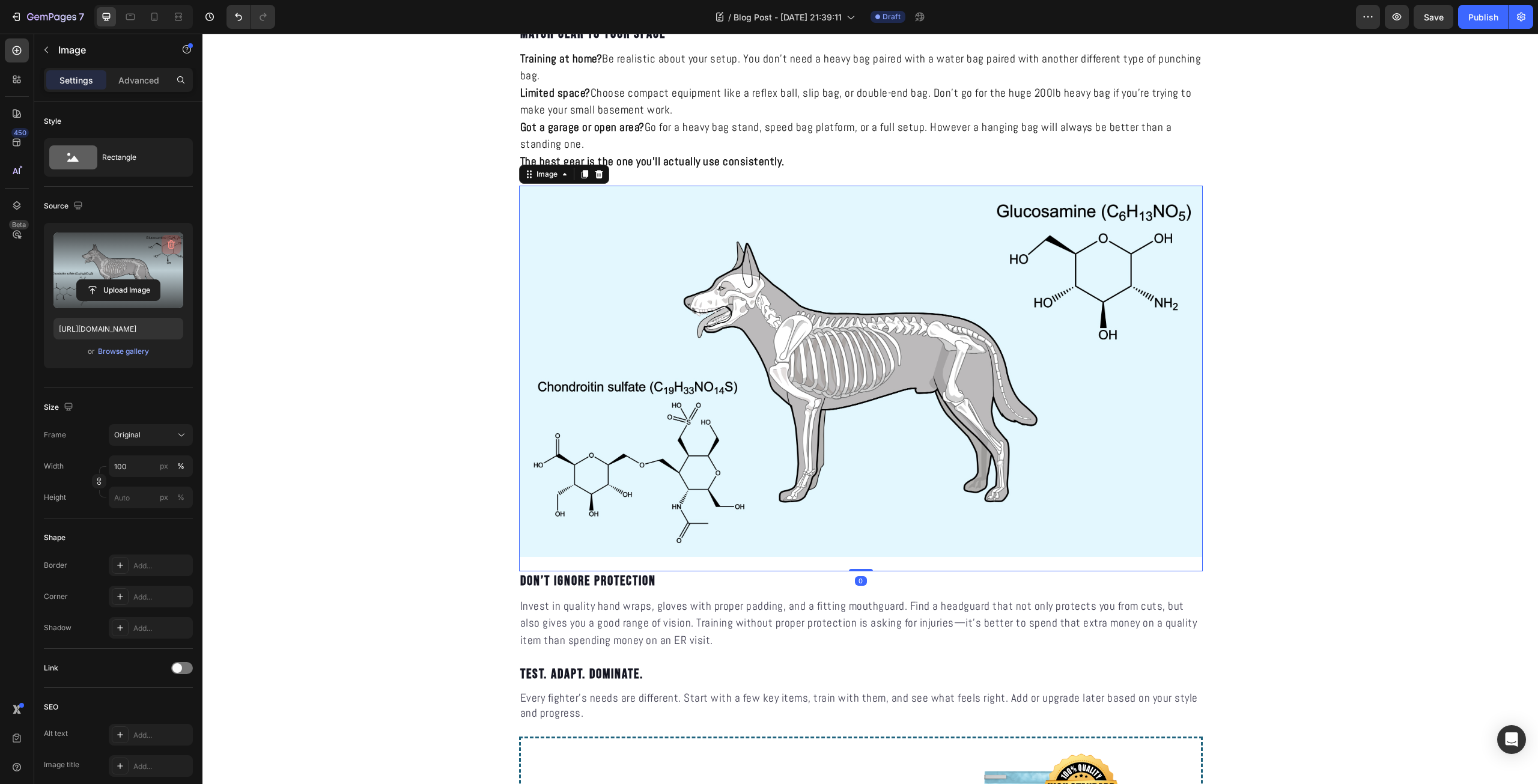
click at [168, 239] on icon "button" at bounding box center [170, 244] width 12 height 12
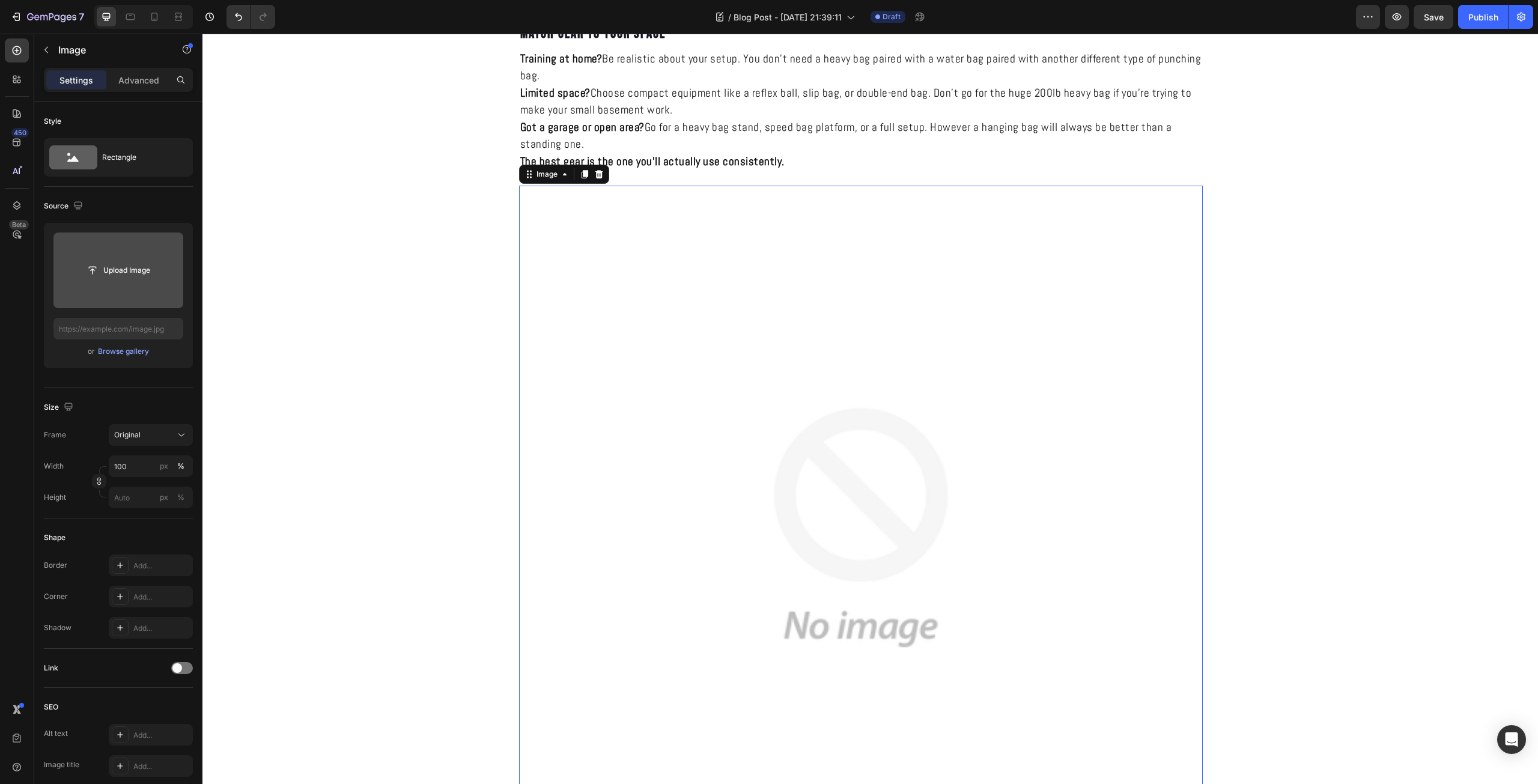
click at [95, 271] on input "file" at bounding box center [118, 270] width 82 height 21
click at [133, 272] on input "file" at bounding box center [118, 270] width 82 height 21
type input "https://cdn.shopify.com/s/files/1/0639/9705/1087/files/gempages_581005896159593…"
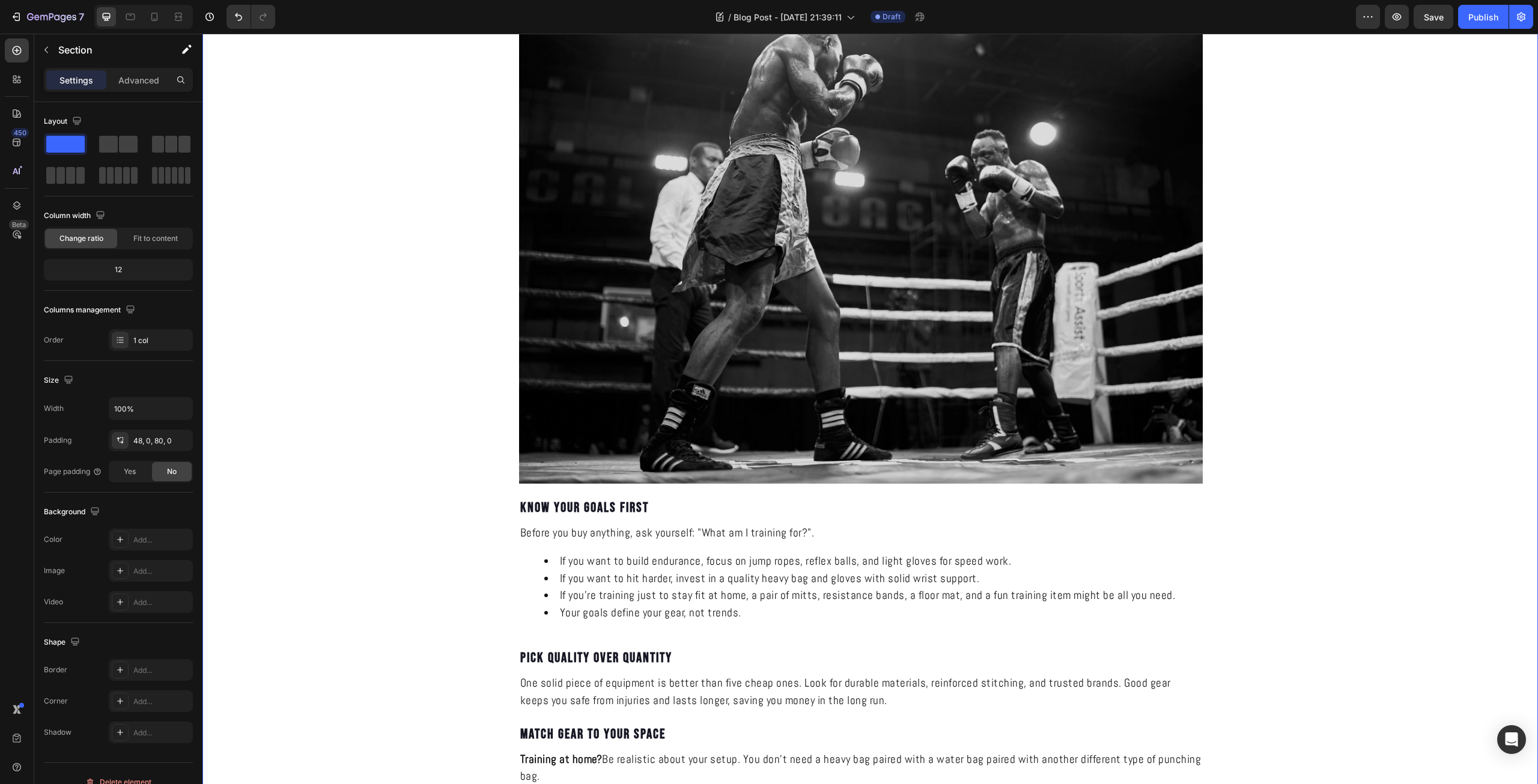
scroll to position [560, 0]
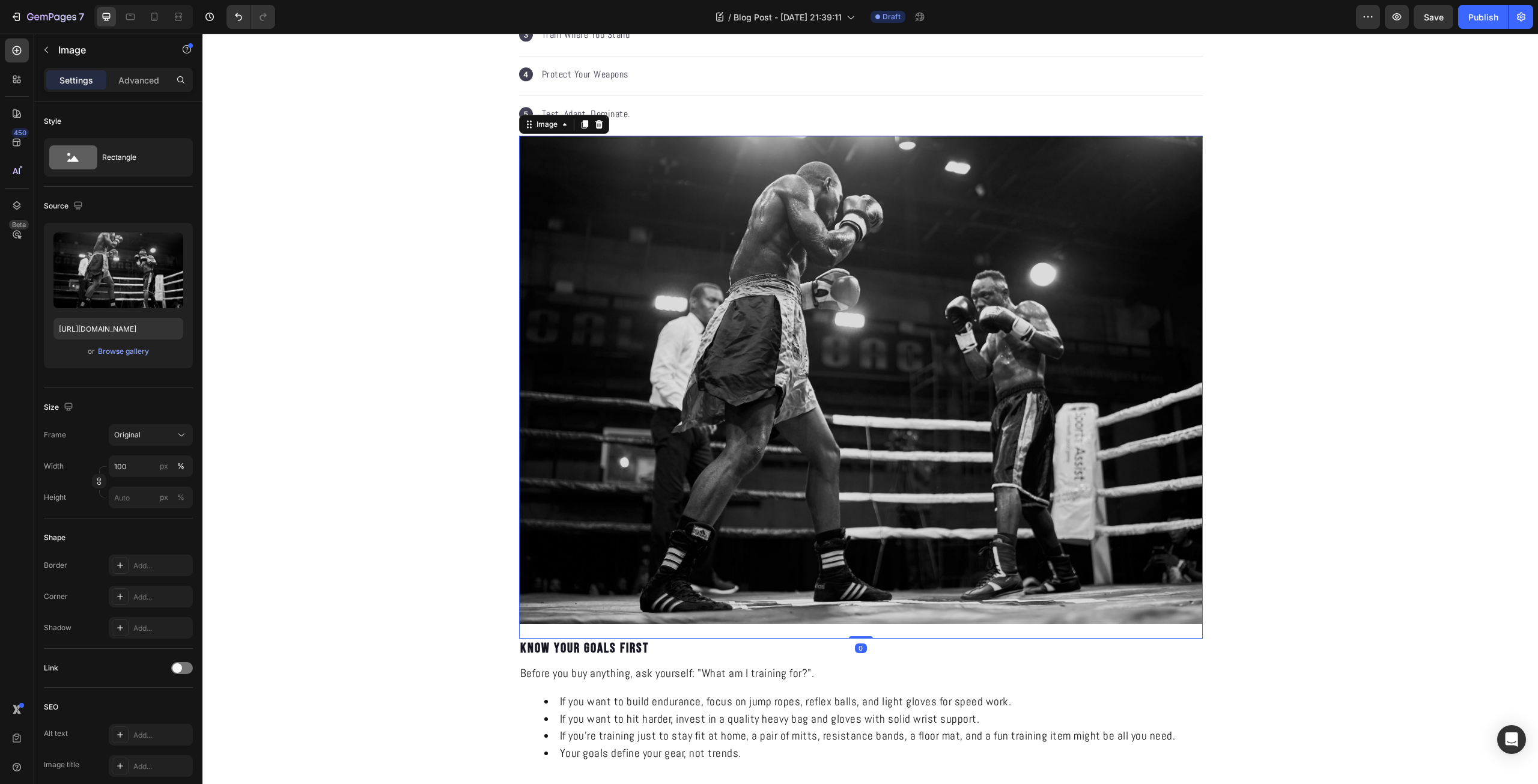
click at [717, 441] on img at bounding box center [860, 379] width 684 height 488
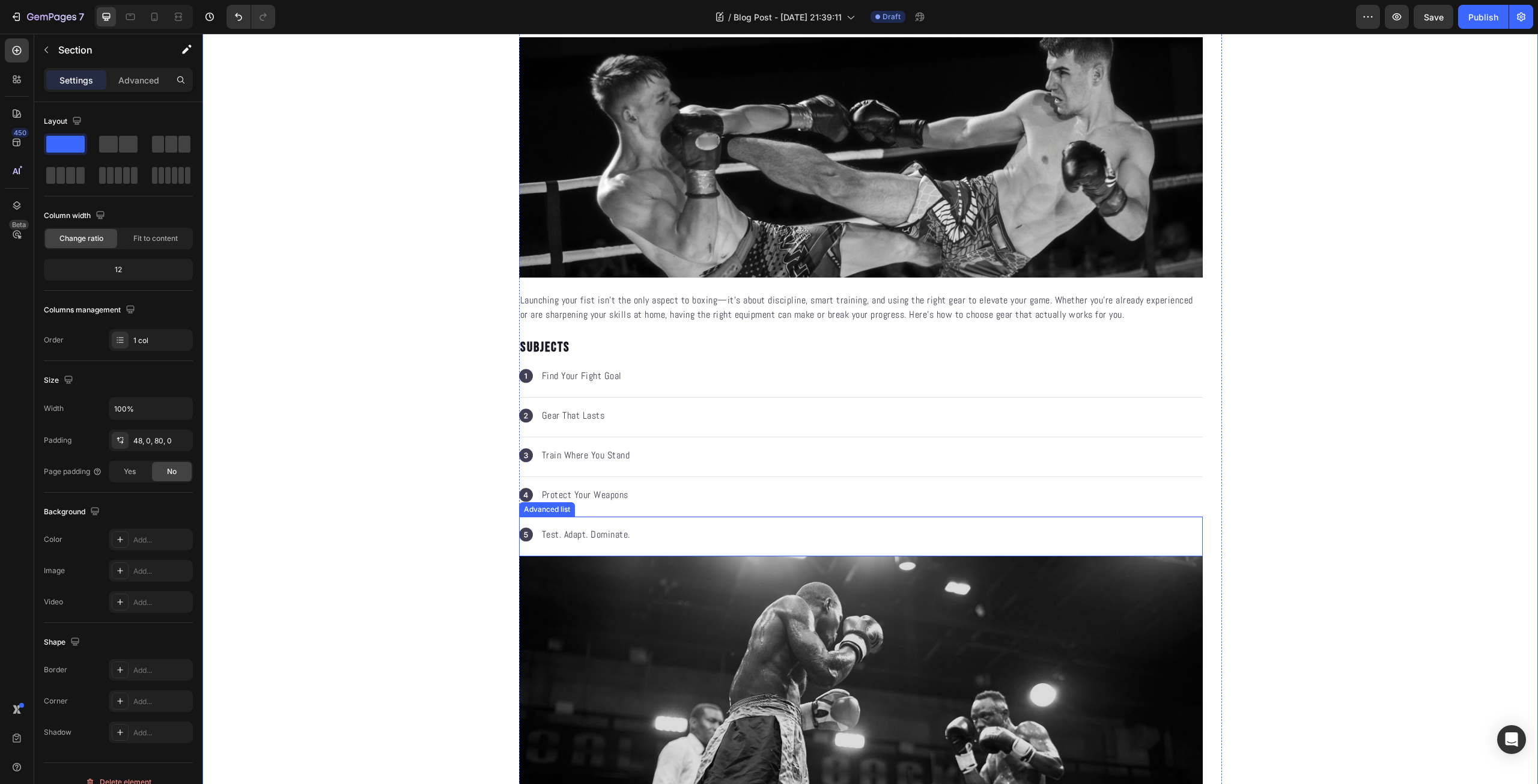
scroll to position [560, 0]
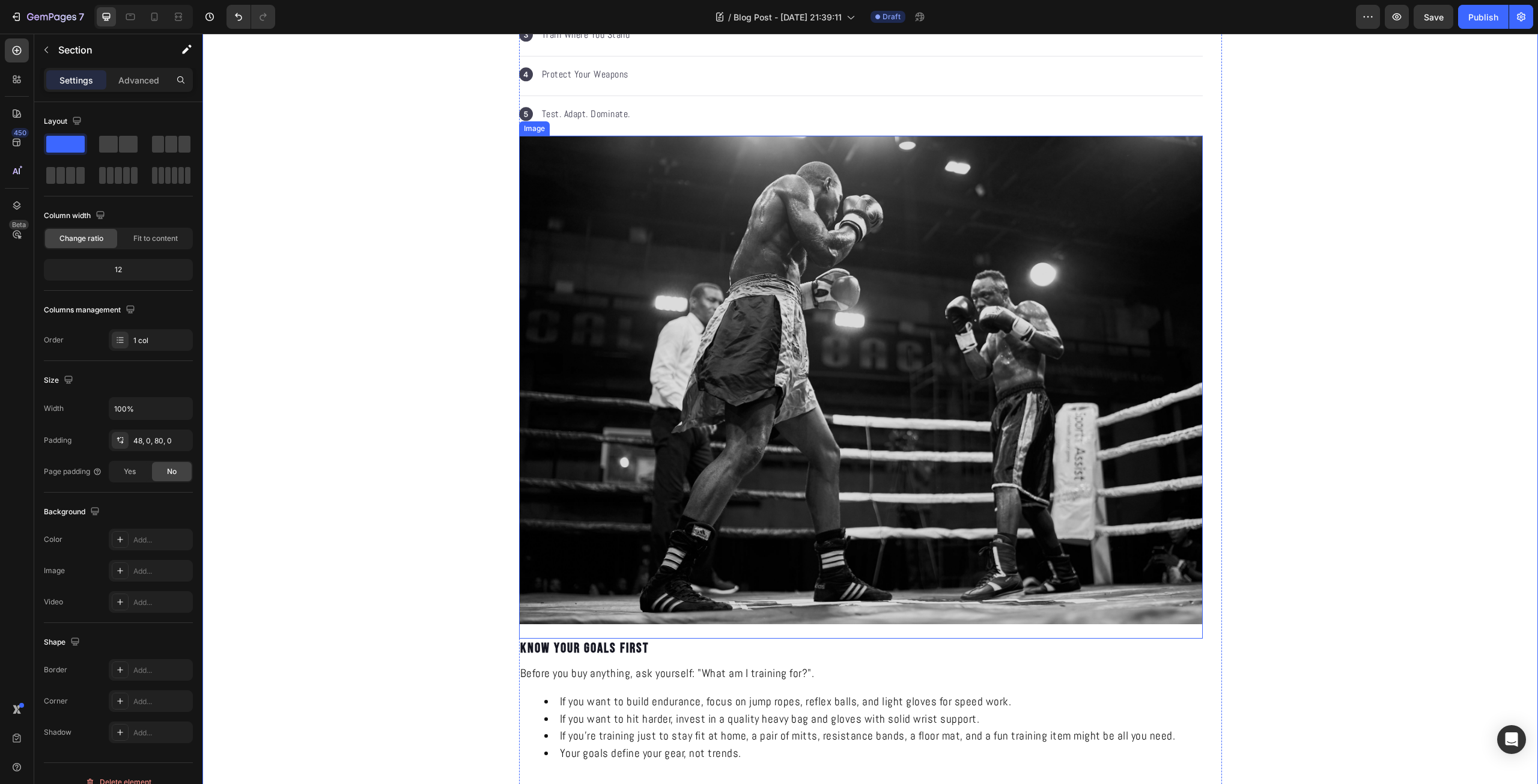
click at [910, 405] on img at bounding box center [860, 379] width 684 height 488
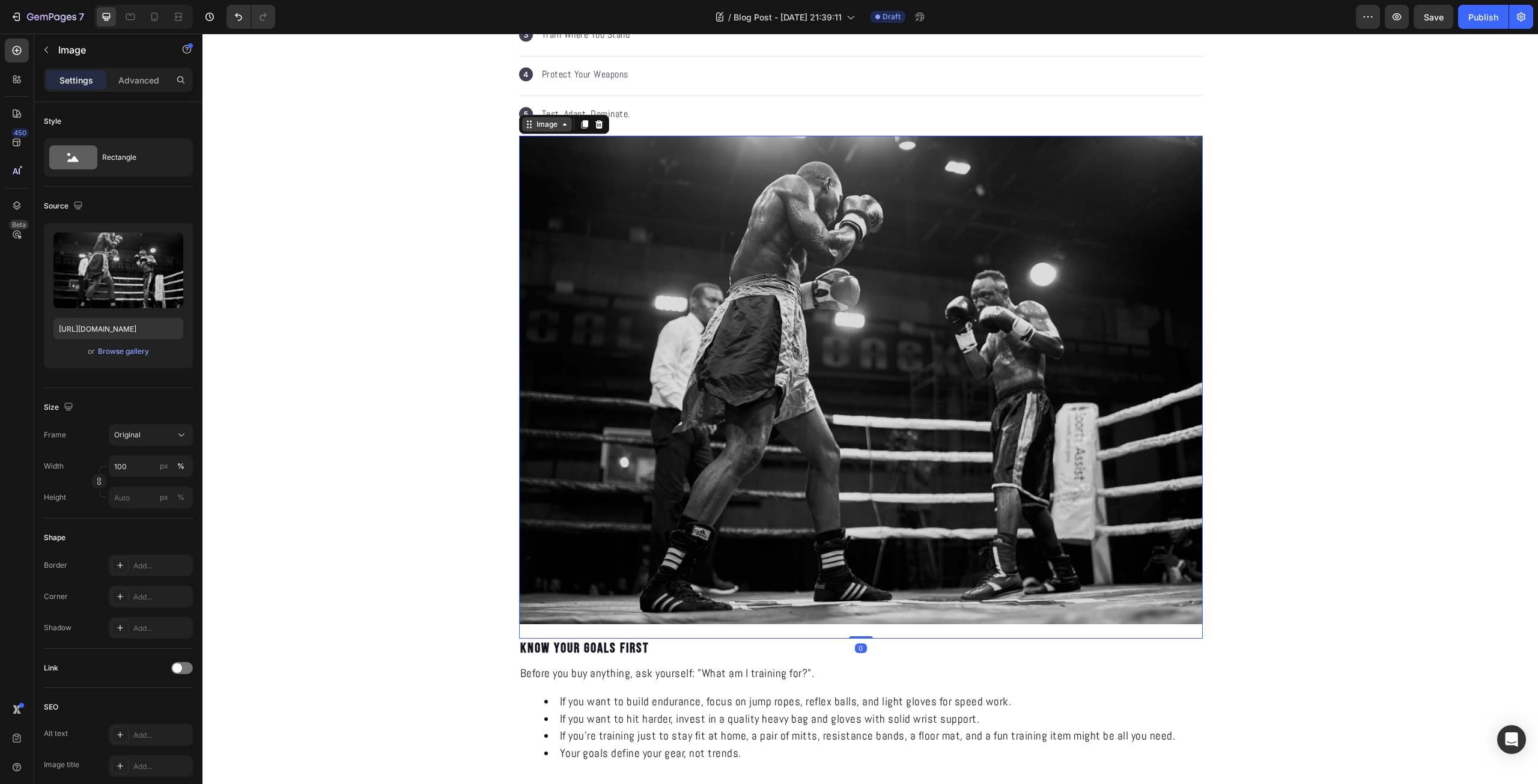
click at [552, 119] on div "Image" at bounding box center [547, 125] width 26 height 11
click at [553, 124] on div "Image" at bounding box center [547, 125] width 26 height 11
click at [748, 336] on img at bounding box center [860, 379] width 684 height 488
click at [170, 240] on icon "button" at bounding box center [171, 245] width 8 height 9
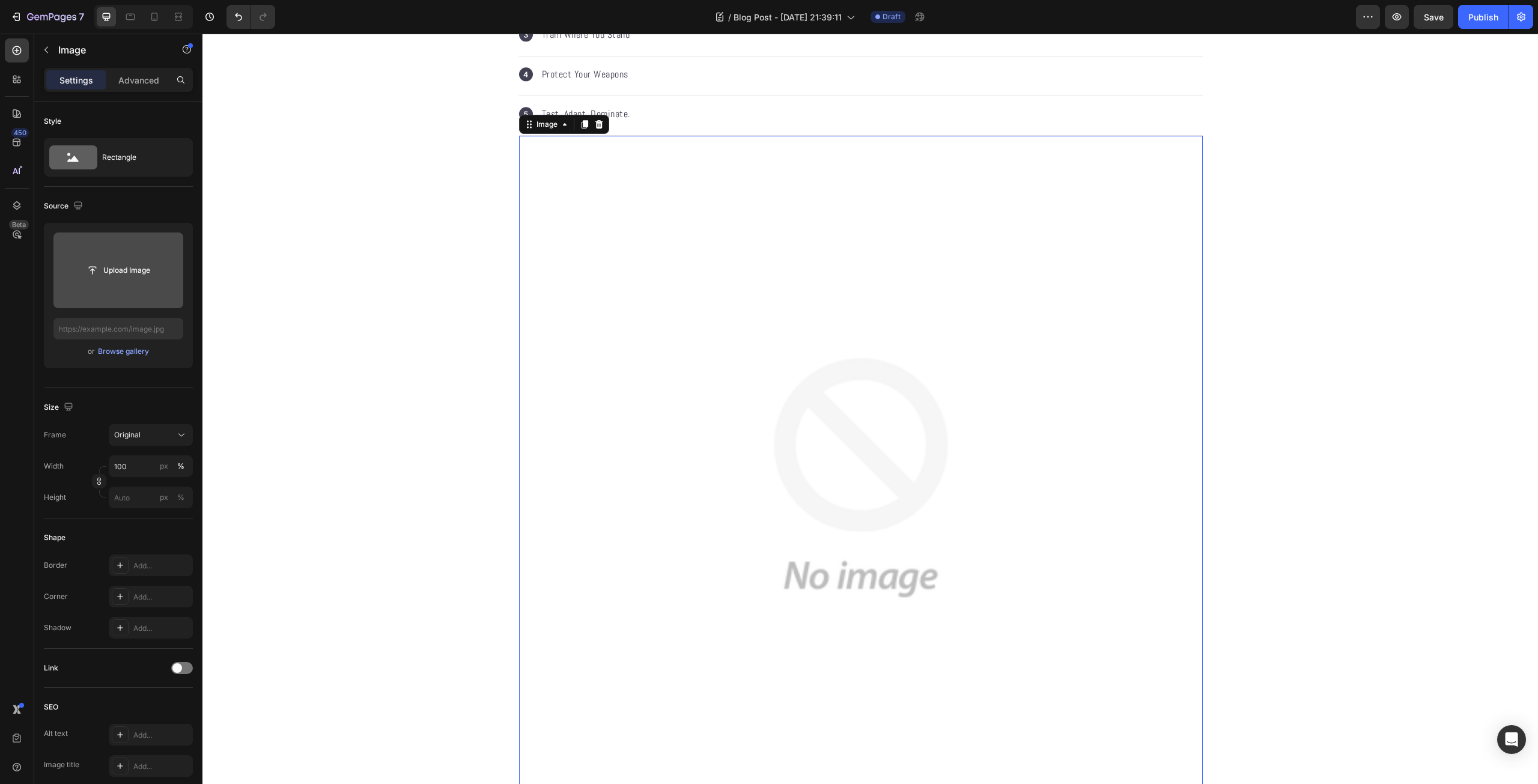
click at [125, 267] on input "file" at bounding box center [118, 270] width 82 height 21
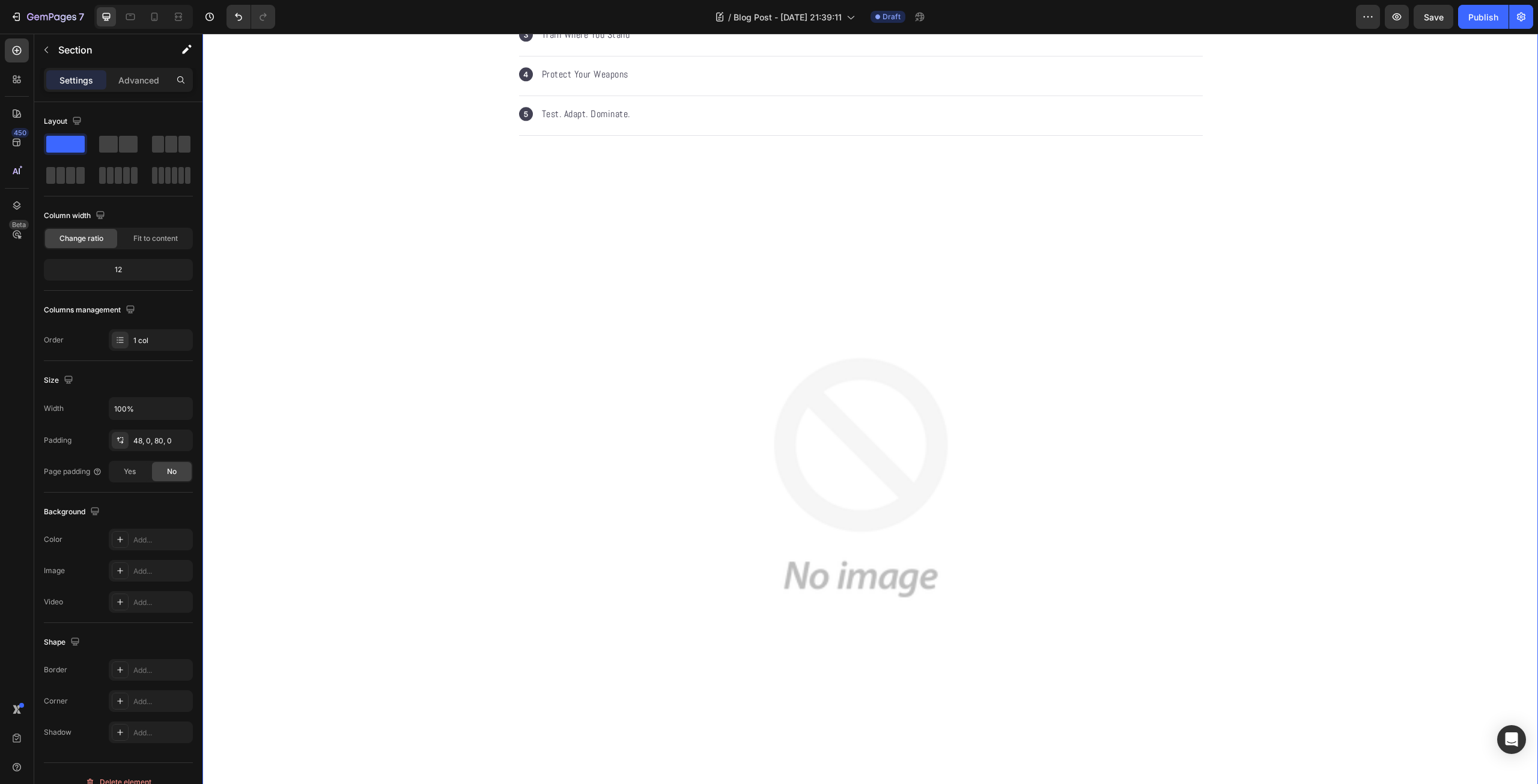
scroll to position [840, 0]
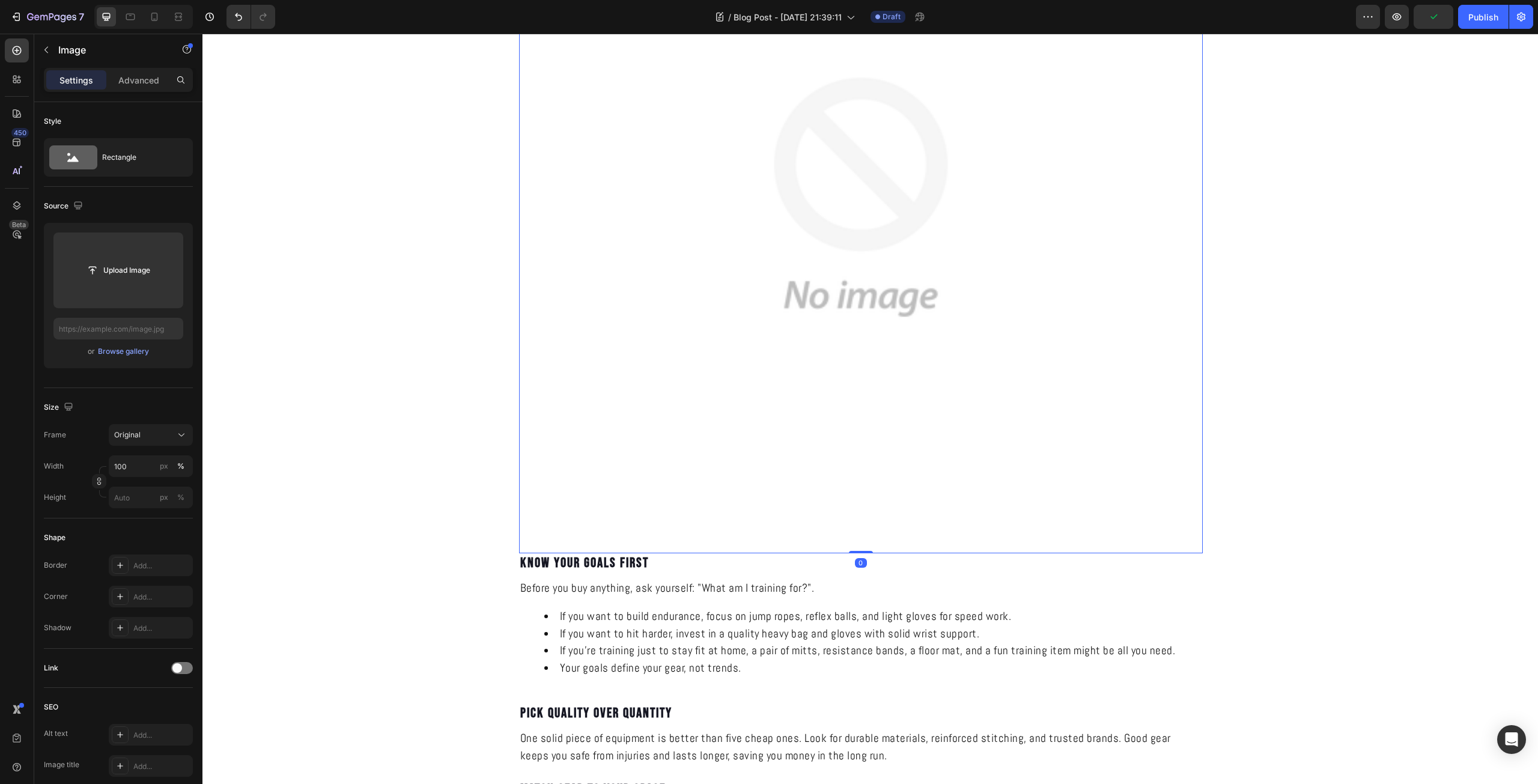
click at [661, 309] on img at bounding box center [860, 196] width 684 height 684
click at [130, 288] on input "file" at bounding box center [118, 270] width 130 height 75
type input "https://cdn.shopify.com/s/files/1/0639/9705/1087/files/gempages_581005896159593…"
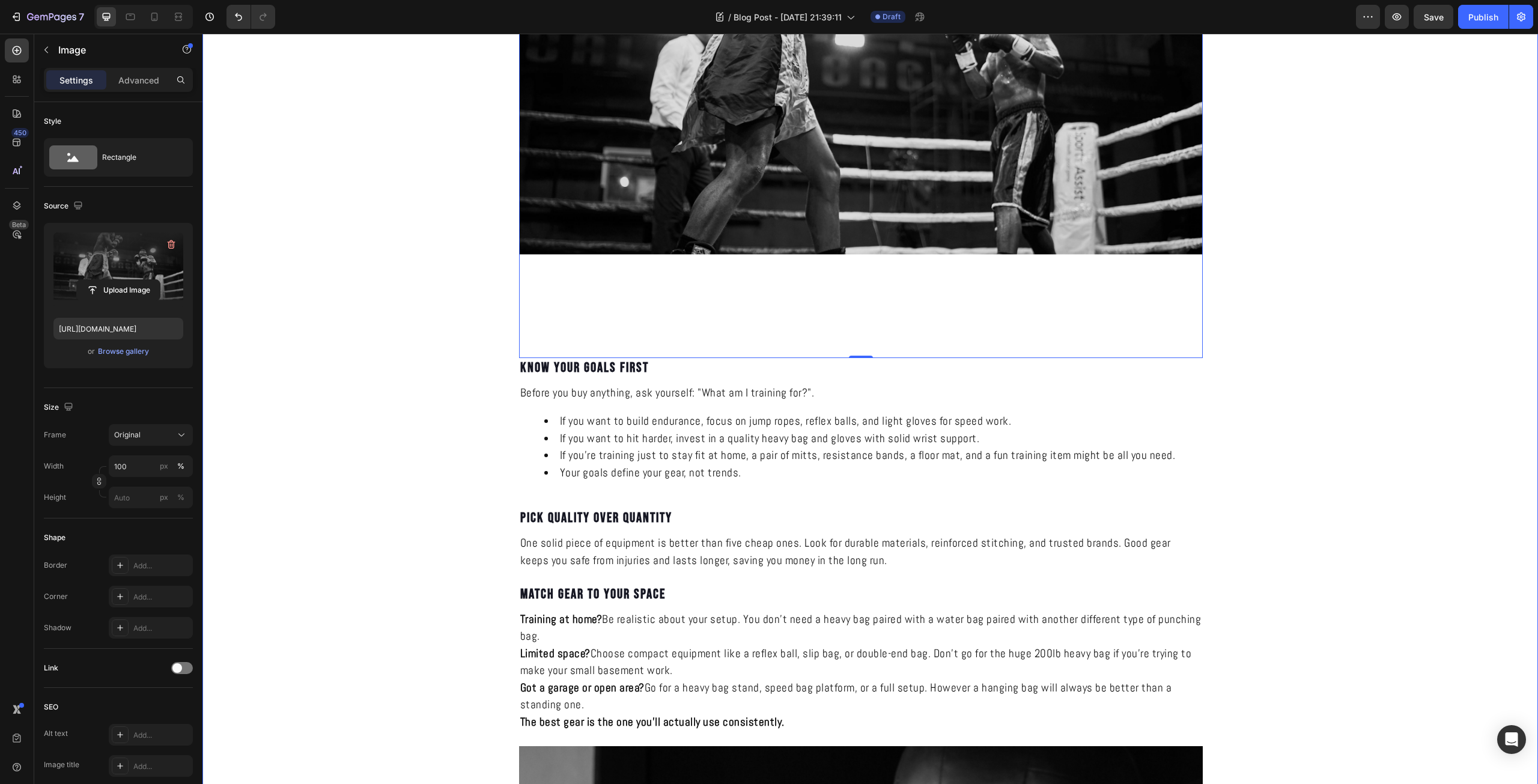
click at [464, 267] on div "HOW TO CHOOSE THE RIGHT EQUIPMENT FOR YOUR NEEDS Heading KNOCKRA Text Block Pub…" at bounding box center [870, 435] width 1335 height 2377
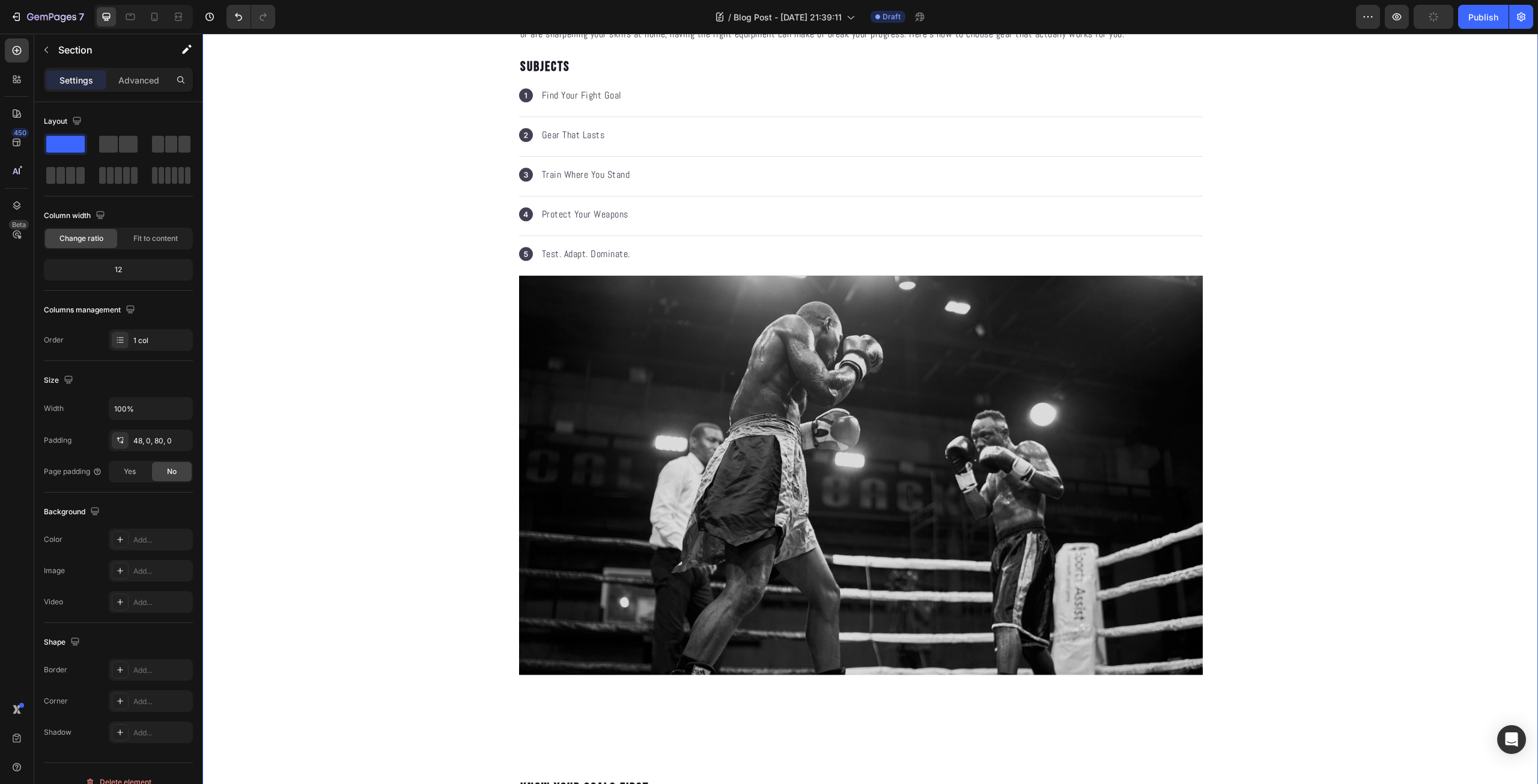
scroll to position [140, 0]
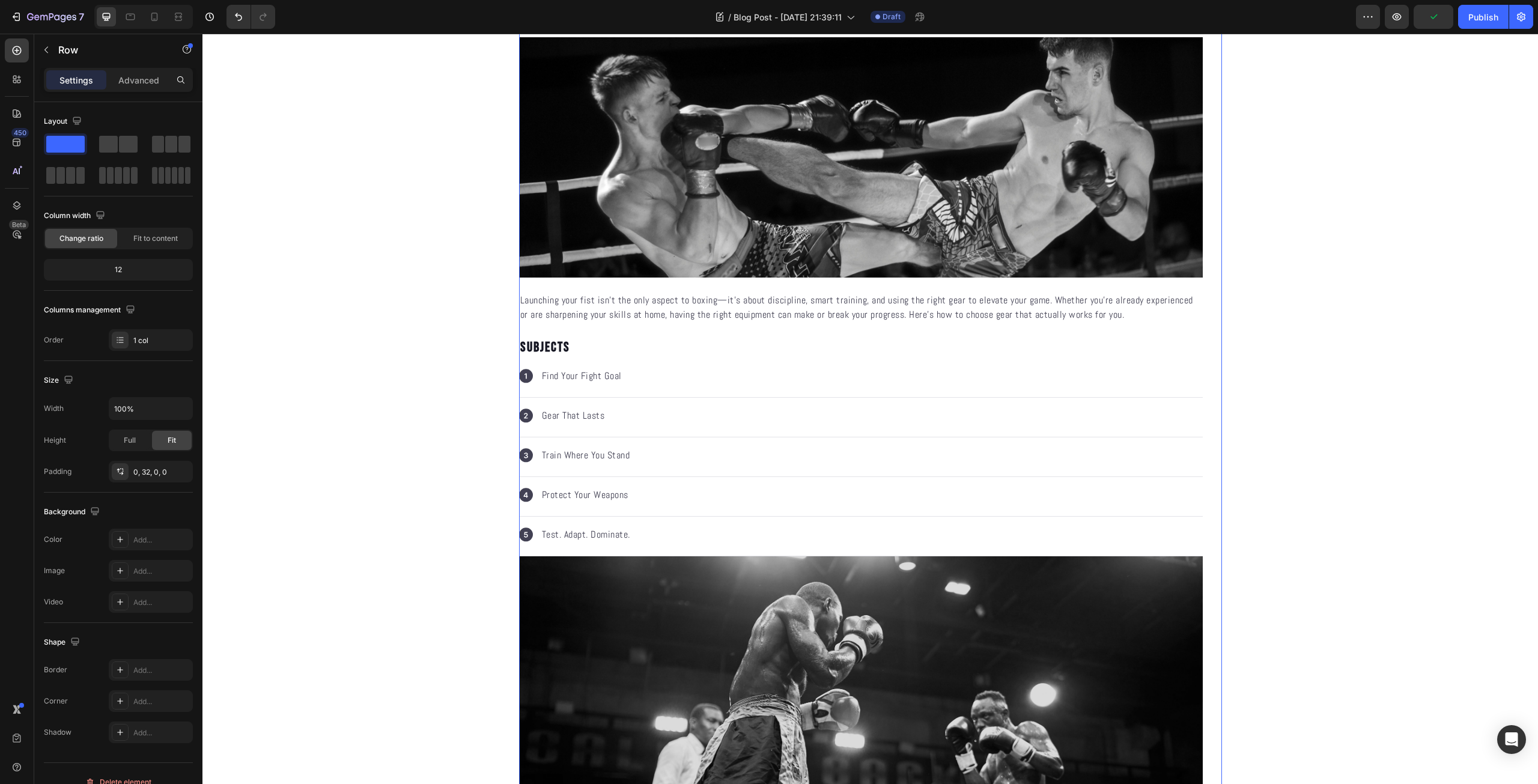
click at [791, 346] on p "SUBJECTS" at bounding box center [860, 348] width 681 height 18
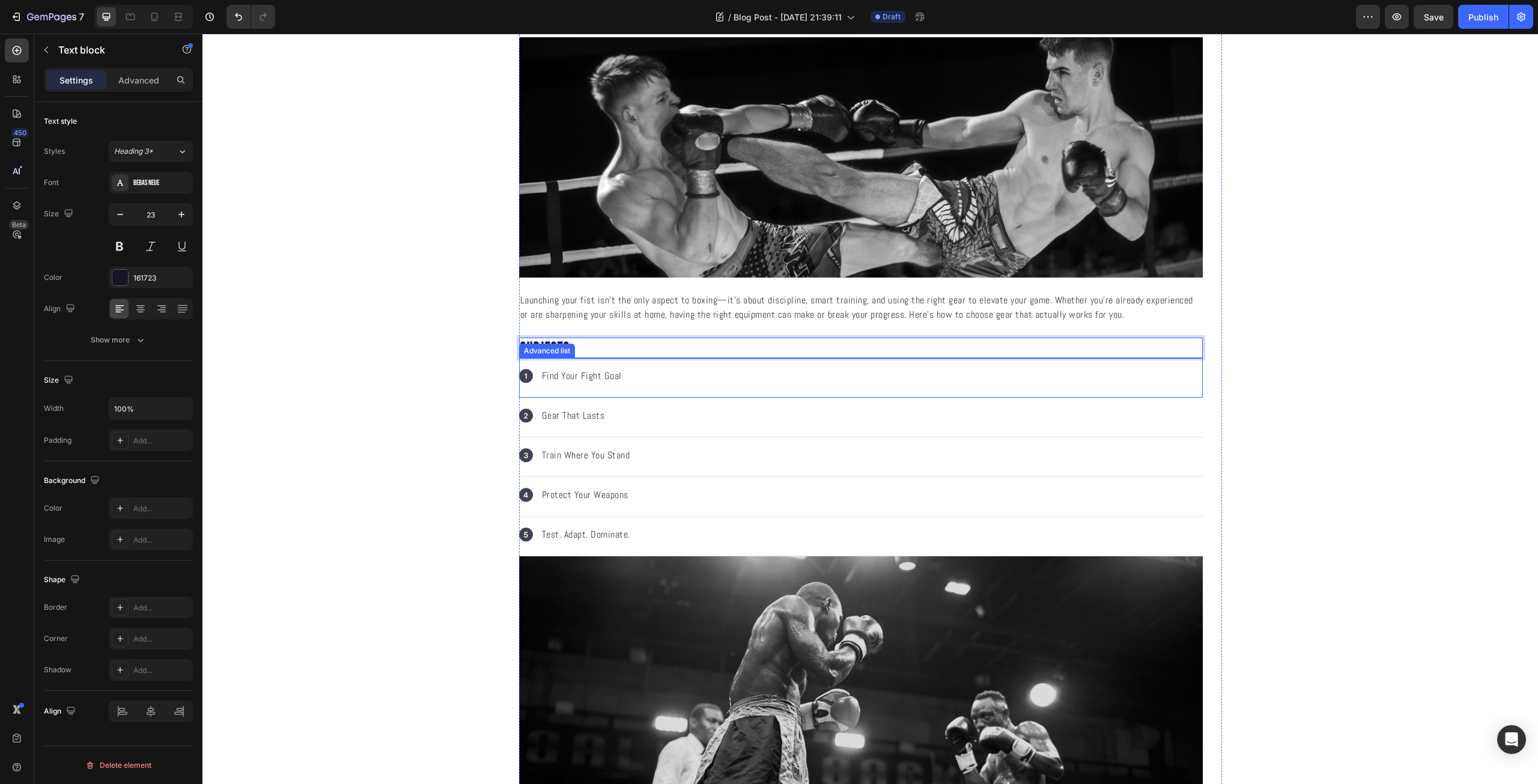
scroll to position [560, 0]
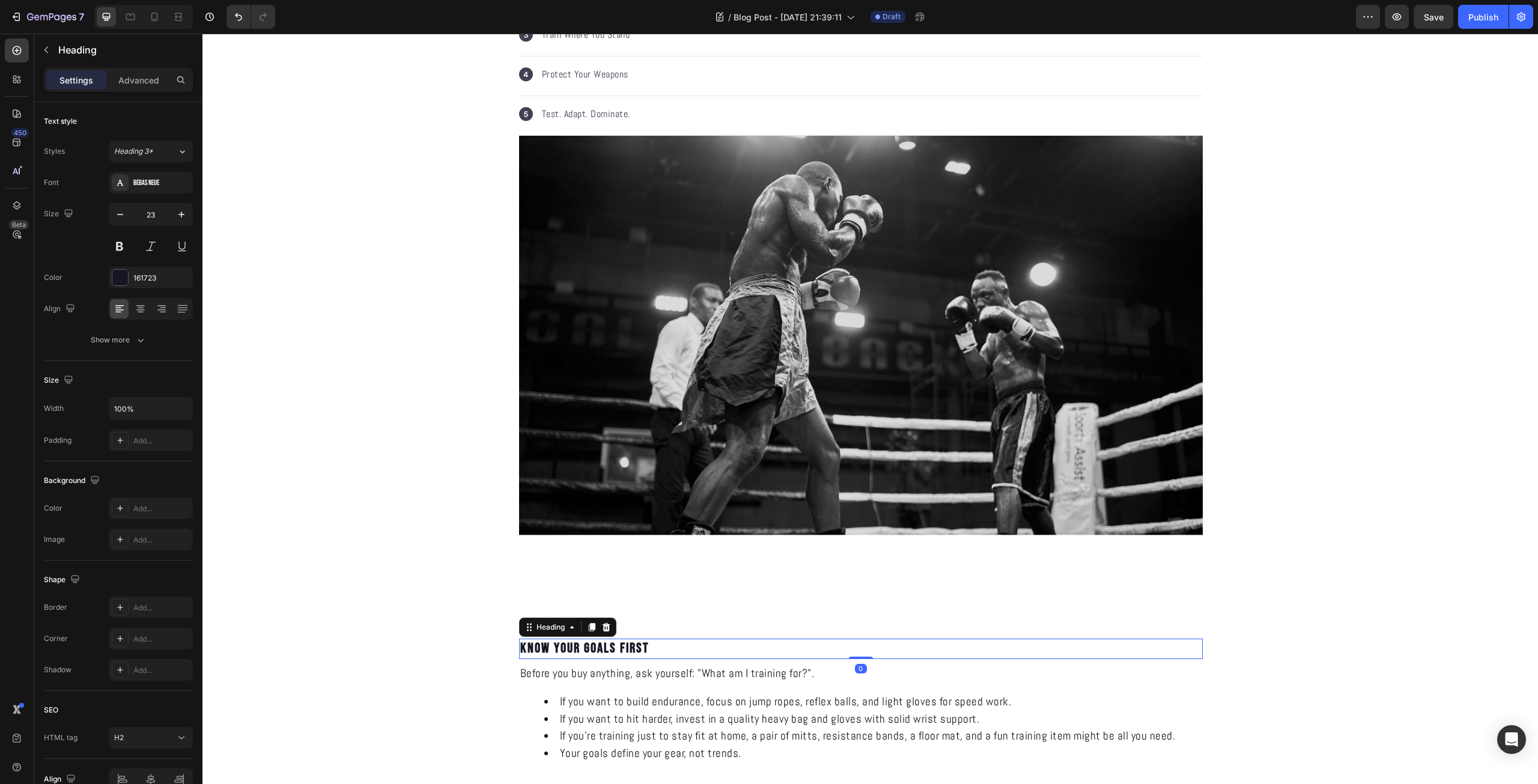
click at [807, 648] on p "Know Your Goals First" at bounding box center [860, 649] width 681 height 18
click at [819, 634] on div "Image" at bounding box center [860, 386] width 684 height 503
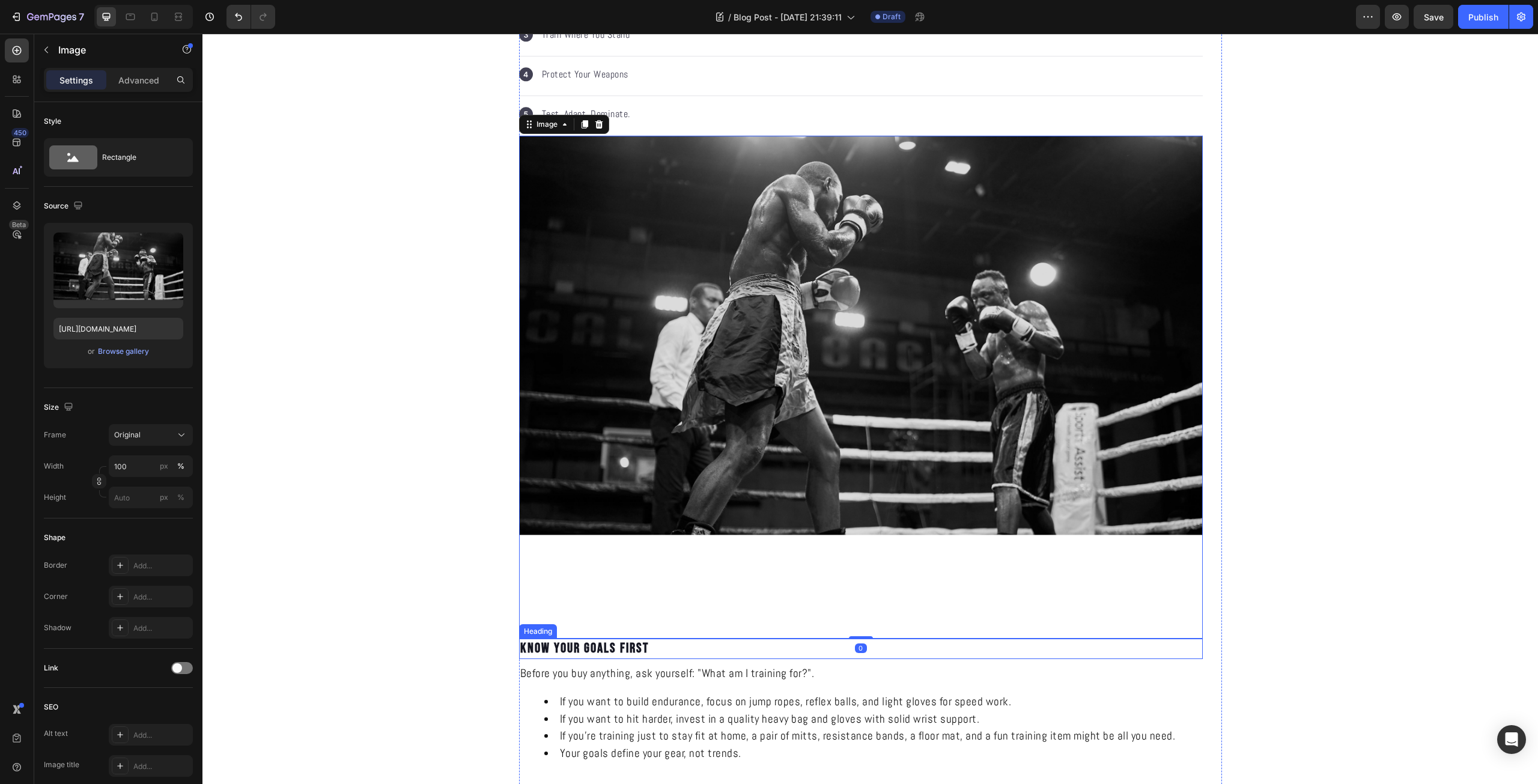
click at [853, 640] on p "Know Your Goals First" at bounding box center [860, 649] width 681 height 18
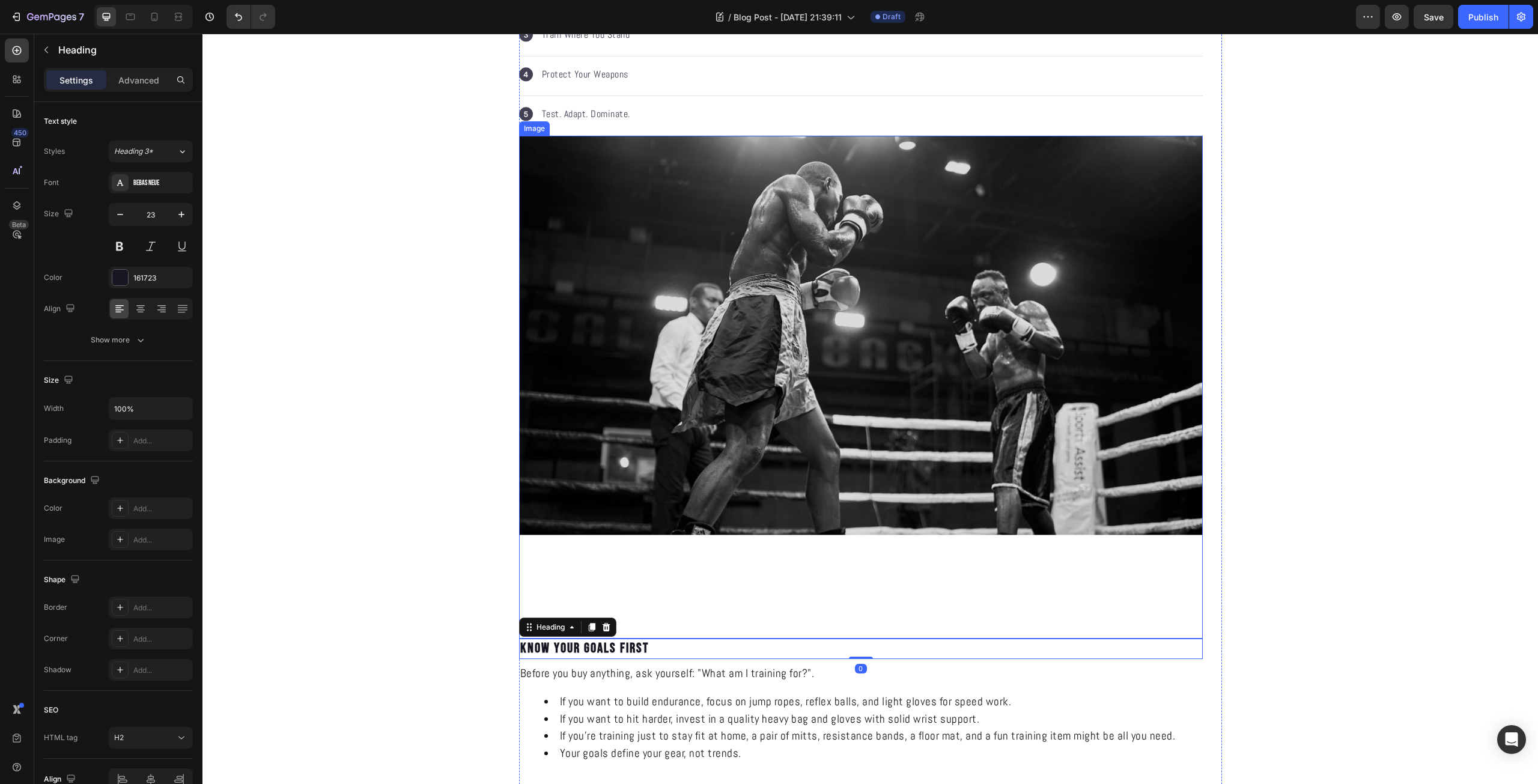
click at [855, 631] on div "Image" at bounding box center [860, 386] width 684 height 503
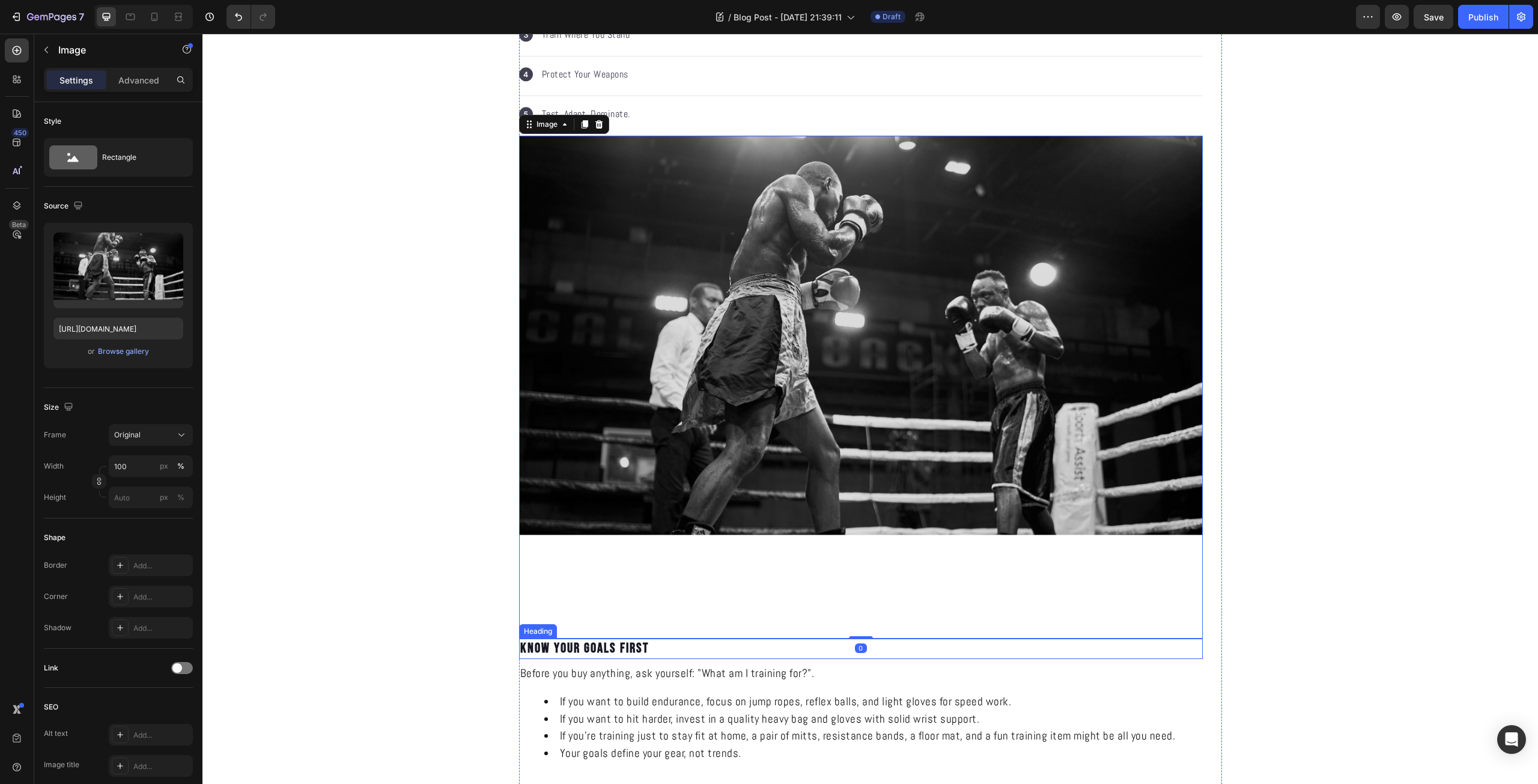
scroll to position [701, 0]
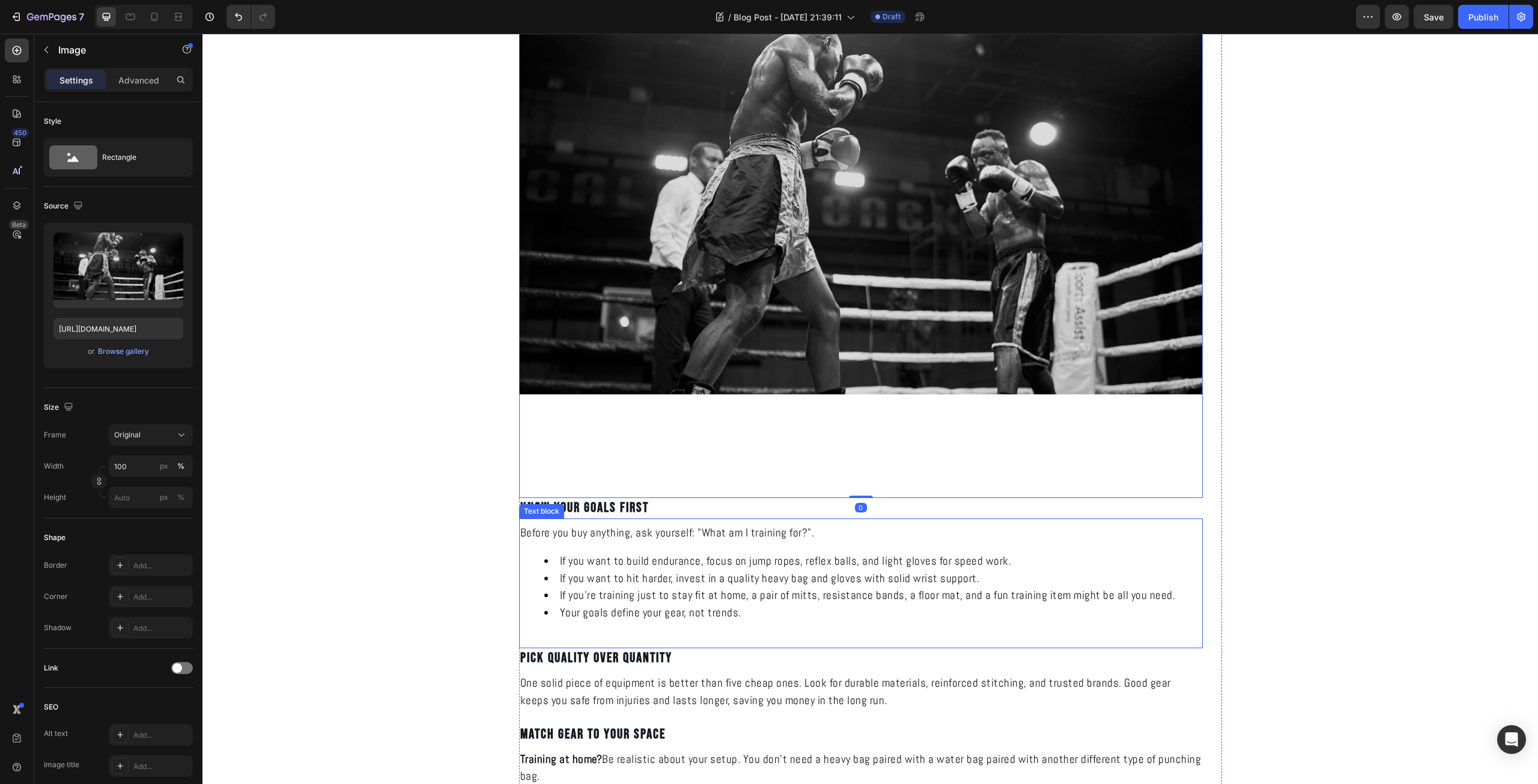
click at [831, 645] on div "Before you buy anything, ask yourself: "What am I training for?". If you want t…" at bounding box center [860, 582] width 684 height 130
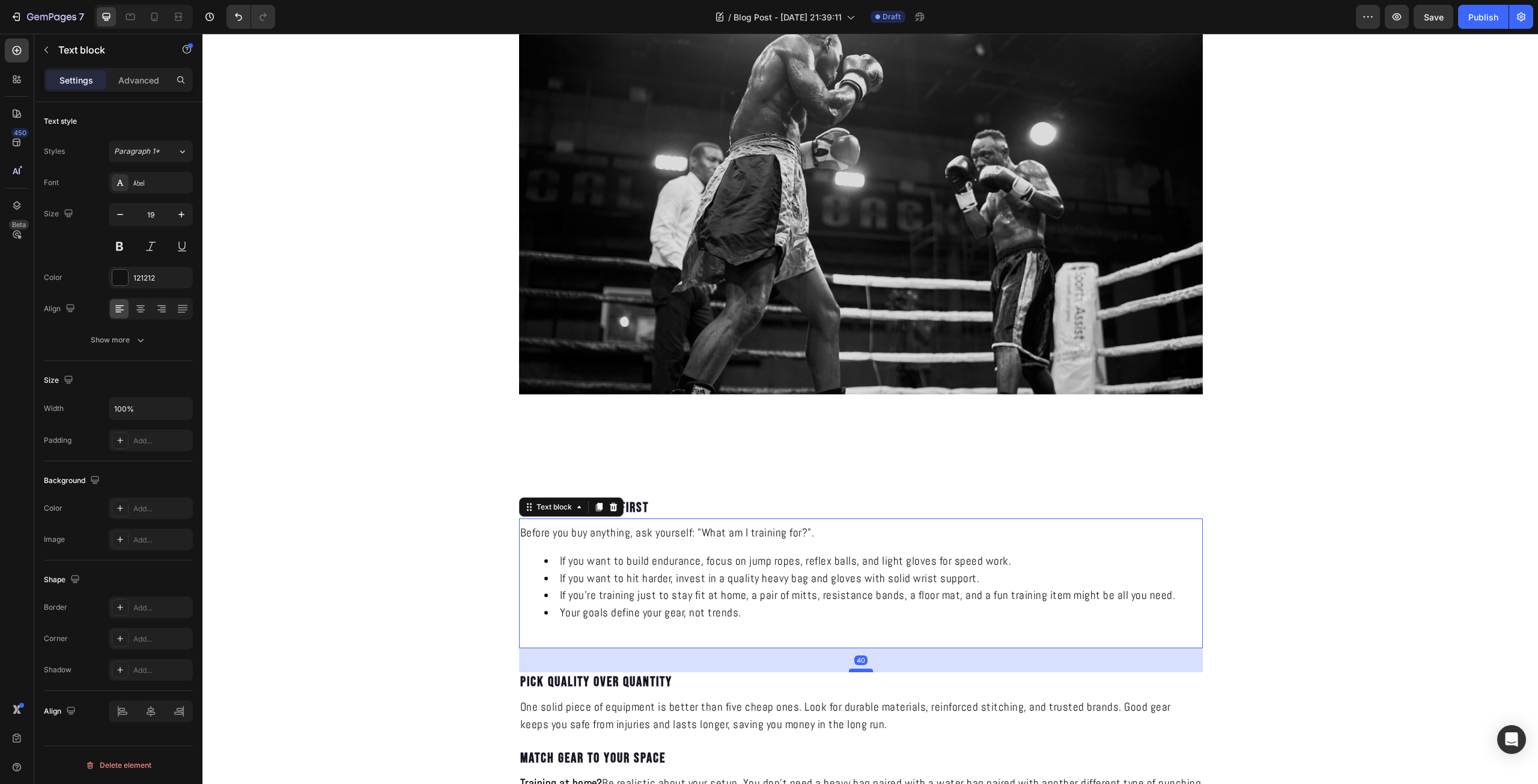
drag, startPoint x: 857, startPoint y: 647, endPoint x: 853, endPoint y: 671, distance: 24.3
click at [853, 671] on div at bounding box center [860, 670] width 24 height 4
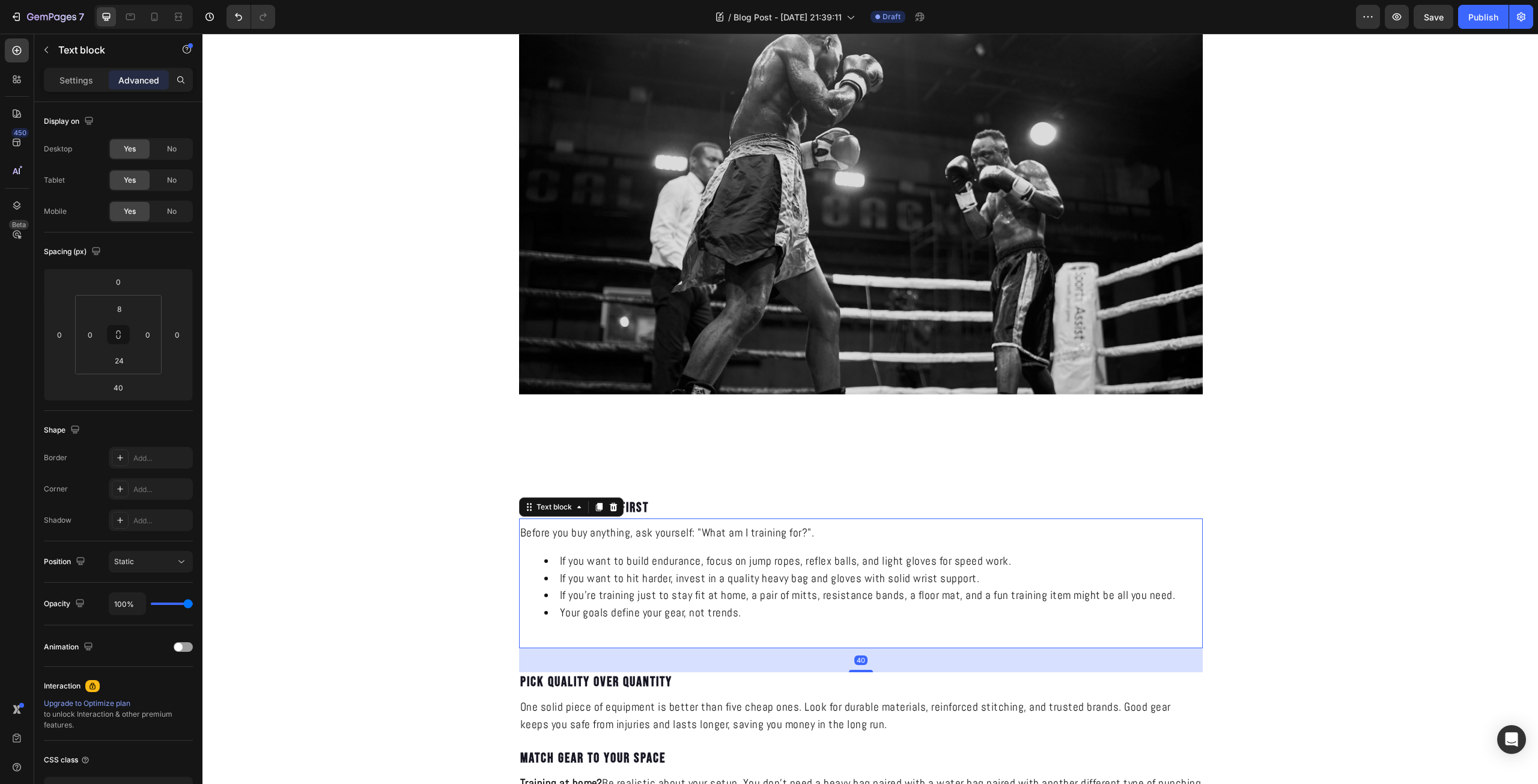
click at [968, 636] on div "Before you buy anything, ask yourself: "What am I training for?". If you want t…" at bounding box center [860, 582] width 684 height 130
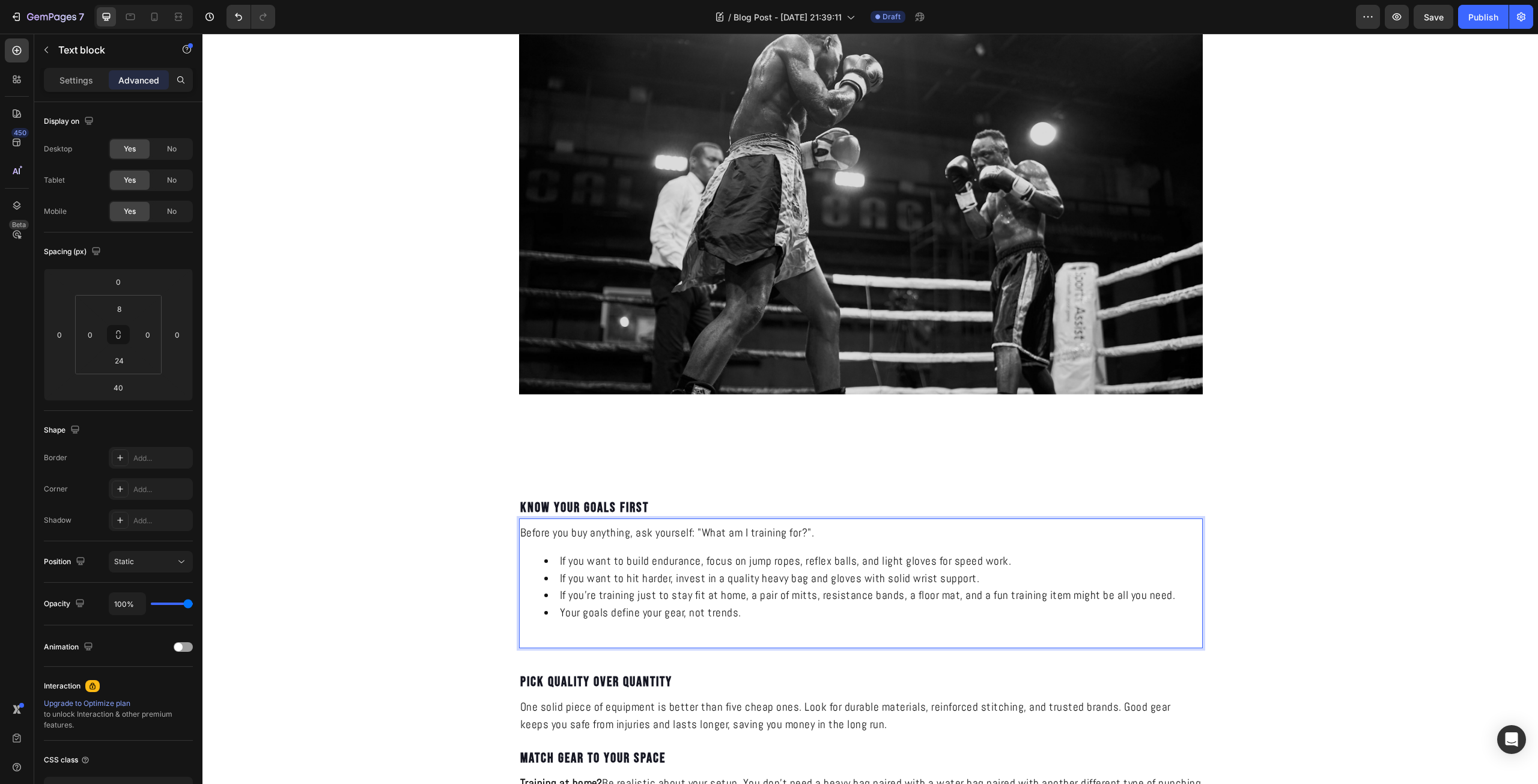
click at [1121, 633] on div "Before you buy anything, ask yourself: "What am I training for?". If you want t…" at bounding box center [860, 579] width 684 height 111
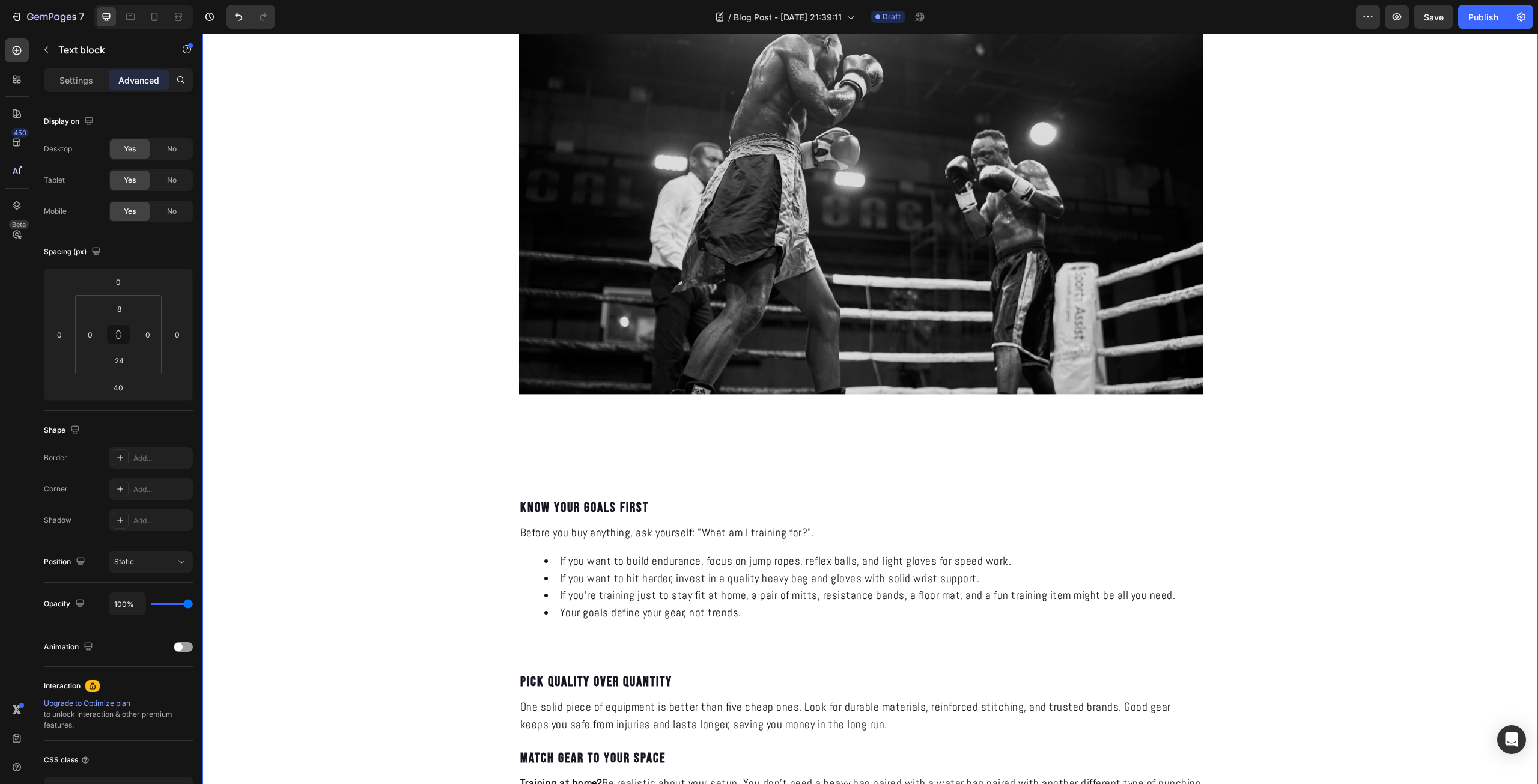
click at [1259, 632] on div "HOW TO CHOOSE THE RIGHT EQUIPMENT FOR YOUR NEEDS Heading KNOCKRA Text Block Pub…" at bounding box center [870, 587] width 1335 height 2401
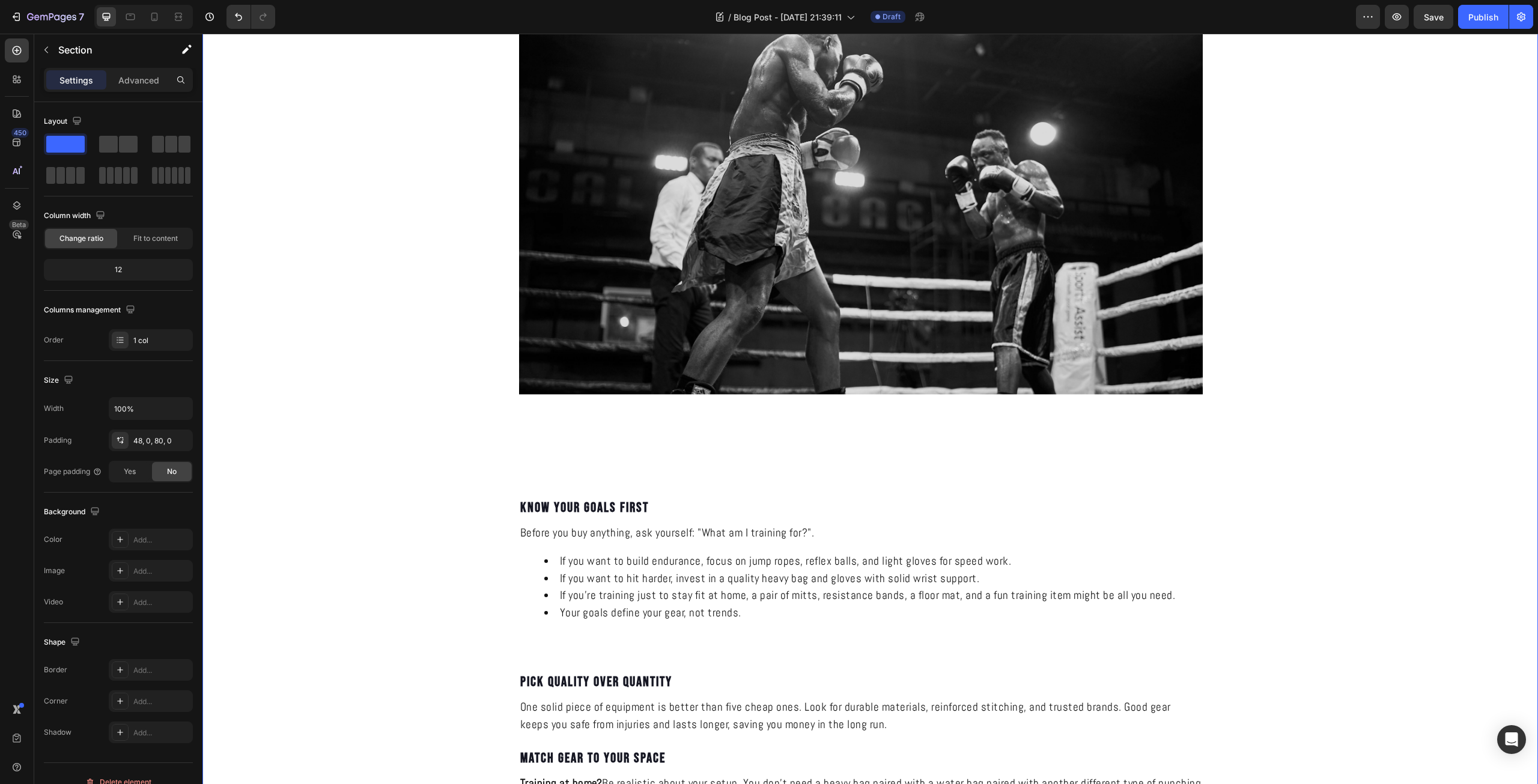
scroll to position [840, 0]
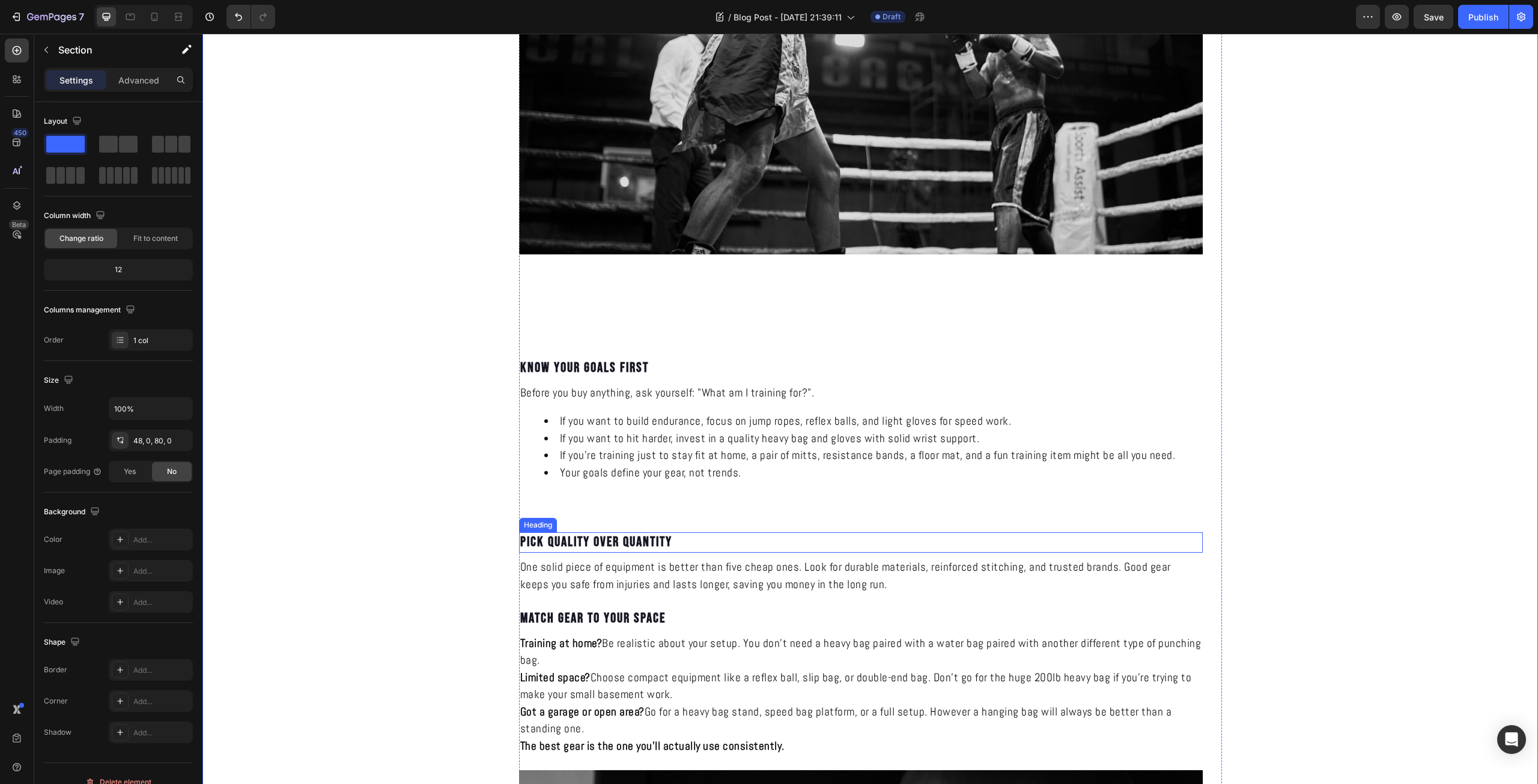
click at [833, 541] on p "Pick Quality Over Quantity" at bounding box center [860, 542] width 681 height 18
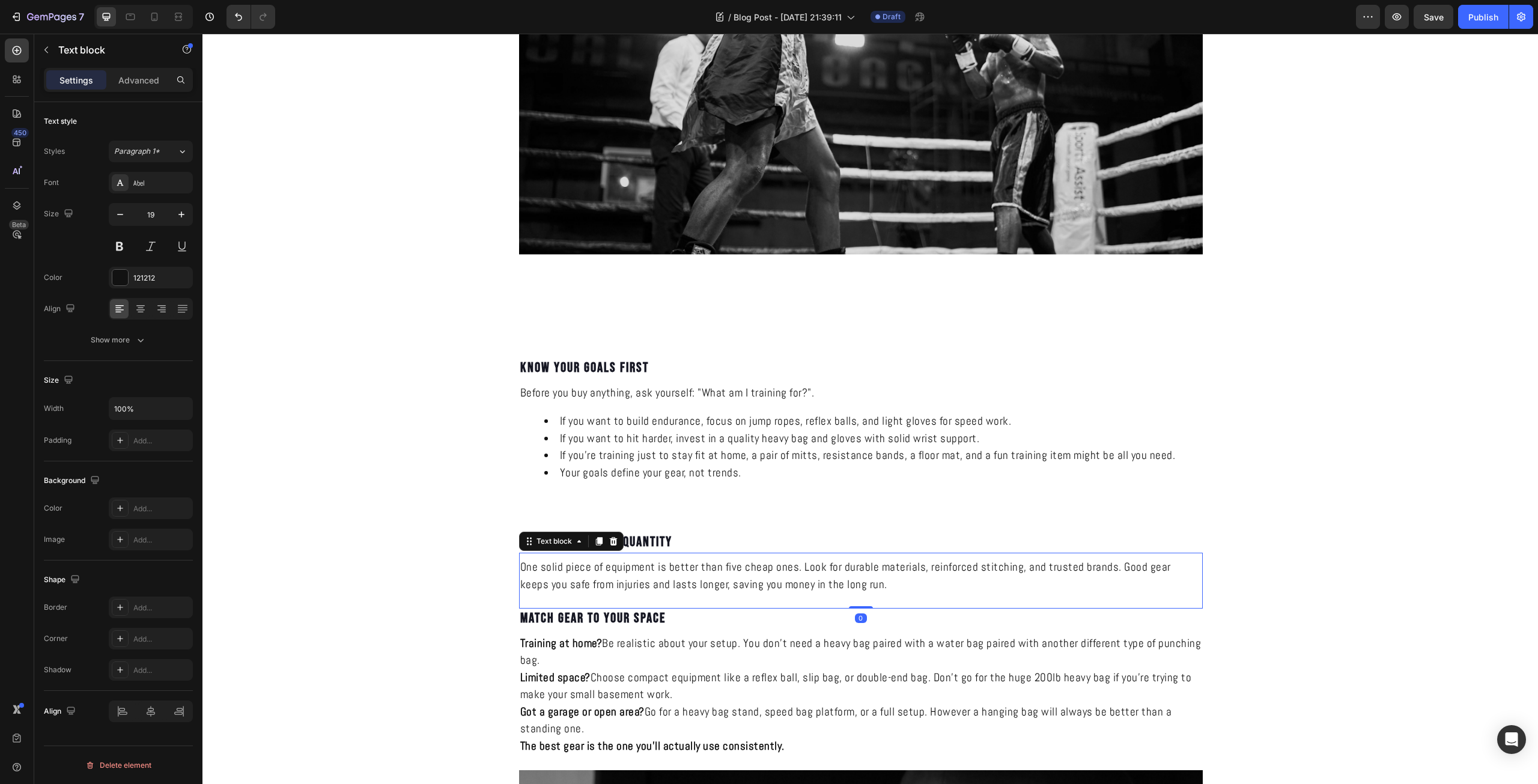
click at [834, 587] on p "One solid piece of equipment is better than five cheap ones. Look for durable m…" at bounding box center [860, 575] width 681 height 34
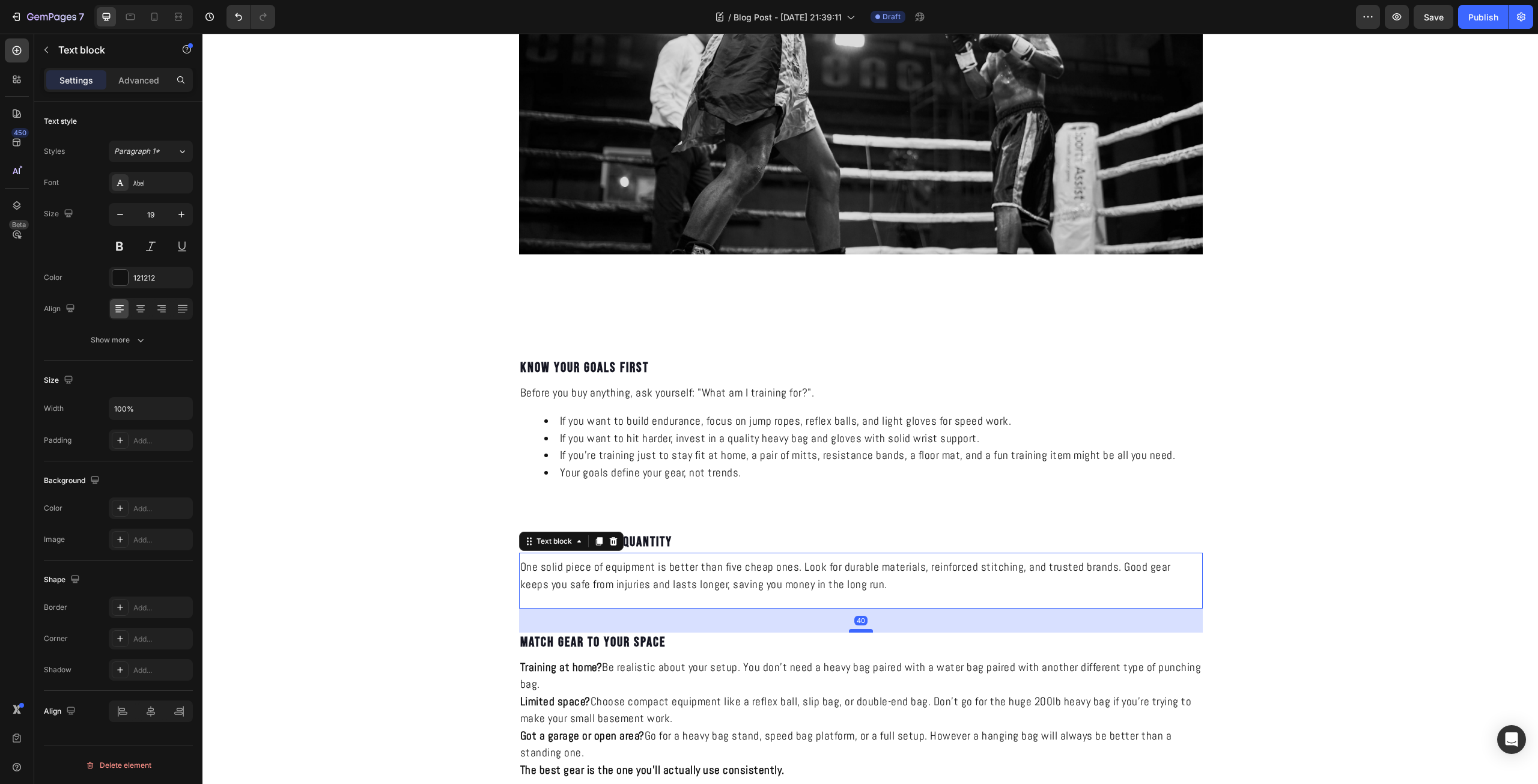
drag, startPoint x: 851, startPoint y: 607, endPoint x: 846, endPoint y: 631, distance: 24.5
click at [849, 631] on div at bounding box center [860, 631] width 24 height 4
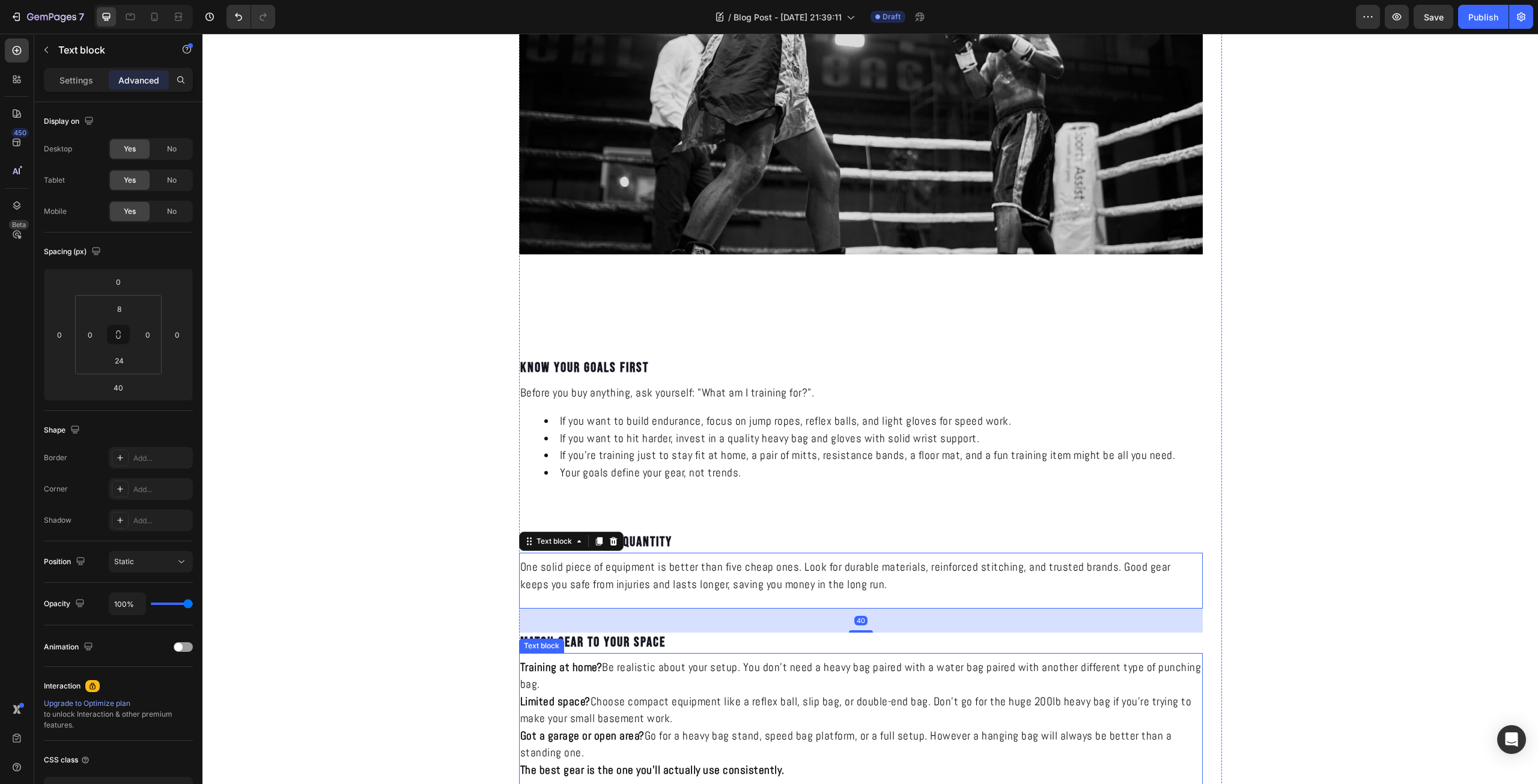
scroll to position [980, 0]
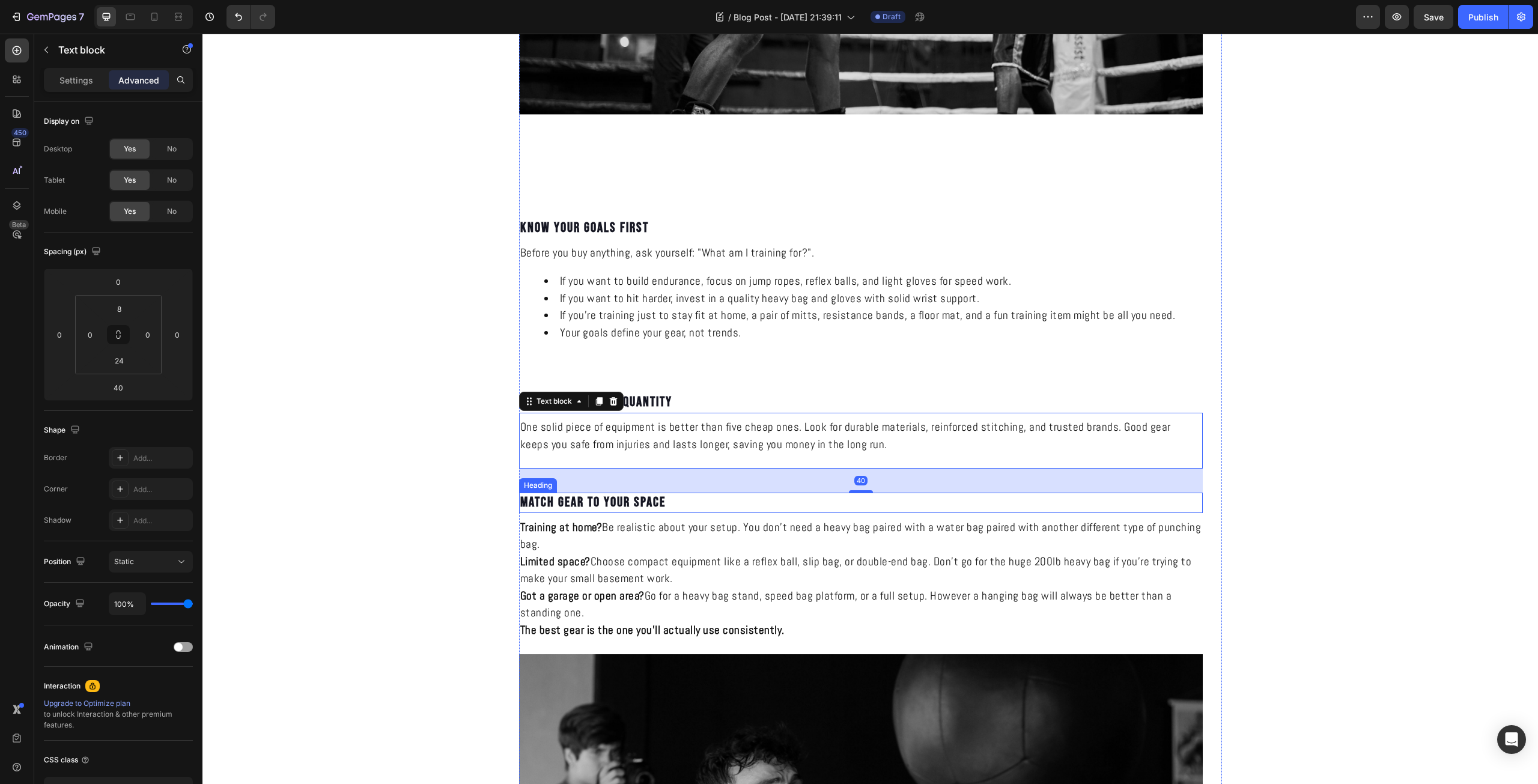
click at [762, 506] on p "Match Gear to Your Space" at bounding box center [860, 503] width 681 height 18
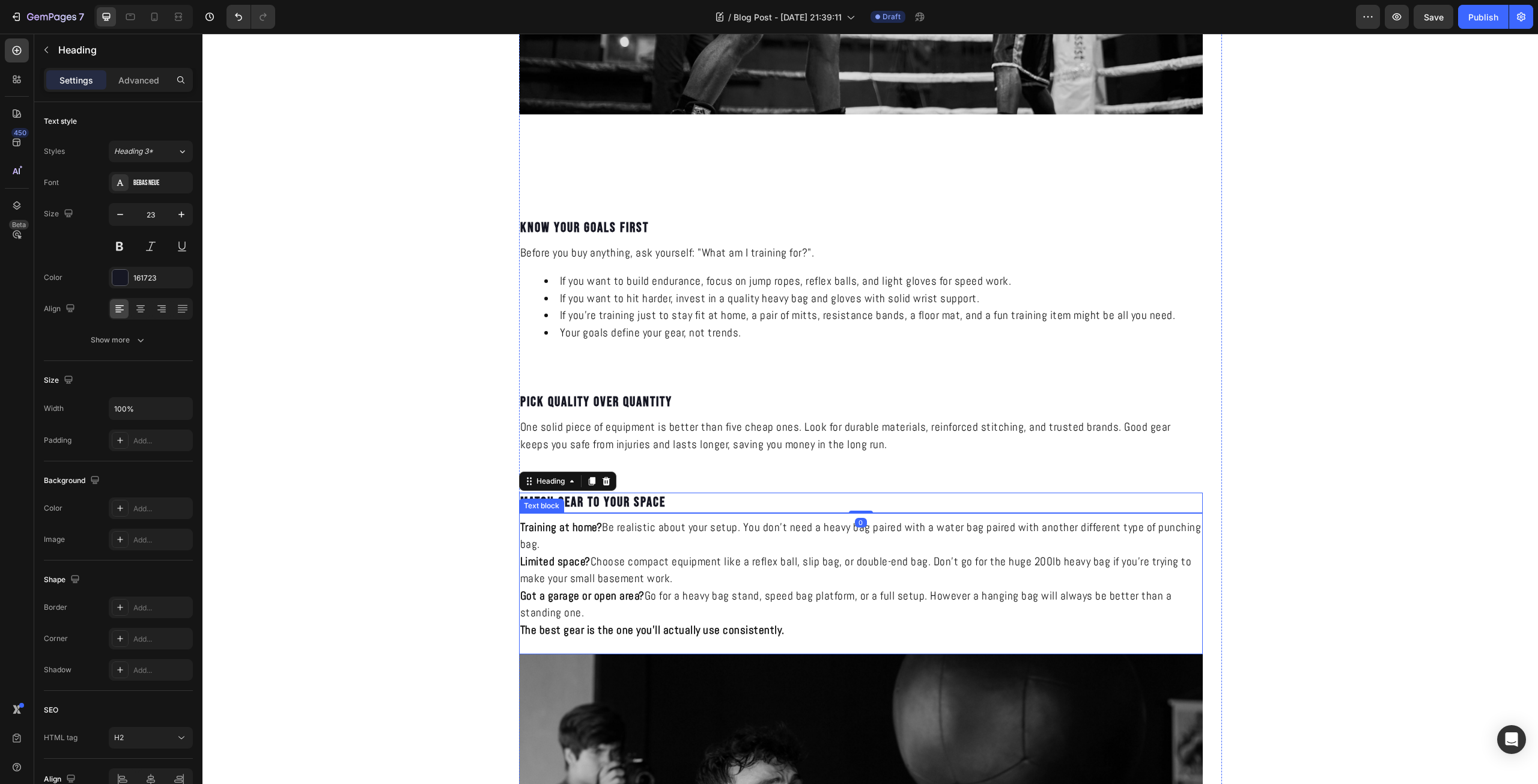
click at [853, 618] on p "Got a garage or open area? Go for a heavy bag stand, speed bag platform, or a f…" at bounding box center [860, 604] width 681 height 34
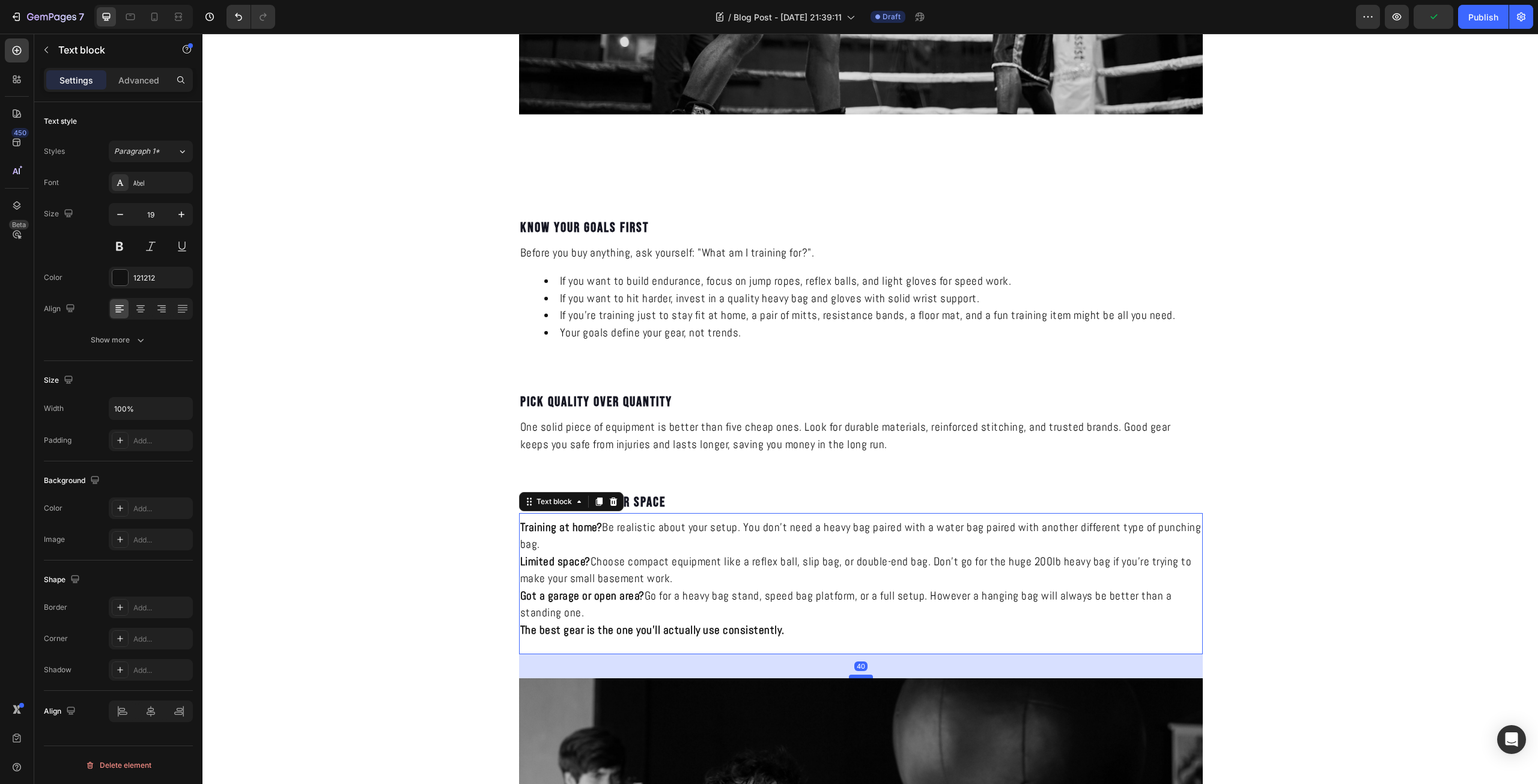
drag, startPoint x: 858, startPoint y: 652, endPoint x: 860, endPoint y: 676, distance: 24.1
click at [860, 676] on div at bounding box center [860, 676] width 24 height 4
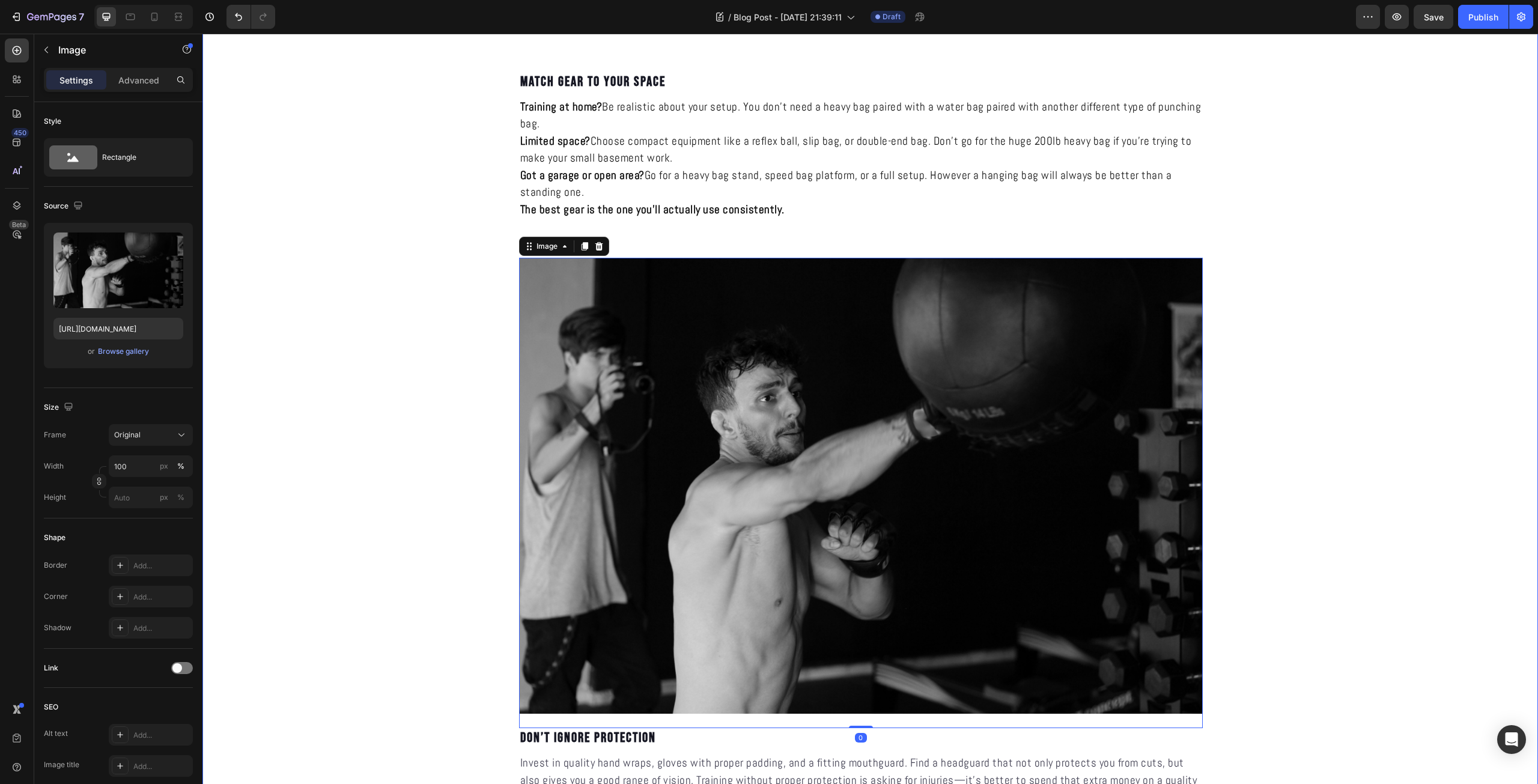
scroll to position [1681, 0]
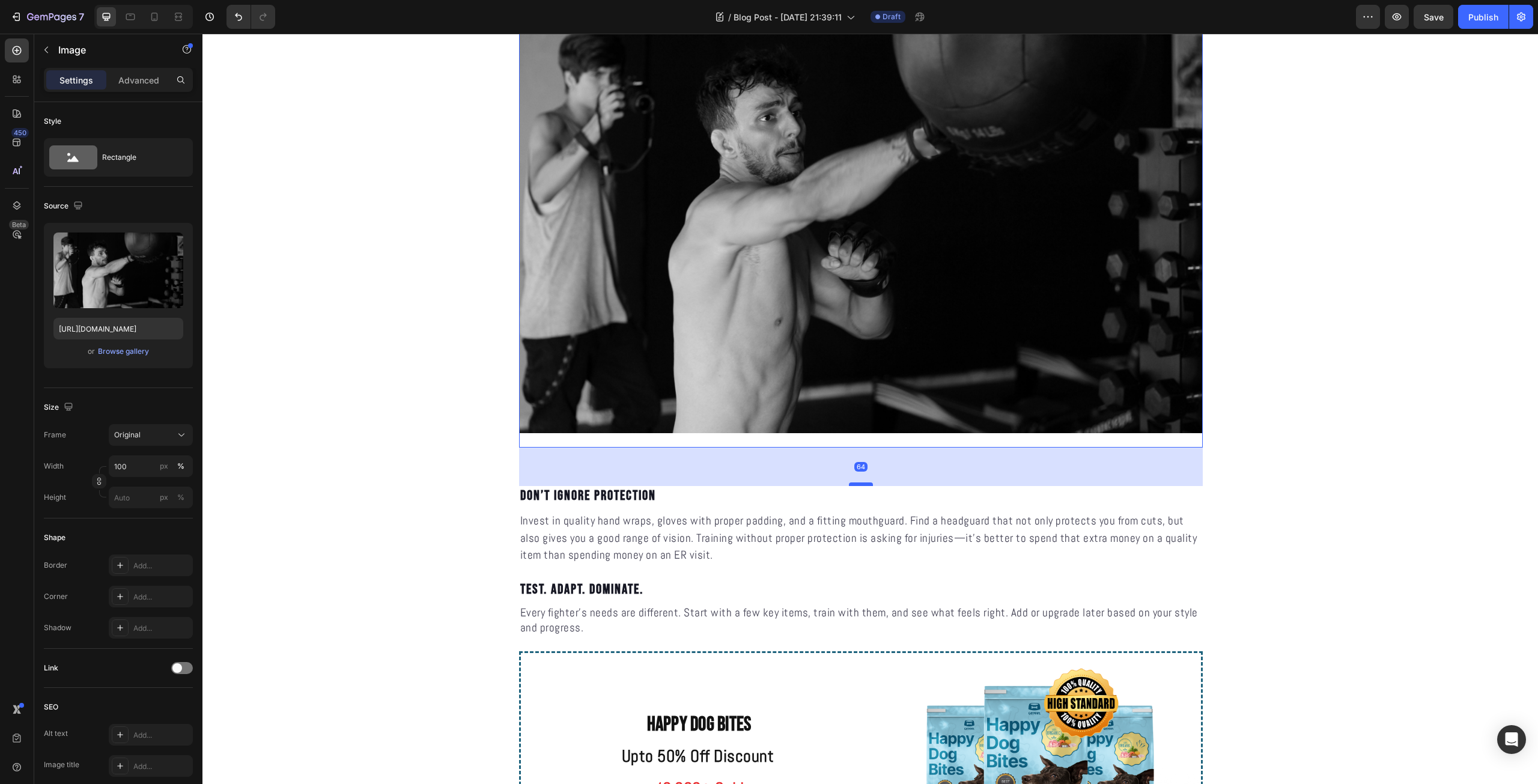
drag, startPoint x: 861, startPoint y: 446, endPoint x: 858, endPoint y: 485, distance: 39.1
click at [858, 485] on div at bounding box center [860, 484] width 24 height 4
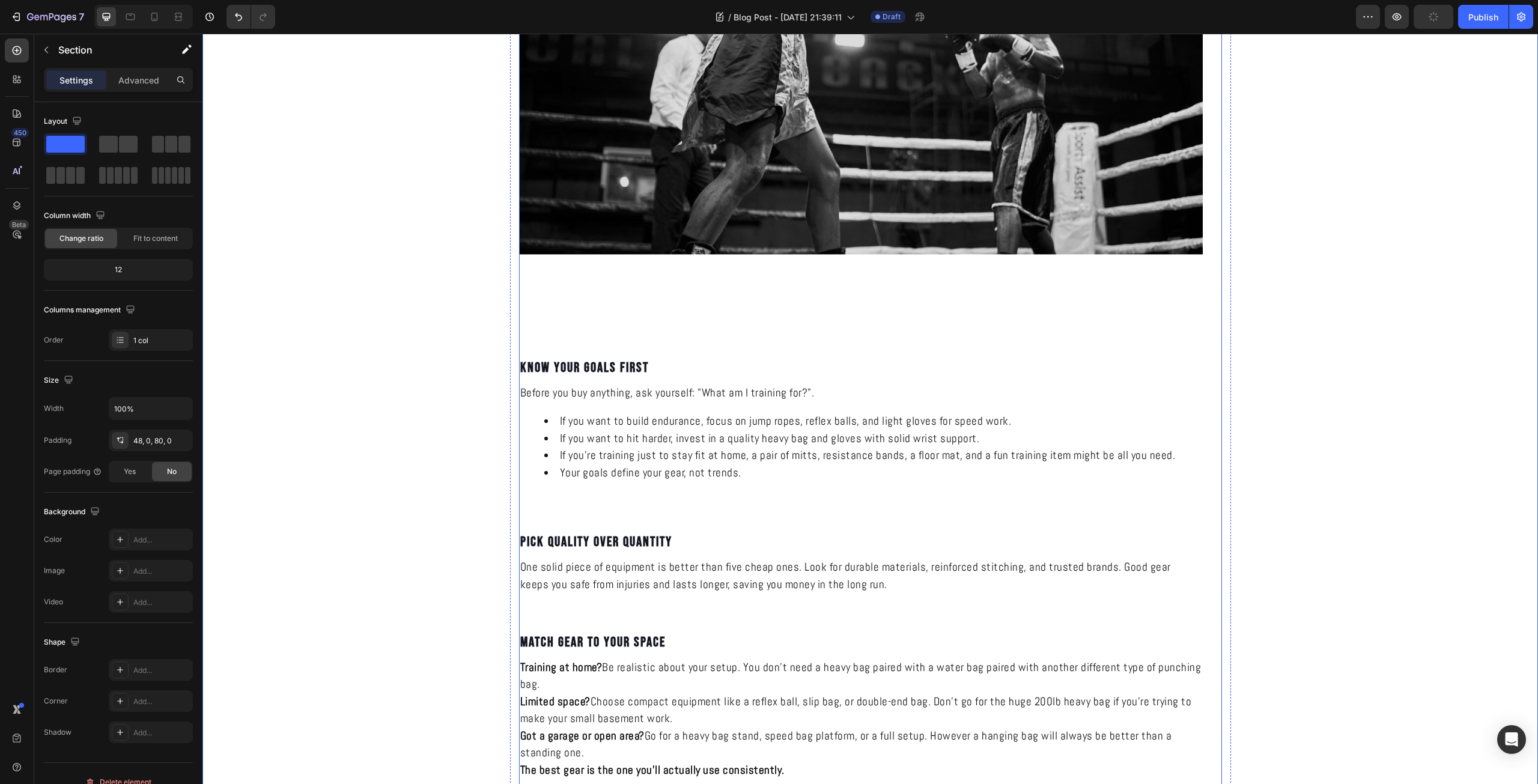
scroll to position [701, 0]
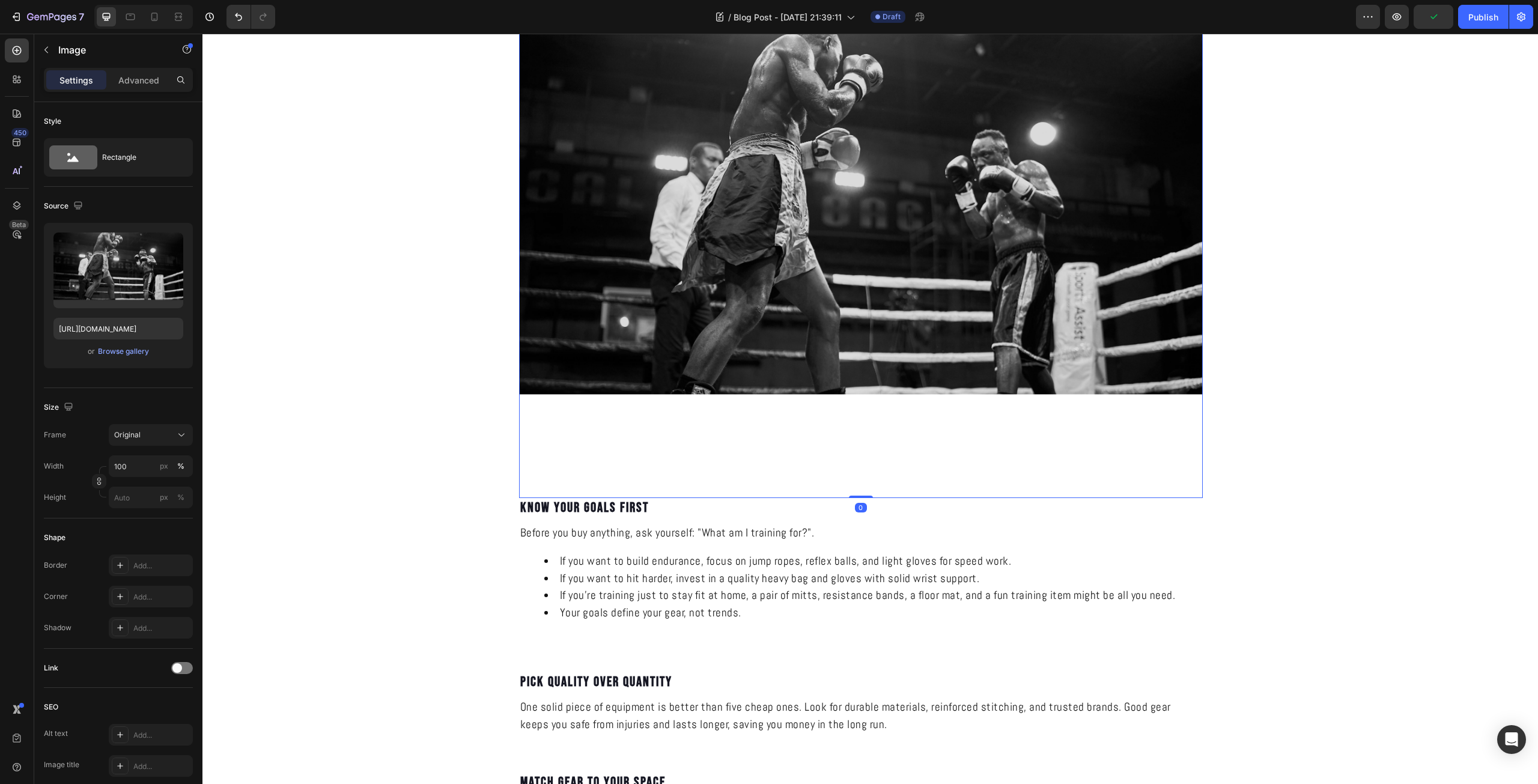
click at [660, 485] on div "Image 0" at bounding box center [860, 246] width 684 height 503
click at [1162, 433] on img at bounding box center [860, 239] width 684 height 488
click at [1236, 447] on div "HOW TO CHOOSE THE RIGHT EQUIPMENT FOR YOUR NEEDS Heading KNOCKRA Text Block Pub…" at bounding box center [870, 630] width 1335 height 2487
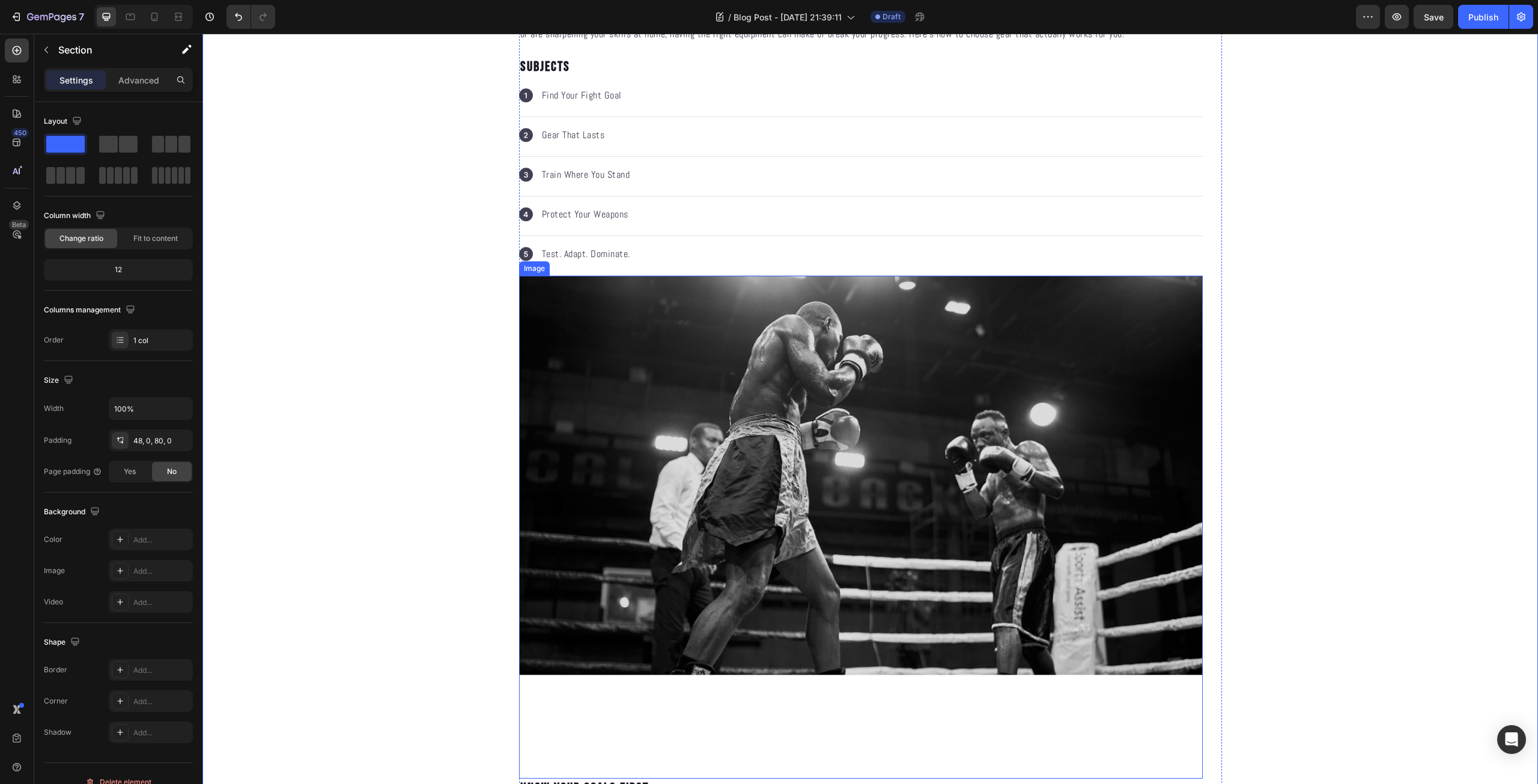
scroll to position [140, 0]
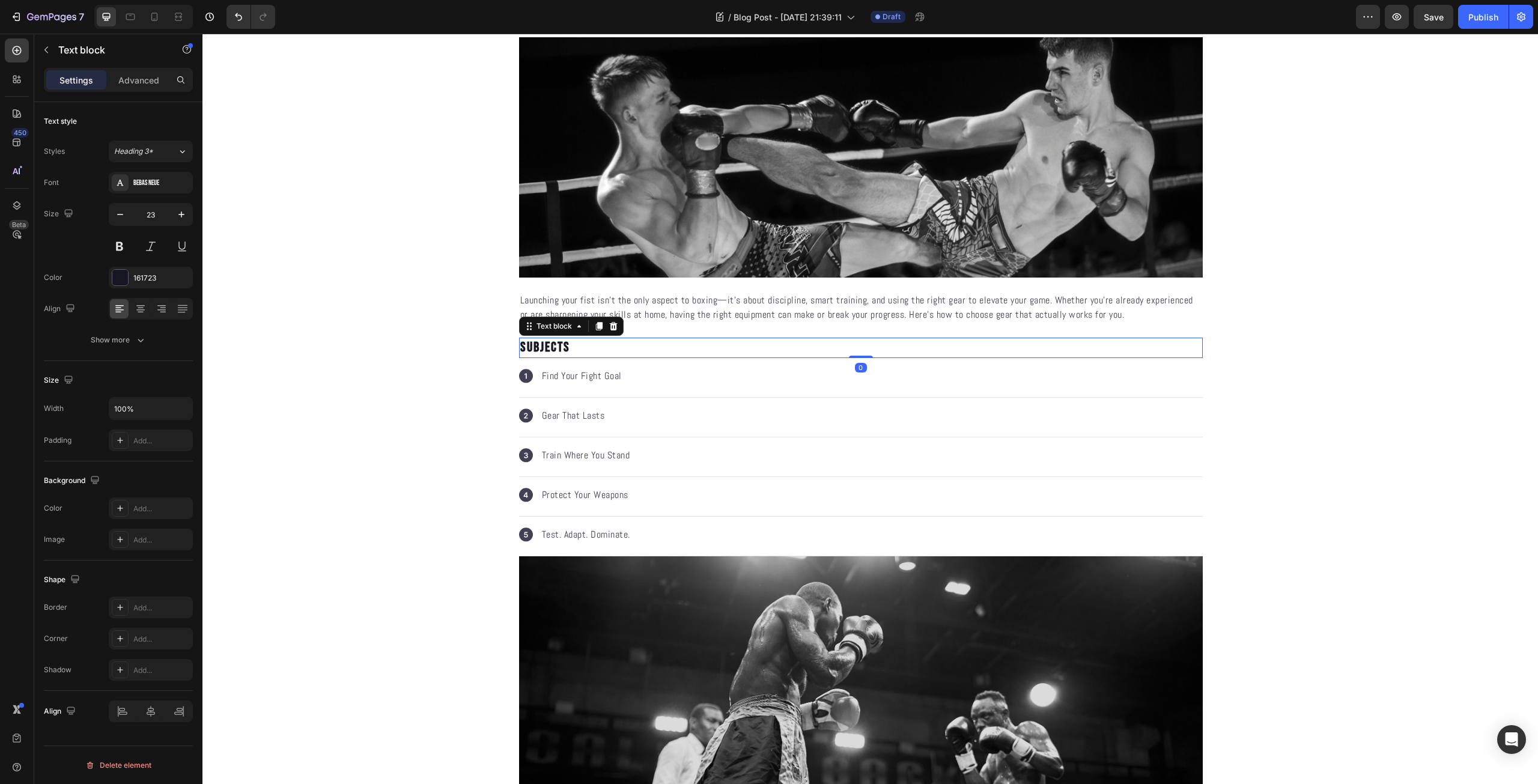
click at [608, 347] on p "SUBJECTS" at bounding box center [860, 348] width 681 height 18
click at [806, 534] on div "Icon Test. Adapt. Dominate. Text block" at bounding box center [860, 536] width 684 height 39
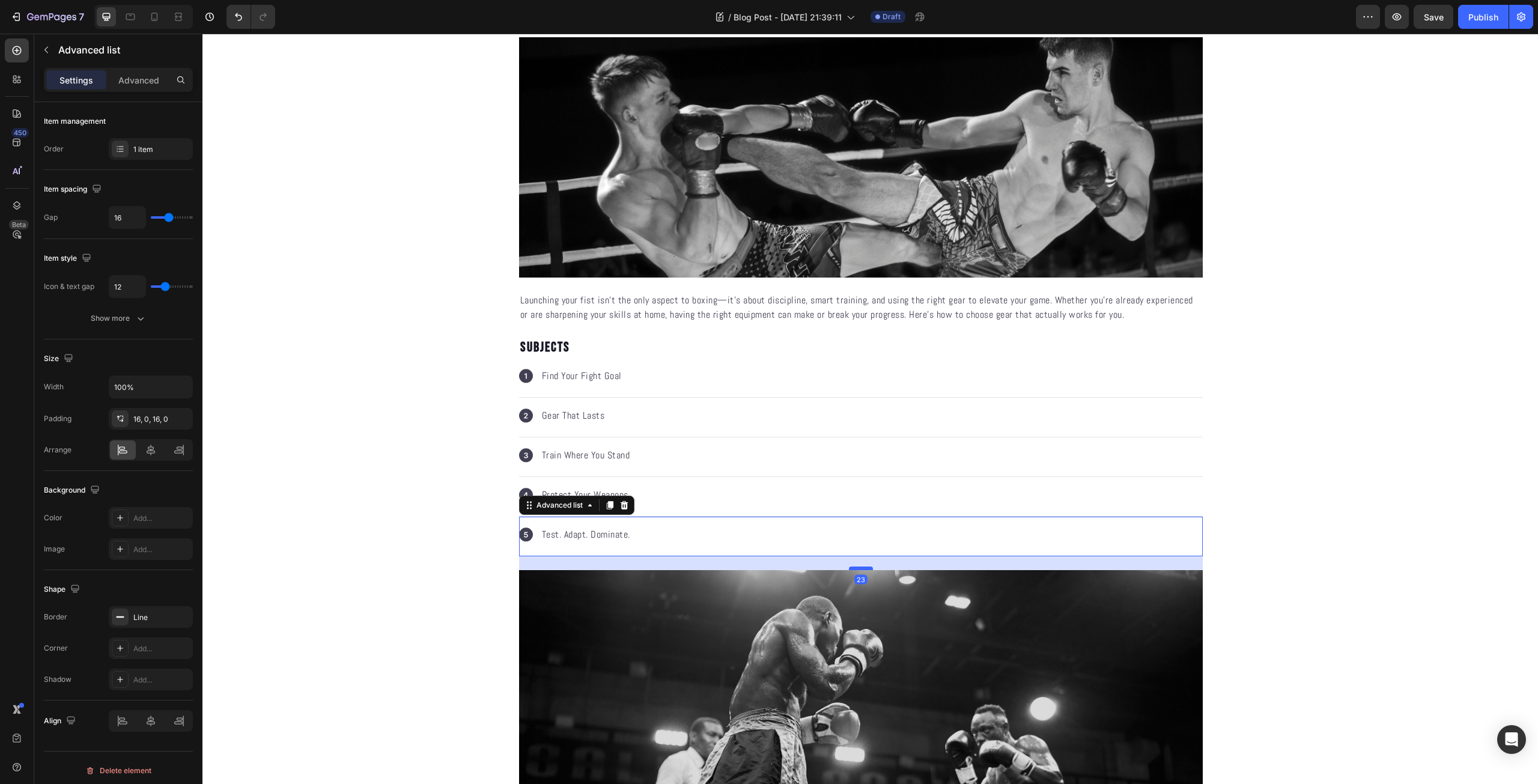
drag, startPoint x: 861, startPoint y: 554, endPoint x: 857, endPoint y: 572, distance: 18.4
click at [857, 570] on div at bounding box center [860, 568] width 24 height 4
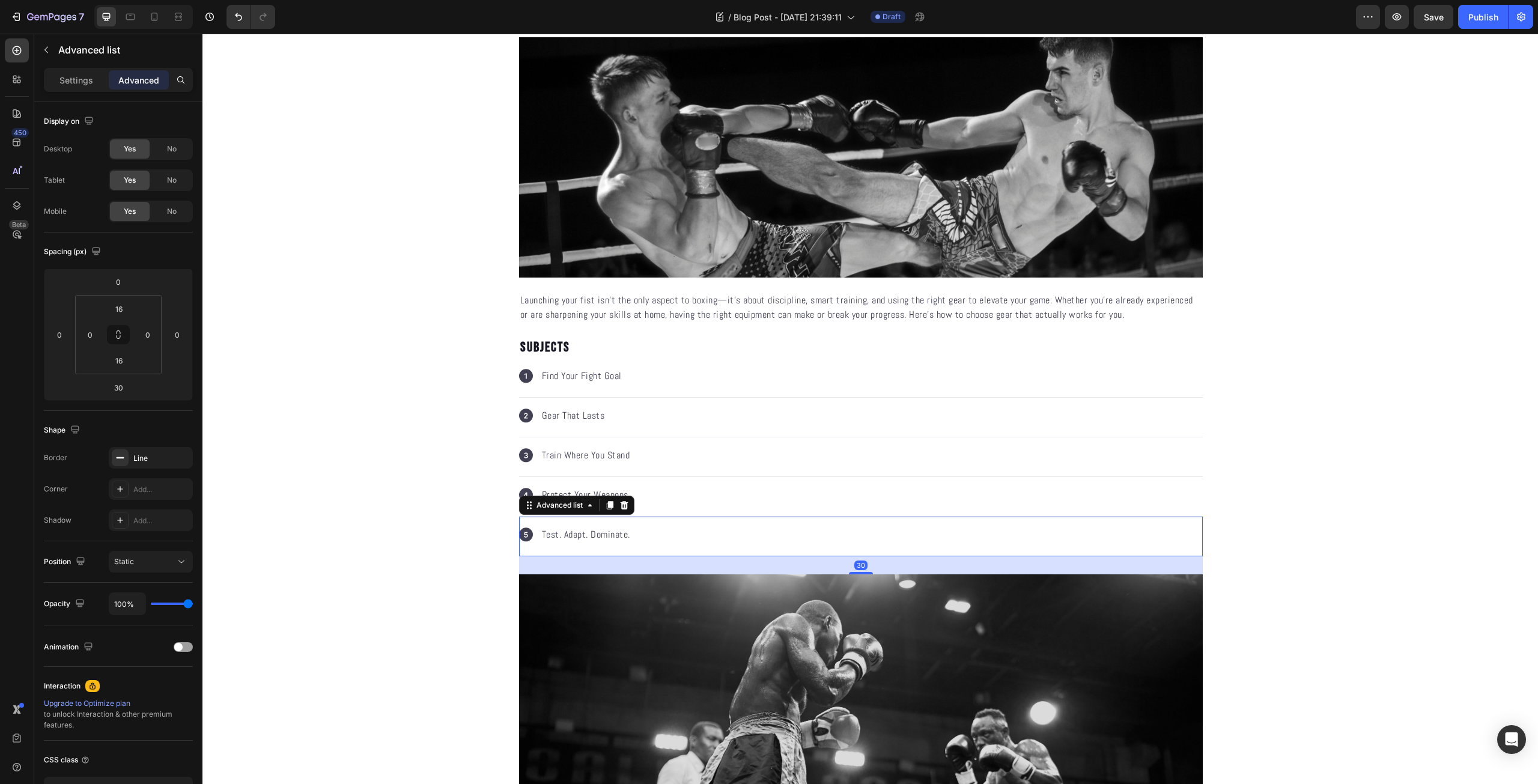
click at [1131, 543] on div "Icon Test. Adapt. Dominate. Text block" at bounding box center [860, 536] width 684 height 39
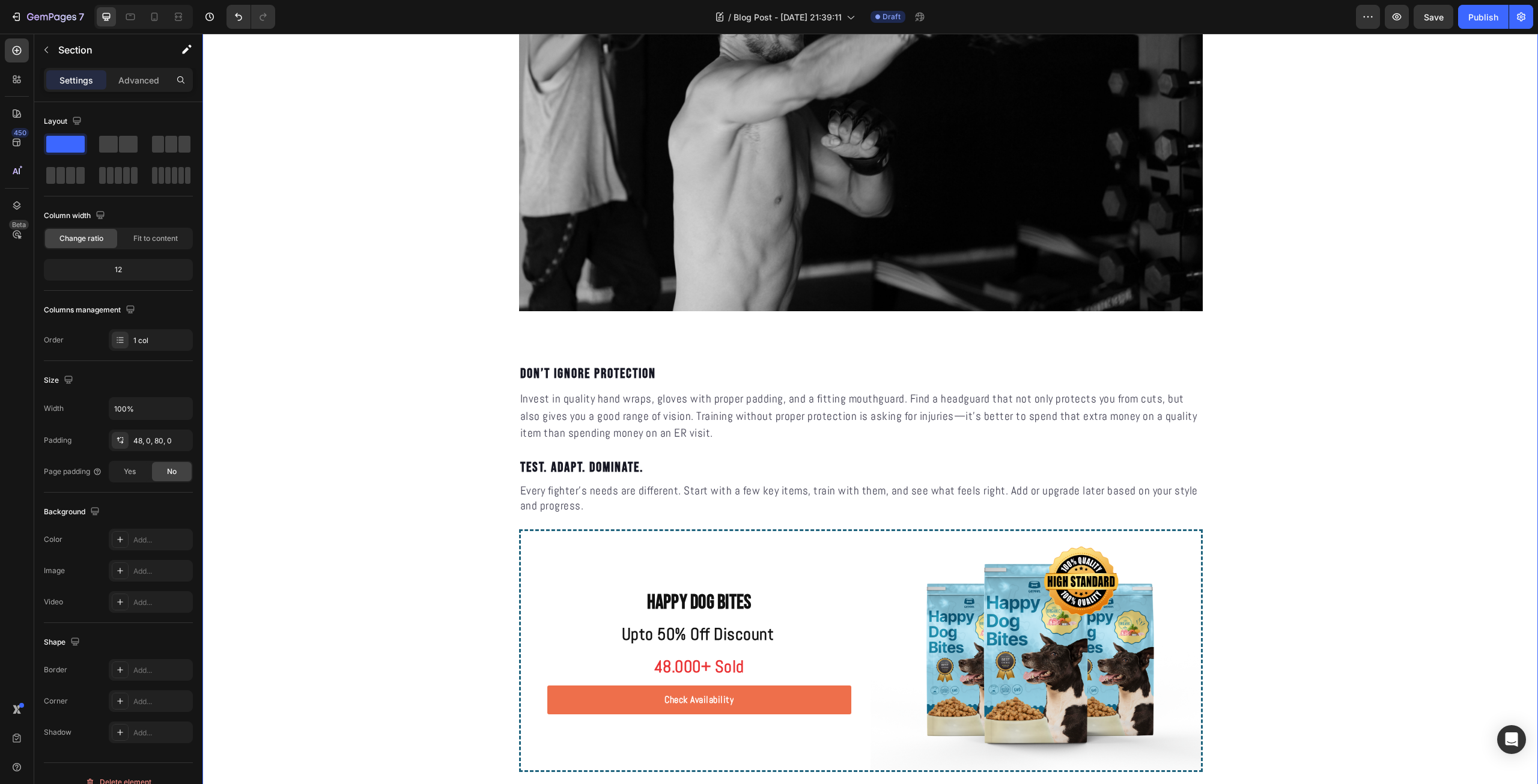
scroll to position [1961, 0]
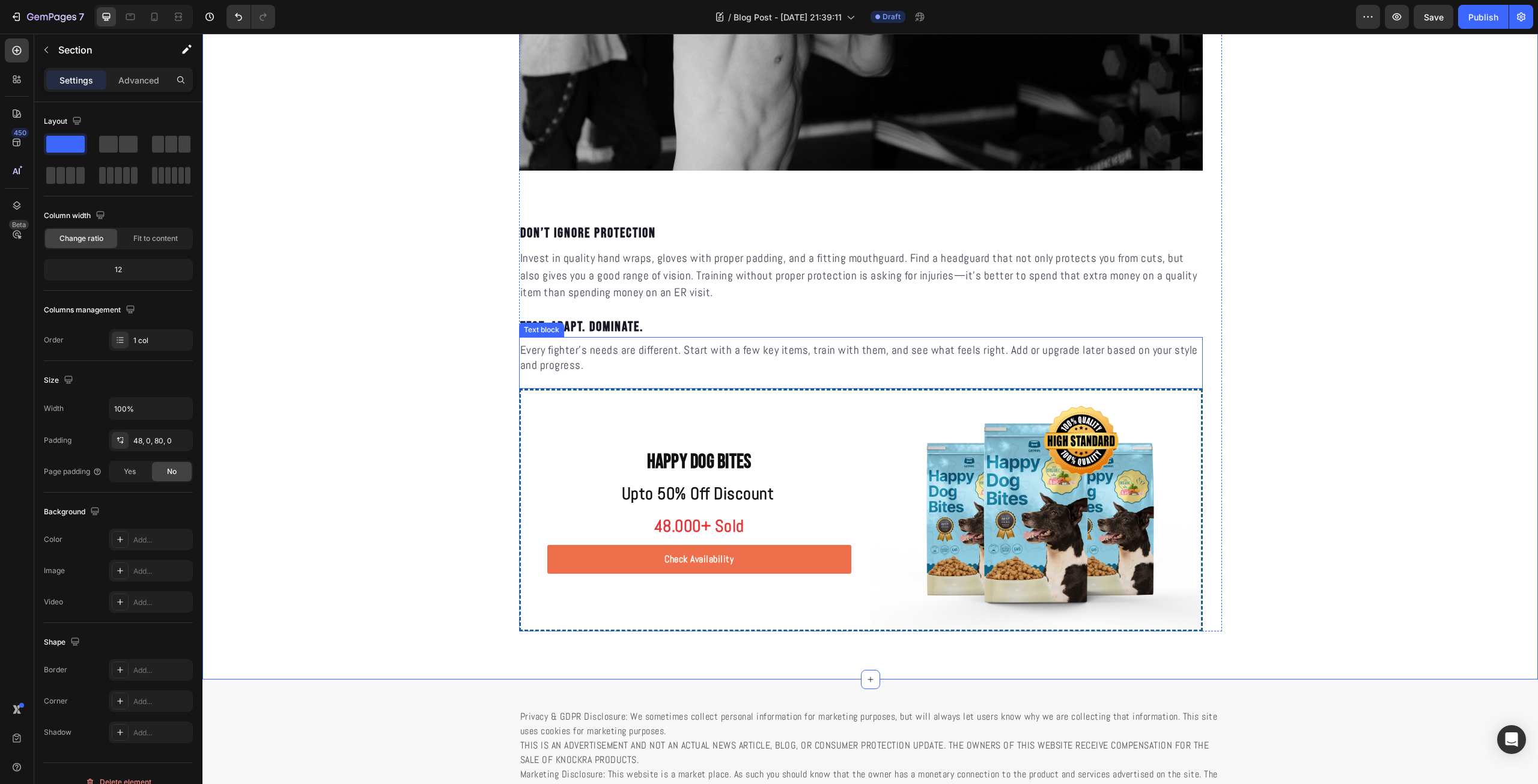
click at [658, 378] on div "Every fighter’s needs are different. Start with a few key items, train with the…" at bounding box center [860, 363] width 684 height 52
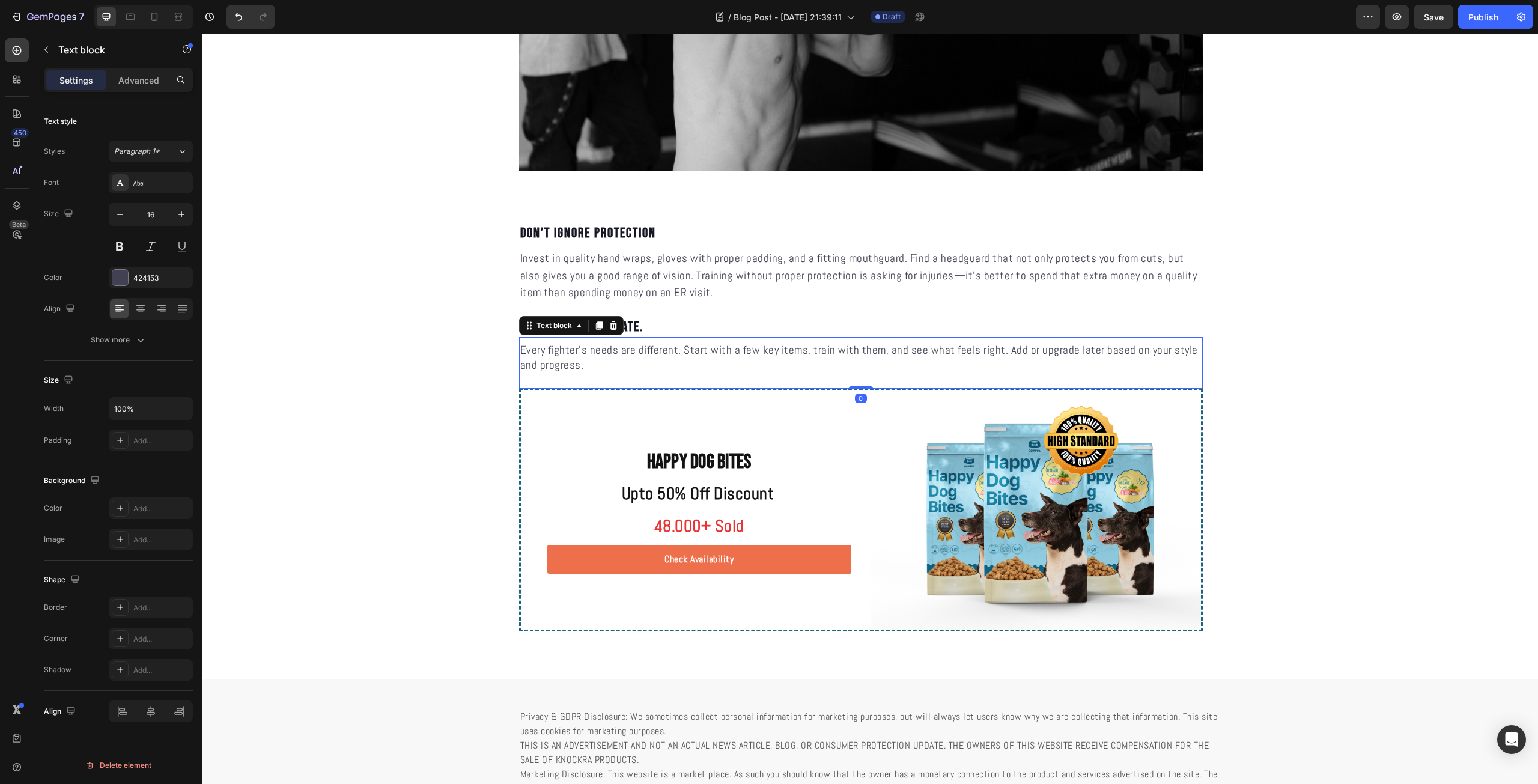
click at [853, 385] on div "Every fighter’s needs are different. Start with a few key items, train with the…" at bounding box center [860, 363] width 684 height 52
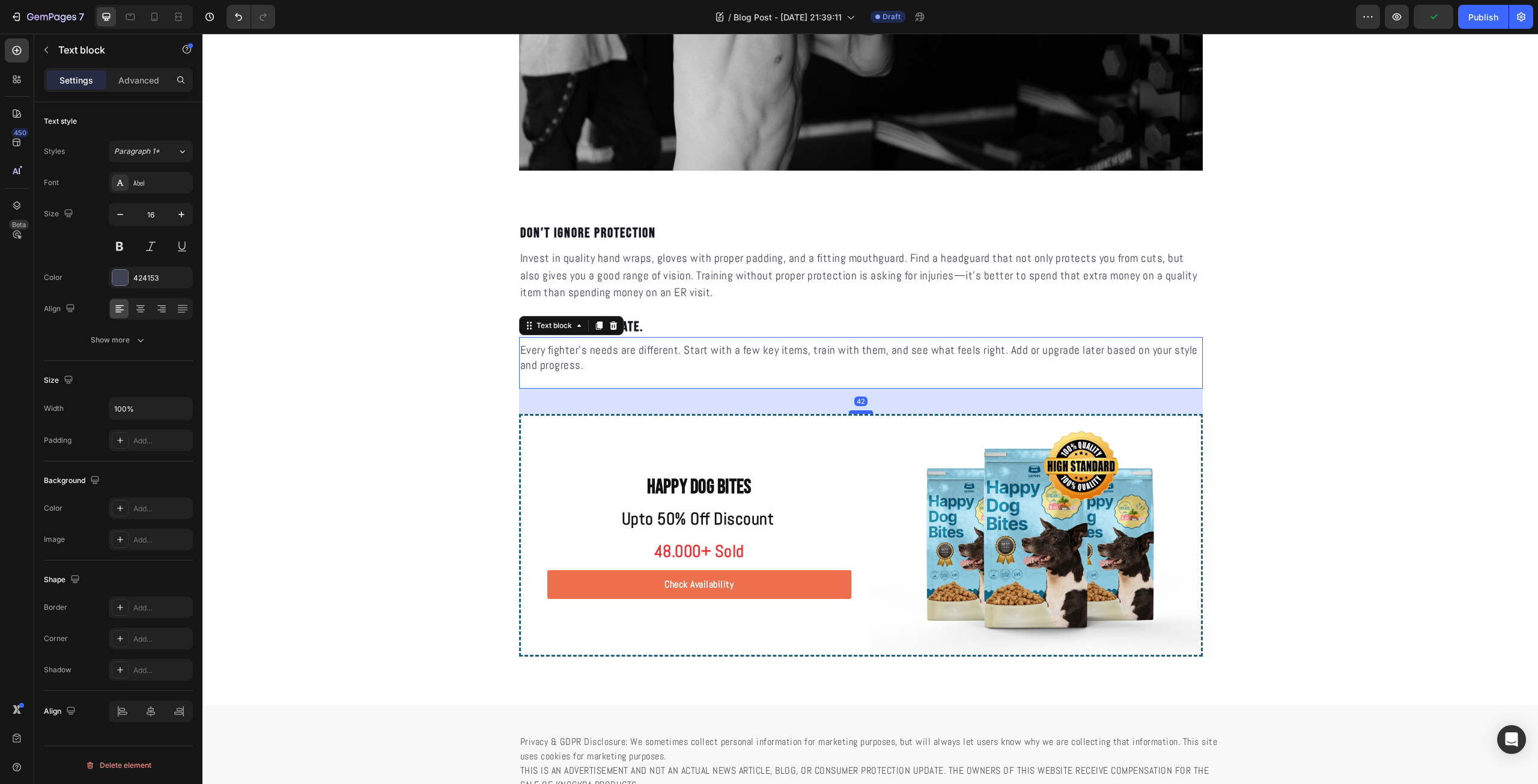
drag, startPoint x: 858, startPoint y: 387, endPoint x: 853, endPoint y: 412, distance: 25.5
click at [853, 412] on div at bounding box center [860, 412] width 24 height 4
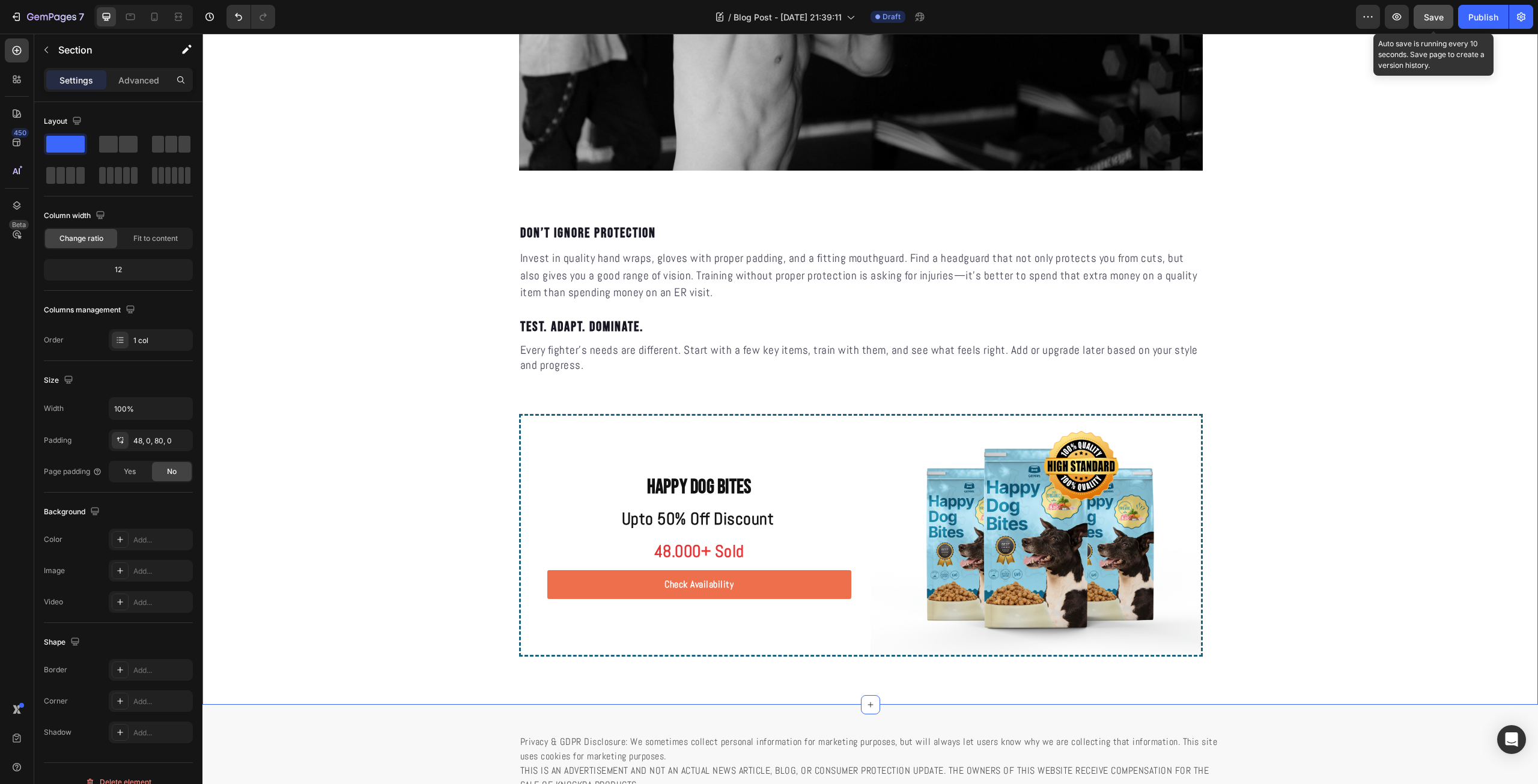
click at [1439, 8] on button "Save" at bounding box center [1433, 16] width 39 height 24
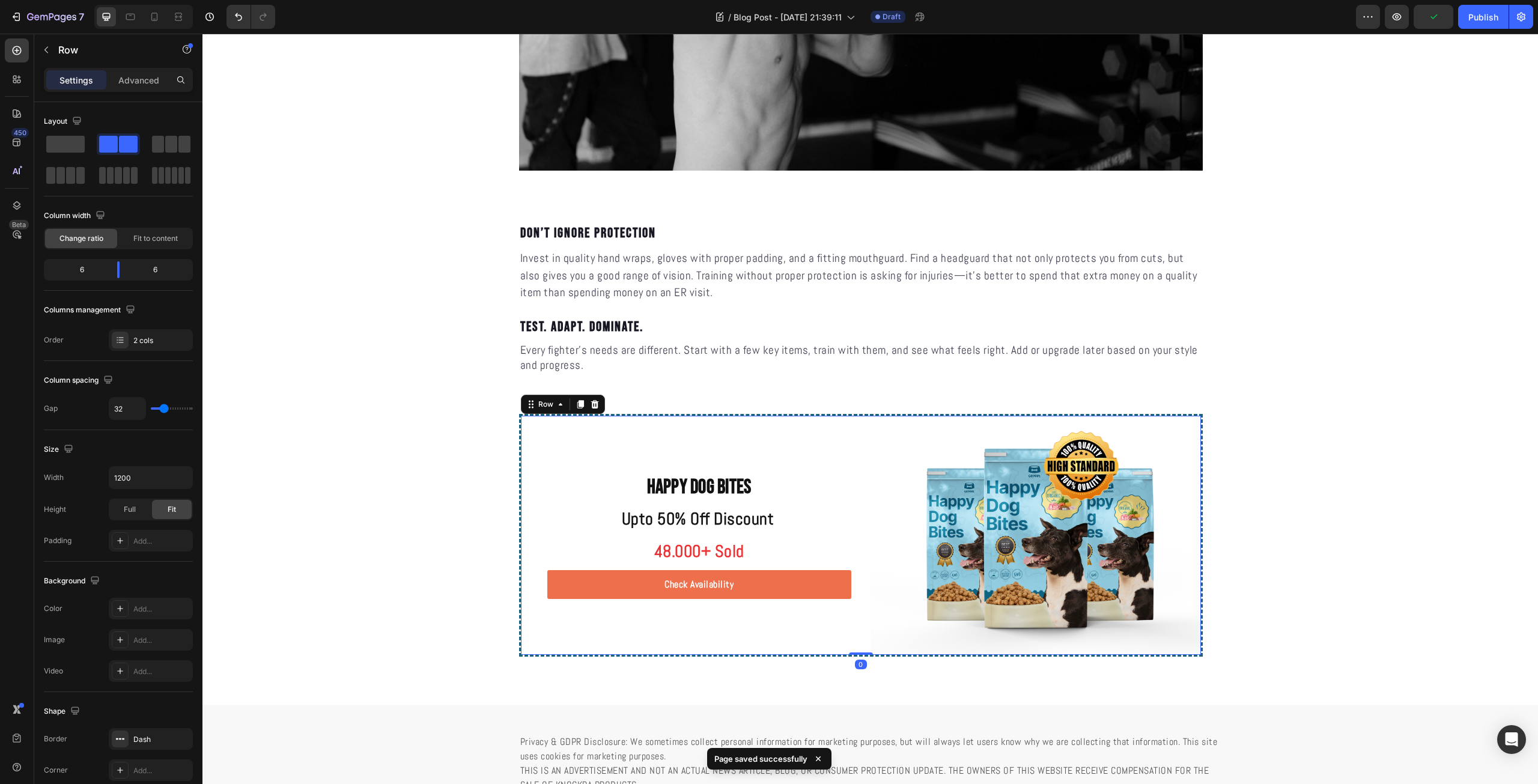
click at [829, 460] on div "Happy Dog Bites Heading Upto 50% Off Discount Text block 48.000+ Sold Text bloc…" at bounding box center [686, 535] width 331 height 238
click at [1470, 12] on div "Publish" at bounding box center [1483, 17] width 30 height 13
click at [46, 16] on icon "button" at bounding box center [51, 17] width 49 height 10
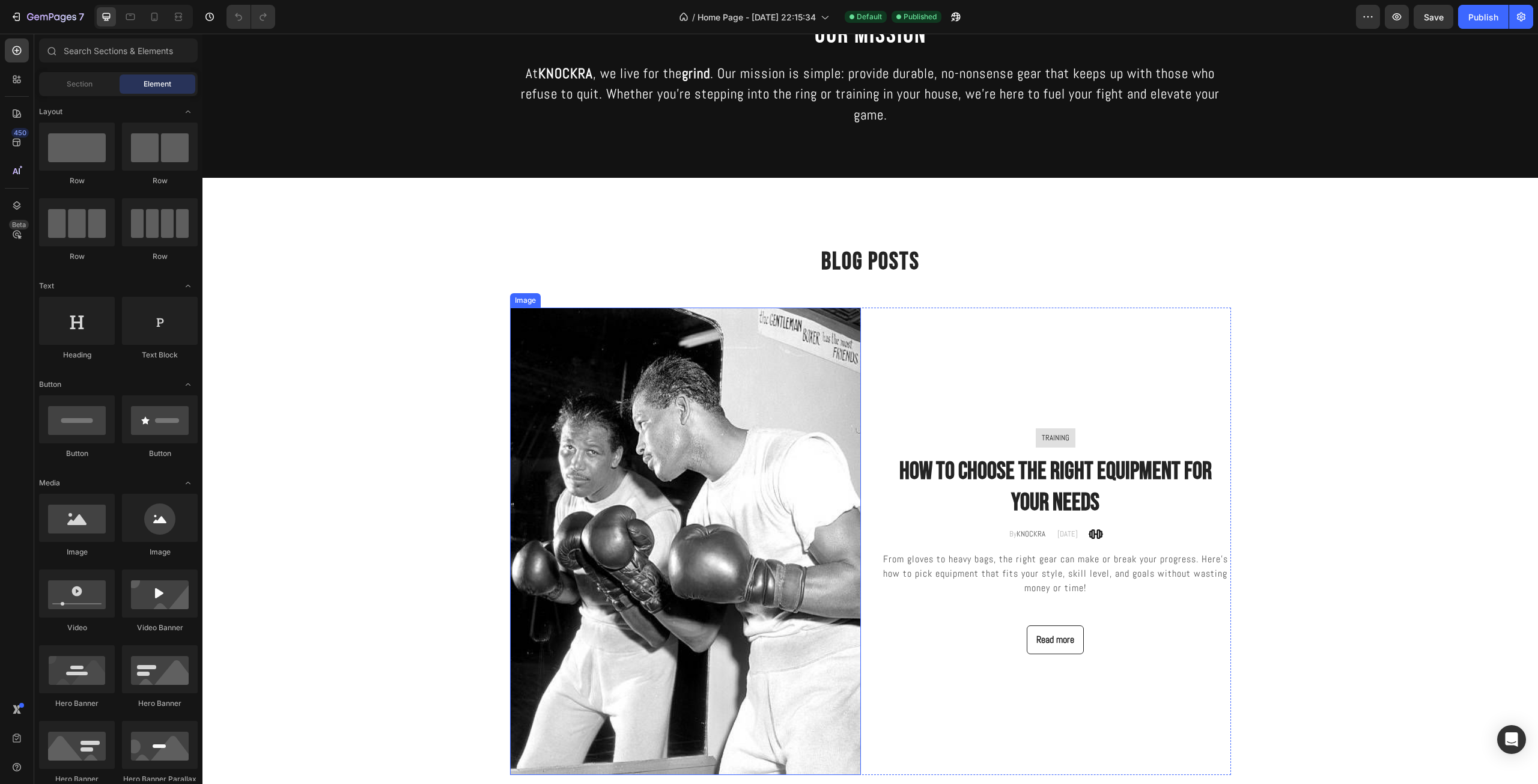
scroll to position [2101, 0]
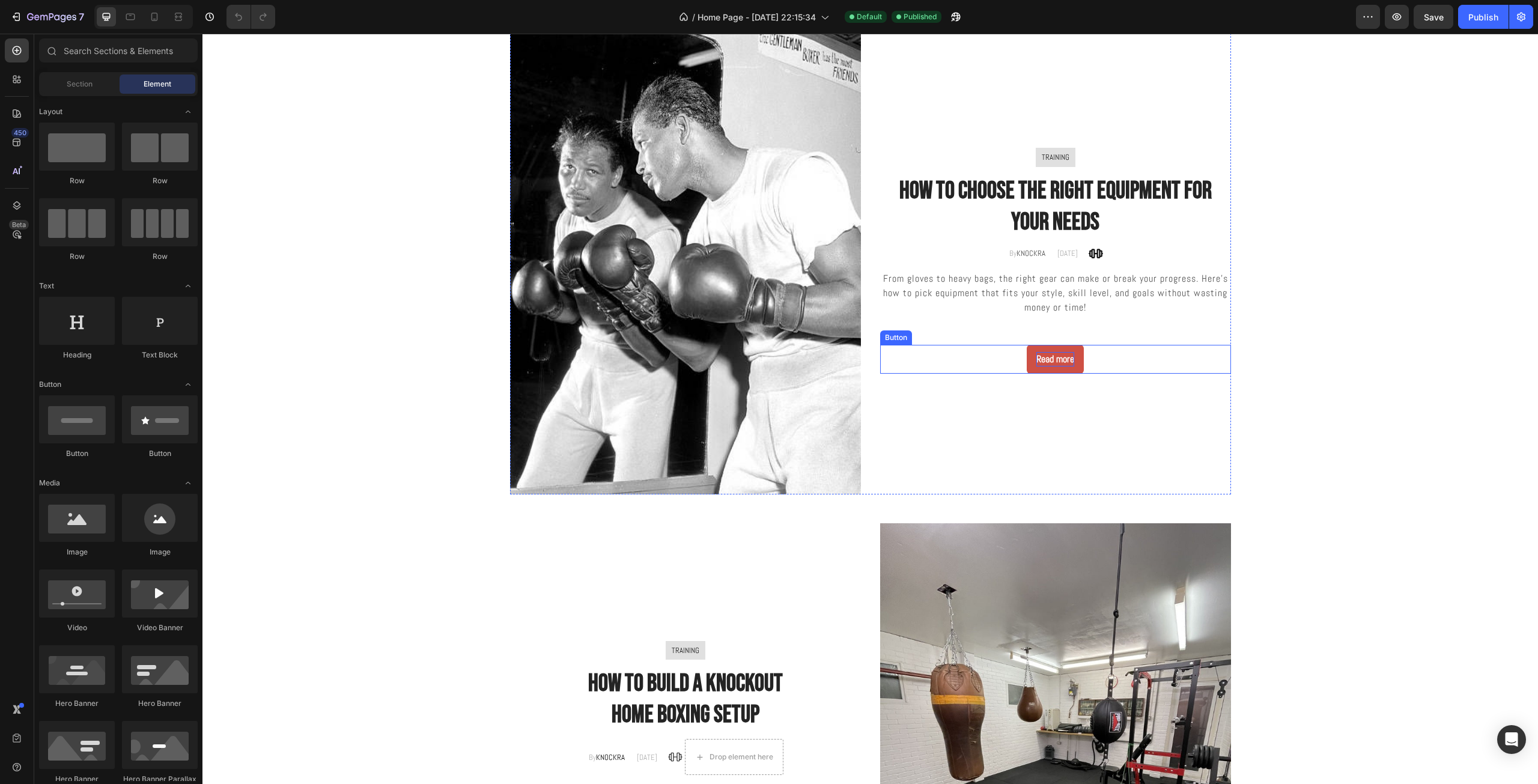
click at [1058, 357] on div "Read more" at bounding box center [1055, 359] width 38 height 14
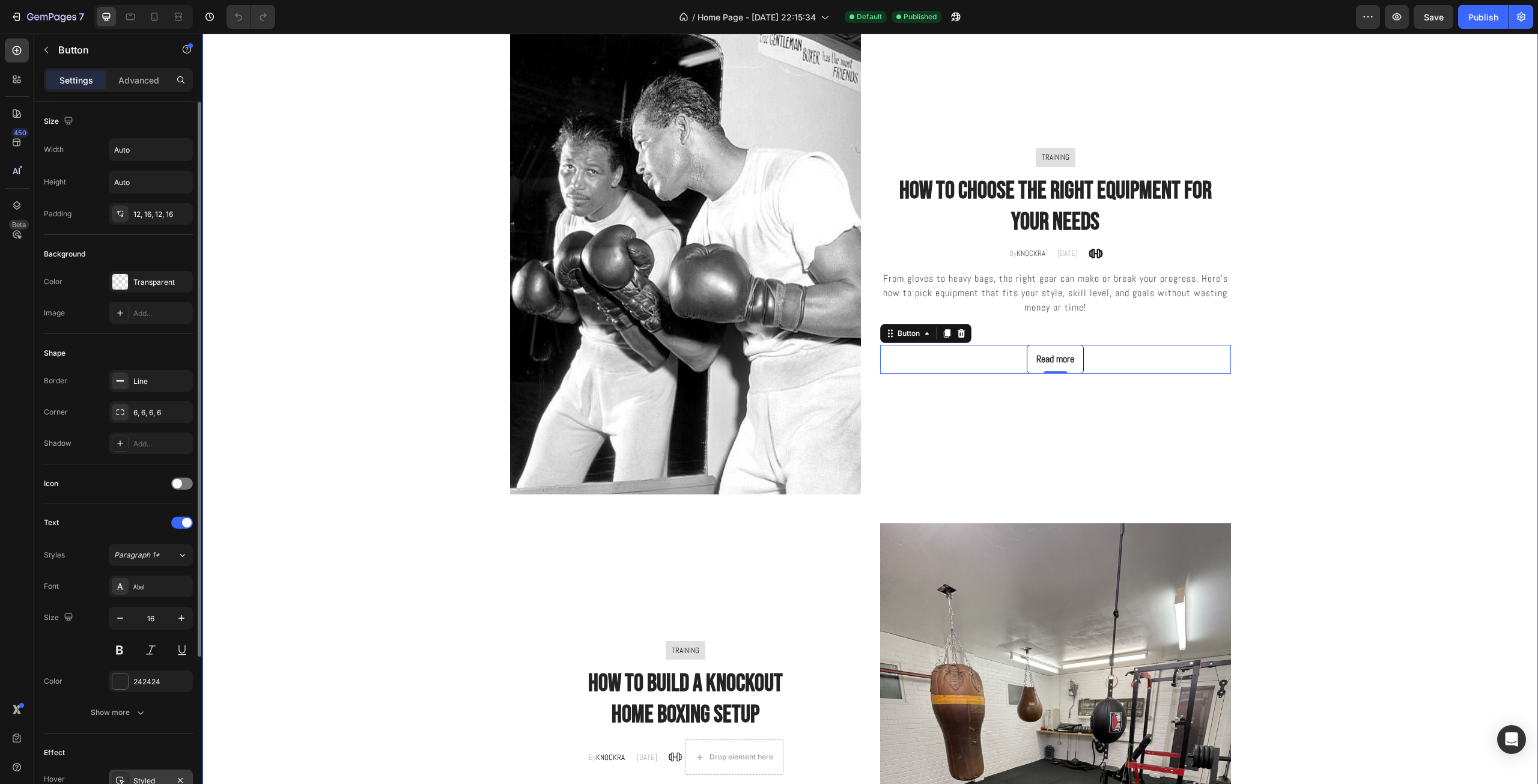
scroll to position [208, 0]
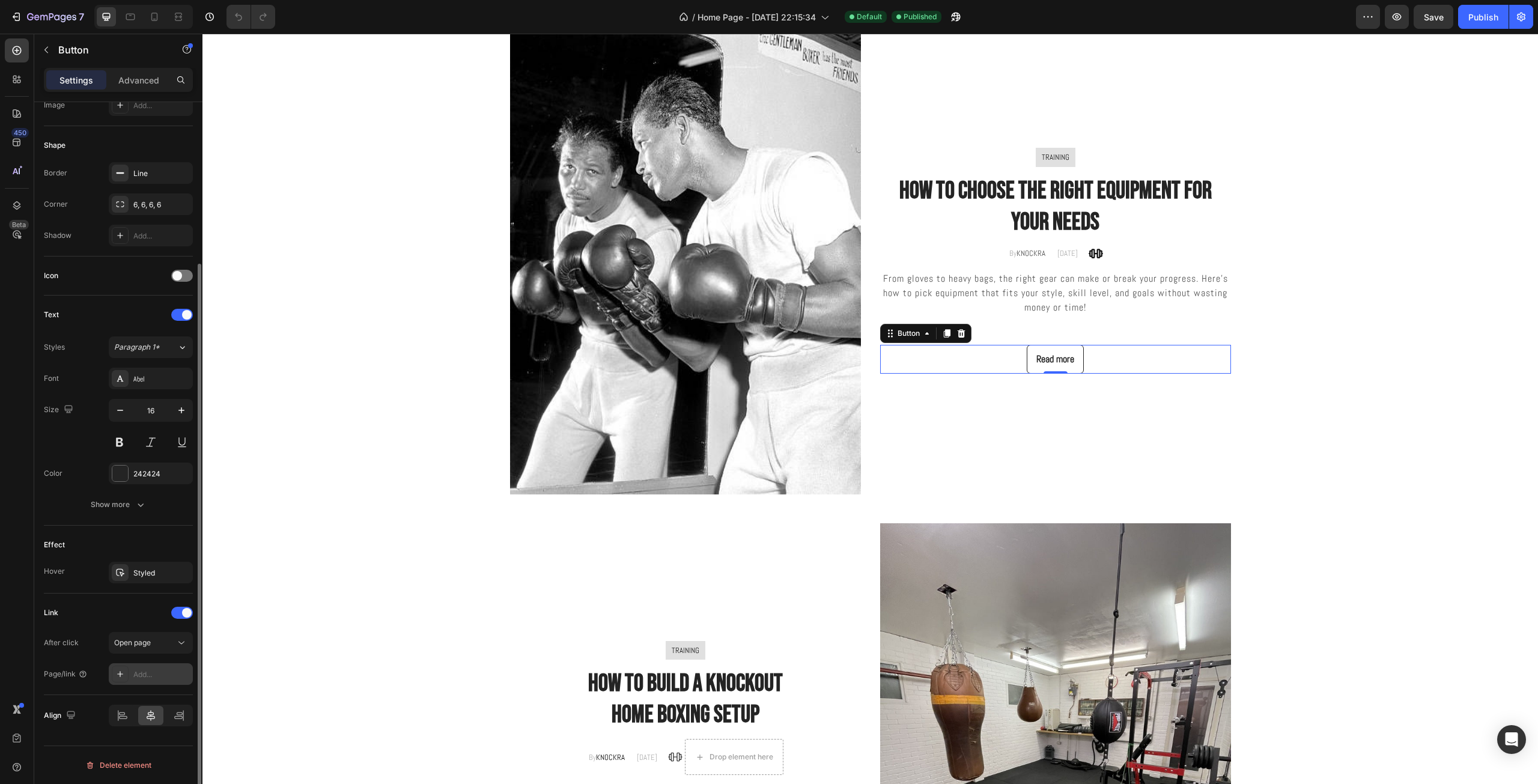
click at [149, 676] on div "Add..." at bounding box center [161, 675] width 56 height 11
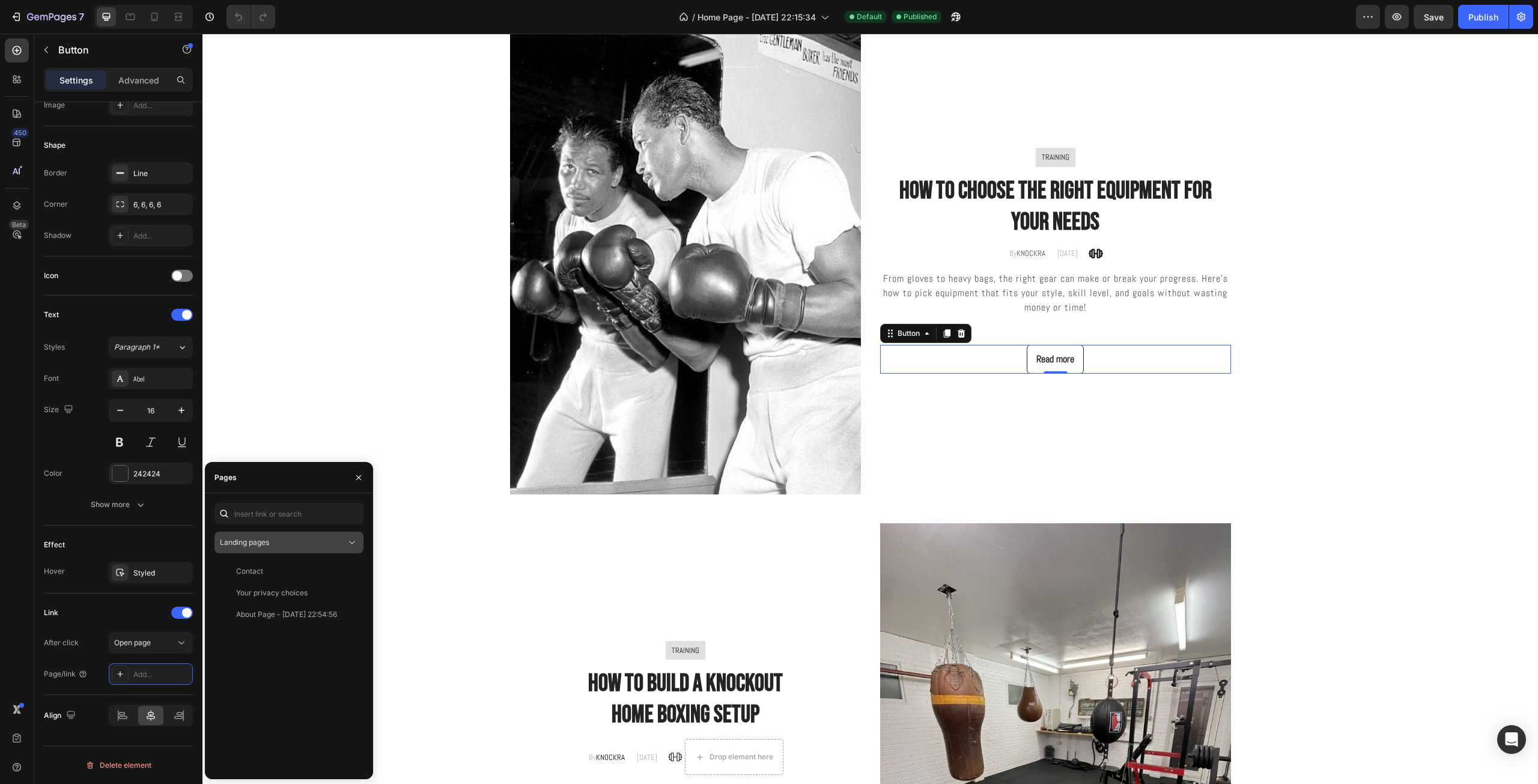
click at [331, 543] on div "Landing pages" at bounding box center [282, 542] width 126 height 11
click at [295, 645] on p "Blog posts" at bounding box center [298, 640] width 109 height 11
click at [284, 573] on div "Blog Post - [DATE] 21:39:11" at bounding box center [281, 571] width 90 height 11
drag, startPoint x: 355, startPoint y: 480, endPoint x: 961, endPoint y: 172, distance: 679.8
click at [355, 480] on icon "button" at bounding box center [359, 477] width 10 height 10
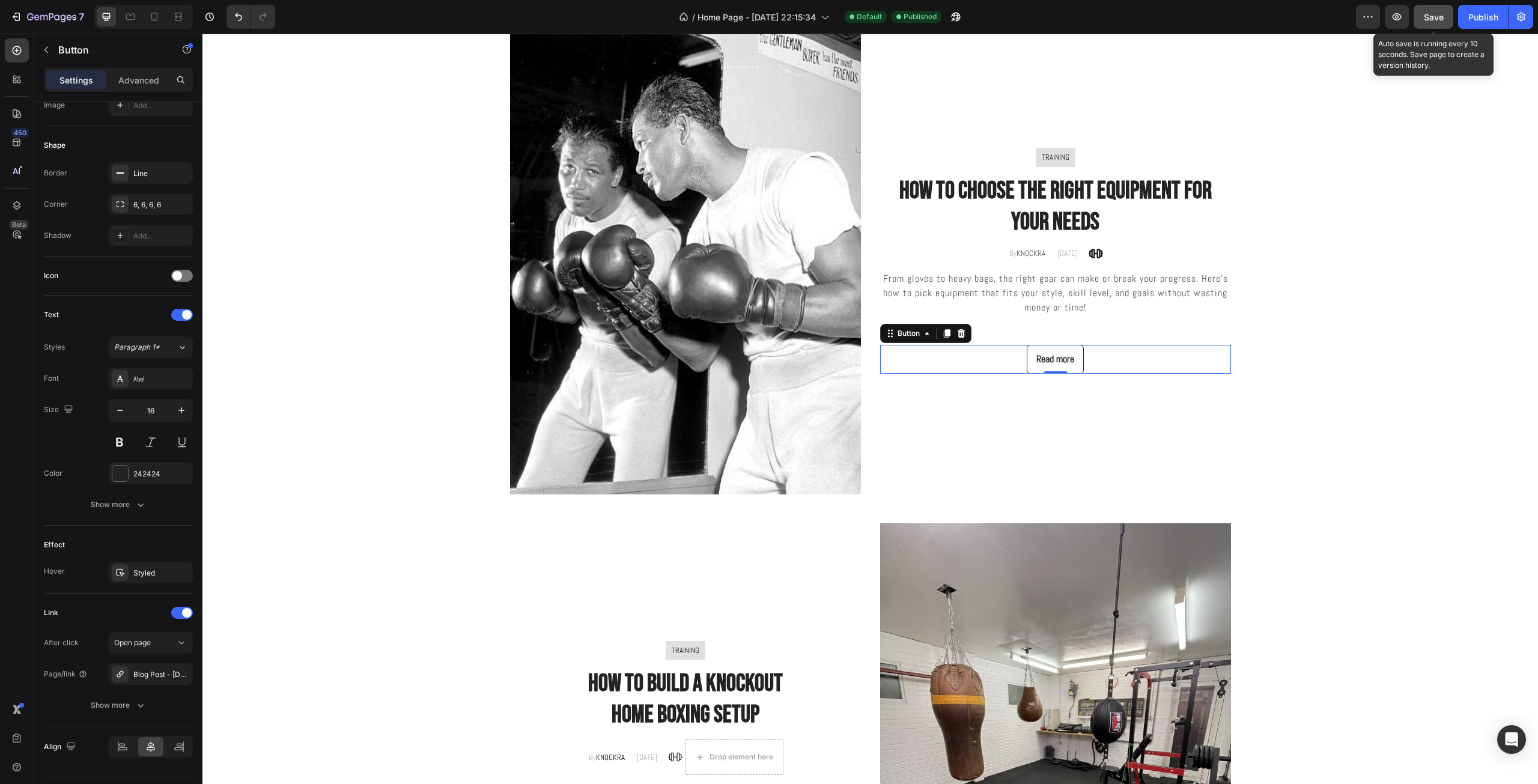
click at [1441, 11] on div "Save" at bounding box center [1433, 17] width 20 height 13
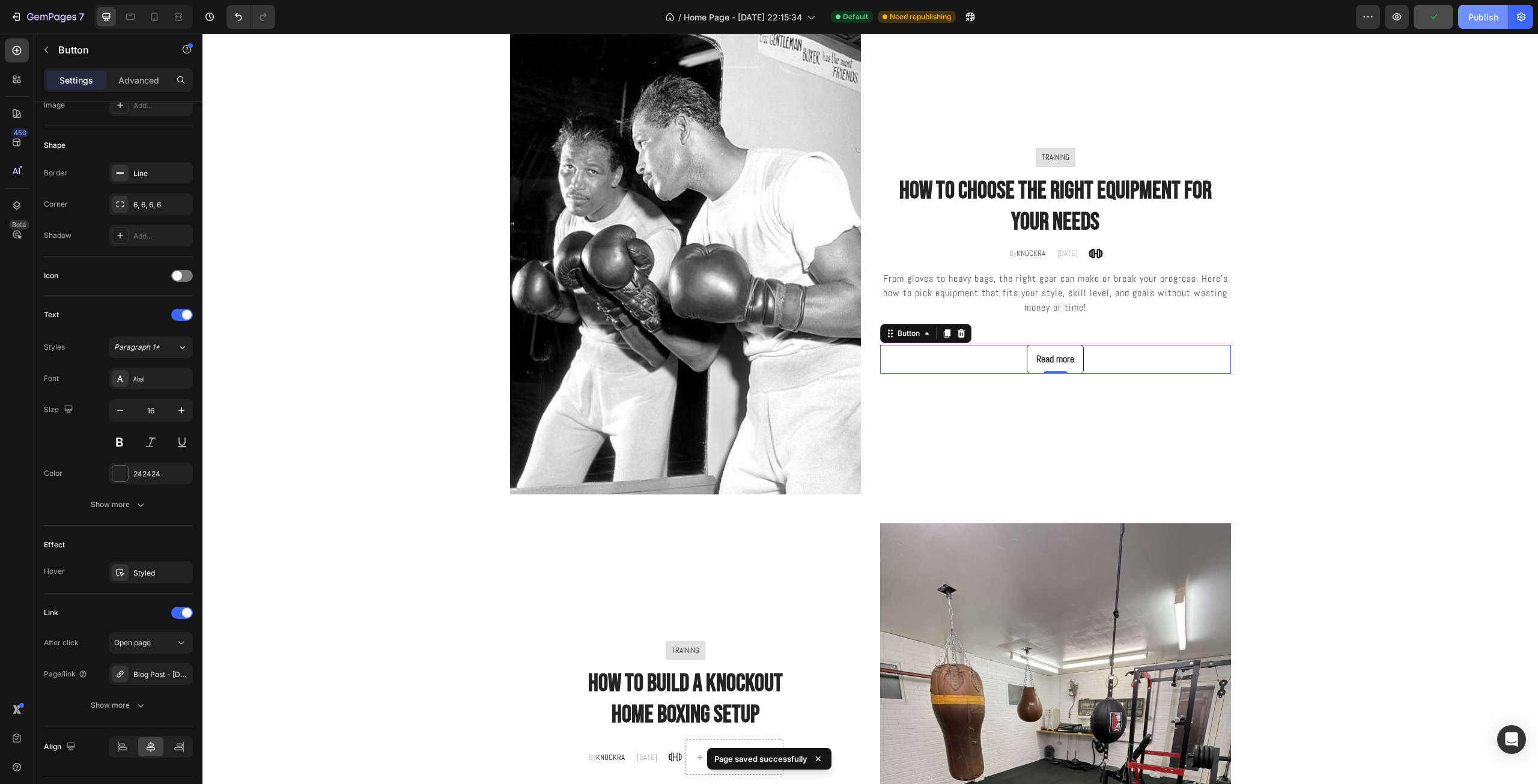
click at [1489, 19] on div "Publish" at bounding box center [1483, 17] width 30 height 13
